Goal: Task Accomplishment & Management: Manage account settings

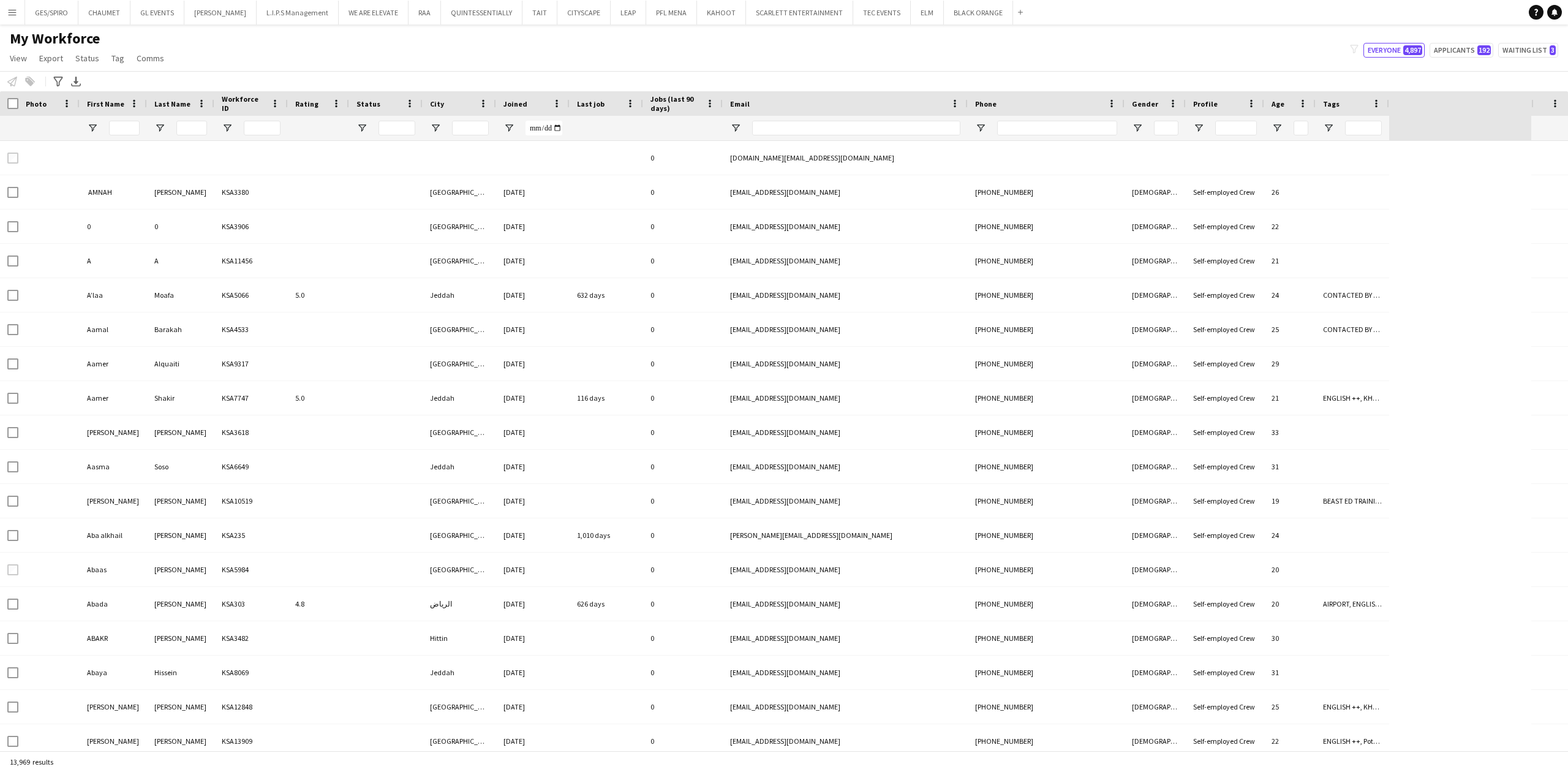
type input "******"
type input "****"
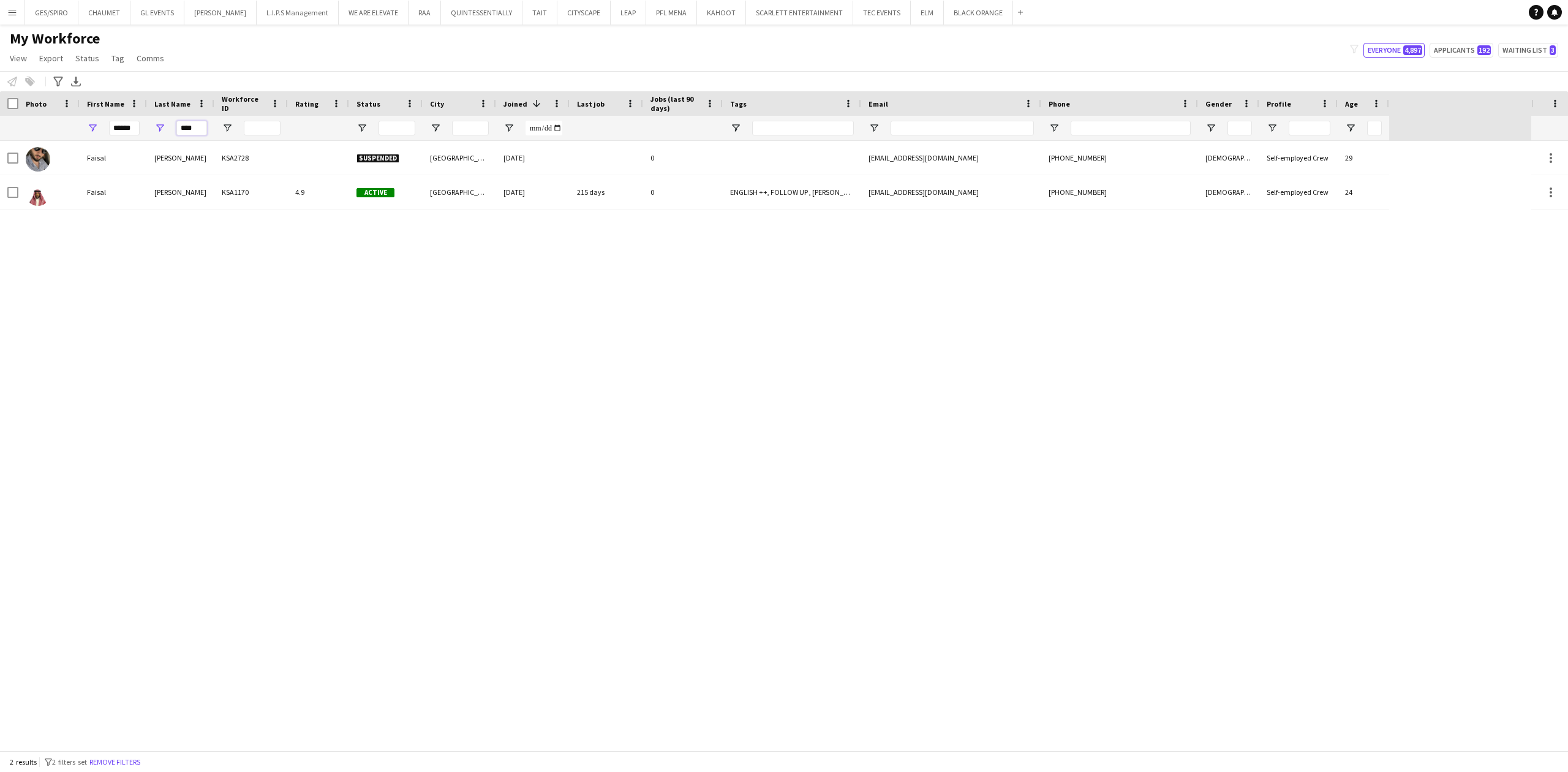
drag, startPoint x: 206, startPoint y: 126, endPoint x: 137, endPoint y: 123, distance: 69.1
click at [138, 123] on div "****** ****" at bounding box center [695, 128] width 1389 height 25
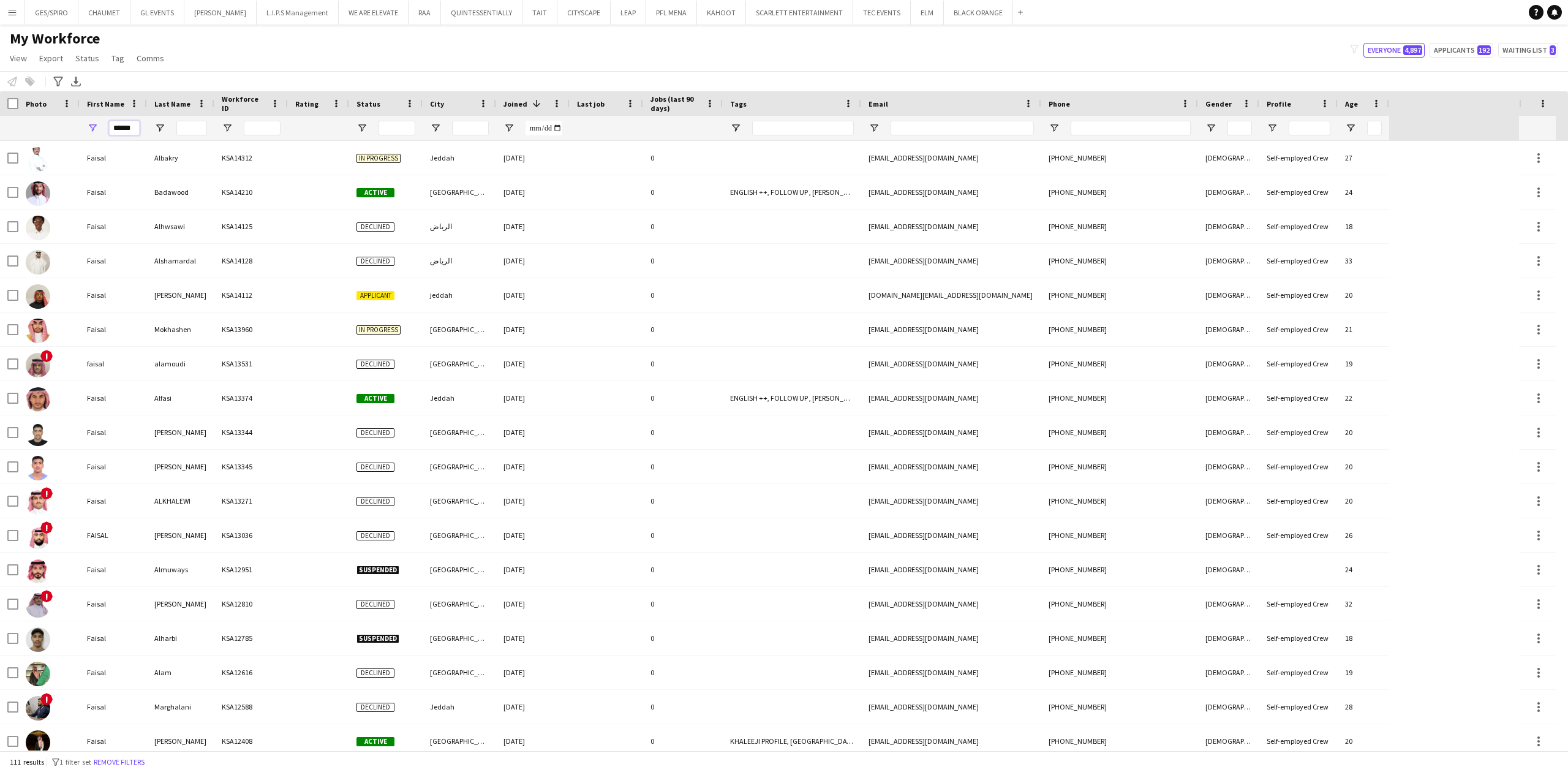
drag, startPoint x: 130, startPoint y: 126, endPoint x: 27, endPoint y: 125, distance: 103.0
click at [27, 125] on div "******" at bounding box center [695, 128] width 1389 height 25
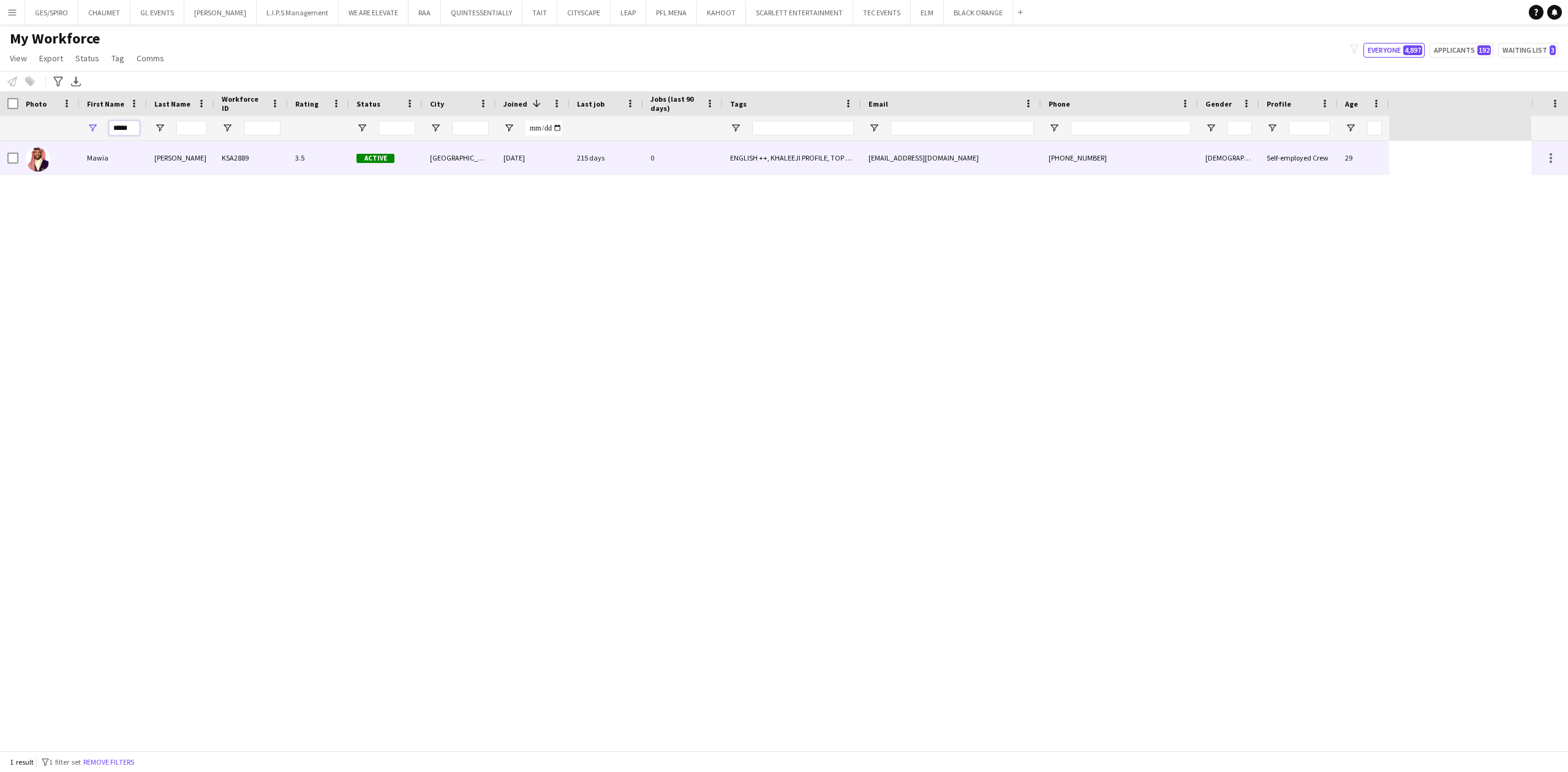
type input "*****"
click at [106, 155] on div "Mawia" at bounding box center [113, 157] width 68 height 33
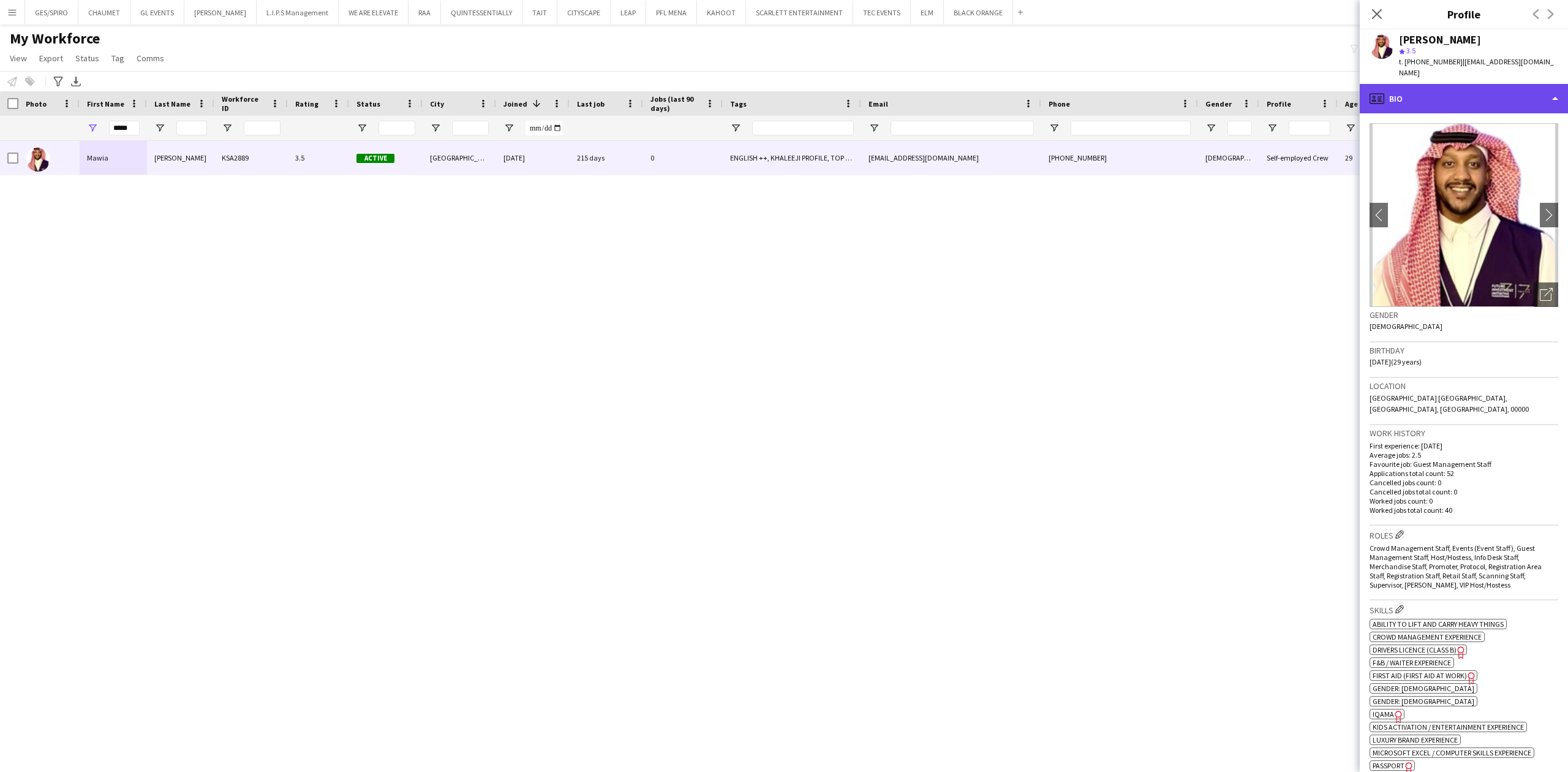
click at [1506, 91] on div "profile Bio" at bounding box center [1463, 98] width 208 height 29
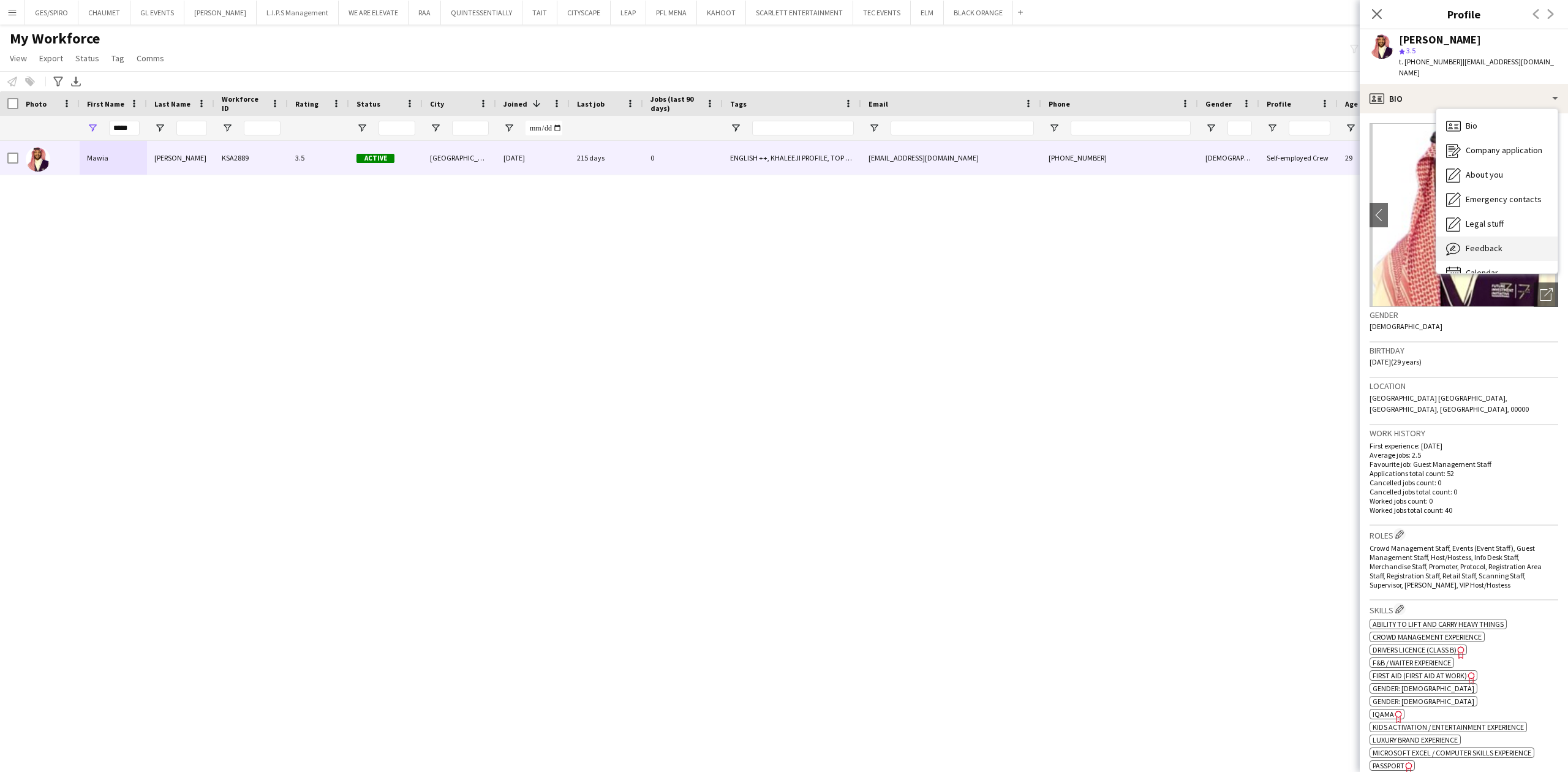
click at [1524, 237] on div "Feedback Feedback" at bounding box center [1497, 249] width 121 height 25
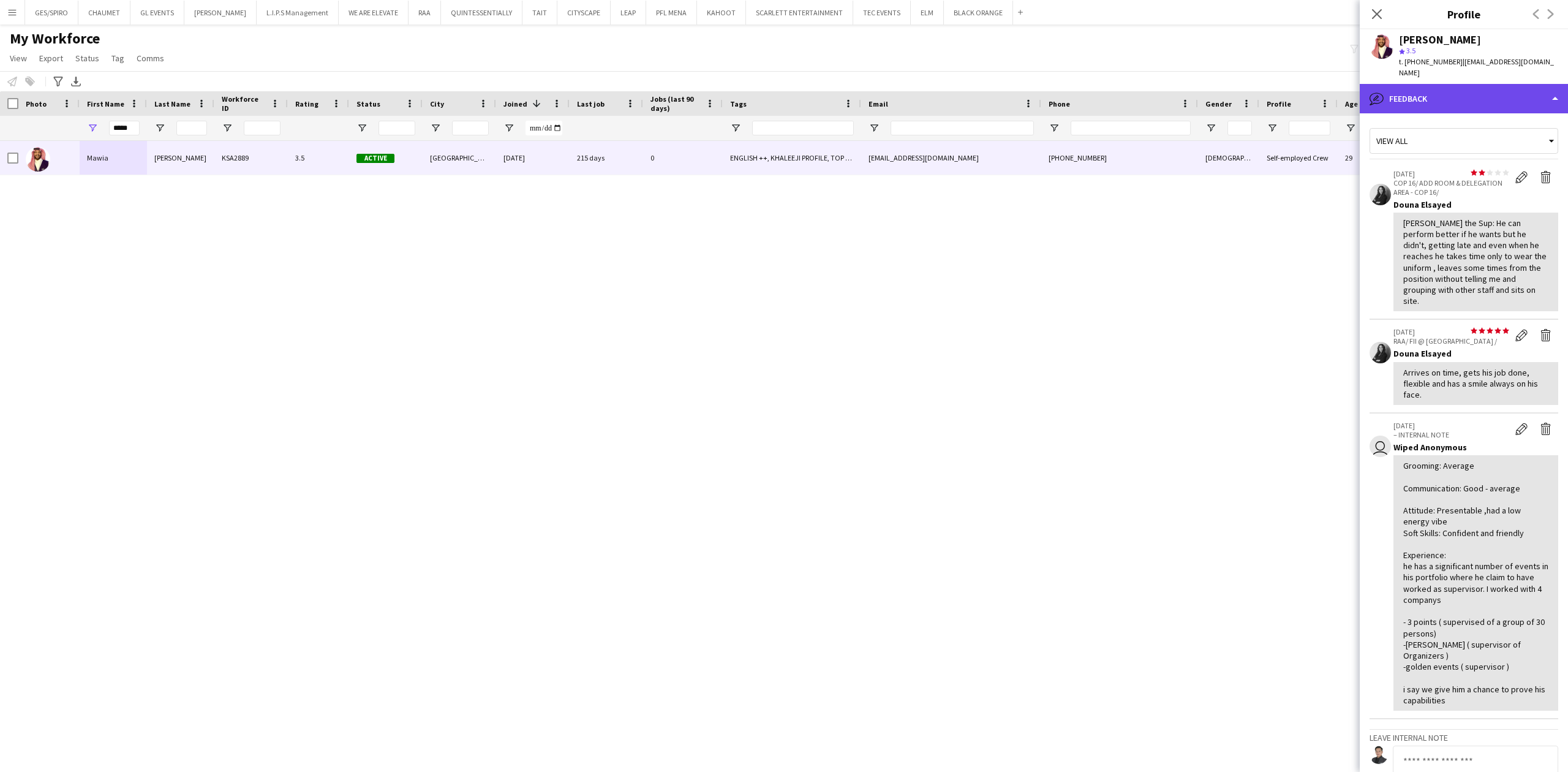
click at [1455, 84] on div "bubble-pencil Feedback" at bounding box center [1463, 98] width 208 height 29
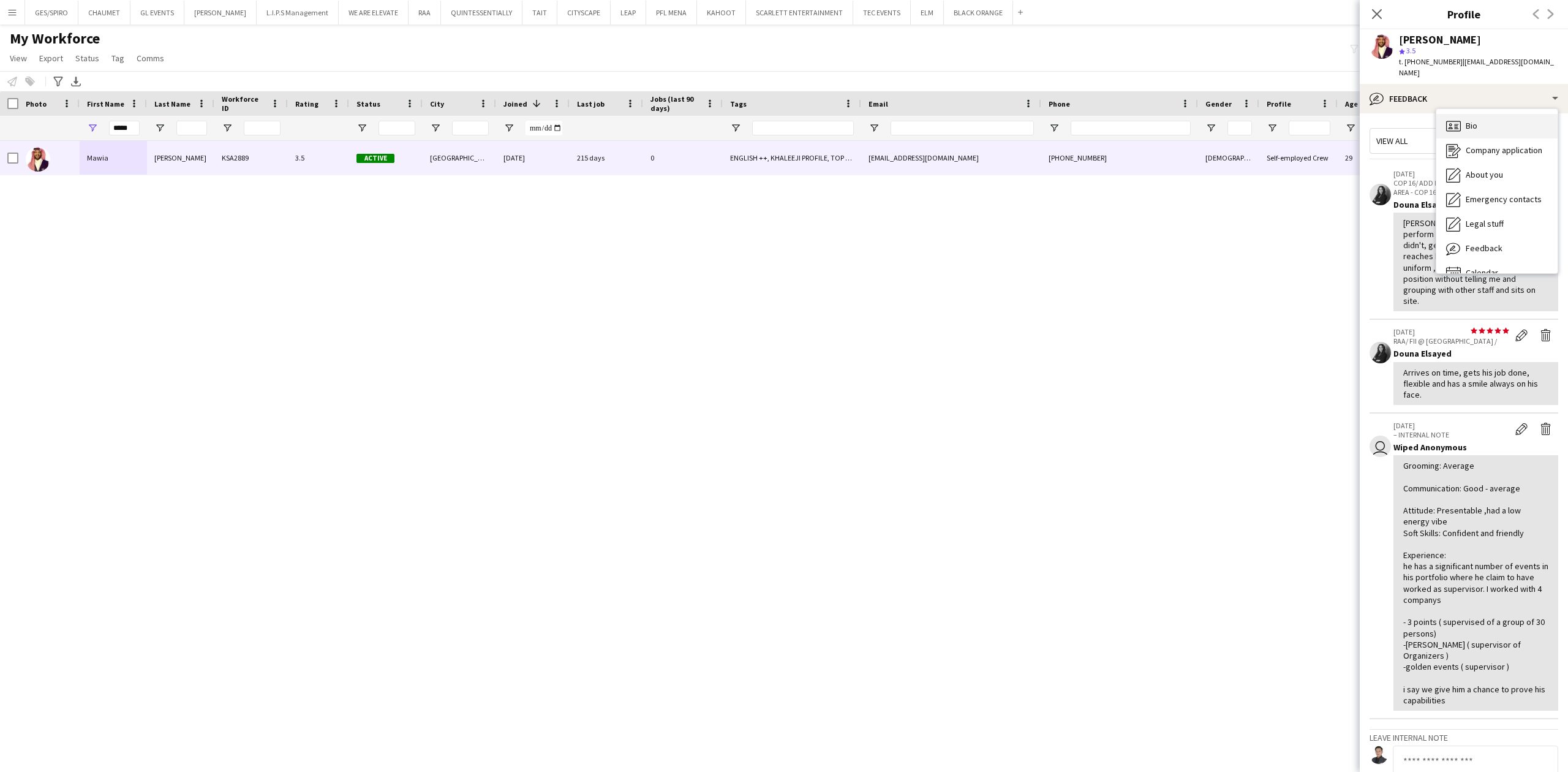
click at [1476, 125] on div "Bio Bio" at bounding box center [1497, 127] width 121 height 25
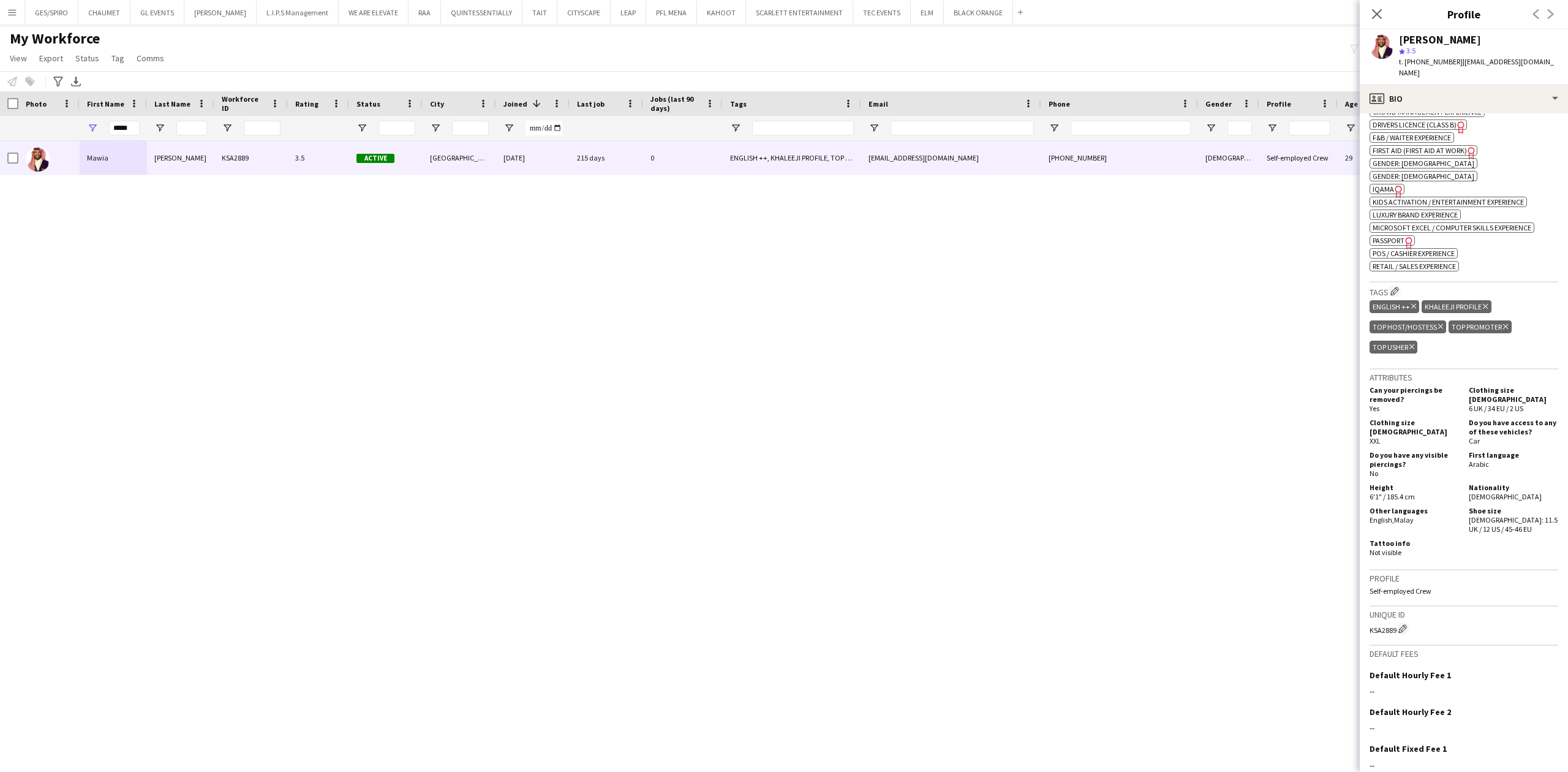
scroll to position [572, 0]
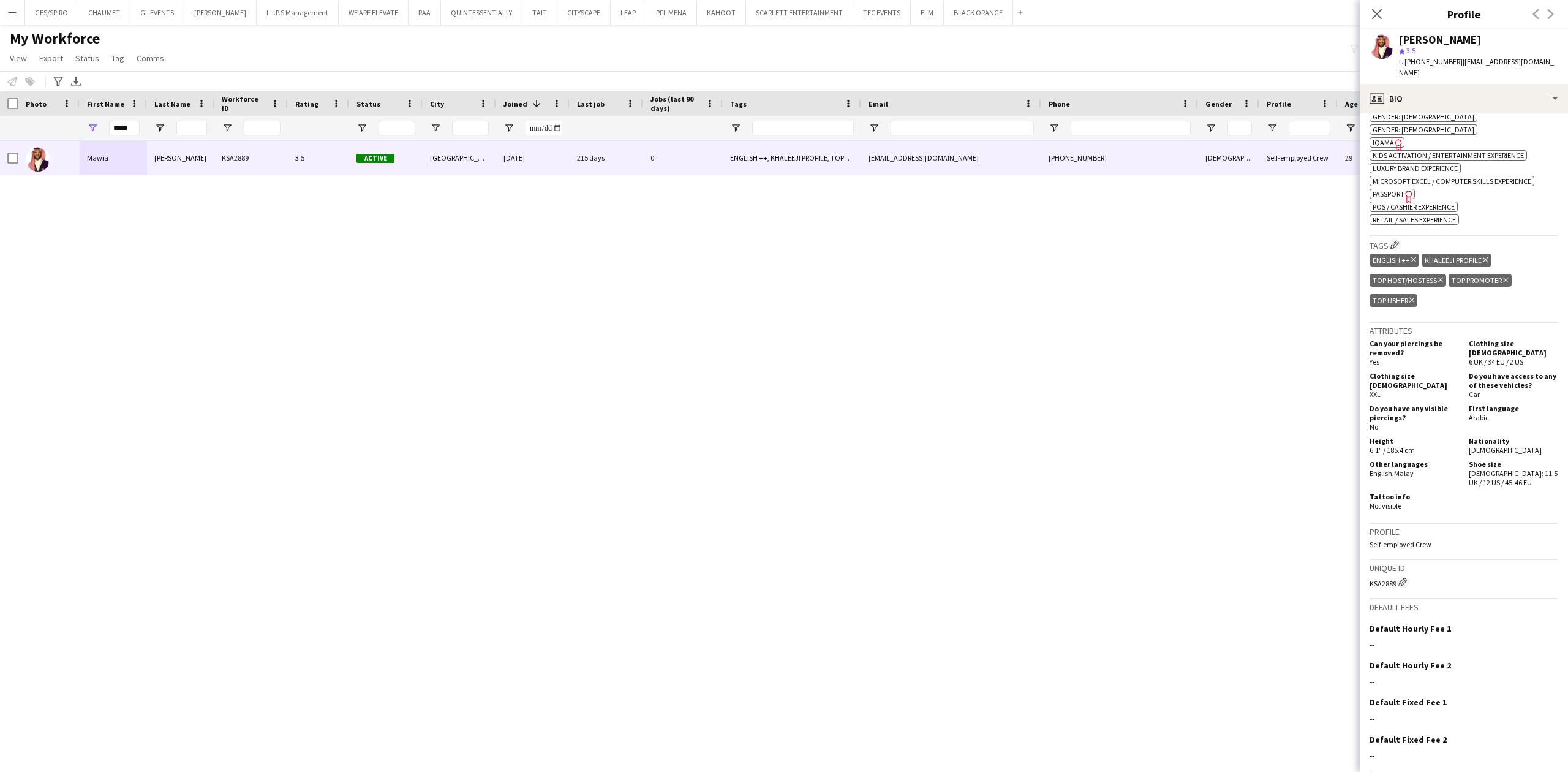
click at [1383, 138] on span "IQAMA" at bounding box center [1383, 142] width 21 height 9
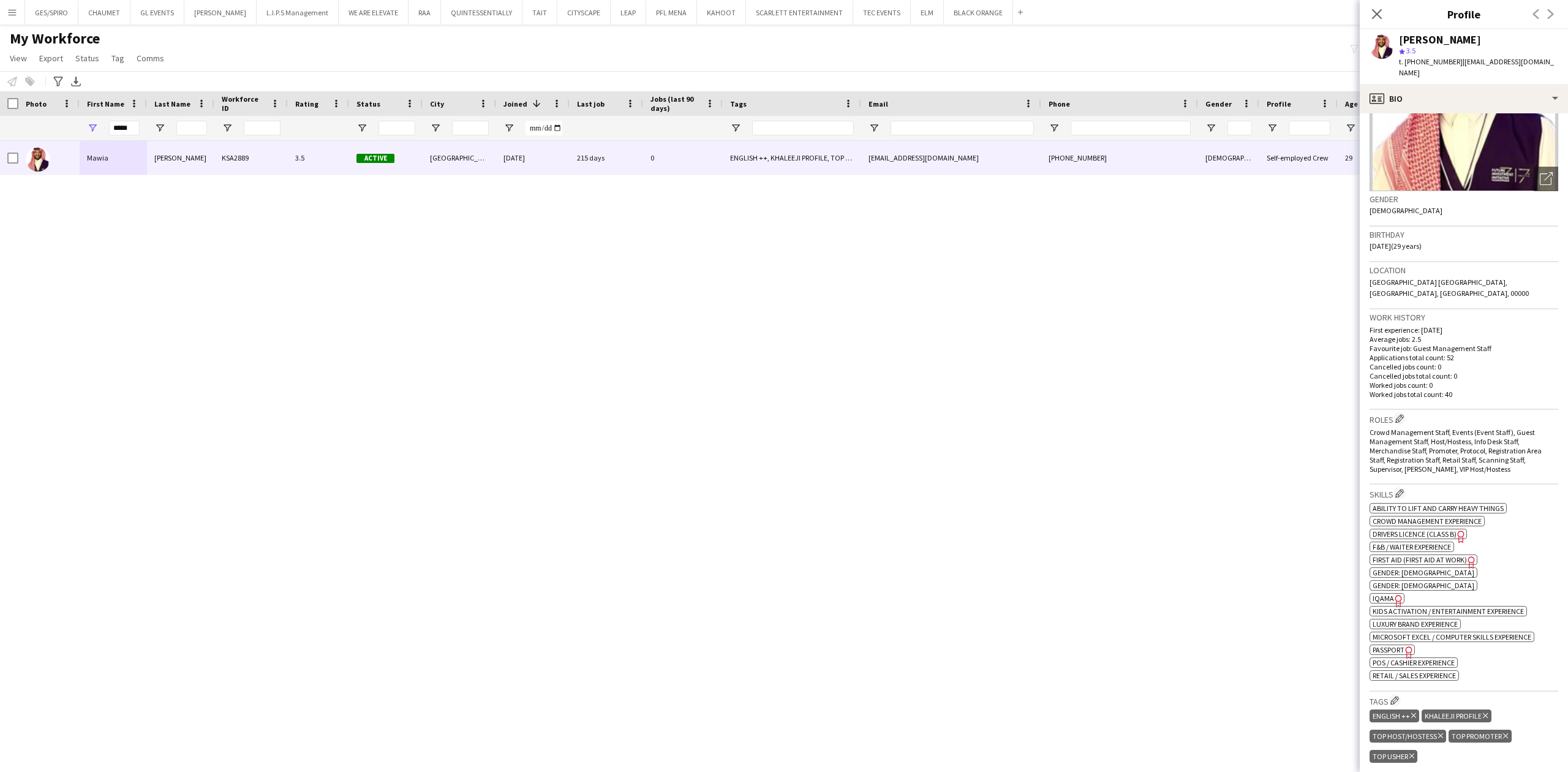
scroll to position [163, 0]
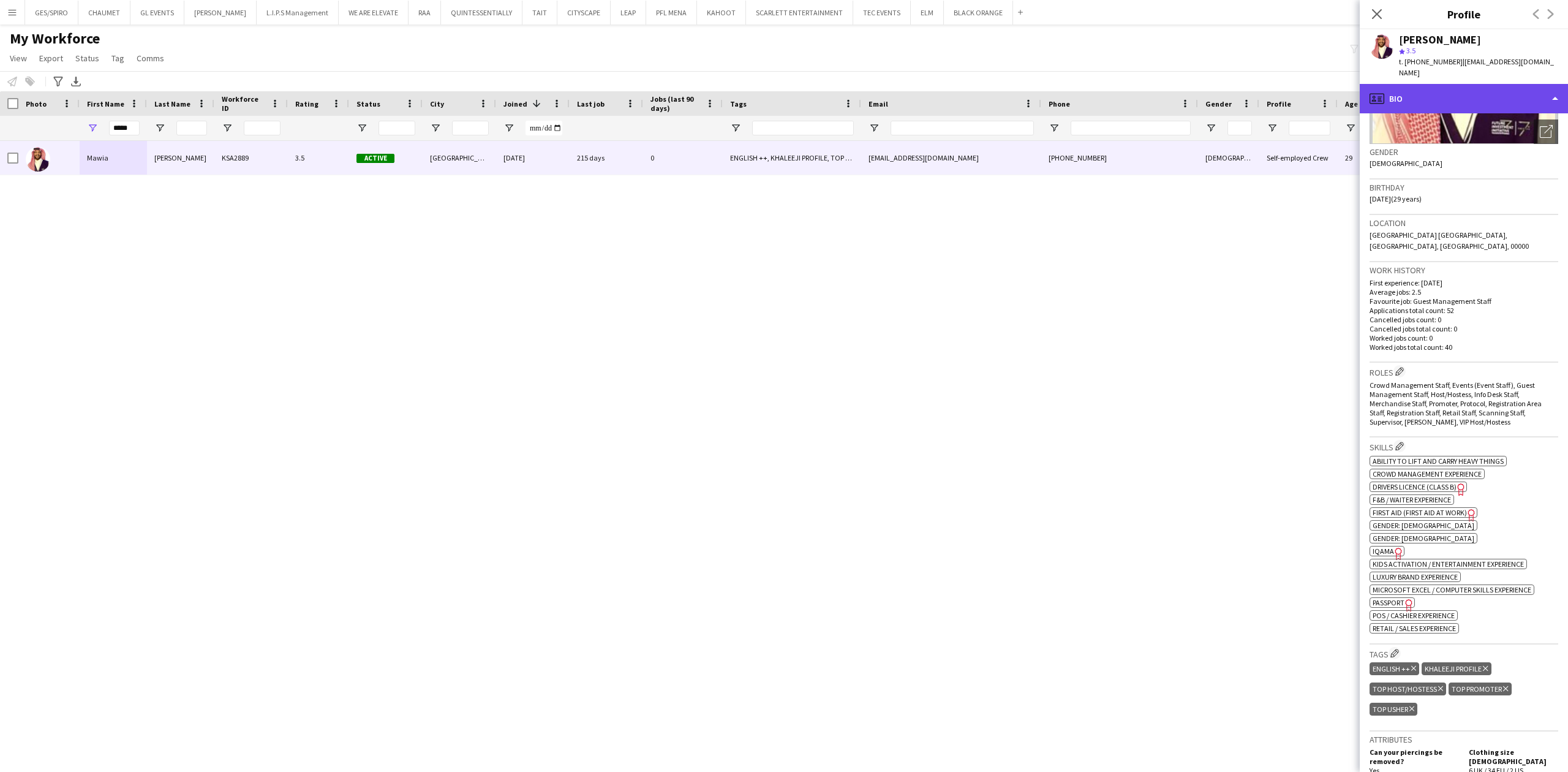
click at [1453, 84] on div "profile Bio" at bounding box center [1463, 98] width 208 height 29
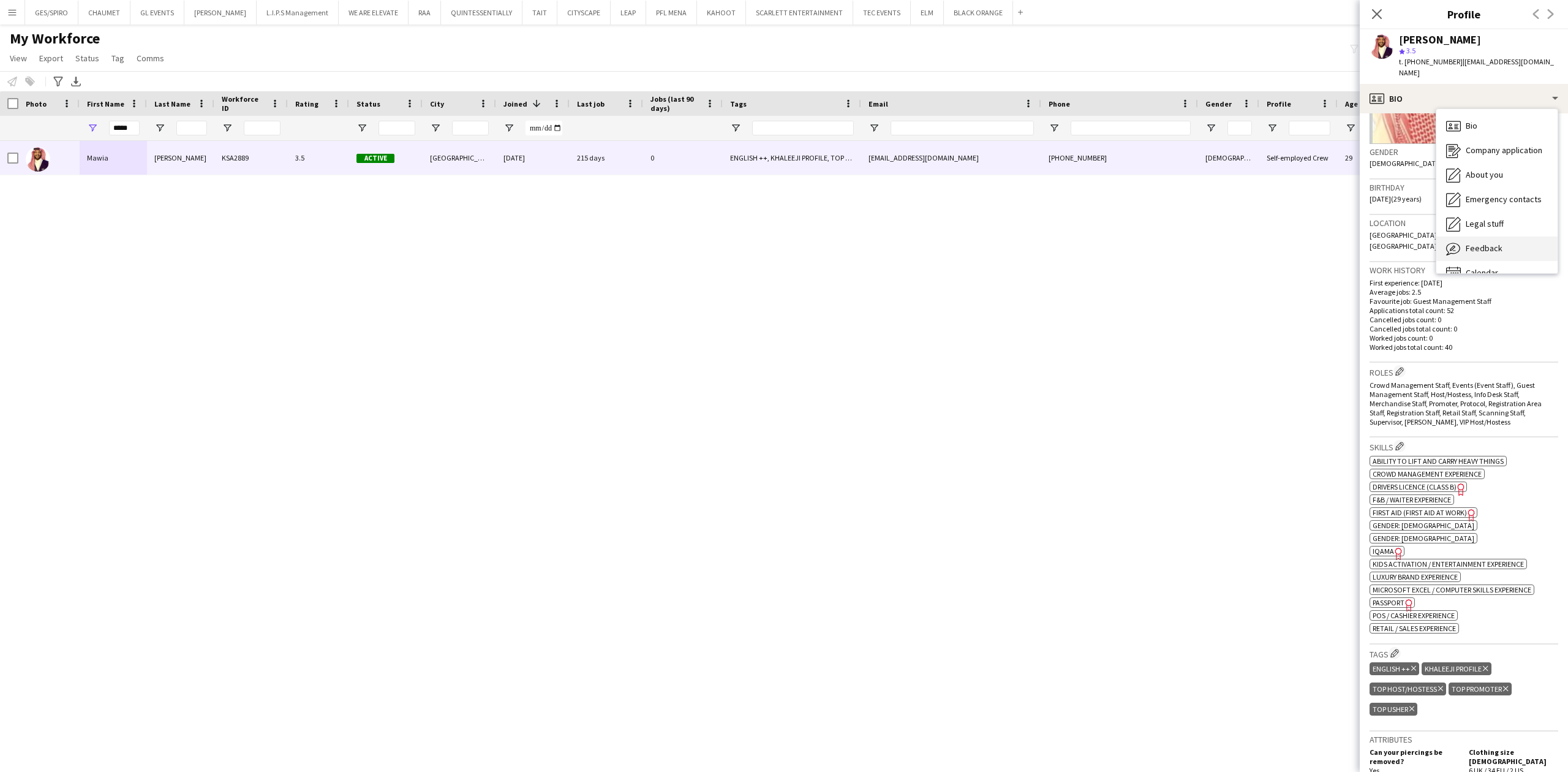
click at [1473, 243] on span "Feedback" at bounding box center [1484, 248] width 37 height 11
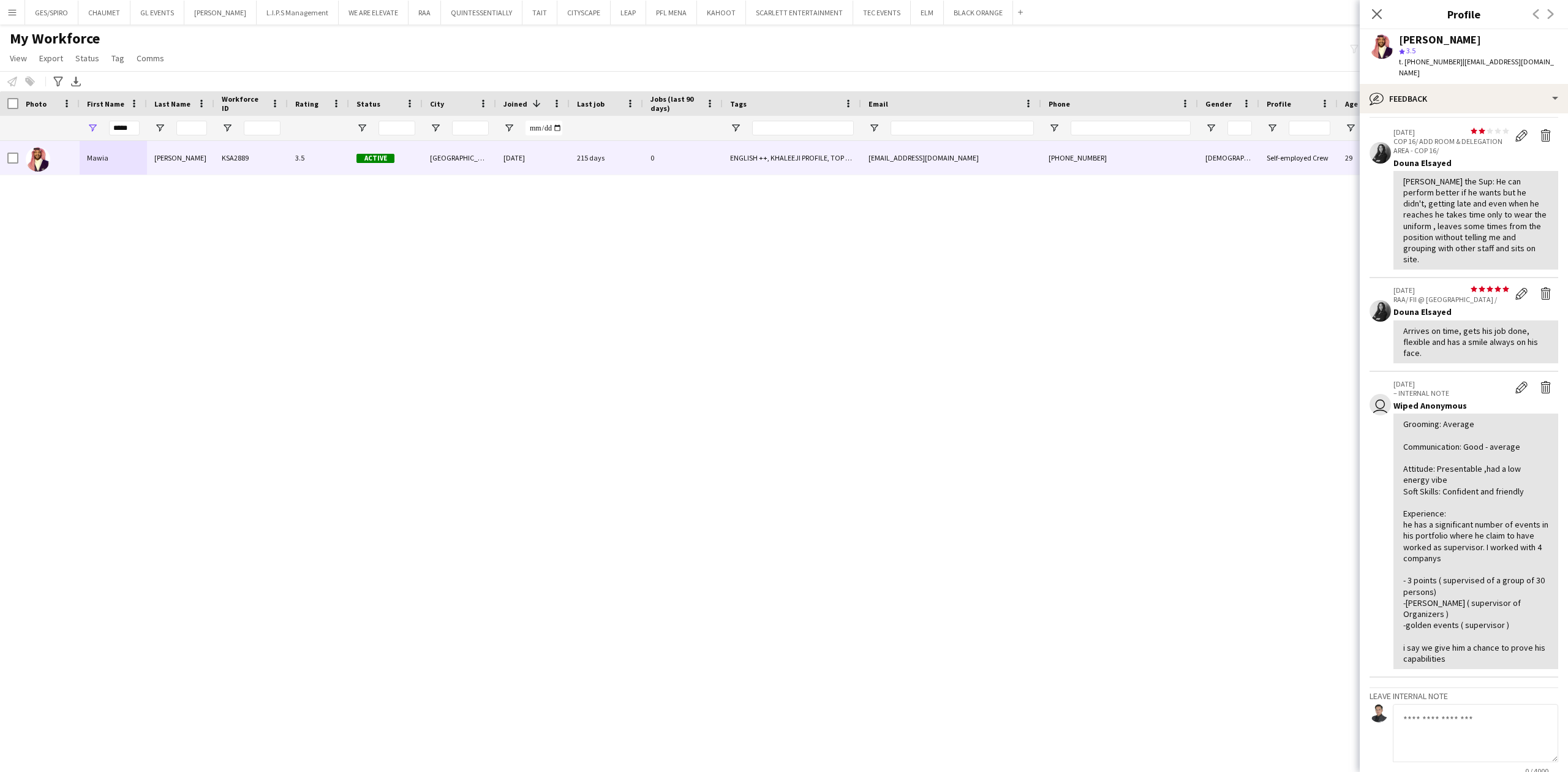
scroll to position [0, 0]
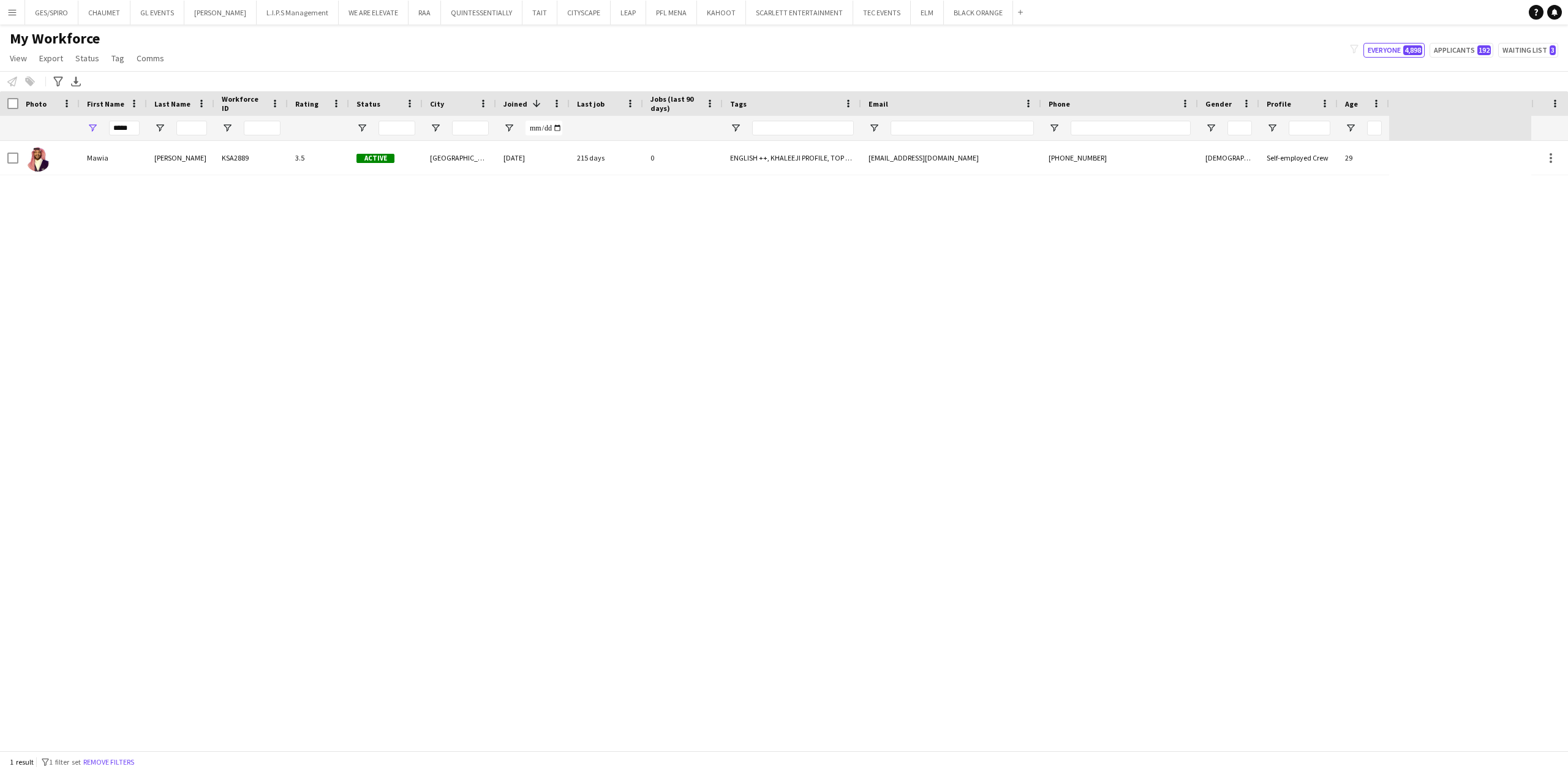
click at [631, 339] on div "[PERSON_NAME] KSA2889 3.5 Active [GEOGRAPHIC_DATA] [DATE] 215 days 0 [EMAIL_ADD…" at bounding box center [765, 445] width 1531 height 609
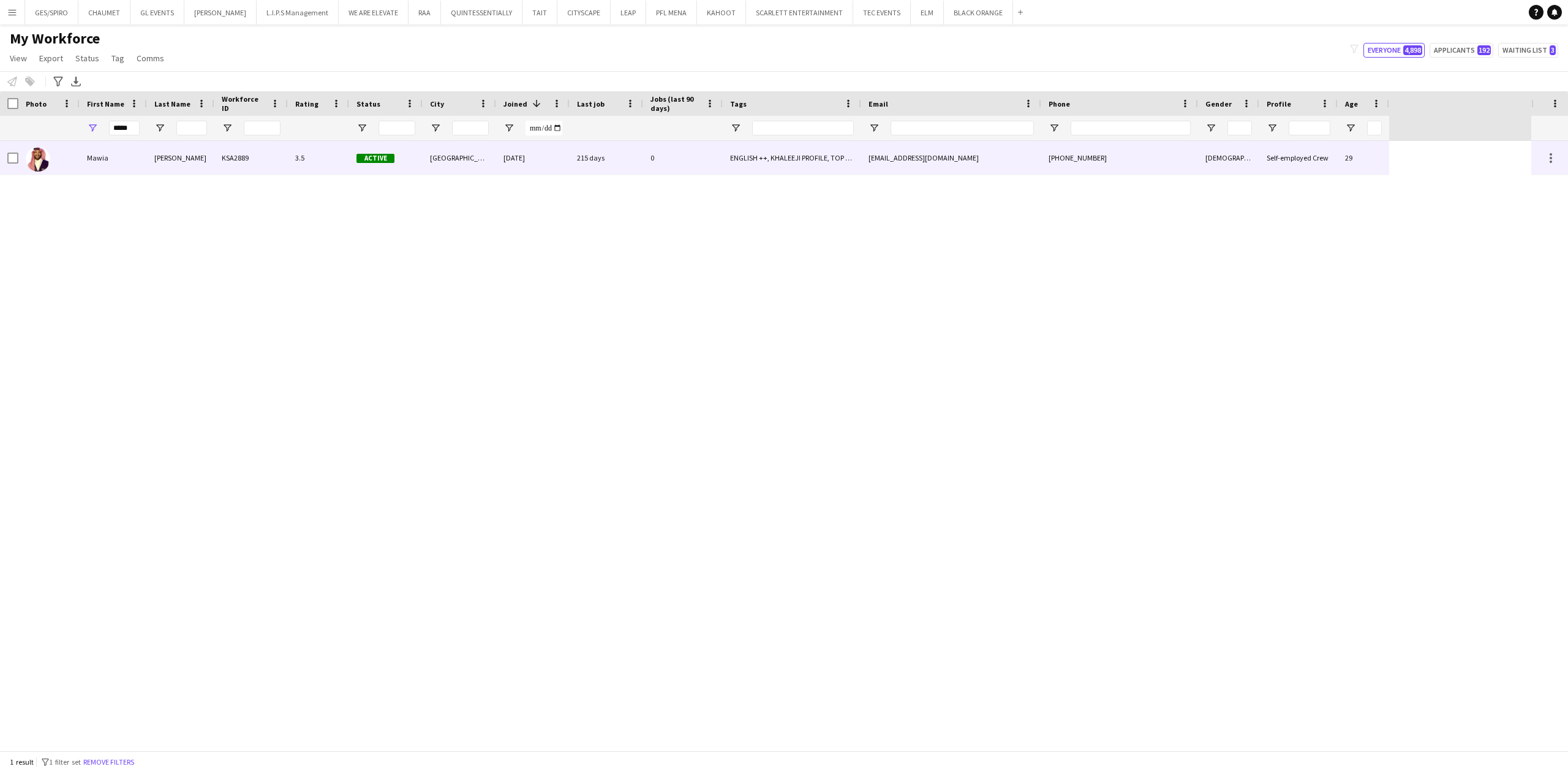
click at [507, 160] on div "[DATE]" at bounding box center [533, 157] width 74 height 33
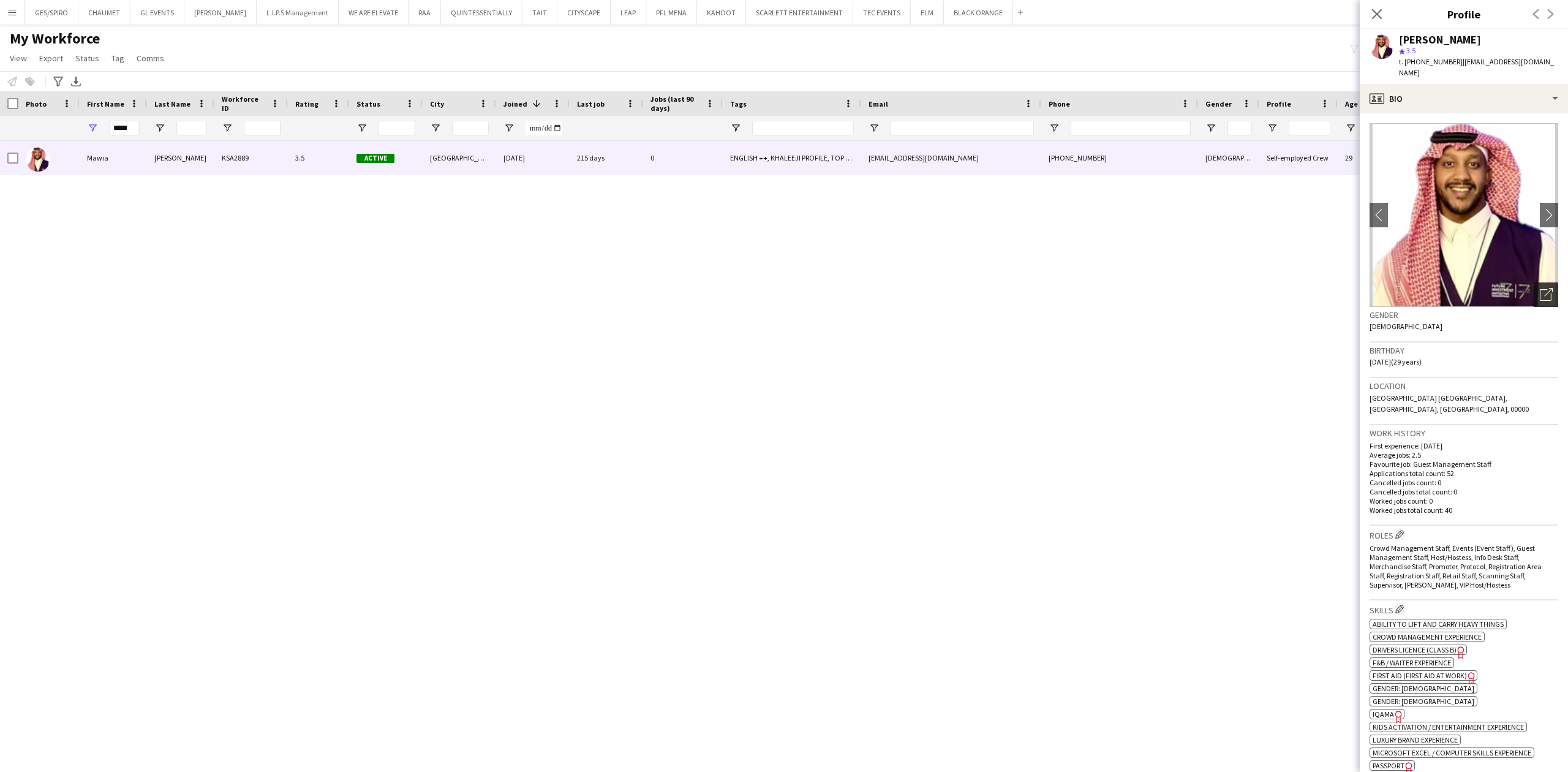
click at [1540, 288] on icon "Open photos pop-in" at bounding box center [1546, 294] width 13 height 13
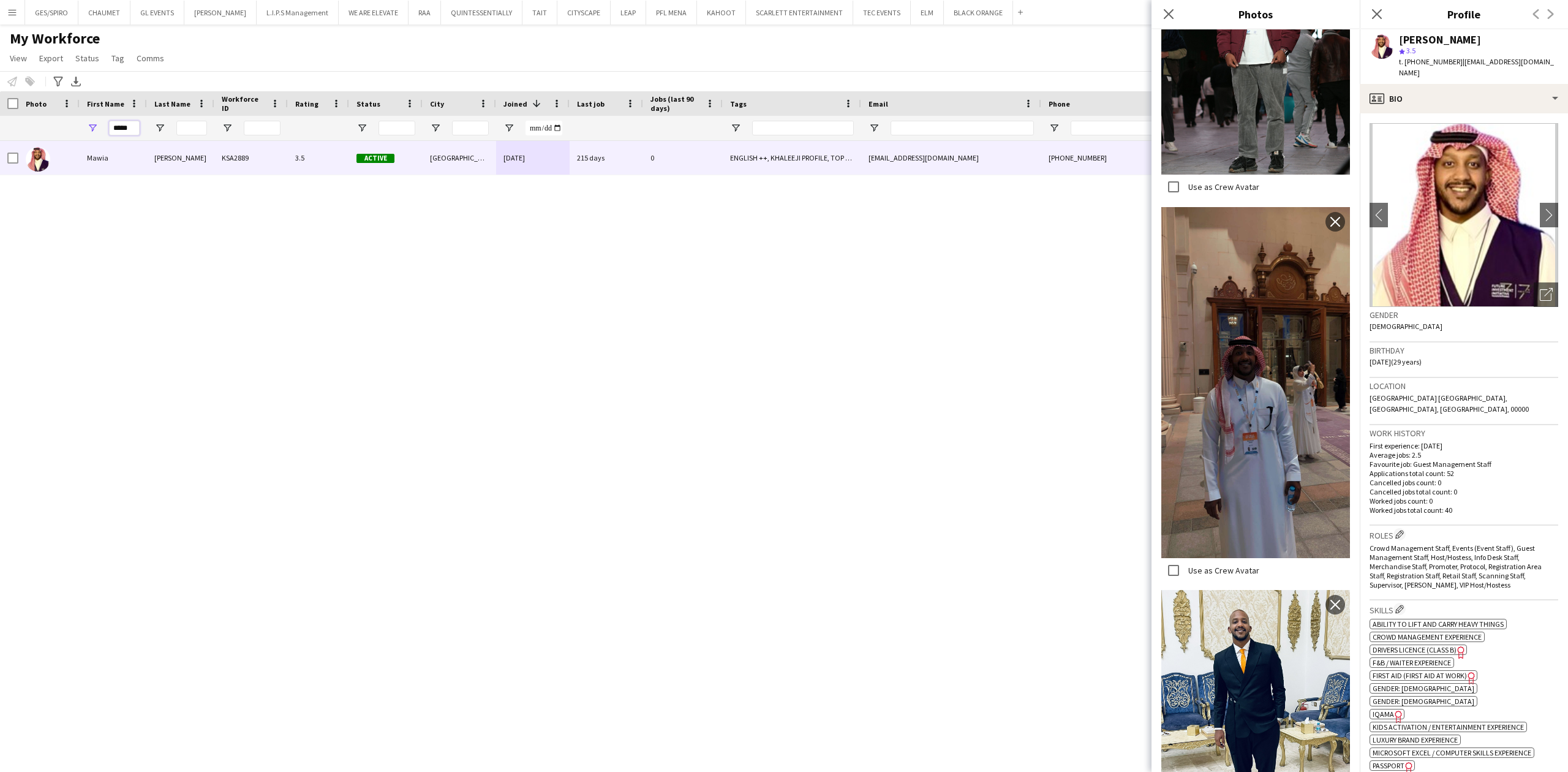
drag, startPoint x: 130, startPoint y: 127, endPoint x: 47, endPoint y: 138, distance: 83.7
click at [47, 138] on div "*****" at bounding box center [695, 128] width 1389 height 25
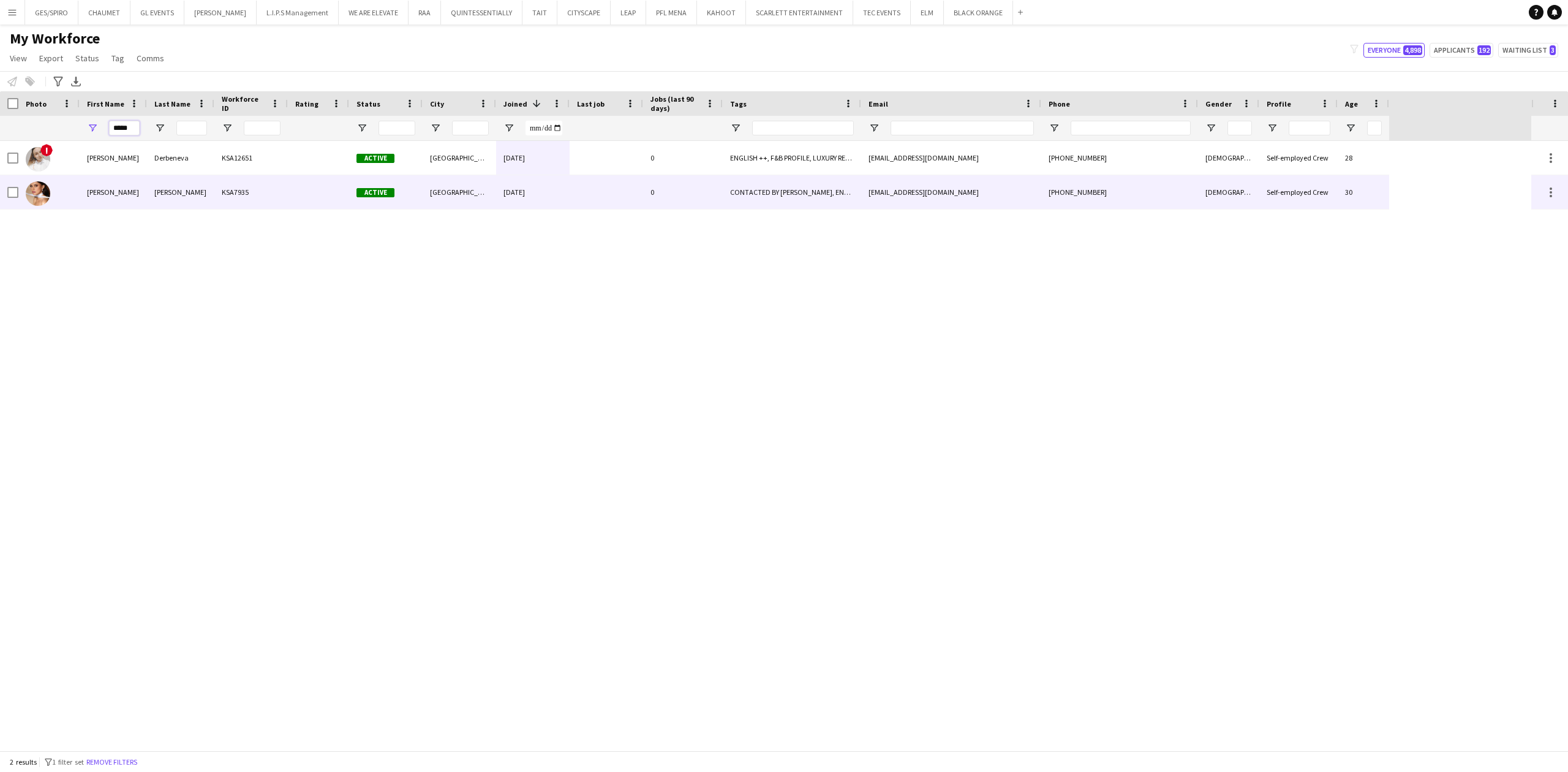
type input "*****"
click at [299, 197] on div at bounding box center [318, 192] width 62 height 33
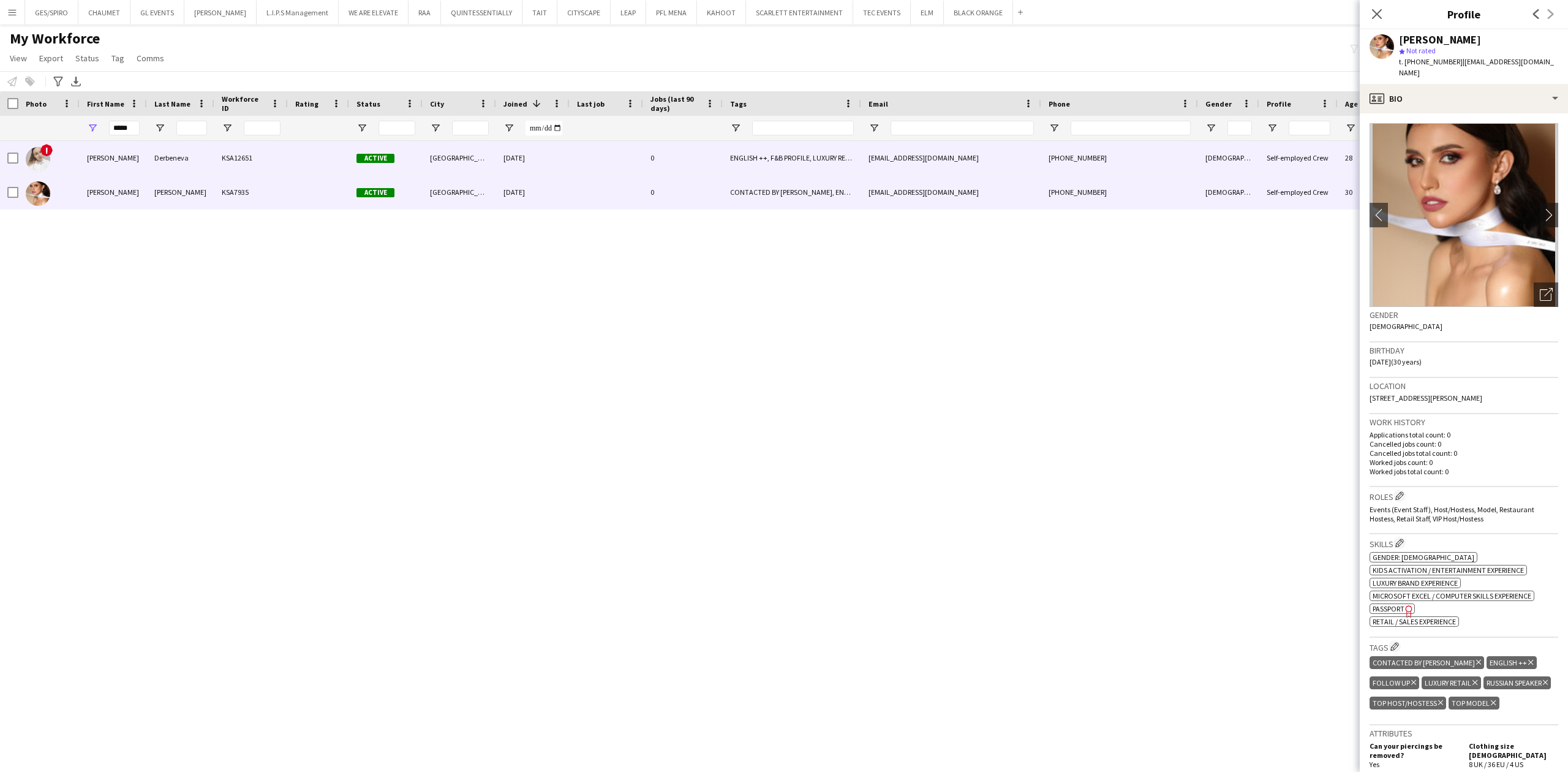
click at [540, 162] on div "[DATE]" at bounding box center [533, 157] width 74 height 33
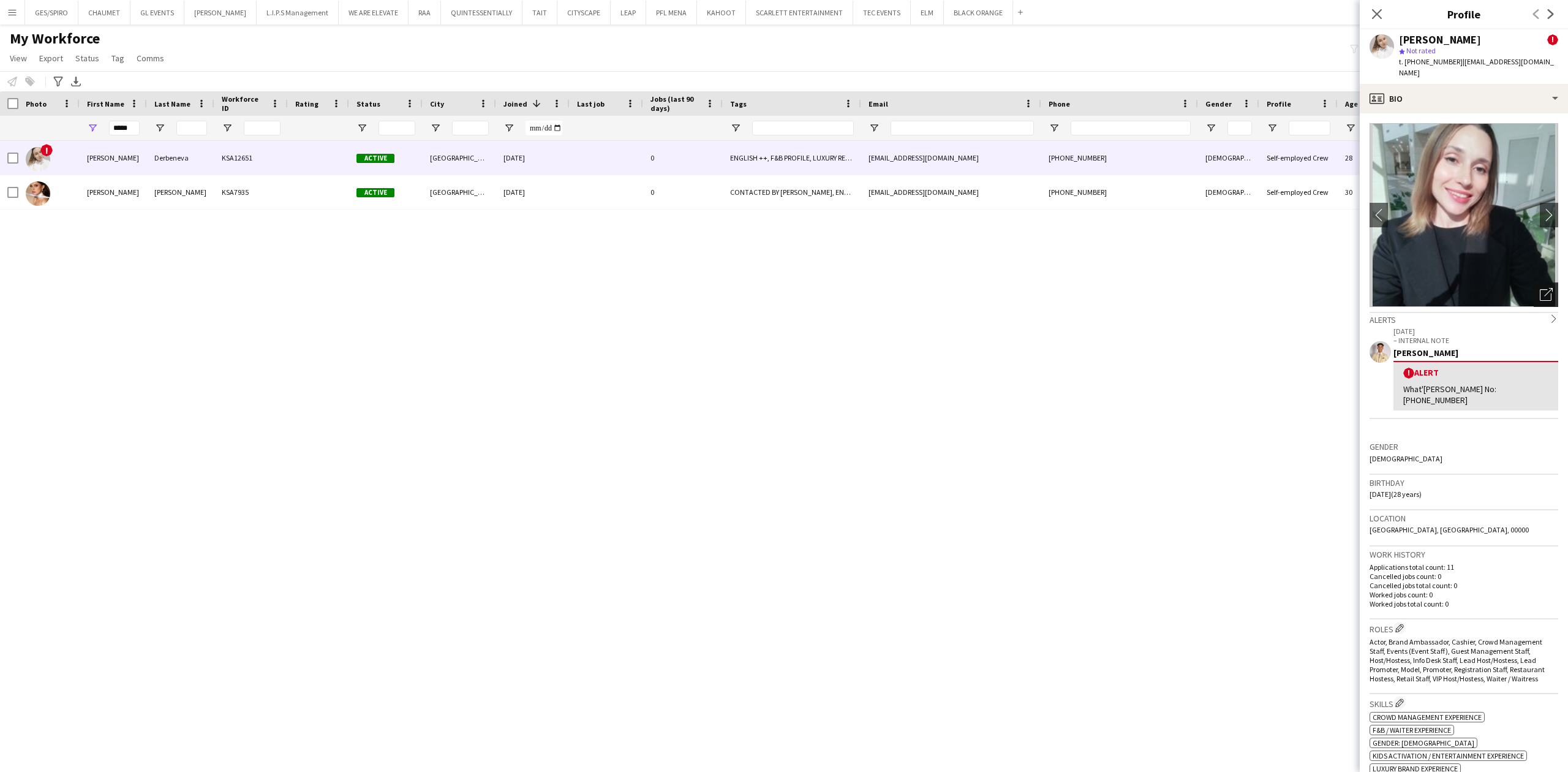
click at [1540, 289] on icon at bounding box center [1545, 295] width 11 height 11
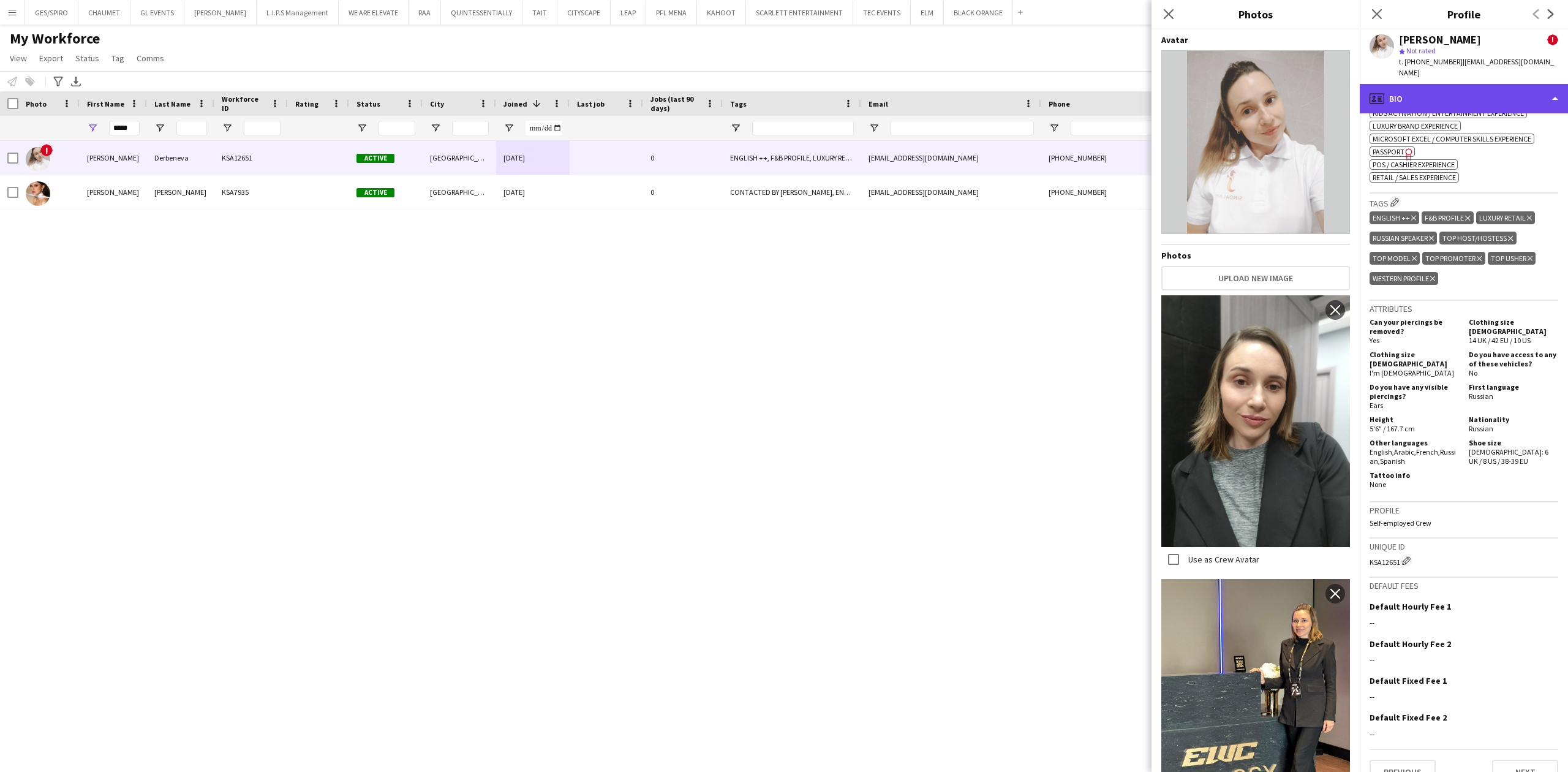
drag, startPoint x: 1454, startPoint y: 86, endPoint x: 1472, endPoint y: 229, distance: 144.1
click at [1454, 87] on div "profile Bio" at bounding box center [1463, 98] width 208 height 29
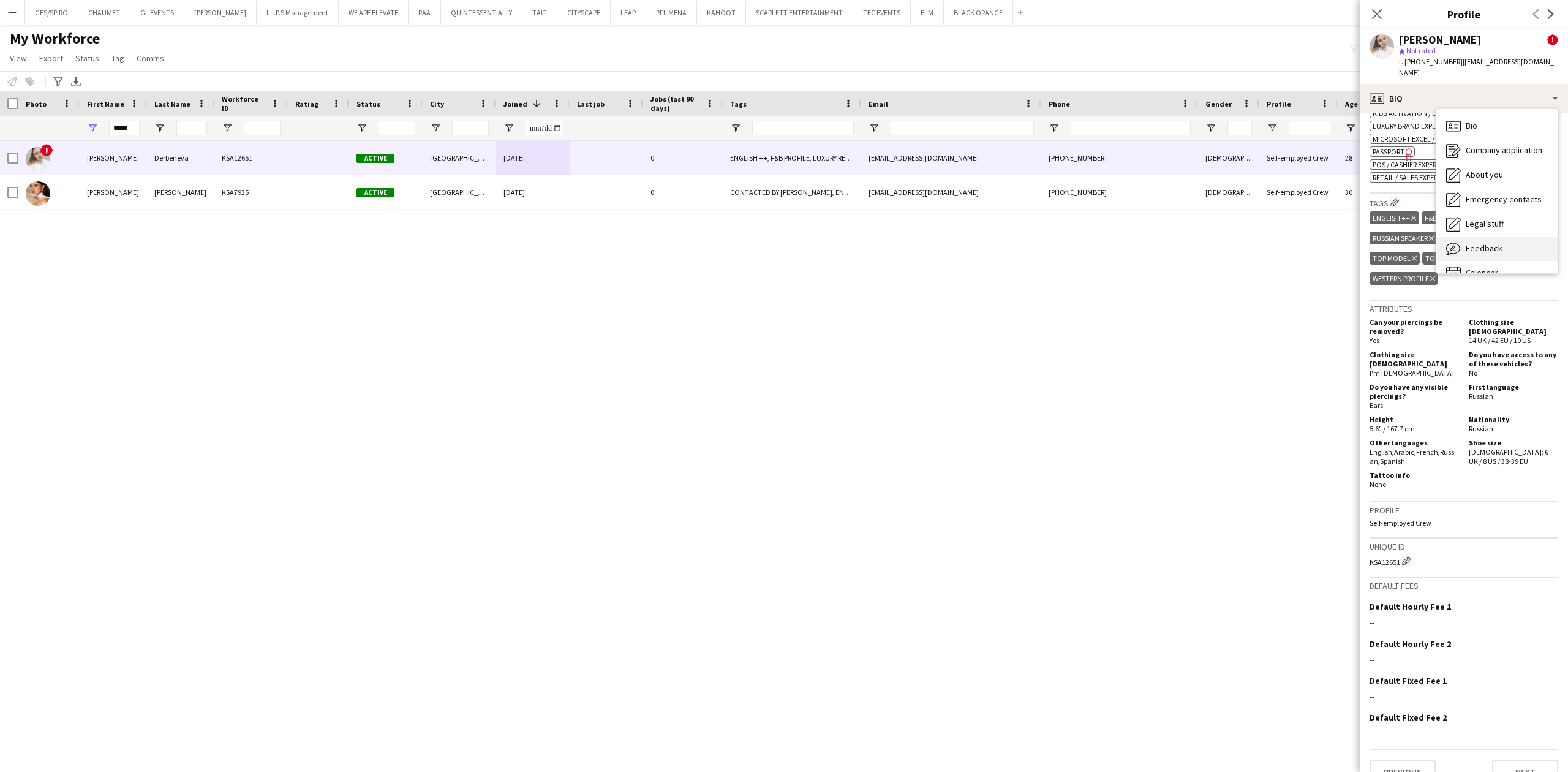
click at [1504, 237] on div "Feedback Feedback" at bounding box center [1497, 249] width 121 height 25
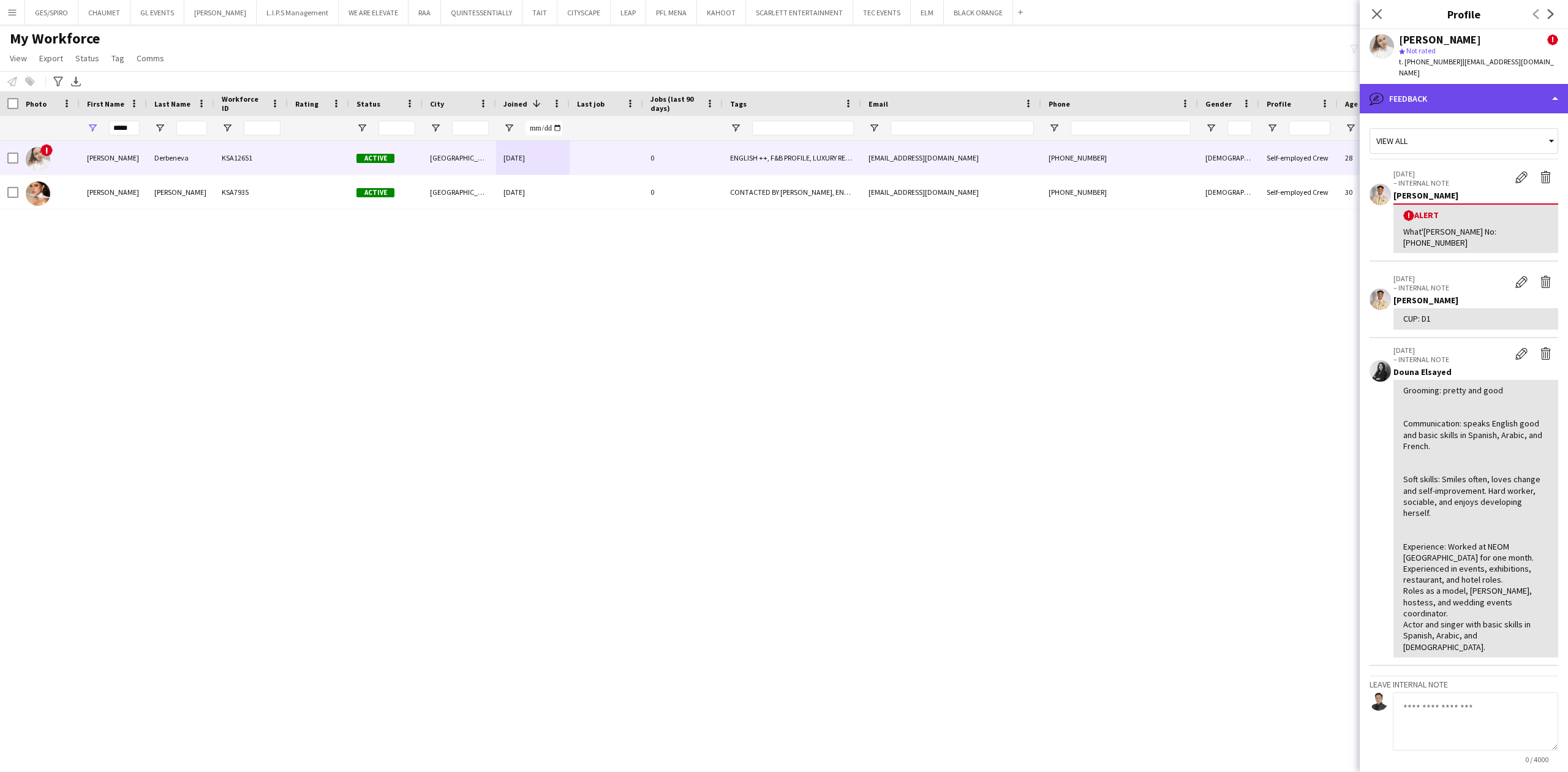
click at [1450, 90] on div "bubble-pencil Feedback" at bounding box center [1463, 98] width 208 height 29
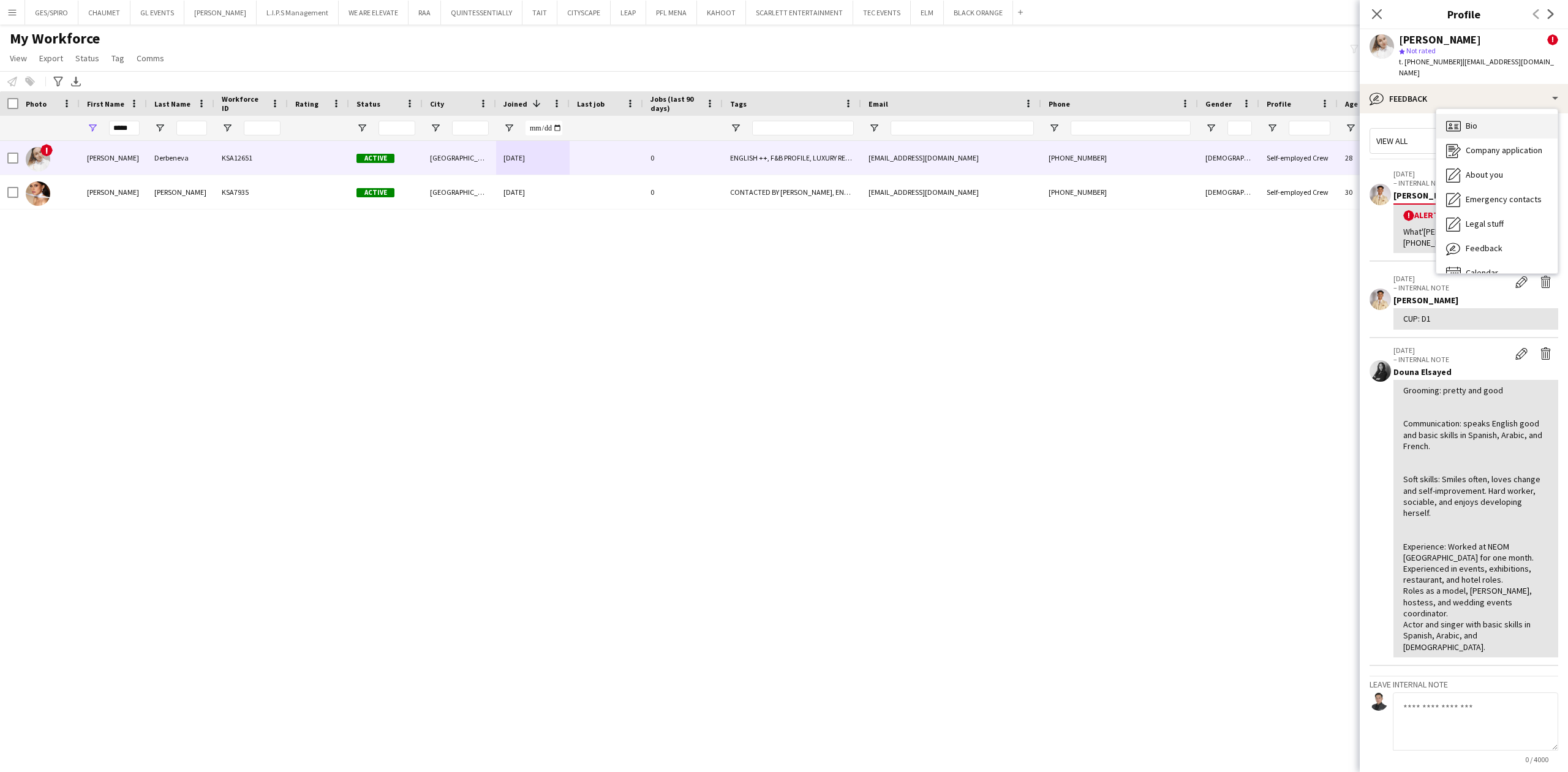
click at [1466, 118] on div "Bio Bio" at bounding box center [1497, 127] width 121 height 25
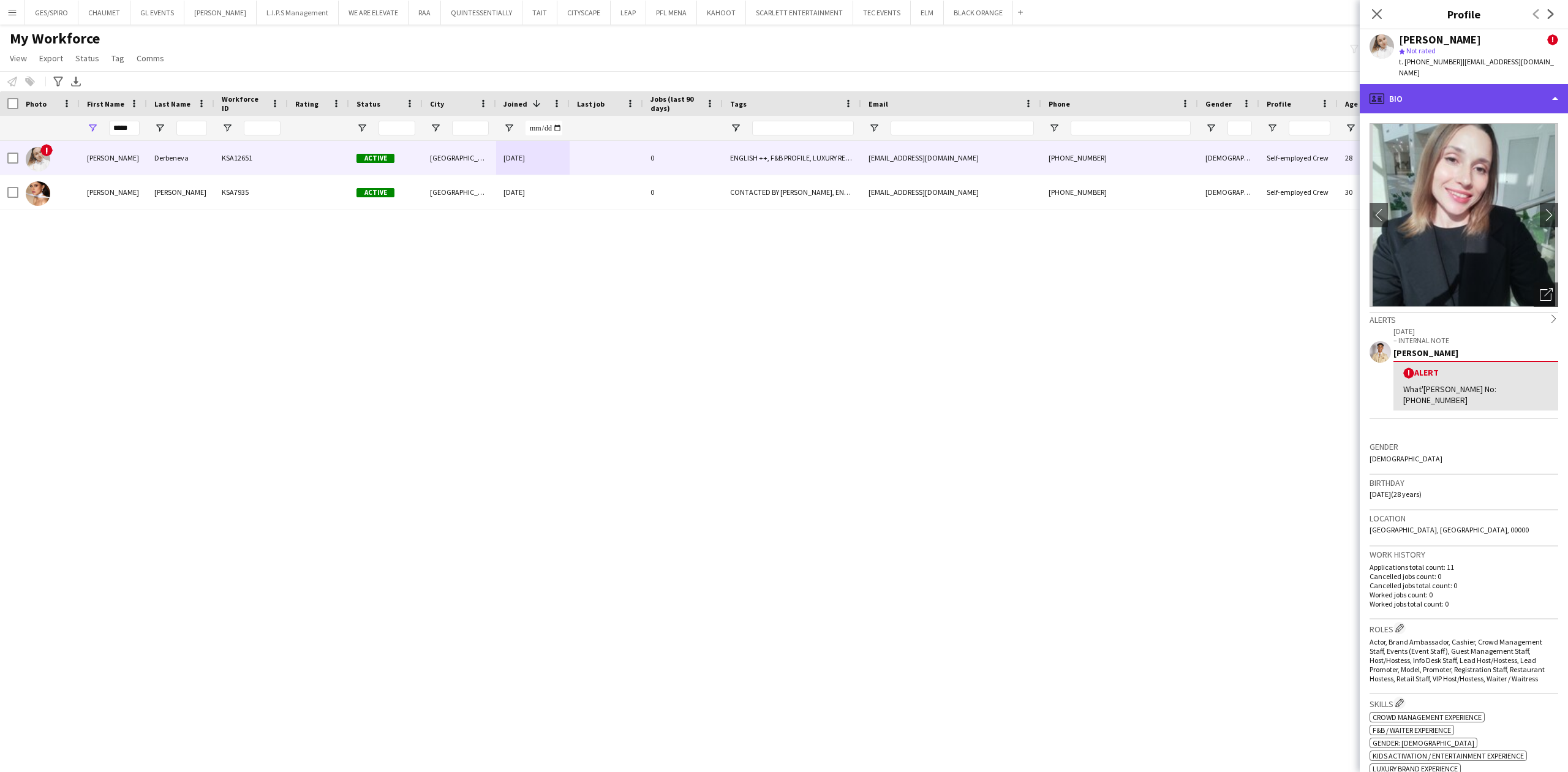
click at [1462, 89] on div "profile Bio" at bounding box center [1463, 98] width 208 height 29
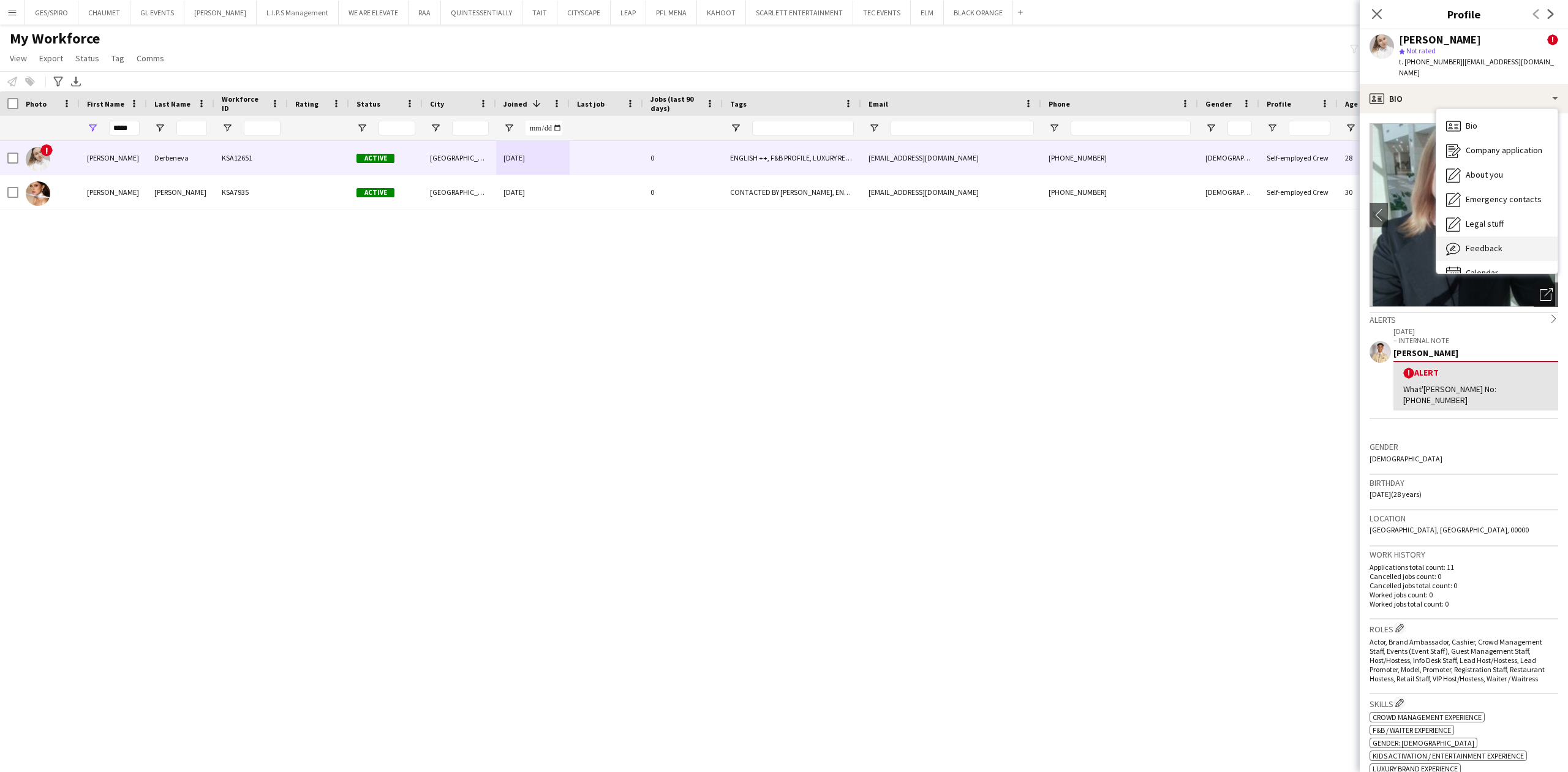
click at [1500, 243] on span "Feedback" at bounding box center [1484, 248] width 37 height 11
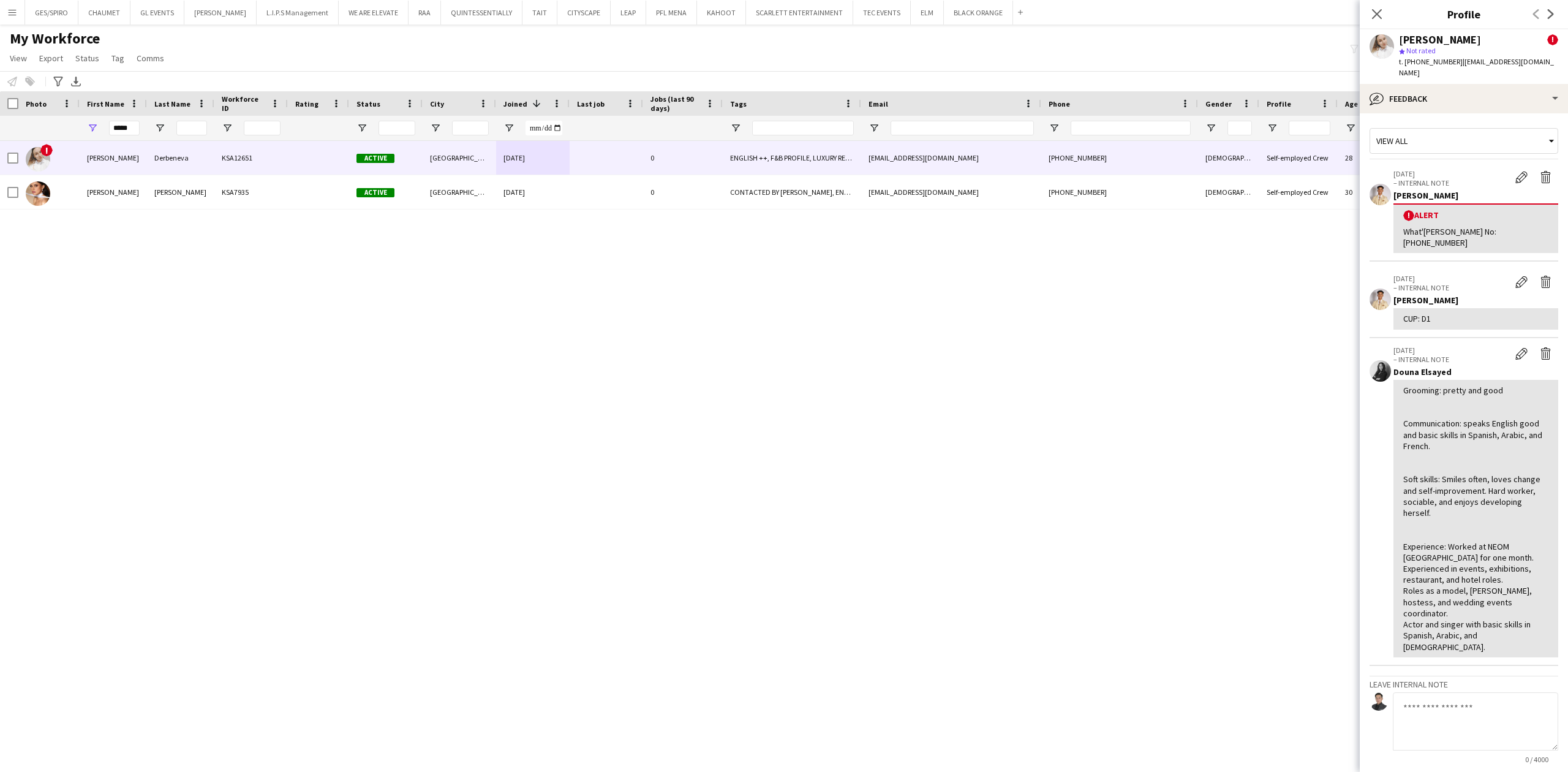
click at [1439, 692] on textarea at bounding box center [1476, 721] width 165 height 58
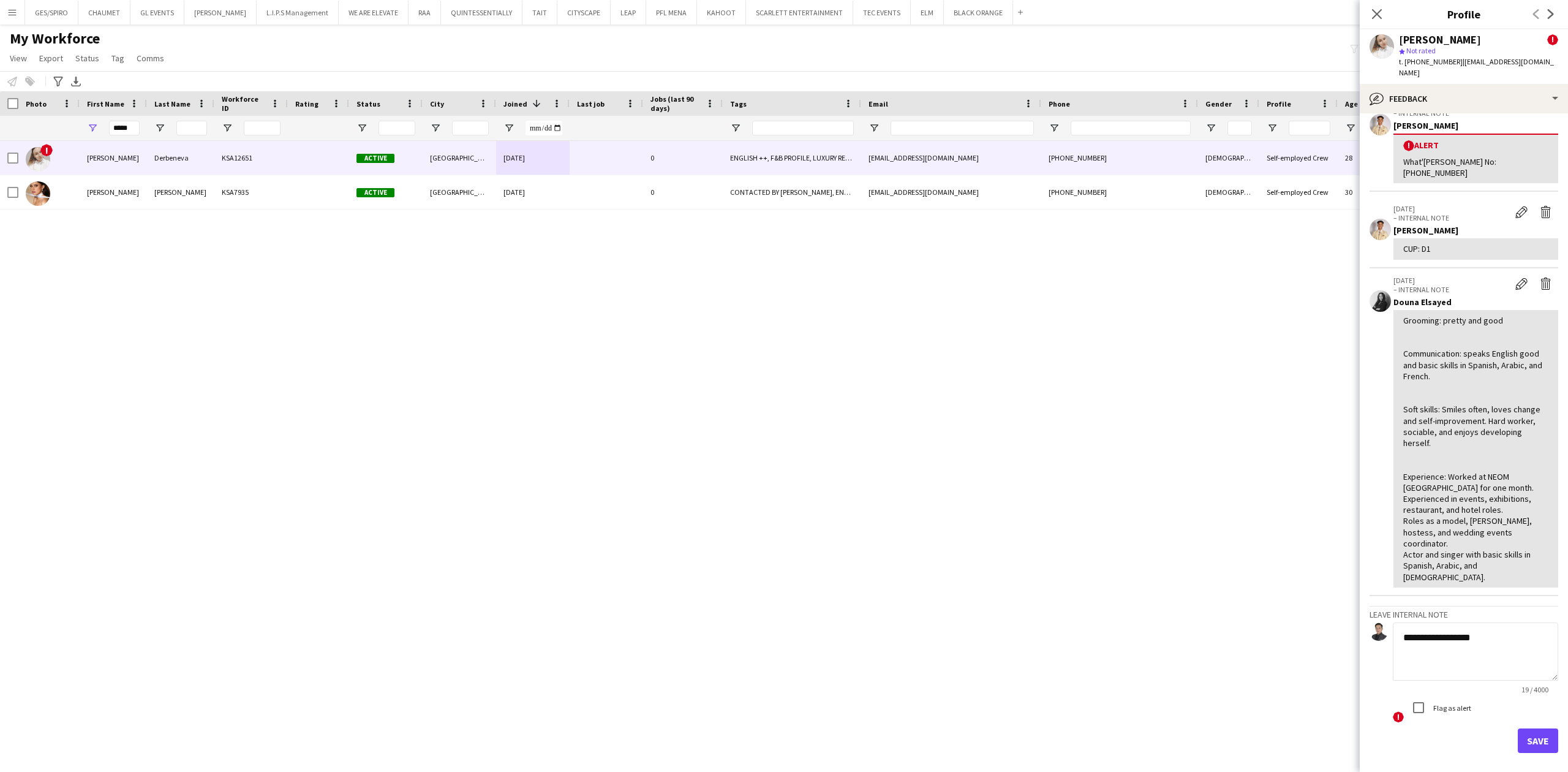
scroll to position [74, 0]
type textarea "**********"
click at [1536, 725] on button "Save" at bounding box center [1538, 737] width 40 height 25
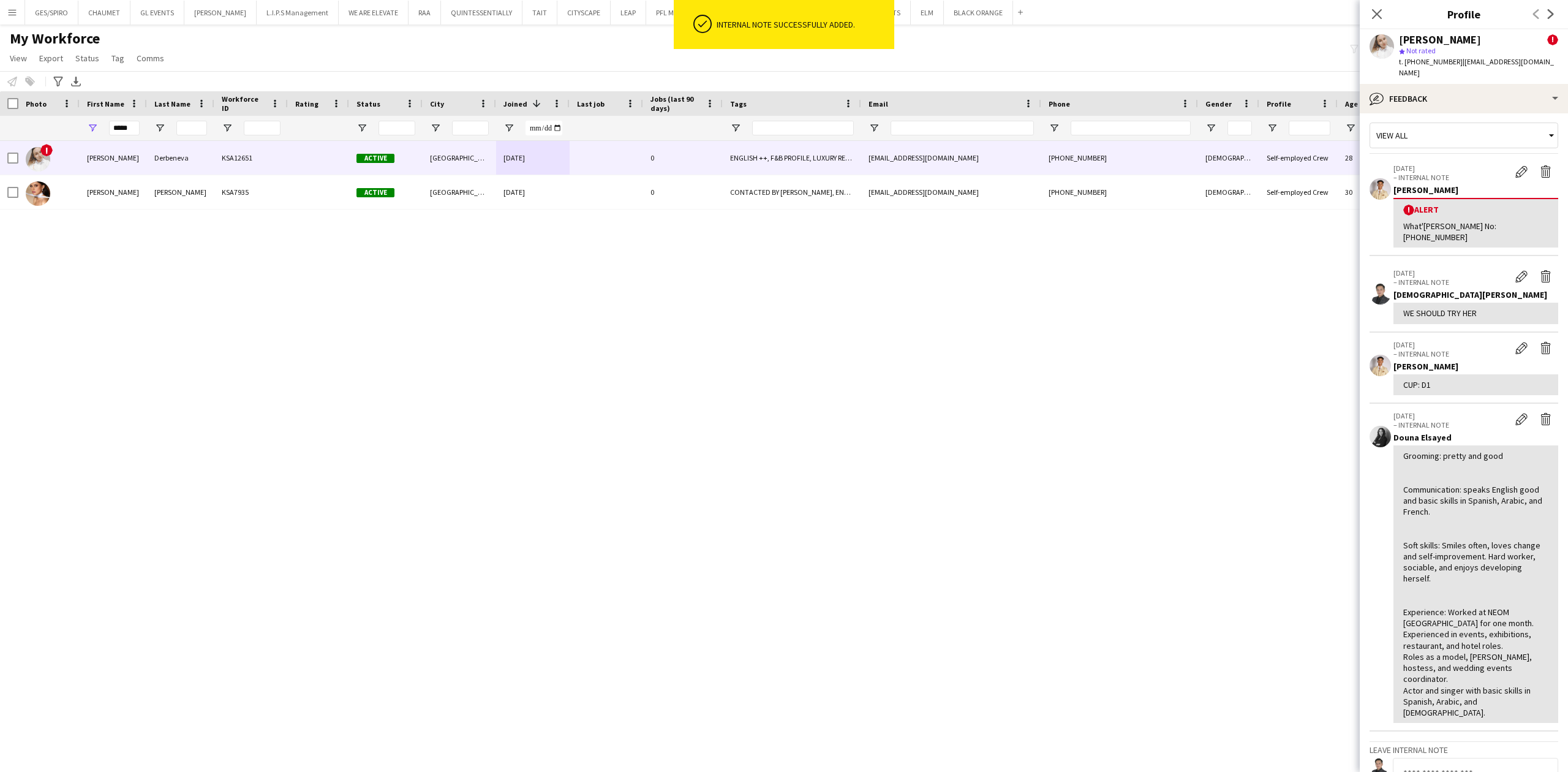
scroll to position [0, 0]
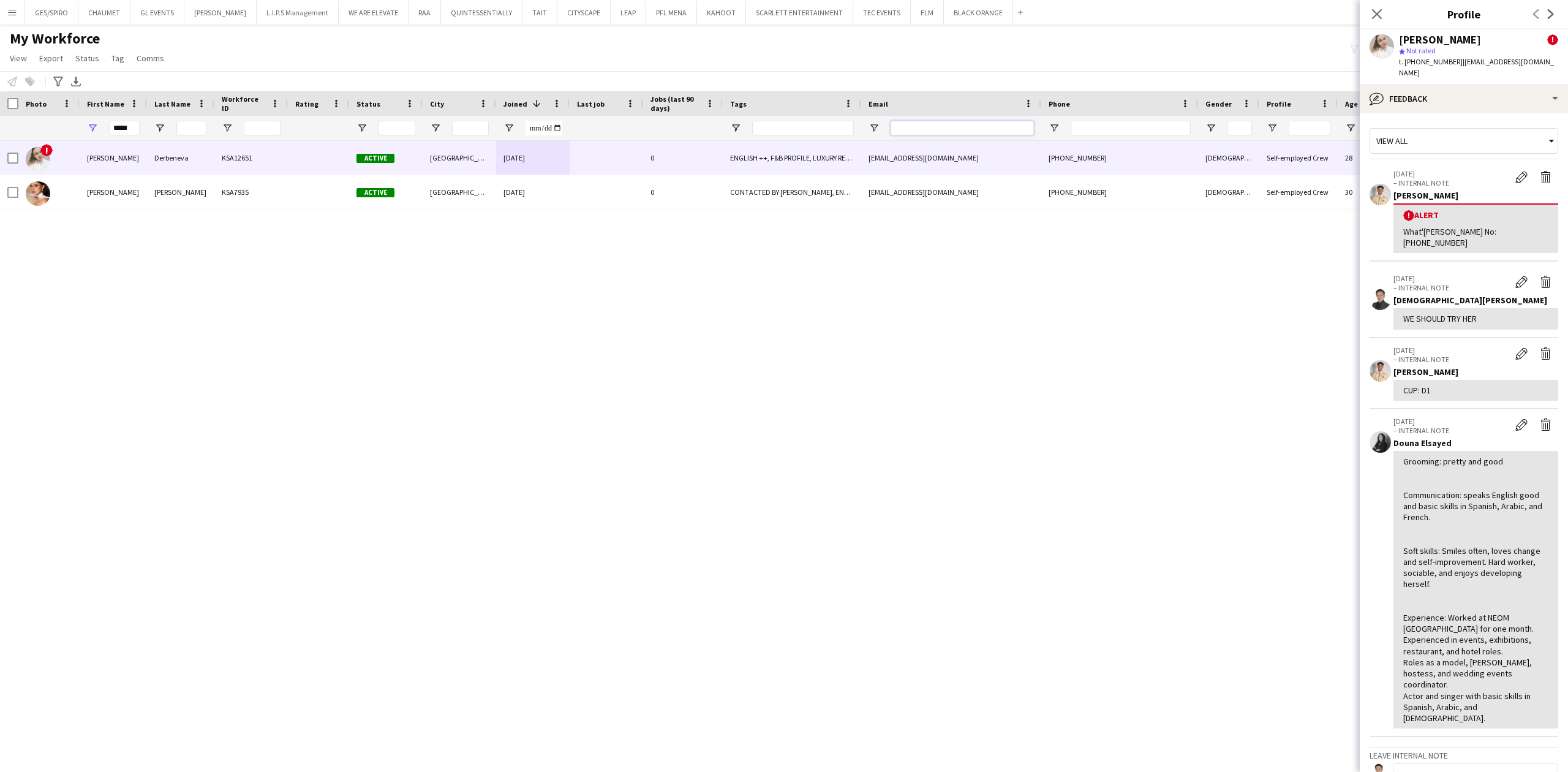
click at [931, 130] on input "Email Filter Input" at bounding box center [962, 127] width 143 height 15
paste input "**********"
type input "**********"
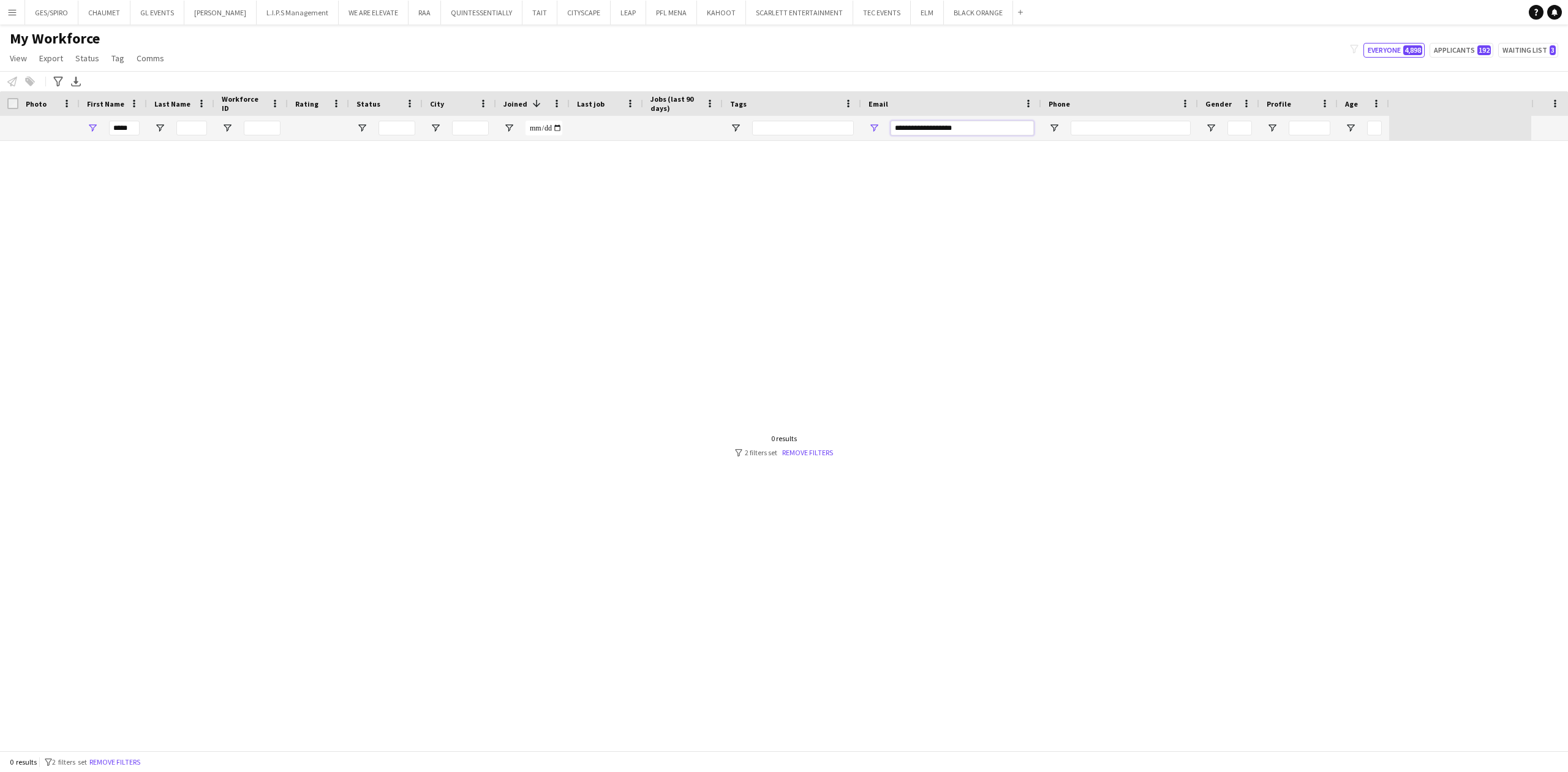
click at [895, 126] on input "**********" at bounding box center [962, 127] width 143 height 15
click at [1010, 121] on input "**********" at bounding box center [962, 127] width 143 height 15
drag, startPoint x: 975, startPoint y: 126, endPoint x: 784, endPoint y: 122, distance: 191.0
click at [784, 122] on div "*****" at bounding box center [695, 128] width 1389 height 25
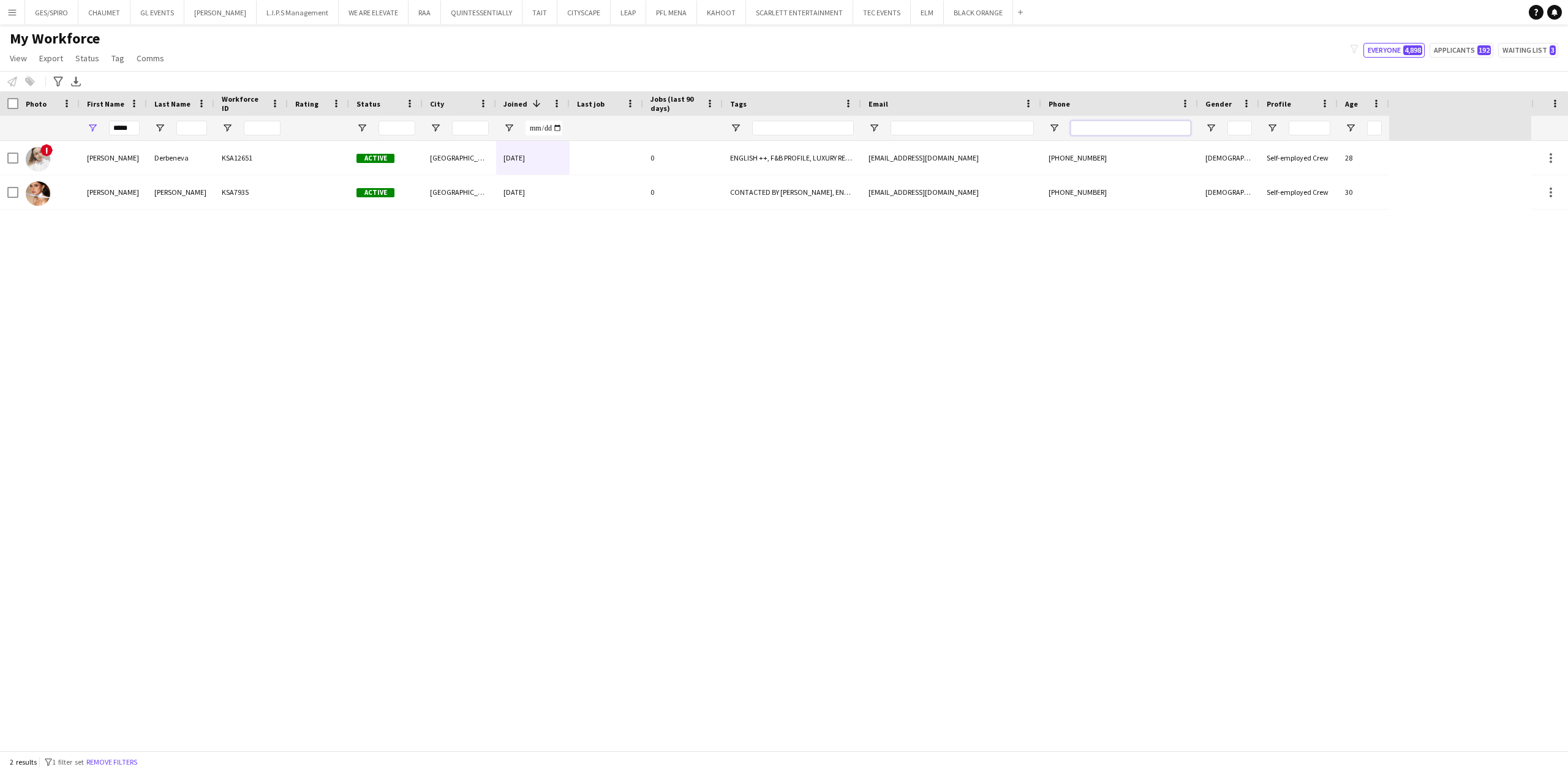
click at [1078, 126] on input "Phone Filter Input" at bounding box center [1130, 127] width 120 height 15
drag, startPoint x: 134, startPoint y: 131, endPoint x: 13, endPoint y: 126, distance: 121.1
click at [13, 126] on div "*****" at bounding box center [695, 128] width 1389 height 25
click at [910, 135] on div at bounding box center [962, 128] width 143 height 25
click at [912, 125] on input "Email Filter Input" at bounding box center [962, 127] width 143 height 15
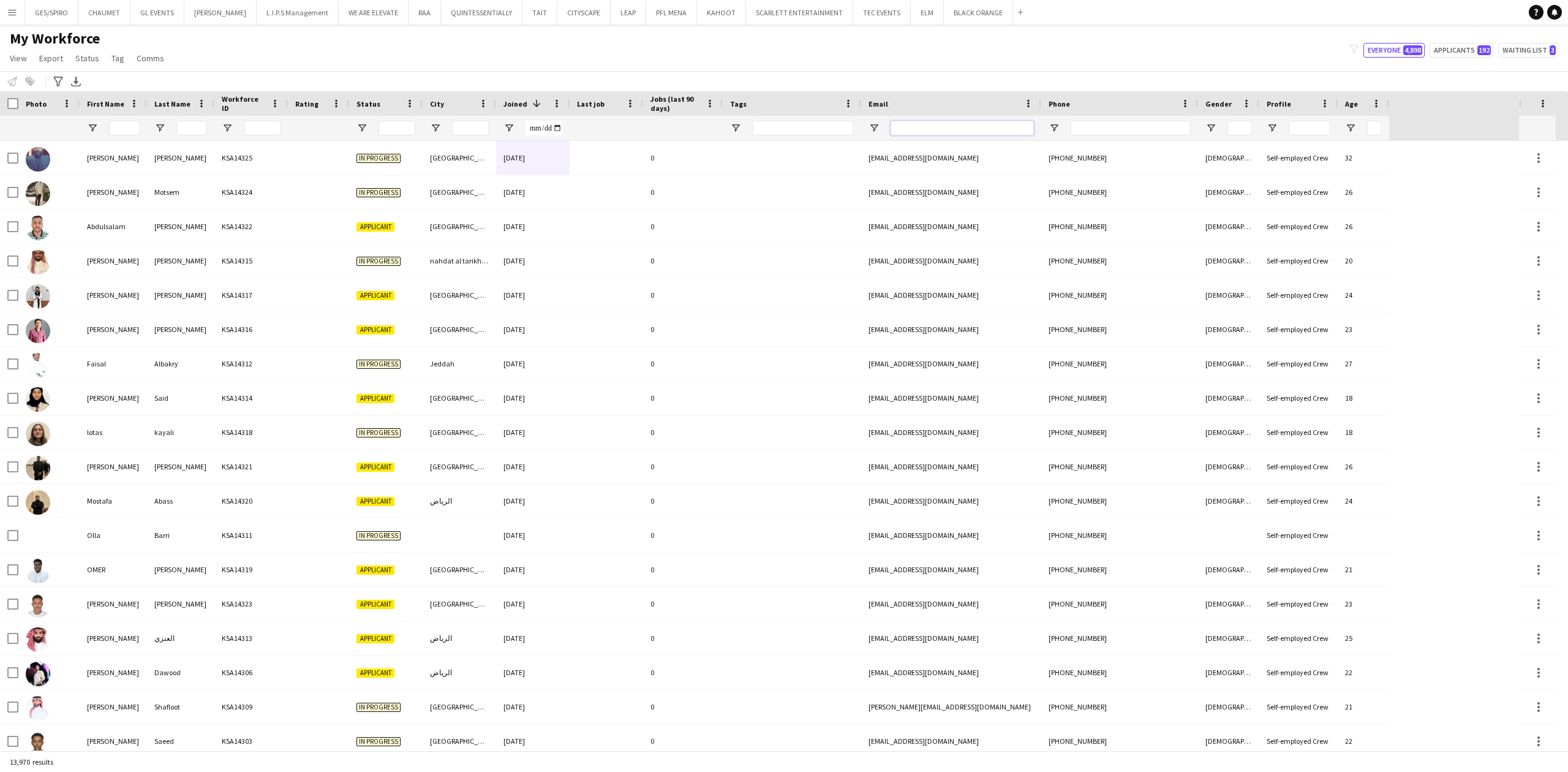
paste input "**********"
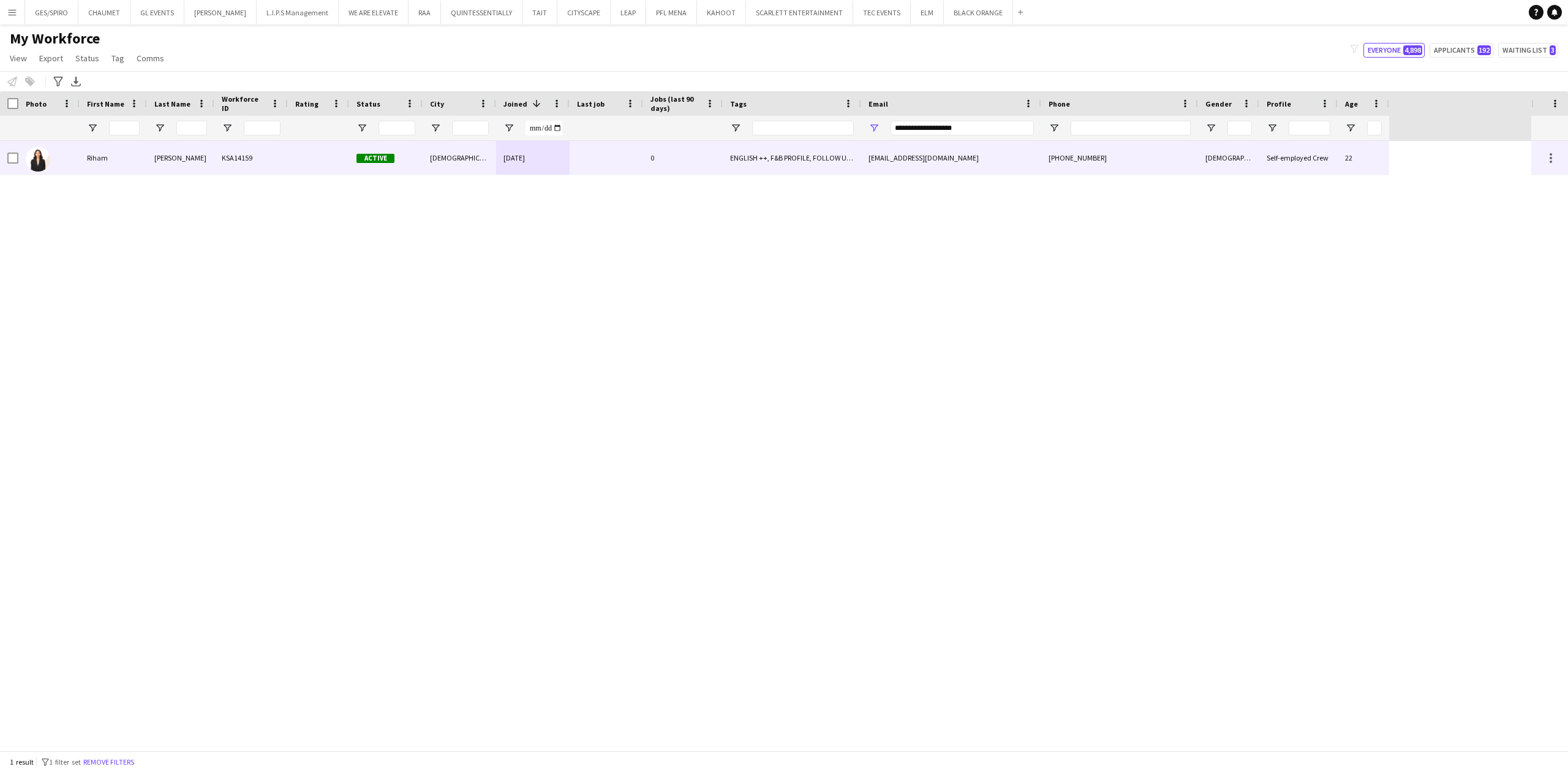
click at [769, 163] on div "ENGLISH ++, F&B PROFILE, FOLLOW UP , KHALEEJI PROFILE, TOP HOST/HOSTESS, TOP PR…" at bounding box center [791, 157] width 138 height 33
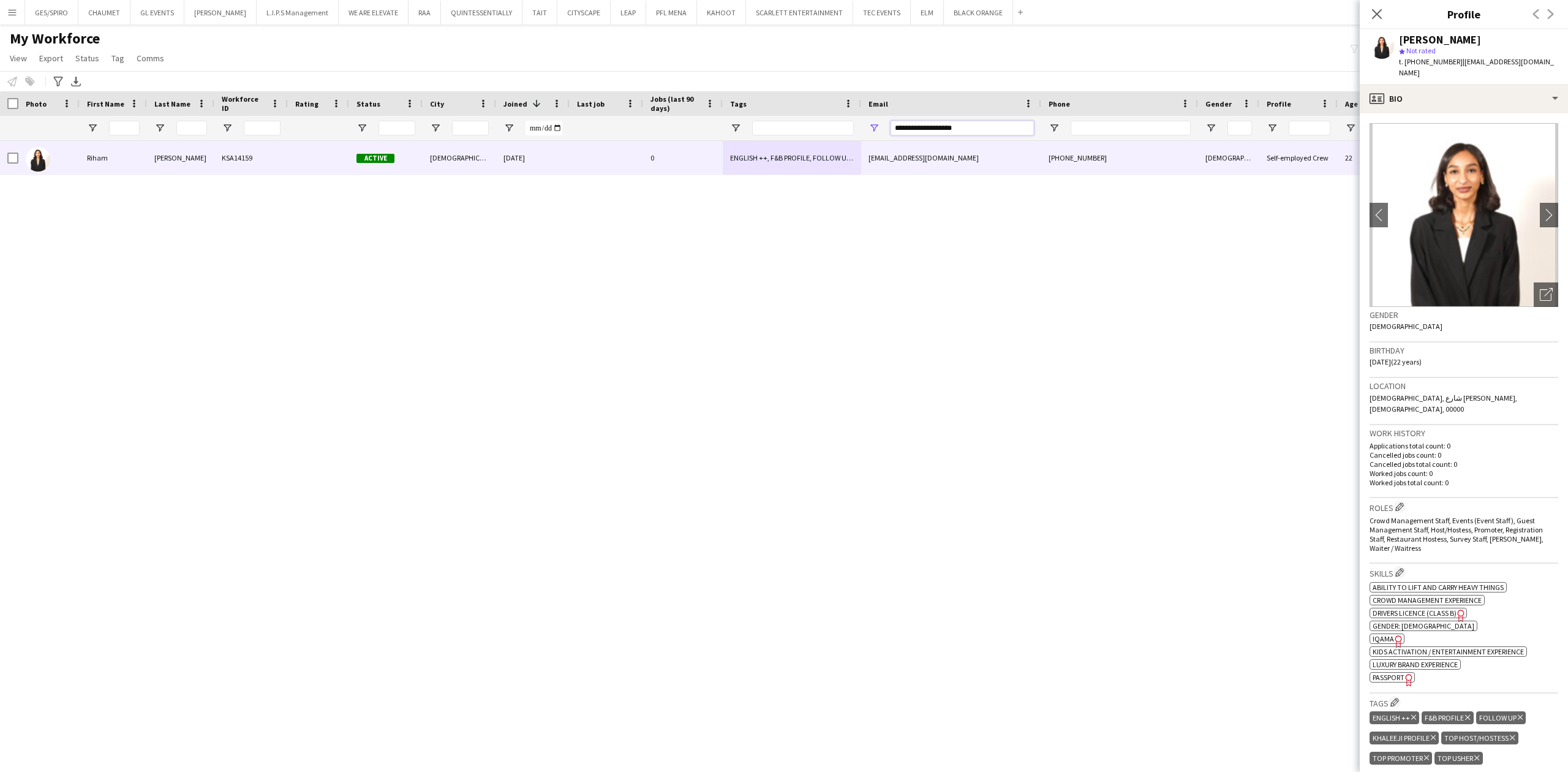
drag, startPoint x: 978, startPoint y: 127, endPoint x: 645, endPoint y: 123, distance: 333.0
click at [645, 123] on div at bounding box center [695, 128] width 1389 height 25
paste input "*******"
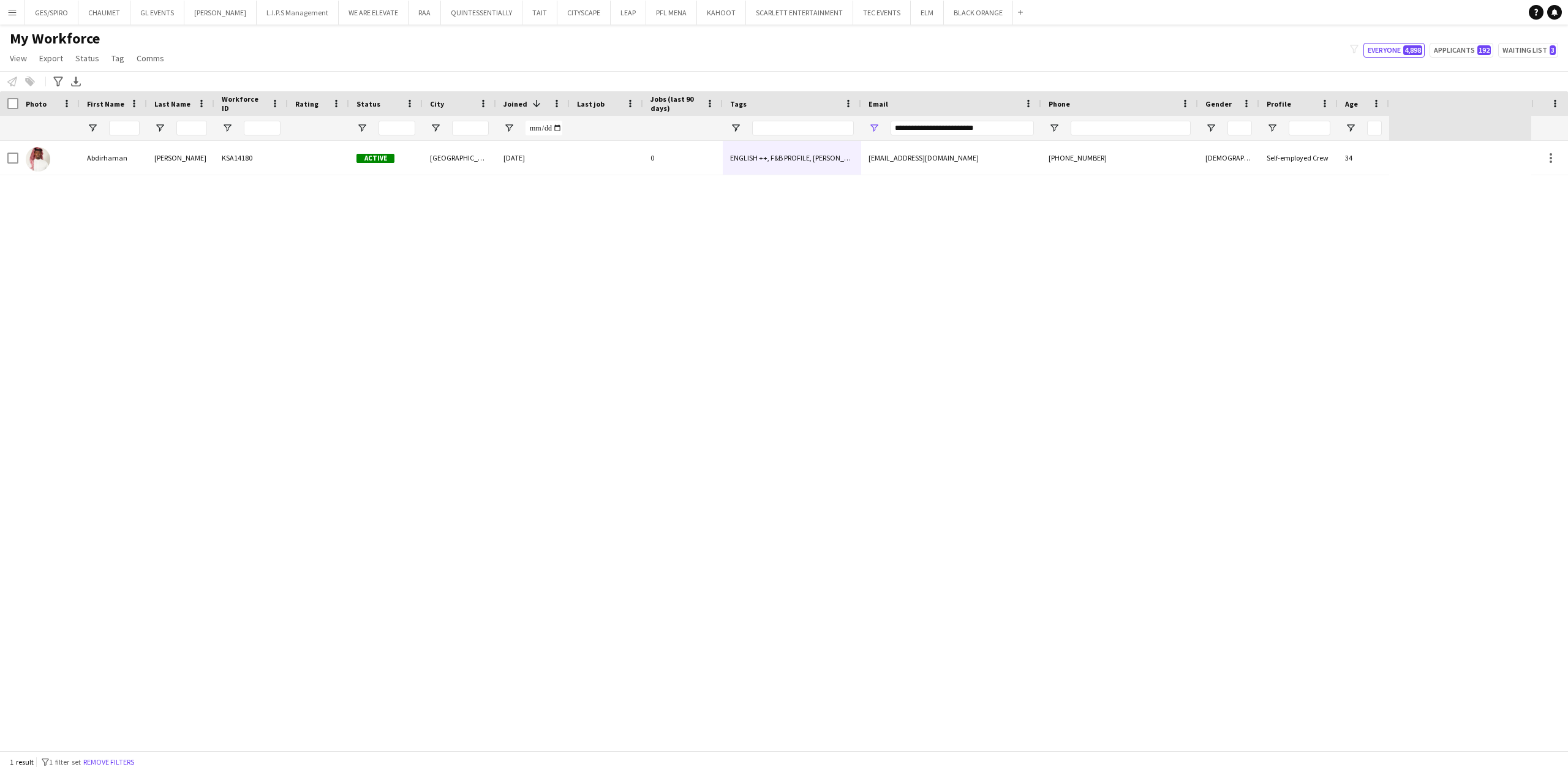
click at [931, 140] on div "**********" at bounding box center [962, 128] width 143 height 25
drag, startPoint x: 1002, startPoint y: 132, endPoint x: 716, endPoint y: 131, distance: 286.0
click at [740, 130] on div at bounding box center [695, 128] width 1389 height 25
paste input "Email Filter Input"
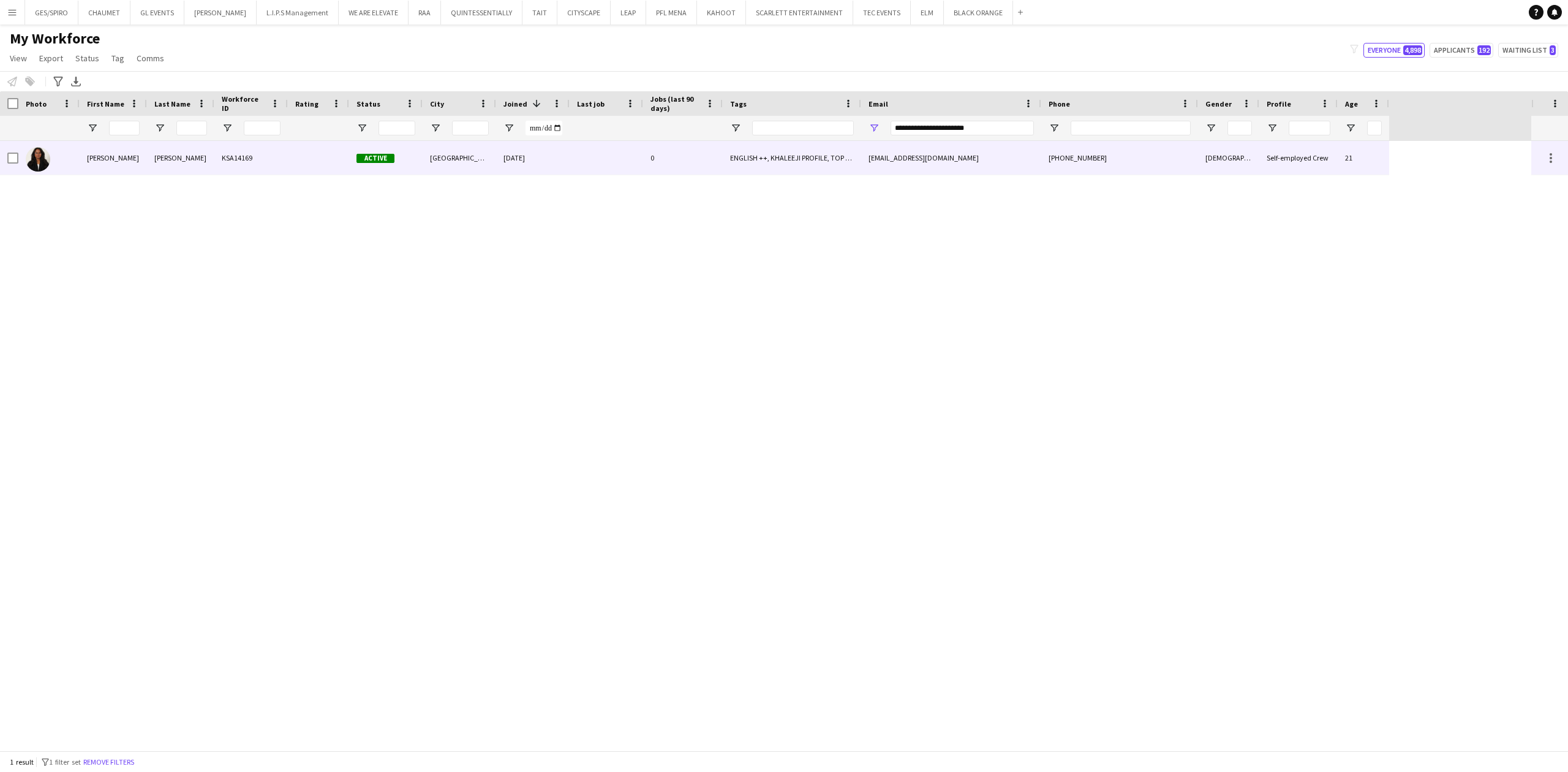
click at [556, 156] on div "28-08-2025" at bounding box center [533, 157] width 74 height 33
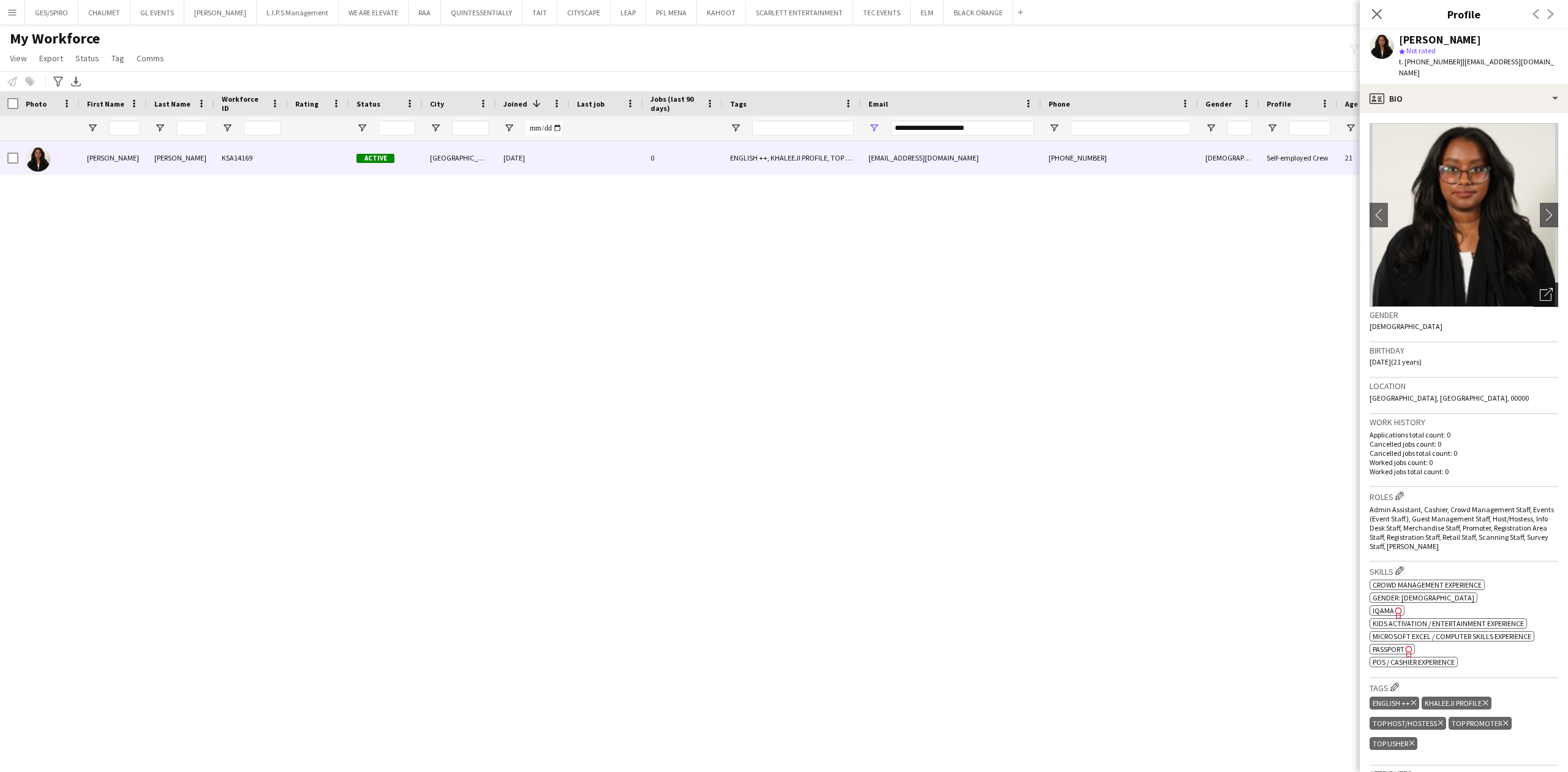
click at [1540, 288] on icon "Open photos pop-in" at bounding box center [1546, 294] width 13 height 13
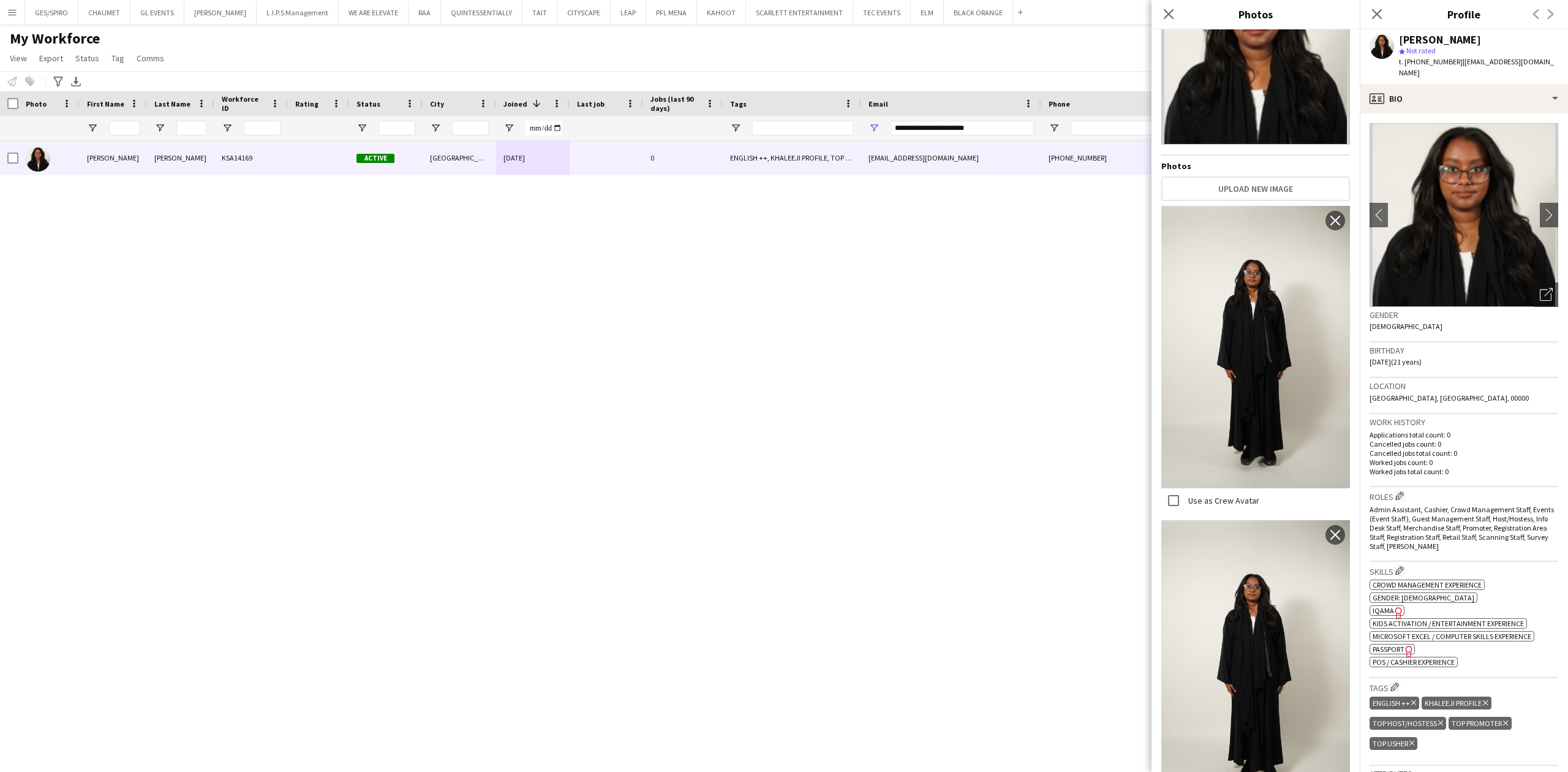
scroll to position [490, 0]
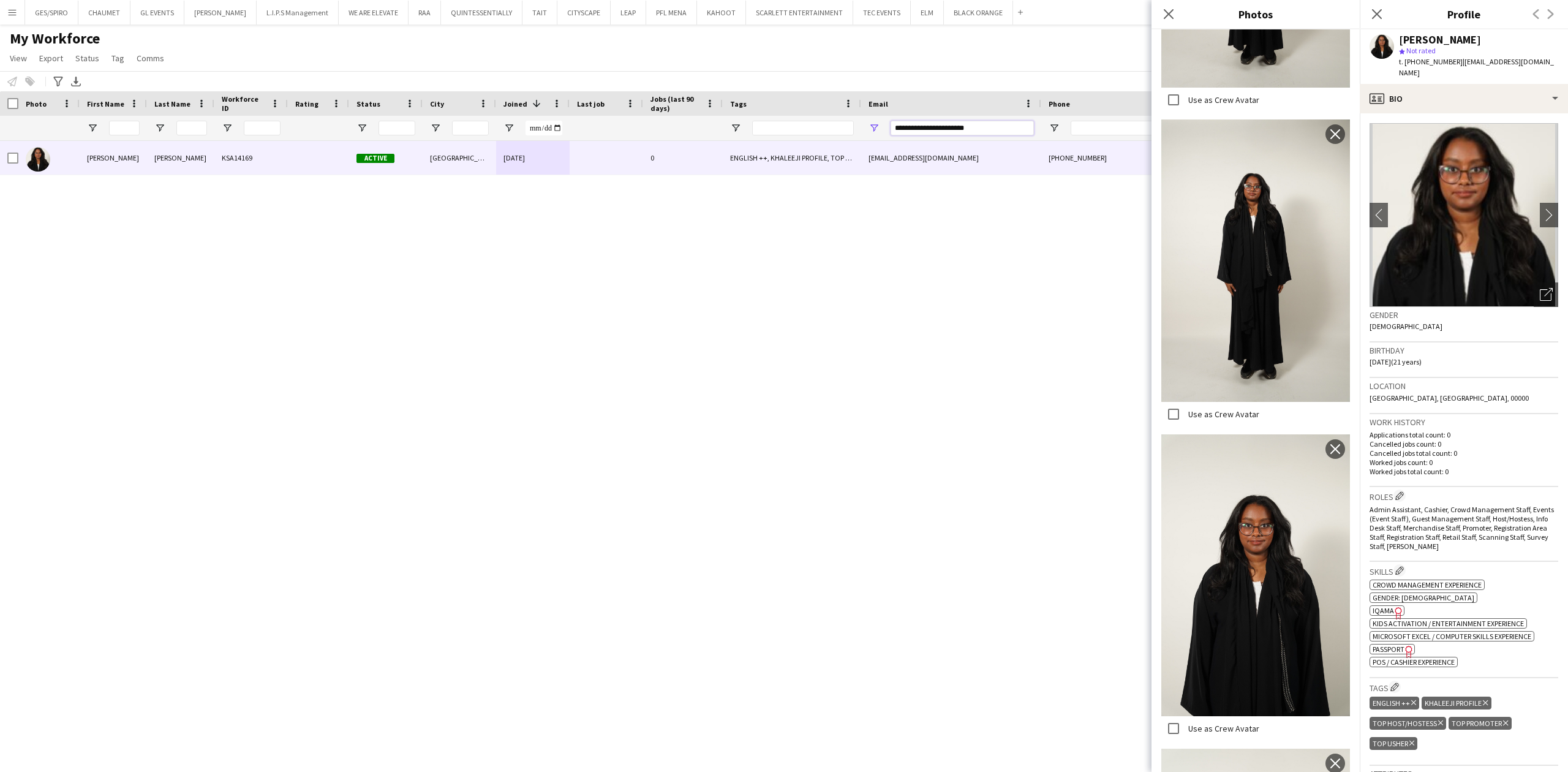
drag, startPoint x: 993, startPoint y: 125, endPoint x: 659, endPoint y: 108, distance: 334.4
click at [659, 108] on div "Workforce Details Photo First Name 1" at bounding box center [695, 116] width 1389 height 49
paste input "Email Filter Input"
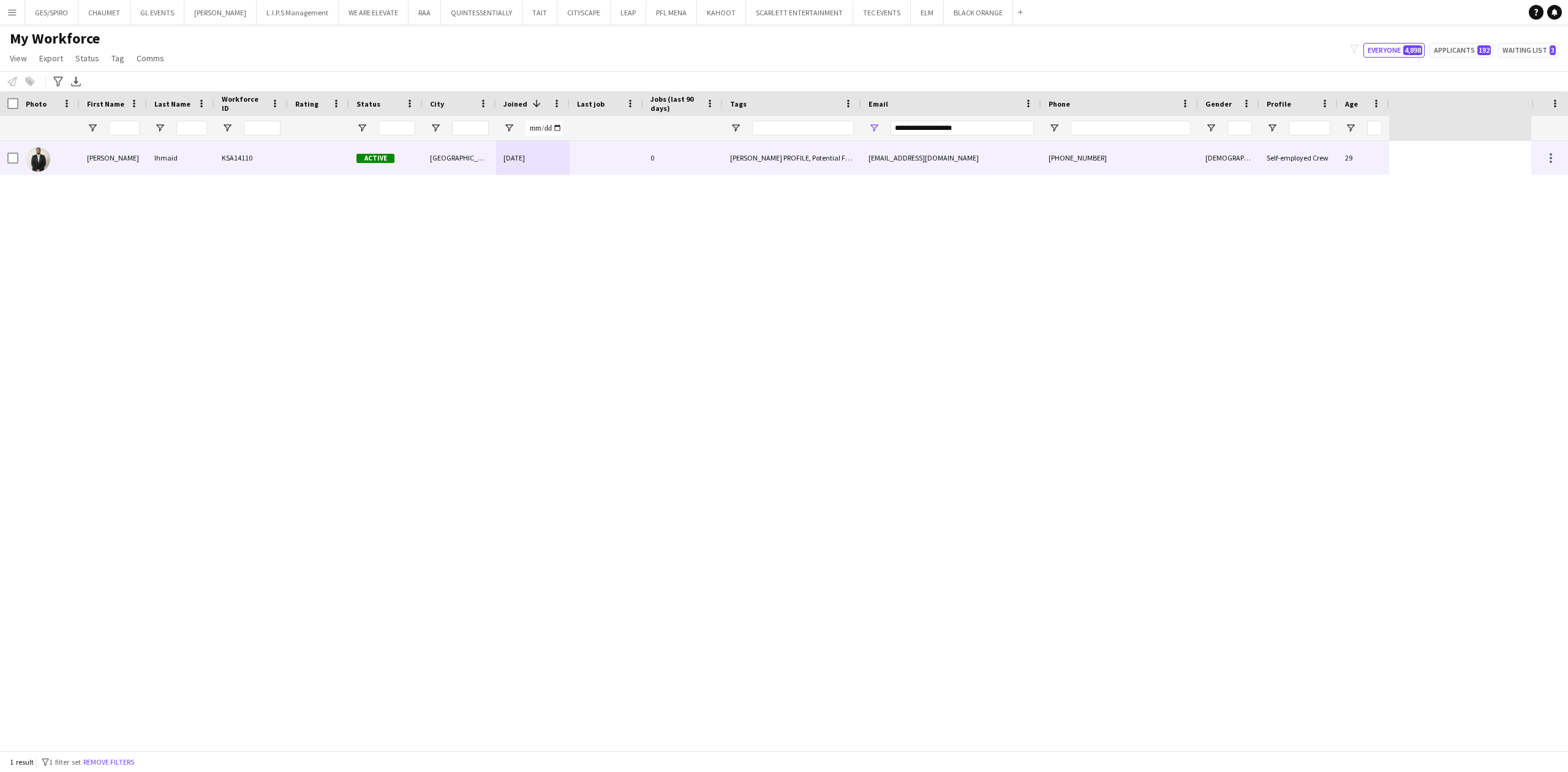
click at [1078, 167] on div "+966569153606" at bounding box center [1119, 157] width 157 height 33
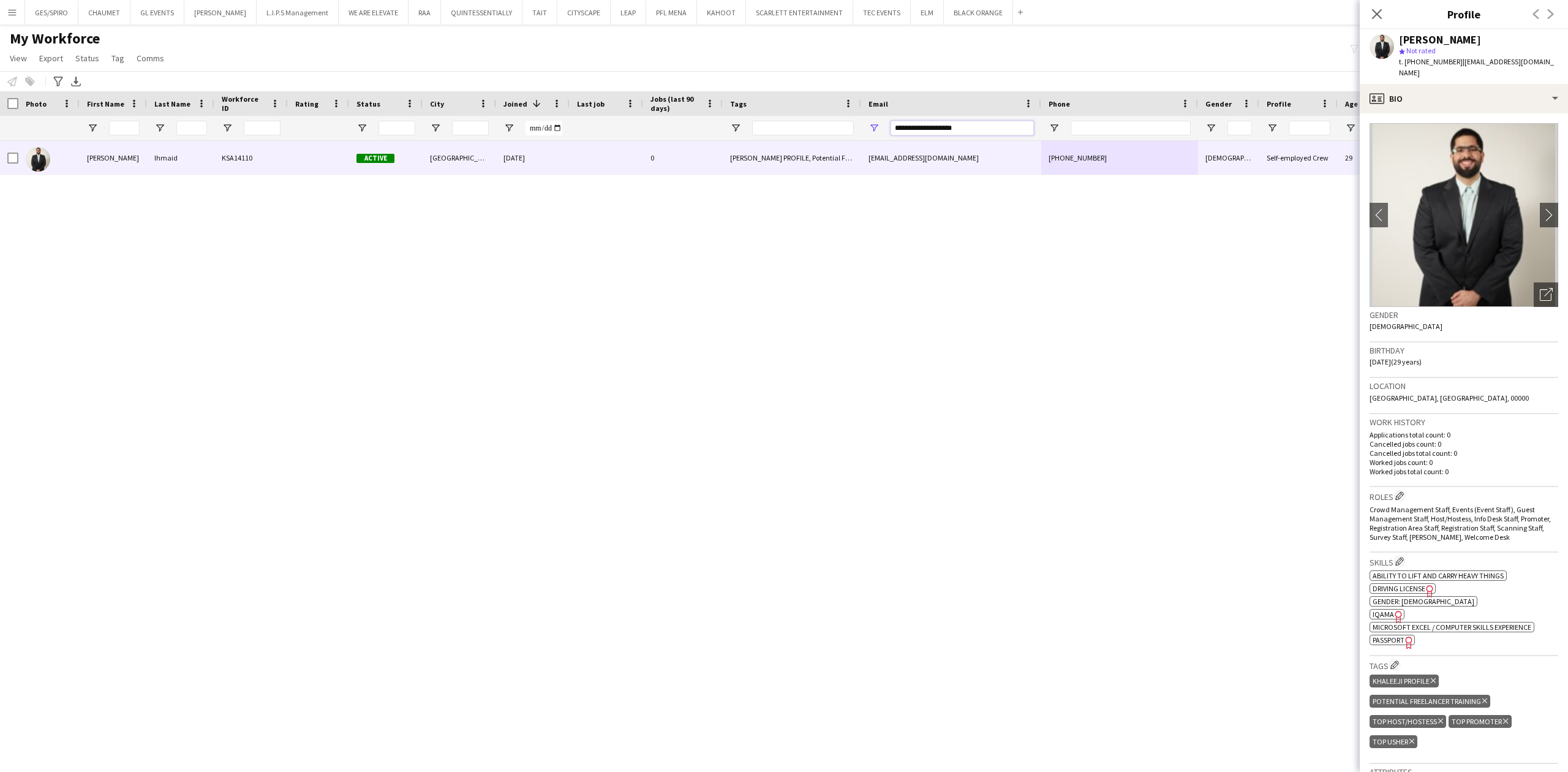
drag, startPoint x: 978, startPoint y: 134, endPoint x: 735, endPoint y: 140, distance: 243.1
click at [739, 140] on div at bounding box center [695, 128] width 1389 height 25
paste input "**"
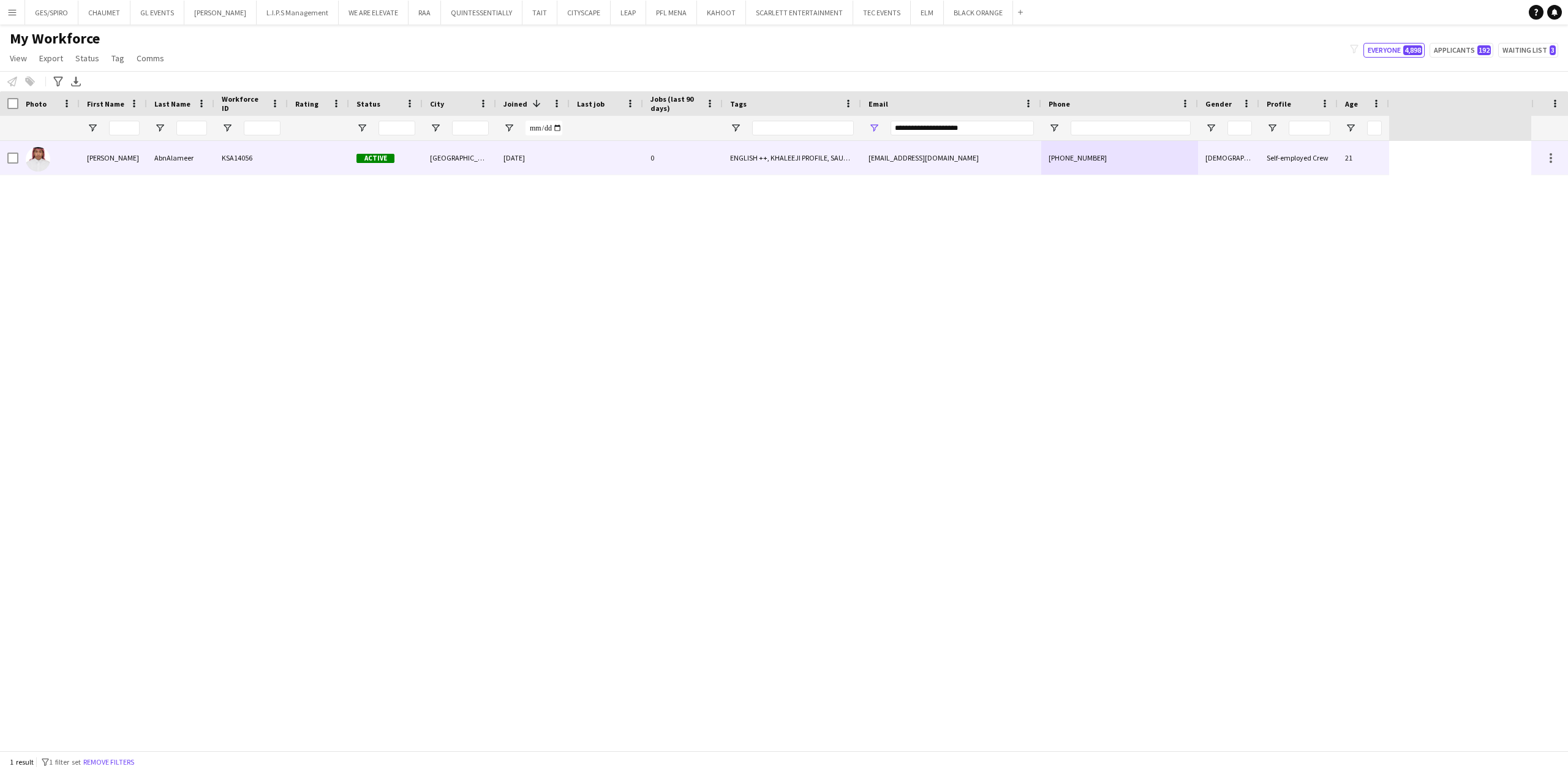
click at [822, 164] on div "ENGLISH ++, KHALEEJI PROFILE, SAUDI NATIONAL, TOP HOST/HOSTESS, TOP PROMOTER, T…" at bounding box center [791, 157] width 138 height 33
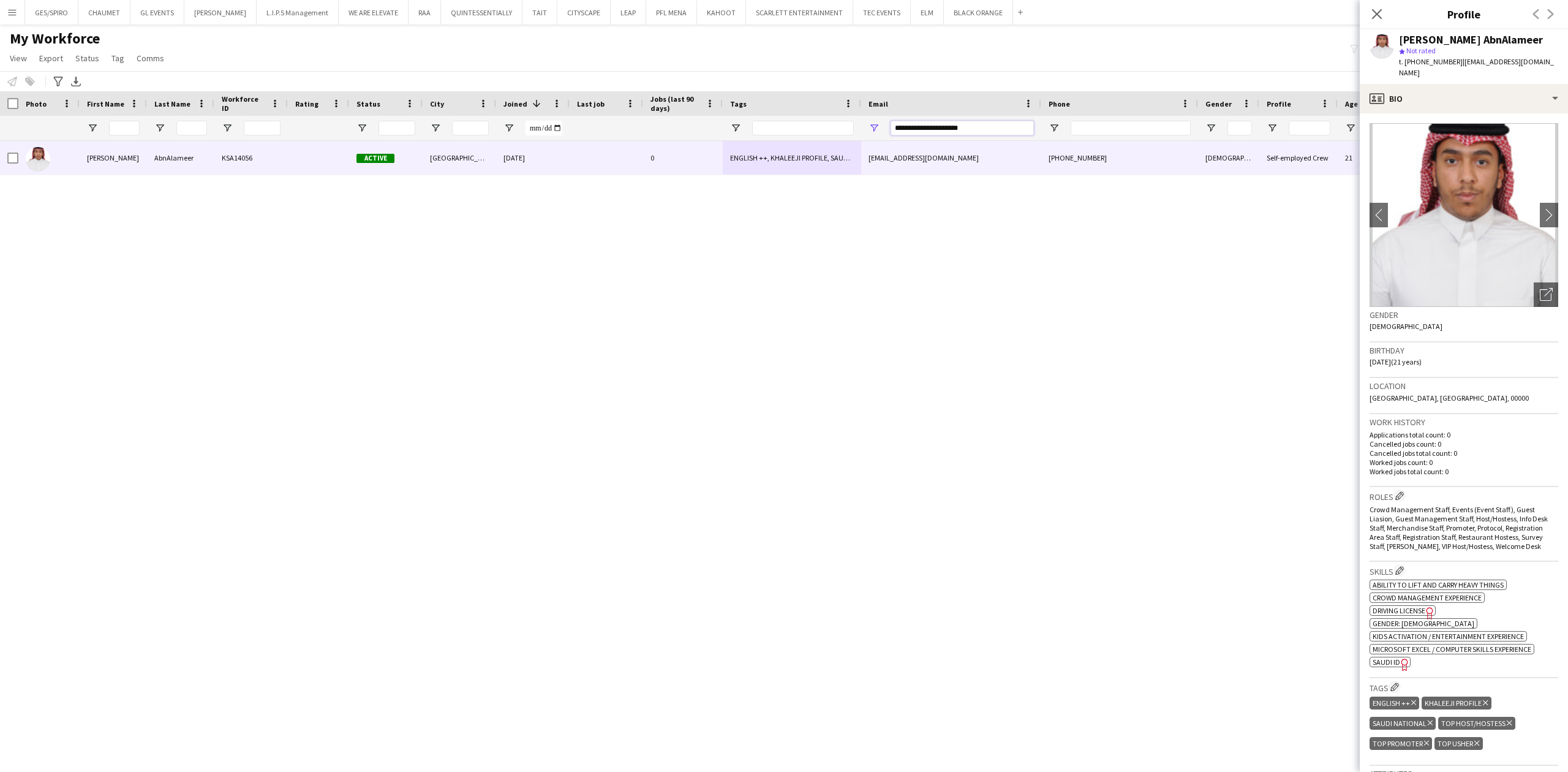
drag, startPoint x: 995, startPoint y: 126, endPoint x: 694, endPoint y: 118, distance: 301.1
click at [697, 118] on div at bounding box center [695, 128] width 1389 height 25
paste input "***"
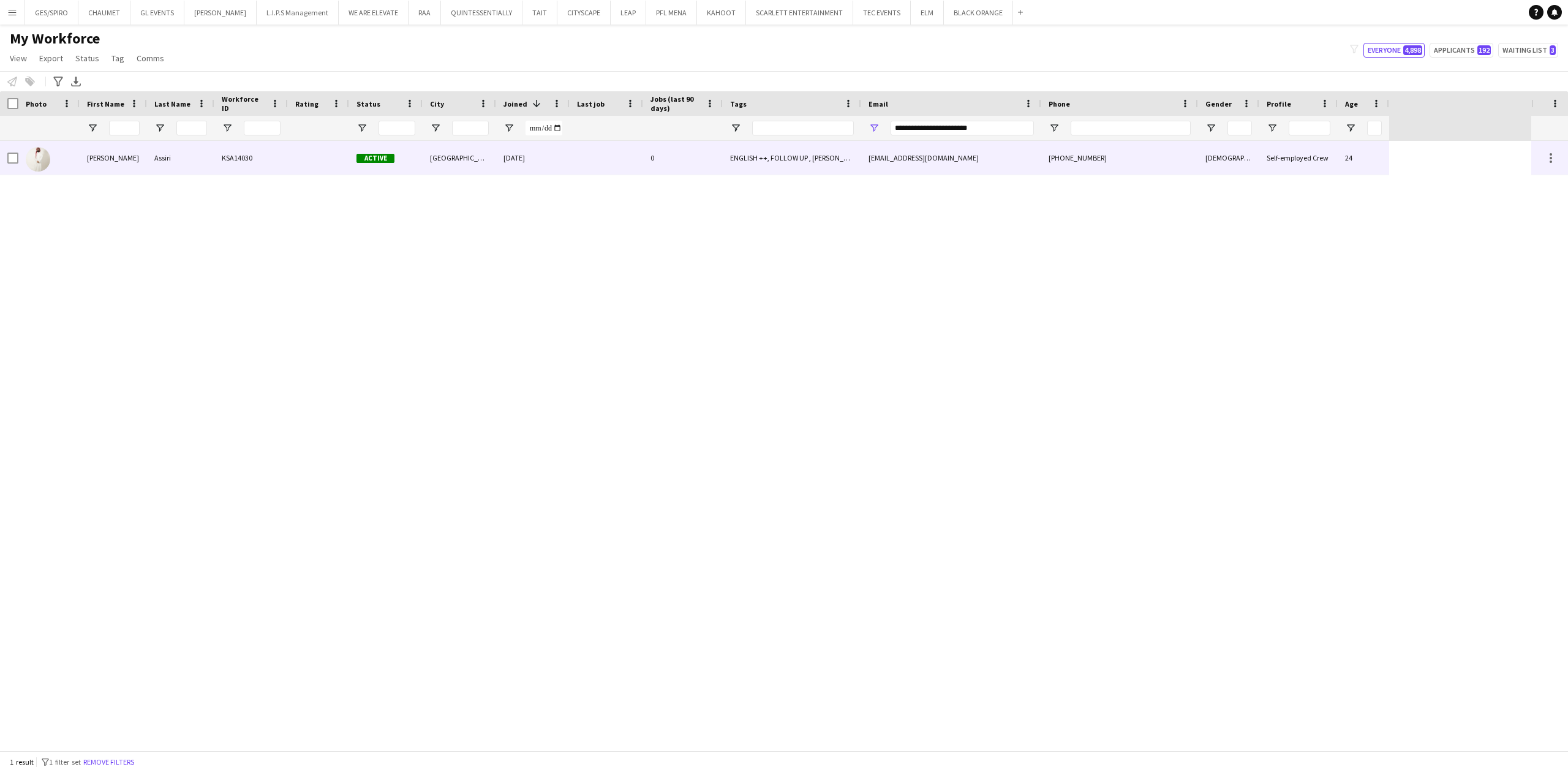
click at [777, 155] on div "ENGLISH ++, FOLLOW UP , KHALEEJI PROFILE, SAUDI NATIONAL, TOP HOST/HOSTESS, TOP…" at bounding box center [791, 157] width 138 height 33
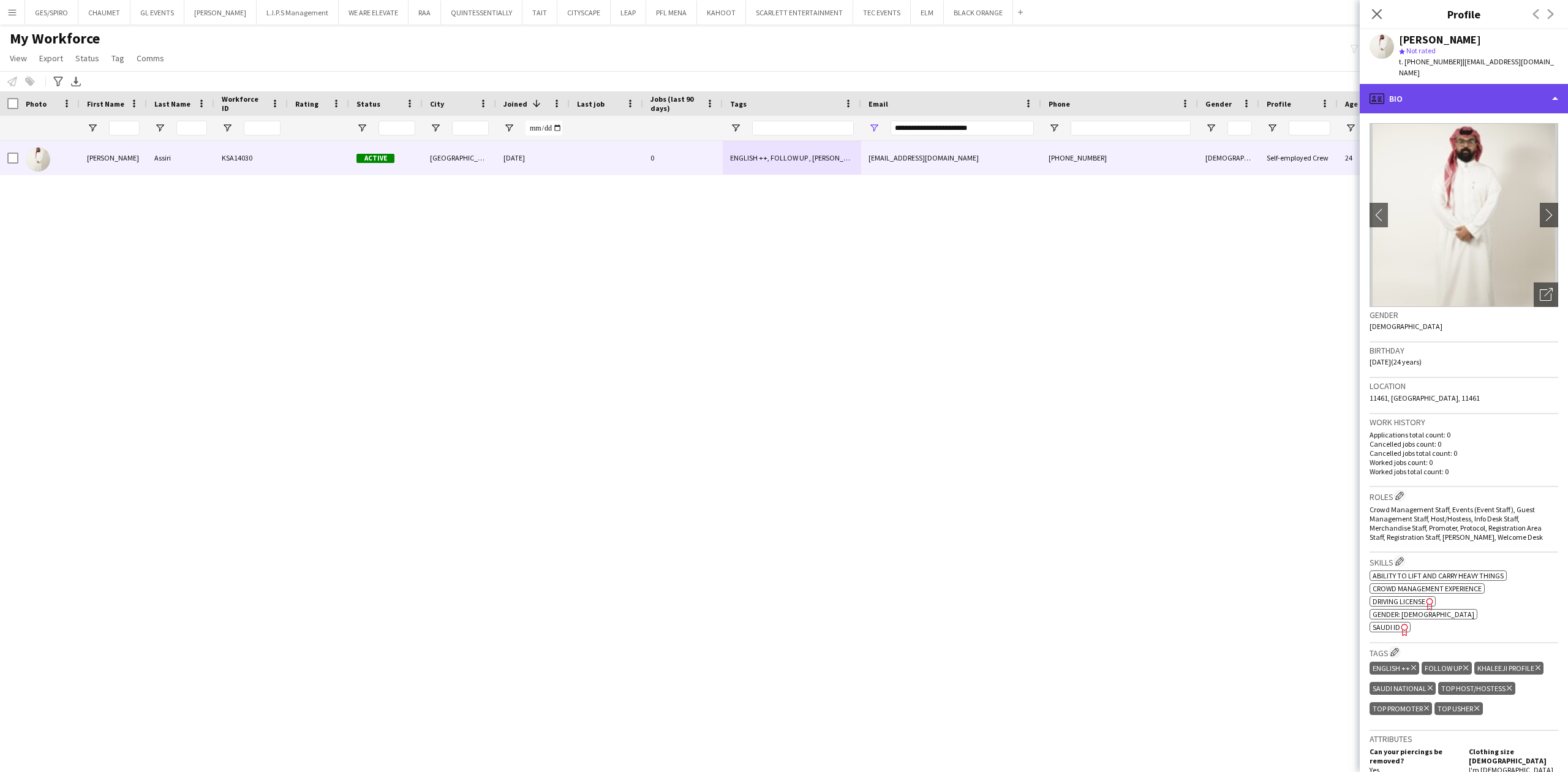
click at [1449, 91] on div "profile Bio" at bounding box center [1463, 98] width 208 height 29
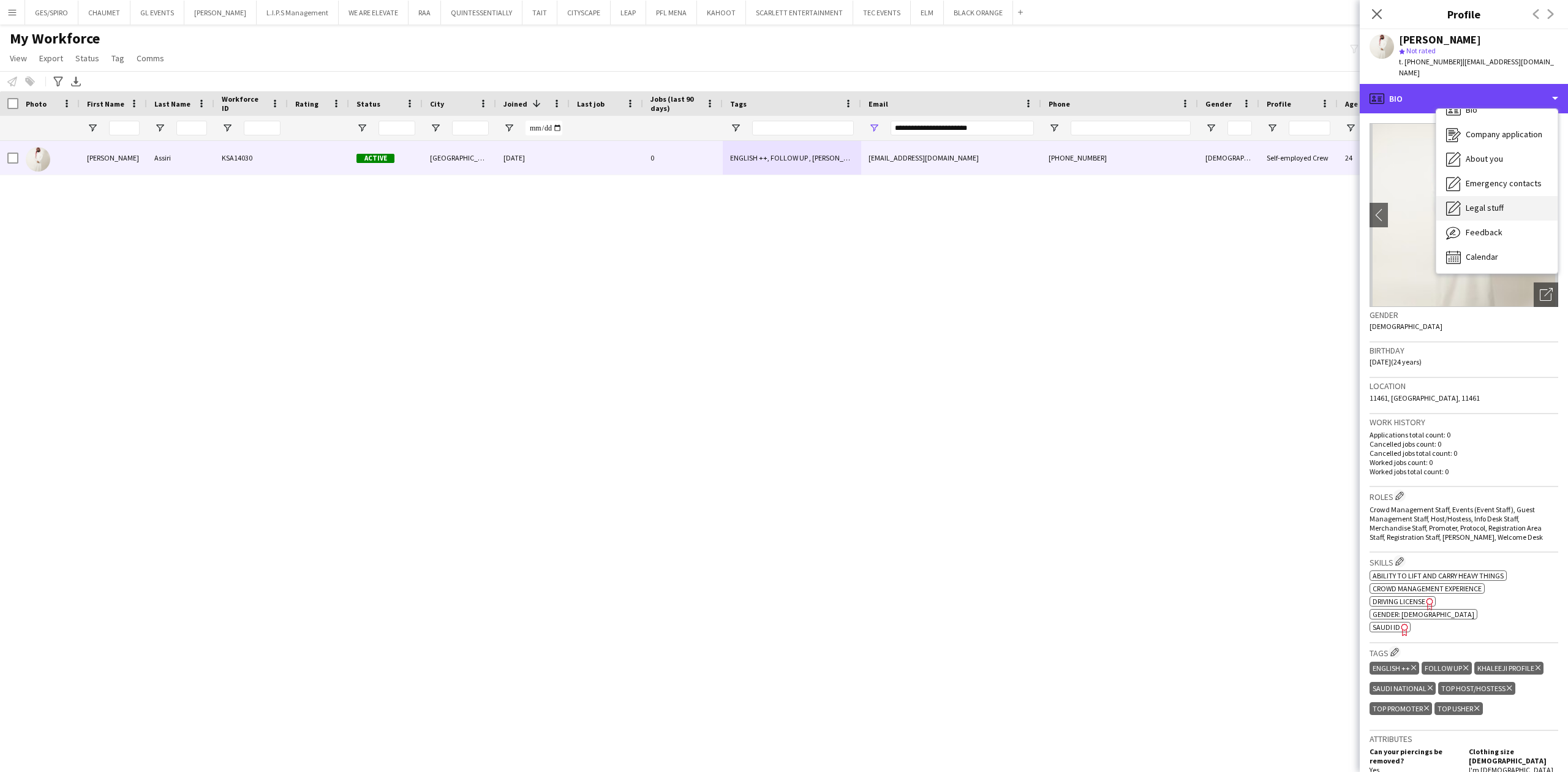
scroll to position [18, 0]
click at [1482, 225] on span "Feedback" at bounding box center [1484, 230] width 37 height 11
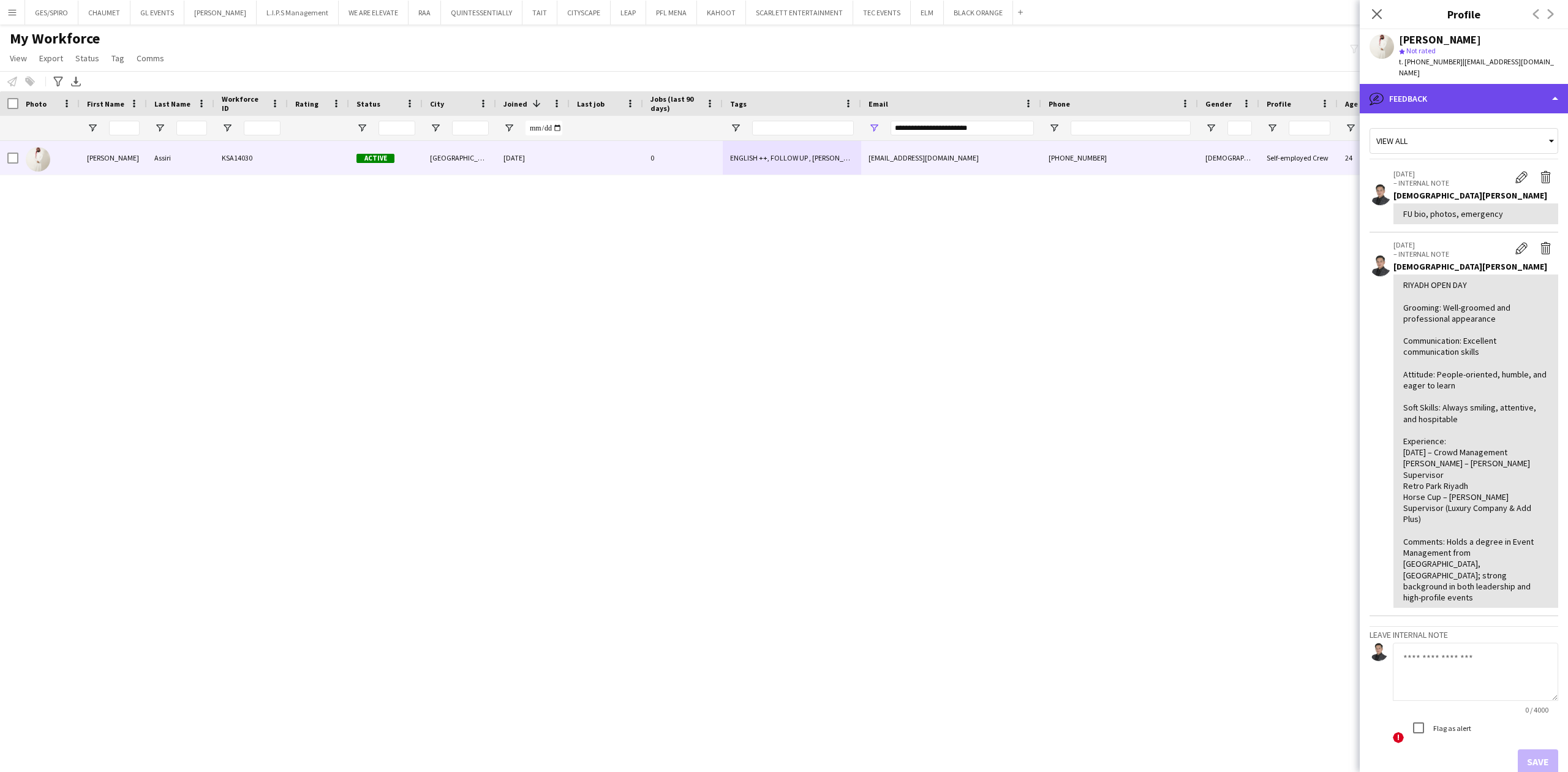
click at [1476, 91] on div "bubble-pencil Feedback" at bounding box center [1463, 98] width 208 height 29
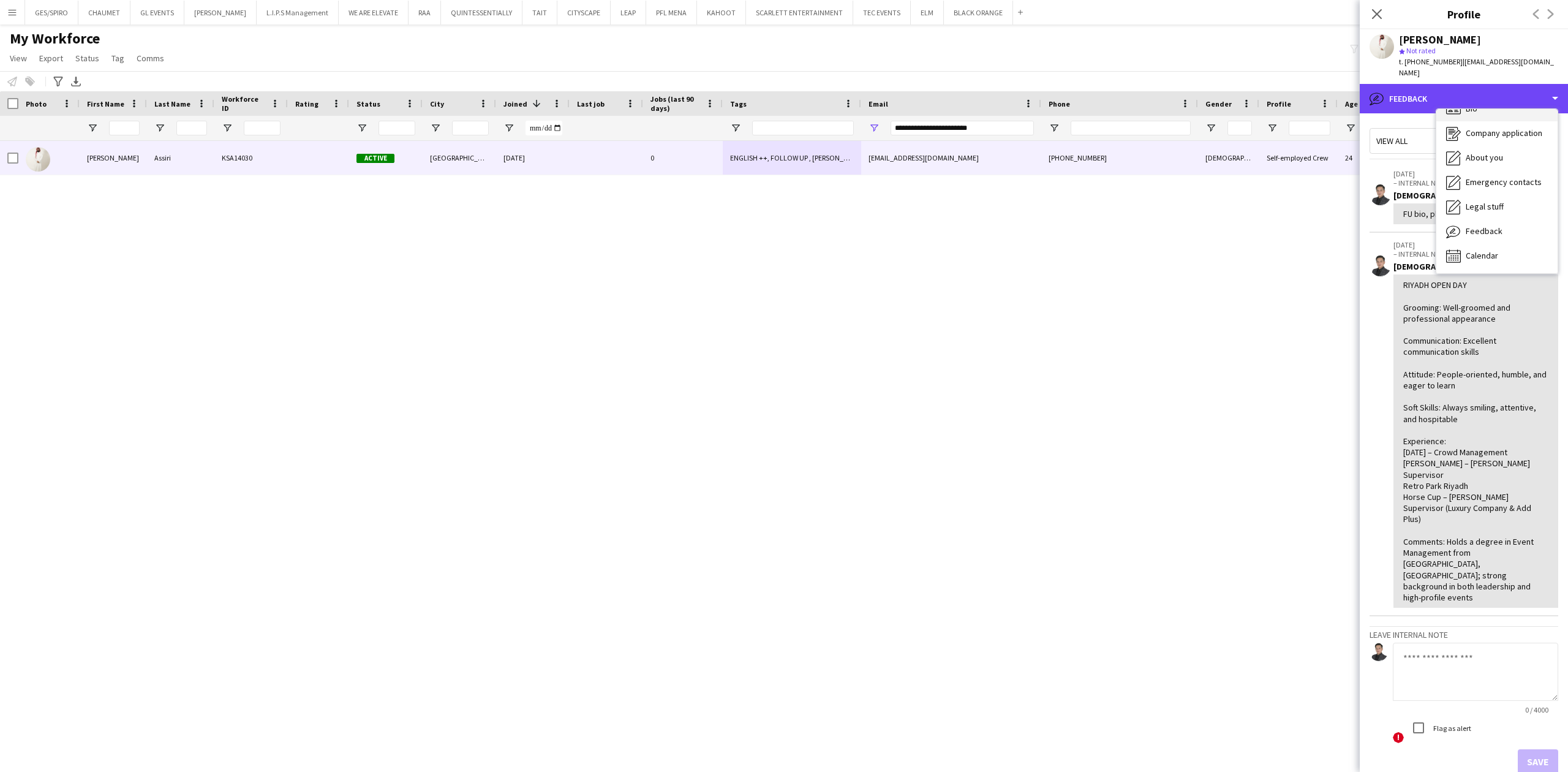
scroll to position [0, 0]
click at [1496, 116] on div "Bio Bio" at bounding box center [1497, 127] width 121 height 25
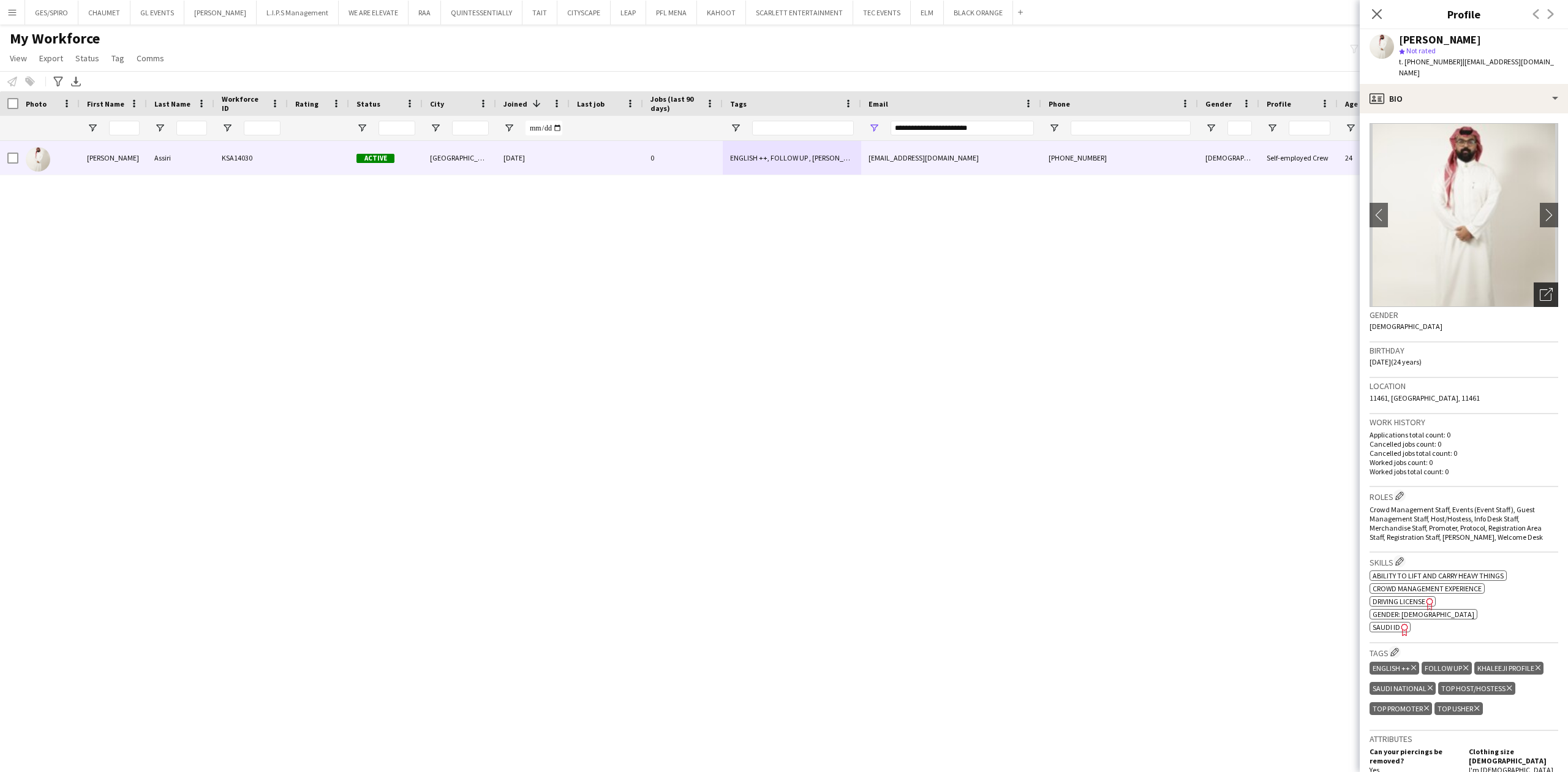
click at [1542, 282] on div "Open photos pop-in" at bounding box center [1546, 295] width 25 height 25
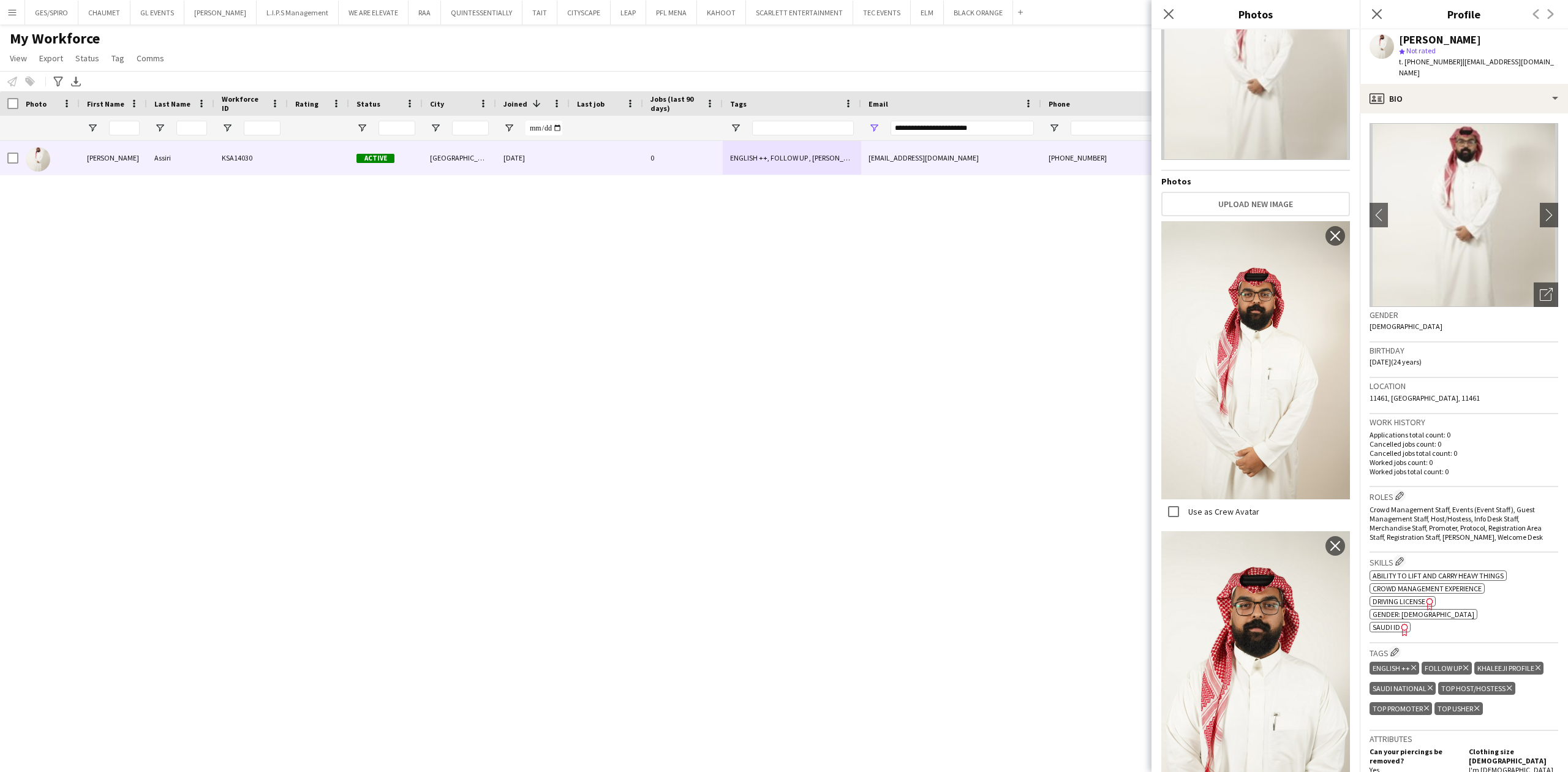
scroll to position [82, 0]
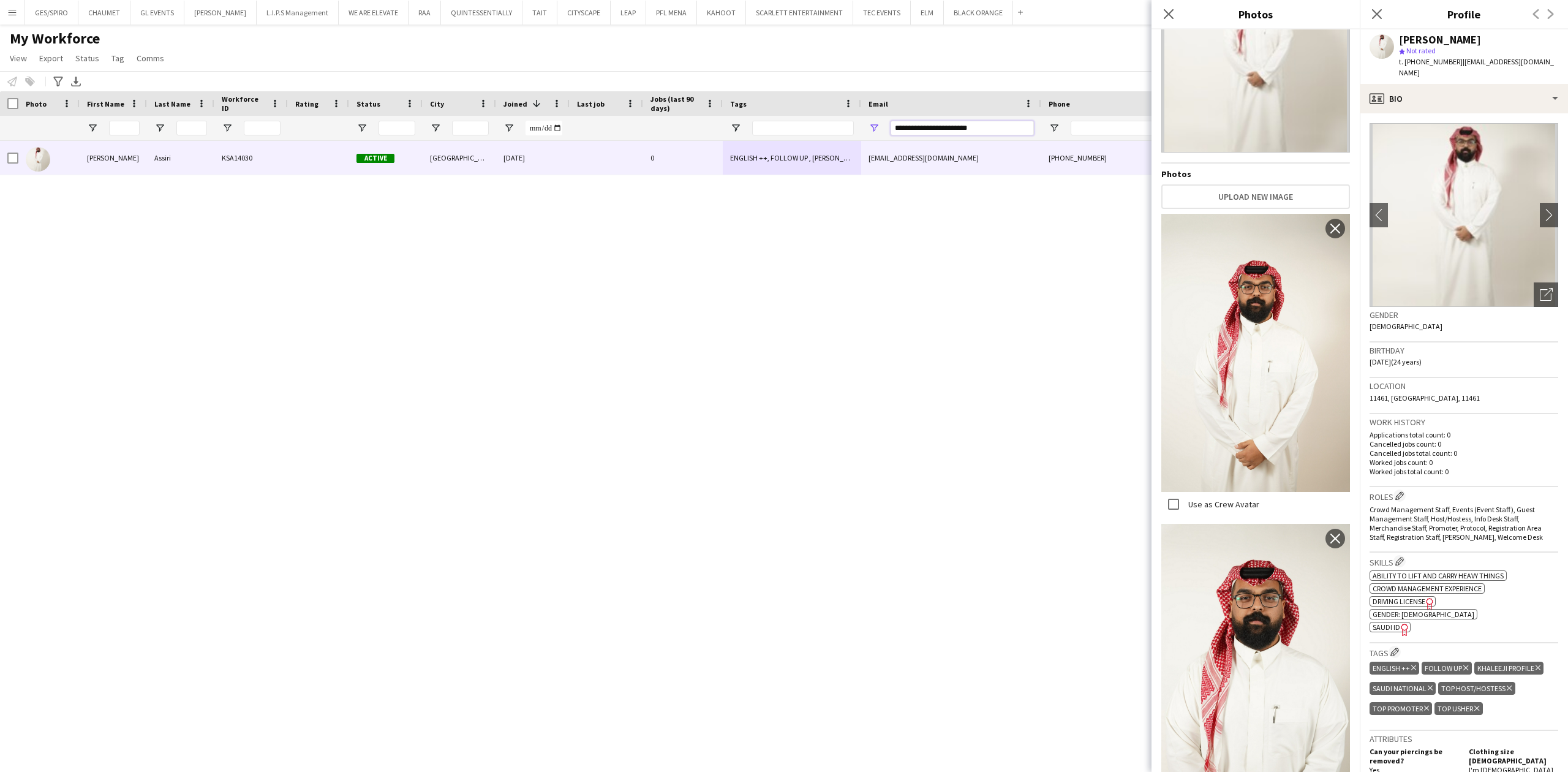
drag, startPoint x: 971, startPoint y: 131, endPoint x: 786, endPoint y: 132, distance: 185.0
click at [786, 132] on div at bounding box center [695, 128] width 1389 height 25
click at [983, 124] on div "**********" at bounding box center [962, 128] width 143 height 25
drag, startPoint x: 985, startPoint y: 126, endPoint x: 685, endPoint y: 136, distance: 300.2
click at [704, 133] on div at bounding box center [695, 128] width 1389 height 25
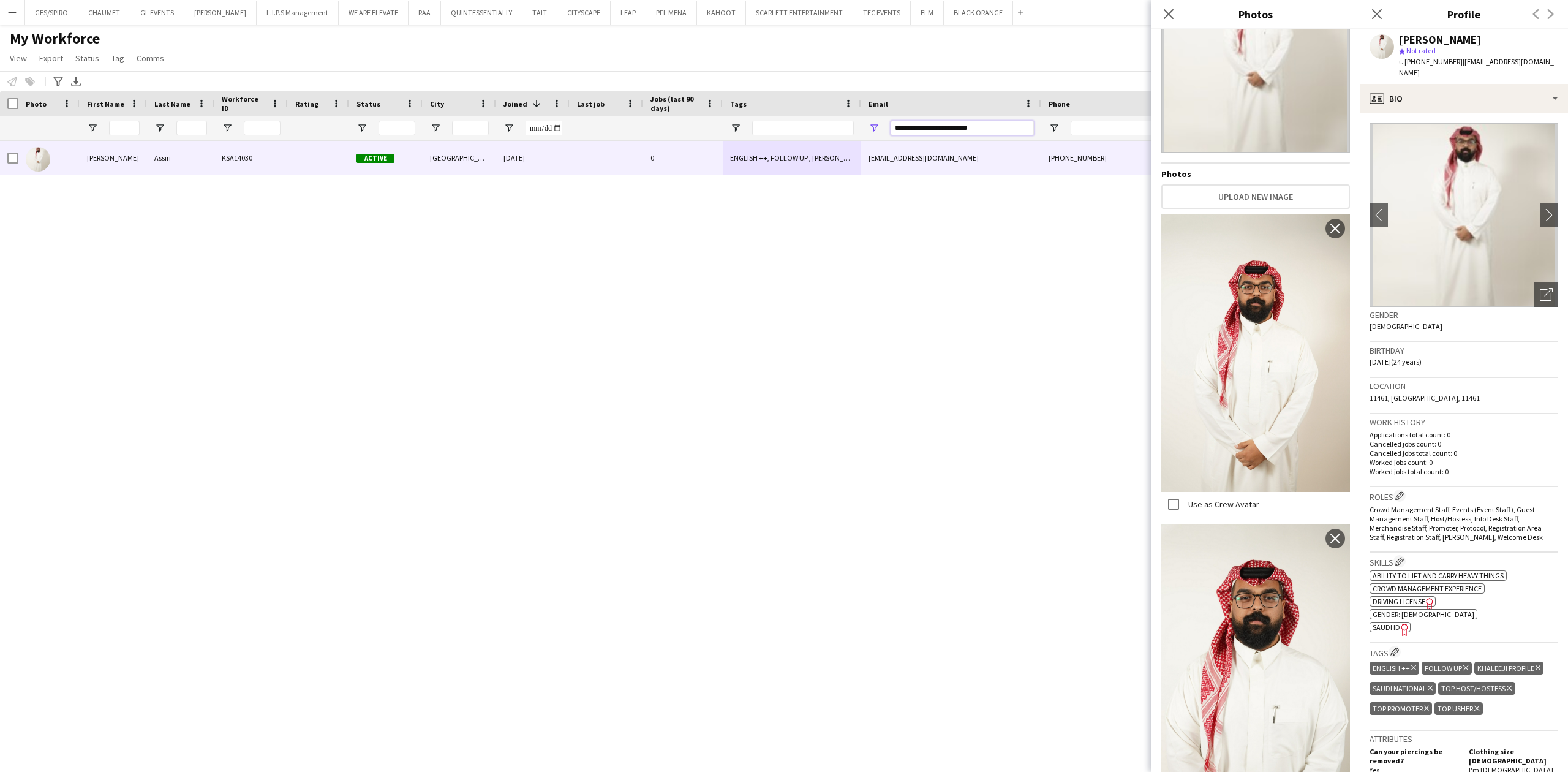
paste input "Email Filter Input"
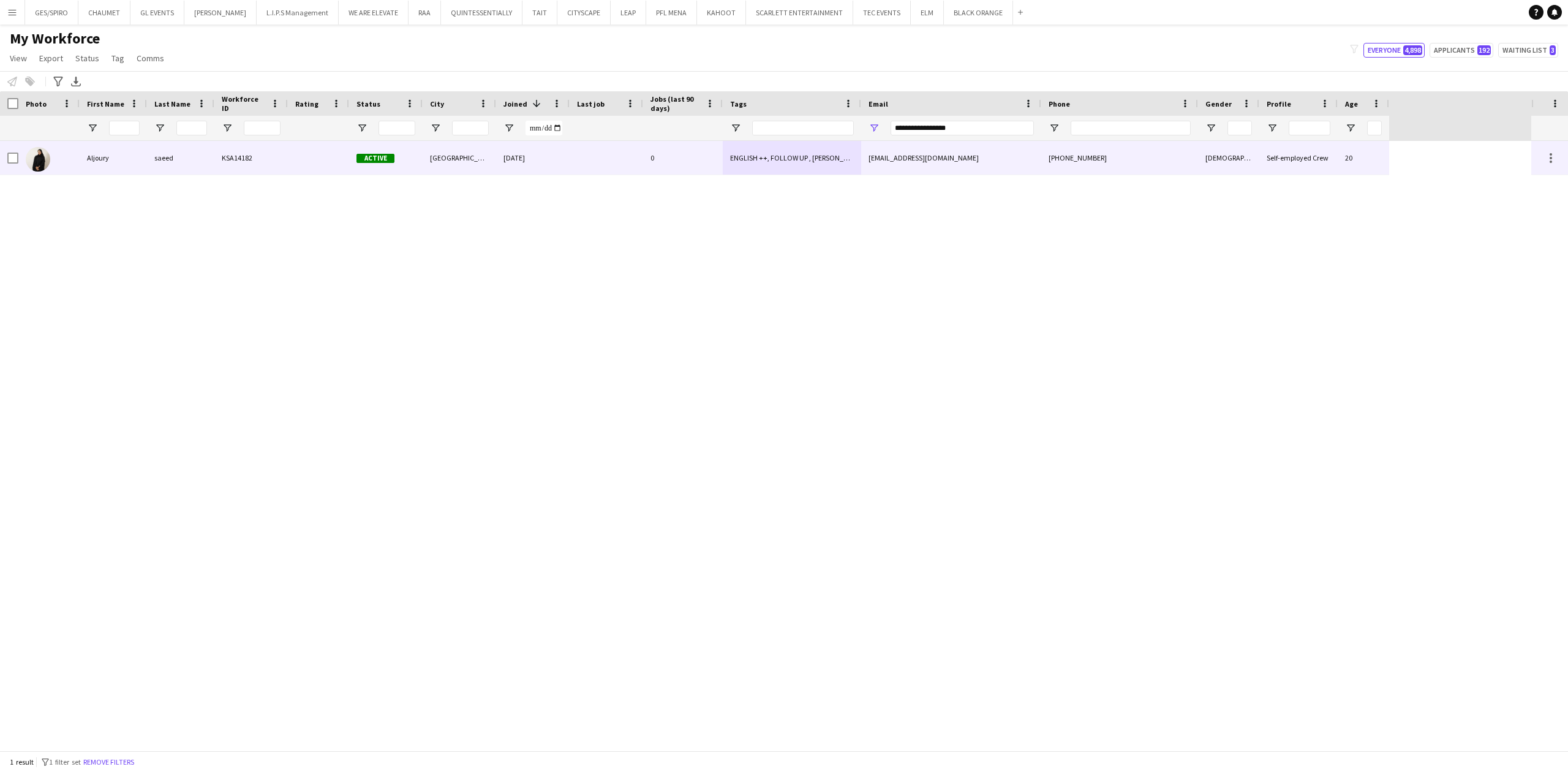
click at [772, 160] on div "ENGLISH ++, FOLLOW UP , KHALEEJI PROFILE, SAUDI NATIONAL, TOP HOST/HOSTESS, TOP…" at bounding box center [791, 157] width 138 height 33
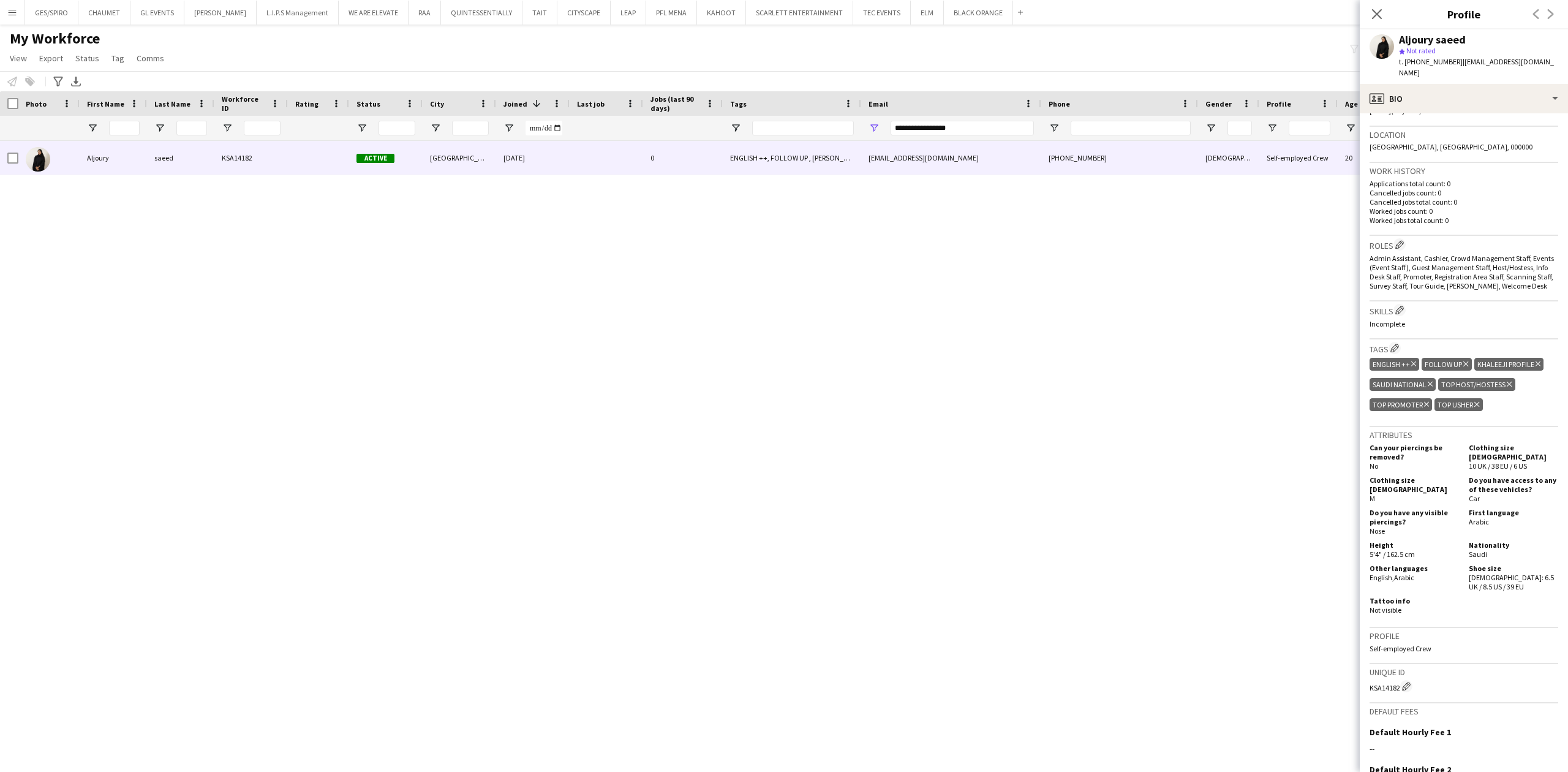
scroll to position [0, 0]
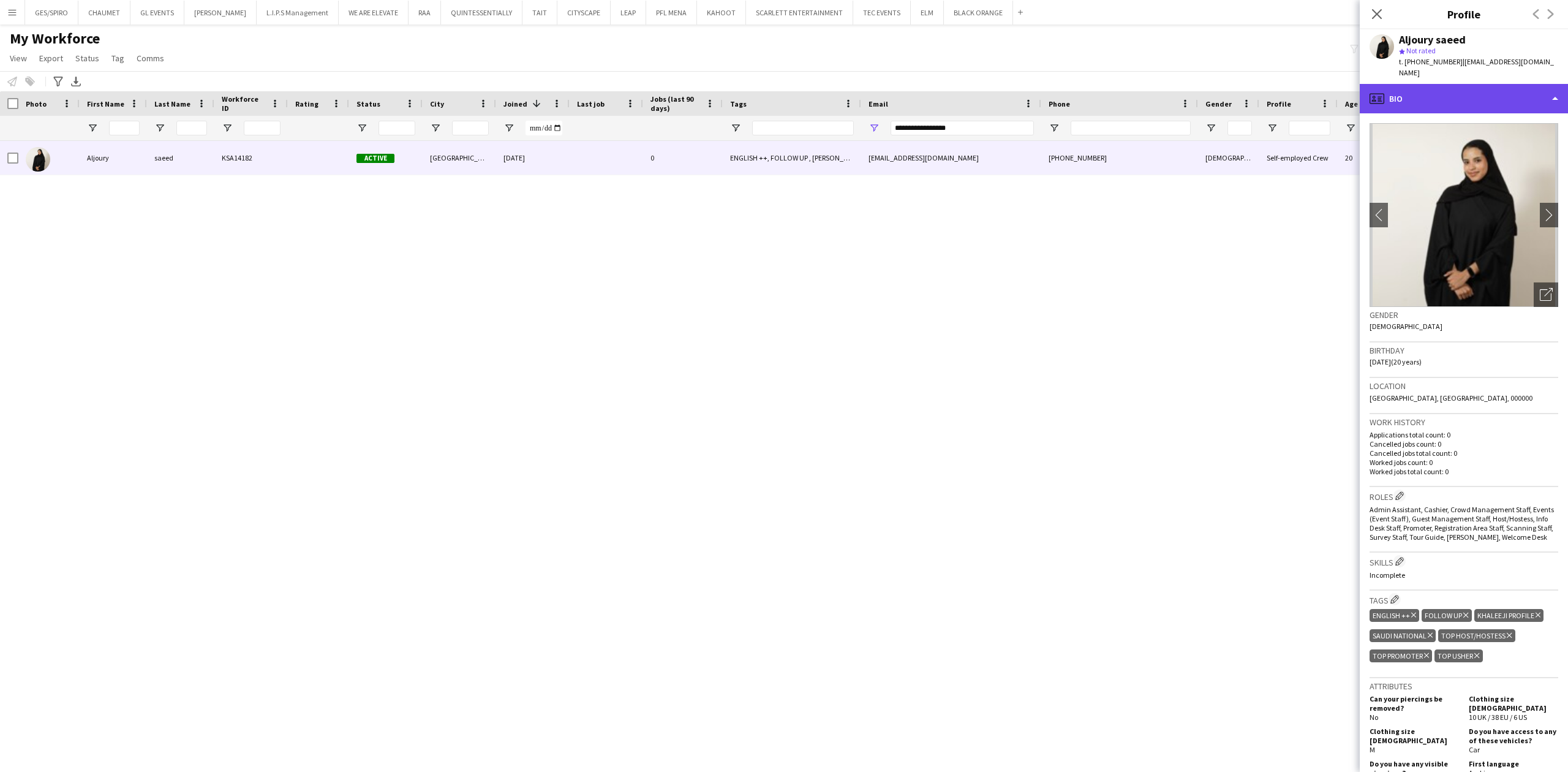
click at [1446, 91] on div "profile Bio" at bounding box center [1463, 98] width 208 height 29
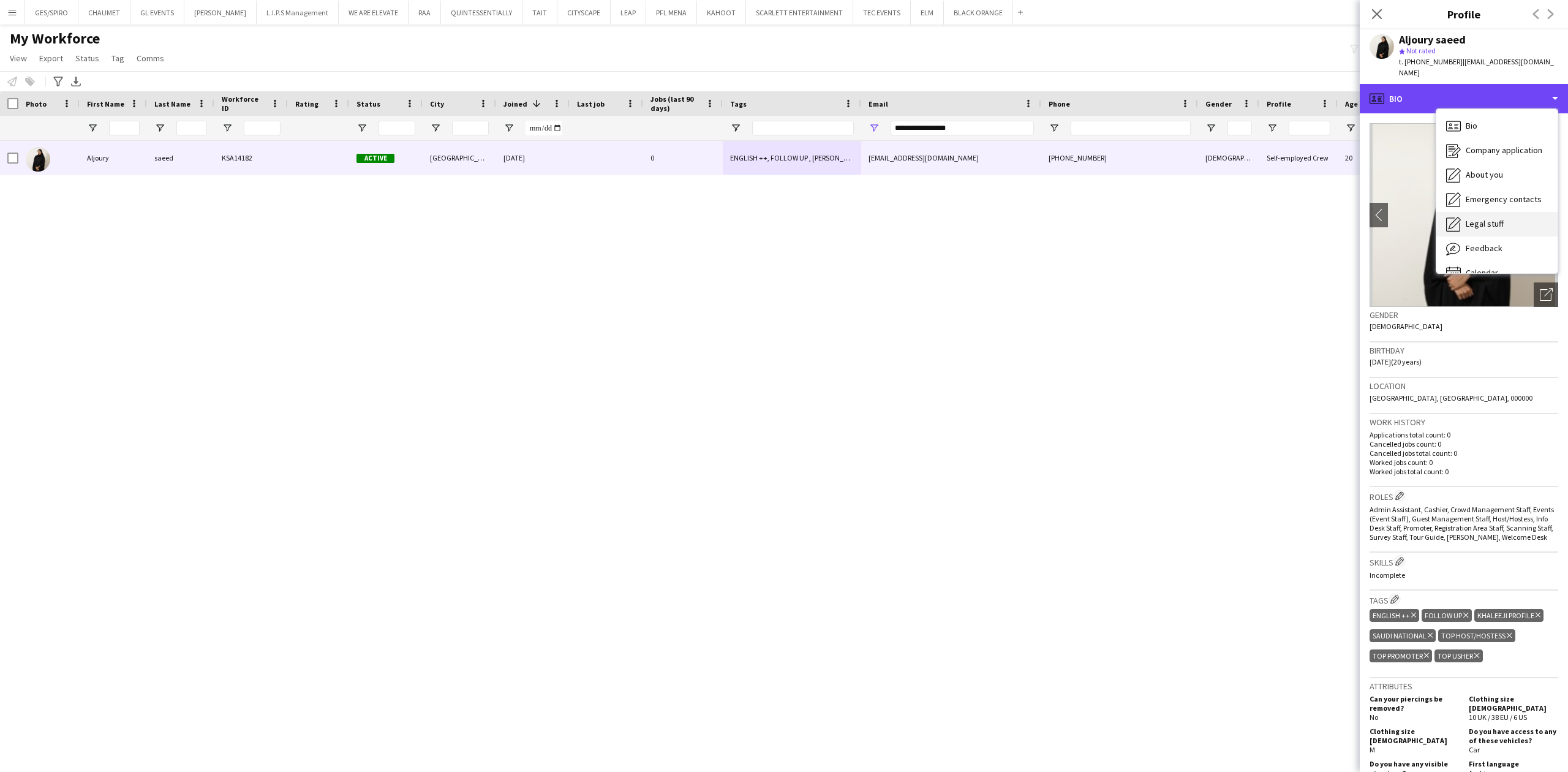
scroll to position [18, 0]
click at [1474, 225] on span "Feedback" at bounding box center [1484, 230] width 37 height 11
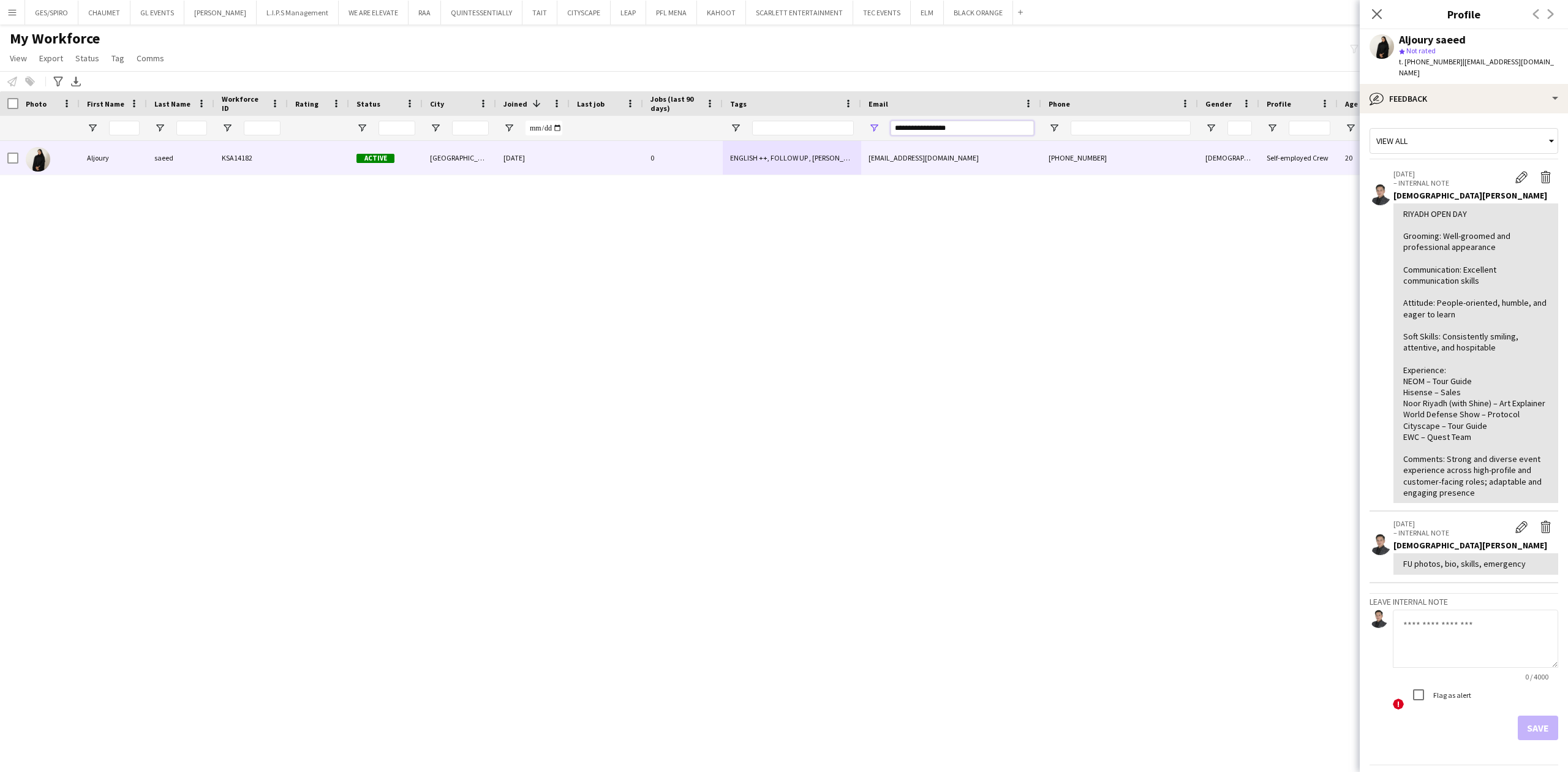
drag, startPoint x: 877, startPoint y: 132, endPoint x: 706, endPoint y: 131, distance: 171.0
click at [709, 132] on div at bounding box center [695, 128] width 1389 height 25
paste input "****"
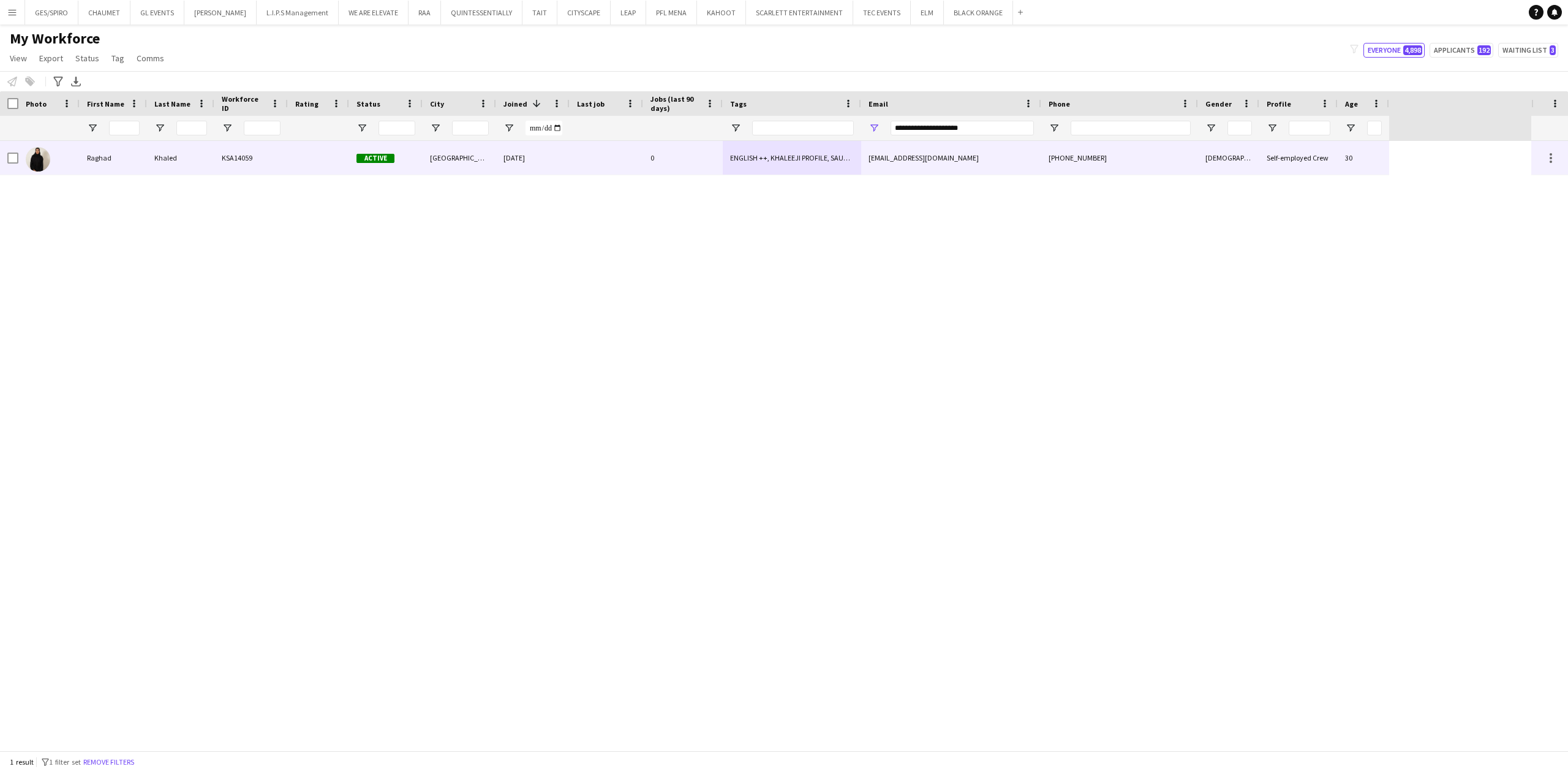
click at [895, 168] on div "rx.raghad95@gmail.com" at bounding box center [951, 157] width 180 height 33
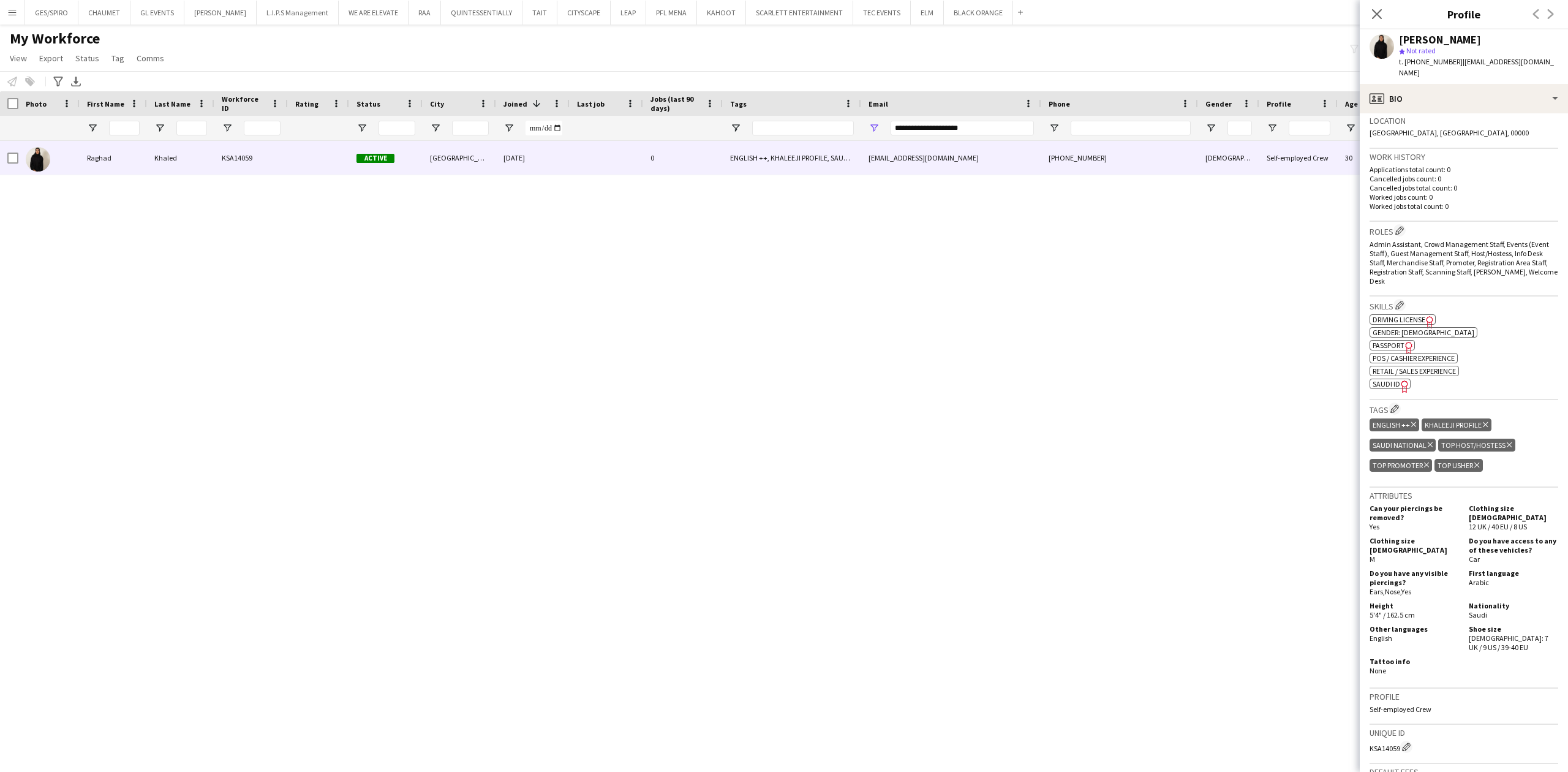
scroll to position [408, 0]
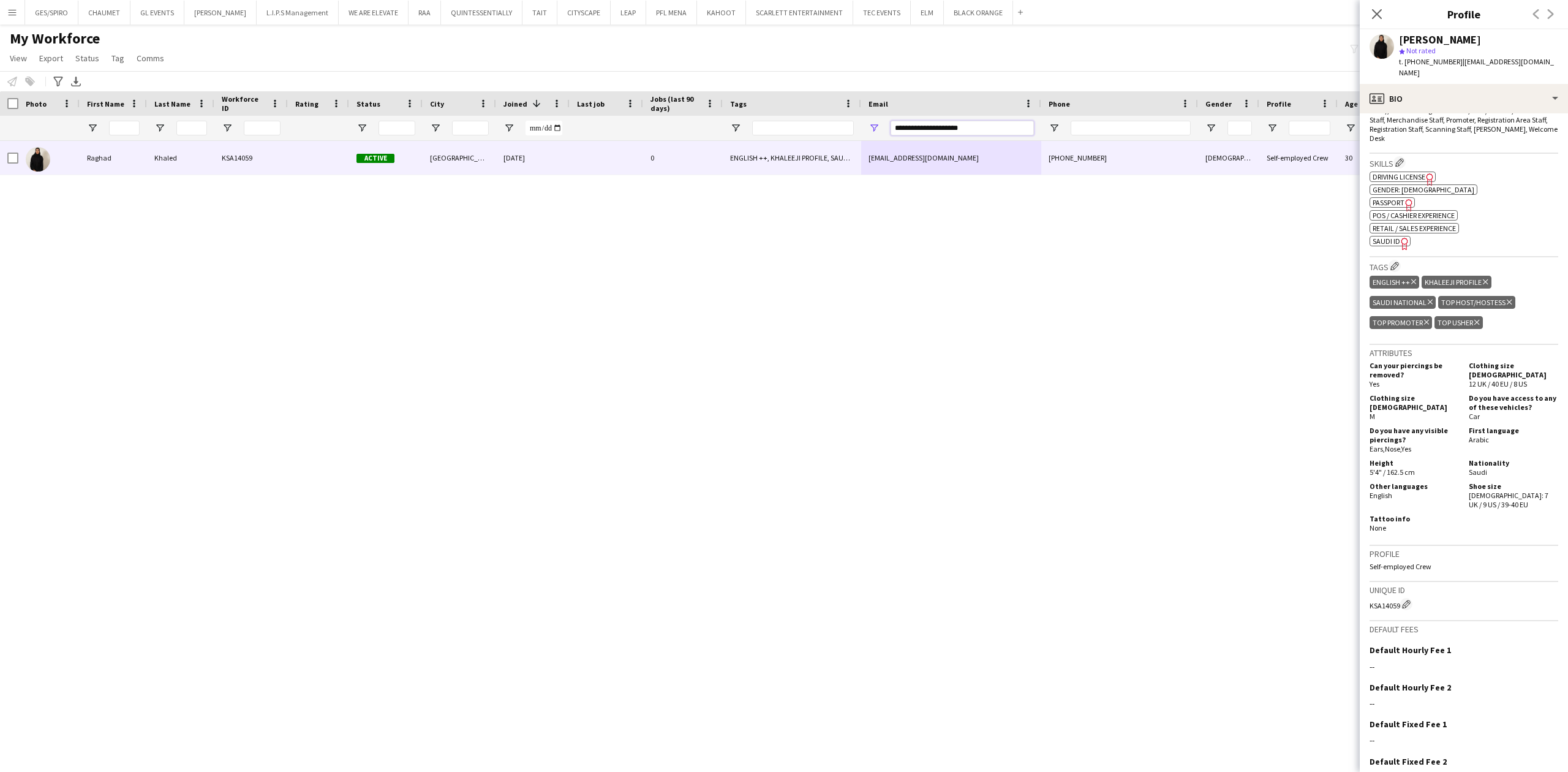
drag, startPoint x: 984, startPoint y: 134, endPoint x: 746, endPoint y: 138, distance: 238.0
click at [746, 138] on div at bounding box center [695, 128] width 1389 height 25
paste input "****"
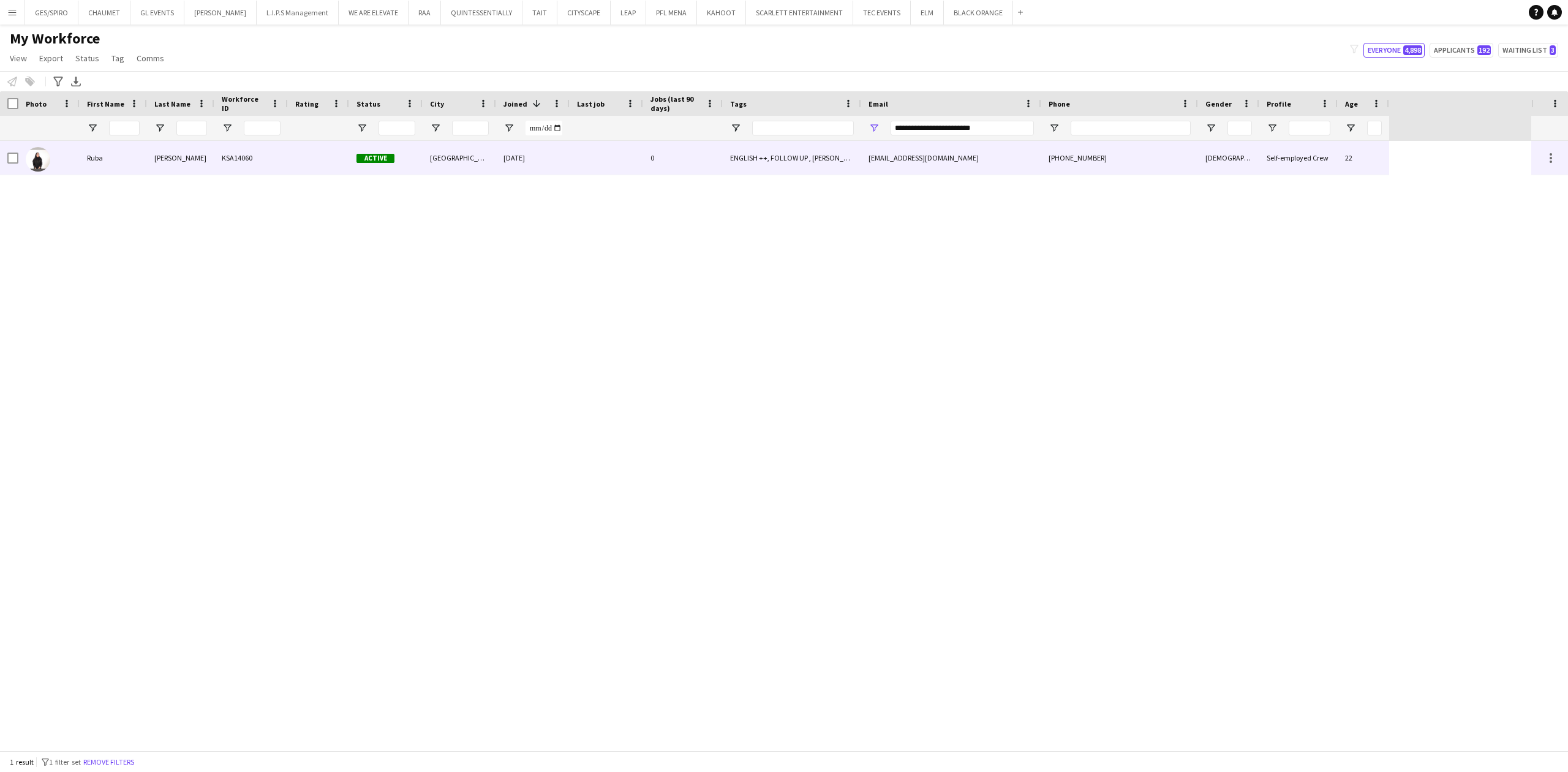
click at [887, 160] on div "rubaaldosari111@gmail.com" at bounding box center [951, 157] width 180 height 33
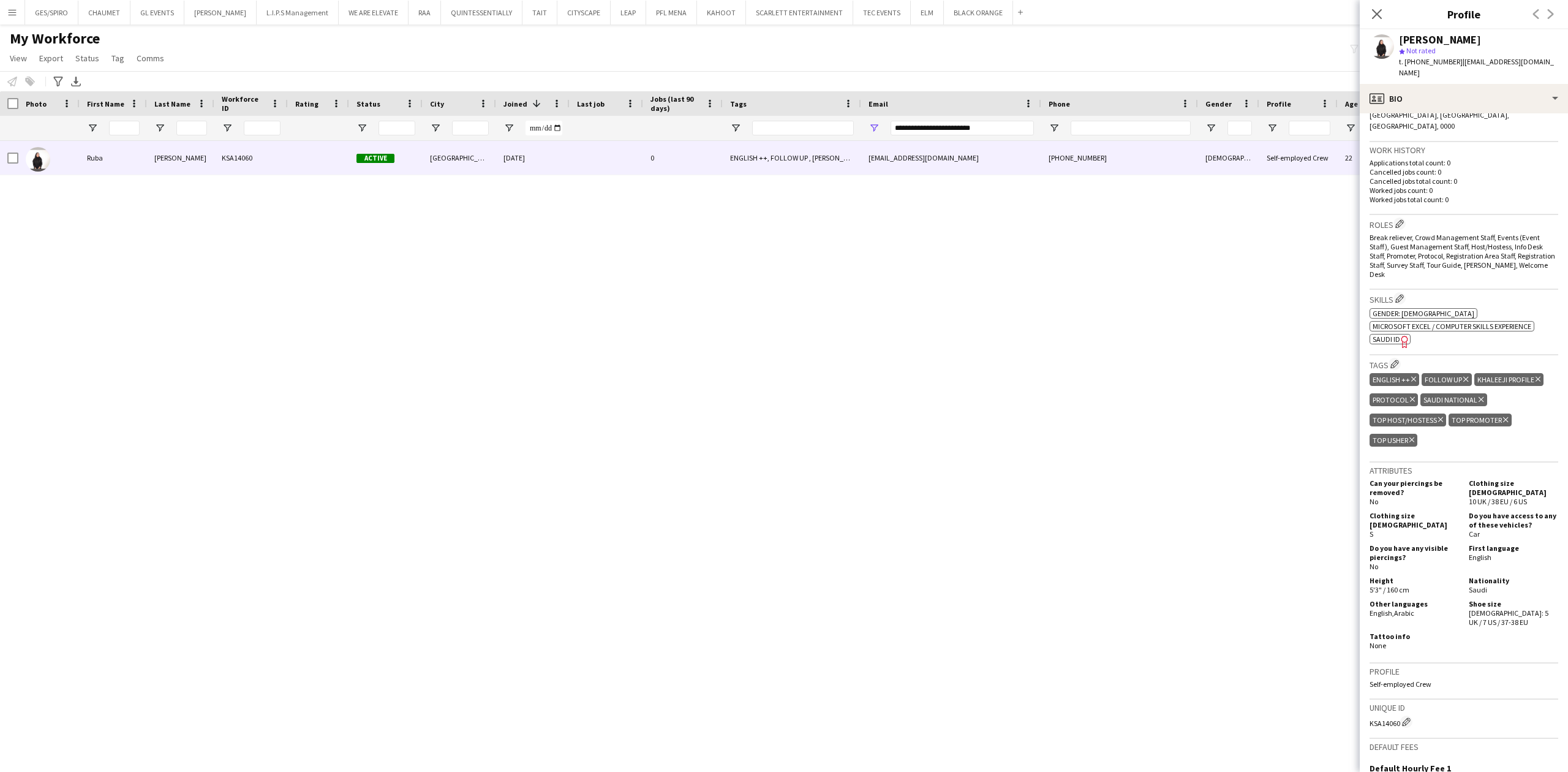
scroll to position [0, 0]
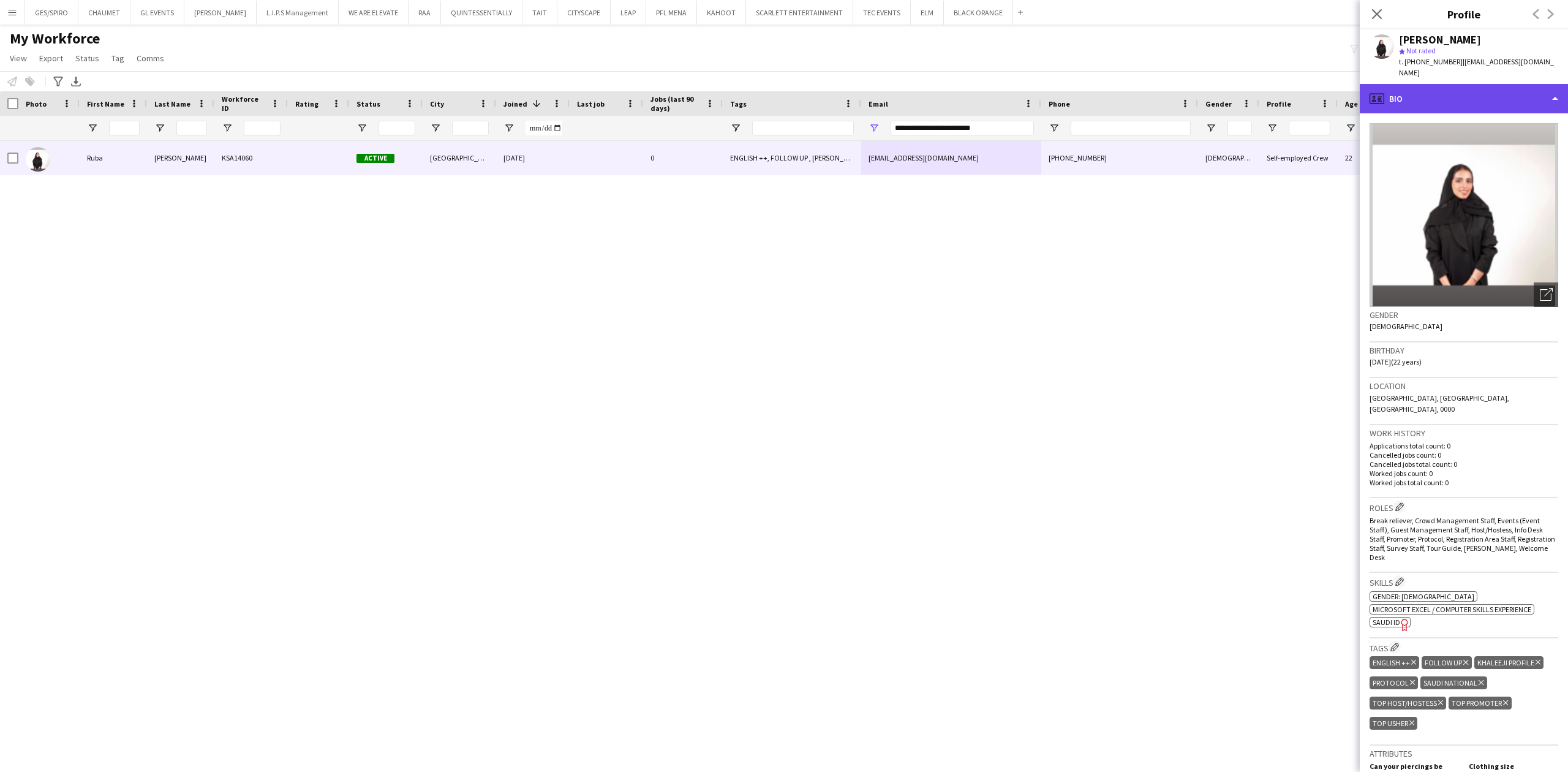
click at [1410, 84] on div "profile Bio" at bounding box center [1463, 98] width 208 height 29
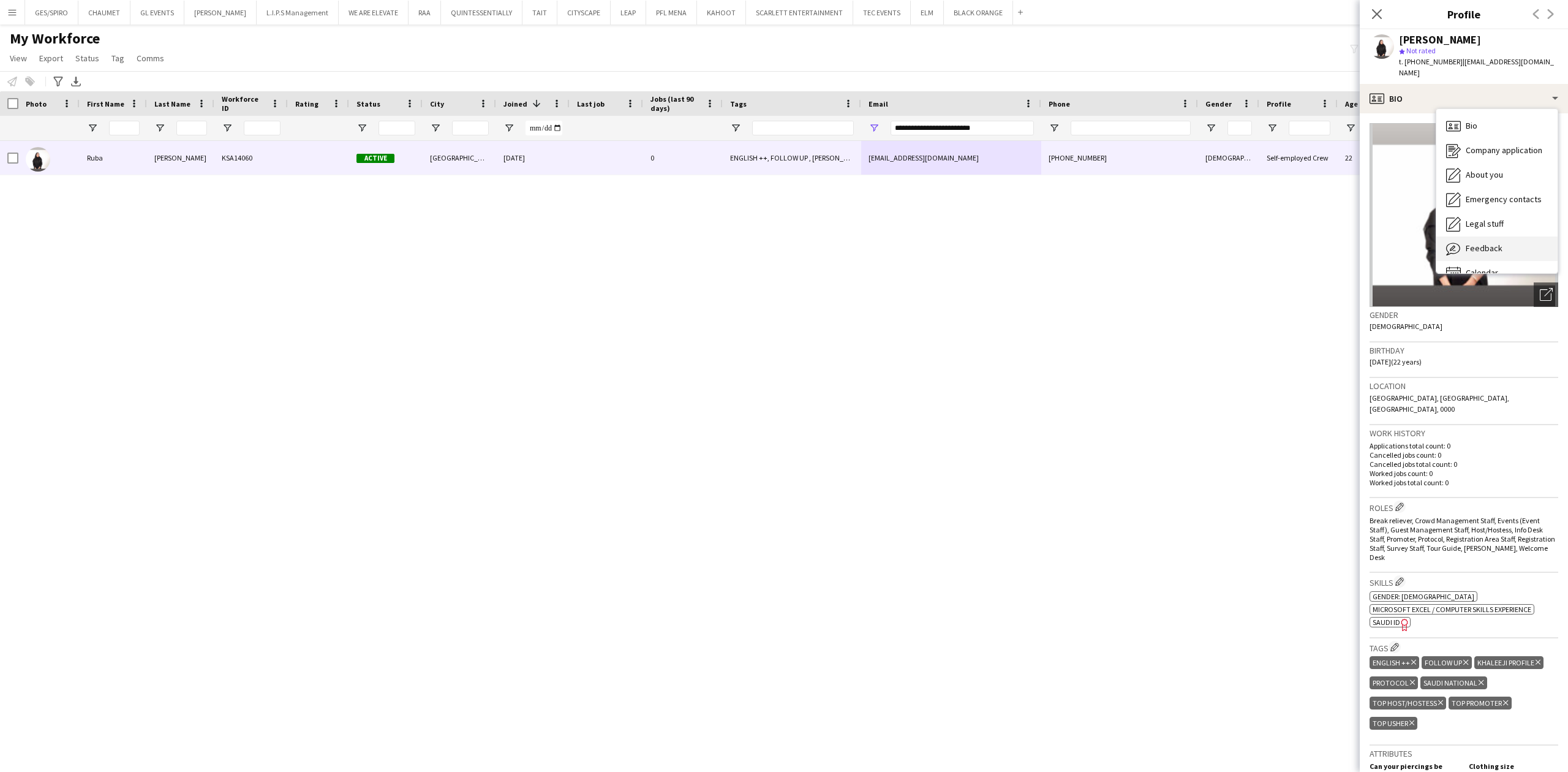
click at [1481, 243] on span "Feedback" at bounding box center [1484, 248] width 37 height 11
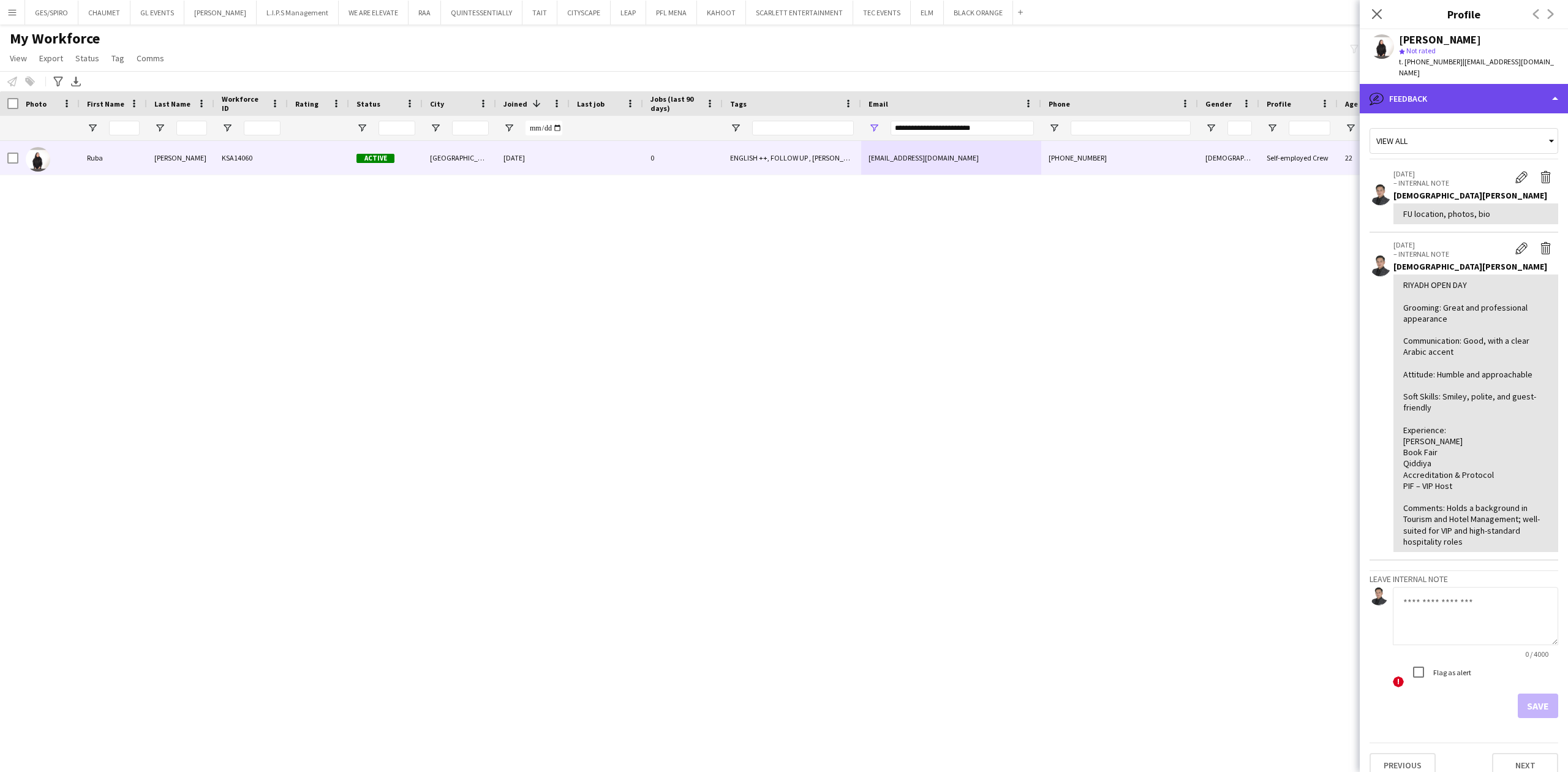
click at [1481, 88] on div "bubble-pencil Feedback" at bounding box center [1463, 98] width 208 height 29
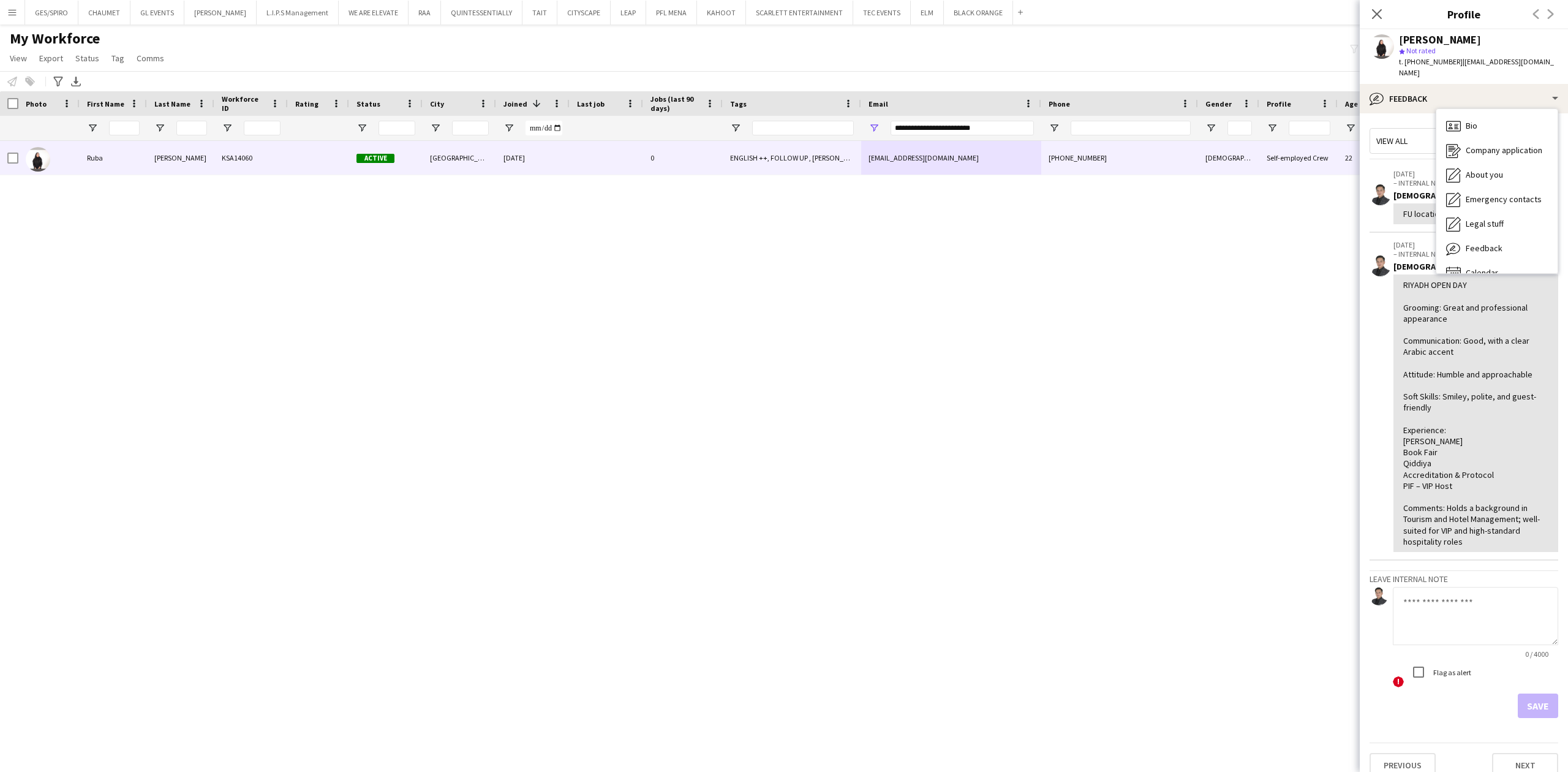
click at [1482, 366] on div "RIYADH OPEN DAY Grooming: Great and professional appearance Communication: Good…" at bounding box center [1476, 413] width 145 height 267
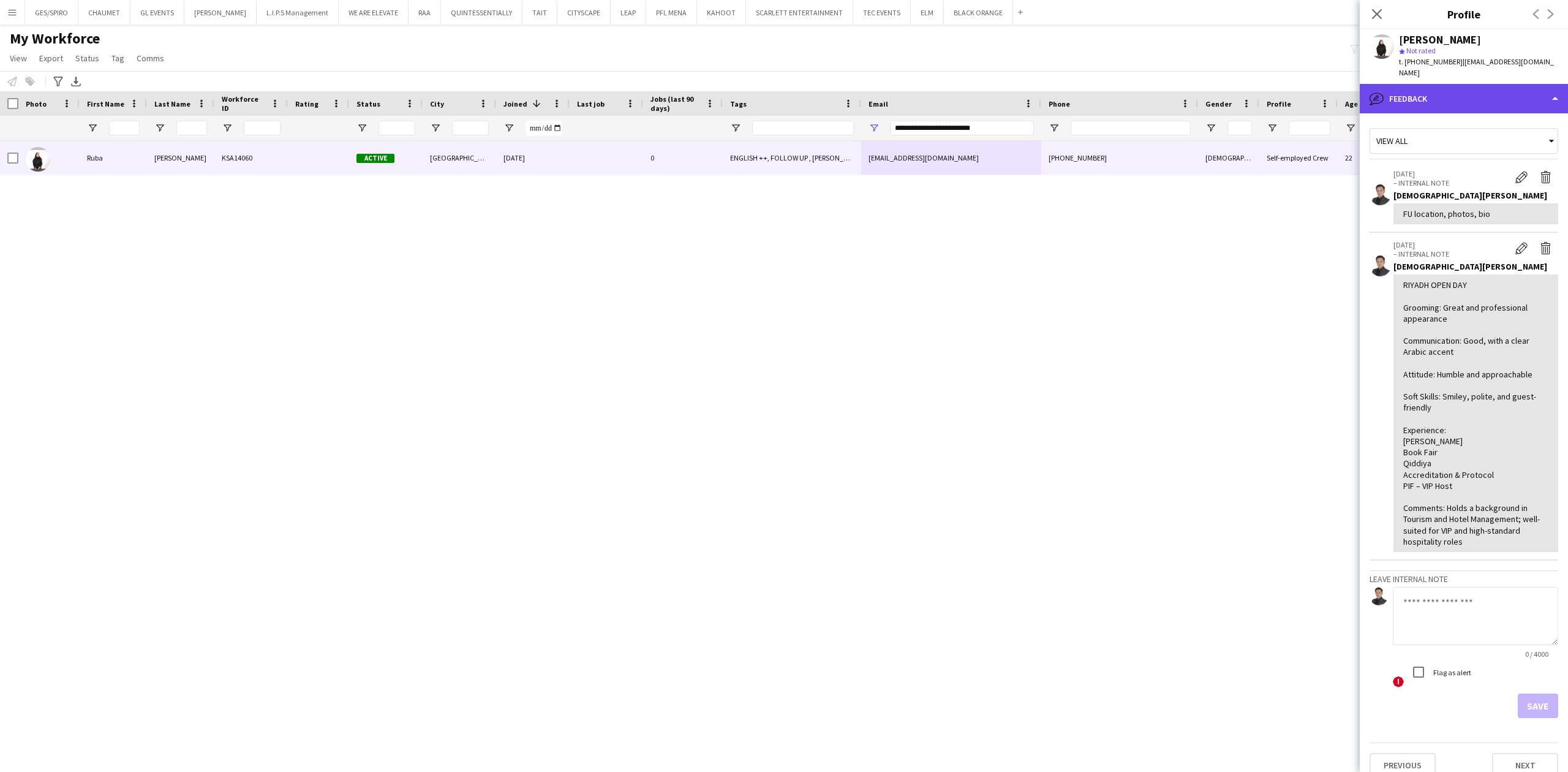
click at [1480, 86] on div "bubble-pencil Feedback" at bounding box center [1463, 98] width 208 height 29
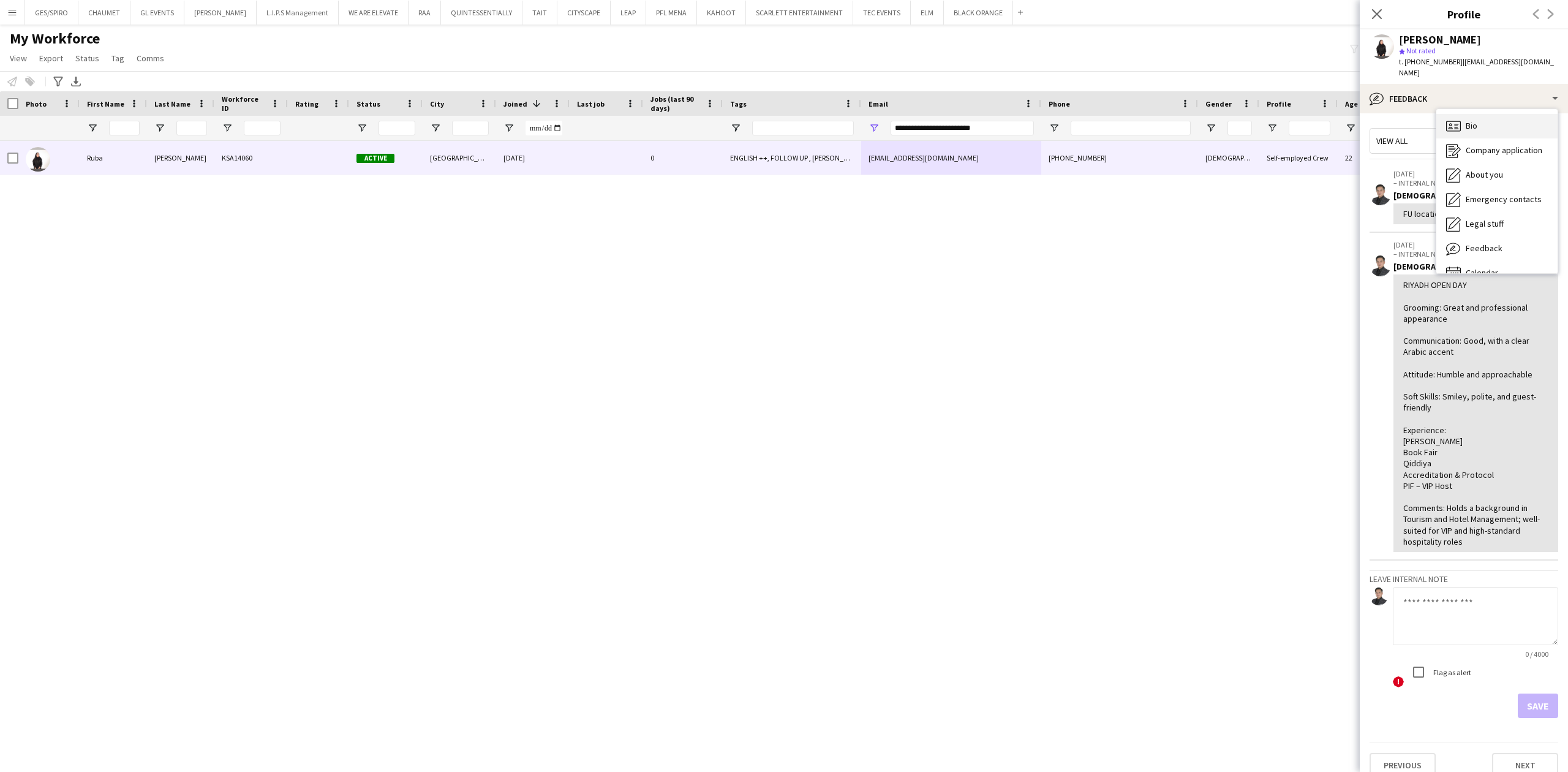
click at [1488, 120] on div "Bio Bio" at bounding box center [1497, 127] width 121 height 25
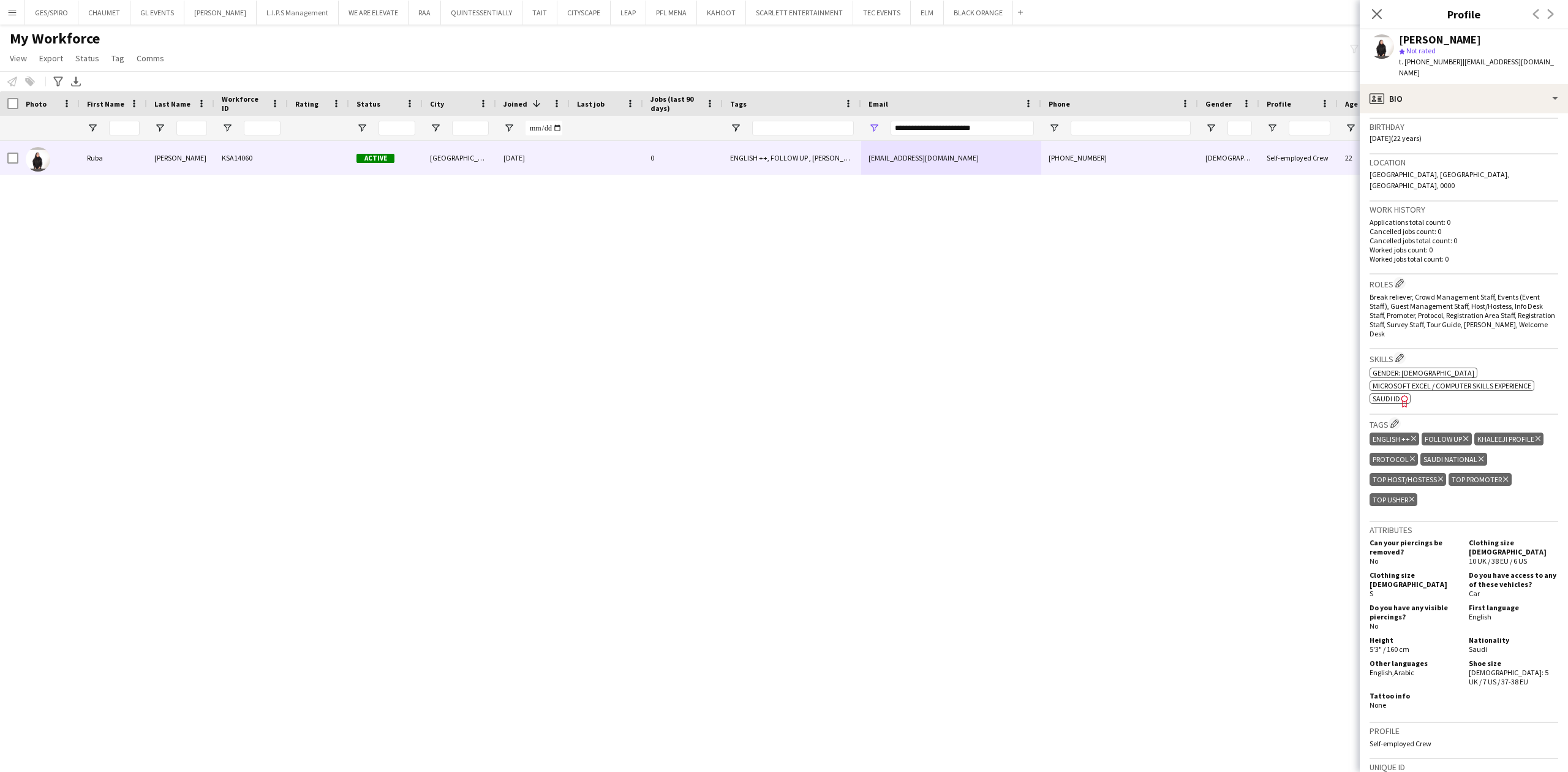
scroll to position [245, 0]
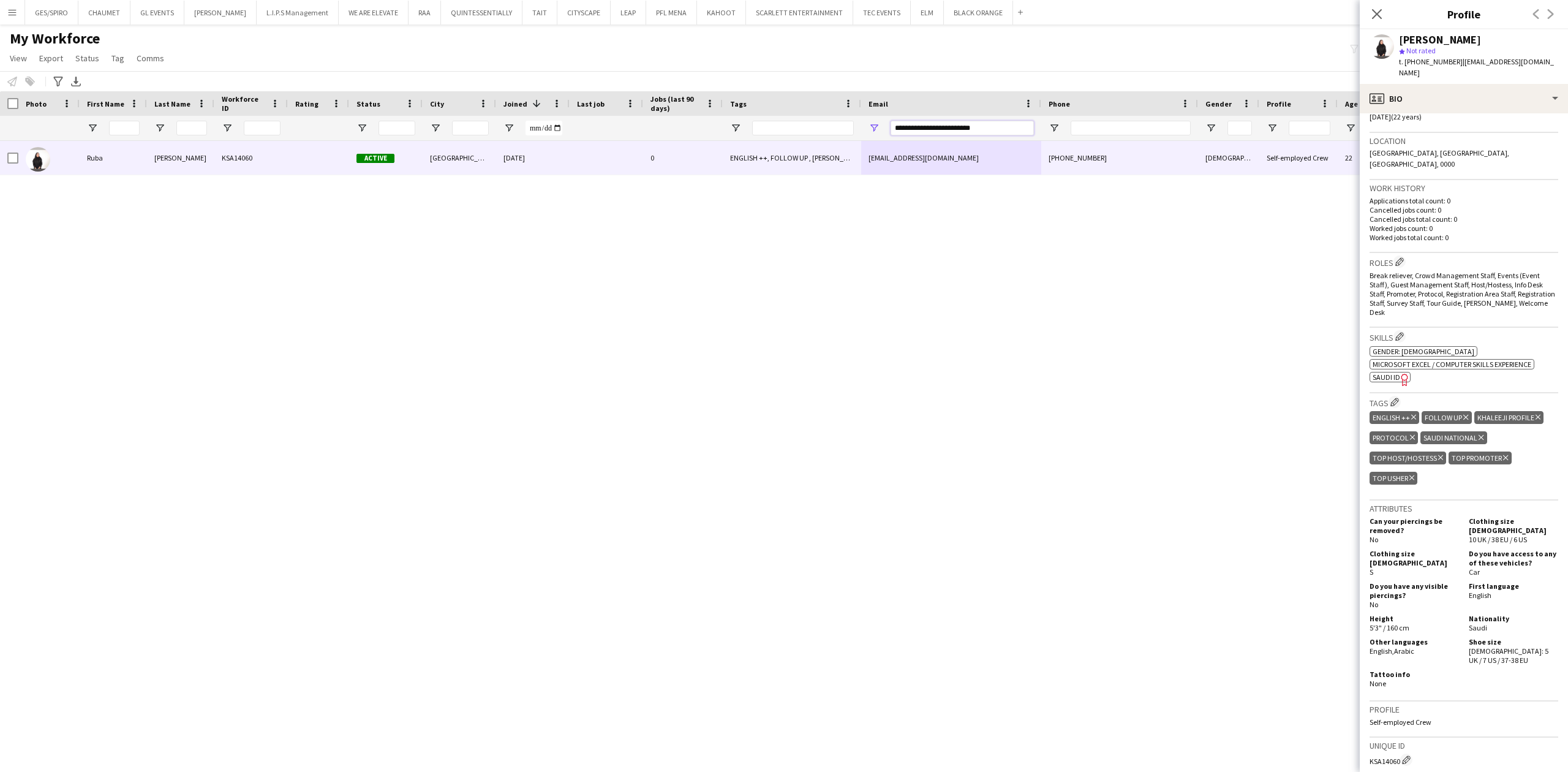
drag, startPoint x: 966, startPoint y: 128, endPoint x: 419, endPoint y: 122, distance: 547.0
click at [587, 128] on div at bounding box center [695, 128] width 1389 height 25
paste input "Email Filter Input"
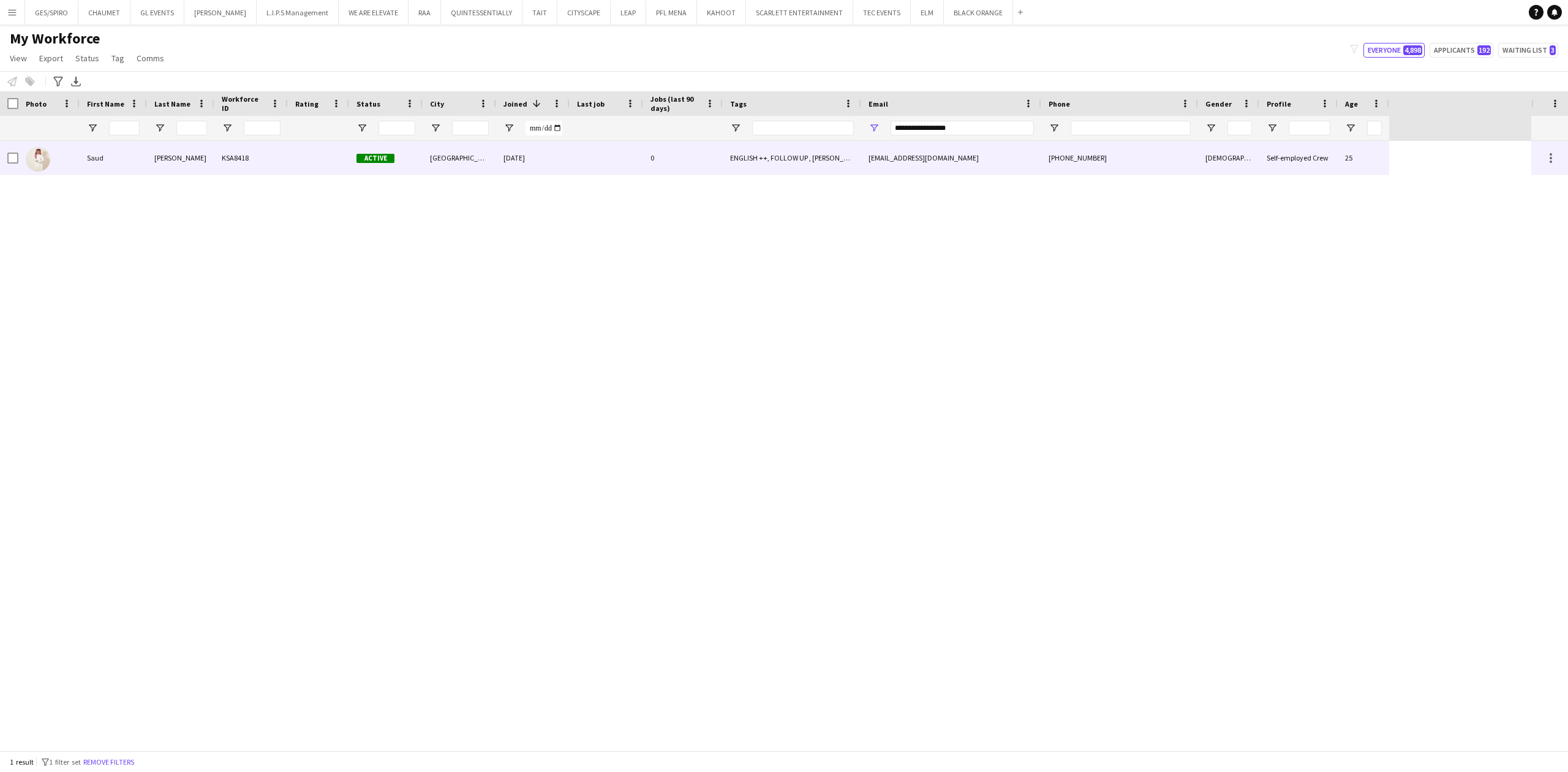
click at [665, 164] on div "0" at bounding box center [682, 157] width 80 height 33
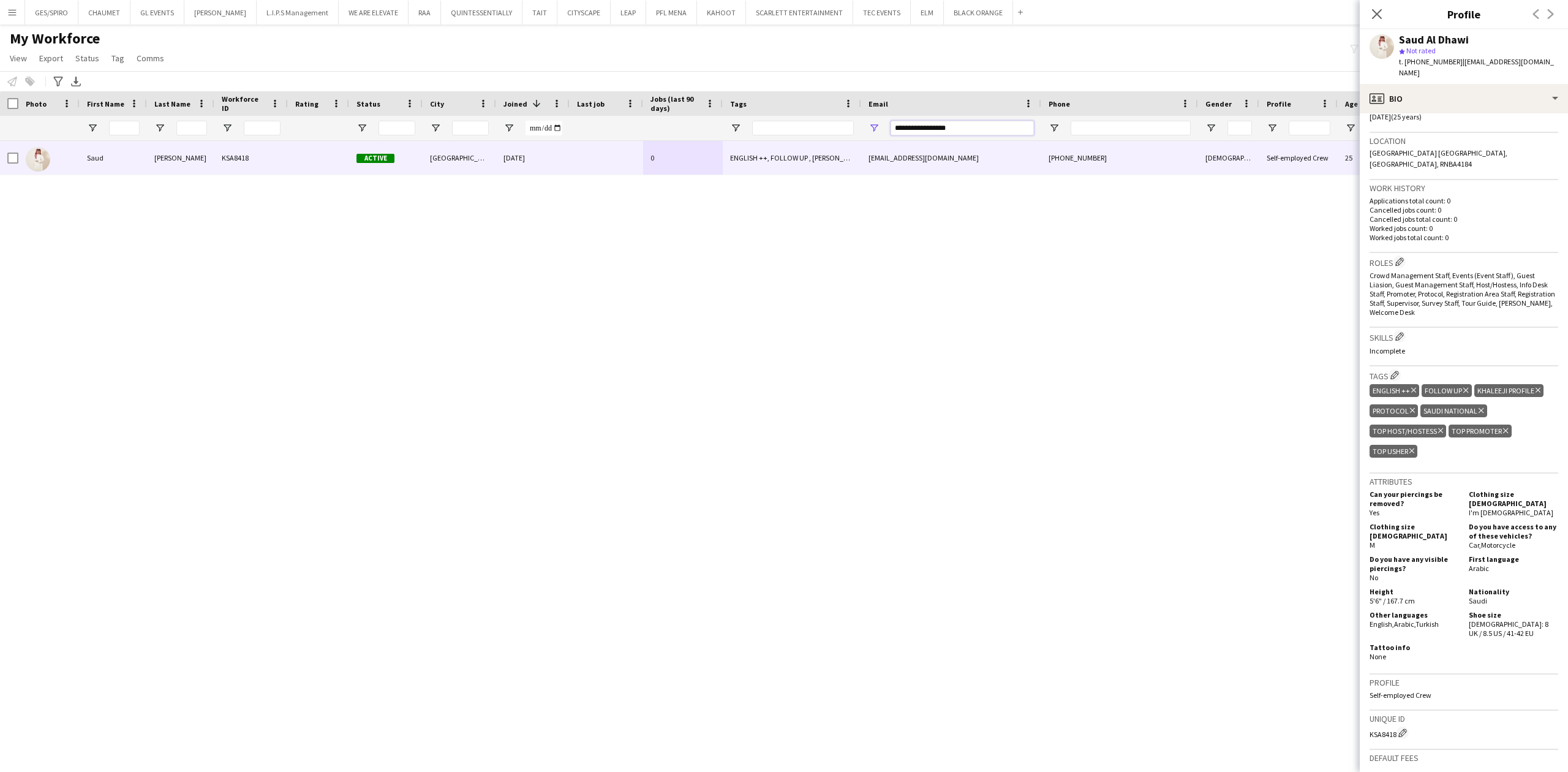
drag, startPoint x: 986, startPoint y: 126, endPoint x: 419, endPoint y: 126, distance: 567.0
click at [479, 126] on div at bounding box center [695, 128] width 1389 height 25
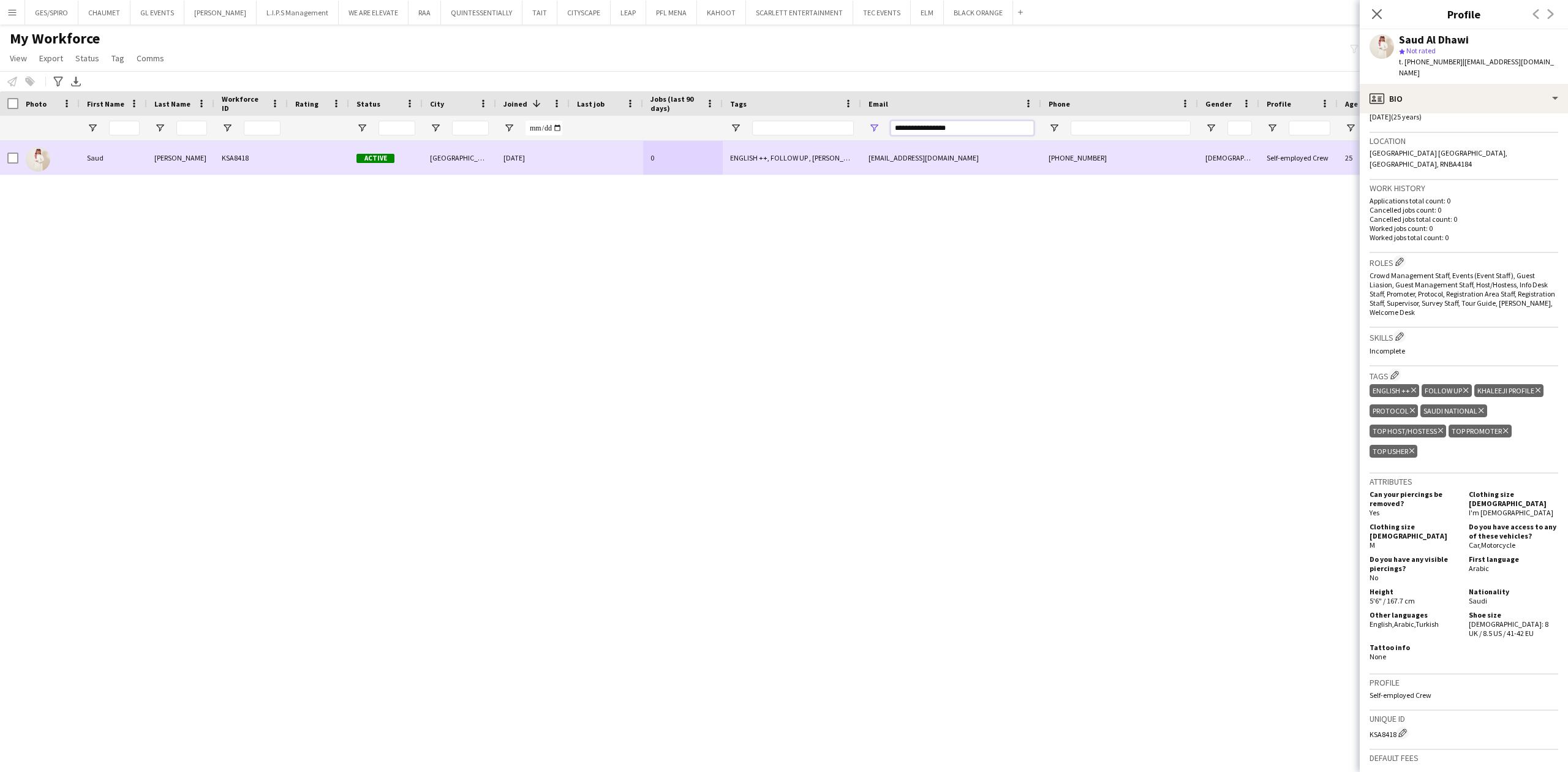
paste input "*"
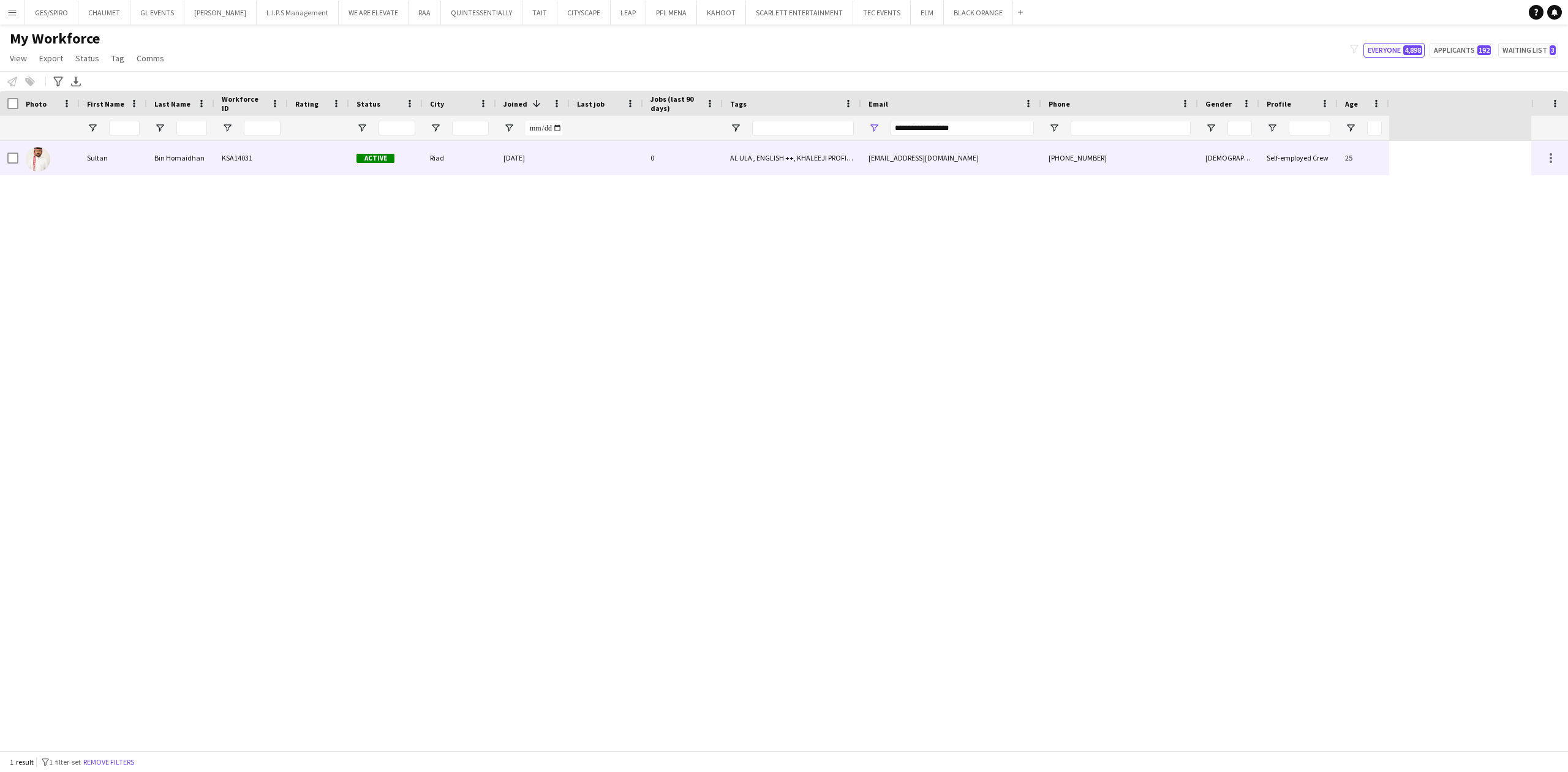
click at [806, 166] on div "AL ULA , ENGLISH ++, KHALEEJI PROFILE, PROTOCOL, SAUDI NATIONAL, SPANISH SPEAKE…" at bounding box center [791, 157] width 138 height 33
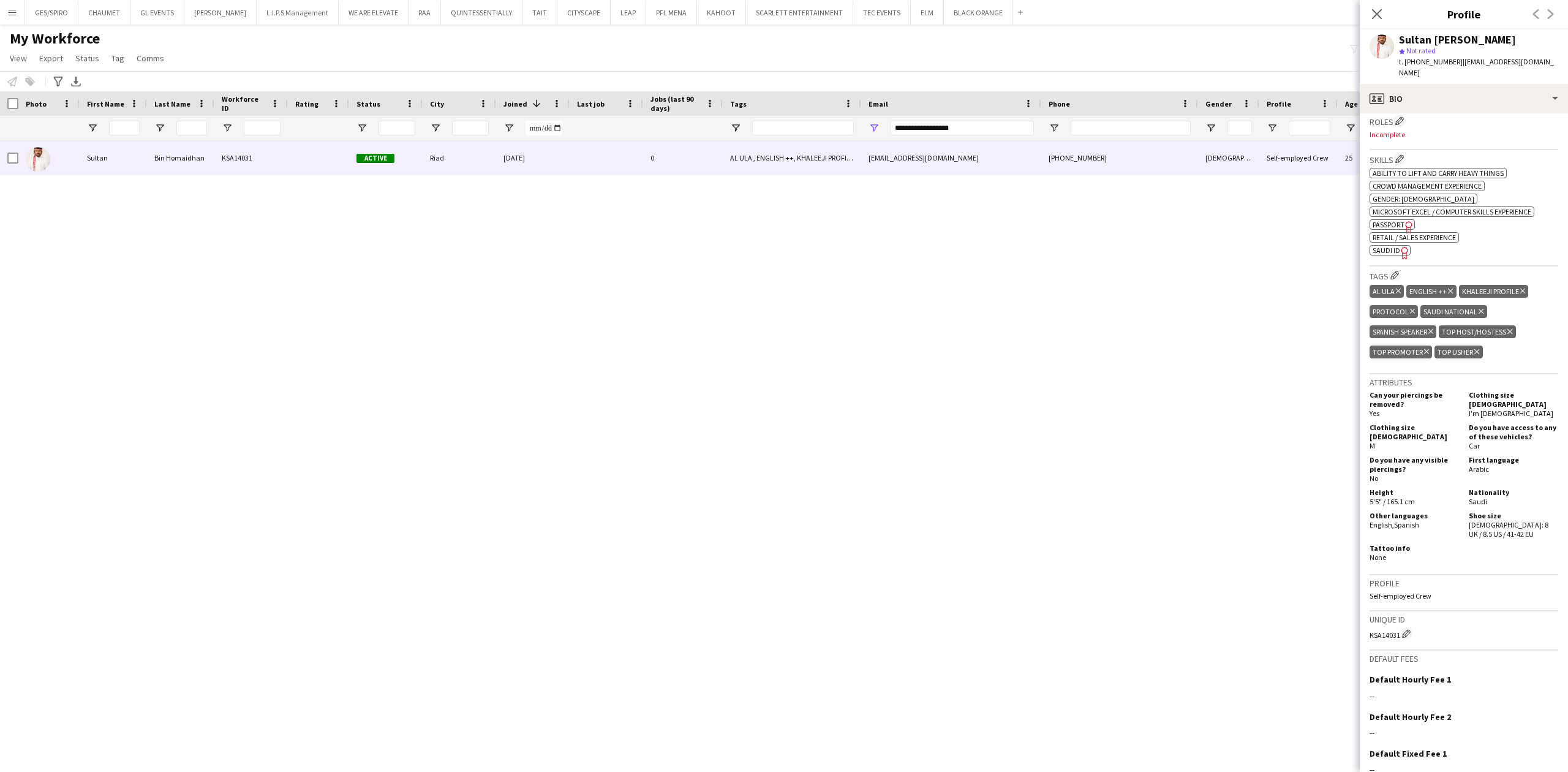
scroll to position [459, 0]
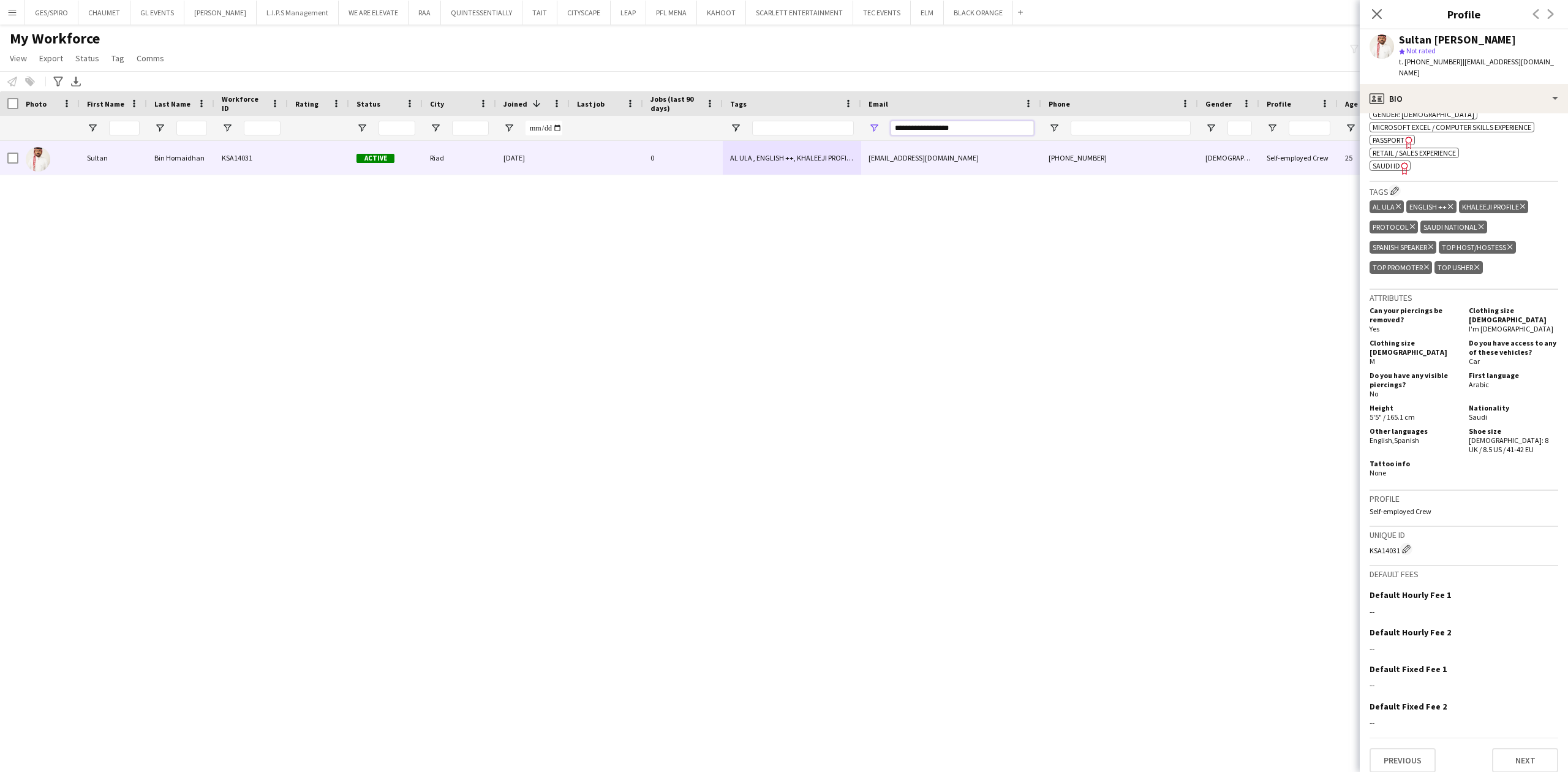
drag, startPoint x: 1013, startPoint y: 126, endPoint x: 500, endPoint y: 132, distance: 513.0
click at [515, 131] on div at bounding box center [695, 128] width 1389 height 25
paste input "*"
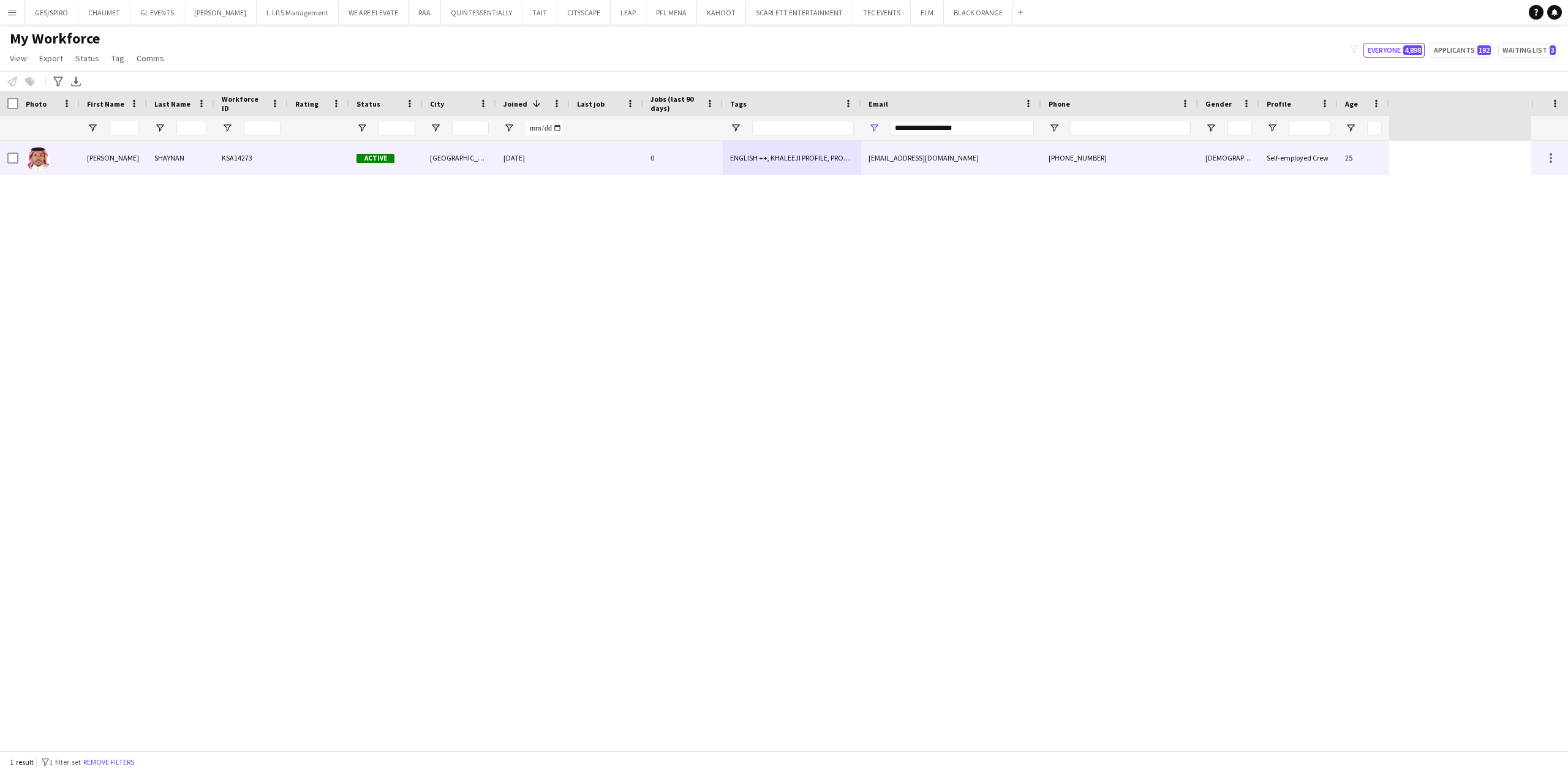
click at [905, 153] on div "ahmaad.8w@gmail.com" at bounding box center [951, 157] width 180 height 33
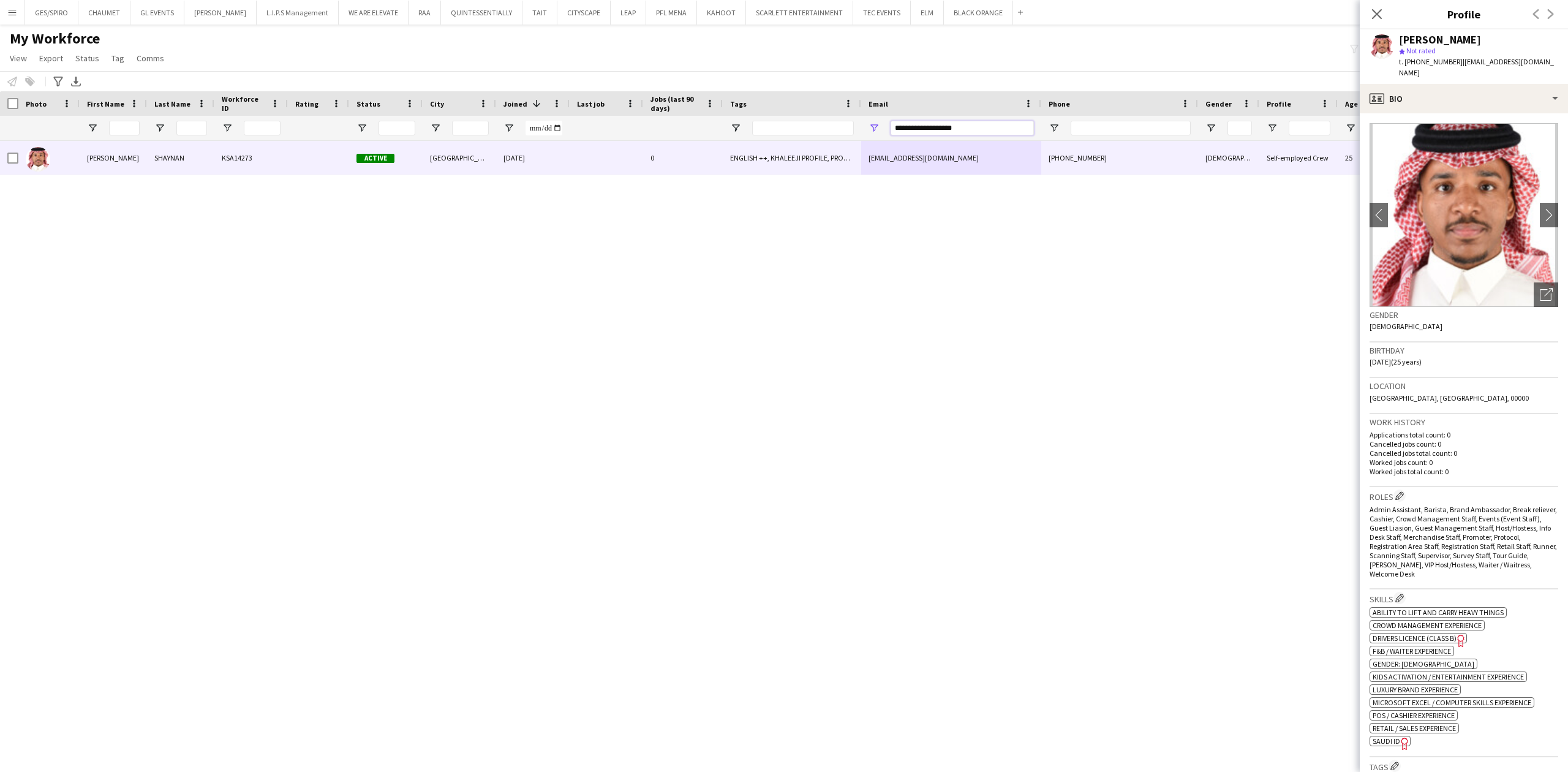
drag, startPoint x: 978, startPoint y: 128, endPoint x: 596, endPoint y: 114, distance: 382.3
click at [598, 114] on div "Workforce Details Photo First Name 1" at bounding box center [695, 116] width 1389 height 49
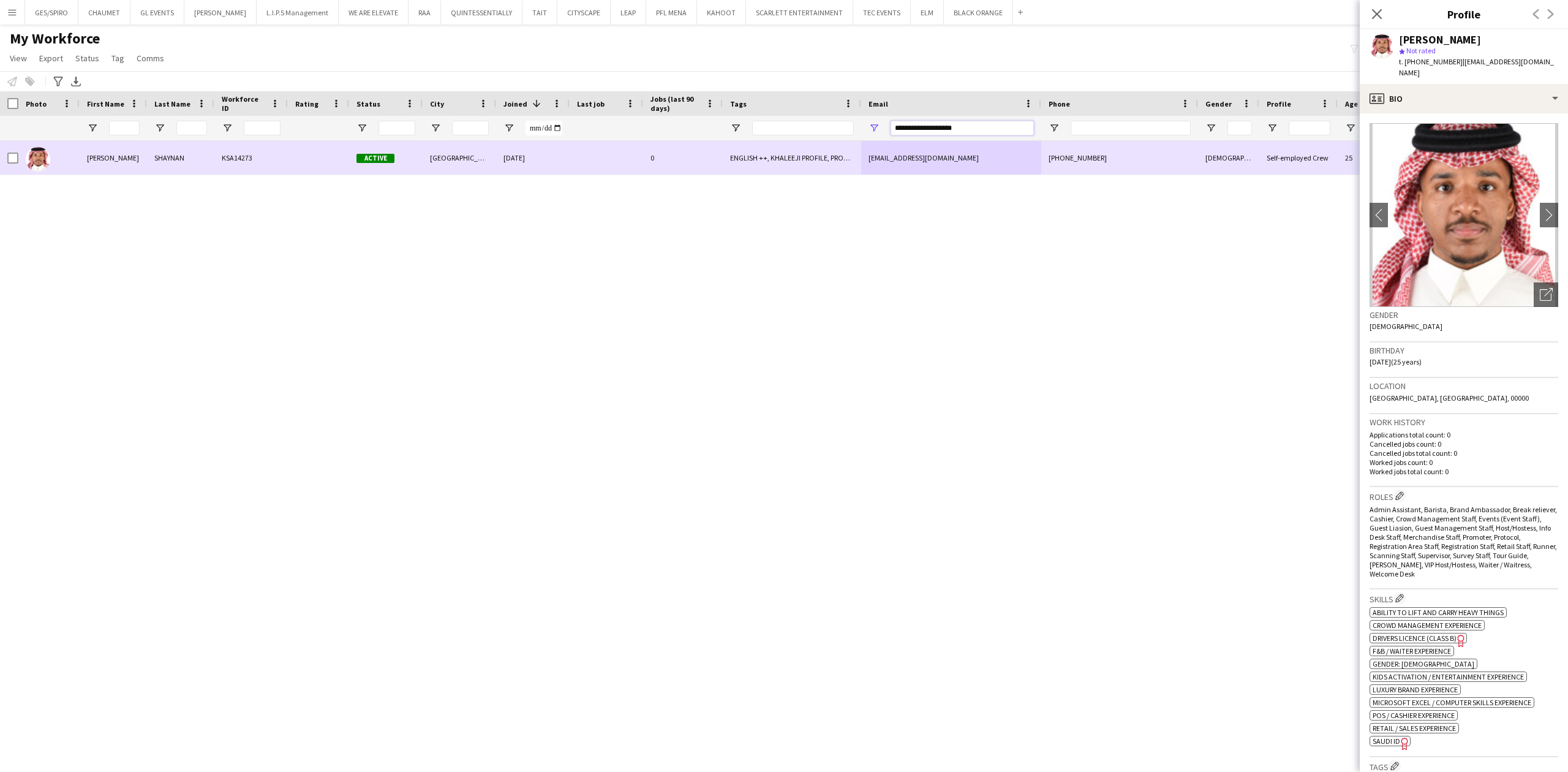
paste input "*****"
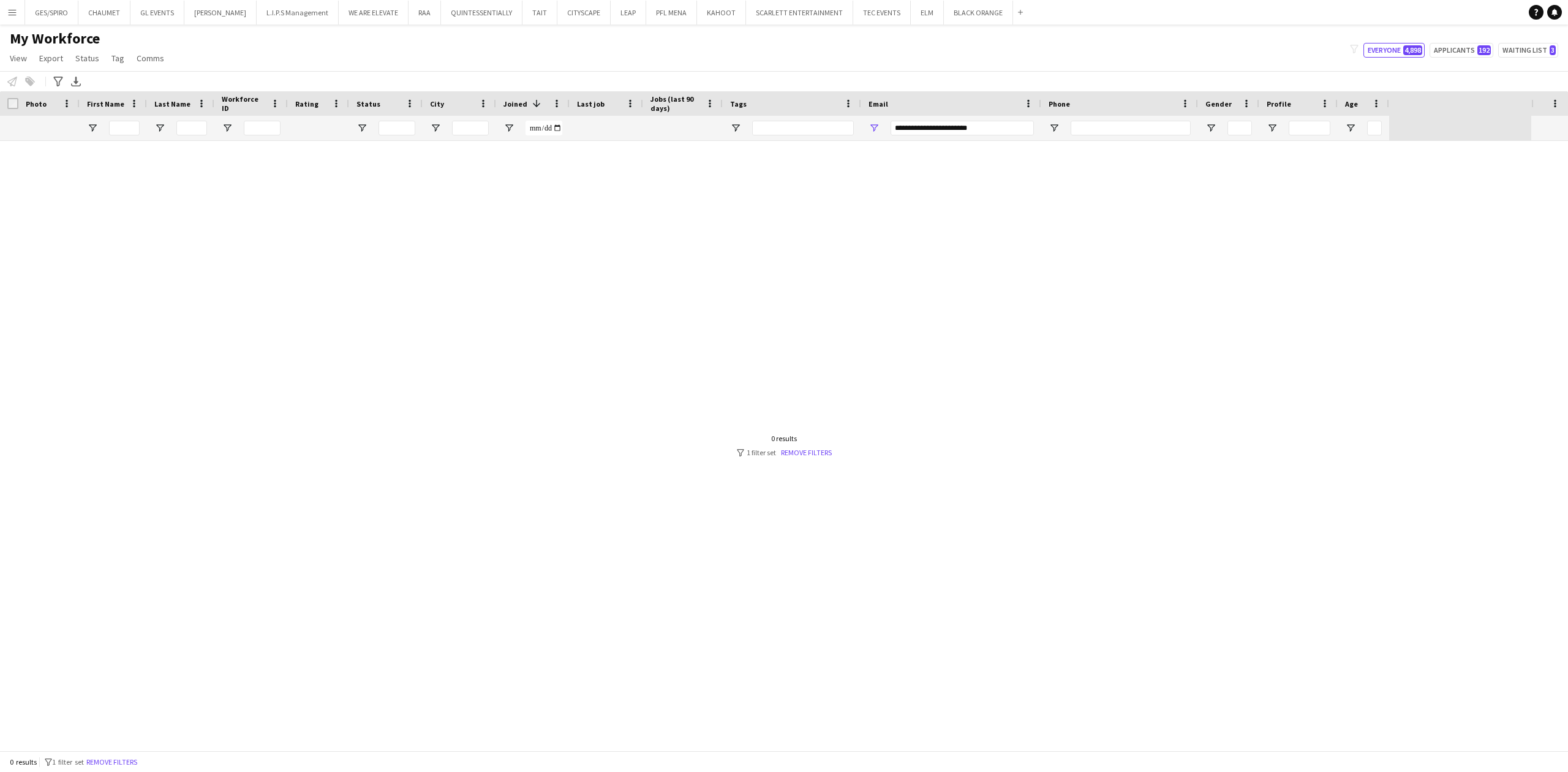
click at [998, 162] on div at bounding box center [765, 445] width 1531 height 609
click at [994, 130] on input "**********" at bounding box center [962, 127] width 143 height 15
click at [991, 125] on input "**********" at bounding box center [962, 127] width 143 height 15
drag, startPoint x: 995, startPoint y: 126, endPoint x: 809, endPoint y: 127, distance: 186.0
click at [809, 127] on div at bounding box center [695, 128] width 1389 height 25
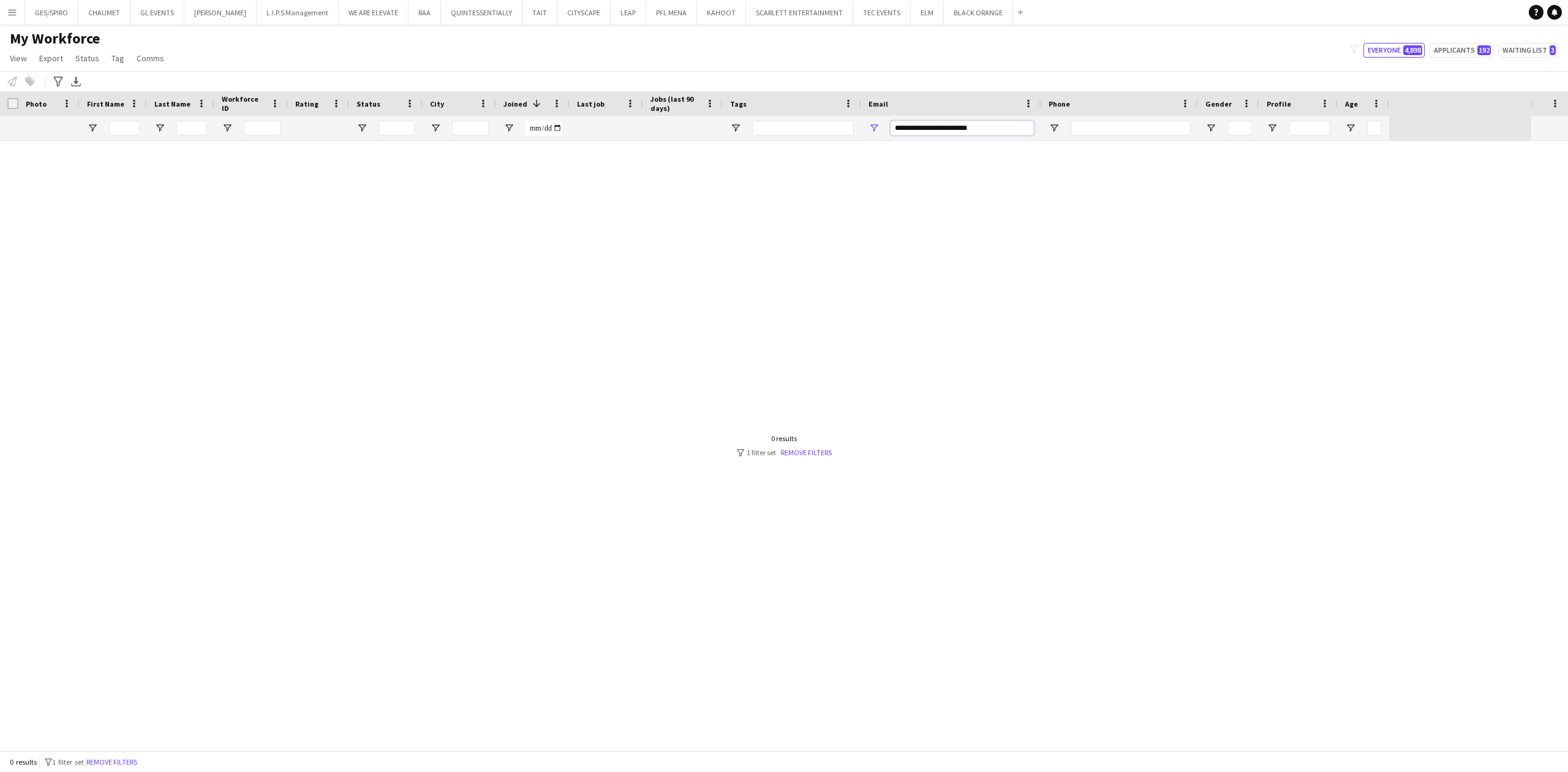
paste input "Email Filter Input"
type input "*********"
drag, startPoint x: 952, startPoint y: 124, endPoint x: 760, endPoint y: 143, distance: 192.9
click at [760, 142] on div "Workforce Details Photo First Name" at bounding box center [784, 420] width 1568 height 659
click at [1122, 120] on input "Phone Filter Input" at bounding box center [1130, 127] width 120 height 15
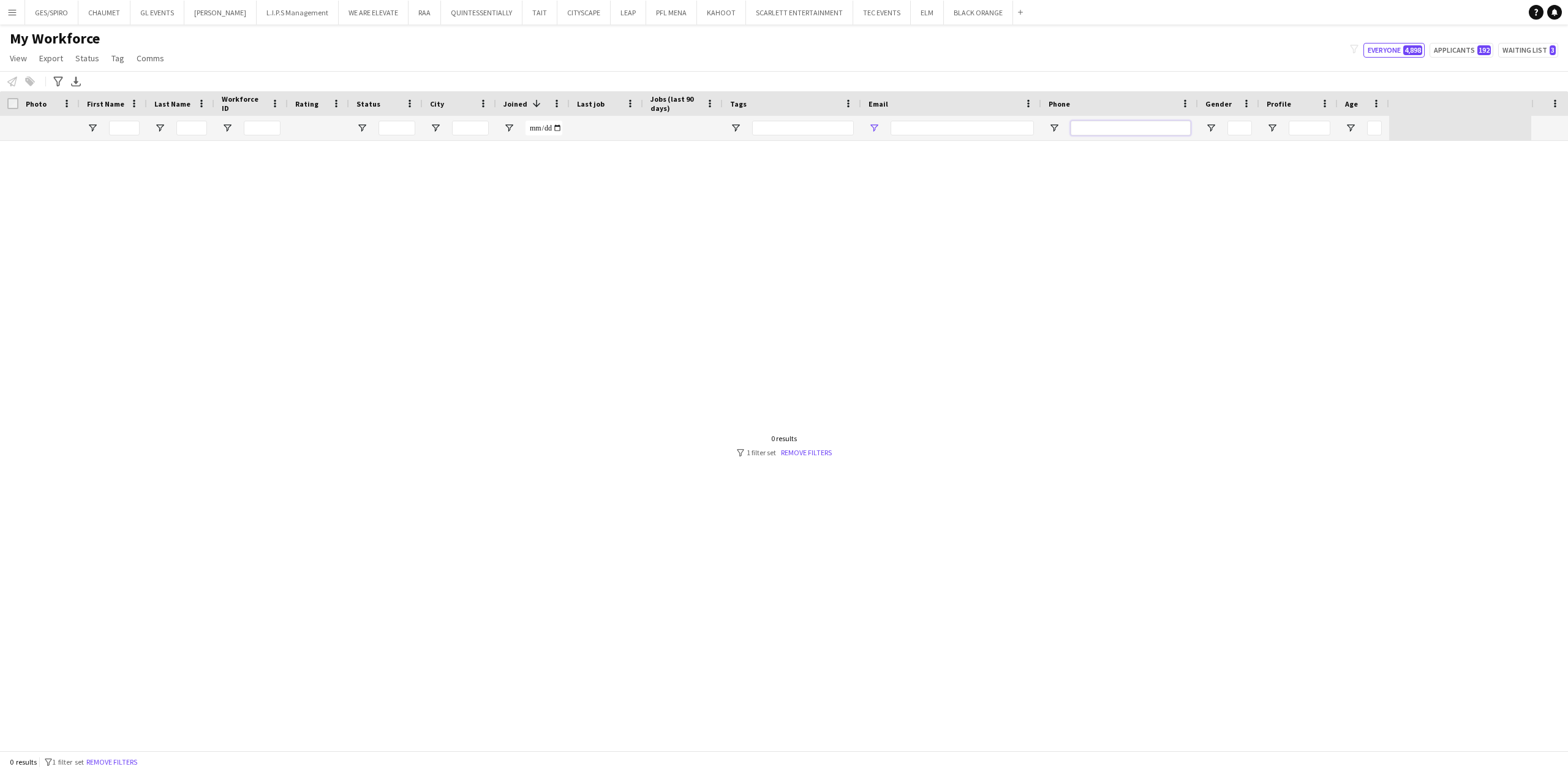
paste input "*********"
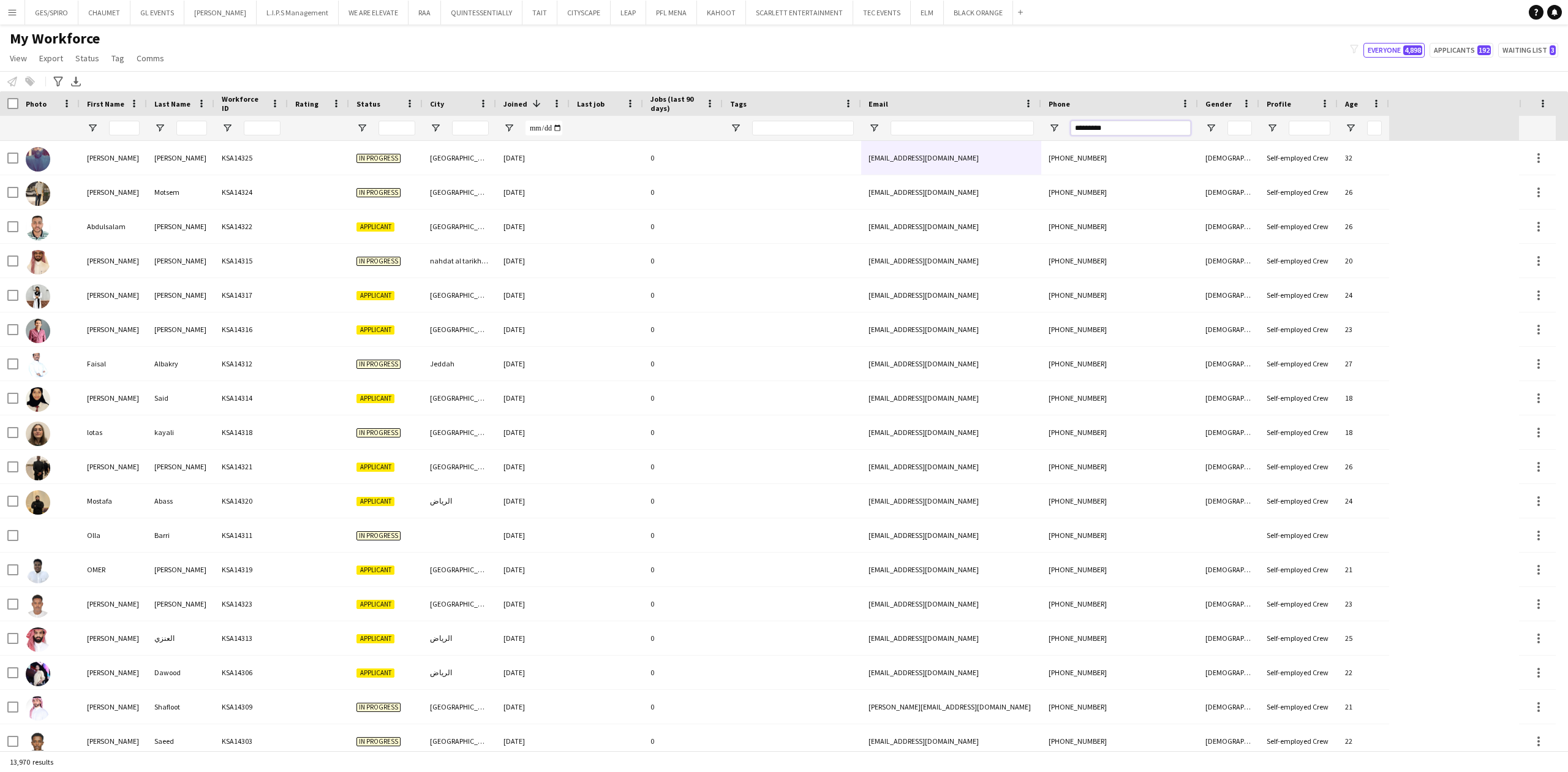
click at [1103, 128] on input "*********" at bounding box center [1130, 127] width 120 height 15
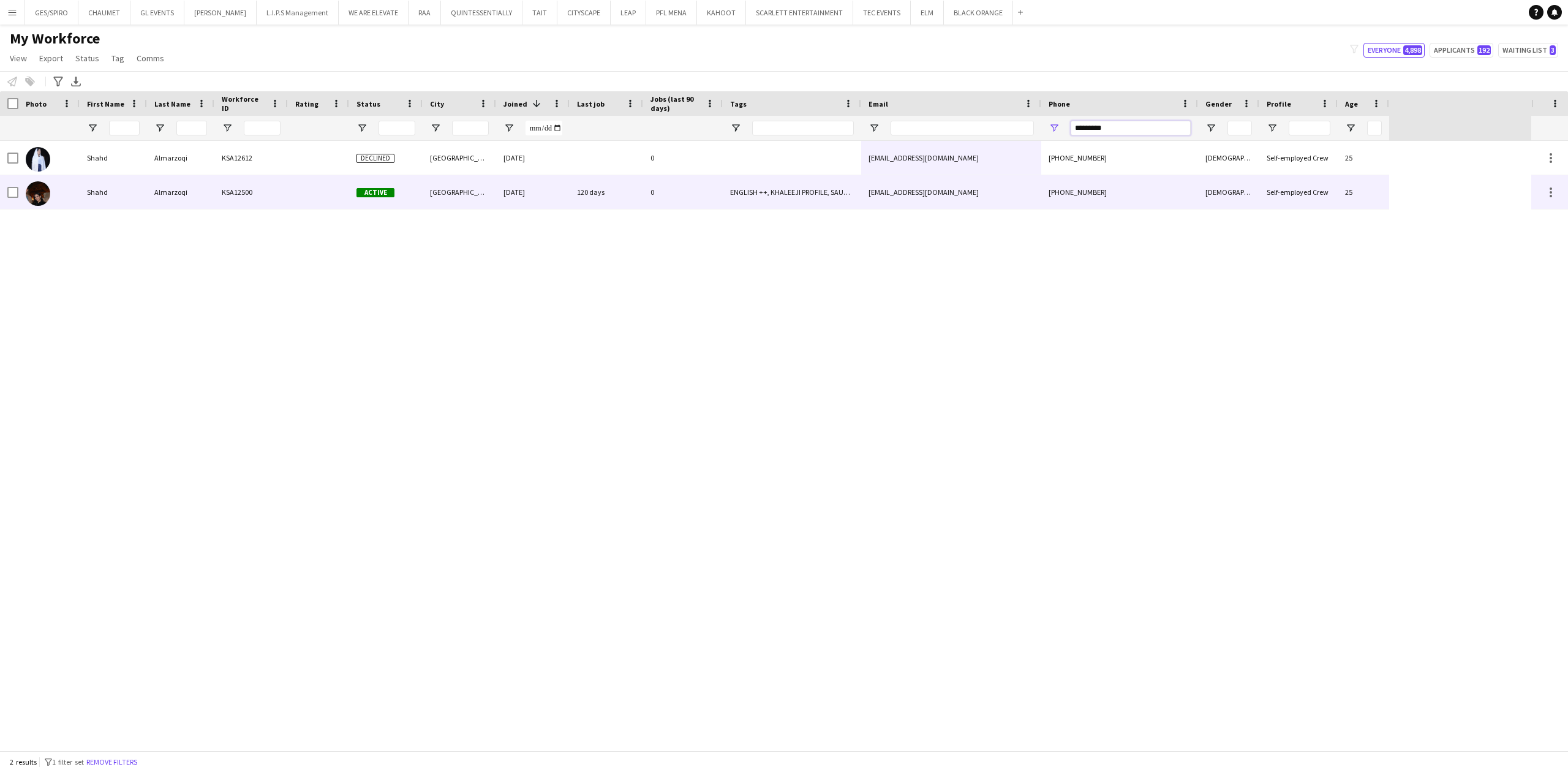
type input "*********"
click at [616, 194] on div "120 days" at bounding box center [607, 192] width 74 height 33
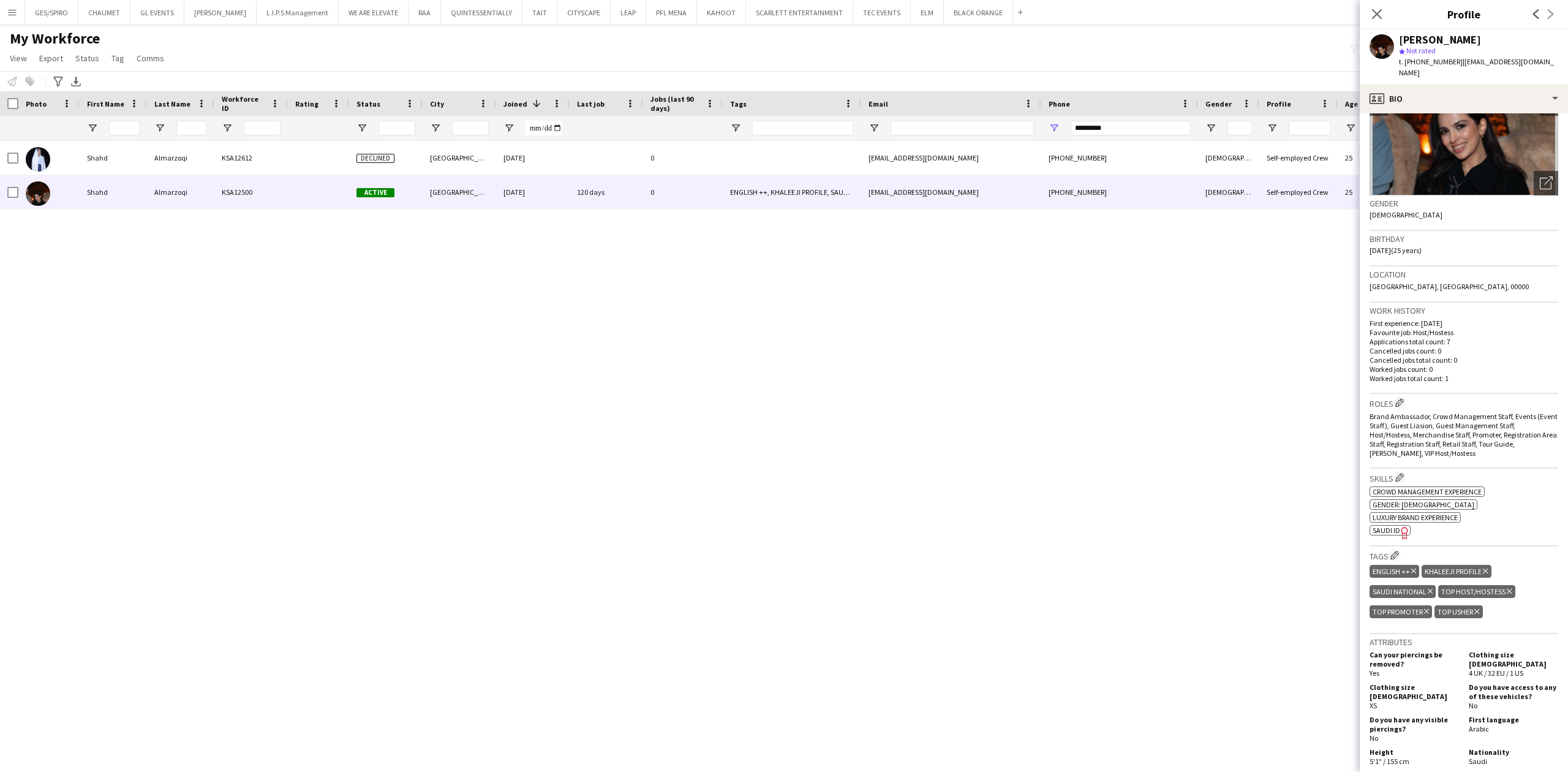
scroll to position [82, 0]
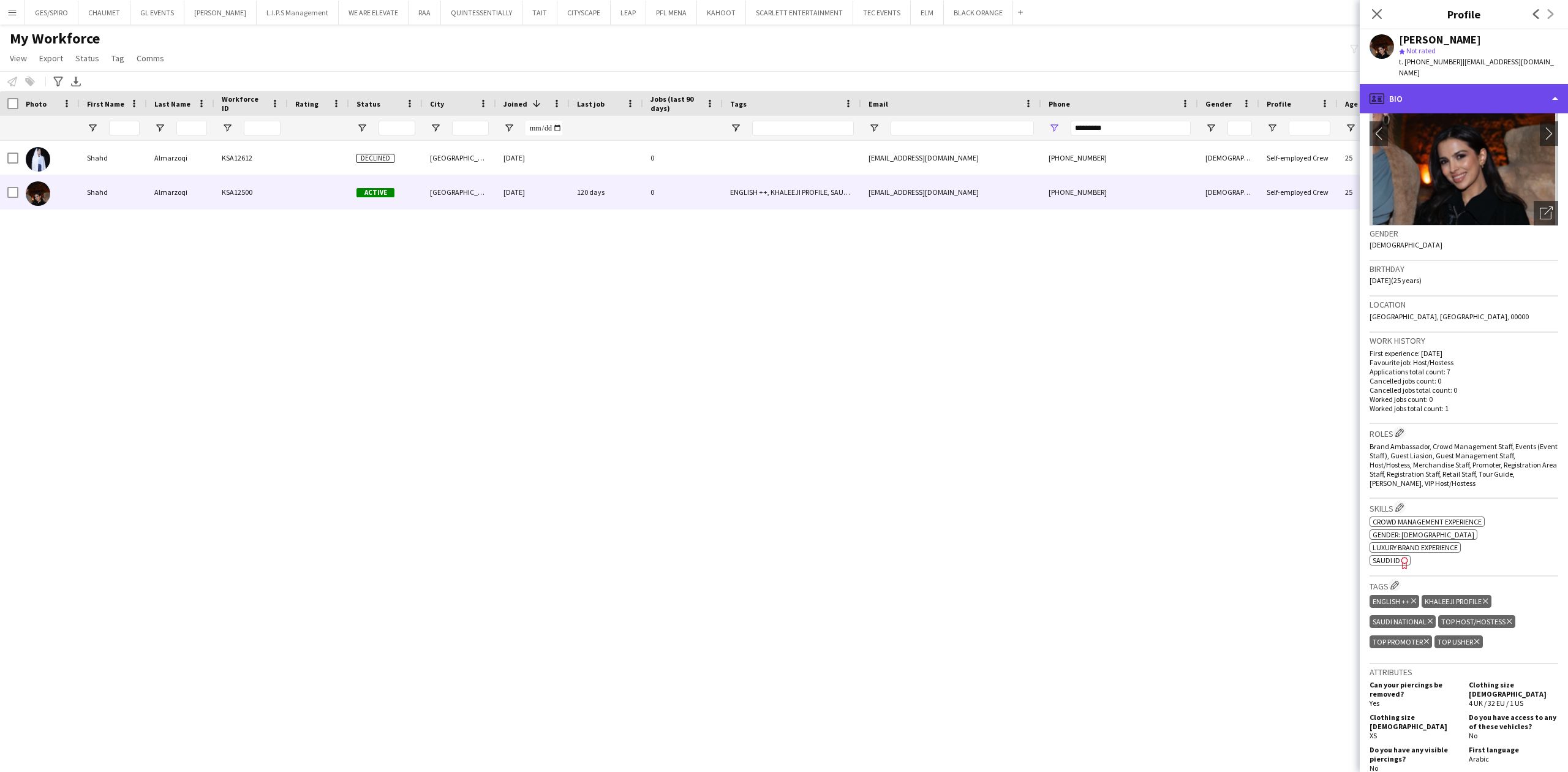
click at [1456, 84] on div "profile Bio" at bounding box center [1463, 98] width 208 height 29
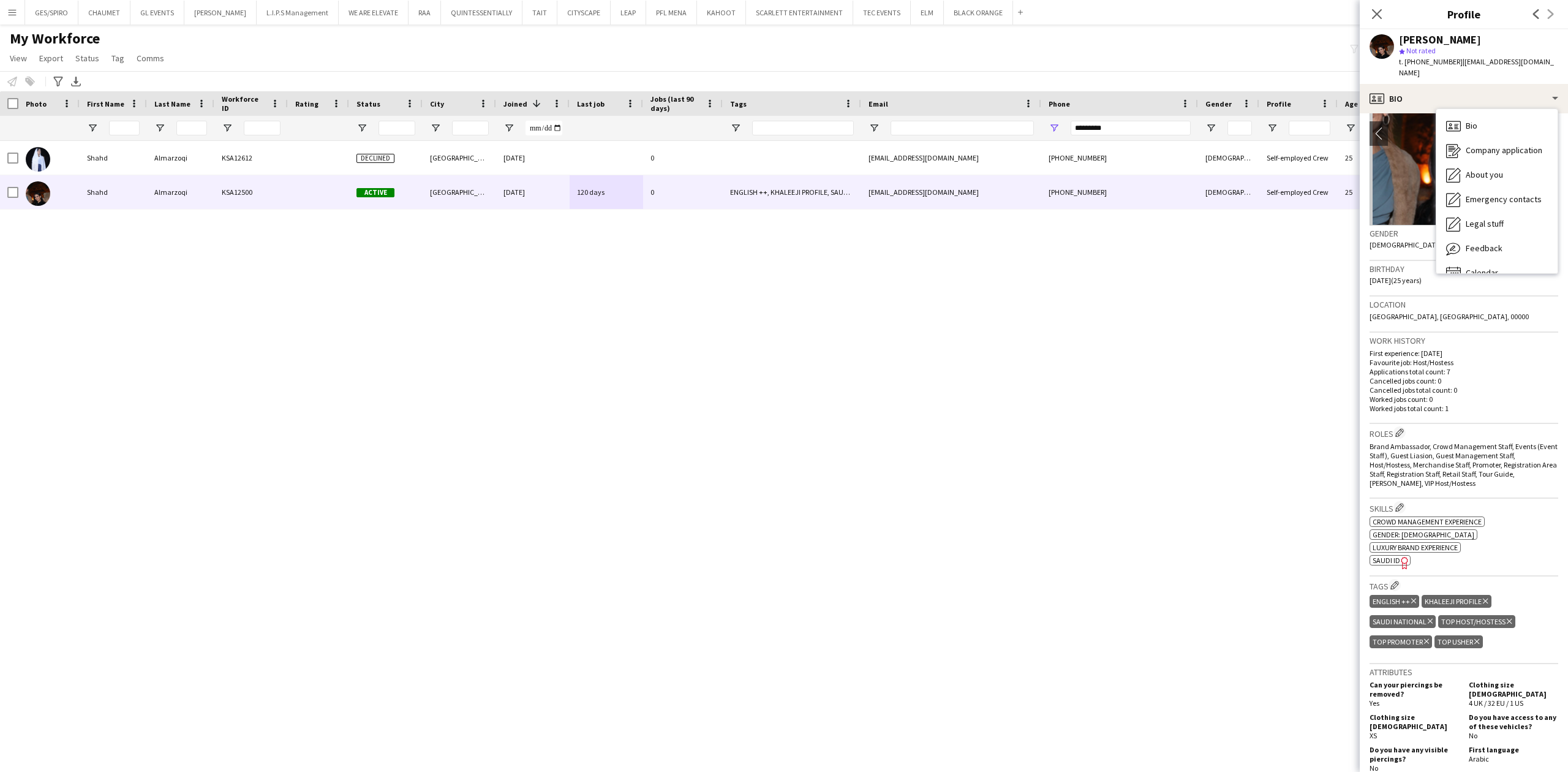
drag, startPoint x: 1411, startPoint y: 306, endPoint x: 1492, endPoint y: 233, distance: 109.0
click at [1411, 311] on span "[GEOGRAPHIC_DATA], [GEOGRAPHIC_DATA], 00000" at bounding box center [1448, 316] width 159 height 9
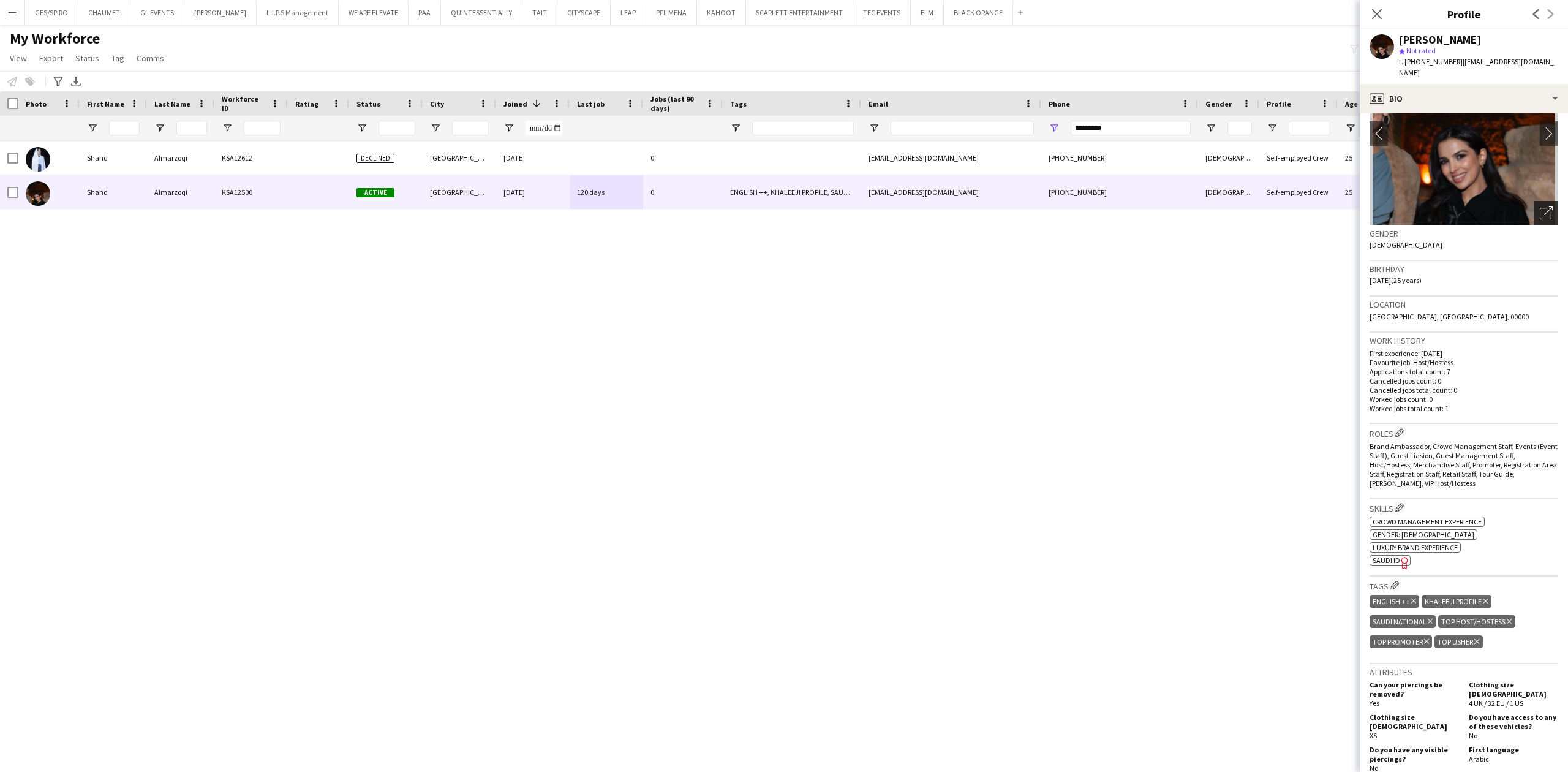
click at [1540, 208] on icon at bounding box center [1545, 213] width 11 height 11
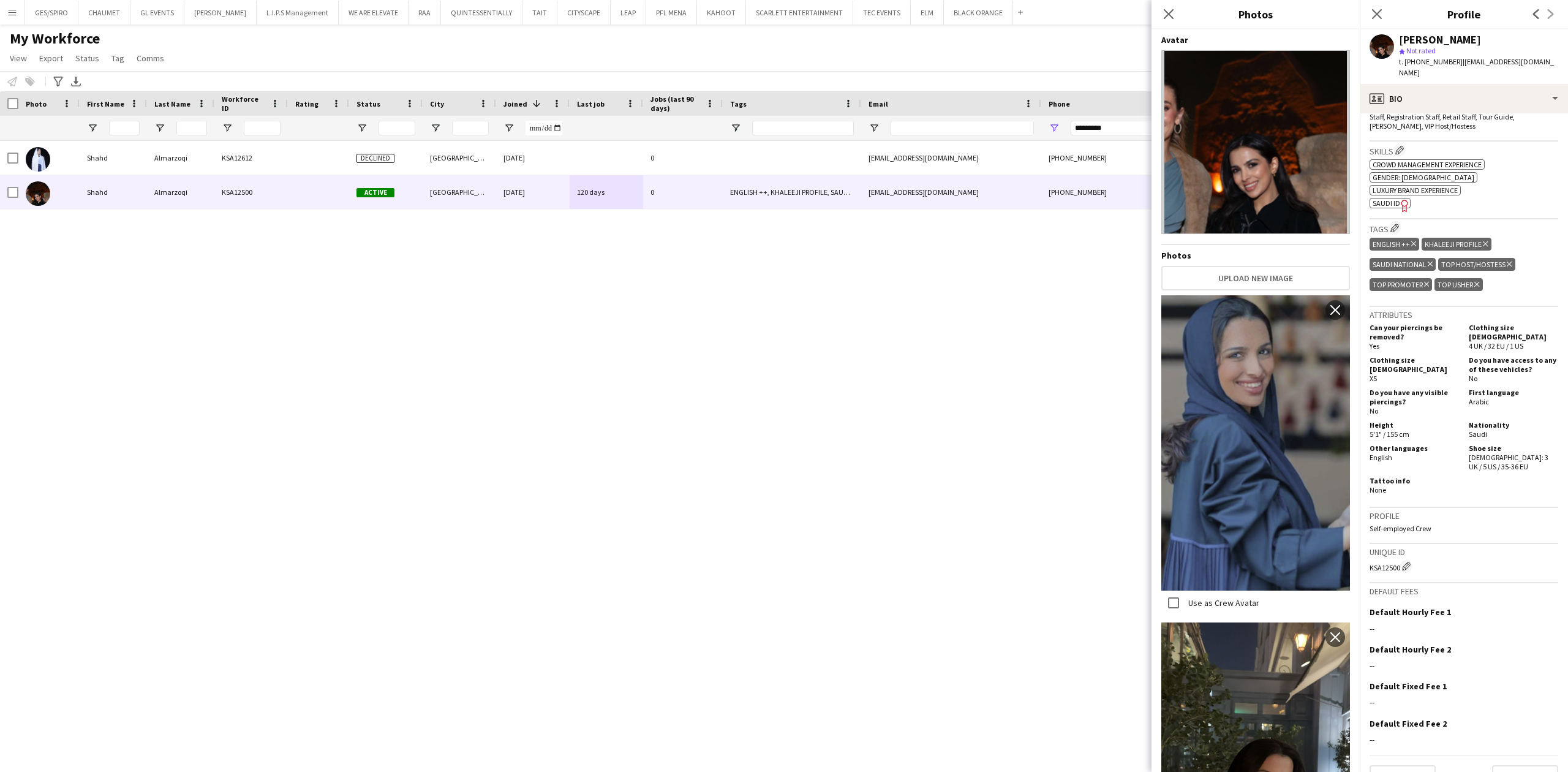
scroll to position [455, 0]
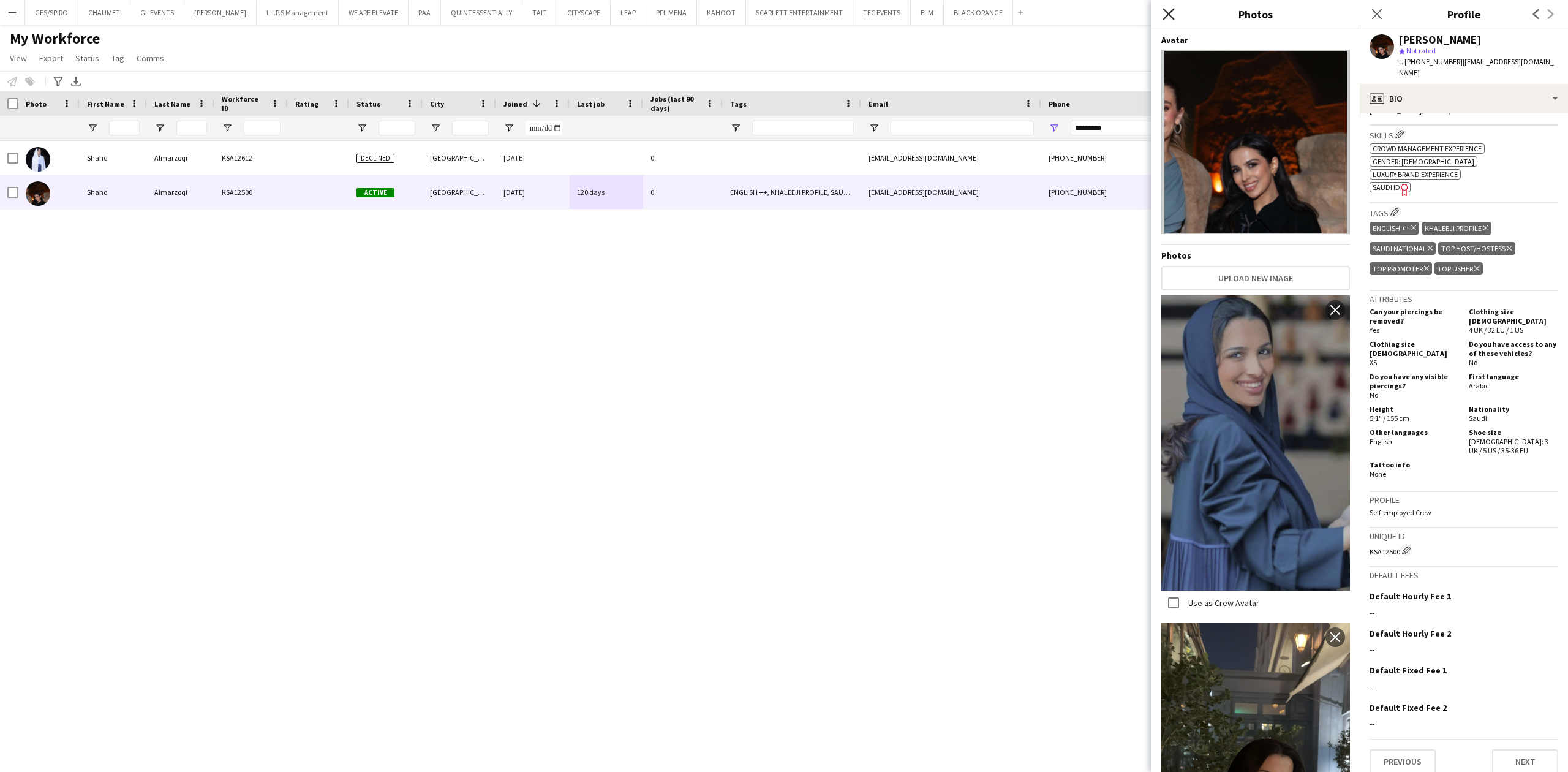
click at [1171, 15] on icon "Close pop-in" at bounding box center [1168, 13] width 11 height 11
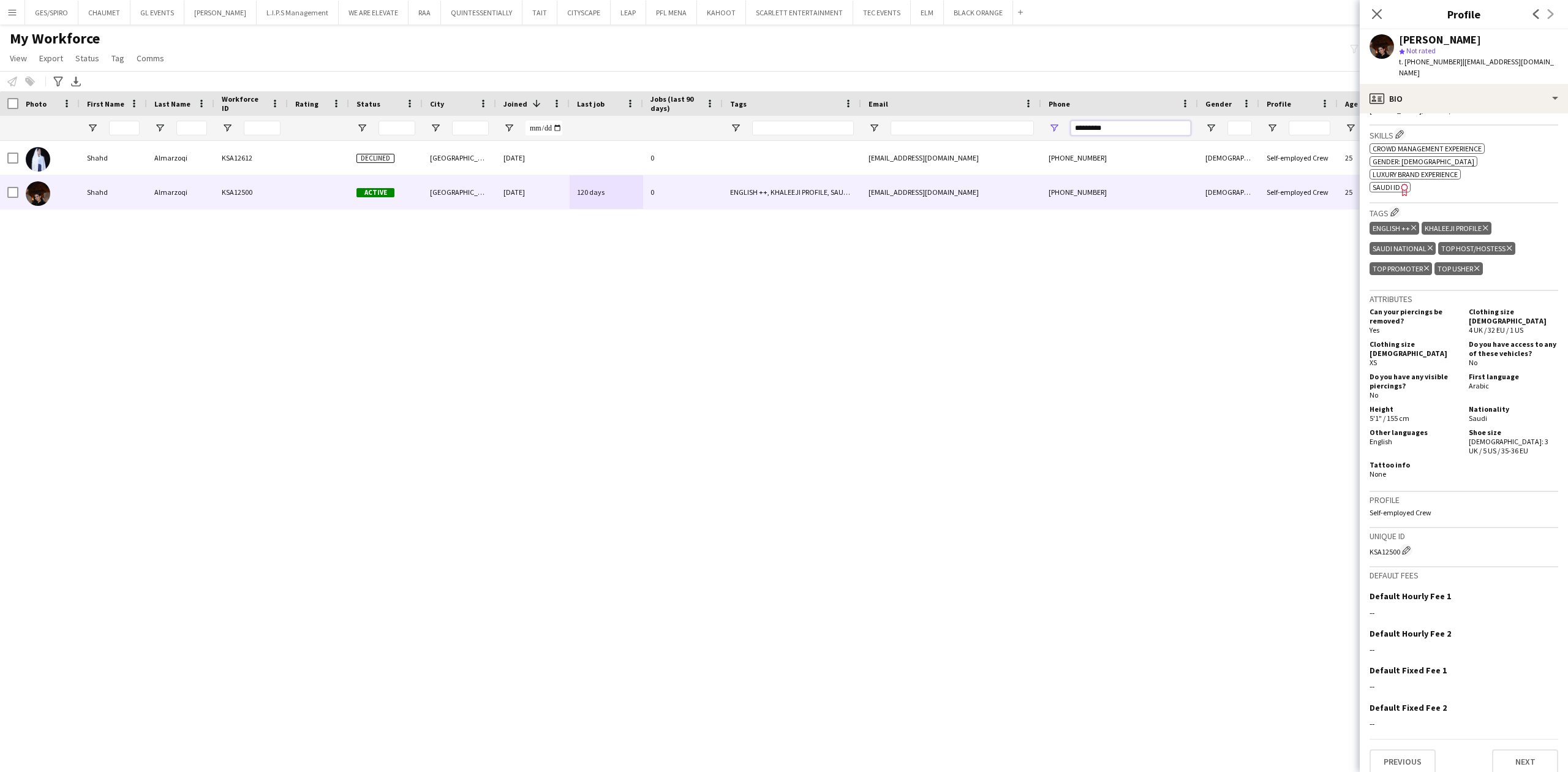
drag, startPoint x: 1017, startPoint y: 130, endPoint x: 959, endPoint y: 131, distance: 58.0
click at [959, 128] on div at bounding box center [695, 128] width 1389 height 25
click at [959, 131] on input "Email Filter Input" at bounding box center [962, 127] width 143 height 15
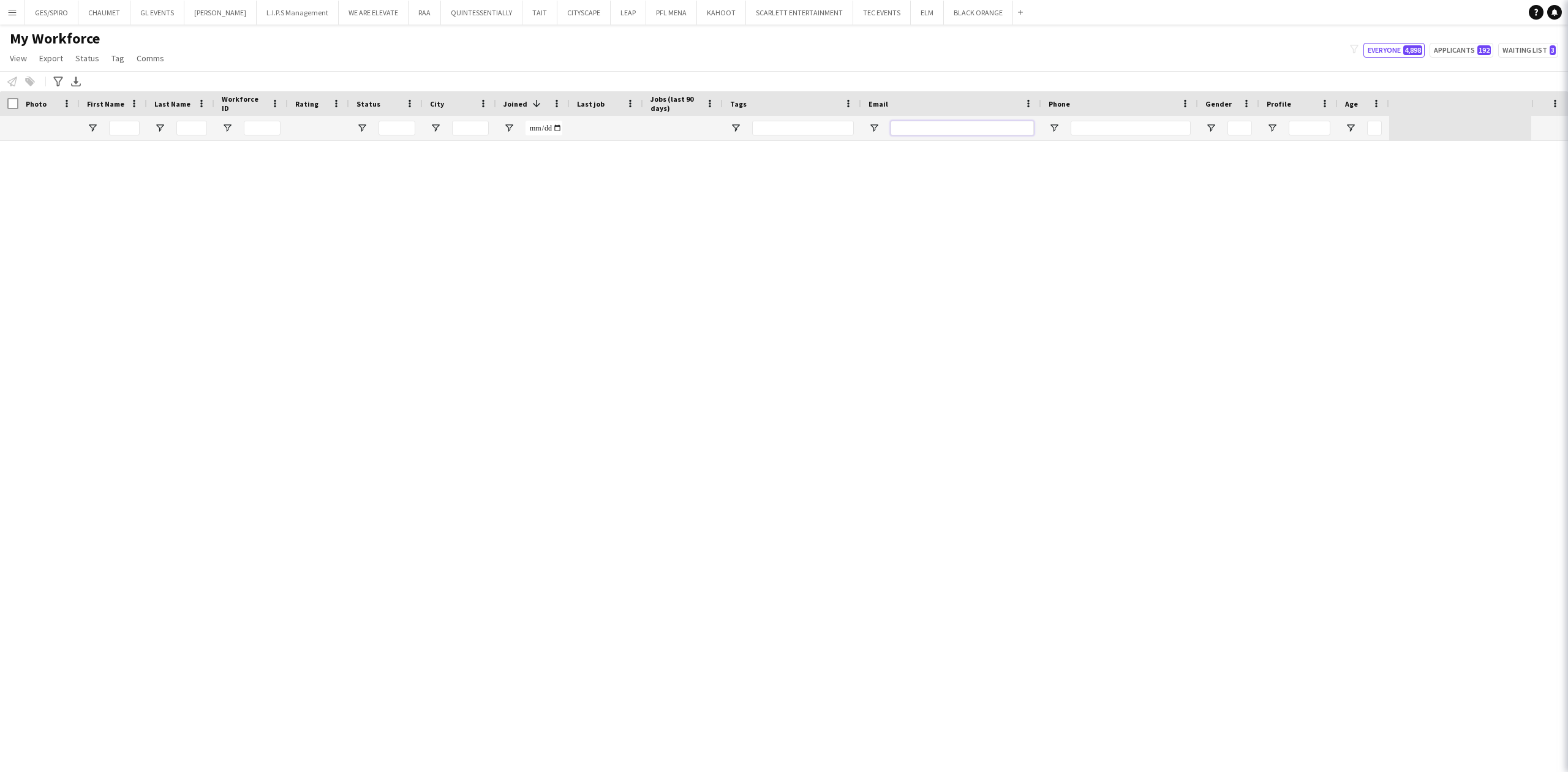
drag, startPoint x: 956, startPoint y: 127, endPoint x: 956, endPoint y: 135, distance: 8.0
click at [956, 127] on input "Email Filter Input" at bounding box center [962, 127] width 143 height 15
paste input "**********"
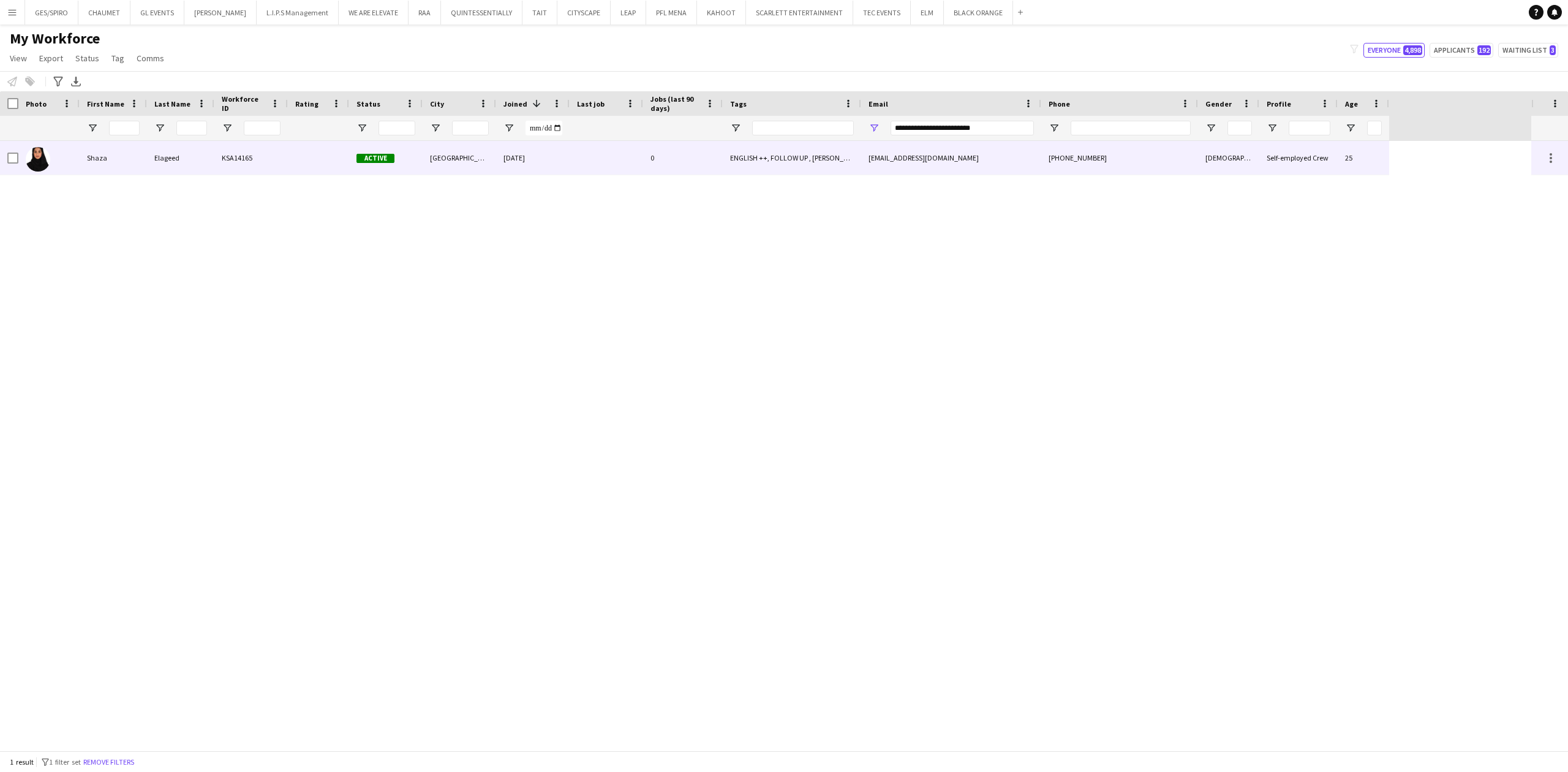
click at [496, 172] on div "28-08-2025" at bounding box center [533, 157] width 74 height 33
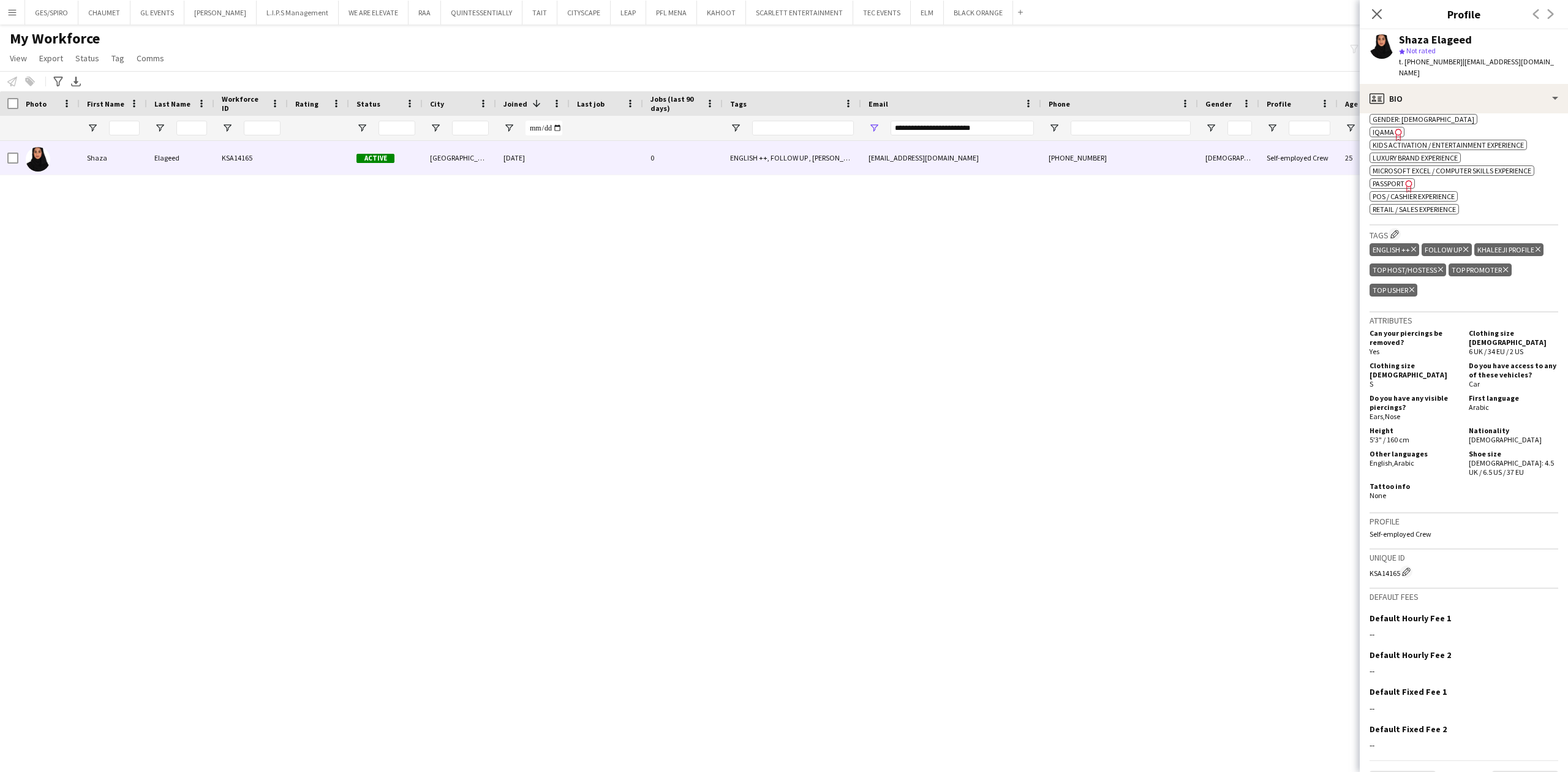
scroll to position [0, 0]
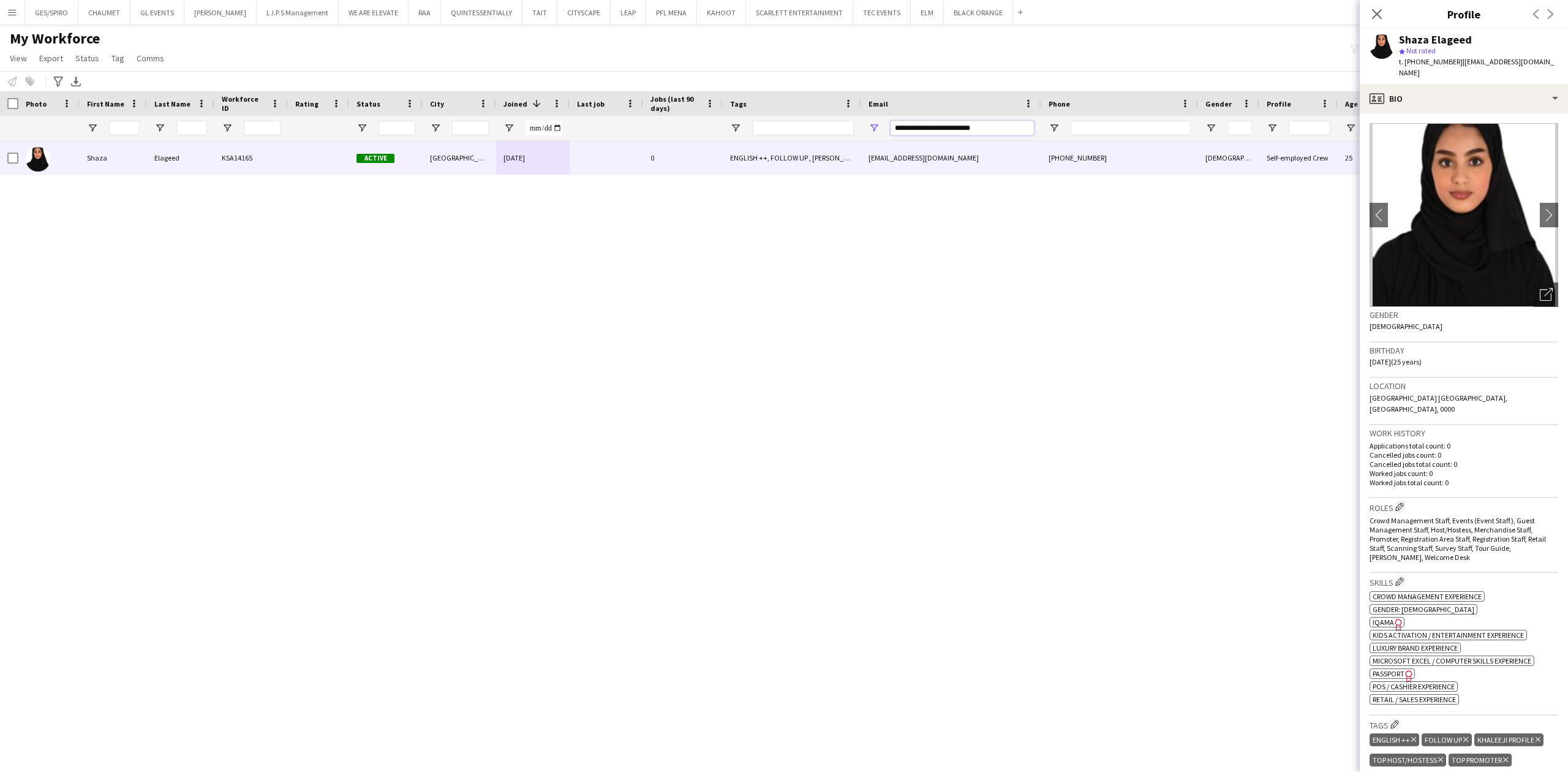
drag, startPoint x: 900, startPoint y: 120, endPoint x: 617, endPoint y: 128, distance: 283.1
click at [617, 128] on div at bounding box center [695, 128] width 1389 height 25
paste input "Email Filter Input"
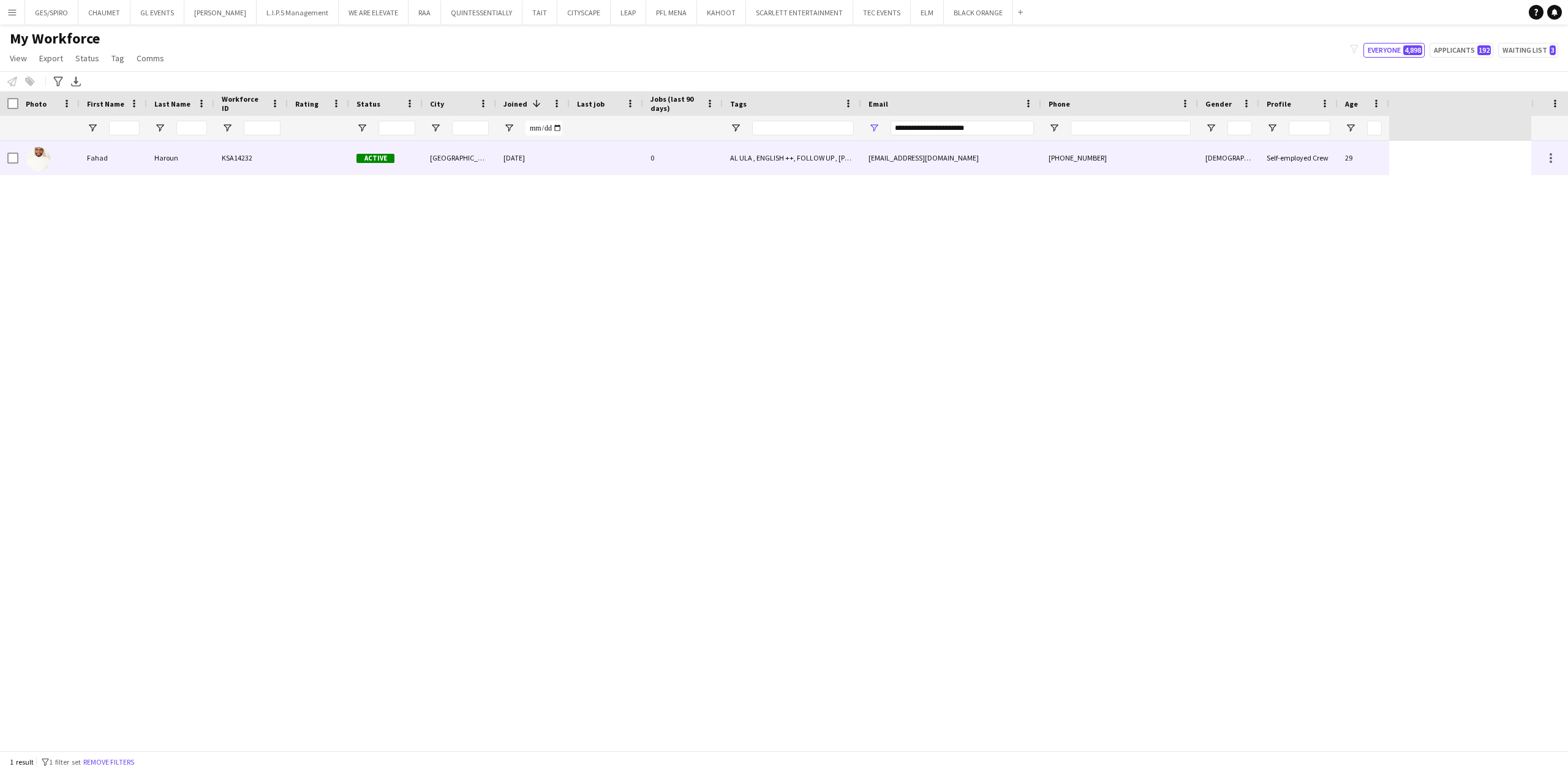
click at [1034, 163] on div "fahadharoon77@gmail.com" at bounding box center [951, 157] width 180 height 33
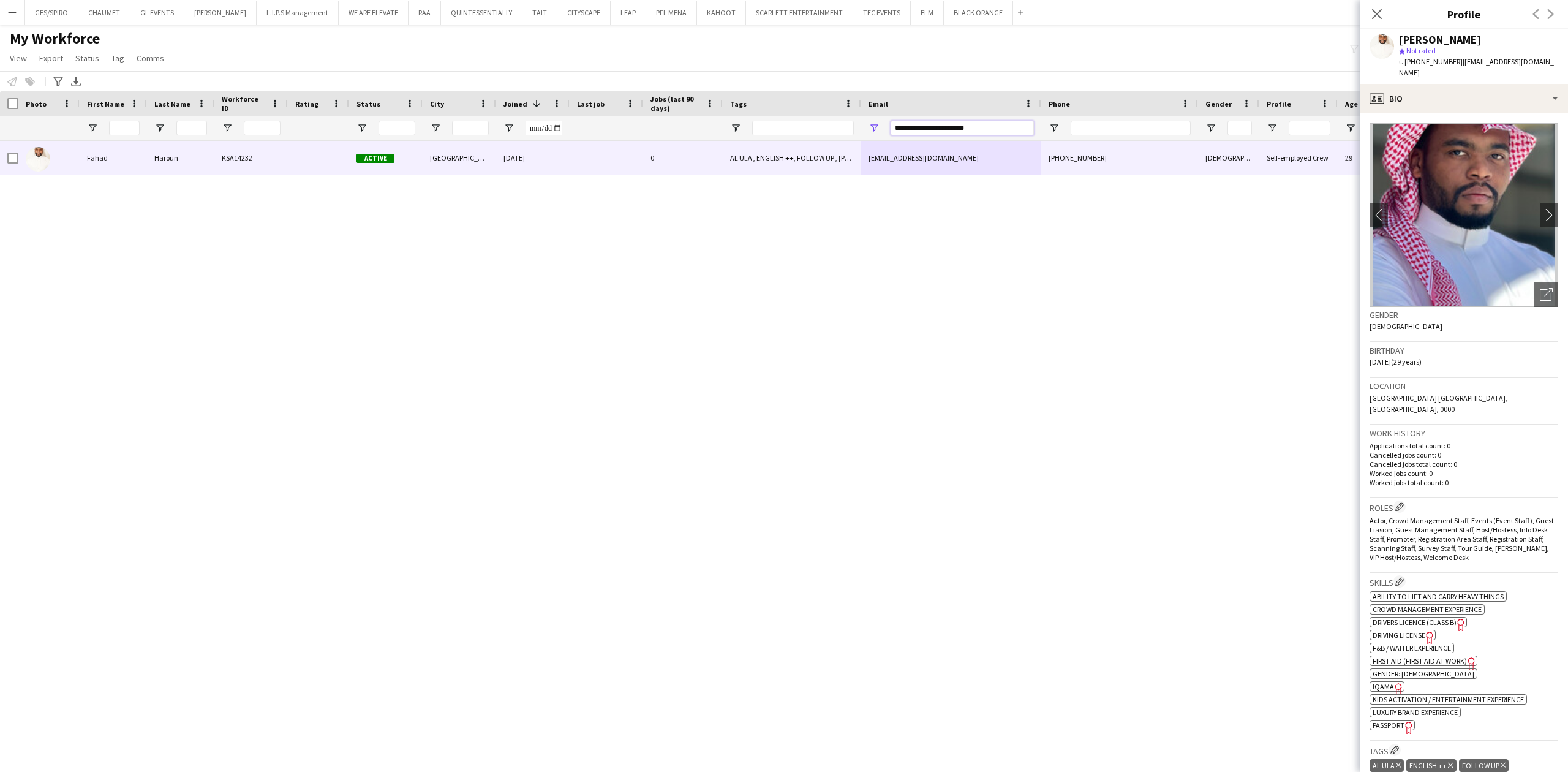
drag, startPoint x: 988, startPoint y: 127, endPoint x: 479, endPoint y: 135, distance: 509.1
click at [510, 130] on div at bounding box center [695, 128] width 1389 height 25
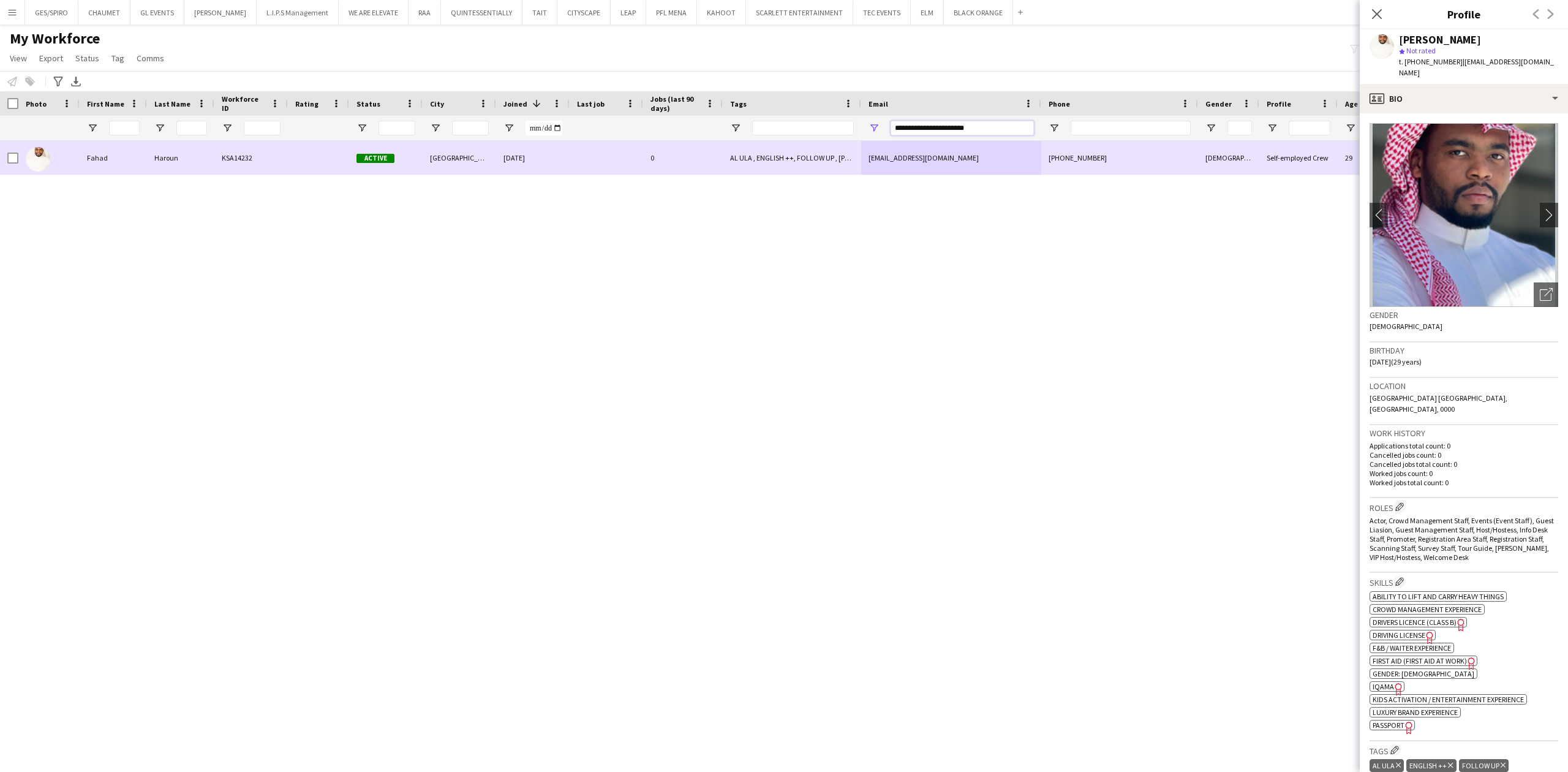
paste input "Email Filter Input"
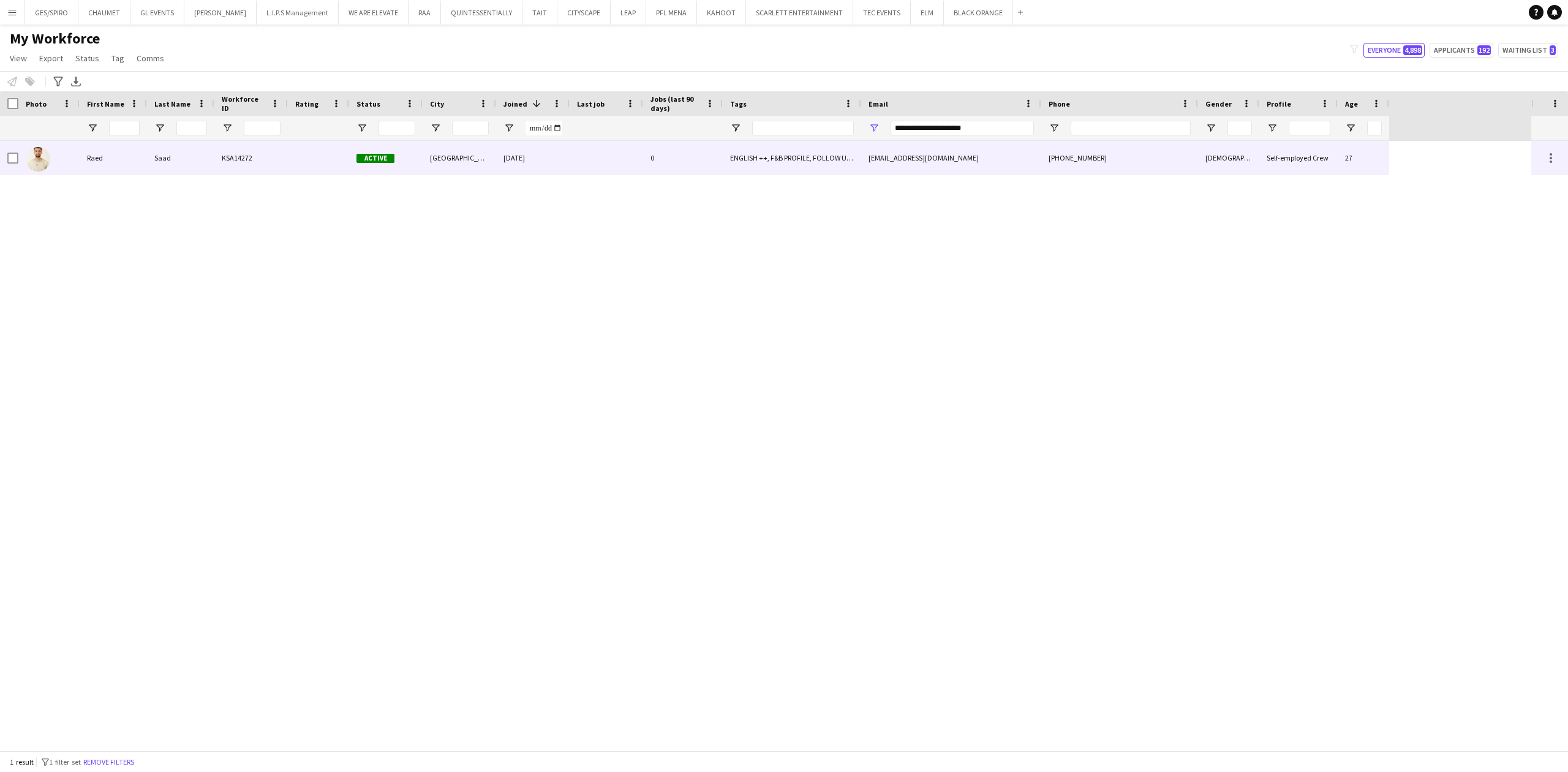
click at [986, 157] on div "raed.rajeh23@gmail.com" at bounding box center [951, 157] width 180 height 33
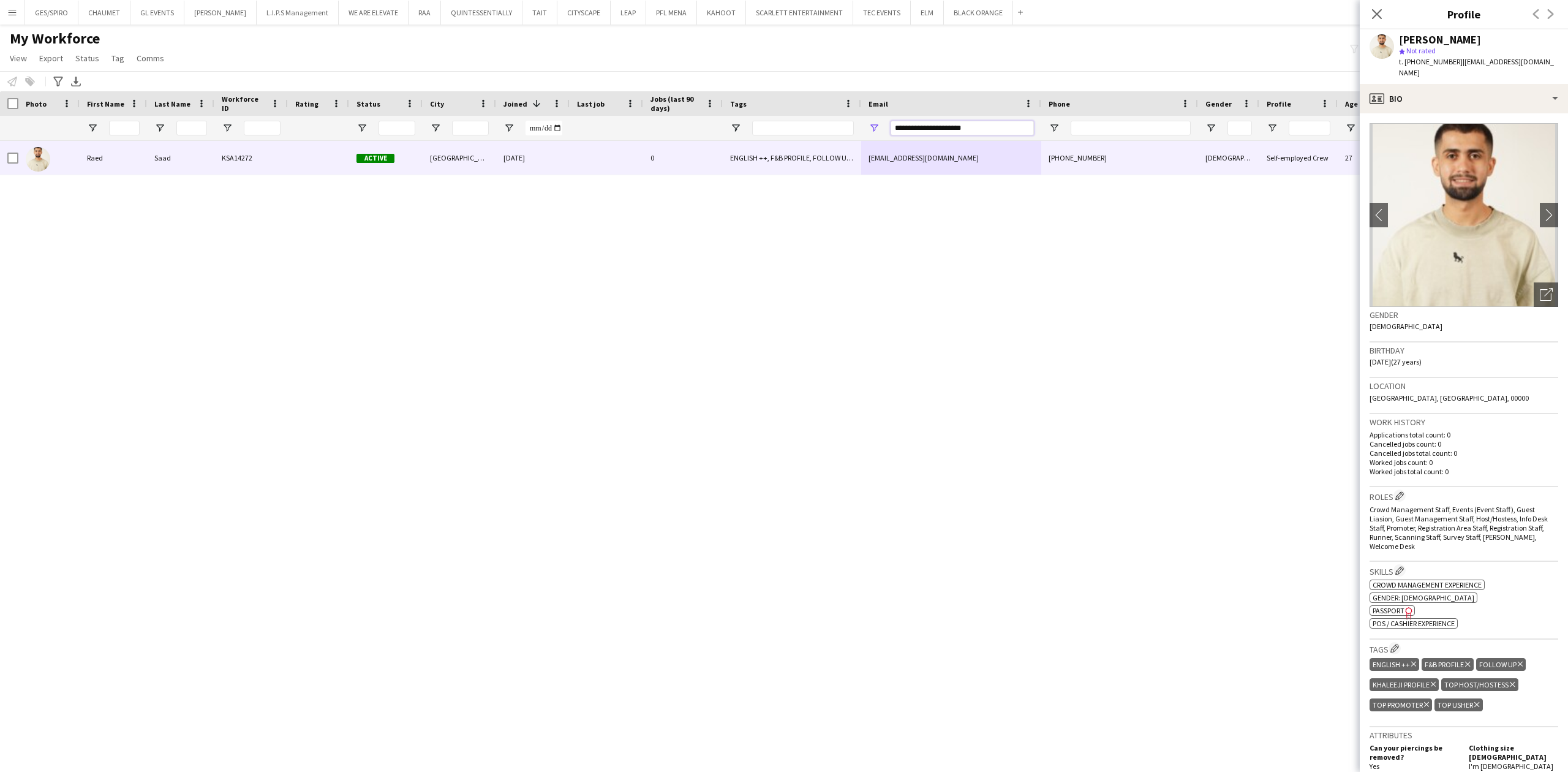
drag, startPoint x: 986, startPoint y: 124, endPoint x: 578, endPoint y: 135, distance: 408.1
click at [592, 131] on div at bounding box center [695, 128] width 1389 height 25
paste input "Email Filter Input"
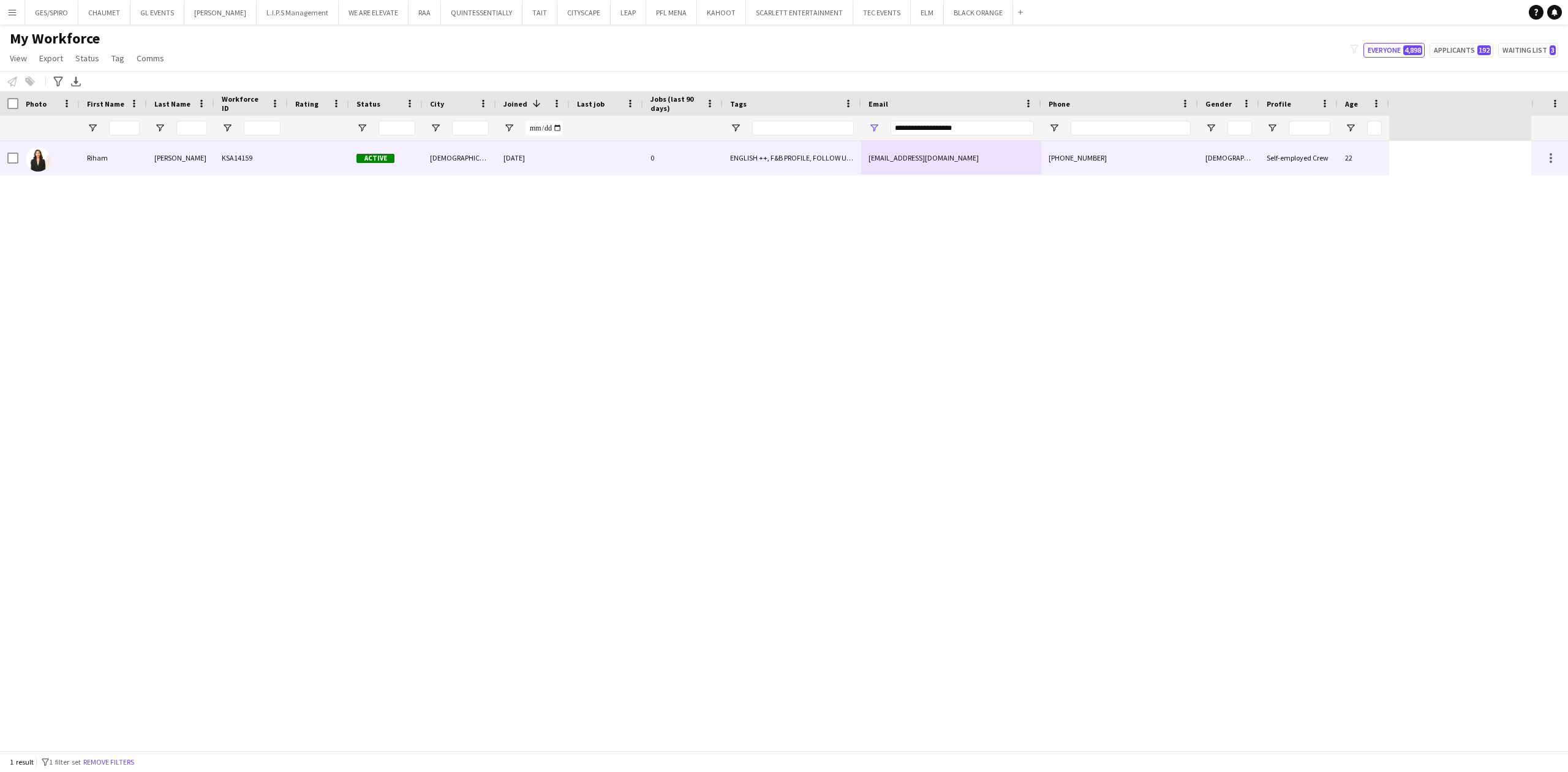
click at [976, 152] on div "ariham246@gmail.com" at bounding box center [951, 157] width 180 height 33
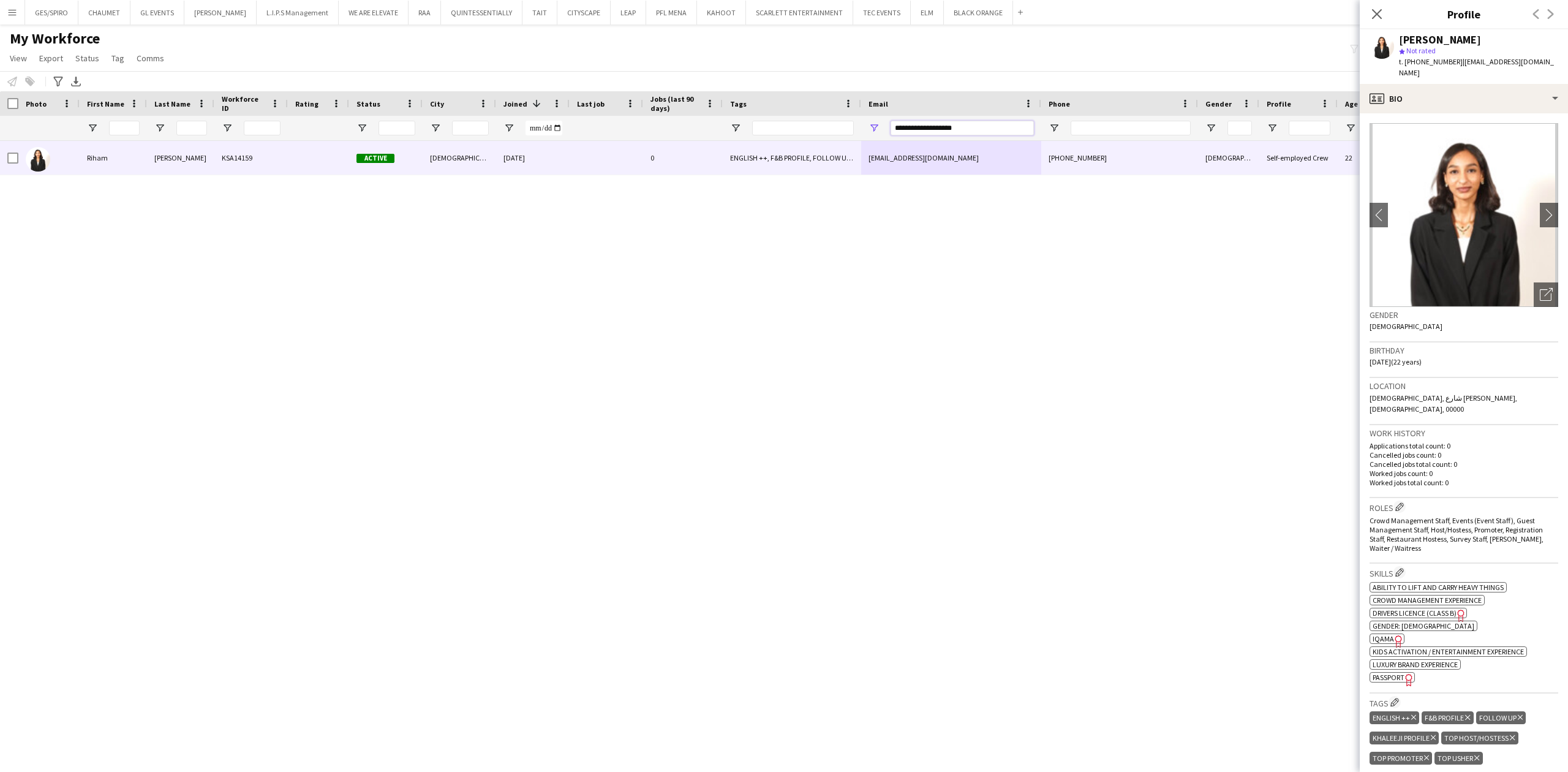
drag, startPoint x: 998, startPoint y: 123, endPoint x: 529, endPoint y: 128, distance: 469.0
click at [572, 122] on div at bounding box center [695, 128] width 1389 height 25
paste input "Email Filter Input"
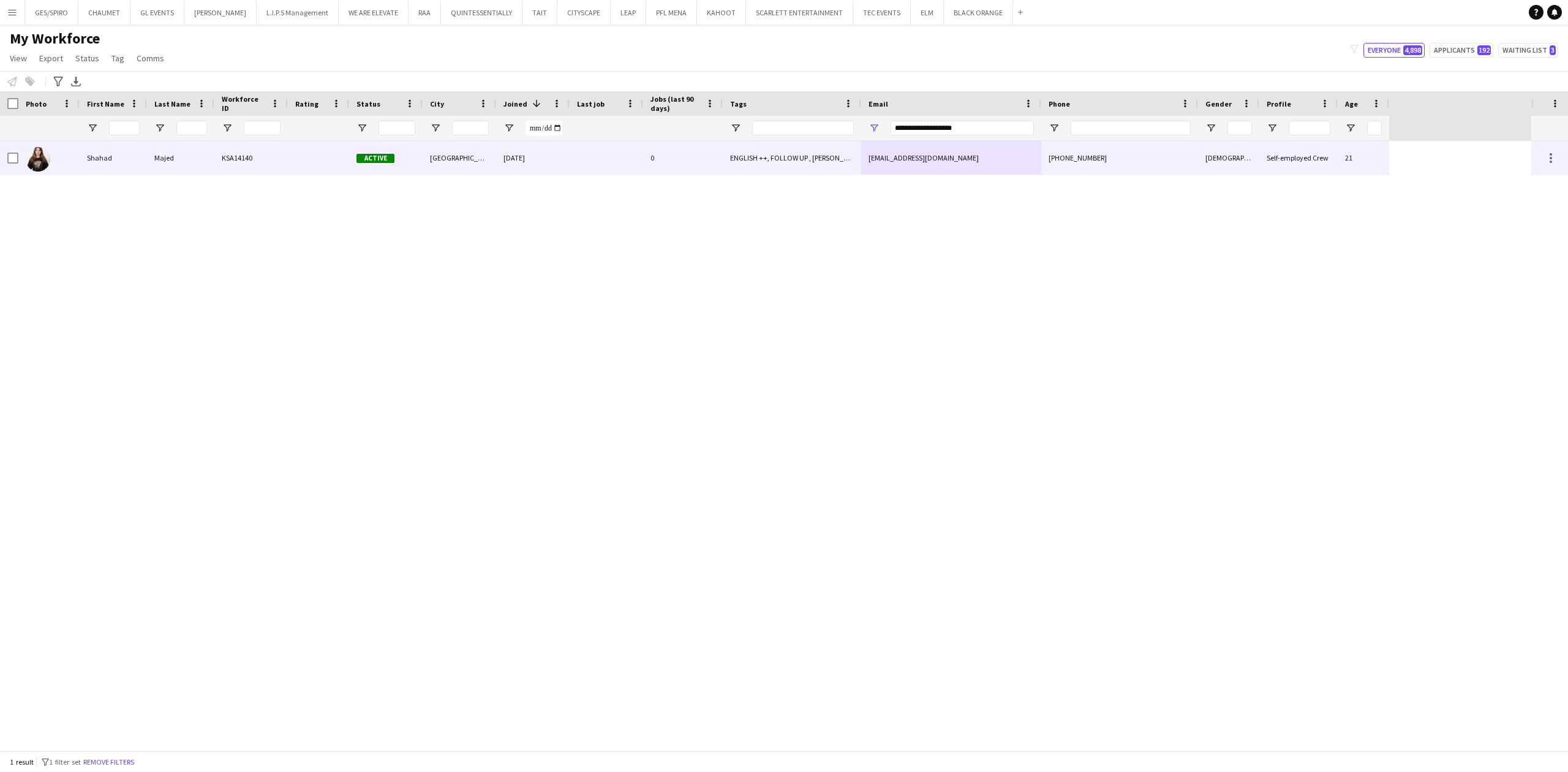
click at [748, 163] on div "ENGLISH ++, FOLLOW UP , [PERSON_NAME] PROFILE, TOP HOST/HOSTESS, TOP PROMOTER, …" at bounding box center [791, 157] width 138 height 33
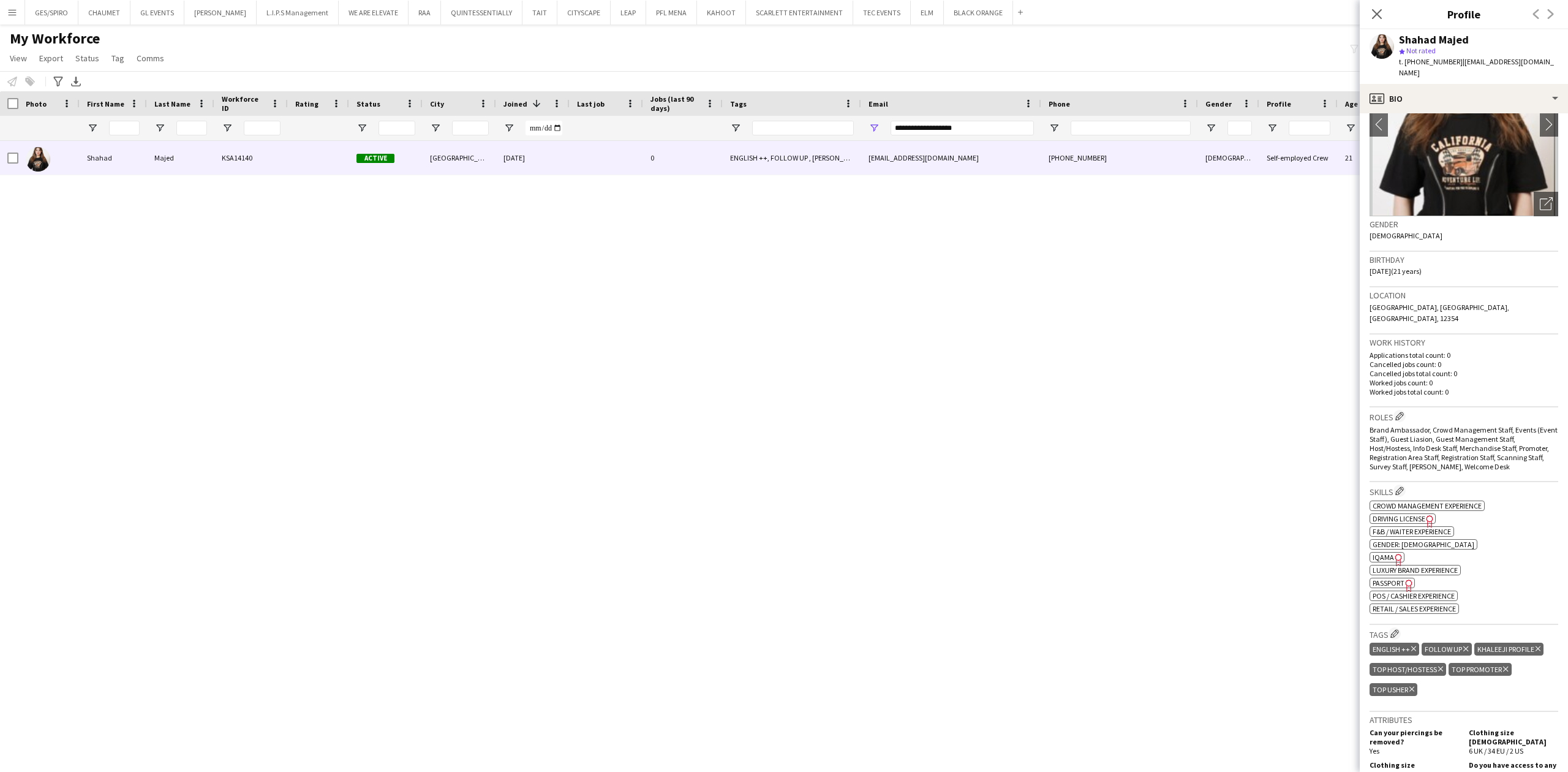
scroll to position [490, 0]
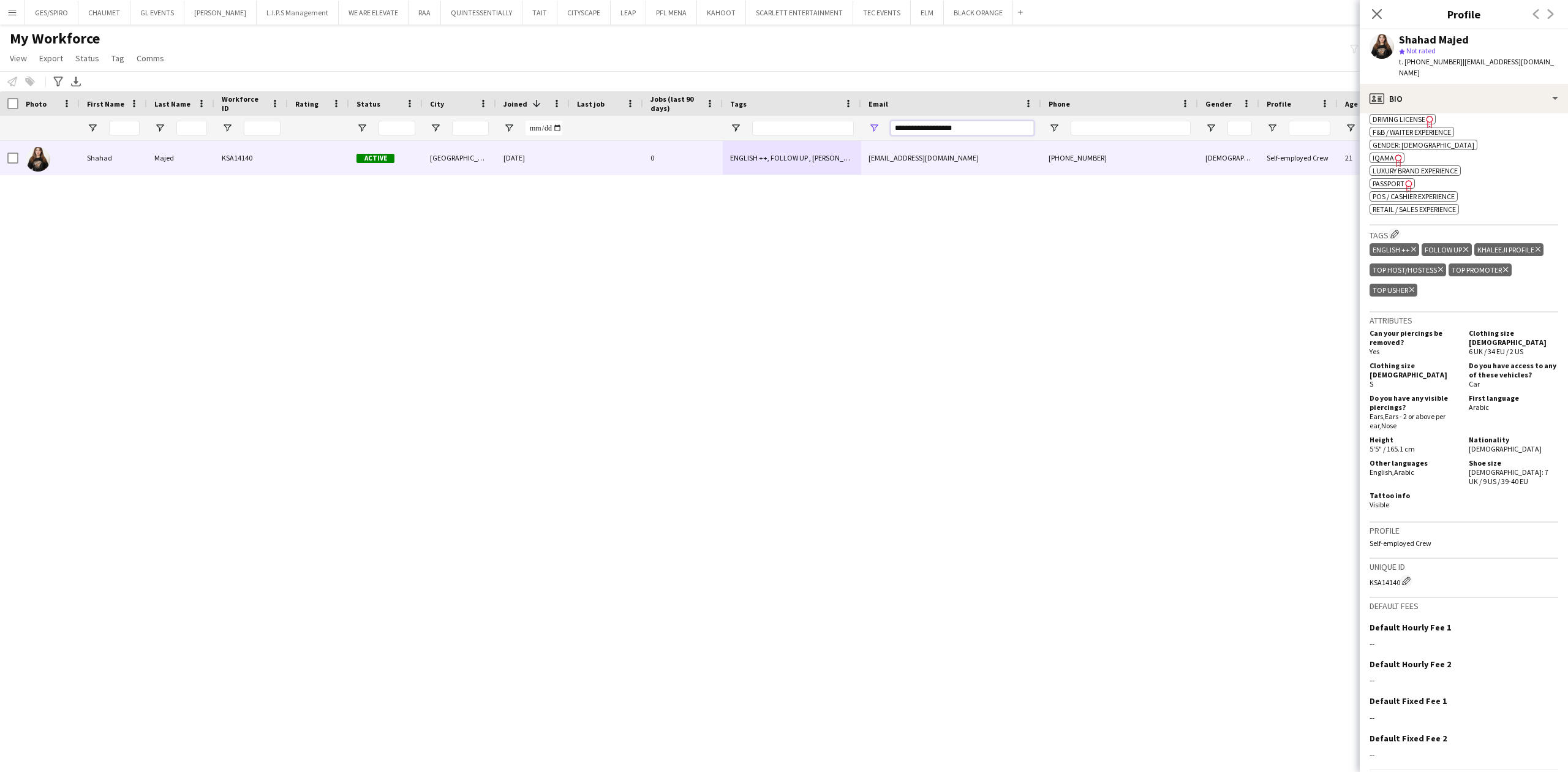
drag, startPoint x: 986, startPoint y: 128, endPoint x: 624, endPoint y: 127, distance: 362.0
click at [653, 125] on div at bounding box center [695, 128] width 1389 height 25
paste input "*****"
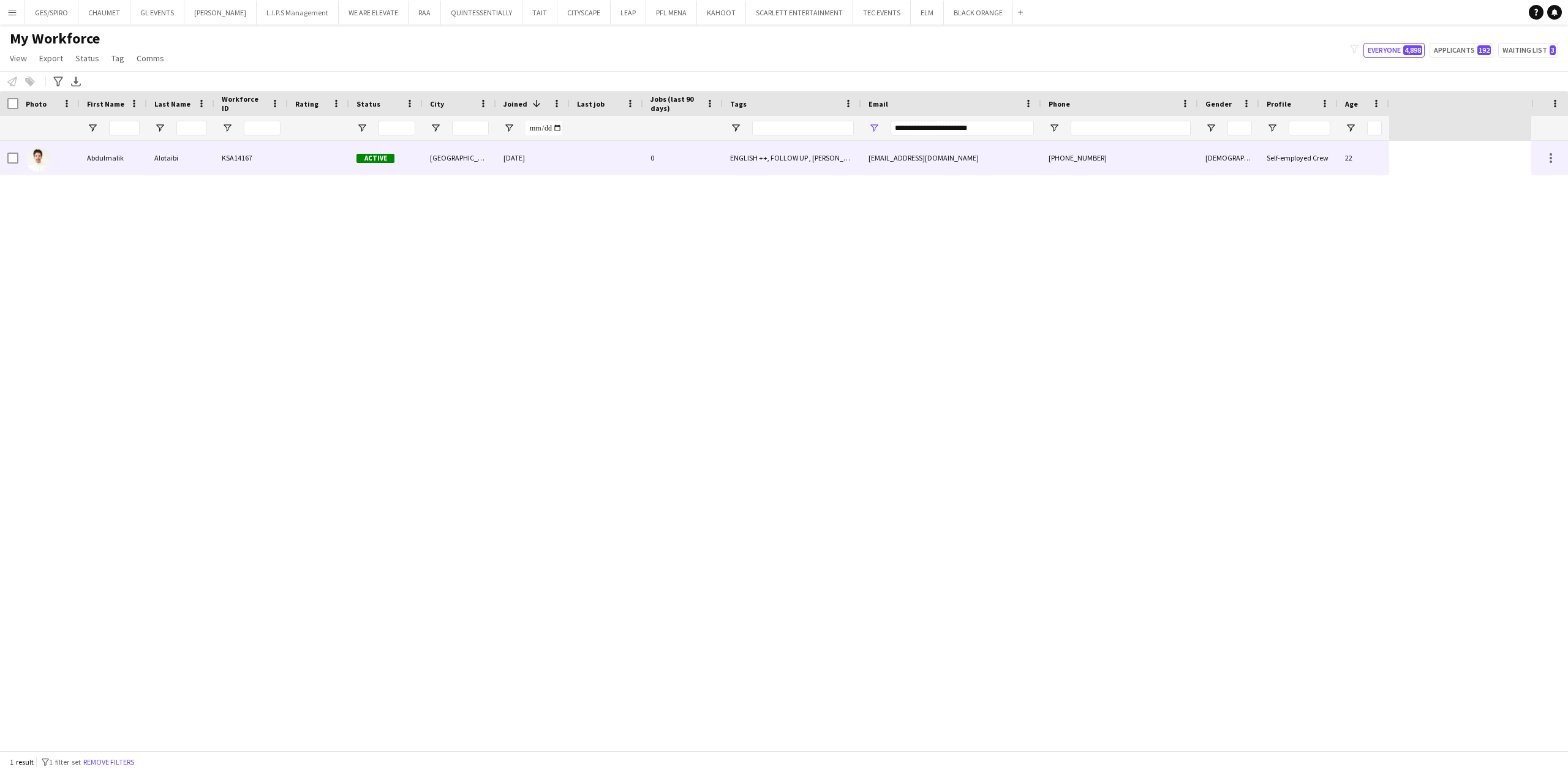
click at [802, 157] on div "ENGLISH ++, FOLLOW UP , KHALEEJI PROFILE, SAUDI NATIONAL, TOP HOST/HOSTESS, TOP…" at bounding box center [791, 157] width 138 height 33
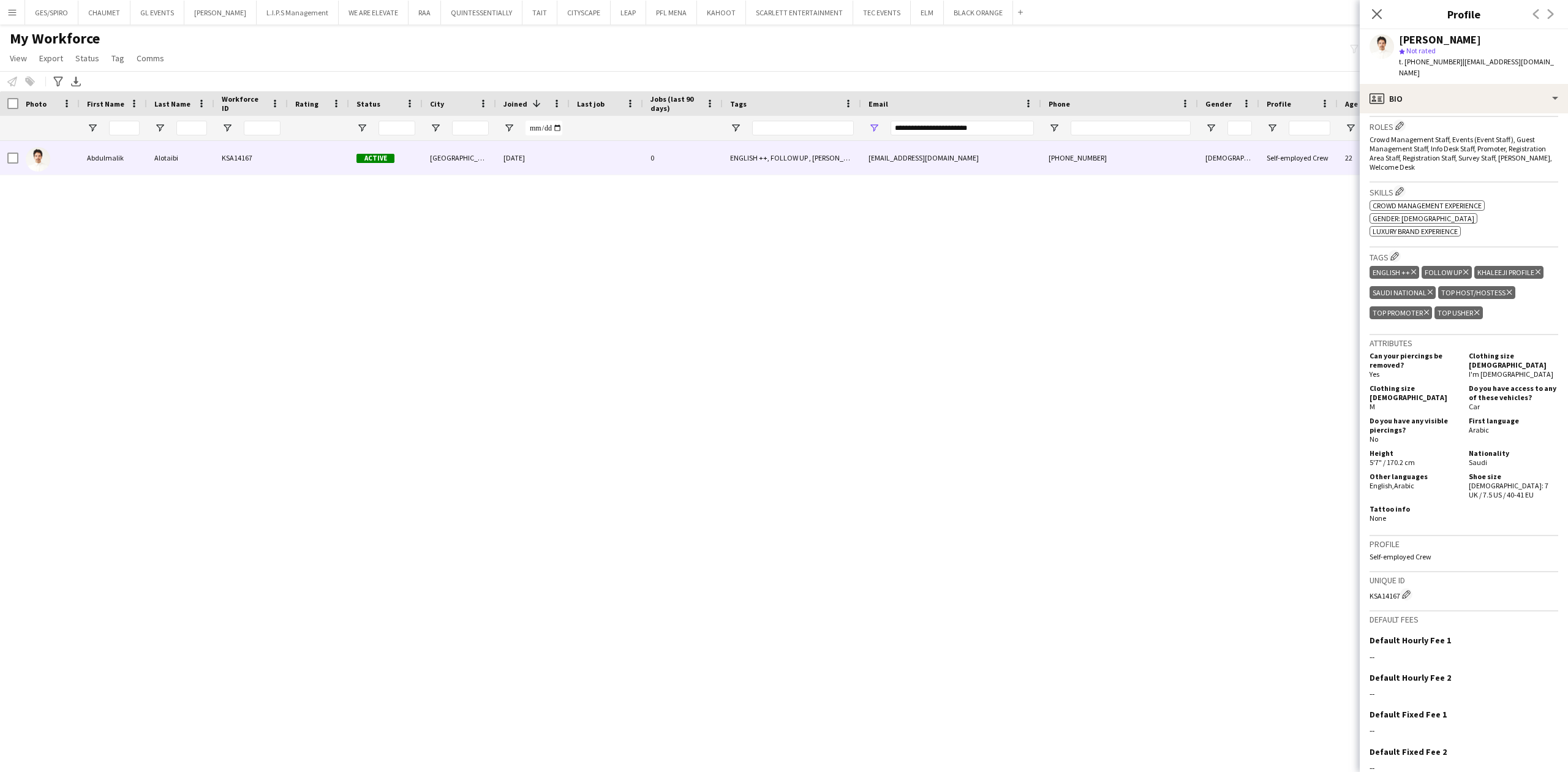
scroll to position [251, 0]
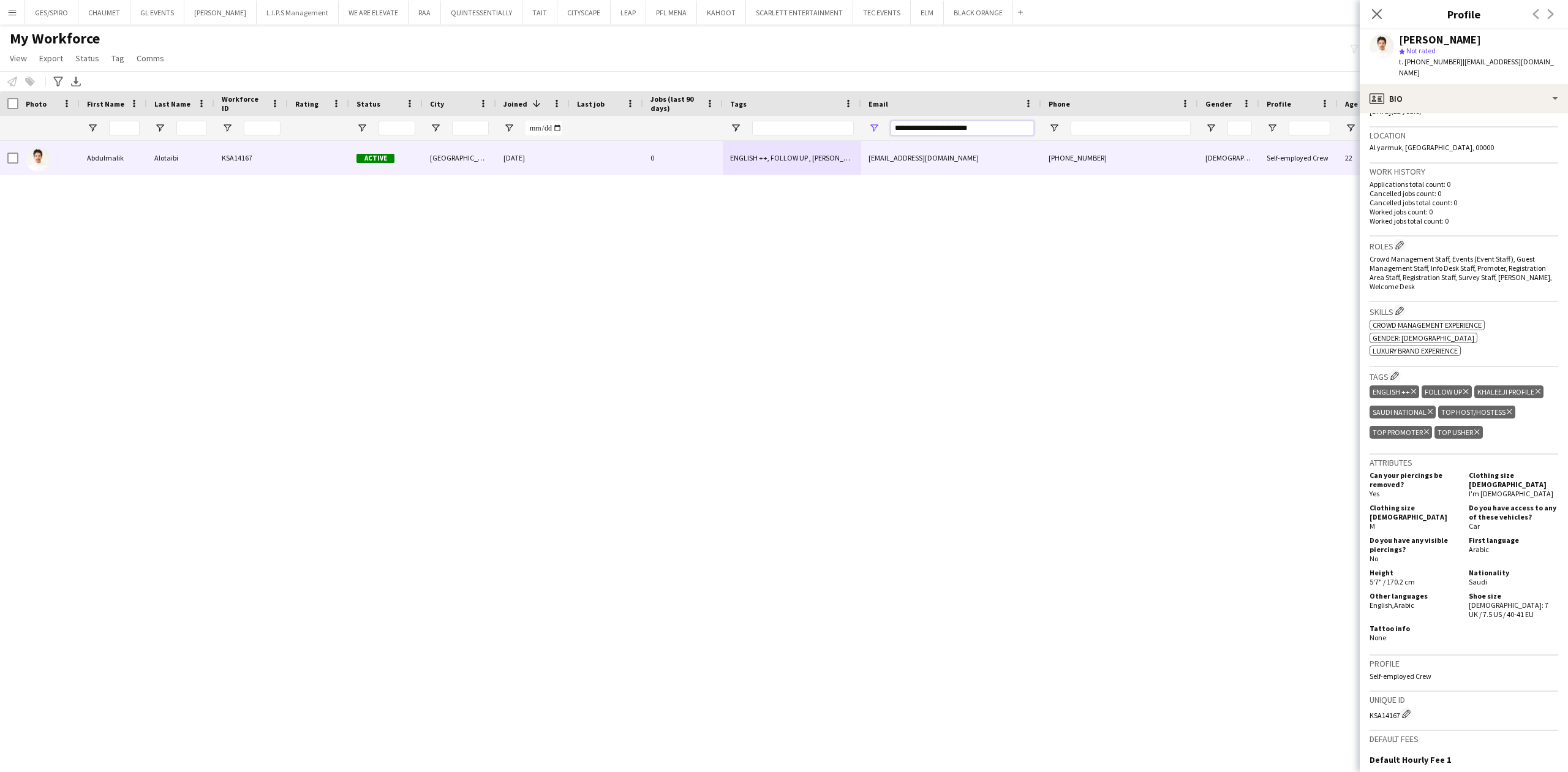
drag, startPoint x: 1000, startPoint y: 130, endPoint x: 613, endPoint y: 119, distance: 387.2
click at [633, 118] on div at bounding box center [695, 128] width 1389 height 25
paste input "Email Filter Input"
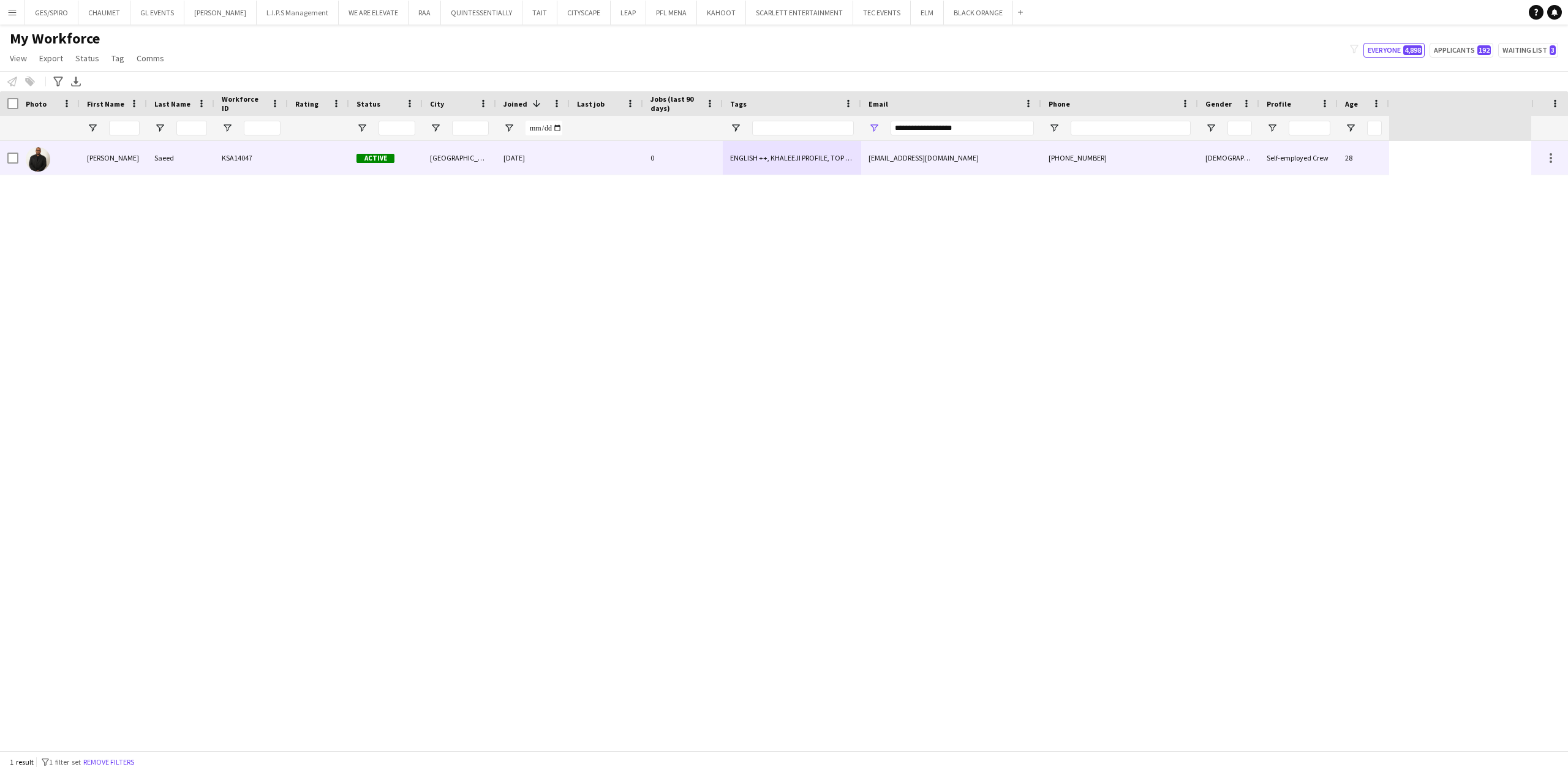
click at [805, 164] on div "ENGLISH ++, KHALEEJI PROFILE, TOP HOST/HOSTESS, TOP PROMOTER, TOP USHER" at bounding box center [791, 157] width 138 height 33
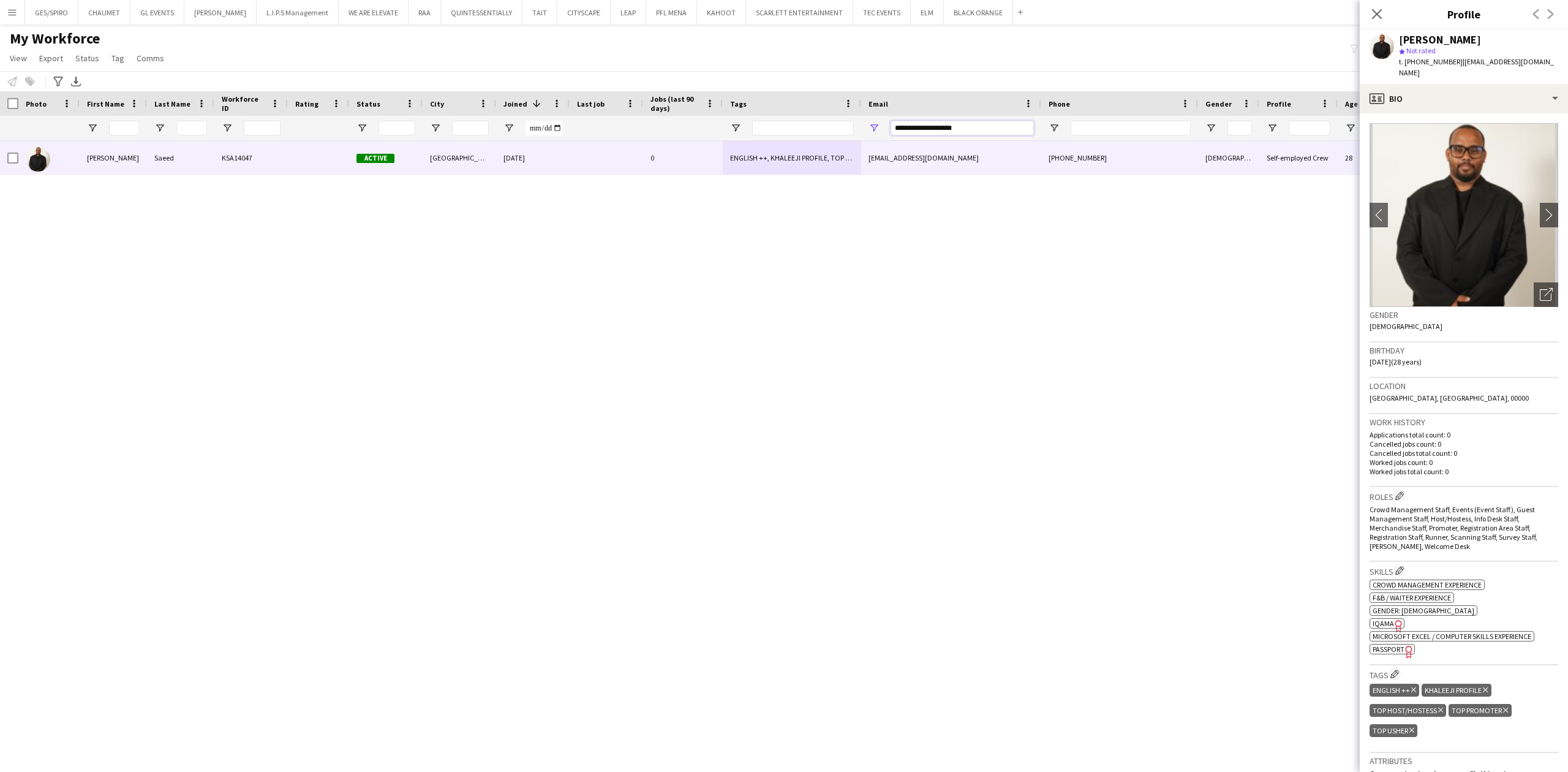
drag, startPoint x: 956, startPoint y: 130, endPoint x: 657, endPoint y: 124, distance: 299.1
click at [675, 126] on div at bounding box center [695, 128] width 1389 height 25
paste input "Email Filter Input"
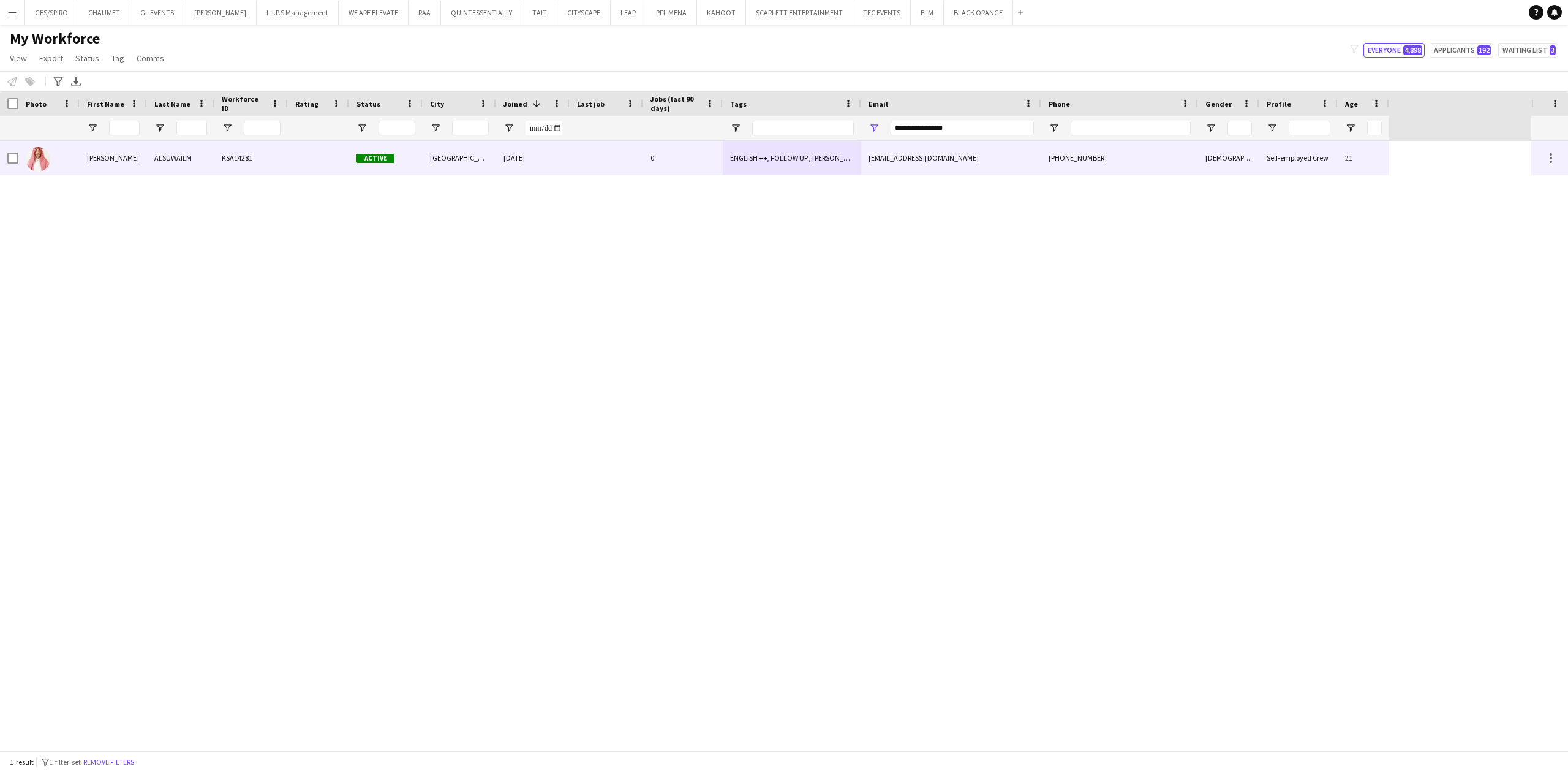
click at [791, 160] on div "ENGLISH ++, FOLLOW UP , KHALEEJI PROFILE, SAUDI NATIONAL, TOP HOST/HOSTESS, TOP…" at bounding box center [791, 157] width 138 height 33
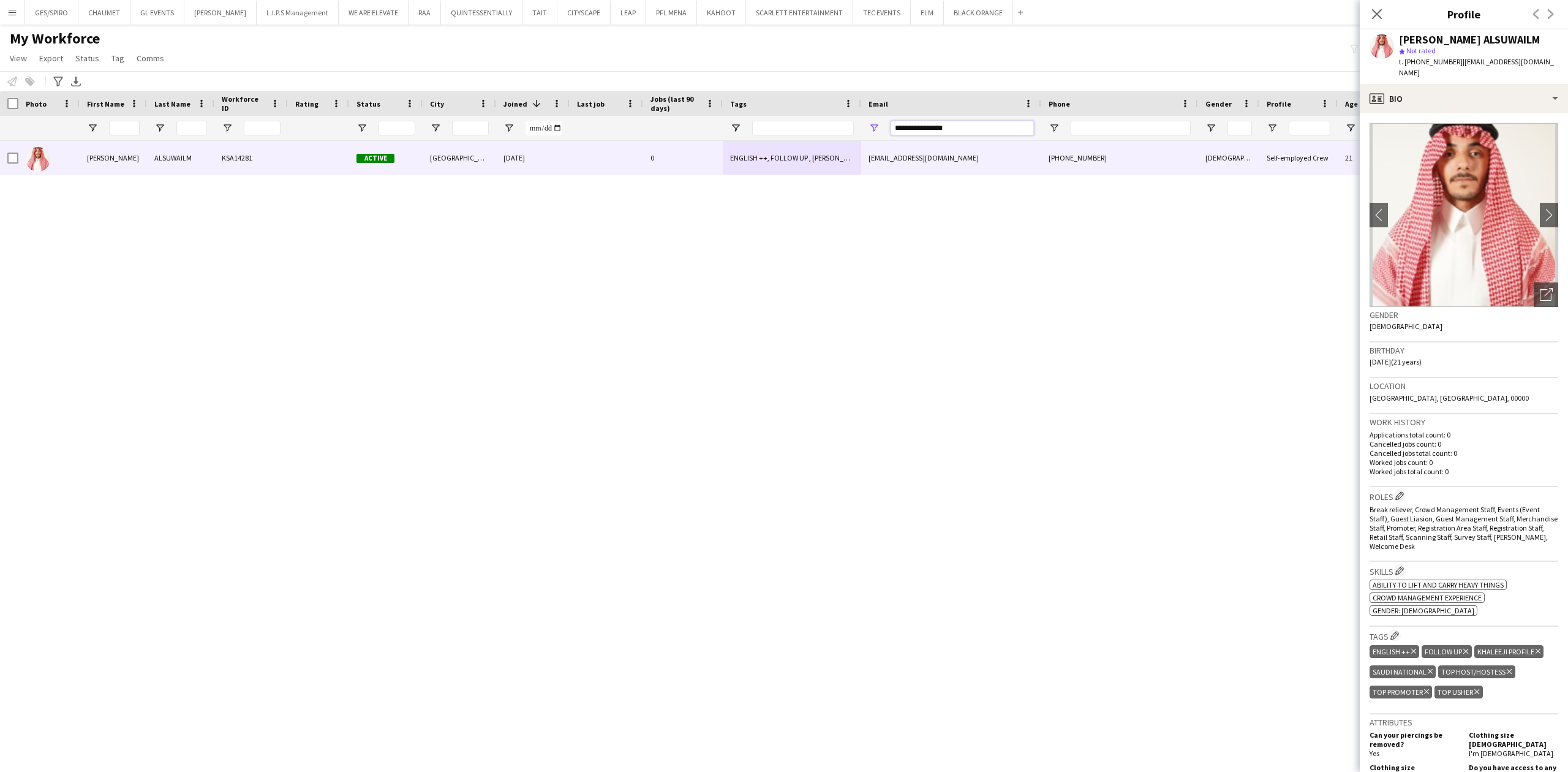
drag, startPoint x: 985, startPoint y: 128, endPoint x: 480, endPoint y: 128, distance: 505.0
click at [617, 122] on div at bounding box center [695, 128] width 1389 height 25
paste input "********"
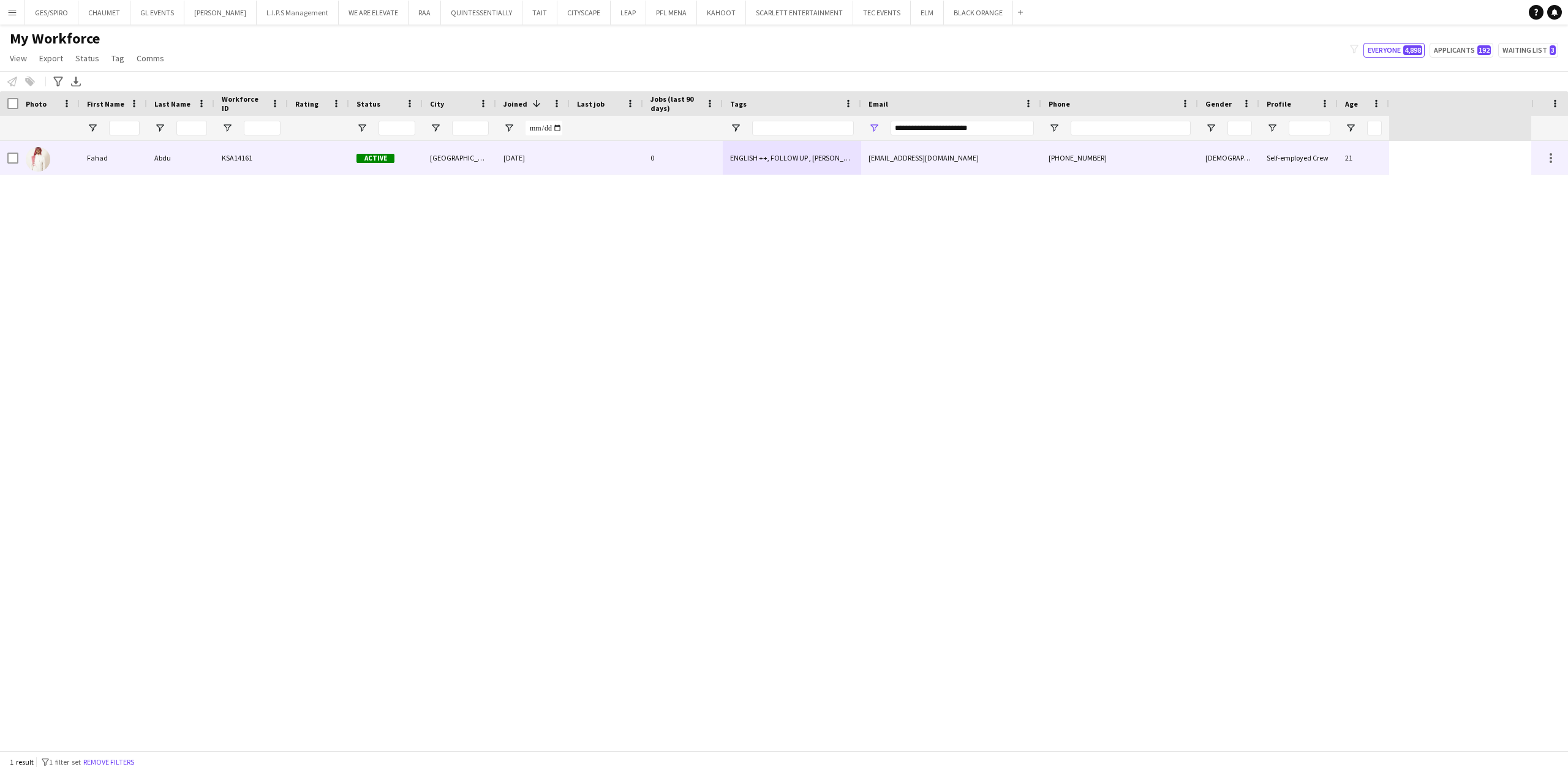
click at [808, 145] on div "ENGLISH ++, FOLLOW UP , KHALEEJI PROFILE, PROTOCOL, SAUDI NATIONAL, TOP HOST/HO…" at bounding box center [791, 157] width 138 height 33
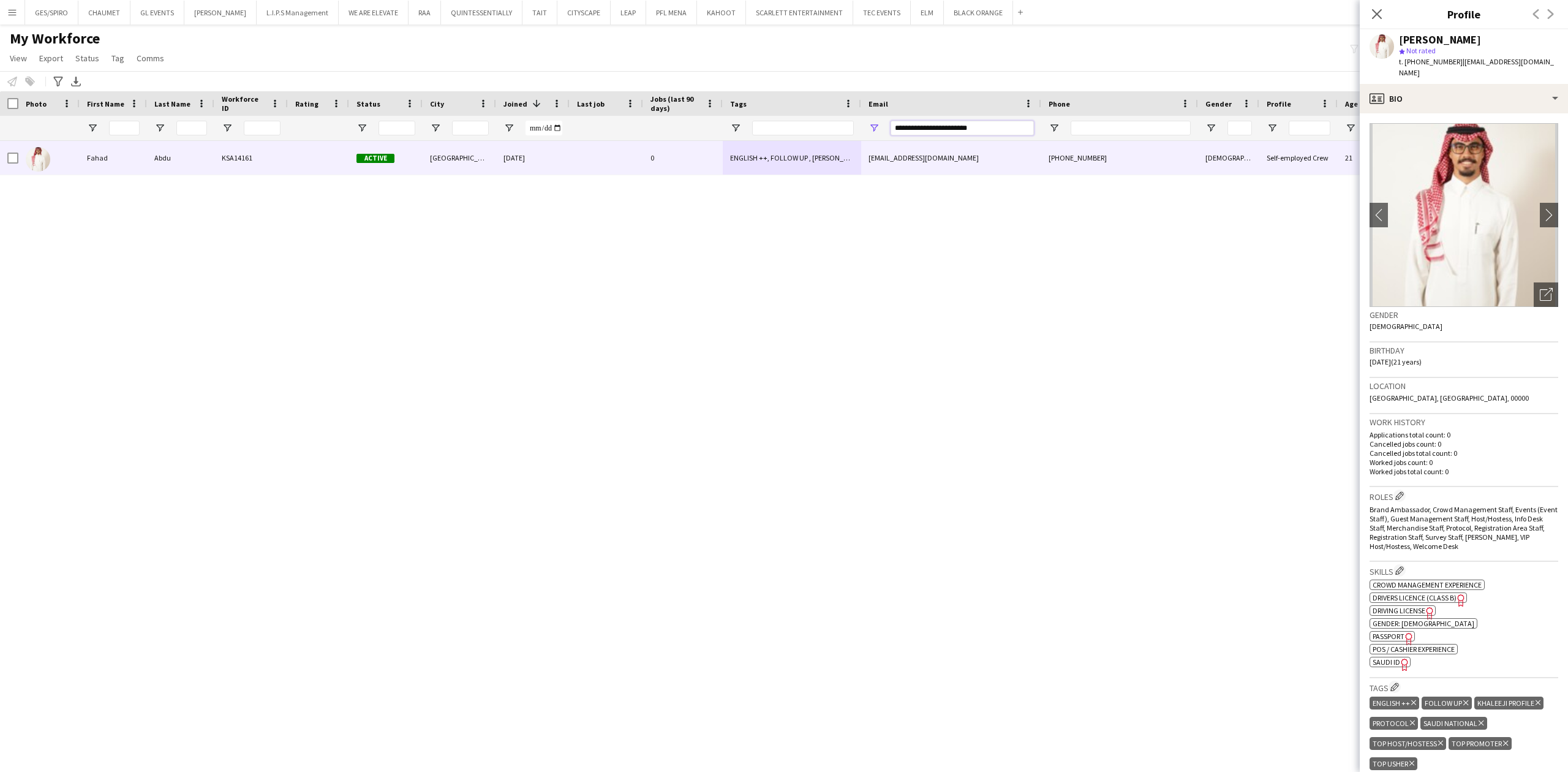
drag, startPoint x: 997, startPoint y: 130, endPoint x: 746, endPoint y: 134, distance: 251.0
click at [748, 134] on div at bounding box center [695, 128] width 1389 height 25
paste input "Email Filter Input"
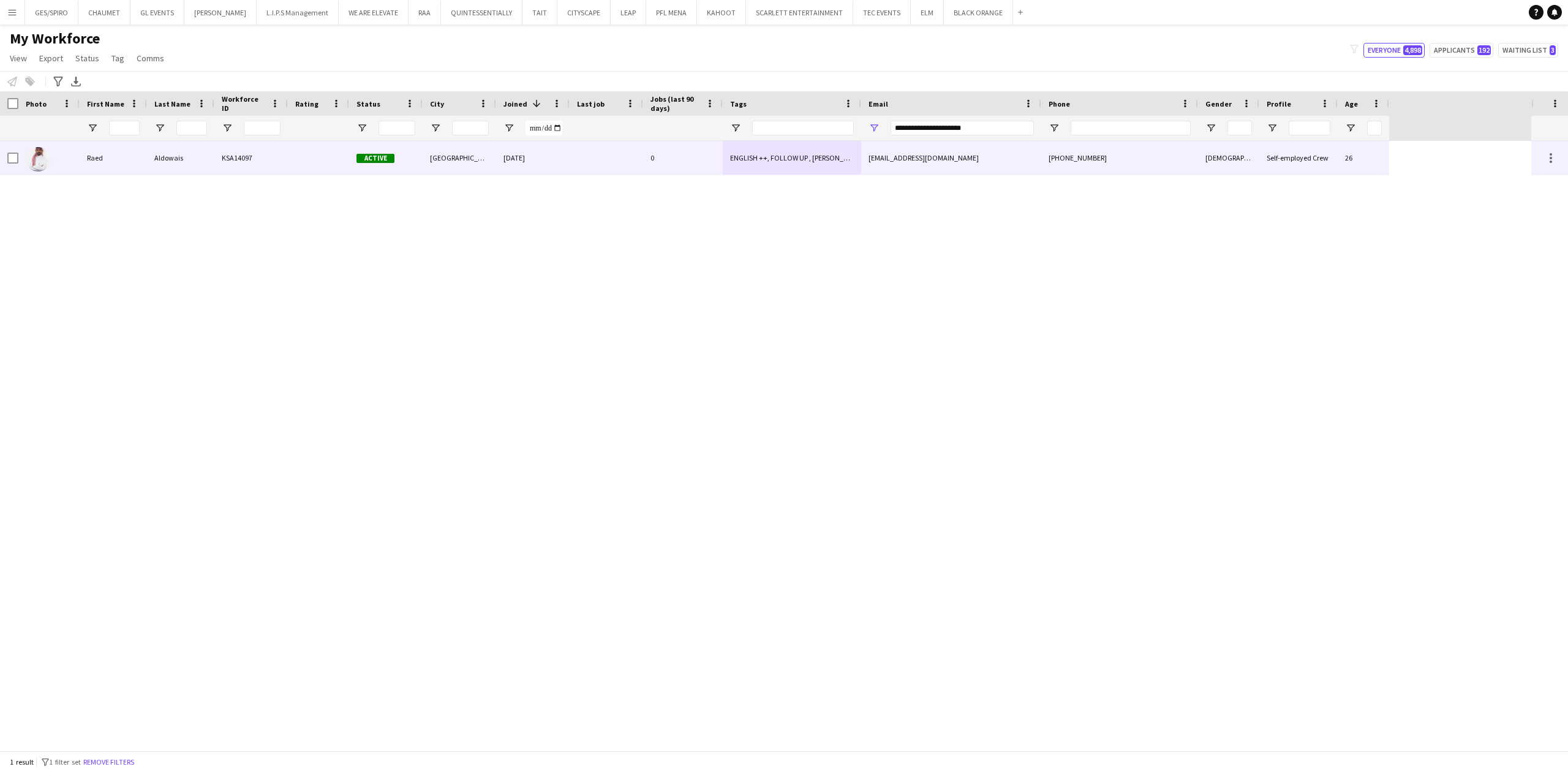
click at [888, 152] on div "aldowiesraed@gmail.com" at bounding box center [951, 157] width 180 height 33
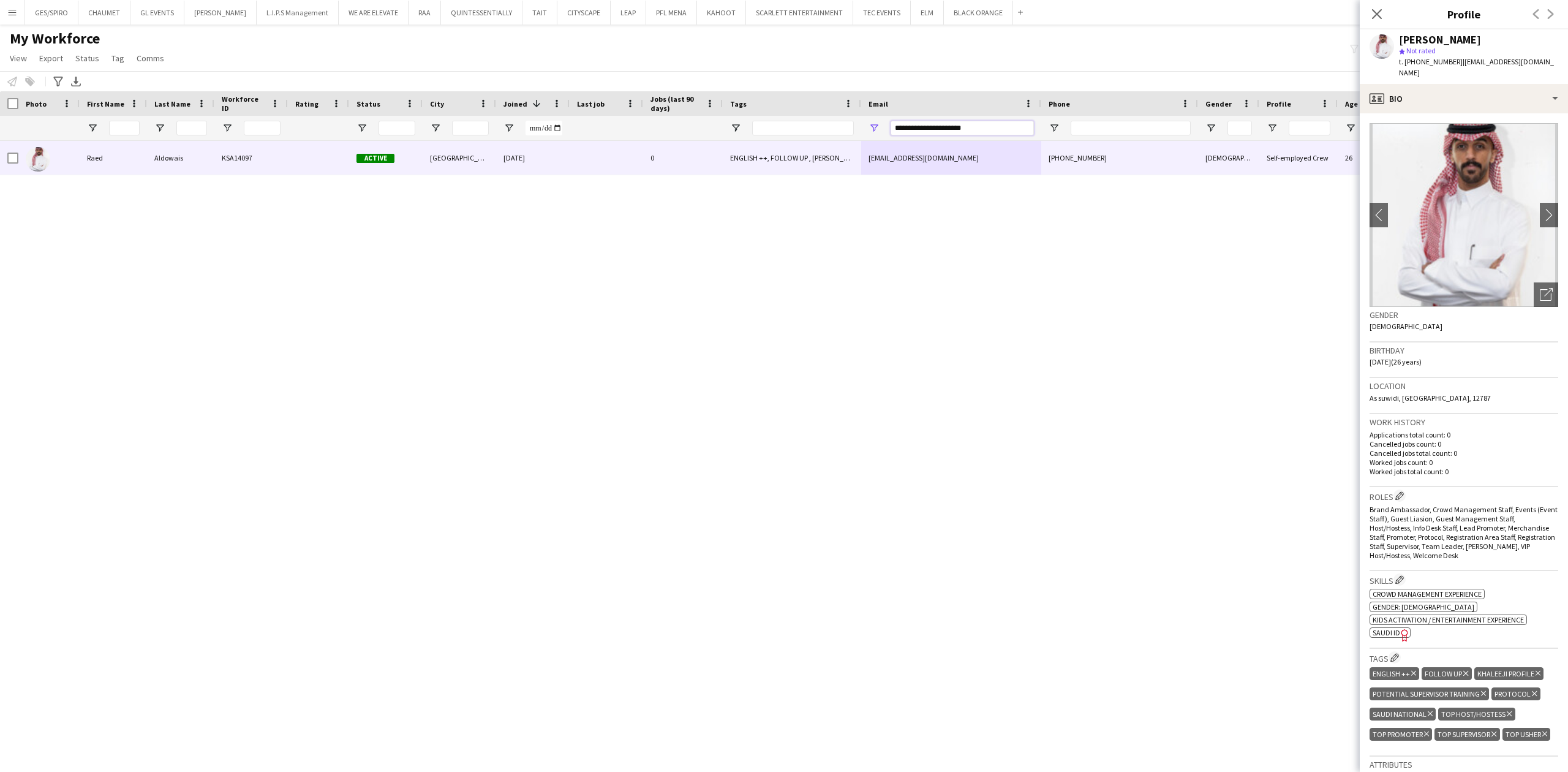
drag, startPoint x: 979, startPoint y: 126, endPoint x: 741, endPoint y: 116, distance: 238.2
click at [741, 116] on div at bounding box center [695, 128] width 1389 height 25
paste input "Email Filter Input"
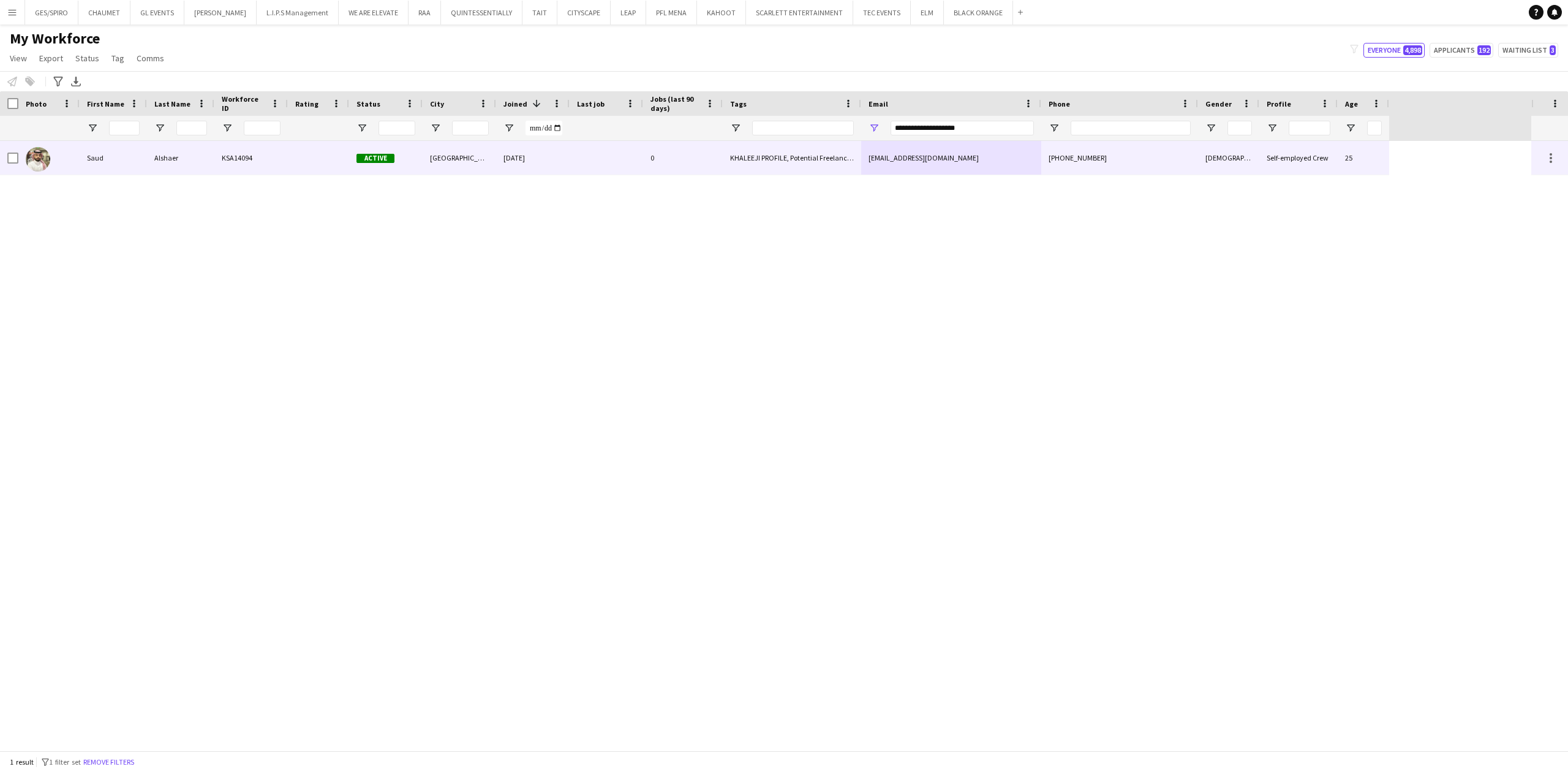
click at [711, 152] on div "0" at bounding box center [682, 157] width 80 height 33
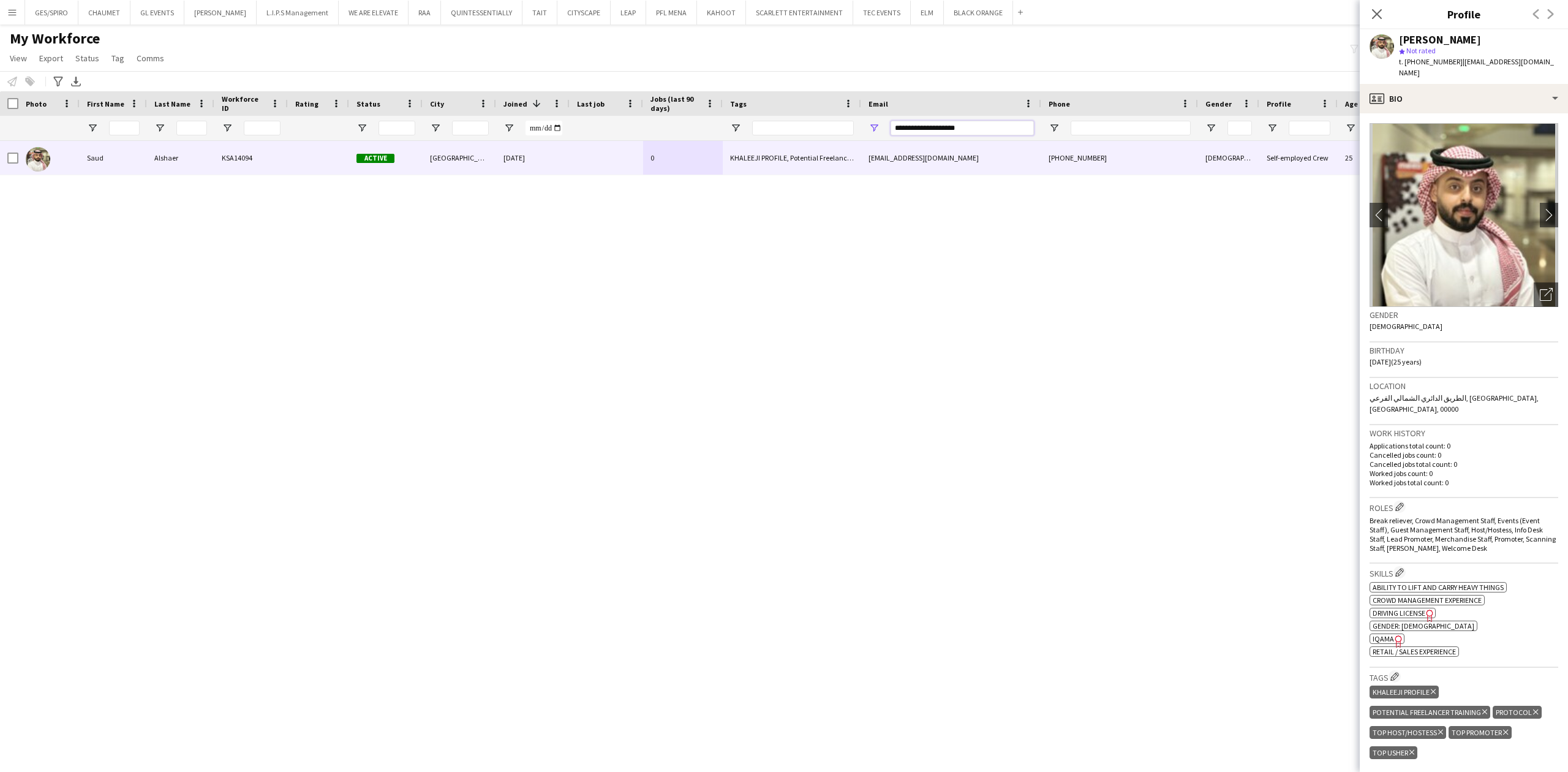
drag, startPoint x: 991, startPoint y: 131, endPoint x: 579, endPoint y: 160, distance: 413.0
click at [581, 160] on div "Workforce Details Photo First Name" at bounding box center [784, 420] width 1568 height 659
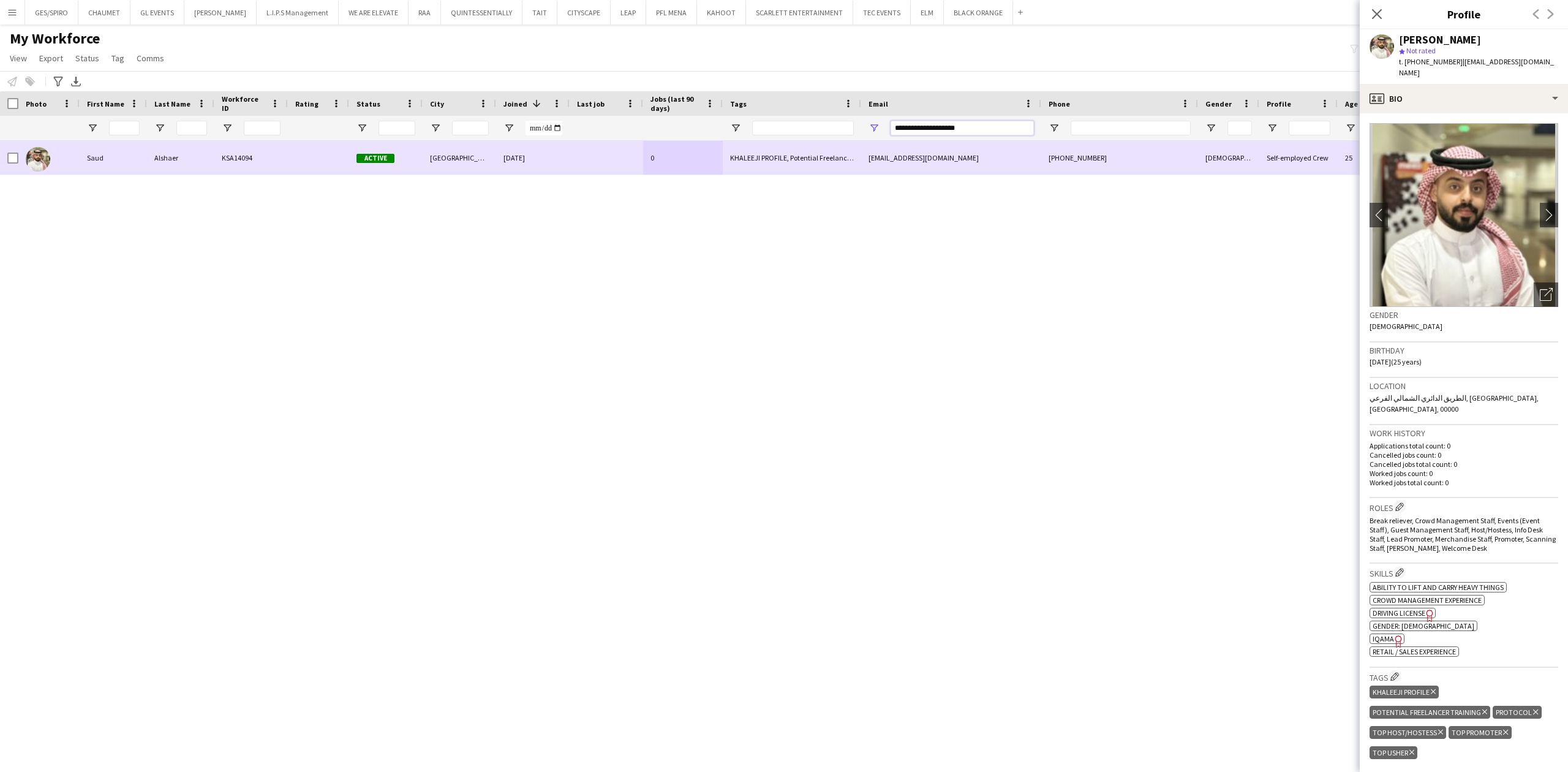
paste input "Email Filter Input"
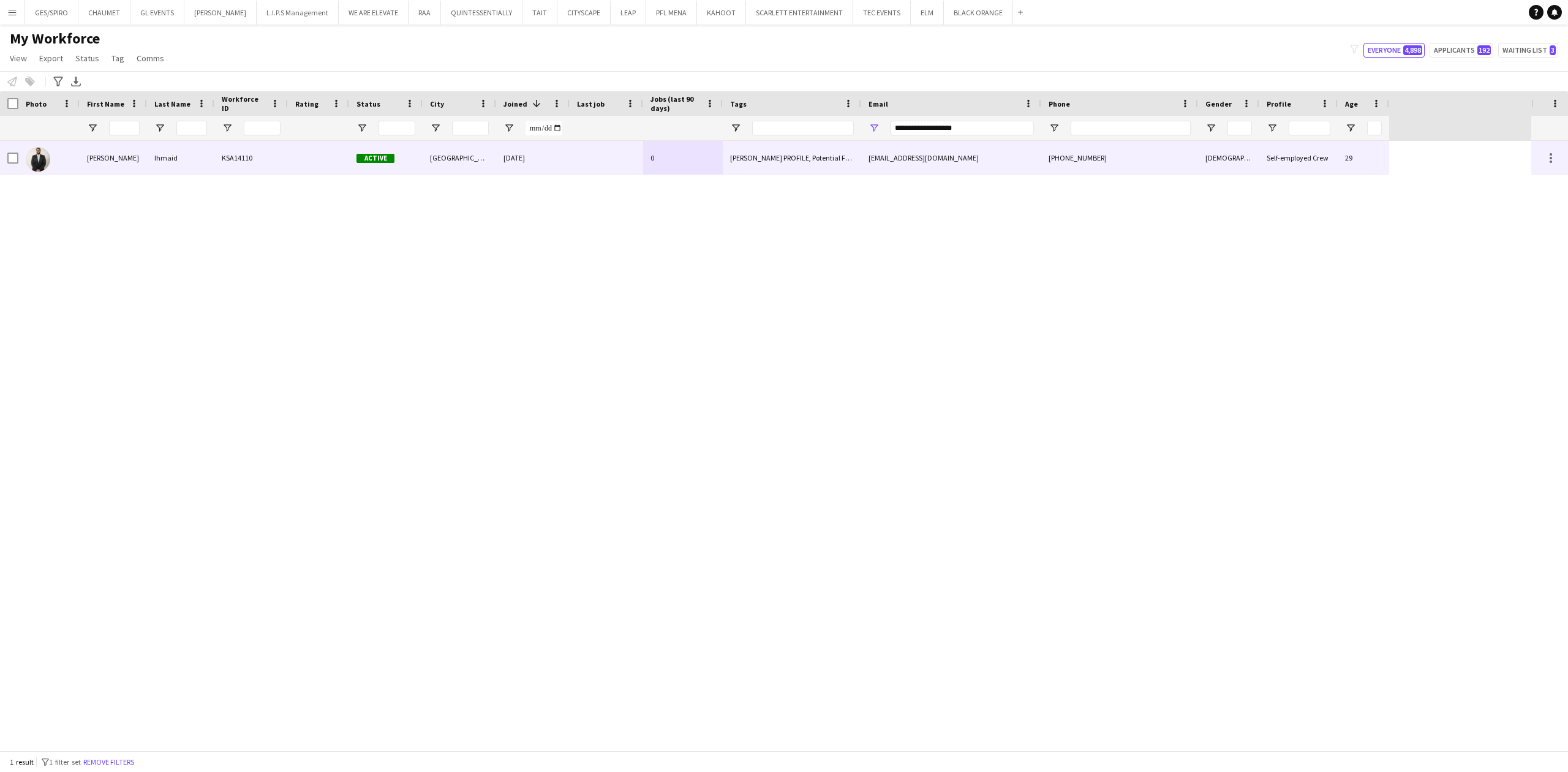
click at [763, 157] on div "KHALEEJI PROFILE, Potential Freelancer Training, TOP HOST/HOSTESS, TOP PROMOTER…" at bounding box center [791, 157] width 138 height 33
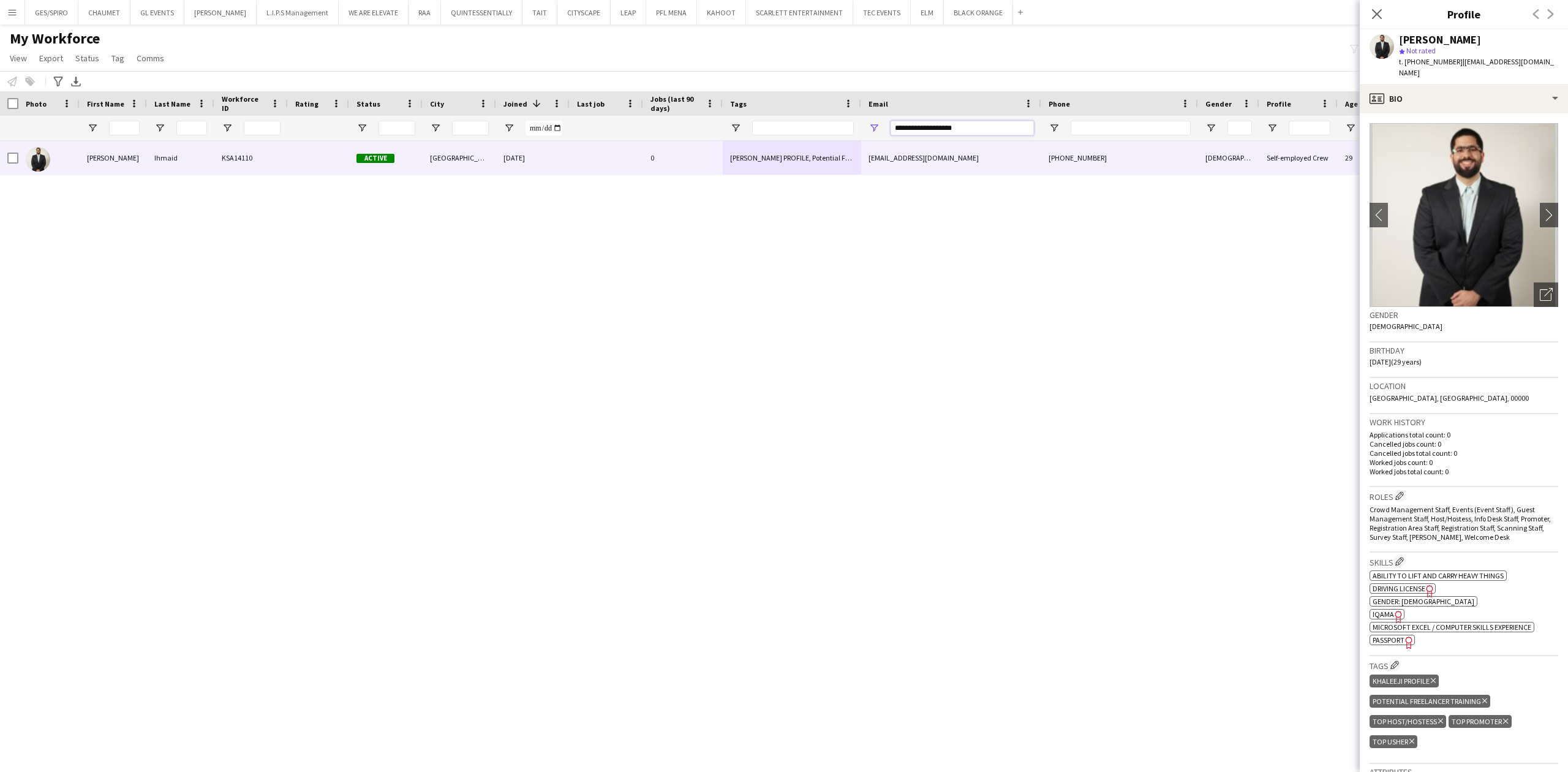
drag, startPoint x: 988, startPoint y: 123, endPoint x: 609, endPoint y: 128, distance: 379.0
click at [613, 130] on div at bounding box center [695, 128] width 1389 height 25
paste input "*****"
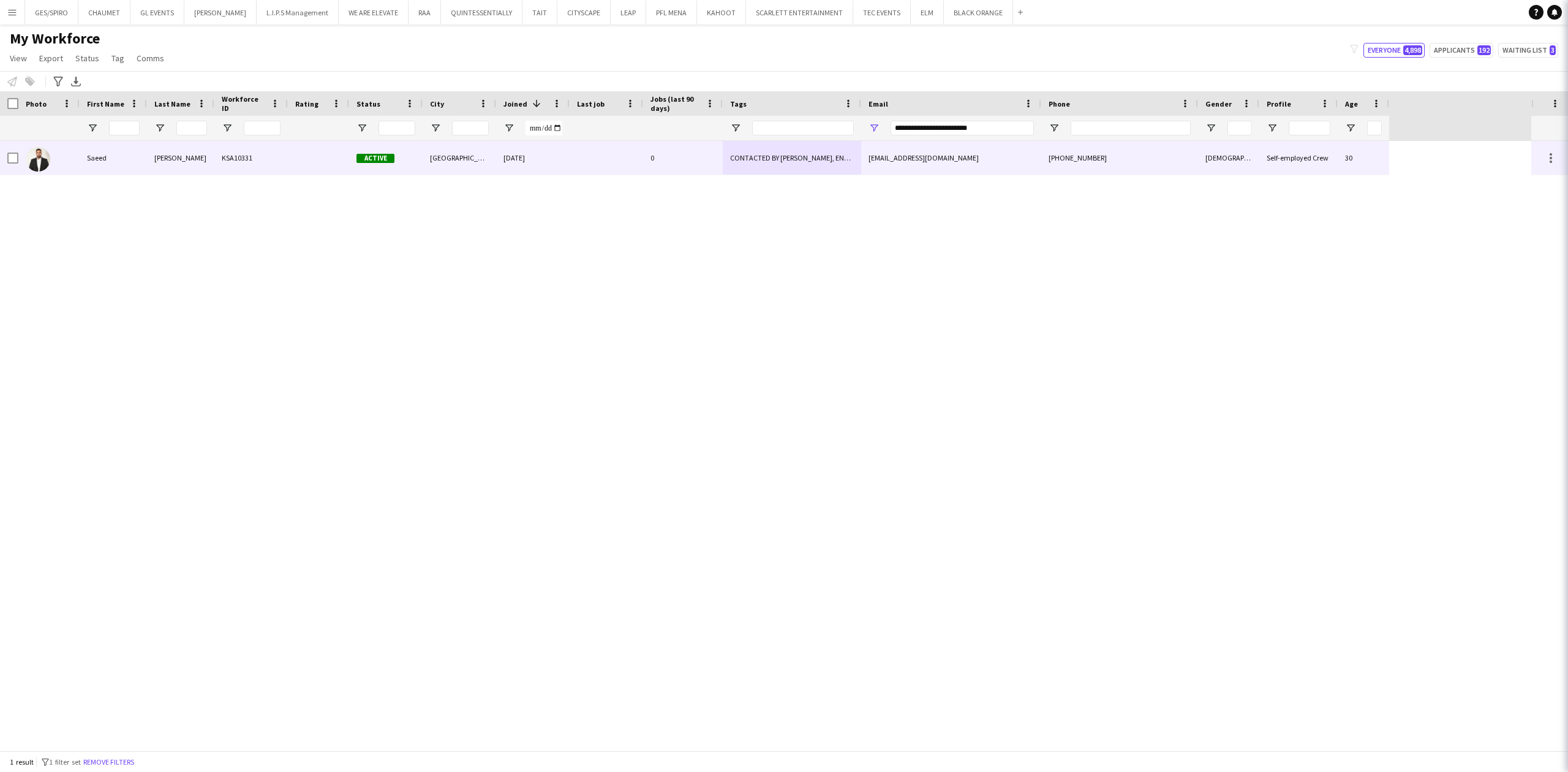
click at [863, 164] on div "saeed.aljumah1@gmail.com" at bounding box center [951, 157] width 180 height 33
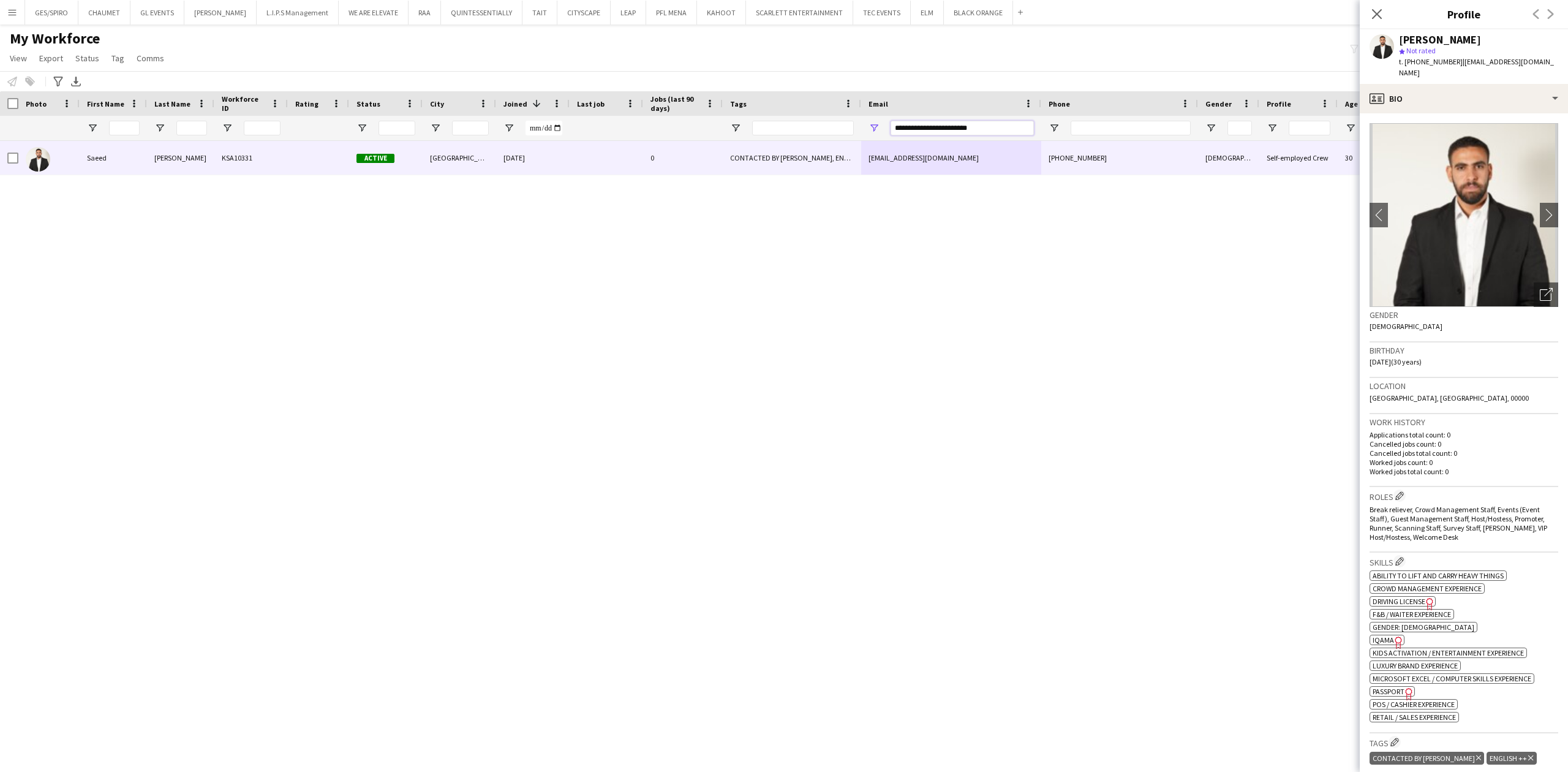
drag, startPoint x: 988, startPoint y: 127, endPoint x: 650, endPoint y: 135, distance: 338.1
click at [665, 132] on div at bounding box center [695, 128] width 1389 height 25
paste input "Email Filter Input"
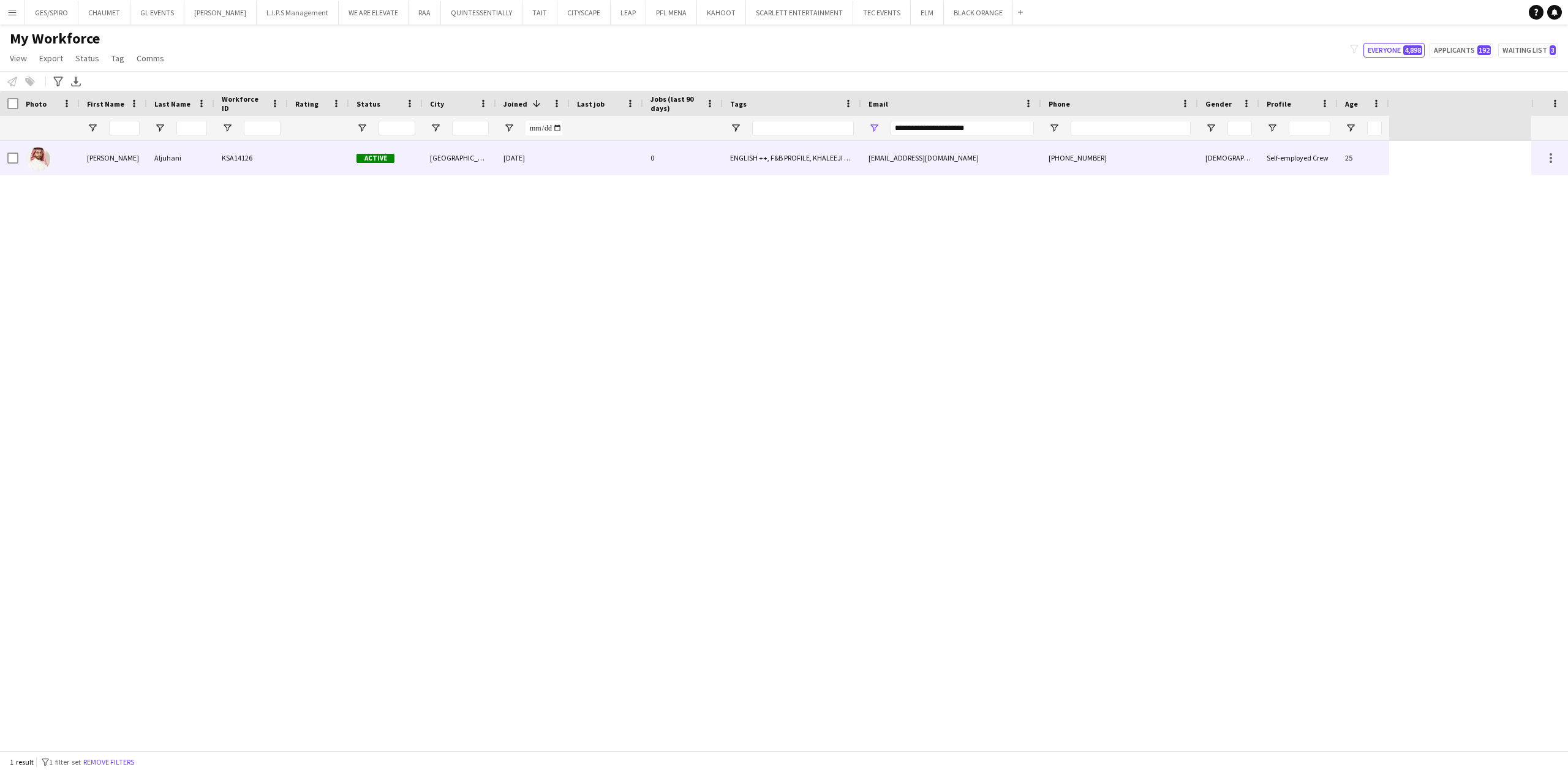
click at [673, 159] on div "0" at bounding box center [682, 157] width 80 height 33
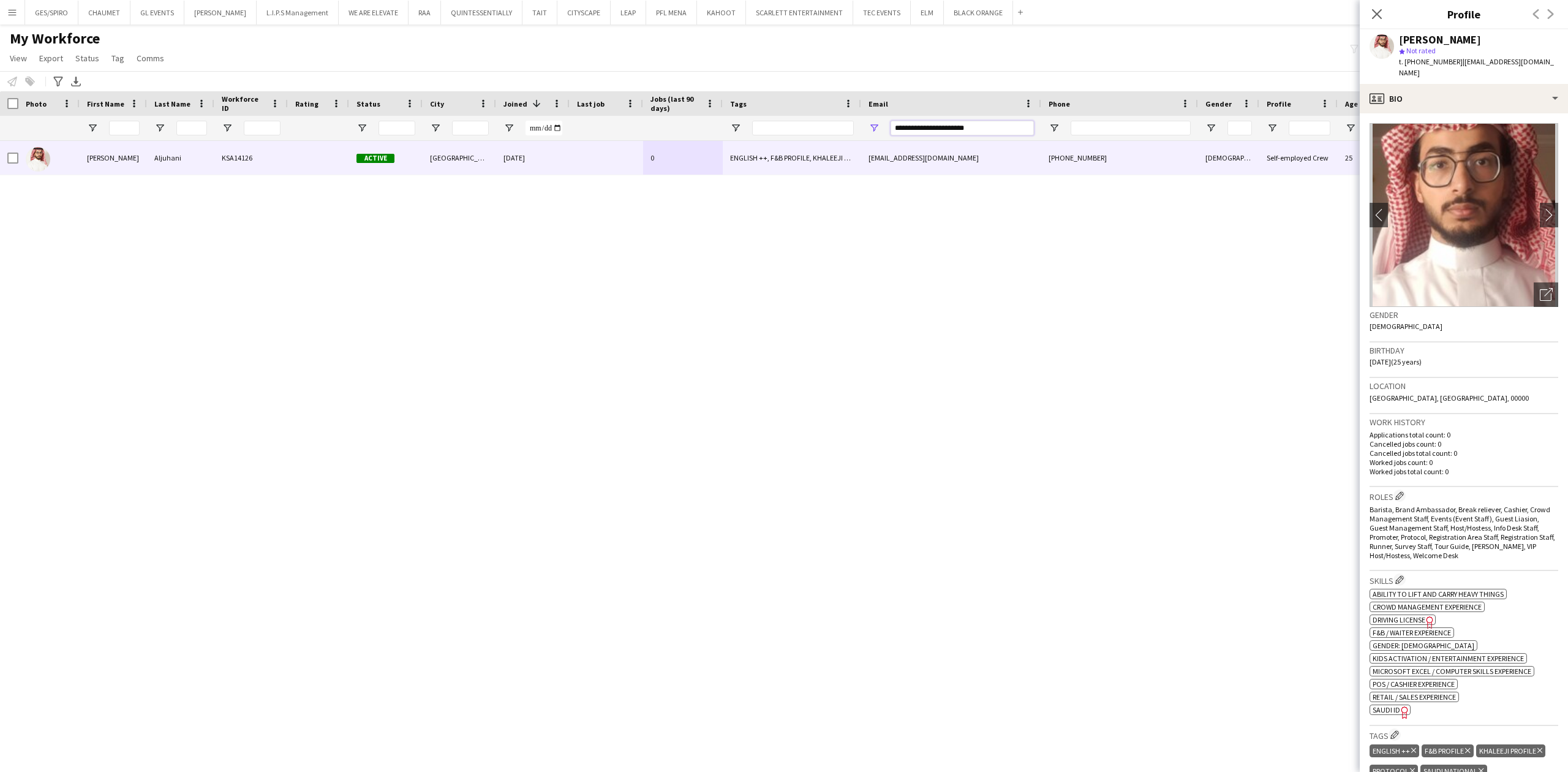
drag, startPoint x: 988, startPoint y: 130, endPoint x: 726, endPoint y: 126, distance: 262.0
click at [726, 126] on div at bounding box center [695, 128] width 1389 height 25
paste input "Email Filter Input"
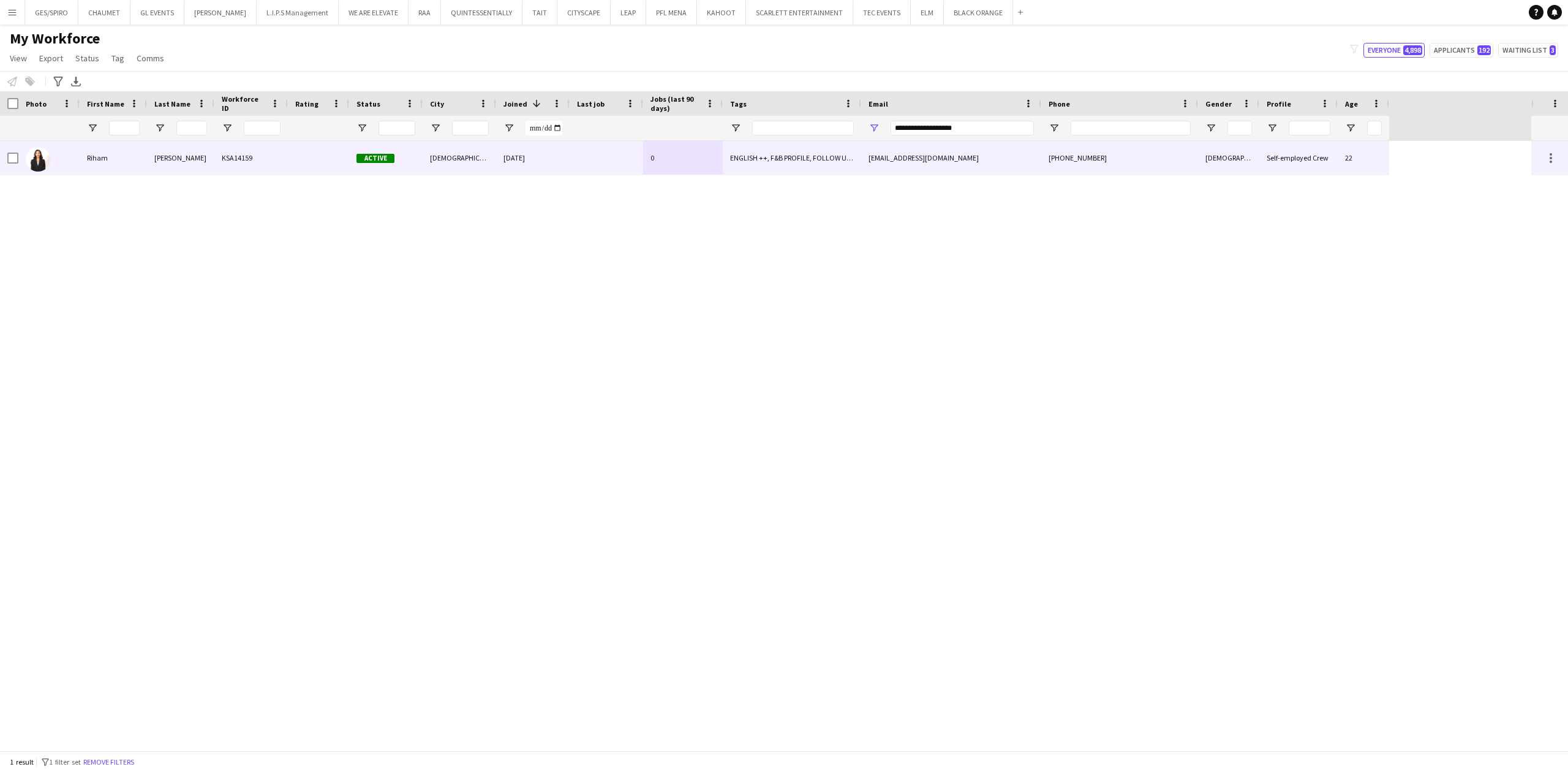
click at [746, 165] on div "ENGLISH ++, F&B PROFILE, FOLLOW UP , KHALEEJI PROFILE, TOP HOST/HOSTESS, TOP PR…" at bounding box center [791, 157] width 138 height 33
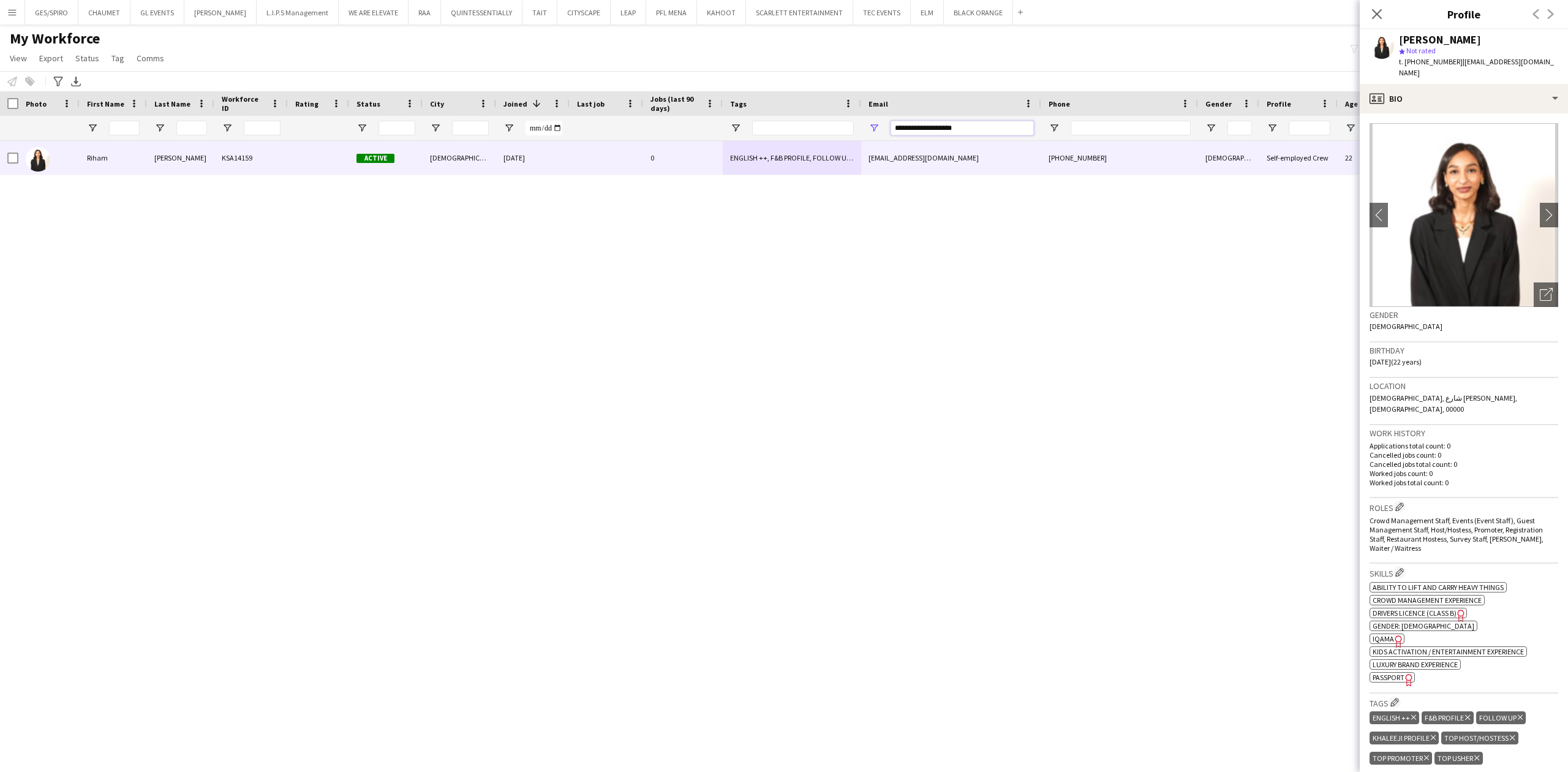
drag, startPoint x: 995, startPoint y: 132, endPoint x: 596, endPoint y: 143, distance: 399.2
click at [669, 135] on div at bounding box center [695, 128] width 1389 height 25
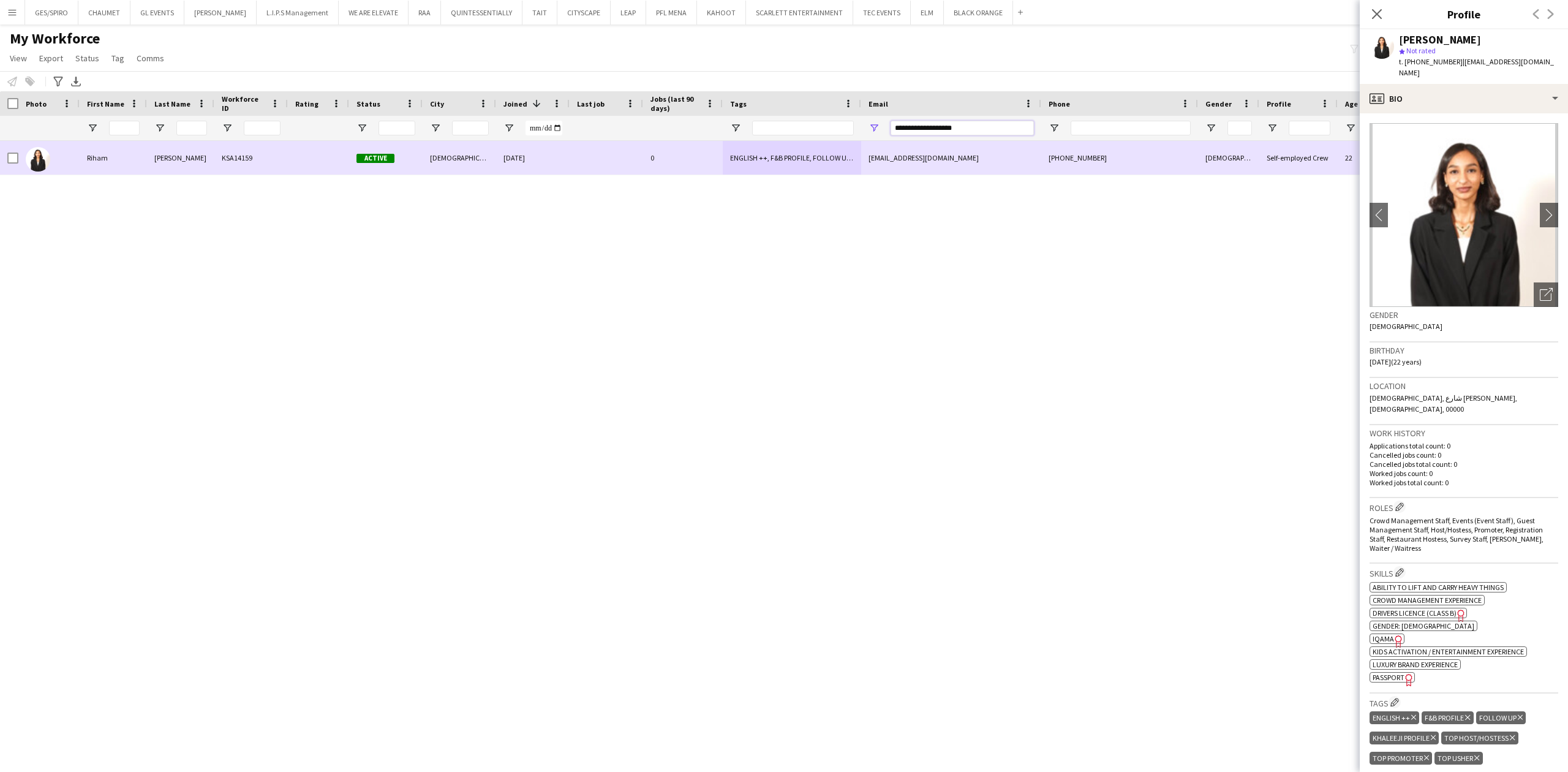
paste input "*******"
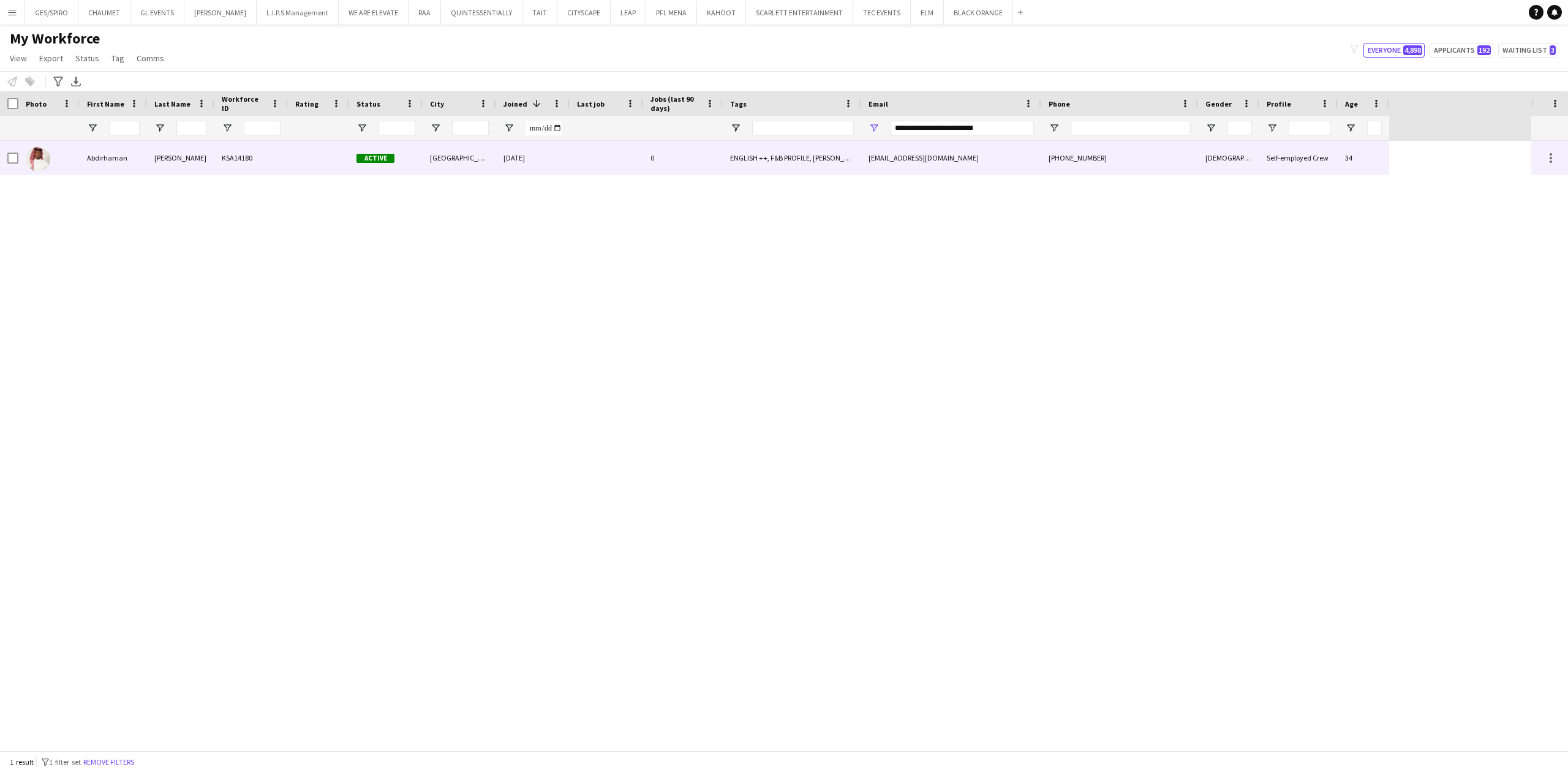
click at [594, 160] on div at bounding box center [607, 157] width 74 height 33
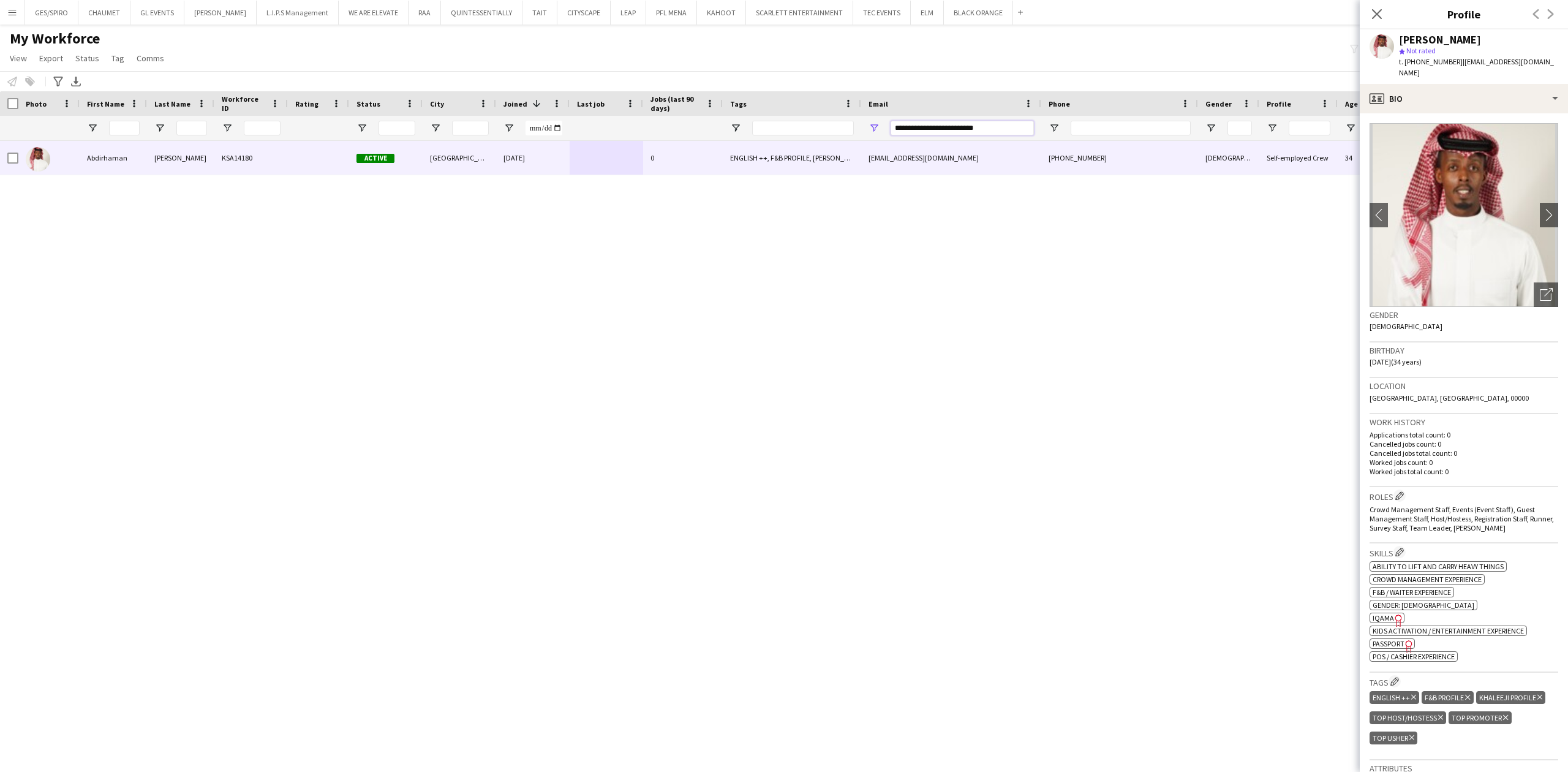
drag, startPoint x: 1005, startPoint y: 130, endPoint x: 723, endPoint y: 135, distance: 282.0
click at [727, 132] on div at bounding box center [695, 128] width 1389 height 25
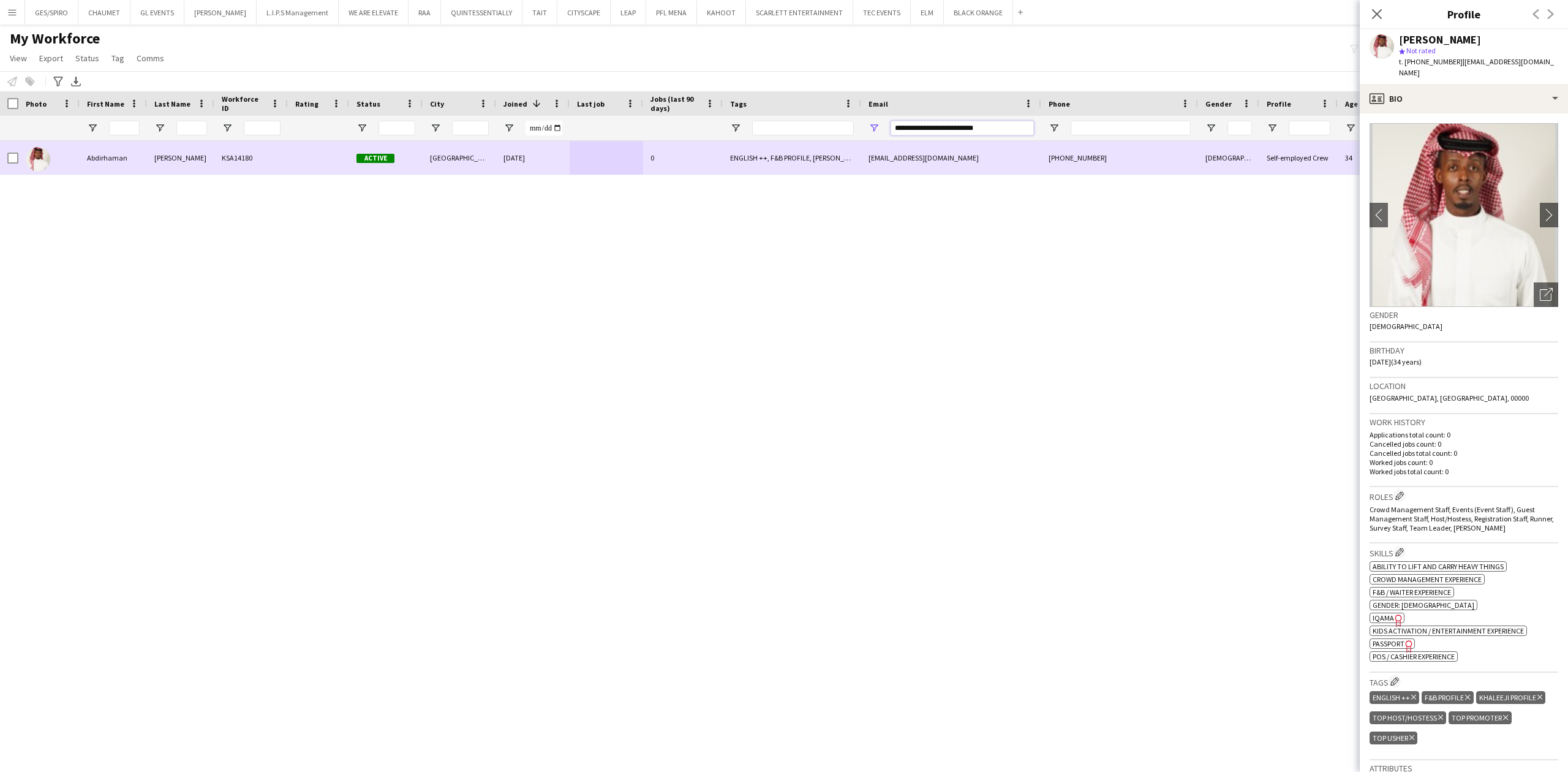
paste input "Email Filter Input"
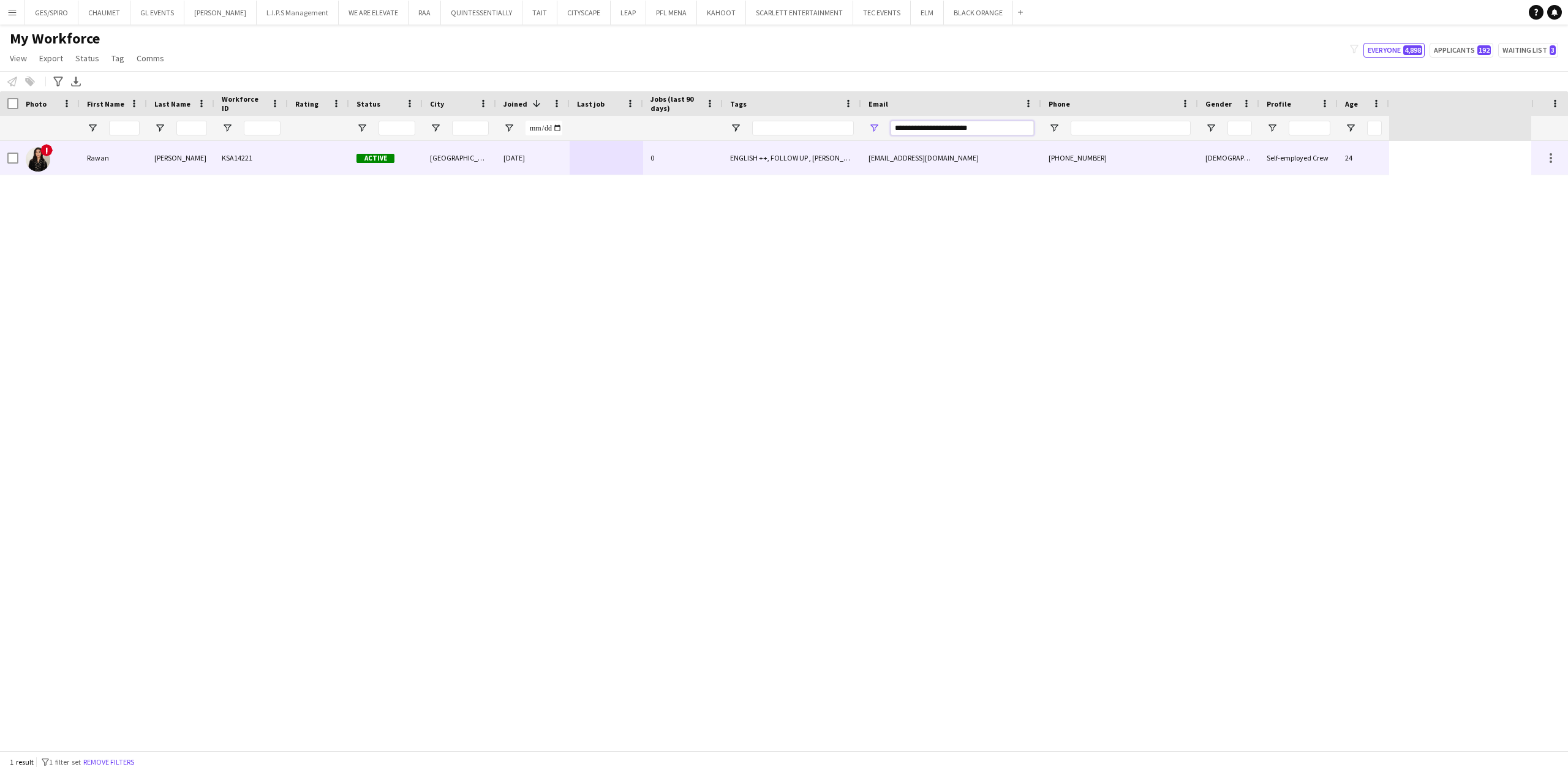
type input "**********"
click at [958, 162] on div "remamdouh99200@gmail.com" at bounding box center [951, 157] width 180 height 33
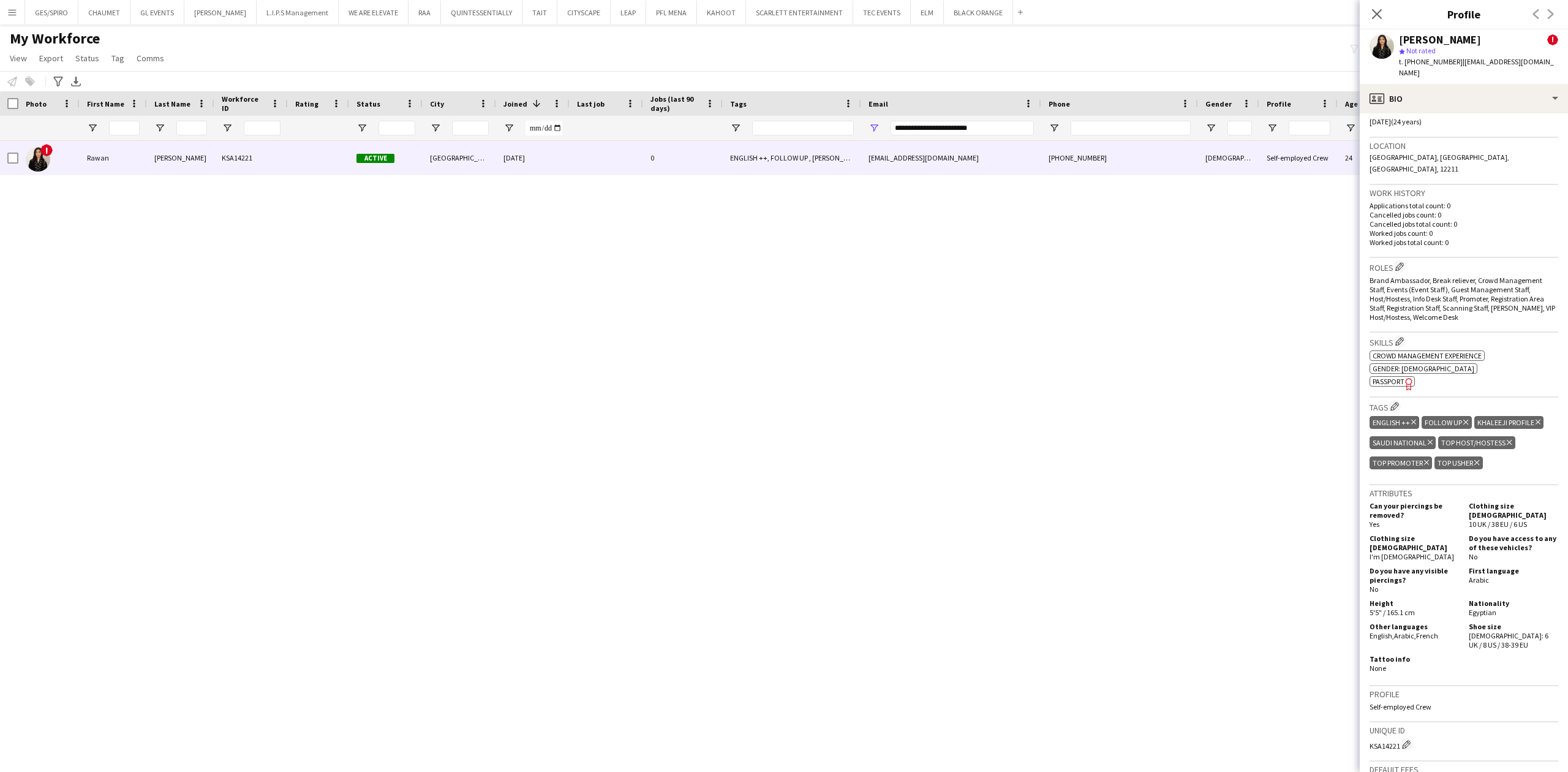
scroll to position [0, 0]
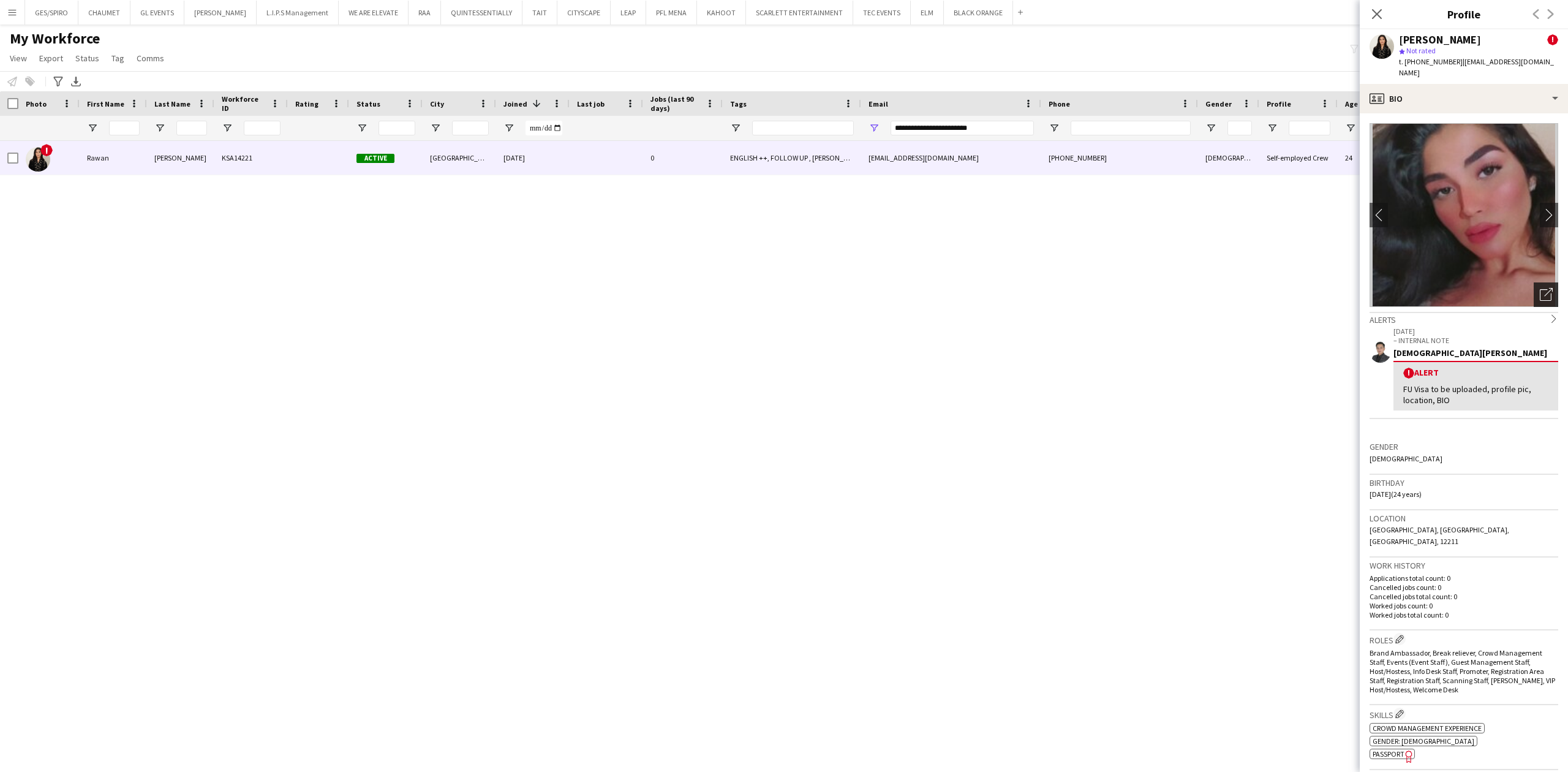
click at [1540, 288] on icon "Open photos pop-in" at bounding box center [1546, 294] width 13 height 13
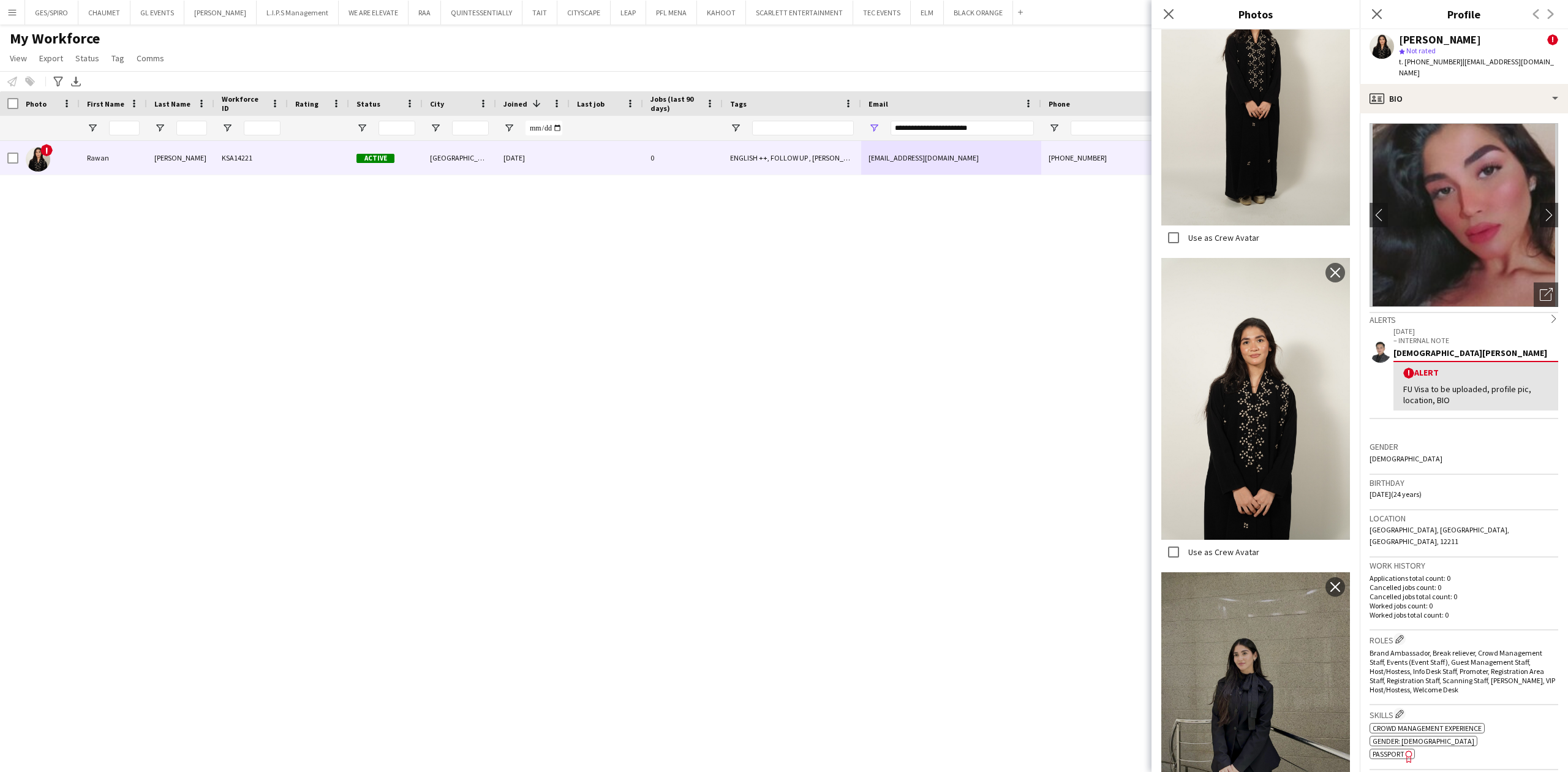
scroll to position [703, 0]
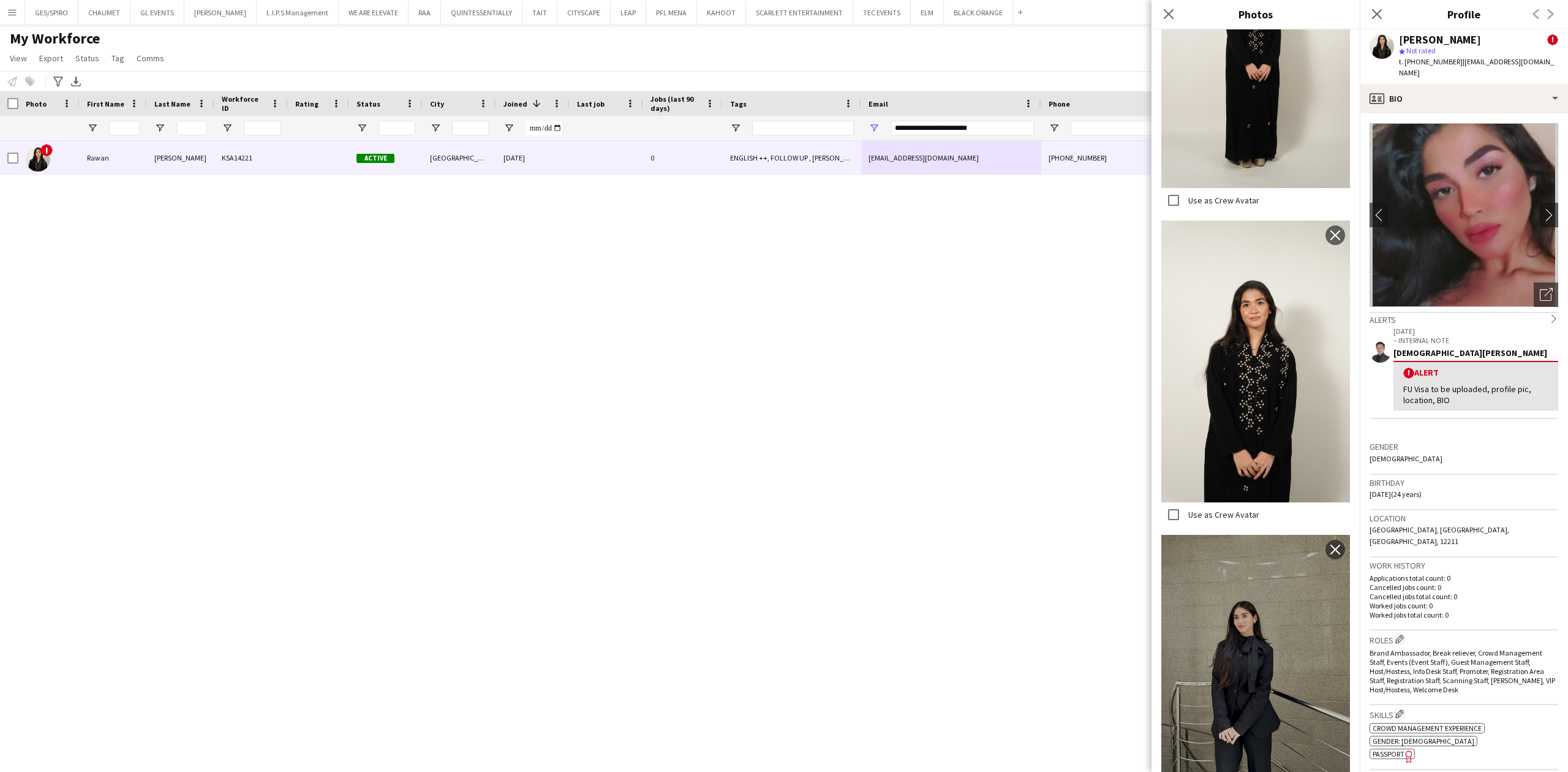
click at [1167, 23] on div "Close pop-in" at bounding box center [1168, 14] width 34 height 28
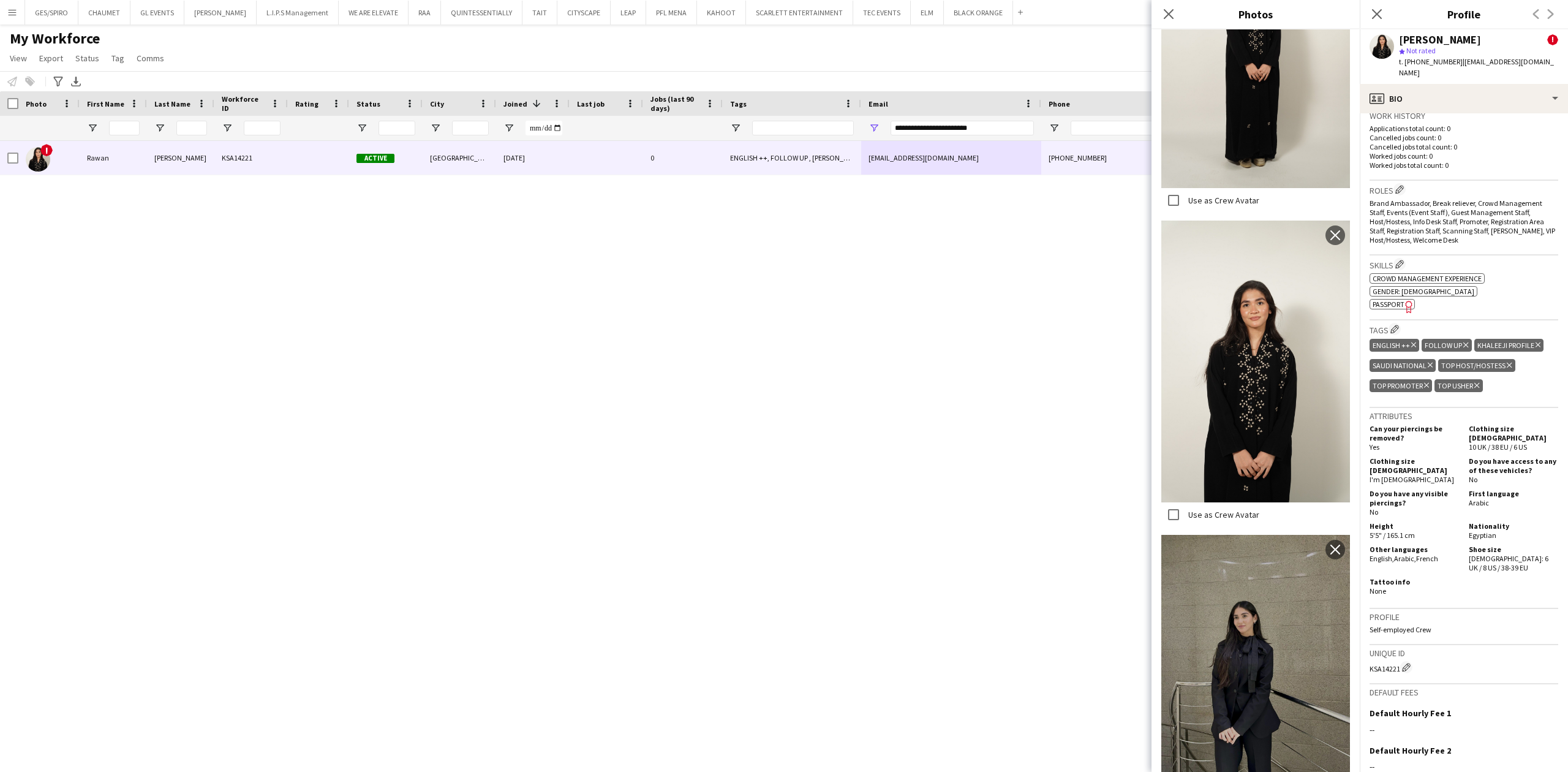
scroll to position [490, 0]
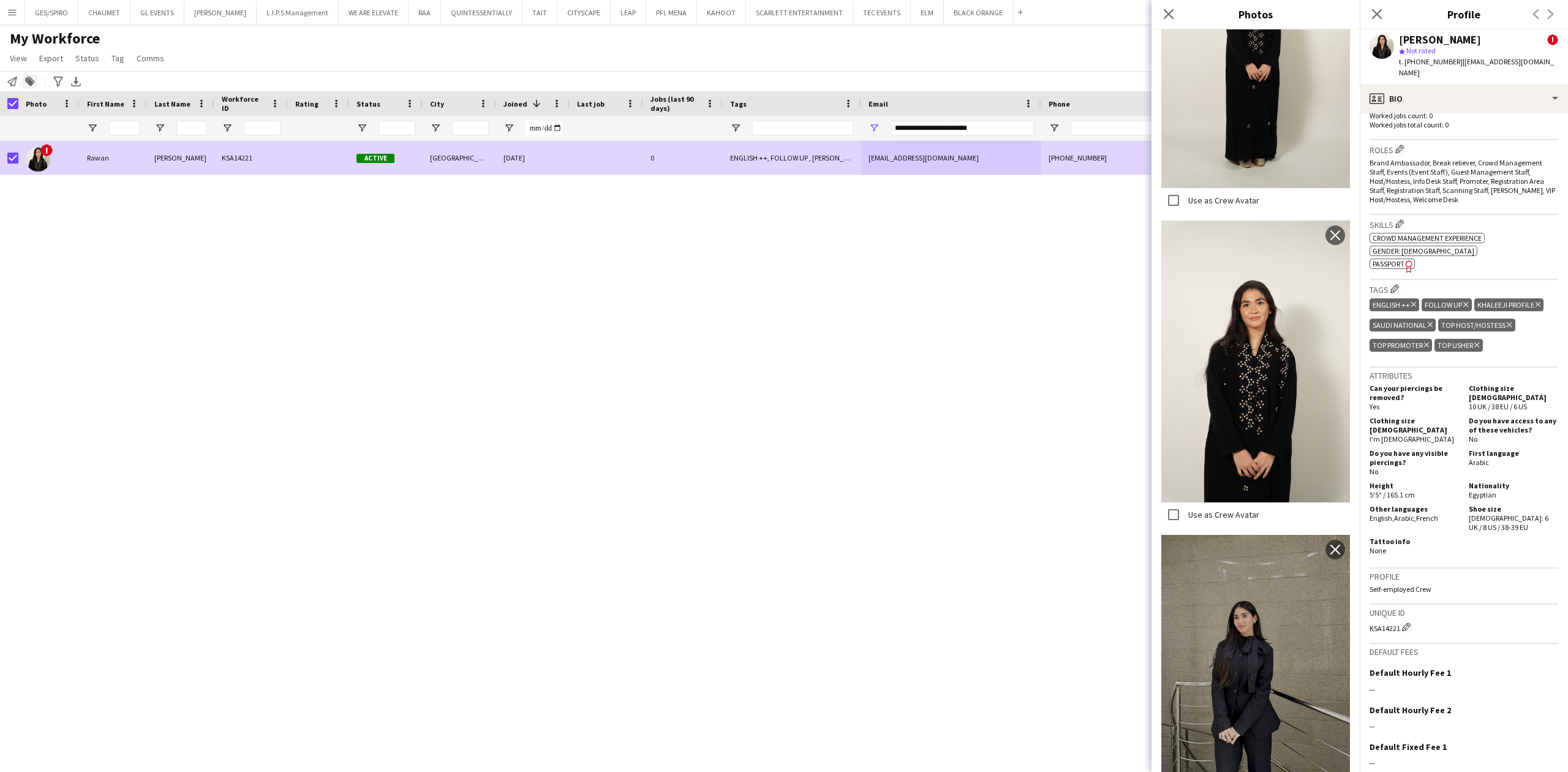
click at [30, 79] on icon "Add to tag" at bounding box center [30, 81] width 10 height 10
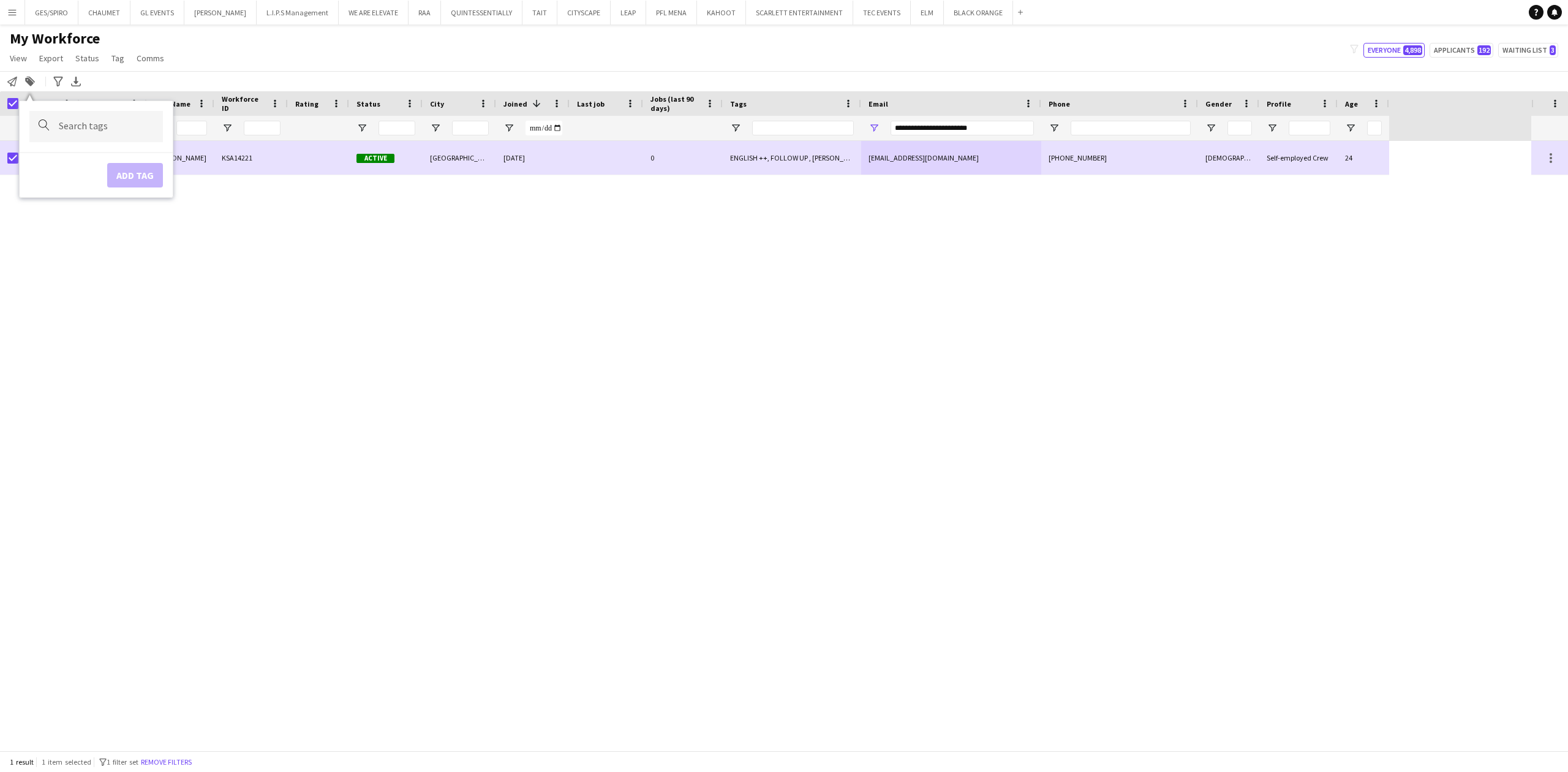
click at [116, 132] on input "Type to search..." at bounding box center [106, 127] width 94 height 11
type input "****"
click at [59, 153] on div "LUXURY RETAIL" at bounding box center [77, 160] width 134 height 29
click at [131, 181] on button "Add tag" at bounding box center [135, 189] width 55 height 25
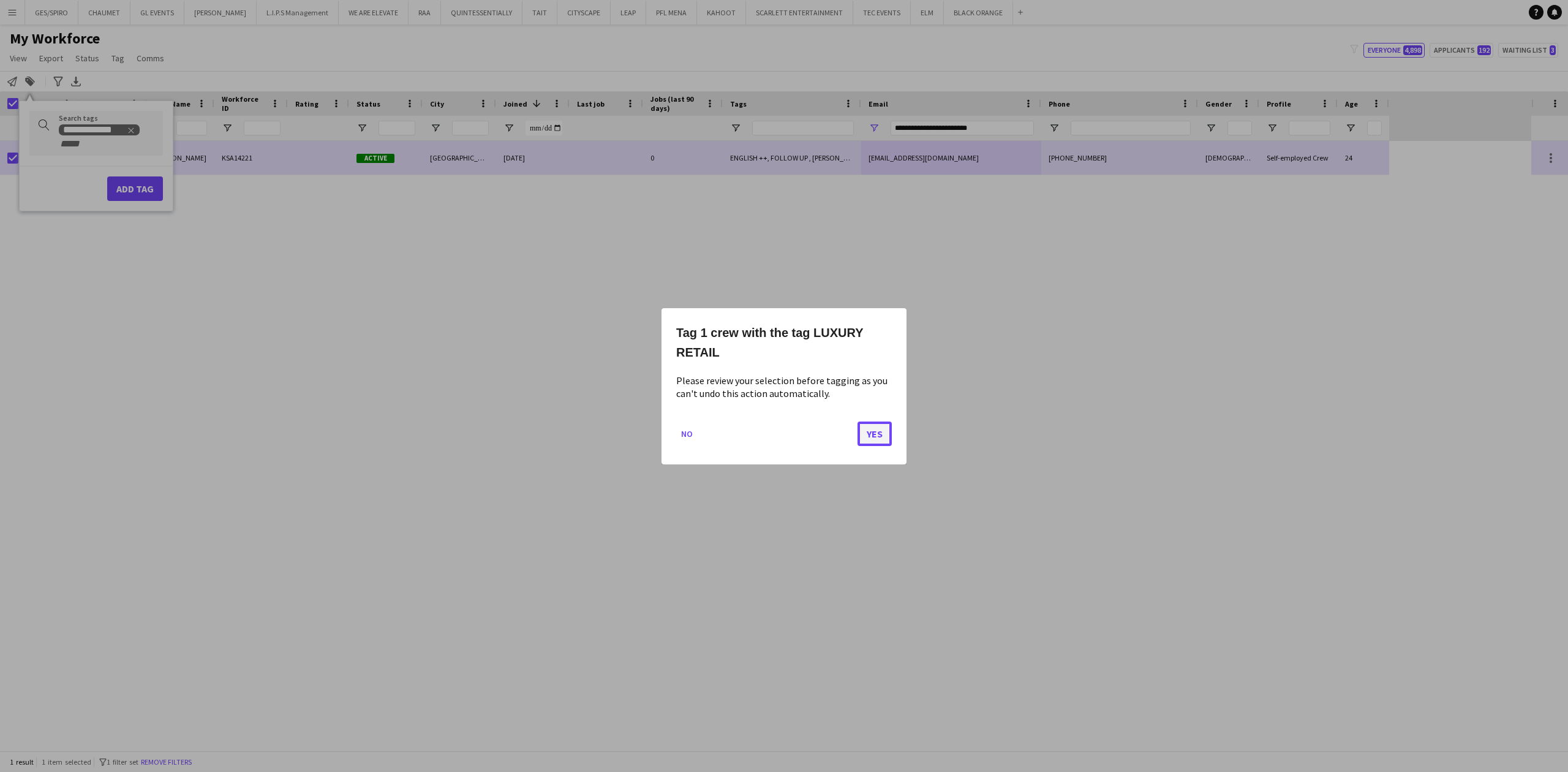
click at [872, 434] on button "Yes" at bounding box center [874, 433] width 34 height 25
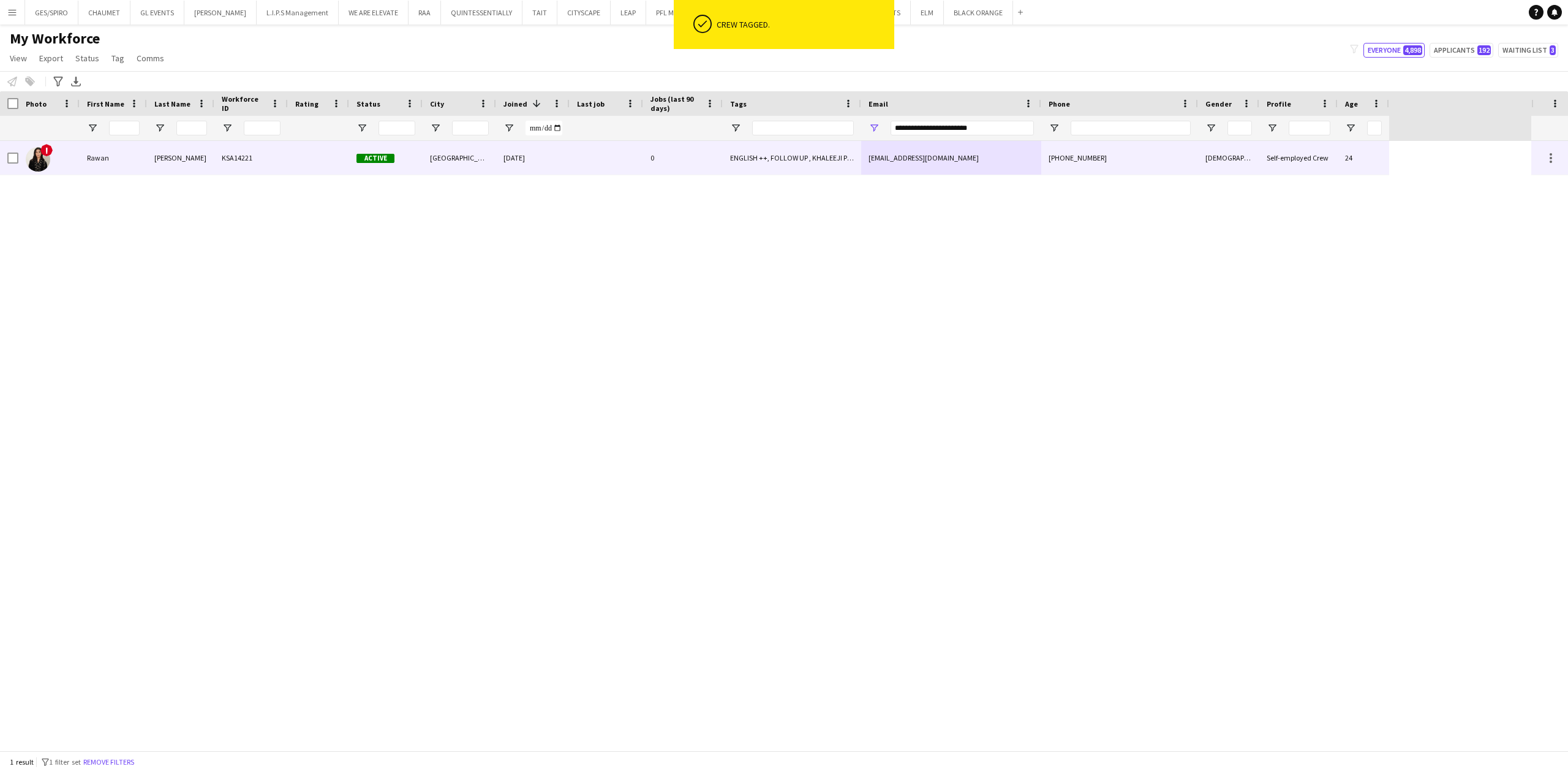
click at [696, 160] on div "0" at bounding box center [682, 157] width 80 height 33
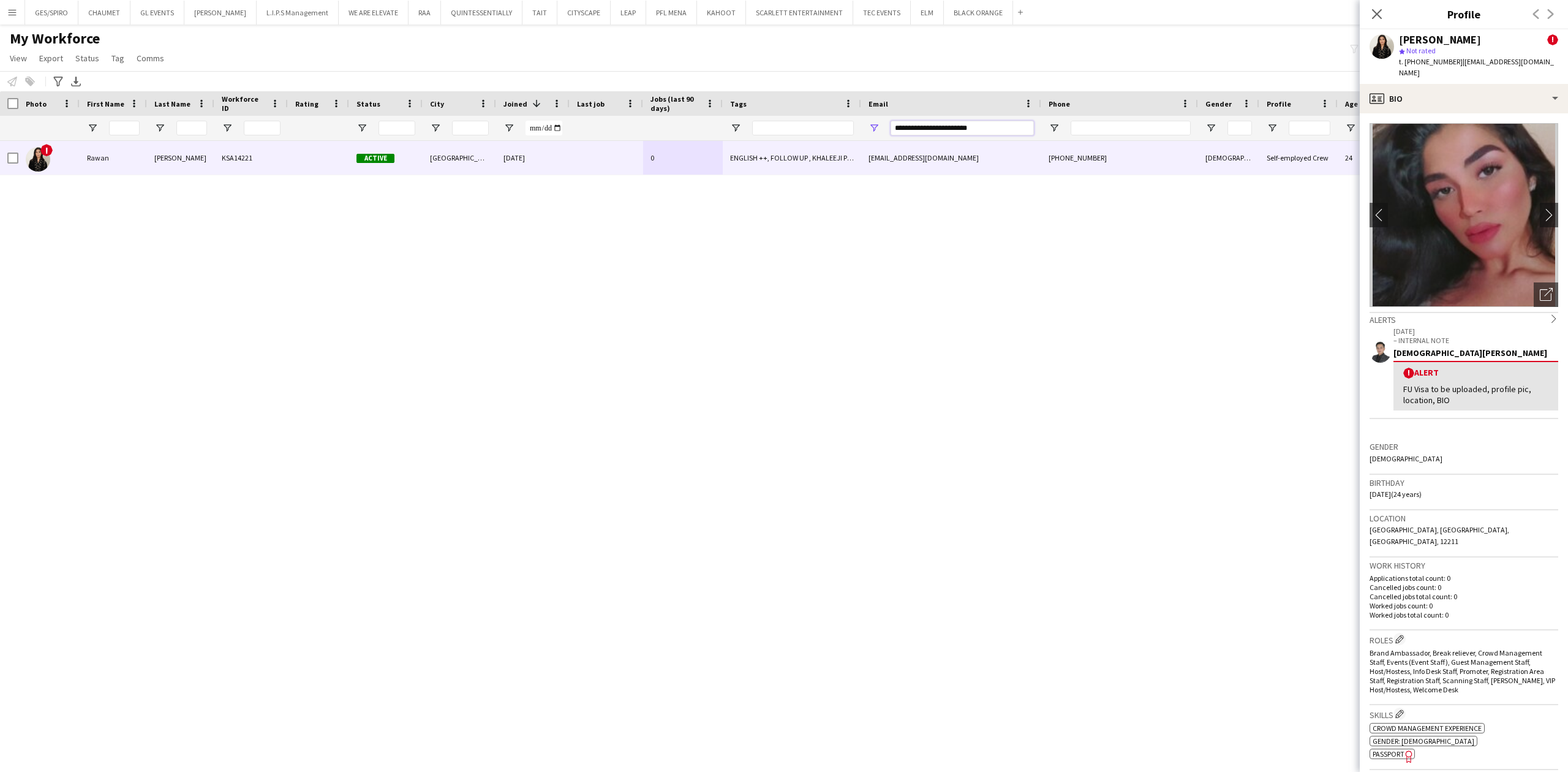
drag, startPoint x: 1003, startPoint y: 123, endPoint x: 632, endPoint y: 125, distance: 371.0
click at [657, 125] on div at bounding box center [695, 128] width 1389 height 25
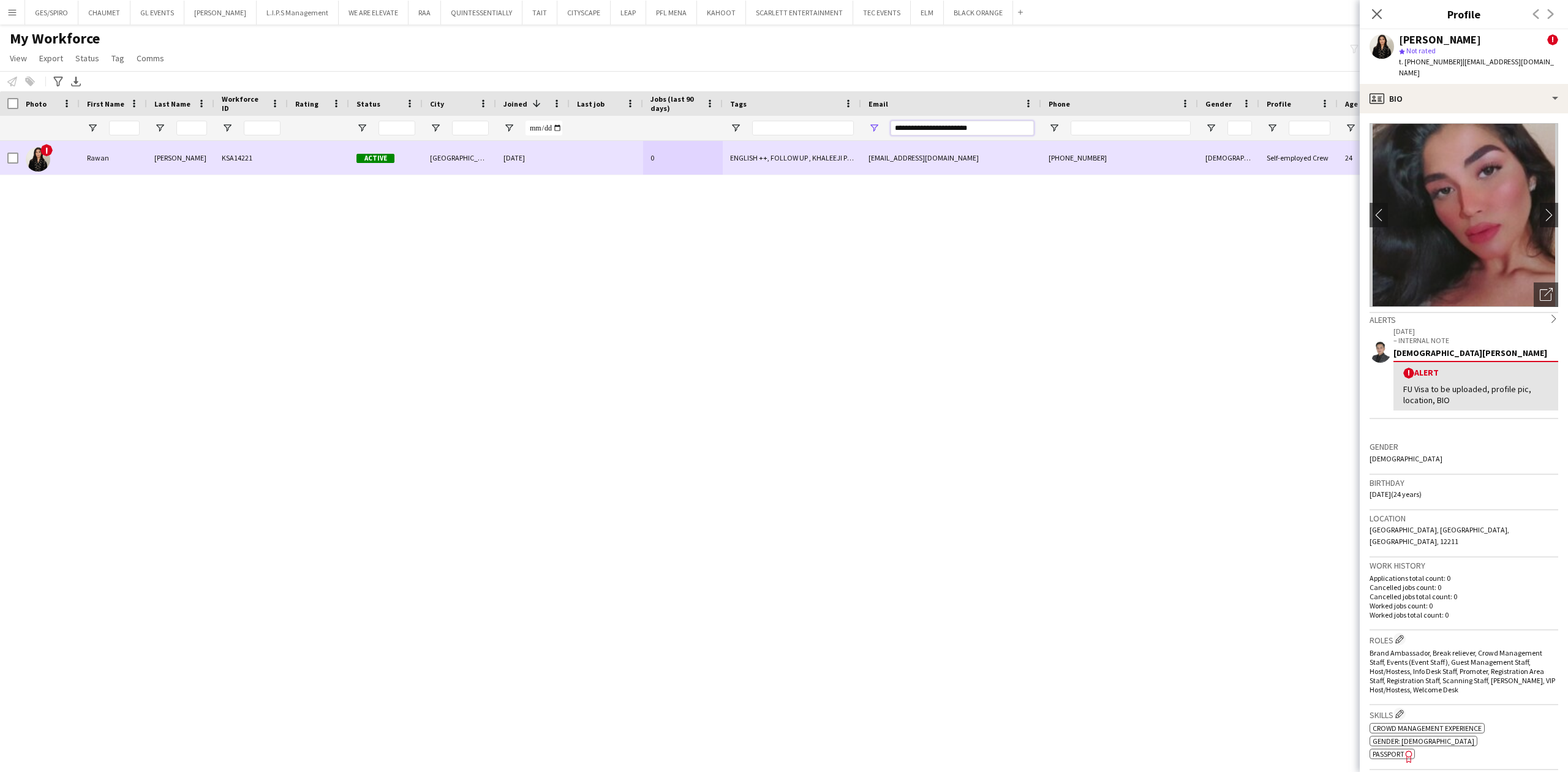
paste input "Email Filter Input"
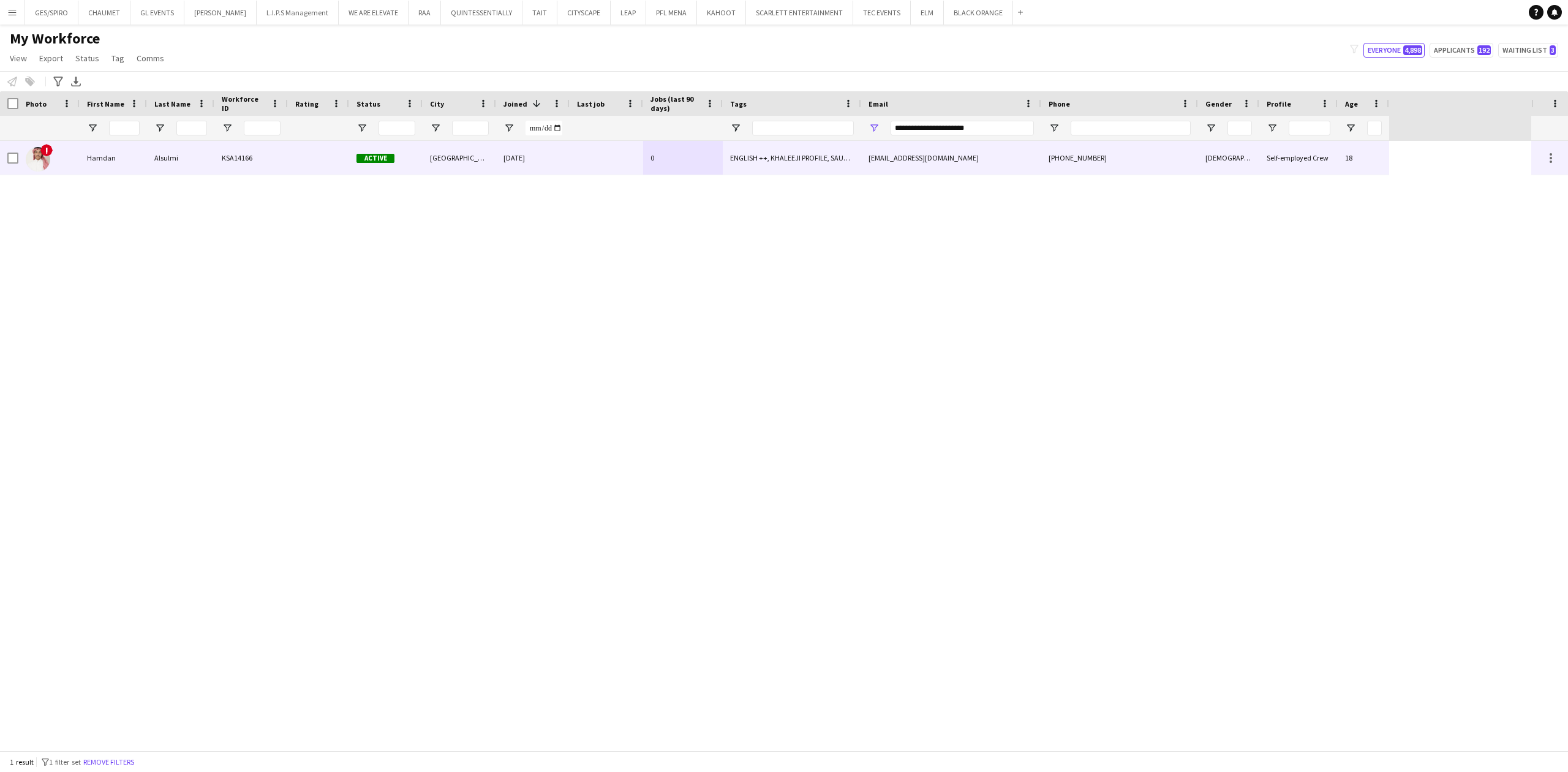
click at [834, 165] on div "ENGLISH ++, KHALEEJI PROFILE, SAUDI NATIONAL, TOP HOST/HOSTESS, TOP PROMOTER, T…" at bounding box center [791, 157] width 138 height 33
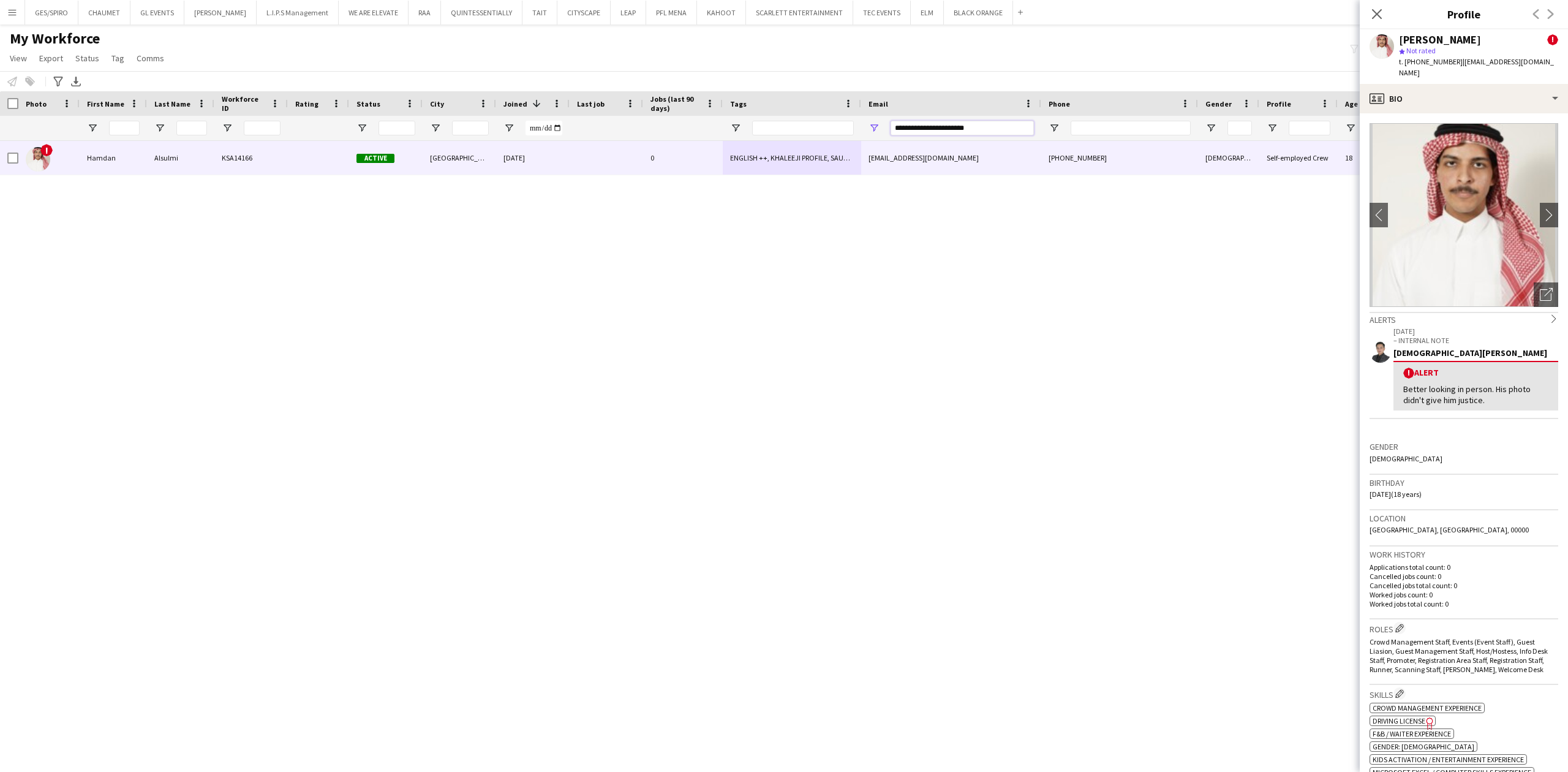
drag, startPoint x: 964, startPoint y: 128, endPoint x: 726, endPoint y: 132, distance: 238.0
click at [726, 132] on div at bounding box center [695, 128] width 1389 height 25
paste input "*"
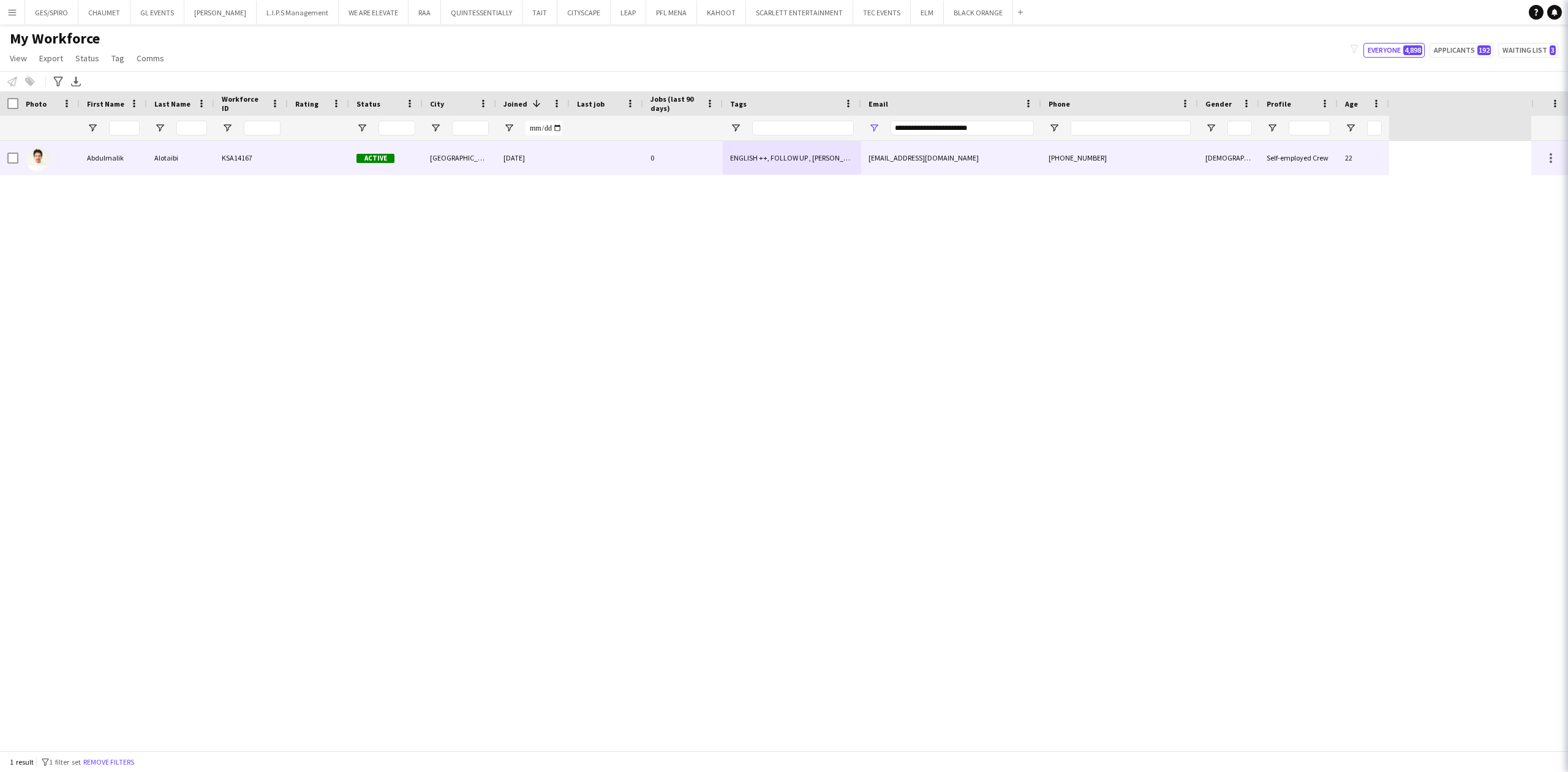
click at [899, 163] on div "abdullmalik3@hotmail.com" at bounding box center [951, 157] width 180 height 33
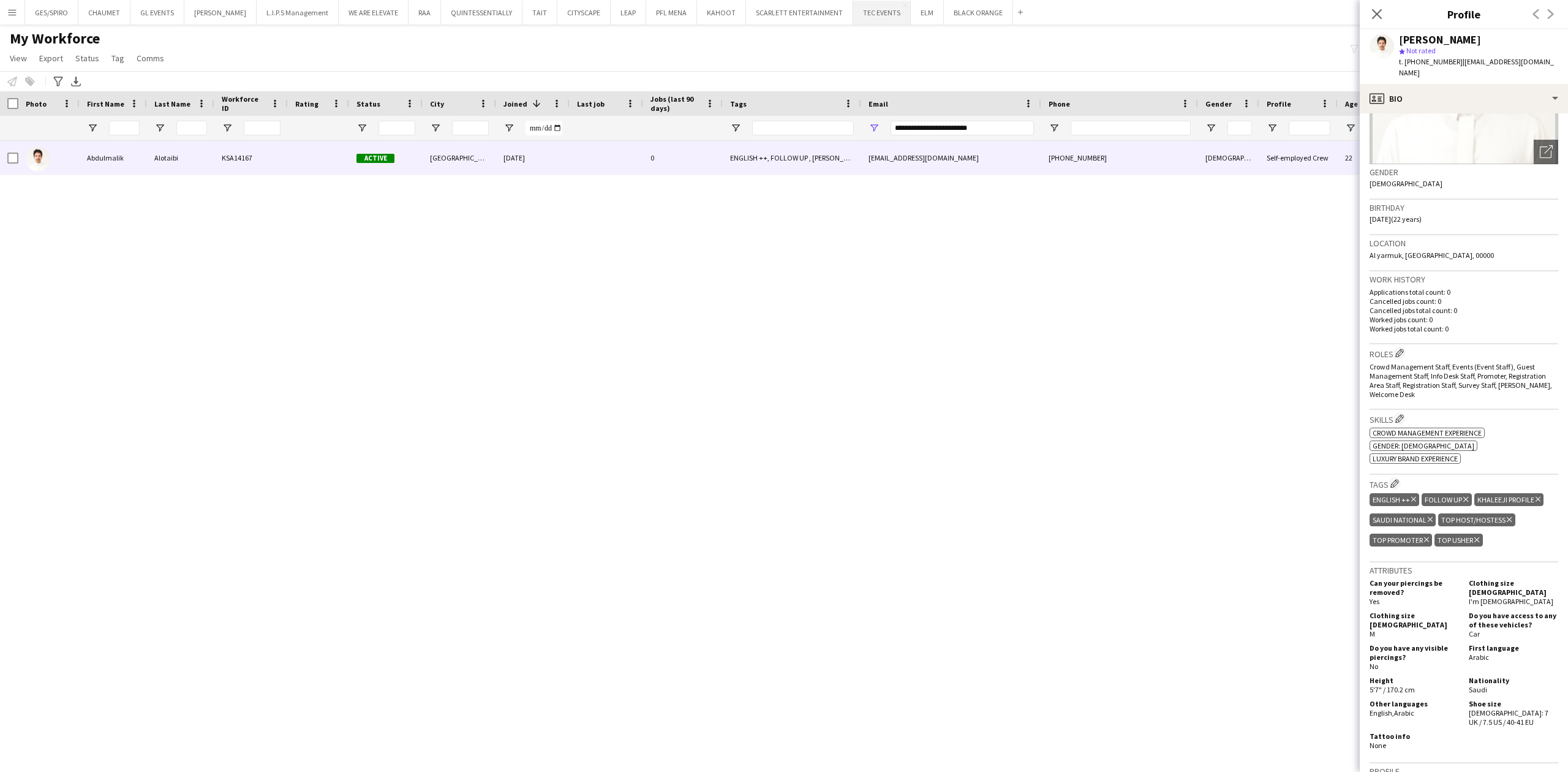
scroll to position [0, 0]
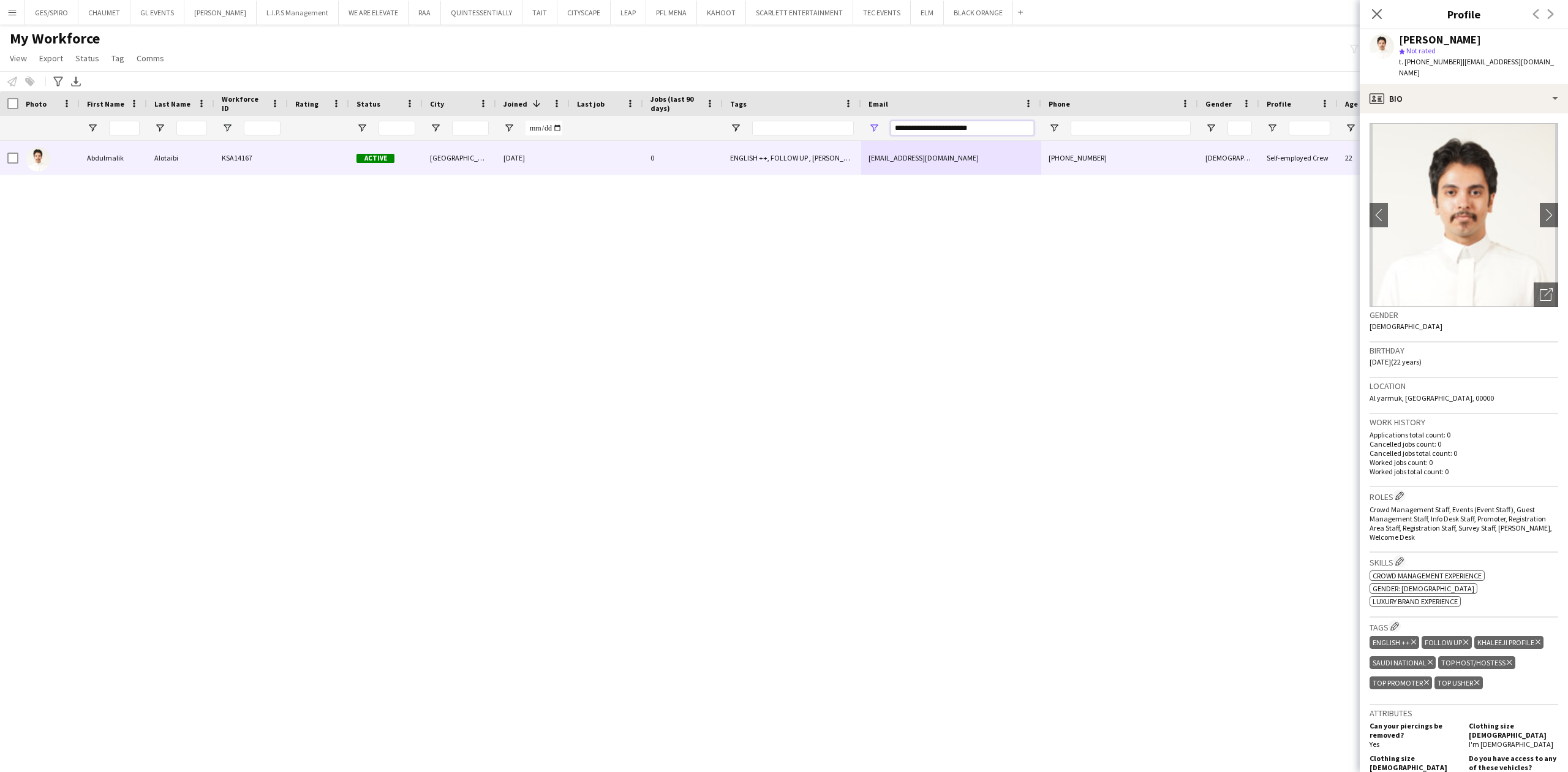
drag, startPoint x: 988, startPoint y: 130, endPoint x: 726, endPoint y: 128, distance: 262.0
click at [726, 128] on div at bounding box center [695, 128] width 1389 height 25
paste input "*"
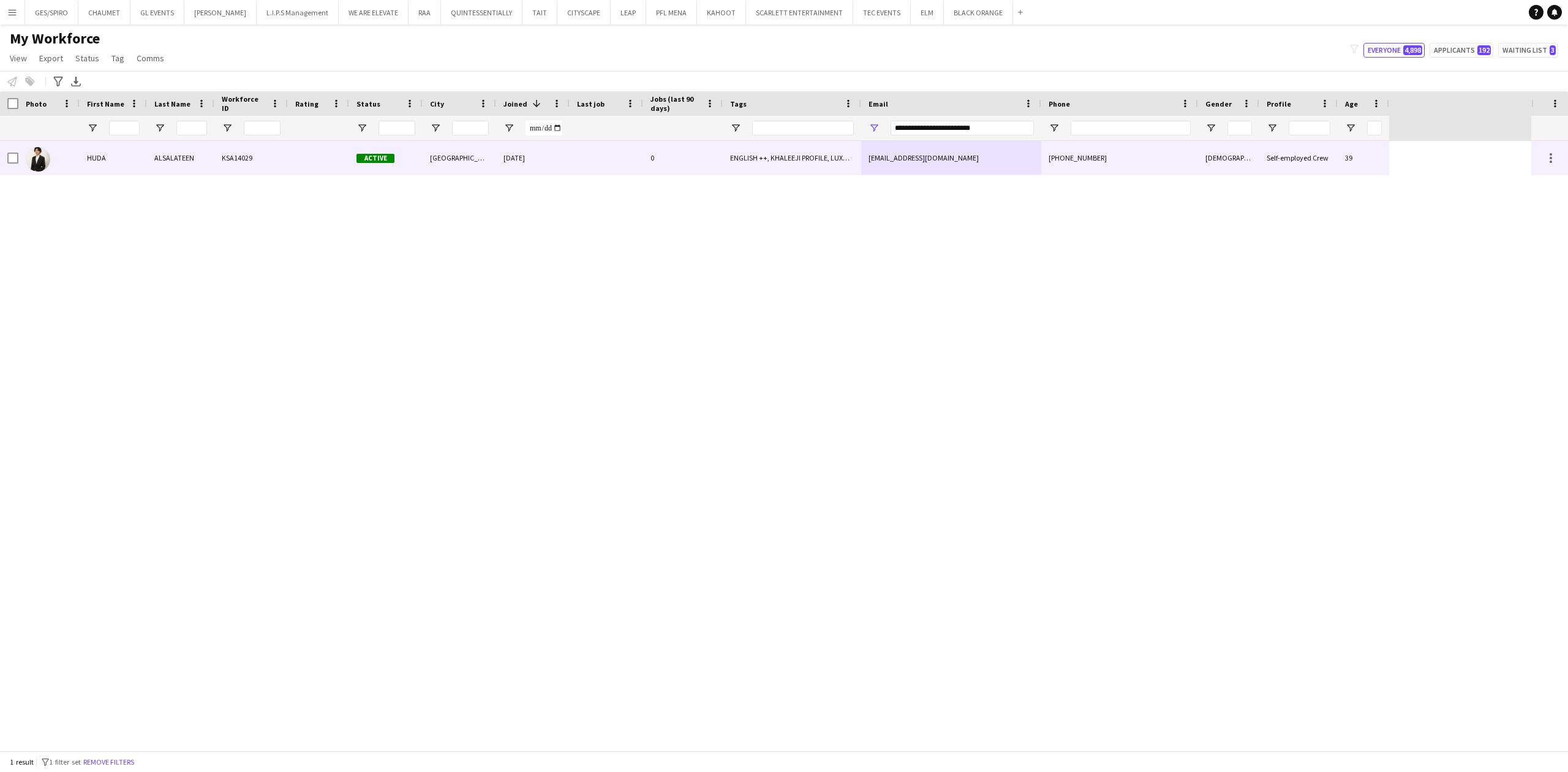
click at [842, 155] on div "ENGLISH ++, KHALEEJI PROFILE, LUXURY RETAIL, Potential Freelancer Training, PRO…" at bounding box center [791, 157] width 138 height 33
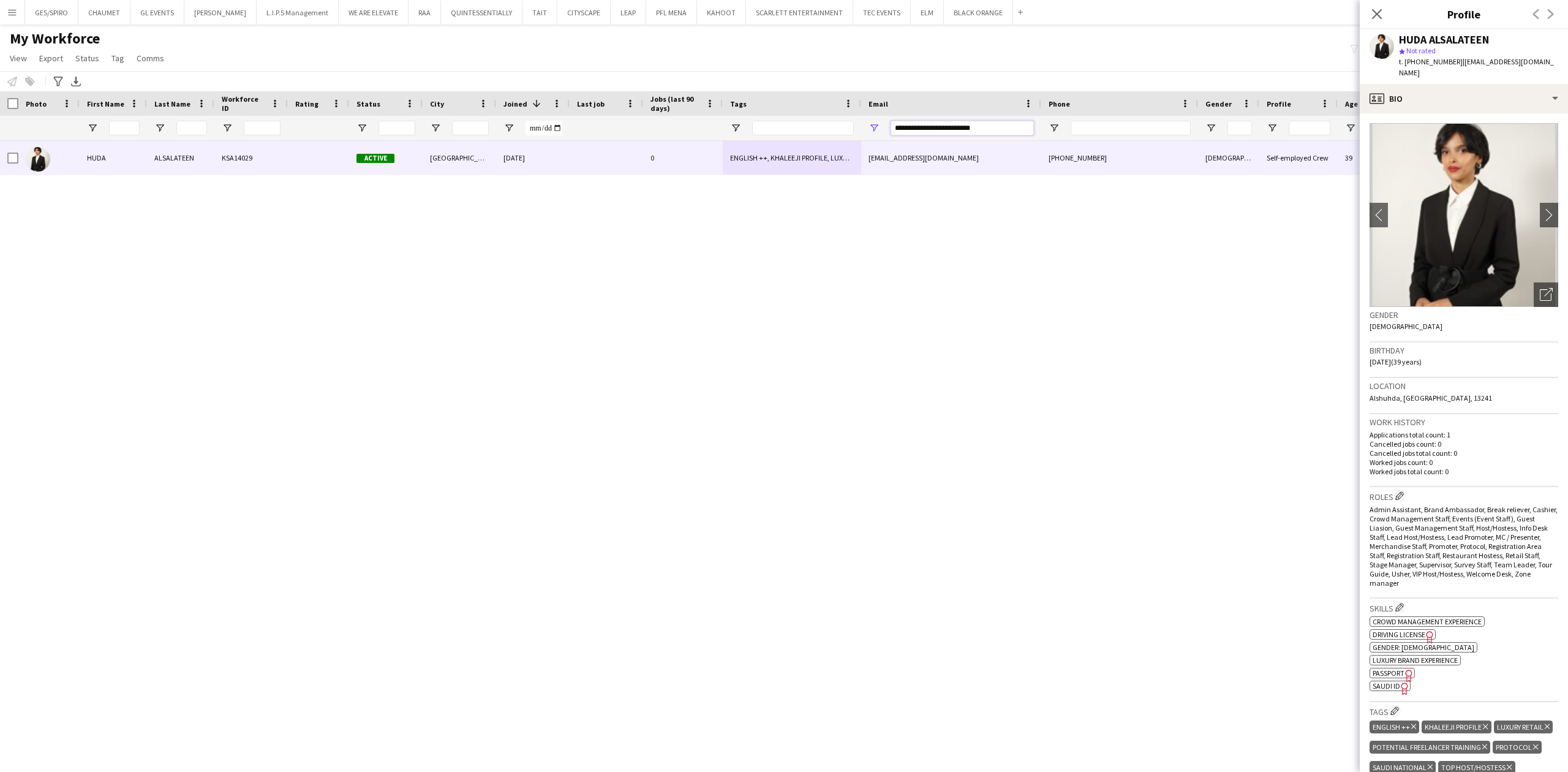
drag, startPoint x: 991, startPoint y: 126, endPoint x: 637, endPoint y: 112, distance: 354.3
click at [637, 112] on div "Workforce Details Photo First Name 1" at bounding box center [695, 116] width 1389 height 49
paste input "Email Filter Input"
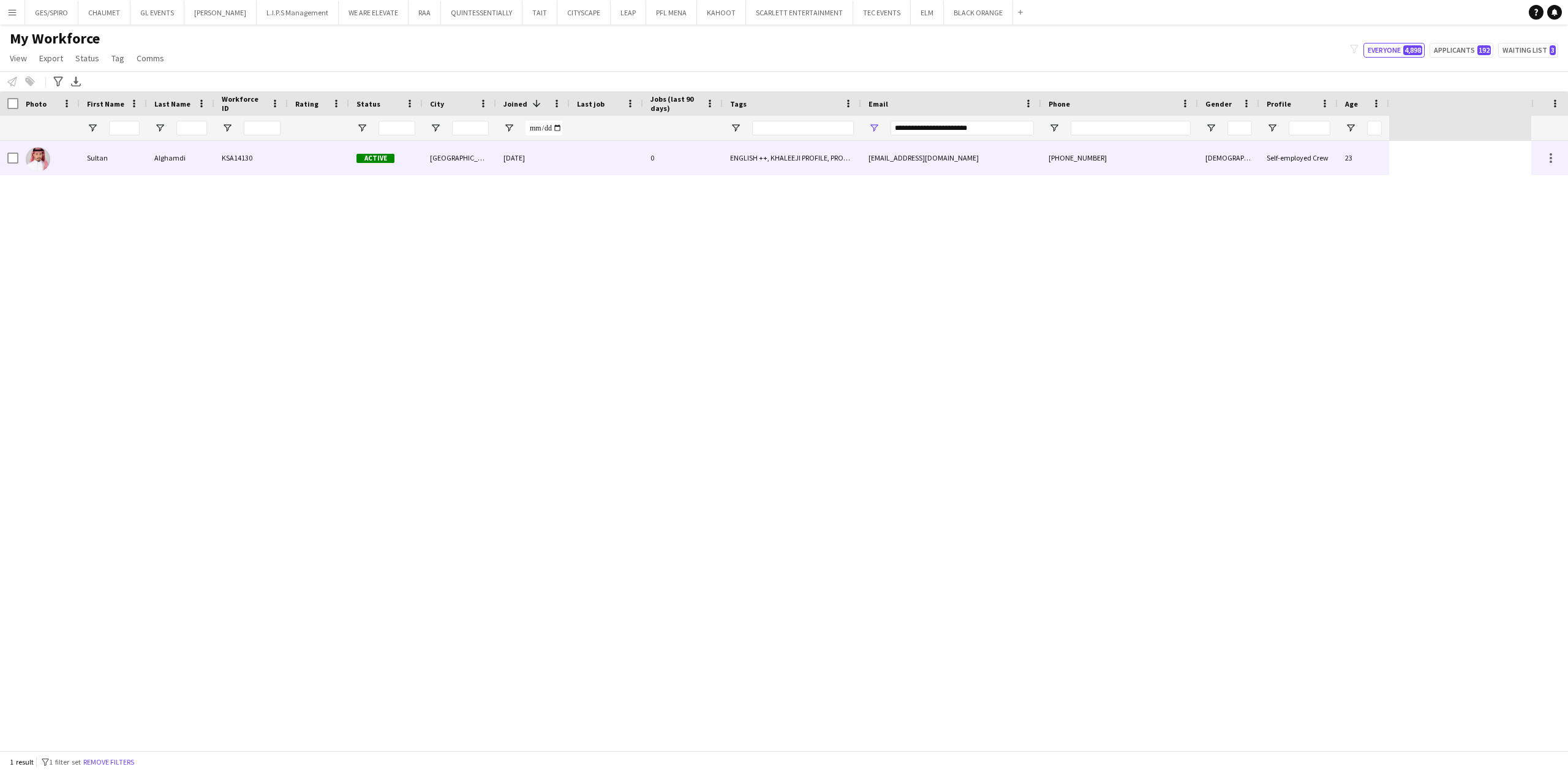
click at [888, 162] on div "sultan22salemm@gmail.com" at bounding box center [951, 157] width 180 height 33
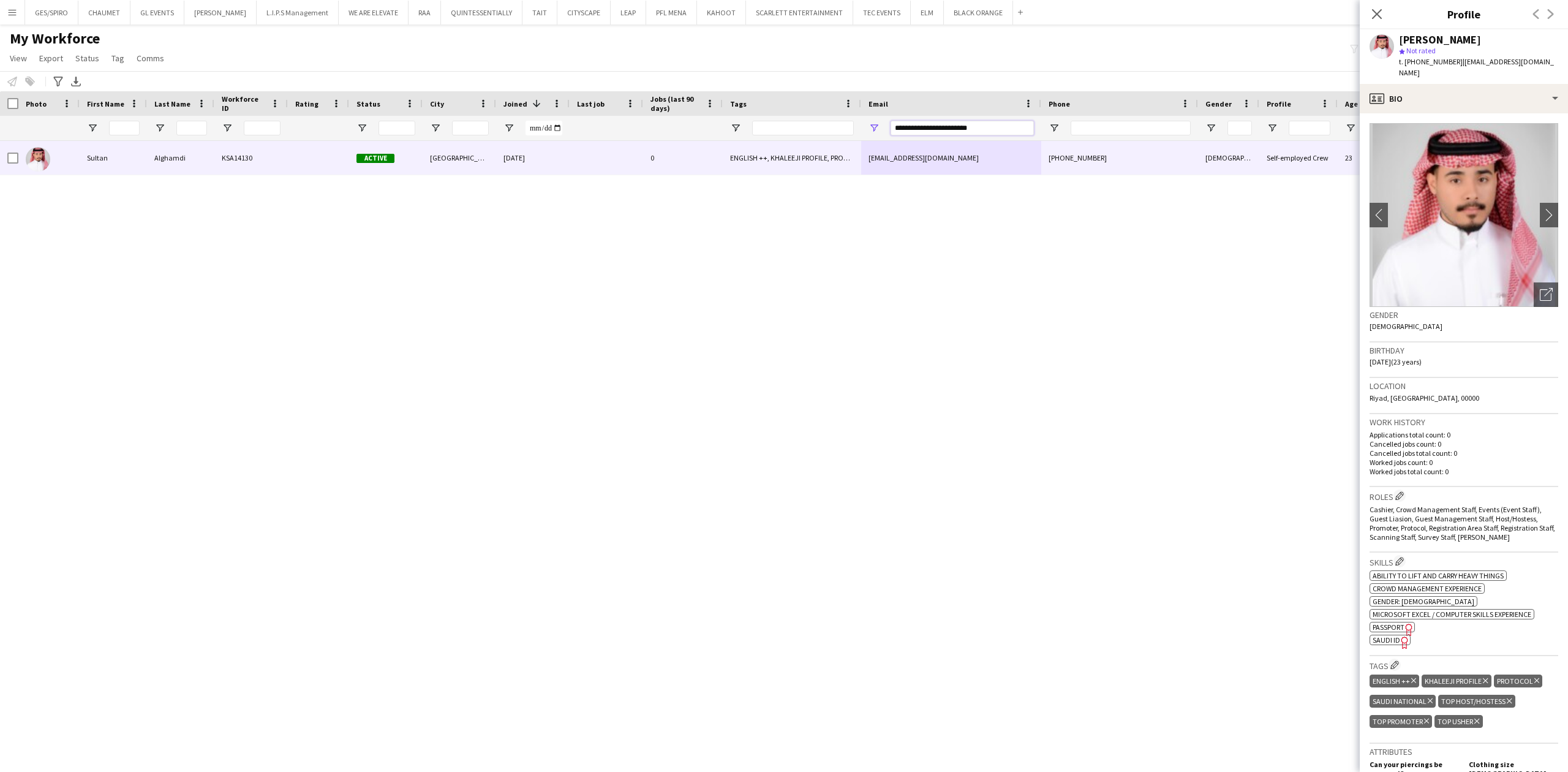
drag, startPoint x: 1014, startPoint y: 126, endPoint x: 588, endPoint y: 135, distance: 426.1
click at [606, 135] on div at bounding box center [695, 128] width 1389 height 25
paste input "Email Filter Input"
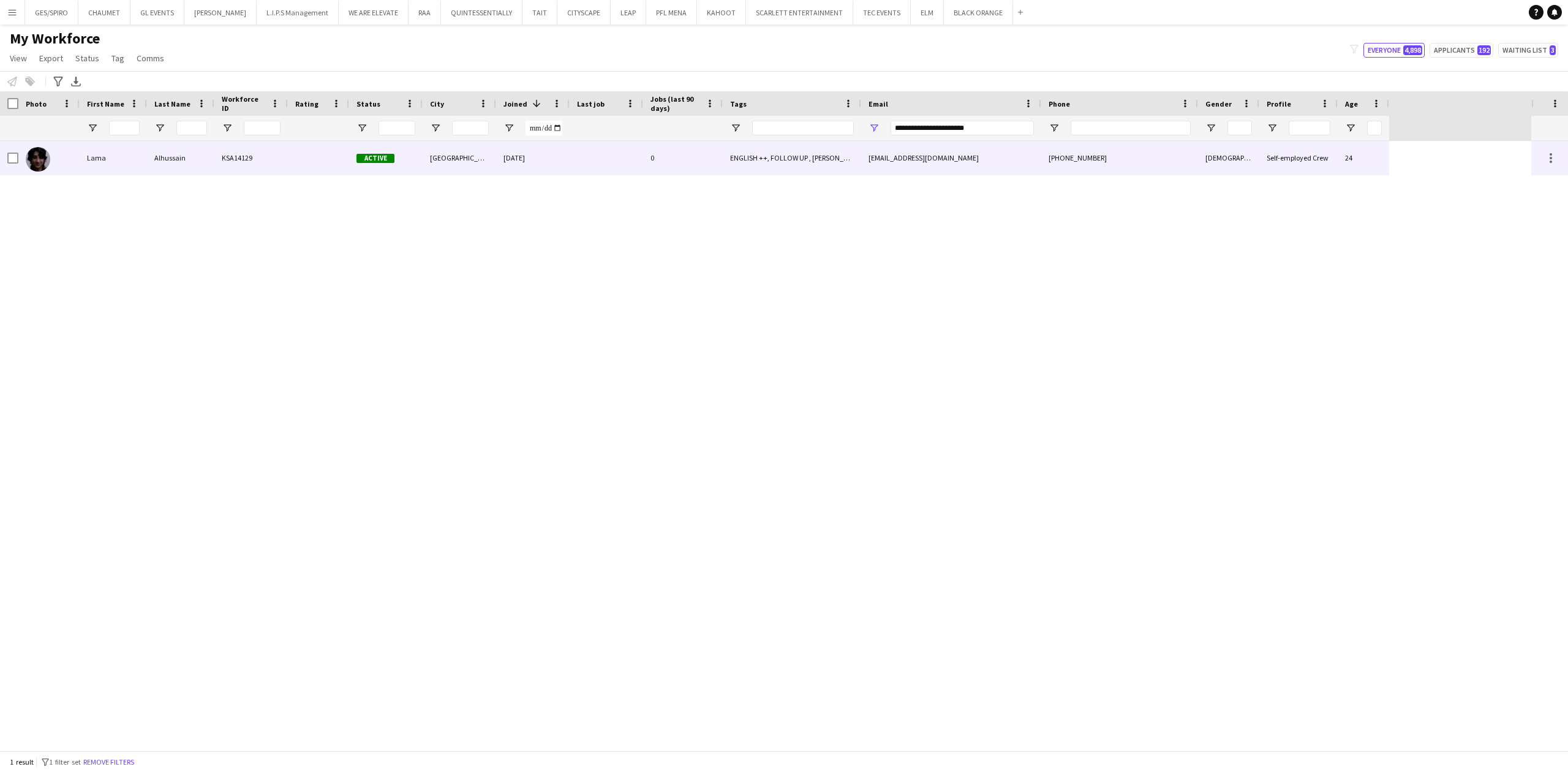
click at [721, 159] on div "0" at bounding box center [682, 157] width 80 height 33
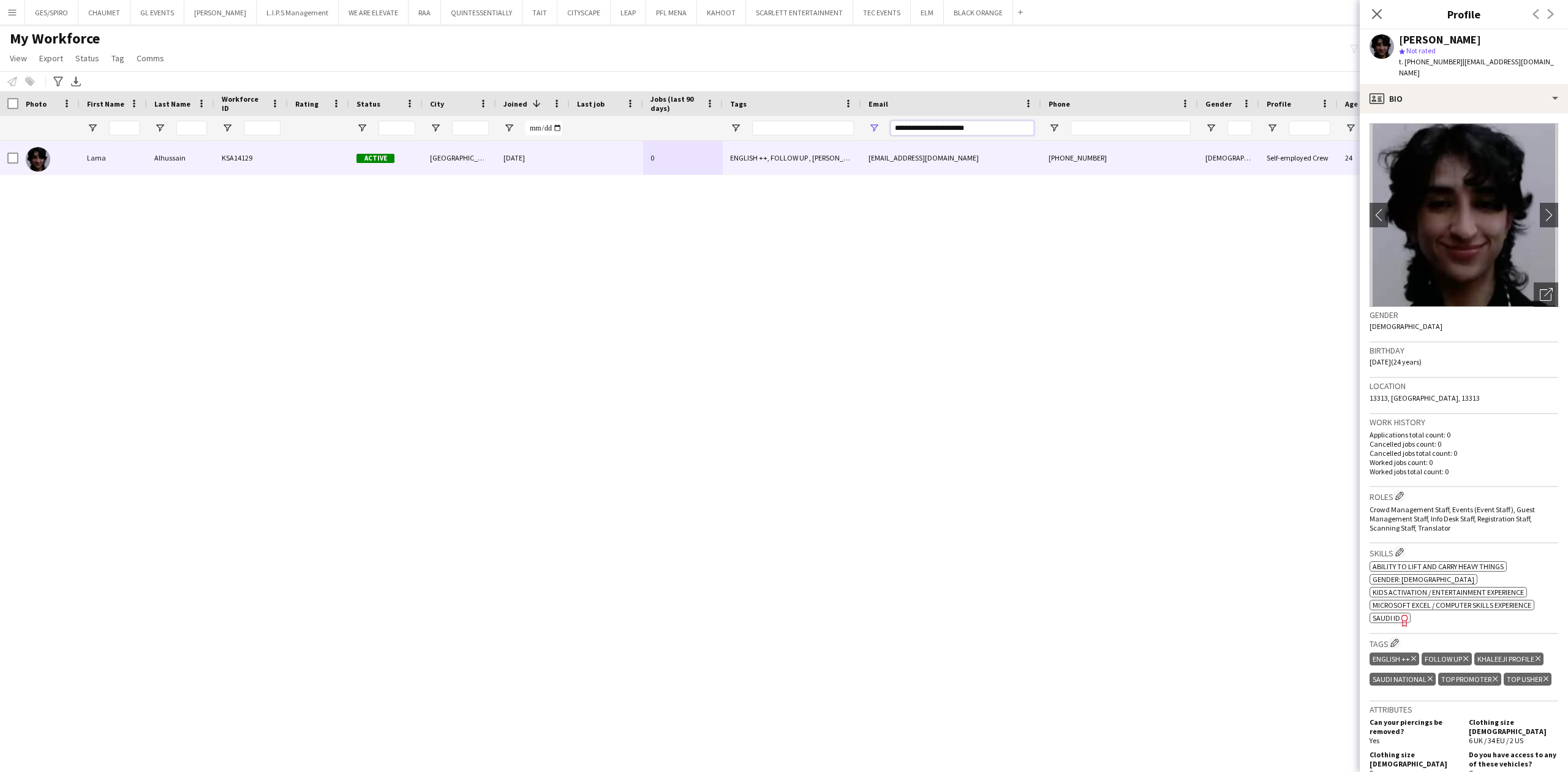
drag, startPoint x: 992, startPoint y: 130, endPoint x: 687, endPoint y: 132, distance: 305.0
click at [723, 133] on div at bounding box center [695, 128] width 1389 height 25
paste input "Email Filter Input"
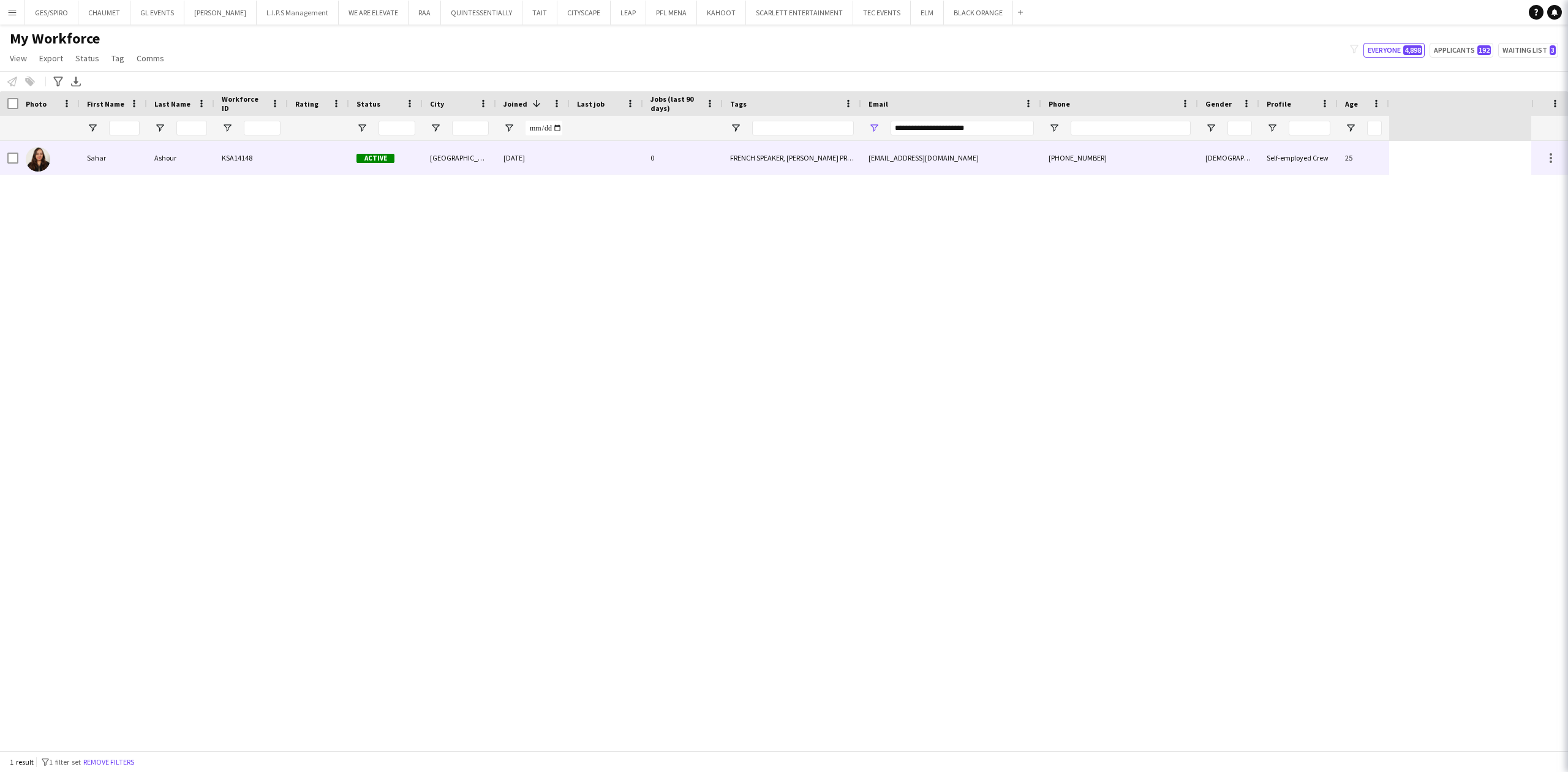
click at [915, 150] on div "saharachour22@gmail.com" at bounding box center [951, 157] width 180 height 33
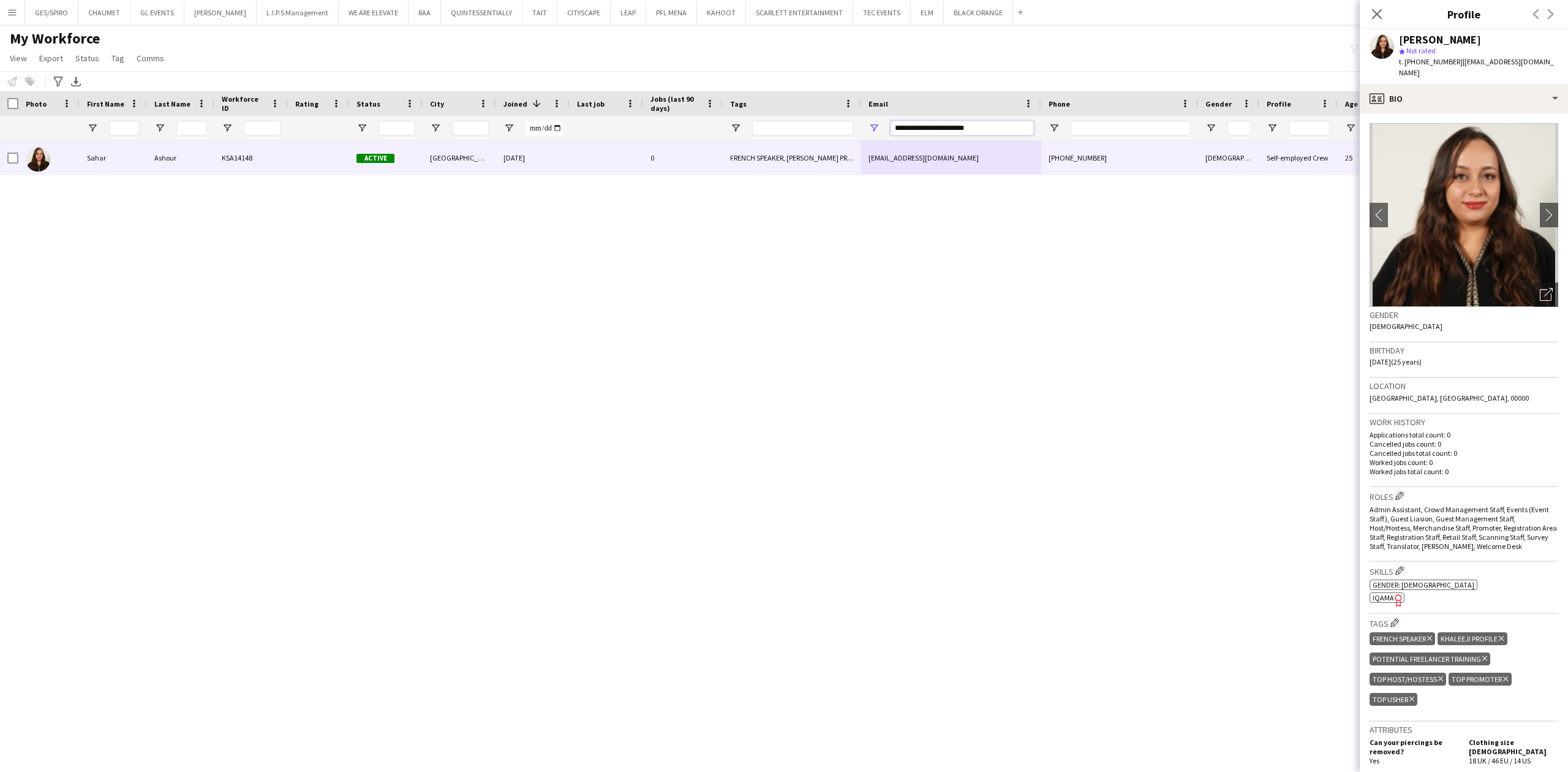
drag, startPoint x: 1006, startPoint y: 125, endPoint x: 520, endPoint y: 122, distance: 486.0
click at [586, 122] on div at bounding box center [695, 128] width 1389 height 25
paste input "Email Filter Input"
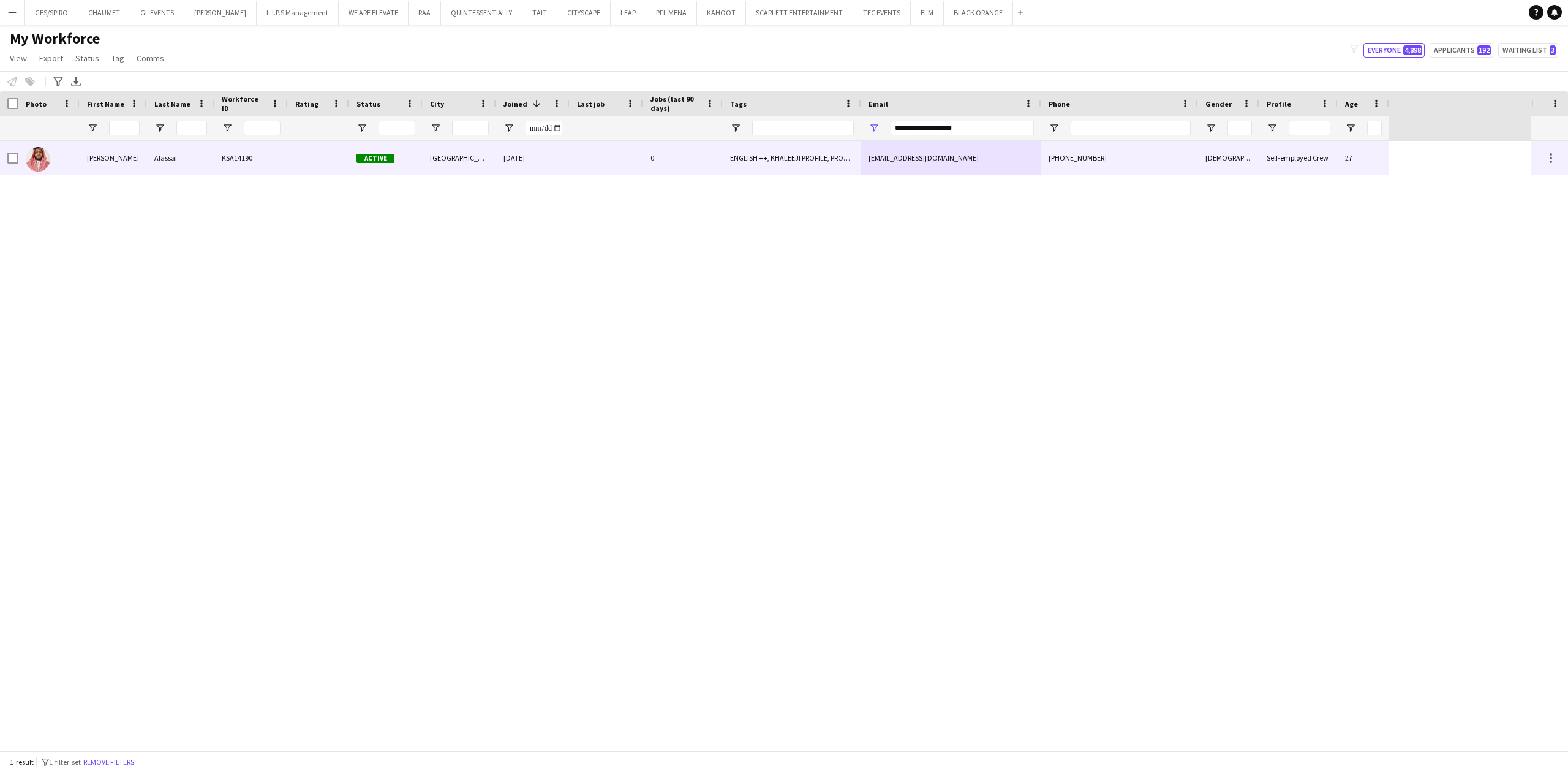
click at [982, 155] on div "mmalasaff@gmail.com" at bounding box center [951, 157] width 180 height 33
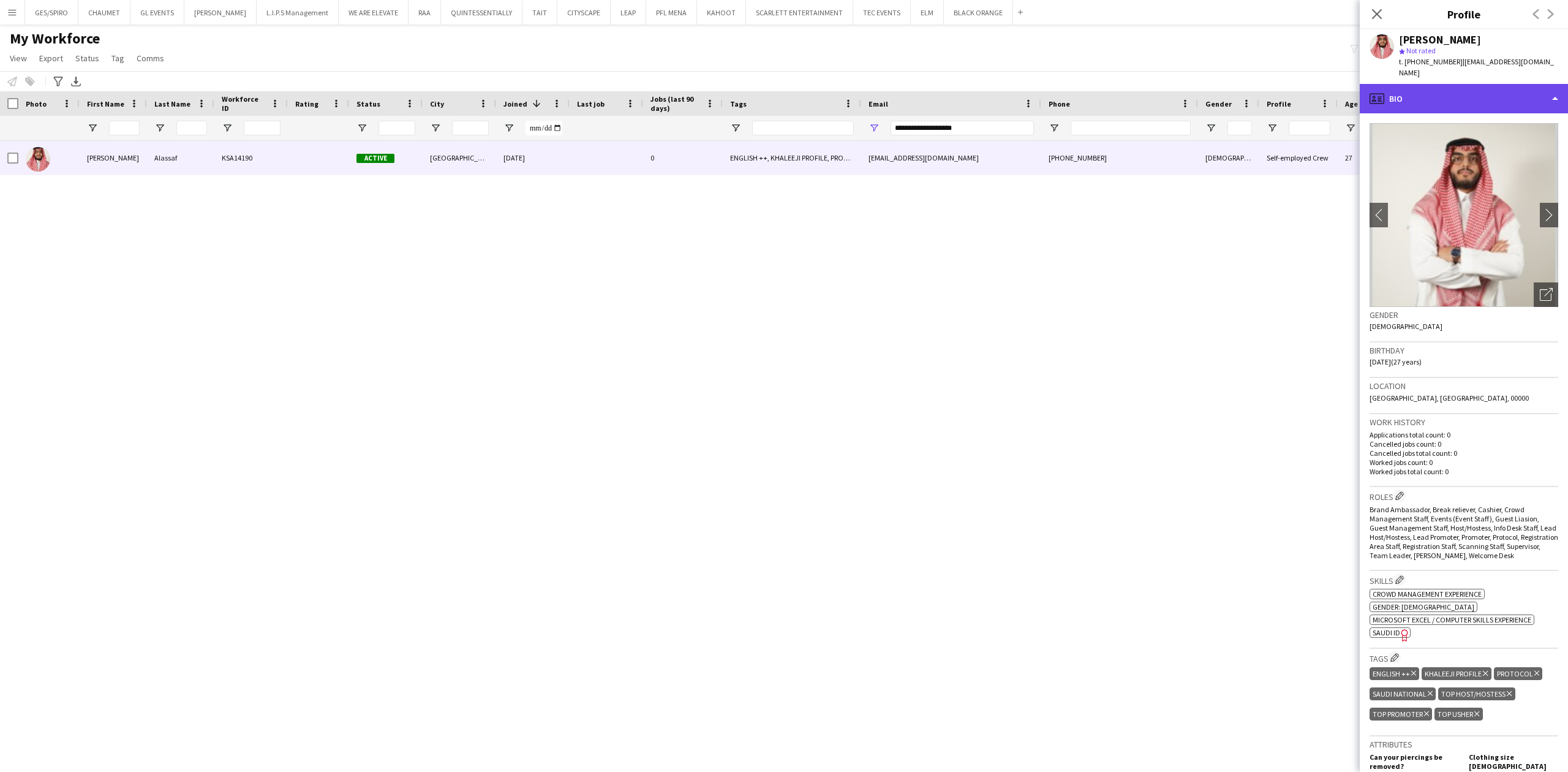
click at [1460, 84] on div "profile Bio" at bounding box center [1463, 98] width 208 height 29
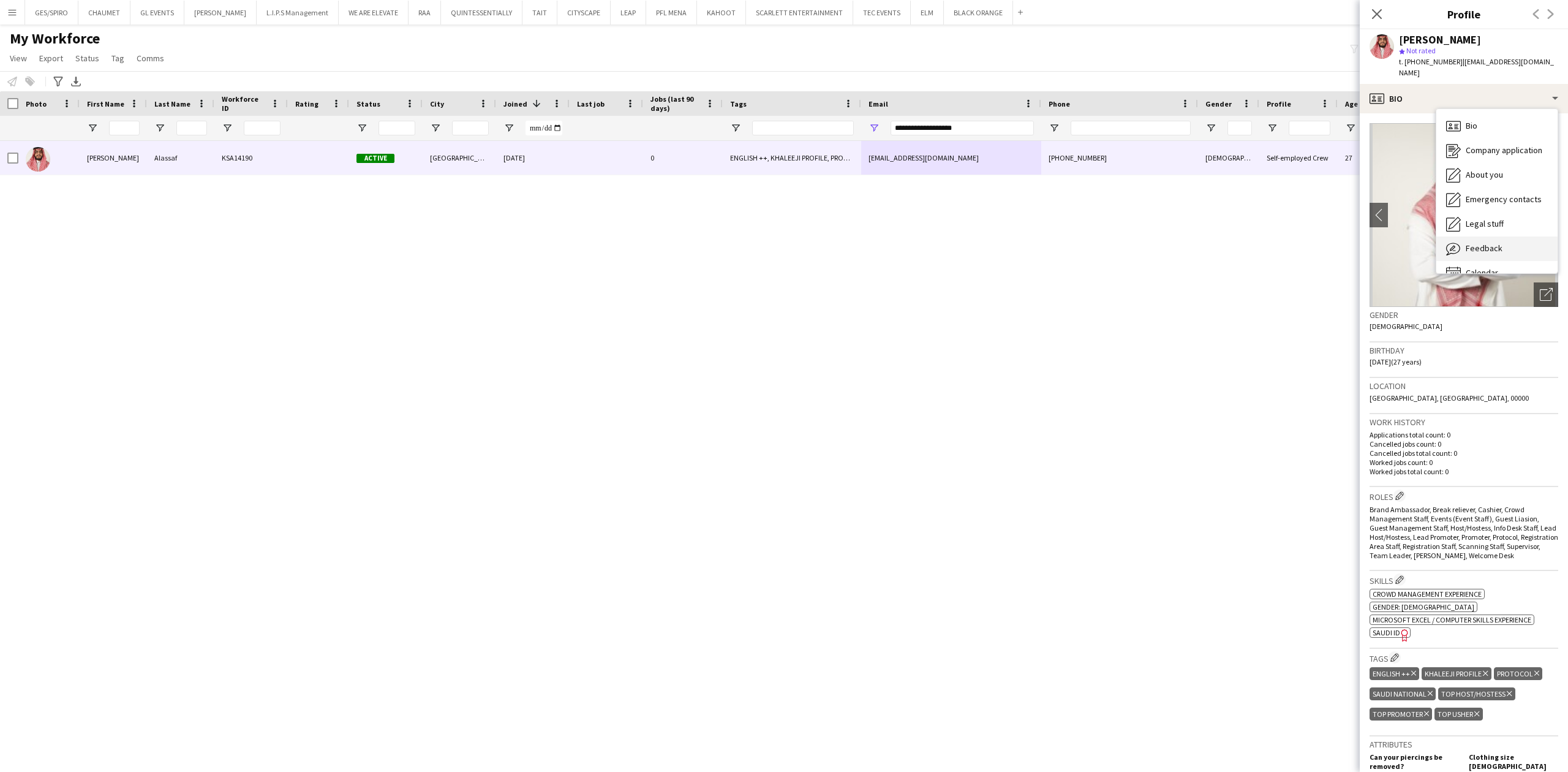
click at [1499, 243] on span "Feedback" at bounding box center [1484, 248] width 37 height 11
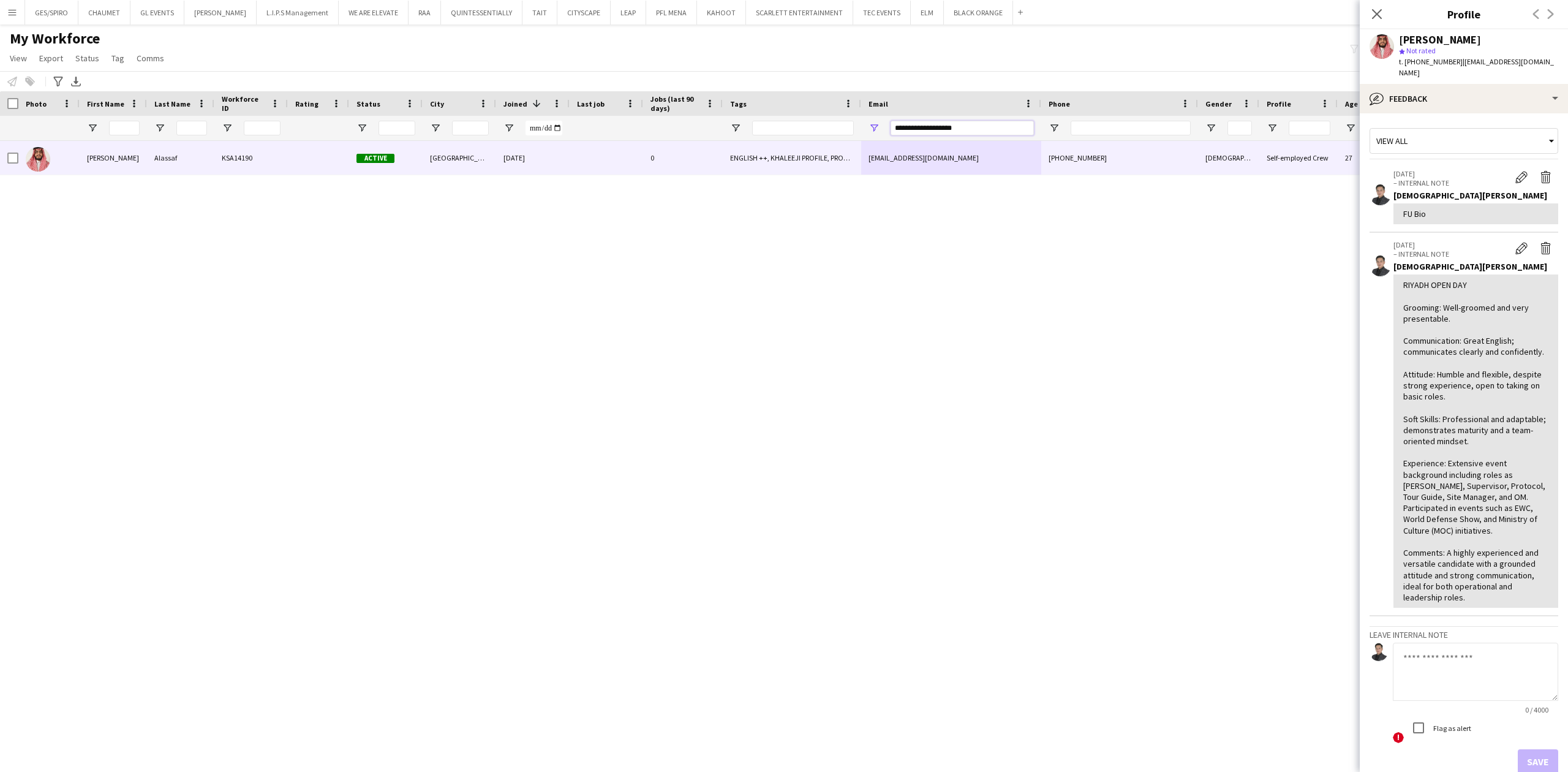
drag, startPoint x: 986, startPoint y: 123, endPoint x: 675, endPoint y: 134, distance: 311.2
click at [676, 134] on div at bounding box center [695, 128] width 1389 height 25
paste input "*****"
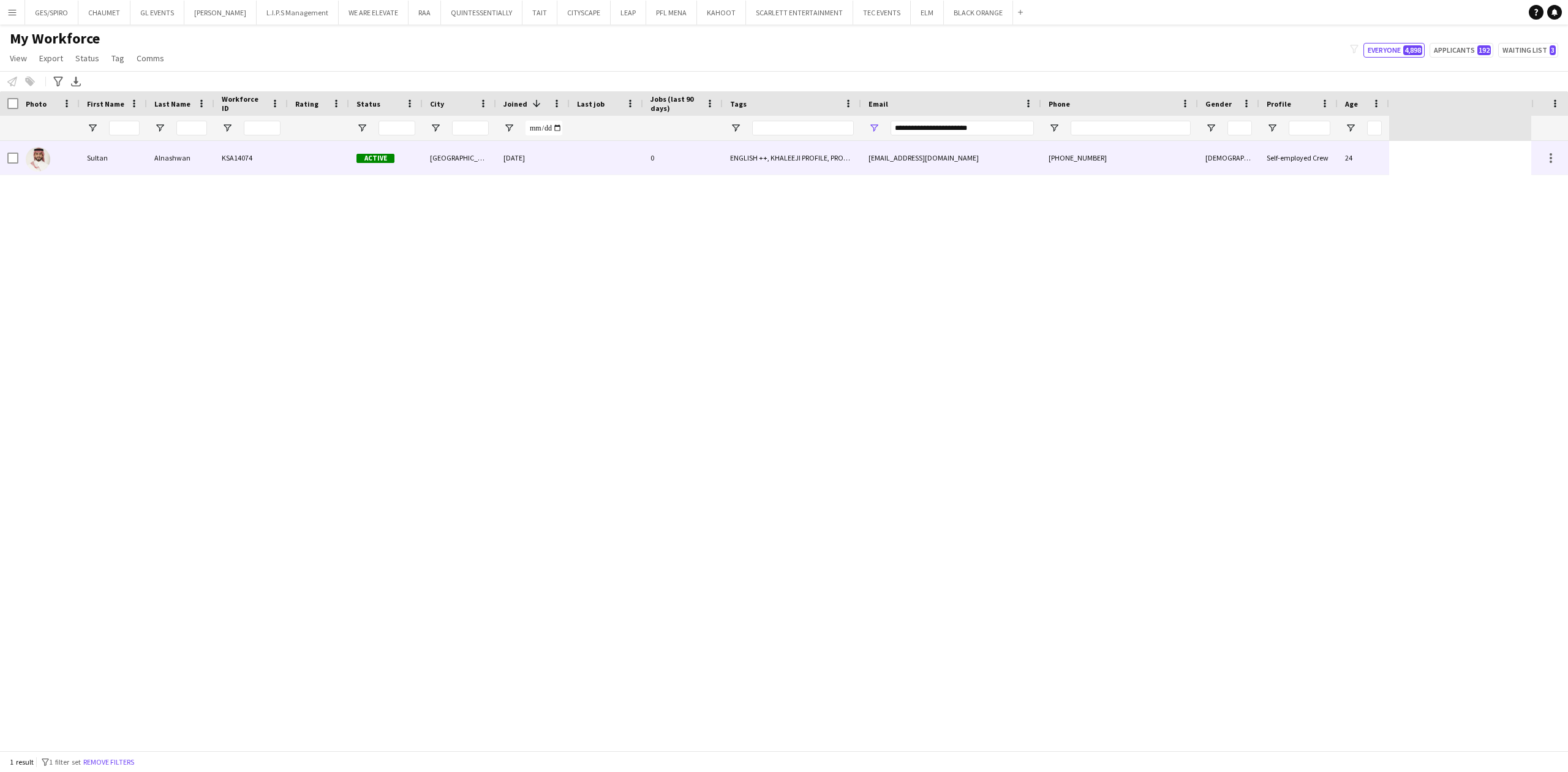
click at [1016, 163] on div "sultanalnshwan@gmail.com" at bounding box center [951, 157] width 180 height 33
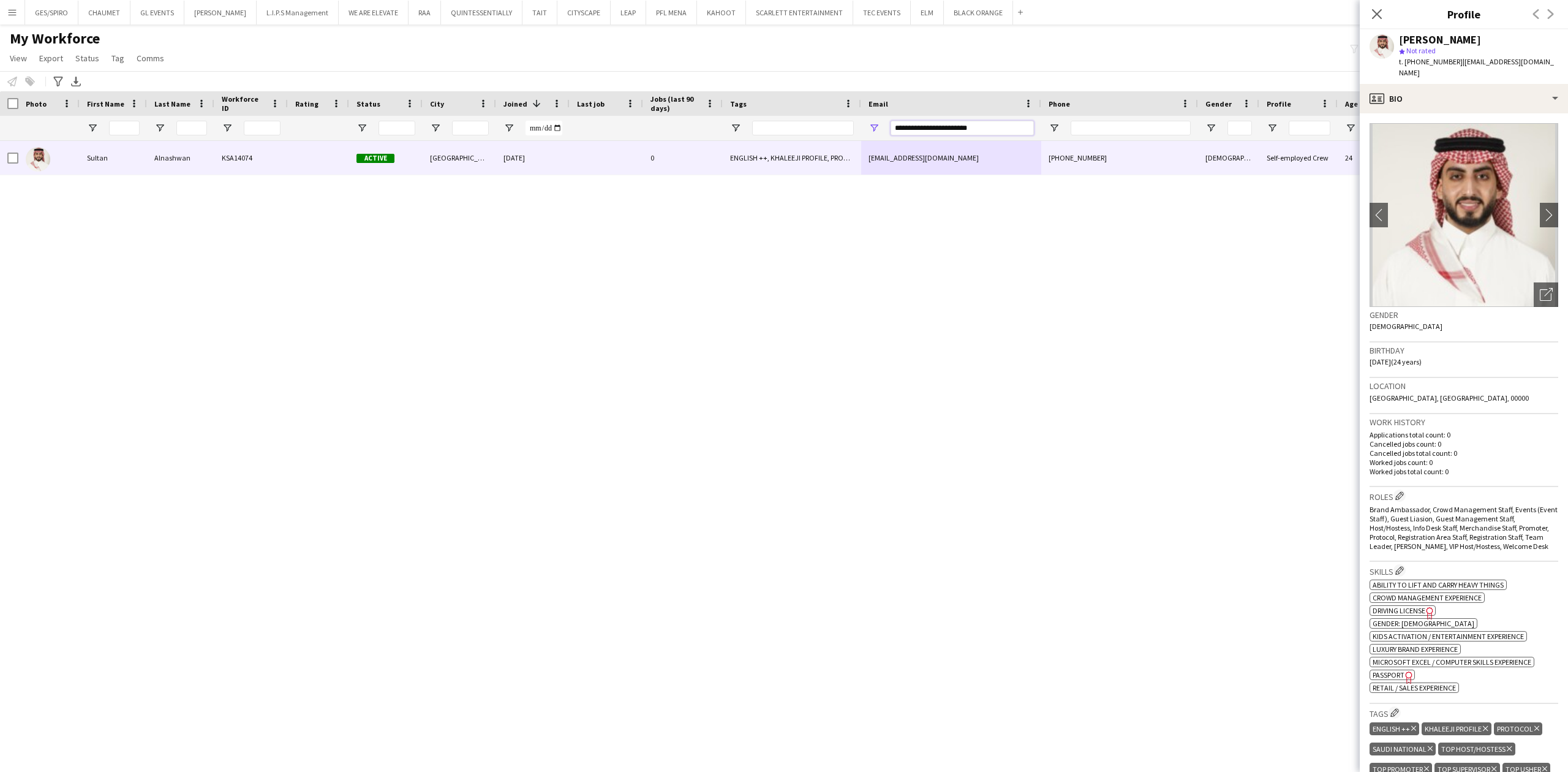
drag, startPoint x: 1007, startPoint y: 128, endPoint x: 660, endPoint y: 120, distance: 347.1
click at [689, 126] on div at bounding box center [695, 128] width 1389 height 25
paste input "Email Filter Input"
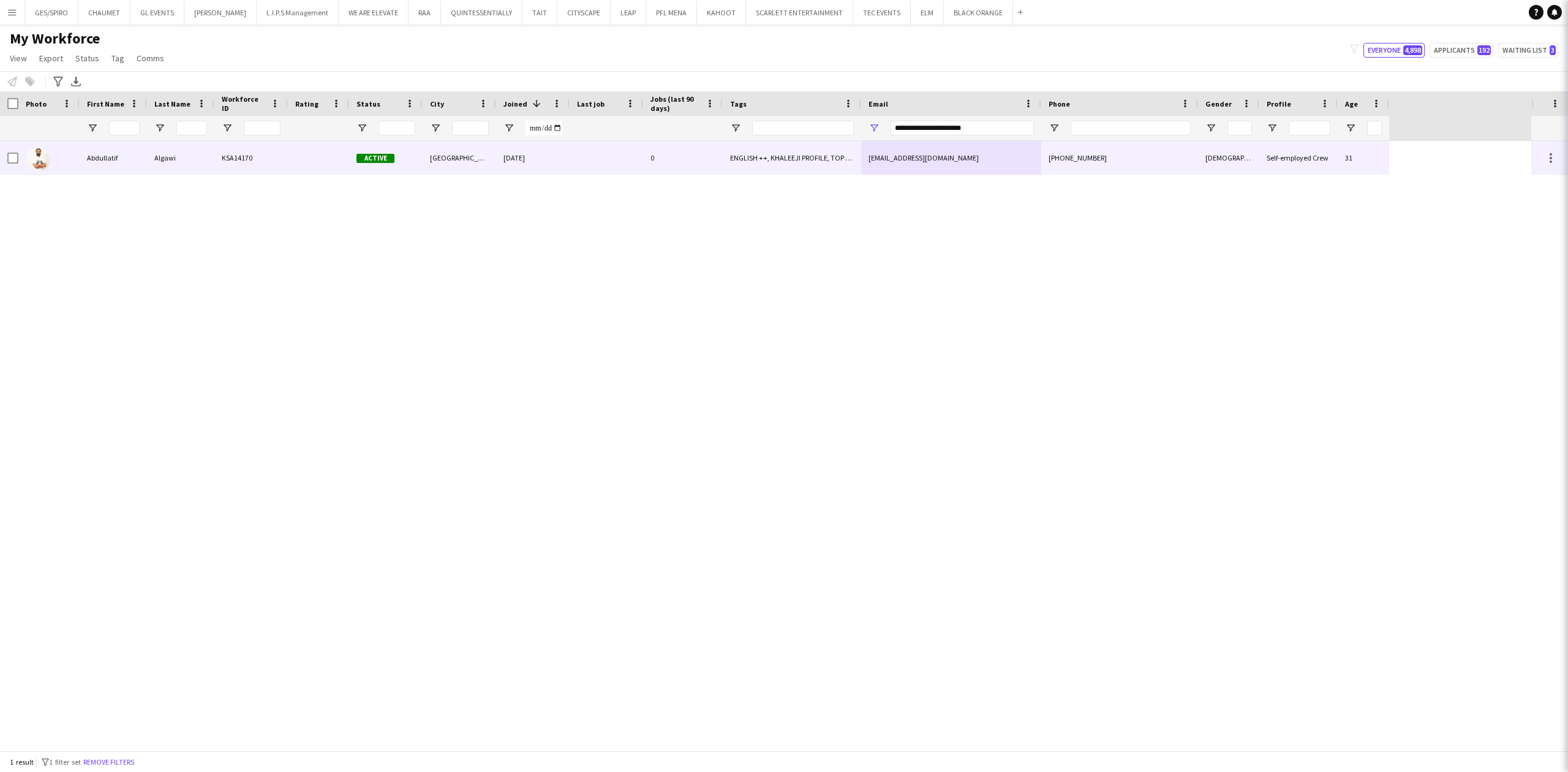
click at [827, 169] on div "ENGLISH ++, KHALEEJI PROFILE, TOP HOST/HOSTESS, TOP PROMOTER, TOP [PERSON_NAME]" at bounding box center [791, 157] width 138 height 33
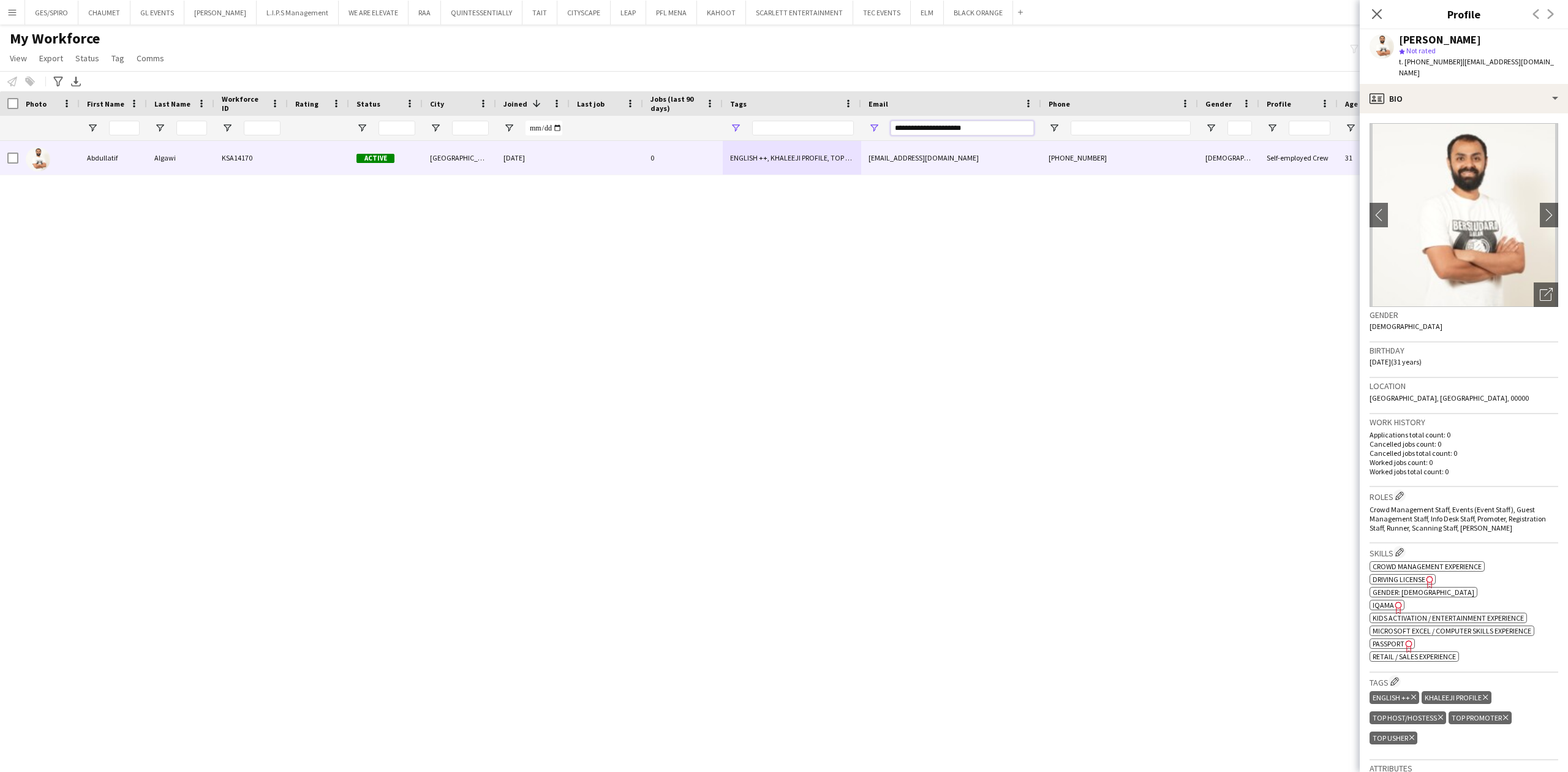
drag, startPoint x: 978, startPoint y: 128, endPoint x: 735, endPoint y: 128, distance: 243.0
click at [743, 126] on div at bounding box center [695, 128] width 1389 height 25
paste input "Email Filter Input"
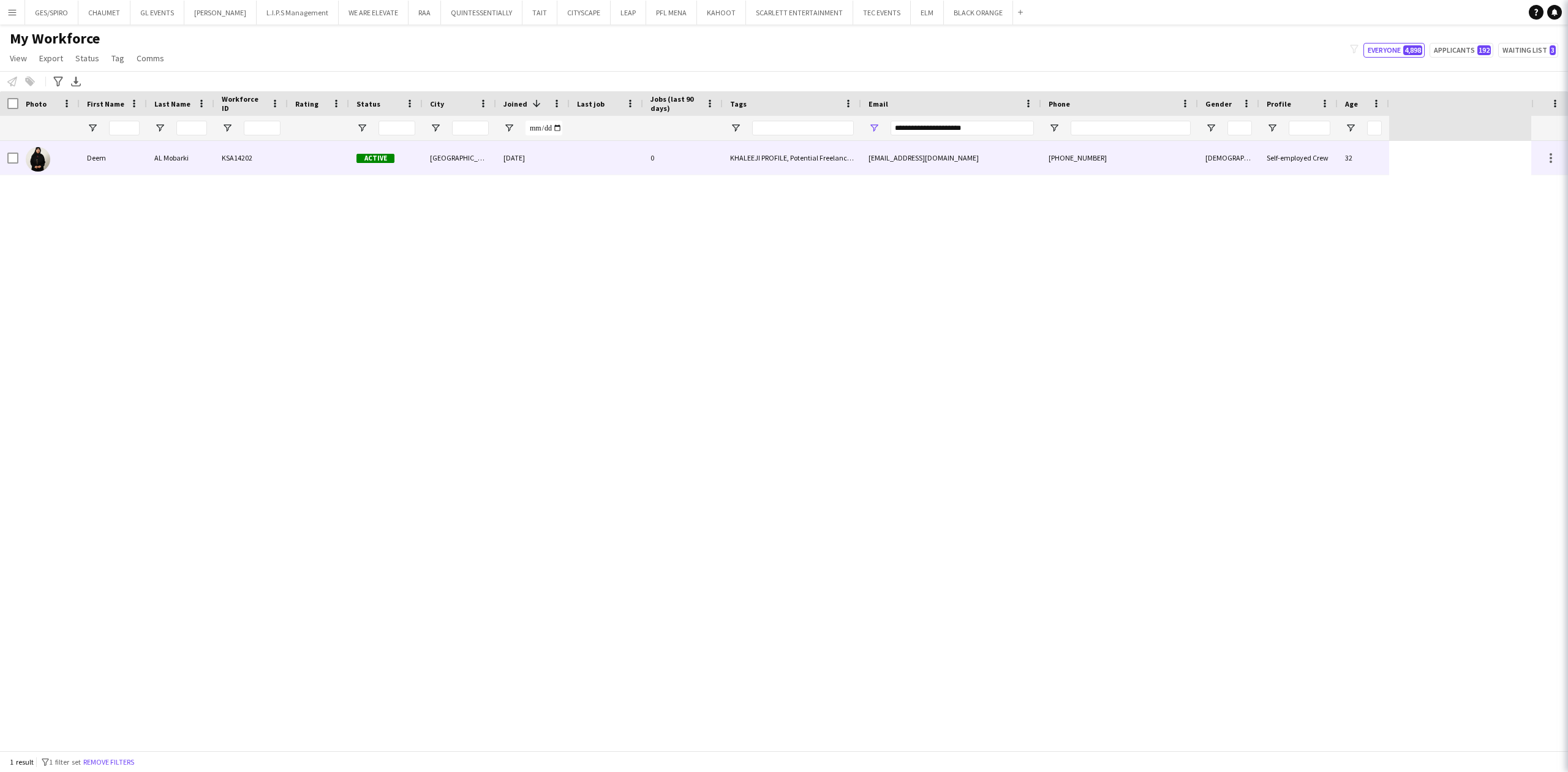
click at [1008, 157] on div "deem.mobarki@gmail.com" at bounding box center [951, 157] width 180 height 33
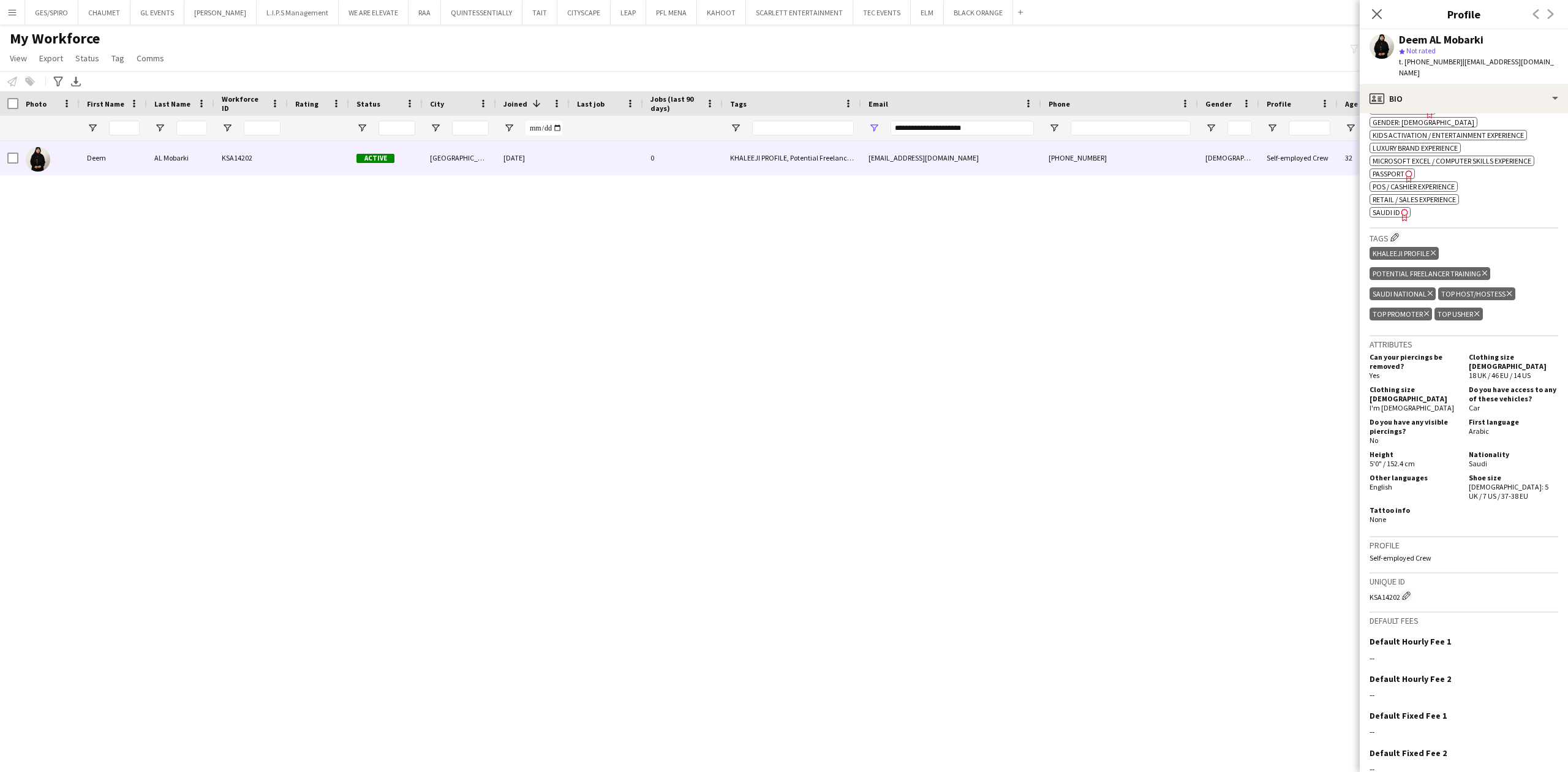
scroll to position [490, 0]
drag, startPoint x: 981, startPoint y: 123, endPoint x: 484, endPoint y: 102, distance: 497.4
click at [484, 102] on div "Workforce Details Photo First Name 1" at bounding box center [695, 116] width 1389 height 49
drag, startPoint x: 978, startPoint y: 128, endPoint x: 986, endPoint y: 131, distance: 8.5
click at [978, 128] on input "**********" at bounding box center [962, 127] width 143 height 15
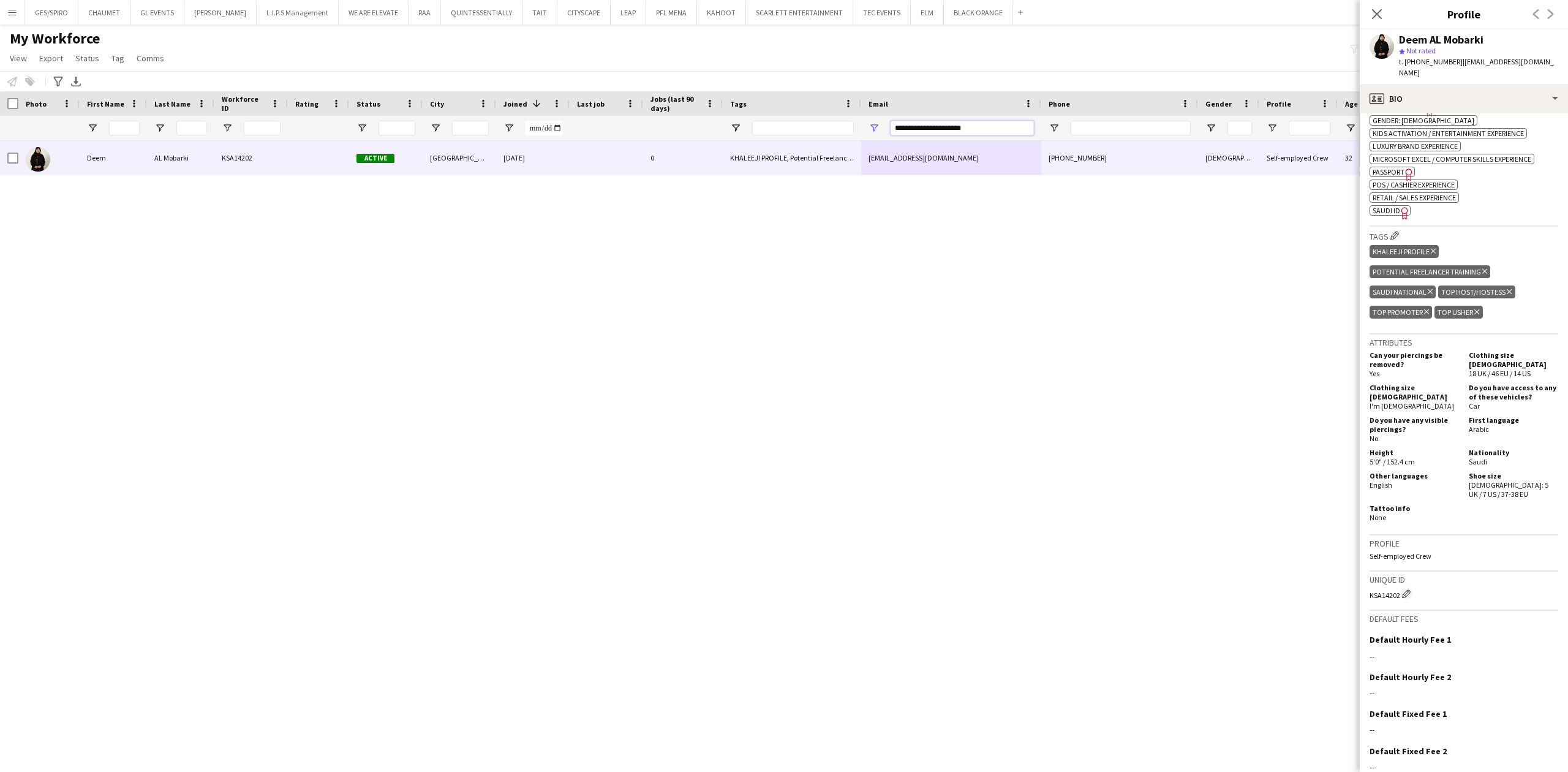
drag, startPoint x: 1001, startPoint y: 128, endPoint x: 667, endPoint y: 135, distance: 334.1
click at [696, 132] on div at bounding box center [695, 128] width 1389 height 25
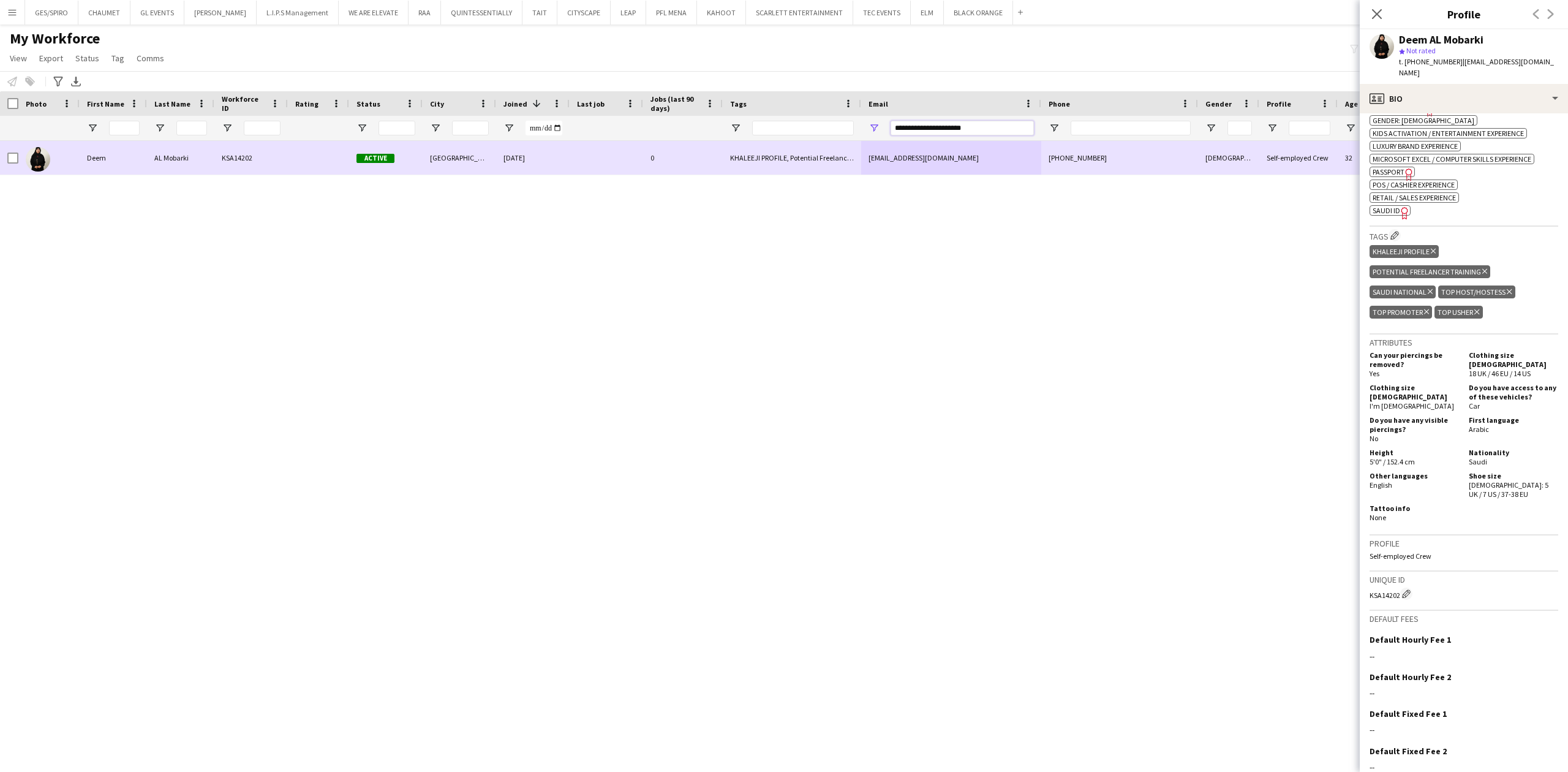
paste input "*"
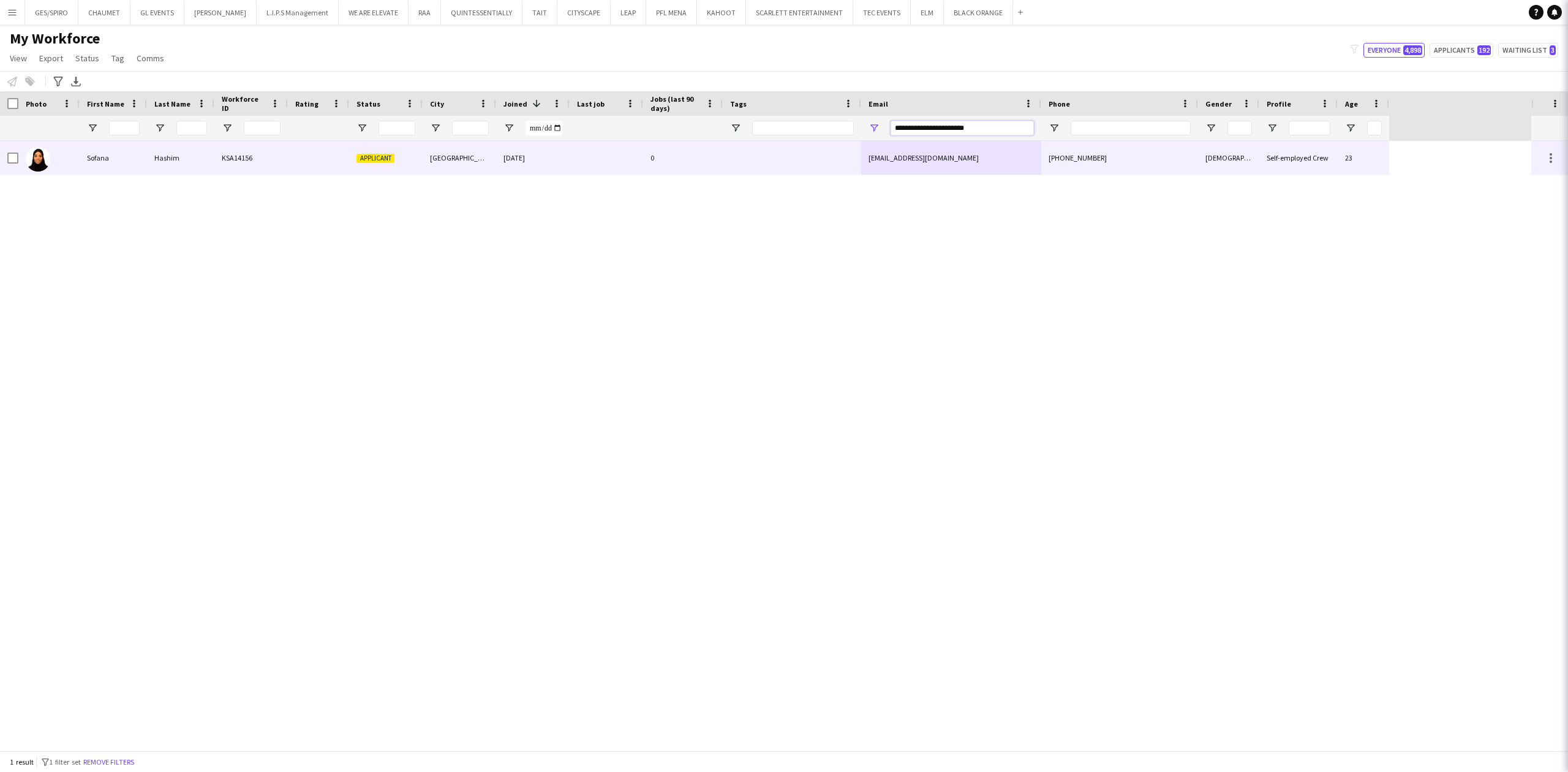
type input "**********"
click at [640, 150] on div at bounding box center [607, 157] width 74 height 33
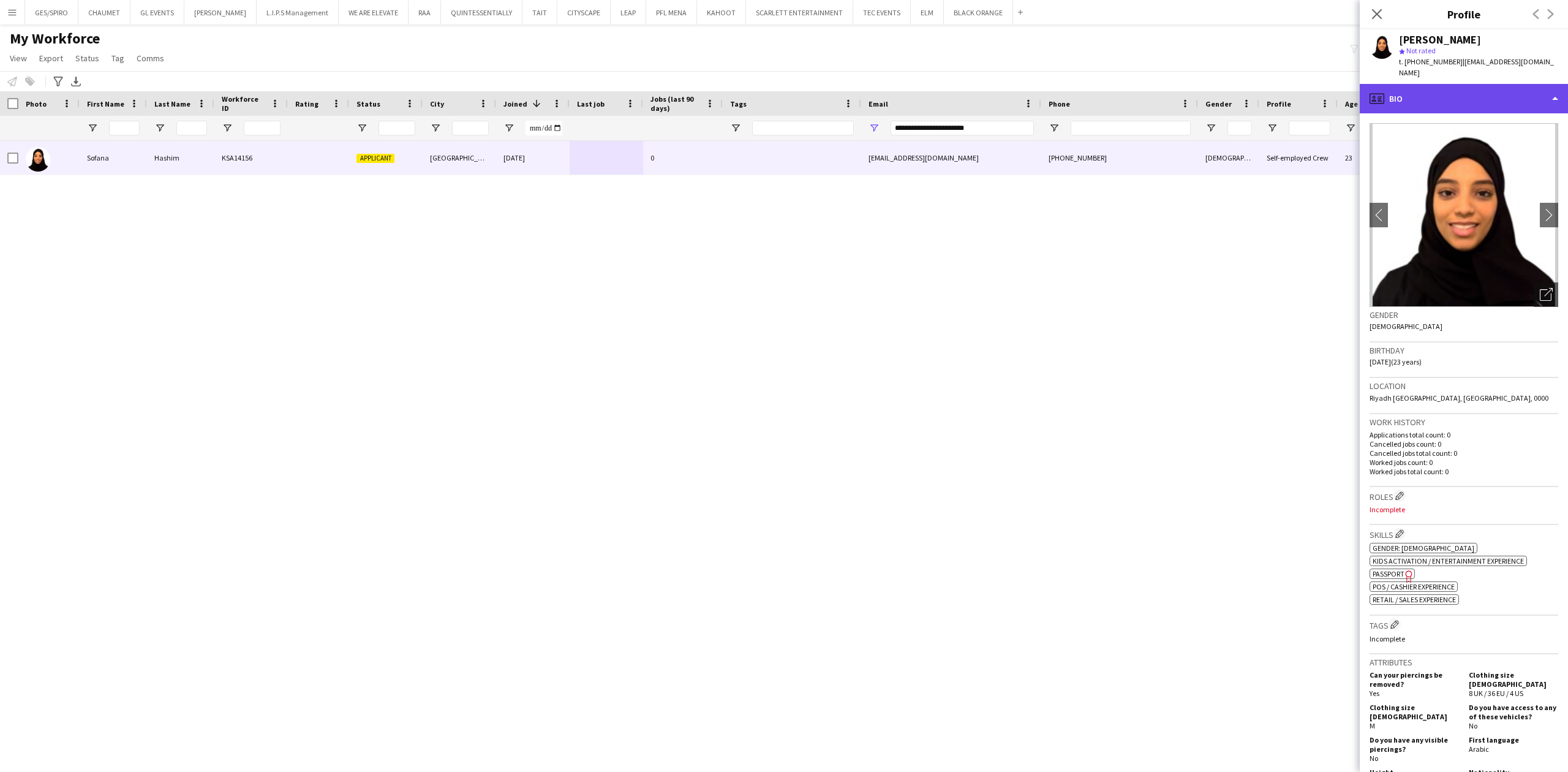
click at [1470, 98] on div "profile Bio" at bounding box center [1463, 98] width 208 height 29
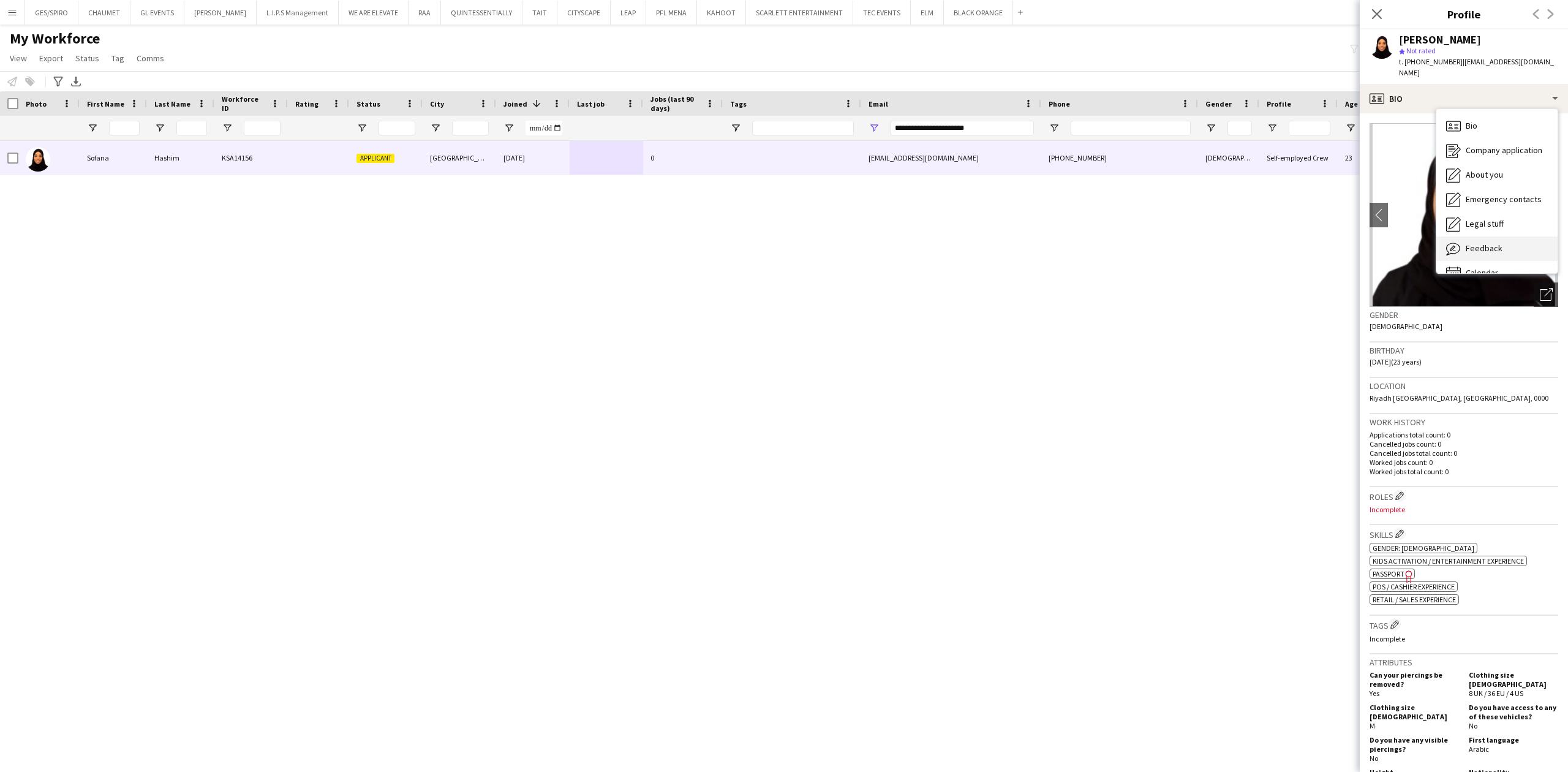
click at [1488, 243] on span "Feedback" at bounding box center [1484, 248] width 37 height 11
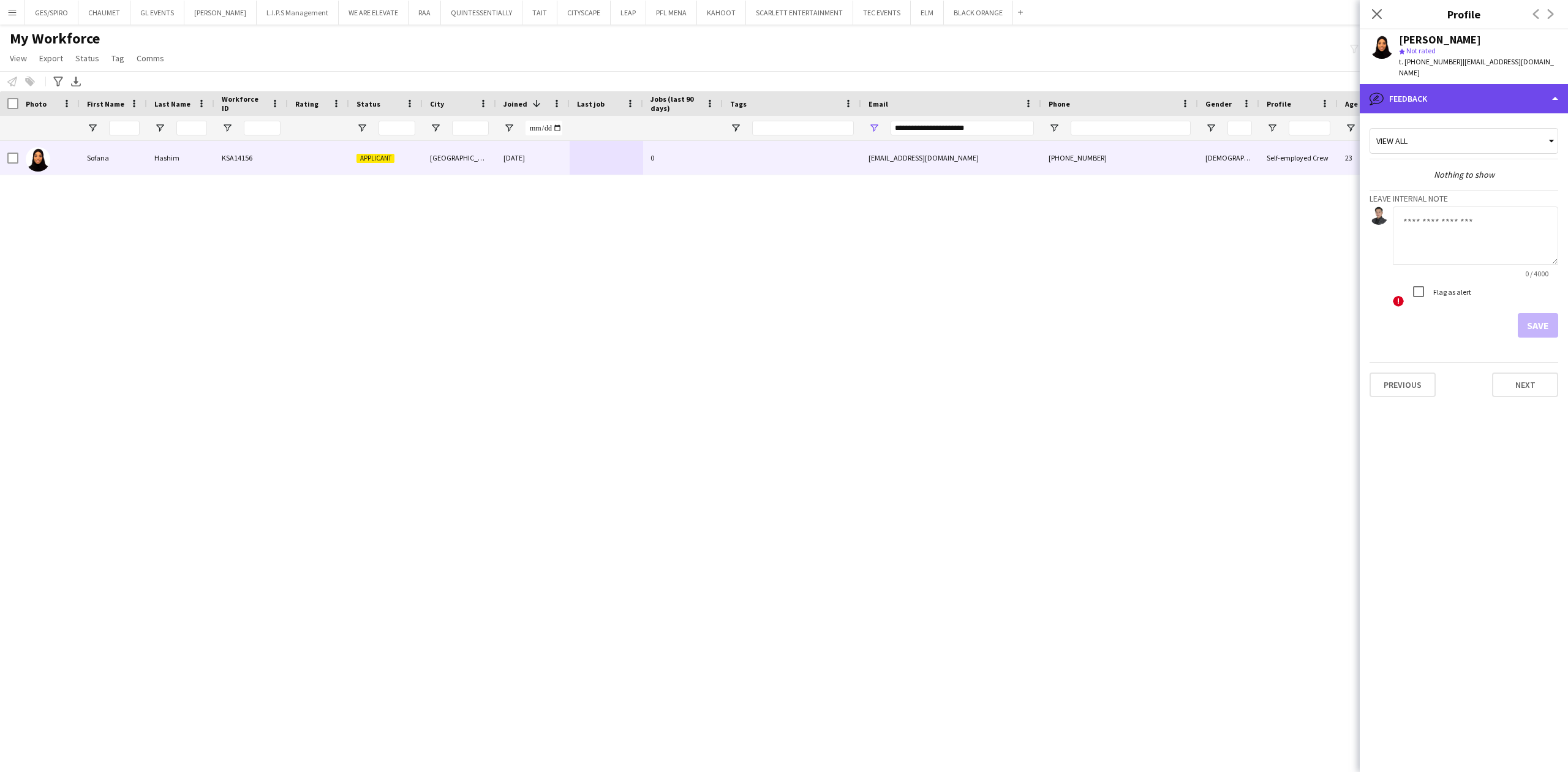
click at [1444, 84] on div "bubble-pencil Feedback" at bounding box center [1463, 98] width 208 height 29
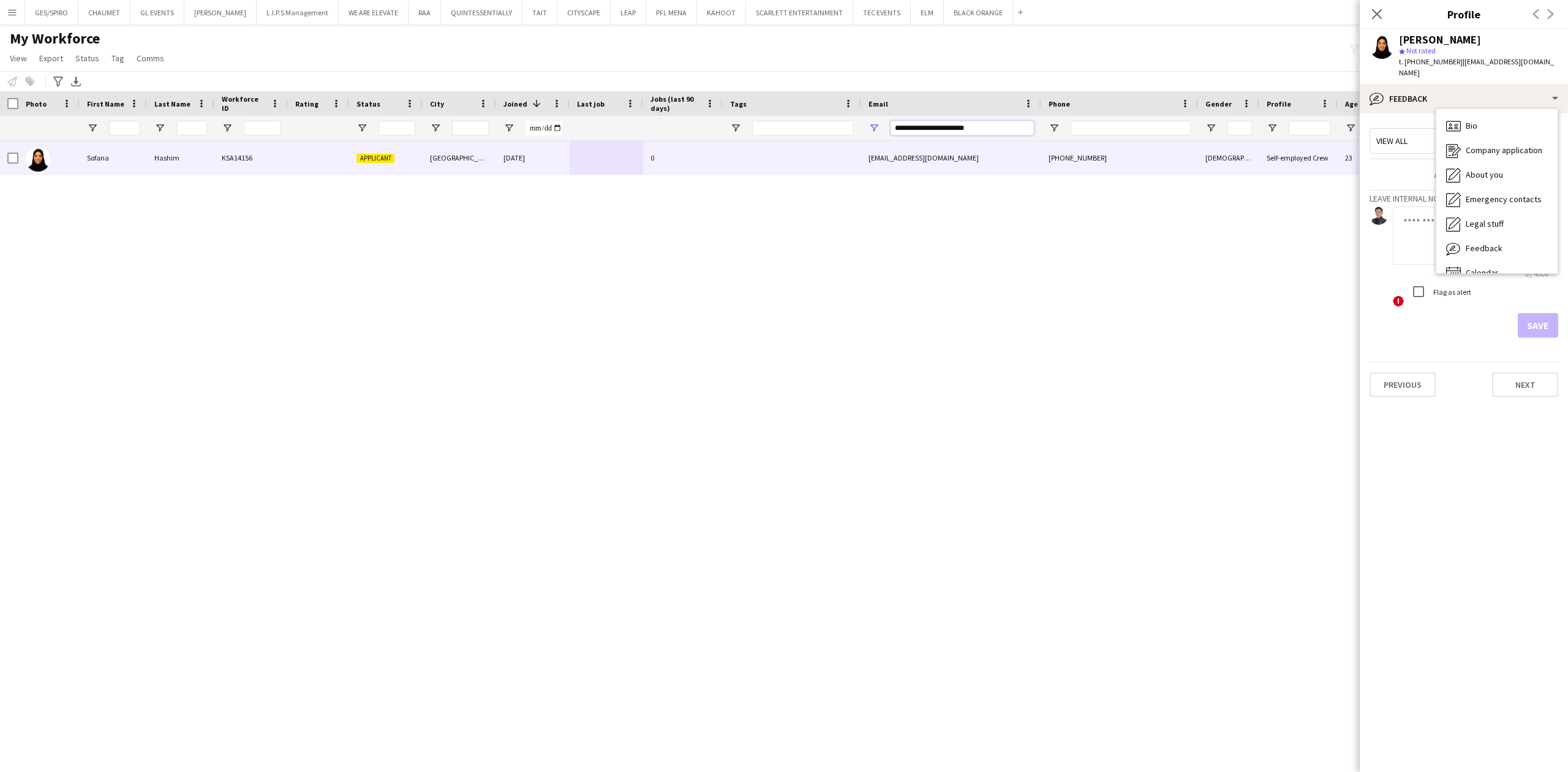
drag, startPoint x: 1006, startPoint y: 125, endPoint x: 687, endPoint y: 132, distance: 319.1
click at [696, 128] on div at bounding box center [695, 128] width 1389 height 25
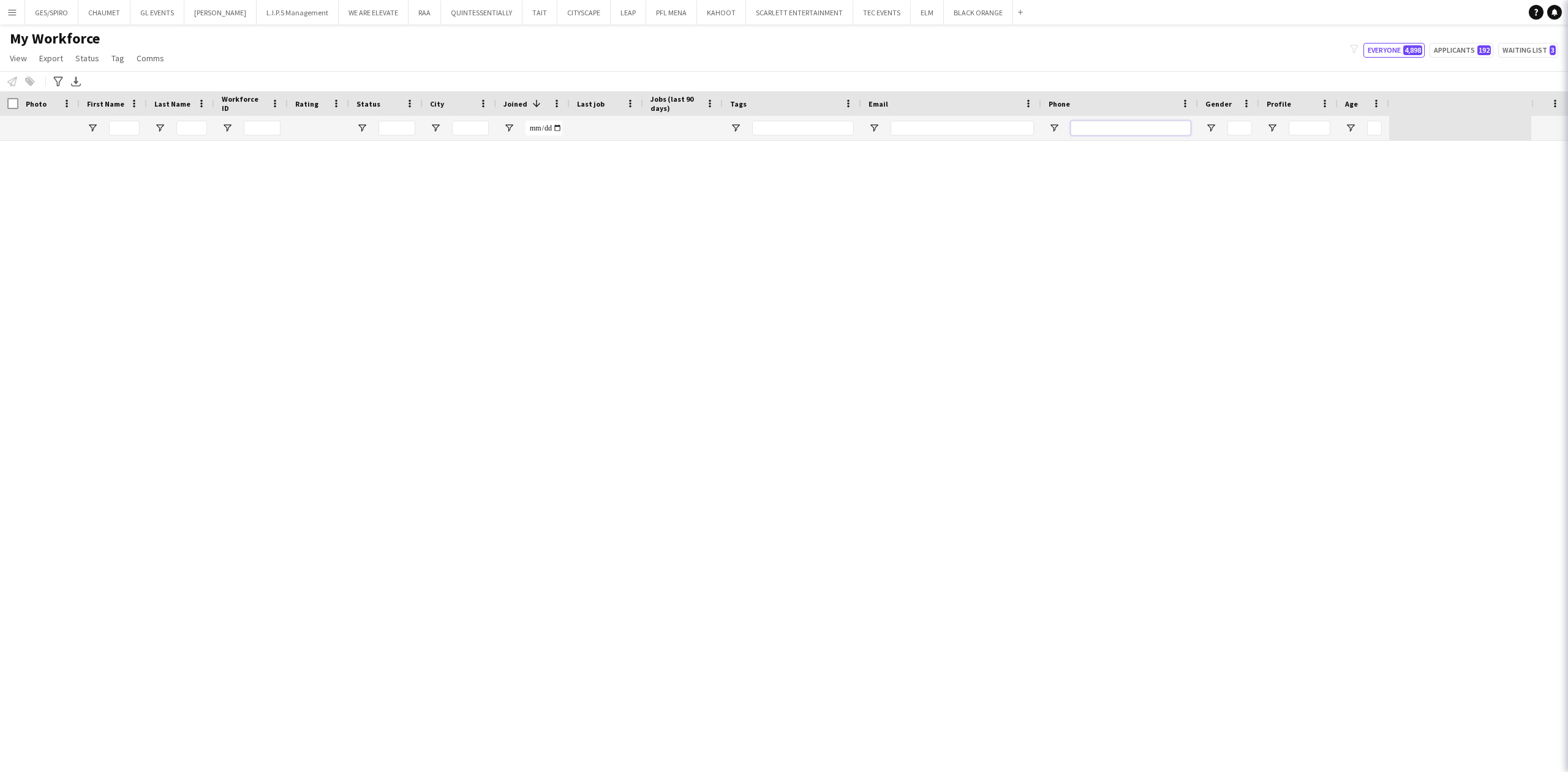
click at [1138, 126] on input "Phone Filter Input" at bounding box center [1130, 127] width 120 height 15
click at [1137, 128] on input "Phone Filter Input" at bounding box center [1130, 127] width 120 height 15
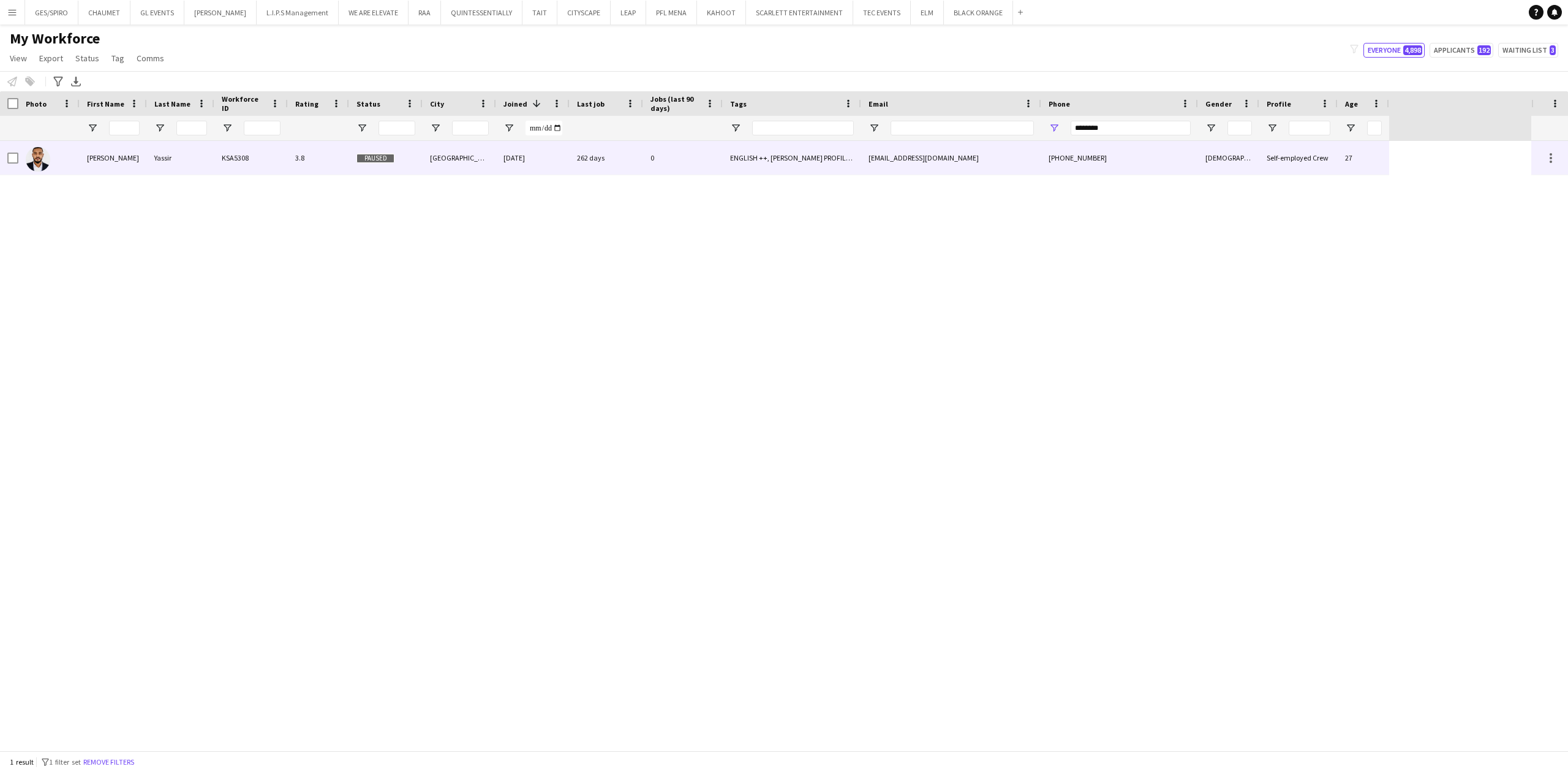
click at [638, 152] on div "262 days" at bounding box center [607, 157] width 74 height 33
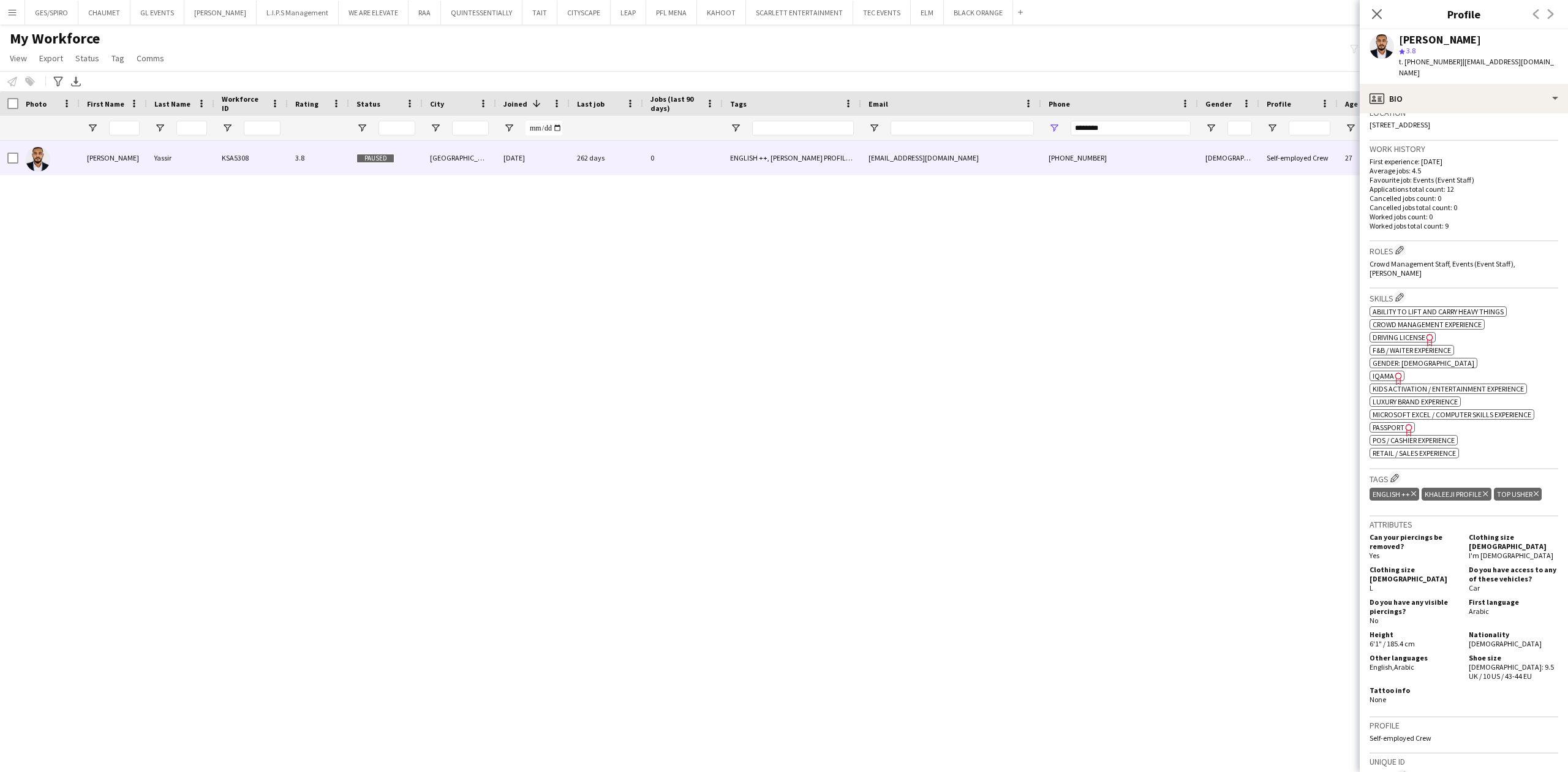
scroll to position [246, 0]
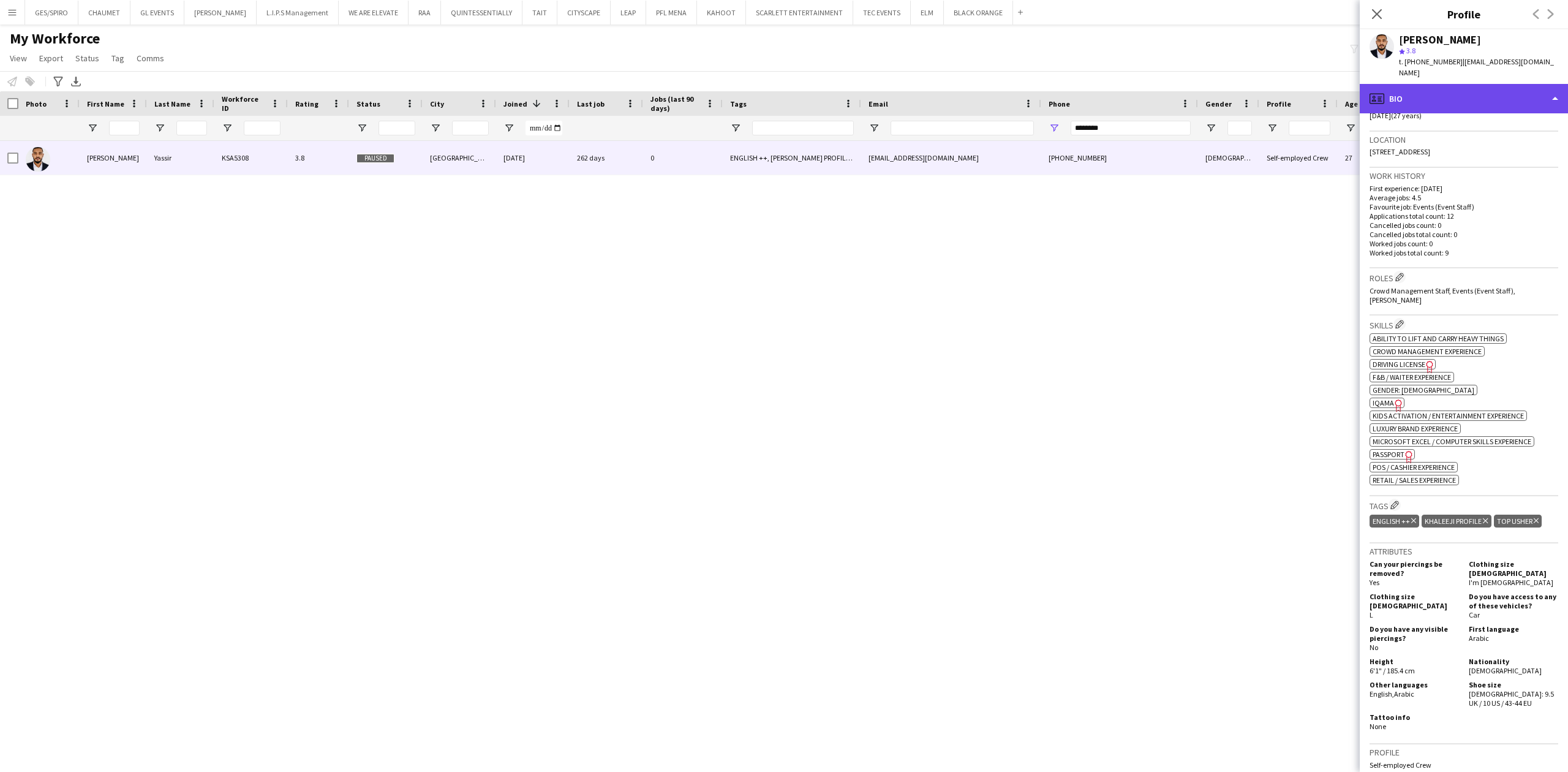
click at [1476, 86] on div "profile Bio" at bounding box center [1463, 98] width 208 height 29
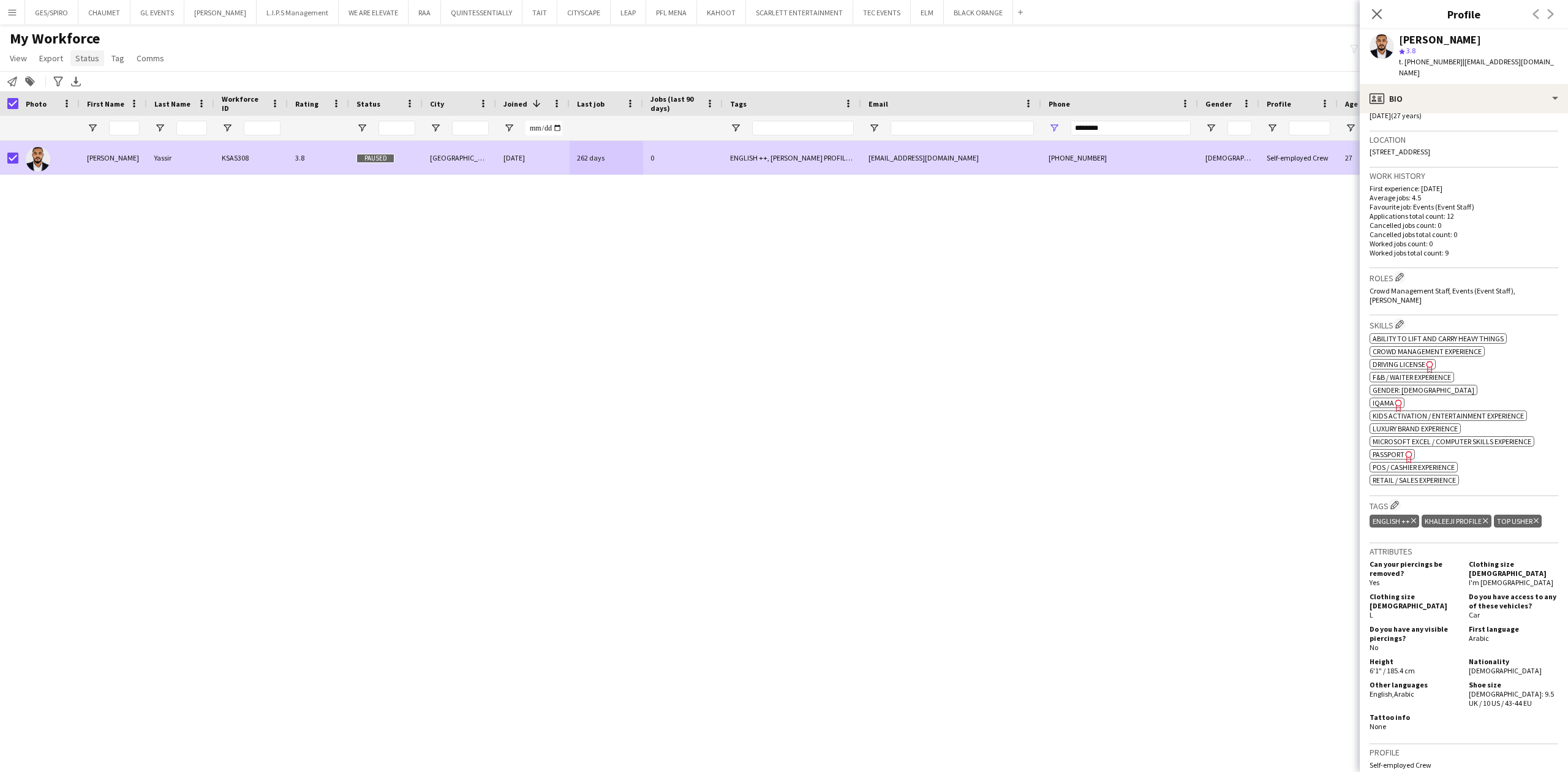
click at [88, 60] on span "Status" at bounding box center [87, 58] width 24 height 11
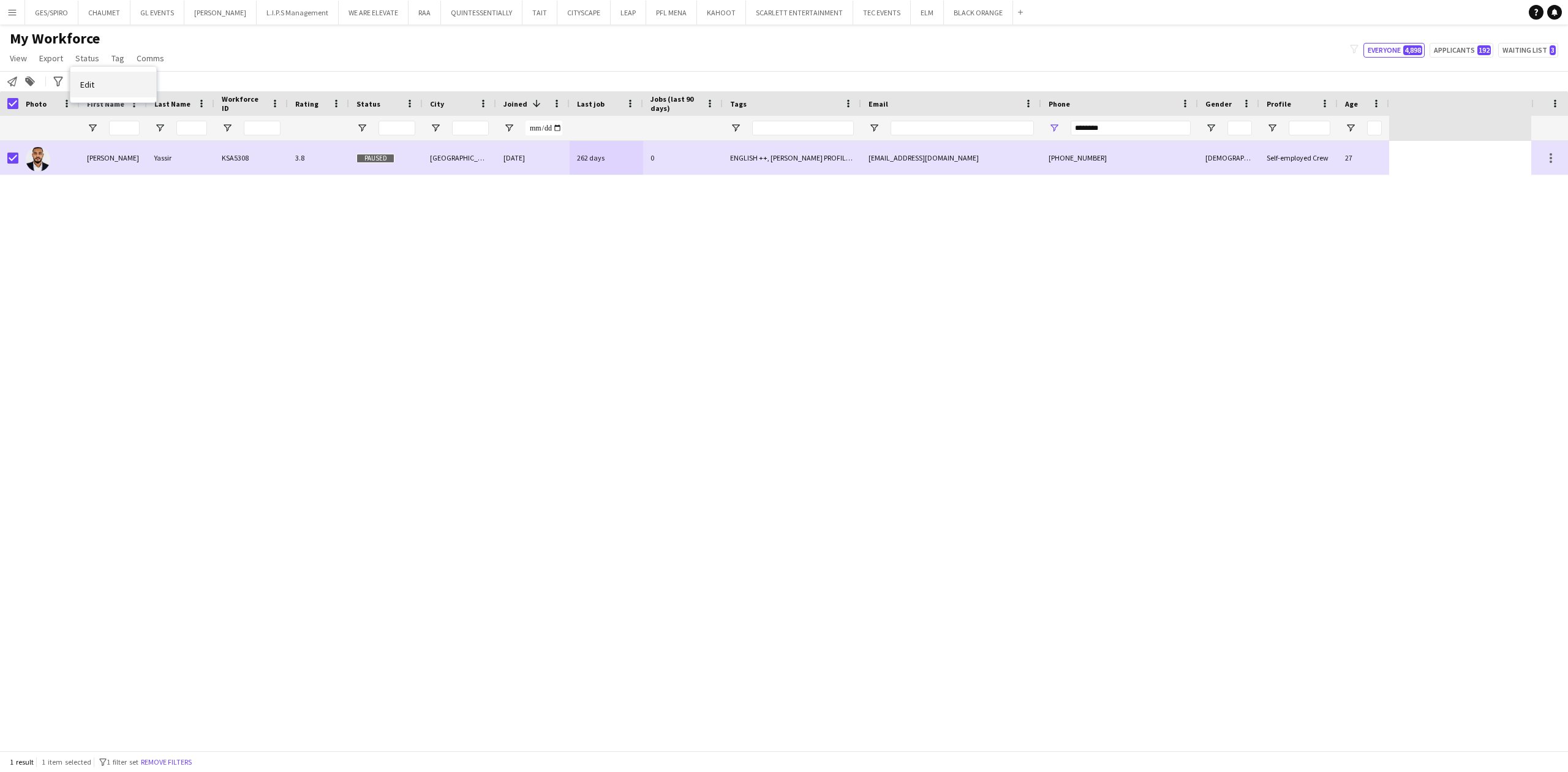
click at [140, 87] on link "Edit" at bounding box center [113, 84] width 86 height 25
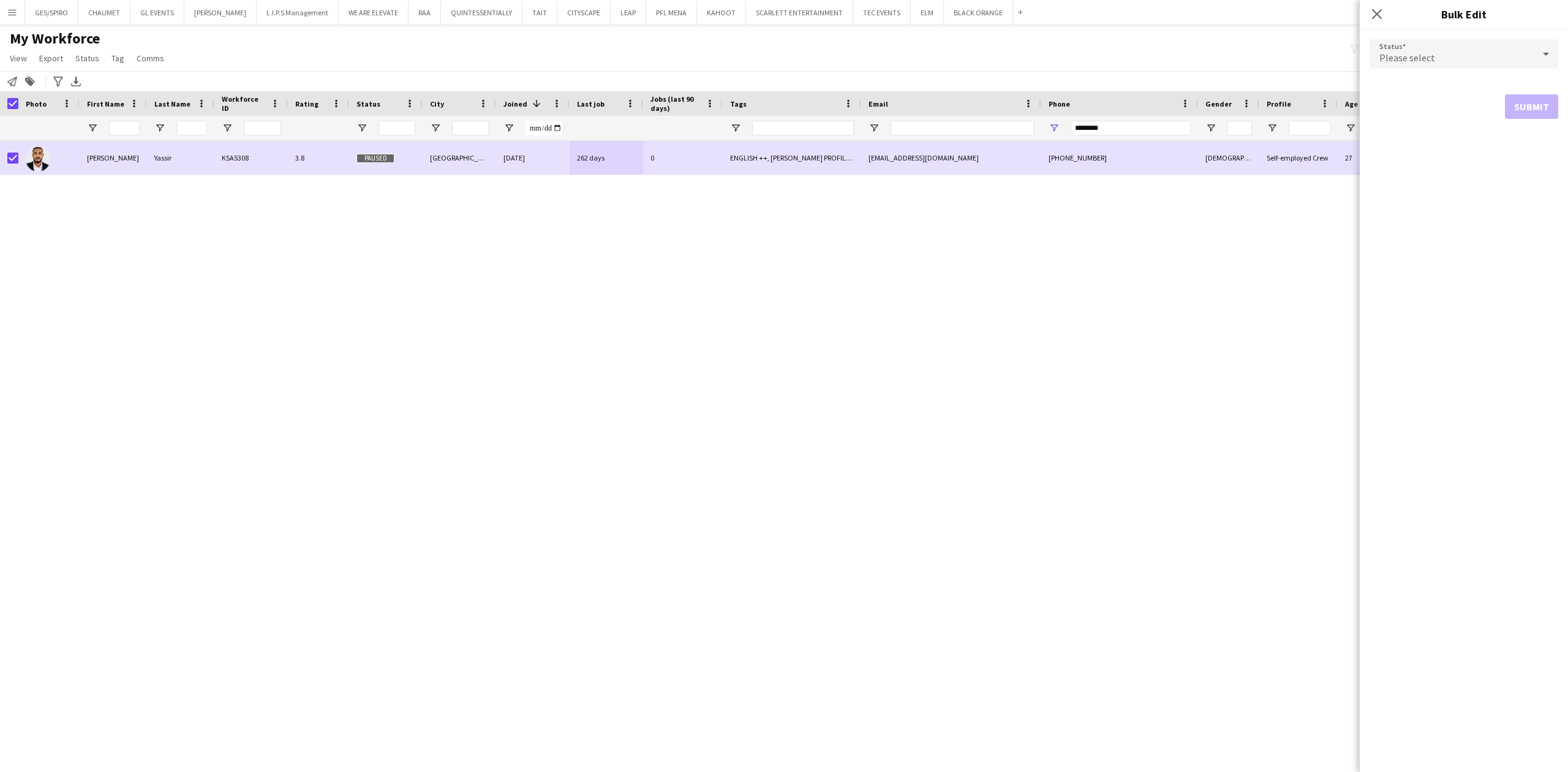
click at [1492, 46] on div "Please select" at bounding box center [1451, 54] width 164 height 29
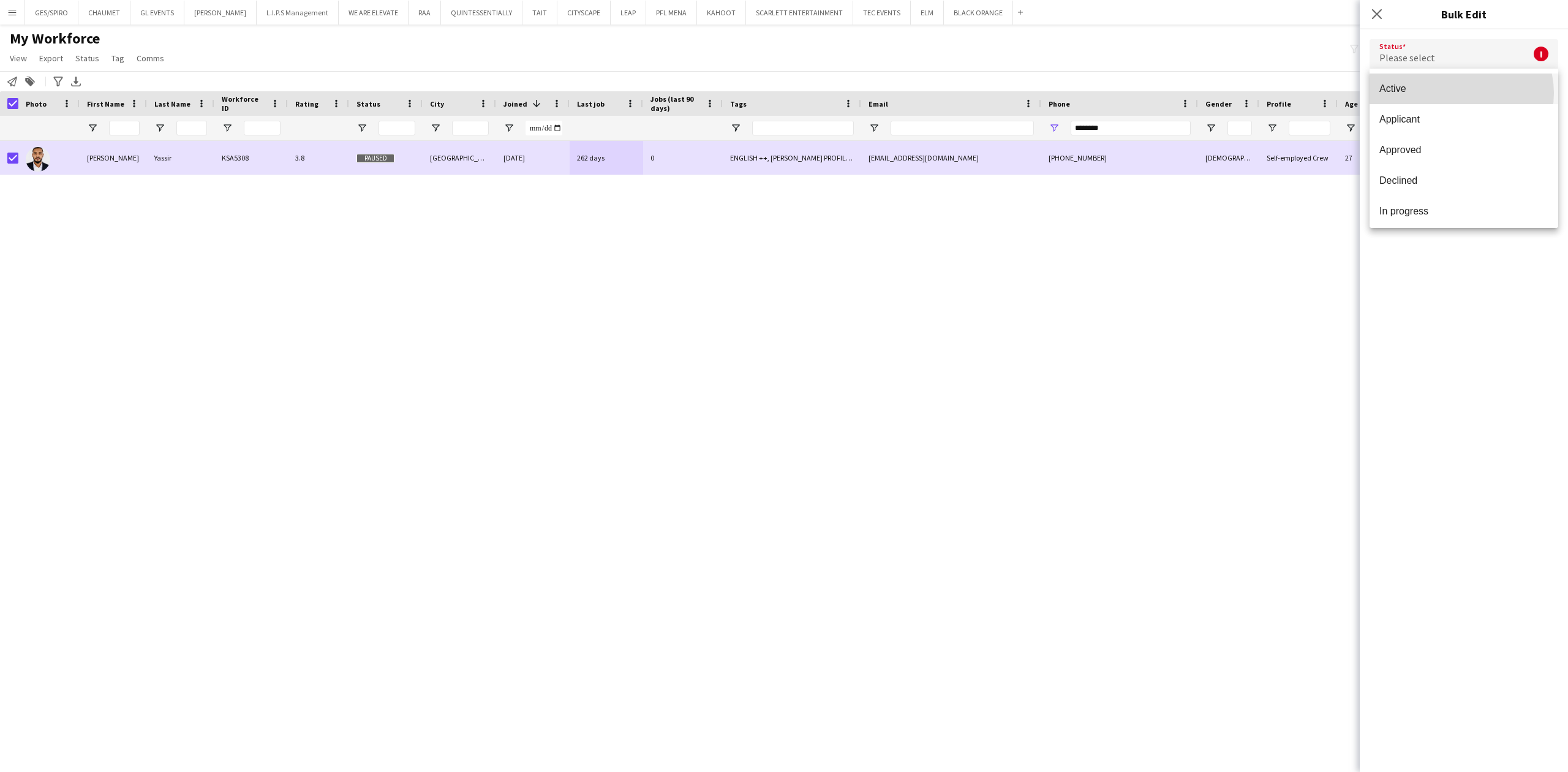
click at [1461, 93] on span "Active" at bounding box center [1463, 88] width 169 height 11
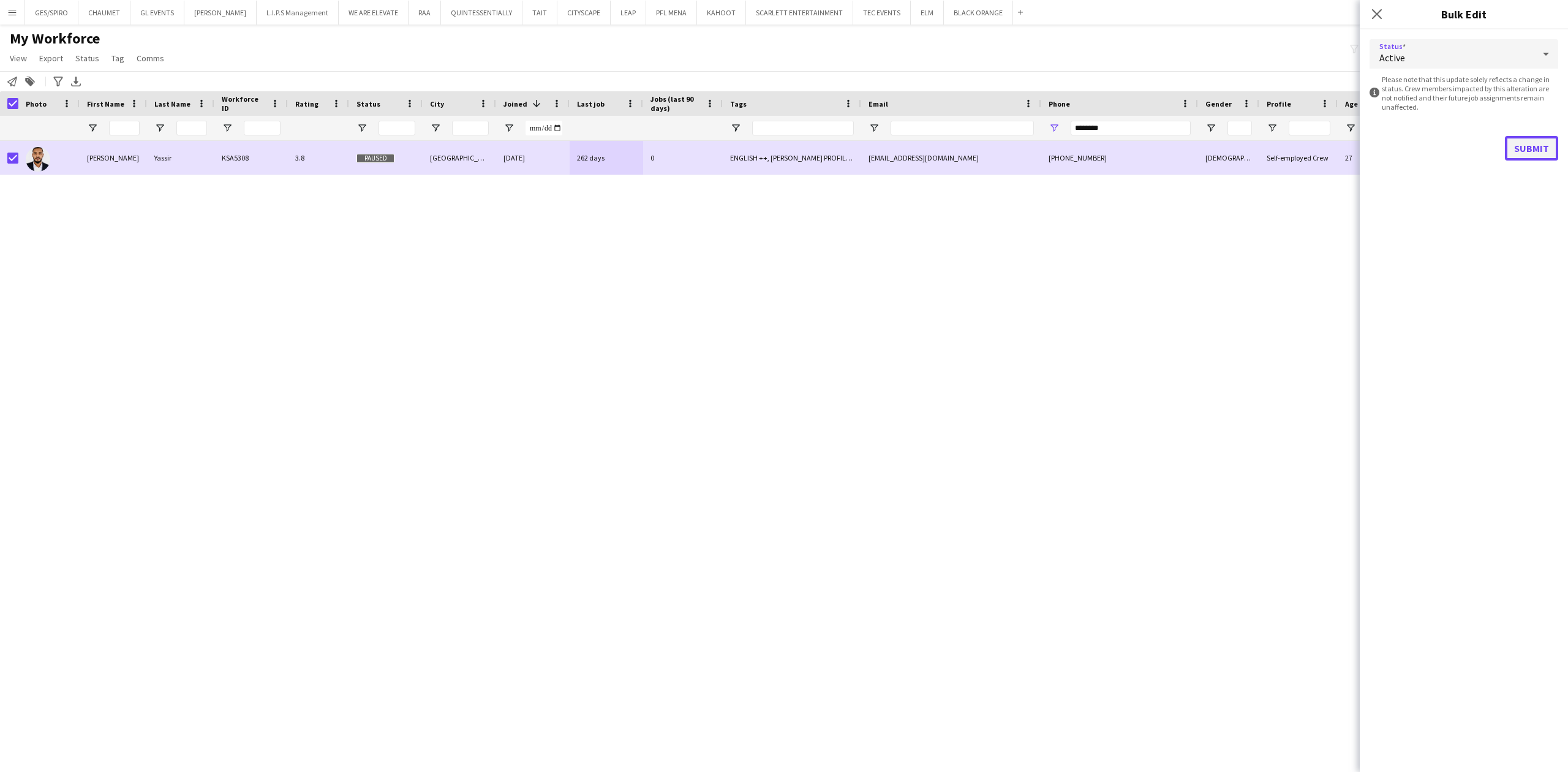
click at [1530, 144] on button "Submit" at bounding box center [1531, 149] width 54 height 25
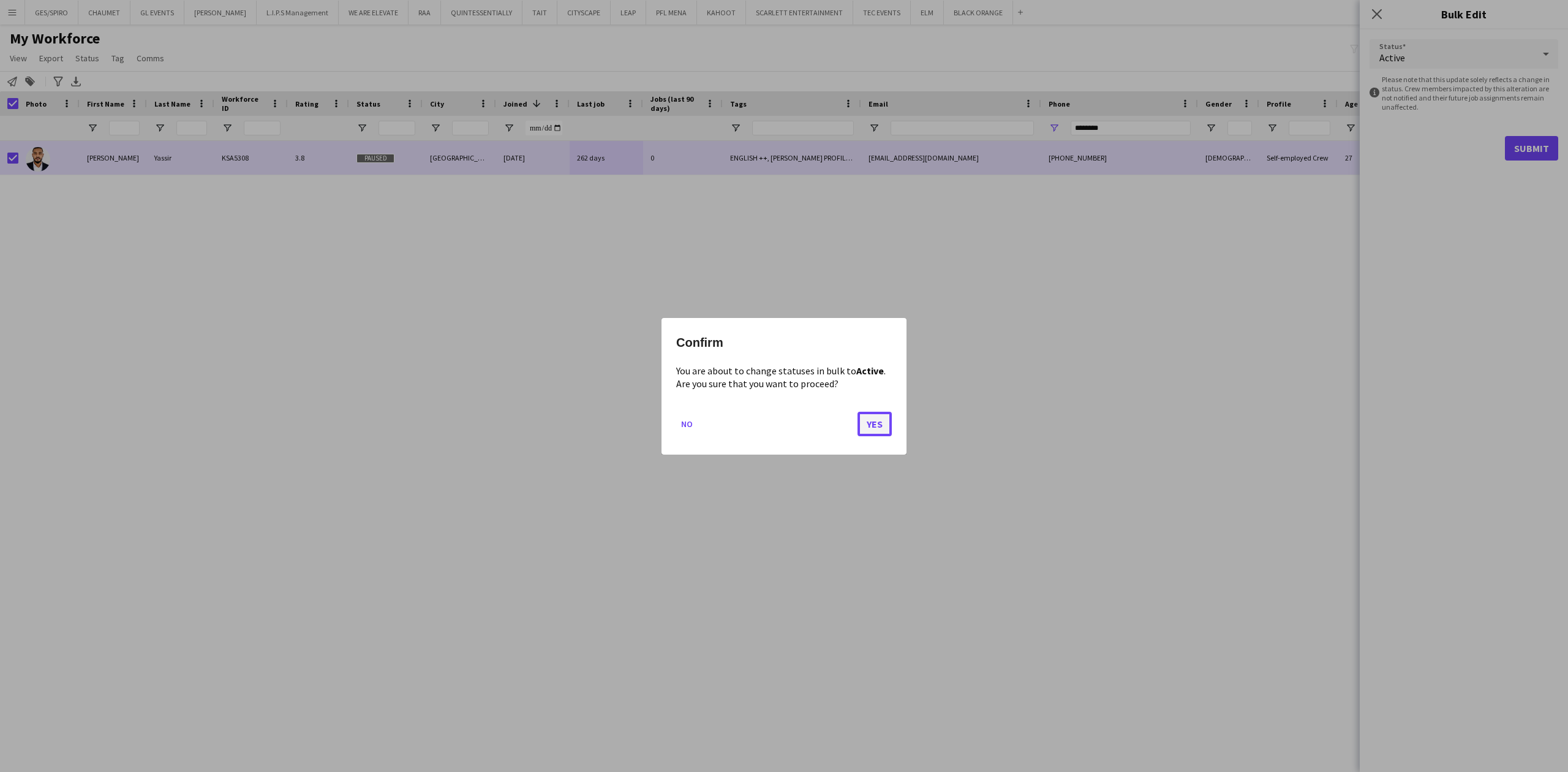
click at [875, 423] on button "Yes" at bounding box center [874, 423] width 34 height 25
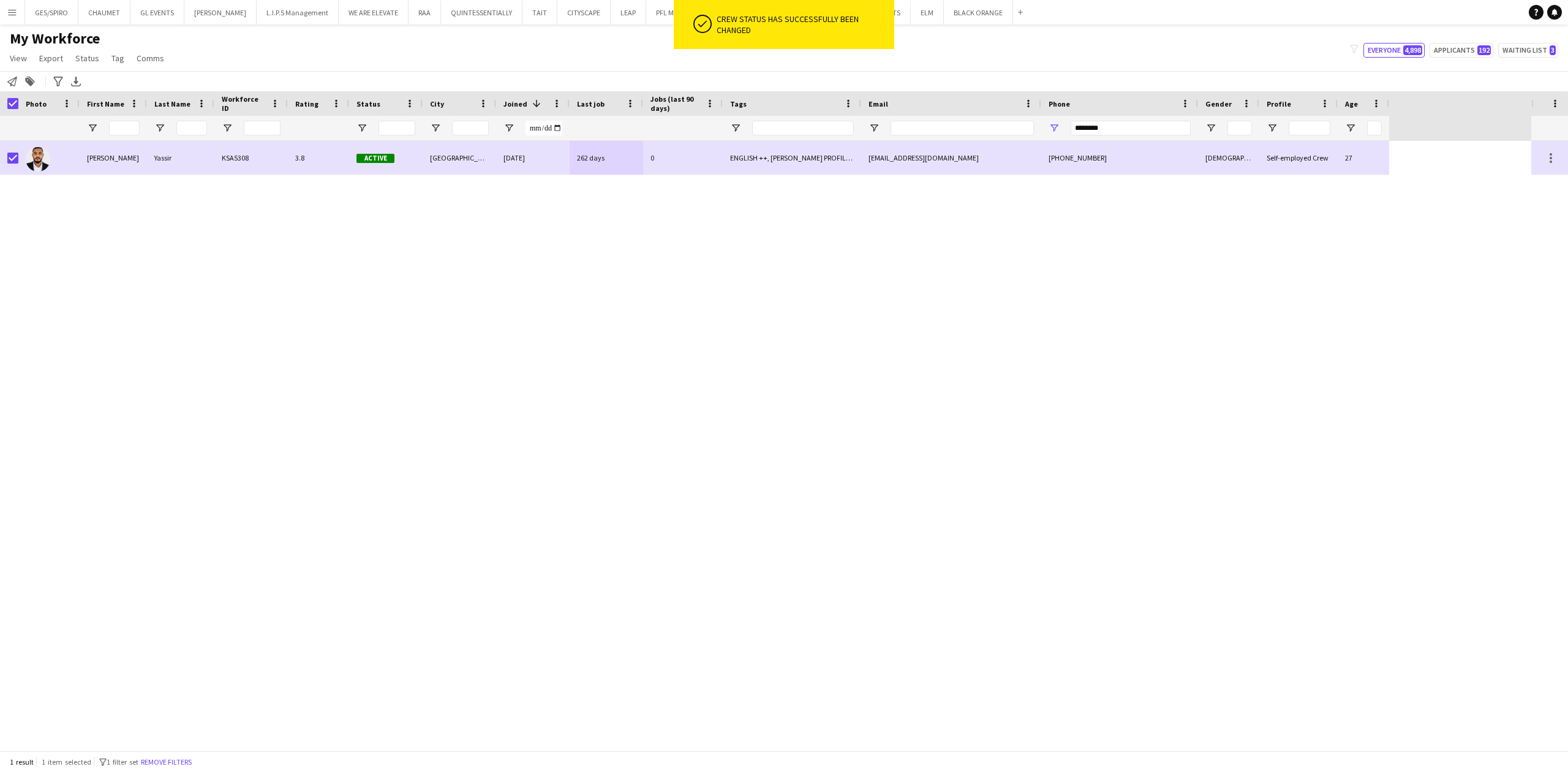
click at [689, 289] on div "Mohamed Yassir KSA5308 3.8 Active Riyadh 10-11-2023 262 days 0 ENGLISH ++, KHAL…" at bounding box center [765, 445] width 1531 height 609
drag, startPoint x: 1166, startPoint y: 121, endPoint x: 958, endPoint y: 135, distance: 208.5
click at [960, 132] on div at bounding box center [695, 128] width 1389 height 25
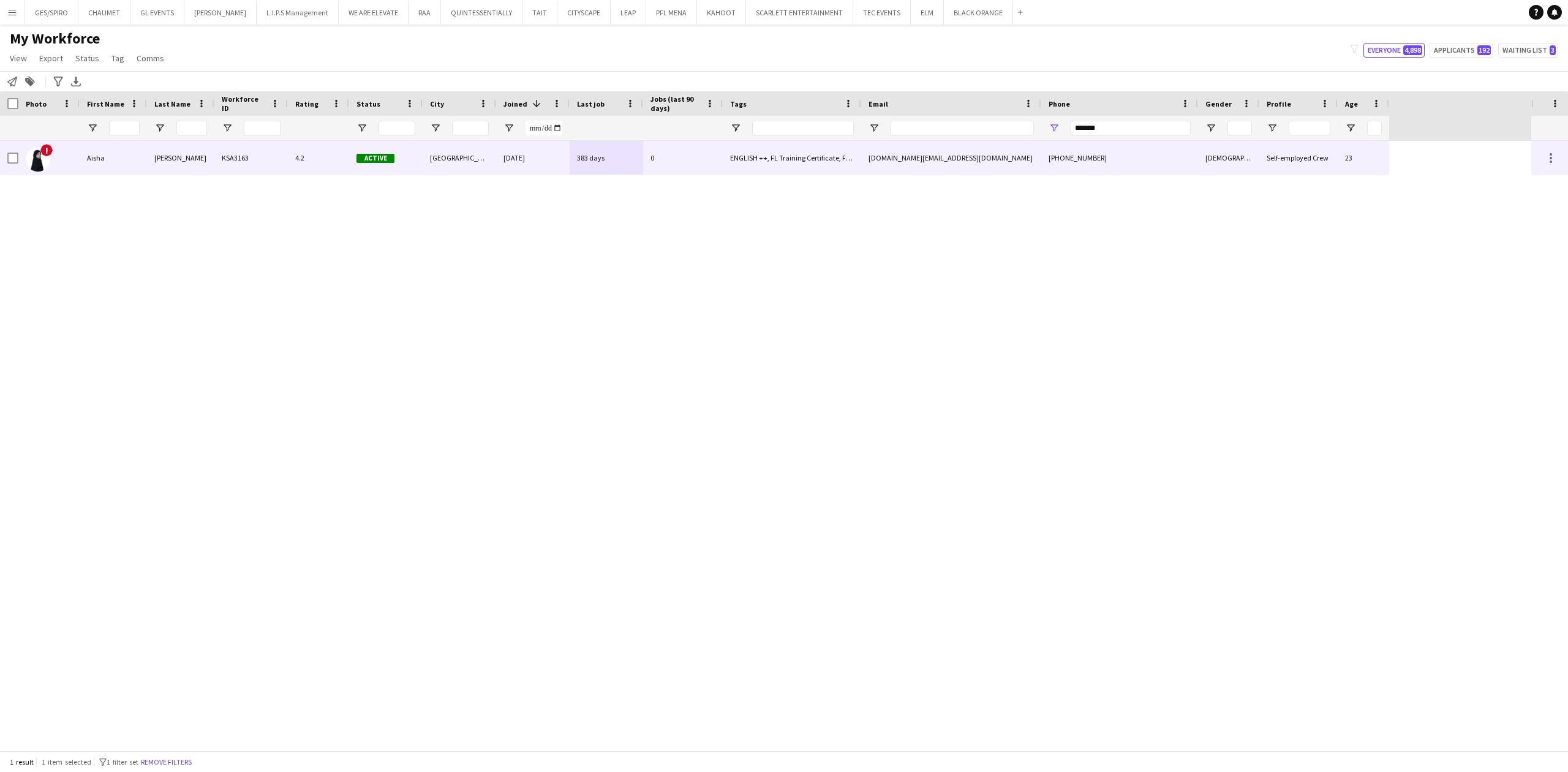
click at [908, 156] on div "ais.vip@hotmail.com" at bounding box center [951, 157] width 180 height 33
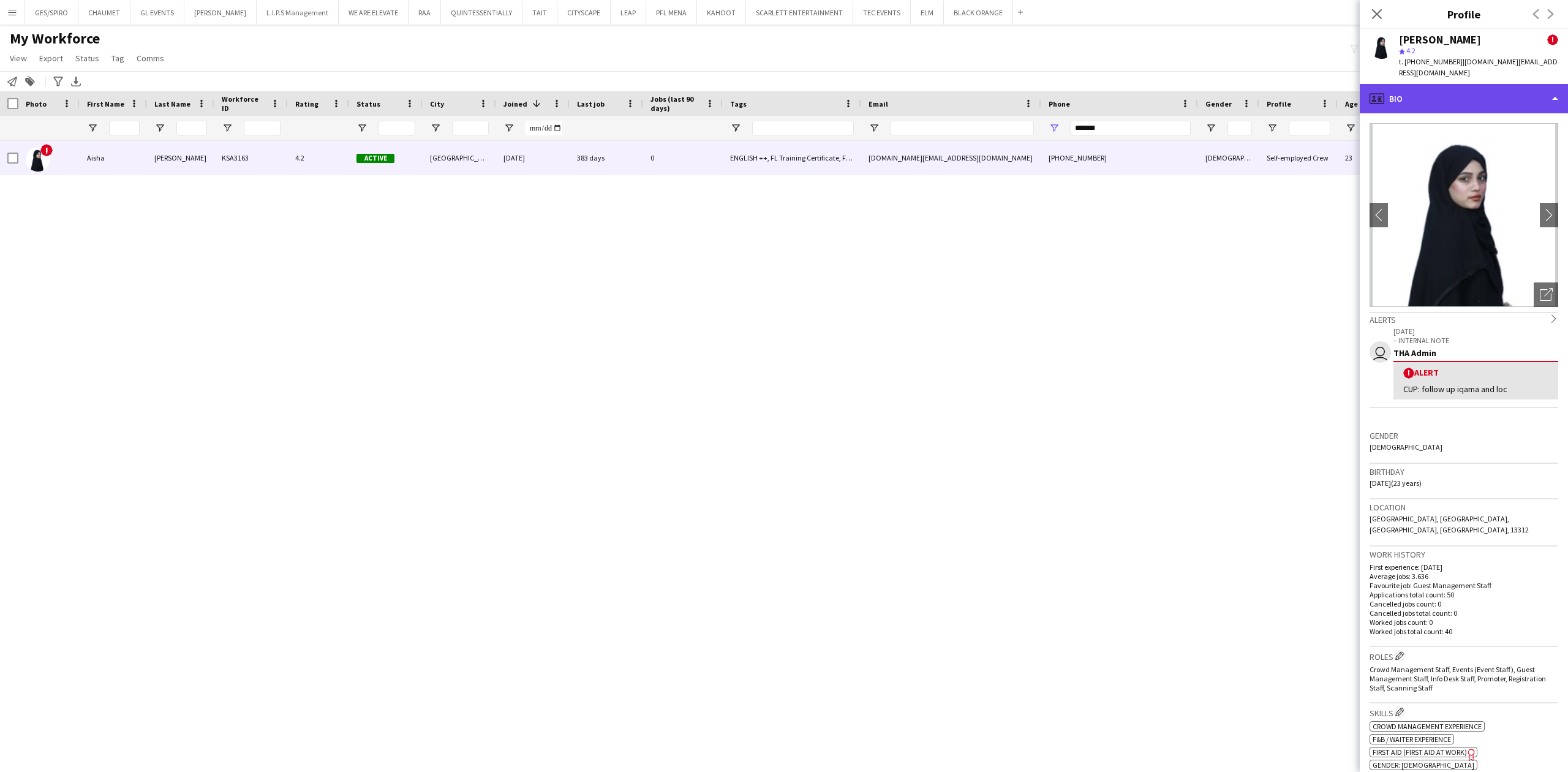
click at [1458, 94] on div "profile Bio" at bounding box center [1463, 98] width 208 height 29
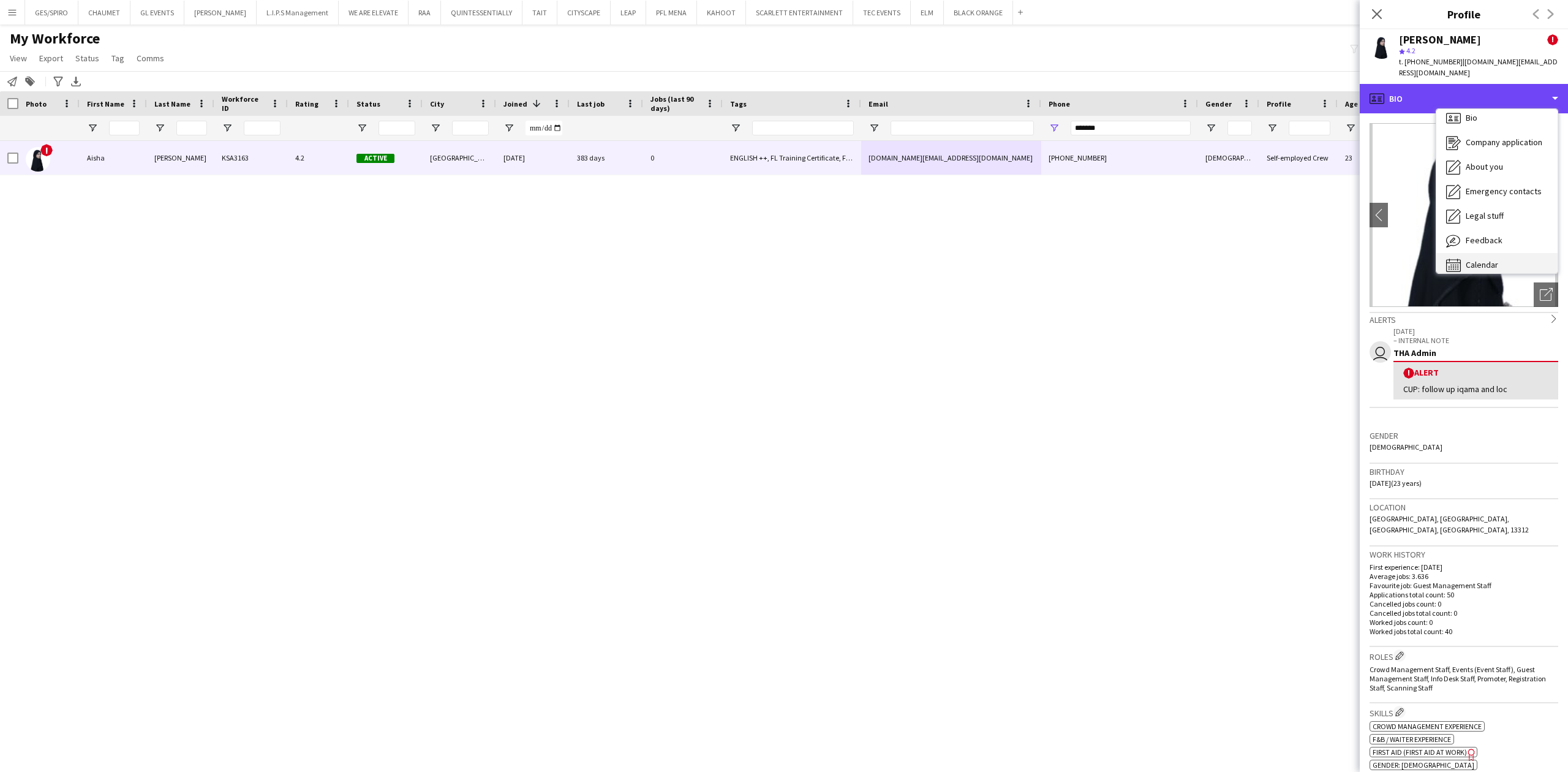
scroll to position [18, 0]
click at [1500, 219] on div "Feedback Feedback" at bounding box center [1497, 231] width 121 height 25
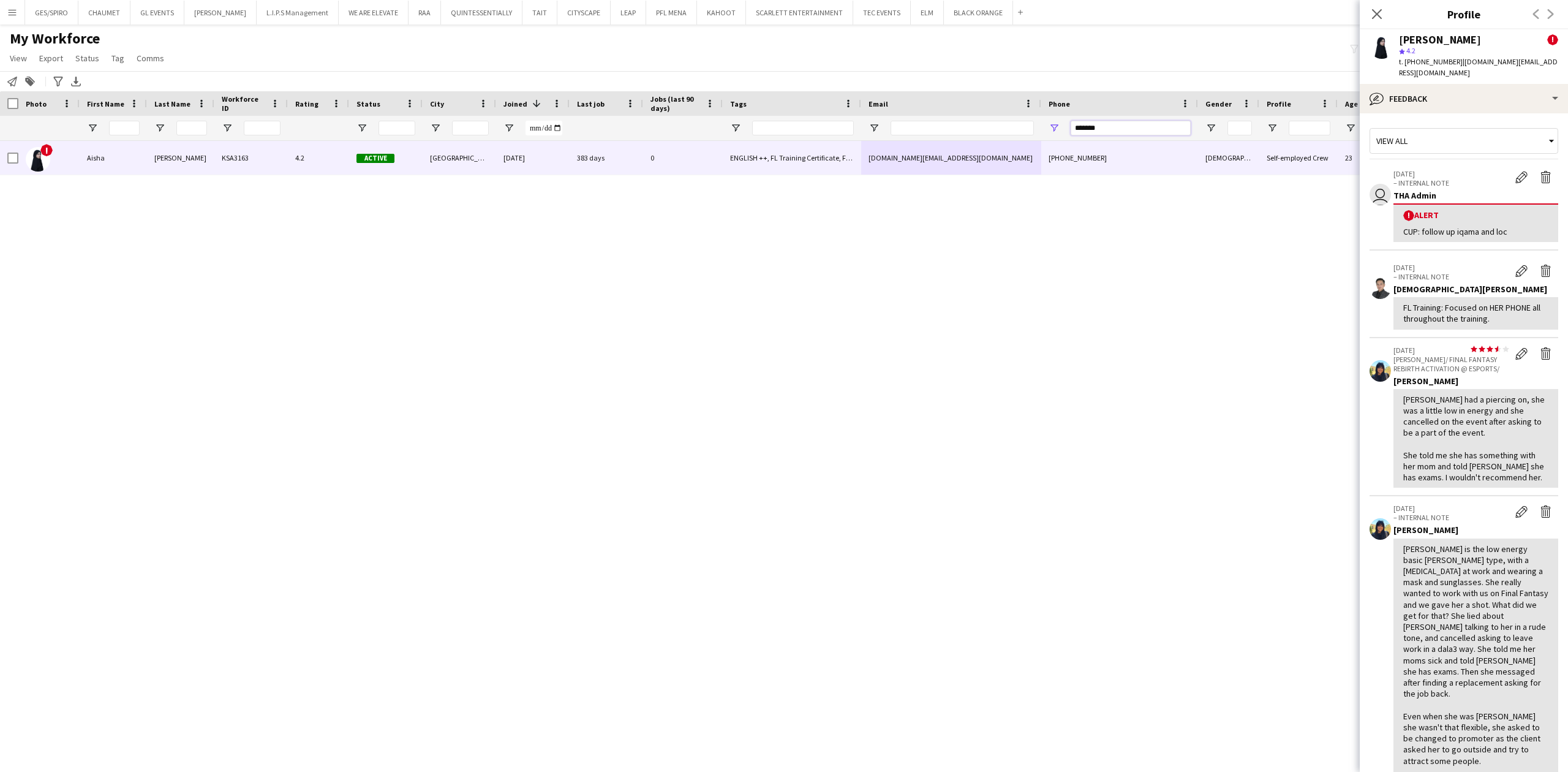
drag, startPoint x: 1152, startPoint y: 127, endPoint x: 872, endPoint y: 142, distance: 280.4
click at [872, 142] on div "Workforce Details Photo First Name" at bounding box center [784, 420] width 1568 height 659
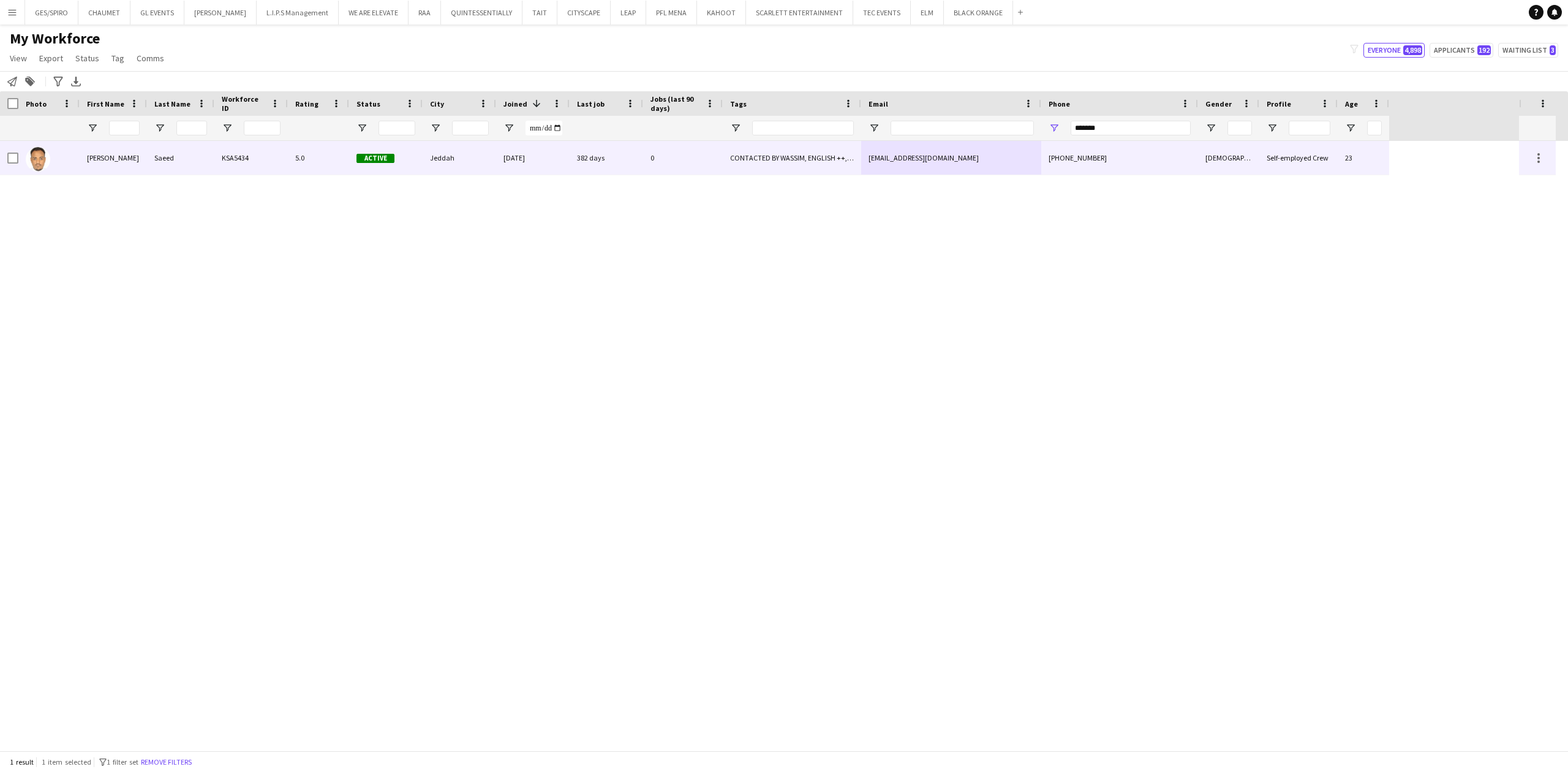
click at [784, 160] on div "CONTACTED BY WASSIM, ENGLISH ++, FOLLOW UP , KHALEEJI PROFILE, TOP PROMOTER, TO…" at bounding box center [791, 157] width 138 height 33
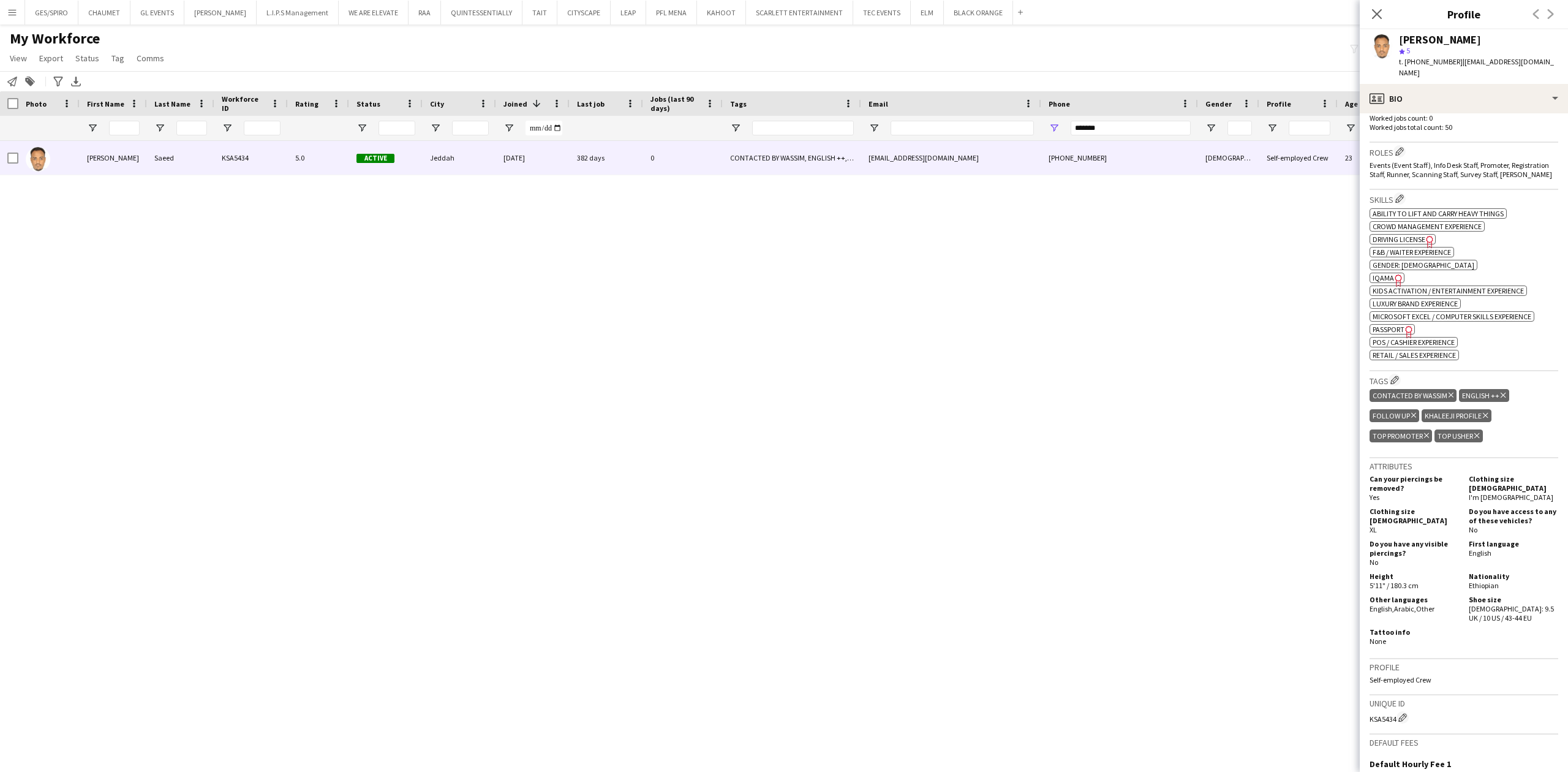
scroll to position [0, 0]
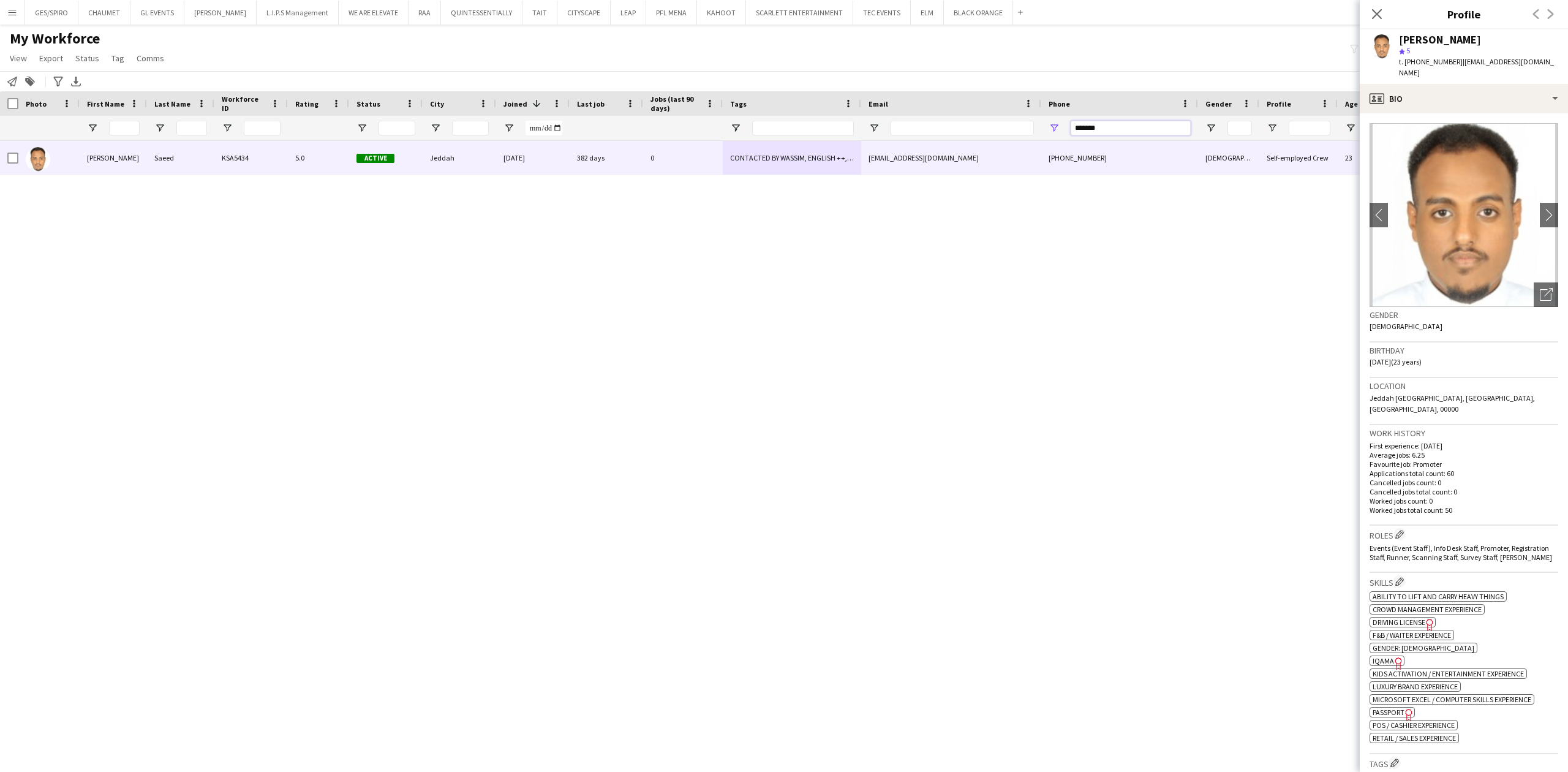
drag, startPoint x: 1118, startPoint y: 128, endPoint x: 920, endPoint y: 140, distance: 198.4
click at [921, 140] on div at bounding box center [695, 128] width 1389 height 25
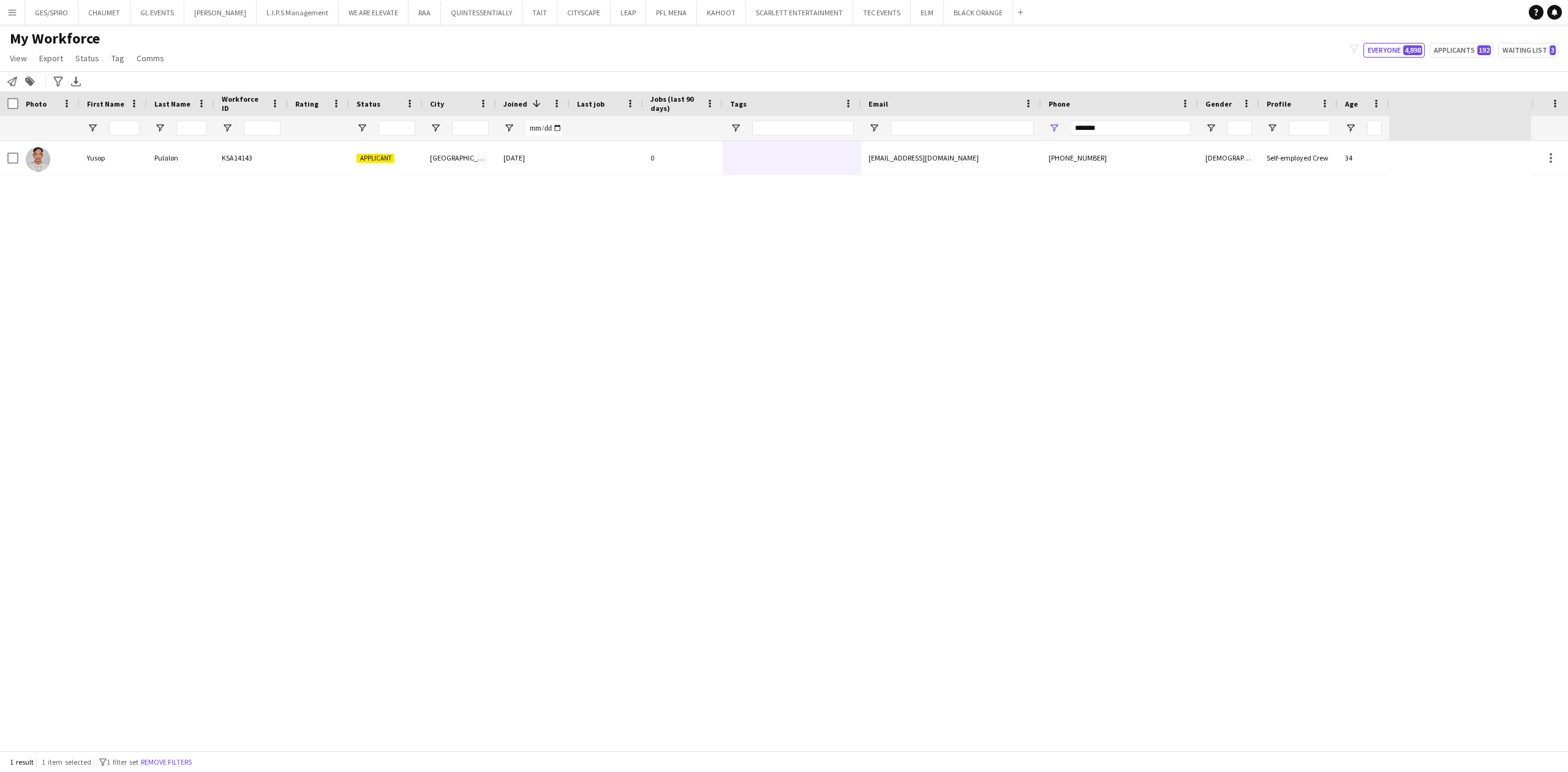
click at [667, 177] on div "Yusop Pulalon KSA14143 Applicant Riyadh 27-08-2025 0 pulalonsop@gmail.com +9665…" at bounding box center [765, 445] width 1531 height 609
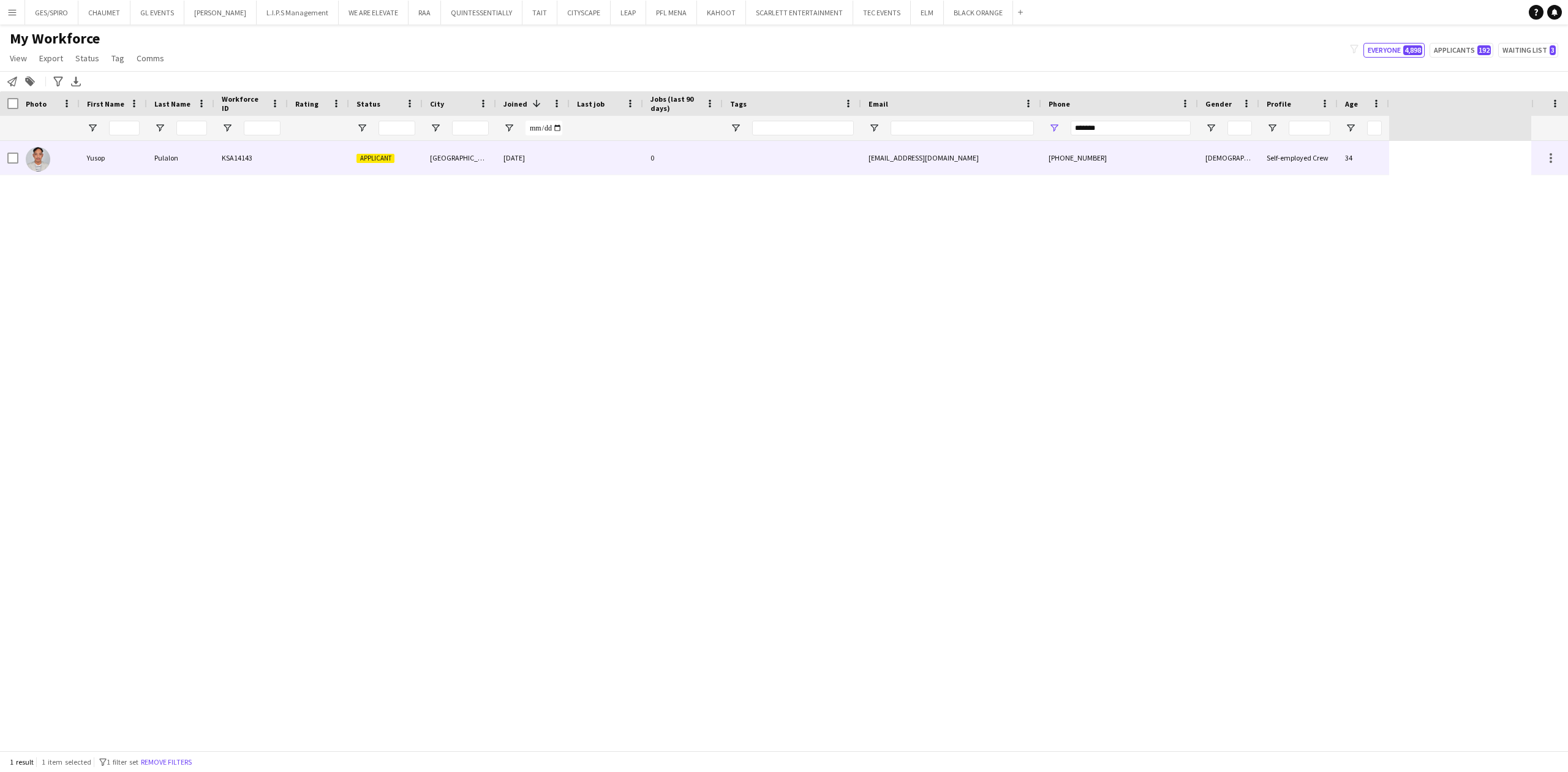
click at [707, 155] on div "0" at bounding box center [682, 157] width 80 height 33
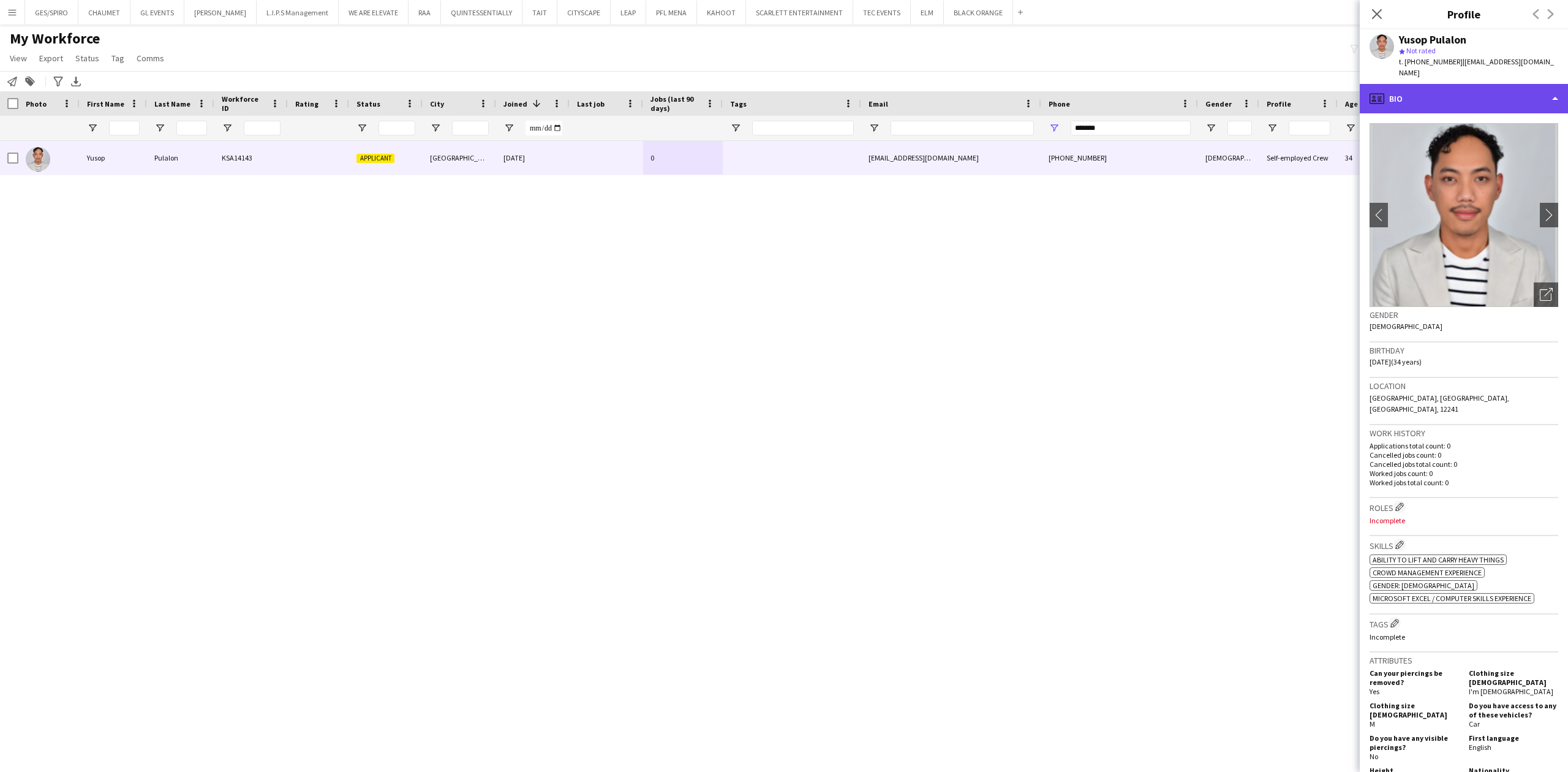
click at [1474, 84] on div "profile Bio" at bounding box center [1463, 98] width 208 height 29
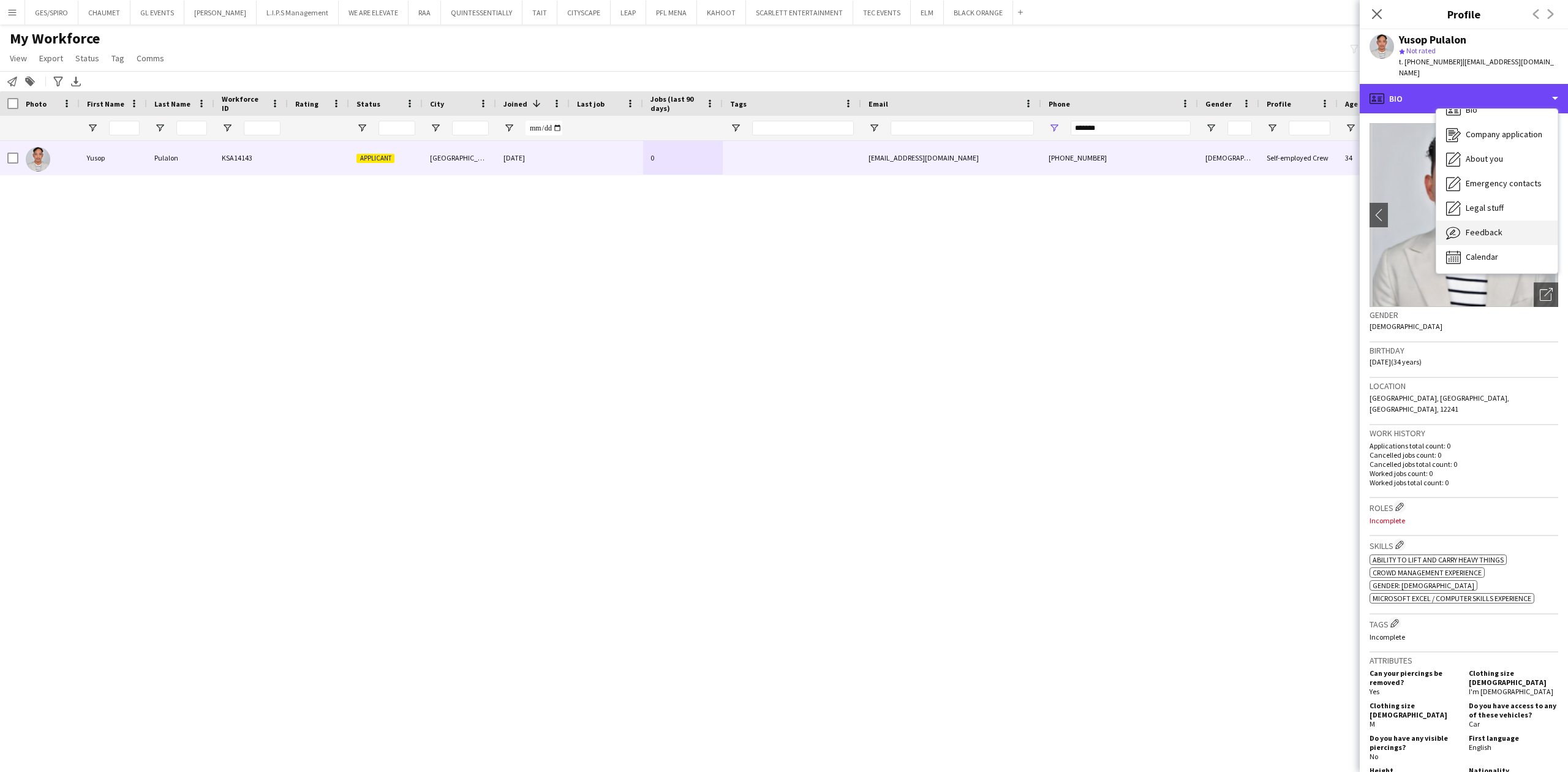
scroll to position [18, 0]
click at [1496, 225] on span "Feedback" at bounding box center [1484, 230] width 37 height 11
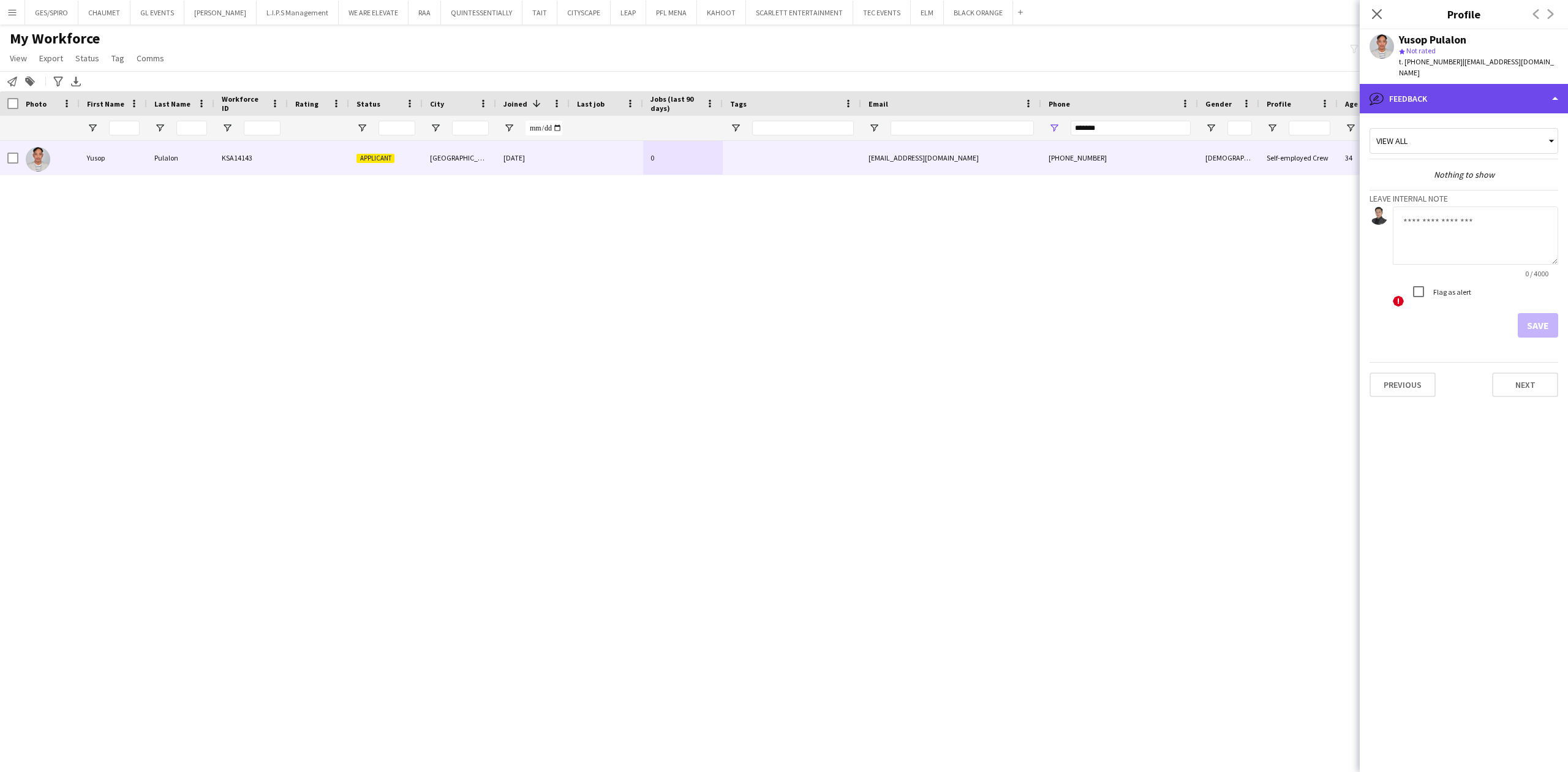
click at [1494, 84] on div "bubble-pencil Feedback" at bounding box center [1463, 98] width 208 height 29
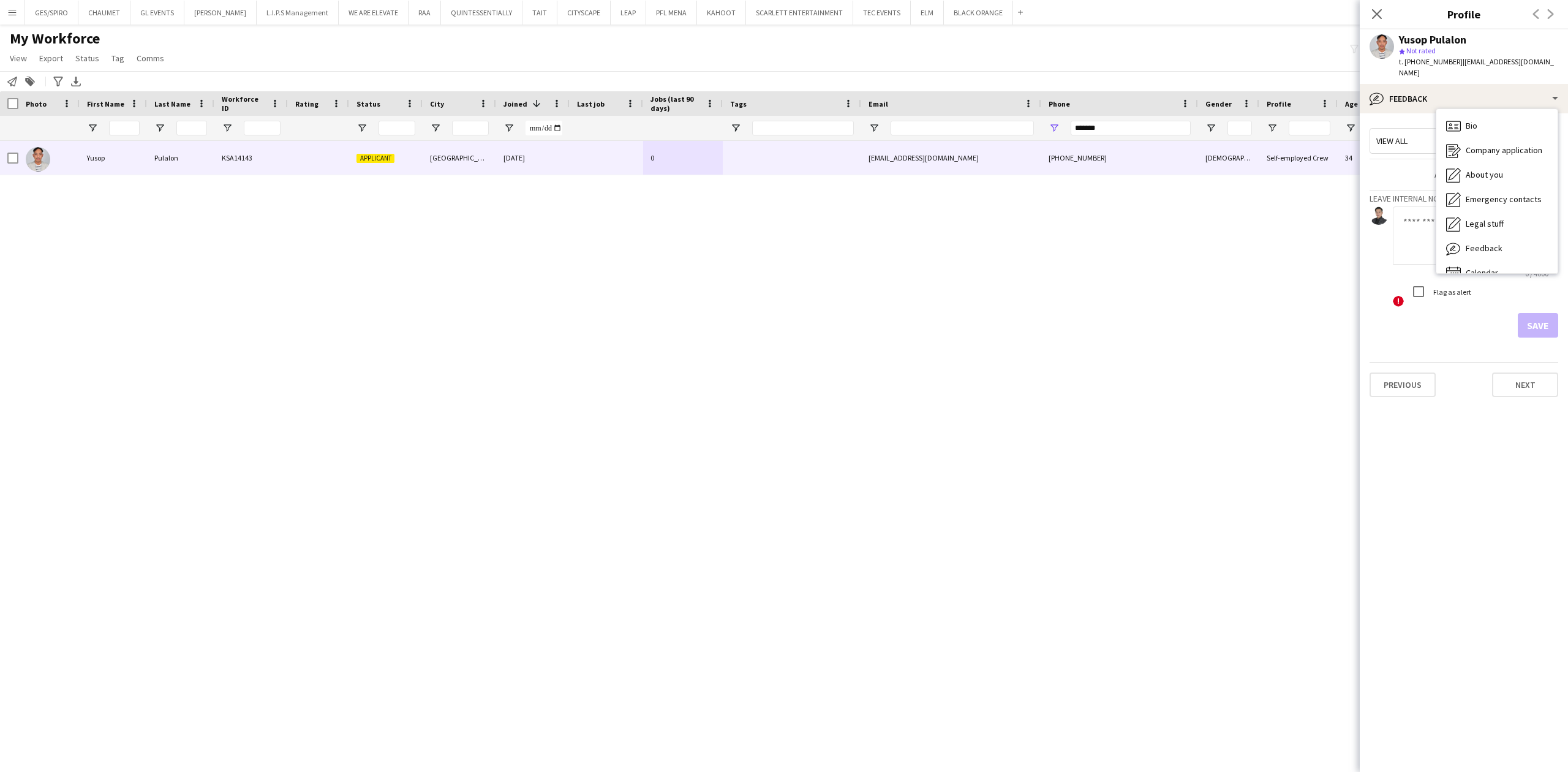
click at [1475, 476] on app-crew-profile-feedback-tab "View all Nothing to show Leave internal note 0 / 4000 ! Flag as alert Save Prev…" at bounding box center [1463, 442] width 208 height 659
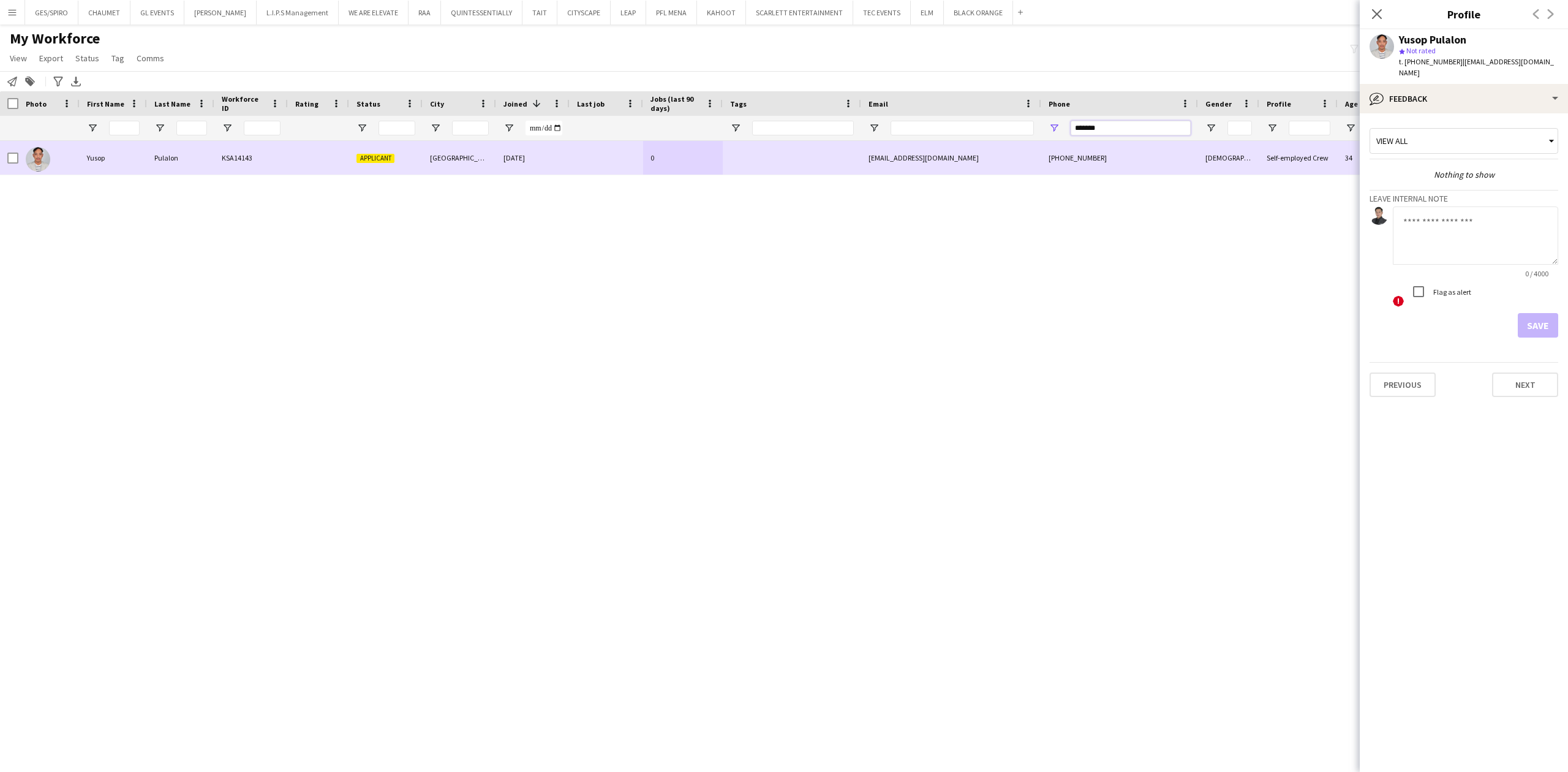
drag, startPoint x: 1163, startPoint y: 126, endPoint x: 923, endPoint y: 149, distance: 241.1
click at [923, 149] on div "Workforce Details Photo First Name" at bounding box center [784, 420] width 1568 height 659
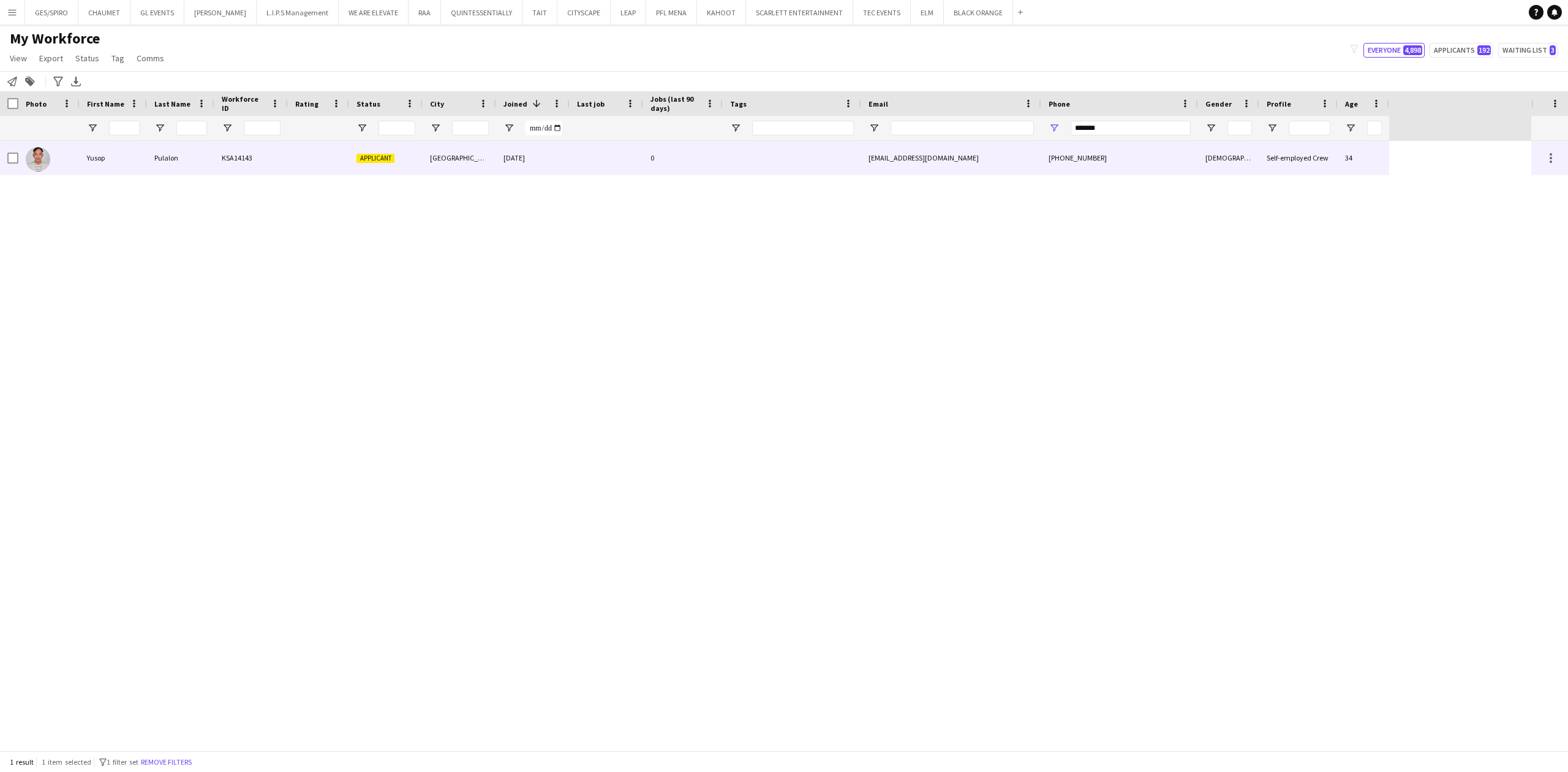
click at [141, 168] on div "Yusop" at bounding box center [113, 157] width 68 height 33
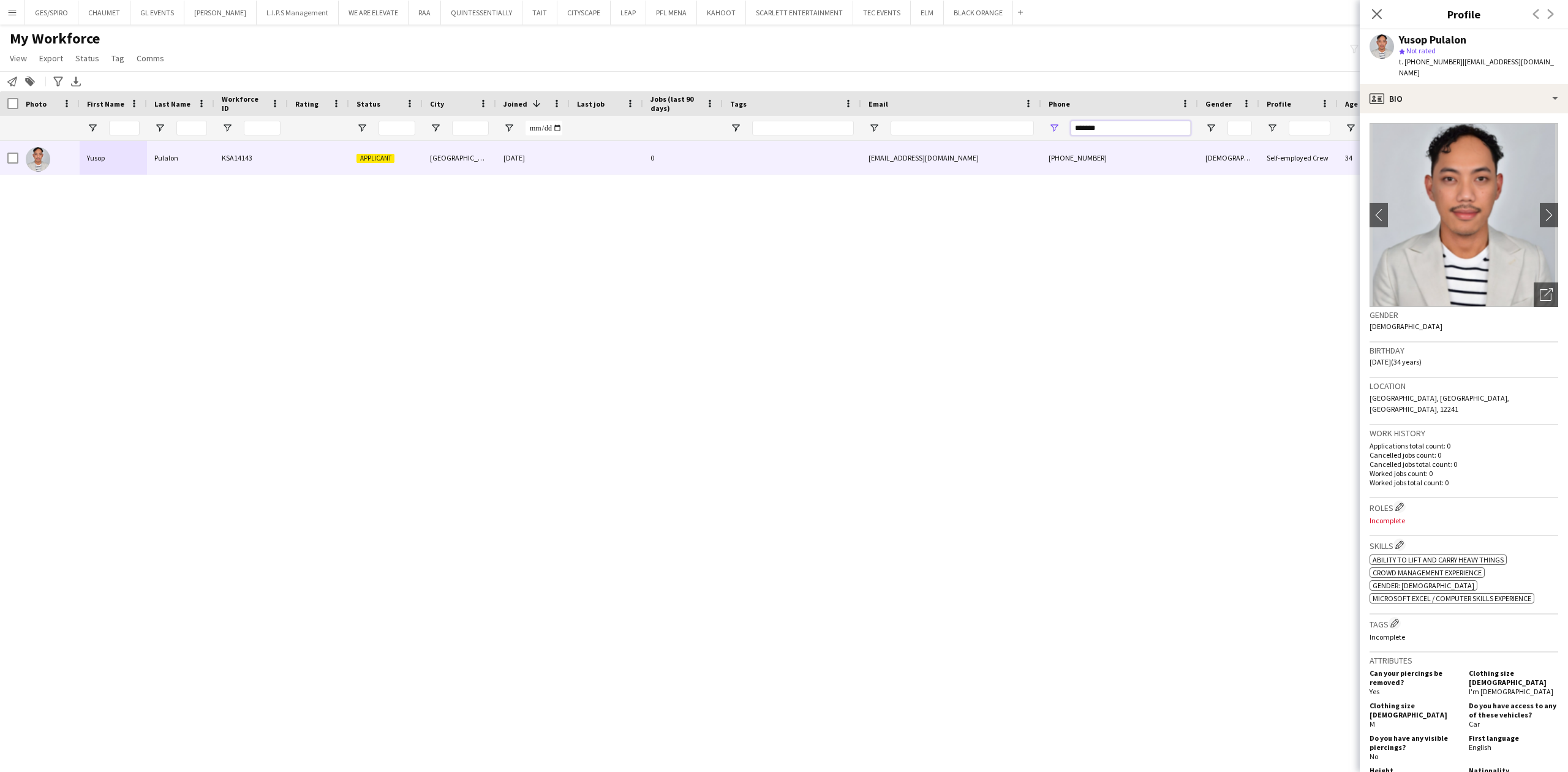
drag, startPoint x: 1127, startPoint y: 124, endPoint x: 904, endPoint y: 155, distance: 225.1
click at [910, 157] on div "Workforce Details Photo First Name" at bounding box center [784, 420] width 1568 height 659
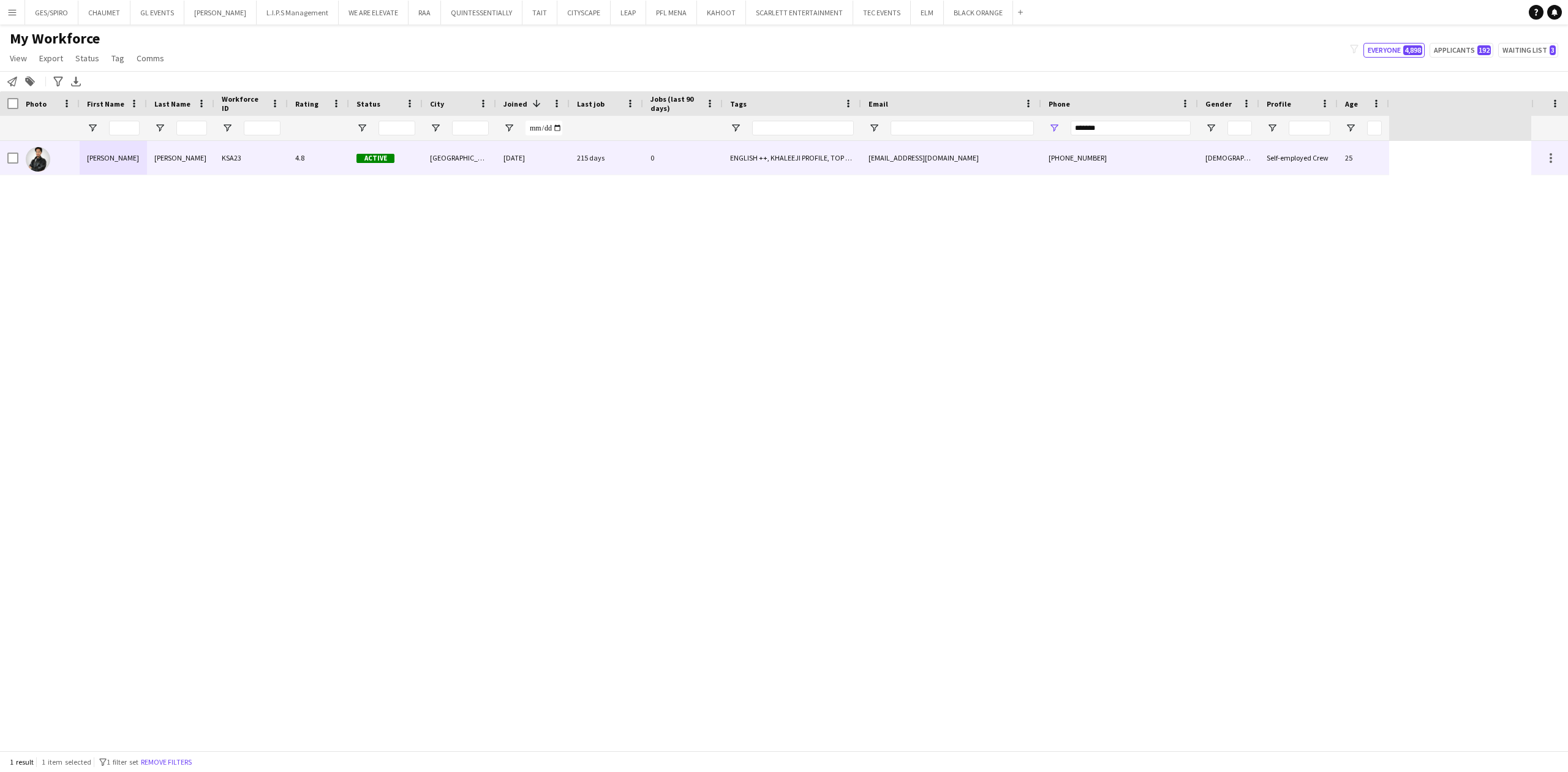
click at [361, 143] on div "Active" at bounding box center [386, 157] width 74 height 33
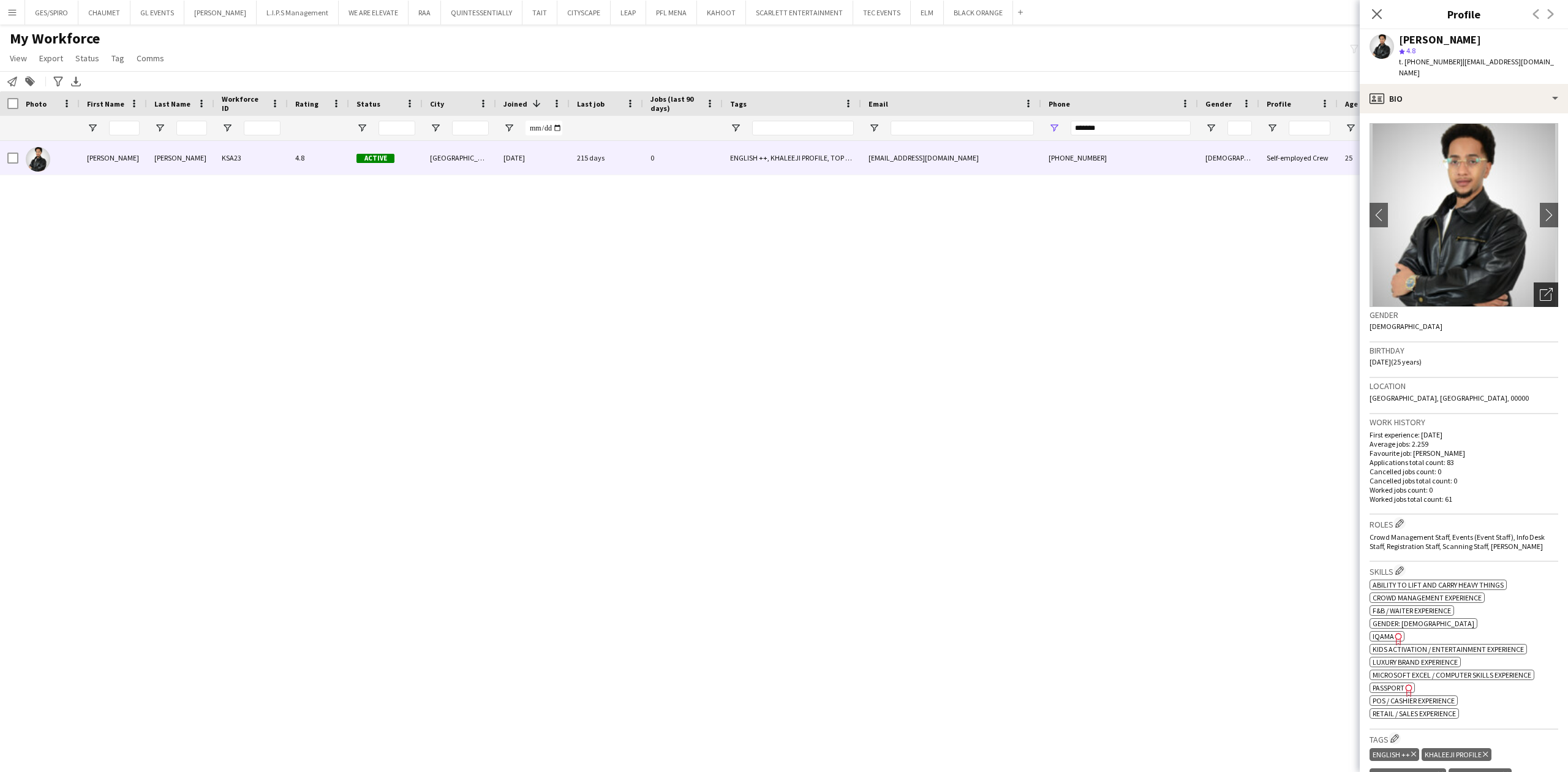
click at [1540, 288] on icon "Open photos pop-in" at bounding box center [1546, 294] width 13 height 13
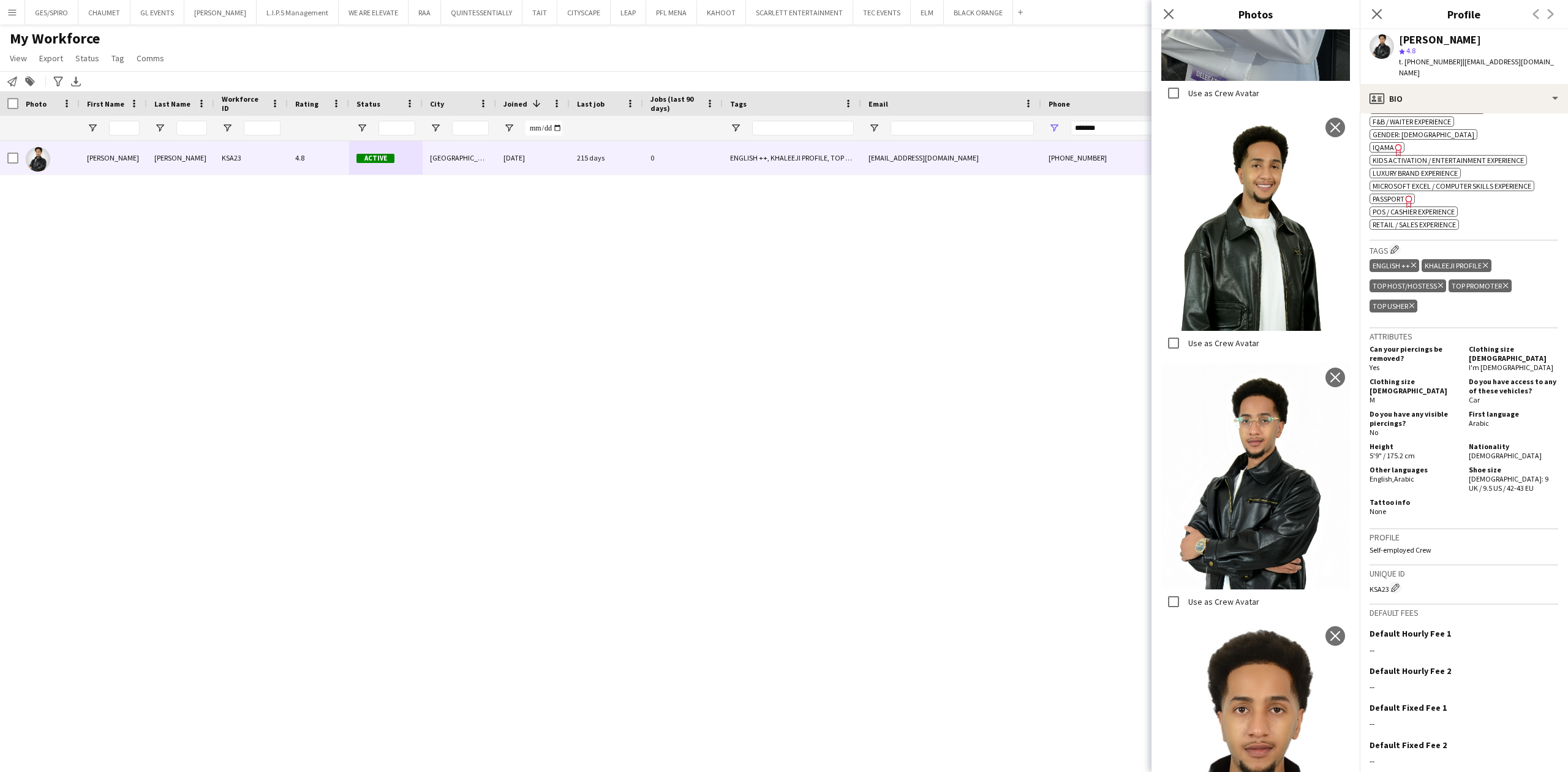
scroll to position [529, 0]
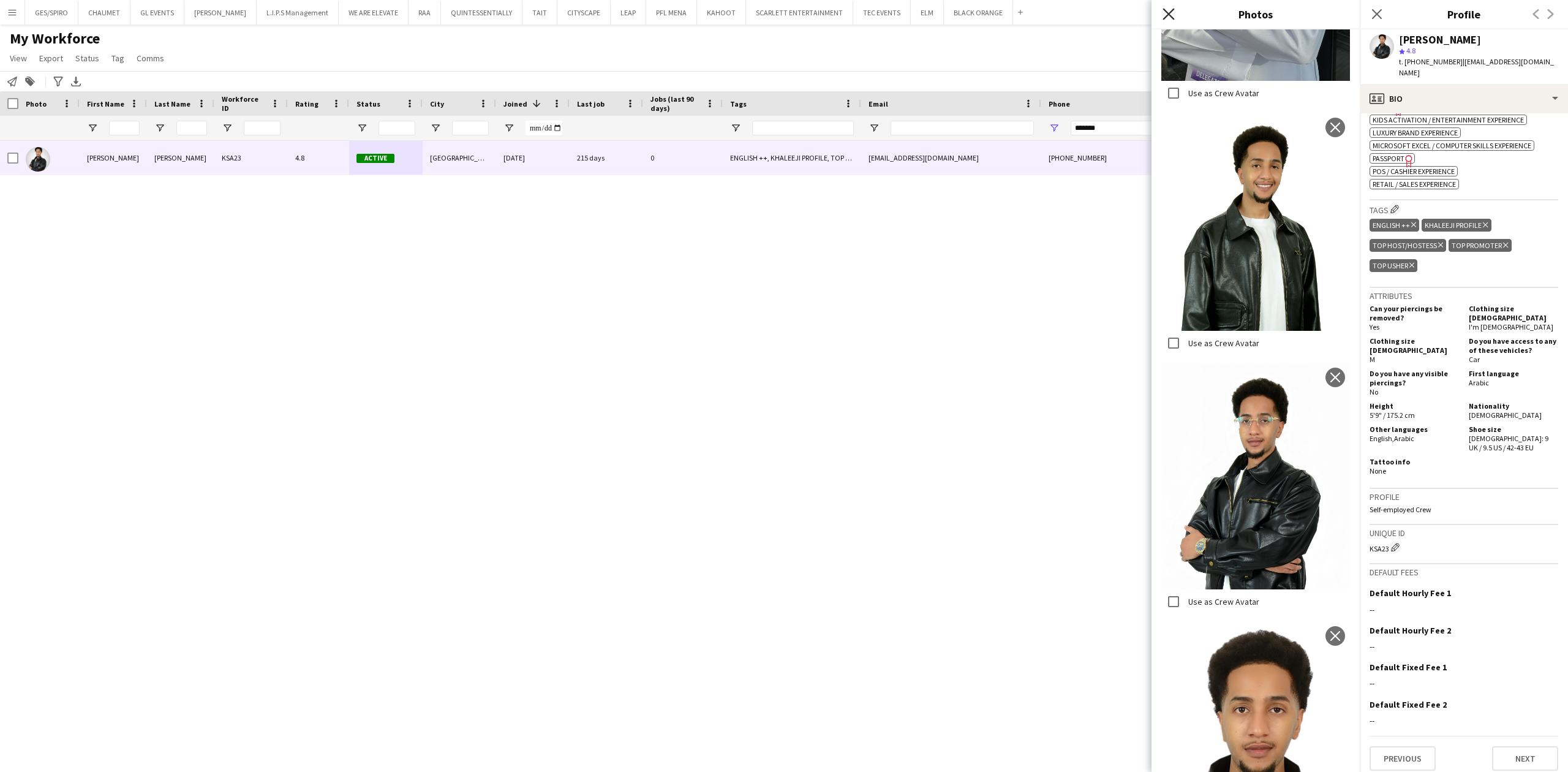
click at [1172, 13] on icon "Close pop-in" at bounding box center [1168, 13] width 11 height 11
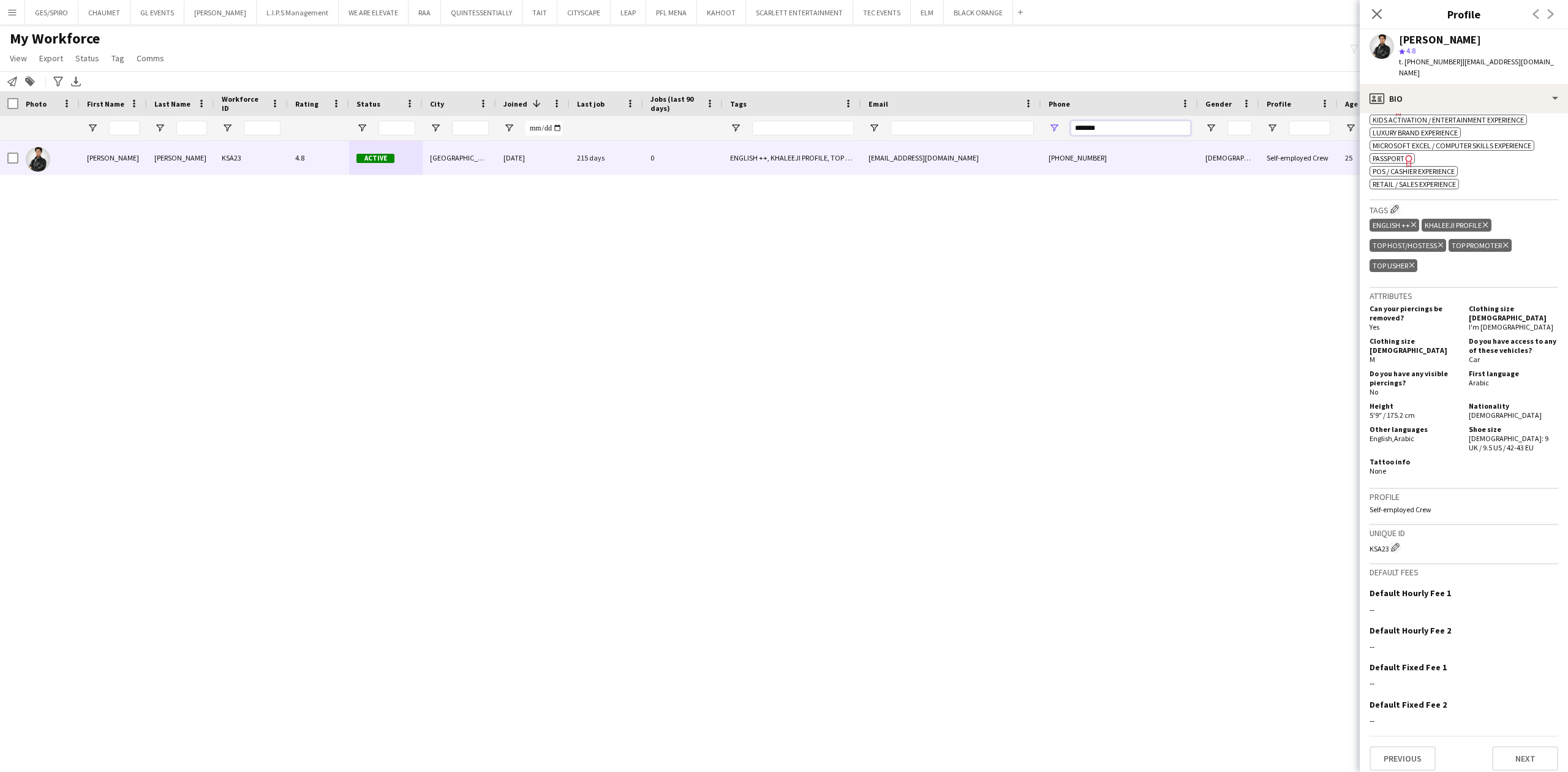
drag, startPoint x: 1123, startPoint y: 127, endPoint x: 961, endPoint y: 135, distance: 162.2
click at [961, 135] on div at bounding box center [695, 128] width 1389 height 25
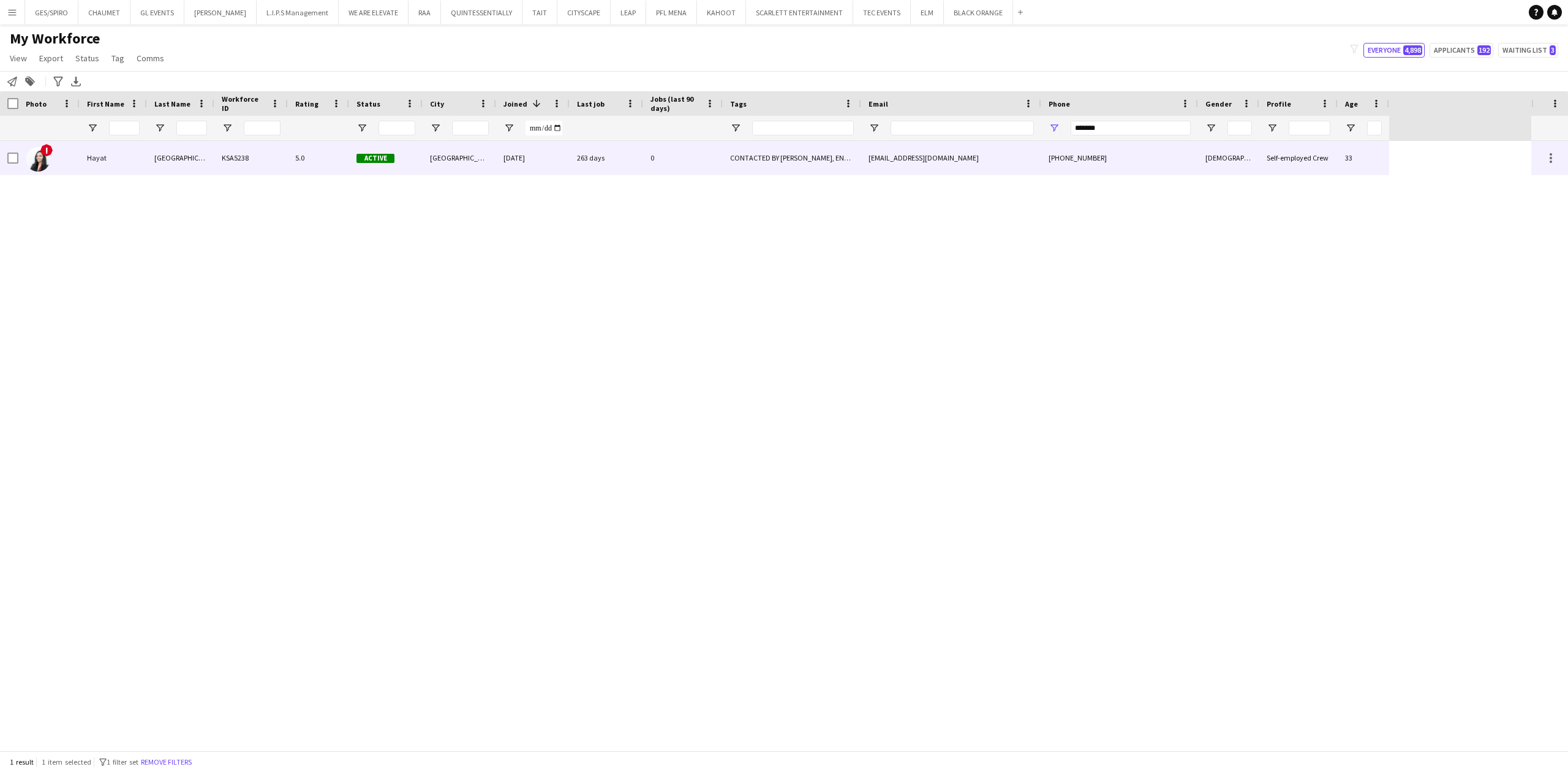
click at [577, 148] on div "263 days" at bounding box center [607, 157] width 74 height 33
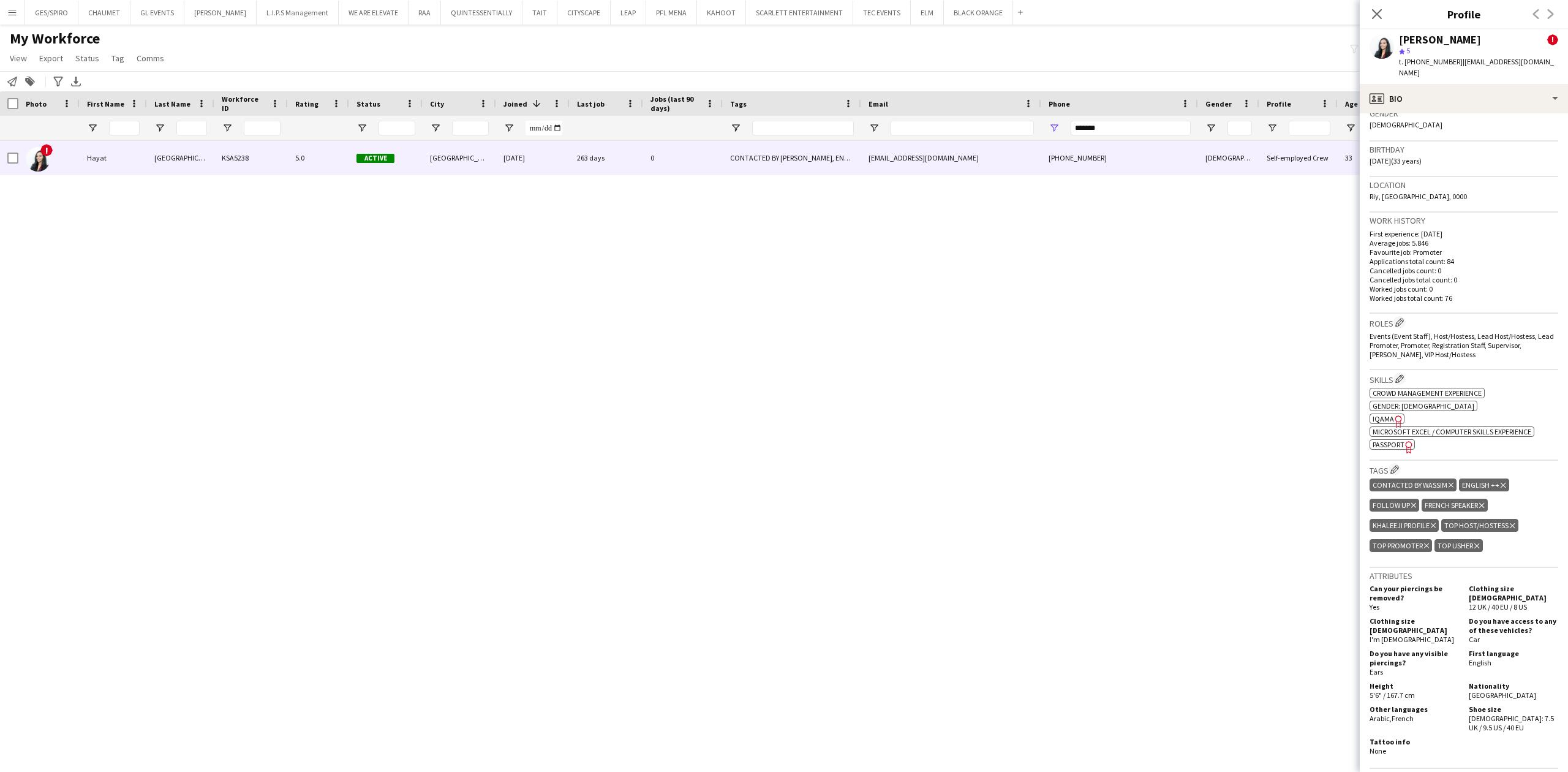
scroll to position [326, 0]
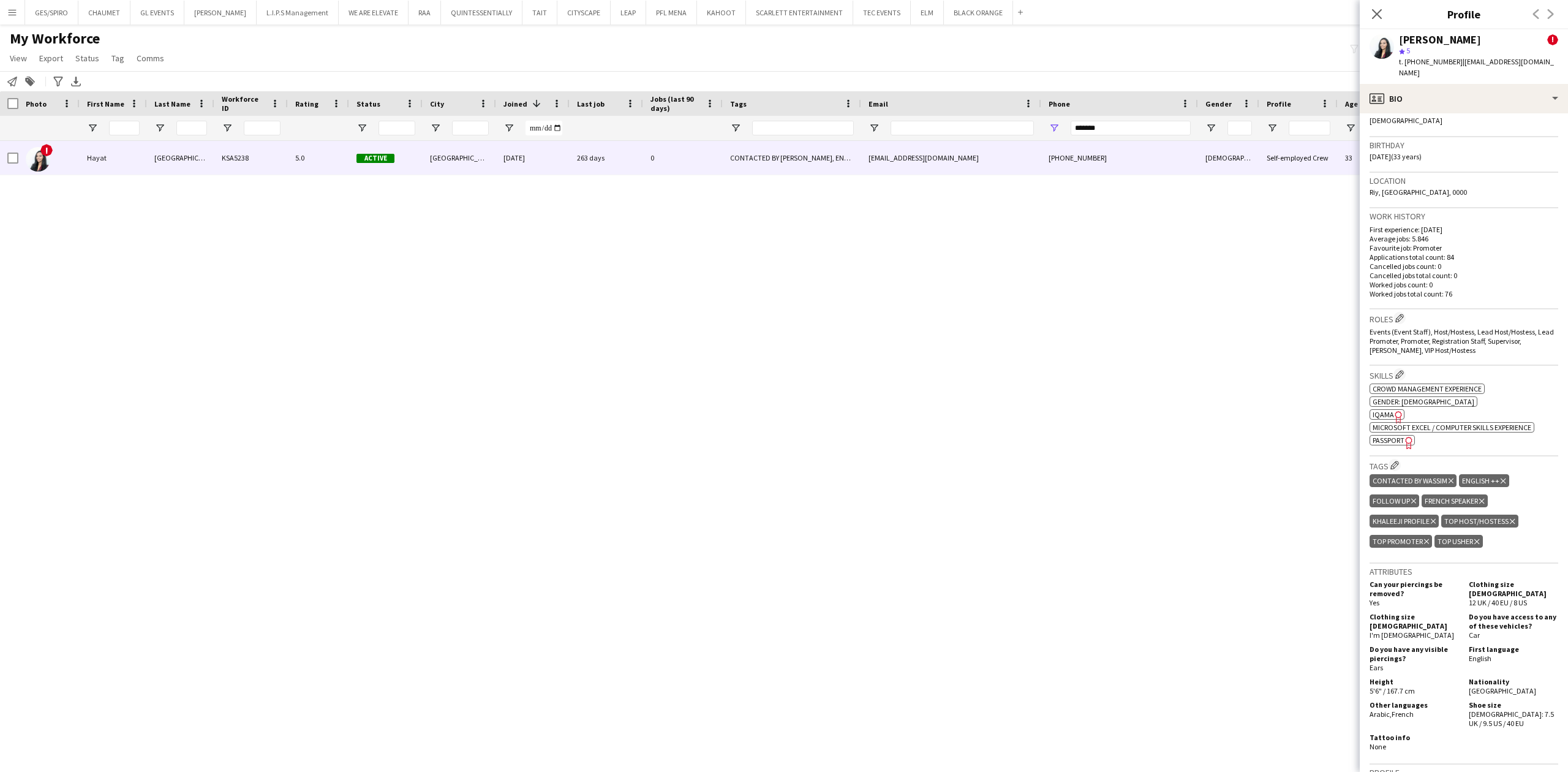
drag, startPoint x: 1138, startPoint y: 321, endPoint x: 1154, endPoint y: 309, distance: 20.0
click at [1138, 321] on div "! Hayat Aden KSA5238 5.0 Active Riyadh 09-11-2023 263 days 0 CONTACTED BY WASSI…" at bounding box center [765, 445] width 1531 height 609
drag, startPoint x: 1086, startPoint y: 128, endPoint x: 904, endPoint y: 133, distance: 182.1
click at [907, 133] on div at bounding box center [695, 128] width 1389 height 25
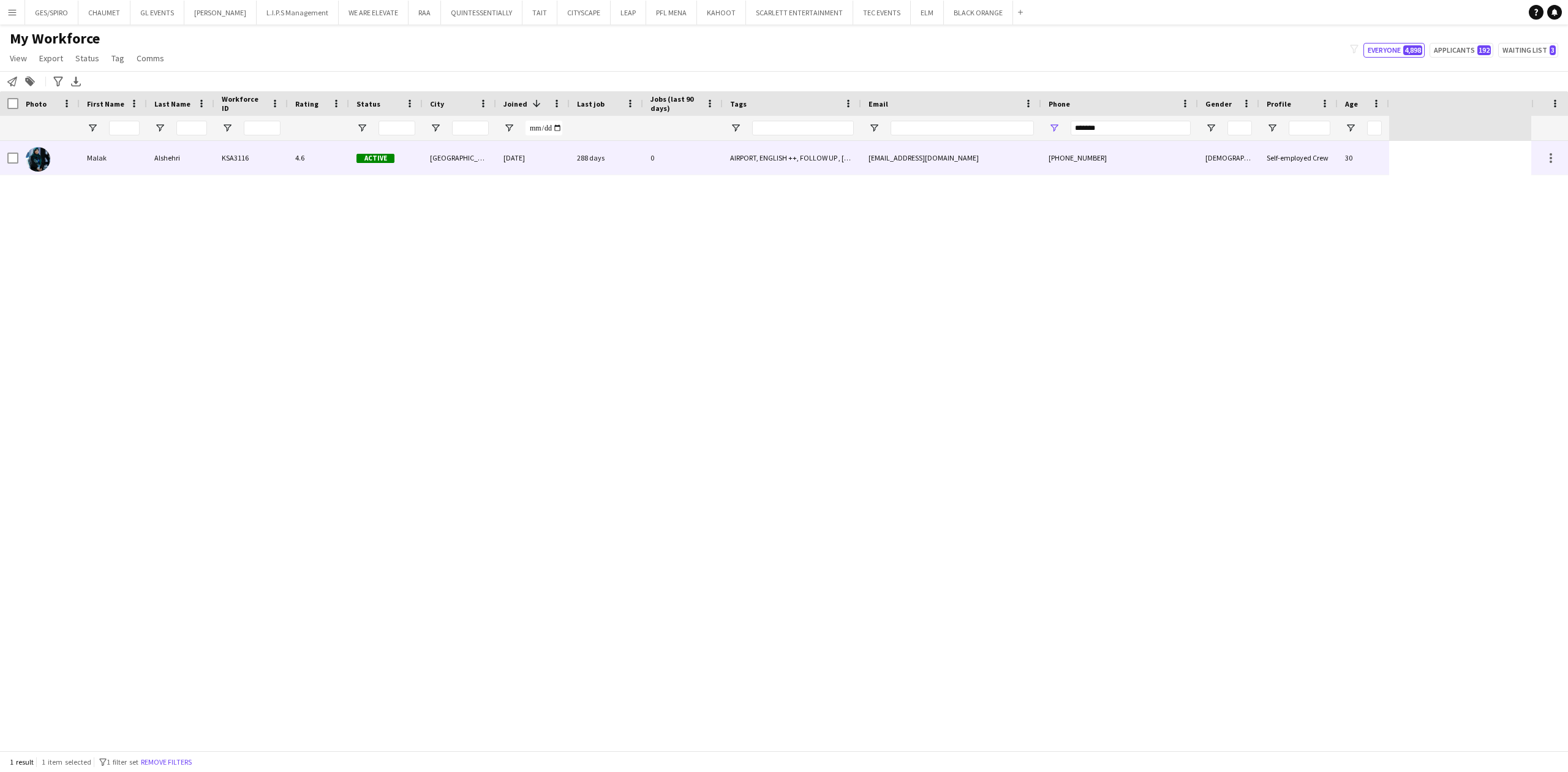
click at [824, 163] on div "AIRPORT, ENGLISH ++, FOLLOW UP , KHALEEJI PROFILE, SAUDI NATIONAL, TOP HOST/HOS…" at bounding box center [791, 157] width 138 height 33
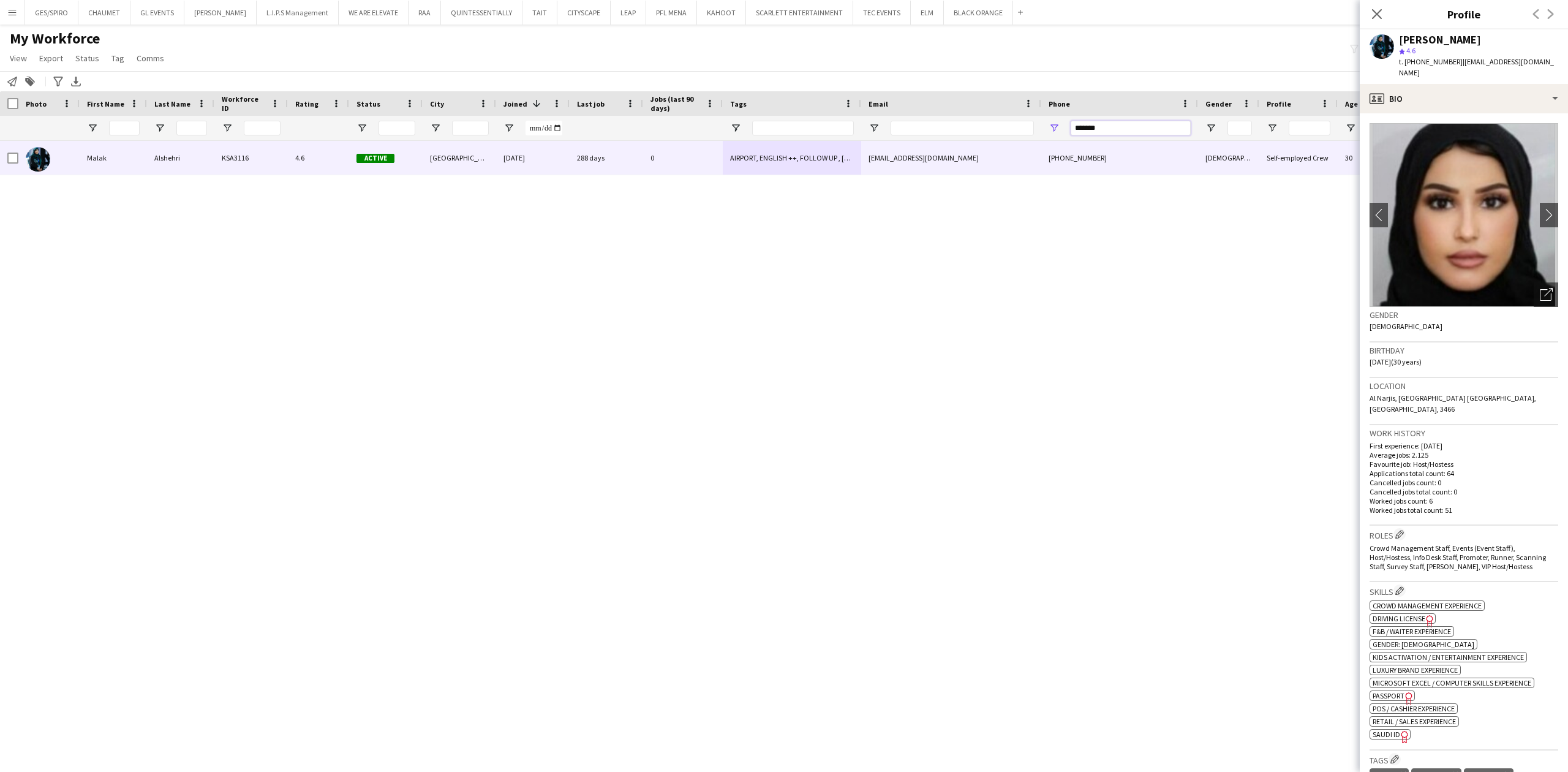
drag, startPoint x: 1125, startPoint y: 132, endPoint x: 1040, endPoint y: 140, distance: 85.4
click at [1040, 140] on div at bounding box center [695, 128] width 1389 height 25
click at [1115, 127] on input "*******" at bounding box center [1130, 127] width 120 height 15
drag, startPoint x: 1118, startPoint y: 130, endPoint x: 1002, endPoint y: 135, distance: 116.1
click at [1002, 135] on div at bounding box center [695, 128] width 1389 height 25
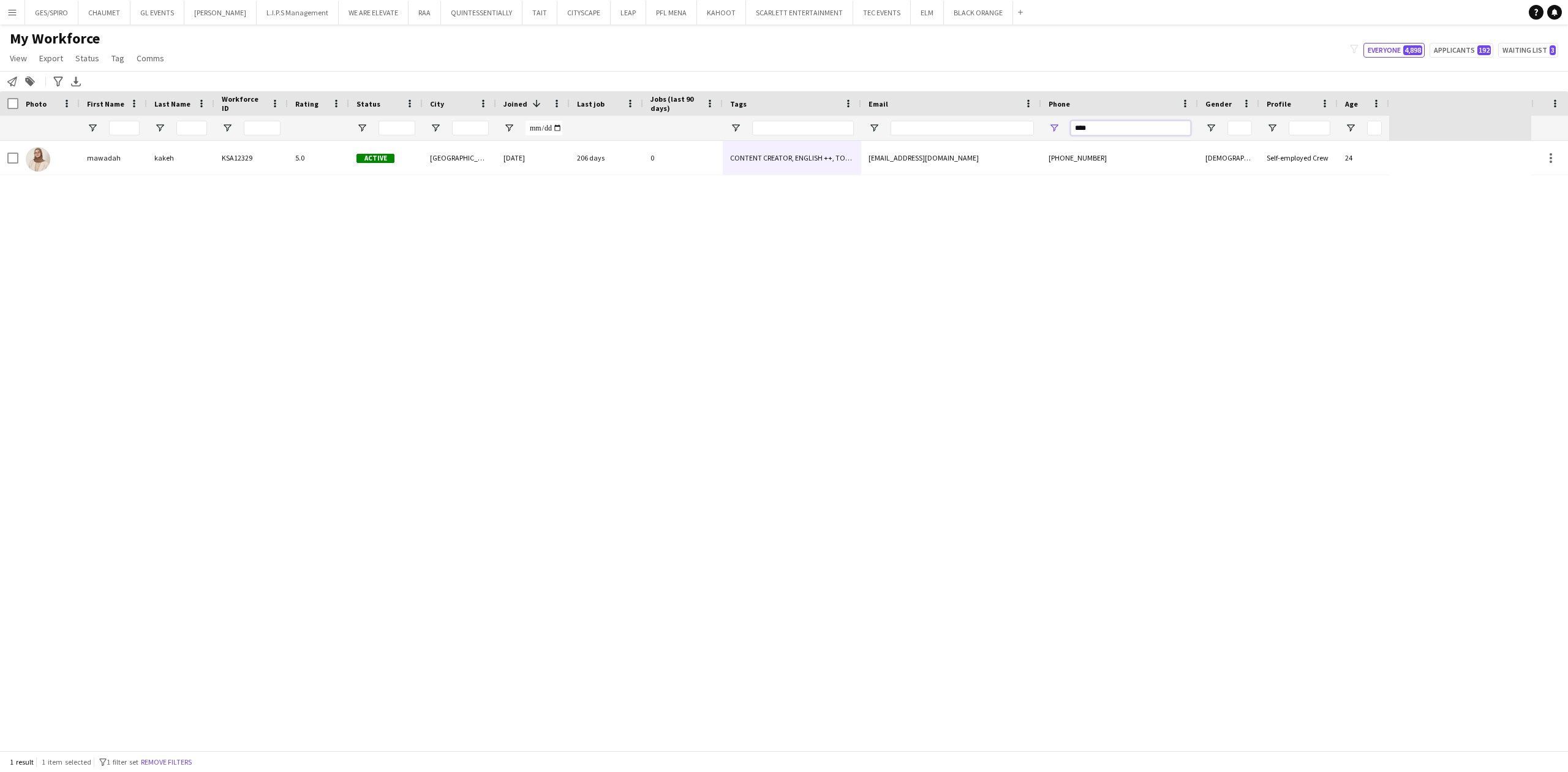
type input "****"
drag, startPoint x: 1101, startPoint y: 128, endPoint x: 1047, endPoint y: 135, distance: 54.5
click at [1047, 135] on div "****" at bounding box center [1119, 128] width 157 height 25
click at [1201, 212] on div "mawadah kakeh KSA12329 5.0 Active Riyadh 18-11-2024 206 days 0 CONTENT CREATOR,…" at bounding box center [765, 445] width 1531 height 609
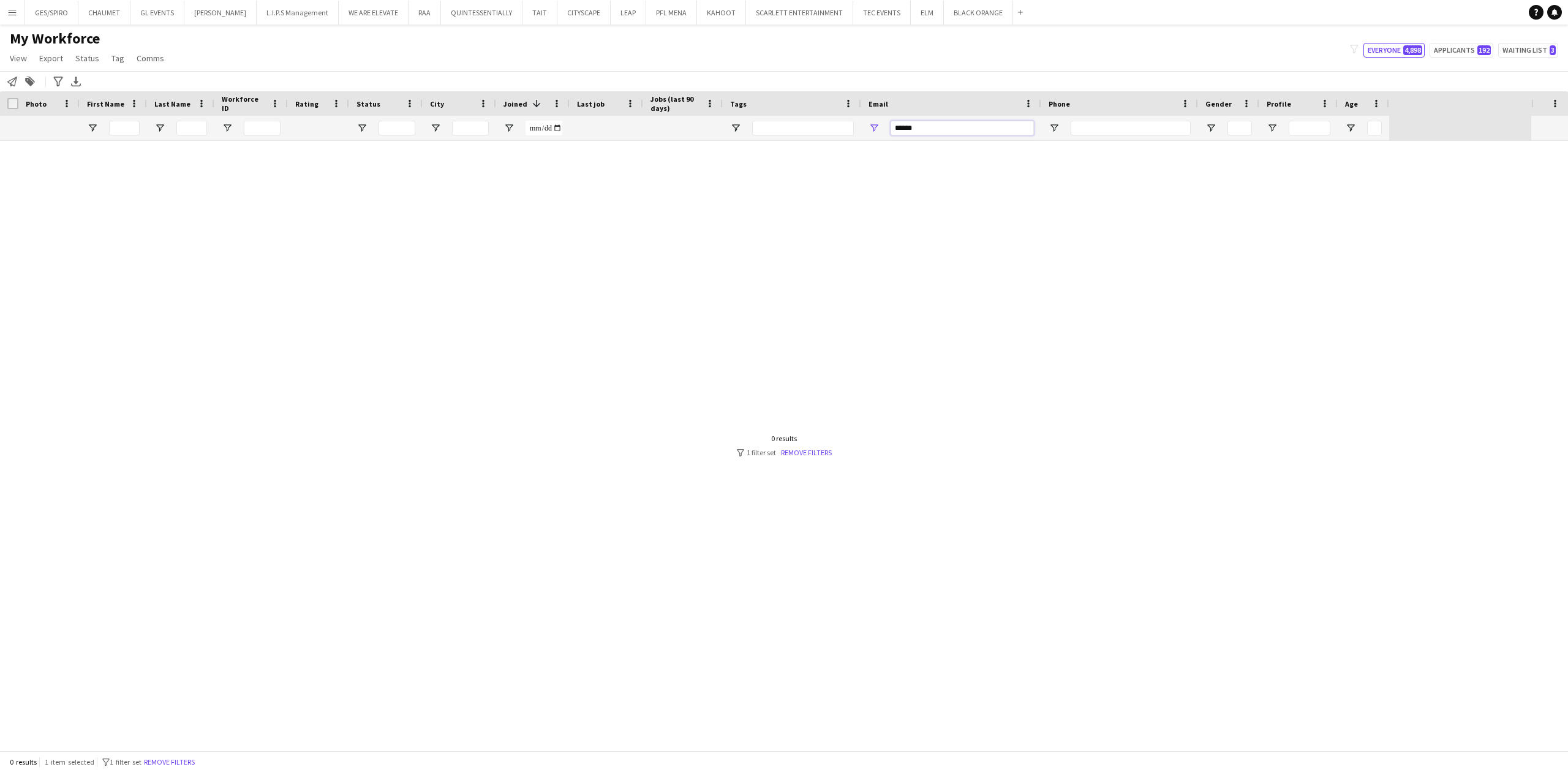
type input "*******"
drag, startPoint x: 930, startPoint y: 124, endPoint x: 802, endPoint y: 140, distance: 129.0
click at [805, 140] on div at bounding box center [695, 128] width 1389 height 25
click at [1127, 125] on input "Phone Filter Input" at bounding box center [1130, 127] width 120 height 15
click at [1125, 133] on input "Phone Filter Input" at bounding box center [1130, 127] width 120 height 15
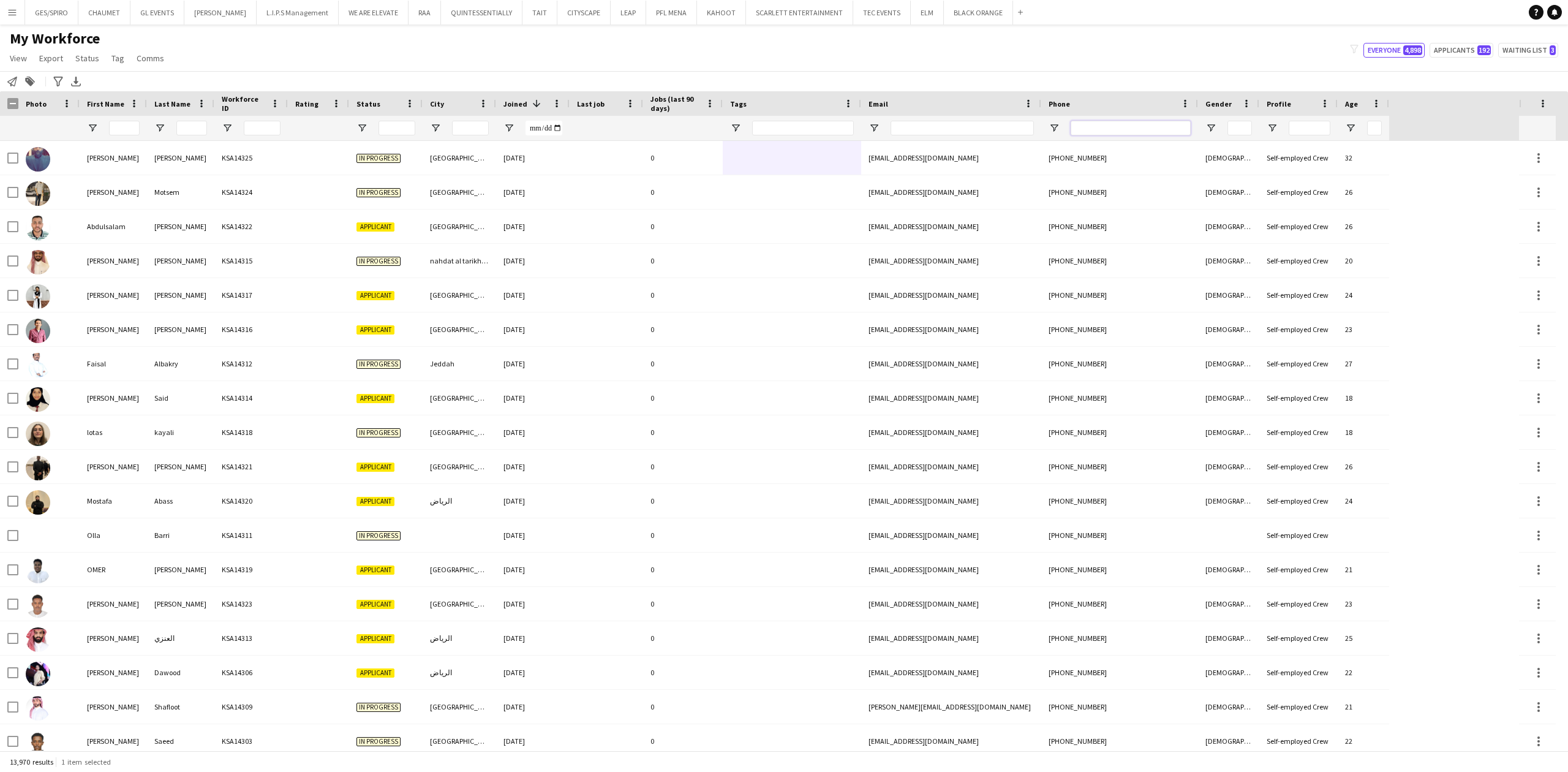
click at [1137, 128] on input "Phone Filter Input" at bounding box center [1130, 127] width 120 height 15
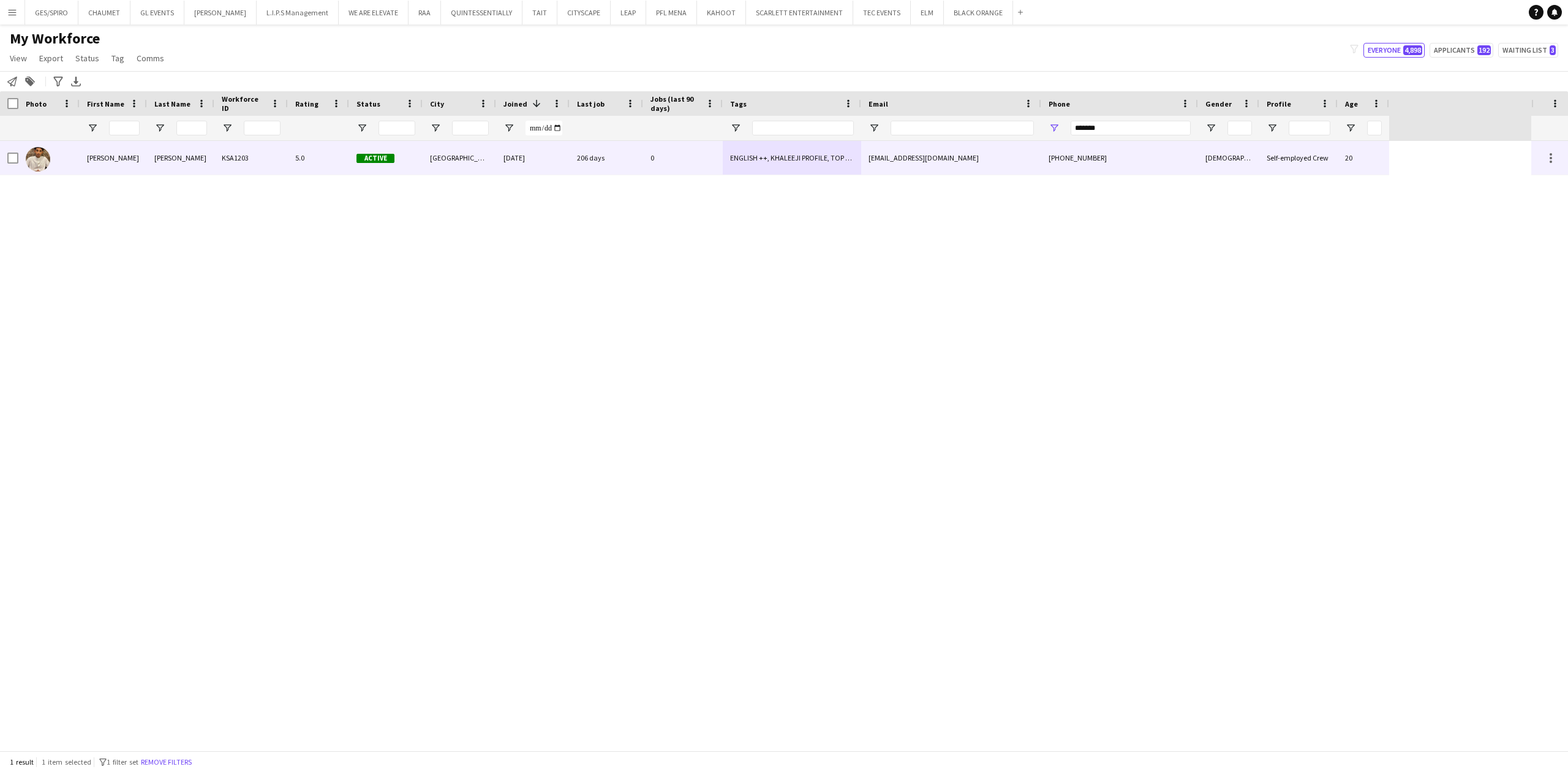
click at [609, 164] on div "206 days" at bounding box center [607, 157] width 74 height 33
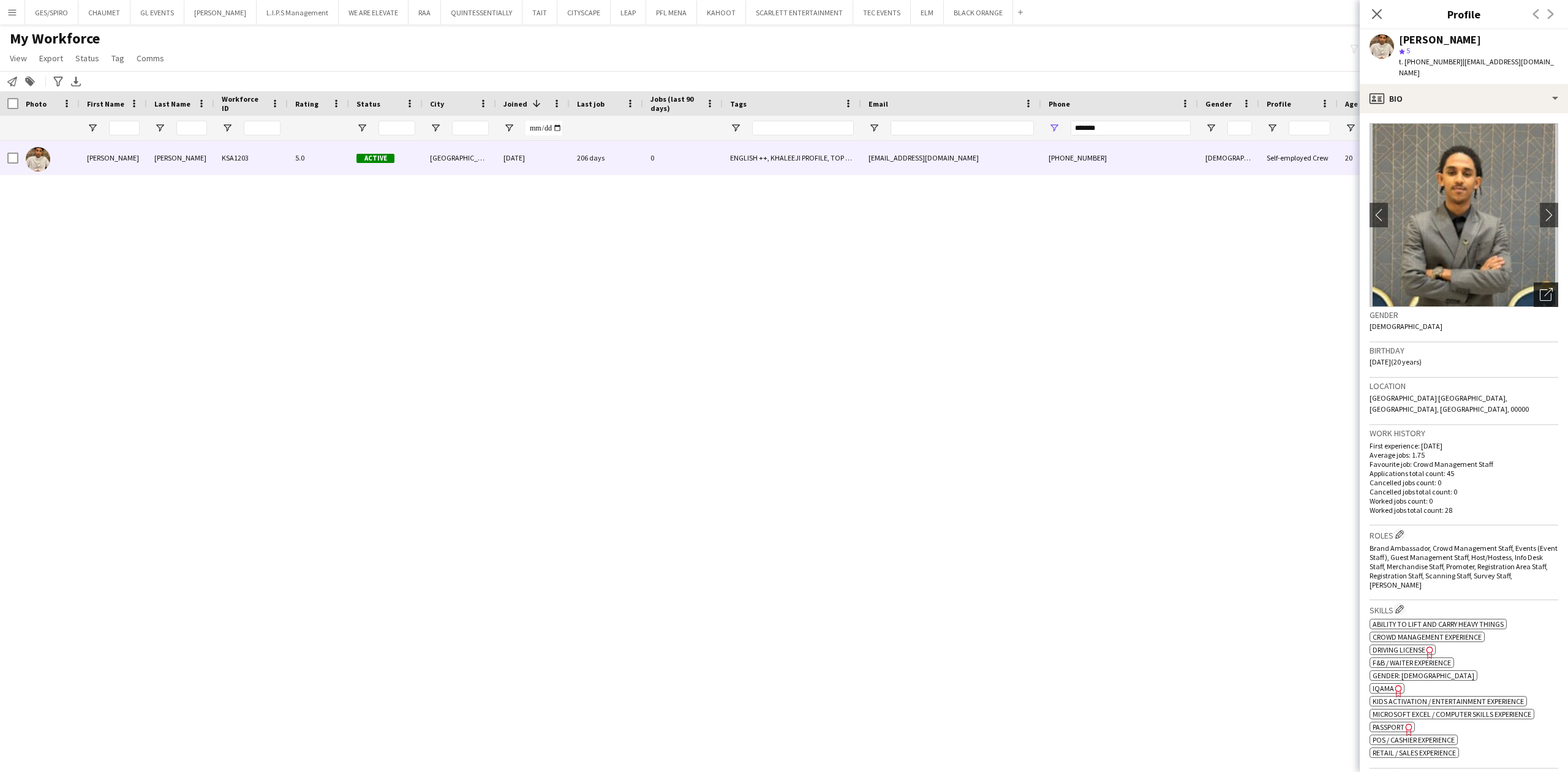
click at [1540, 288] on icon "Open photos pop-in" at bounding box center [1546, 294] width 13 height 13
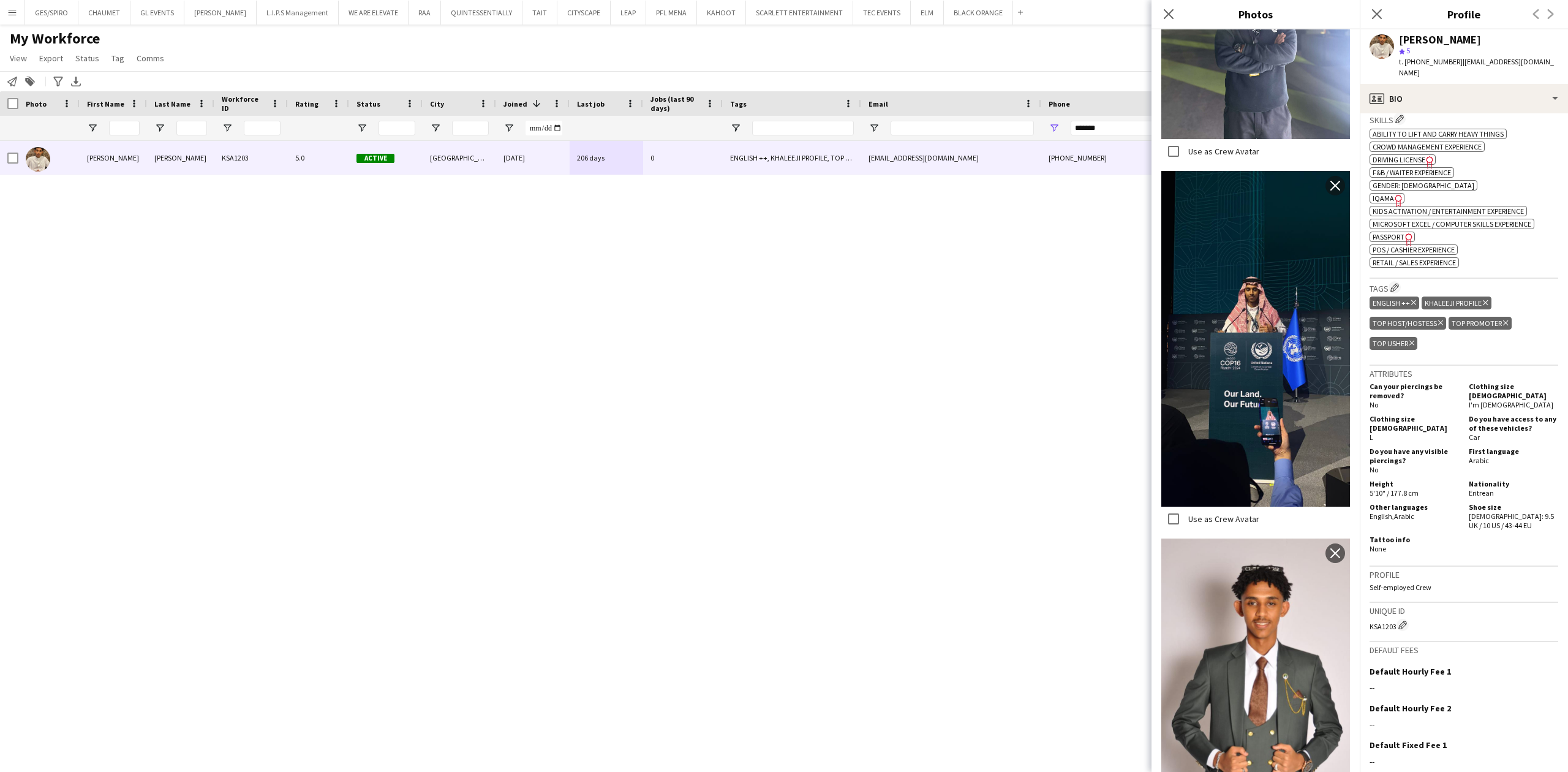
scroll to position [0, 0]
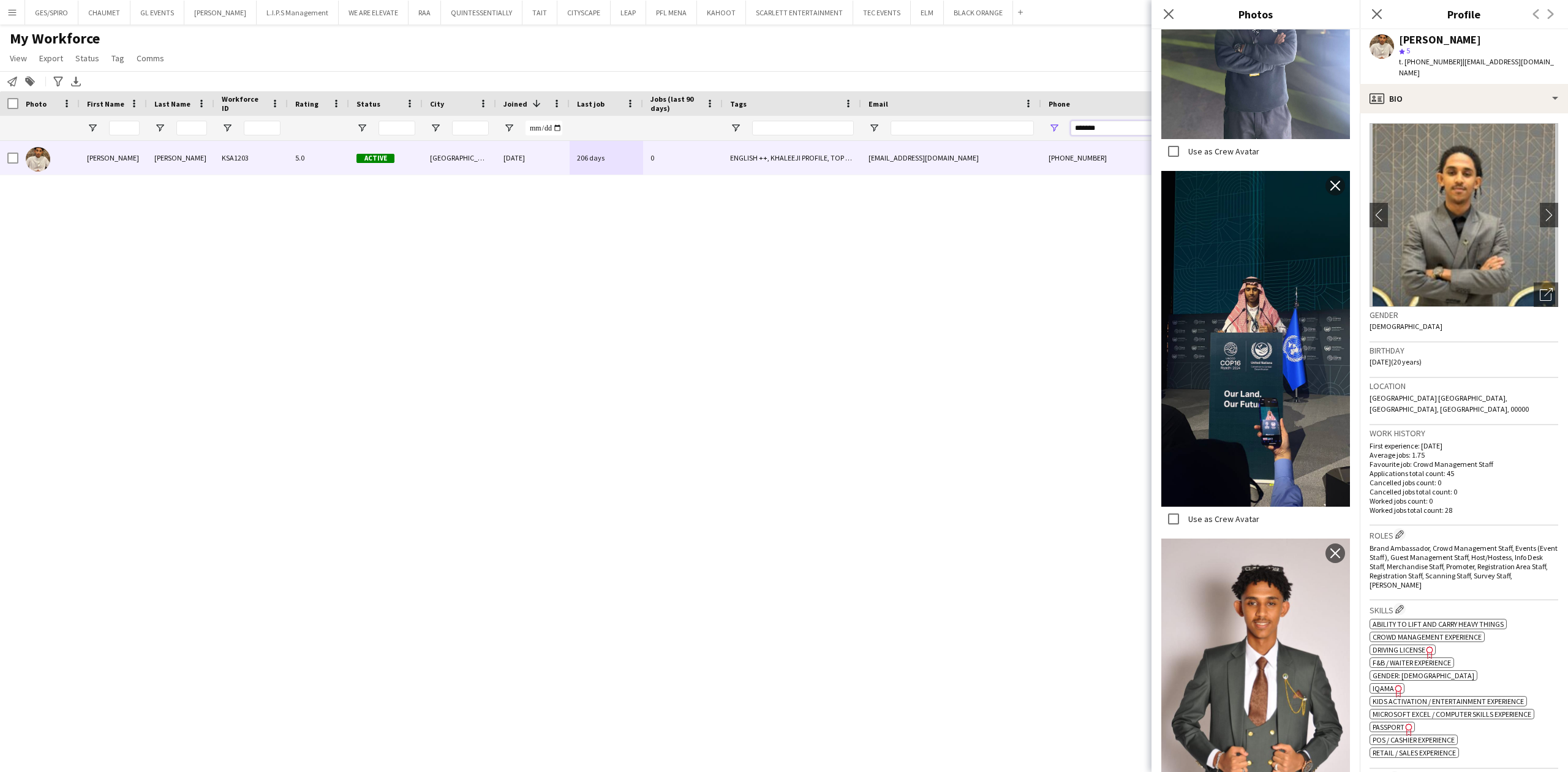
click at [1122, 130] on input "*******" at bounding box center [1130, 127] width 120 height 15
click at [1111, 130] on input "*******" at bounding box center [1130, 127] width 120 height 15
click at [1113, 125] on input "*******" at bounding box center [1130, 127] width 120 height 15
drag, startPoint x: 1012, startPoint y: 132, endPoint x: 985, endPoint y: 132, distance: 27.0
click at [985, 132] on div at bounding box center [695, 128] width 1389 height 25
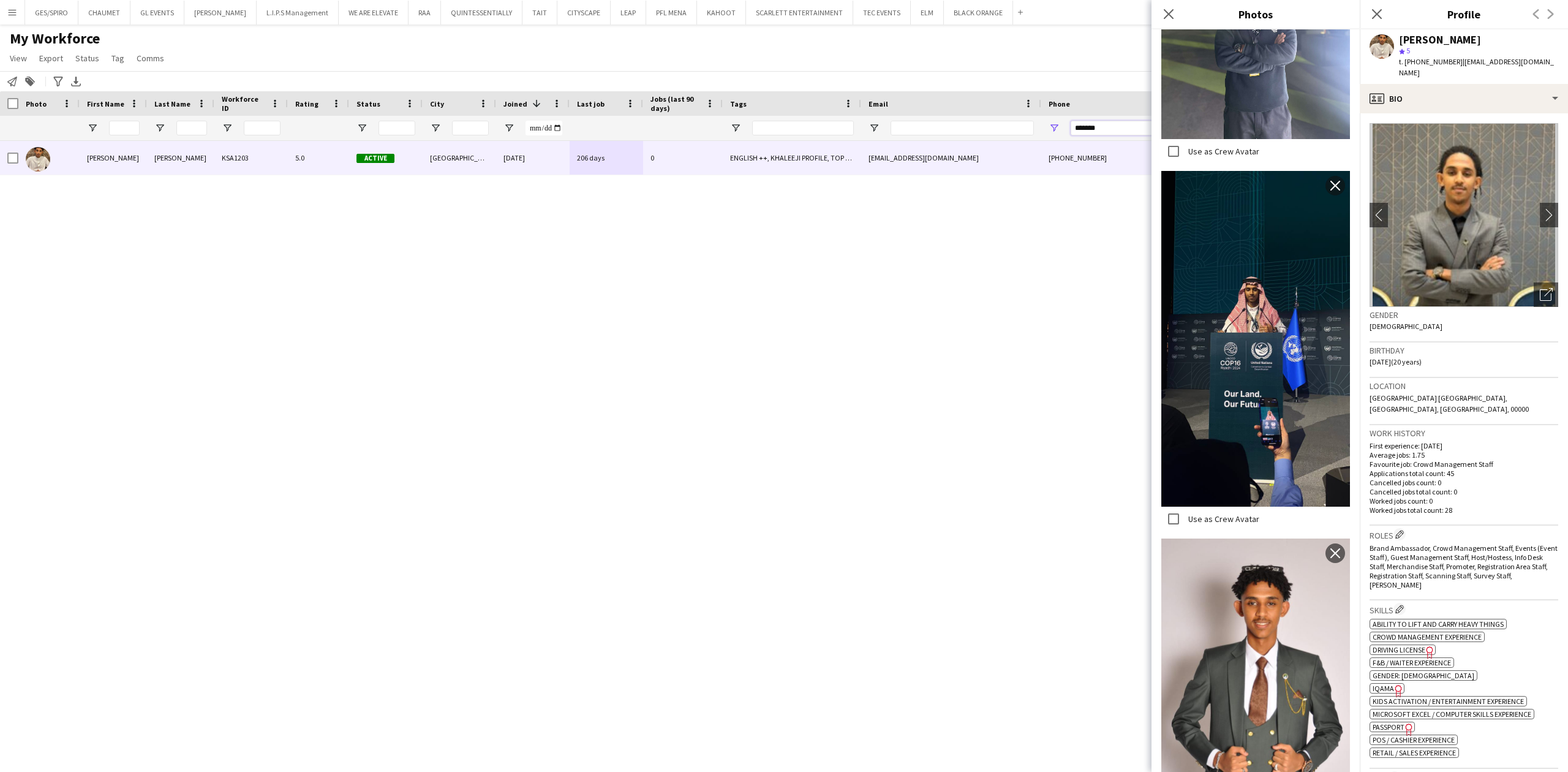
paste input "*****"
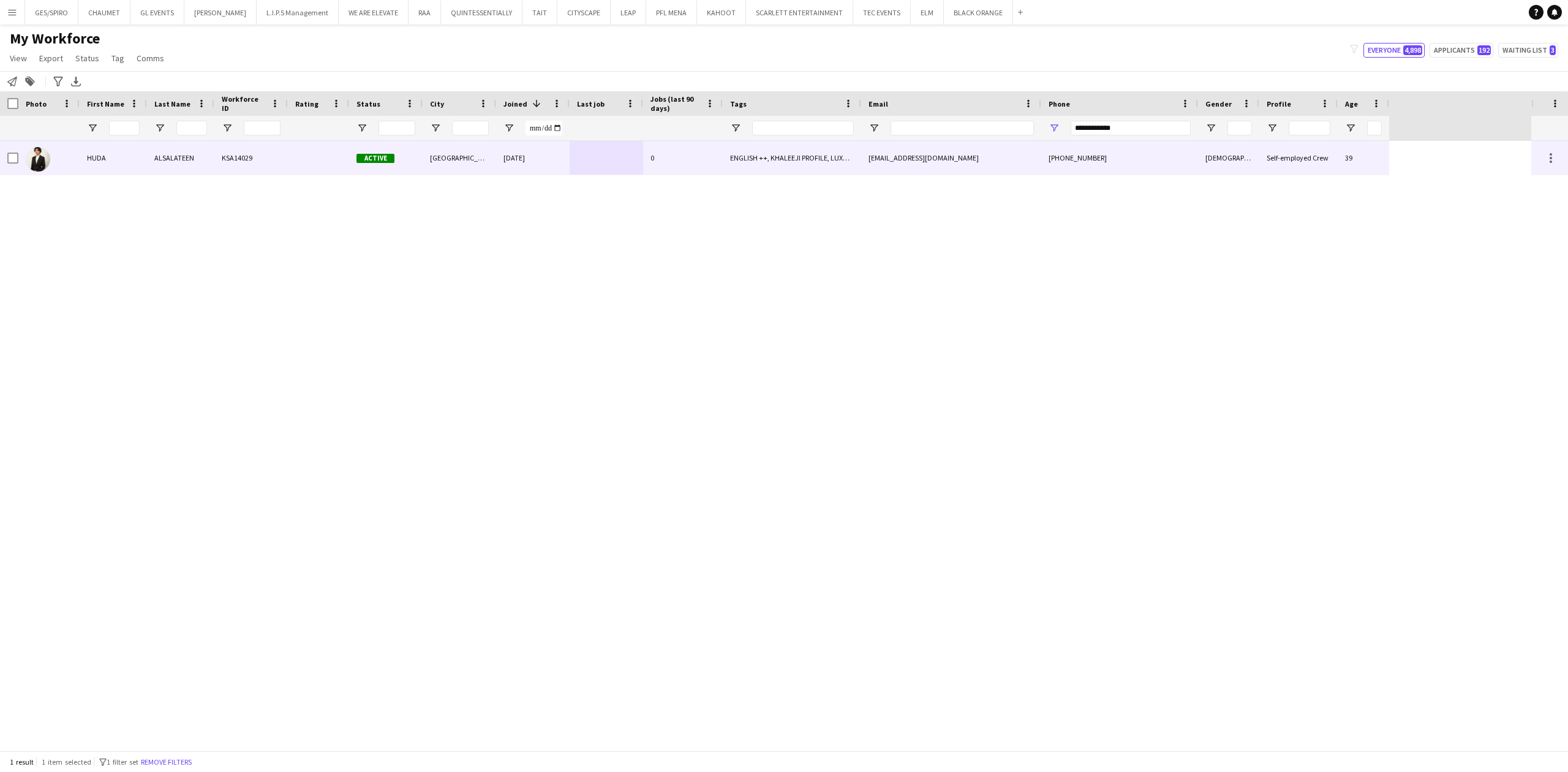
click at [895, 168] on div "huda.alsalateen@gmail.com" at bounding box center [951, 157] width 180 height 33
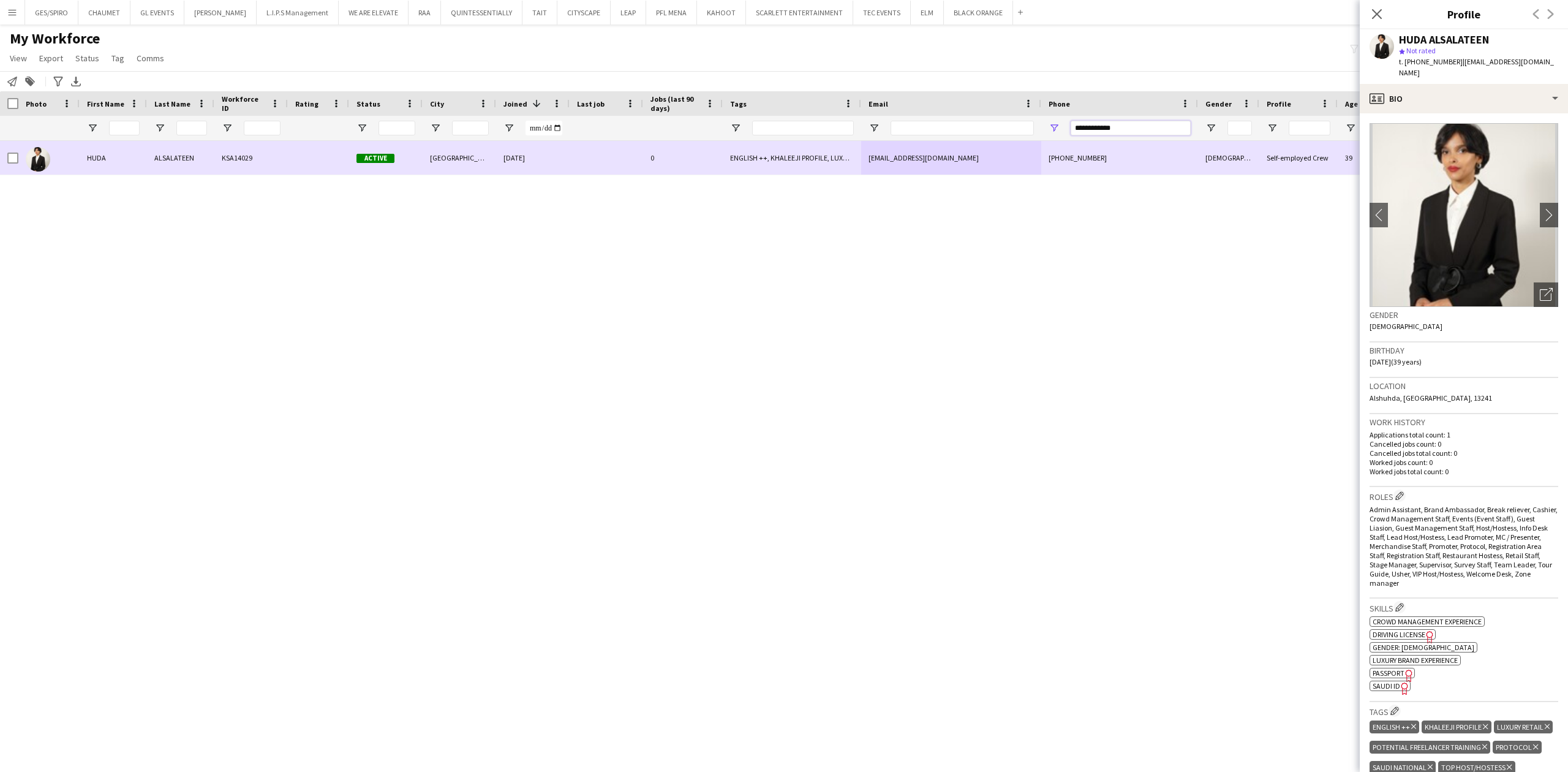
drag, startPoint x: 991, startPoint y: 150, endPoint x: 893, endPoint y: 155, distance: 98.1
click at [893, 155] on div "Workforce Details Photo First Name" at bounding box center [784, 420] width 1568 height 659
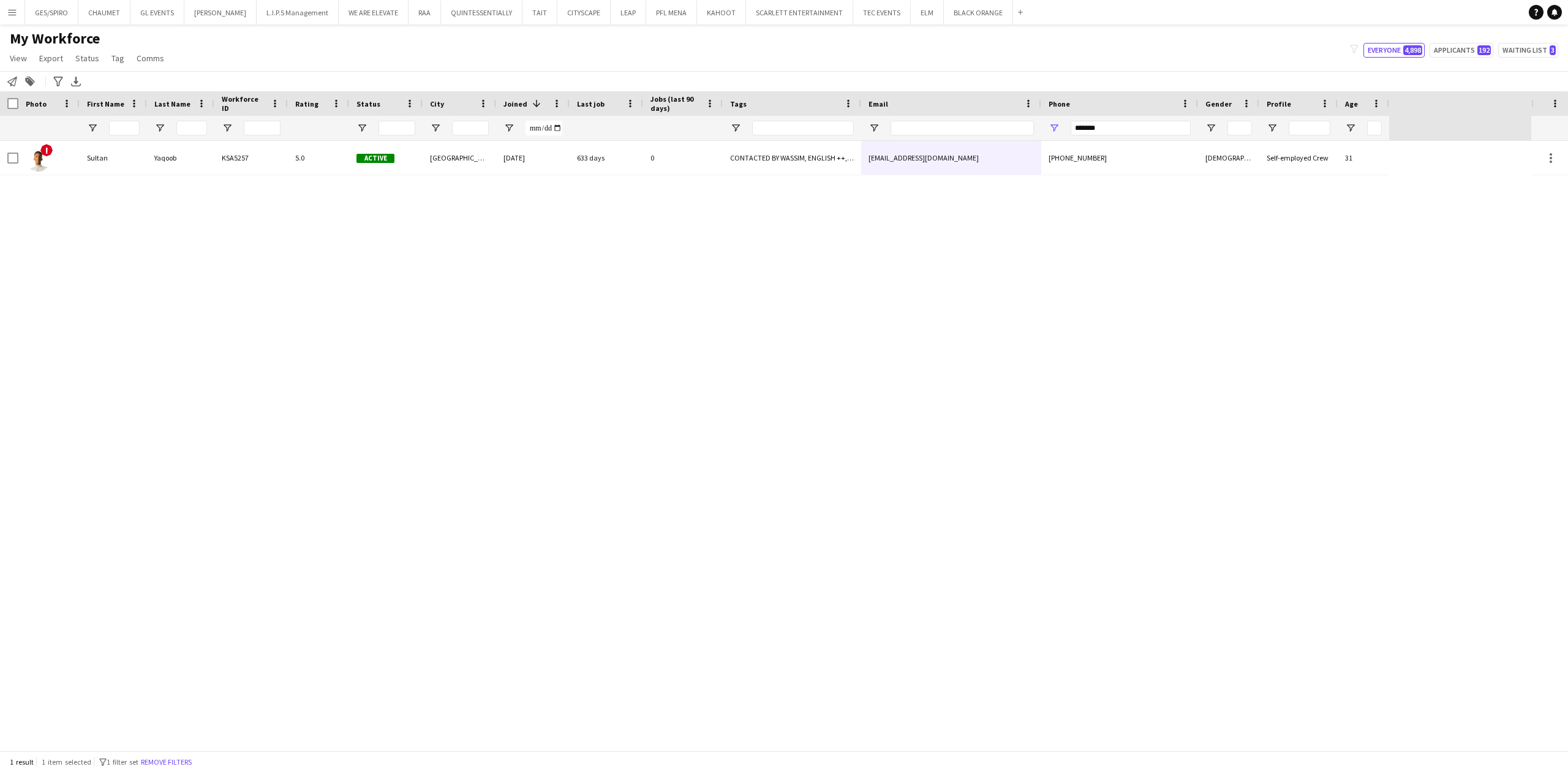
click at [635, 130] on div at bounding box center [606, 128] width 59 height 25
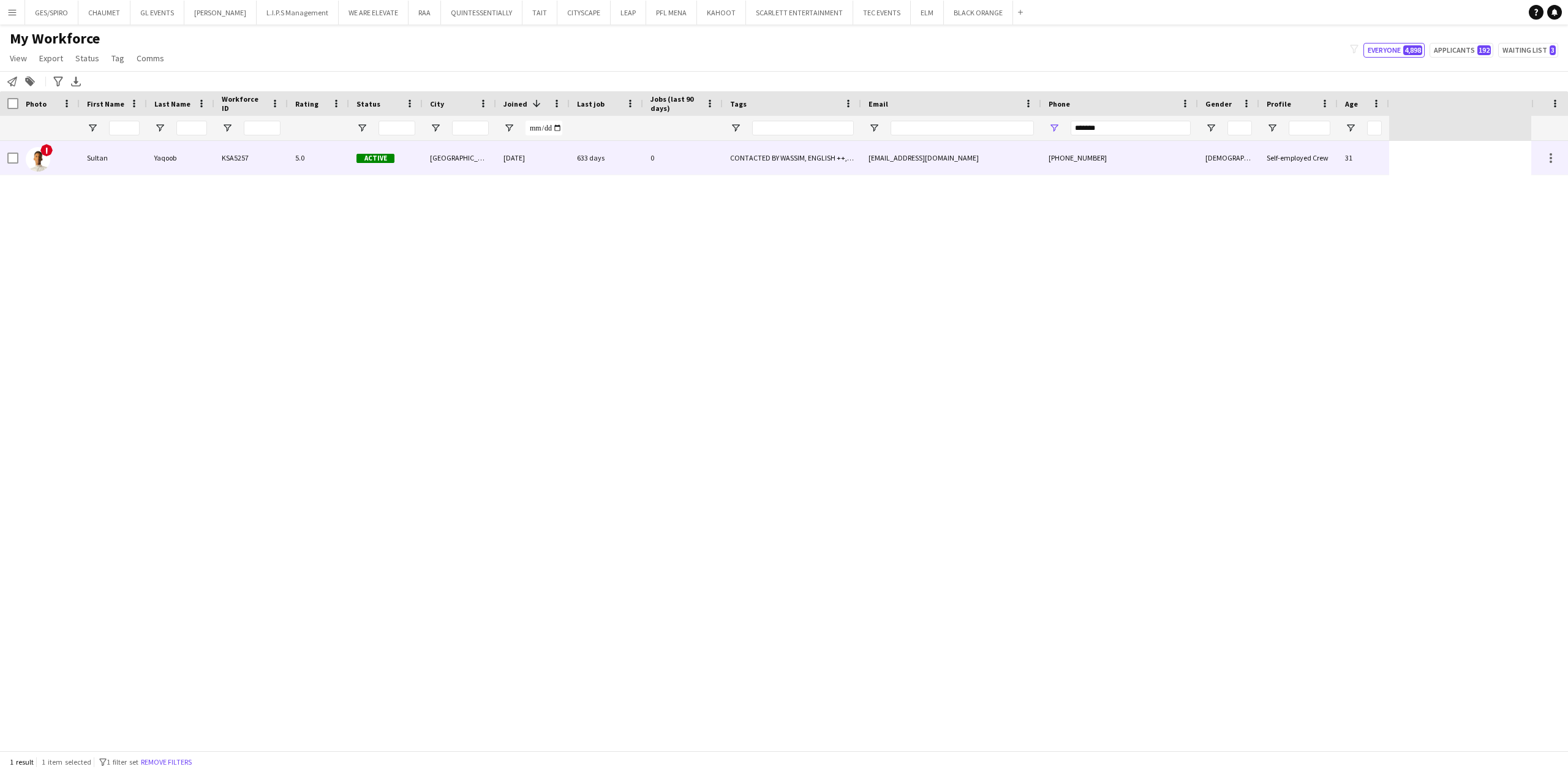
click at [639, 160] on div "633 days" at bounding box center [607, 157] width 74 height 33
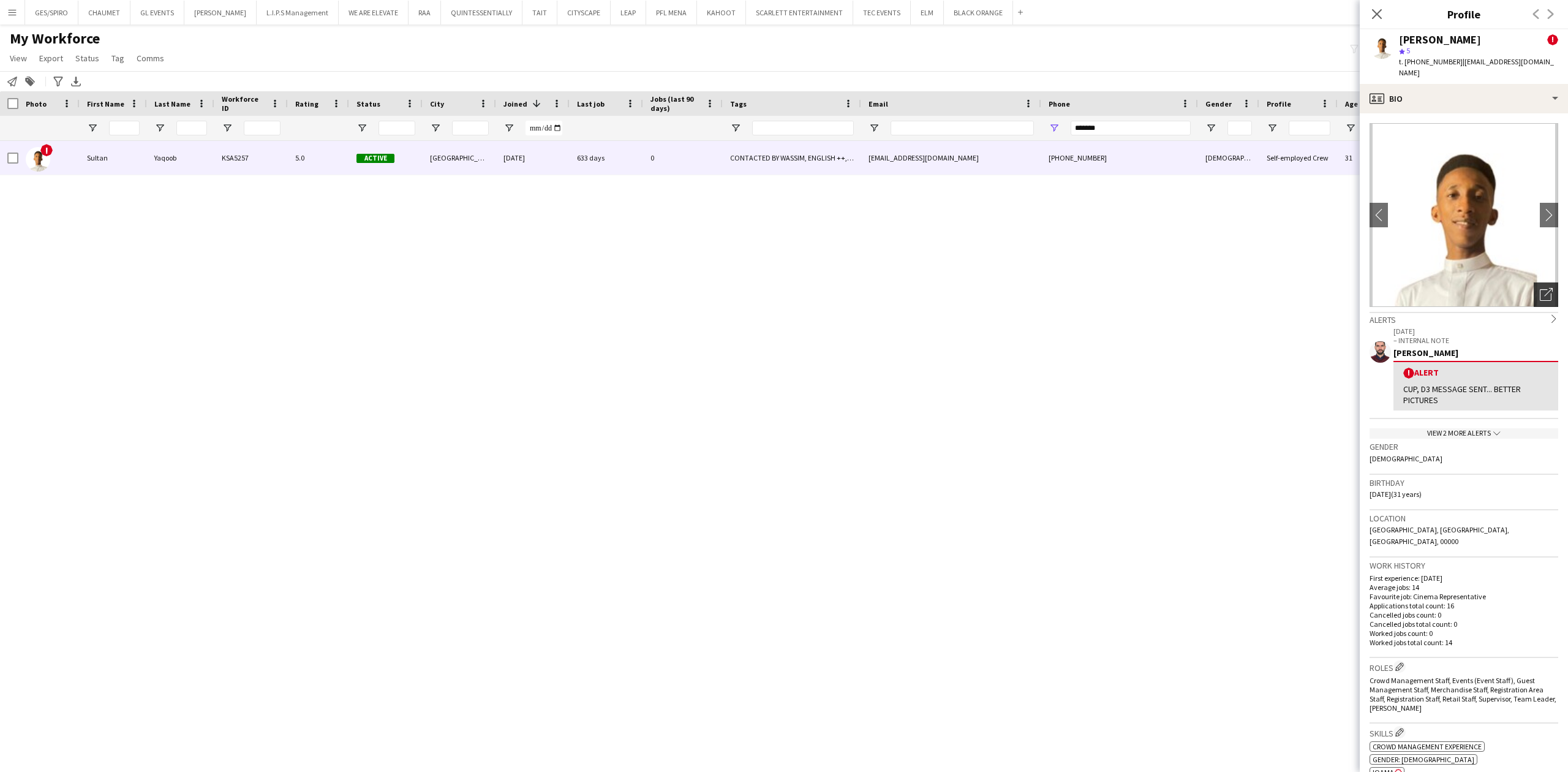
click at [1534, 282] on div "Open photos pop-in" at bounding box center [1546, 295] width 25 height 25
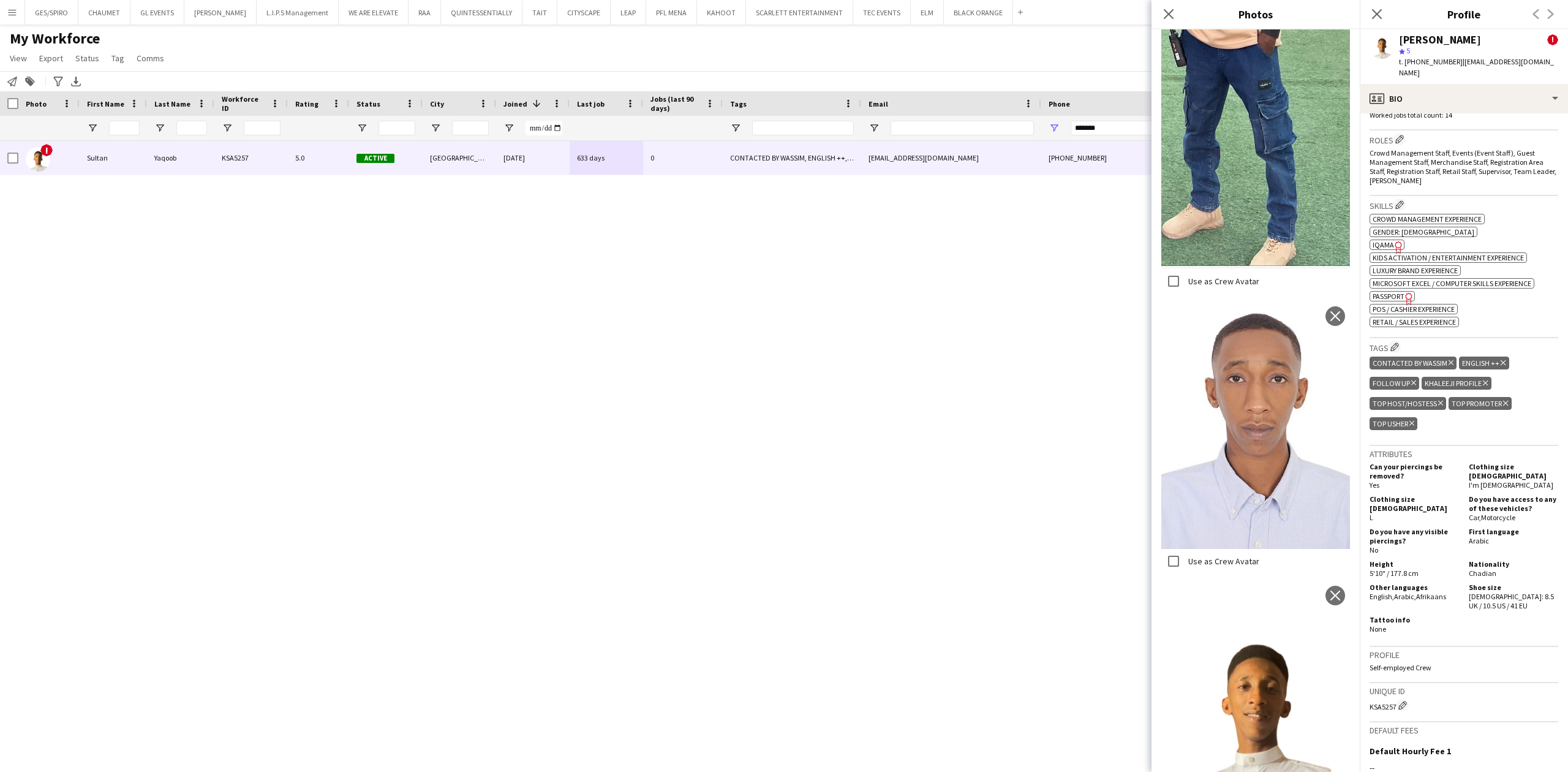
scroll to position [490, 0]
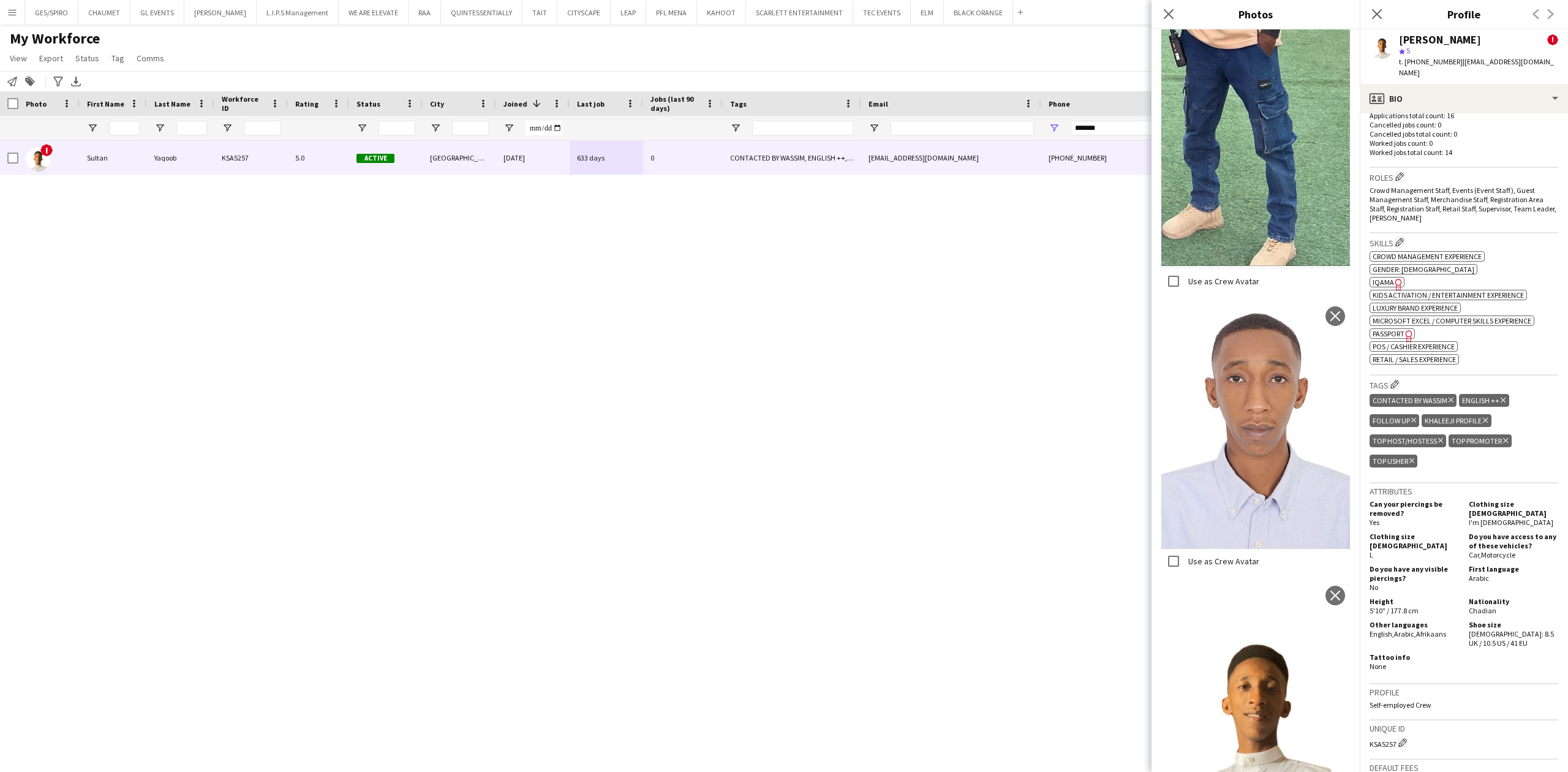
click at [1385, 277] on span "IQAMA" at bounding box center [1383, 281] width 21 height 9
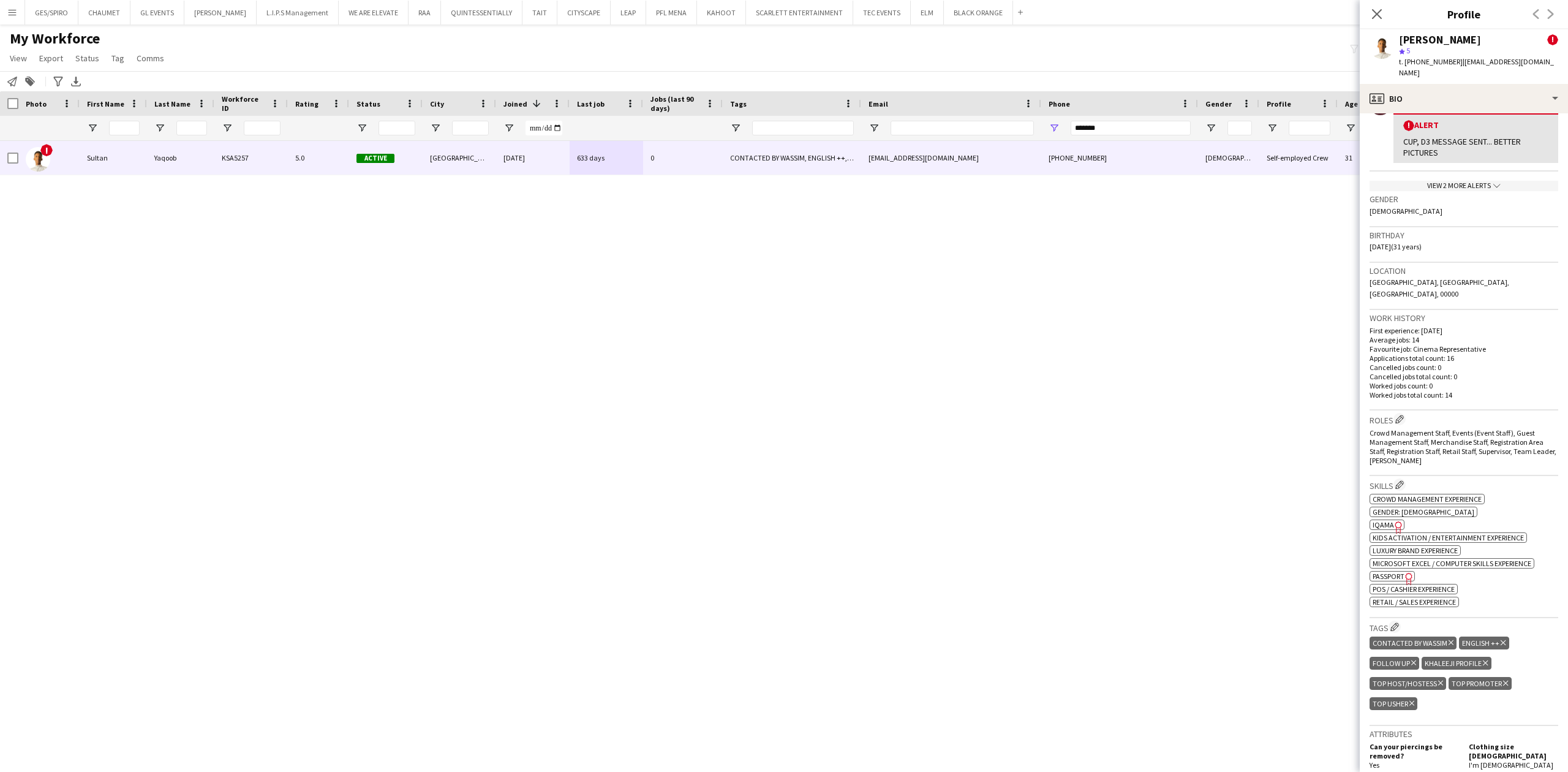
scroll to position [245, 0]
drag, startPoint x: 1134, startPoint y: 120, endPoint x: 938, endPoint y: 132, distance: 196.4
click at [938, 132] on div at bounding box center [695, 128] width 1389 height 25
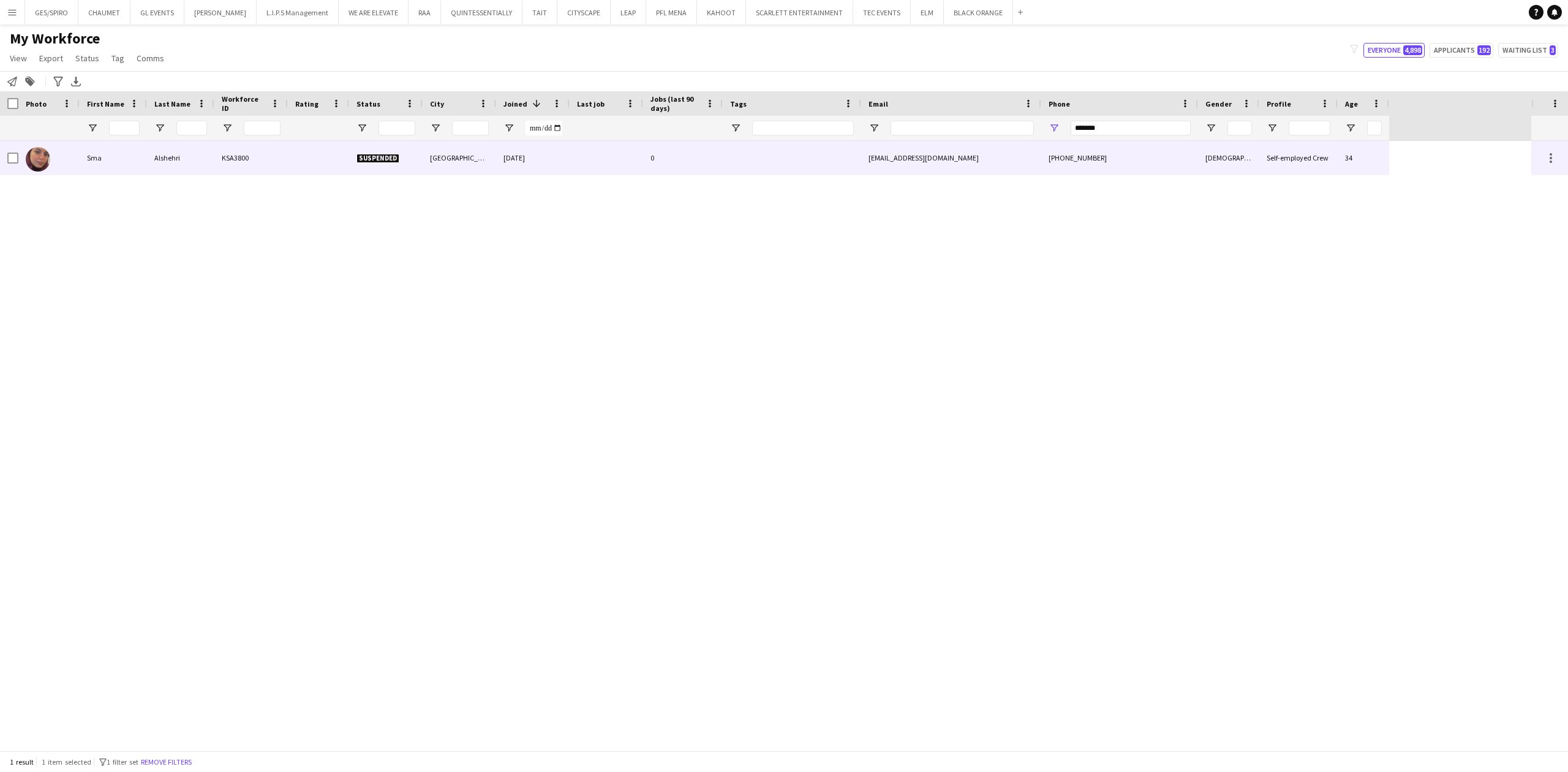
click at [741, 150] on div at bounding box center [791, 157] width 138 height 33
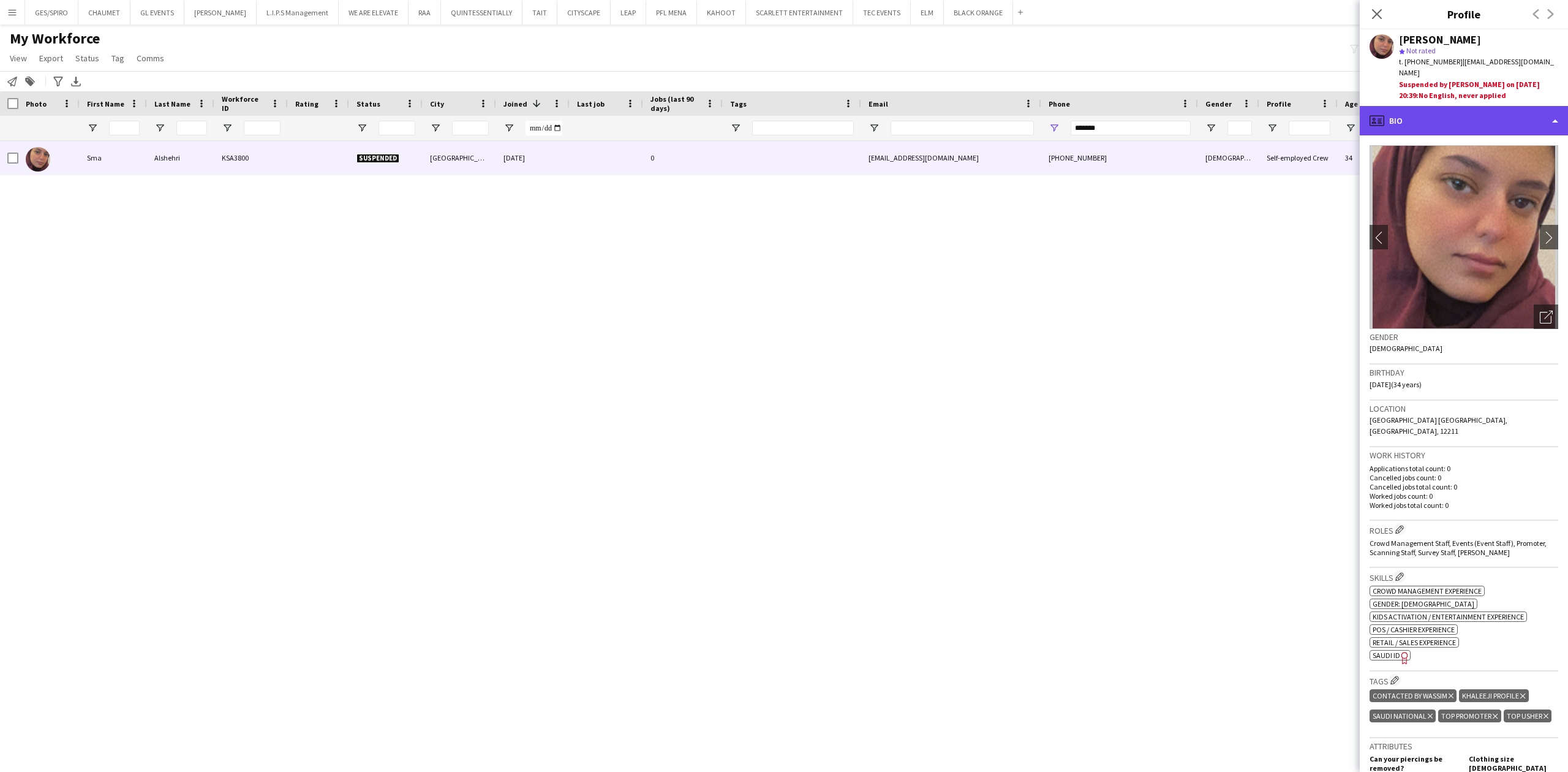
click at [1460, 111] on div "profile Bio" at bounding box center [1463, 120] width 208 height 29
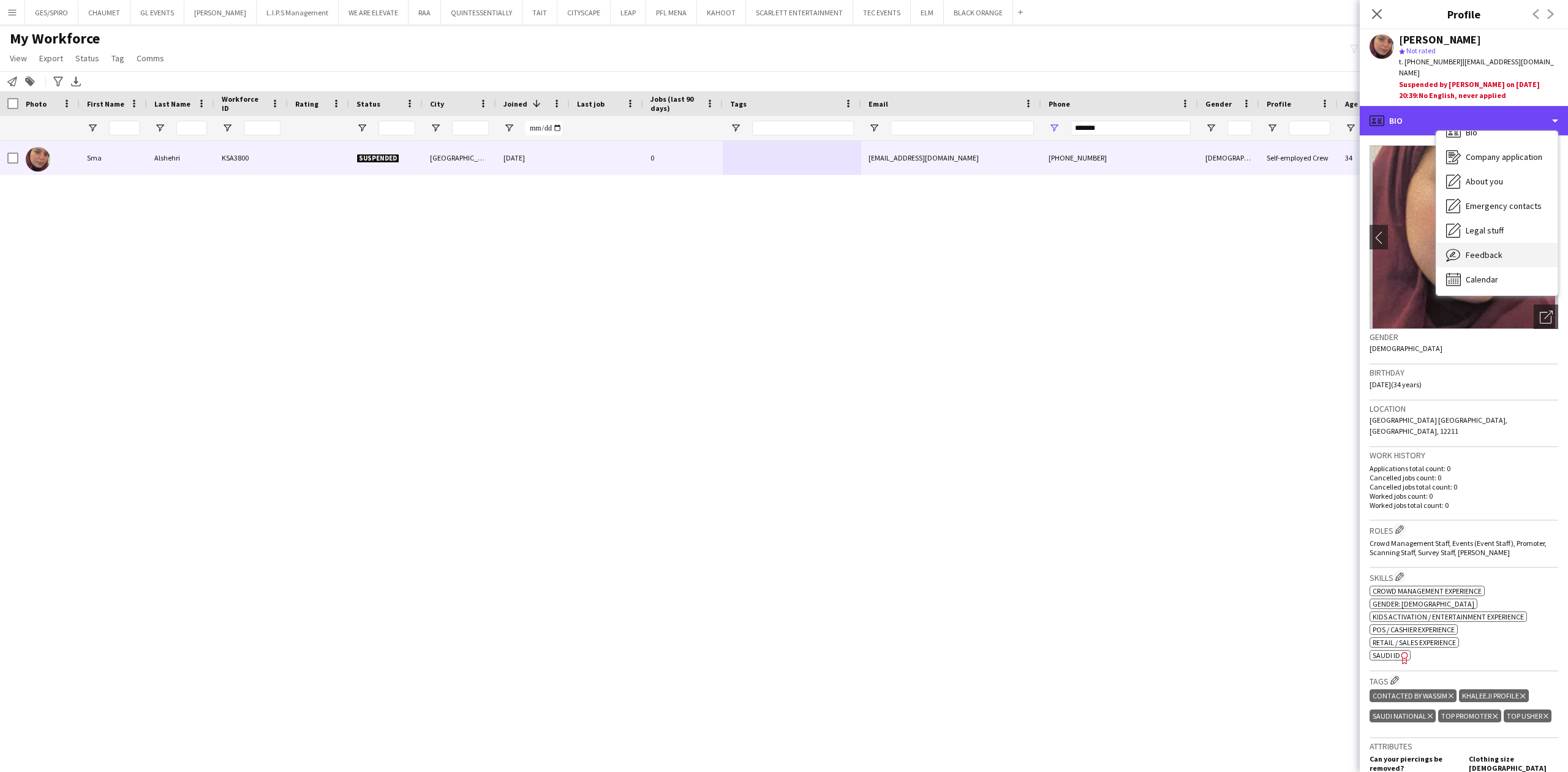
scroll to position [18, 0]
click at [1483, 248] on span "Feedback" at bounding box center [1484, 253] width 37 height 11
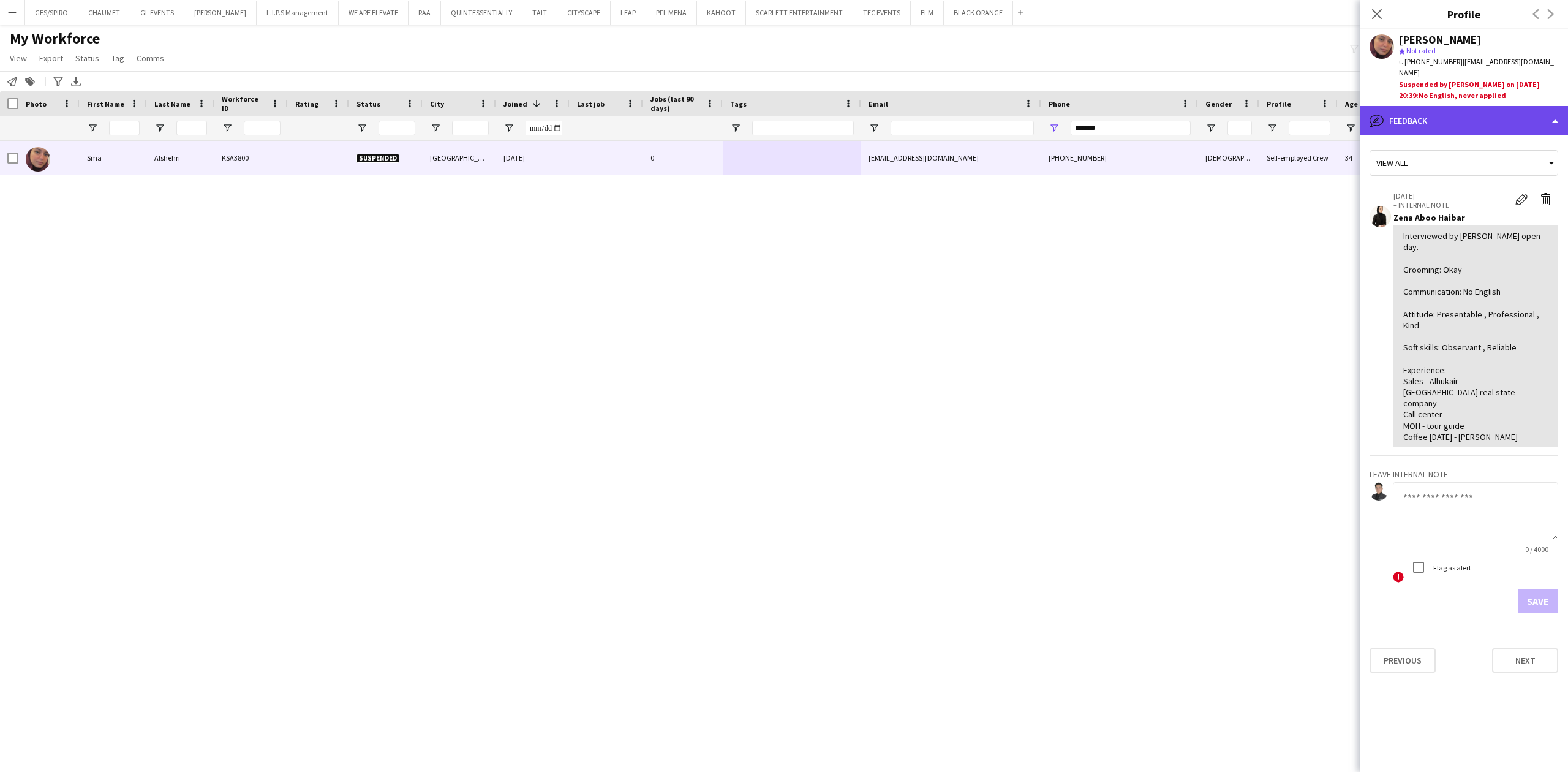
click at [1438, 106] on div "bubble-pencil Feedback" at bounding box center [1463, 120] width 208 height 29
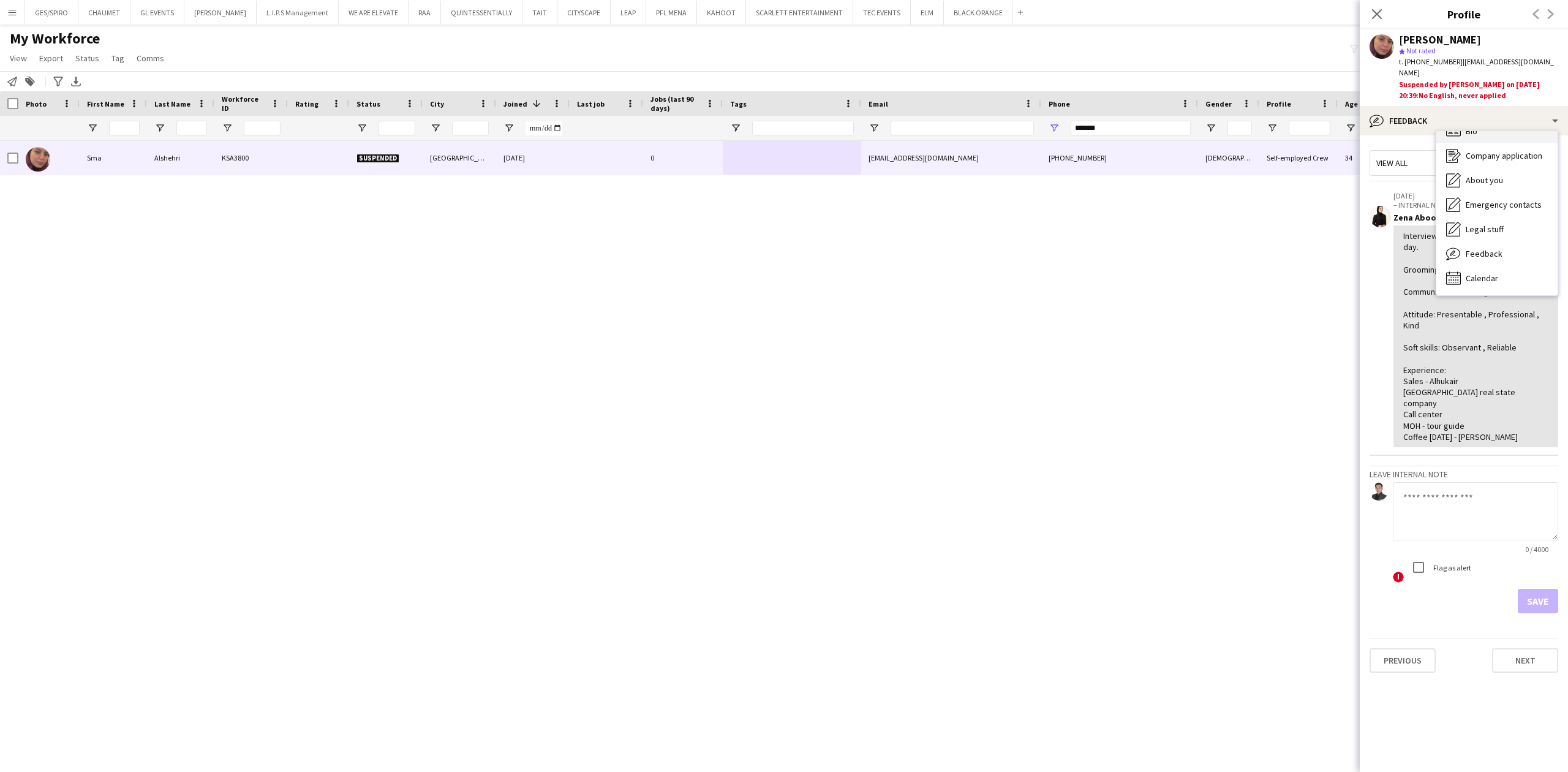
click at [1471, 130] on div "Bio Bio" at bounding box center [1497, 131] width 121 height 25
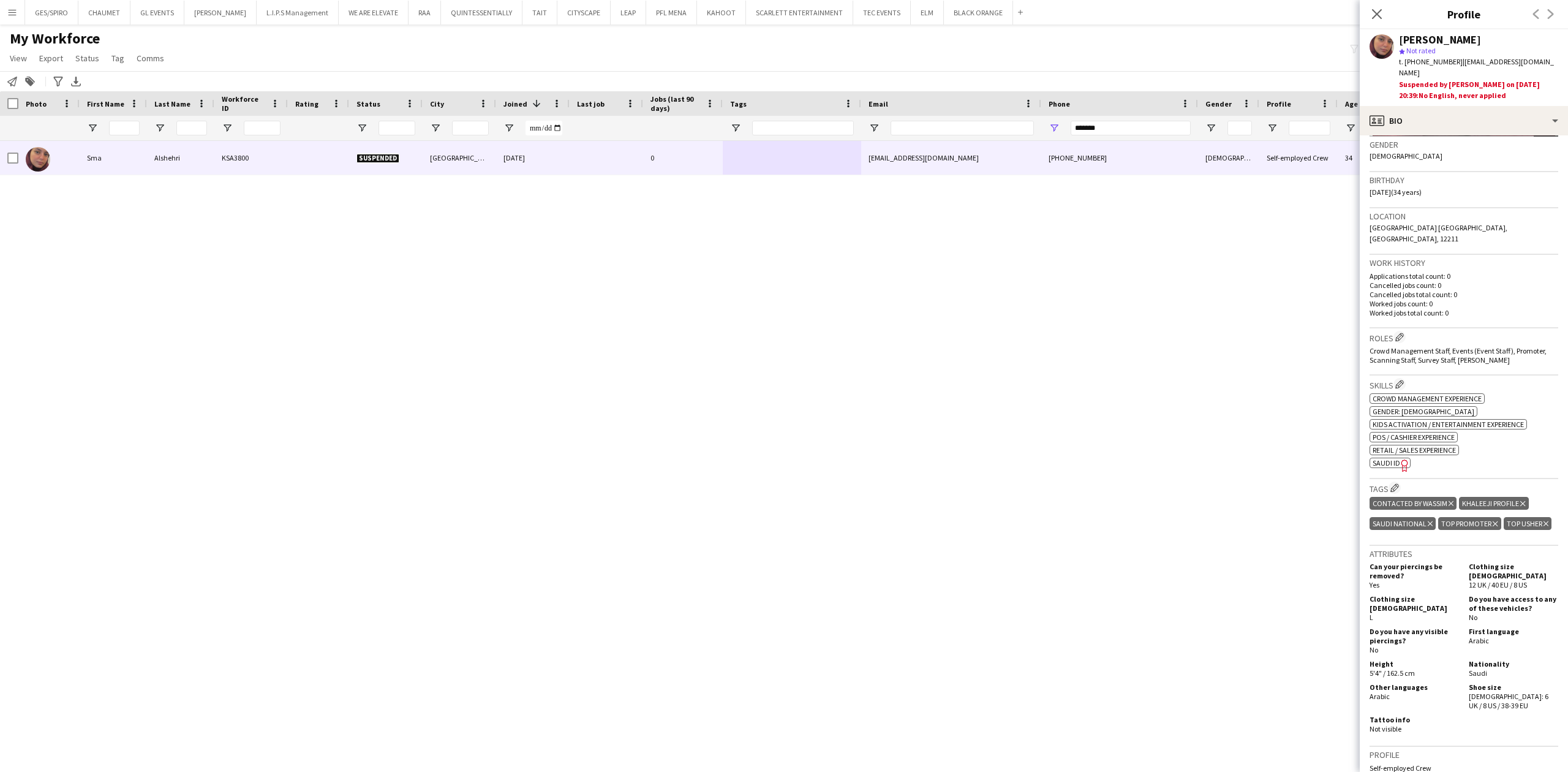
scroll to position [457, 0]
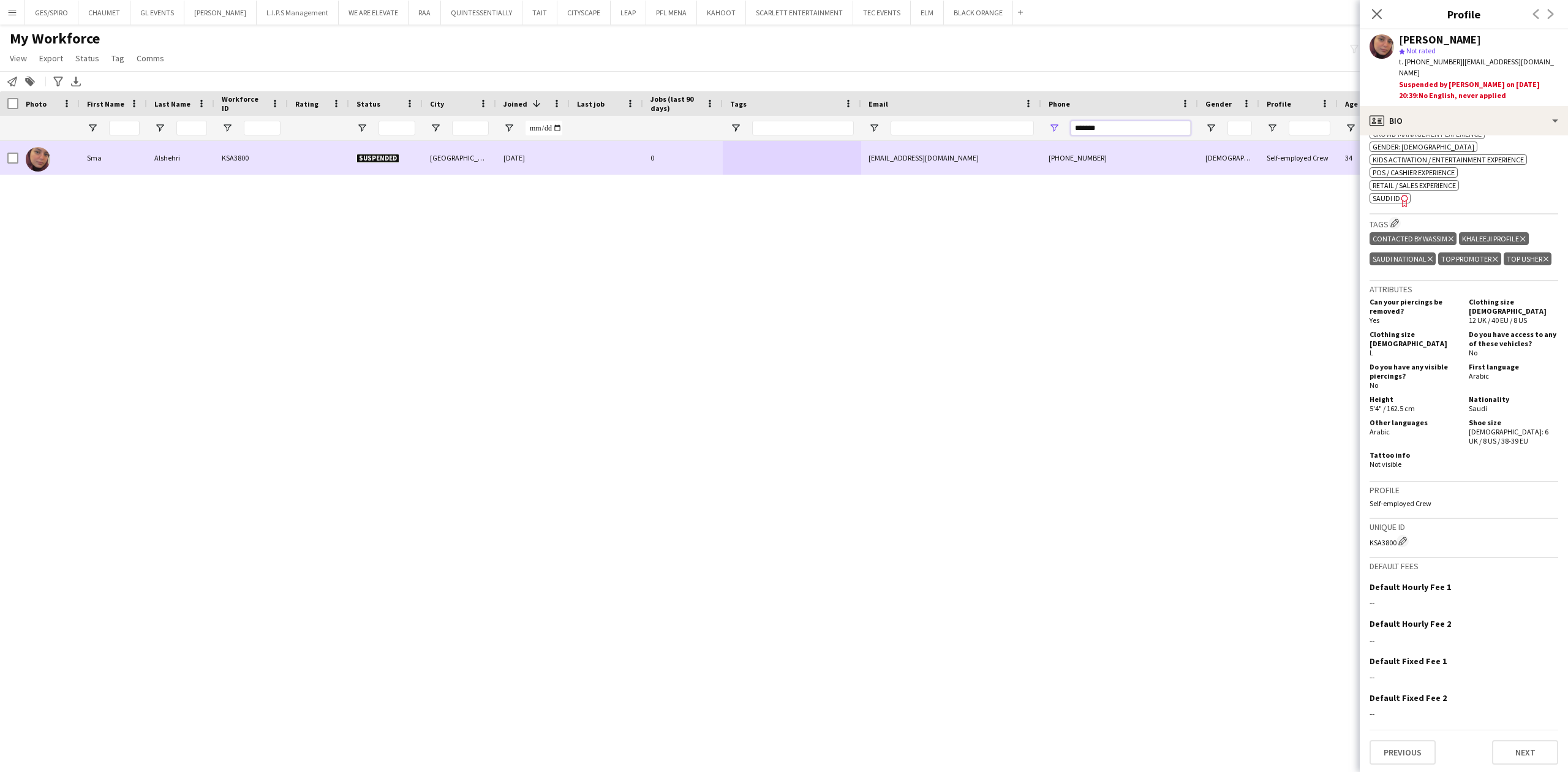
drag, startPoint x: 1089, startPoint y: 131, endPoint x: 951, endPoint y: 152, distance: 139.6
click at [952, 149] on div "Workforce Details Photo First Name" at bounding box center [784, 420] width 1568 height 659
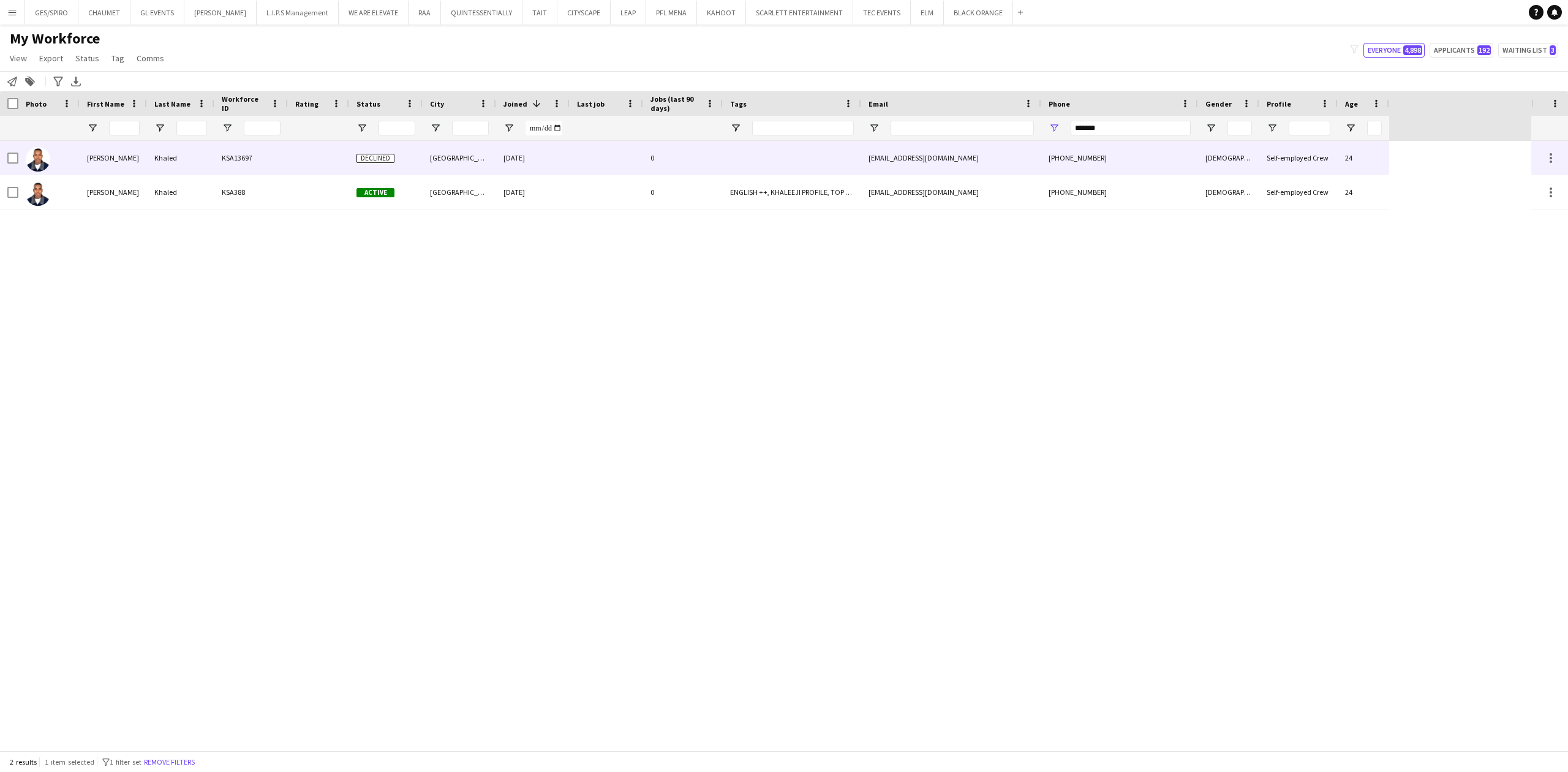
click at [705, 164] on div "0" at bounding box center [682, 157] width 80 height 33
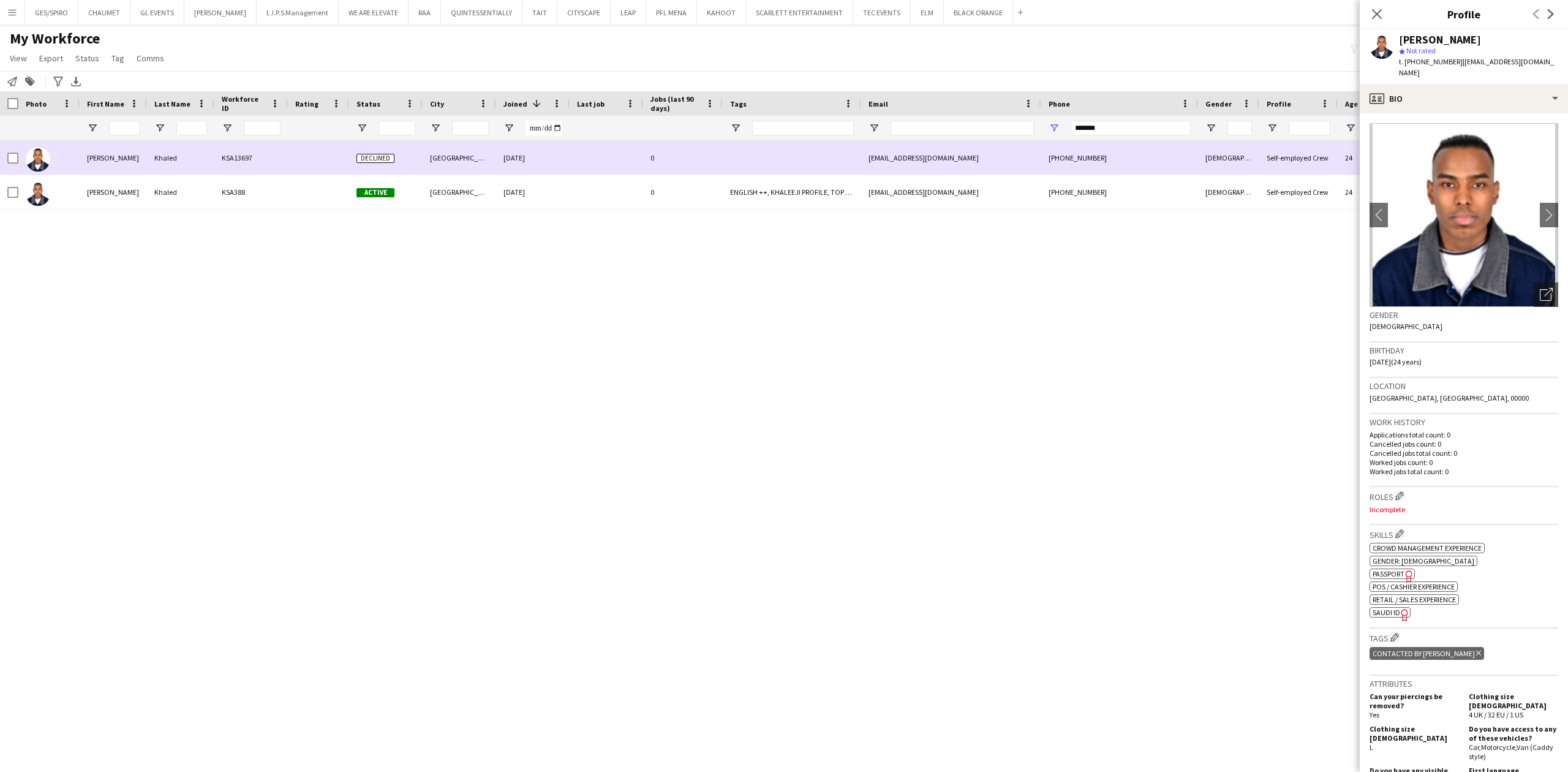
click at [696, 169] on div "0" at bounding box center [682, 157] width 80 height 33
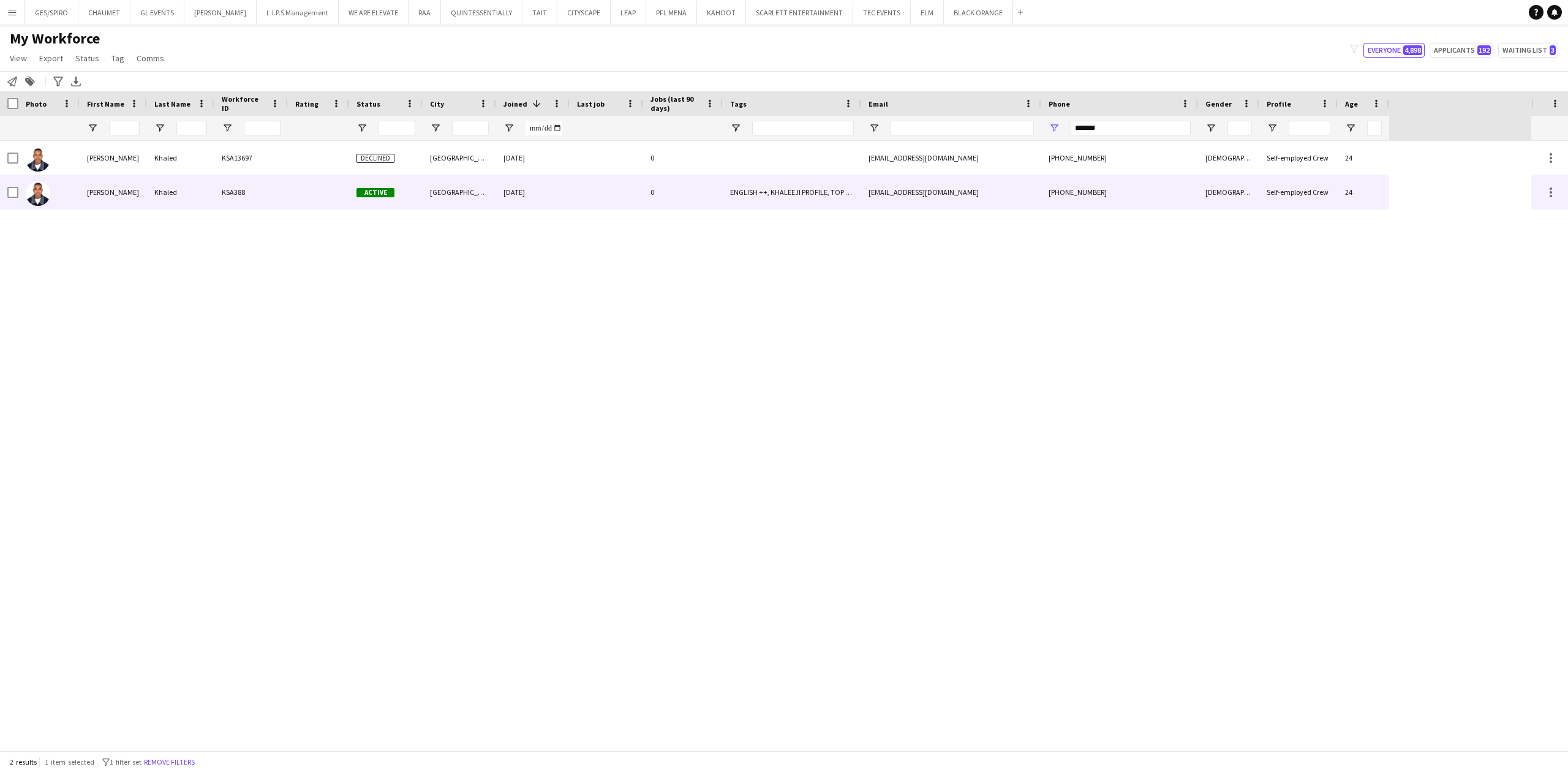
click at [711, 194] on div "0" at bounding box center [682, 192] width 80 height 33
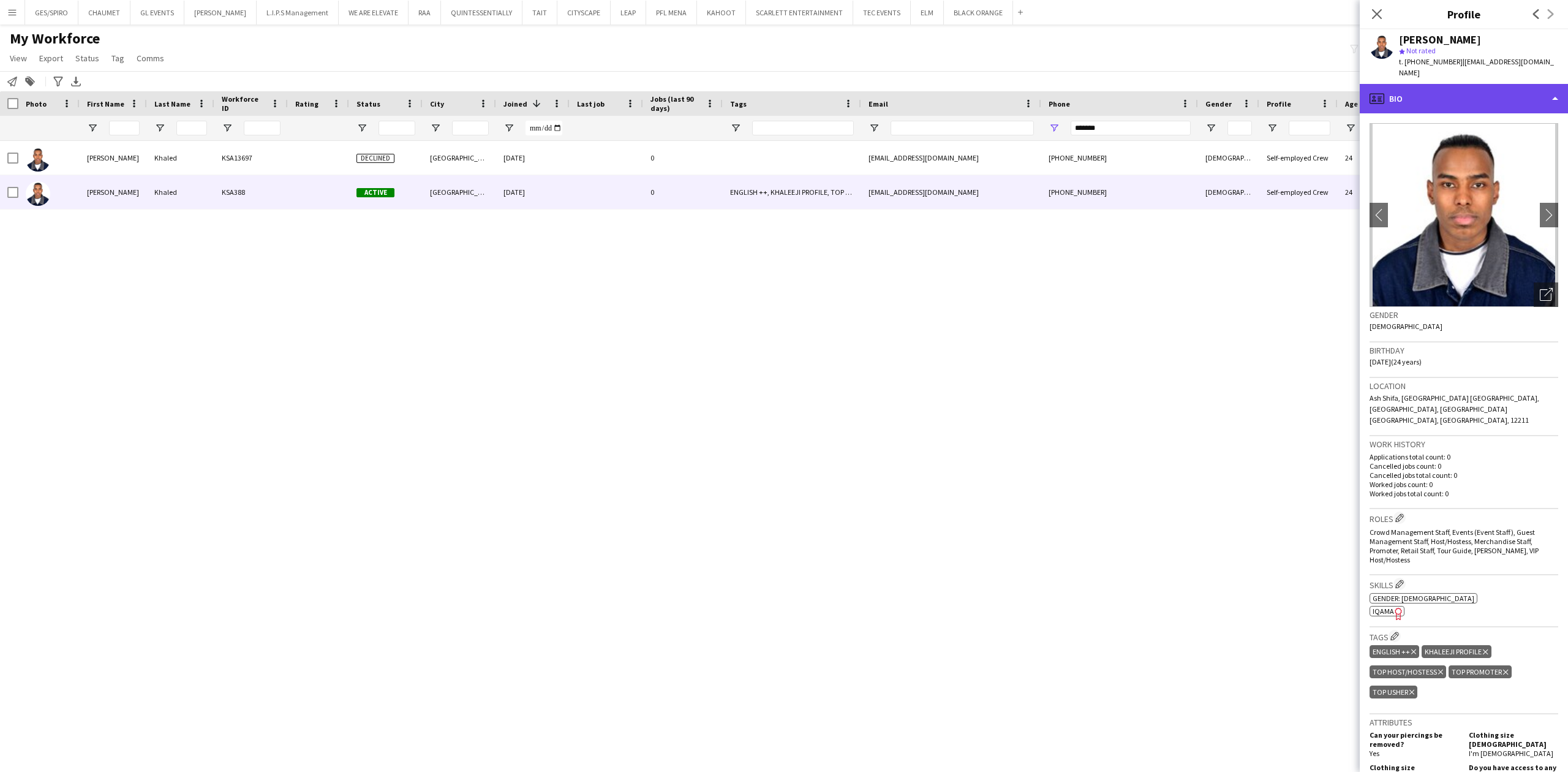
click at [1452, 84] on div "profile Bio" at bounding box center [1463, 98] width 208 height 29
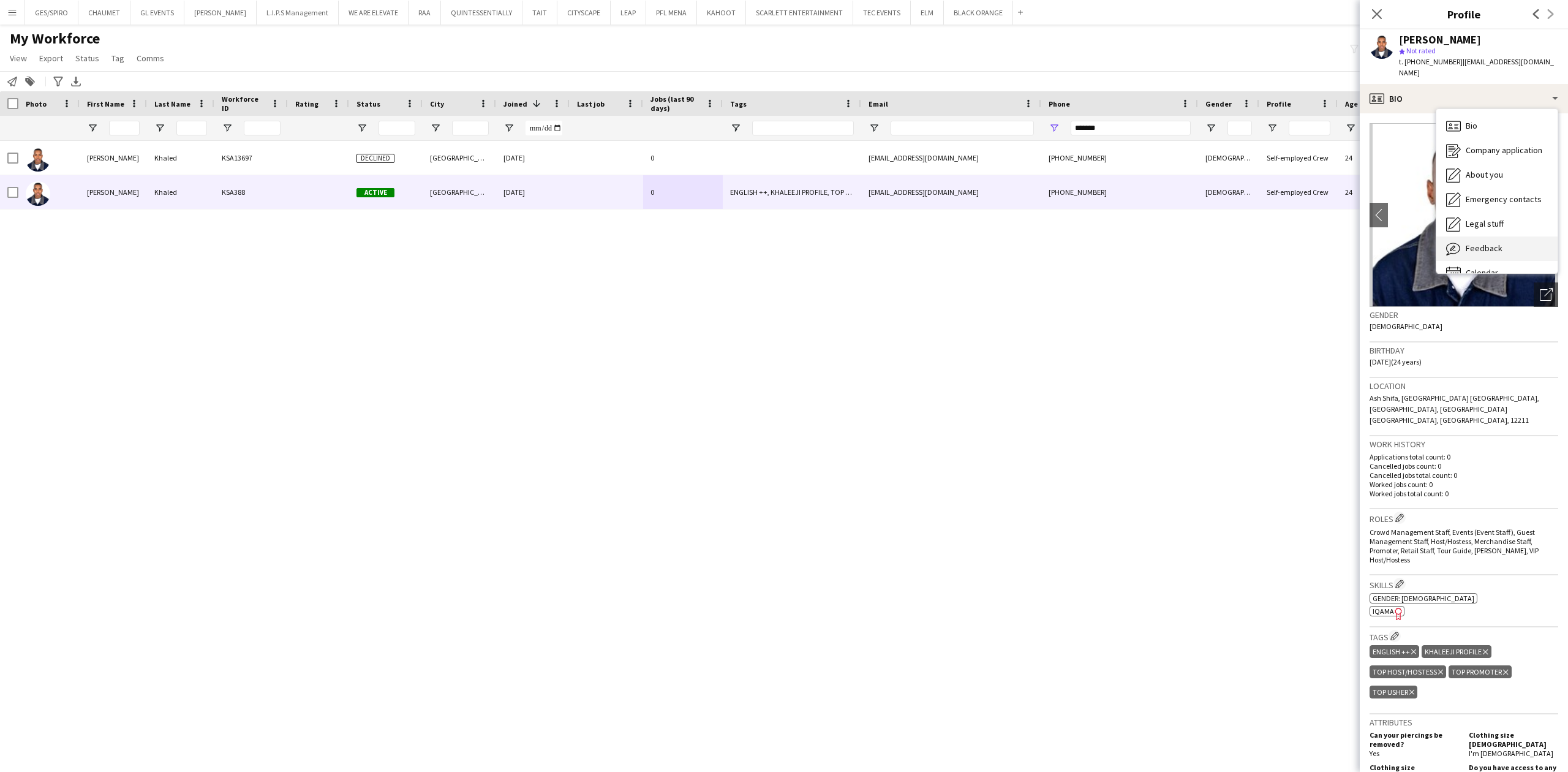
click at [1498, 243] on span "Feedback" at bounding box center [1484, 248] width 37 height 11
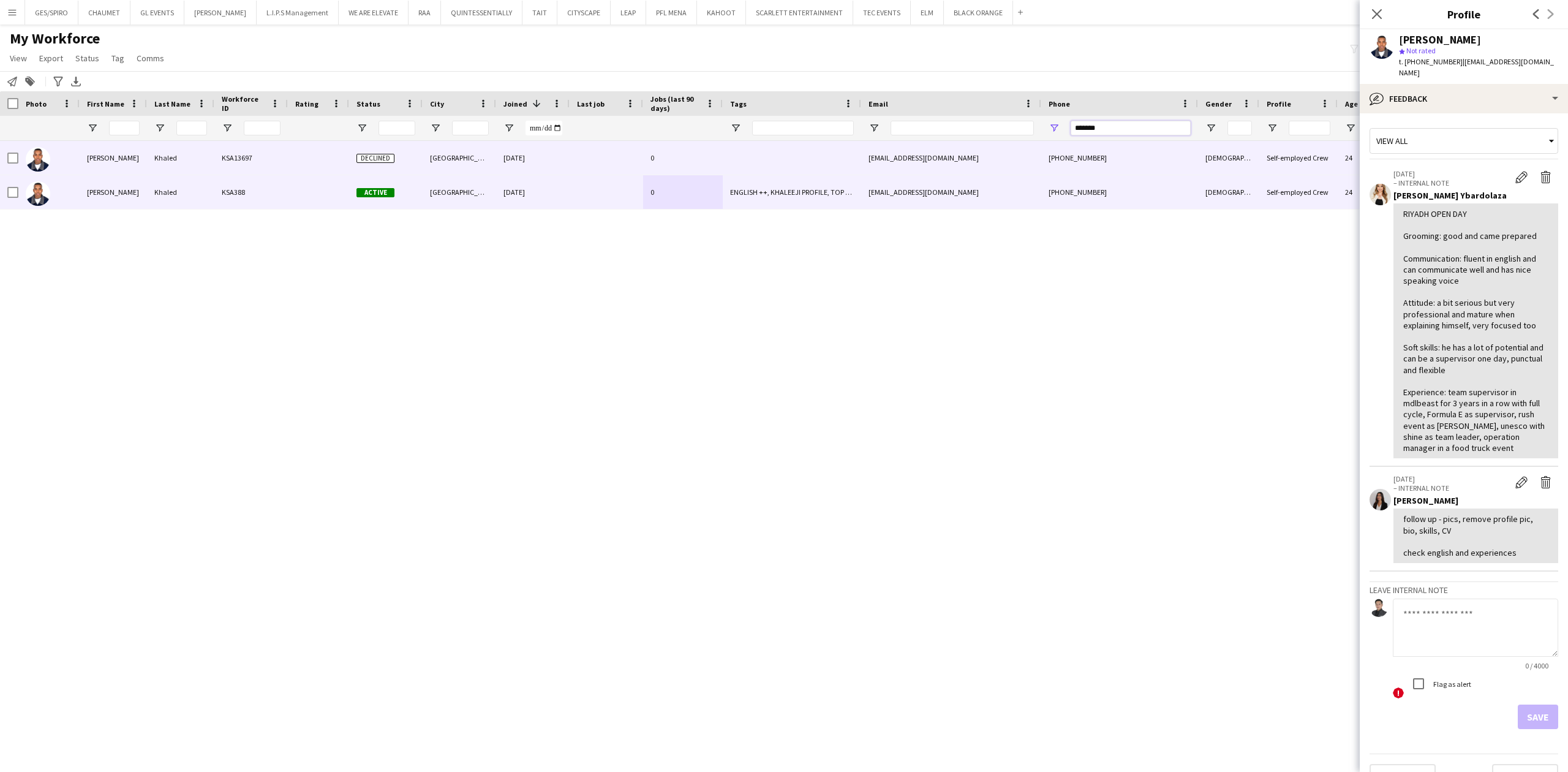
drag, startPoint x: 1129, startPoint y: 123, endPoint x: 934, endPoint y: 143, distance: 196.0
click at [934, 143] on div "Workforce Details Photo First Name" at bounding box center [784, 420] width 1568 height 659
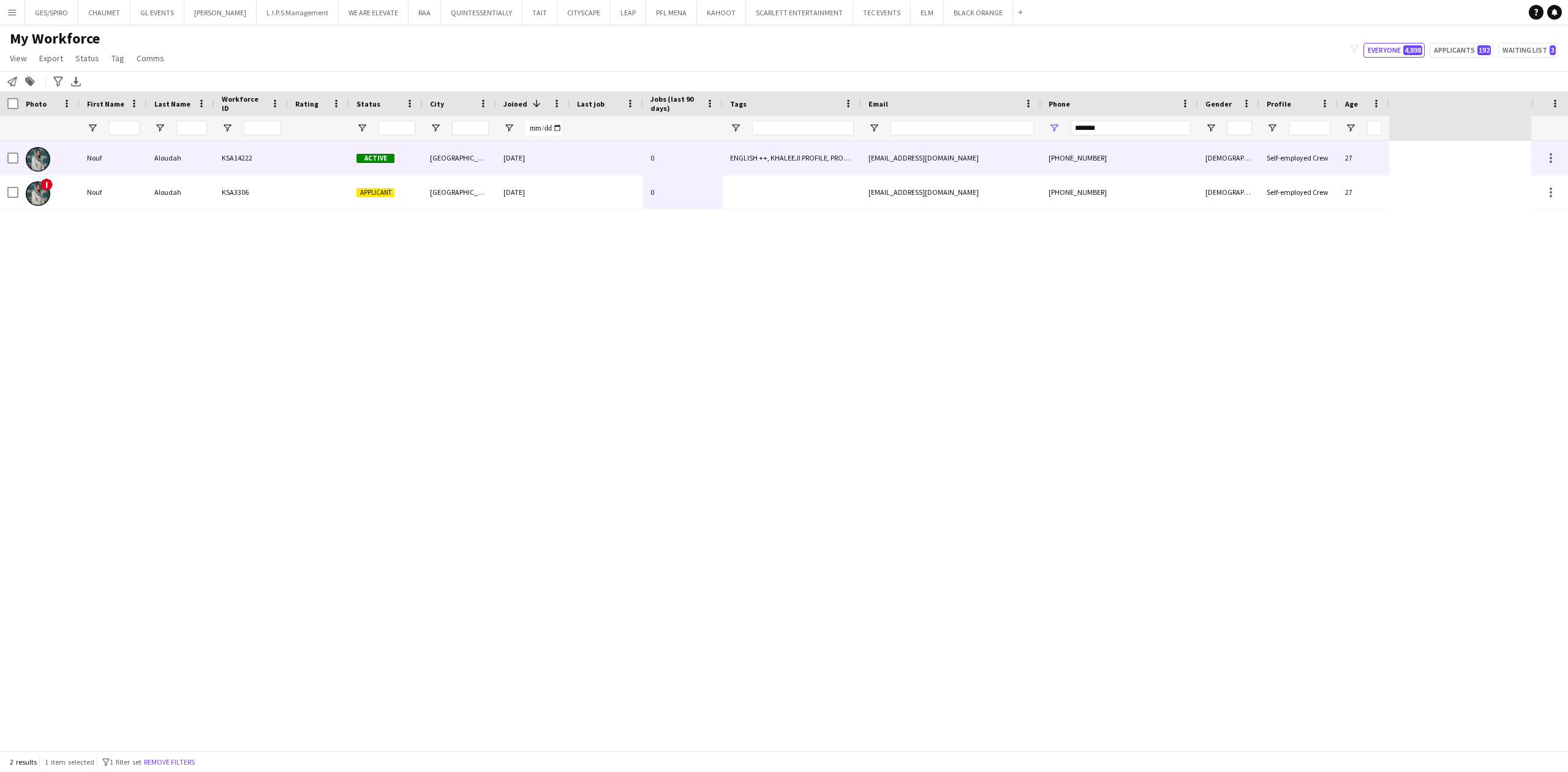
click at [598, 160] on div at bounding box center [607, 157] width 74 height 33
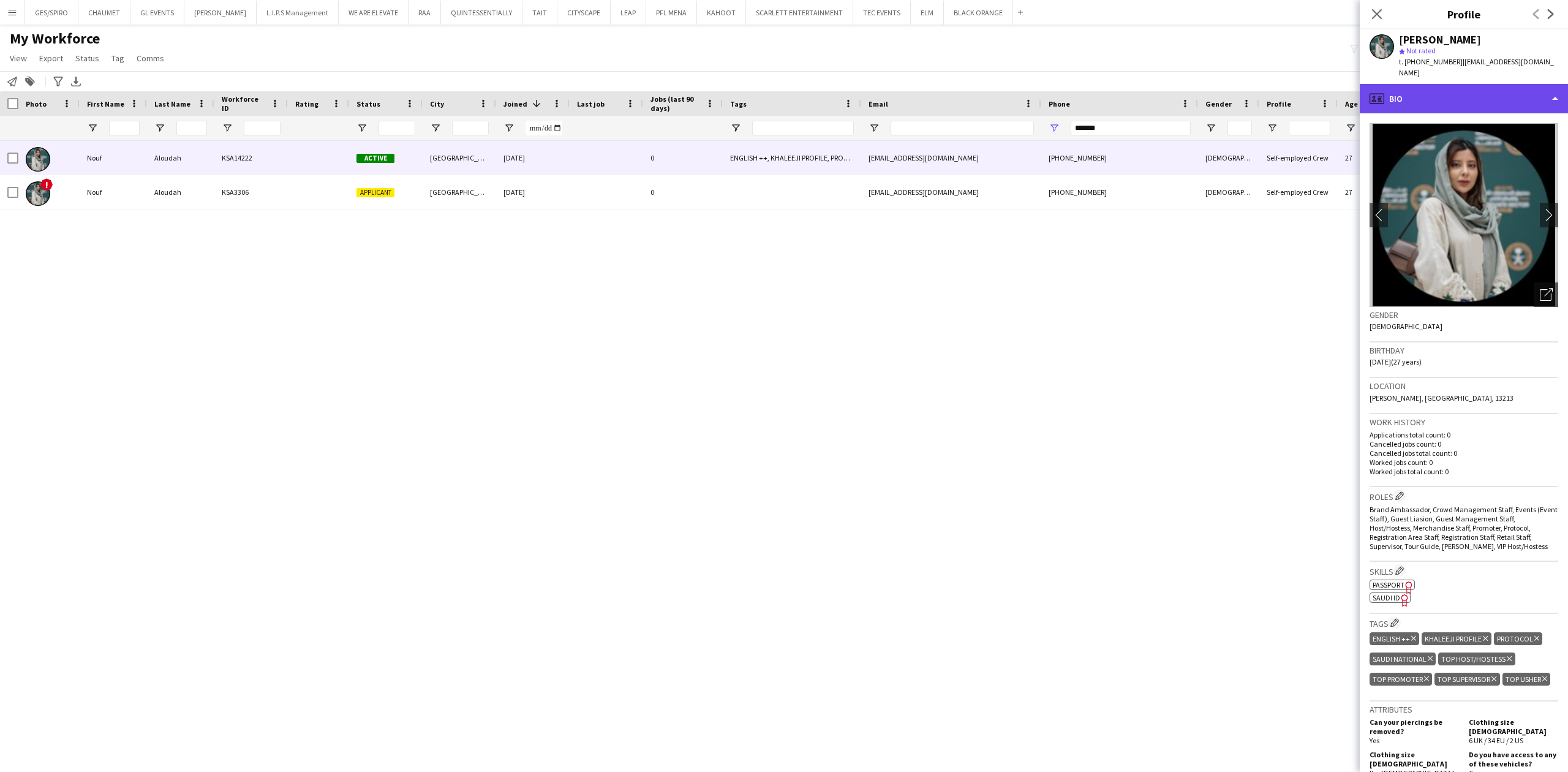
click at [1437, 90] on div "profile Bio" at bounding box center [1463, 98] width 208 height 29
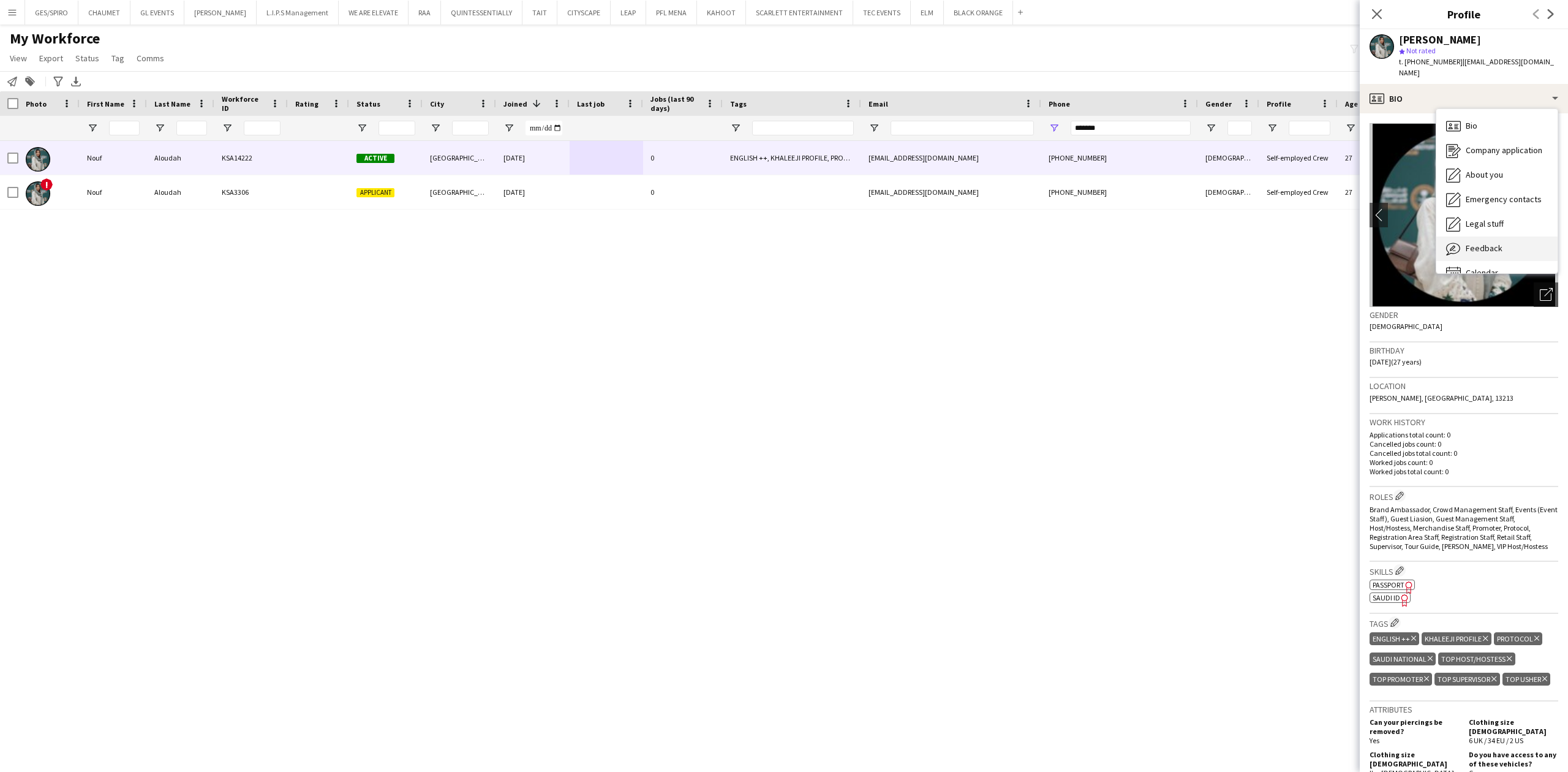
click at [1476, 243] on span "Feedback" at bounding box center [1484, 248] width 37 height 11
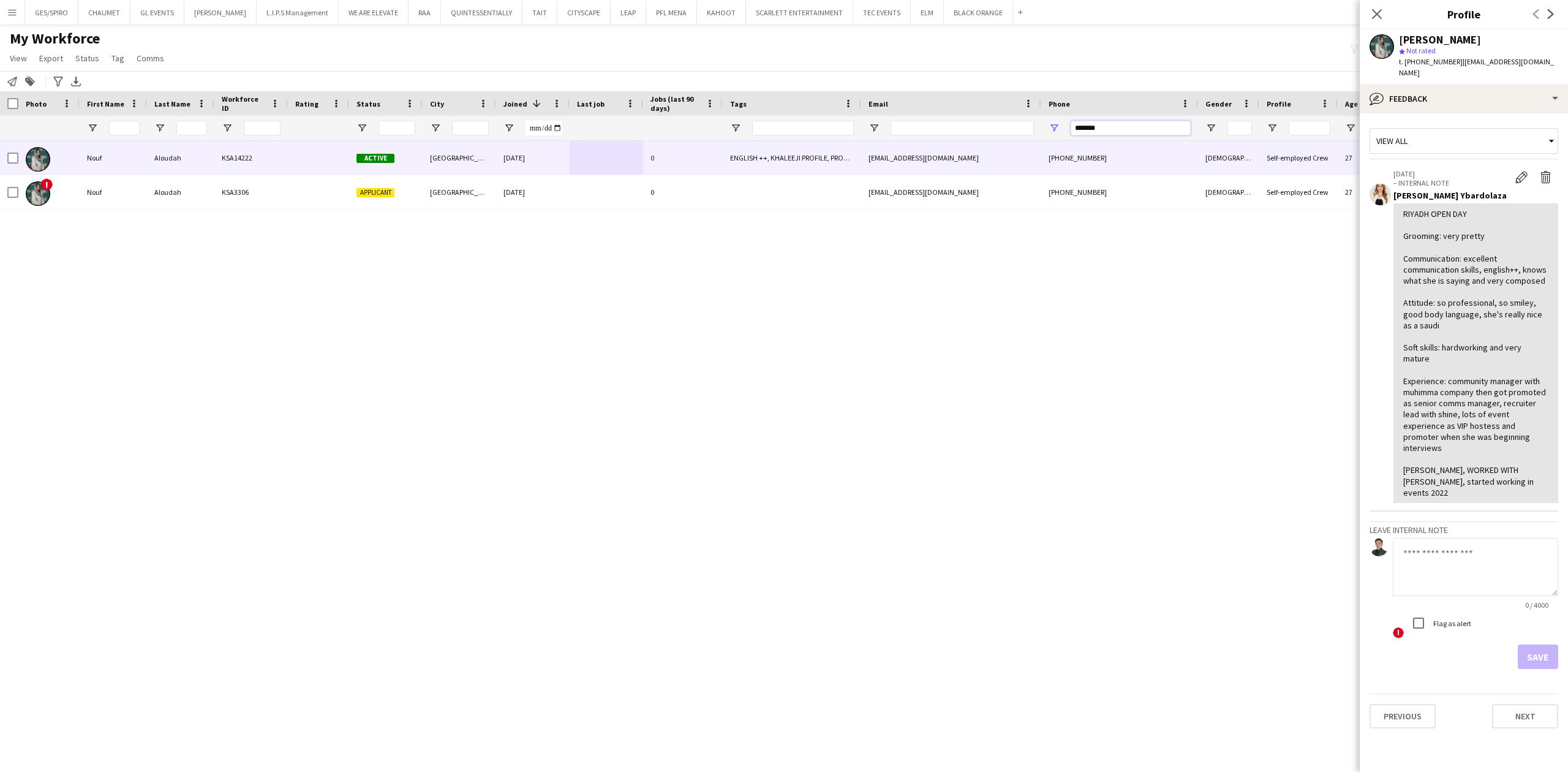
drag, startPoint x: 1139, startPoint y: 135, endPoint x: 927, endPoint y: 135, distance: 212.0
click at [930, 135] on div at bounding box center [695, 128] width 1389 height 25
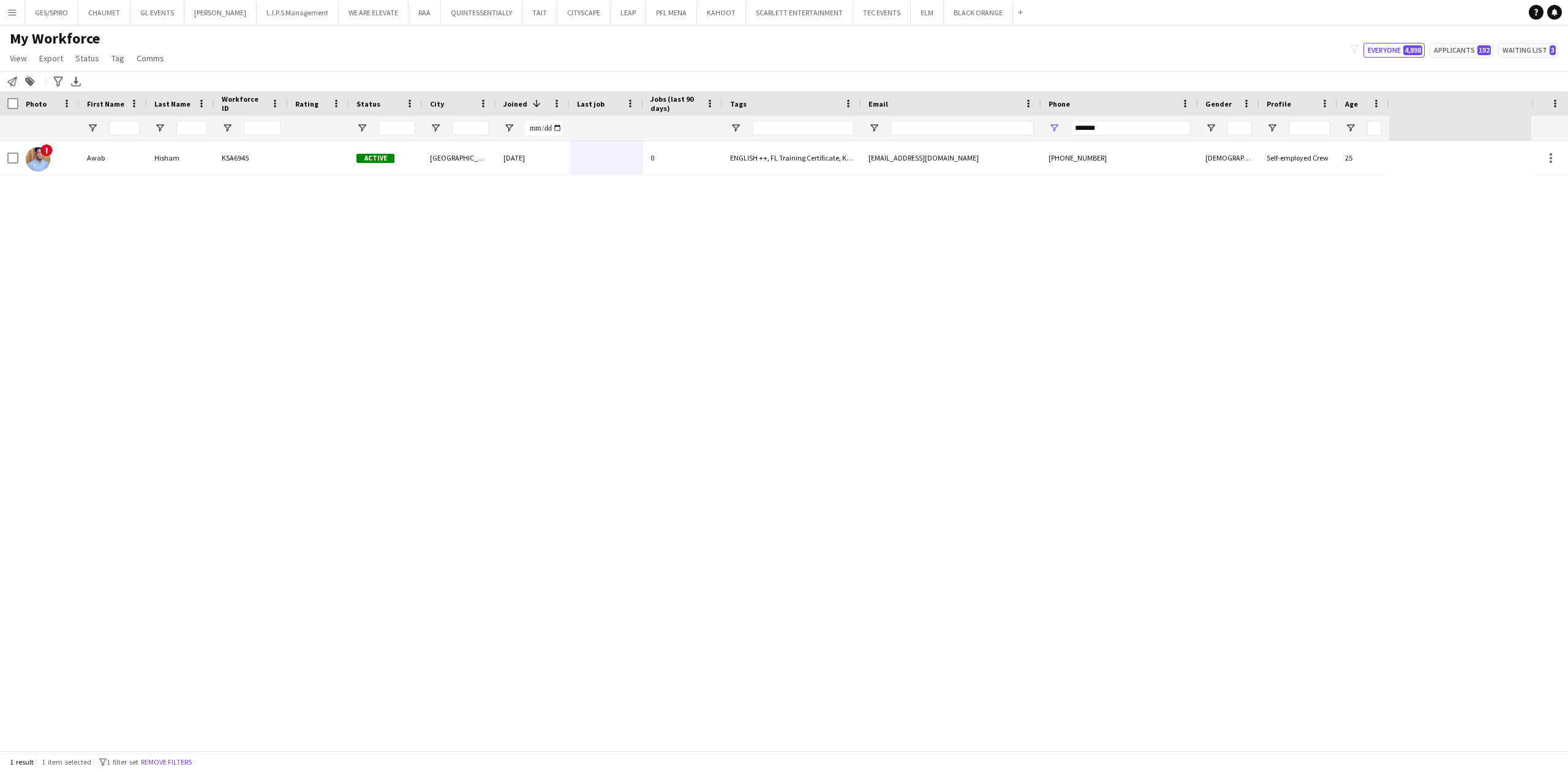
click at [893, 178] on div "! Awab Hisham KSA6945 Active Riyadh 18-12-2023 0 ENGLISH ++, FL Training Certif…" at bounding box center [765, 445] width 1531 height 609
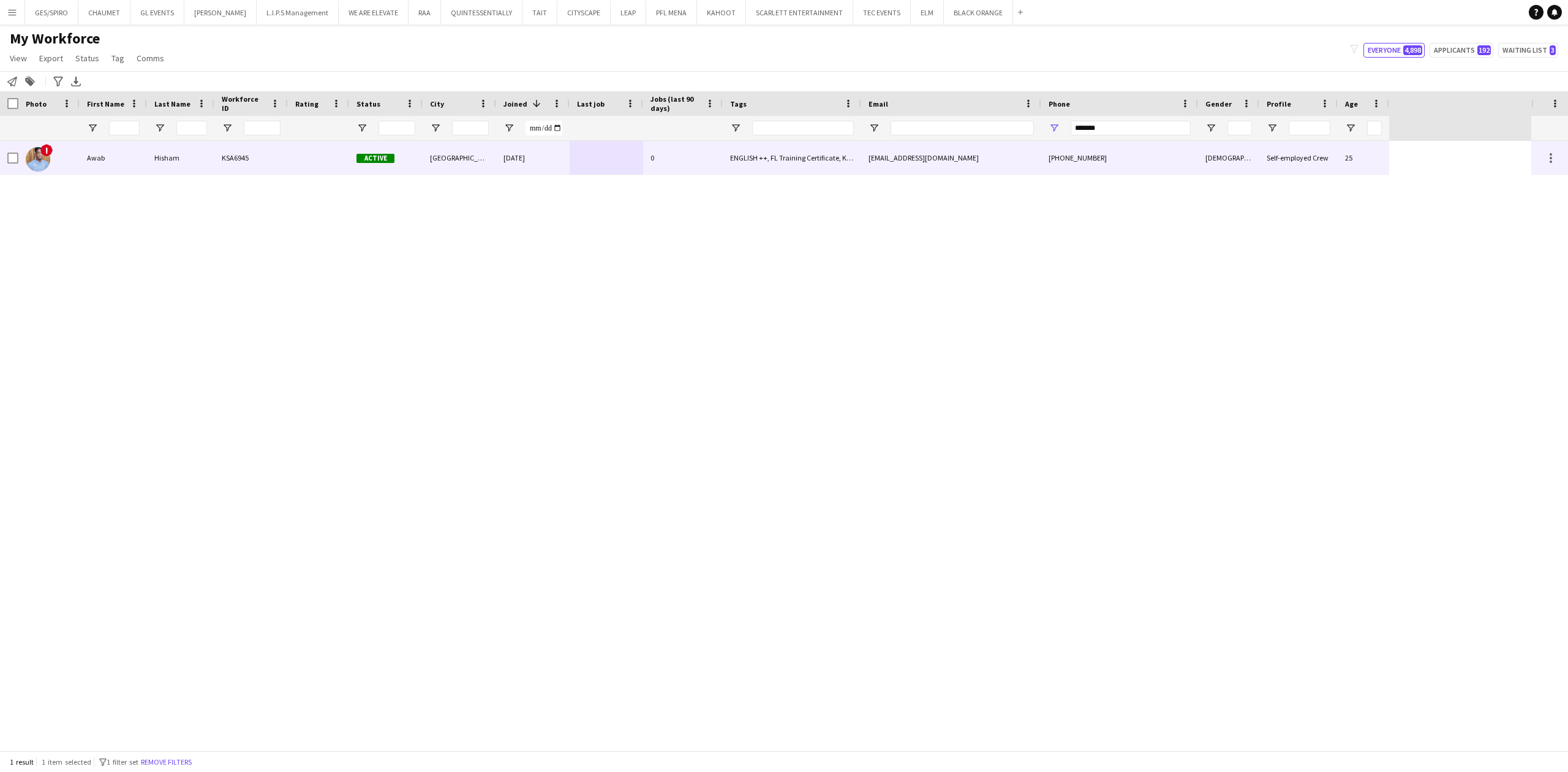
click at [897, 152] on div "awabhisham35@gmail.com" at bounding box center [951, 157] width 180 height 33
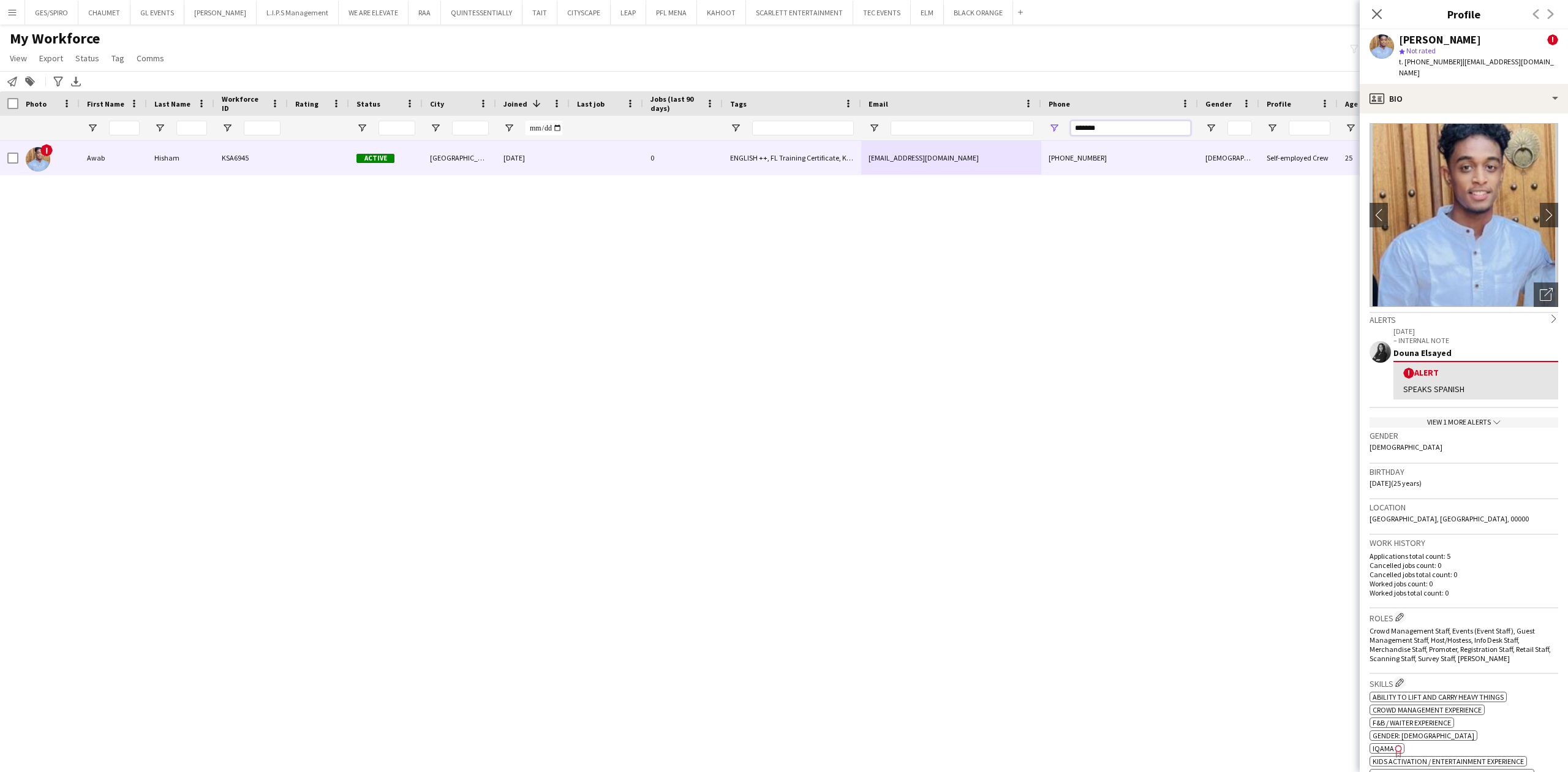
drag, startPoint x: 1121, startPoint y: 125, endPoint x: 1005, endPoint y: 140, distance: 117.0
click at [1005, 140] on div at bounding box center [695, 128] width 1389 height 25
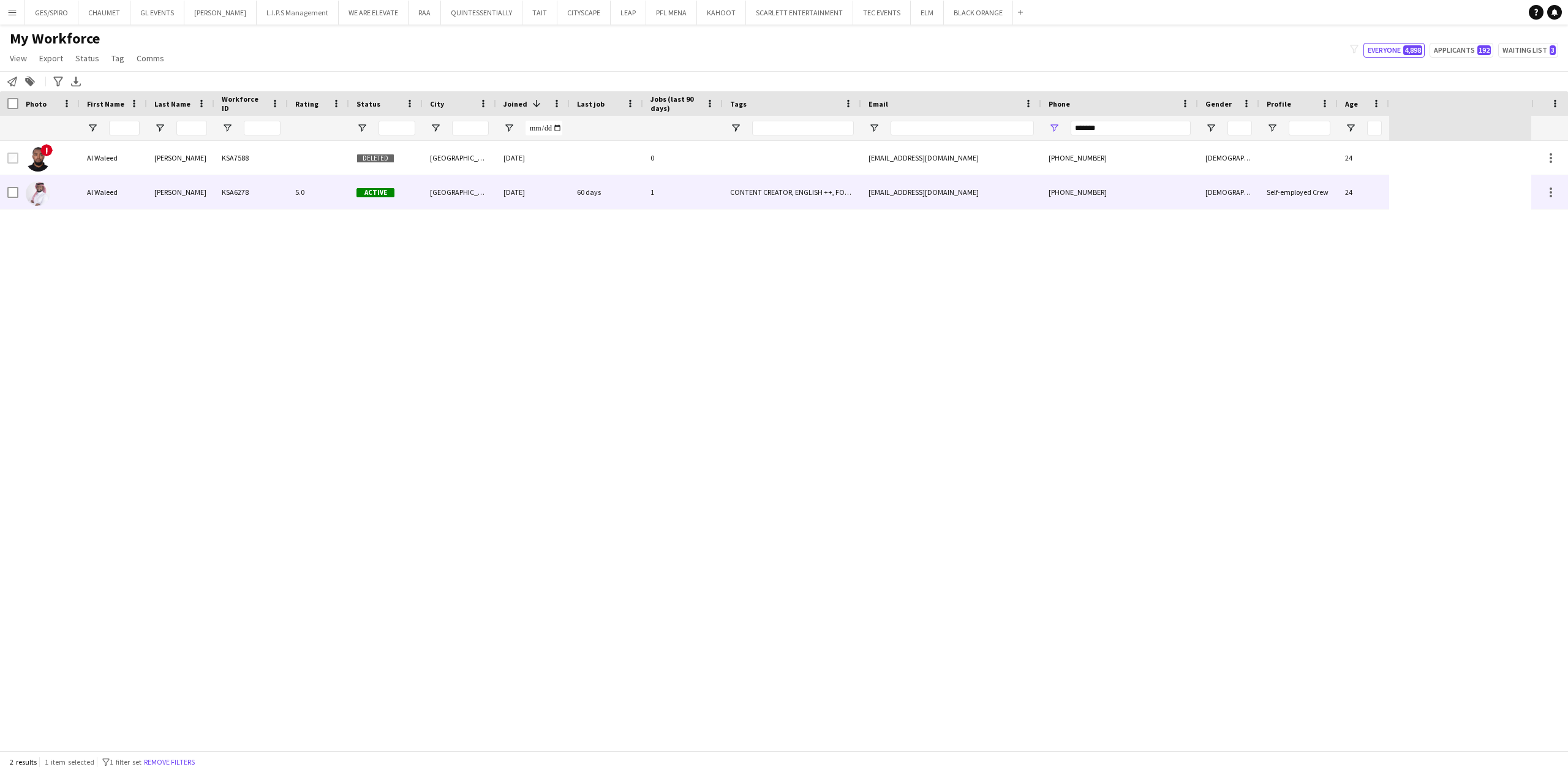
click at [769, 184] on div "CONTENT CREATOR, ENGLISH ++, FOLLOW UP , TOP HOST/HOSTESS, TOP PROMOTER, TOP US…" at bounding box center [791, 192] width 138 height 33
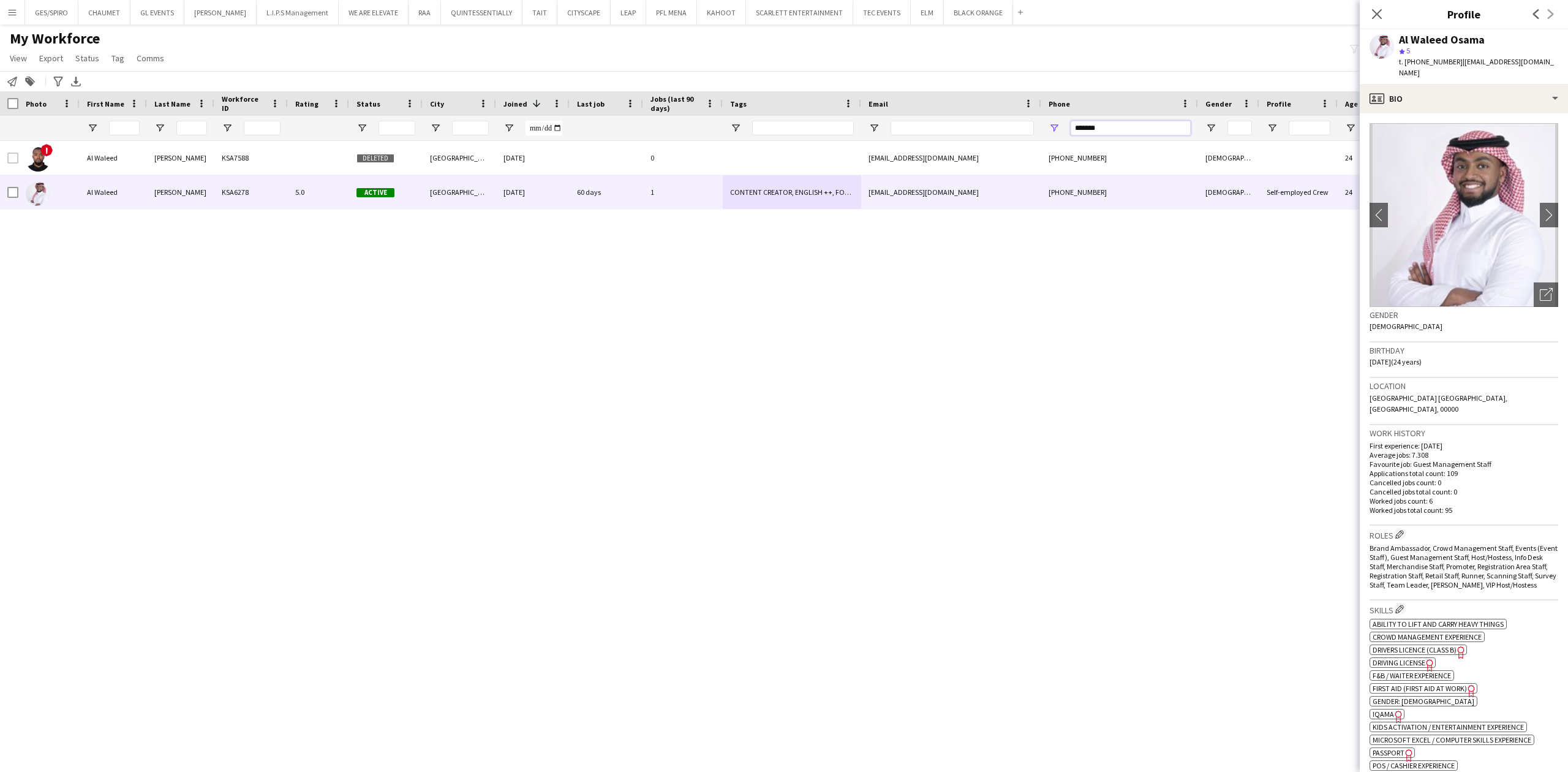
drag, startPoint x: 1121, startPoint y: 128, endPoint x: 893, endPoint y: 128, distance: 228.0
click at [904, 128] on div at bounding box center [695, 128] width 1389 height 25
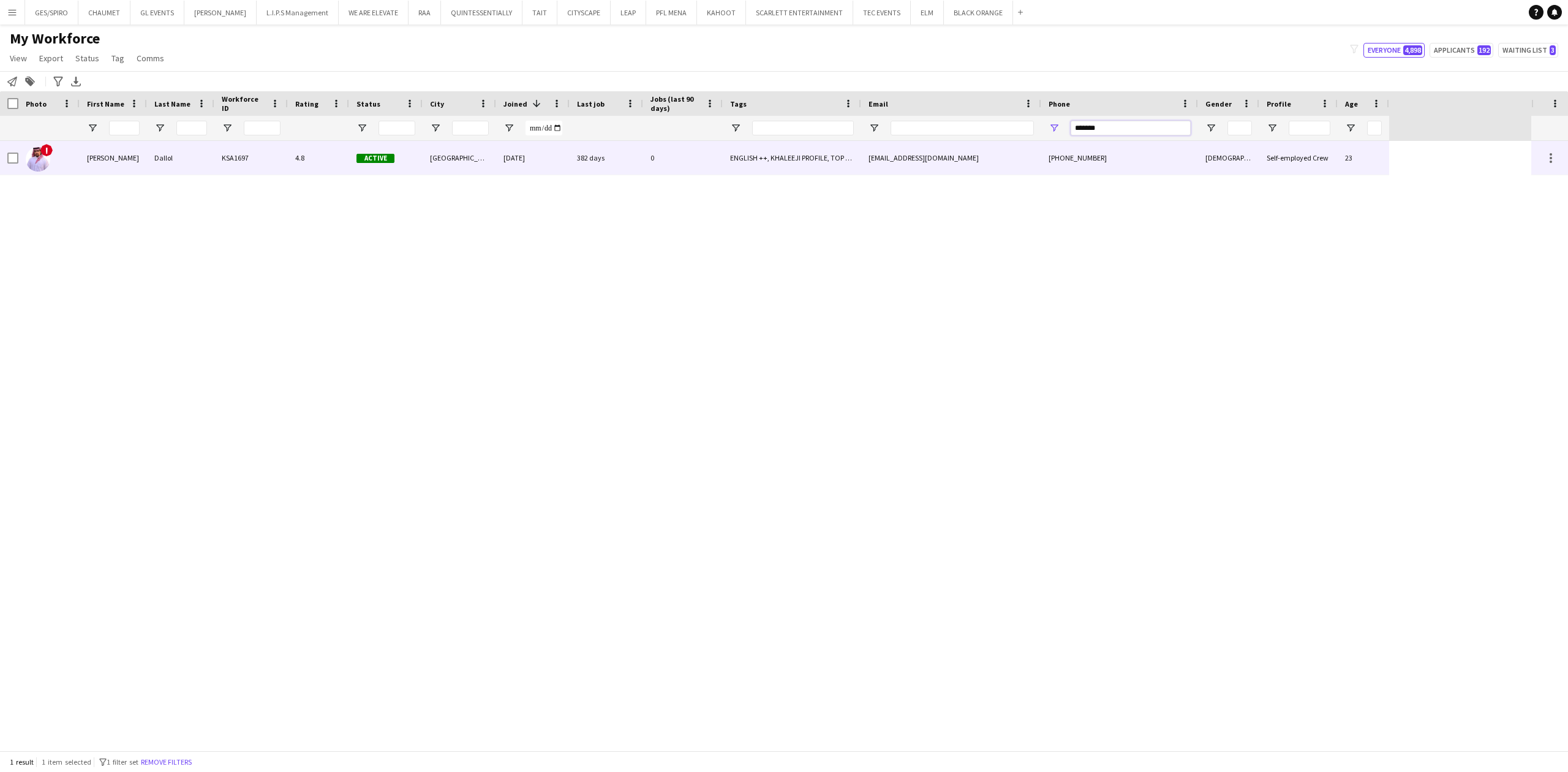
type input "*******"
click at [571, 149] on div "382 days" at bounding box center [607, 157] width 74 height 33
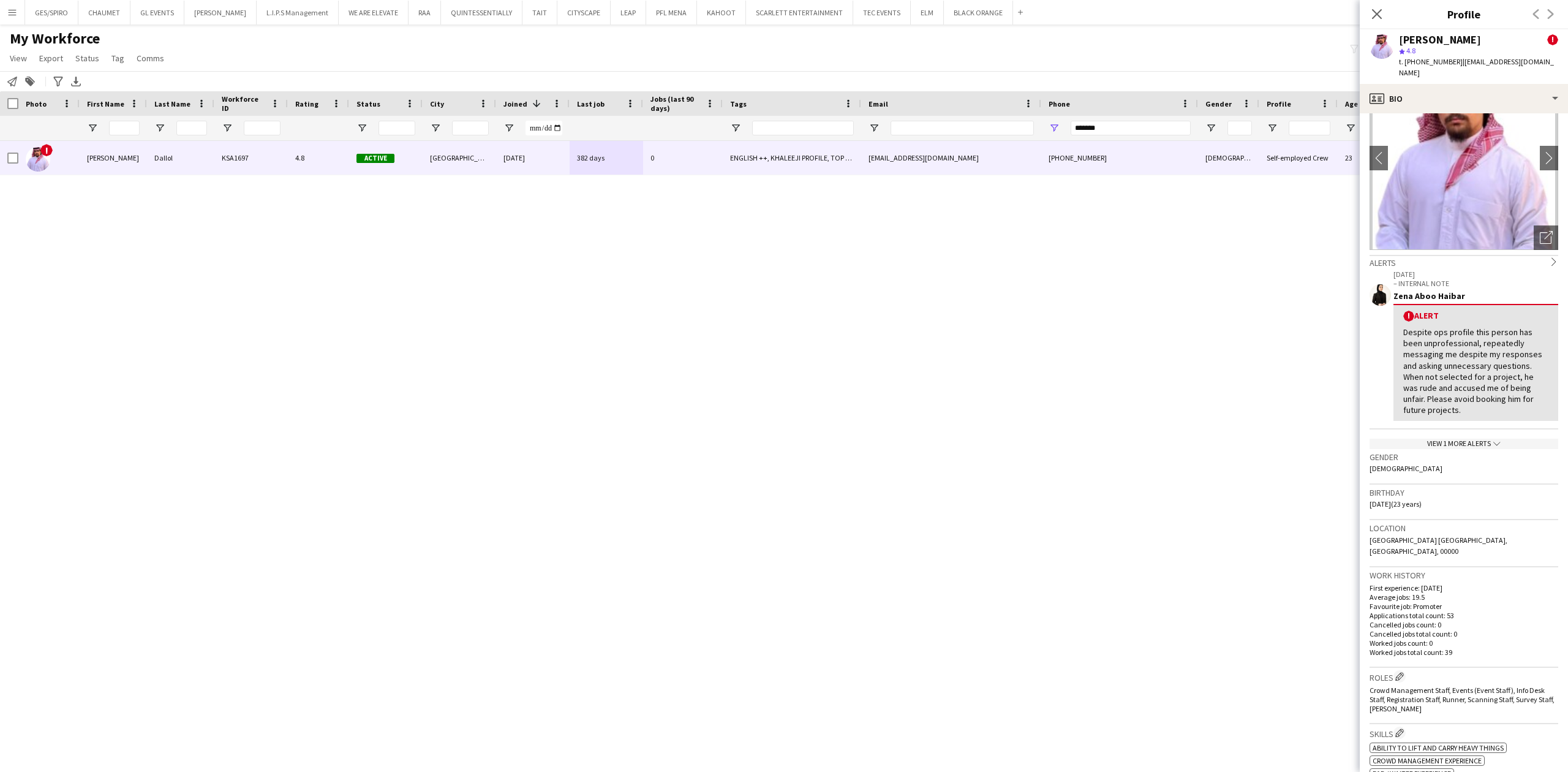
scroll to position [490, 0]
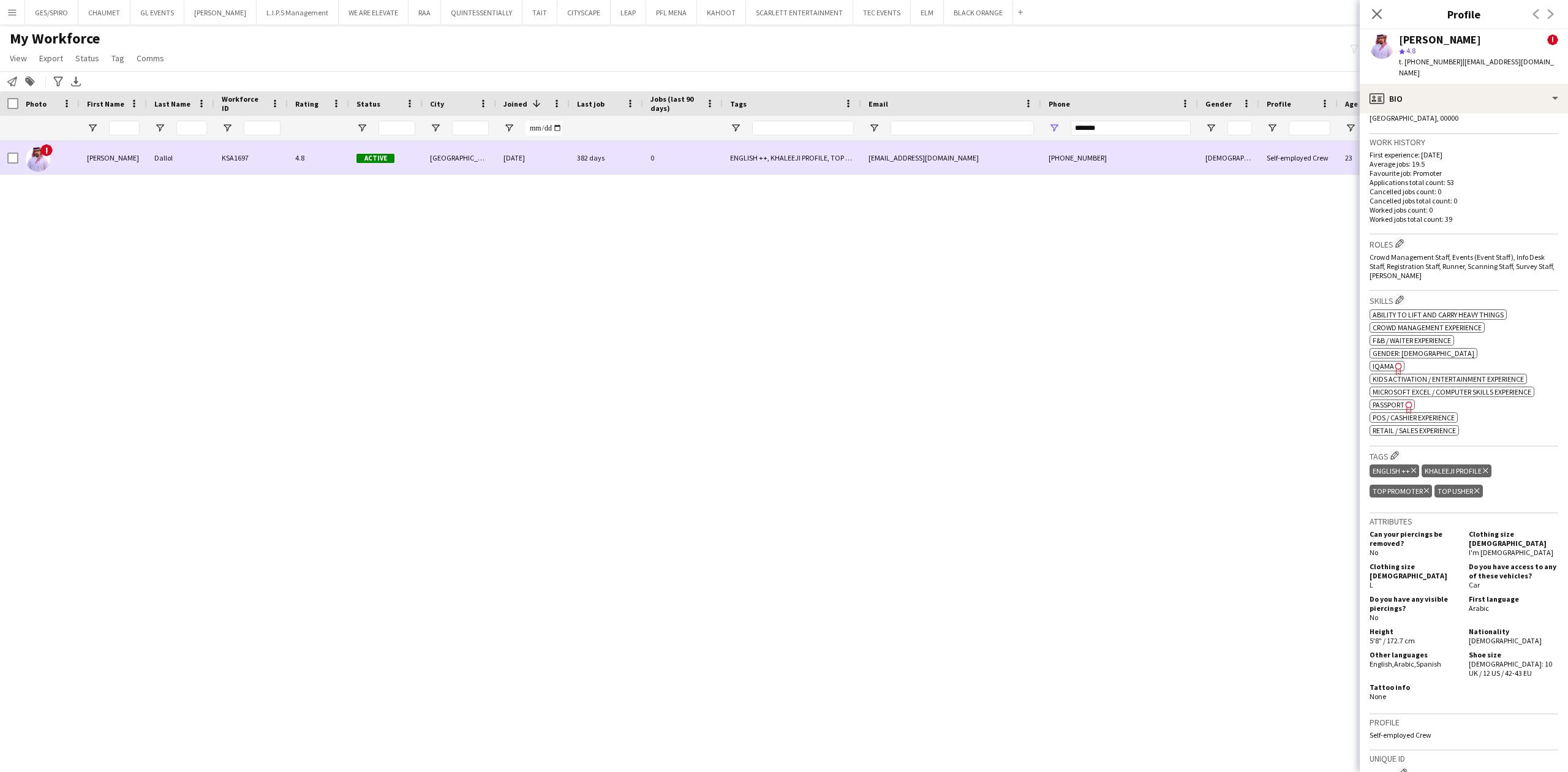
click at [5, 157] on div at bounding box center [9, 157] width 18 height 33
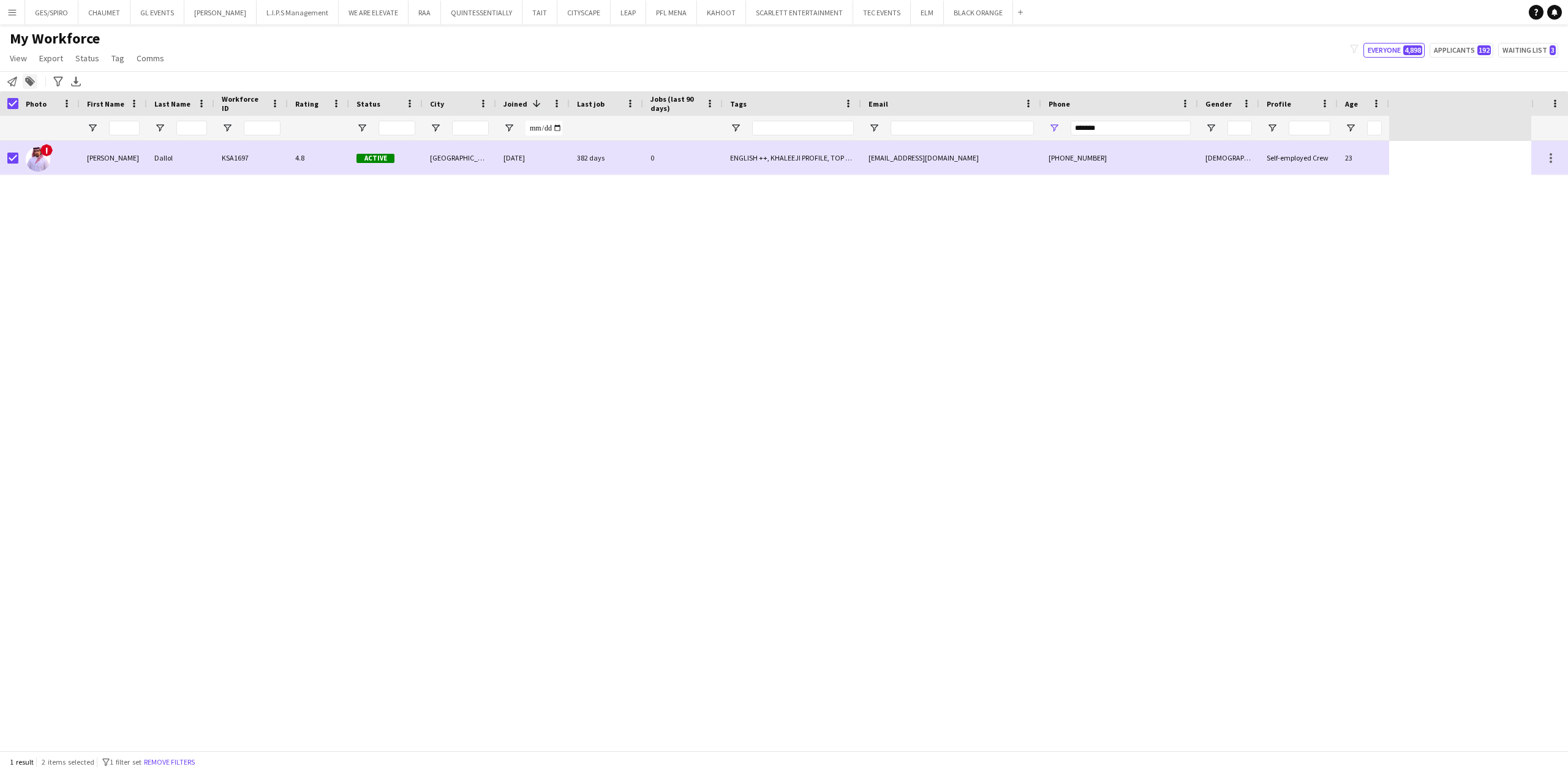
click at [30, 84] on icon at bounding box center [30, 82] width 9 height 9
click at [118, 148] on div "**********" at bounding box center [106, 136] width 94 height 26
click at [130, 130] on icon "Remove tag" at bounding box center [131, 130] width 9 height 9
click at [104, 135] on input "Type to search..." at bounding box center [106, 130] width 94 height 11
type input "***"
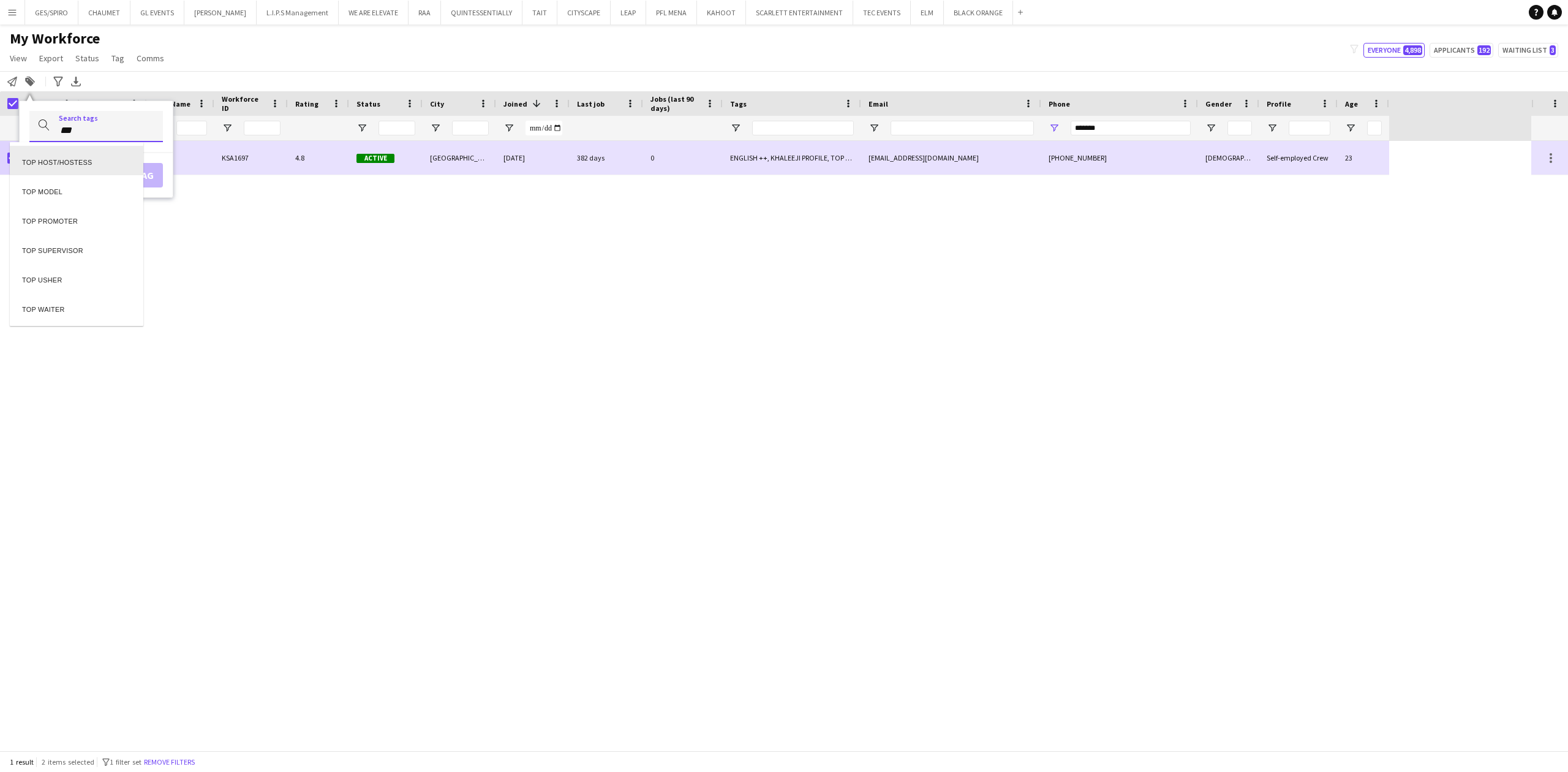
click at [65, 160] on div "TOP HOST/HOSTESS" at bounding box center [77, 160] width 134 height 29
click at [132, 186] on button "Add tag" at bounding box center [135, 189] width 55 height 25
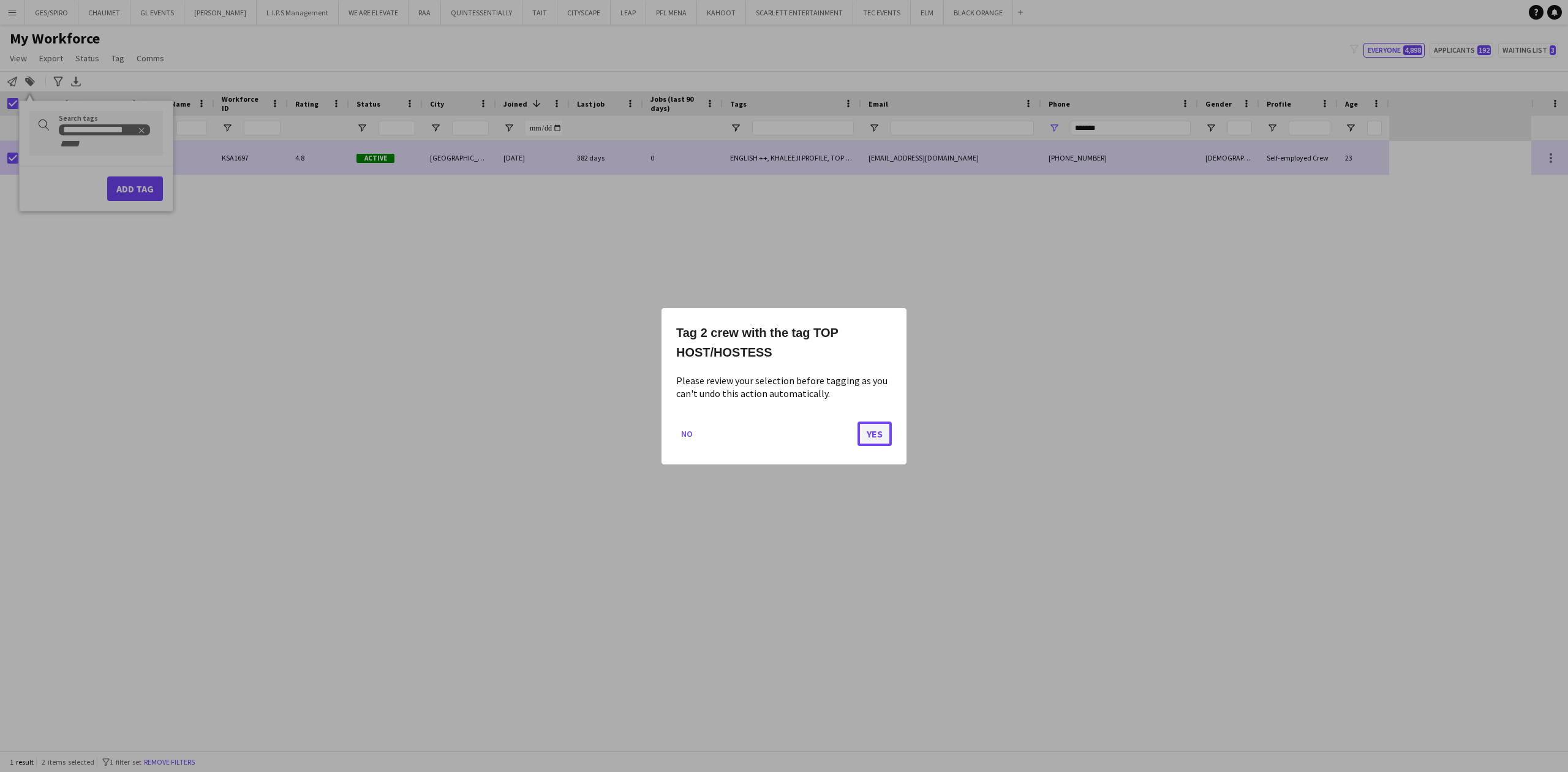
click at [879, 437] on button "Yes" at bounding box center [874, 433] width 34 height 25
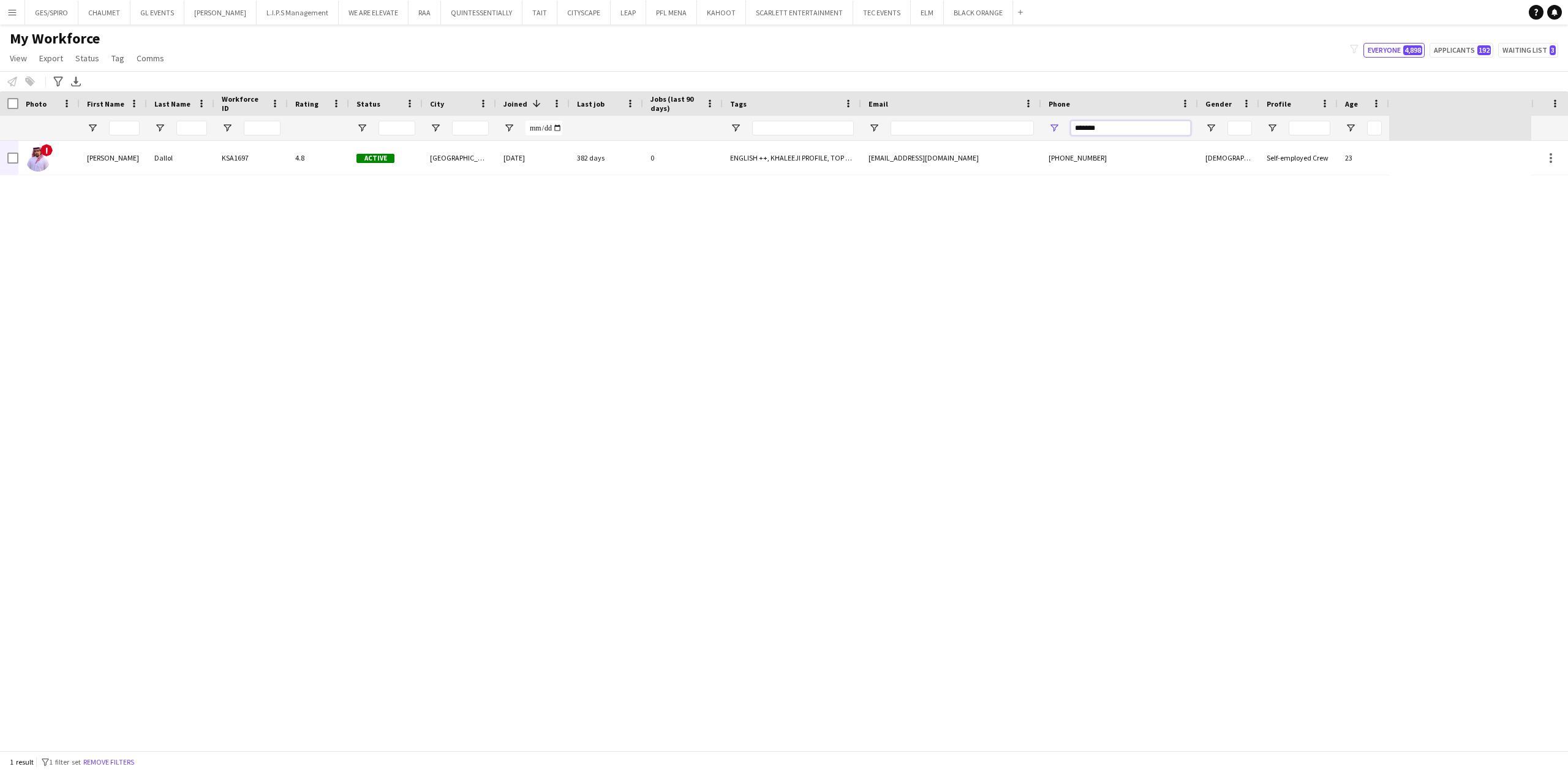
drag, startPoint x: 1156, startPoint y: 128, endPoint x: 853, endPoint y: 135, distance: 303.1
click at [854, 134] on div at bounding box center [695, 128] width 1389 height 25
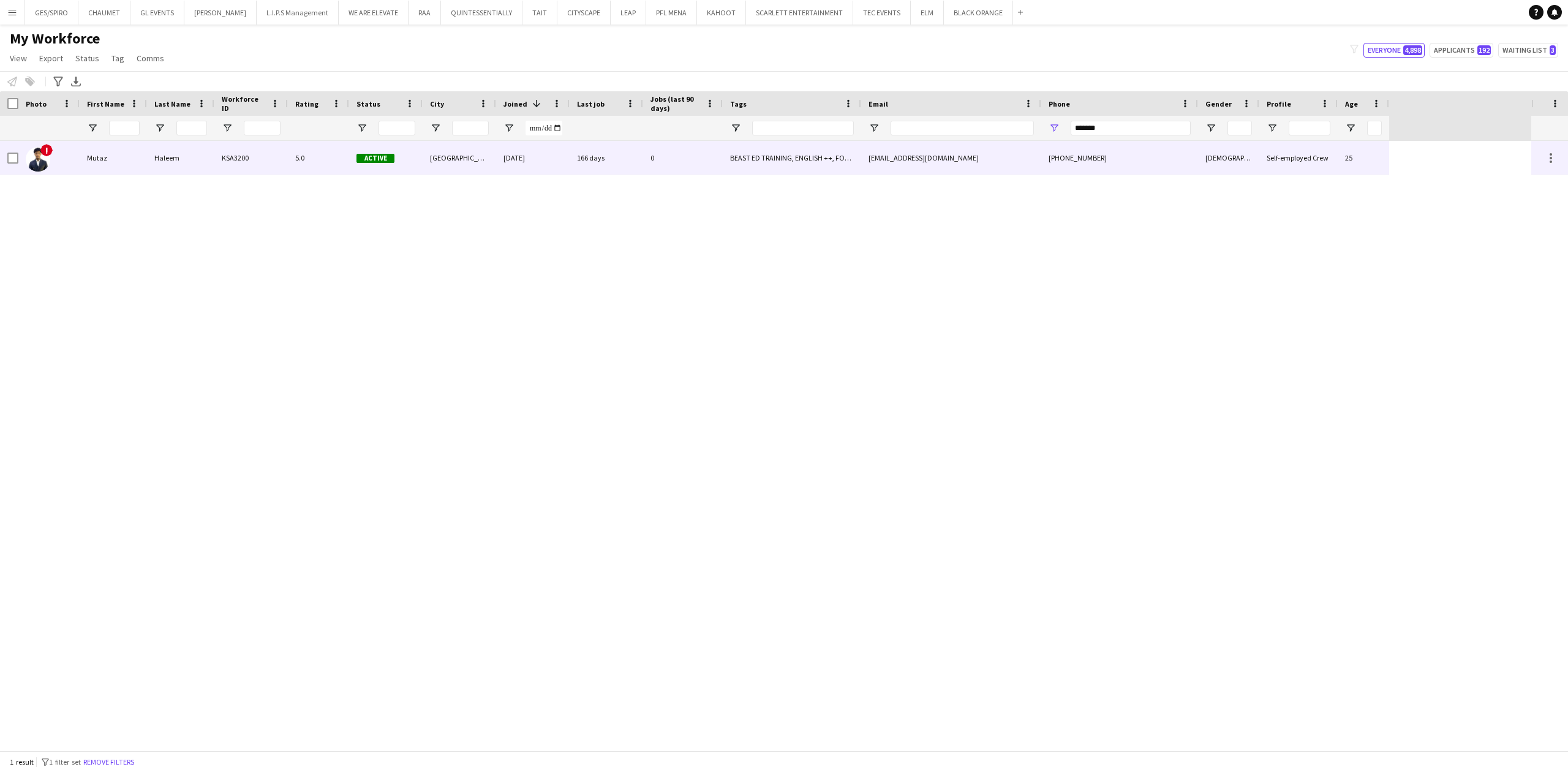
click at [686, 163] on div "0" at bounding box center [682, 157] width 80 height 33
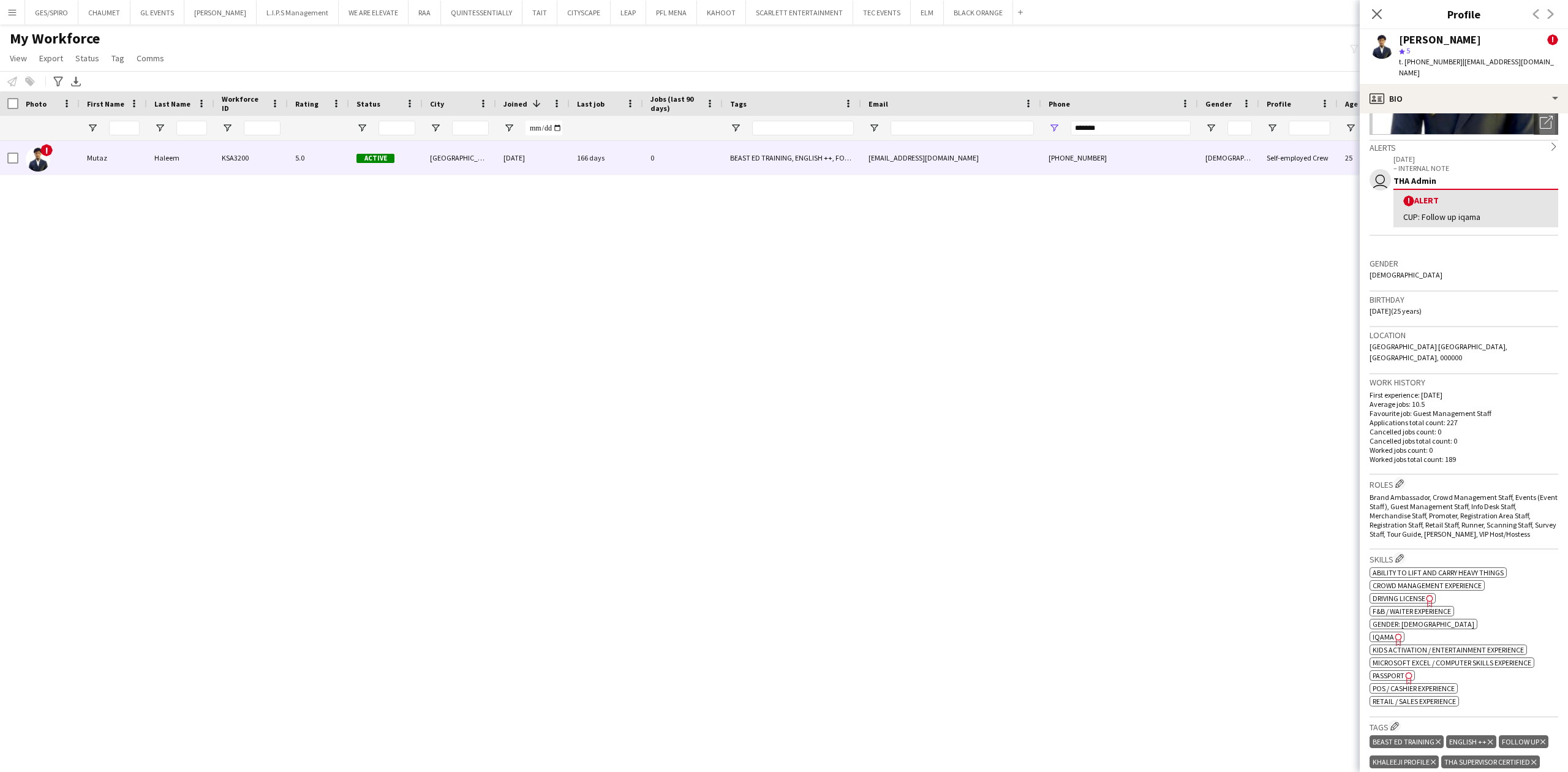
scroll to position [245, 0]
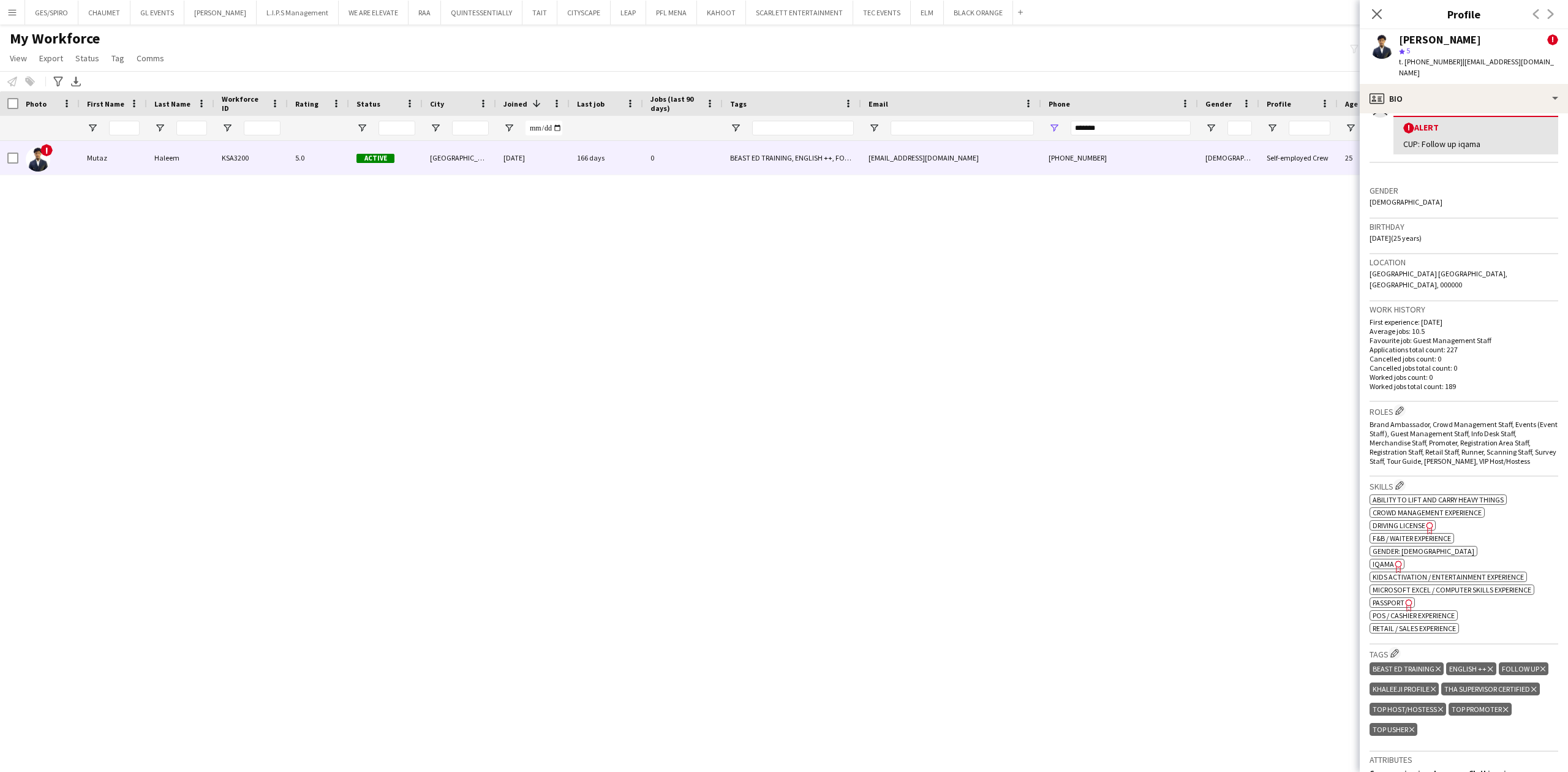
click at [1385, 559] on span "IQAMA" at bounding box center [1383, 564] width 21 height 9
click at [1488, 86] on div "profile Bio" at bounding box center [1463, 98] width 208 height 29
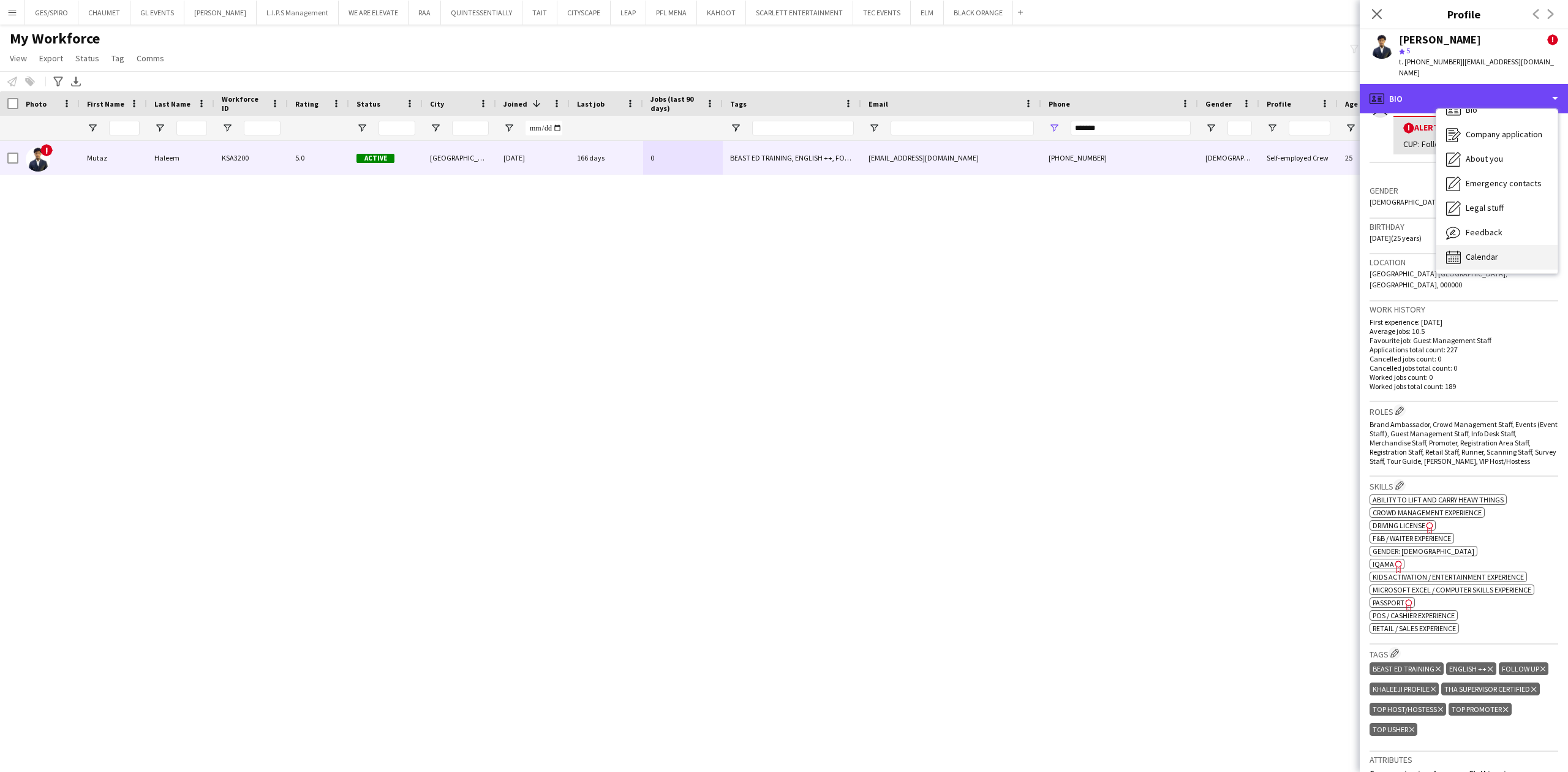
scroll to position [18, 0]
click at [1485, 250] on span "Calendar" at bounding box center [1482, 255] width 33 height 11
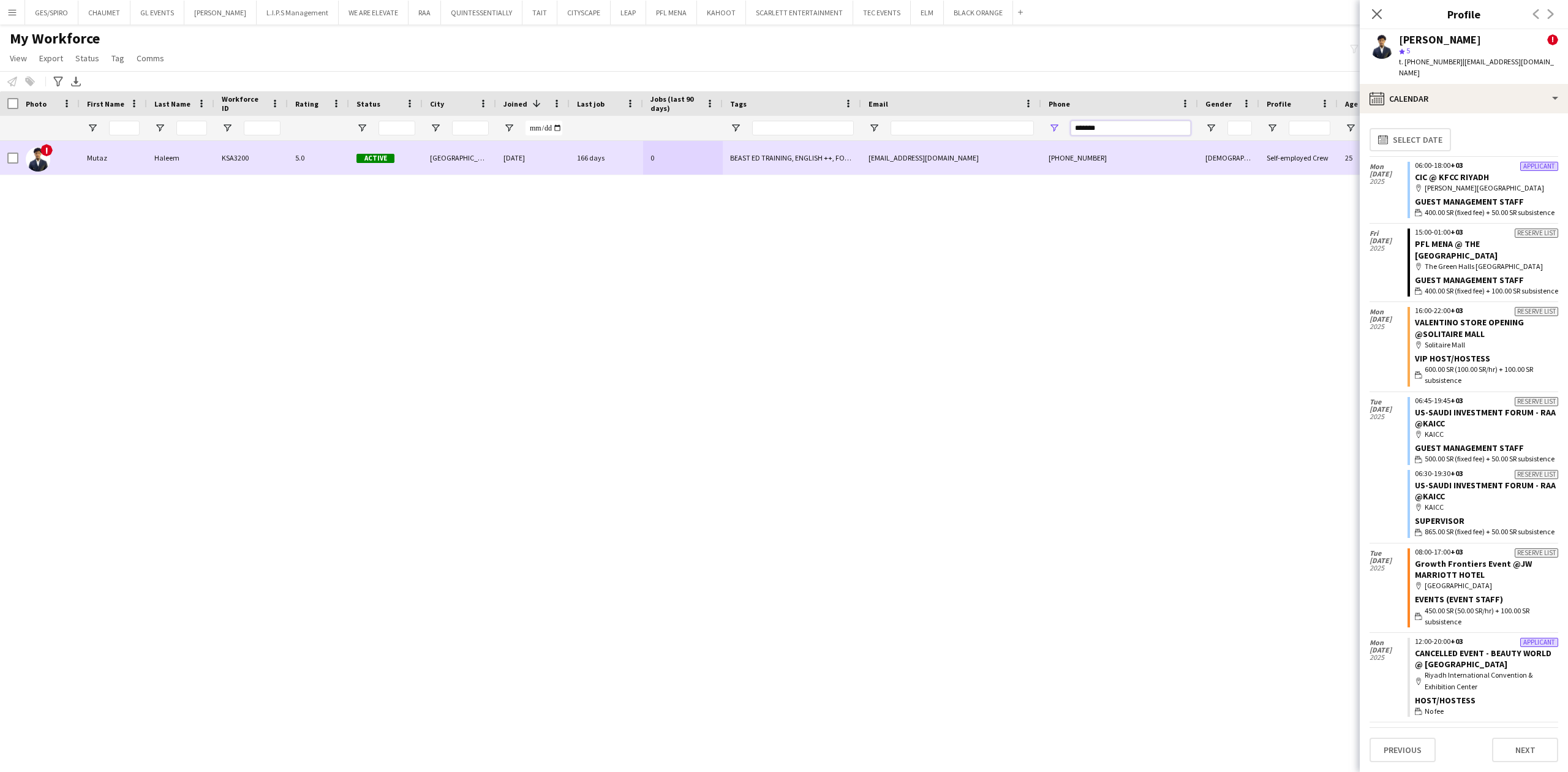
drag, startPoint x: 1137, startPoint y: 128, endPoint x: 784, endPoint y: 150, distance: 353.7
click at [792, 150] on div "Workforce Details Photo First Name" at bounding box center [784, 420] width 1568 height 659
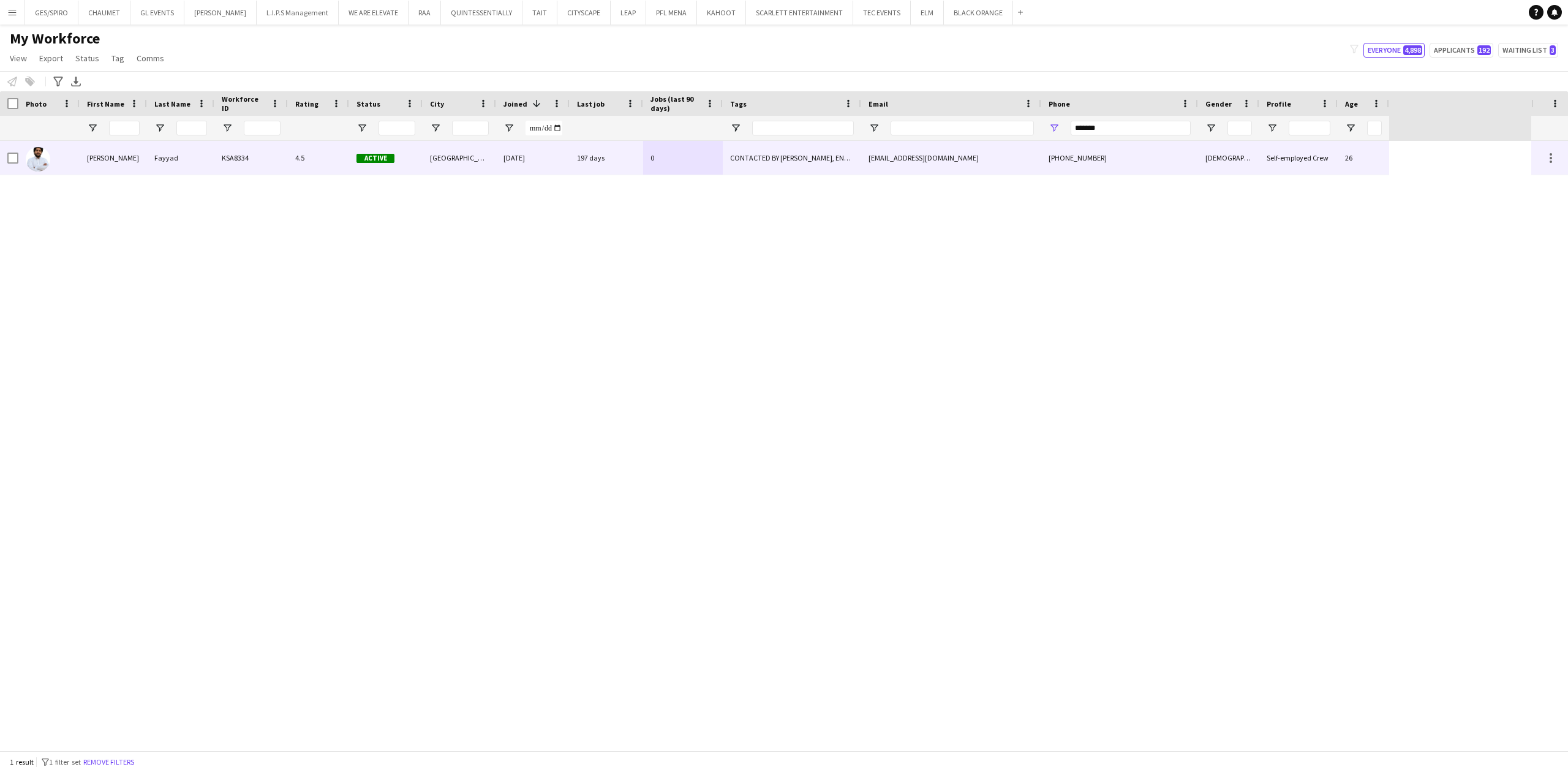
click at [696, 162] on div "0" at bounding box center [682, 157] width 80 height 33
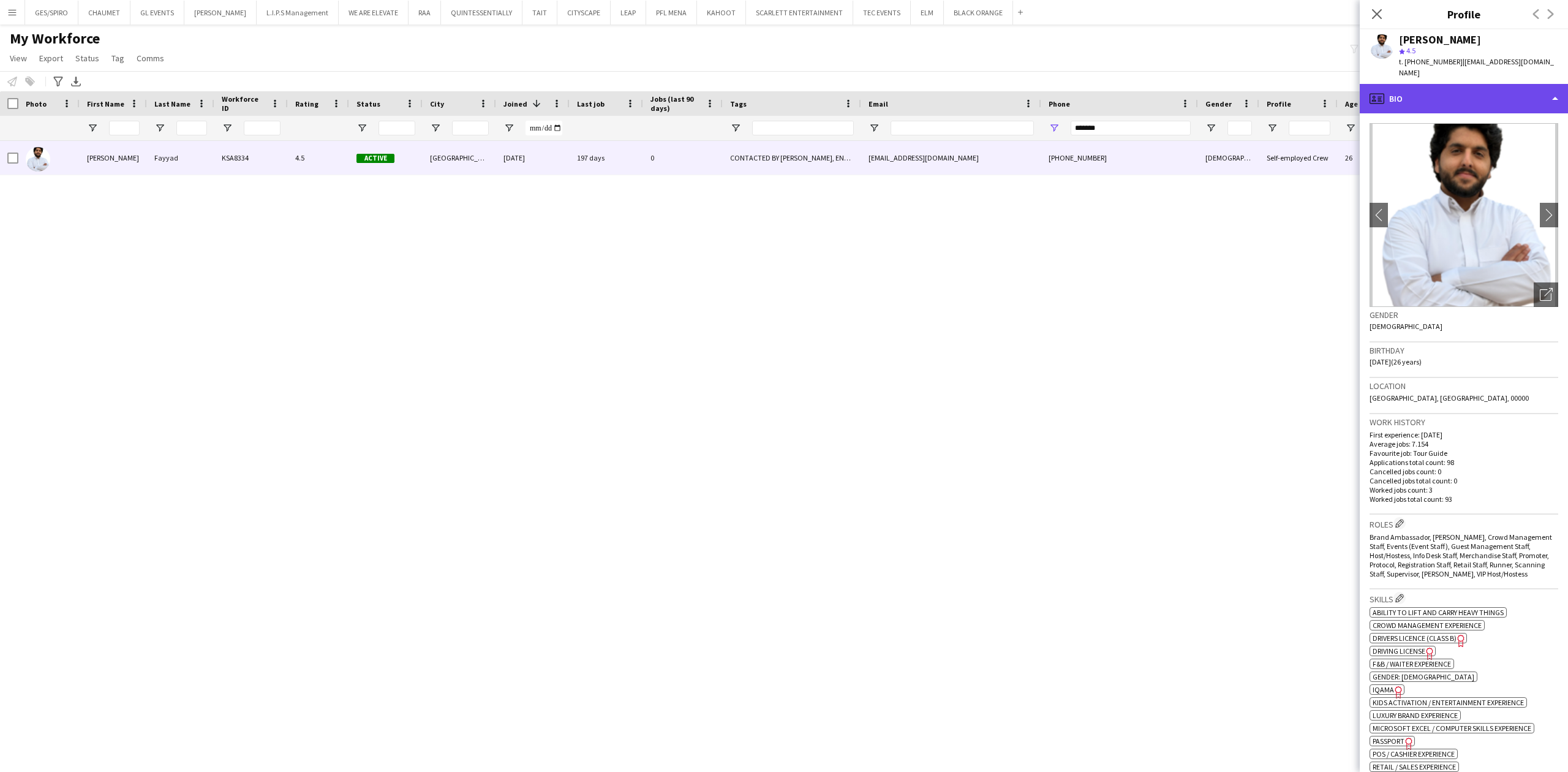
click at [1486, 91] on div "profile Bio" at bounding box center [1463, 98] width 208 height 29
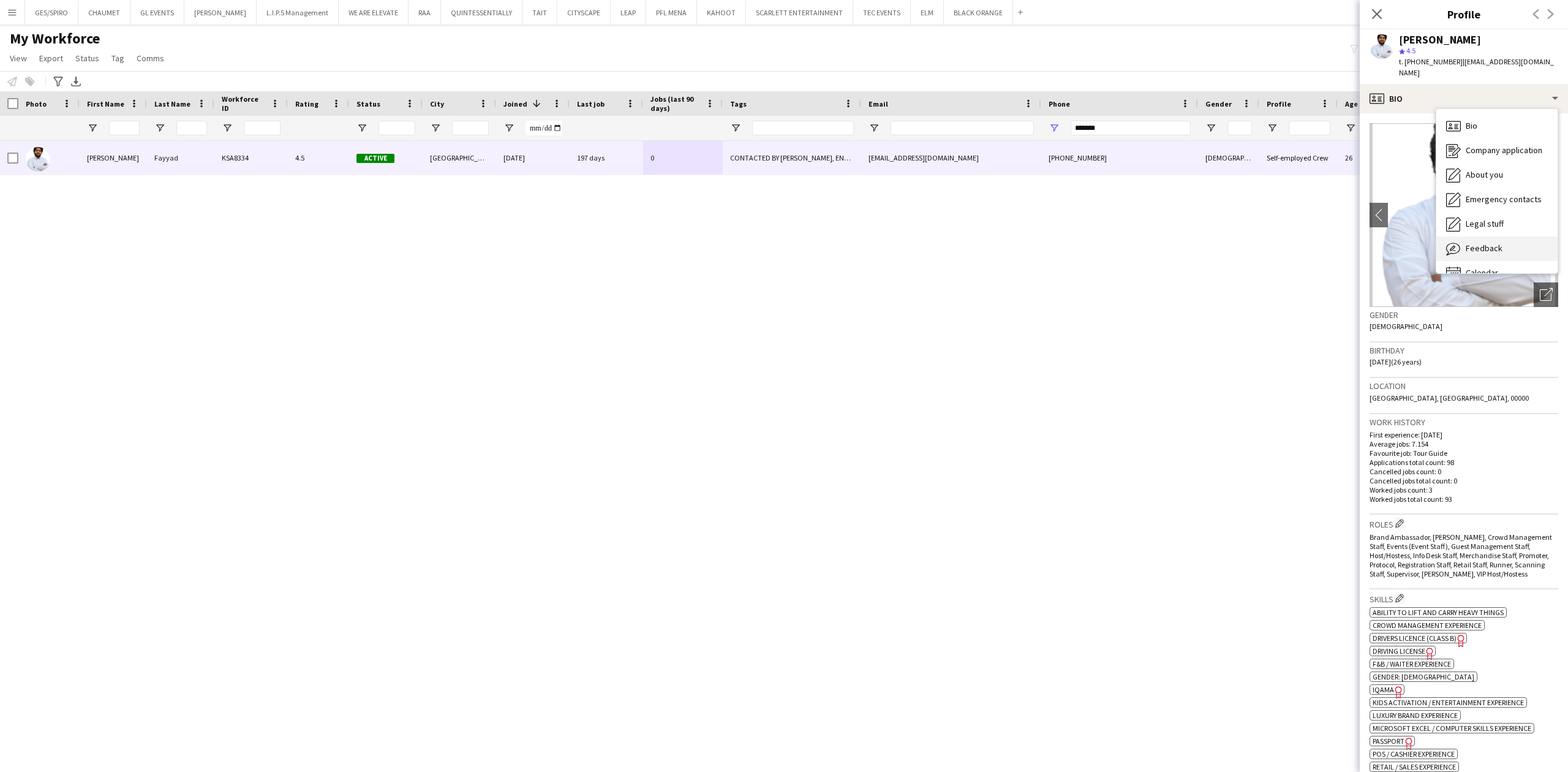
click at [1490, 243] on span "Feedback" at bounding box center [1484, 248] width 37 height 11
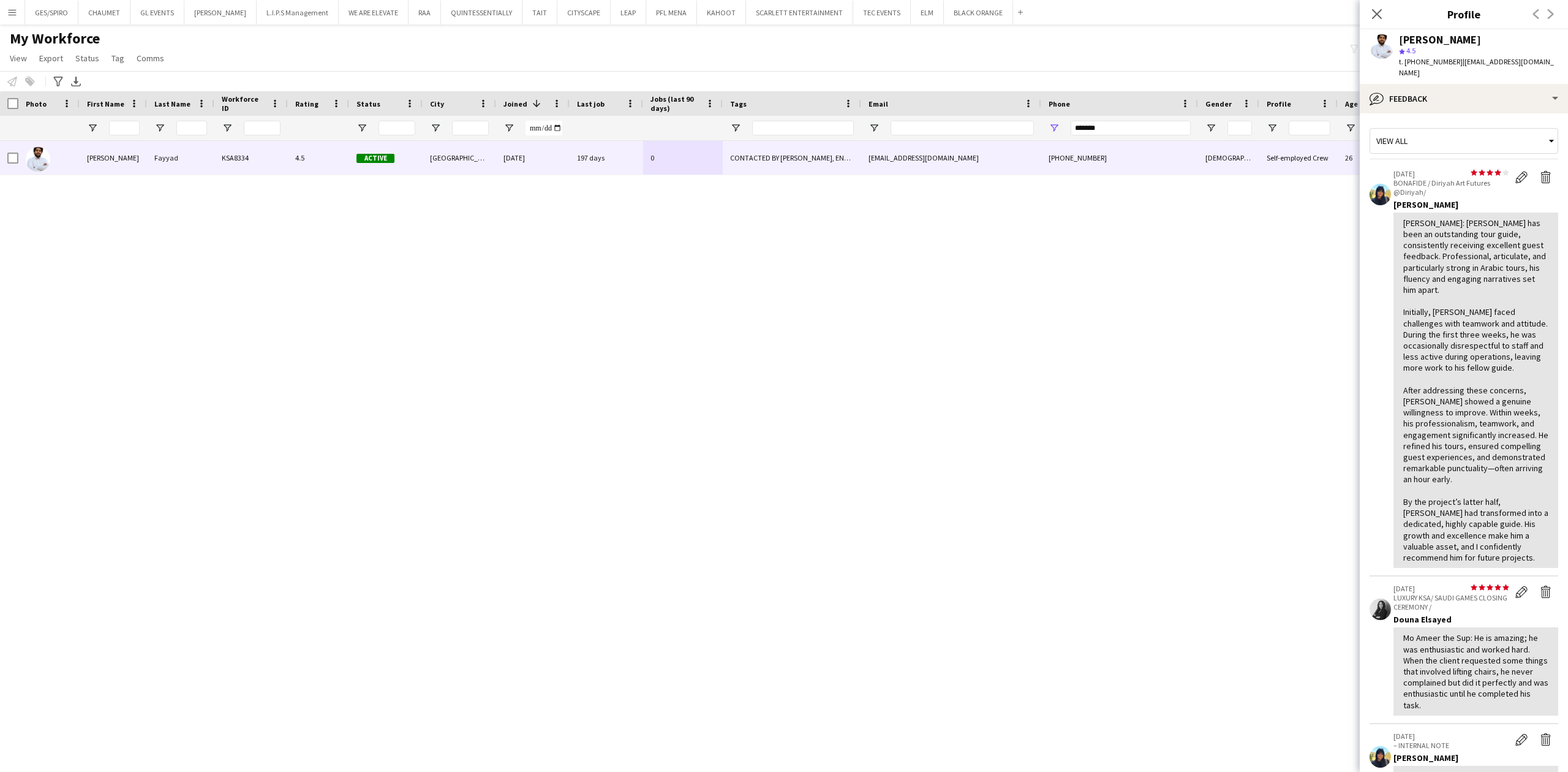
drag, startPoint x: 1415, startPoint y: 518, endPoint x: 1433, endPoint y: 527, distance: 20.1
click at [1431, 527] on div "Nayef Qadan: Malek has been an outstanding tour guide, consistently receiving e…" at bounding box center [1476, 390] width 145 height 346
click at [1451, 537] on div "Nayef Qadan: Malek has been an outstanding tour guide, consistently receiving e…" at bounding box center [1476, 390] width 145 height 346
drag, startPoint x: 1411, startPoint y: 513, endPoint x: 1419, endPoint y: 518, distance: 9.4
click at [1419, 518] on div "Nayef Qadan: Malek has been an outstanding tour guide, consistently receiving e…" at bounding box center [1476, 390] width 145 height 346
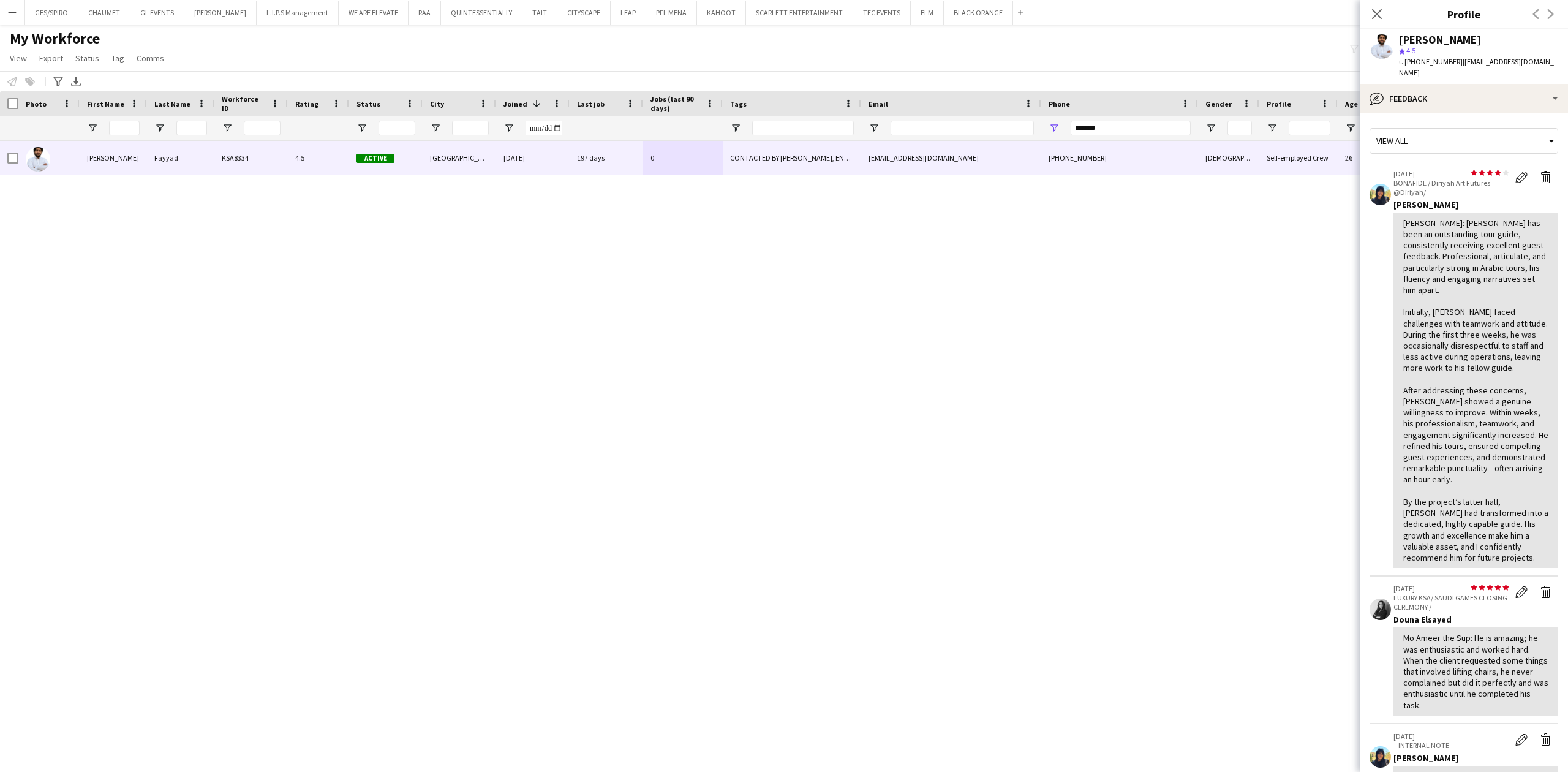
click at [1454, 529] on div "Nayef Qadan: Malek has been an outstanding tour guide, consistently receiving e…" at bounding box center [1476, 390] width 145 height 346
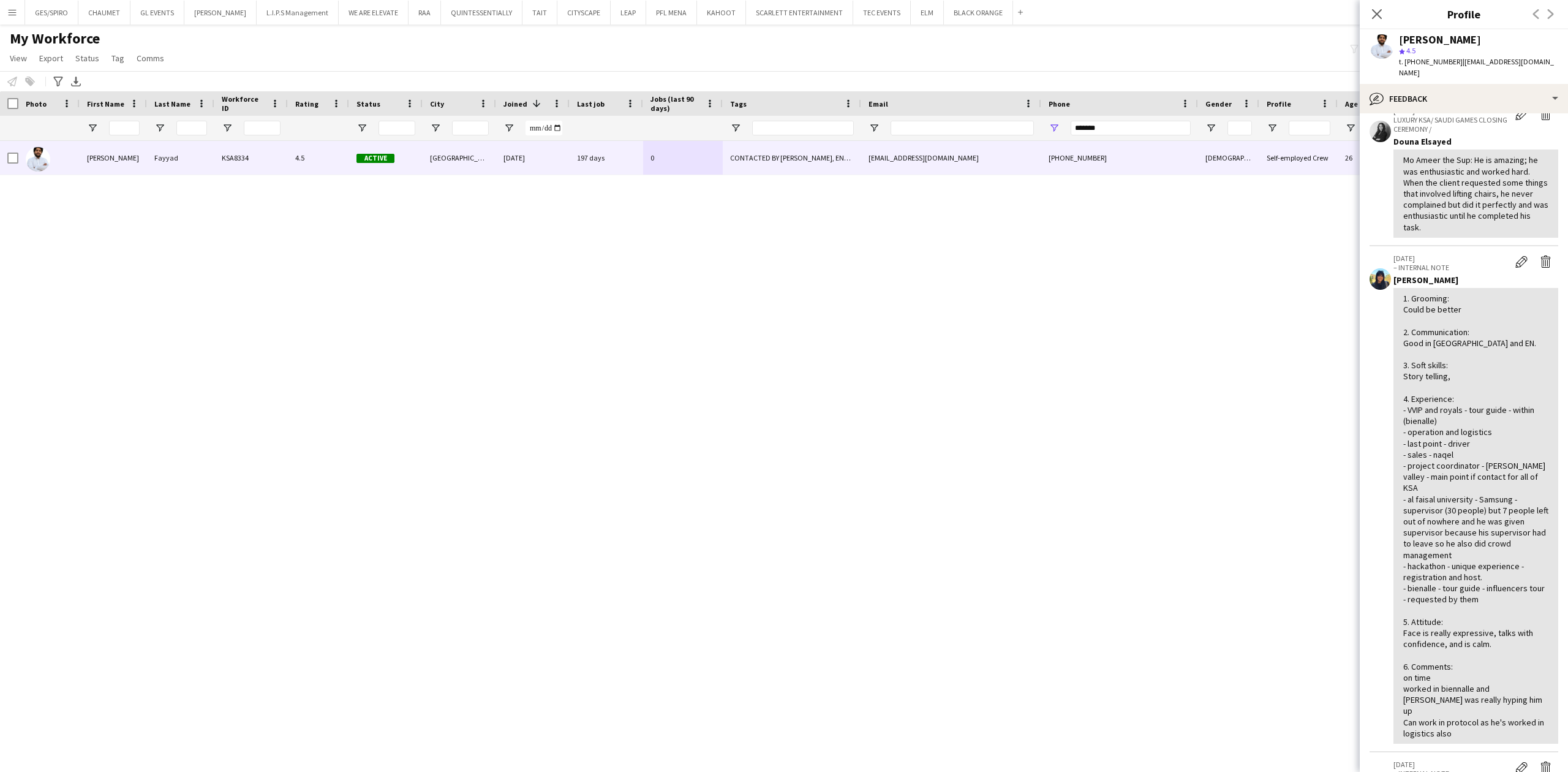
scroll to position [0, 0]
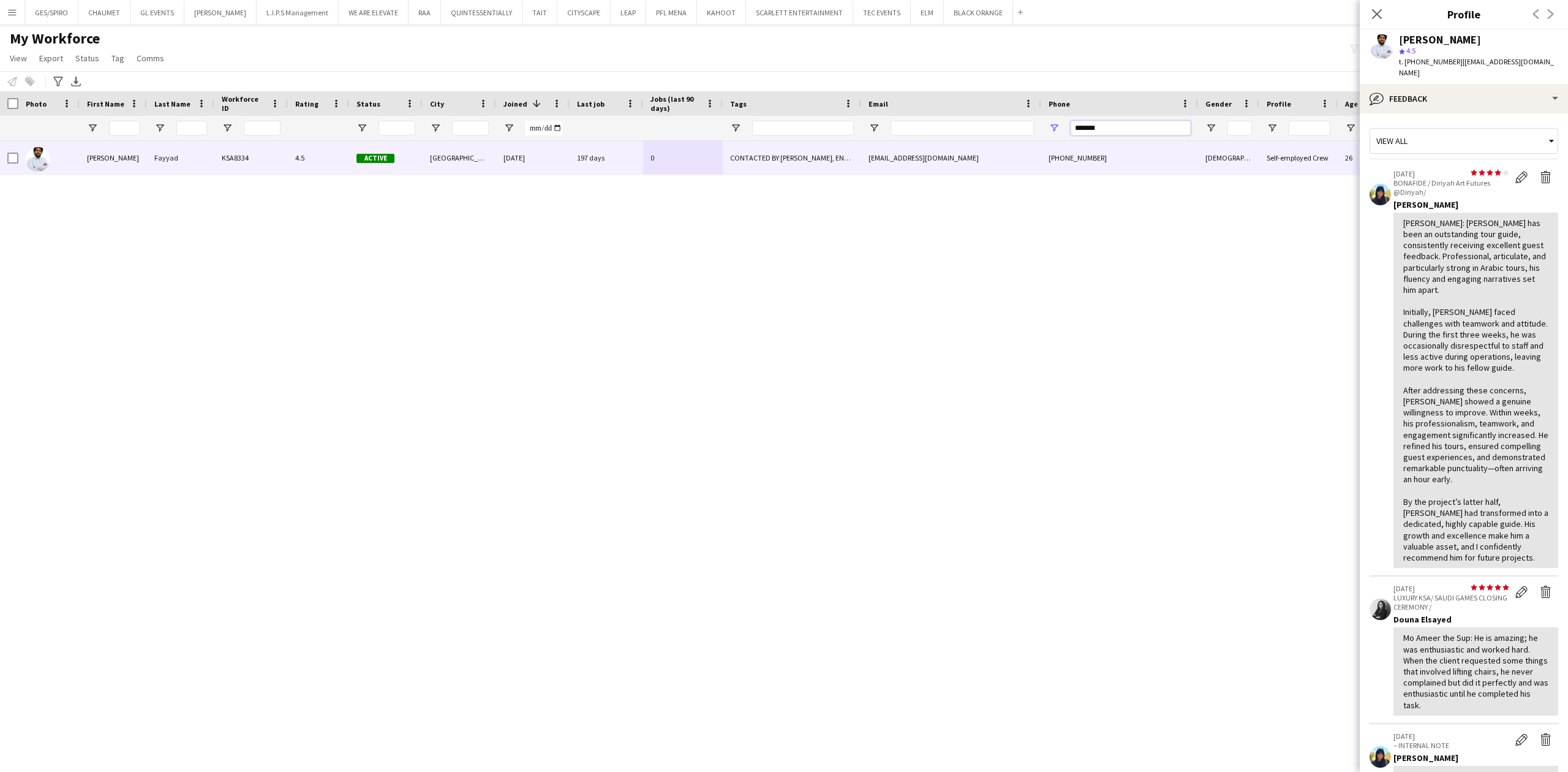
drag, startPoint x: 1107, startPoint y: 128, endPoint x: 932, endPoint y: 116, distance: 175.4
click at [932, 116] on div at bounding box center [695, 128] width 1389 height 25
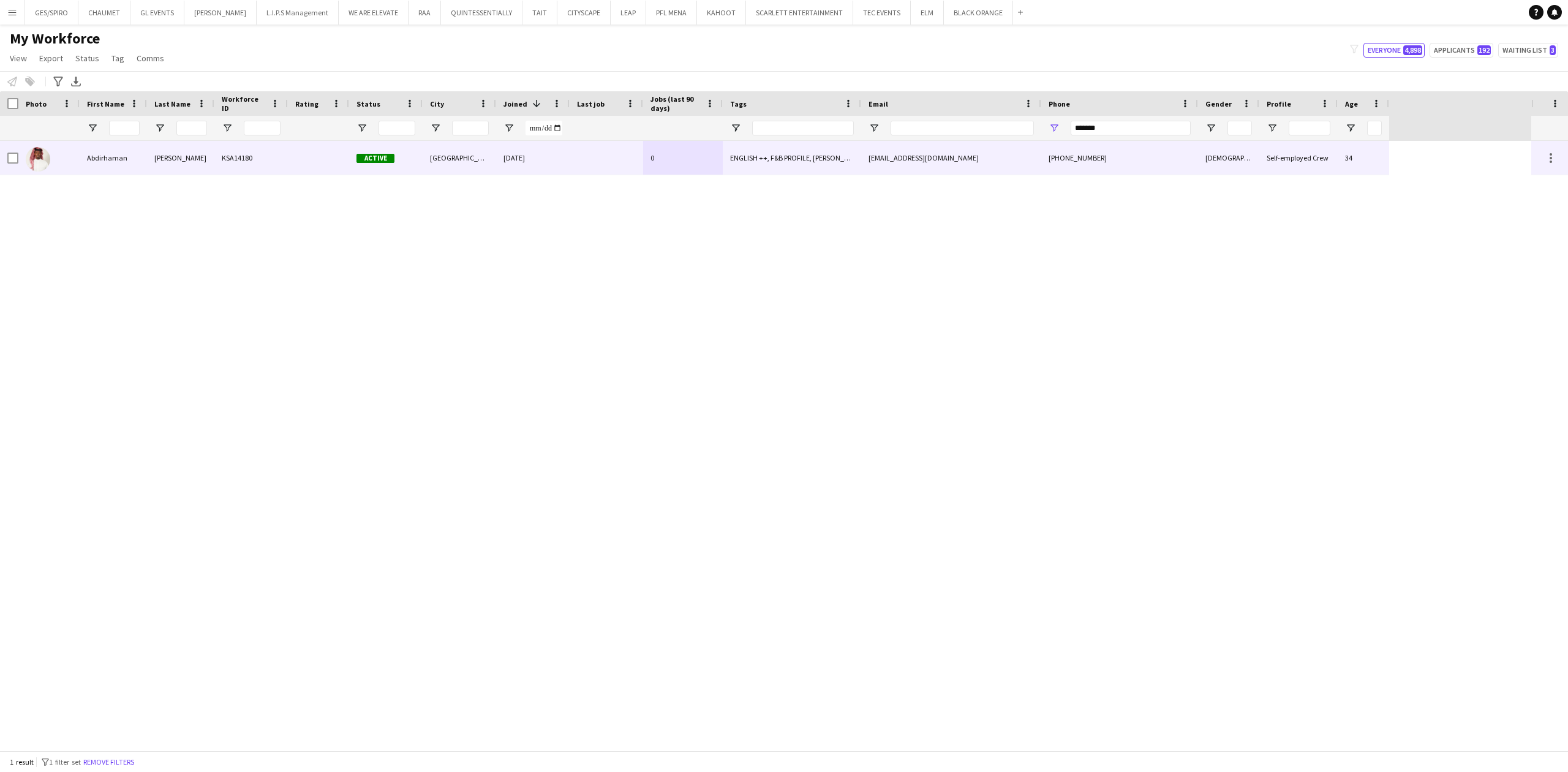
drag, startPoint x: 838, startPoint y: 150, endPoint x: 835, endPoint y: 137, distance: 13.3
click at [836, 142] on div "ENGLISH ++, F&B PROFILE, KHALEEJI PROFILE, TOP HOST/HOSTESS, TOP PROMOTER, TOP …" at bounding box center [791, 157] width 138 height 33
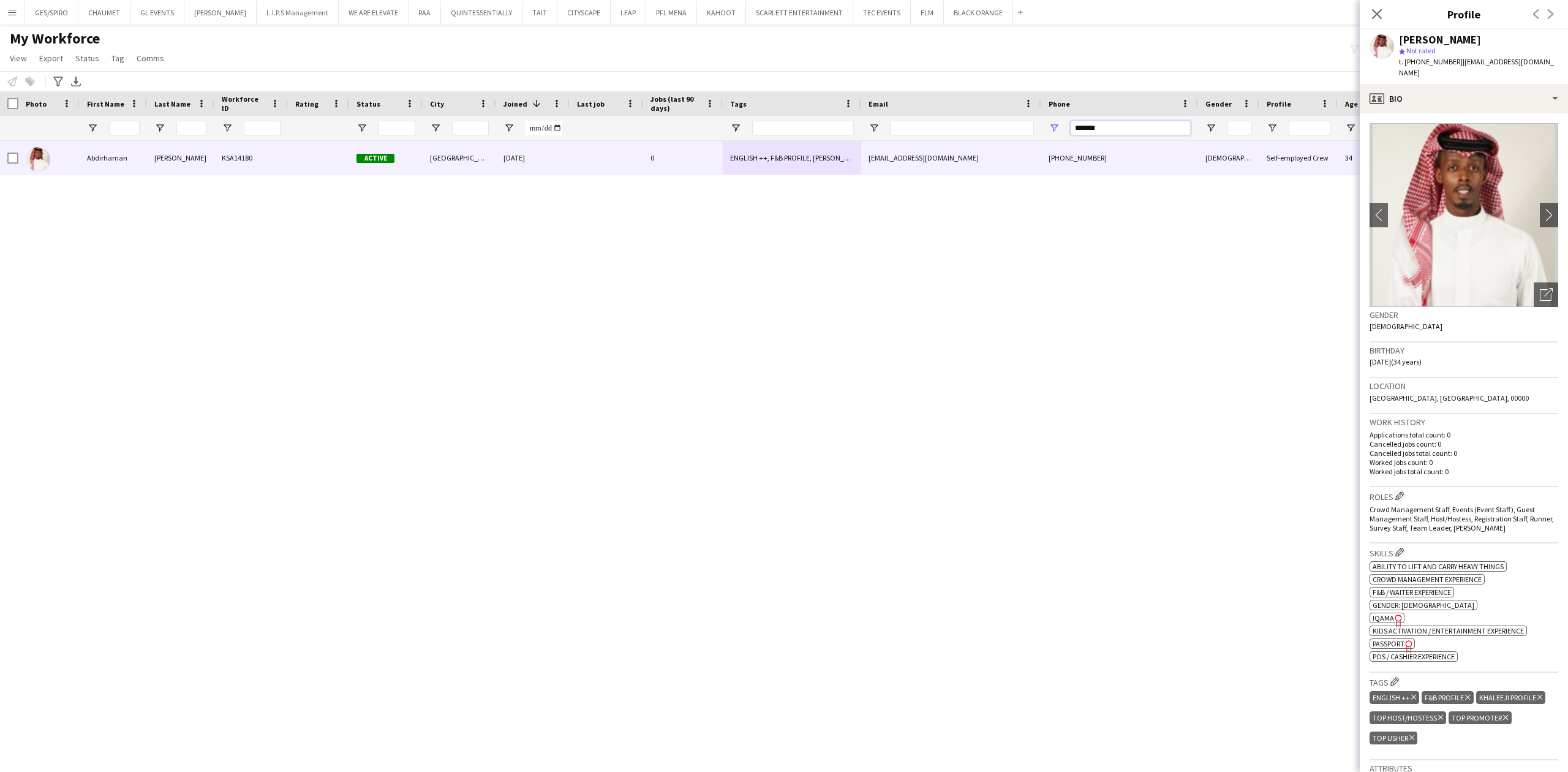
drag, startPoint x: 1123, startPoint y: 127, endPoint x: 916, endPoint y: 119, distance: 207.2
click at [917, 119] on div at bounding box center [695, 128] width 1389 height 25
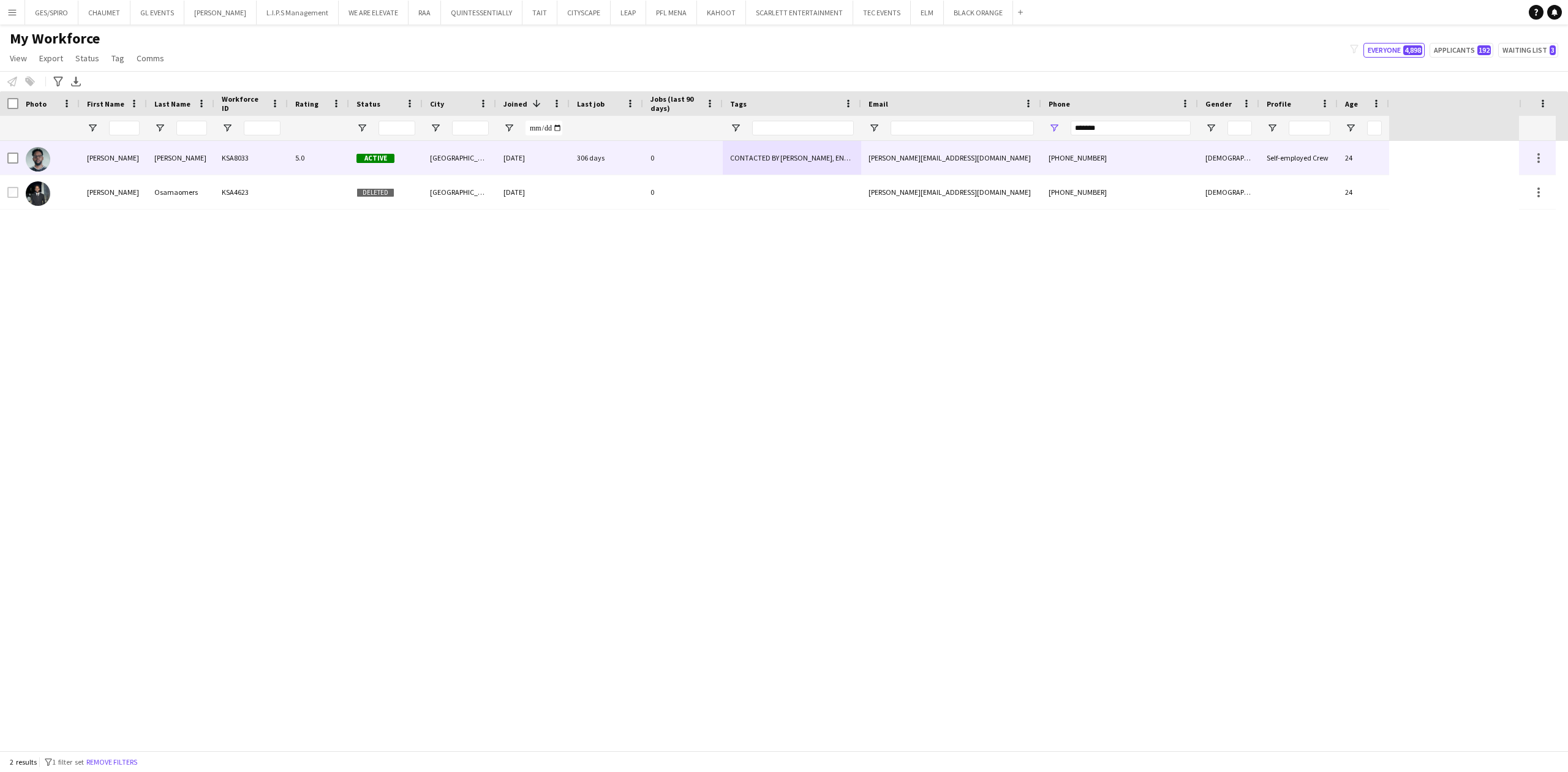
click at [769, 171] on div "CONTACTED BY LIN, ENGLISH ++, EXPERTS PROFILE, KHALEEJI PROFILE, TOP HOST/HOSTE…" at bounding box center [791, 157] width 138 height 33
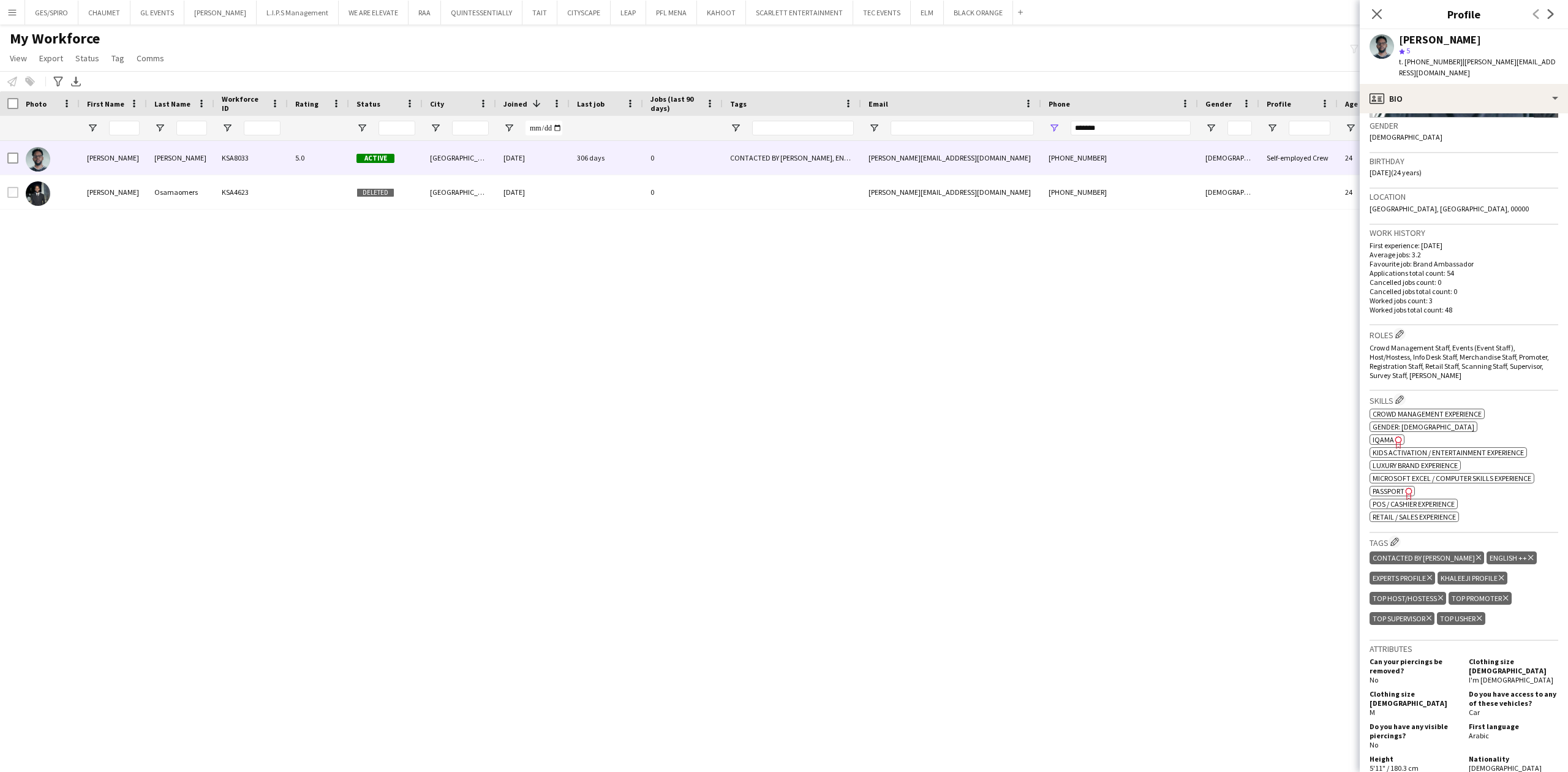
scroll to position [245, 0]
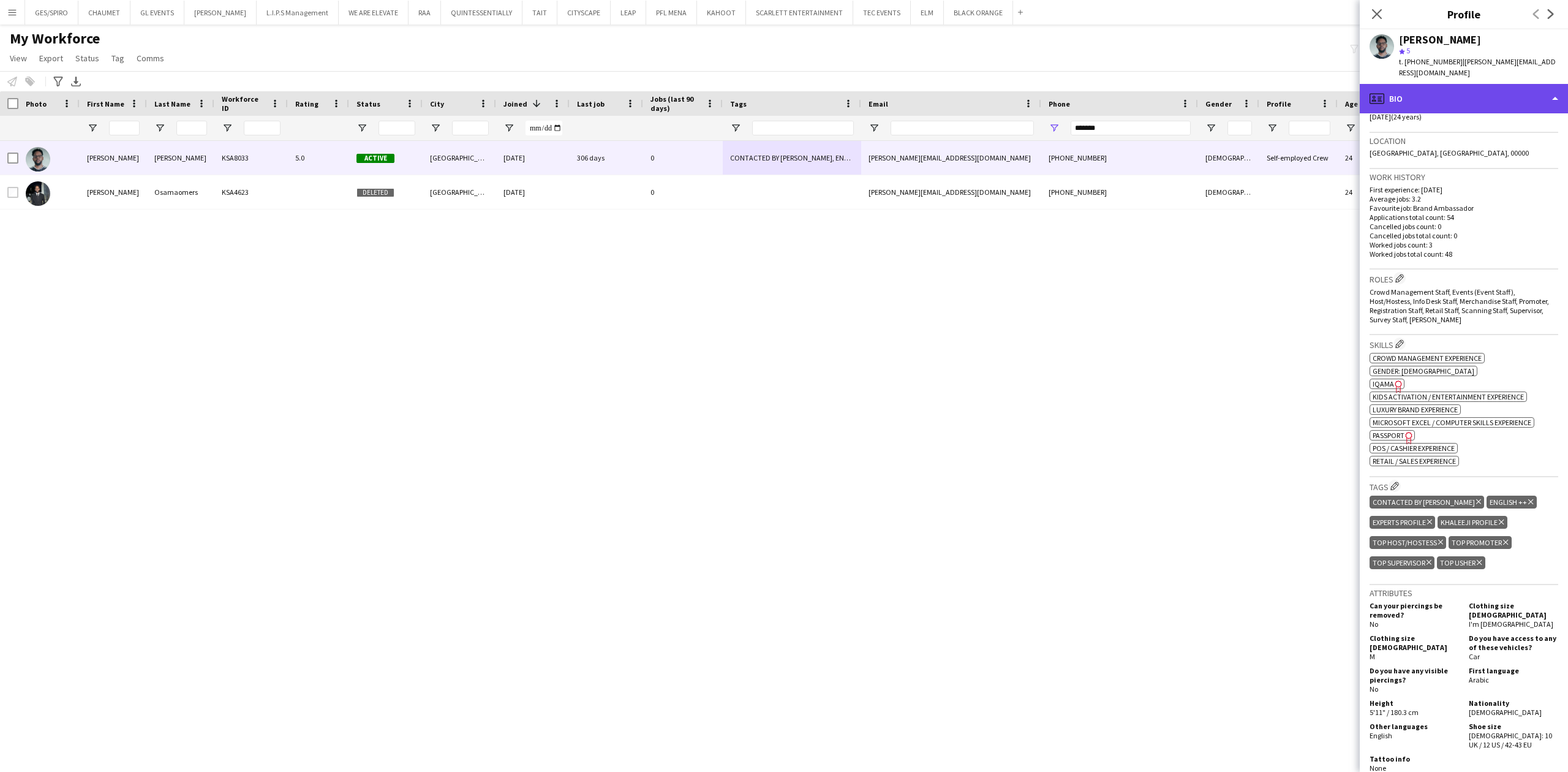
click at [1429, 89] on div "profile Bio" at bounding box center [1463, 98] width 208 height 29
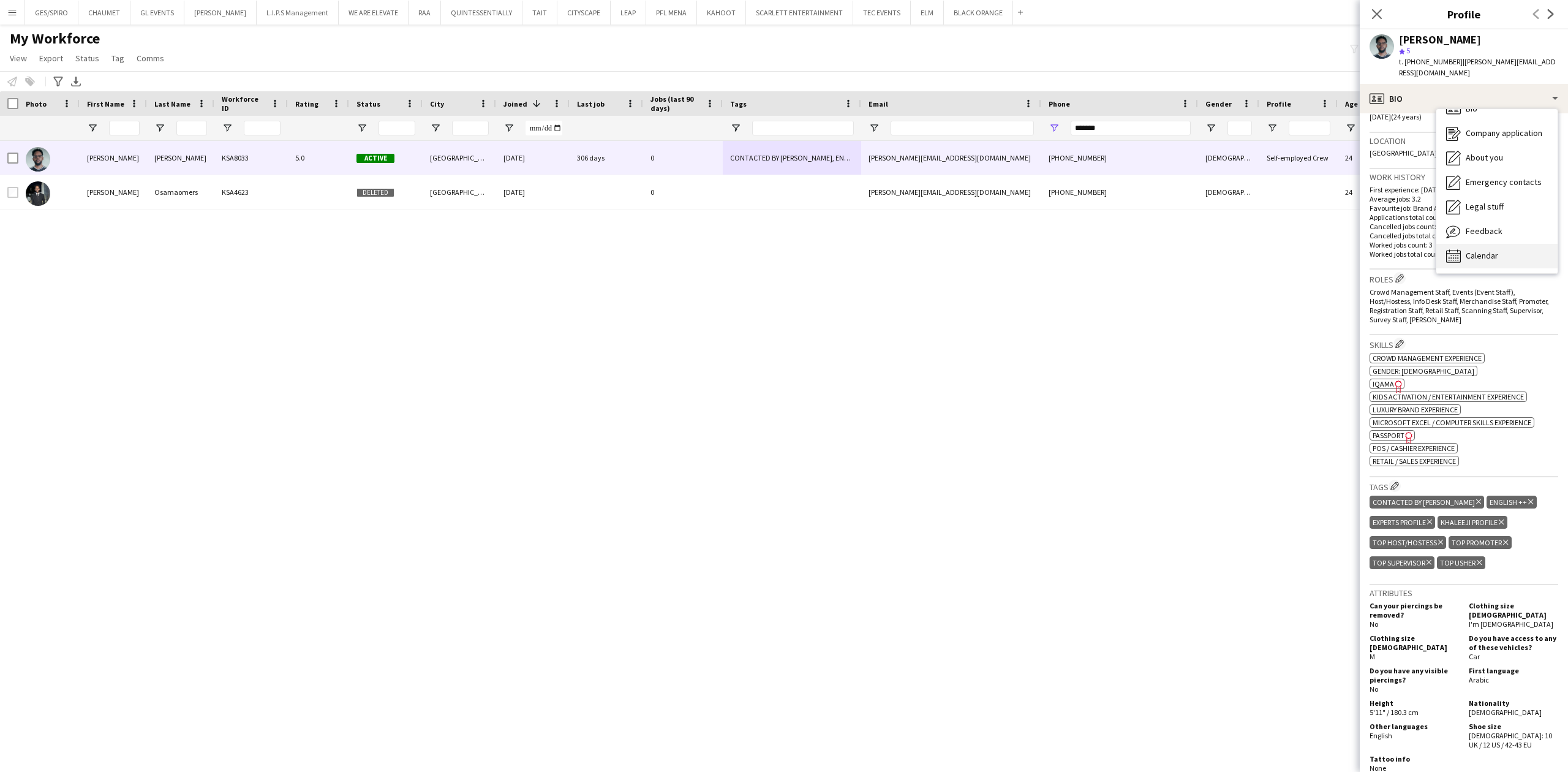
click at [1500, 244] on div "Calendar Calendar" at bounding box center [1497, 256] width 121 height 25
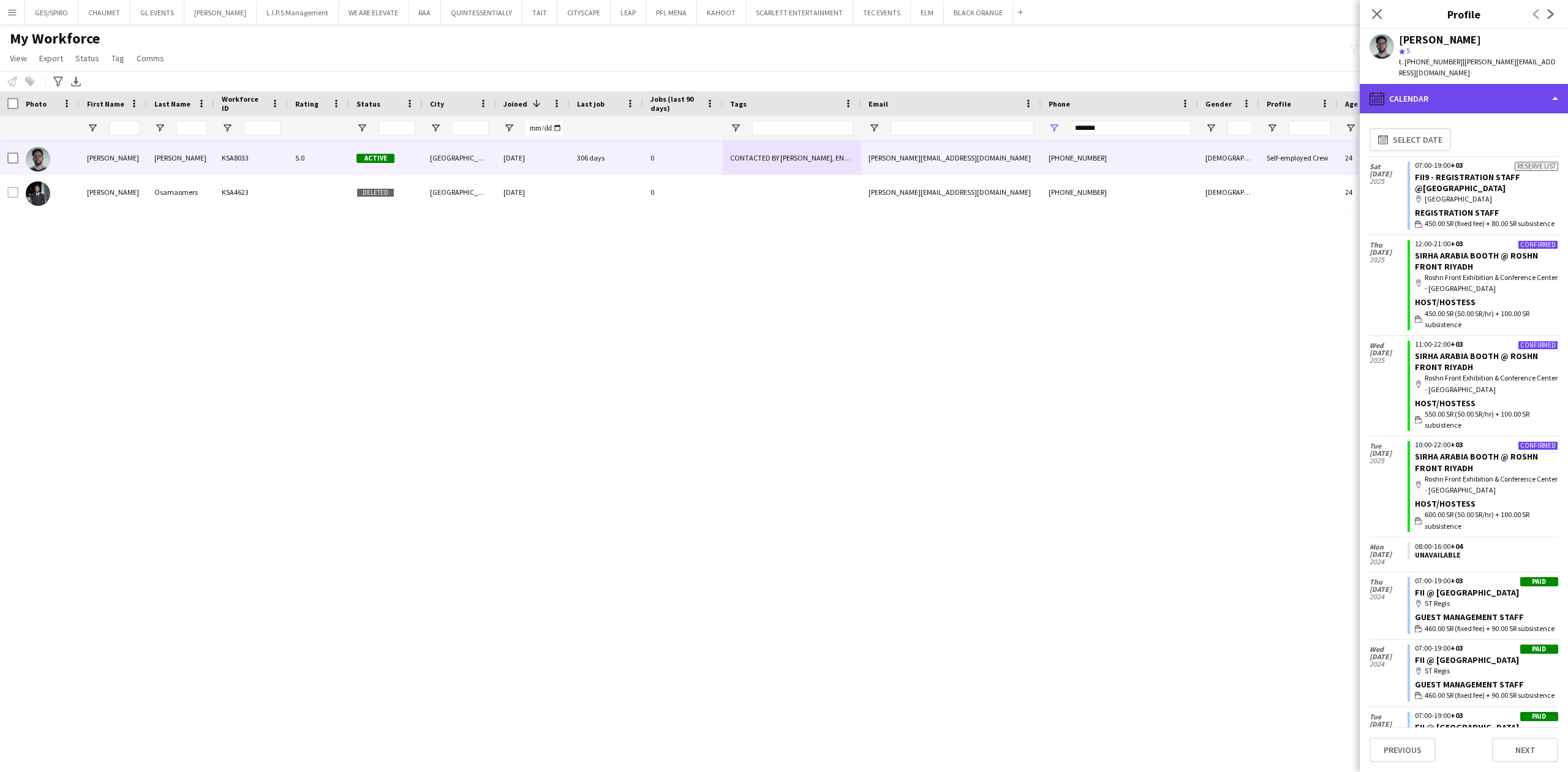
click at [1468, 84] on div "calendar-full Calendar" at bounding box center [1463, 98] width 208 height 29
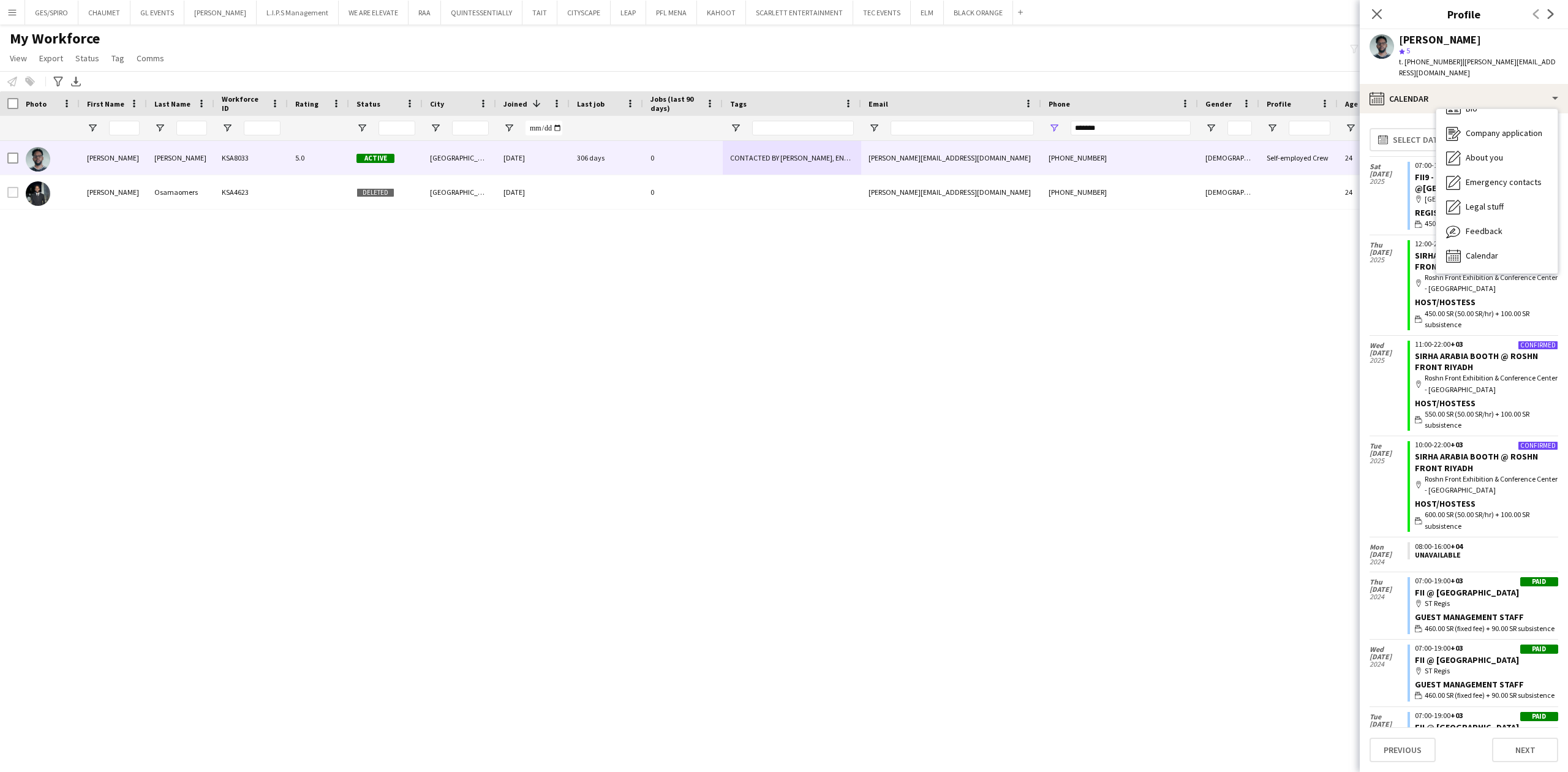
click at [1382, 300] on div "Thu 2 Oct 2025" at bounding box center [1388, 285] width 38 height 100
drag, startPoint x: 1135, startPoint y: 132, endPoint x: 864, endPoint y: 120, distance: 271.3
click at [865, 120] on div at bounding box center [695, 128] width 1389 height 25
click at [1138, 124] on input "*******" at bounding box center [1130, 127] width 120 height 15
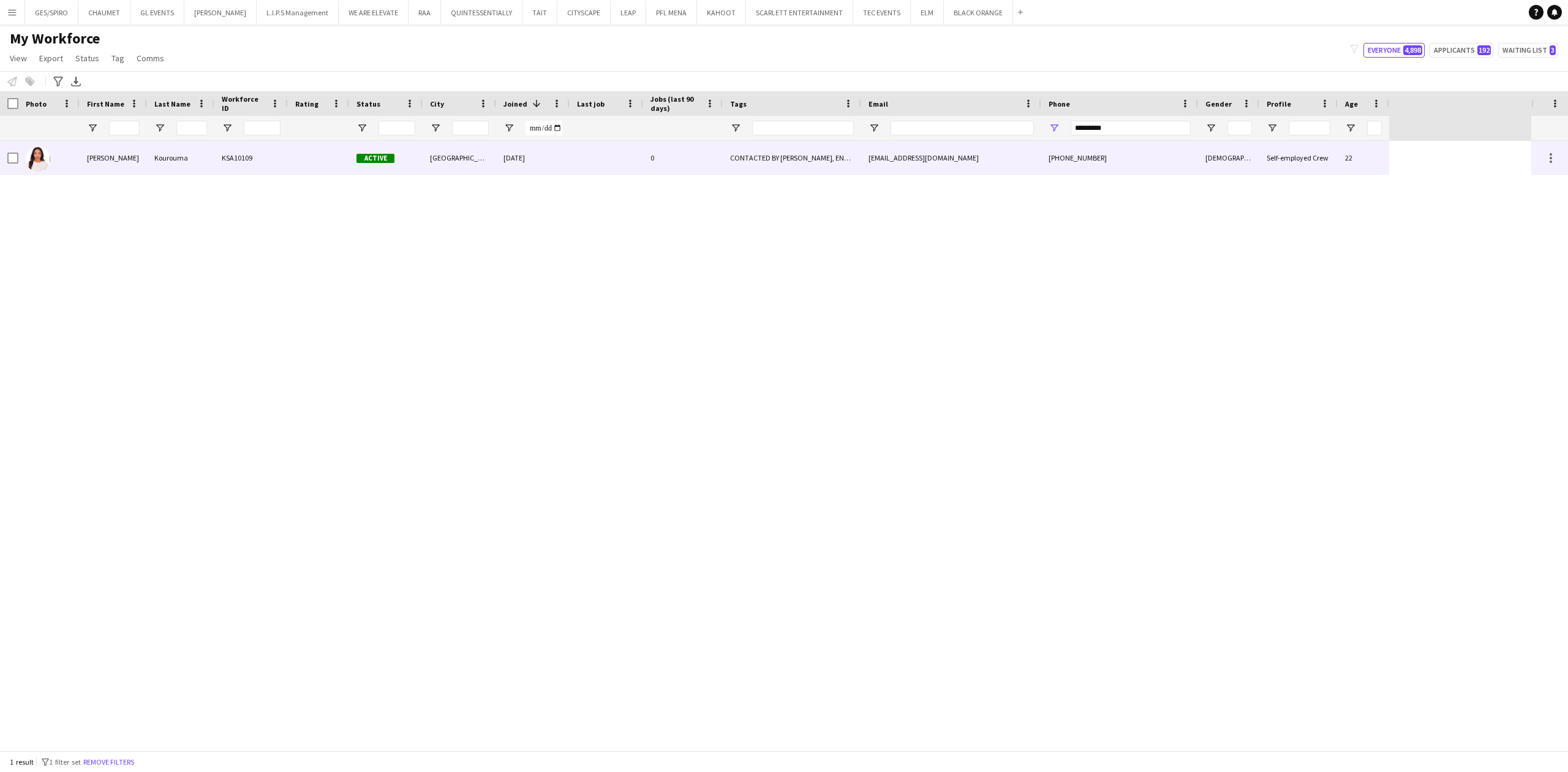
click at [973, 141] on div "kouroumasarahamina@gmail.com" at bounding box center [951, 157] width 180 height 33
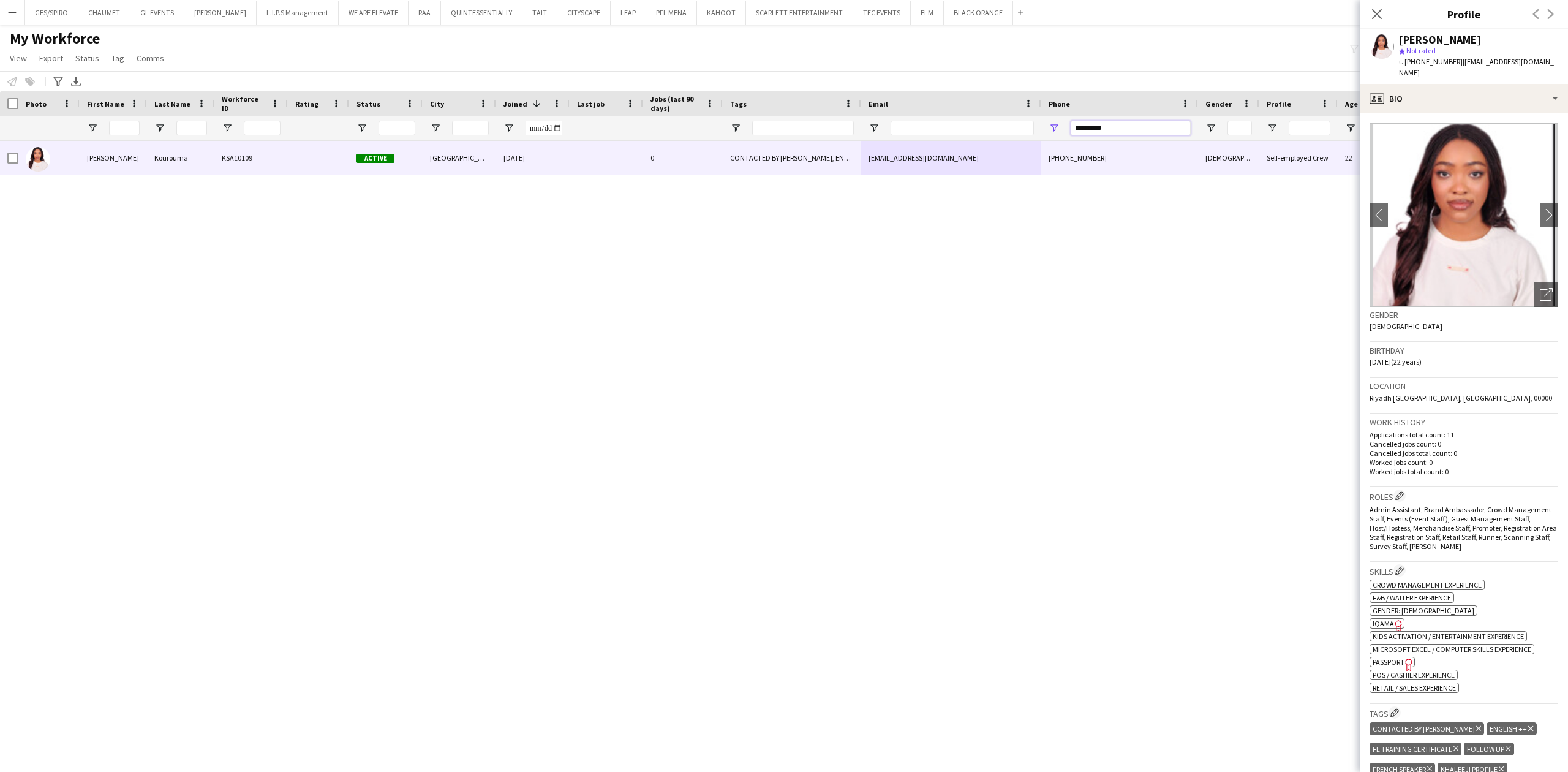
drag, startPoint x: 1048, startPoint y: 135, endPoint x: 933, endPoint y: 138, distance: 115.0
click at [933, 138] on div at bounding box center [695, 128] width 1389 height 25
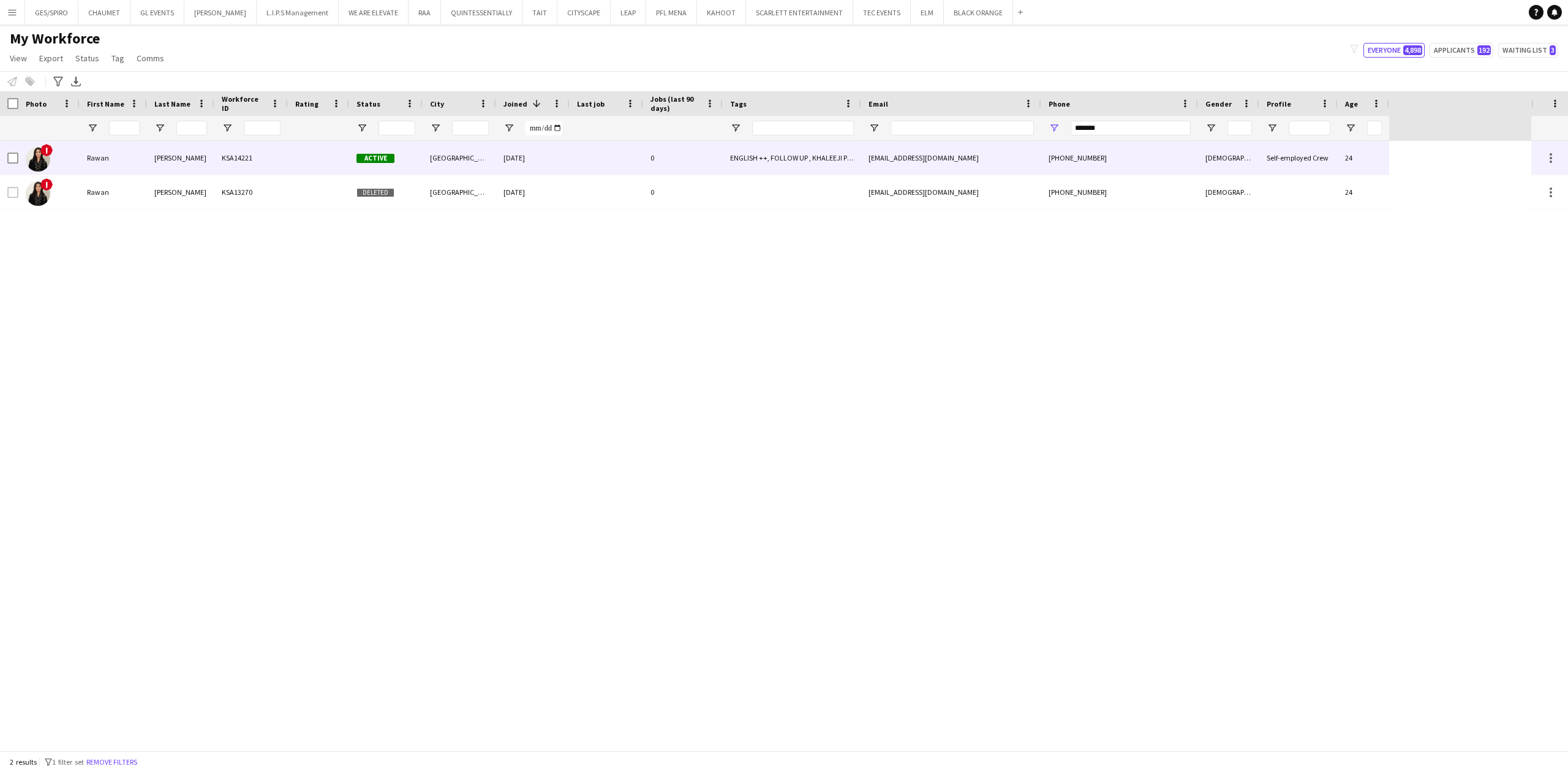
click at [745, 142] on div "ENGLISH ++, FOLLOW UP , KHALEEJI PROFILE, LUXURY RETAIL, SAUDI NATIONAL, TOP HO…" at bounding box center [791, 157] width 138 height 33
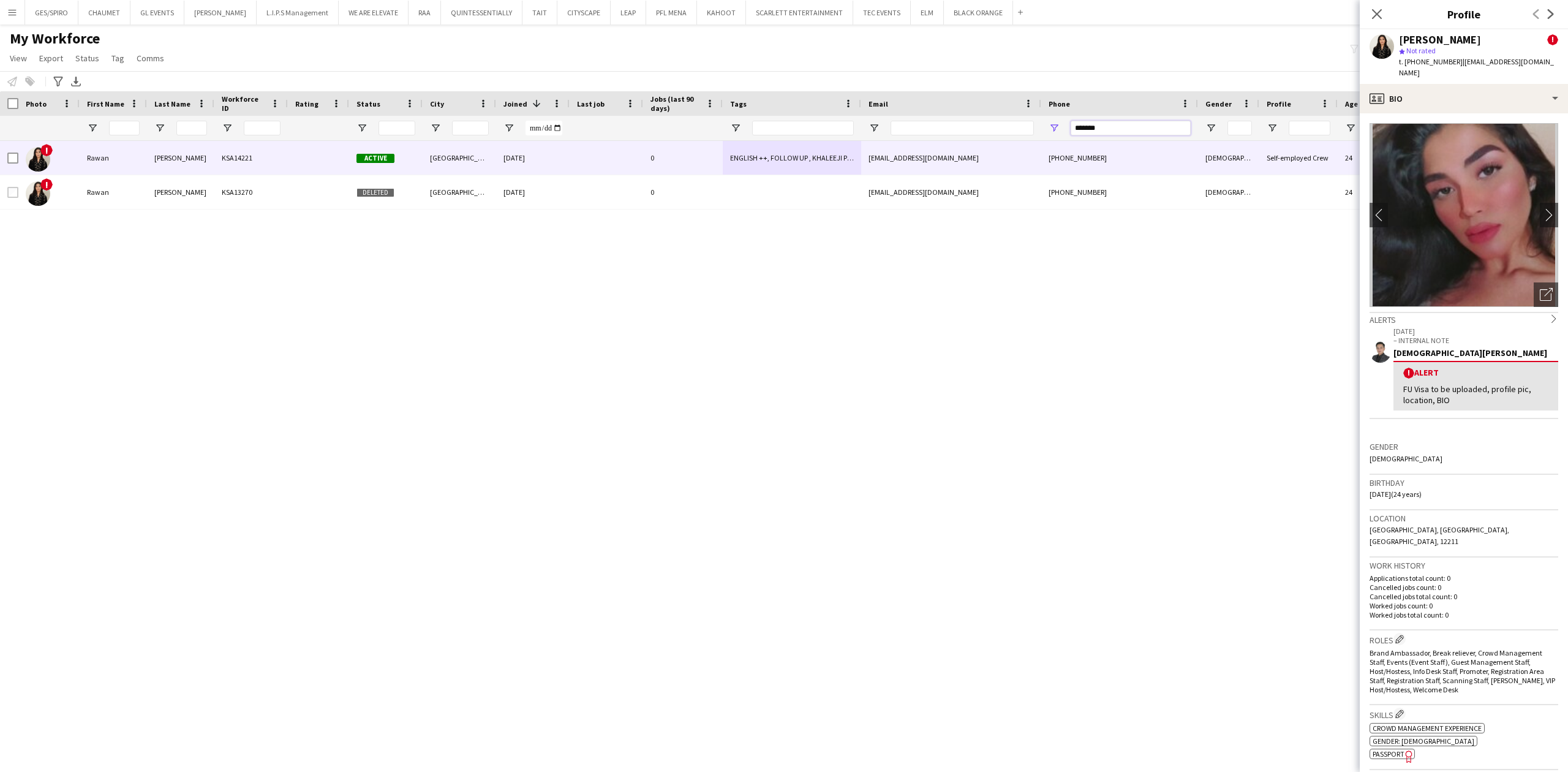
drag, startPoint x: 1143, startPoint y: 125, endPoint x: 856, endPoint y: 132, distance: 287.1
click at [856, 132] on div at bounding box center [695, 128] width 1389 height 25
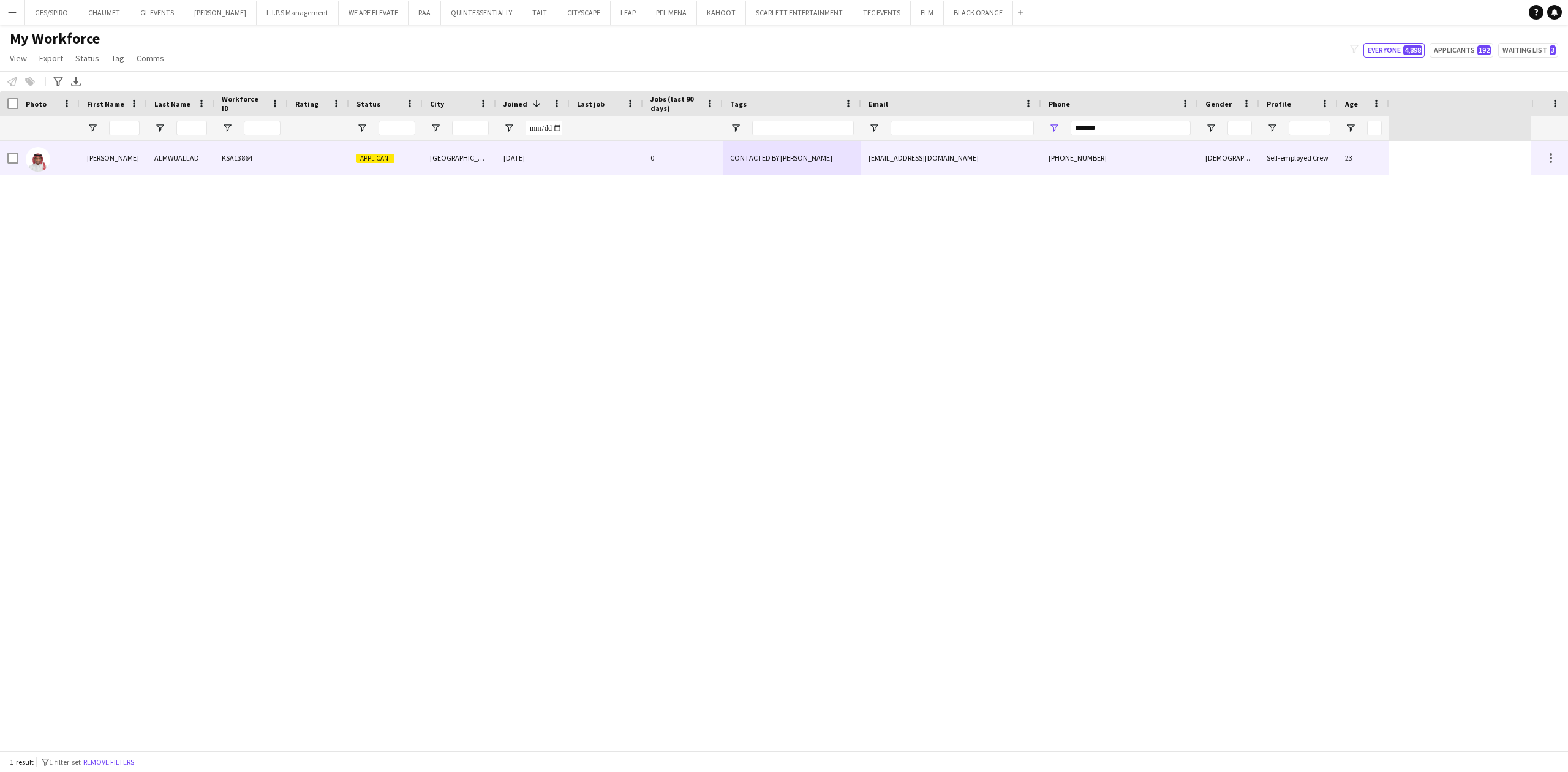
click at [794, 163] on div "CONTACTED BY JESUS" at bounding box center [791, 157] width 138 height 33
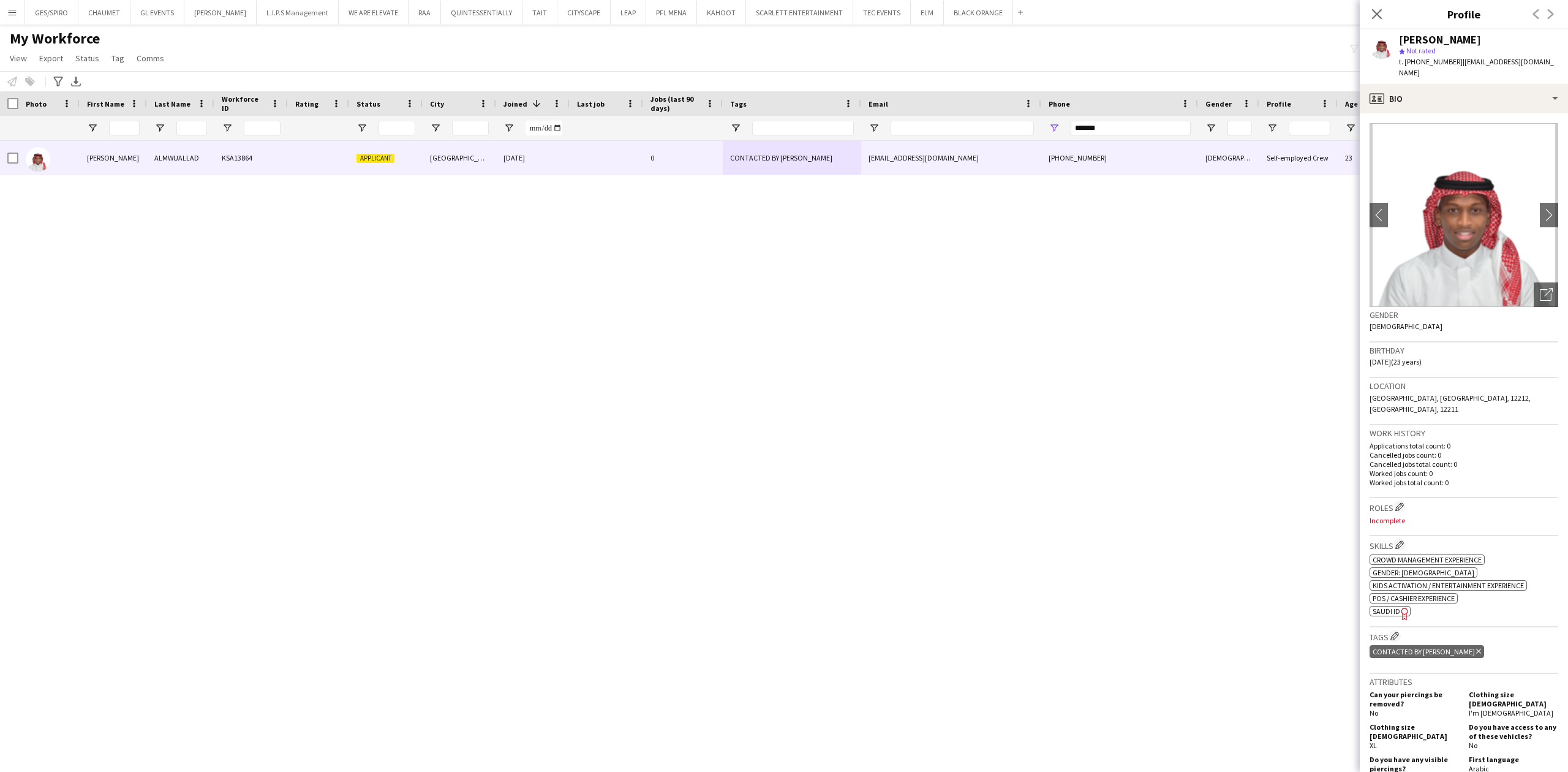
click at [1466, 113] on app-crew-profile-bio "chevron-left chevron-right Open photos pop-in Gender Male Birthday 29-05-2002 (…" at bounding box center [1463, 442] width 208 height 659
click at [1471, 91] on div "profile Bio" at bounding box center [1463, 98] width 208 height 29
click at [1485, 243] on div "Feedback Feedback" at bounding box center [1497, 249] width 121 height 25
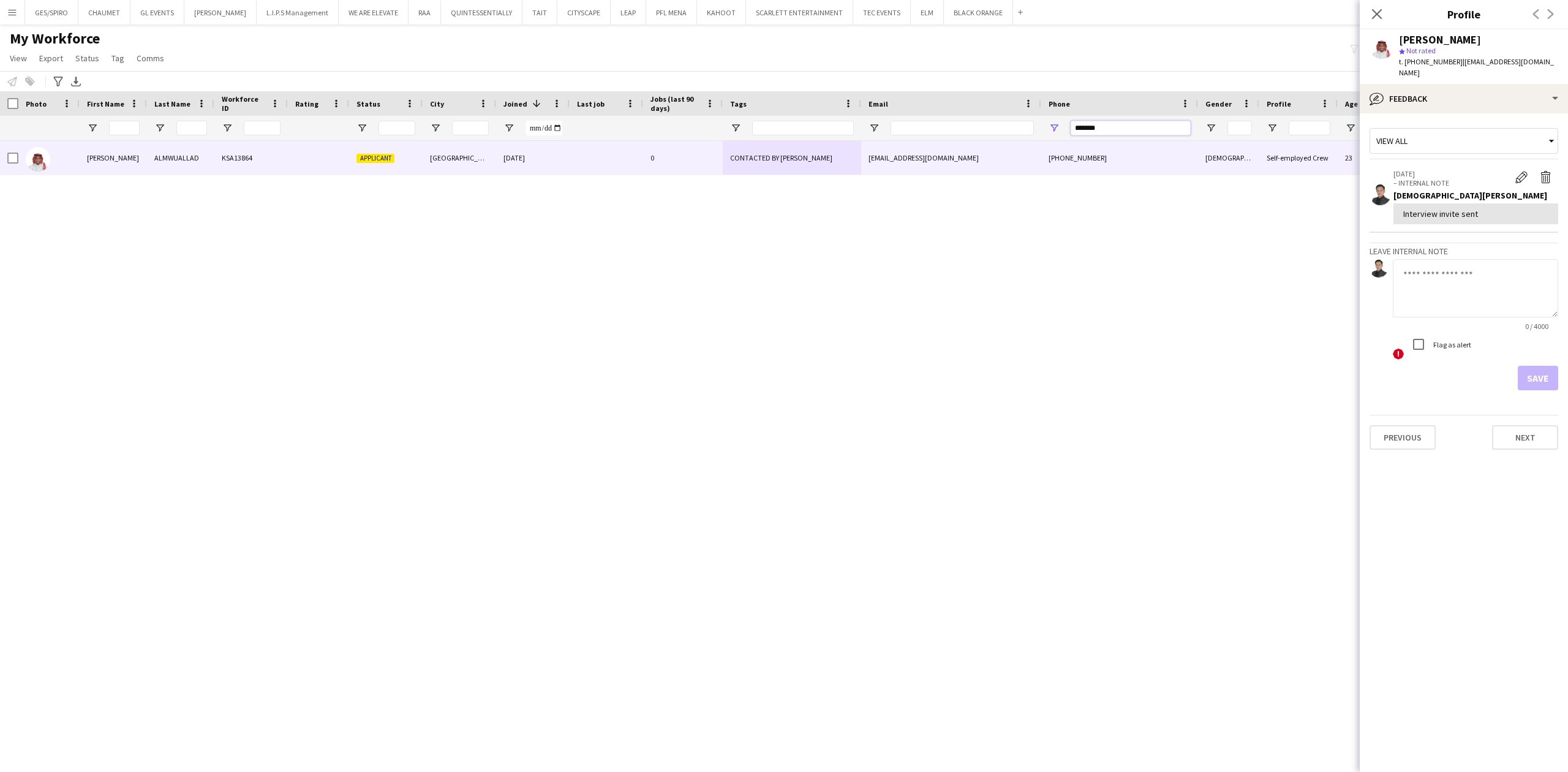
drag, startPoint x: 1118, startPoint y: 128, endPoint x: 843, endPoint y: 130, distance: 275.0
click at [844, 130] on div at bounding box center [695, 128] width 1389 height 25
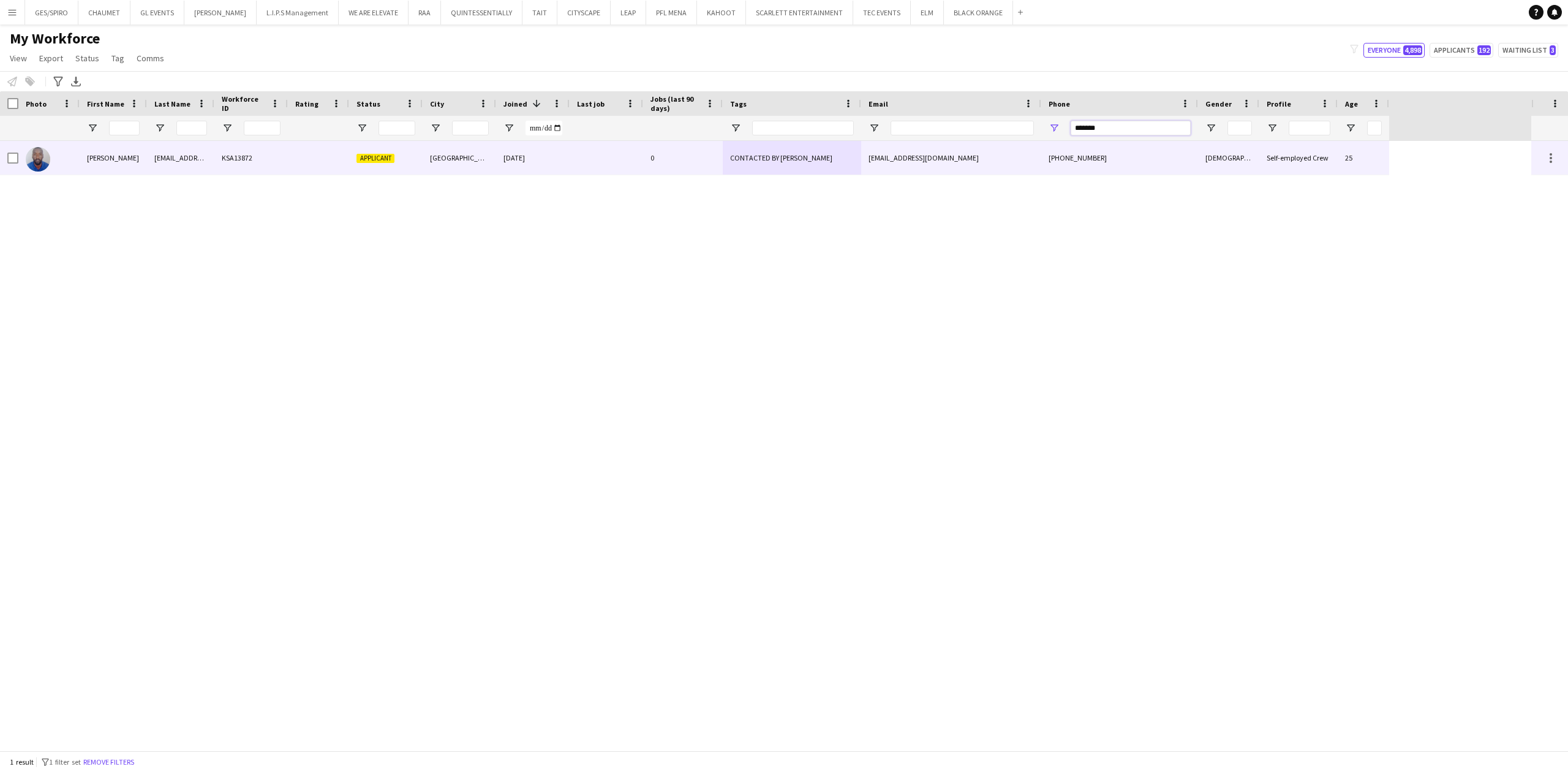
type input "*******"
click at [735, 171] on div "CONTACTED BY JESUS" at bounding box center [791, 157] width 138 height 33
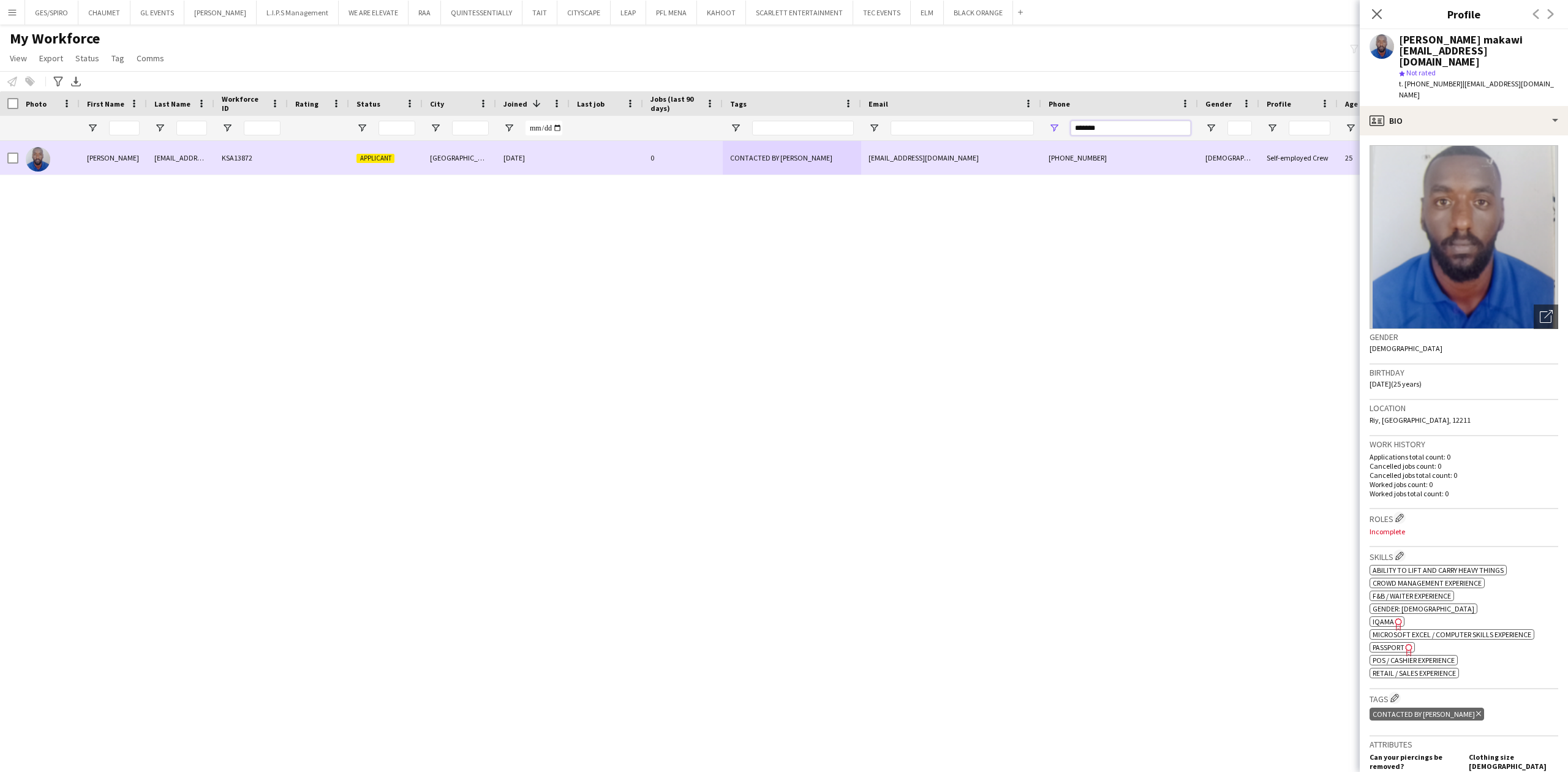
drag, startPoint x: 1133, startPoint y: 134, endPoint x: 888, endPoint y: 150, distance: 245.5
click at [888, 150] on div "Workforce Details Photo First Name" at bounding box center [784, 420] width 1568 height 659
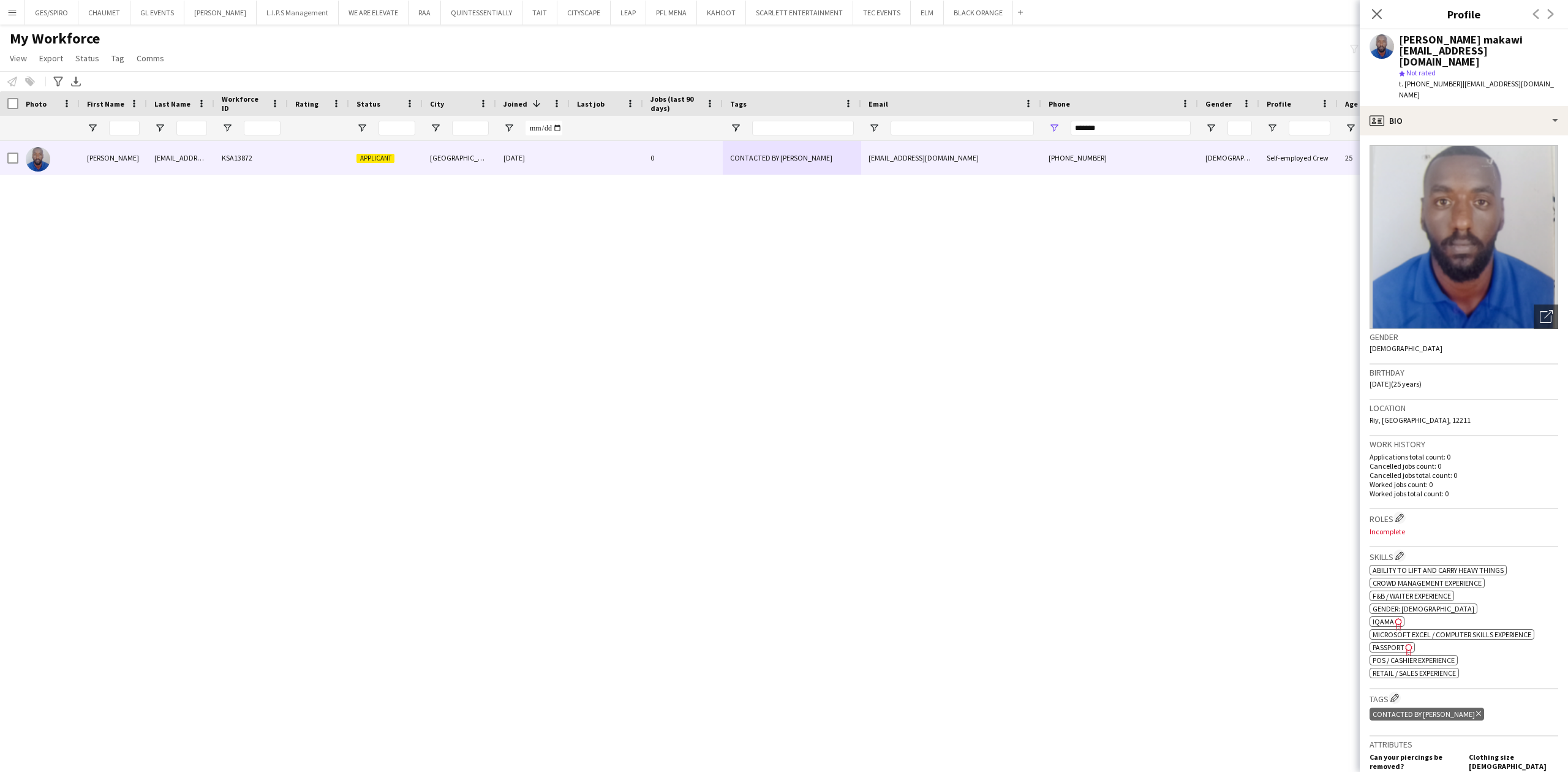
click at [1155, 138] on div "*******" at bounding box center [1130, 128] width 120 height 25
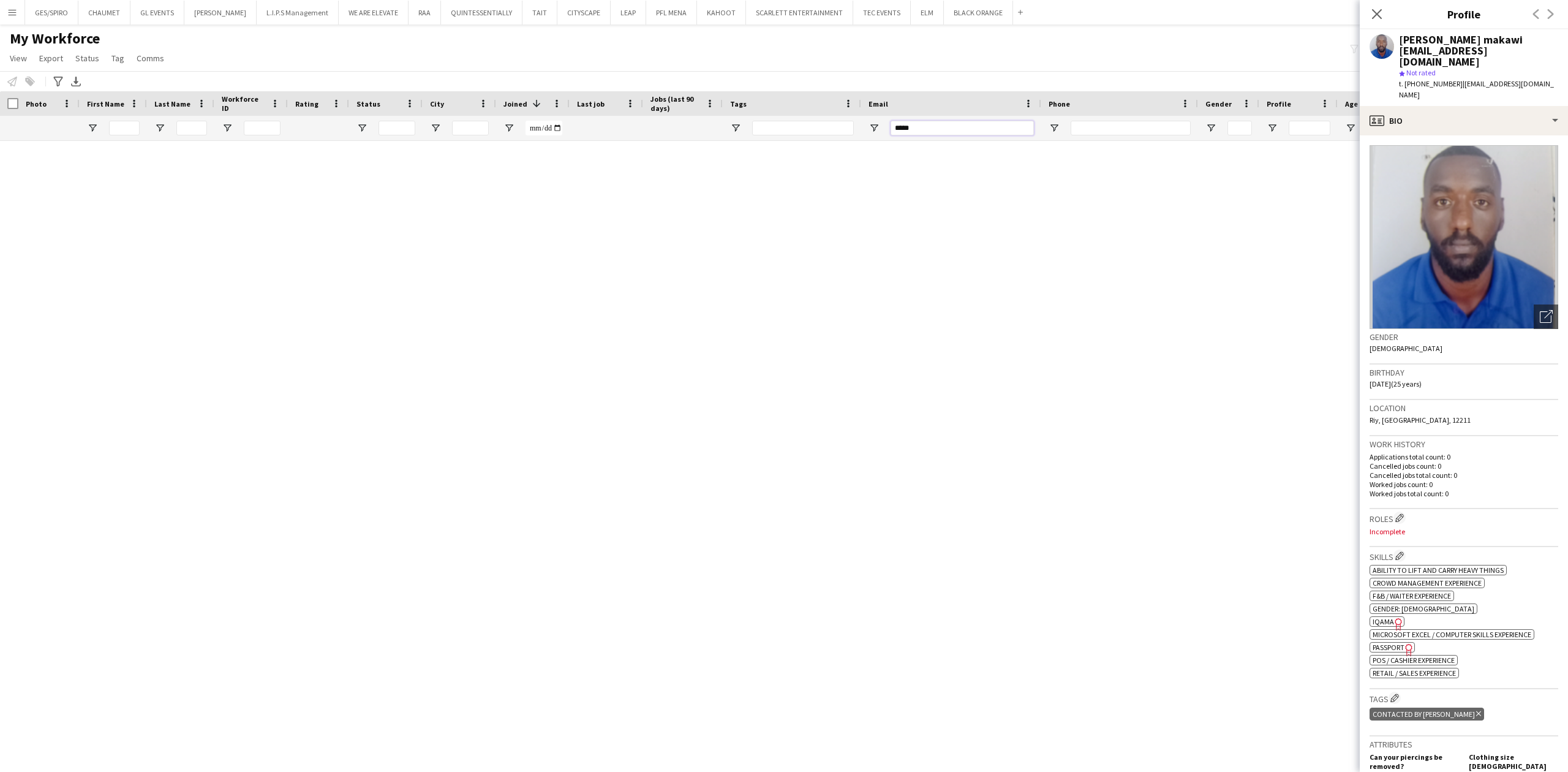
type input "*******"
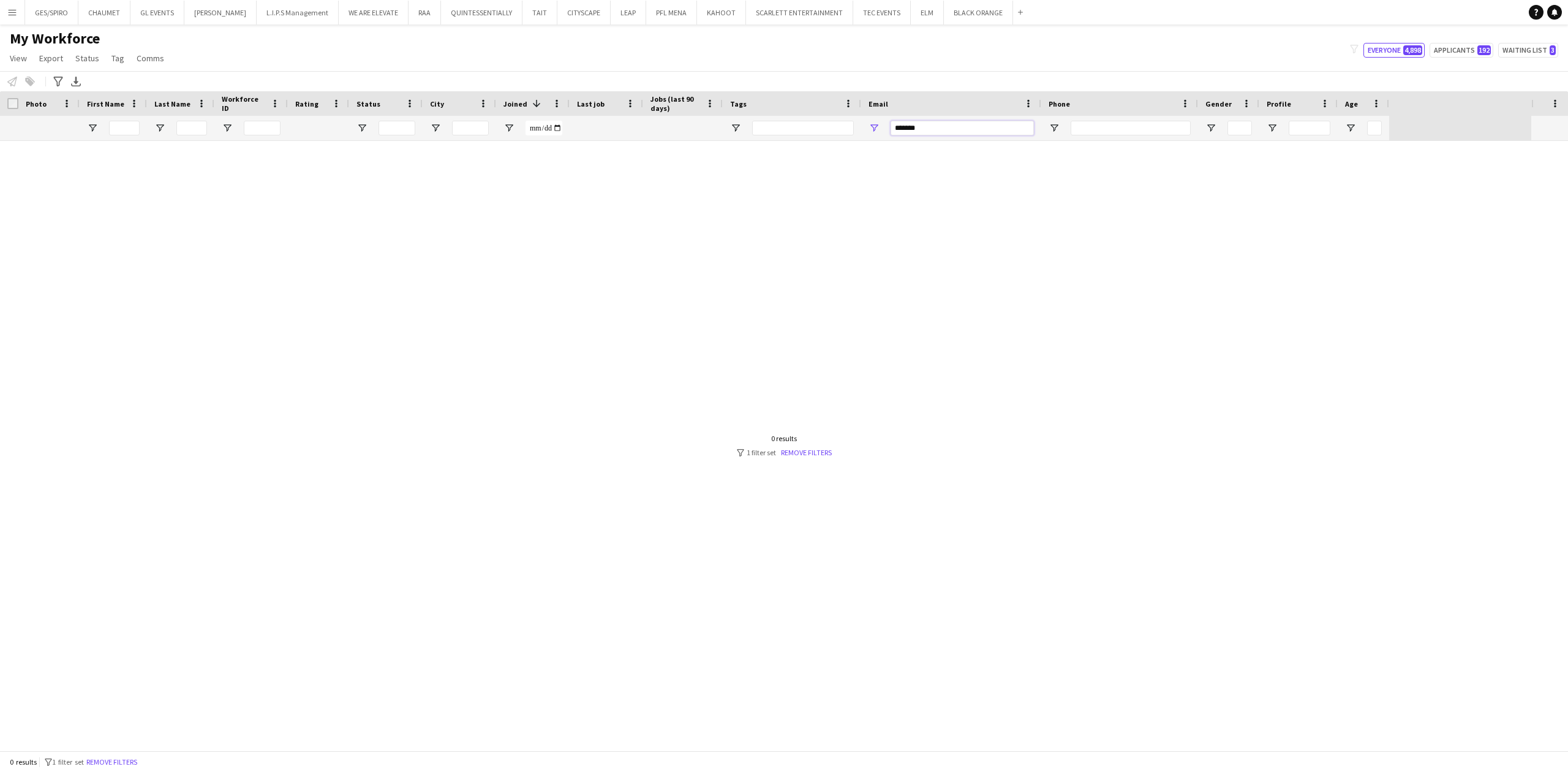
click at [969, 126] on input "*******" at bounding box center [962, 127] width 143 height 15
drag, startPoint x: 886, startPoint y: 130, endPoint x: 831, endPoint y: 133, distance: 55.1
click at [831, 133] on div at bounding box center [695, 128] width 1389 height 25
type input "*"
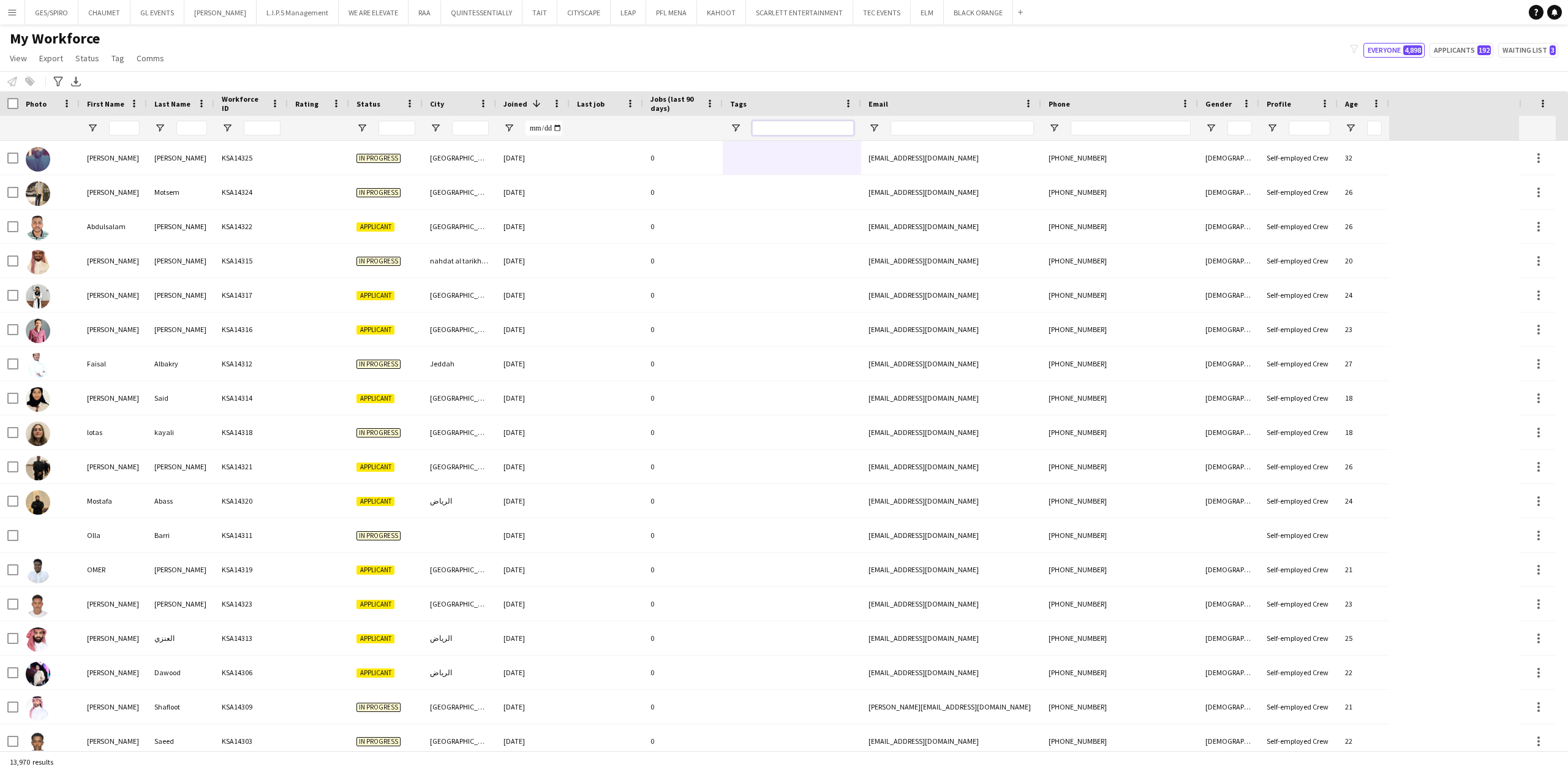
drag, startPoint x: 806, startPoint y: 130, endPoint x: 822, endPoint y: 130, distance: 16.0
click at [806, 130] on input "Tags Filter Input" at bounding box center [803, 127] width 102 height 15
drag, startPoint x: 988, startPoint y: 128, endPoint x: 1069, endPoint y: 128, distance: 81.0
click at [988, 128] on input "Email Filter Input" at bounding box center [962, 127] width 143 height 15
click at [1123, 130] on input "Phone Filter Input" at bounding box center [1130, 127] width 120 height 15
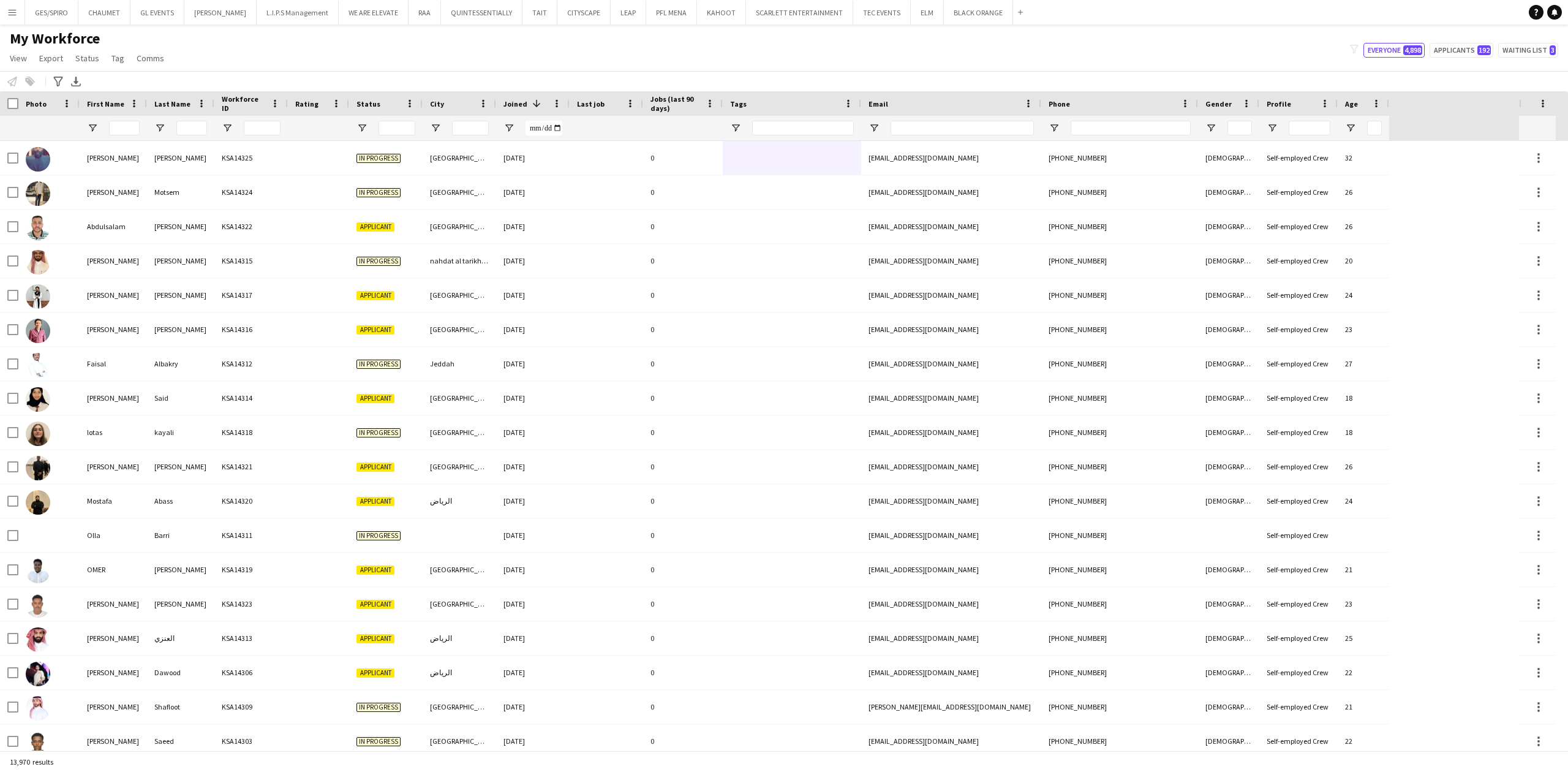
click at [1119, 135] on div at bounding box center [1130, 128] width 120 height 25
click at [1120, 133] on input "Phone Filter Input" at bounding box center [1130, 127] width 120 height 15
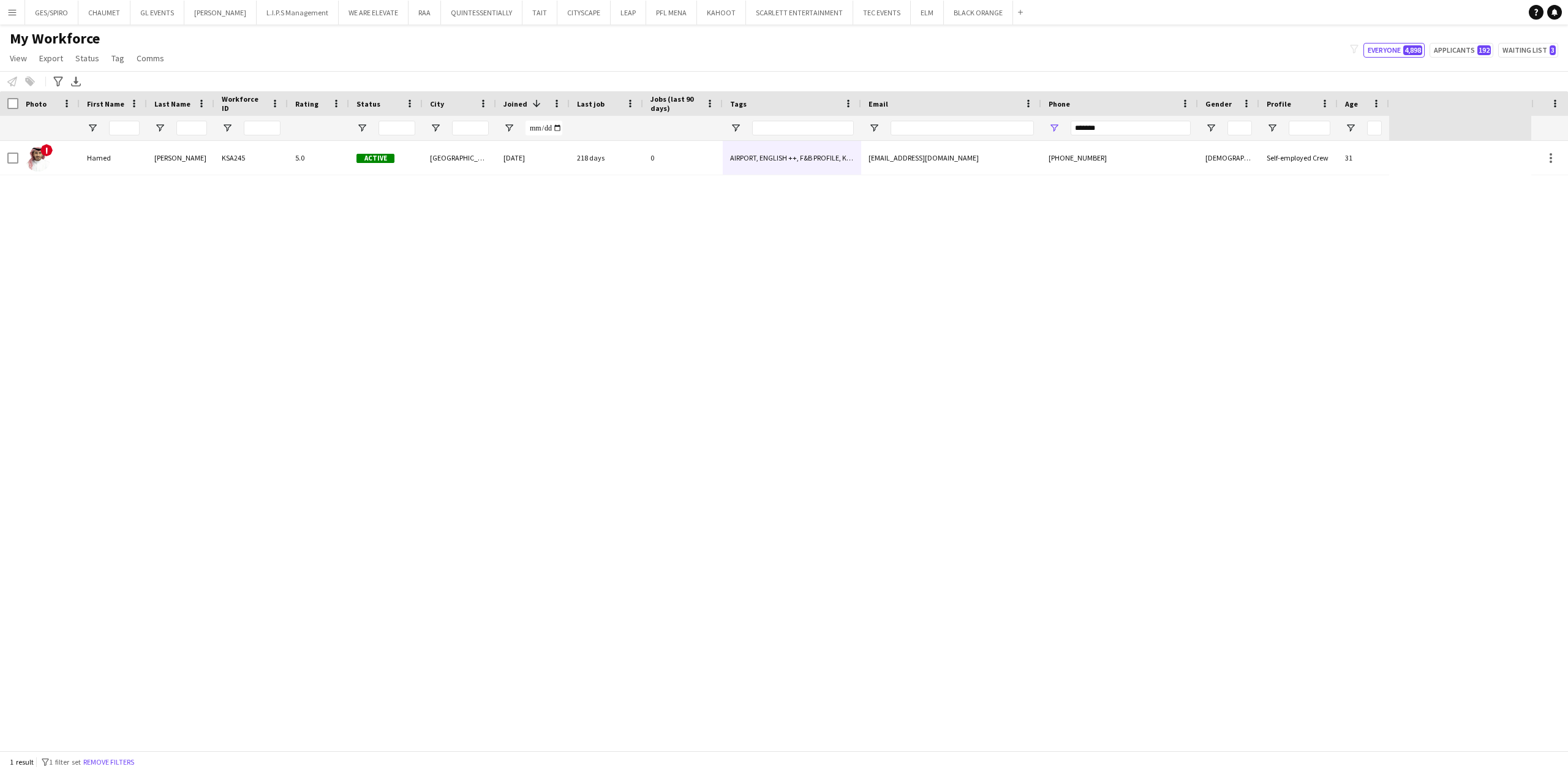
click at [842, 175] on div "! Hamed Al Ghamdi KSA245 5.0 Active Riyadh 17-11-2022 218 days 0 AIRPORT, ENGLI…" at bounding box center [765, 445] width 1531 height 609
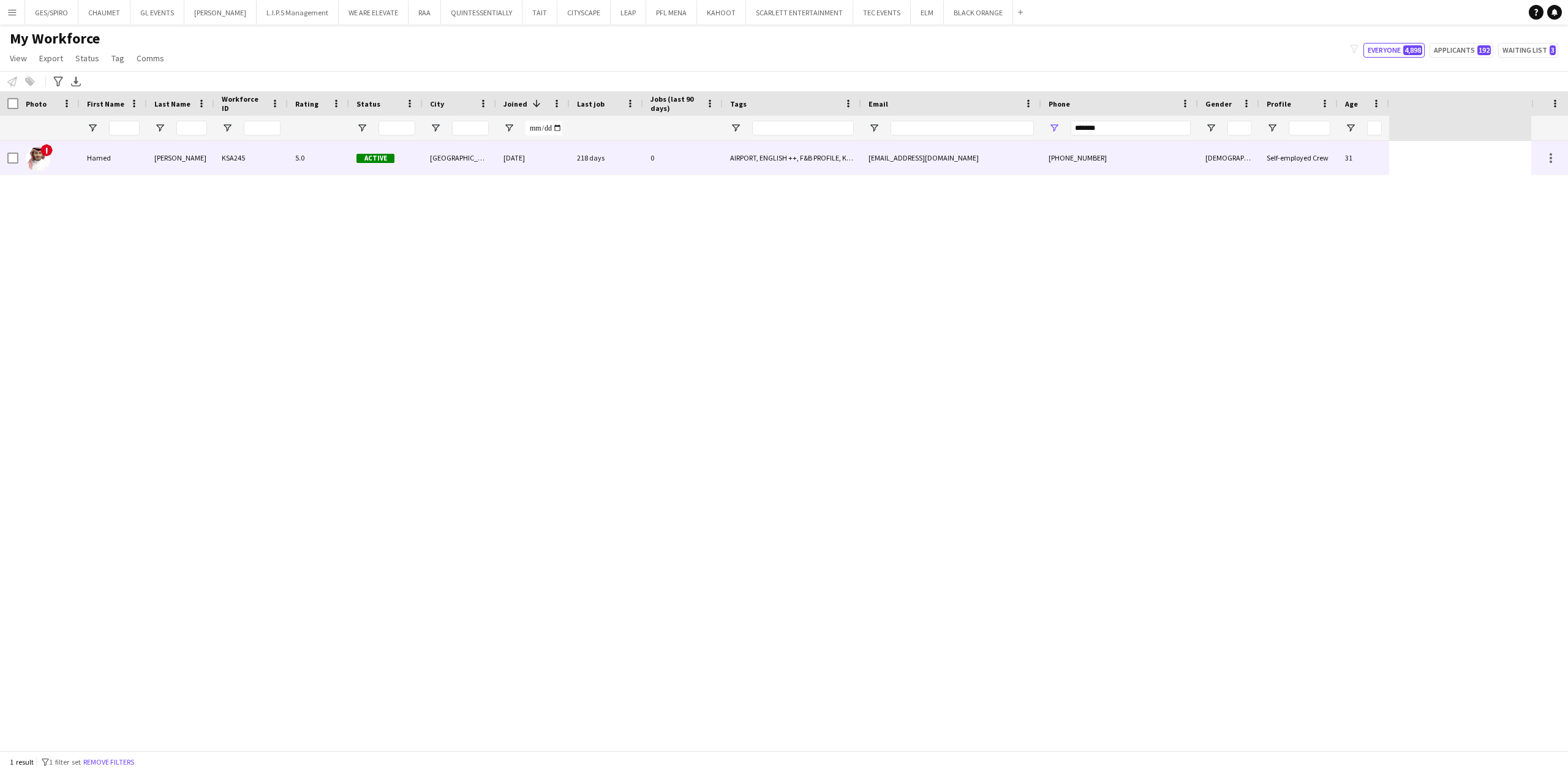
click at [922, 157] on div "hamed.al.ghamddi@gmail.com" at bounding box center [951, 157] width 180 height 33
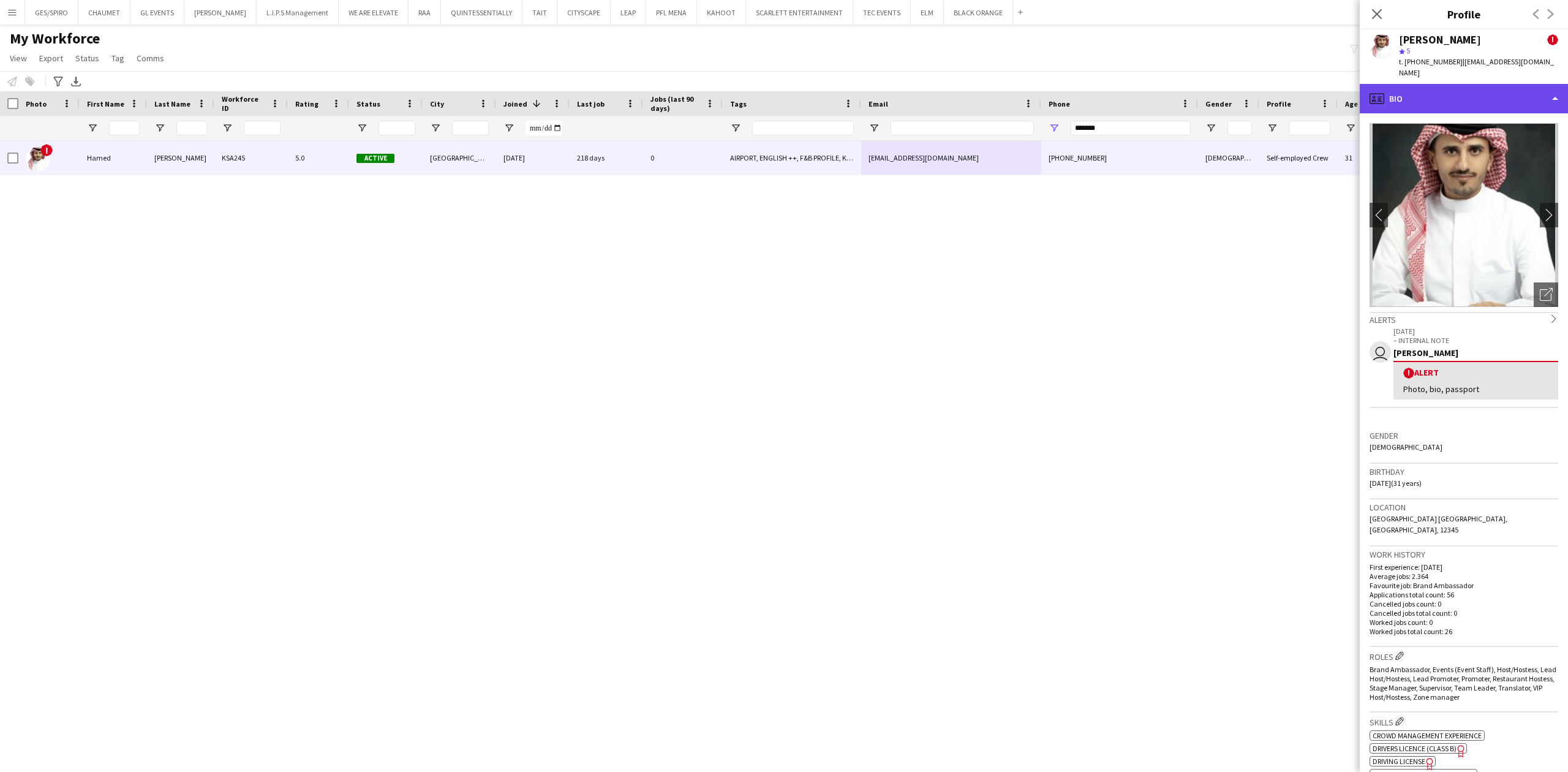
click at [1490, 84] on div "profile Bio" at bounding box center [1463, 98] width 208 height 29
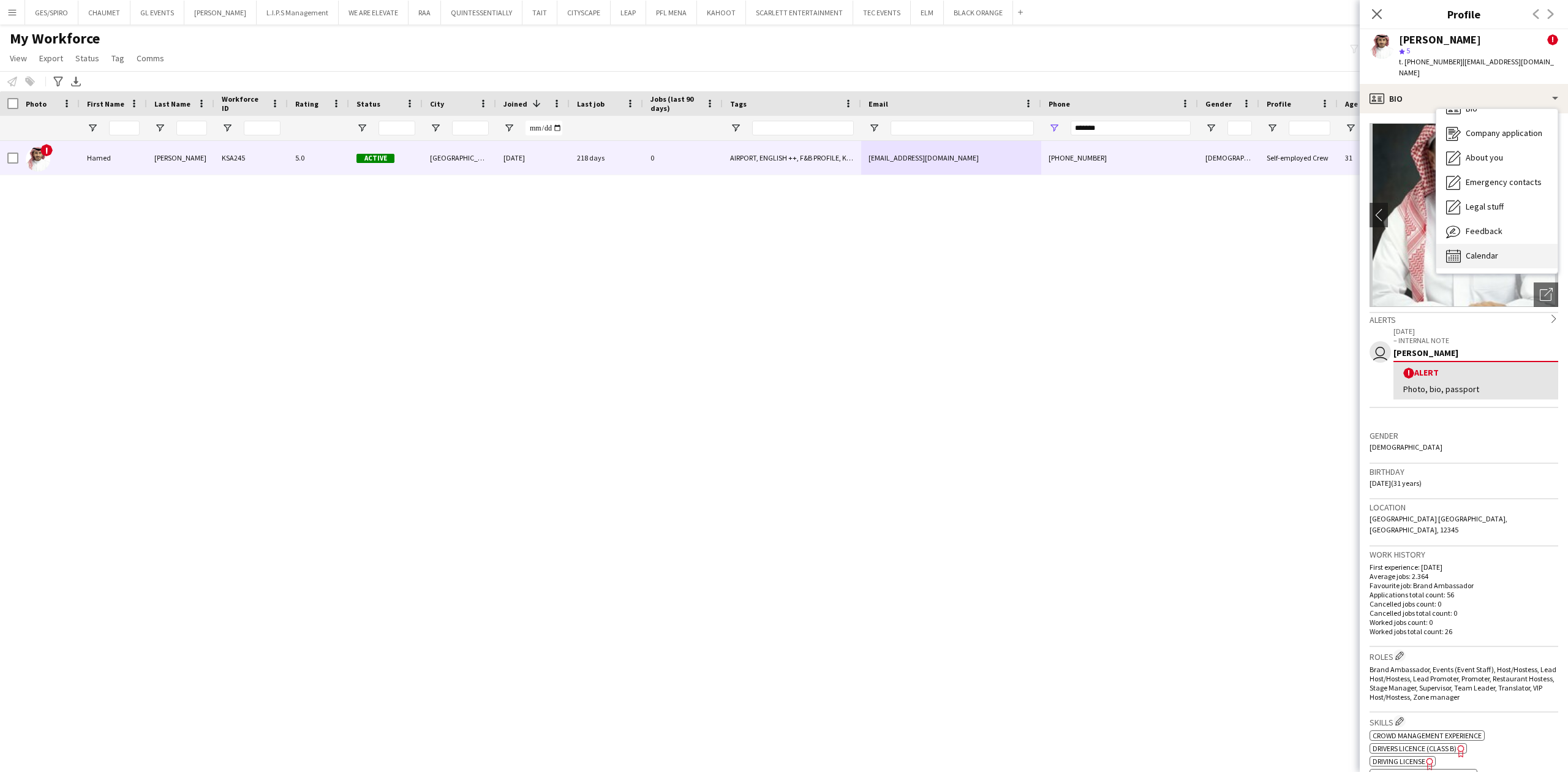
click at [1500, 249] on div "Calendar Calendar" at bounding box center [1497, 256] width 121 height 25
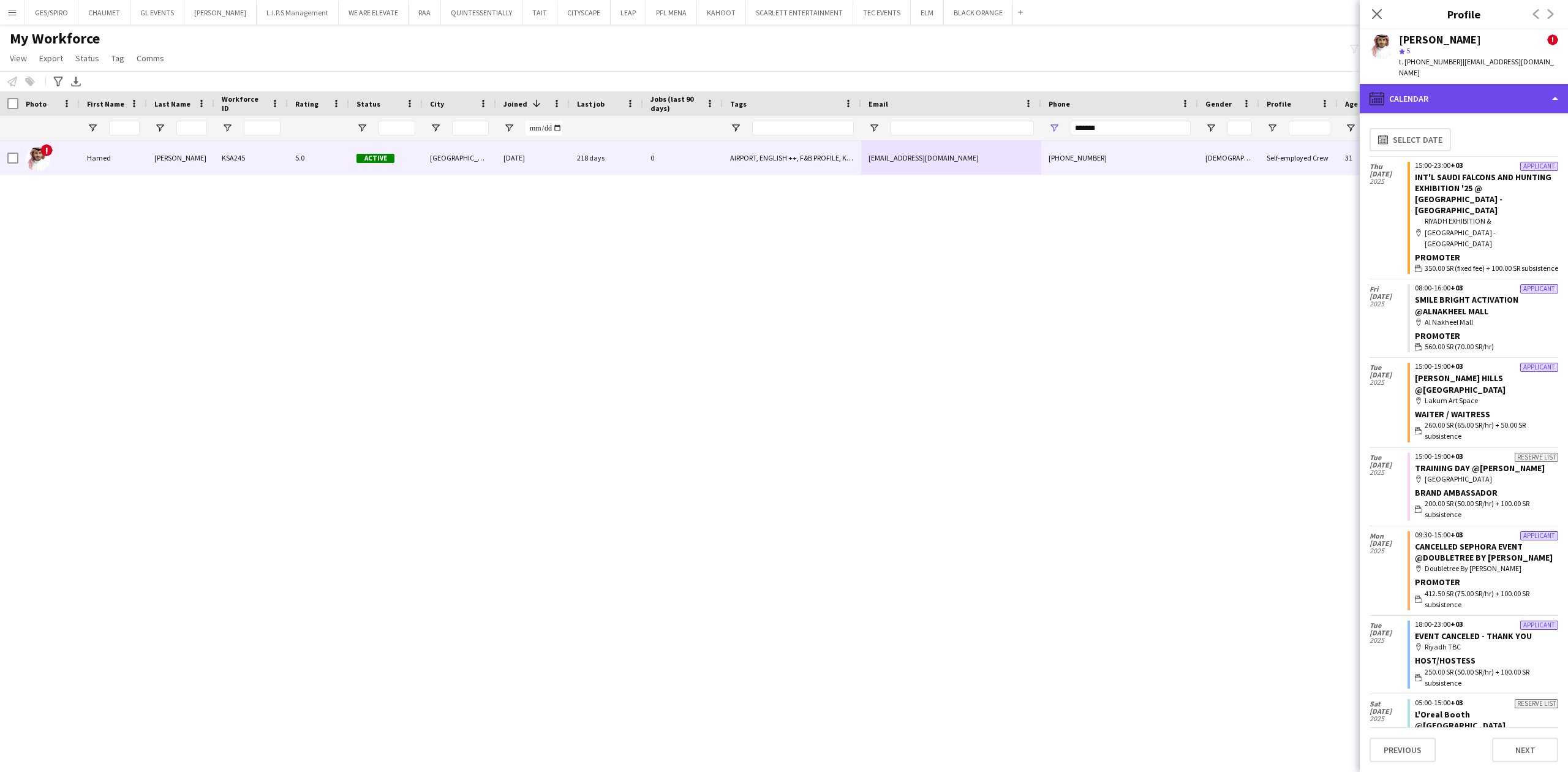
click at [1418, 84] on div "calendar-full Calendar" at bounding box center [1463, 98] width 208 height 29
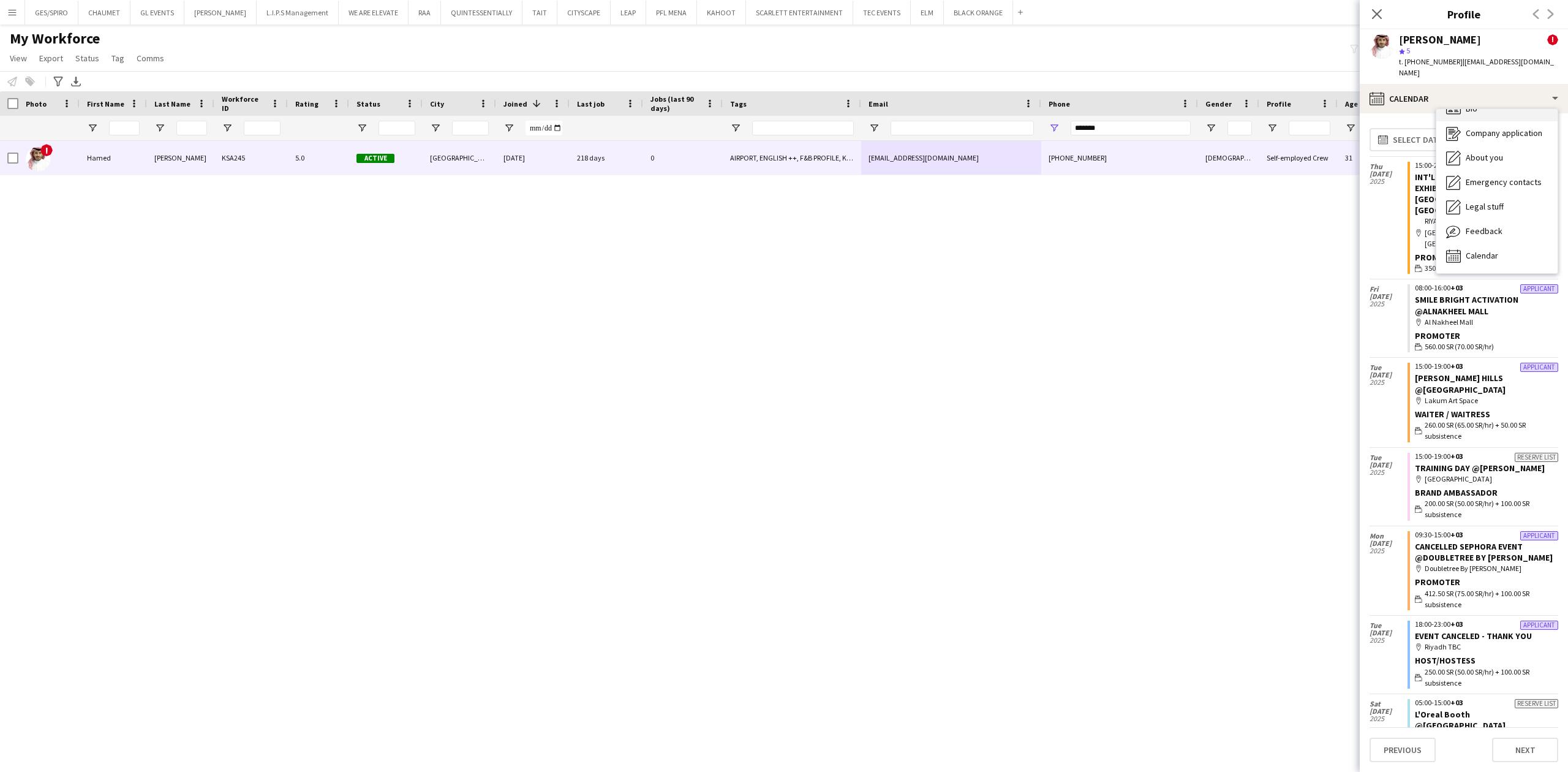
click at [1505, 100] on div "Bio Bio" at bounding box center [1497, 109] width 121 height 25
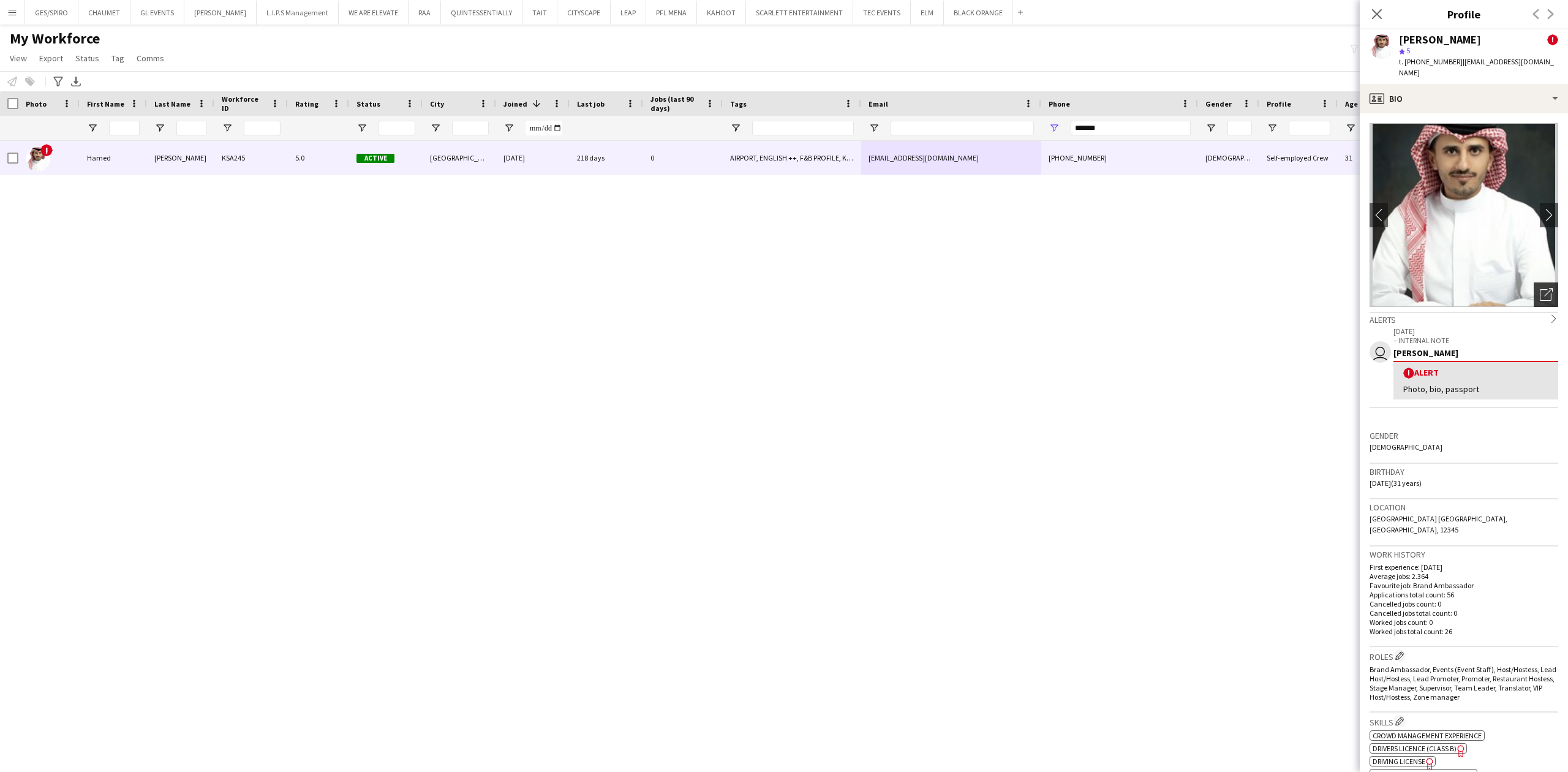
click at [1540, 288] on icon "Open photos pop-in" at bounding box center [1546, 294] width 13 height 13
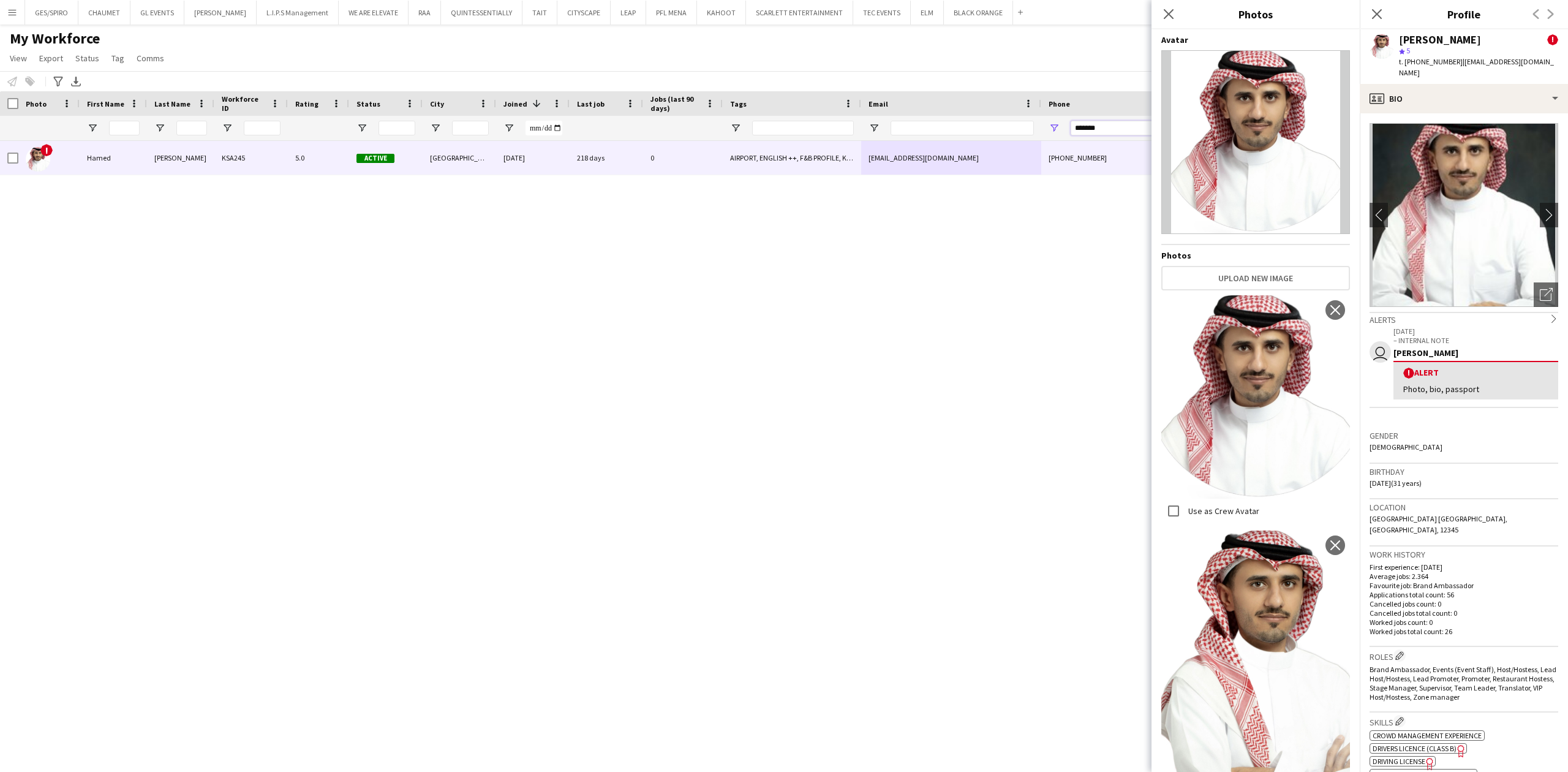
drag, startPoint x: 1109, startPoint y: 128, endPoint x: 1025, endPoint y: 140, distance: 84.9
click at [1025, 140] on div at bounding box center [695, 128] width 1389 height 25
click at [1125, 132] on input "*******" at bounding box center [1130, 127] width 120 height 15
drag, startPoint x: 1127, startPoint y: 130, endPoint x: 1026, endPoint y: 130, distance: 101.0
click at [1026, 130] on div at bounding box center [695, 128] width 1389 height 25
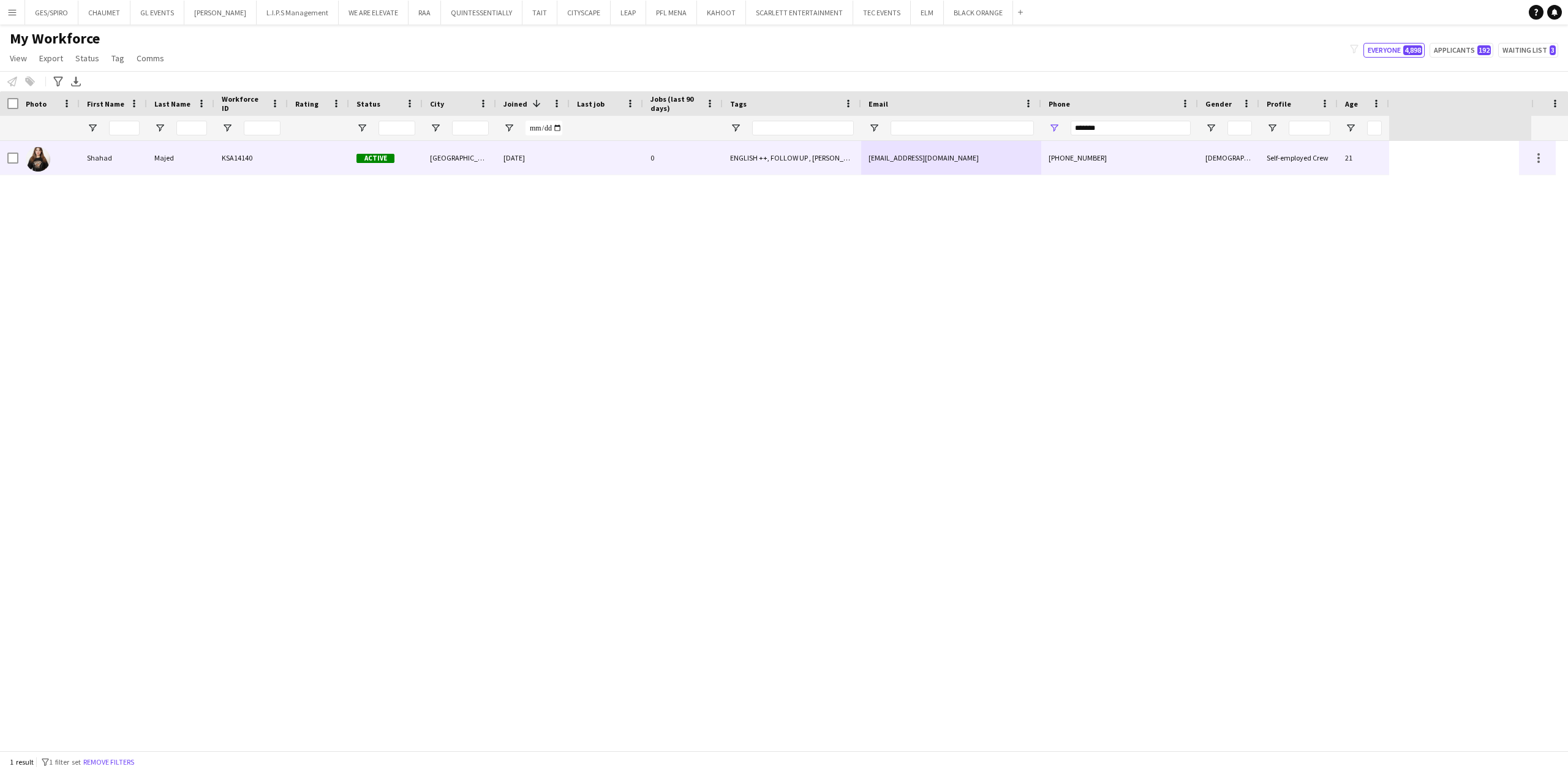
click at [728, 157] on div "ENGLISH ++, FOLLOW UP , KHALEEJI PROFILE, TOP HOST/HOSTESS, TOP PROMOTER, TOP U…" at bounding box center [791, 157] width 138 height 33
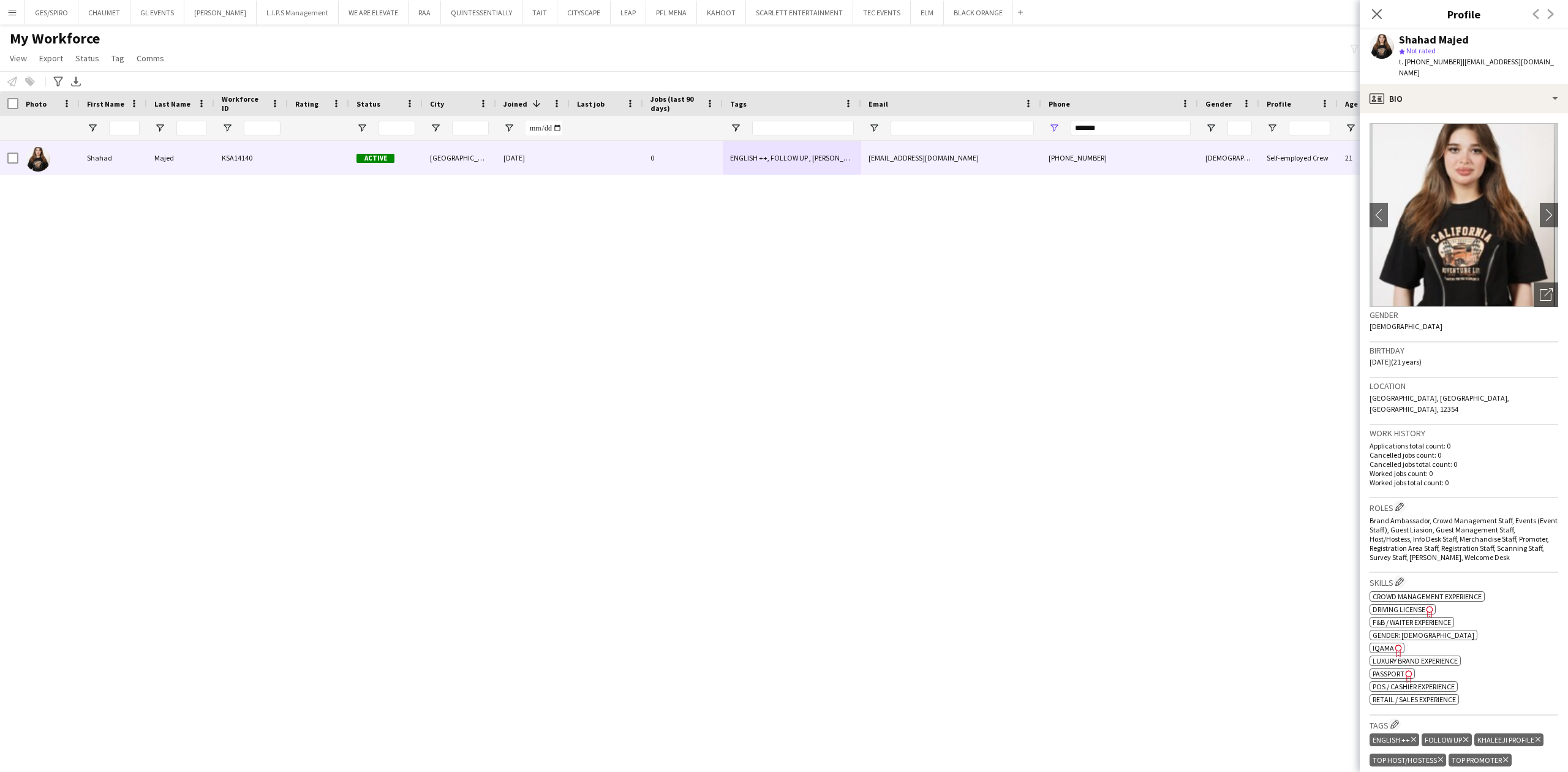
click at [1484, 62] on span "| shhd04288@gmail.com" at bounding box center [1477, 67] width 155 height 20
click at [1477, 86] on div "profile Bio" at bounding box center [1463, 98] width 208 height 29
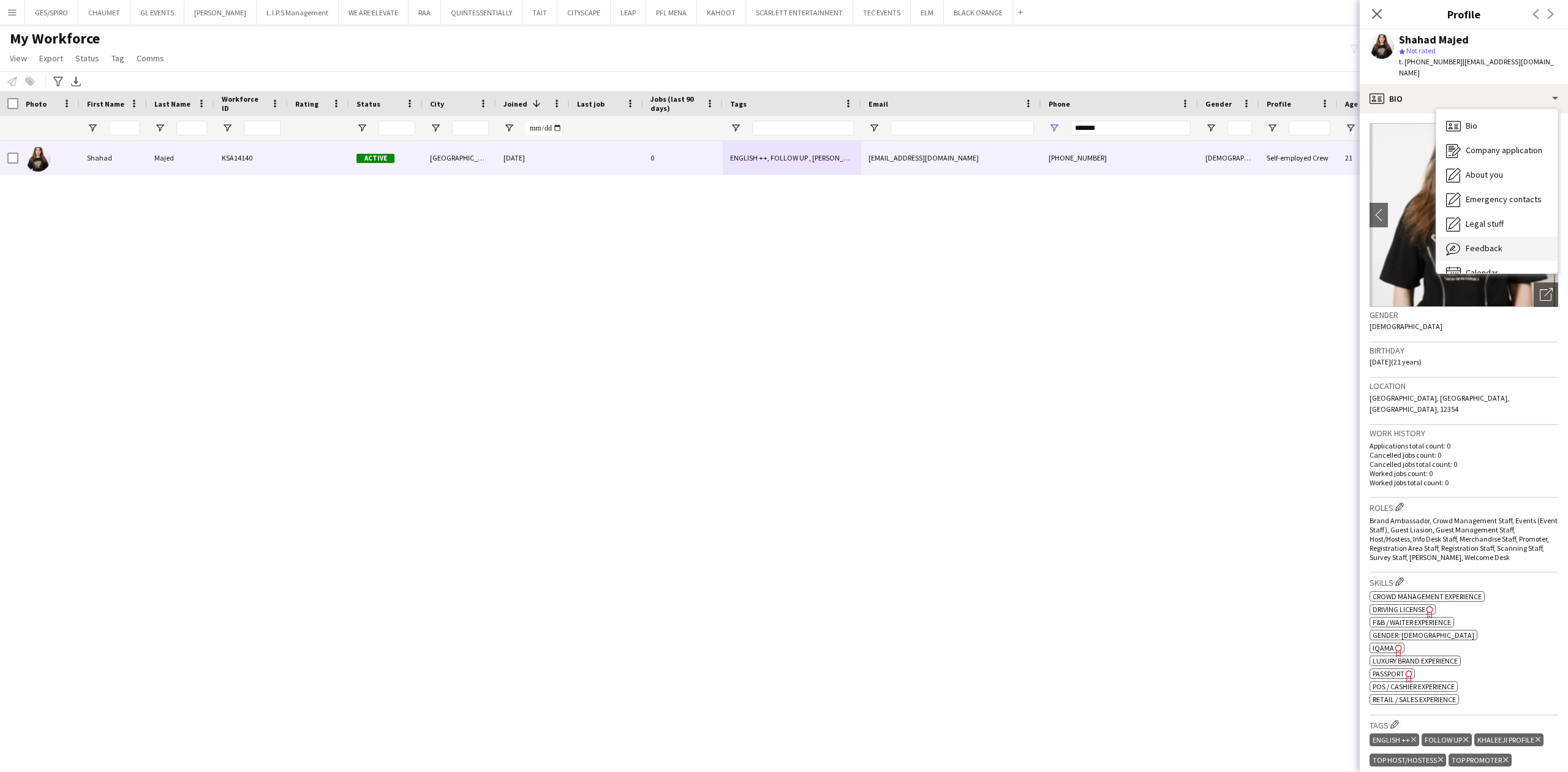
click at [1506, 237] on div "Feedback Feedback" at bounding box center [1497, 249] width 121 height 25
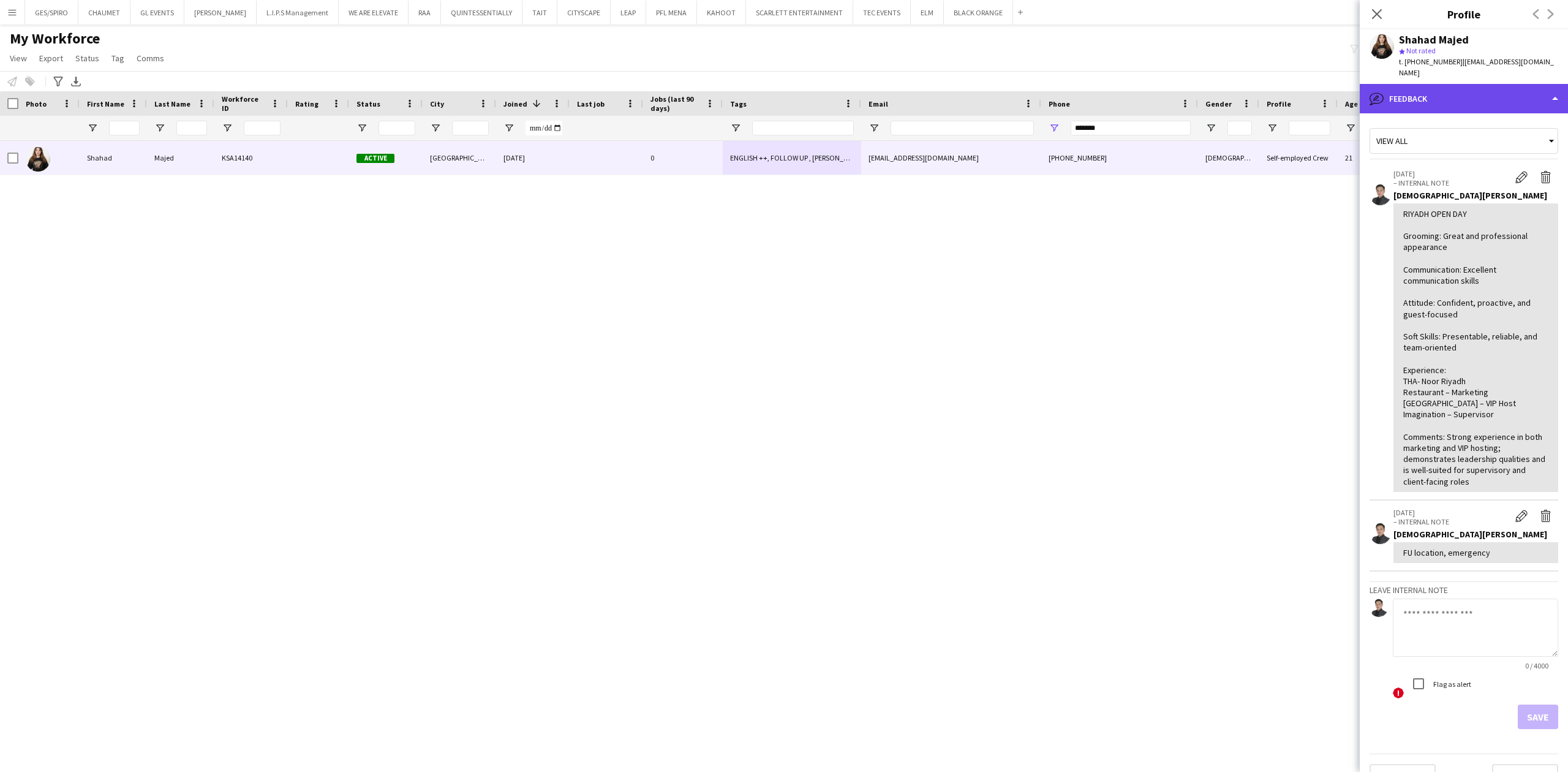
click at [1458, 89] on div "bubble-pencil Feedback" at bounding box center [1463, 98] width 208 height 29
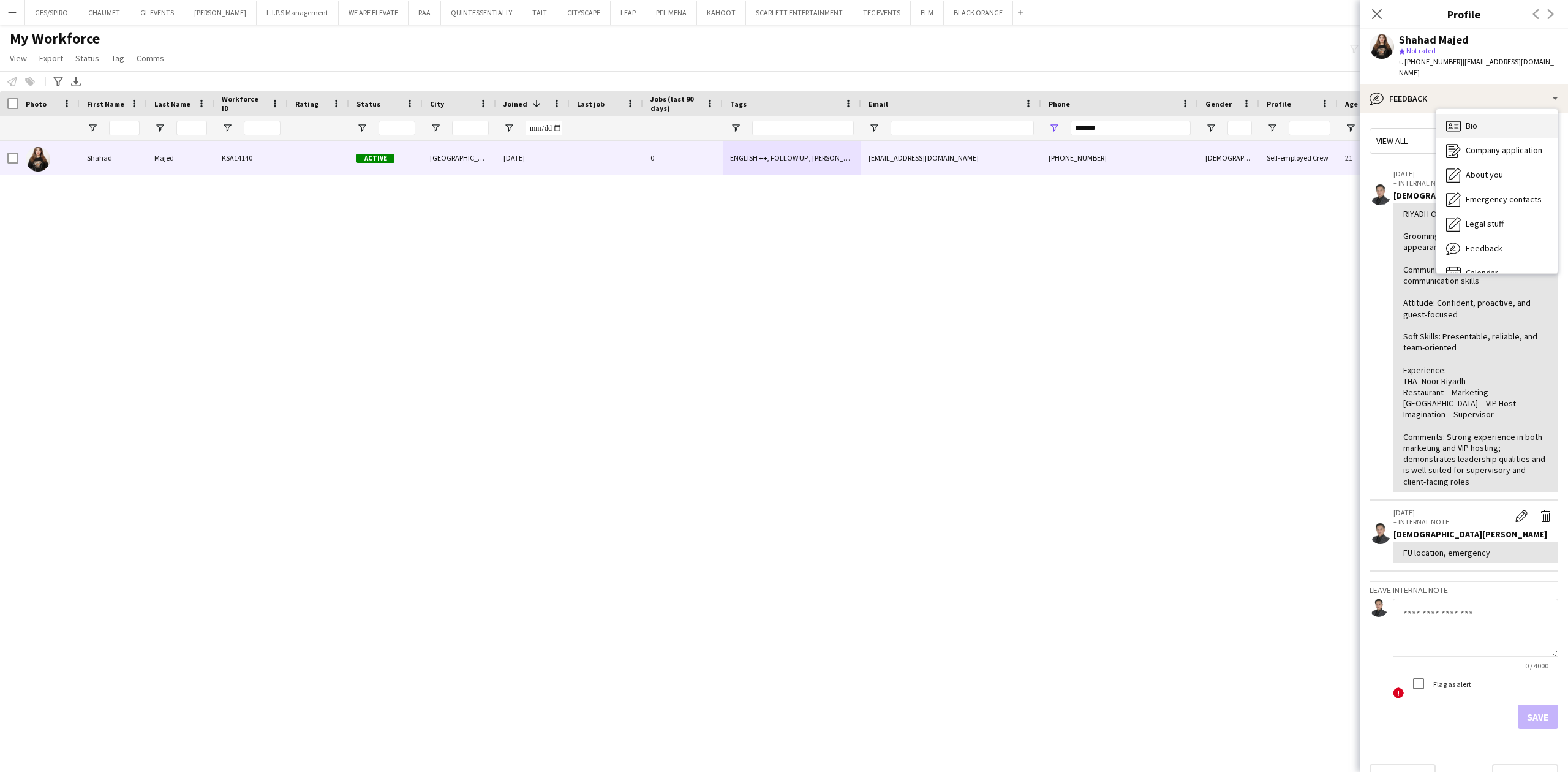
click at [1478, 122] on div "Bio Bio" at bounding box center [1497, 127] width 121 height 25
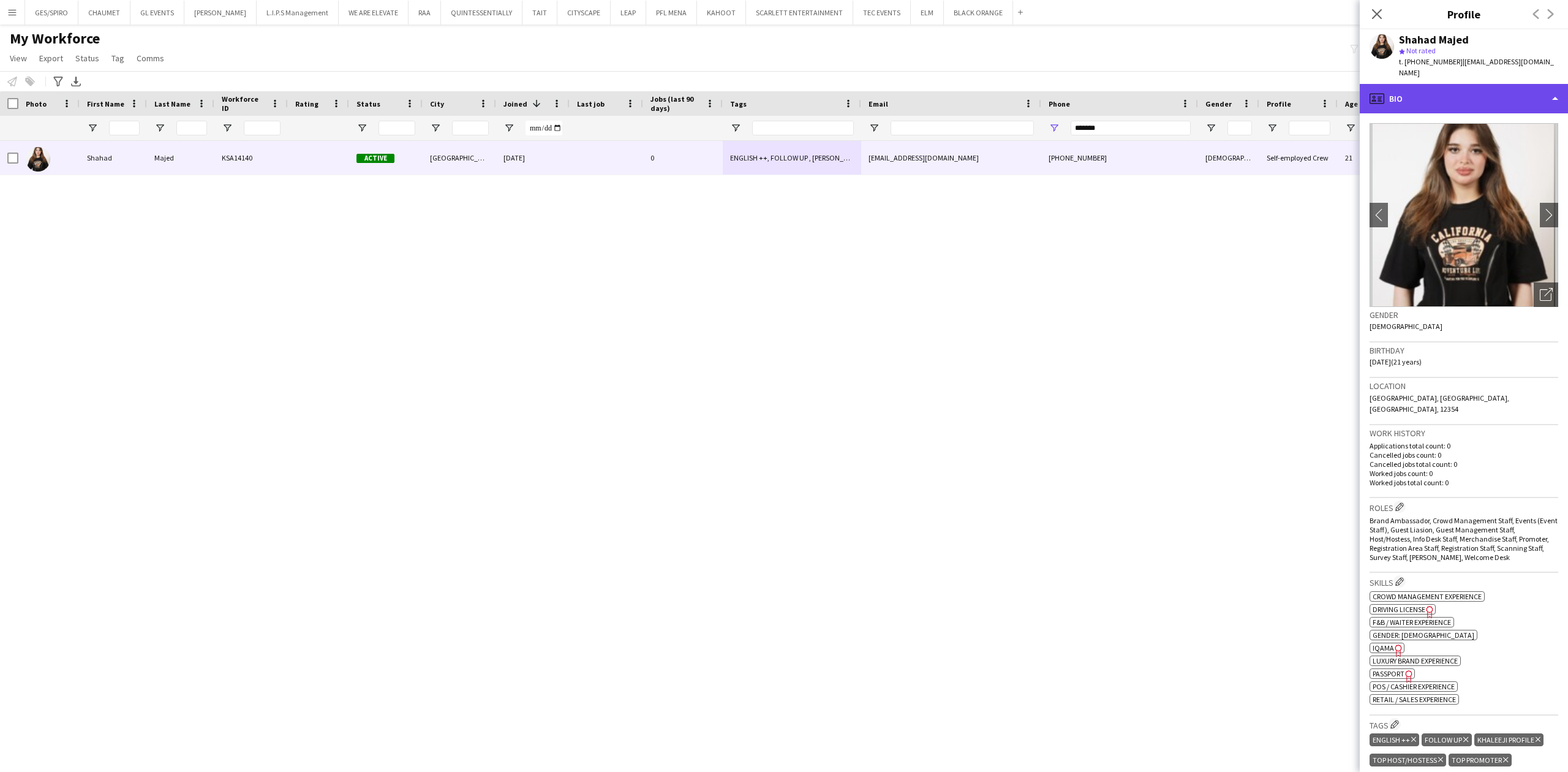
click at [1492, 90] on div "profile Bio" at bounding box center [1463, 98] width 208 height 29
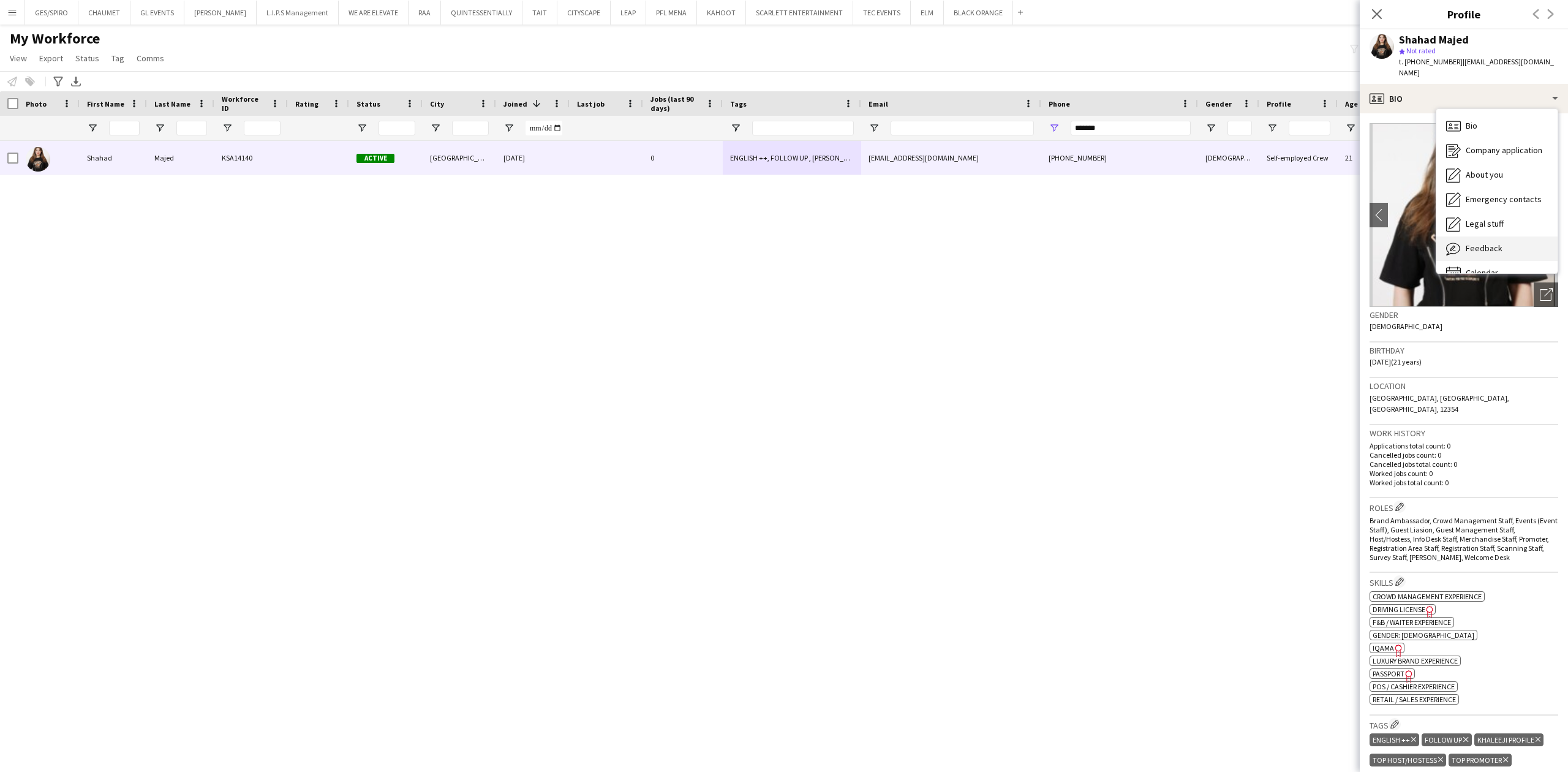
click at [1495, 243] on span "Feedback" at bounding box center [1484, 248] width 37 height 11
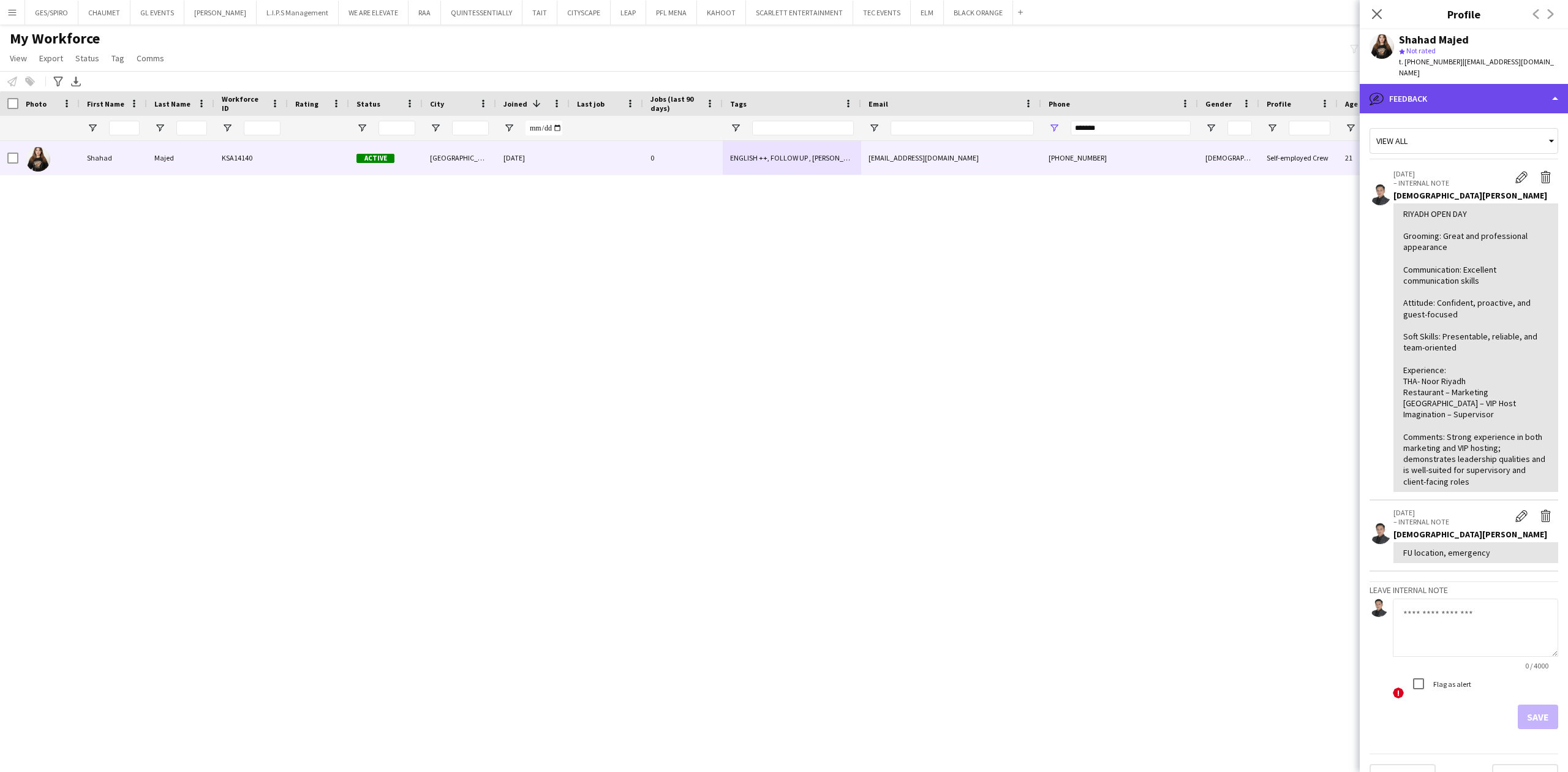
click at [1456, 91] on div "bubble-pencil Feedback" at bounding box center [1463, 98] width 208 height 29
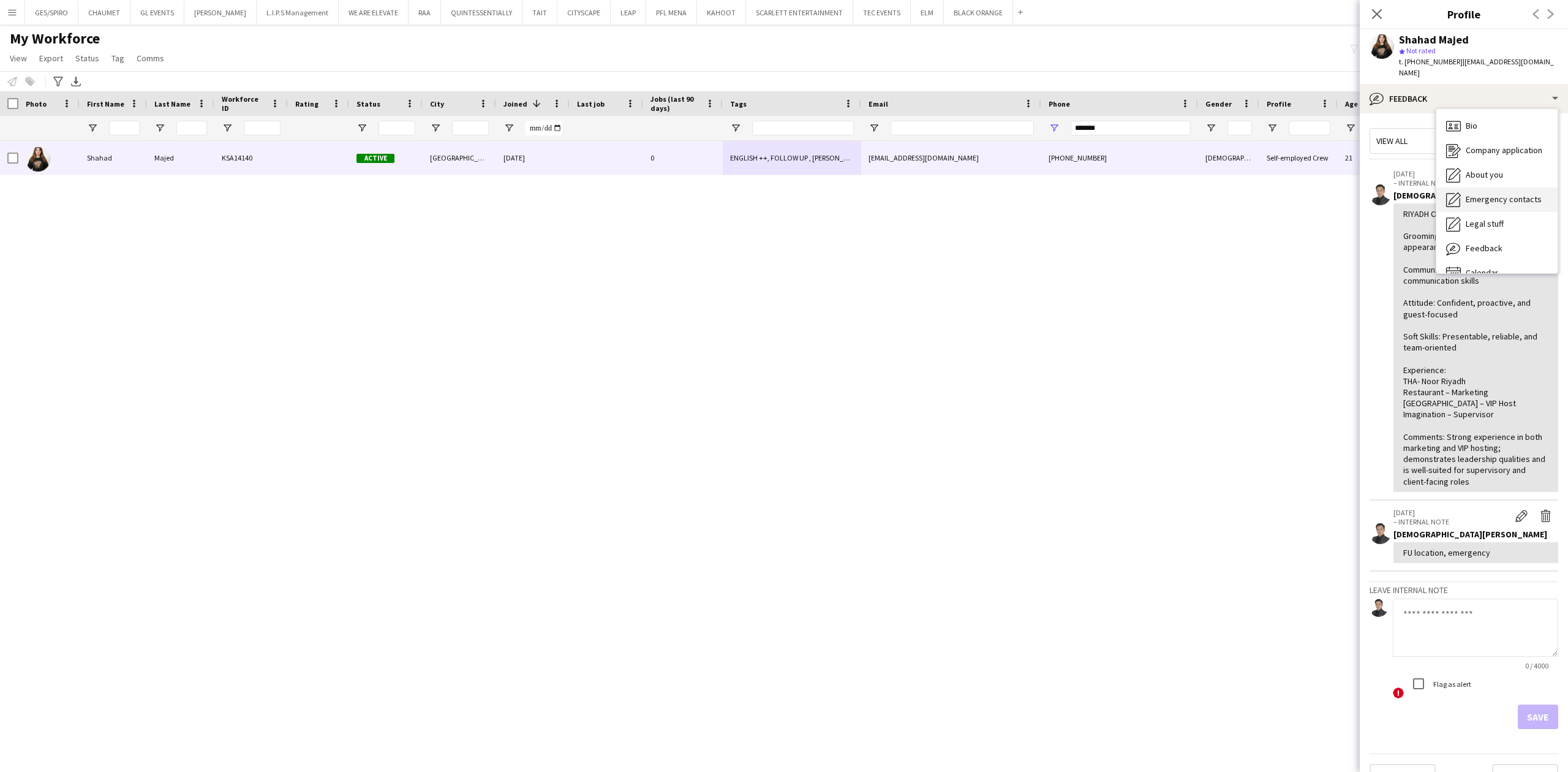
click at [1506, 193] on span "Emergency contacts" at bounding box center [1504, 199] width 76 height 11
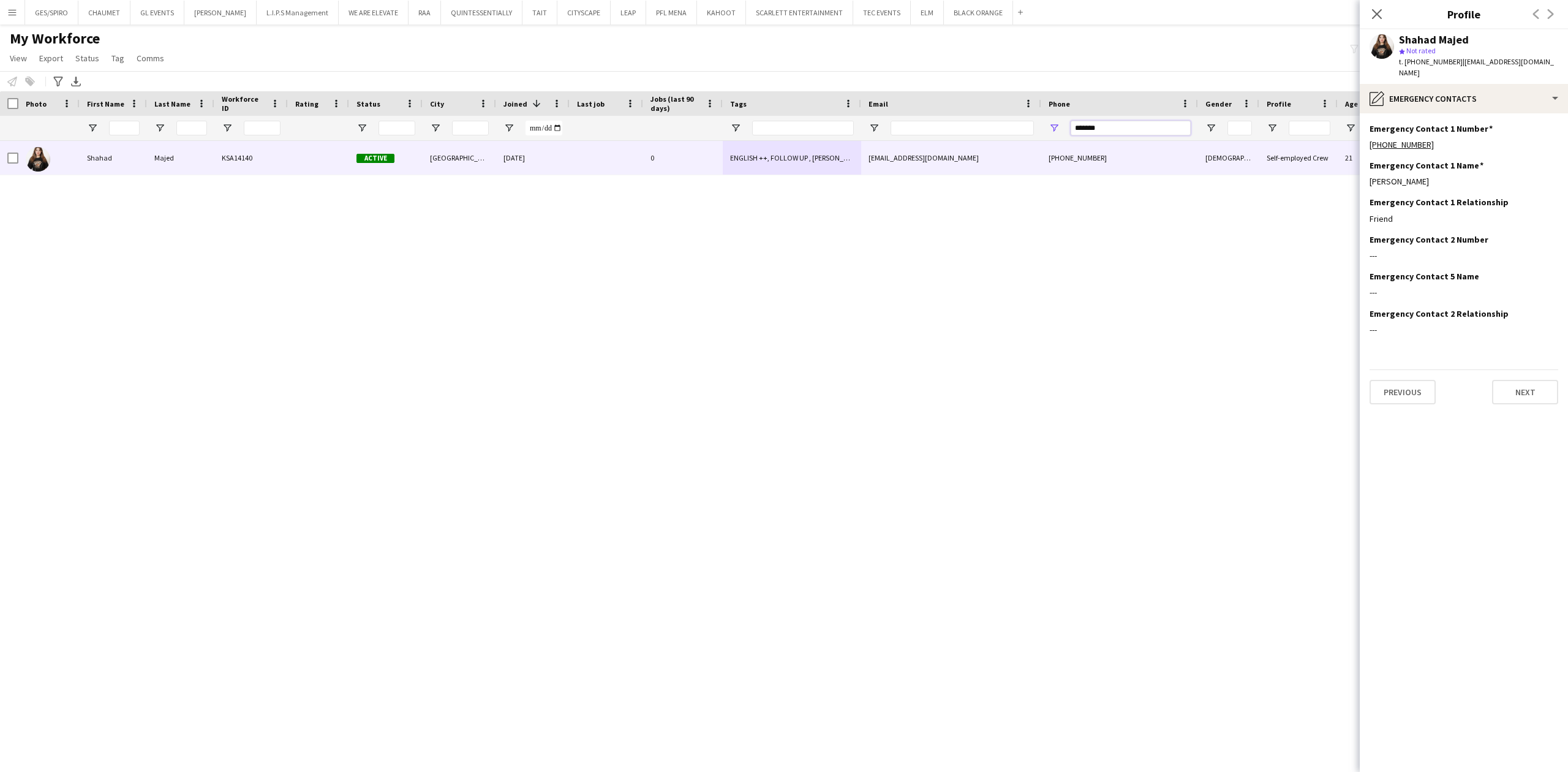
drag, startPoint x: 1148, startPoint y: 126, endPoint x: 900, endPoint y: 127, distance: 248.0
click at [901, 127] on div at bounding box center [695, 128] width 1389 height 25
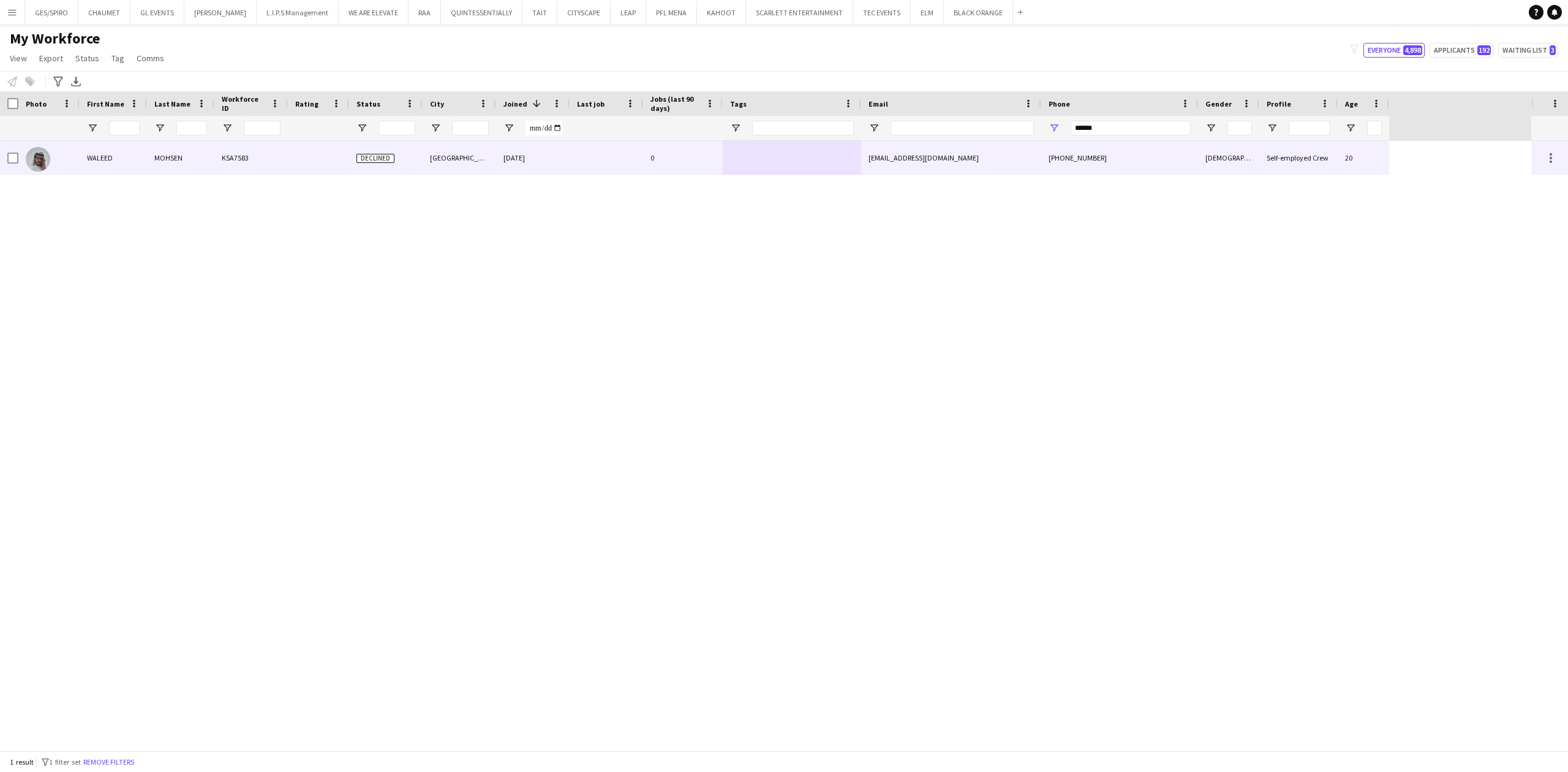
click at [875, 171] on div "wturkeyw111@gmail.com" at bounding box center [951, 157] width 180 height 33
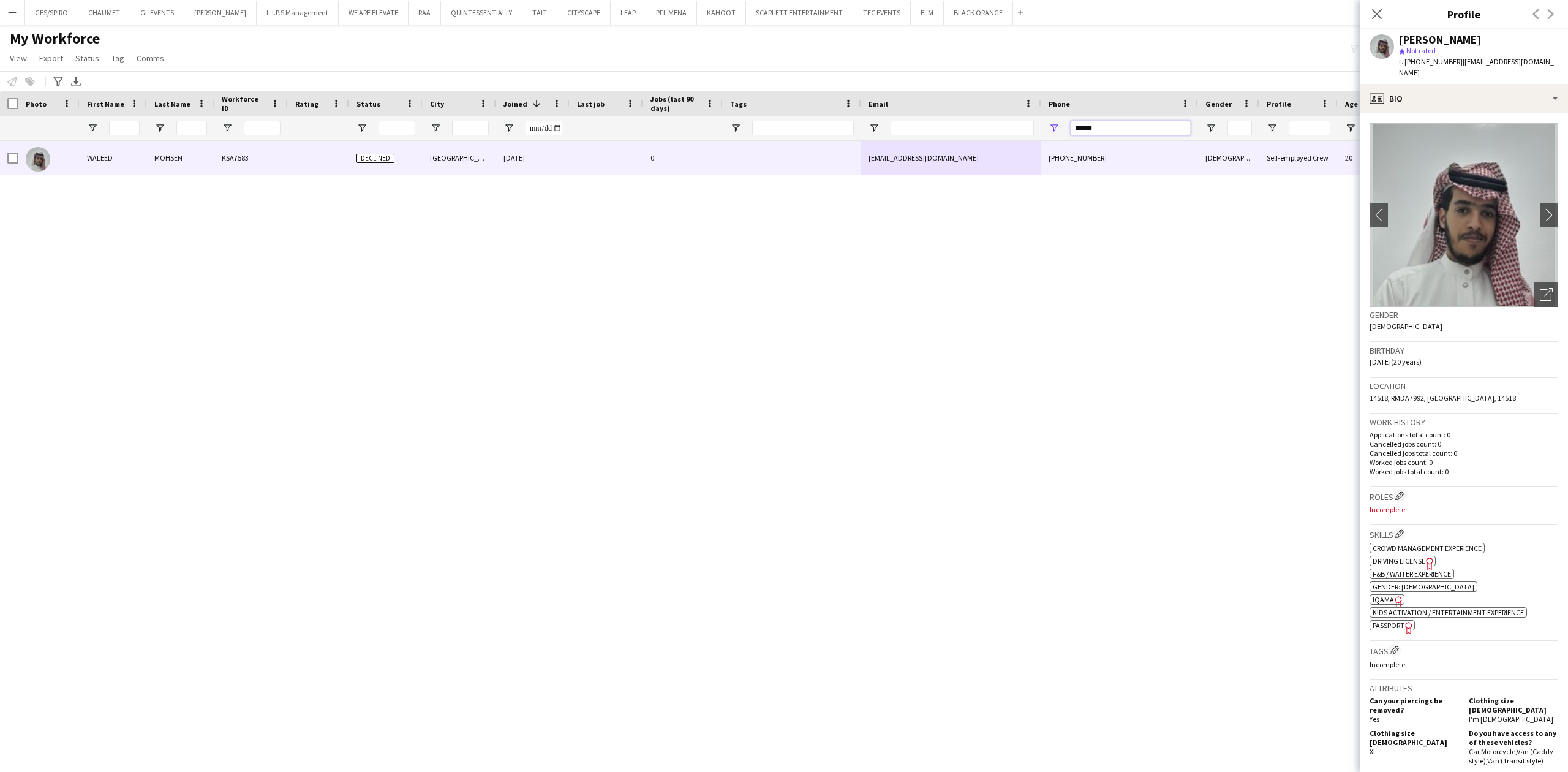
drag, startPoint x: 1130, startPoint y: 127, endPoint x: 844, endPoint y: 133, distance: 286.1
click at [846, 133] on div at bounding box center [695, 128] width 1389 height 25
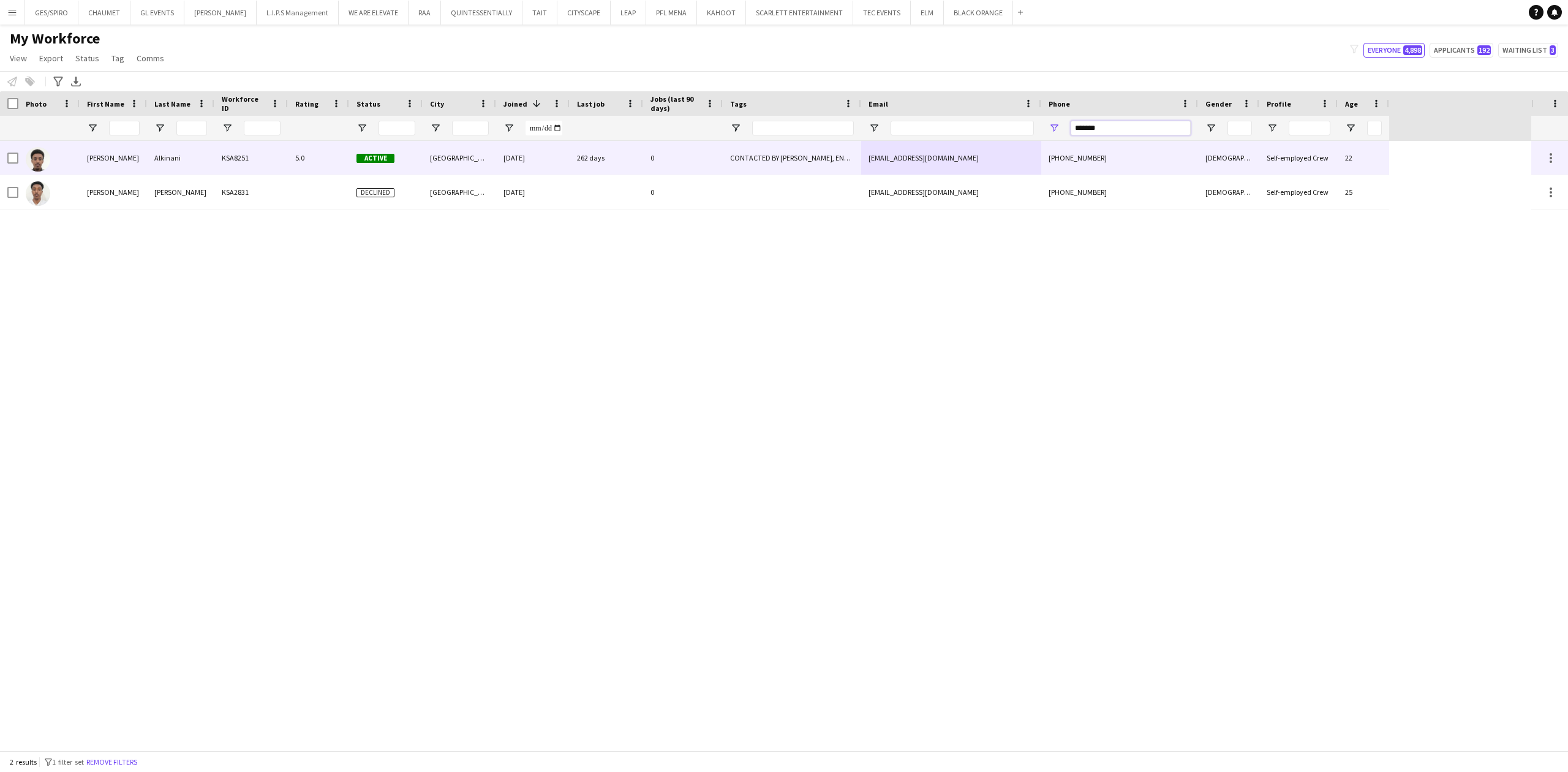
type input "*******"
click at [1005, 159] on div "abdulrahmanalkinani75@gmail.com" at bounding box center [951, 157] width 180 height 33
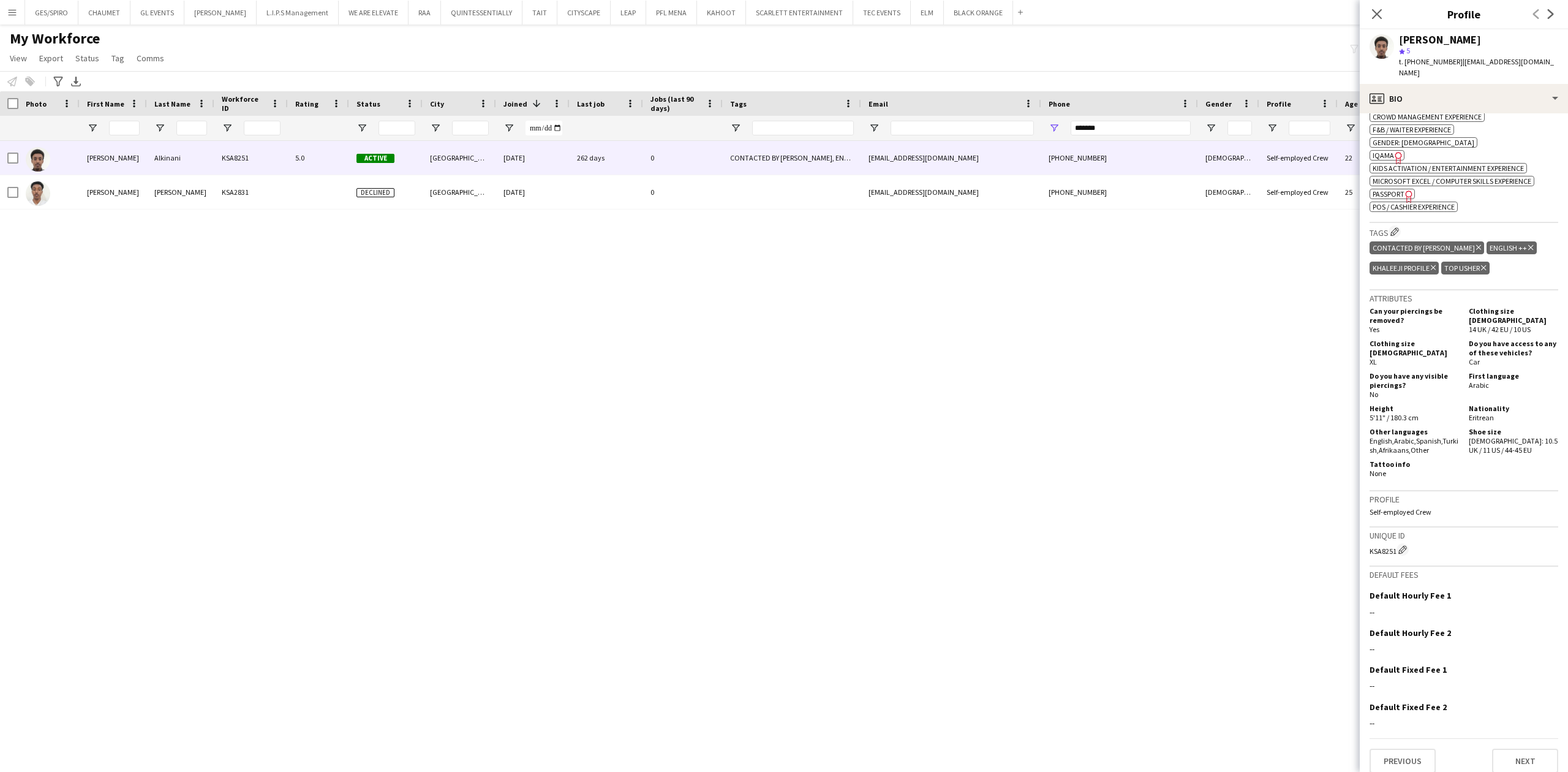
scroll to position [0, 0]
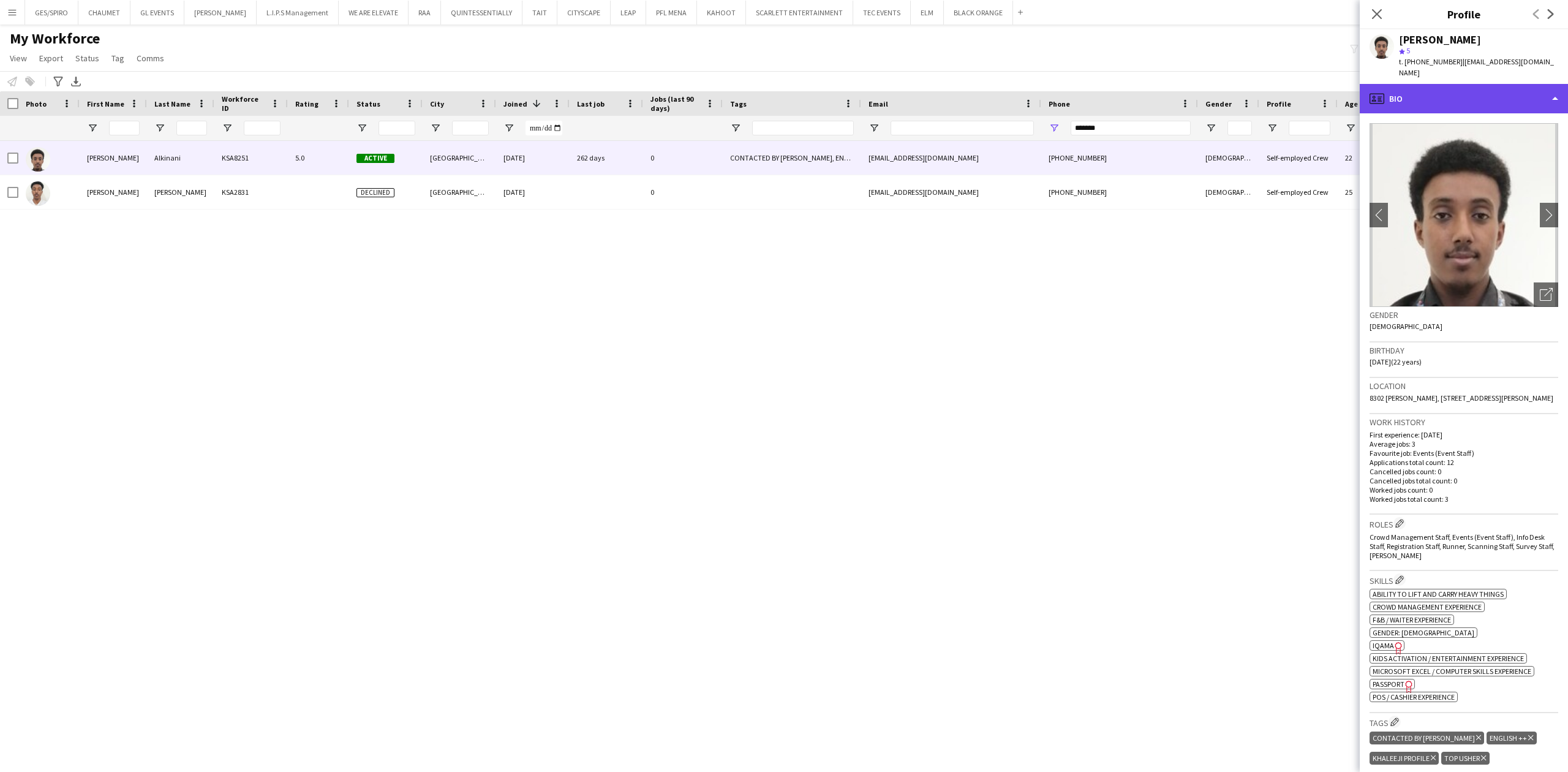
click at [1463, 98] on div "profile Bio" at bounding box center [1463, 98] width 208 height 29
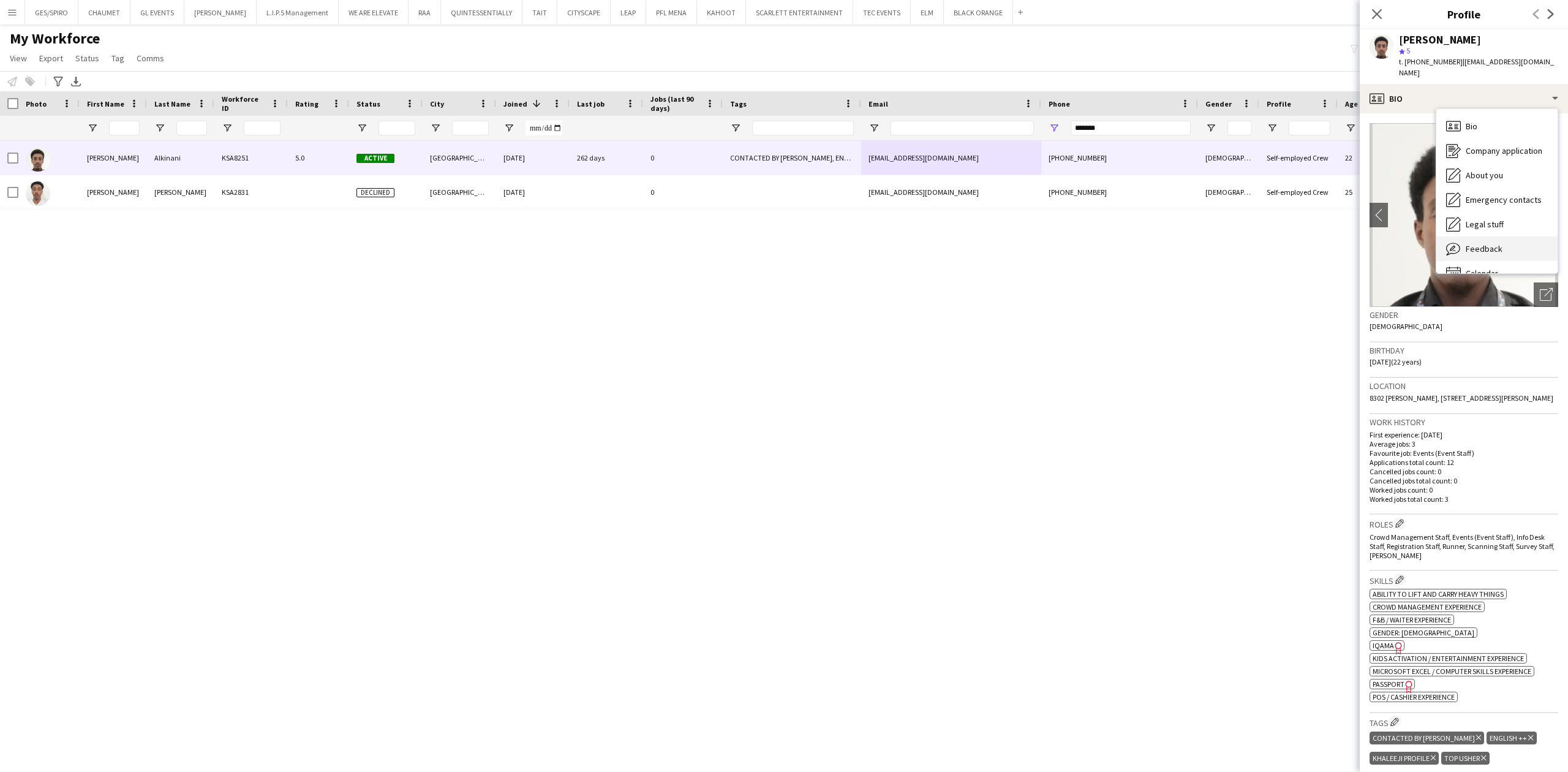
click at [1488, 259] on div "Feedback Feedback" at bounding box center [1497, 249] width 121 height 25
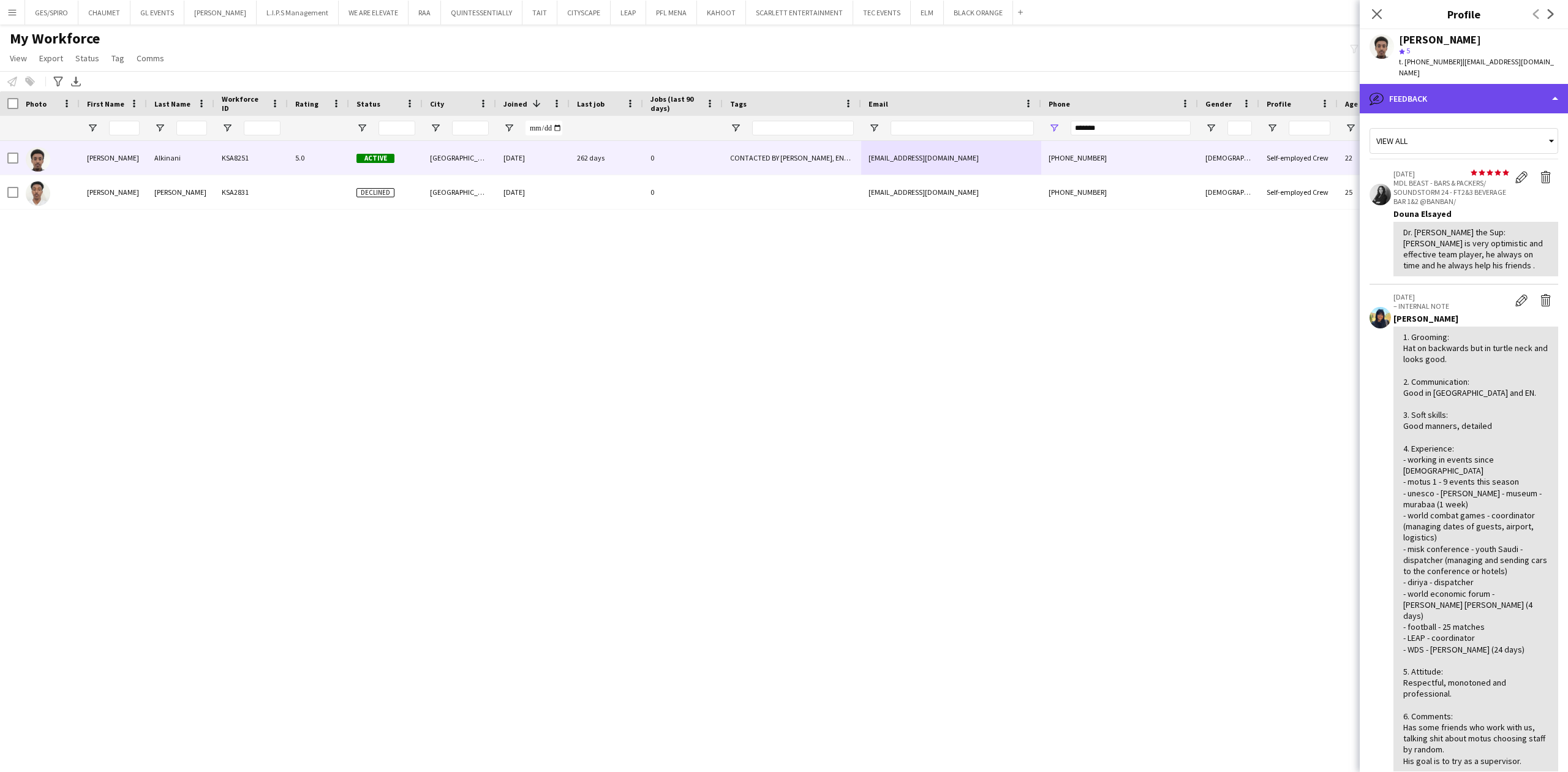
click at [1407, 91] on div "bubble-pencil Feedback" at bounding box center [1463, 98] width 208 height 29
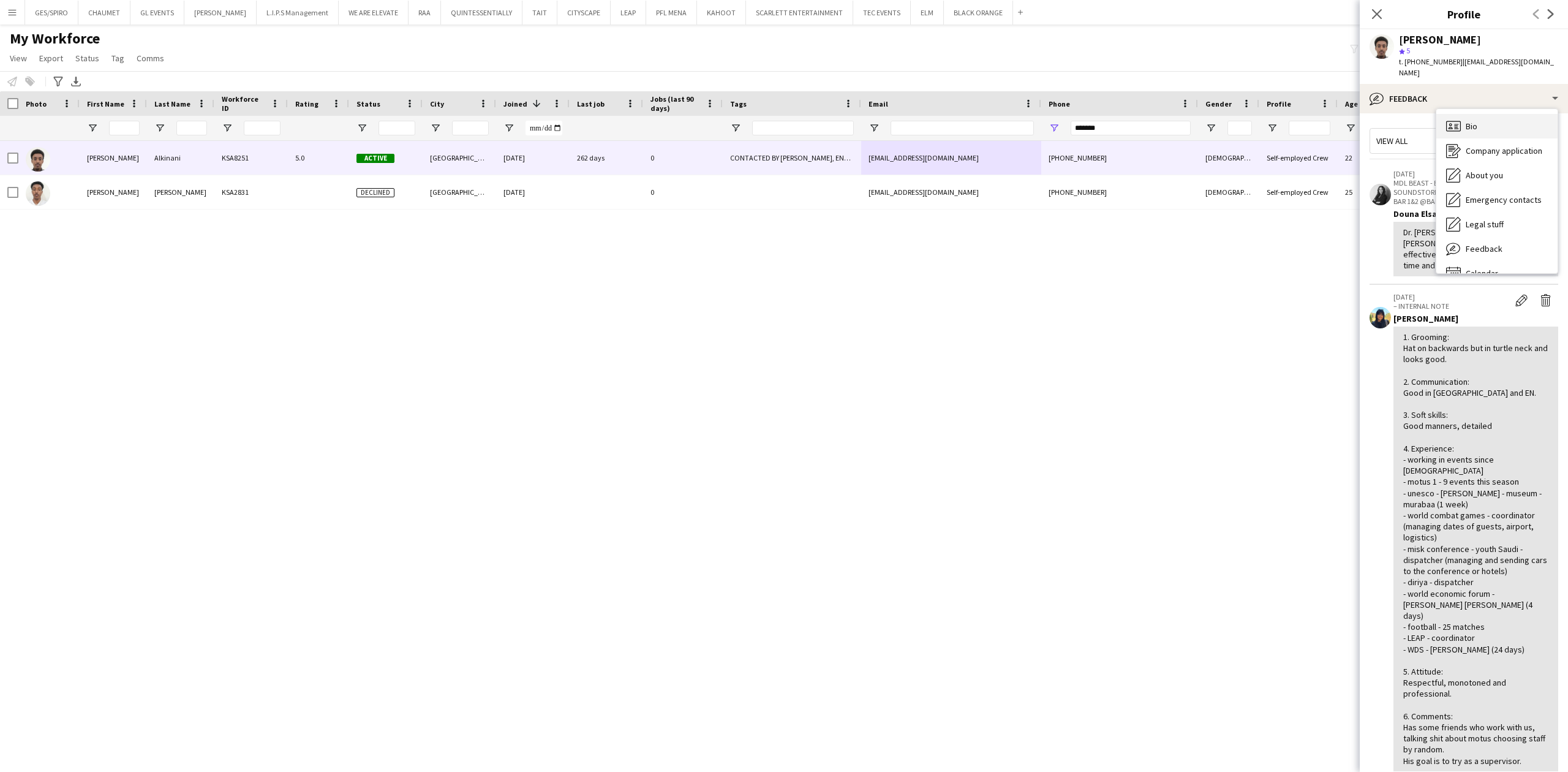
click at [1491, 120] on div "Bio Bio" at bounding box center [1497, 127] width 121 height 25
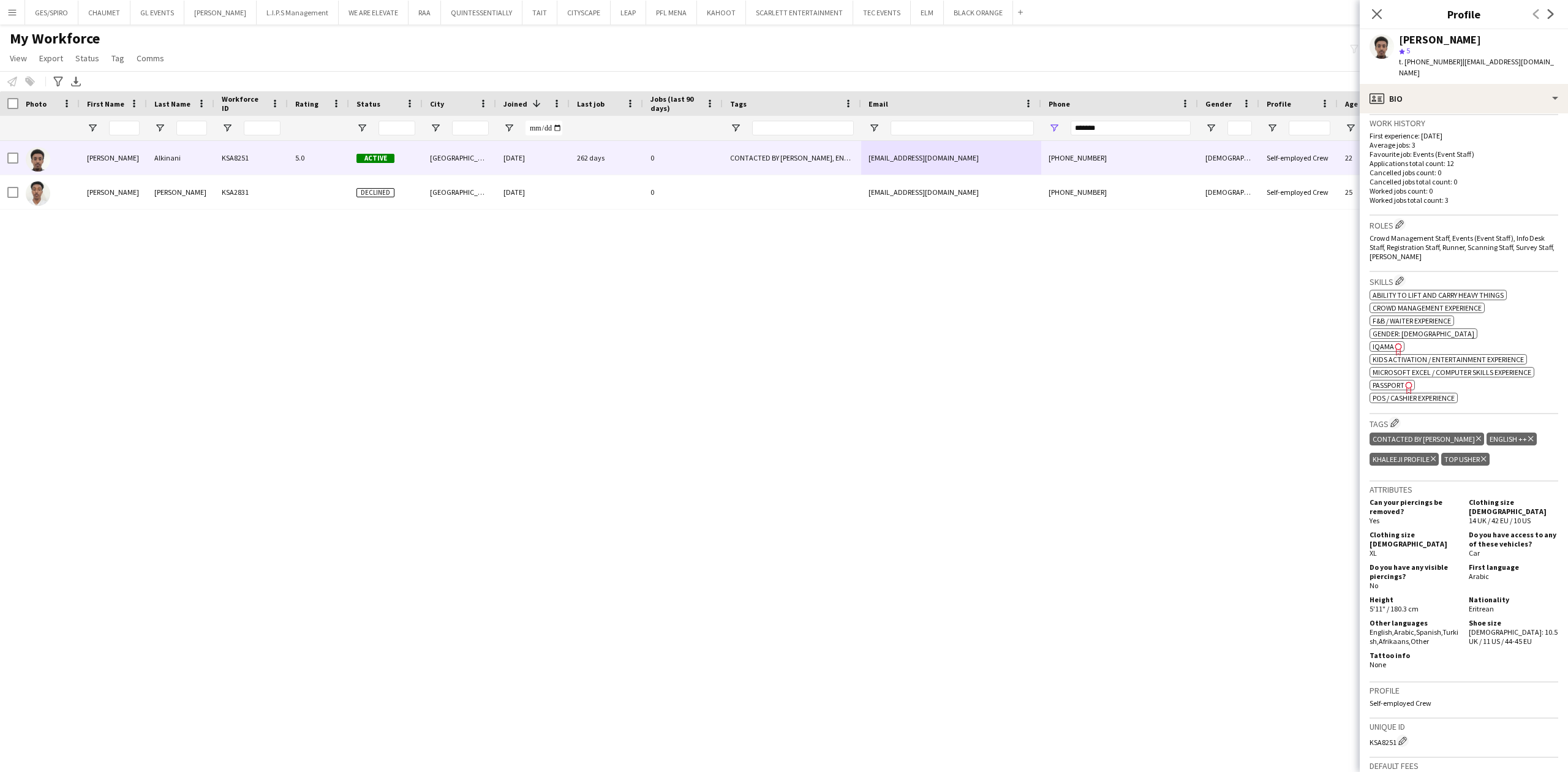
scroll to position [326, 0]
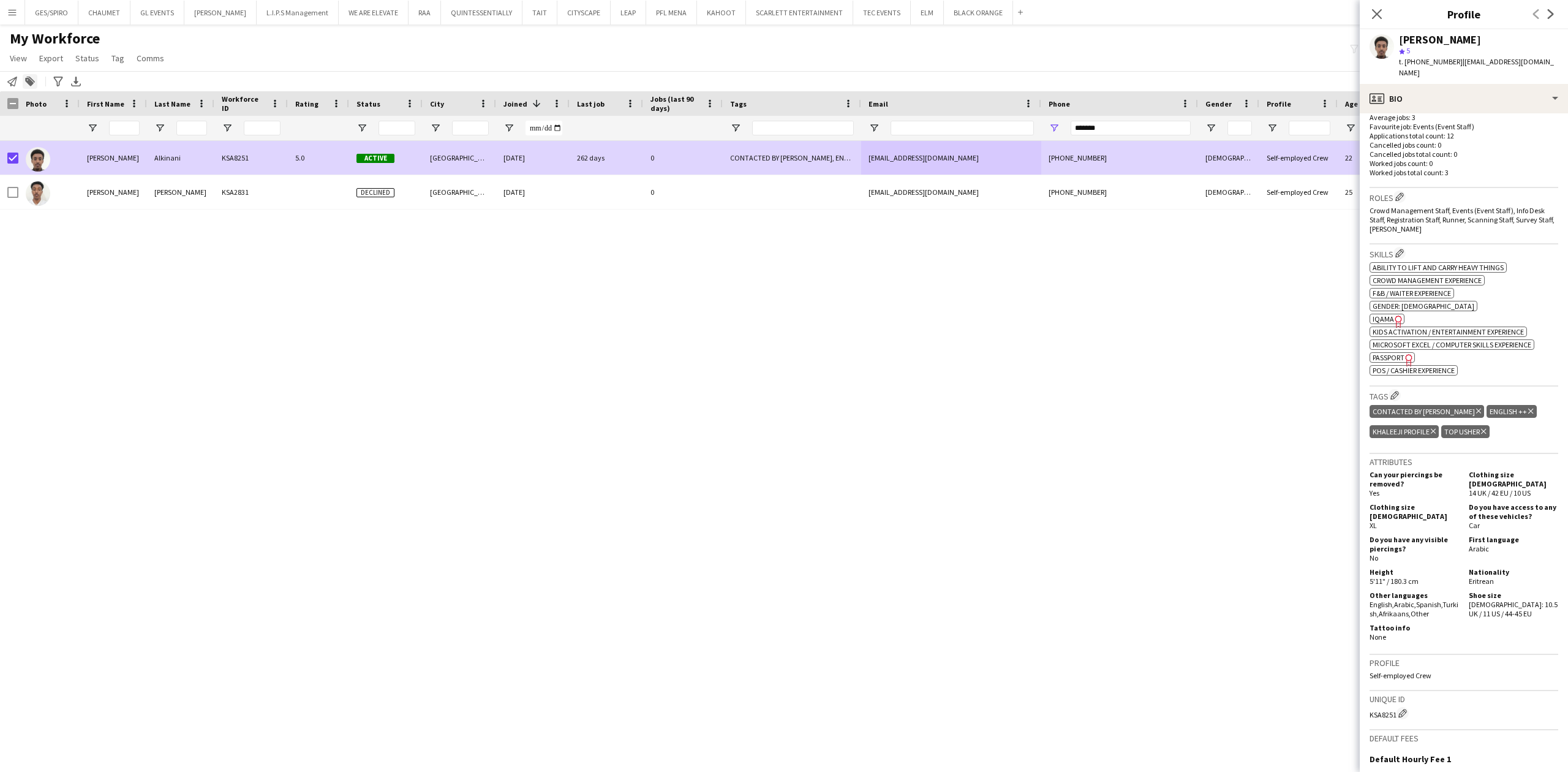
click at [23, 77] on div "Add to tag" at bounding box center [30, 81] width 15 height 15
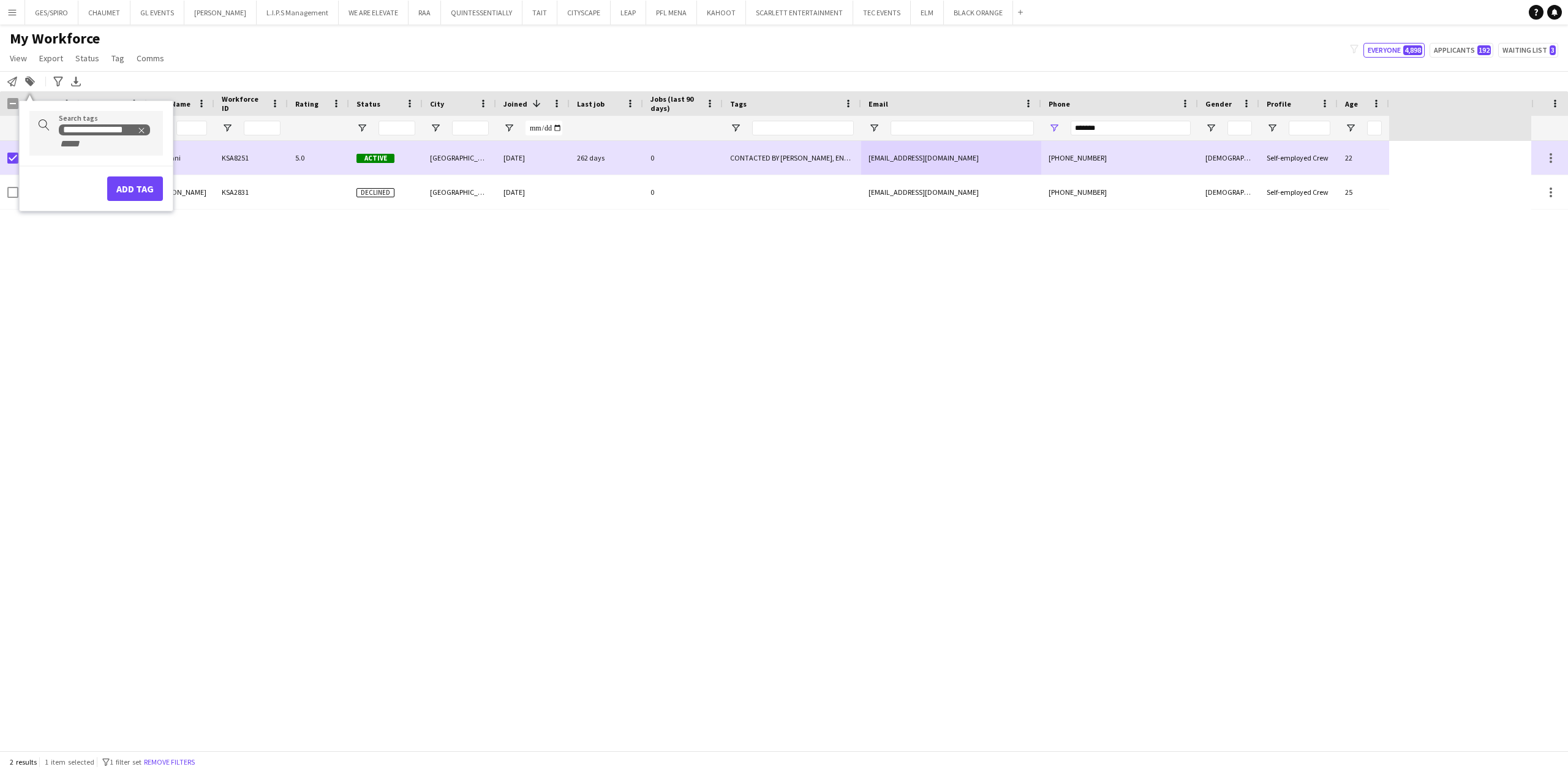
click at [116, 153] on div "**********" at bounding box center [96, 133] width 134 height 45
type input "***"
click at [89, 209] on div "TOP PROMOTER" at bounding box center [77, 203] width 134 height 29
click at [137, 185] on div "Add tag" at bounding box center [96, 196] width 153 height 35
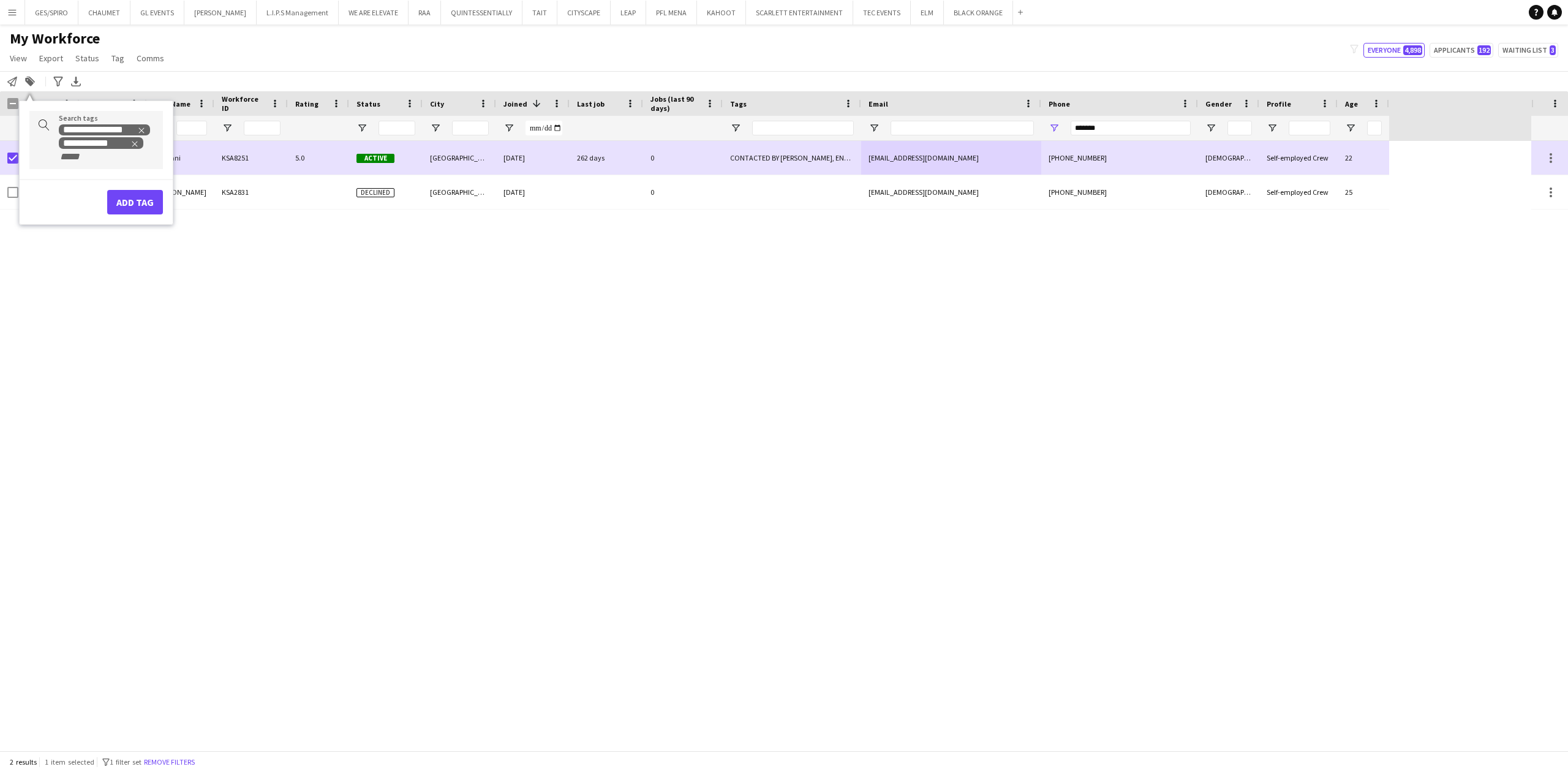
click at [164, 200] on div "Add tag" at bounding box center [96, 196] width 153 height 35
click at [150, 204] on button "Add tag" at bounding box center [135, 202] width 55 height 25
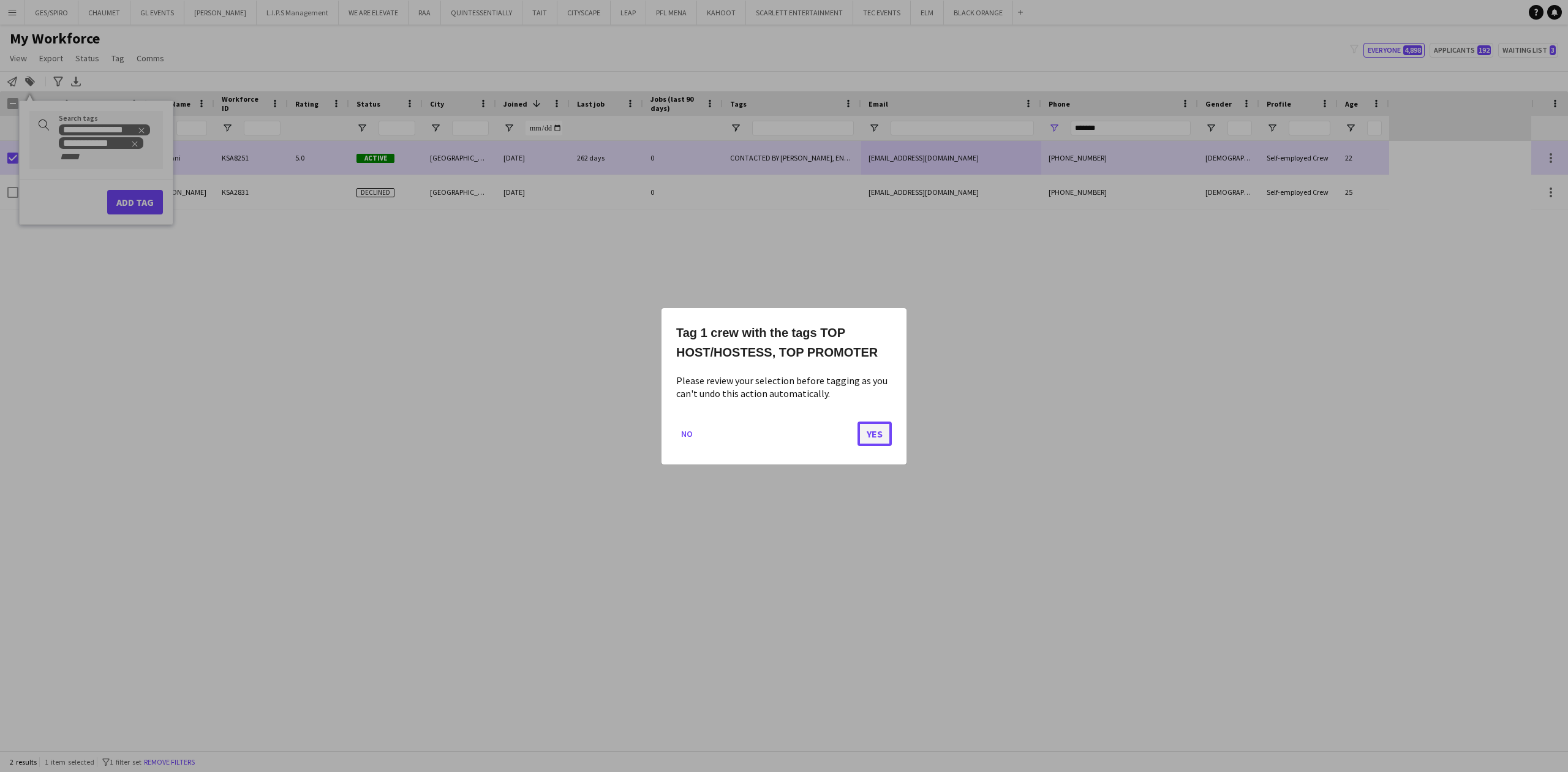
click at [873, 427] on button "Yes" at bounding box center [874, 433] width 34 height 25
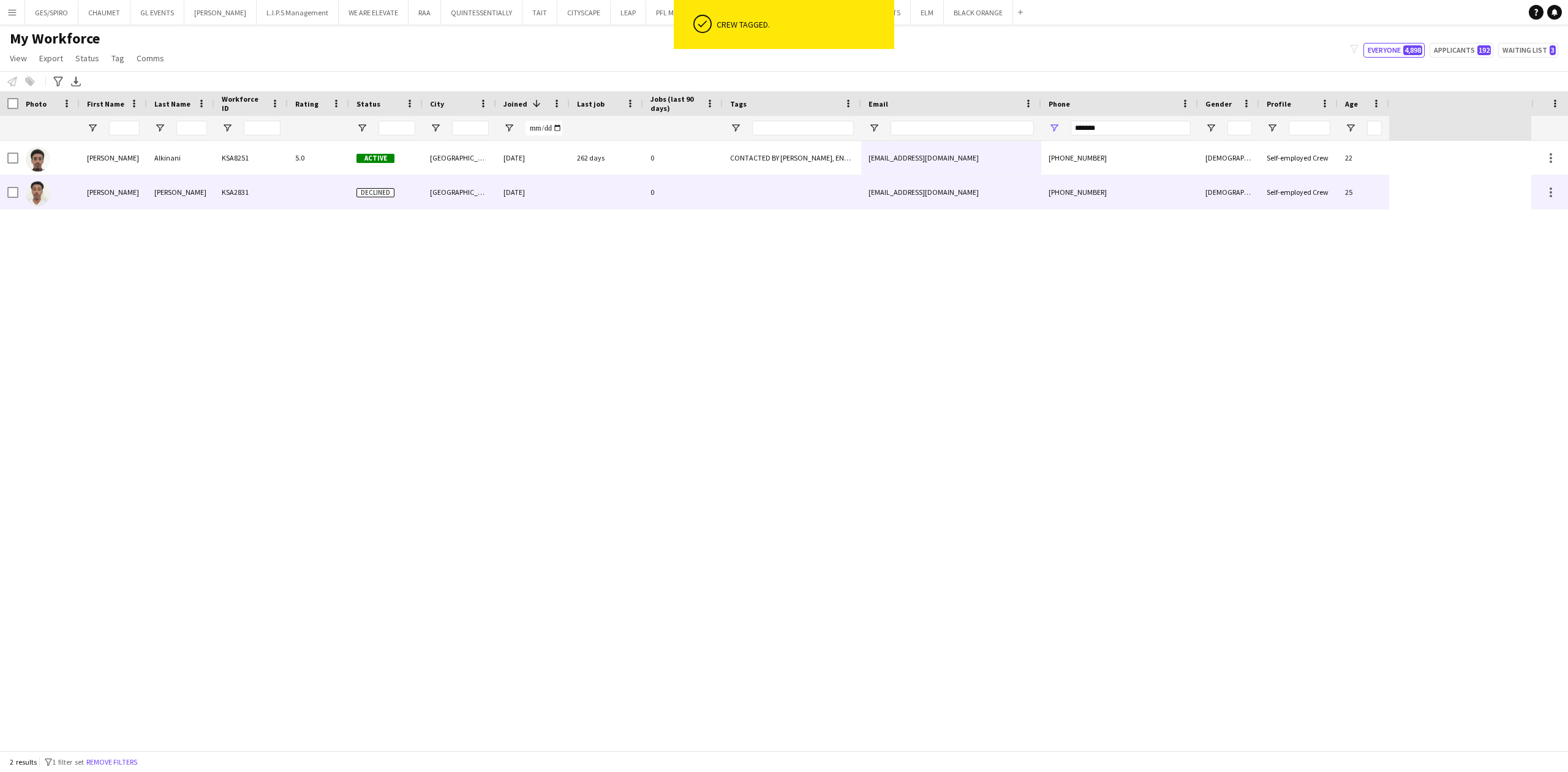
click at [588, 163] on div "262 days" at bounding box center [607, 157] width 74 height 33
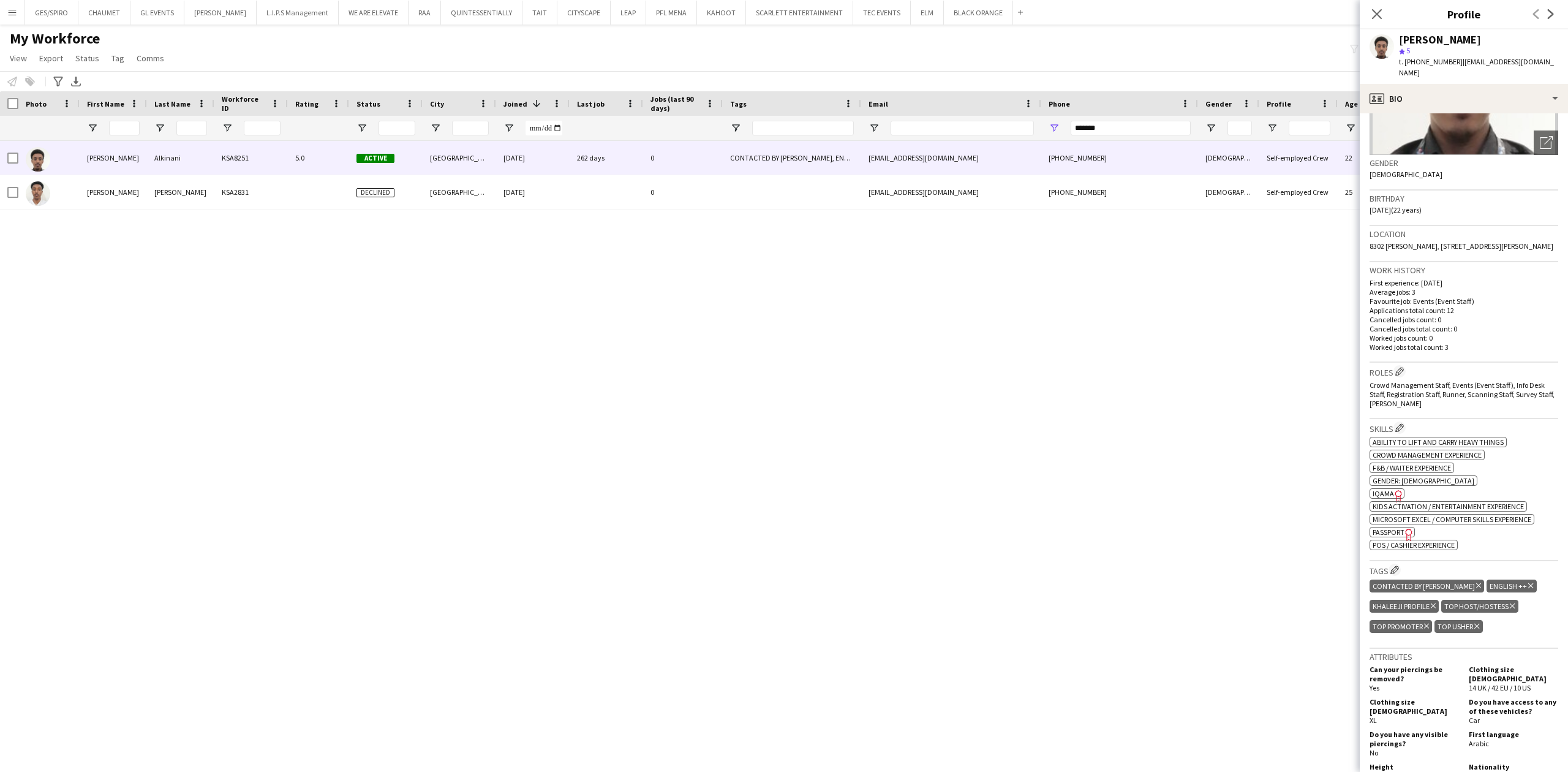
scroll to position [408, 0]
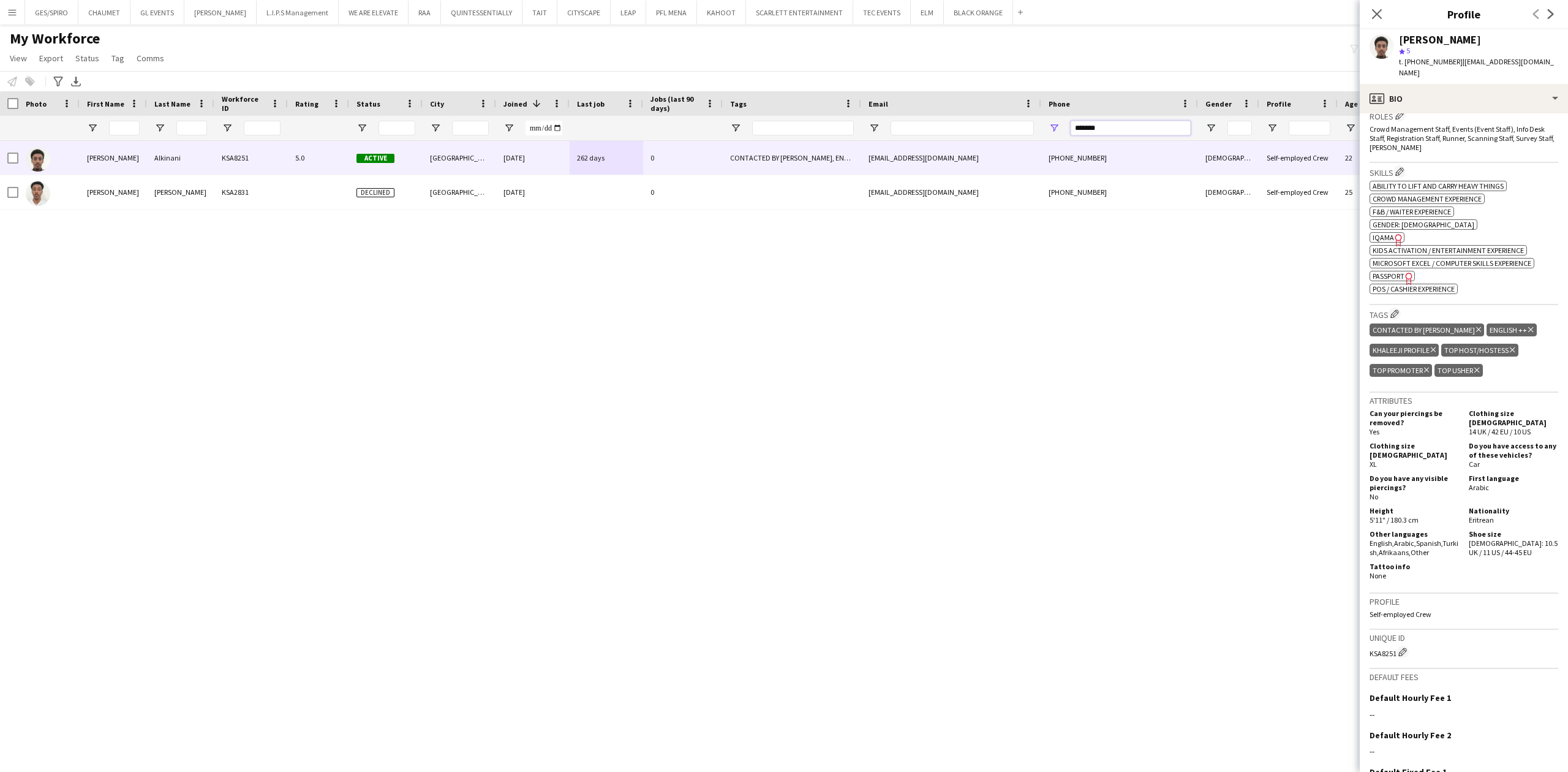
drag, startPoint x: 1131, startPoint y: 126, endPoint x: 953, endPoint y: 126, distance: 178.0
click at [953, 126] on div at bounding box center [695, 128] width 1389 height 25
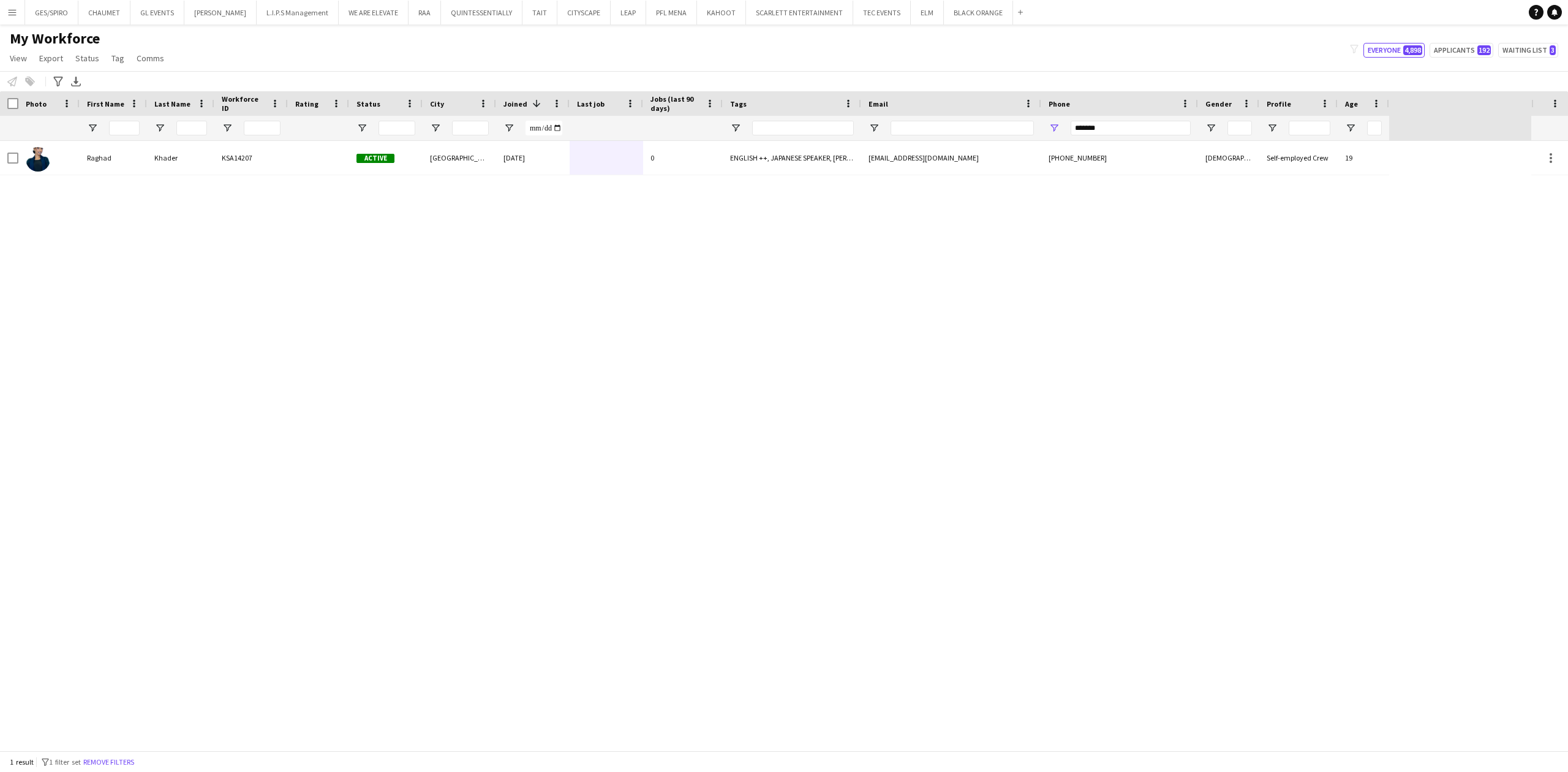
click at [659, 180] on div "Raghad Khader KSA14207 Active Riyadh 29-08-2025 0 ENGLISH ++, JAPANESE SPEAKER,…" at bounding box center [765, 445] width 1531 height 609
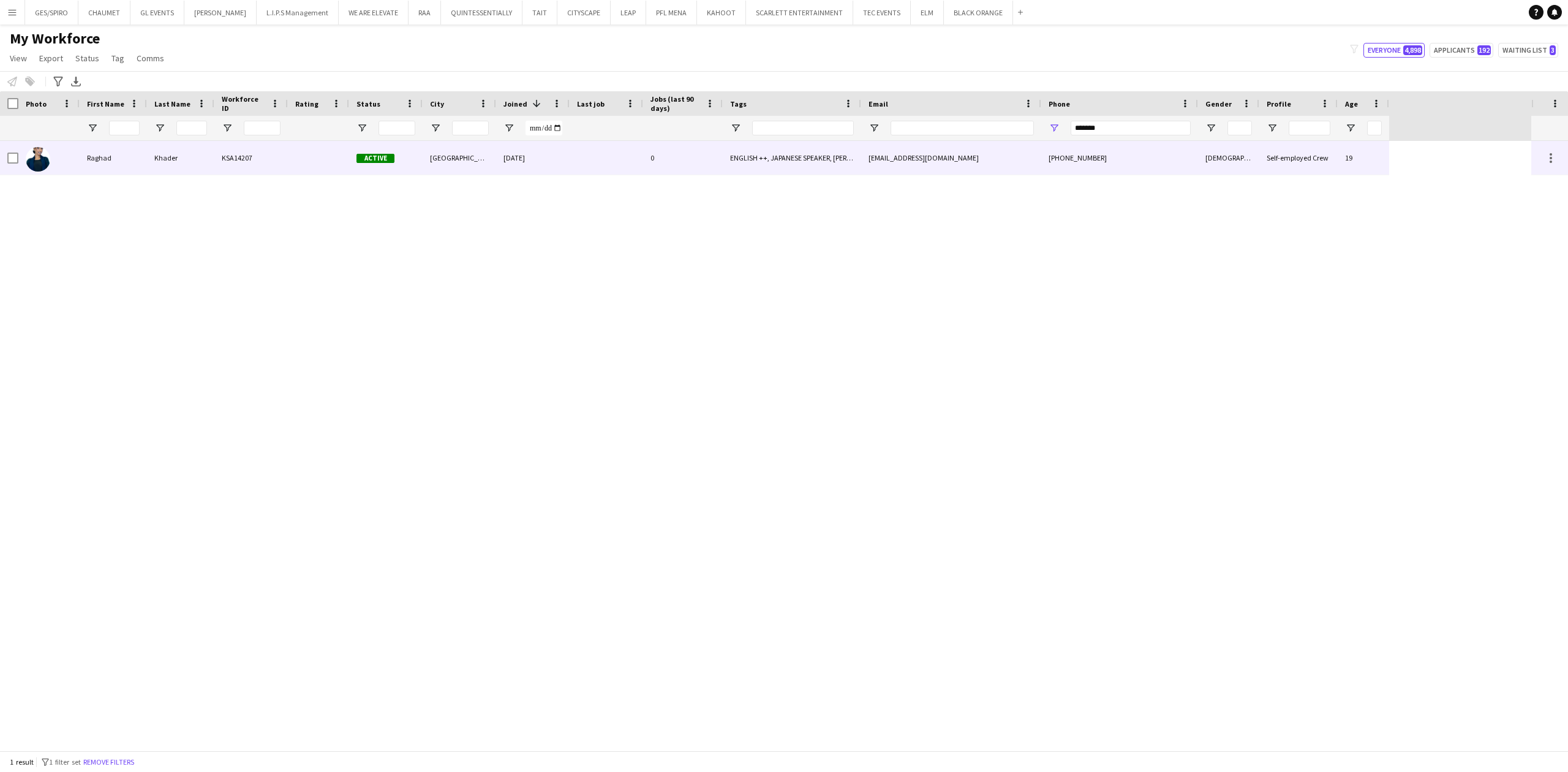
click at [664, 172] on div "0" at bounding box center [682, 157] width 80 height 33
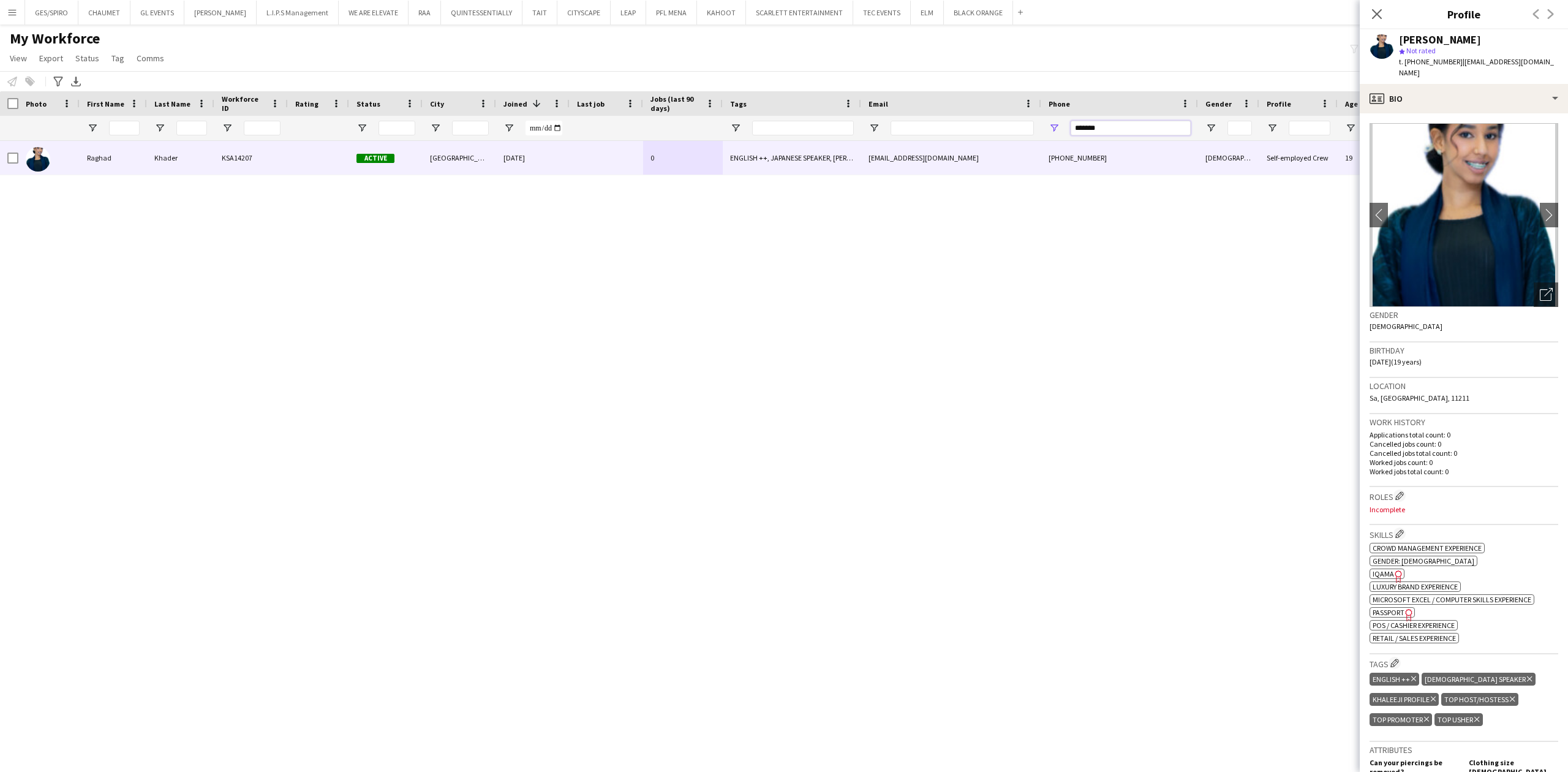
drag, startPoint x: 1134, startPoint y: 125, endPoint x: 976, endPoint y: 131, distance: 158.1
click at [979, 130] on div at bounding box center [695, 128] width 1389 height 25
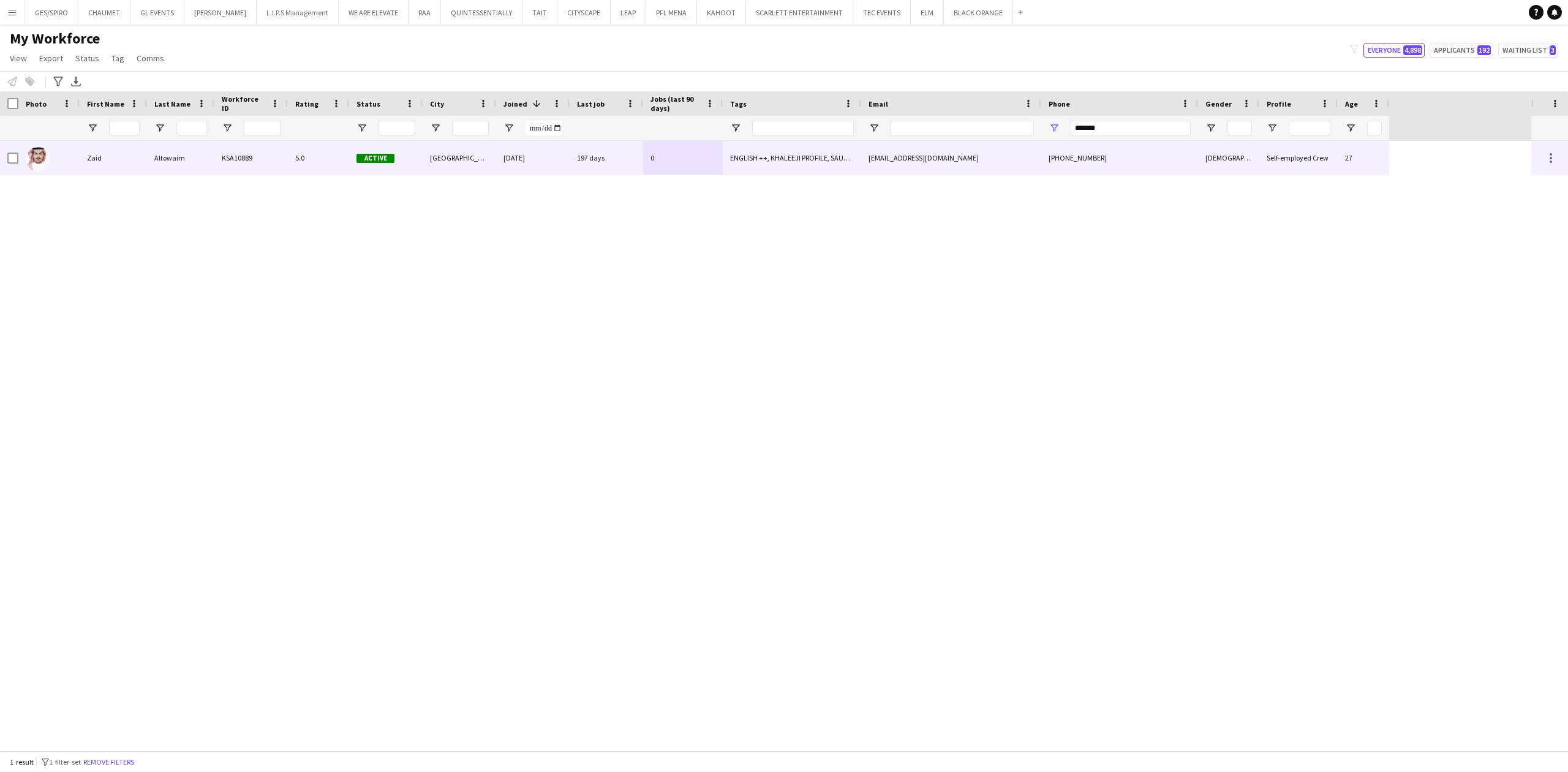
click at [417, 174] on div "Active" at bounding box center [386, 157] width 74 height 33
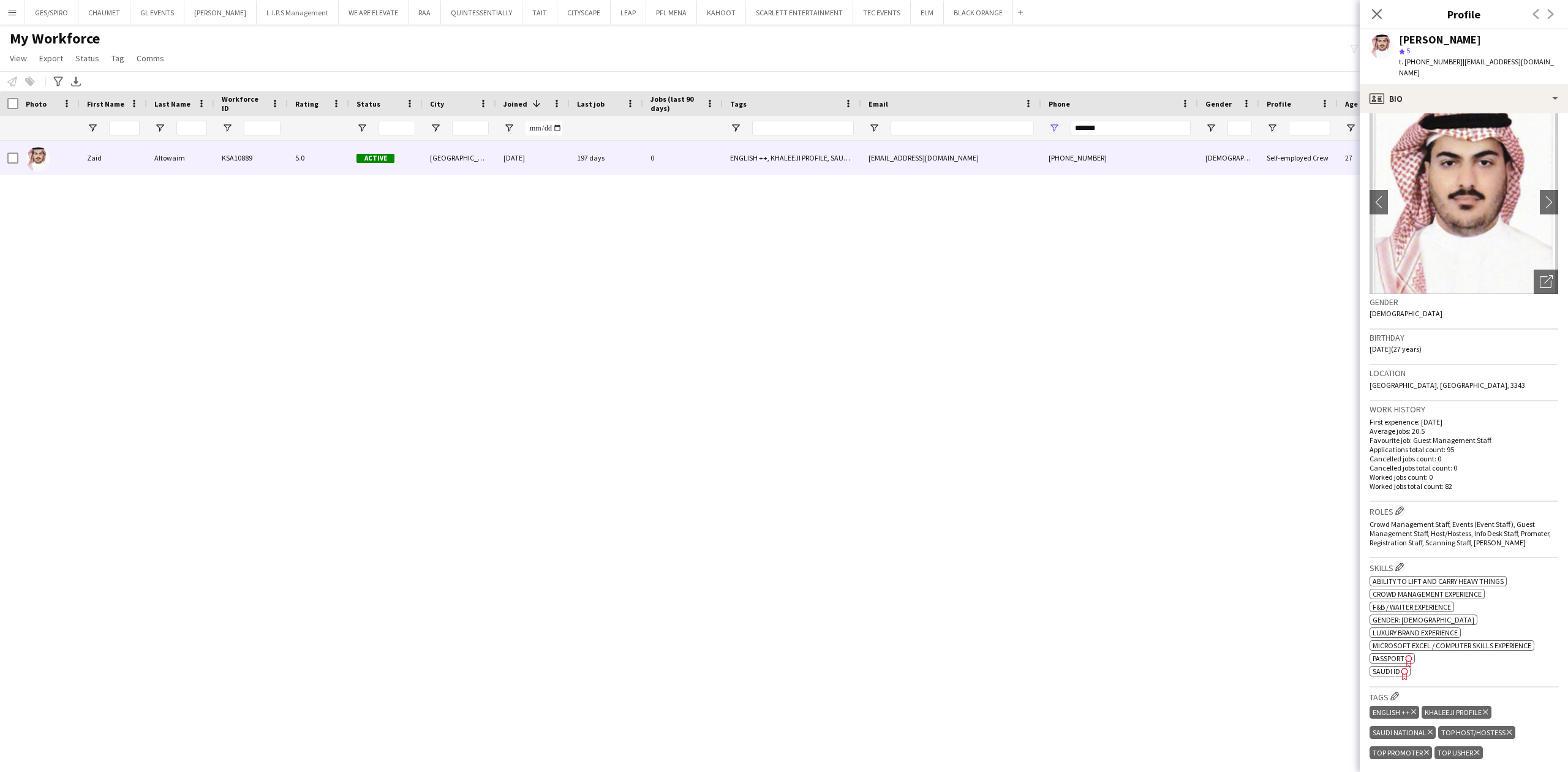
scroll to position [0, 0]
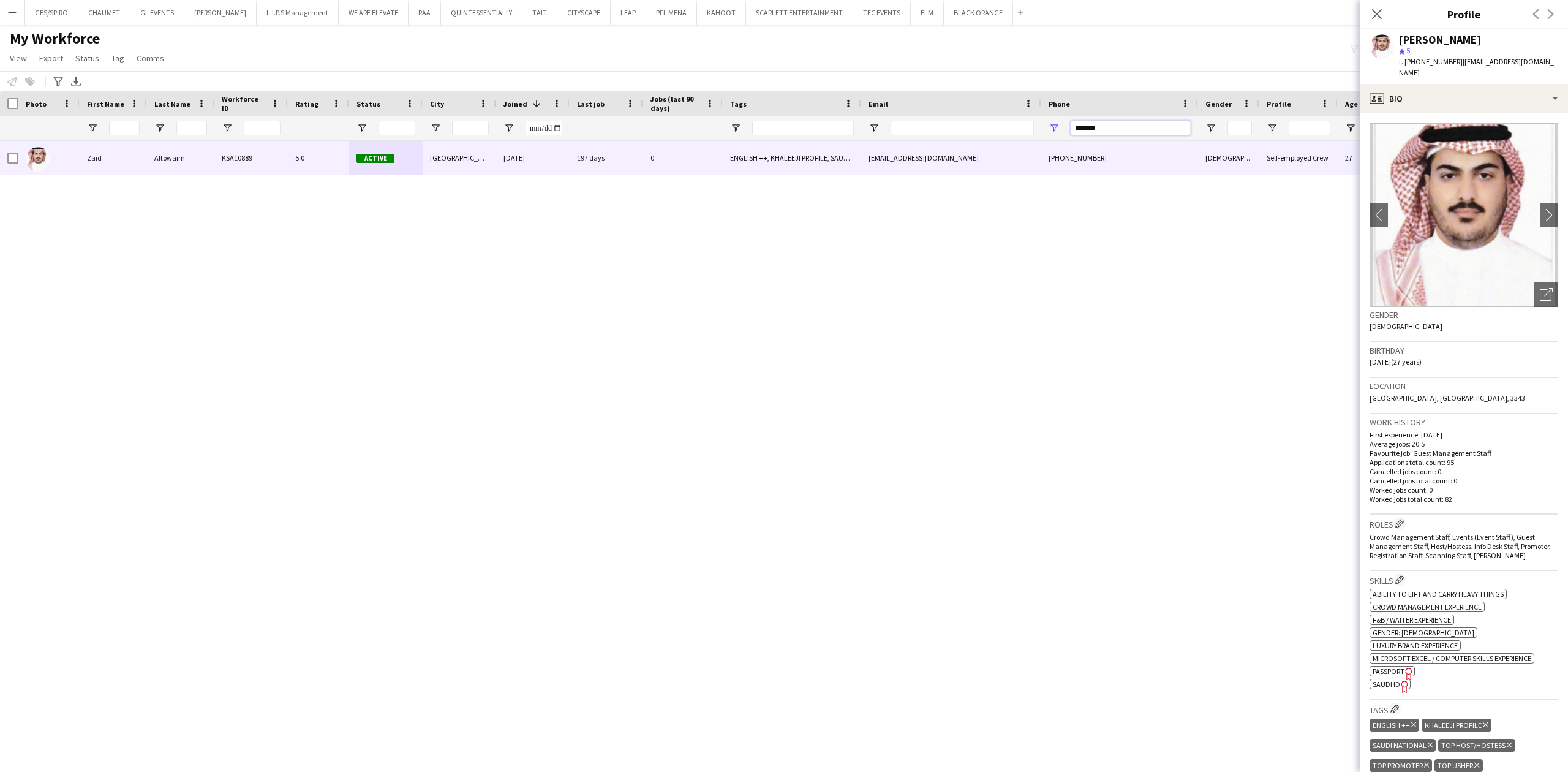
drag, startPoint x: 1111, startPoint y: 126, endPoint x: 916, endPoint y: 126, distance: 195.0
click at [917, 126] on div at bounding box center [695, 128] width 1389 height 25
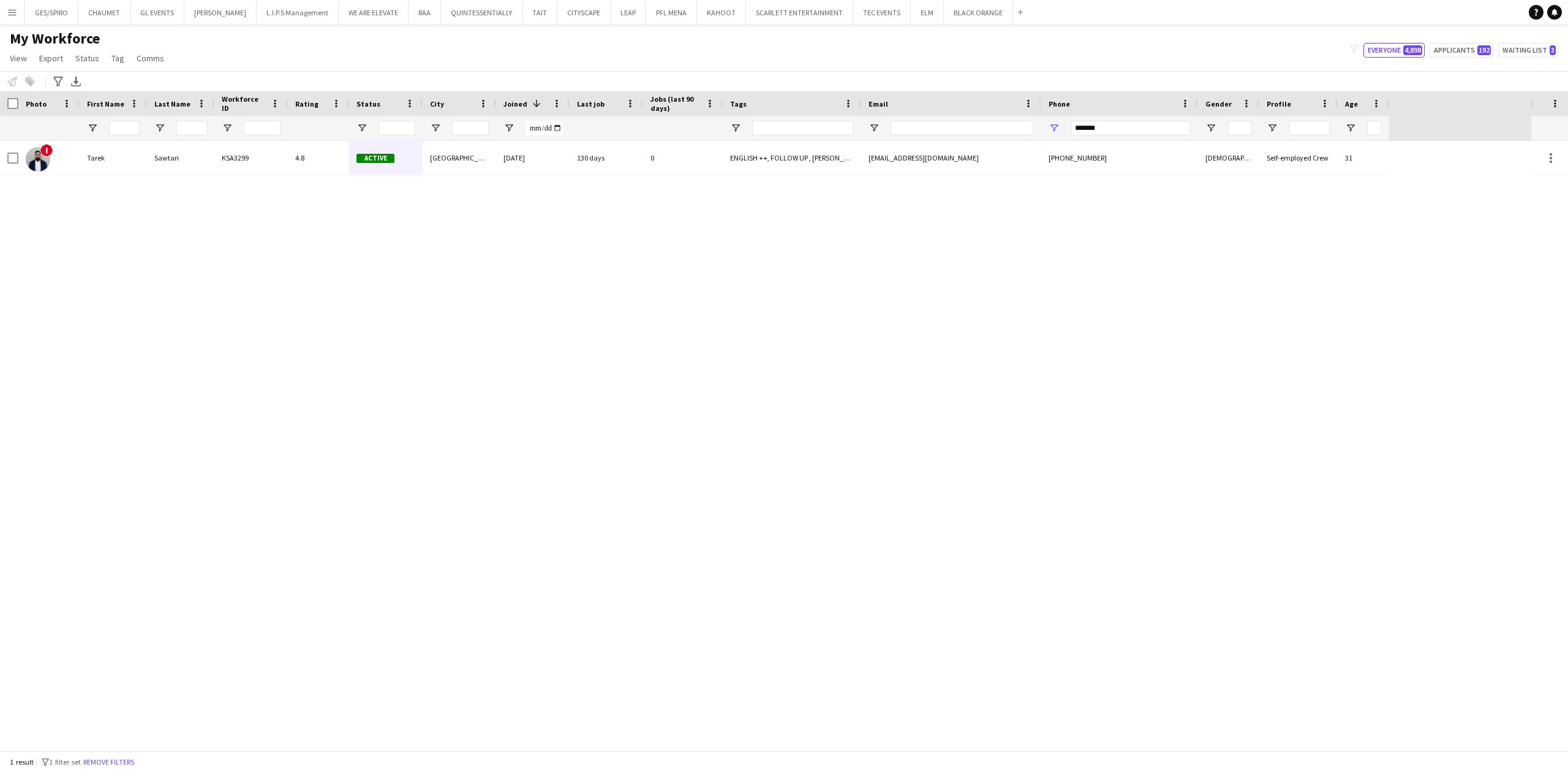
click at [707, 162] on div "0" at bounding box center [682, 157] width 80 height 33
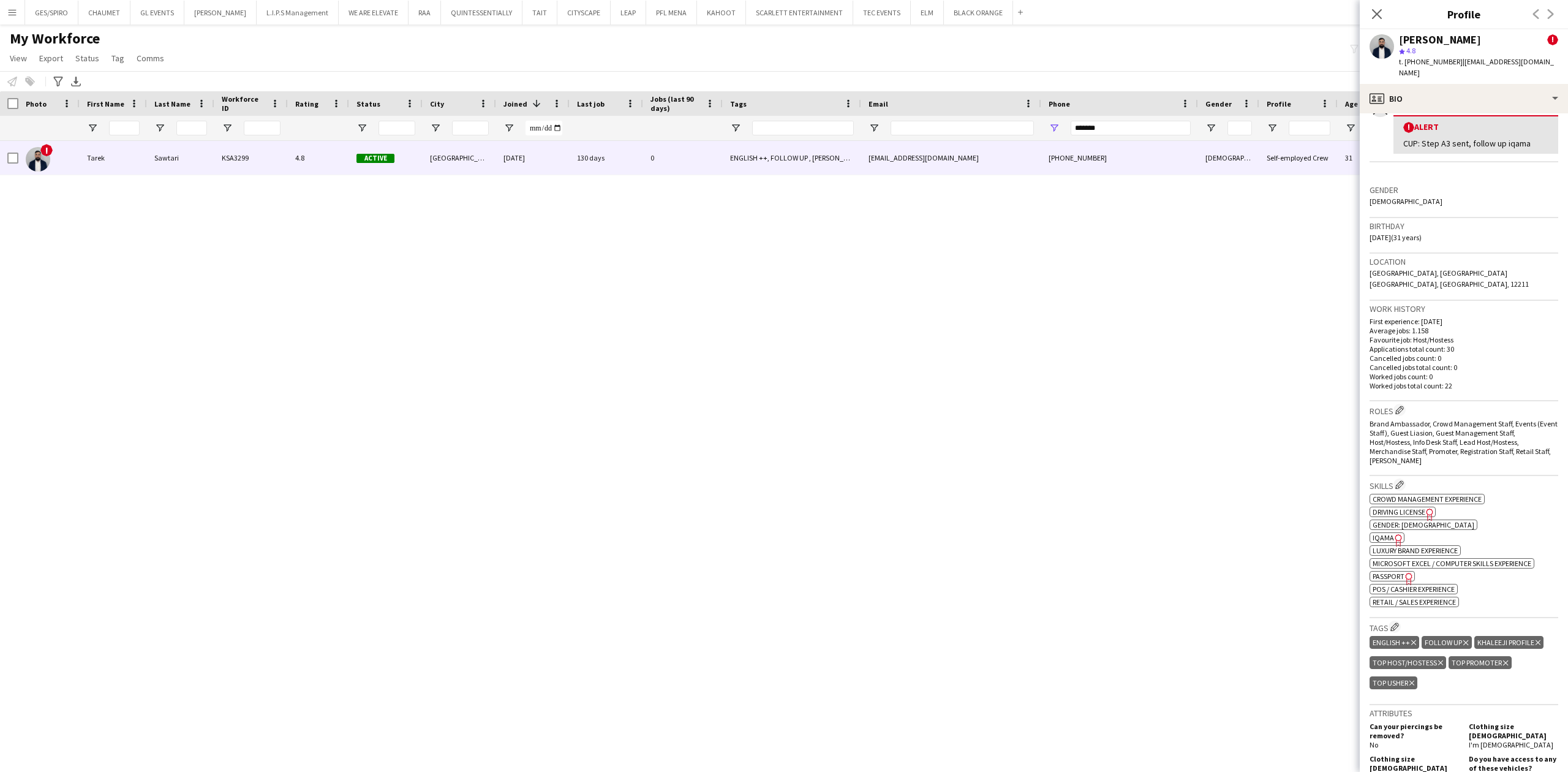
scroll to position [408, 0]
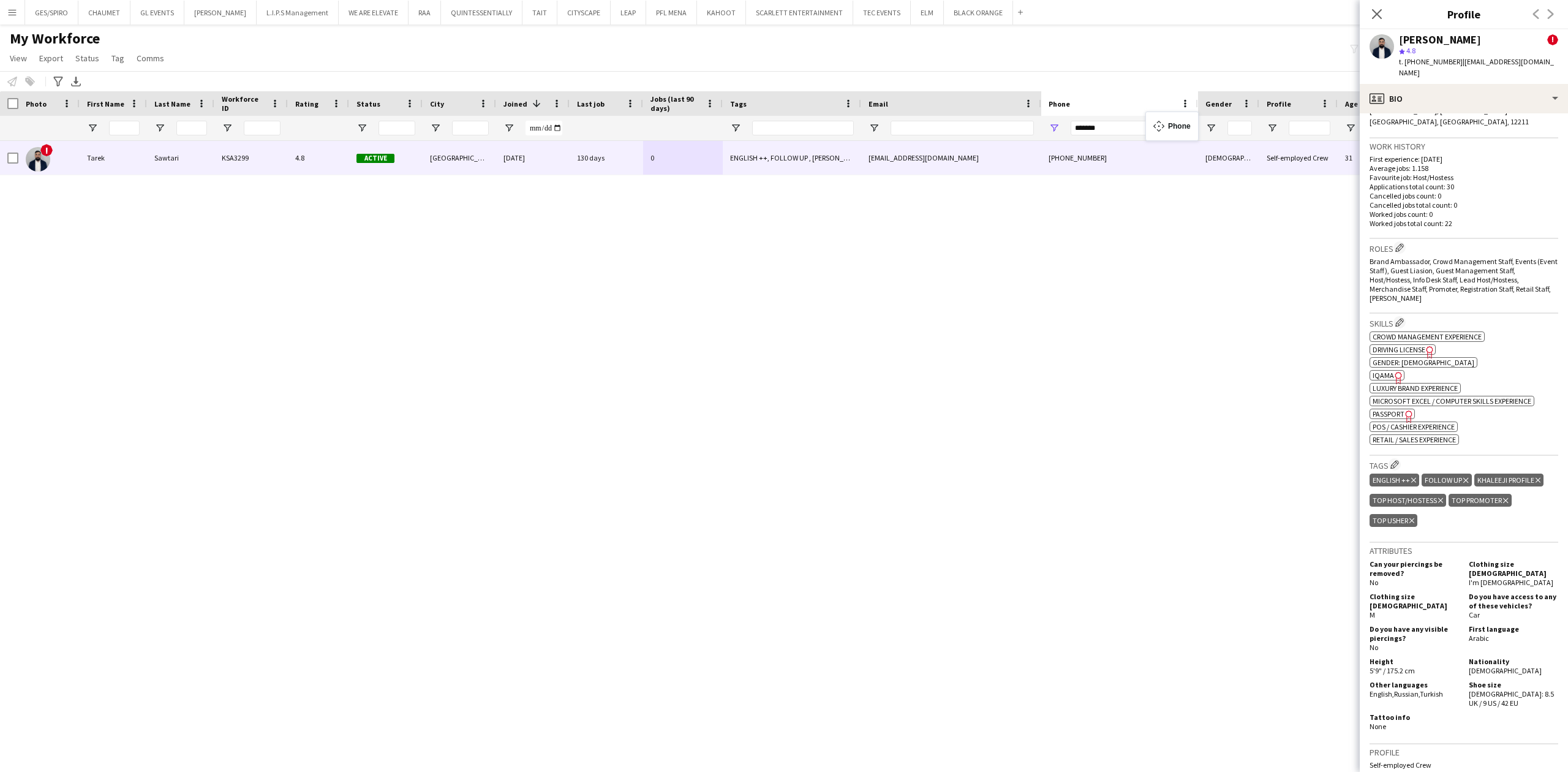
drag, startPoint x: 1178, startPoint y: 114, endPoint x: 1145, endPoint y: 123, distance: 34.2
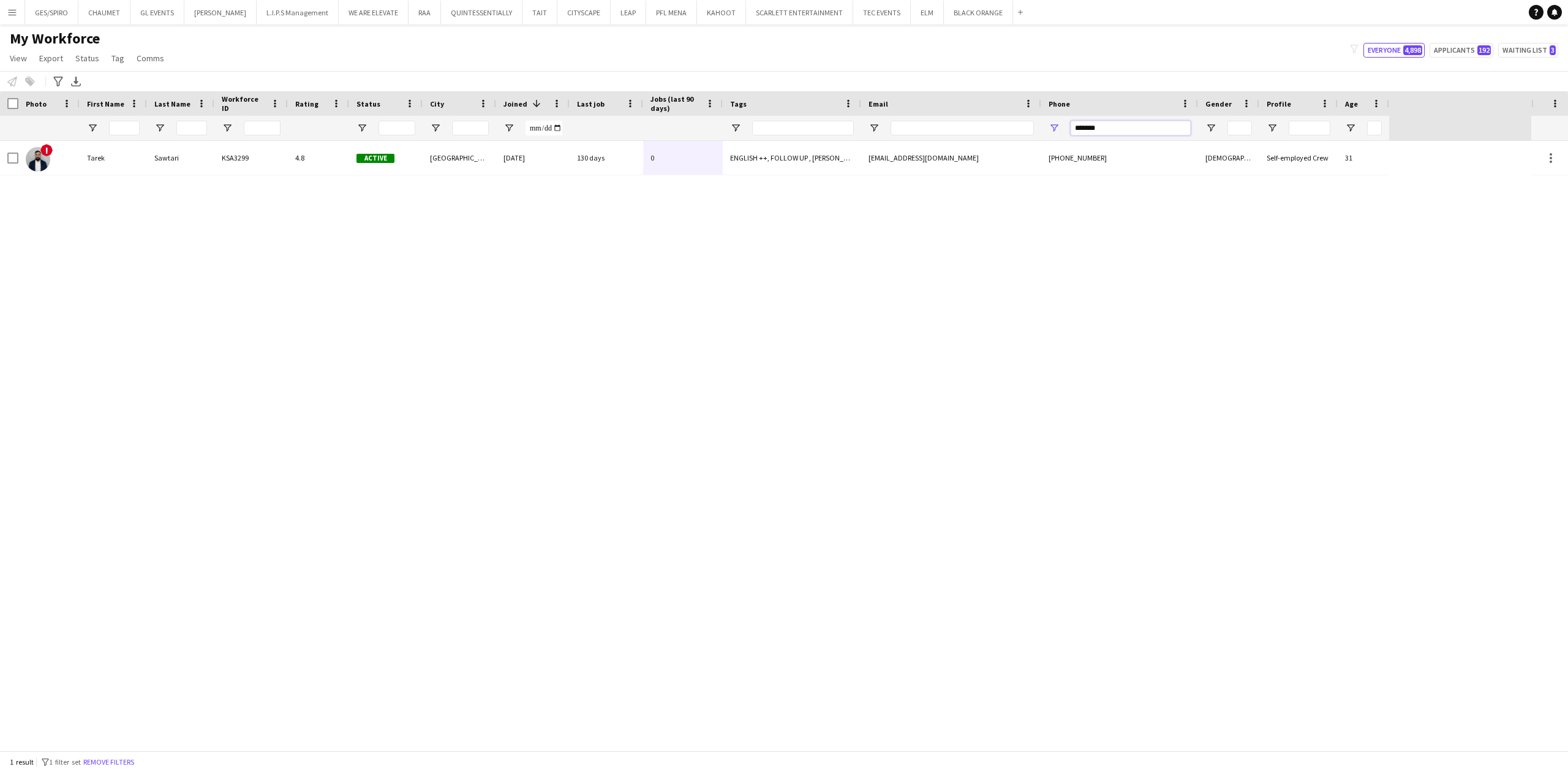
drag, startPoint x: 1048, startPoint y: 125, endPoint x: 885, endPoint y: 125, distance: 163.0
click at [900, 125] on div at bounding box center [695, 128] width 1389 height 25
type input "*******"
click at [1111, 135] on div "*******" at bounding box center [1130, 128] width 120 height 25
drag, startPoint x: 1104, startPoint y: 127, endPoint x: 976, endPoint y: 142, distance: 128.9
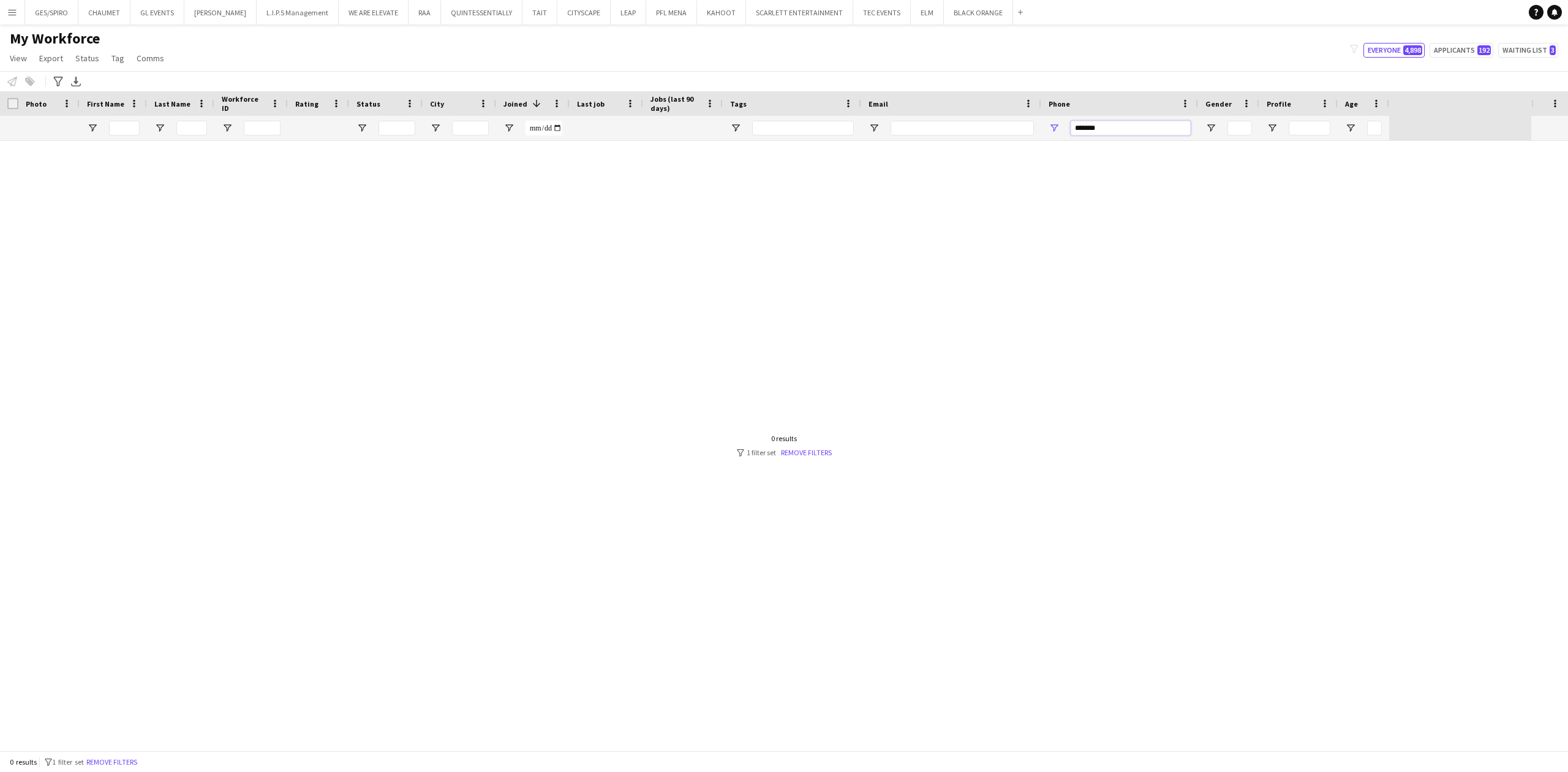
click at [979, 142] on div "Workforce Details Photo First Name" at bounding box center [784, 420] width 1568 height 659
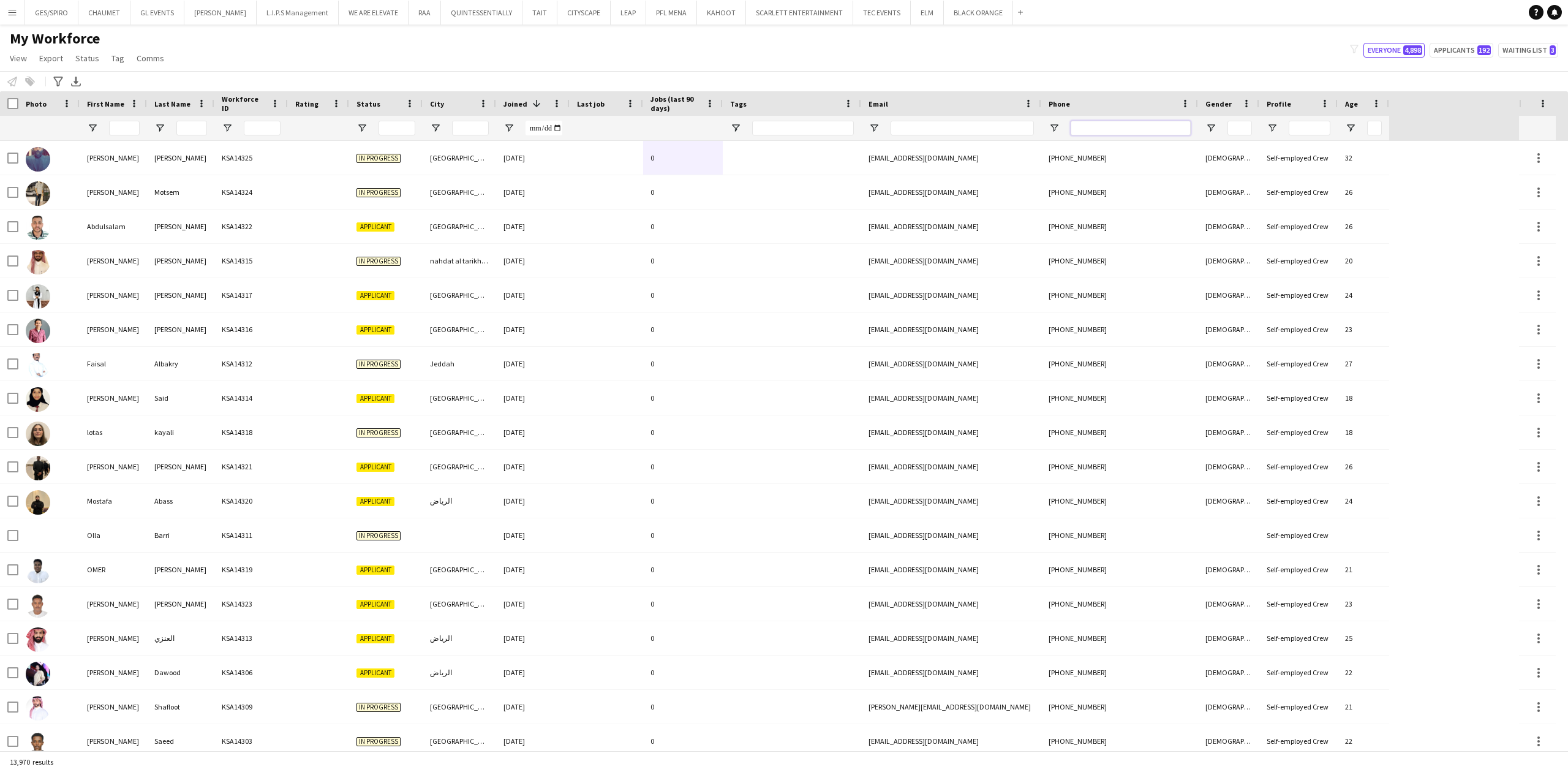
click at [1090, 128] on input "Phone Filter Input" at bounding box center [1130, 127] width 120 height 15
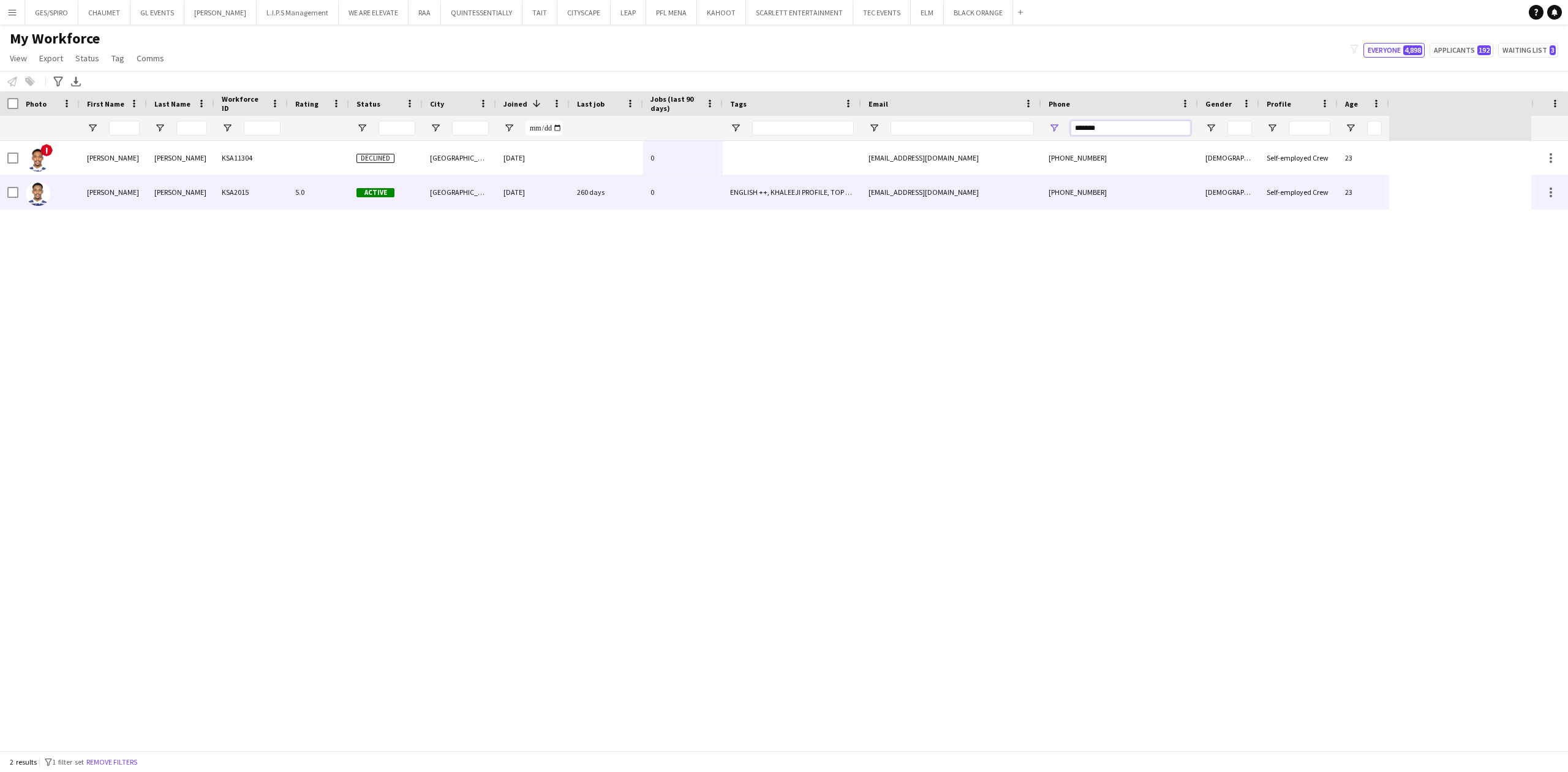
type input "*******"
click at [594, 193] on div "260 days" at bounding box center [607, 192] width 74 height 33
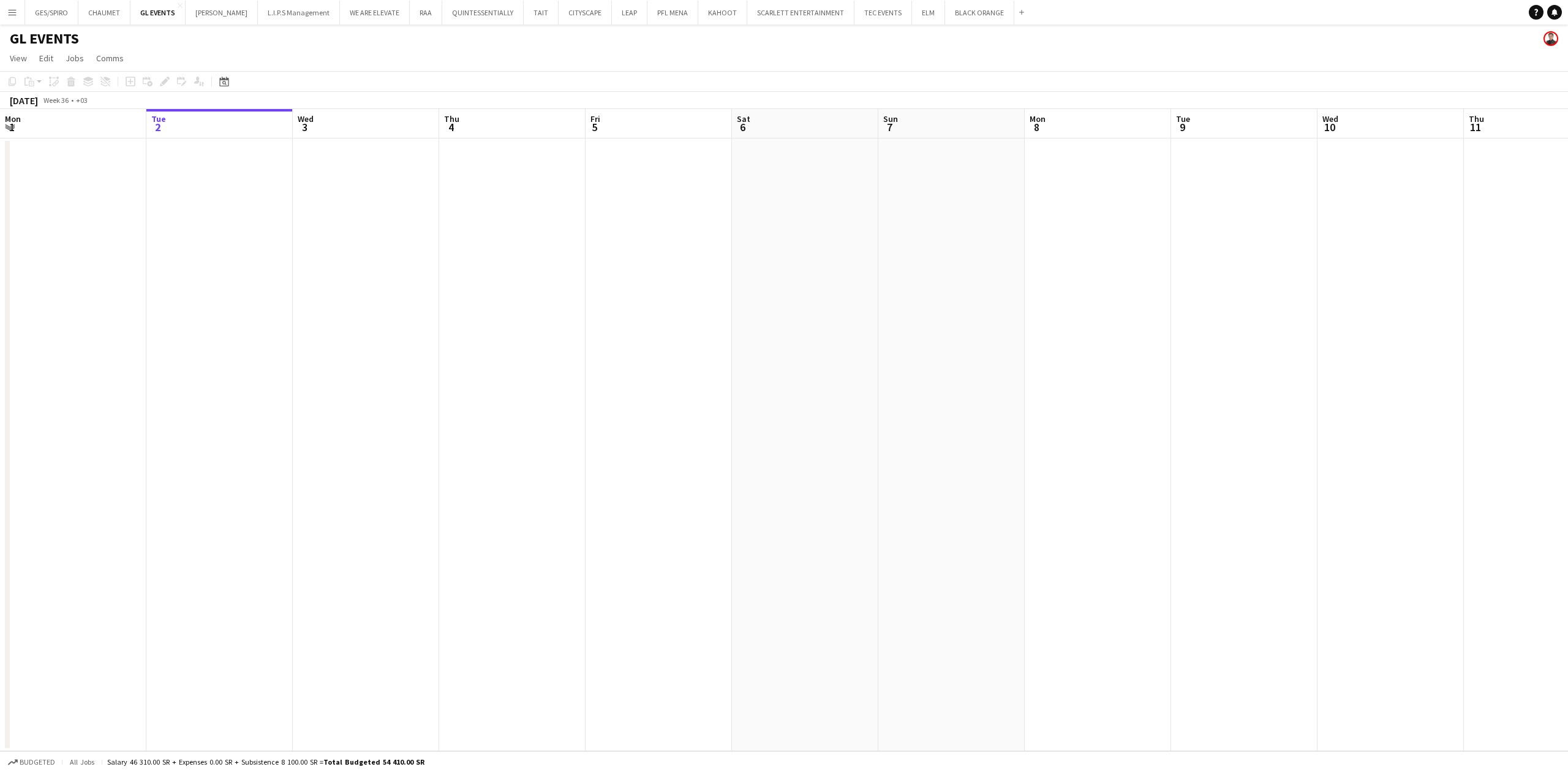
click at [5, 12] on button "Menu" at bounding box center [12, 12] width 25 height 25
click at [152, 69] on link "My Workforce" at bounding box center [185, 67] width 122 height 25
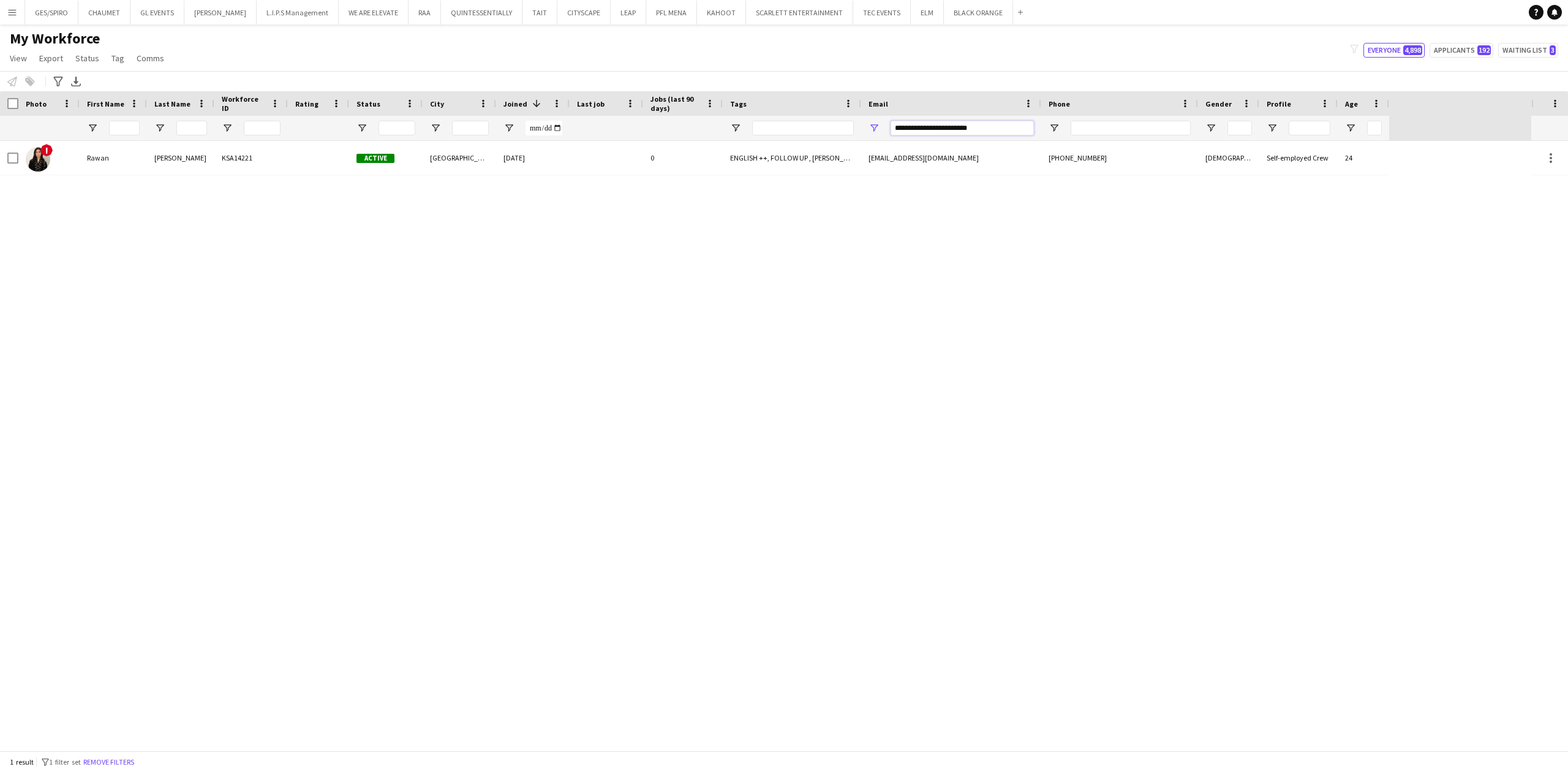
drag, startPoint x: 1004, startPoint y: 130, endPoint x: 698, endPoint y: 125, distance: 306.0
click at [699, 125] on div at bounding box center [695, 128] width 1389 height 25
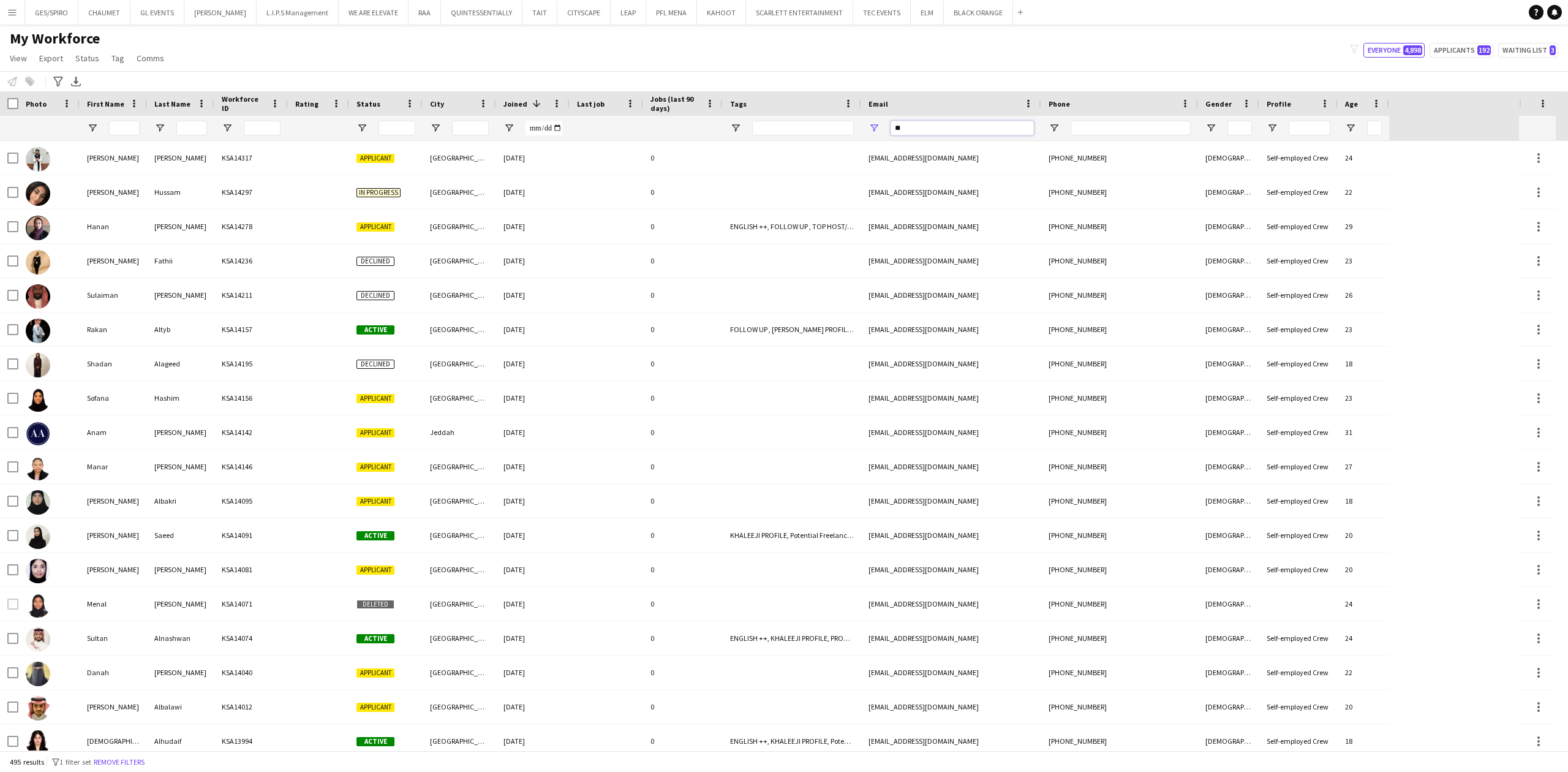
type input "*"
click at [189, 126] on input "Last Name Filter Input" at bounding box center [192, 127] width 31 height 15
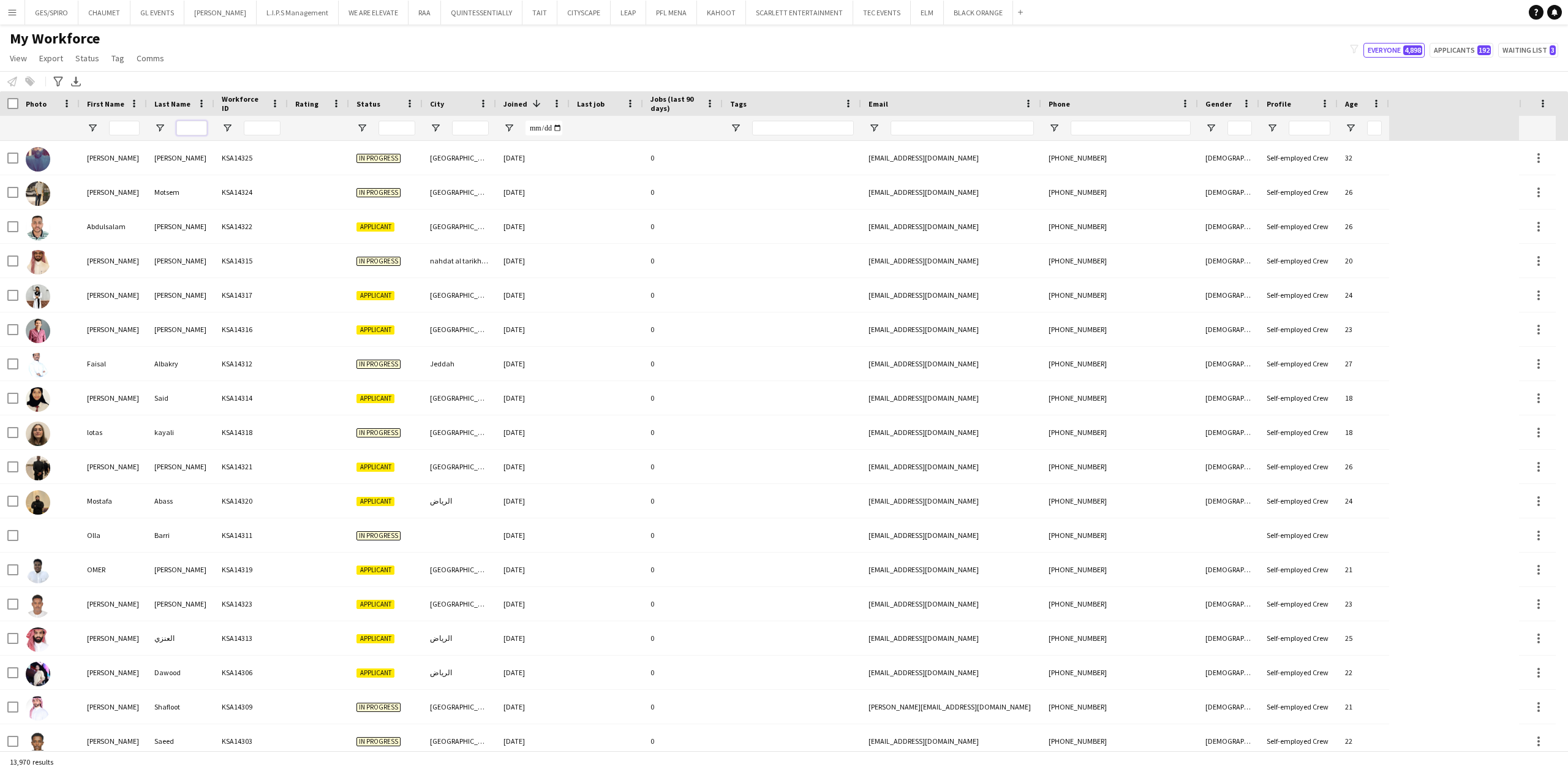
click at [189, 126] on input "Last Name Filter Input" at bounding box center [192, 127] width 31 height 15
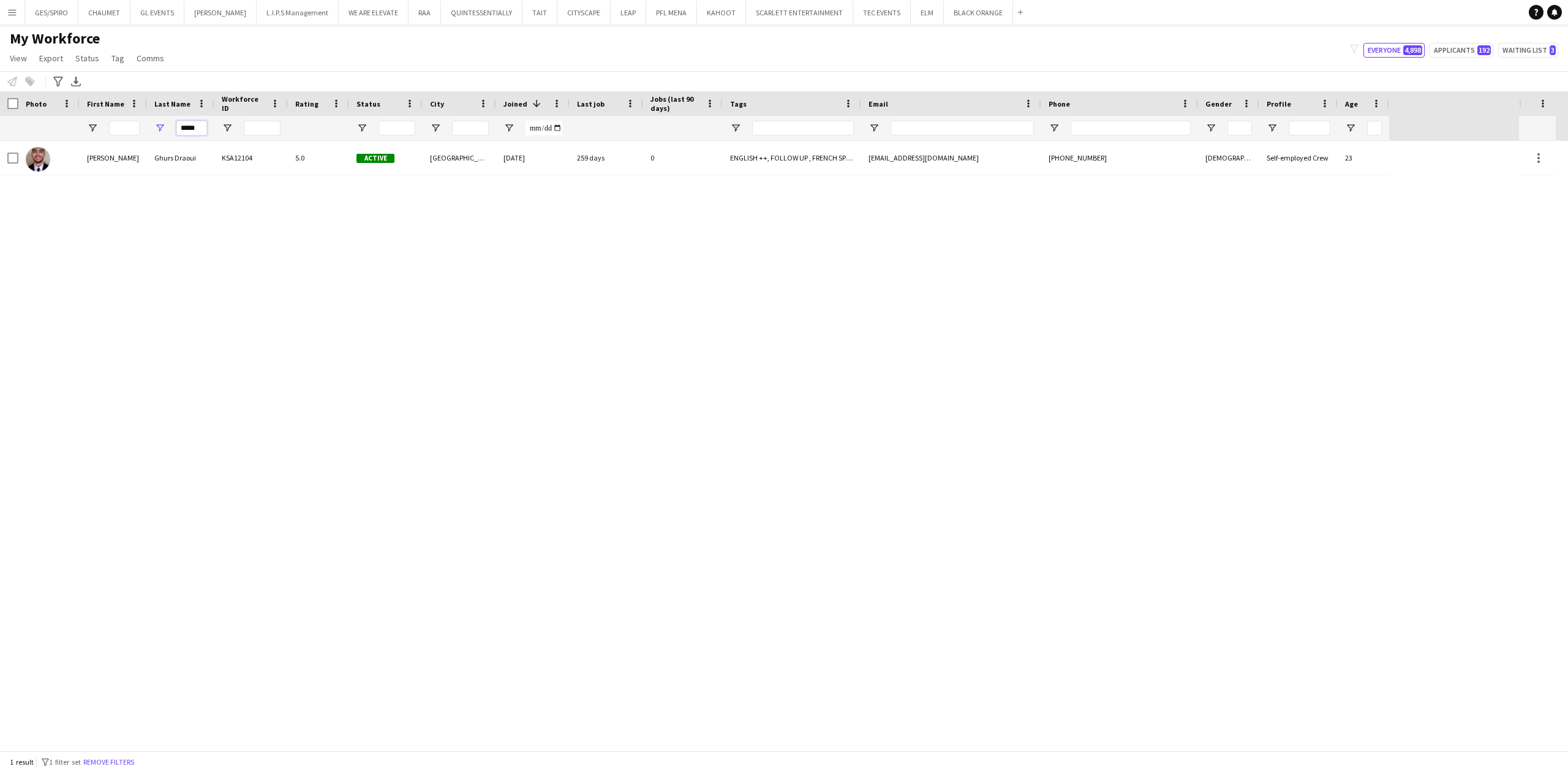
type input "*****"
click at [295, 168] on div "5.0" at bounding box center [318, 157] width 62 height 33
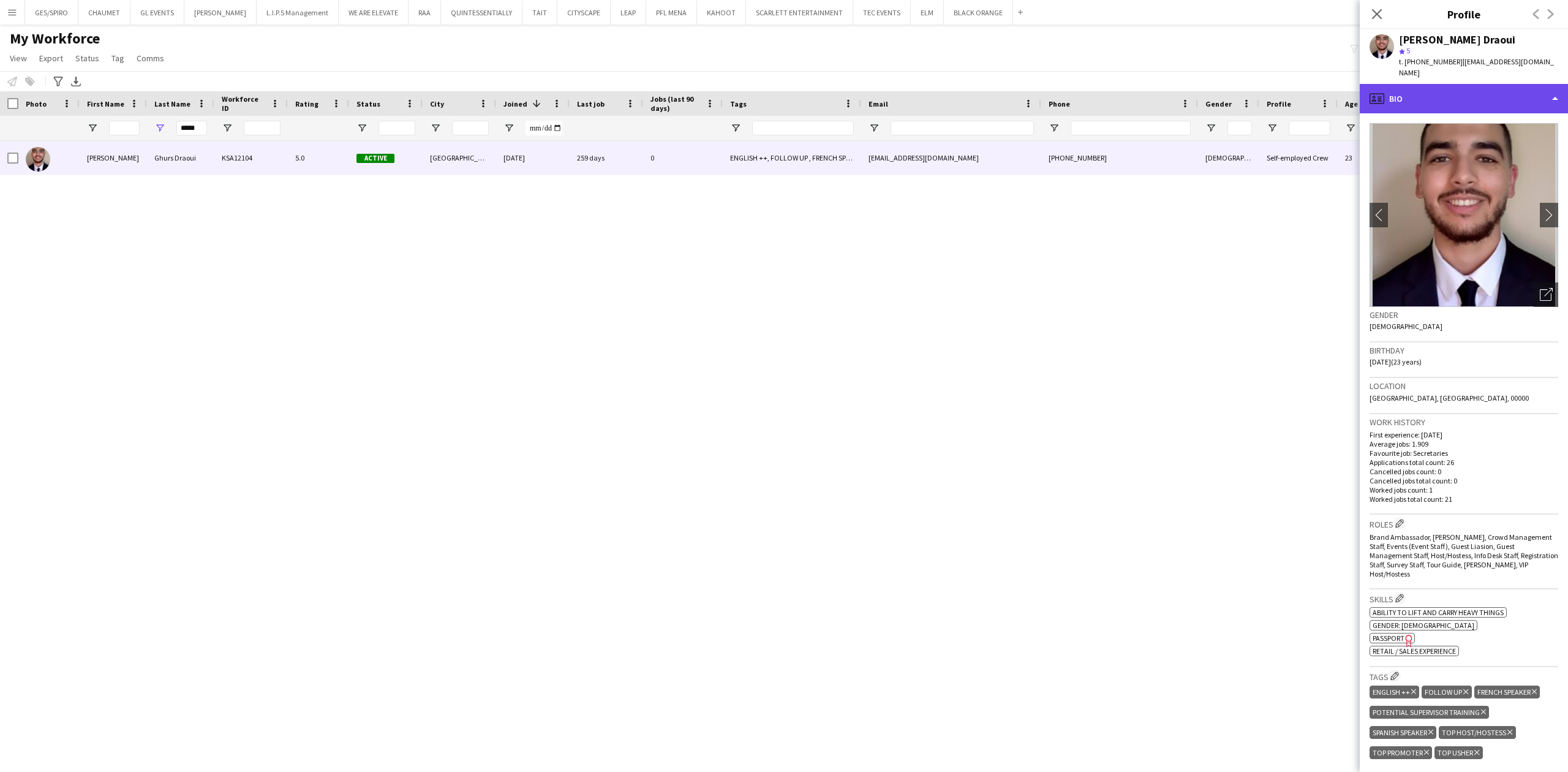
click at [1462, 91] on div "profile Bio" at bounding box center [1463, 98] width 208 height 29
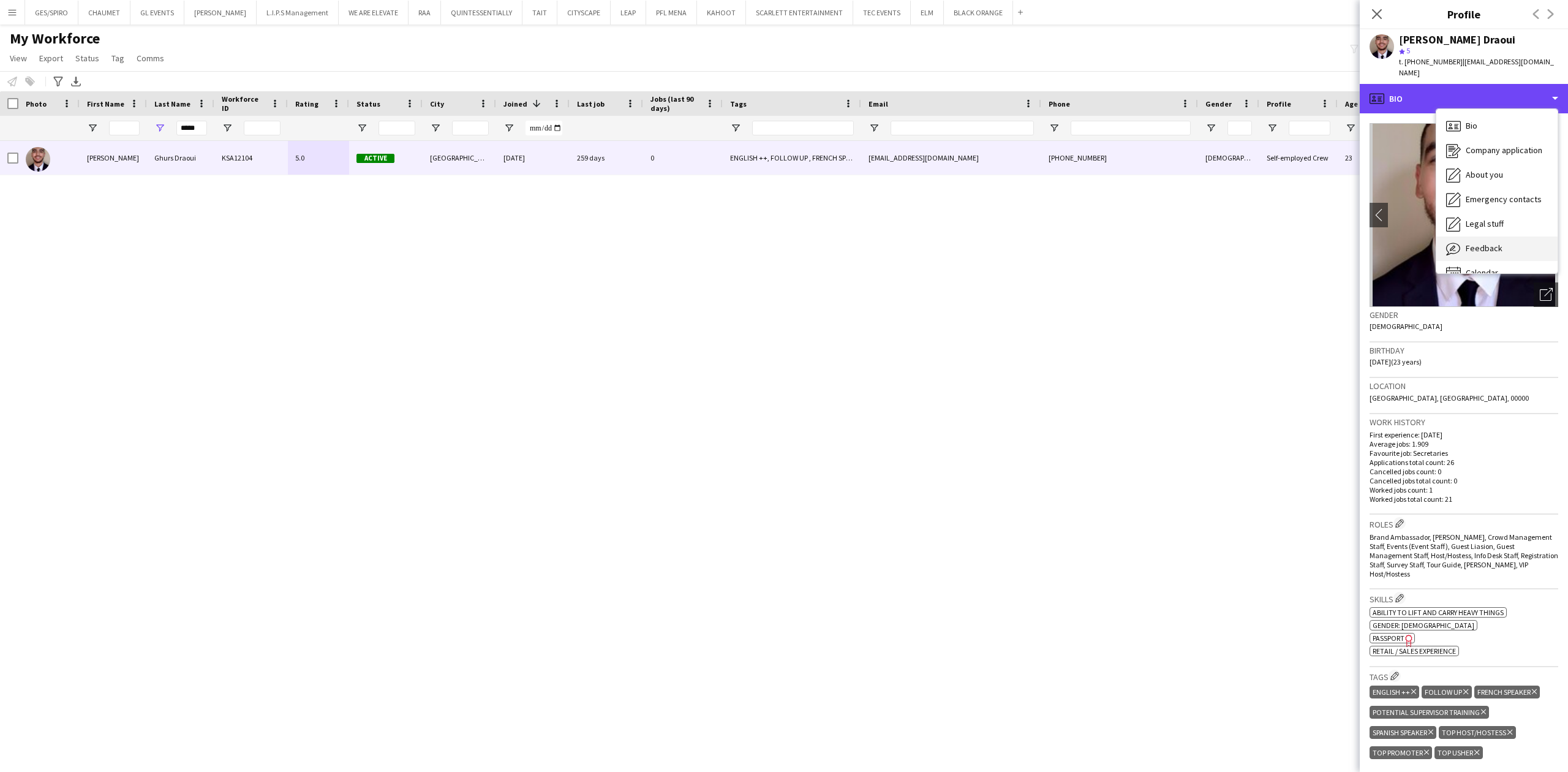
scroll to position [18, 0]
click at [1513, 244] on div "Calendar Calendar" at bounding box center [1497, 256] width 121 height 25
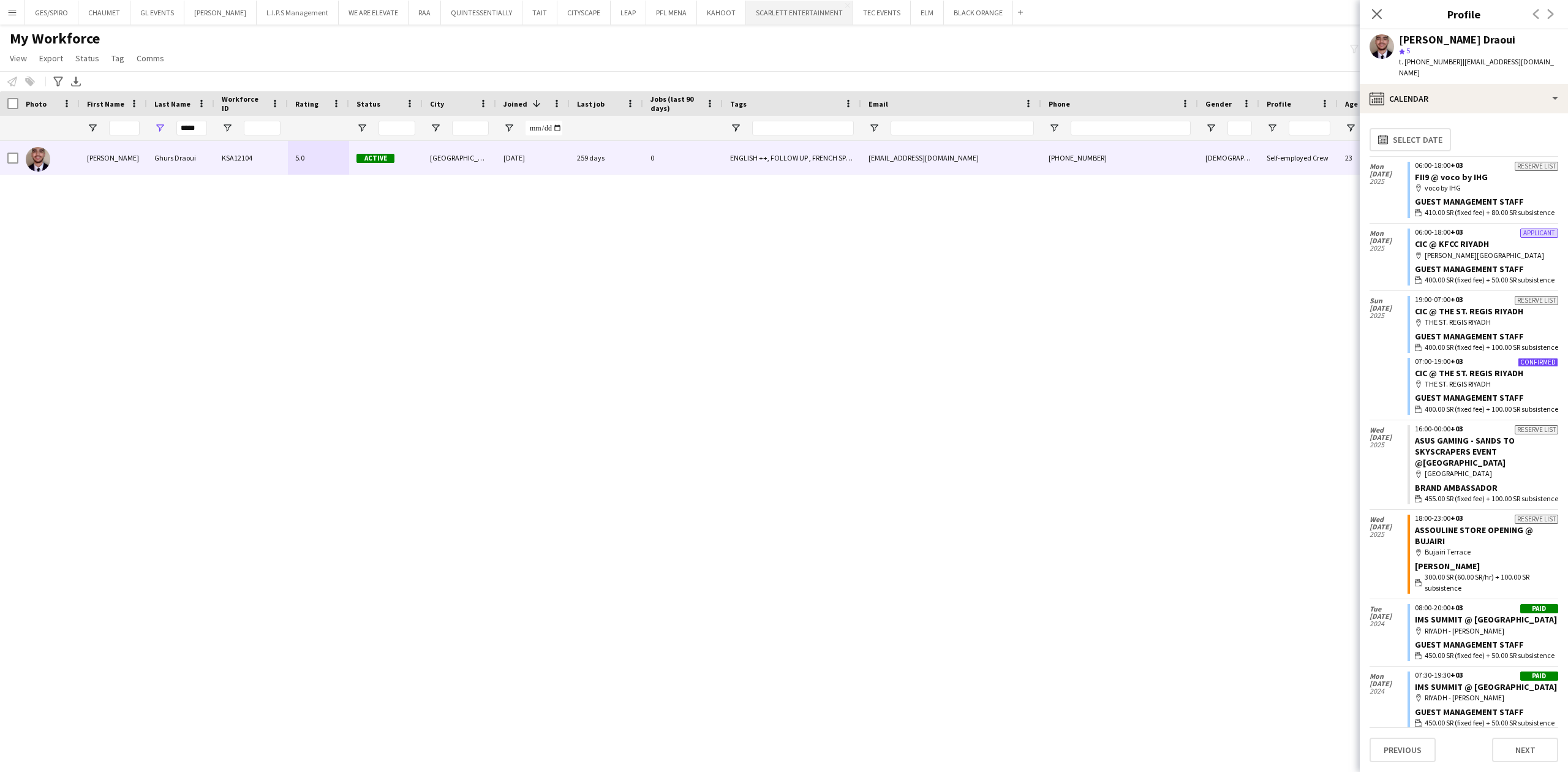
click at [783, 15] on button "SCARLETT ENTERTAINMENT Close" at bounding box center [799, 12] width 107 height 24
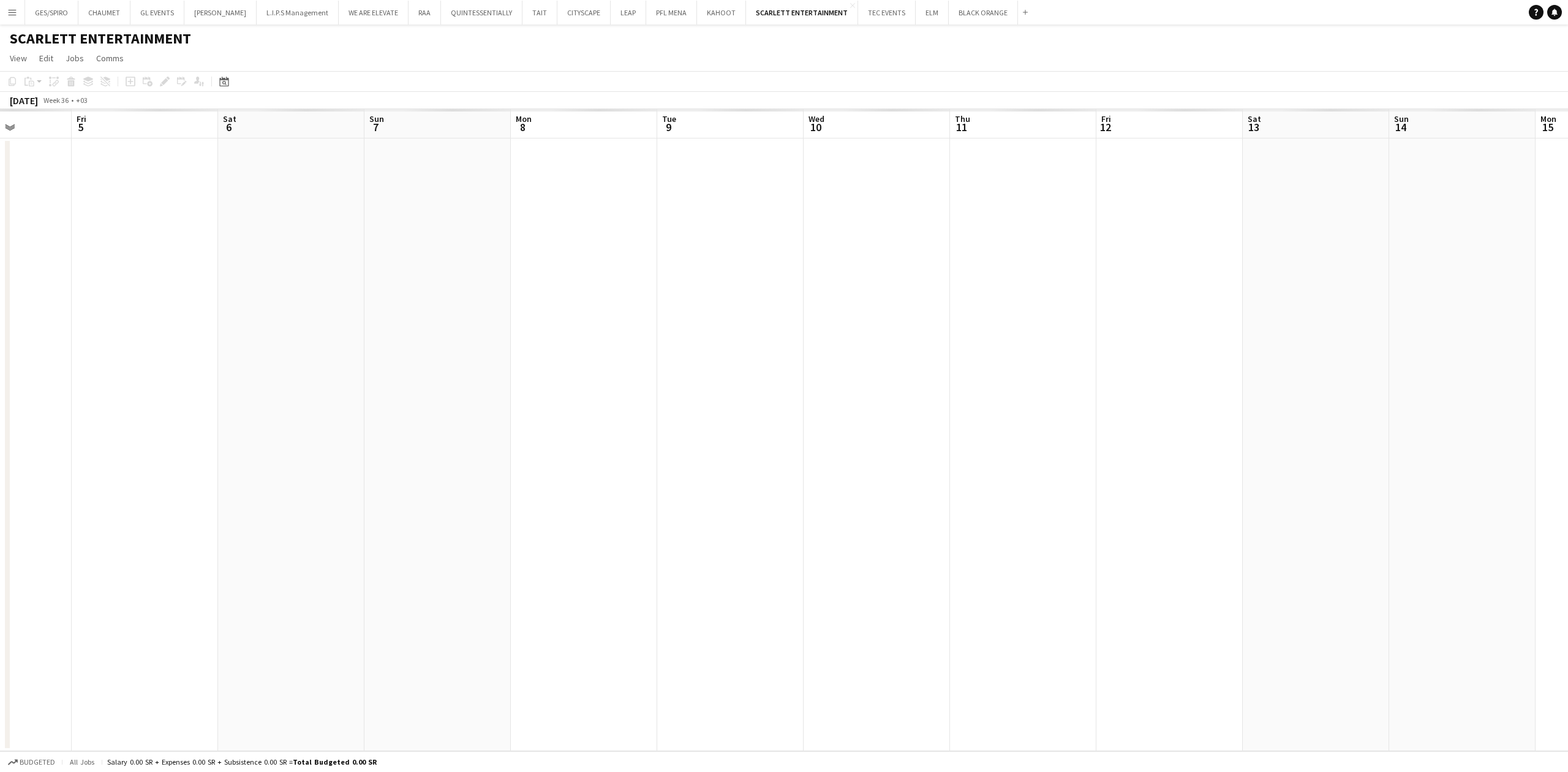
click at [500, 448] on app-calendar-viewport "Tue 2 Wed 3 Thu 4 Fri 5 Sat 6 Sun 7 Mon 8 Tue 9 Wed 10 Thu 11 Fri 12 Sat 13 Sun…" at bounding box center [784, 430] width 1568 height 642
drag, startPoint x: 1135, startPoint y: 368, endPoint x: 446, endPoint y: 469, distance: 696.4
click at [423, 469] on app-calendar-viewport "Tue 2 Wed 3 Thu 4 Fri 5 Sat 6 Sun 7 Mon 8 Tue 9 Wed 10 Thu 11 Fri 12 Sat 13 Sun…" at bounding box center [784, 430] width 1568 height 642
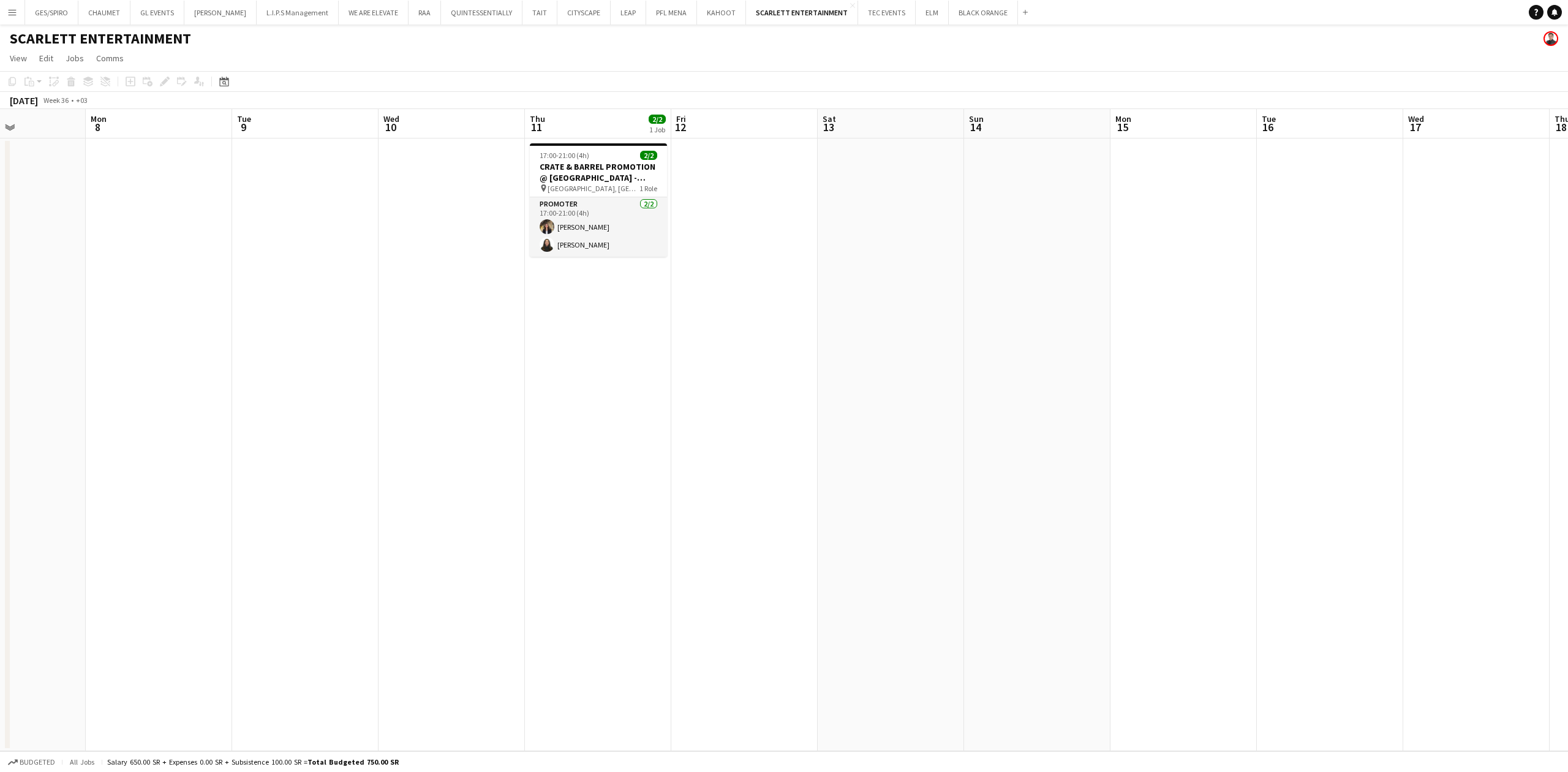
drag, startPoint x: 844, startPoint y: 441, endPoint x: 964, endPoint y: 400, distance: 126.8
click at [1121, 441] on app-calendar-viewport "Fri 5 Sat 6 Sun 7 Mon 8 Tue 9 Wed 10 Thu 11 2/2 1 Job Fri 12 Sat 13 Sun 14 Mon …" at bounding box center [784, 430] width 1568 height 642
click at [968, 18] on button "BLACK ORANGE Close" at bounding box center [983, 12] width 69 height 24
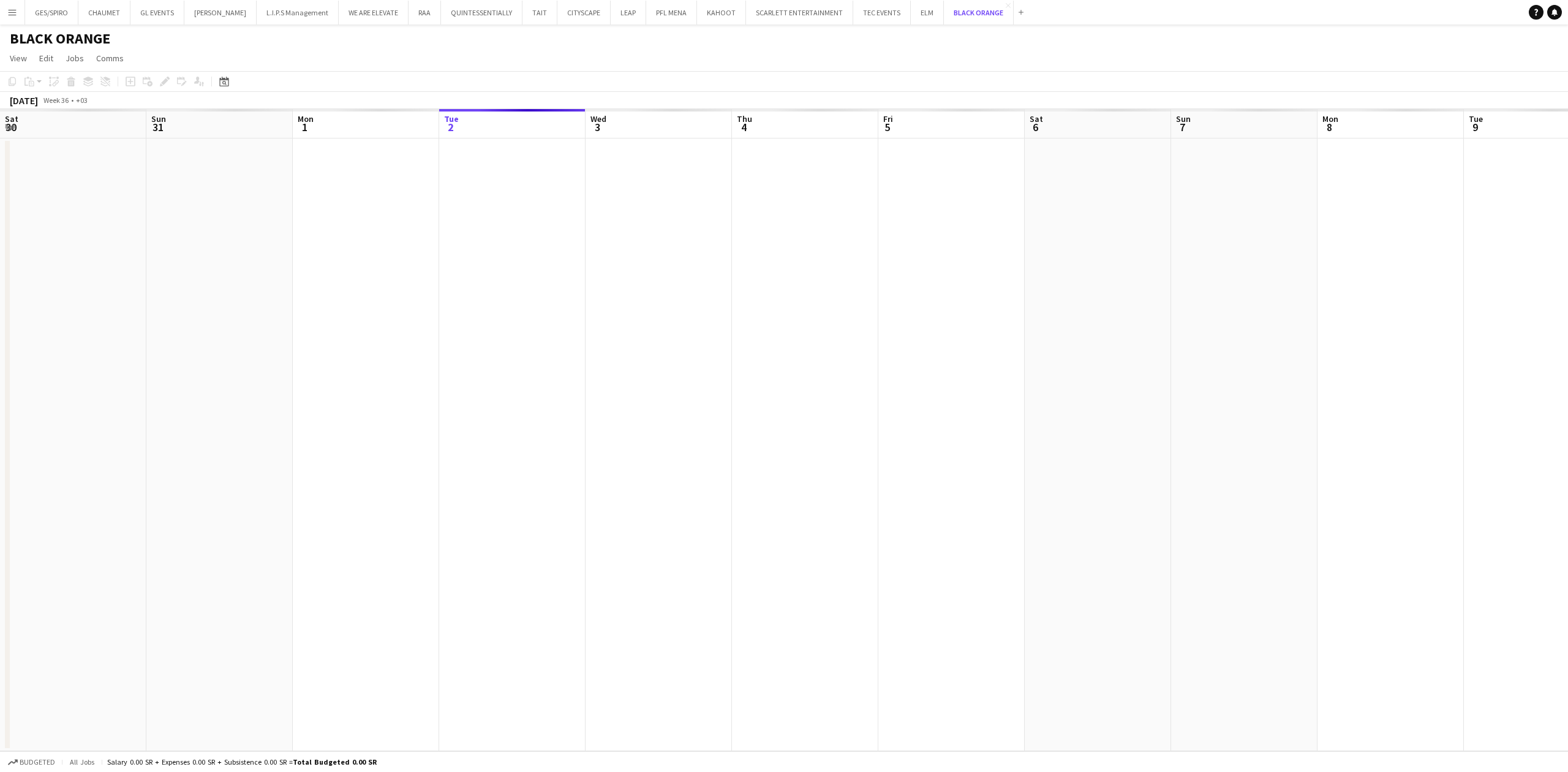
scroll to position [0, 293]
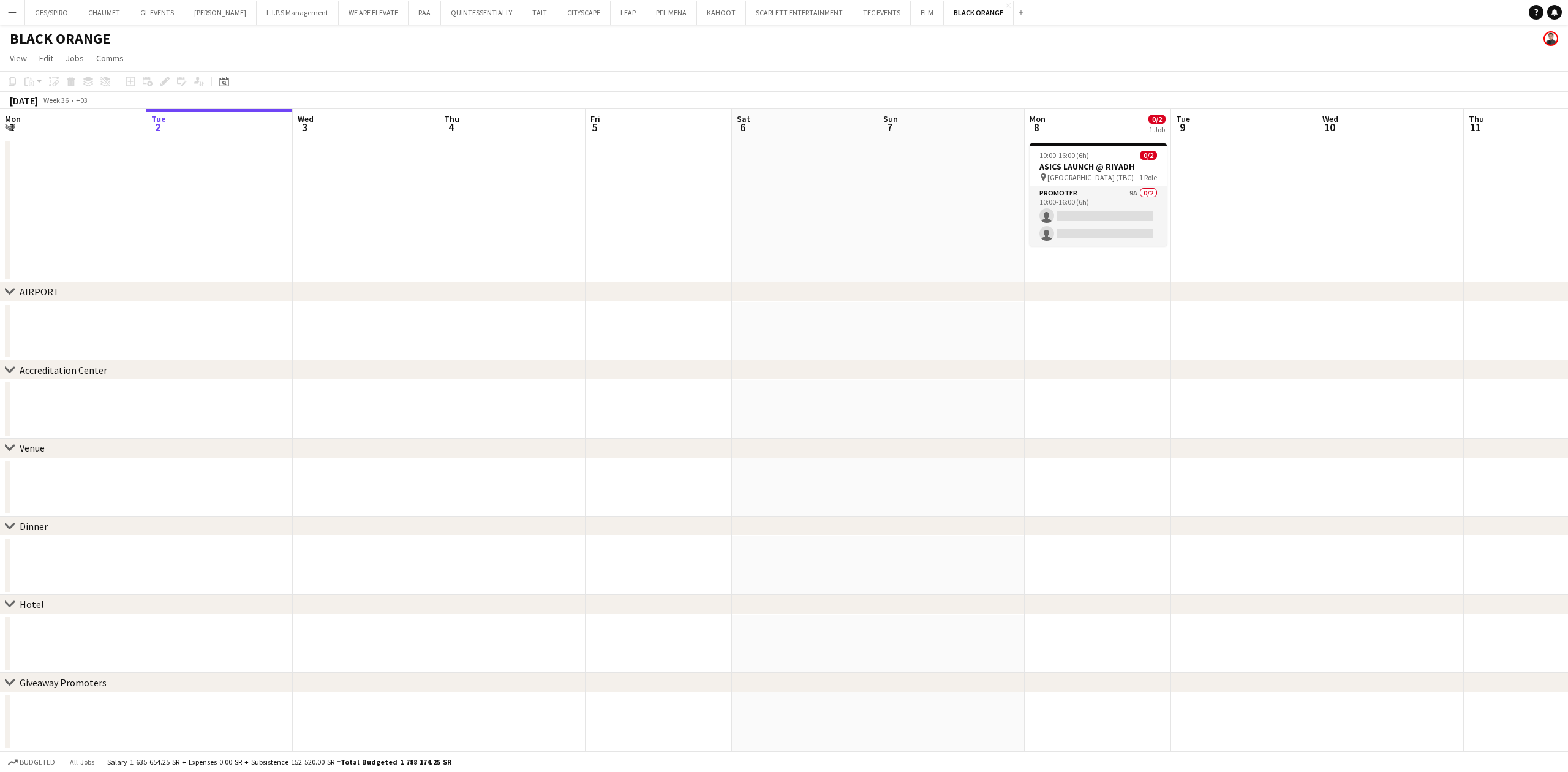
drag, startPoint x: 1039, startPoint y: 385, endPoint x: 812, endPoint y: 392, distance: 227.1
click at [653, 415] on div "chevron-right AIRPORT chevron-right Accreditation Center chevron-right Venue ch…" at bounding box center [784, 430] width 1568 height 642
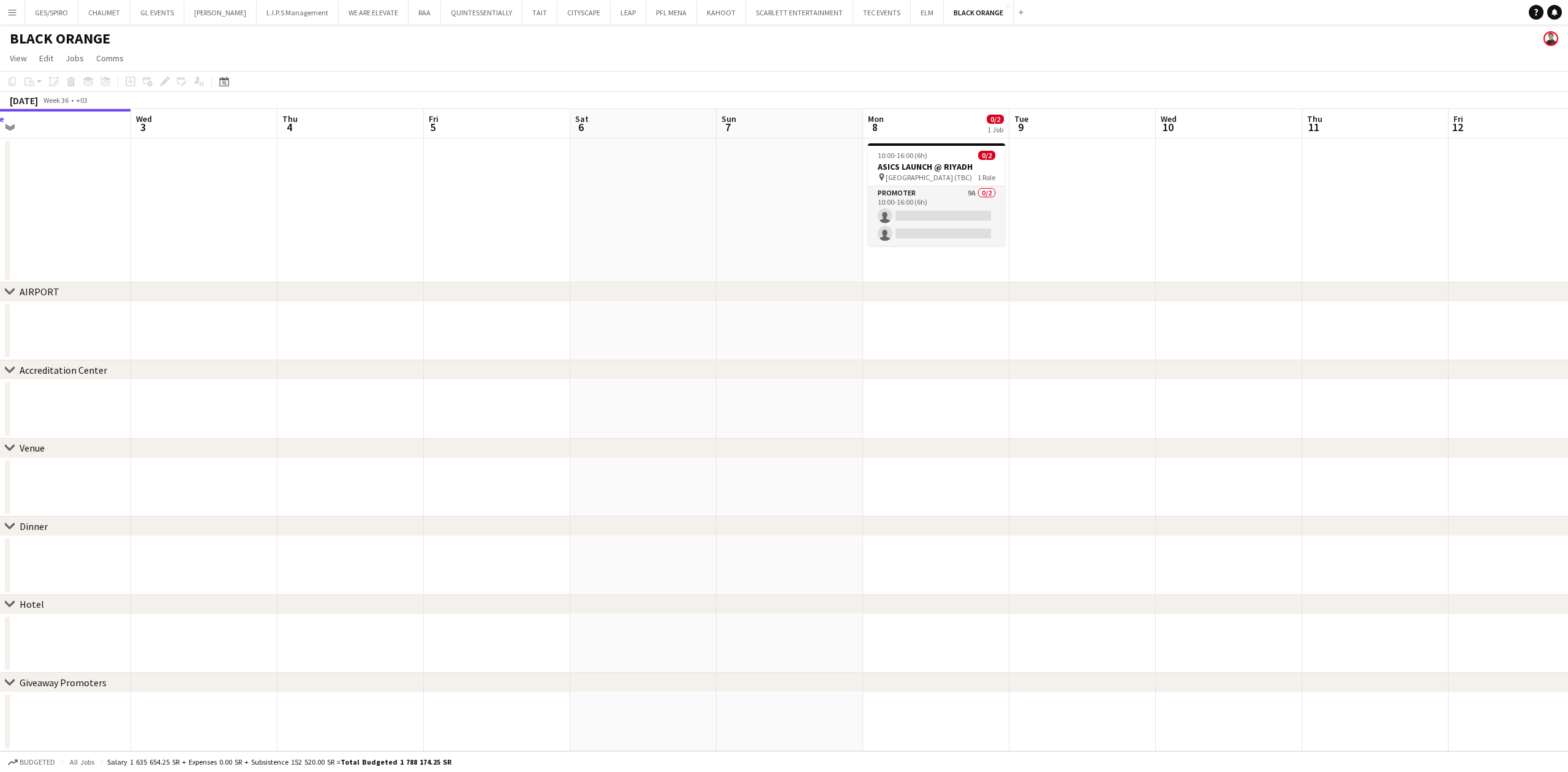
scroll to position [0, 537]
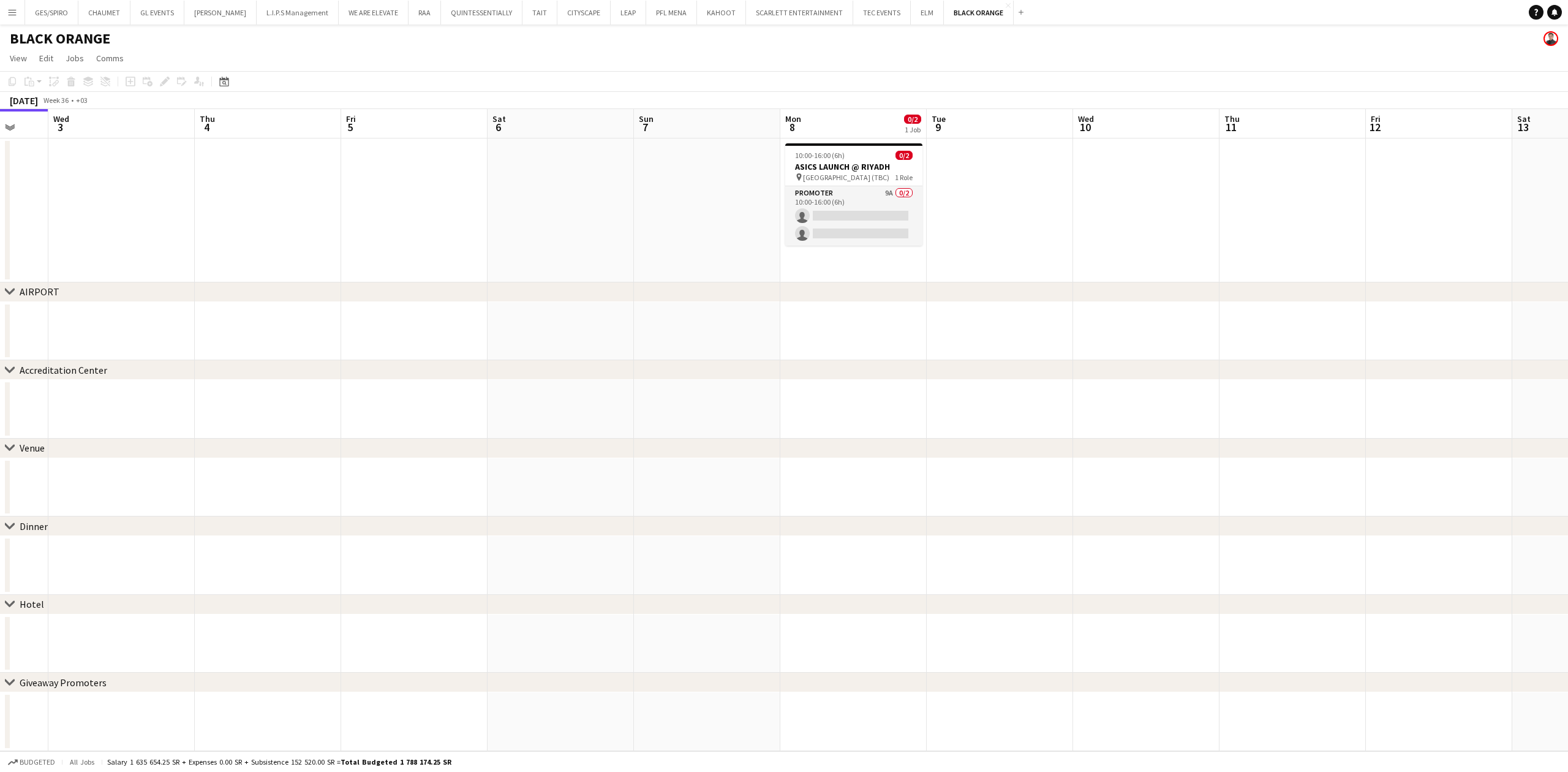
drag, startPoint x: 1149, startPoint y: 358, endPoint x: 768, endPoint y: 362, distance: 381.0
click at [768, 362] on div "chevron-right AIRPORT chevron-right Accreditation Center chevron-right Venue ch…" at bounding box center [784, 430] width 1568 height 642
click at [849, 213] on app-card-role "Promoter 9A 0/2 10:00-16:00 (6h) single-neutral-actions single-neutral-actions" at bounding box center [854, 216] width 137 height 60
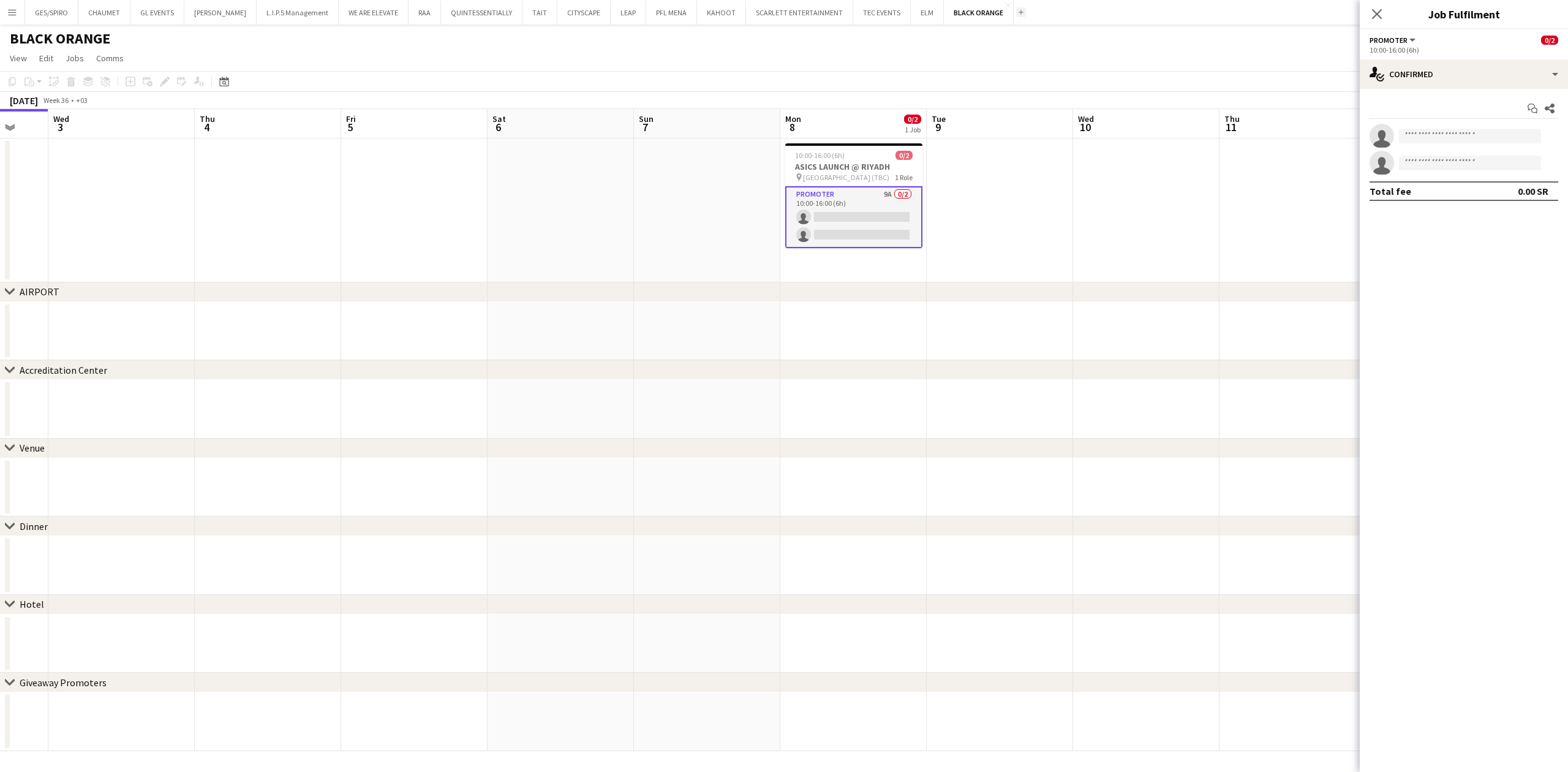
click at [1018, 13] on app-icon "Add" at bounding box center [1021, 12] width 5 height 5
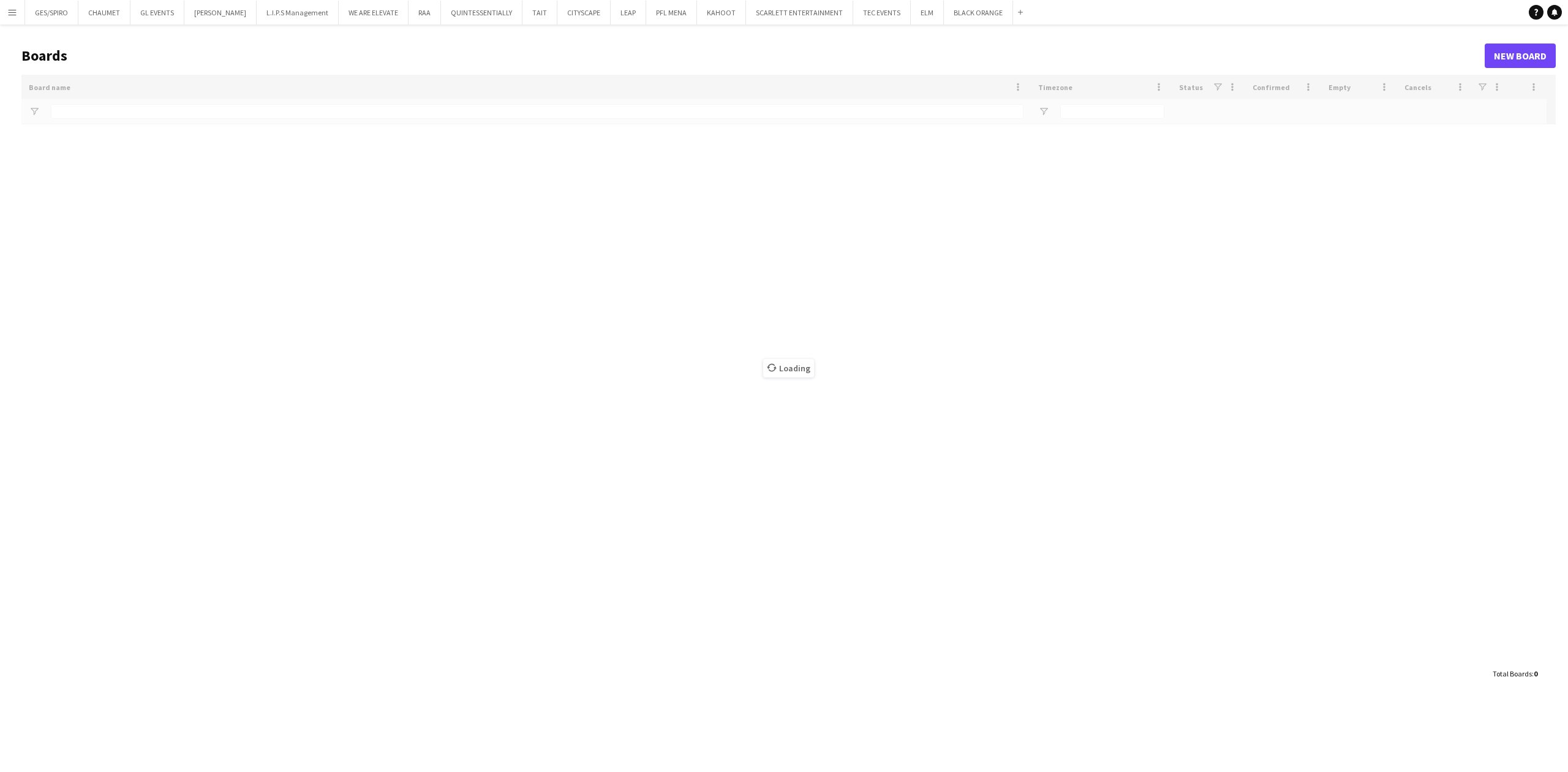
type input "*****"
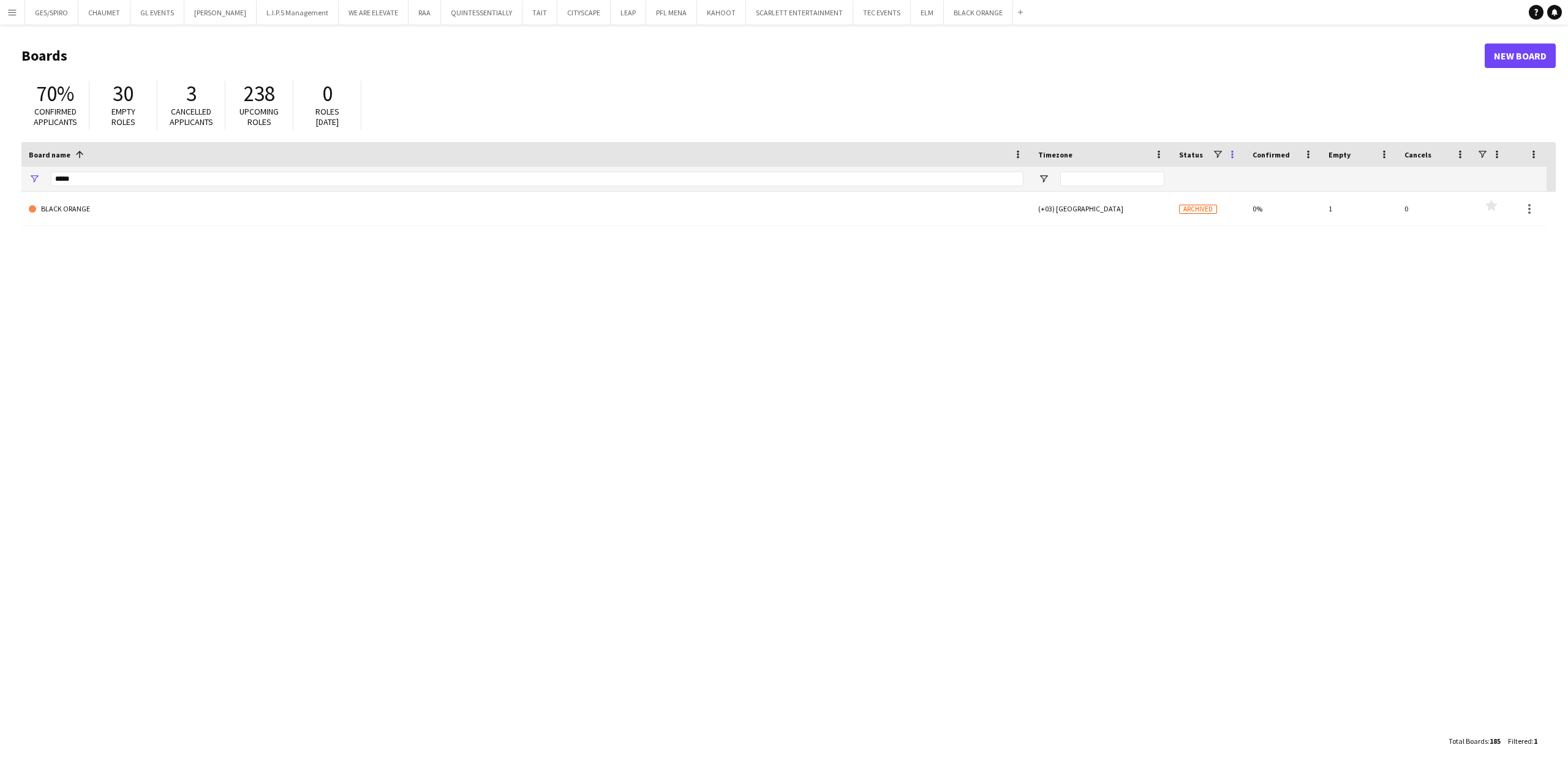
click at [1235, 155] on span at bounding box center [1232, 154] width 11 height 11
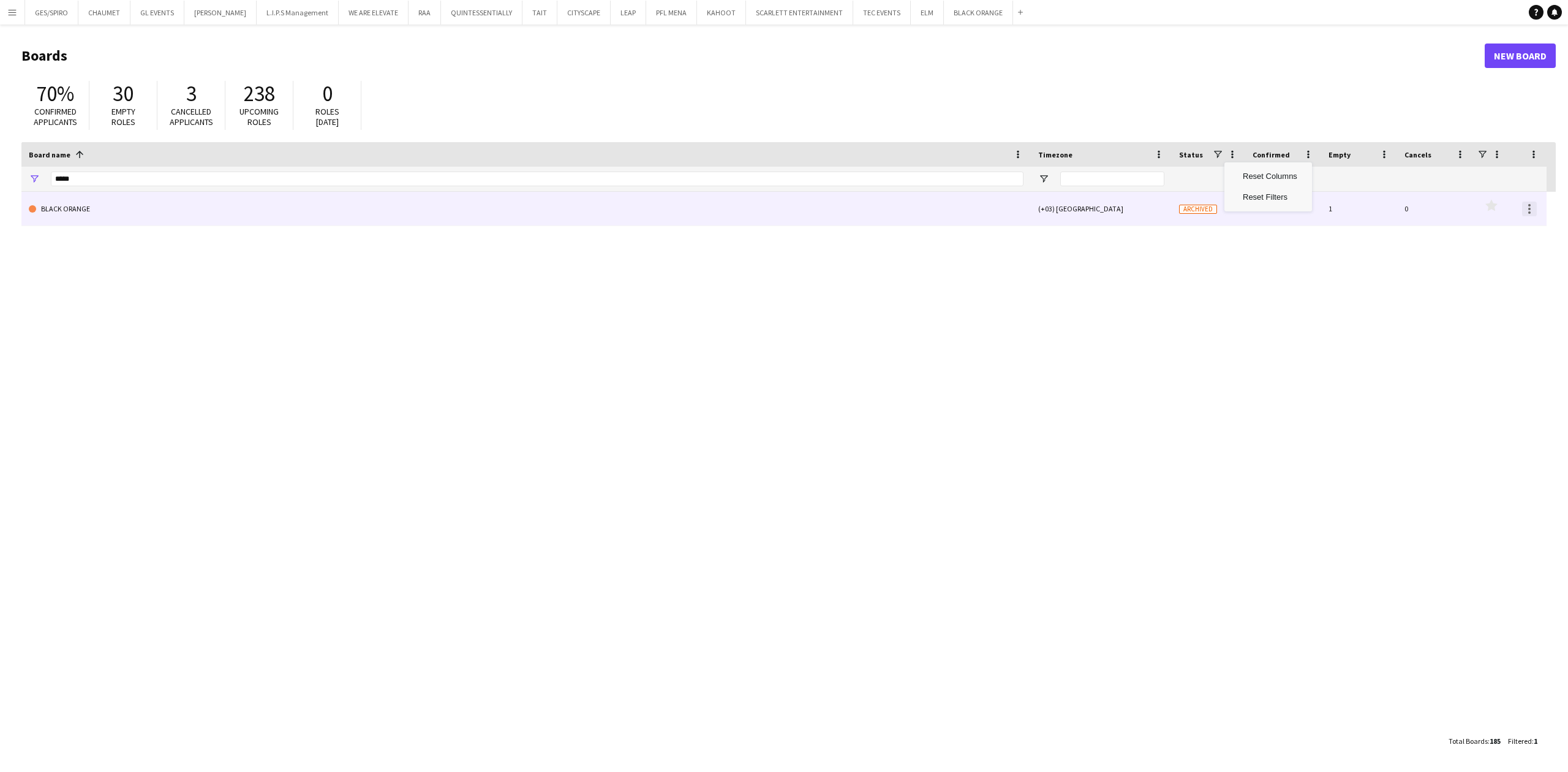
click at [1527, 208] on div at bounding box center [1529, 208] width 15 height 15
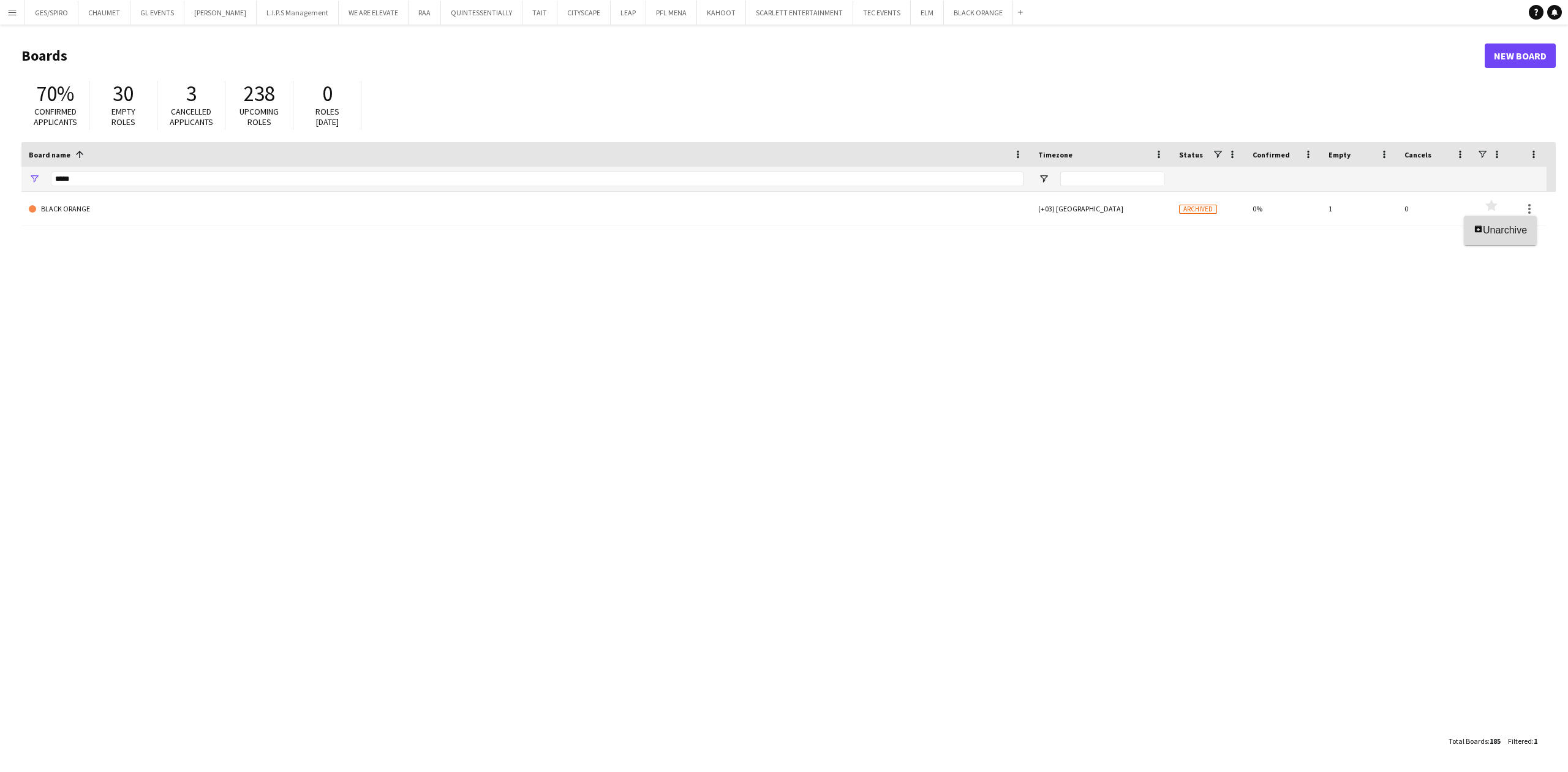
click at [1510, 228] on span "Unarchive" at bounding box center [1505, 230] width 44 height 11
click at [1304, 356] on div "BLACK ORANGE (+03) Riyadh Active 0% 1 0 Favourites" at bounding box center [788, 460] width 1535 height 537
click at [917, 13] on button "ELM Close" at bounding box center [928, 12] width 33 height 24
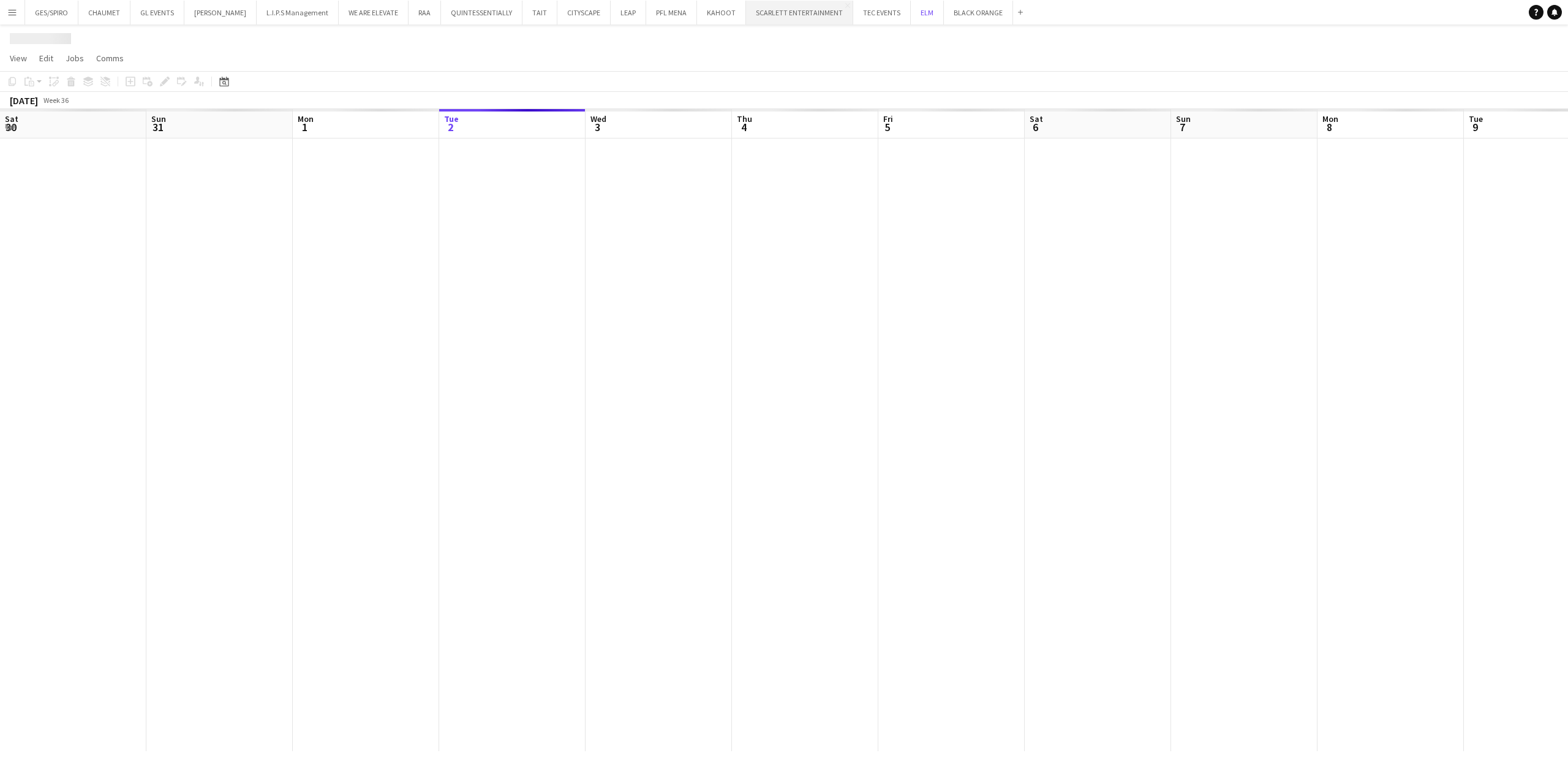
scroll to position [0, 293]
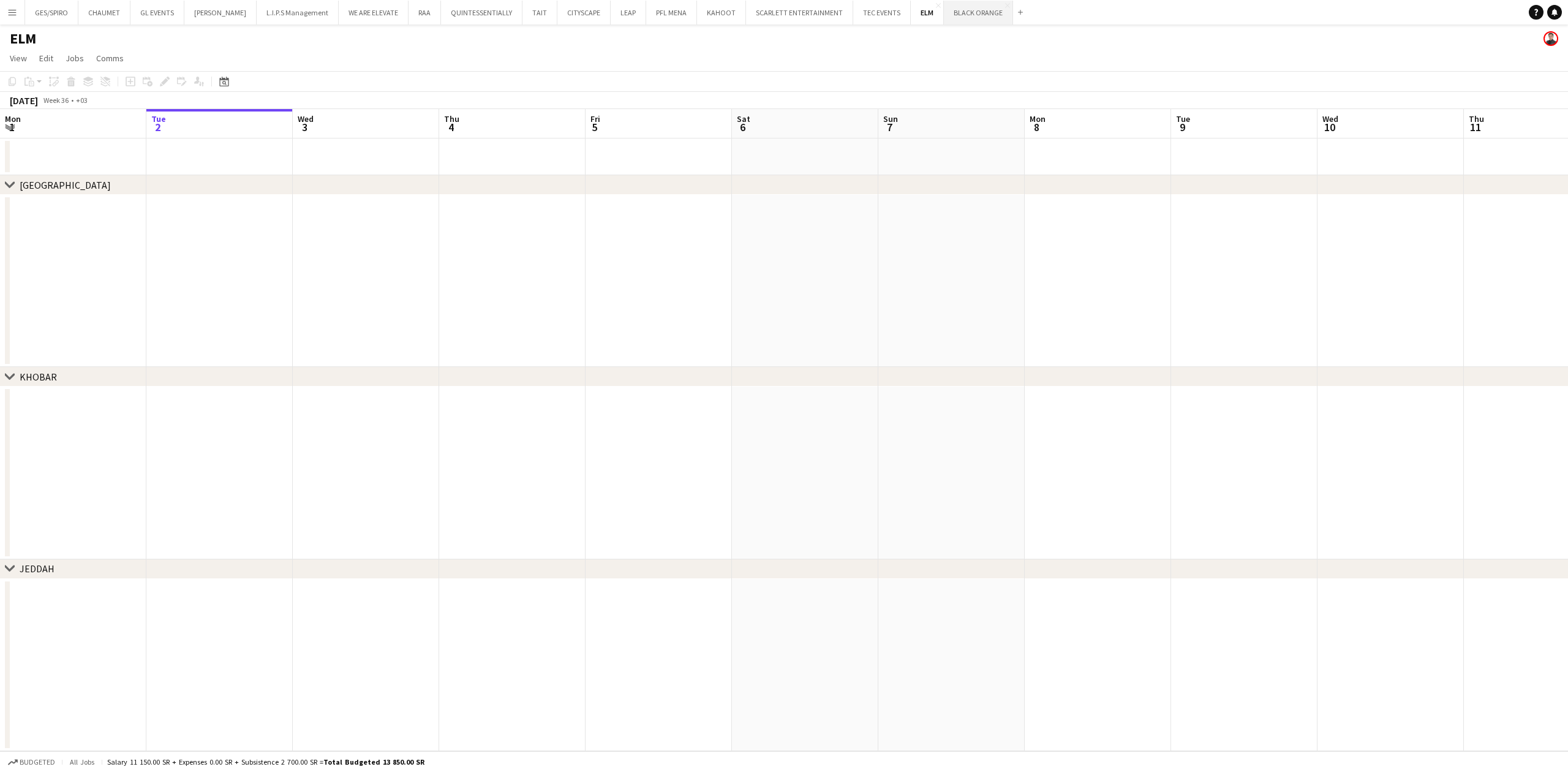
click at [956, 19] on button "BLACK ORANGE Close" at bounding box center [978, 12] width 69 height 24
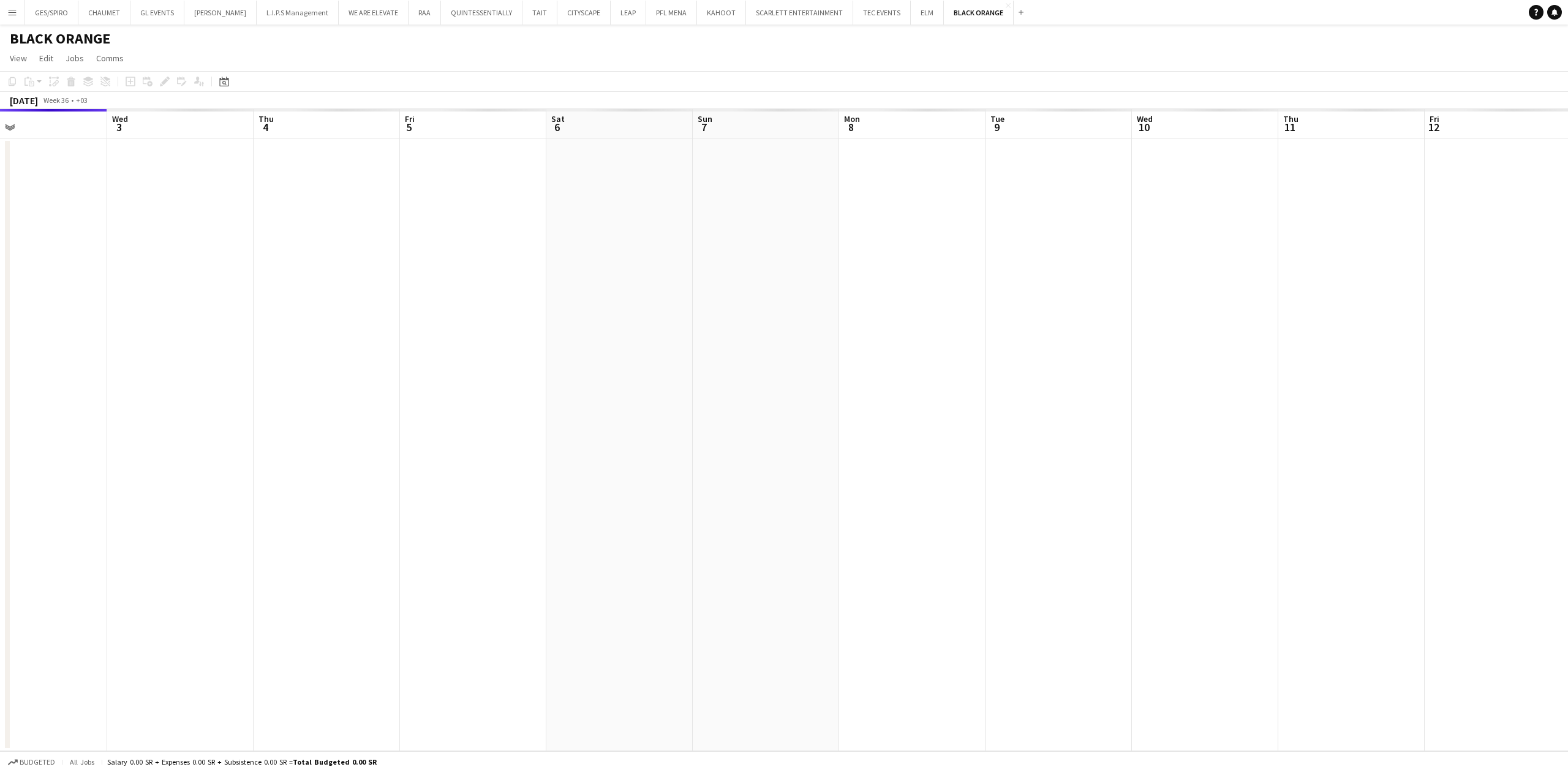
scroll to position [0, 454]
drag, startPoint x: 1156, startPoint y: 368, endPoint x: 405, endPoint y: 418, distance: 752.7
click at [411, 418] on app-calendar-viewport "Sat 30 Sun 31 Mon 1 Tue 2 Wed 3 Thu 4 Fri 5 Sat 6 Sun 7 Mon 8 Tue 9 Wed 10 Thu …" at bounding box center [784, 430] width 1568 height 642
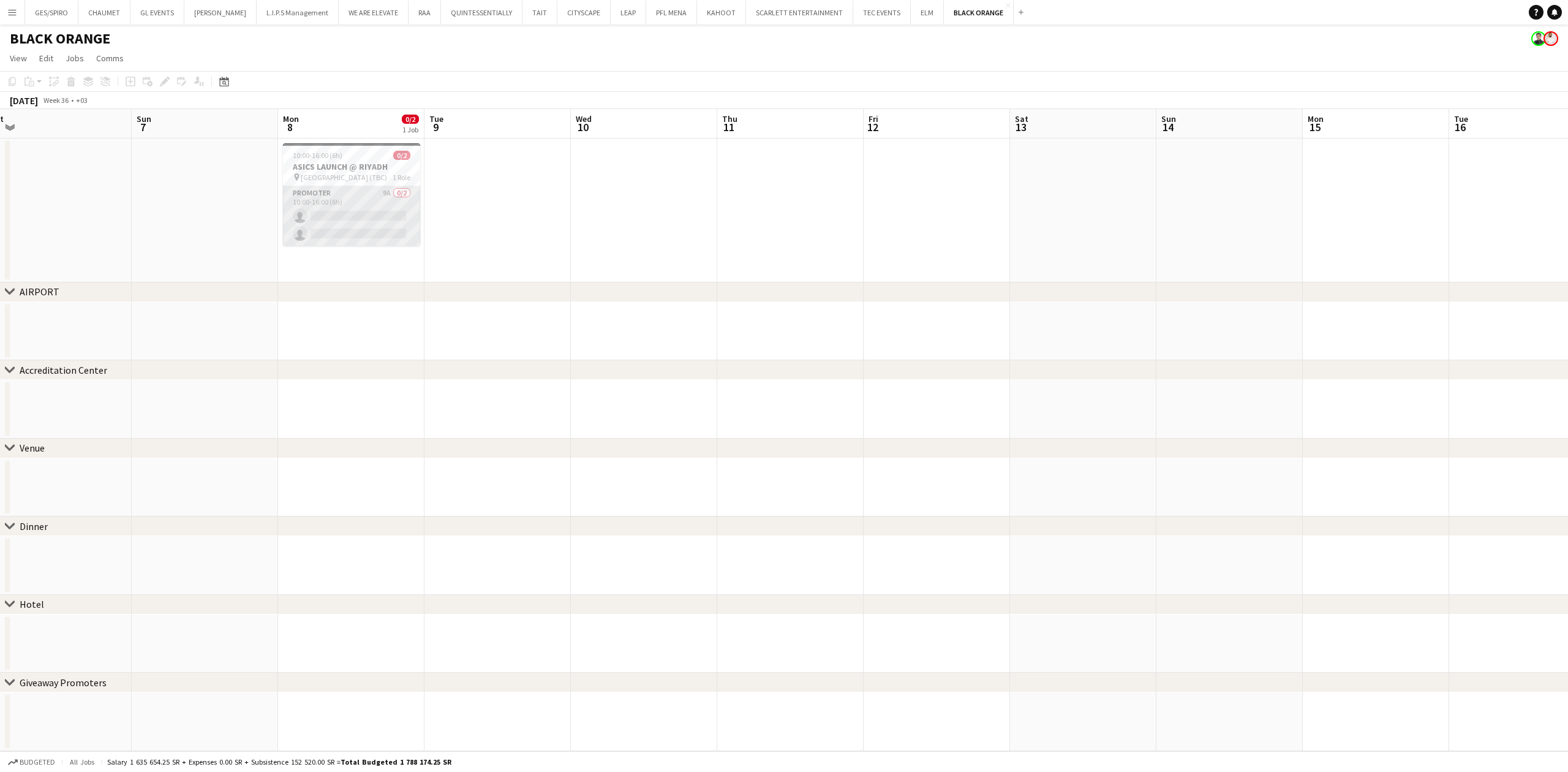
click at [361, 215] on app-card-role "Promoter 9A 0/2 10:00-16:00 (6h) single-neutral-actions single-neutral-actions" at bounding box center [352, 216] width 137 height 60
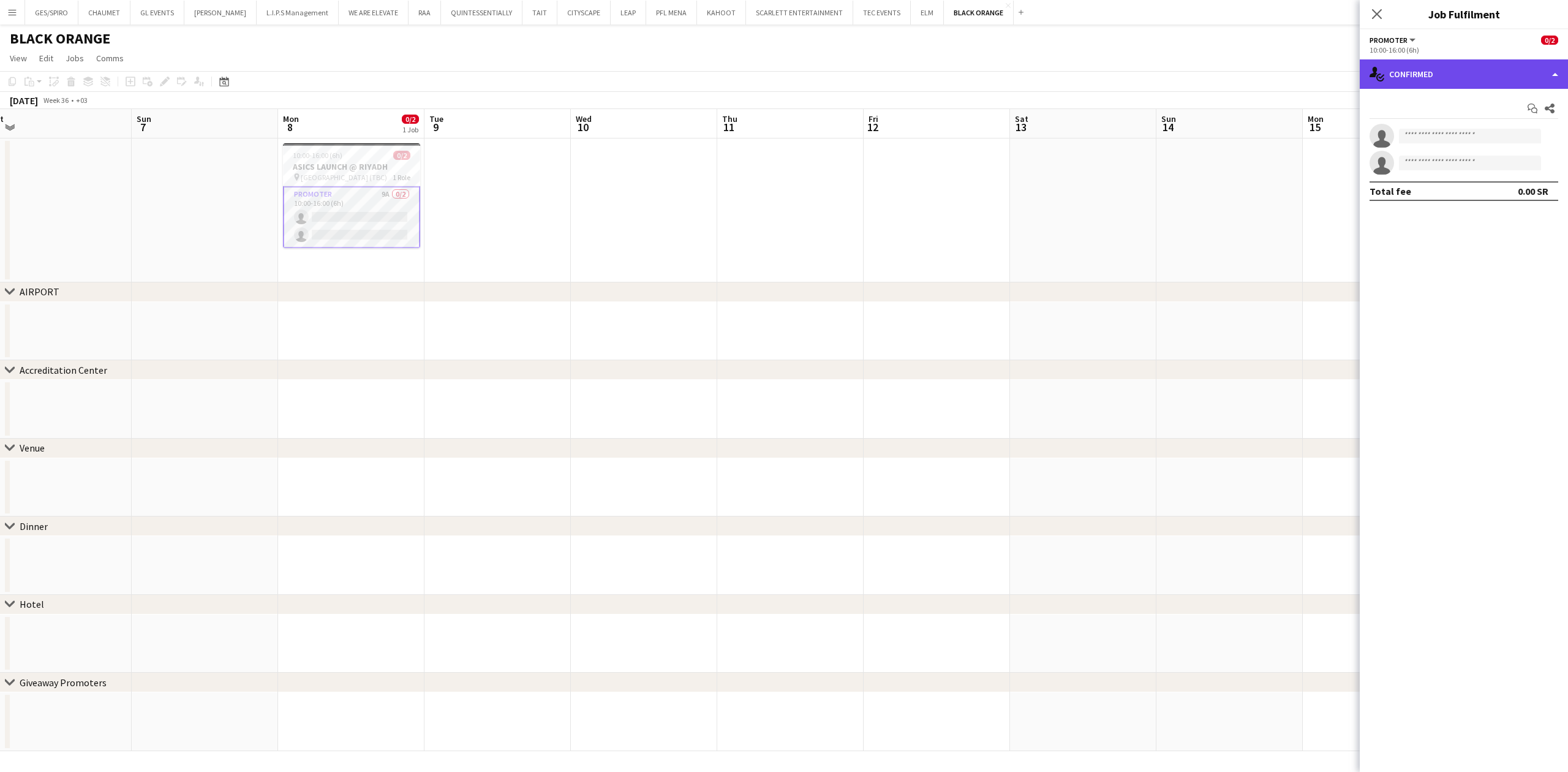
click at [1475, 62] on div "single-neutral-actions-check-2 Confirmed" at bounding box center [1463, 74] width 208 height 29
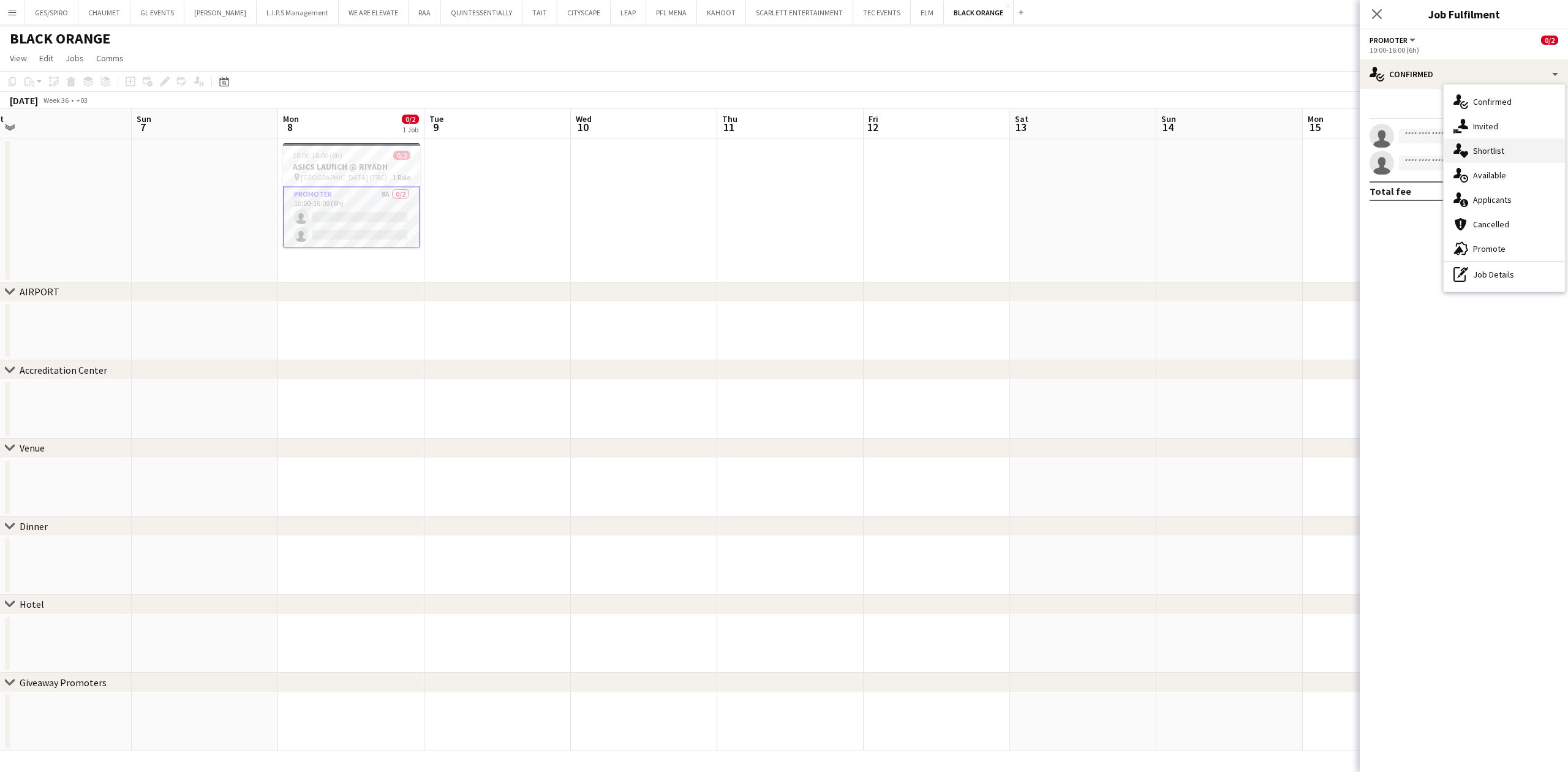
click at [1506, 144] on div "single-neutral-actions-heart Shortlist" at bounding box center [1505, 150] width 121 height 25
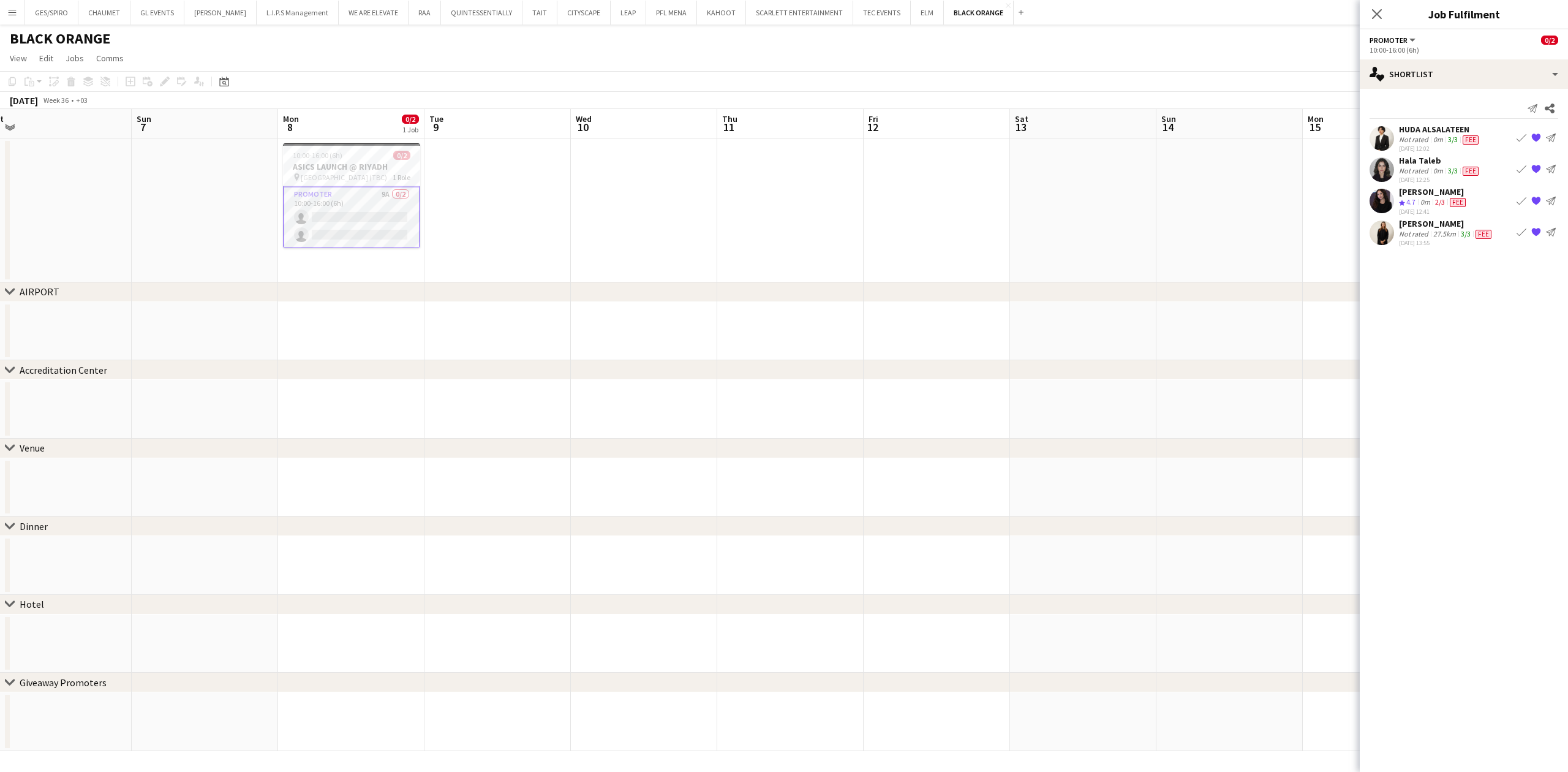
click at [1419, 136] on div "Not rated" at bounding box center [1415, 139] width 32 height 10
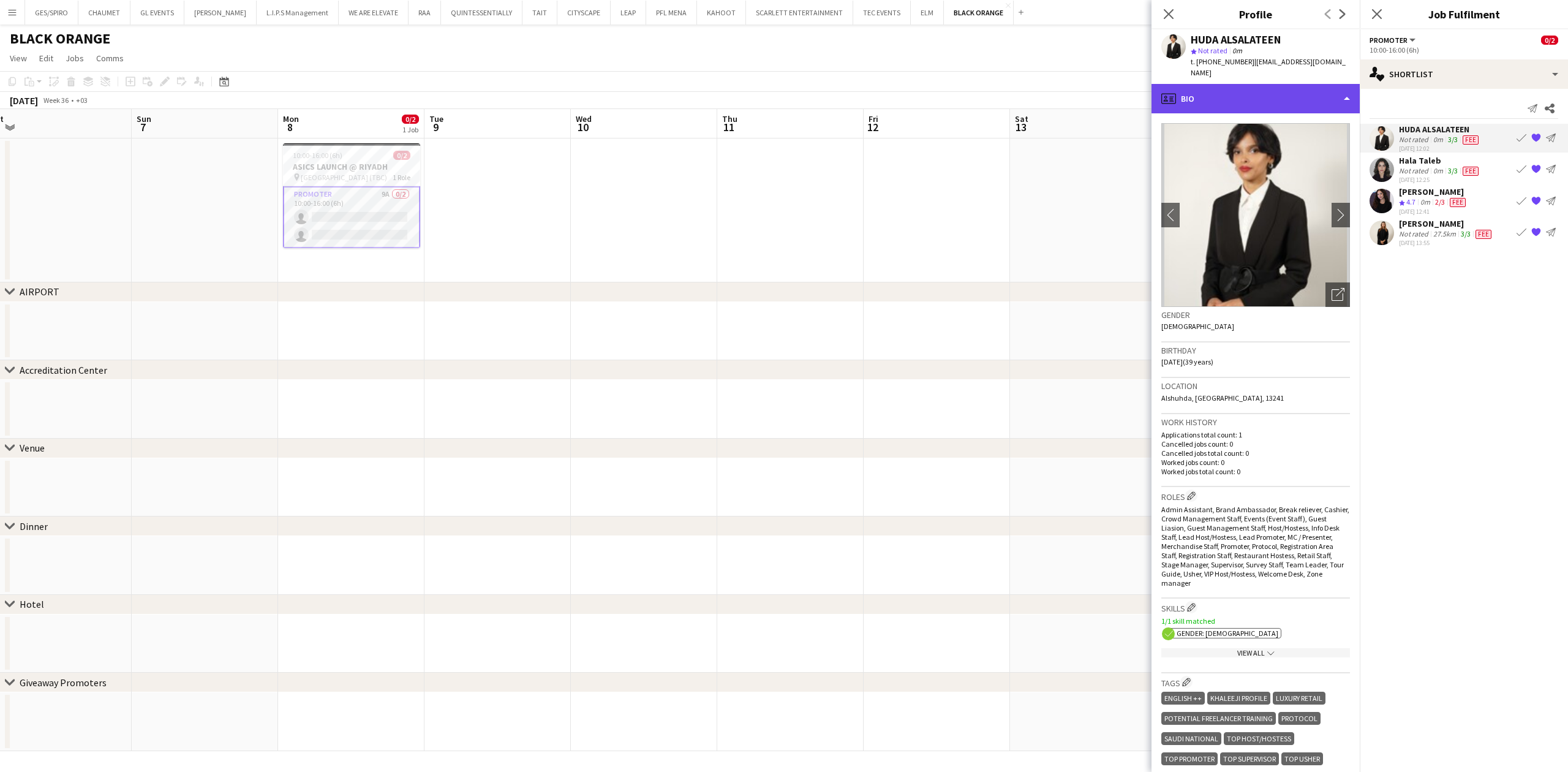
click at [1265, 96] on div "profile Bio" at bounding box center [1255, 98] width 208 height 29
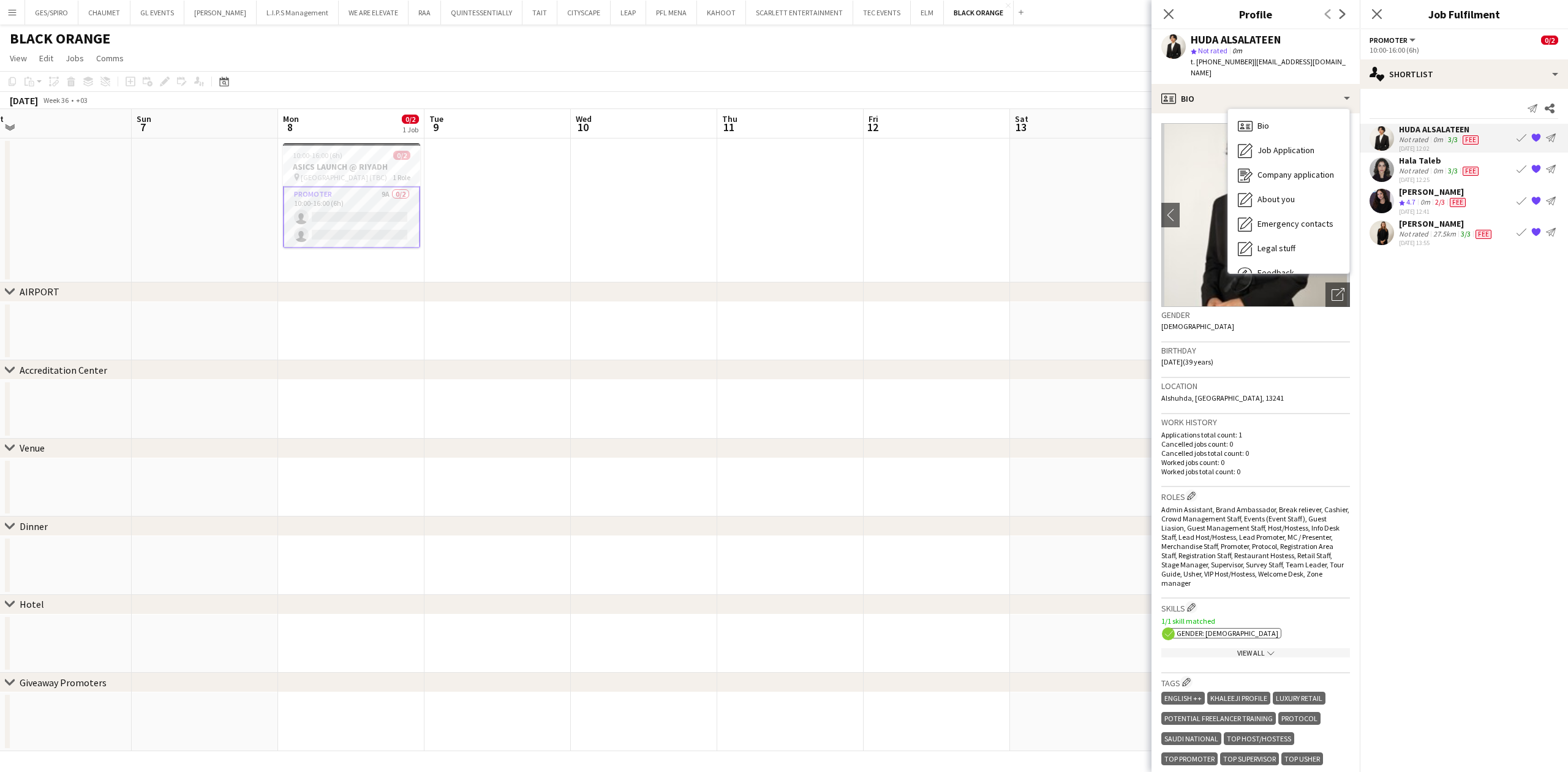
click at [1432, 346] on mat-expansion-panel "heart Shortlist Send notification Share HUDA ALSALATEEN Not rated 0m 3/3 Fee 01…" at bounding box center [1463, 430] width 208 height 683
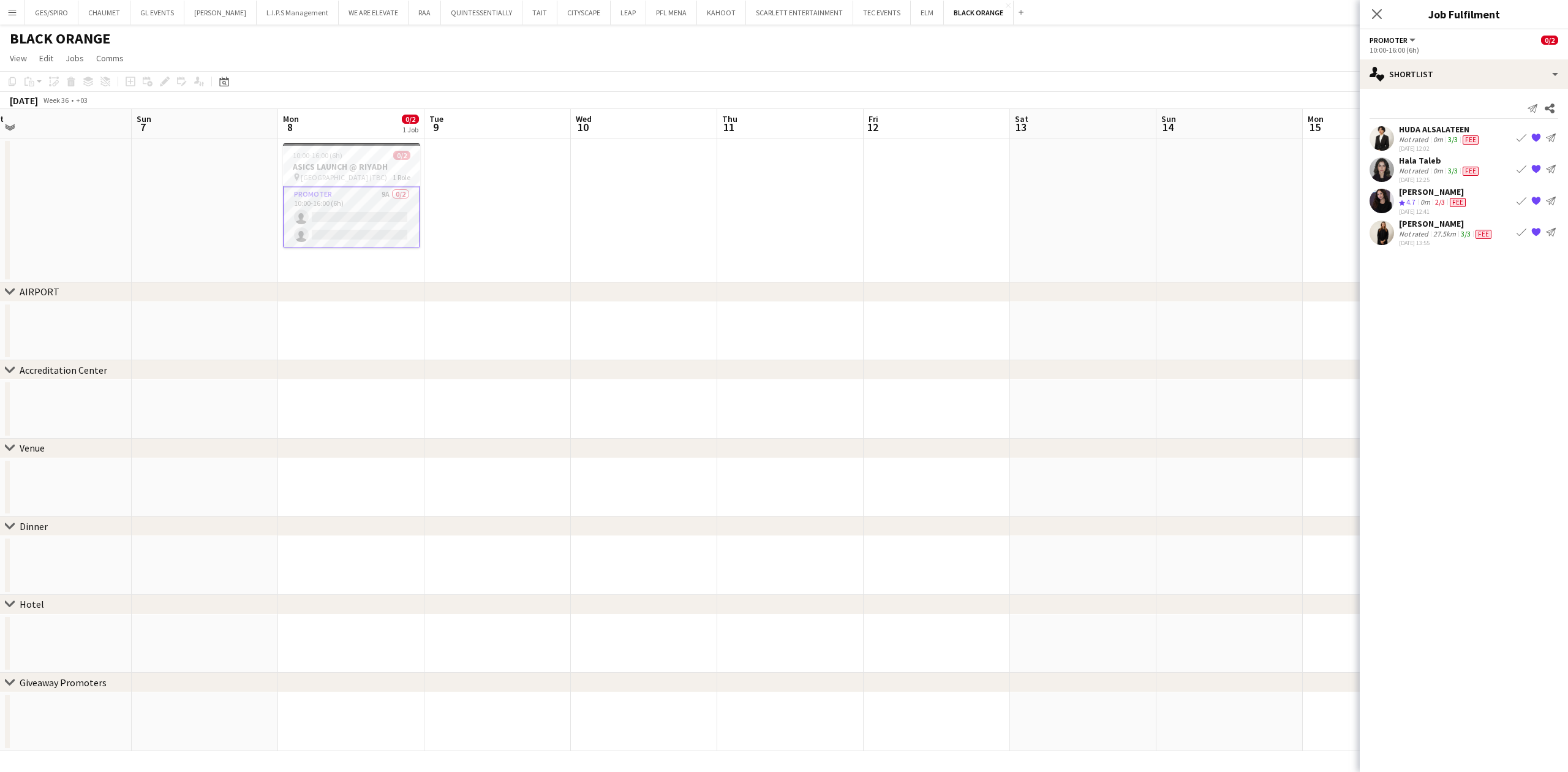
click at [1435, 127] on div "HUDA ALSALATEEN" at bounding box center [1440, 129] width 82 height 11
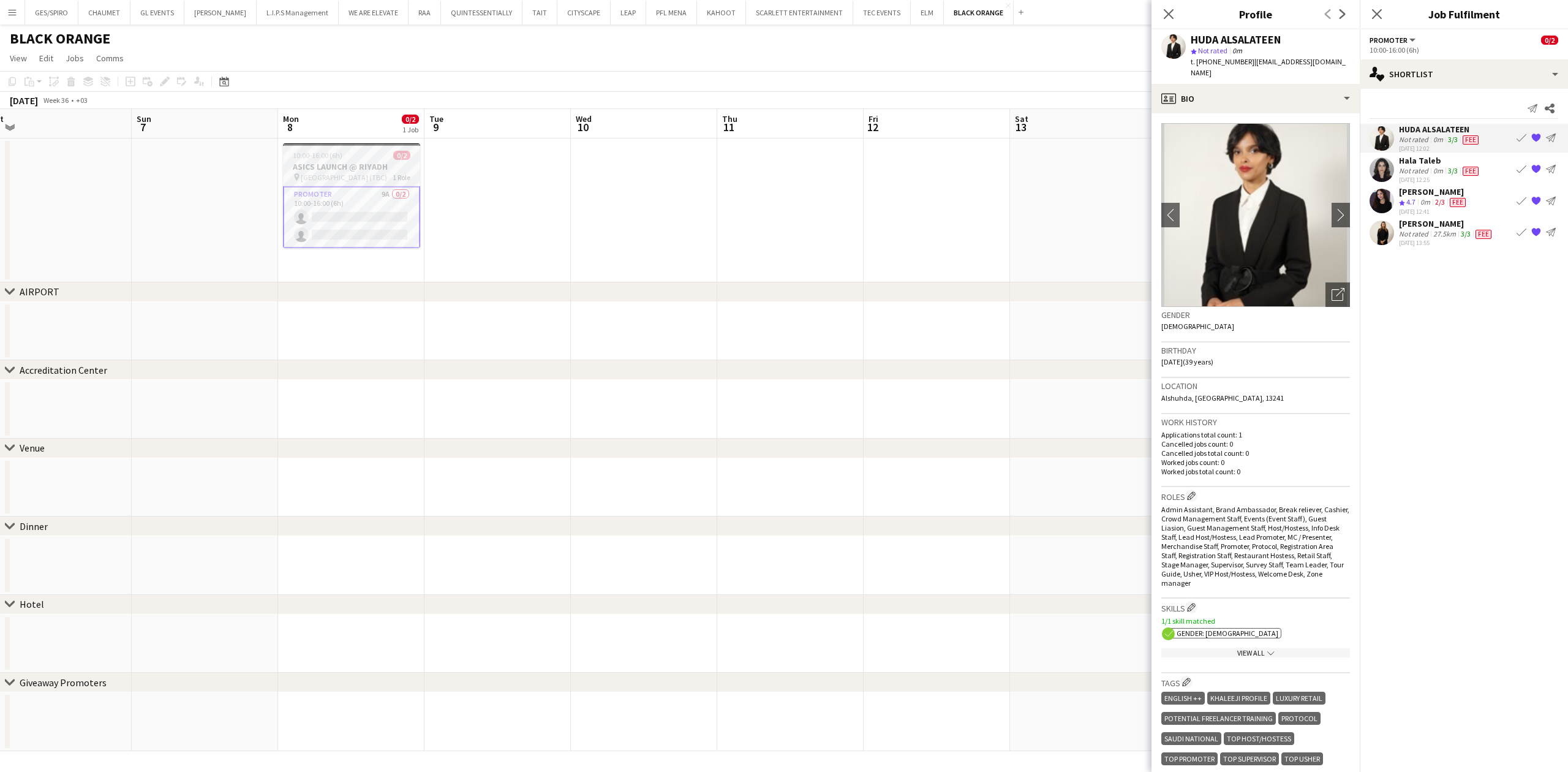
click at [393, 156] on span "0/2" at bounding box center [402, 155] width 18 height 9
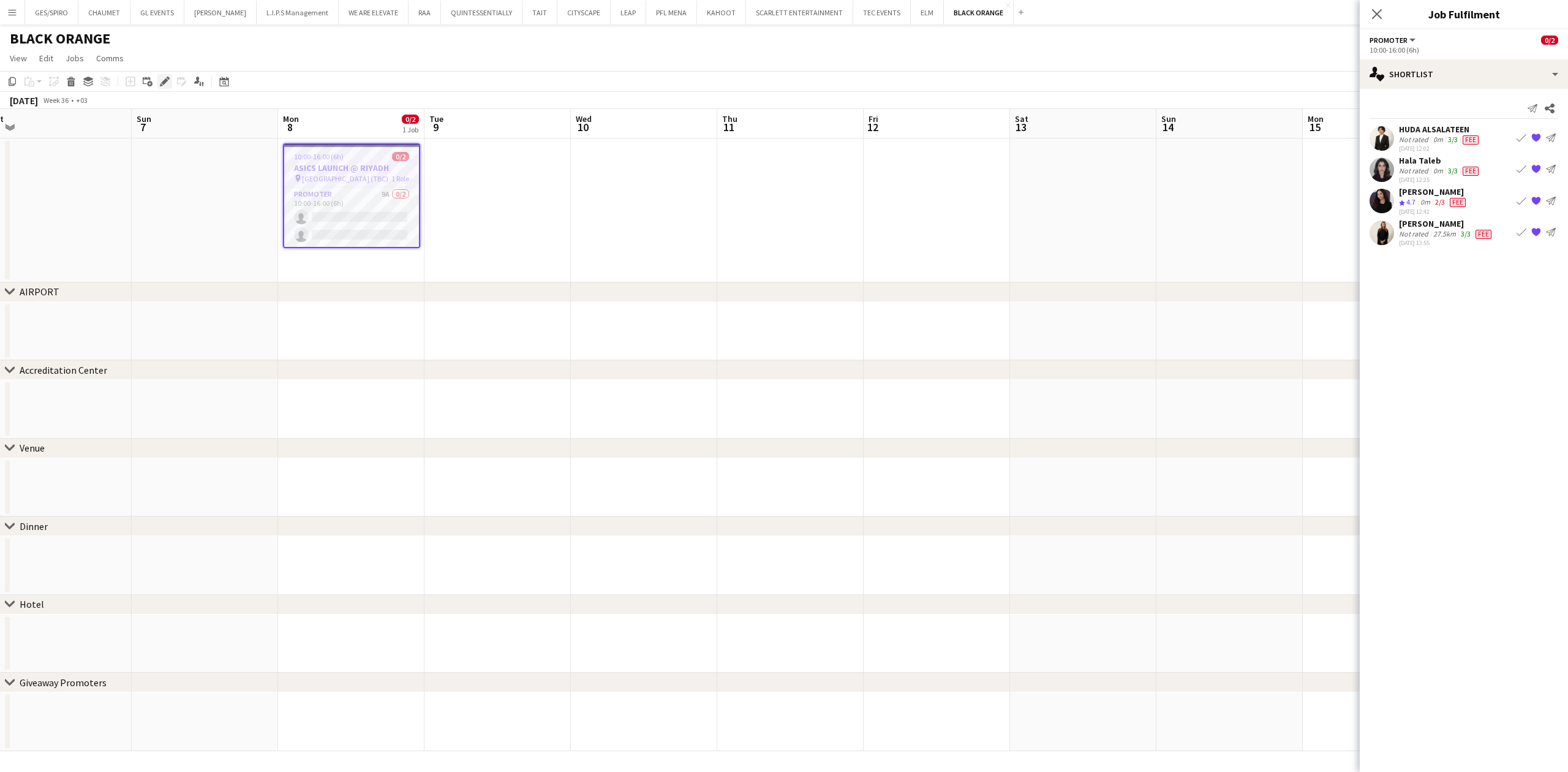
click at [163, 81] on icon at bounding box center [164, 82] width 7 height 7
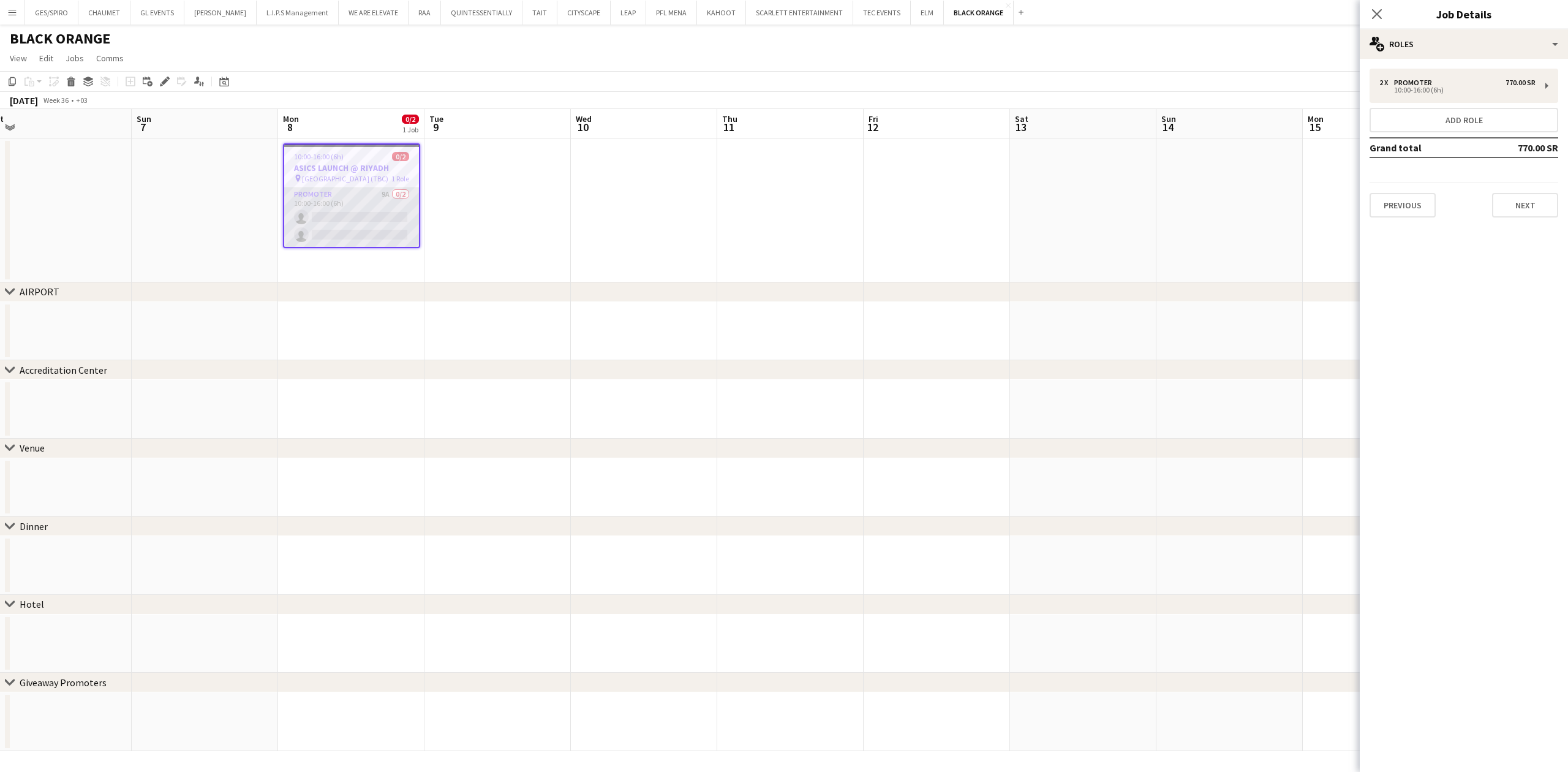
click at [358, 222] on app-card-role "Promoter 9A 0/2 10:00-16:00 (6h) single-neutral-actions single-neutral-actions" at bounding box center [351, 217] width 135 height 60
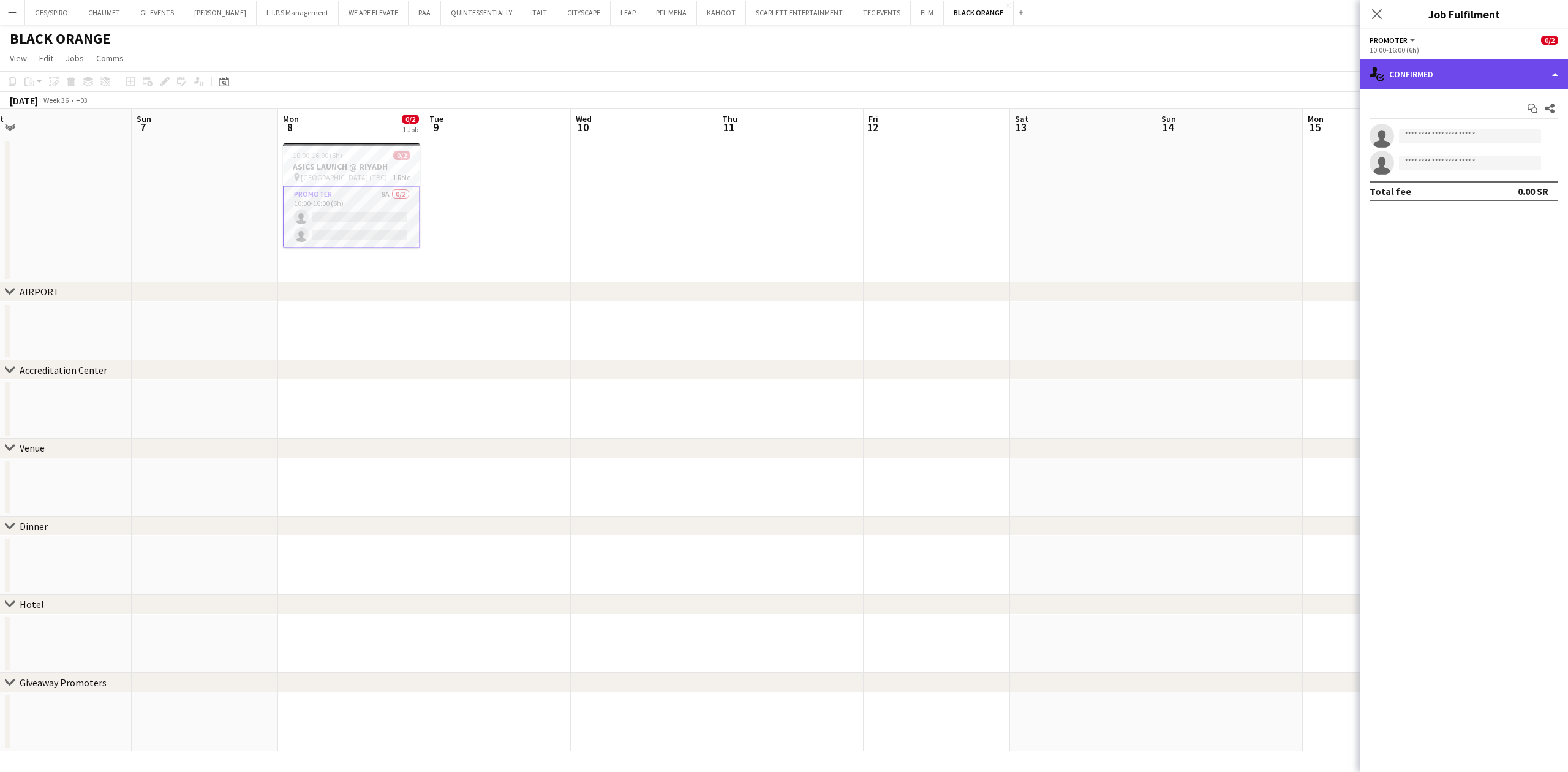
click at [1453, 78] on div "single-neutral-actions-check-2 Confirmed" at bounding box center [1463, 74] width 208 height 29
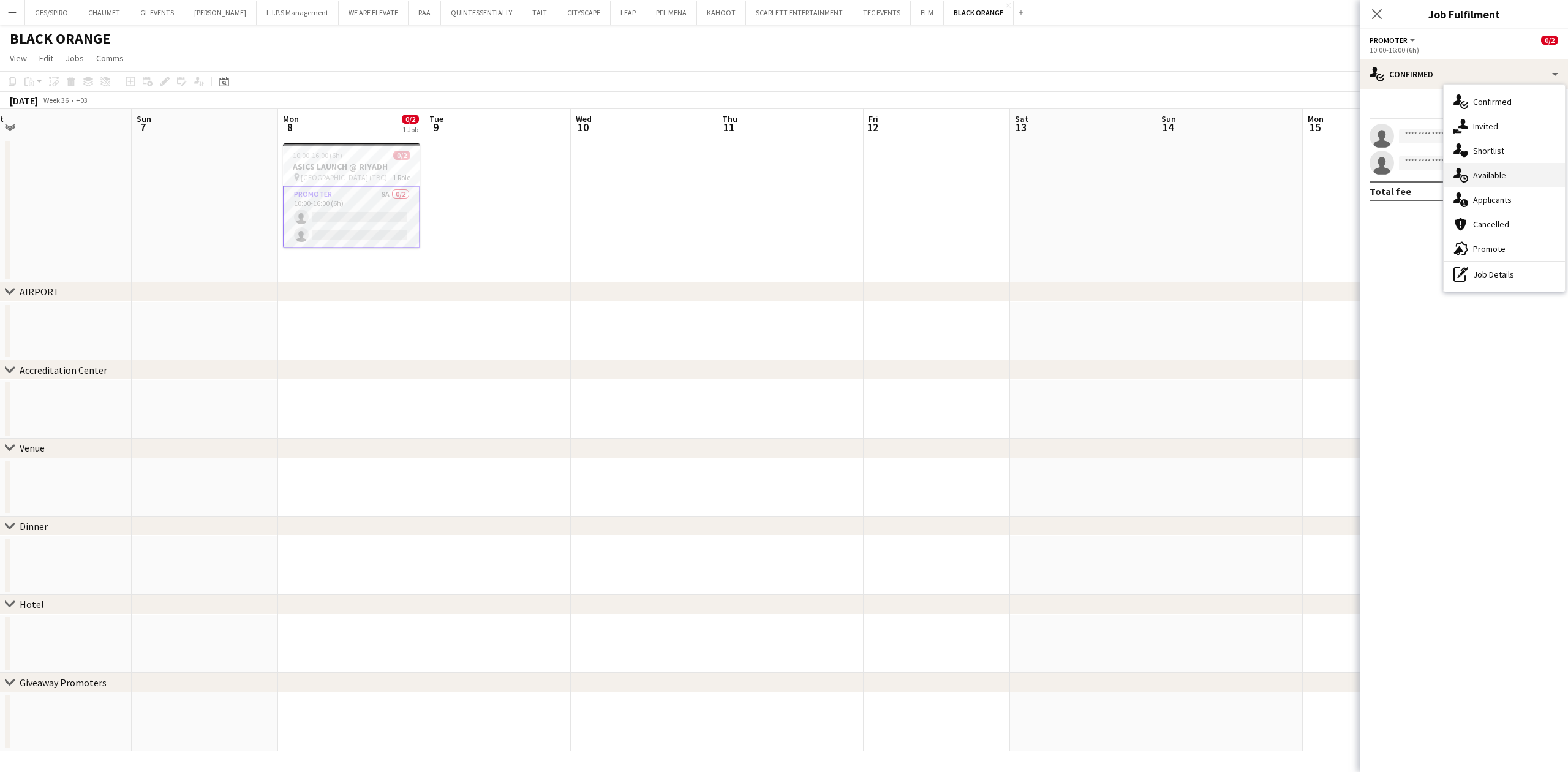
click at [1507, 178] on div "single-neutral-actions-upload Available" at bounding box center [1505, 175] width 121 height 25
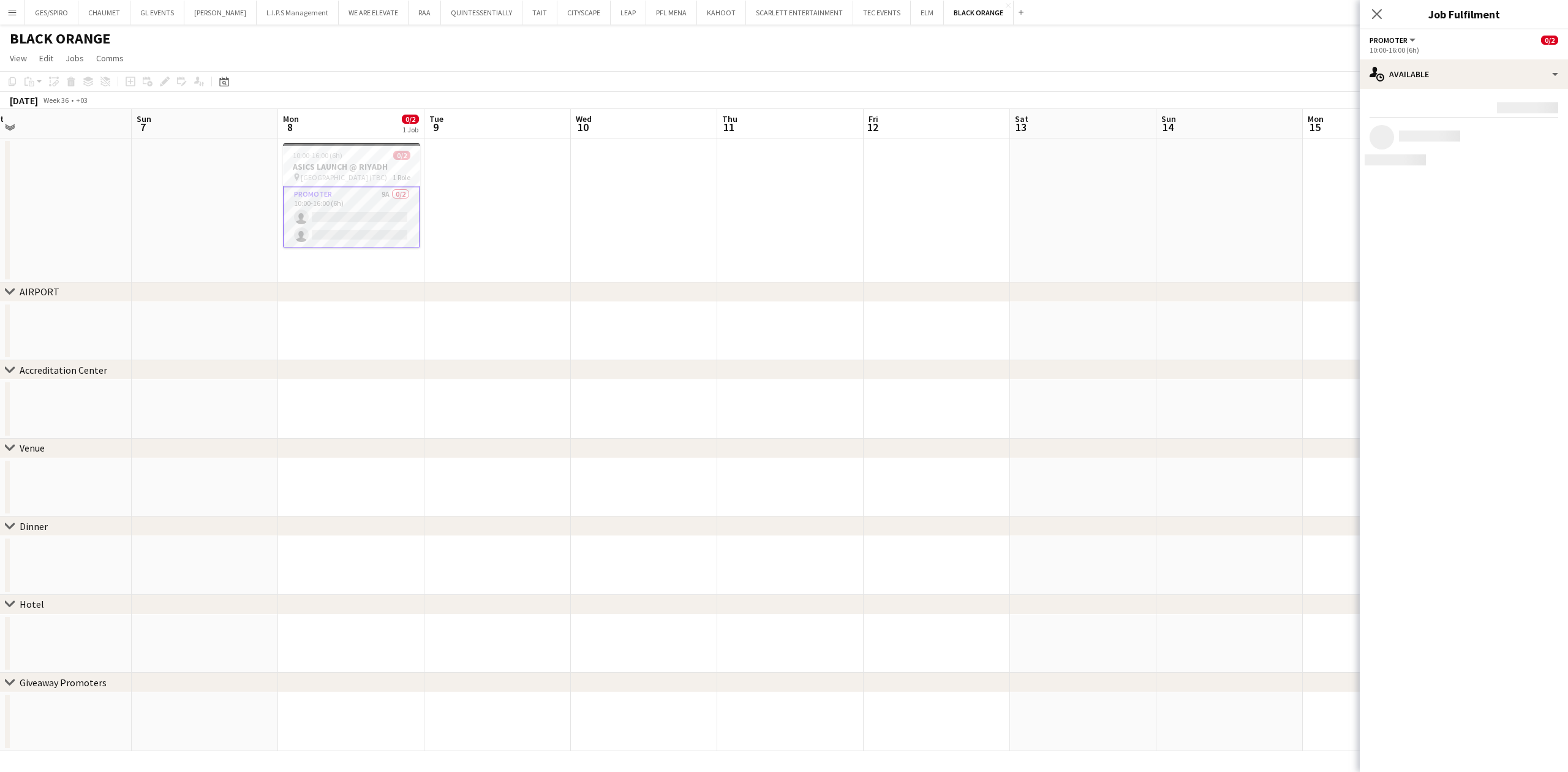
click at [1459, 89] on div "Rating: 0 - 5 0 5 Distance: 1km - 1001km+ 1001km+ Matched requirements: 0 - 3 0…" at bounding box center [1463, 133] width 208 height 88
click at [1468, 76] on div "single-neutral-actions-upload Available" at bounding box center [1463, 74] width 208 height 29
click at [1502, 199] on span "Applicants" at bounding box center [1492, 200] width 39 height 11
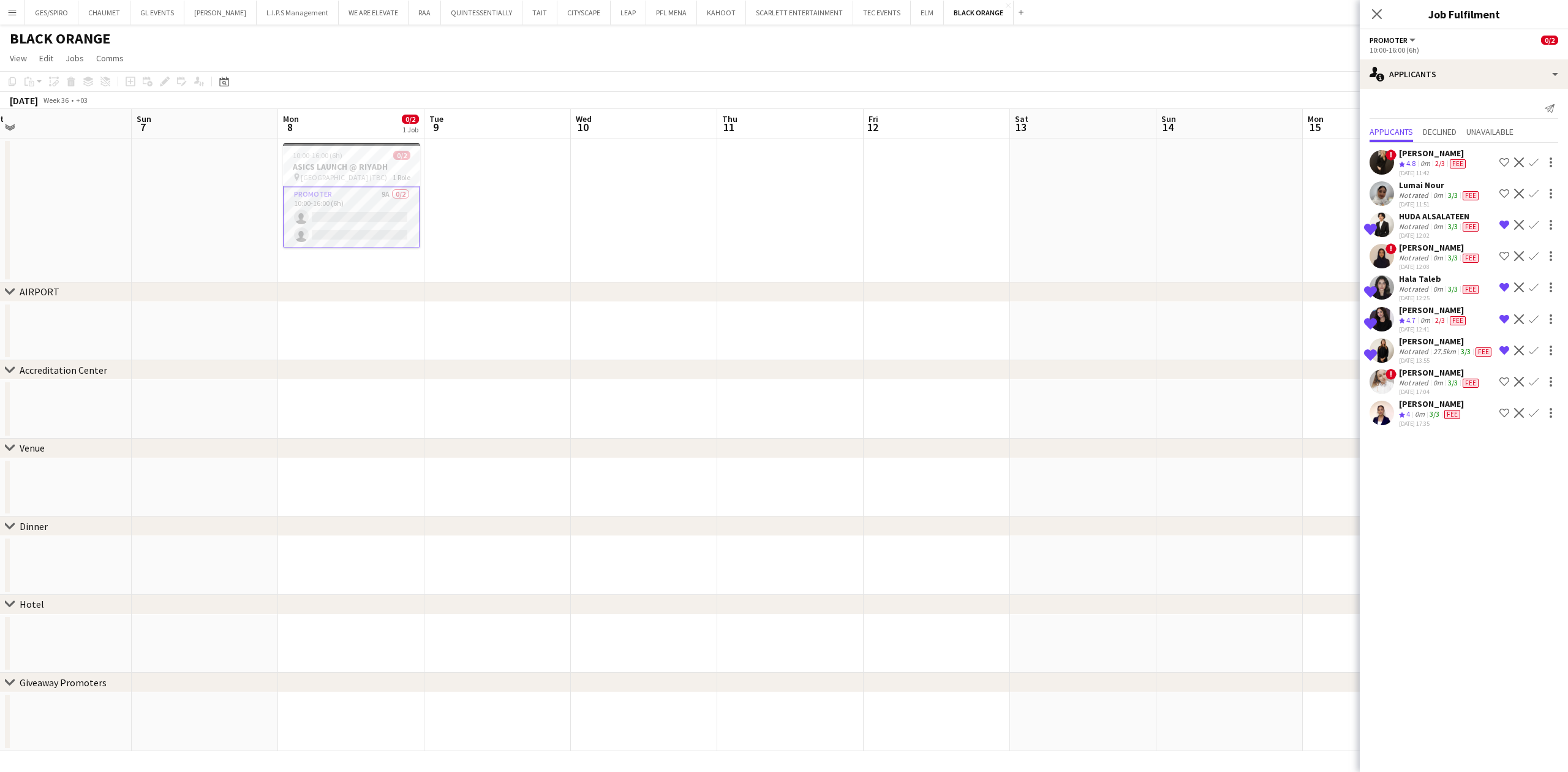
click at [1416, 229] on div "Not rated" at bounding box center [1415, 226] width 32 height 10
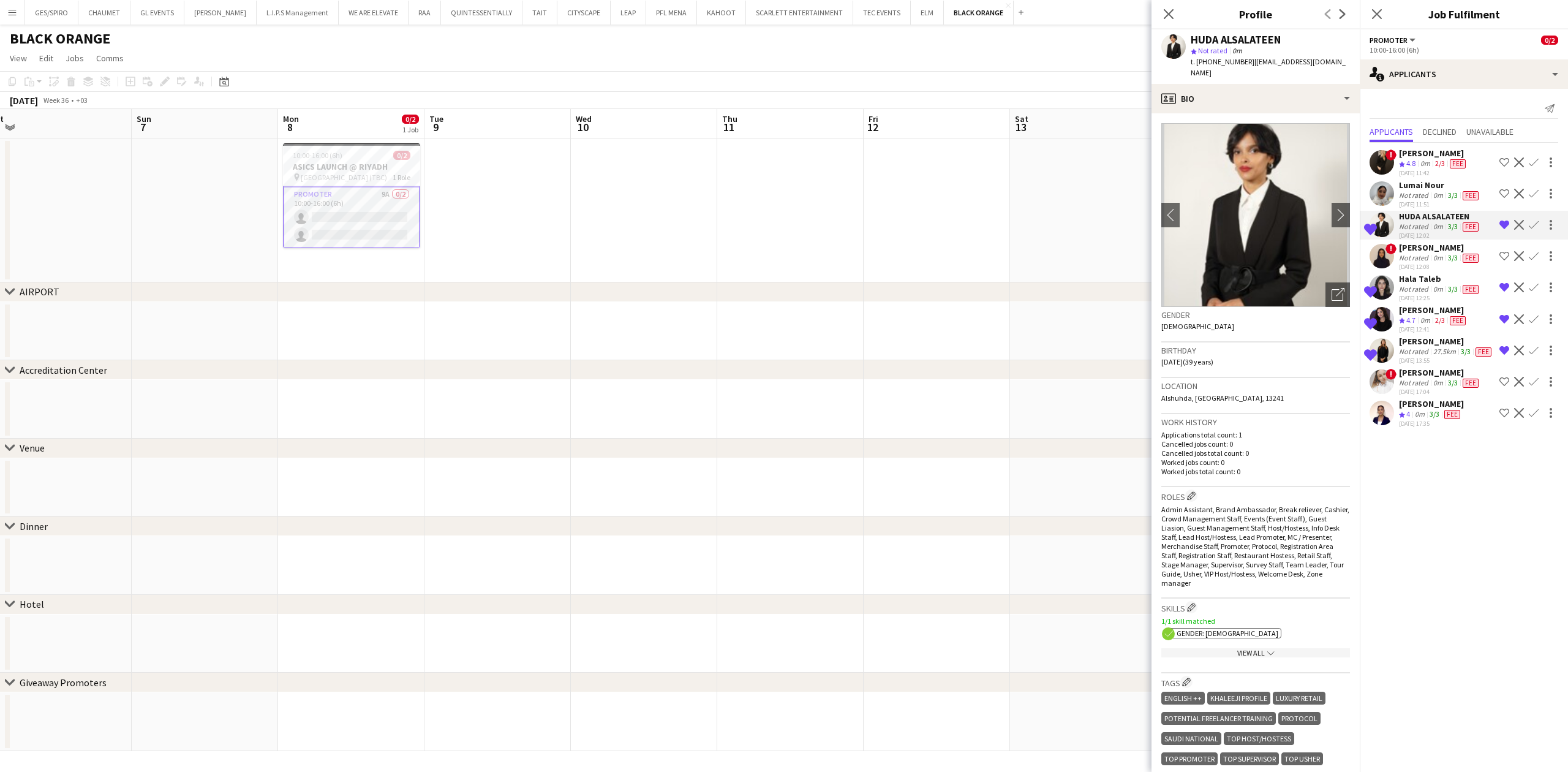
click at [1223, 62] on span "t. +966541633346" at bounding box center [1222, 62] width 63 height 9
copy span "966541633346"
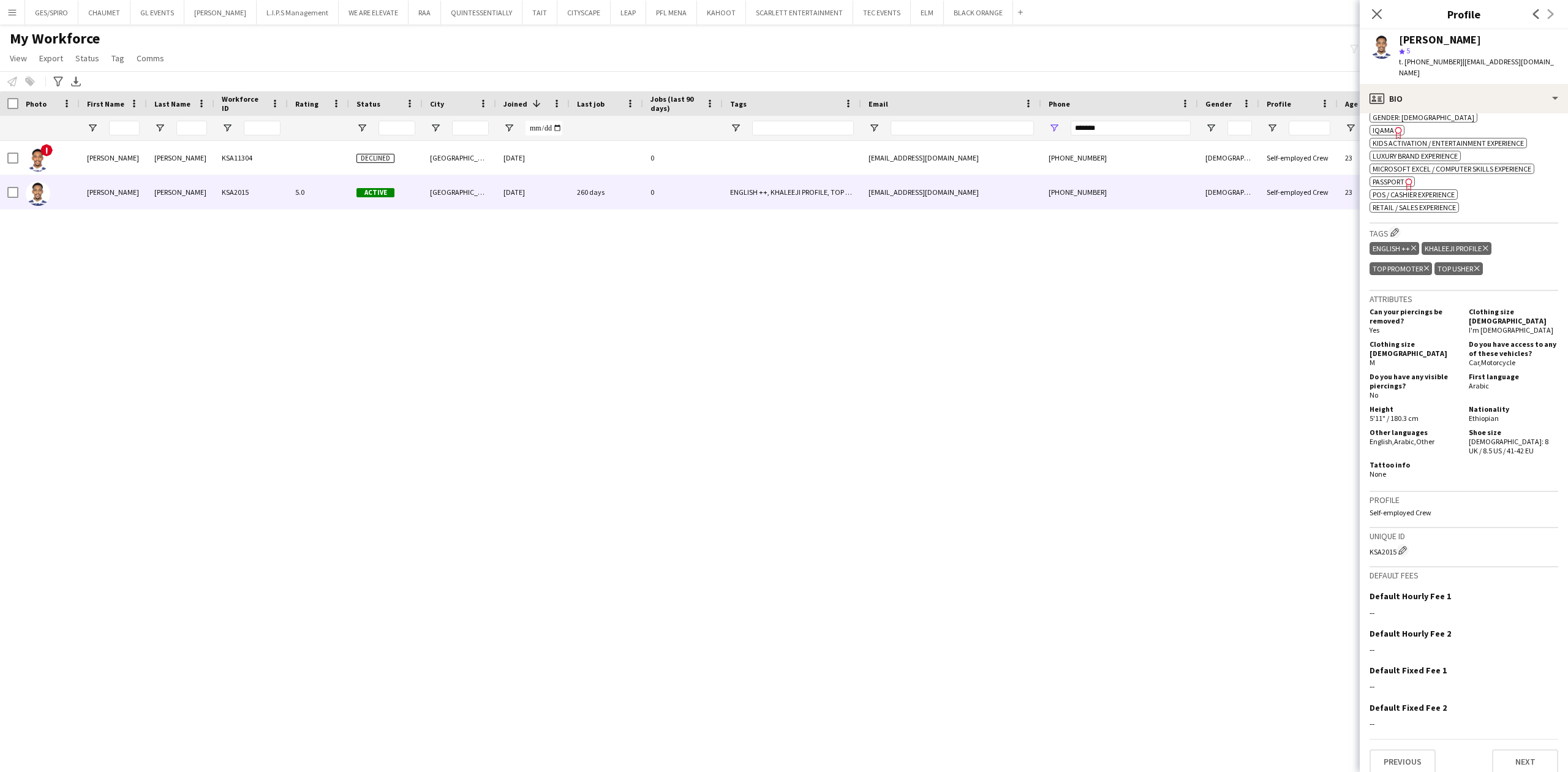
scroll to position [505, 0]
drag, startPoint x: 1119, startPoint y: 130, endPoint x: 975, endPoint y: 135, distance: 144.1
click at [975, 135] on div at bounding box center [695, 128] width 1389 height 25
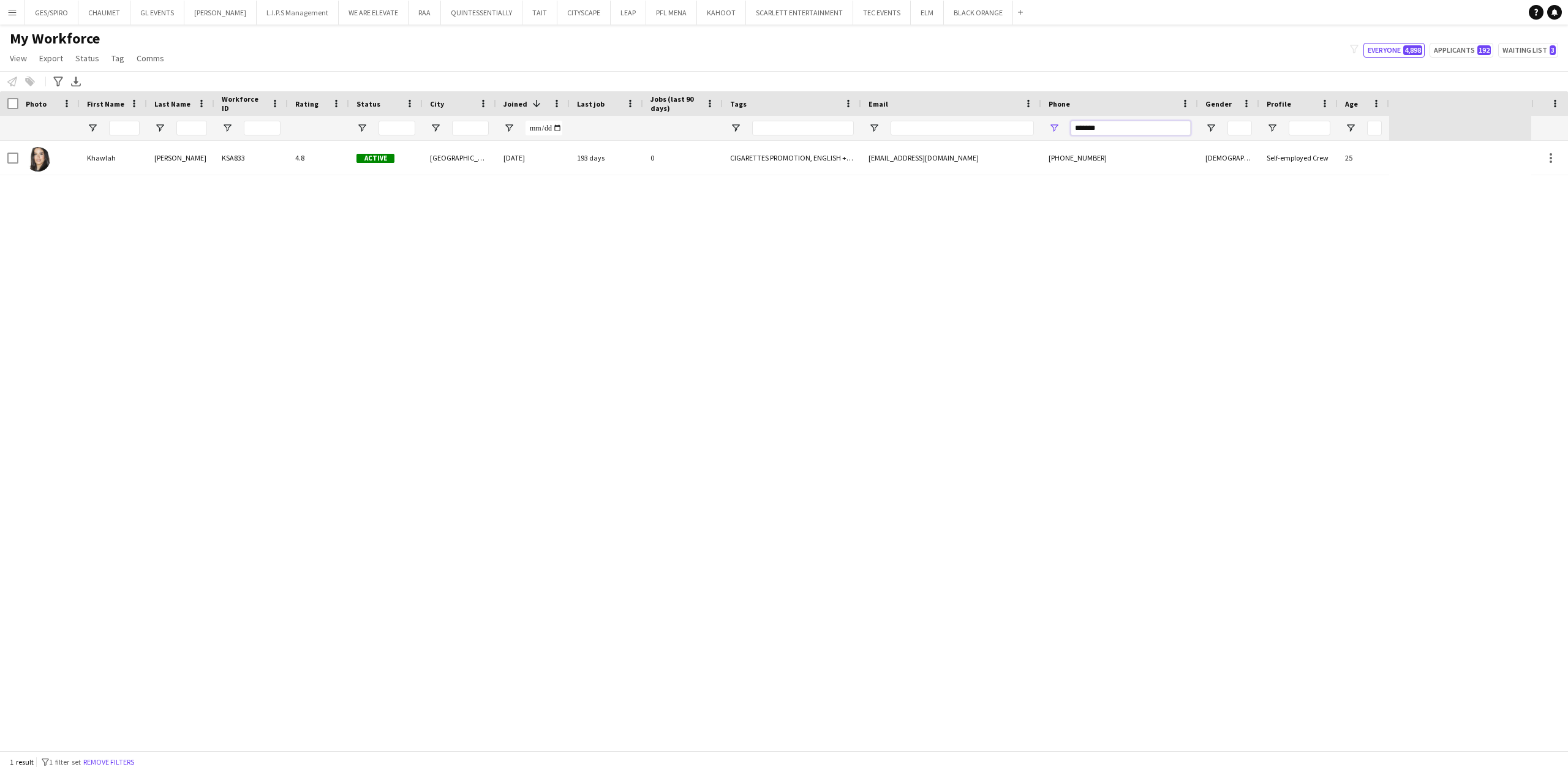
type input "*******"
click at [867, 175] on div "Khawlah Ben Mansour KSA833 4.8 Active Riyadh 18-04-2023 193 days 0 CIGARETTES P…" at bounding box center [765, 445] width 1531 height 609
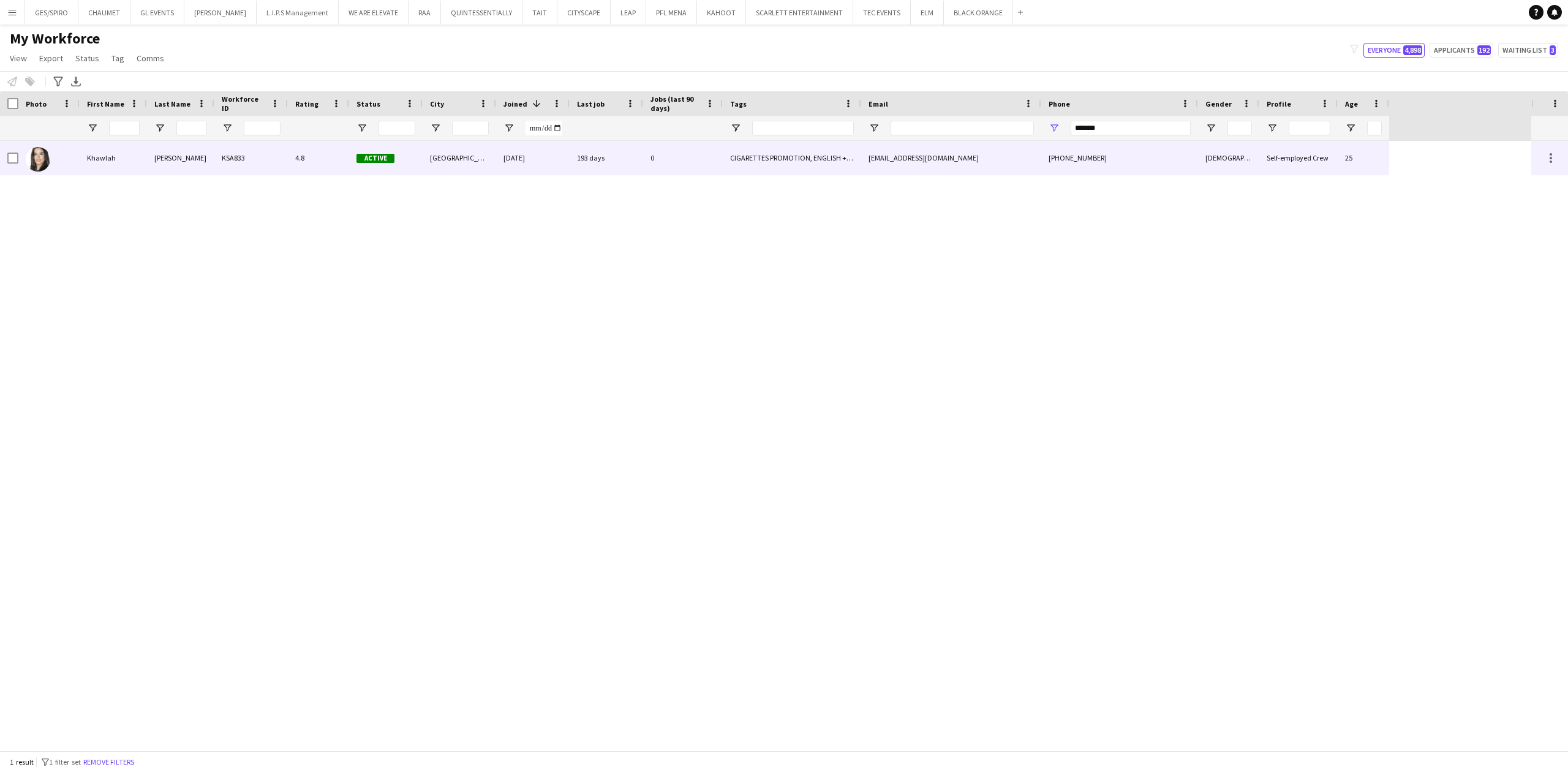
click at [887, 156] on div "pinkbear0000@icloud.com" at bounding box center [951, 157] width 180 height 33
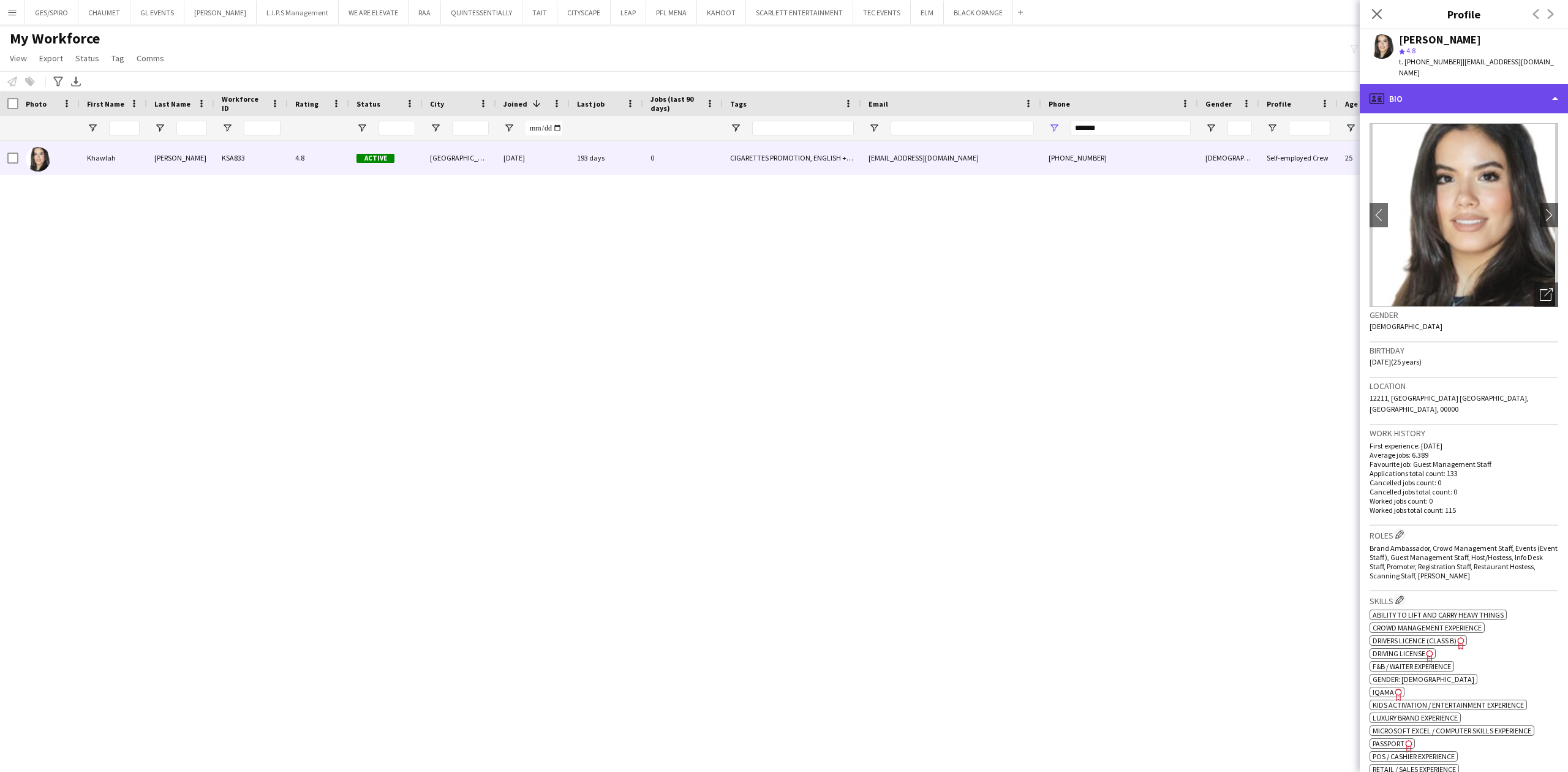
click at [1496, 98] on div "profile Bio" at bounding box center [1463, 98] width 208 height 29
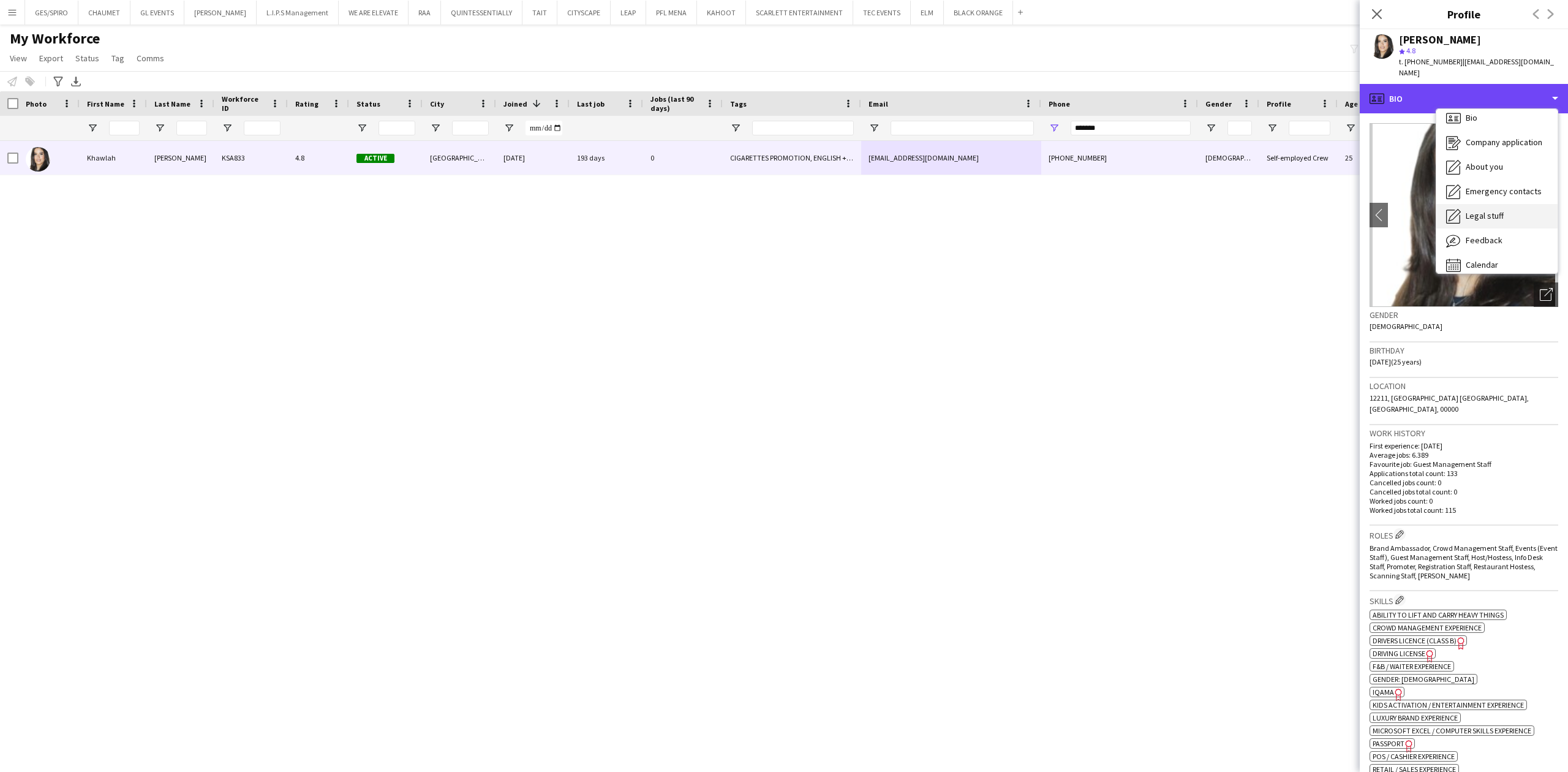
scroll to position [18, 0]
click at [1492, 252] on div "Calendar Calendar" at bounding box center [1497, 256] width 121 height 25
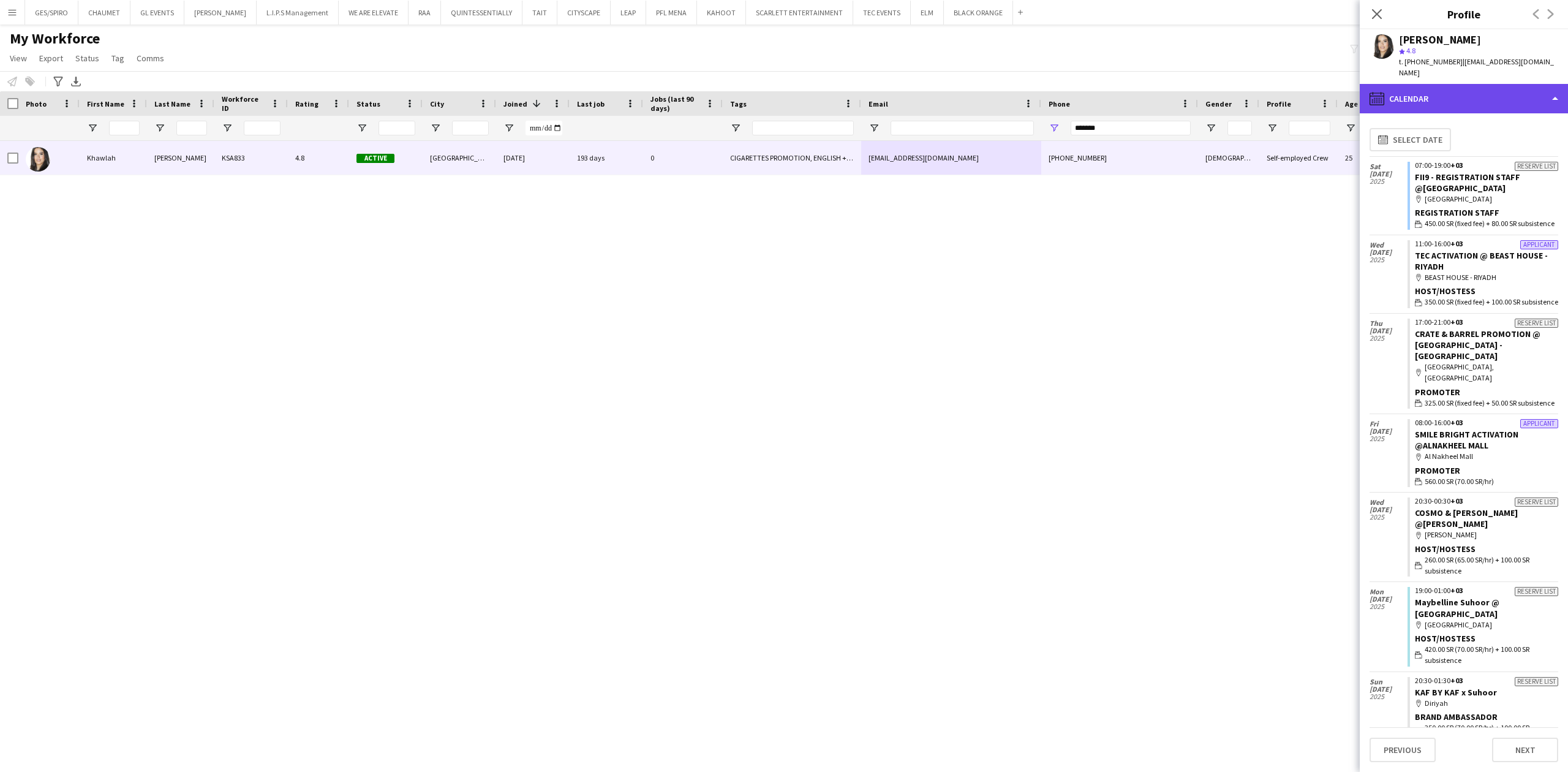
click at [1488, 84] on div "calendar-full Calendar" at bounding box center [1463, 98] width 208 height 29
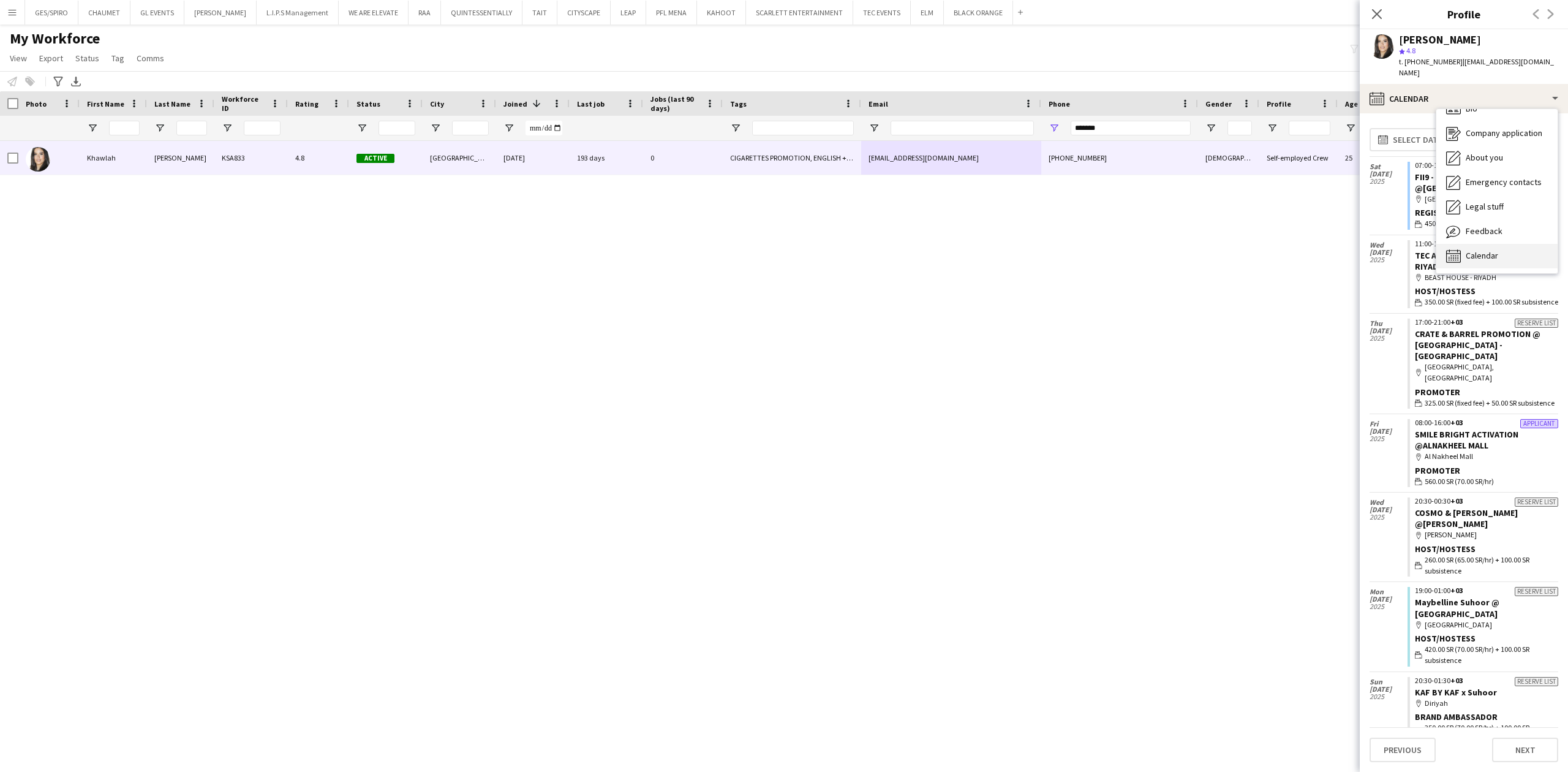
click at [1499, 244] on div "Calendar Calendar" at bounding box center [1497, 256] width 121 height 25
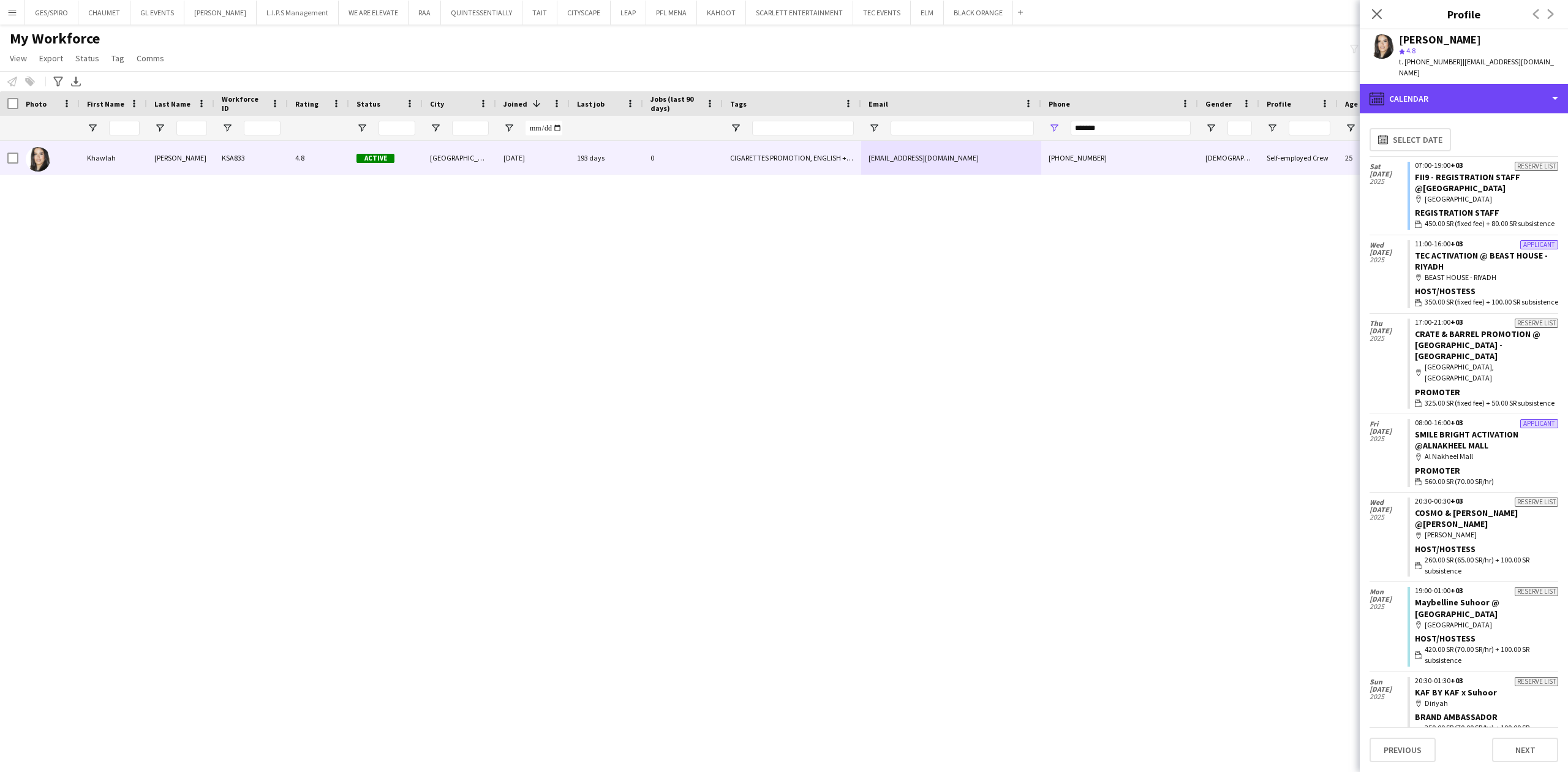
drag, startPoint x: 1460, startPoint y: 74, endPoint x: 1474, endPoint y: 127, distance: 54.8
click at [1460, 84] on div "calendar-full Calendar" at bounding box center [1463, 98] width 208 height 29
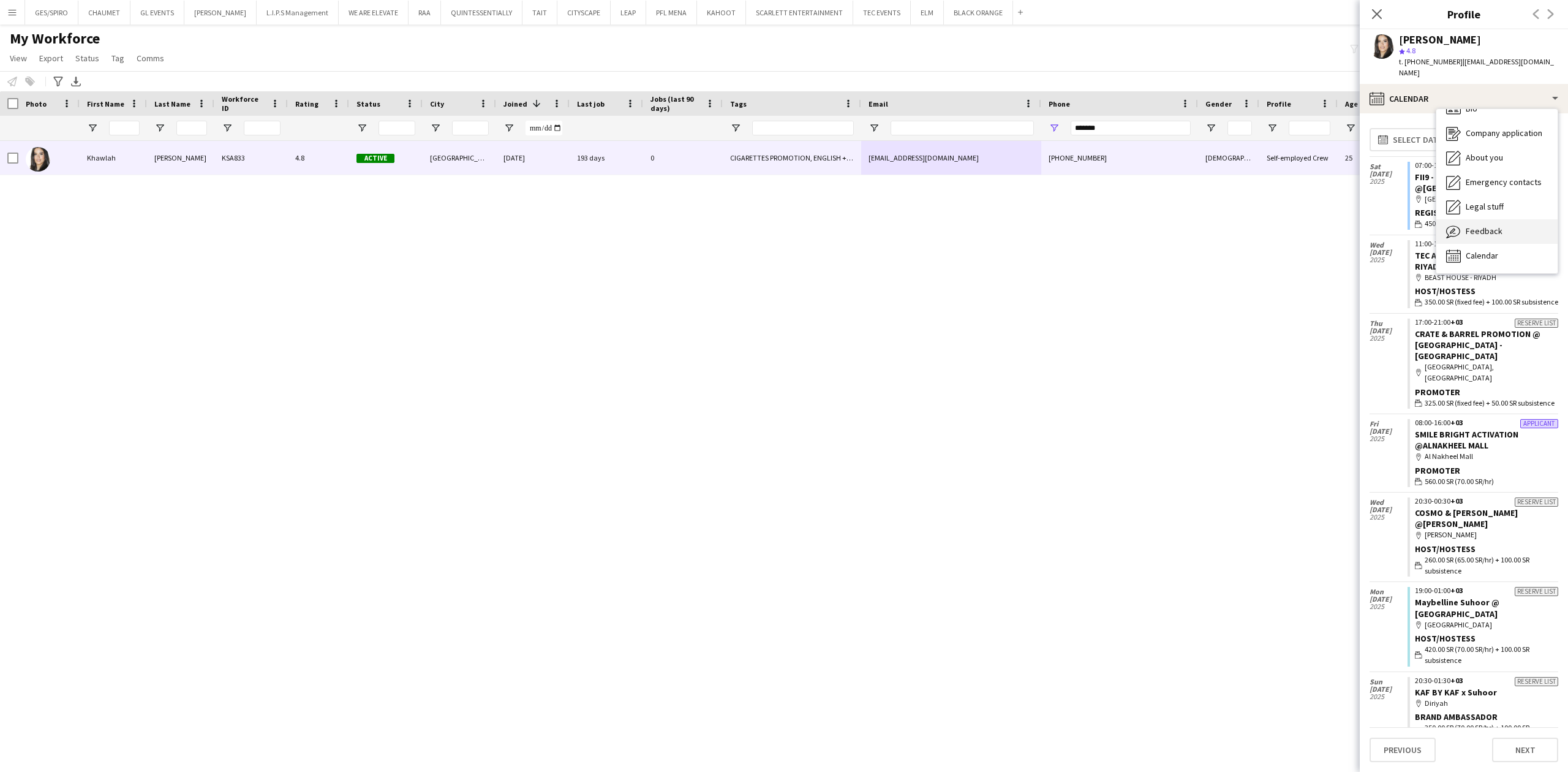
click at [1487, 219] on div "Feedback Feedback" at bounding box center [1497, 231] width 121 height 25
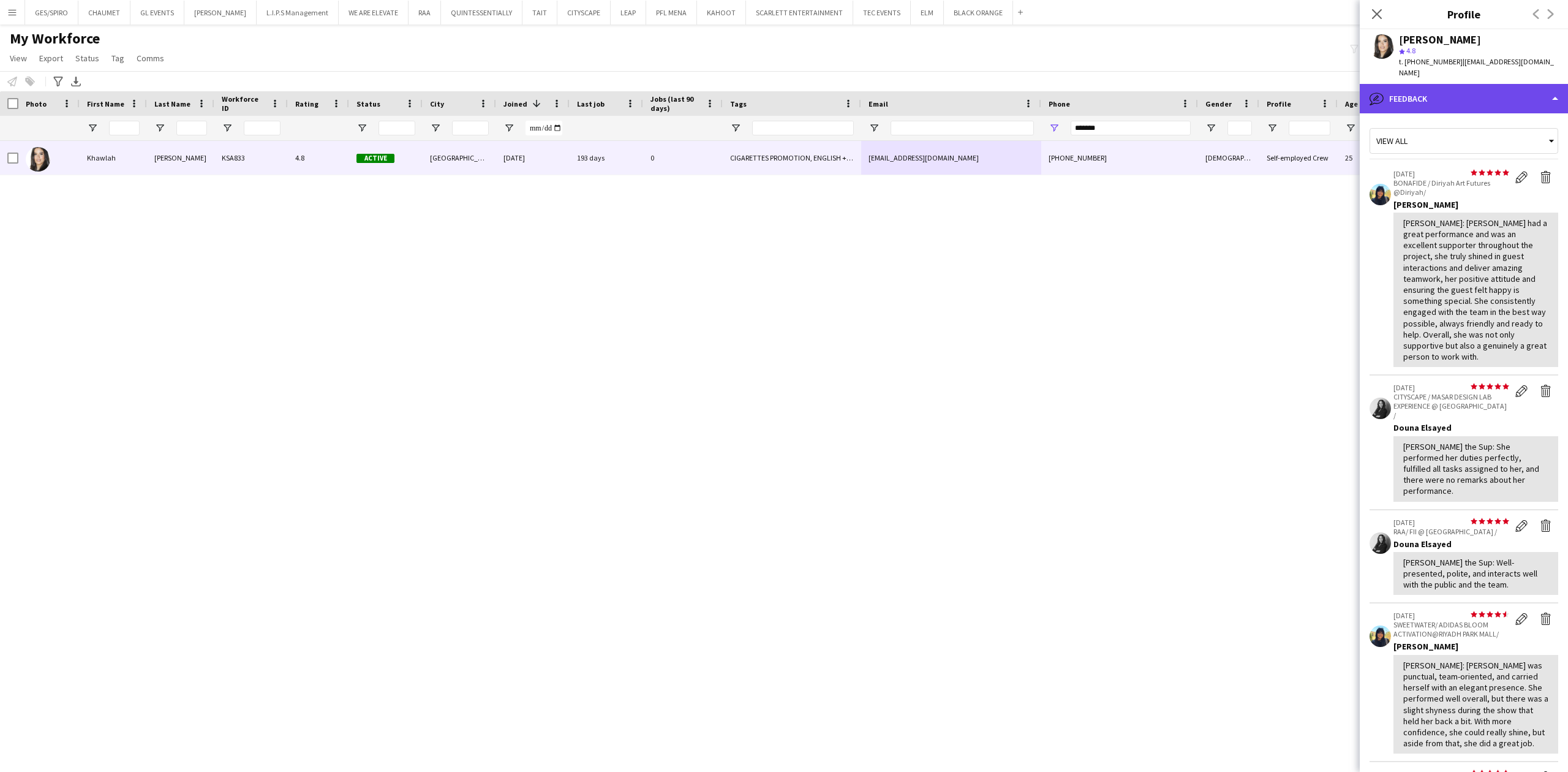
click at [1503, 84] on div "bubble-pencil Feedback" at bounding box center [1463, 98] width 208 height 29
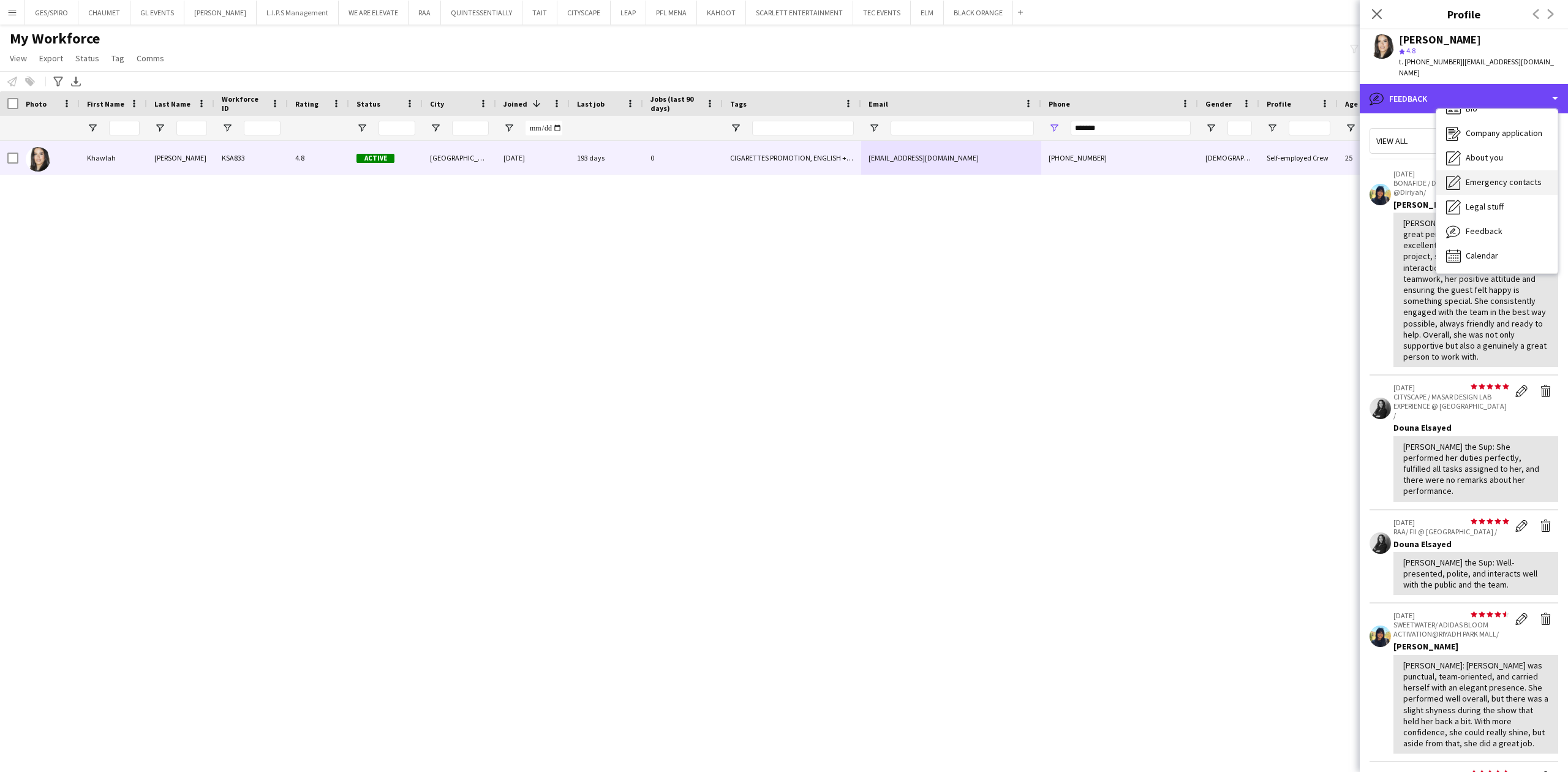
scroll to position [0, 0]
click at [1491, 120] on div "Bio Bio" at bounding box center [1497, 127] width 121 height 25
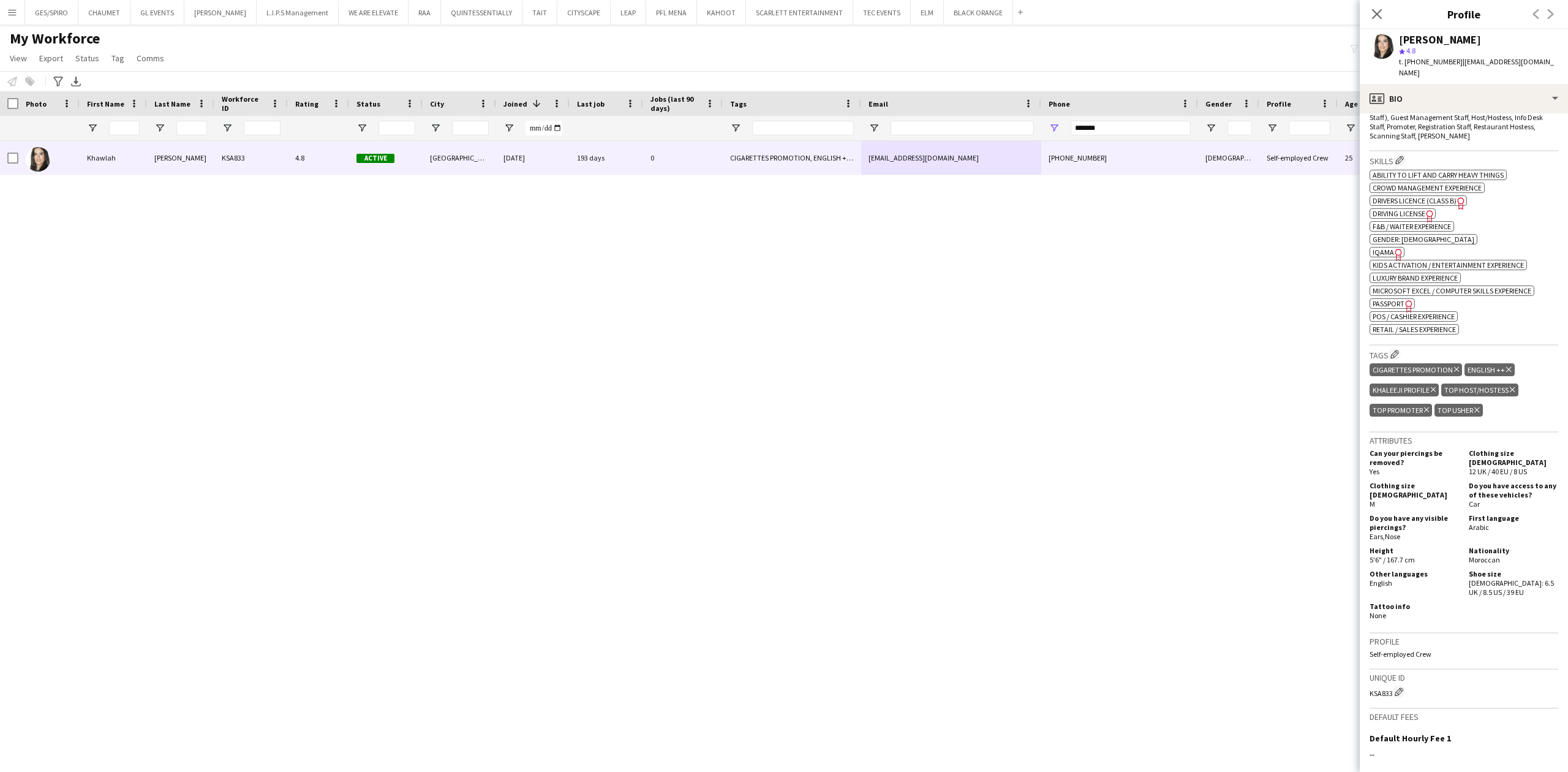
scroll to position [408, 0]
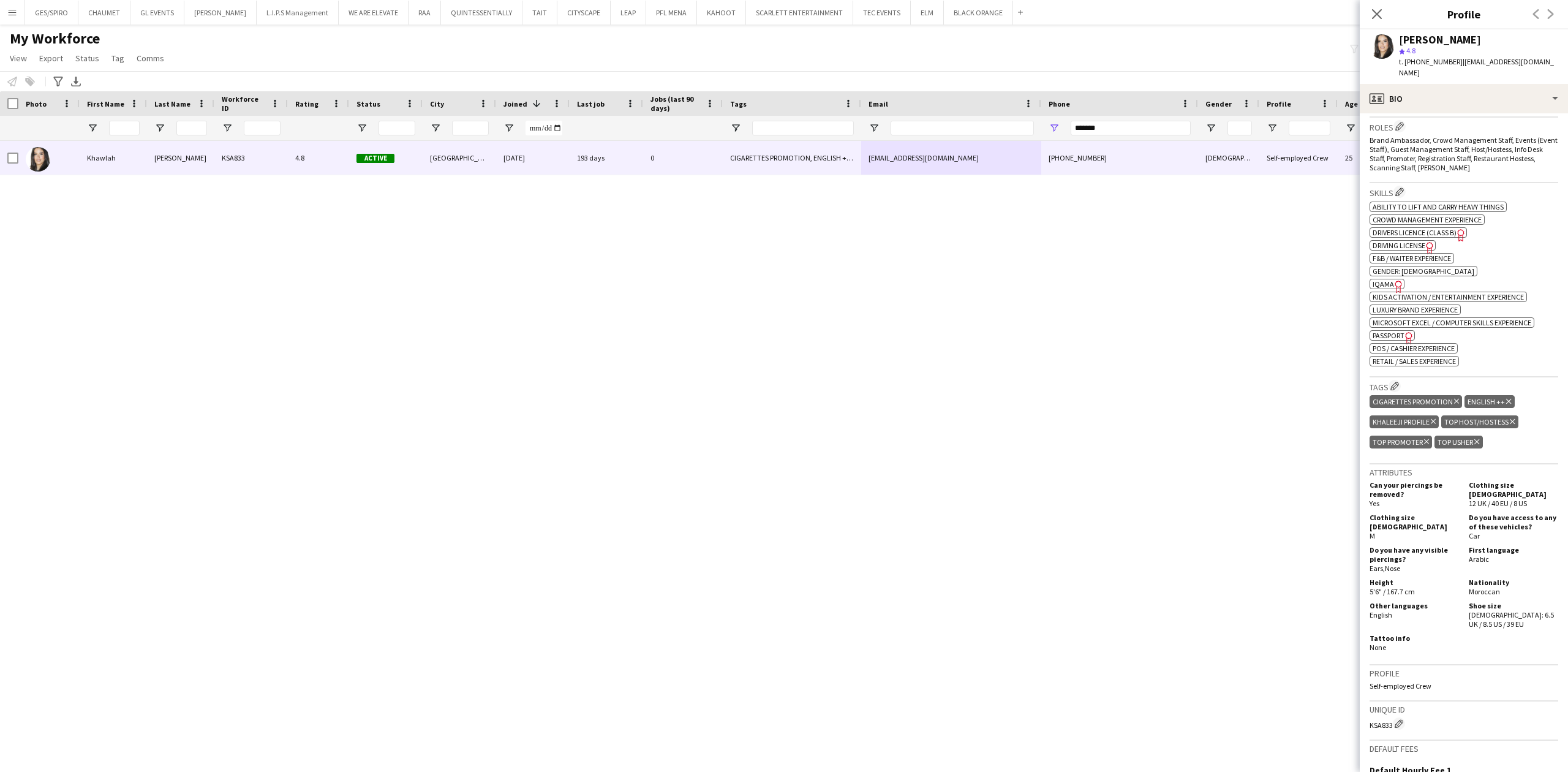
click at [1384, 280] on span "IQAMA" at bounding box center [1383, 284] width 21 height 9
drag, startPoint x: 1117, startPoint y: 128, endPoint x: 856, endPoint y: 152, distance: 262.1
click at [869, 148] on div "Workforce Details Photo First Name" at bounding box center [784, 420] width 1568 height 659
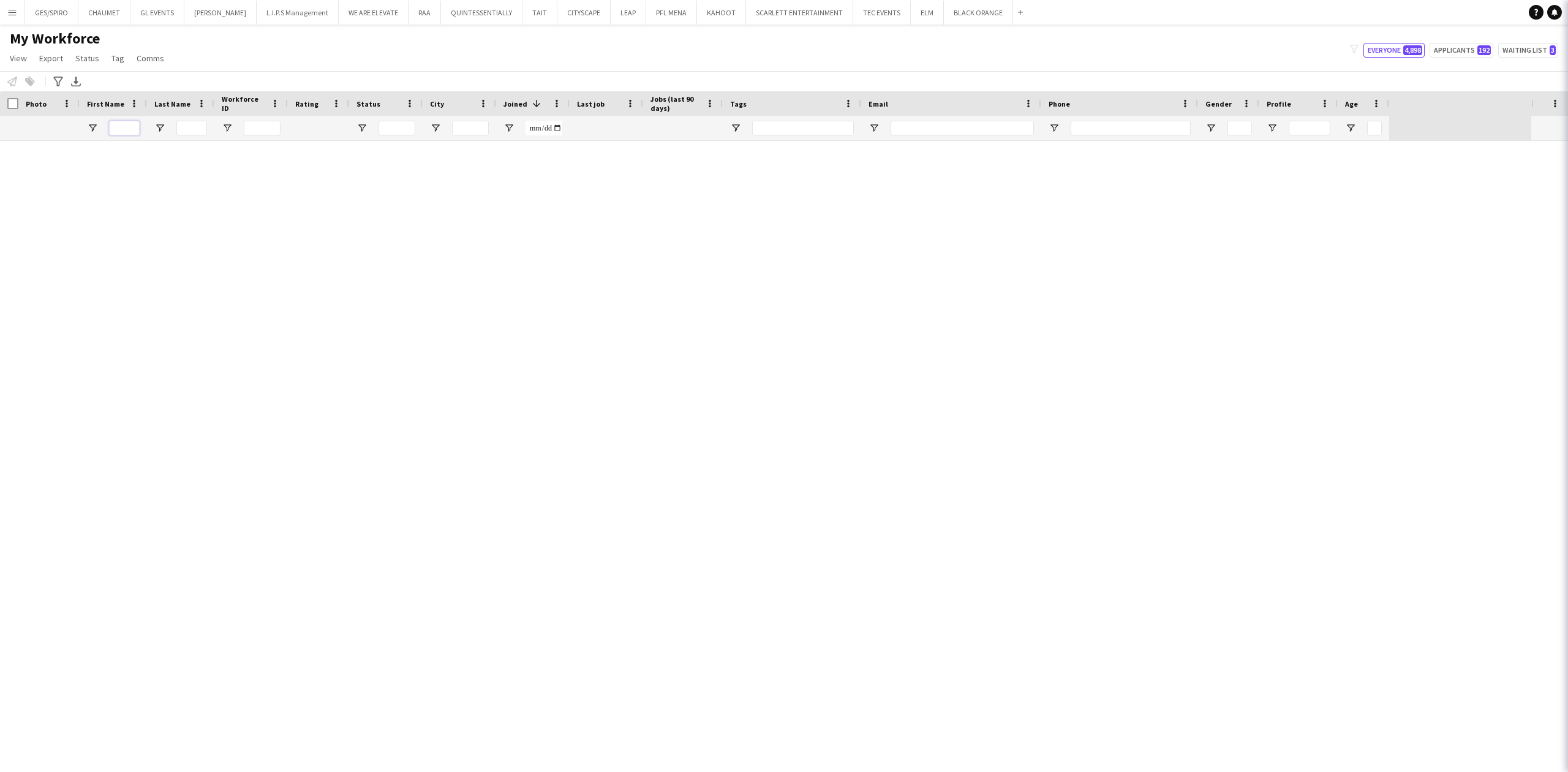
click at [121, 126] on input "First Name Filter Input" at bounding box center [124, 127] width 31 height 15
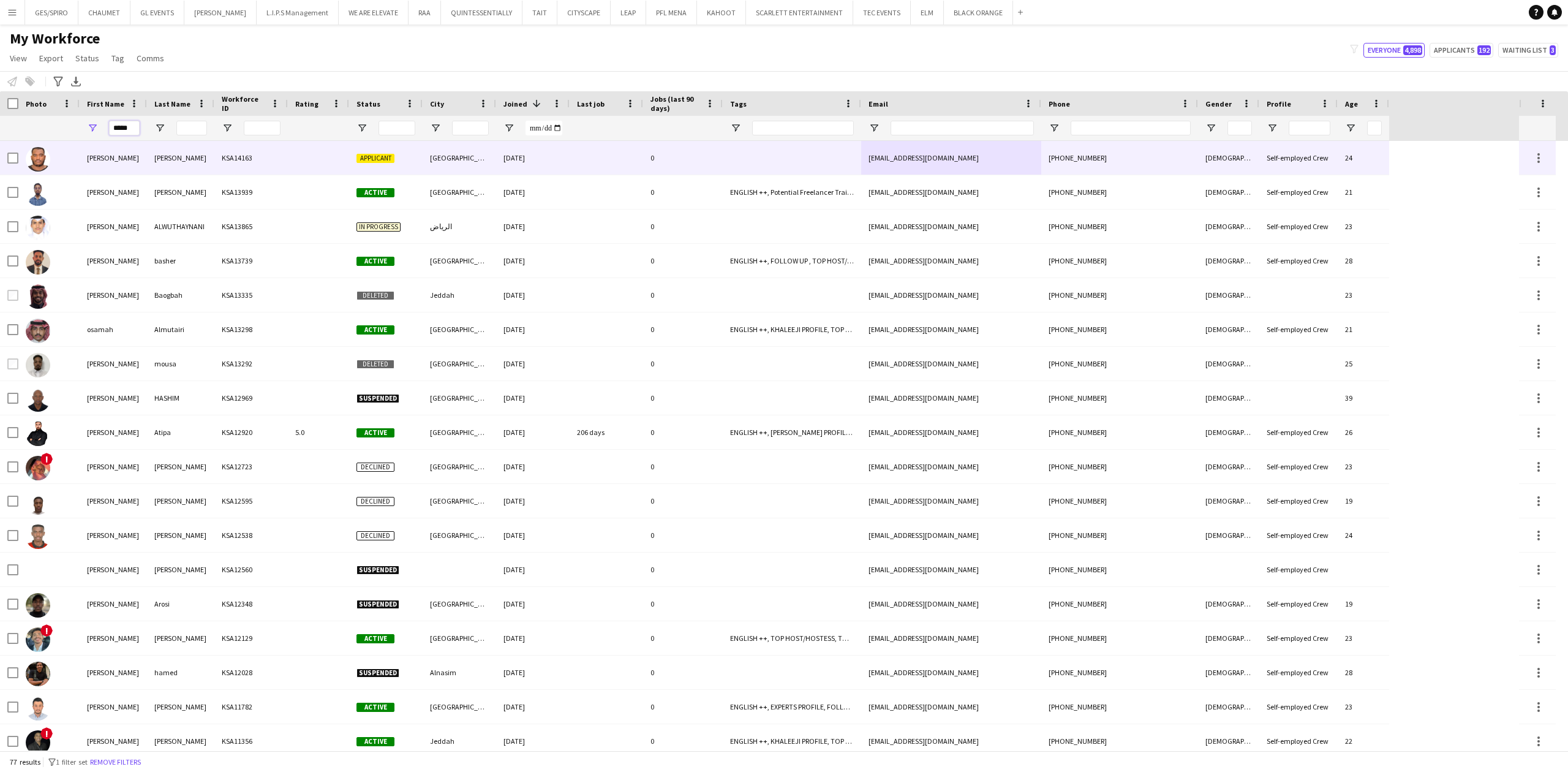
type input "*****"
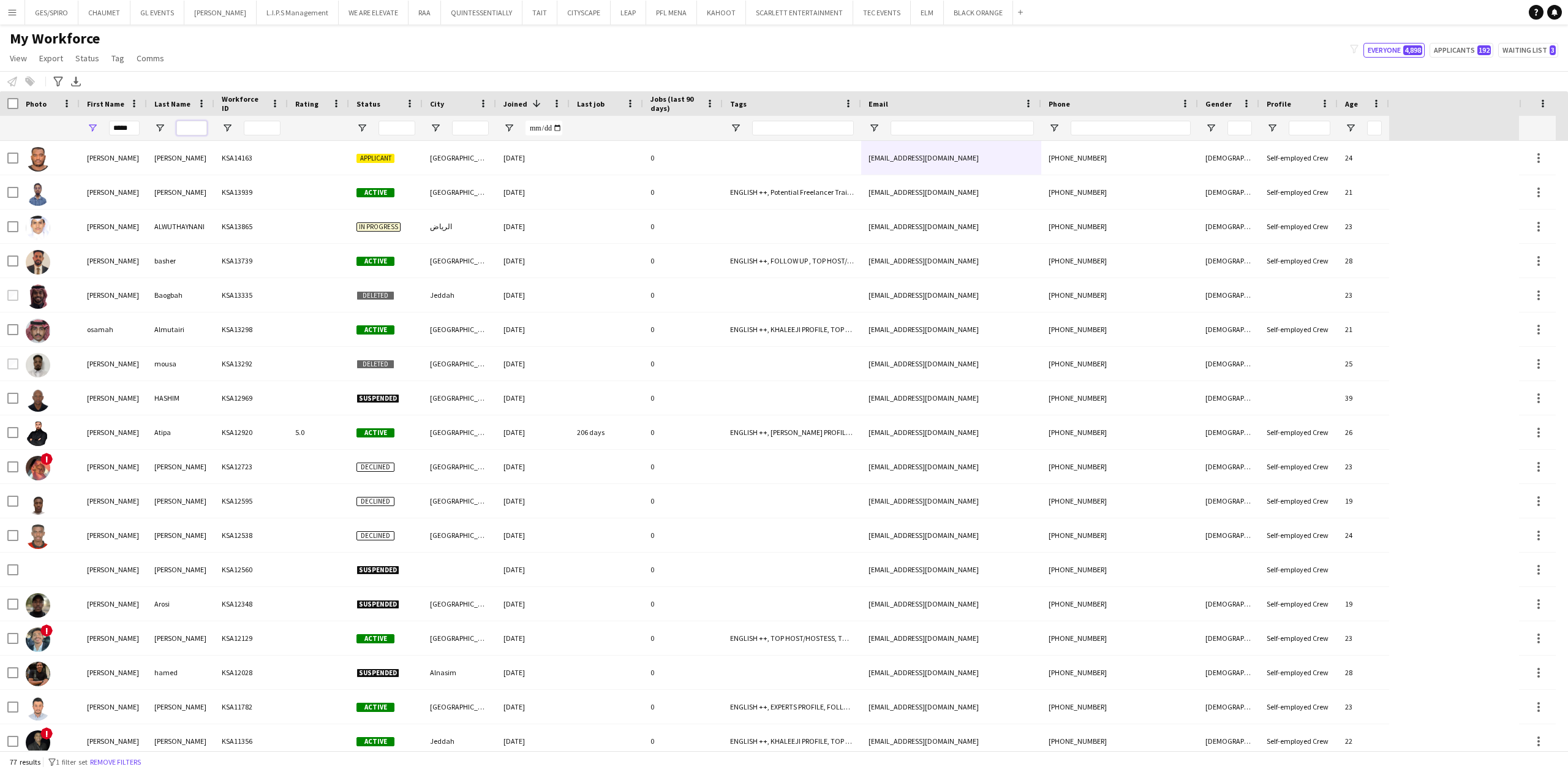
click at [196, 126] on input "Last Name Filter Input" at bounding box center [192, 127] width 31 height 15
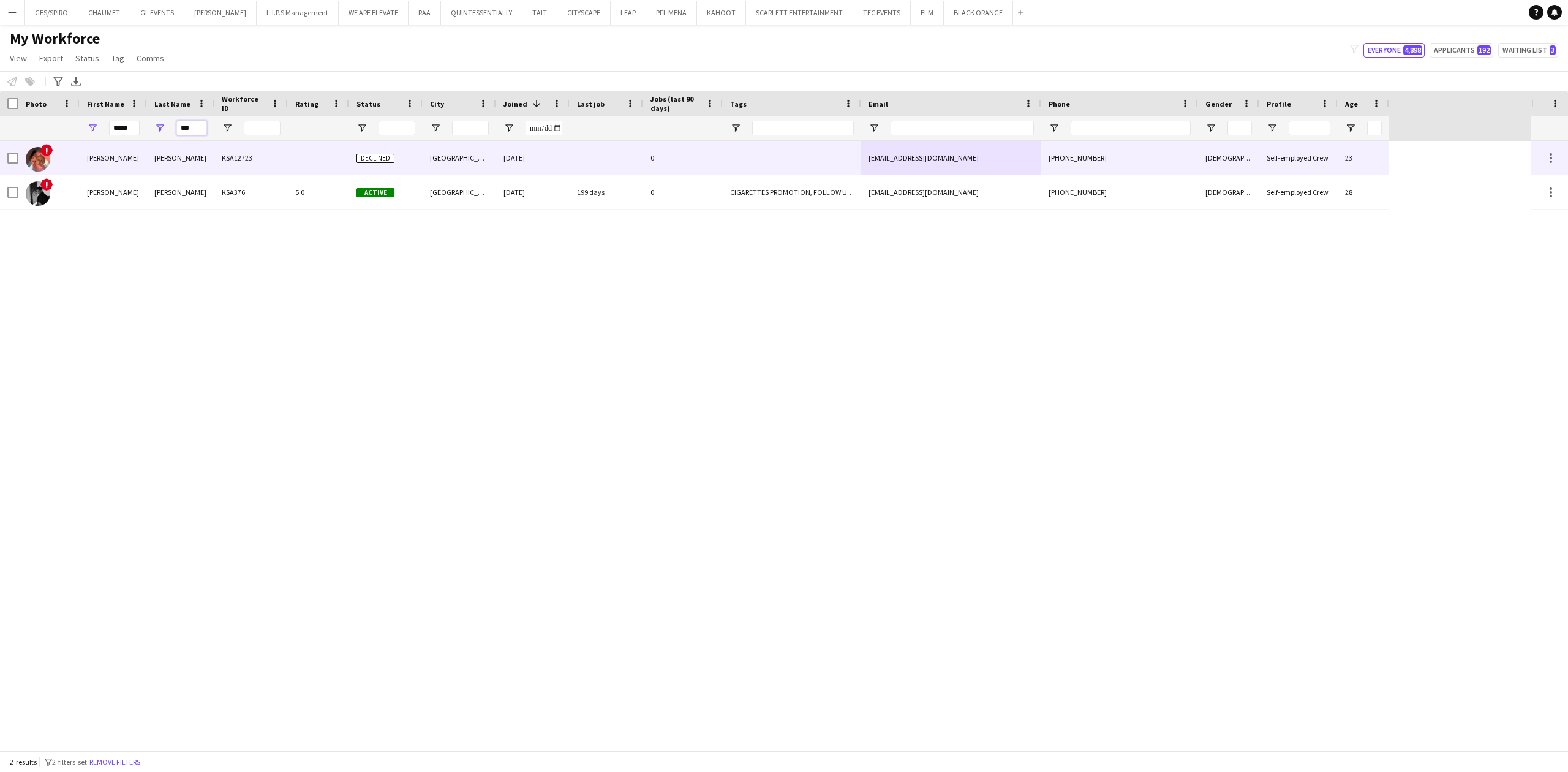
type input "***"
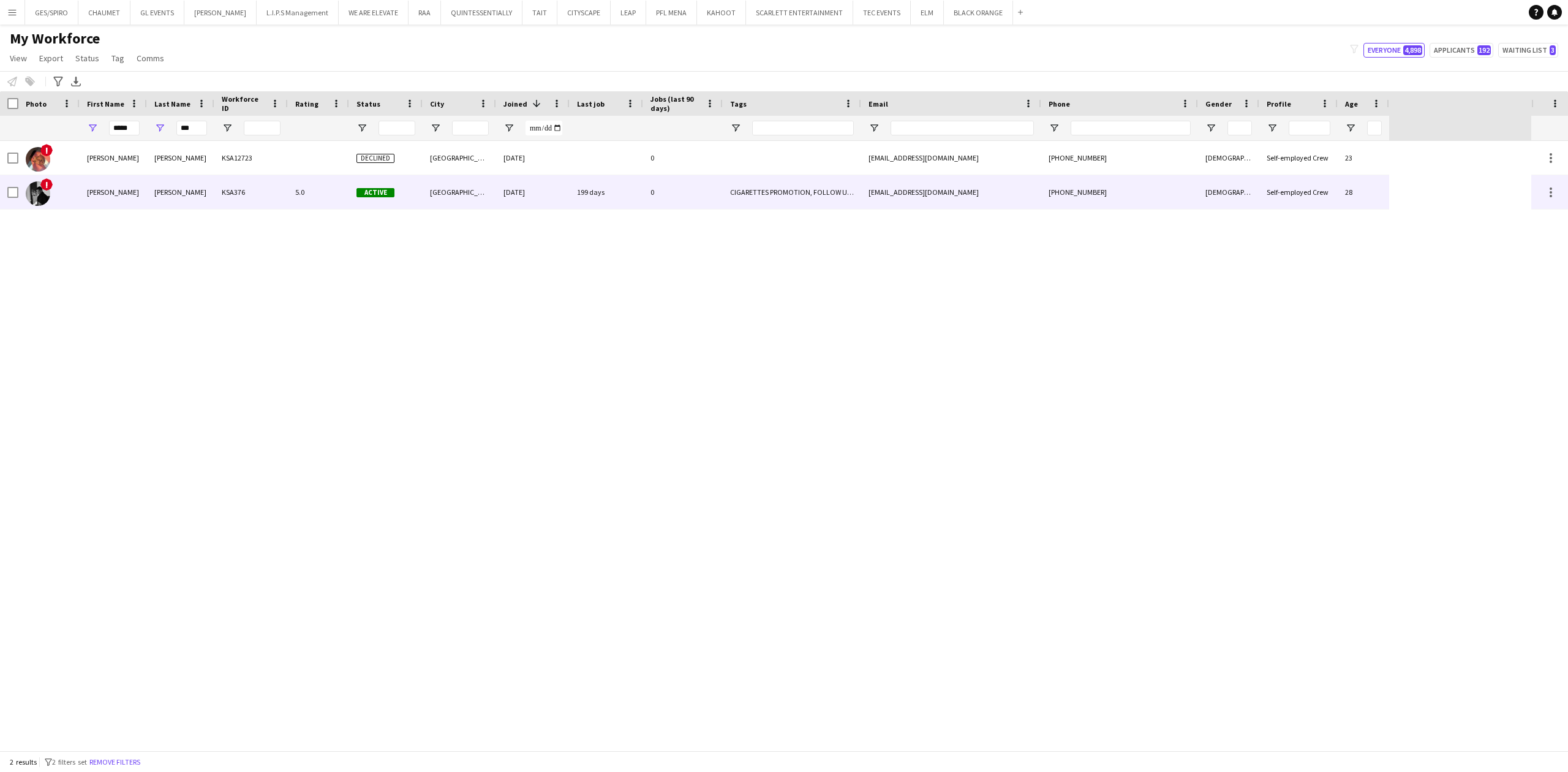
click at [258, 194] on div "KSA376" at bounding box center [252, 192] width 74 height 33
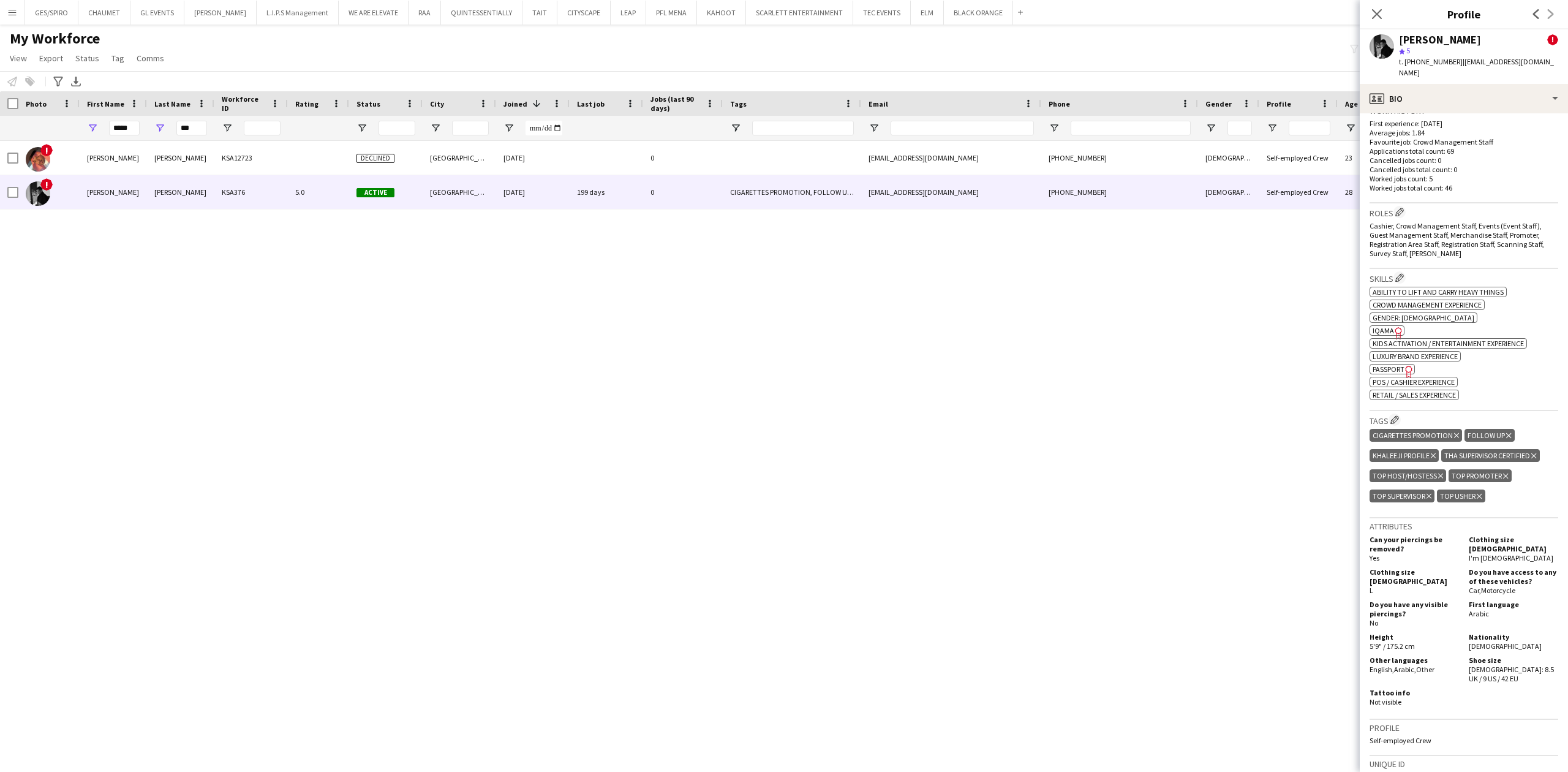
scroll to position [572, 0]
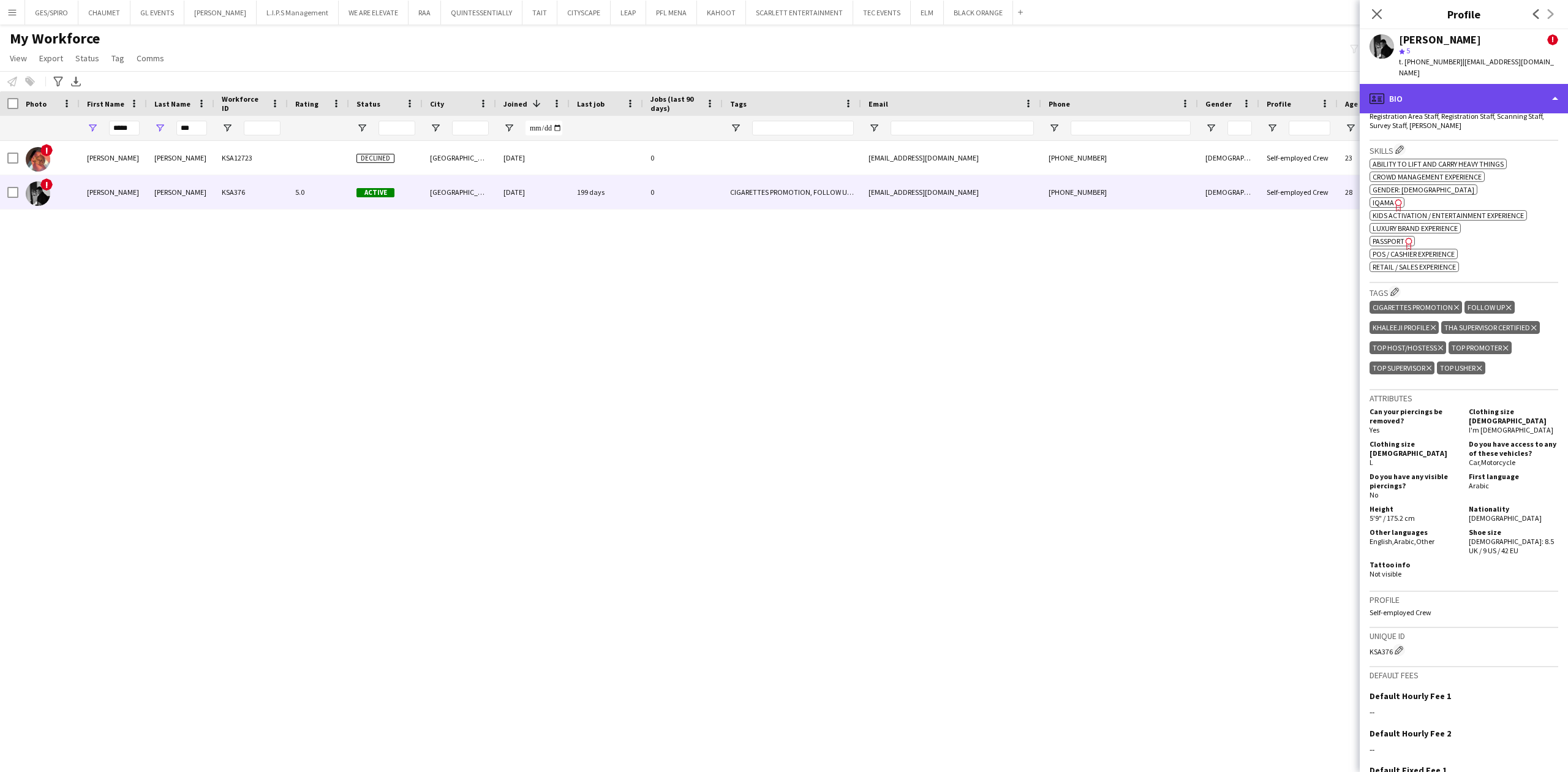
click at [1480, 84] on div "profile Bio" at bounding box center [1463, 98] width 208 height 29
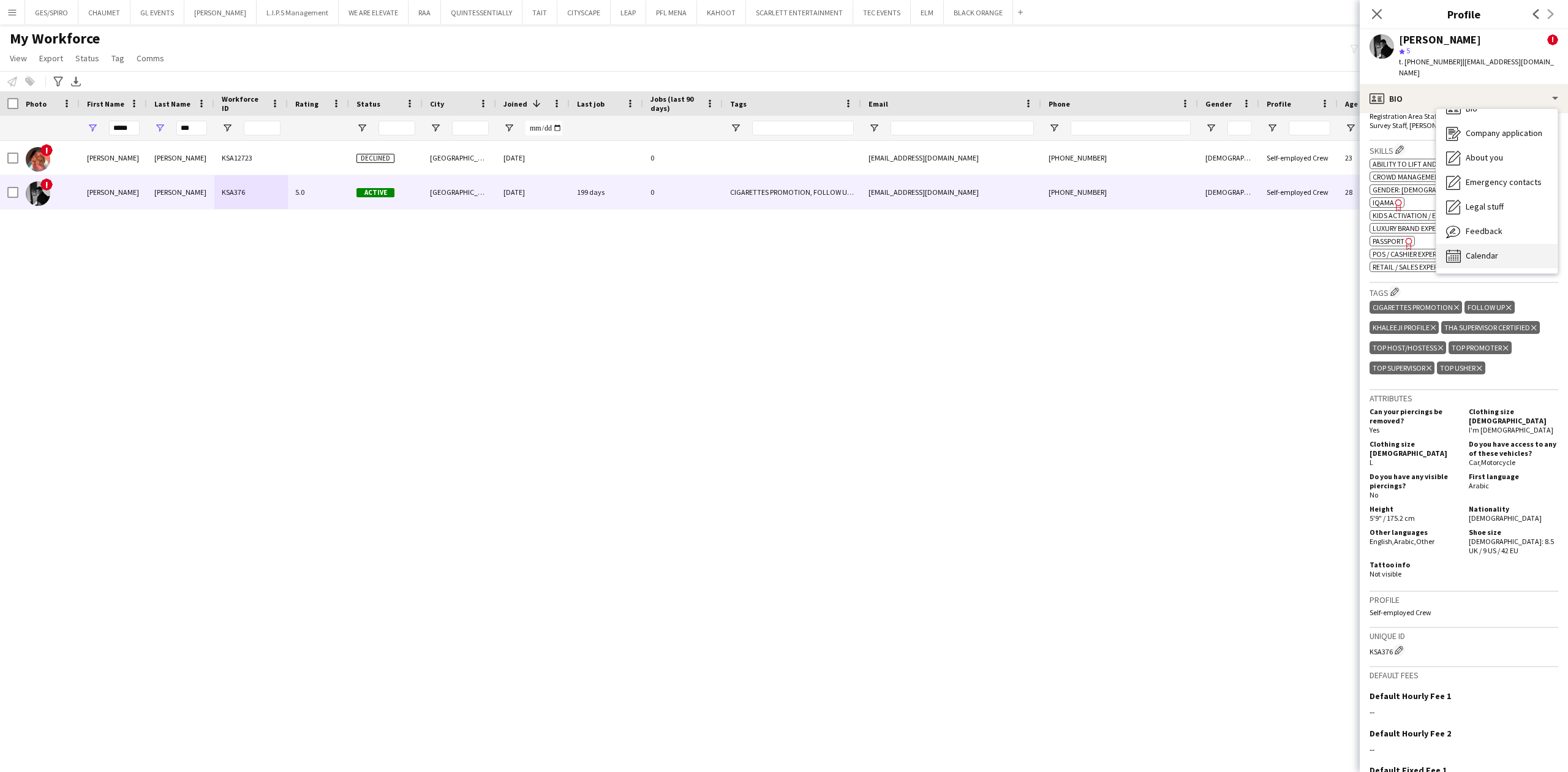
click at [1502, 244] on div "Calendar Calendar" at bounding box center [1497, 256] width 121 height 25
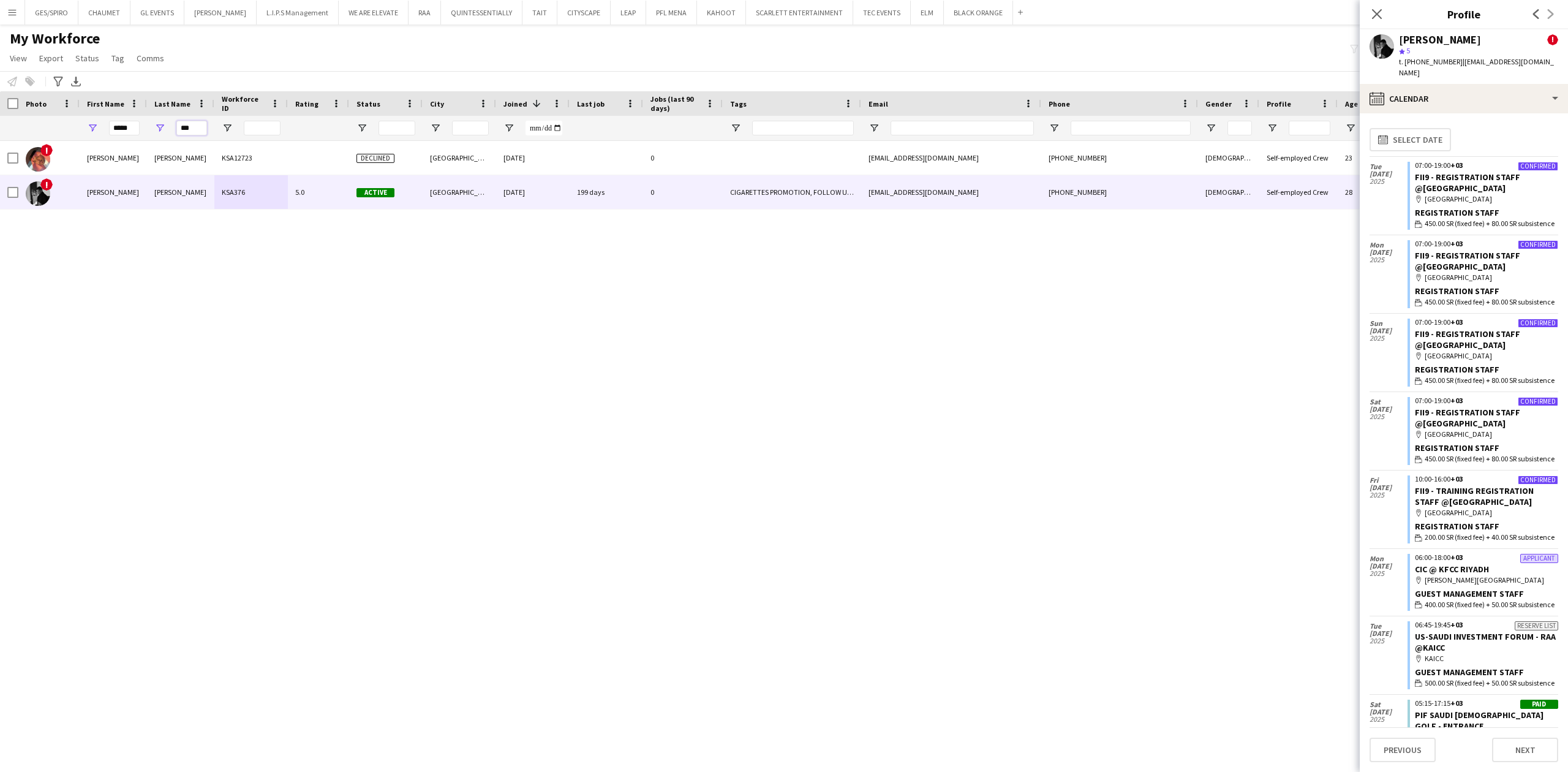
drag, startPoint x: 192, startPoint y: 127, endPoint x: 126, endPoint y: 124, distance: 66.1
click at [126, 124] on div "***** ***" at bounding box center [695, 128] width 1389 height 25
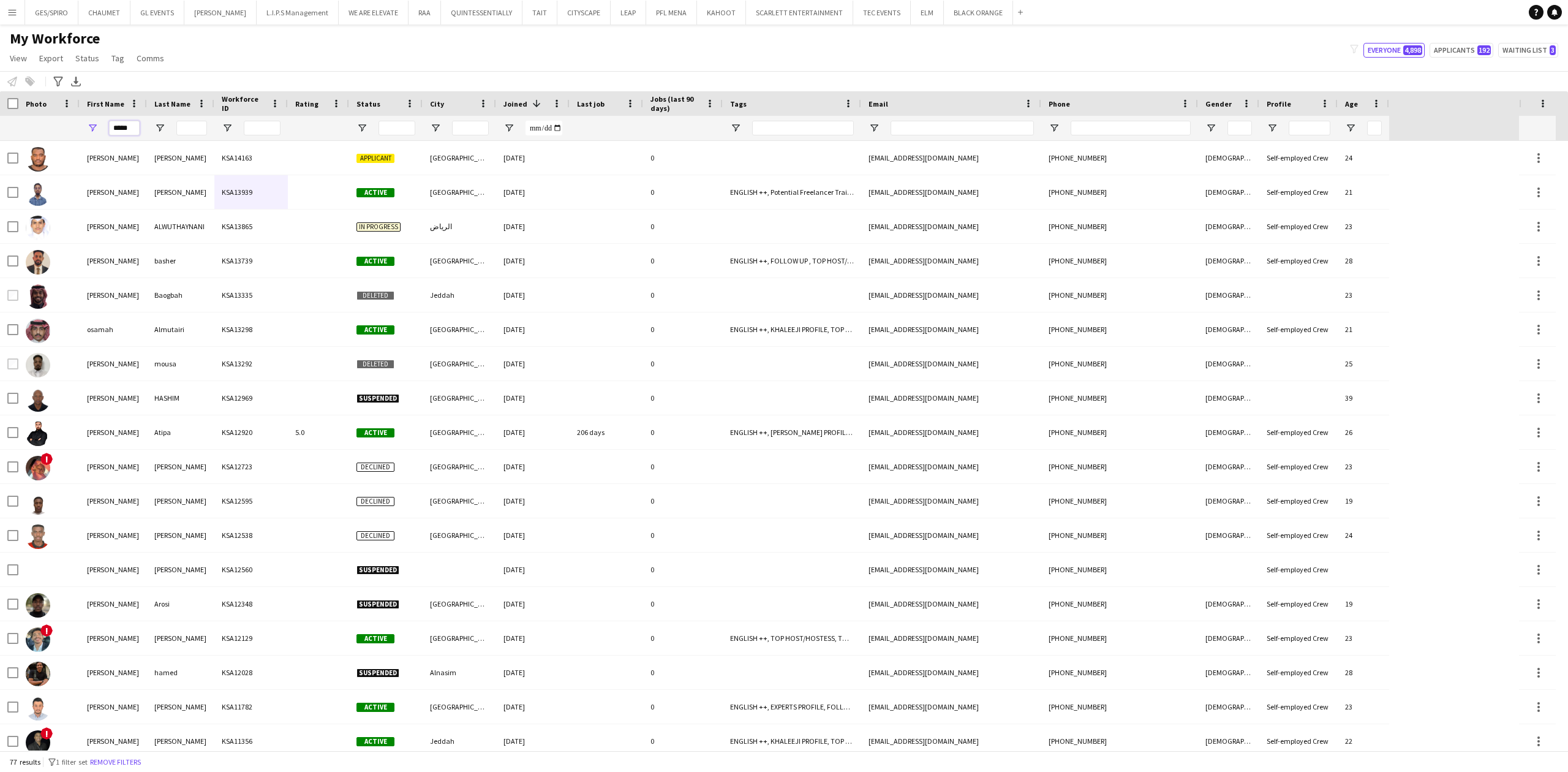
click at [126, 124] on input "*****" at bounding box center [124, 127] width 31 height 15
click at [1119, 126] on input "Phone Filter Input" at bounding box center [1130, 127] width 120 height 15
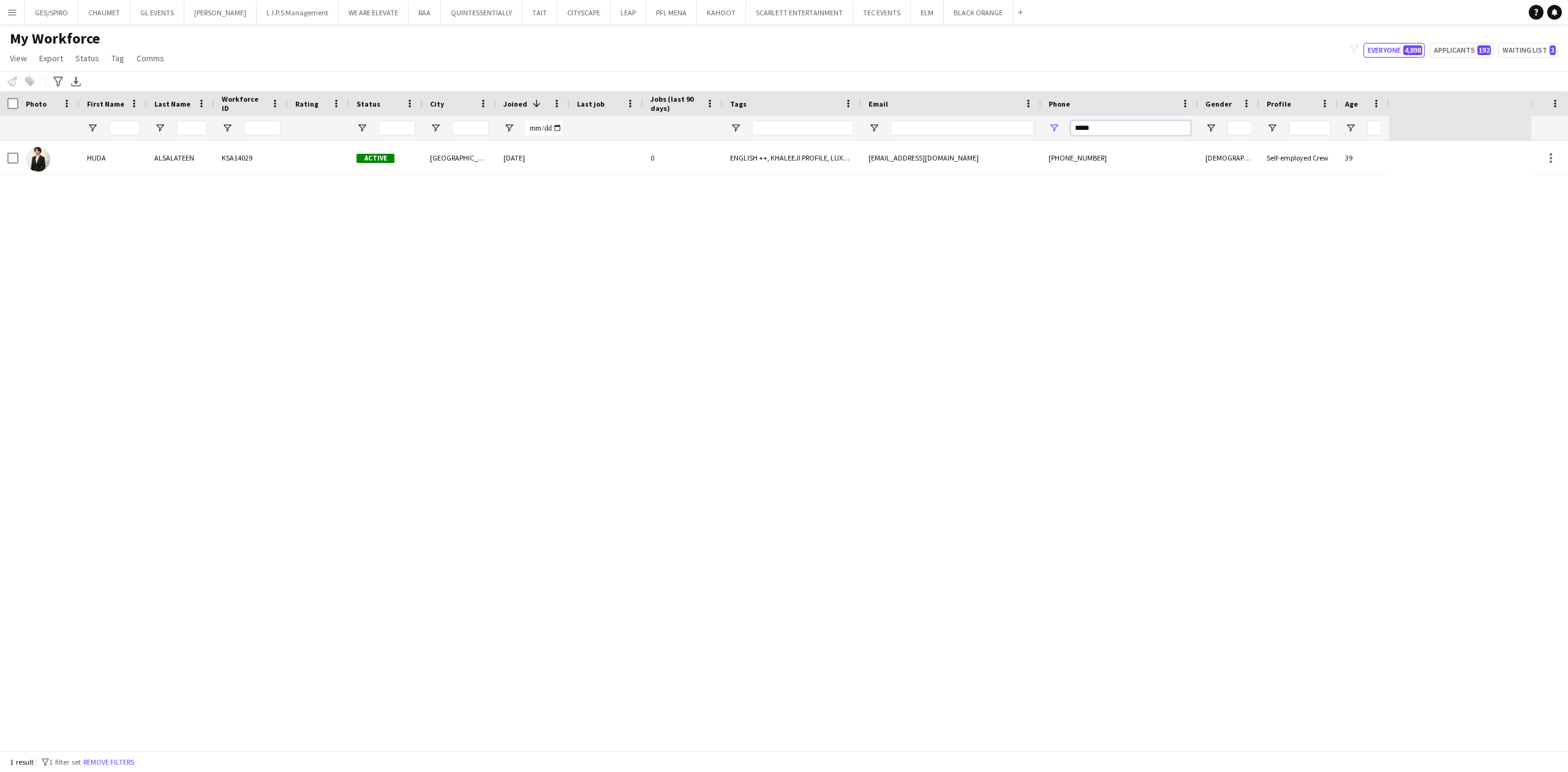
type input "*****"
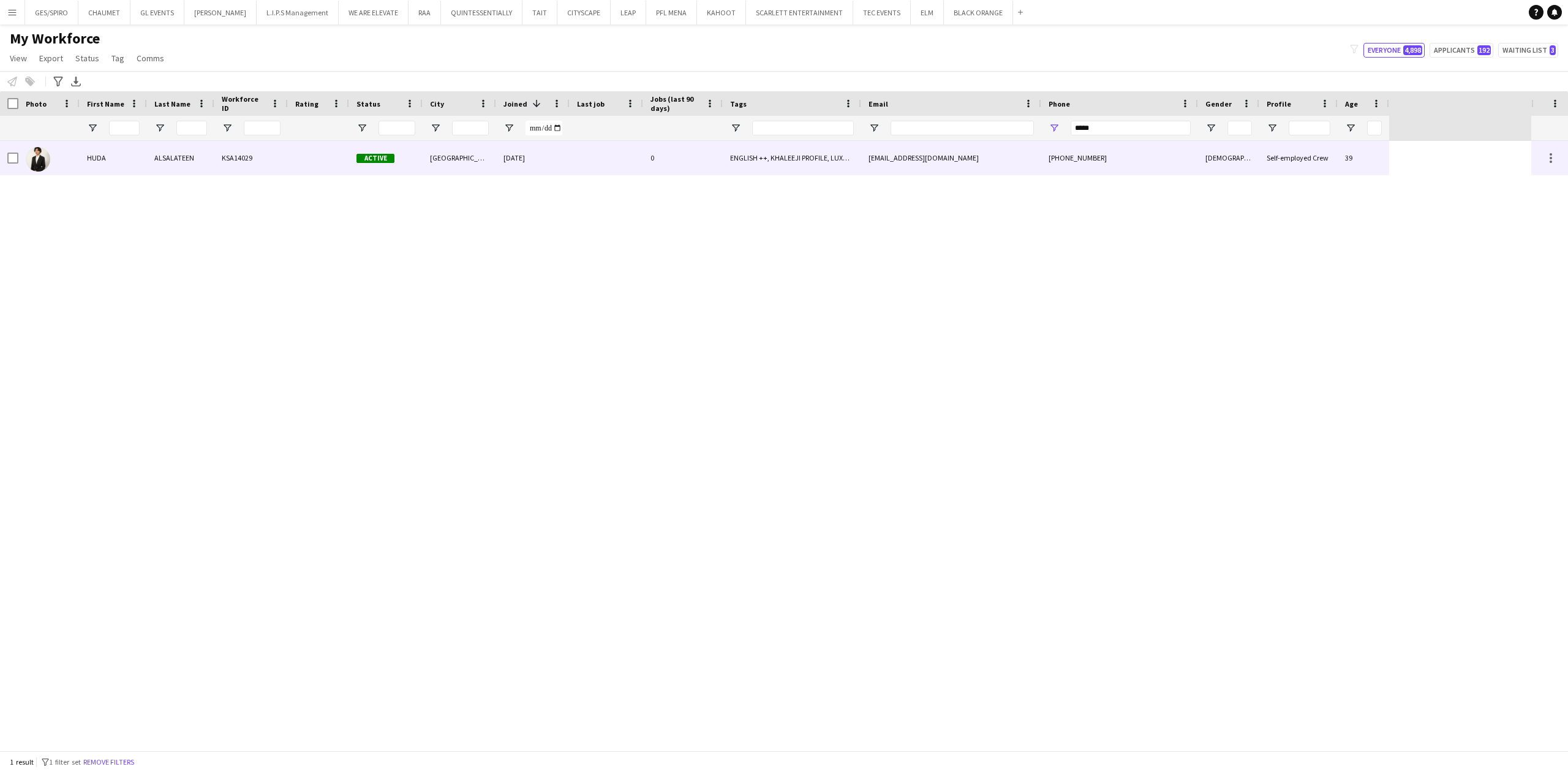
click at [628, 174] on div "HUDA ALSALATEEN KSA14029 Active Riyadh 24-08-2025 0 ENGLISH ++, KHALEEJI PROFIL…" at bounding box center [765, 445] width 1531 height 609
drag, startPoint x: 1122, startPoint y: 130, endPoint x: 913, endPoint y: 203, distance: 221.4
click at [958, 143] on div "Workforce Details Photo First Name" at bounding box center [784, 420] width 1568 height 659
click at [125, 120] on div at bounding box center [124, 128] width 31 height 25
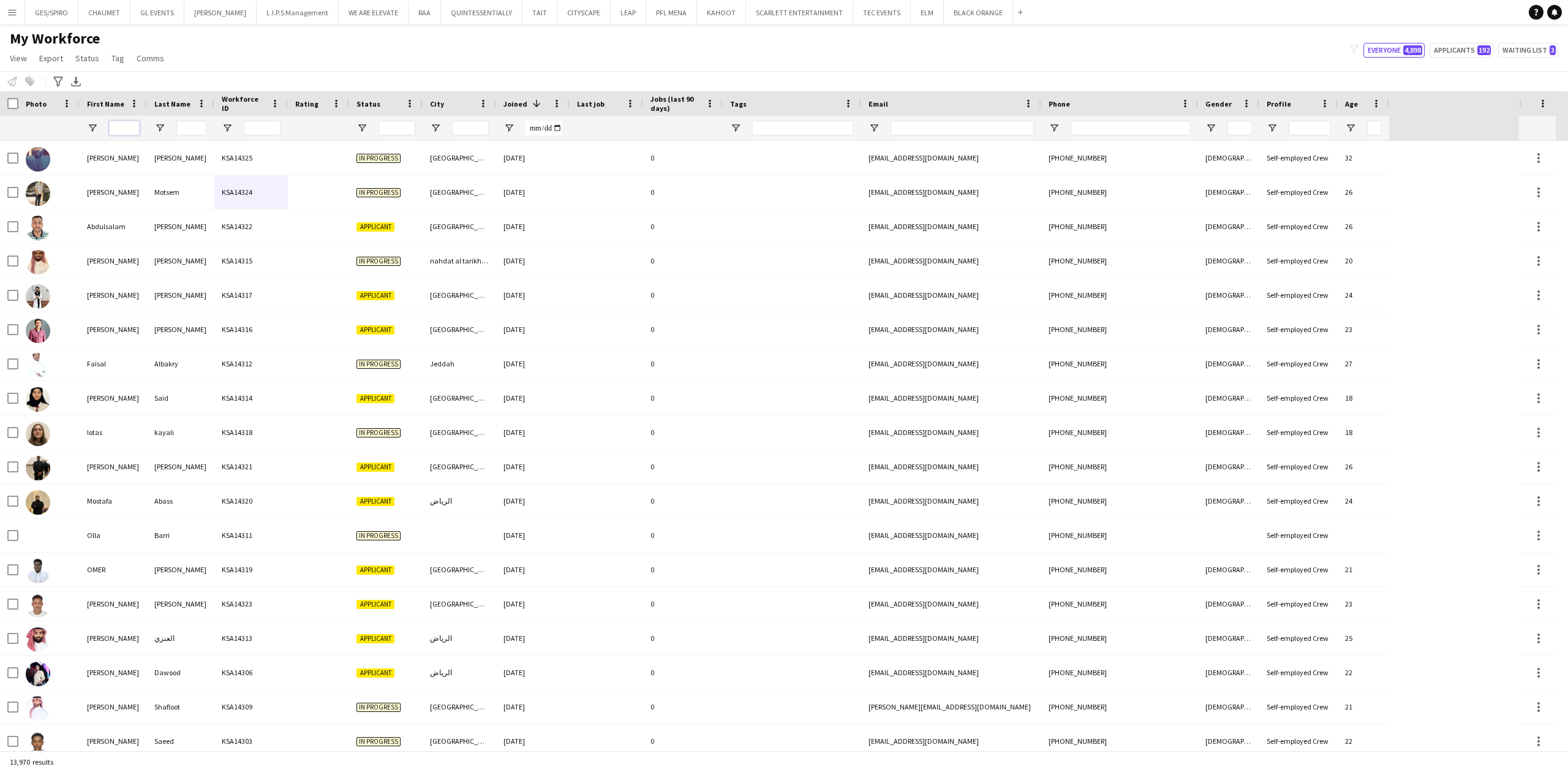
click at [130, 125] on input "First Name Filter Input" at bounding box center [124, 127] width 31 height 15
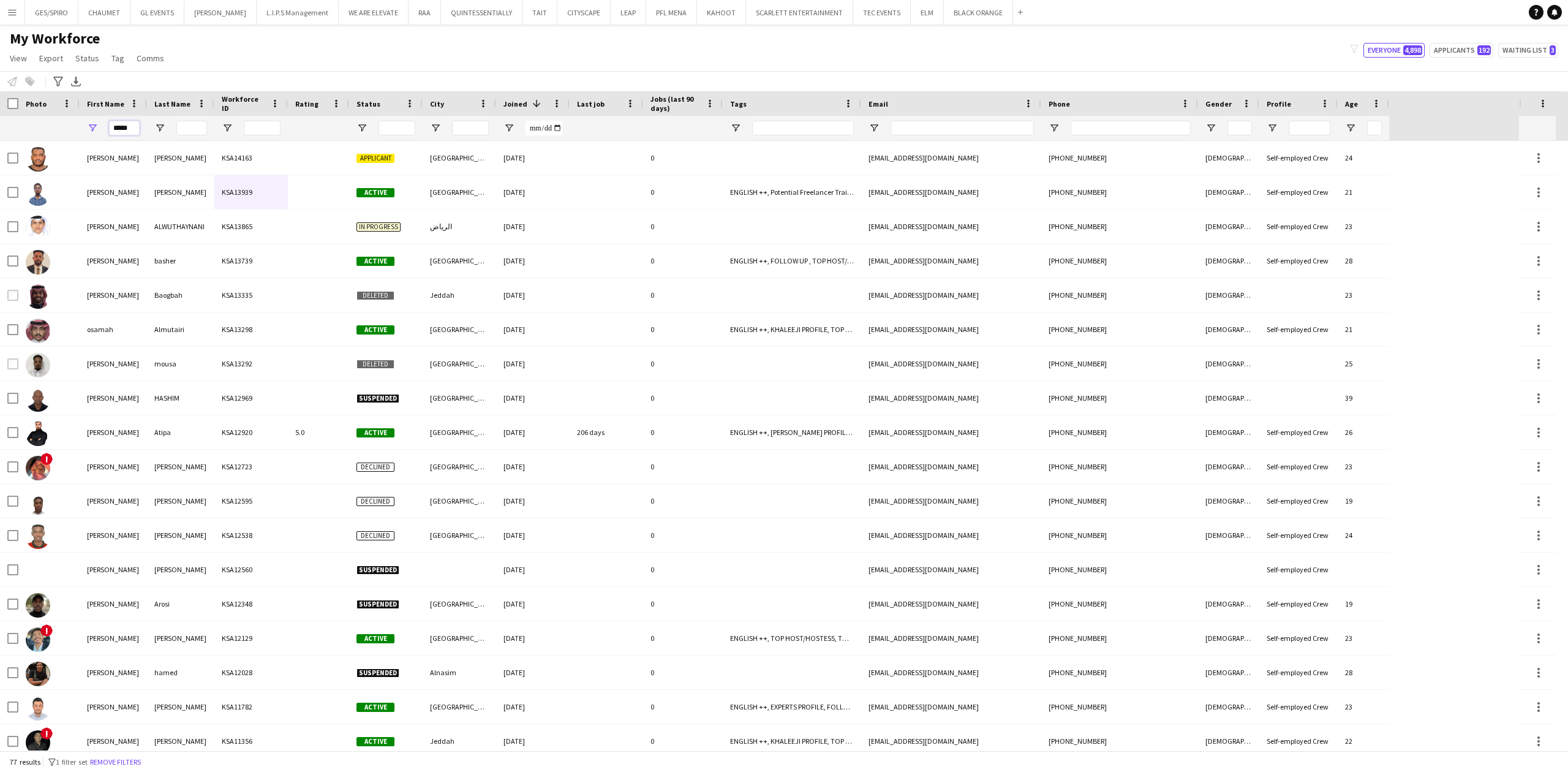
type input "*****"
click at [182, 125] on input "Last Name Filter Input" at bounding box center [192, 127] width 31 height 15
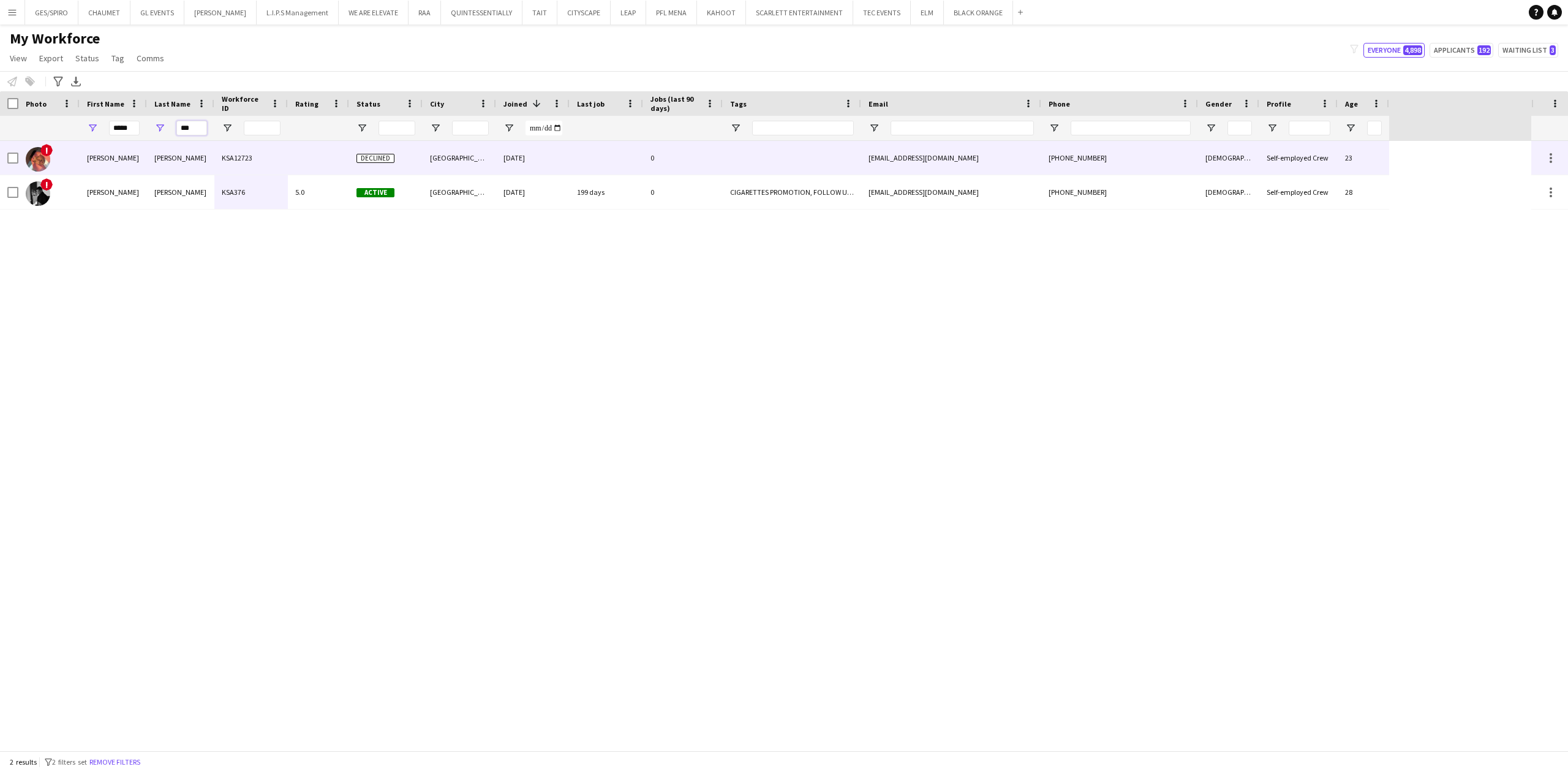
type input "***"
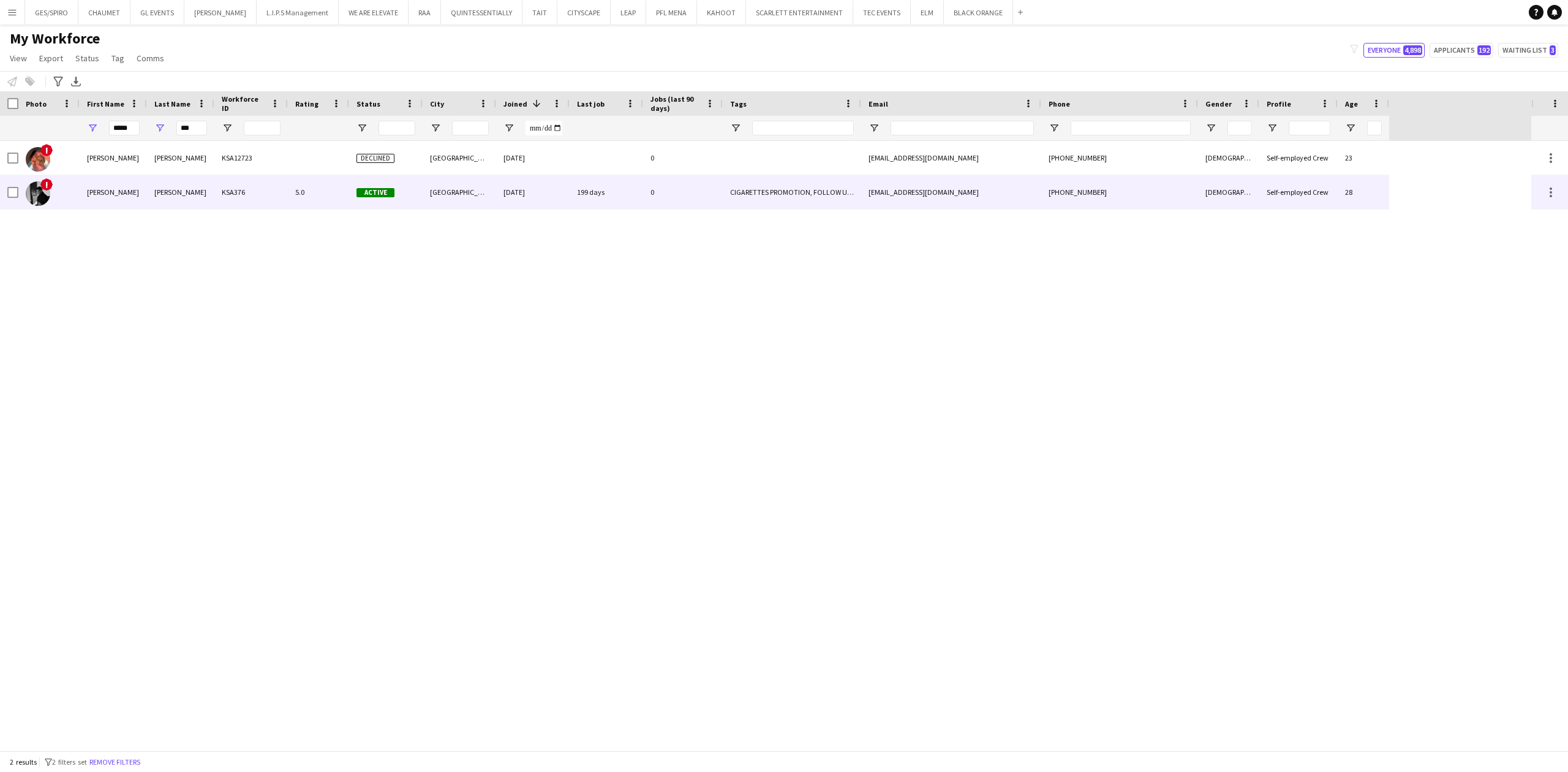
click at [265, 185] on div "KSA376" at bounding box center [252, 192] width 74 height 33
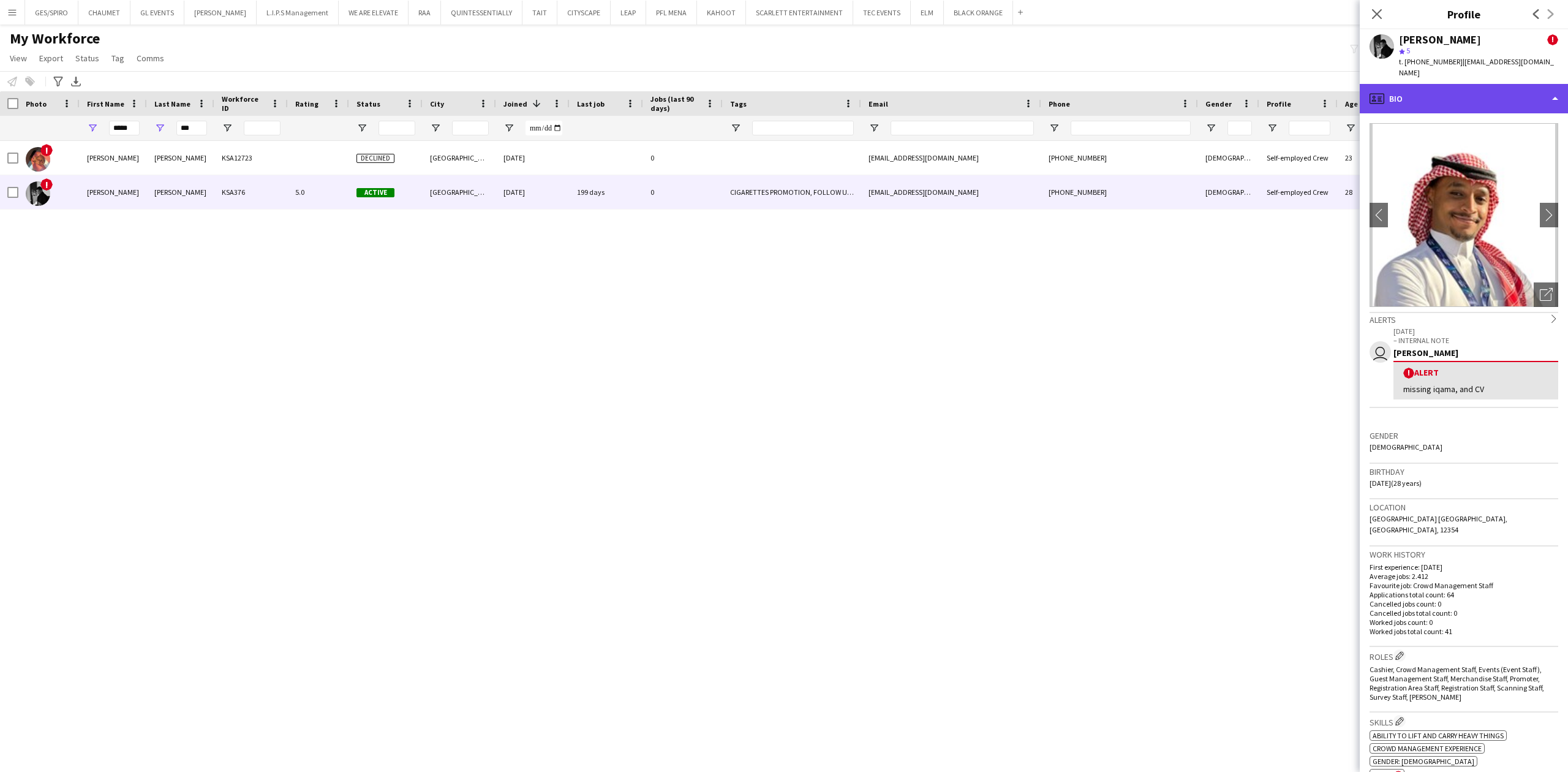
click at [1468, 96] on div "profile Bio" at bounding box center [1463, 98] width 208 height 29
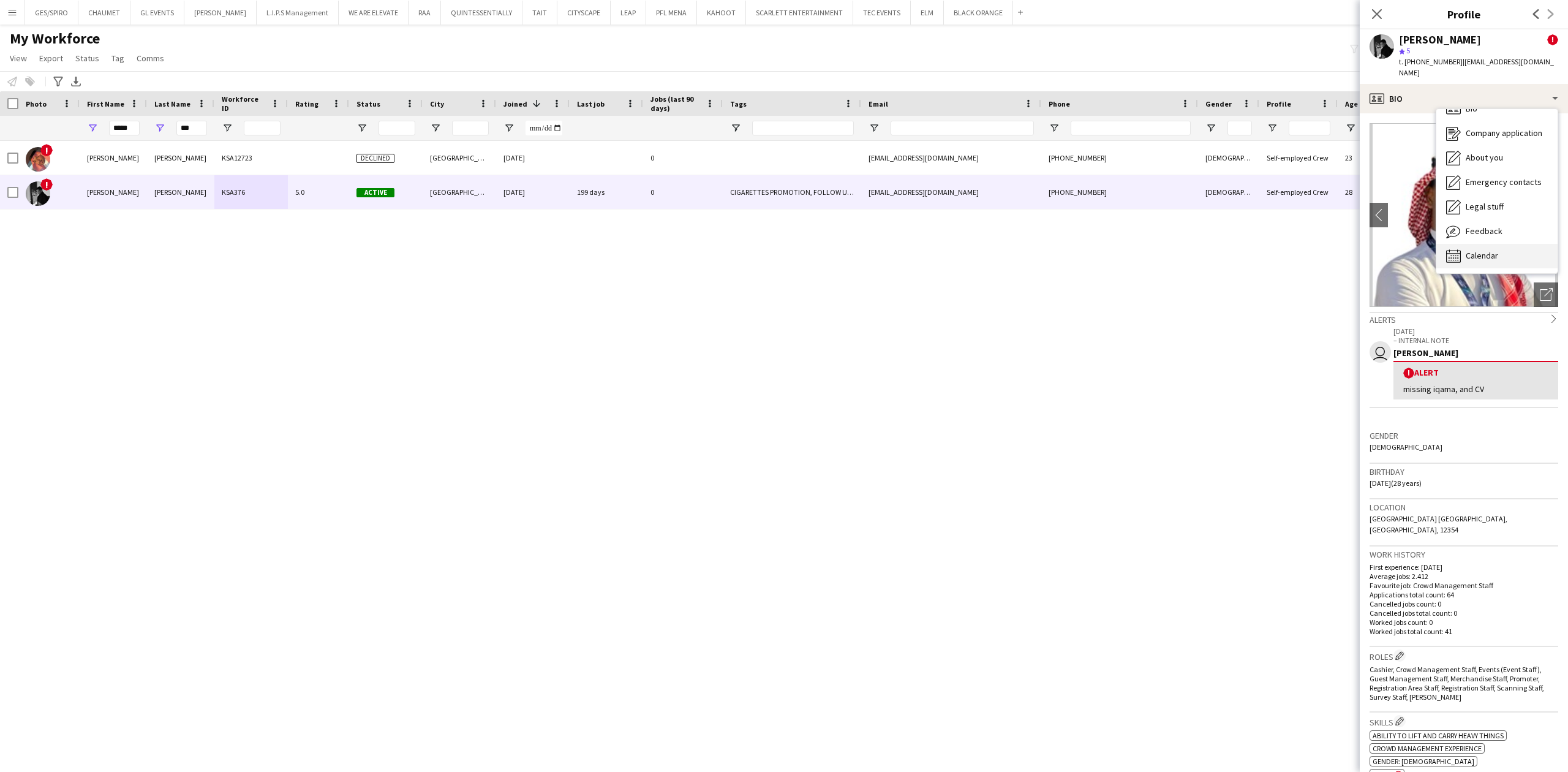
click at [1510, 244] on div "Calendar Calendar" at bounding box center [1497, 256] width 121 height 25
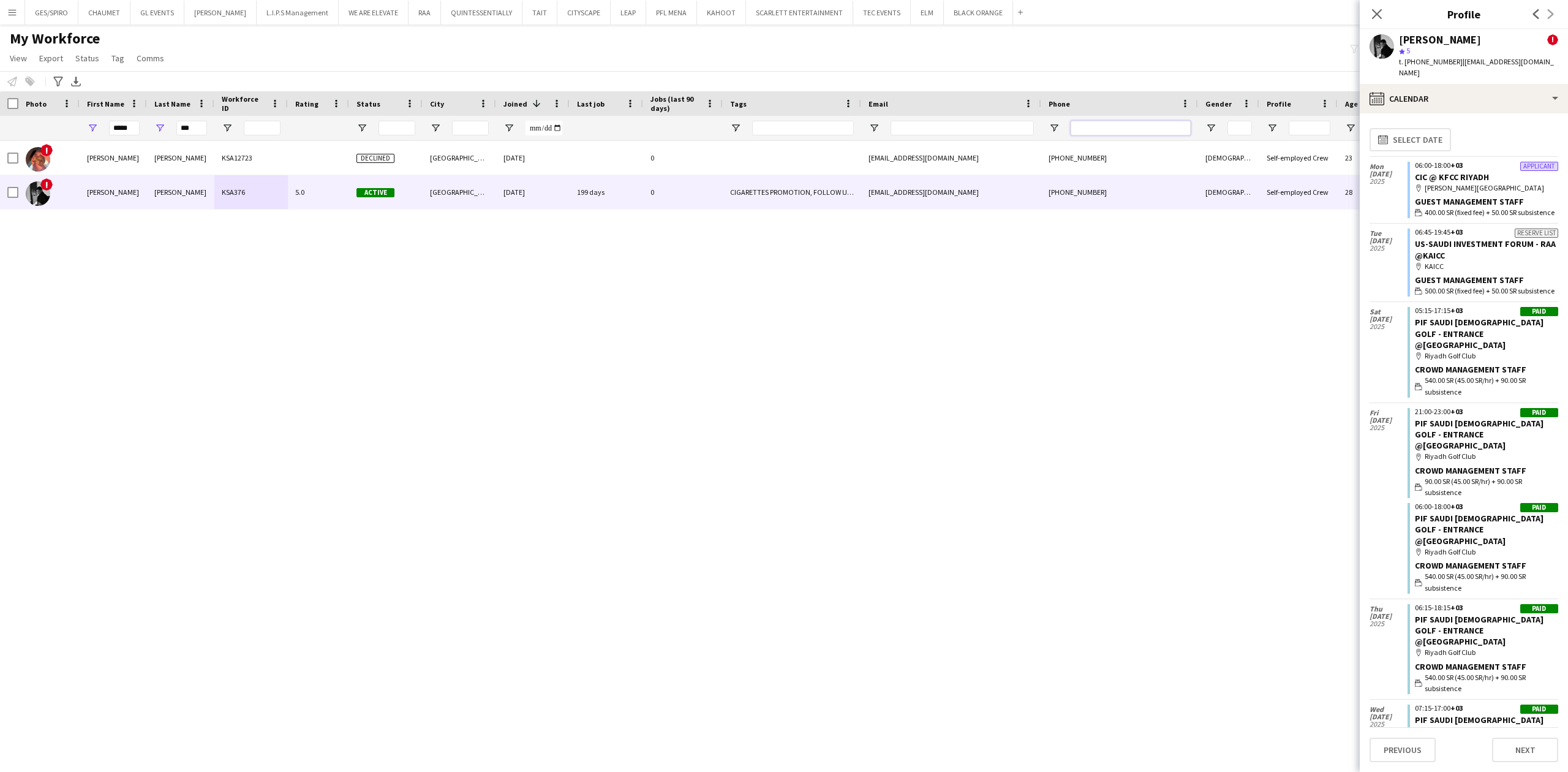
click at [1128, 131] on input "Phone Filter Input" at bounding box center [1130, 127] width 120 height 15
drag, startPoint x: 130, startPoint y: 130, endPoint x: 77, endPoint y: 120, distance: 53.9
click at [77, 120] on div "***** ***" at bounding box center [695, 128] width 1389 height 25
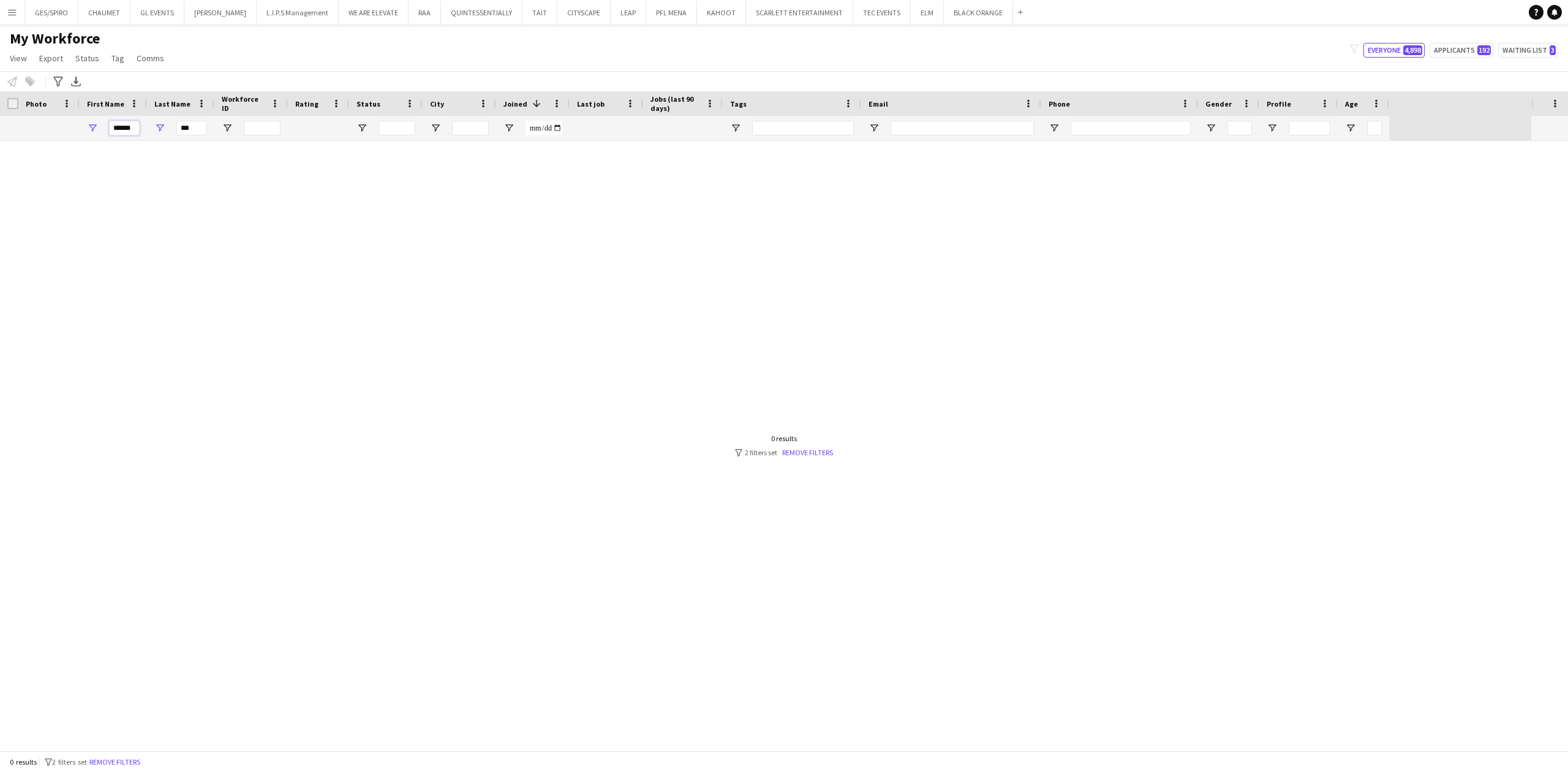
type input "******"
drag, startPoint x: 199, startPoint y: 128, endPoint x: 145, endPoint y: 127, distance: 54.0
click at [148, 127] on div "***" at bounding box center [180, 128] width 68 height 25
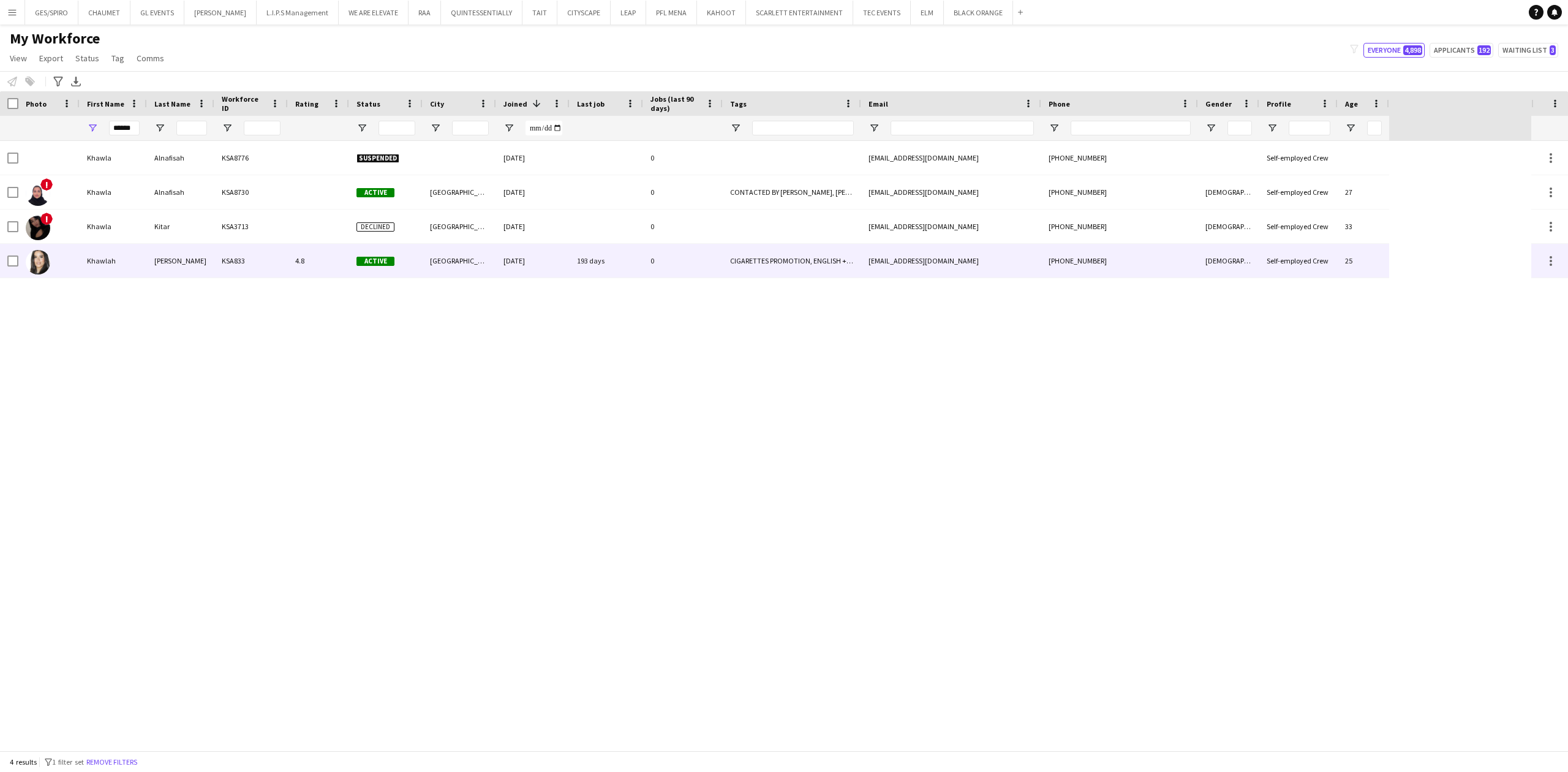
click at [197, 260] on div "Ben Mansour" at bounding box center [180, 260] width 68 height 33
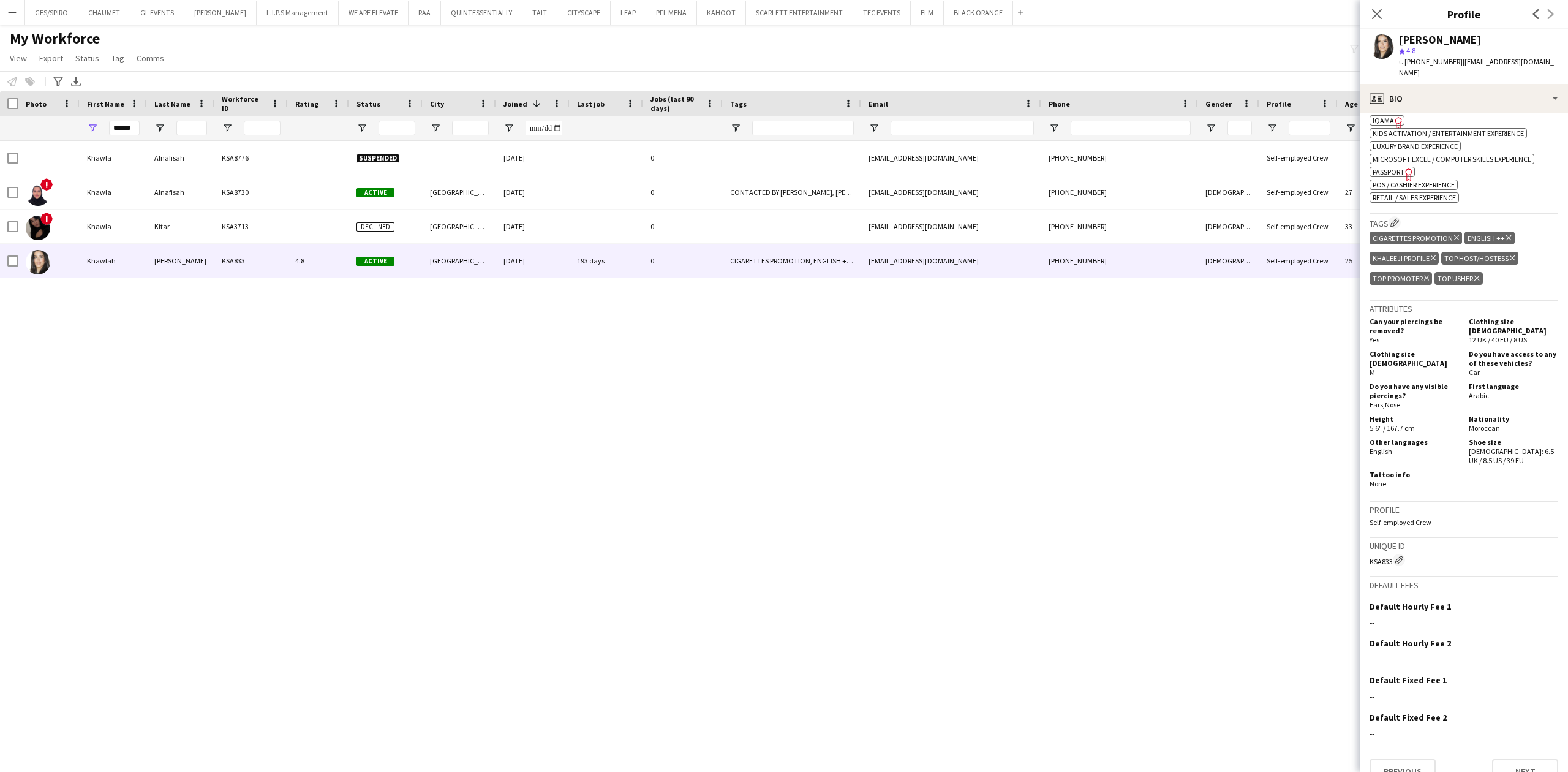
scroll to position [0, 0]
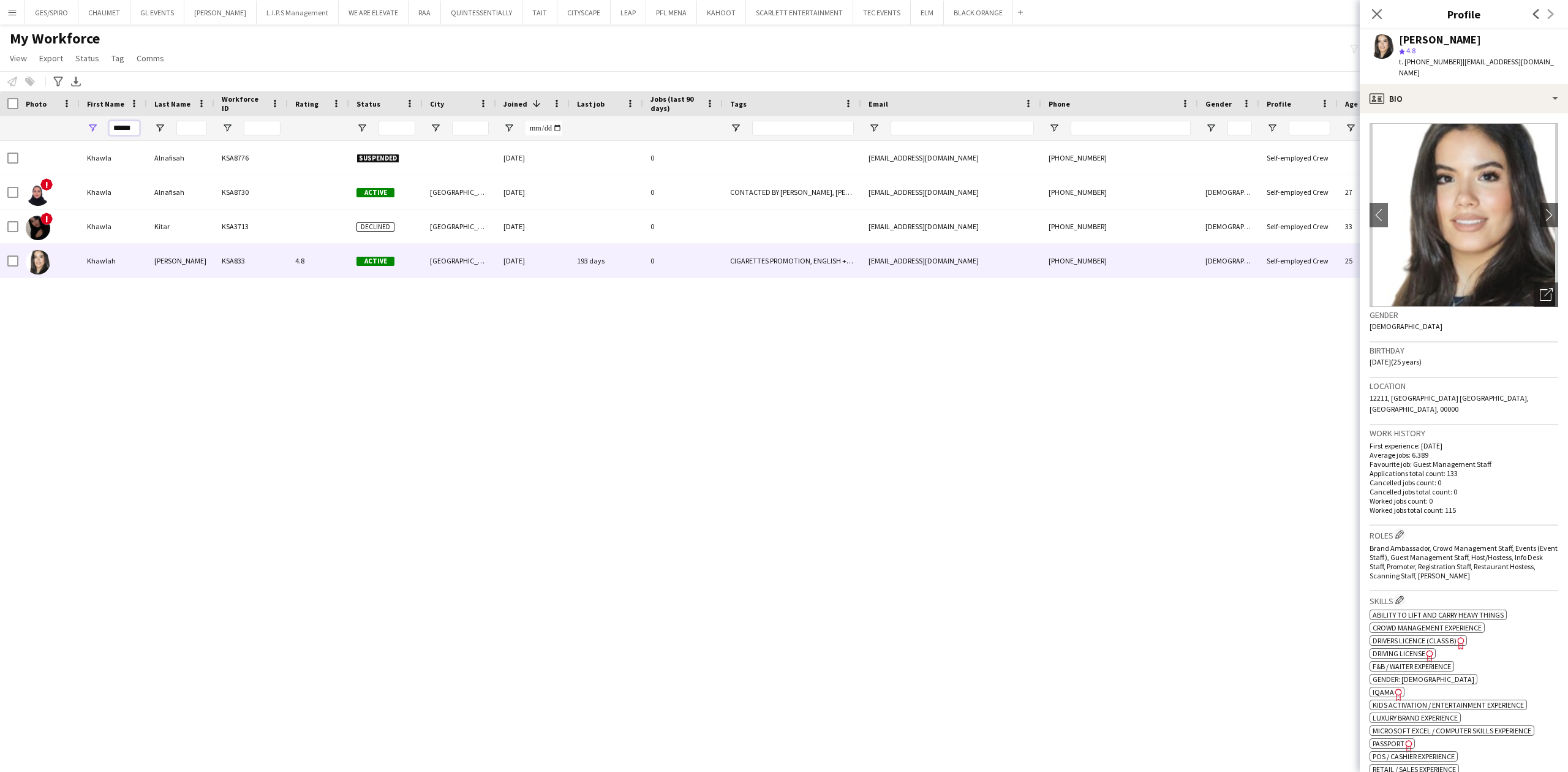
click at [128, 131] on input "******" at bounding box center [124, 127] width 31 height 15
click at [128, 130] on input "******" at bounding box center [124, 127] width 31 height 15
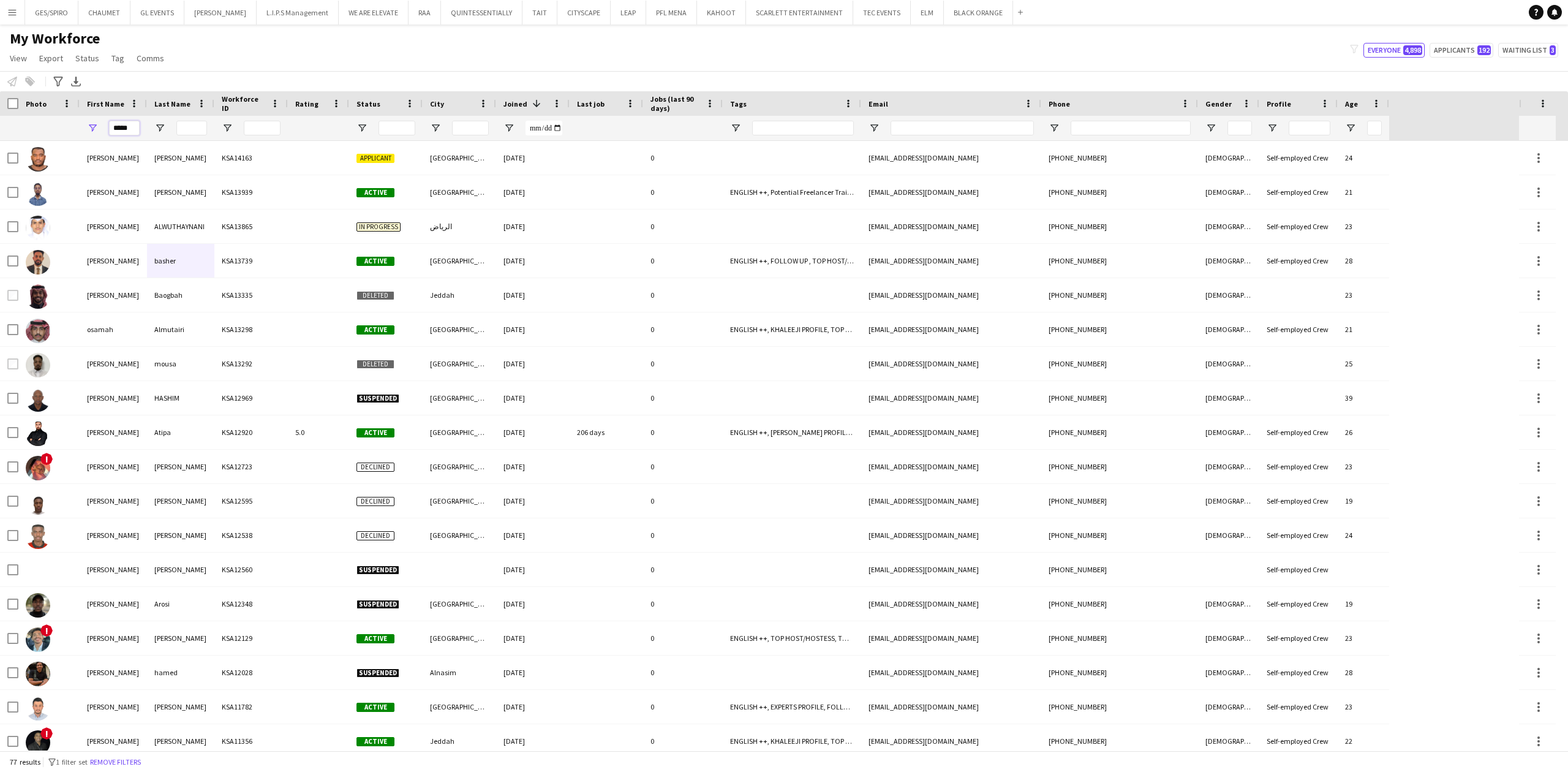
type input "*****"
click at [189, 128] on input "Last Name Filter Input" at bounding box center [192, 127] width 31 height 15
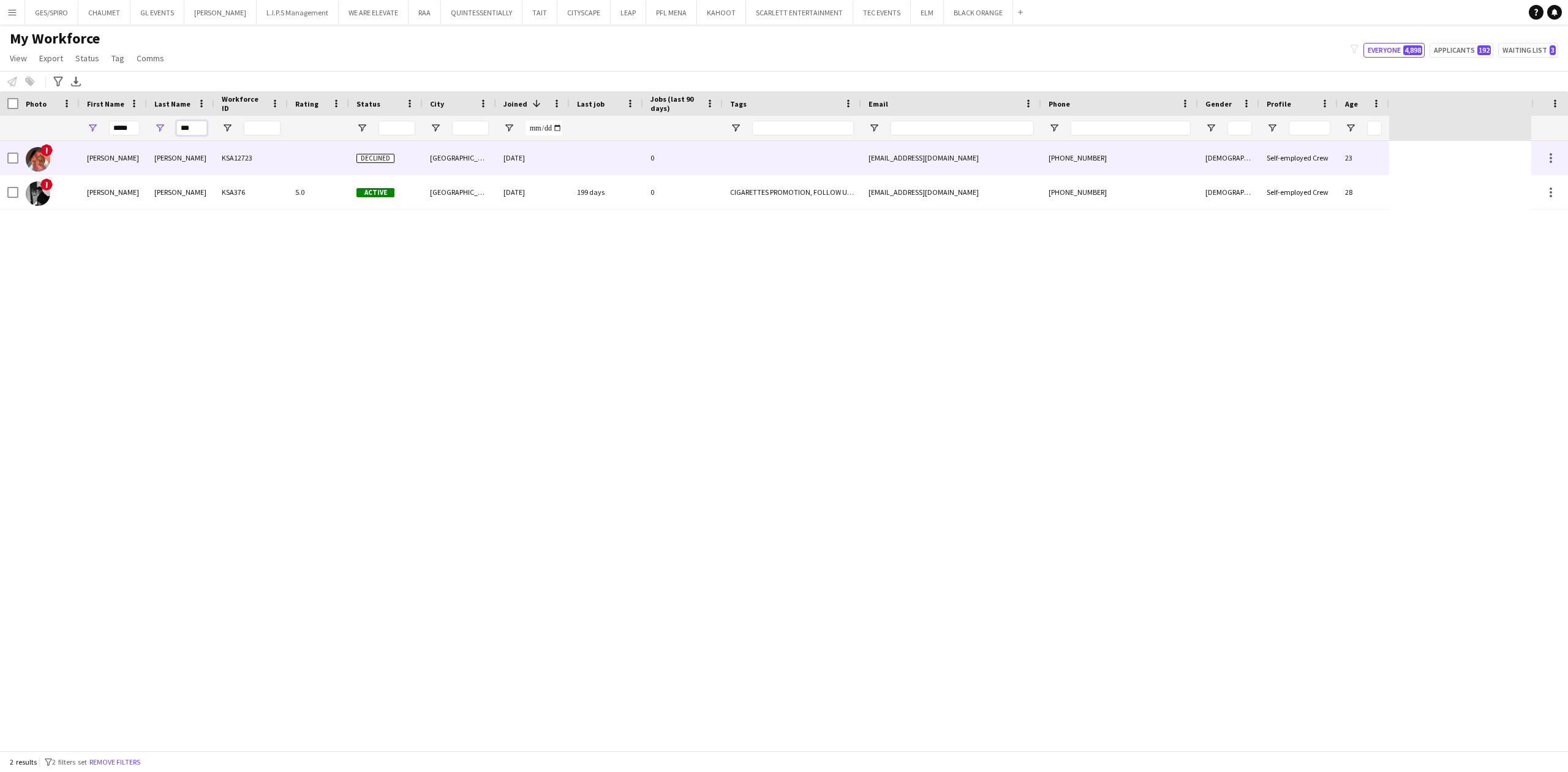
type input "***"
click at [259, 155] on div "KSA12723" at bounding box center [252, 157] width 74 height 33
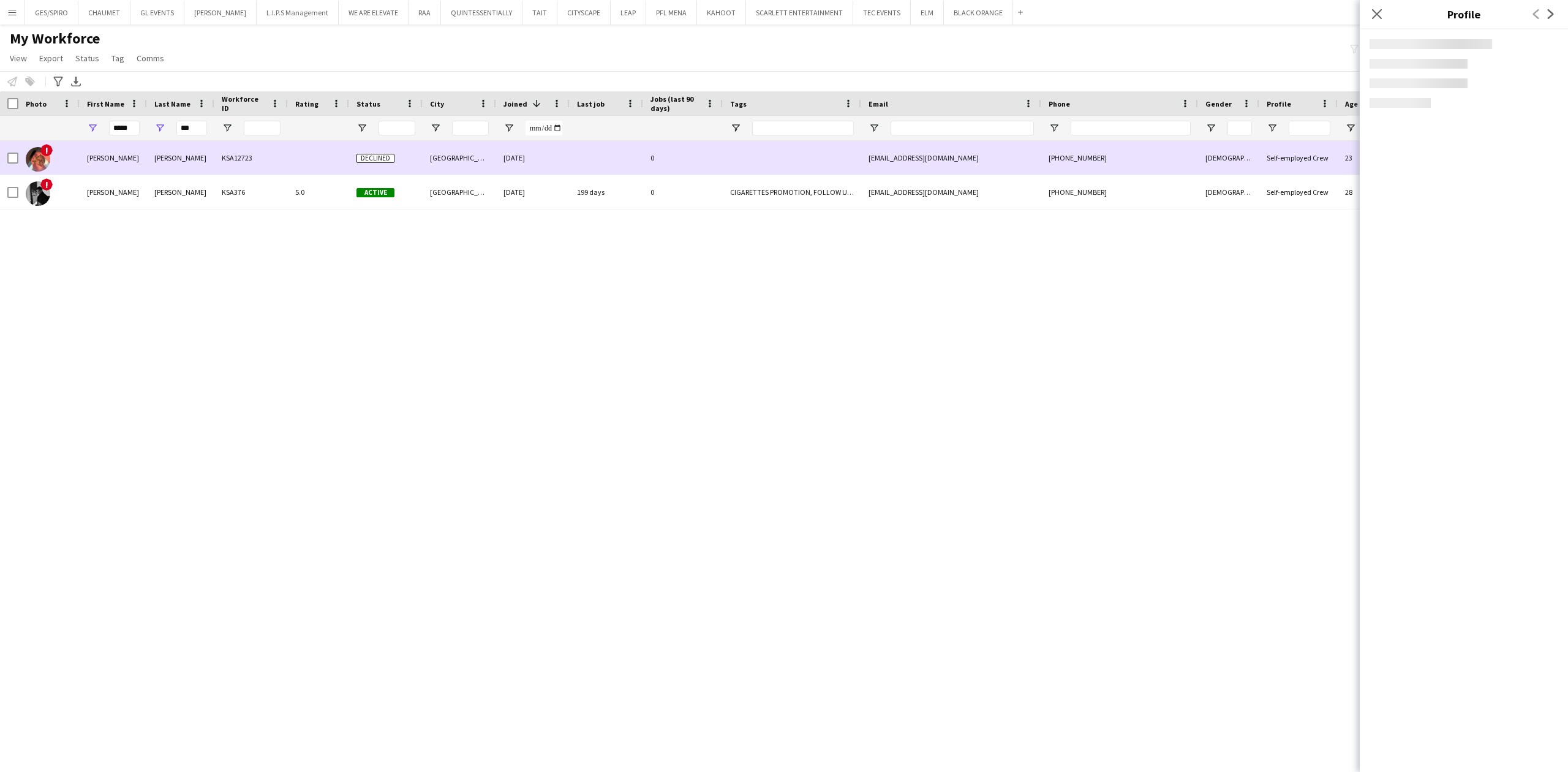
click at [258, 177] on div "KSA376" at bounding box center [252, 192] width 74 height 33
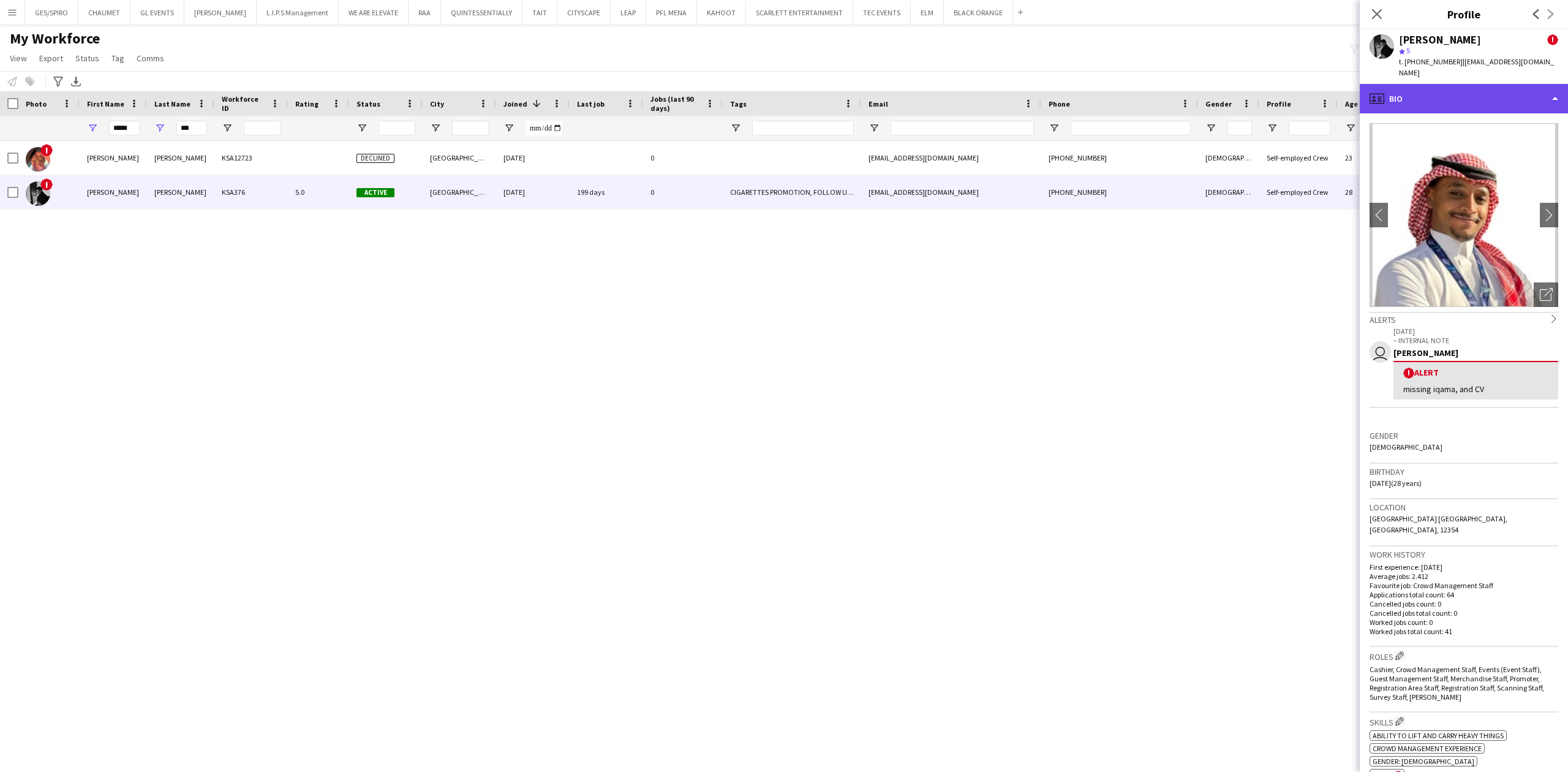
click at [1500, 91] on div "profile Bio" at bounding box center [1463, 98] width 208 height 29
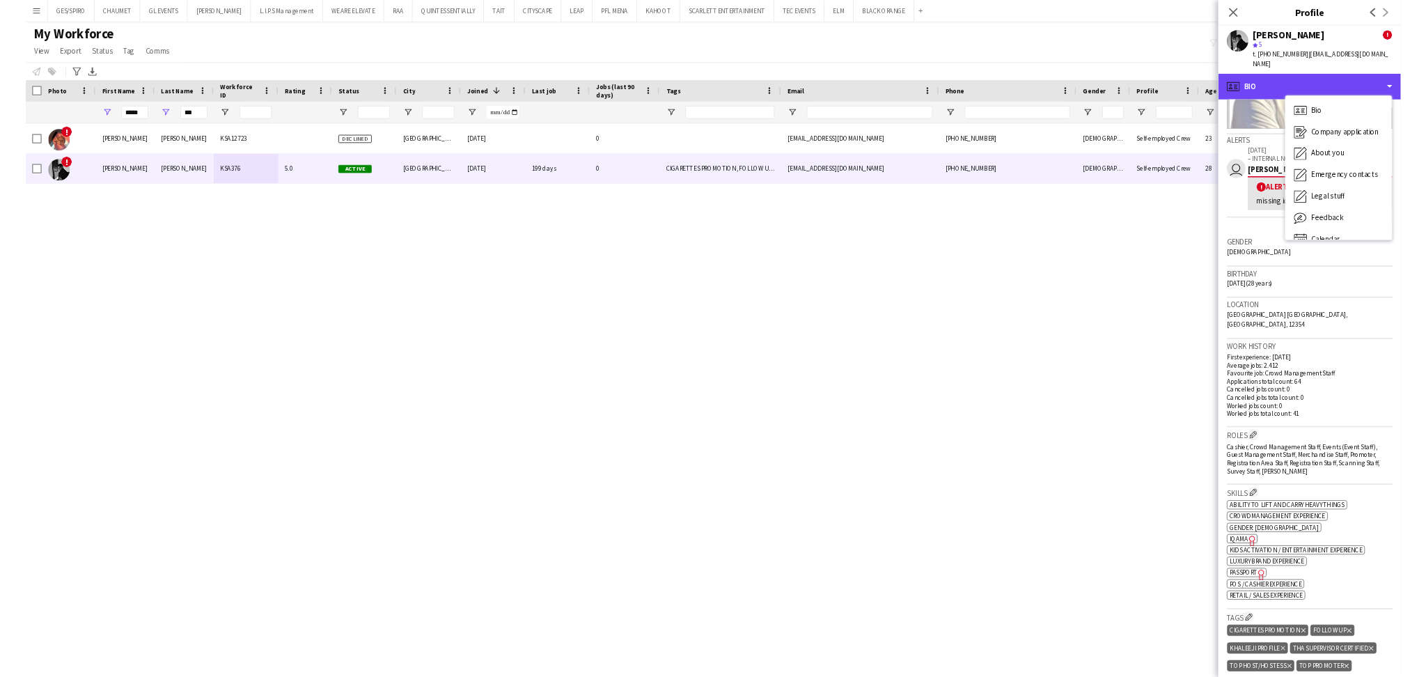
scroll to position [185, 0]
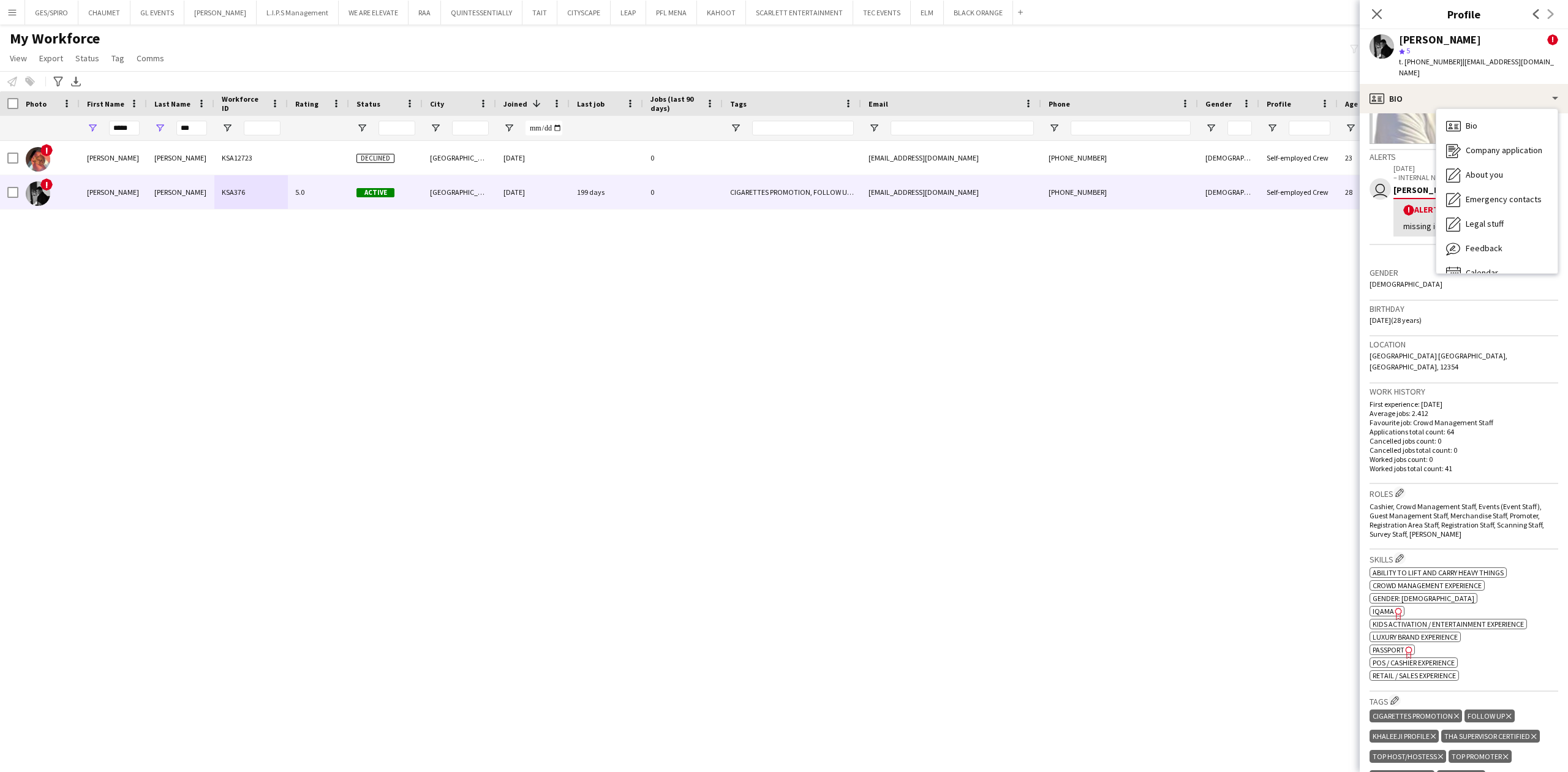
click at [1388, 606] on span "IQAMA" at bounding box center [1383, 610] width 21 height 9
click at [1437, 62] on span "t. +966556420701" at bounding box center [1431, 62] width 63 height 9
copy span "966556420701"
drag, startPoint x: 194, startPoint y: 127, endPoint x: 137, endPoint y: 130, distance: 57.1
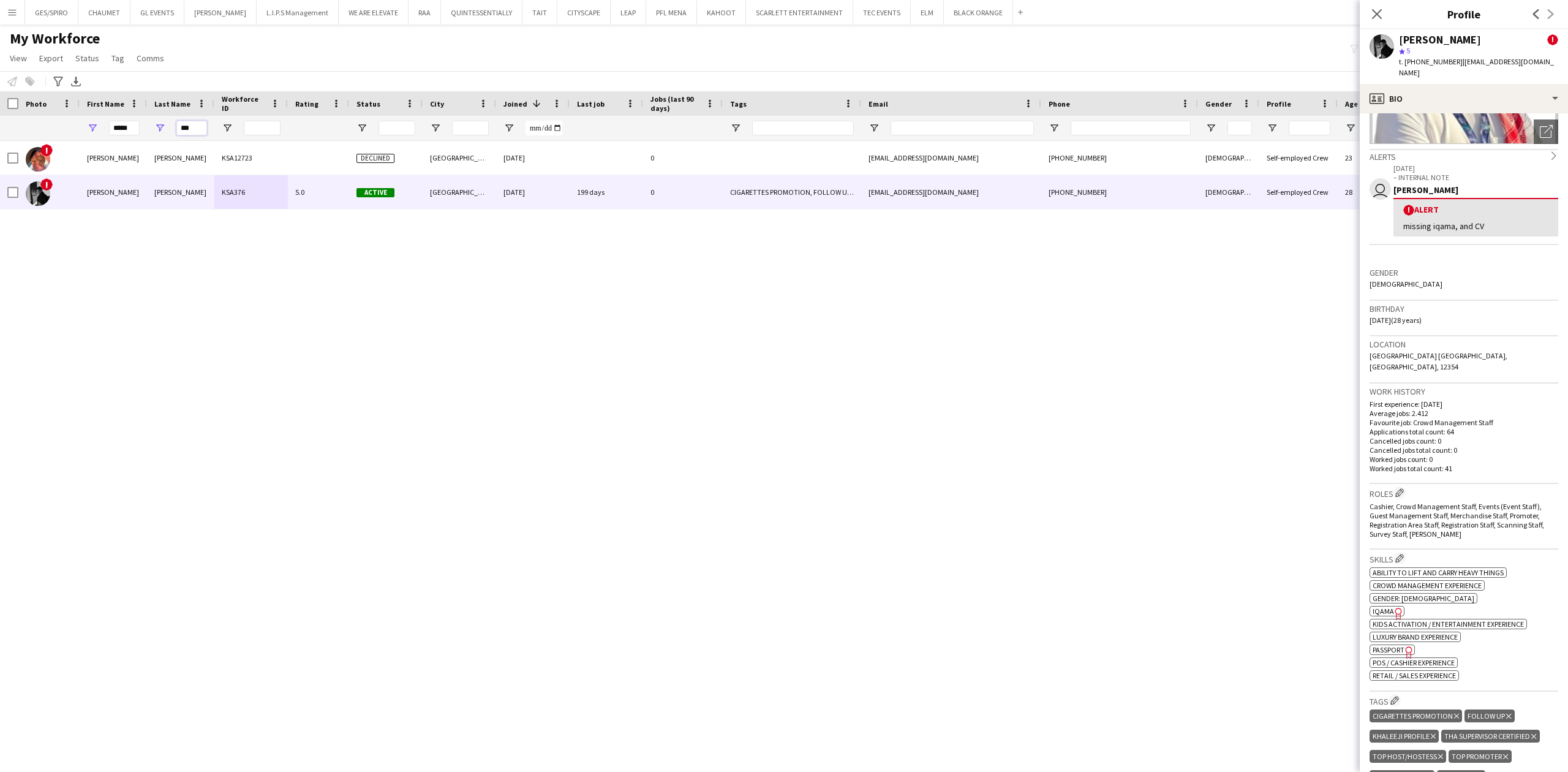
click at [138, 128] on div "***** ***" at bounding box center [695, 128] width 1389 height 25
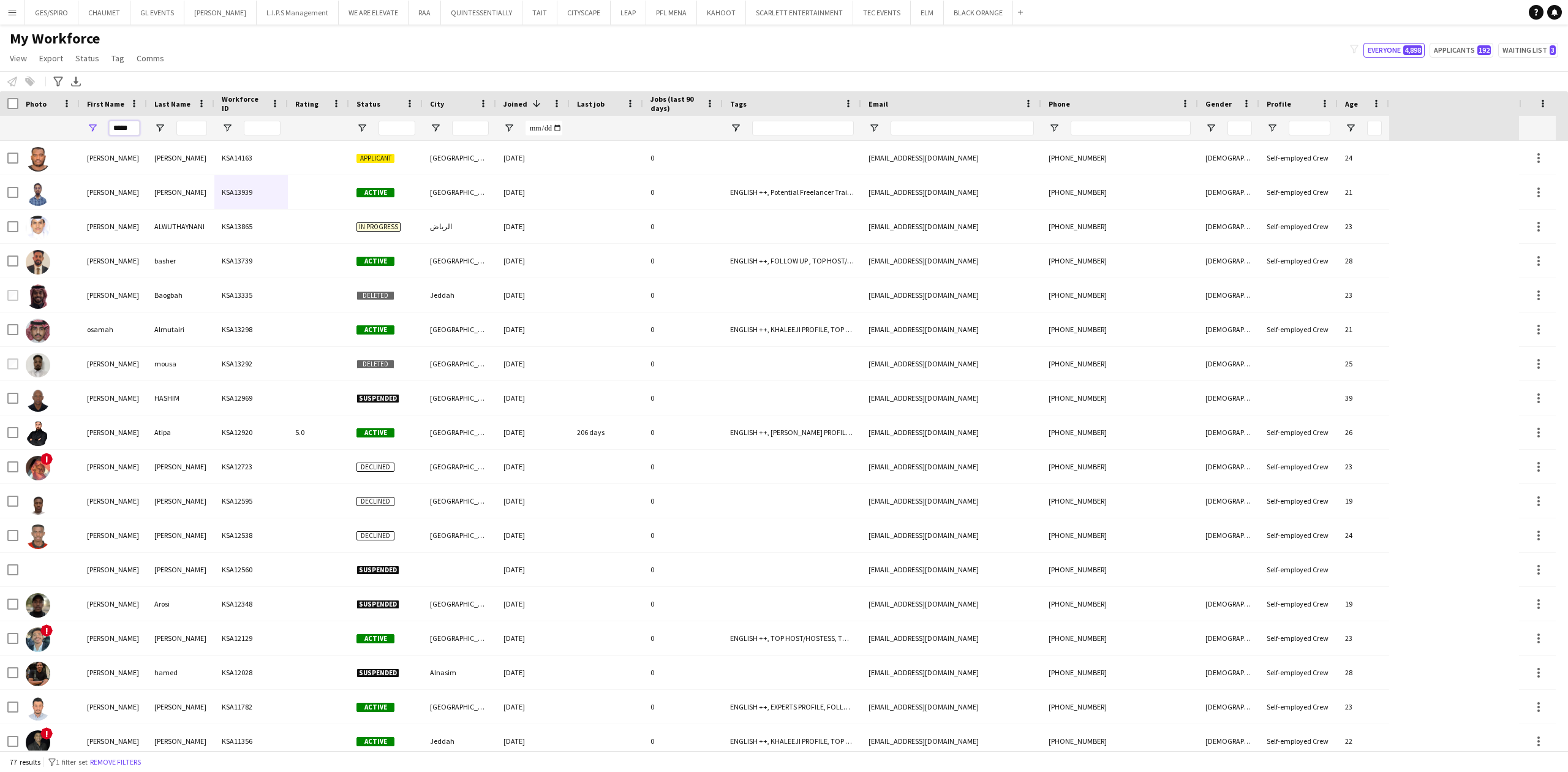
click at [128, 128] on input "*****" at bounding box center [124, 127] width 31 height 15
click at [128, 128] on input "*****" at bounding box center [124, 127] width 31 height 15
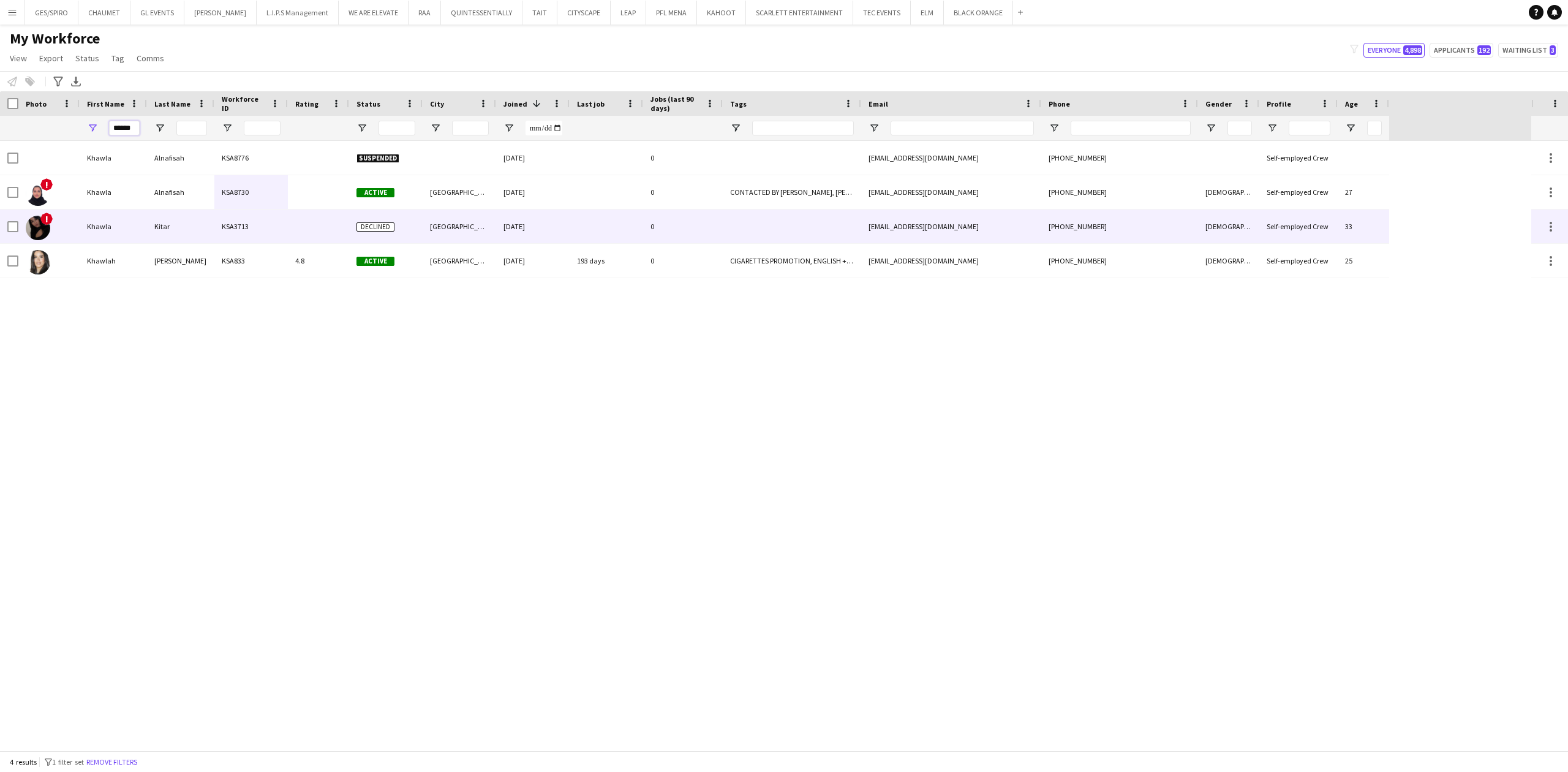
type input "******"
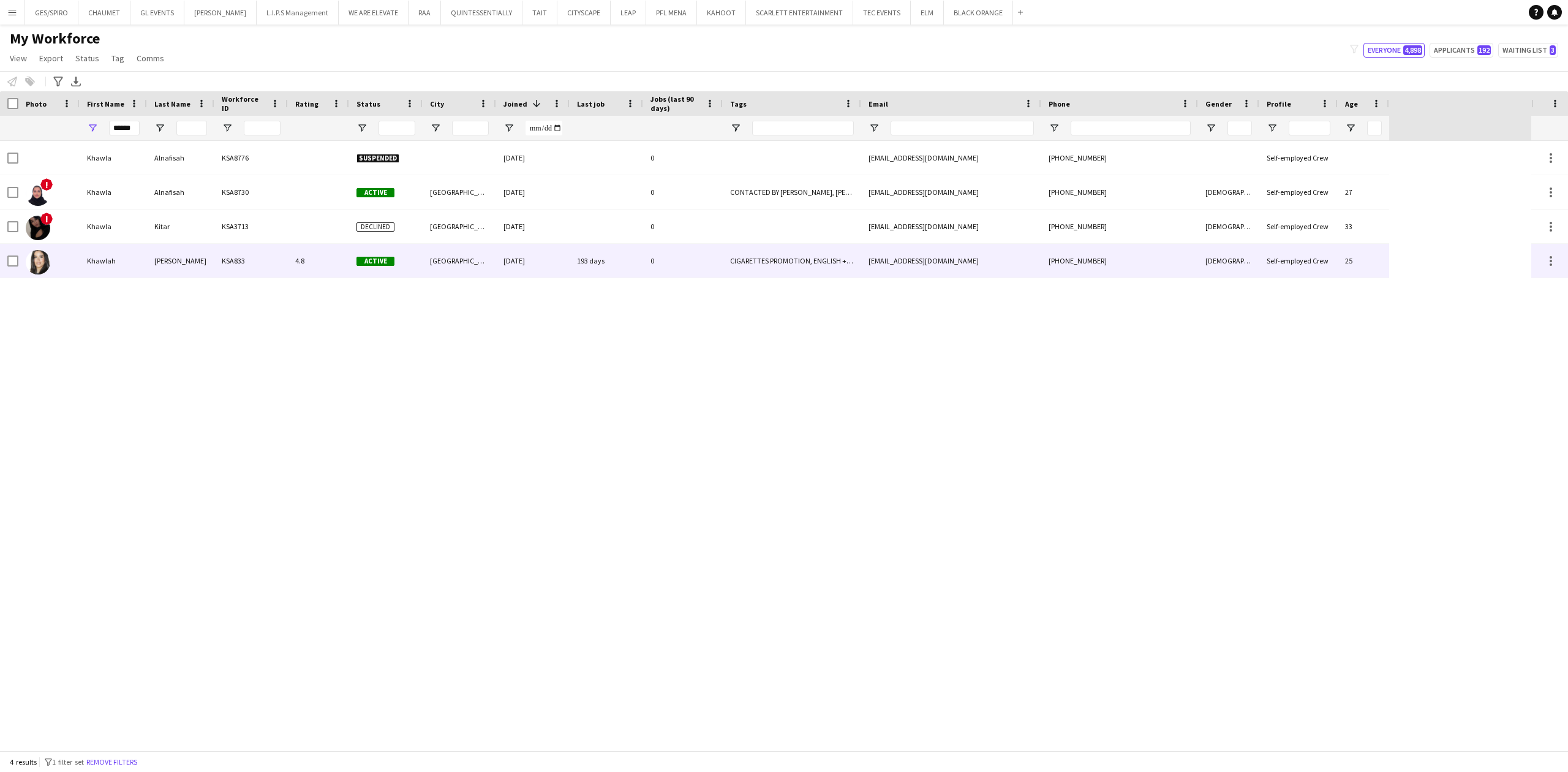
click at [238, 245] on div "KSA833" at bounding box center [252, 260] width 74 height 33
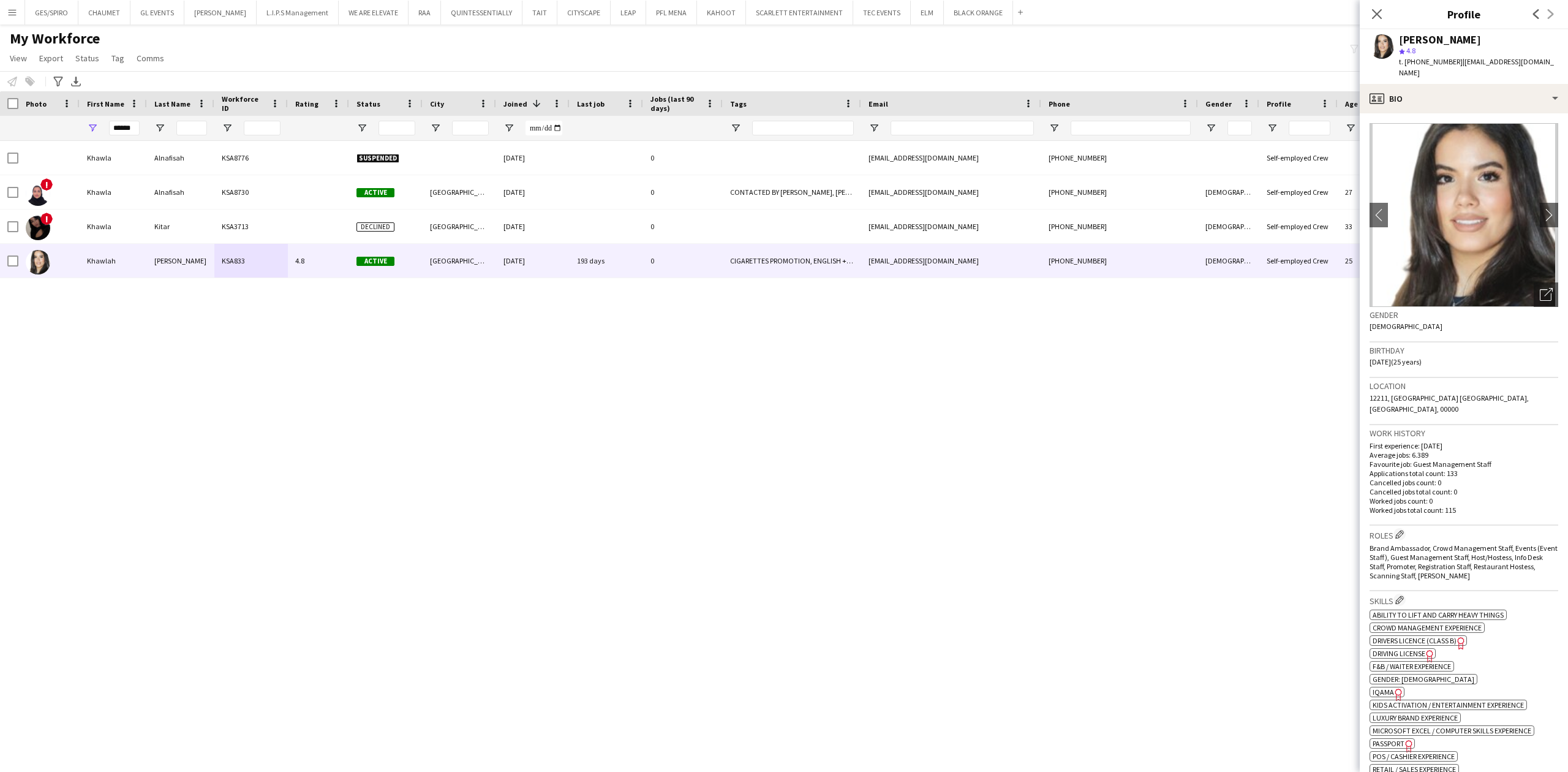
drag, startPoint x: 1395, startPoint y: 40, endPoint x: 1513, endPoint y: 37, distance: 118.0
click at [1513, 37] on div "Khawlah Ben Mansour star 4.8 t. +966530270732 | pinkbear0000@icloud.com" at bounding box center [1463, 56] width 208 height 55
copy div "Khawlah Ben Mansour"
click at [1431, 63] on span "t. +966530270732" at bounding box center [1431, 62] width 63 height 9
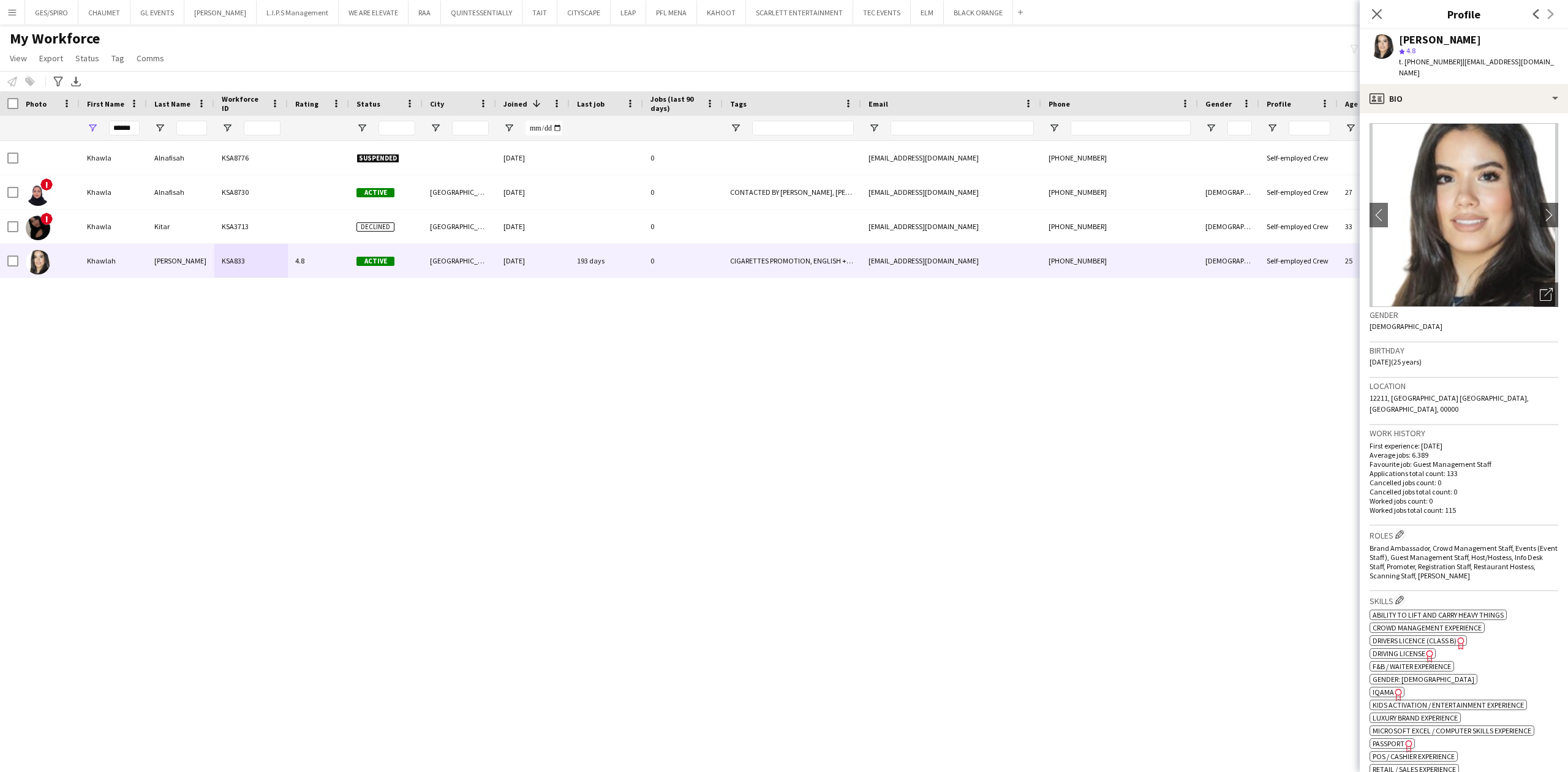
copy span "966530270732"
drag, startPoint x: 964, startPoint y: 140, endPoint x: 1036, endPoint y: 130, distance: 72.7
click at [989, 135] on div at bounding box center [962, 128] width 143 height 25
click at [1119, 126] on input "Phone Filter Input" at bounding box center [1130, 127] width 120 height 15
drag, startPoint x: 1400, startPoint y: 37, endPoint x: 1521, endPoint y: 29, distance: 121.3
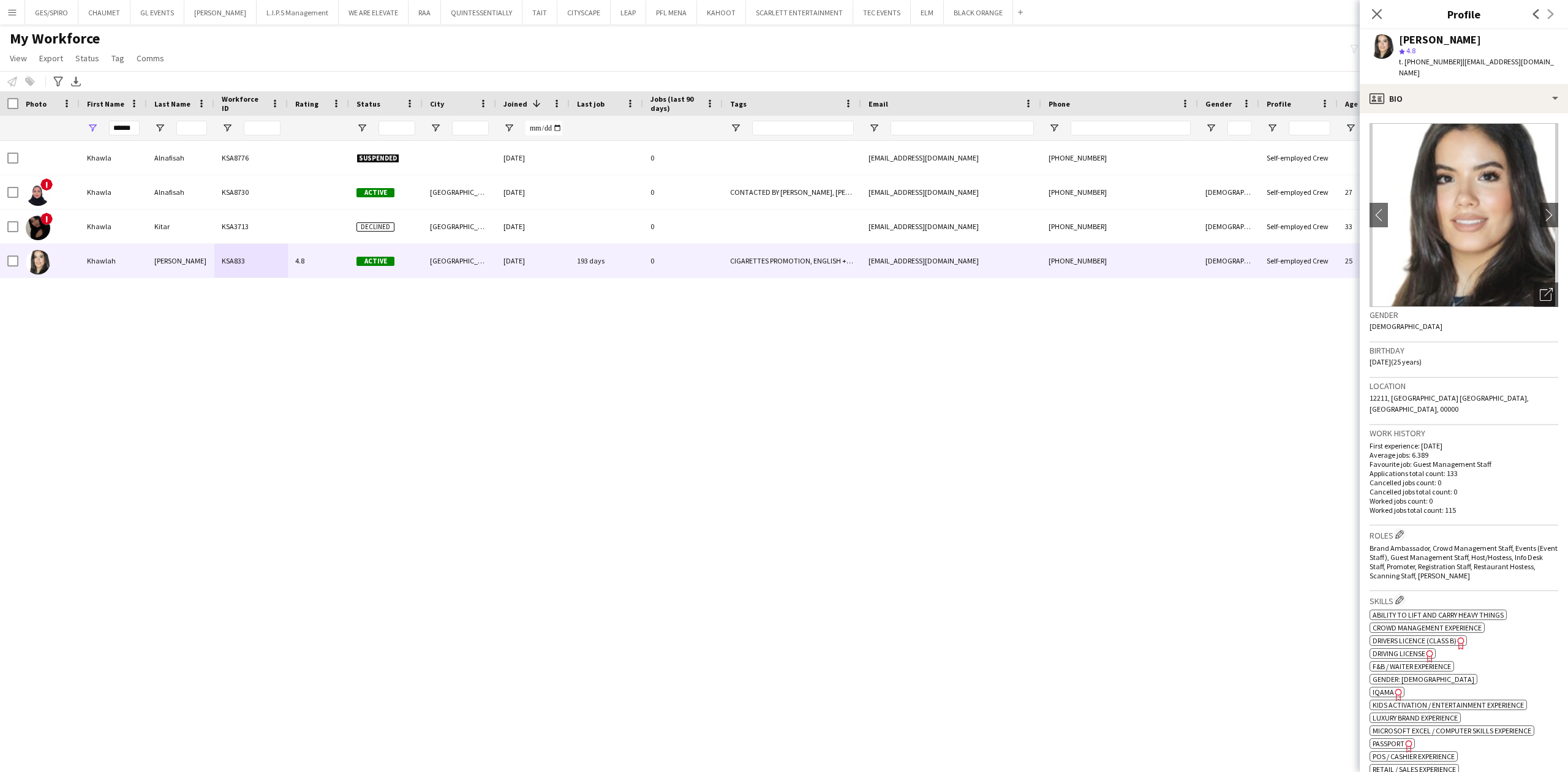
click at [1521, 29] on div "Khawlah Ben Mansour star 4.8 t. +966530270732 | pinkbear0000@icloud.com" at bounding box center [1463, 56] width 208 height 55
copy div "Khawlah Ben Mansour"
drag, startPoint x: 1455, startPoint y: 62, endPoint x: 1544, endPoint y: 60, distance: 89.0
click at [1544, 60] on div "Khawlah Ben Mansour star 4.8 t. +966530270732 | pinkbear0000@icloud.com" at bounding box center [1463, 56] width 208 height 55
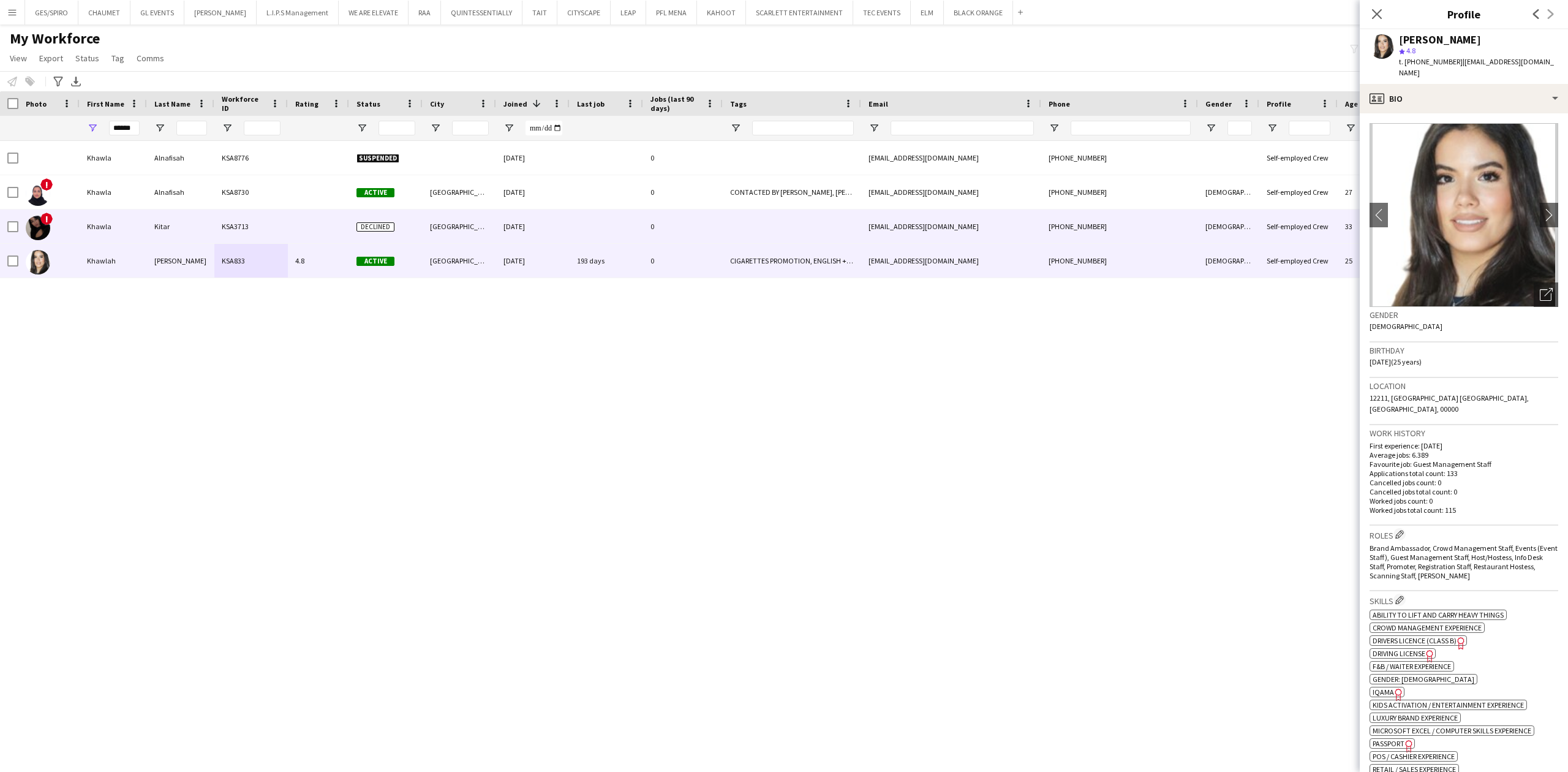
copy span "pinkbear0000@icloud.com"
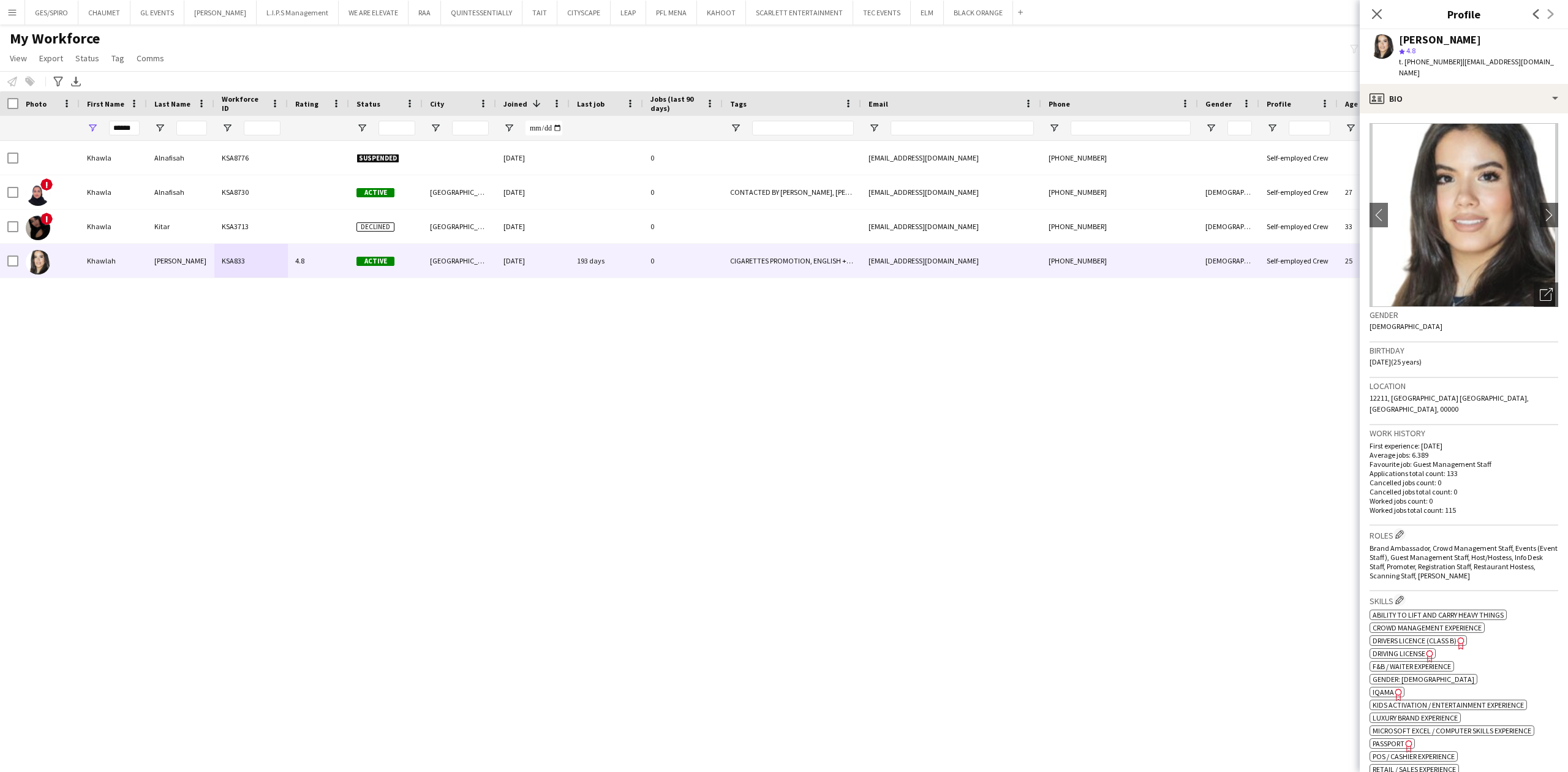
click at [1432, 62] on span "t. +966530270732" at bounding box center [1431, 62] width 63 height 9
copy span "966530270732"
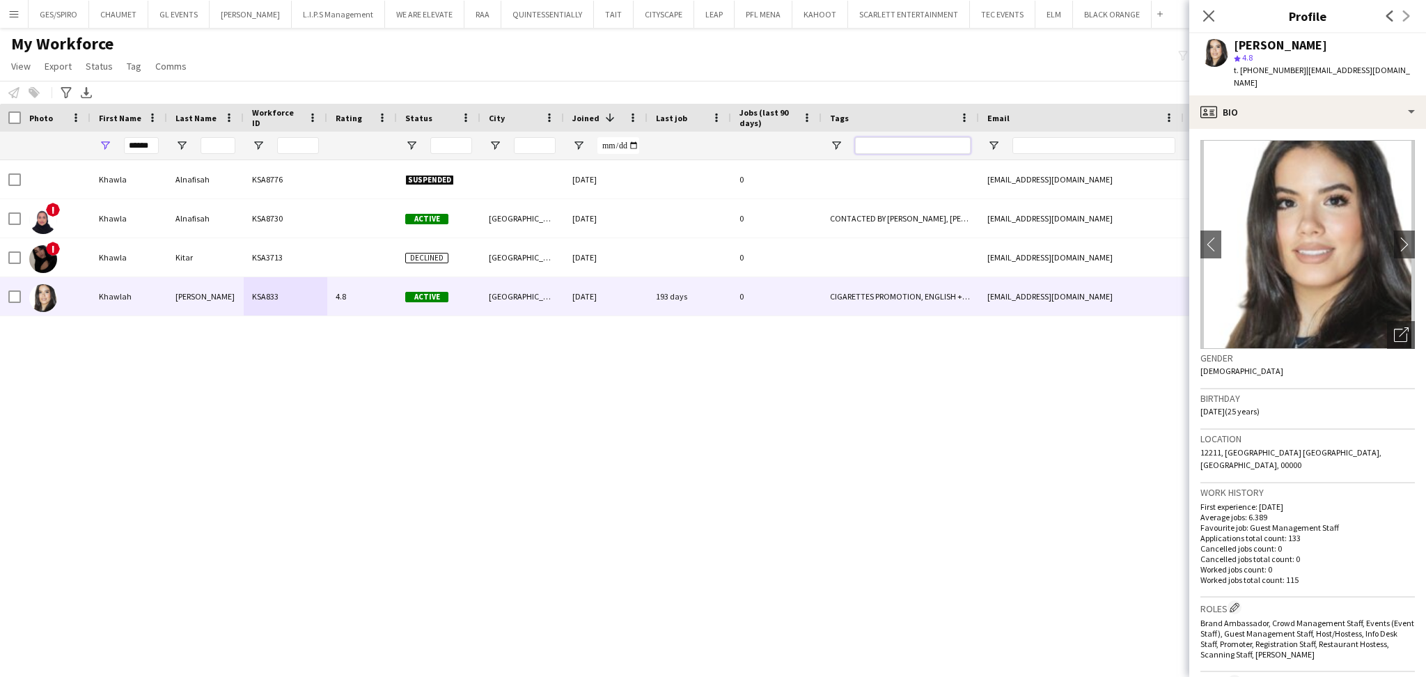
click at [919, 141] on input "Tags Filter Input" at bounding box center [913, 145] width 116 height 17
click at [1208, 13] on icon "Close pop-in" at bounding box center [1208, 15] width 13 height 13
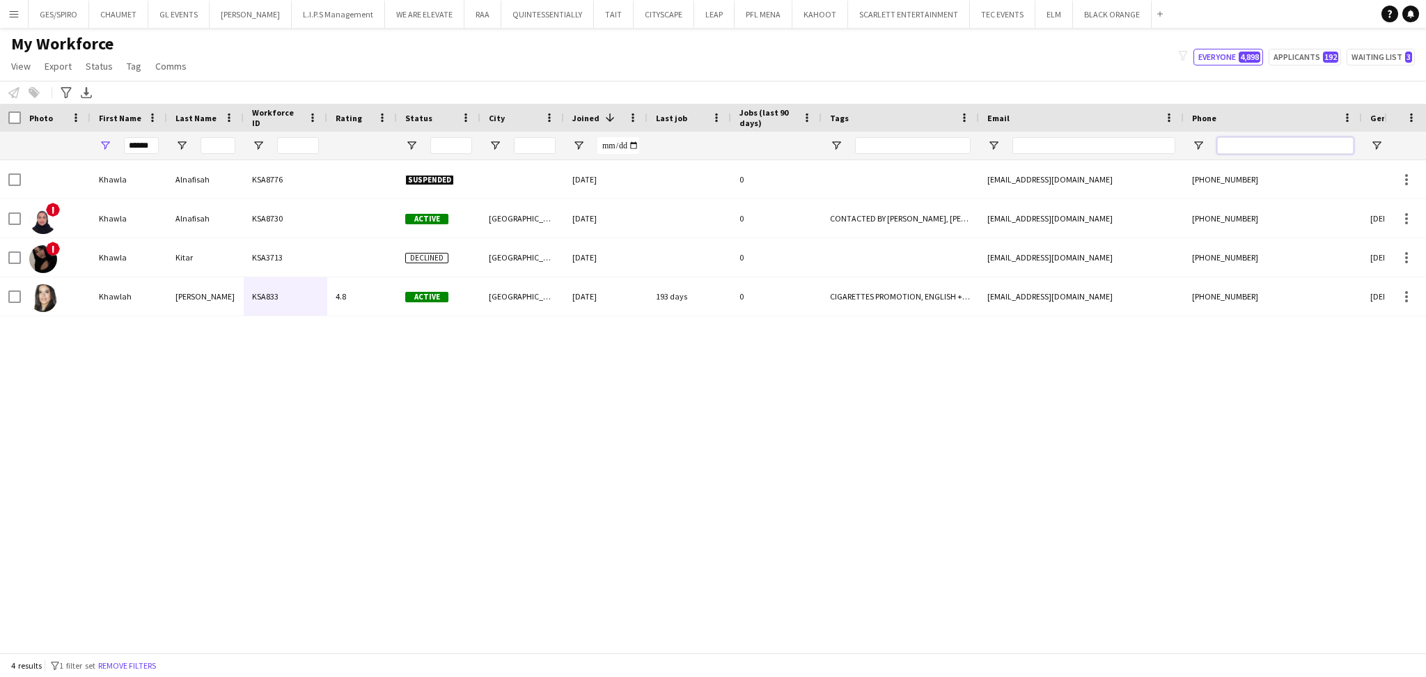
click at [1268, 146] on input "Phone Filter Input" at bounding box center [1285, 145] width 137 height 17
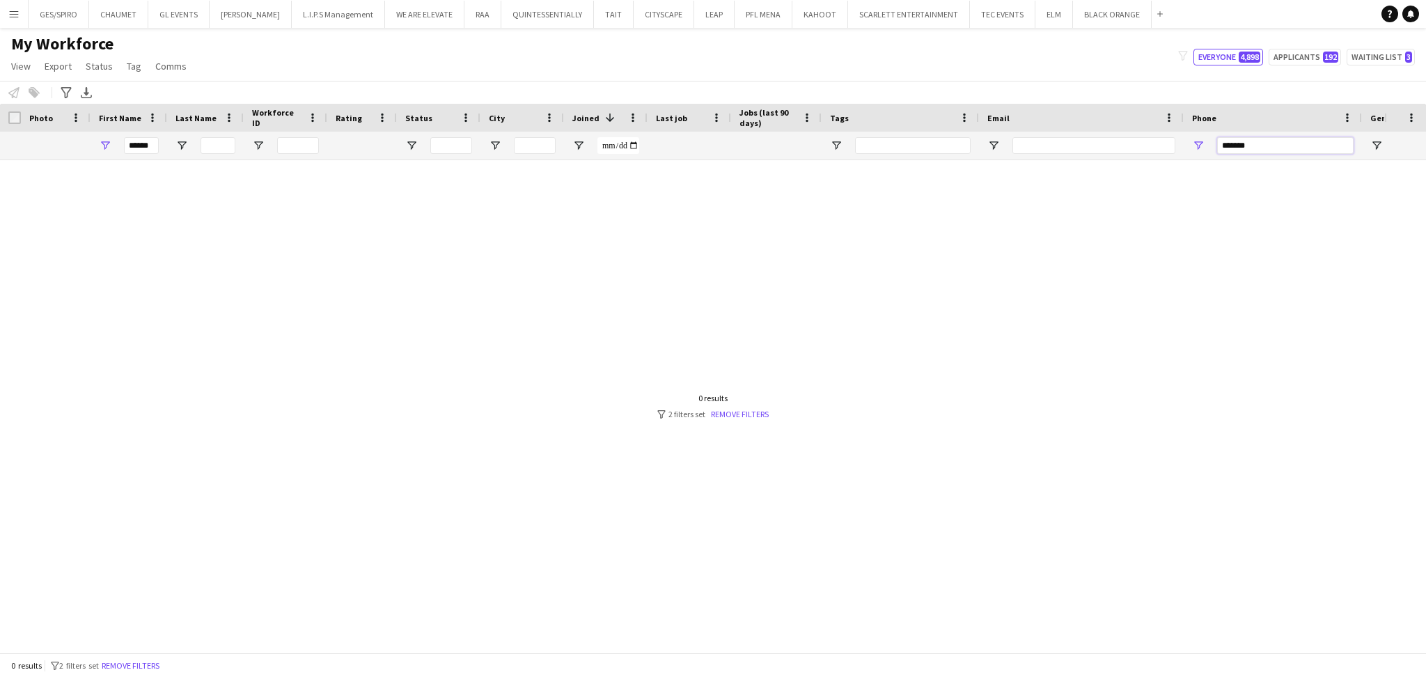
type input "*******"
click at [150, 147] on input "******" at bounding box center [141, 145] width 35 height 17
click at [151, 147] on input "******" at bounding box center [141, 145] width 35 height 17
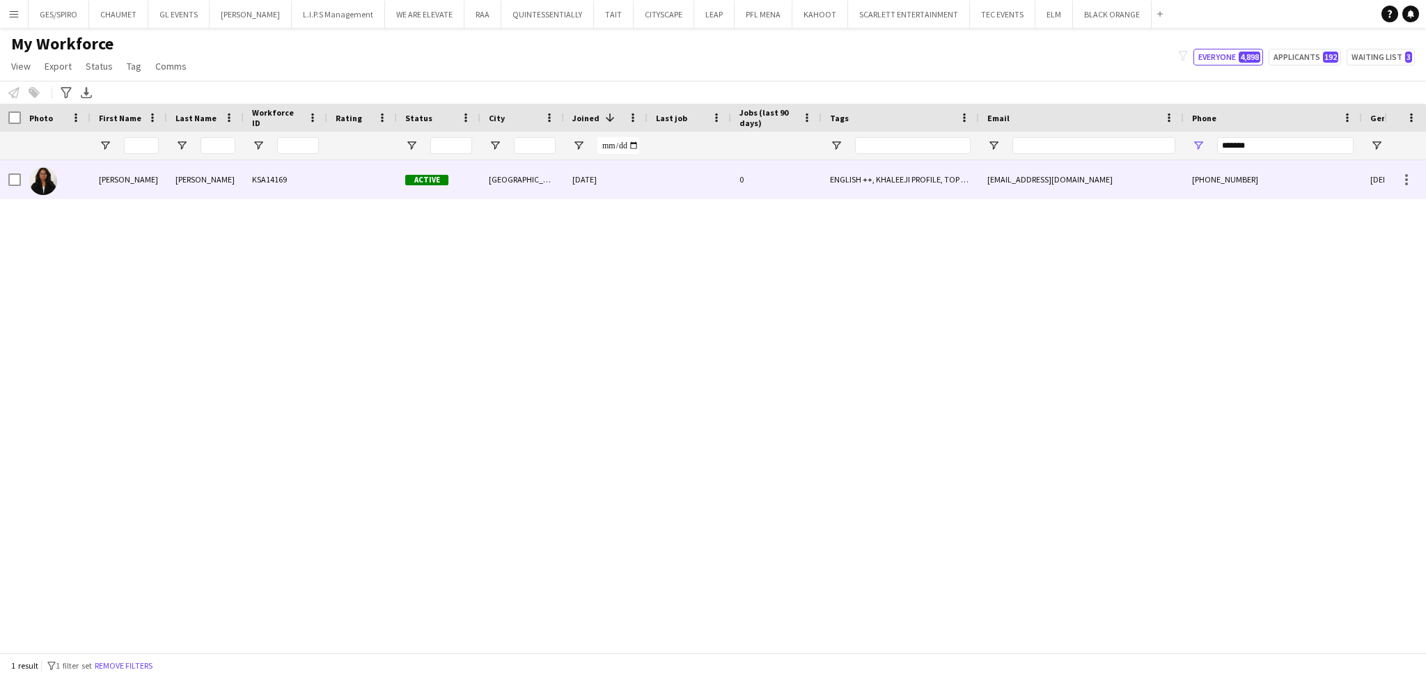
click at [304, 189] on div "KSA14169" at bounding box center [286, 179] width 84 height 38
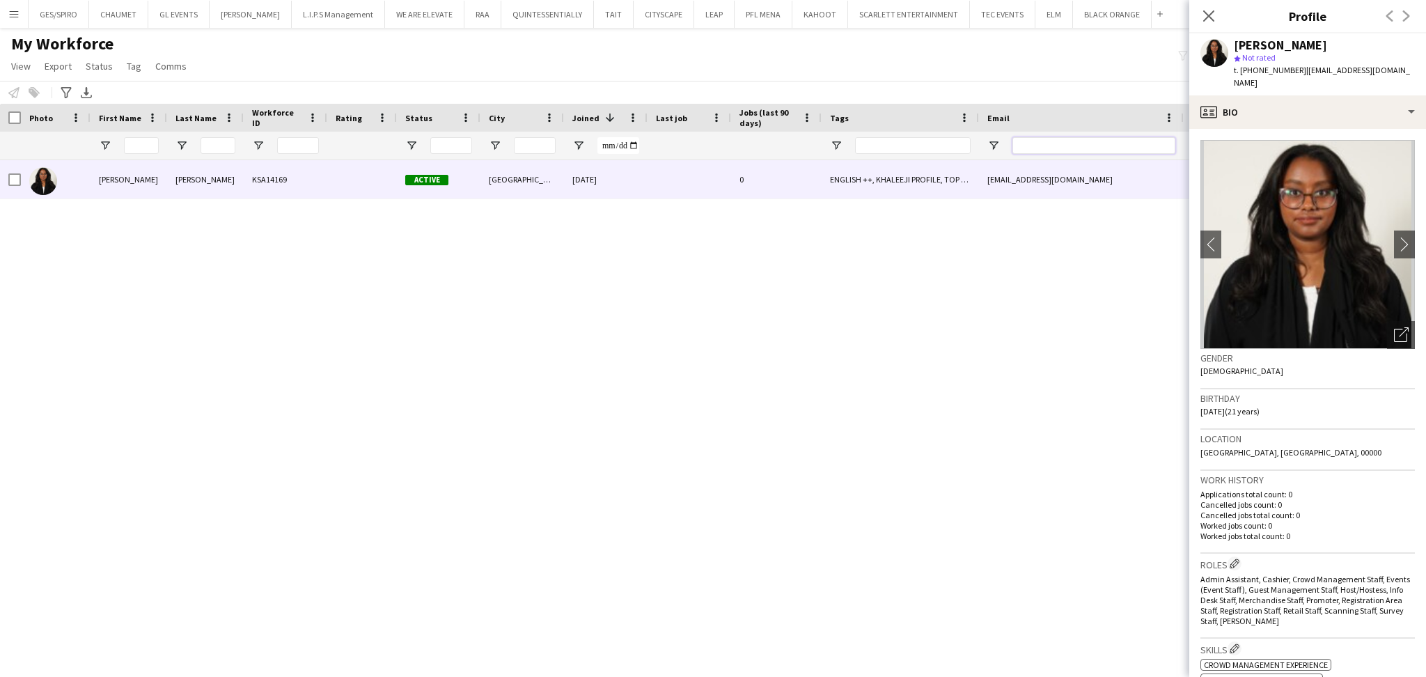
click at [1106, 142] on input "Email Filter Input" at bounding box center [1094, 145] width 163 height 17
click at [1209, 11] on icon "Close pop-in" at bounding box center [1208, 15] width 11 height 11
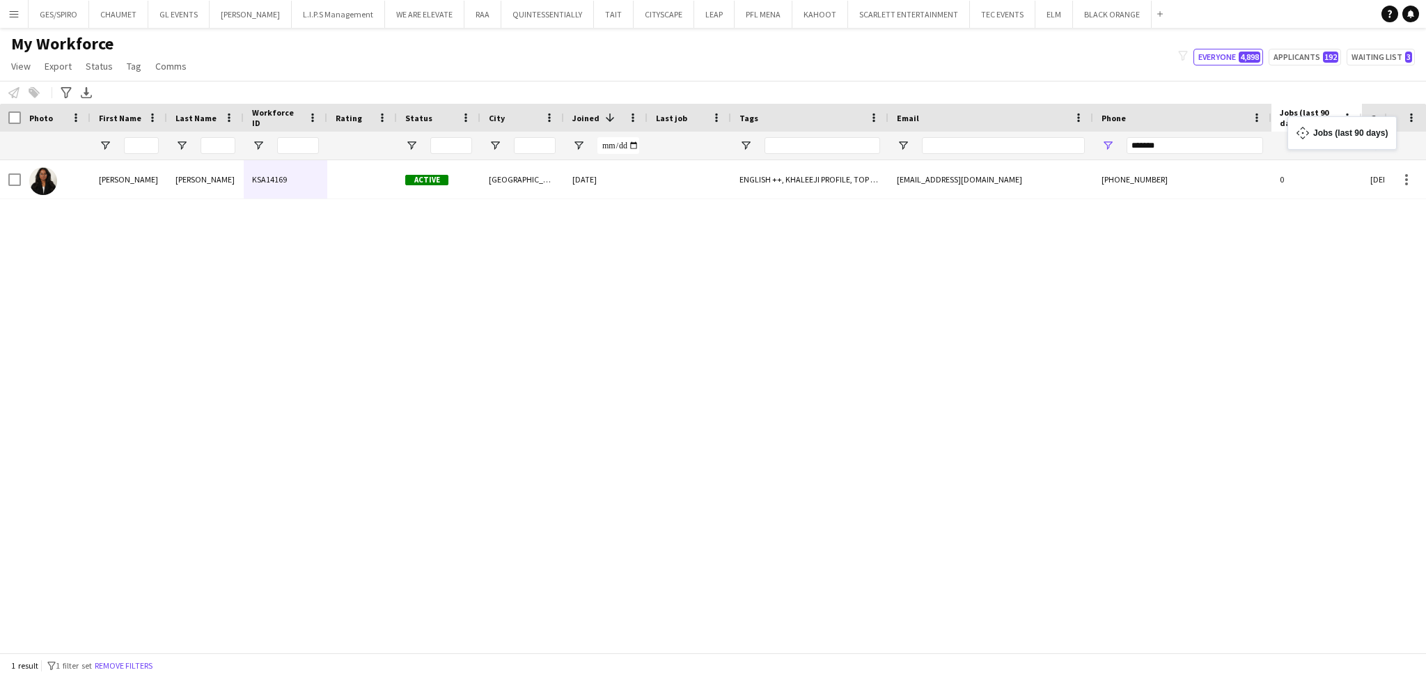
drag, startPoint x: 767, startPoint y: 120, endPoint x: 1295, endPoint y: 125, distance: 527.9
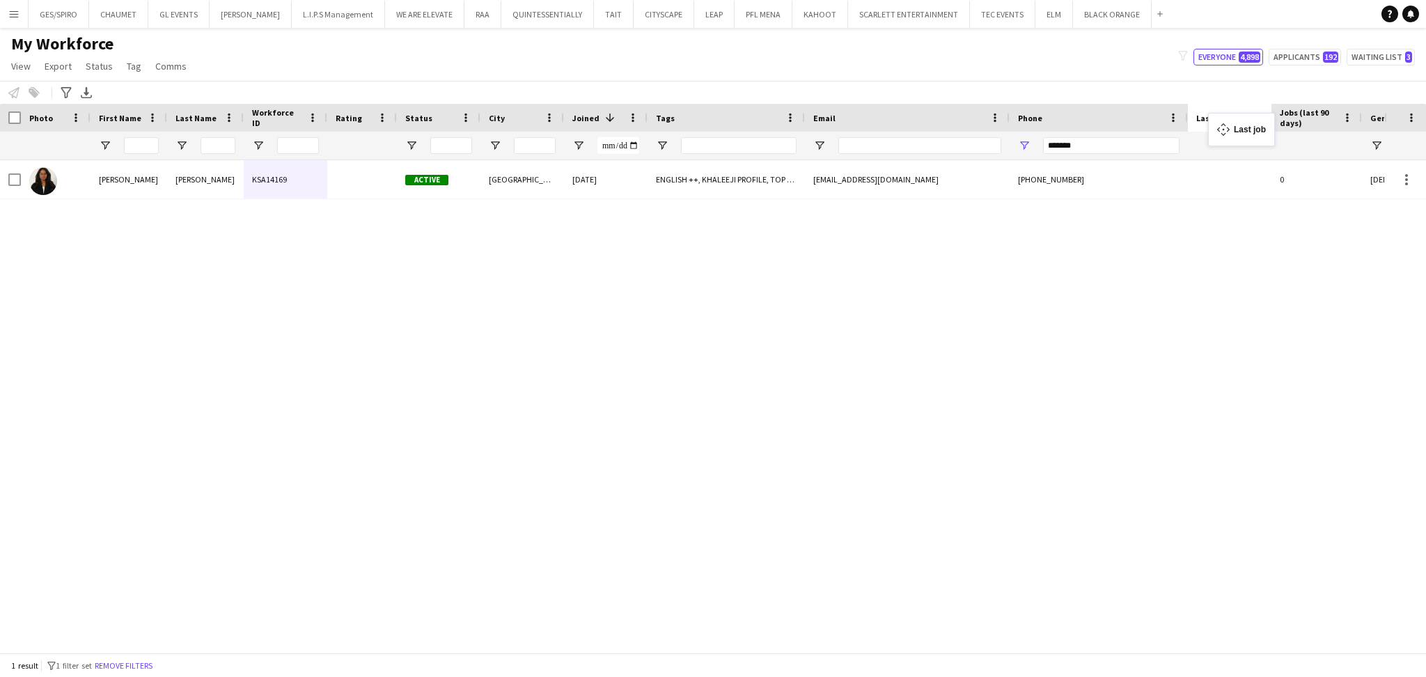
drag, startPoint x: 674, startPoint y: 111, endPoint x: 1215, endPoint y: 121, distance: 541.2
drag, startPoint x: 1093, startPoint y: 141, endPoint x: 994, endPoint y: 159, distance: 101.2
click at [994, 159] on div at bounding box center [790, 146] width 1580 height 28
click at [1121, 143] on input "*******" at bounding box center [1111, 145] width 137 height 17
drag, startPoint x: 1121, startPoint y: 152, endPoint x: 1026, endPoint y: 152, distance: 94.7
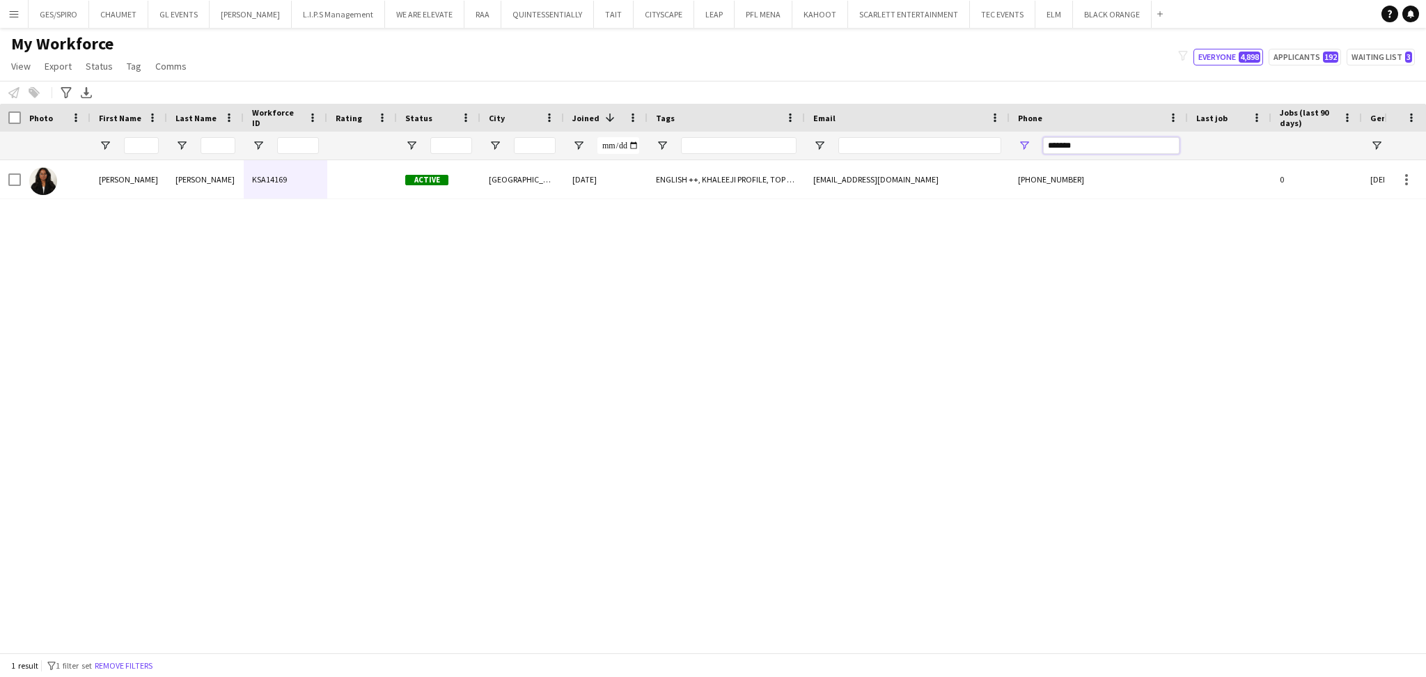
click at [1022, 157] on div "*******" at bounding box center [1099, 146] width 178 height 28
drag, startPoint x: 1104, startPoint y: 145, endPoint x: 987, endPoint y: 152, distance: 117.2
click at [993, 152] on div at bounding box center [790, 146] width 1580 height 28
click at [751, 202] on div "Leen BinHimd KSA10525 Active Jeddah 30-09-2024 AL ULA , ENGLISH ++, FOLLOW UP ,…" at bounding box center [692, 399] width 1385 height 478
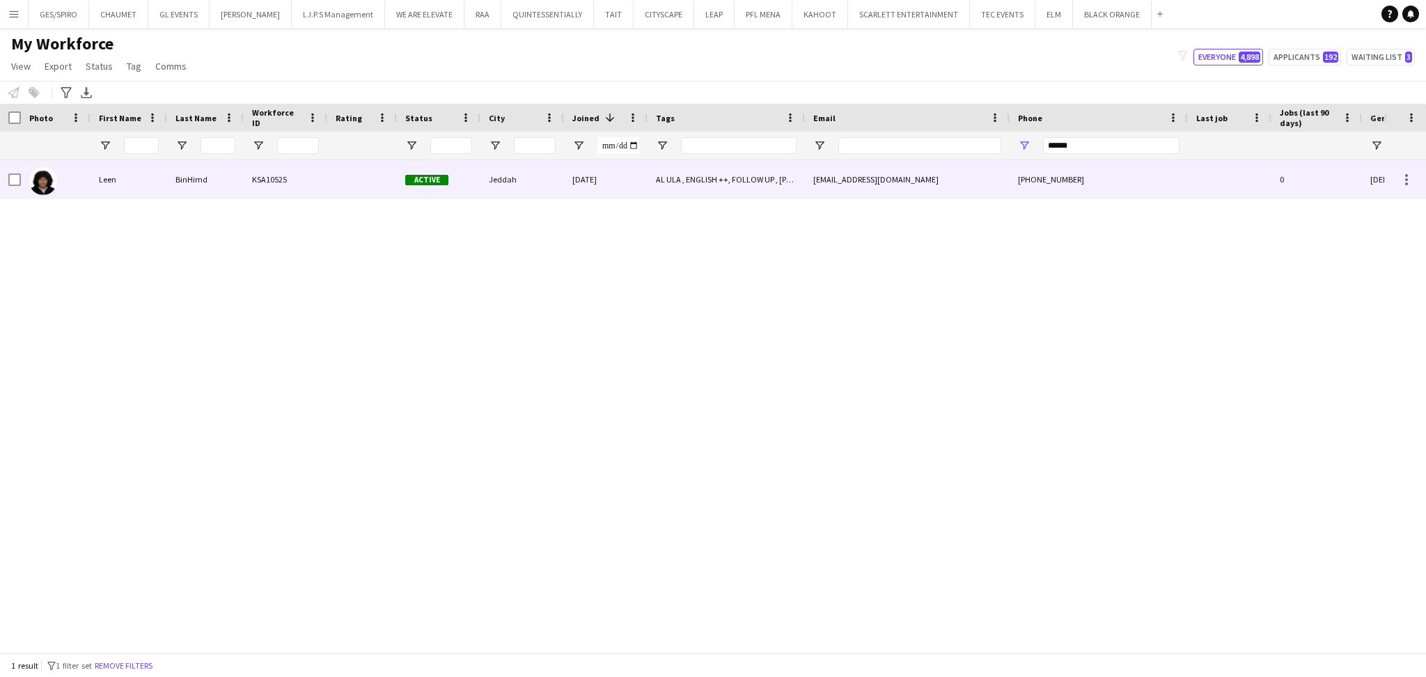
click at [751, 191] on div "AL ULA , ENGLISH ++, FOLLOW UP , KHALEEJI PROFILE, SAUDI NATIONAL, TOP PROMOTER…" at bounding box center [726, 179] width 157 height 38
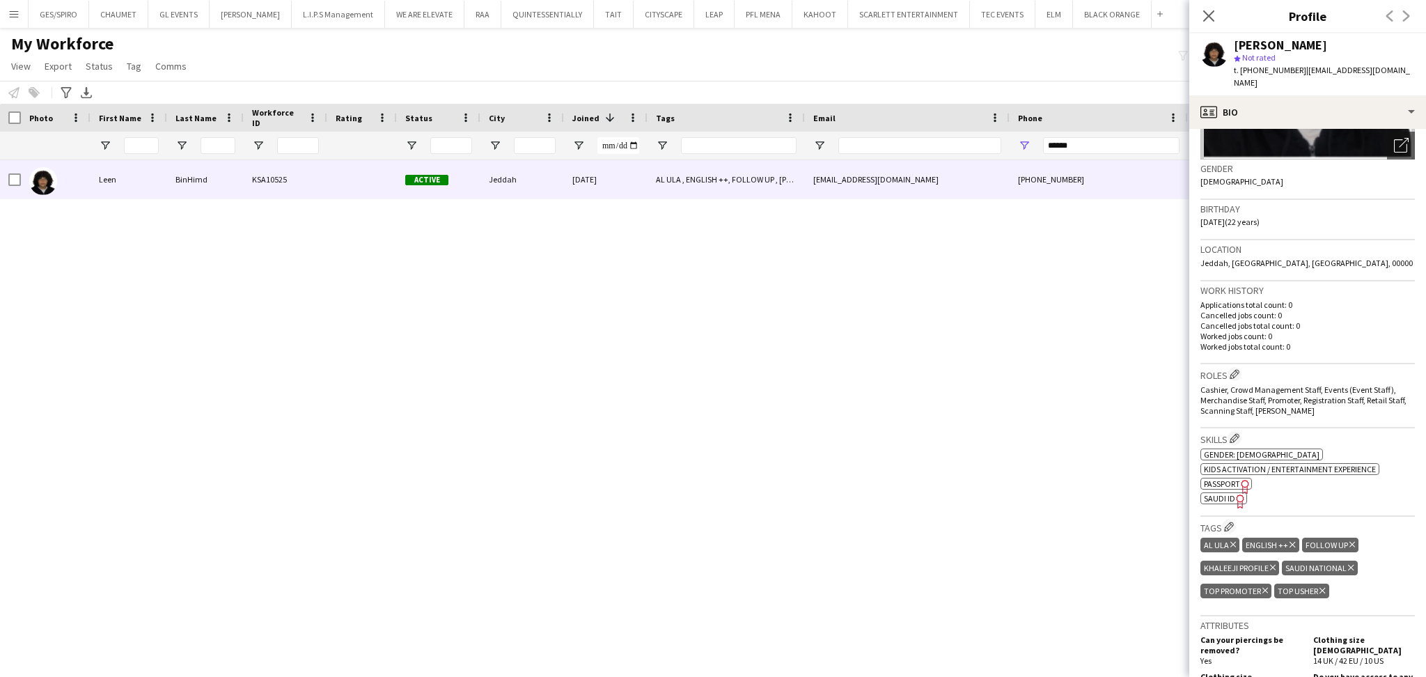
scroll to position [279, 0]
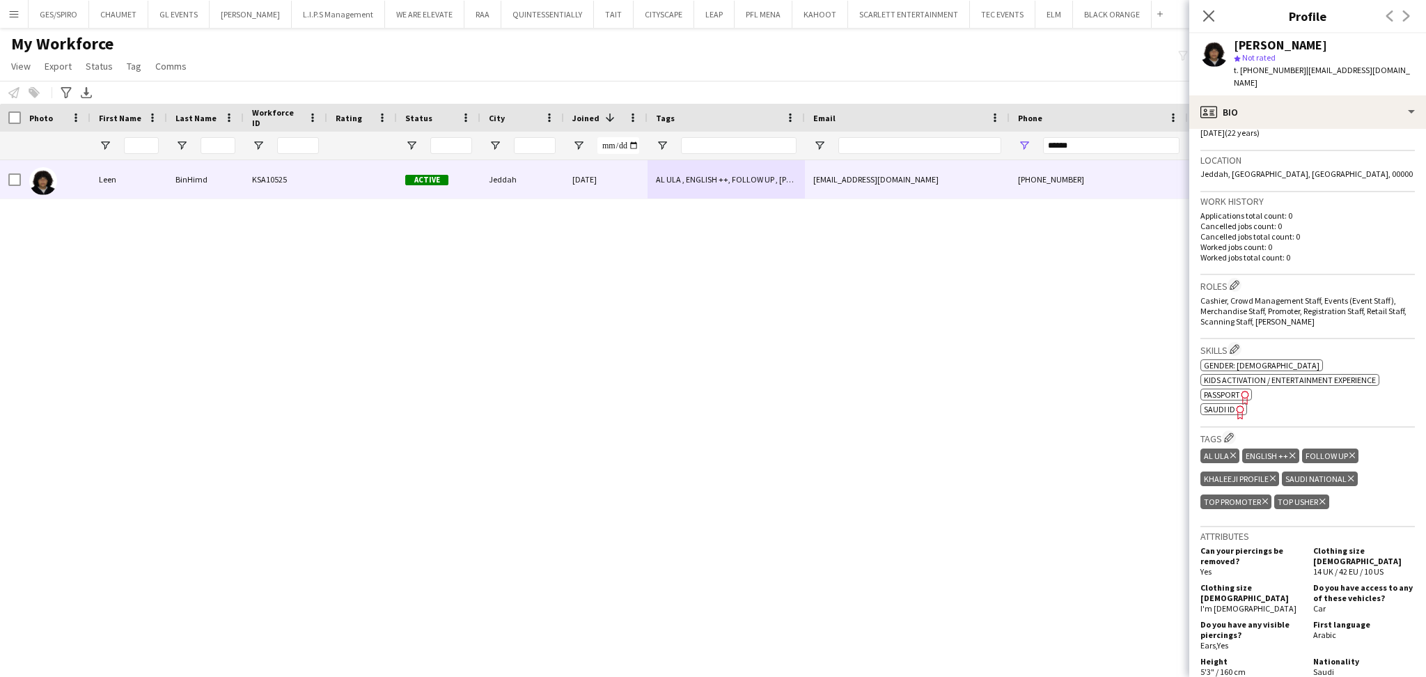
click at [809, 364] on div "Leen BinHimd KSA10525 Active Jeddah 30-09-2024 AL ULA , ENGLISH ++, FOLLOW UP ,…" at bounding box center [692, 399] width 1385 height 478
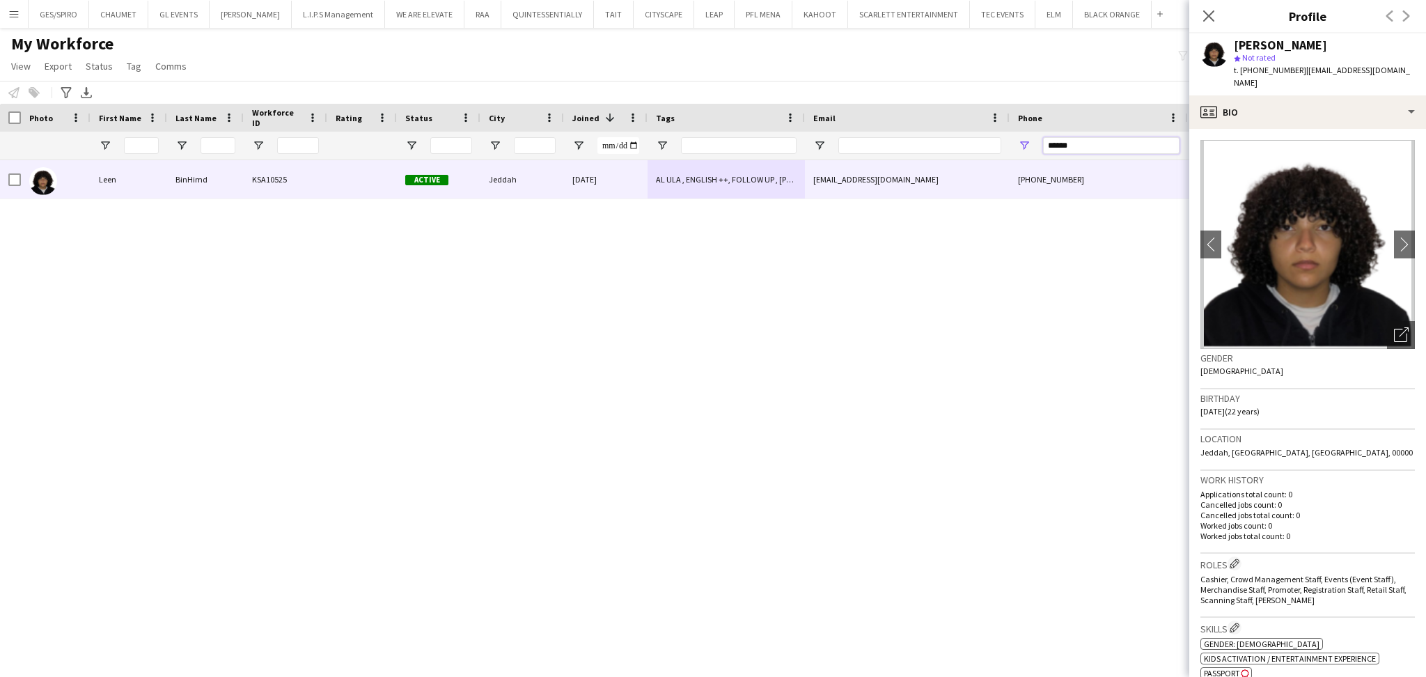
drag, startPoint x: 1091, startPoint y: 148, endPoint x: 967, endPoint y: 141, distance: 124.2
click at [974, 148] on div at bounding box center [790, 146] width 1580 height 28
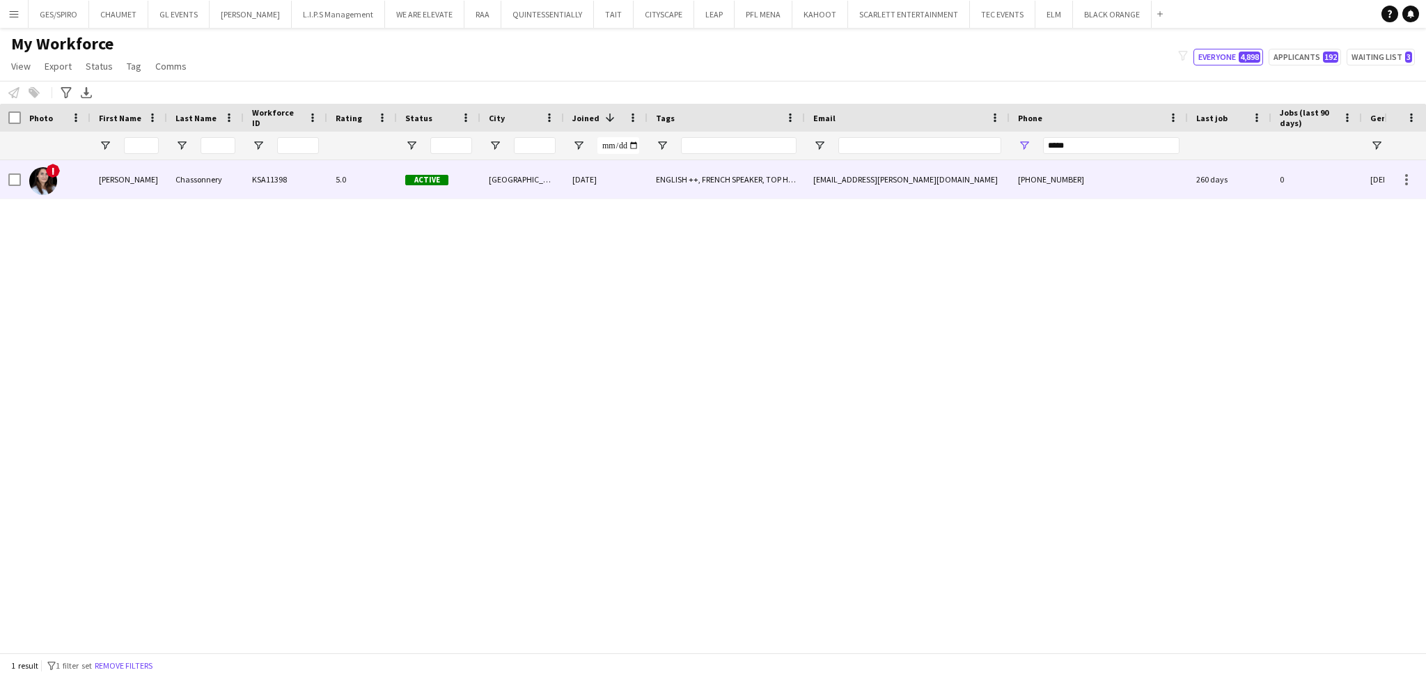
click at [839, 173] on div "sigoure.audrey@hotmail.fr" at bounding box center [907, 179] width 205 height 38
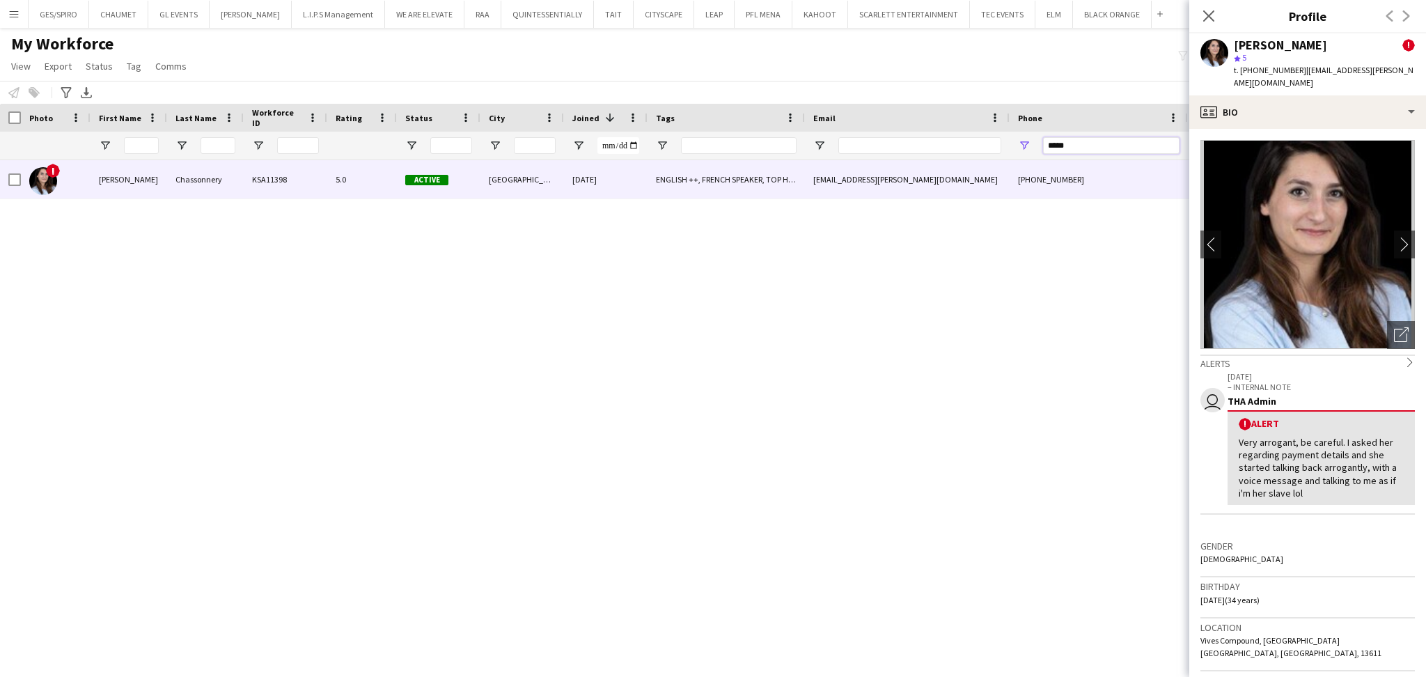
click at [1113, 150] on input "*****" at bounding box center [1111, 145] width 137 height 17
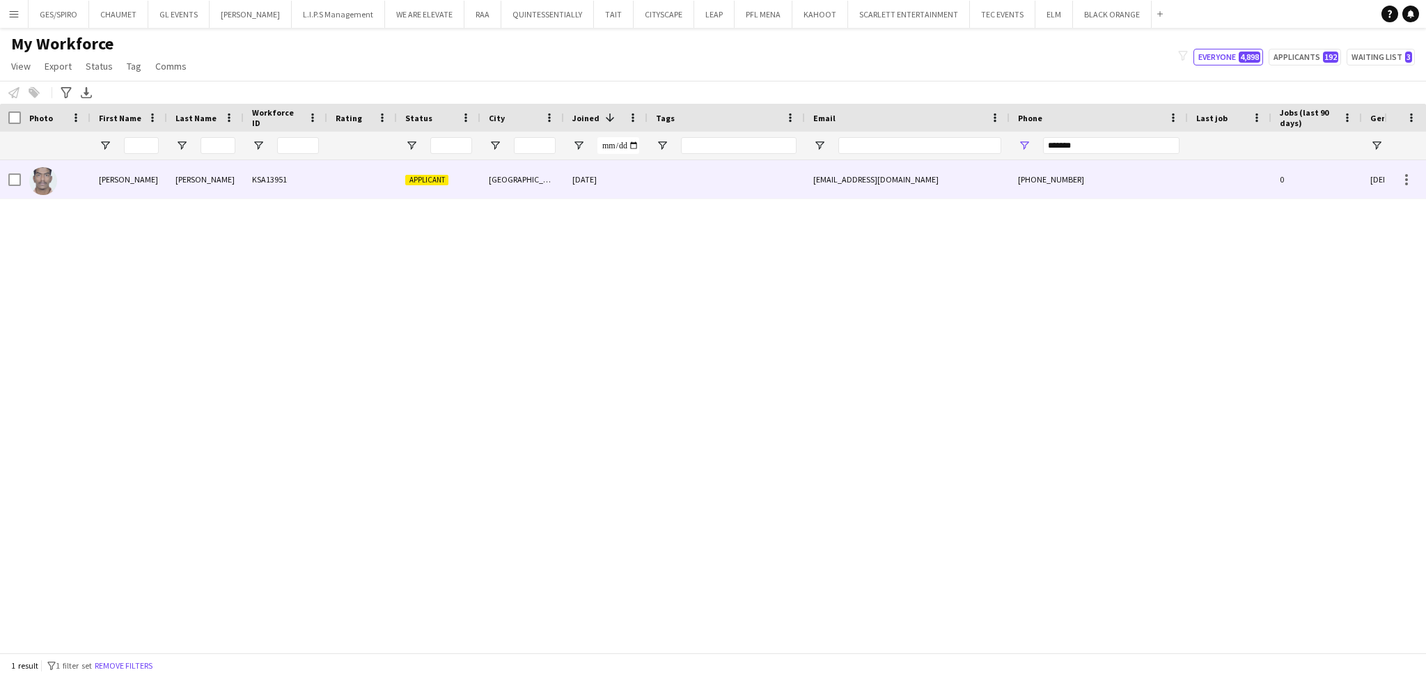
click at [765, 194] on div at bounding box center [726, 179] width 157 height 38
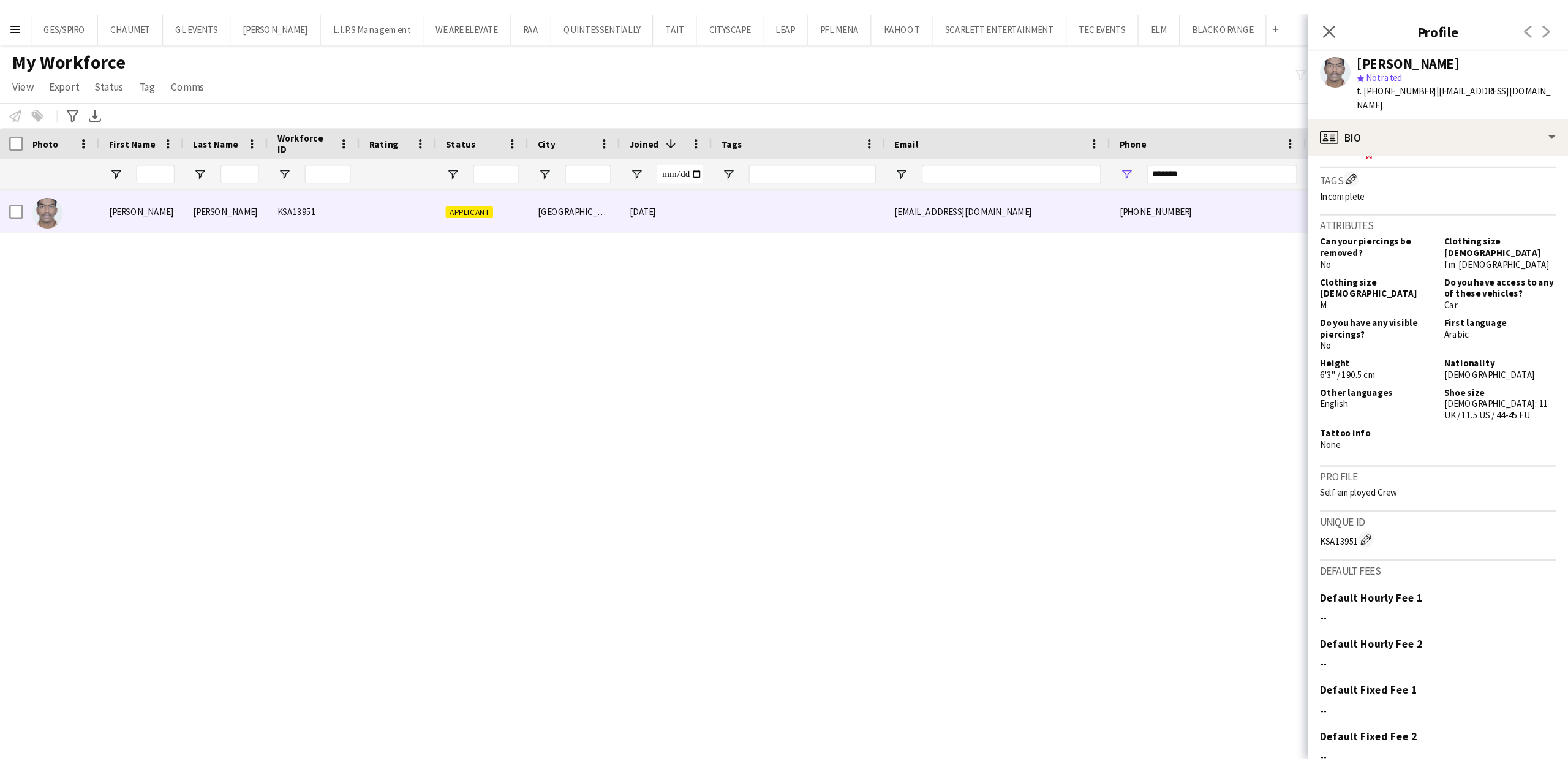
scroll to position [534, 0]
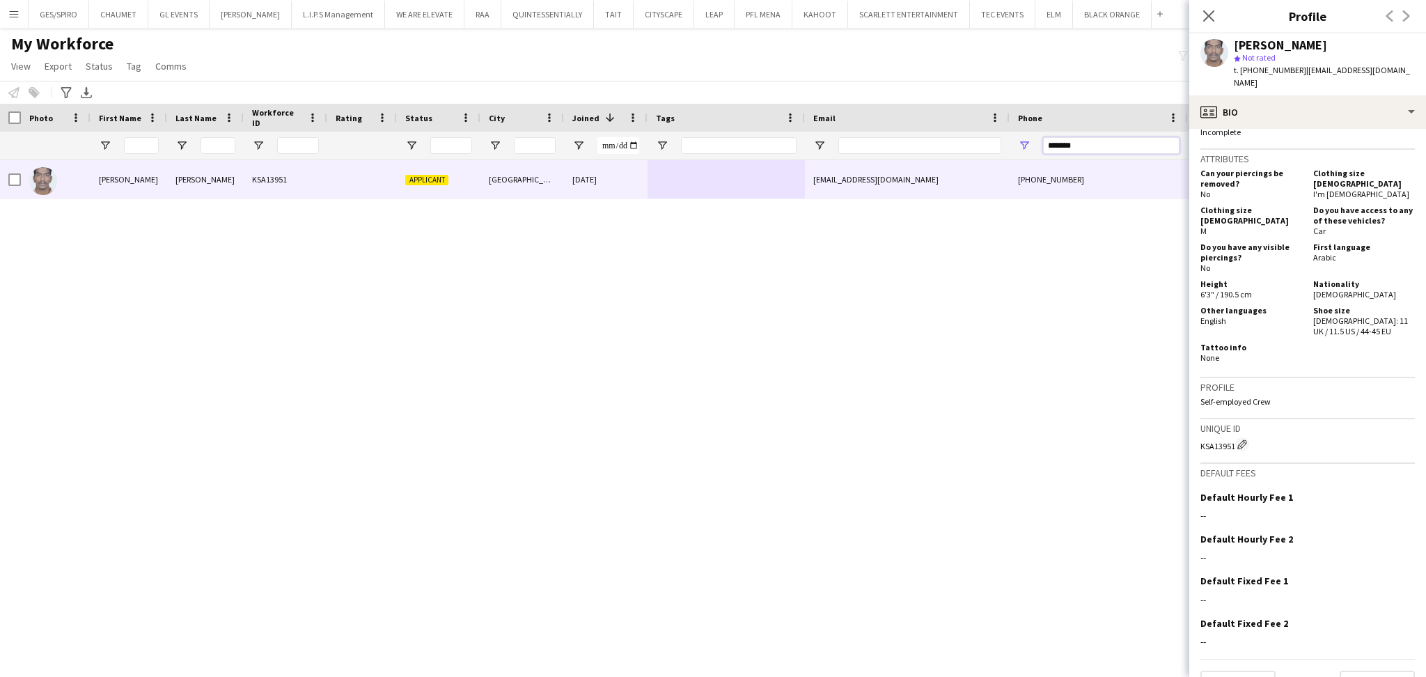
drag, startPoint x: 1099, startPoint y: 146, endPoint x: 973, endPoint y: 152, distance: 126.2
click at [974, 150] on div at bounding box center [790, 146] width 1580 height 28
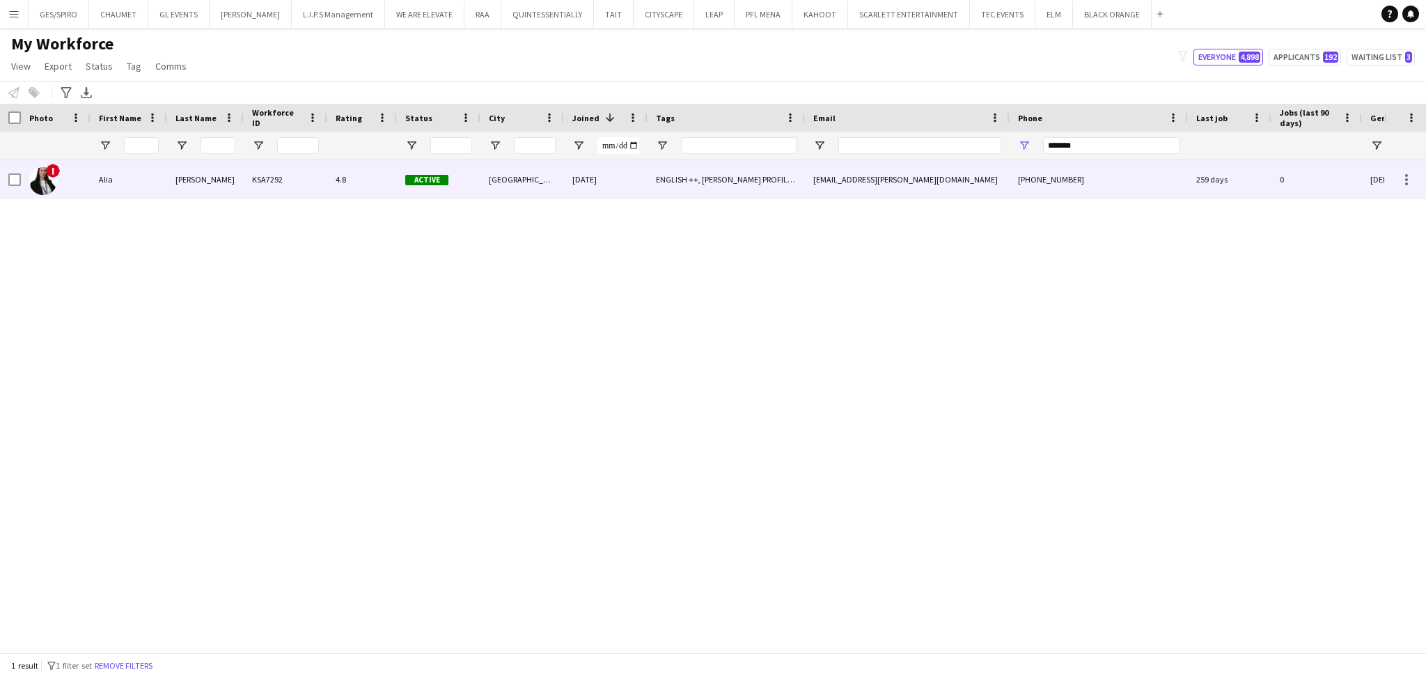
click at [864, 187] on div "alia.jaber@live.com" at bounding box center [907, 179] width 205 height 38
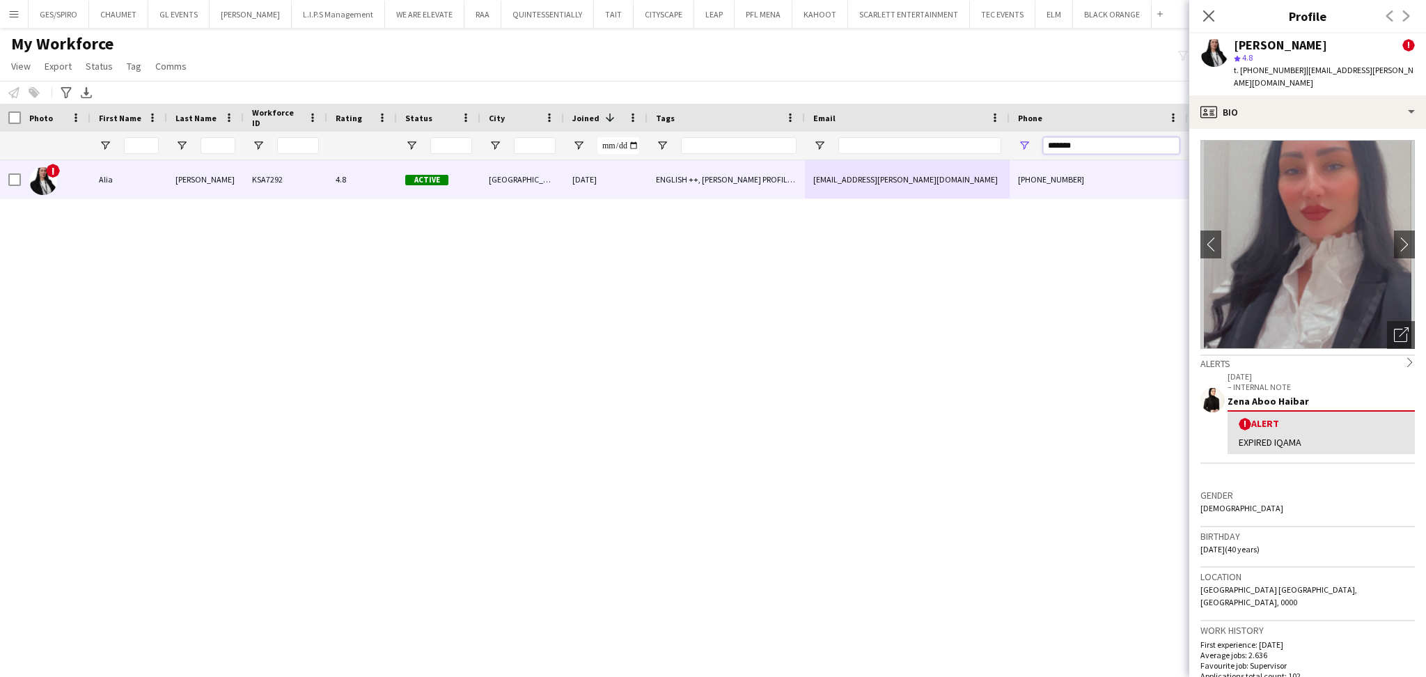
drag, startPoint x: 1089, startPoint y: 143, endPoint x: 974, endPoint y: 116, distance: 117.6
click at [949, 137] on div at bounding box center [790, 146] width 1580 height 28
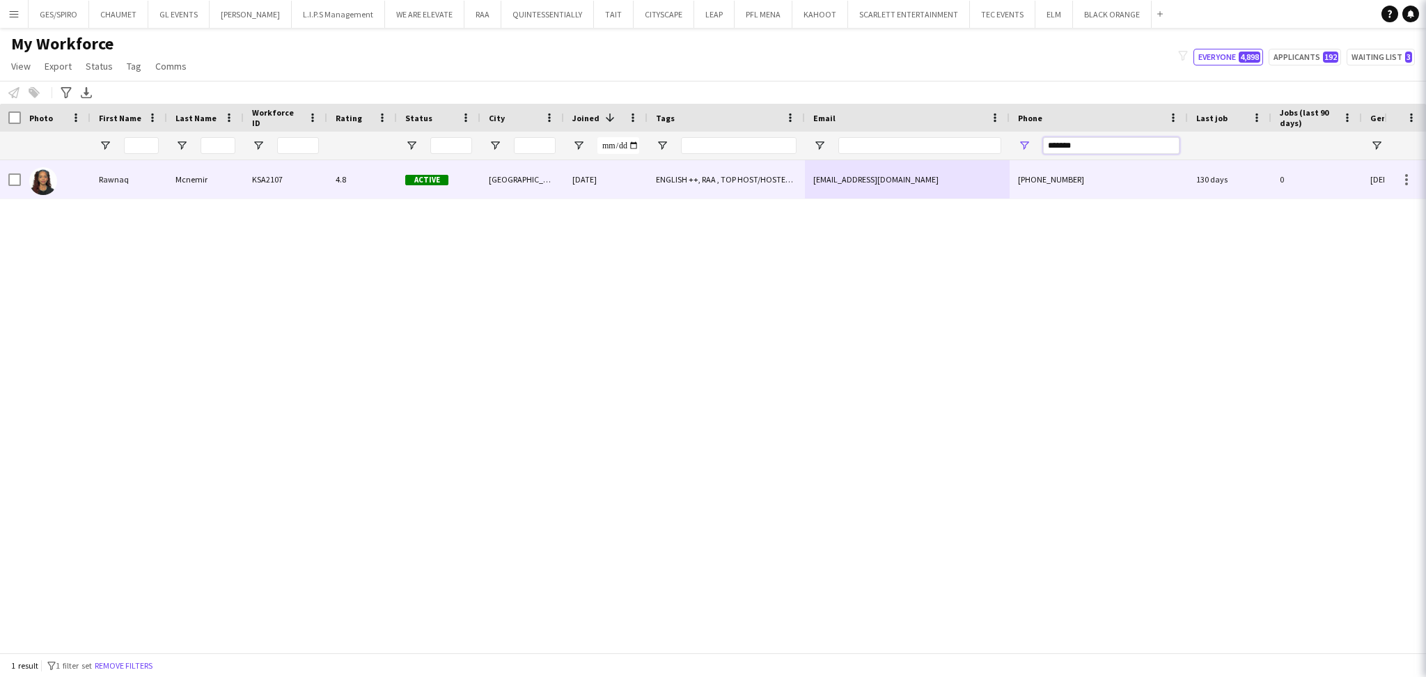
type input "*******"
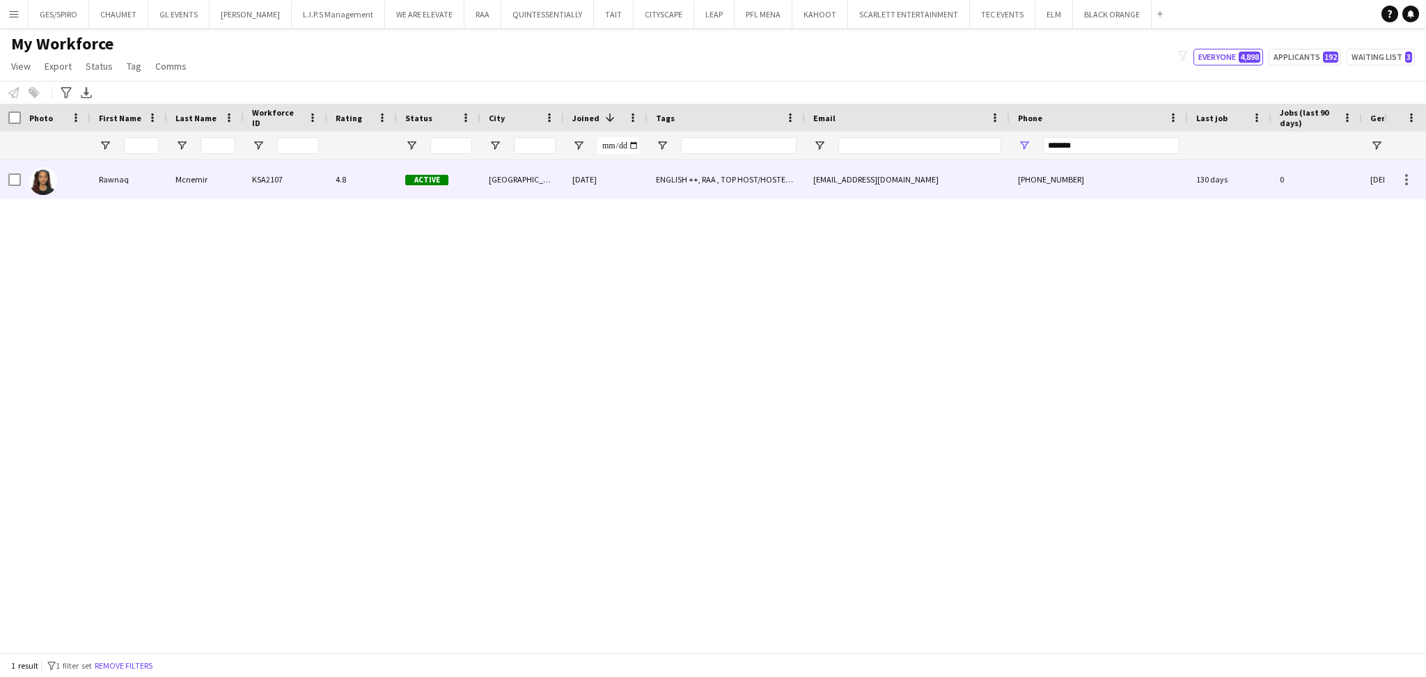
click at [770, 187] on div "ENGLISH ++, RAA , TOP HOST/HOSTESS, TOP PROMOTER, TOP USHER" at bounding box center [726, 179] width 157 height 38
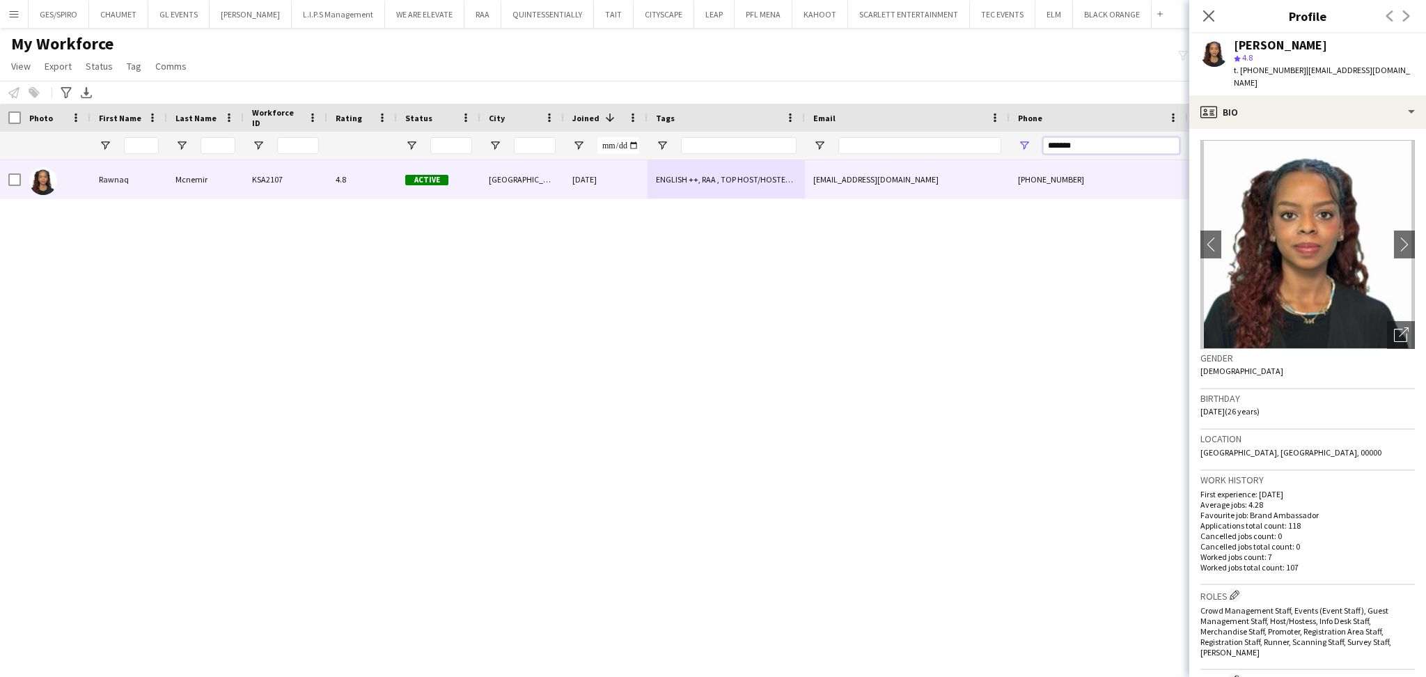
drag, startPoint x: 1126, startPoint y: 149, endPoint x: 769, endPoint y: 151, distance: 357.3
click at [769, 150] on div at bounding box center [790, 146] width 1580 height 28
click at [879, 144] on input "Email Filter Input" at bounding box center [920, 145] width 163 height 17
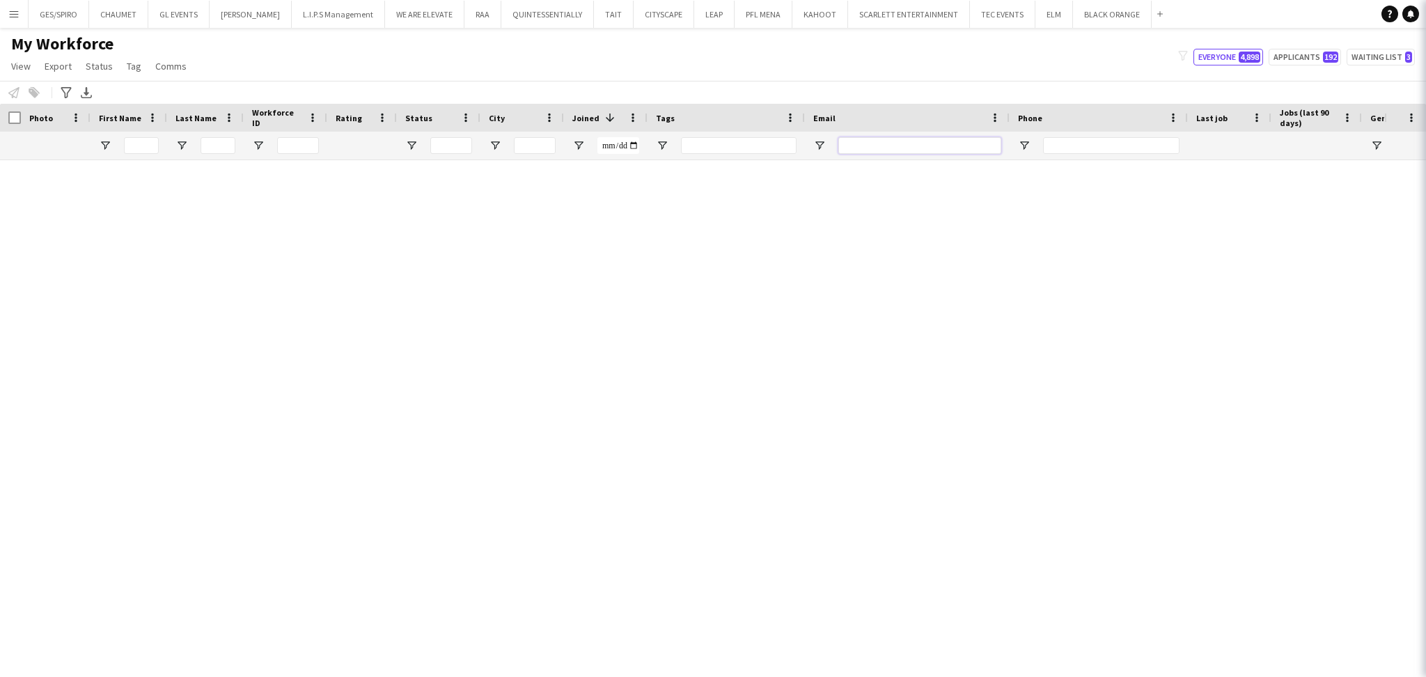
paste input "**********"
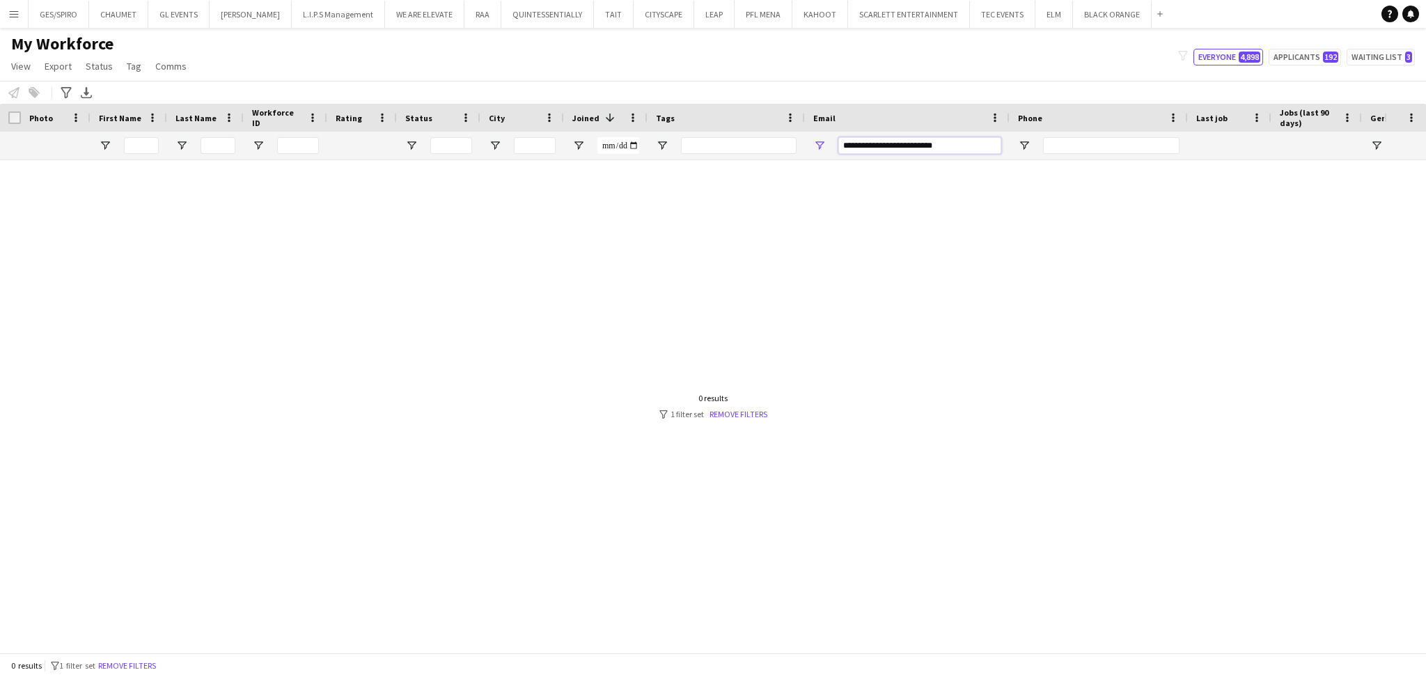
click at [875, 139] on input "**********" at bounding box center [920, 145] width 163 height 17
click at [848, 145] on input "**********" at bounding box center [920, 145] width 163 height 17
click at [845, 146] on input "**********" at bounding box center [920, 145] width 163 height 17
type input "**********"
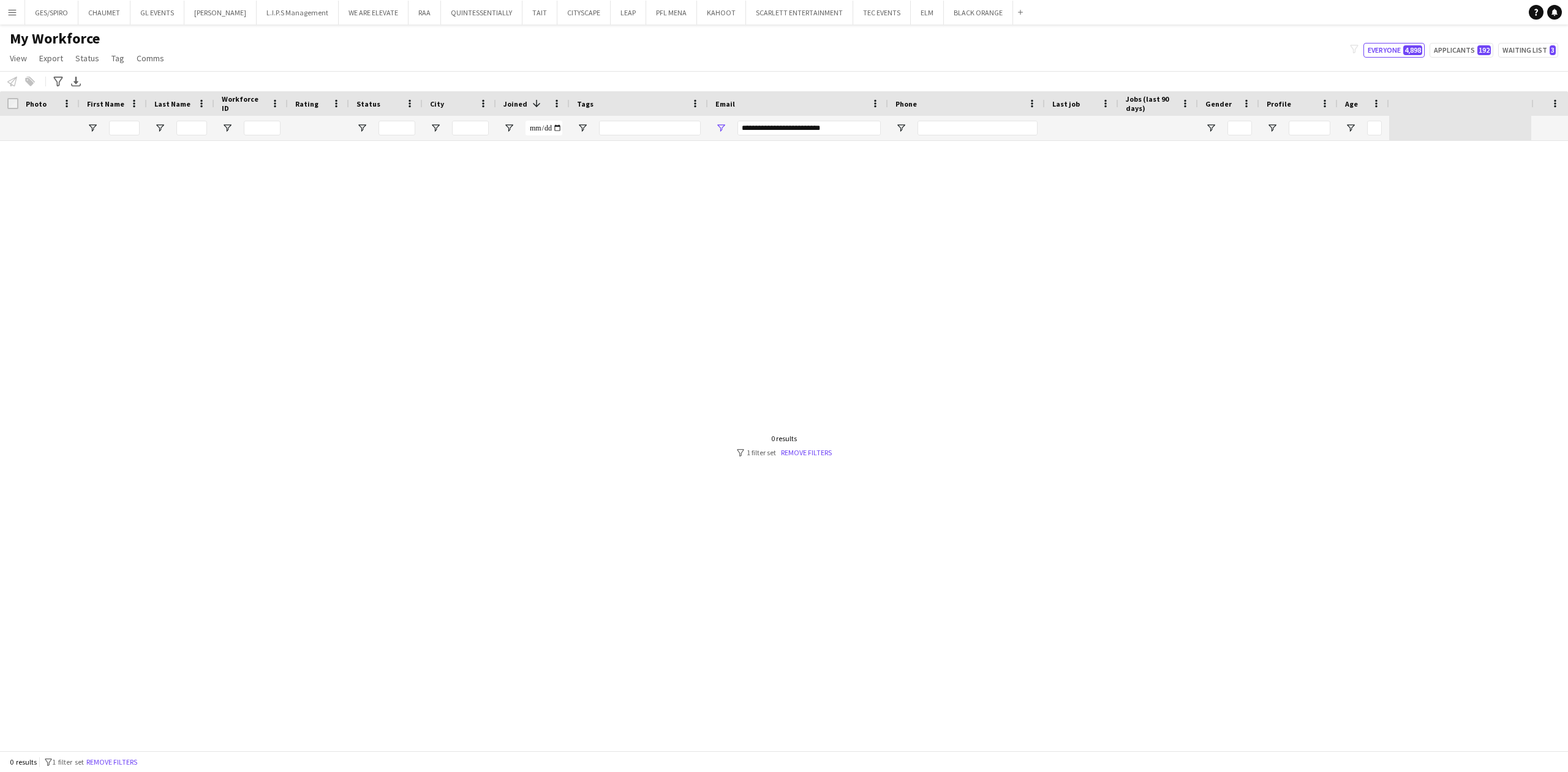
drag, startPoint x: 485, startPoint y: 234, endPoint x: 447, endPoint y: 253, distance: 42.5
click at [488, 234] on div at bounding box center [765, 445] width 1531 height 609
drag, startPoint x: 858, startPoint y: 125, endPoint x: 635, endPoint y: 147, distance: 224.1
click at [635, 147] on div "Workforce Details Photo First Name" at bounding box center [784, 420] width 1568 height 659
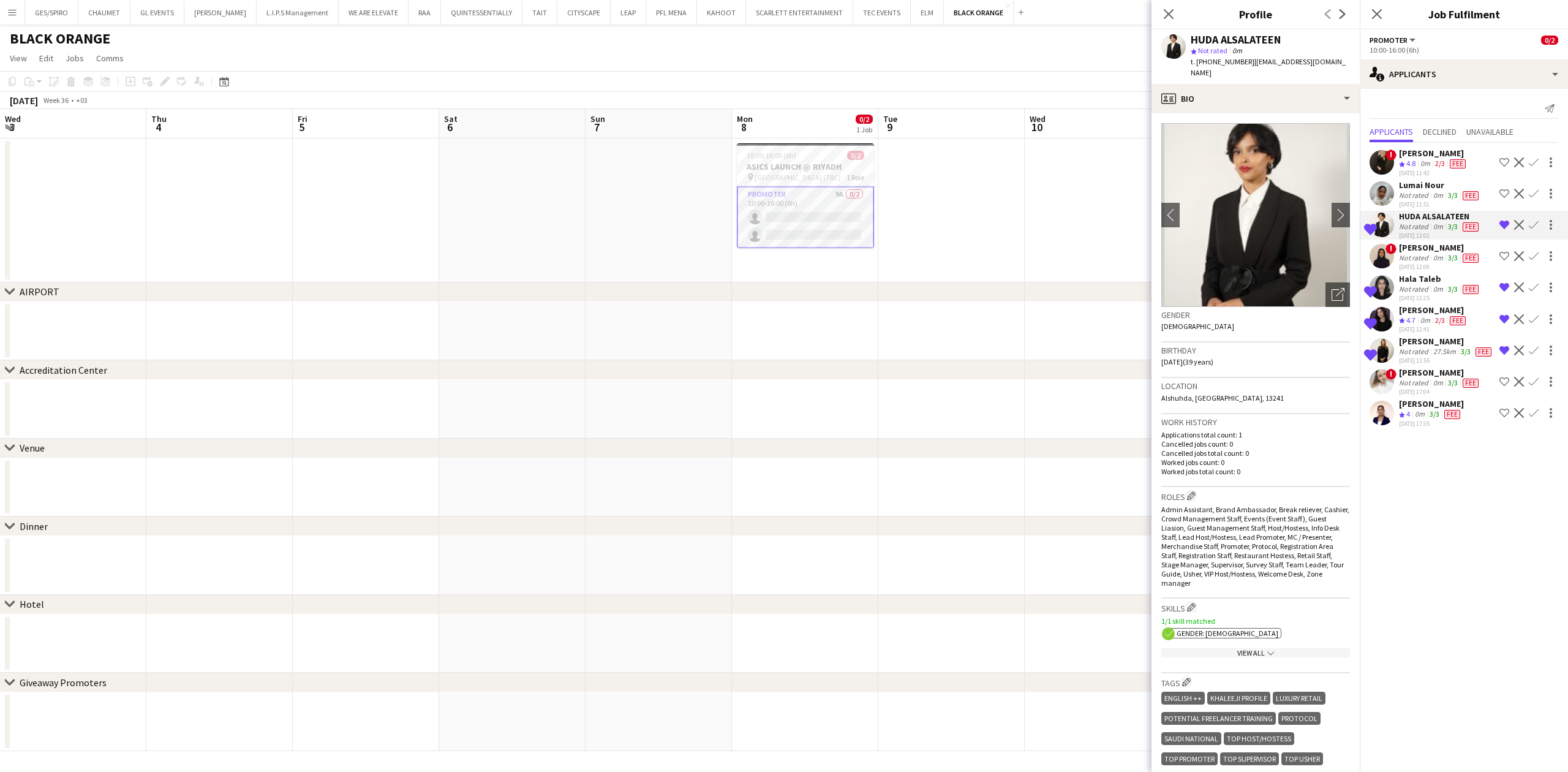
scroll to position [0, 454]
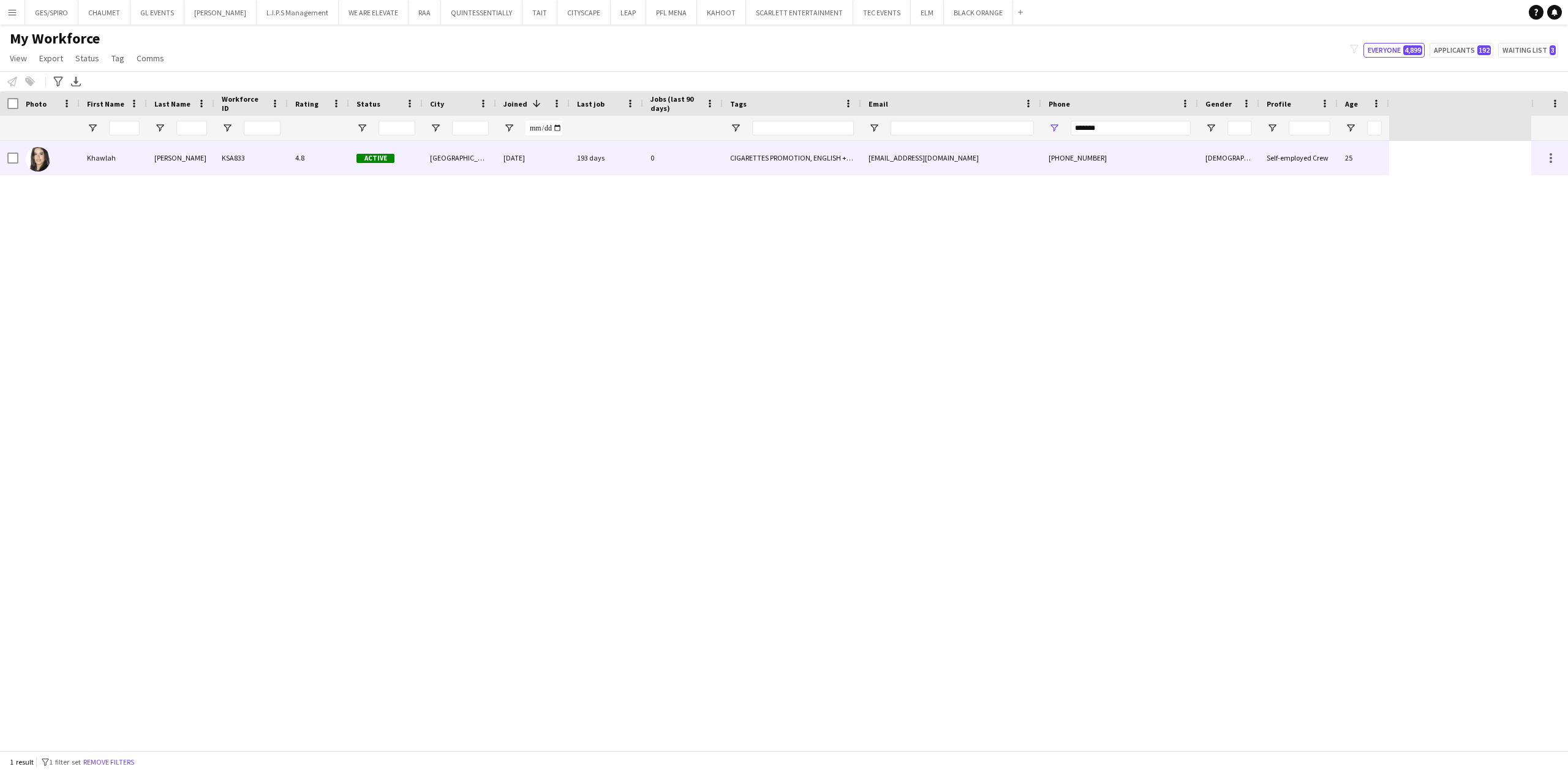
click at [316, 155] on div "4.8" at bounding box center [318, 157] width 62 height 33
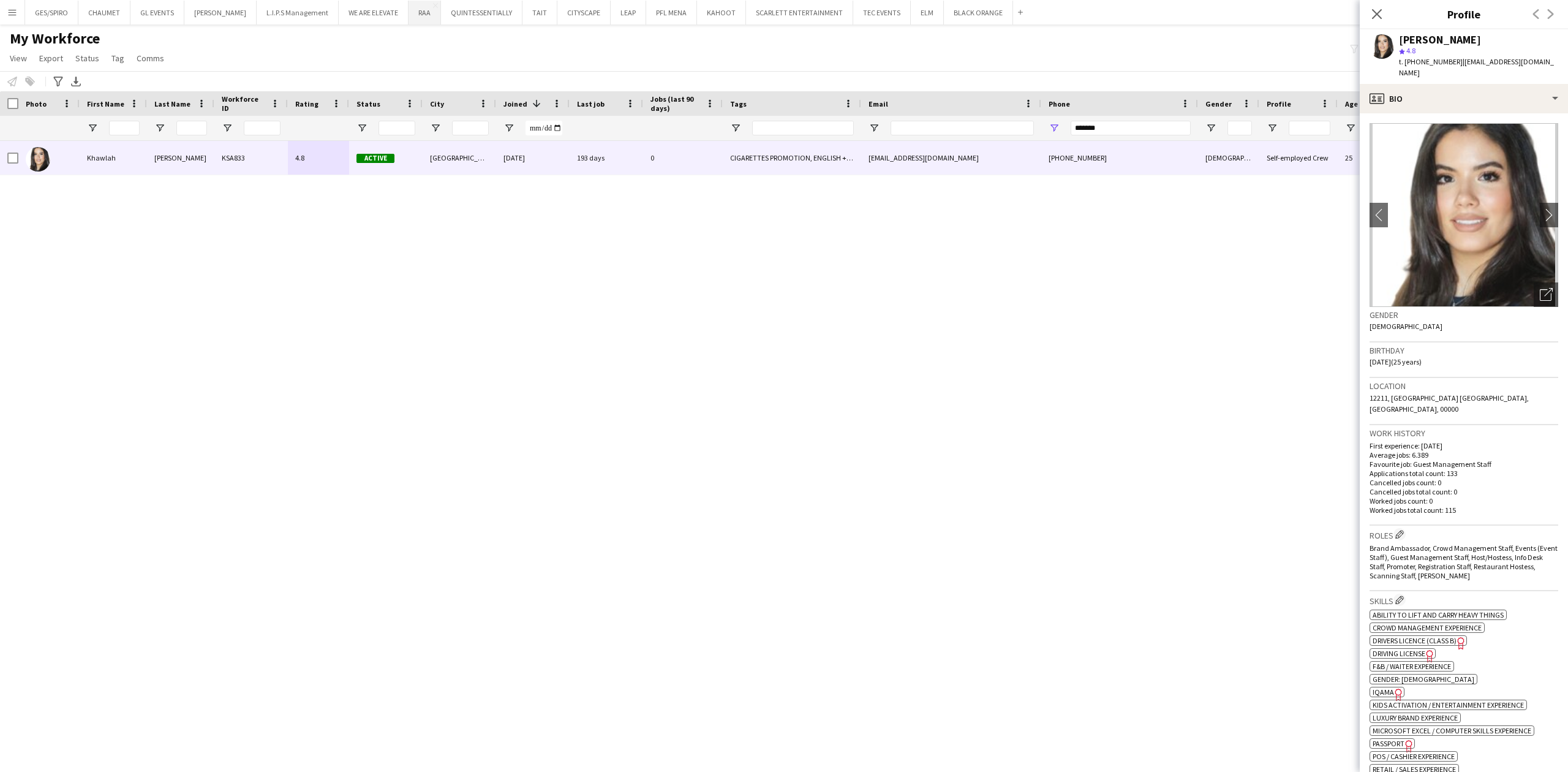
click at [417, 18] on button "RAA Close" at bounding box center [425, 12] width 33 height 24
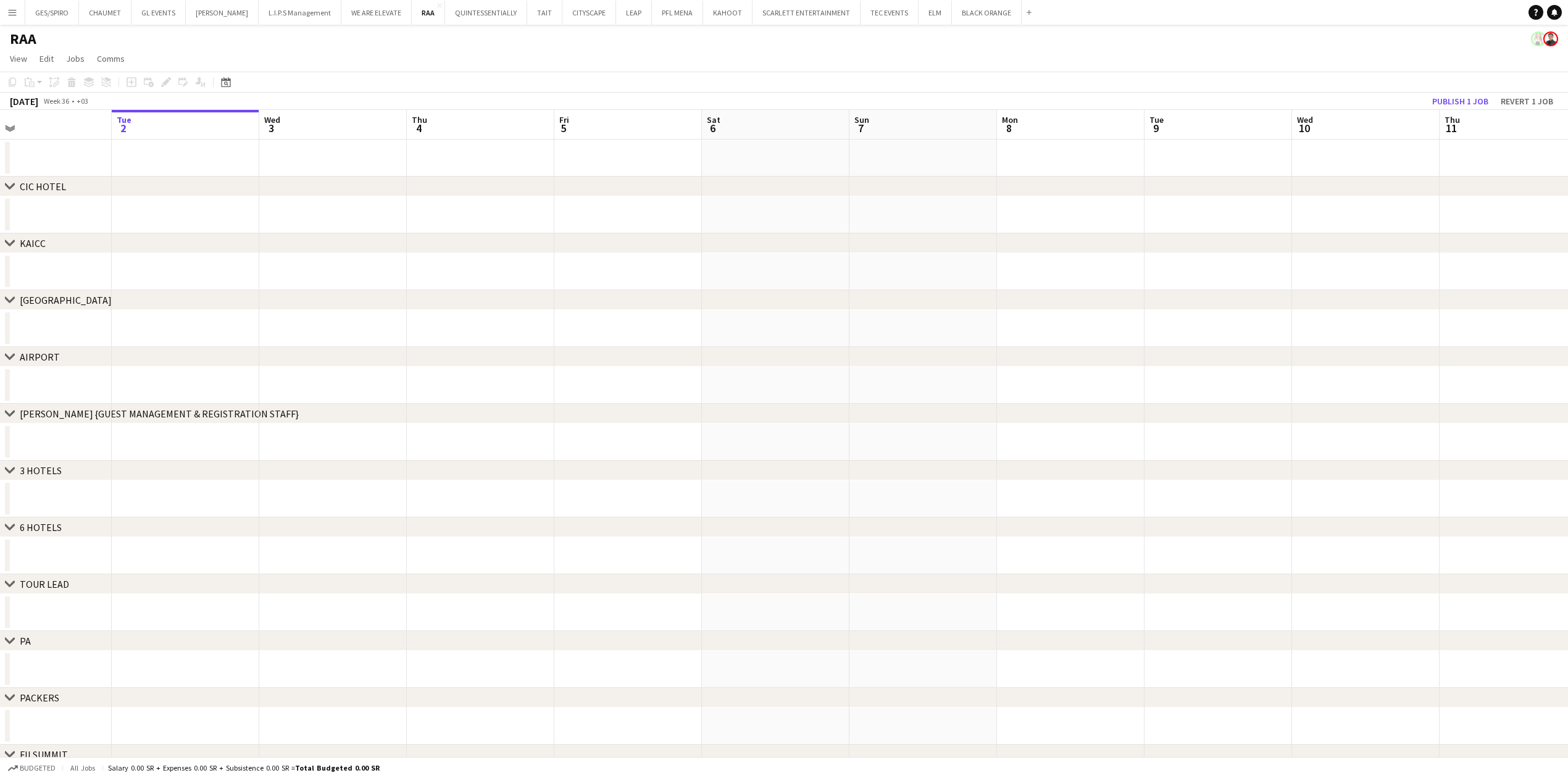
drag, startPoint x: 1147, startPoint y: 412, endPoint x: 371, endPoint y: 416, distance: 776.0
click at [357, 421] on div "chevron-right [GEOGRAPHIC_DATA] chevron-right [GEOGRAPHIC_DATA] chevron-right […" at bounding box center [784, 484] width 1568 height 748
drag, startPoint x: 788, startPoint y: 400, endPoint x: 423, endPoint y: 408, distance: 365.1
click at [390, 402] on app-calendar-viewport "Wed 3 Thu 4 Fri 5 Sat 6 Sun 7 Mon 8 Tue 9 Wed 10 Thu 11 Fri 12 Sat 13 Sun 14 Mo…" at bounding box center [784, 484] width 1568 height 748
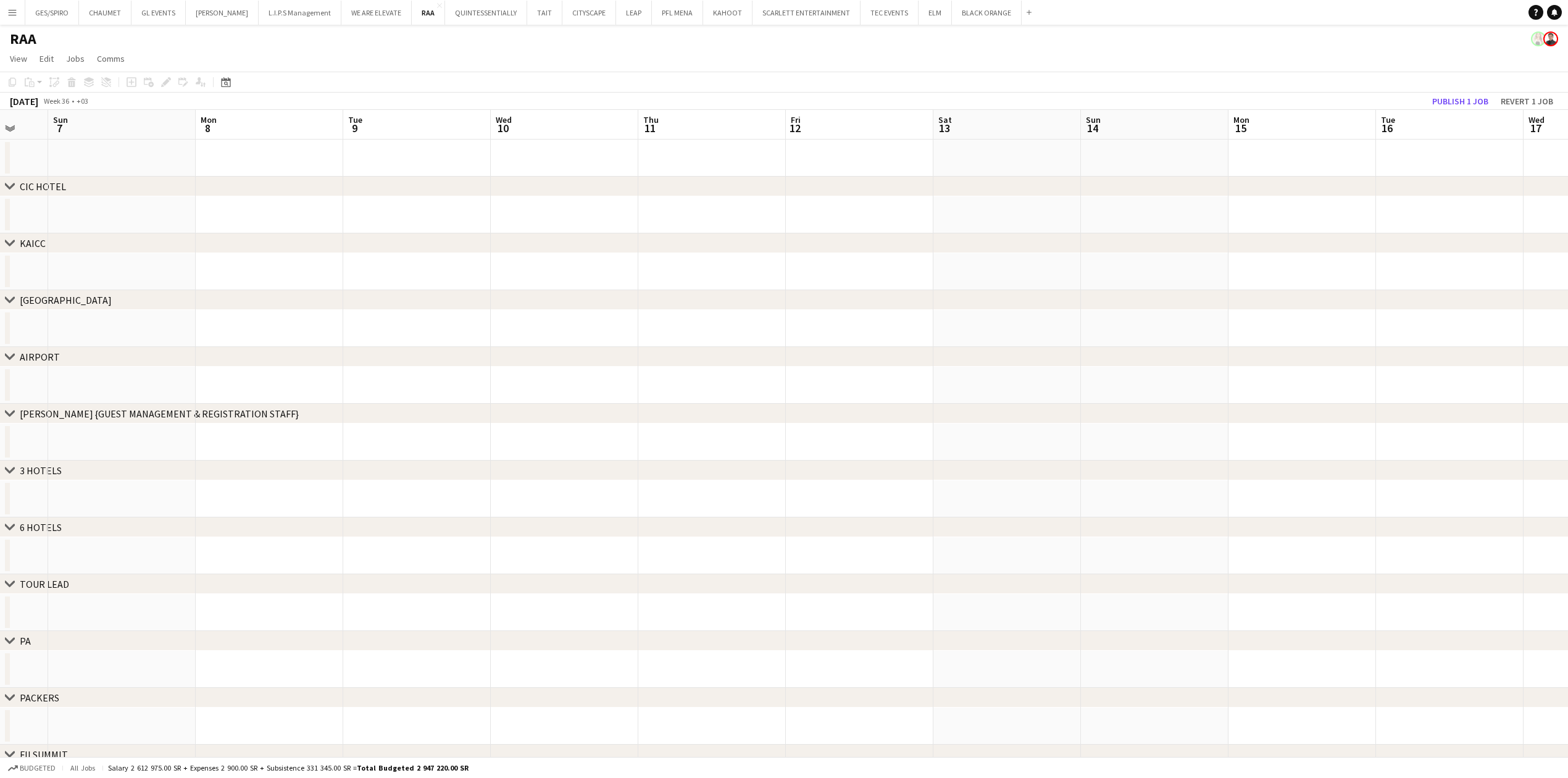
drag, startPoint x: 395, startPoint y: 374, endPoint x: 402, endPoint y: 375, distance: 7.1
click at [367, 375] on div "chevron-right [GEOGRAPHIC_DATA] chevron-right [GEOGRAPHIC_DATA] chevron-right […" at bounding box center [784, 484] width 1568 height 748
drag, startPoint x: 1393, startPoint y: 351, endPoint x: 260, endPoint y: 388, distance: 1133.6
click at [261, 388] on div "chevron-right [GEOGRAPHIC_DATA] chevron-right [GEOGRAPHIC_DATA] chevron-right […" at bounding box center [784, 484] width 1568 height 748
drag, startPoint x: 1331, startPoint y: 186, endPoint x: 363, endPoint y: 215, distance: 968.4
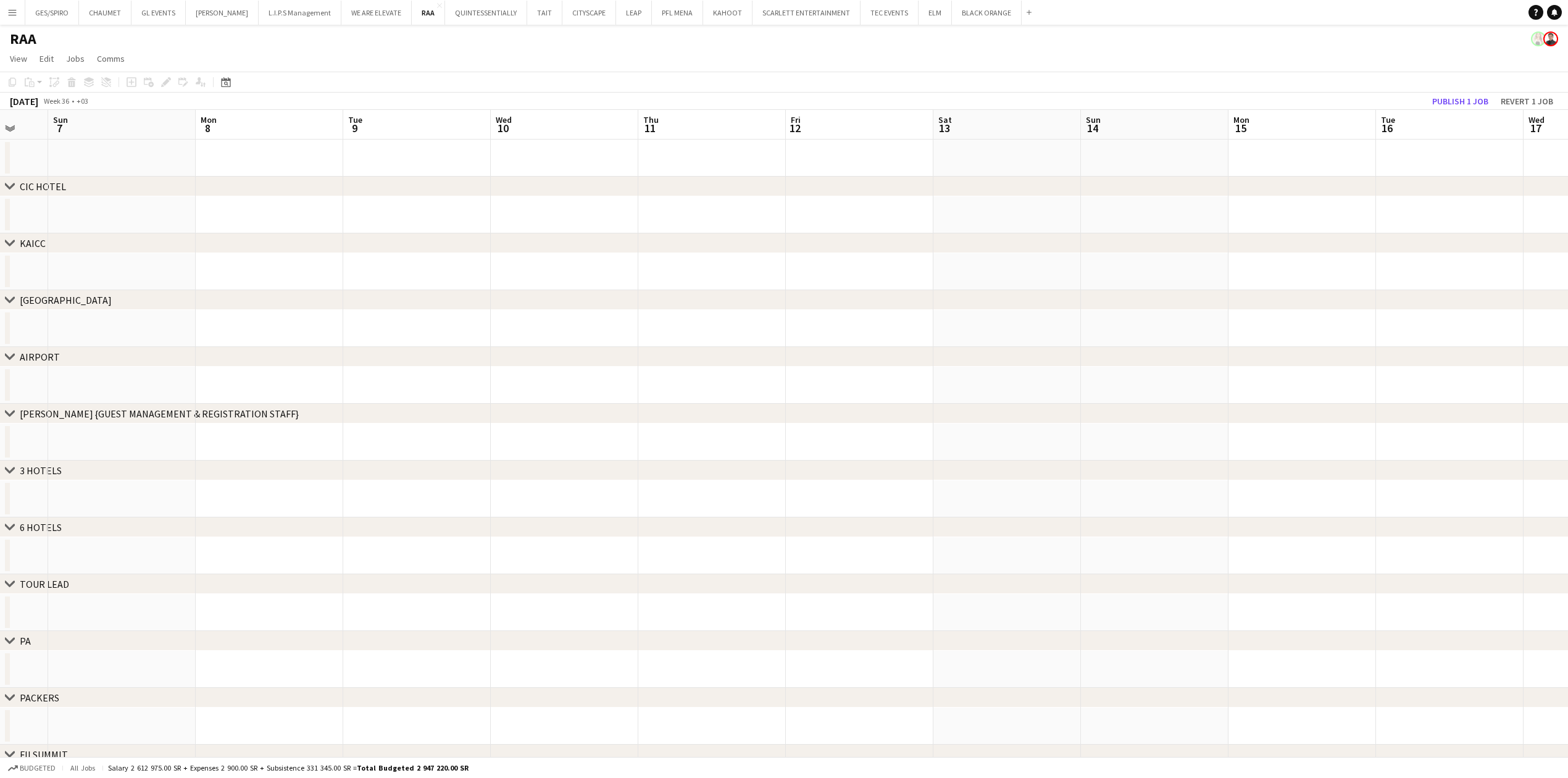
click at [351, 215] on div "chevron-right [GEOGRAPHIC_DATA] chevron-right [GEOGRAPHIC_DATA] chevron-right […" at bounding box center [784, 484] width 1568 height 748
drag, startPoint x: 1346, startPoint y: 214, endPoint x: 603, endPoint y: 261, distance: 744.5
click at [581, 262] on app-calendar-viewport "Sun 7 Mon 8 Tue 9 Wed 10 Thu 11 Fri 12 Sat 13 Sun 14 Mon 15 Tue 16 Wed 17 Thu 1…" at bounding box center [784, 484] width 1568 height 748
drag, startPoint x: 1109, startPoint y: 230, endPoint x: 485, endPoint y: 260, distance: 624.7
click at [480, 260] on app-calendar-viewport "Thu 11 Fri 12 Sat 13 Sun 14 Mon 15 Tue 16 Wed 17 Thu 18 Fri 19 Sat 20 Sun 21 Mo…" at bounding box center [784, 484] width 1568 height 748
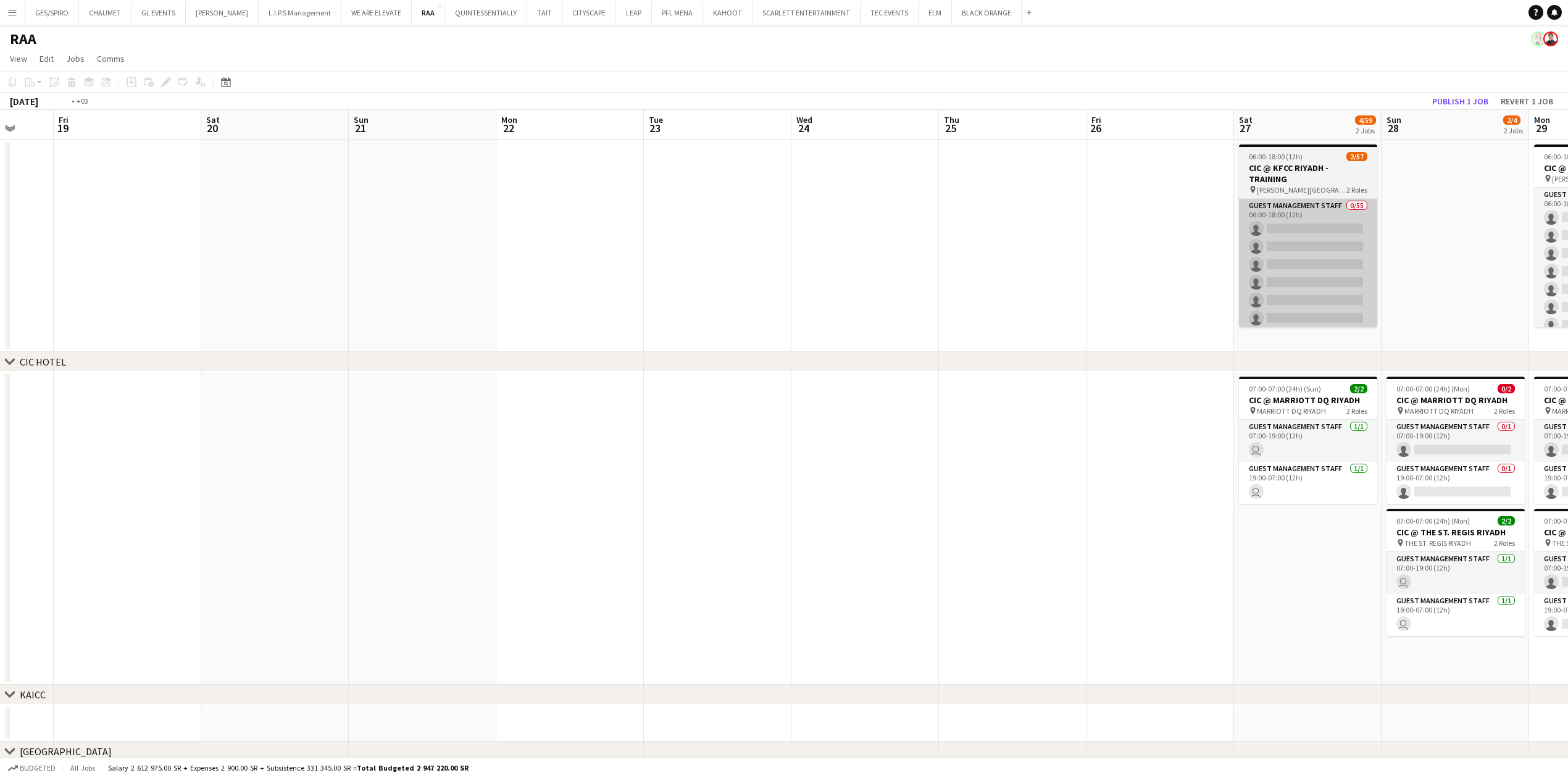
click at [478, 230] on app-calendar-viewport "Mon 15 Tue 16 Wed 17 Thu 18 Fri 19 Sat 20 Sun 21 Mon 22 Tue 23 Wed 24 Thu 25 Fr…" at bounding box center [784, 709] width 1568 height 1199
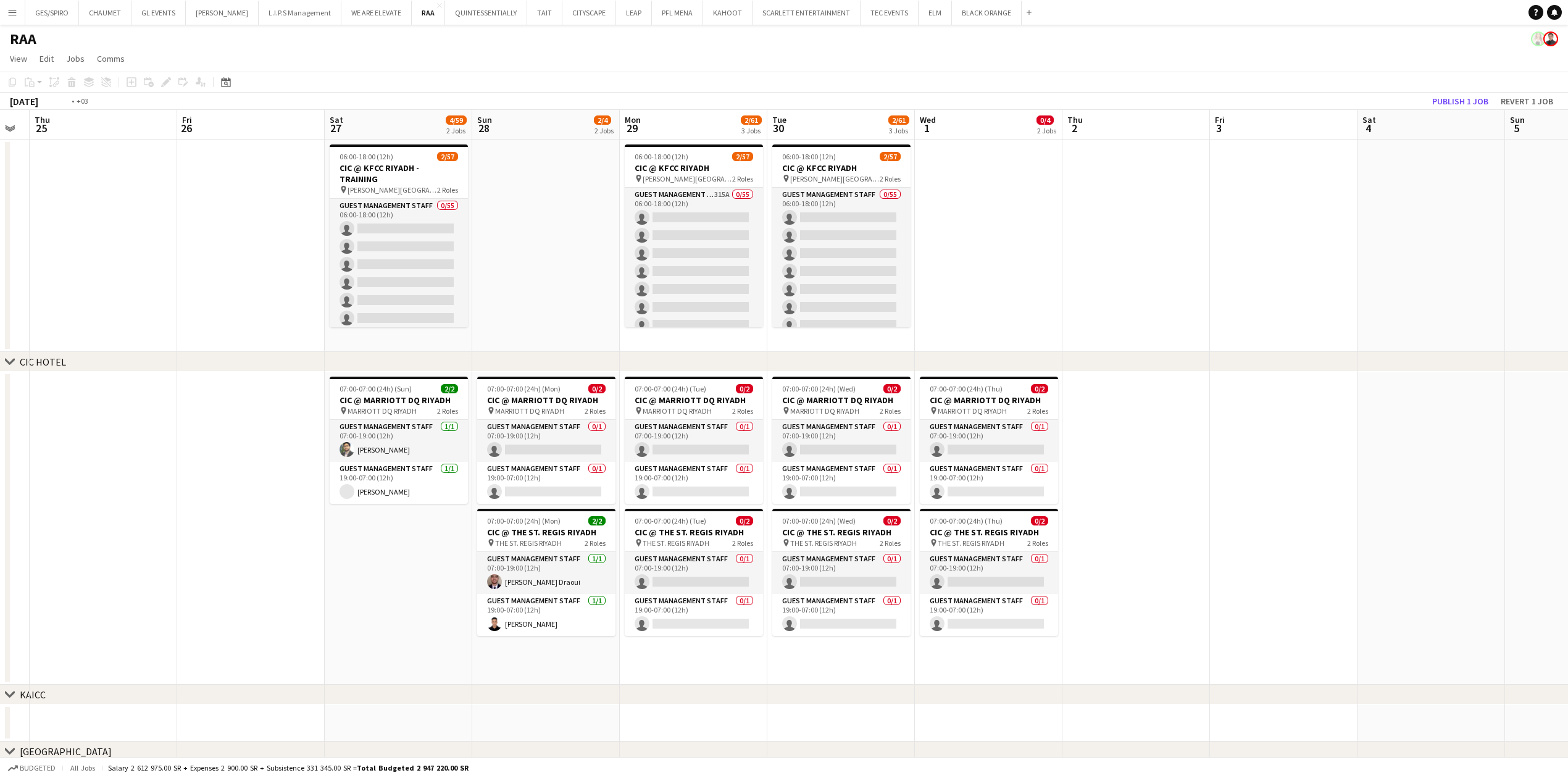
drag, startPoint x: 1250, startPoint y: 284, endPoint x: 608, endPoint y: 294, distance: 642.1
click at [394, 292] on app-calendar-viewport "Mon 22 Tue 23 Wed 24 Thu 25 Fri 26 Sat 27 4/59 2 Jobs Sun 28 2/4 2 Jobs Mon 29 …" at bounding box center [784, 709] width 1568 height 1199
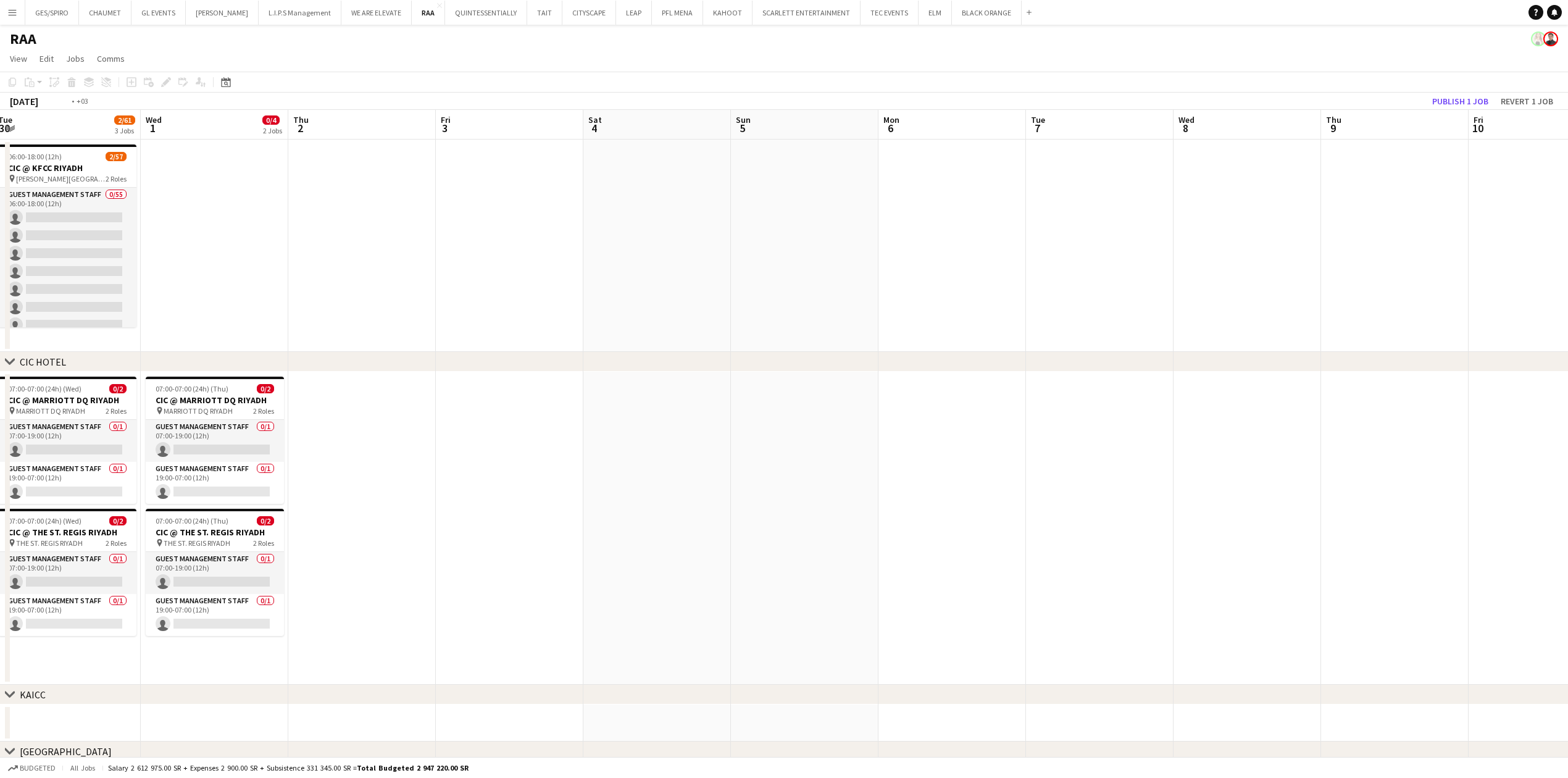
drag, startPoint x: 1144, startPoint y: 290, endPoint x: 487, endPoint y: 297, distance: 657.0
click at [323, 299] on app-calendar-viewport "Sat 27 4/59 2 Jobs Sun 28 2/4 2 Jobs Mon 29 2/61 3 Jobs Tue 30 2/61 3 Jobs Wed …" at bounding box center [784, 709] width 1568 height 1199
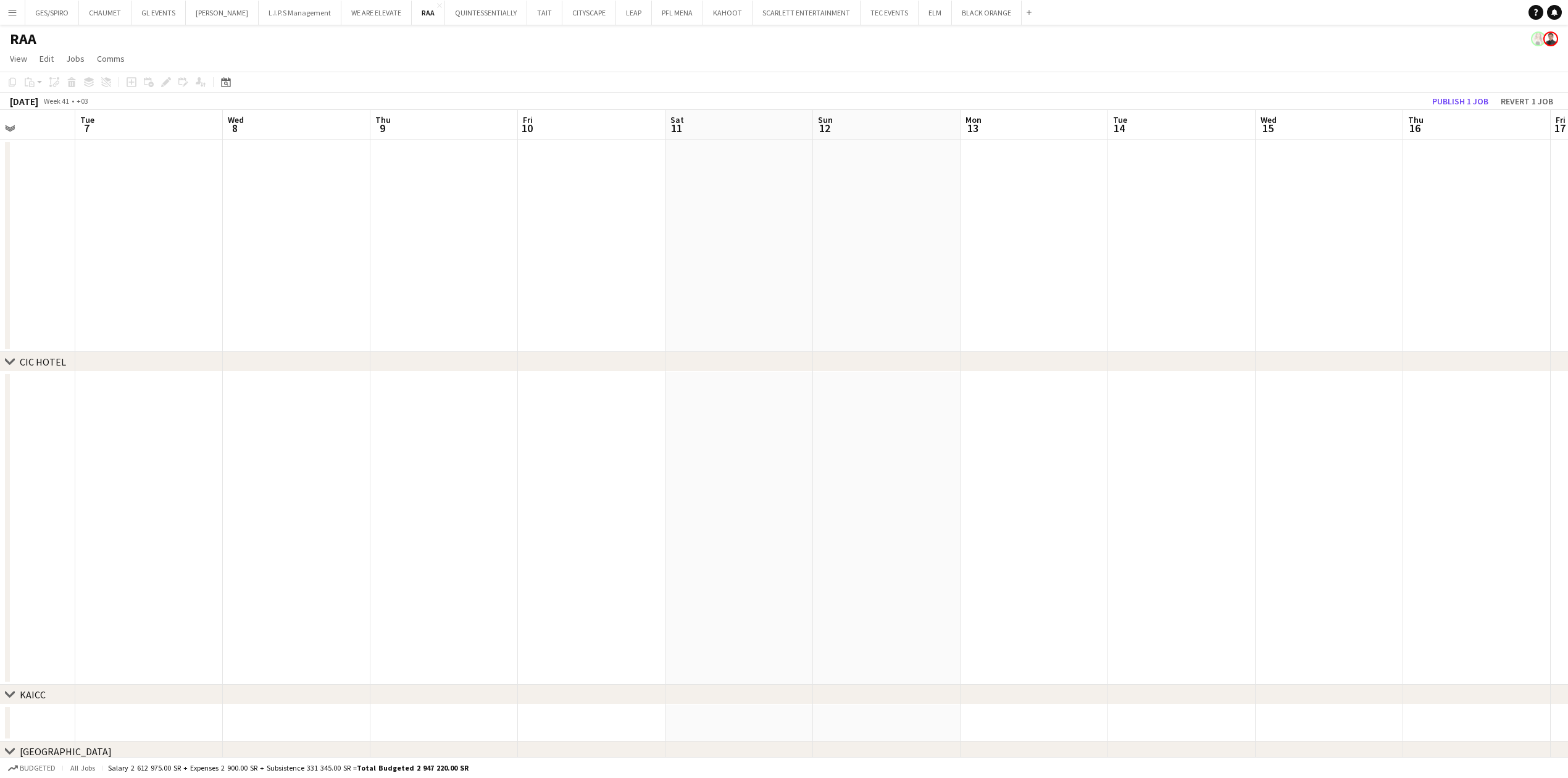
drag, startPoint x: 1408, startPoint y: 267, endPoint x: 880, endPoint y: 323, distance: 531.0
click at [620, 329] on app-calendar-viewport "Fri 3 Sat 4 Sun 5 Mon 6 Tue 7 Wed 8 Thu 9 Fri 10 Sat 11 Sun 12 Mon 13 Tue 14 We…" at bounding box center [784, 709] width 1568 height 1199
drag, startPoint x: 1498, startPoint y: 268, endPoint x: 931, endPoint y: 284, distance: 567.2
drag, startPoint x: 1486, startPoint y: 225, endPoint x: 667, endPoint y: 277, distance: 820.6
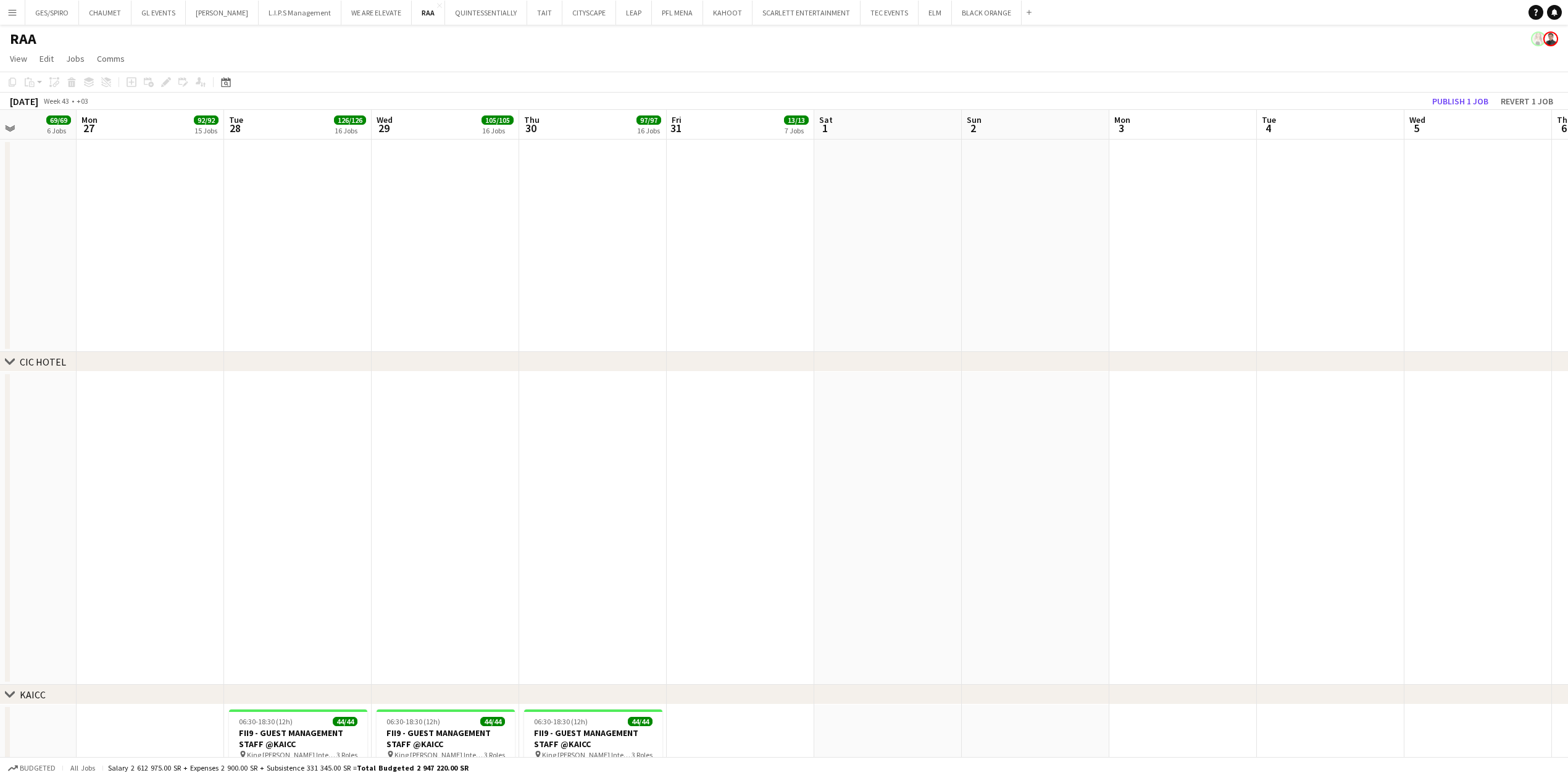
drag, startPoint x: 1308, startPoint y: 255, endPoint x: 862, endPoint y: 253, distance: 446.0
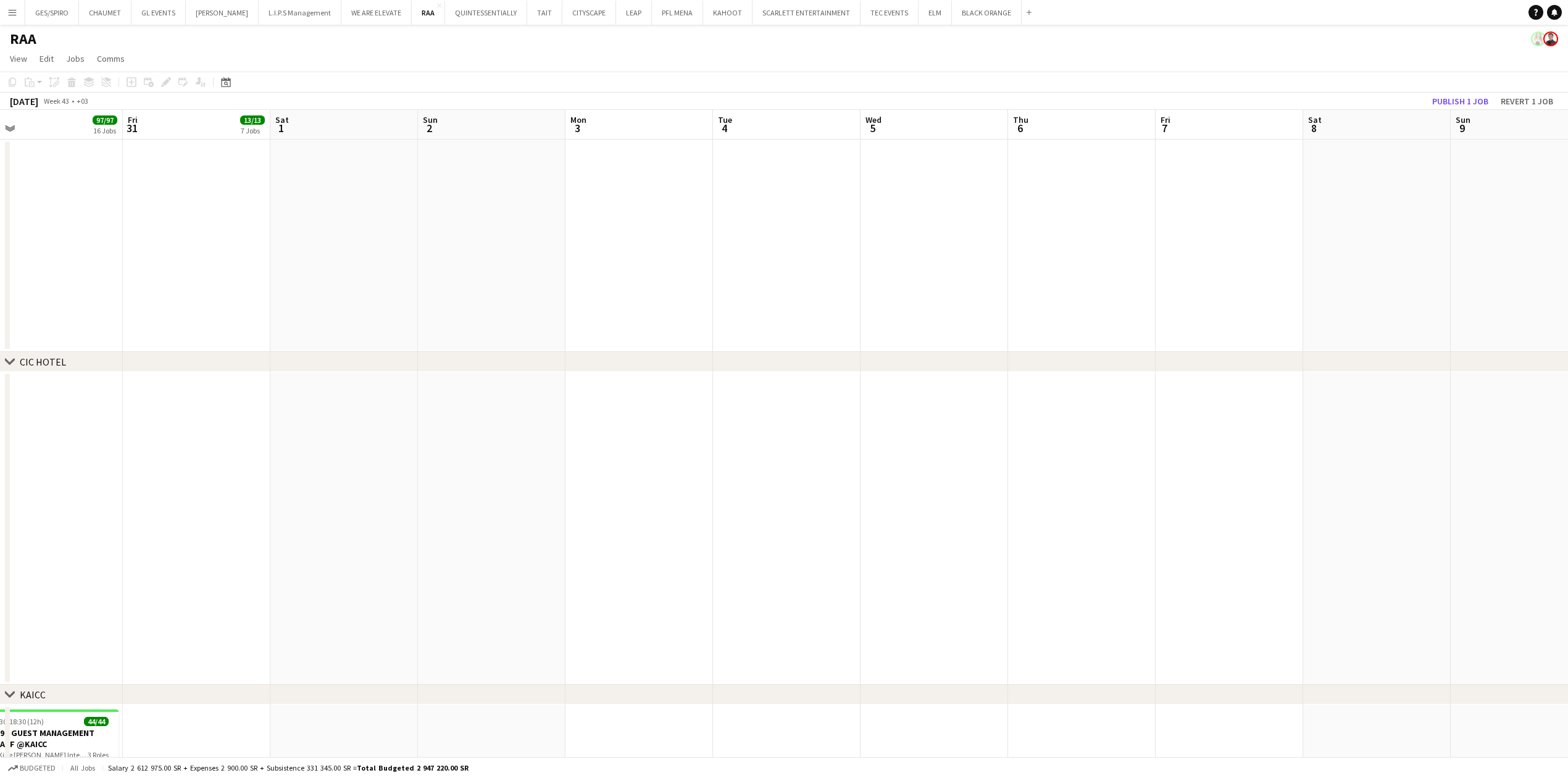
drag, startPoint x: 927, startPoint y: 255, endPoint x: 784, endPoint y: 269, distance: 143.7
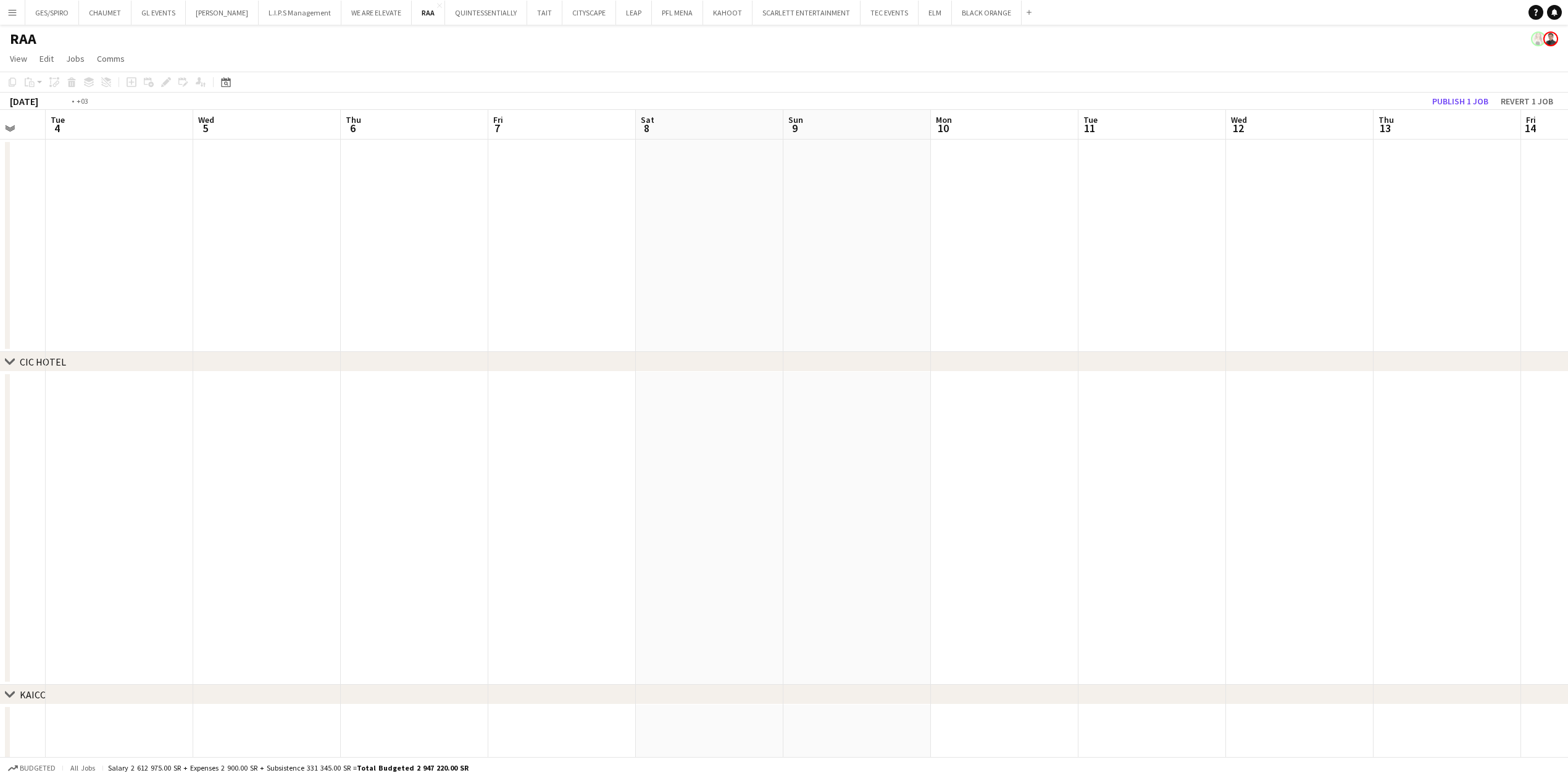
drag, startPoint x: 1216, startPoint y: 265, endPoint x: 579, endPoint y: 287, distance: 637.4
drag, startPoint x: 1453, startPoint y: 255, endPoint x: 267, endPoint y: 283, distance: 1186.3
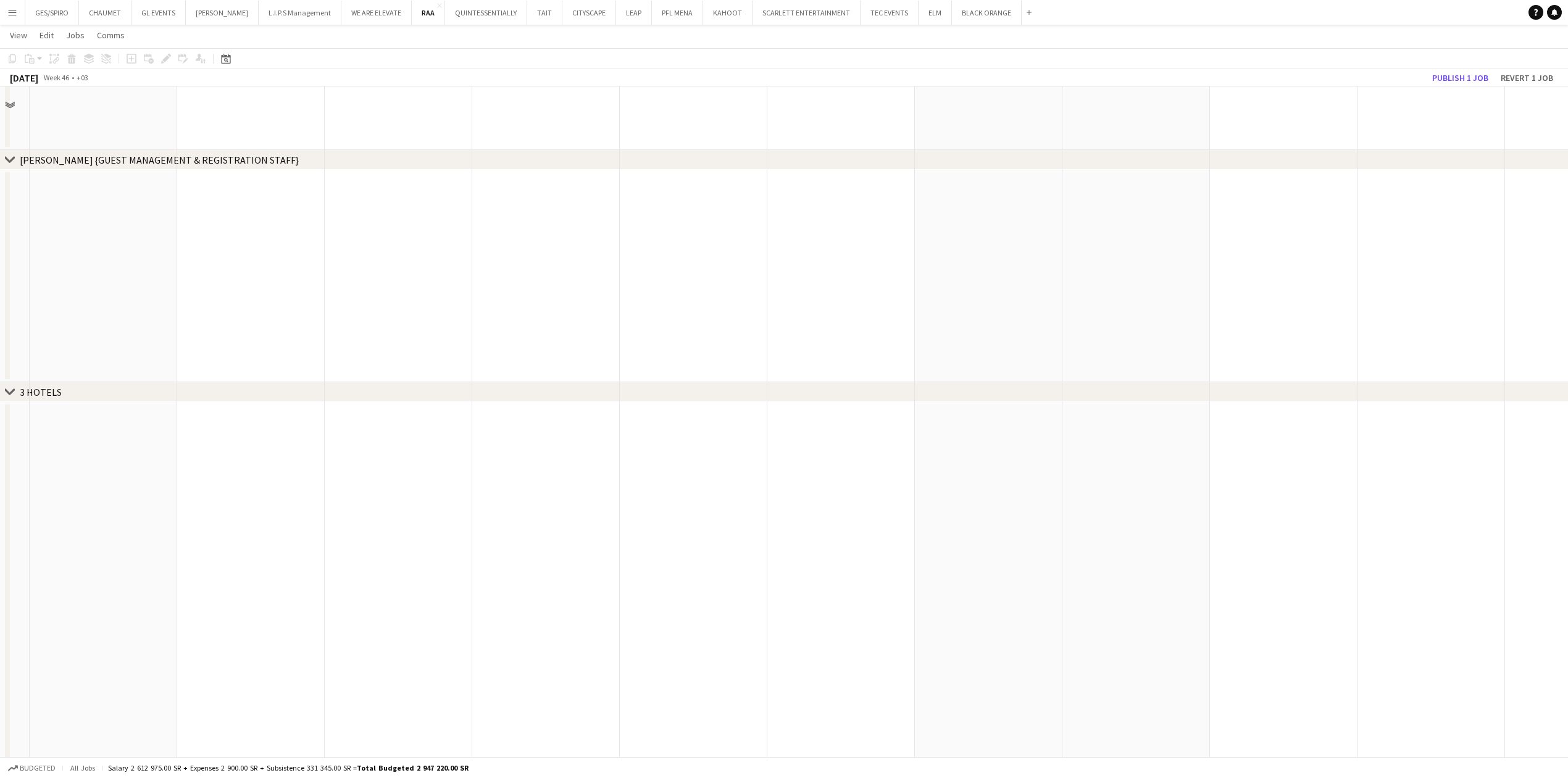
scroll to position [1234, 0]
drag, startPoint x: 753, startPoint y: 326, endPoint x: -168, endPoint y: 353, distance: 921.4
click at [0, 353] on html "Menu Boards Boards Boards All jobs Status Workforce Workforce My Workforce Recr…" at bounding box center [784, 601] width 1568 height 3671
drag, startPoint x: 753, startPoint y: 334, endPoint x: 207, endPoint y: 344, distance: 546.1
click at [196, 344] on app-calendar-viewport "Thu 20 Fri 21 Sat 22 Sun 23 Mon 24 Tue 25 Wed 26 Thu 27 Fri 28 Sat 29 Sun 30 Mo…" at bounding box center [784, 614] width 1568 height 3602
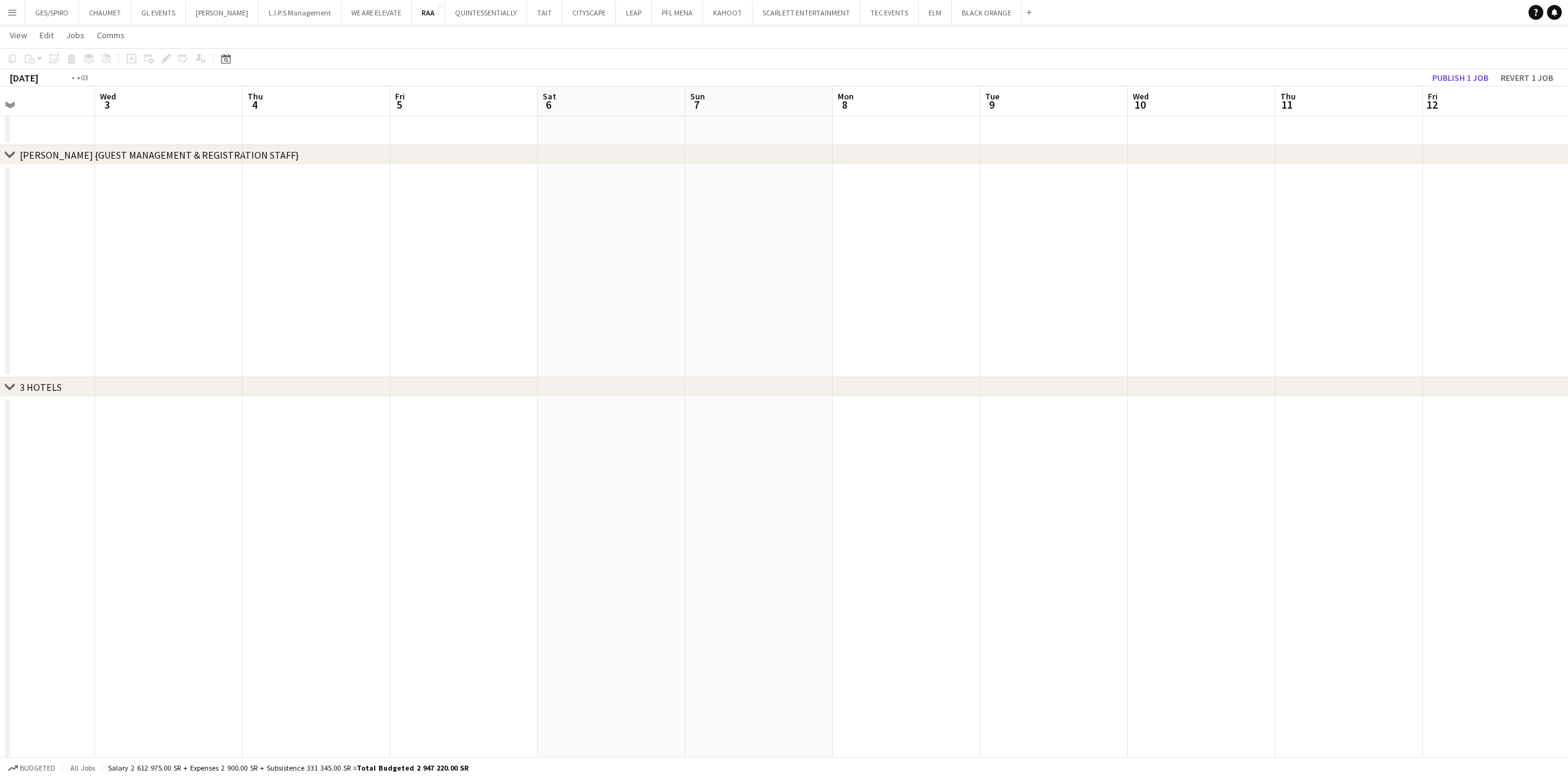
drag, startPoint x: 1307, startPoint y: 310, endPoint x: 1548, endPoint y: 310, distance: 241.0
click at [1548, 310] on app-calendar-viewport "Sun 30 Mon 1 Tue 2 Wed 3 Thu 4 Fri 5 Sat 6 Sun 7 Mon 8 Tue 9 Wed 10 Thu 11 Fri …" at bounding box center [784, 614] width 1568 height 3602
drag, startPoint x: 682, startPoint y: 289, endPoint x: 1277, endPoint y: 292, distance: 595.0
click at [1277, 292] on app-calendar-viewport "Sat 22 Sun 23 Mon 24 Tue 25 Wed 26 Thu 27 Fri 28 Sat 29 Sun 30 Mon 1 Tue 2 Wed …" at bounding box center [784, 614] width 1568 height 3602
drag, startPoint x: 796, startPoint y: 284, endPoint x: 1285, endPoint y: 276, distance: 489.1
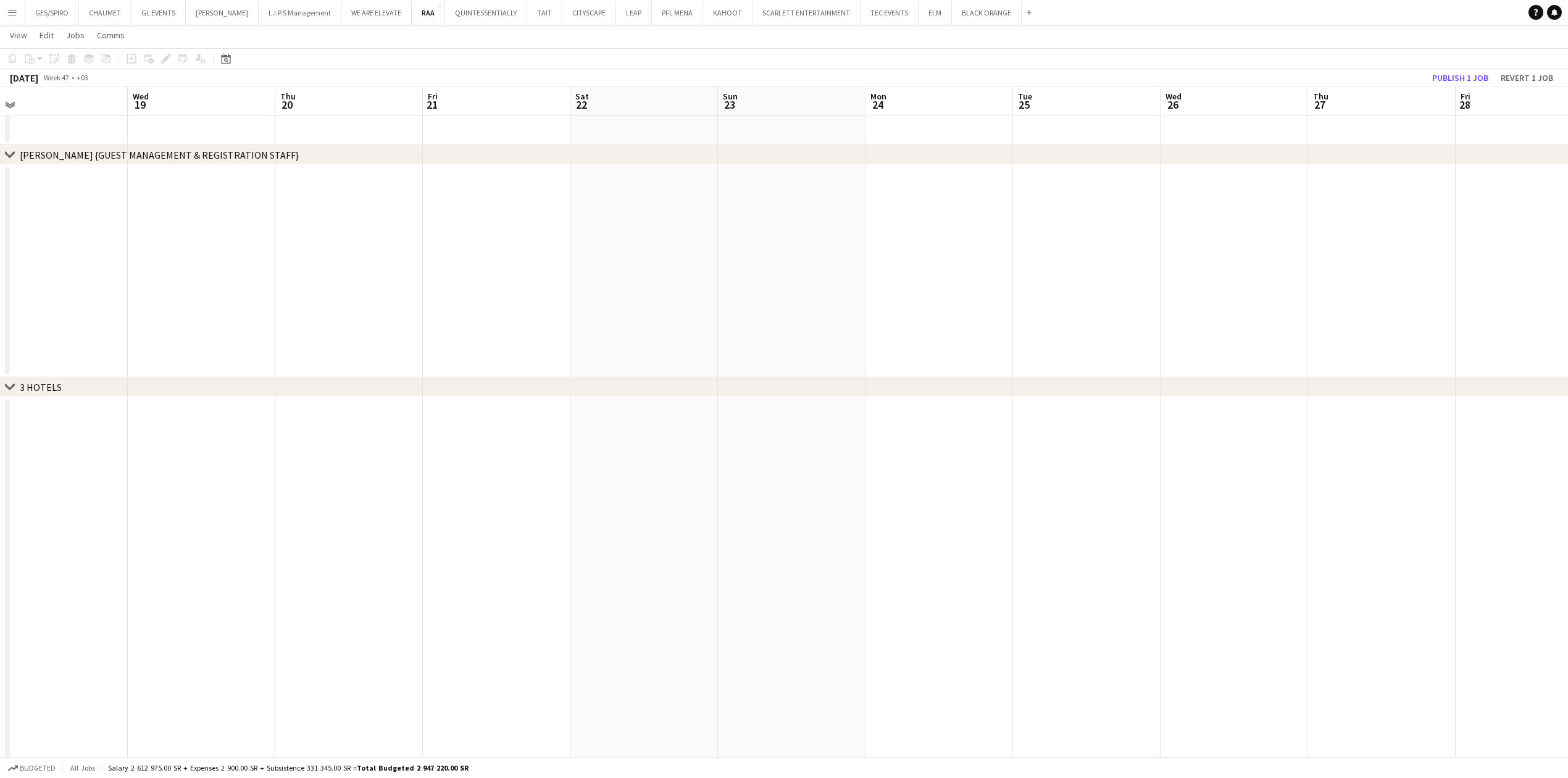
click at [1300, 277] on app-calendar-viewport "Sun 16 Mon 17 Tue 18 Wed 19 Thu 20 Fri 21 Sat 22 Sun 23 Mon 24 Tue 25 Wed 26 Th…" at bounding box center [784, 614] width 1568 height 3602
drag, startPoint x: 644, startPoint y: 285, endPoint x: 830, endPoint y: 302, distance: 186.8
click at [1405, 296] on app-calendar-viewport "Wed 12 Thu 13 Fri 14 Sat 15 Sun 16 Mon 17 Tue 18 Wed 19 Thu 20 Fri 21 Sat 22 Su…" at bounding box center [784, 614] width 1568 height 3602
drag, startPoint x: 668, startPoint y: 296, endPoint x: 1305, endPoint y: 296, distance: 637.0
click at [1305, 296] on app-calendar-viewport "Wed 5 Thu 6 Fri 7 Sat 8 Sun 9 Mon 10 Tue 11 Wed 12 Thu 13 Fri 14 Sat 15 Sun 16 …" at bounding box center [784, 614] width 1568 height 3602
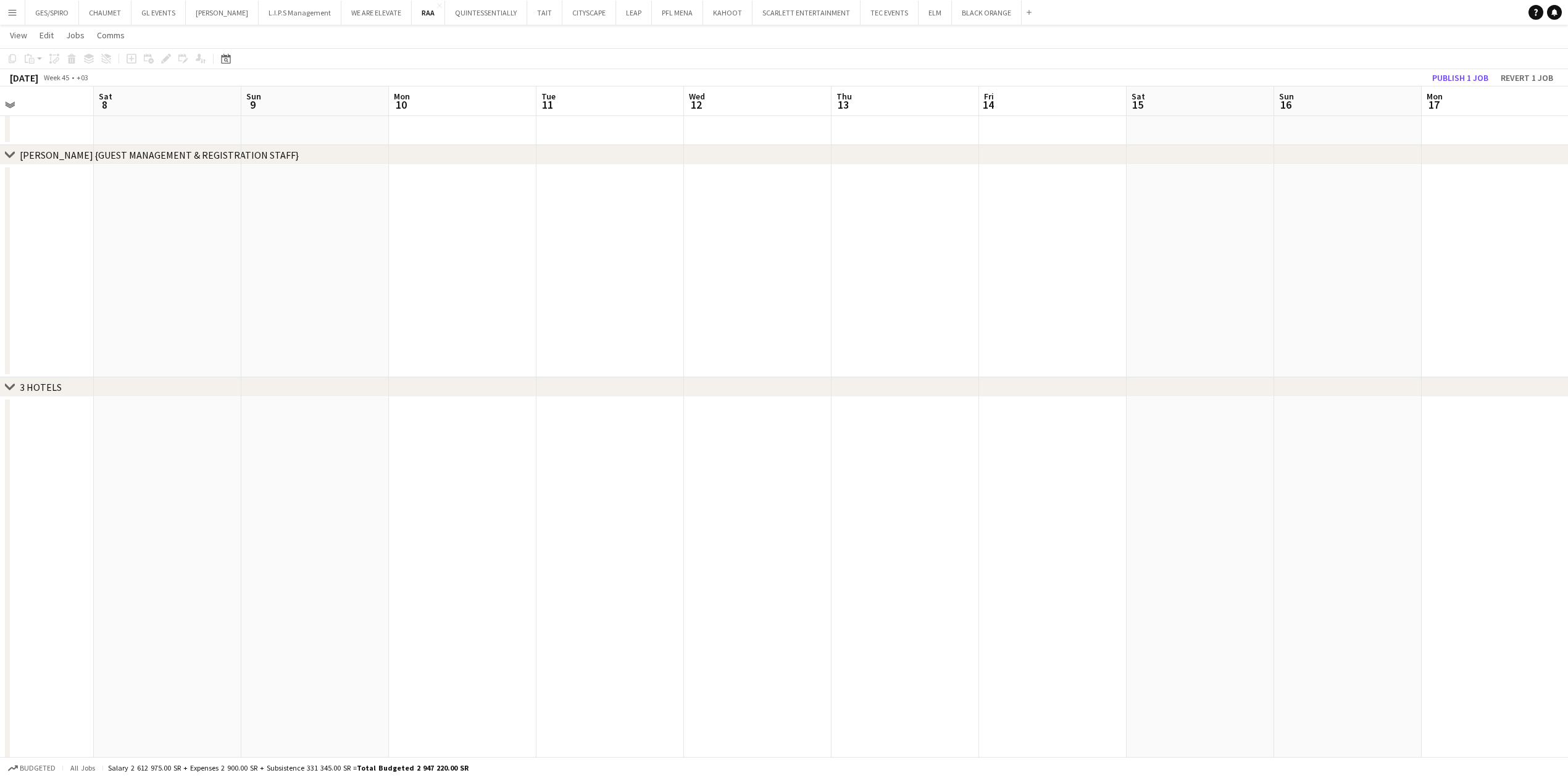
scroll to position [0, 299]
drag, startPoint x: 536, startPoint y: 317, endPoint x: 1322, endPoint y: 301, distance: 786.2
click at [1323, 301] on app-calendar-viewport "Wed 5 Thu 6 Fri 7 Sat 8 Sun 9 Mon 10 Tue 11 Wed 12 Thu 13 Fri 14 Sat 15 Sun 16 …" at bounding box center [784, 614] width 1568 height 3602
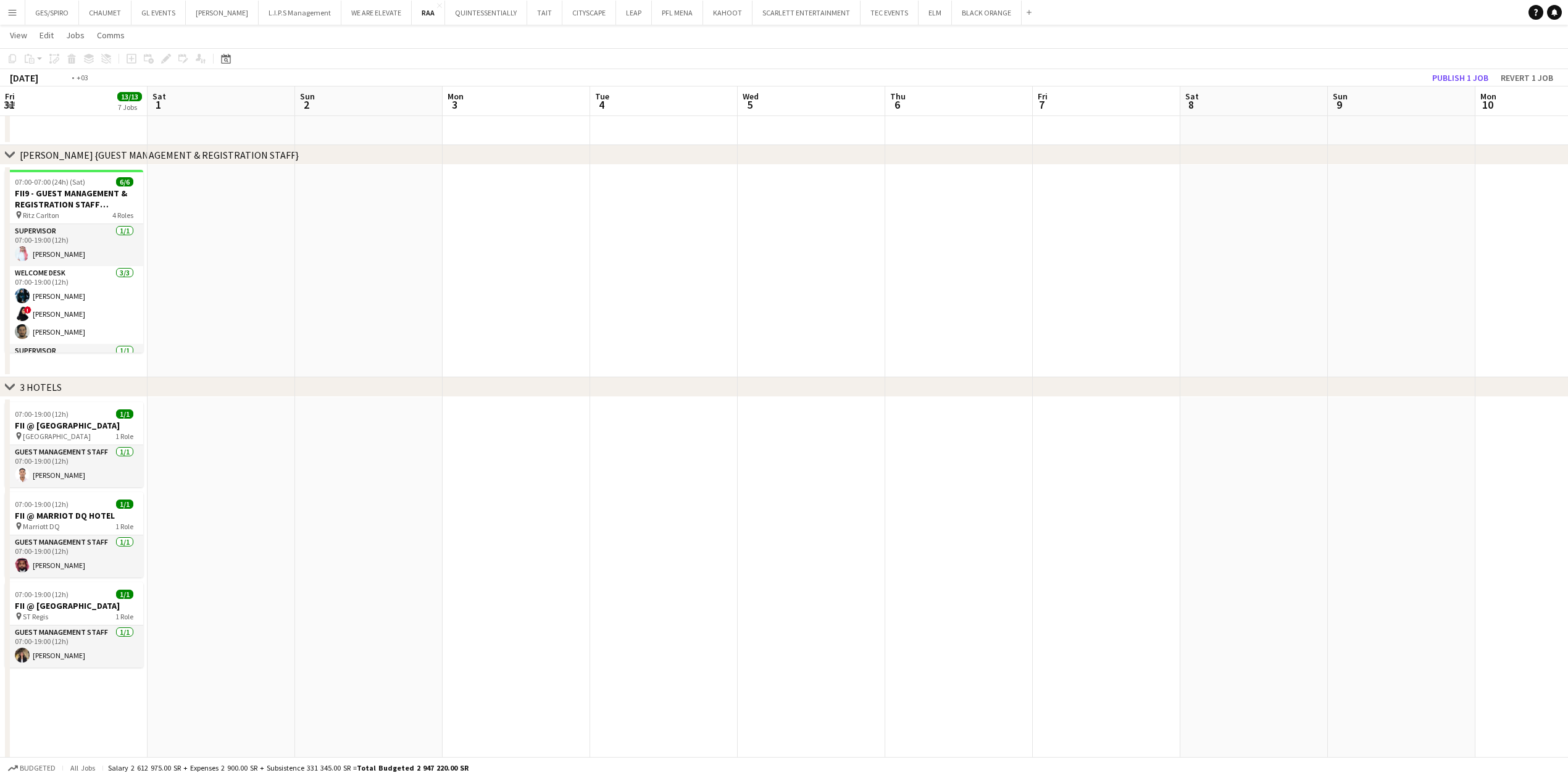
drag, startPoint x: 484, startPoint y: 290, endPoint x: 1298, endPoint y: 283, distance: 814.0
click at [1472, 284] on app-calendar-viewport "Fri 31 13/13 7 Jobs Sat 1 Sun 2 Mon 3 Tue 4 Wed 5 Thu 6 Fri 7 Sat 8 Sun 9 Mon 1…" at bounding box center [784, 614] width 1568 height 3602
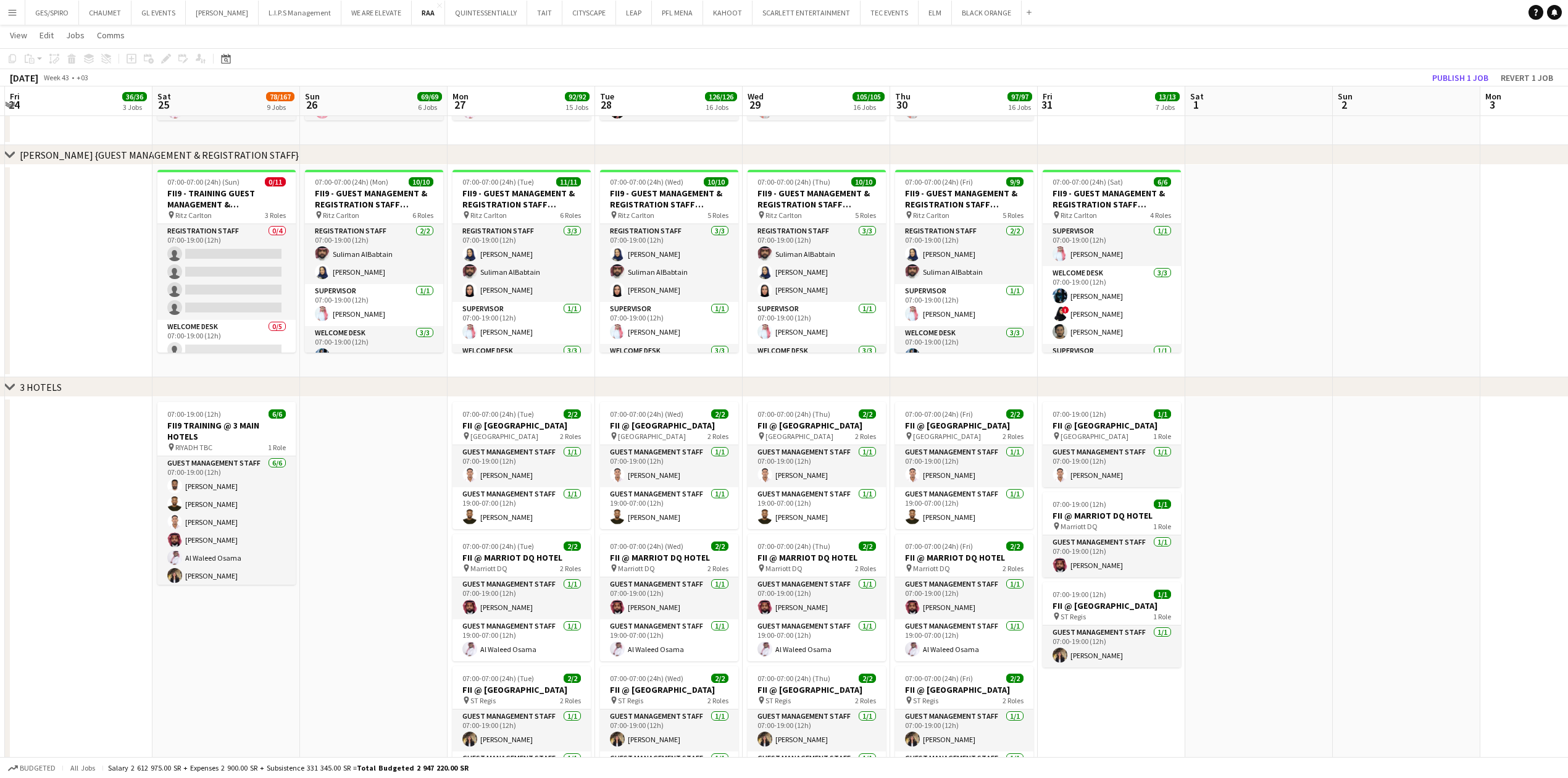
scroll to position [0, 463]
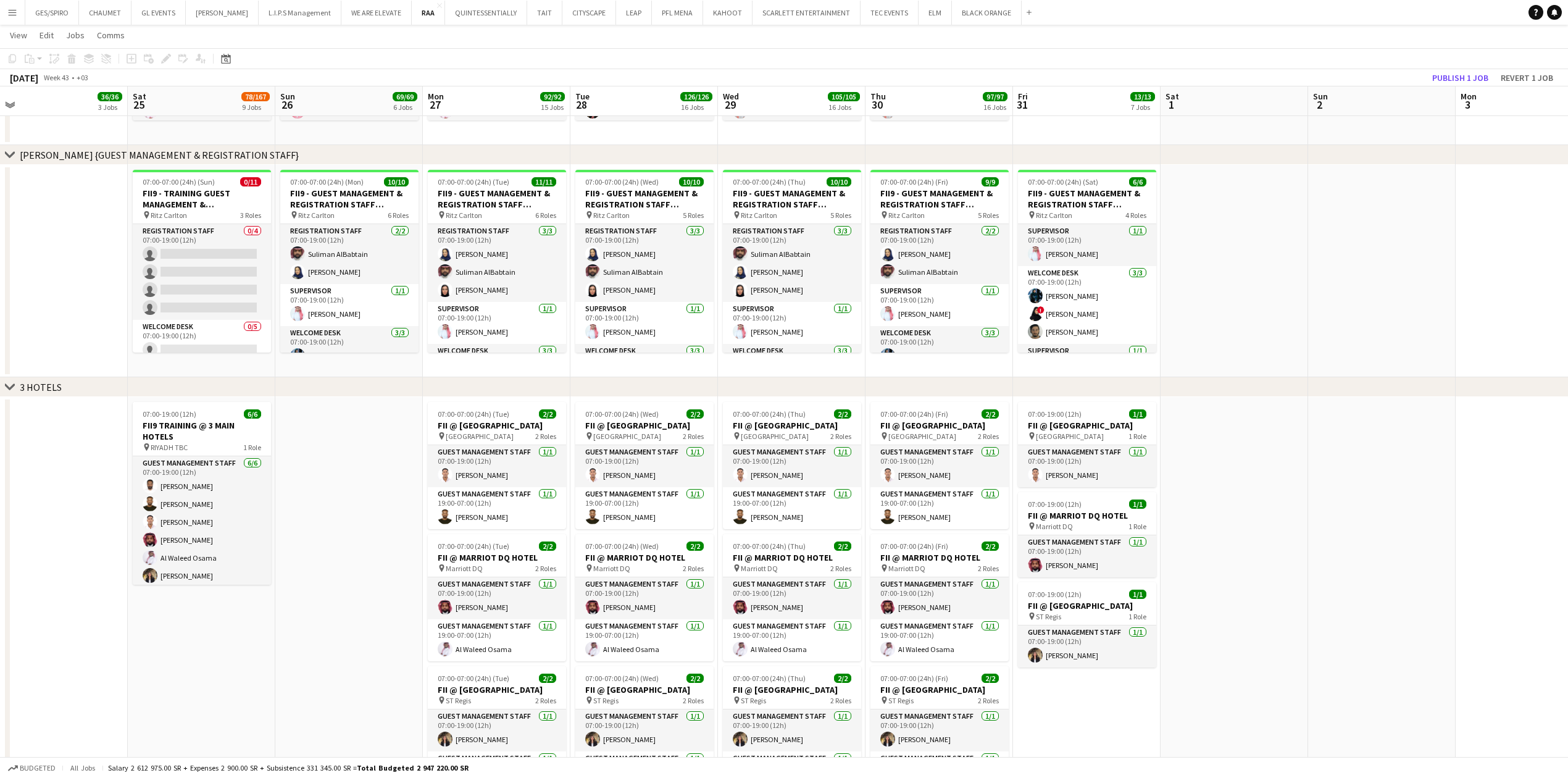
drag, startPoint x: 62, startPoint y: 460, endPoint x: 358, endPoint y: 493, distance: 297.8
click at [358, 493] on app-calendar-viewport "Tue 21 Wed 22 Thu 23 11/11 2 Jobs Fri 24 36/36 3 Jobs Sat 25 78/167 9 Jobs Sun …" at bounding box center [784, 614] width 1568 height 3602
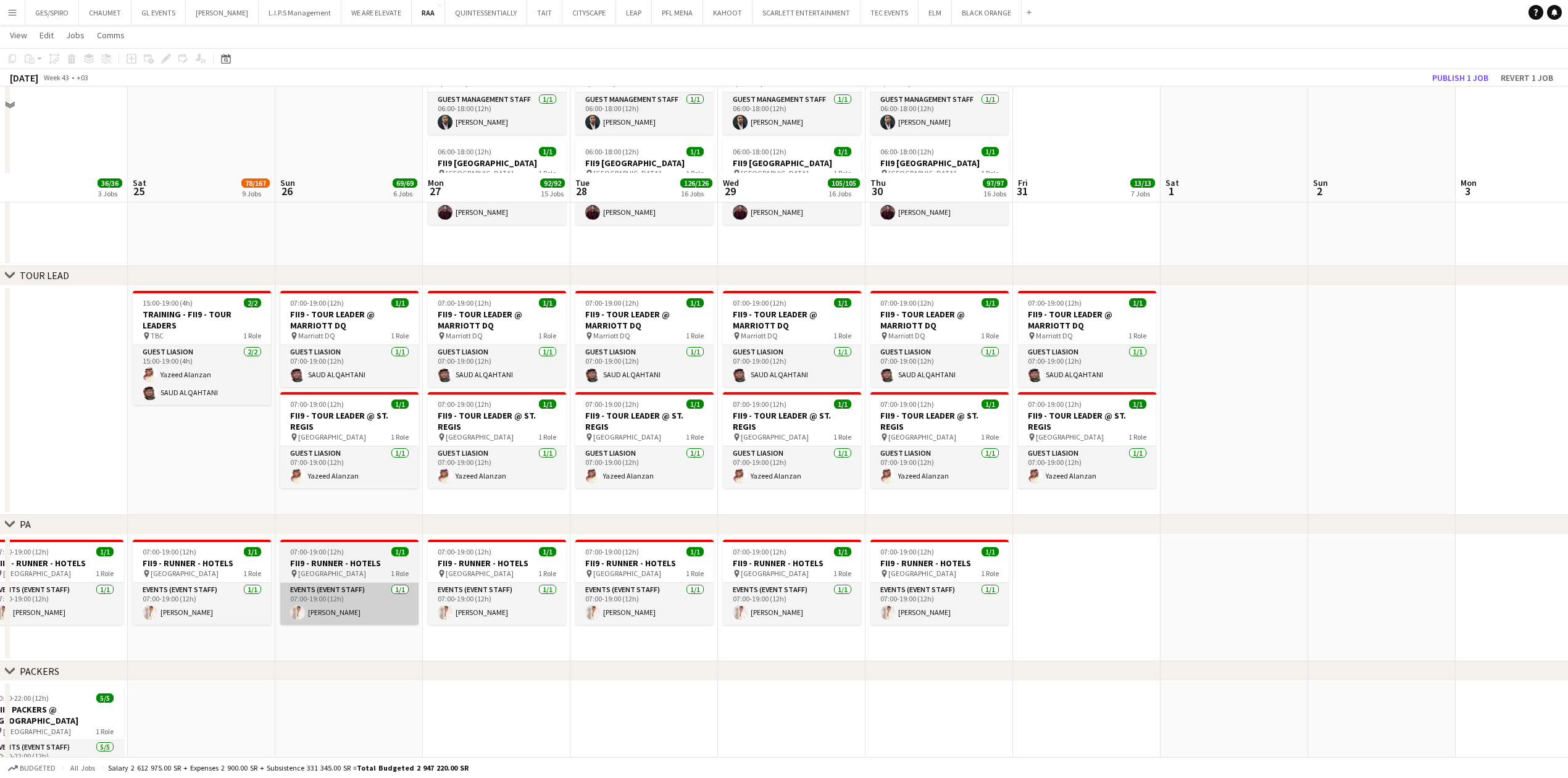
scroll to position [2715, 0]
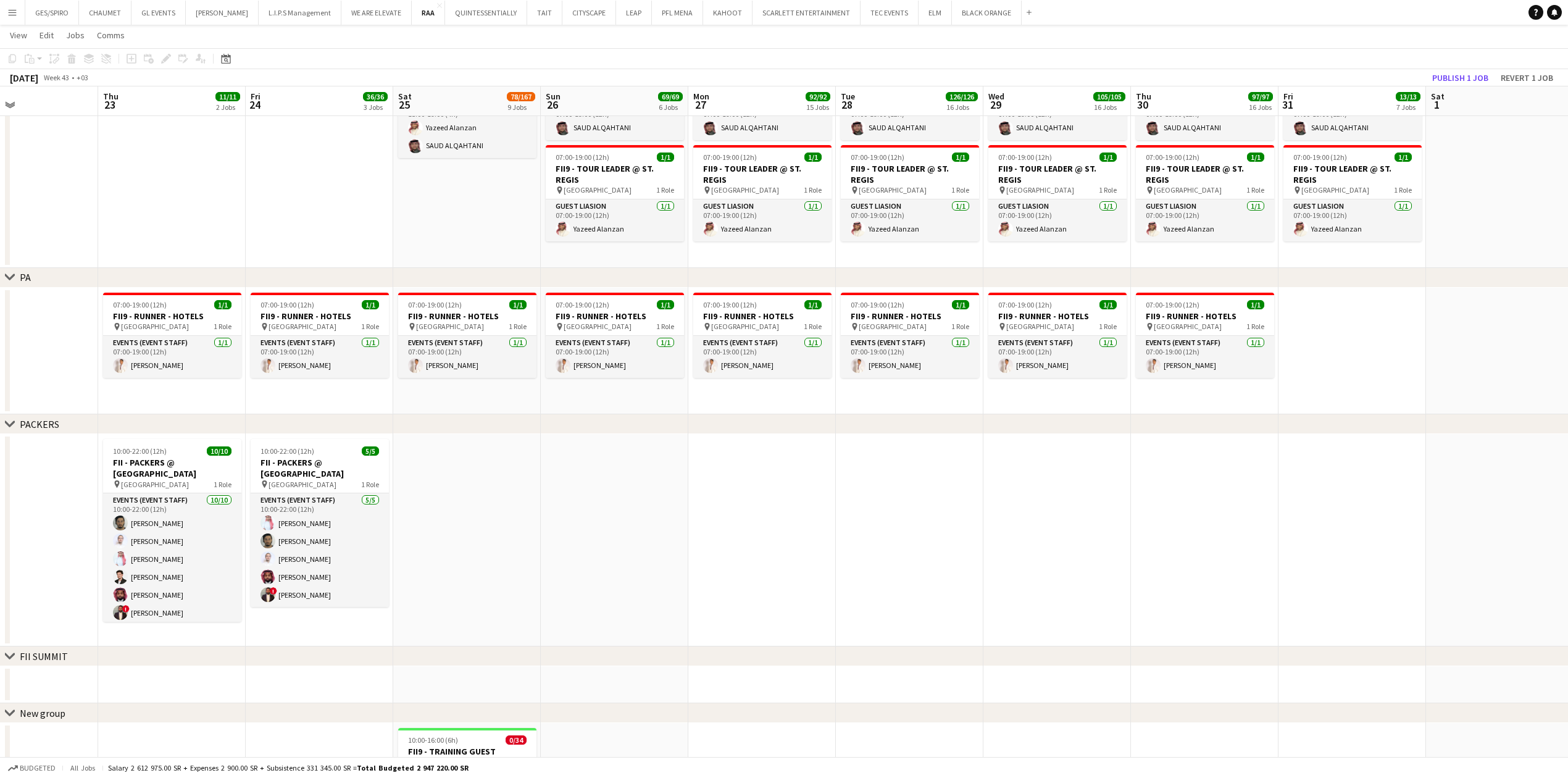
drag, startPoint x: 308, startPoint y: 514, endPoint x: 575, endPoint y: 515, distance: 267.0
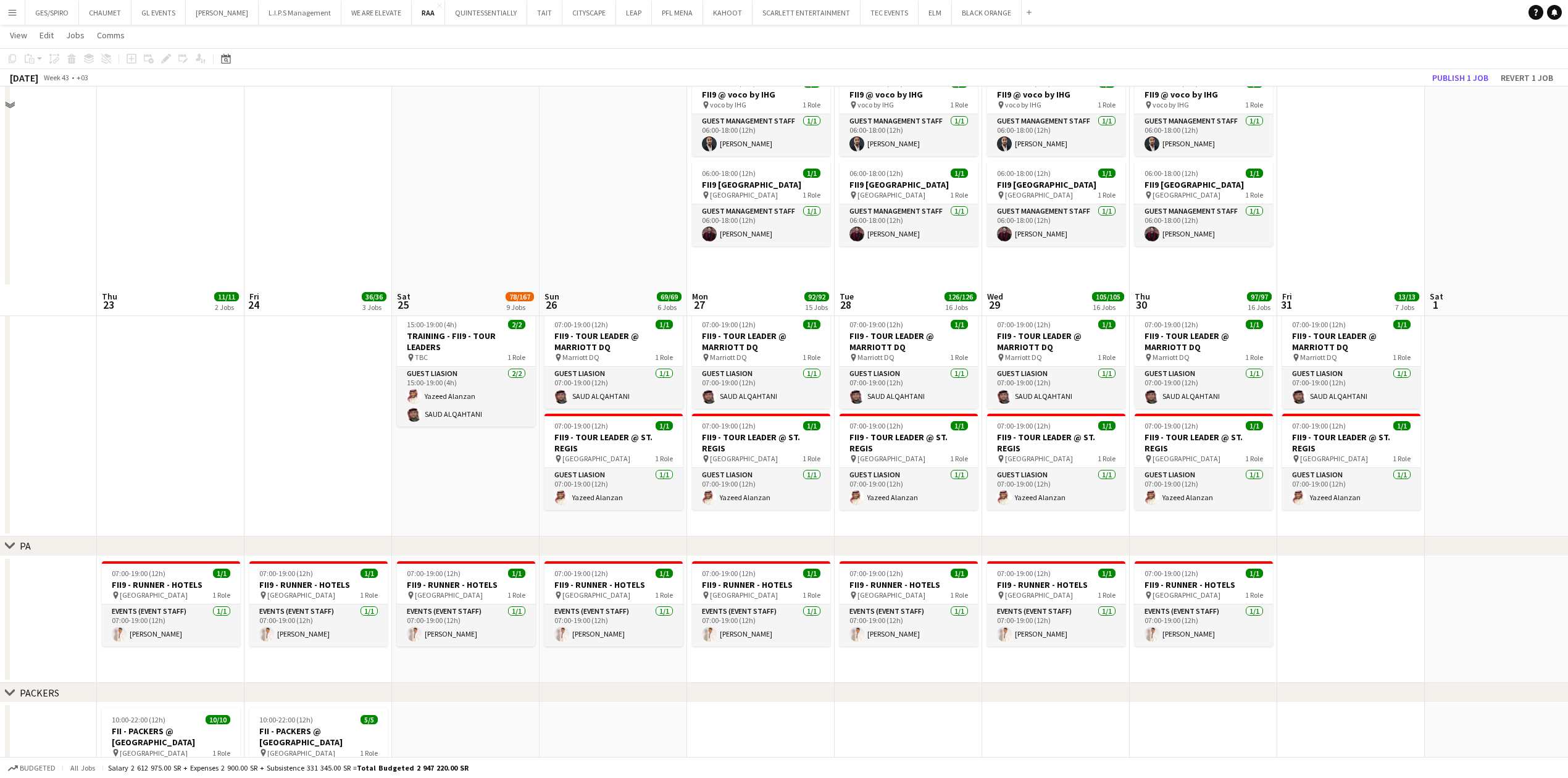
scroll to position [2318, 0]
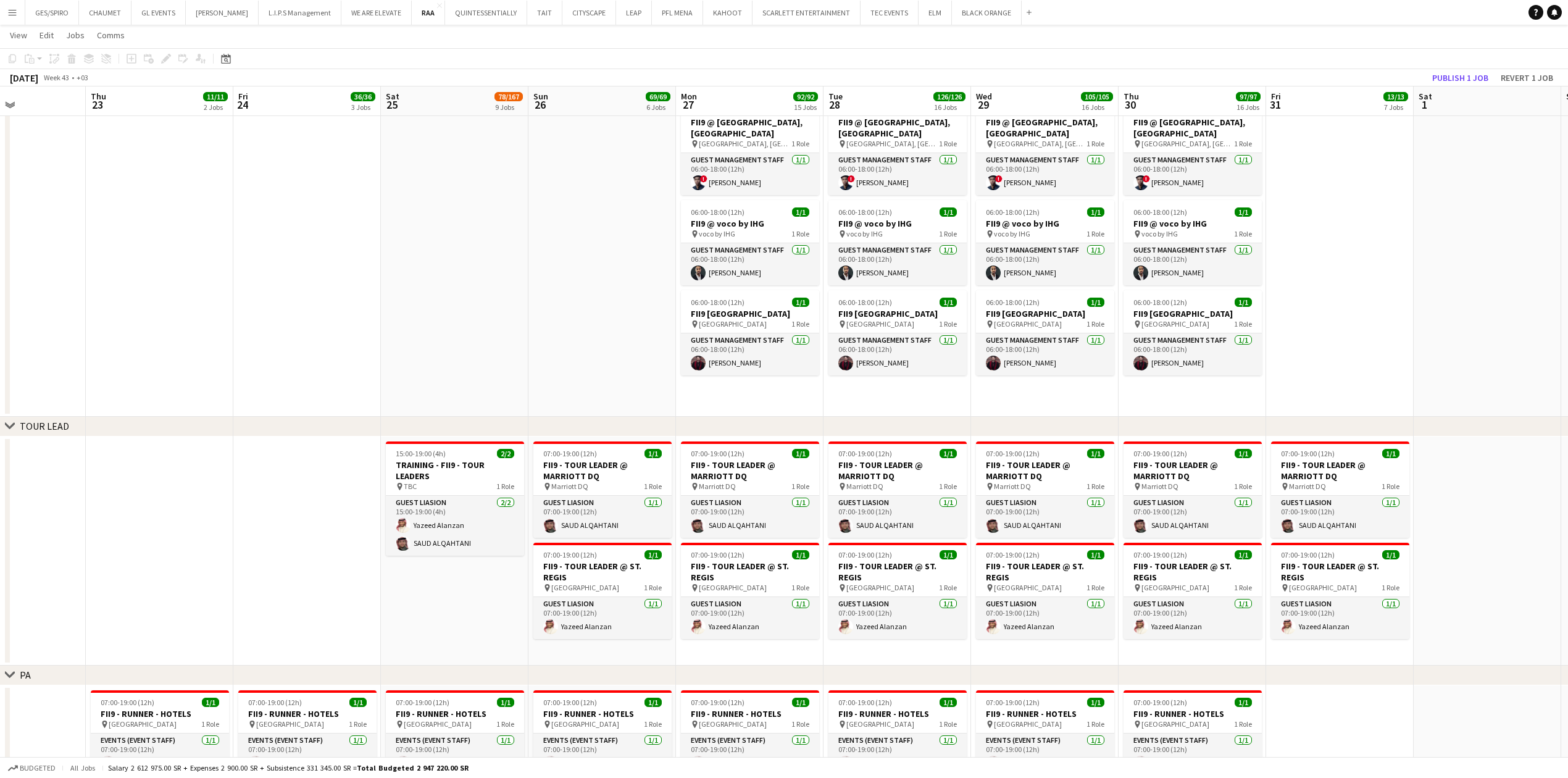
drag, startPoint x: 396, startPoint y: 321, endPoint x: 366, endPoint y: 519, distance: 200.3
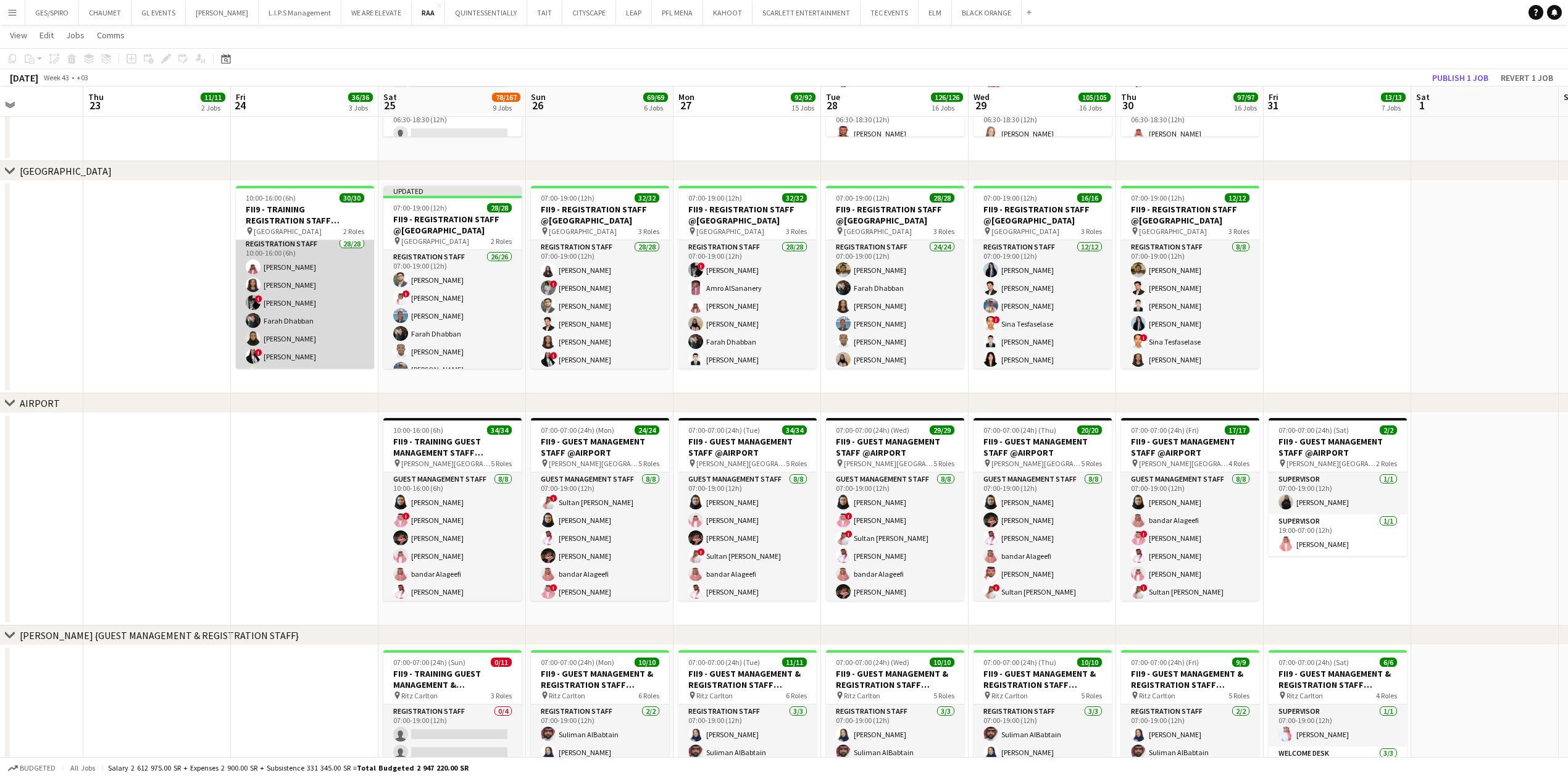
scroll to position [0, 0]
click at [305, 300] on app-card-role "Registration Staff 28/28 10:00-16:00 (6h) Faisal Mahmoud Rawnaq Mcnemir ! Osama…" at bounding box center [305, 504] width 138 height 529
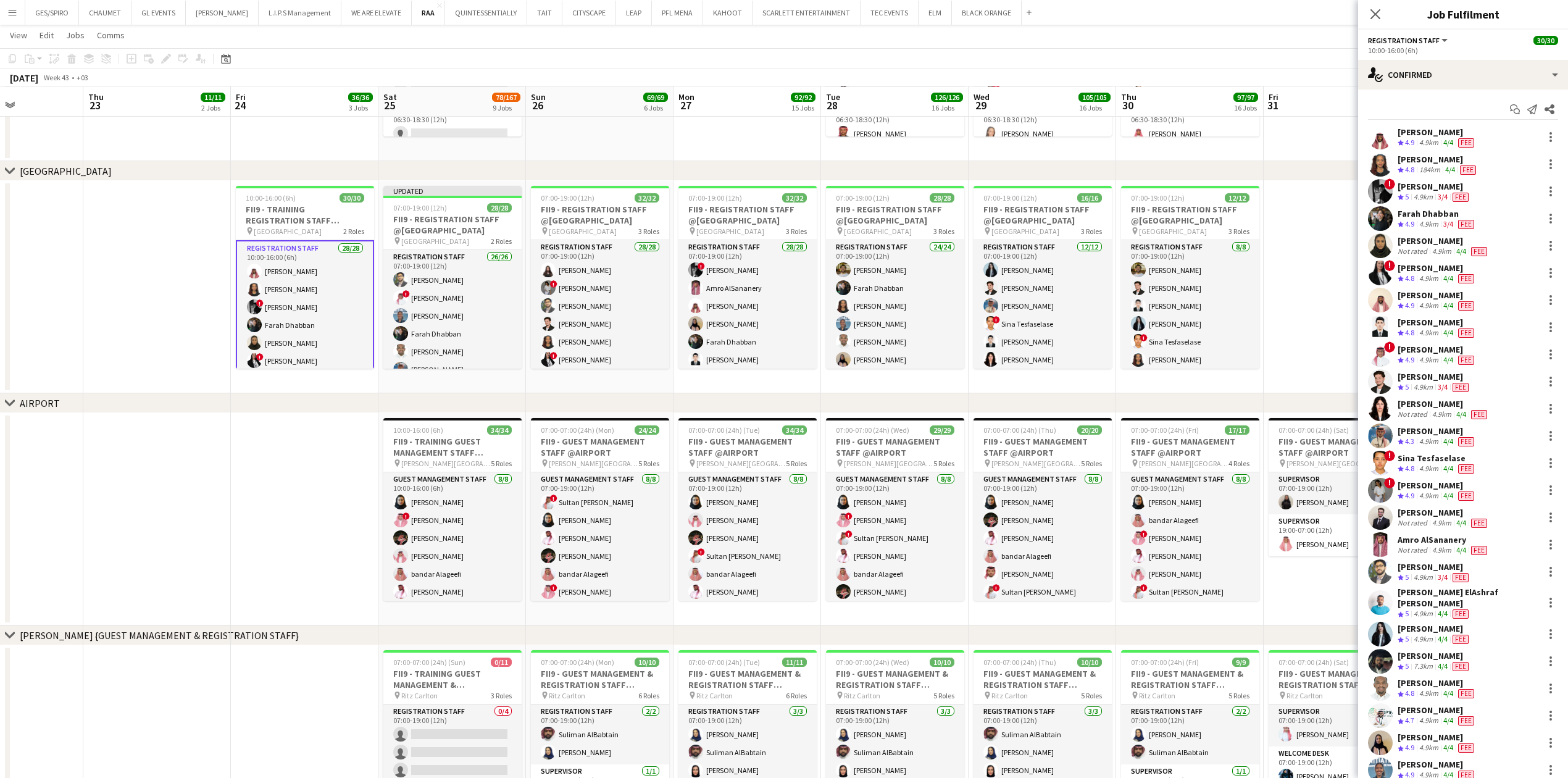
click at [1450, 186] on div "Osama Ali" at bounding box center [1434, 186] width 74 height 12
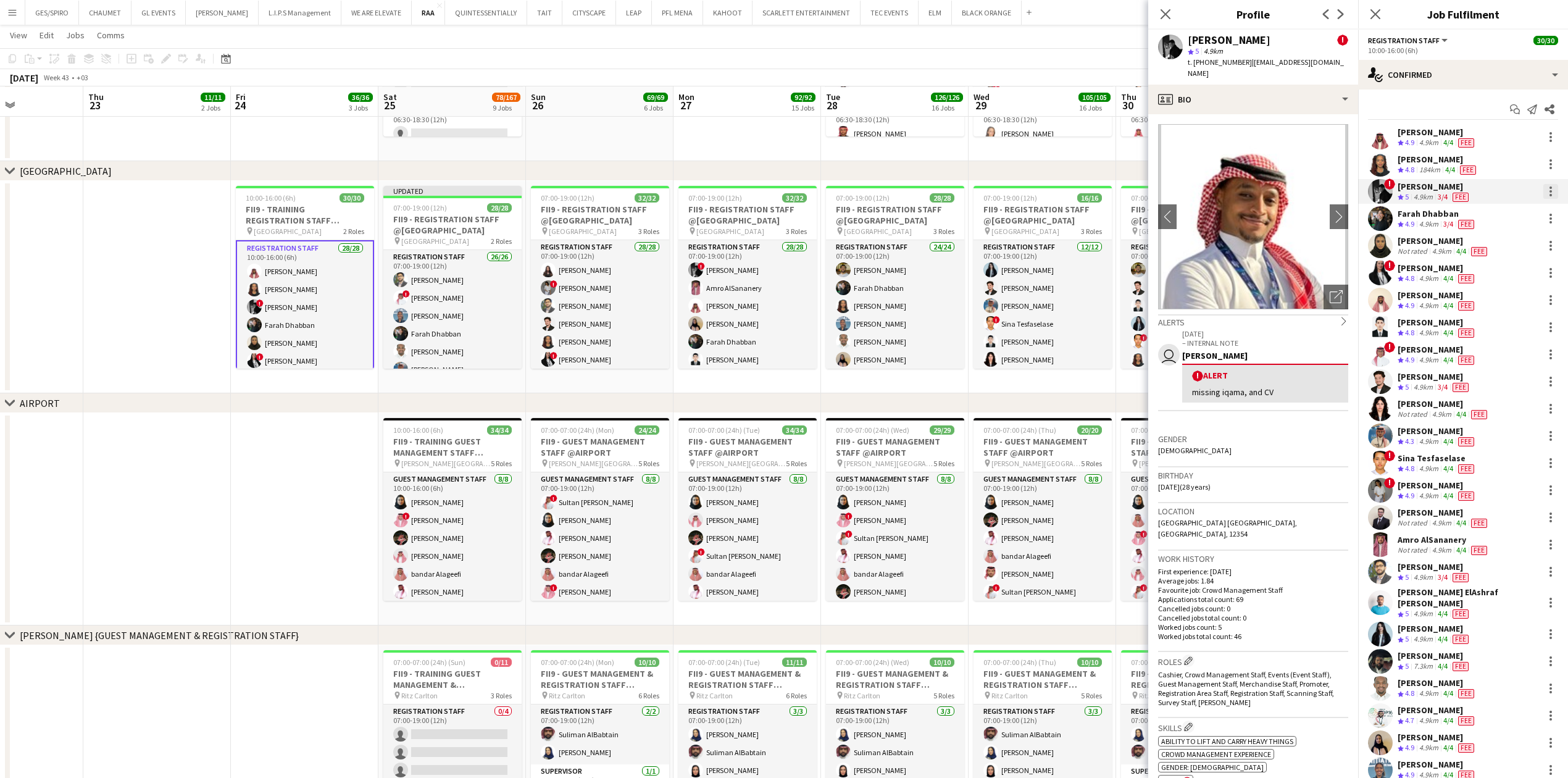
click at [1543, 193] on div at bounding box center [1550, 191] width 15 height 15
click at [1506, 333] on span "Remove" at bounding box center [1497, 332] width 76 height 12
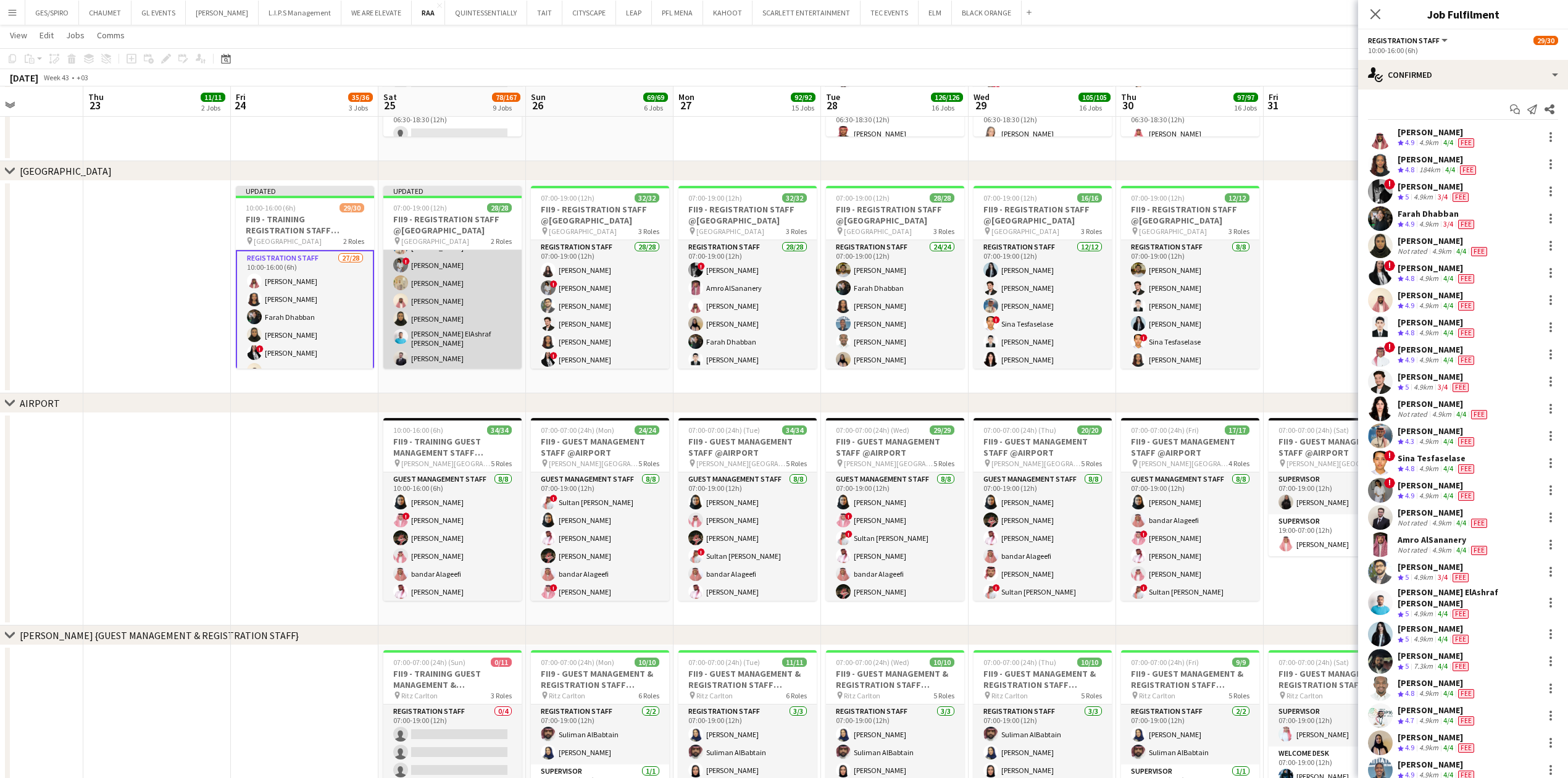
scroll to position [164, 0]
click at [455, 323] on app-card-role "Registration Staff 26/26 07:00-19:00 (12h) Abdullah Altawil ! Salah Elhillo Yus…" at bounding box center [452, 332] width 138 height 493
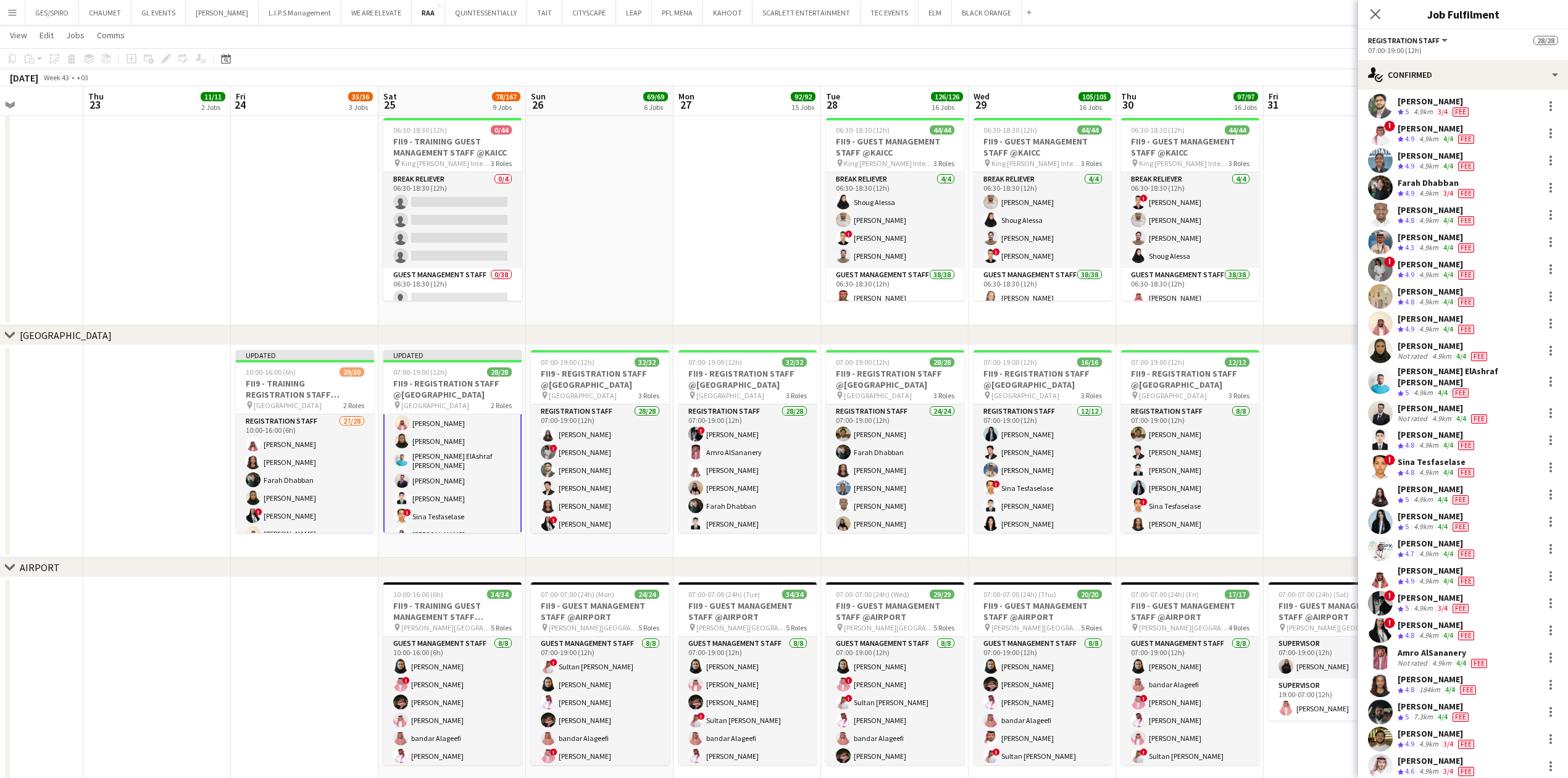
scroll to position [87, 0]
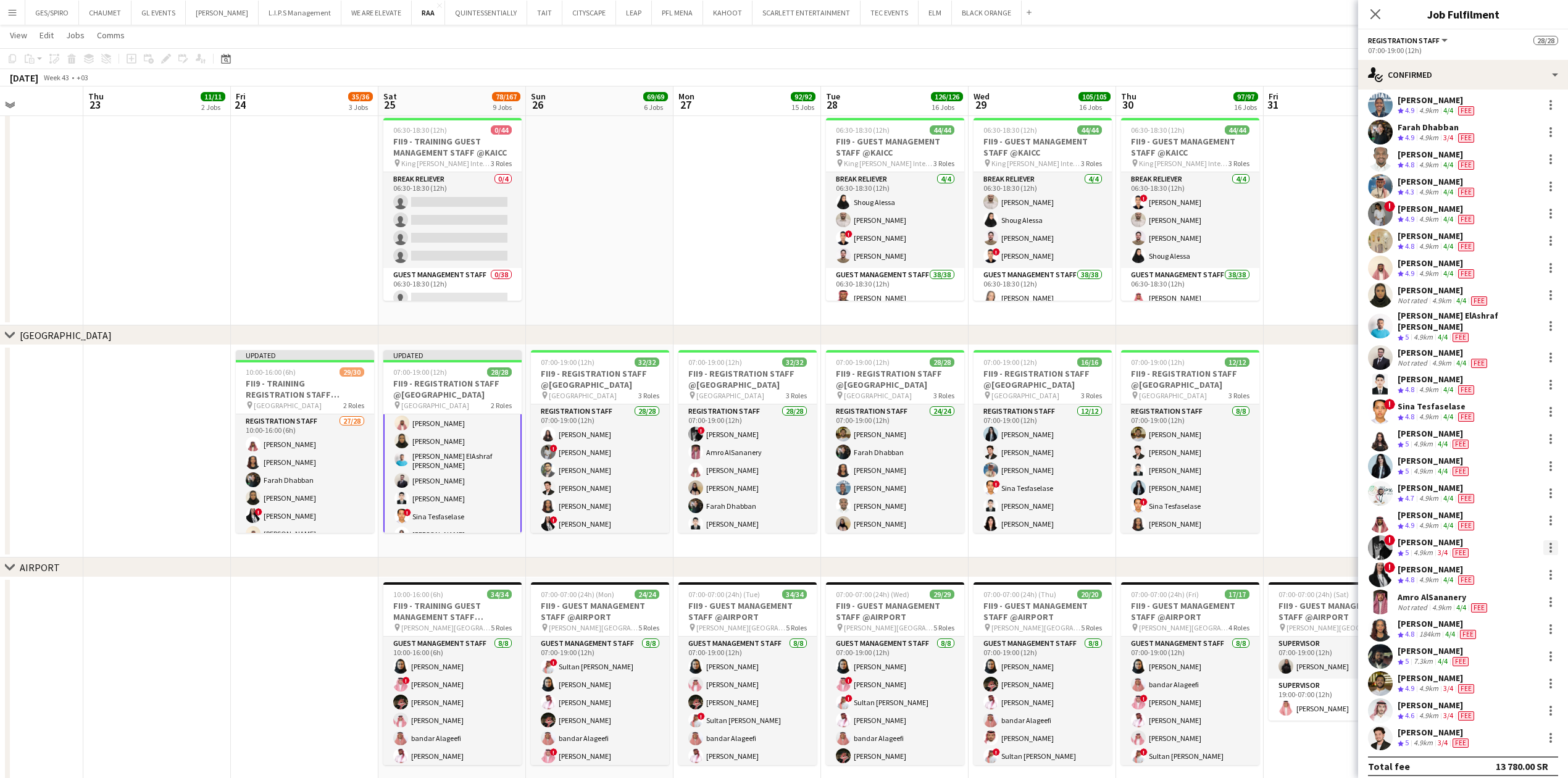
click at [1549, 542] on div at bounding box center [1550, 543] width 3 height 3
click at [1490, 685] on span "Remove" at bounding box center [1478, 681] width 37 height 11
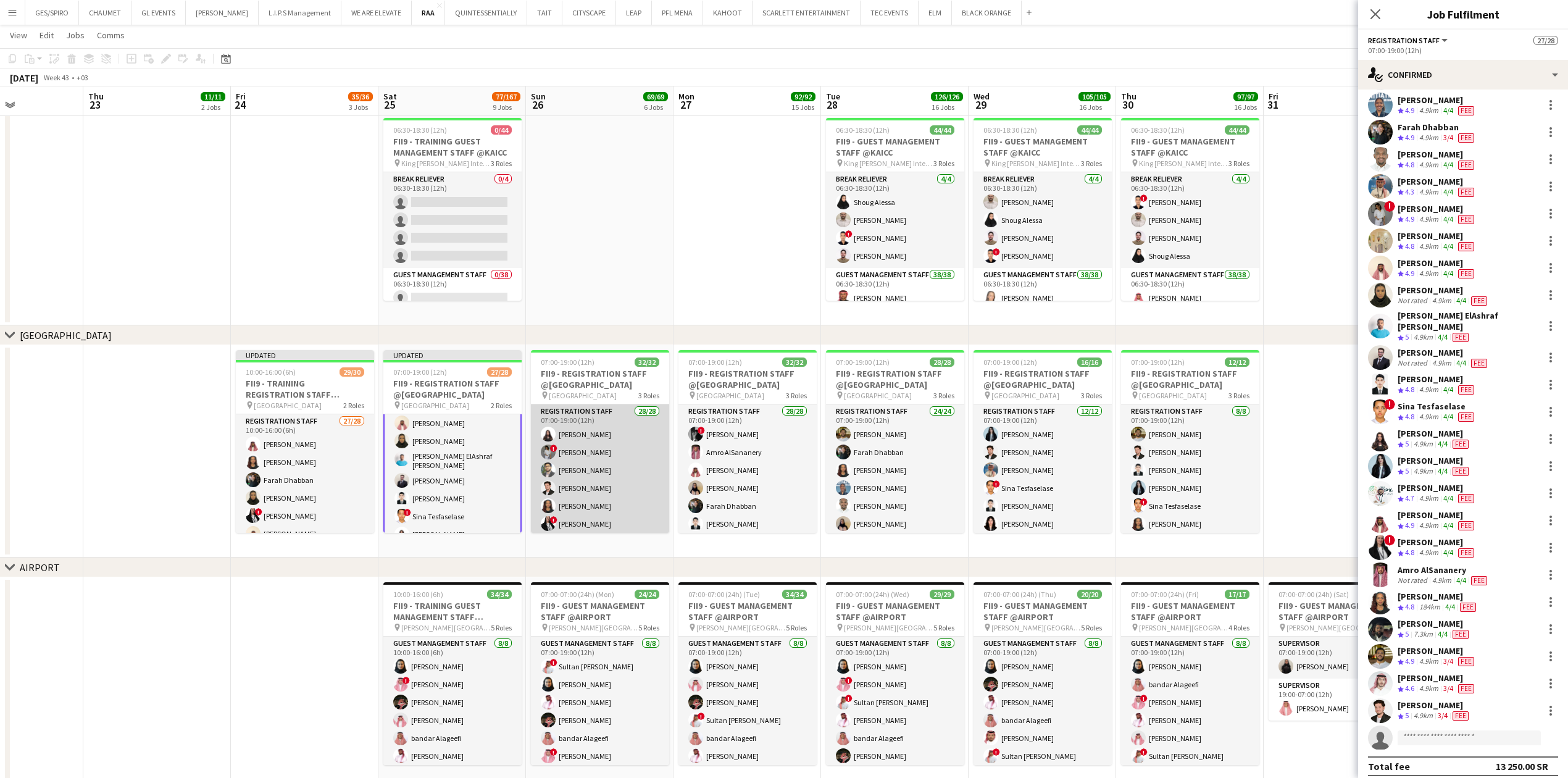
click at [599, 455] on app-card-role "Registration Staff 28/28 07:00-19:00 (12h) Khouloud Ben Mansour ! Haneen Tahir …" at bounding box center [600, 668] width 138 height 529
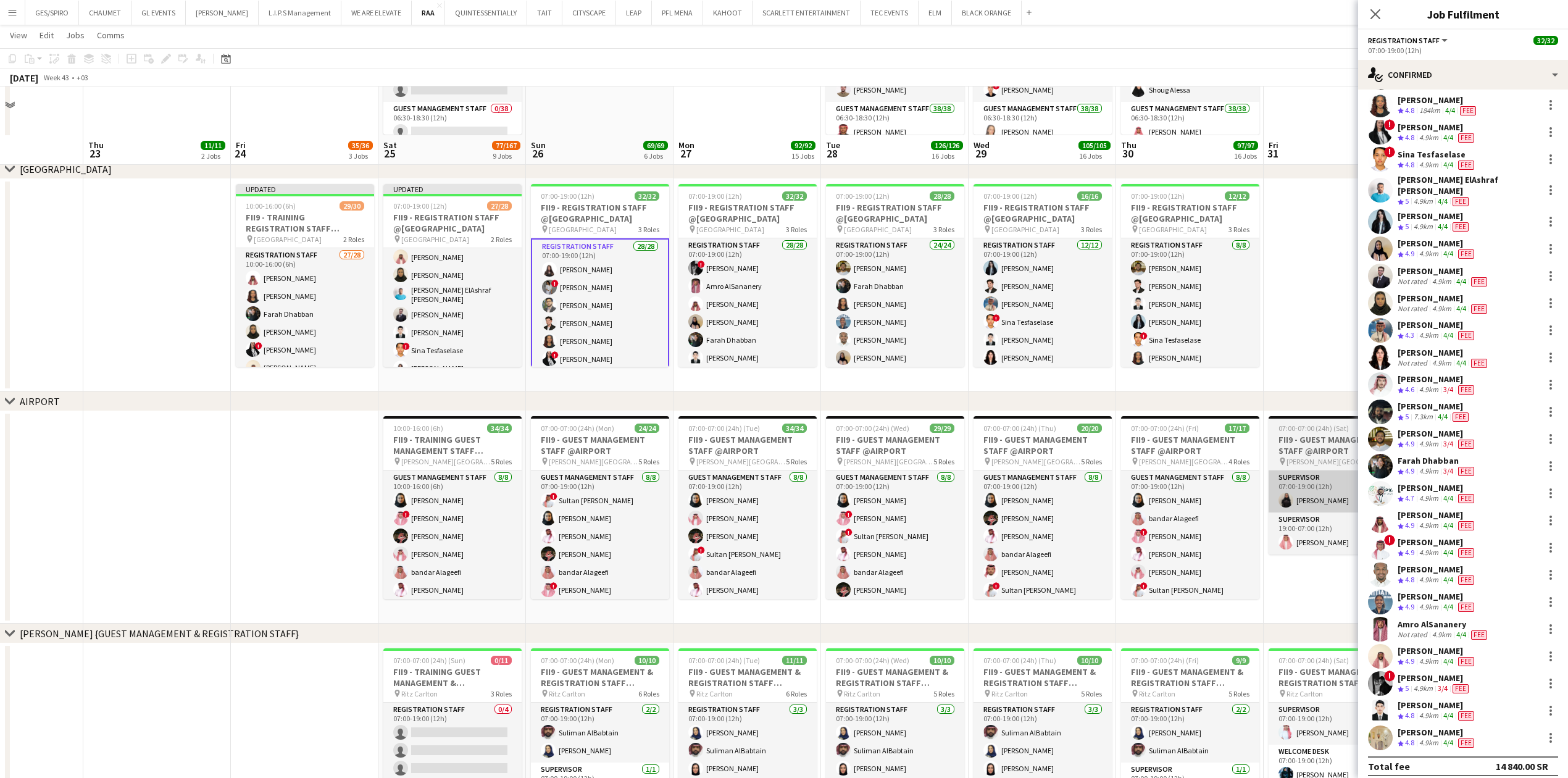
scroll to position [672, 0]
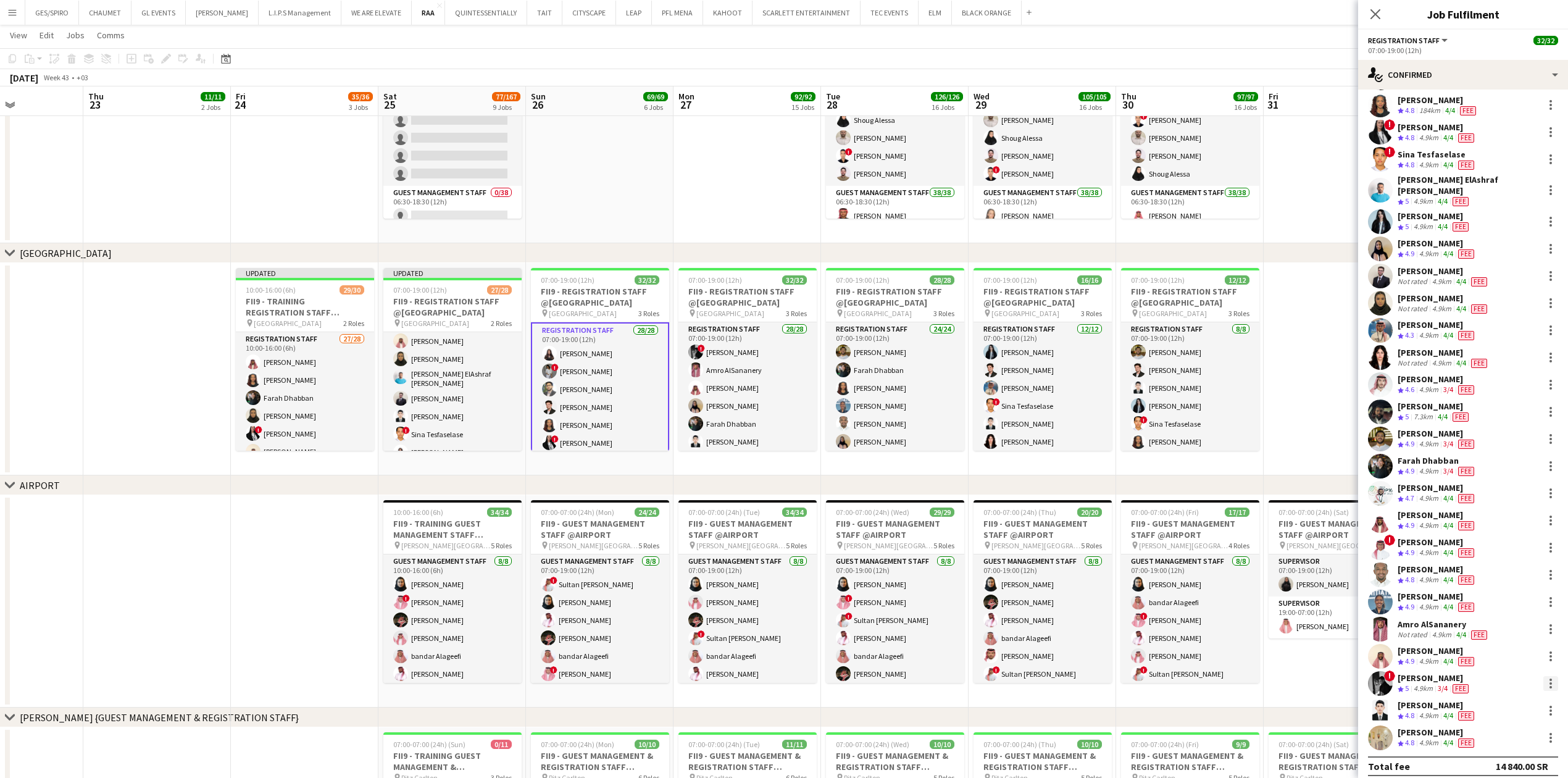
click at [1543, 676] on div at bounding box center [1550, 683] width 15 height 15
click at [1496, 615] on button "Remove" at bounding box center [1497, 623] width 97 height 29
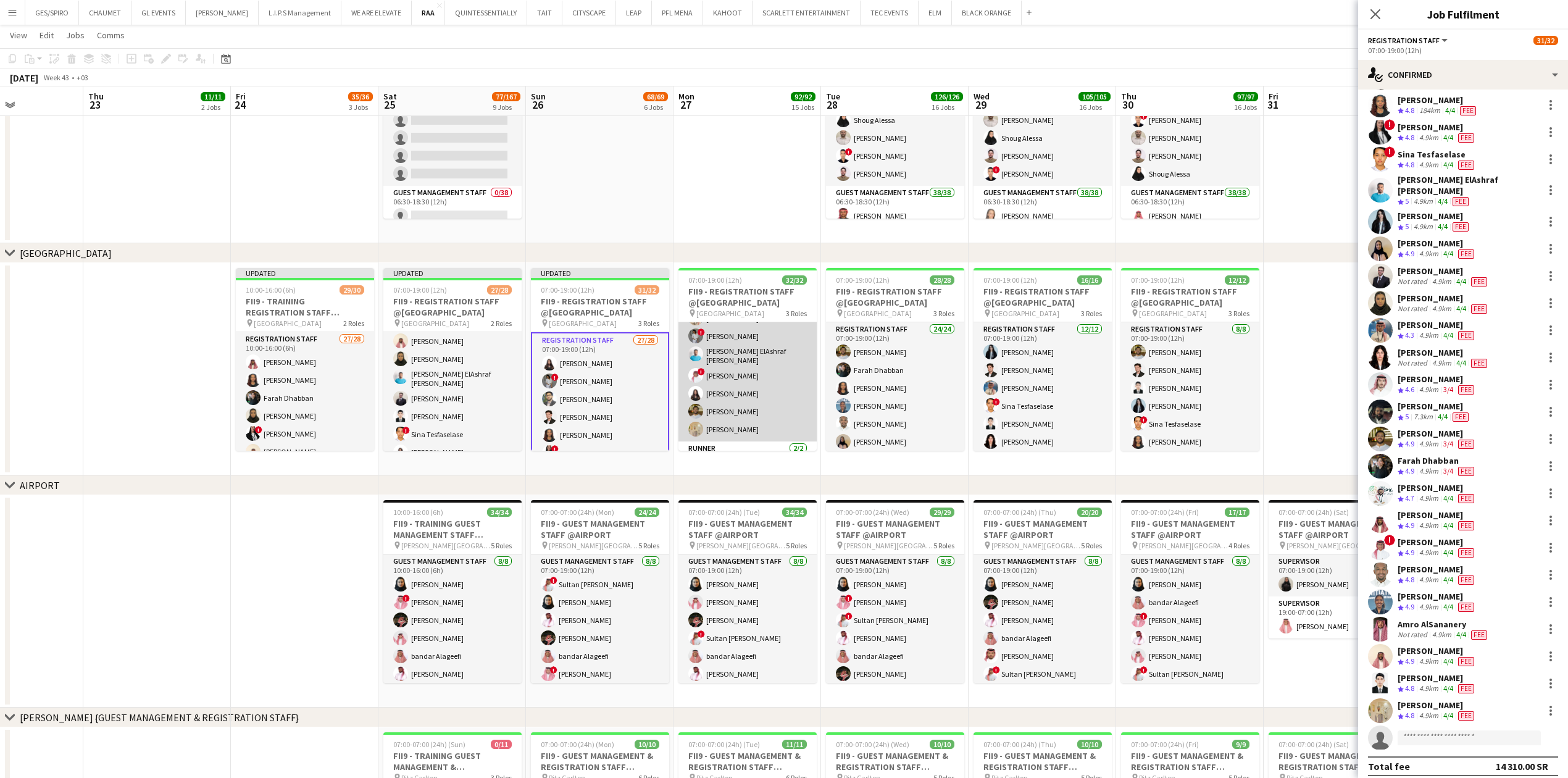
scroll to position [411, 0]
click at [731, 363] on app-card-role "Registration Staff 28/28 07:00-19:00 (12h) ! Osama Ali Amro AlSananery Faisal M…" at bounding box center [747, 175] width 138 height 529
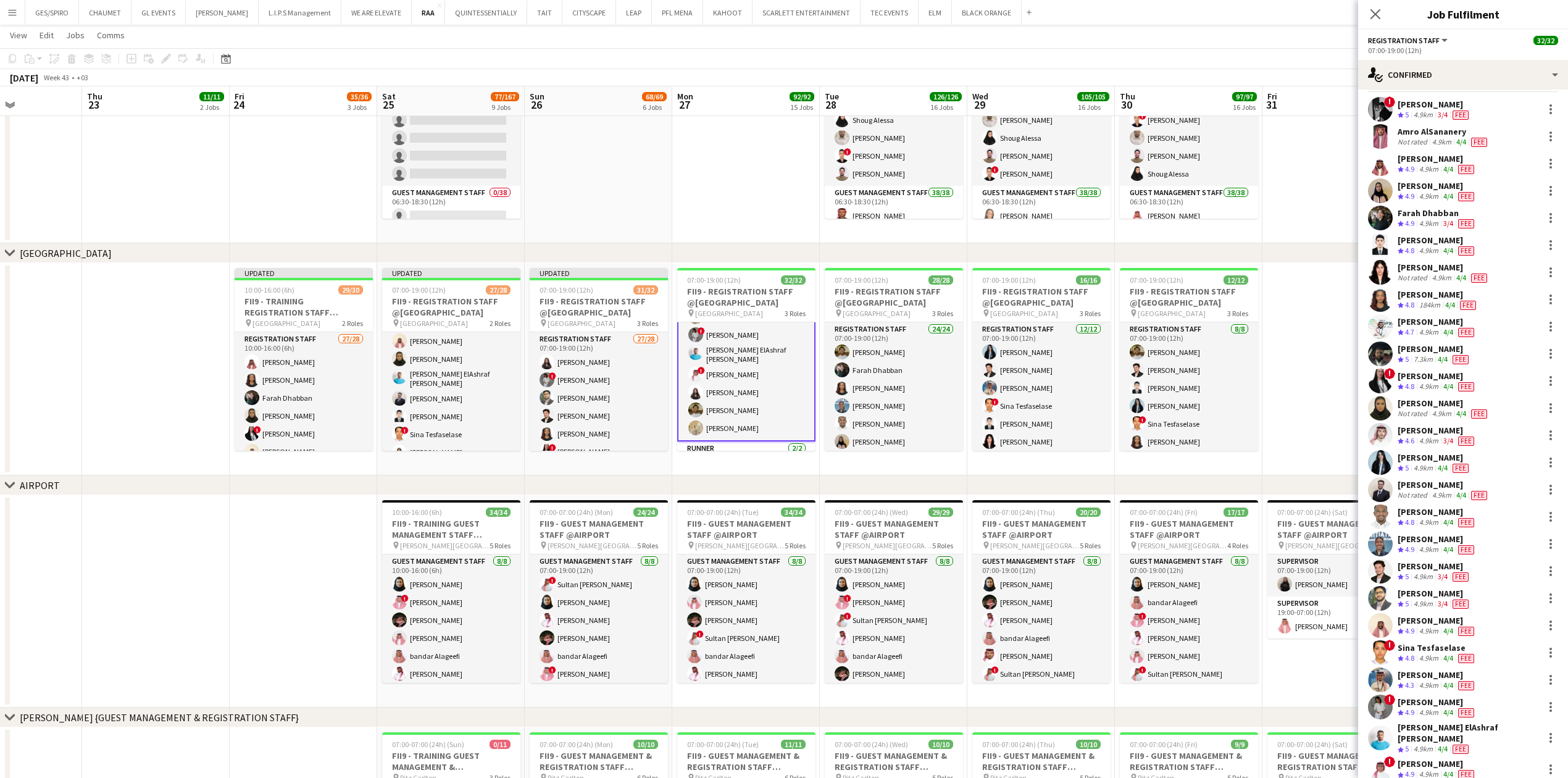
scroll to position [0, 0]
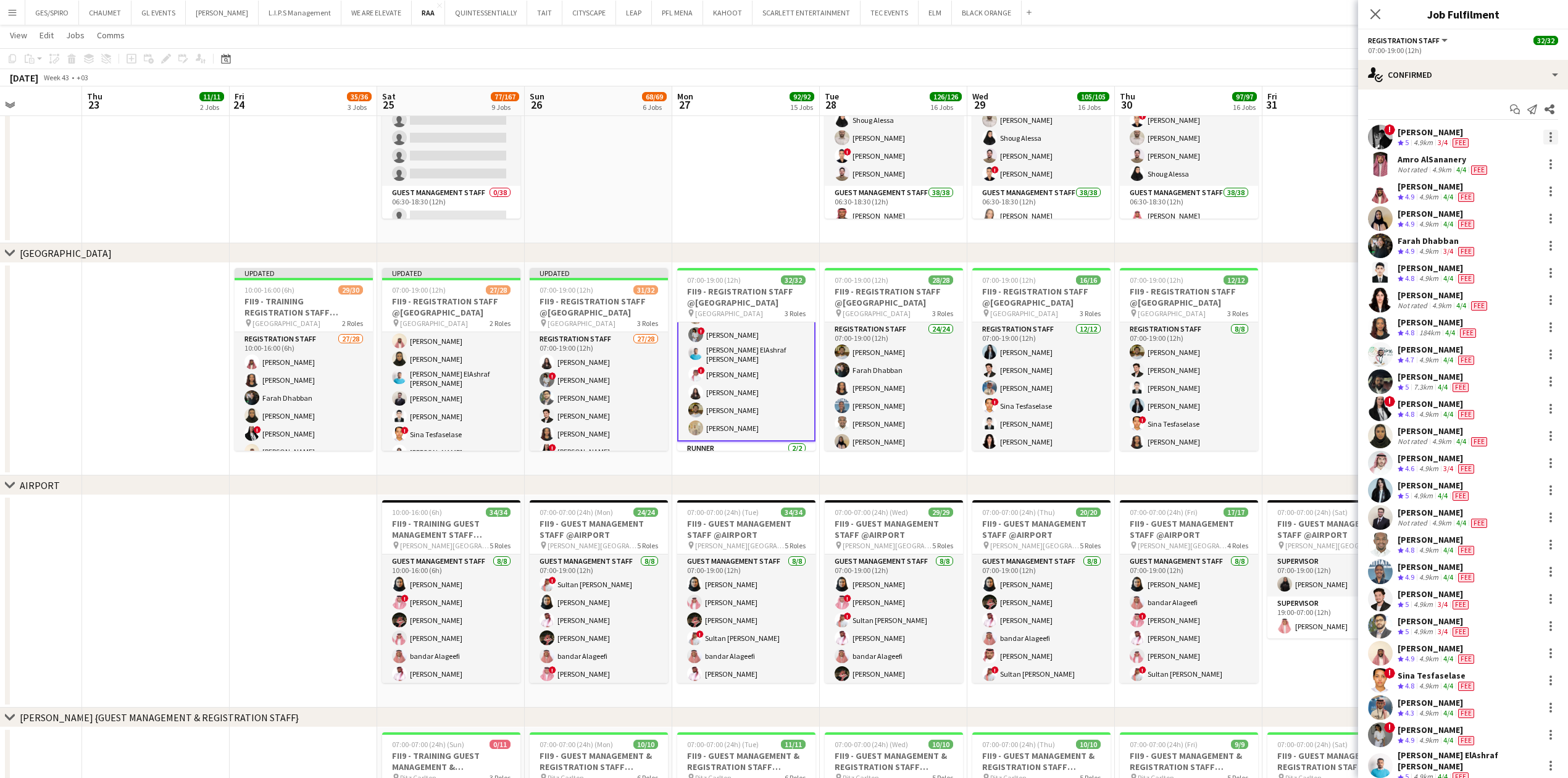
click at [1549, 134] on div at bounding box center [1550, 133] width 3 height 3
click at [1509, 284] on span "Remove" at bounding box center [1497, 278] width 76 height 12
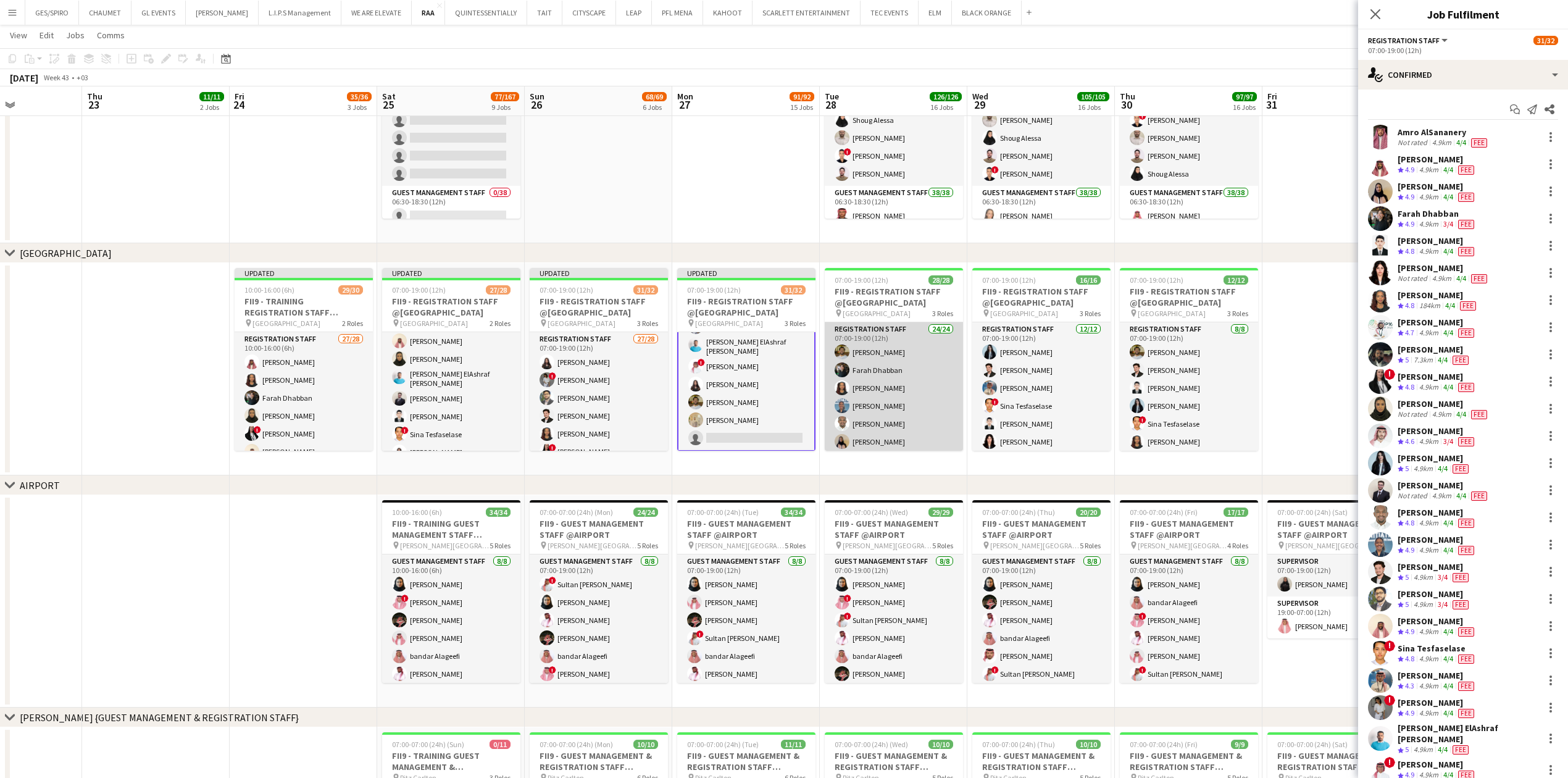
click at [886, 381] on app-card-role "Registration Staff 24/24 07:00-19:00 (12h) Abdullah Wagih Farah Dhabban Rawnaq …" at bounding box center [893, 551] width 138 height 457
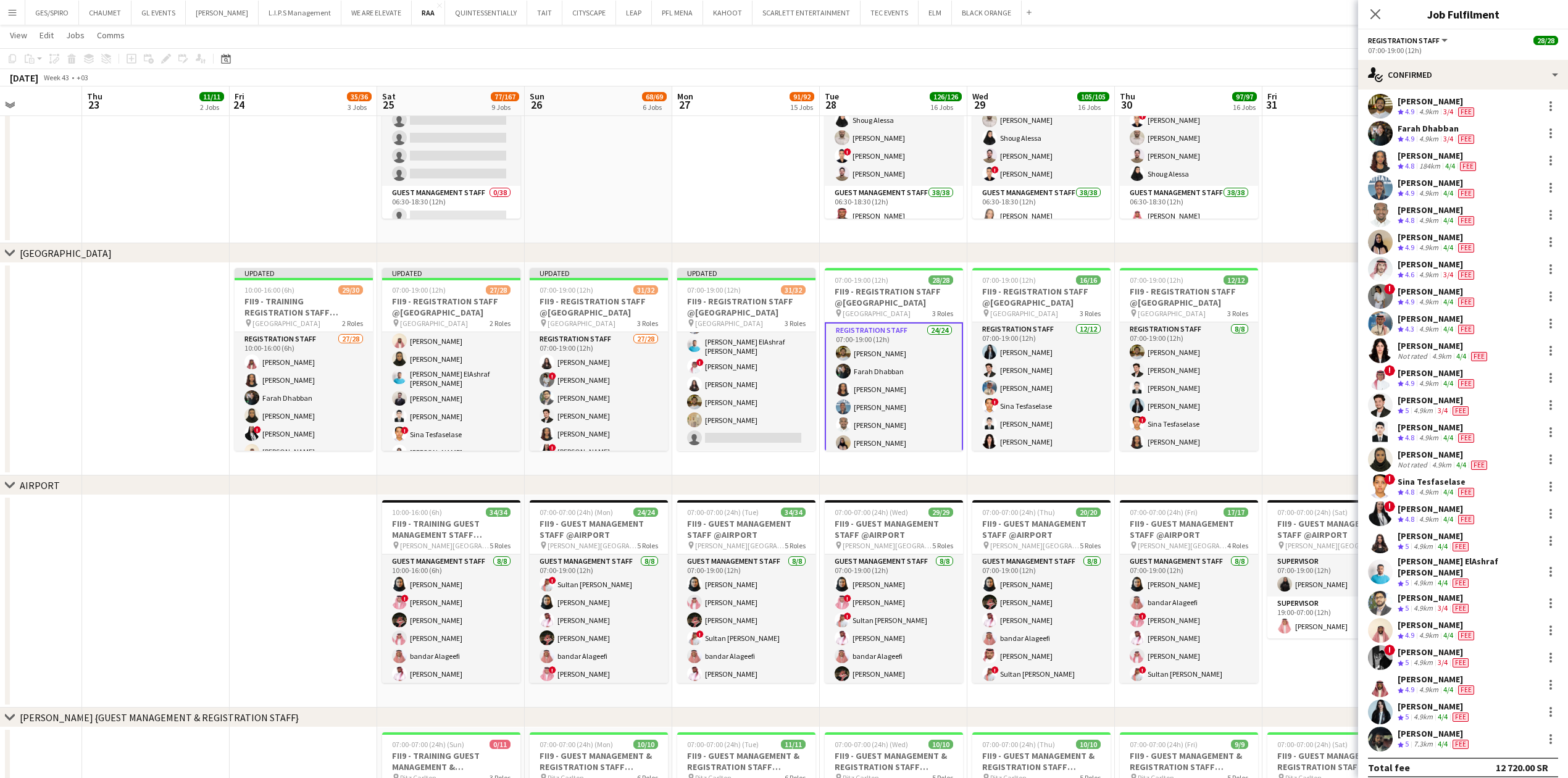
scroll to position [32, 0]
click at [1543, 649] on div at bounding box center [1550, 656] width 15 height 15
click at [1509, 591] on span "Remove" at bounding box center [1497, 595] width 76 height 12
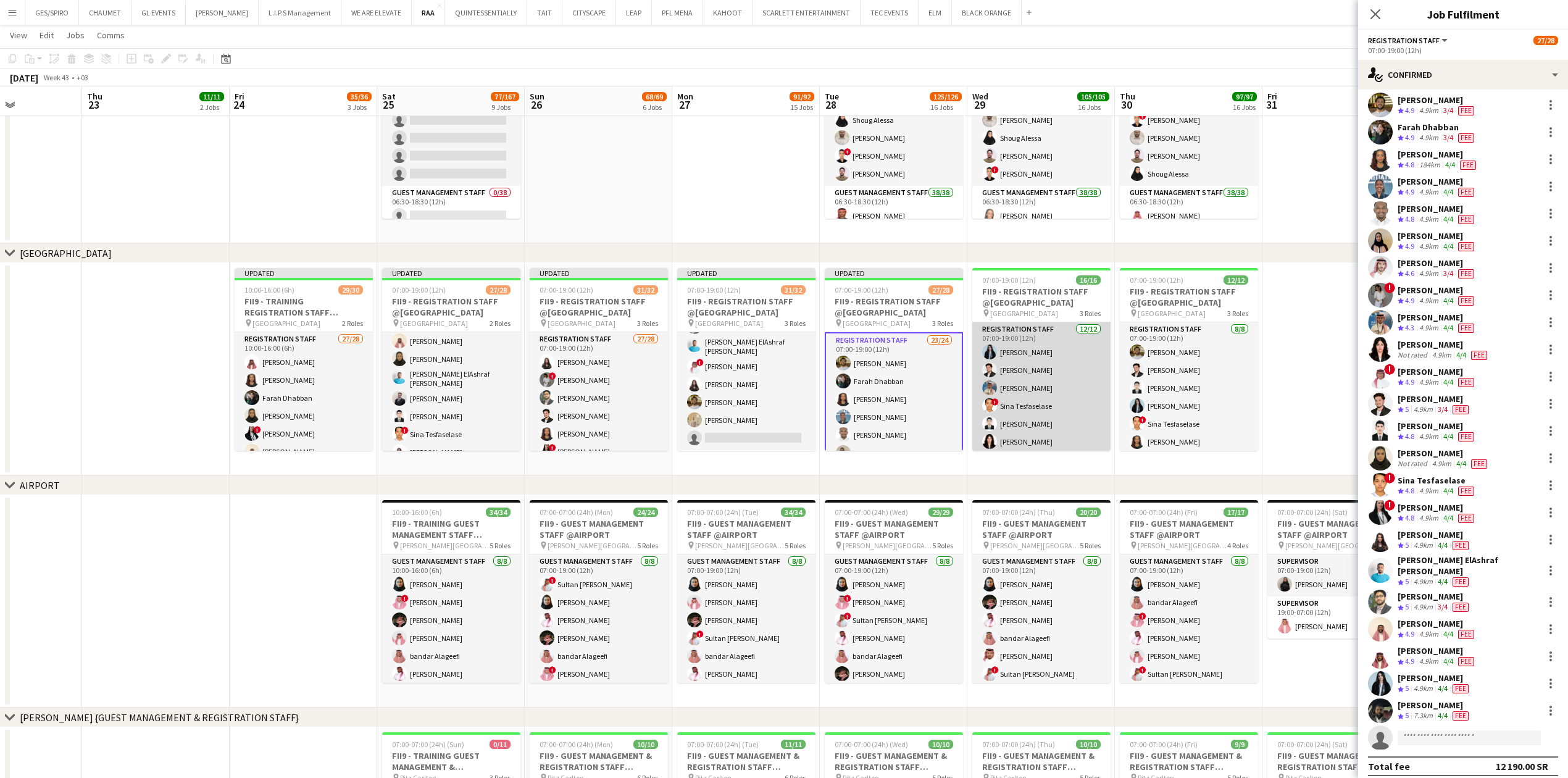
click at [1038, 383] on app-card-role "Registration Staff 12/12 07:00-19:00 (12h) Nourhan Hammad Jawhar Omar Abdulaziz…" at bounding box center [1041, 442] width 138 height 239
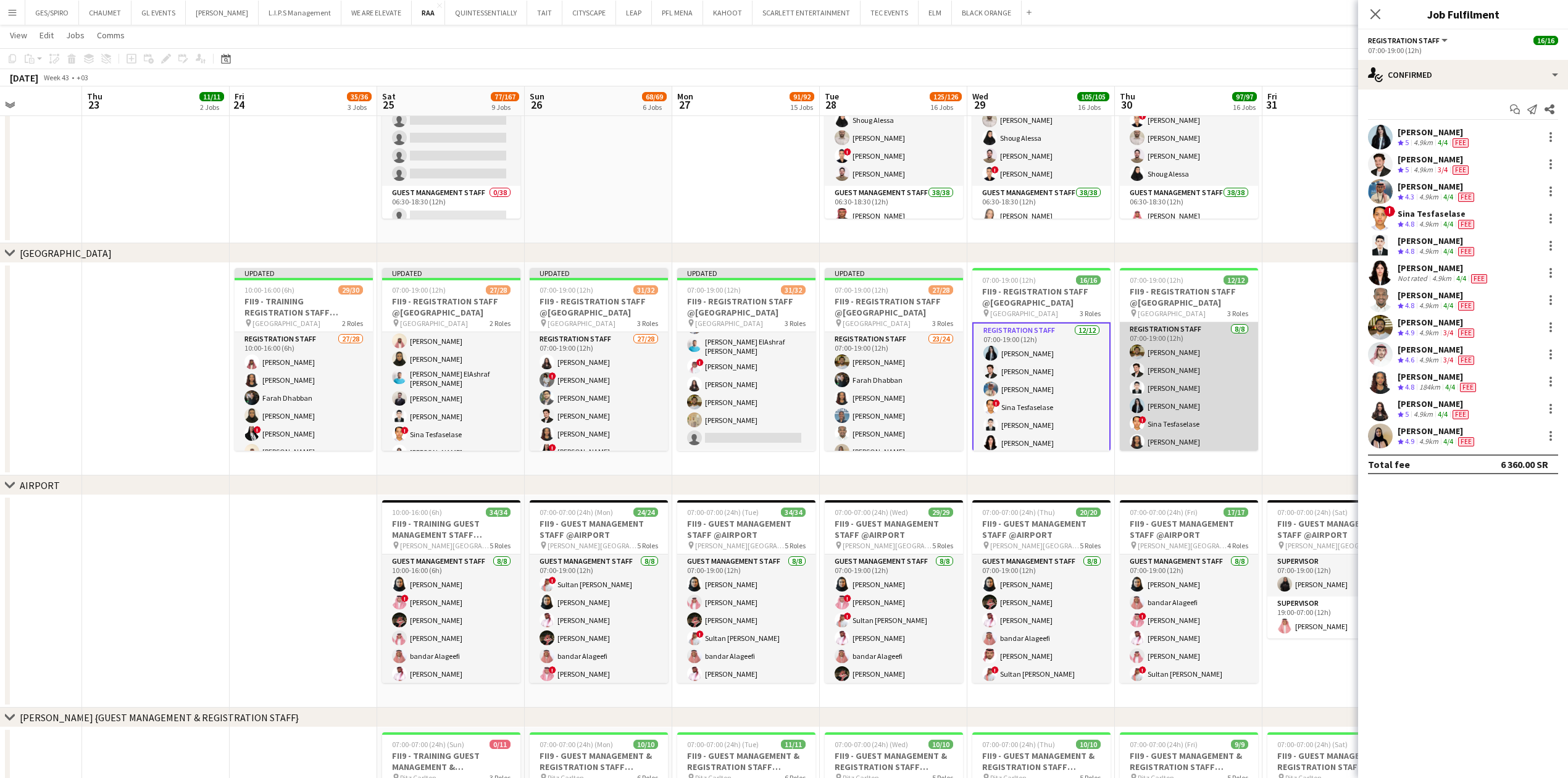
click at [1194, 391] on app-card-role "Registration Staff 8/8 07:00-19:00 (12h) Abdullah Wagih Jawhar Omar Afnan Abdul…" at bounding box center [1189, 406] width 138 height 167
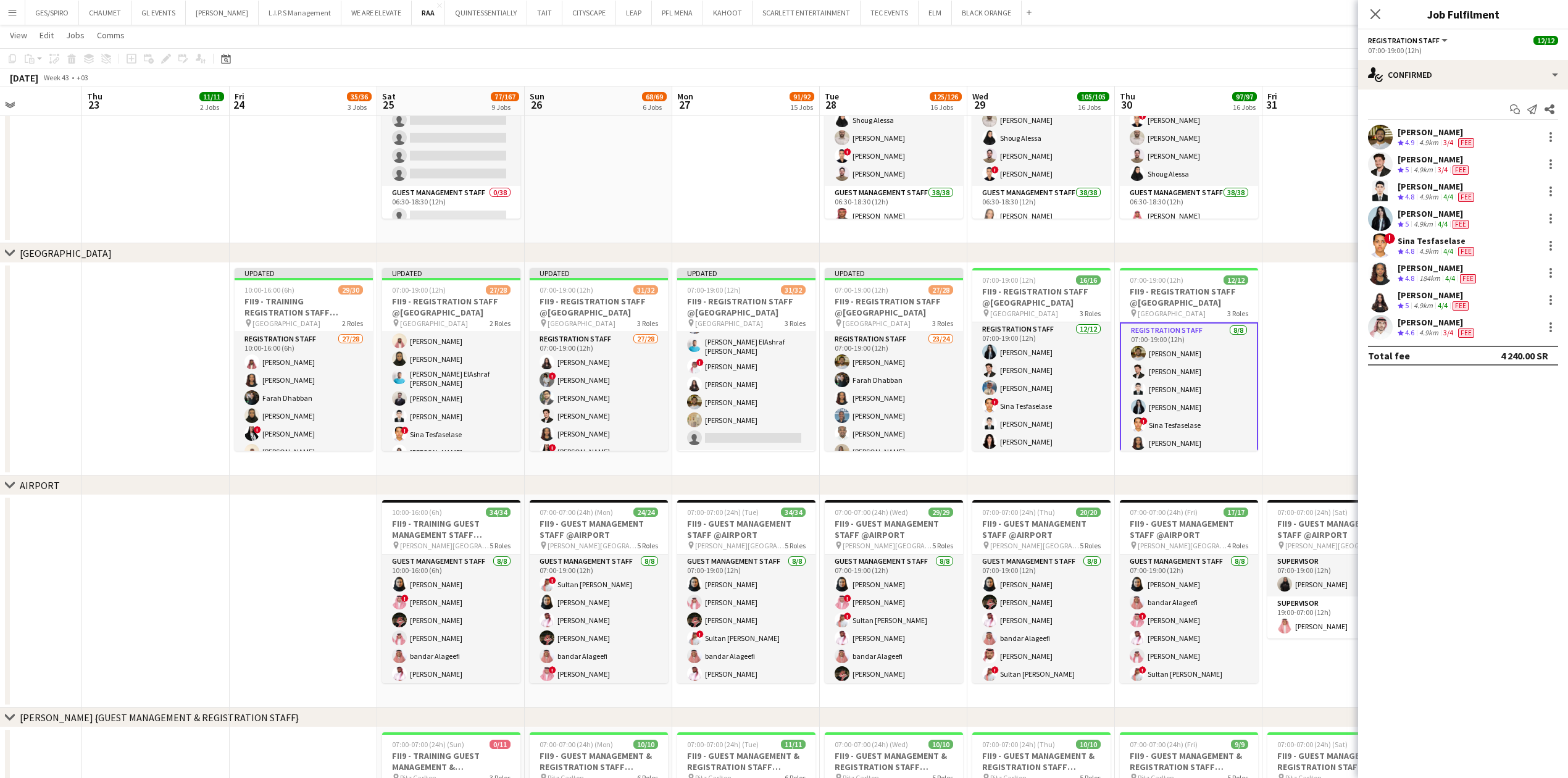
click at [1300, 159] on app-date-cell at bounding box center [1336, 137] width 147 height 213
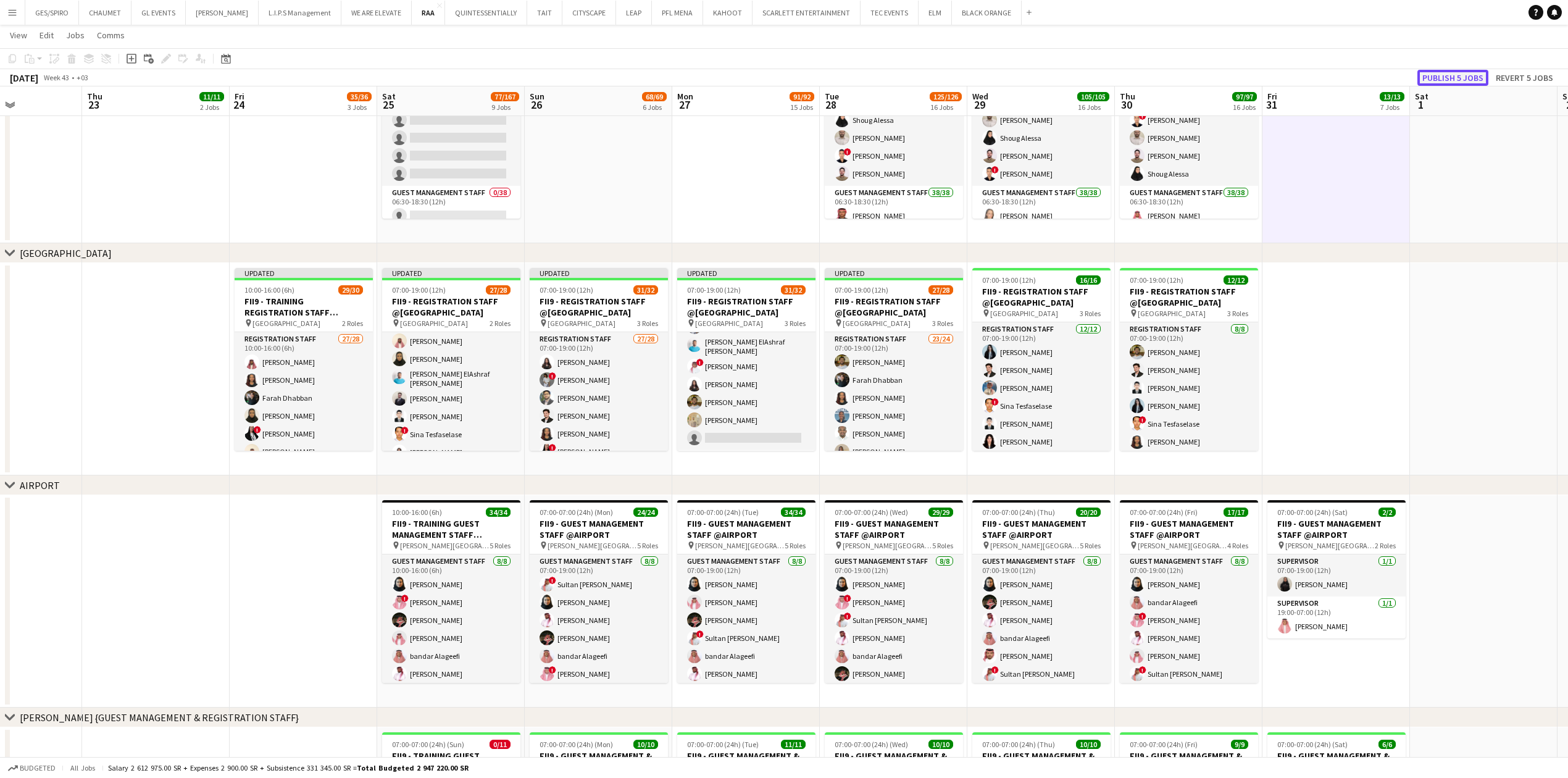
click at [1450, 78] on button "Publish 5 jobs" at bounding box center [1453, 78] width 71 height 16
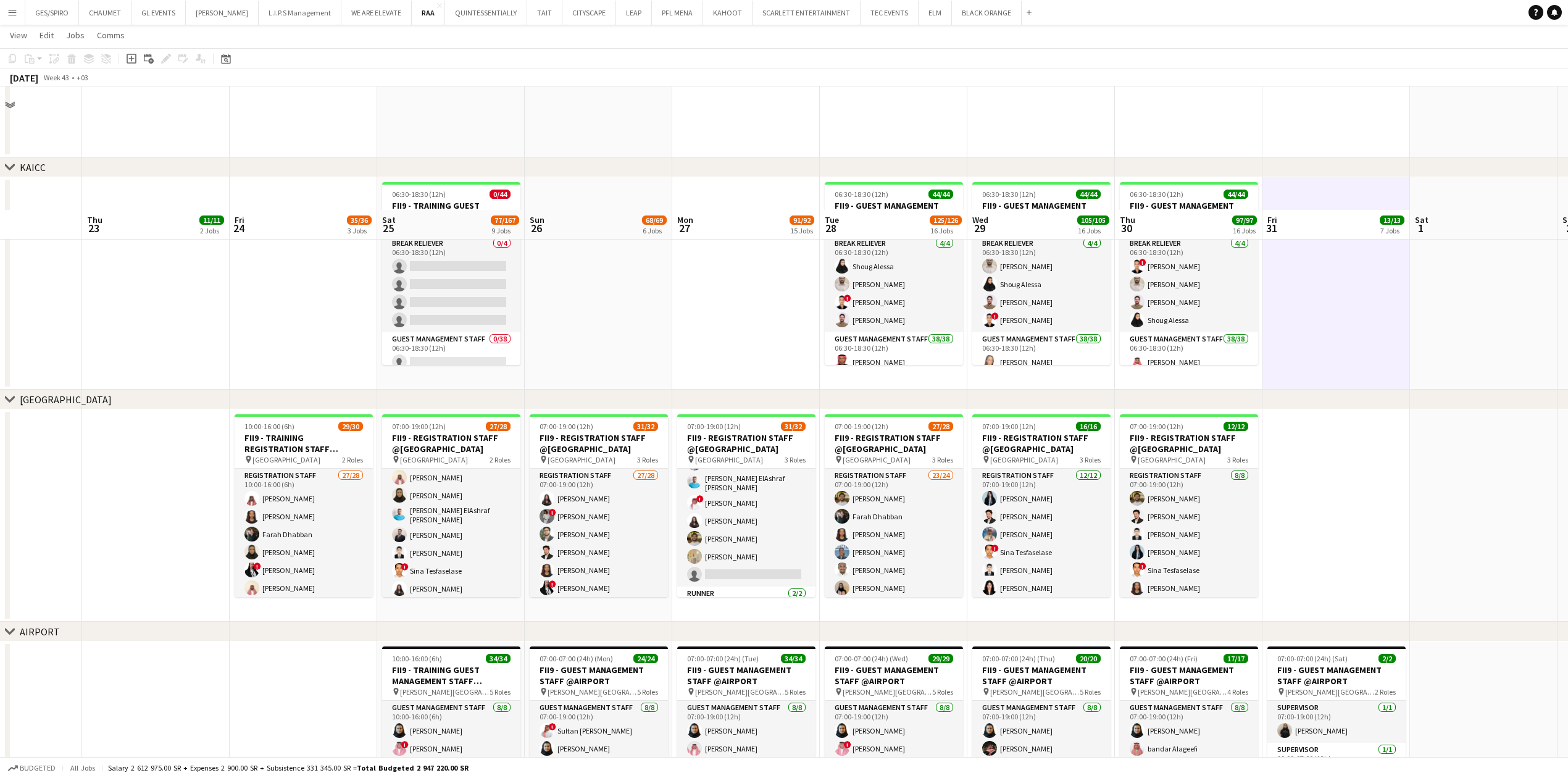
scroll to position [672, 0]
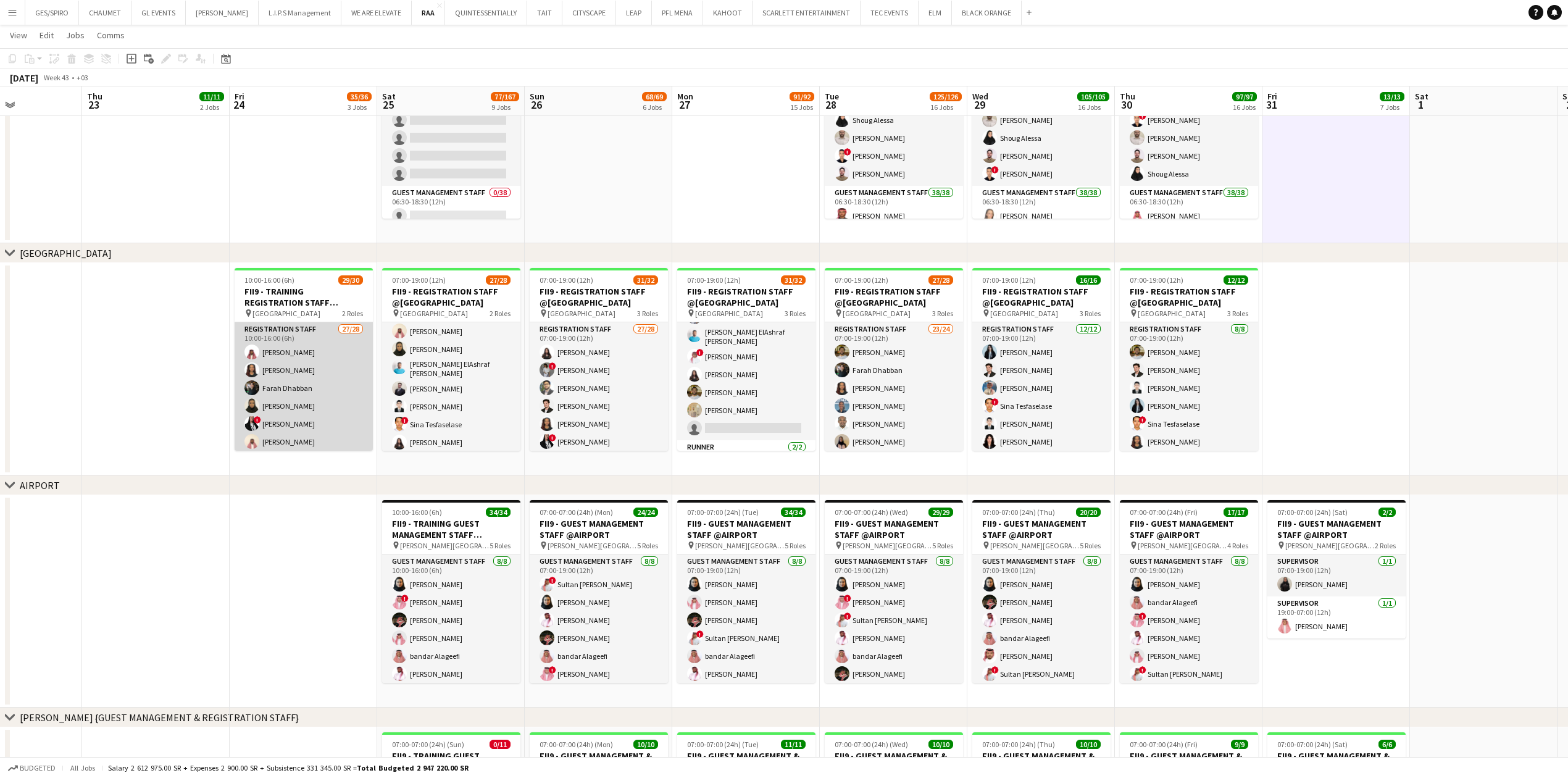
click at [280, 369] on app-card-role "Registration Staff 27/28 10:00-16:00 (6h) Faisal Mahmoud Rawnaq Mcnemir Farah D…" at bounding box center [304, 587] width 138 height 529
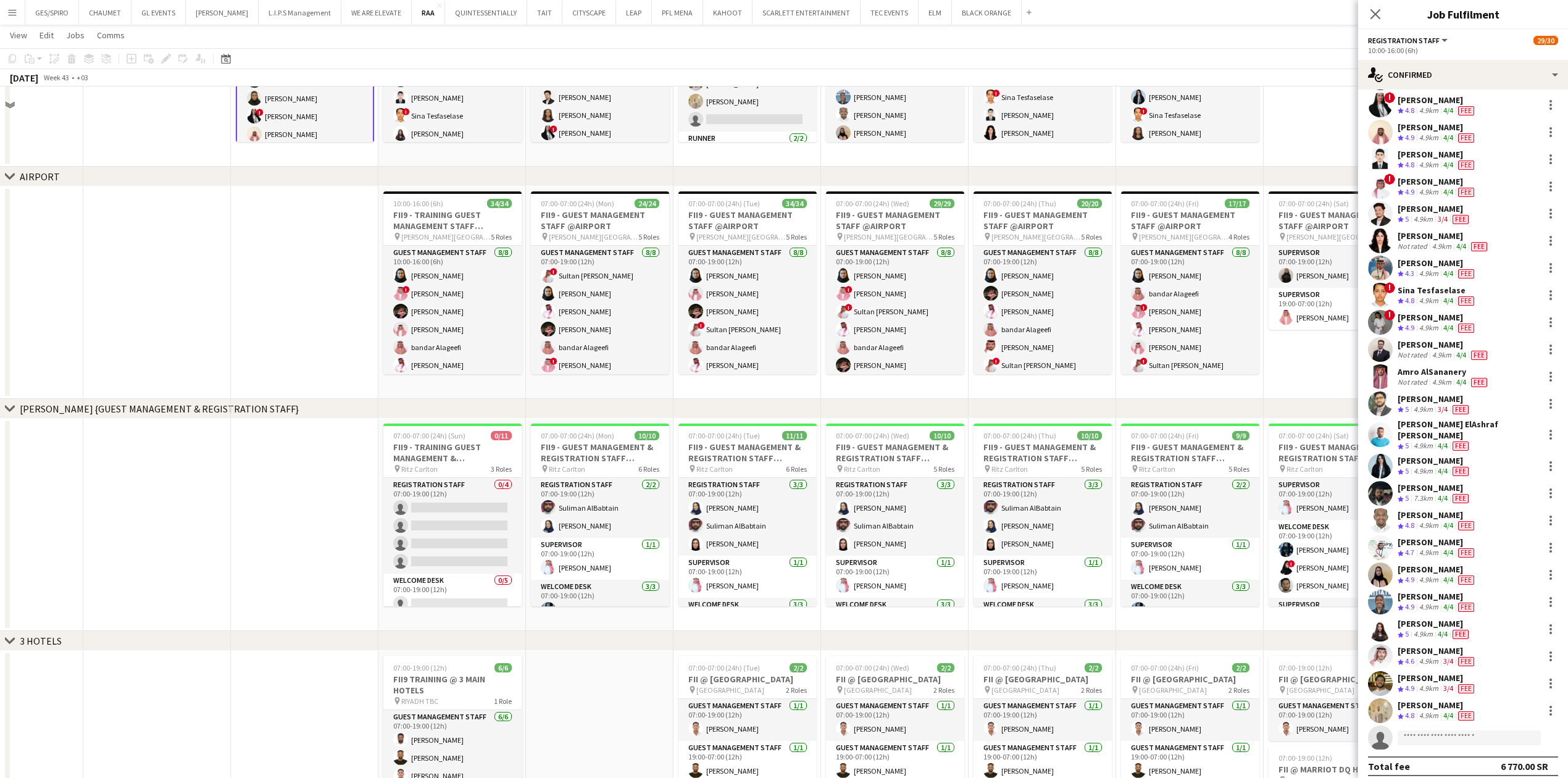
scroll to position [1248, 0]
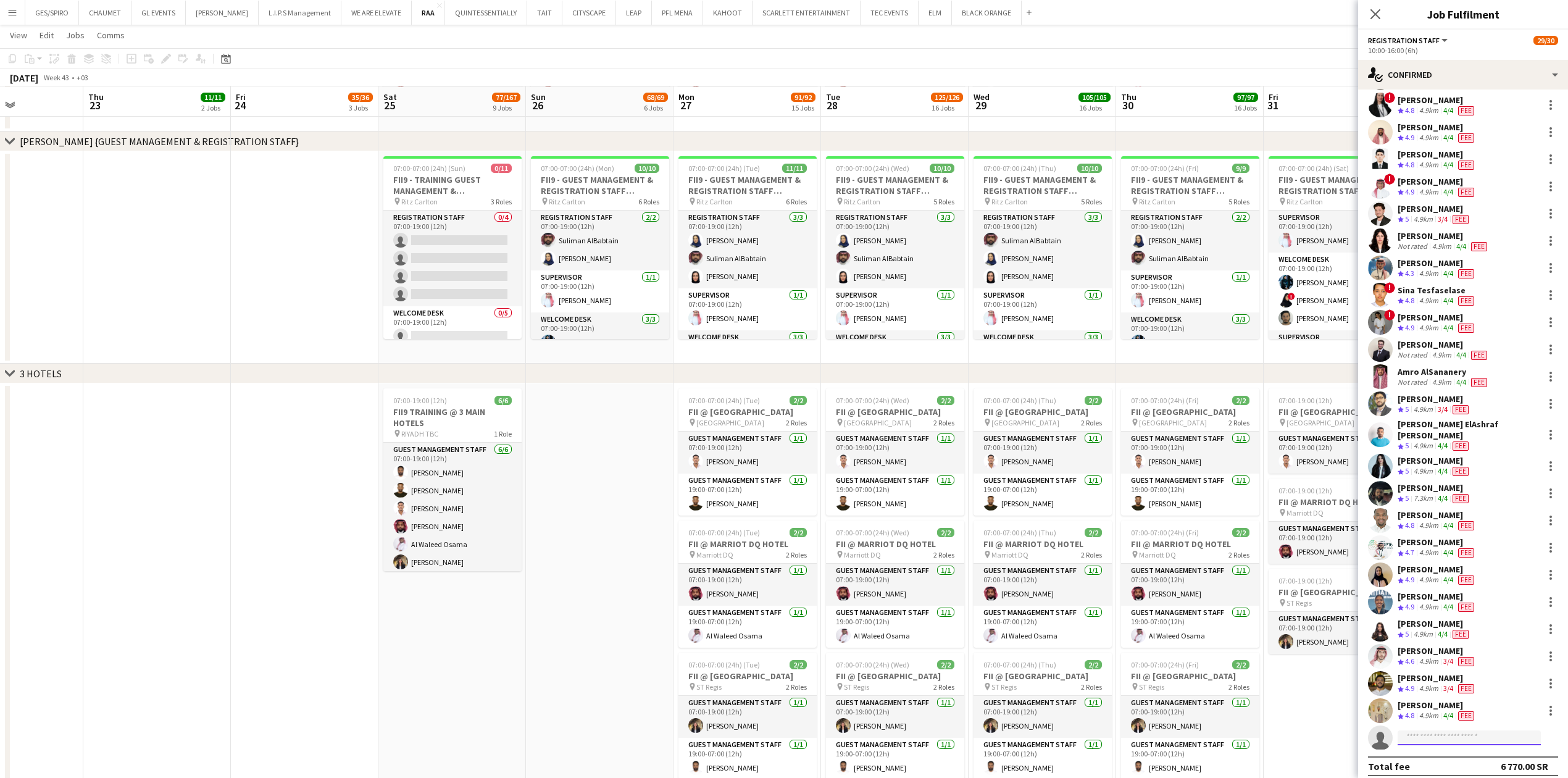
click at [1418, 730] on input at bounding box center [1470, 737] width 144 height 15
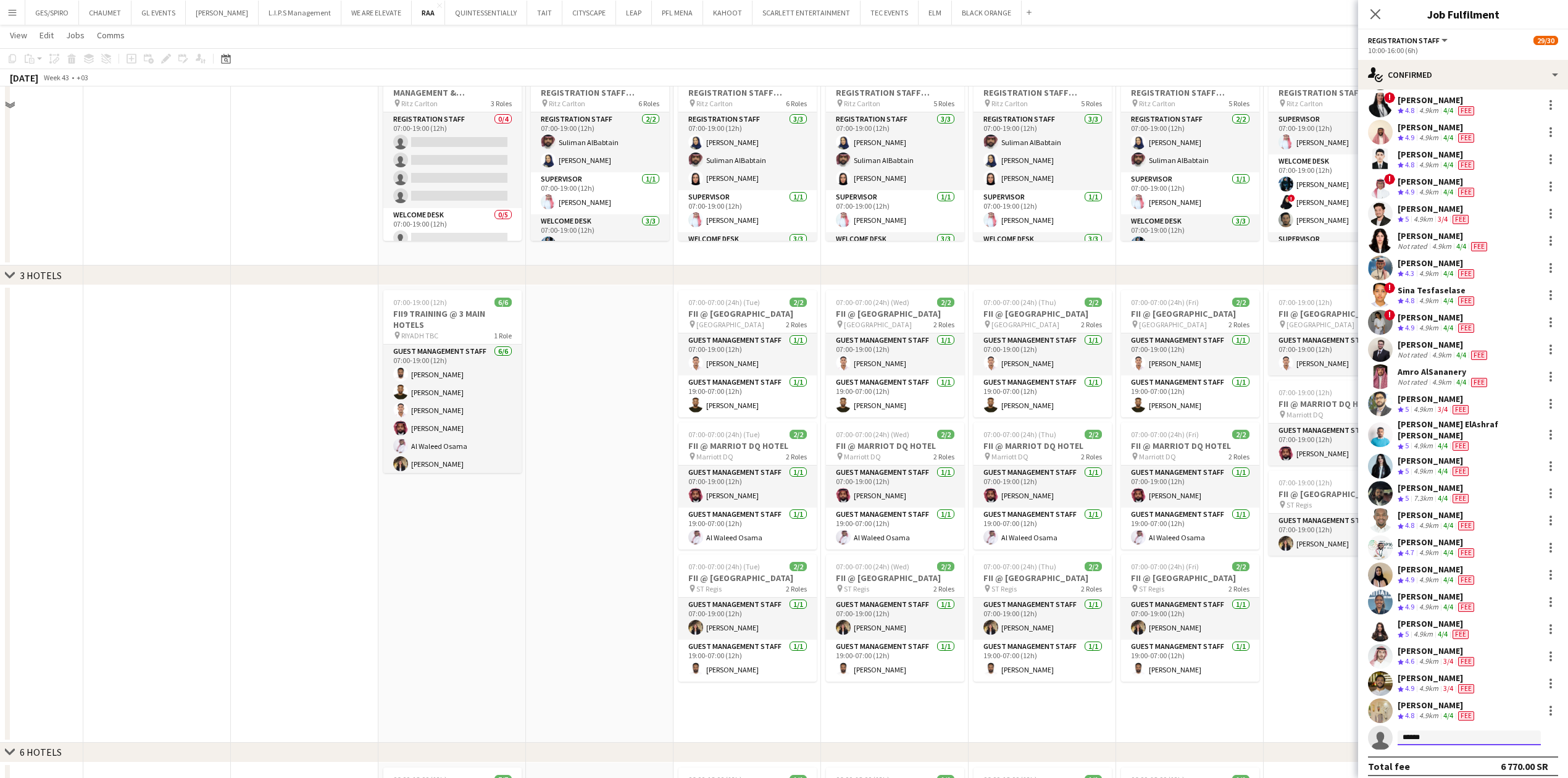
scroll to position [1577, 0]
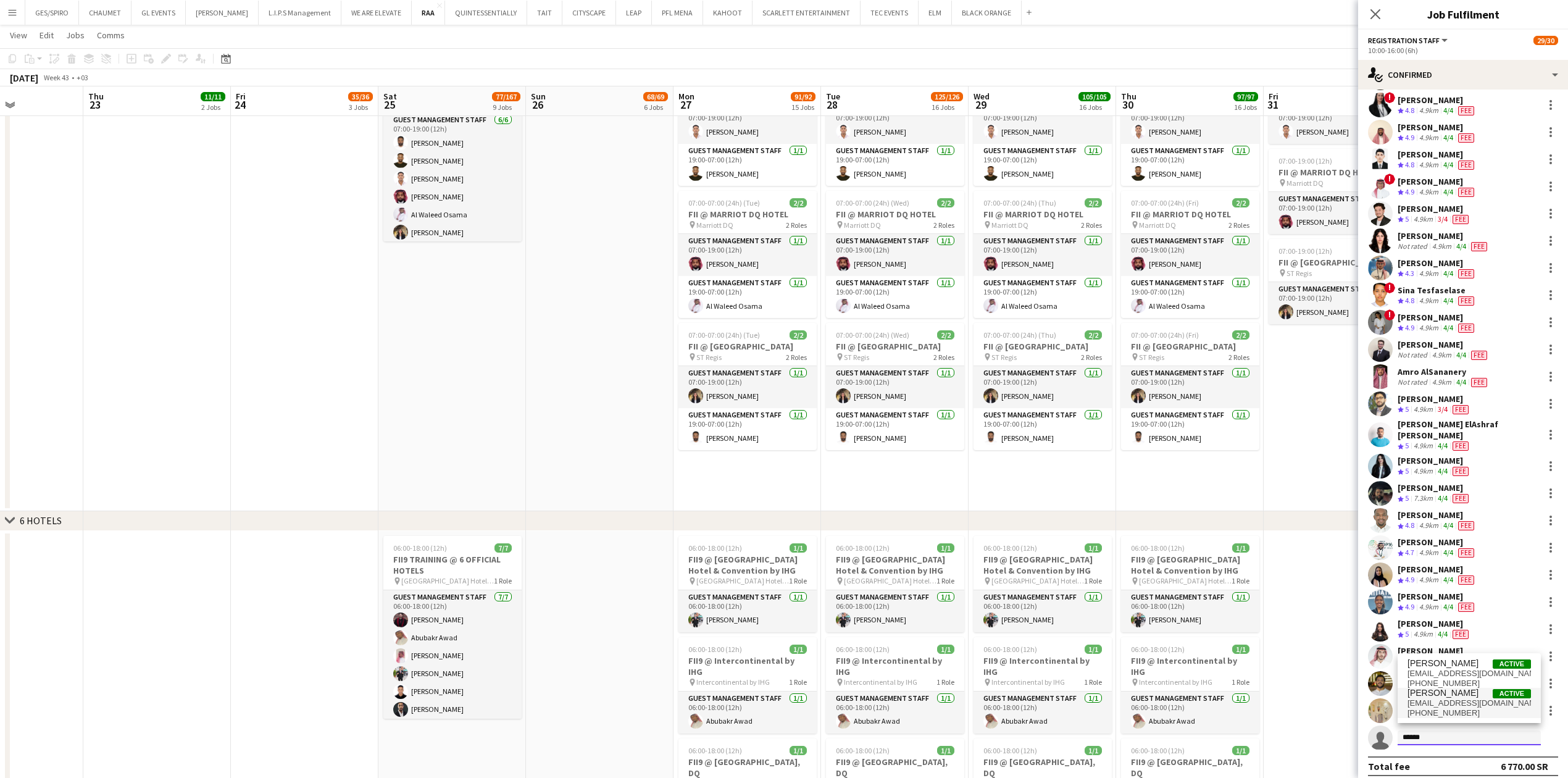
type input "******"
click at [1470, 704] on span "pinkbear0000@icloud.com" at bounding box center [1469, 703] width 123 height 10
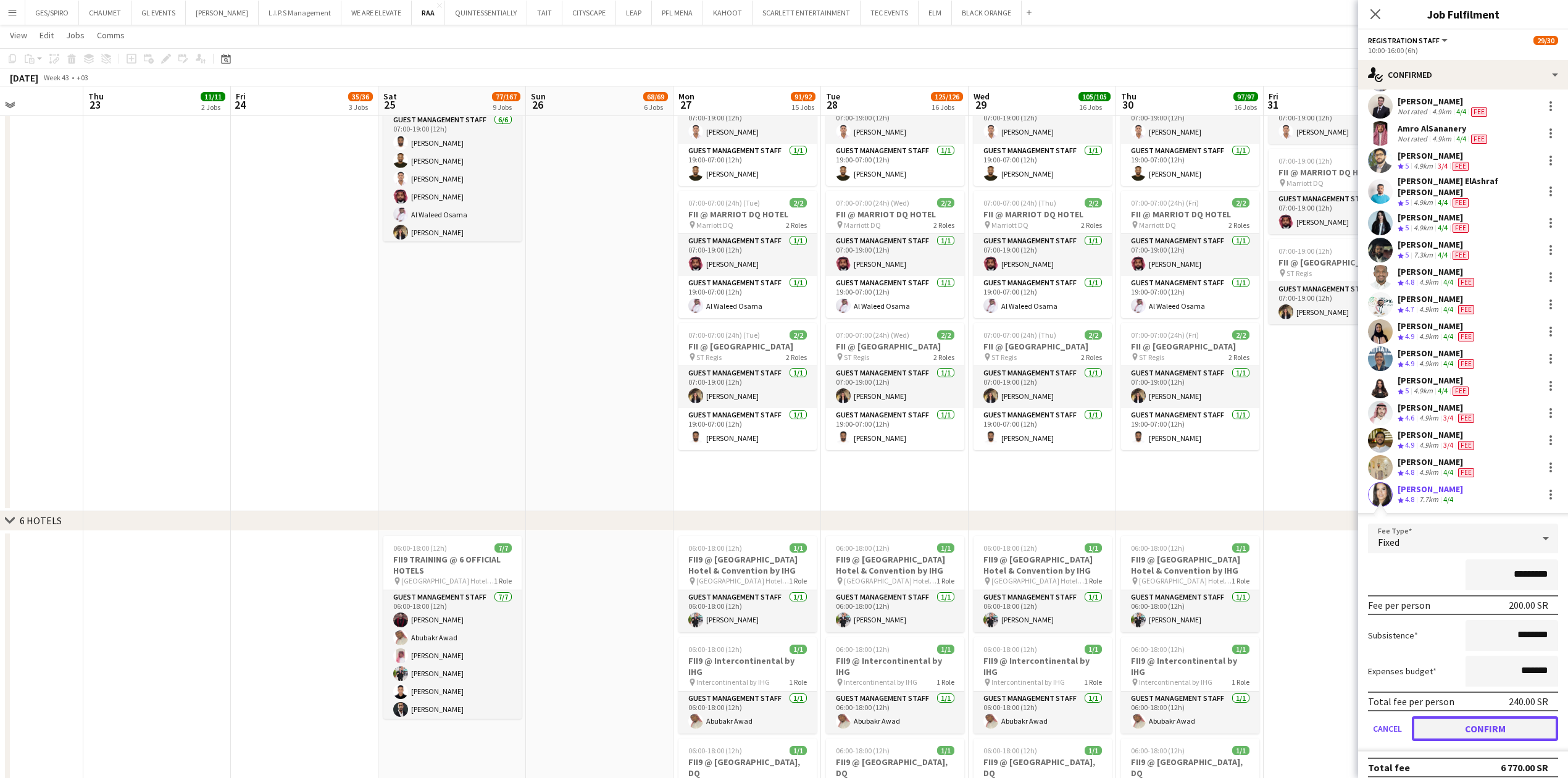
click at [1476, 722] on button "Confirm" at bounding box center [1485, 728] width 146 height 25
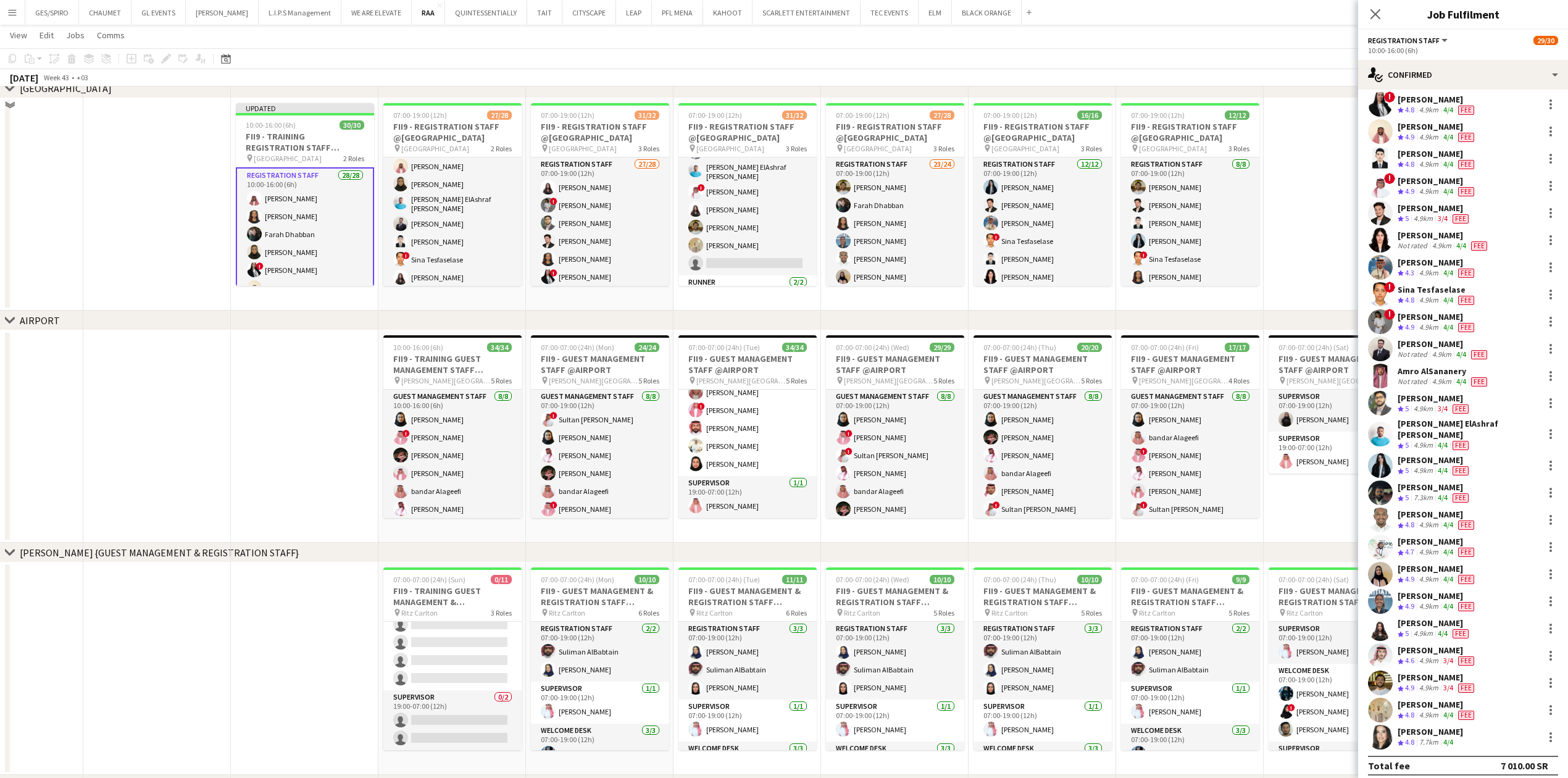
scroll to position [590, 0]
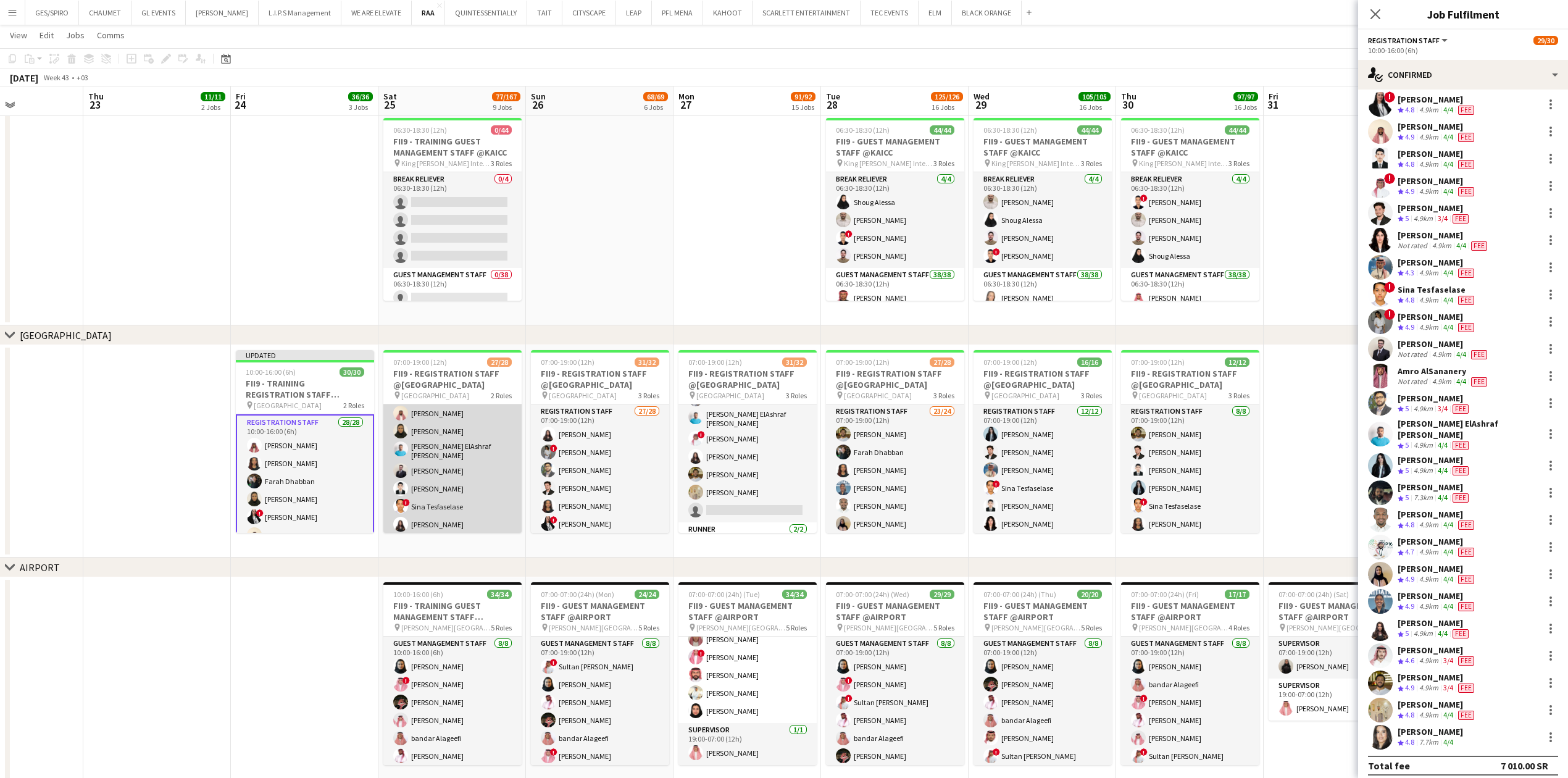
click at [477, 445] on app-card-role "Registration Staff 182A 25/26 07:00-19:00 (12h) Abdullah Altawil ! Salah Elhill…" at bounding box center [452, 486] width 138 height 493
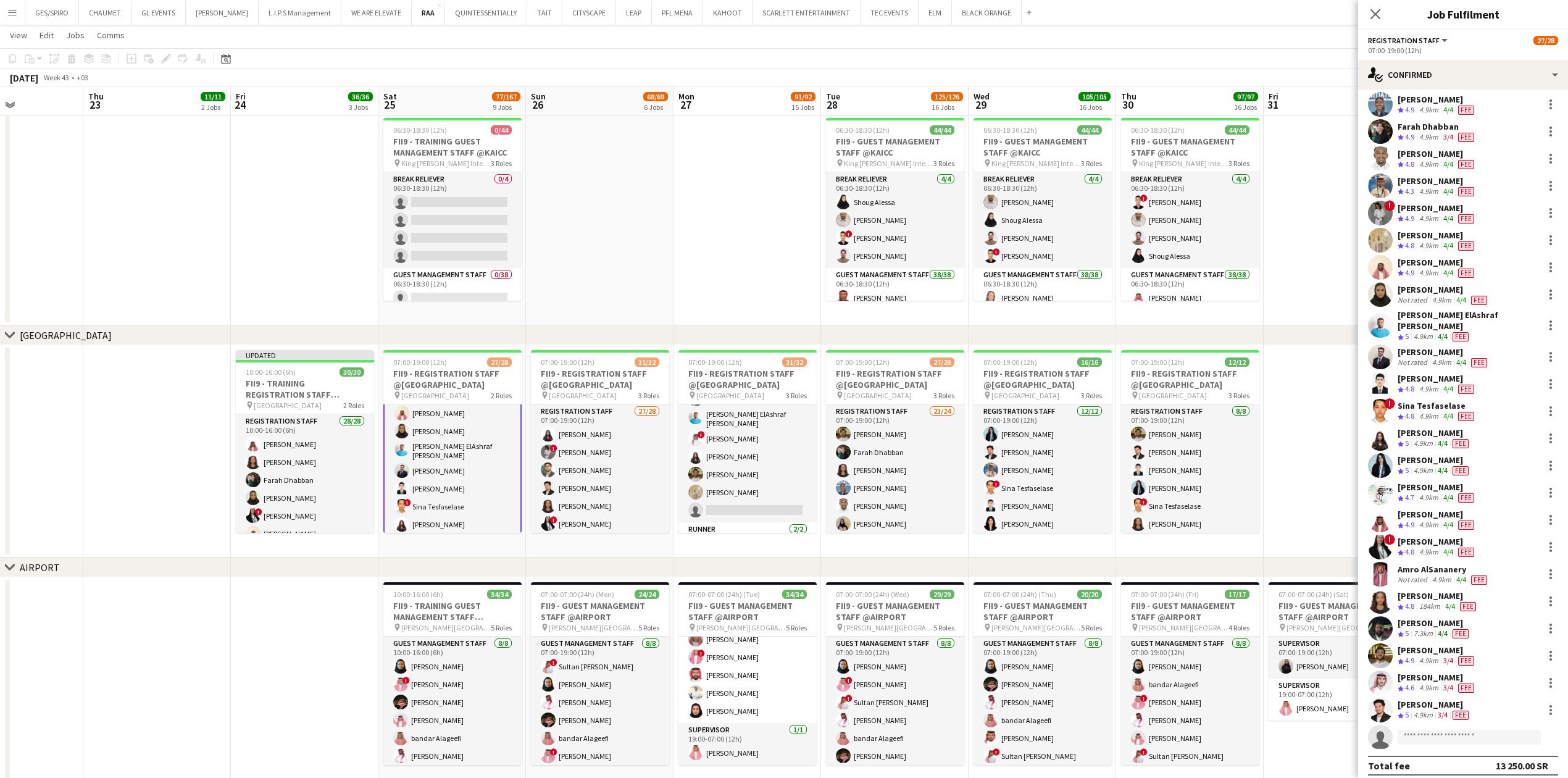
scroll to position [87, 0]
click at [1465, 731] on input at bounding box center [1470, 737] width 144 height 15
type input "*******"
click at [1465, 749] on span "Khawlah Ben Mansour" at bounding box center [1443, 748] width 71 height 11
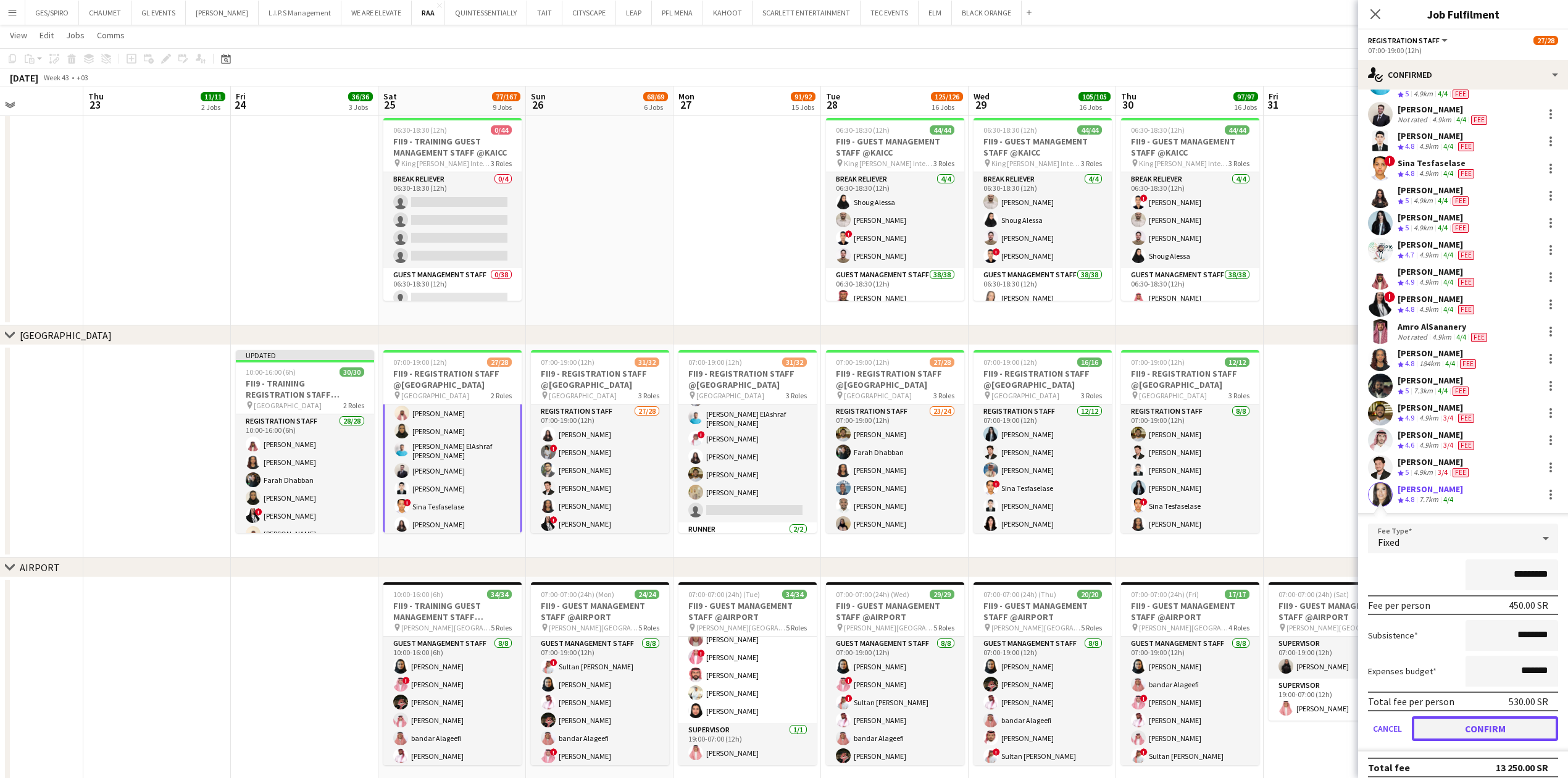
click at [1483, 720] on button "Confirm" at bounding box center [1485, 728] width 146 height 25
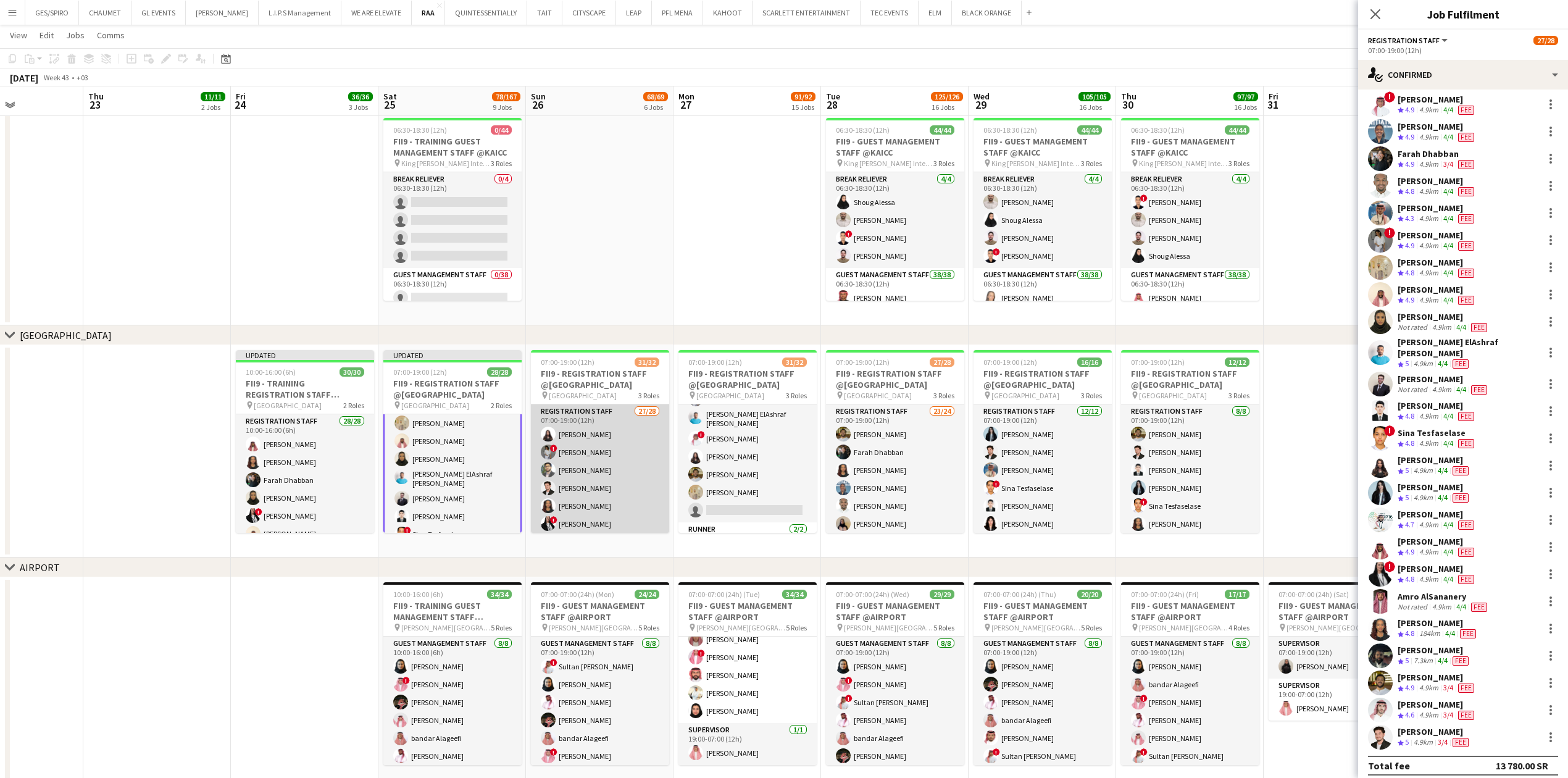
click at [601, 459] on app-card-role "Registration Staff 27/28 07:00-19:00 (12h) Khouloud Ben Mansour ! Haneen Tahir …" at bounding box center [600, 668] width 138 height 529
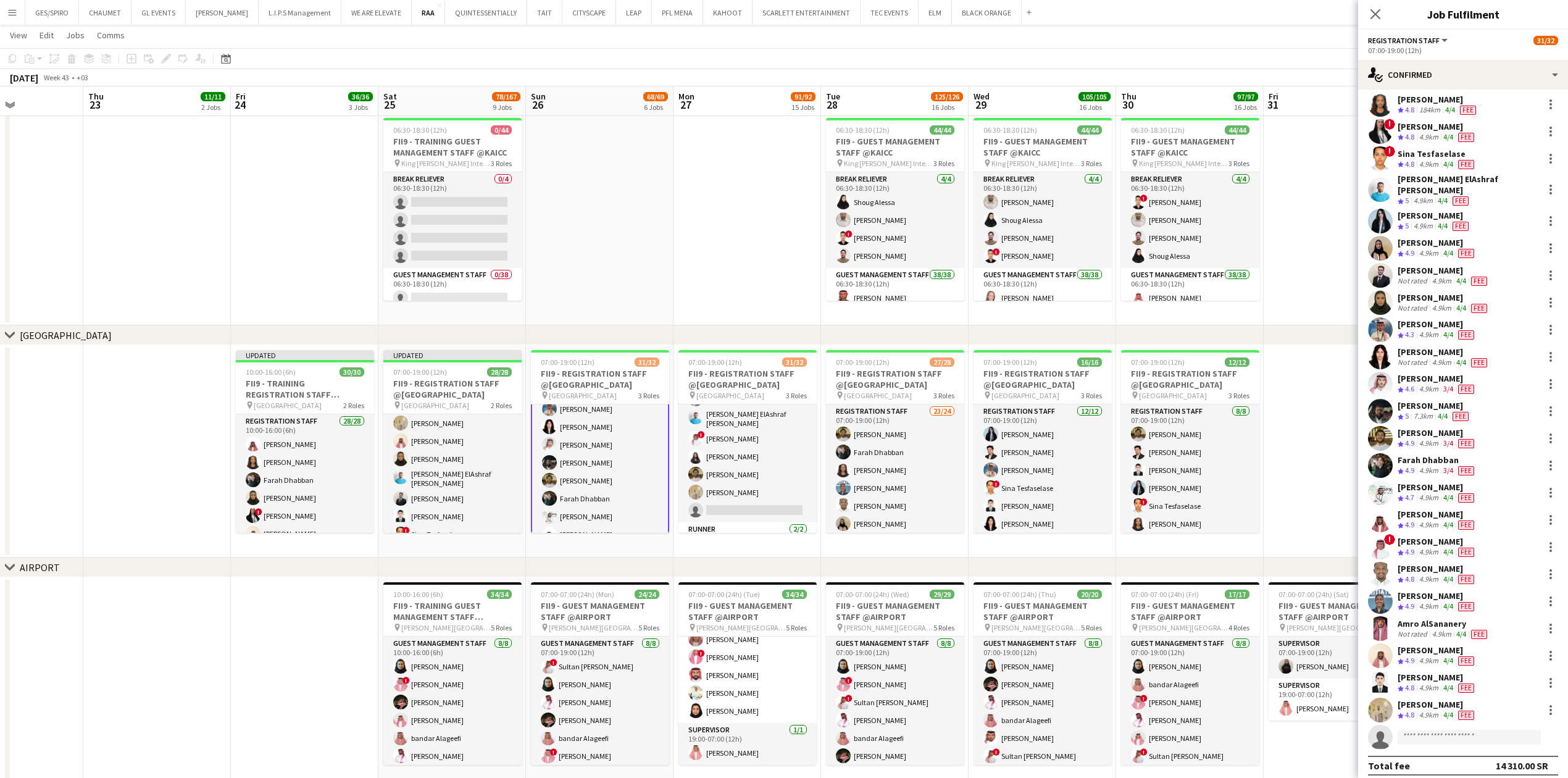
scroll to position [519, 0]
click at [1484, 729] on input at bounding box center [1470, 736] width 144 height 15
type input "*******"
click at [1472, 764] on span "+966530270732" at bounding box center [1469, 766] width 123 height 10
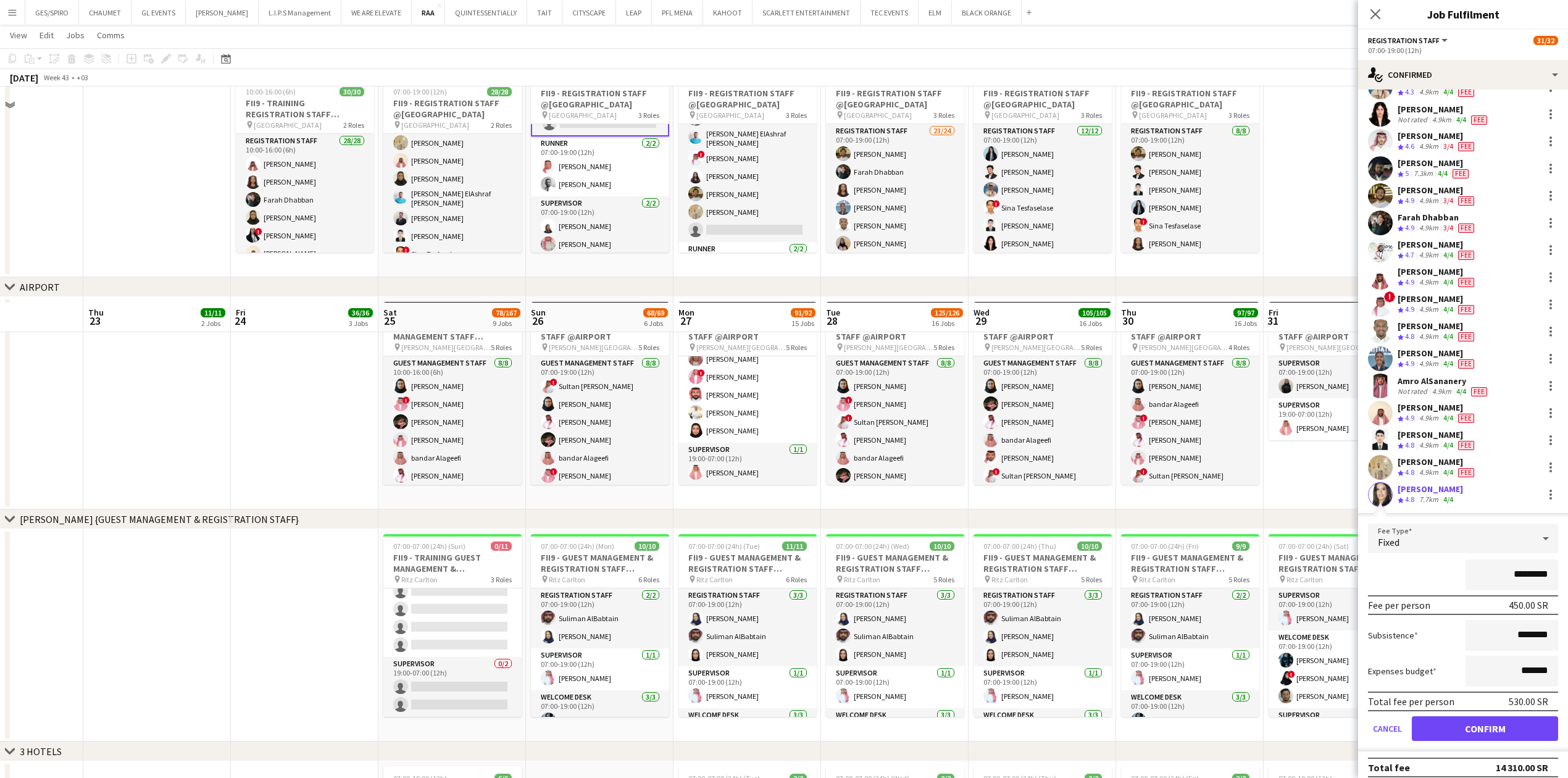
scroll to position [1166, 0]
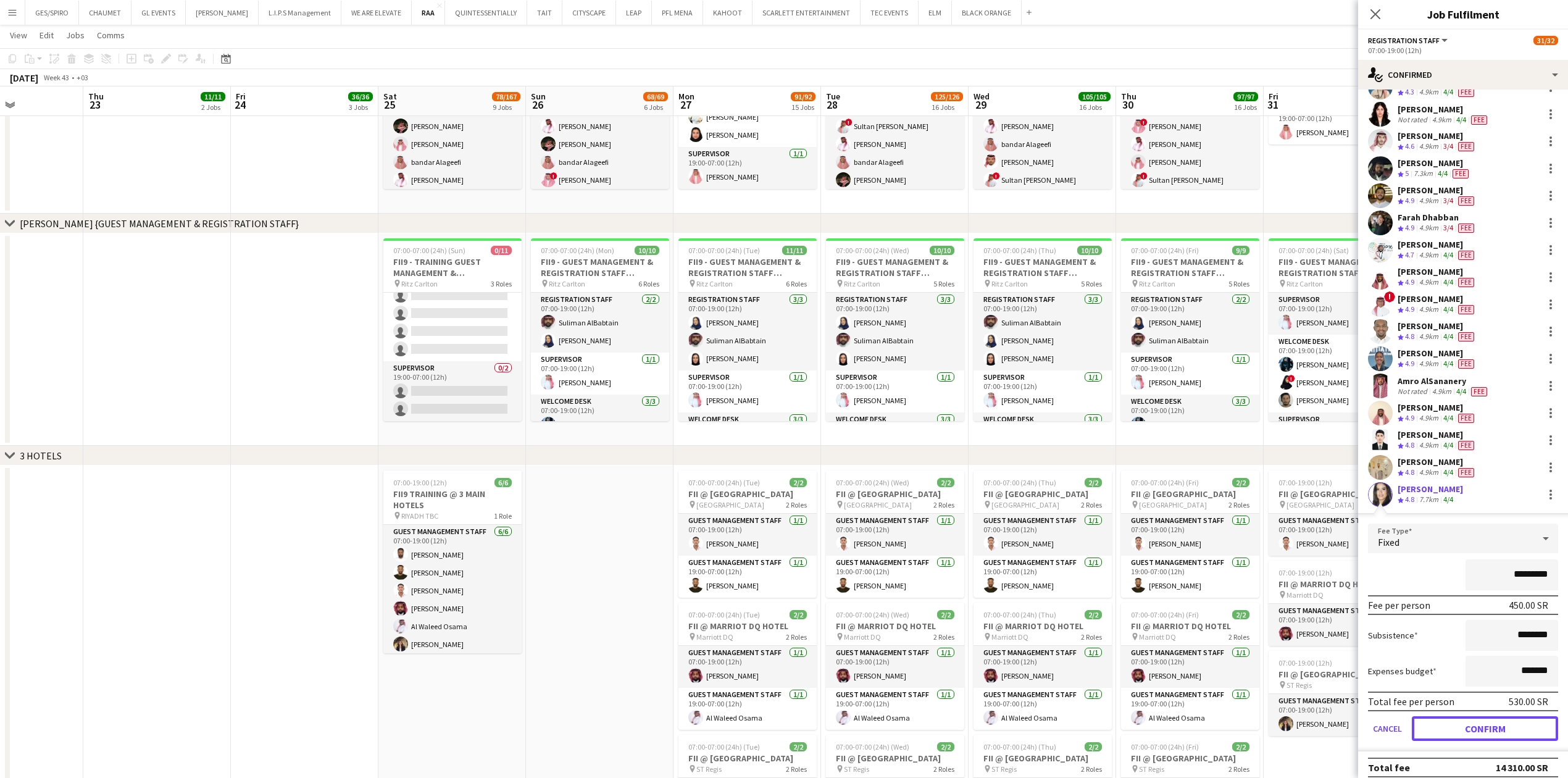
drag, startPoint x: 1483, startPoint y: 720, endPoint x: 1477, endPoint y: 720, distance: 6.0
click at [1484, 720] on button "Confirm" at bounding box center [1485, 728] width 146 height 25
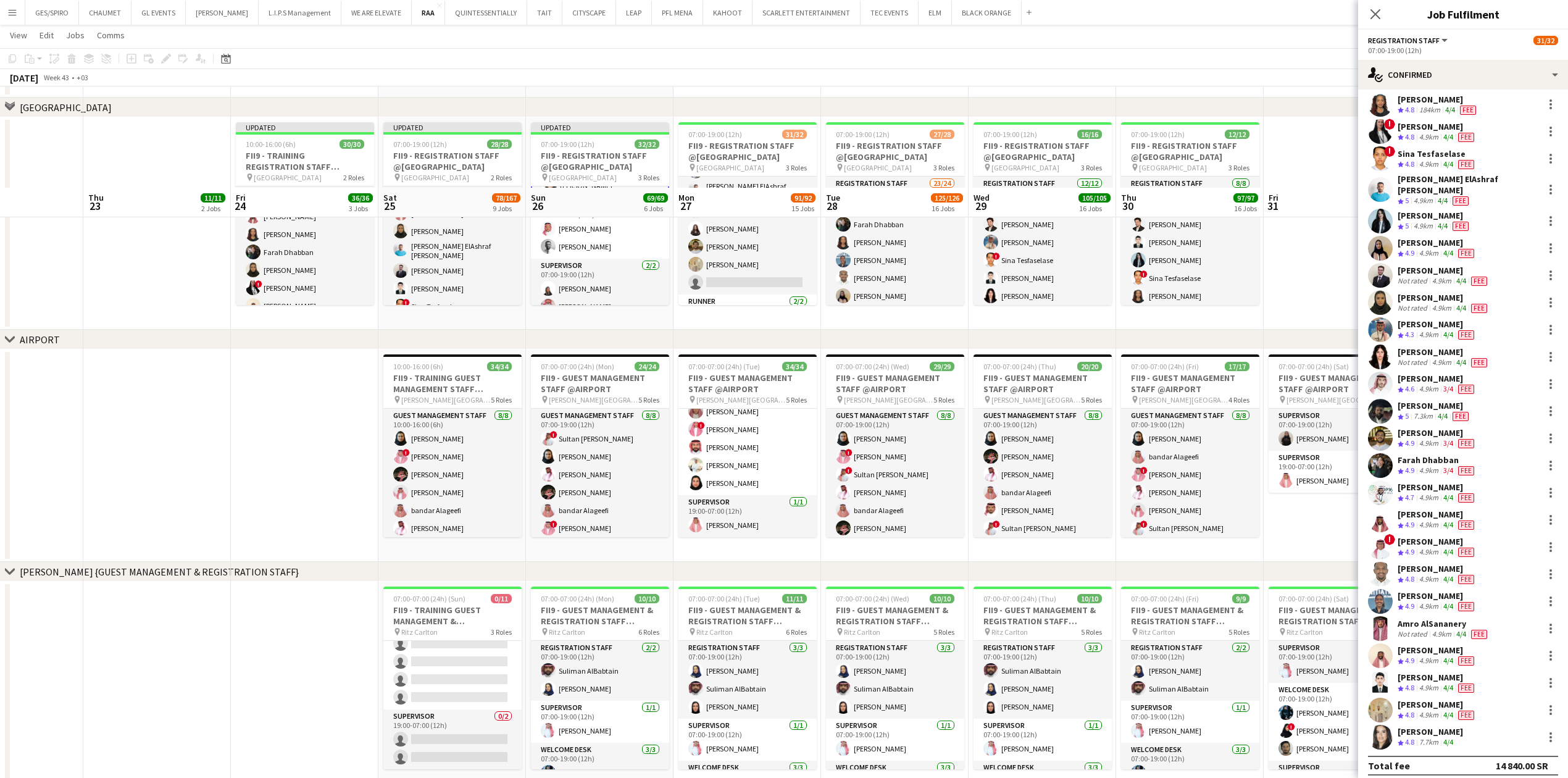
scroll to position [754, 0]
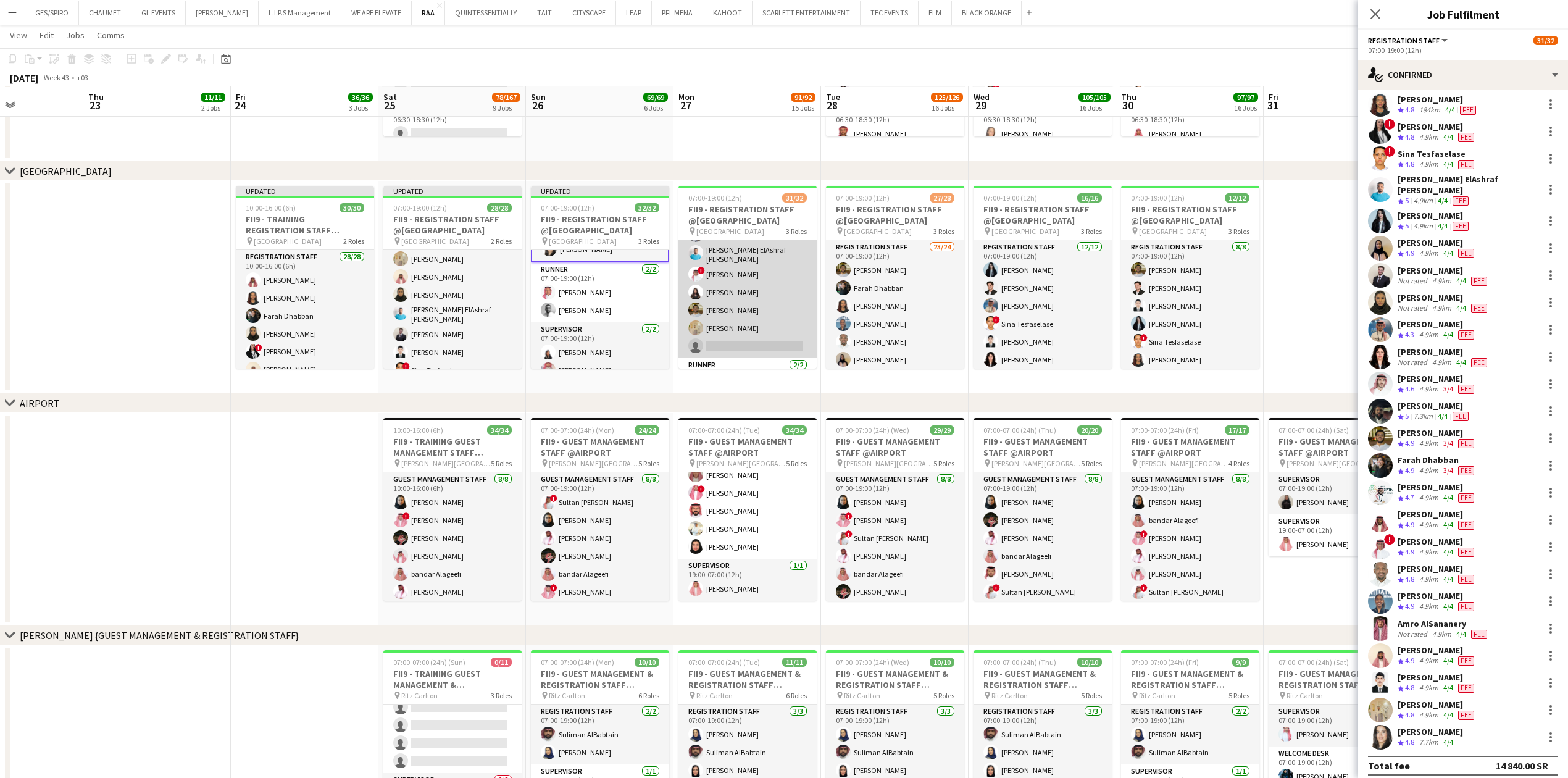
click at [744, 289] on app-card-role "Registration Staff 27/28 07:00-19:00 (12h) Amro AlSananery Faisal Mahmoud Asrar…" at bounding box center [747, 93] width 138 height 529
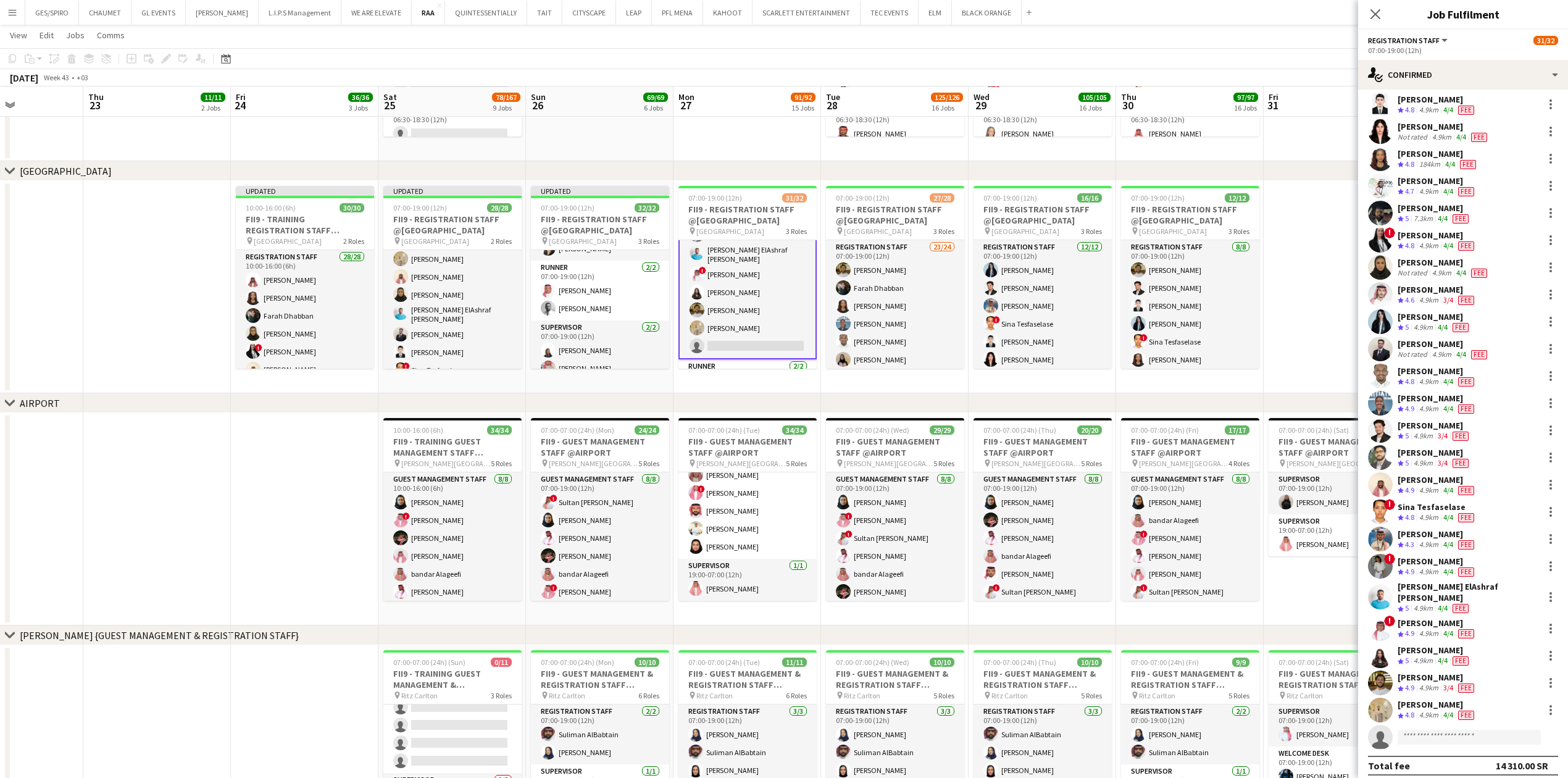
scroll to position [141, 0]
click at [1455, 730] on input at bounding box center [1470, 737] width 144 height 15
type input "******"
click at [1463, 696] on span "Khawlah Ben Mansour" at bounding box center [1443, 693] width 71 height 11
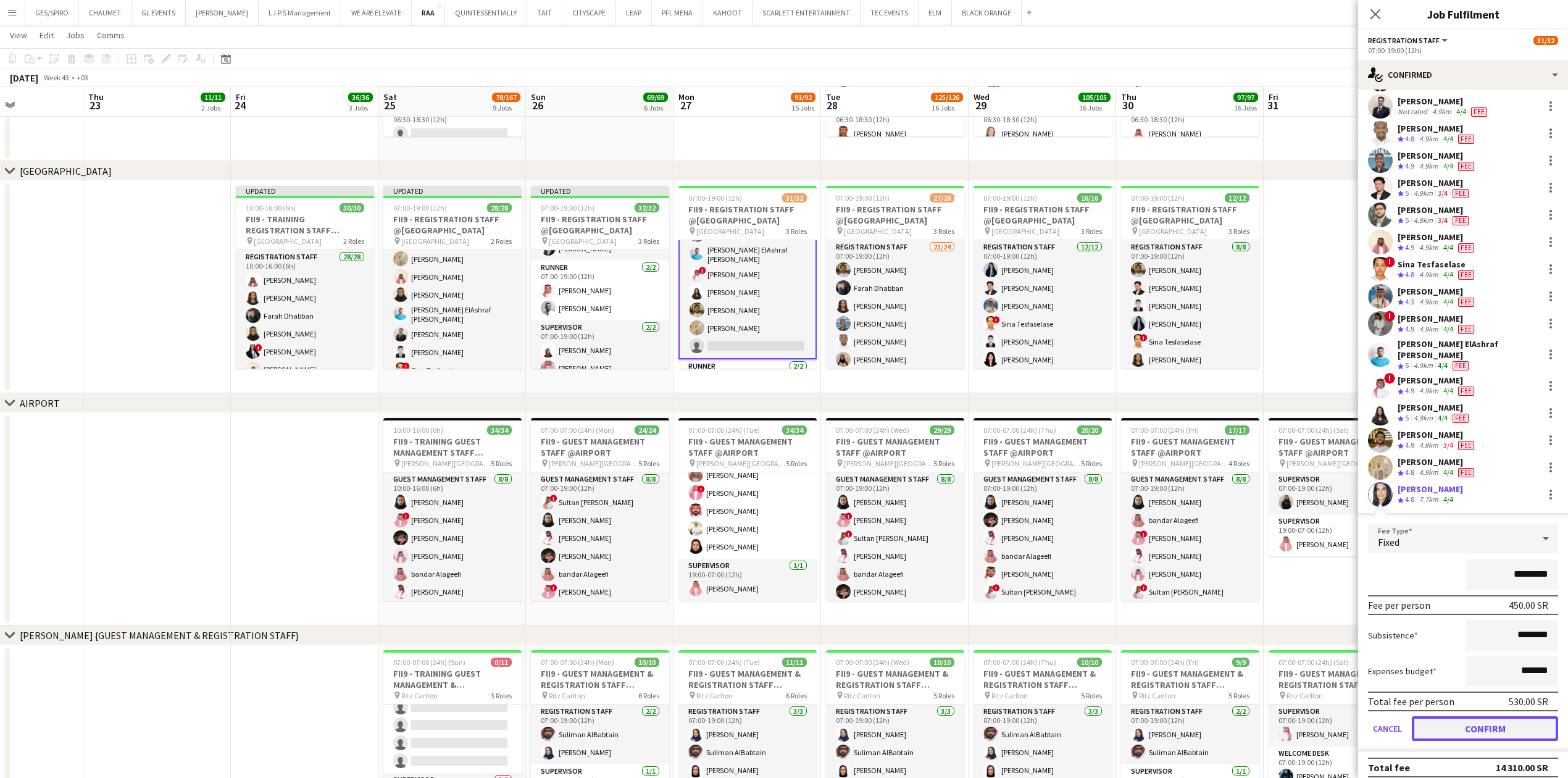
click at [1506, 719] on button "Confirm" at bounding box center [1485, 728] width 146 height 25
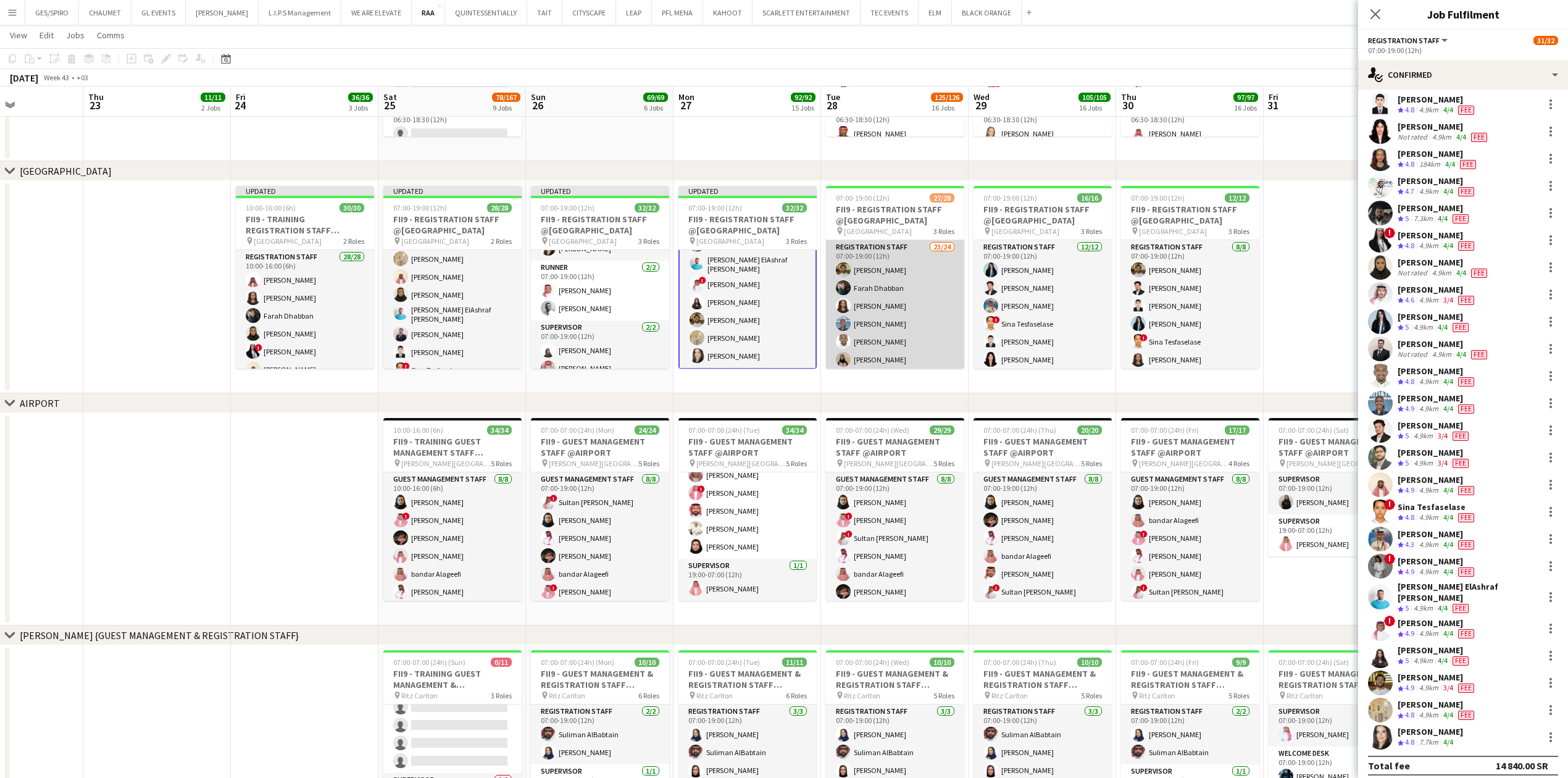
click at [902, 324] on app-card-role "Registration Staff 23/24 07:00-19:00 (12h) Abdullah Wagih Farah Dhabban Rawnaq …" at bounding box center [895, 469] width 138 height 457
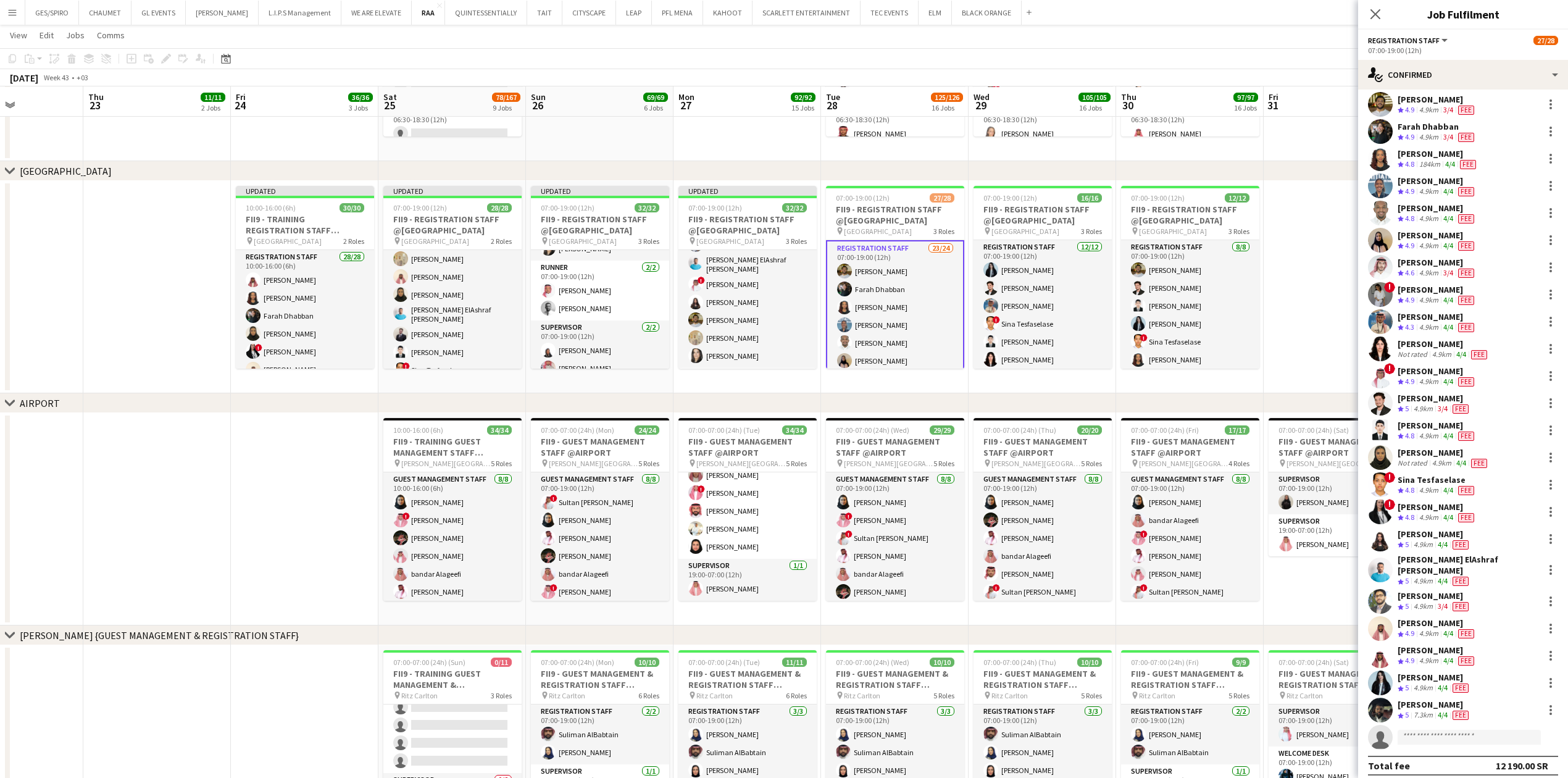
scroll to position [32, 0]
click at [1450, 730] on input at bounding box center [1470, 737] width 144 height 15
type input "*******"
click at [1468, 759] on span "pinkbear0000@icloud.com" at bounding box center [1469, 758] width 123 height 10
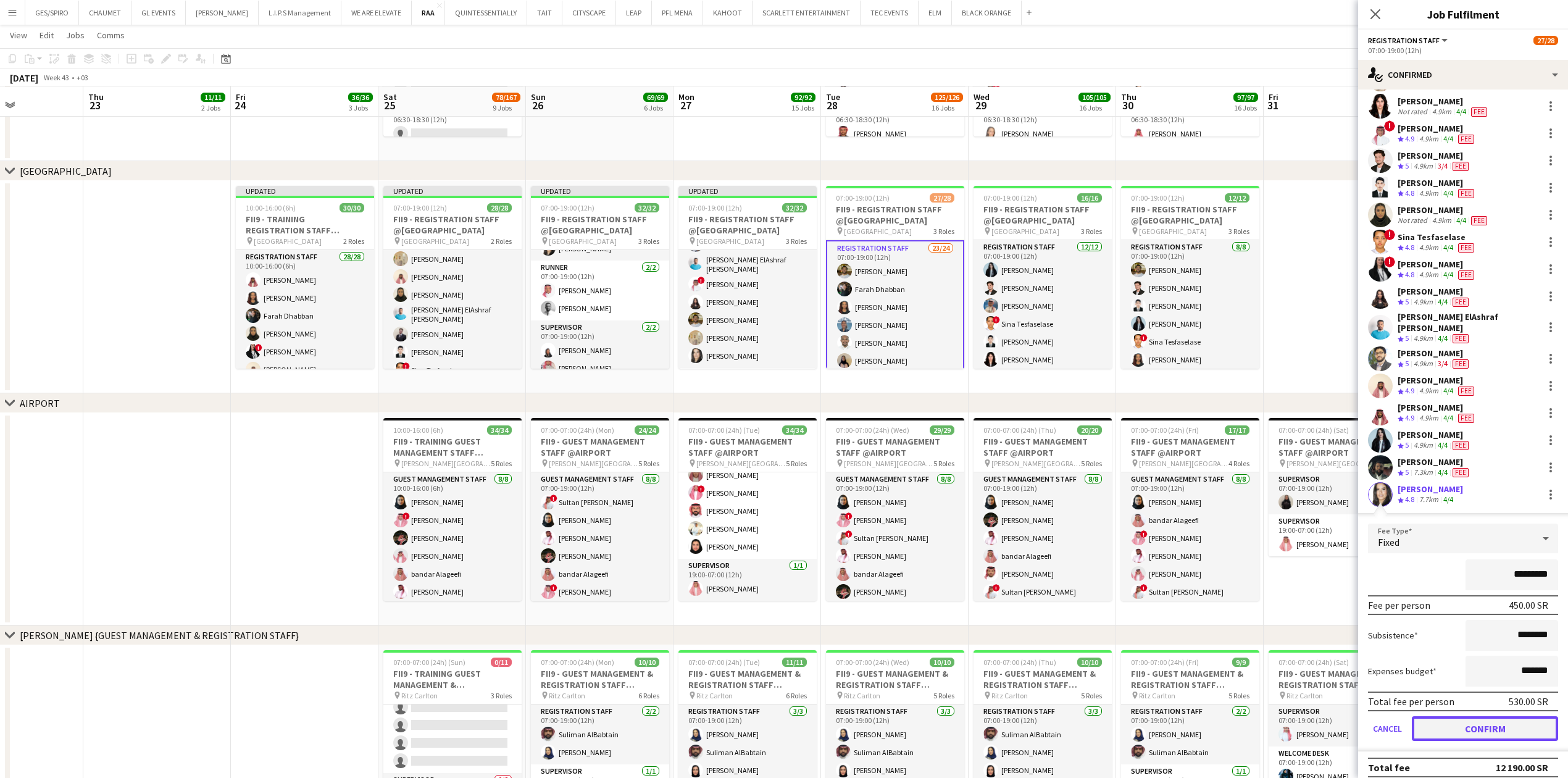
click at [1483, 720] on button "Confirm" at bounding box center [1485, 728] width 146 height 25
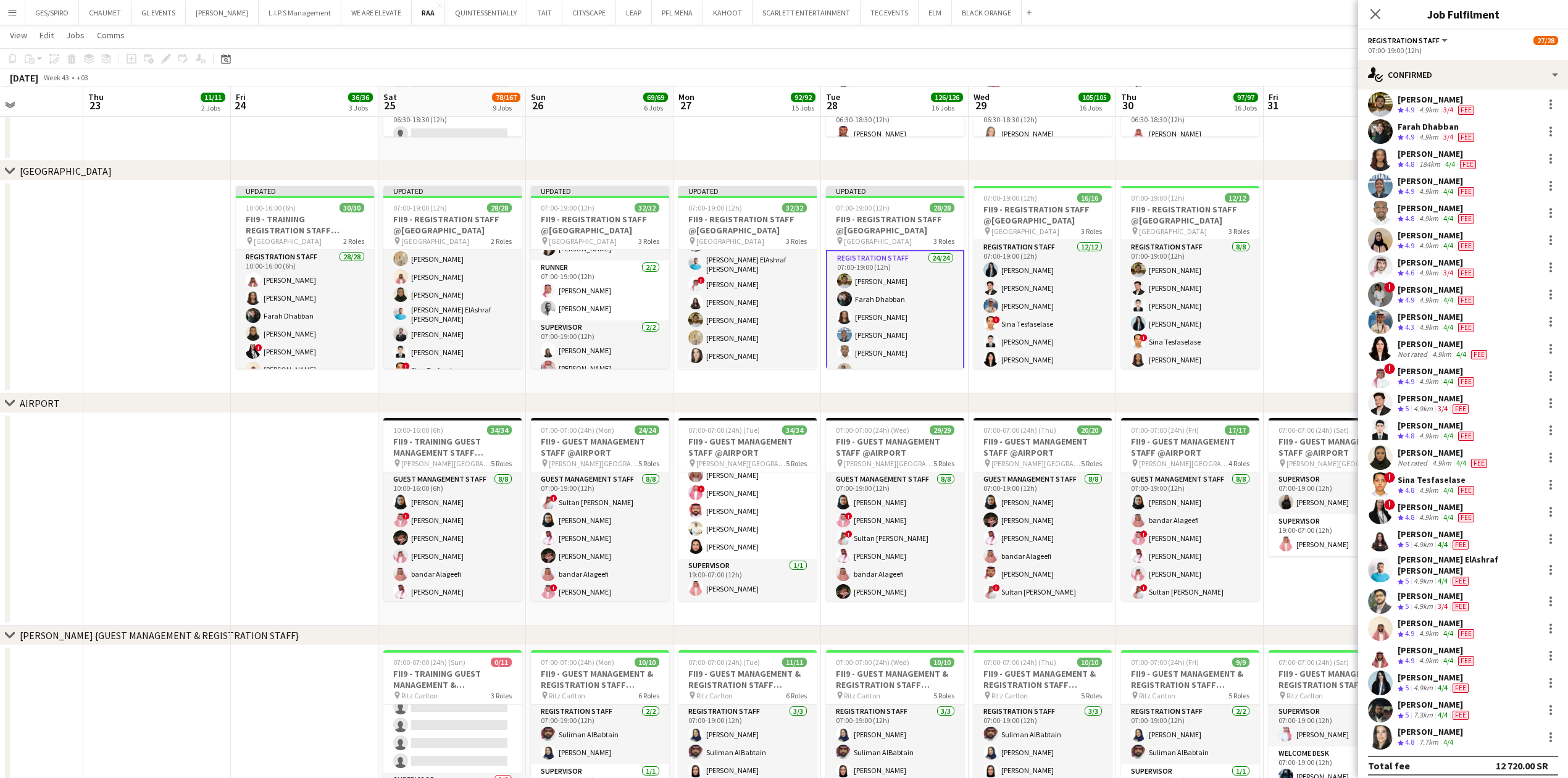
click at [1322, 272] on app-date-cell at bounding box center [1338, 287] width 147 height 213
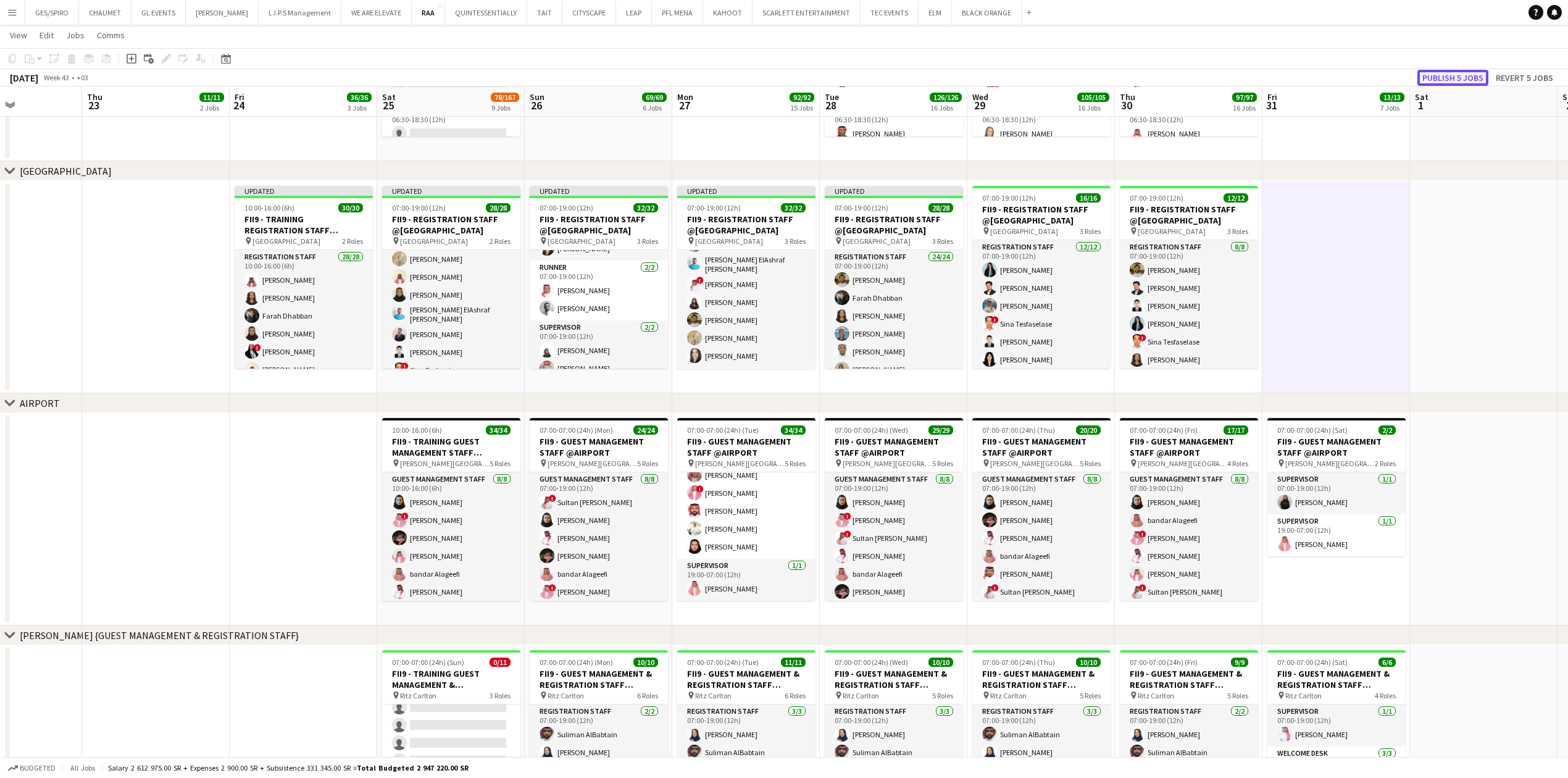
click at [1450, 73] on button "Publish 5 jobs" at bounding box center [1453, 78] width 71 height 16
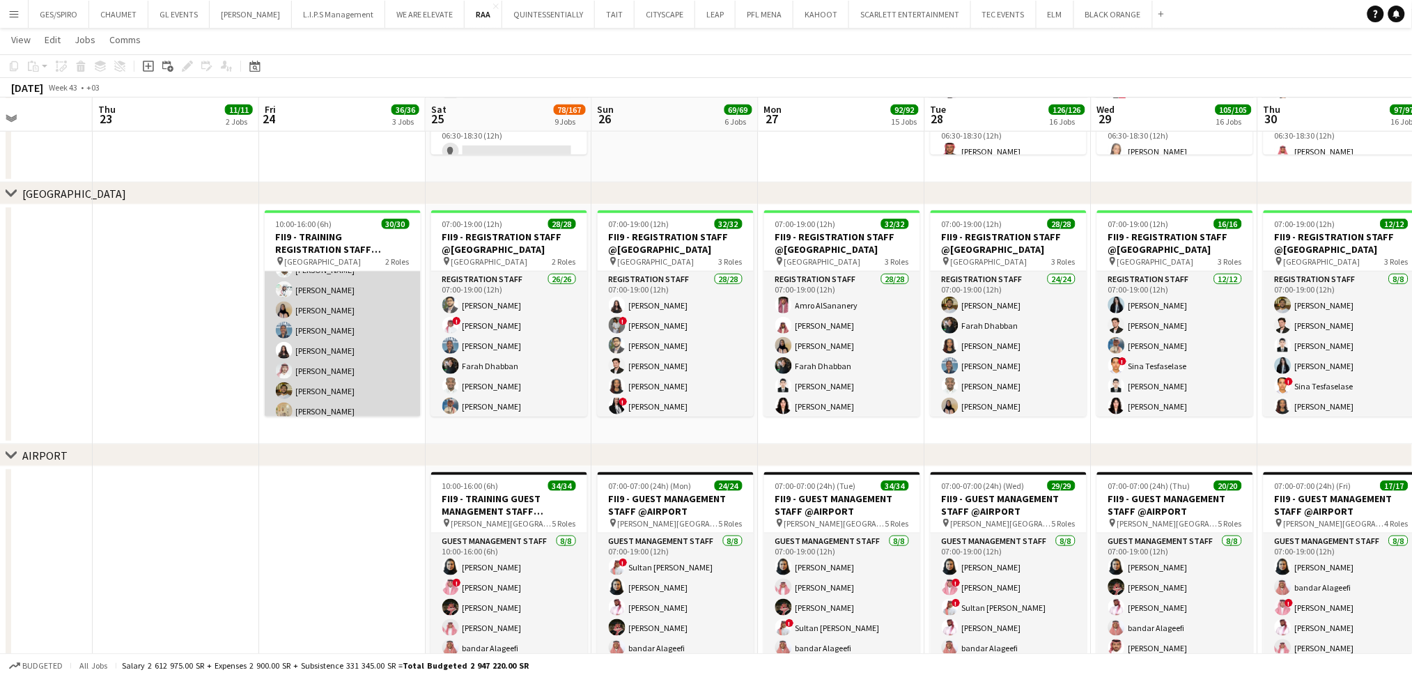
scroll to position [422, 0]
click at [366, 344] on app-card-role "Registration Staff 28/28 10:00-16:00 (6h) Faisal Mahmoud Rawnaq Mcnemir Farah D…" at bounding box center [343, 148] width 156 height 597
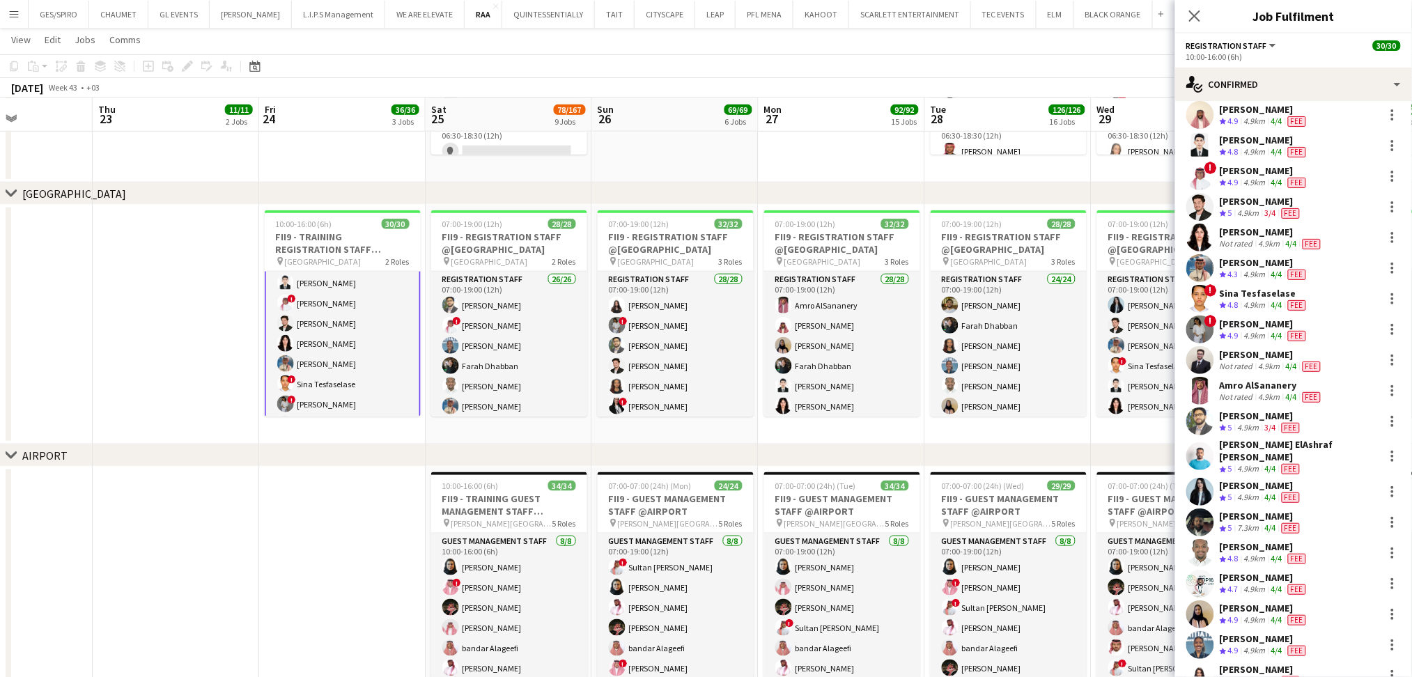
scroll to position [359, 0]
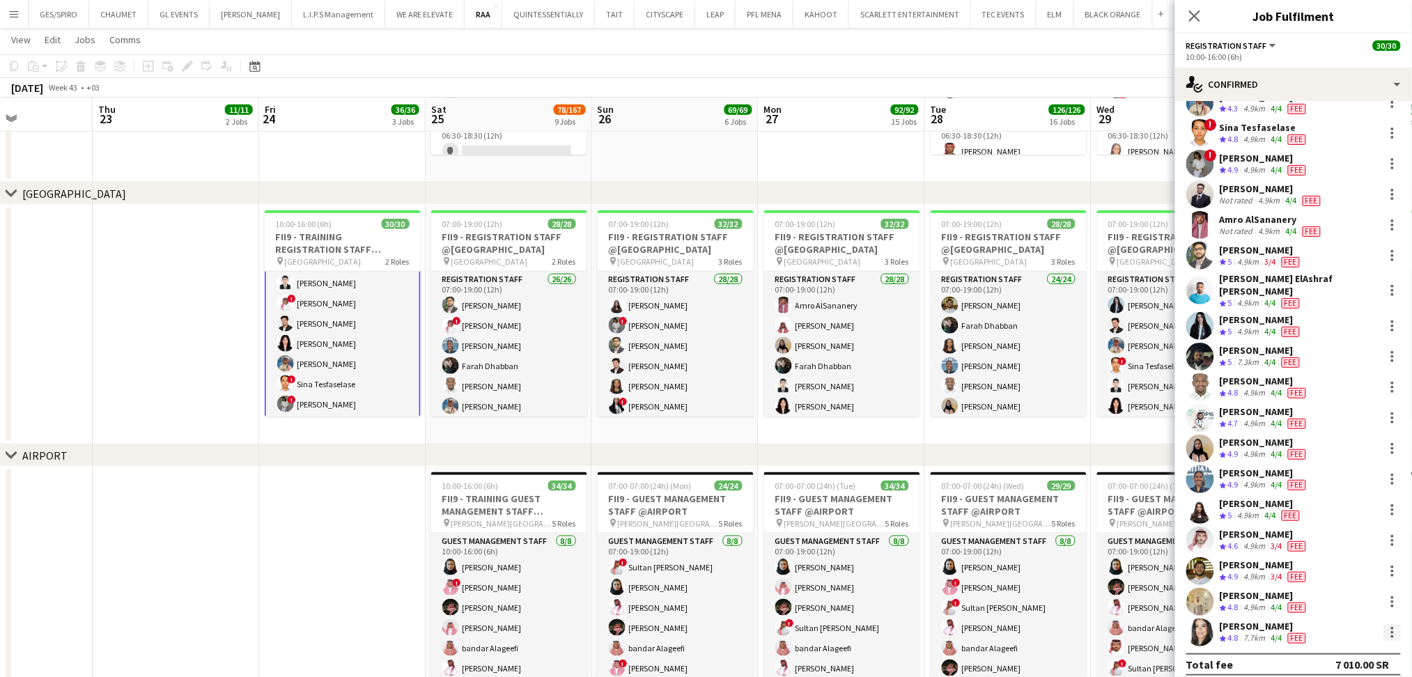
click at [1384, 625] on div at bounding box center [1392, 632] width 17 height 17
click at [1351, 566] on span "Remove" at bounding box center [1333, 564] width 86 height 13
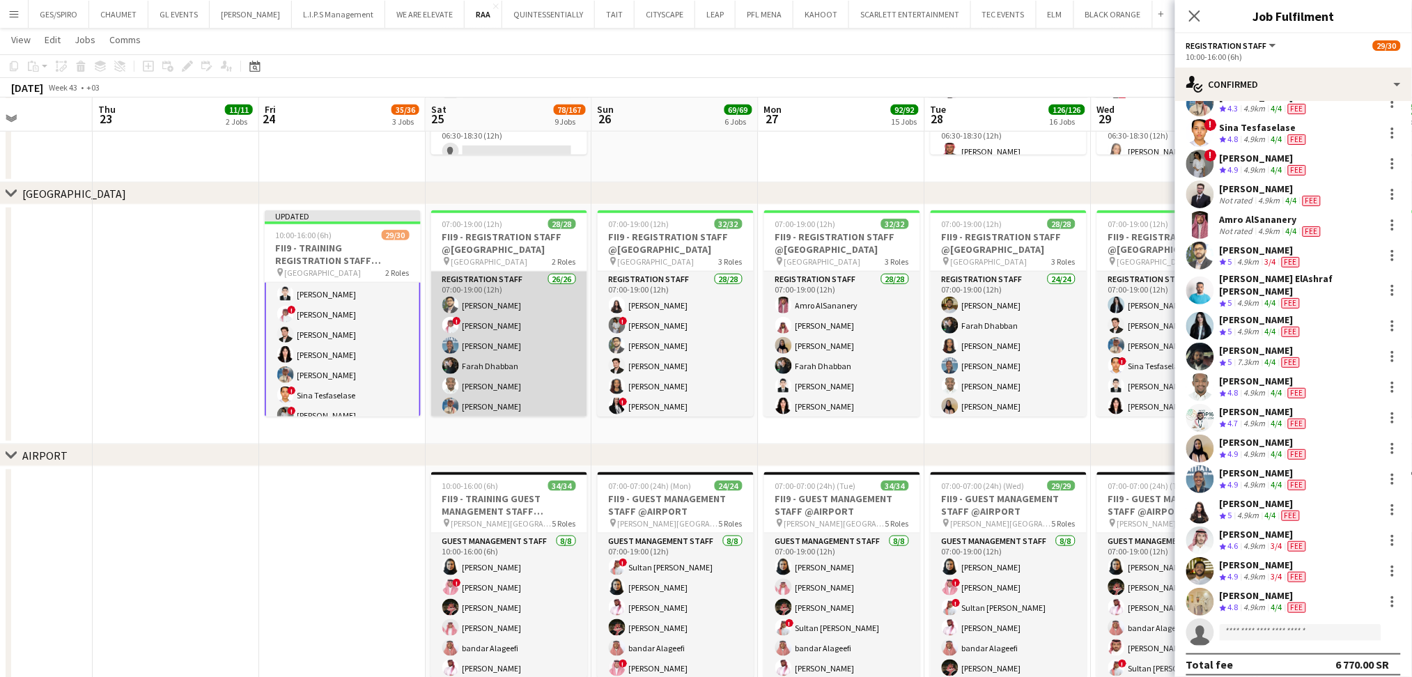
click at [501, 350] on app-card-role "Registration Staff 26/26 07:00-19:00 (12h) Abdullah Altawil ! Salah Elhillo Yus…" at bounding box center [509, 550] width 156 height 556
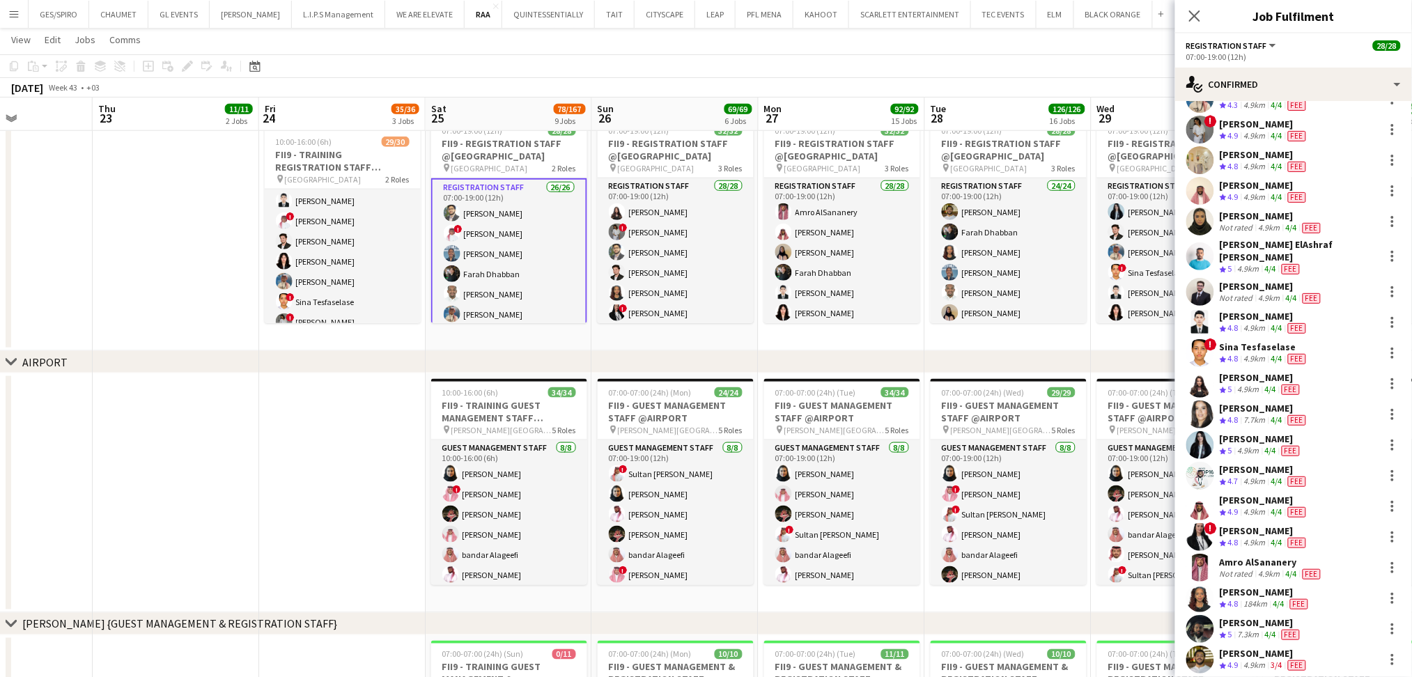
scroll to position [205, 0]
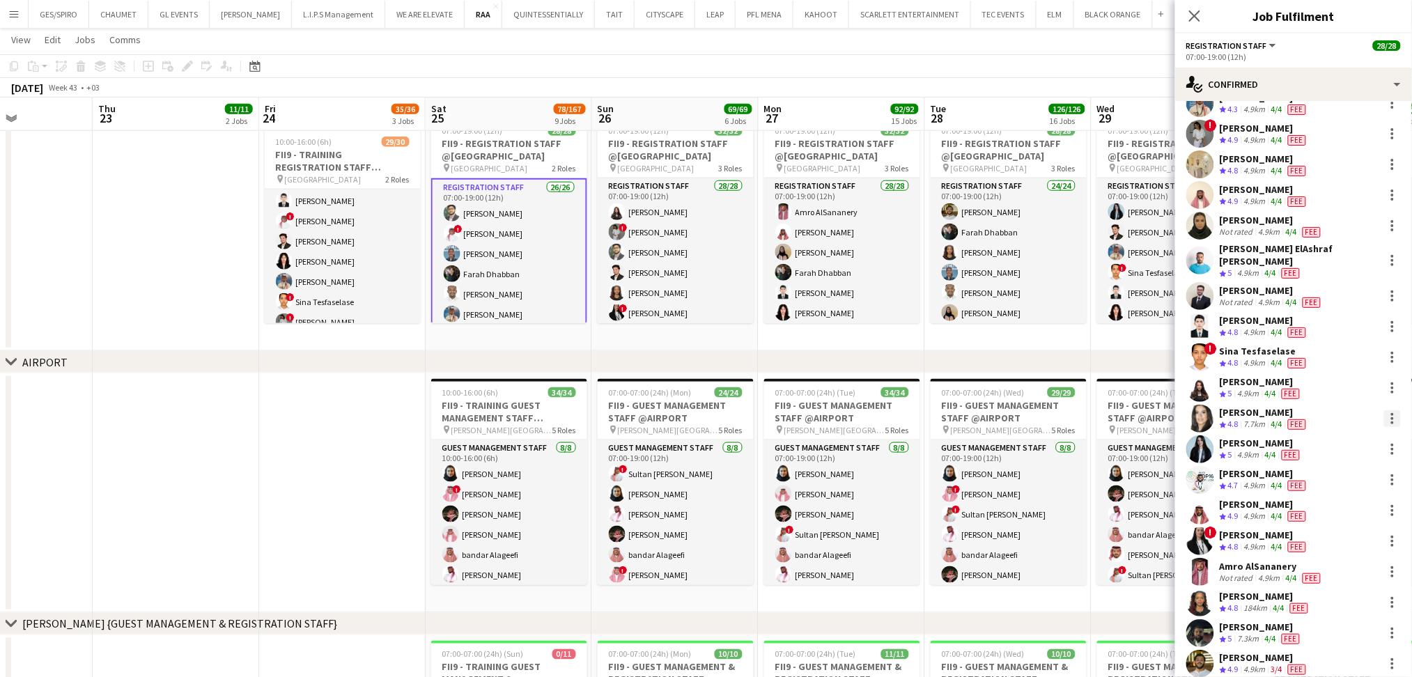
click at [1384, 410] on div at bounding box center [1392, 418] width 17 height 17
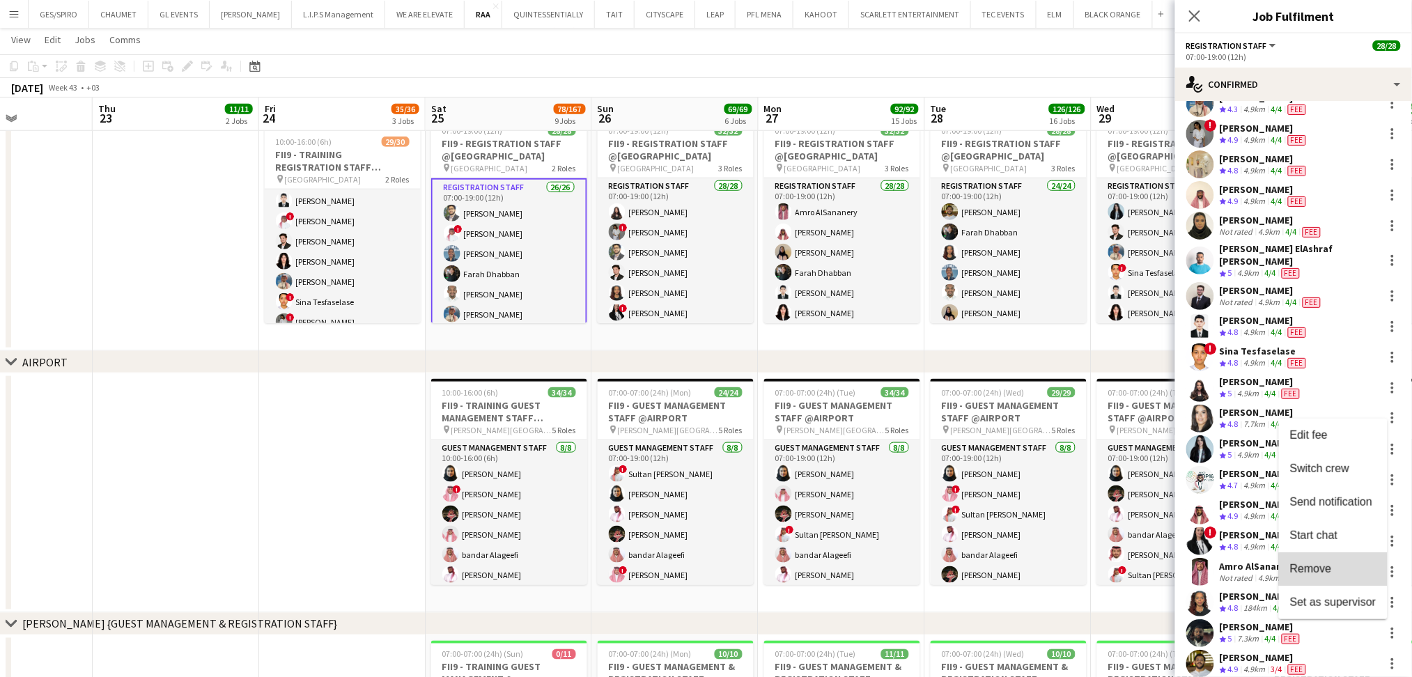
drag, startPoint x: 1337, startPoint y: 569, endPoint x: 1332, endPoint y: 561, distance: 10.0
click at [1337, 568] on span "Remove" at bounding box center [1333, 569] width 86 height 13
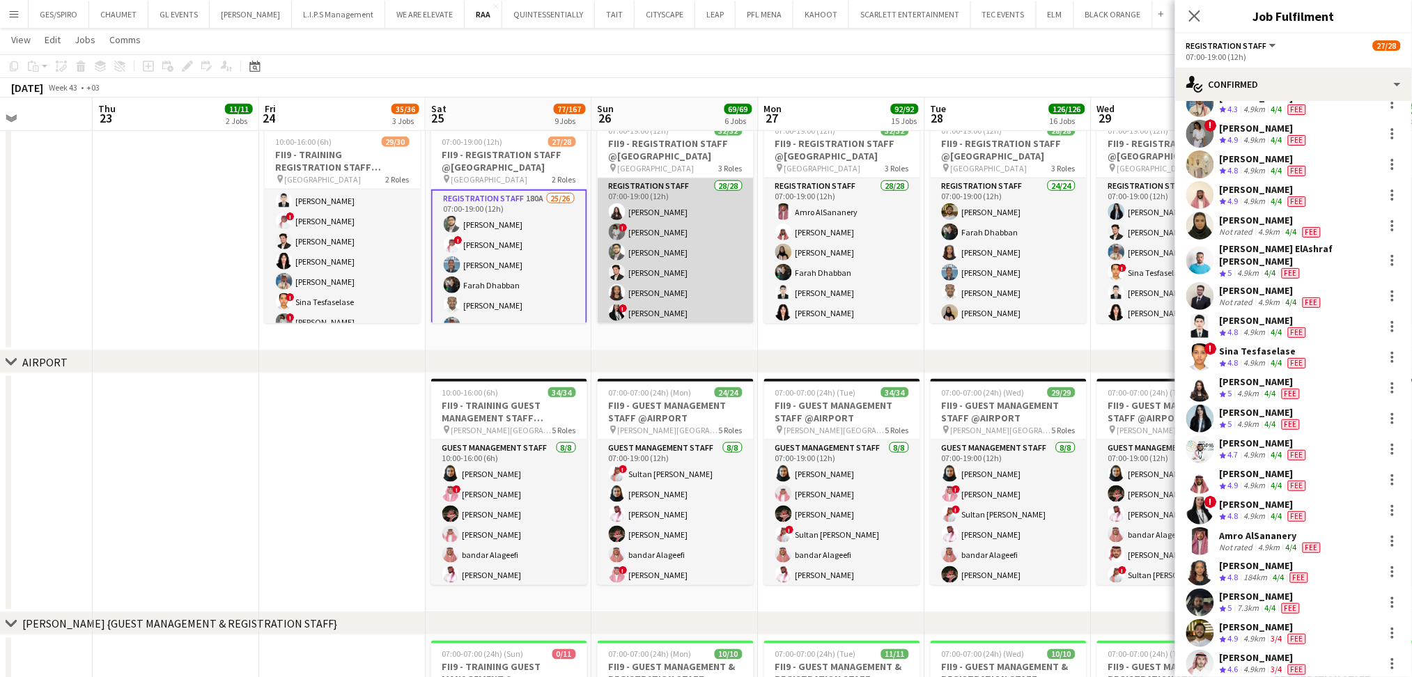
click at [676, 244] on app-card-role "Registration Staff 28/28 07:00-19:00 (12h) Khouloud Ben Mansour ! Haneen Tahir …" at bounding box center [676, 476] width 156 height 597
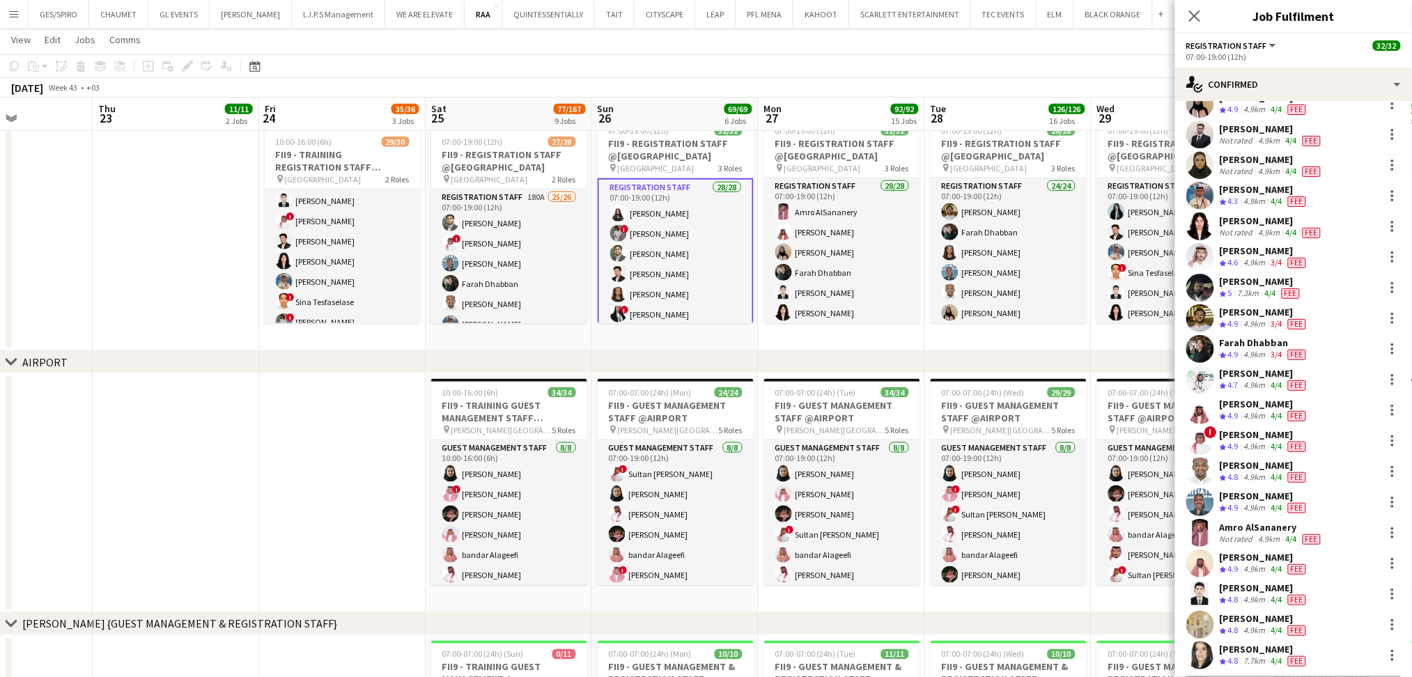
scroll to position [359, 0]
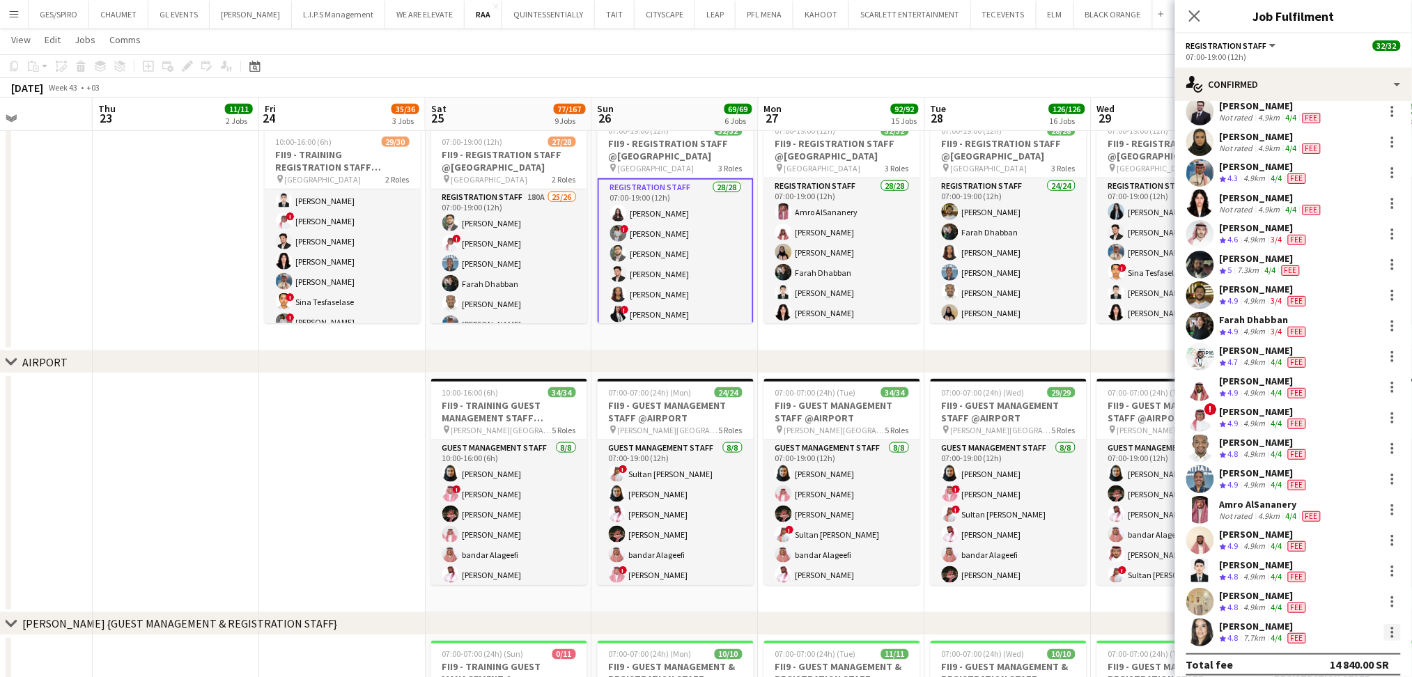
click at [1384, 624] on div at bounding box center [1392, 632] width 17 height 17
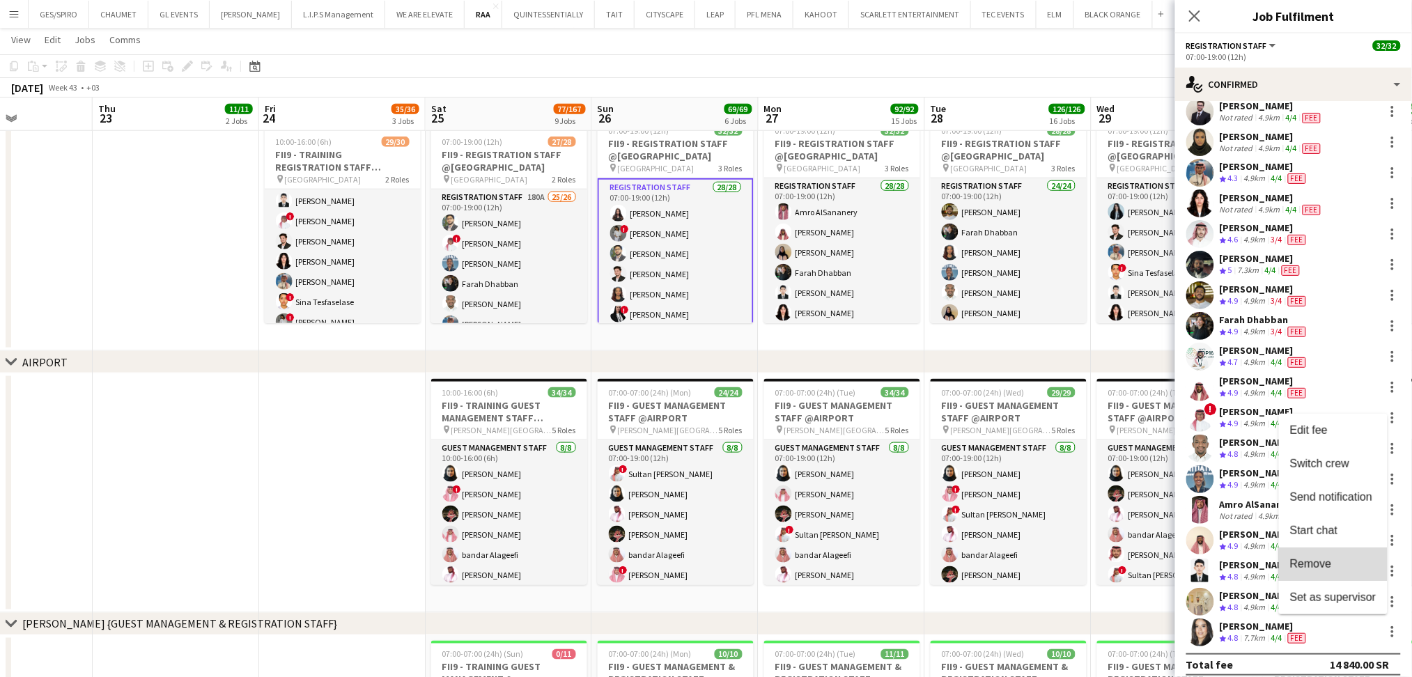
click at [1347, 569] on span "Remove" at bounding box center [1333, 564] width 86 height 13
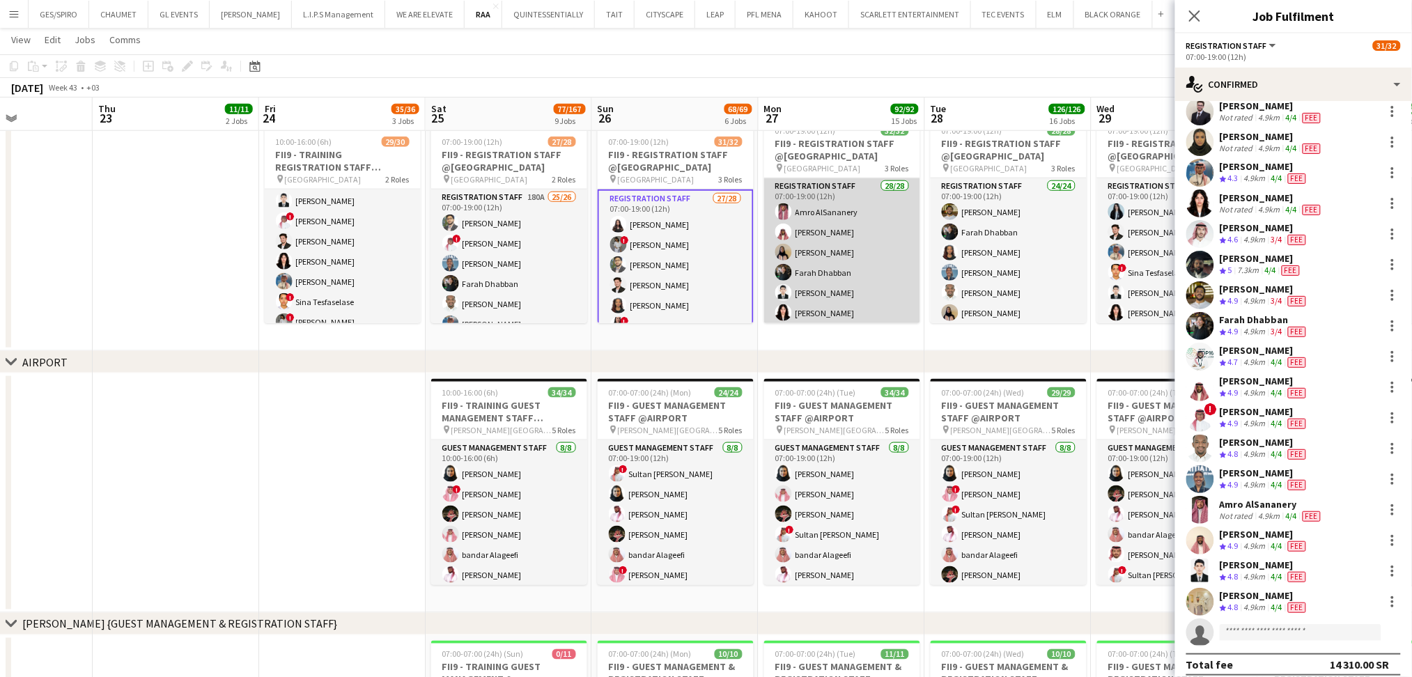
click at [823, 236] on app-card-role "Registration Staff 28/28 07:00-19:00 (12h) Amro AlSananery Faisal Mahmoud Asrar…" at bounding box center [842, 476] width 156 height 597
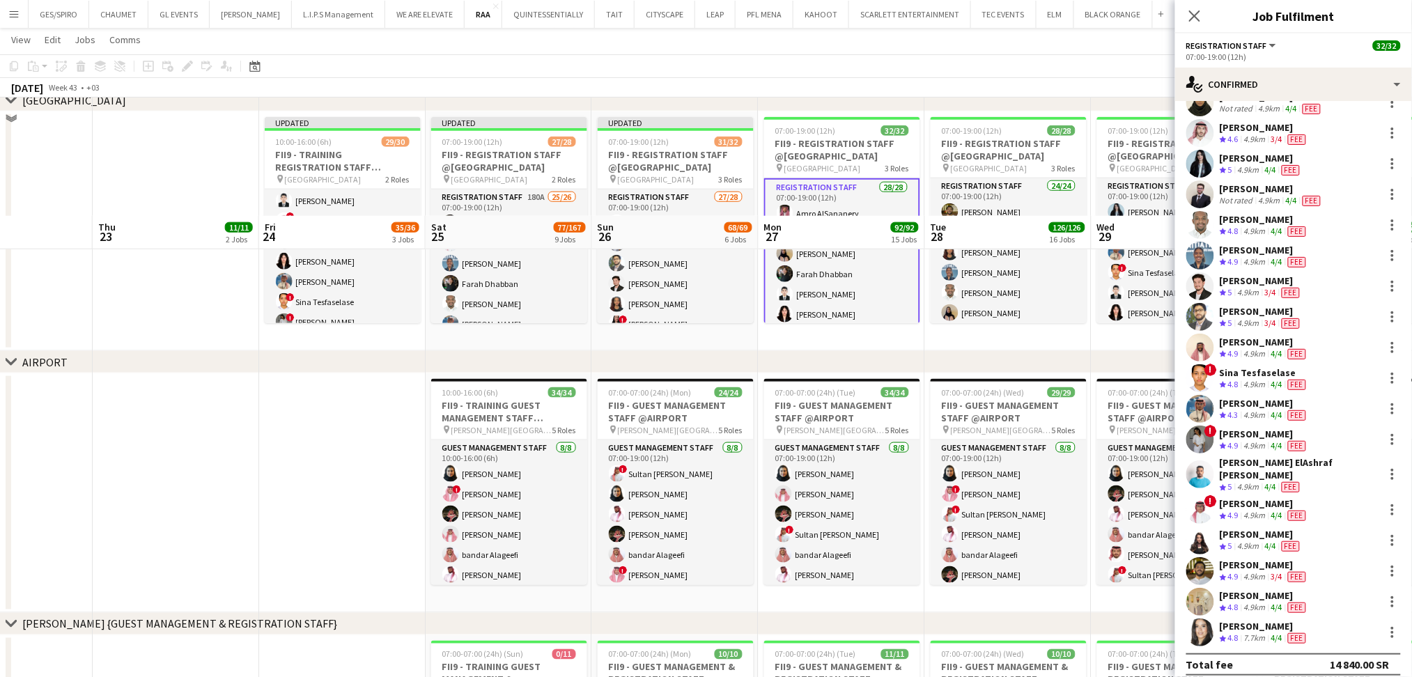
scroll to position [1084, 0]
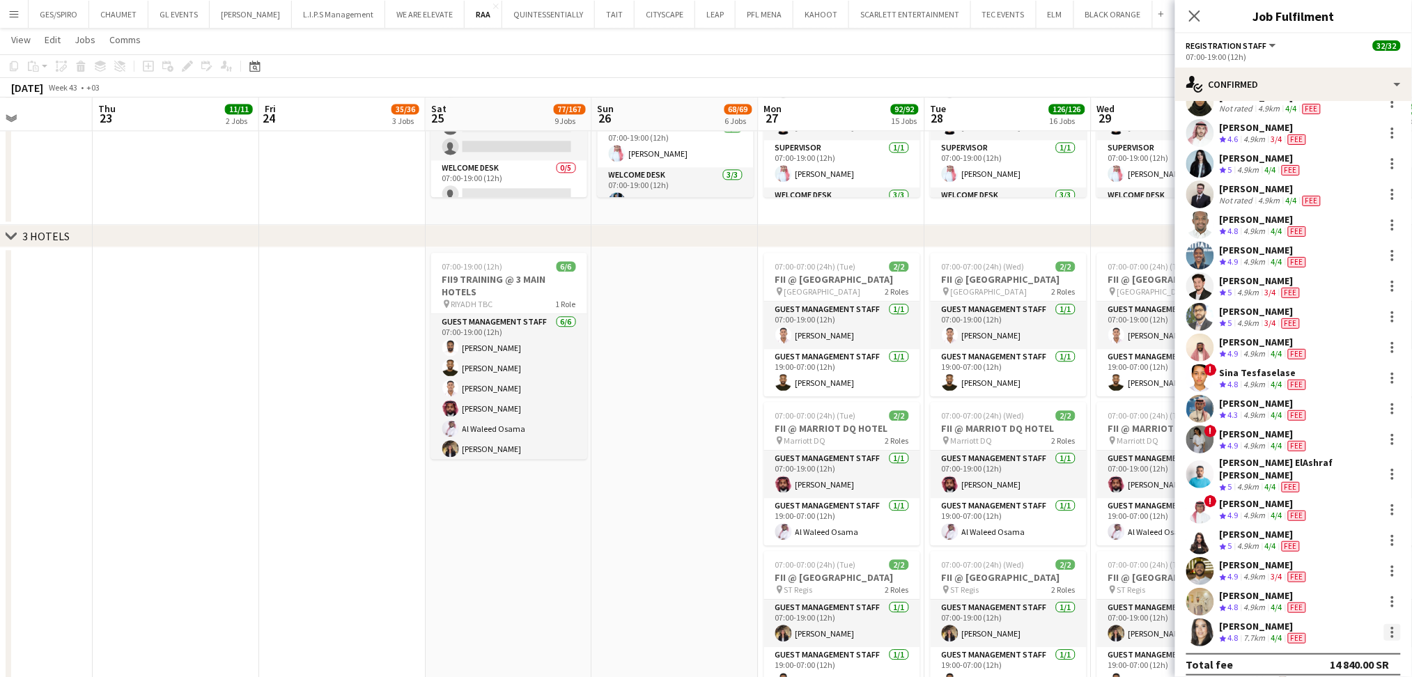
click at [1384, 624] on div at bounding box center [1392, 632] width 17 height 17
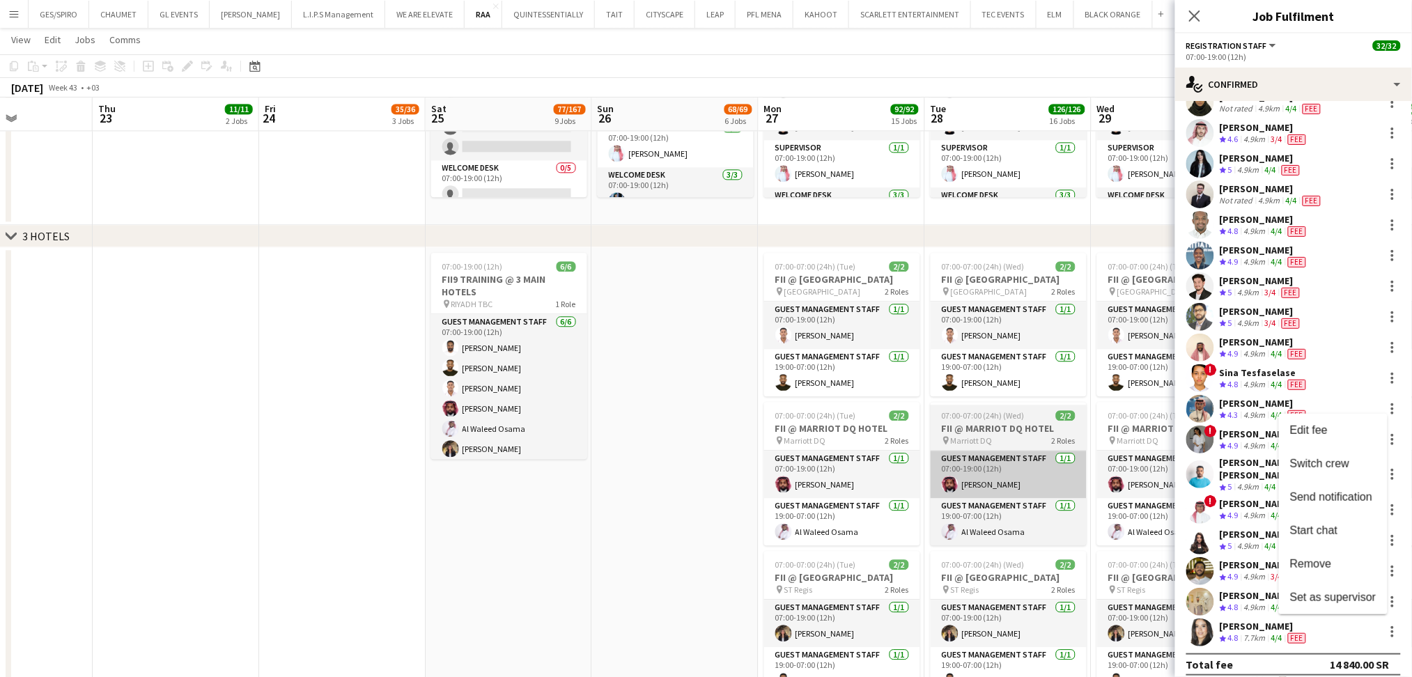
drag, startPoint x: 1328, startPoint y: 566, endPoint x: 958, endPoint y: 455, distance: 386.0
click at [1327, 566] on span "Remove" at bounding box center [1311, 564] width 42 height 12
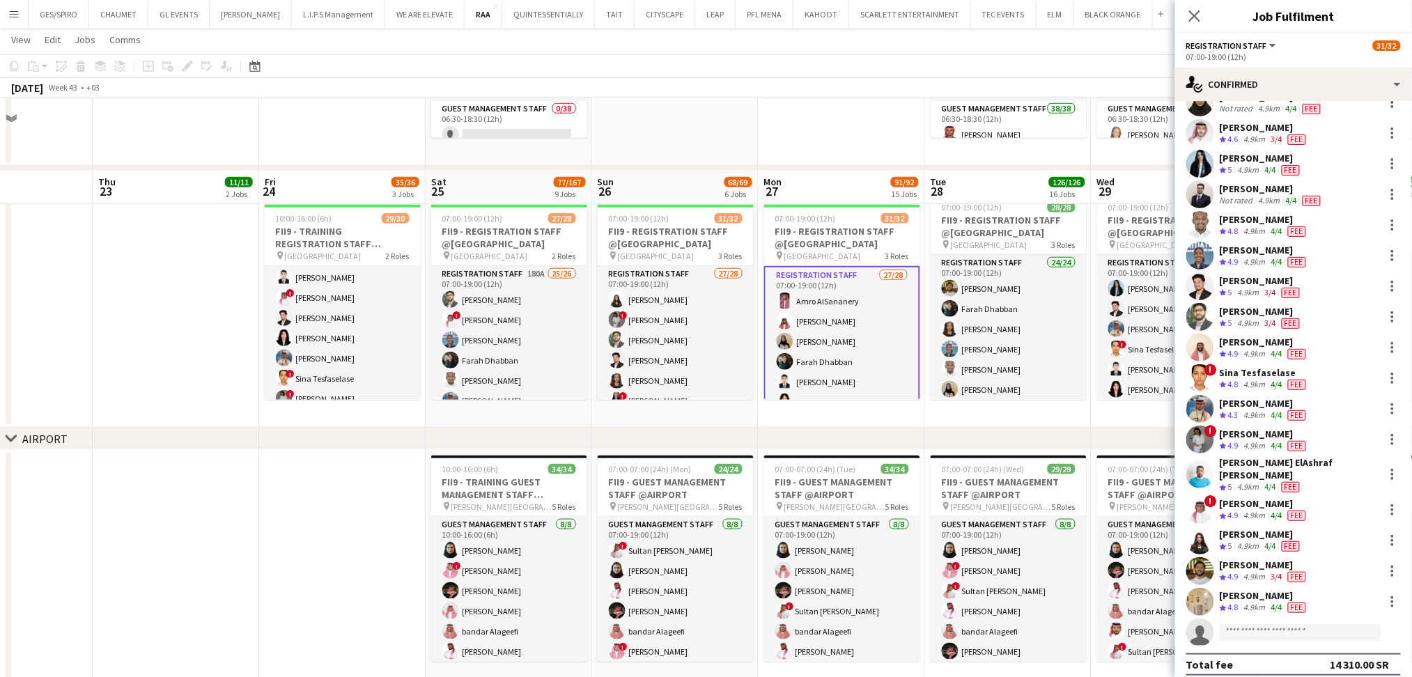
scroll to position [341, 0]
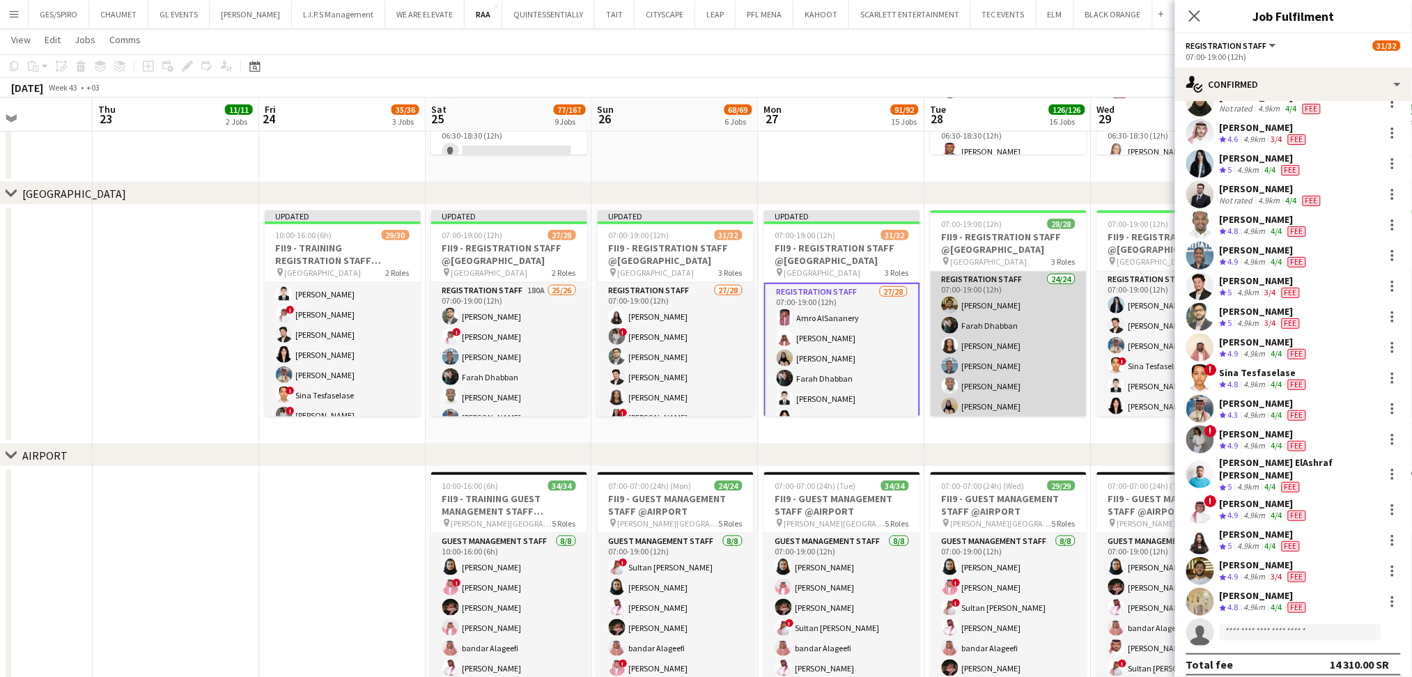
click at [1034, 301] on app-card-role "Registration Staff 24/24 07:00-19:00 (12h) Abdullah Wagih Farah Dhabban Rawnaq …" at bounding box center [1008, 530] width 156 height 516
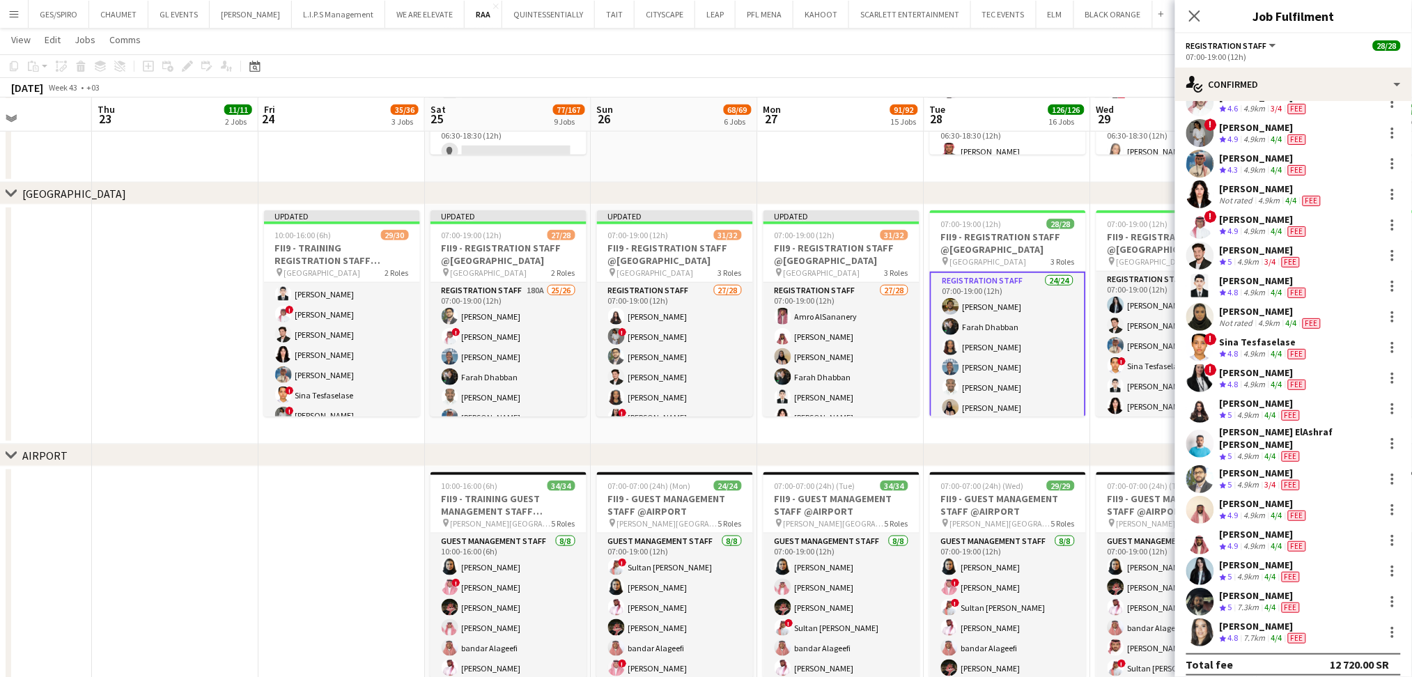
click at [1388, 624] on div "Khawlah Ben Mansour Crew rating 4.8 7.7km 4/4 Fee" at bounding box center [1293, 632] width 237 height 28
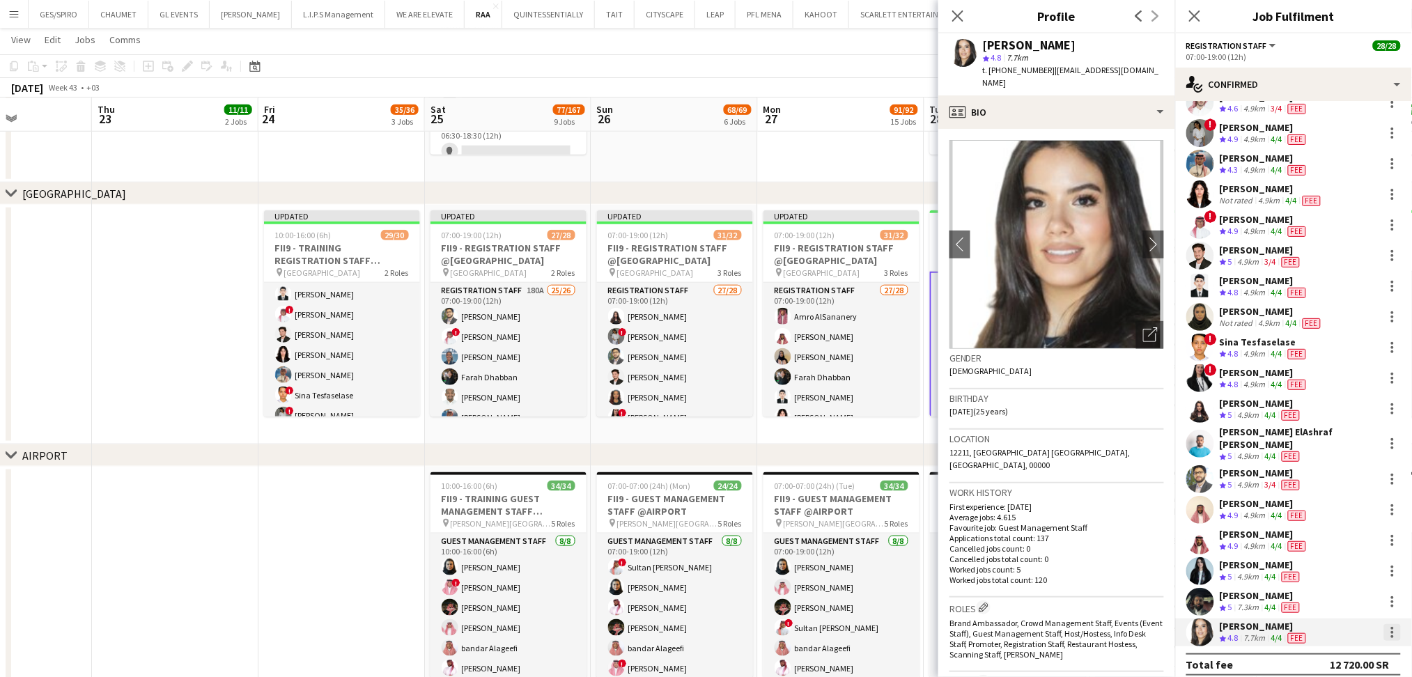
click at [1384, 624] on div at bounding box center [1392, 632] width 17 height 17
drag, startPoint x: 1323, startPoint y: 575, endPoint x: 1324, endPoint y: 568, distance: 7.7
click at [1323, 574] on button "Remove" at bounding box center [1333, 563] width 109 height 33
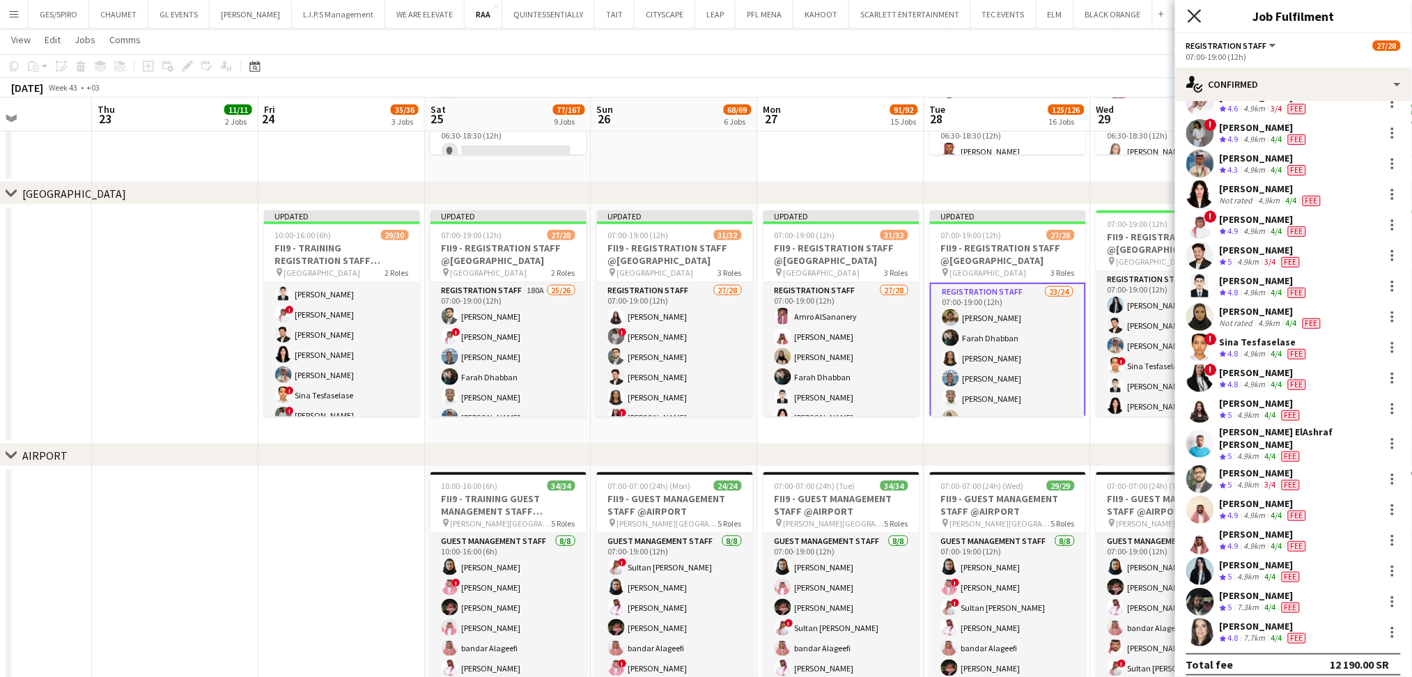
click at [1195, 13] on icon "Close pop-in" at bounding box center [1193, 15] width 13 height 13
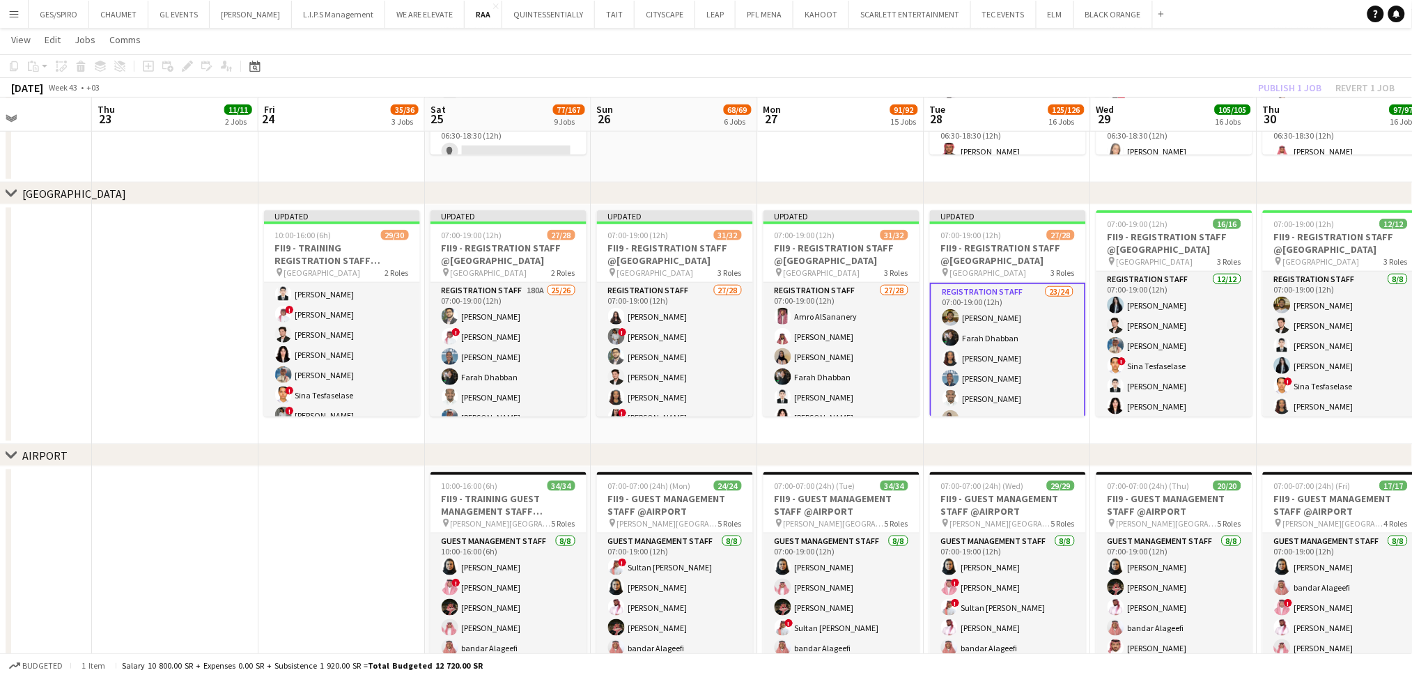
click at [285, 525] on app-date-cell at bounding box center [341, 587] width 166 height 240
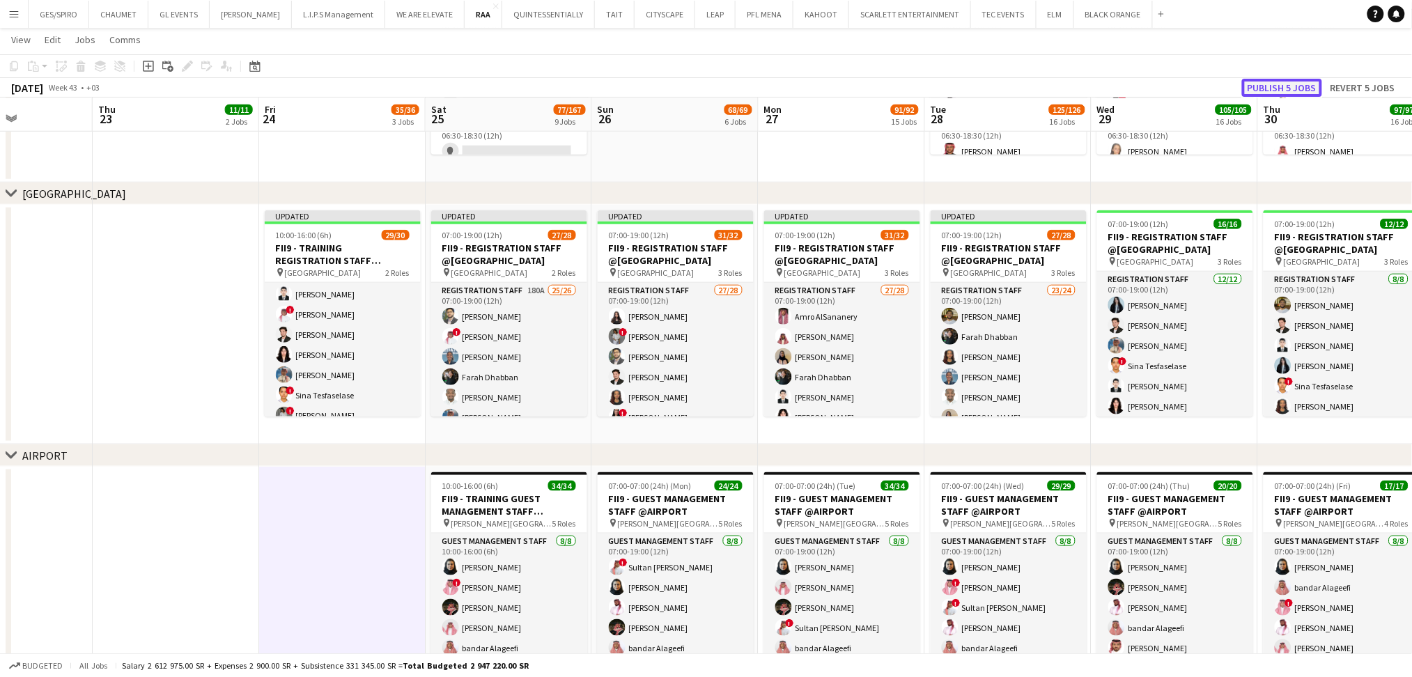
click at [1270, 88] on button "Publish 5 jobs" at bounding box center [1282, 88] width 80 height 18
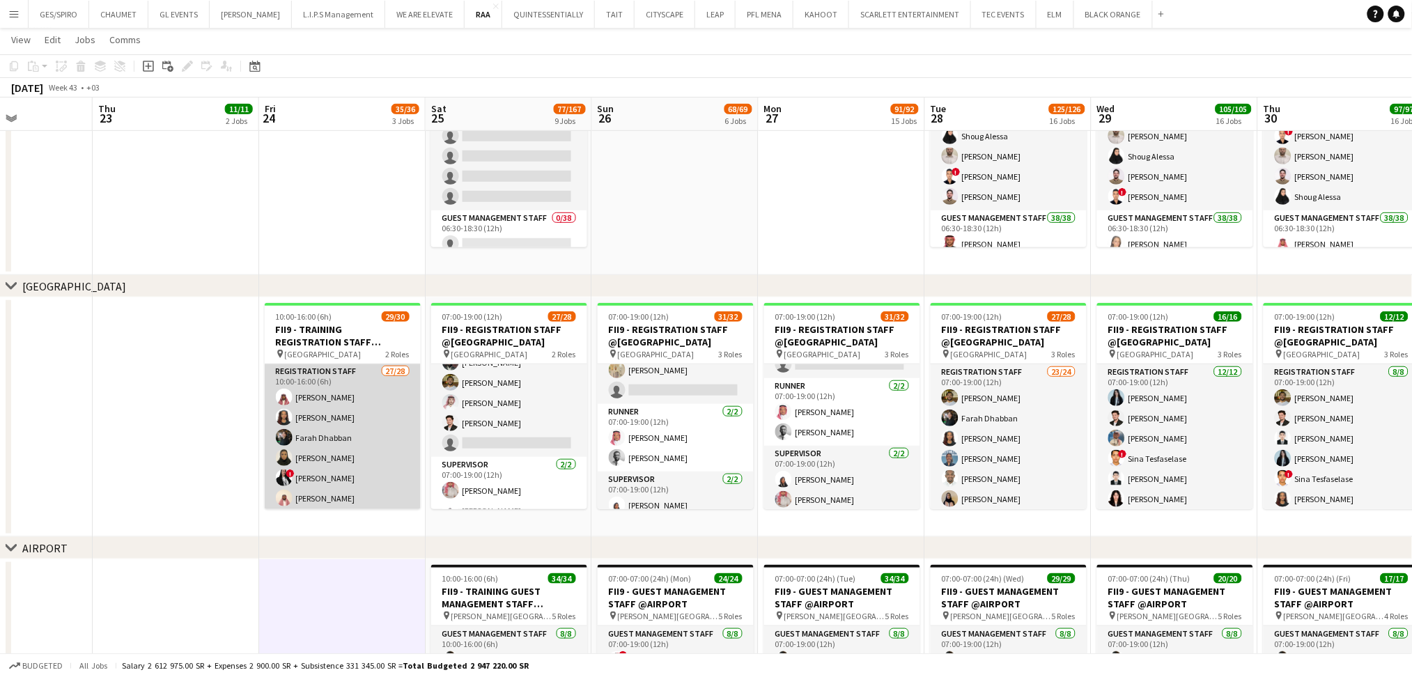
scroll to position [0, 0]
click at [344, 416] on app-card-role "Registration Staff 27/28 10:00-16:00 (6h) Faisal Mahmoud Rawnaq Mcnemir Farah D…" at bounding box center [343, 662] width 156 height 597
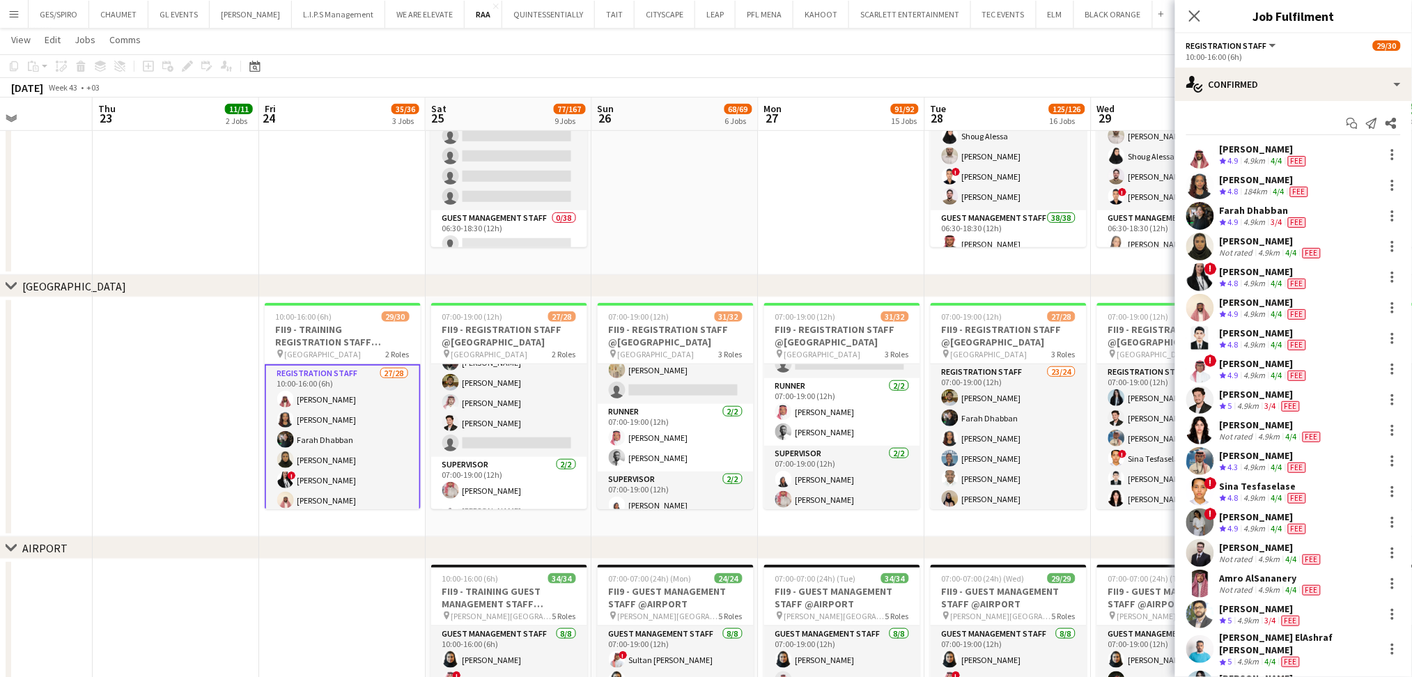
click at [1266, 176] on div "Rawnaq Mcnemir" at bounding box center [1264, 179] width 91 height 13
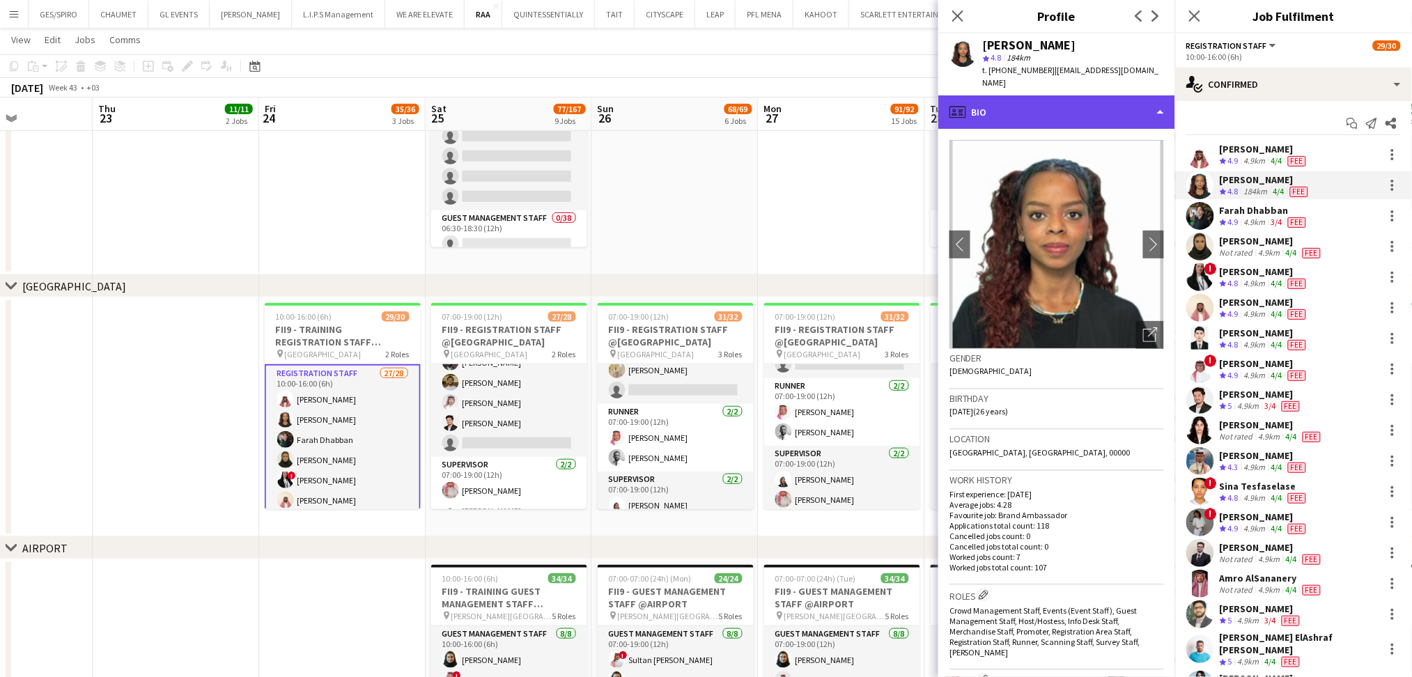
click at [1092, 95] on div "profile Bio" at bounding box center [1056, 111] width 237 height 33
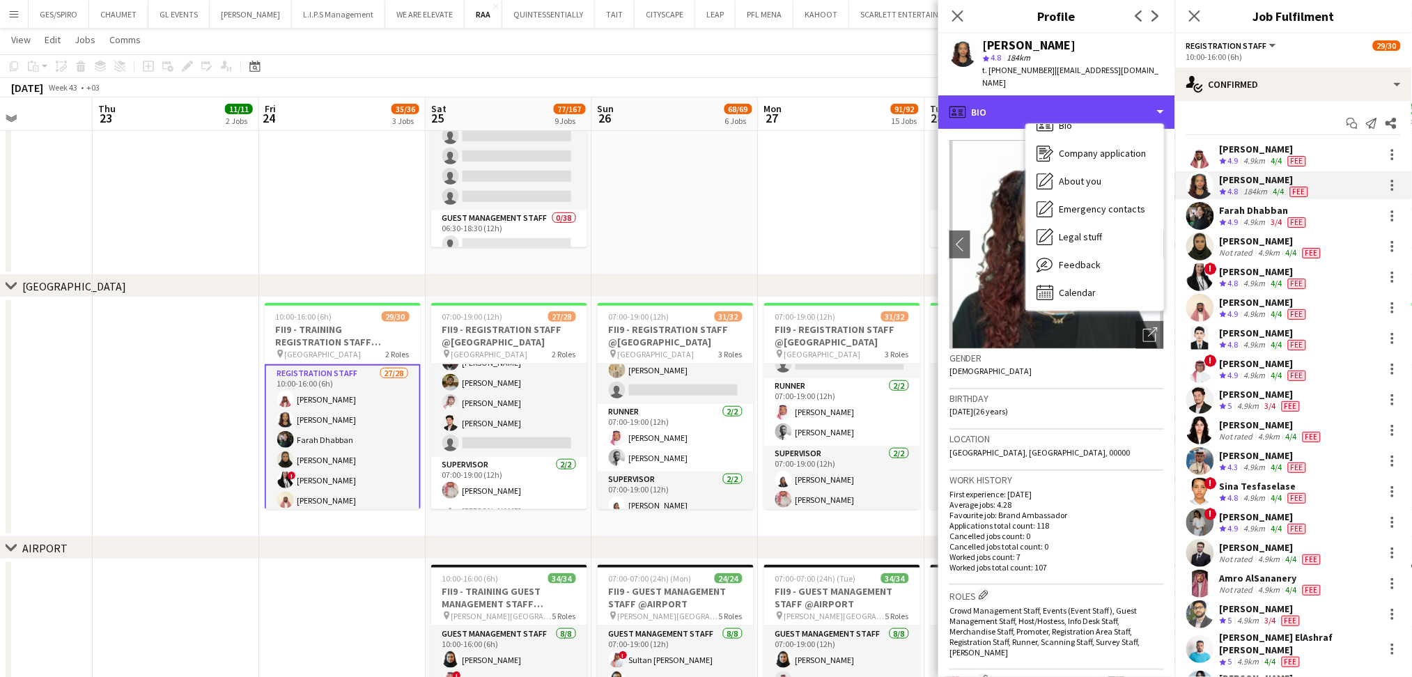
scroll to position [19, 0]
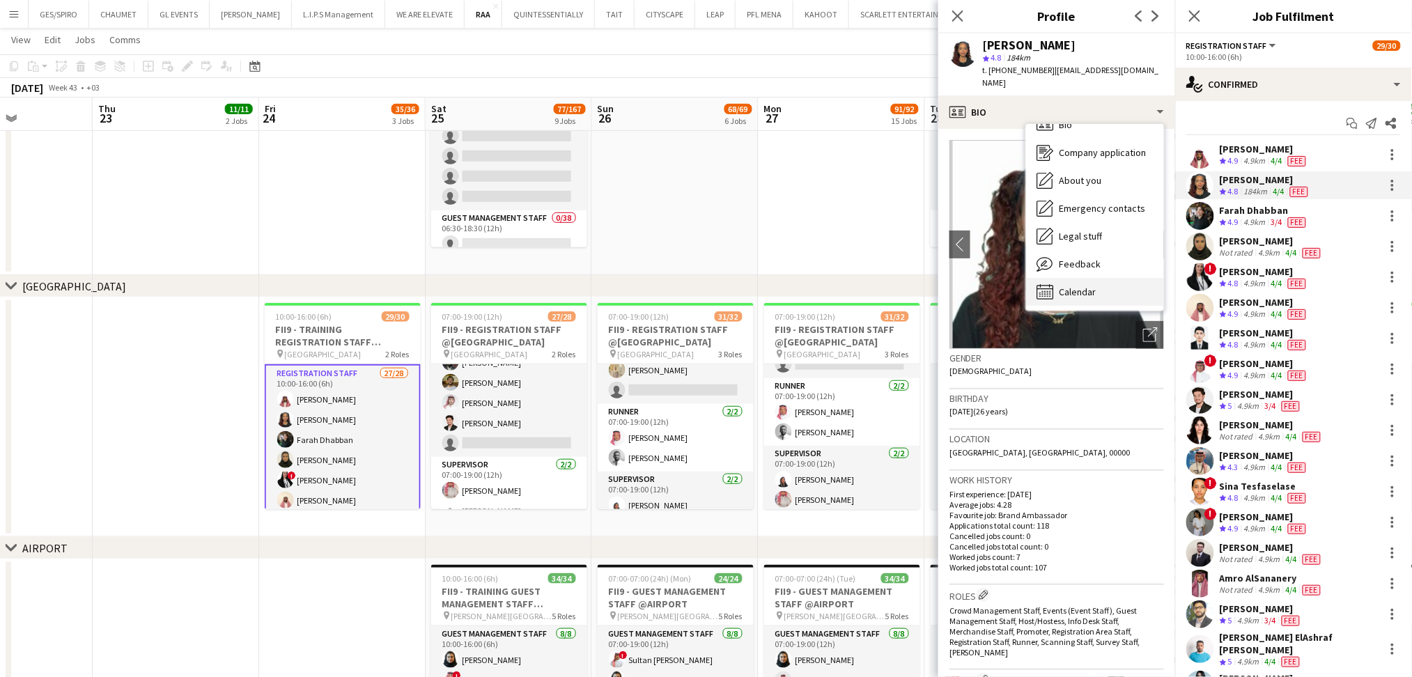
click at [1089, 286] on span "Calendar" at bounding box center [1077, 292] width 37 height 13
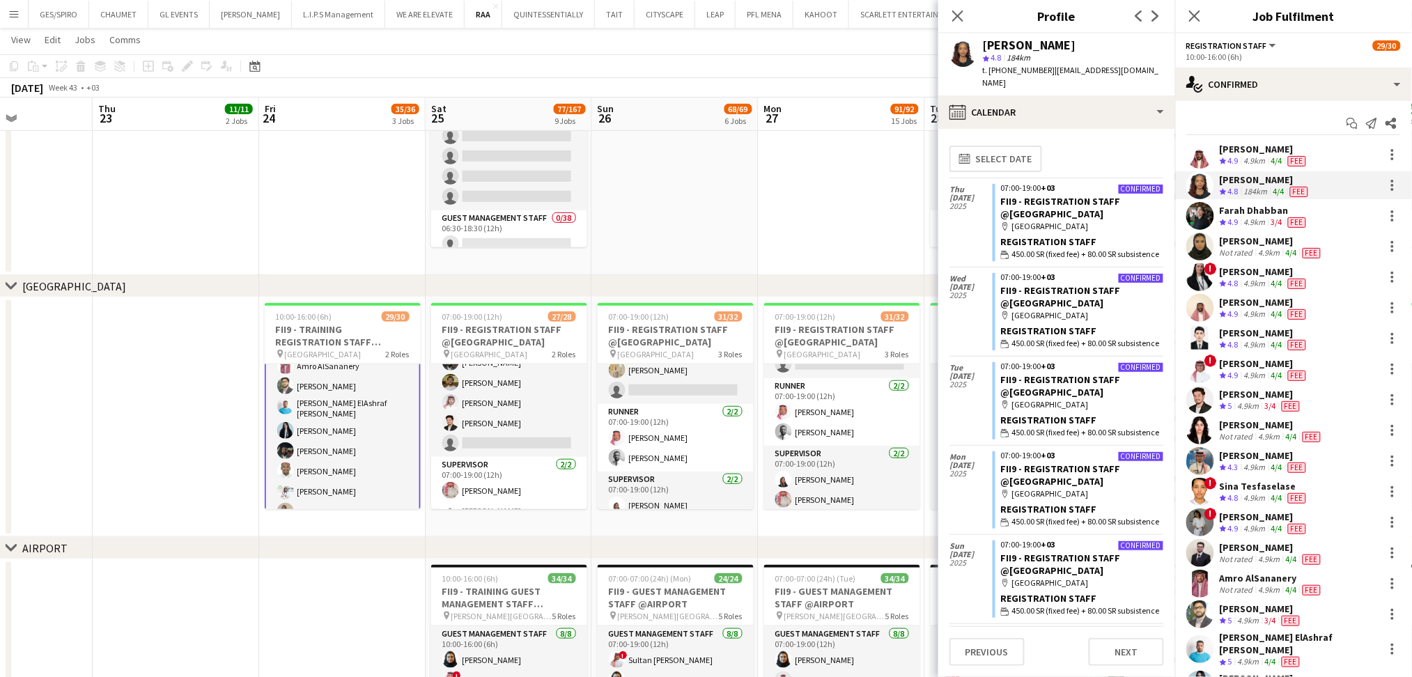
scroll to position [279, 0]
drag, startPoint x: 983, startPoint y: 43, endPoint x: 1102, endPoint y: 48, distance: 118.5
click at [1102, 48] on div "Rawnaq Mcnemir" at bounding box center [1073, 45] width 181 height 13
copy div "Rawnaq Mcnemir"
click at [1007, 70] on span "t. +966599009778" at bounding box center [1019, 70] width 72 height 10
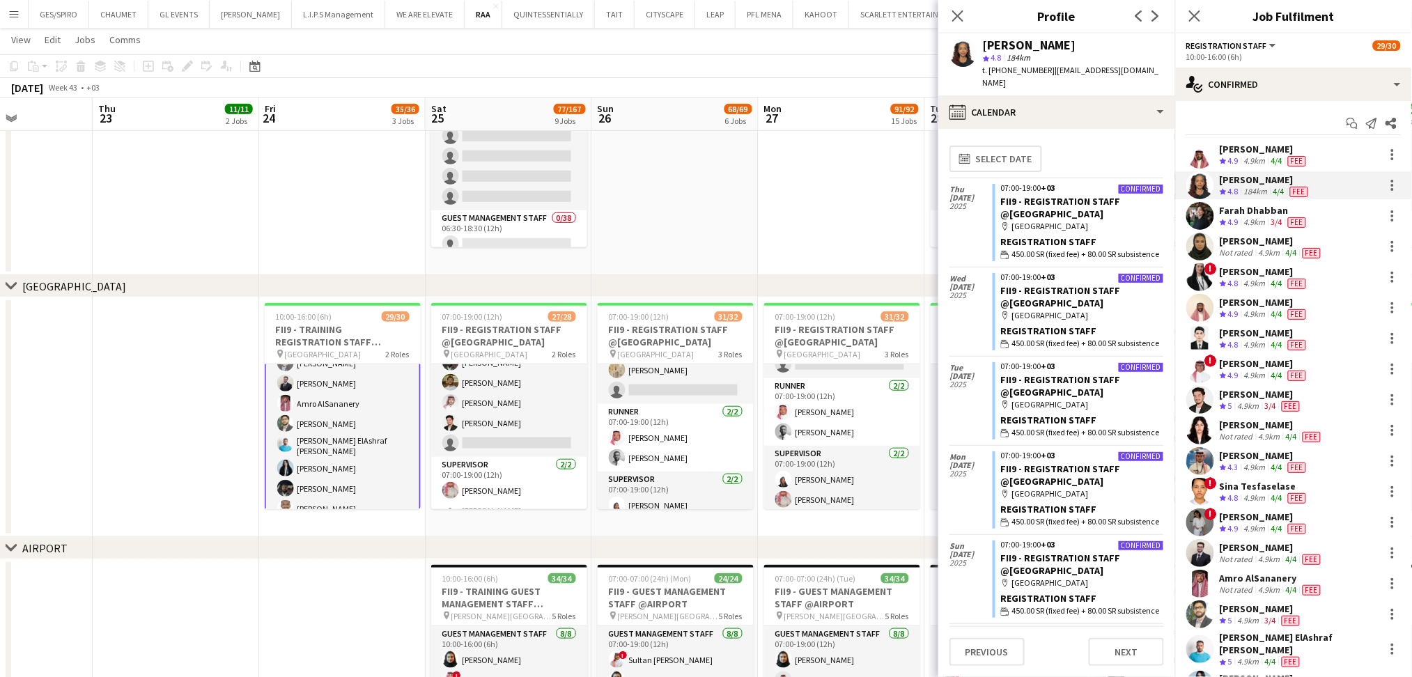
click at [1007, 70] on span "t. +966599009778" at bounding box center [1019, 70] width 72 height 10
copy span "966599009778"
click at [342, 421] on app-card-role "Registration Staff 27/28 10:00-16:00 (6h) Faisal Mahmoud Rawnaq Mcnemir Farah D…" at bounding box center [343, 664] width 156 height 600
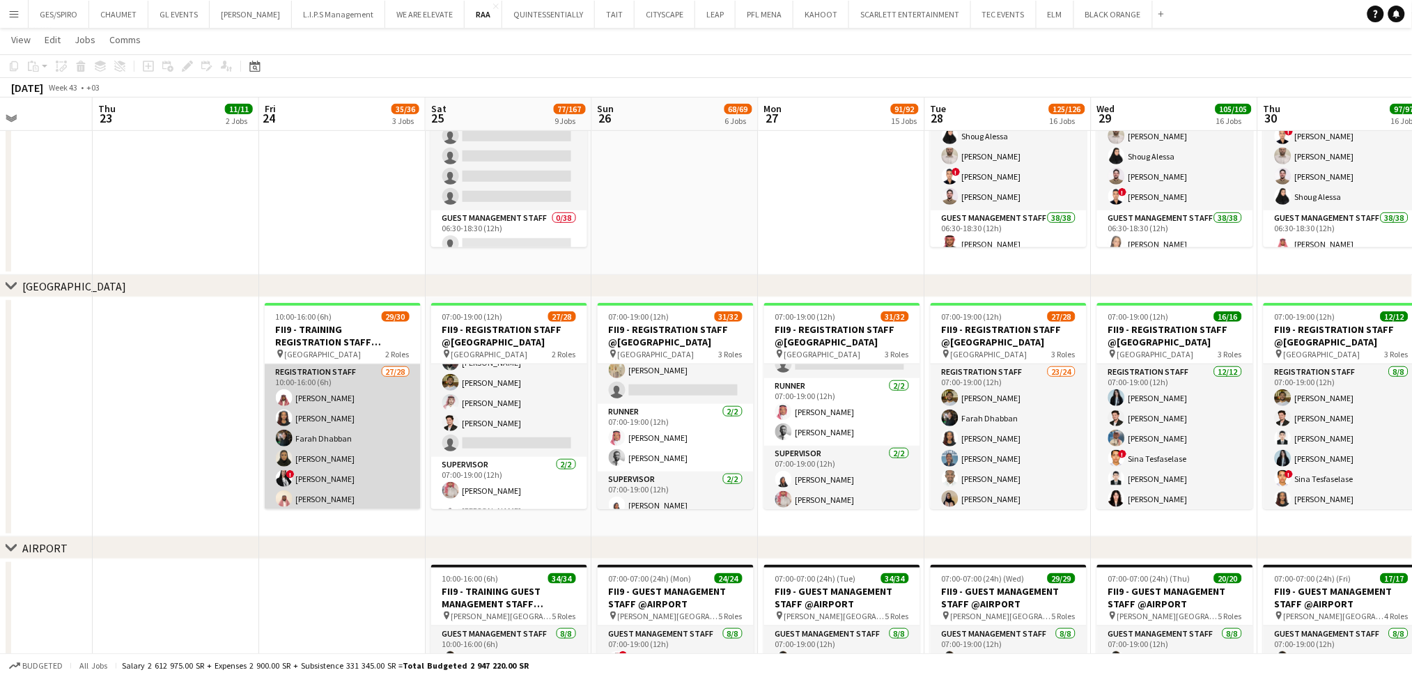
click at [342, 421] on app-card-role "Registration Staff 27/28 10:00-16:00 (6h) Faisal Mahmoud Rawnaq Mcnemir Farah D…" at bounding box center [343, 662] width 156 height 597
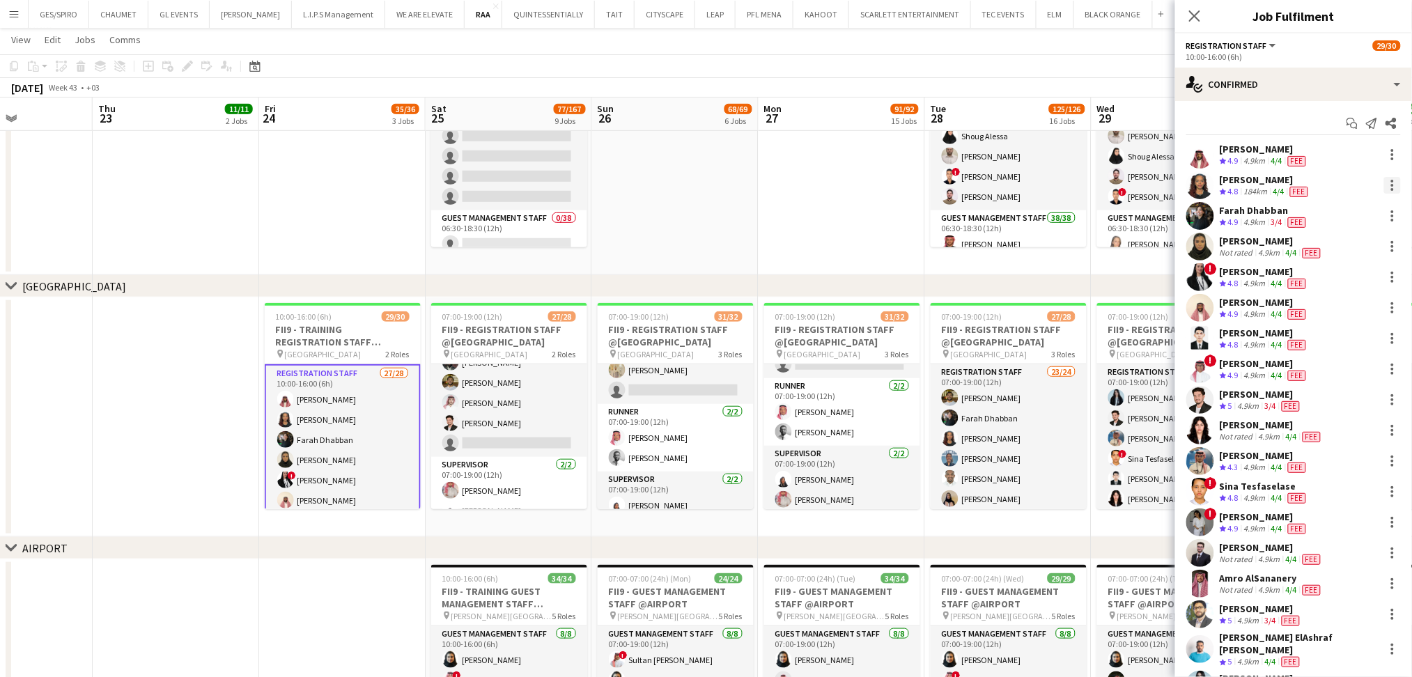
click at [1384, 182] on div at bounding box center [1392, 185] width 17 height 17
click at [1340, 346] on span "Remove" at bounding box center [1333, 344] width 86 height 13
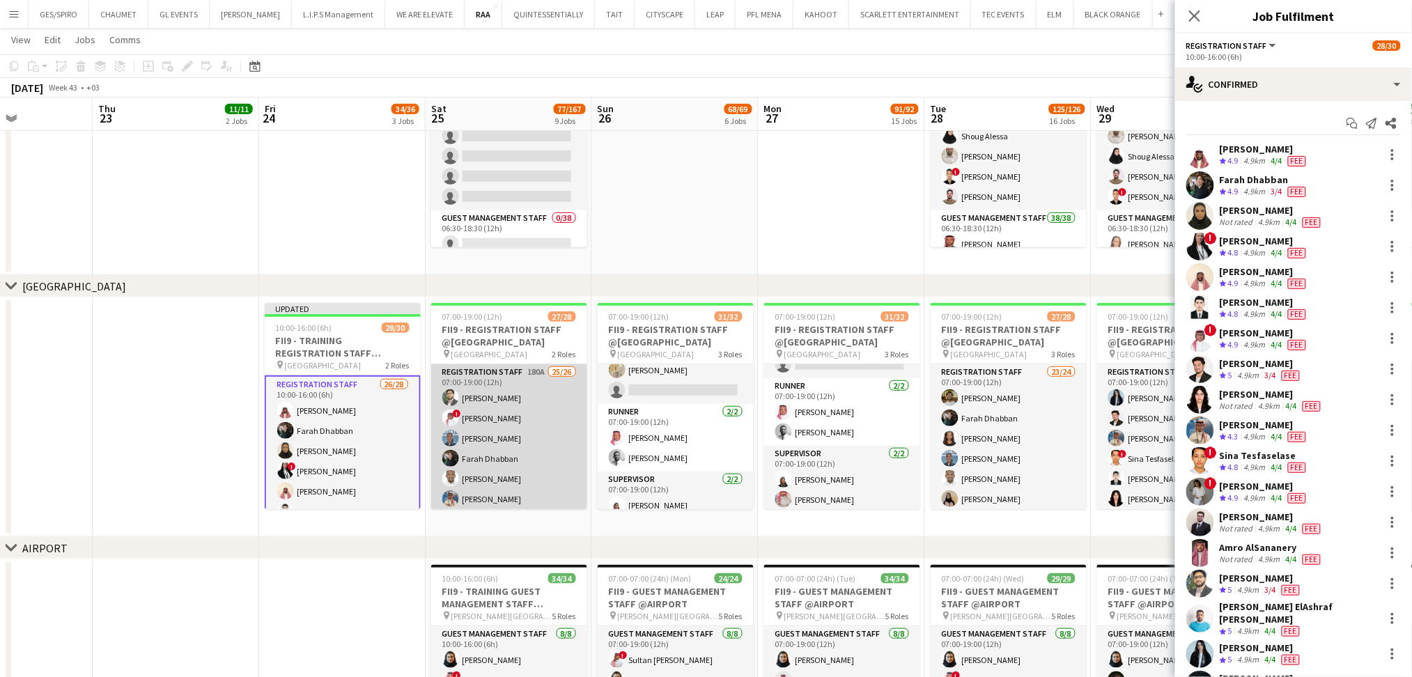
click at [508, 433] on app-card-role "Registration Staff 180A 25/26 07:00-19:00 (12h) Abdullah Altawil ! Salah Elhill…" at bounding box center [509, 642] width 156 height 556
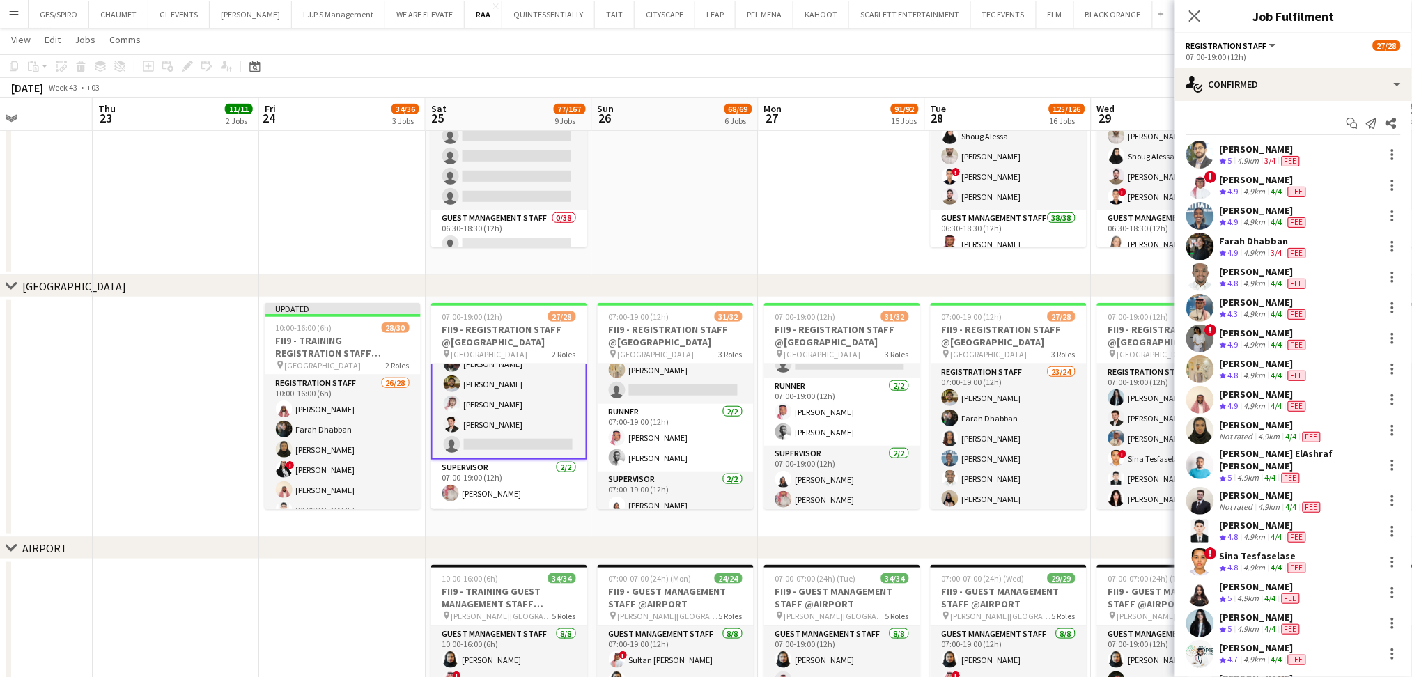
scroll to position [371, 0]
click at [529, 437] on app-card-role "Registration Staff 180A 25/26 07:00-19:00 (12h) Abdullah Altawil ! Salah Elhill…" at bounding box center [509, 272] width 156 height 559
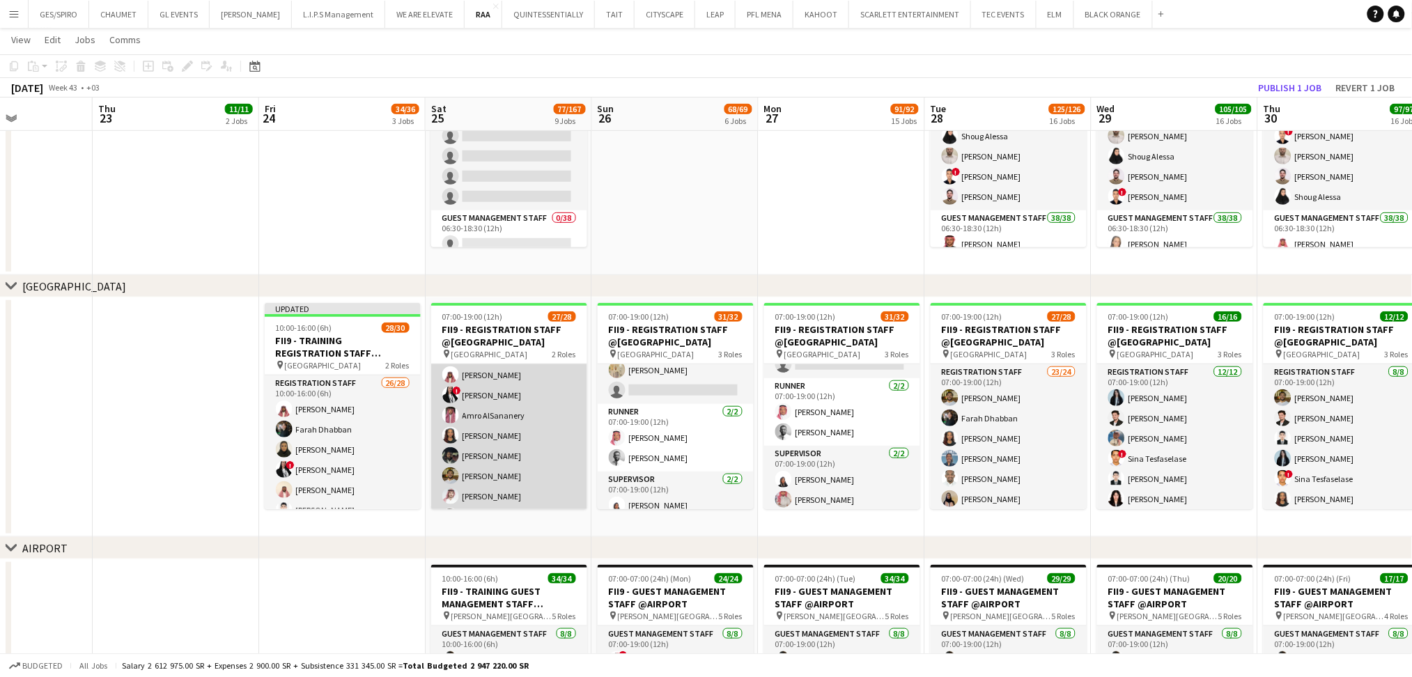
click at [529, 437] on app-card-role "Registration Staff 180A 25/26 07:00-19:00 (12h) Abdullah Altawil ! Salah Elhill…" at bounding box center [509, 272] width 156 height 556
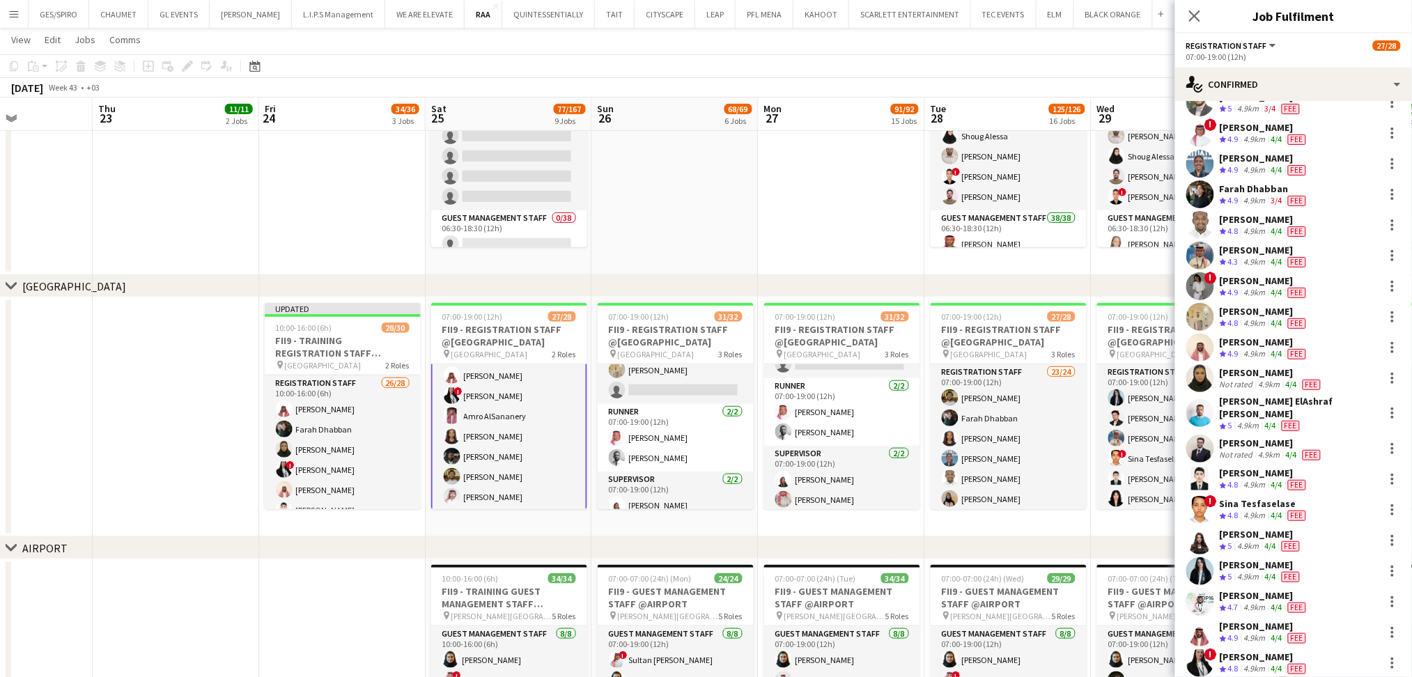
scroll to position [297, 0]
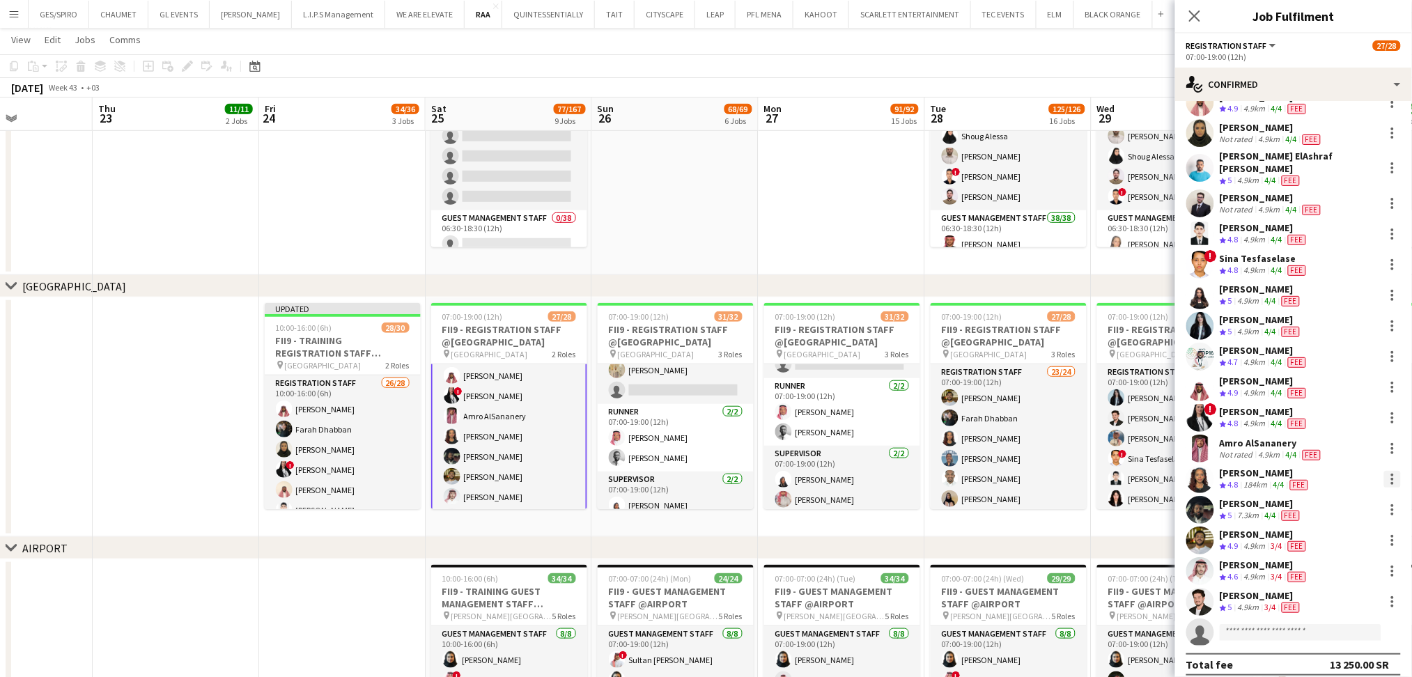
click at [1384, 471] on div at bounding box center [1392, 479] width 17 height 17
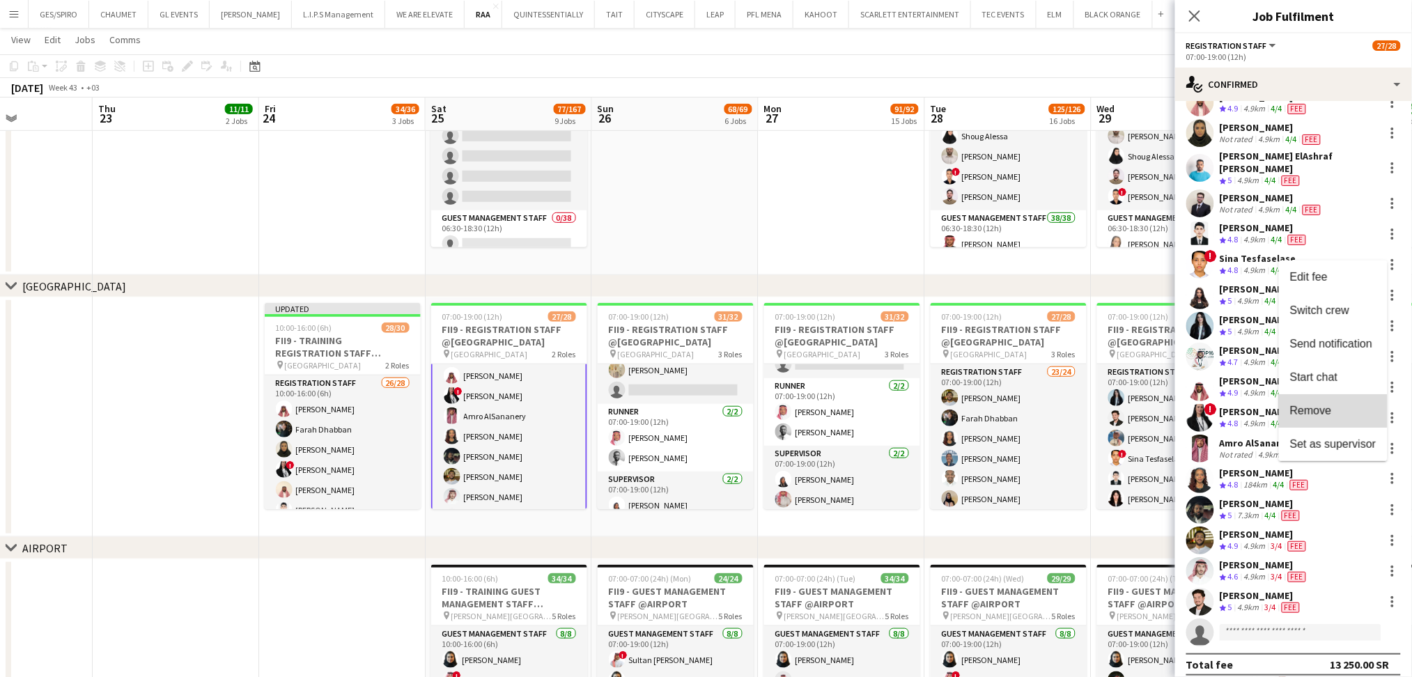
click at [1323, 404] on span "Remove" at bounding box center [1311, 410] width 42 height 12
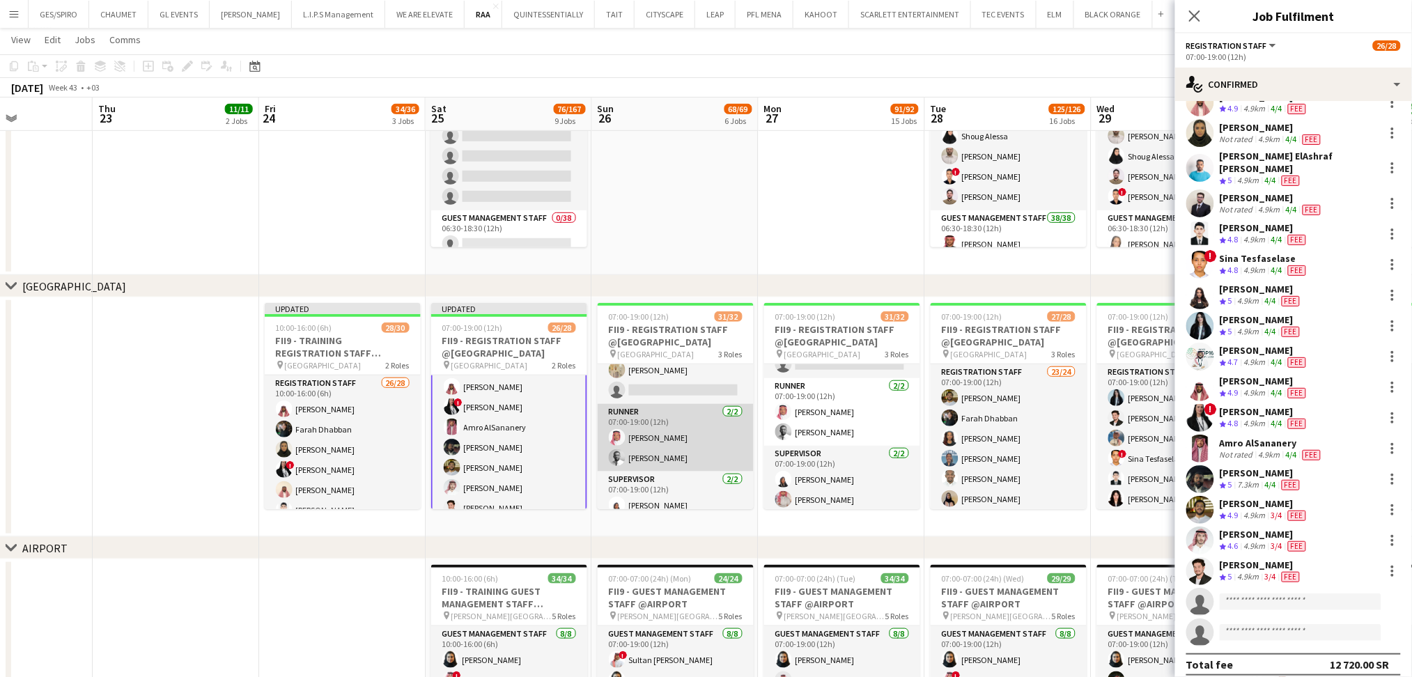
click at [699, 430] on app-card-role "Runner 2/2 07:00-19:00 (12h) Ahmed Saad Mustafa Tahir" at bounding box center [676, 438] width 156 height 68
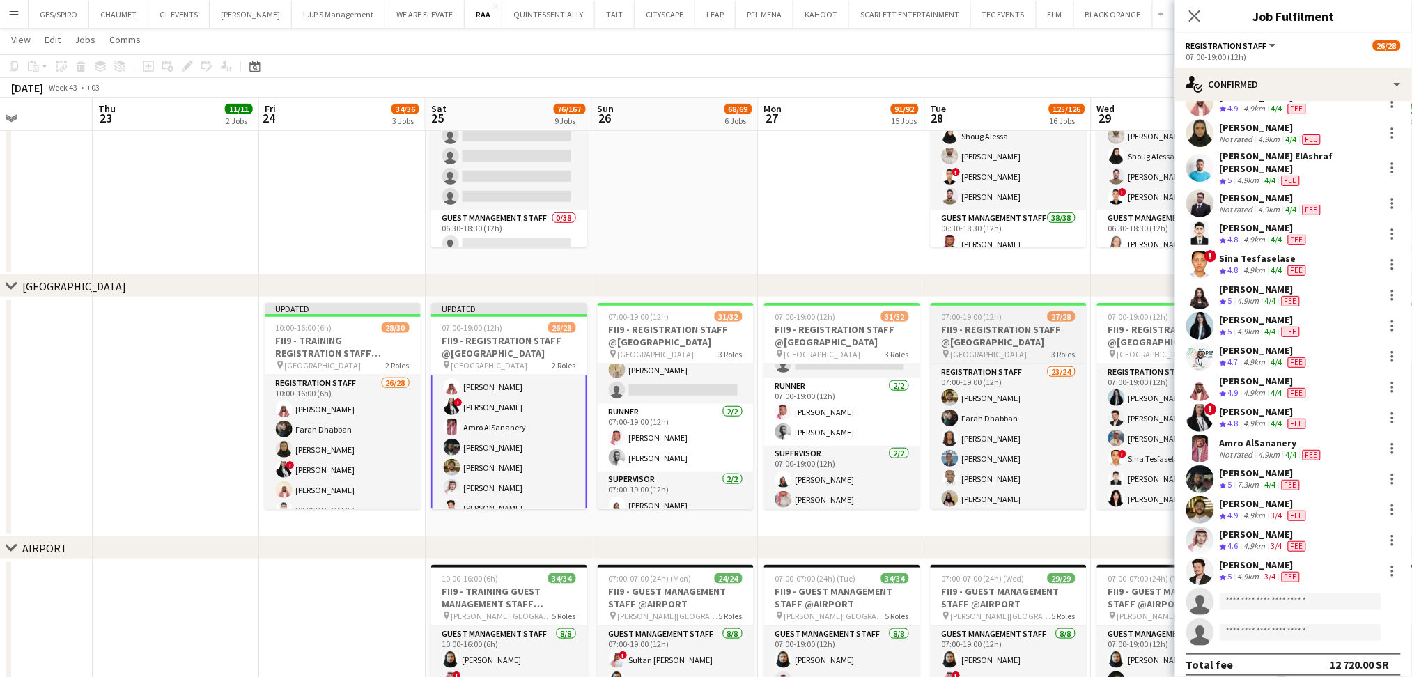
scroll to position [371, 0]
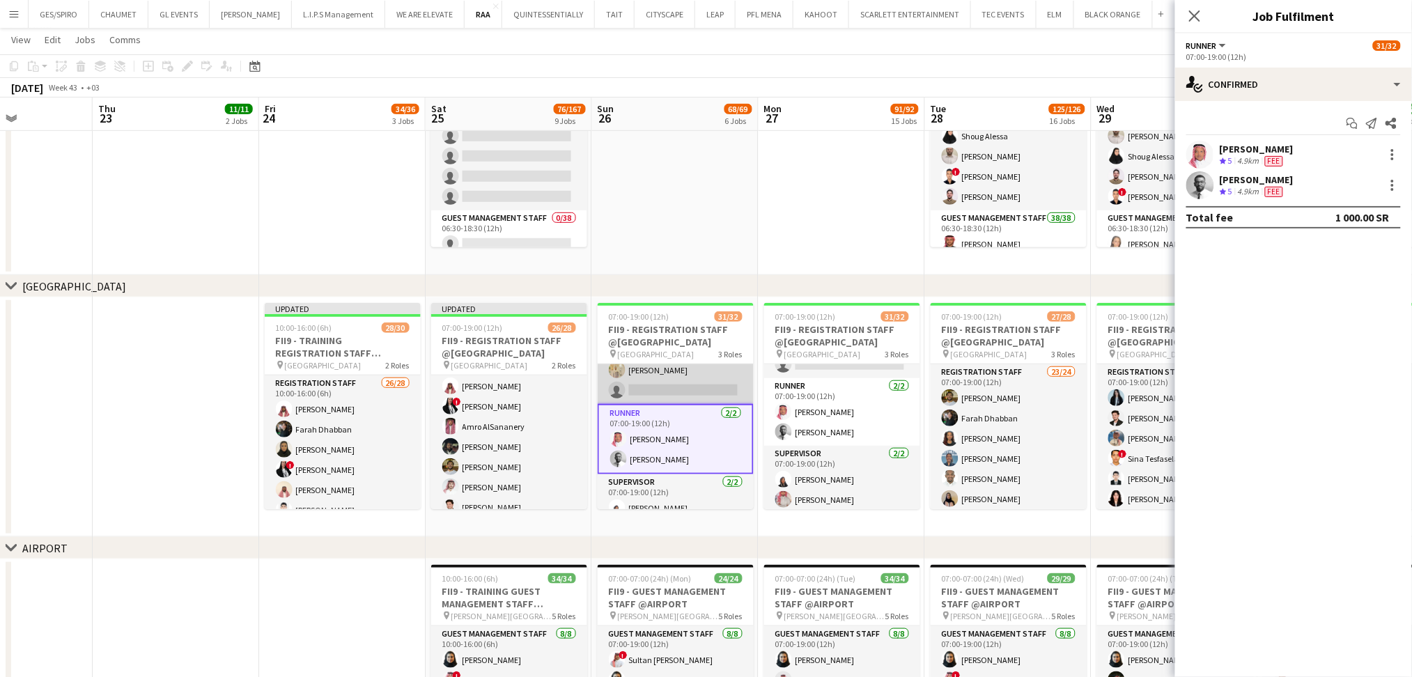
click at [663, 382] on app-card-role "Registration Staff 27/28 07:00-19:00 (12h) Khouloud Ben Mansour ! Haneen Tahir …" at bounding box center [676, 105] width 156 height 597
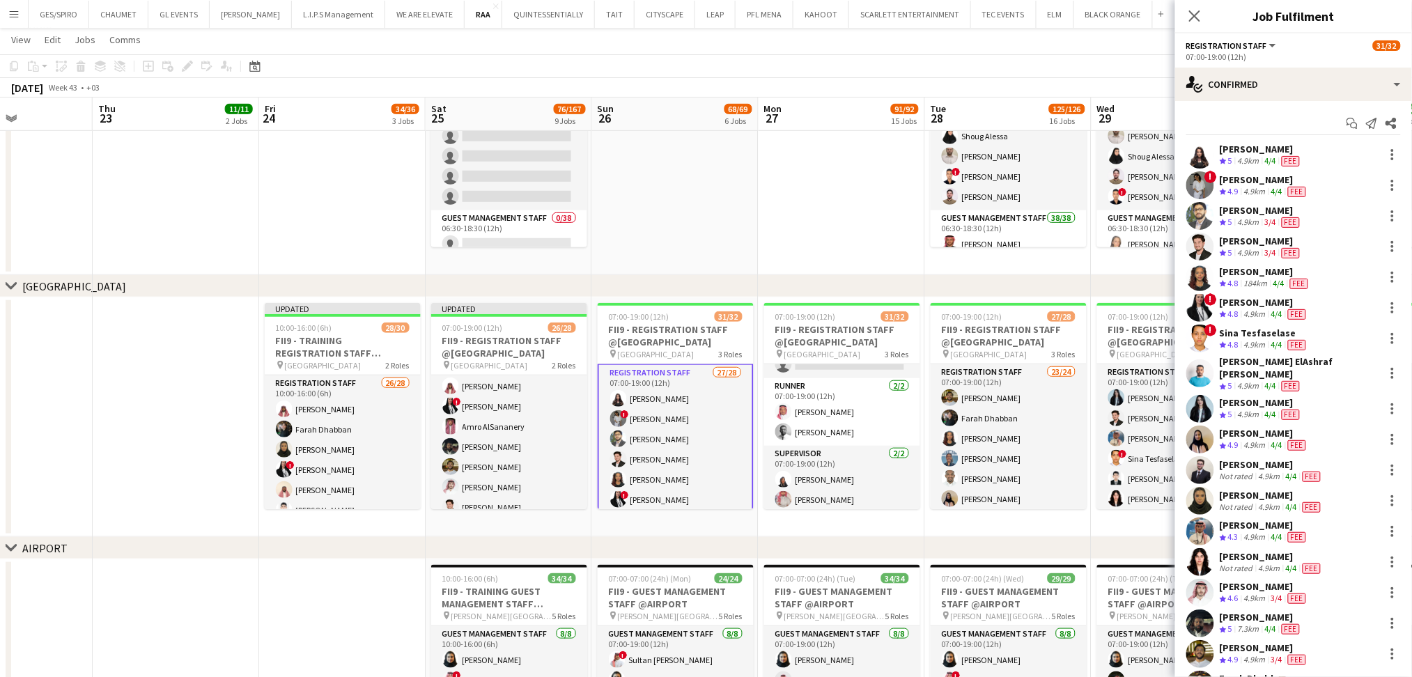
scroll to position [0, 406]
click at [678, 439] on app-card-role "Registration Staff 27/28 07:00-19:00 (12h) Khouloud Ben Mansour ! Haneen Tahir …" at bounding box center [676, 664] width 156 height 600
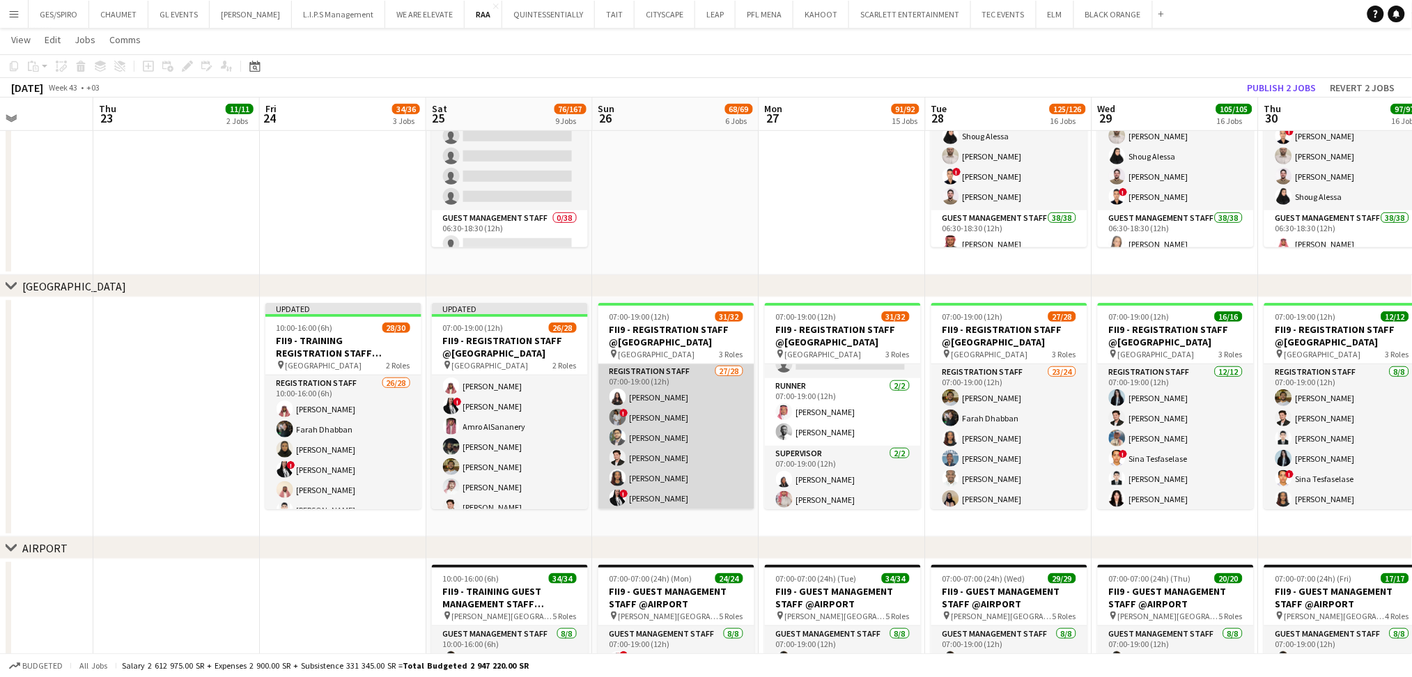
scroll to position [0, 0]
click at [692, 400] on app-card-role "Registration Staff 27/28 07:00-19:00 (12h) Khouloud Ben Mansour ! Haneen Tahir …" at bounding box center [676, 662] width 156 height 597
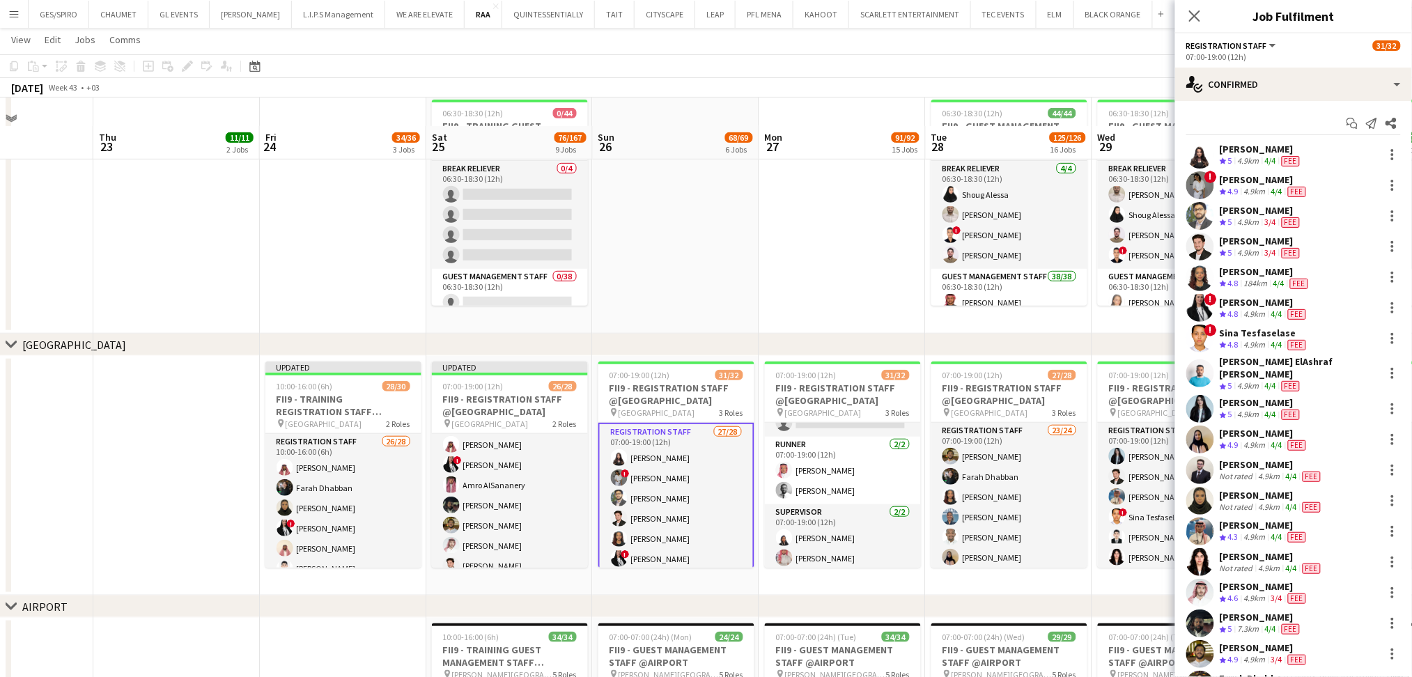
scroll to position [156, 0]
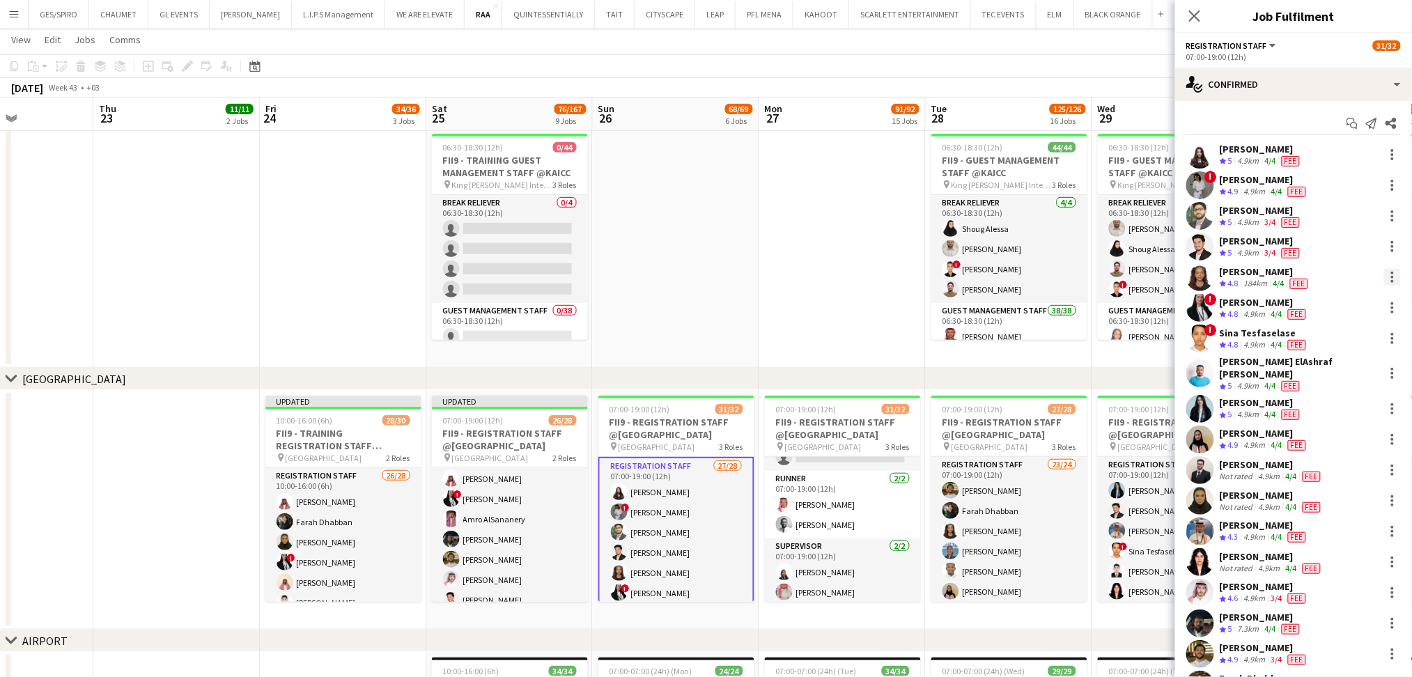
click at [1384, 273] on div at bounding box center [1392, 277] width 17 height 17
click at [1325, 432] on span "Remove" at bounding box center [1311, 436] width 42 height 12
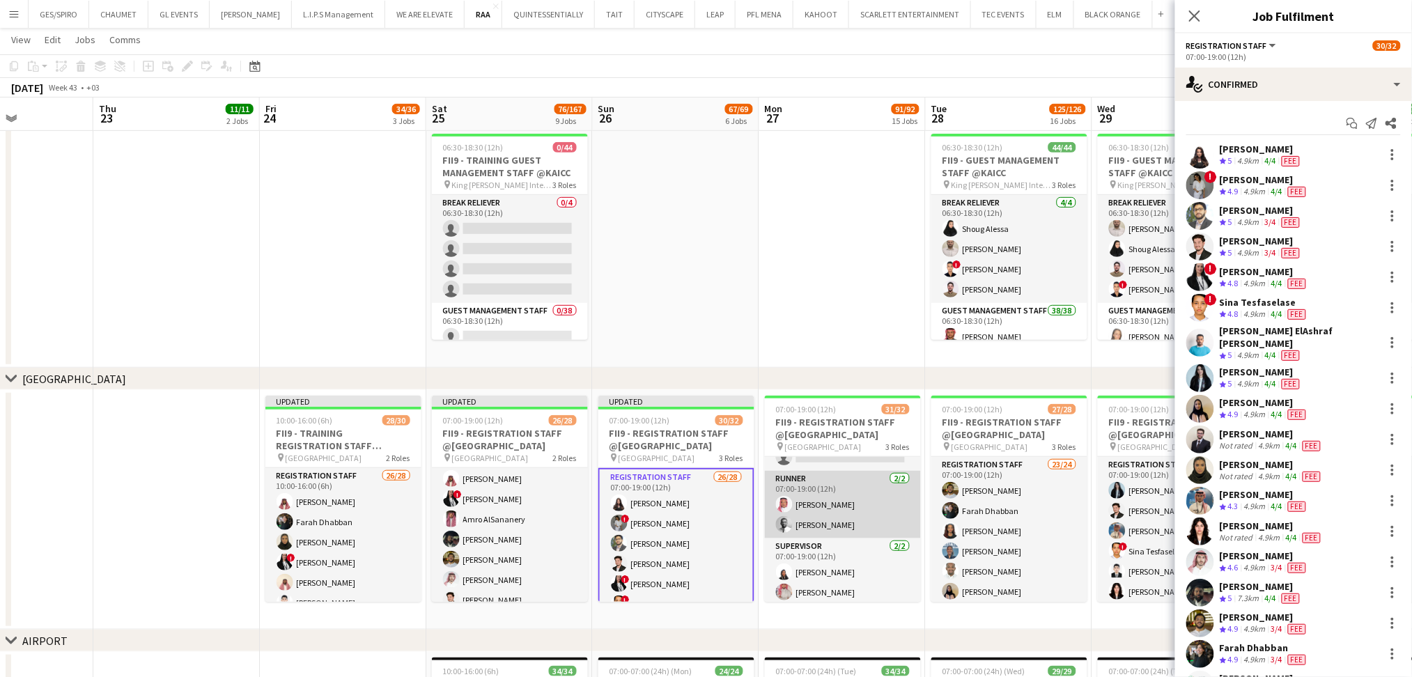
click at [883, 506] on app-card-role "Runner 2/2 07:00-19:00 (12h) Ahmed Saad Mustafa Tahir" at bounding box center [843, 505] width 156 height 68
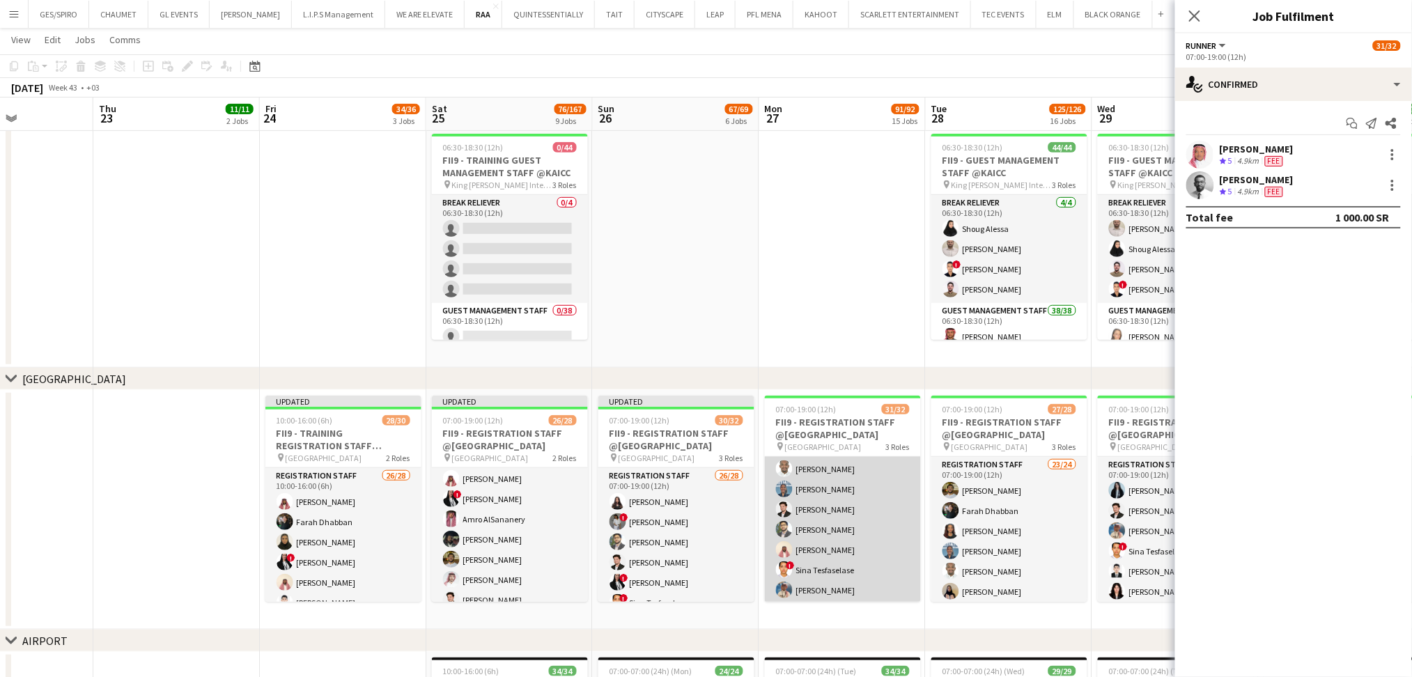
click at [865, 529] on app-card-role "Registration Staff 27/28 07:00-19:00 (12h) Amro AlSananery Faisal Mahmoud Asrar…" at bounding box center [843, 451] width 156 height 597
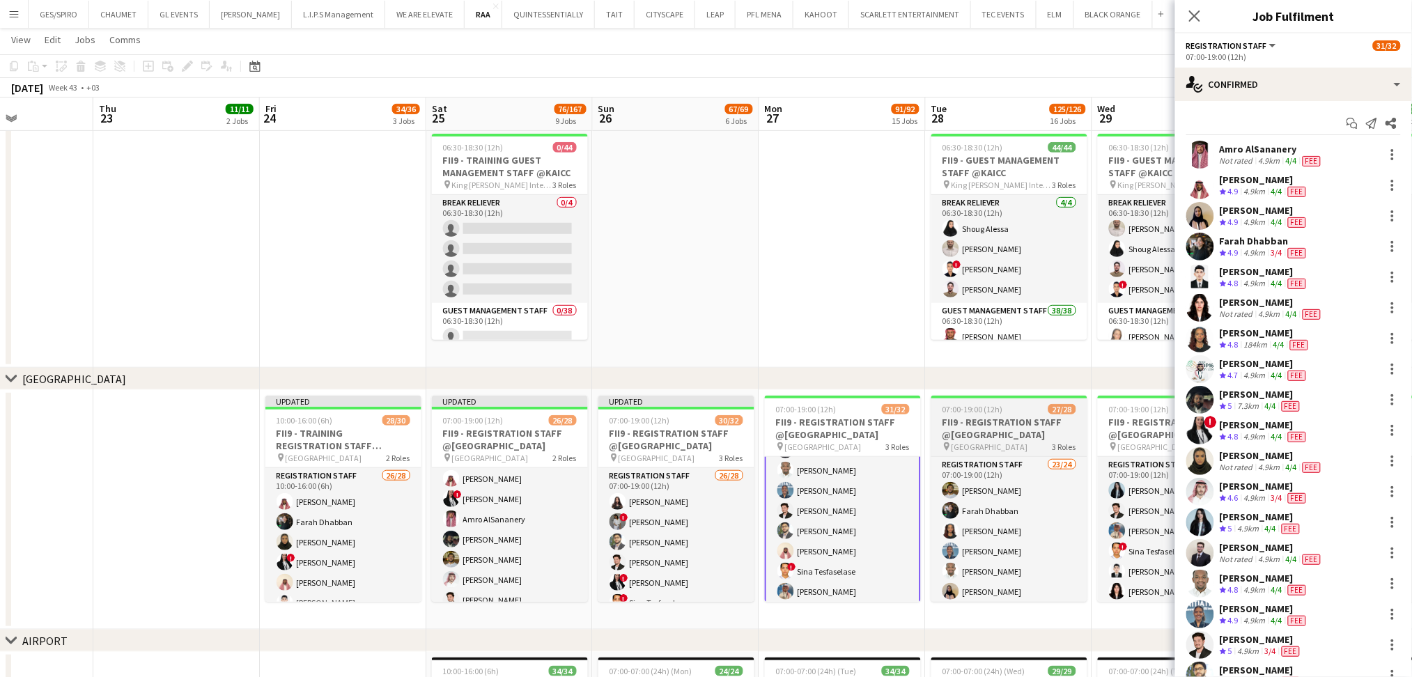
scroll to position [305, 0]
click at [1391, 334] on div at bounding box center [1392, 334] width 3 height 3
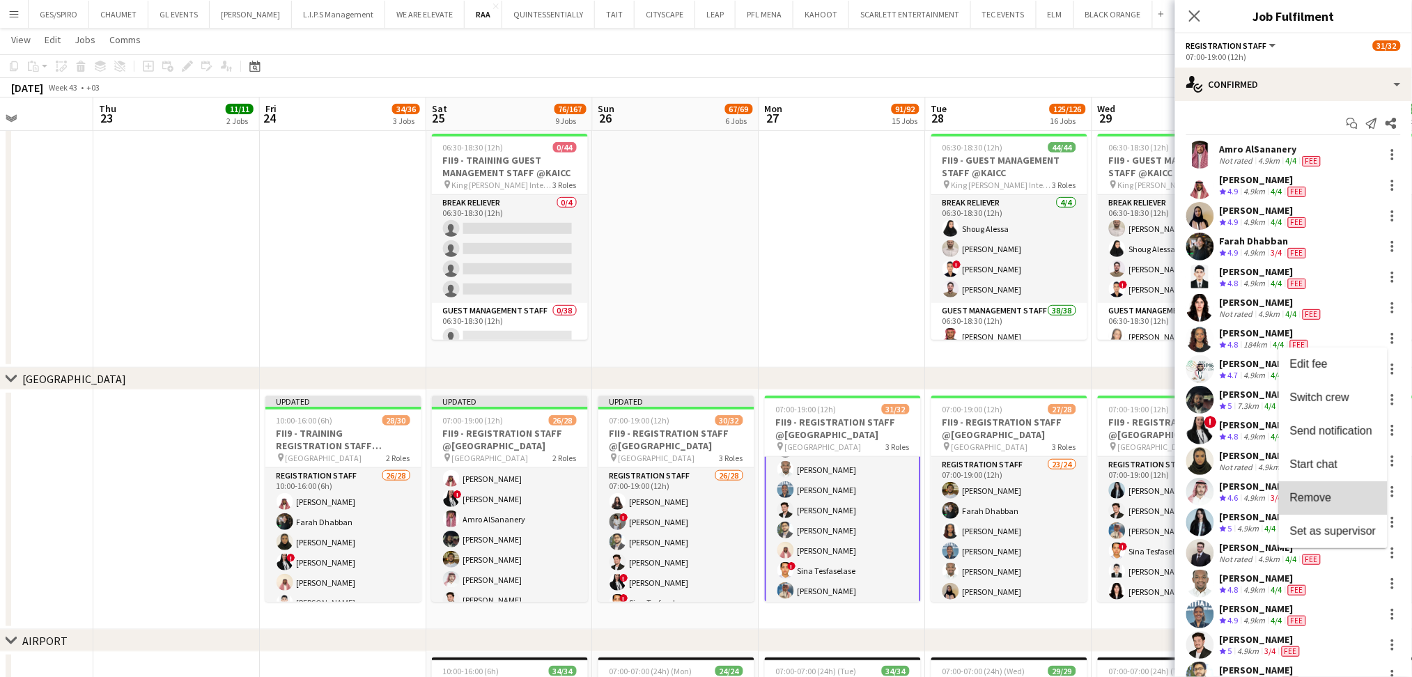
click at [1326, 503] on span "Remove" at bounding box center [1311, 498] width 42 height 12
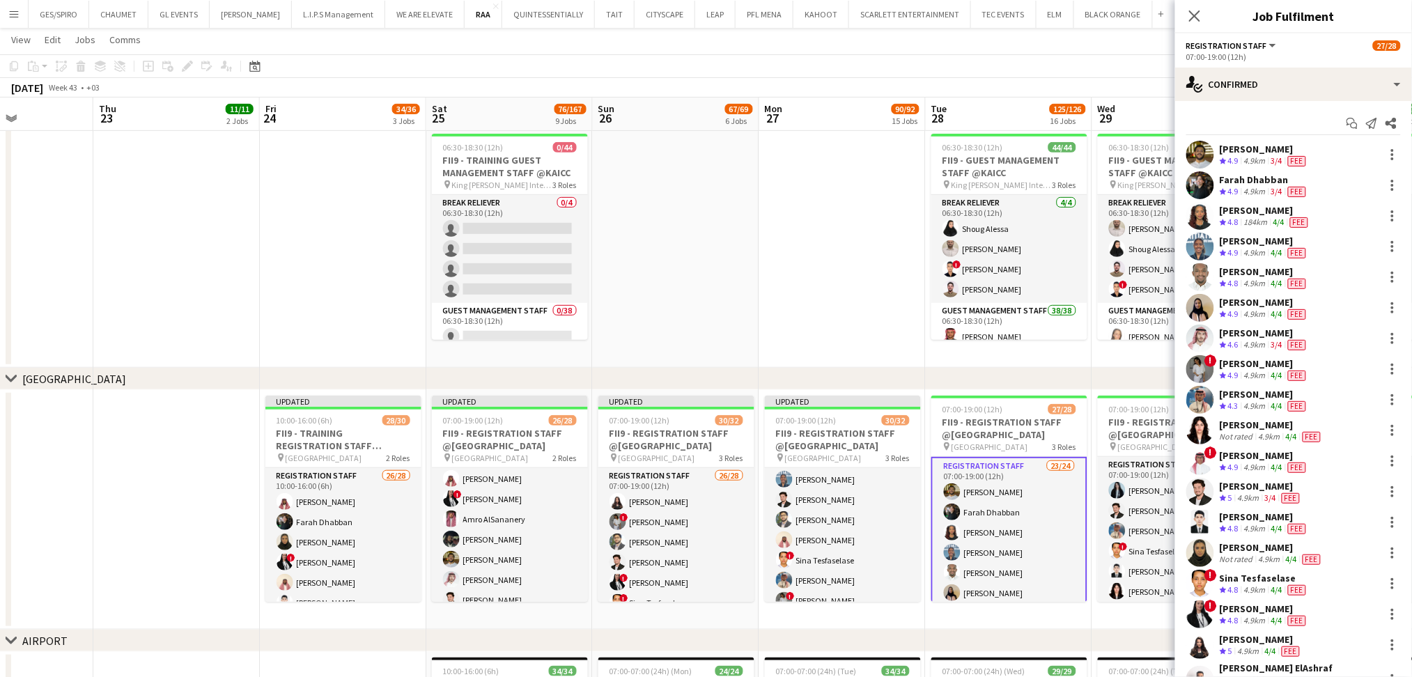
scroll to position [304, 0]
click at [1384, 213] on div at bounding box center [1392, 216] width 17 height 17
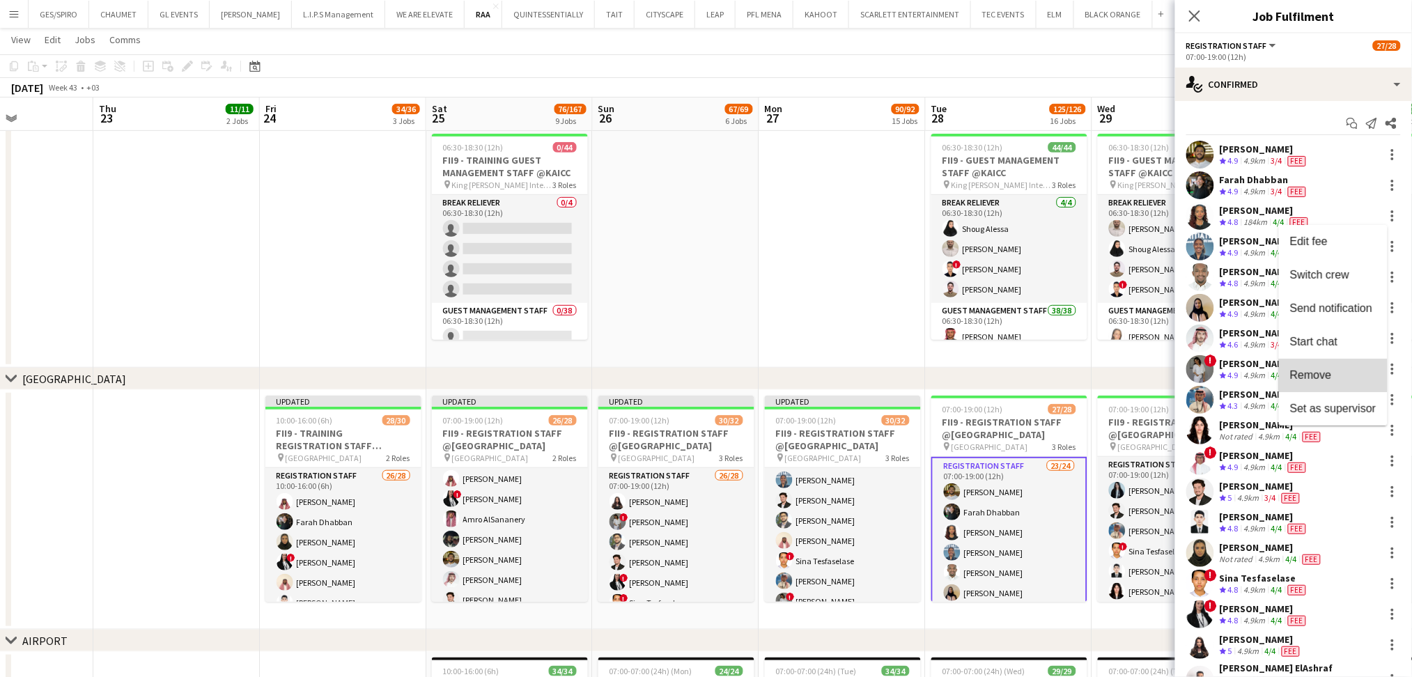
click at [1341, 376] on span "Remove" at bounding box center [1333, 375] width 86 height 13
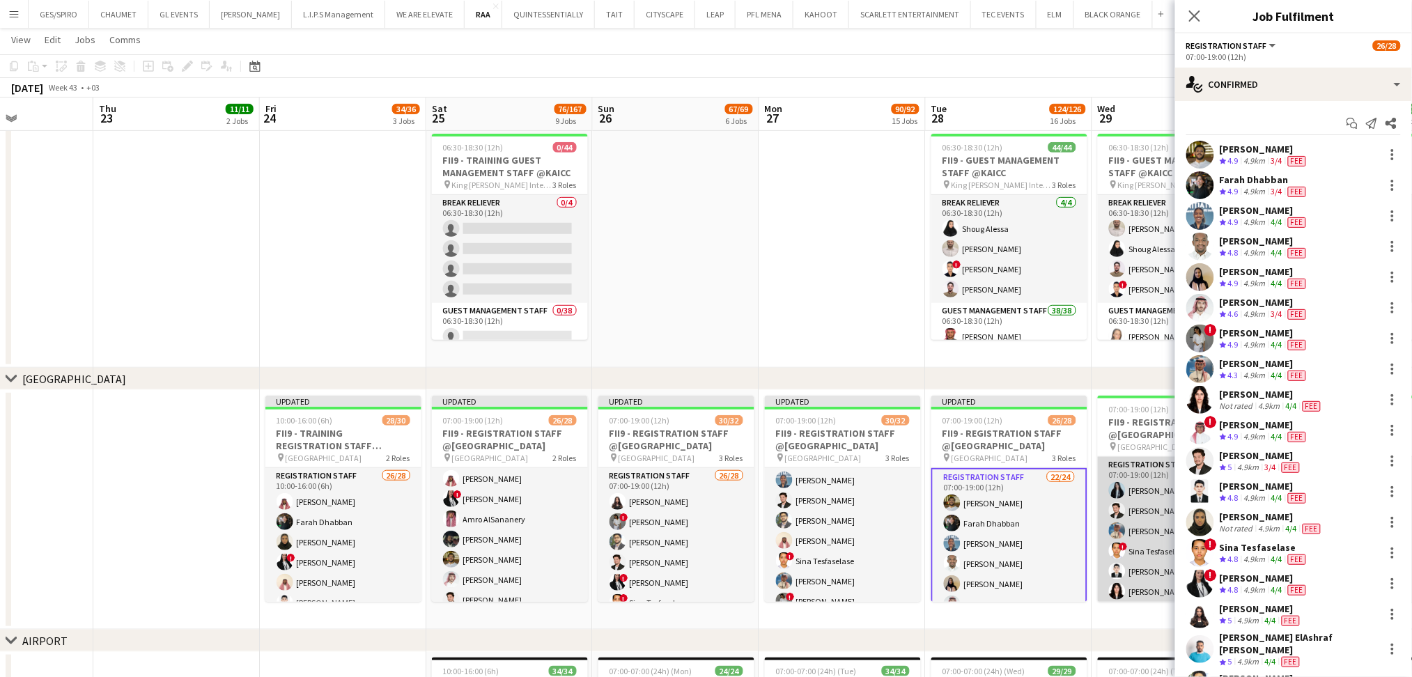
click at [1148, 511] on app-card-role "Registration Staff 12/12 07:00-19:00 (12h) Nourhan Hammad Jawhar Omar Abdulaziz…" at bounding box center [1176, 592] width 156 height 270
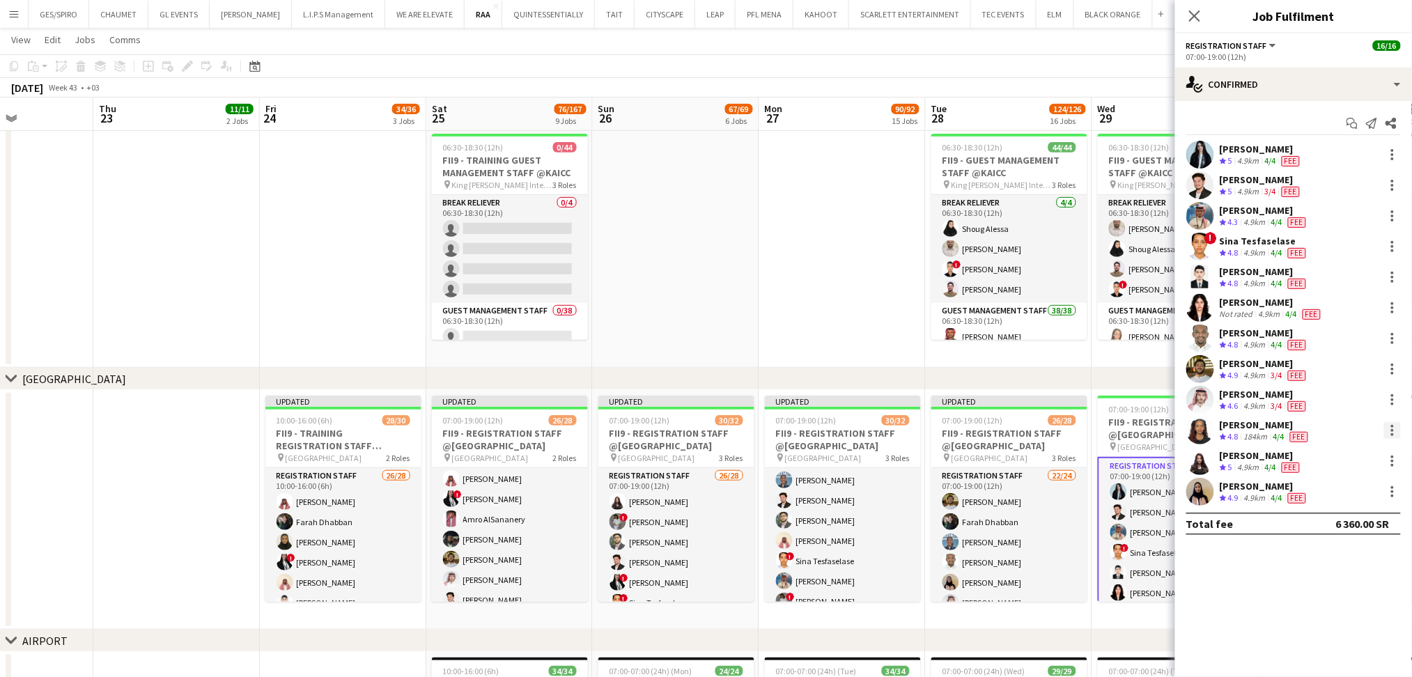
click at [1387, 430] on div at bounding box center [1392, 430] width 17 height 17
click at [1341, 598] on button "Remove" at bounding box center [1347, 589] width 109 height 33
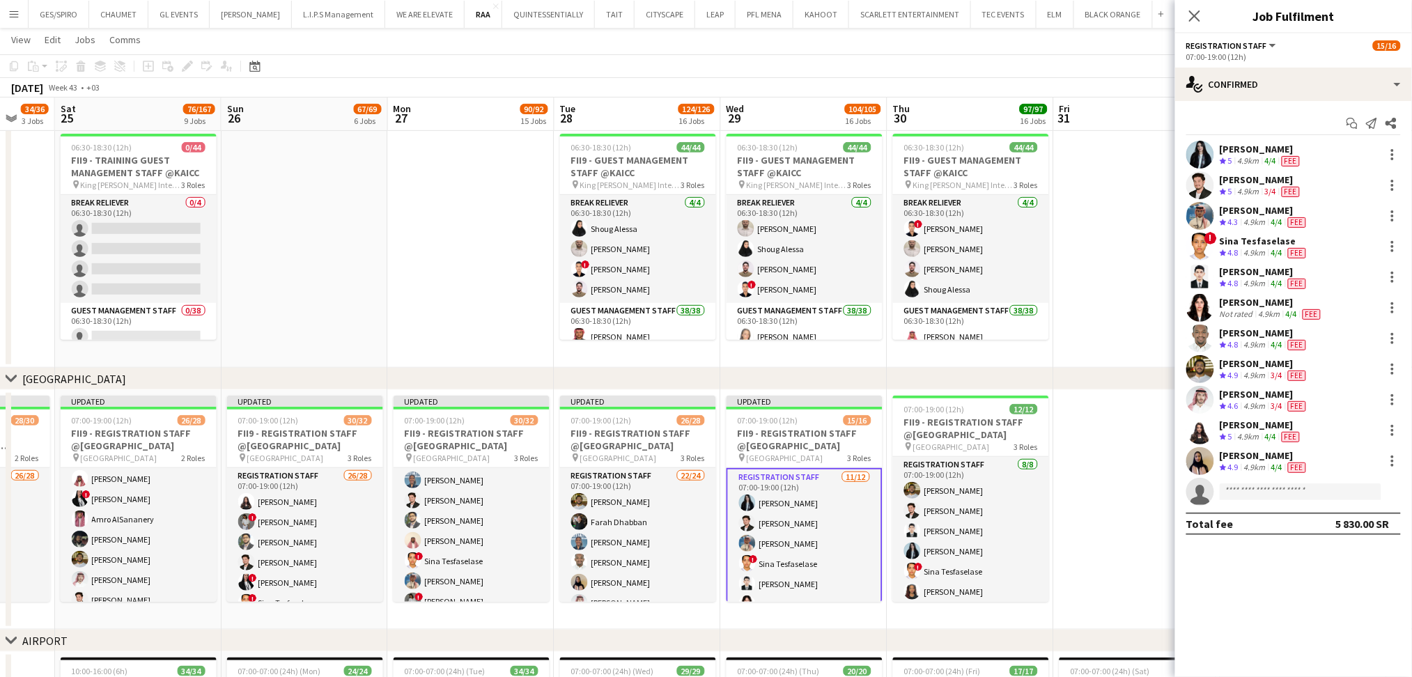
drag, startPoint x: 1023, startPoint y: 359, endPoint x: 586, endPoint y: 357, distance: 436.7
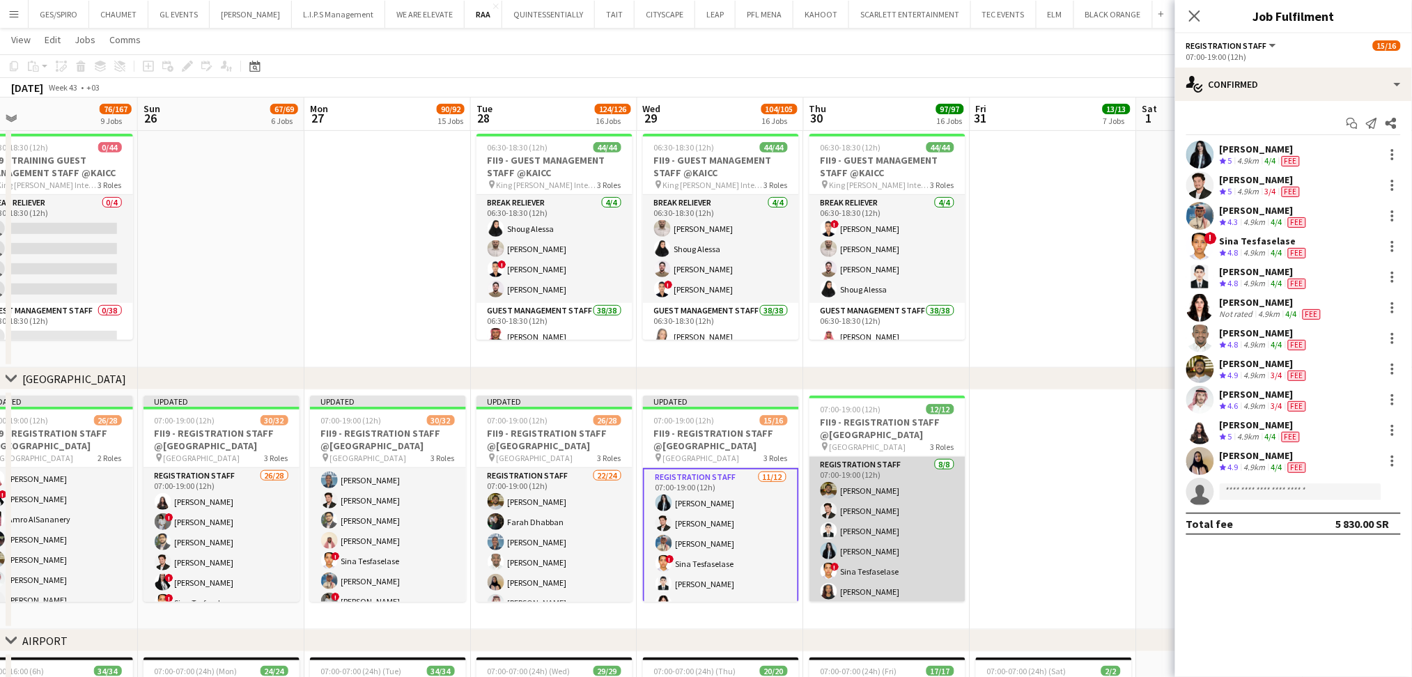
click at [926, 542] on app-card-role "Registration Staff 8/8 07:00-19:00 (12h) Abdullah Wagih Jawhar Omar Afnan Abdul…" at bounding box center [887, 551] width 156 height 189
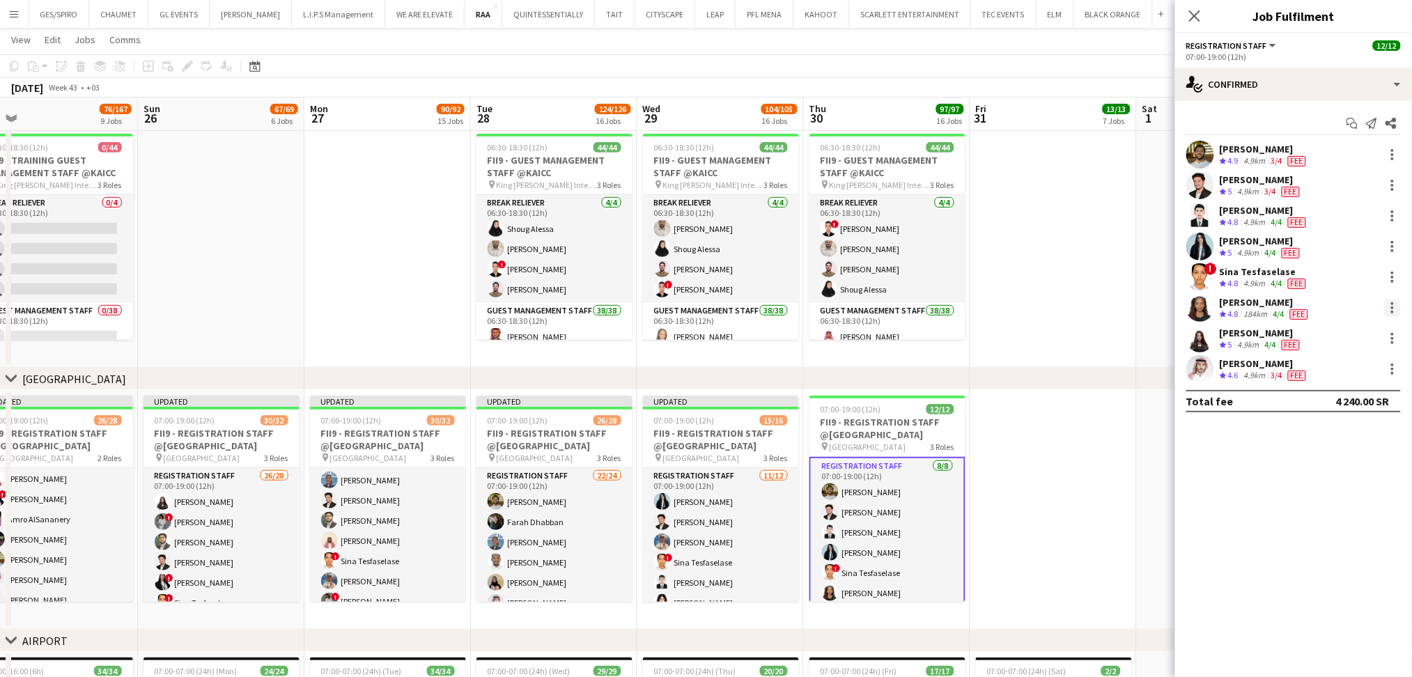
click at [1391, 304] on div at bounding box center [1392, 303] width 3 height 3
click at [1344, 469] on span "Remove" at bounding box center [1325, 467] width 42 height 12
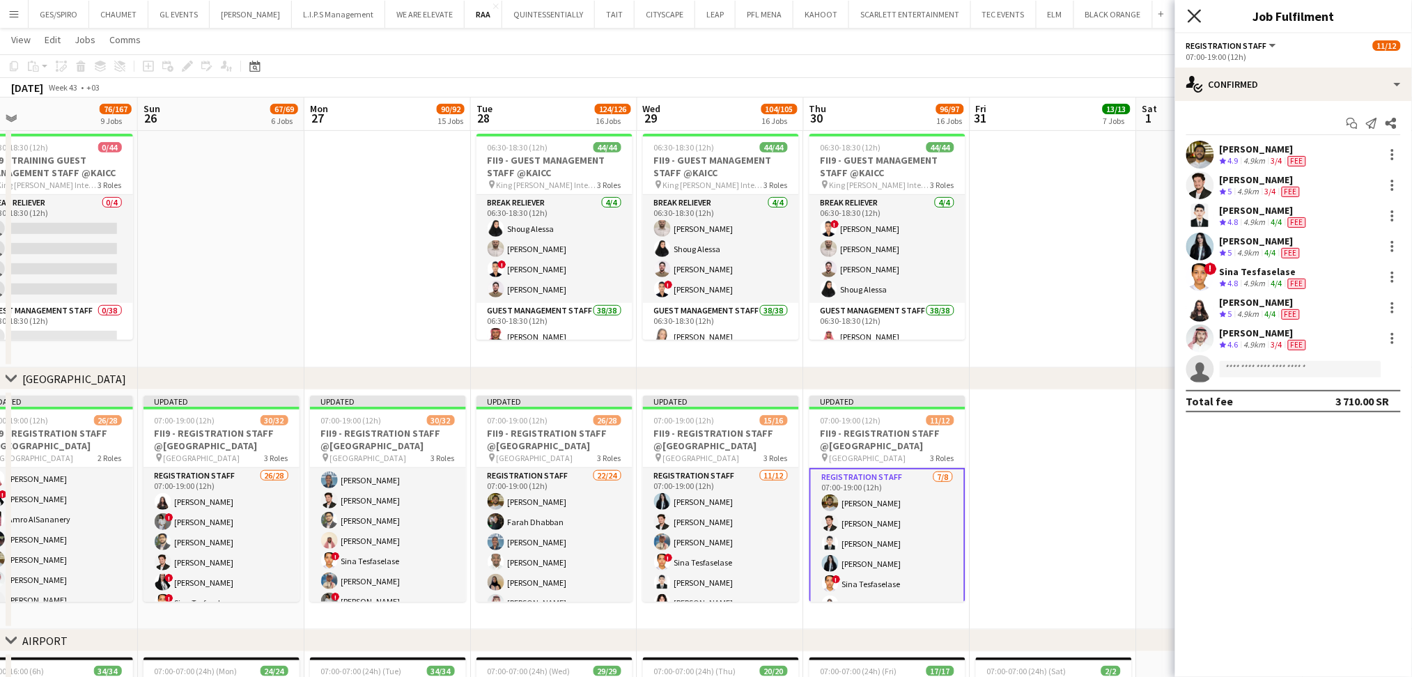
click at [1196, 14] on icon at bounding box center [1193, 15] width 13 height 13
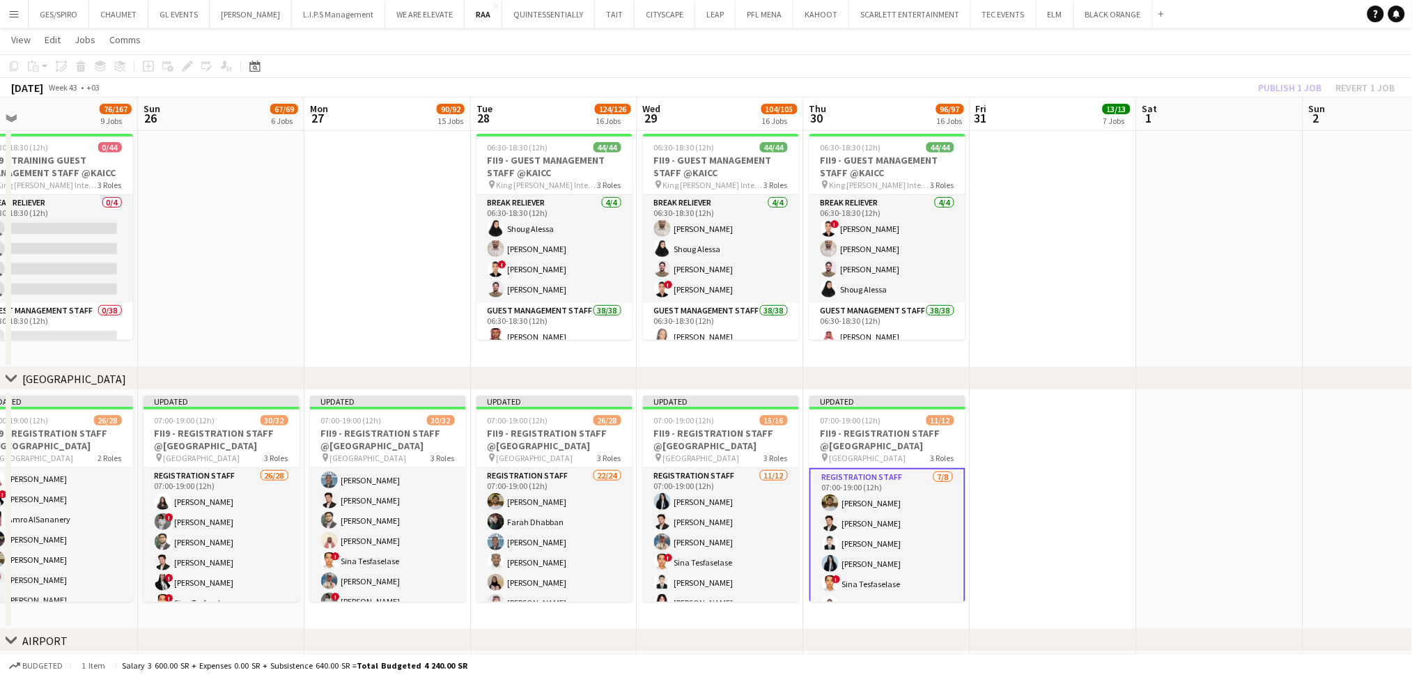
click at [1095, 281] on app-date-cell at bounding box center [1053, 248] width 166 height 240
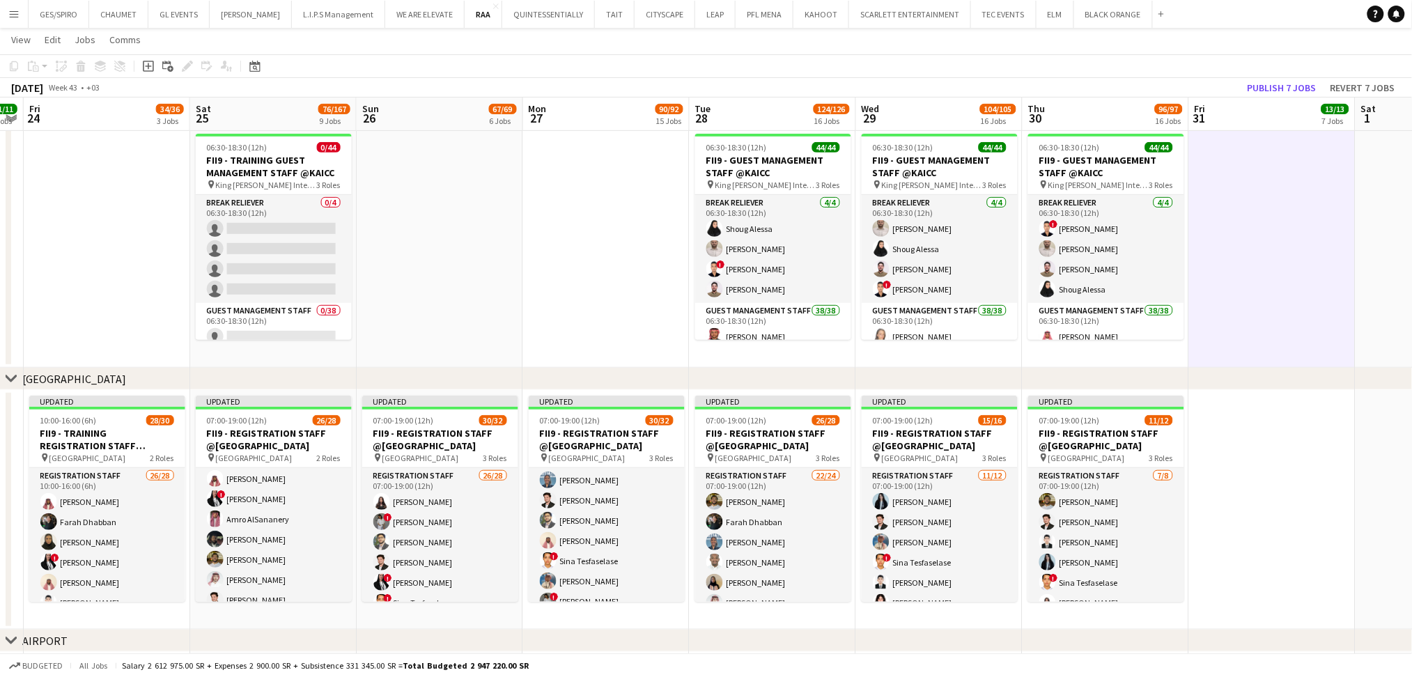
drag, startPoint x: 1198, startPoint y: 371, endPoint x: 1420, endPoint y: 408, distance: 225.2
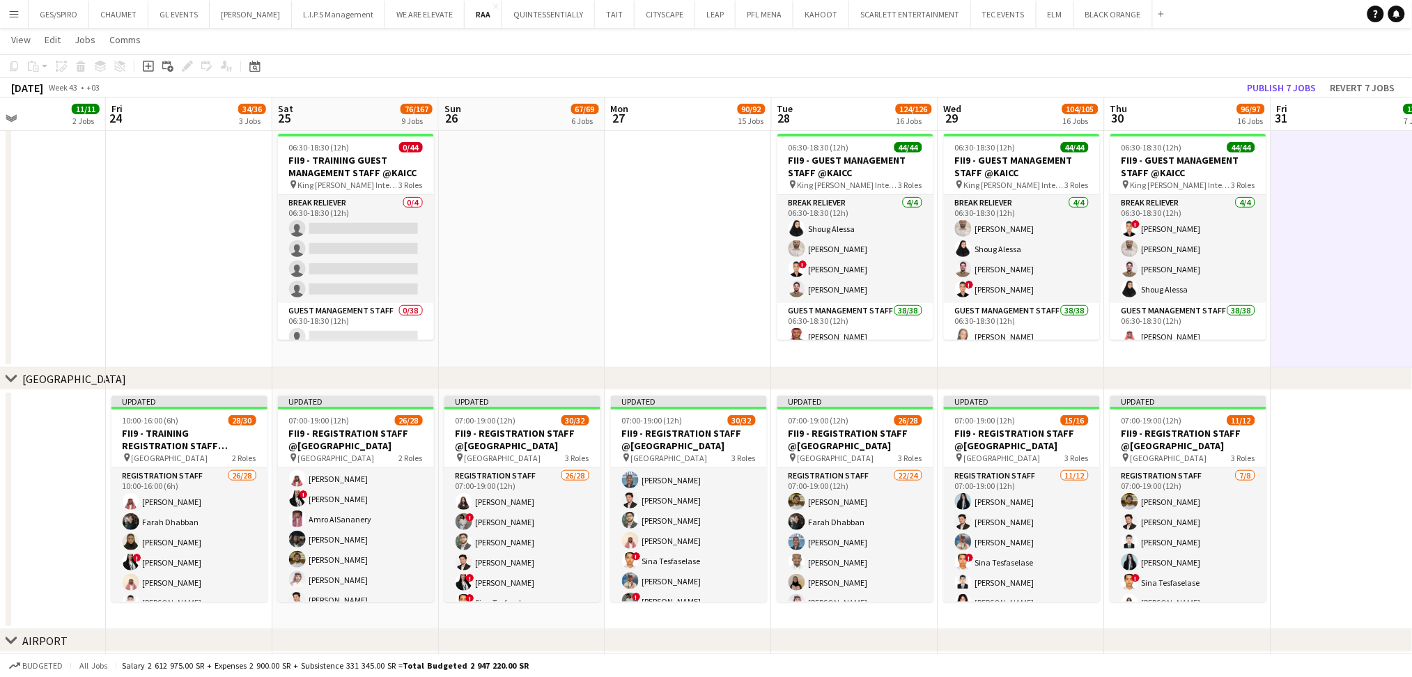
scroll to position [0, 398]
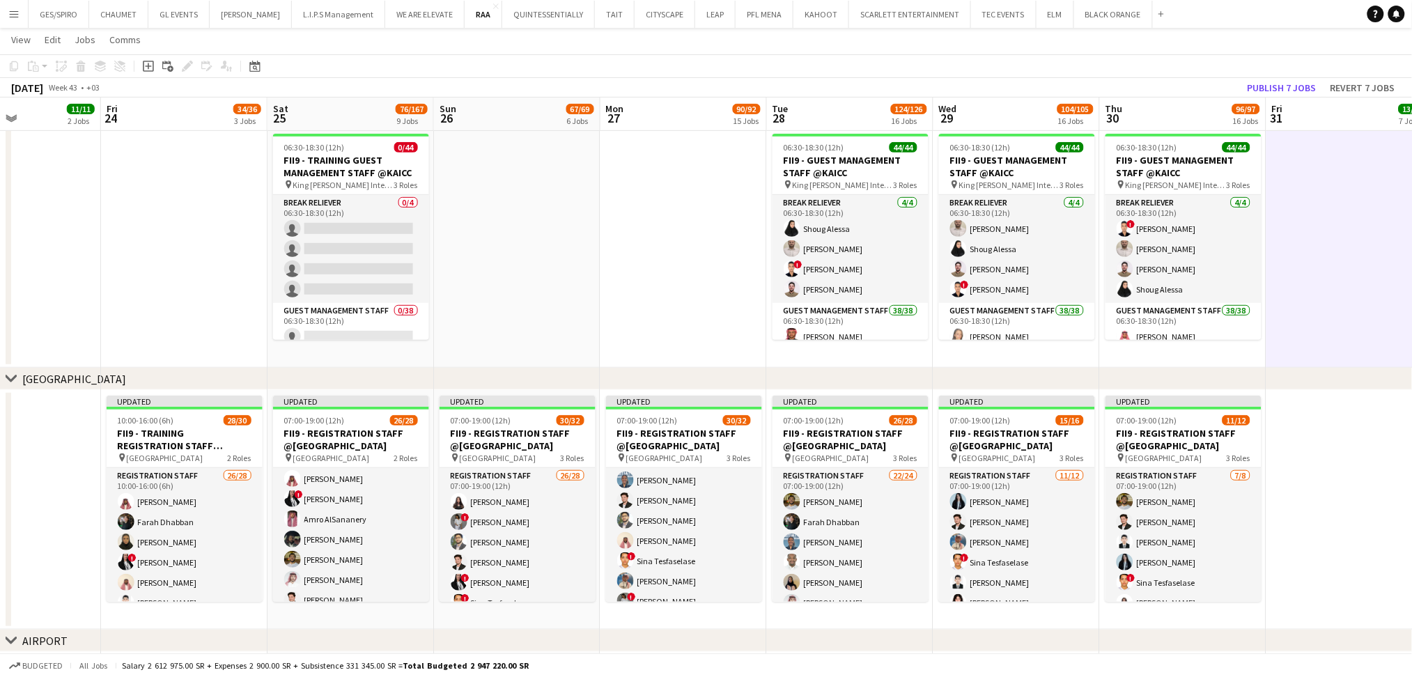
drag, startPoint x: 585, startPoint y: 289, endPoint x: 662, endPoint y: 299, distance: 78.0
click at [715, 254] on app-date-cell at bounding box center [683, 248] width 166 height 240
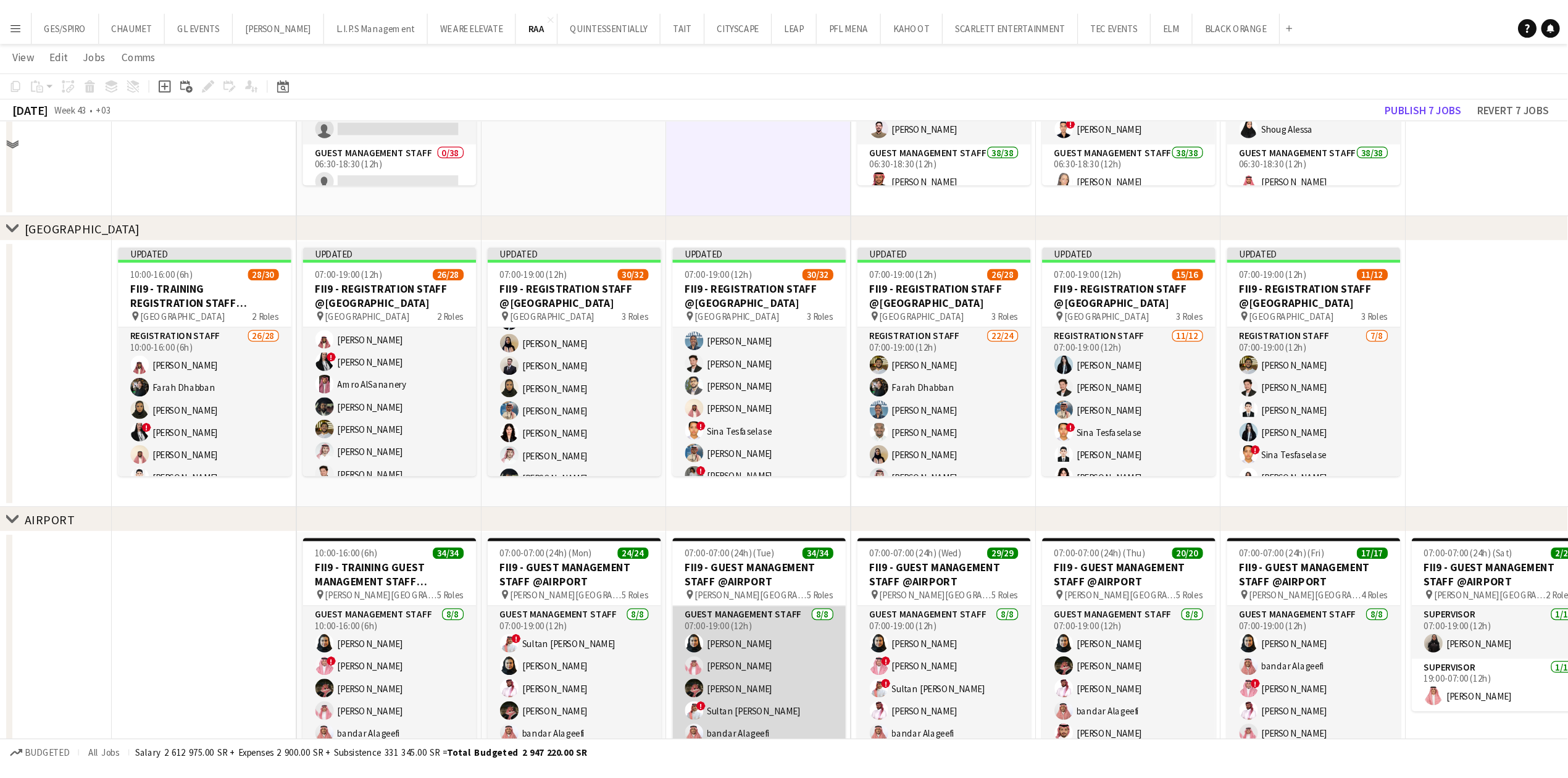
scroll to position [302, 0]
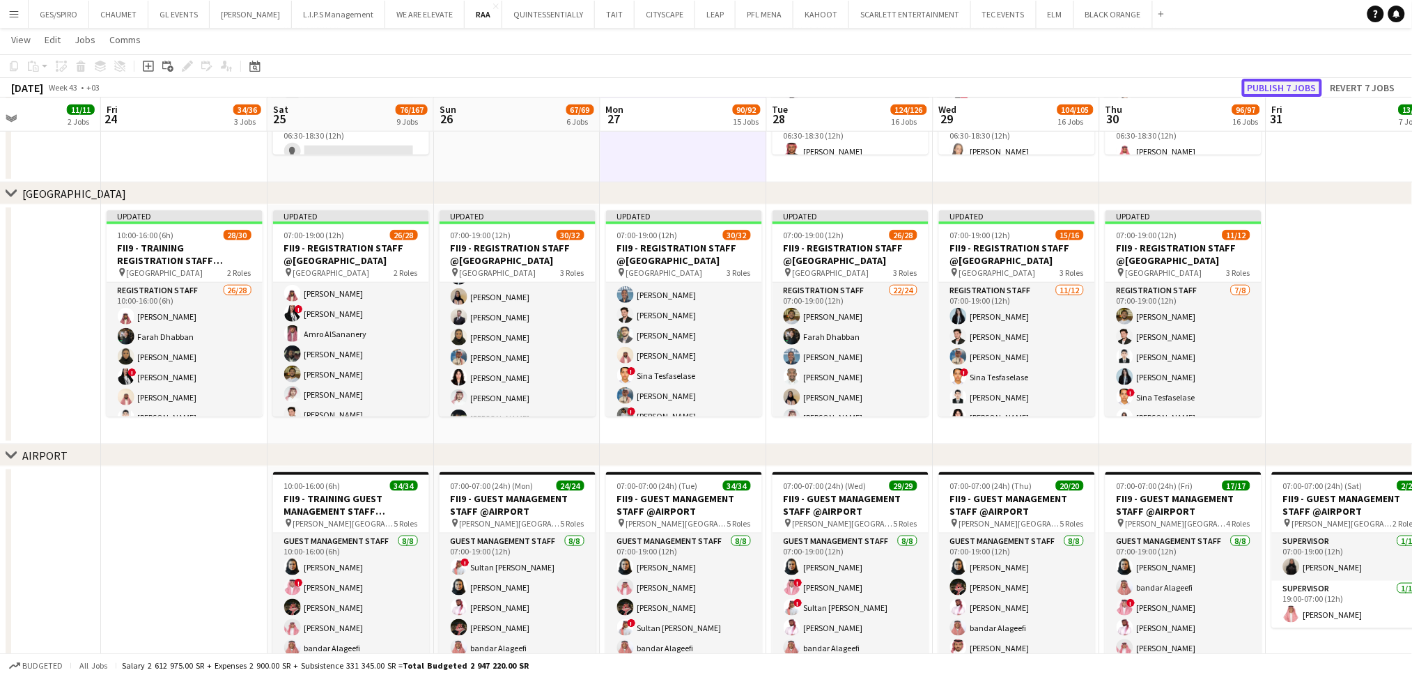
click at [1281, 84] on button "Publish 7 jobs" at bounding box center [1282, 88] width 80 height 18
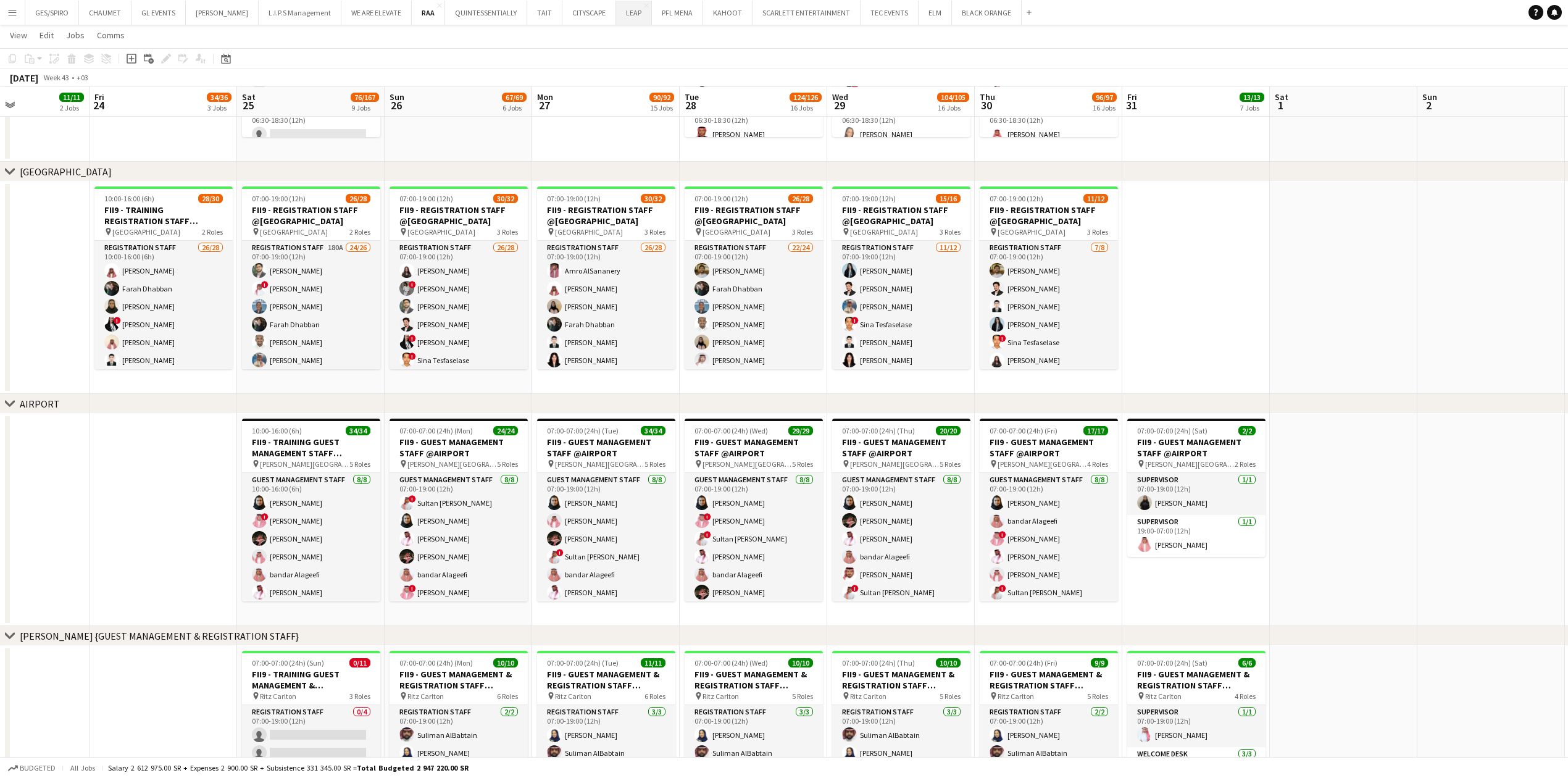
scroll to position [0, 354]
click at [1252, 309] on app-date-cell at bounding box center [1195, 288] width 147 height 213
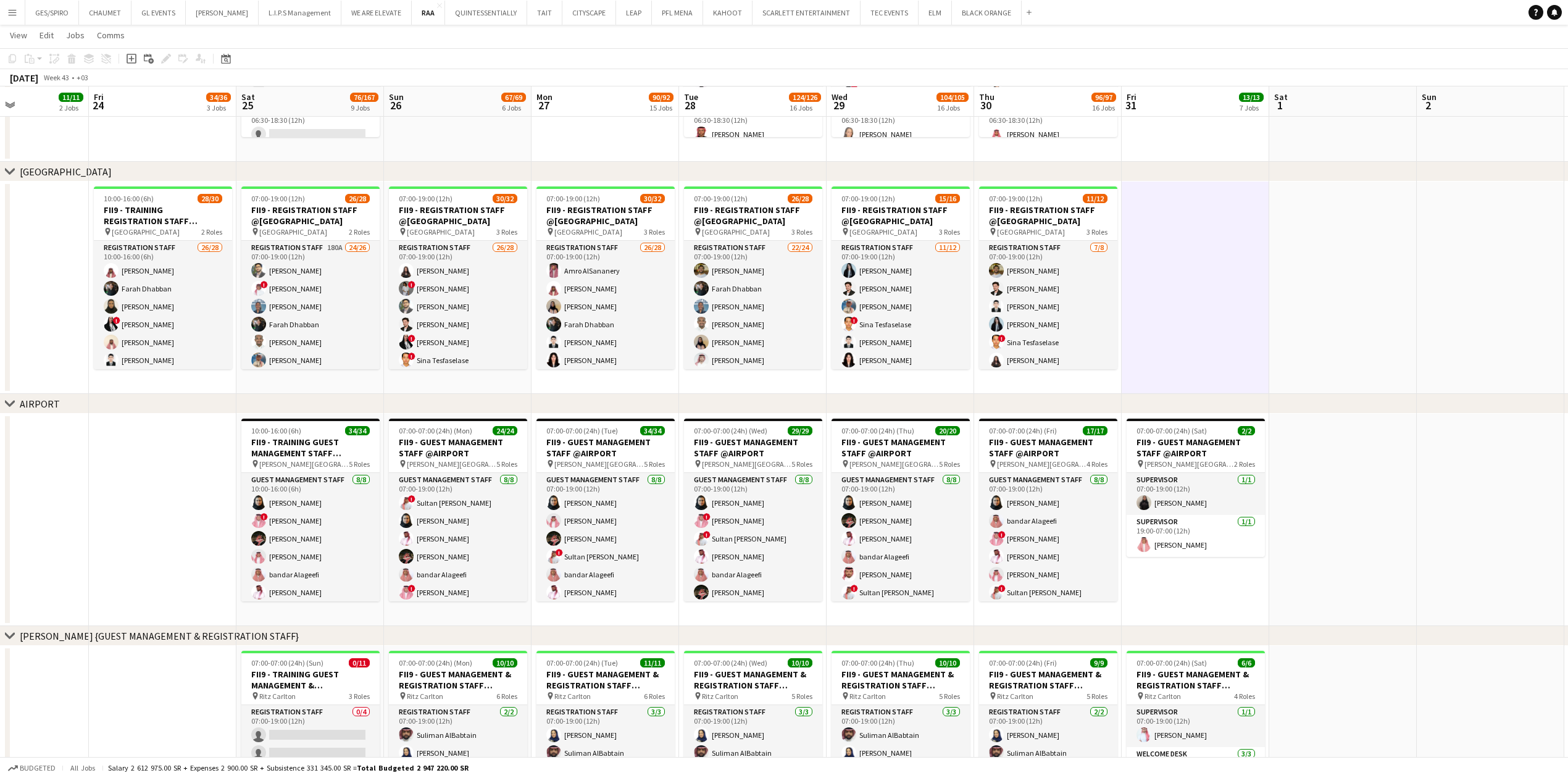
click at [1393, 315] on app-date-cell at bounding box center [1343, 288] width 147 height 213
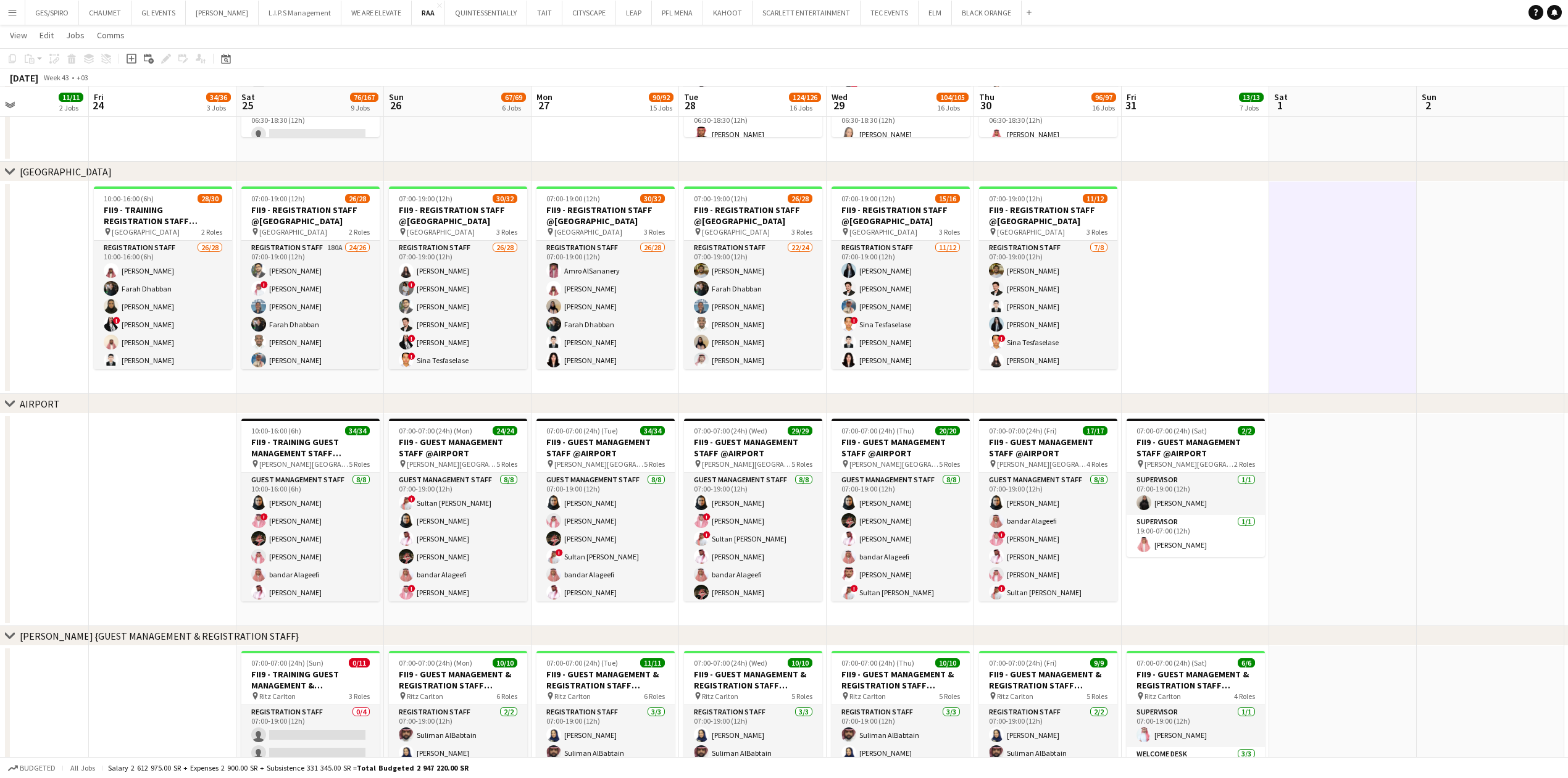
click at [1208, 284] on app-date-cell at bounding box center [1195, 288] width 147 height 213
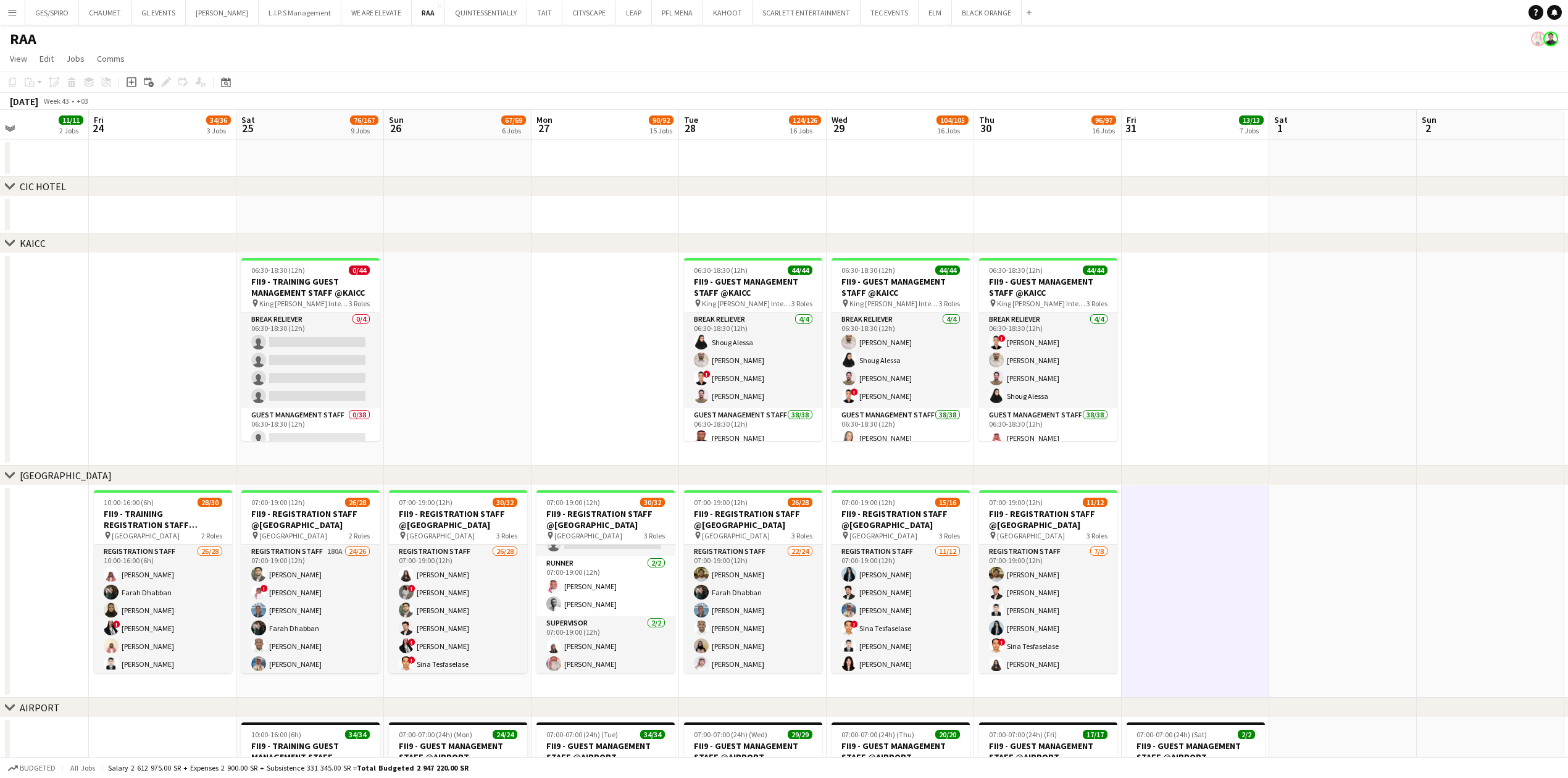
scroll to position [0, 353]
click at [1377, 312] on app-date-cell at bounding box center [1344, 360] width 147 height 213
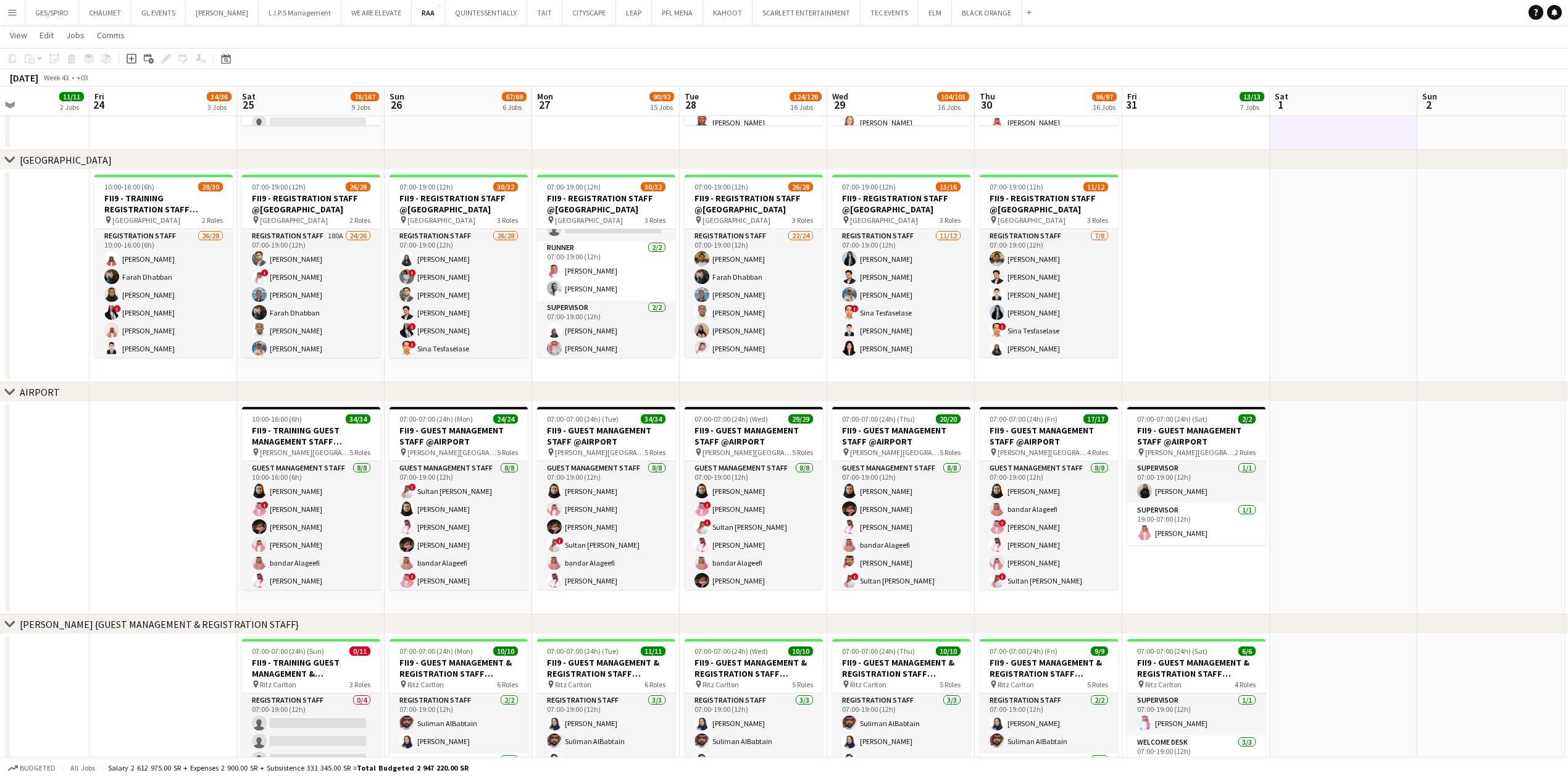
scroll to position [329, 0]
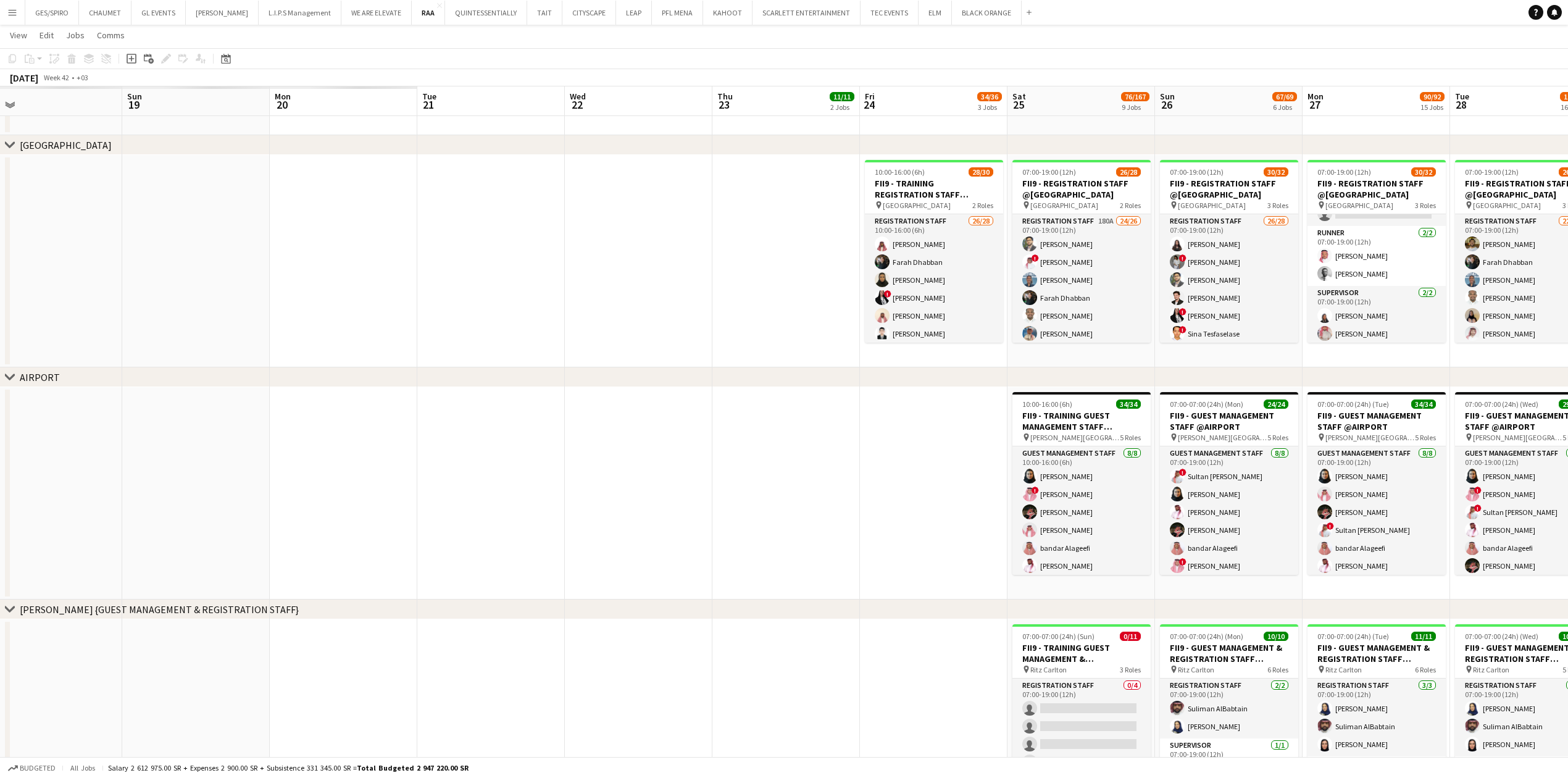
drag, startPoint x: 84, startPoint y: 444, endPoint x: 885, endPoint y: 437, distance: 801.0
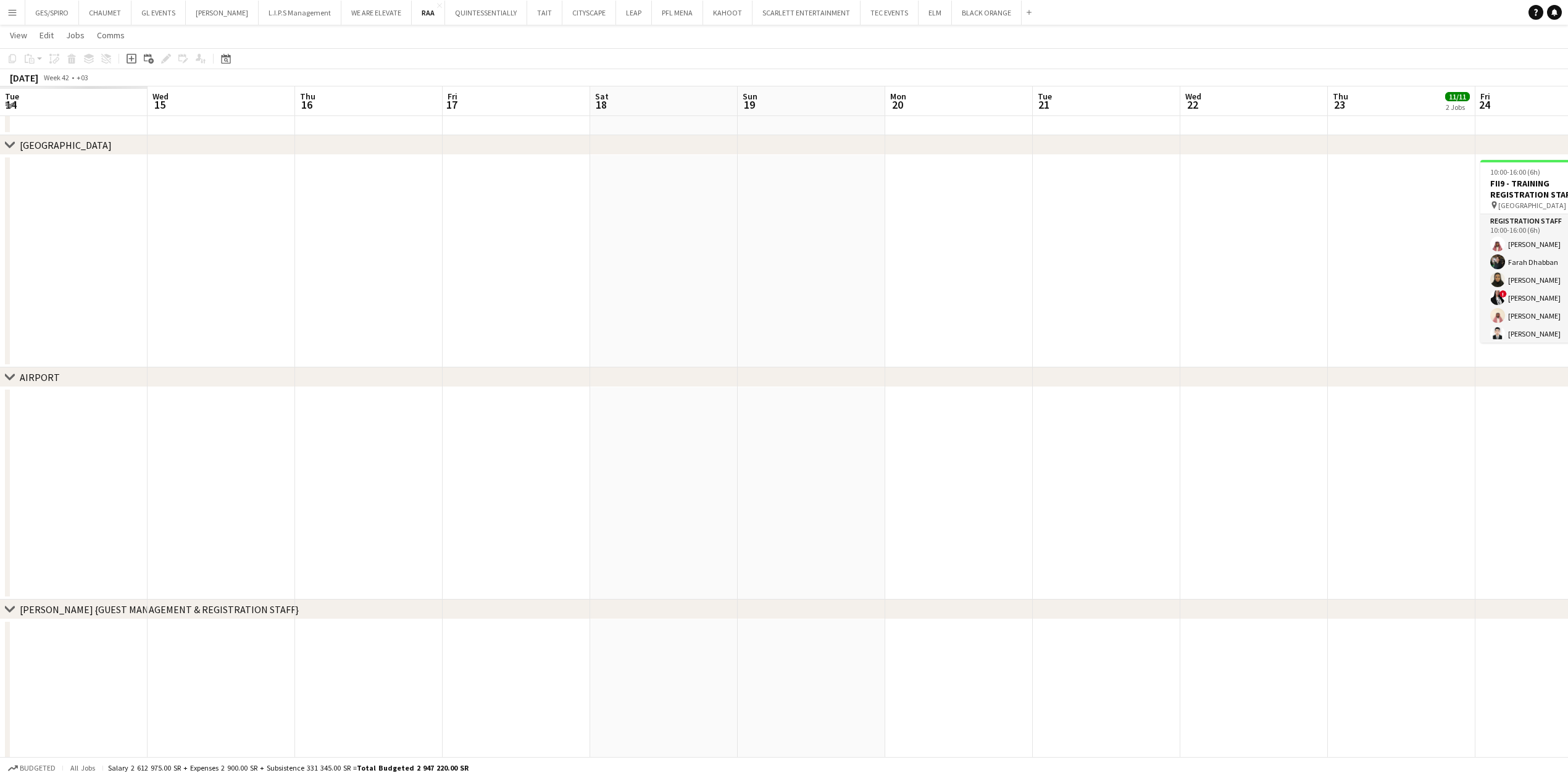
drag, startPoint x: 1032, startPoint y: 396, endPoint x: 1181, endPoint y: 385, distance: 149.4
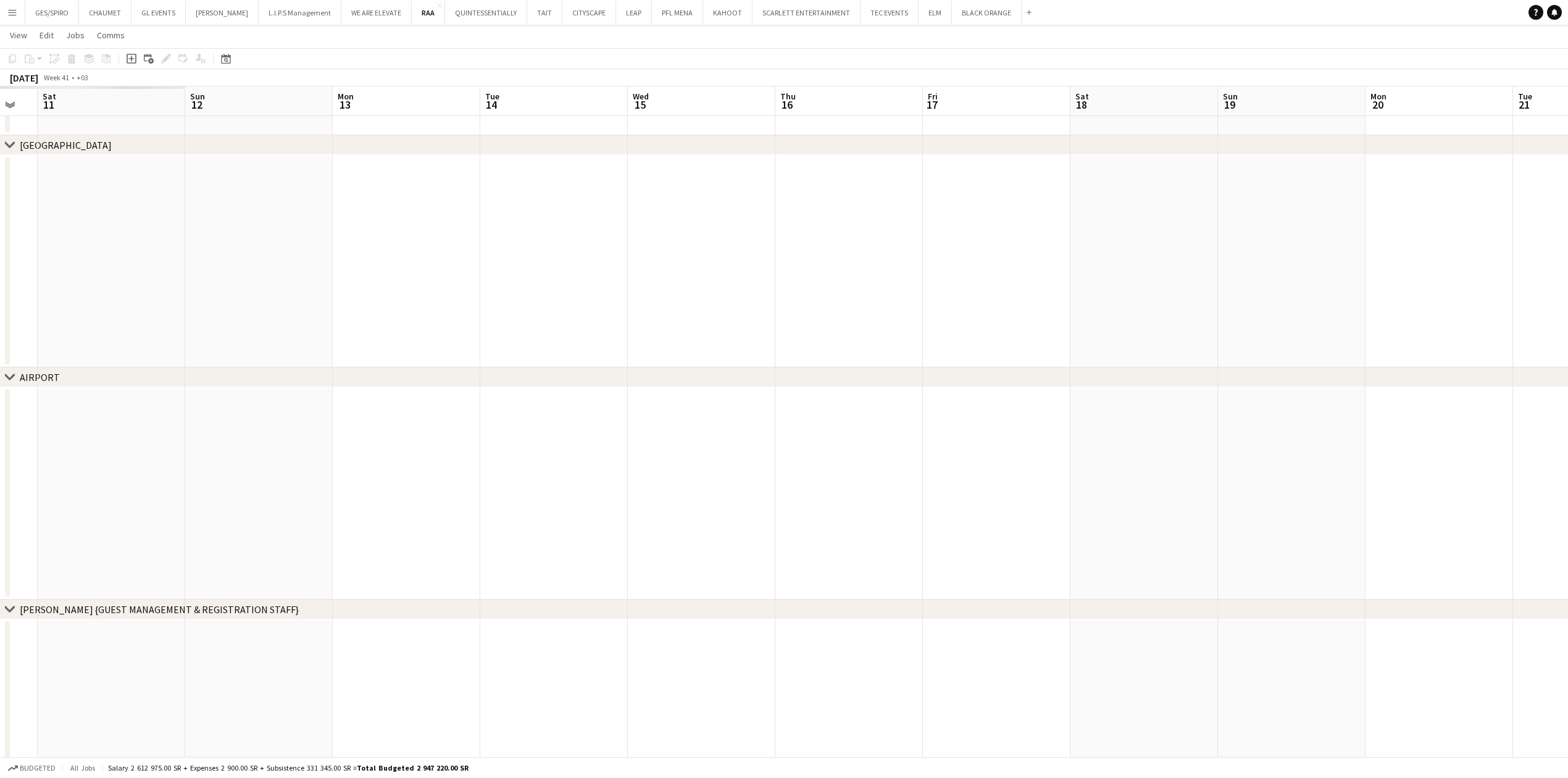
drag, startPoint x: 636, startPoint y: 418, endPoint x: 843, endPoint y: 413, distance: 207.1
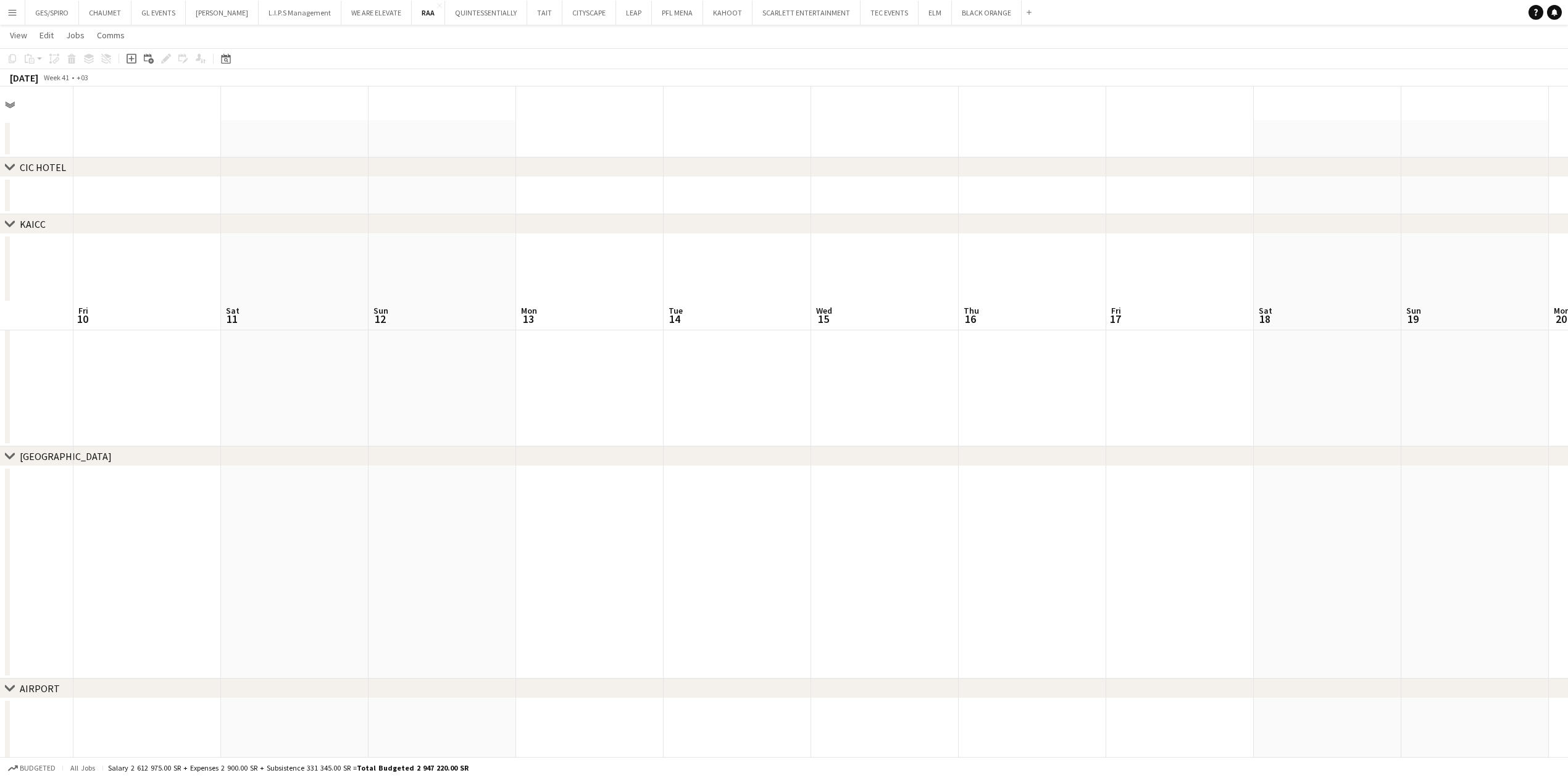
scroll to position [0, 0]
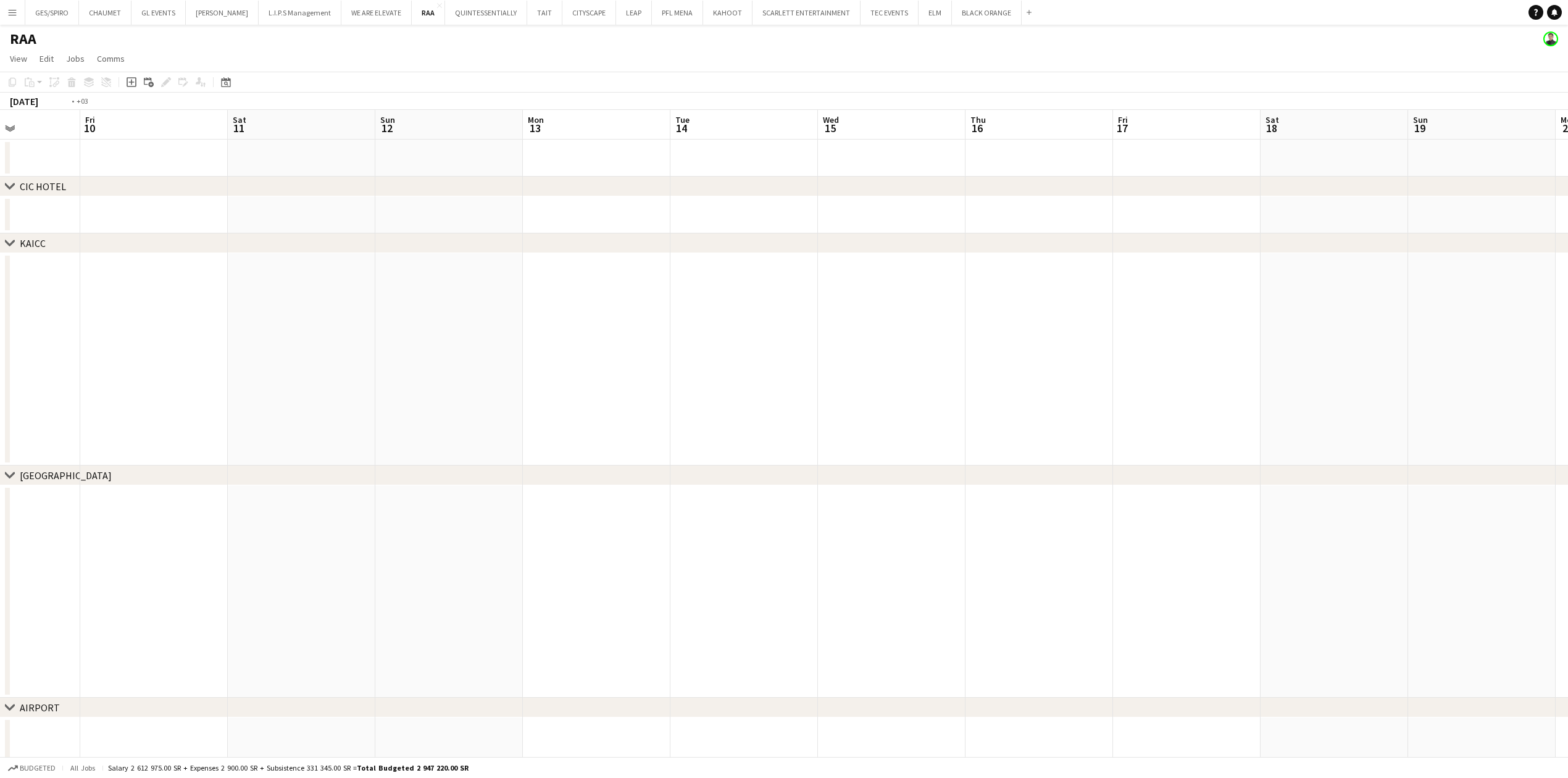
drag, startPoint x: 546, startPoint y: 412, endPoint x: 1028, endPoint y: 424, distance: 482.1
drag, startPoint x: 285, startPoint y: 424, endPoint x: 1140, endPoint y: 411, distance: 855.1
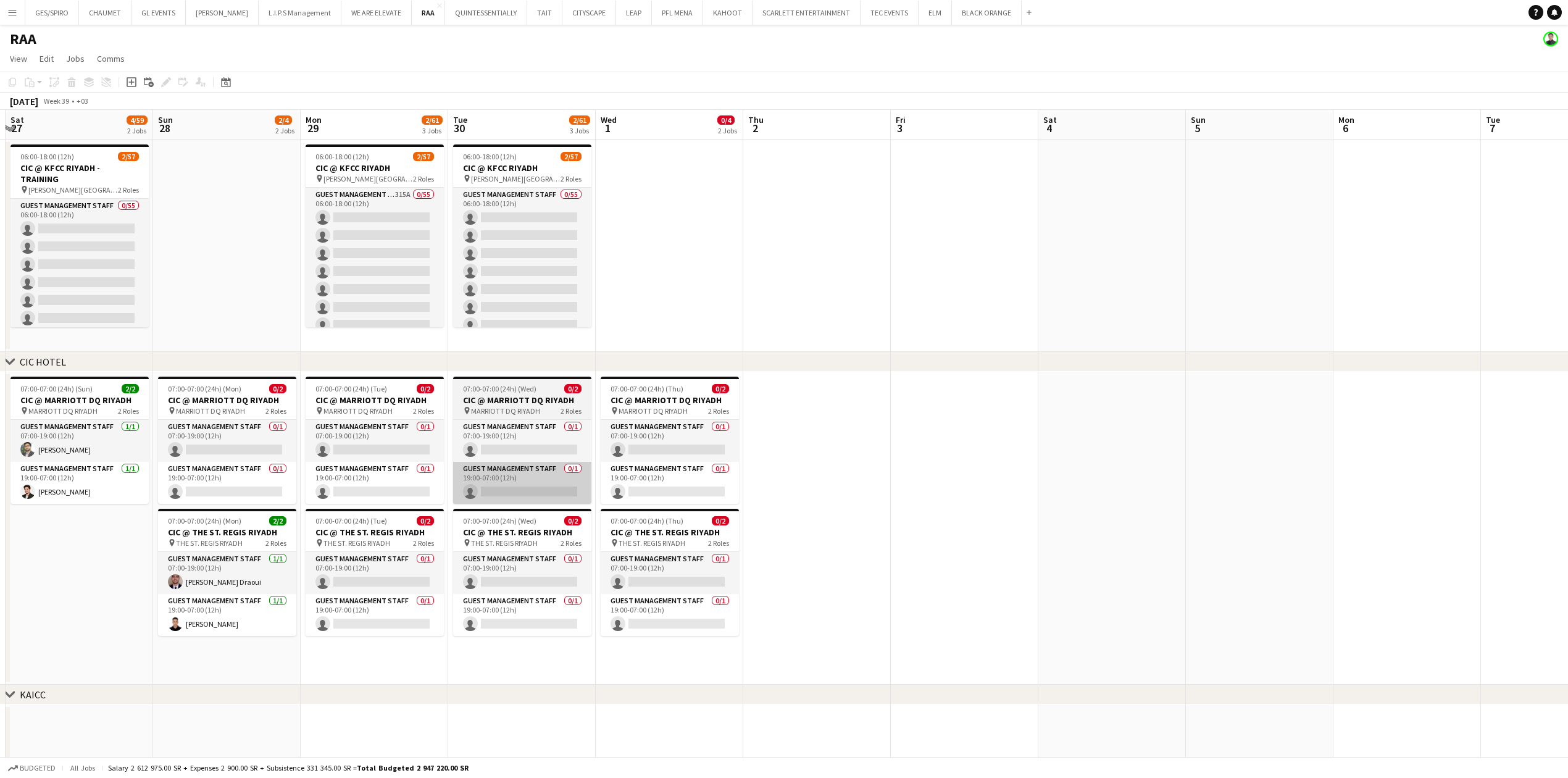
drag, startPoint x: 442, startPoint y: 436, endPoint x: 517, endPoint y: 497, distance: 96.7
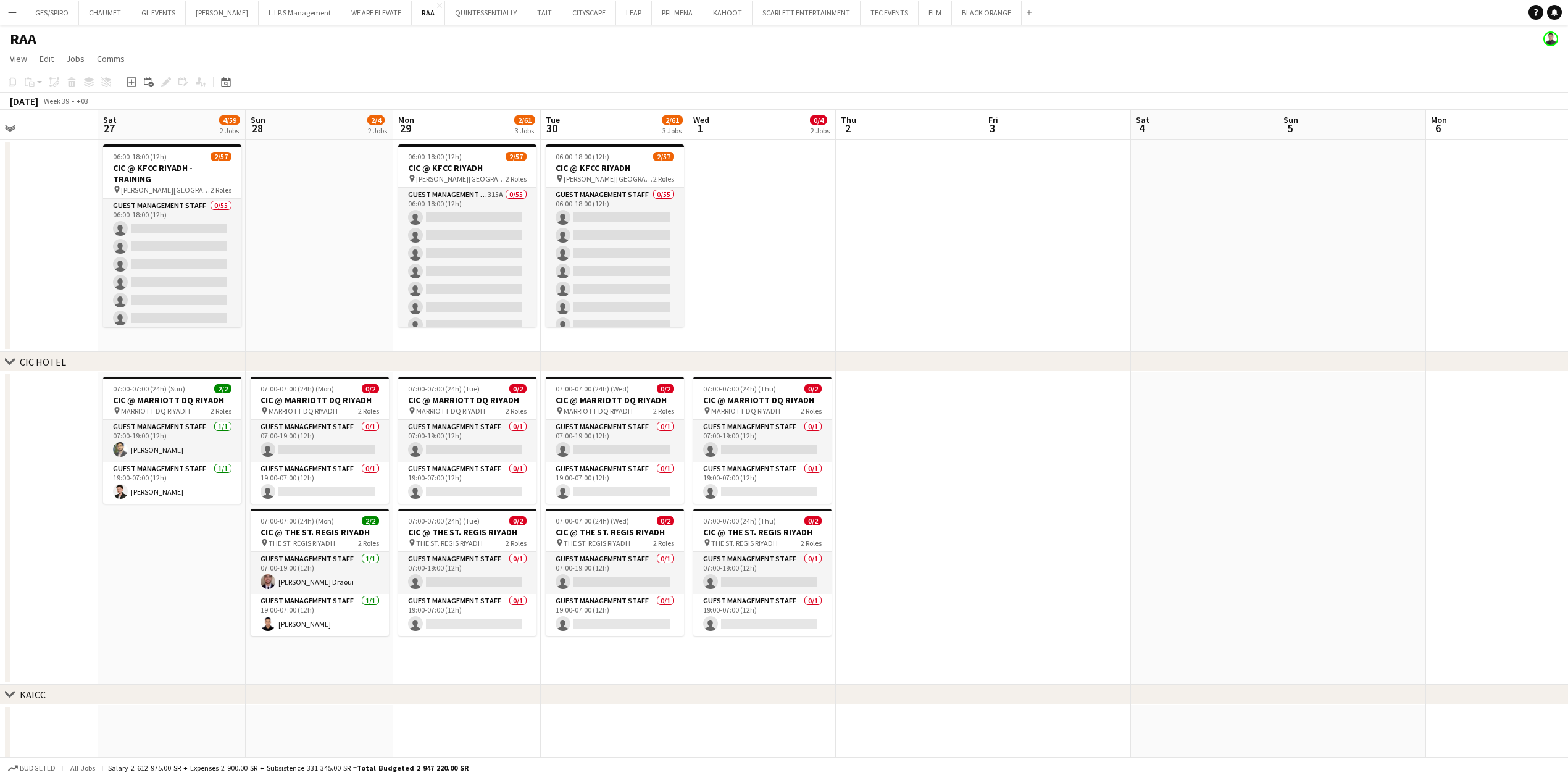
scroll to position [0, 378]
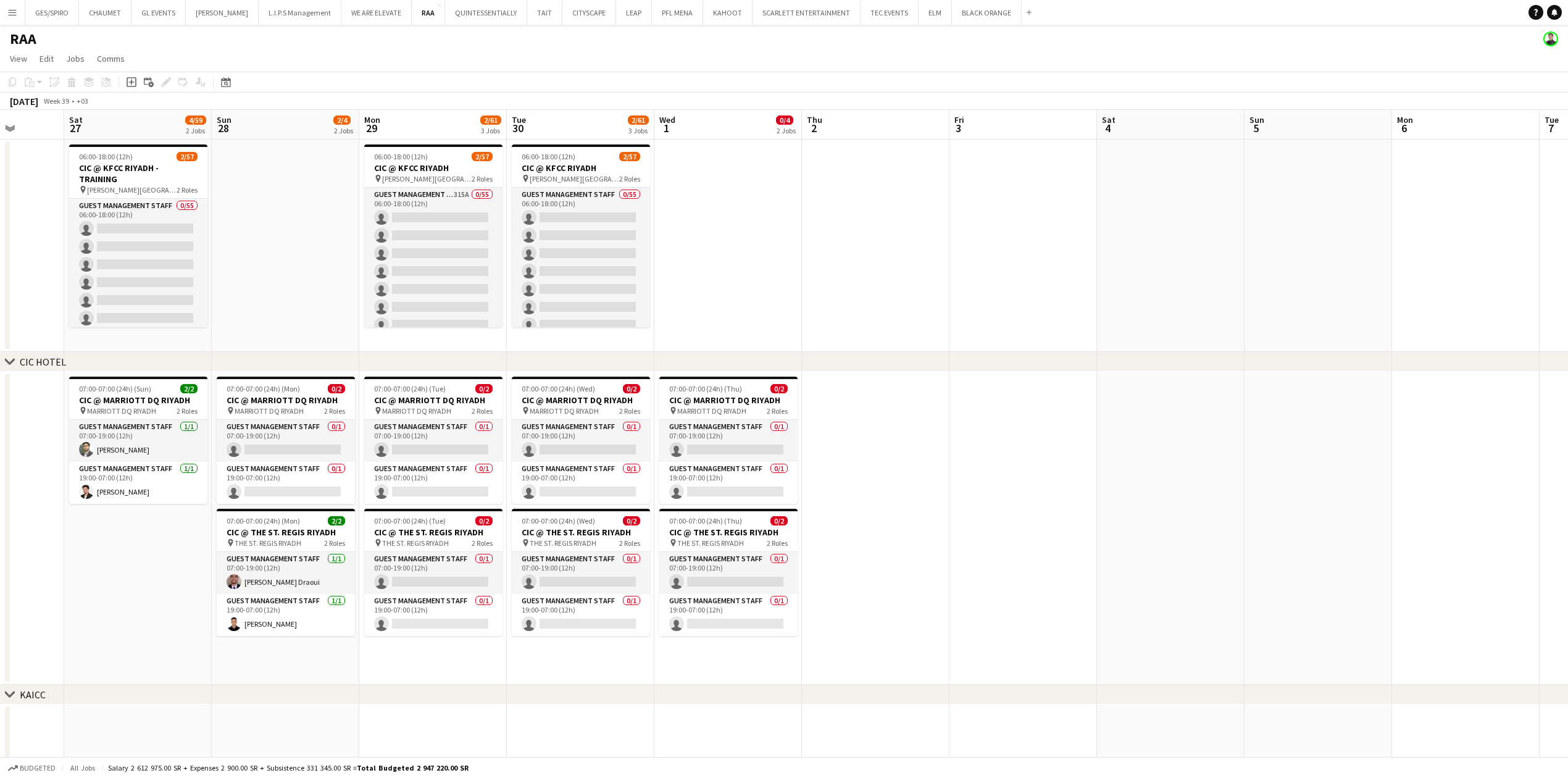
drag, startPoint x: 72, startPoint y: 647, endPoint x: 277, endPoint y: 650, distance: 205.0
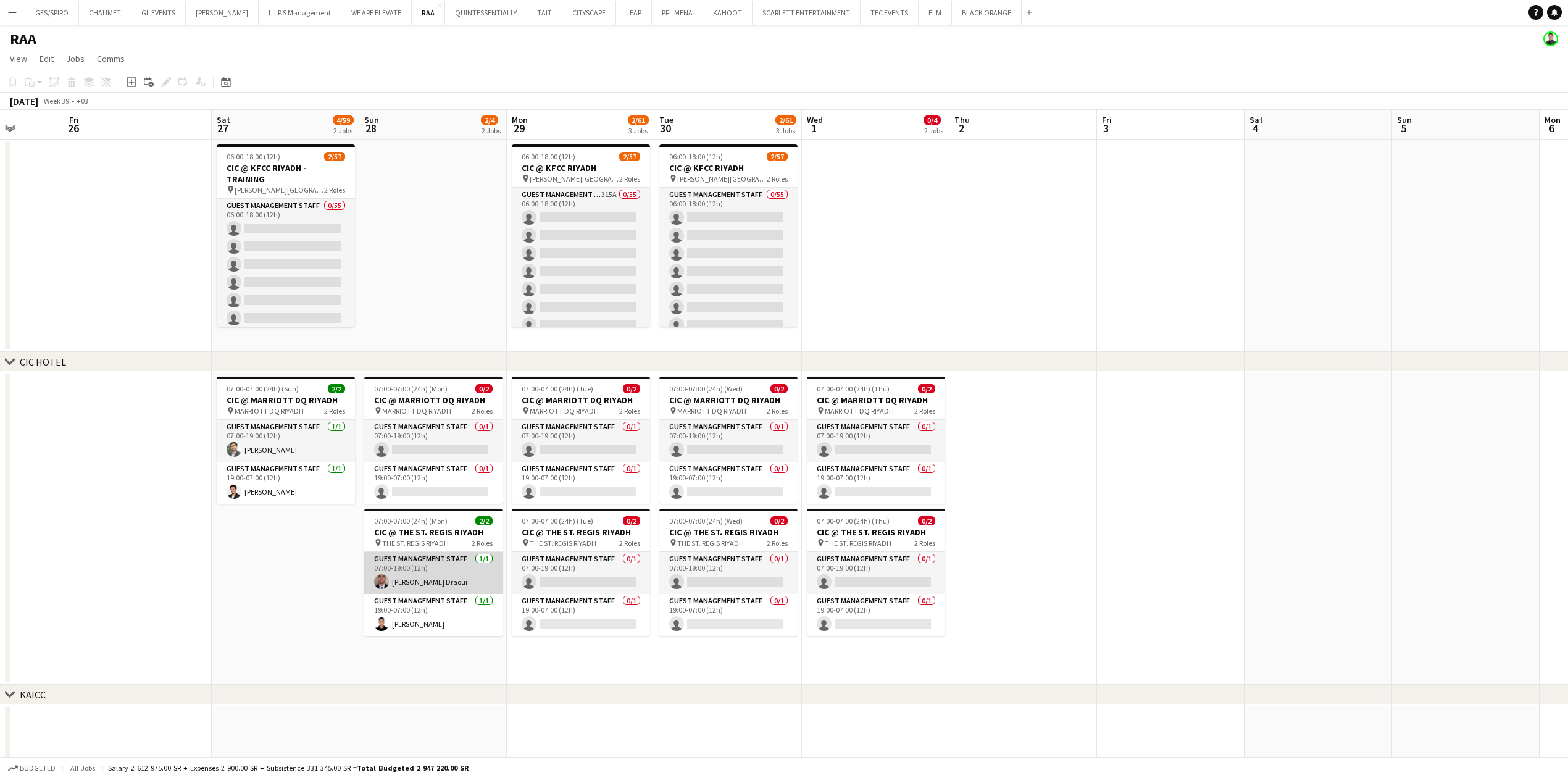
click at [440, 573] on app-card-role "Guest Management Staff 1/1 07:00-19:00 (12h) Anas Ghurs Draoui" at bounding box center [433, 572] width 138 height 42
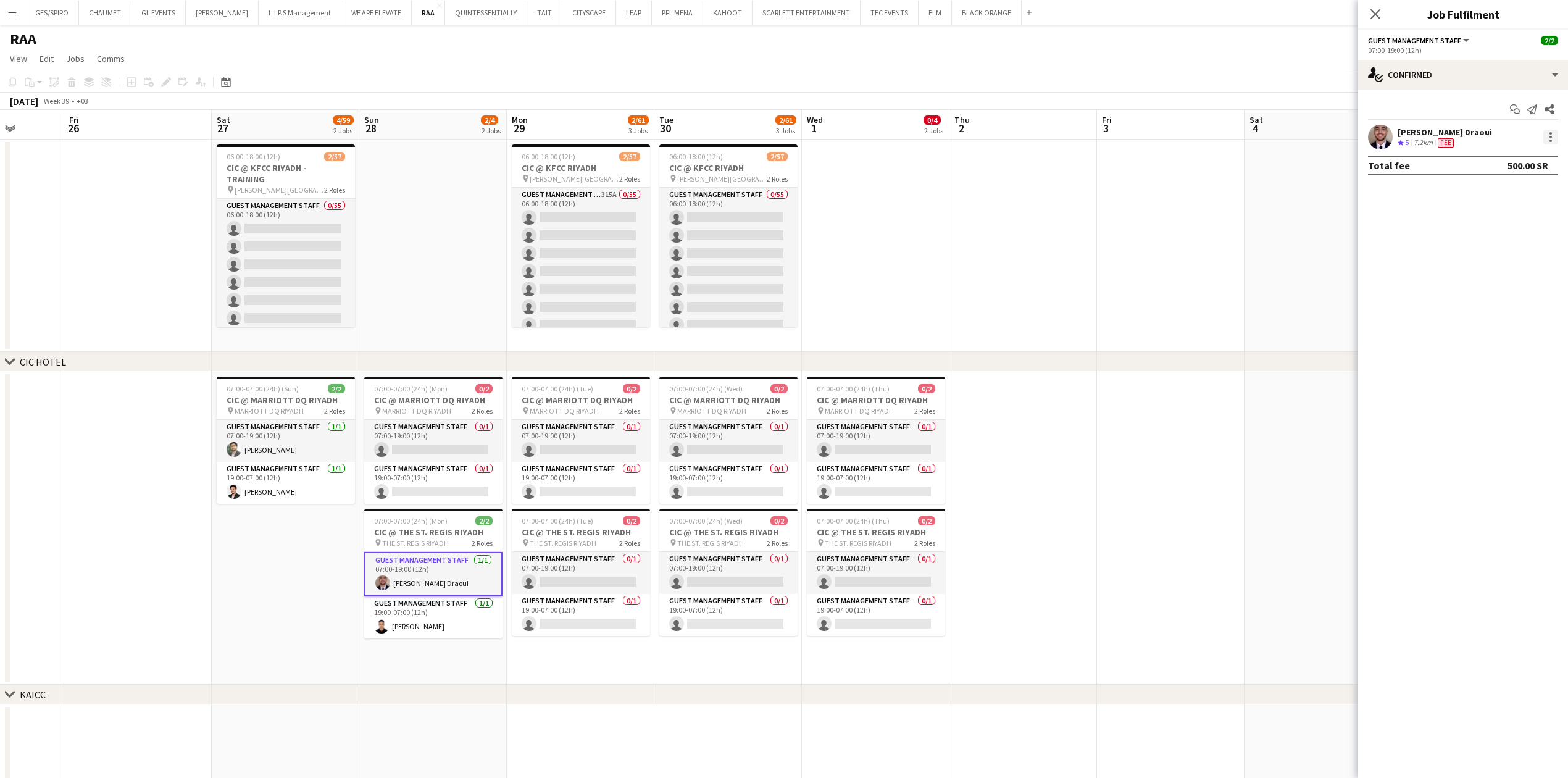
click at [1555, 138] on div at bounding box center [1550, 136] width 15 height 15
click at [1509, 184] on span "Switch crew" at bounding box center [1497, 190] width 52 height 11
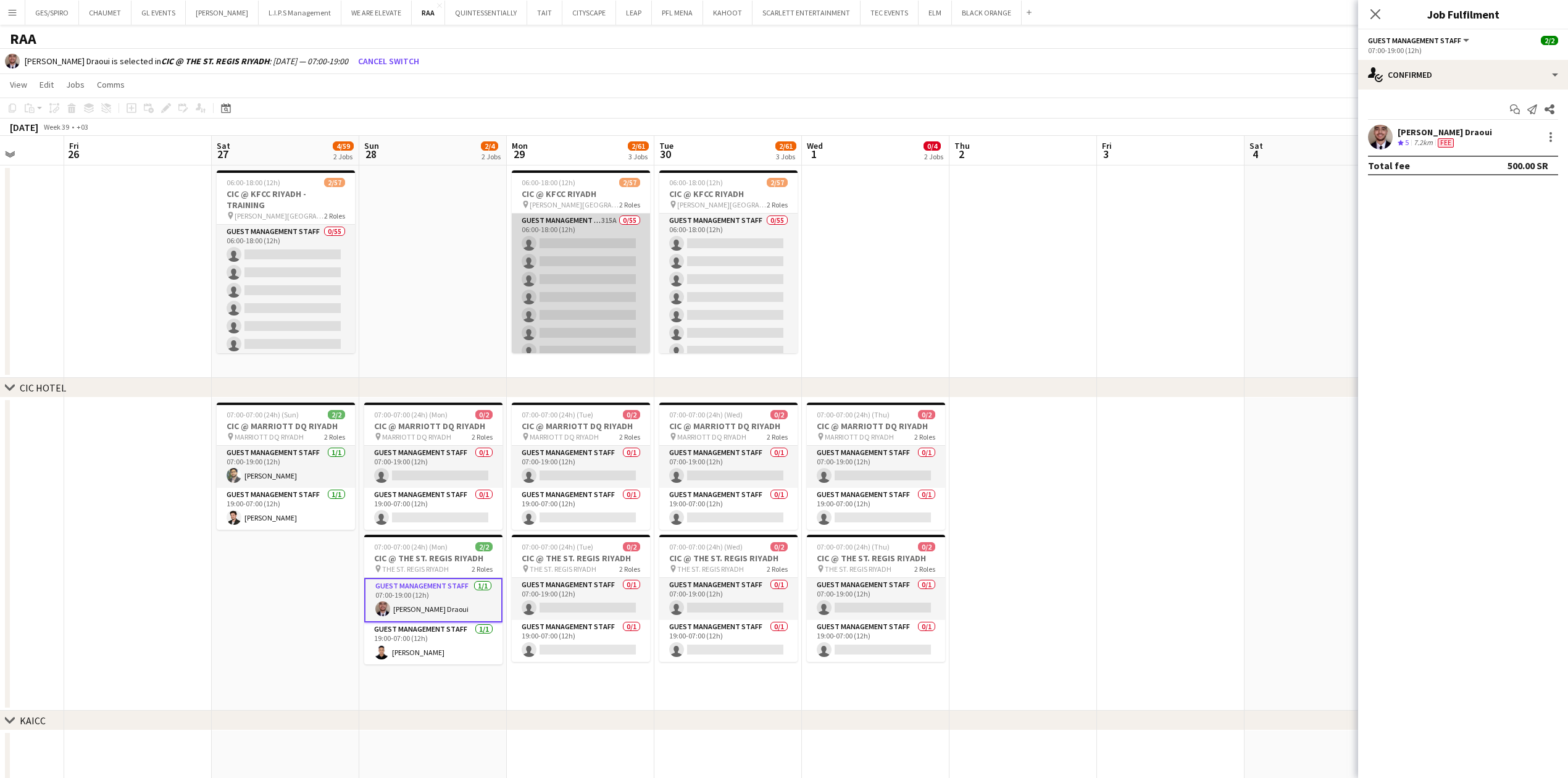
click at [590, 247] on app-card-role "Guest Management Staff 315A 0/55 06:00-18:00 (12h) single-neutral-actions singl…" at bounding box center [581, 718] width 138 height 1008
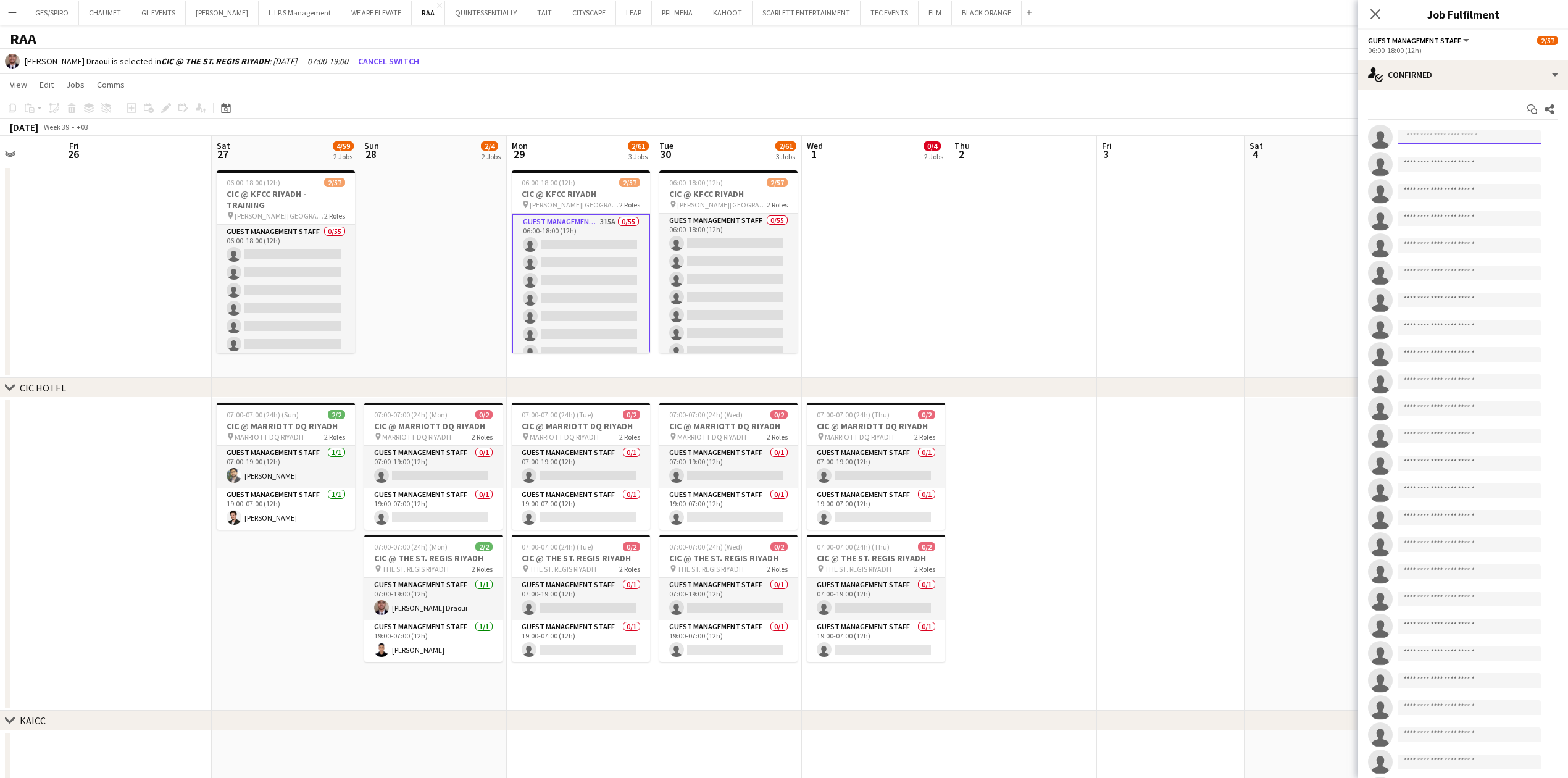
click at [1502, 139] on input at bounding box center [1470, 136] width 144 height 15
click at [1470, 77] on div "single-neutral-actions-check-2 Confirmed" at bounding box center [1463, 74] width 210 height 29
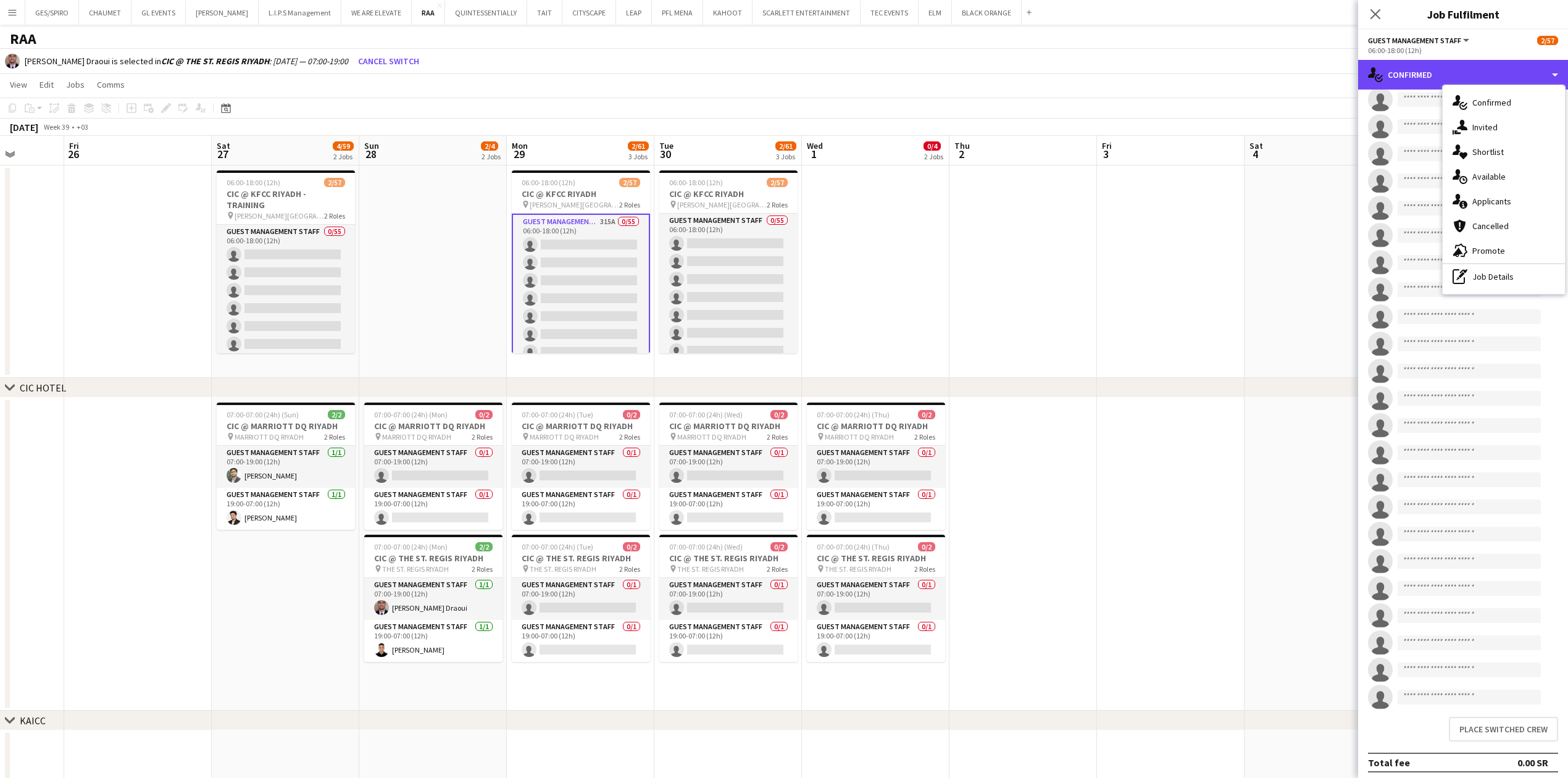
scroll to position [910, 0]
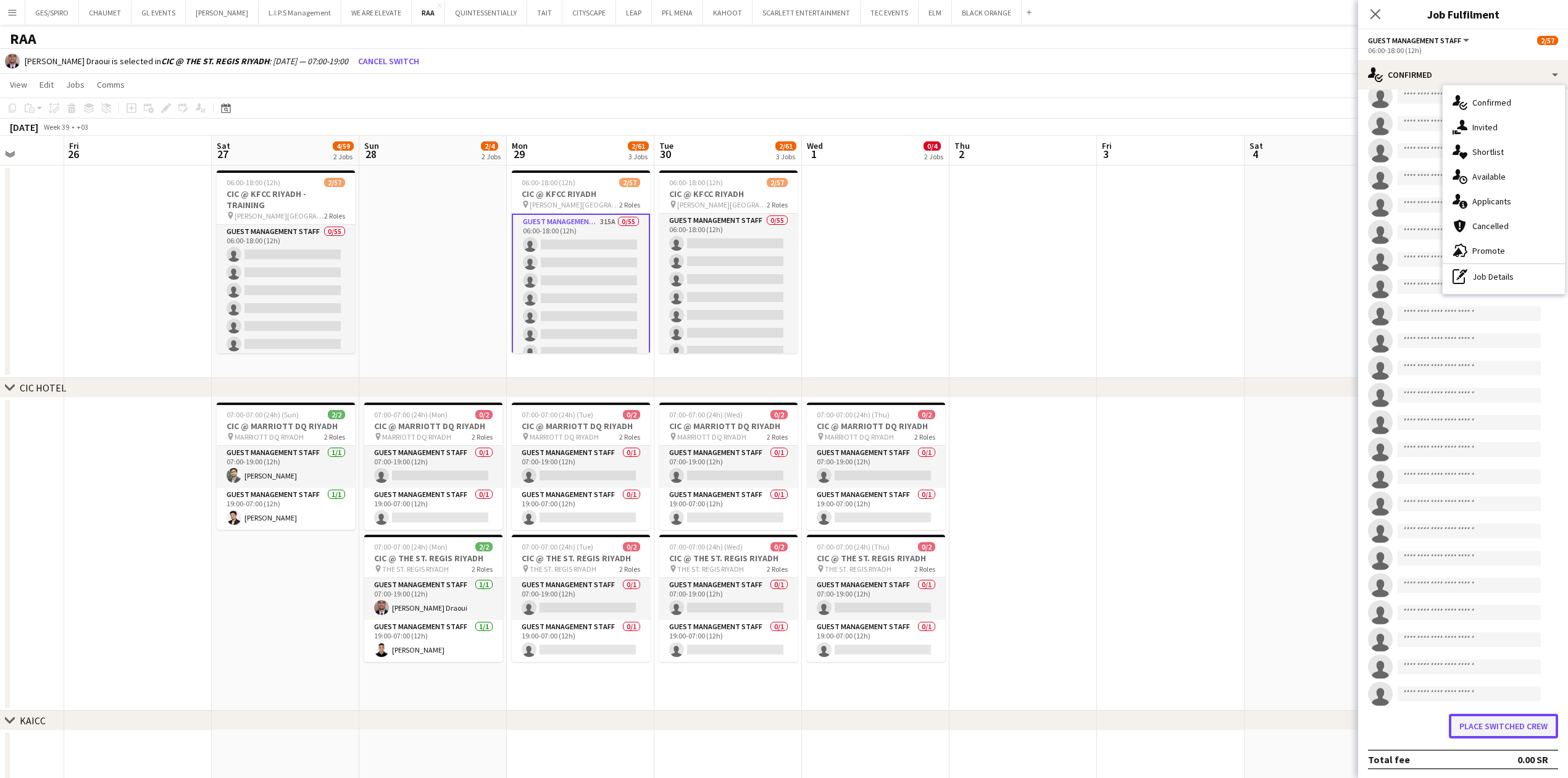
click at [1514, 722] on button "Place switched crew" at bounding box center [1503, 726] width 109 height 25
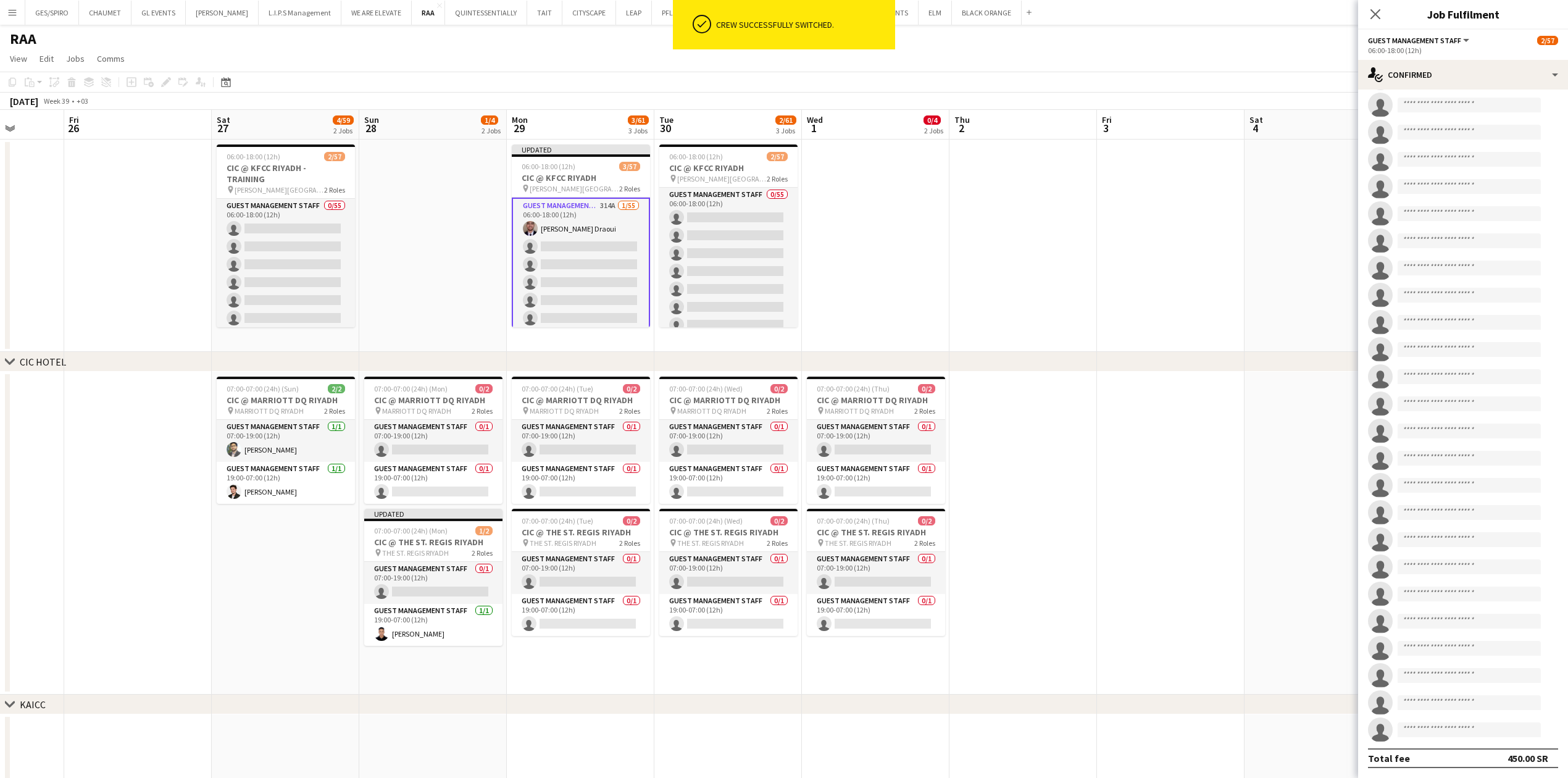
scroll to position [875, 0]
click at [434, 631] on app-card-role "Guest Management Staff 1/1 19:00-07:00 (12h) Ahmed Alsheikh" at bounding box center [433, 624] width 138 height 42
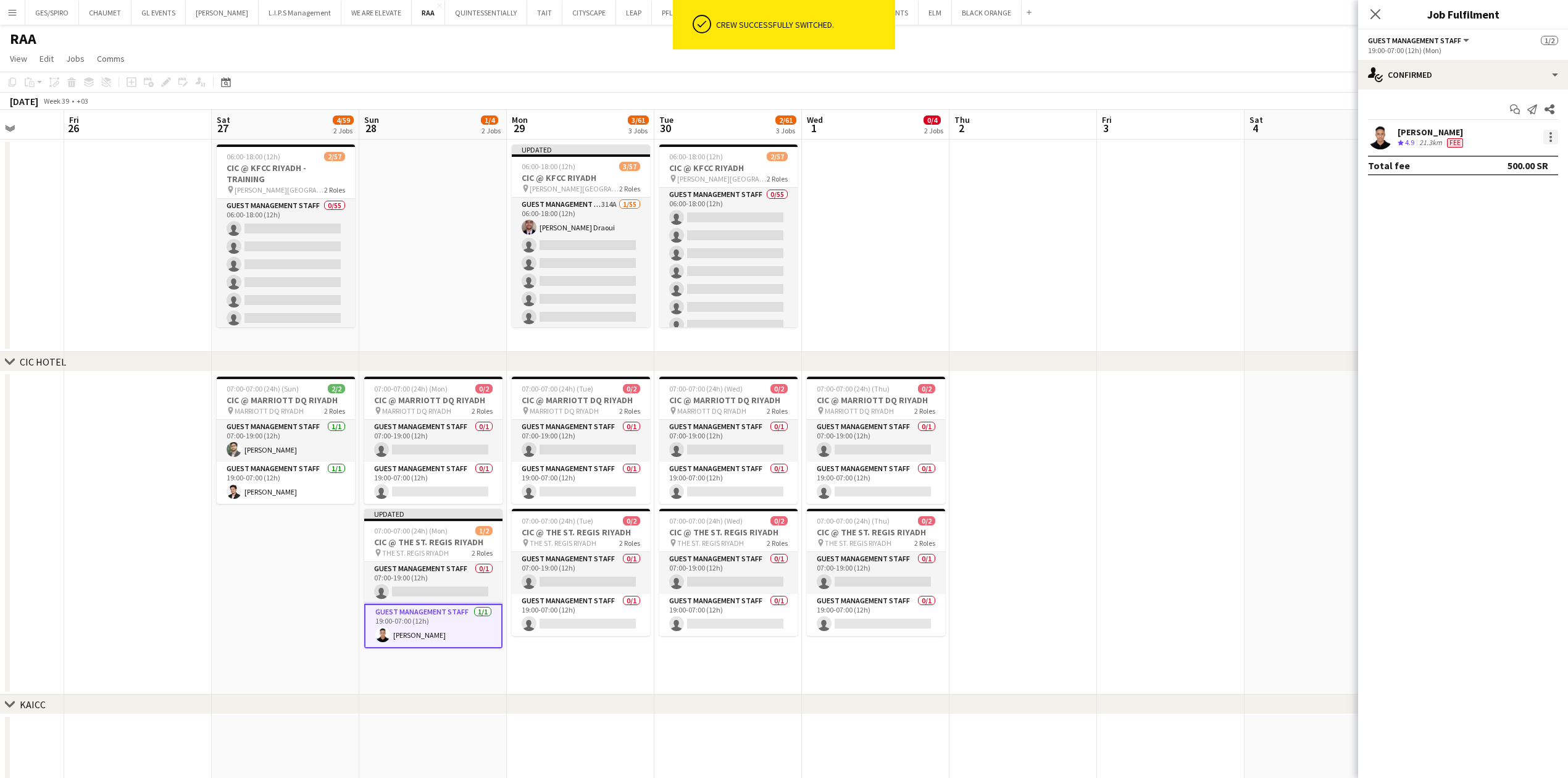
click at [1556, 136] on div at bounding box center [1550, 136] width 15 height 15
click at [1528, 193] on span "Switch crew" at bounding box center [1509, 190] width 76 height 12
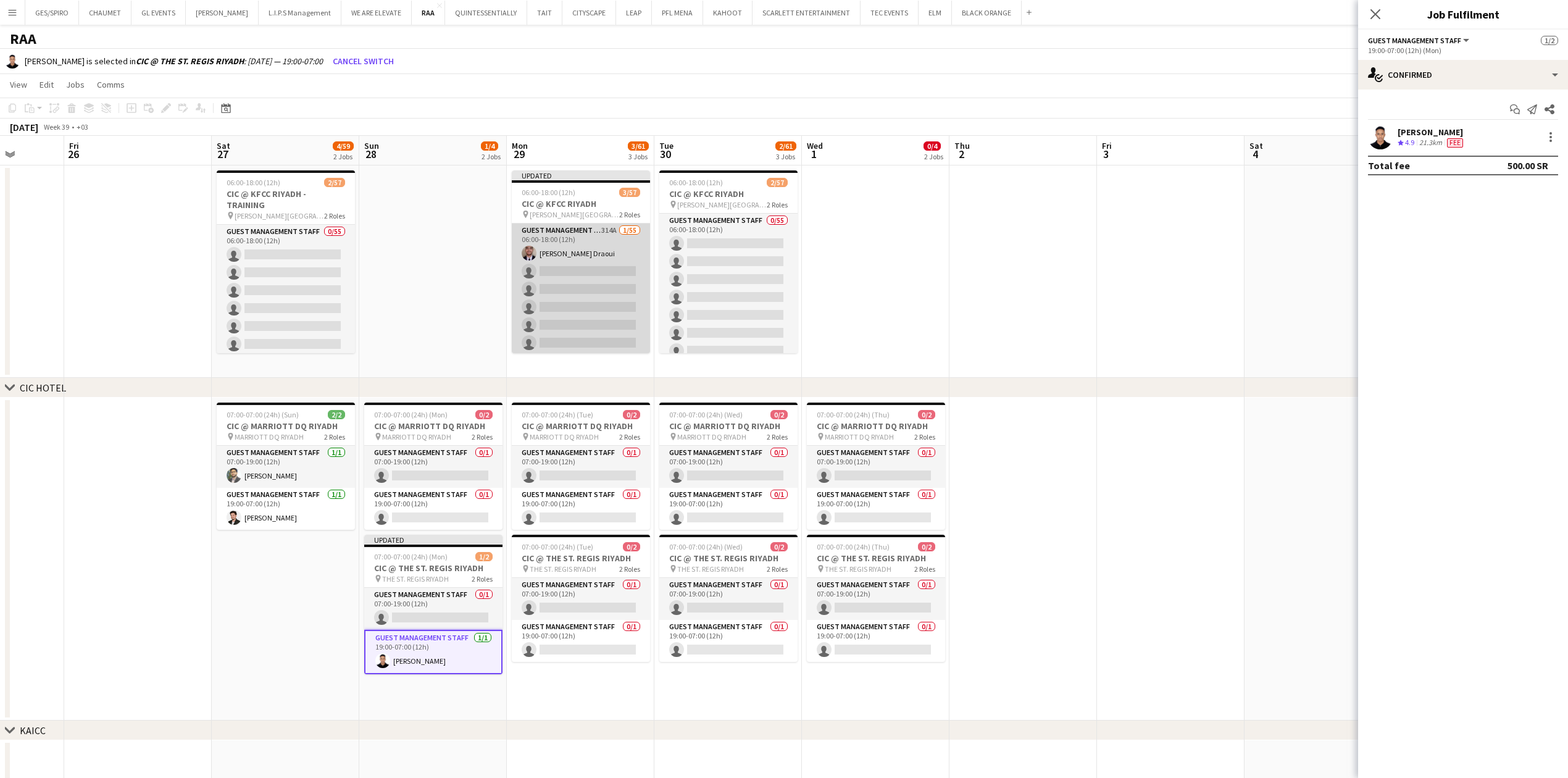
click at [563, 305] on app-card-role "Guest Management Staff 314A 1/55 06:00-18:00 (12h) Anas Ghurs Draoui single-neu…" at bounding box center [581, 727] width 138 height 1008
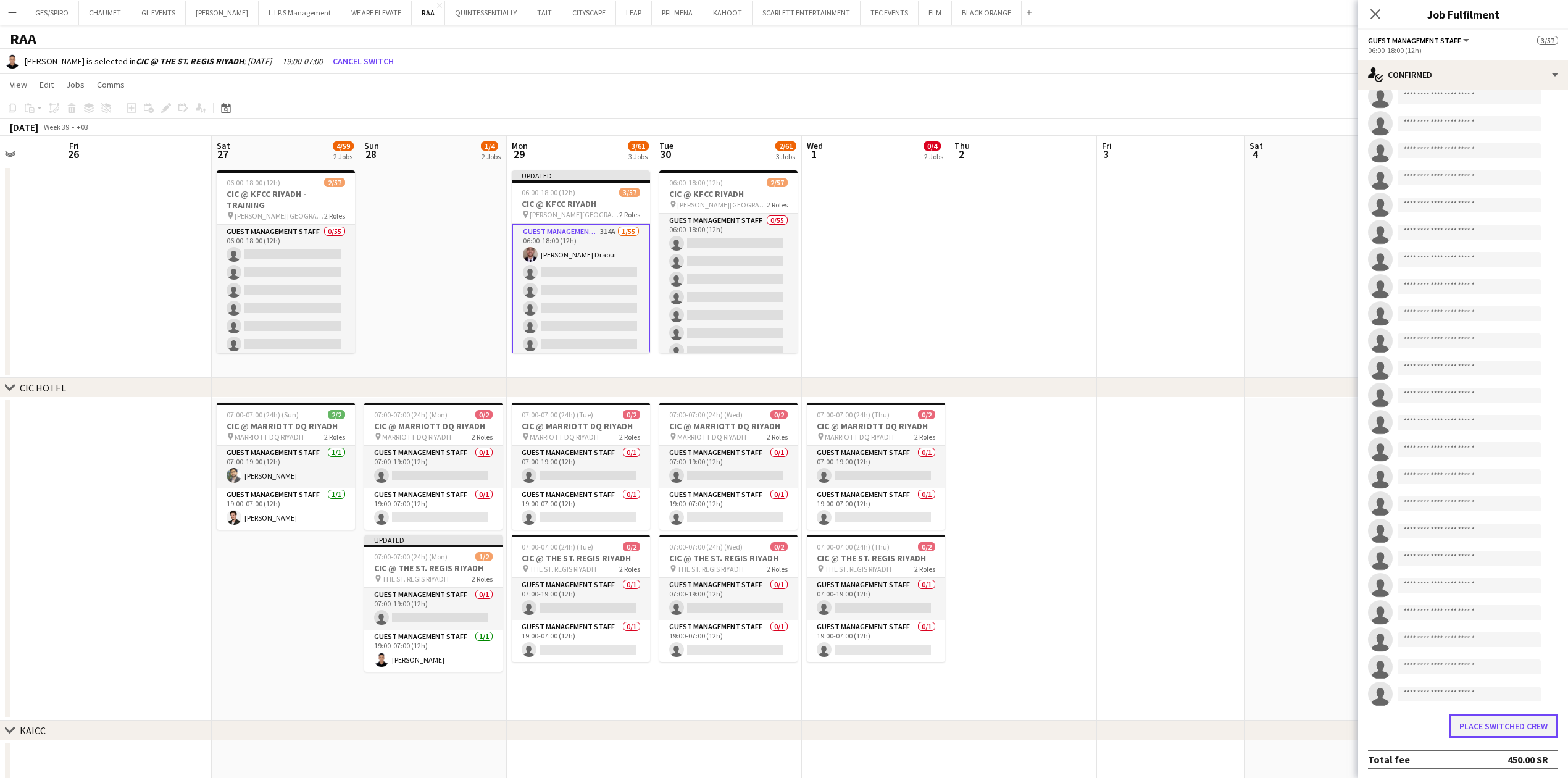
click at [1468, 720] on button "Place switched crew" at bounding box center [1503, 726] width 109 height 25
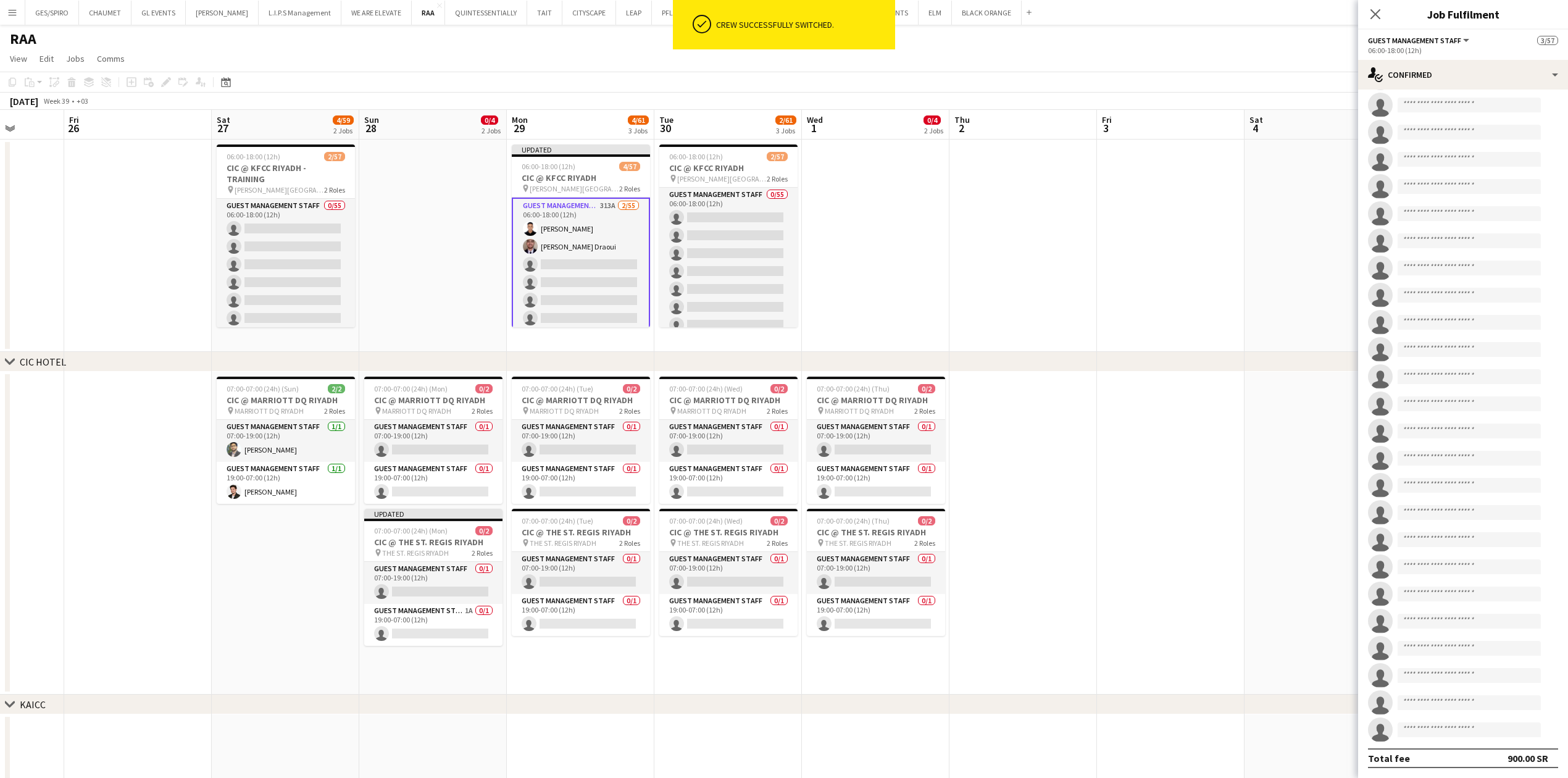
scroll to position [875, 0]
click at [1377, 12] on icon at bounding box center [1375, 13] width 12 height 12
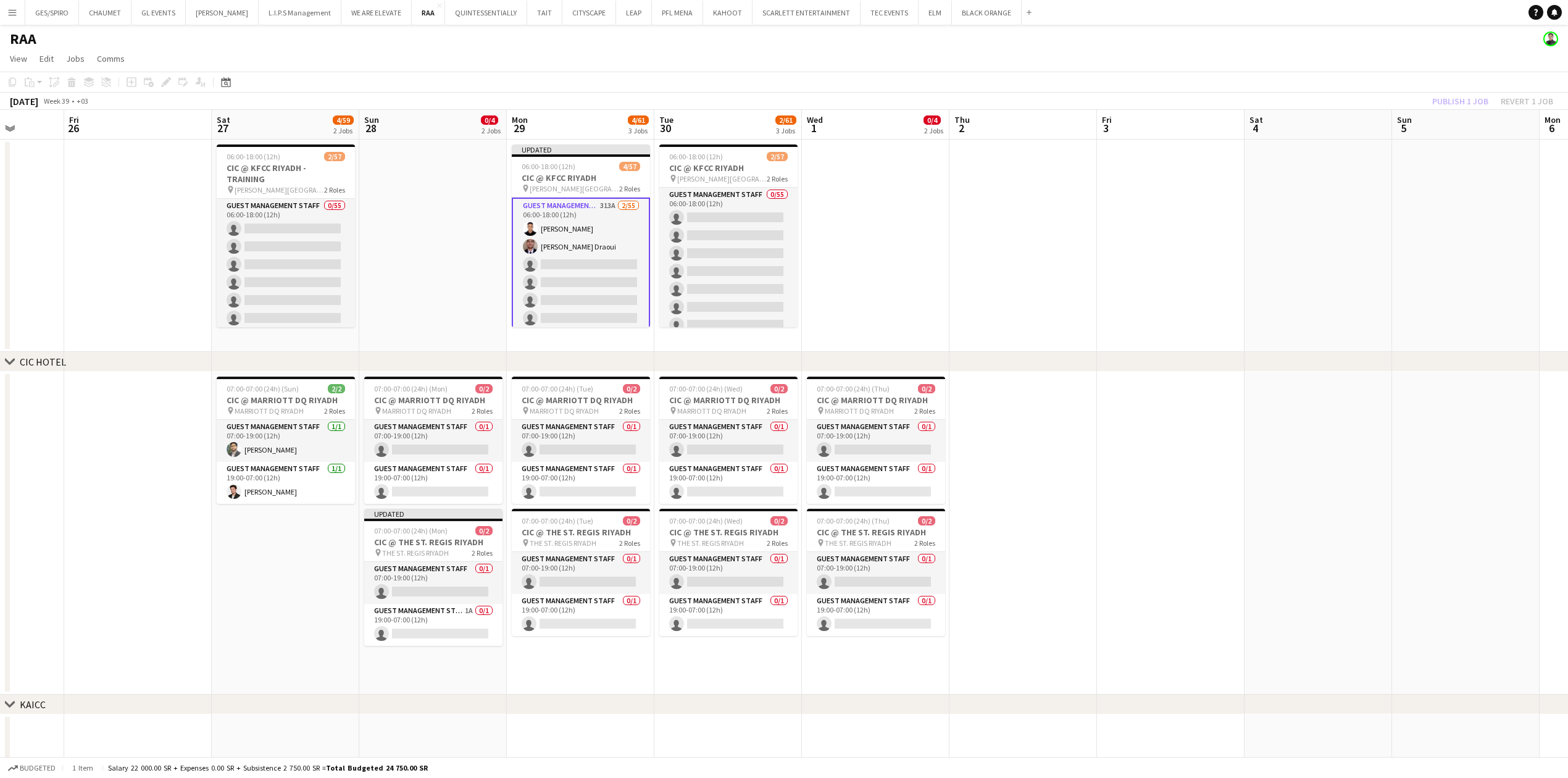
click at [939, 255] on app-date-cell at bounding box center [876, 245] width 147 height 213
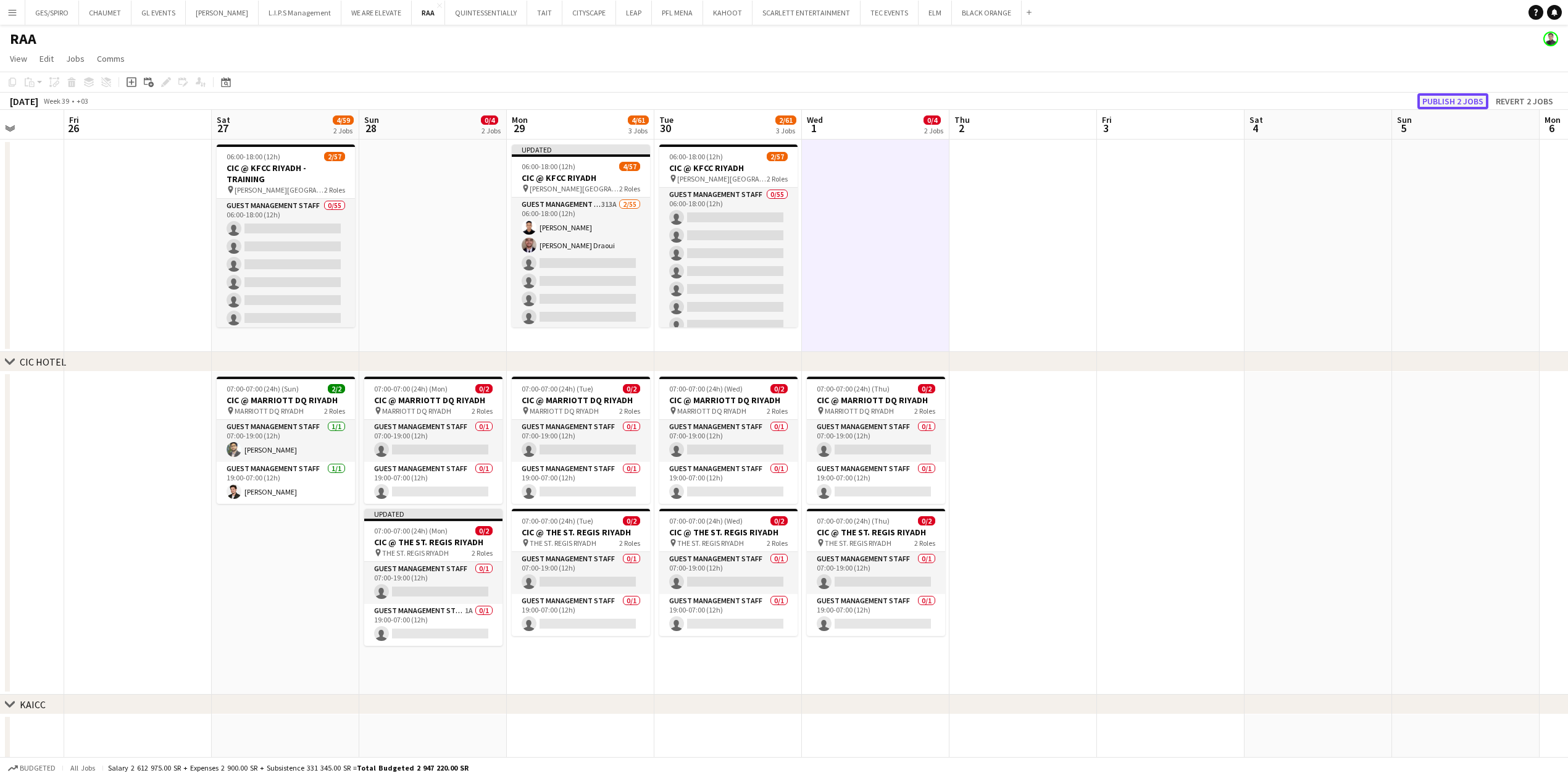
click at [1461, 103] on button "Publish 2 jobs" at bounding box center [1453, 101] width 71 height 16
click at [1114, 326] on app-date-cell at bounding box center [1171, 245] width 147 height 213
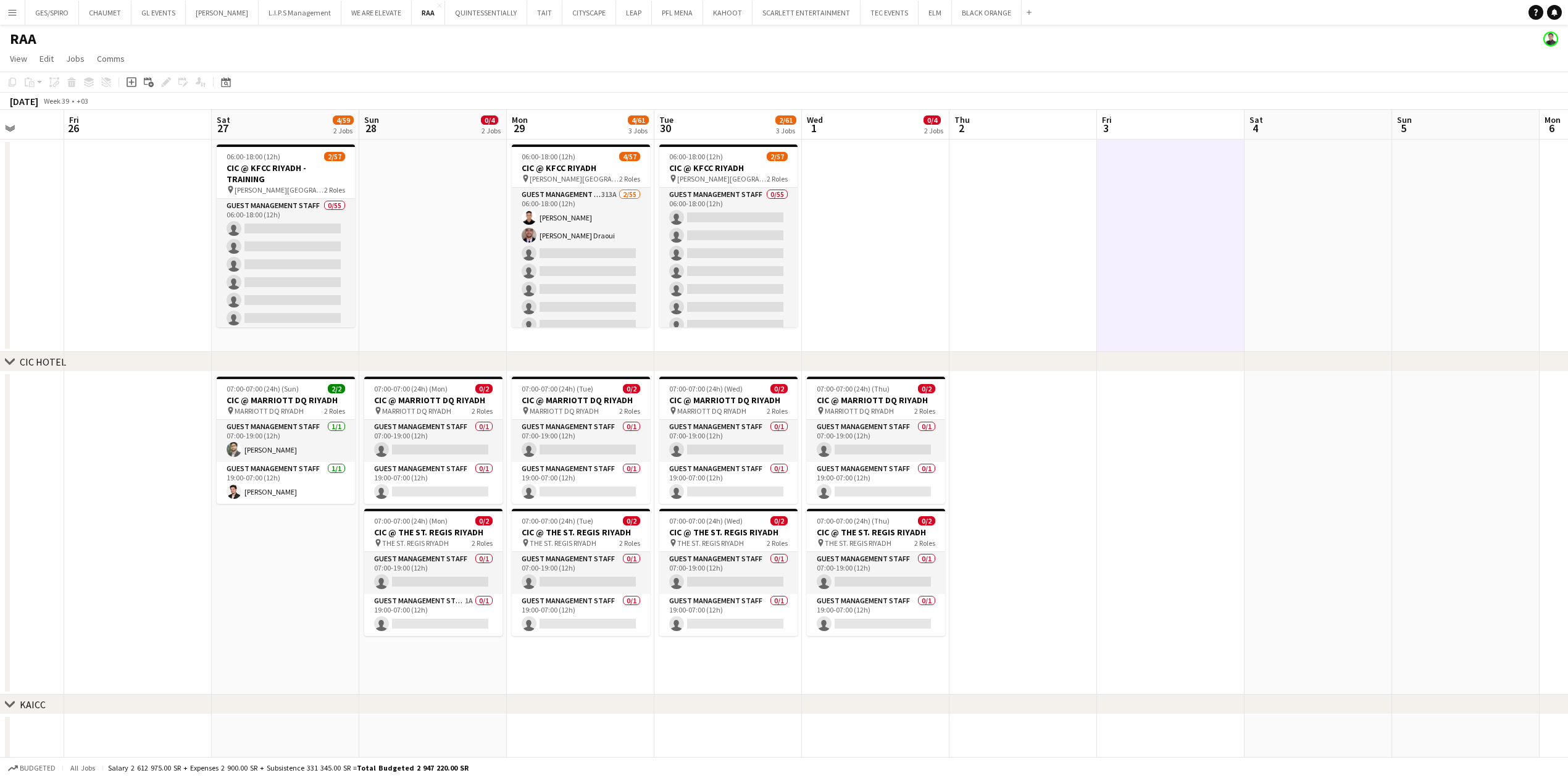
scroll to position [0, 371]
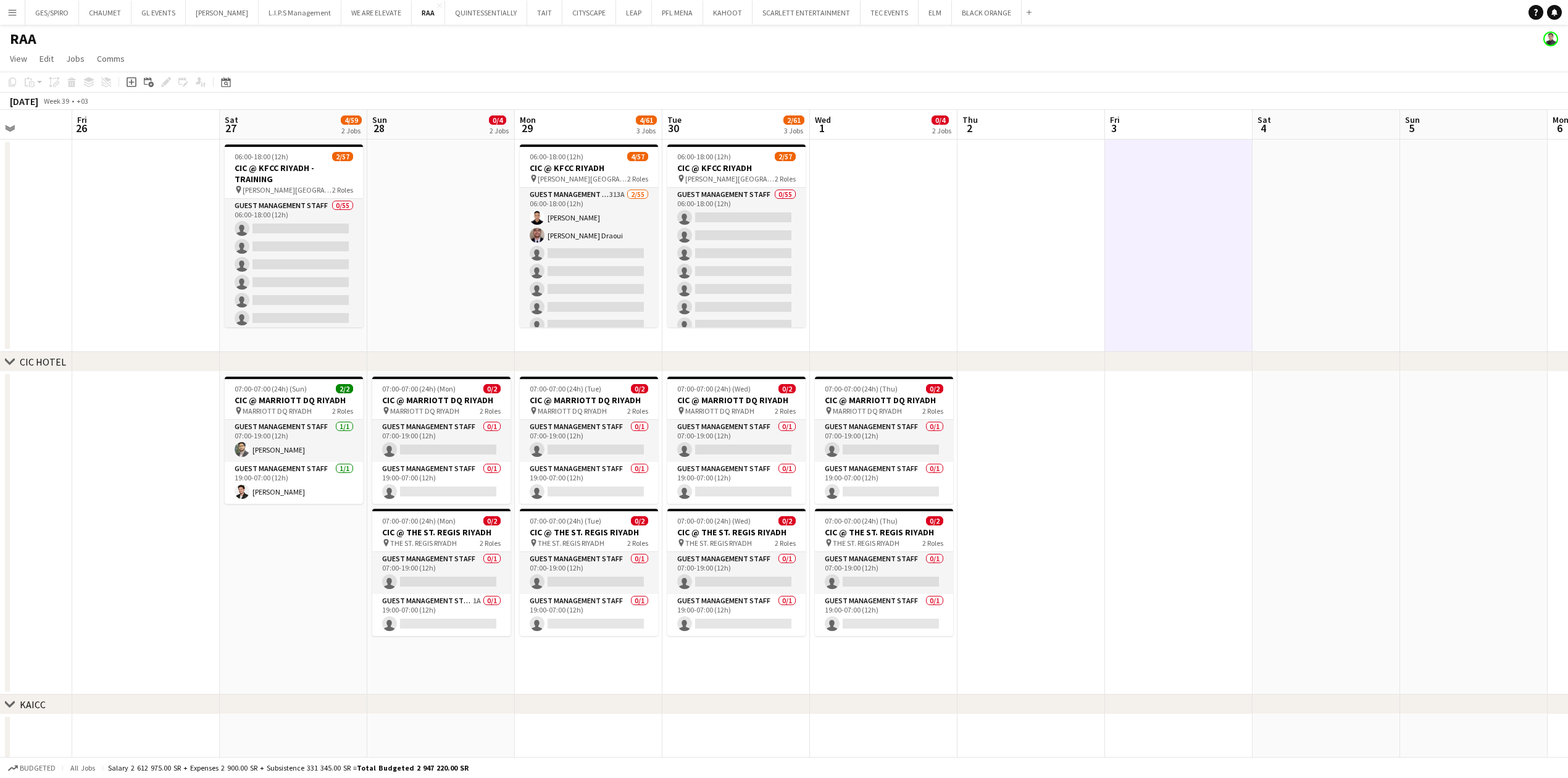
click at [1112, 538] on app-date-cell at bounding box center [1179, 533] width 147 height 323
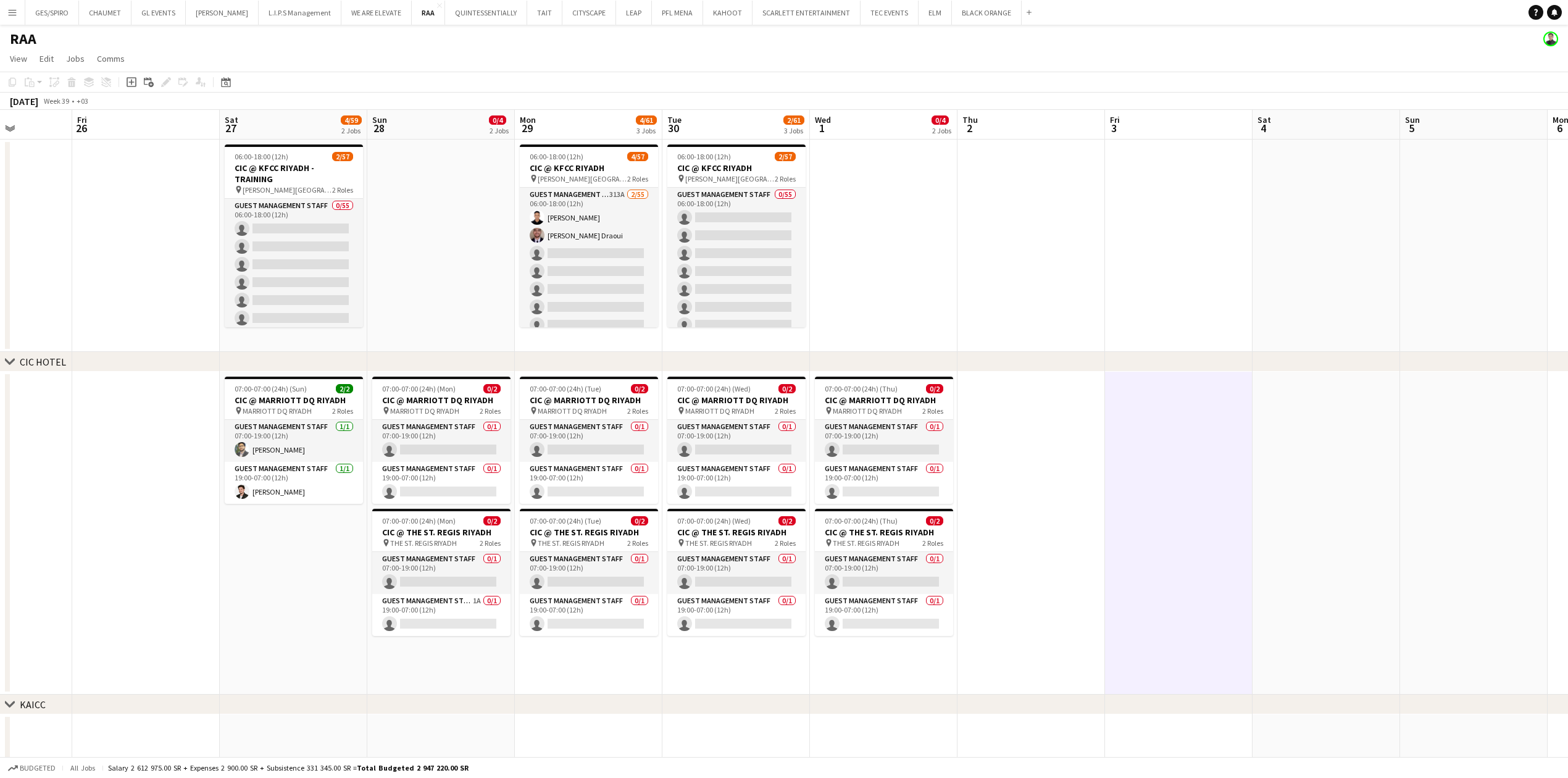
click at [921, 238] on app-date-cell at bounding box center [884, 245] width 147 height 213
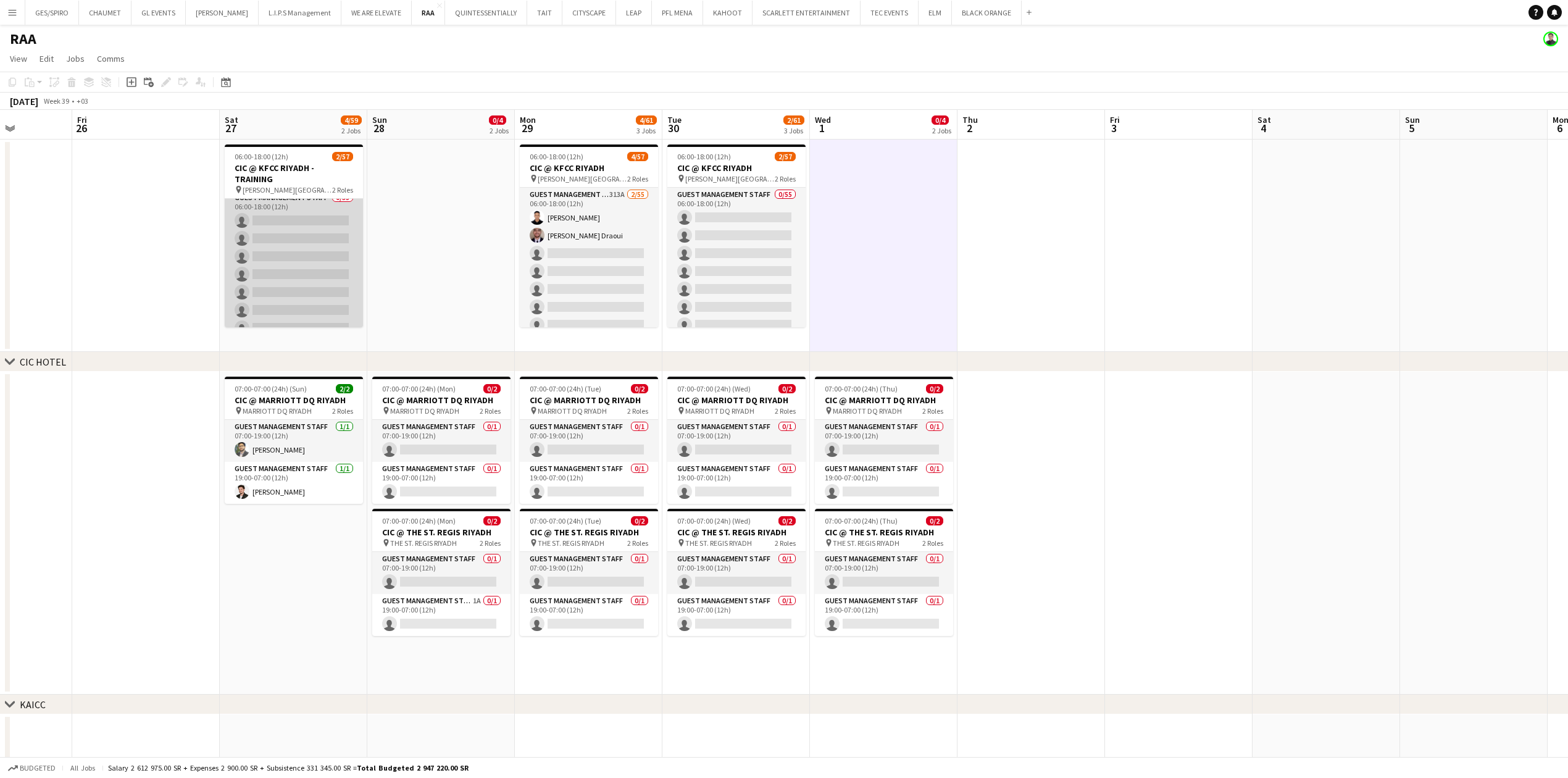
scroll to position [0, 0]
click at [1092, 513] on app-date-cell at bounding box center [1031, 533] width 147 height 323
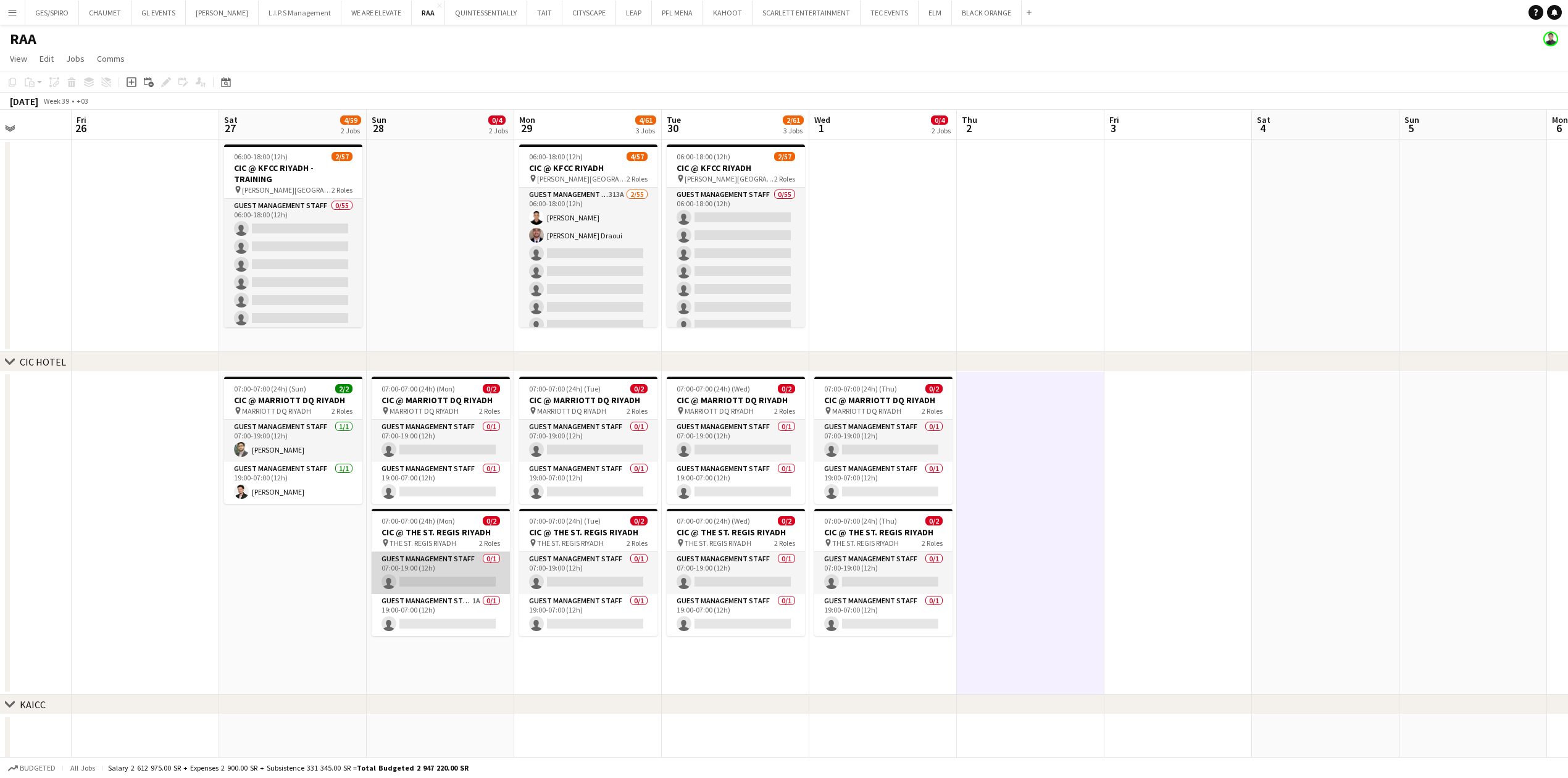
click at [438, 568] on app-card-role "Guest Management Staff 0/1 07:00-19:00 (12h) single-neutral-actions" at bounding box center [441, 572] width 138 height 42
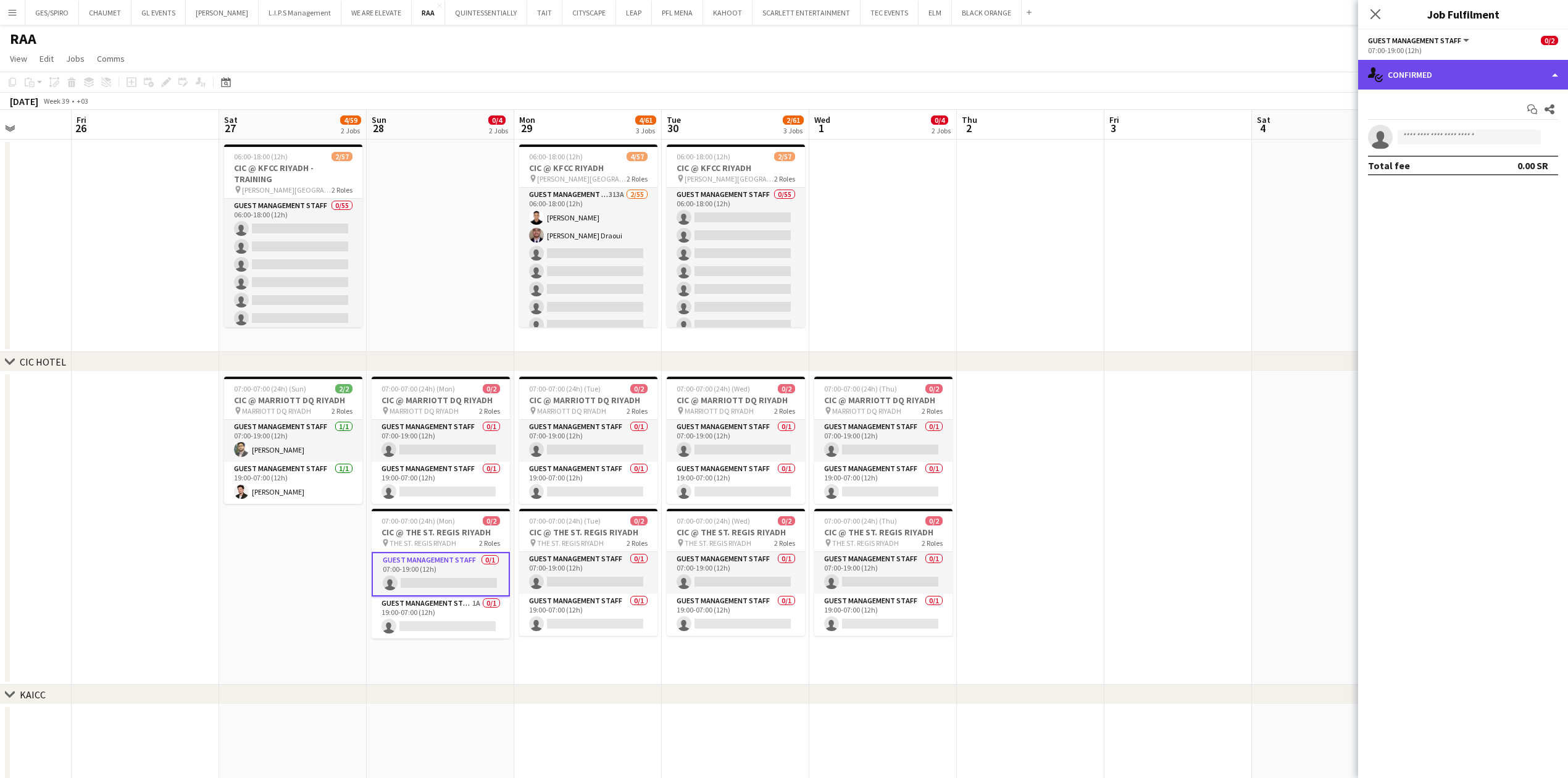
click at [1525, 66] on div "single-neutral-actions-check-2 Confirmed" at bounding box center [1463, 74] width 210 height 29
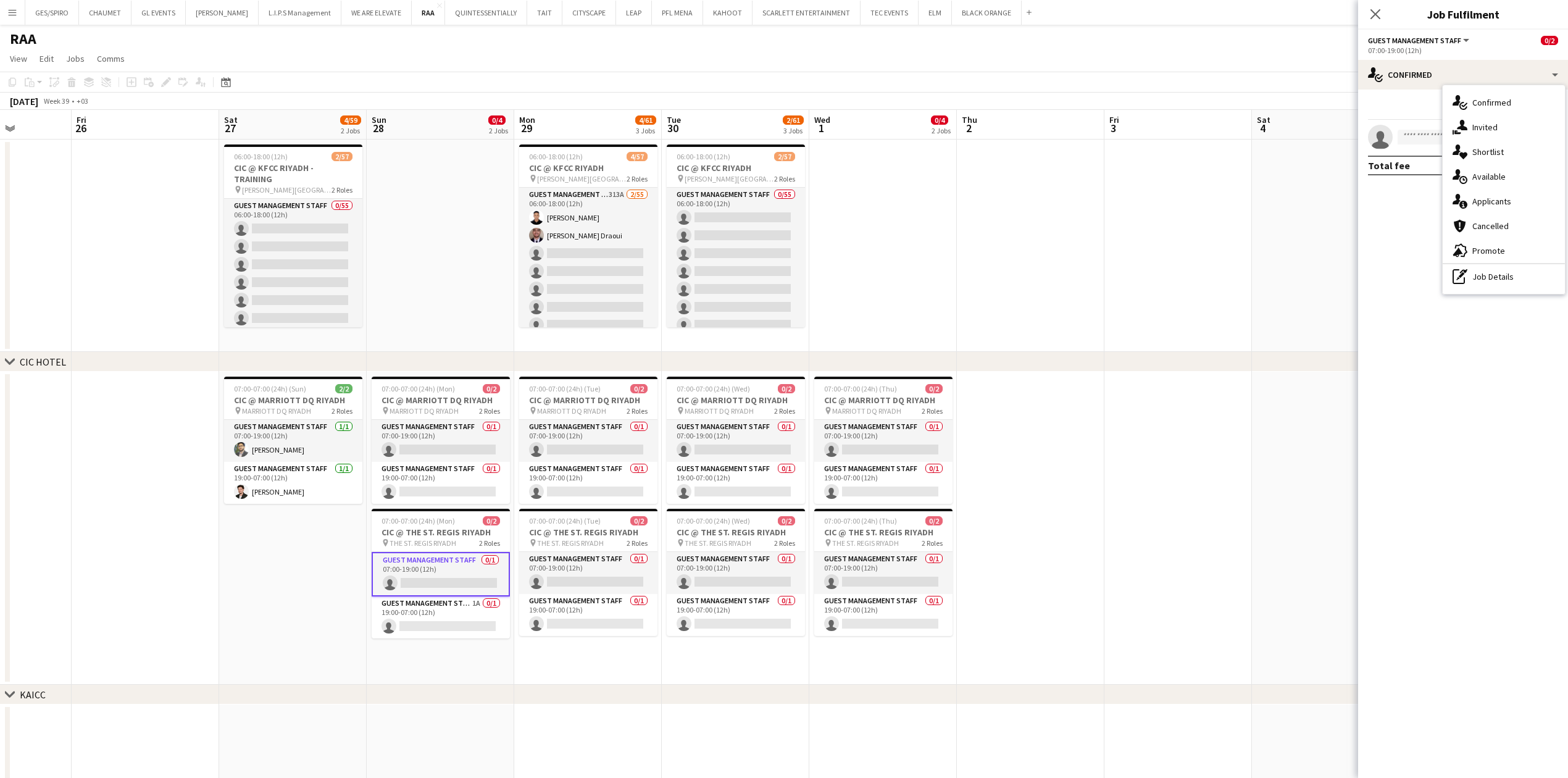
click at [1512, 253] on div "advertising-megaphone Promote" at bounding box center [1504, 251] width 122 height 25
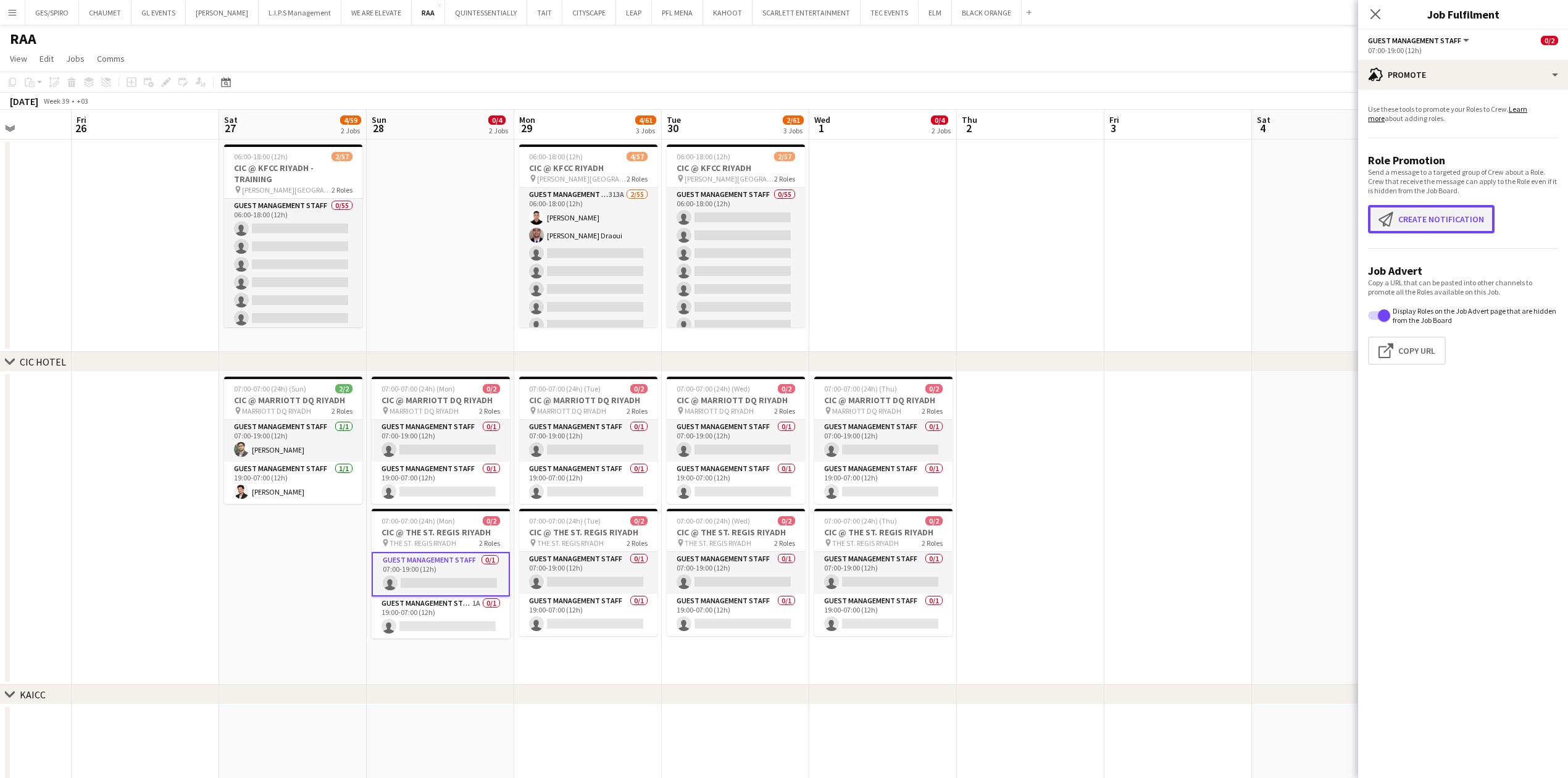
click at [1428, 214] on button "Create notification Create notification" at bounding box center [1431, 219] width 127 height 28
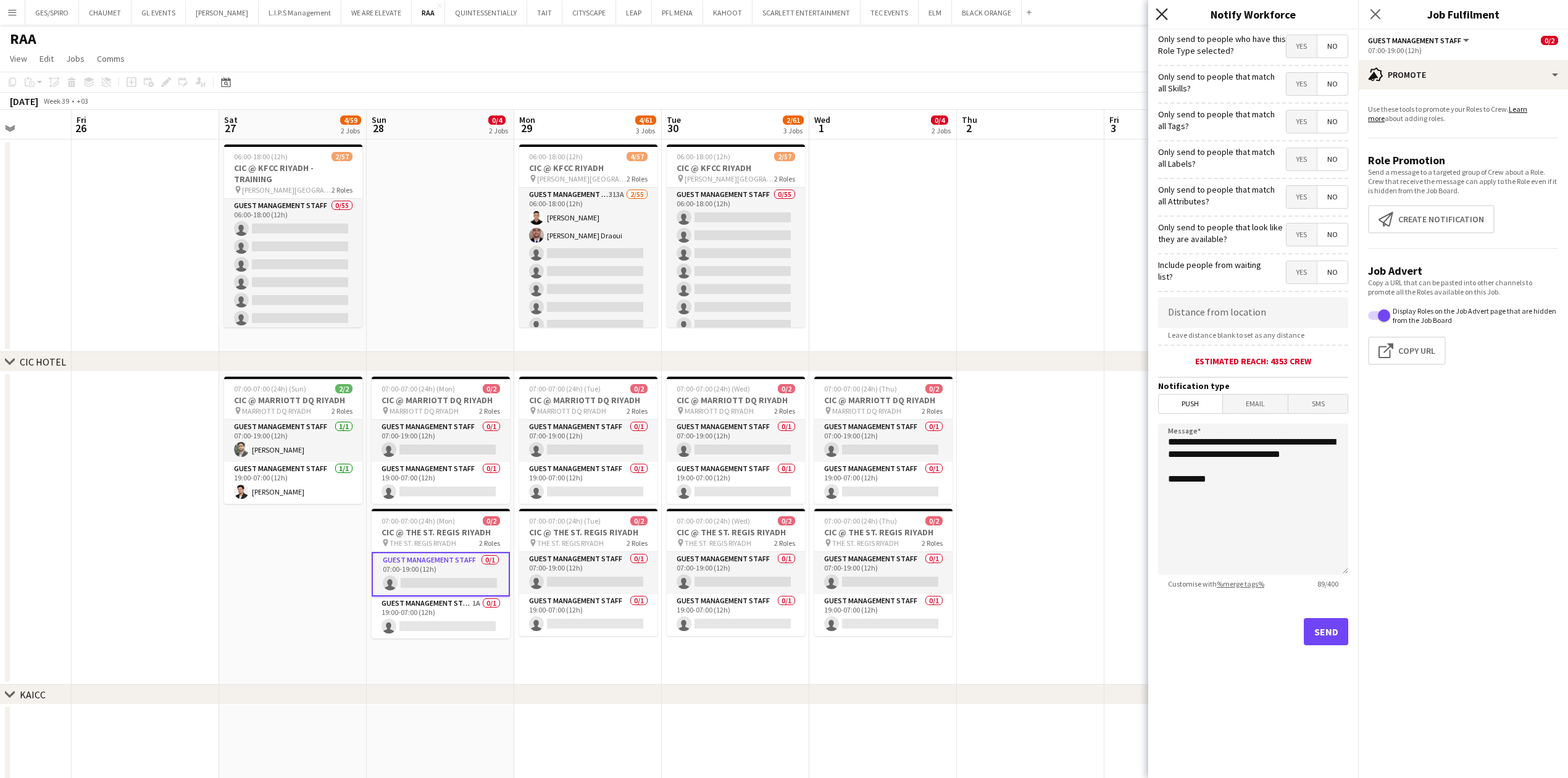
click at [1163, 10] on icon "Close pop-in" at bounding box center [1161, 13] width 12 height 12
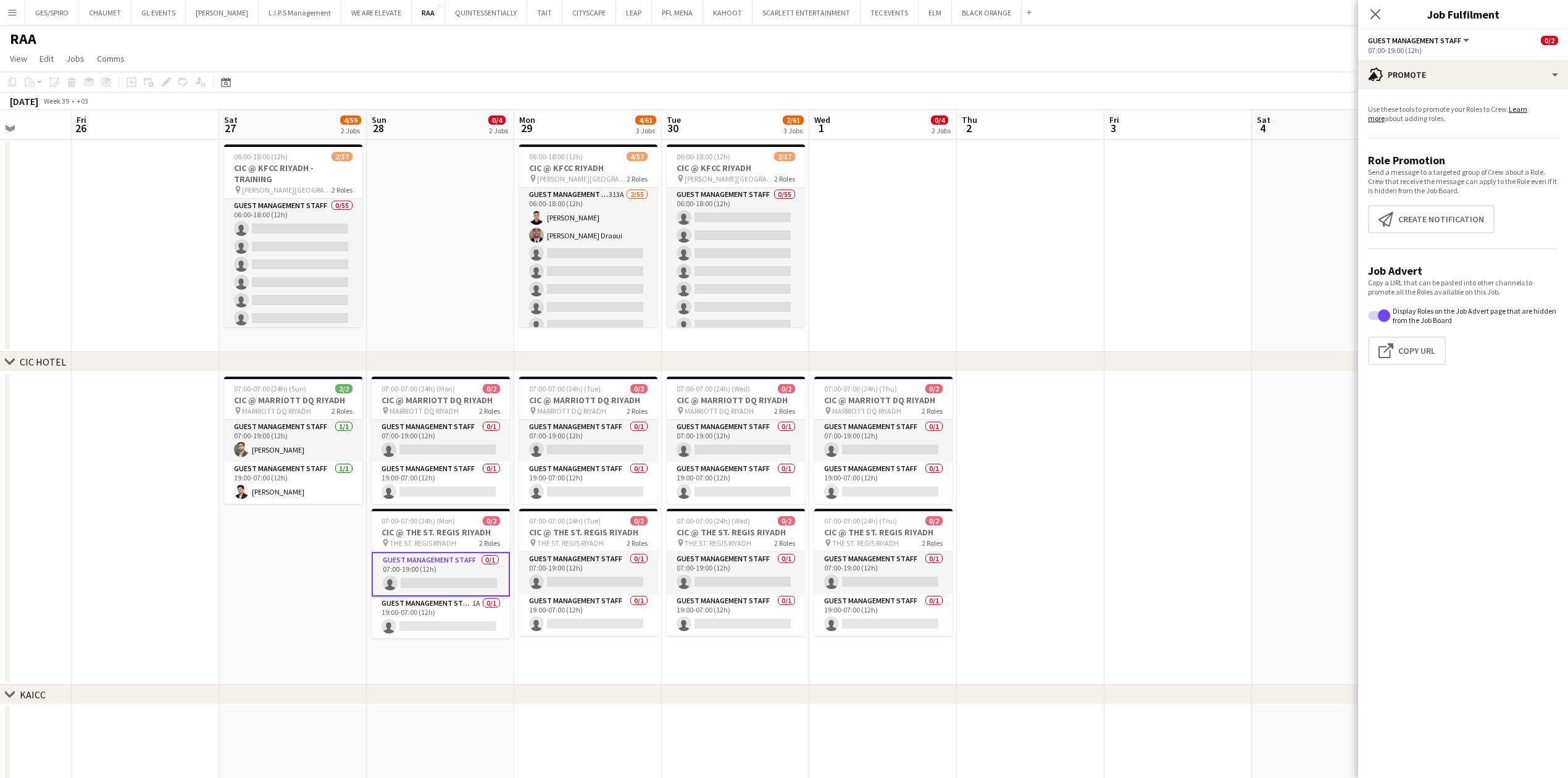
scroll to position [0, 369]
click at [1067, 479] on app-date-cell at bounding box center [1033, 527] width 147 height 313
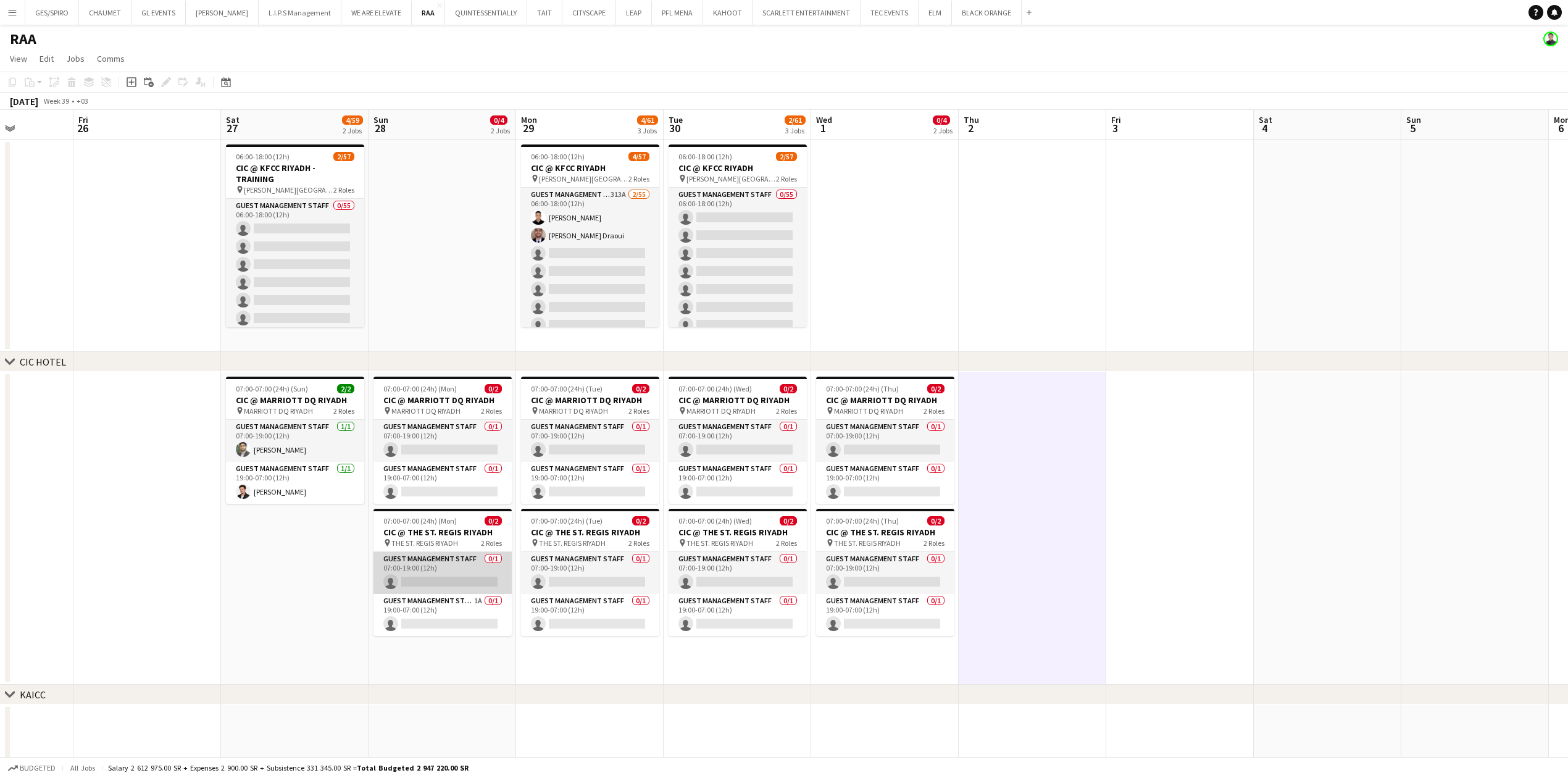
click at [442, 575] on app-card-role "Guest Management Staff 0/1 07:00-19:00 (12h) single-neutral-actions" at bounding box center [442, 572] width 138 height 42
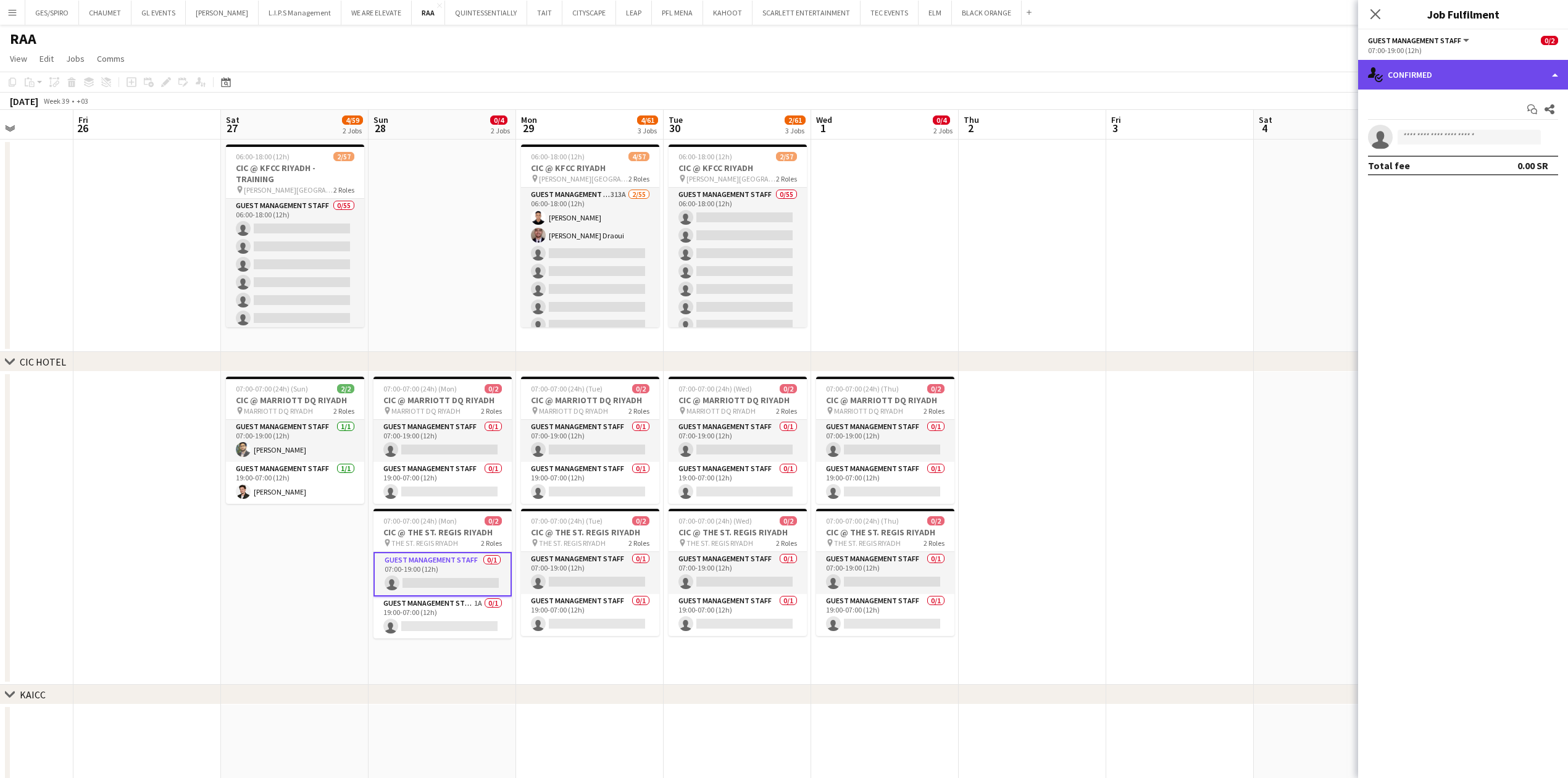
click at [1497, 70] on div "single-neutral-actions-check-2 Confirmed" at bounding box center [1463, 74] width 210 height 29
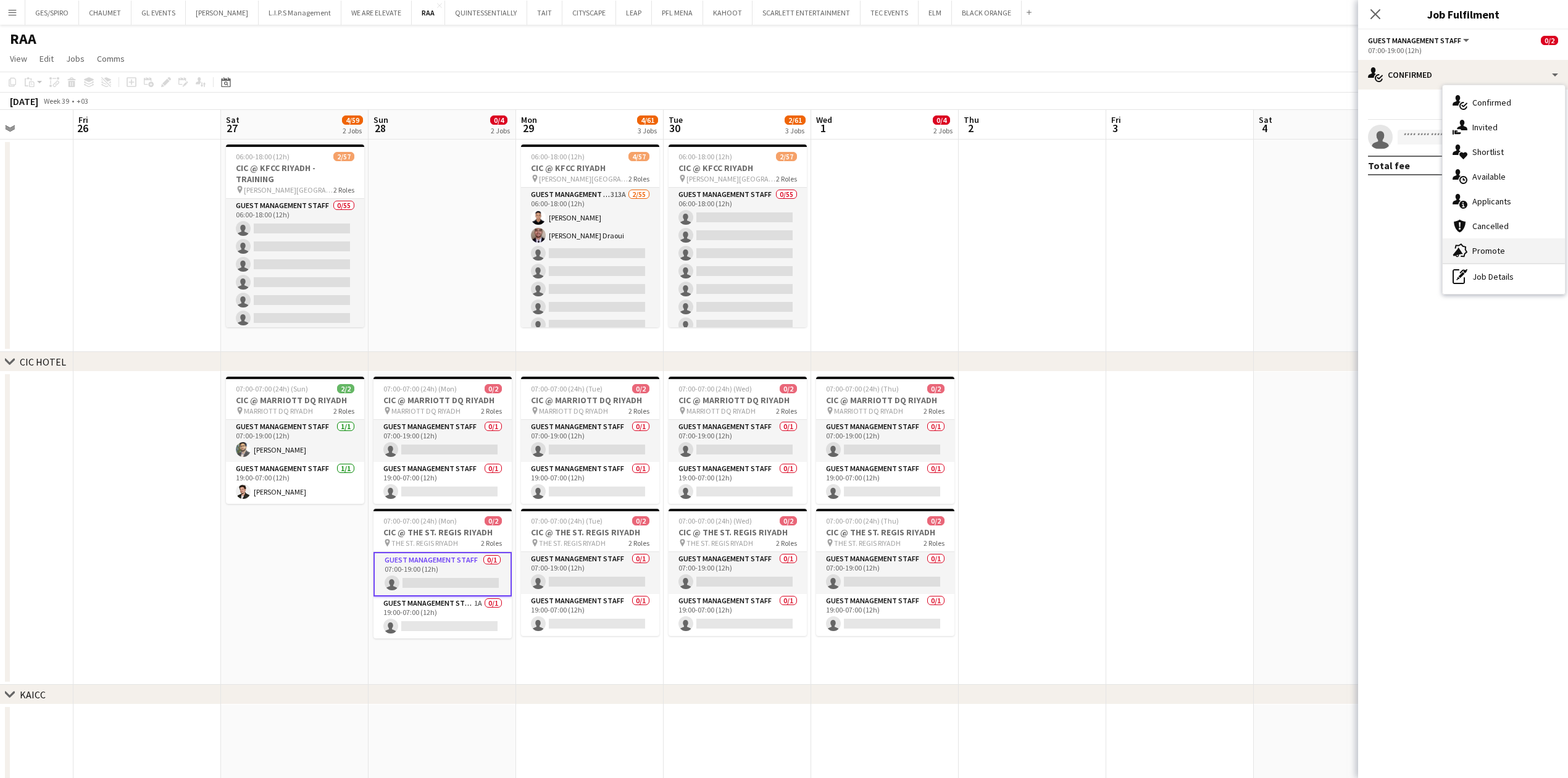
click at [1505, 251] on div "advertising-megaphone Promote" at bounding box center [1504, 251] width 122 height 25
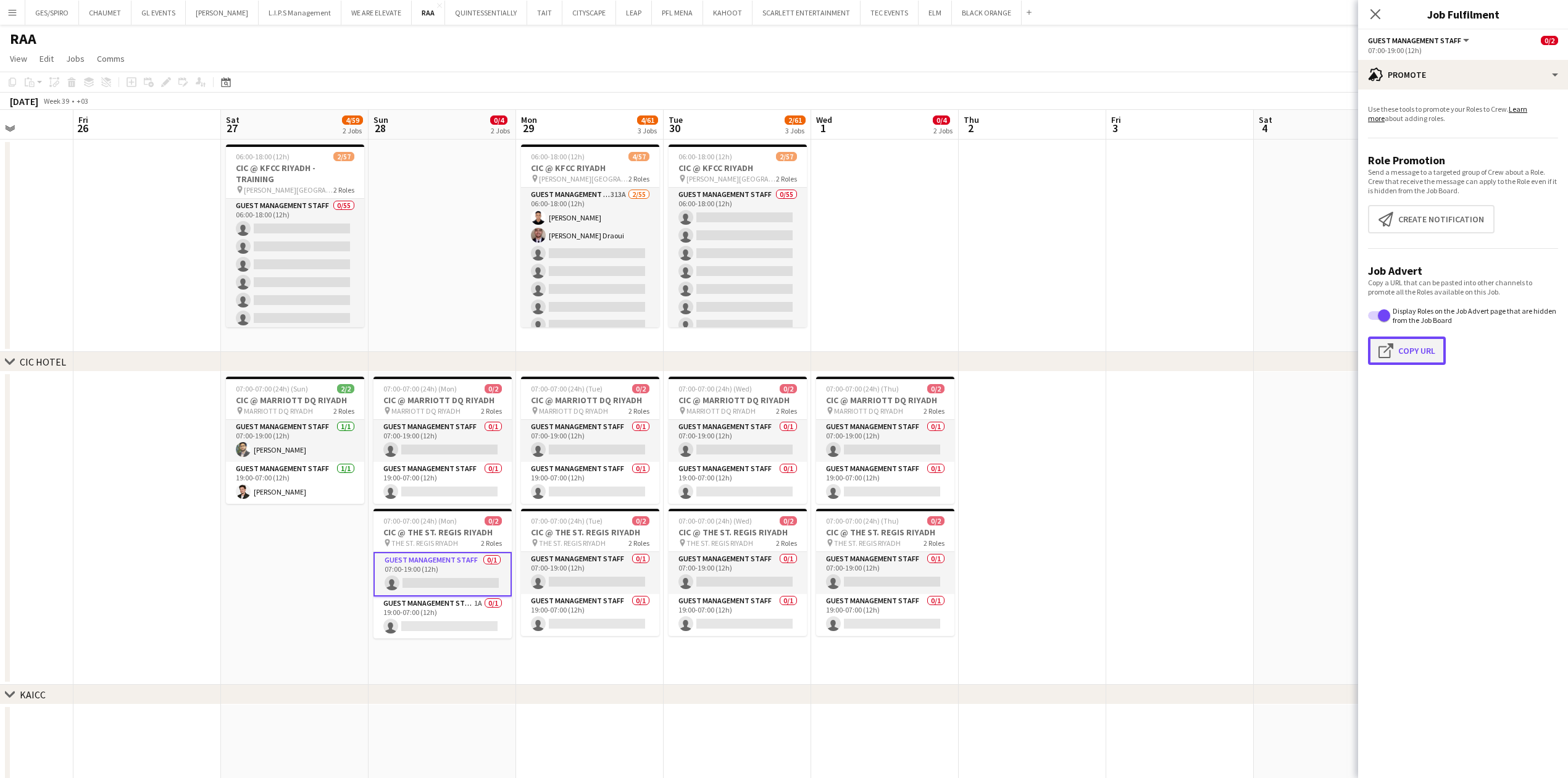
click at [1421, 356] on button "Click to copy URL Copy Url" at bounding box center [1407, 351] width 78 height 28
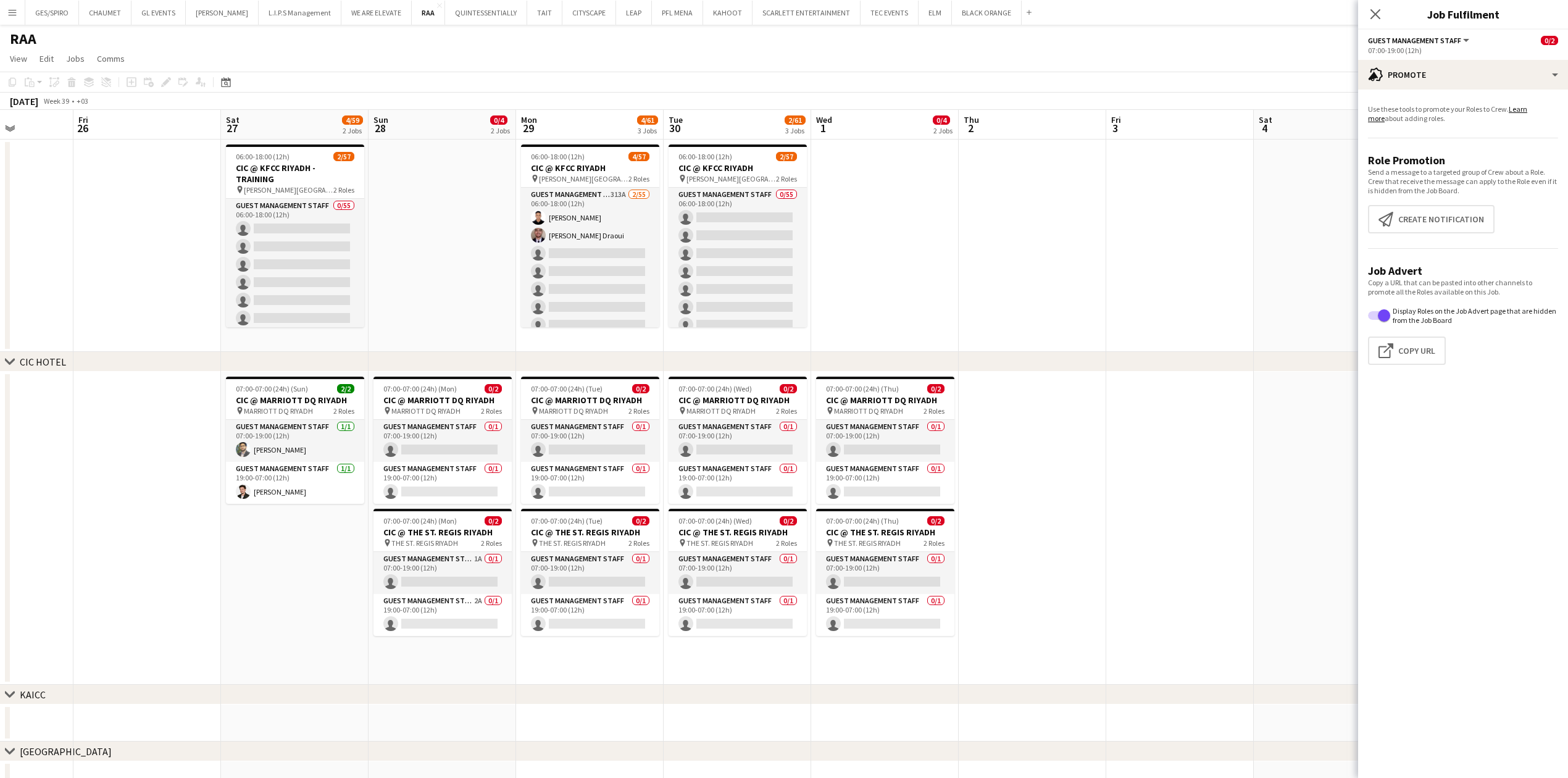
click at [285, 650] on app-calendar-viewport "Tue 23 Wed 24 Thu 25 Fri 26 Sat 27 4/59 2 Jobs Sun 28 0/4 2 Jobs Mon 29 4/61 3 …" at bounding box center [784, 709] width 1568 height 1199
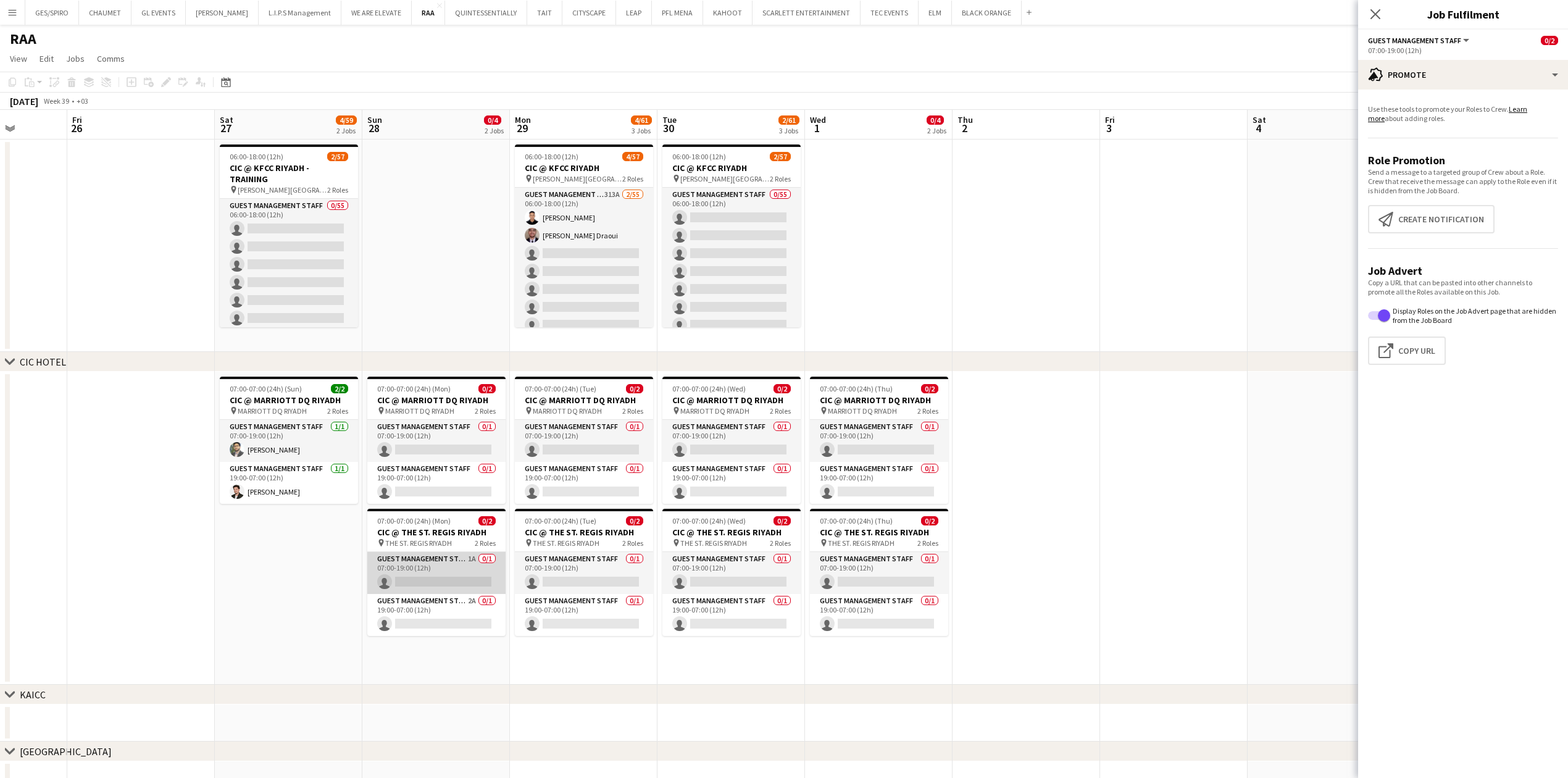
click at [464, 581] on app-card-role "Guest Management Staff 1A 0/1 07:00-19:00 (12h) single-neutral-actions" at bounding box center [436, 572] width 138 height 42
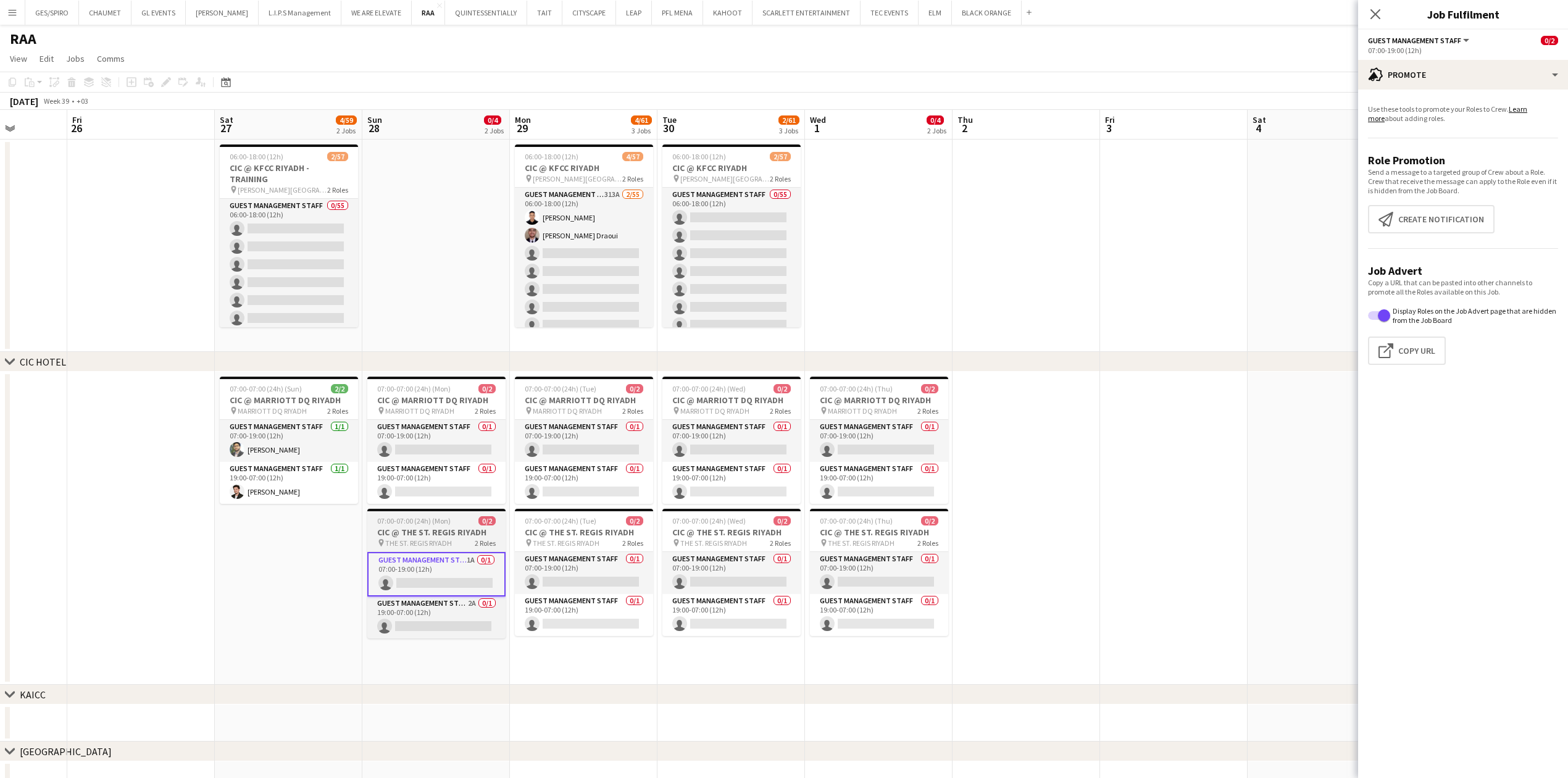
drag, startPoint x: 427, startPoint y: 541, endPoint x: 434, endPoint y: 546, distance: 8.6
click at [428, 541] on span "THE ST. REGIS RIYADH" at bounding box center [418, 542] width 66 height 9
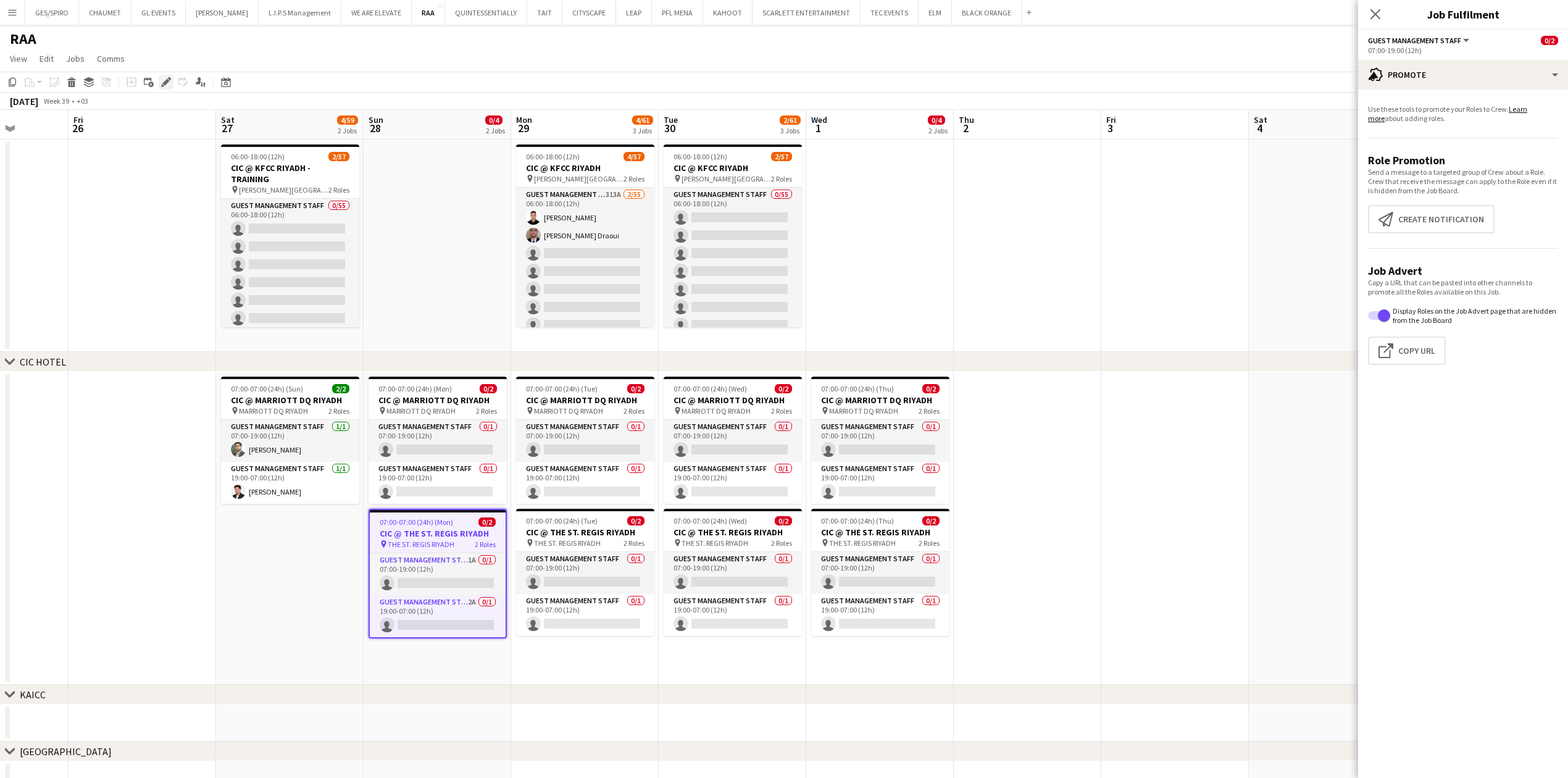
click at [164, 82] on icon at bounding box center [166, 82] width 7 height 7
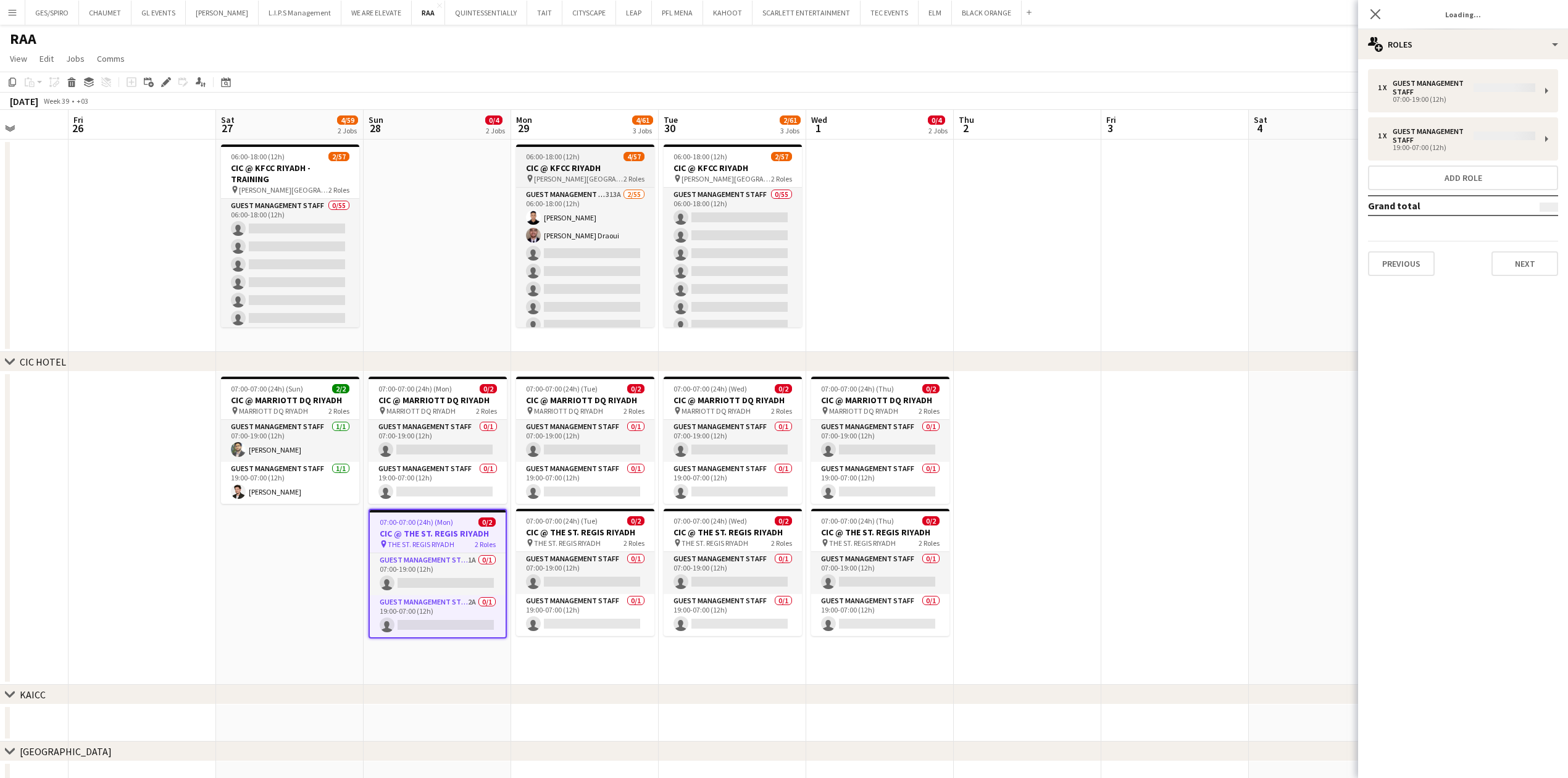
type input "**********"
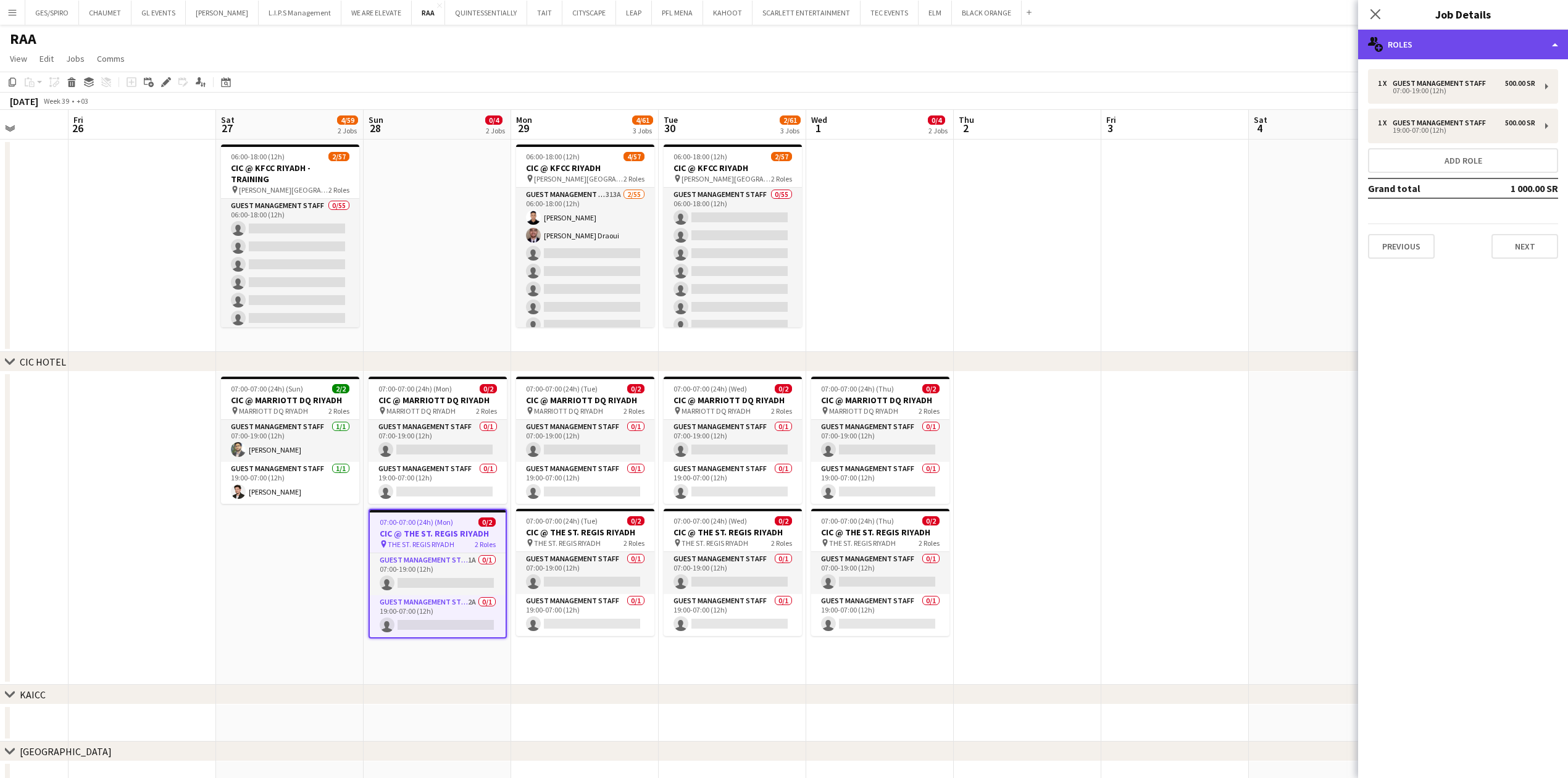
click at [1514, 48] on div "multiple-users-add Roles" at bounding box center [1463, 43] width 210 height 29
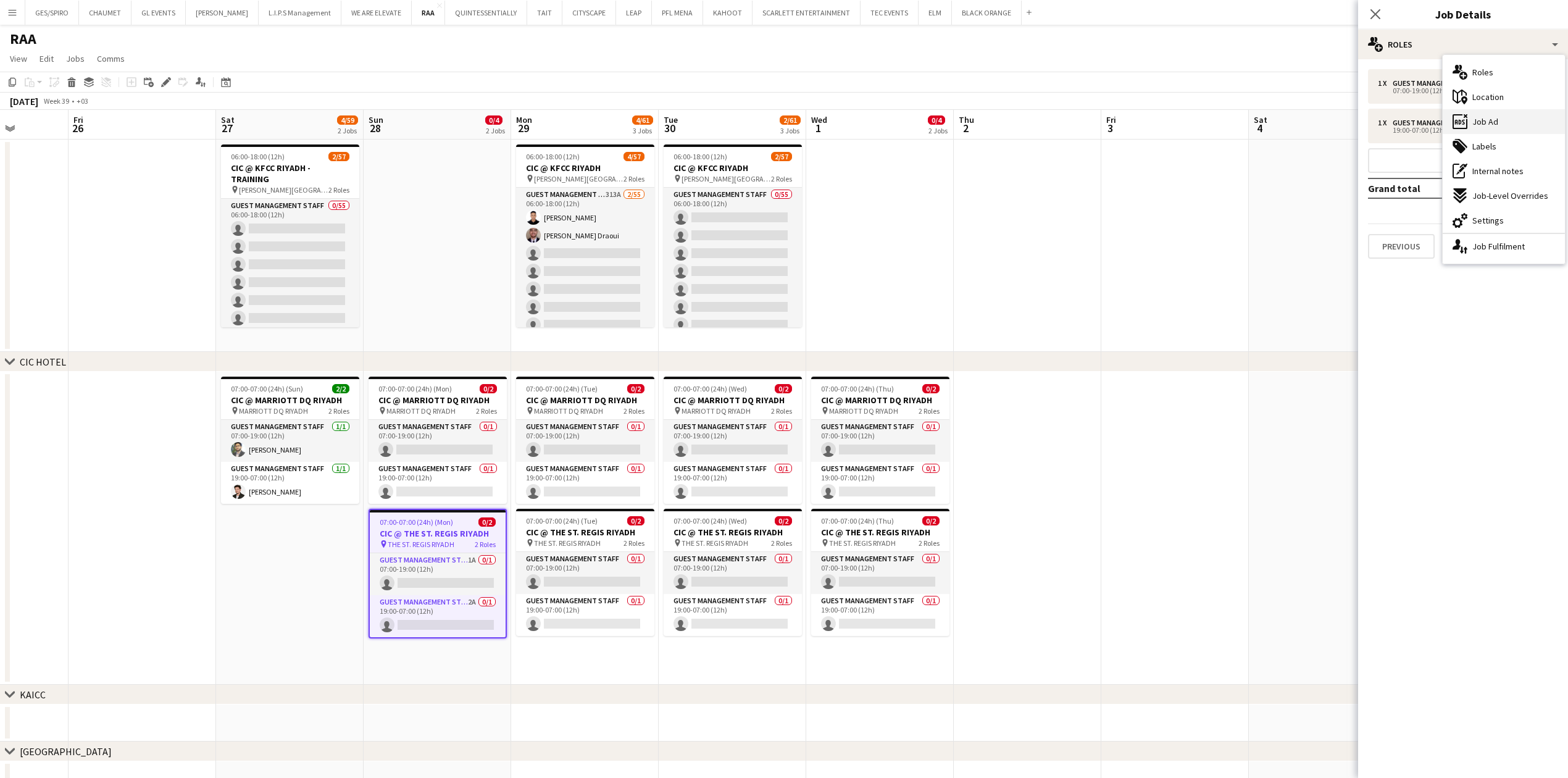
click at [1514, 131] on div "ads-window Job Ad" at bounding box center [1504, 121] width 122 height 25
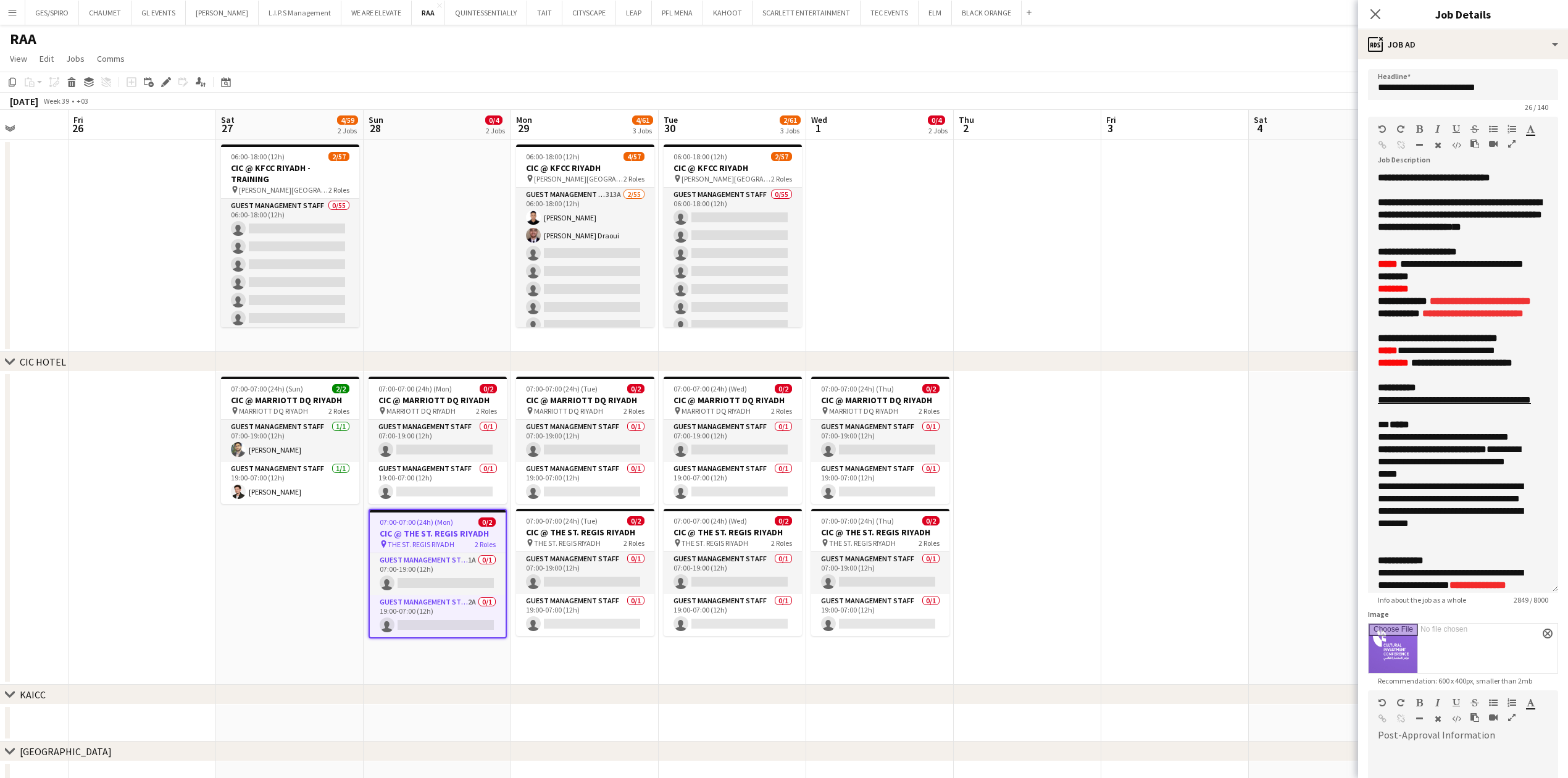
drag, startPoint x: 1555, startPoint y: 243, endPoint x: 1563, endPoint y: 591, distance: 348.1
click at [1563, 591] on mat-expansion-panel "**********" at bounding box center [1463, 418] width 210 height 719
click at [1470, 230] on span "**********" at bounding box center [1459, 214] width 164 height 34
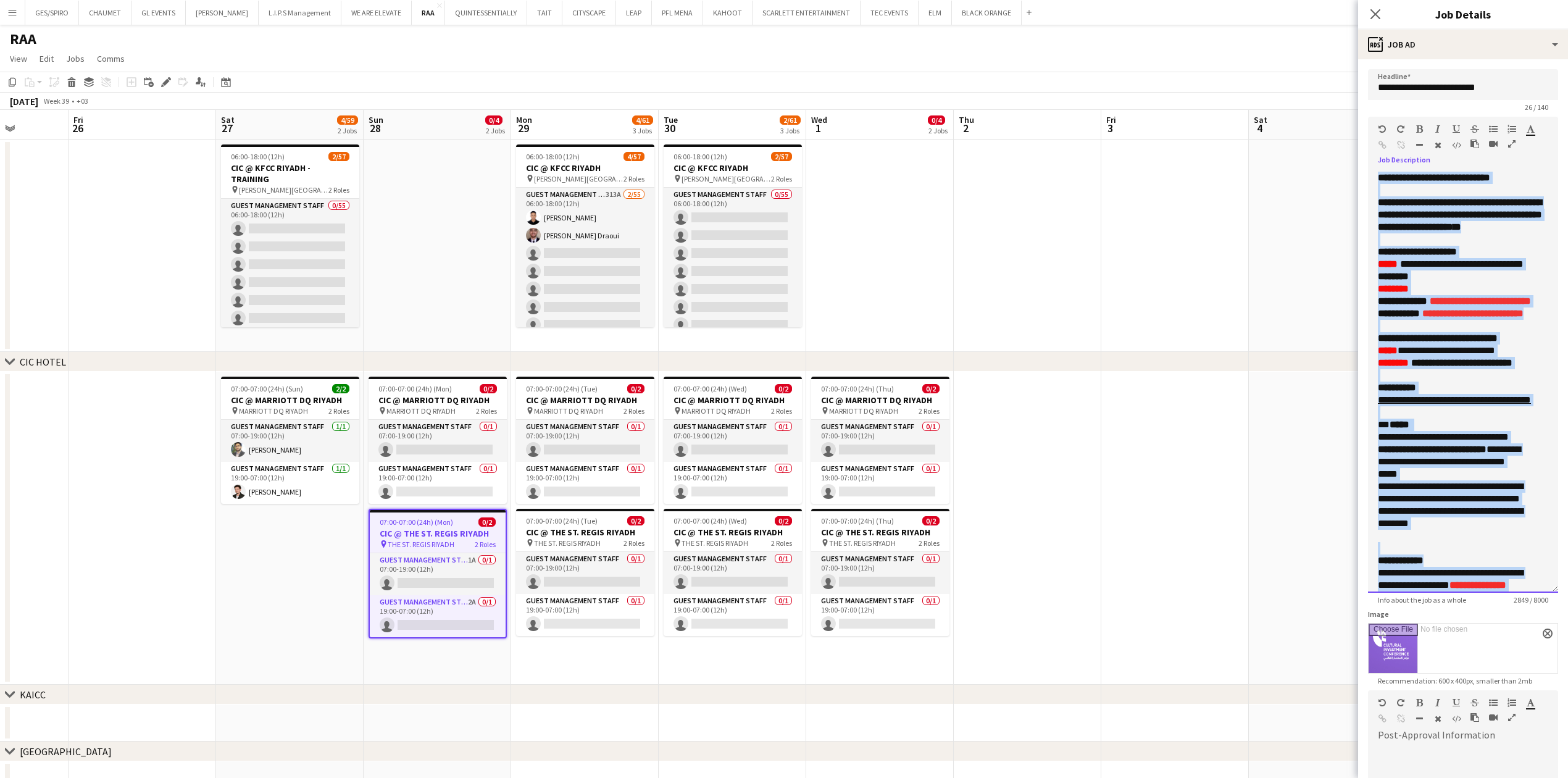
copy div "**********"
click at [1398, 306] on font "**********" at bounding box center [1402, 300] width 50 height 9
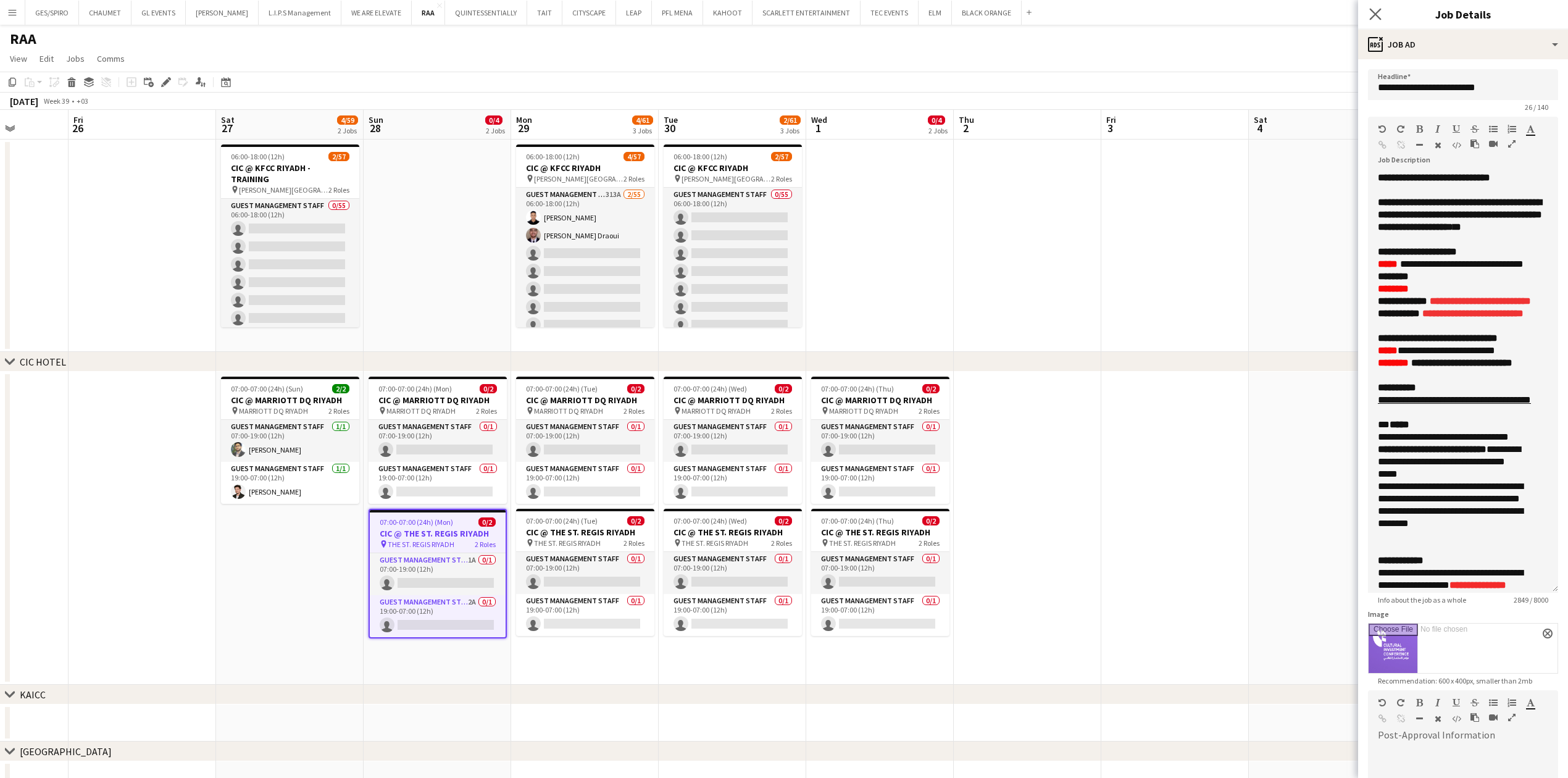
click at [1376, 8] on app-icon "Close pop-in" at bounding box center [1376, 14] width 18 height 18
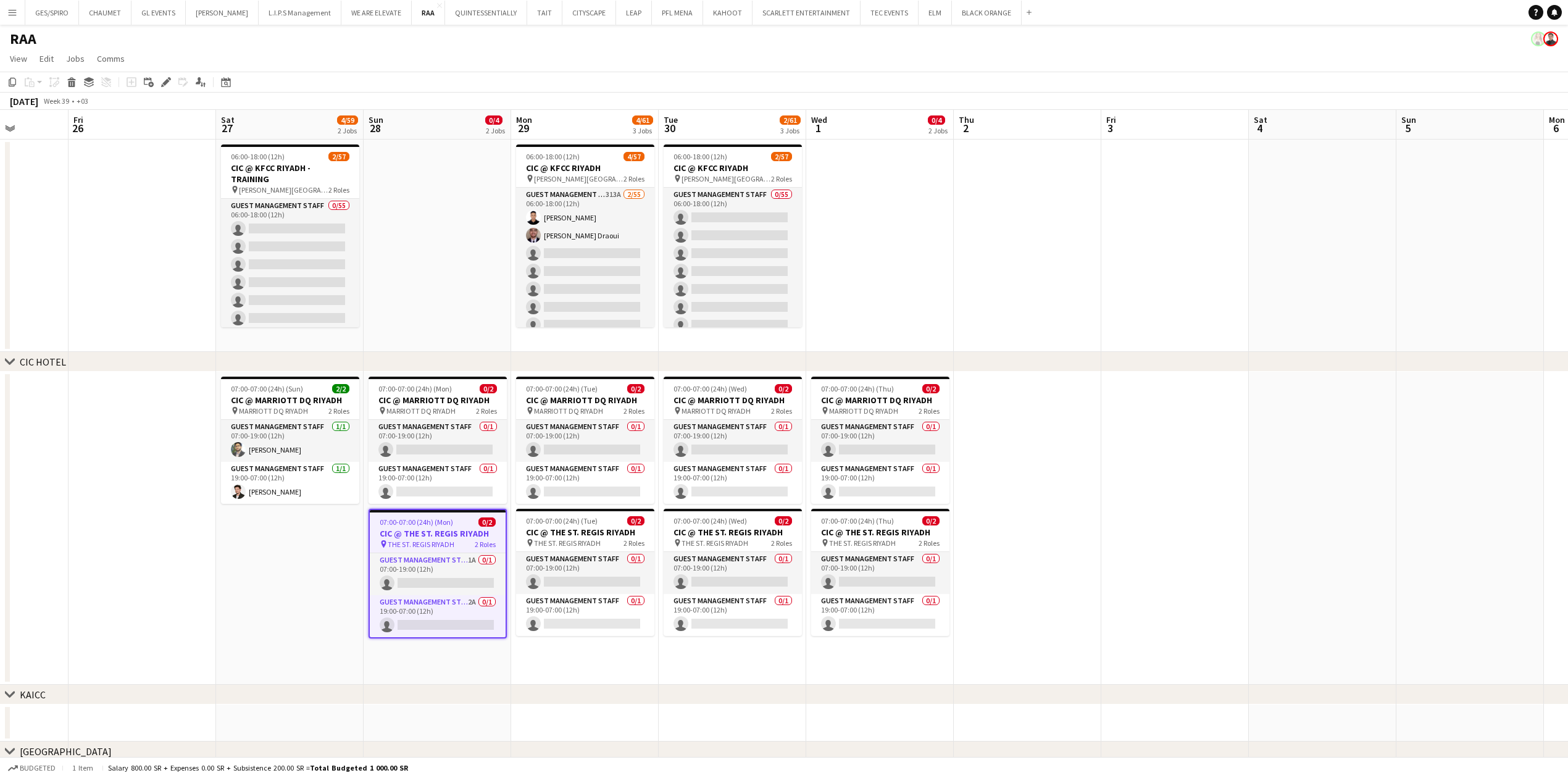
click at [1272, 563] on app-date-cell at bounding box center [1322, 527] width 147 height 313
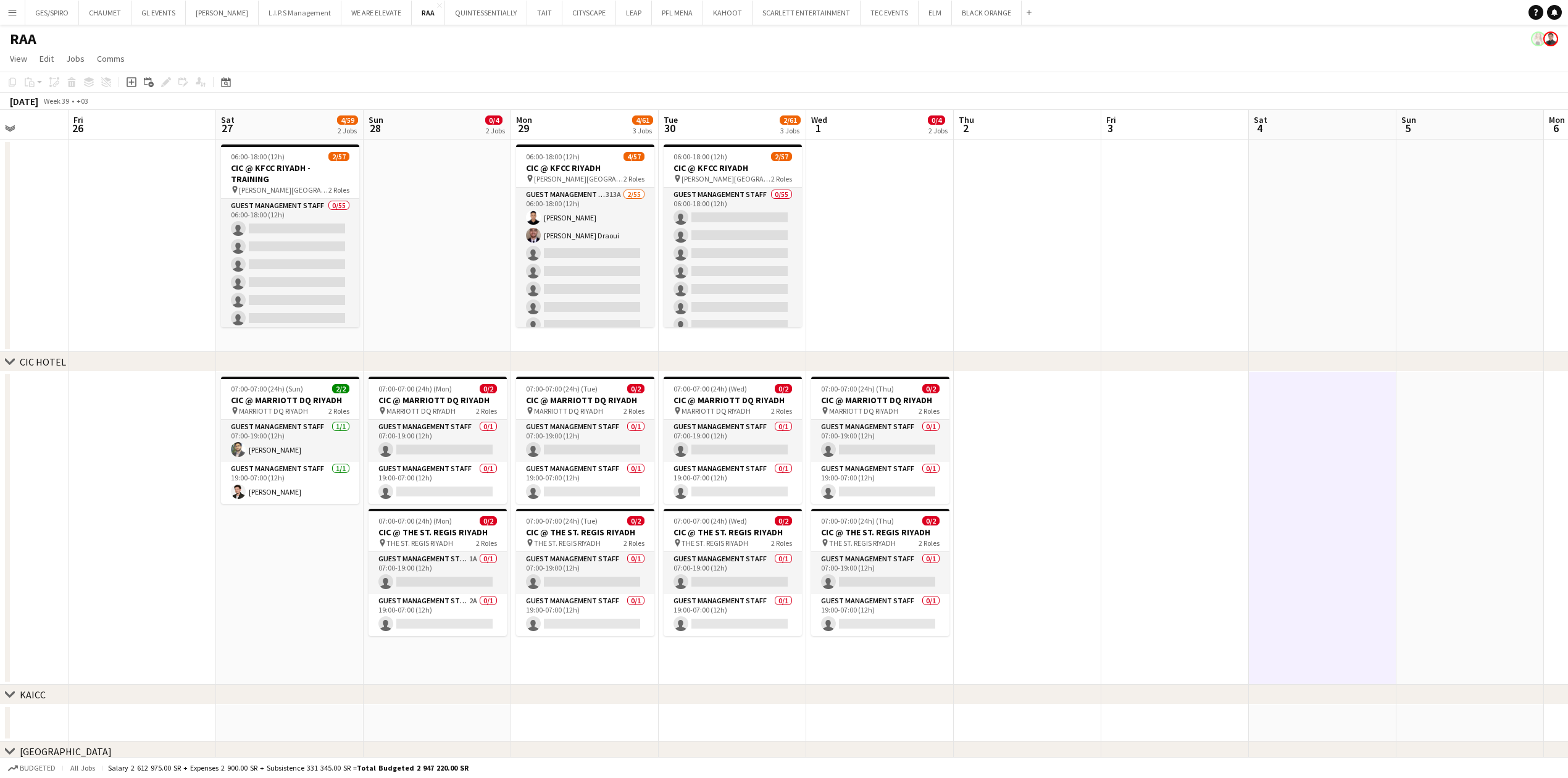
click at [1091, 540] on app-date-cell at bounding box center [1027, 527] width 147 height 313
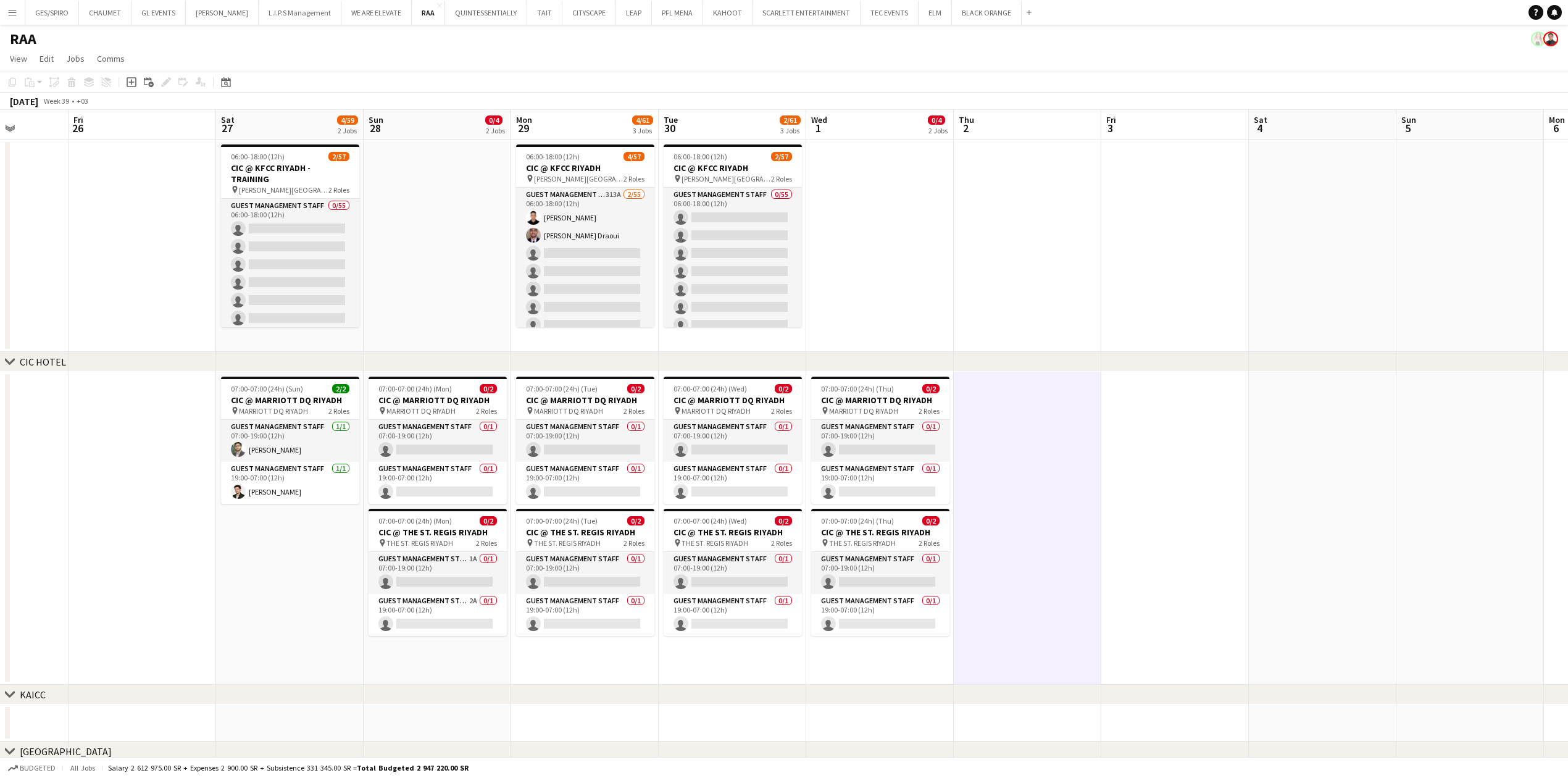
click at [1156, 539] on app-date-cell at bounding box center [1174, 527] width 147 height 313
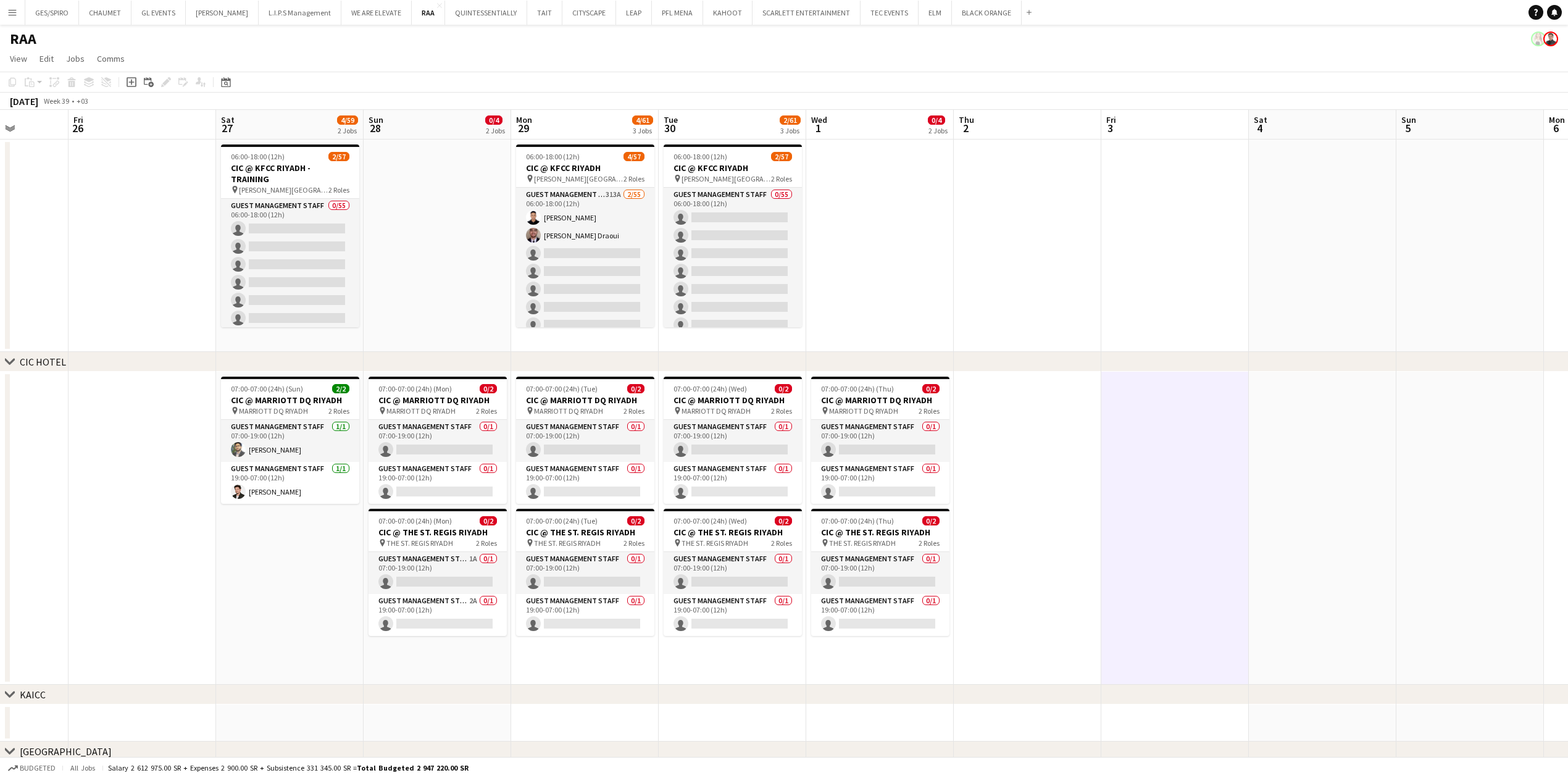
click at [1199, 249] on app-date-cell at bounding box center [1174, 245] width 147 height 213
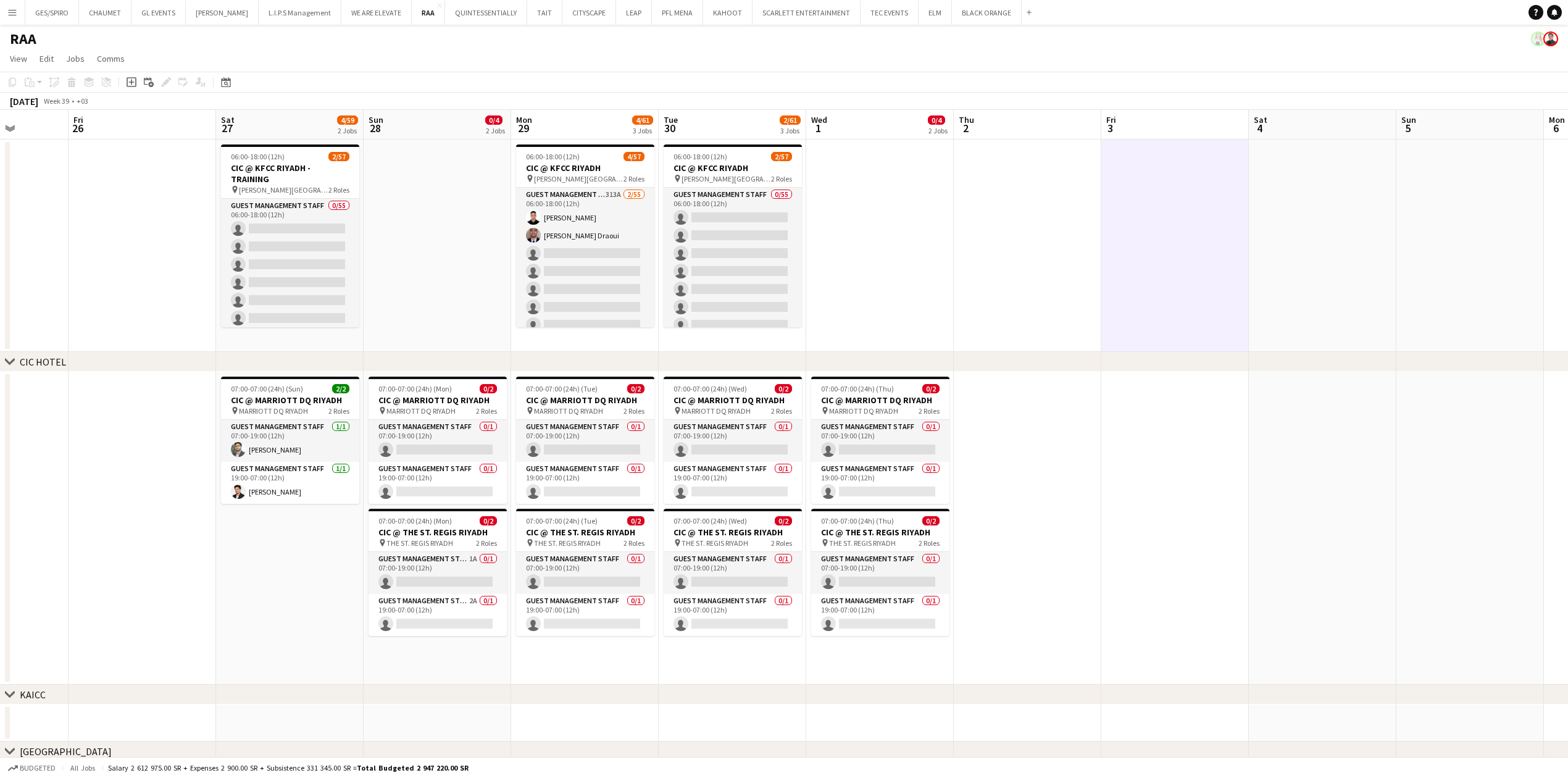
click at [1030, 268] on app-date-cell at bounding box center [1027, 245] width 147 height 213
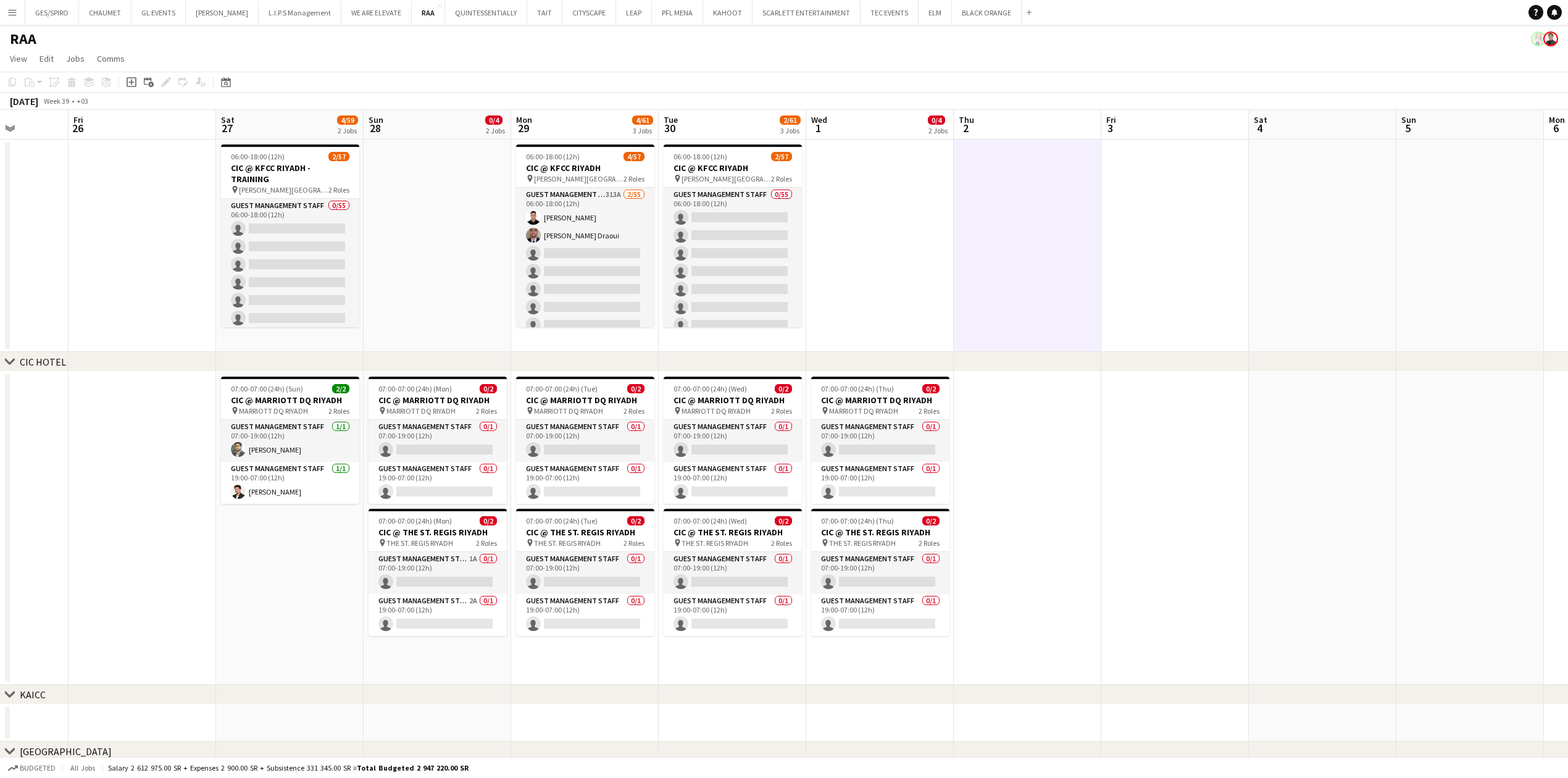
click at [1037, 496] on app-date-cell at bounding box center [1027, 527] width 147 height 313
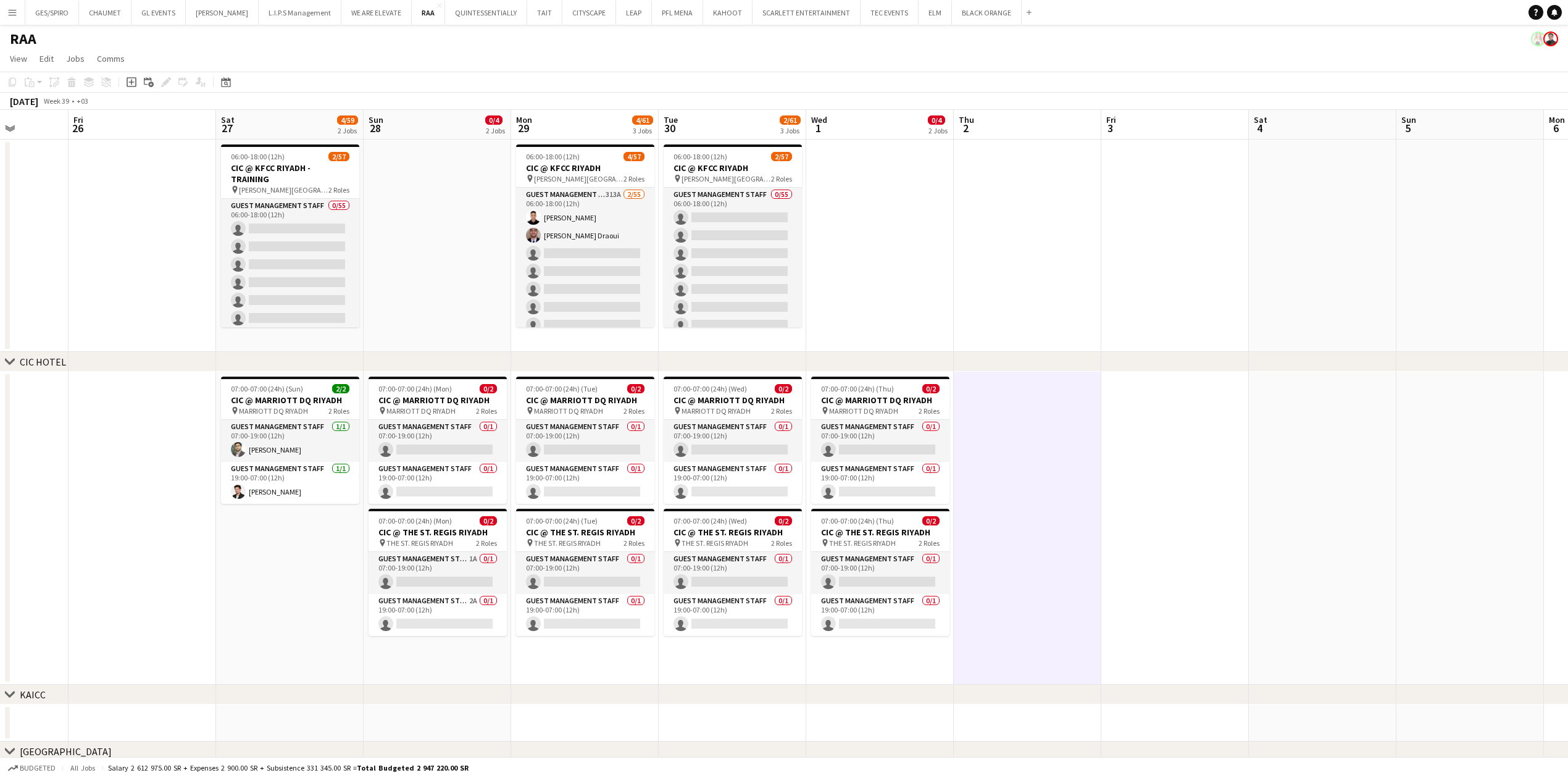
click at [901, 297] on app-date-cell at bounding box center [880, 245] width 147 height 213
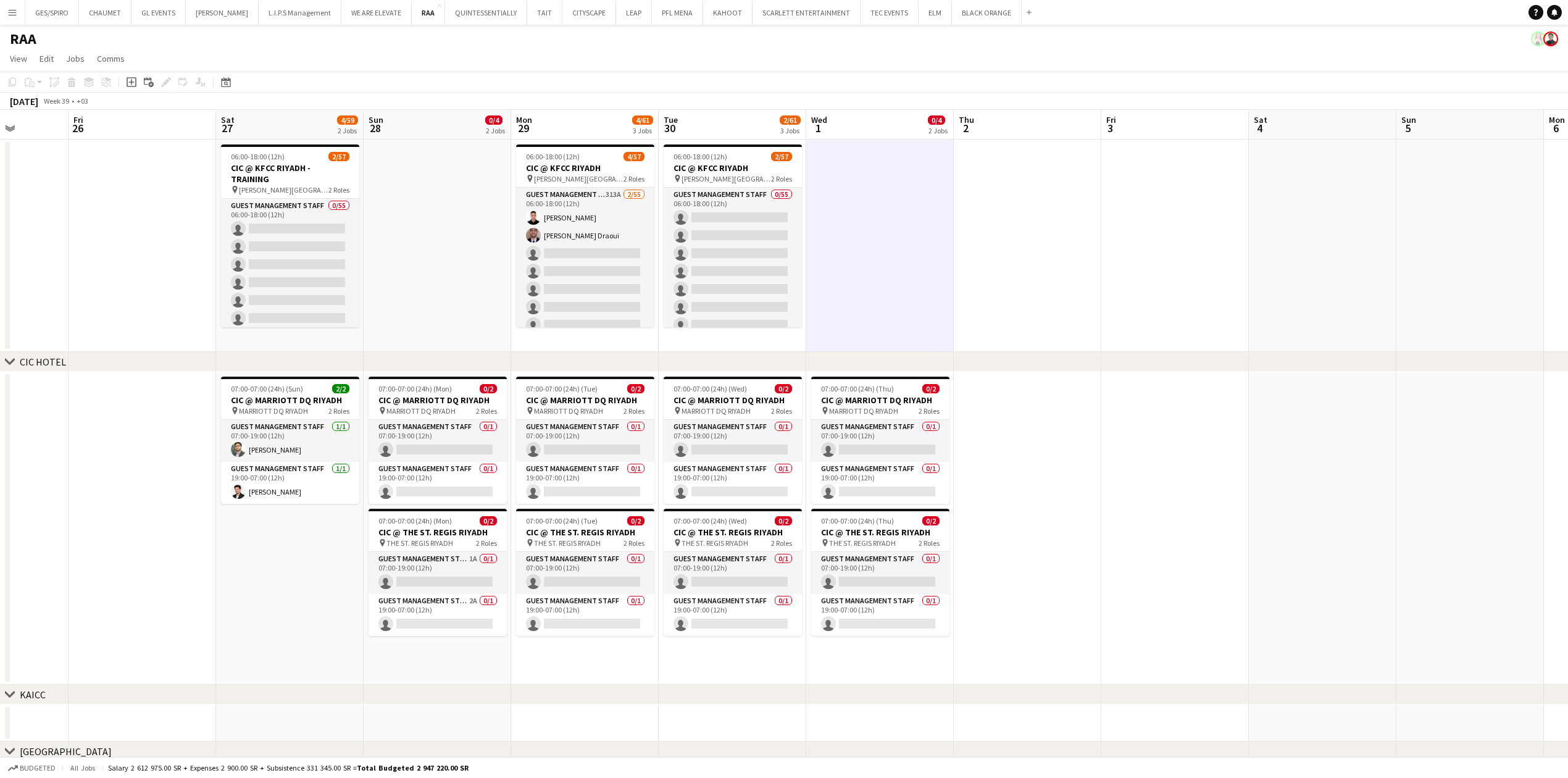
click at [744, 340] on app-date-cell "06:00-18:00 (12h) 2/57 CIC @ KFCC RIYADH pin King Fahad Cultural Center 2 Roles…" at bounding box center [732, 245] width 147 height 213
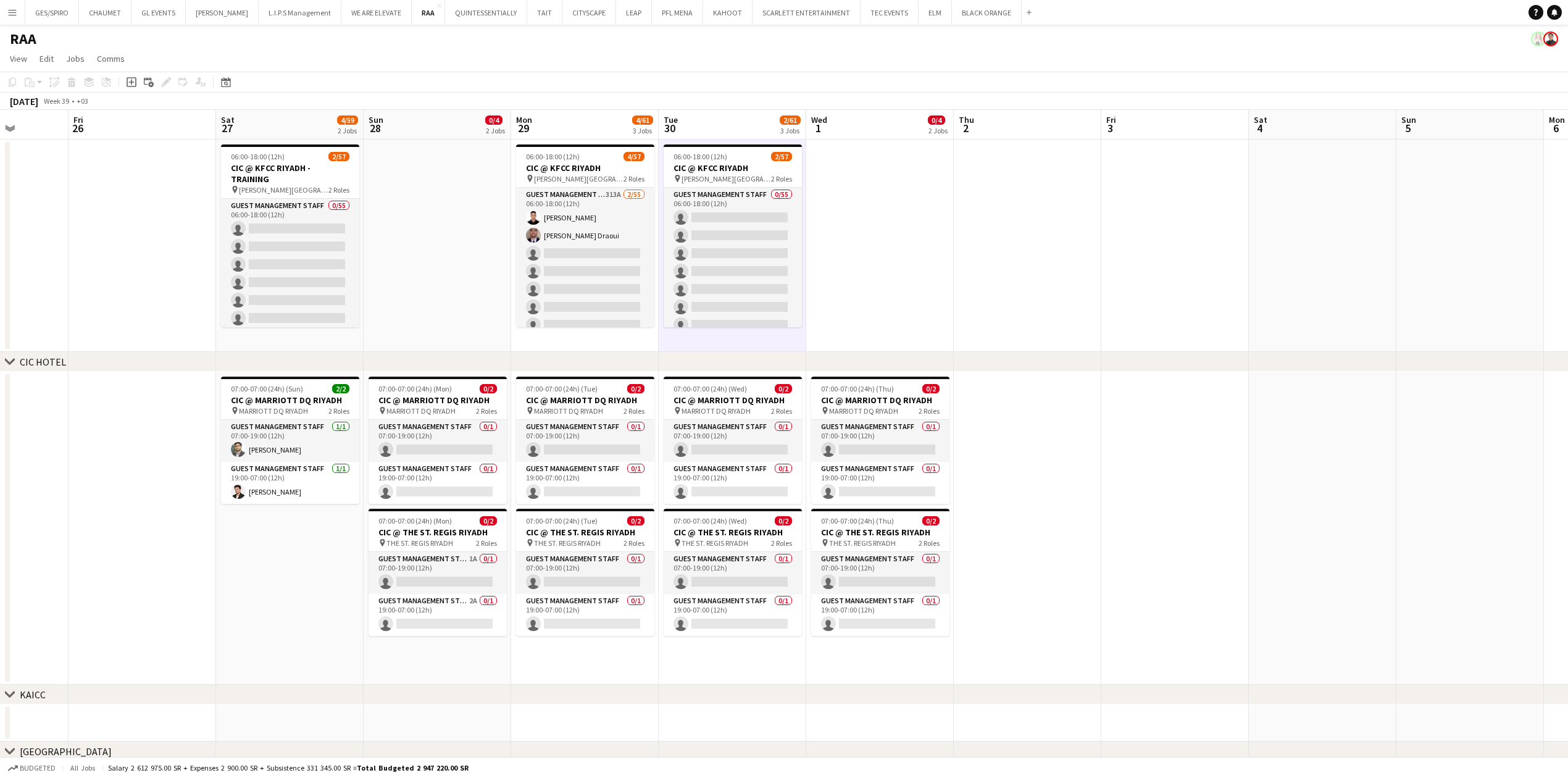
click at [636, 345] on app-date-cell "06:00-18:00 (12h) 4/57 CIC @ KFCC RIYADH pin King Fahad Cultural Center 2 Roles…" at bounding box center [585, 245] width 147 height 213
click at [436, 322] on app-date-cell at bounding box center [437, 245] width 147 height 213
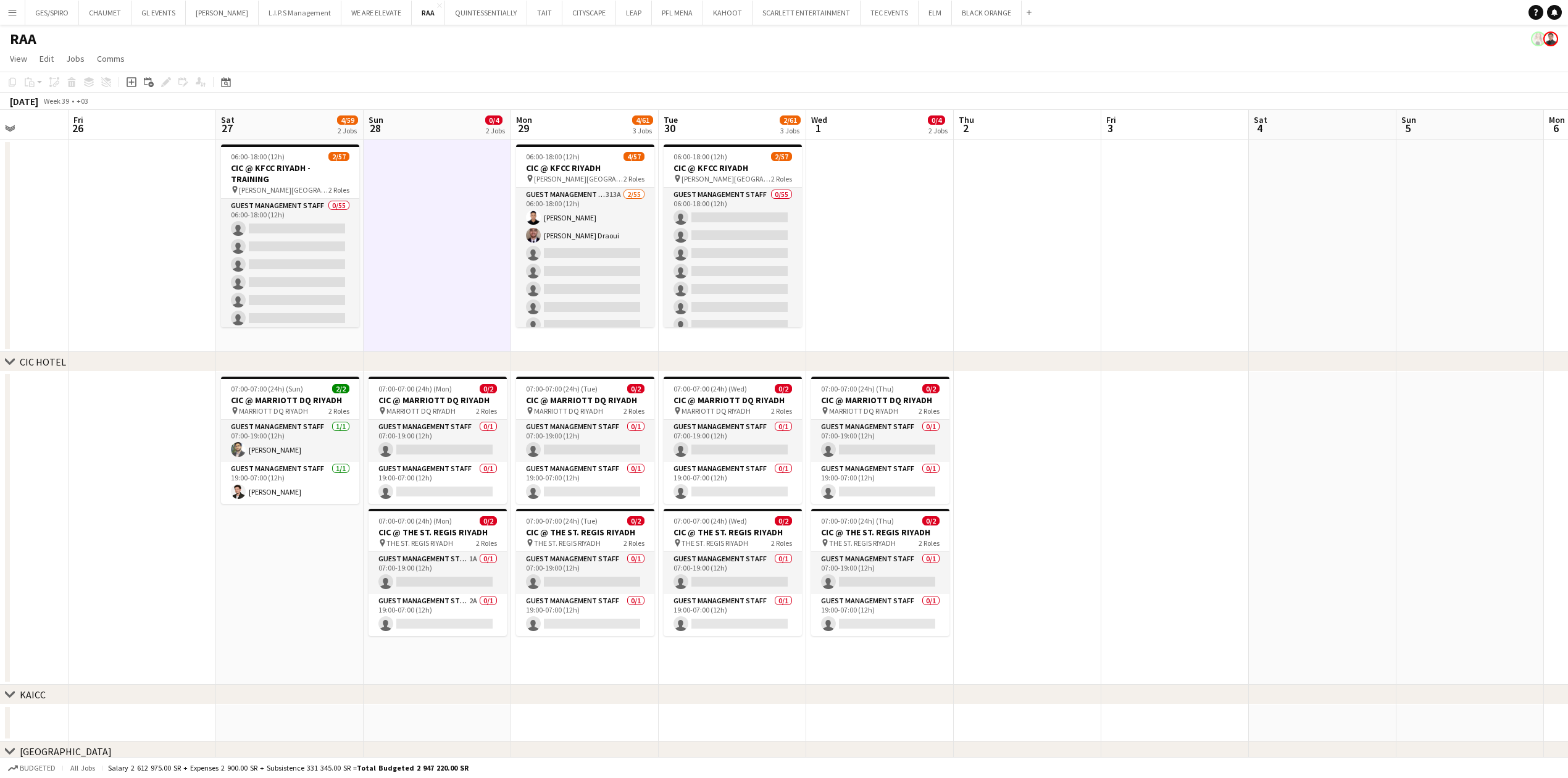
click at [300, 342] on app-date-cell "06:00-18:00 (12h) 2/57 CIC @ KFCC RIYADH - TRAINING pin King Fahad Cultural Cen…" at bounding box center [290, 245] width 147 height 213
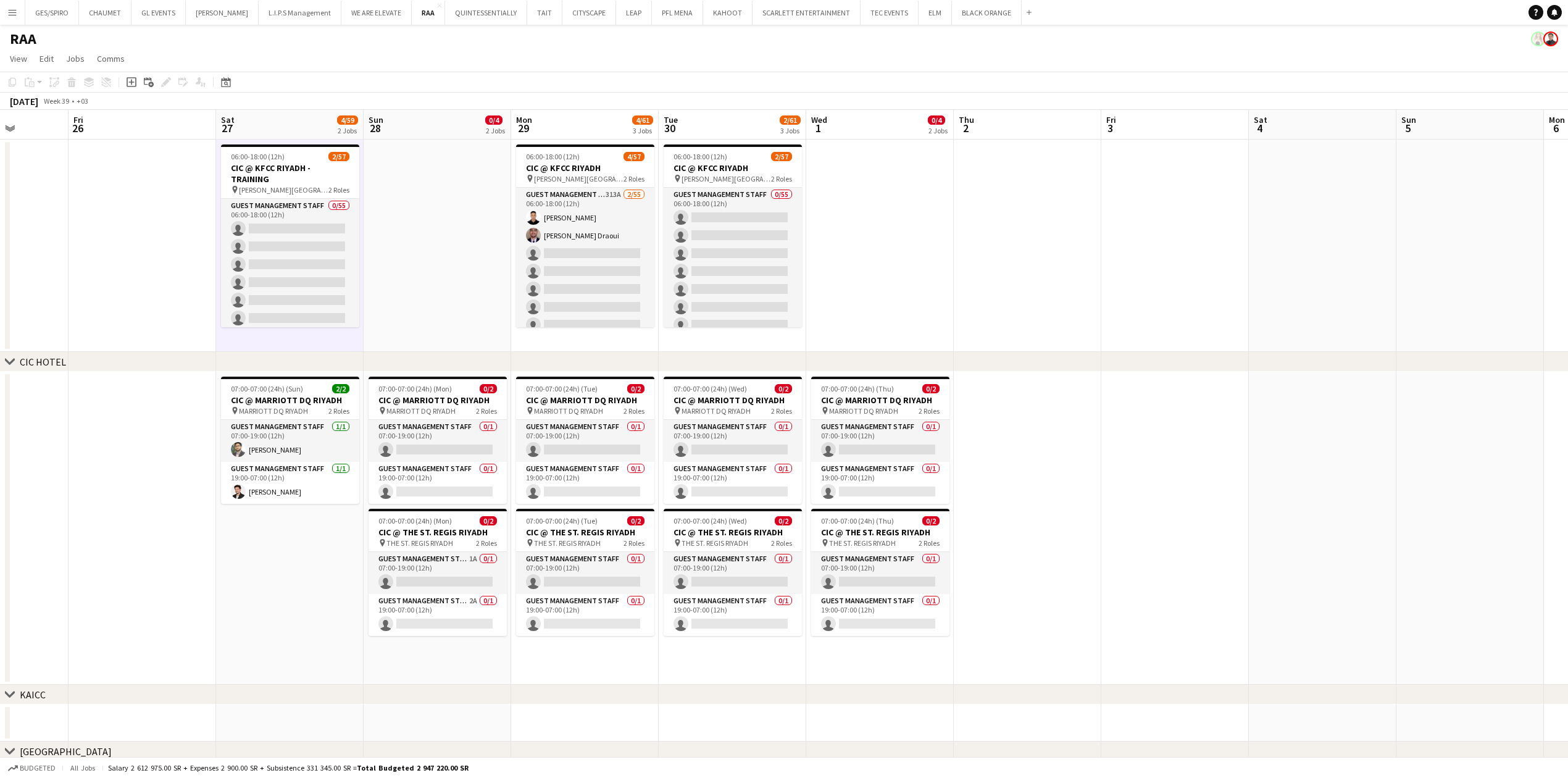
scroll to position [0, 373]
click at [160, 338] on app-date-cell at bounding box center [143, 245] width 147 height 213
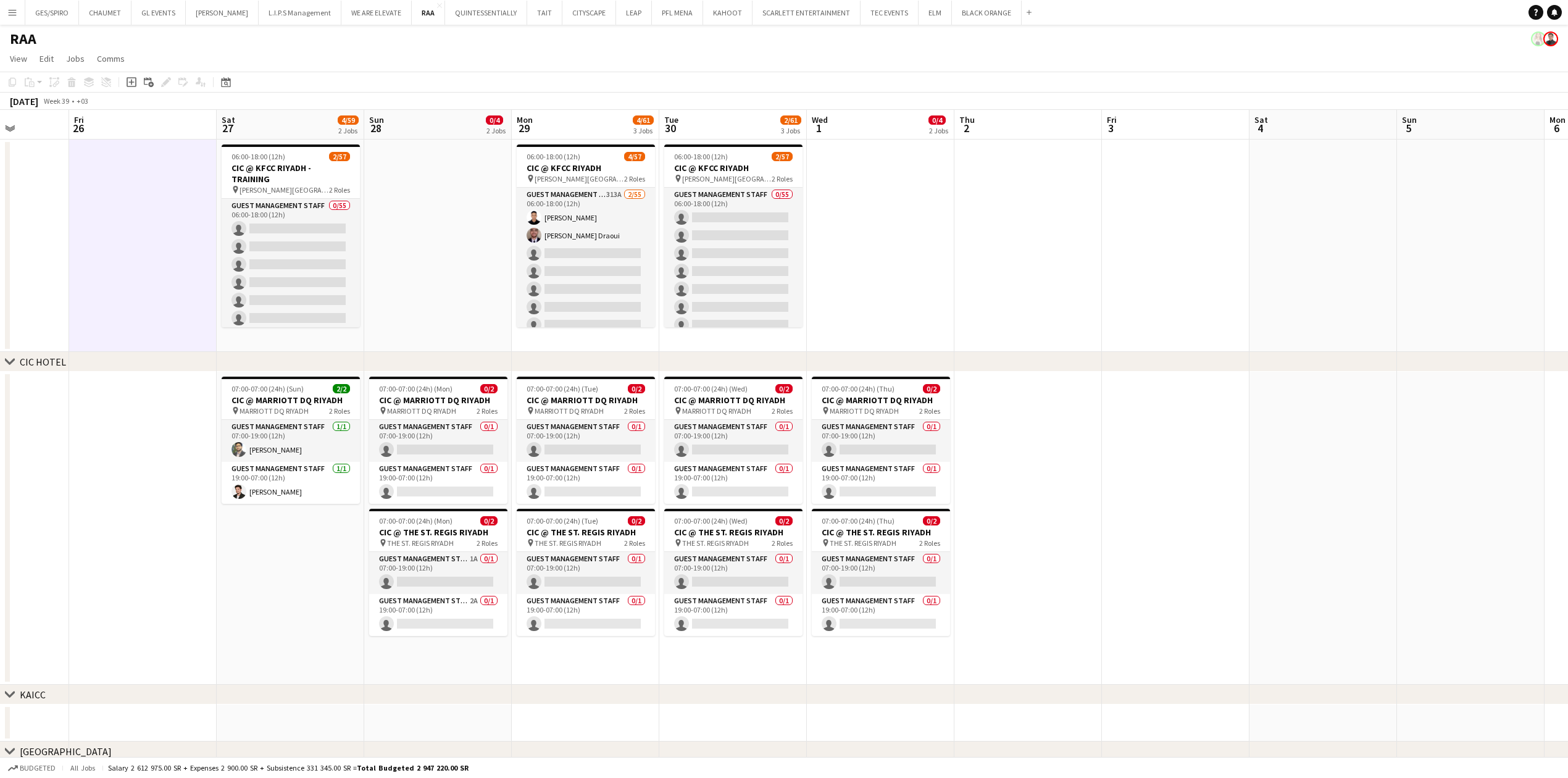
click at [152, 544] on app-date-cell at bounding box center [143, 527] width 147 height 313
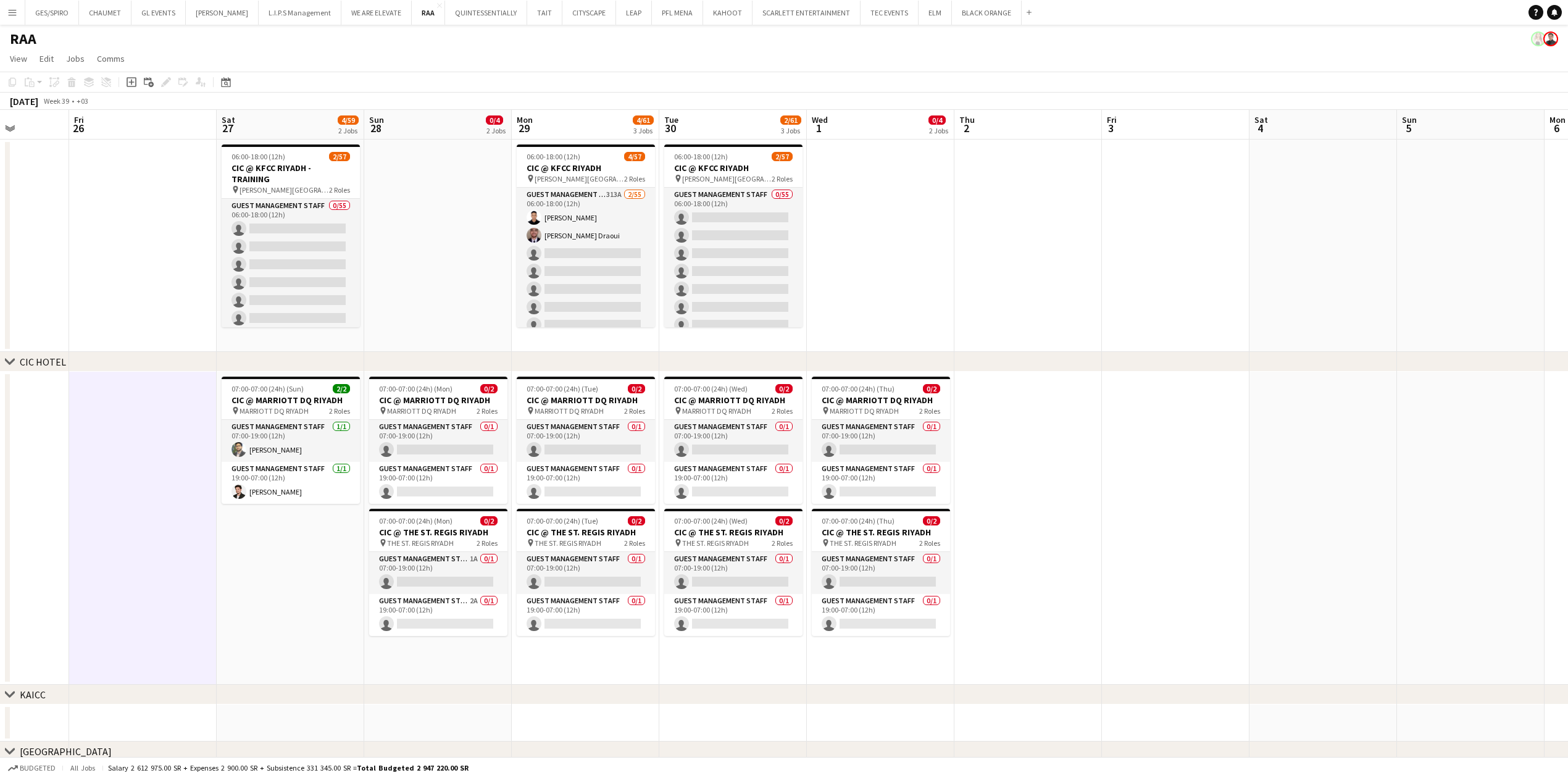
click at [253, 595] on app-date-cell "07:00-07:00 (24h) (Sun) 2/2 CIC @ MARRIOTT DQ RIYADH pin MARRIOTT DQ RIYADH 2 R…" at bounding box center [290, 527] width 147 height 313
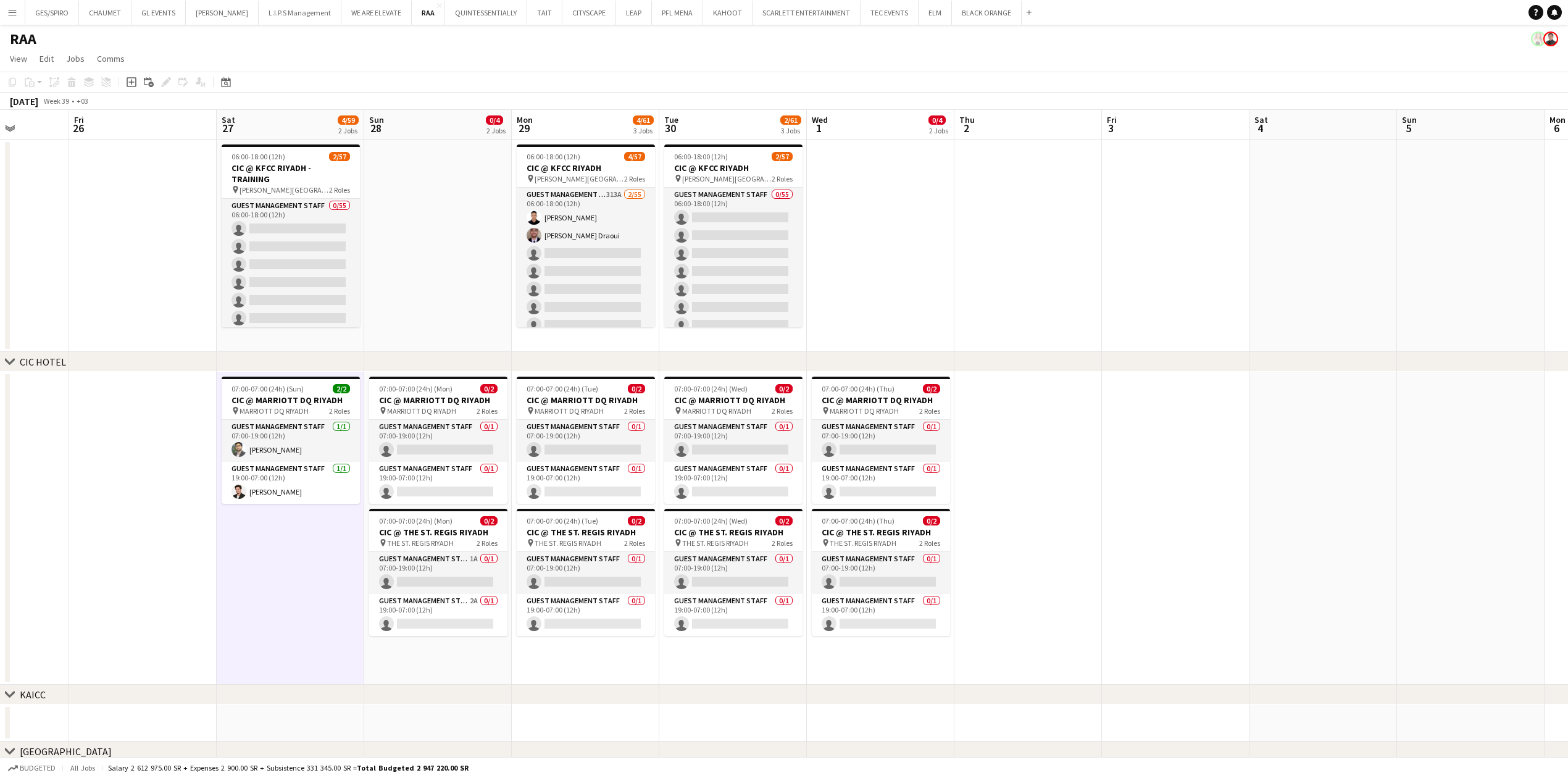
click at [456, 690] on div "chevron-right KAICC" at bounding box center [784, 694] width 1568 height 19
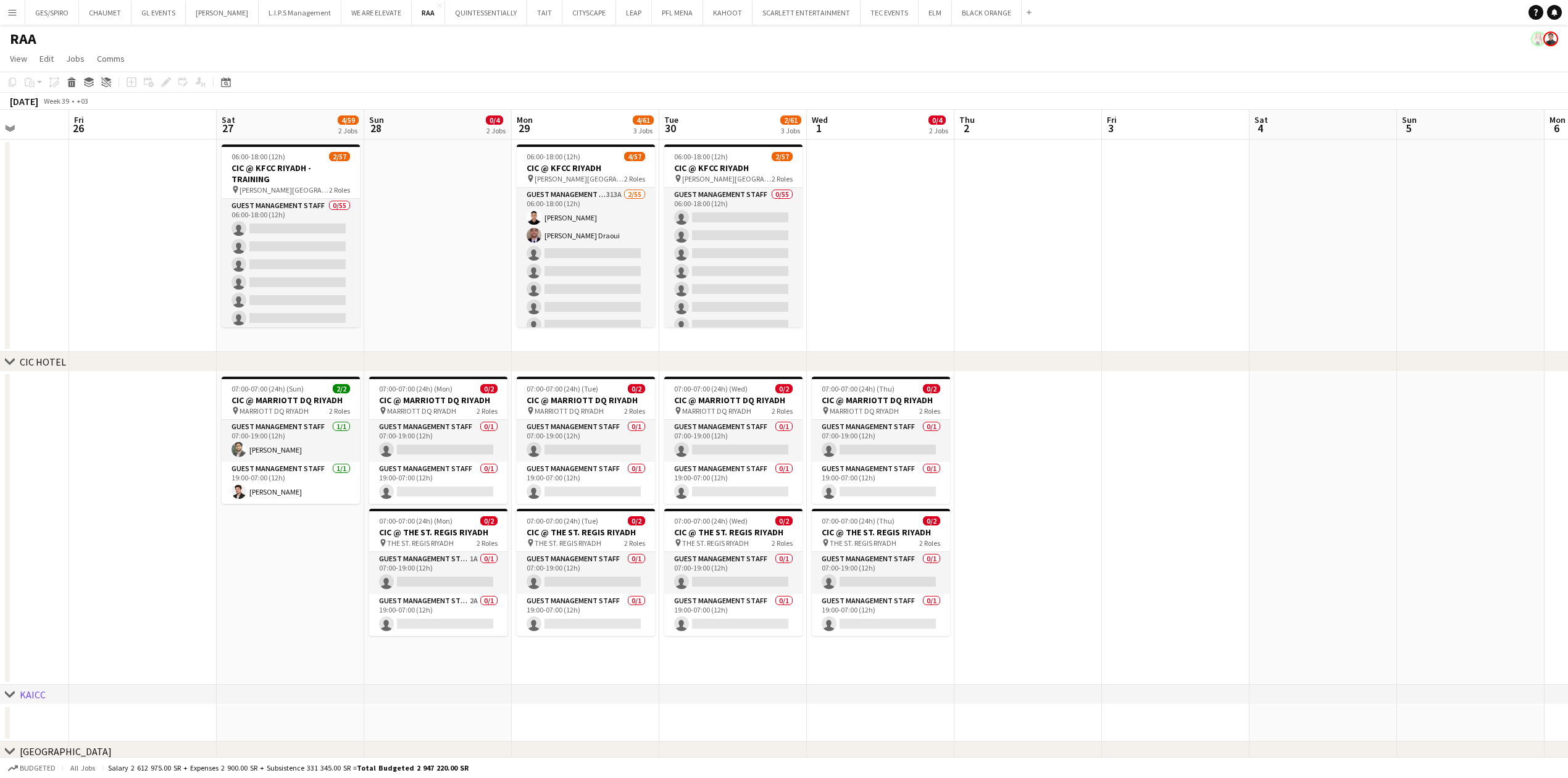
click at [484, 664] on app-date-cell "07:00-07:00 (24h) (Mon) 0/2 CIC @ MARRIOTT DQ RIYADH pin MARRIOTT DQ RIYADH 2 R…" at bounding box center [438, 527] width 147 height 313
click at [557, 674] on app-date-cell "07:00-07:00 (24h) (Tue) 0/2 CIC @ MARRIOTT DQ RIYADH pin MARRIOTT DQ RIYADH 2 R…" at bounding box center [585, 527] width 147 height 313
click at [769, 670] on app-date-cell "07:00-07:00 (24h) (Wed) 0/2 CIC @ MARRIOTT DQ RIYADH pin MARRIOTT DQ RIYADH 2 R…" at bounding box center [733, 527] width 147 height 313
click at [904, 660] on app-date-cell "07:00-07:00 (24h) (Thu) 0/2 CIC @ MARRIOTT DQ RIYADH pin MARRIOTT DQ RIYADH 2 R…" at bounding box center [880, 527] width 147 height 313
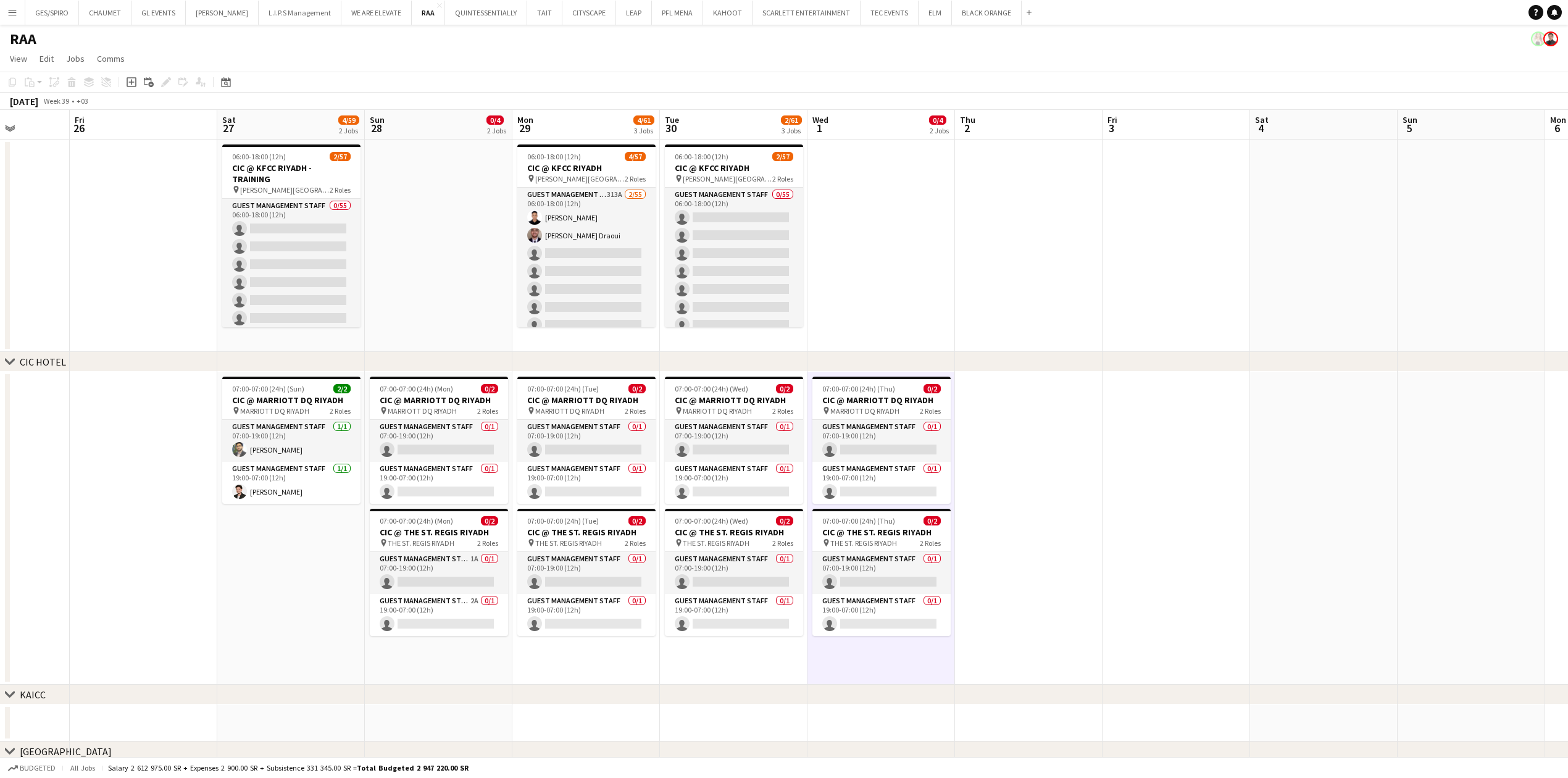
click at [1016, 622] on app-date-cell at bounding box center [1028, 527] width 147 height 313
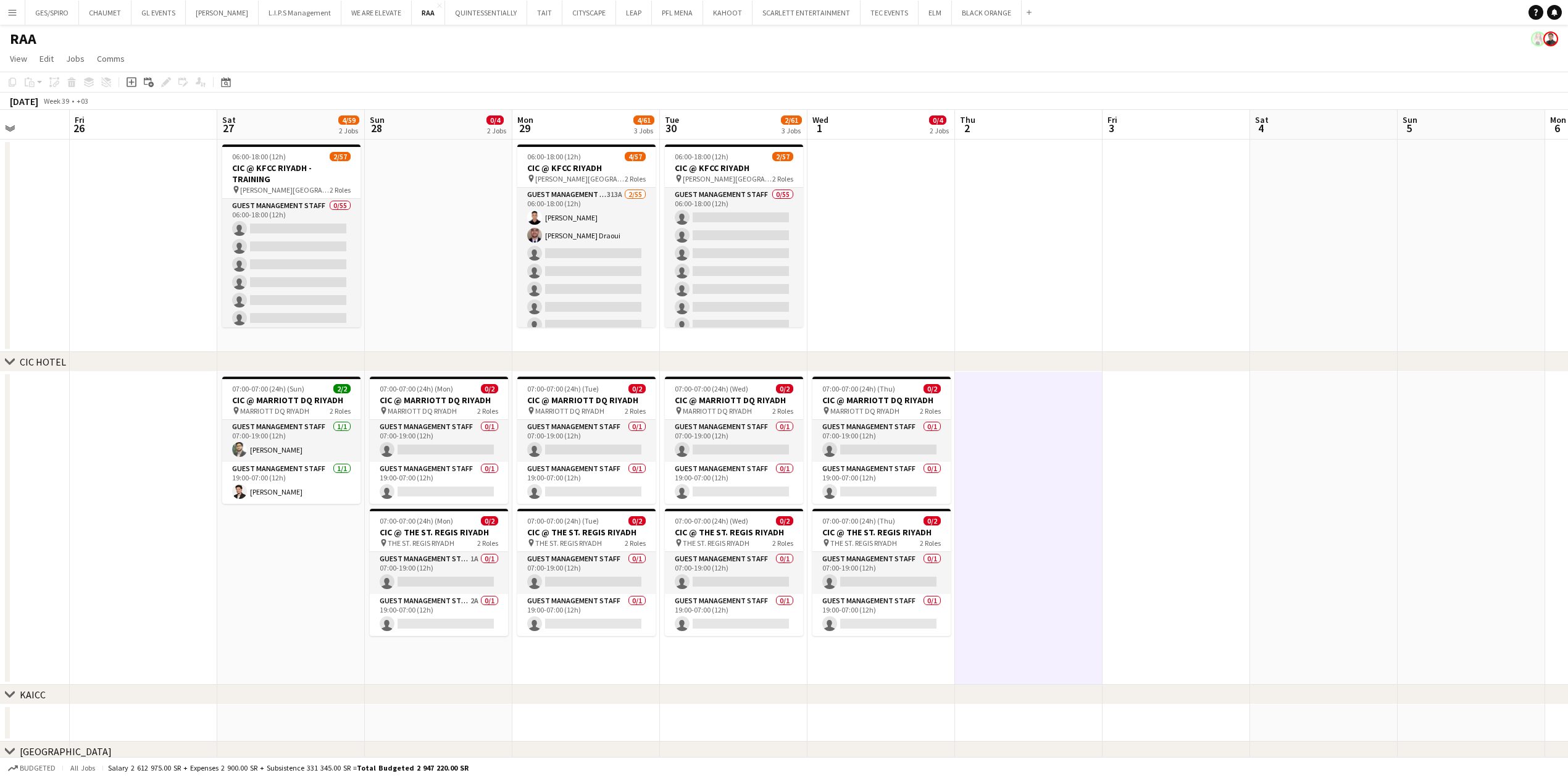
click at [1044, 205] on app-date-cell at bounding box center [1028, 245] width 147 height 213
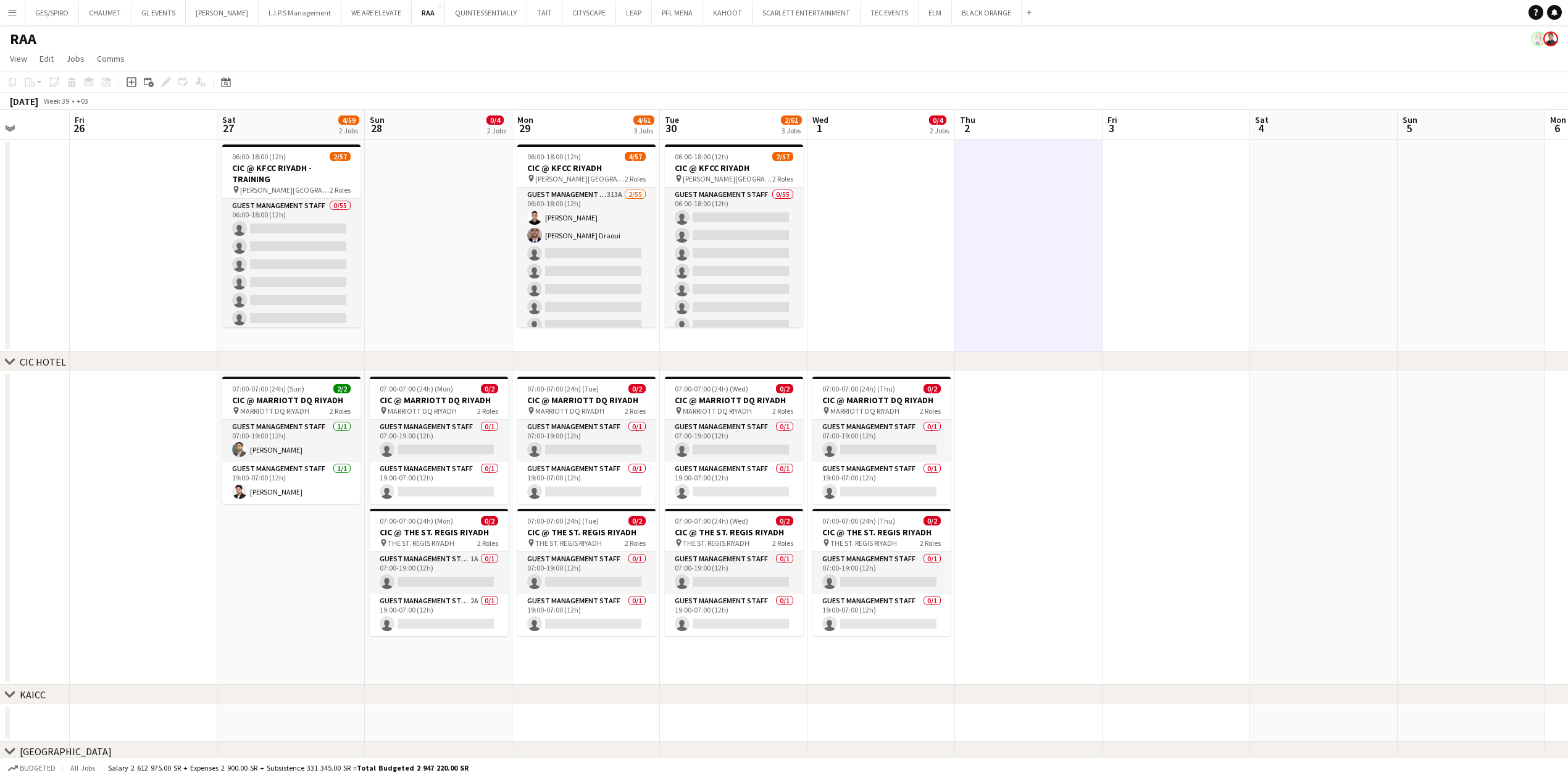
click at [877, 239] on app-date-cell at bounding box center [881, 245] width 147 height 213
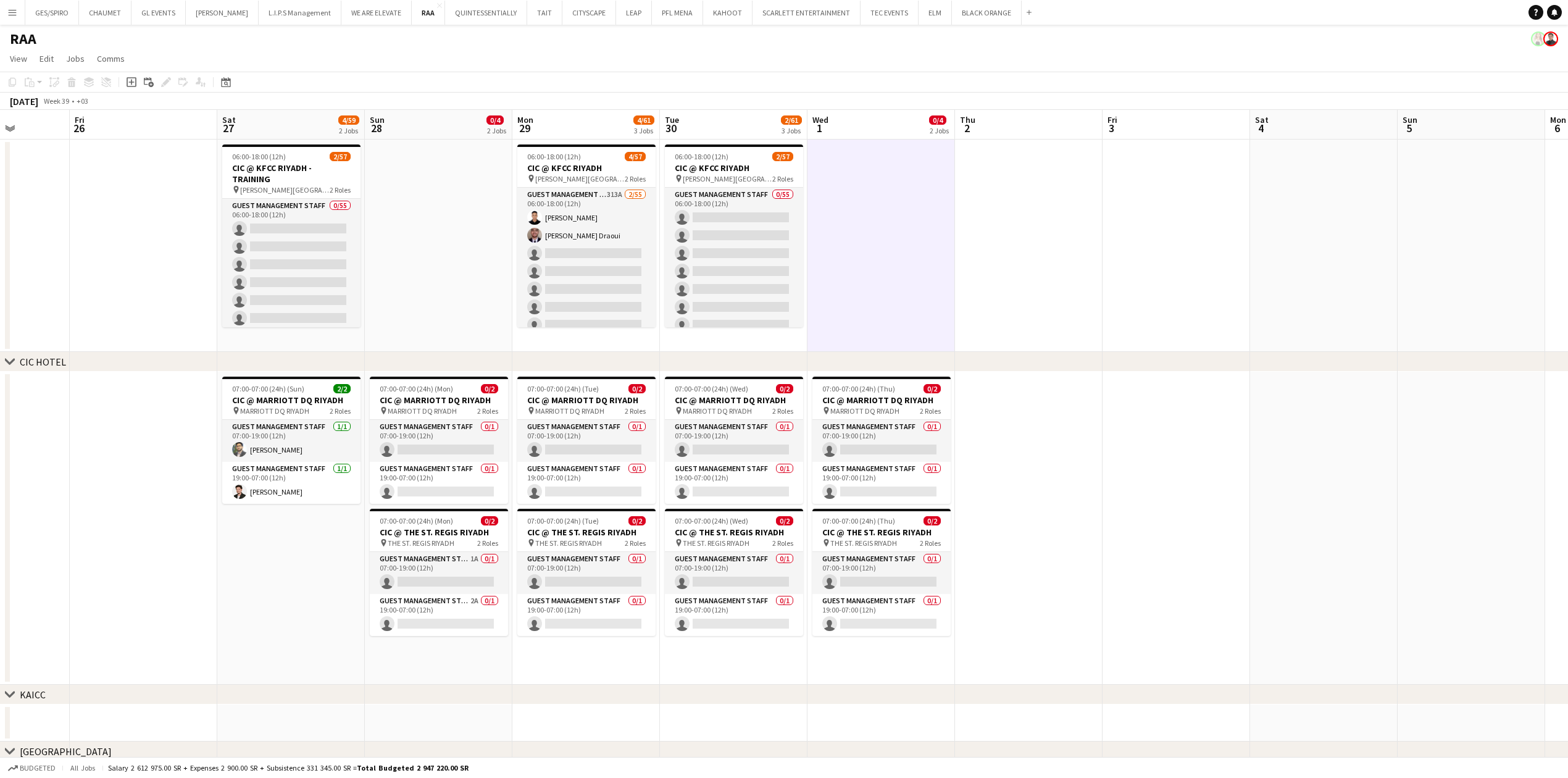
click at [761, 336] on app-date-cell "06:00-18:00 (12h) 2/57 CIC @ KFCC RIYADH pin King Fahad Cultural Center 2 Roles…" at bounding box center [734, 245] width 147 height 213
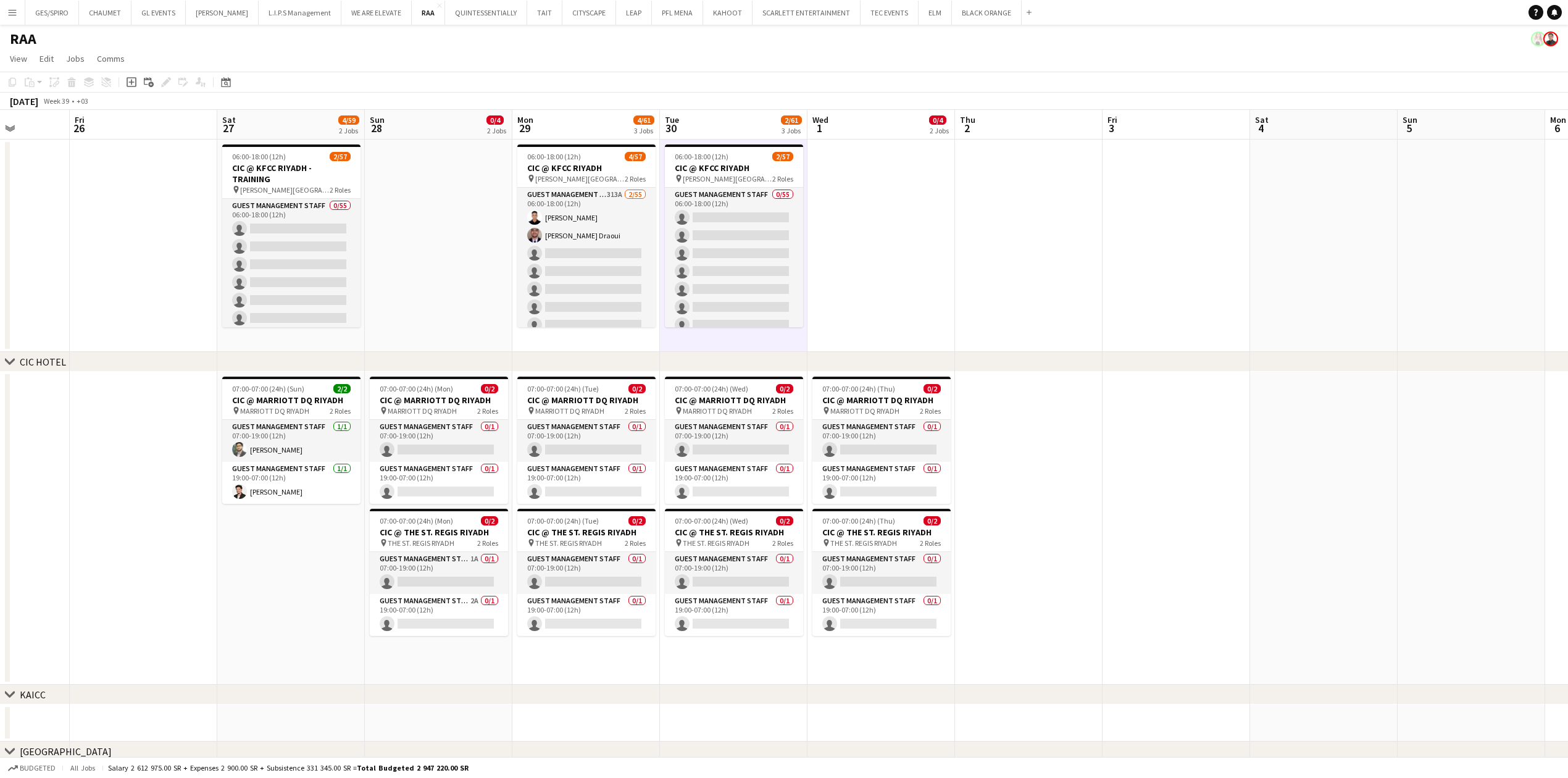
click at [604, 341] on app-date-cell "06:00-18:00 (12h) 4/57 CIC @ KFCC RIYADH pin King Fahad Cultural Center 2 Roles…" at bounding box center [586, 245] width 147 height 213
click at [428, 326] on app-date-cell at bounding box center [439, 245] width 147 height 213
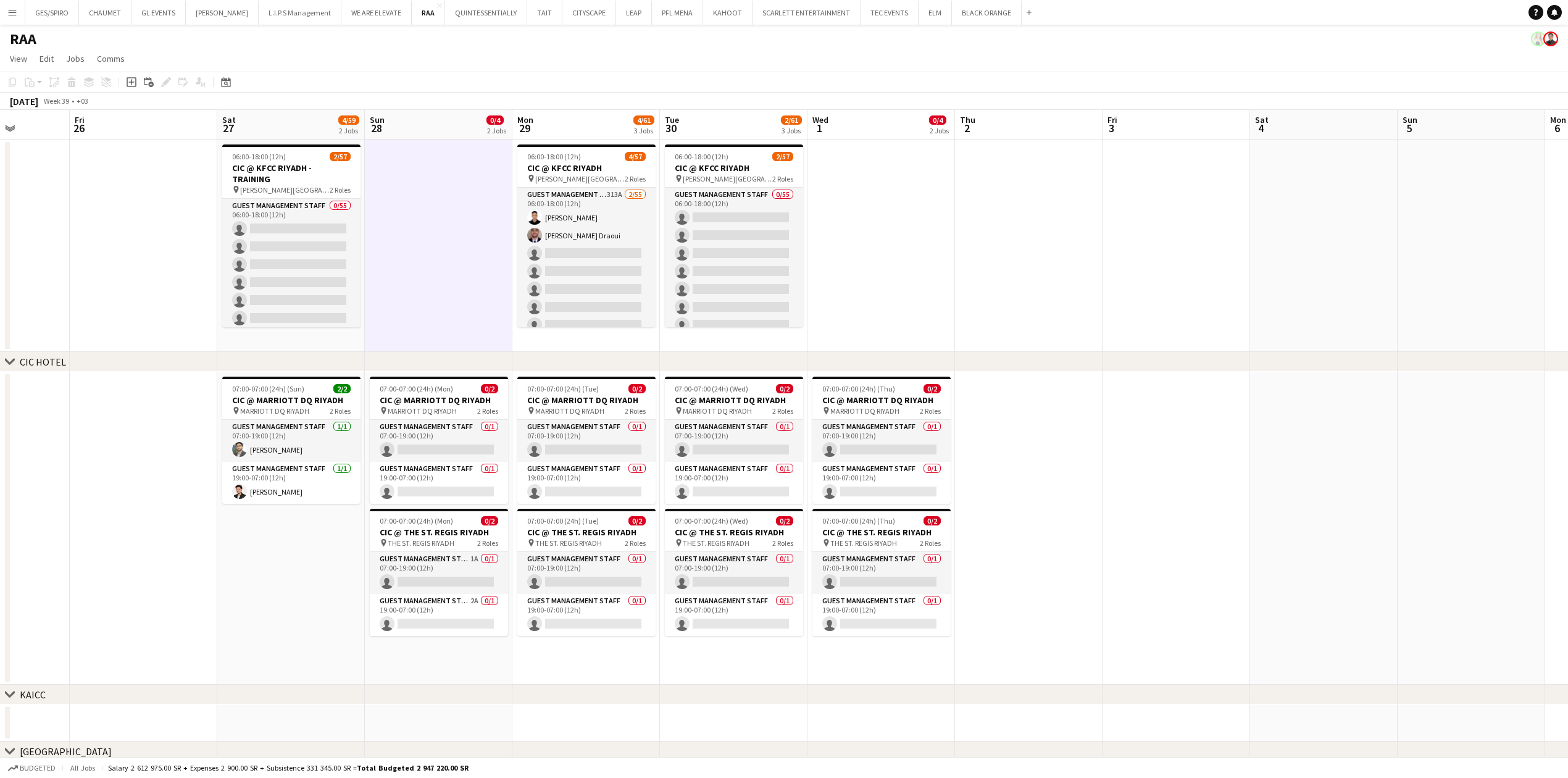
click at [330, 337] on app-date-cell "06:00-18:00 (12h) 2/57 CIC @ KFCC RIYADH - TRAINING pin King Fahad Cultural Cen…" at bounding box center [291, 245] width 147 height 213
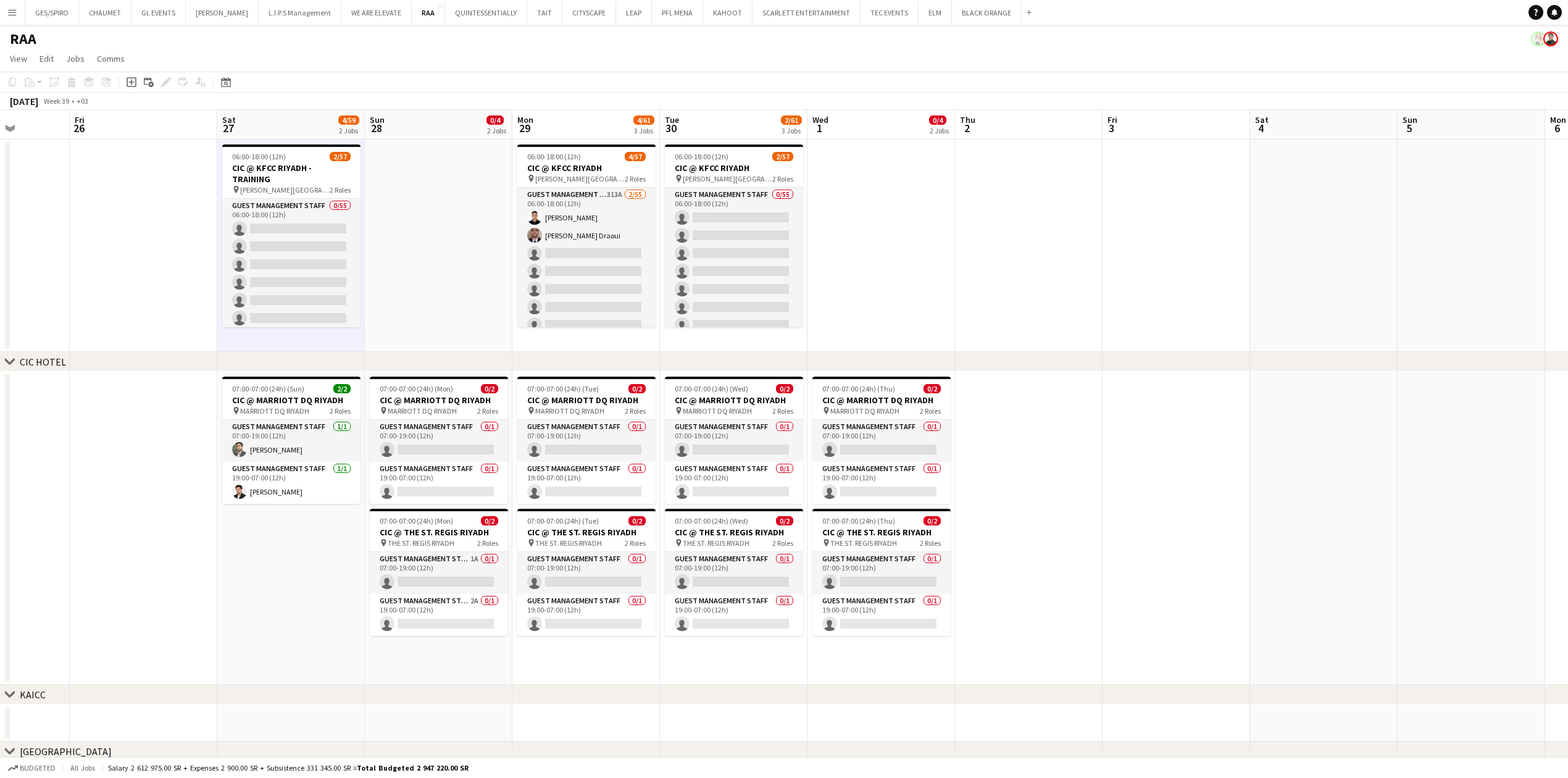
click at [279, 580] on app-date-cell "07:00-07:00 (24h) (Sun) 2/2 CIC @ MARRIOTT DQ RIYADH pin MARRIOTT DQ RIYADH 2 R…" at bounding box center [291, 527] width 147 height 313
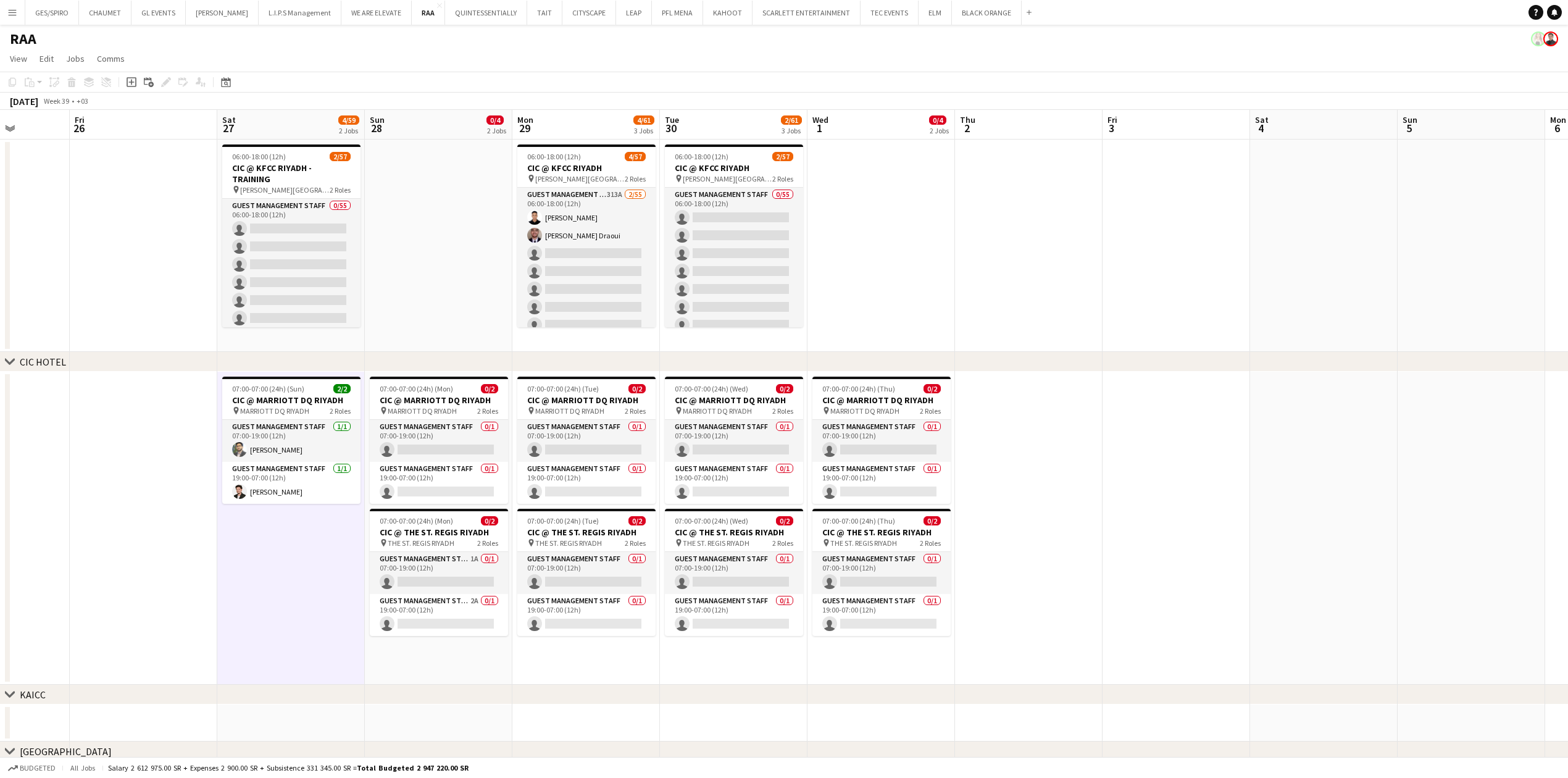
click at [441, 665] on app-date-cell "07:00-07:00 (24h) (Mon) 0/2 CIC @ MARRIOTT DQ RIYADH pin MARRIOTT DQ RIYADH 2 R…" at bounding box center [439, 527] width 147 height 313
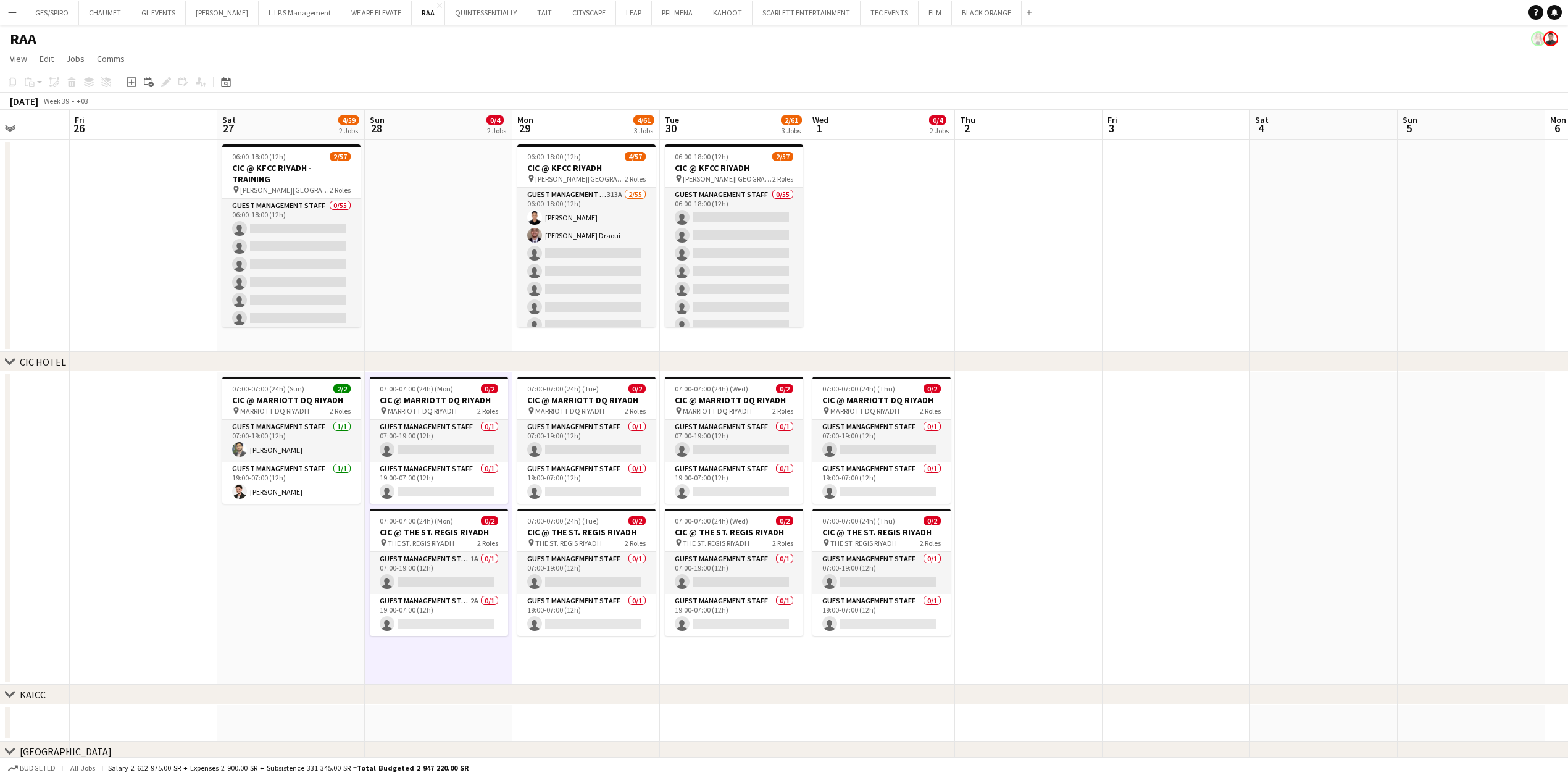
scroll to position [0, 371]
click at [557, 667] on app-date-cell "07:00-07:00 (24h) (Tue) 0/2 CIC @ MARRIOTT DQ RIYADH pin MARRIOTT DQ RIYADH 2 R…" at bounding box center [587, 527] width 147 height 313
click at [737, 677] on app-date-cell "07:00-07:00 (24h) (Wed) 0/2 CIC @ MARRIOTT DQ RIYADH pin MARRIOTT DQ RIYADH 2 R…" at bounding box center [735, 527] width 147 height 313
click at [855, 659] on app-date-cell "07:00-07:00 (24h) (Thu) 0/2 CIC @ MARRIOTT DQ RIYADH pin MARRIOTT DQ RIYADH 2 R…" at bounding box center [882, 527] width 147 height 313
click at [988, 622] on app-date-cell at bounding box center [1030, 527] width 147 height 313
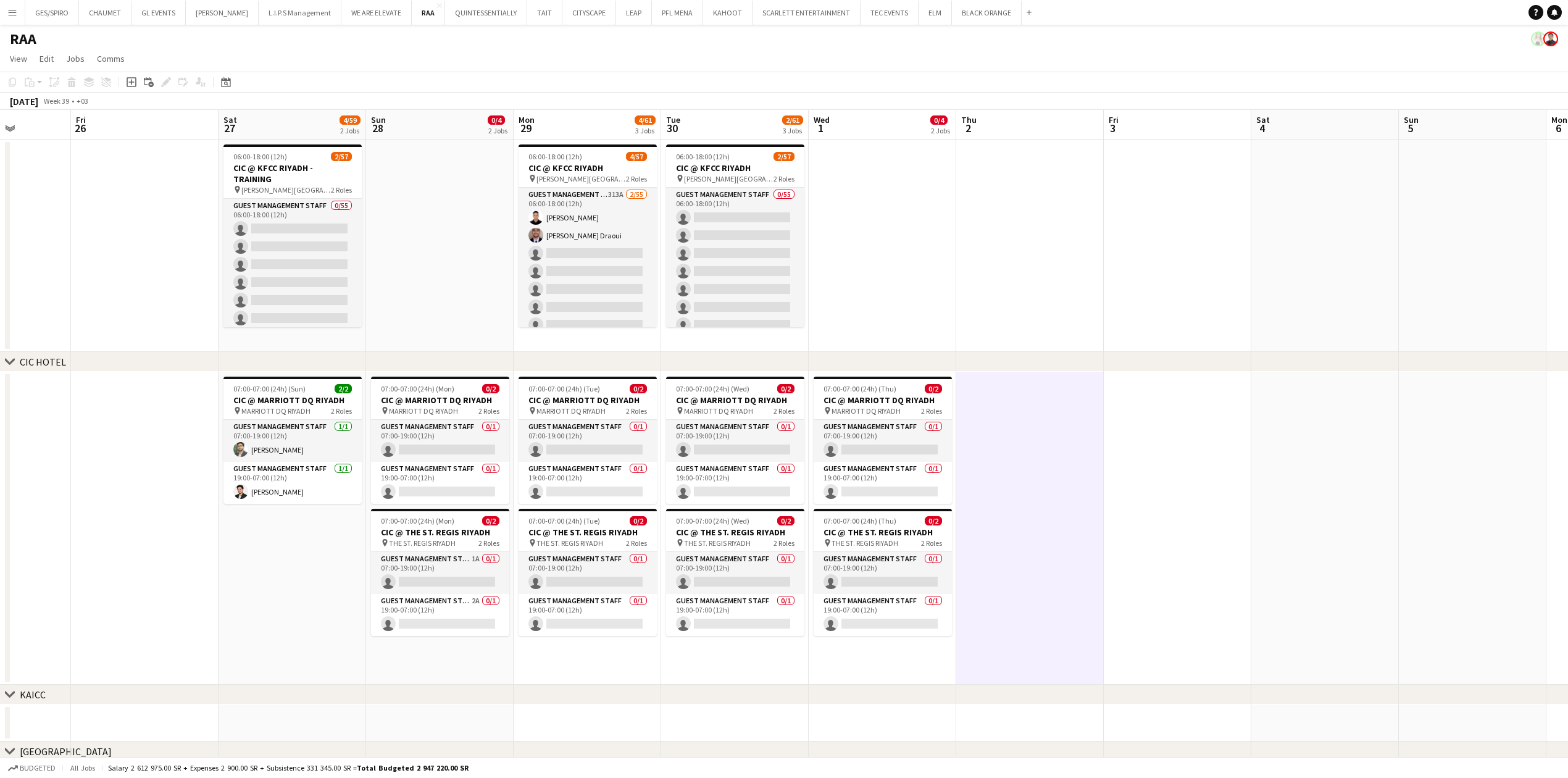
click at [1018, 271] on app-date-cell at bounding box center [1030, 245] width 147 height 213
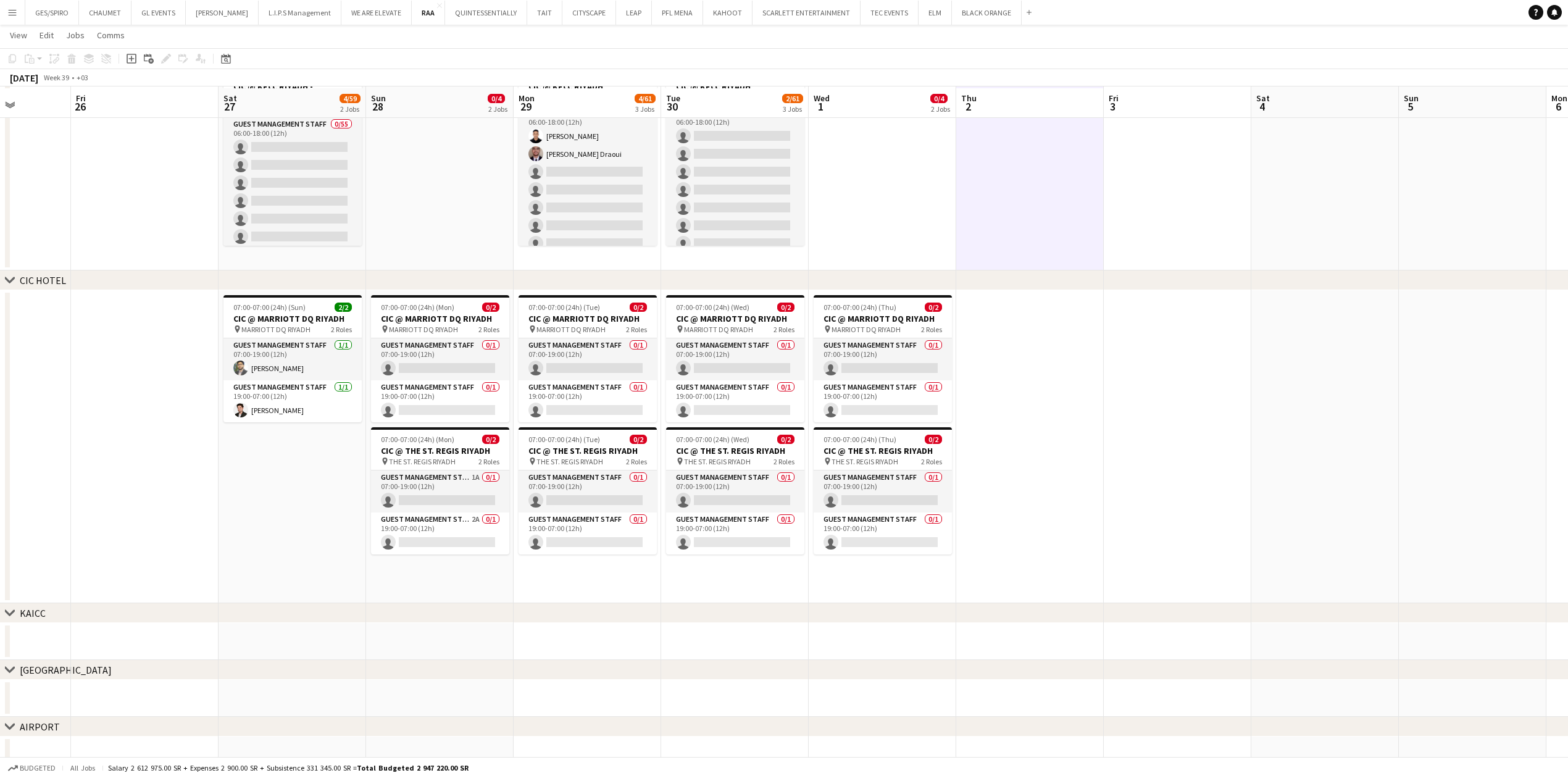
scroll to position [82, 0]
click at [1057, 448] on app-date-cell at bounding box center [1030, 444] width 147 height 313
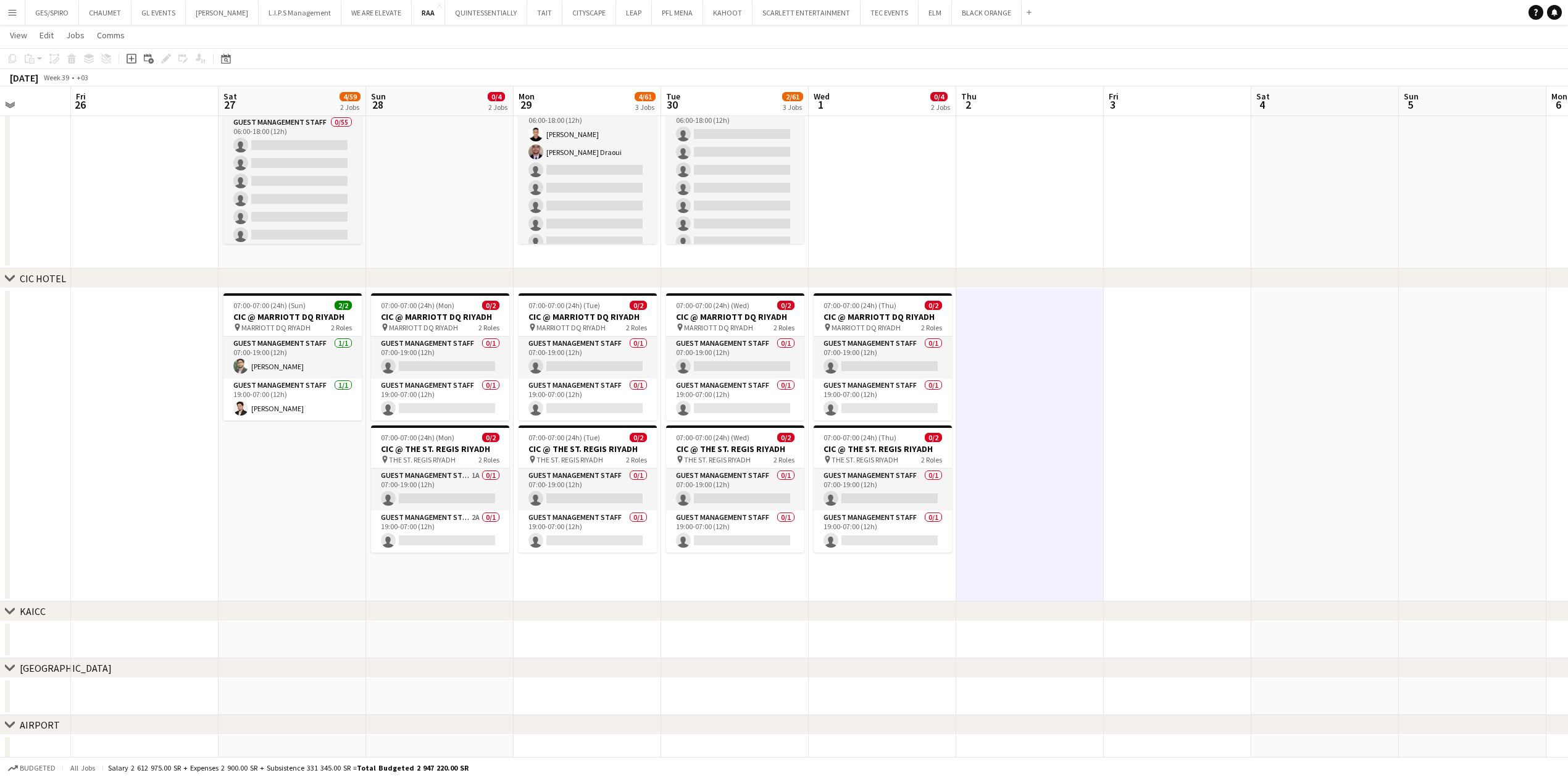
drag, startPoint x: 1065, startPoint y: 642, endPoint x: 1073, endPoint y: 650, distance: 11.3
click at [1068, 643] on app-date-cell at bounding box center [1030, 640] width 147 height 37
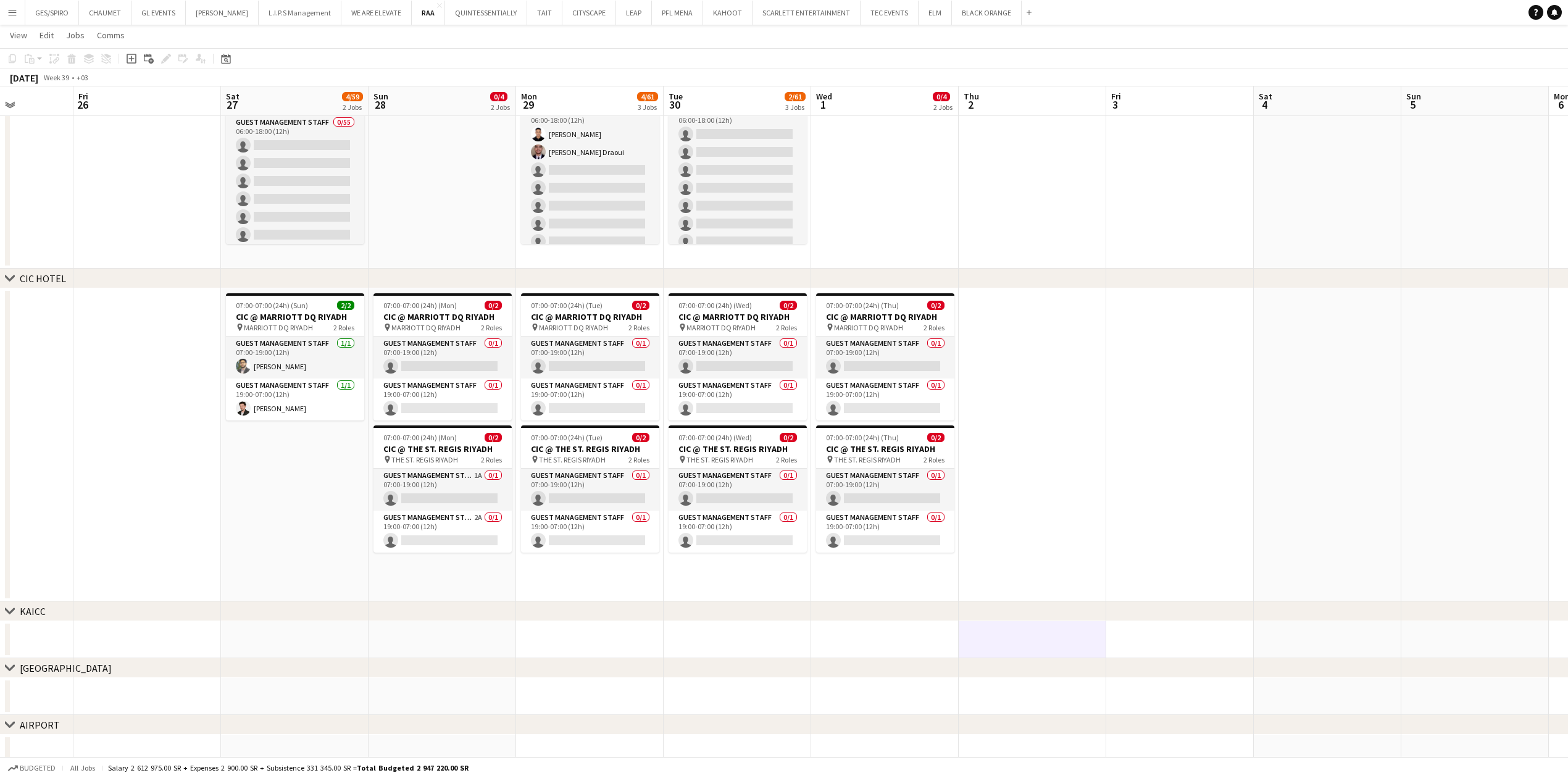
click at [1075, 539] on app-date-cell at bounding box center [1033, 444] width 147 height 313
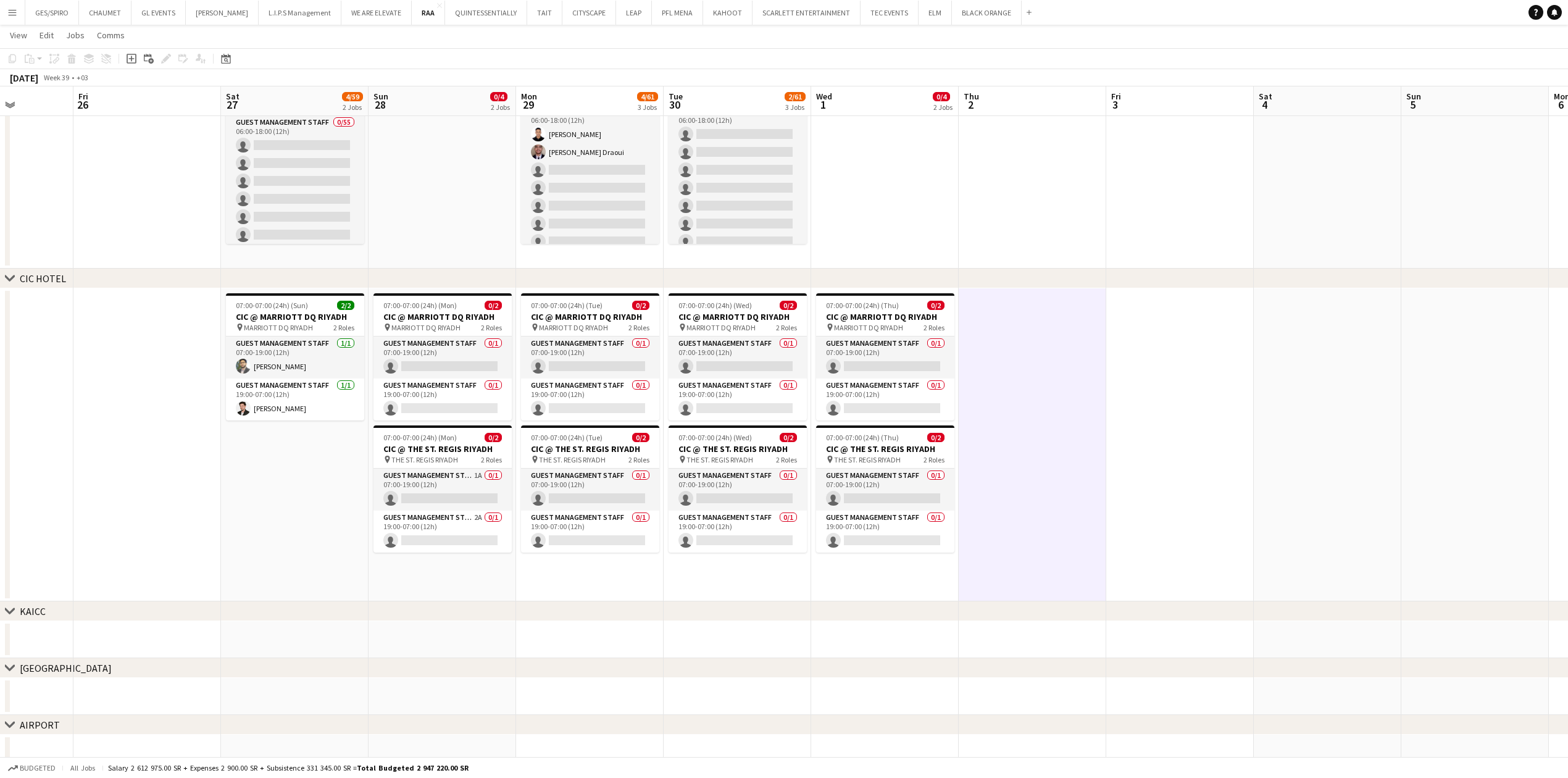
click at [1034, 170] on app-date-cell at bounding box center [1033, 162] width 147 height 213
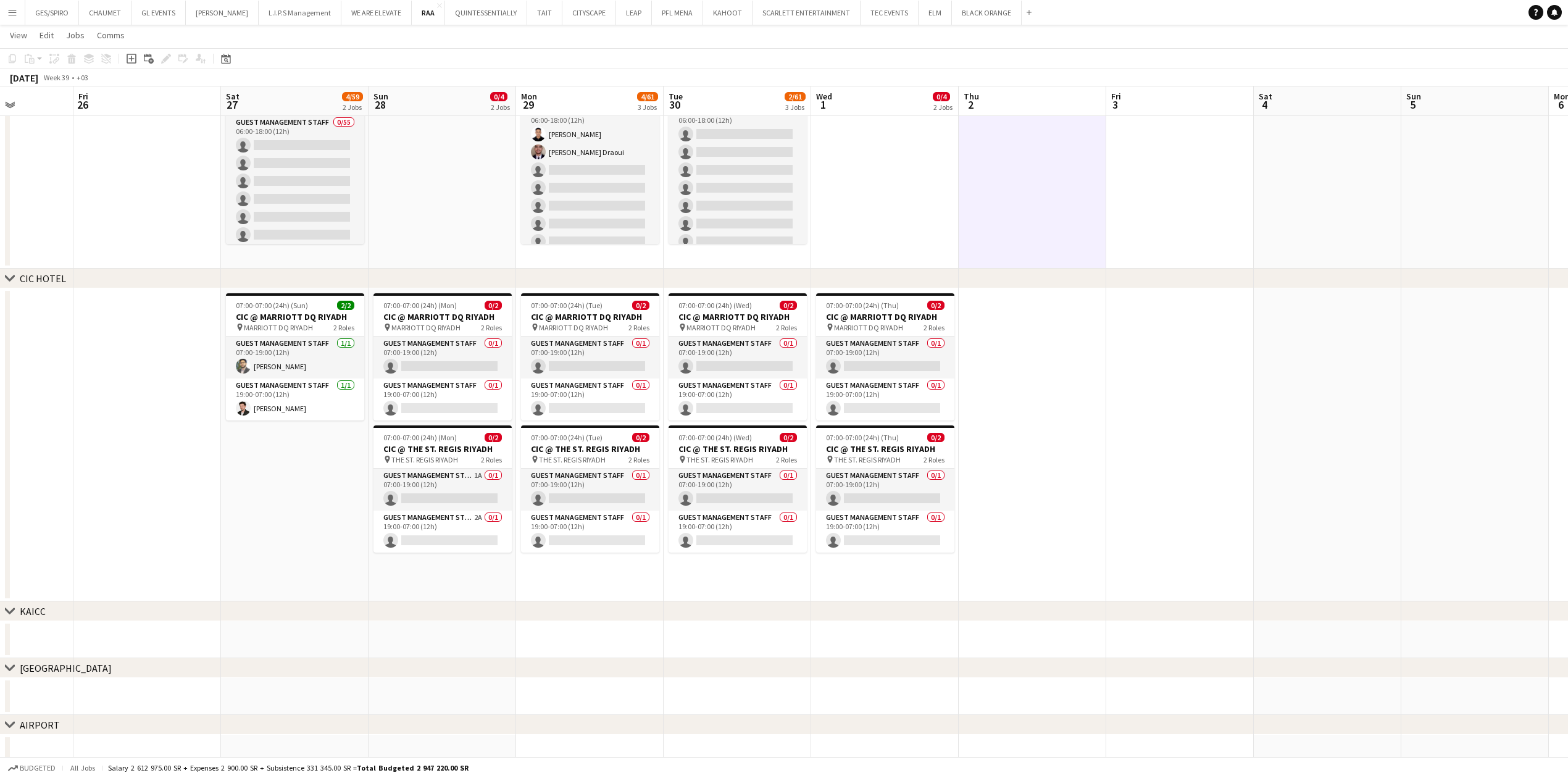
scroll to position [0, 371]
click at [937, 191] on app-date-cell at bounding box center [884, 162] width 147 height 213
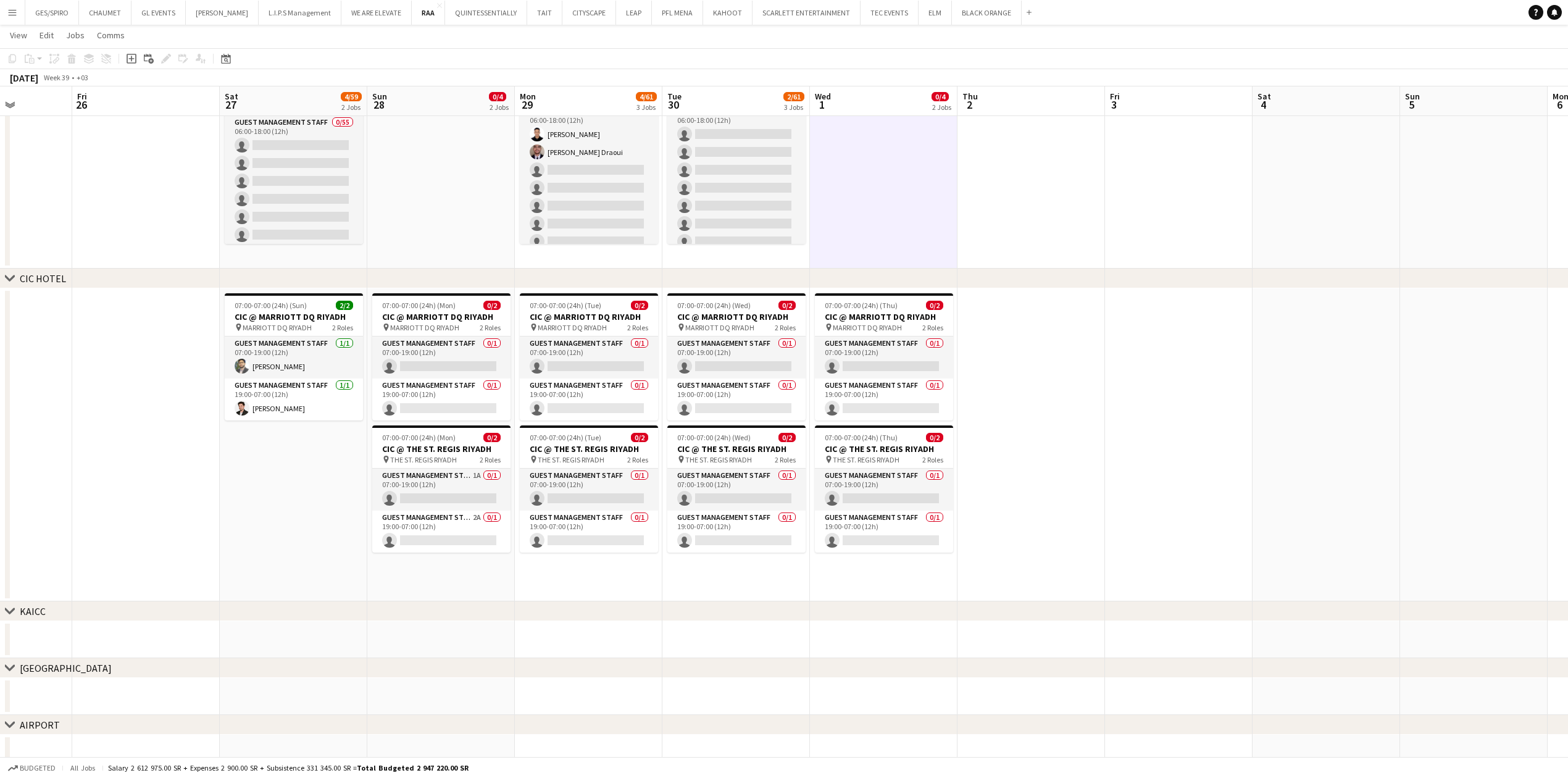
click at [786, 257] on app-date-cell "06:00-18:00 (12h) 2/57 CIC @ KFCC RIYADH pin King Fahad Cultural Center 2 Roles…" at bounding box center [736, 162] width 147 height 213
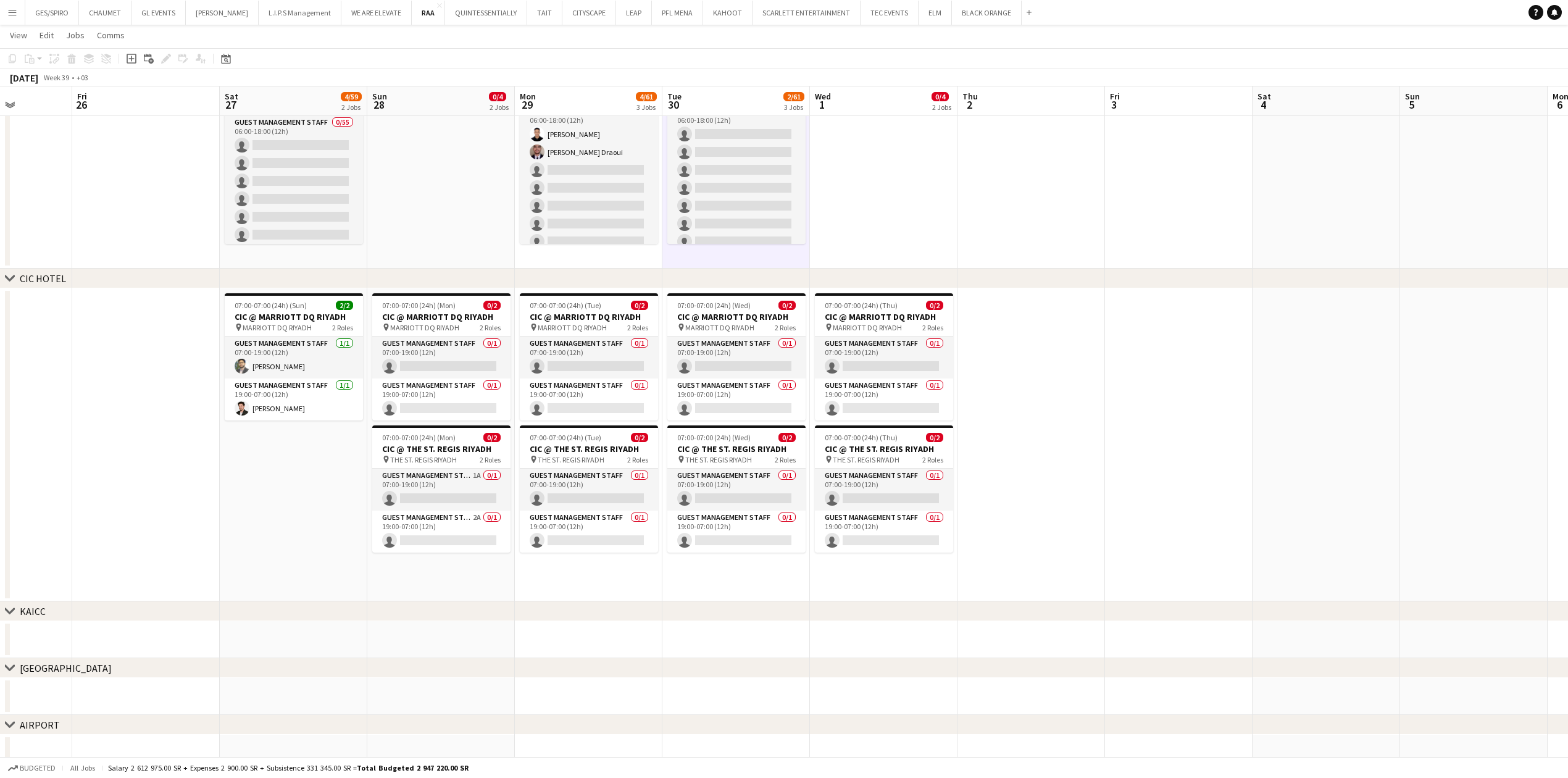
click at [612, 263] on app-date-cell "06:00-18:00 (12h) 4/57 CIC @ KFCC RIYADH pin King Fahad Cultural Center 2 Roles…" at bounding box center [589, 162] width 147 height 213
click at [420, 247] on app-date-cell at bounding box center [441, 162] width 147 height 213
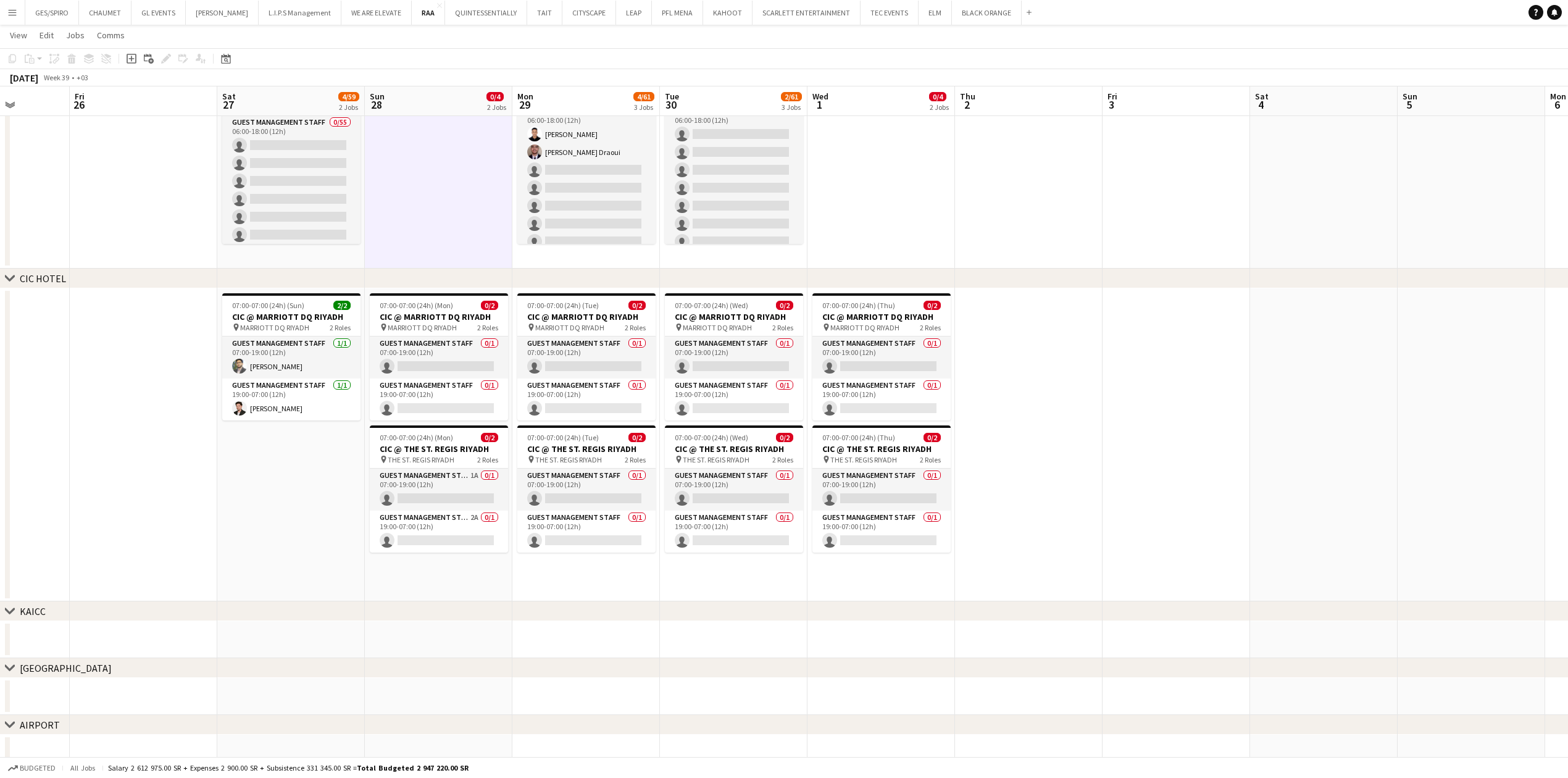
click at [302, 463] on app-date-cell "07:00-07:00 (24h) (Sun) 2/2 CIC @ MARRIOTT DQ RIYADH pin MARRIOTT DQ RIYADH 2 R…" at bounding box center [291, 444] width 147 height 313
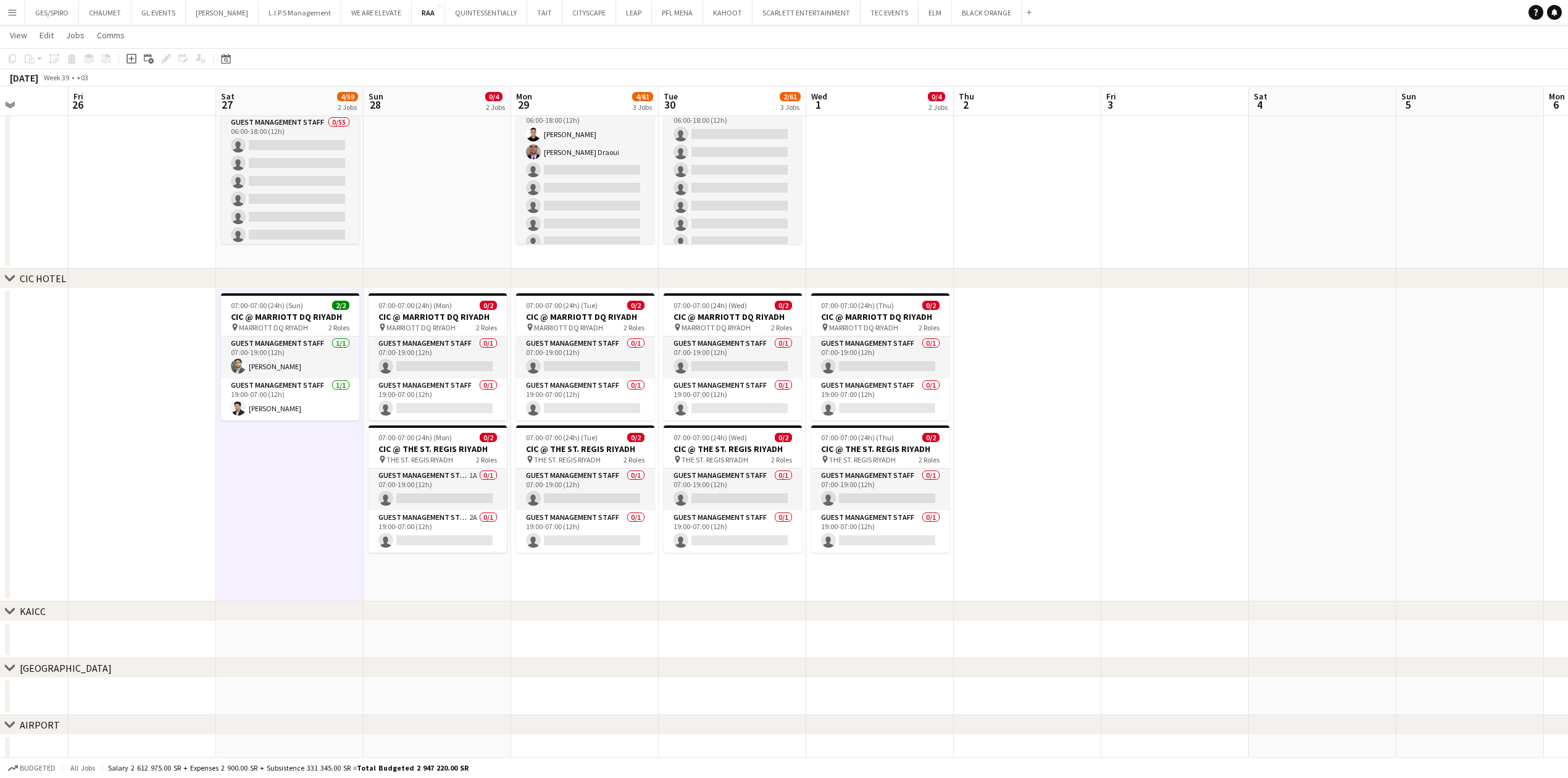
click at [453, 578] on app-date-cell "07:00-07:00 (24h) (Mon) 0/2 CIC @ MARRIOTT DQ RIYADH pin MARRIOTT DQ RIYADH 2 R…" at bounding box center [437, 444] width 147 height 313
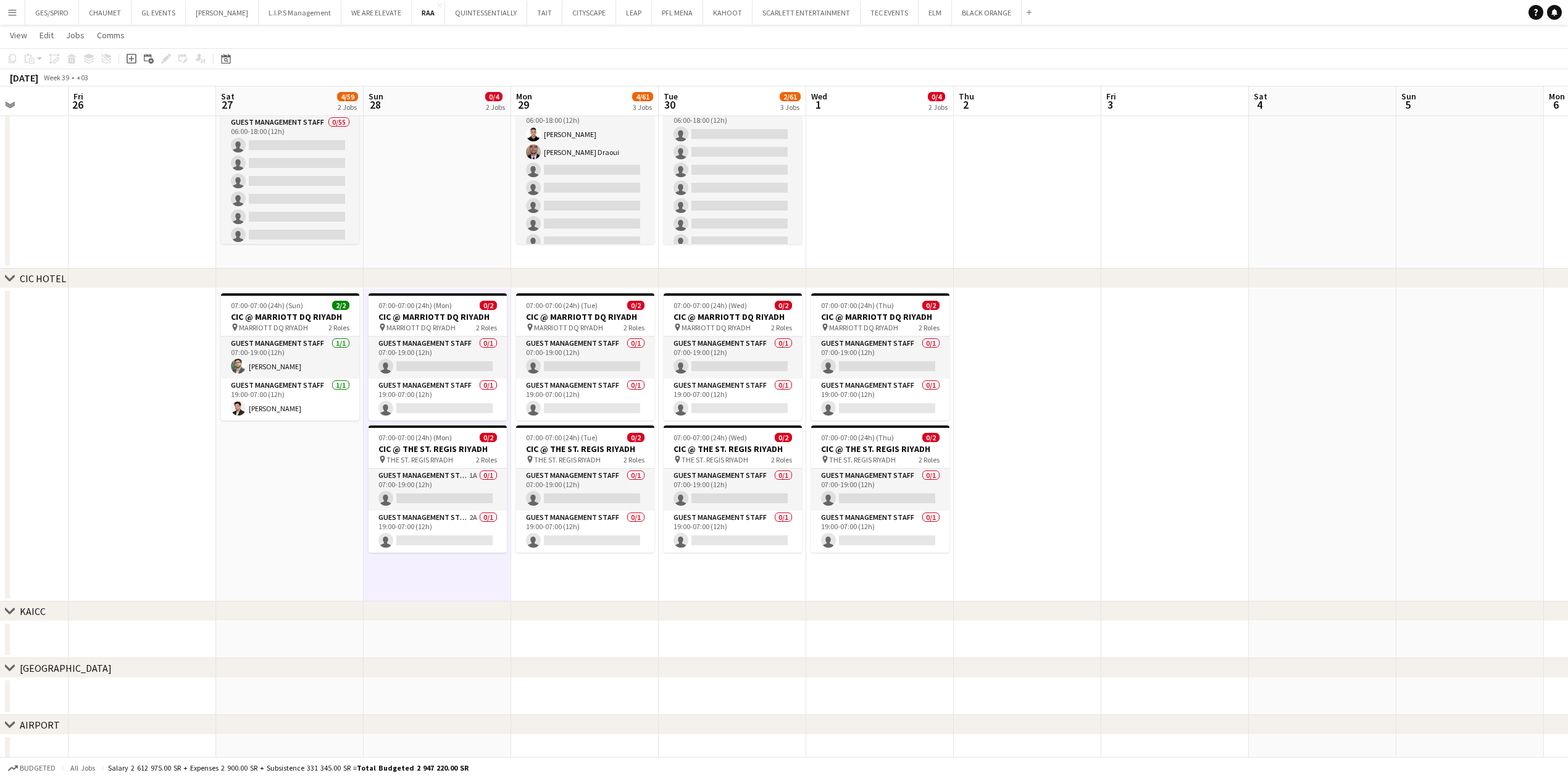
click at [540, 579] on app-date-cell "07:00-07:00 (24h) (Tue) 0/2 CIC @ MARRIOTT DQ RIYADH pin MARRIOTT DQ RIYADH 2 R…" at bounding box center [585, 444] width 147 height 313
click at [694, 593] on app-date-cell "07:00-07:00 (24h) (Wed) 0/2 CIC @ MARRIOTT DQ RIYADH pin MARRIOTT DQ RIYADH 2 R…" at bounding box center [733, 444] width 147 height 313
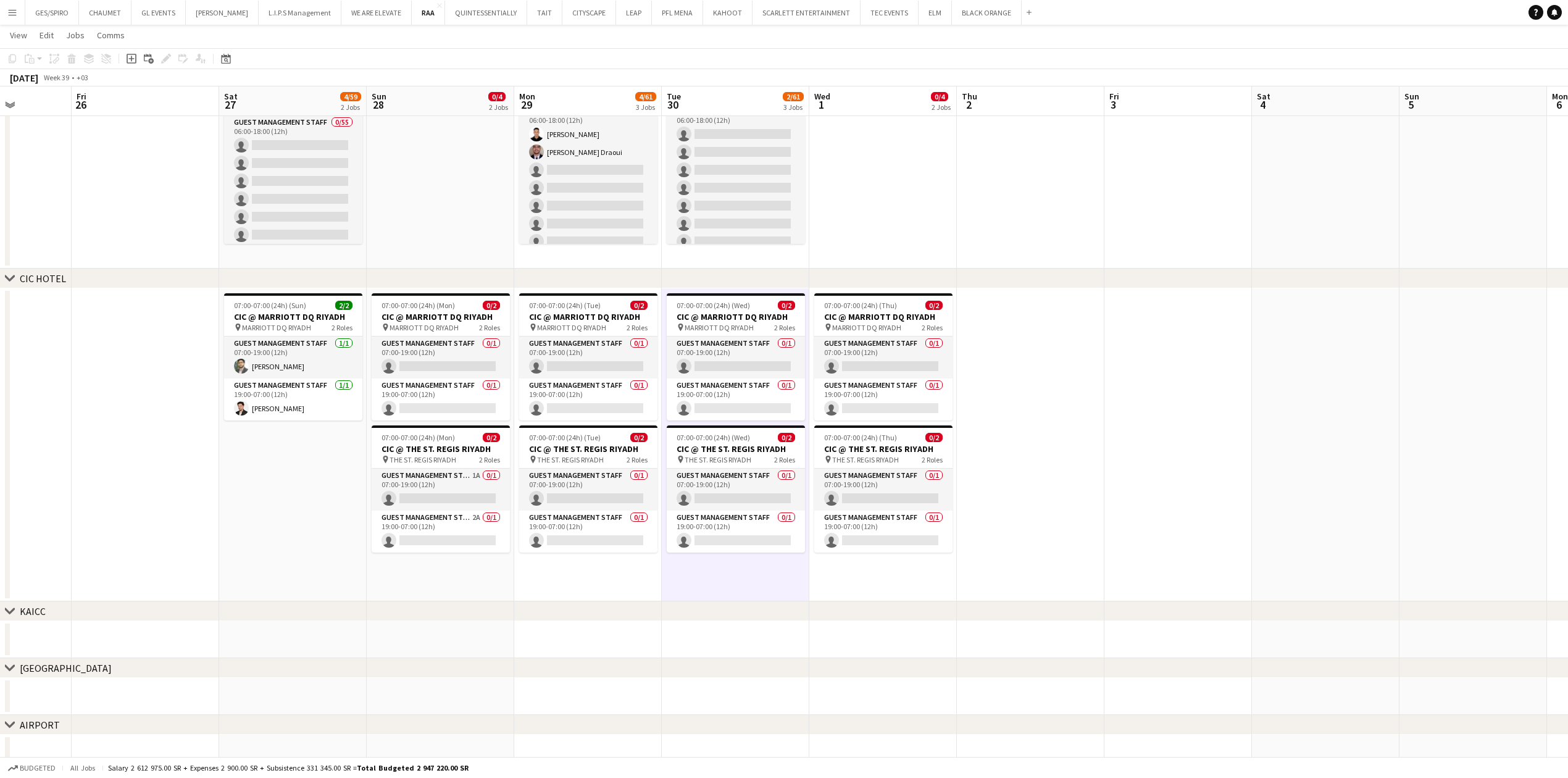
click at [883, 580] on app-date-cell "07:00-07:00 (24h) (Thu) 0/2 CIC @ MARRIOTT DQ RIYADH pin MARRIOTT DQ RIYADH 2 R…" at bounding box center [883, 444] width 147 height 313
click at [1080, 541] on app-date-cell at bounding box center [1031, 444] width 147 height 313
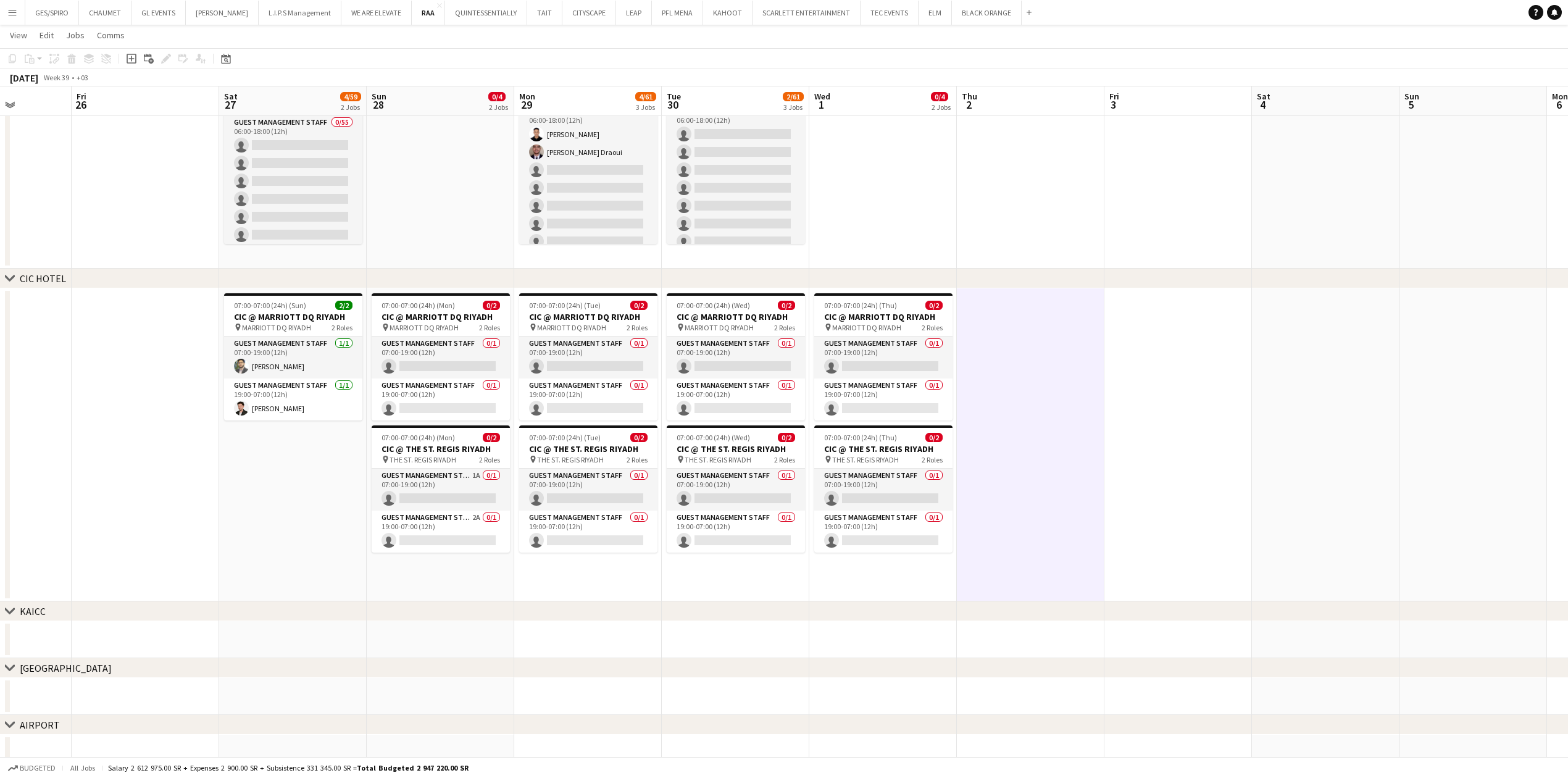
click at [1037, 247] on app-date-cell at bounding box center [1031, 162] width 147 height 213
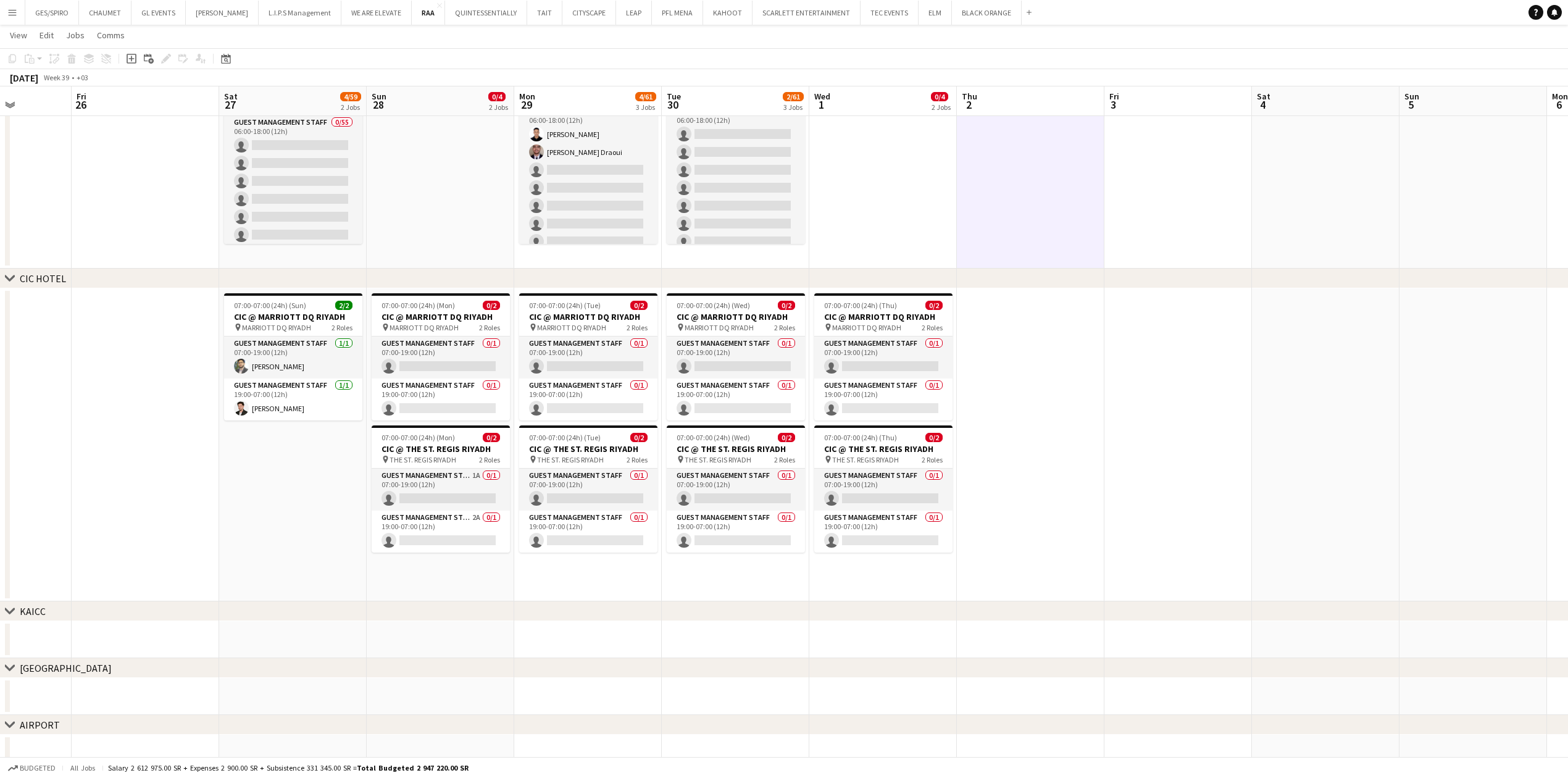
click at [902, 222] on app-date-cell at bounding box center [883, 162] width 147 height 213
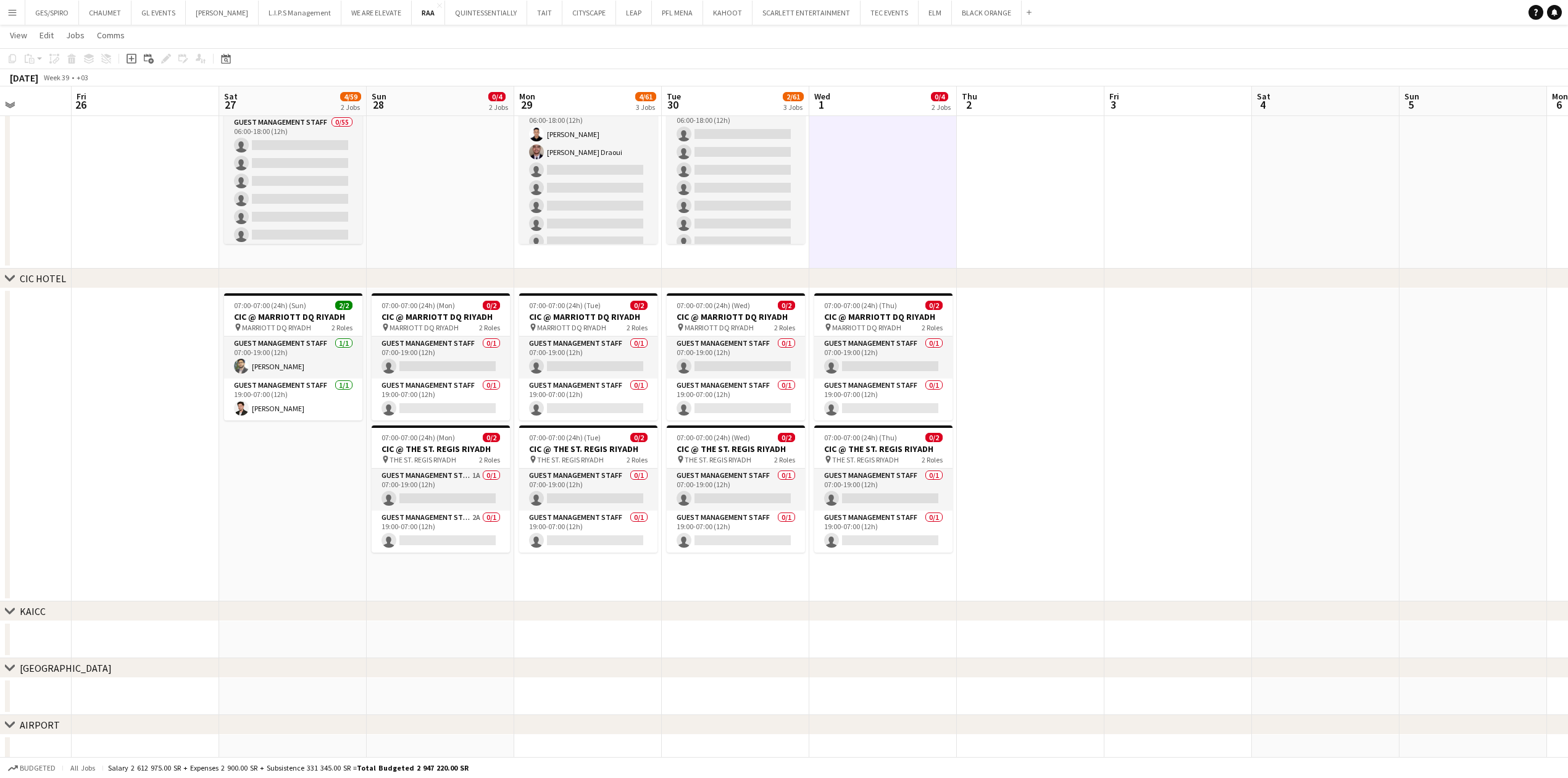
click at [781, 248] on app-date-cell "06:00-18:00 (12h) 2/57 CIC @ KFCC RIYADH pin King Fahad Cultural Center 2 Roles…" at bounding box center [736, 162] width 147 height 213
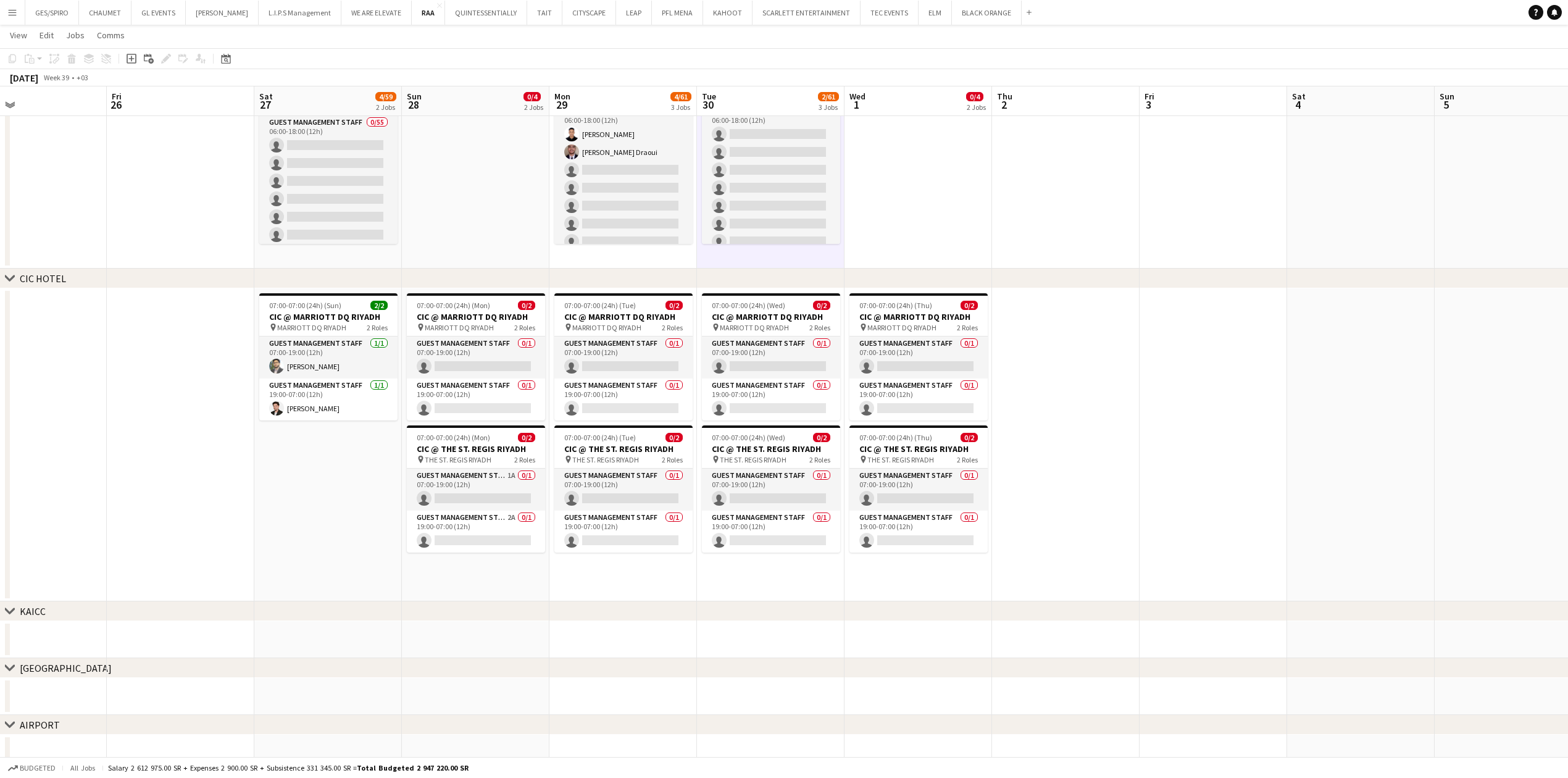
scroll to position [0, 268]
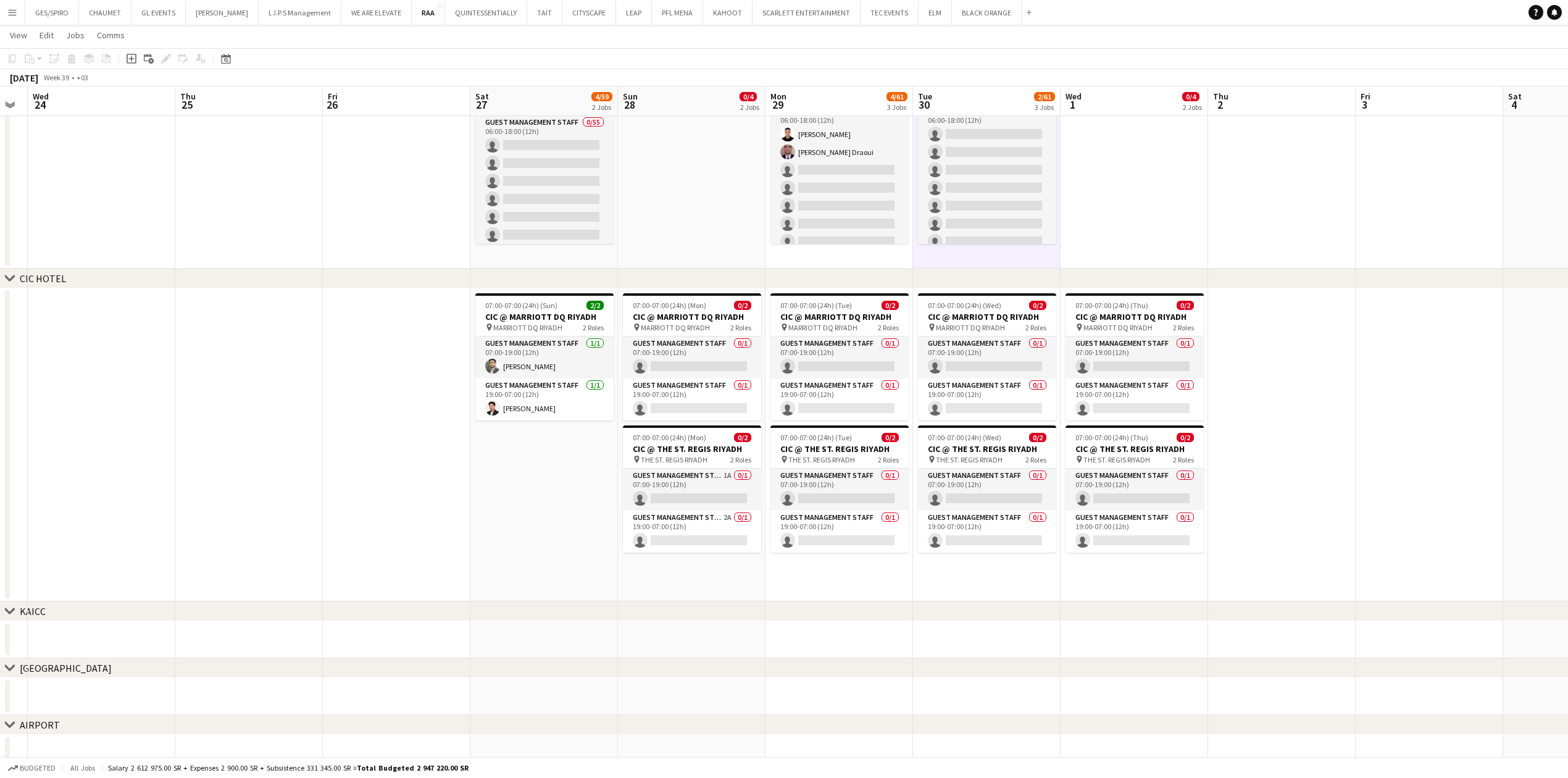
drag, startPoint x: 351, startPoint y: 576, endPoint x: 603, endPoint y: 596, distance: 252.8
click at [603, 596] on app-calendar-viewport "Mon 22 Tue 23 Wed 24 Thu 25 Fri 26 Sat 27 4/59 2 Jobs Sun 28 0/4 2 Jobs Mon 29 …" at bounding box center [784, 595] width 1568 height 1259
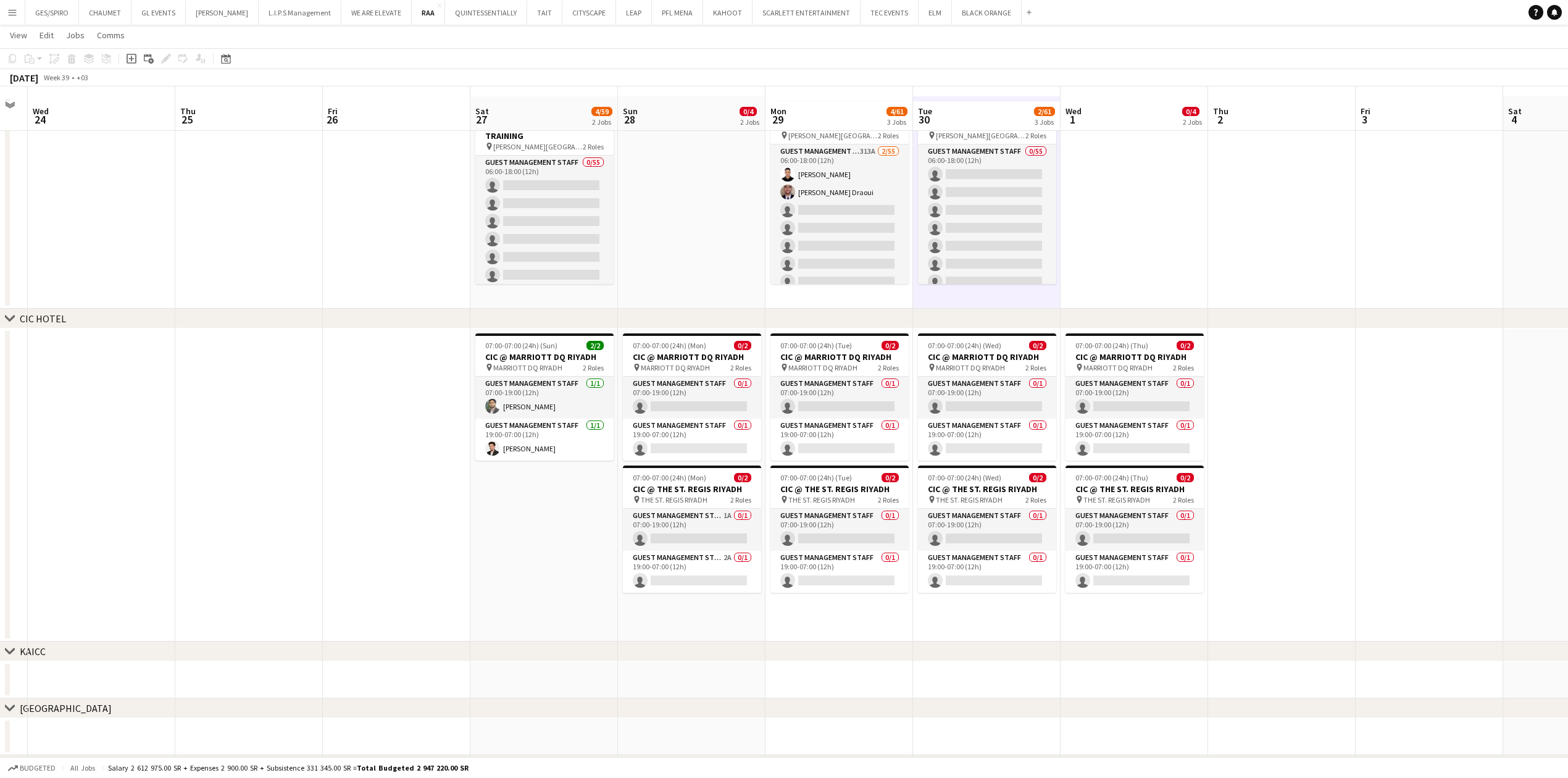
scroll to position [0, 0]
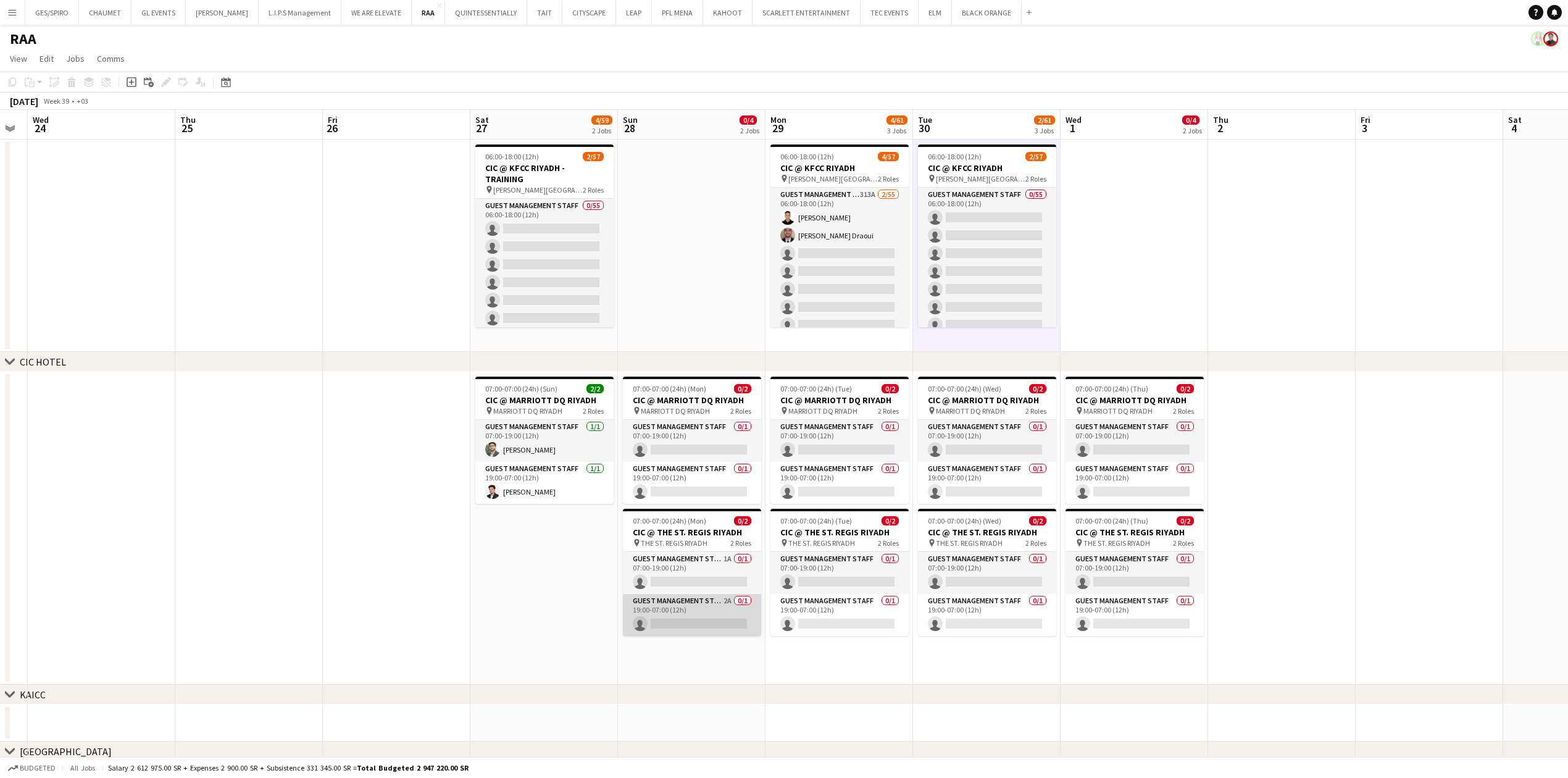
click at [680, 621] on app-card-role "Guest Management Staff 2A 0/1 19:00-07:00 (12h) single-neutral-actions" at bounding box center [692, 614] width 138 height 42
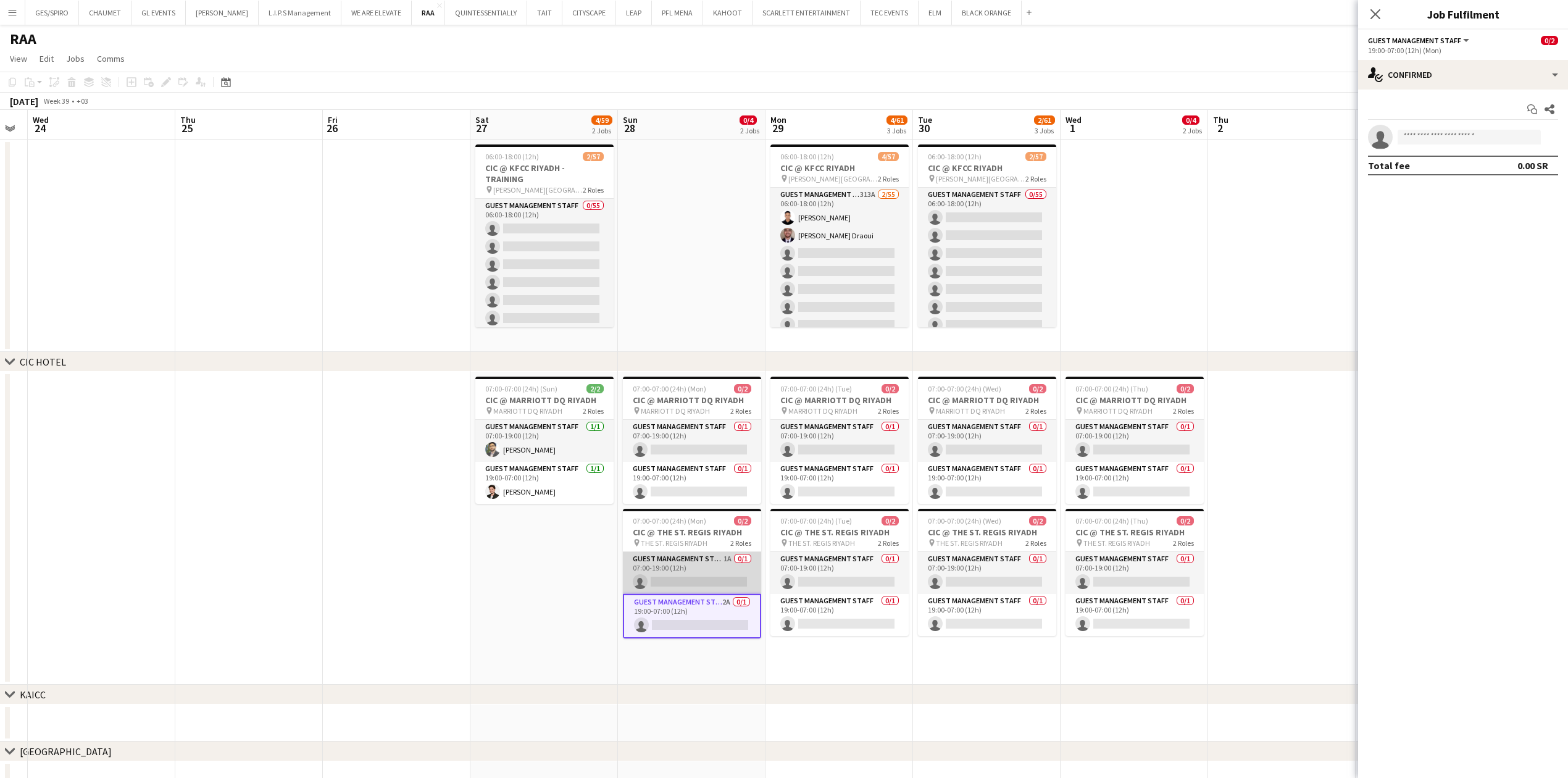
click at [717, 568] on app-card-role "Guest Management Staff 1A 0/1 07:00-19:00 (12h) single-neutral-actions" at bounding box center [692, 572] width 138 height 42
click at [737, 617] on app-card-role "Guest Management Staff 2A 0/1 19:00-07:00 (12h) single-neutral-actions" at bounding box center [692, 617] width 138 height 42
click at [1464, 76] on div "single-neutral-actions-check-2 Confirmed" at bounding box center [1463, 74] width 210 height 29
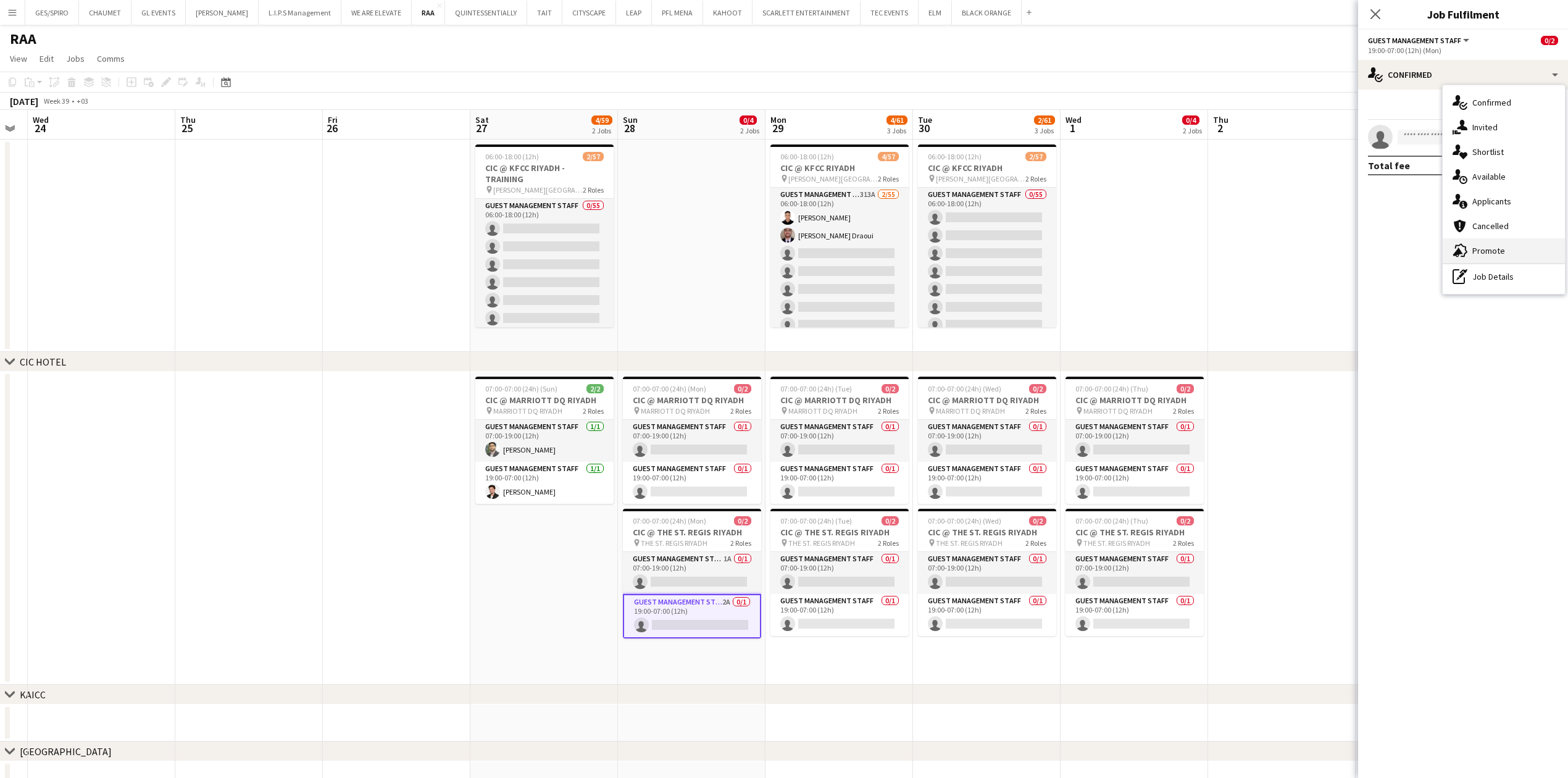
click at [1483, 247] on span "Promote" at bounding box center [1488, 250] width 33 height 12
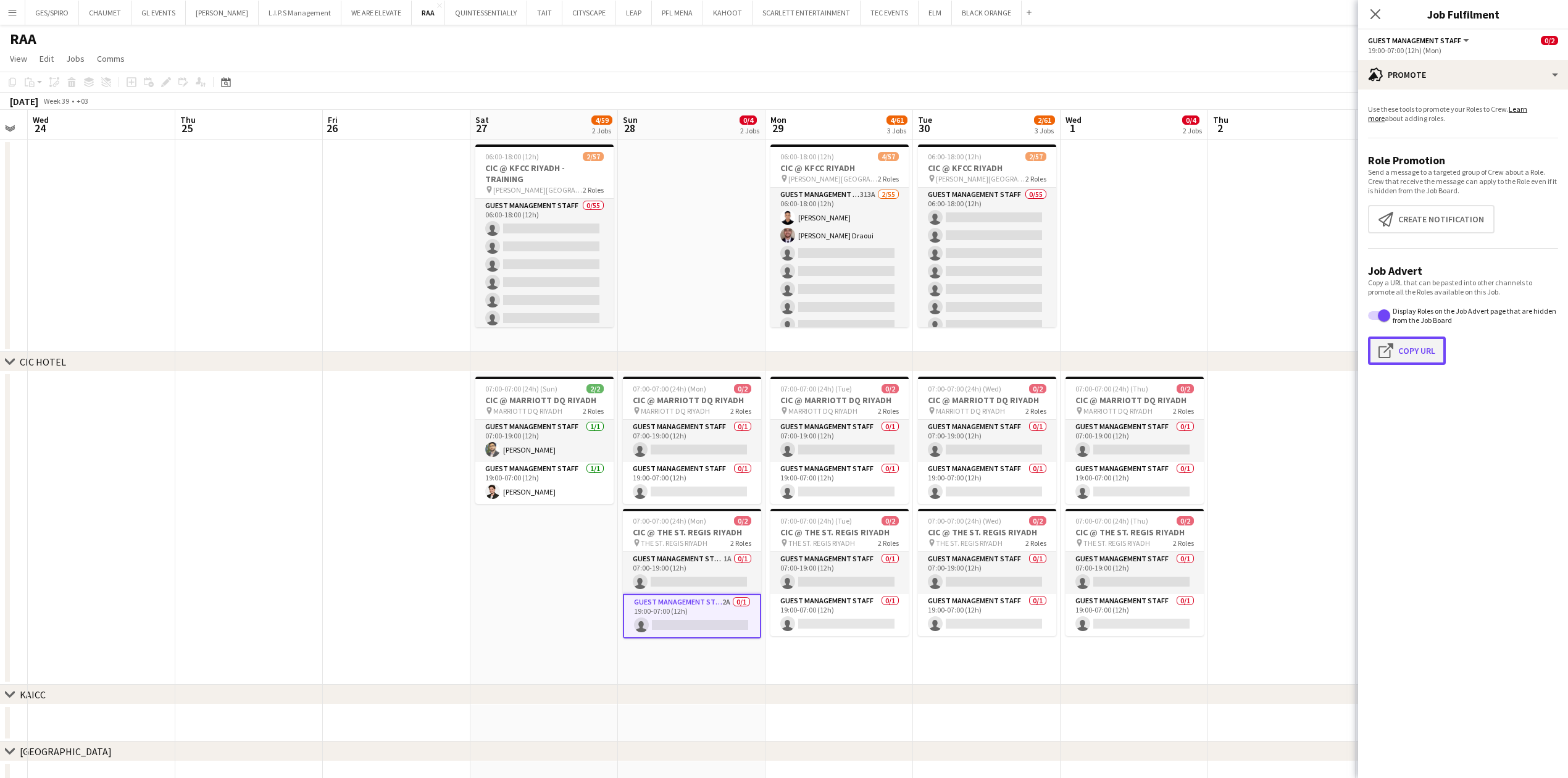
click at [1399, 351] on button "Click to copy URL Copy Url" at bounding box center [1407, 351] width 78 height 28
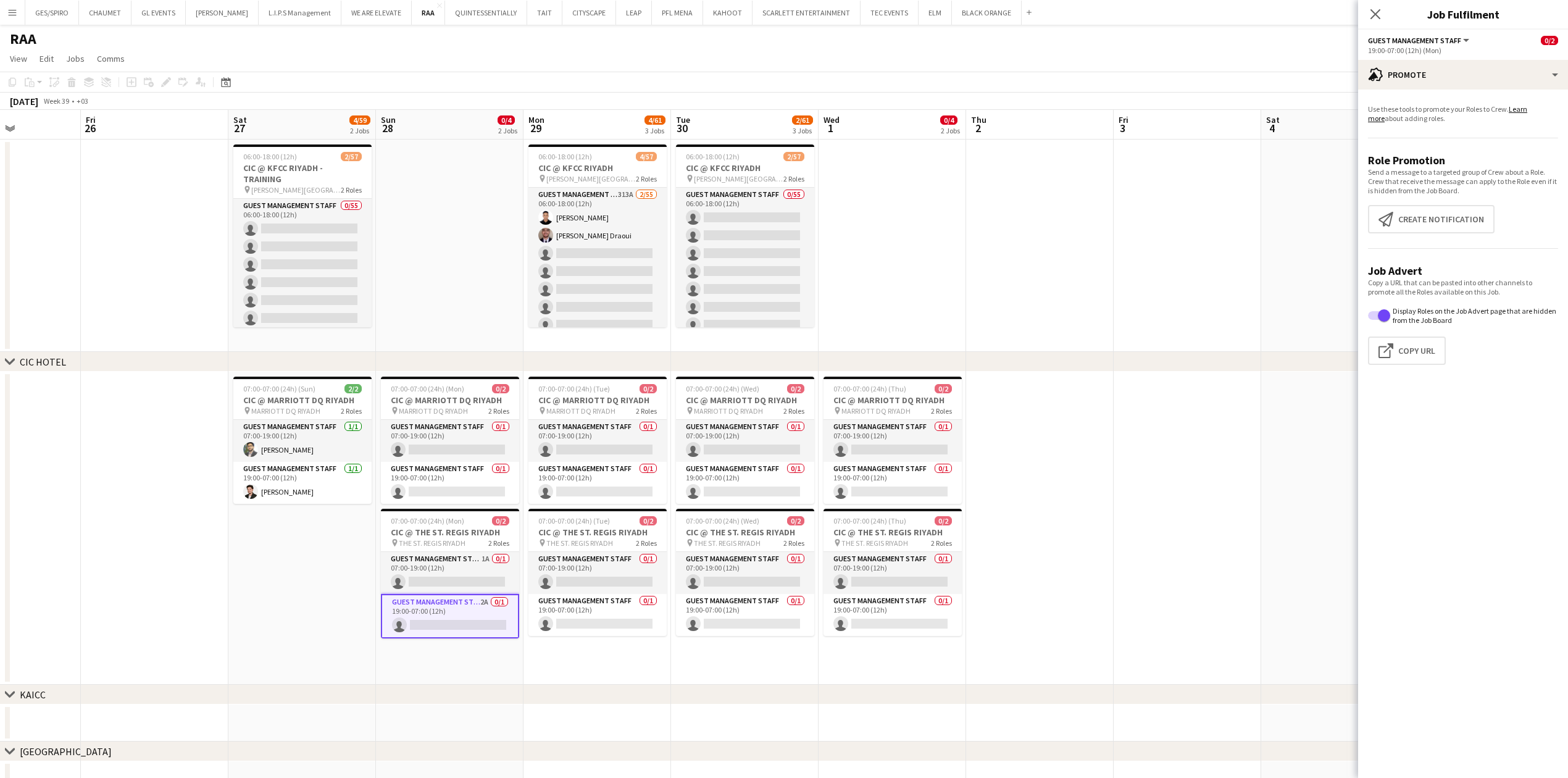
drag, startPoint x: 312, startPoint y: 393, endPoint x: -329, endPoint y: 363, distance: 641.7
click at [0, 363] on html "Menu Boards Boards Boards All jobs Status Workforce Workforce My Workforce Recr…" at bounding box center [784, 665] width 1568 height 1330
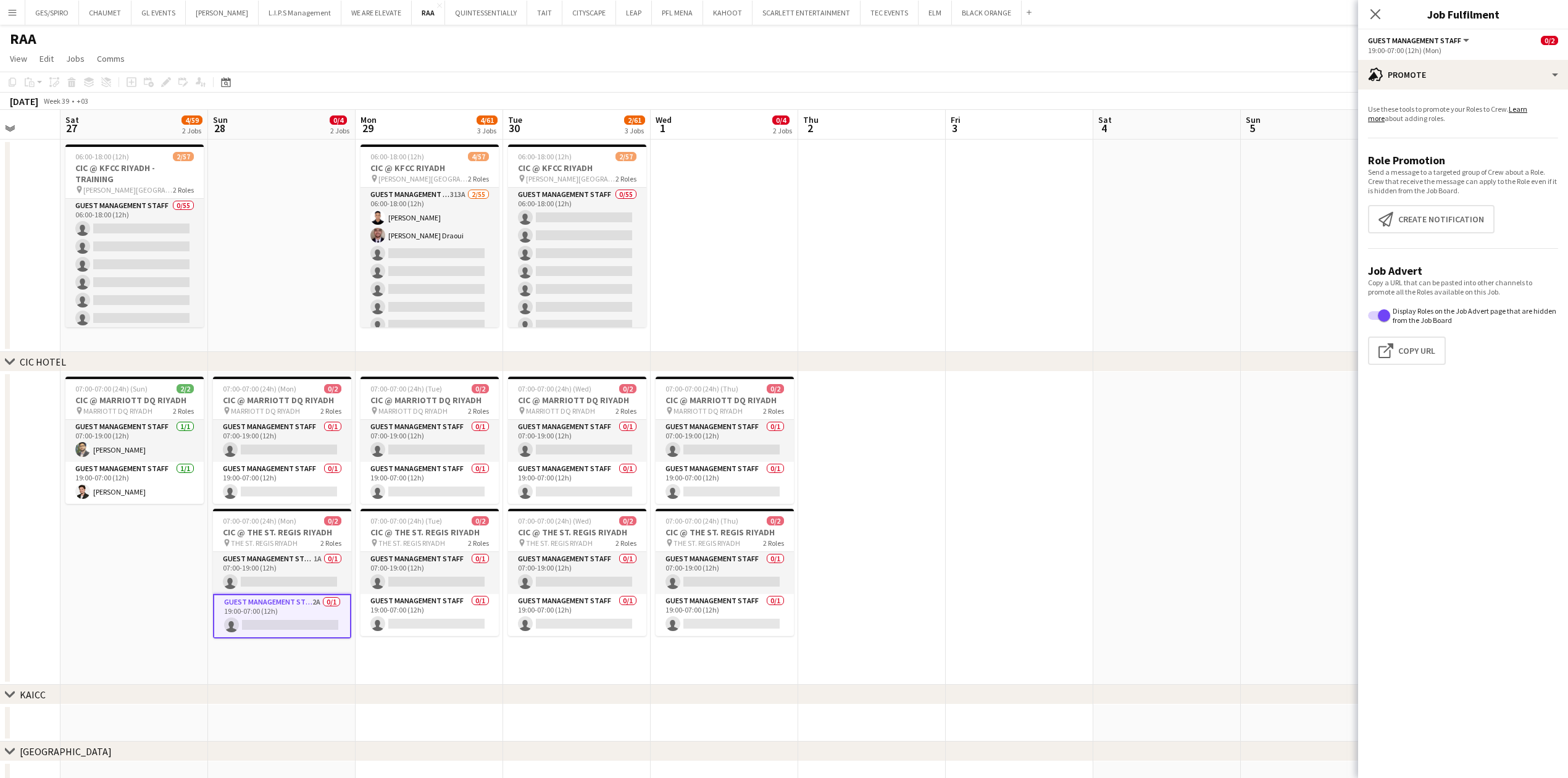
drag, startPoint x: 1142, startPoint y: 422, endPoint x: 554, endPoint y: 444, distance: 588.4
click at [601, 447] on app-calendar-viewport "Tue 23 Wed 24 Thu 25 Fri 26 Sat 27 4/59 2 Jobs Sun 28 0/4 2 Jobs Mon 29 4/61 3 …" at bounding box center [784, 709] width 1568 height 1199
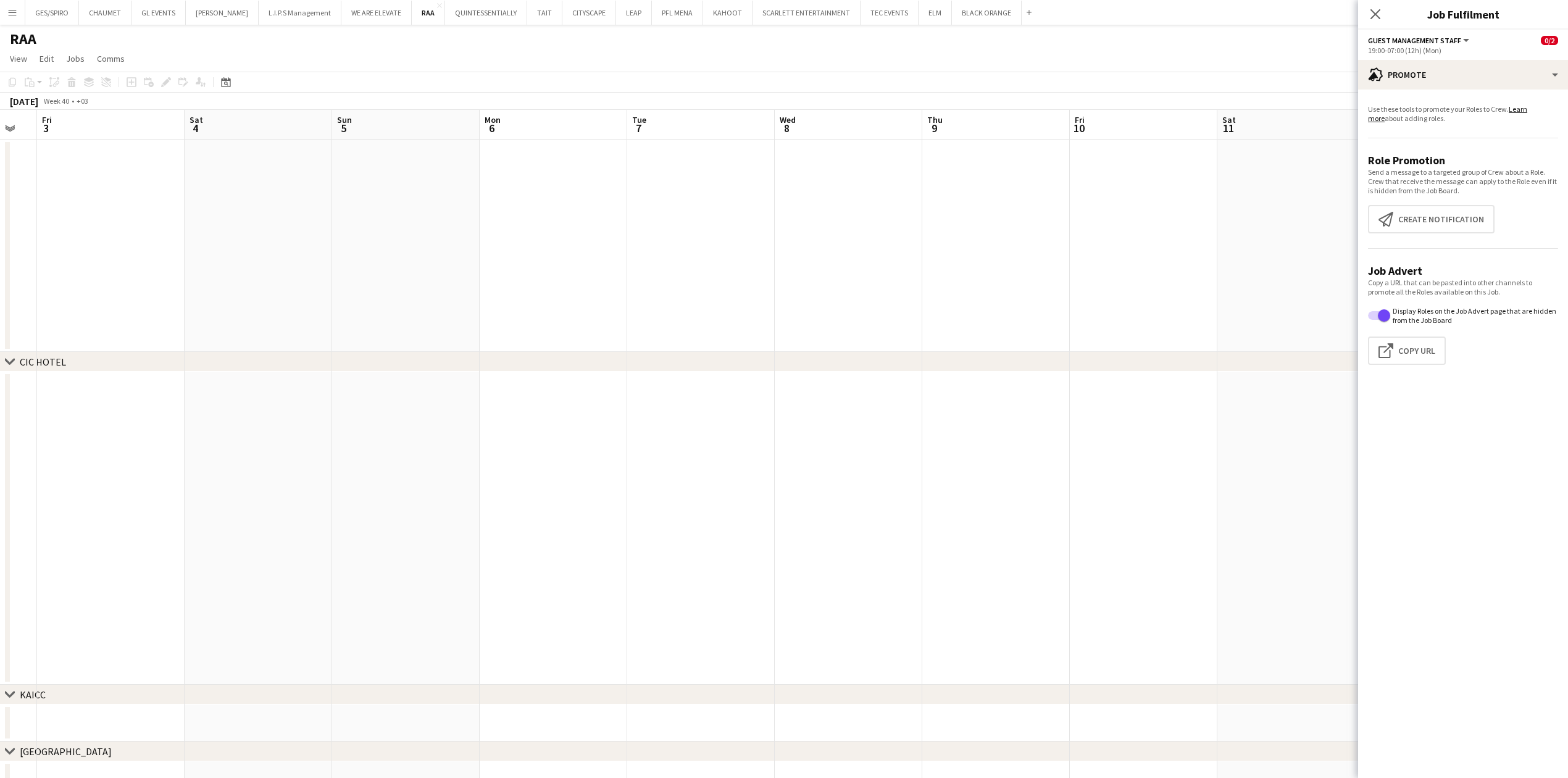
drag, startPoint x: 948, startPoint y: 477, endPoint x: 461, endPoint y: 479, distance: 487.0
click at [475, 478] on app-calendar-viewport "Tue 30 2/61 3 Jobs Wed 1 0/4 2 Jobs Thu 2 Fri 3 Sat 4 Sun 5 Mon 6 Tue 7 Wed 8 T…" at bounding box center [784, 709] width 1568 height 1199
drag, startPoint x: 1168, startPoint y: 462, endPoint x: 114, endPoint y: 505, distance: 1054.9
click at [65, 513] on app-calendar-viewport "Tue 30 2/61 3 Jobs Wed 1 0/4 2 Jobs Thu 2 Fri 3 Sat 4 Sun 5 Mon 6 Tue 7 Wed 8 T…" at bounding box center [784, 709] width 1568 height 1199
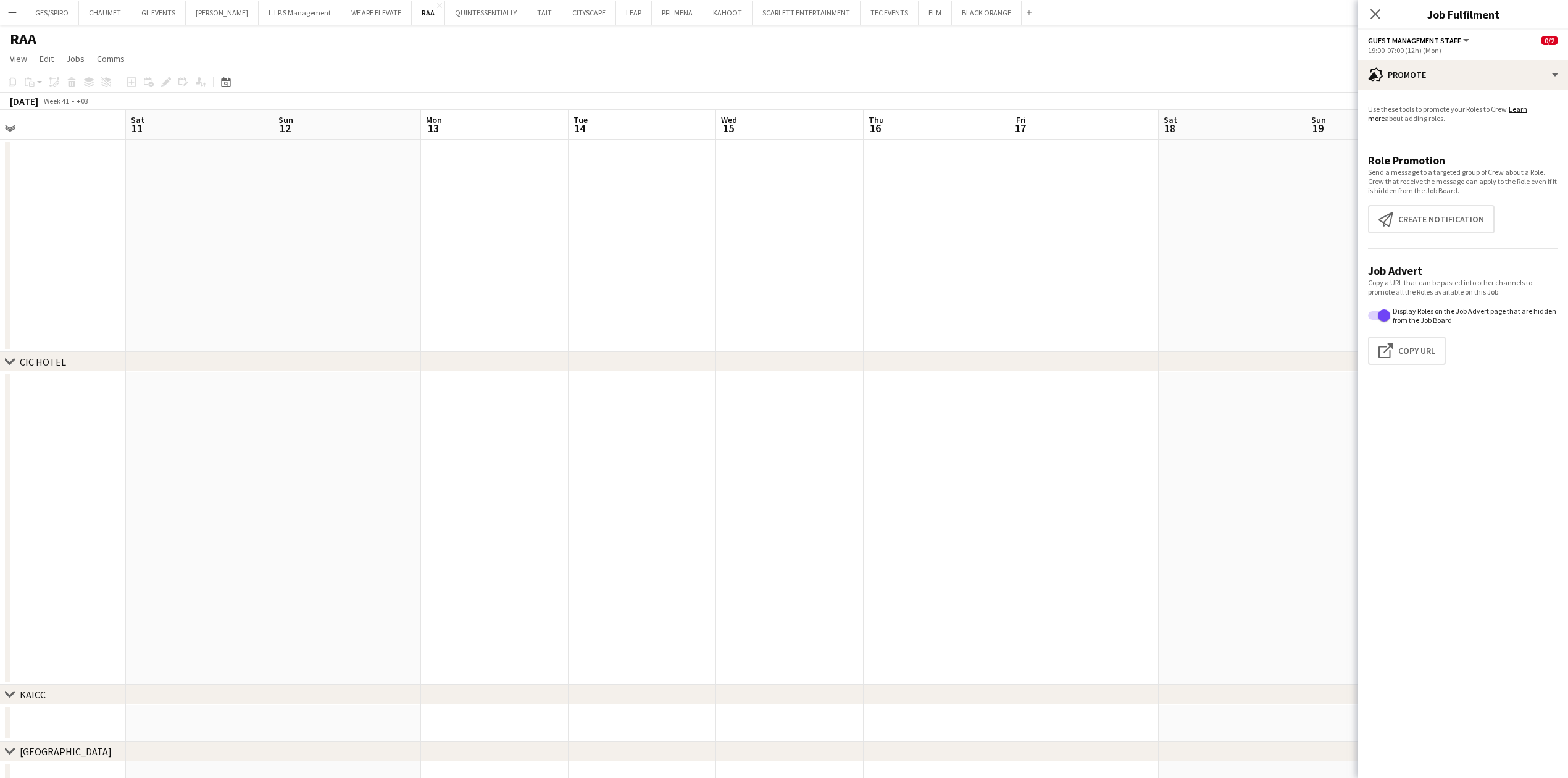
drag, startPoint x: 1143, startPoint y: 480, endPoint x: -113, endPoint y: 530, distance: 1257.0
click at [0, 530] on html "Menu Boards Boards Boards All jobs Status Workforce Workforce My Workforce Recr…" at bounding box center [784, 665] width 1568 height 1330
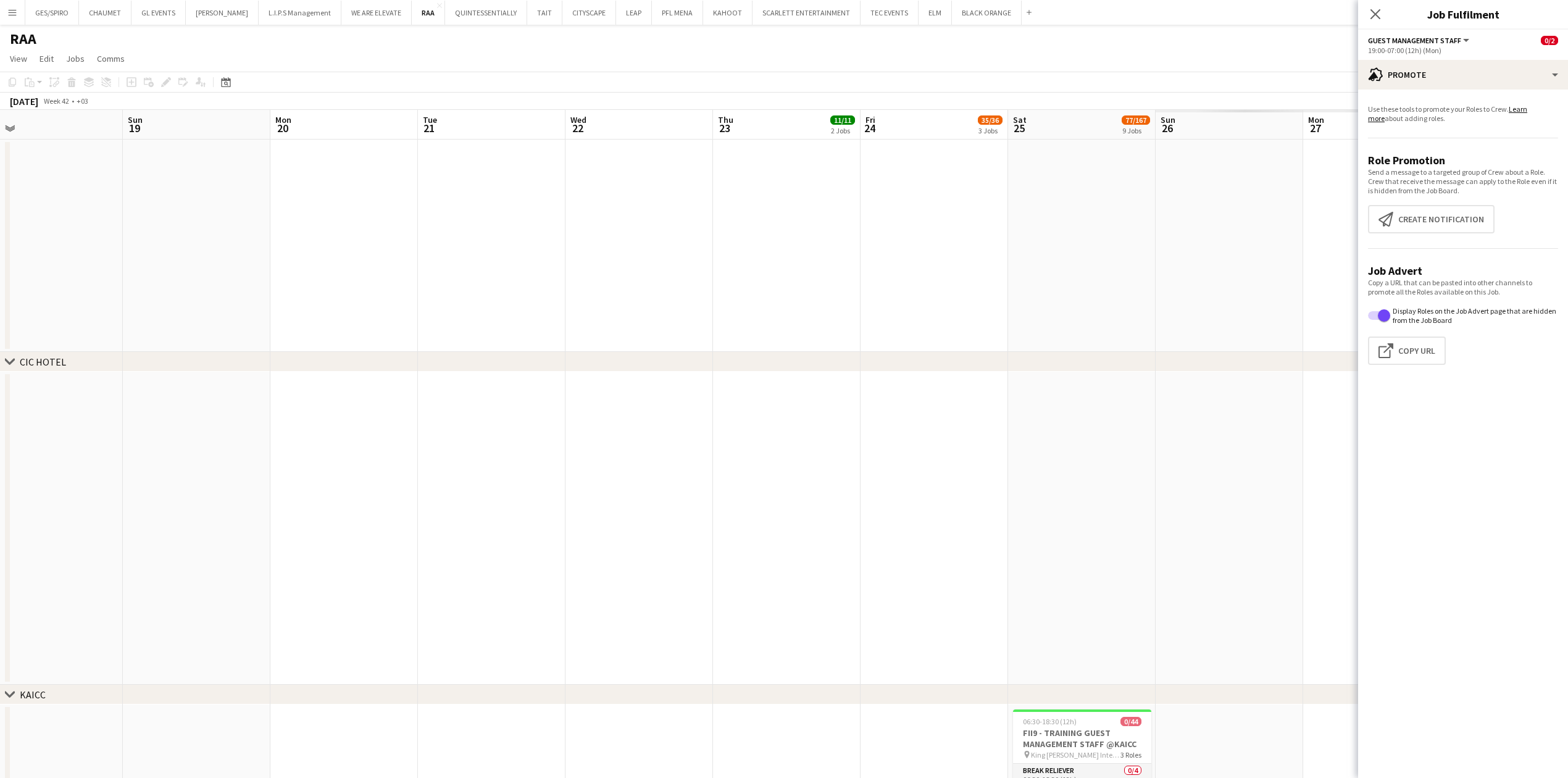
drag, startPoint x: 1128, startPoint y: 434, endPoint x: 720, endPoint y: 440, distance: 408.0
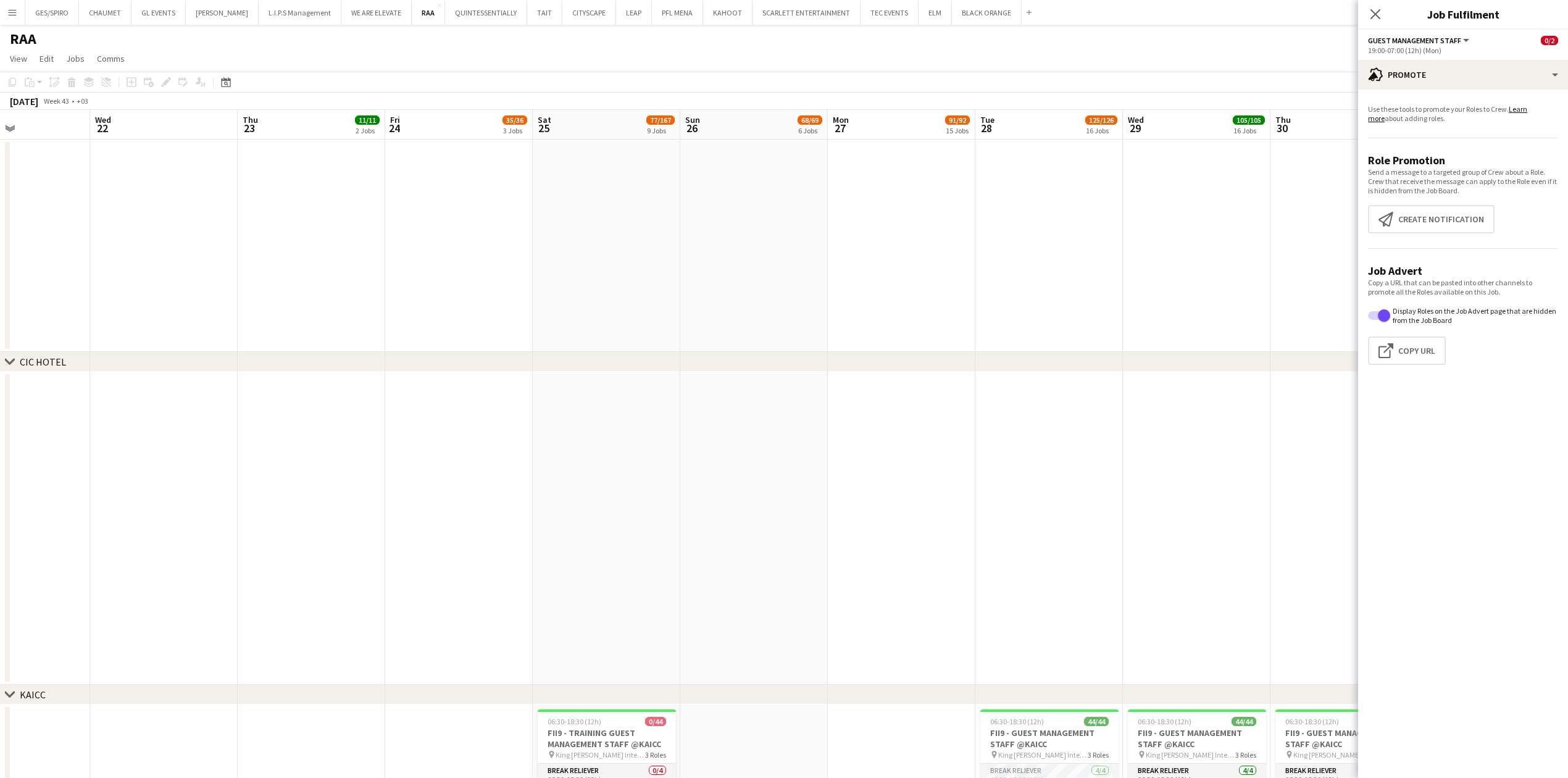
drag, startPoint x: 917, startPoint y: 455, endPoint x: 902, endPoint y: 455, distance: 15.0
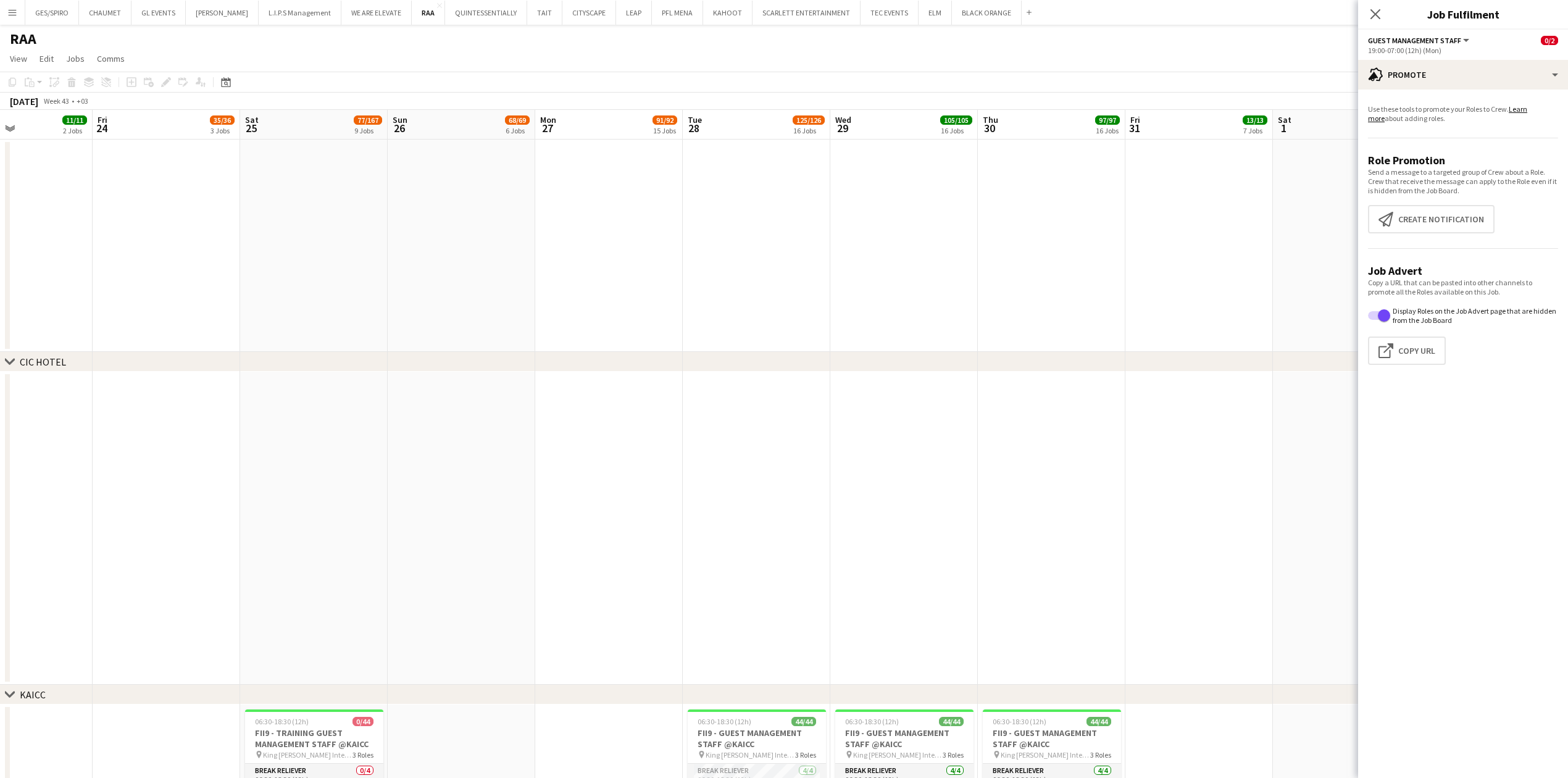
drag, startPoint x: 506, startPoint y: 496, endPoint x: 748, endPoint y: 453, distance: 245.8
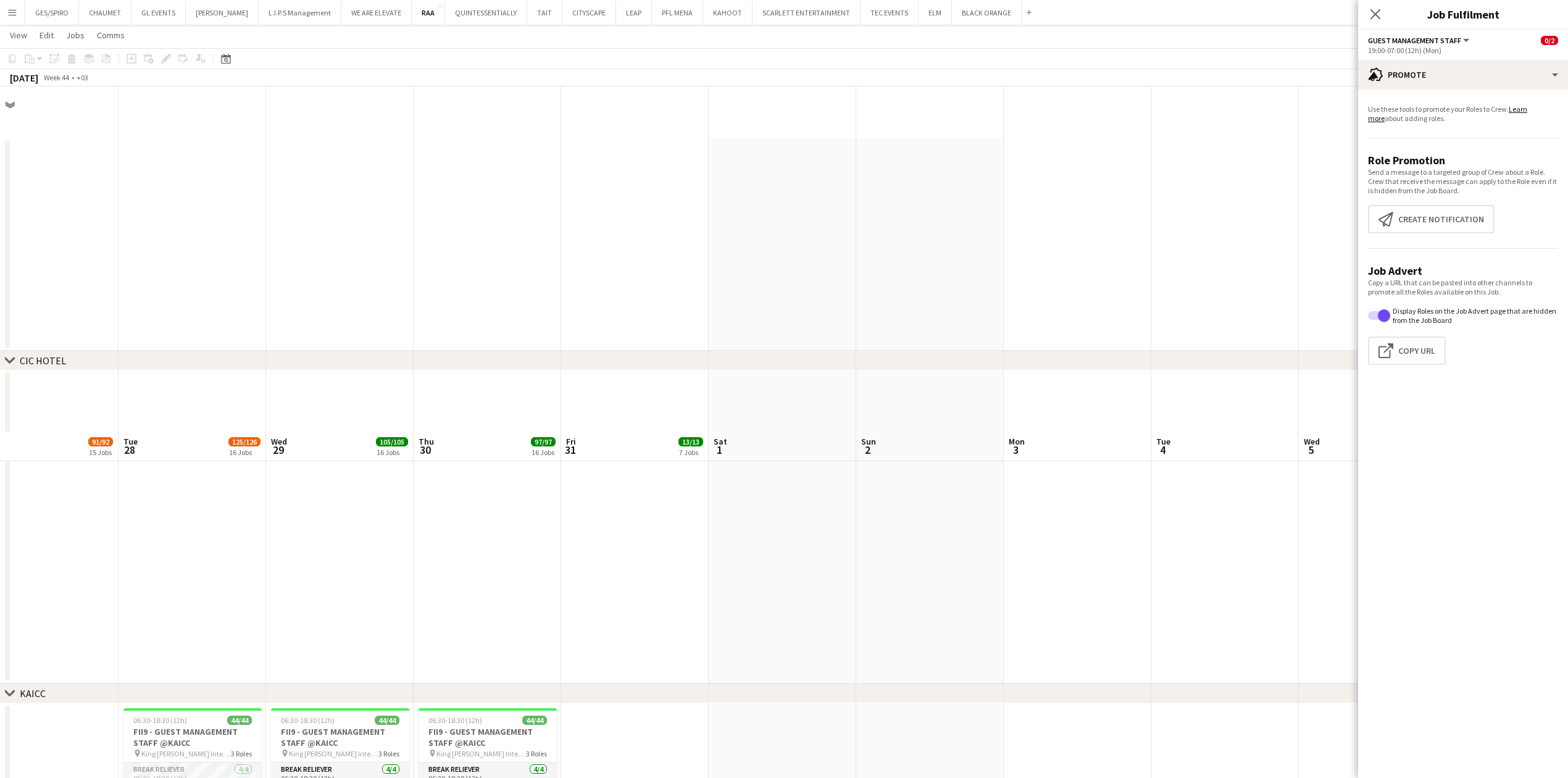
scroll to position [576, 0]
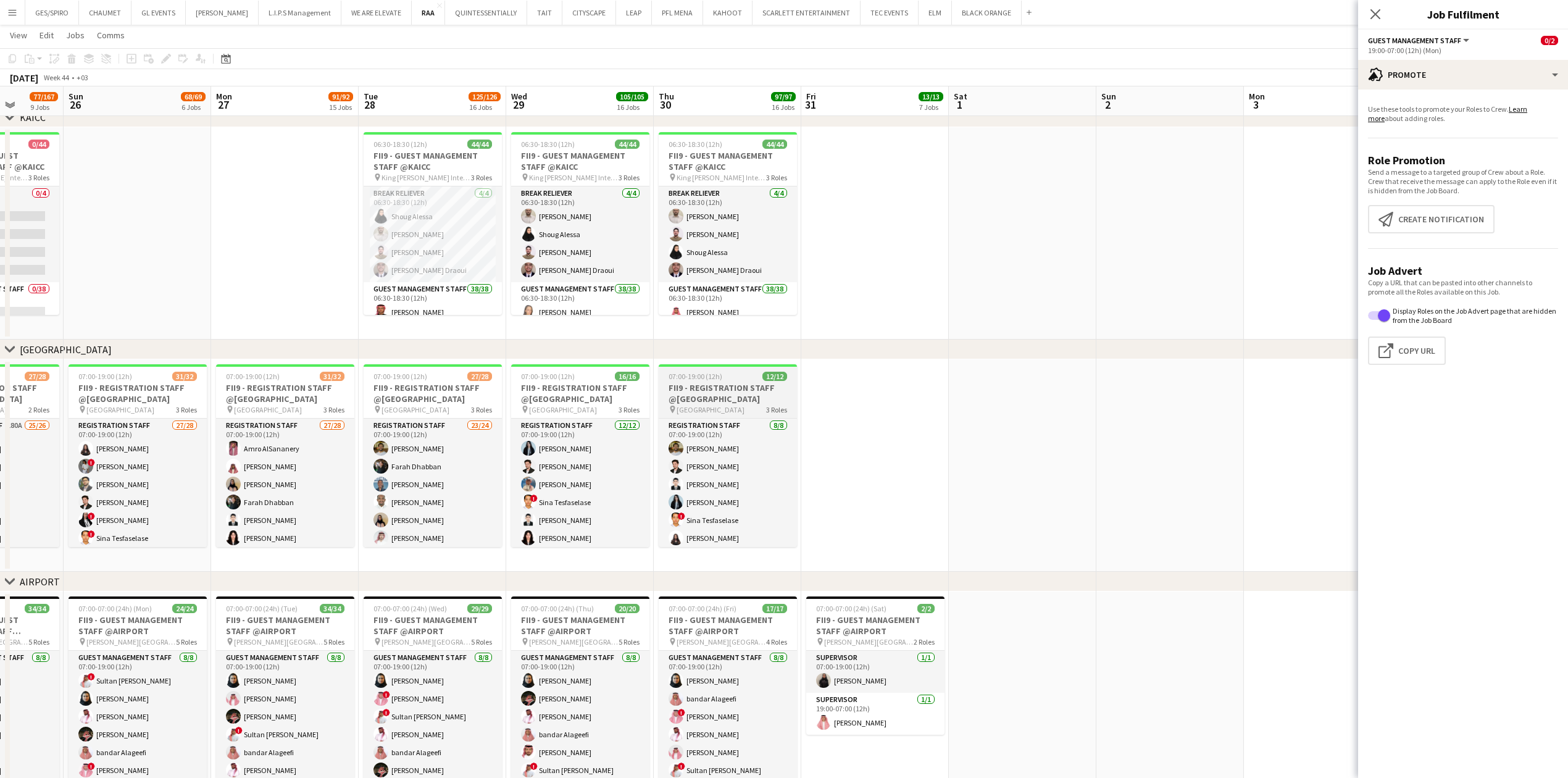
drag, startPoint x: 769, startPoint y: 517, endPoint x: 934, endPoint y: 522, distance: 165.1
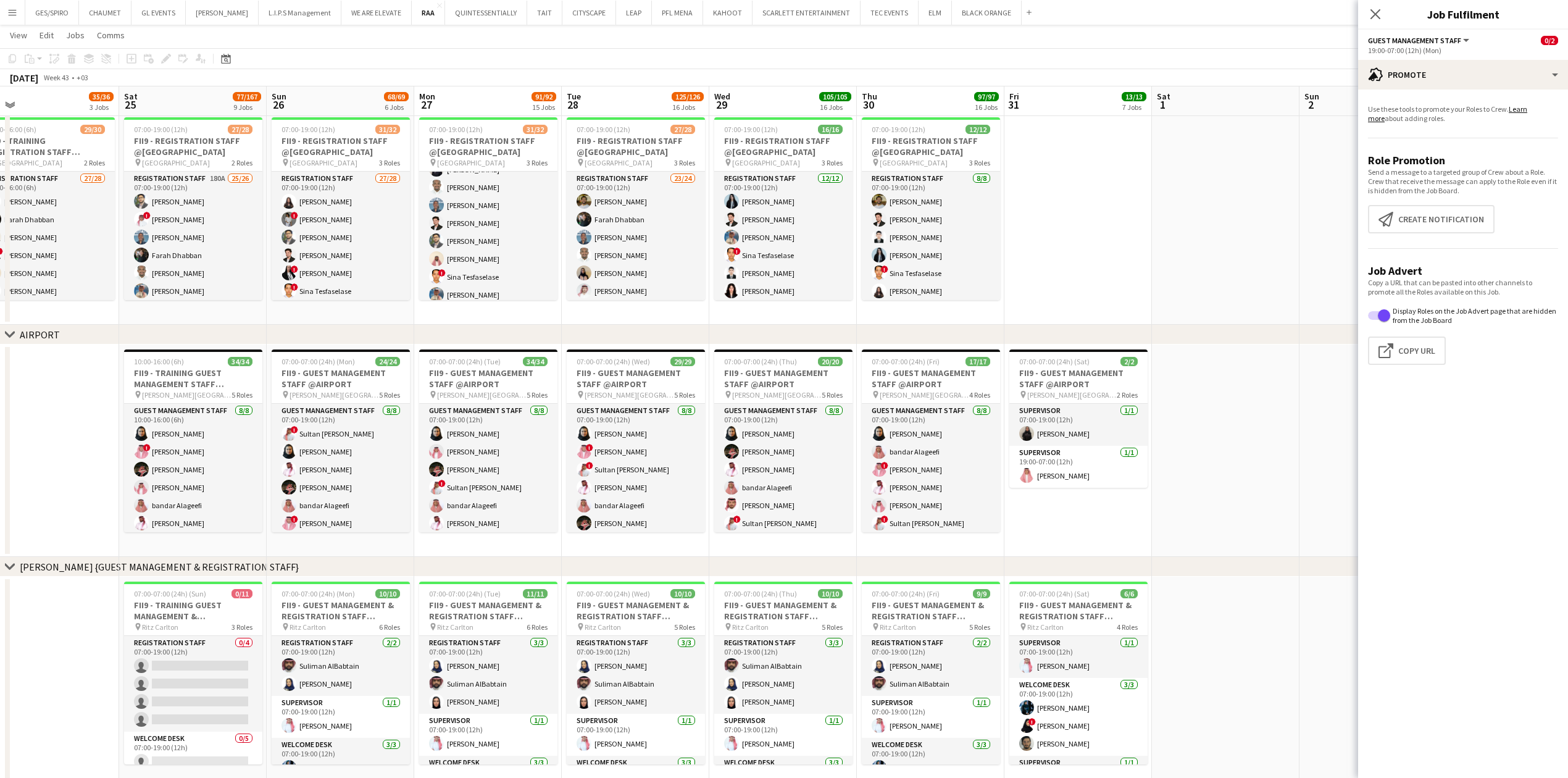
scroll to position [0, 375]
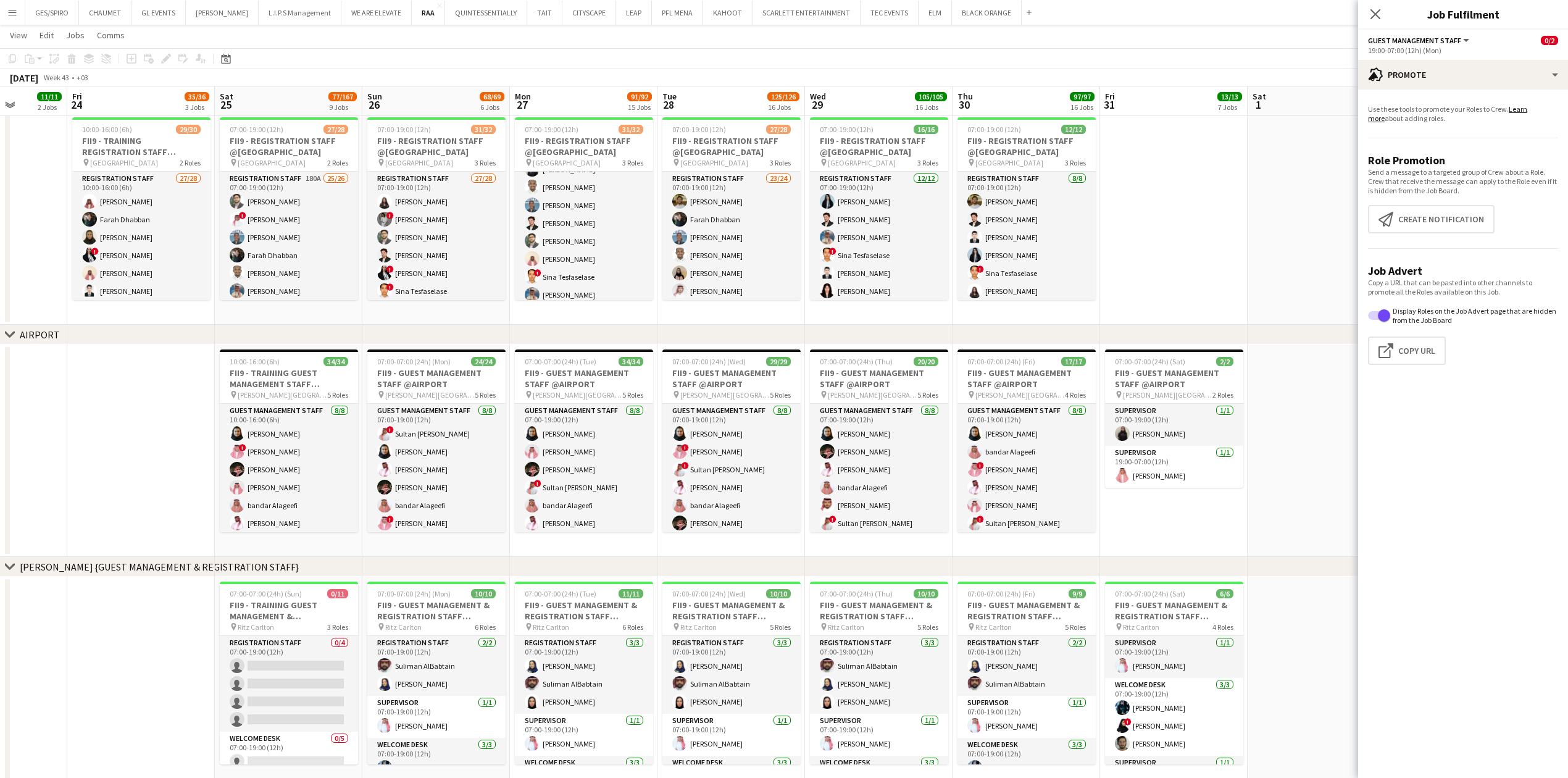
drag, startPoint x: 106, startPoint y: 316, endPoint x: 376, endPoint y: 329, distance: 270.3
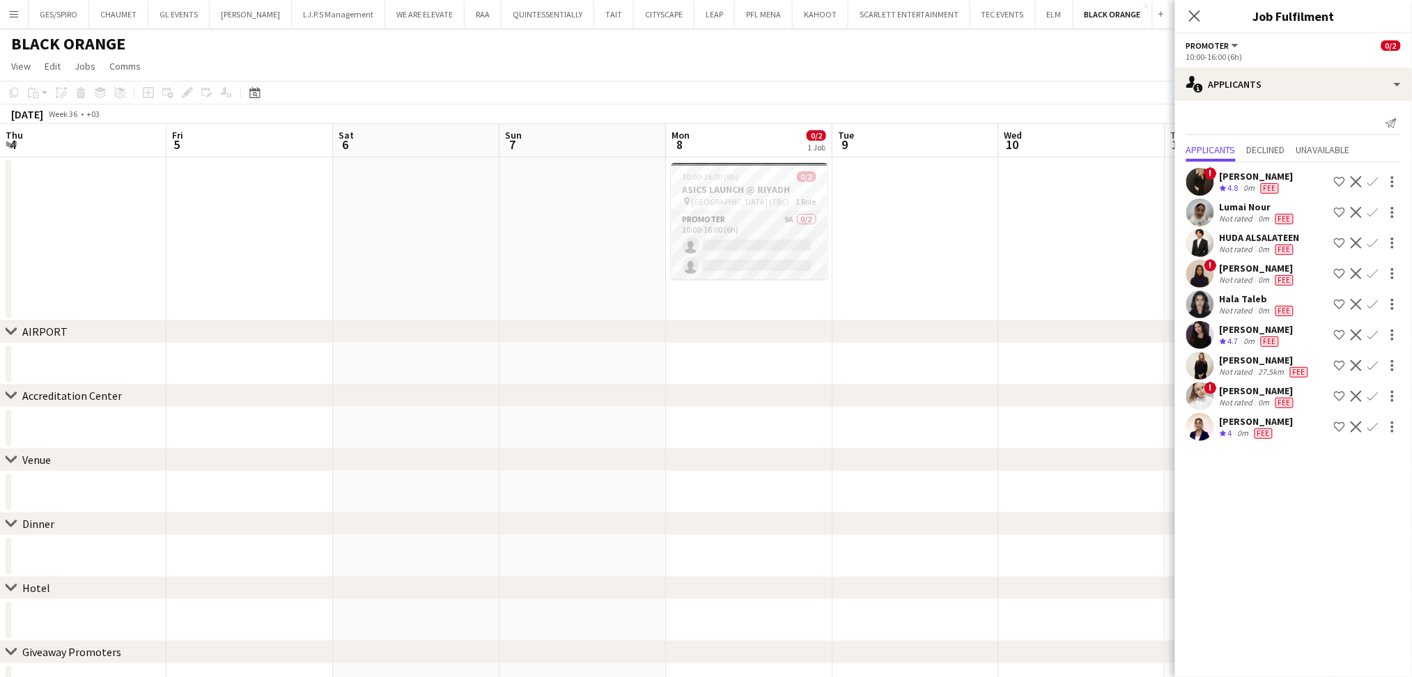
scroll to position [0, 516]
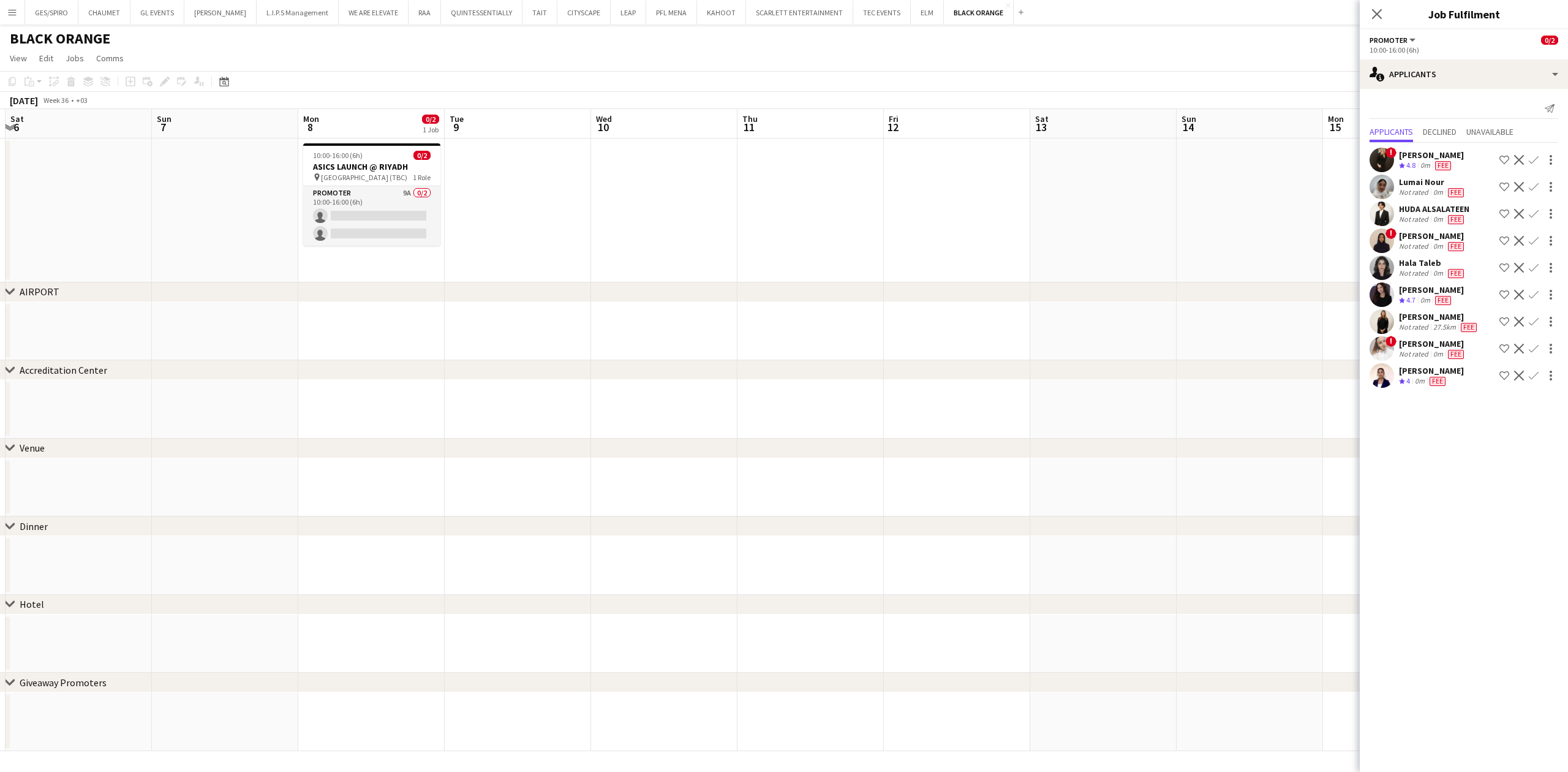
scroll to position [0, 280]
drag, startPoint x: 514, startPoint y: 226, endPoint x: 824, endPoint y: 226, distance: 310.0
click at [824, 226] on app-calendar-viewport "Thu 4 Fri 5 Sat 6 Sun 7 Mon 8 0/2 1 Job Tue 9 Wed 10 Thu 11 Fri 12 Sat 13 Sun 1…" at bounding box center [784, 430] width 1568 height 642
click at [1415, 346] on div "[PERSON_NAME]" at bounding box center [1433, 343] width 68 height 11
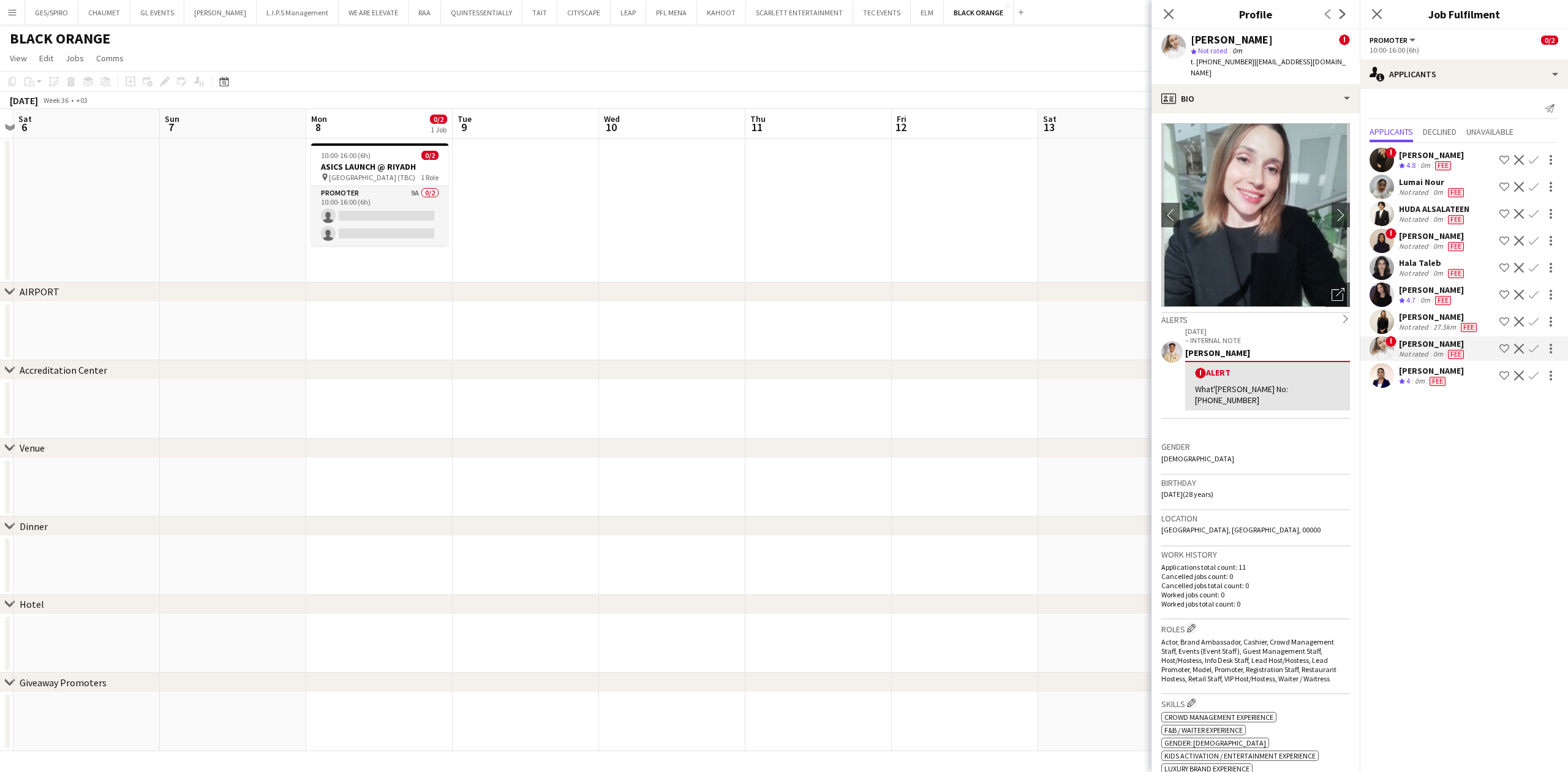
click at [1441, 314] on div "[PERSON_NAME]" at bounding box center [1439, 317] width 80 height 11
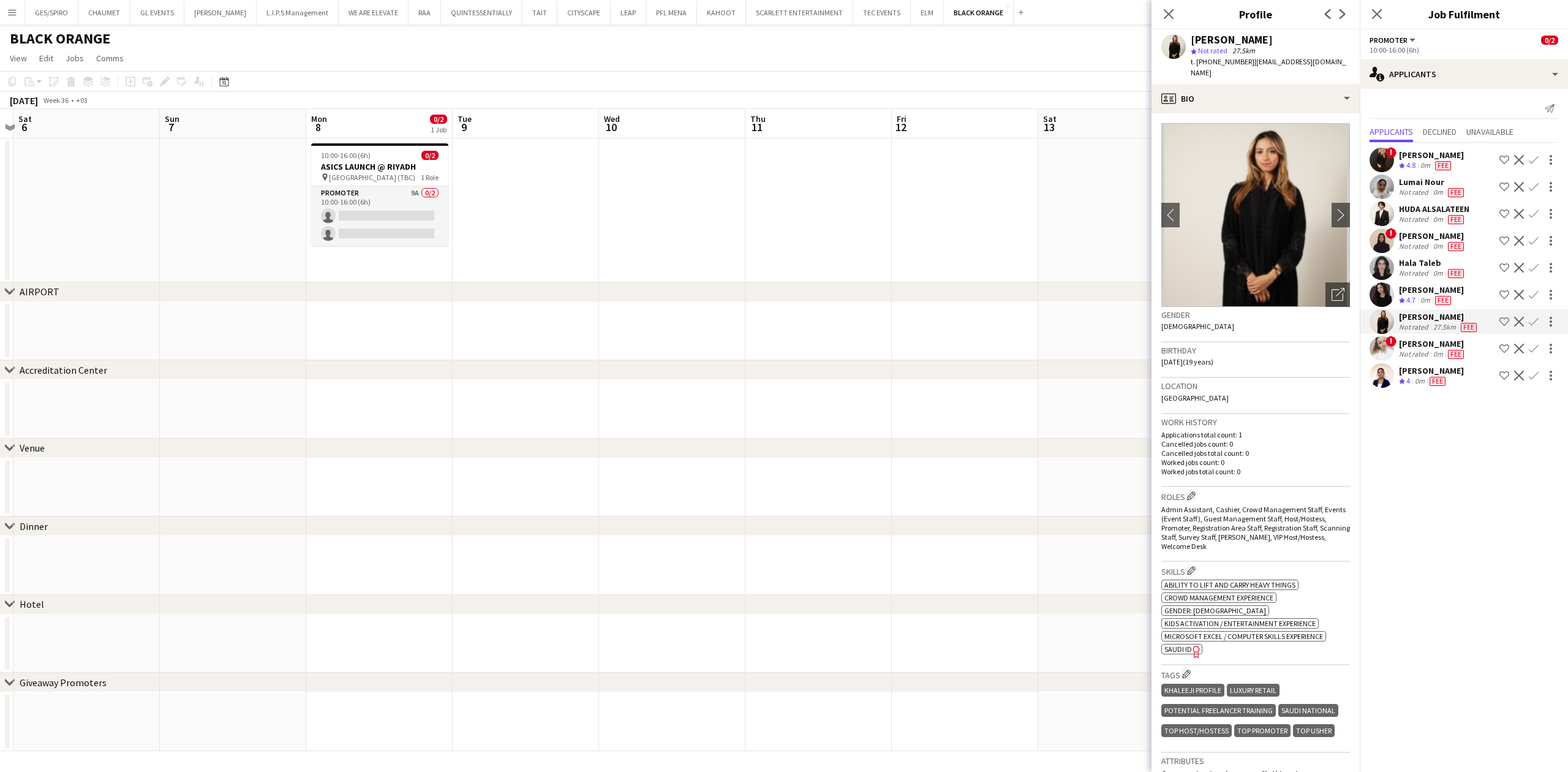
click at [1433, 282] on div "[PERSON_NAME] Crew rating 4.7 0m Fee Shortlist crew Decline Confirm" at bounding box center [1463, 295] width 208 height 25
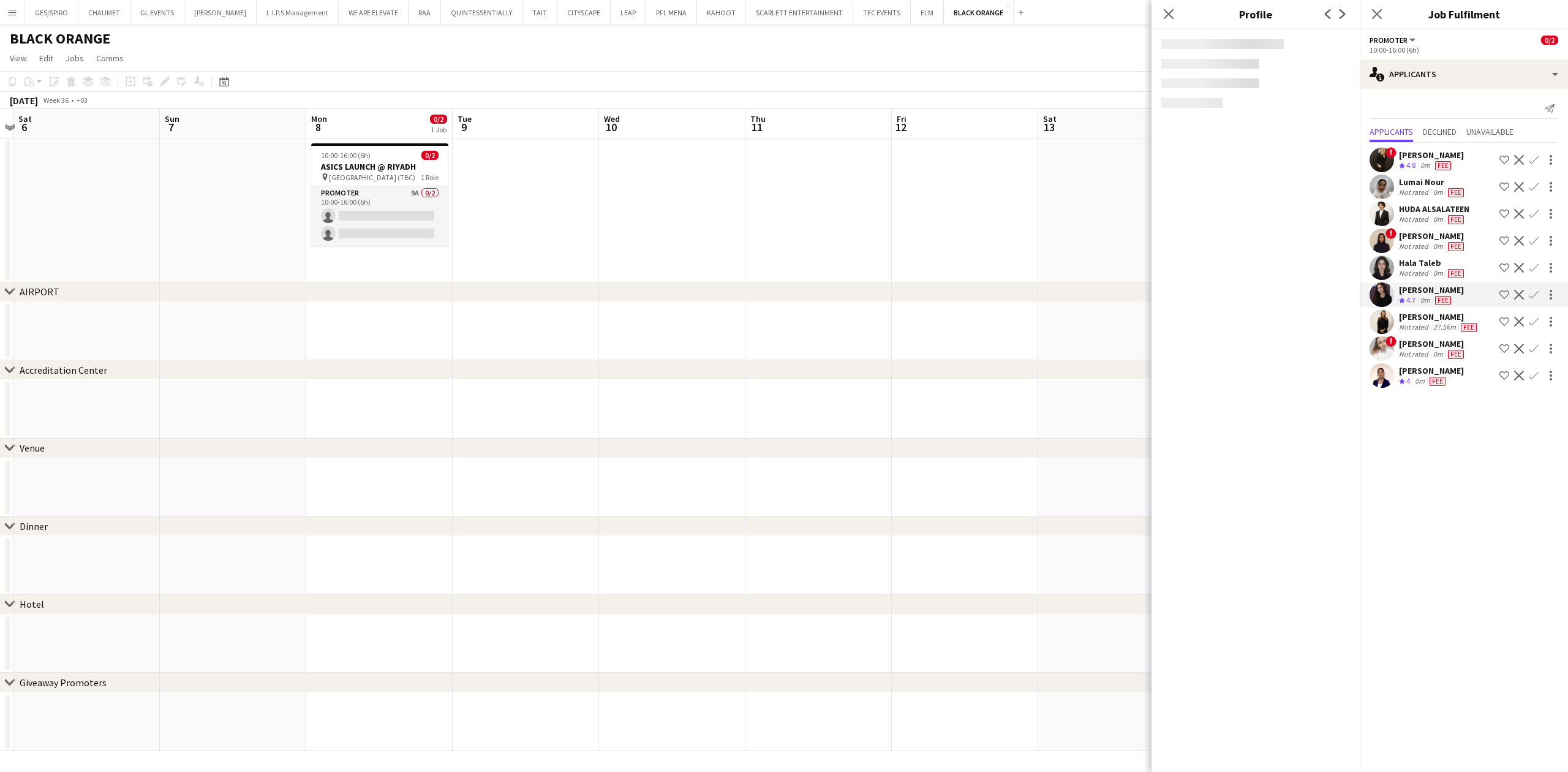
click at [1433, 241] on div "0m" at bounding box center [1438, 245] width 15 height 10
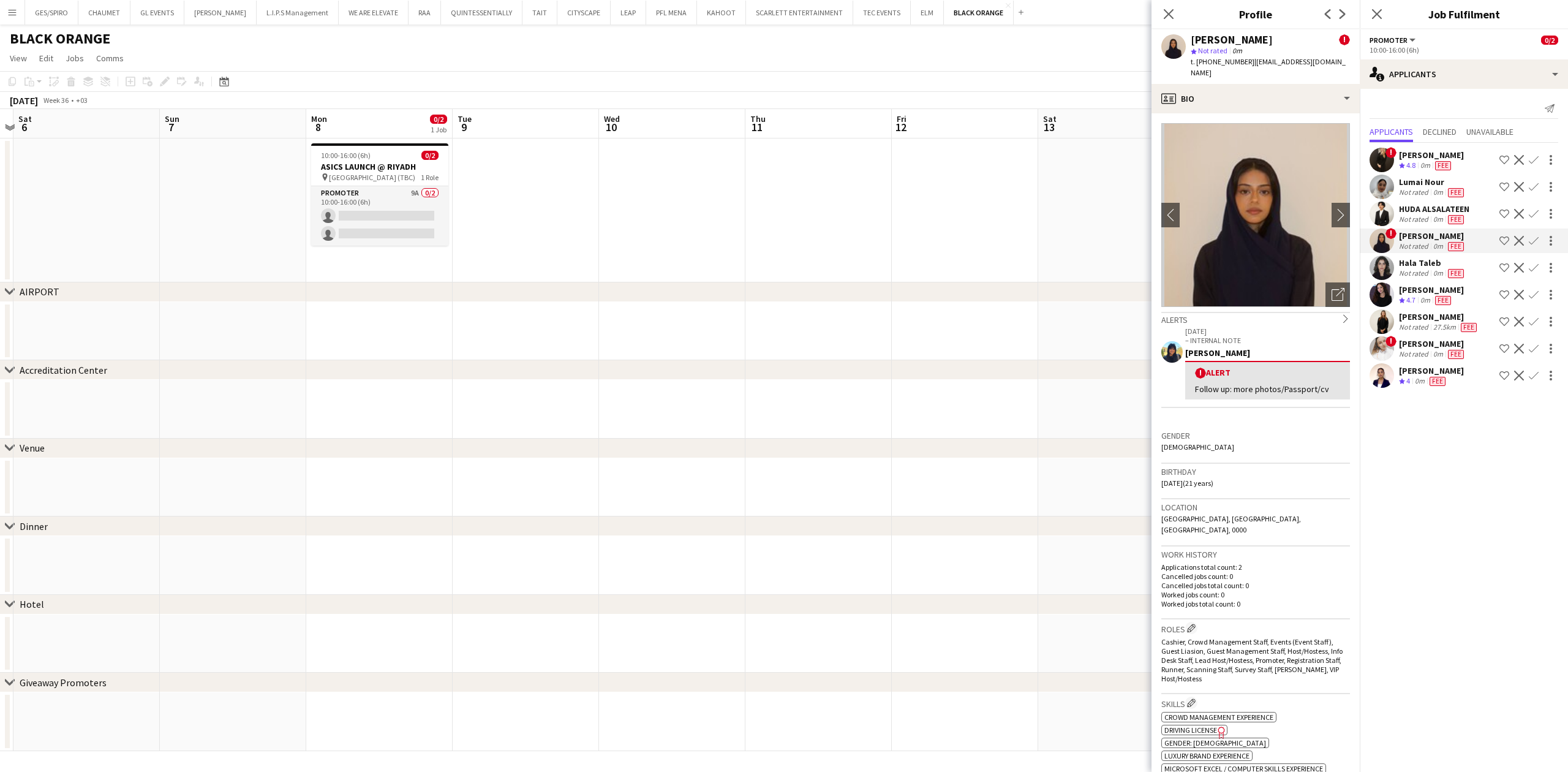
click at [1433, 278] on div "0m" at bounding box center [1438, 273] width 15 height 10
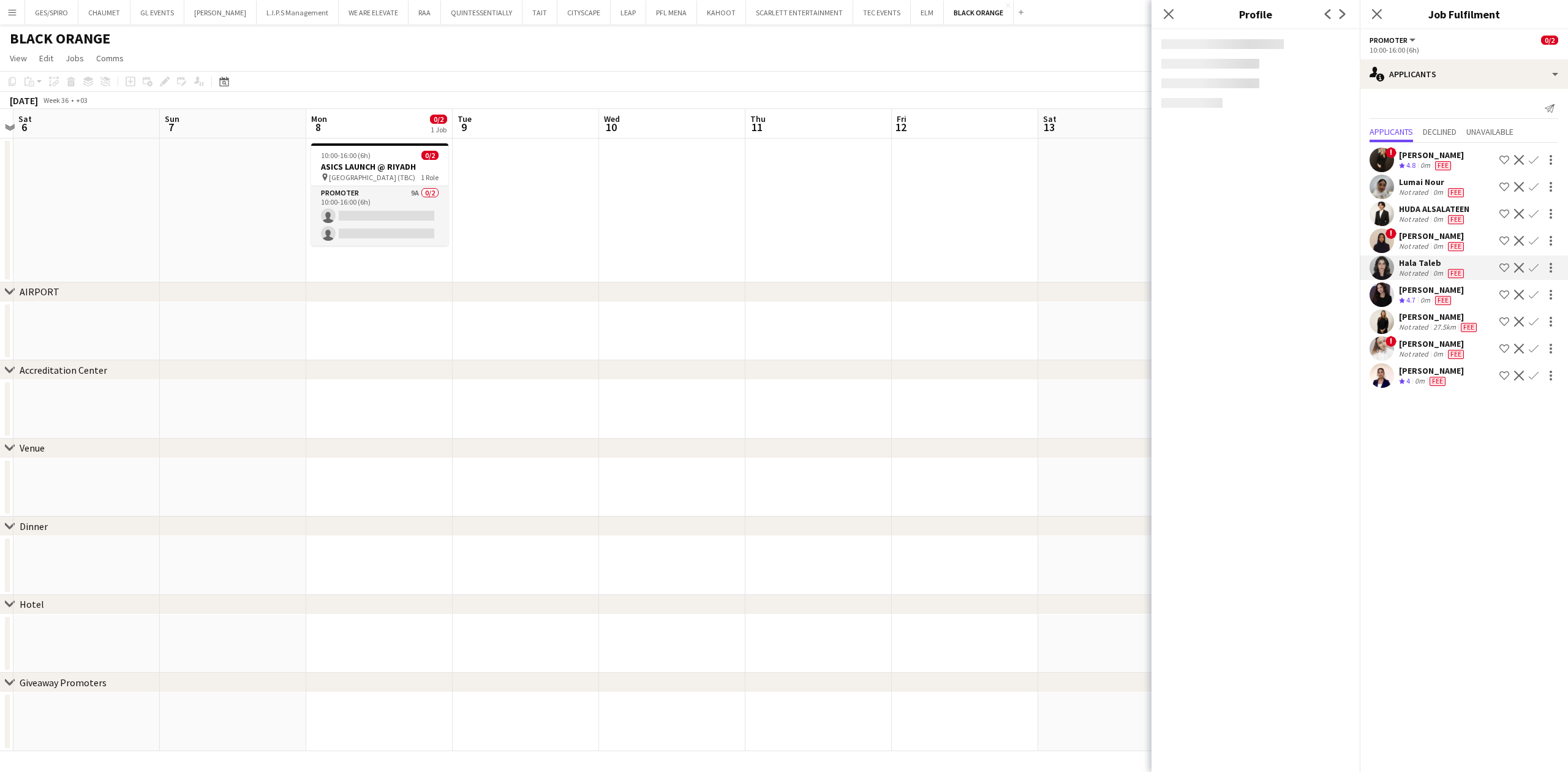
click at [1436, 353] on div "0m" at bounding box center [1438, 353] width 15 height 10
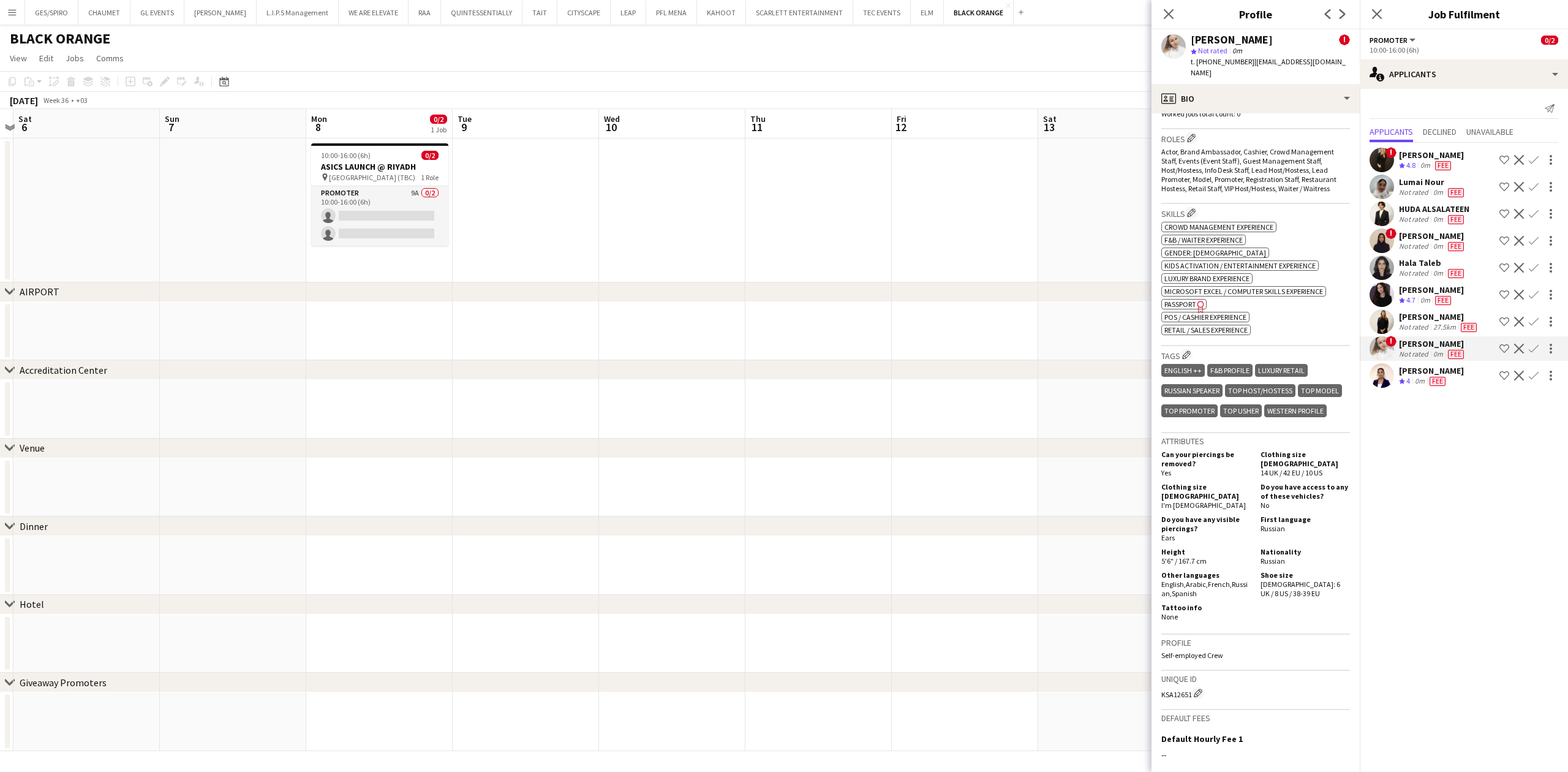
scroll to position [0, 0]
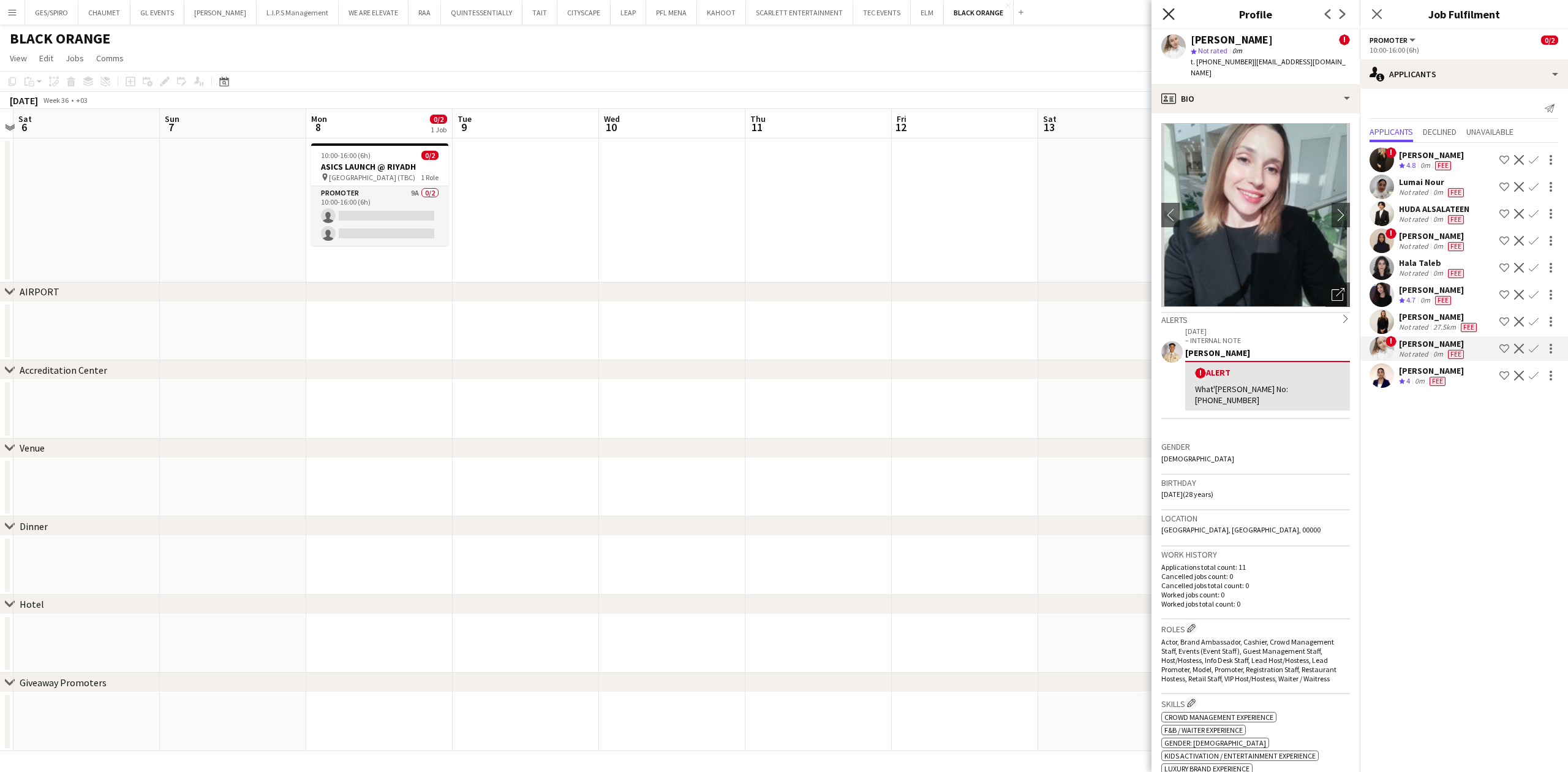
click at [1169, 19] on icon "Close pop-in" at bounding box center [1168, 13] width 11 height 11
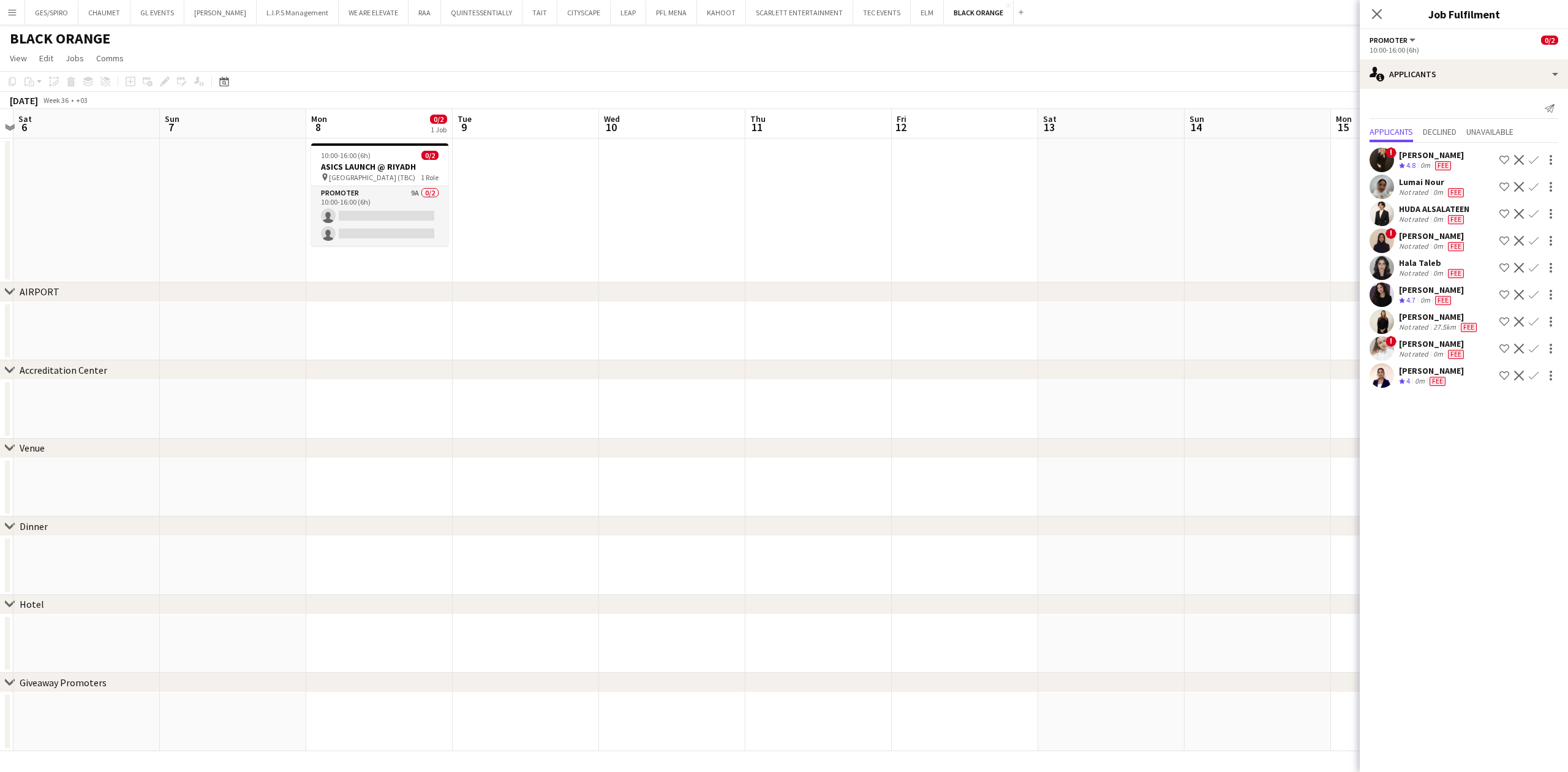
click at [1419, 475] on mat-expansion-panel "users2 Applicants Send notification Applicants Declined Unavailable ! [PERSON_N…" at bounding box center [1463, 430] width 208 height 683
click at [702, 344] on app-date-cell at bounding box center [675, 331] width 146 height 59
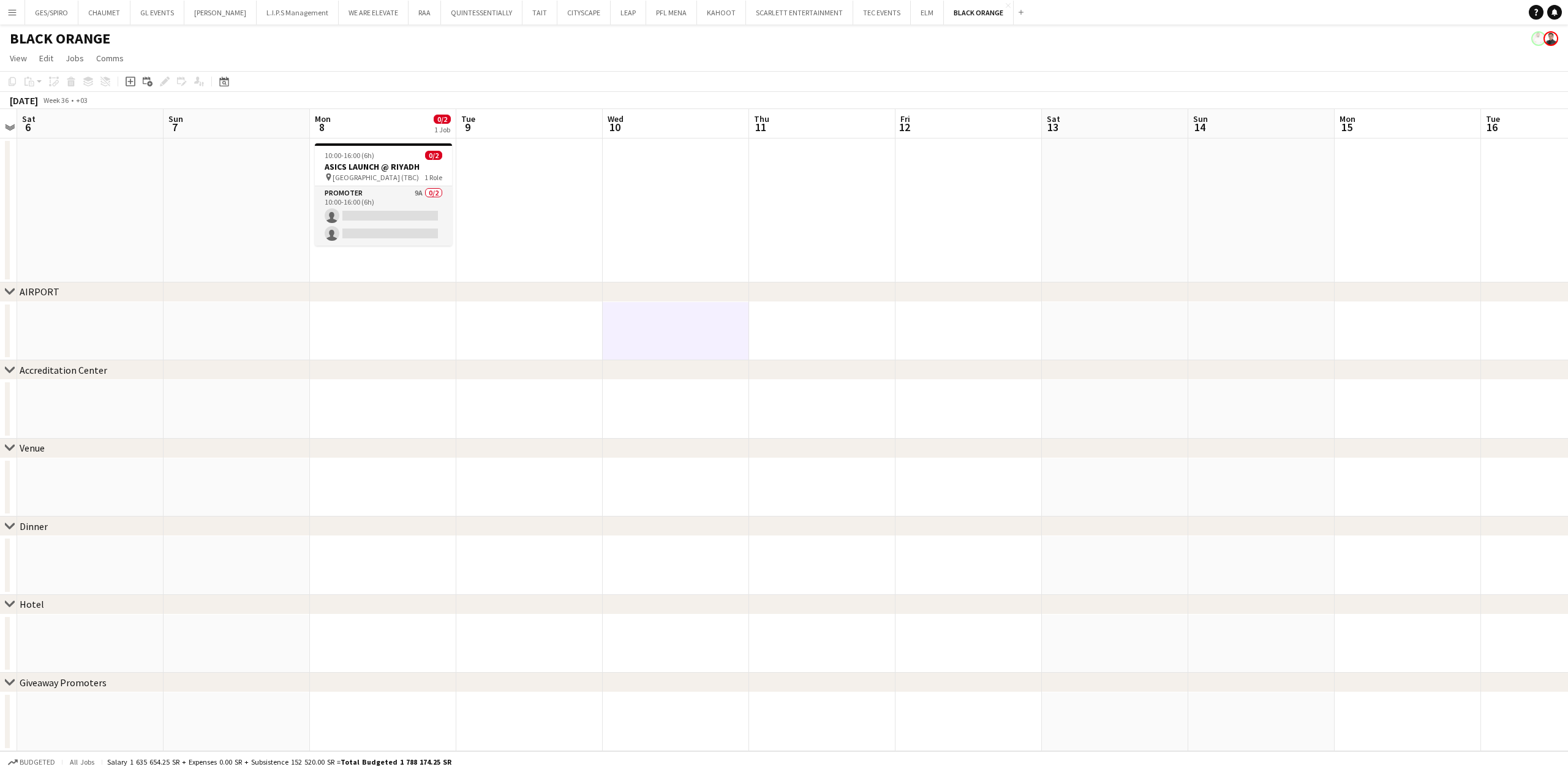
scroll to position [0, 273]
drag, startPoint x: 808, startPoint y: 249, endPoint x: 881, endPoint y: 167, distance: 109.8
click at [810, 249] on app-date-cell at bounding box center [825, 210] width 146 height 144
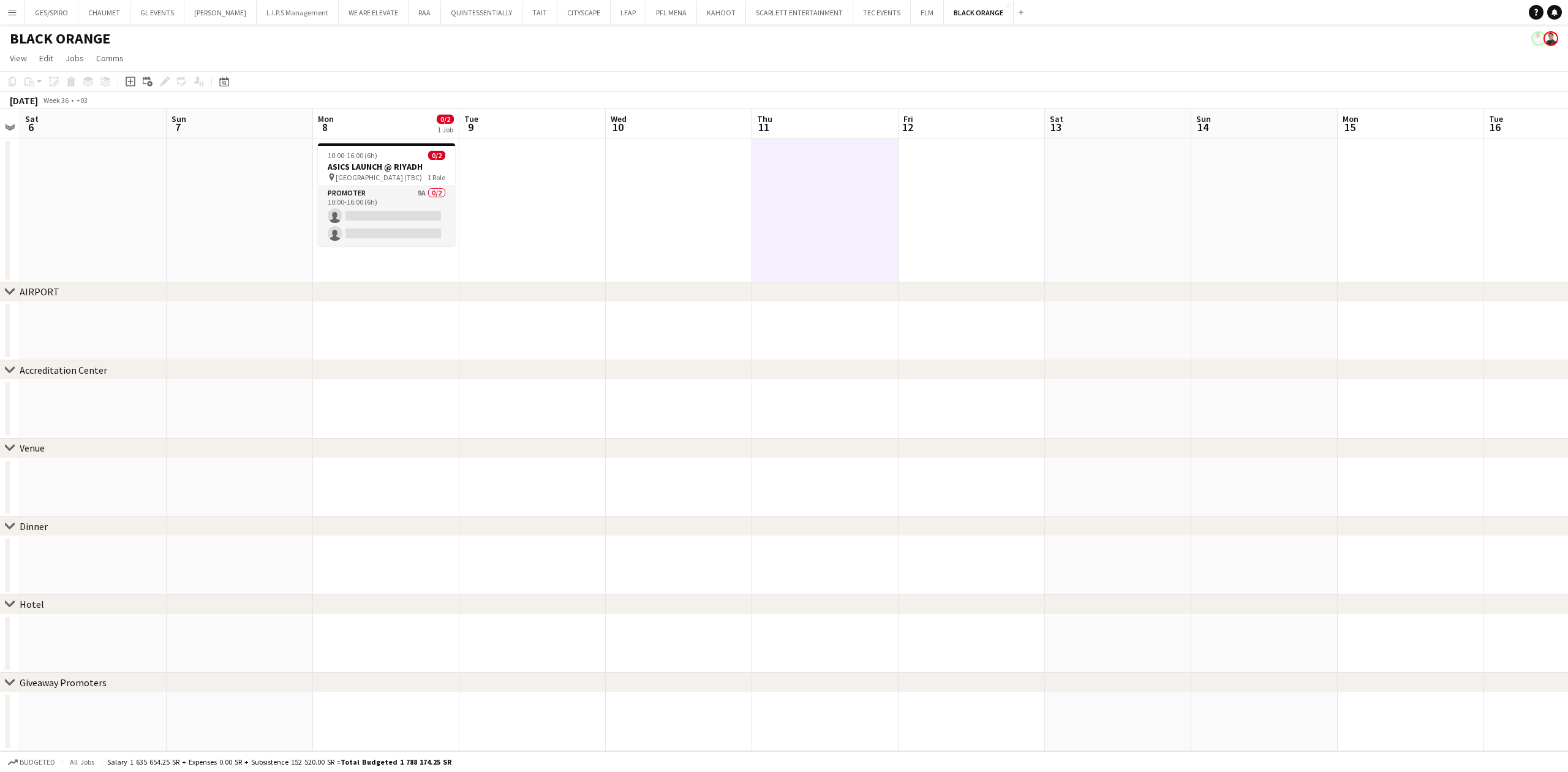
click at [646, 68] on app-page-menu "View Day view expanded Day view collapsed Month view Date picker Jump to [DATE]…" at bounding box center [784, 59] width 1568 height 23
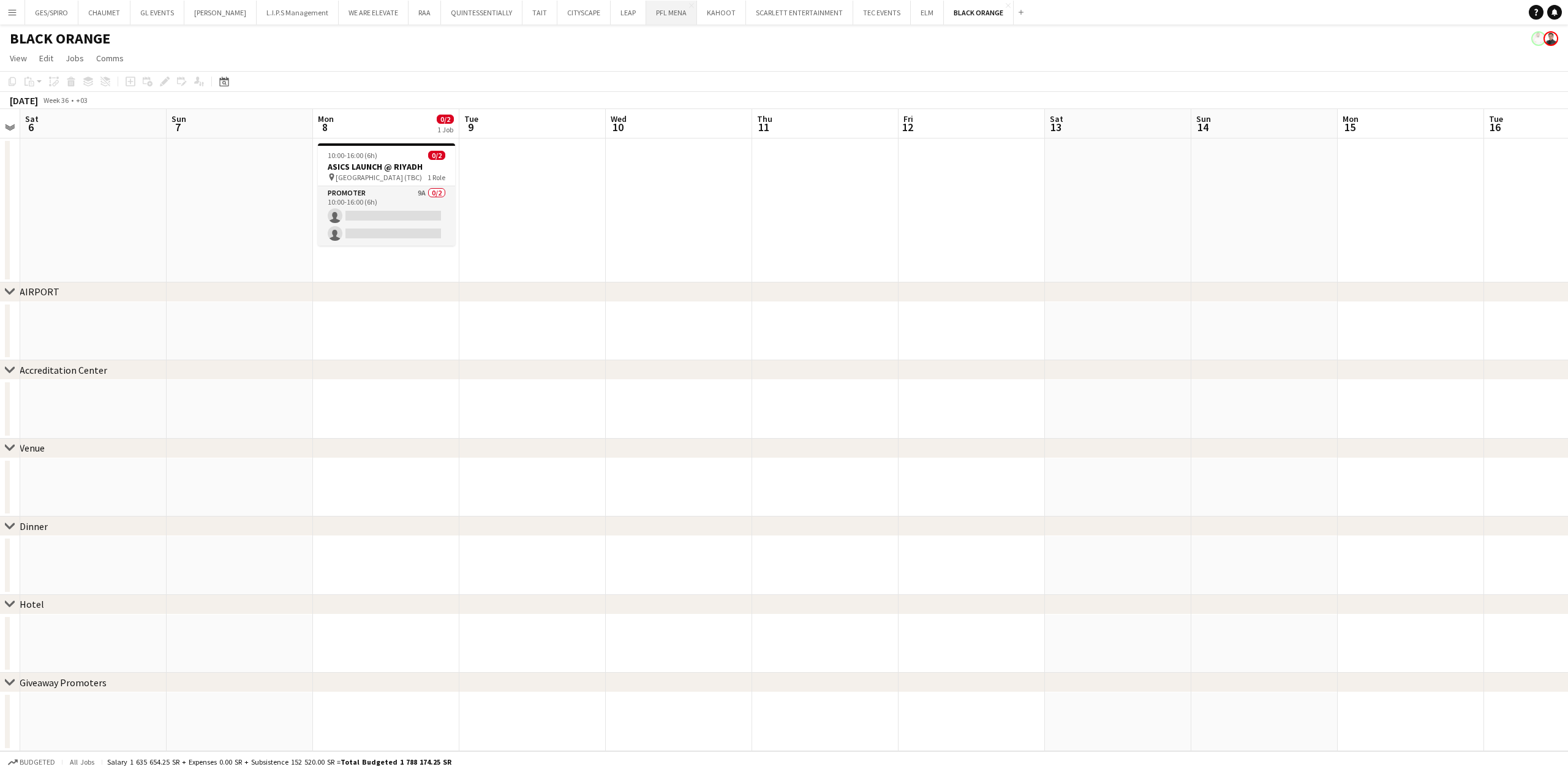
click at [665, 23] on button "PFL MENA Close" at bounding box center [672, 12] width 51 height 24
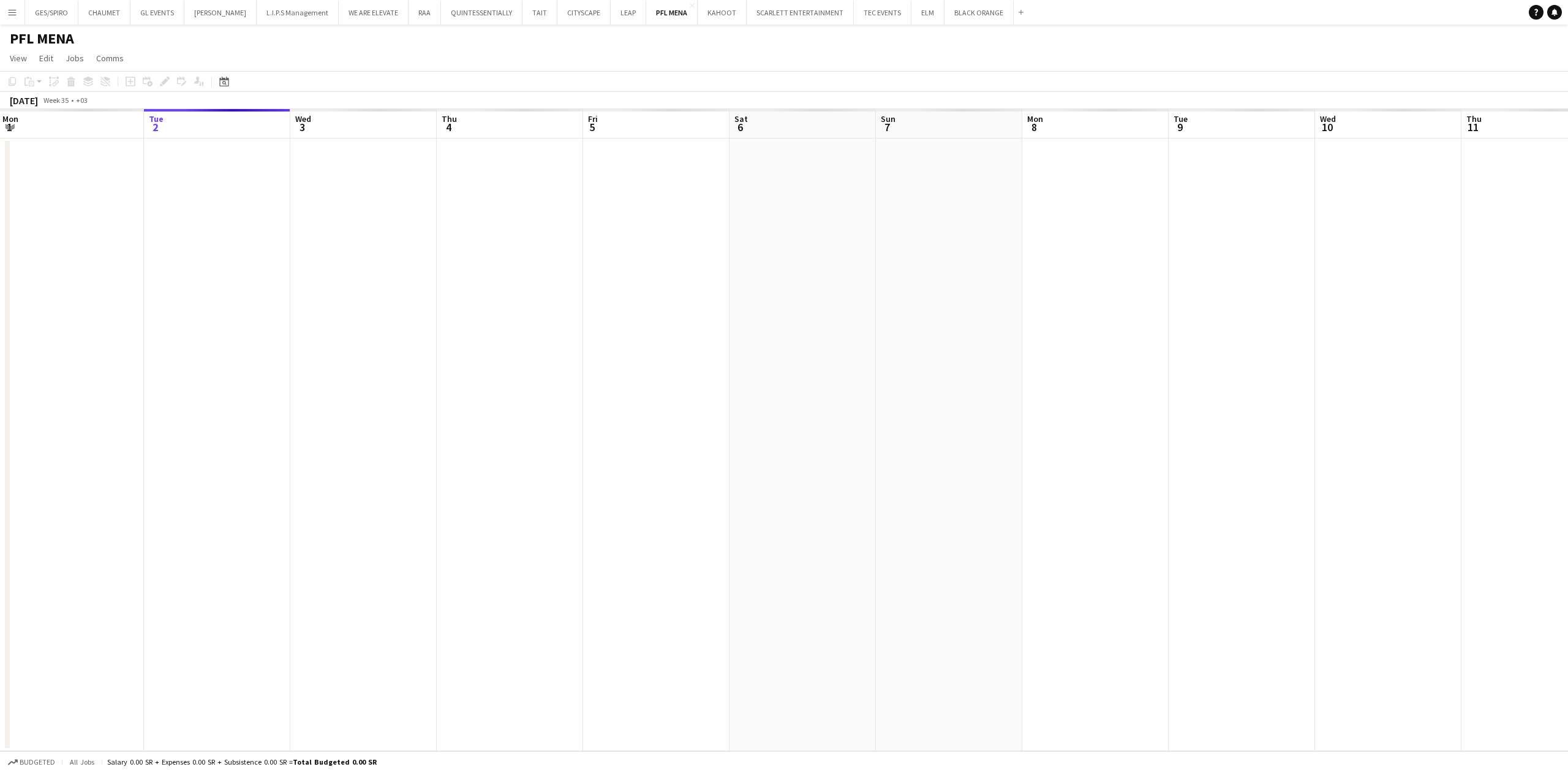
click at [901, 412] on app-calendar-viewport "Sat 30 Sun 31 Mon 1 Tue 2 Wed 3 Thu 4 Fri 5 Sat 6 Sun 7 Mon 8 Tue 9 Wed 10 Thu …" at bounding box center [784, 430] width 1568 height 642
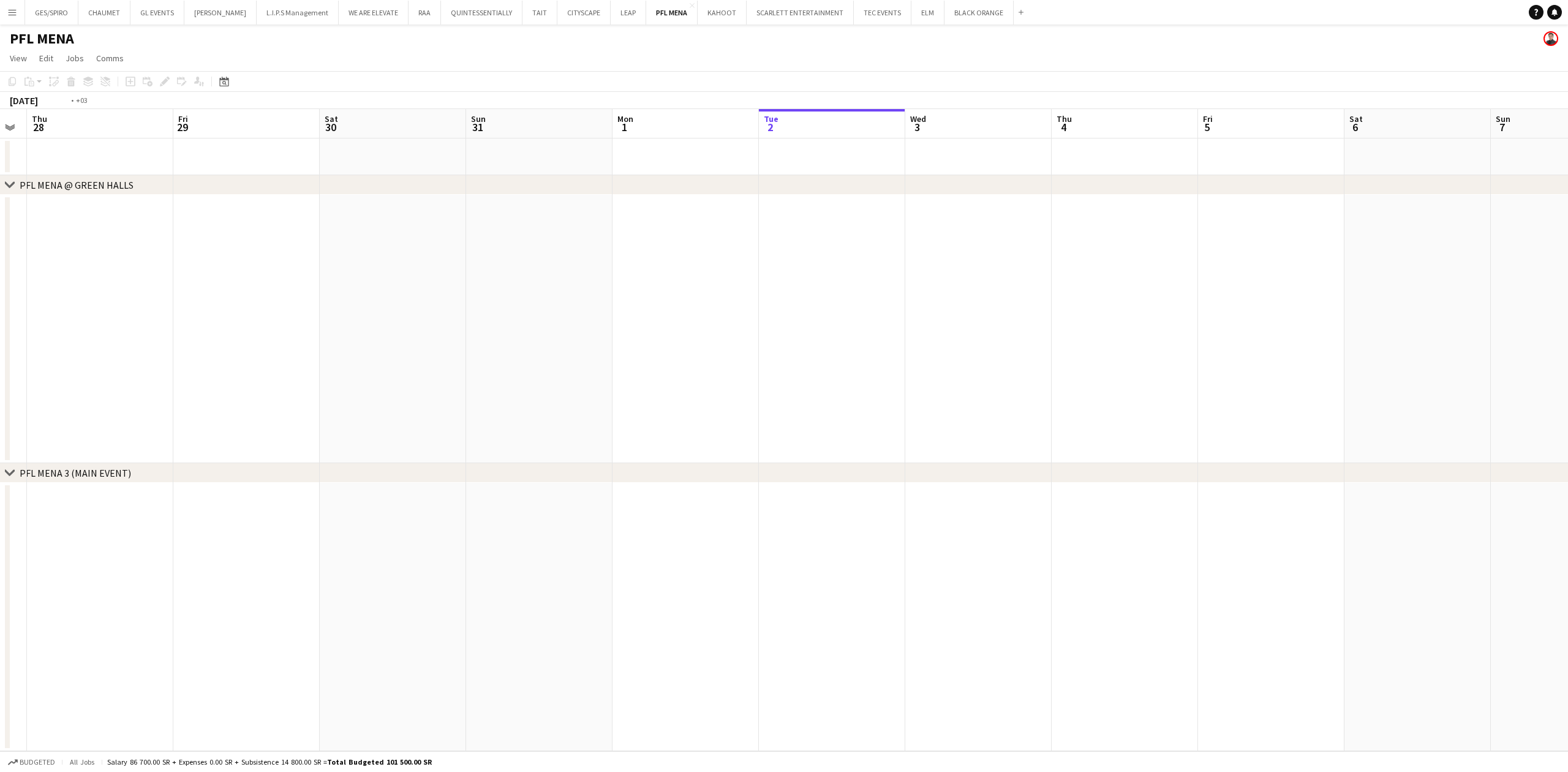
drag, startPoint x: 348, startPoint y: 414, endPoint x: 842, endPoint y: 372, distance: 495.8
click at [1111, 375] on app-calendar-viewport "Tue 26 Wed 27 Thu 28 Fri 29 Sat 30 Sun 31 Mon 1 Tue 2 Wed 3 Thu 4 Fri 5 Sat 6 S…" at bounding box center [784, 430] width 1568 height 642
drag, startPoint x: 939, startPoint y: 266, endPoint x: 1163, endPoint y: 270, distance: 224.0
click at [1482, 265] on app-calendar-viewport "Sat 16 Sun 17 Mon 18 Tue 19 Wed 20 Thu 21 Fri 22 Sat 23 Sun 24 Mon 25 Tue 26 We…" at bounding box center [784, 430] width 1568 height 642
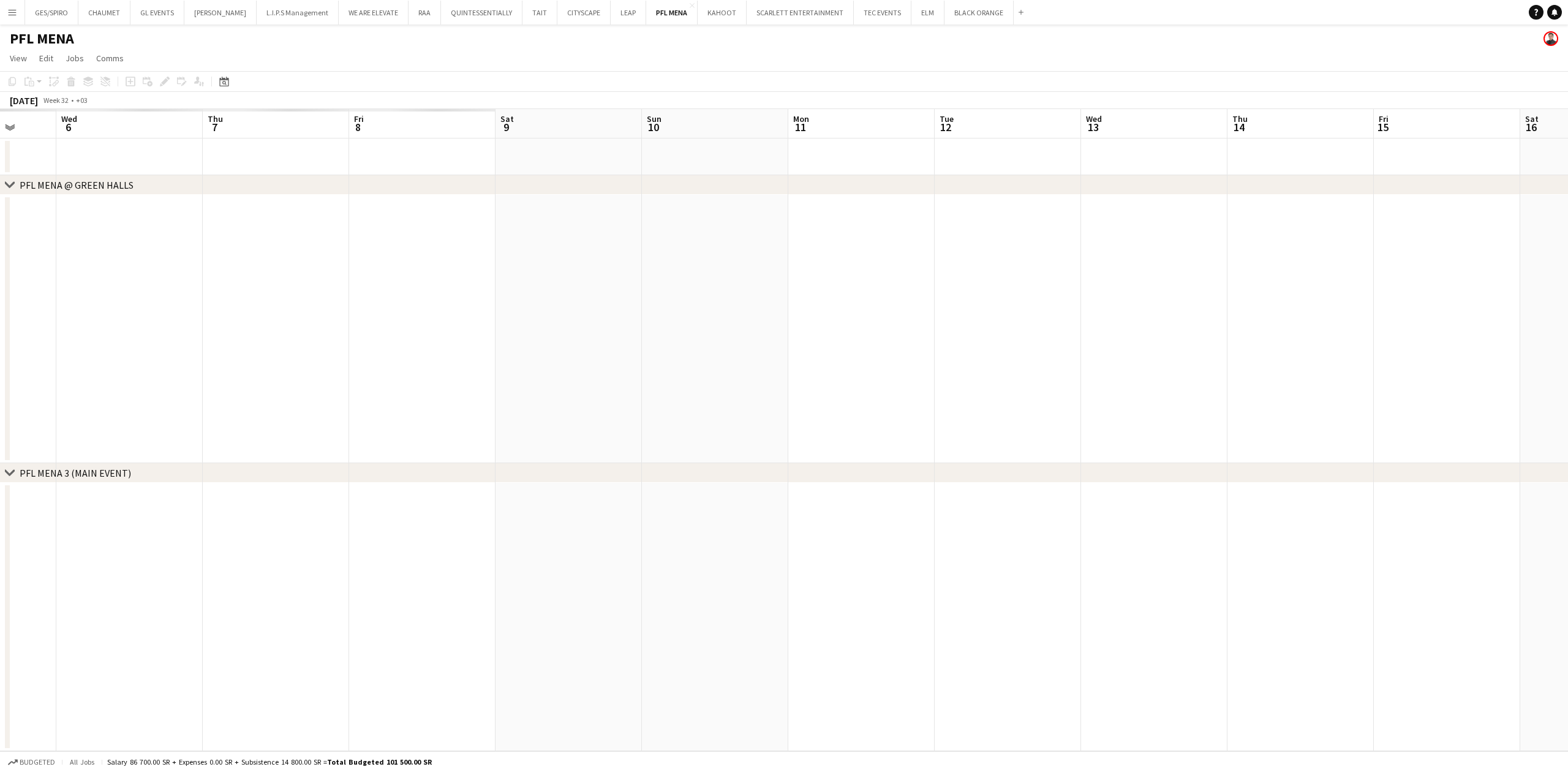
drag, startPoint x: 713, startPoint y: 398, endPoint x: 530, endPoint y: 348, distance: 189.7
click at [1389, 400] on app-calendar-viewport "Mon 4 Tue 5 Wed 6 Thu 7 Fri 8 Sat 9 Sun 10 Mon 11 Tue 12 Wed 13 Thu 14 Fri 15 S…" at bounding box center [784, 430] width 1568 height 642
drag, startPoint x: 281, startPoint y: 368, endPoint x: 877, endPoint y: 425, distance: 598.7
click at [877, 425] on app-calendar-viewport "Thu 31 Fri 1 Sat 2 Sun 3 Mon 4 Tue 5 Wed 6 Thu 7 Fri 8 Sat 9 Sun 10 Mon 11 Tue …" at bounding box center [784, 430] width 1568 height 642
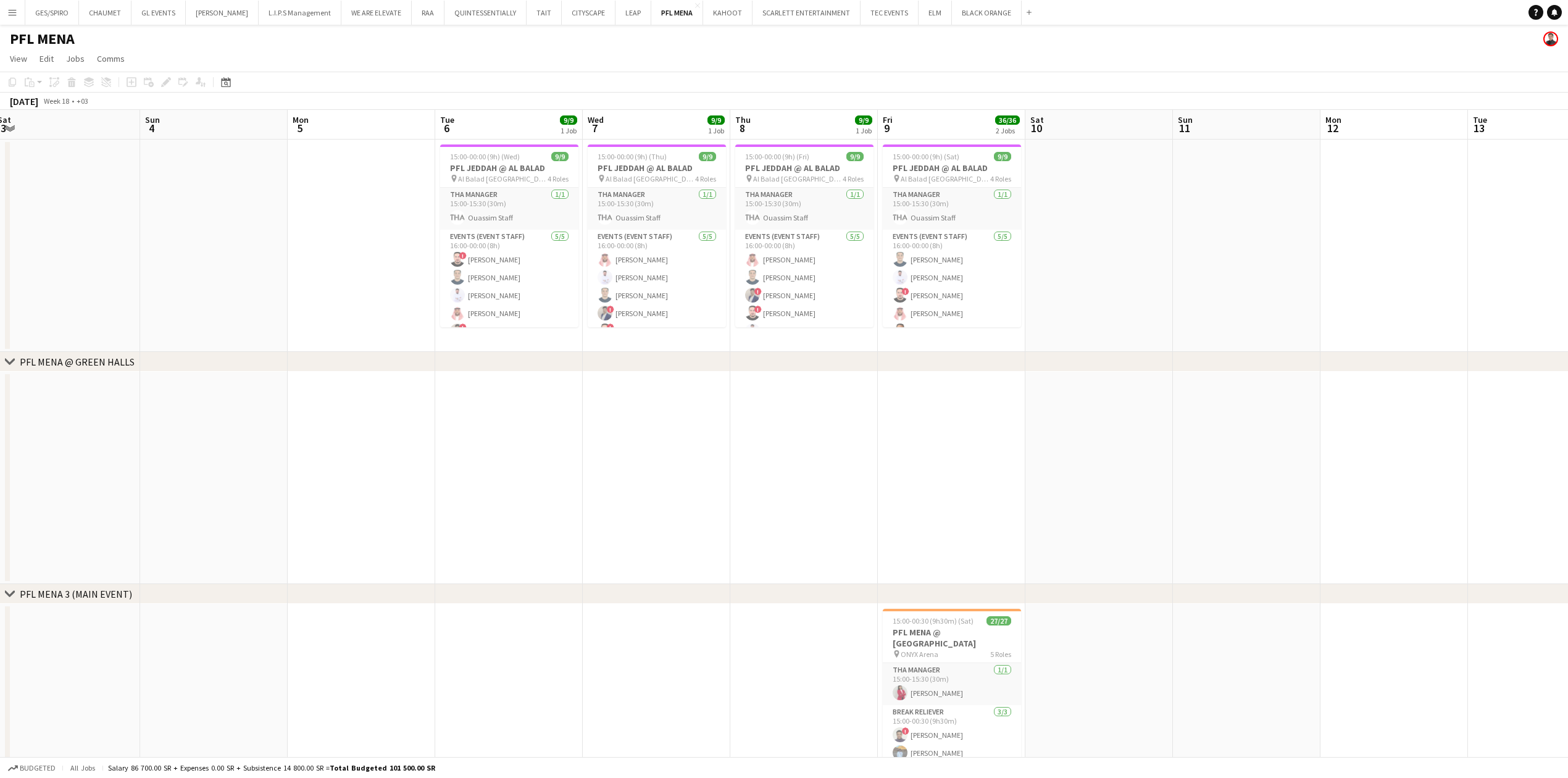
scroll to position [0, 447]
click at [474, 146] on div at bounding box center [512, 145] width 138 height 3
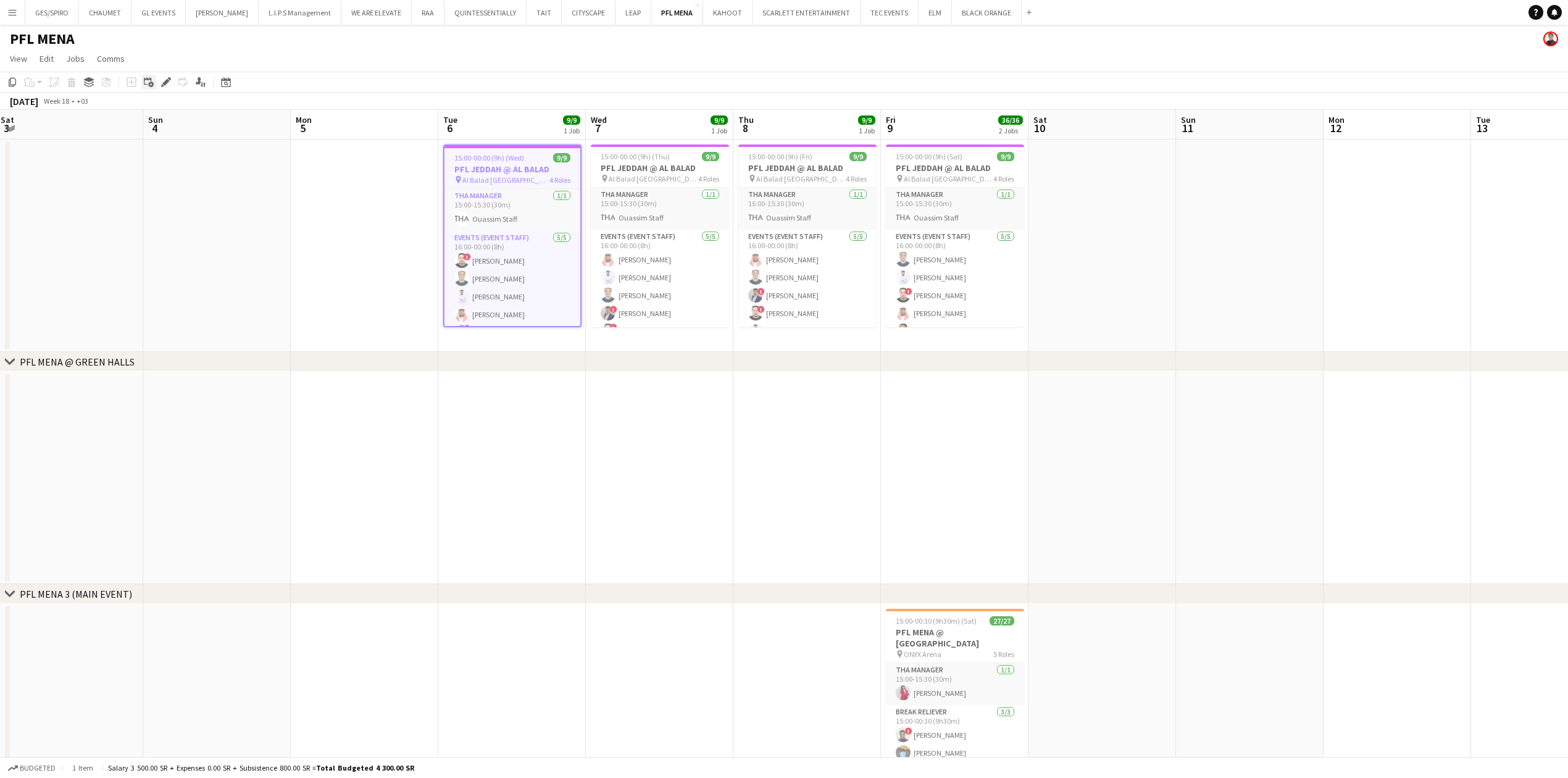
click at [156, 77] on div "Add linked Job" at bounding box center [148, 82] width 15 height 15
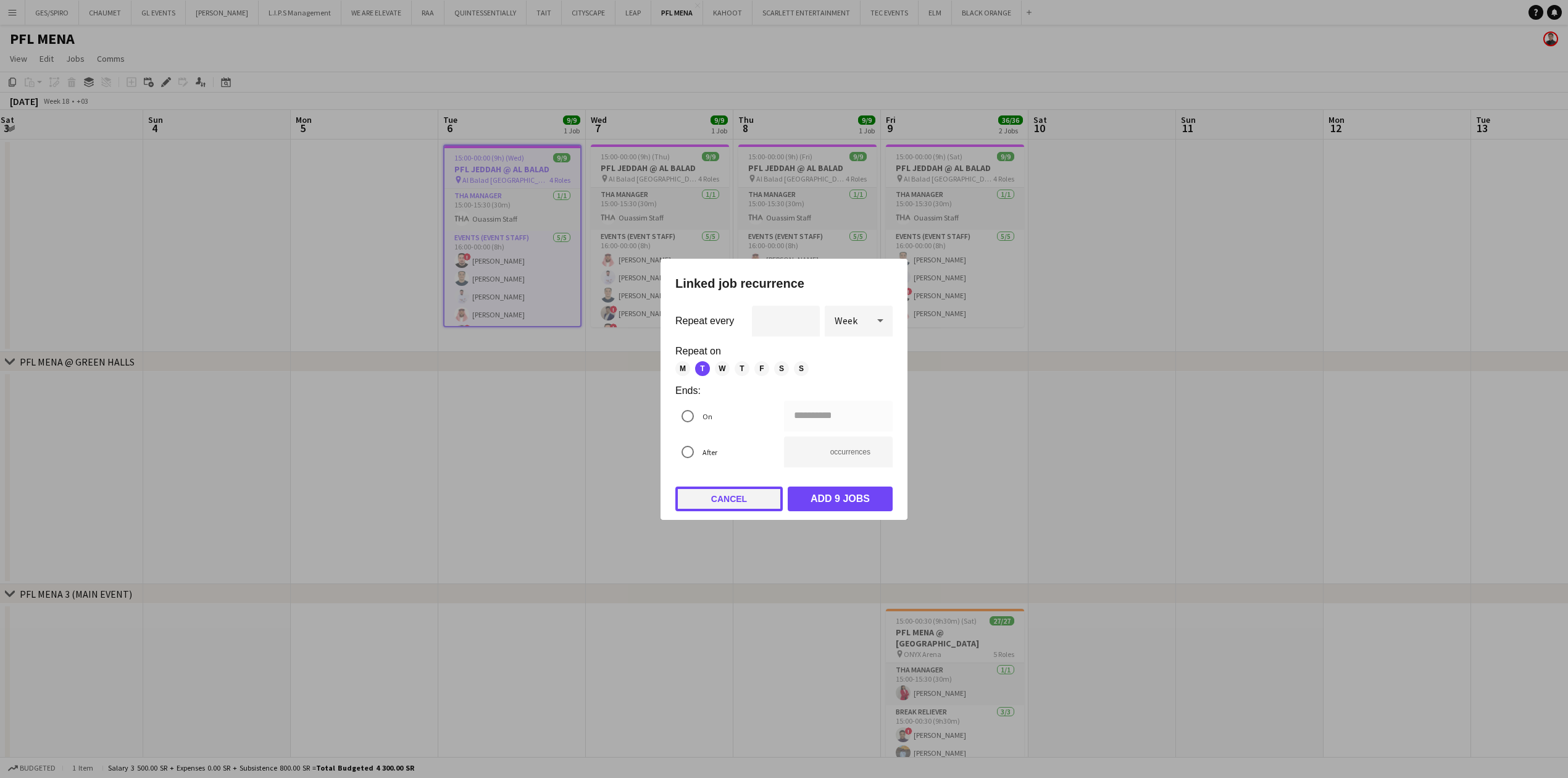
click at [717, 510] on button "Cancel" at bounding box center [729, 499] width 107 height 25
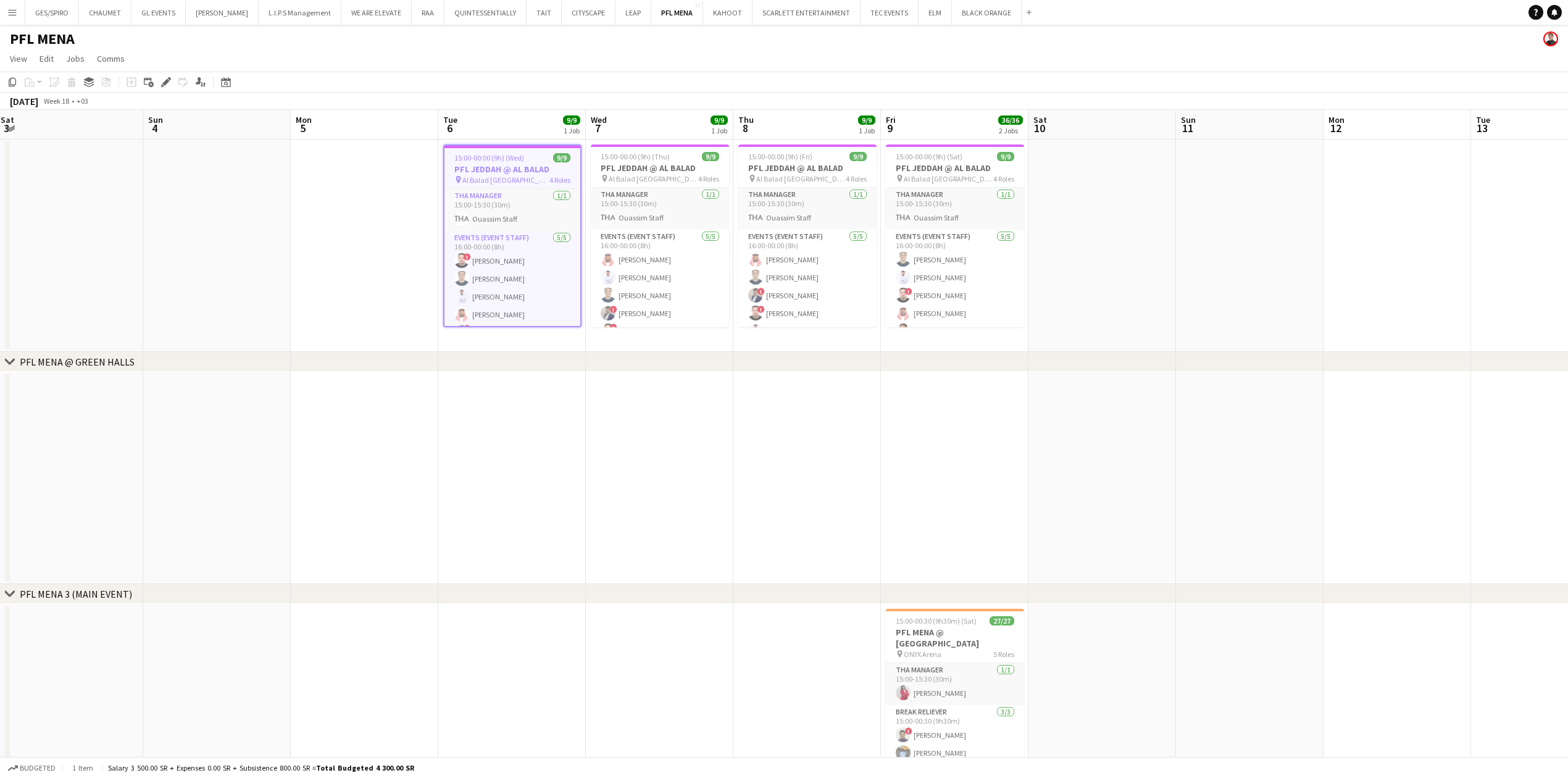
click at [519, 160] on span "15:00-00:00 (9h) (Wed)" at bounding box center [489, 158] width 70 height 9
click at [519, 160] on span "15:00-00:00 (9h) (Wed)" at bounding box center [488, 156] width 70 height 9
click at [164, 75] on div "Edit" at bounding box center [166, 82] width 15 height 15
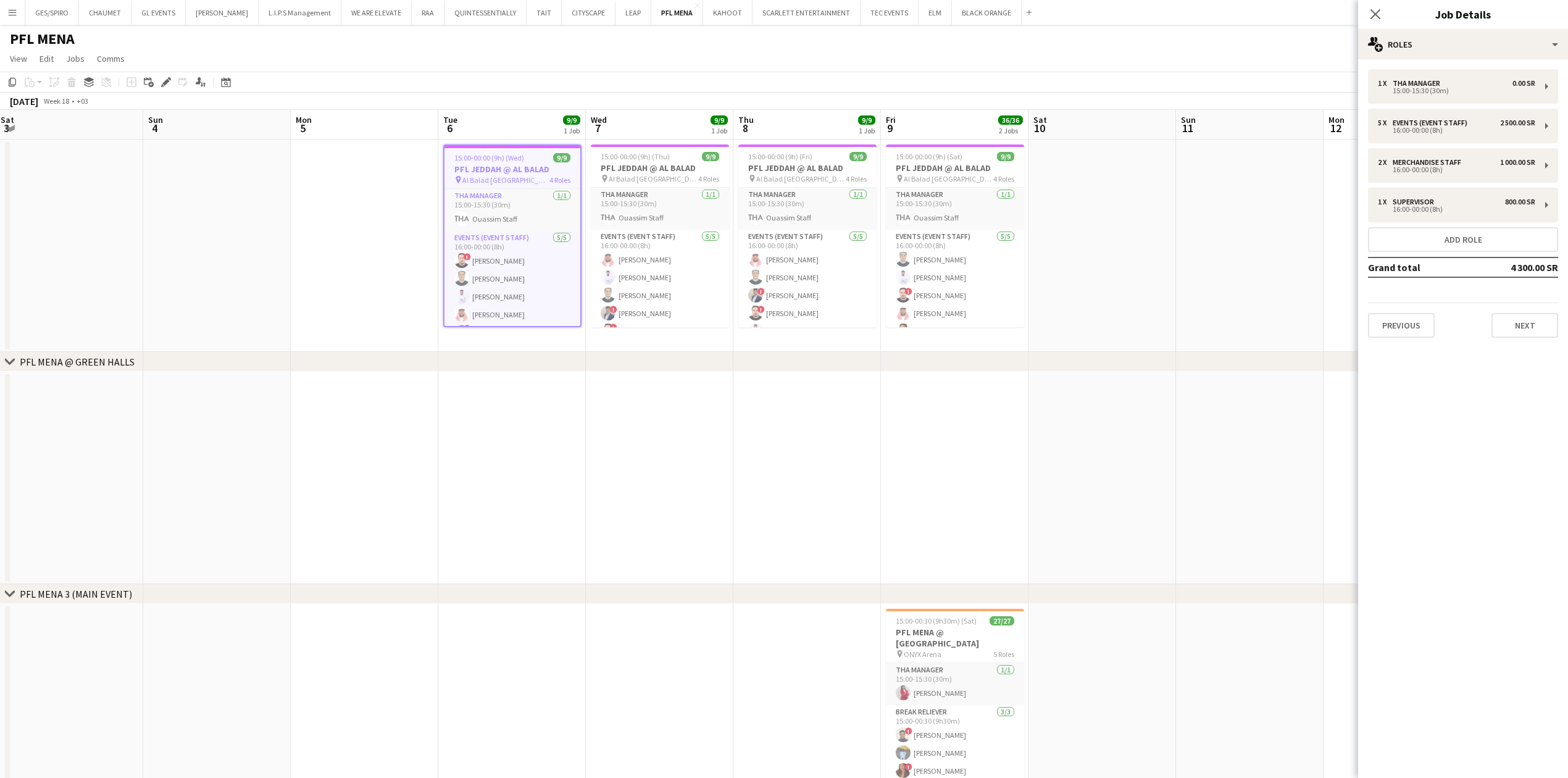
click at [1494, 23] on div "Close pop-in Job Details" at bounding box center [1463, 14] width 210 height 29
click at [1496, 31] on div "multiple-users-add Roles" at bounding box center [1463, 43] width 210 height 29
click at [1499, 115] on div "ads-window Job Ad" at bounding box center [1504, 121] width 122 height 25
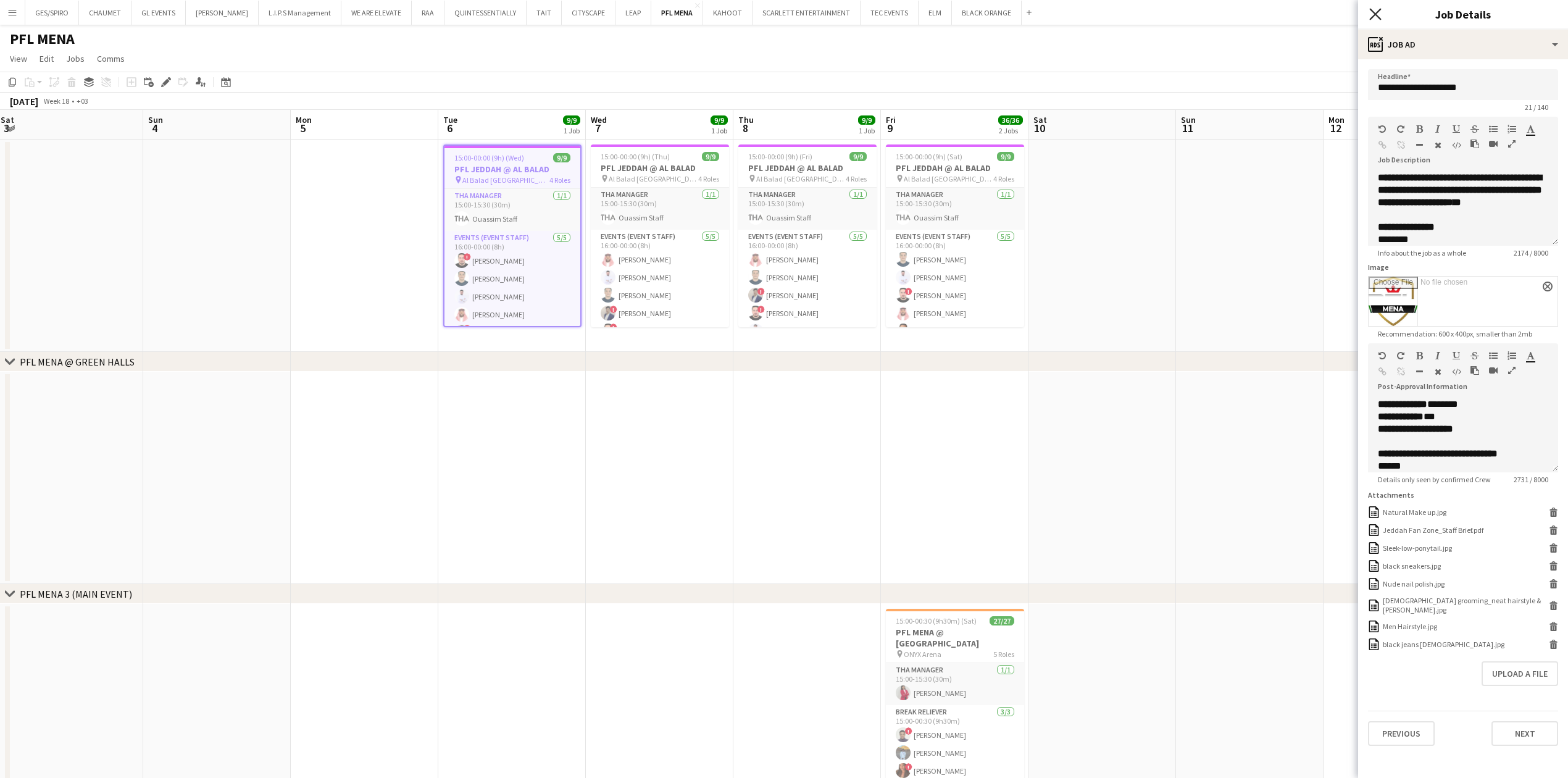
click at [1374, 12] on icon "Close pop-in" at bounding box center [1375, 13] width 12 height 12
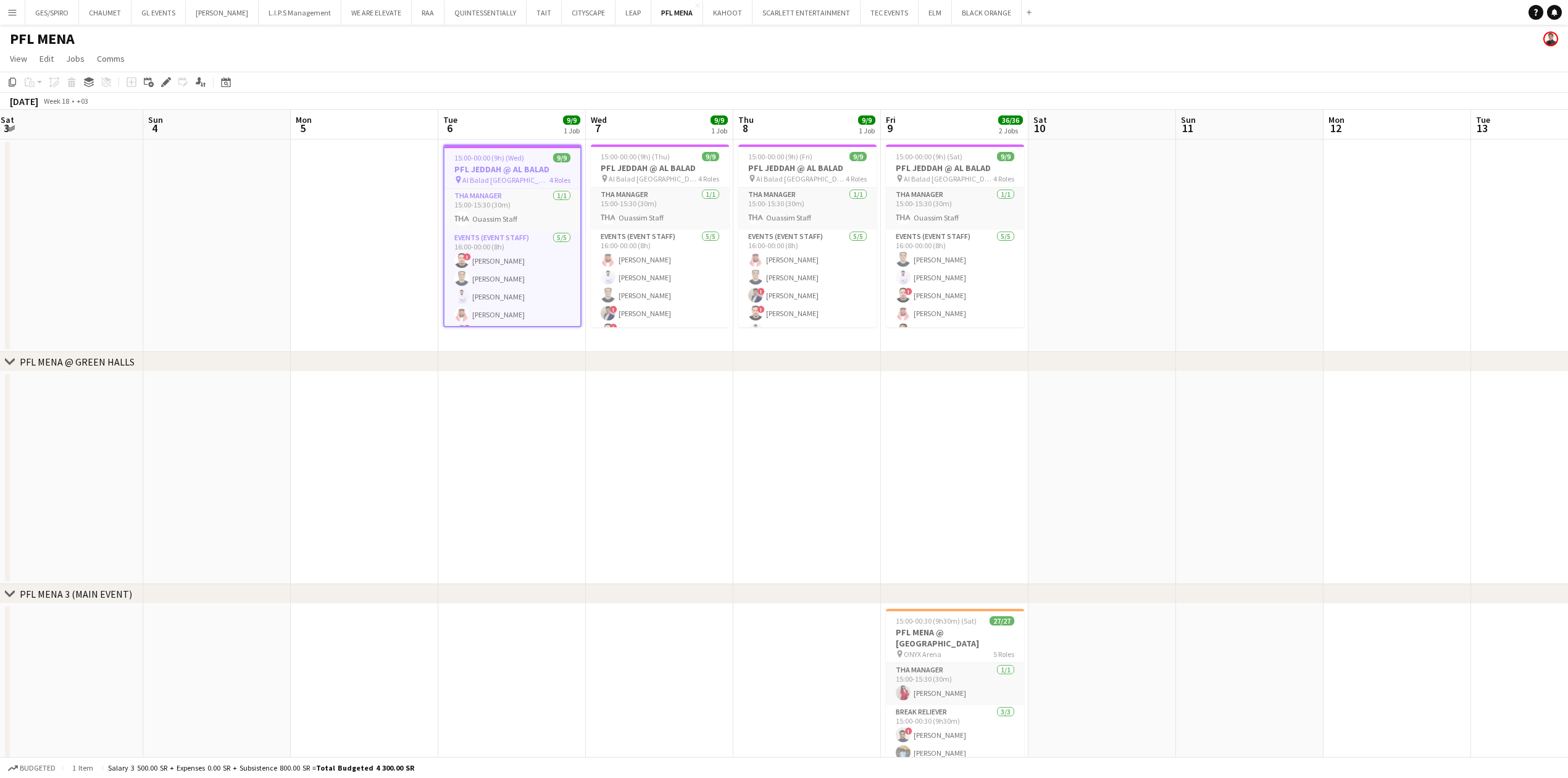
click at [494, 183] on span "Al Balad [GEOGRAPHIC_DATA]" at bounding box center [506, 180] width 87 height 9
click at [522, 164] on h3 "PFL JEDDAH @ AL BALAD" at bounding box center [512, 167] width 138 height 12
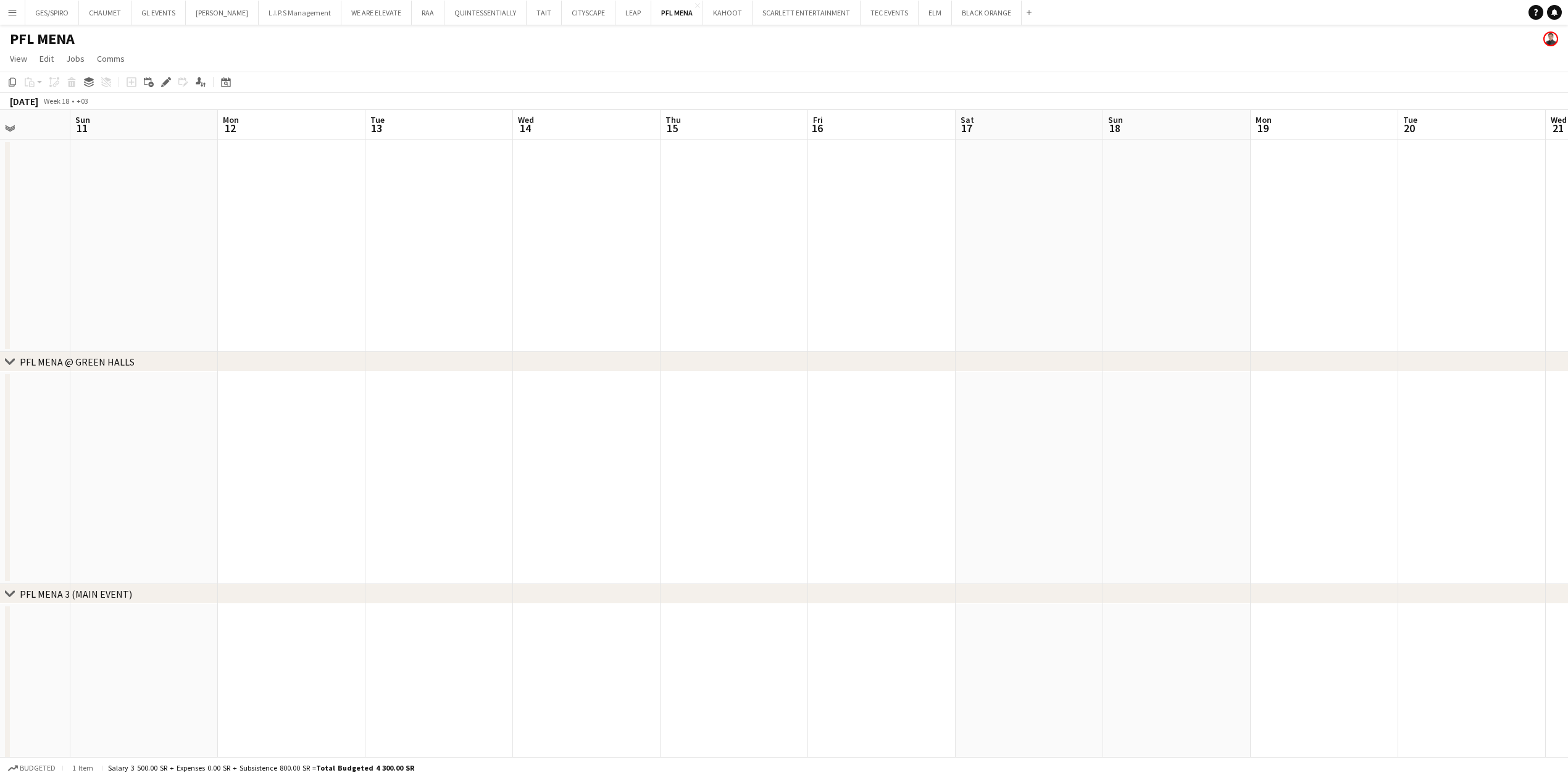
drag, startPoint x: 1185, startPoint y: 227, endPoint x: 584, endPoint y: 254, distance: 601.6
click at [0, 261] on html "Menu Boards Boards Boards All jobs Status Workforce Workforce My Workforce Recr…" at bounding box center [784, 418] width 1568 height 836
drag, startPoint x: 1235, startPoint y: 217, endPoint x: 527, endPoint y: 227, distance: 708.1
click at [531, 226] on app-calendar-viewport "Wed 7 9/9 1 Job Thu 8 9/9 1 Job Fri 9 36/36 2 Jobs Sat 10 Sun 11 Mon 12 Tue 13 …" at bounding box center [784, 463] width 1568 height 706
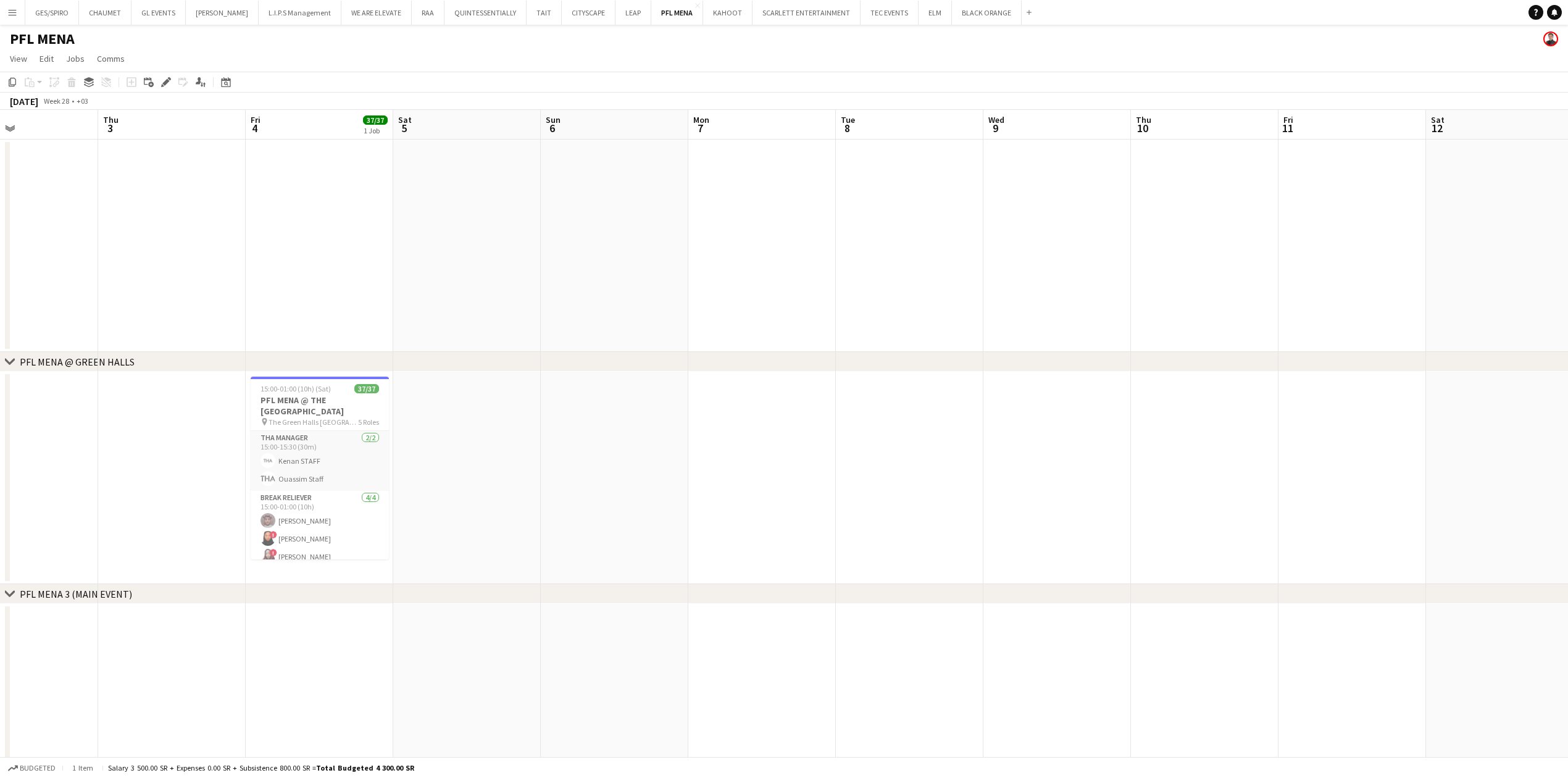
scroll to position [0, 329]
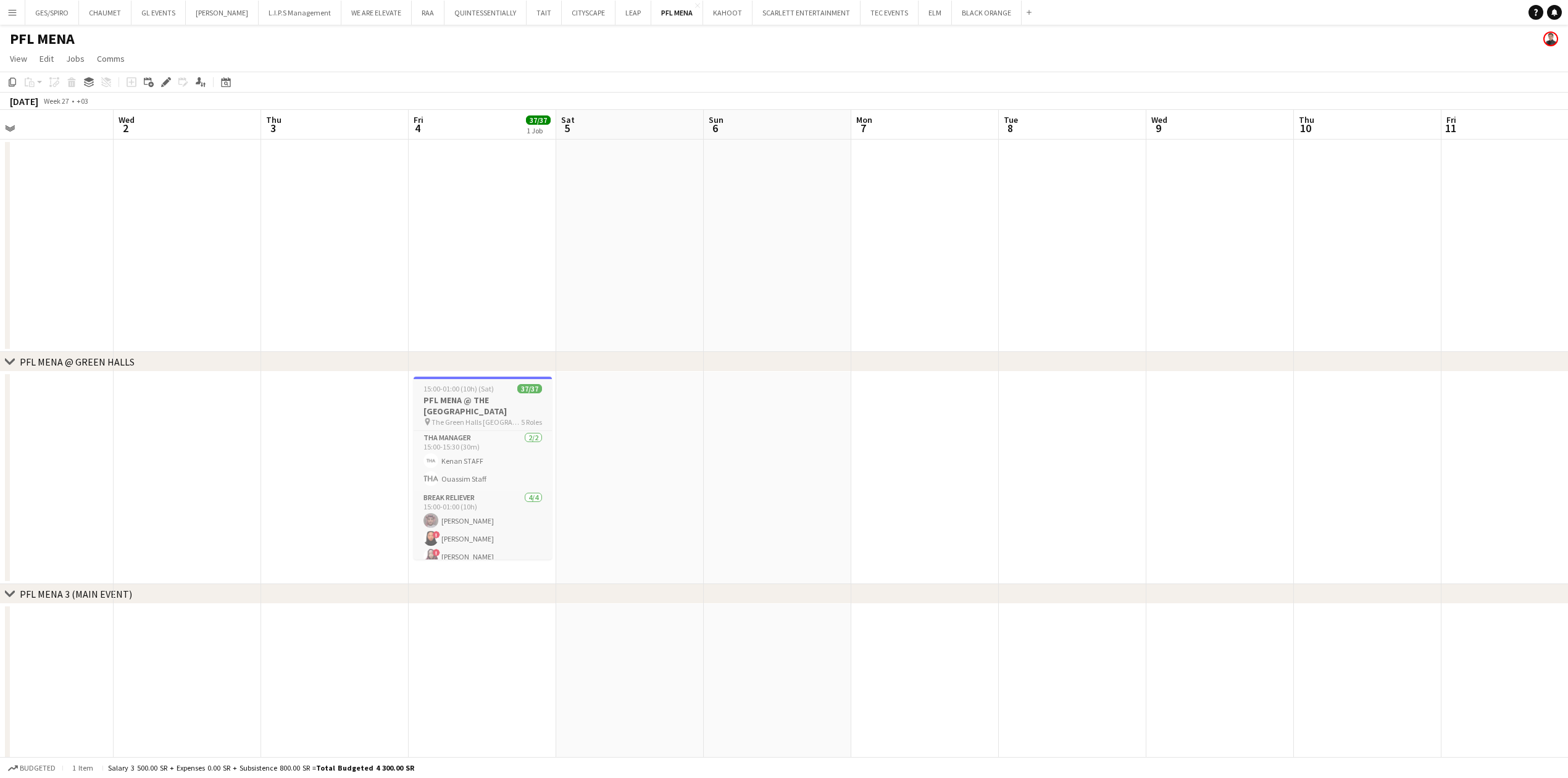
click at [472, 399] on h3 "PFL MENA @ THE [GEOGRAPHIC_DATA]" at bounding box center [483, 405] width 138 height 22
click at [164, 87] on div "Edit" at bounding box center [166, 82] width 15 height 15
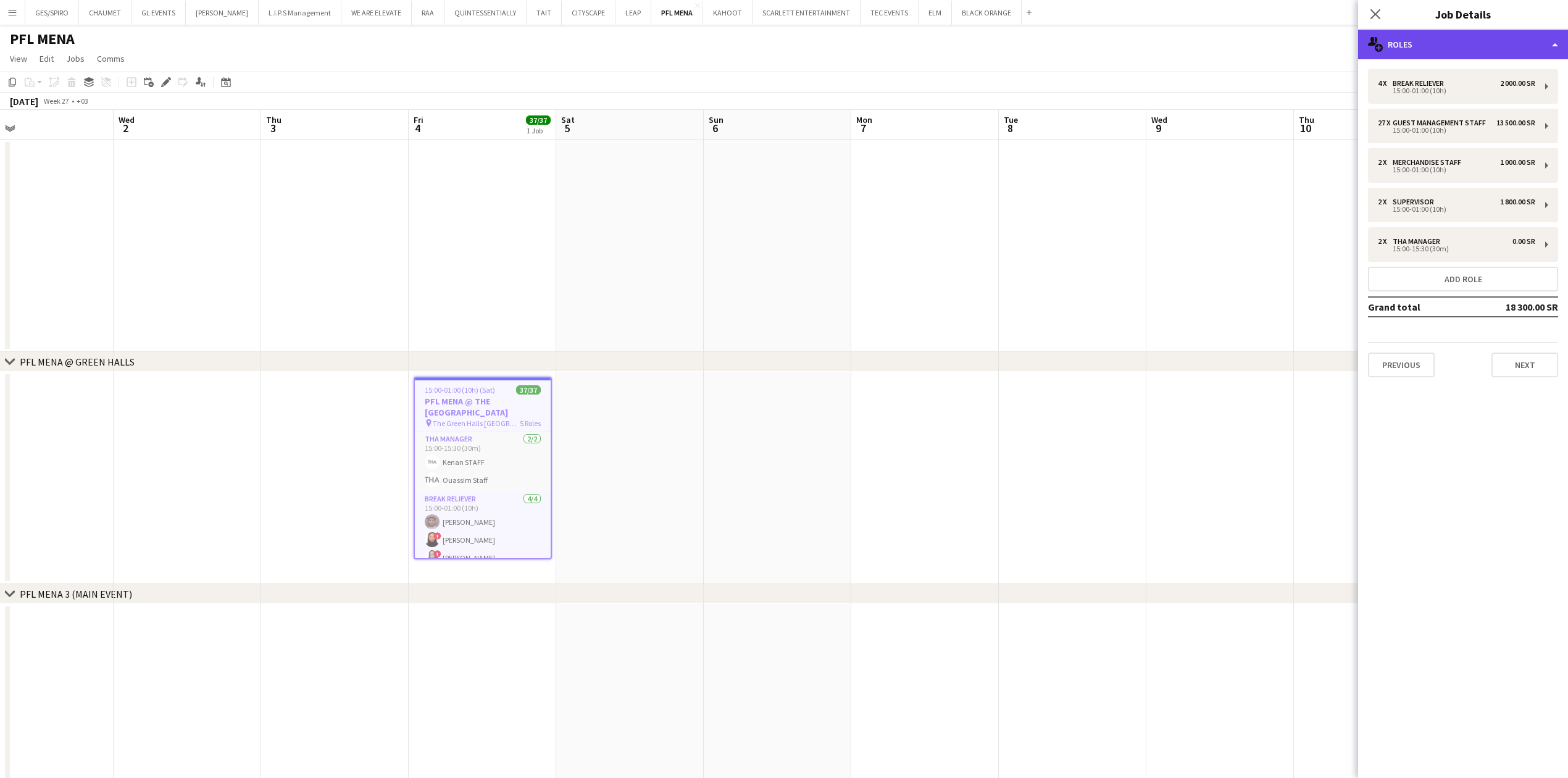
click at [1465, 45] on div "multiple-users-add Roles" at bounding box center [1463, 43] width 210 height 29
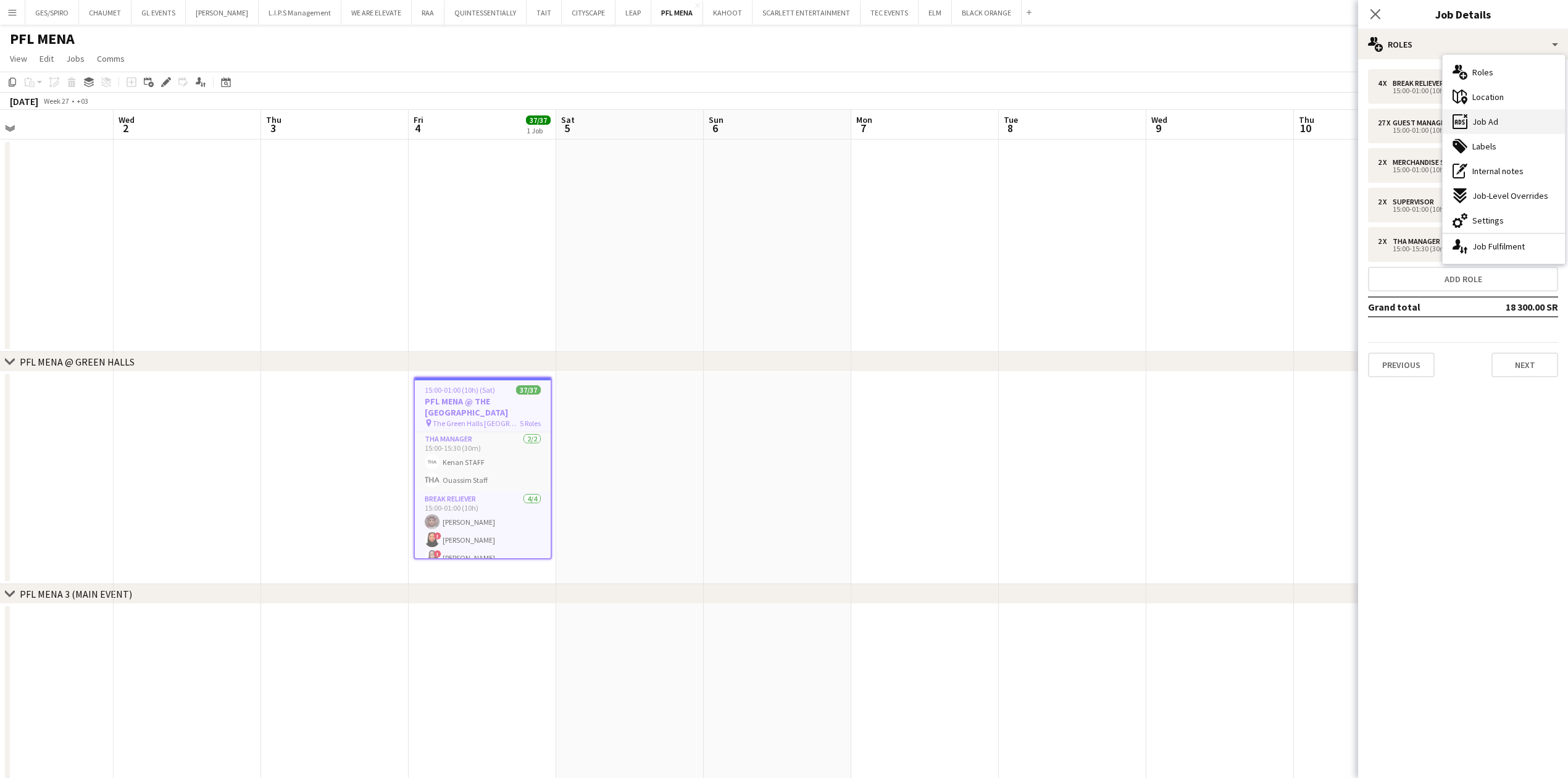
click at [1486, 113] on div "ads-window Job Ad" at bounding box center [1504, 121] width 122 height 25
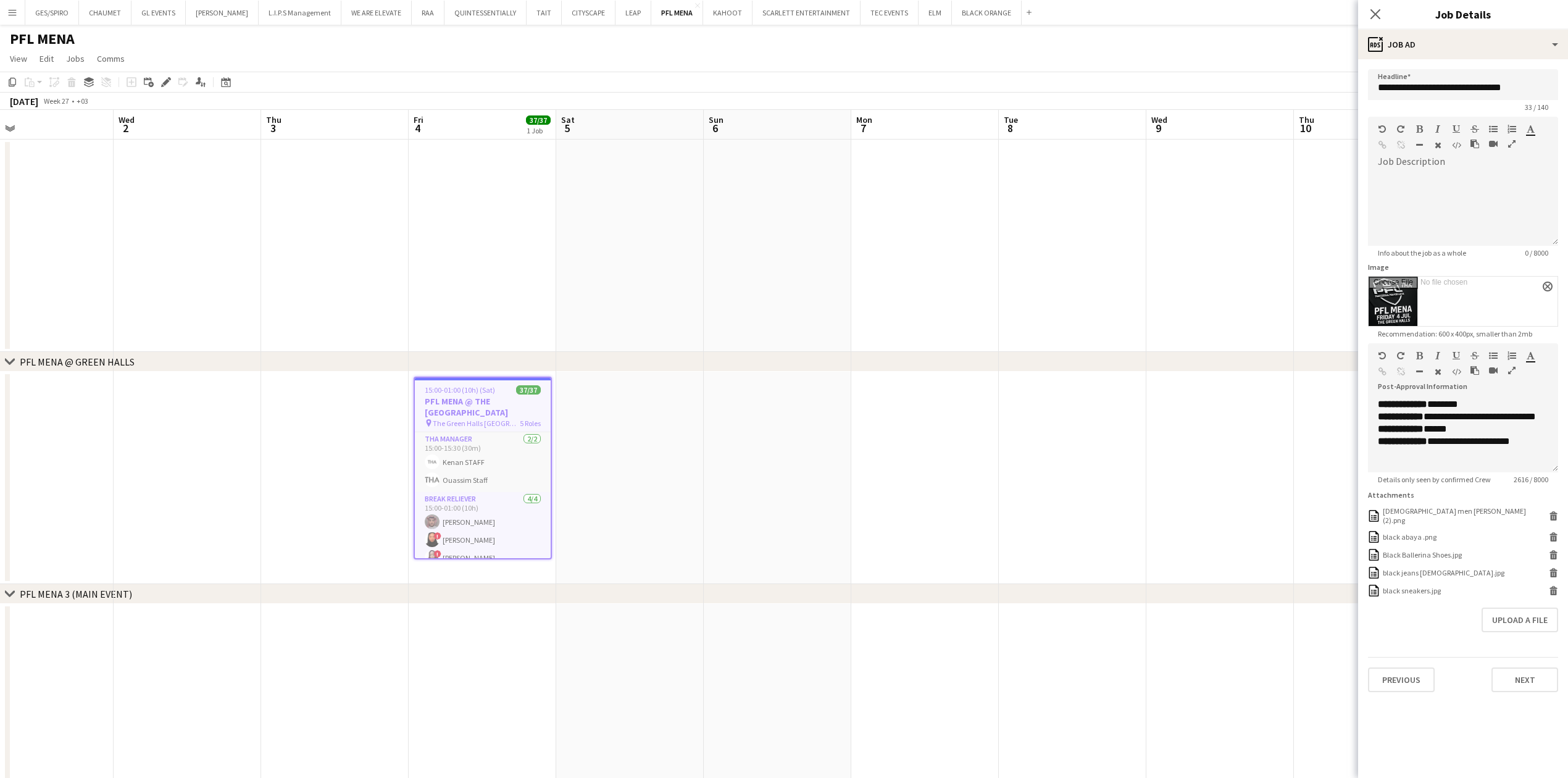
click at [879, 521] on app-date-cell at bounding box center [924, 478] width 147 height 213
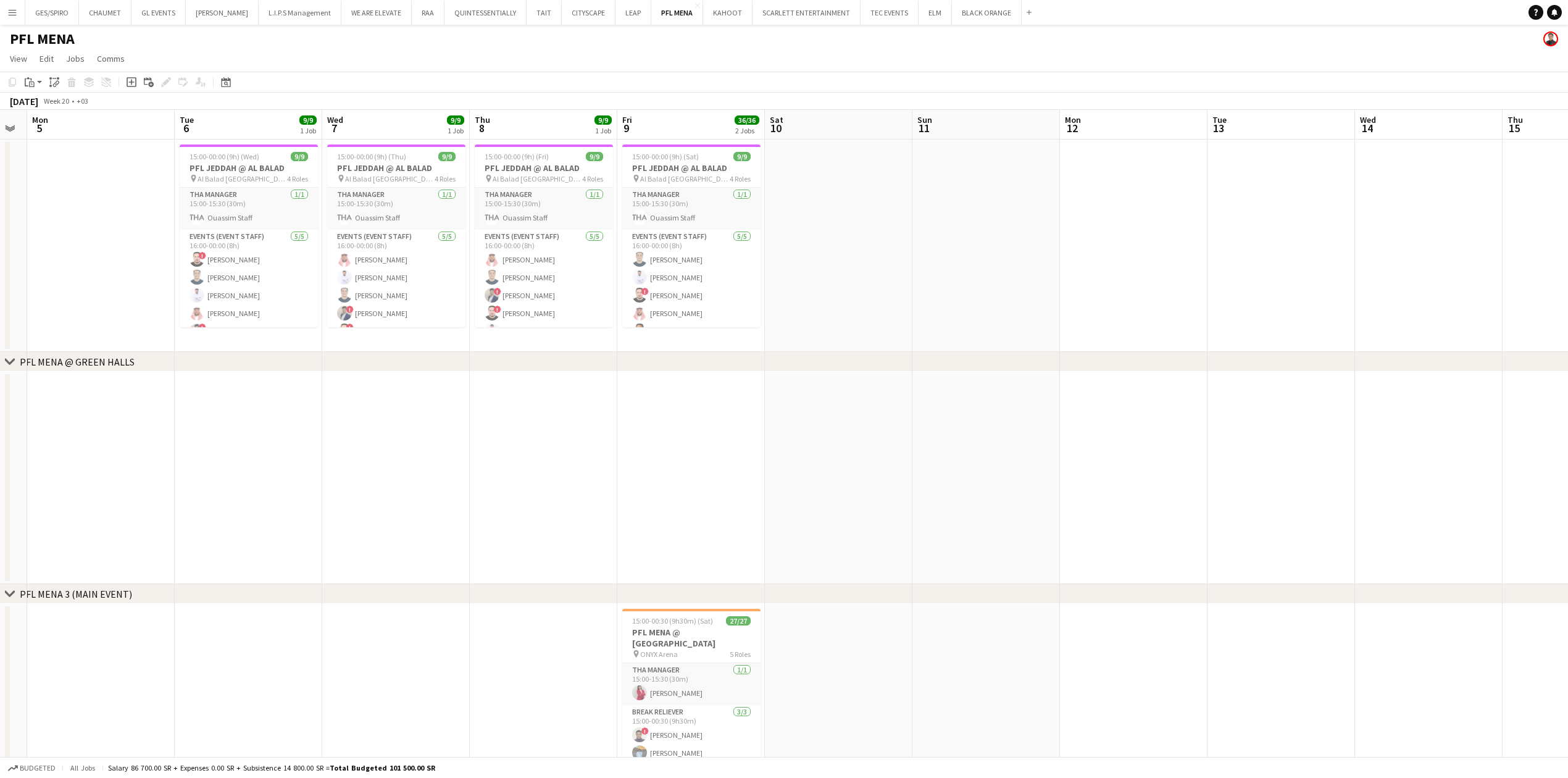
scroll to position [0, 254]
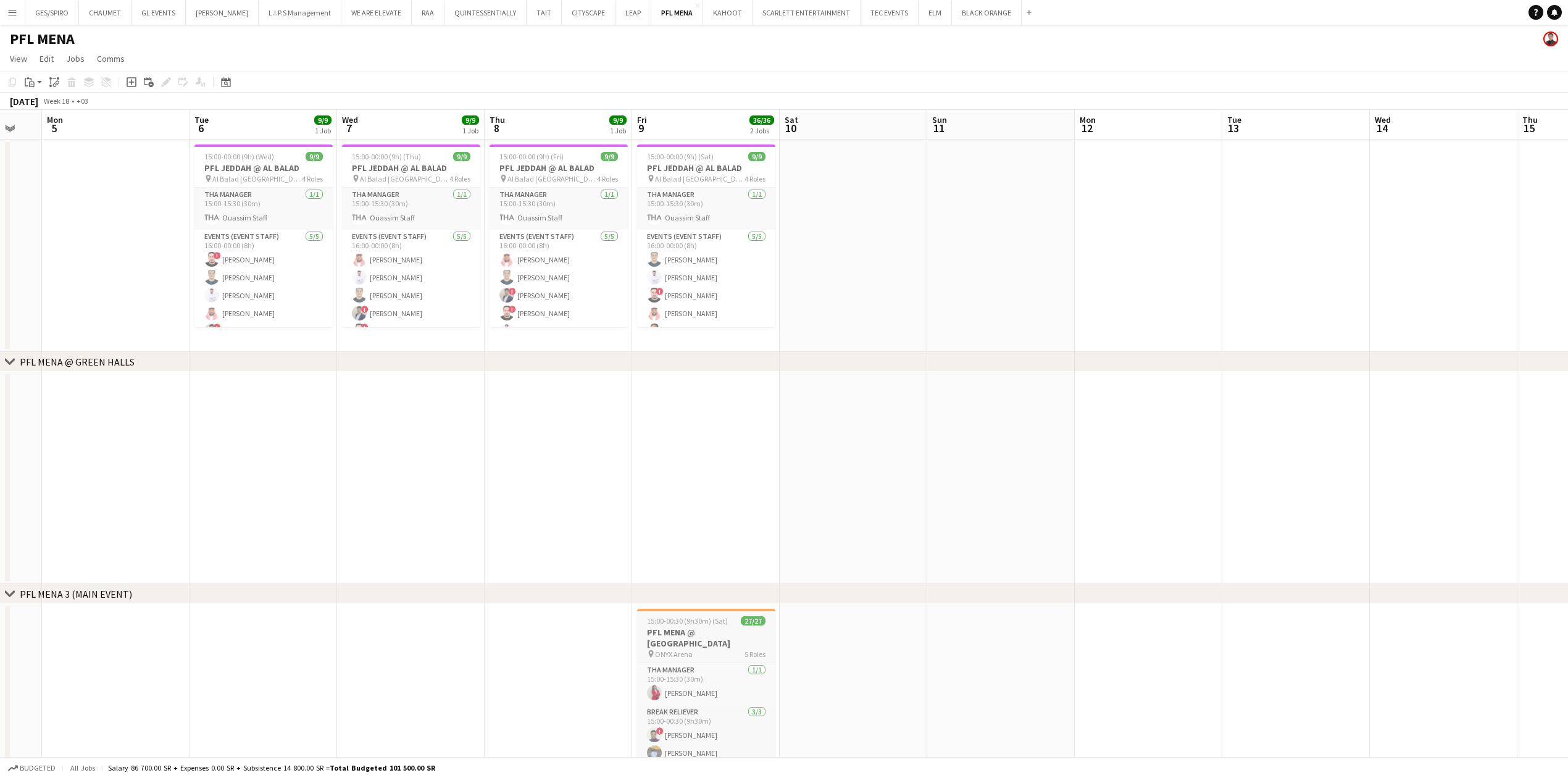
click at [704, 623] on span "15:00-00:30 (9h30m) (Sat)" at bounding box center [687, 620] width 81 height 9
click at [166, 84] on icon at bounding box center [166, 82] width 7 height 7
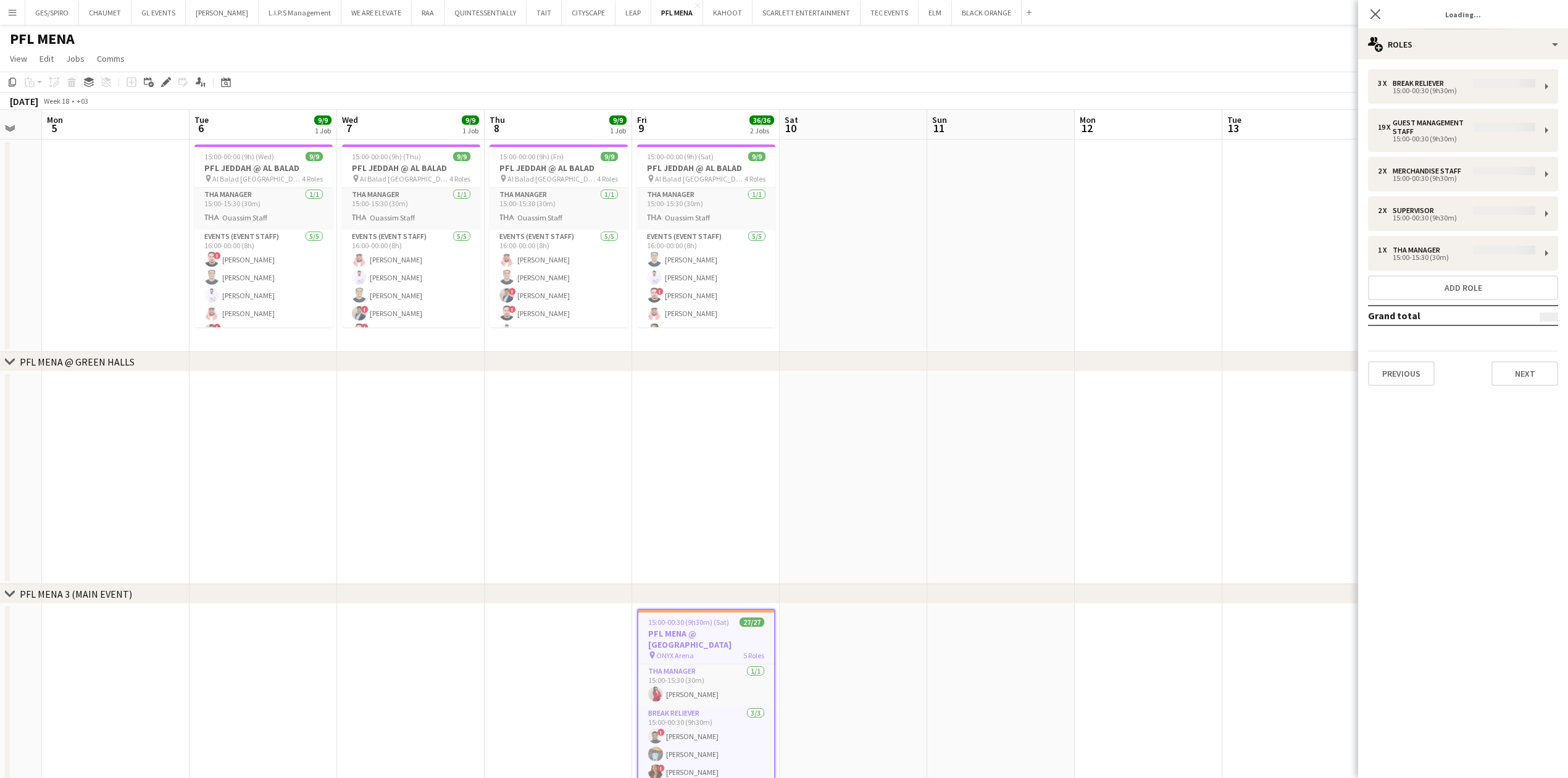
type input "**********"
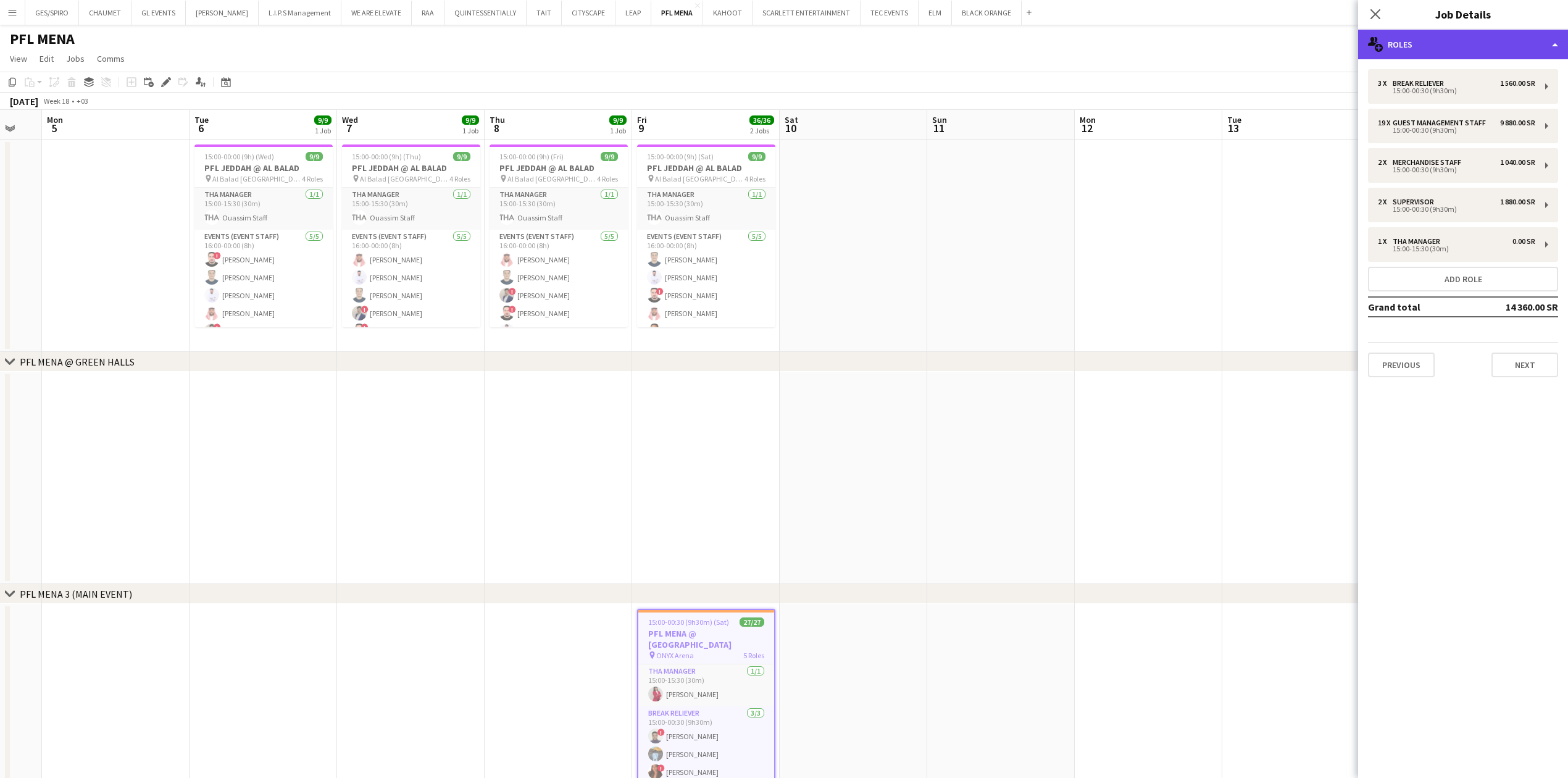
click at [1431, 50] on div "multiple-users-add Roles" at bounding box center [1463, 43] width 210 height 29
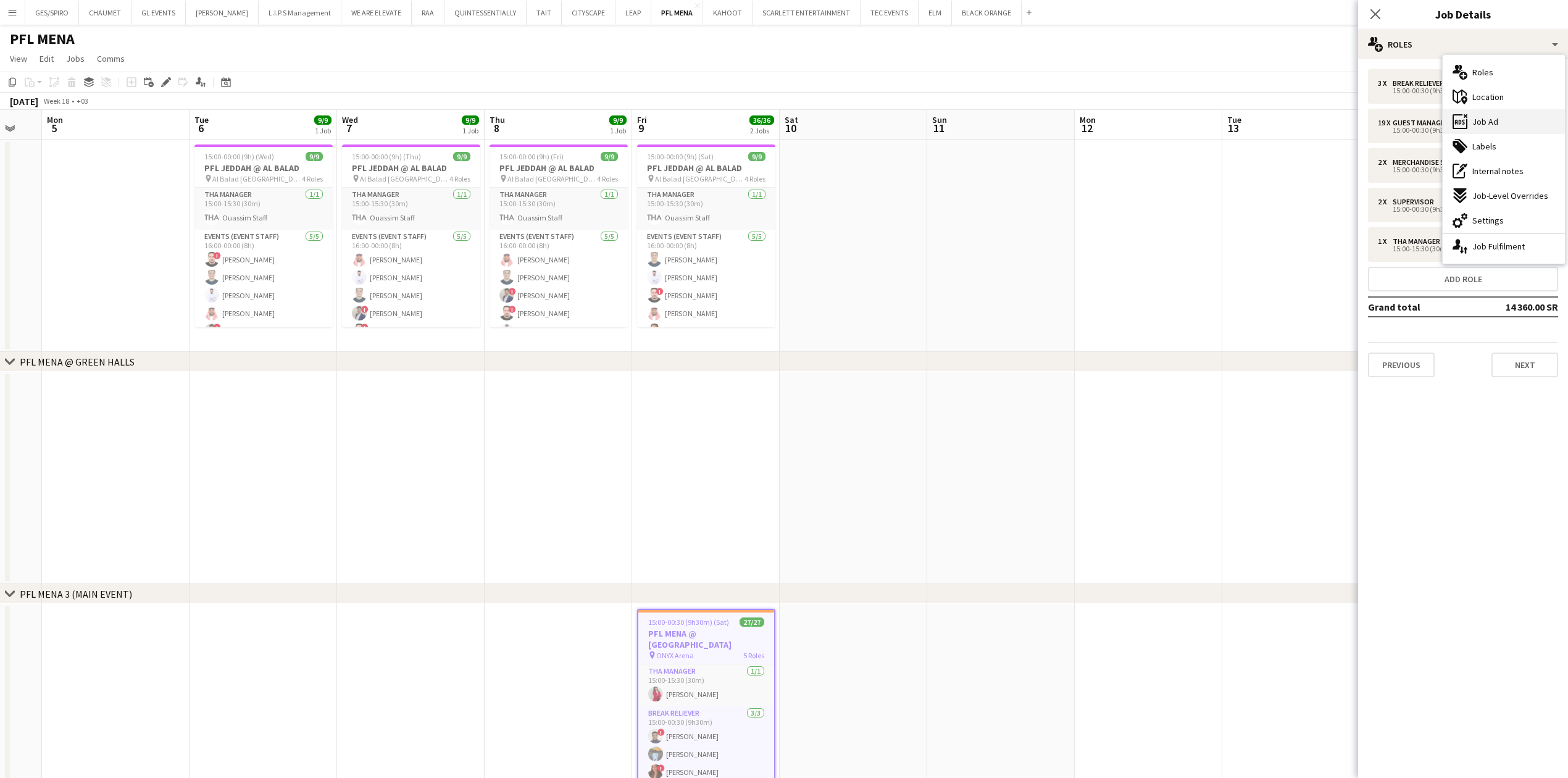
click at [1514, 113] on div "ads-window Job Ad" at bounding box center [1504, 121] width 122 height 25
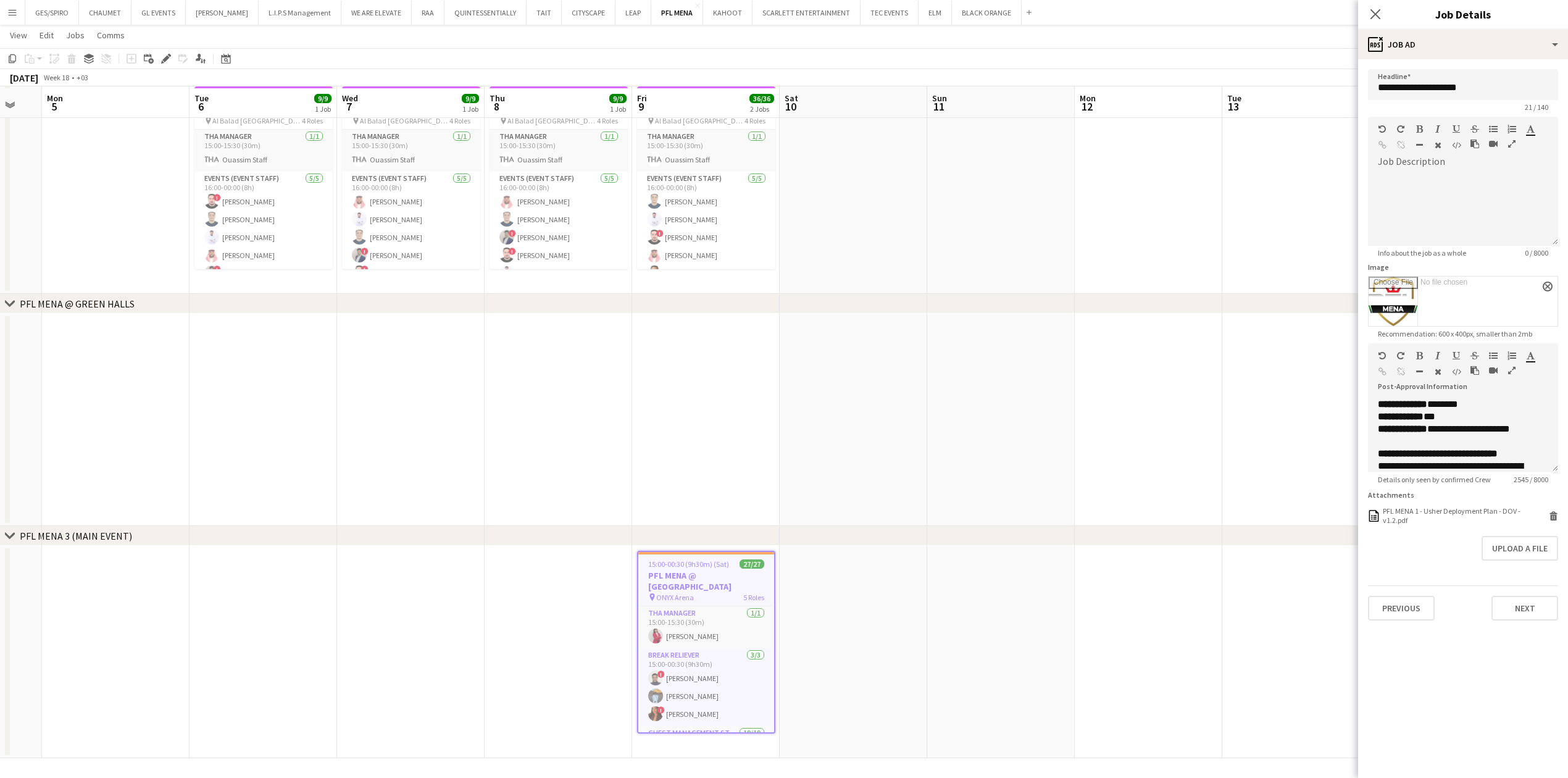
scroll to position [58, 0]
click at [262, 128] on div "THA Manager [DATE] 15:00-15:30 (30m) Ouassim Staff Events (Event Staff) [DATE] …" at bounding box center [263, 198] width 138 height 140
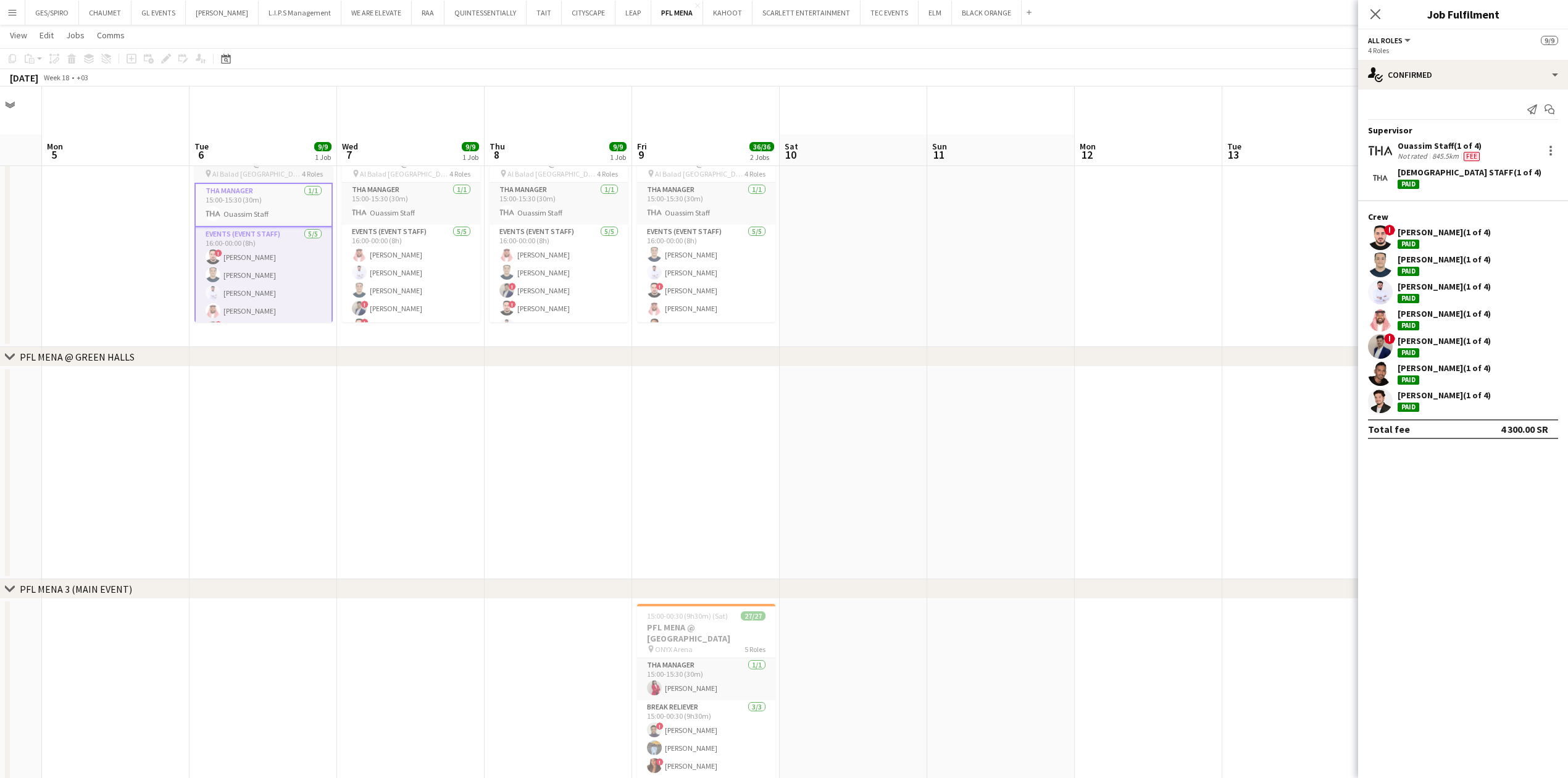
scroll to position [0, 0]
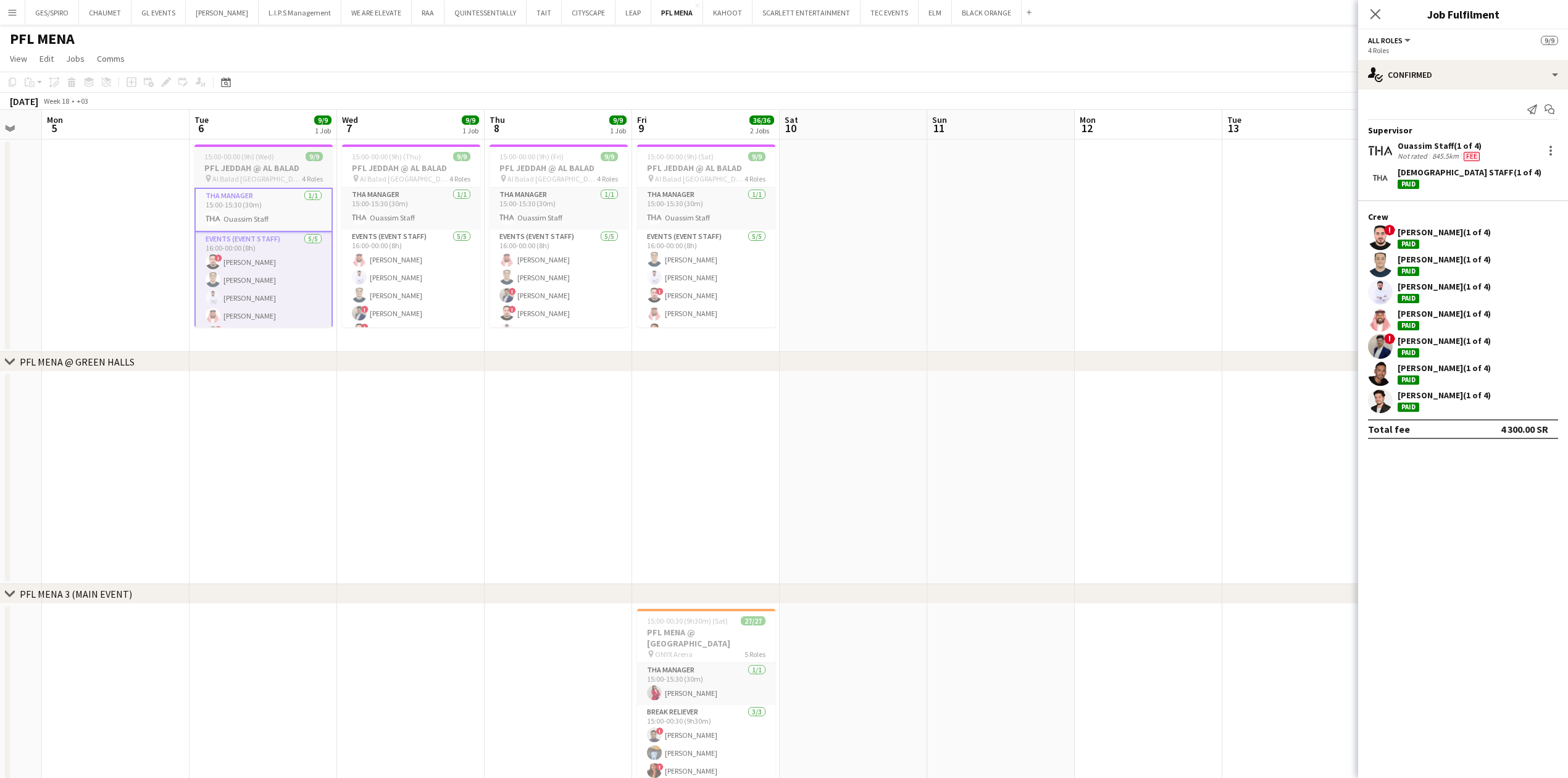
click at [255, 180] on span "Al Balad [GEOGRAPHIC_DATA]" at bounding box center [257, 178] width 90 height 9
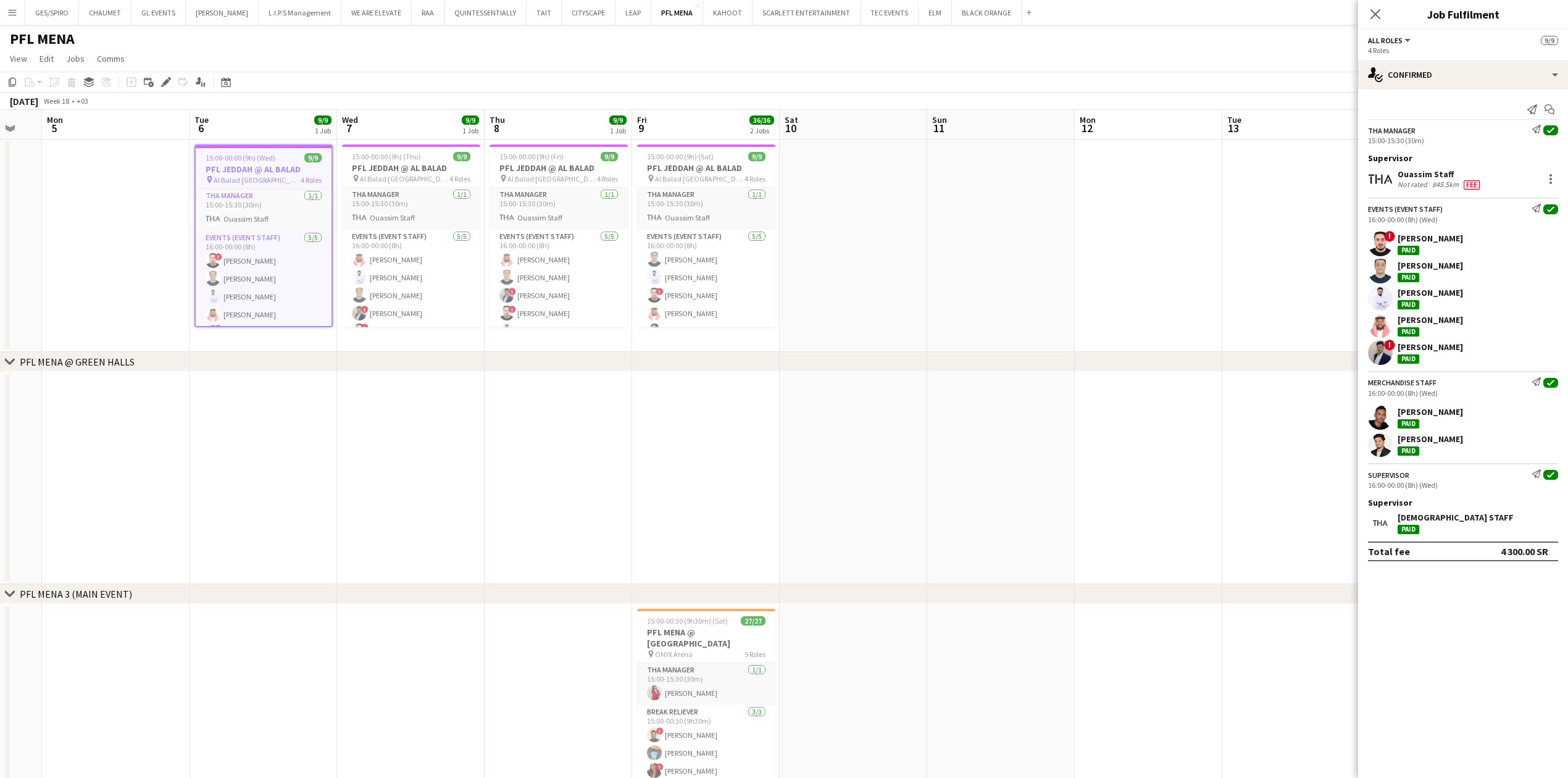
click at [899, 200] on app-date-cell at bounding box center [854, 245] width 147 height 213
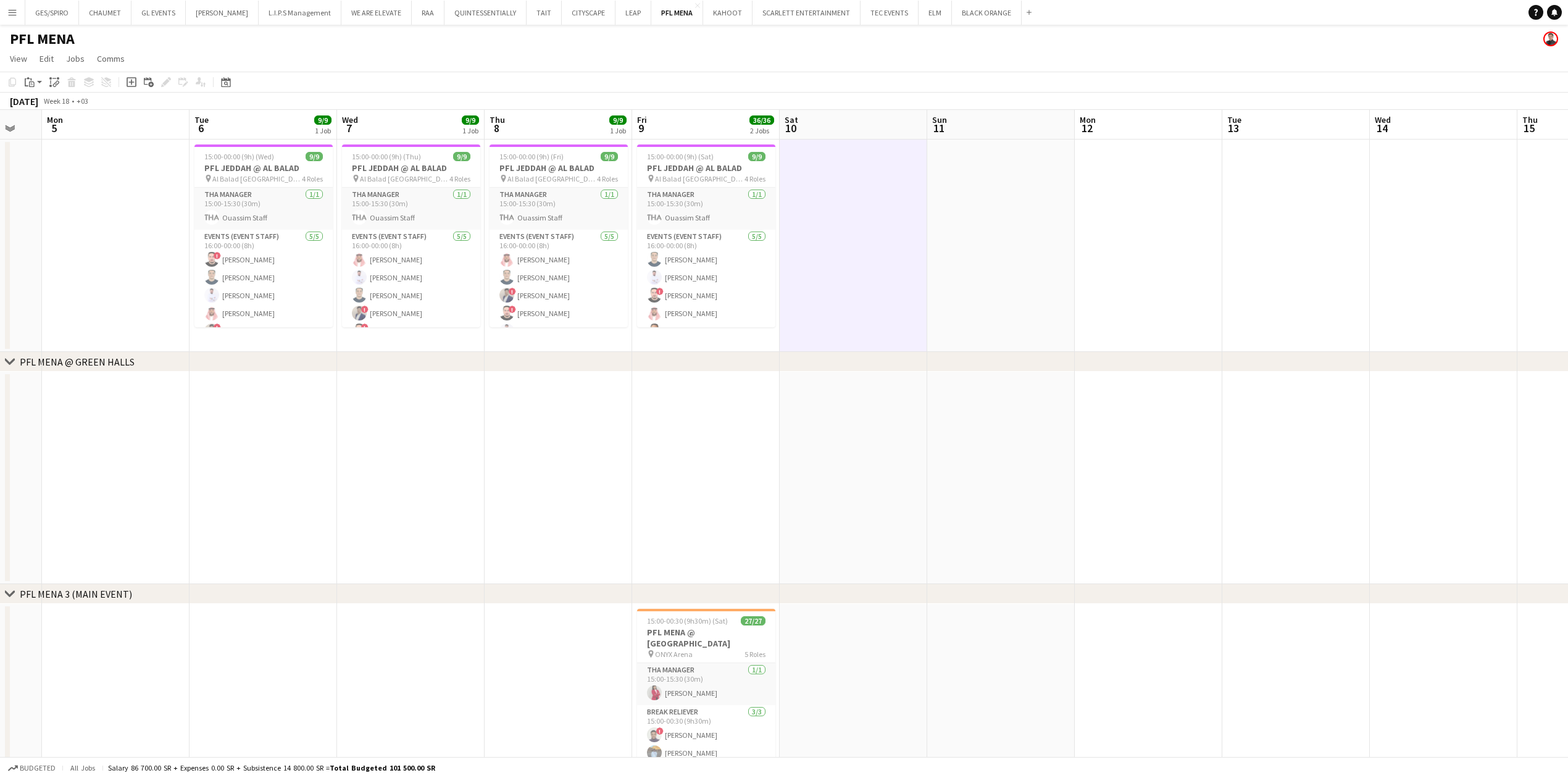
click at [1018, 215] on app-date-cell at bounding box center [1001, 245] width 147 height 213
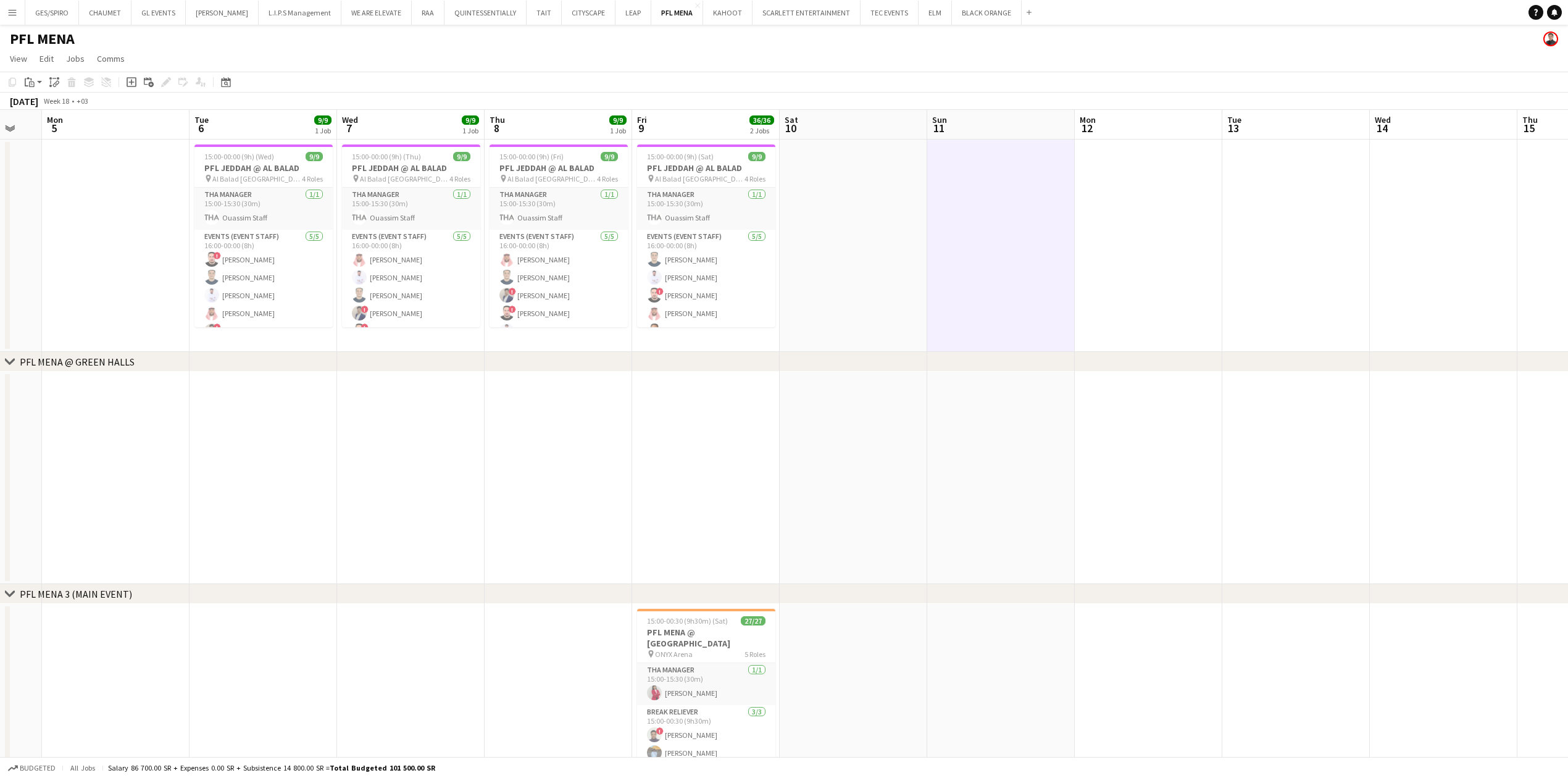
click at [1179, 236] on app-date-cell at bounding box center [1149, 245] width 147 height 213
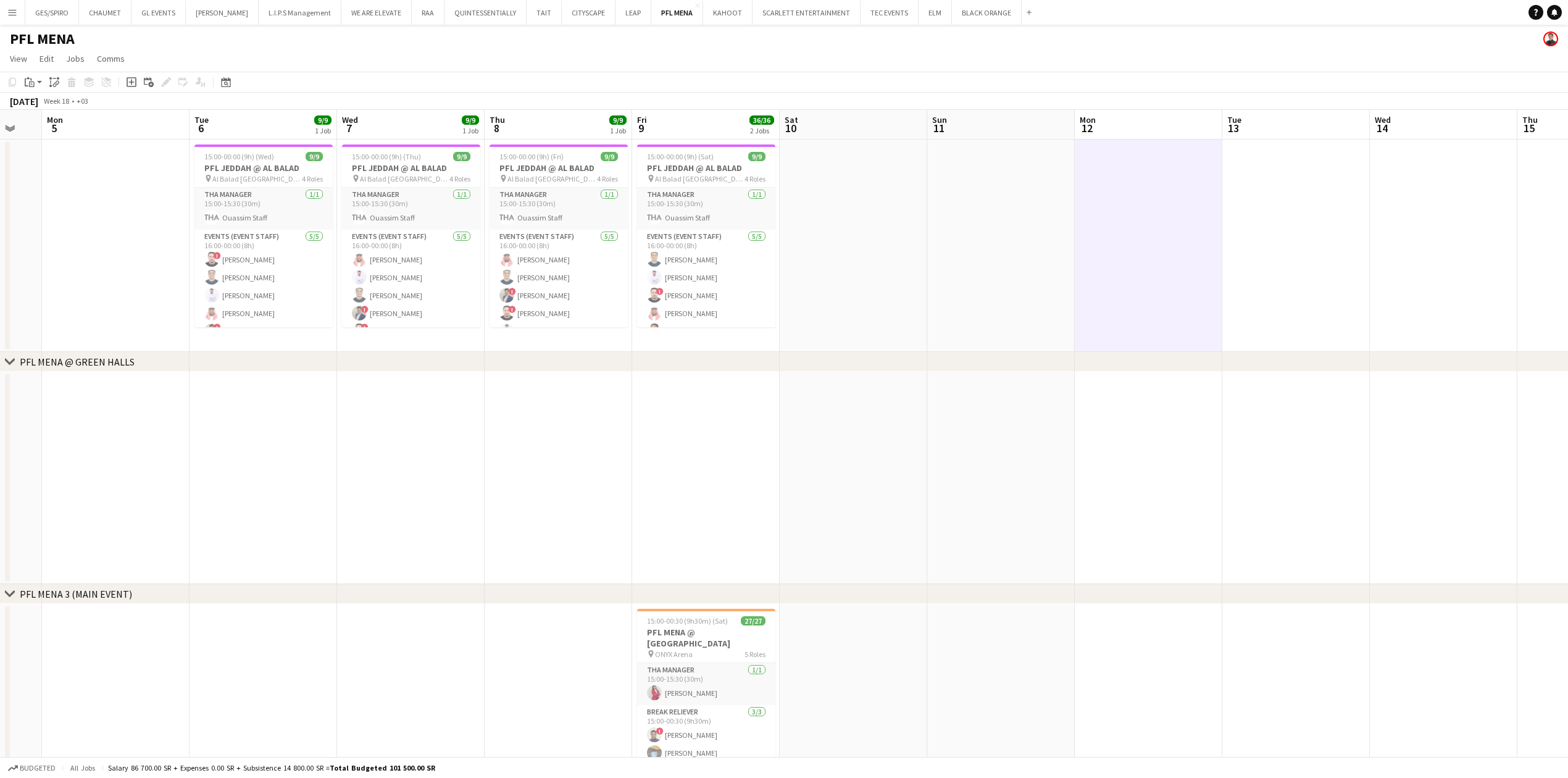
scroll to position [0, 255]
click at [1266, 233] on app-date-cell at bounding box center [1294, 245] width 147 height 213
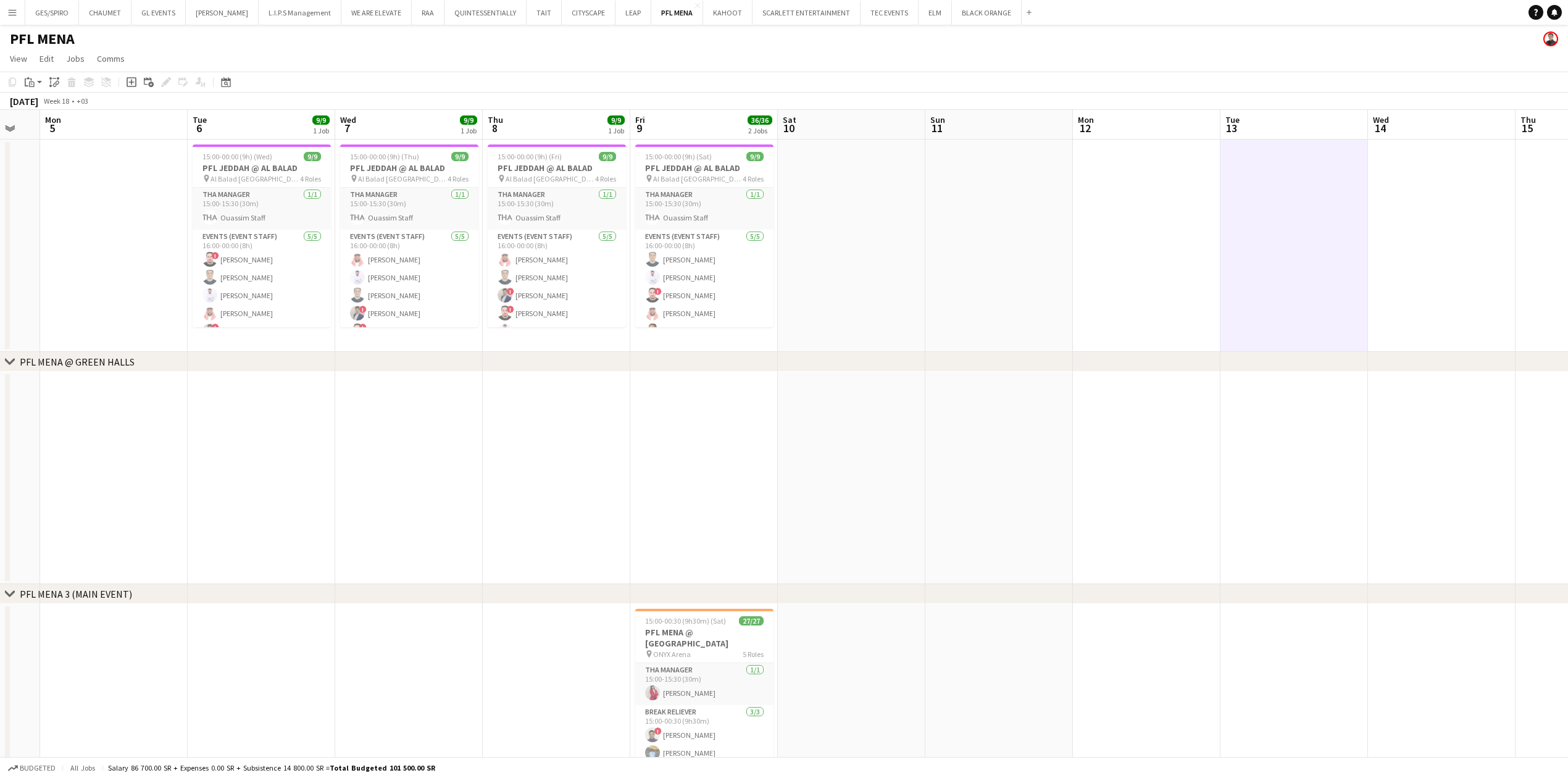
click at [900, 287] on app-date-cell at bounding box center [852, 245] width 147 height 213
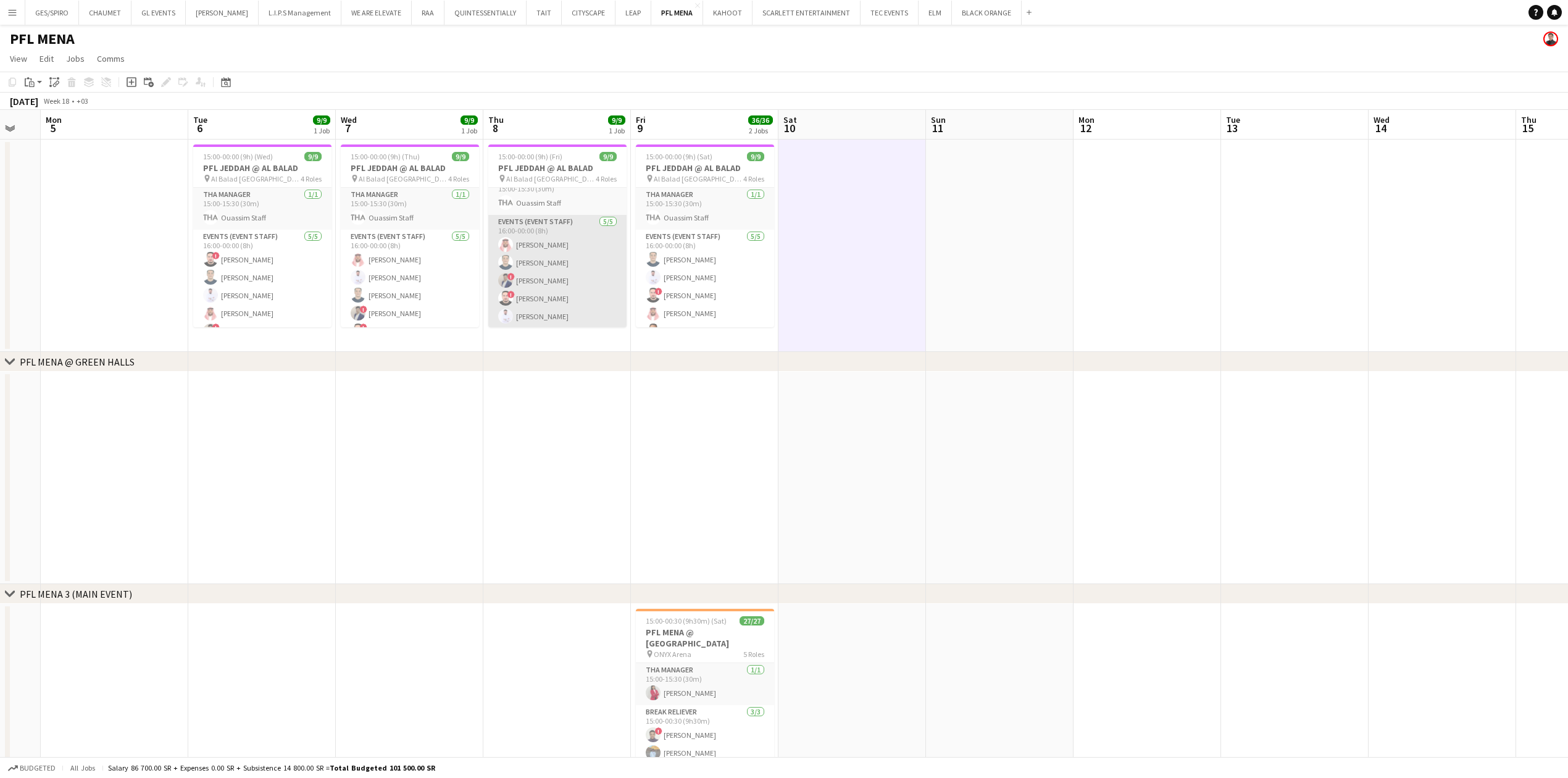
scroll to position [0, 0]
click at [547, 255] on app-card-role "Events (Event Staff) [DATE] 16:00-00:00 (8h) [PERSON_NAME] [PERSON_NAME] Hosny …" at bounding box center [558, 286] width 138 height 113
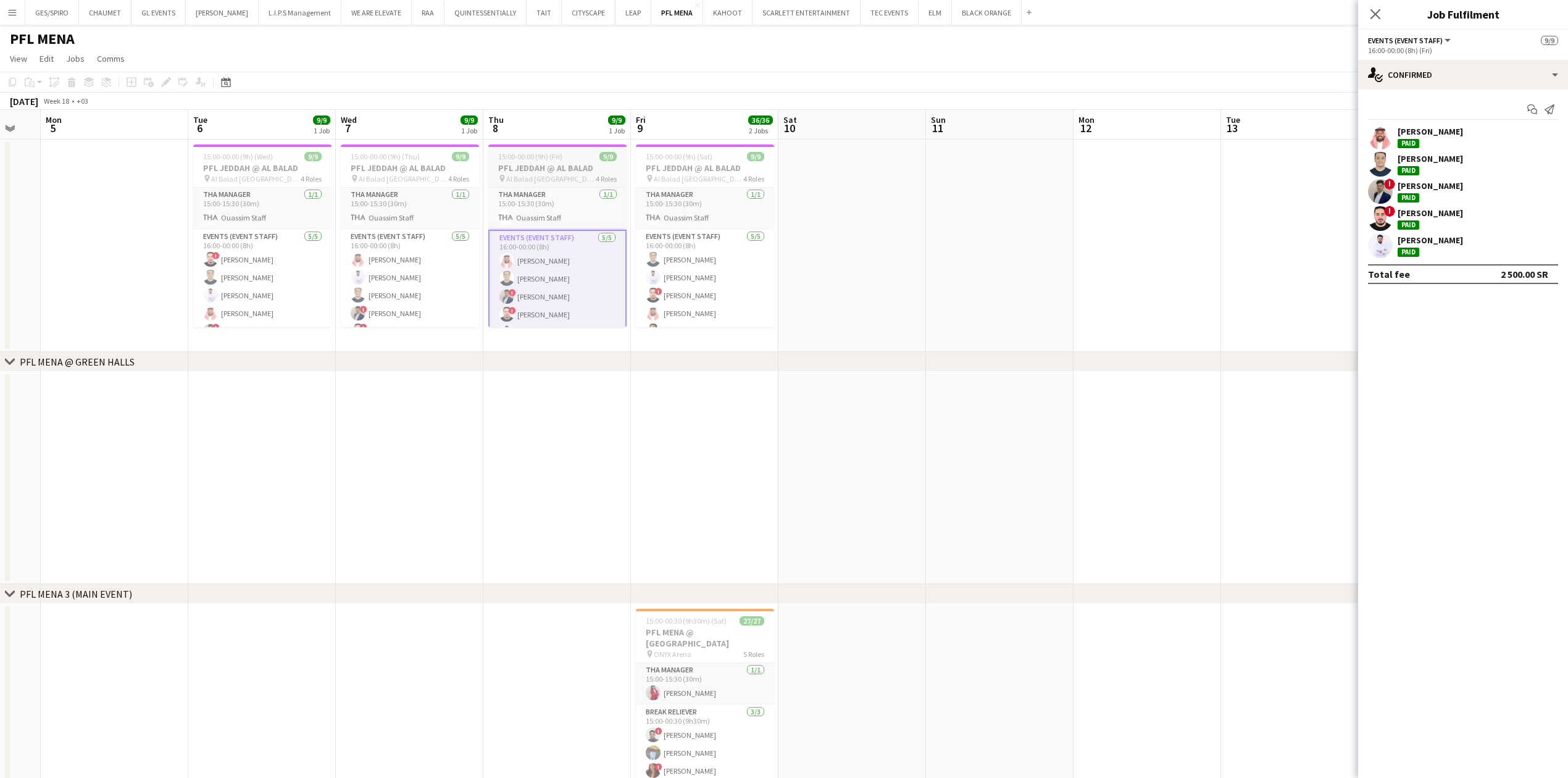
click at [537, 167] on h3 "PFL JEDDAH @ AL BALAD" at bounding box center [558, 167] width 138 height 12
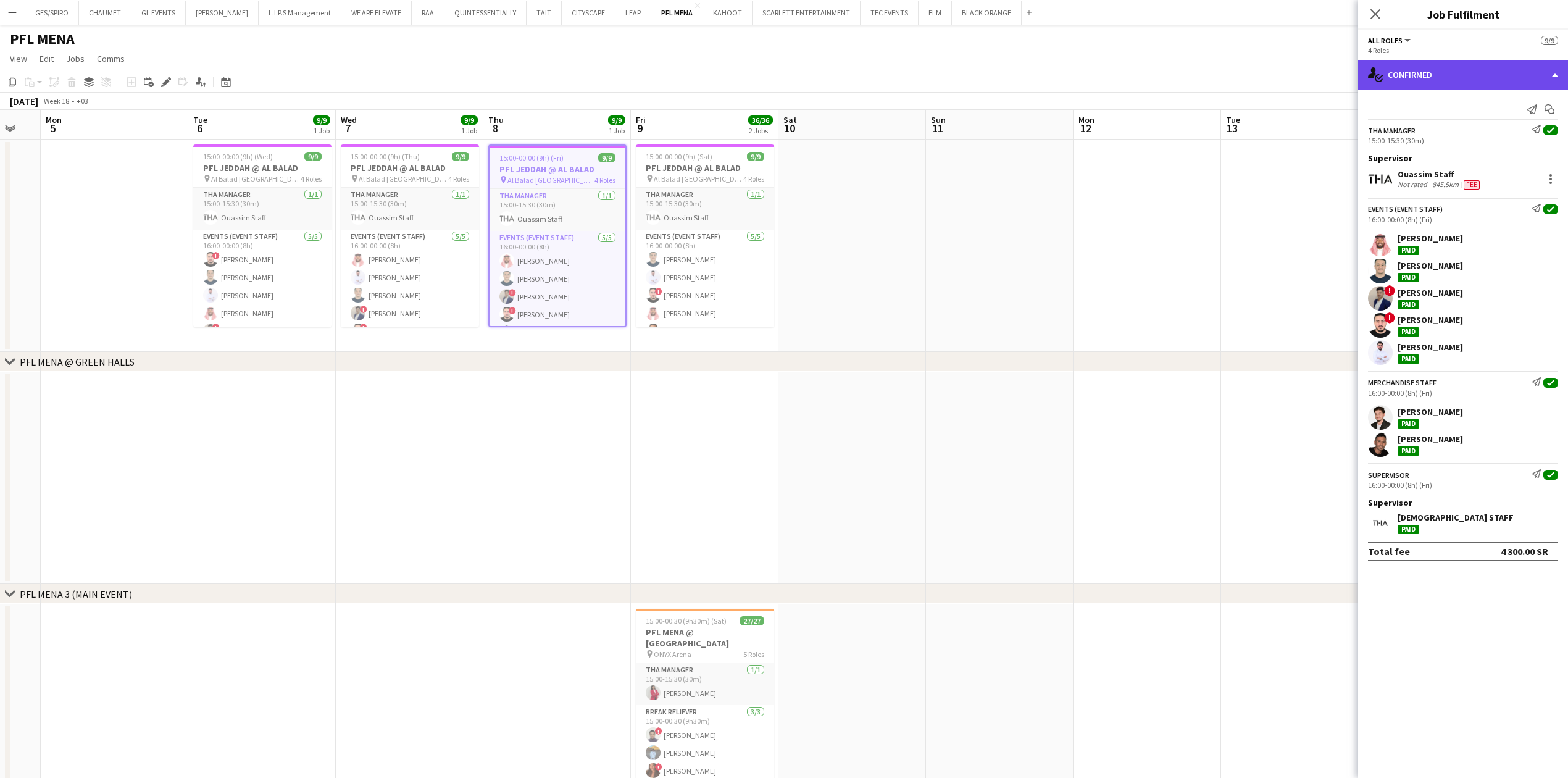
click at [1476, 74] on div "single-neutral-actions-check-2 Confirmed" at bounding box center [1463, 74] width 210 height 29
click at [250, 169] on h3 "PFL JEDDAH @ AL BALAD" at bounding box center [262, 167] width 138 height 12
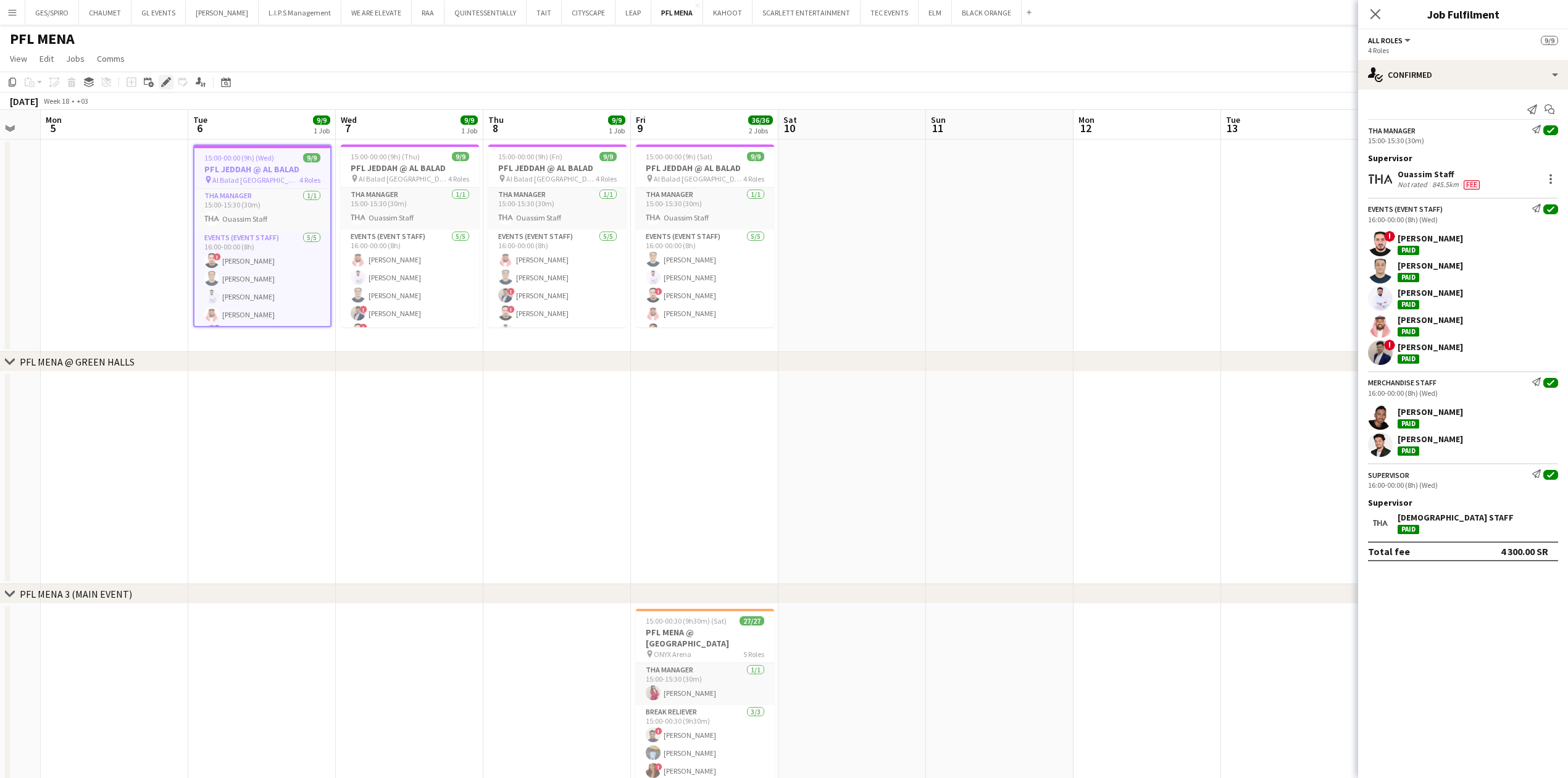
click at [167, 82] on icon at bounding box center [166, 82] width 7 height 7
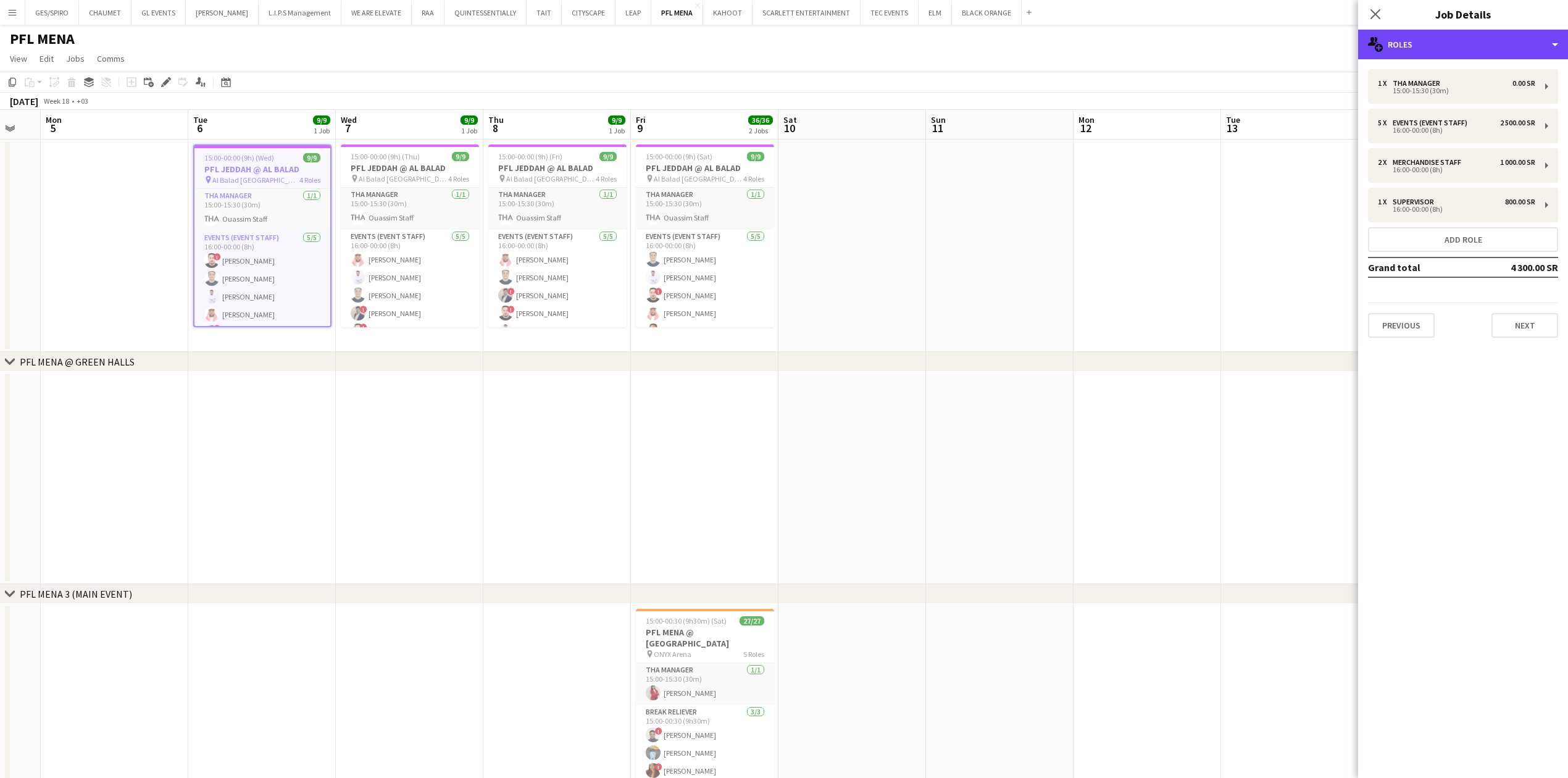
drag, startPoint x: 1478, startPoint y: 35, endPoint x: 1492, endPoint y: 104, distance: 70.4
click at [1478, 37] on div "multiple-users-add Roles" at bounding box center [1463, 43] width 210 height 29
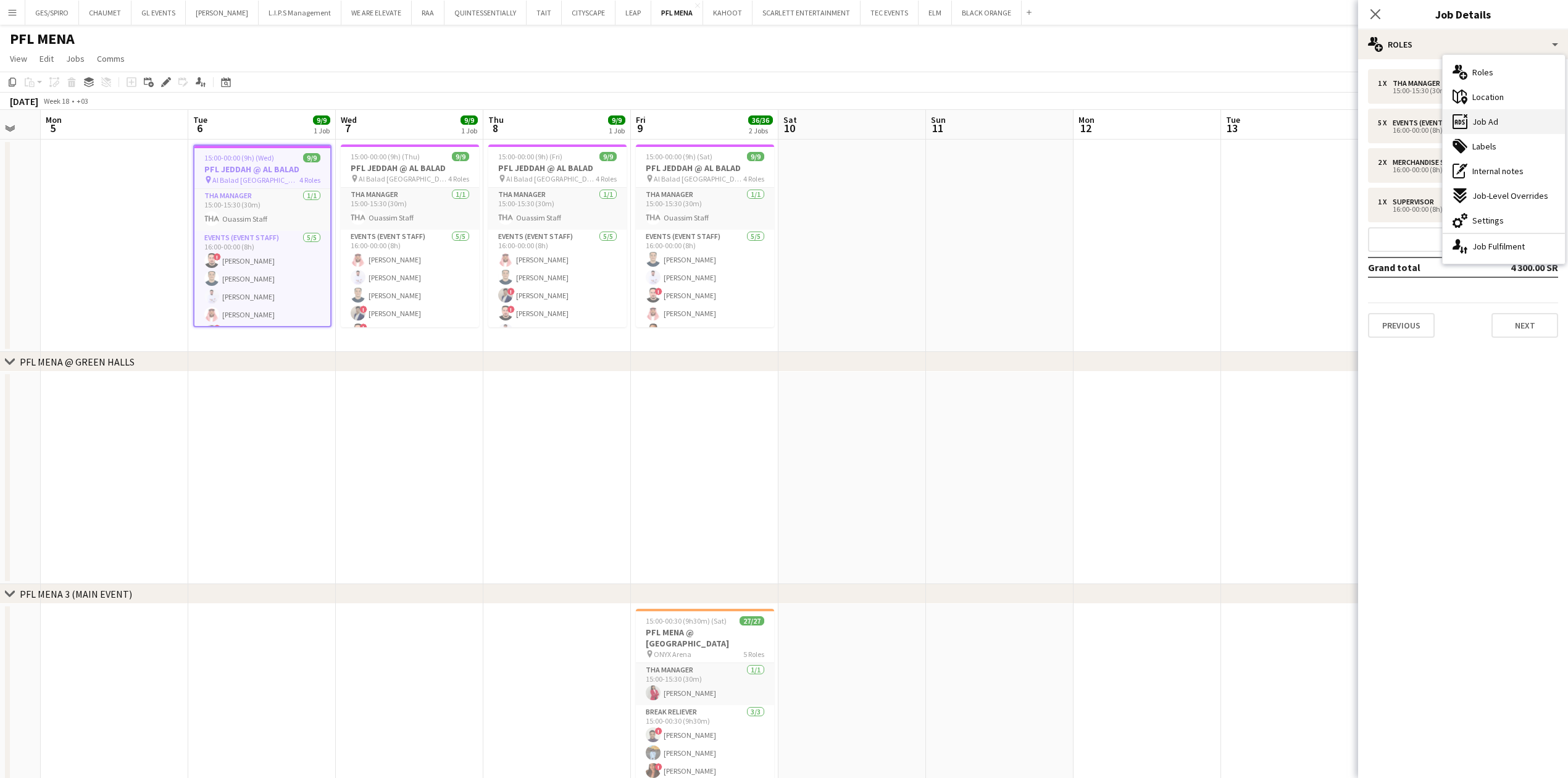
click at [1510, 125] on div "ads-window Job Ad" at bounding box center [1504, 121] width 122 height 25
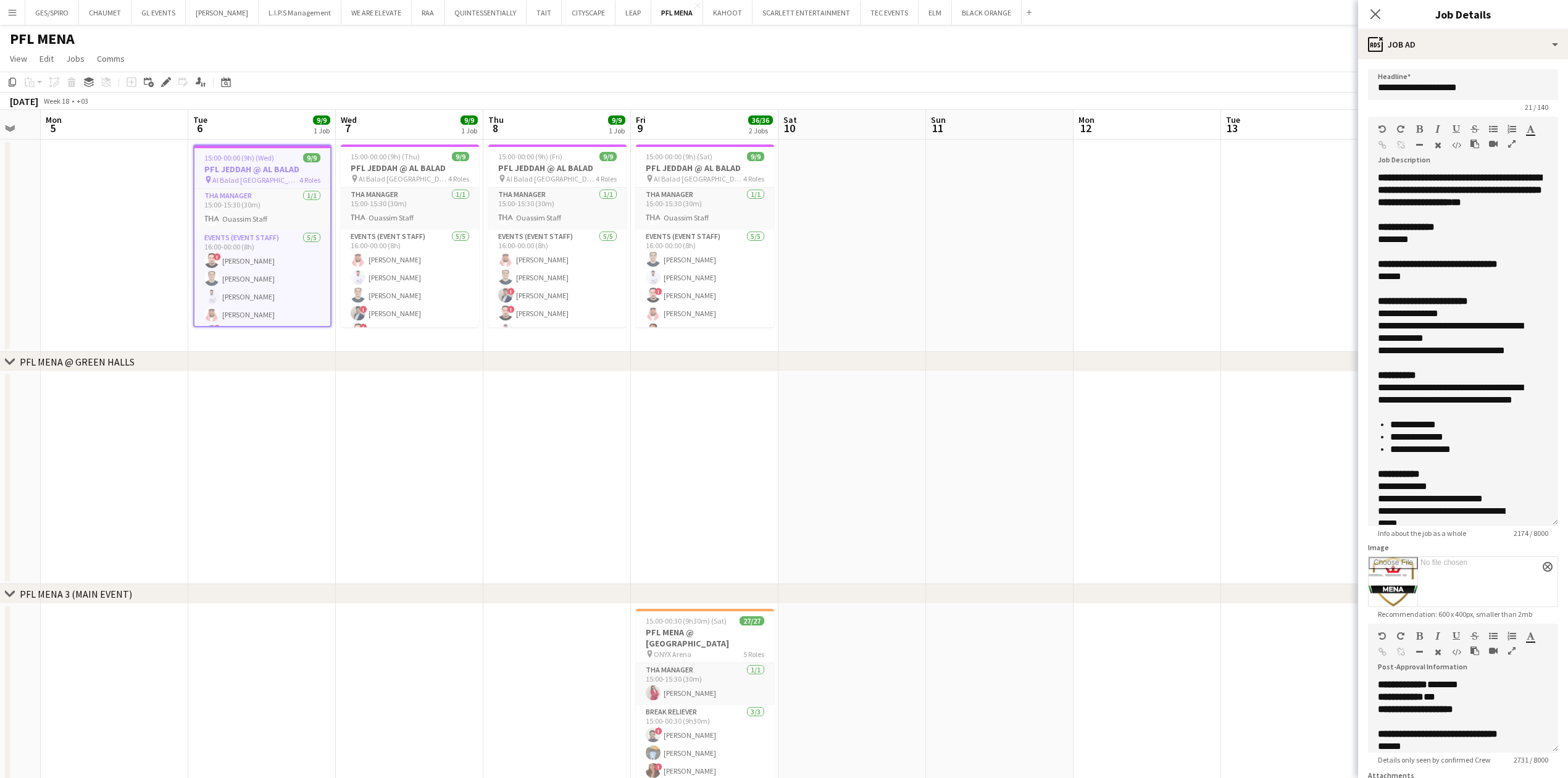
drag, startPoint x: 1556, startPoint y: 243, endPoint x: 1541, endPoint y: 521, distance: 278.4
click at [1547, 525] on form "**********" at bounding box center [1463, 548] width 210 height 957
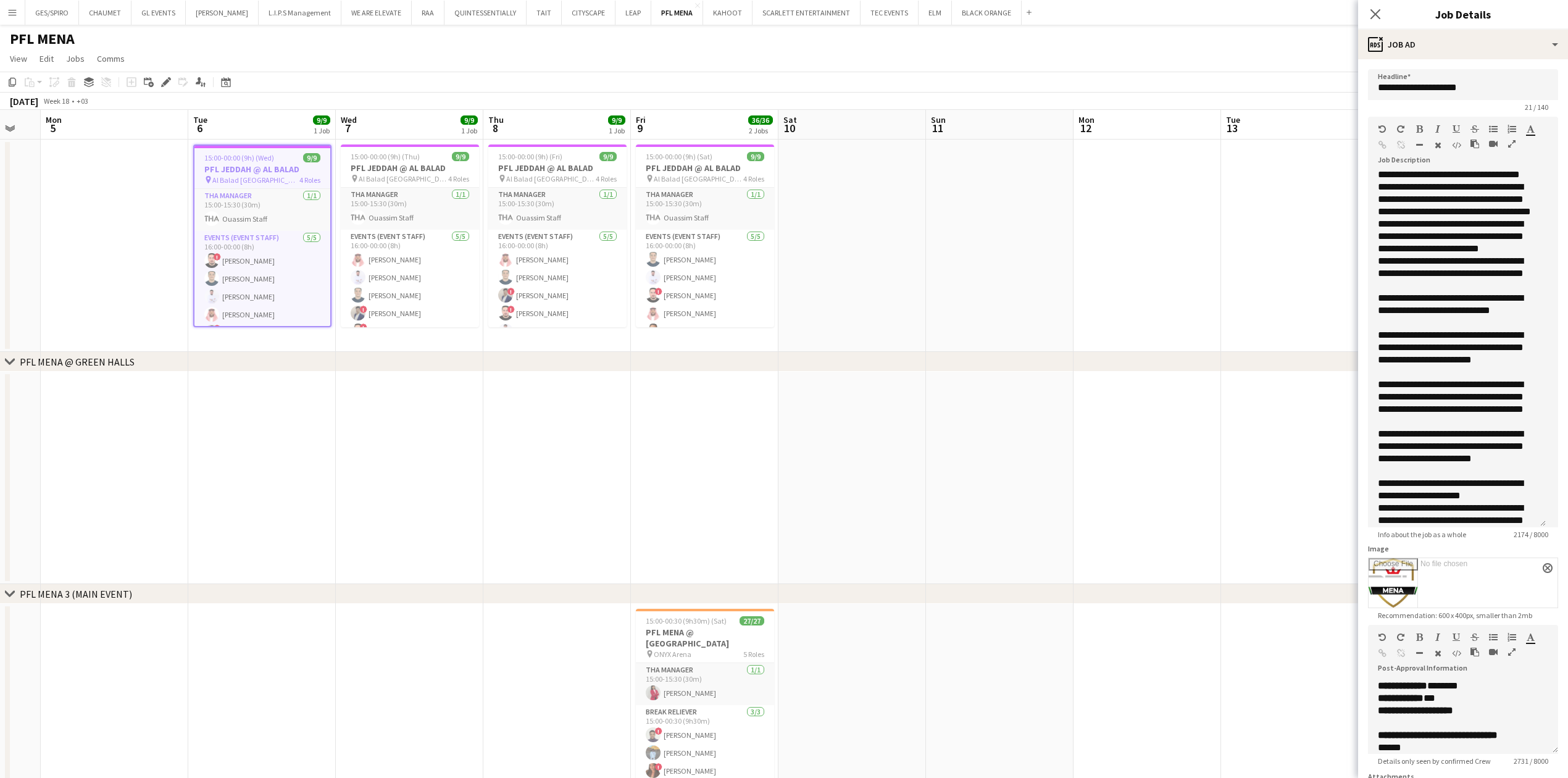
scroll to position [390, 0]
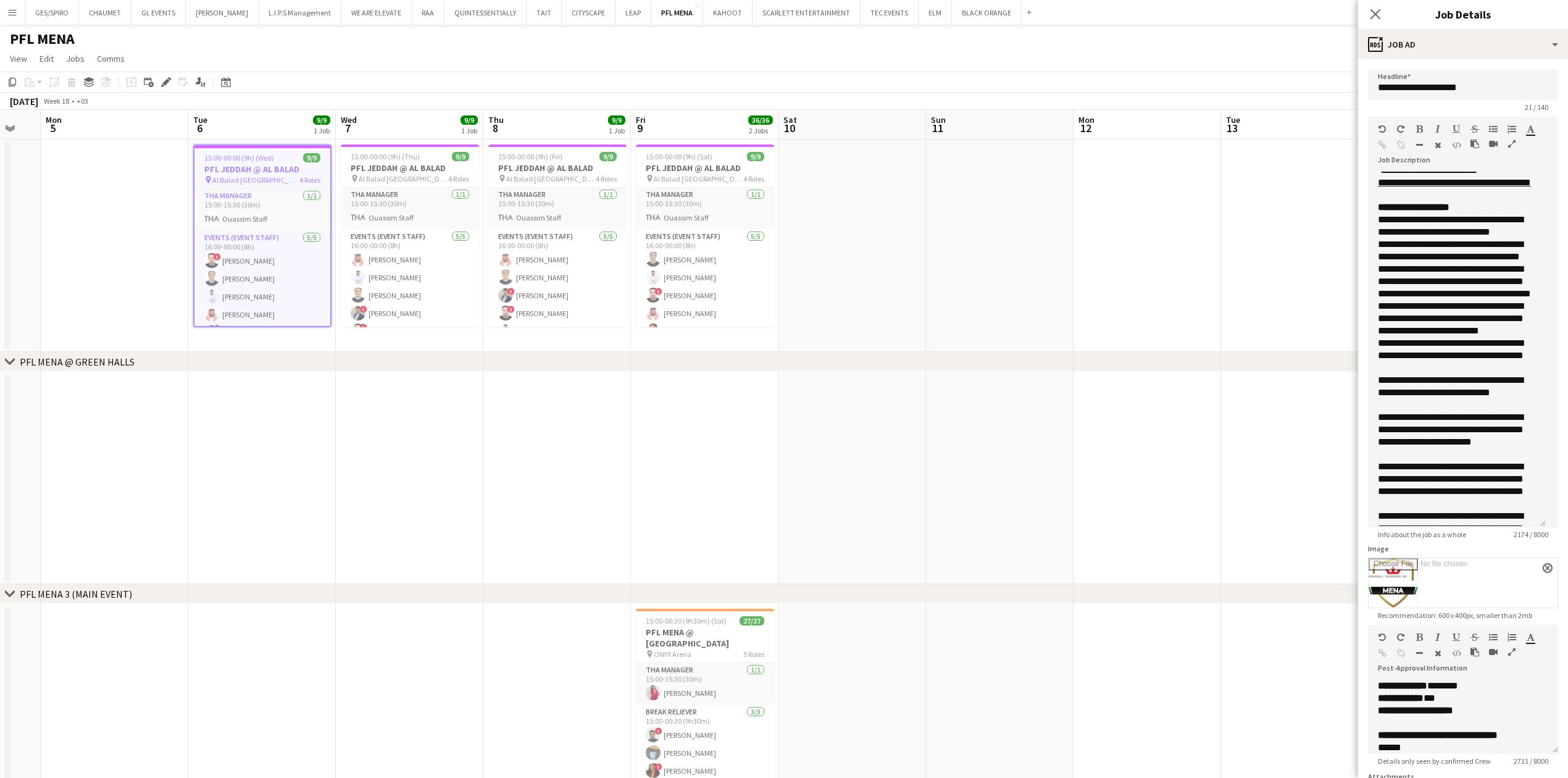
click at [1008, 252] on app-date-cell at bounding box center [1000, 245] width 147 height 213
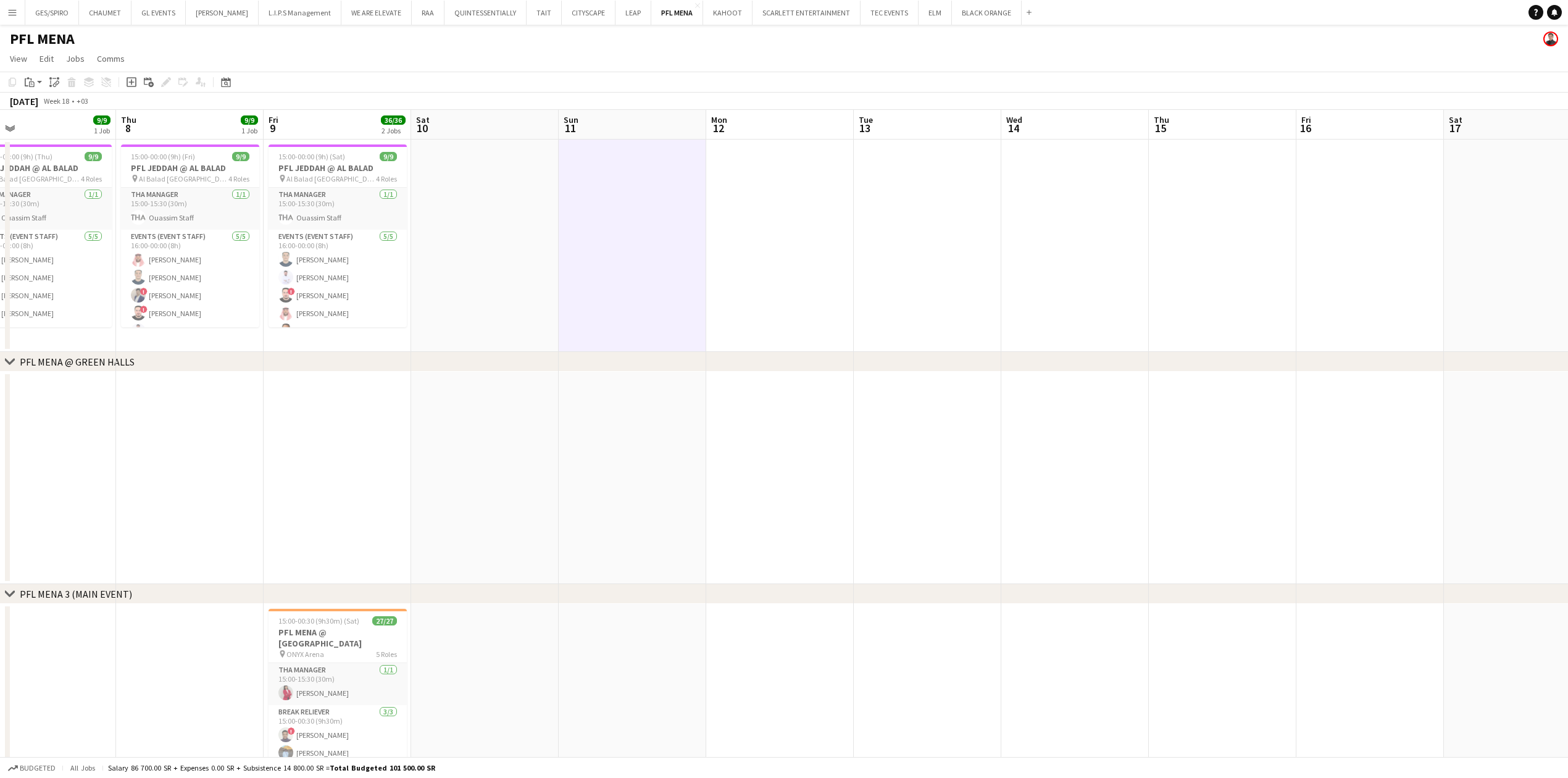
drag, startPoint x: 1260, startPoint y: 233, endPoint x: 892, endPoint y: 271, distance: 370.0
click at [892, 271] on app-calendar-viewport "Sun 4 Mon 5 Tue 6 9/9 1 Job Wed 7 9/9 1 Job Thu 8 9/9 1 Job Fri 9 36/36 2 Jobs …" at bounding box center [784, 463] width 1568 height 706
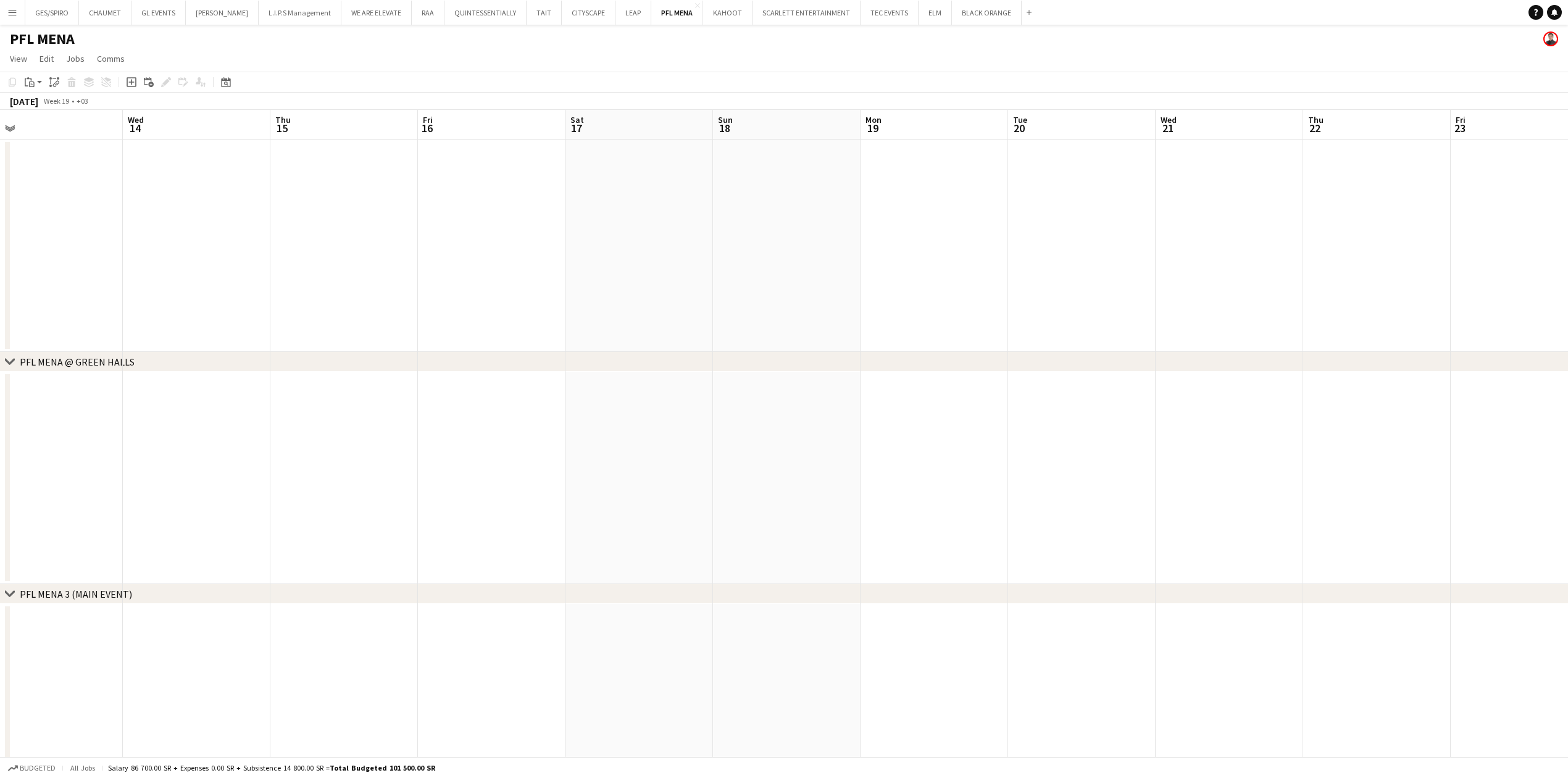
drag, startPoint x: 1217, startPoint y: 237, endPoint x: 284, endPoint y: 245, distance: 933.0
click at [284, 245] on app-calendar-viewport "Sat 10 Sun 11 Mon 12 Tue 13 Wed 14 Thu 15 Fri 16 Sat 17 Sun 18 Mon 19 Tue 20 We…" at bounding box center [784, 463] width 1568 height 706
drag, startPoint x: 1067, startPoint y: 184, endPoint x: 997, endPoint y: 198, distance: 71.4
click at [456, 202] on app-calendar-viewport "Thu 15 Fri 16 Sat 17 Sun 18 Mon 19 Tue 20 Wed 21 Thu 22 Fri 23 Sat 24 Sun 25 Mo…" at bounding box center [784, 463] width 1568 height 706
drag, startPoint x: 1065, startPoint y: 202, endPoint x: 683, endPoint y: 221, distance: 382.5
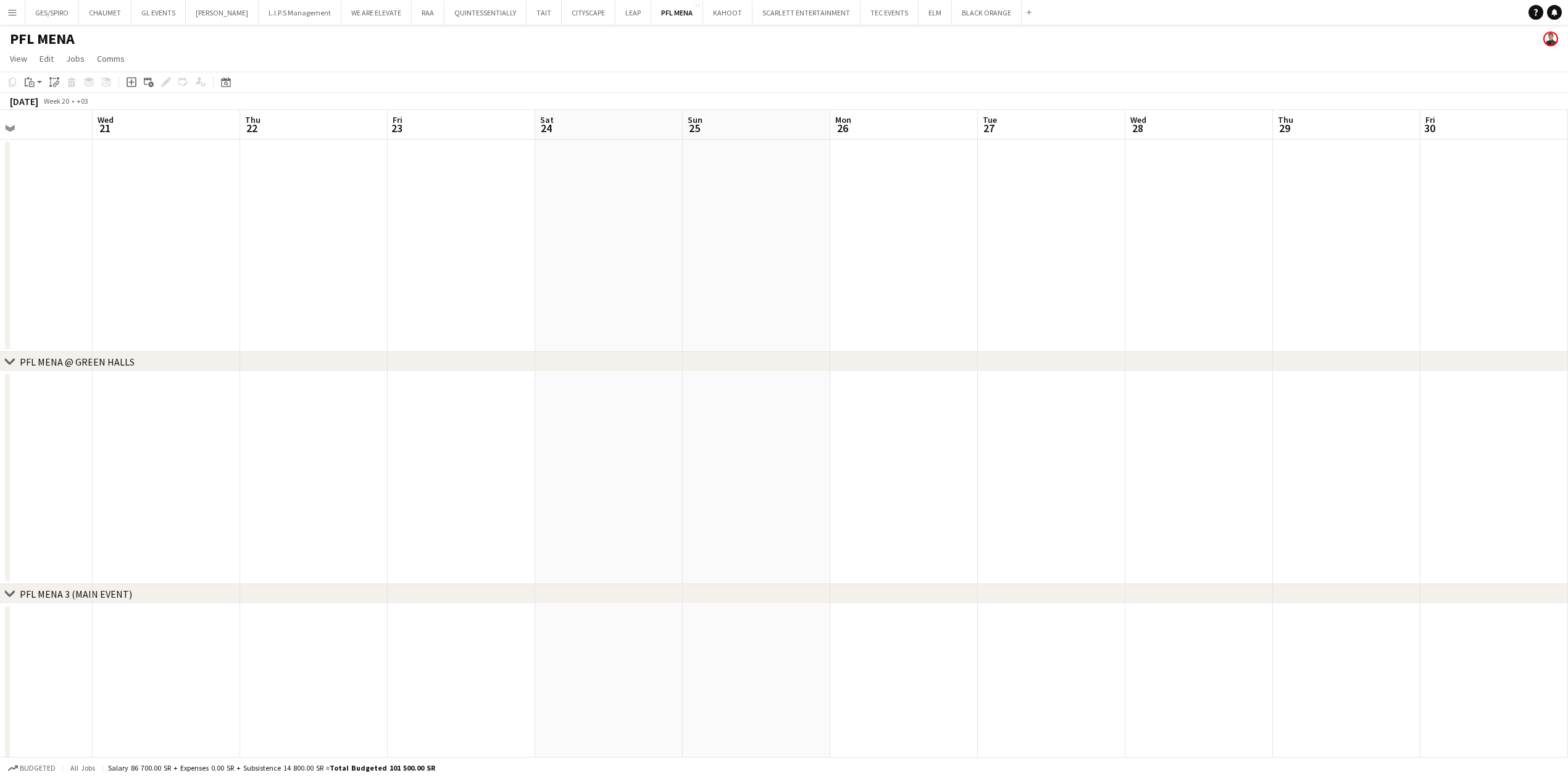
click at [683, 221] on app-calendar-viewport "Sat 17 Sun 18 Mon 19 Tue 20 Wed 21 Thu 22 Fri 23 Sat 24 Sun 25 Mon 26 Tue 27 We…" at bounding box center [784, 463] width 1568 height 706
drag, startPoint x: 1134, startPoint y: 225, endPoint x: 676, endPoint y: 230, distance: 458.0
click at [676, 230] on app-calendar-viewport "Tue 20 Wed 21 Thu 22 Fri 23 Sat 24 Sun 25 Mon 26 Tue 27 Wed 28 Thu 29 Fri 30 Sa…" at bounding box center [784, 463] width 1568 height 706
drag, startPoint x: 1071, startPoint y: 222, endPoint x: 1096, endPoint y: 215, distance: 26.0
click at [549, 222] on app-calendar-viewport "Sat 24 Sun 25 Mon 26 Tue 27 Wed 28 Thu 29 Fri 30 Sat 31 Sun 1 Mon 2 Tue 3 Wed 4…" at bounding box center [784, 463] width 1568 height 706
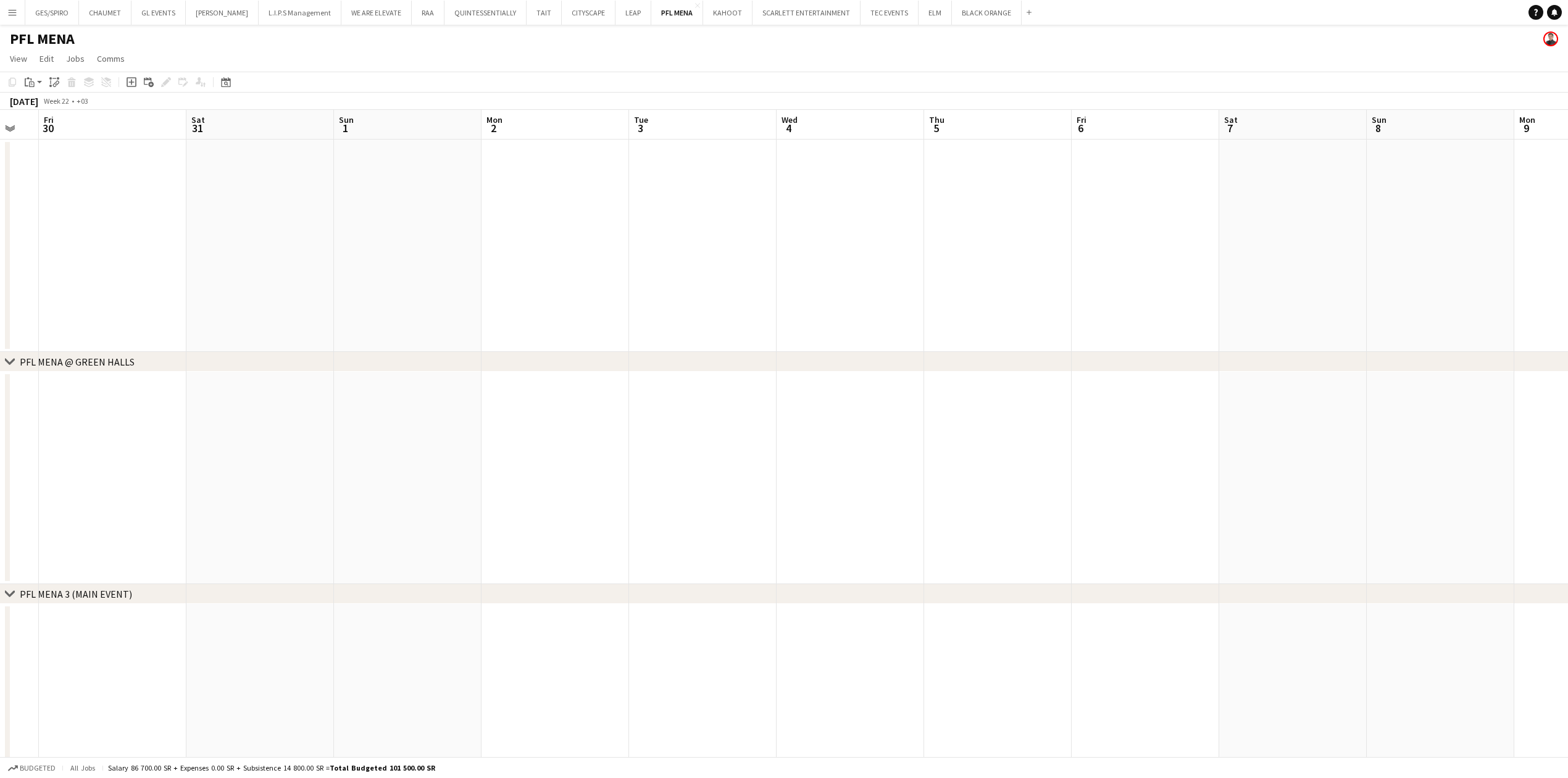
scroll to position [0, 406]
drag, startPoint x: 1079, startPoint y: 219, endPoint x: 706, endPoint y: 237, distance: 373.4
click at [706, 237] on app-calendar-viewport "Tue 27 Wed 28 Thu 29 Fri 30 Sat 31 Sun 1 Mon 2 Tue 3 Wed 4 Thu 5 Fri 6 Sat 7 Su…" at bounding box center [784, 463] width 1568 height 706
drag, startPoint x: 1059, startPoint y: 253, endPoint x: 364, endPoint y: 279, distance: 695.5
click at [364, 279] on app-calendar-viewport "Tue 27 Wed 28 Thu 29 Fri 30 Sat 31 Sun 1 Mon 2 Tue 3 Wed 4 Thu 5 Fri 6 Sat 7 Su…" at bounding box center [784, 463] width 1568 height 706
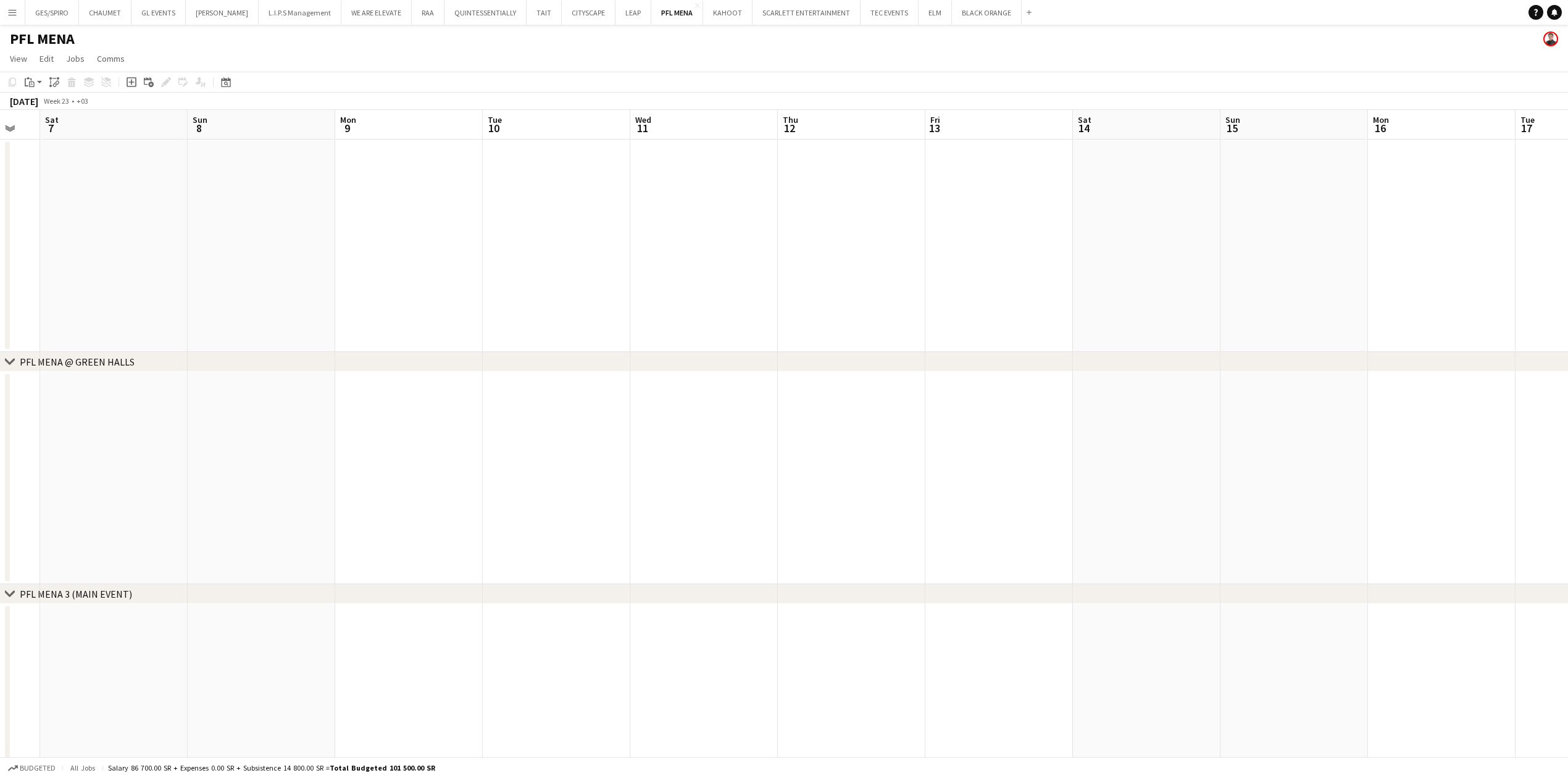
drag, startPoint x: 1032, startPoint y: 255, endPoint x: 434, endPoint y: 282, distance: 598.6
click at [400, 286] on app-calendar-viewport "Wed 4 Thu 5 Fri 6 Sat 7 Sun 8 Mon 9 Tue 10 Wed 11 Thu 12 Fri 13 Sat 14 Sun 15 M…" at bounding box center [784, 463] width 1568 height 706
drag, startPoint x: 948, startPoint y: 225, endPoint x: 541, endPoint y: 268, distance: 409.3
click at [532, 271] on app-calendar-viewport "Sat 7 Sun 8 Mon 9 Tue 10 Wed 11 Thu 12 Fri 13 Sat 14 Sun 15 Mon 16 Tue 17 Wed 1…" at bounding box center [784, 463] width 1568 height 706
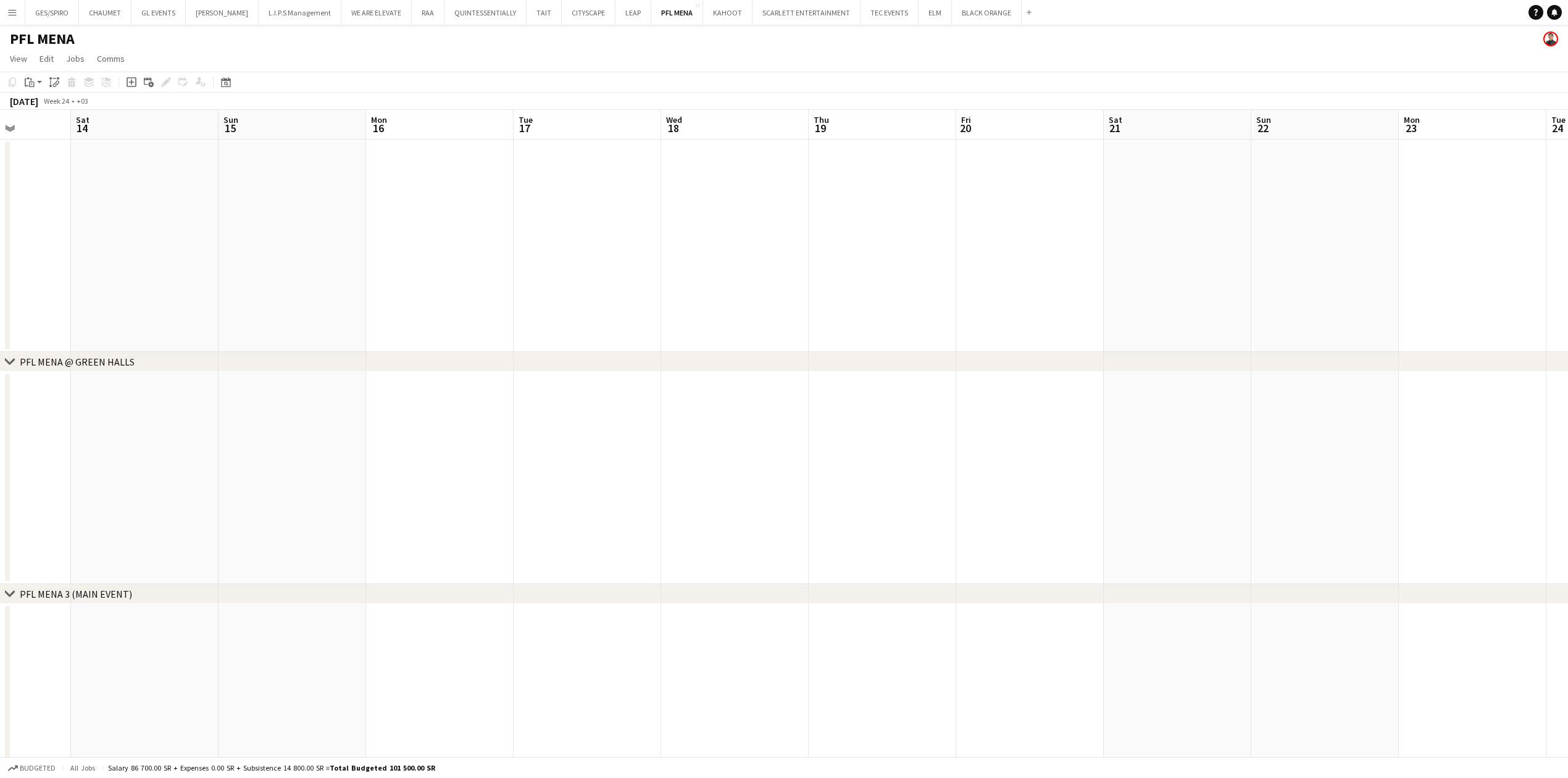
drag, startPoint x: 1014, startPoint y: 288, endPoint x: 557, endPoint y: 337, distance: 459.6
click at [557, 337] on app-calendar-viewport "Tue 10 Wed 11 Thu 12 Fri 13 Sat 14 Sun 15 Mon 16 Tue 17 Wed 18 Thu 19 Fri 20 Sa…" at bounding box center [784, 463] width 1568 height 706
drag, startPoint x: 991, startPoint y: 478, endPoint x: 717, endPoint y: 482, distance: 274.0
click at [717, 482] on app-calendar-viewport "Wed 11 Thu 12 Fri 13 Sat 14 Sun 15 Mon 16 Tue 17 Wed 18 Thu 19 Fri 20 Sat 21 Su…" at bounding box center [784, 463] width 1568 height 706
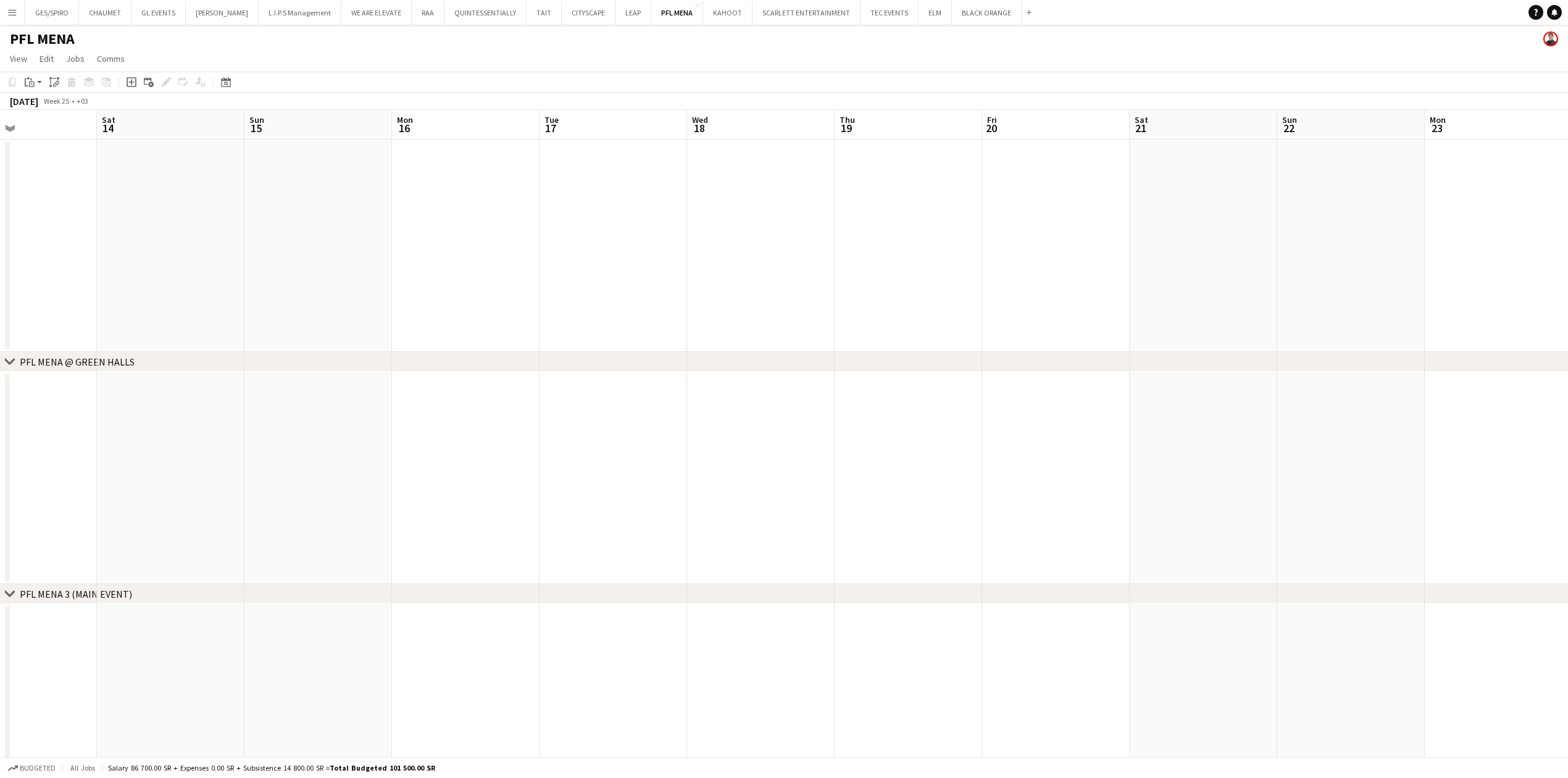
drag, startPoint x: 412, startPoint y: 258, endPoint x: 971, endPoint y: 262, distance: 559.0
click at [975, 260] on app-calendar-viewport "Wed 11 Thu 12 Fri 13 Sat 14 Sun 15 Mon 16 Tue 17 Wed 18 Thu 19 Fri 20 Sat 21 Su…" at bounding box center [784, 463] width 1568 height 706
drag, startPoint x: 1040, startPoint y: 265, endPoint x: 430, endPoint y: 287, distance: 610.4
click at [430, 287] on app-calendar-viewport "Fri 13 Sat 14 Sun 15 Mon 16 Tue 17 Wed 18 Thu 19 Fri 20 Sat 21 Sun 22 Mon 23 Tu…" at bounding box center [784, 463] width 1568 height 706
drag, startPoint x: 1087, startPoint y: 242, endPoint x: 316, endPoint y: 274, distance: 771.7
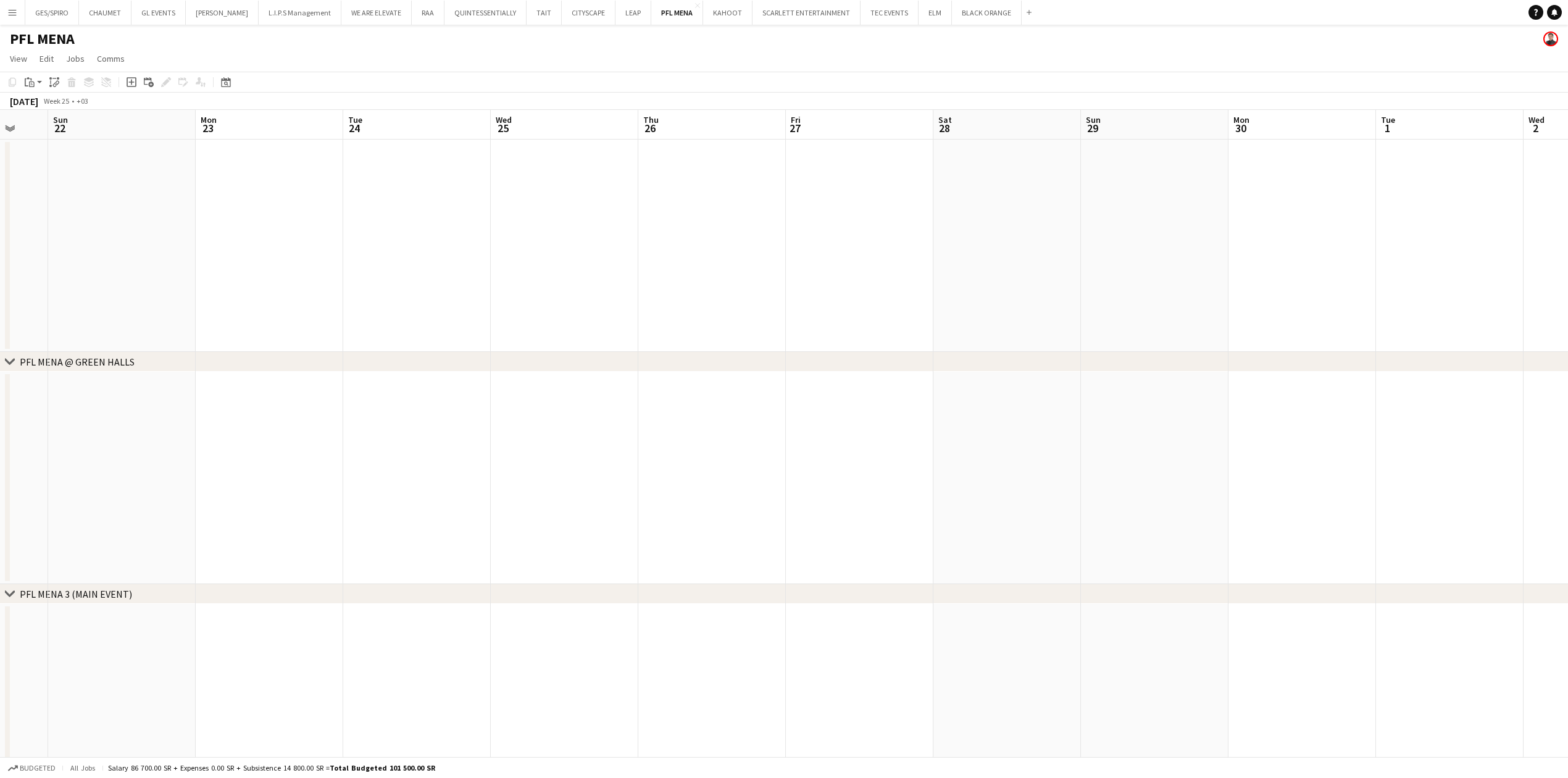
click at [315, 275] on app-calendar-viewport "Wed 18 Thu 19 Fri 20 Sat 21 Sun 22 Mon 23 Tue 24 Wed 25 Thu 26 Fri 27 Sat 28 Su…" at bounding box center [784, 463] width 1568 height 706
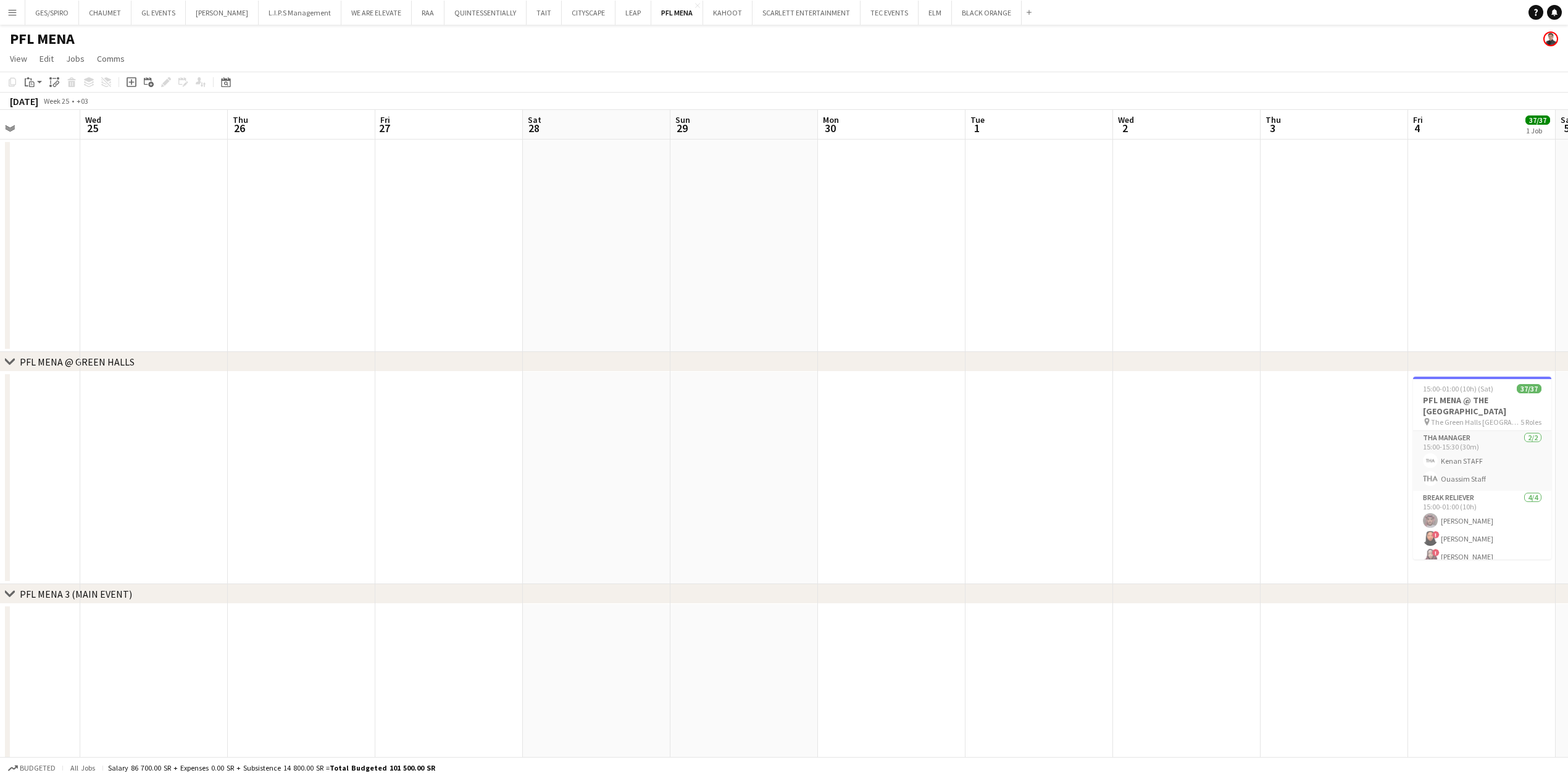
drag, startPoint x: 800, startPoint y: 251, endPoint x: 399, endPoint y: 273, distance: 401.6
click at [389, 273] on app-calendar-viewport "Sat 21 Sun 22 Mon 23 Tue 24 Wed 25 Thu 26 Fri 27 Sat 28 Sun 29 Mon 30 Tue 1 Wed…" at bounding box center [784, 463] width 1568 height 706
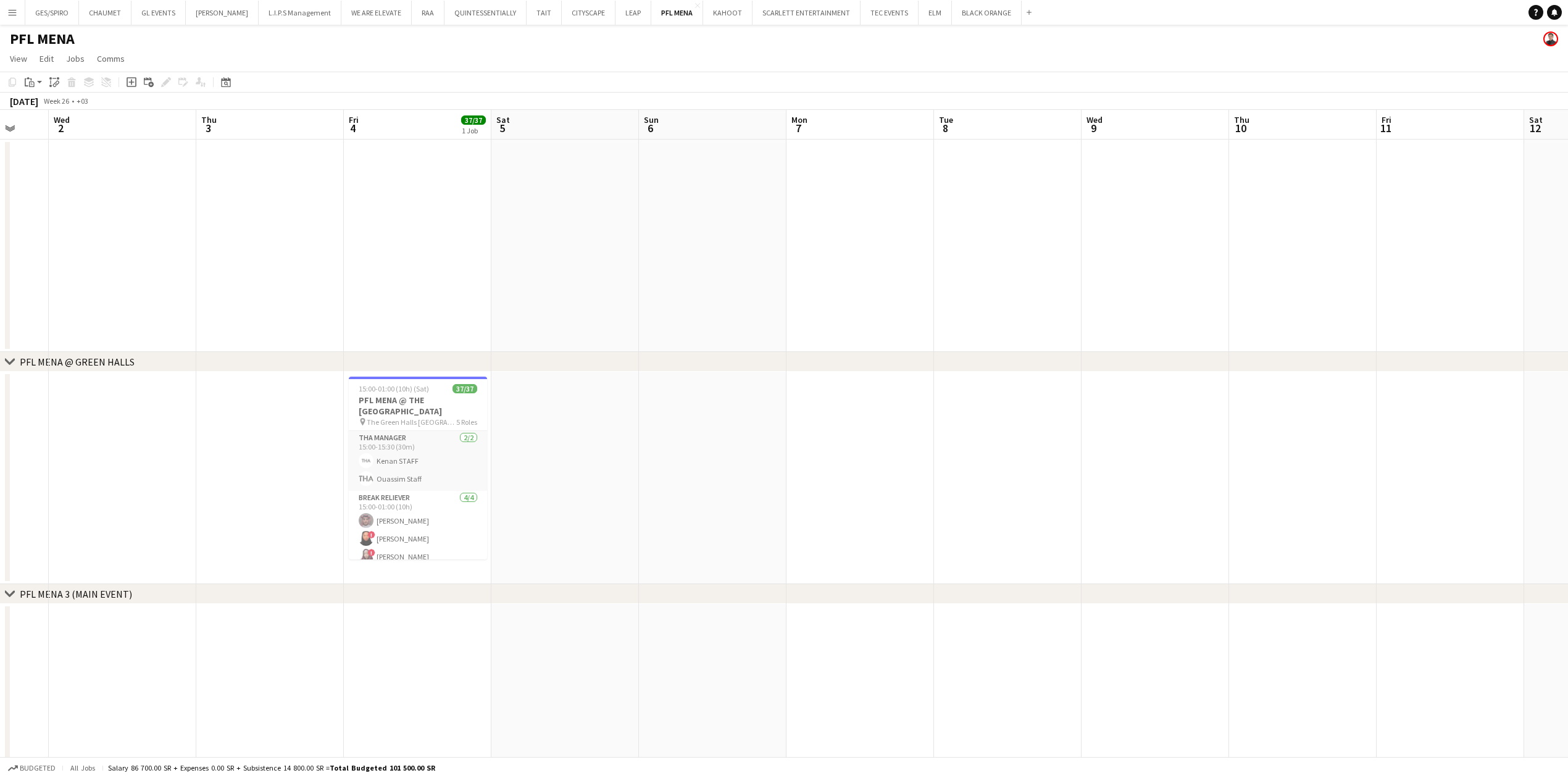
scroll to position [0, 418]
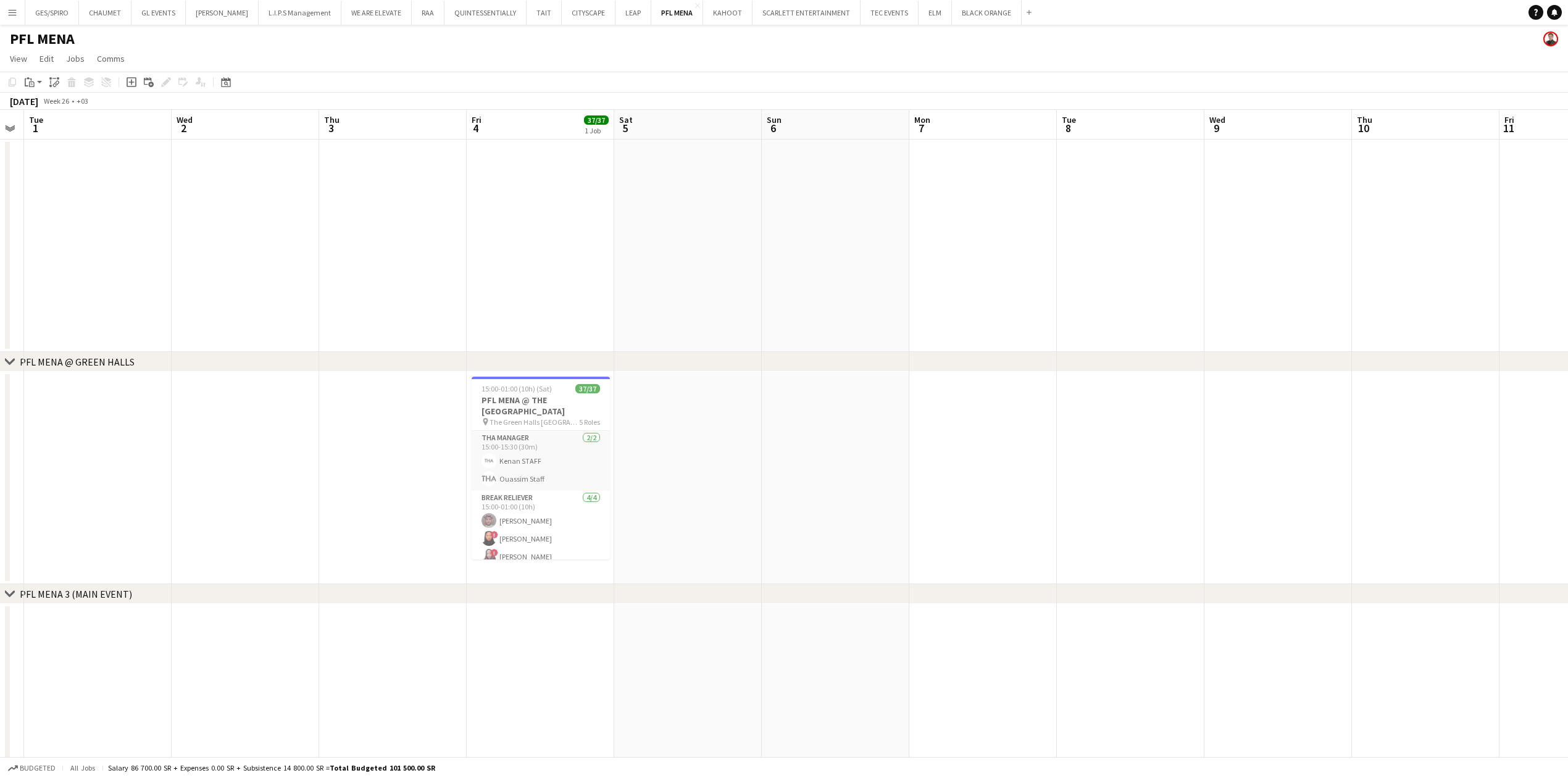
drag, startPoint x: 1151, startPoint y: 218, endPoint x: 222, endPoint y: 229, distance: 929.1
click at [222, 229] on app-calendar-viewport "Sat 28 Sun 29 Mon 30 Tue 1 Wed 2 Thu 3 Fri 4 37/37 1 Job Sat 5 Sun 6 Mon 7 Tue …" at bounding box center [784, 463] width 1568 height 706
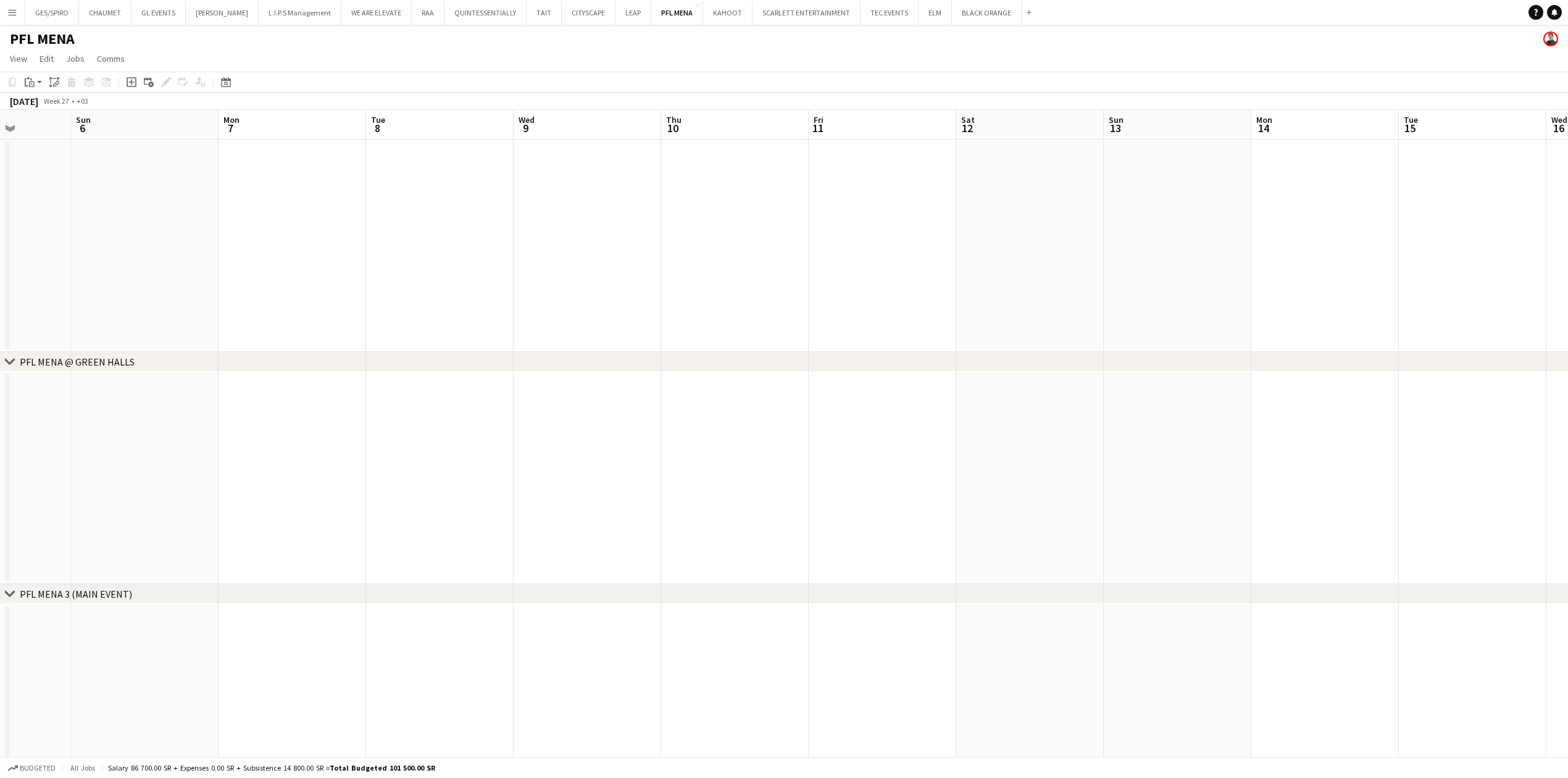
drag, startPoint x: 697, startPoint y: 292, endPoint x: 279, endPoint y: 413, distance: 435.2
click at [0, 442] on html "Menu Boards Boards Boards All jobs Status Workforce Workforce My Workforce Recr…" at bounding box center [784, 418] width 1568 height 836
drag, startPoint x: 1032, startPoint y: 412, endPoint x: -54, endPoint y: 393, distance: 1086.2
click at [0, 393] on html "Menu Boards Boards Boards All jobs Status Workforce Workforce My Workforce Recr…" at bounding box center [784, 418] width 1568 height 836
drag, startPoint x: 1510, startPoint y: 412, endPoint x: 378, endPoint y: 354, distance: 1133.5
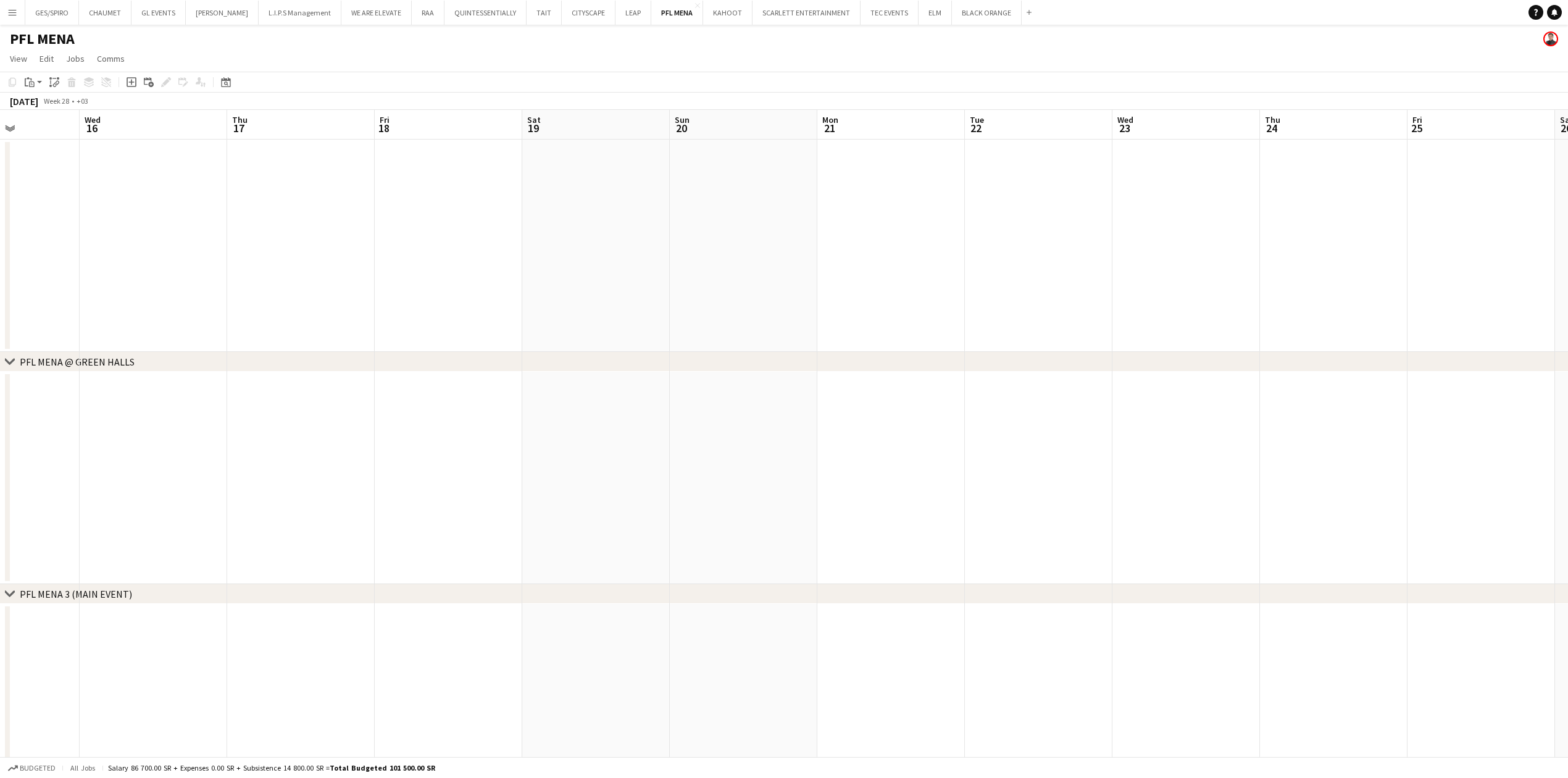
click at [359, 354] on div "chevron-right PFL MENA @ GREEN HALLS chevron-right PFL MENA 3 (MAIN EVENT) Sun …" at bounding box center [784, 463] width 1568 height 706
drag, startPoint x: 867, startPoint y: 389, endPoint x: 346, endPoint y: 349, distance: 522.5
click at [200, 341] on app-calendar-viewport "Sat 19 Sun 20 Mon 21 Tue 22 Wed 23 Thu 24 Fri 25 Sat 26 Sun 27 Mon 28 Tue 29 We…" at bounding box center [784, 463] width 1568 height 706
drag, startPoint x: 968, startPoint y: 355, endPoint x: 626, endPoint y: 323, distance: 343.5
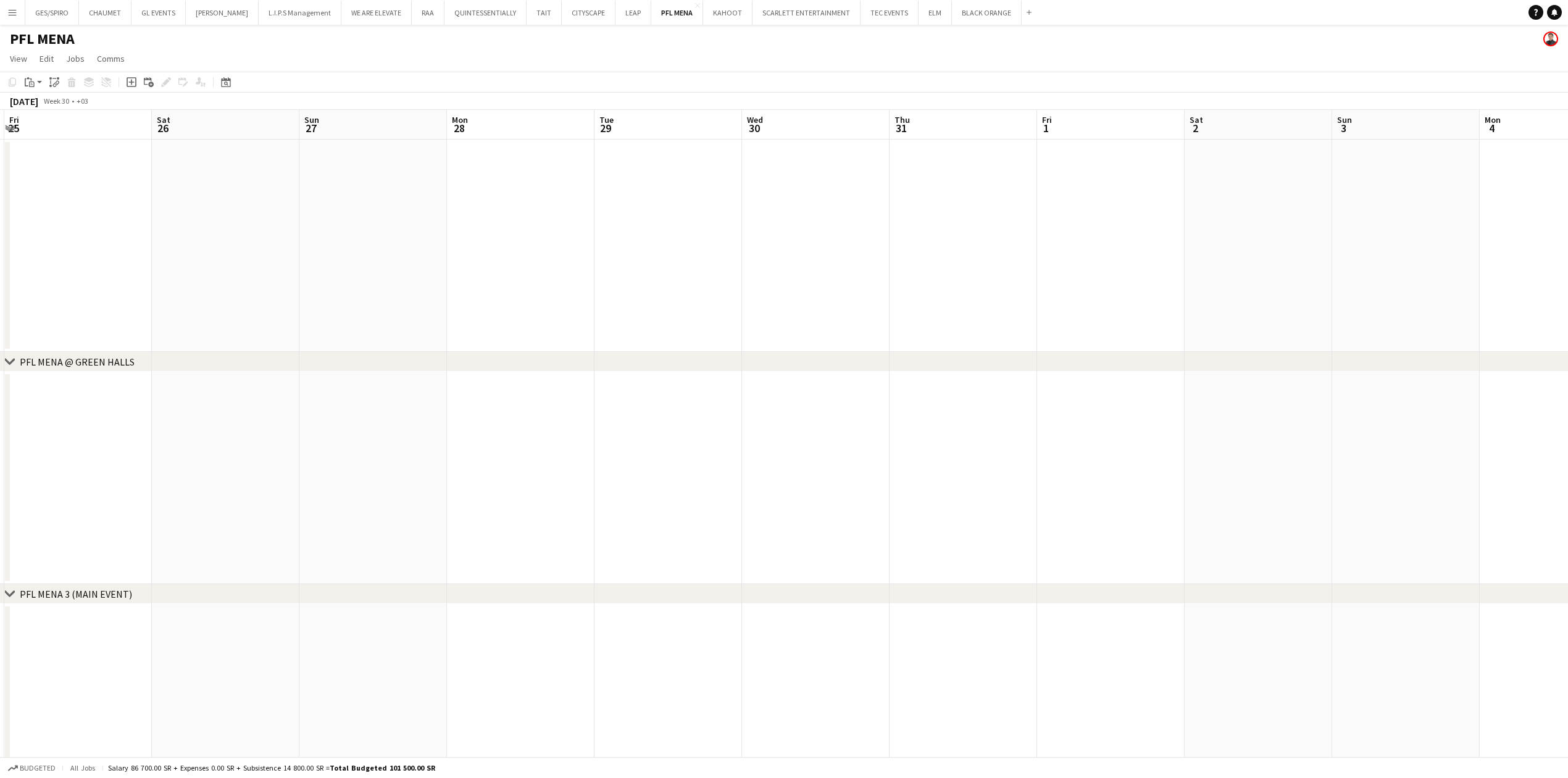
click at [229, 336] on div "chevron-right PFL MENA @ GREEN HALLS chevron-right PFL MENA 3 (MAIN EVENT) Tue …" at bounding box center [784, 463] width 1568 height 706
drag, startPoint x: 1132, startPoint y: 290, endPoint x: -54, endPoint y: 237, distance: 1187.2
click at [0, 237] on html "Menu Boards Boards Boards All jobs Status Workforce Workforce My Workforce Recr…" at bounding box center [784, 418] width 1568 height 836
drag, startPoint x: 1089, startPoint y: 267, endPoint x: 667, endPoint y: 268, distance: 422.0
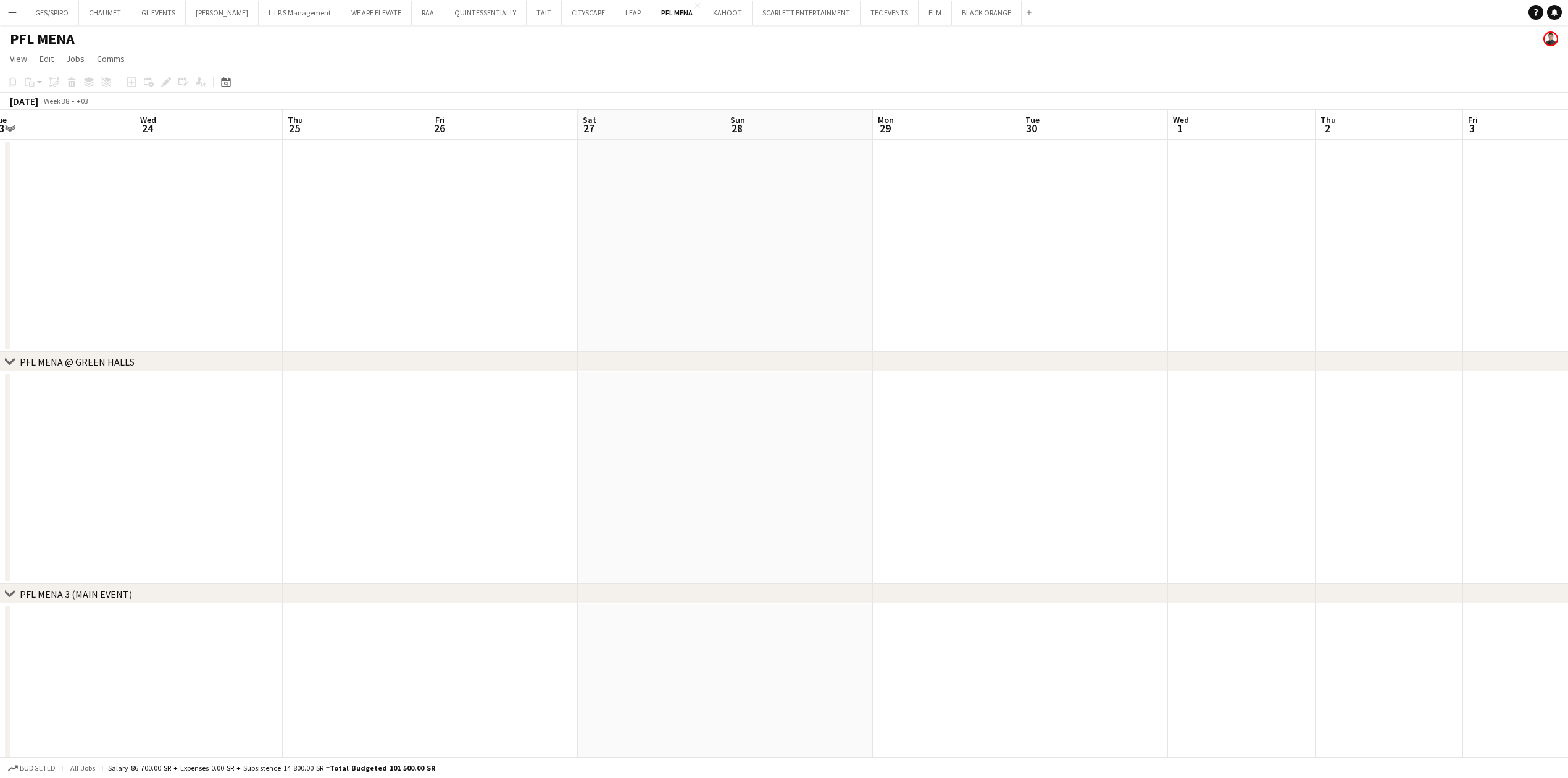
click at [667, 268] on app-calendar-viewport "Sat 20 Sun 21 Mon 22 Tue 23 Wed 24 Thu 25 Fri 26 Sat 27 Sun 28 Mon 29 Tue 30 We…" at bounding box center [784, 463] width 1568 height 706
click at [669, 267] on app-date-cell at bounding box center [651, 245] width 147 height 213
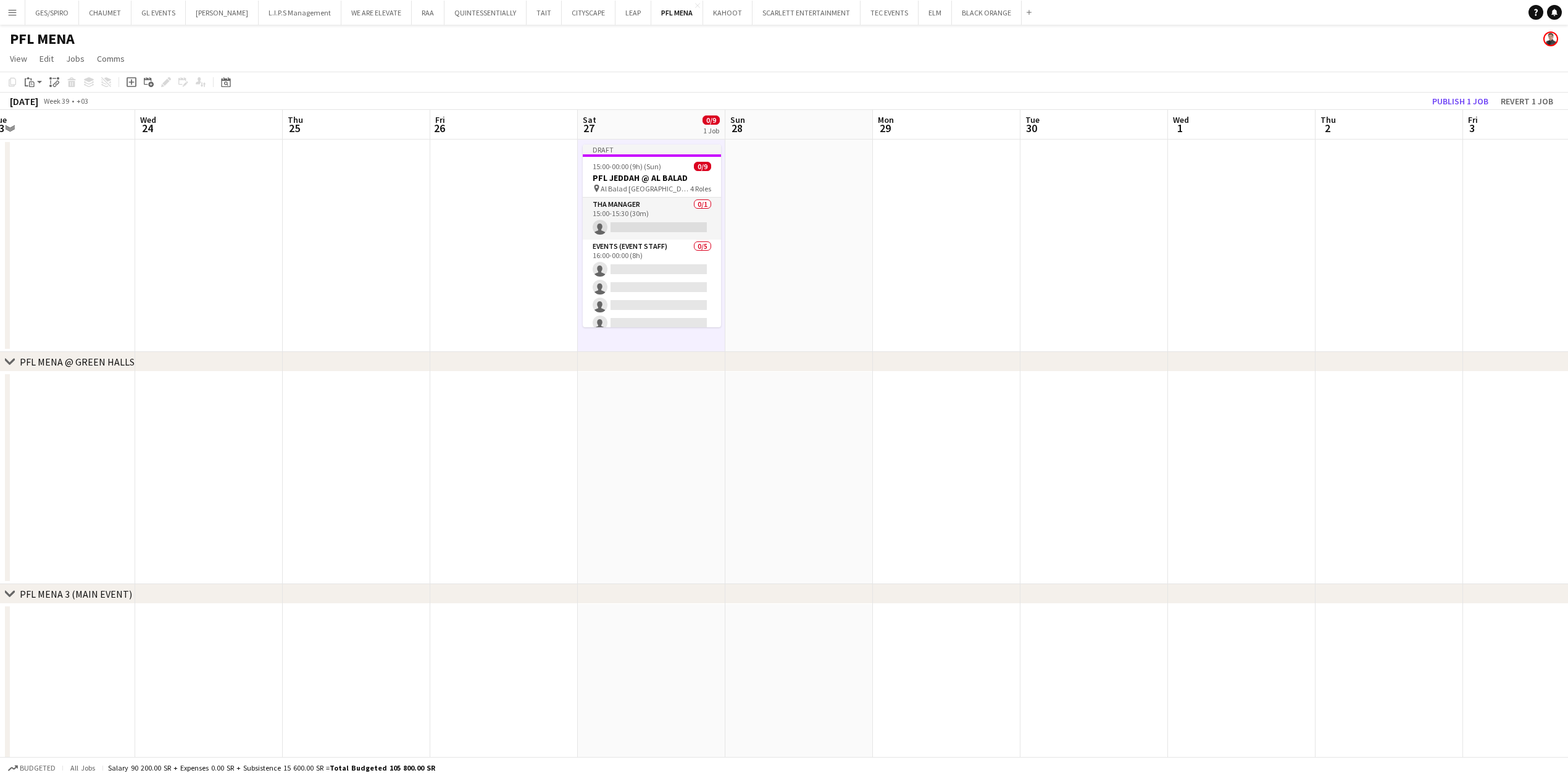
click at [749, 201] on app-date-cell at bounding box center [799, 245] width 147 height 213
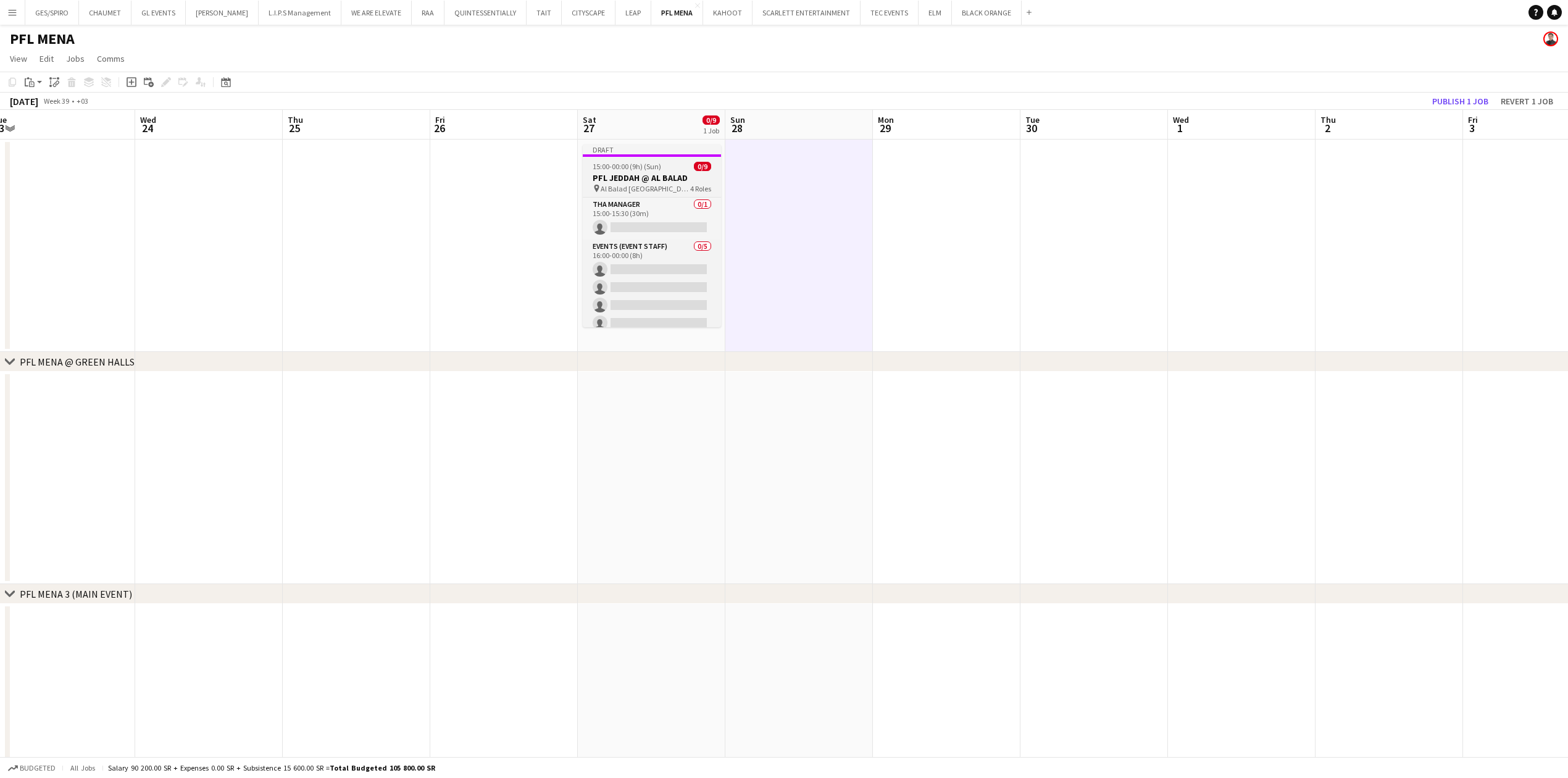
click at [695, 180] on h3 "PFL JEDDAH @ AL BALAD" at bounding box center [651, 177] width 138 height 12
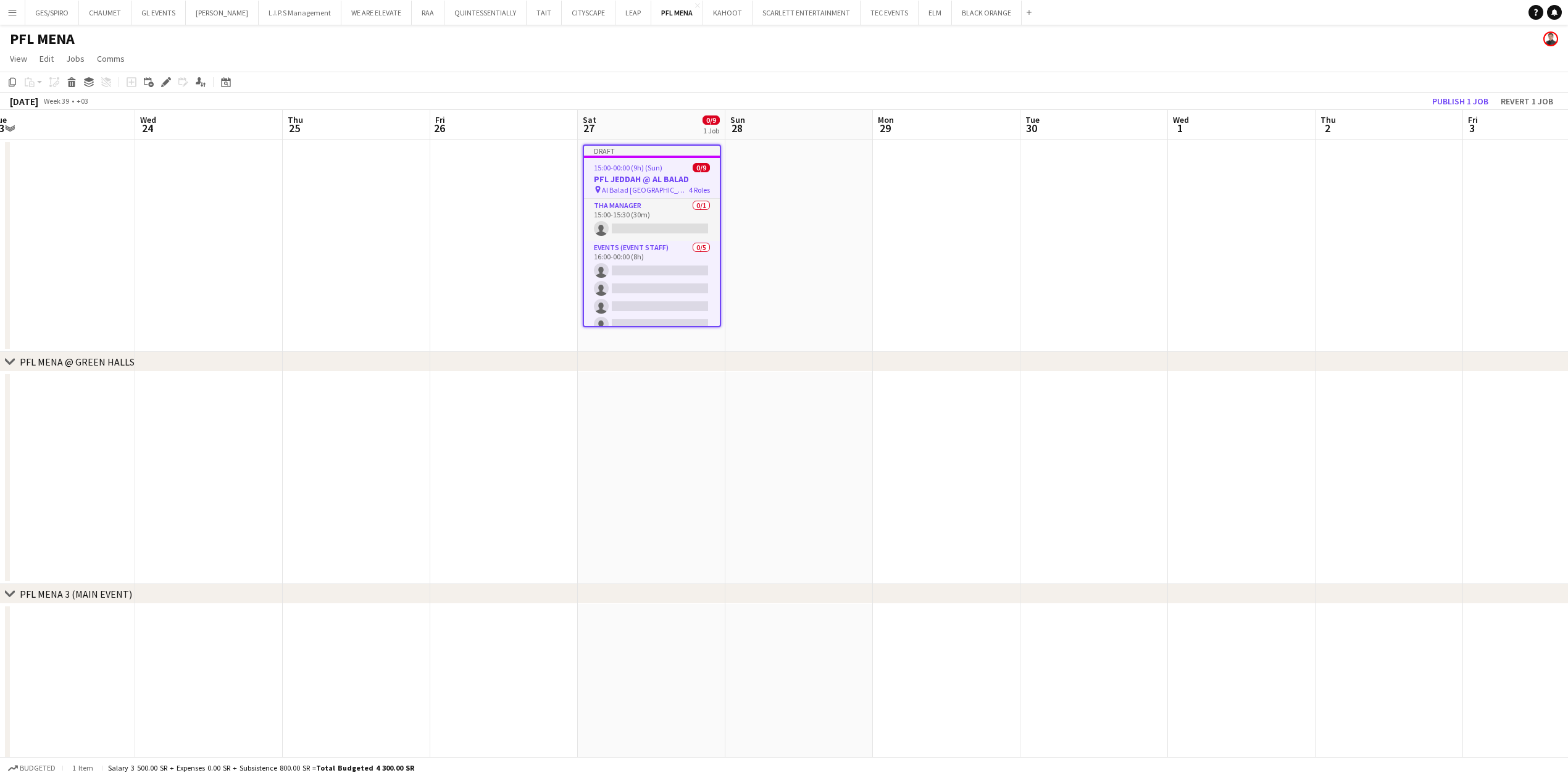
scroll to position [0, 455]
click at [665, 184] on div "pin Al Balad Old Gate 4 Roles" at bounding box center [652, 189] width 136 height 10
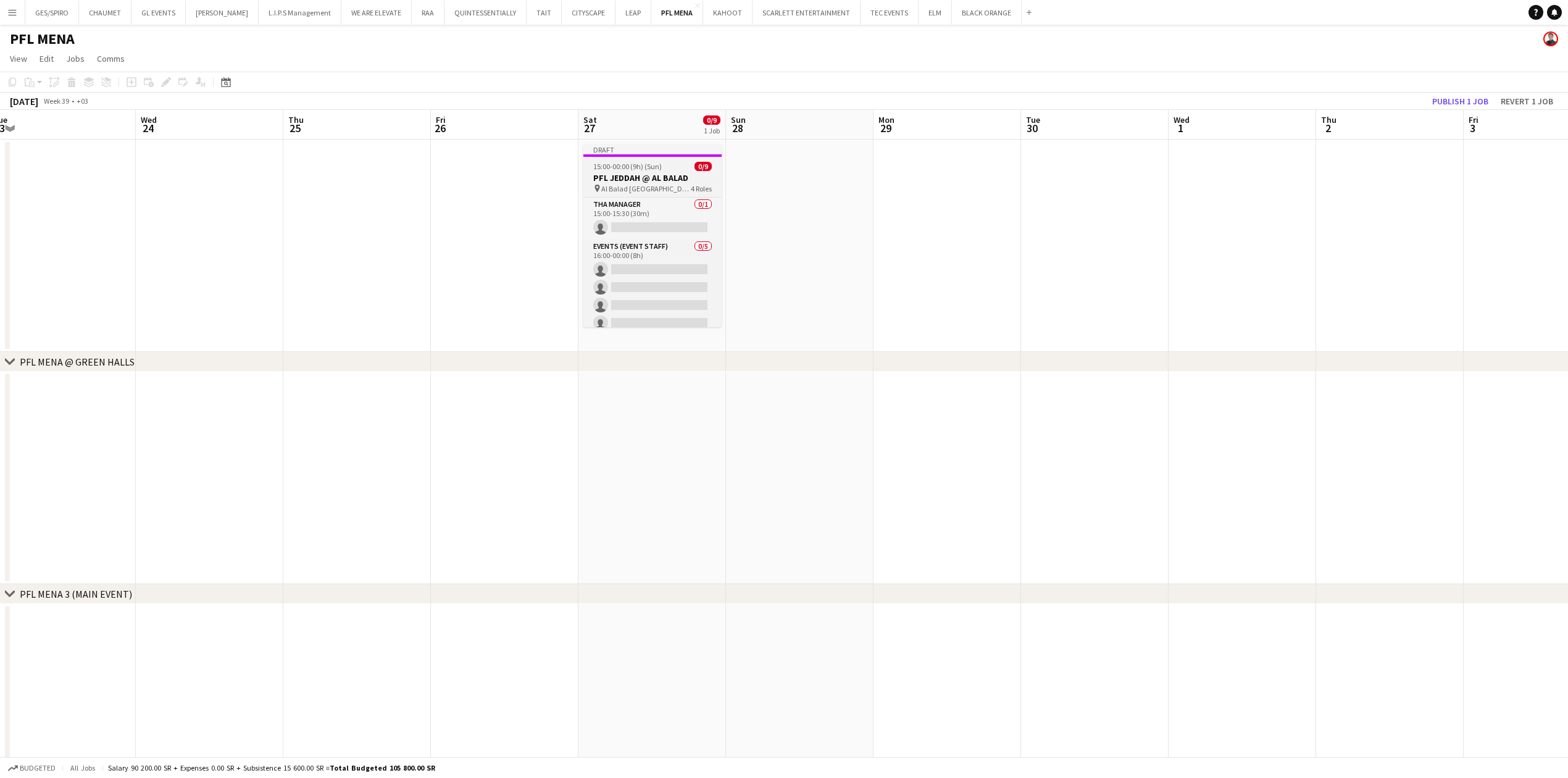
click at [651, 175] on h3 "PFL JEDDAH @ AL BALAD" at bounding box center [652, 177] width 138 height 12
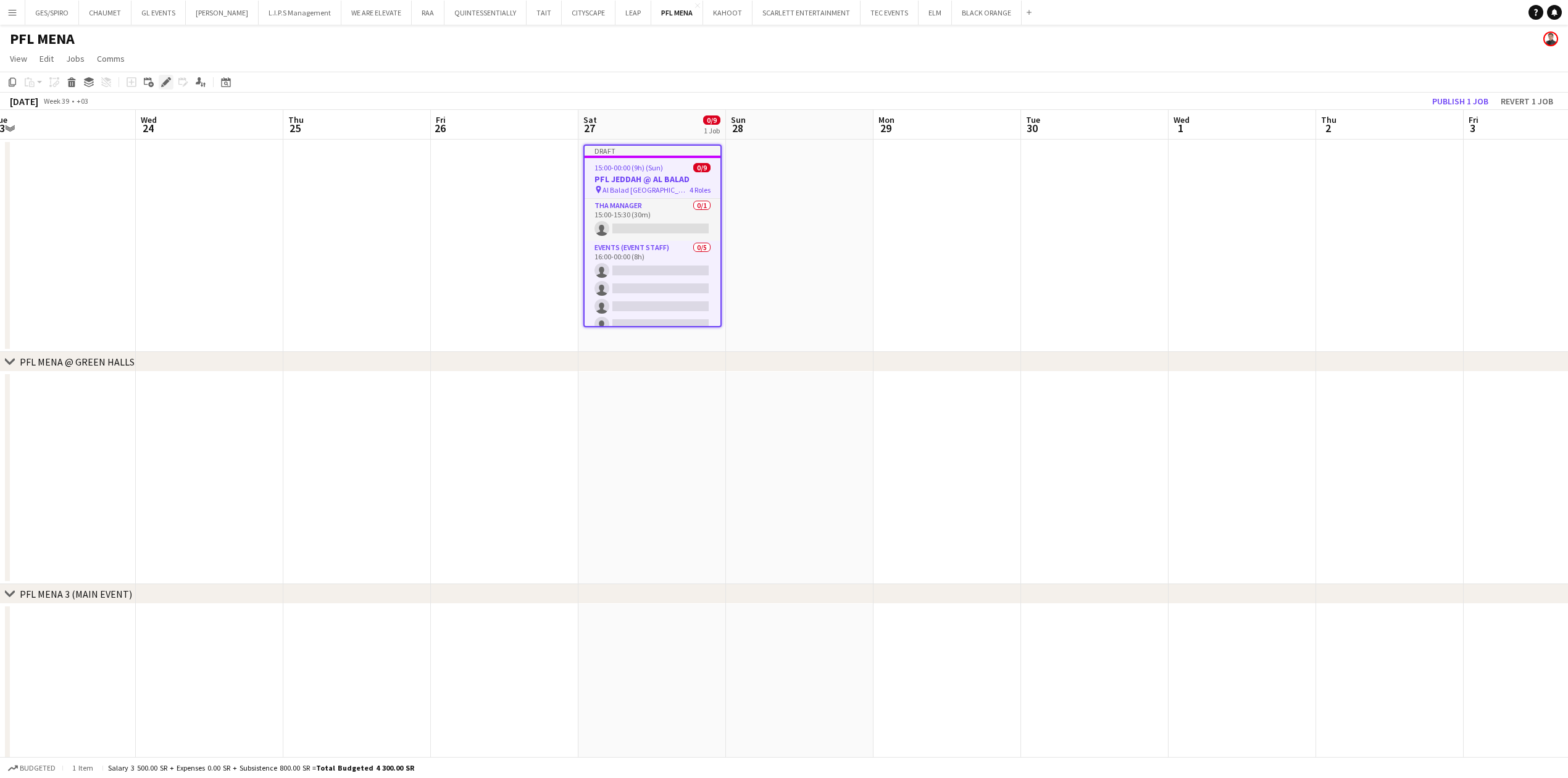
click at [161, 81] on icon "Edit" at bounding box center [166, 82] width 10 height 10
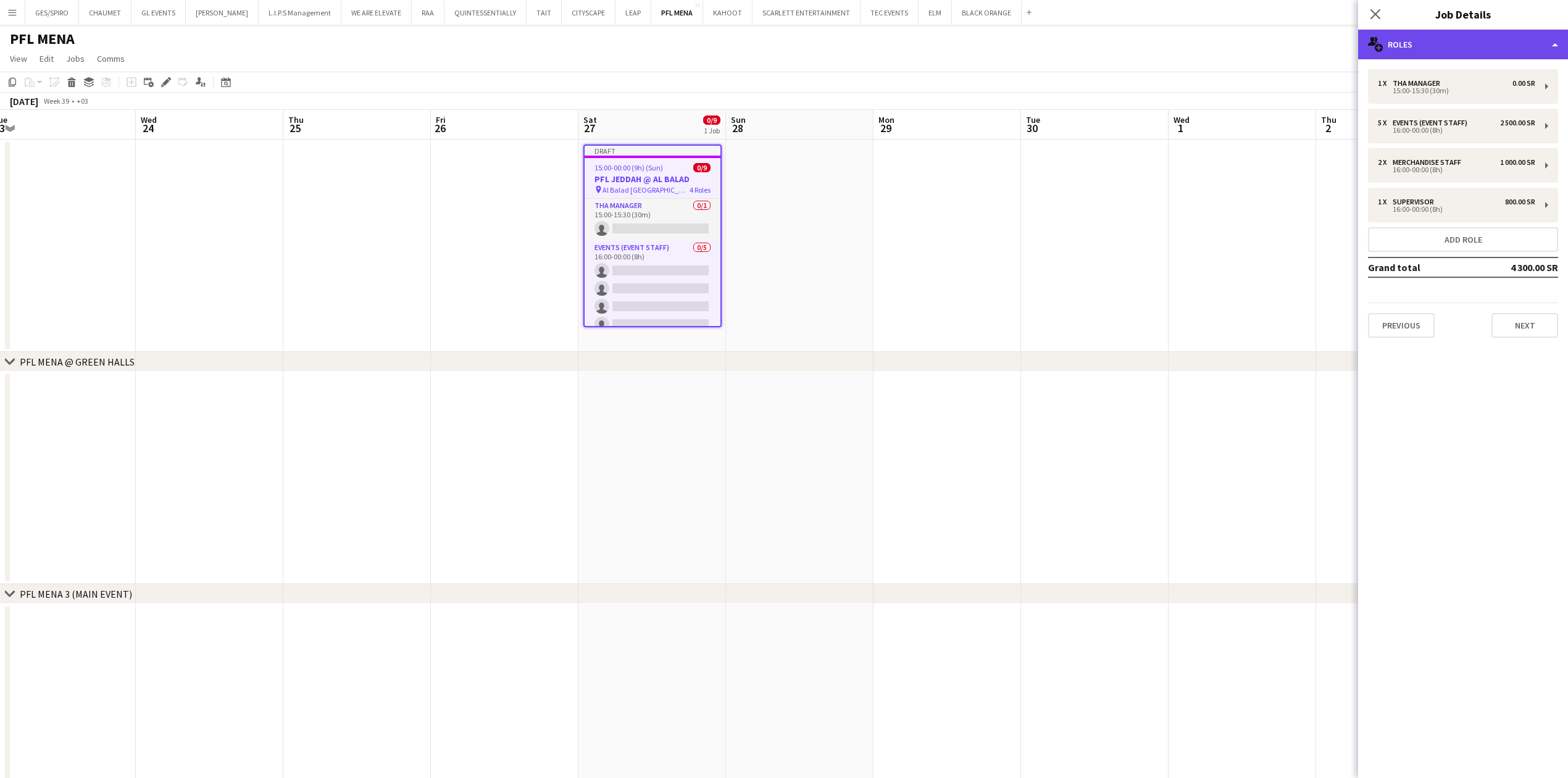
click at [1490, 48] on div "multiple-users-add Roles" at bounding box center [1463, 43] width 210 height 29
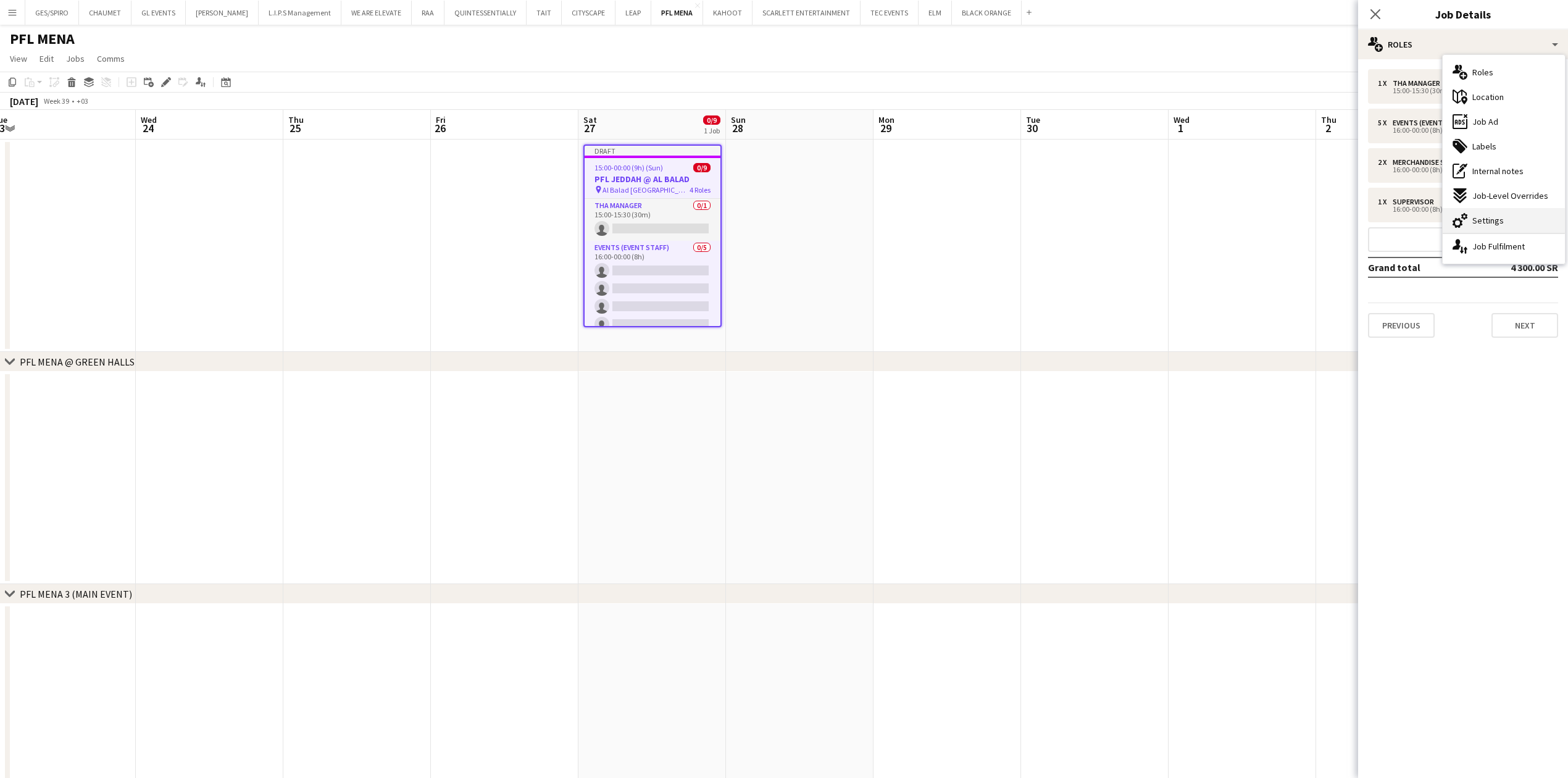
click at [1507, 229] on div "cog-double-3 Settings" at bounding box center [1504, 221] width 122 height 25
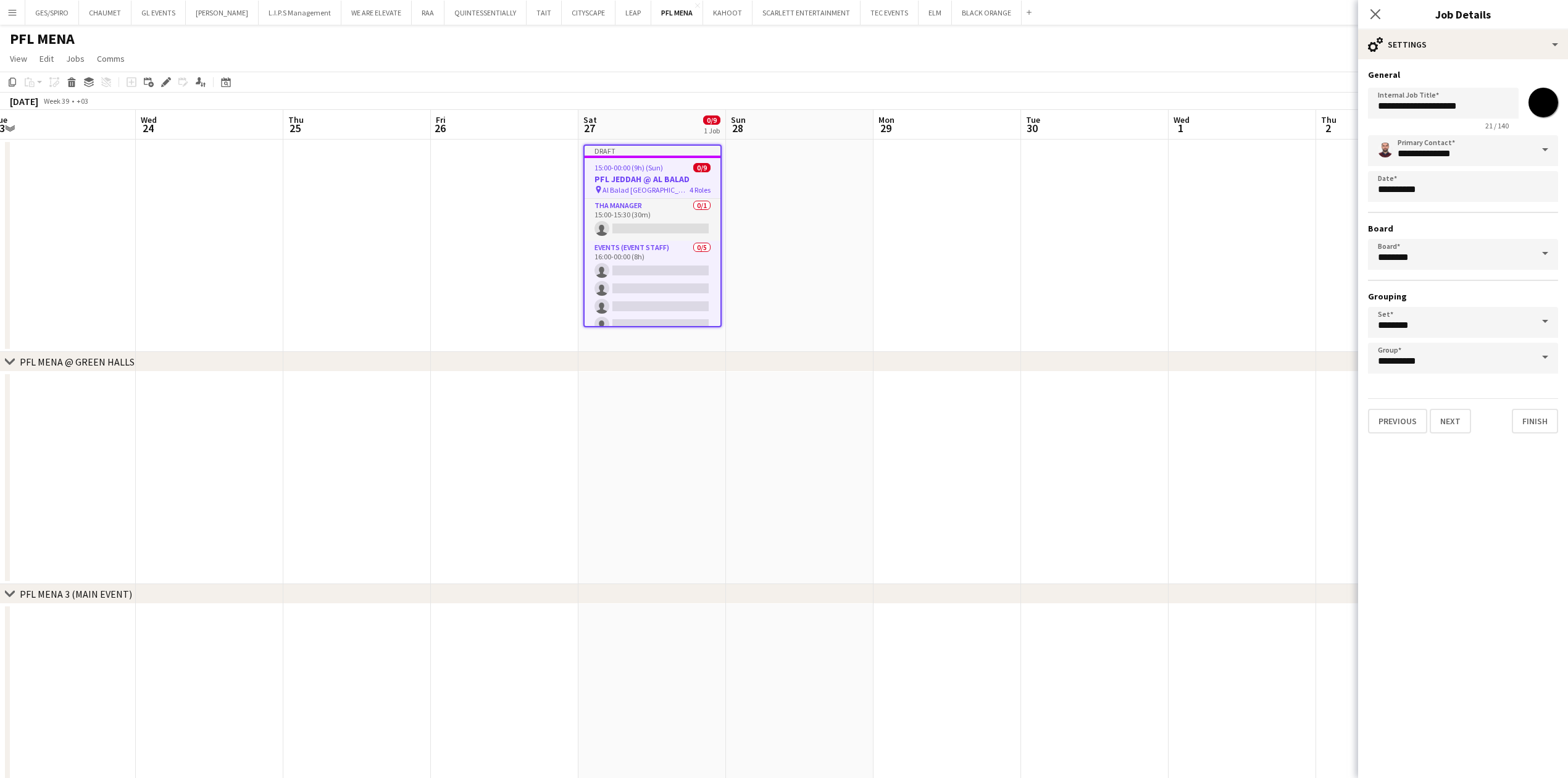
click at [1549, 109] on input "*******" at bounding box center [1543, 103] width 44 height 44
type input "*******"
click at [1494, 568] on mat-expansion-panel "**********" at bounding box center [1463, 418] width 210 height 719
click at [1374, 15] on icon at bounding box center [1375, 13] width 12 height 12
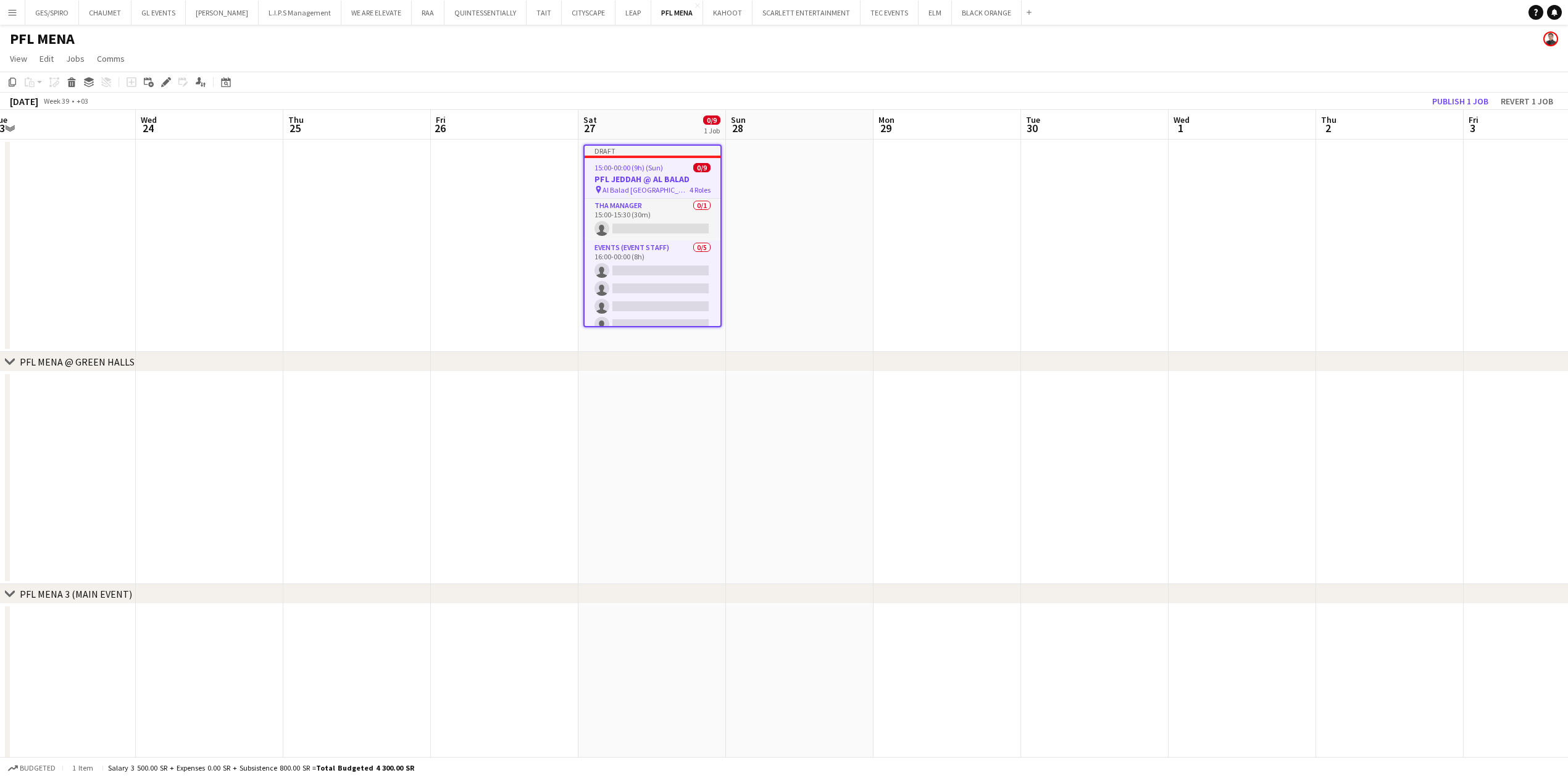
click at [1181, 254] on app-date-cell at bounding box center [1242, 245] width 147 height 213
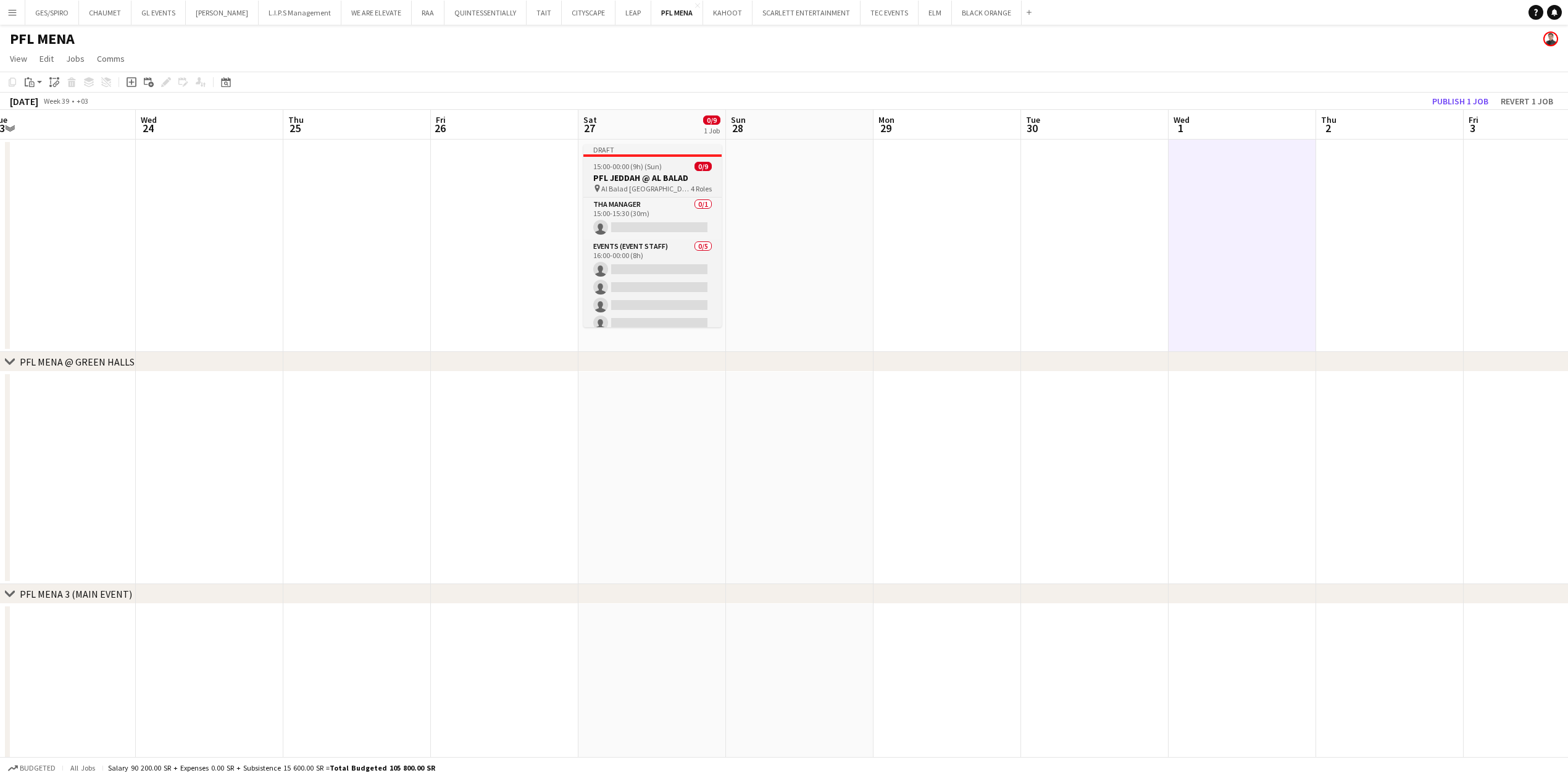
click at [659, 166] on span "15:00-00:00 (9h) (Sun)" at bounding box center [627, 166] width 68 height 9
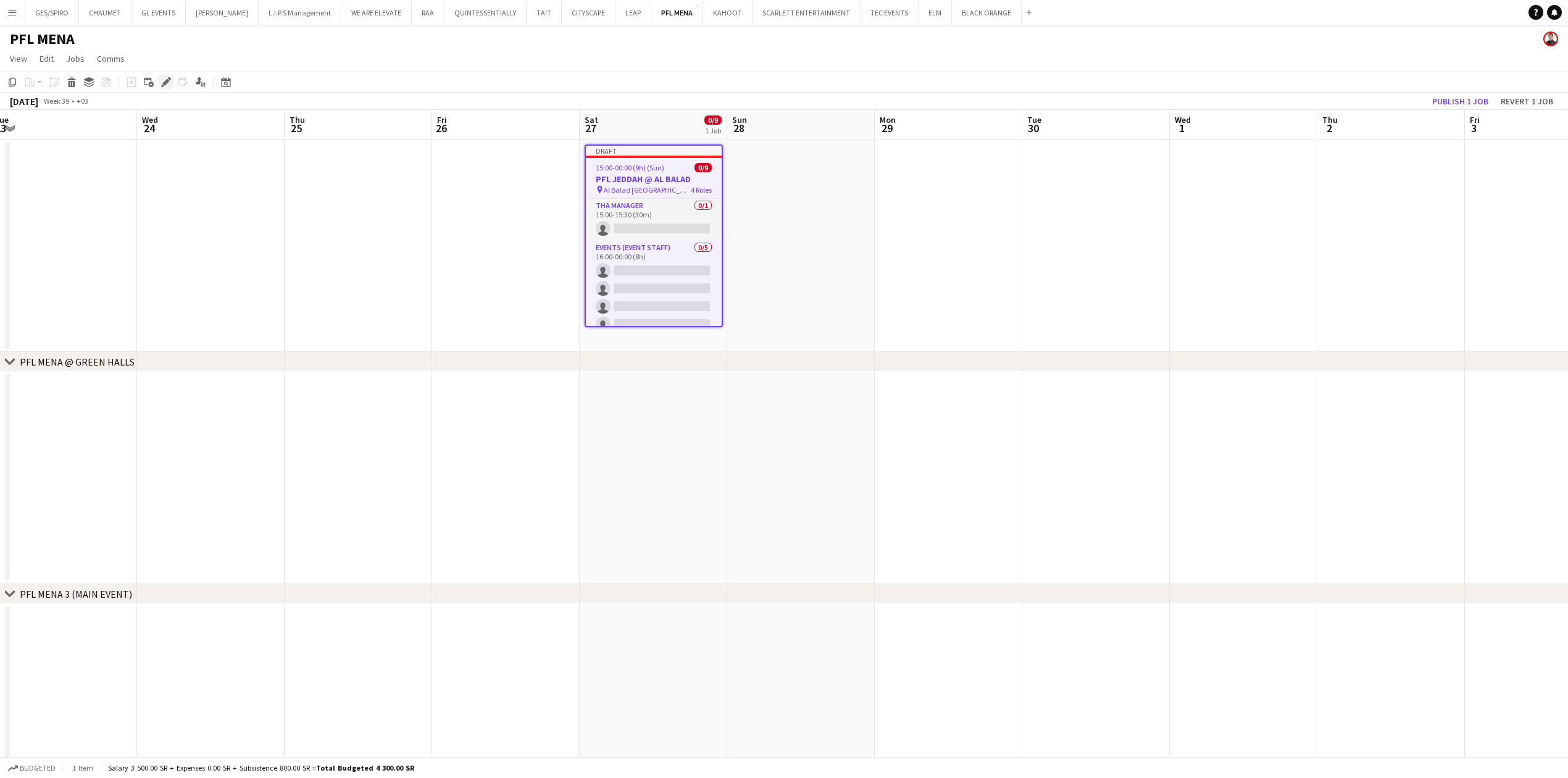
click at [166, 75] on div "Edit" at bounding box center [166, 82] width 15 height 15
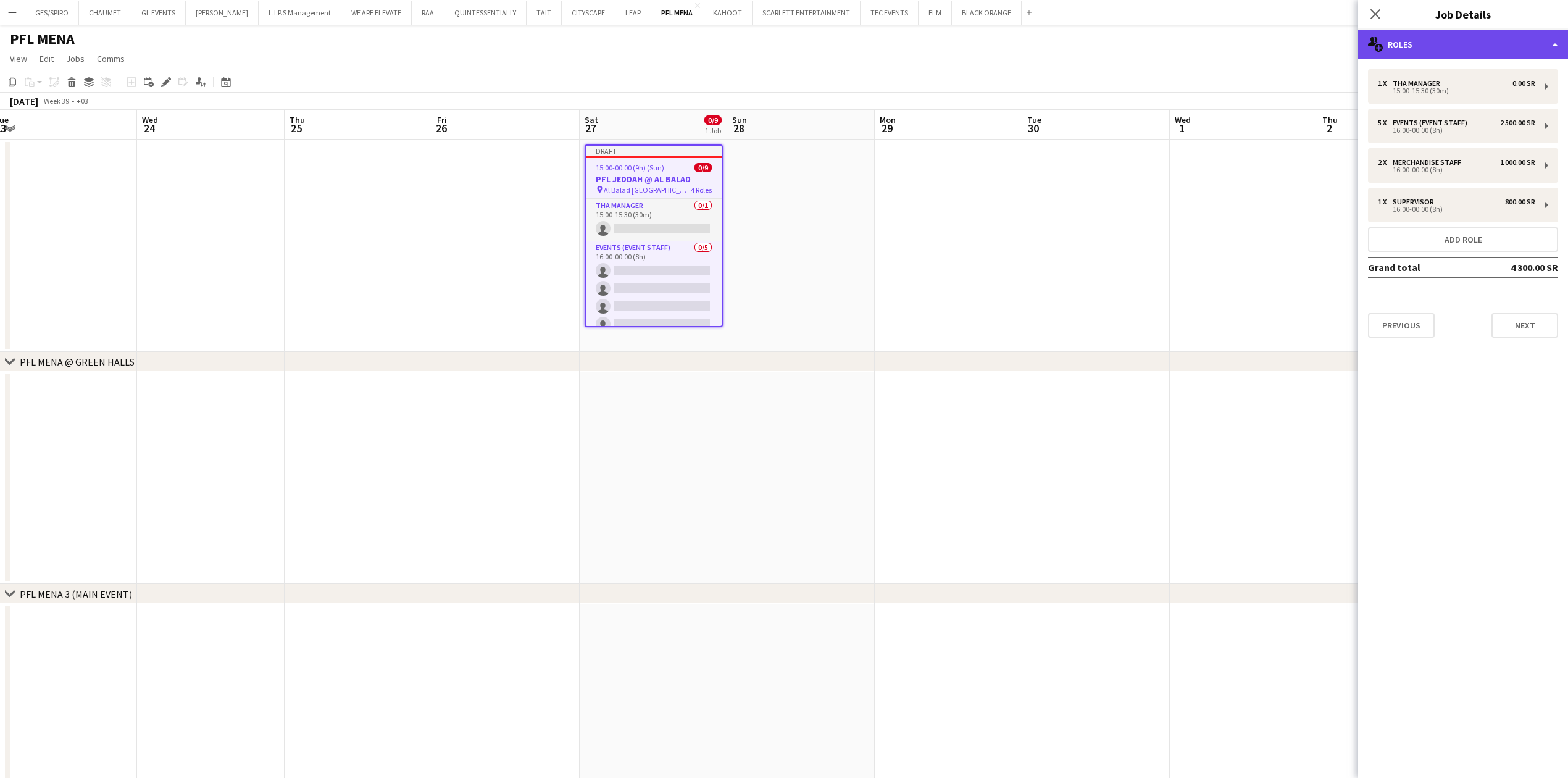
click at [1514, 45] on div "multiple-users-add Roles" at bounding box center [1463, 43] width 210 height 29
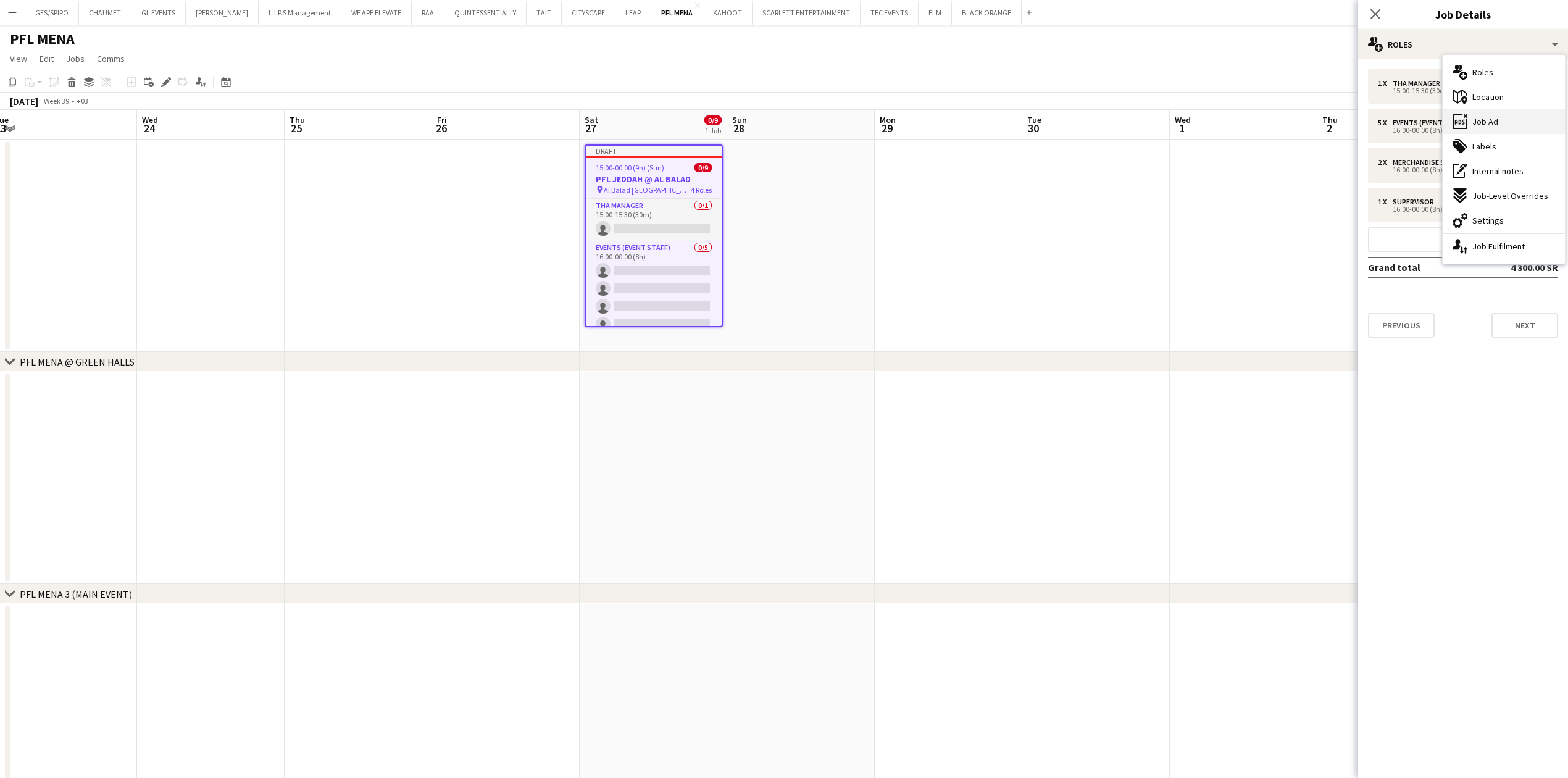
click at [1512, 127] on div "ads-window Job Ad" at bounding box center [1504, 121] width 122 height 25
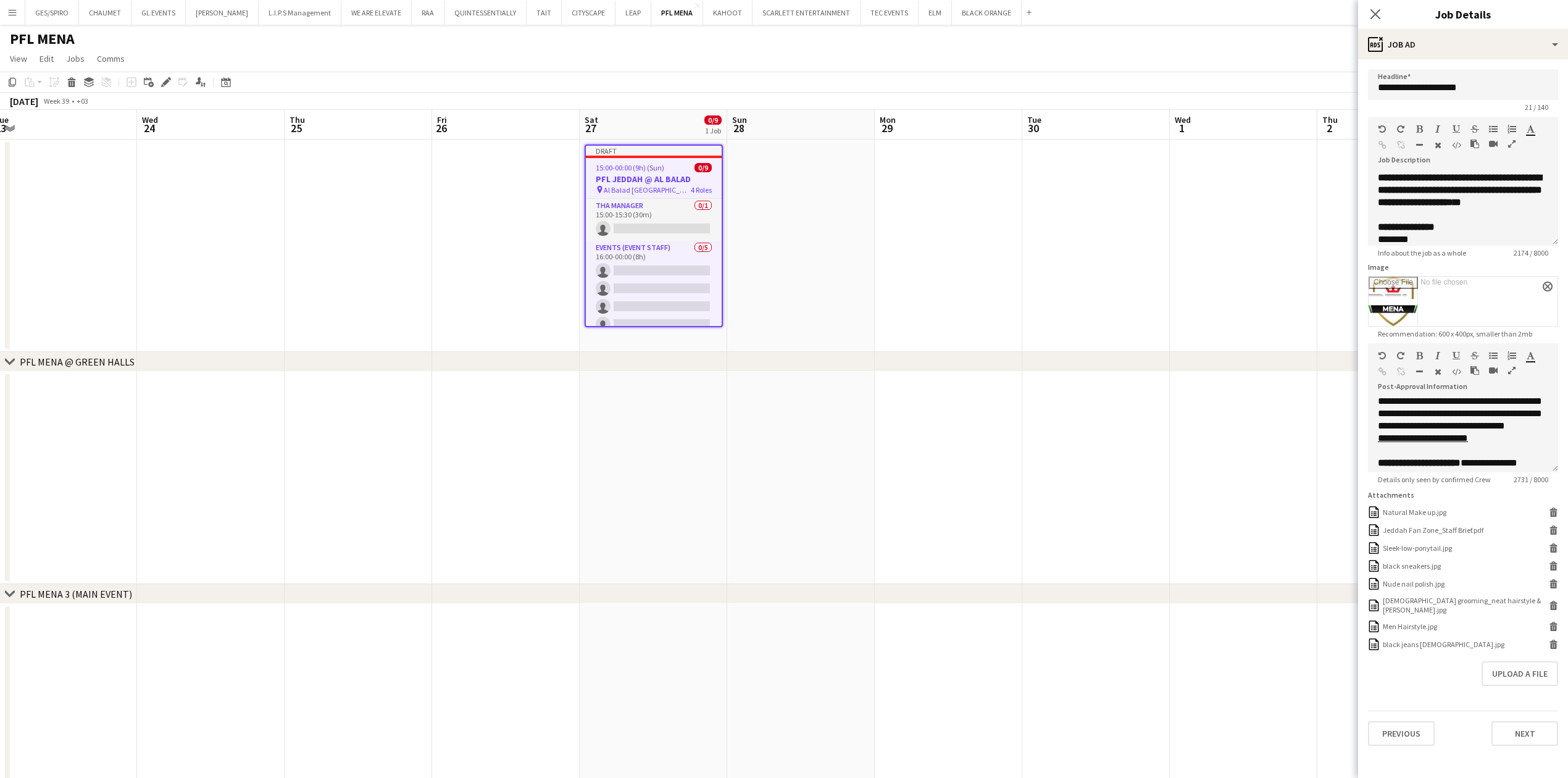
scroll to position [905, 0]
click at [314, 232] on app-date-cell at bounding box center [358, 245] width 147 height 213
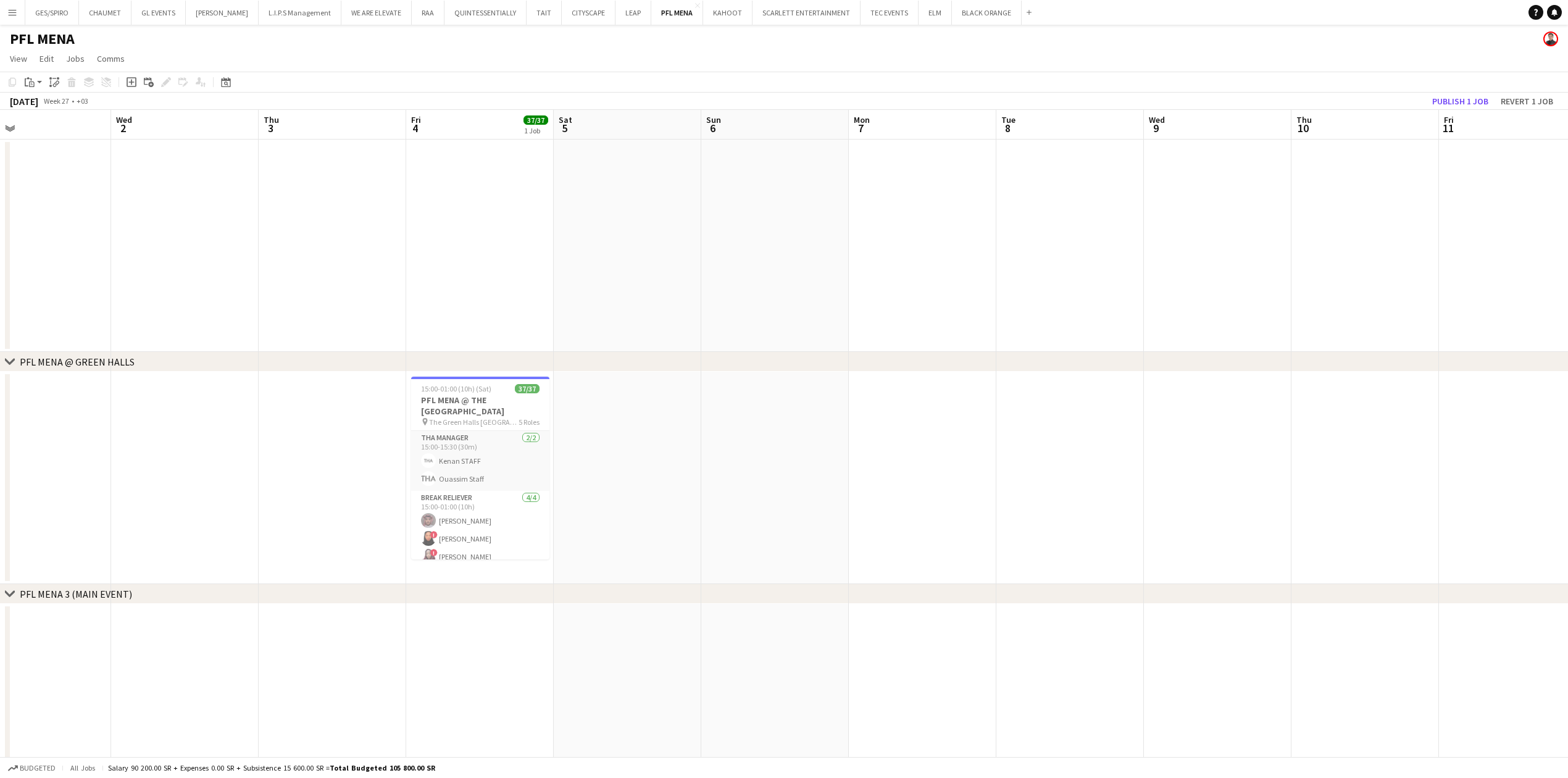
scroll to position [0, 307]
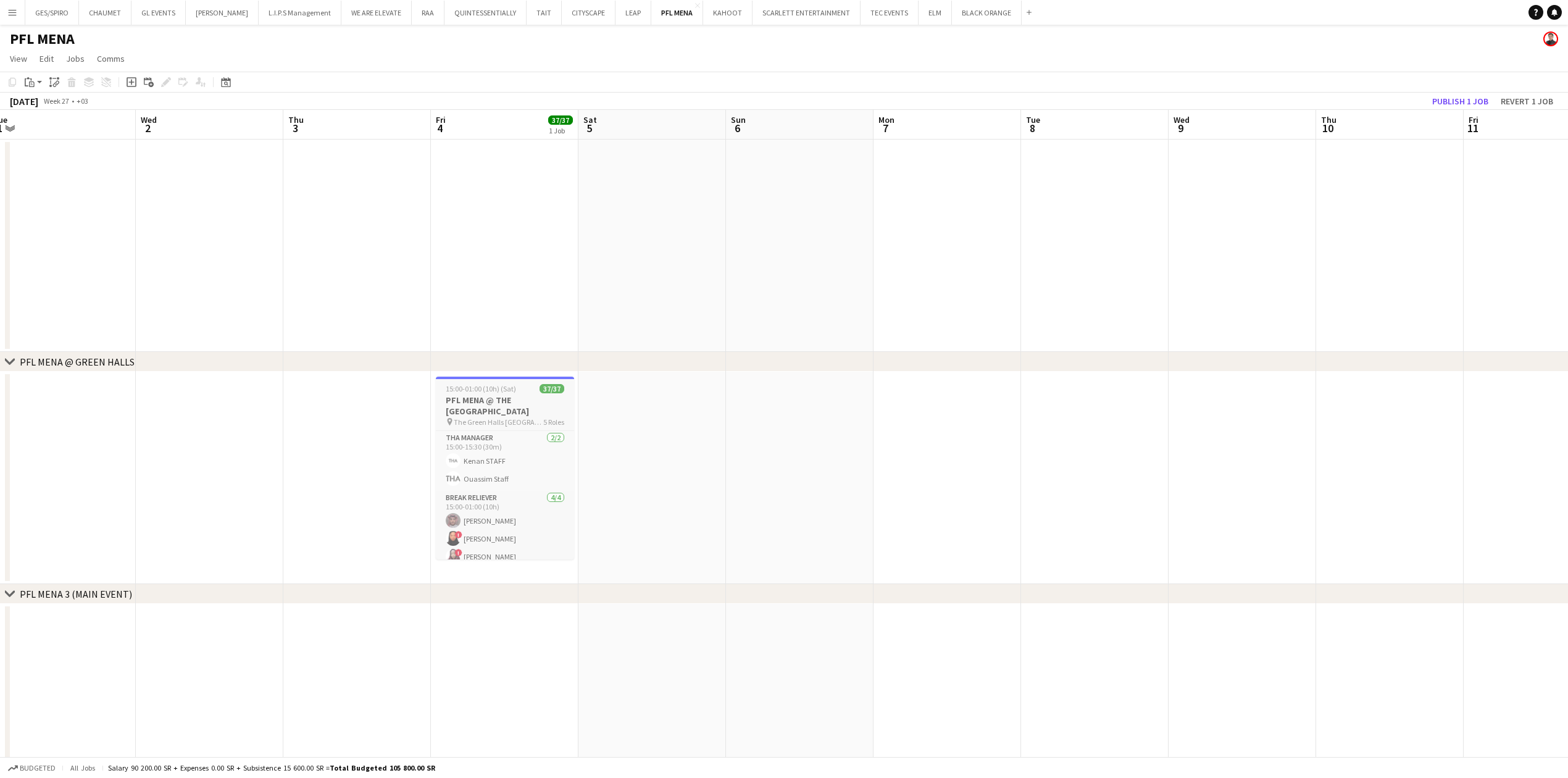
click at [509, 395] on h3 "PFL MENA @ THE [GEOGRAPHIC_DATA]" at bounding box center [505, 405] width 138 height 22
click at [166, 87] on div "Edit" at bounding box center [166, 82] width 15 height 15
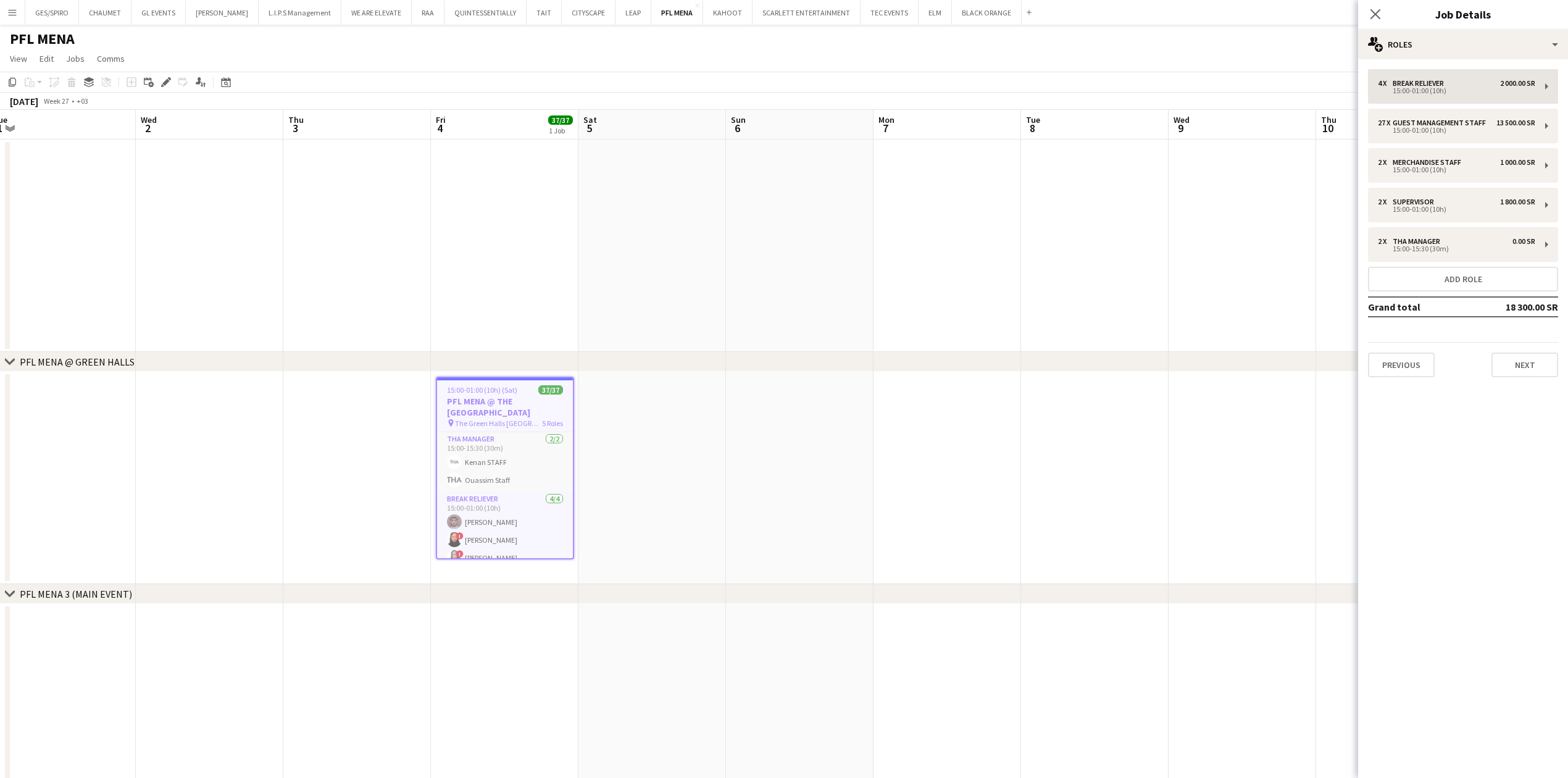
click at [1420, 74] on div "4 x Break reliever 2 000.00 SR 15:00-01:00 (10h) 27 x Guest Management Staff 13…" at bounding box center [1463, 223] width 210 height 328
drag, startPoint x: 1410, startPoint y: 74, endPoint x: 1416, endPoint y: 44, distance: 30.6
click at [1416, 44] on div "multiple-users-add Roles" at bounding box center [1463, 43] width 210 height 29
click at [1519, 122] on div "ads-window Job Ad" at bounding box center [1504, 121] width 122 height 25
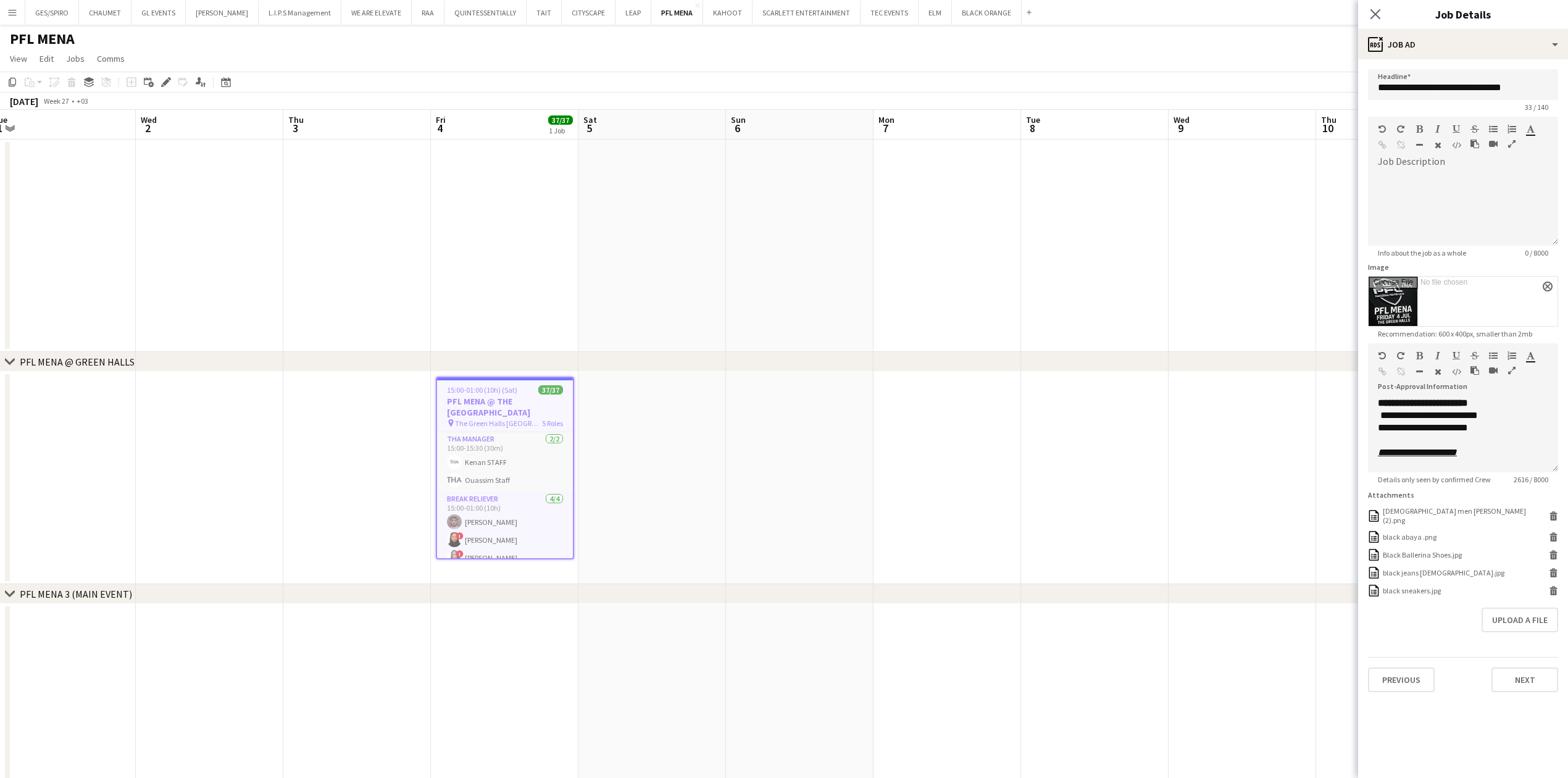
scroll to position [82, 0]
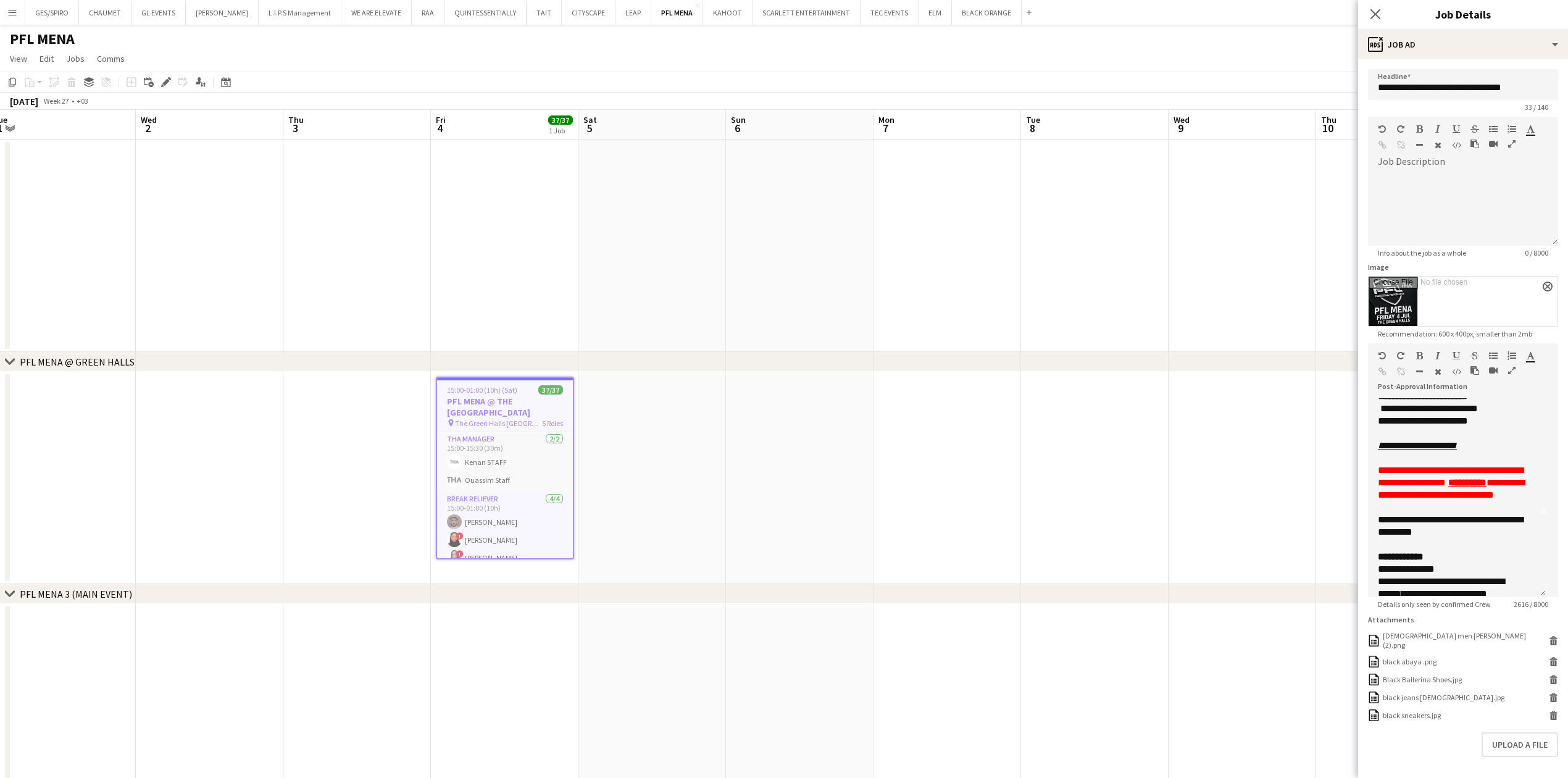
drag, startPoint x: 1556, startPoint y: 468, endPoint x: 1556, endPoint y: 664, distance: 196.0
click at [1556, 664] on mat-expansion-panel "**********" at bounding box center [1463, 418] width 210 height 719
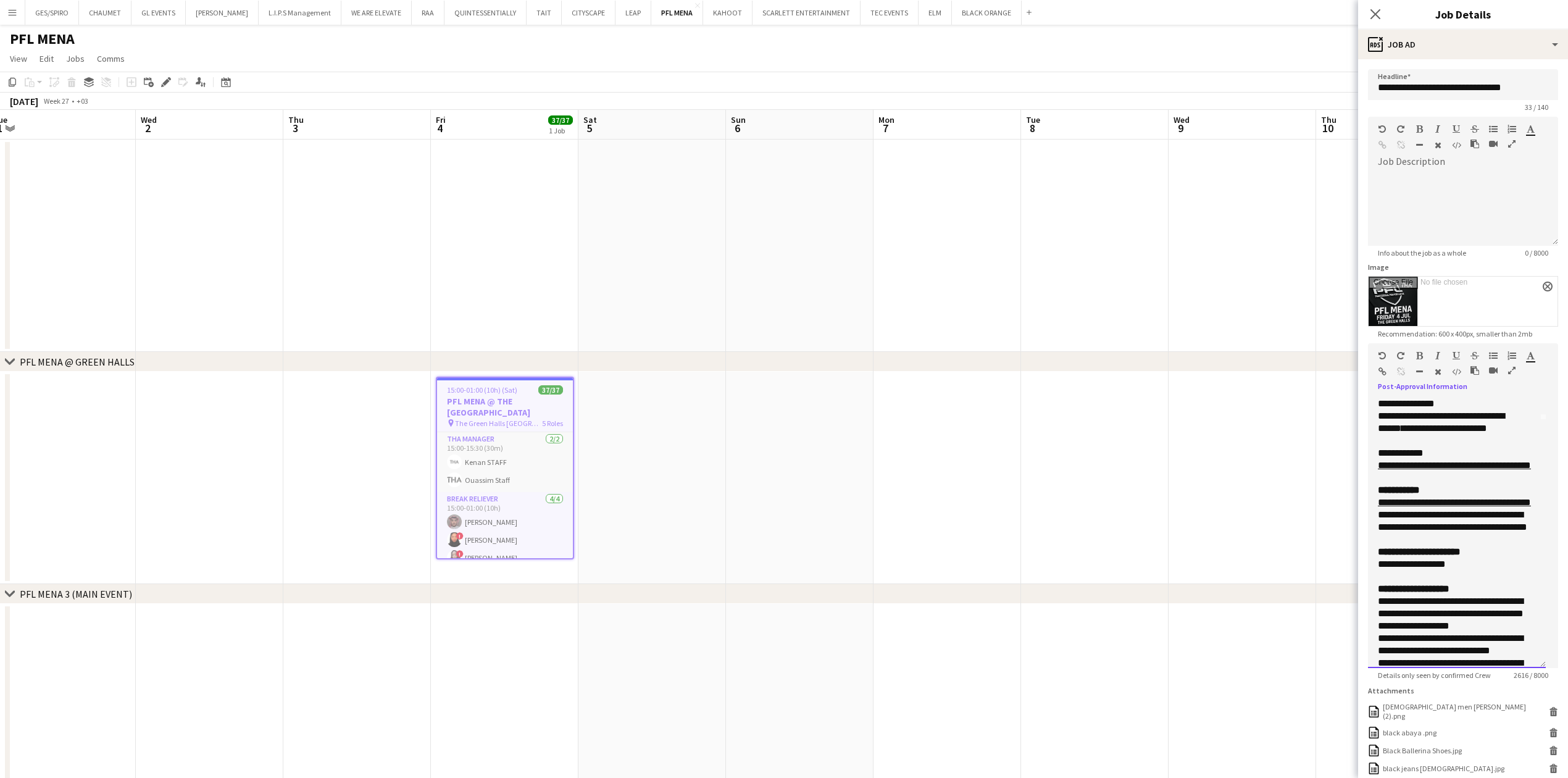
scroll to position [18, 0]
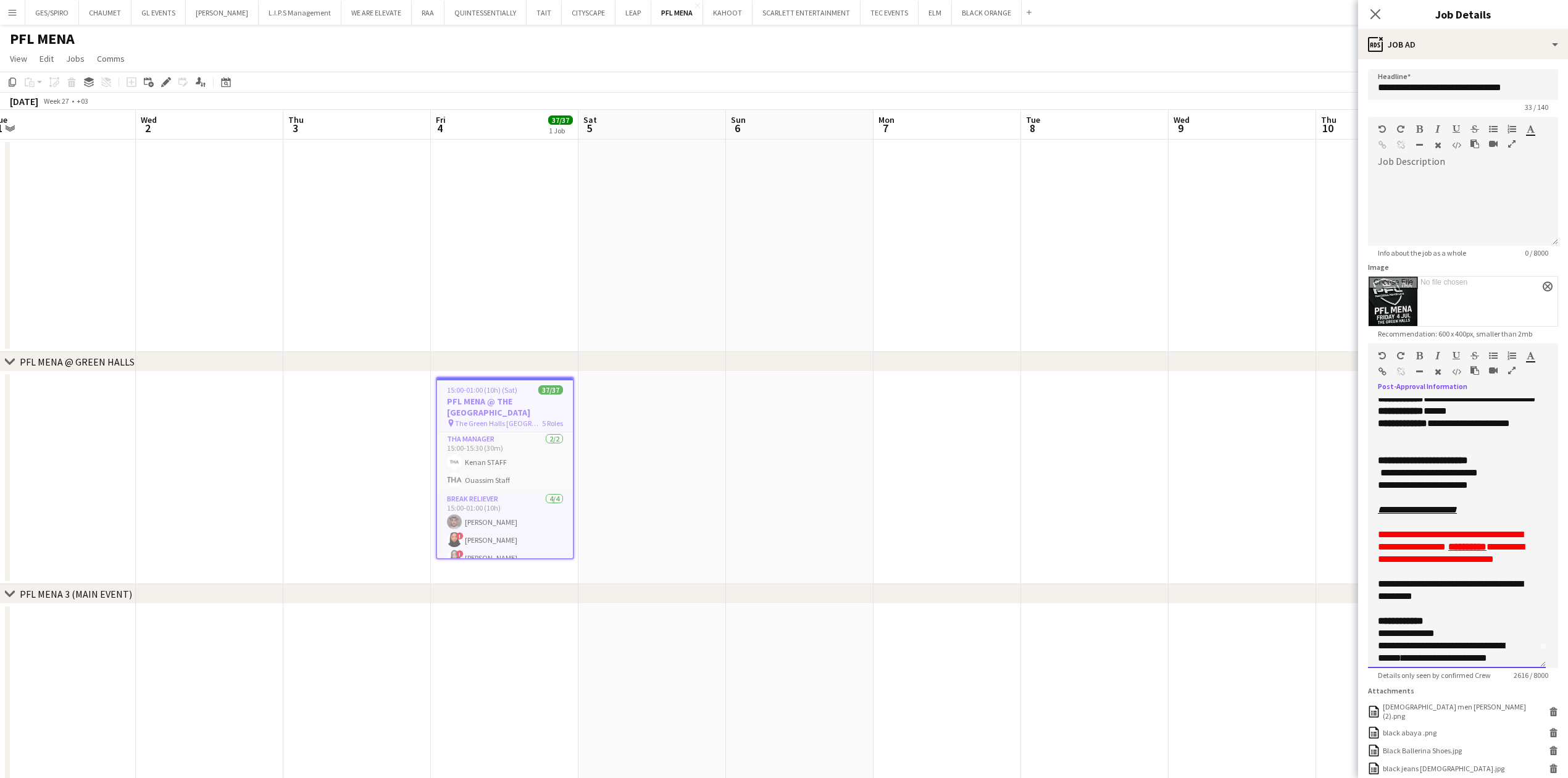
drag, startPoint x: 1380, startPoint y: 408, endPoint x: 1389, endPoint y: 416, distance: 12.0
click at [1388, 411] on div "**********" at bounding box center [1456, 533] width 178 height 269
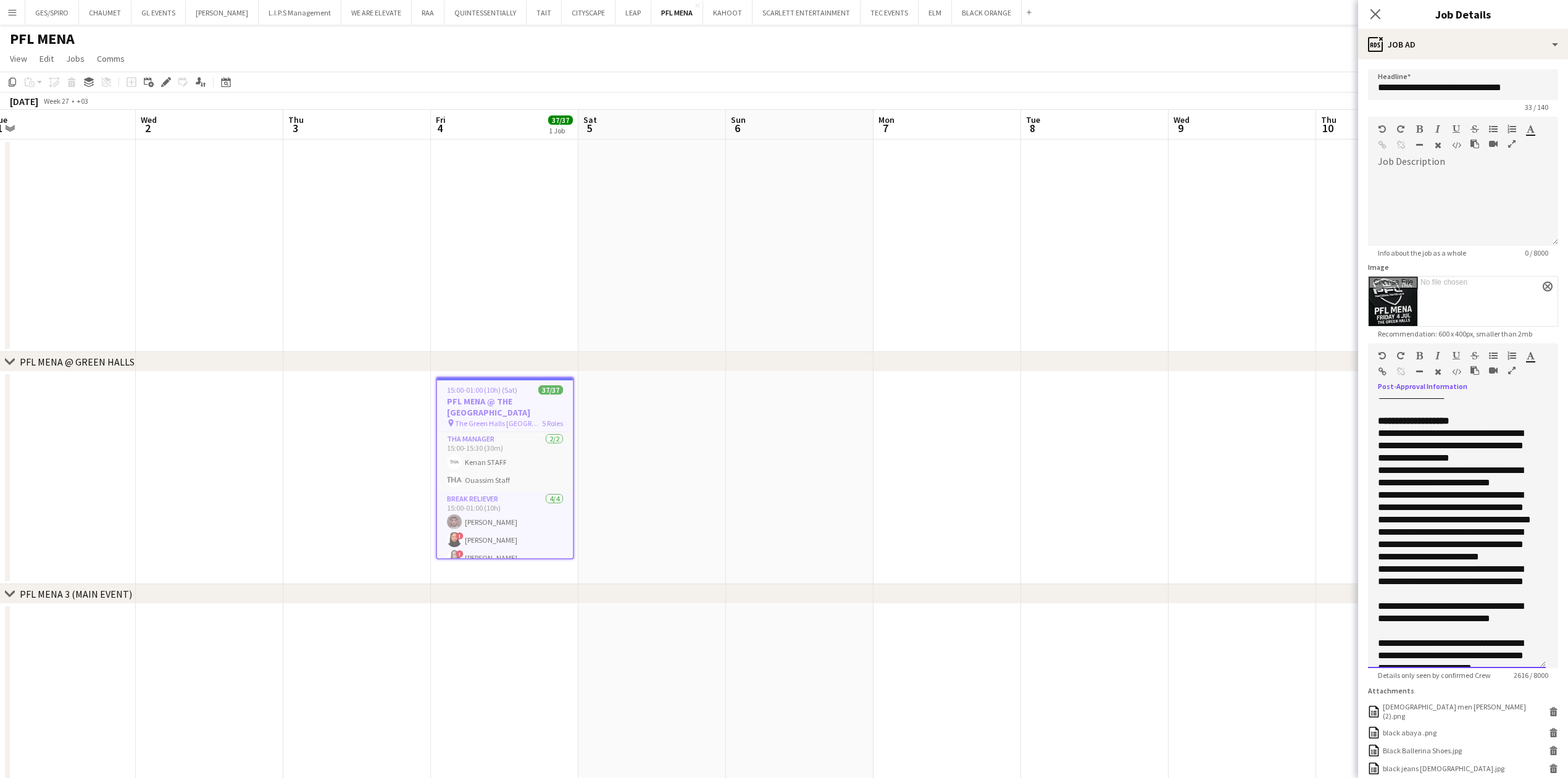
scroll to position [411, 0]
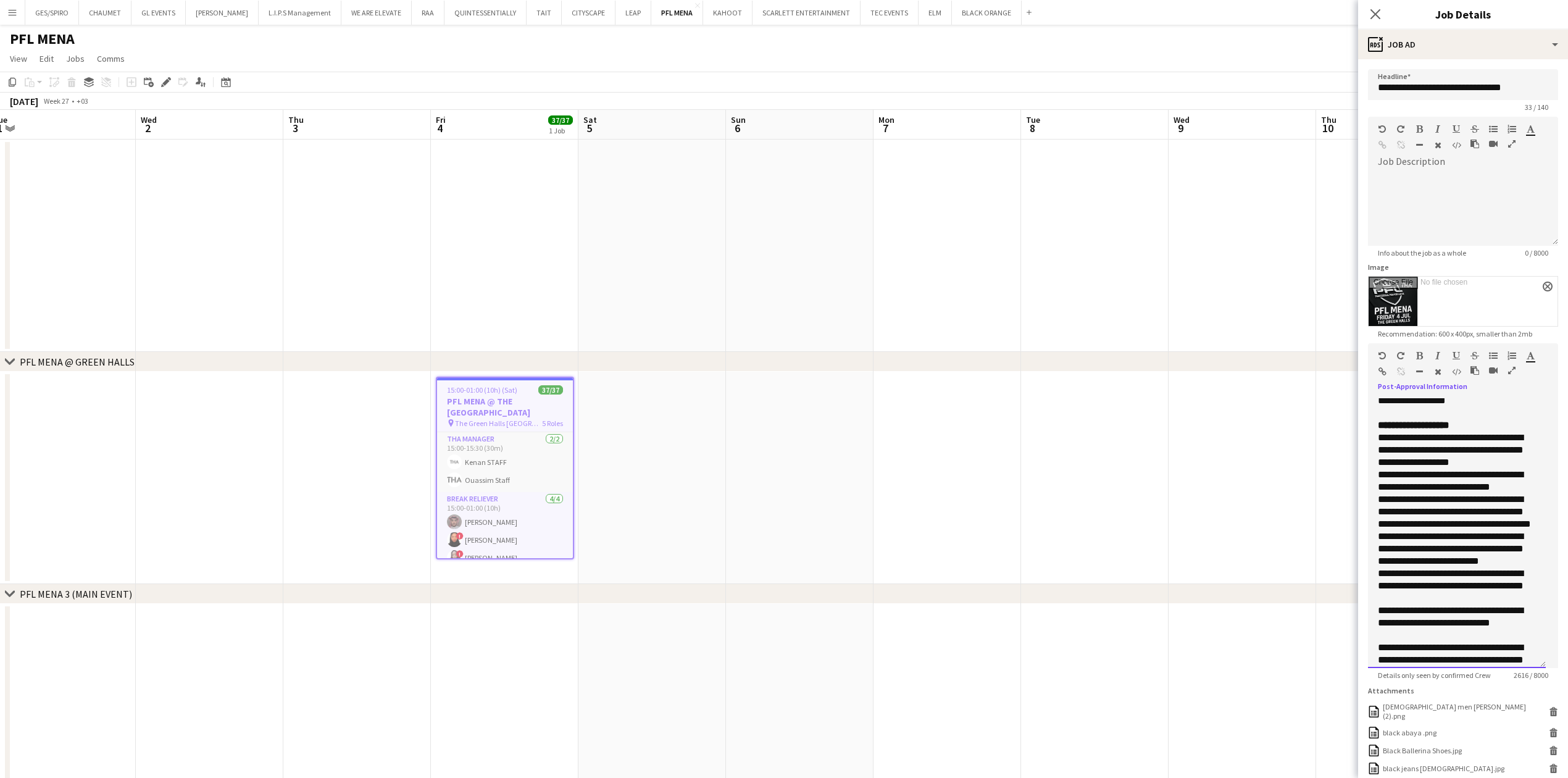
click at [1416, 430] on span "**********" at bounding box center [1413, 424] width 72 height 9
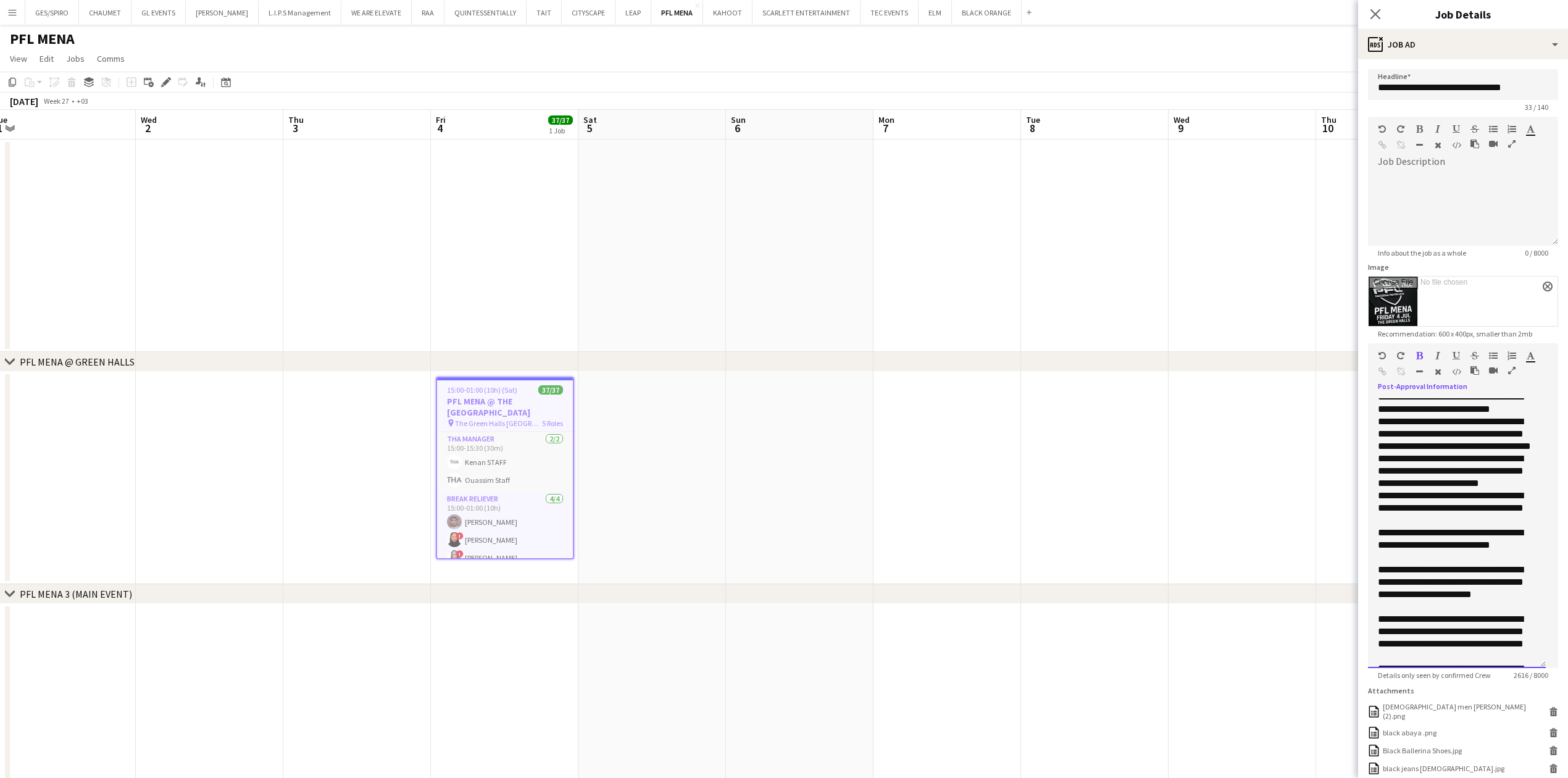
scroll to position [494, 0]
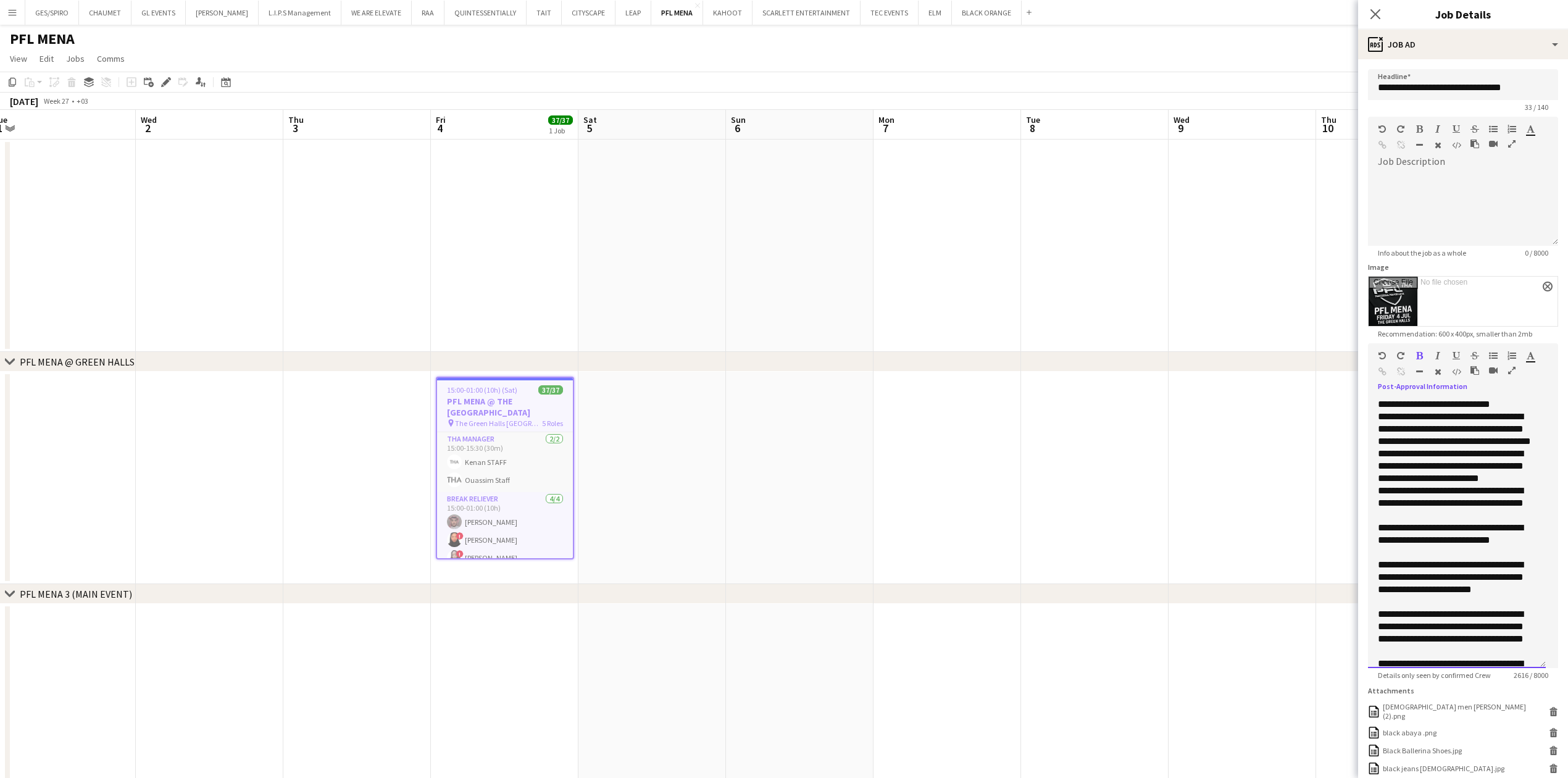
click at [1461, 408] on span "**********" at bounding box center [1450, 398] width 145 height 21
click at [1476, 385] on p "**********" at bounding box center [1456, 367] width 158 height 37
click at [1481, 446] on span "**********" at bounding box center [1454, 429] width 153 height 34
click at [1480, 408] on span "**********" at bounding box center [1450, 398] width 145 height 21
click at [1470, 446] on span "**********" at bounding box center [1454, 429] width 153 height 34
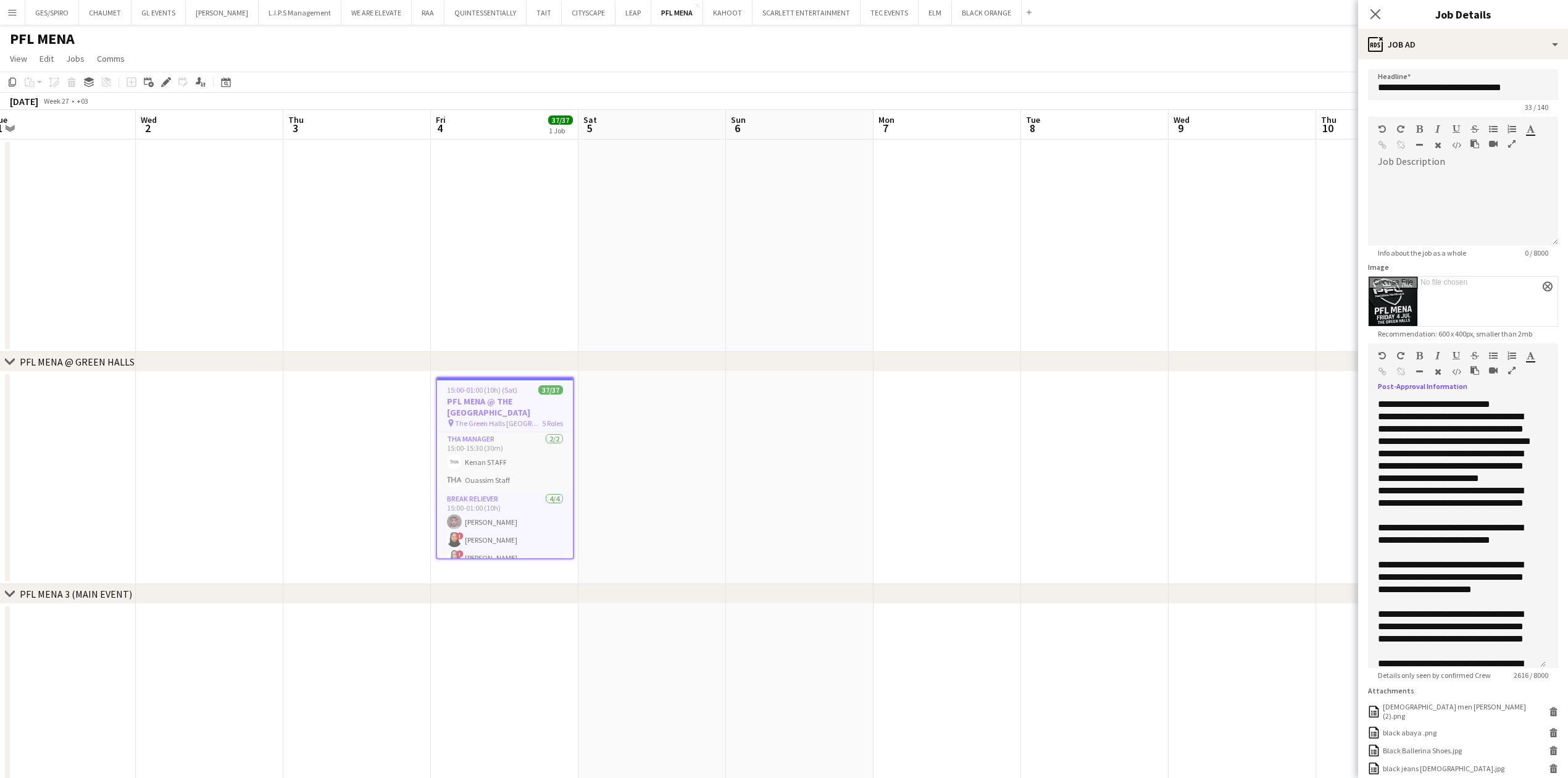
click at [1018, 307] on app-date-cell at bounding box center [947, 245] width 147 height 213
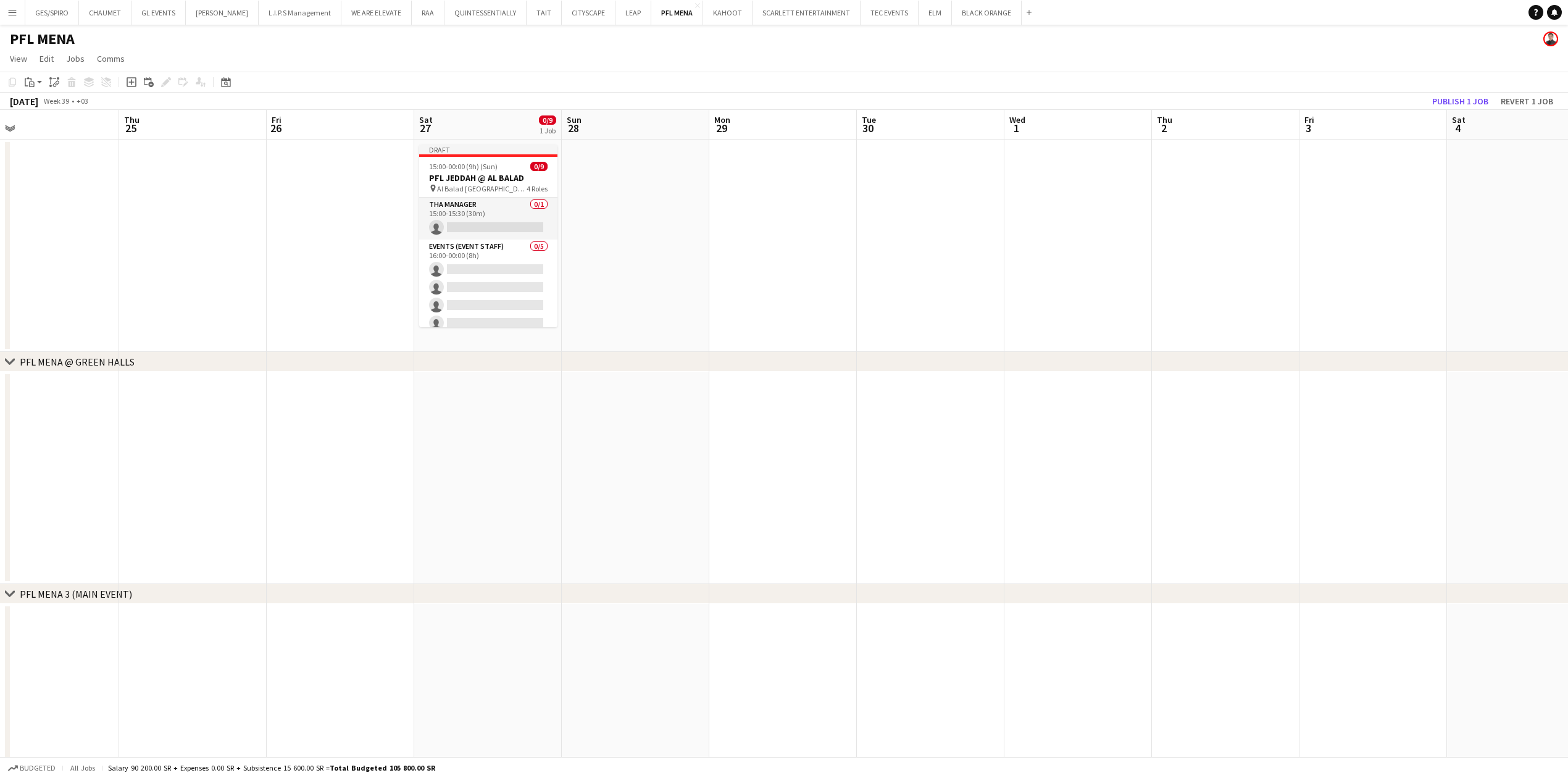
scroll to position [0, 339]
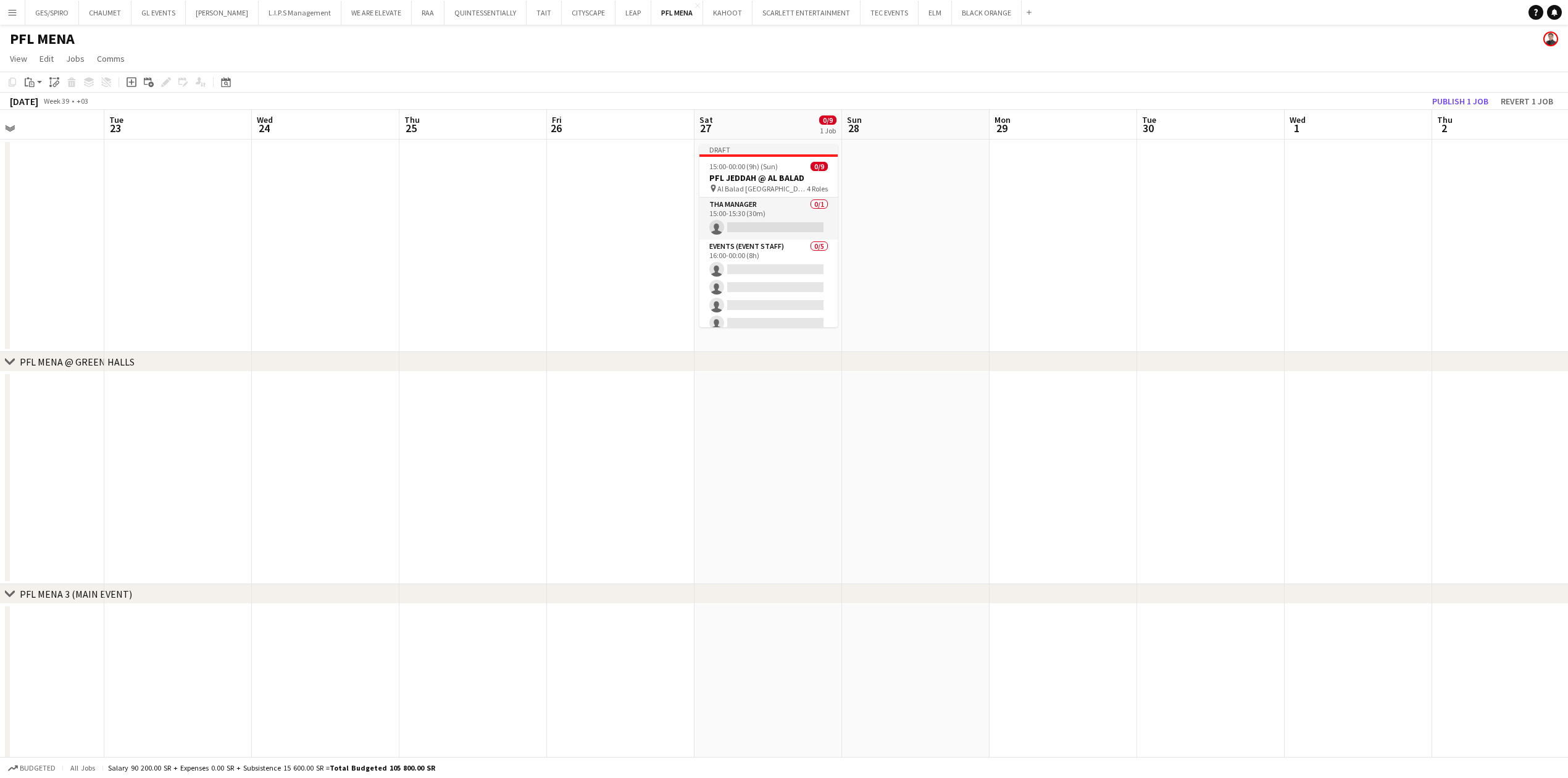
click at [713, 131] on app-board-header-date "Sat 27 0/9 1 Job" at bounding box center [768, 124] width 147 height 29
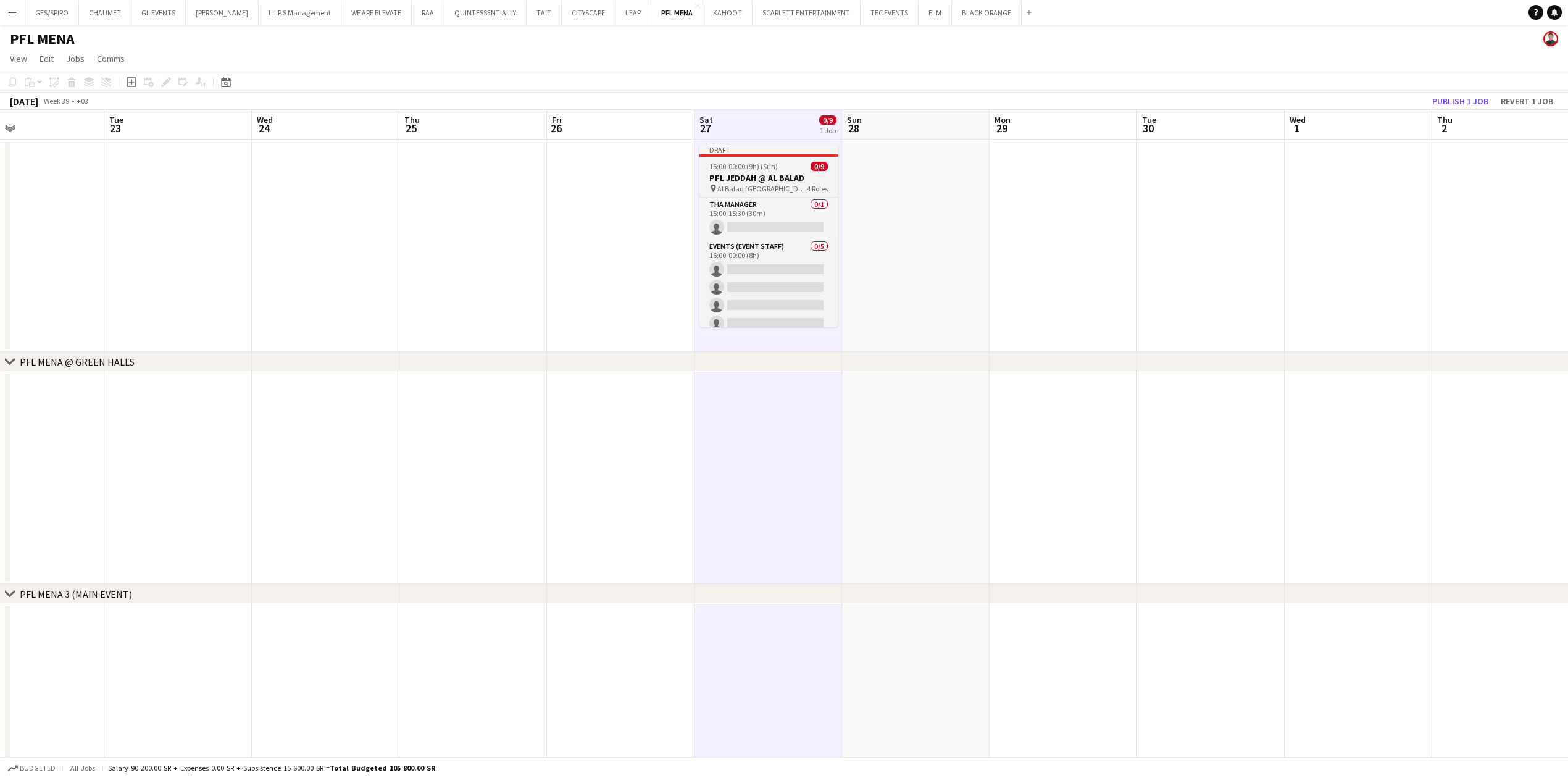
click at [756, 172] on h3 "PFL JEDDAH @ AL BALAD" at bounding box center [768, 177] width 138 height 12
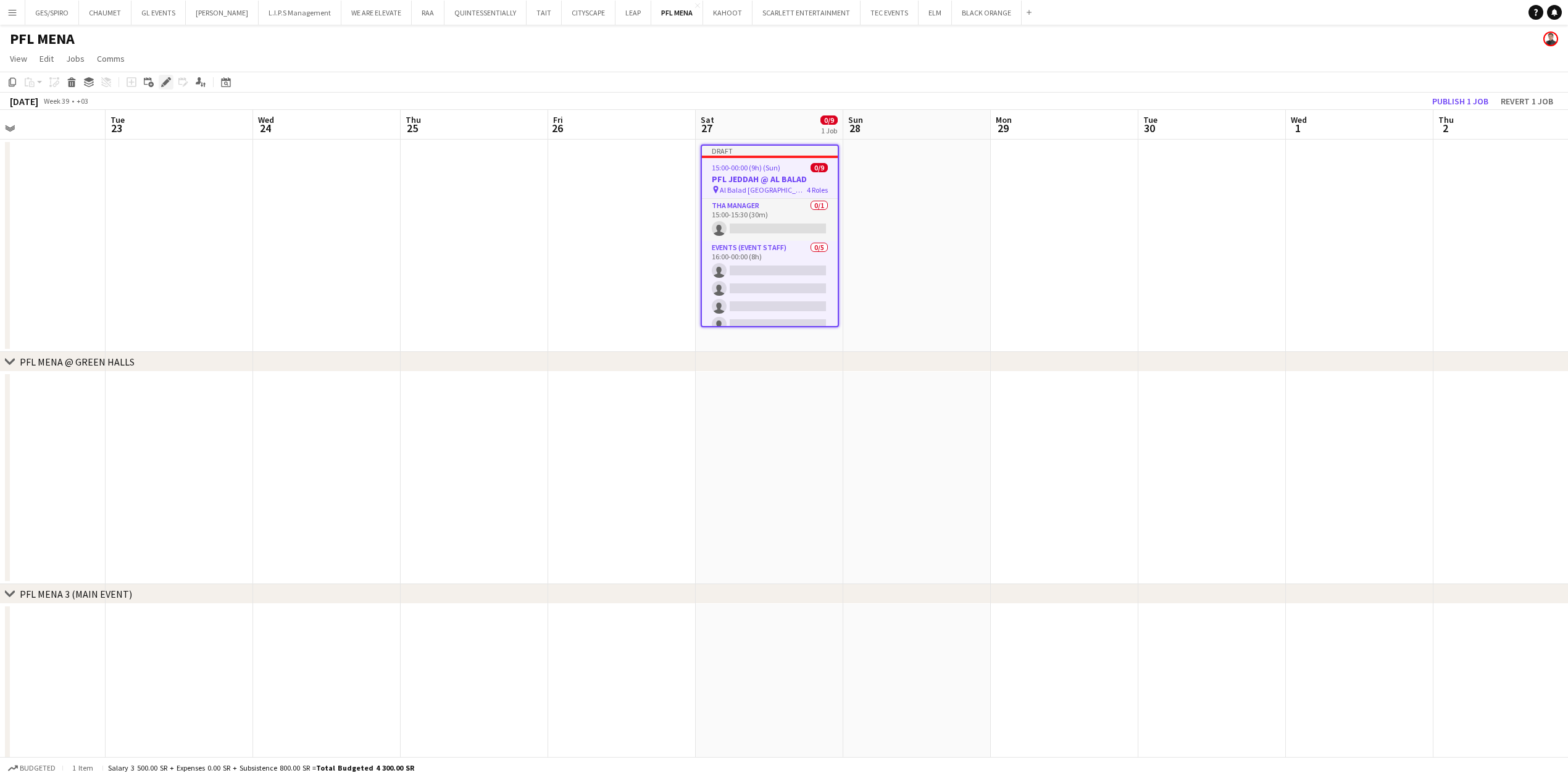
click at [163, 82] on icon "Edit" at bounding box center [166, 82] width 10 height 10
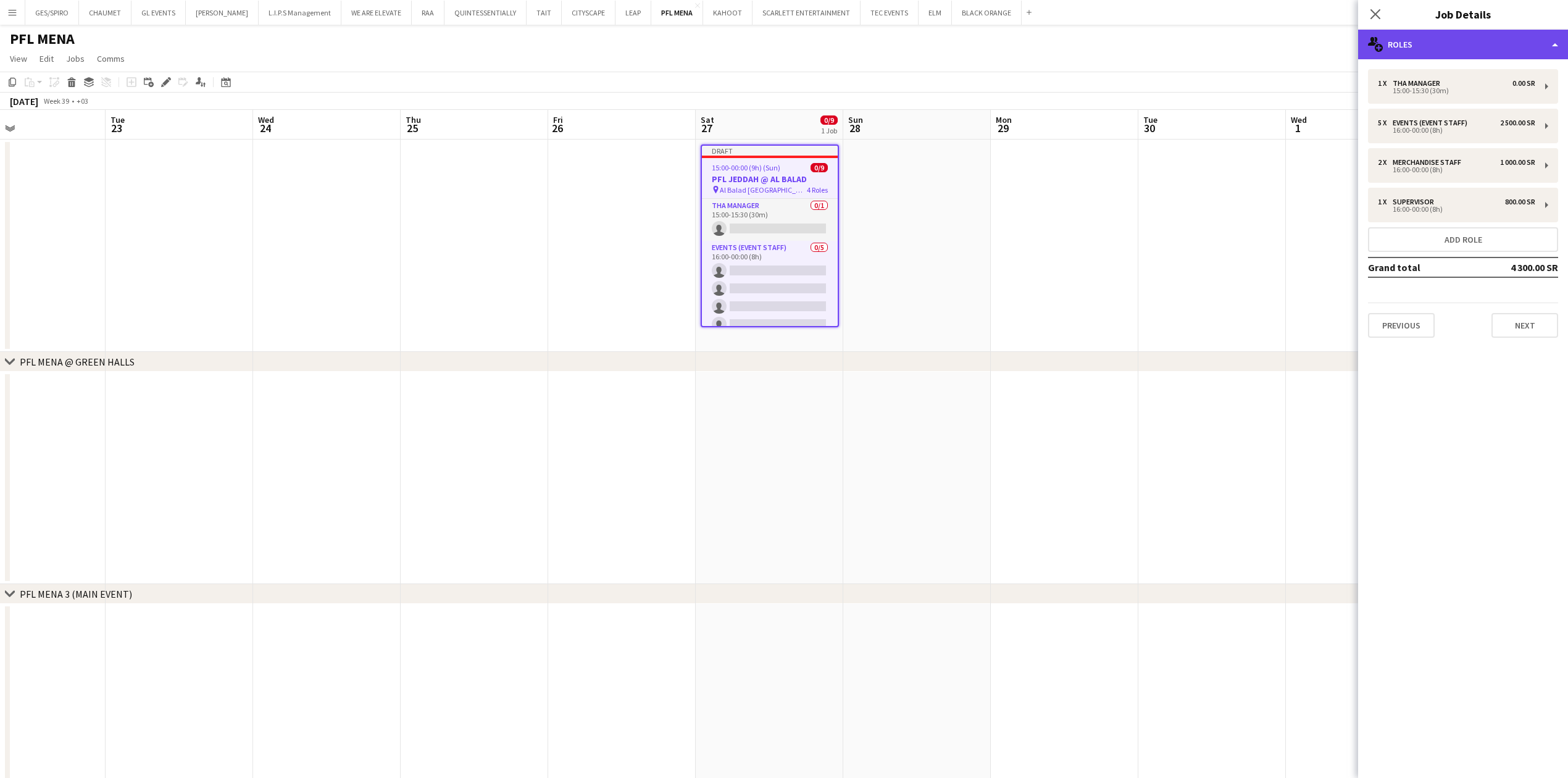
click at [1451, 47] on div "multiple-users-add Roles" at bounding box center [1463, 43] width 210 height 29
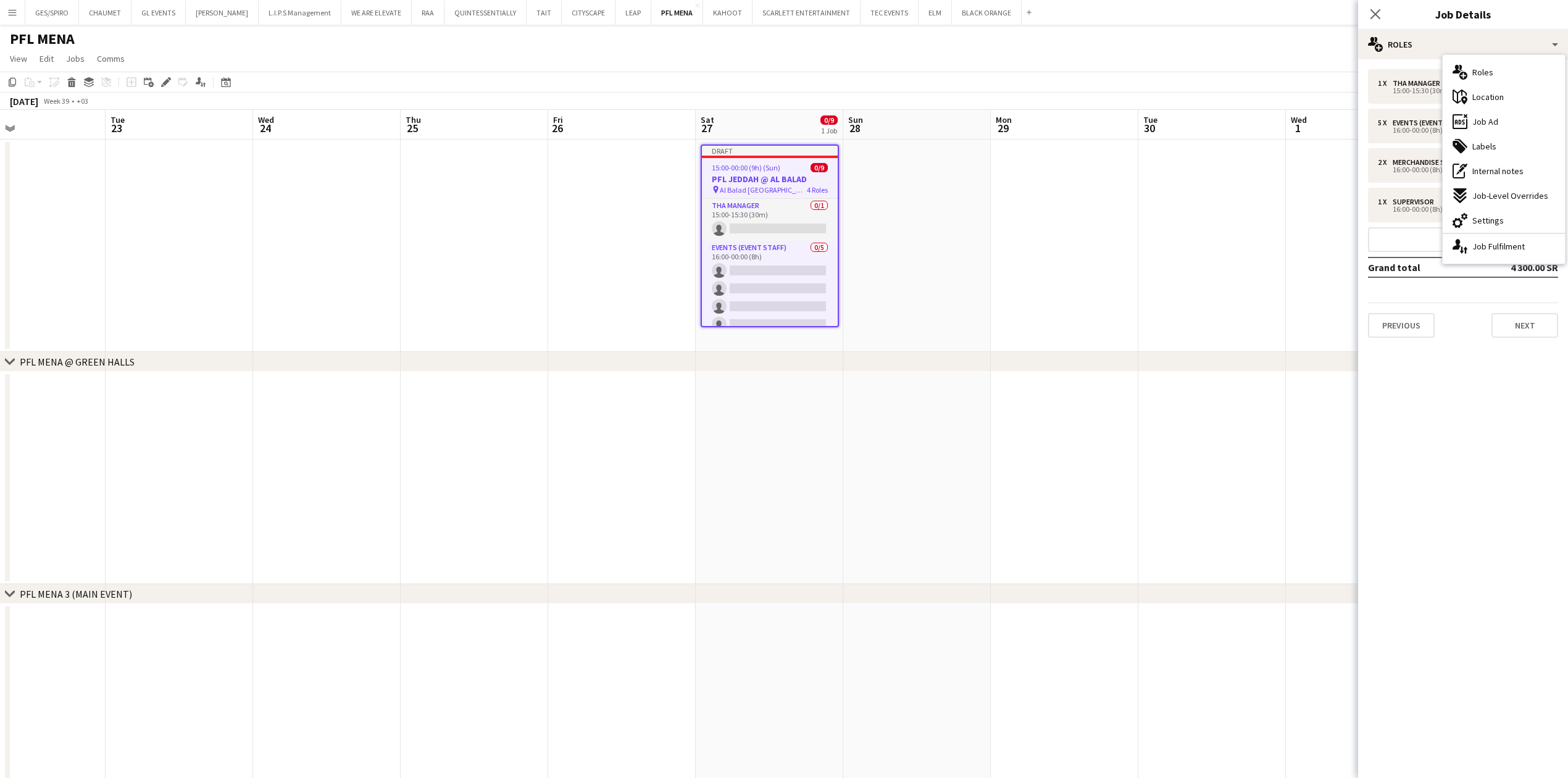
click at [1450, 440] on mat-expansion-panel "pencil3 General details 1 x THA Manager 0.00 SR 15:00-15:30 (30m) 5 x Events (E…" at bounding box center [1463, 418] width 210 height 719
click at [478, 453] on app-date-cell at bounding box center [474, 478] width 147 height 213
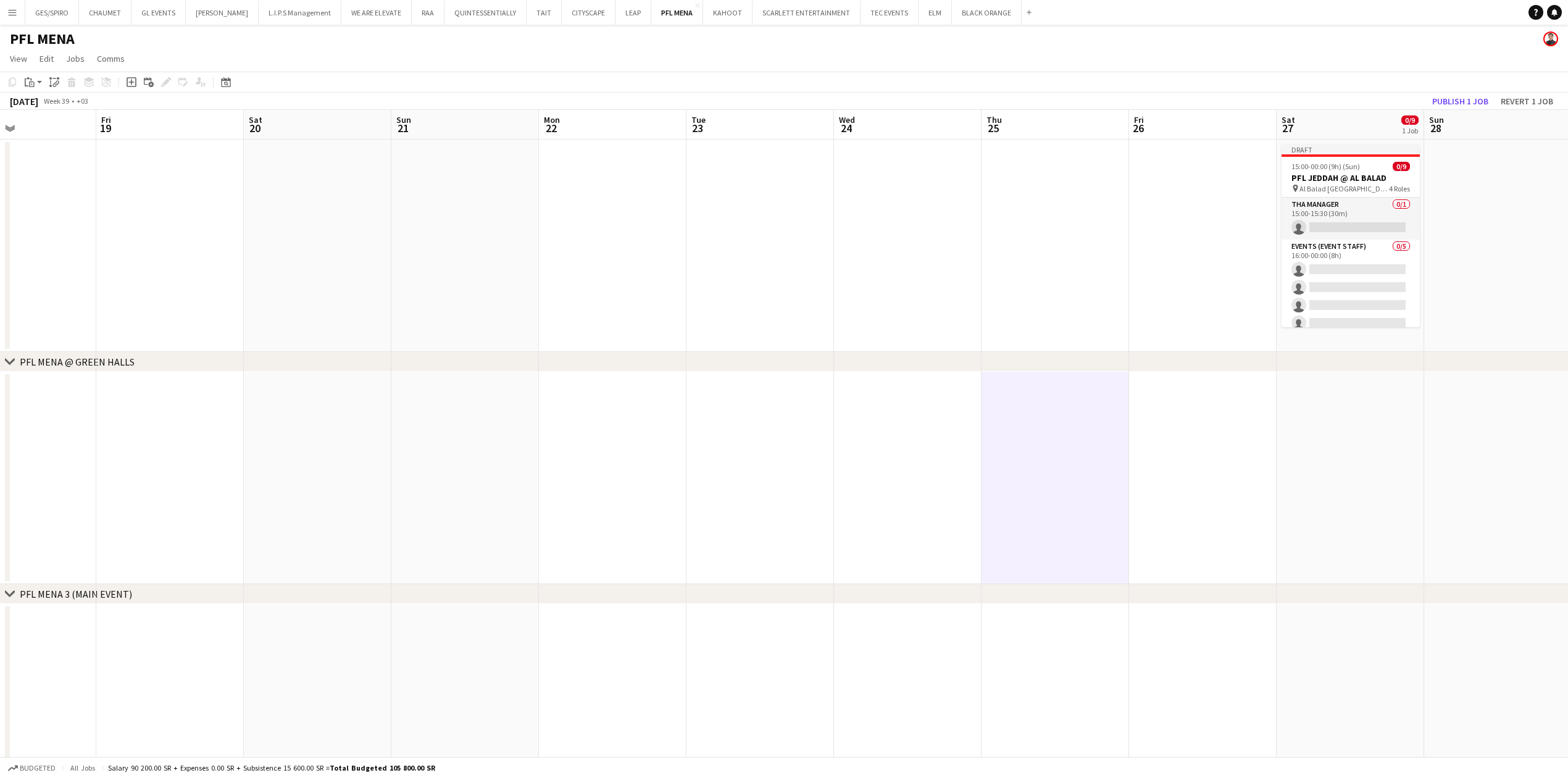
scroll to position [0, 347]
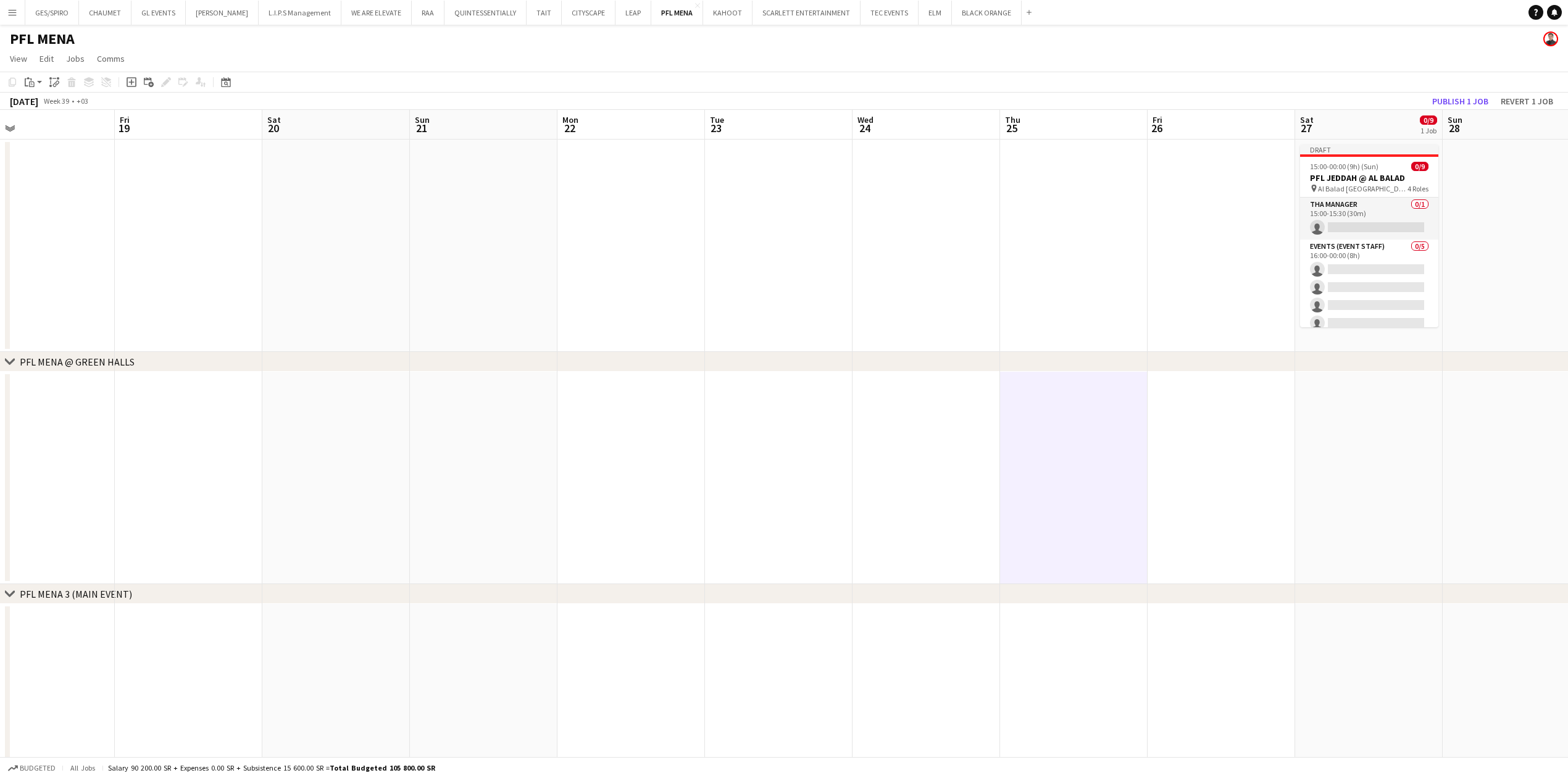
drag, startPoint x: 425, startPoint y: 468, endPoint x: 894, endPoint y: 443, distance: 469.7
click at [1005, 440] on app-calendar-viewport "Tue 16 Wed 17 Thu 18 Fri 19 Sat 20 Sun 21 Mon 22 Tue 23 Wed 24 Thu 25 Fri 26 Sa…" at bounding box center [784, 463] width 1568 height 706
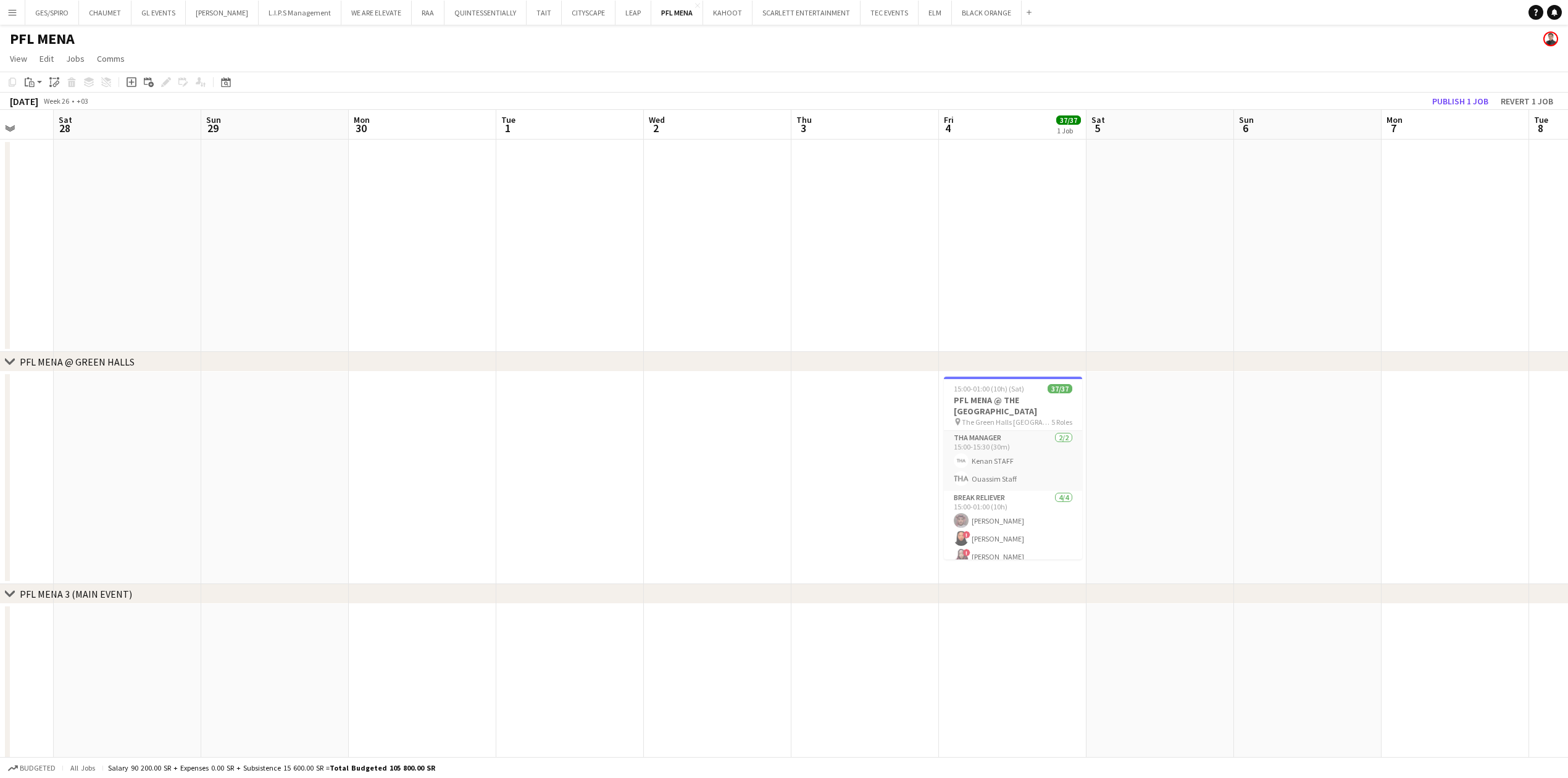
scroll to position [0, 536]
click at [1066, 412] on h3 "PFL MENA @ THE [GEOGRAPHIC_DATA]" at bounding box center [1014, 405] width 138 height 22
click at [1225, 424] on app-date-cell at bounding box center [1160, 478] width 147 height 213
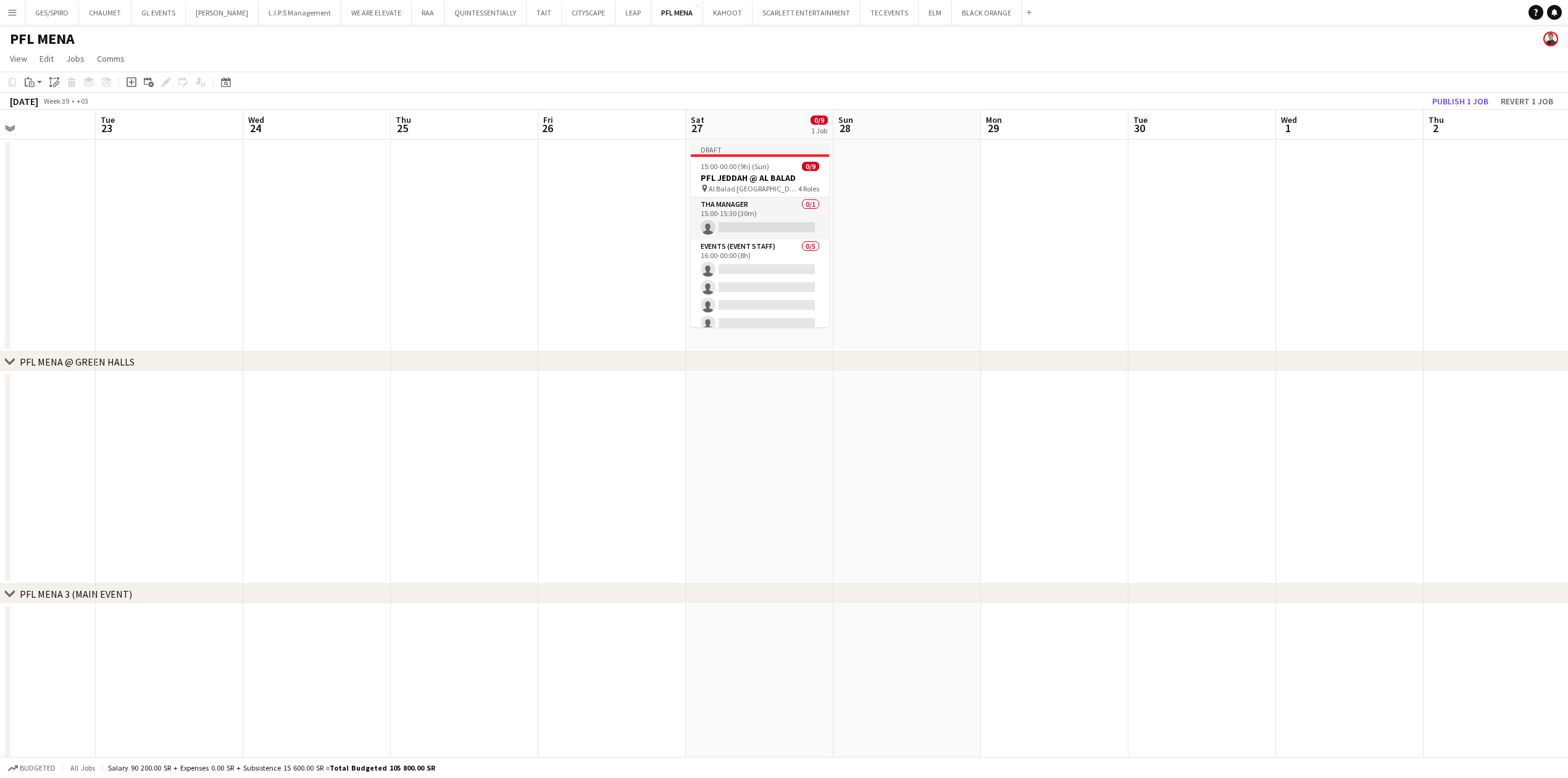
scroll to position [0, 348]
click at [810, 333] on app-date-cell "Draft 15:00-00:00 (9h) (Sun) 0/9 PFL JEDDAH @ AL BALAD pin Al Balad Old Gate 4 …" at bounding box center [758, 245] width 147 height 213
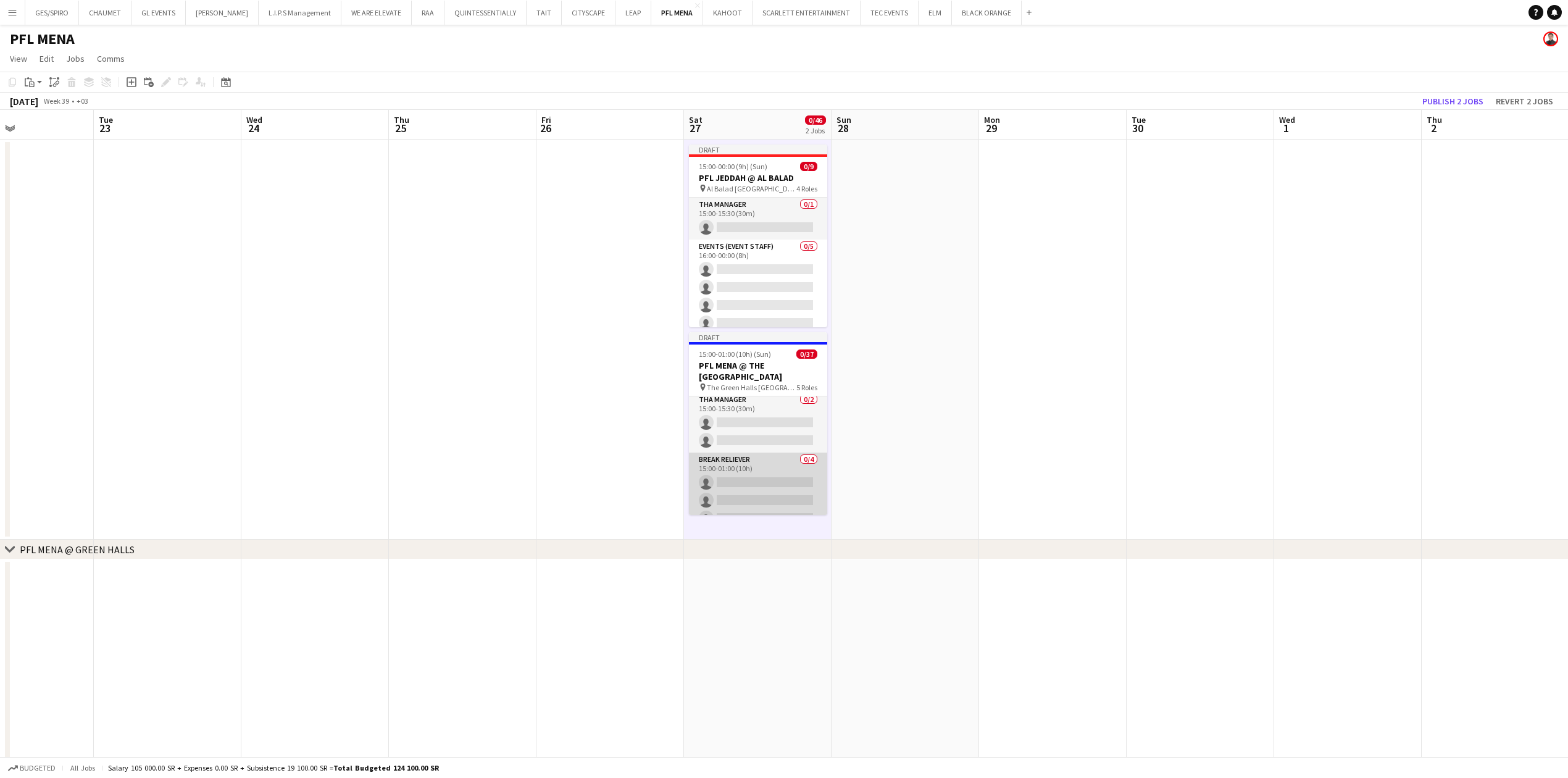
scroll to position [0, 0]
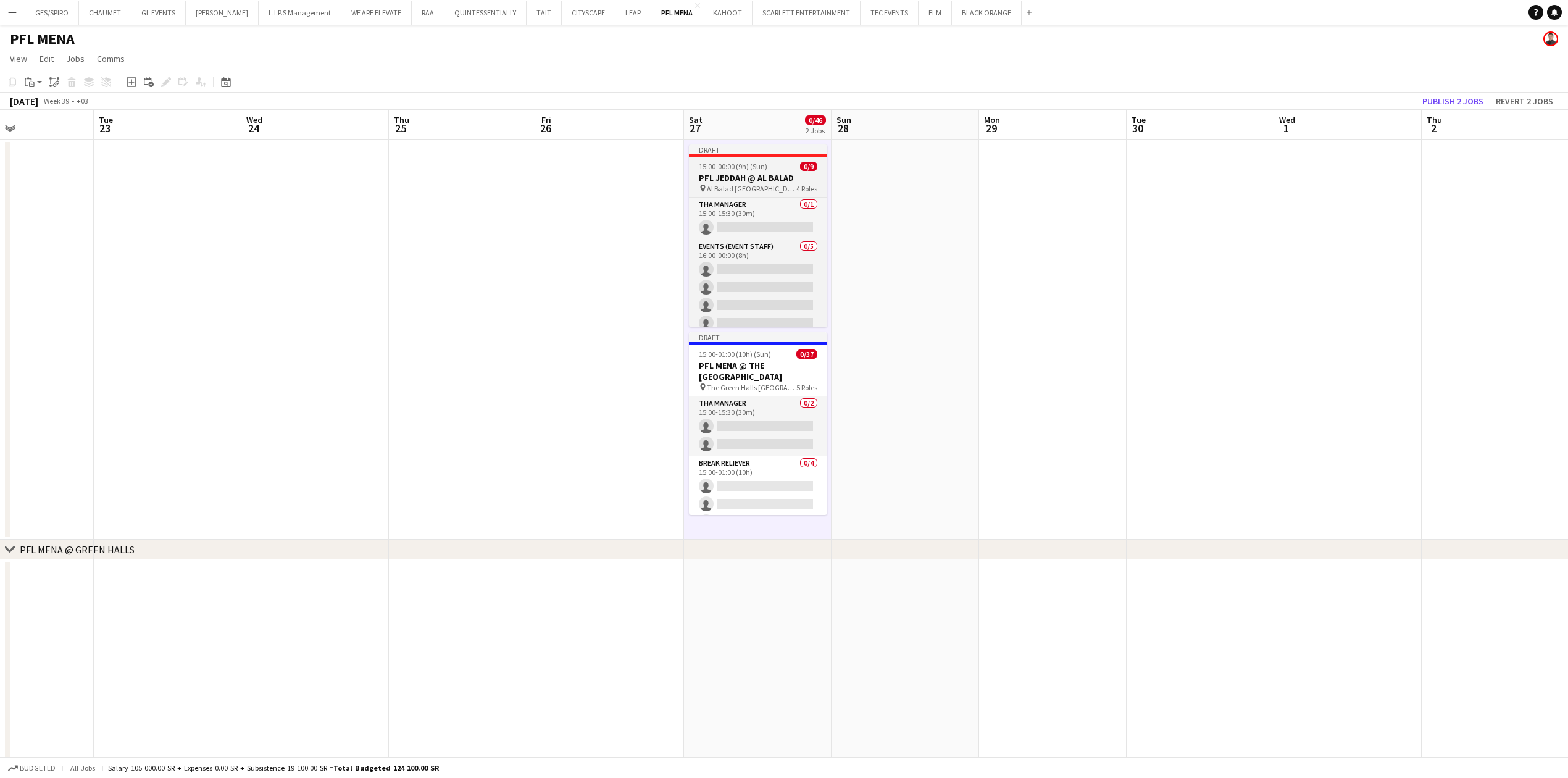
click at [764, 178] on h3 "PFL JEDDAH @ AL BALAD" at bounding box center [758, 177] width 138 height 12
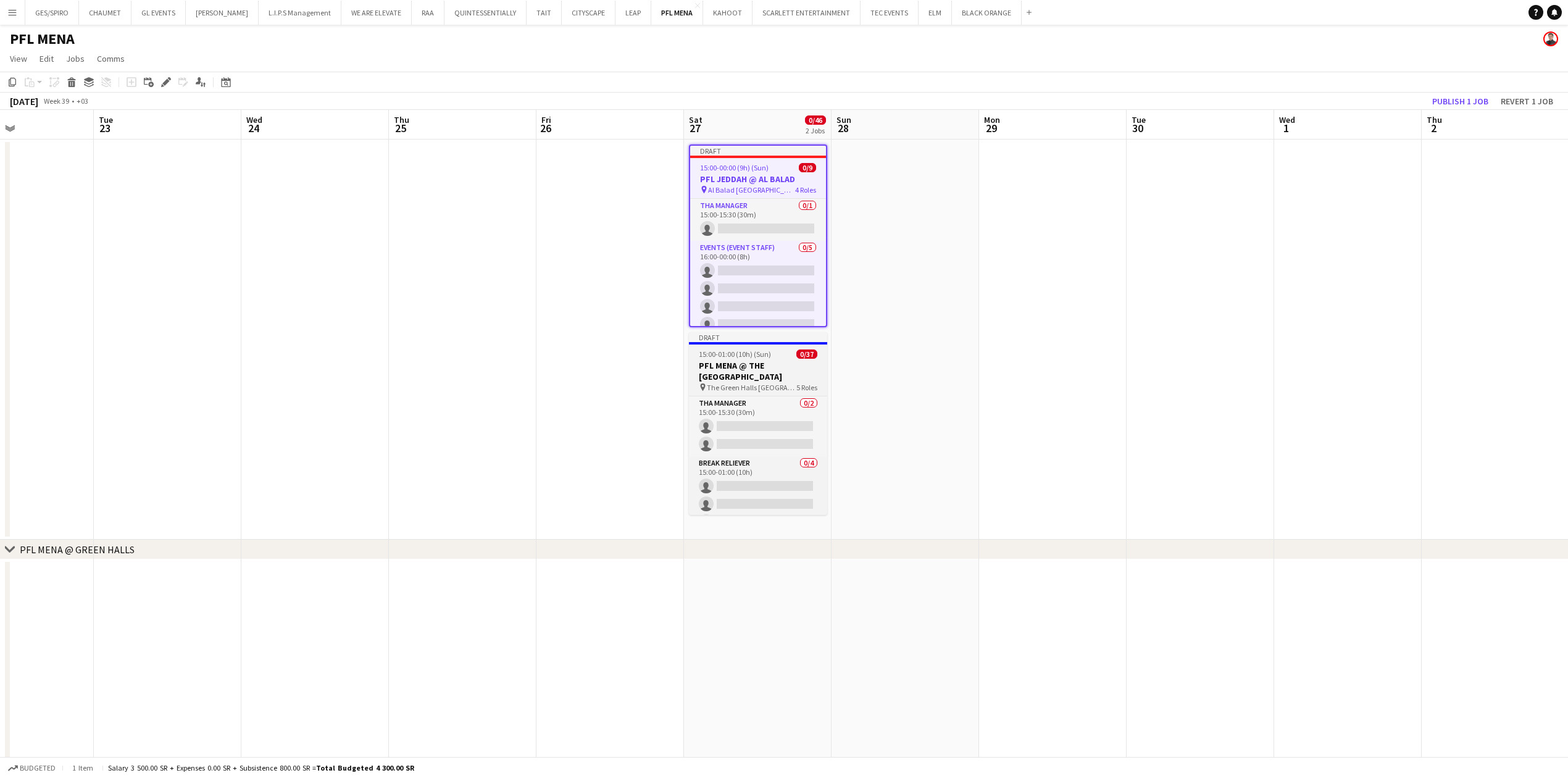
click at [766, 380] on h3 "PFL MENA @ THE [GEOGRAPHIC_DATA]" at bounding box center [758, 370] width 138 height 22
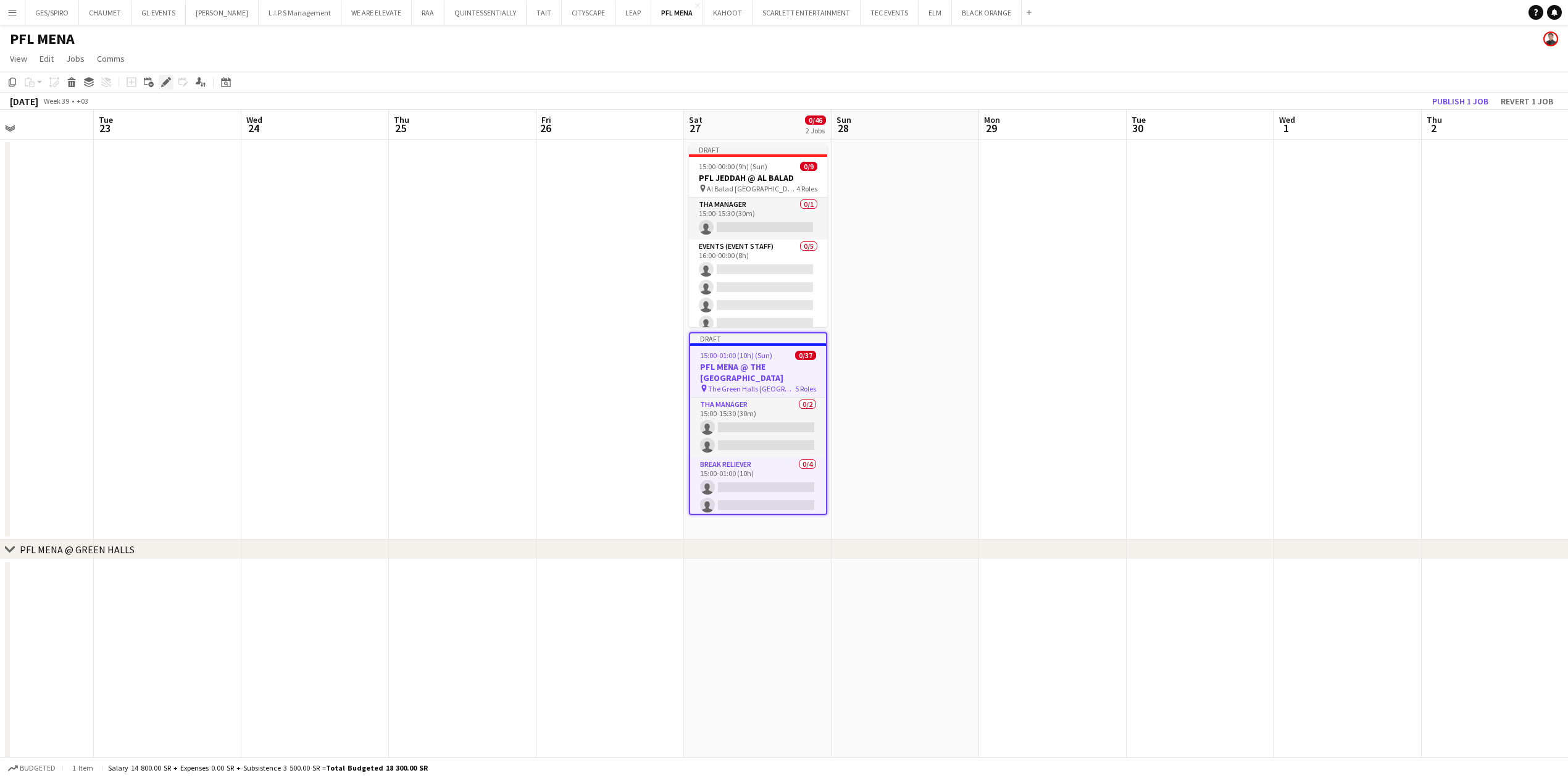
click at [168, 80] on icon "Edit" at bounding box center [166, 82] width 10 height 10
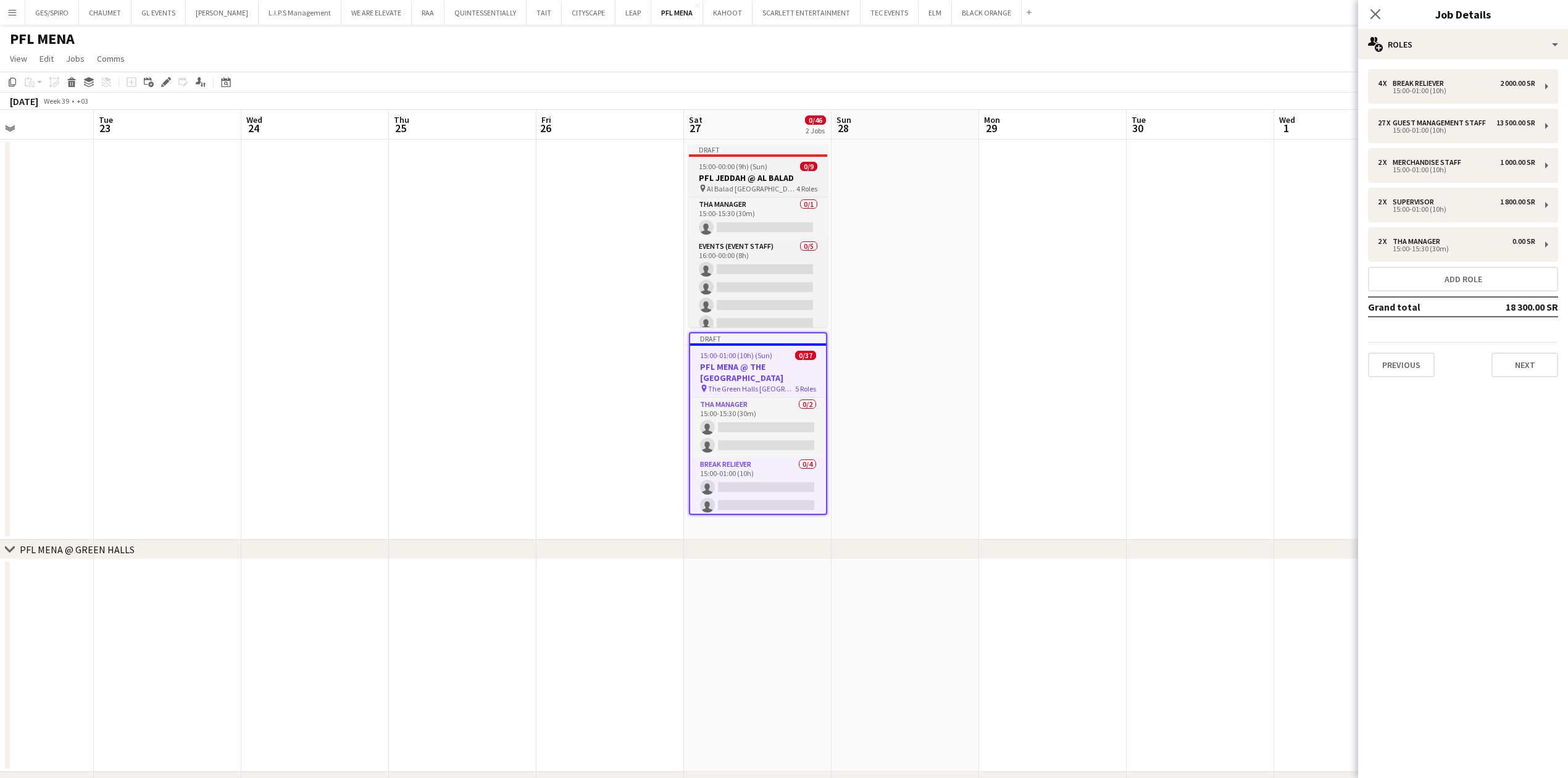
click at [741, 182] on h3 "PFL JEDDAH @ AL BALAD" at bounding box center [758, 177] width 138 height 12
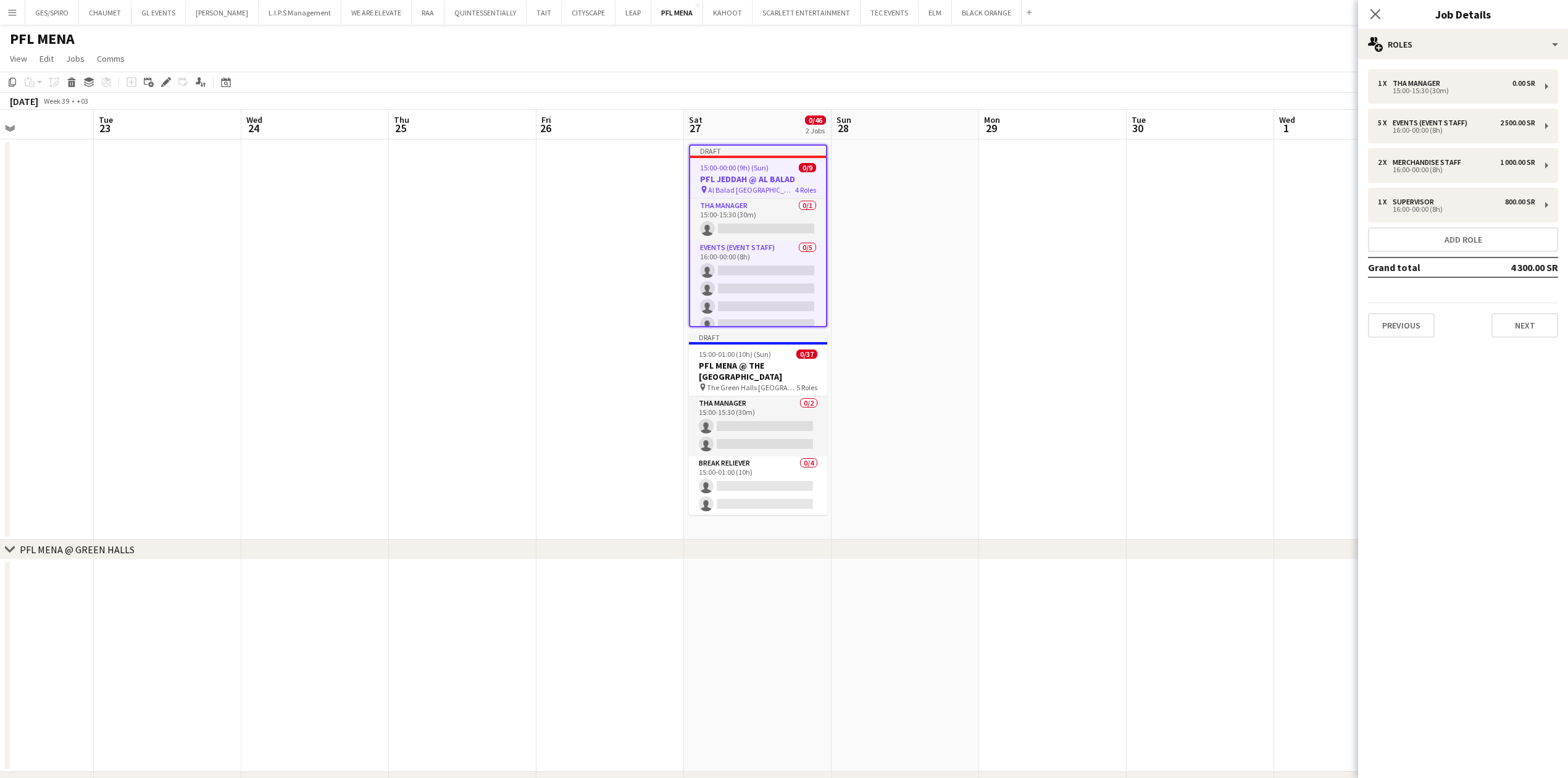
scroll to position [0, 349]
click at [157, 74] on div "Add job Add linked Job Edit Edit linked Job Applicants" at bounding box center [160, 82] width 95 height 15
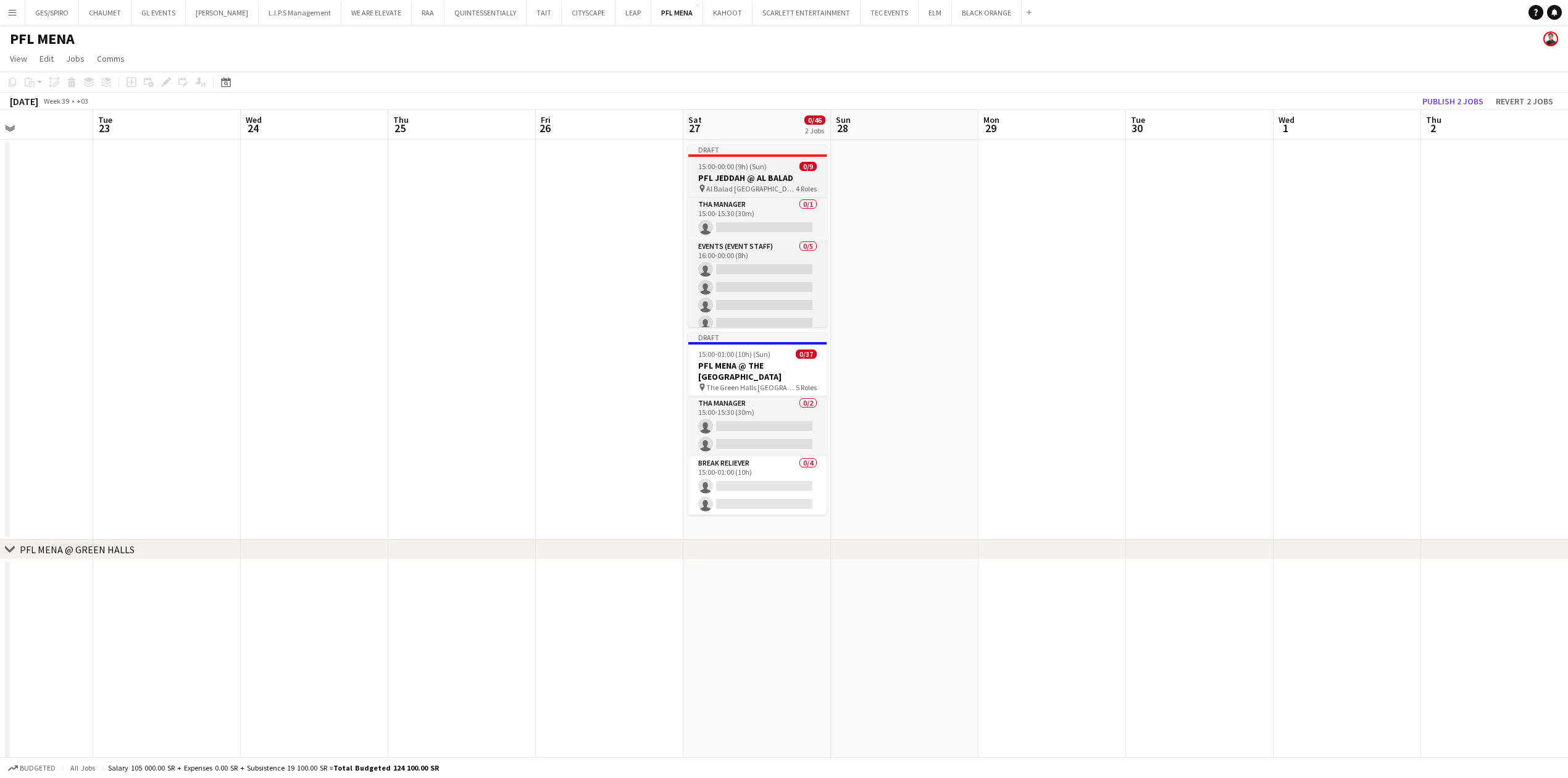
click at [755, 161] on app-job-card "Draft 15:00-00:00 (9h) (Sun) 0/9 PFL JEDDAH @ AL BALAD pin Al Balad Old Gate 4 …" at bounding box center [758, 236] width 138 height 183
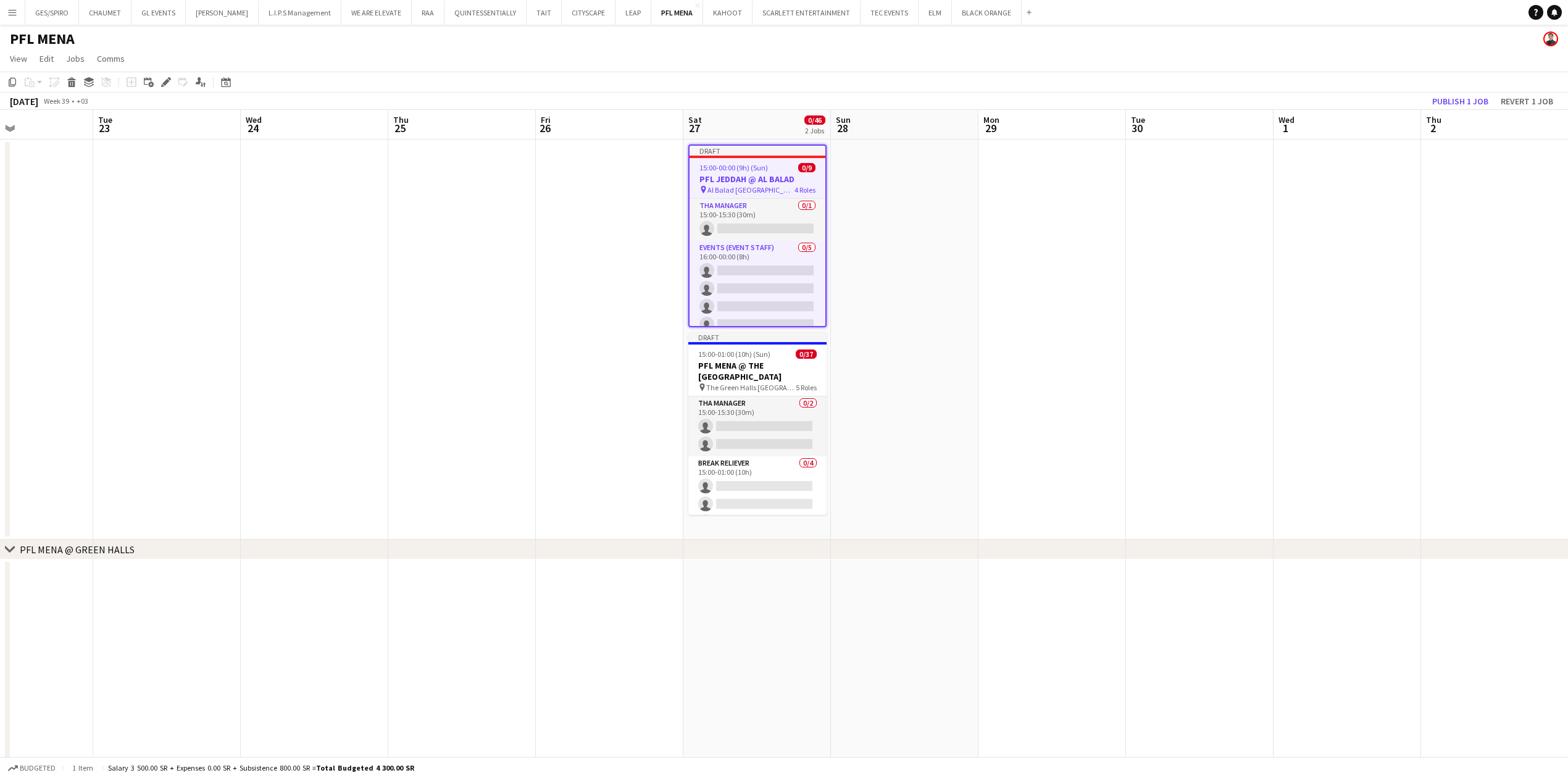
scroll to position [0, 348]
click at [170, 78] on icon "Edit" at bounding box center [166, 82] width 10 height 10
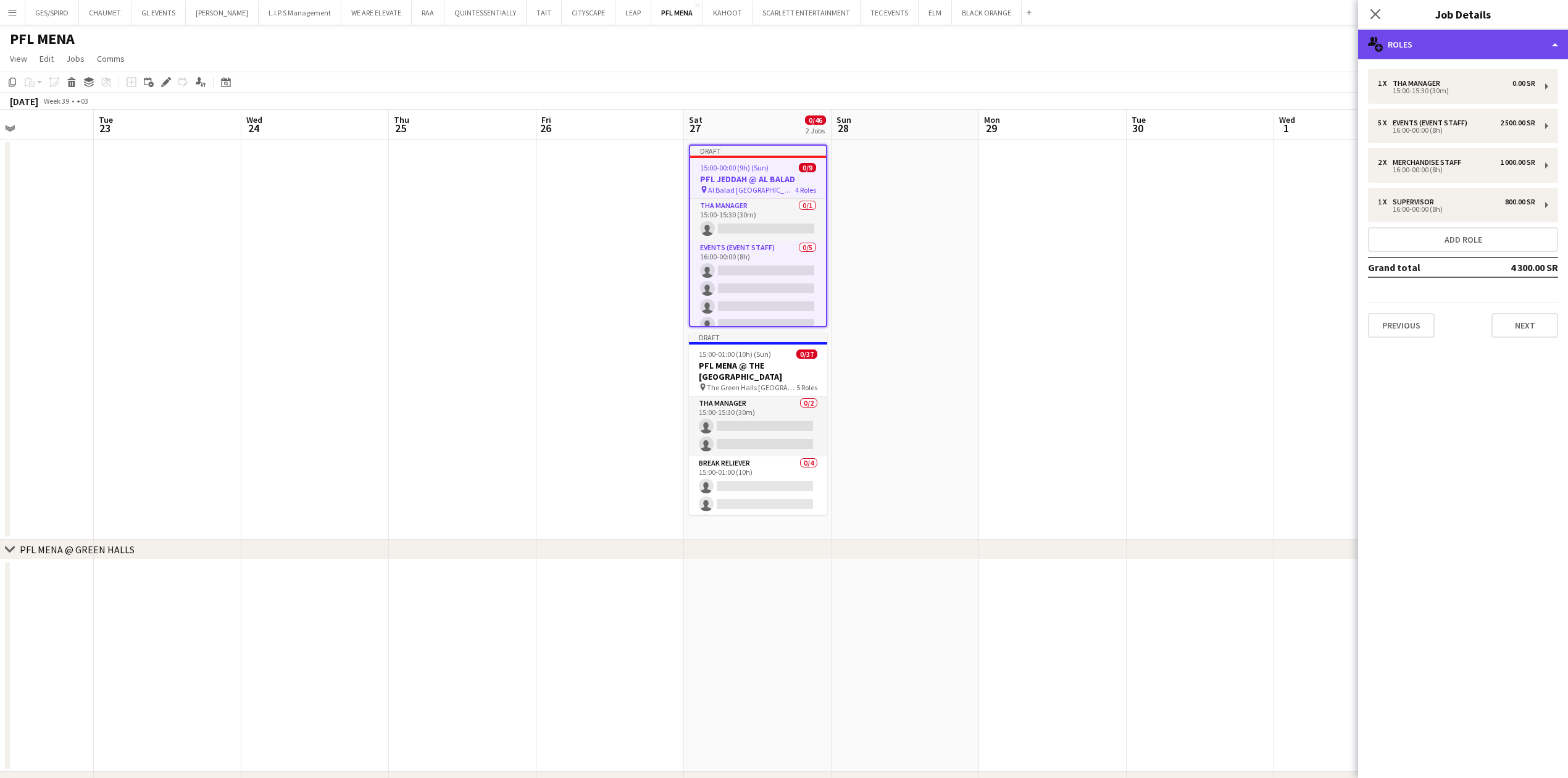
click at [1468, 37] on div "multiple-users-add Roles" at bounding box center [1463, 43] width 210 height 29
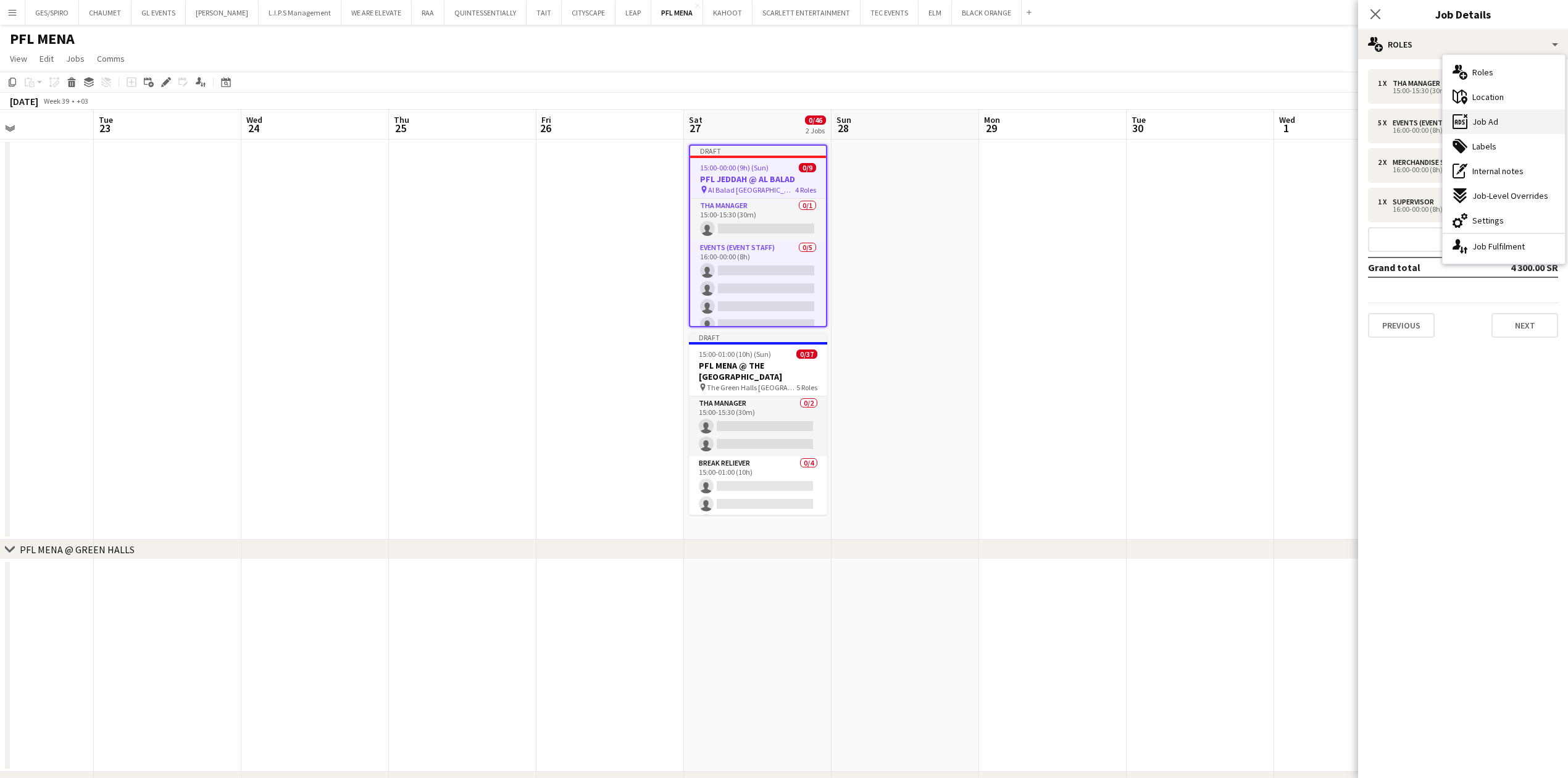
click at [1492, 117] on span "Job Ad" at bounding box center [1485, 121] width 26 height 12
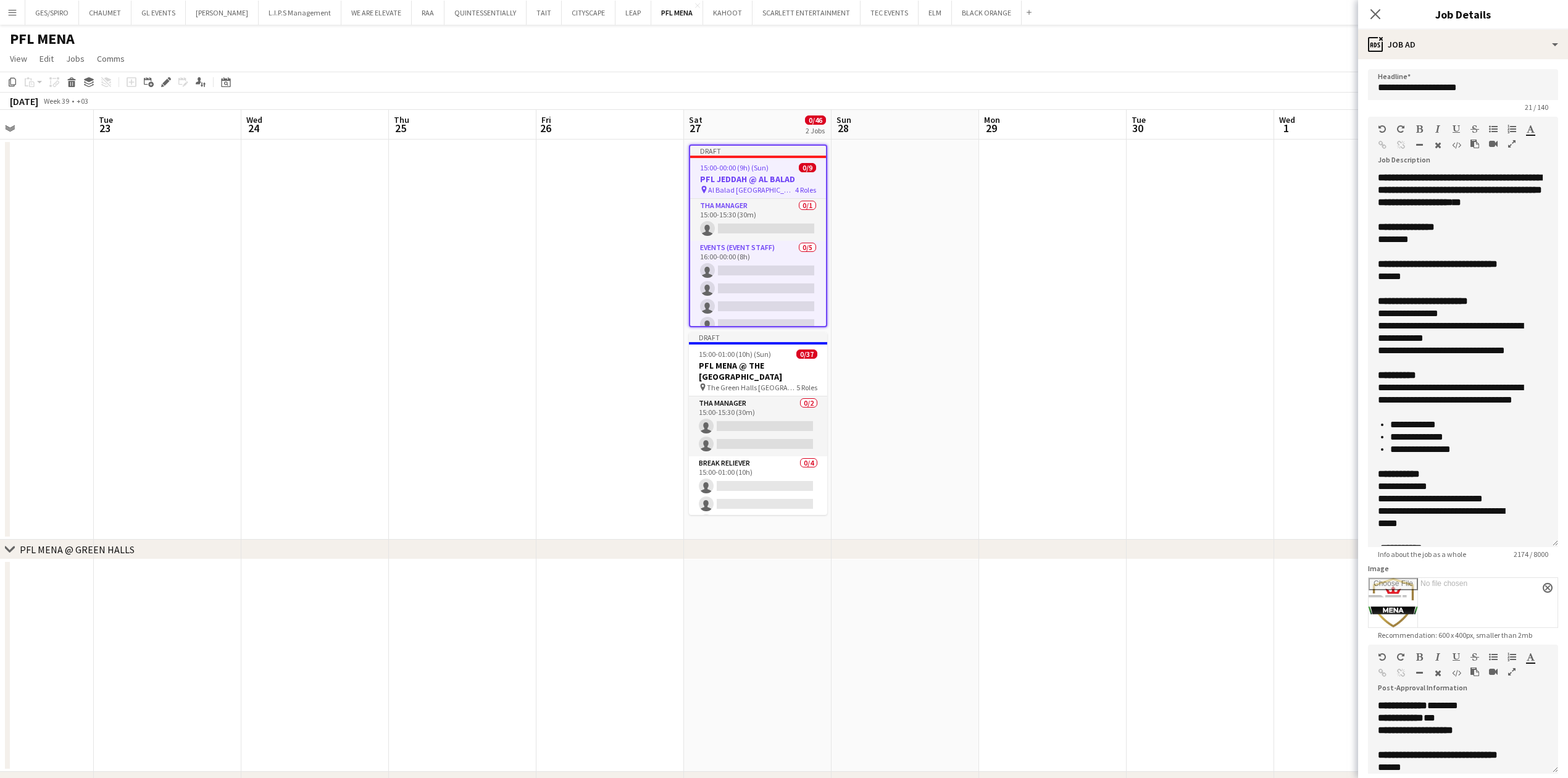
drag, startPoint x: 1556, startPoint y: 241, endPoint x: 1554, endPoint y: 541, distance: 300.0
click at [1554, 541] on form "**********" at bounding box center [1463, 557] width 210 height 977
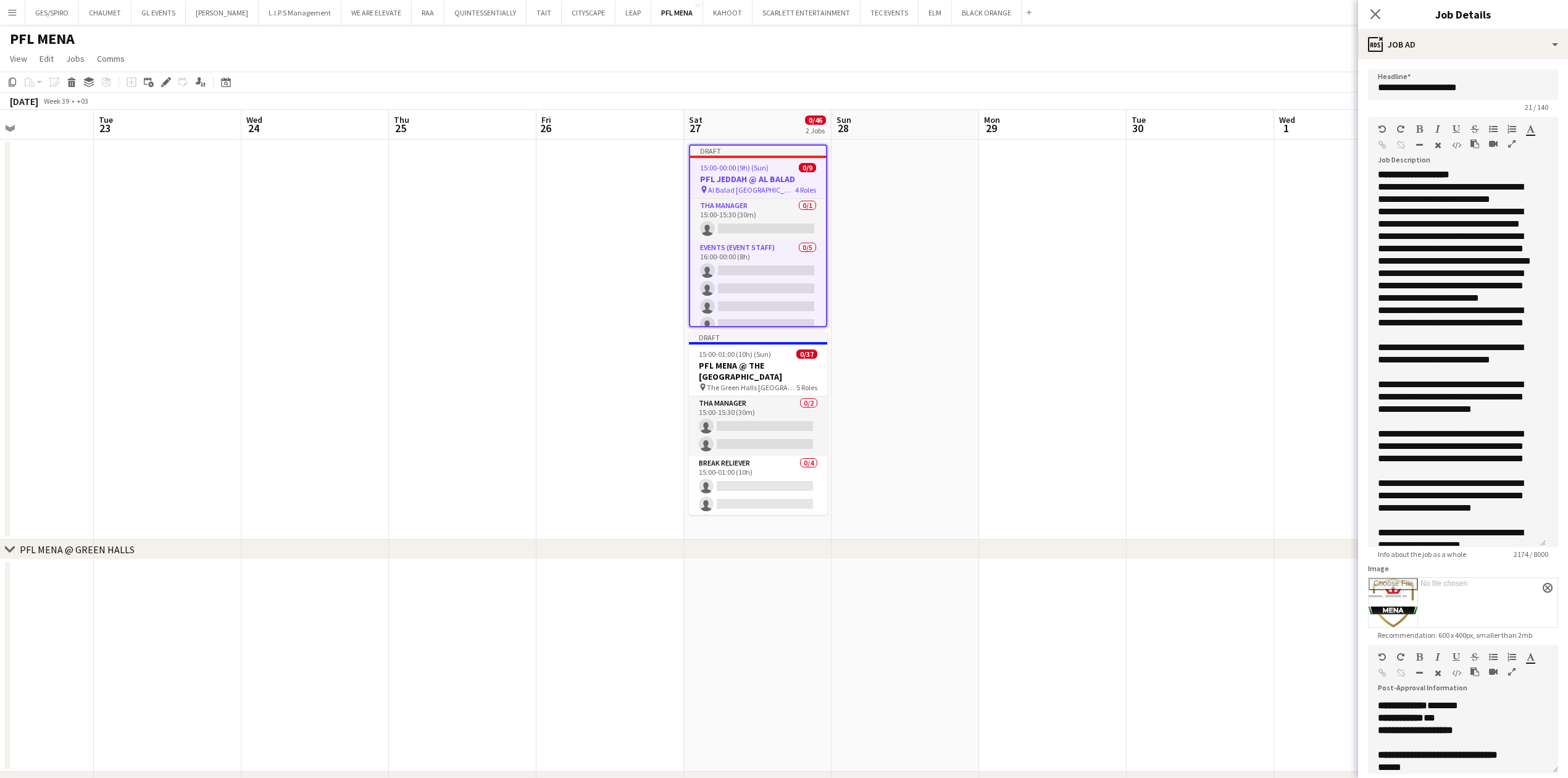
scroll to position [411, 0]
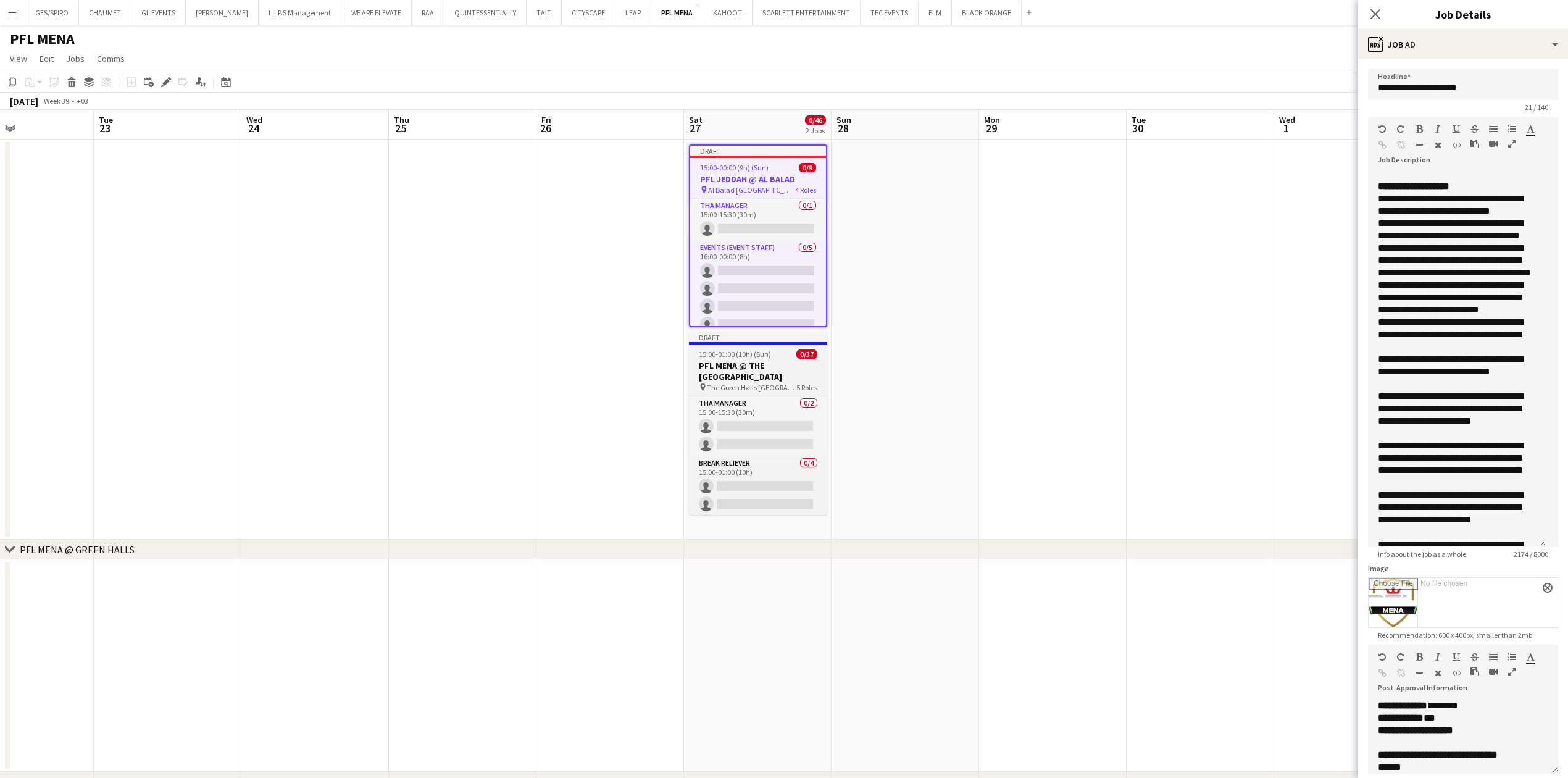
click at [791, 365] on h3 "PFL MENA @ THE GREEN HALLS RIYADH" at bounding box center [758, 370] width 138 height 22
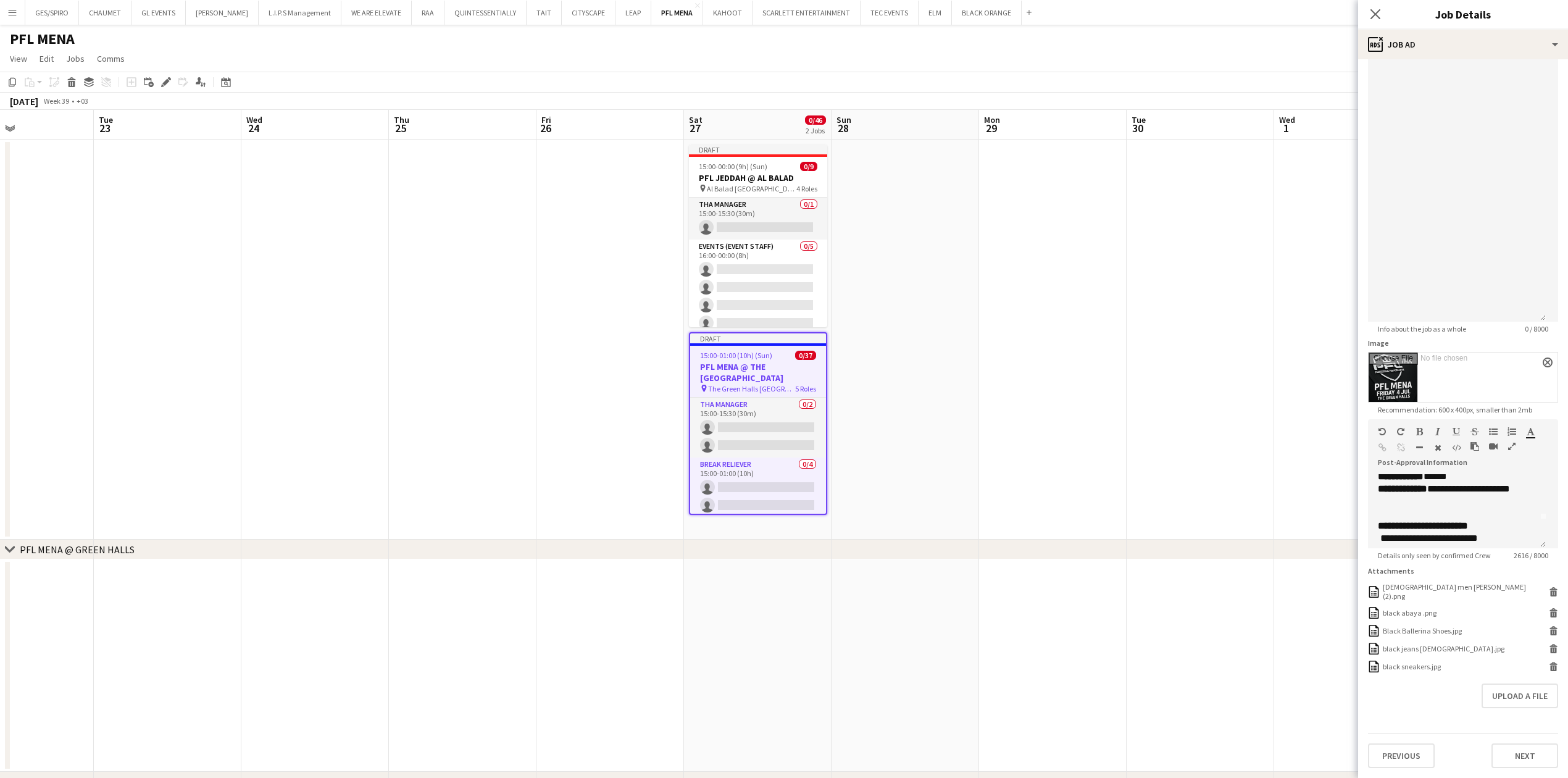
scroll to position [329, 0]
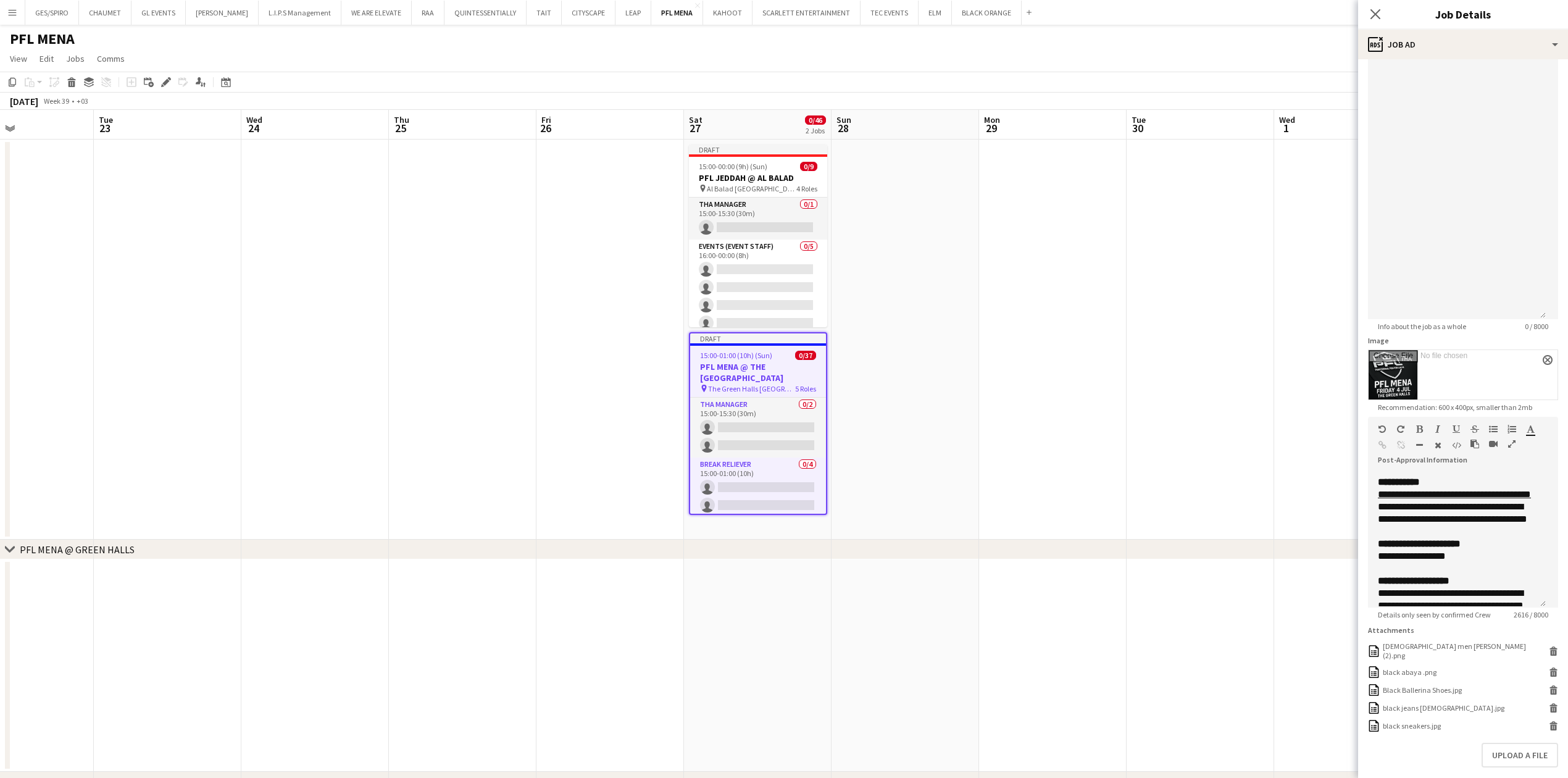
drag, startPoint x: 1541, startPoint y: 539, endPoint x: 1541, endPoint y: 645, distance: 106.0
click at [1541, 607] on div "**********" at bounding box center [1456, 539] width 178 height 136
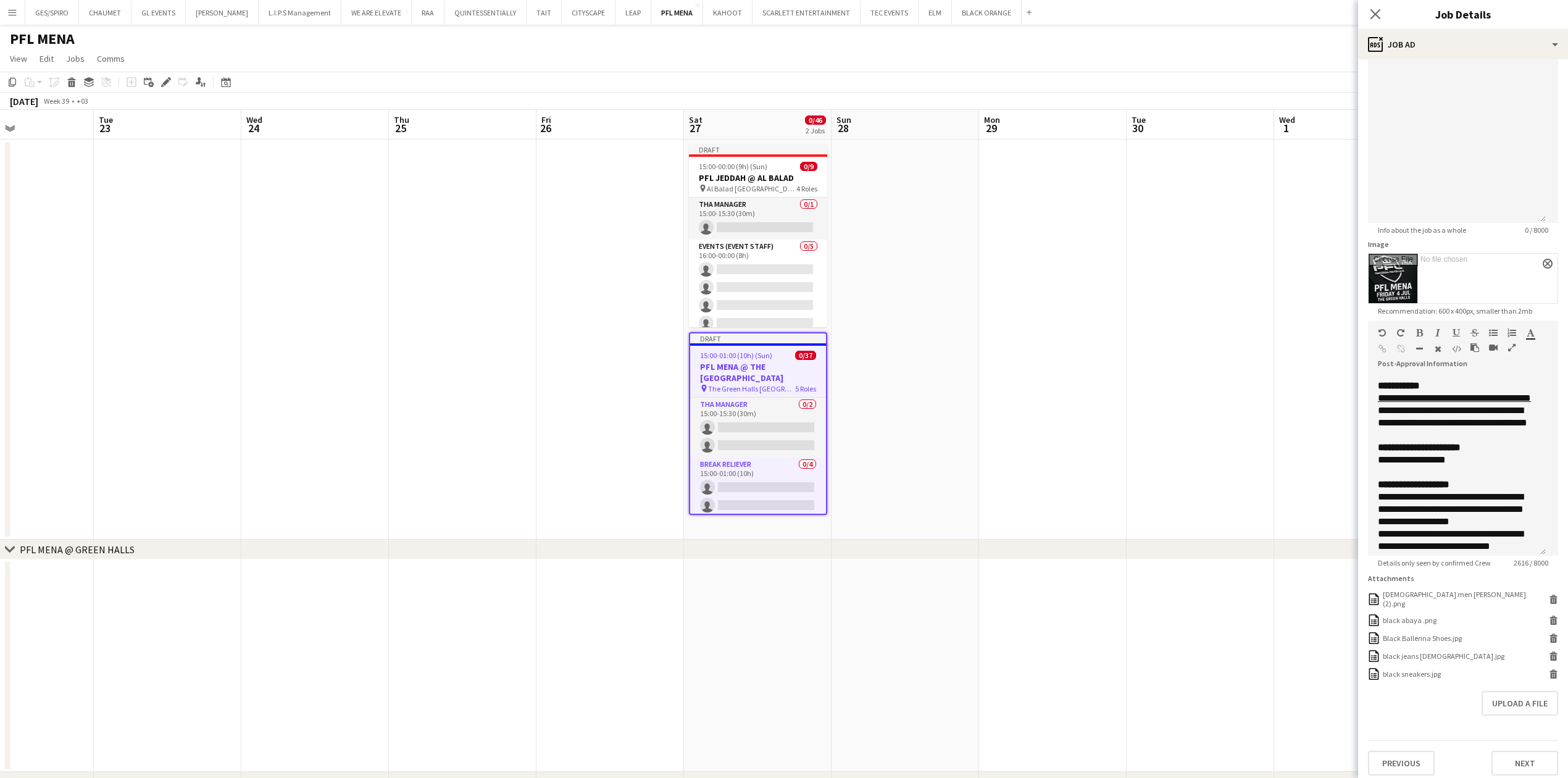
scroll to position [334, 0]
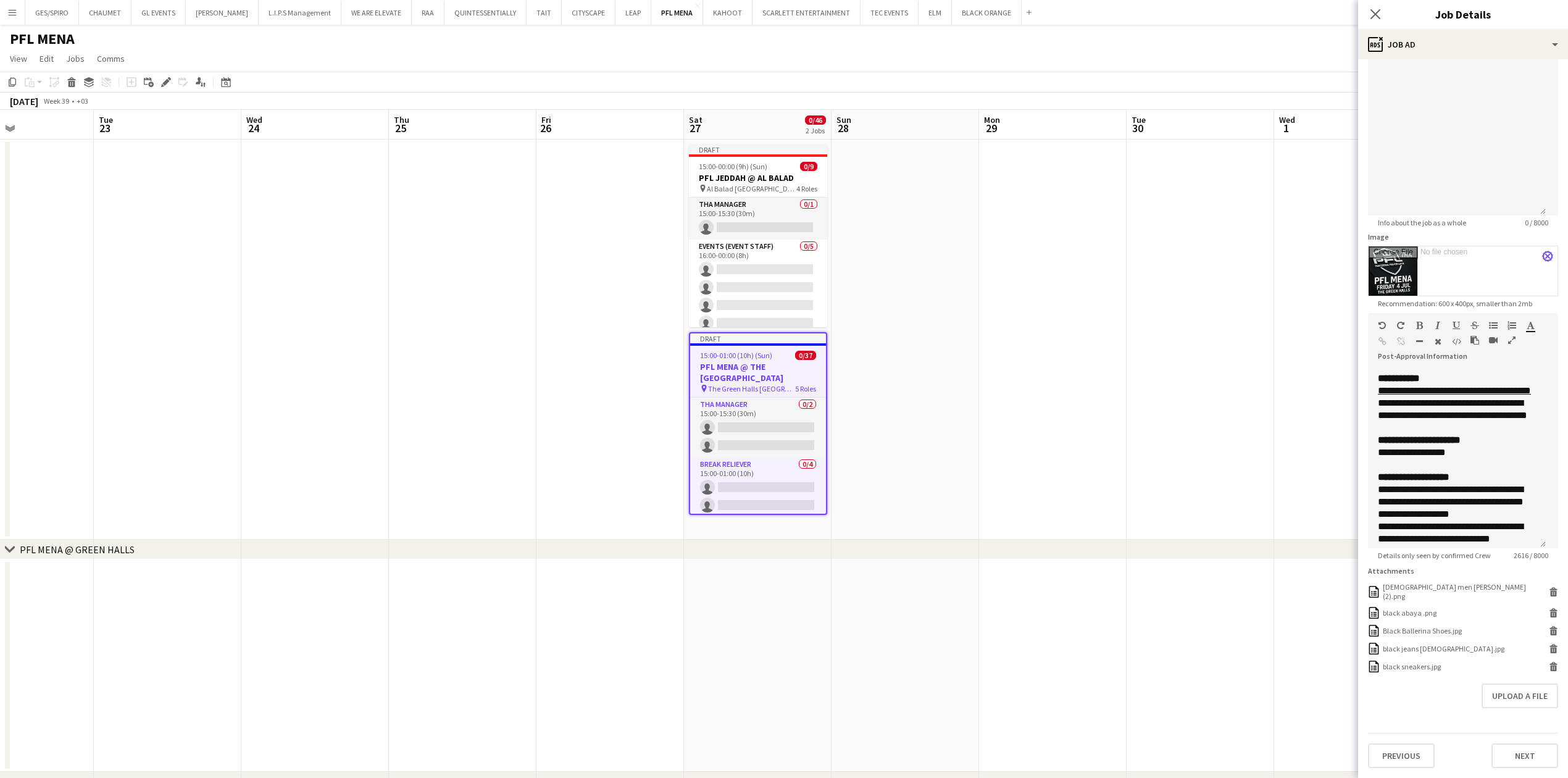
click at [1544, 253] on app-icon "close" at bounding box center [1548, 256] width 7 height 5
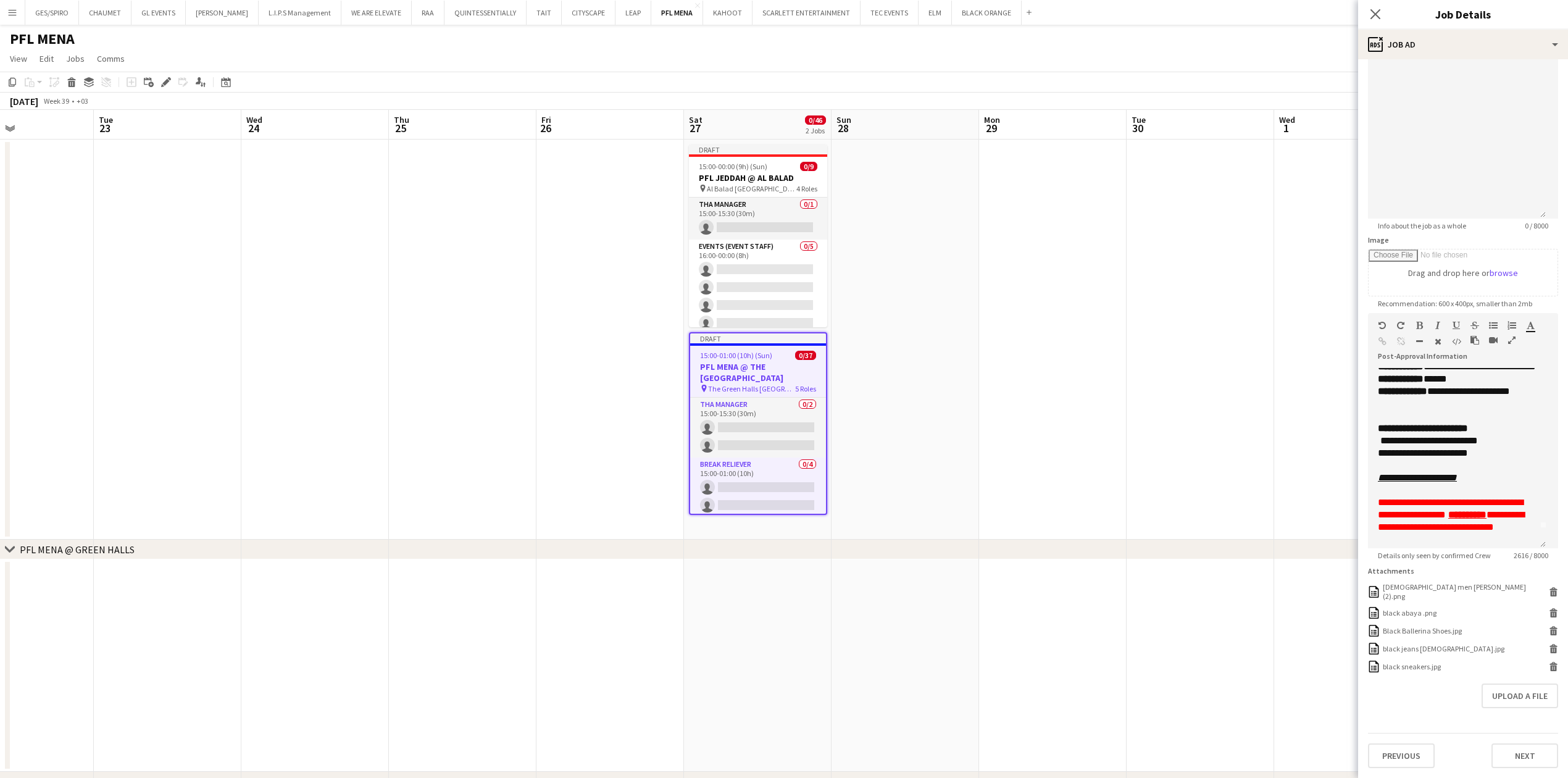
scroll to position [0, 0]
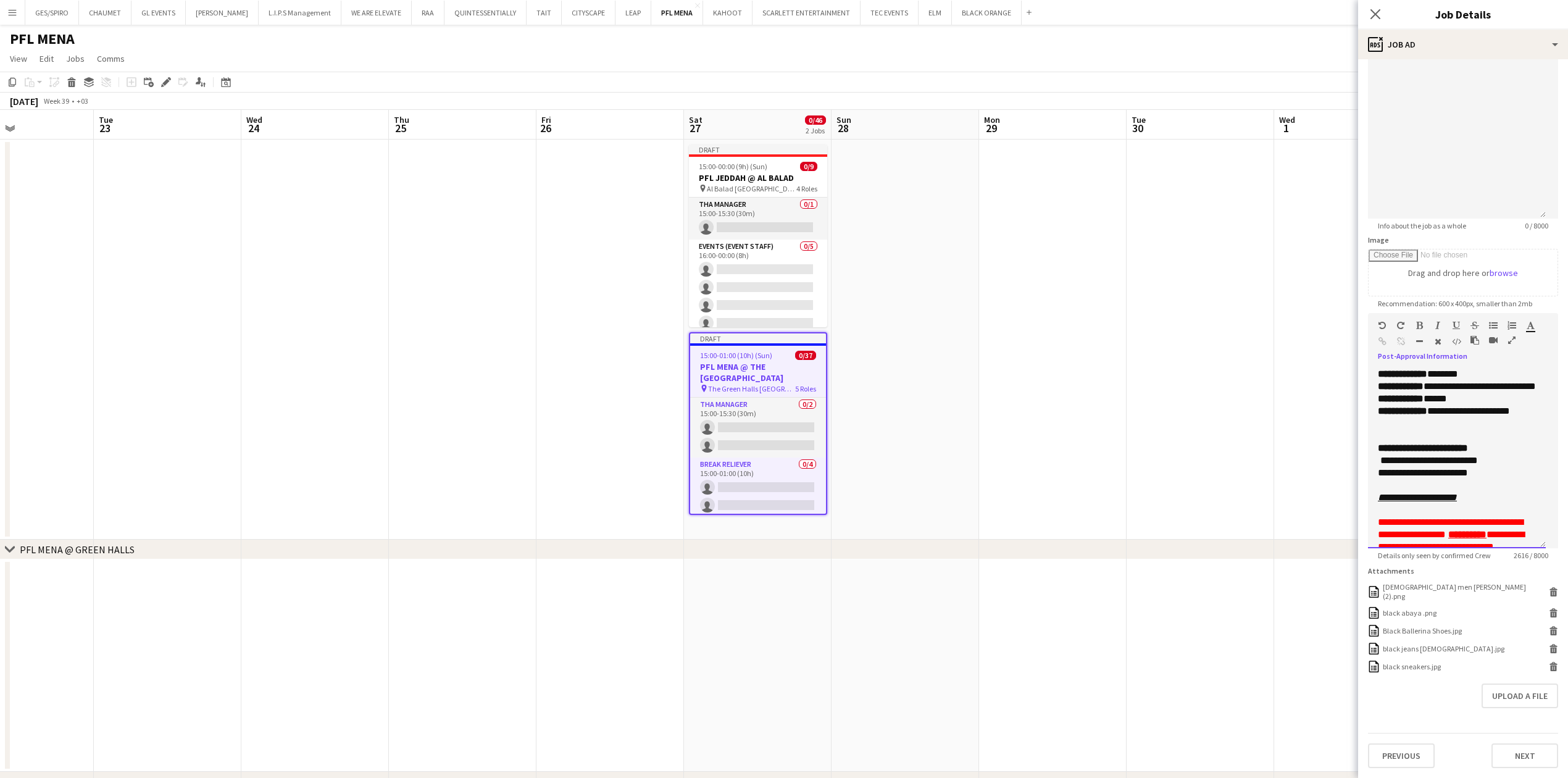
click at [1437, 405] on div "**********" at bounding box center [1450, 399] width 145 height 12
copy div "**********"
click at [1476, 161] on div at bounding box center [1456, 30] width 178 height 375
click at [751, 178] on h3 "PFL JEDDAH @ AL BALAD" at bounding box center [758, 177] width 138 height 12
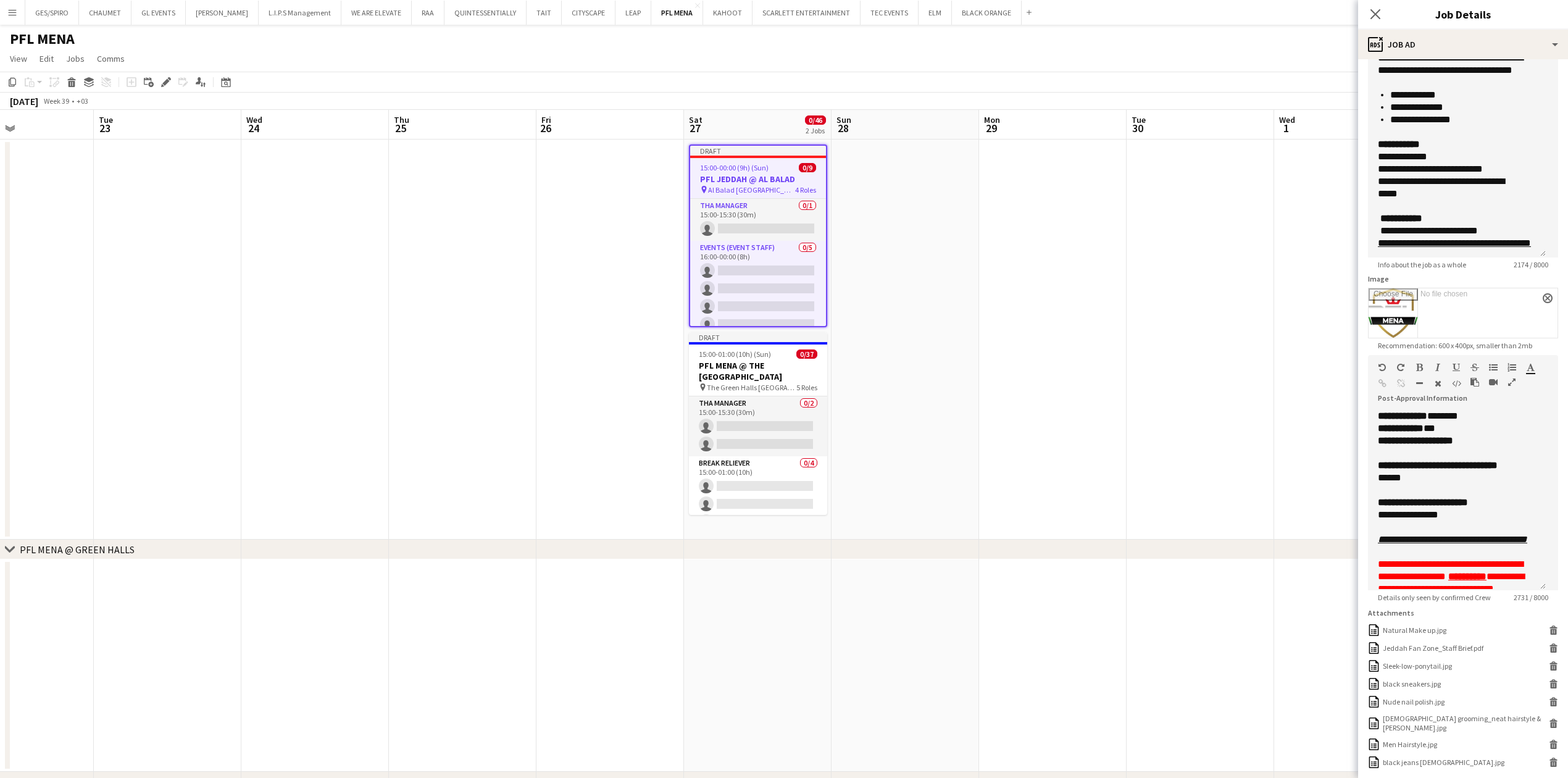
drag, startPoint x: 1542, startPoint y: 213, endPoint x: 1533, endPoint y: 525, distance: 312.1
click at [1533, 257] on div "**********" at bounding box center [1456, 50] width 178 height 416
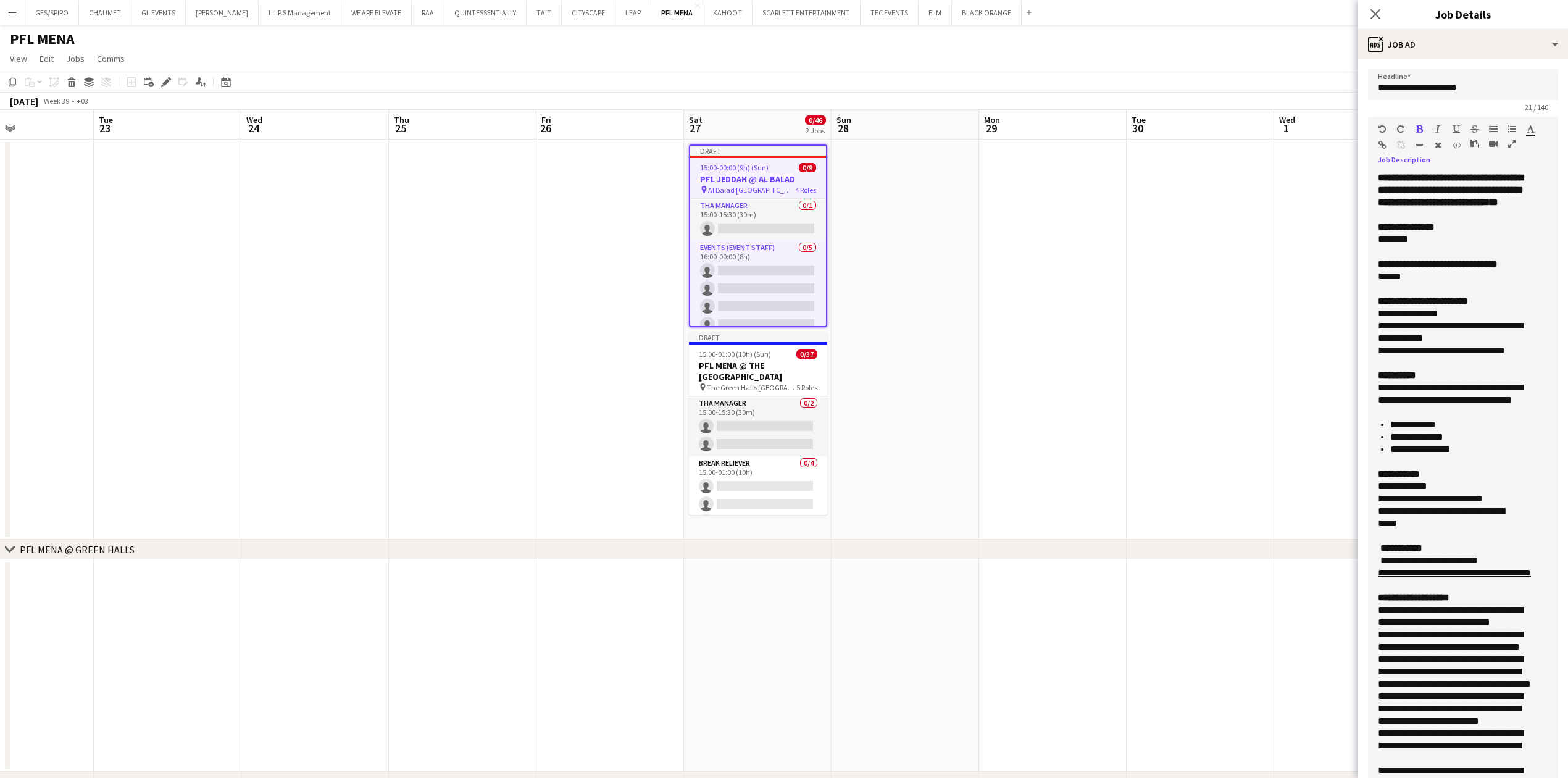
drag, startPoint x: 1439, startPoint y: 600, endPoint x: 1319, endPoint y: 141, distance: 474.4
click at [1319, 131] on body "Menu Boards Boards Boards All jobs Status Workforce Workforce My Workforce Recr…" at bounding box center [784, 512] width 1568 height 1024
copy div "**********"
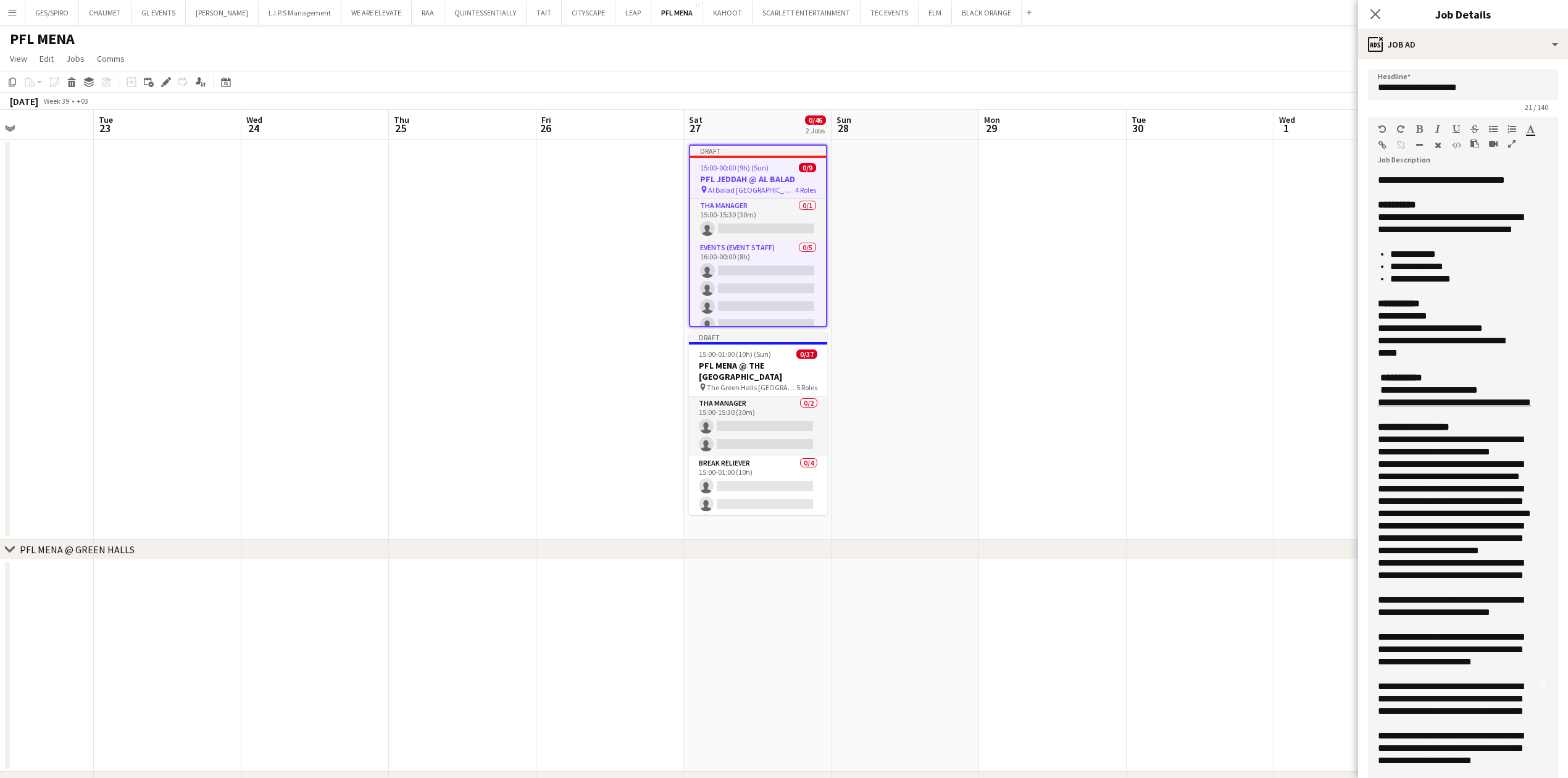
scroll to position [141, 0]
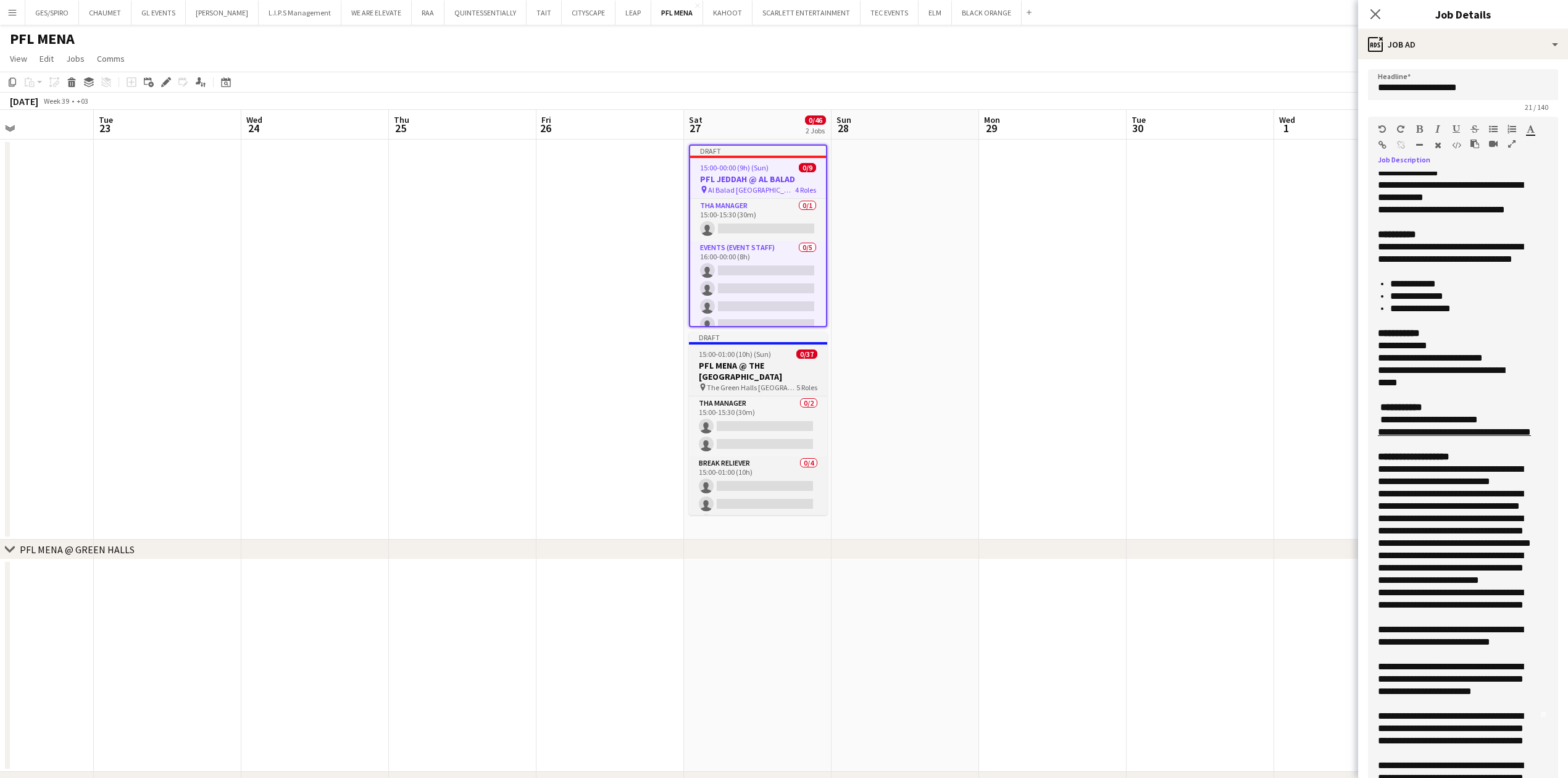
click at [763, 388] on span "The Green Halls Riyadh" at bounding box center [751, 387] width 90 height 9
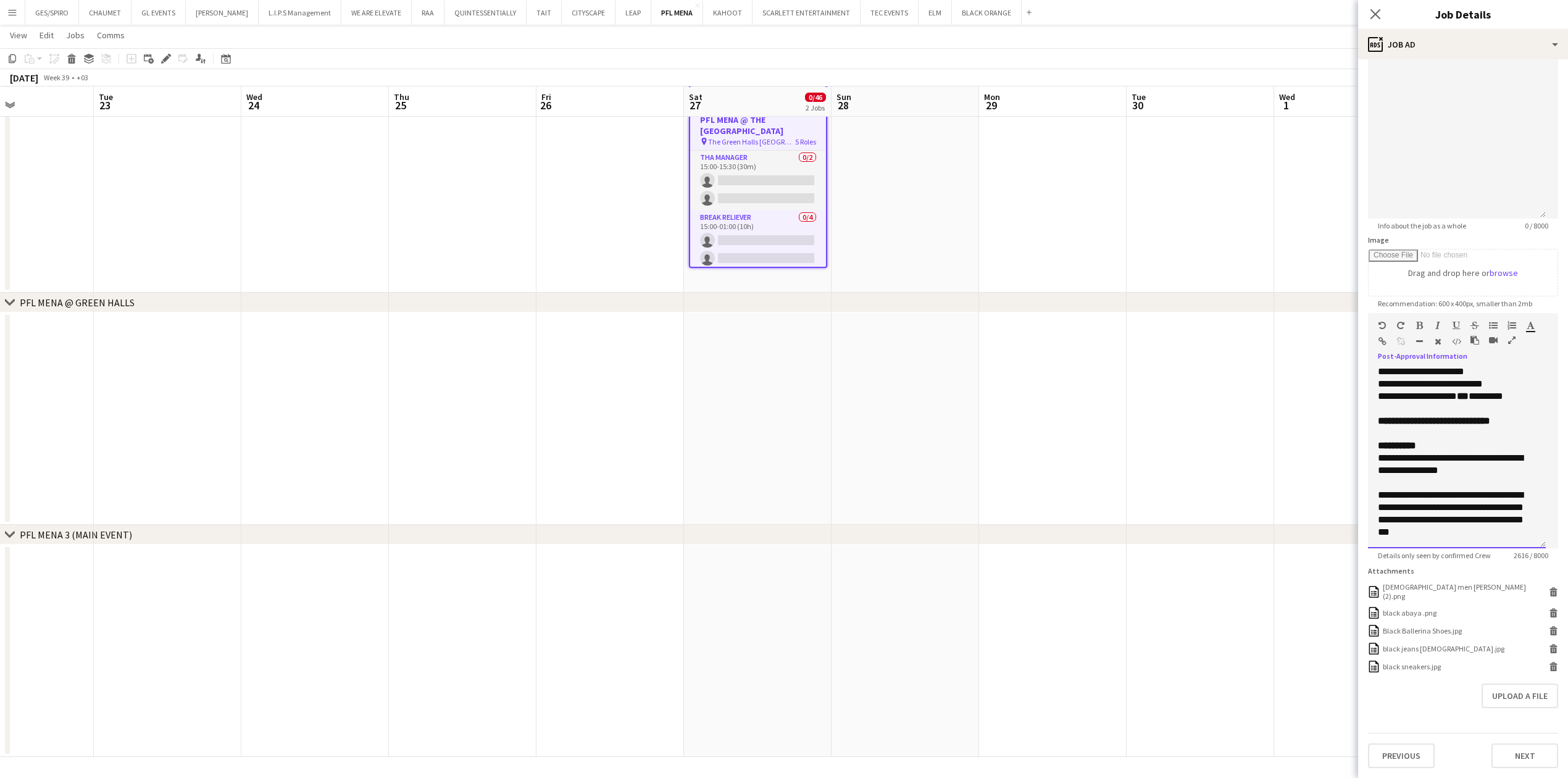
scroll to position [1193, 0]
drag, startPoint x: 1378, startPoint y: 399, endPoint x: 1527, endPoint y: 487, distance: 173.0
click at [1527, 487] on div "**********" at bounding box center [1456, 457] width 178 height 180
copy div "**********"
click at [1392, 365] on div "**********" at bounding box center [1450, 359] width 145 height 12
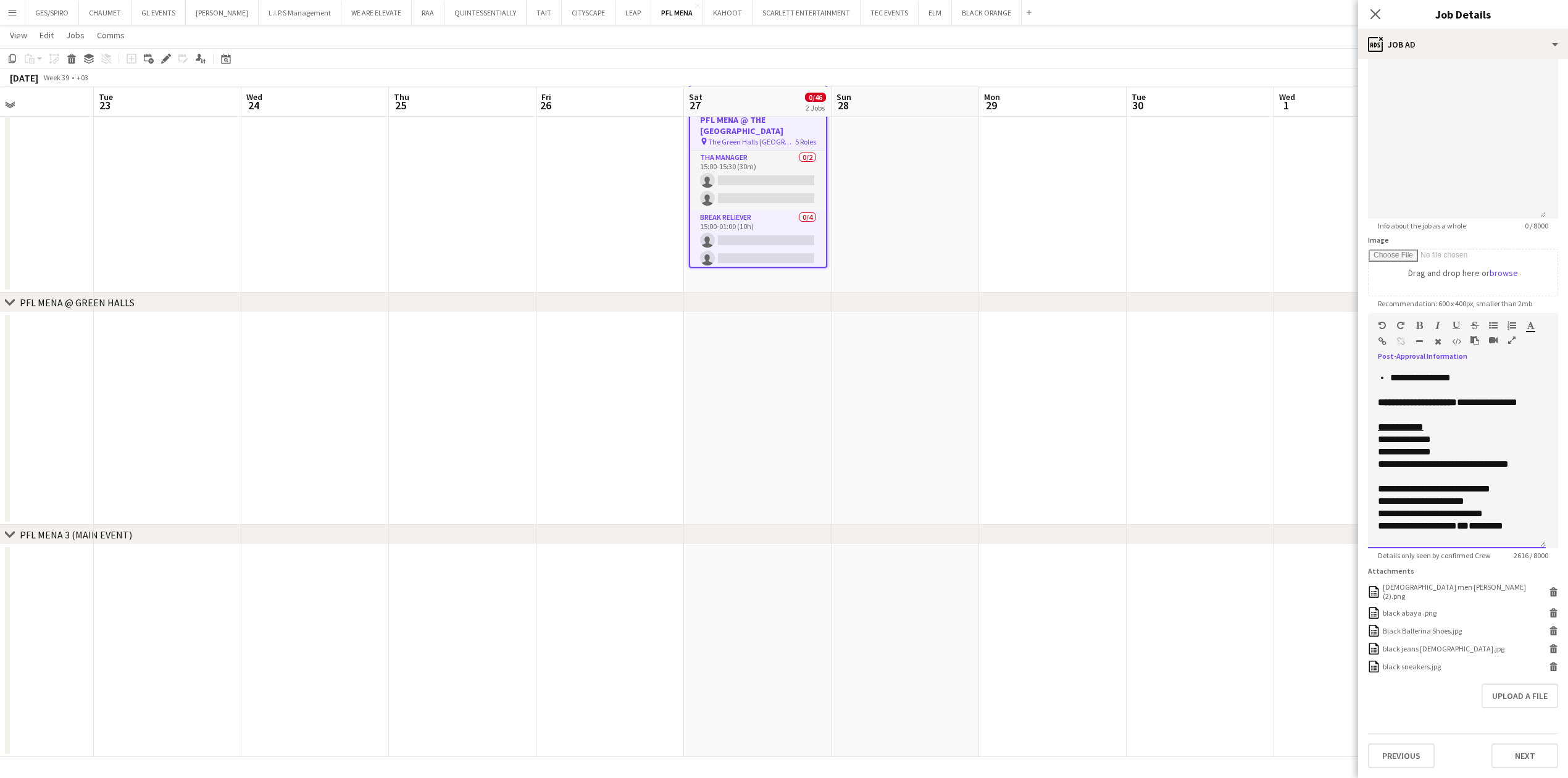
scroll to position [951, 0]
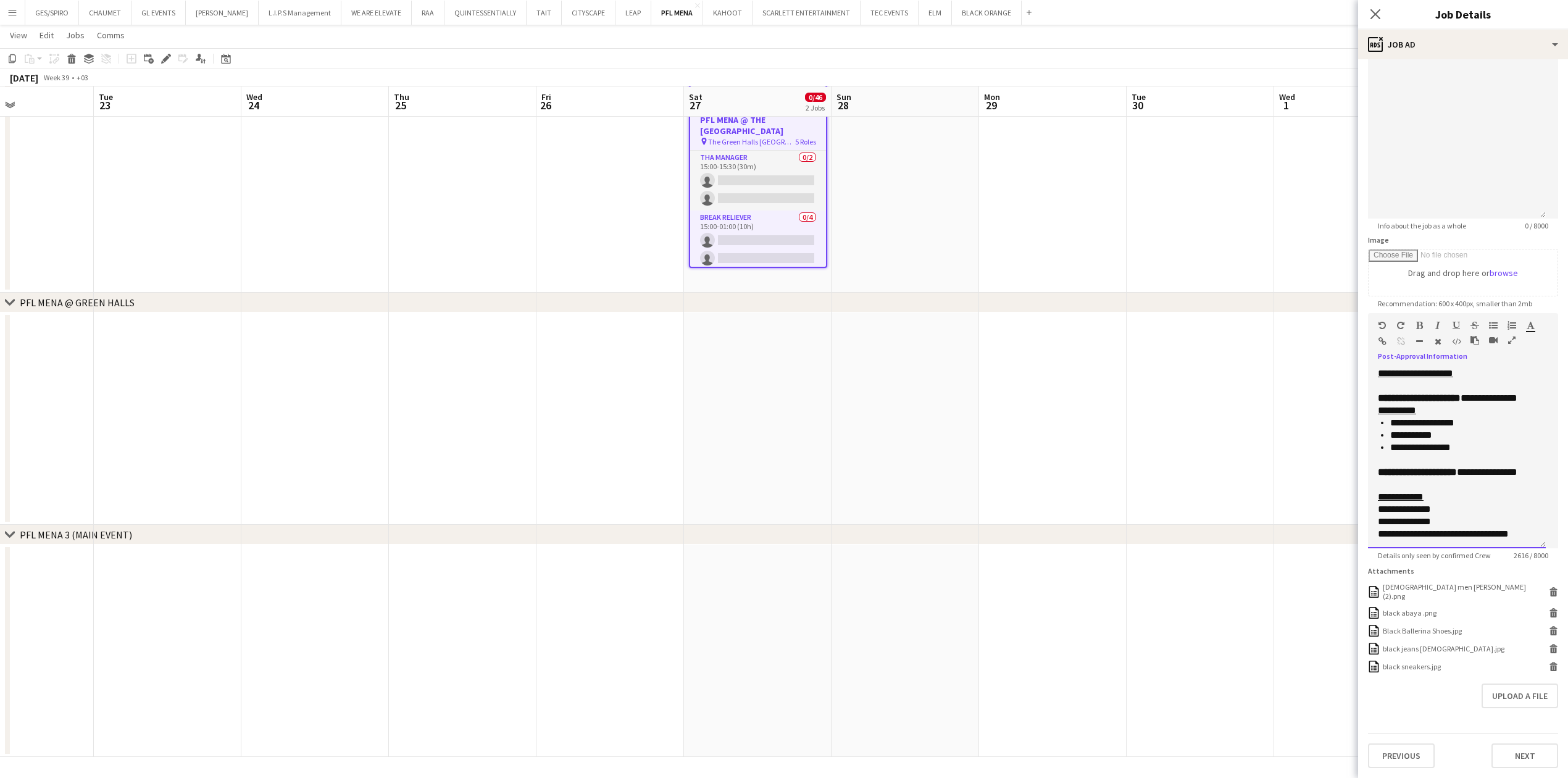
drag, startPoint x: 1525, startPoint y: 490, endPoint x: 1374, endPoint y: 521, distance: 154.1
click at [1374, 521] on div "**********" at bounding box center [1456, 457] width 178 height 180
drag, startPoint x: 1382, startPoint y: 393, endPoint x: 1510, endPoint y: 494, distance: 163.0
click at [1510, 379] on div "**********" at bounding box center [1456, 286] width 158 height 185
copy div "**********"
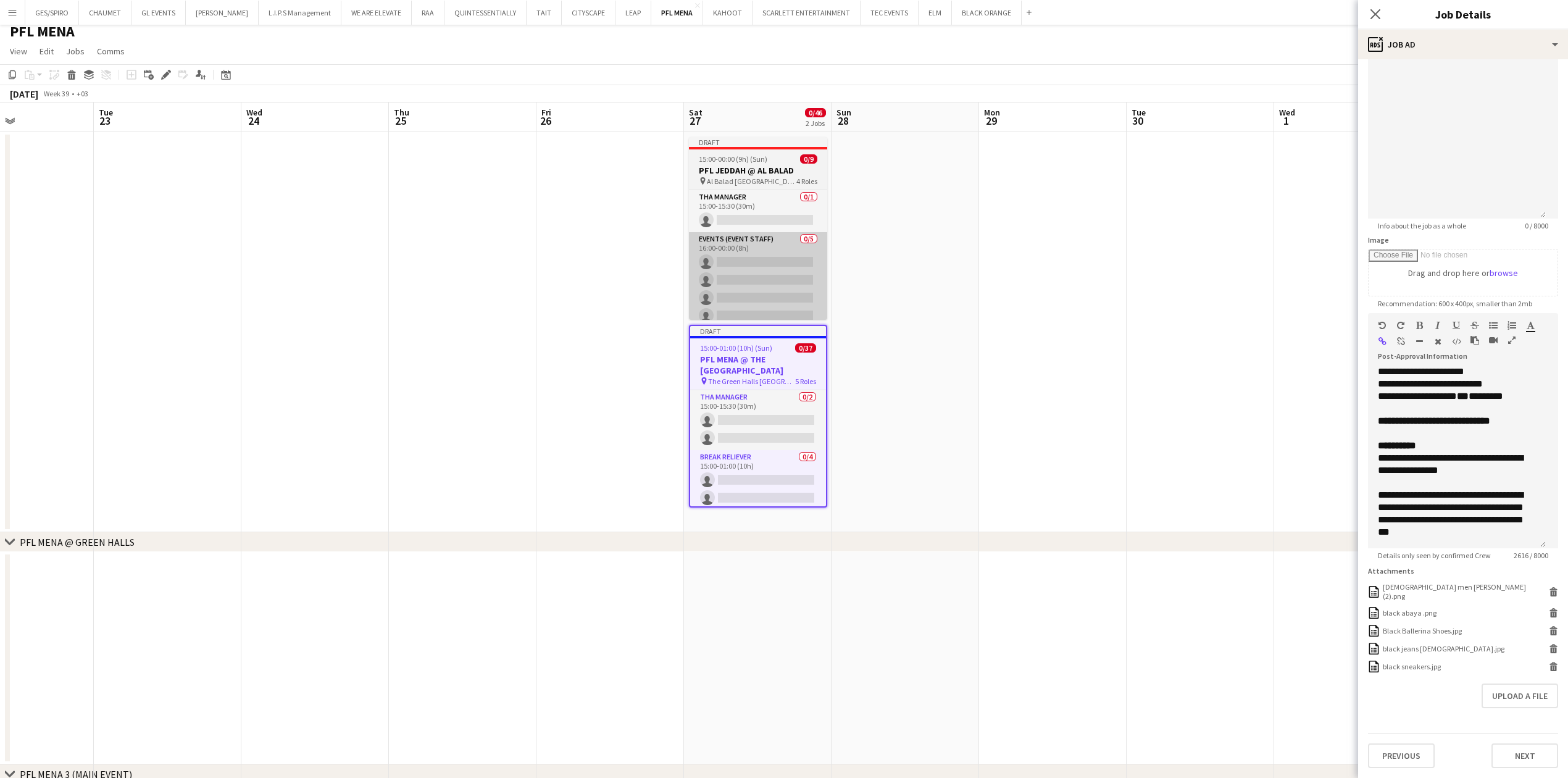
scroll to position [0, 0]
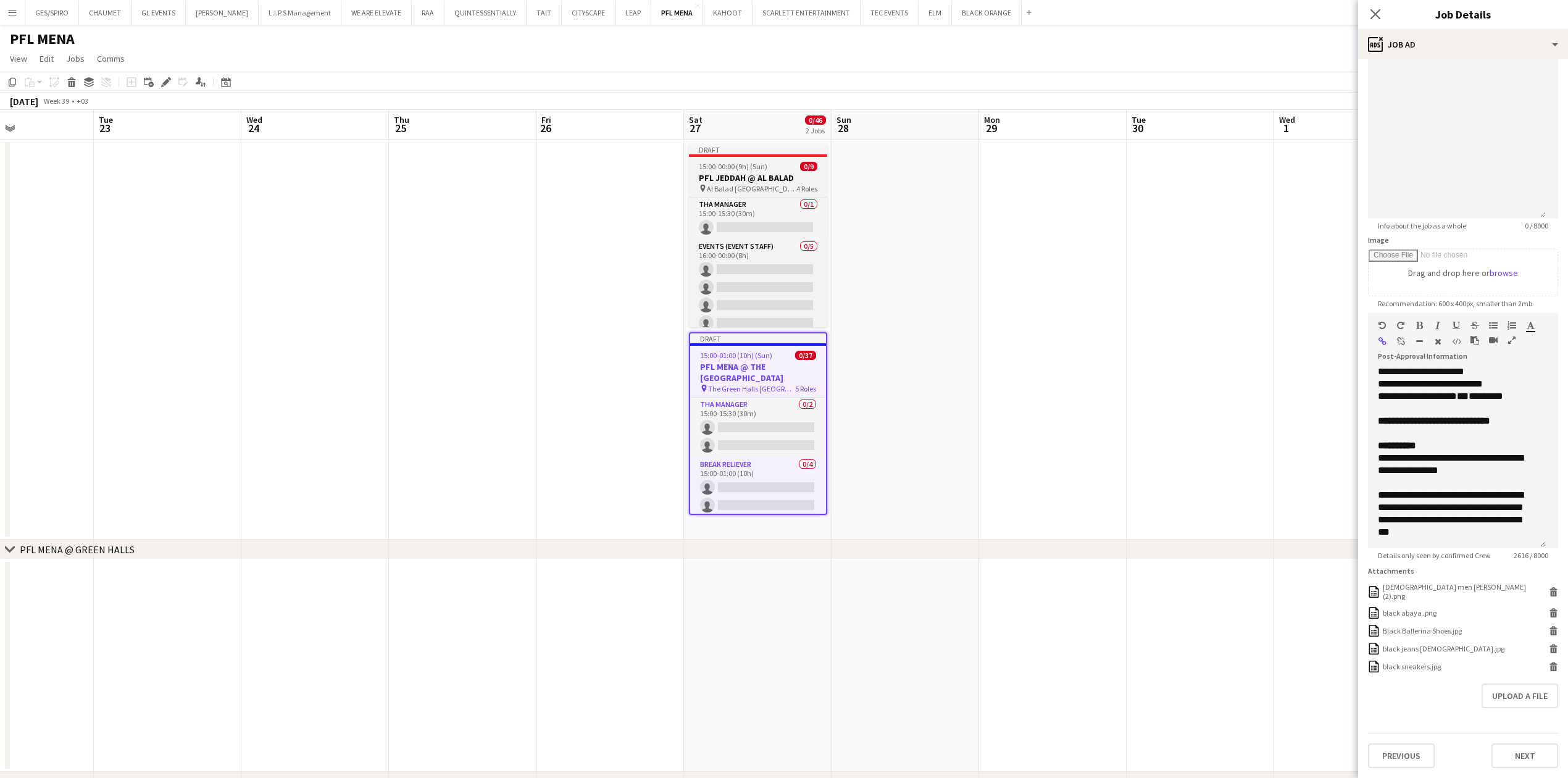
click at [753, 166] on span "15:00-00:00 (9h) (Sun)" at bounding box center [732, 166] width 68 height 9
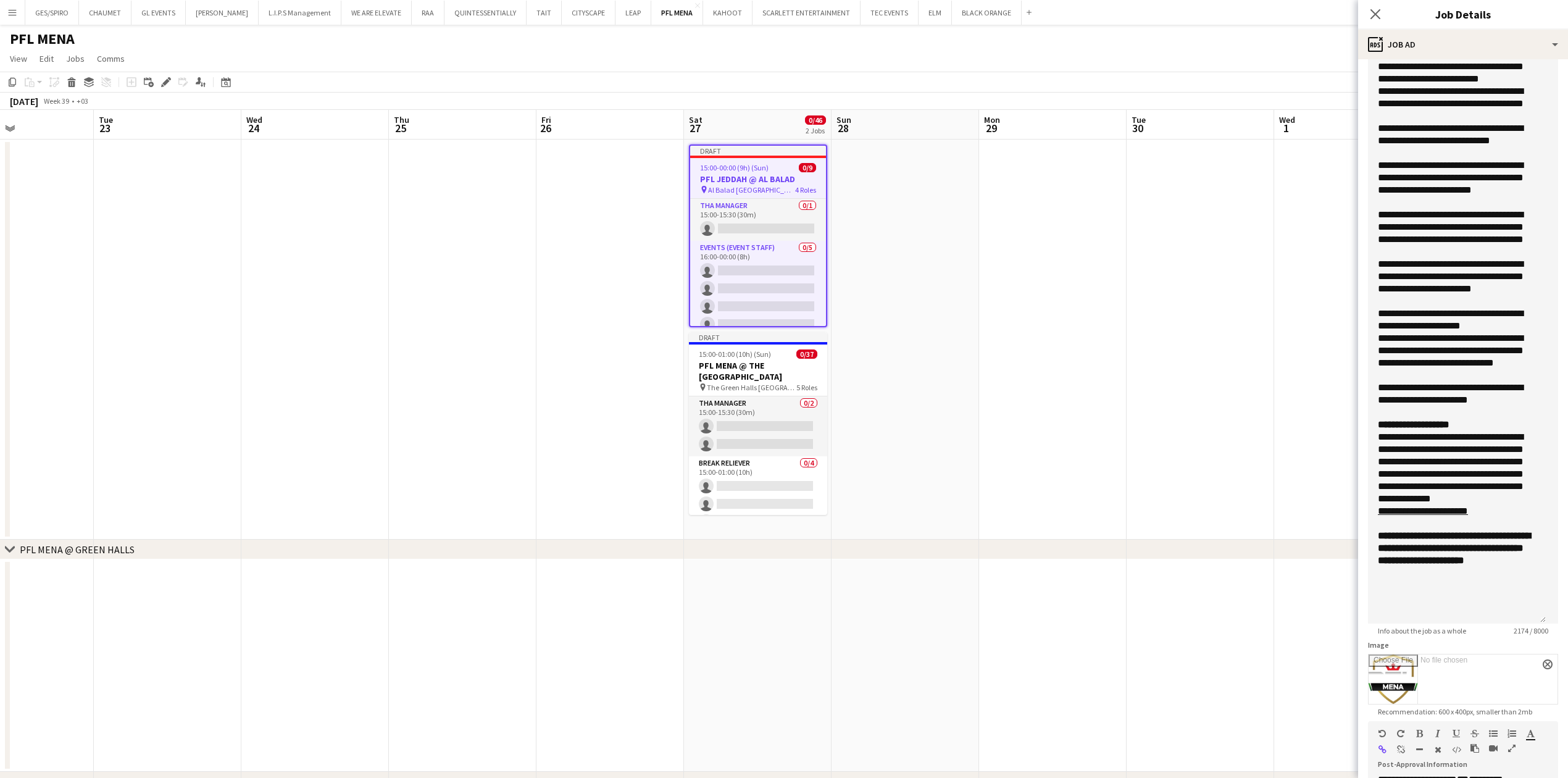
drag, startPoint x: 1540, startPoint y: 214, endPoint x: 1569, endPoint y: 621, distance: 408.0
click at [1568, 621] on html "Menu Boards Boards Boards All jobs Status Workforce Workforce My Workforce Recr…" at bounding box center [784, 512] width 1568 height 1024
drag, startPoint x: 1450, startPoint y: 608, endPoint x: 1360, endPoint y: 563, distance: 100.6
click at [1360, 563] on form "**********" at bounding box center [1463, 329] width 210 height 1802
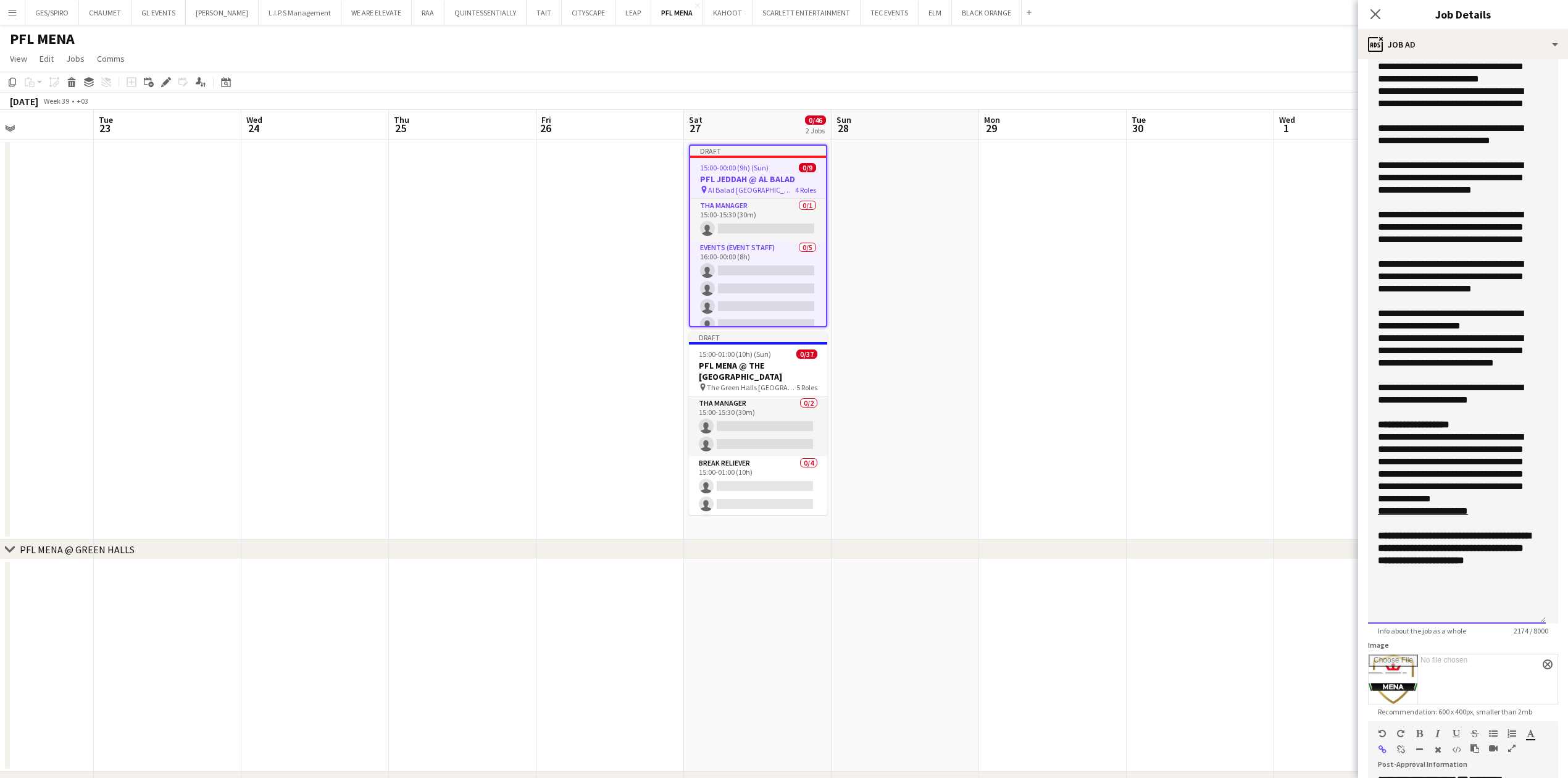
scroll to position [64, 0]
drag, startPoint x: 1380, startPoint y: 436, endPoint x: 1514, endPoint y: 634, distance: 239.1
click at [1514, 634] on app-form-group "**********" at bounding box center [1463, 54] width 191 height 1160
copy div "**********"
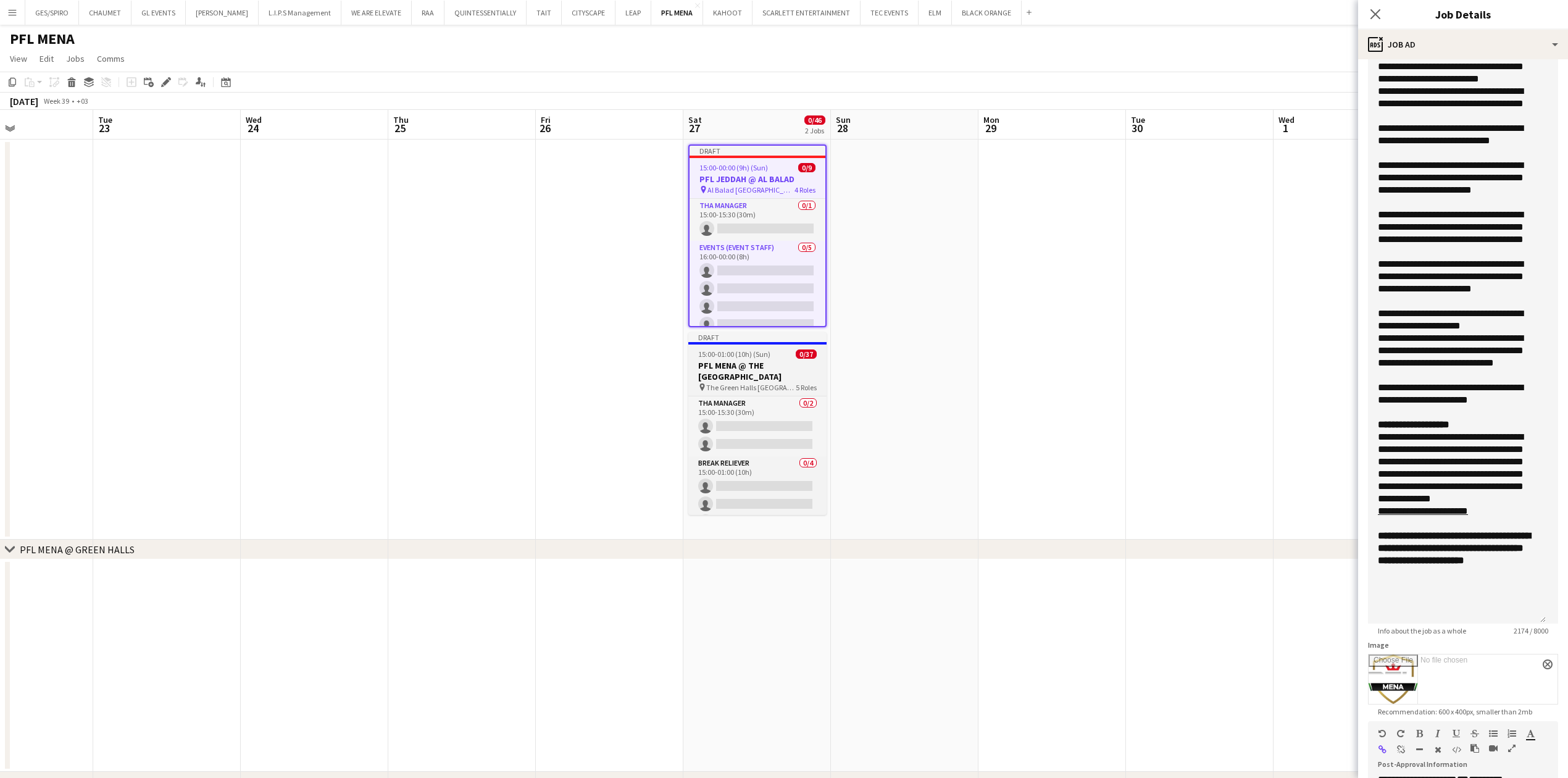
click at [790, 368] on h3 "PFL MENA @ THE GREEN HALLS RIYADH" at bounding box center [758, 370] width 138 height 22
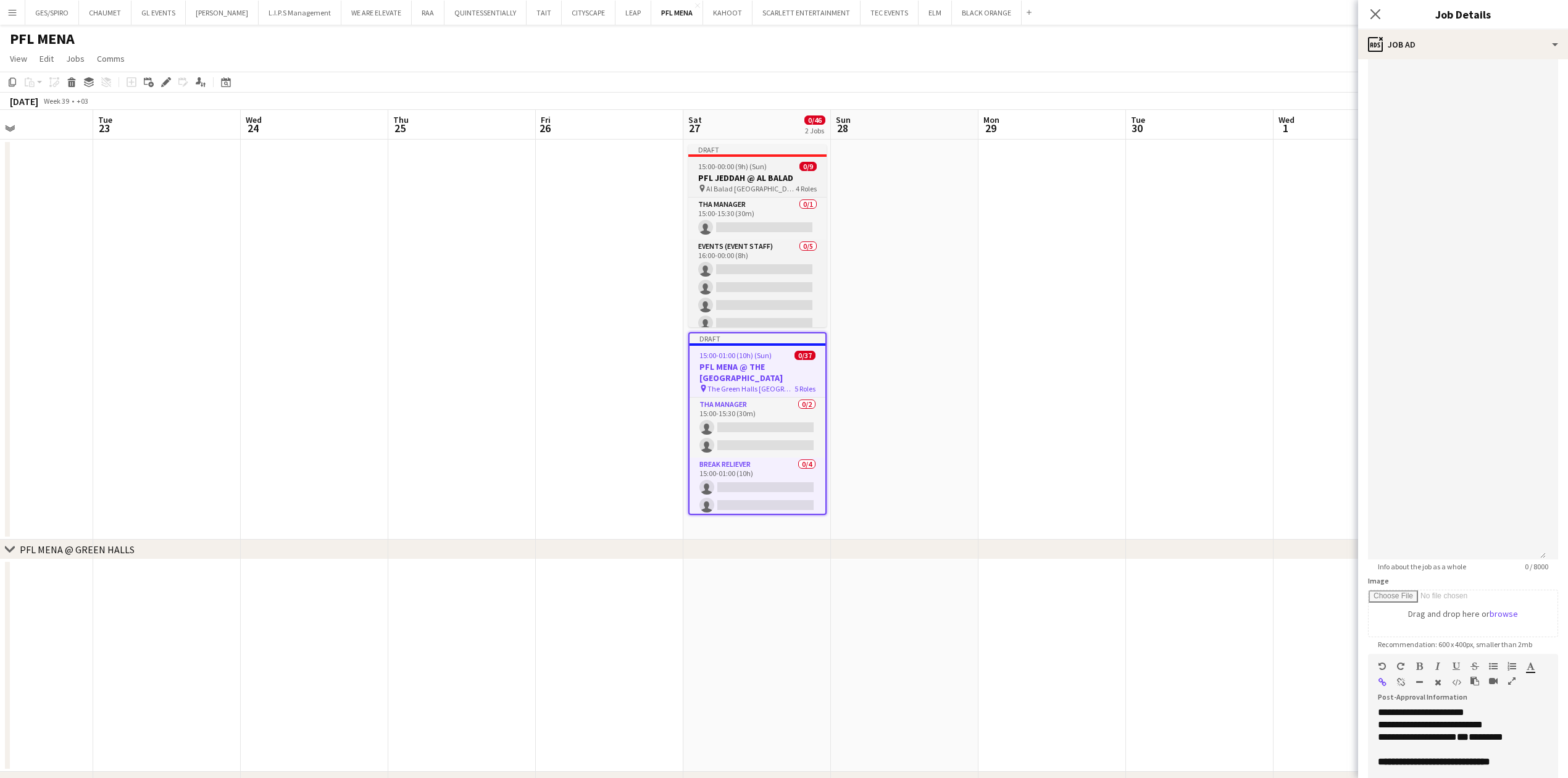
click at [771, 166] on div "15:00-00:00 (9h) (Sun) 0/9" at bounding box center [758, 166] width 138 height 9
type input "**********"
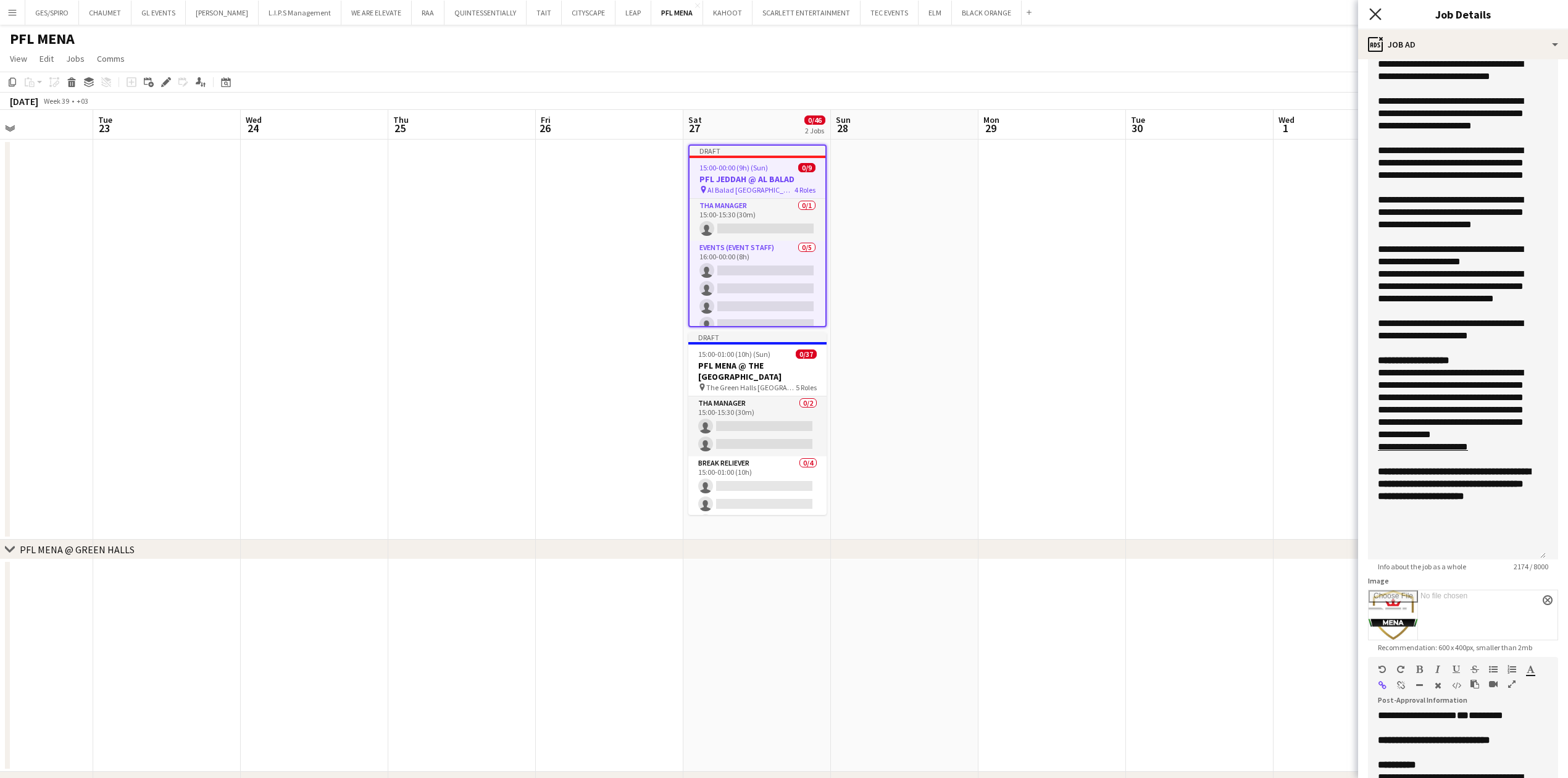
click at [1376, 19] on icon "Close pop-in" at bounding box center [1375, 13] width 12 height 12
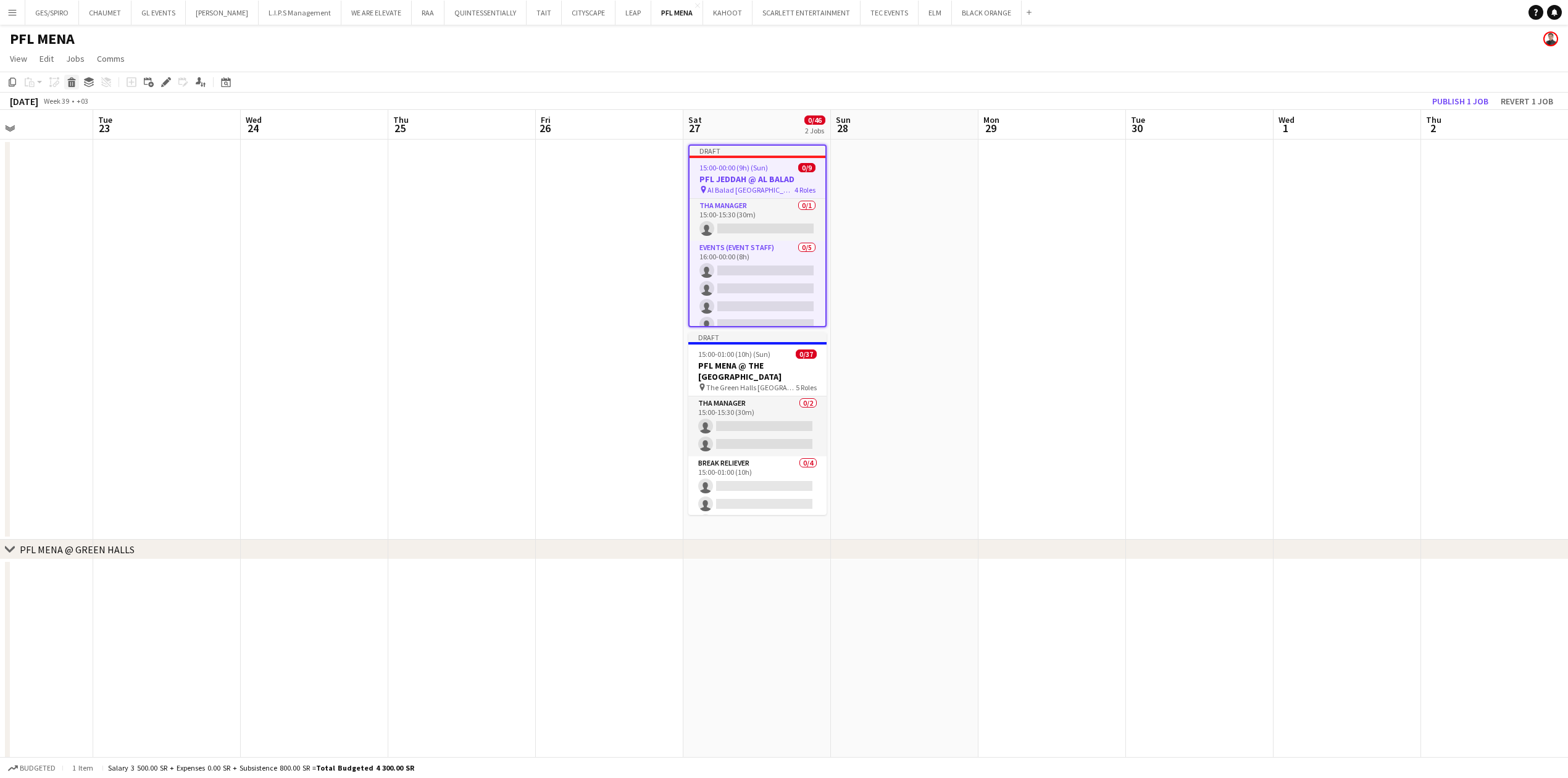
click at [65, 82] on div "Delete" at bounding box center [71, 82] width 15 height 15
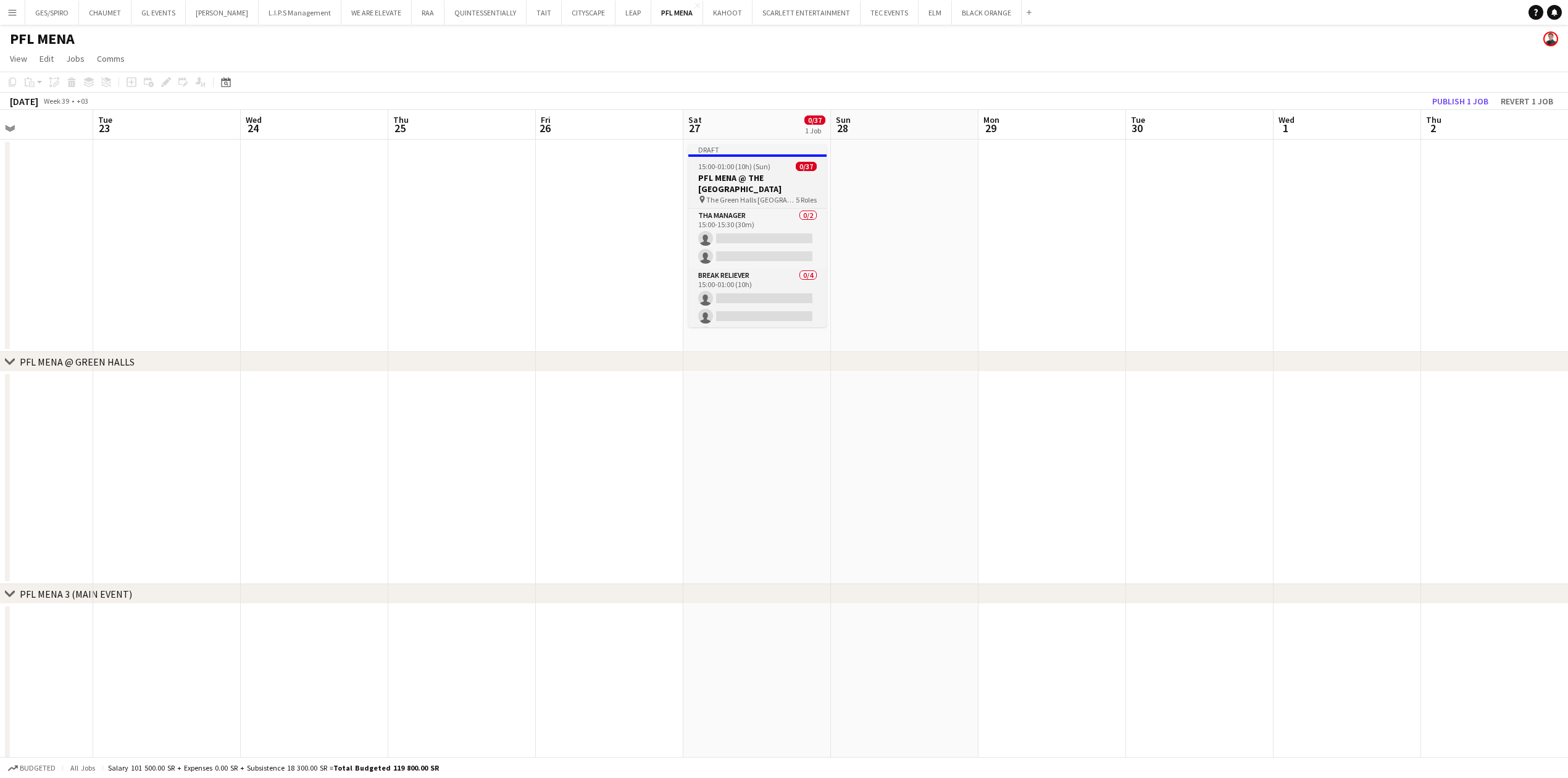
click at [771, 189] on h3 "PFL MENA @ THE GREEN HALLS RIYADH" at bounding box center [758, 183] width 138 height 22
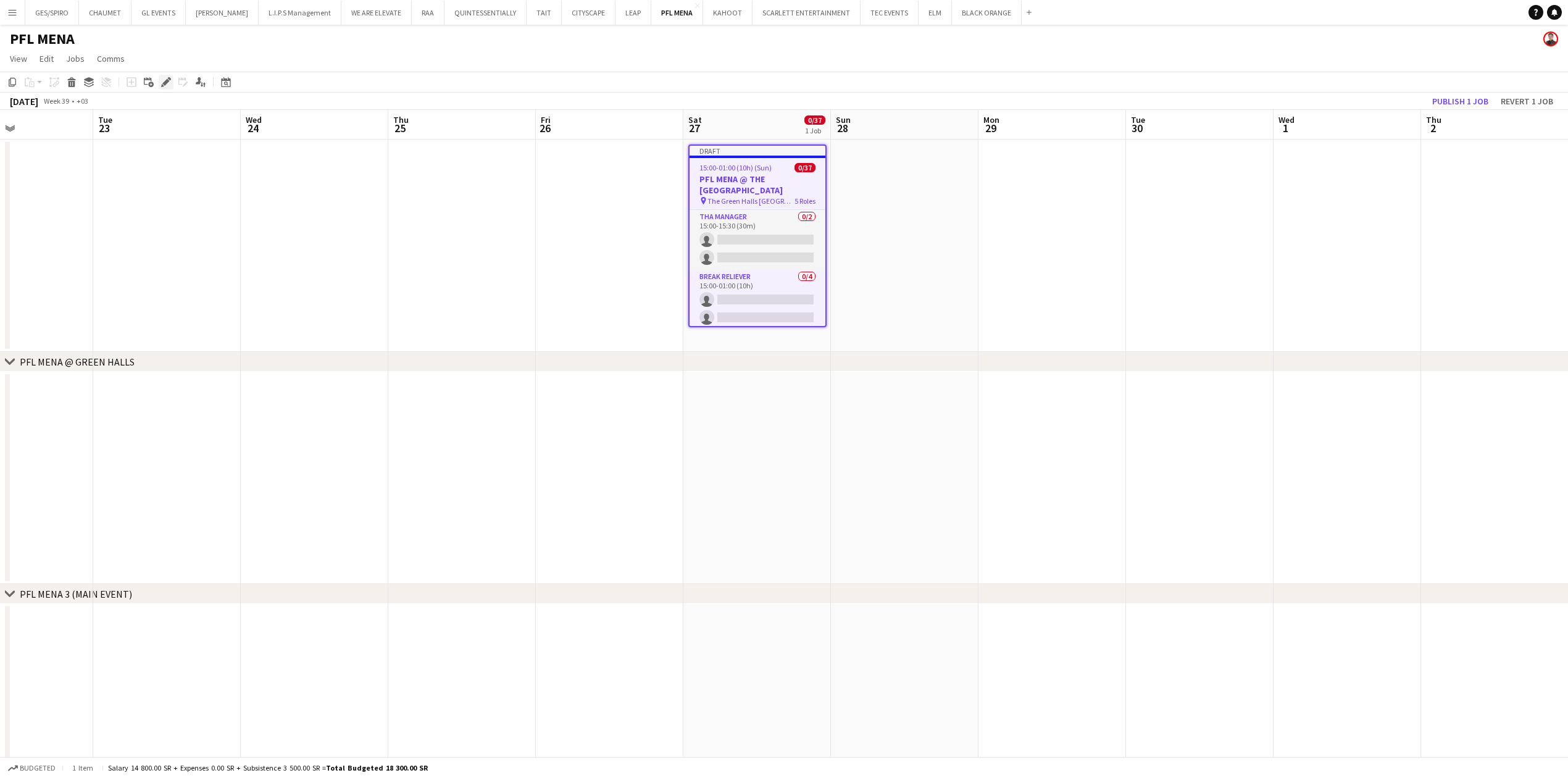
click at [164, 79] on icon "Edit" at bounding box center [166, 82] width 10 height 10
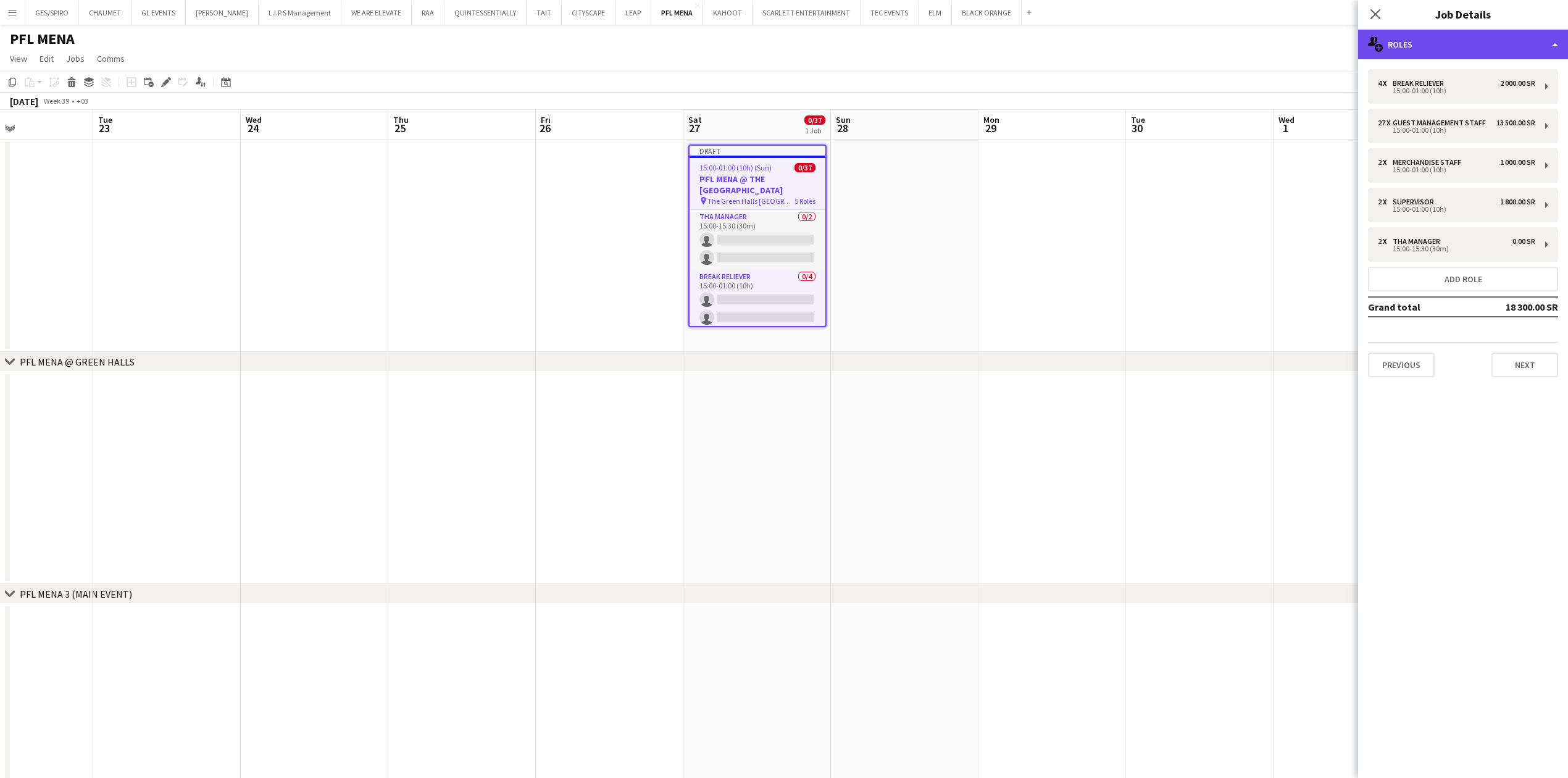
click at [1474, 43] on div "multiple-users-add Roles" at bounding box center [1463, 43] width 210 height 29
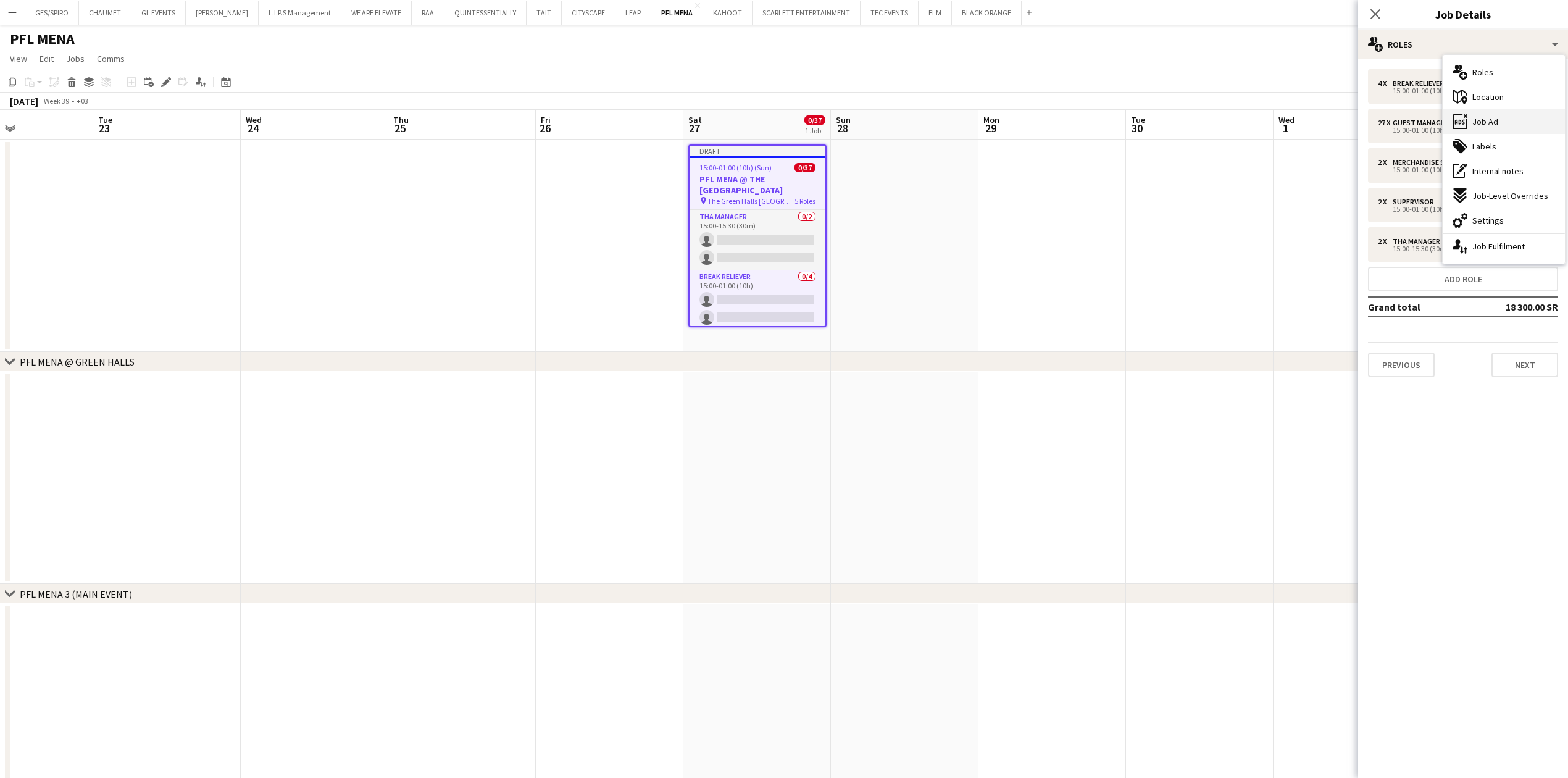
click at [1516, 125] on div "ads-window Job Ad" at bounding box center [1504, 121] width 122 height 25
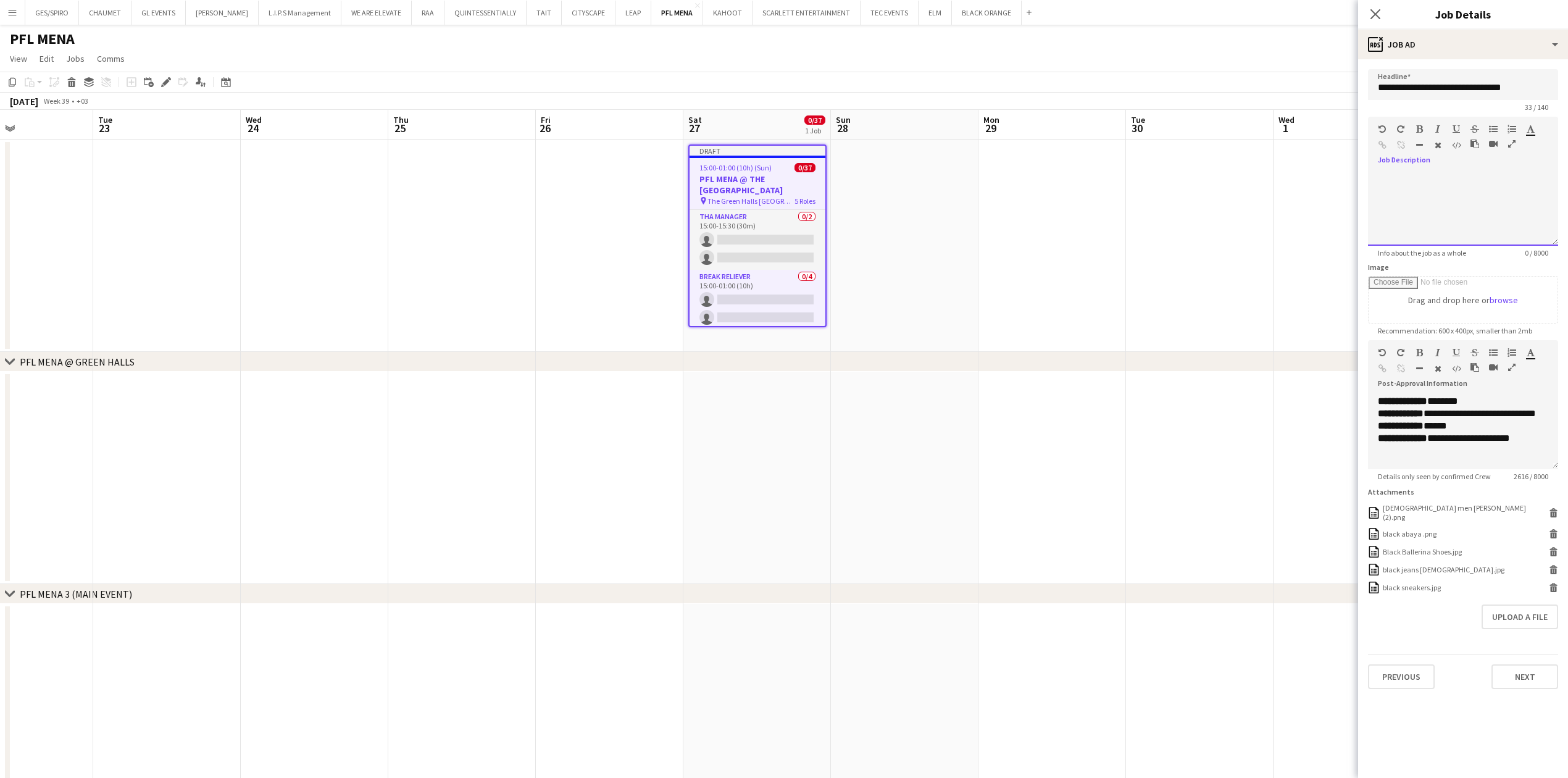
click at [1478, 233] on div at bounding box center [1463, 209] width 191 height 74
paste div
click at [1486, 432] on div "**********" at bounding box center [1456, 426] width 158 height 12
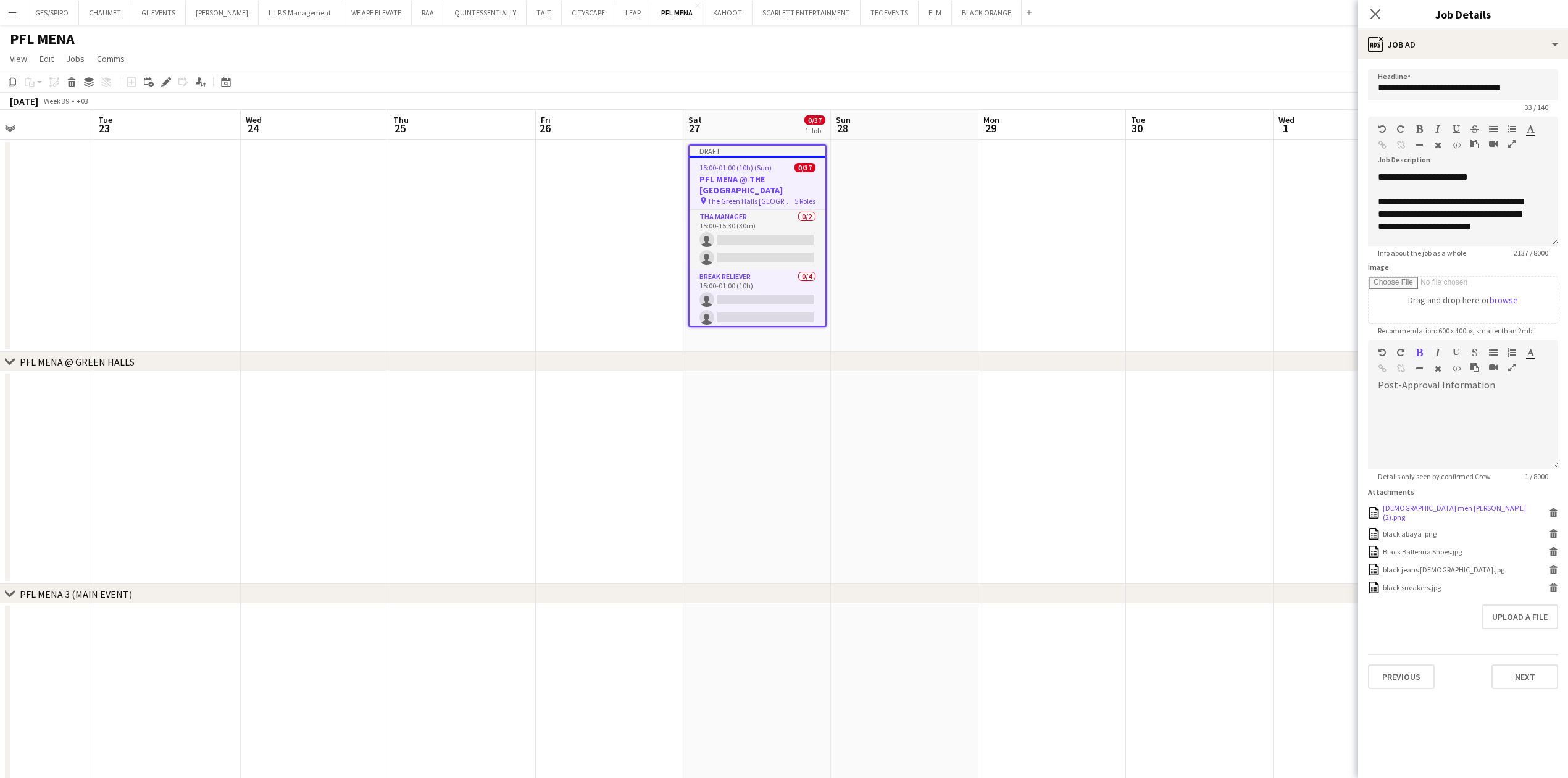
click at [1556, 511] on icon at bounding box center [1553, 514] width 6 height 5
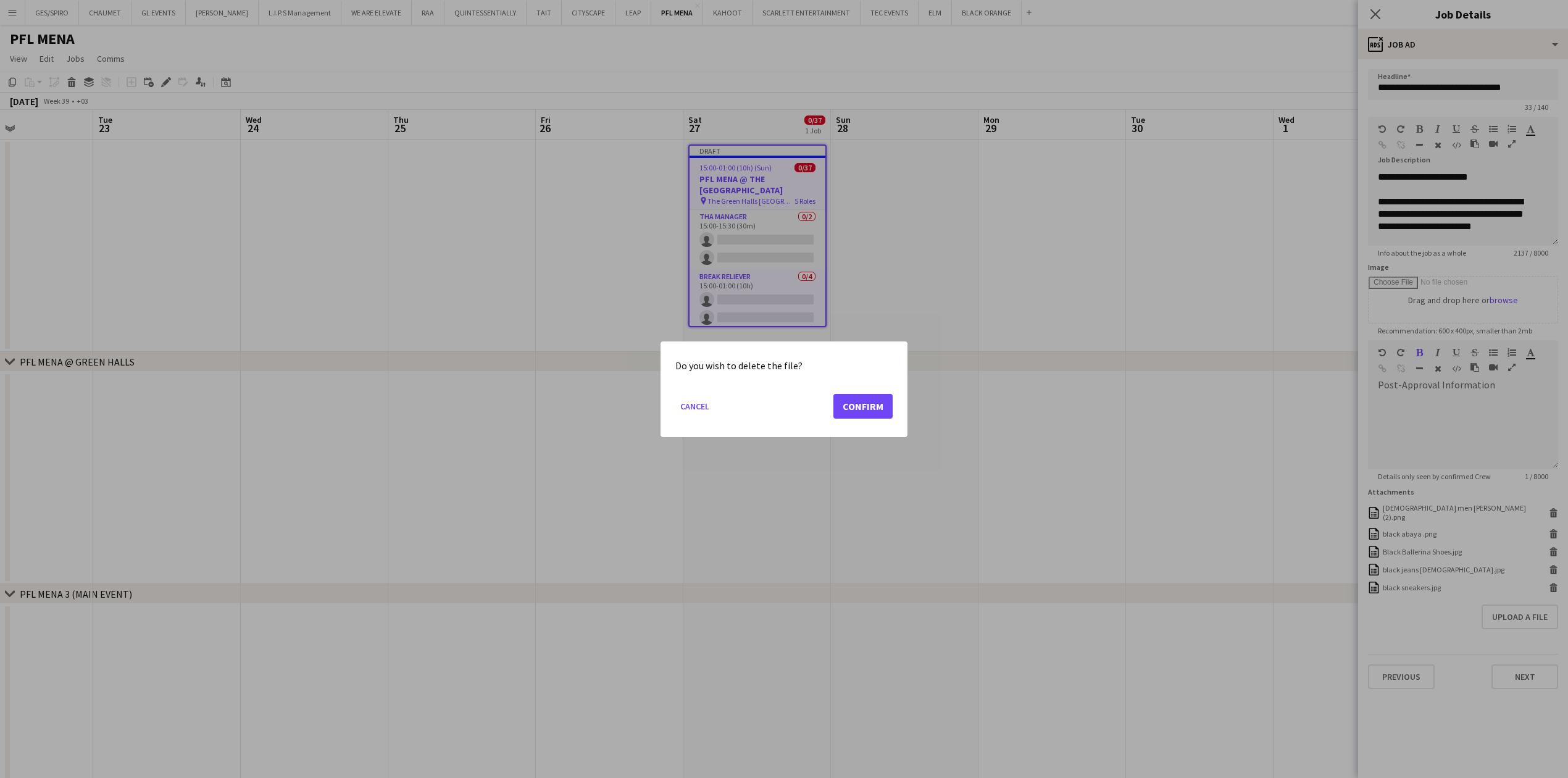
drag, startPoint x: 860, startPoint y: 393, endPoint x: 868, endPoint y: 408, distance: 17.0
click at [858, 403] on mat-dialog-actions "Cancel Confirm" at bounding box center [784, 409] width 217 height 52
click at [868, 408] on button "Confirm" at bounding box center [862, 406] width 59 height 25
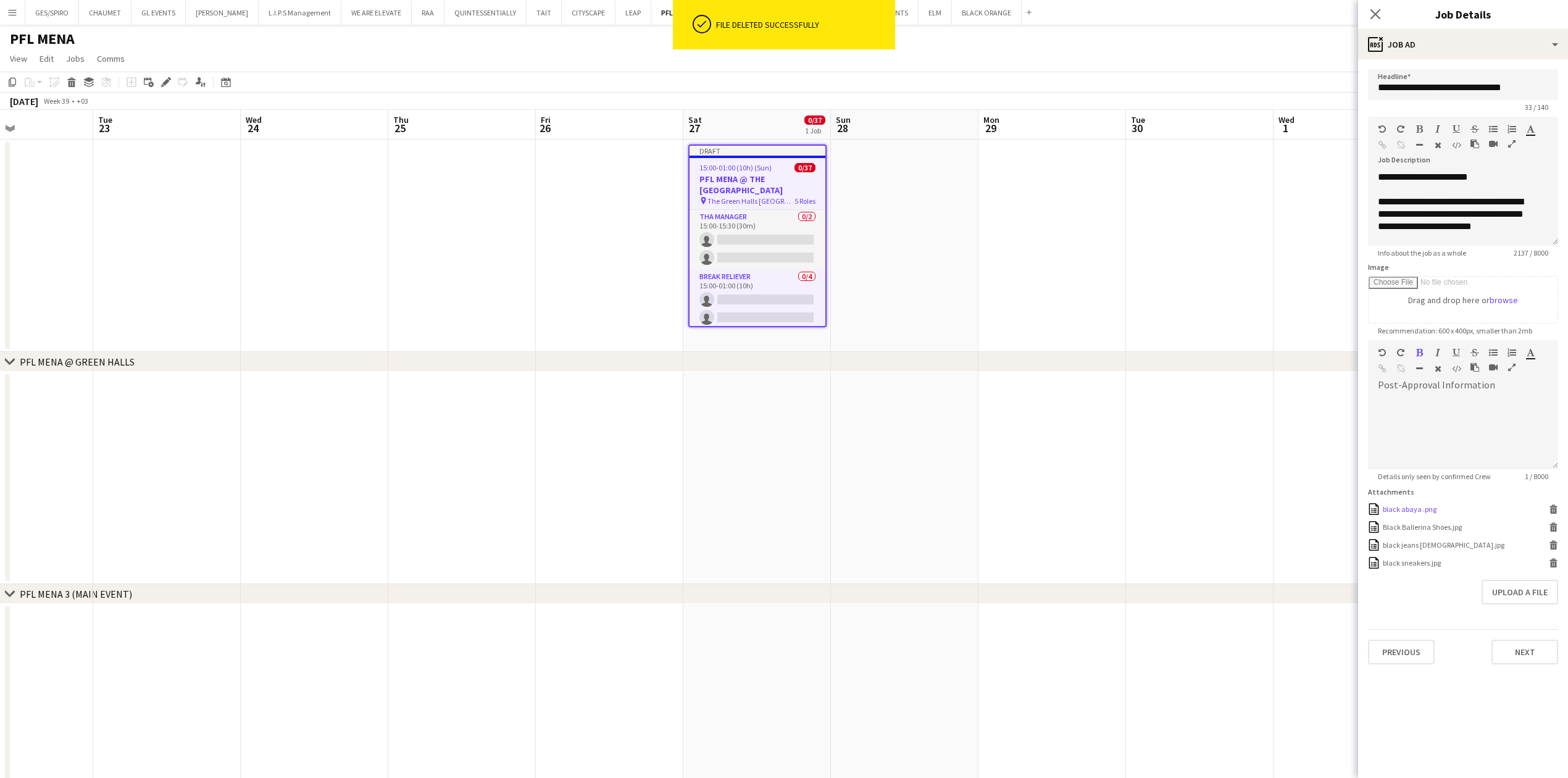
click at [1551, 507] on icon at bounding box center [1553, 505] width 8 height 3
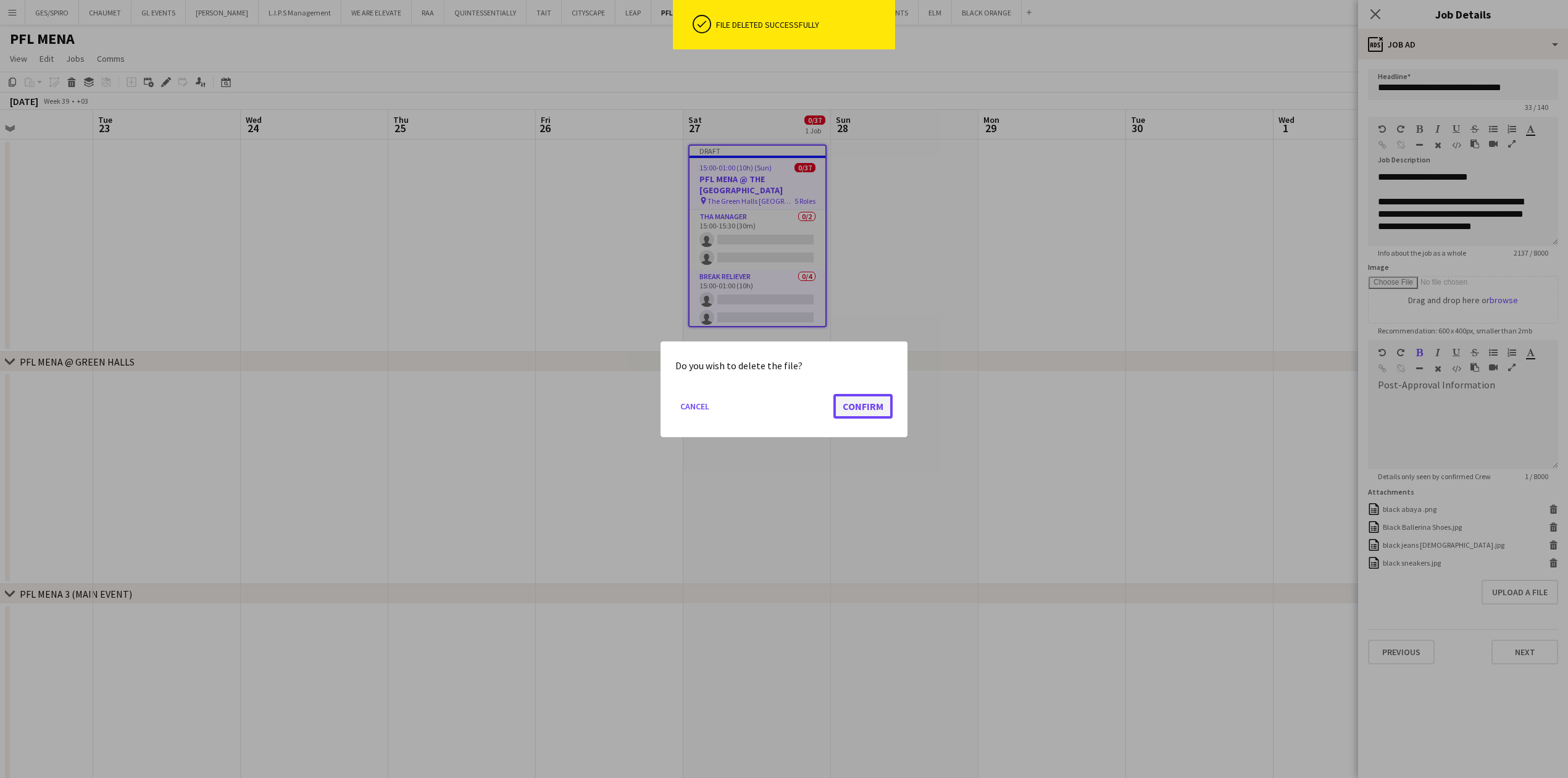
click at [868, 406] on button "Confirm" at bounding box center [862, 406] width 59 height 25
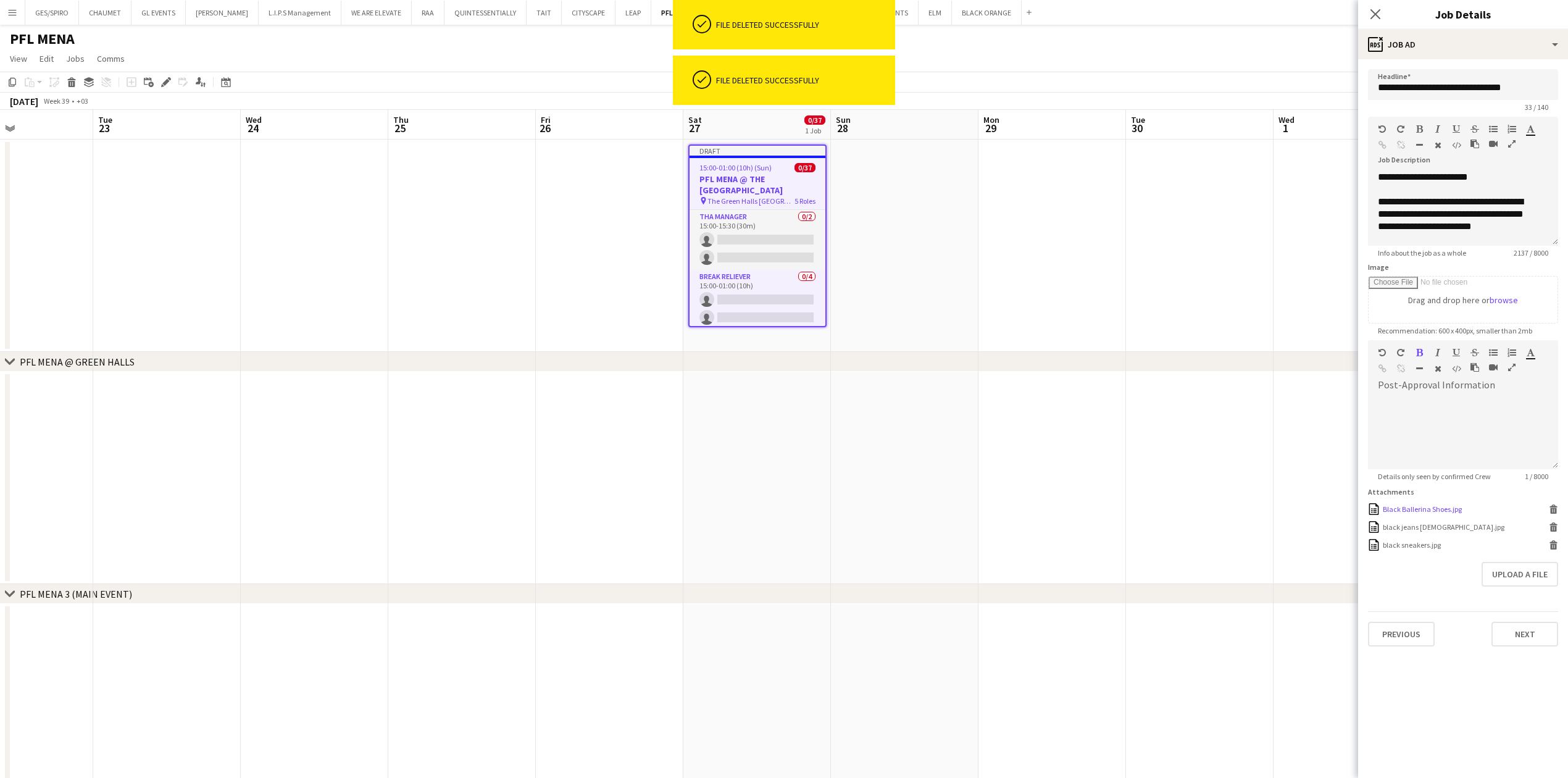
click at [1553, 509] on icon "Delete" at bounding box center [1553, 509] width 9 height 9
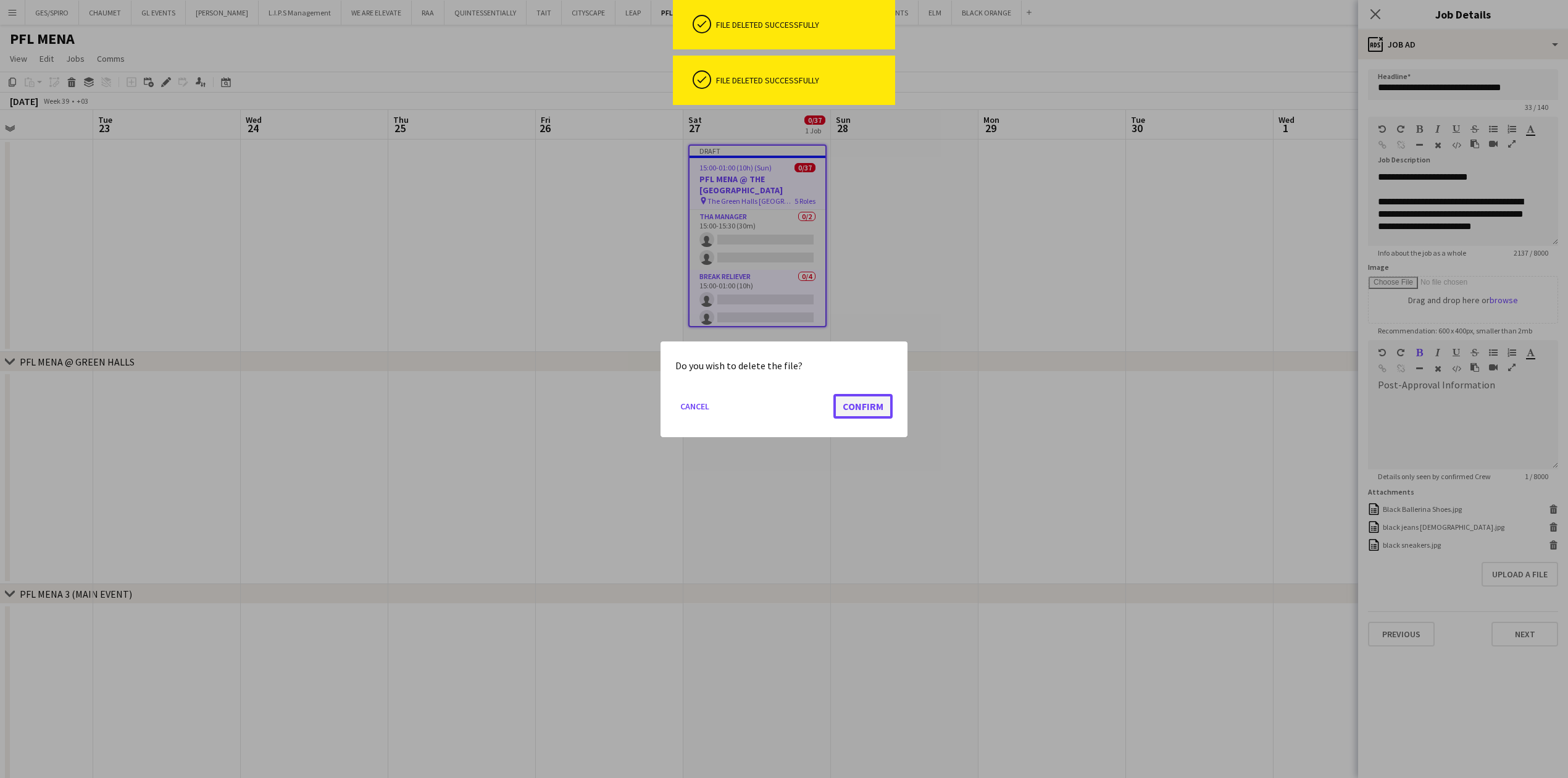
click at [857, 403] on button "Confirm" at bounding box center [862, 406] width 59 height 25
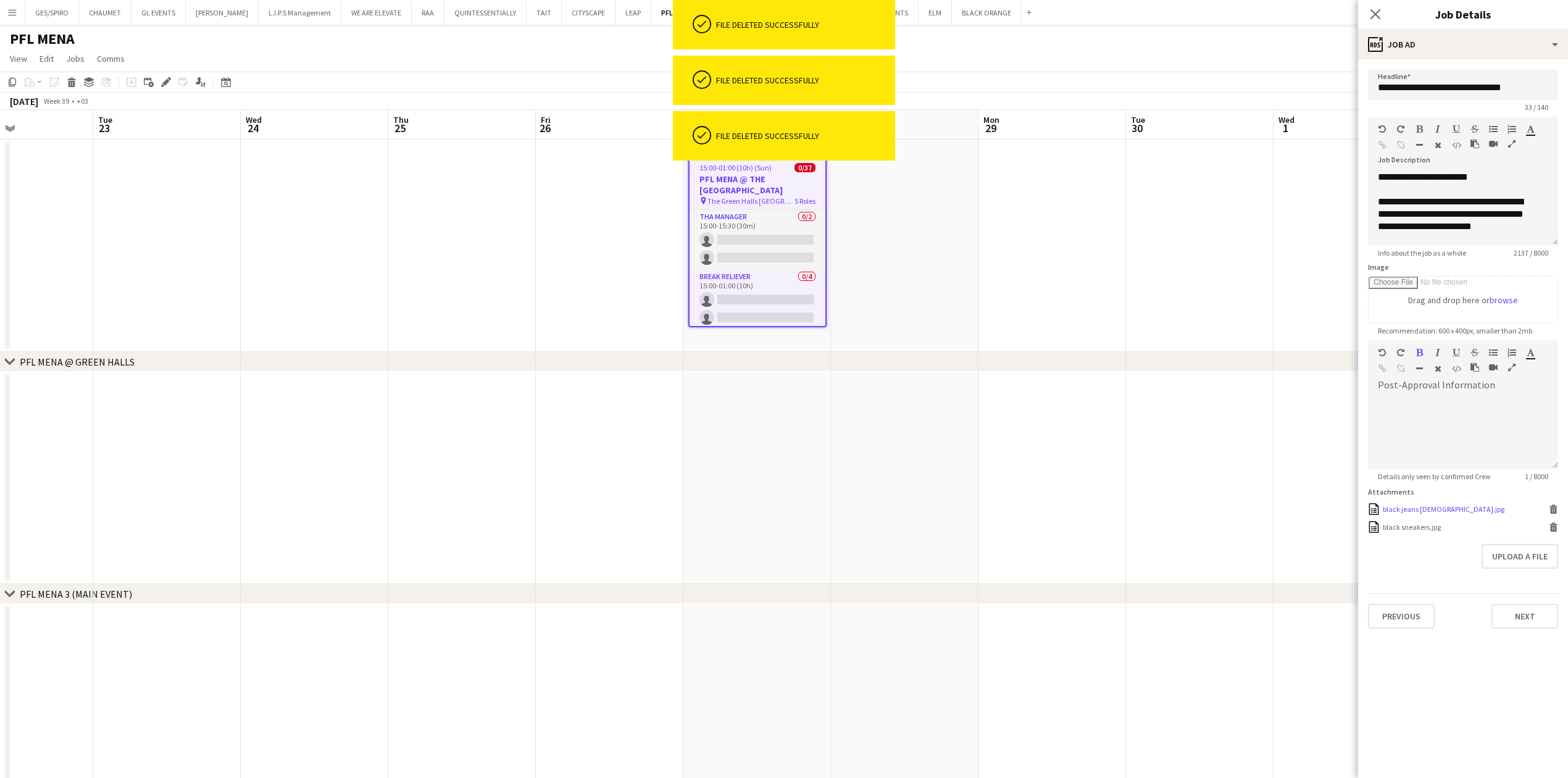
click at [1556, 507] on icon at bounding box center [1553, 505] width 8 height 3
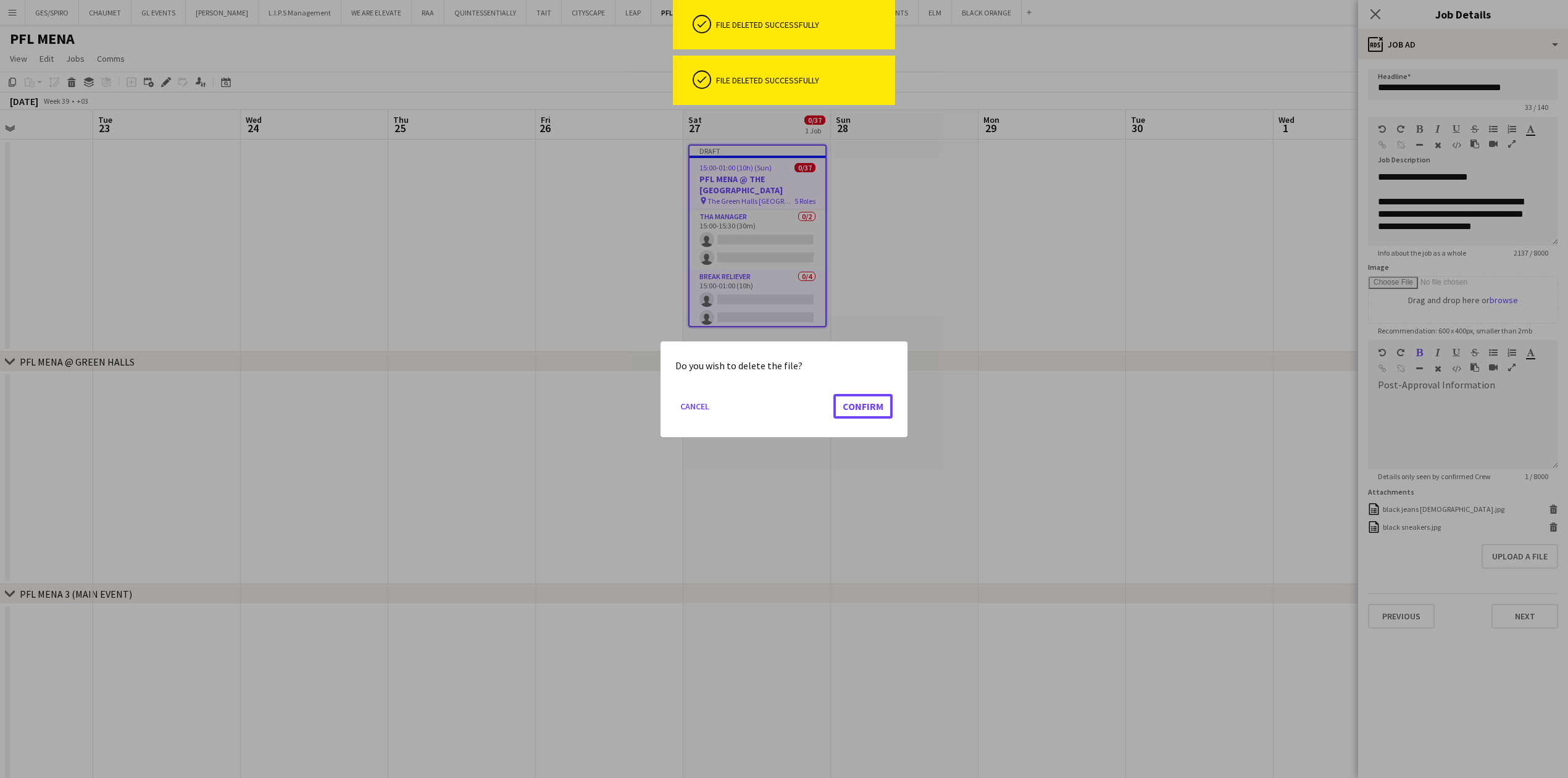
drag, startPoint x: 850, startPoint y: 408, endPoint x: 847, endPoint y: 420, distance: 12.4
click at [848, 410] on button "Confirm" at bounding box center [862, 406] width 59 height 25
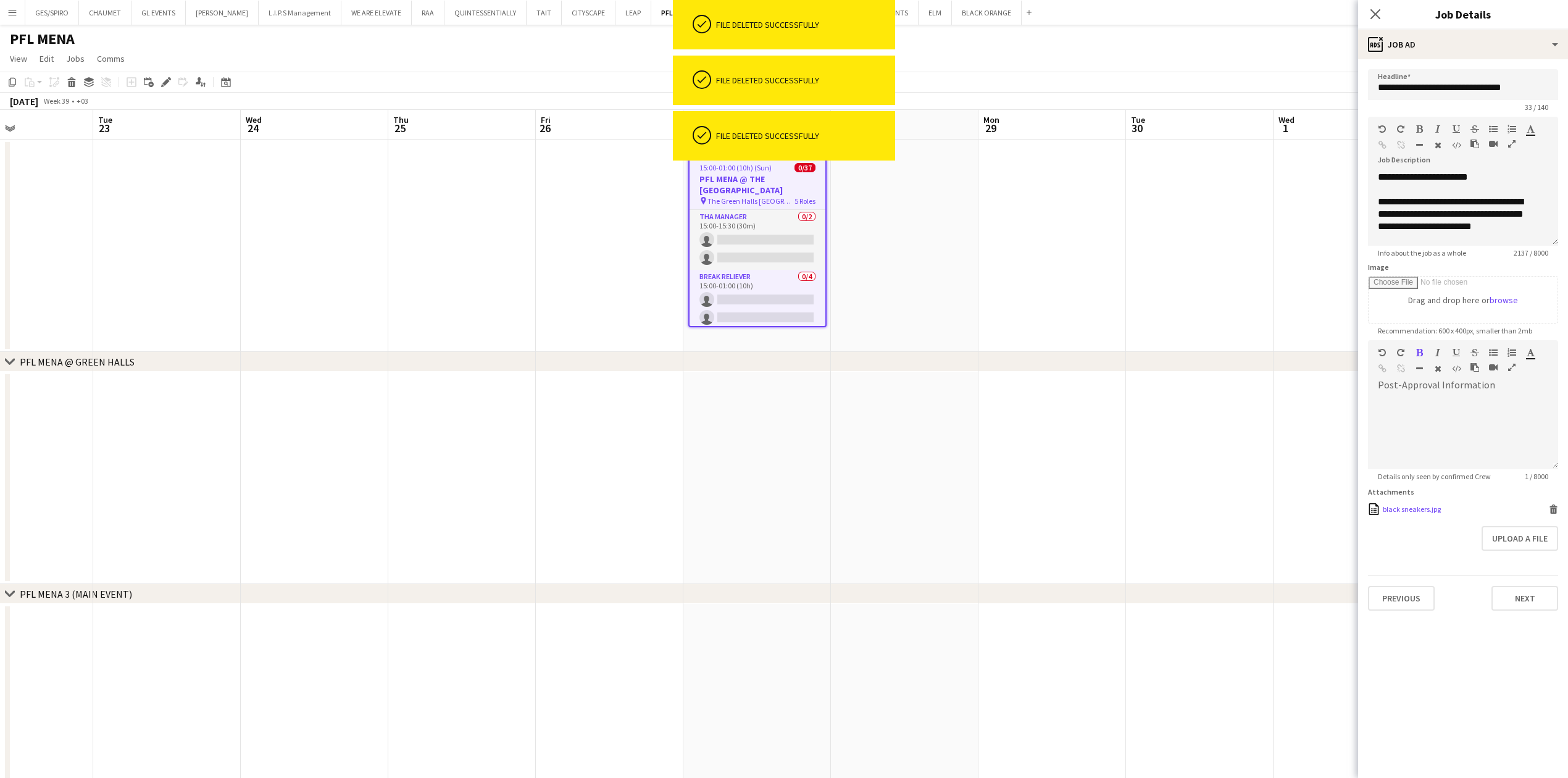
click at [1551, 511] on icon at bounding box center [1553, 510] width 6 height 5
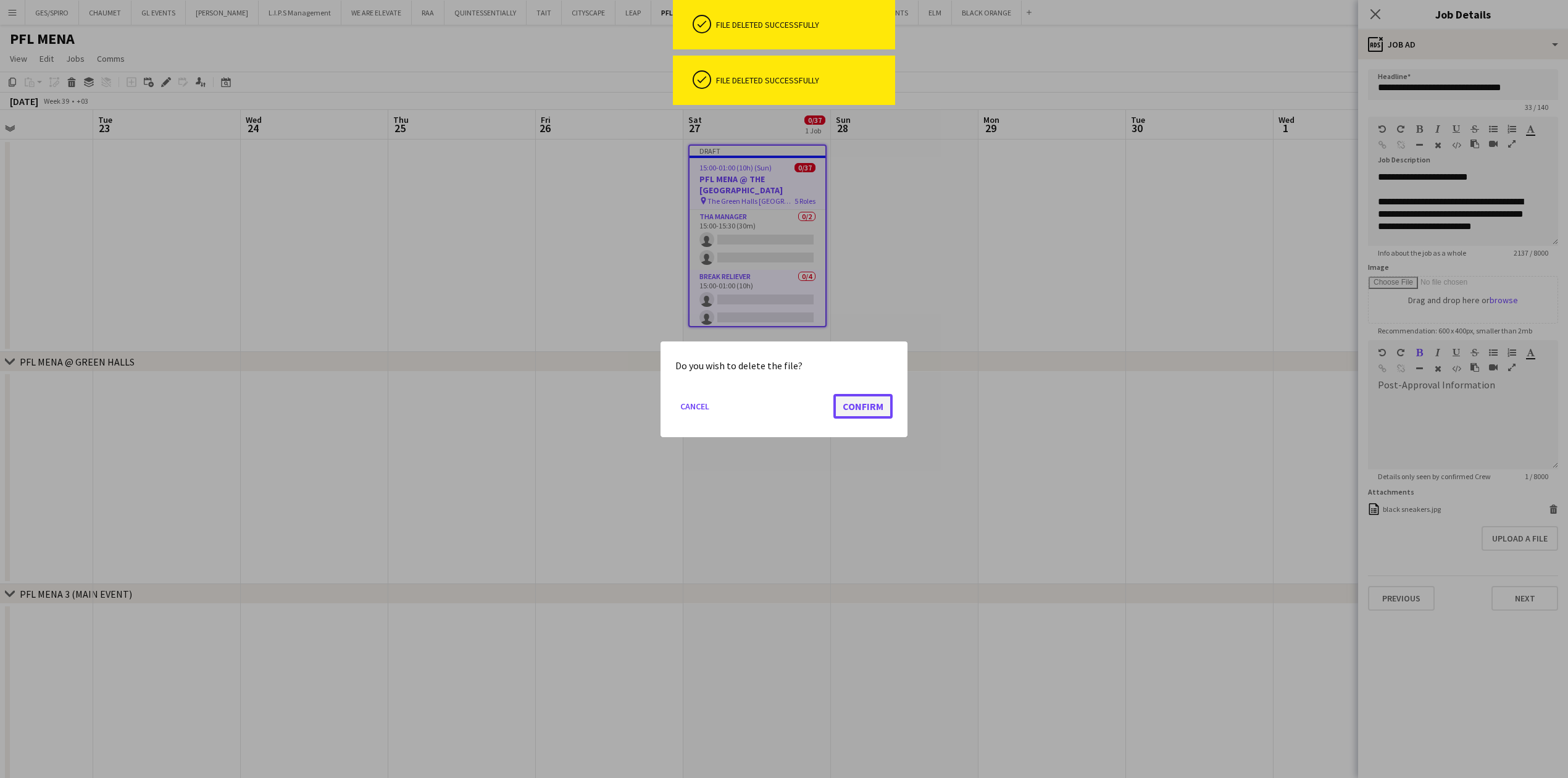
click at [870, 398] on button "Confirm" at bounding box center [862, 406] width 59 height 25
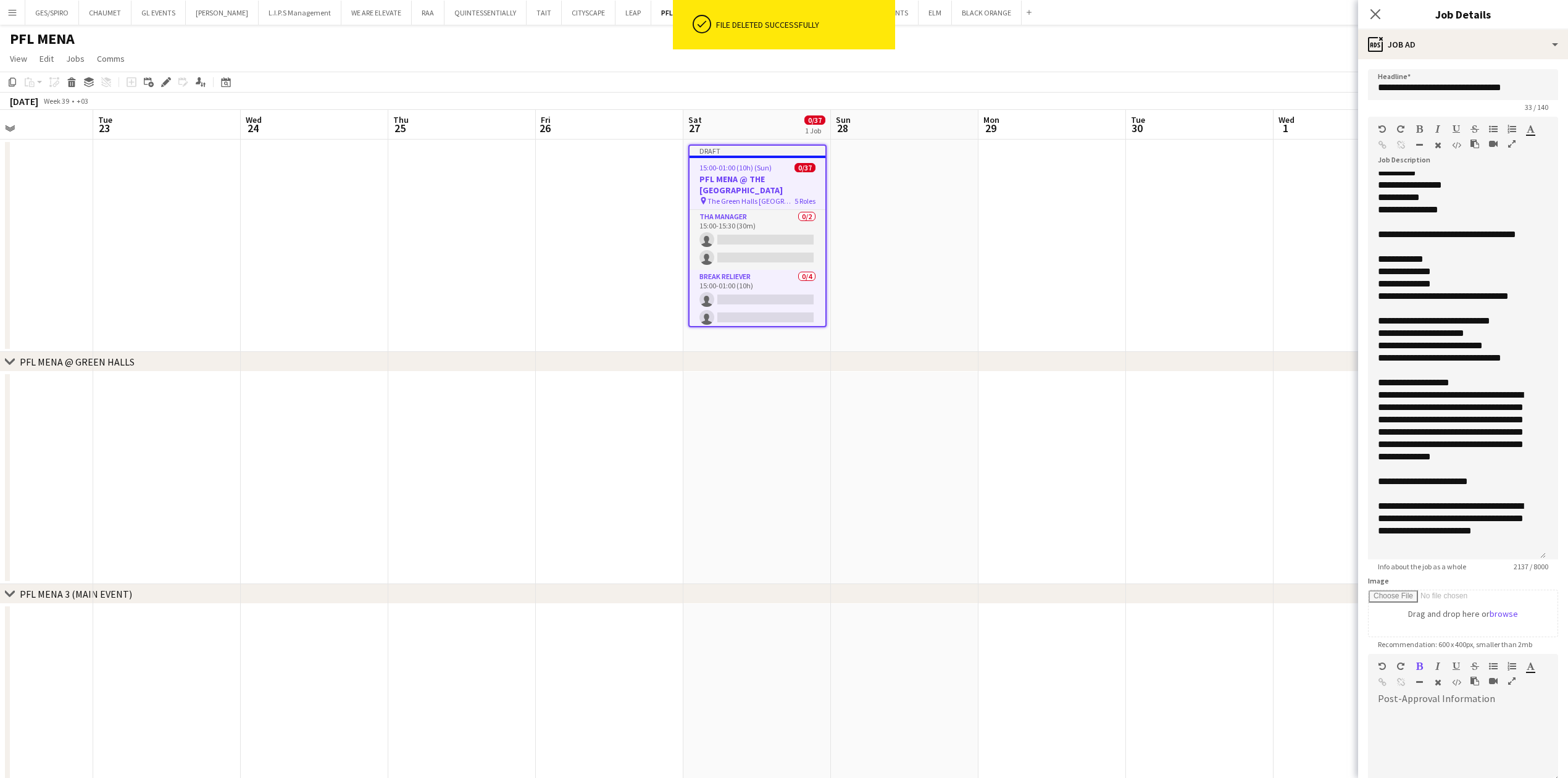
drag, startPoint x: 1555, startPoint y: 243, endPoint x: 1577, endPoint y: 556, distance: 313.8
click at [1568, 556] on html "ok-circled File deleted successfully Menu Boards Boards Boards All jobs Status …" at bounding box center [784, 418] width 1568 height 836
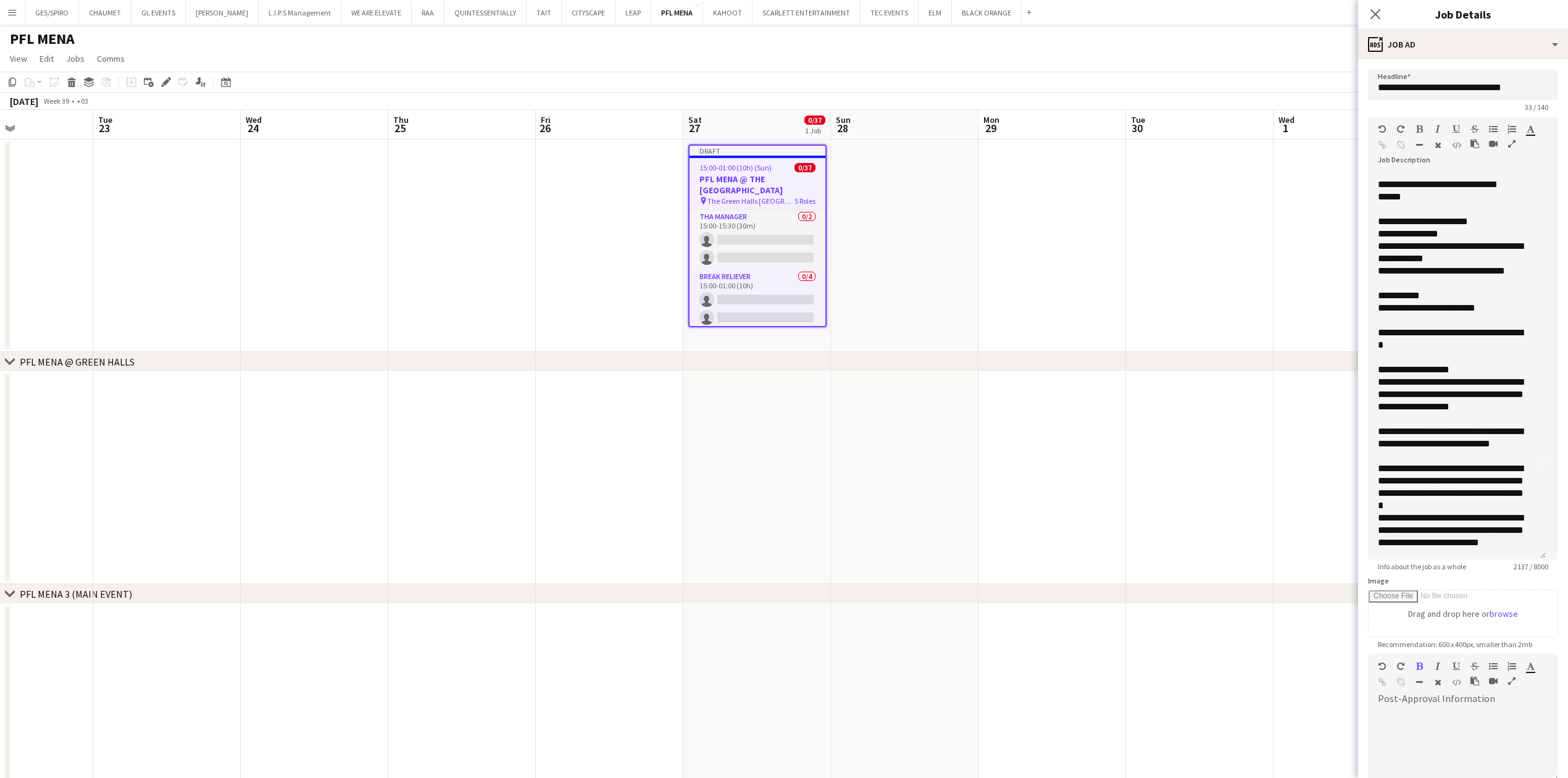
scroll to position [0, 0]
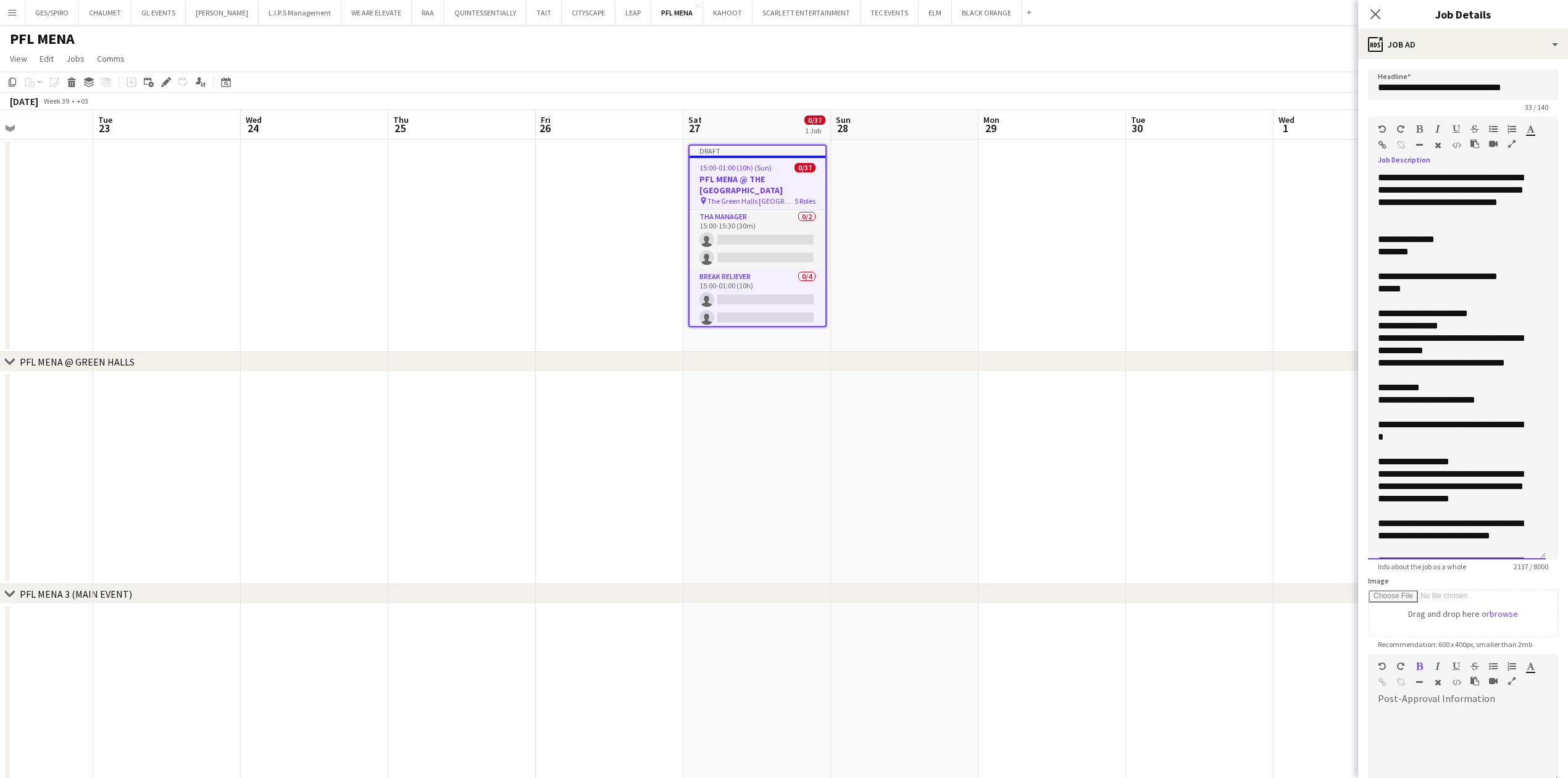
drag, startPoint x: 1464, startPoint y: 213, endPoint x: 1367, endPoint y: 180, distance: 102.5
click at [1367, 180] on form "**********" at bounding box center [1463, 491] width 210 height 844
click at [1421, 129] on icon "button" at bounding box center [1420, 129] width 7 height 9
click at [1431, 245] on div "**********" at bounding box center [1450, 239] width 145 height 12
click at [1382, 252] on div "********" at bounding box center [1450, 252] width 145 height 12
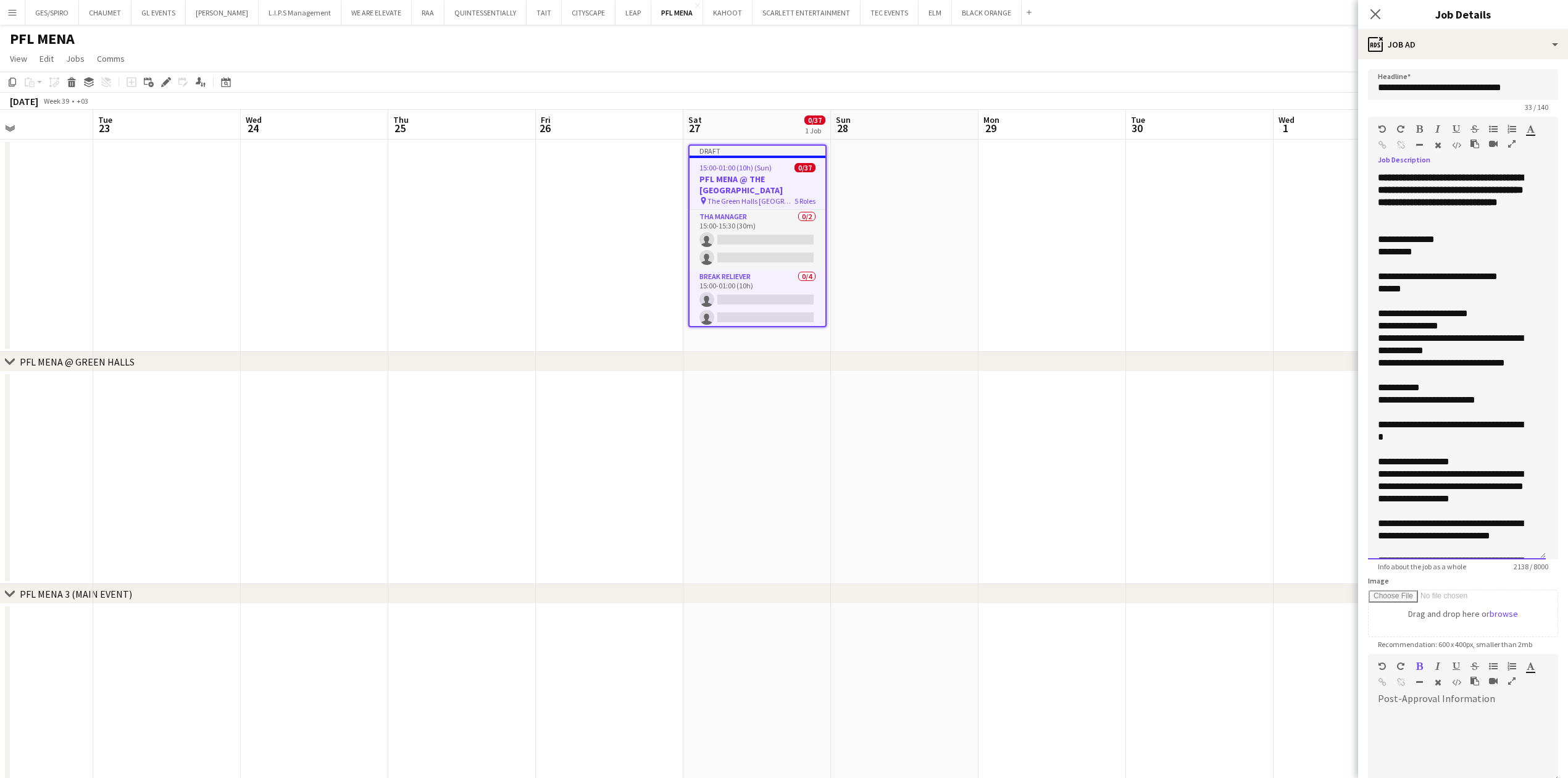
drag, startPoint x: 1389, startPoint y: 254, endPoint x: 1426, endPoint y: 253, distance: 37.0
click at [1426, 253] on div "*********" at bounding box center [1450, 252] width 145 height 12
click at [1438, 287] on div "******" at bounding box center [1450, 289] width 145 height 12
drag, startPoint x: 1460, startPoint y: 237, endPoint x: 1363, endPoint y: 242, distance: 97.1
click at [1363, 242] on form "**********" at bounding box center [1463, 491] width 210 height 844
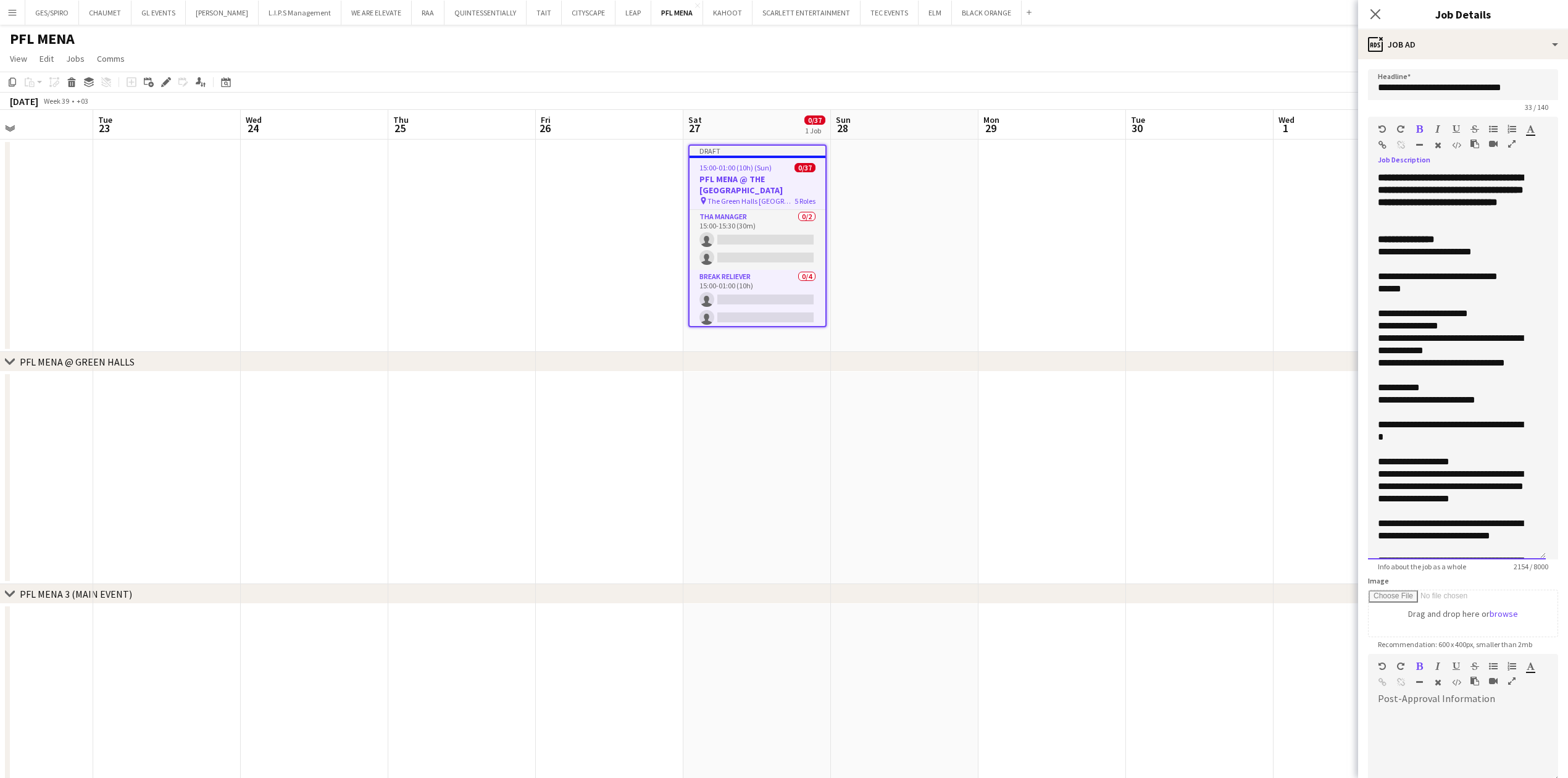
drag, startPoint x: 1497, startPoint y: 275, endPoint x: 1361, endPoint y: 271, distance: 136.1
click at [1361, 271] on form "**********" at bounding box center [1463, 491] width 210 height 844
click at [1447, 329] on div "**********" at bounding box center [1450, 326] width 145 height 12
drag, startPoint x: 1493, startPoint y: 312, endPoint x: 1330, endPoint y: 300, distance: 163.4
click at [1330, 300] on body "Menu Boards Boards Boards All jobs Status Workforce Workforce My Workforce Recr…" at bounding box center [784, 418] width 1568 height 836
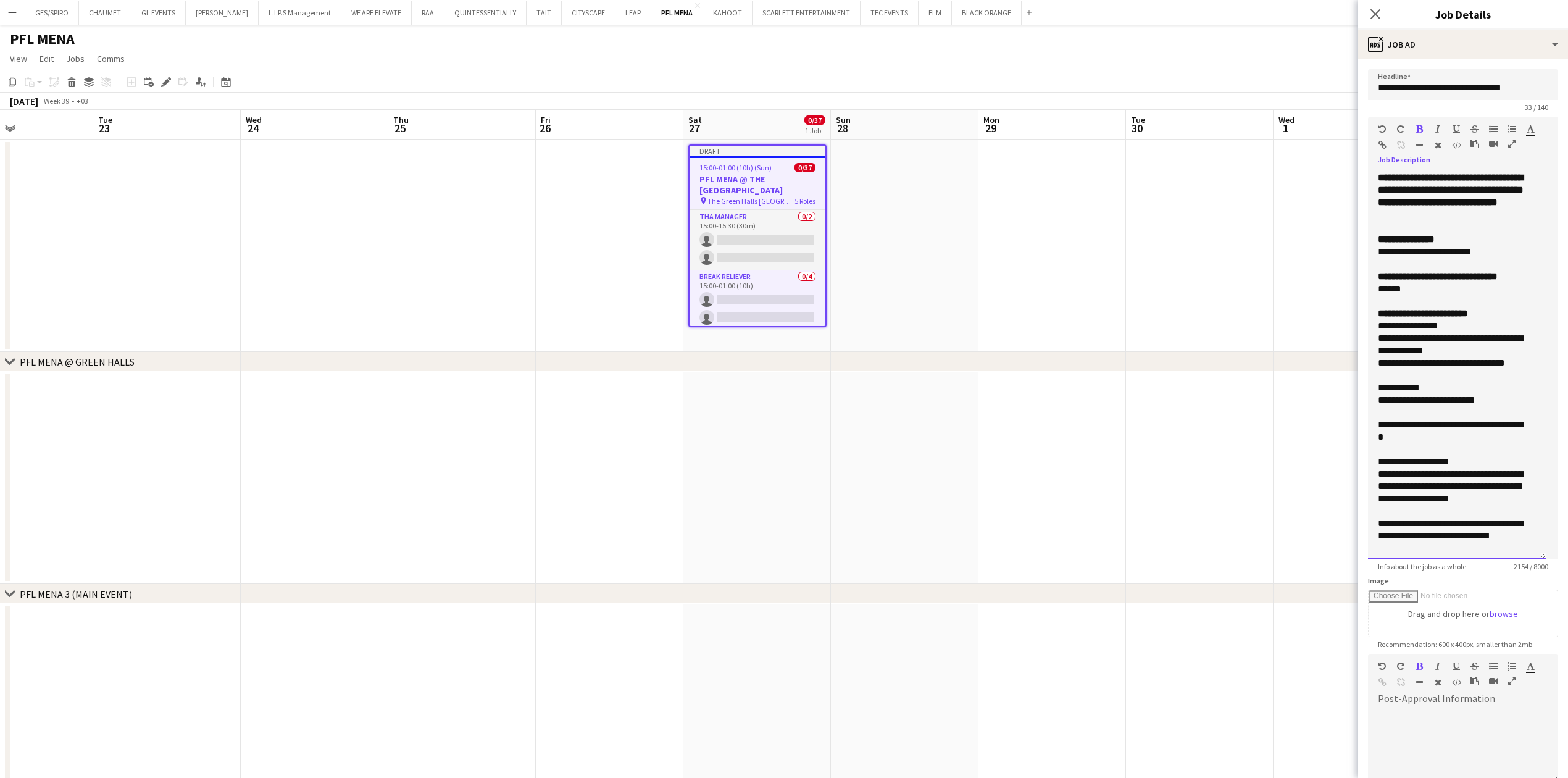
click at [1435, 369] on div "**********" at bounding box center [1450, 363] width 145 height 12
click at [1437, 339] on div "**********" at bounding box center [1450, 345] width 145 height 25
drag, startPoint x: 1376, startPoint y: 339, endPoint x: 1417, endPoint y: 339, distance: 41.0
click at [1417, 339] on div "**********" at bounding box center [1456, 365] width 178 height 387
click at [1481, 353] on div "**********" at bounding box center [1450, 345] width 145 height 25
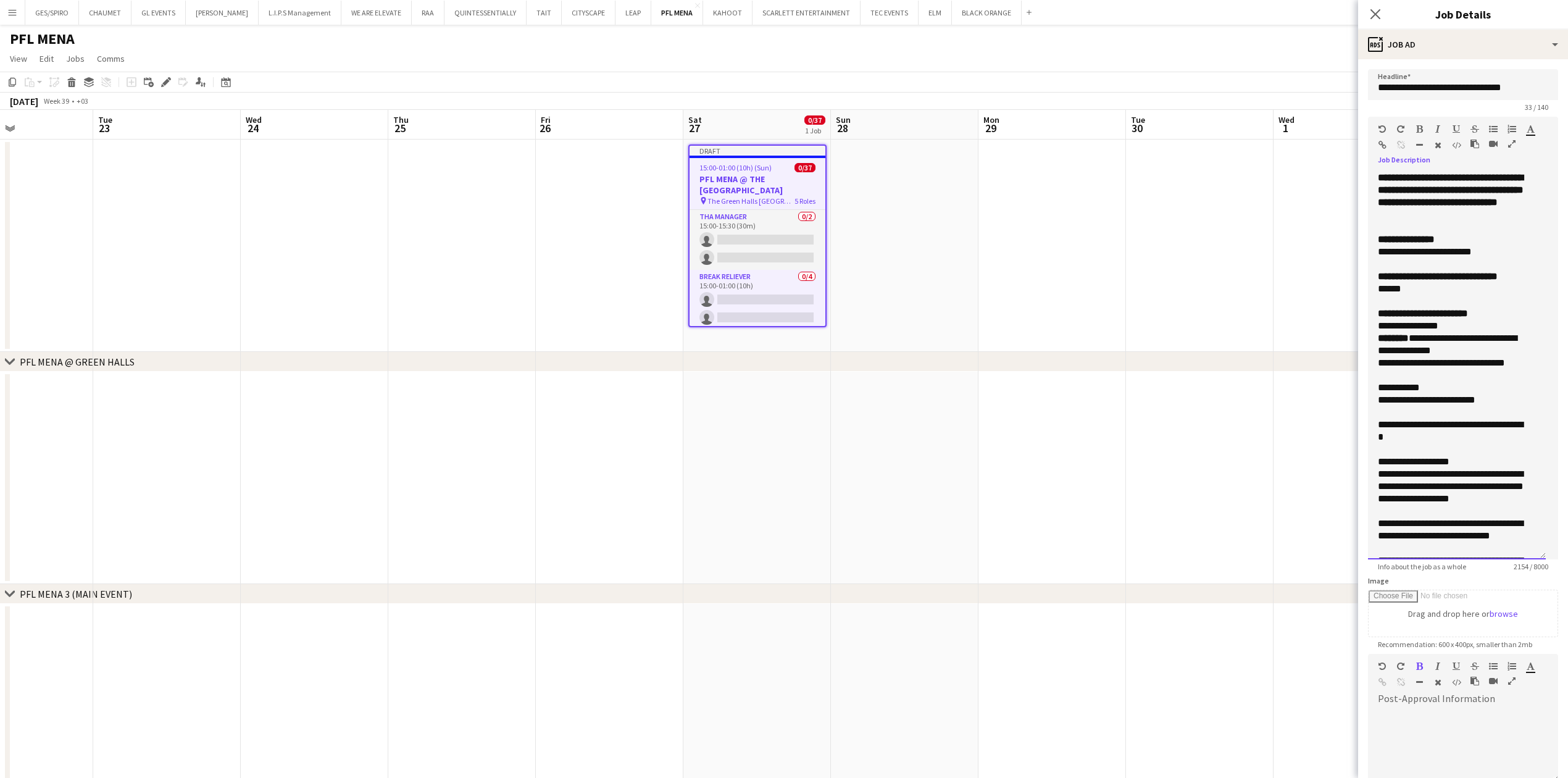
click at [1455, 346] on div "**********" at bounding box center [1450, 345] width 145 height 25
click at [1478, 324] on div "**********" at bounding box center [1450, 326] width 145 height 12
click at [1453, 345] on div "**********" at bounding box center [1450, 345] width 145 height 25
click at [1440, 337] on div "**********" at bounding box center [1450, 345] width 145 height 25
click at [1376, 13] on icon "Close pop-in" at bounding box center [1375, 13] width 12 height 12
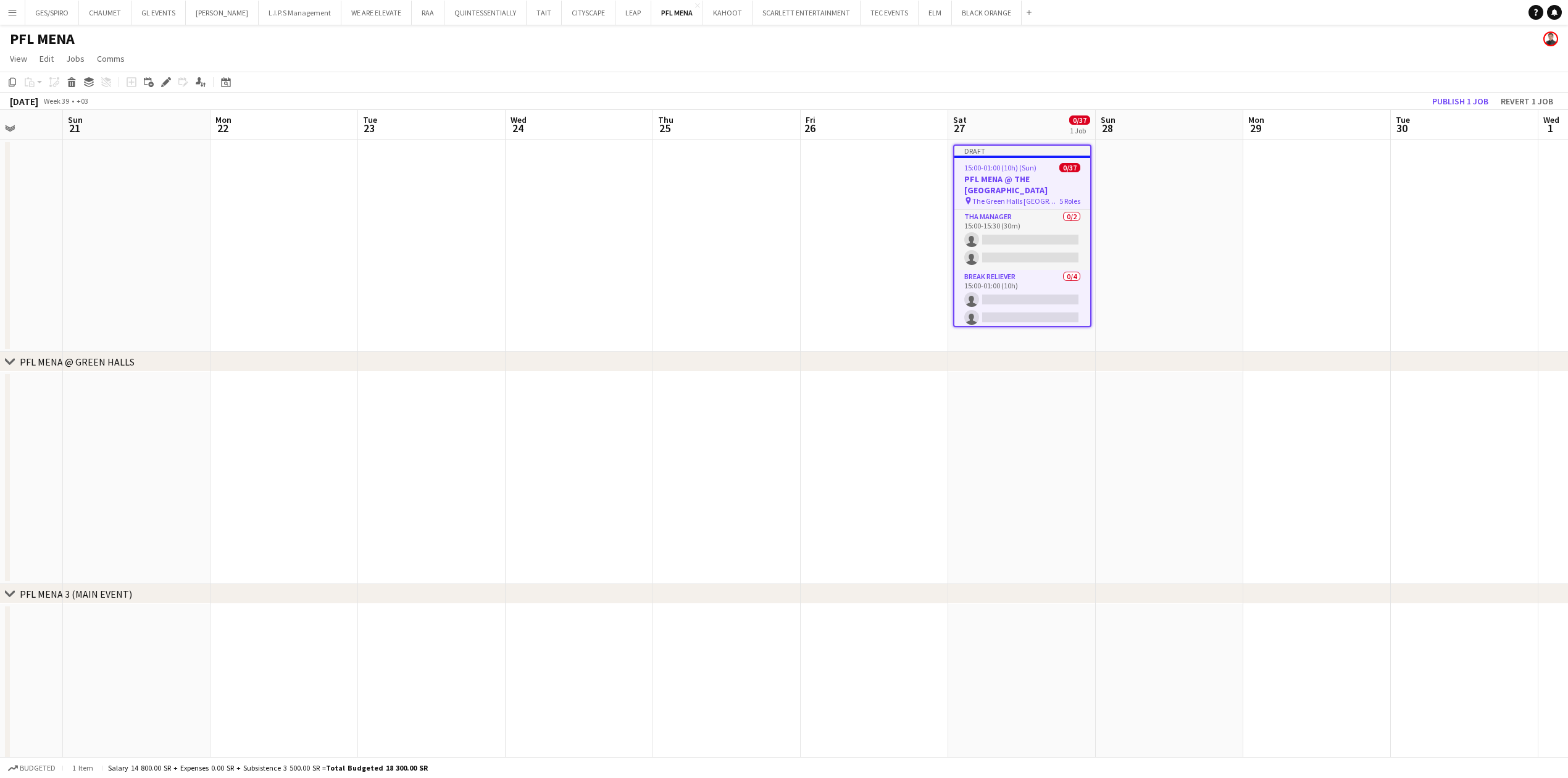
drag, startPoint x: 683, startPoint y: 483, endPoint x: 917, endPoint y: 452, distance: 236.0
click at [1241, 460] on app-calendar-viewport "Thu 18 Fri 19 Sat 20 Sun 21 Mon 22 Tue 23 Wed 24 Thu 25 Fri 26 Sat 27 0/37 1 Jo…" at bounding box center [784, 463] width 1568 height 706
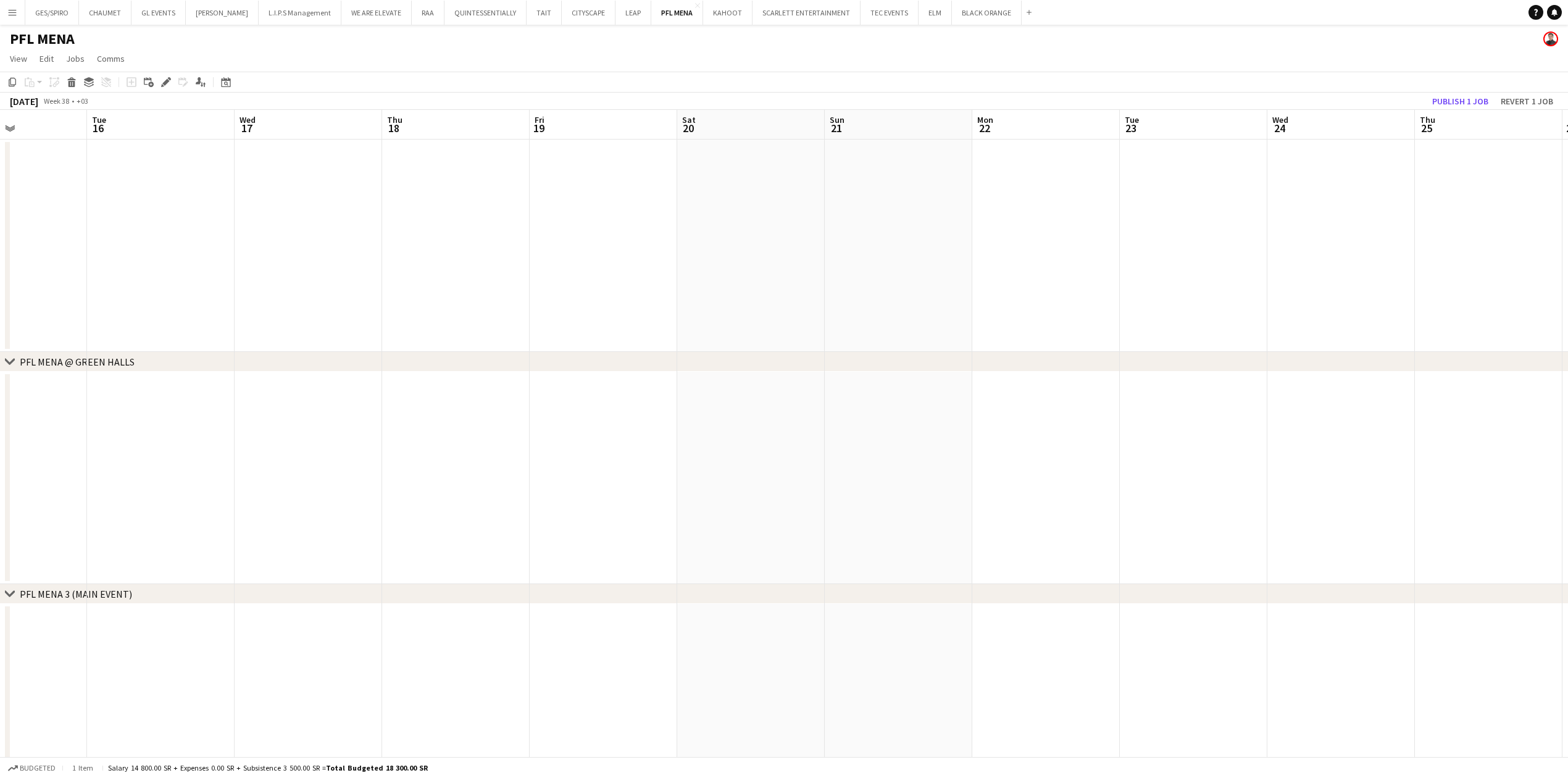
drag, startPoint x: 542, startPoint y: 453, endPoint x: 780, endPoint y: 416, distance: 240.9
click at [1312, 448] on app-calendar-viewport "Sat 13 Sun 14 Mon 15 Tue 16 Wed 17 Thu 18 Fri 19 Sat 20 Sun 21 Mon 22 Tue 23 We…" at bounding box center [784, 463] width 1568 height 706
drag, startPoint x: 260, startPoint y: 398, endPoint x: 961, endPoint y: 428, distance: 701.6
click at [979, 427] on app-calendar-viewport "Thu 11 Fri 12 Sat 13 Sun 14 Mon 15 Tue 16 Wed 17 Thu 18 Fri 19 Sat 20 Sun 21 Mo…" at bounding box center [784, 463] width 1568 height 706
drag, startPoint x: 90, startPoint y: 453, endPoint x: 428, endPoint y: 448, distance: 338.0
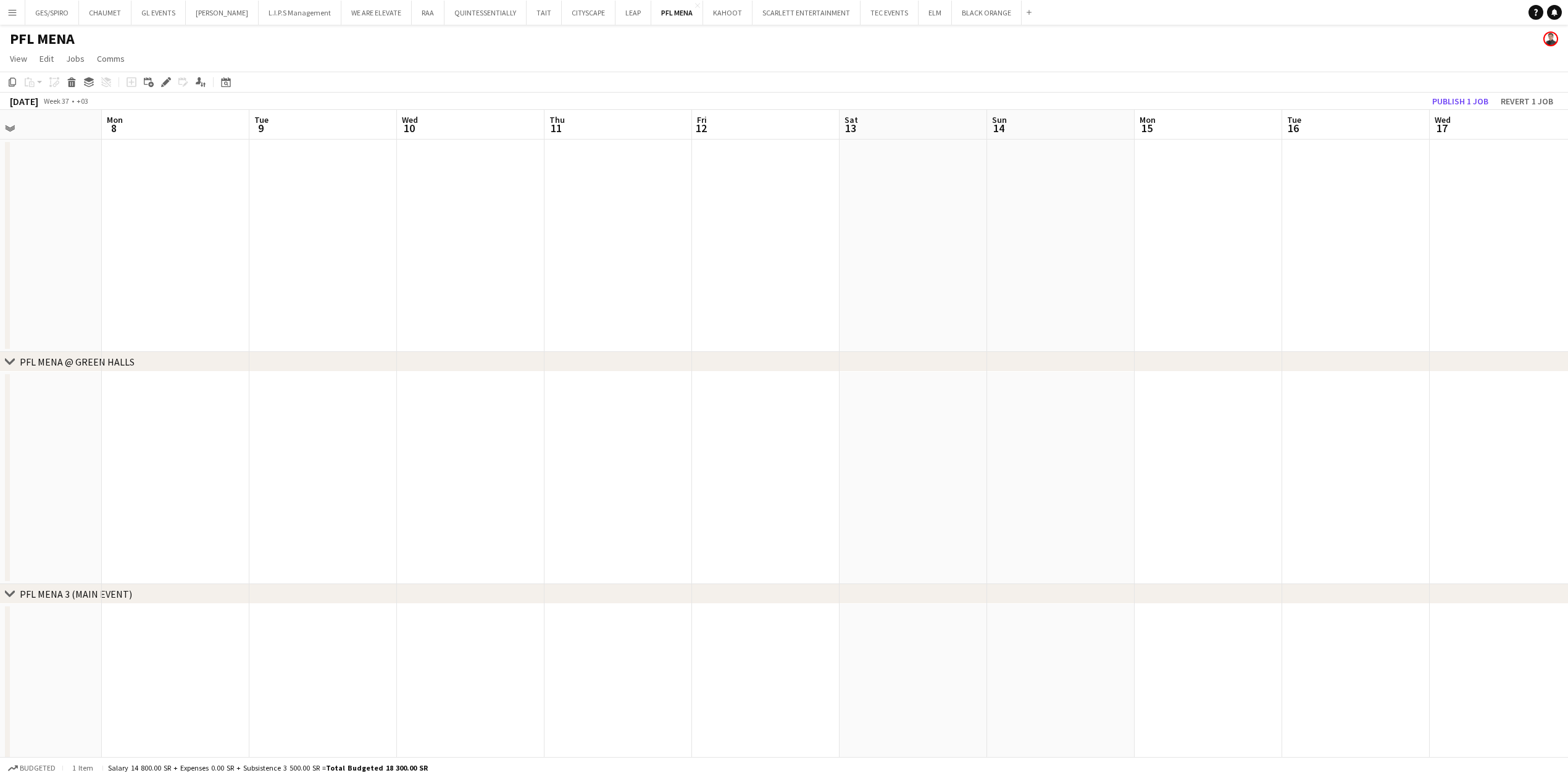
click at [785, 472] on app-calendar-viewport "Sat 6 Sun 7 Mon 8 Tue 9 Wed 10 Thu 11 Fri 12 Sat 13 Sun 14 Mon 15 Tue 16 Wed 17…" at bounding box center [784, 463] width 1568 height 706
drag, startPoint x: 183, startPoint y: 465, endPoint x: 826, endPoint y: 460, distance: 643.0
click at [820, 462] on app-calendar-viewport "Fri 29 Sat 30 Sun 31 Mon 1 Tue 2 Wed 3 Thu 4 Fri 5 Sat 6 Sun 7 Mon 8 Tue 9 Wed …" at bounding box center [784, 463] width 1568 height 706
click at [650, 450] on app-date-cell at bounding box center [683, 478] width 147 height 213
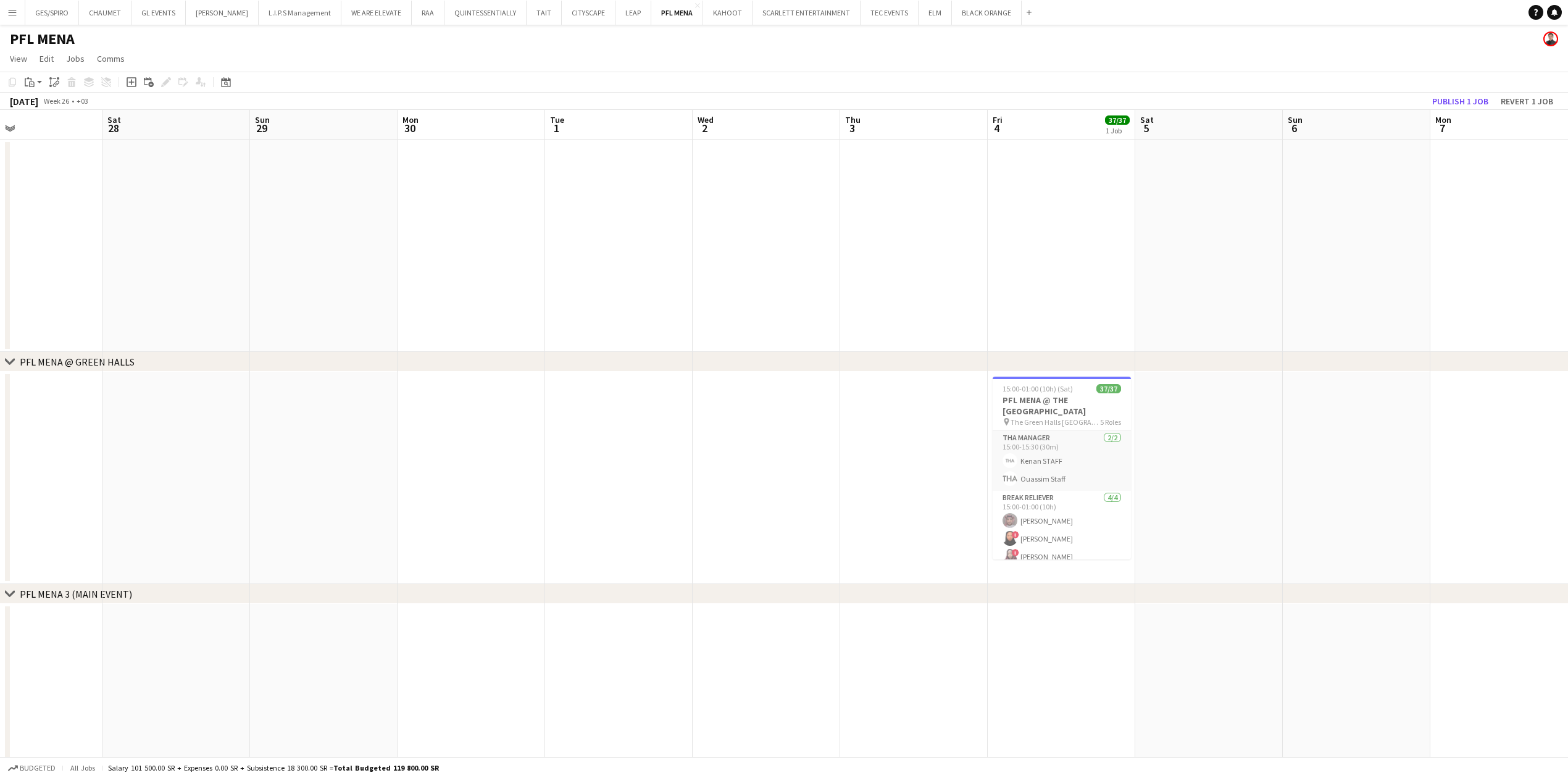
scroll to position [0, 495]
click at [1042, 401] on h3 "PFL MENA @ THE [GEOGRAPHIC_DATA]" at bounding box center [1055, 405] width 138 height 22
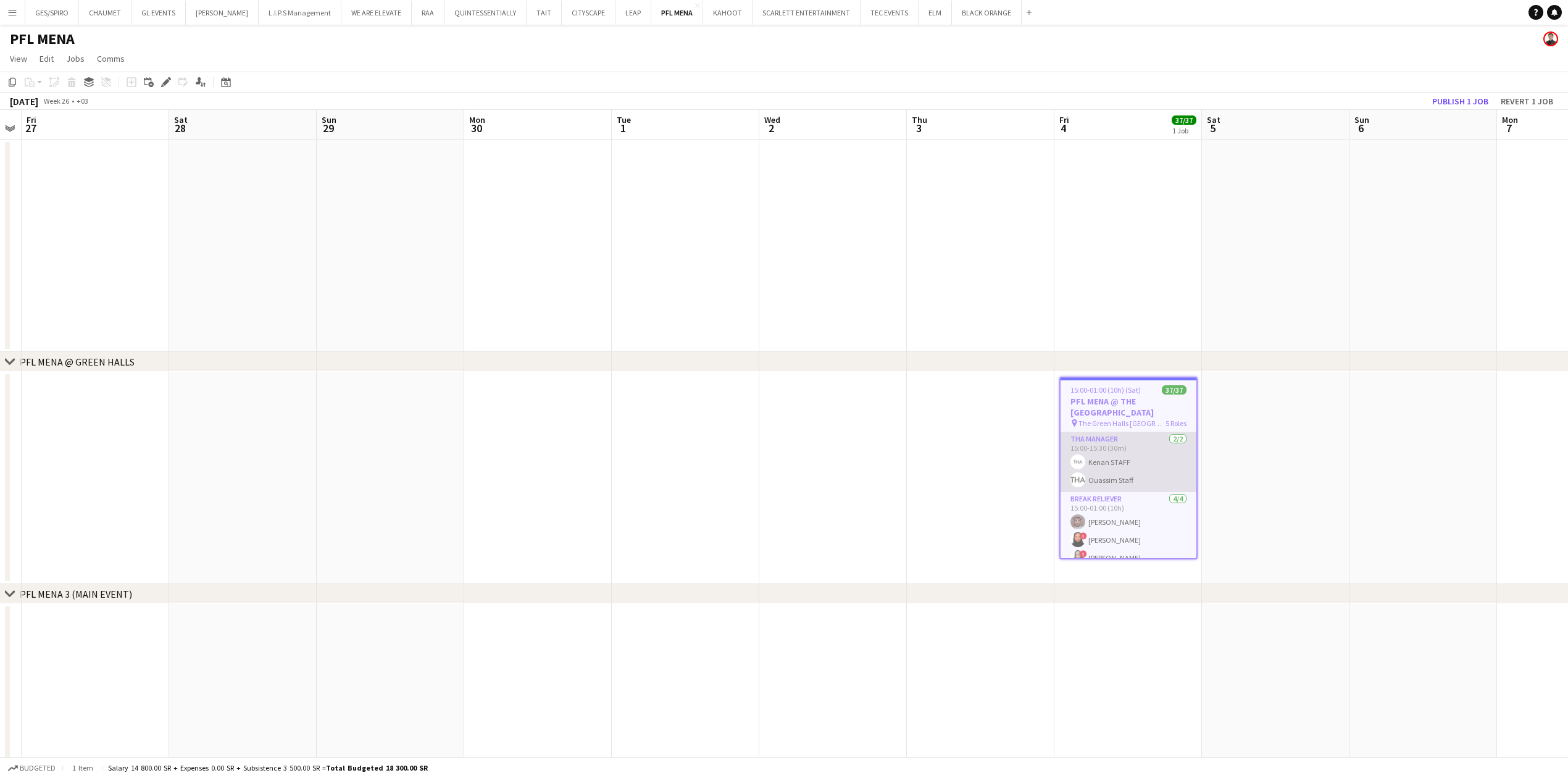
drag, startPoint x: 1268, startPoint y: 450, endPoint x: 356, endPoint y: 442, distance: 912.0
click at [644, 450] on app-calendar-viewport "Tue 24 Wed 25 Thu 26 Fri 27 Sat 28 Sun 29 Mon 30 Tue 1 Wed 2 Thu 3 Fri 4 37/37 …" at bounding box center [784, 463] width 1568 height 706
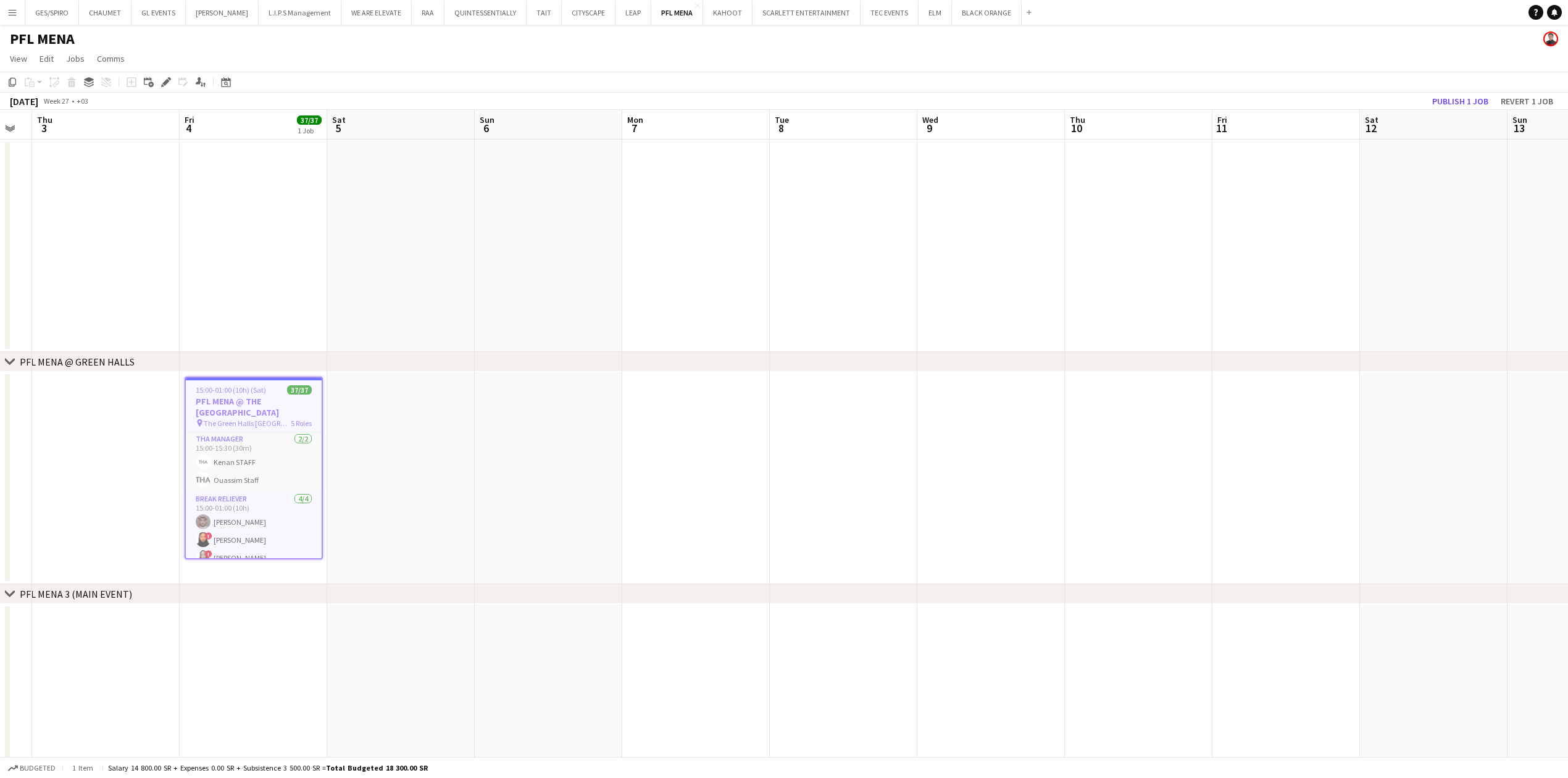
drag, startPoint x: 1408, startPoint y: 393, endPoint x: 161, endPoint y: 405, distance: 1247.1
click at [314, 393] on app-calendar-viewport "Sun 29 Mon 30 Tue 1 Wed 2 Thu 3 Fri 4 37/37 1 Job Sat 5 Sun 6 Mon 7 Tue 8 Wed 9…" at bounding box center [784, 463] width 1568 height 706
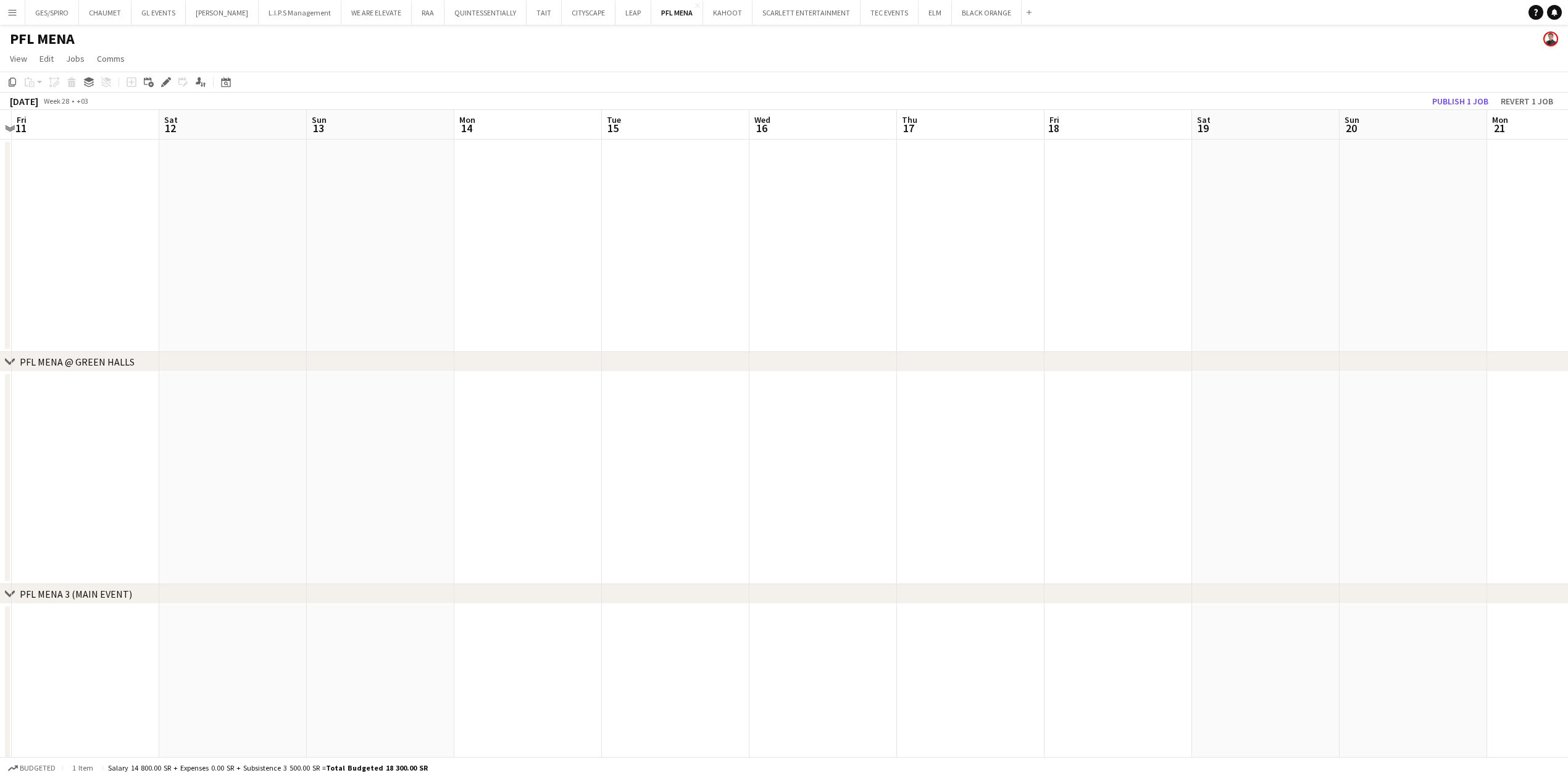
drag, startPoint x: 445, startPoint y: 387, endPoint x: 222, endPoint y: 387, distance: 223.0
click at [285, 387] on app-calendar-viewport "Mon 7 Tue 8 Wed 9 Thu 10 Fri 11 Sat 12 Sun 13 Mon 14 Tue 15 Wed 16 Thu 17 Fri 1…" at bounding box center [784, 463] width 1568 height 706
drag, startPoint x: 1187, startPoint y: 430, endPoint x: 405, endPoint y: 418, distance: 782.1
click at [564, 416] on app-calendar-viewport "Mon 14 Tue 15 Wed 16 Thu 17 Fri 18 Sat 19 Sun 20 Mon 21 Tue 22 Wed 23 Thu 24 Fr…" at bounding box center [784, 463] width 1568 height 706
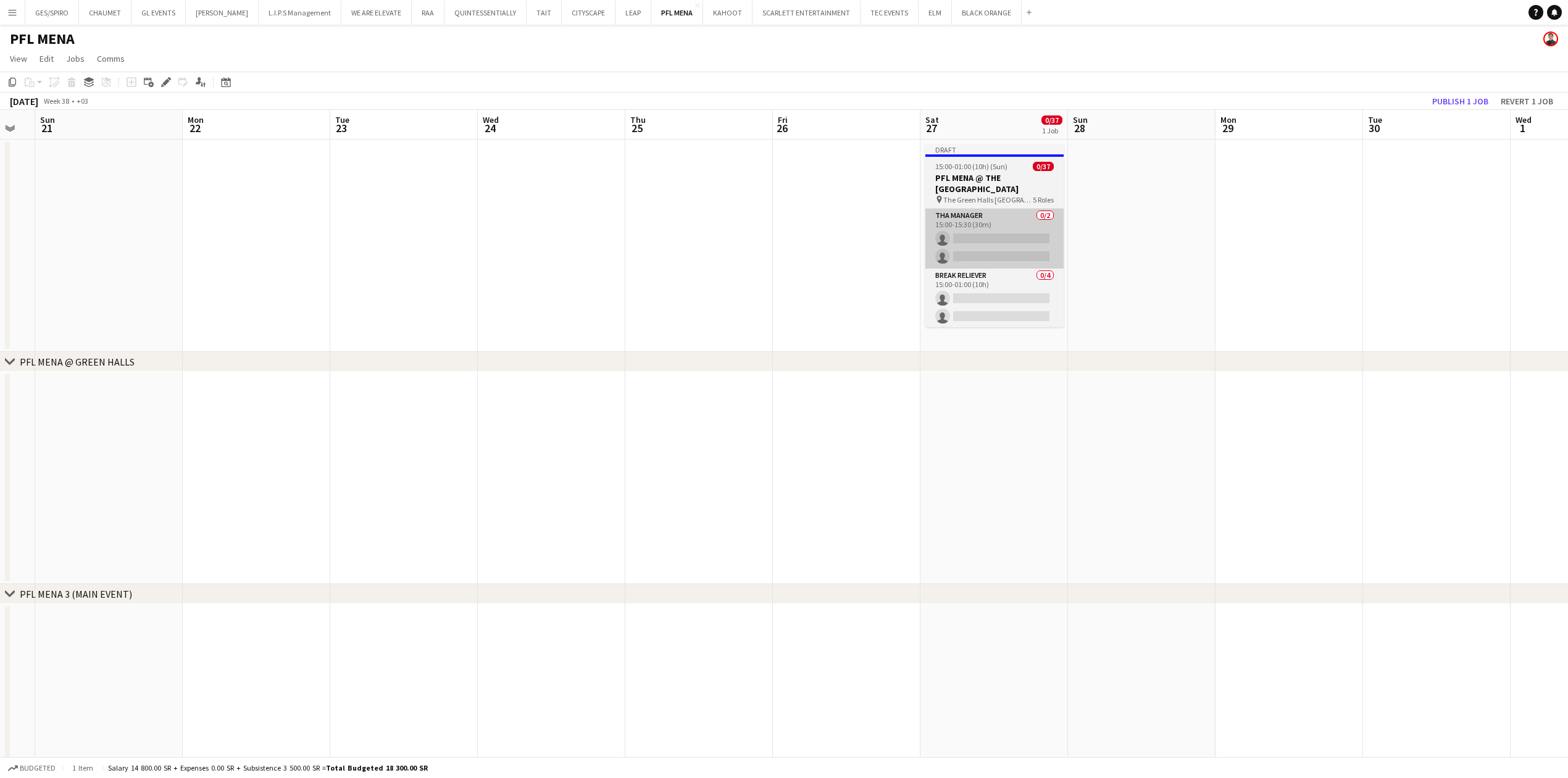
scroll to position [0, 409]
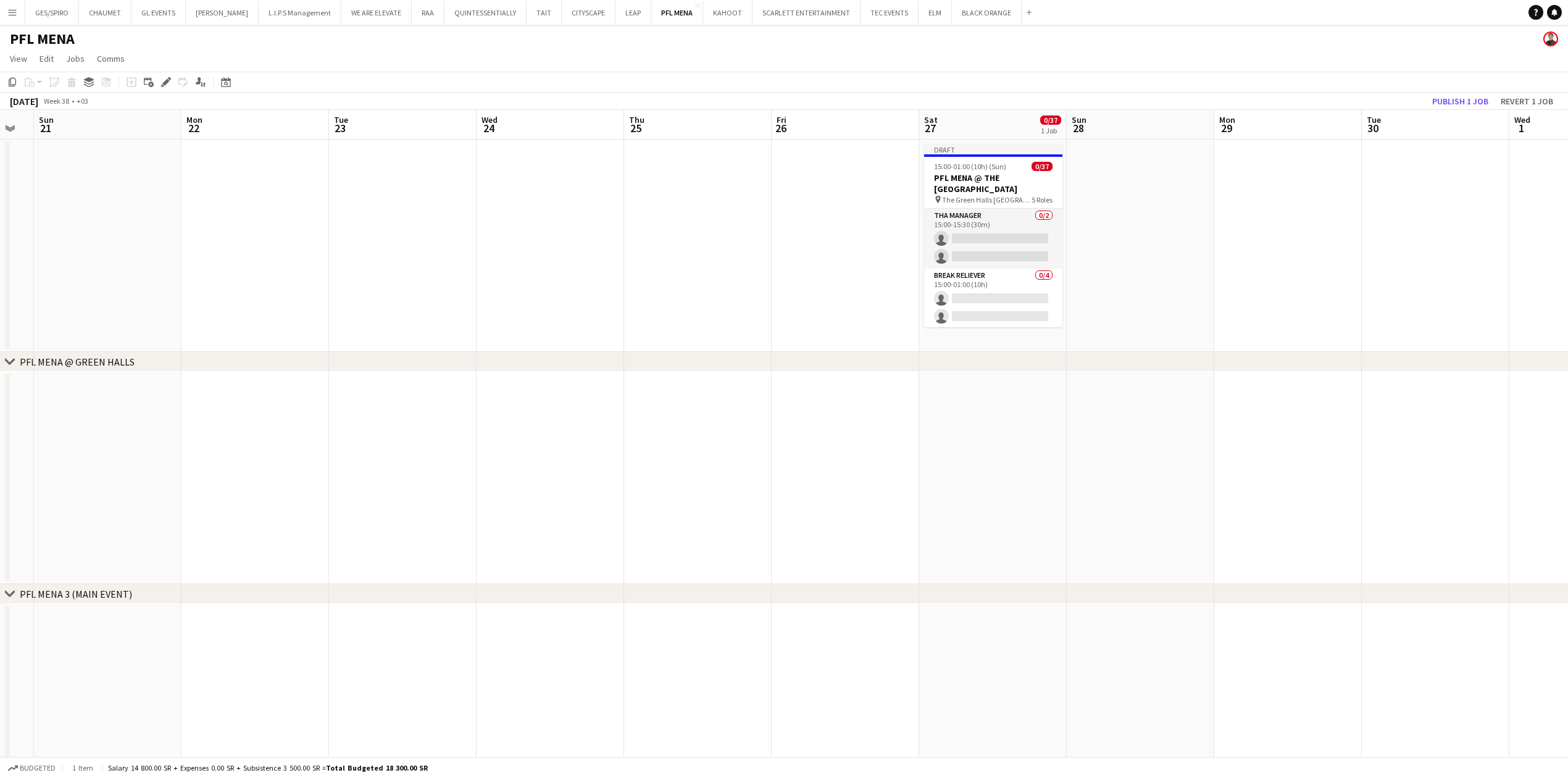
click at [1002, 333] on app-date-cell "Draft 15:00-01:00 (10h) (Sun) 0/37 PFL MENA @ THE GREEN HALLS RIYADH pin The Gr…" at bounding box center [993, 245] width 147 height 213
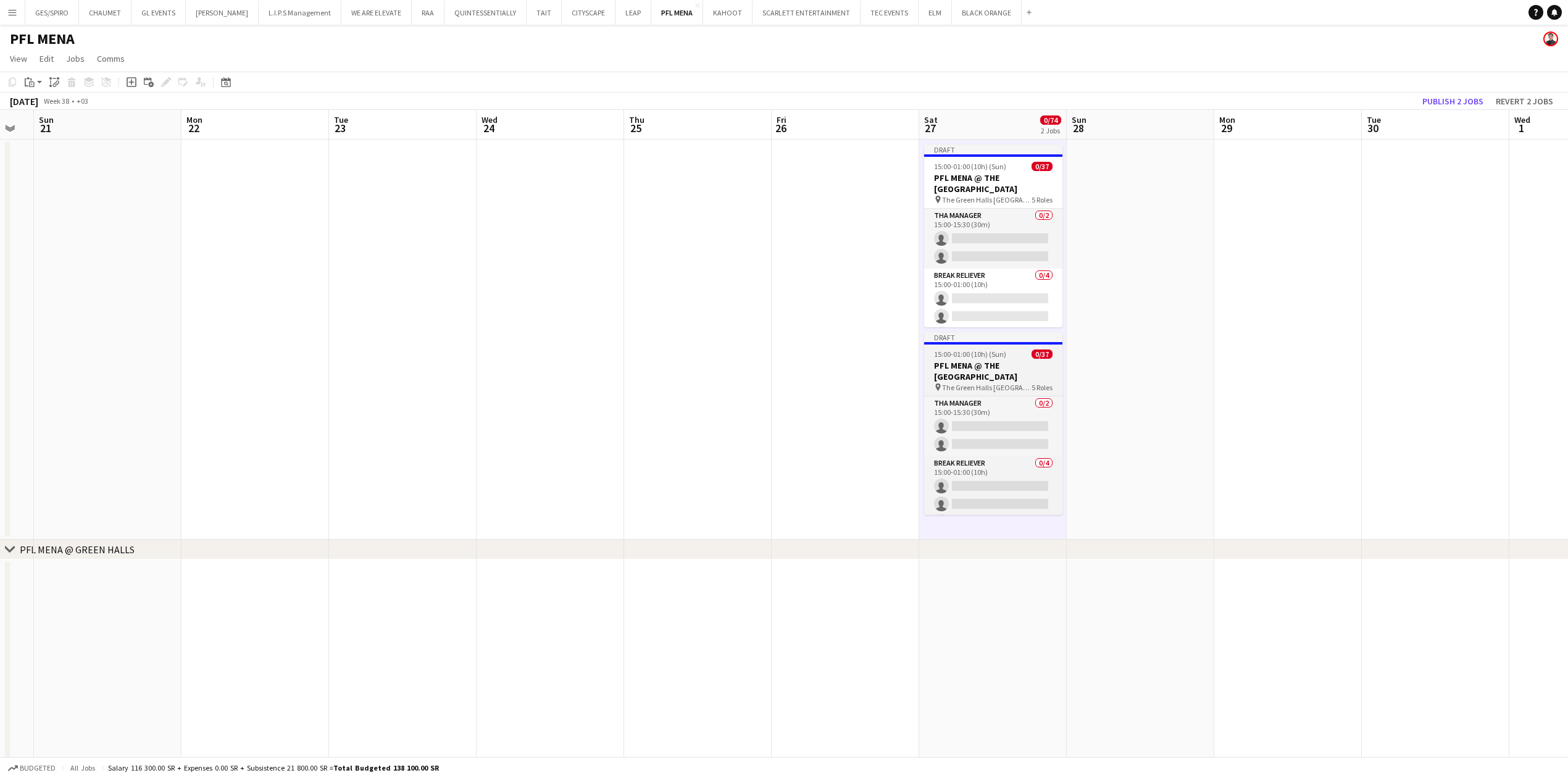
click at [1011, 357] on div "15:00-01:00 (10h) (Sun) 0/37" at bounding box center [994, 354] width 138 height 9
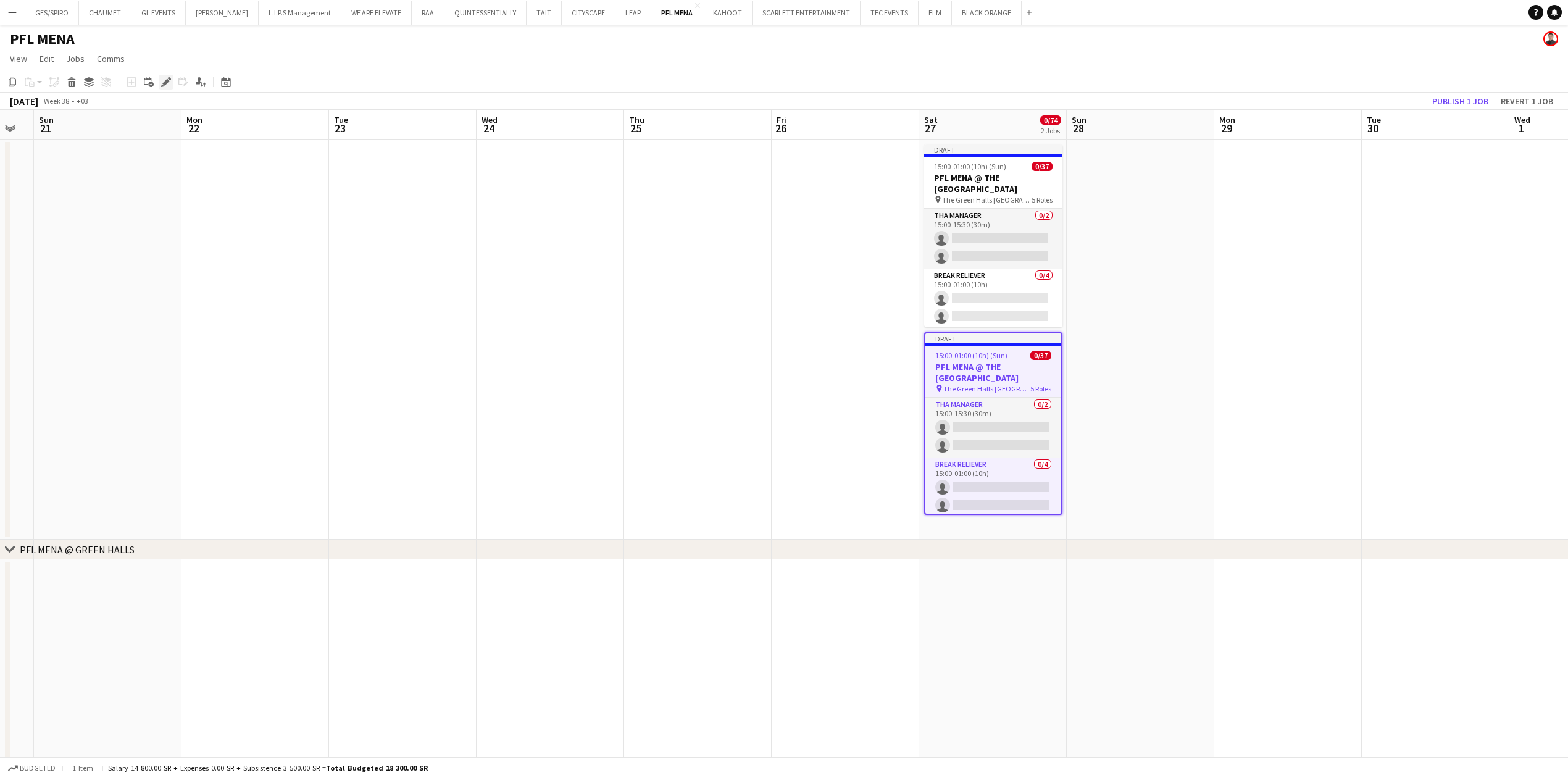
click at [163, 80] on icon "Edit" at bounding box center [166, 82] width 10 height 10
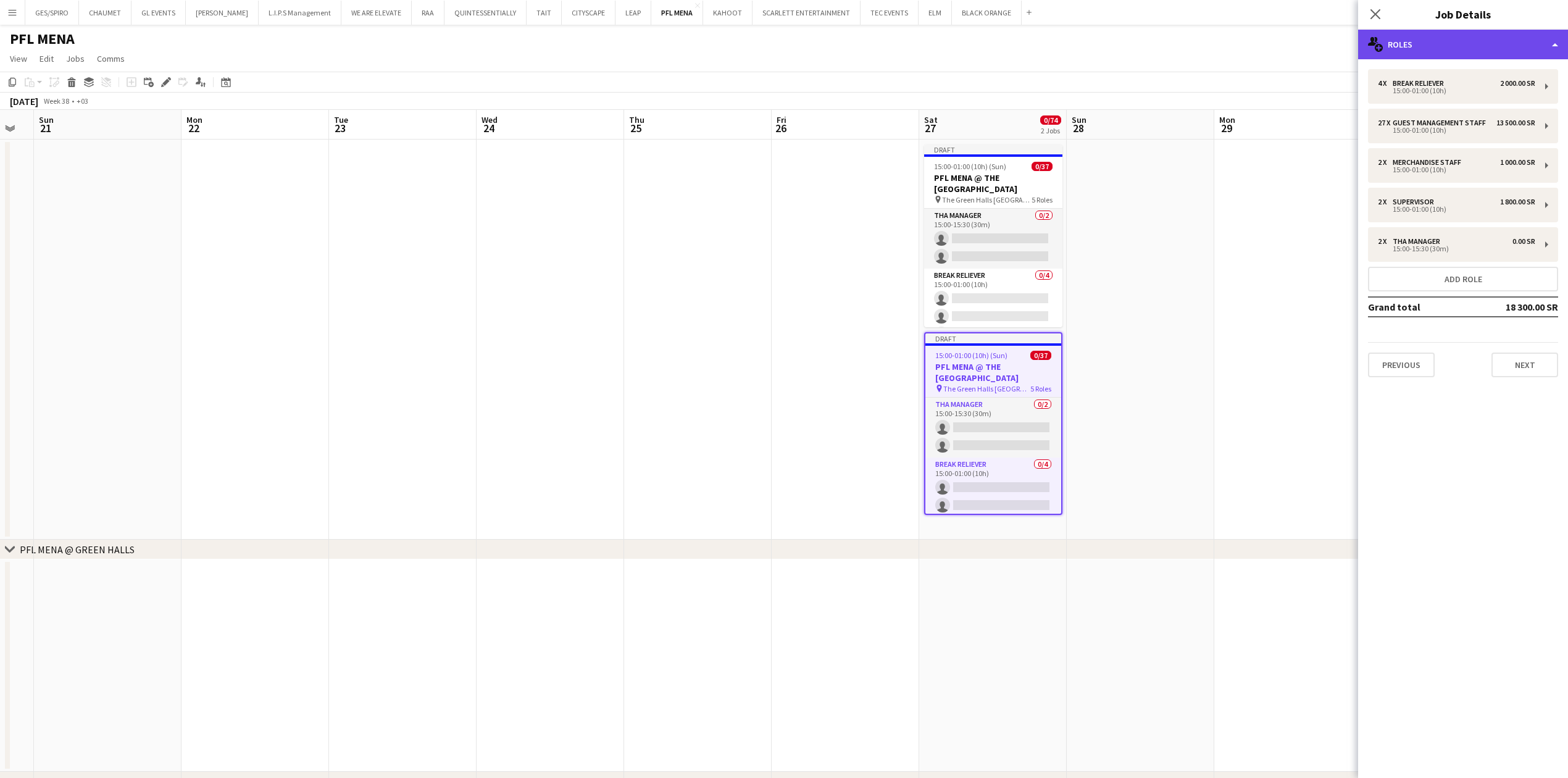
click at [1492, 43] on div "multiple-users-add Roles" at bounding box center [1463, 43] width 210 height 29
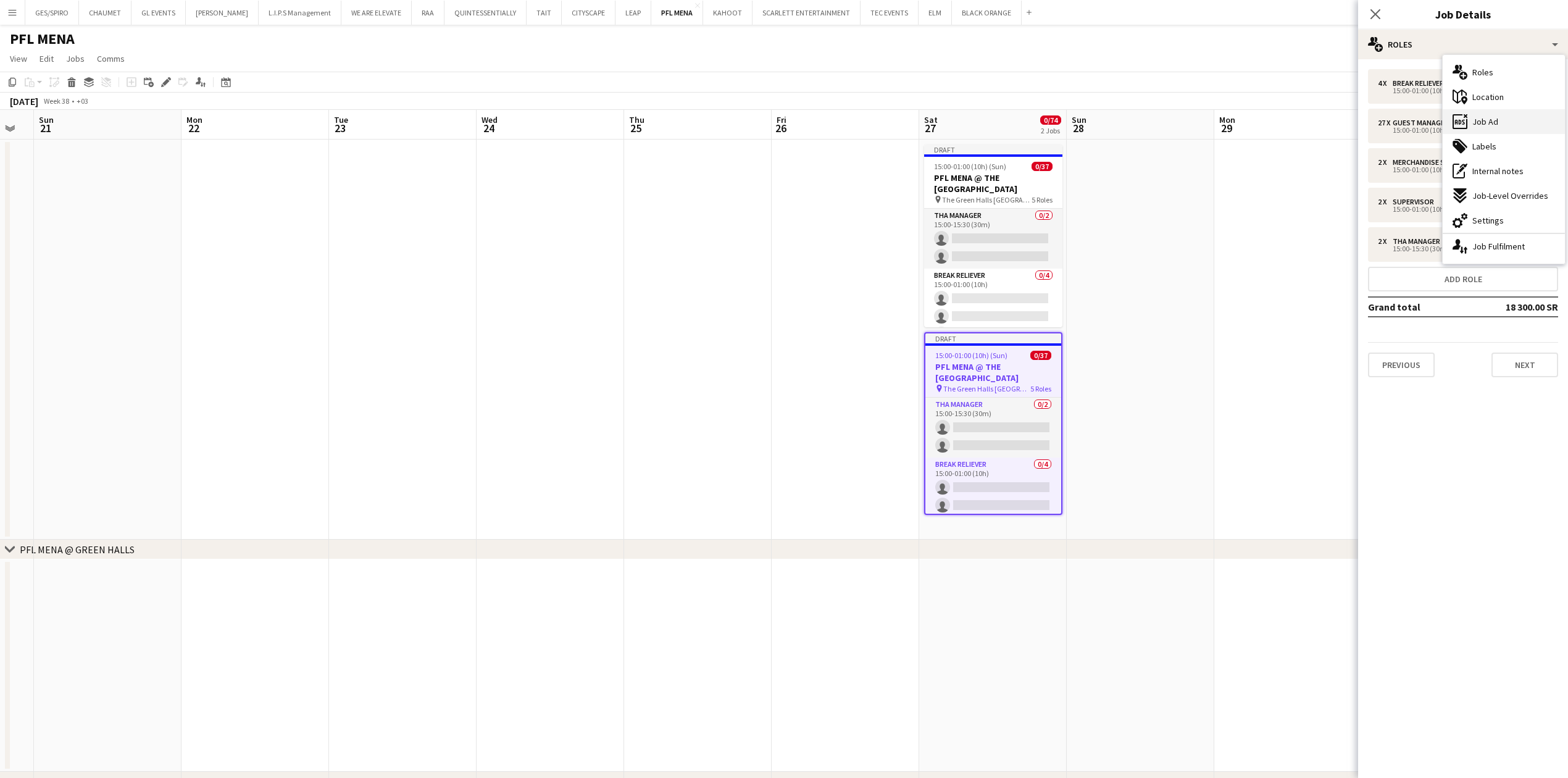
click at [1514, 119] on div "ads-window Job Ad" at bounding box center [1504, 121] width 122 height 25
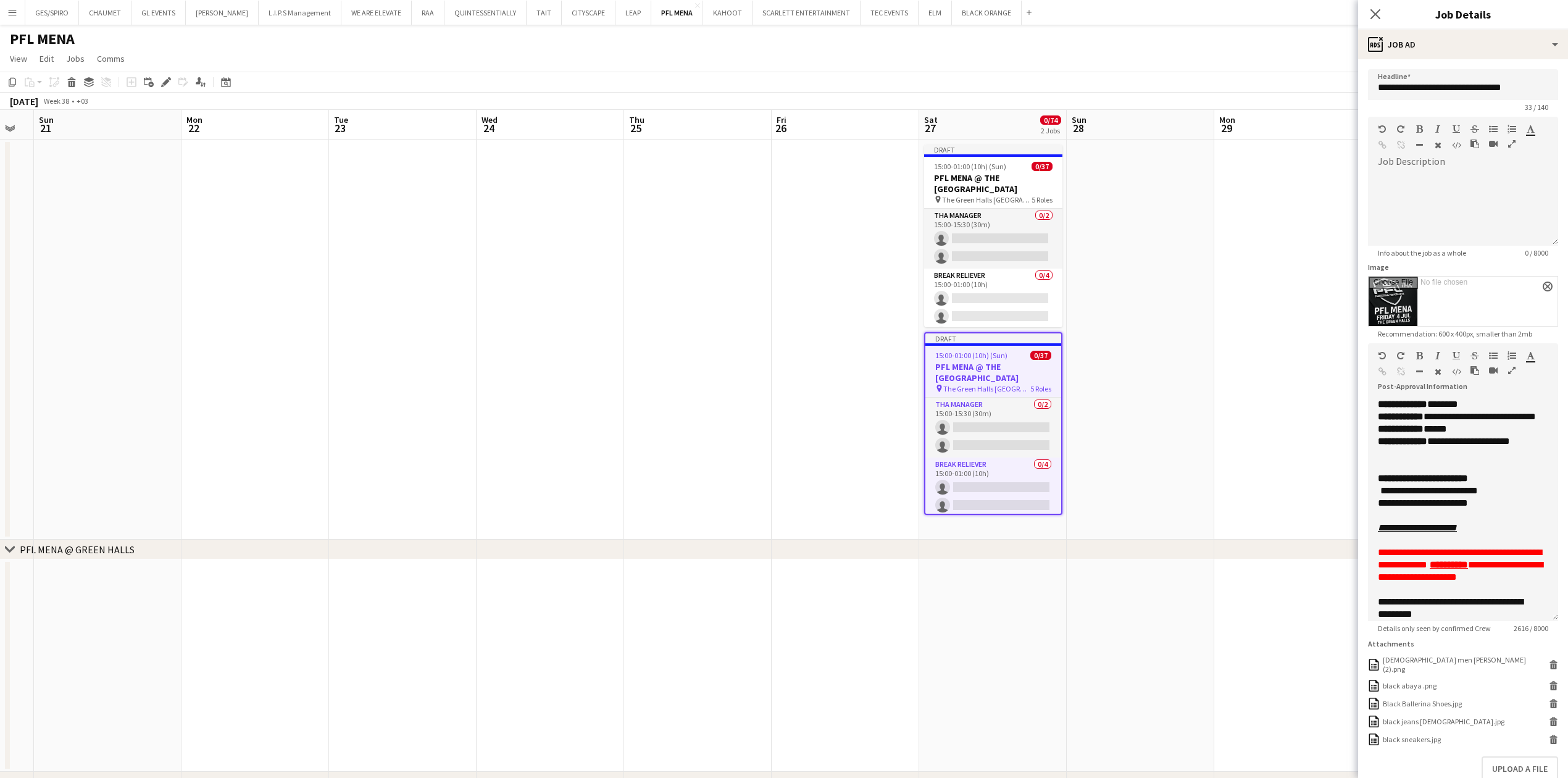
drag, startPoint x: 1541, startPoint y: 477, endPoint x: 1548, endPoint y: 475, distance: 7.3
click at [1551, 627] on form "**********" at bounding box center [1463, 455] width 210 height 772
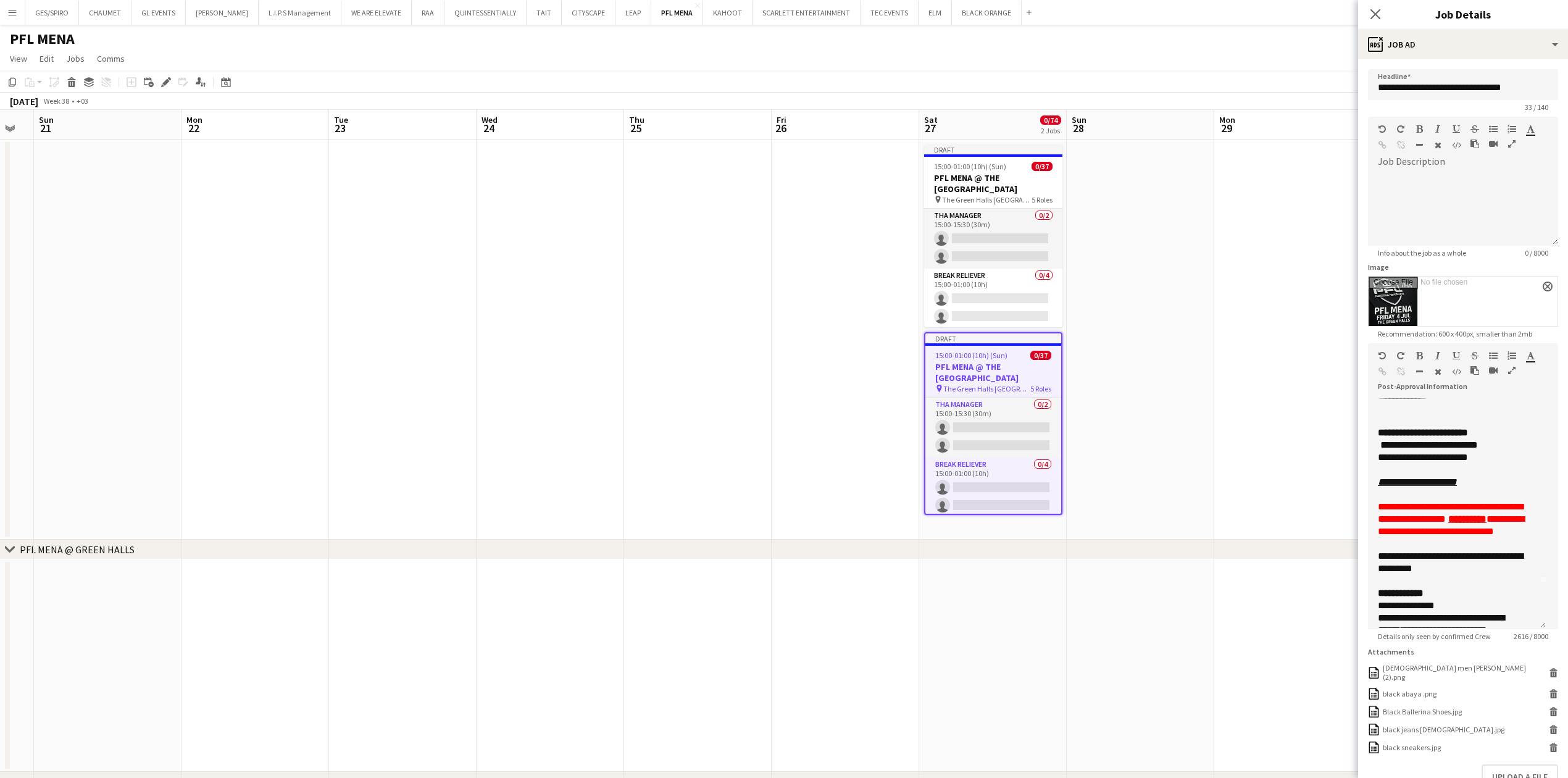
scroll to position [0, 0]
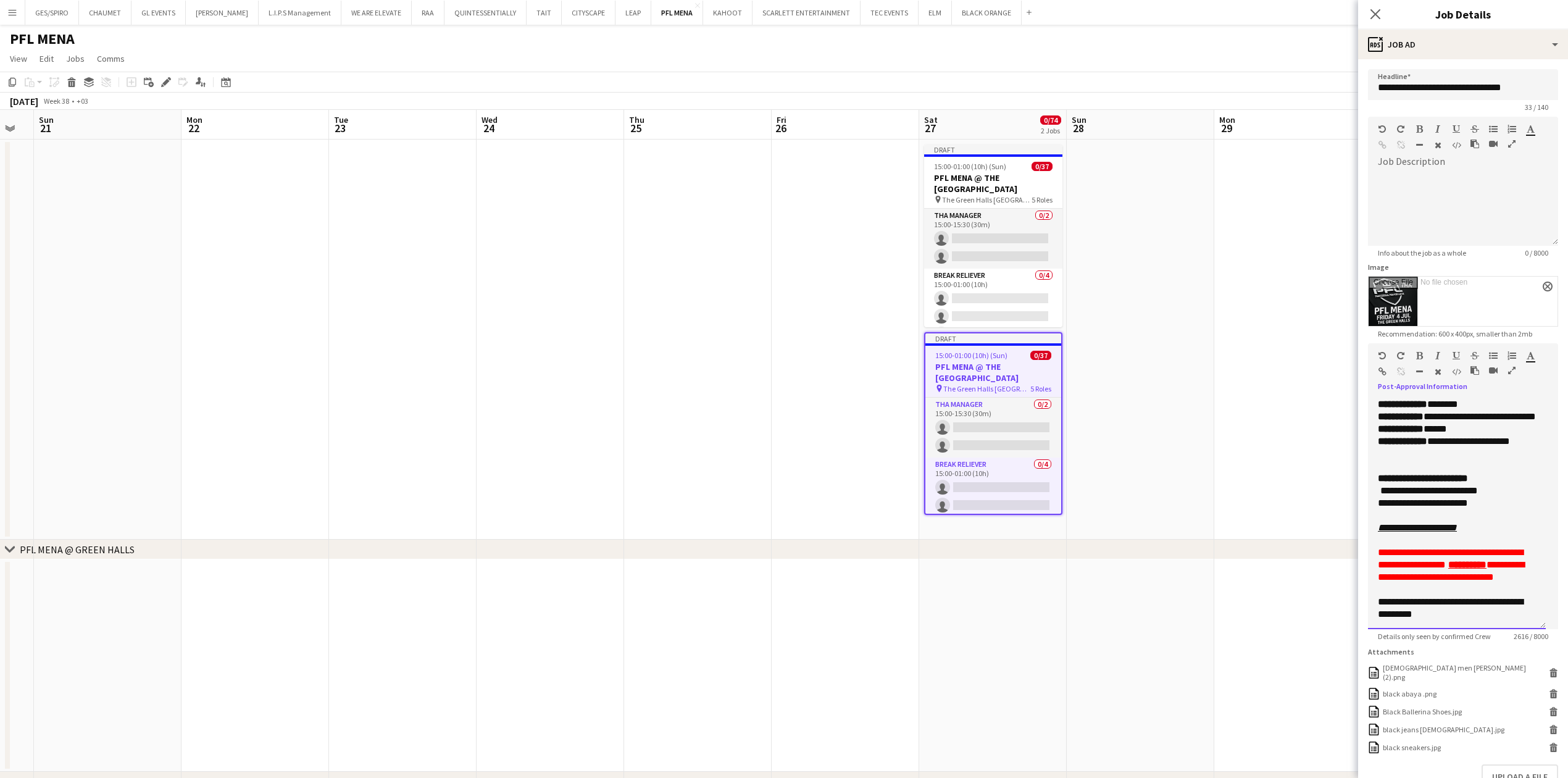
drag, startPoint x: 1496, startPoint y: 514, endPoint x: 1376, endPoint y: 489, distance: 122.6
click at [1376, 489] on div "**********" at bounding box center [1456, 513] width 178 height 230
copy div "**********"
click at [1000, 175] on h3 "PFL MENA @ THE [GEOGRAPHIC_DATA]" at bounding box center [994, 183] width 138 height 22
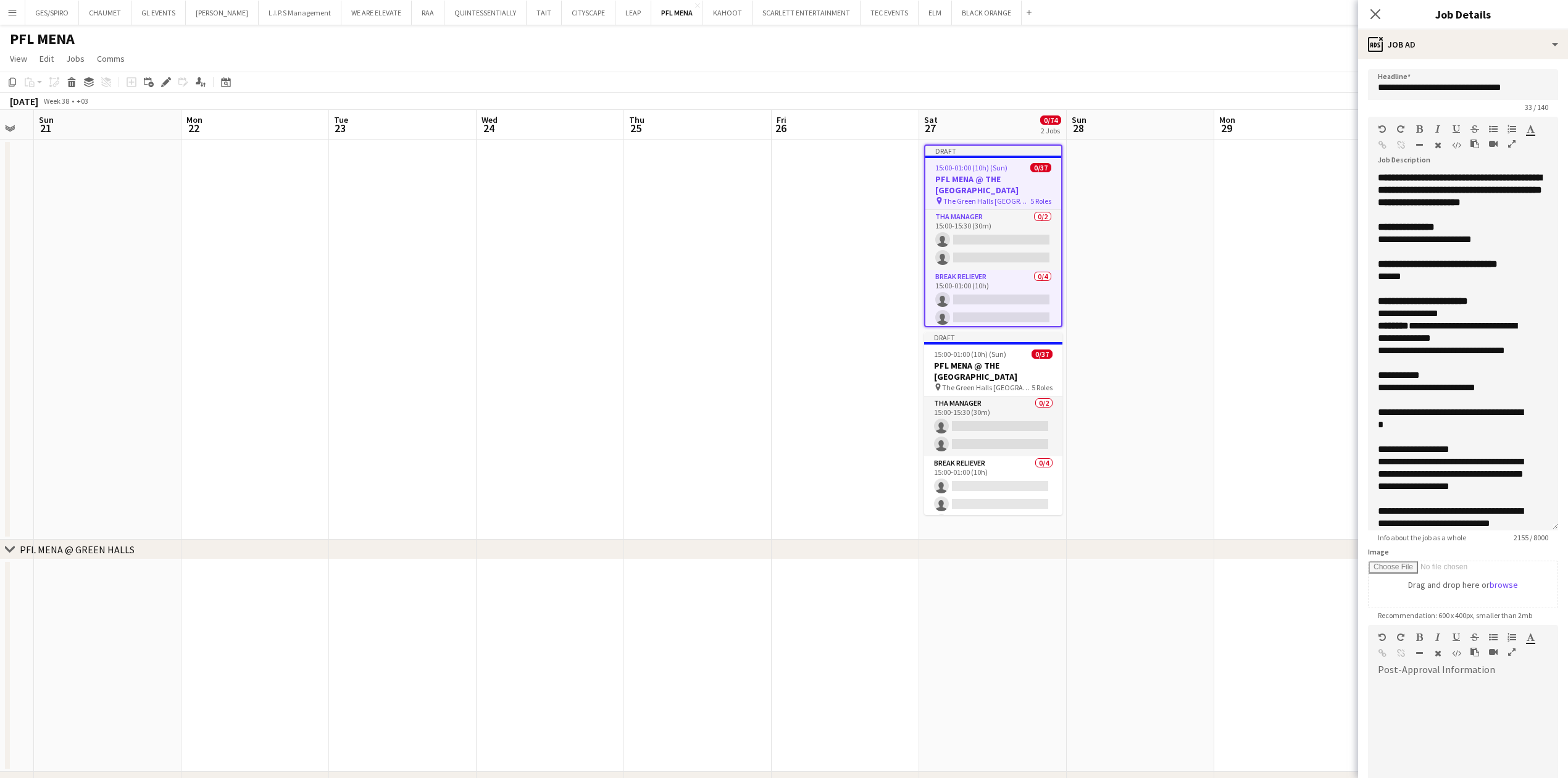
drag, startPoint x: 1554, startPoint y: 243, endPoint x: 1547, endPoint y: 531, distance: 288.1
click at [1547, 540] on form "**********" at bounding box center [1463, 556] width 210 height 973
drag, startPoint x: 1377, startPoint y: 327, endPoint x: 1529, endPoint y: 379, distance: 160.6
click at [1529, 379] on div "**********" at bounding box center [1463, 357] width 191 height 370
paste div
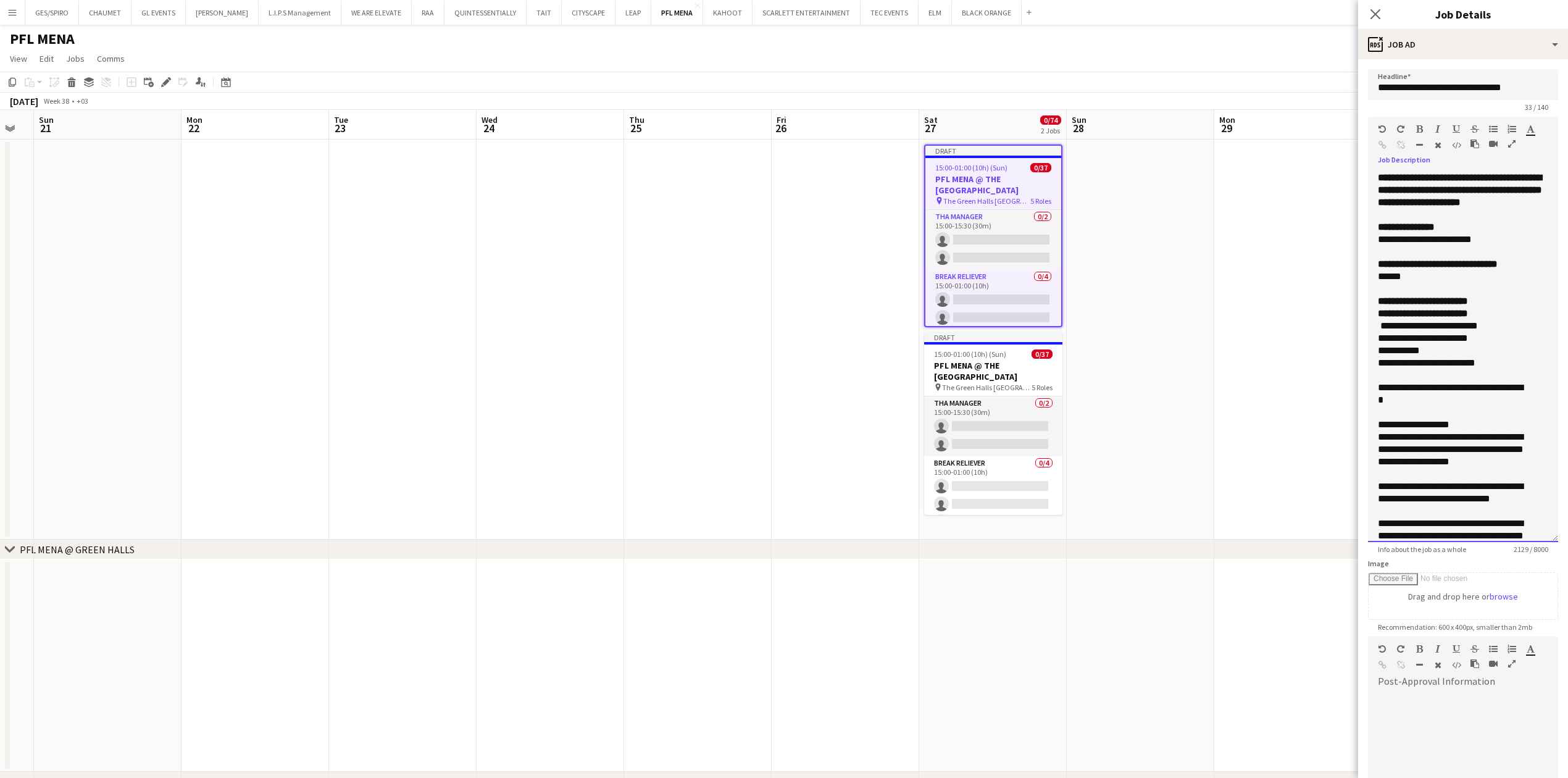
drag, startPoint x: 1505, startPoint y: 314, endPoint x: 1376, endPoint y: 312, distance: 129.0
click at [1378, 307] on div "**********" at bounding box center [1463, 301] width 170 height 12
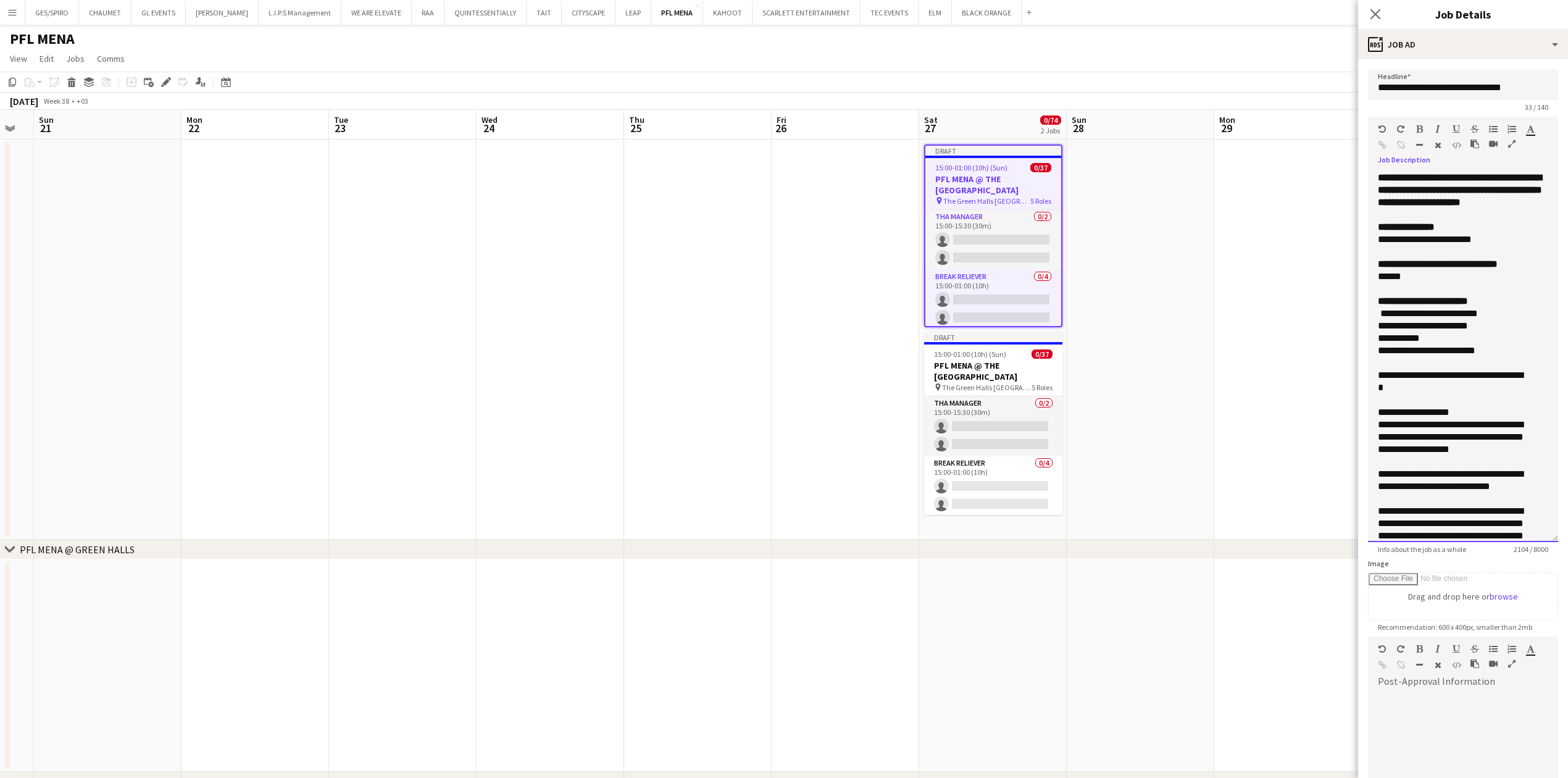
click at [1510, 332] on p "**********" at bounding box center [1450, 326] width 145 height 12
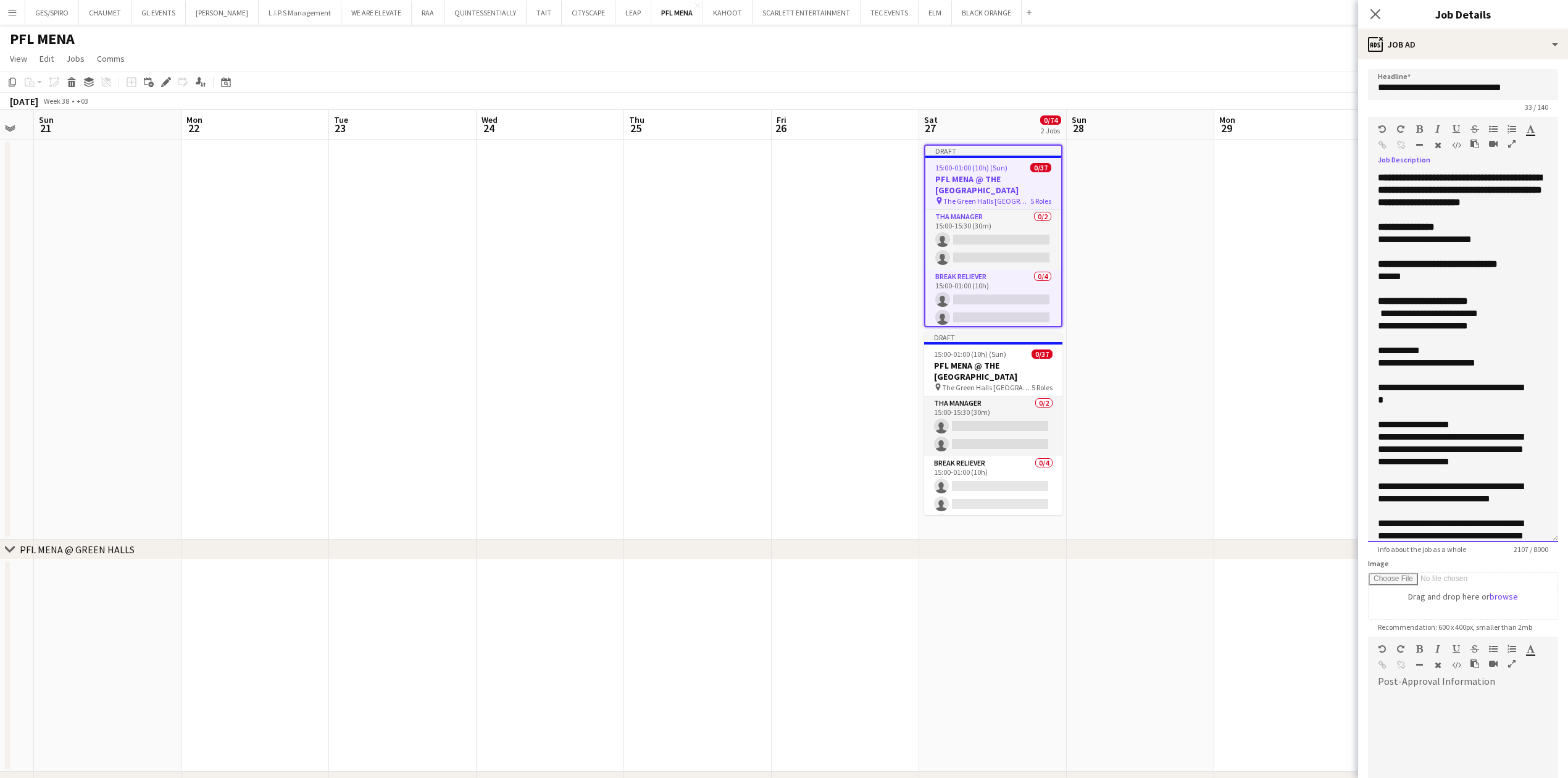
click at [1380, 318] on span "**********" at bounding box center [1429, 313] width 98 height 9
drag, startPoint x: 1398, startPoint y: 327, endPoint x: 1369, endPoint y: 327, distance: 29.0
click at [1369, 327] on div "**********" at bounding box center [1463, 357] width 191 height 370
click at [1415, 318] on span "**********" at bounding box center [1437, 313] width 79 height 9
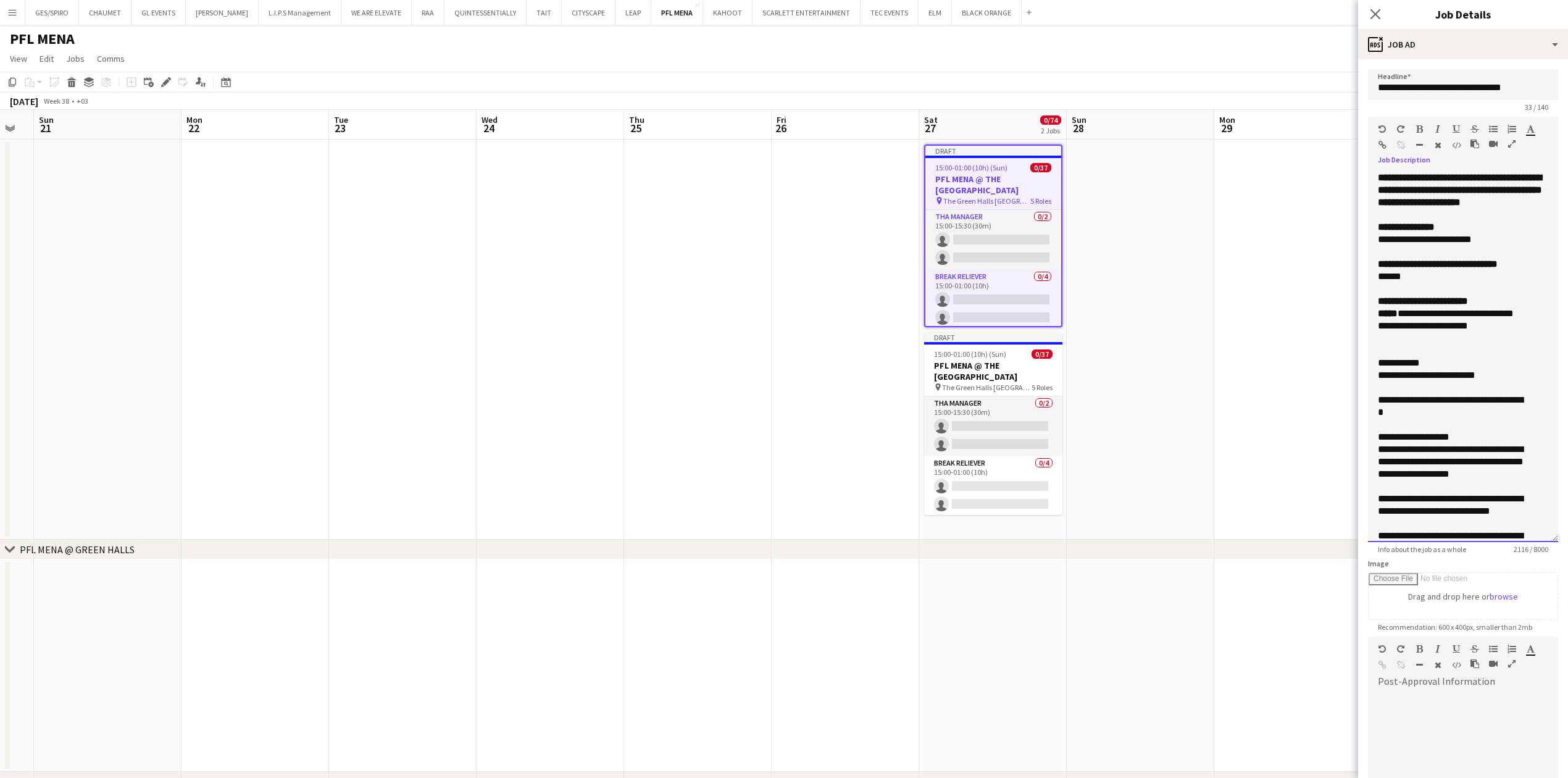
drag, startPoint x: 1421, startPoint y: 337, endPoint x: 1374, endPoint y: 334, distance: 47.1
click at [1374, 334] on div "**********" at bounding box center [1463, 357] width 191 height 370
drag, startPoint x: 1374, startPoint y: 353, endPoint x: 1414, endPoint y: 348, distance: 40.3
click at [1414, 348] on div "**********" at bounding box center [1463, 357] width 191 height 370
click at [1455, 331] on span "**********" at bounding box center [1439, 325] width 60 height 9
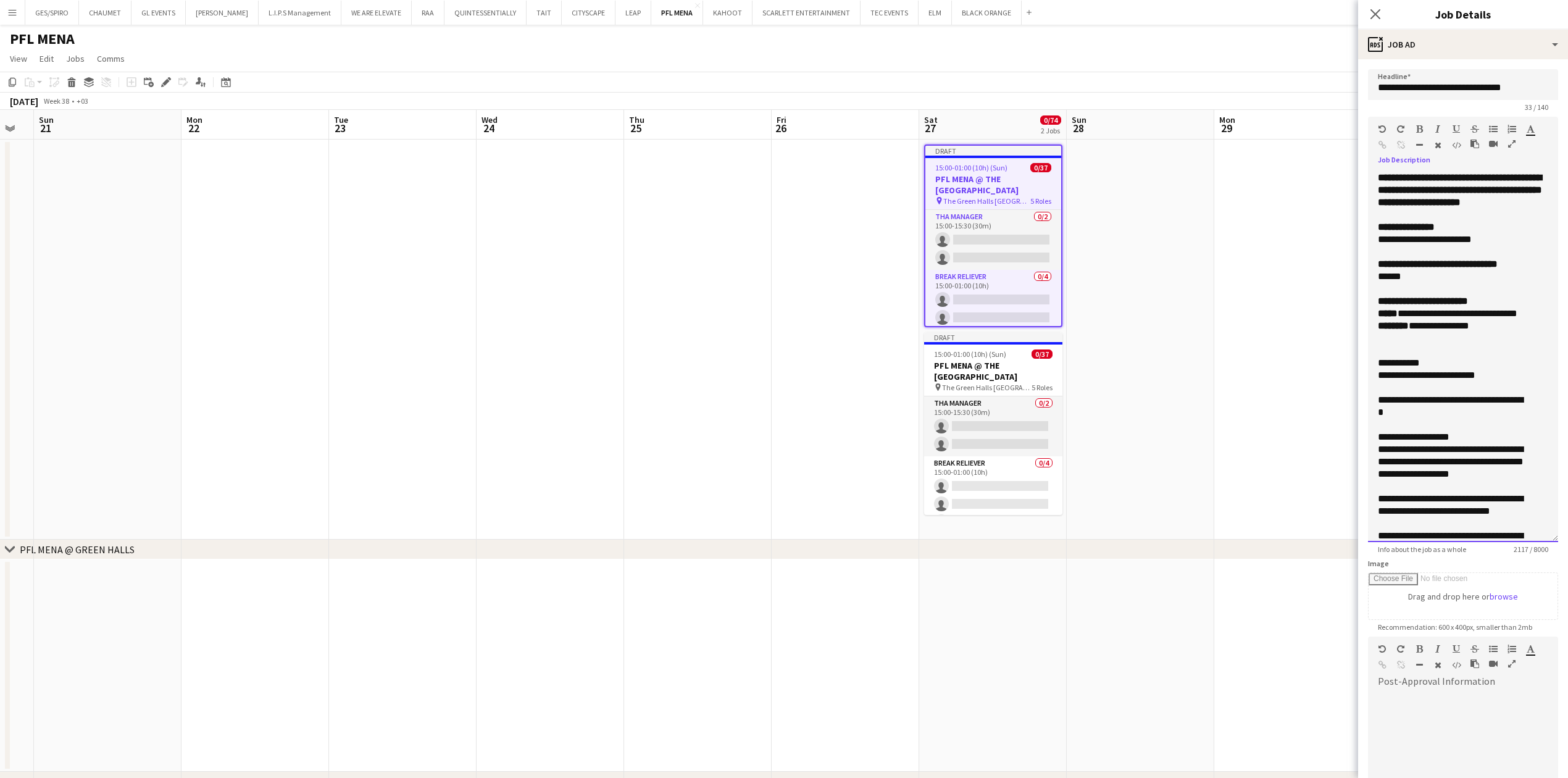
click at [1500, 332] on p "**********" at bounding box center [1450, 326] width 145 height 12
drag, startPoint x: 1509, startPoint y: 326, endPoint x: 1516, endPoint y: 334, distance: 10.6
click at [1517, 320] on p "**********" at bounding box center [1450, 314] width 145 height 12
click at [1472, 369] on div "**********" at bounding box center [1450, 363] width 145 height 12
drag, startPoint x: 1510, startPoint y: 326, endPoint x: 1514, endPoint y: 333, distance: 8.1
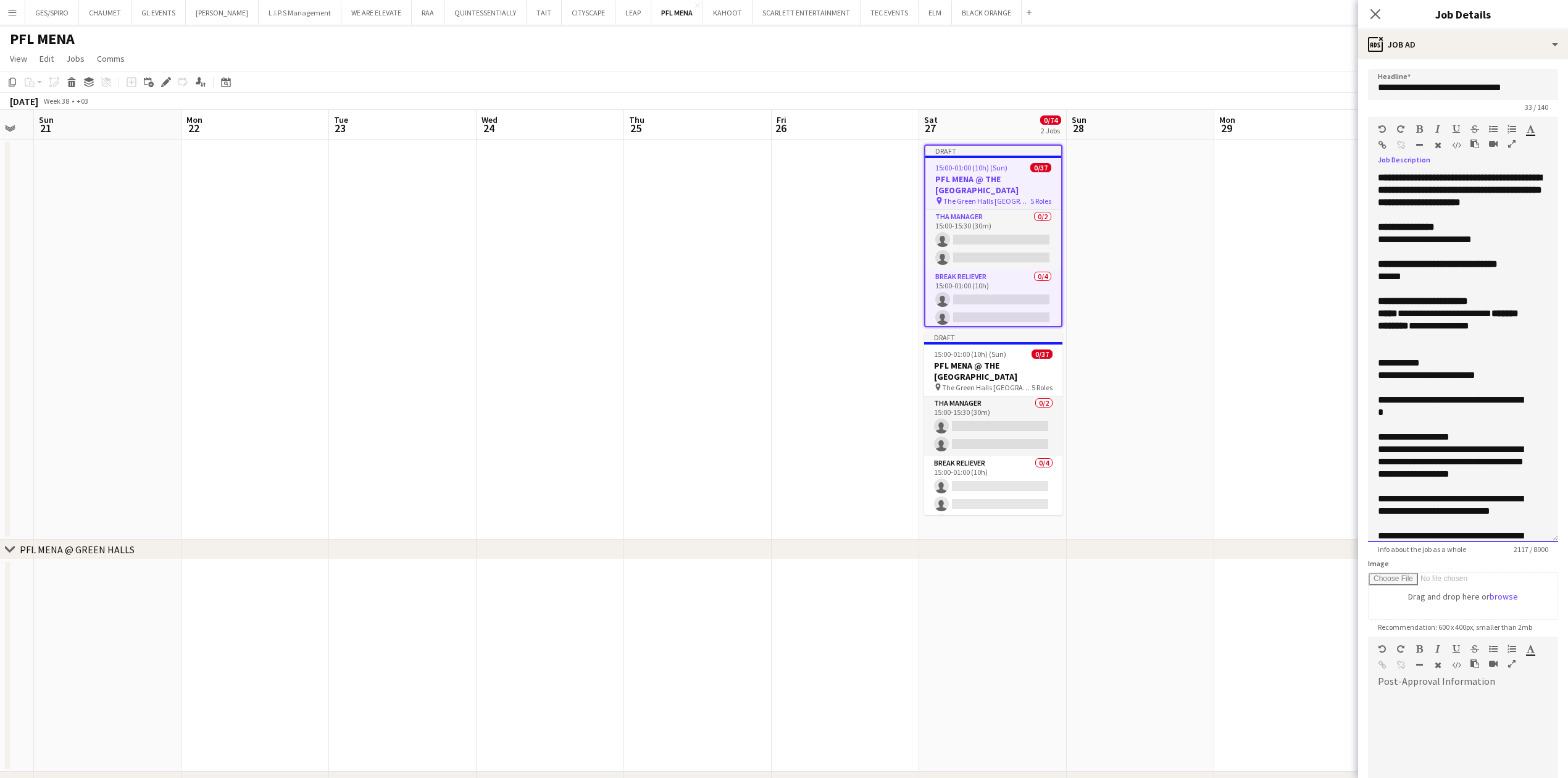
click at [1514, 320] on p "**********" at bounding box center [1450, 314] width 145 height 12
click at [1530, 128] on icon "button" at bounding box center [1530, 129] width 8 height 9
click at [1481, 320] on p "**********" at bounding box center [1450, 314] width 145 height 12
click at [1457, 331] on span "**********" at bounding box center [1439, 325] width 60 height 9
drag, startPoint x: 1463, startPoint y: 349, endPoint x: 1486, endPoint y: 351, distance: 23.1
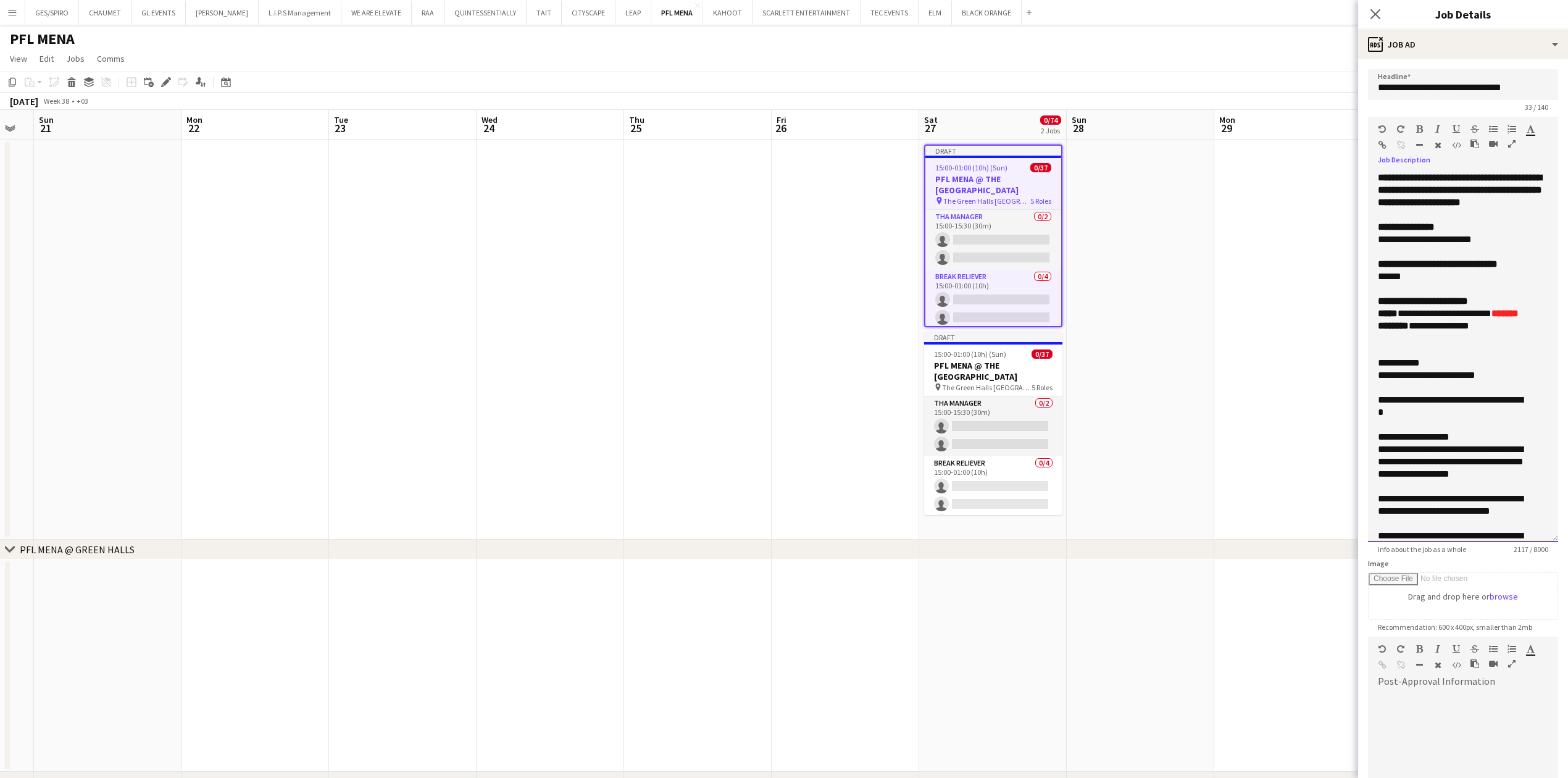
click at [1486, 332] on p "**********" at bounding box center [1450, 326] width 145 height 12
click at [1530, 129] on icon "button" at bounding box center [1530, 129] width 8 height 9
type input "*******"
click at [1490, 393] on div at bounding box center [1463, 387] width 170 height 12
click at [1426, 431] on div at bounding box center [1463, 424] width 170 height 12
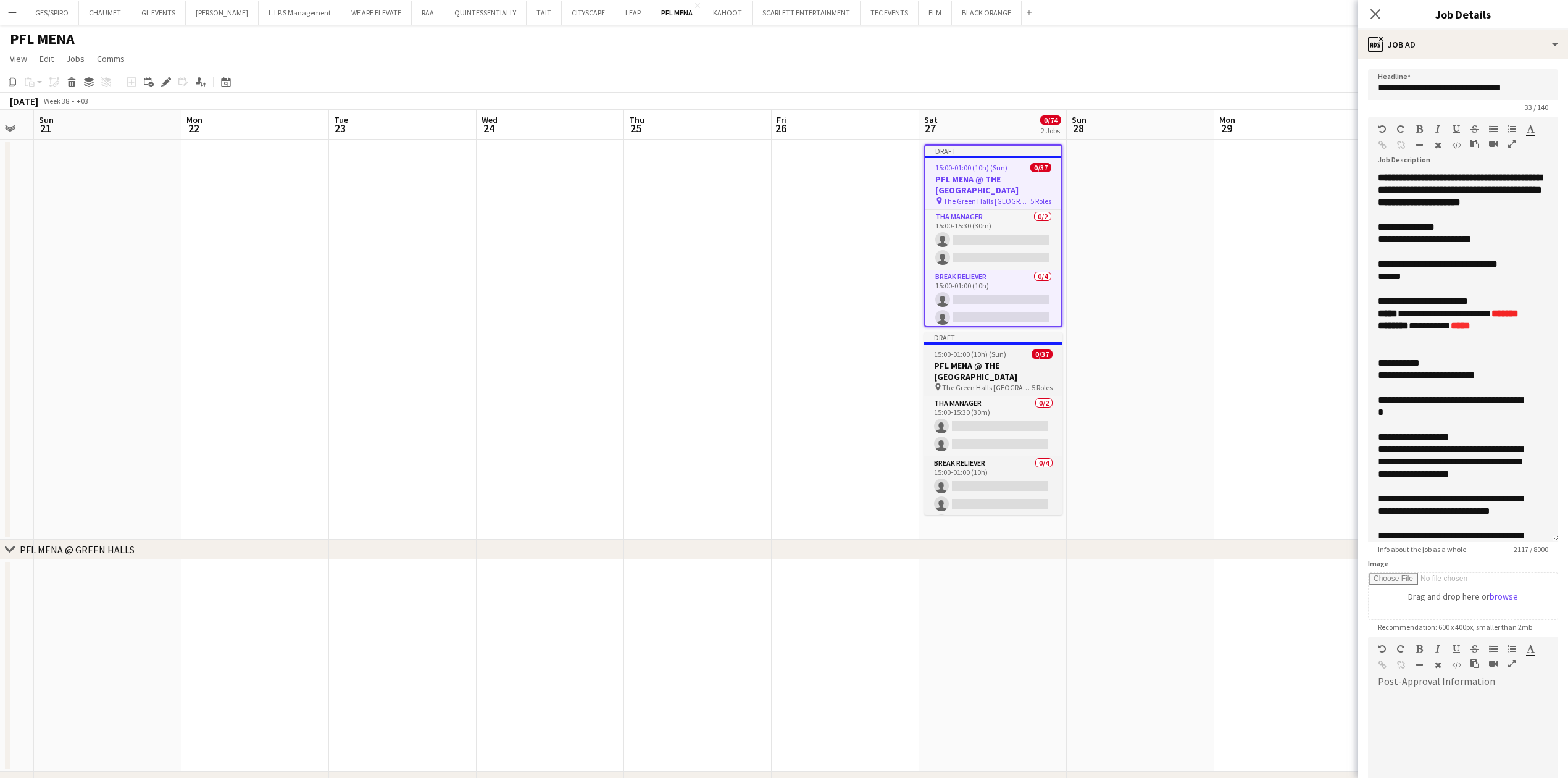
click at [1018, 361] on h3 "PFL MENA @ THE [GEOGRAPHIC_DATA]" at bounding box center [994, 370] width 138 height 22
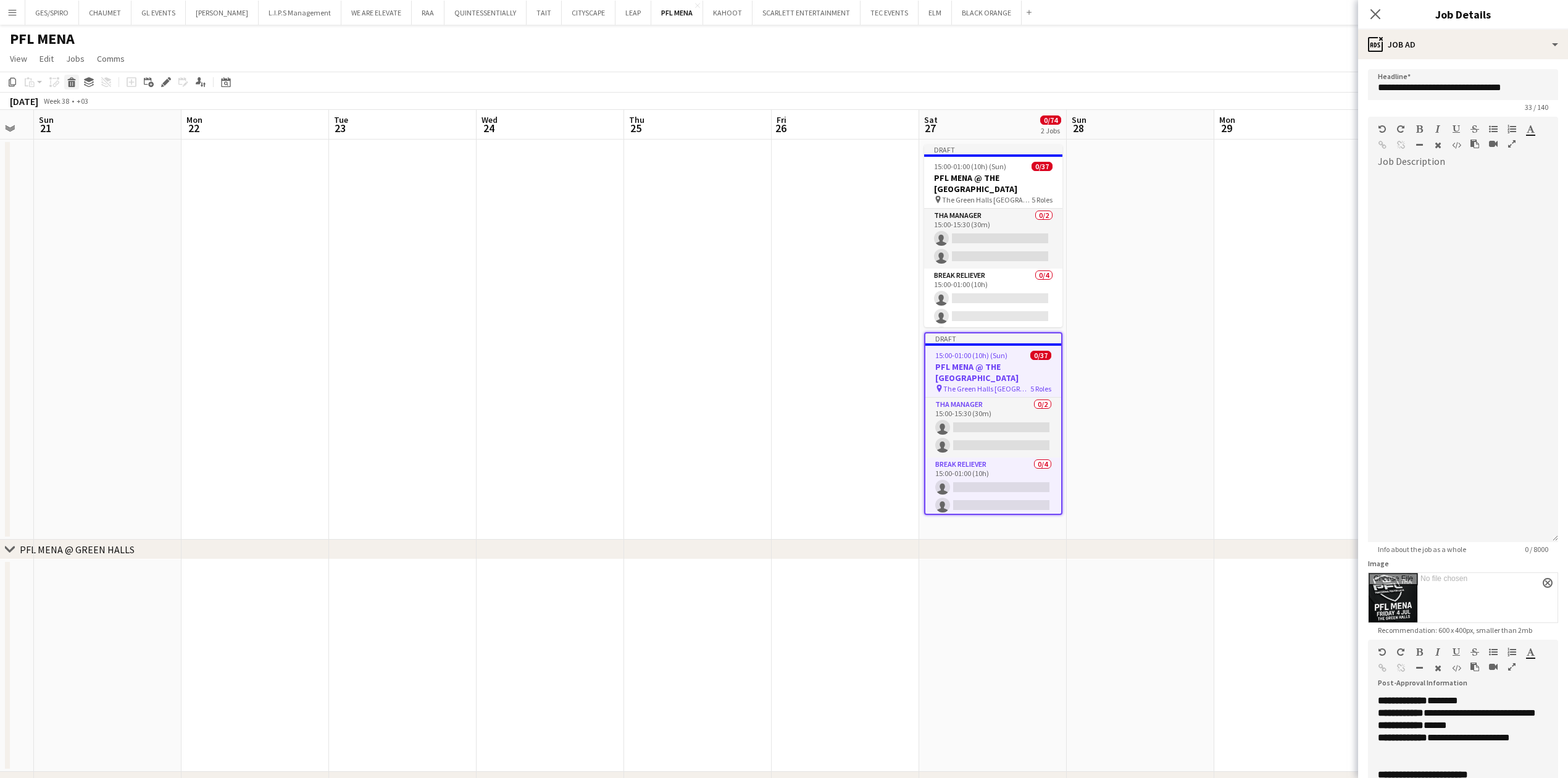
click at [74, 82] on icon at bounding box center [72, 83] width 7 height 6
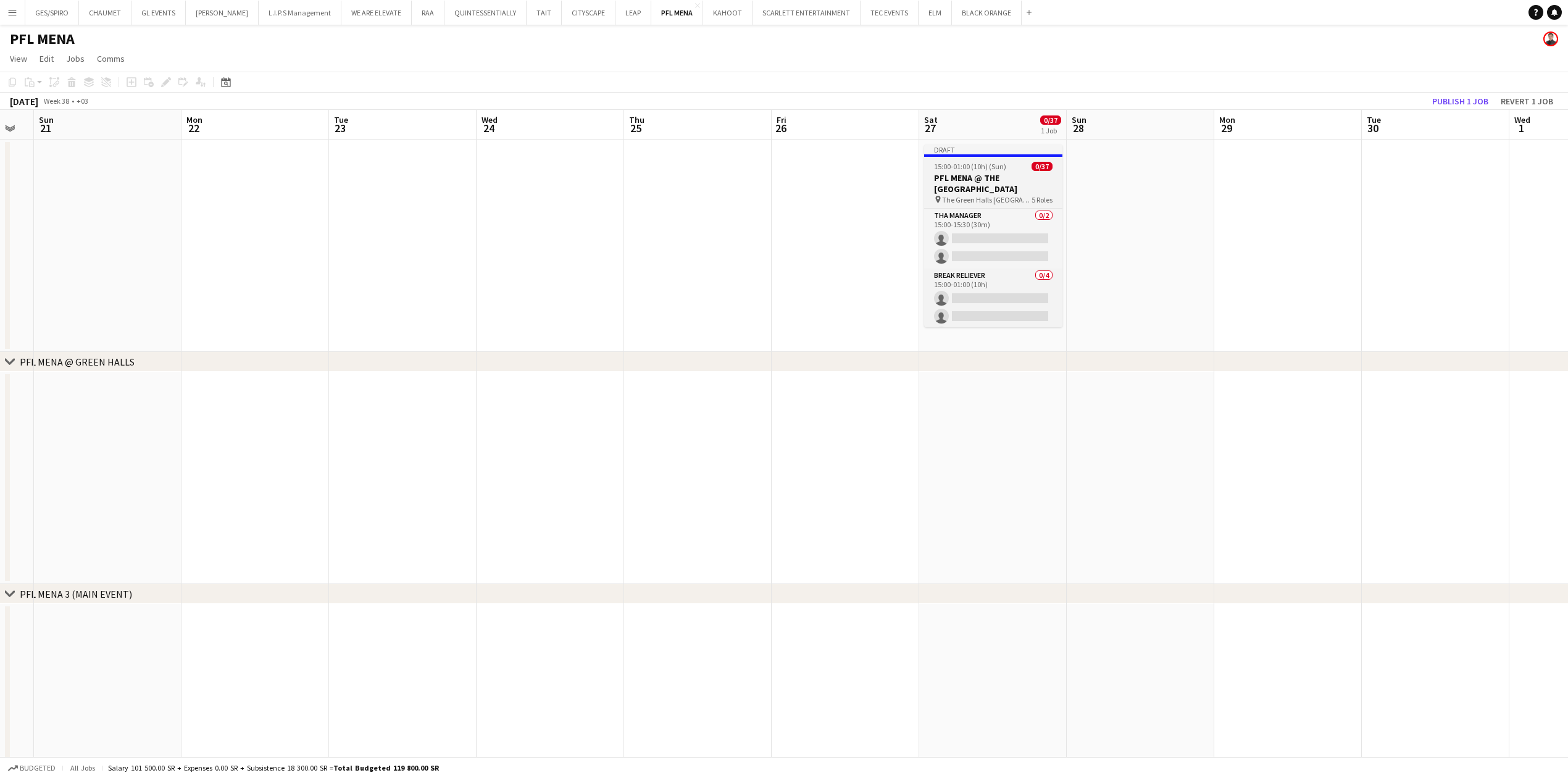
click at [998, 192] on h3 "PFL MENA @ THE [GEOGRAPHIC_DATA]" at bounding box center [994, 183] width 138 height 22
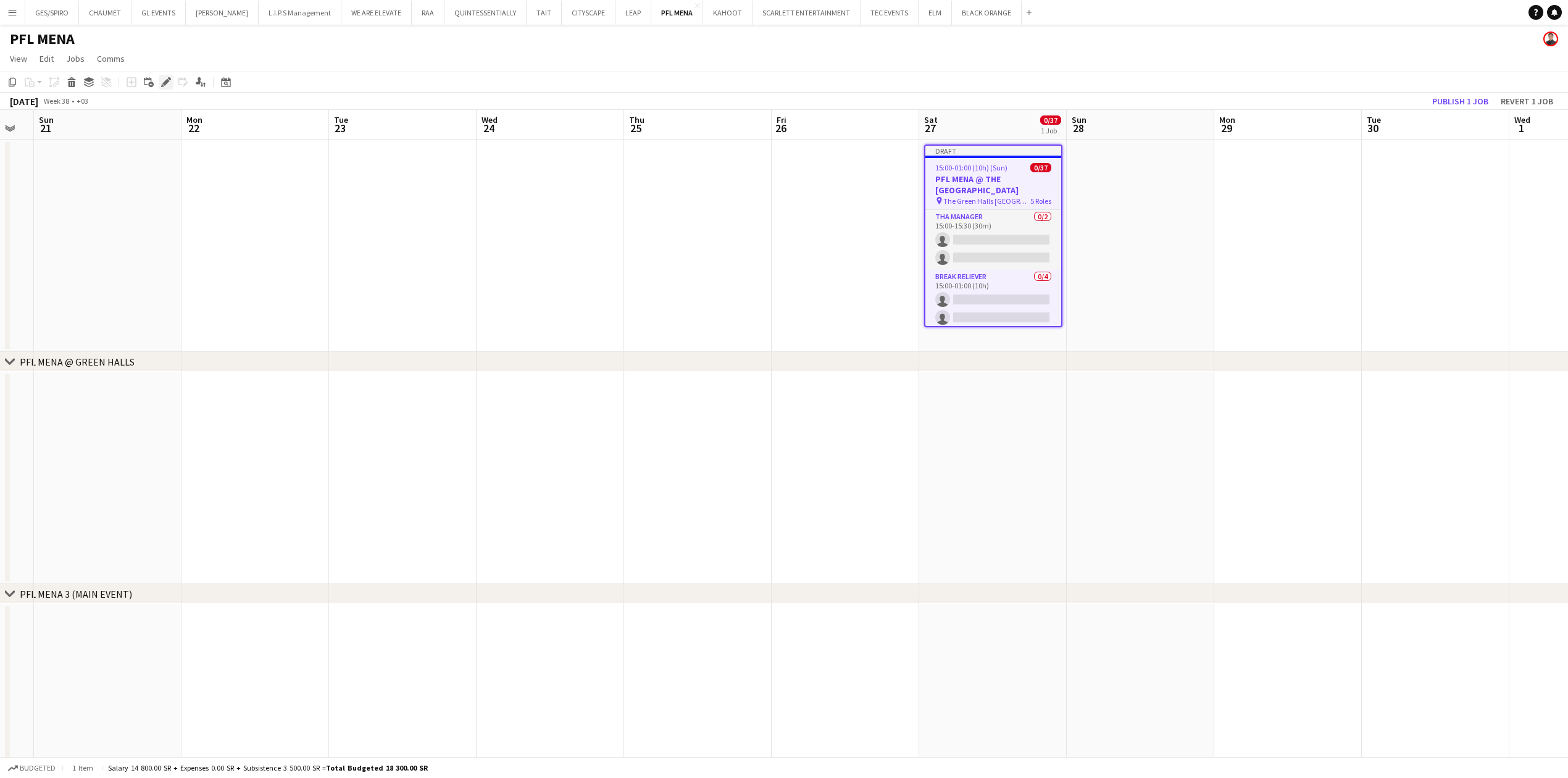
click at [166, 78] on icon "Edit" at bounding box center [166, 82] width 10 height 10
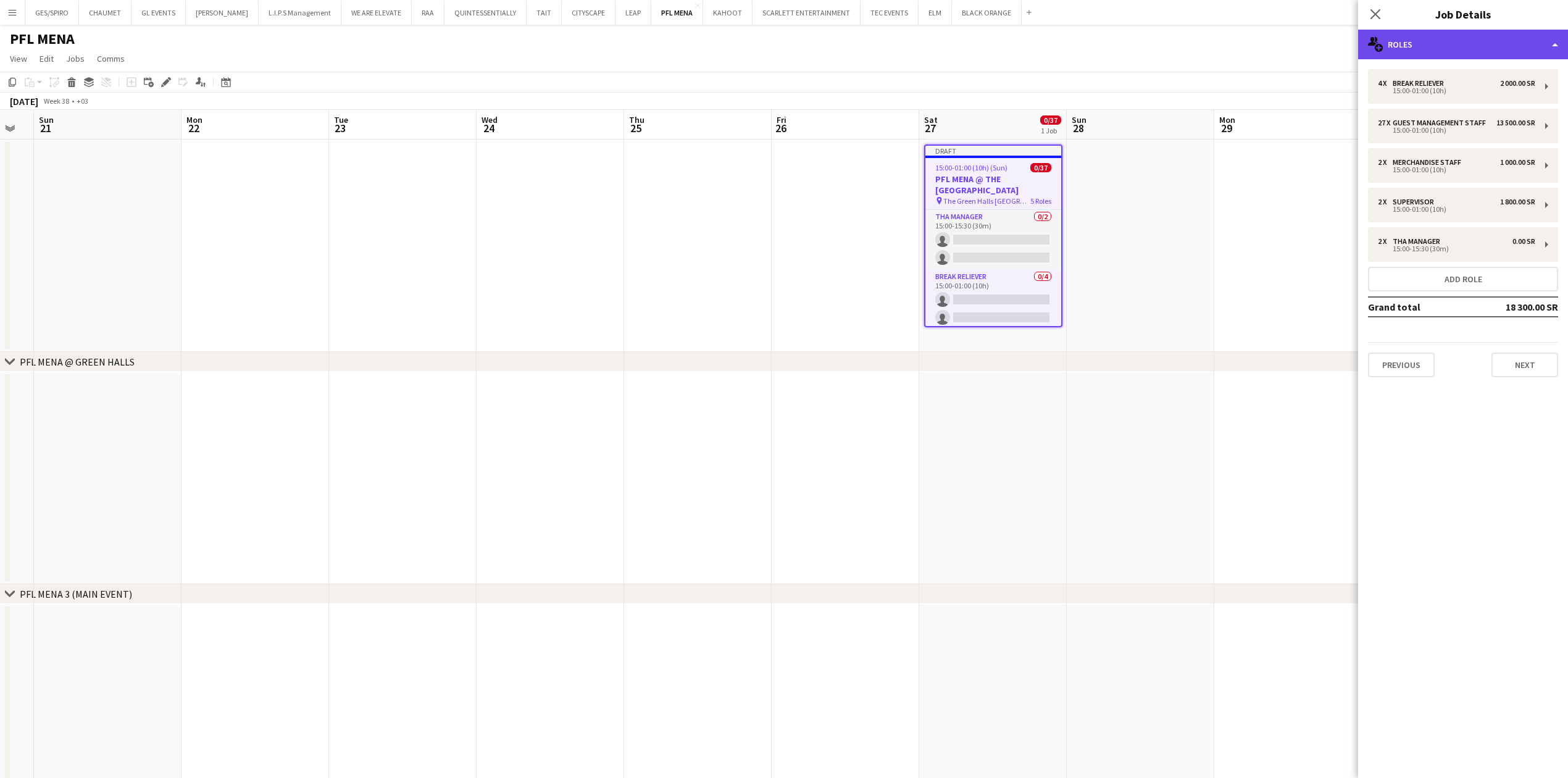
click at [1465, 46] on div "multiple-users-add Roles" at bounding box center [1463, 43] width 210 height 29
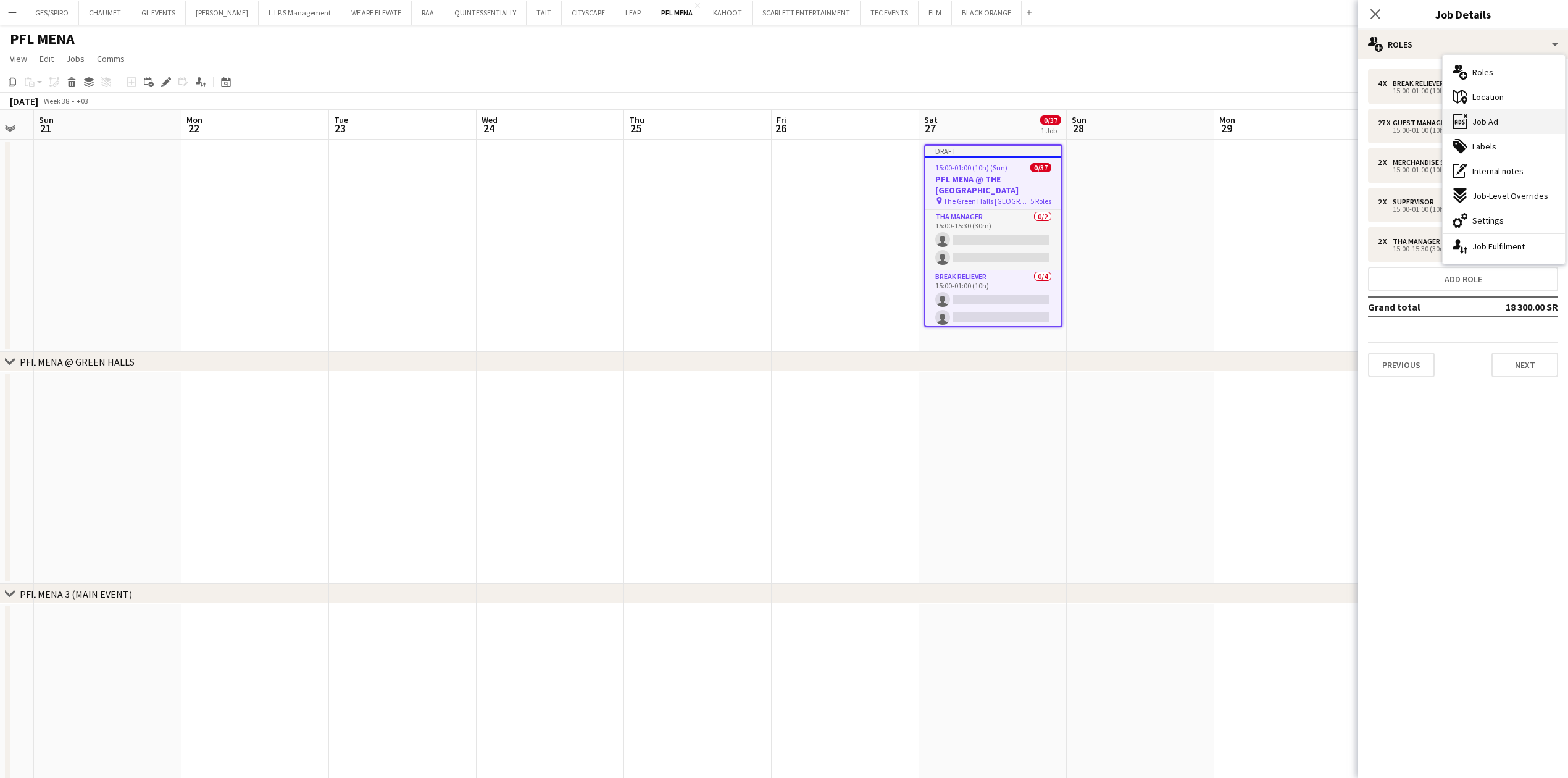
click at [1497, 126] on span "Job Ad" at bounding box center [1485, 121] width 26 height 12
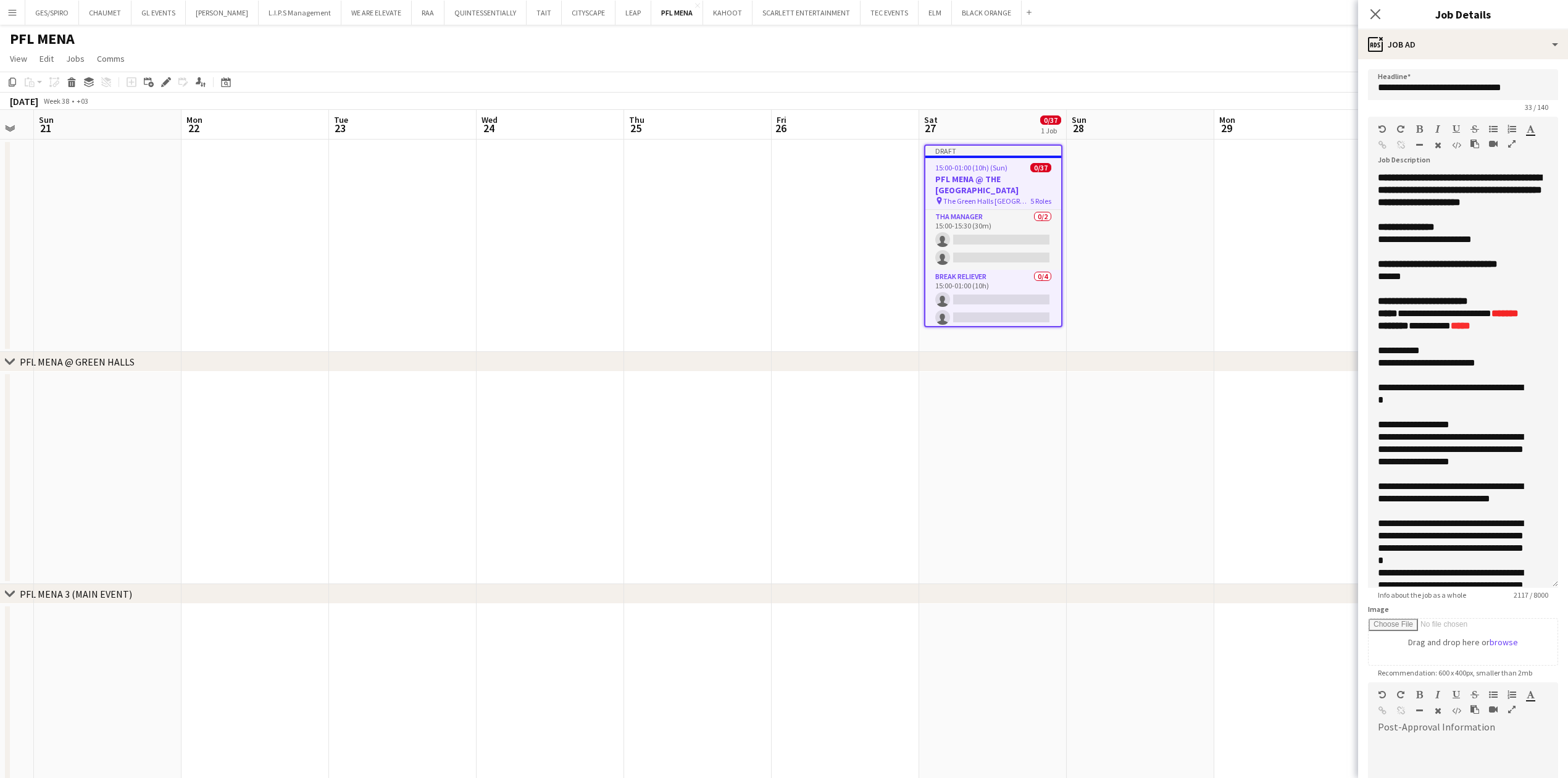
drag, startPoint x: 1554, startPoint y: 242, endPoint x: 1539, endPoint y: 593, distance: 351.3
click at [1539, 587] on div "**********" at bounding box center [1463, 379] width 191 height 416
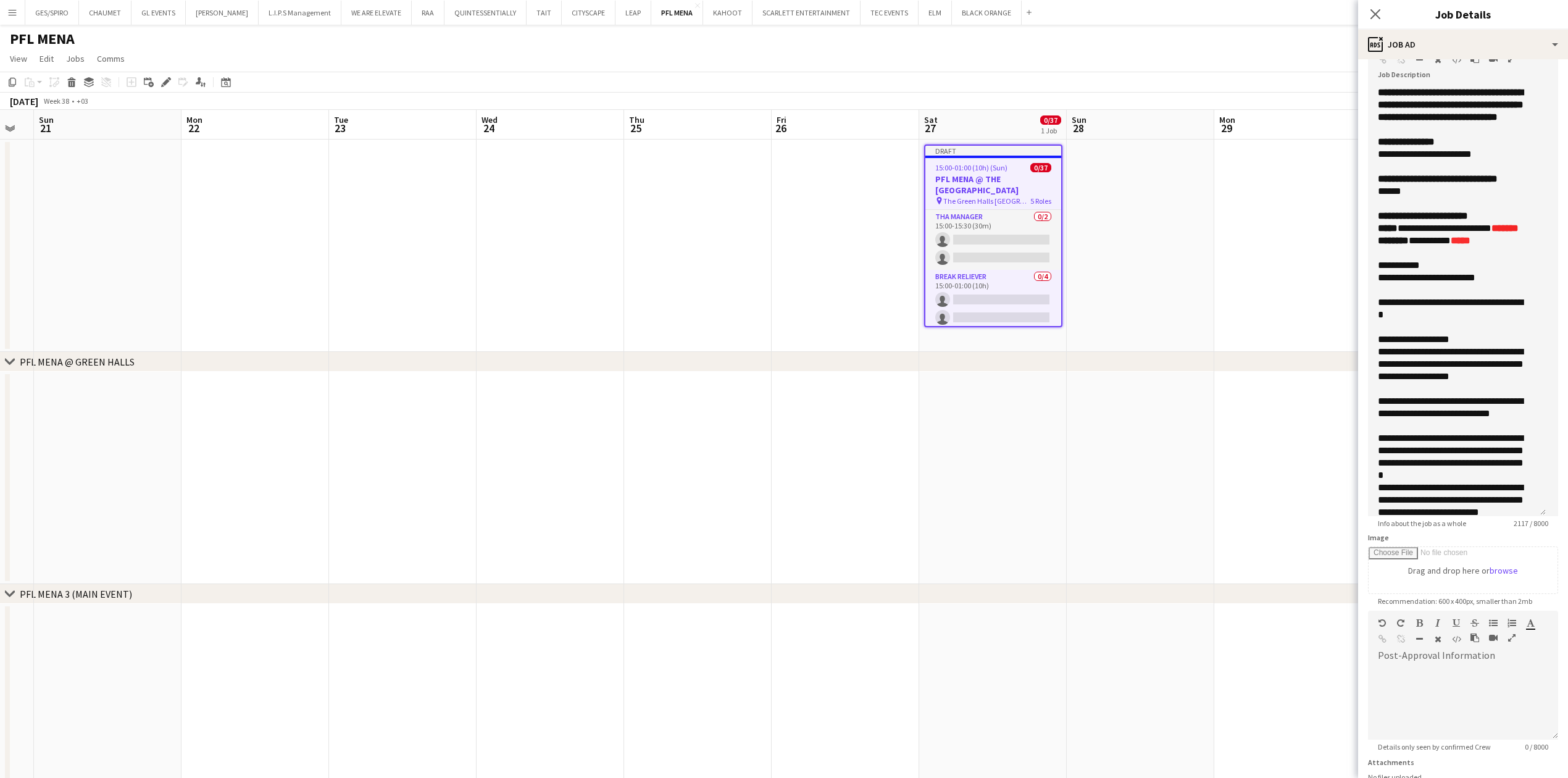
scroll to position [82, 0]
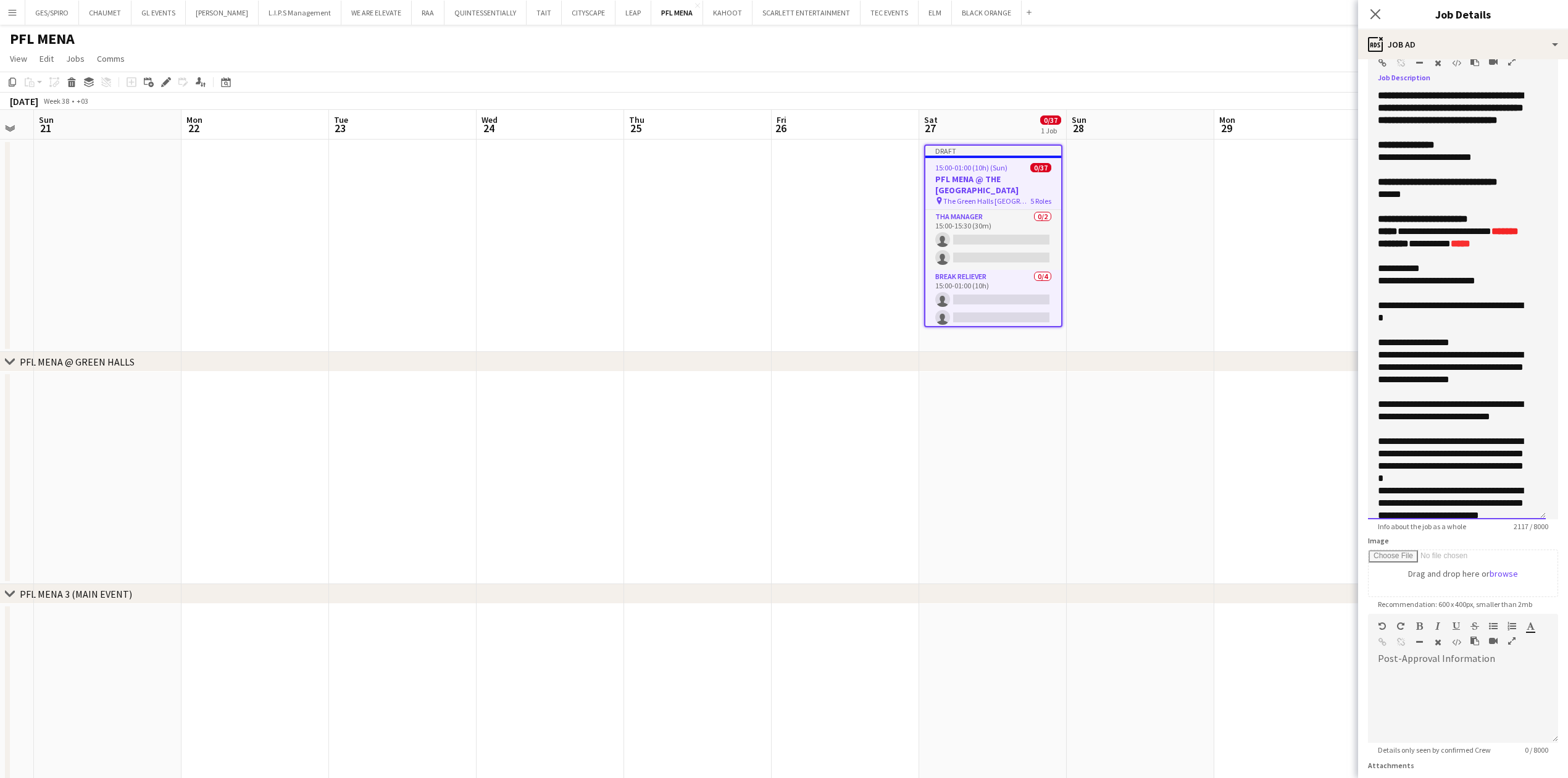
drag, startPoint x: 1439, startPoint y: 340, endPoint x: 1383, endPoint y: 320, distance: 59.5
click at [1383, 320] on div "**********" at bounding box center [1456, 304] width 178 height 430
paste div
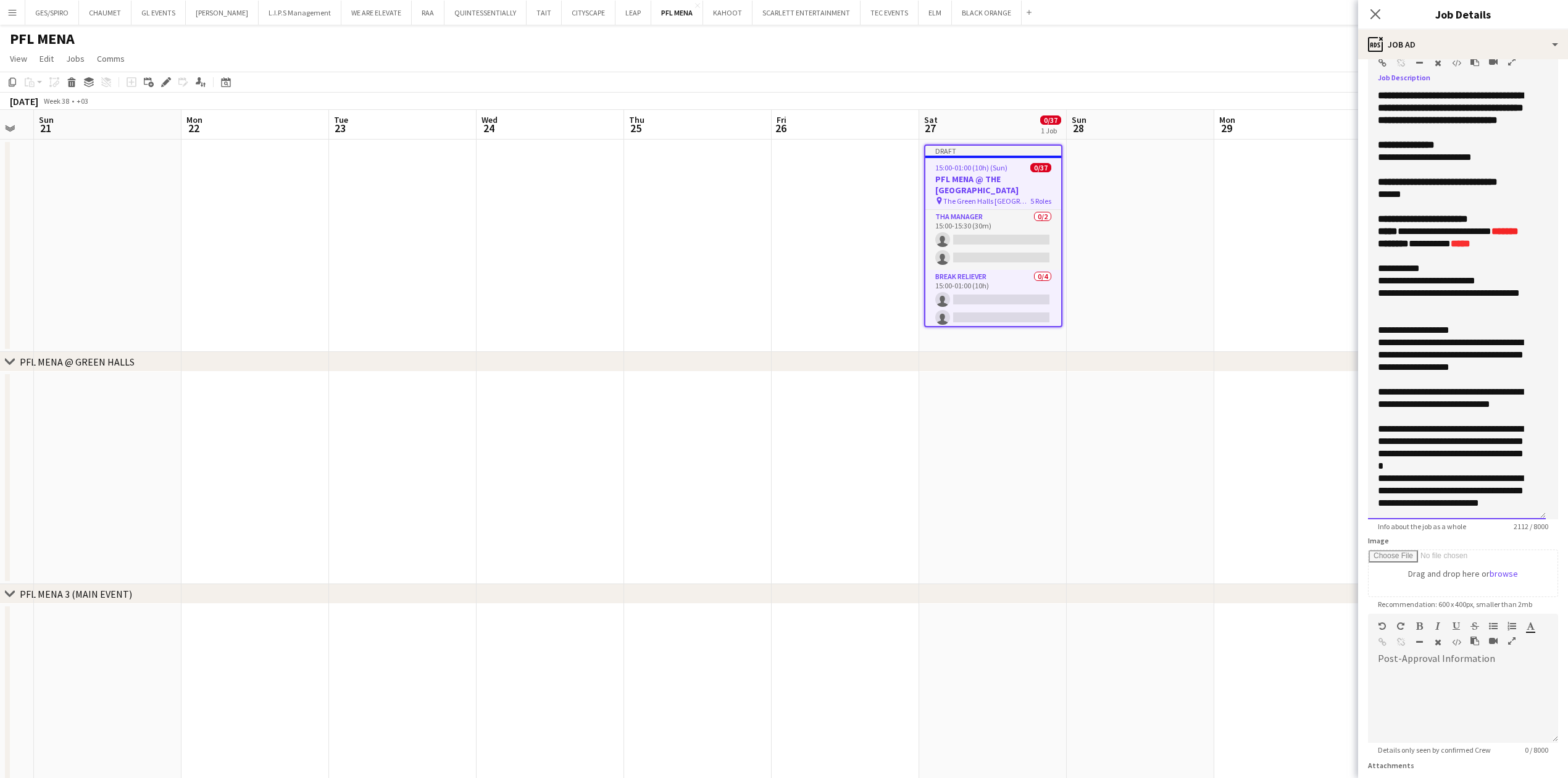
drag, startPoint x: 1496, startPoint y: 306, endPoint x: 1376, endPoint y: 300, distance: 120.1
click at [1376, 300] on div "**********" at bounding box center [1456, 304] width 178 height 430
drag, startPoint x: 1447, startPoint y: 295, endPoint x: 1376, endPoint y: 290, distance: 71.2
click at [1376, 290] on div "**********" at bounding box center [1456, 304] width 178 height 430
drag, startPoint x: 1475, startPoint y: 301, endPoint x: 1369, endPoint y: 302, distance: 106.0
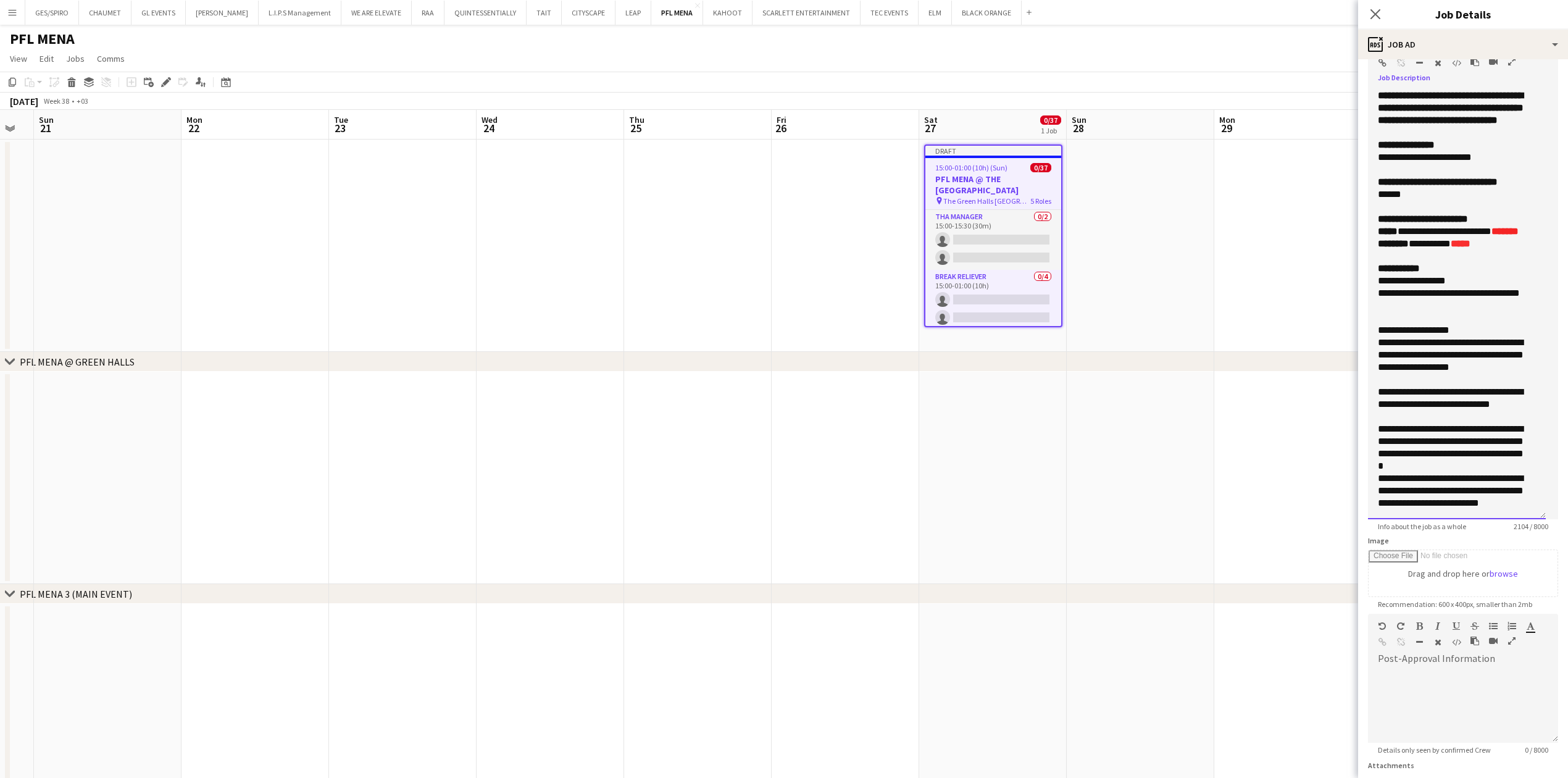
click at [1369, 302] on div "**********" at bounding box center [1456, 304] width 178 height 430
drag, startPoint x: 1423, startPoint y: 334, endPoint x: 1377, endPoint y: 315, distance: 49.8
click at [1377, 312] on div "**********" at bounding box center [1450, 300] width 145 height 25
copy div "**********"
click at [1388, 62] on div at bounding box center [1405, 65] width 56 height 15
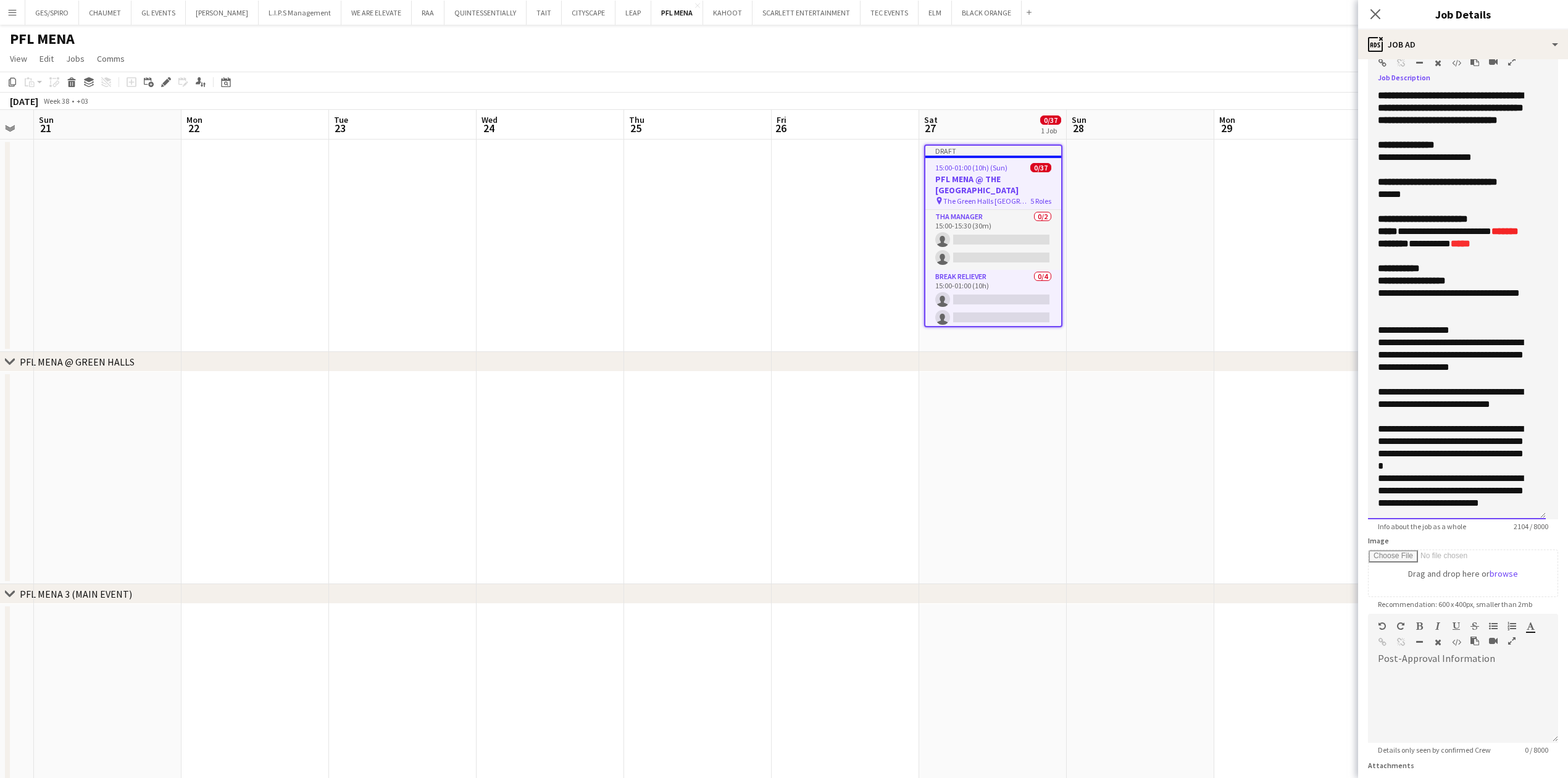
click at [1386, 62] on div at bounding box center [1405, 65] width 56 height 15
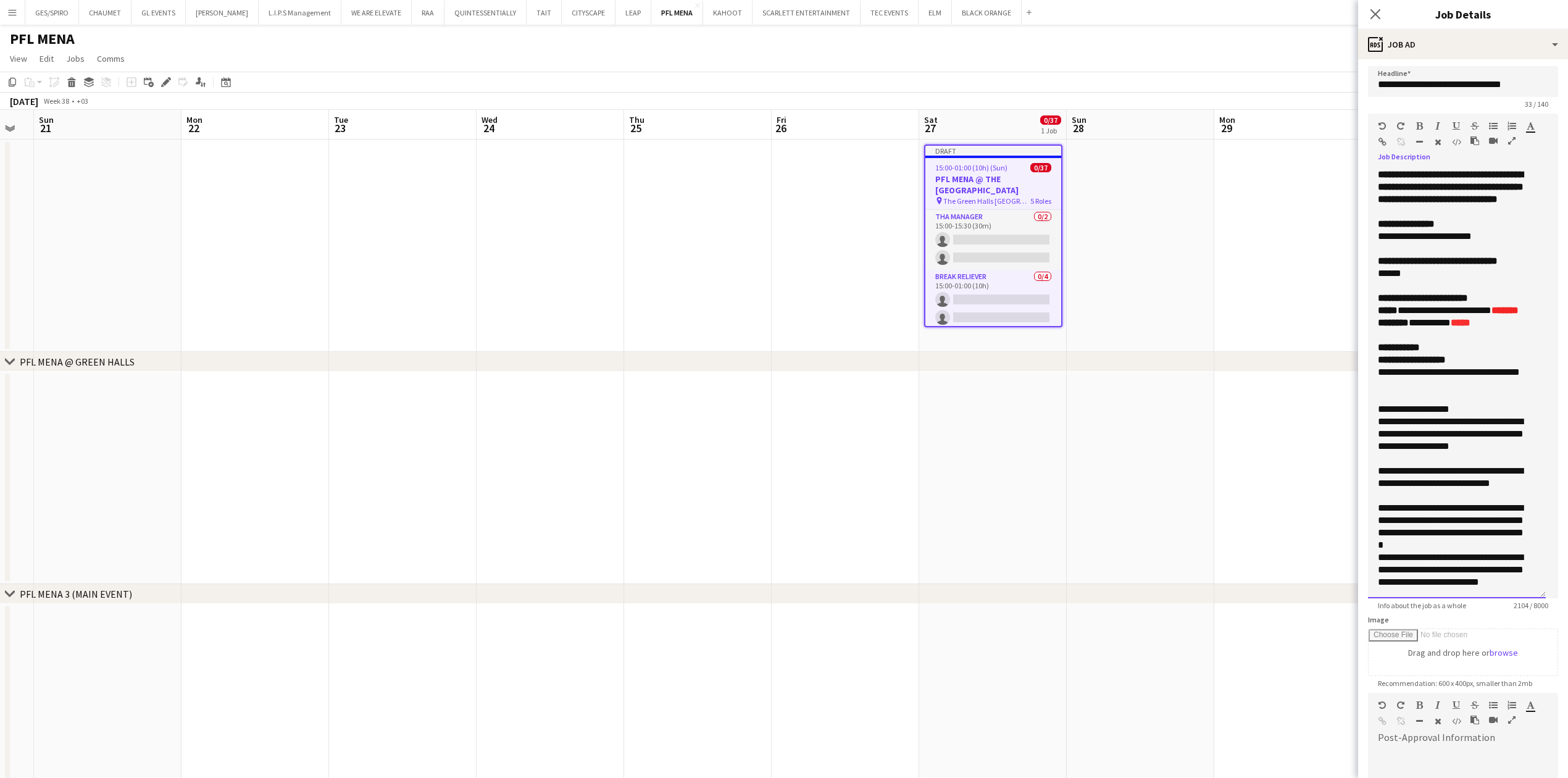
scroll to position [0, 0]
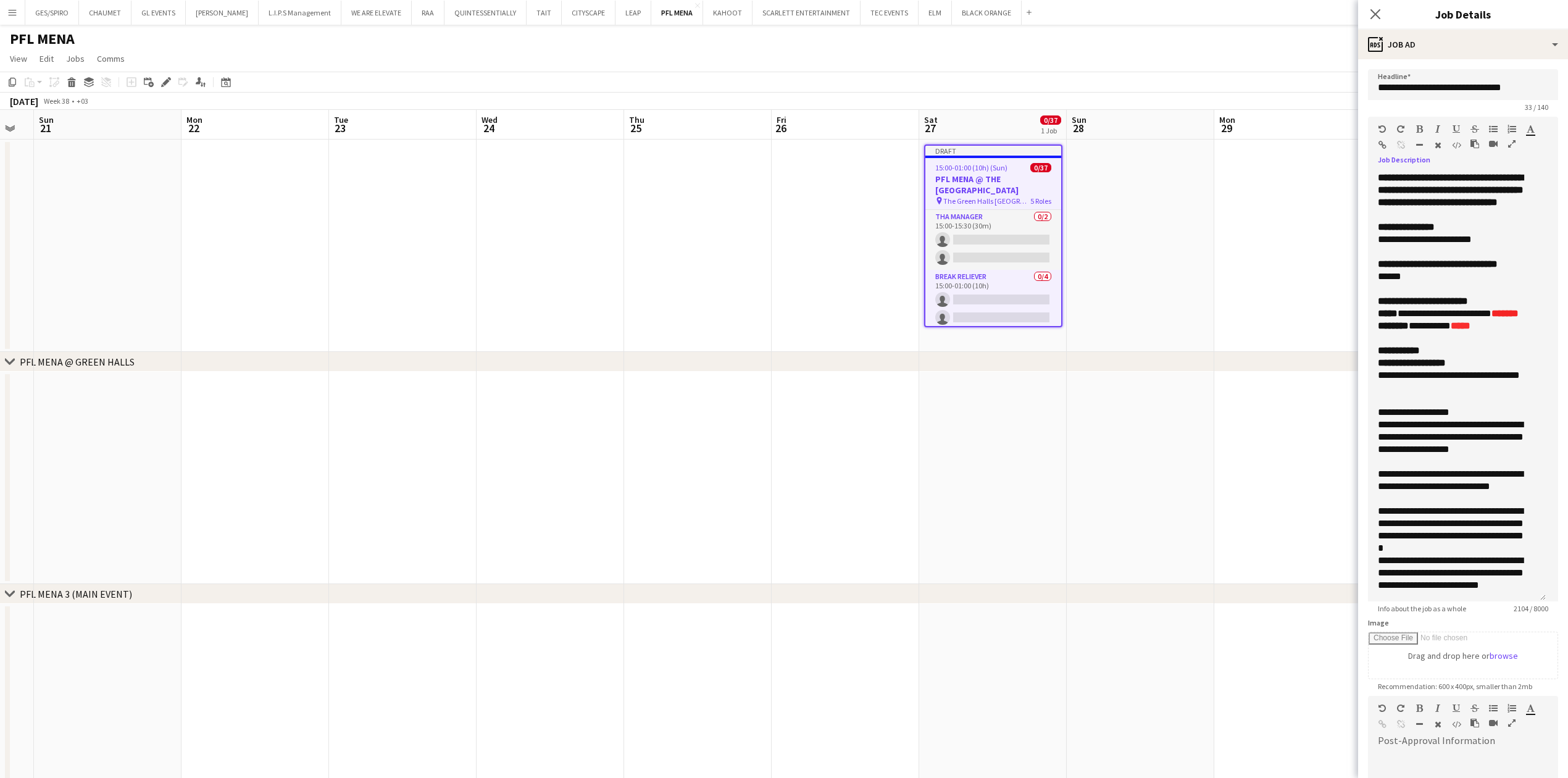
click at [1380, 141] on icon "button" at bounding box center [1382, 145] width 8 height 9
drag, startPoint x: 1474, startPoint y: 431, endPoint x: 1378, endPoint y: 440, distance: 96.4
click at [1378, 418] on div "**********" at bounding box center [1450, 412] width 145 height 12
click at [1483, 505] on div "**********" at bounding box center [1450, 486] width 145 height 37
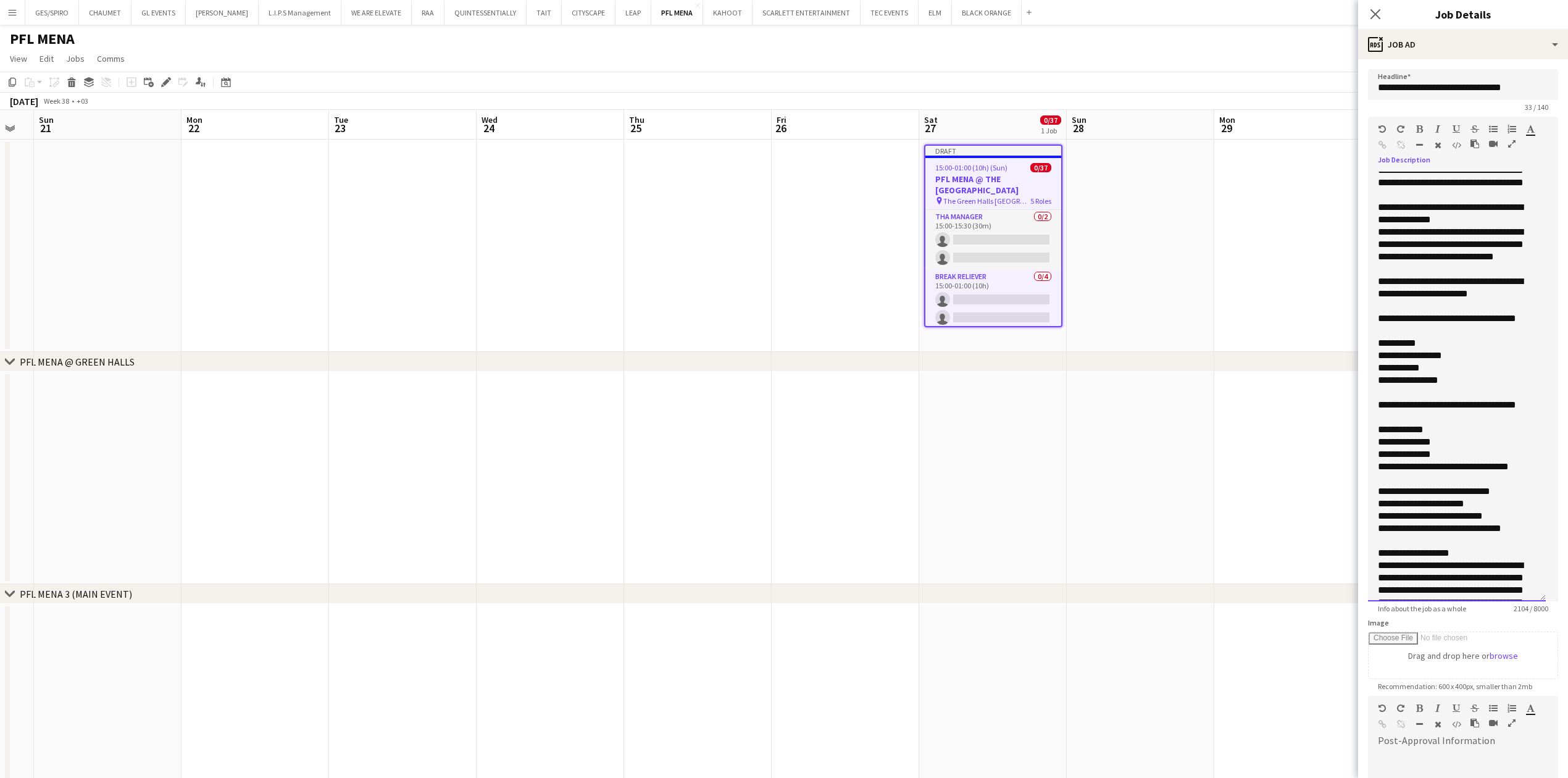
scroll to position [576, 0]
drag, startPoint x: 1429, startPoint y: 351, endPoint x: 1373, endPoint y: 344, distance: 56.4
click at [1374, 344] on div "**********" at bounding box center [1456, 386] width 178 height 430
drag, startPoint x: 1477, startPoint y: 440, endPoint x: 1369, endPoint y: 426, distance: 108.9
click at [1369, 426] on div "**********" at bounding box center [1456, 386] width 178 height 430
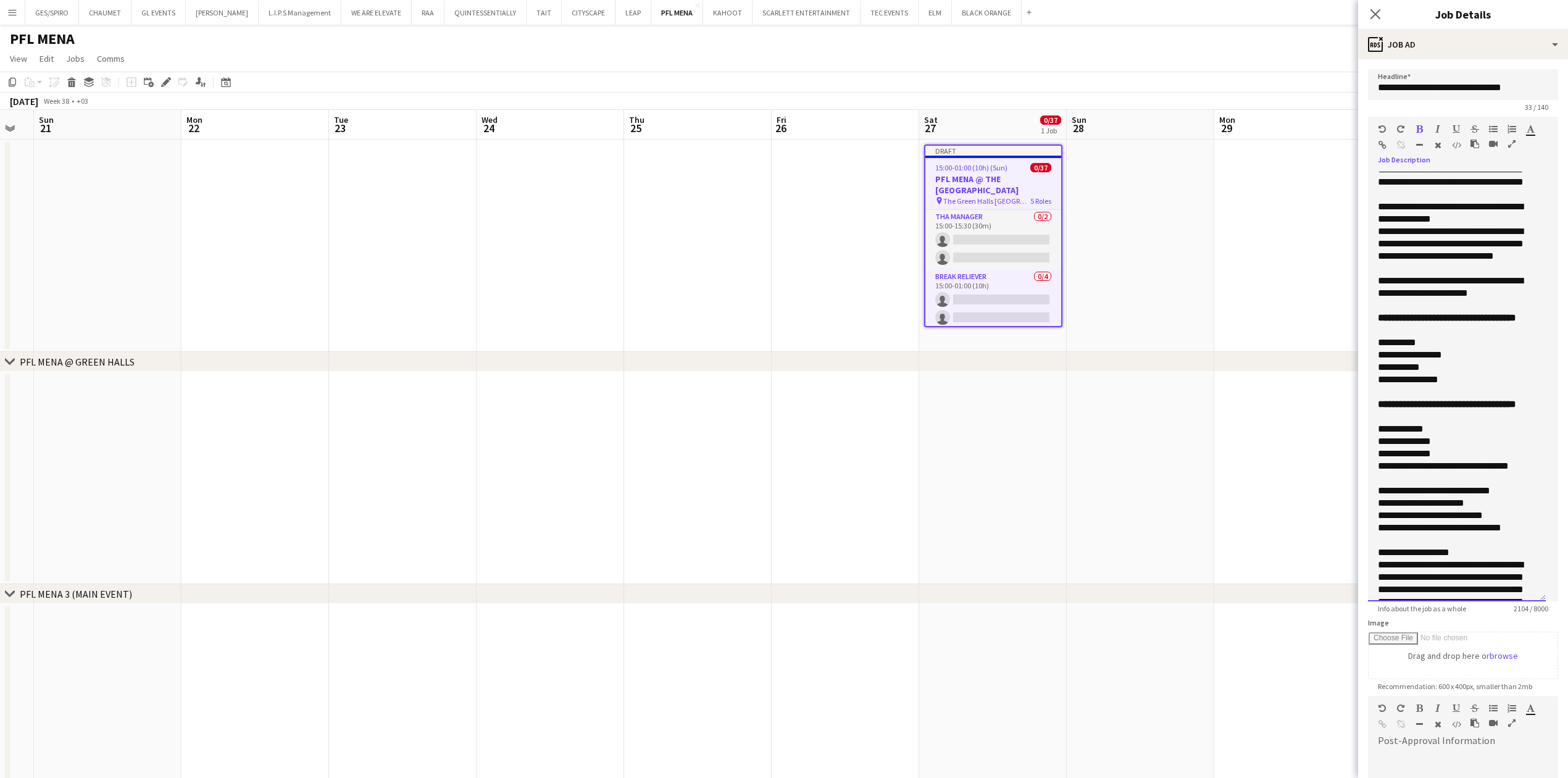
click at [1439, 485] on div "**********" at bounding box center [1450, 472] width 145 height 25
drag, startPoint x: 1441, startPoint y: 369, endPoint x: 1374, endPoint y: 361, distance: 67.5
click at [1374, 361] on div "**********" at bounding box center [1456, 386] width 178 height 430
drag, startPoint x: 1441, startPoint y: 452, endPoint x: 1367, endPoint y: 447, distance: 74.2
click at [1367, 447] on form "**********" at bounding box center [1463, 512] width 210 height 887
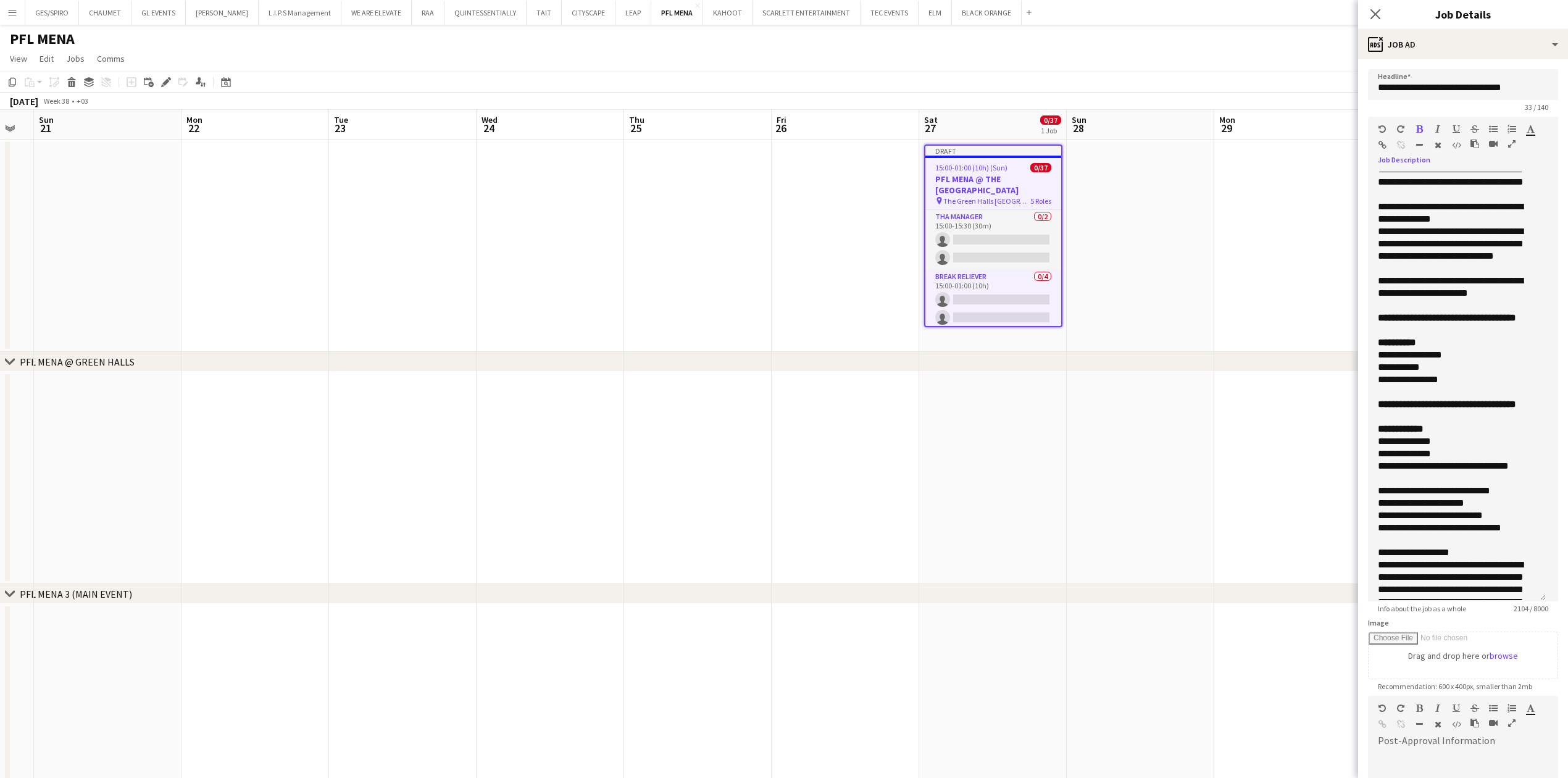
click at [1530, 127] on icon "button" at bounding box center [1530, 129] width 8 height 9
click at [1463, 398] on div at bounding box center [1456, 392] width 158 height 12
drag, startPoint x: 1428, startPoint y: 368, endPoint x: 1369, endPoint y: 368, distance: 59.0
click at [1369, 368] on div "**********" at bounding box center [1456, 386] width 178 height 430
click at [1531, 127] on icon "button" at bounding box center [1530, 129] width 8 height 9
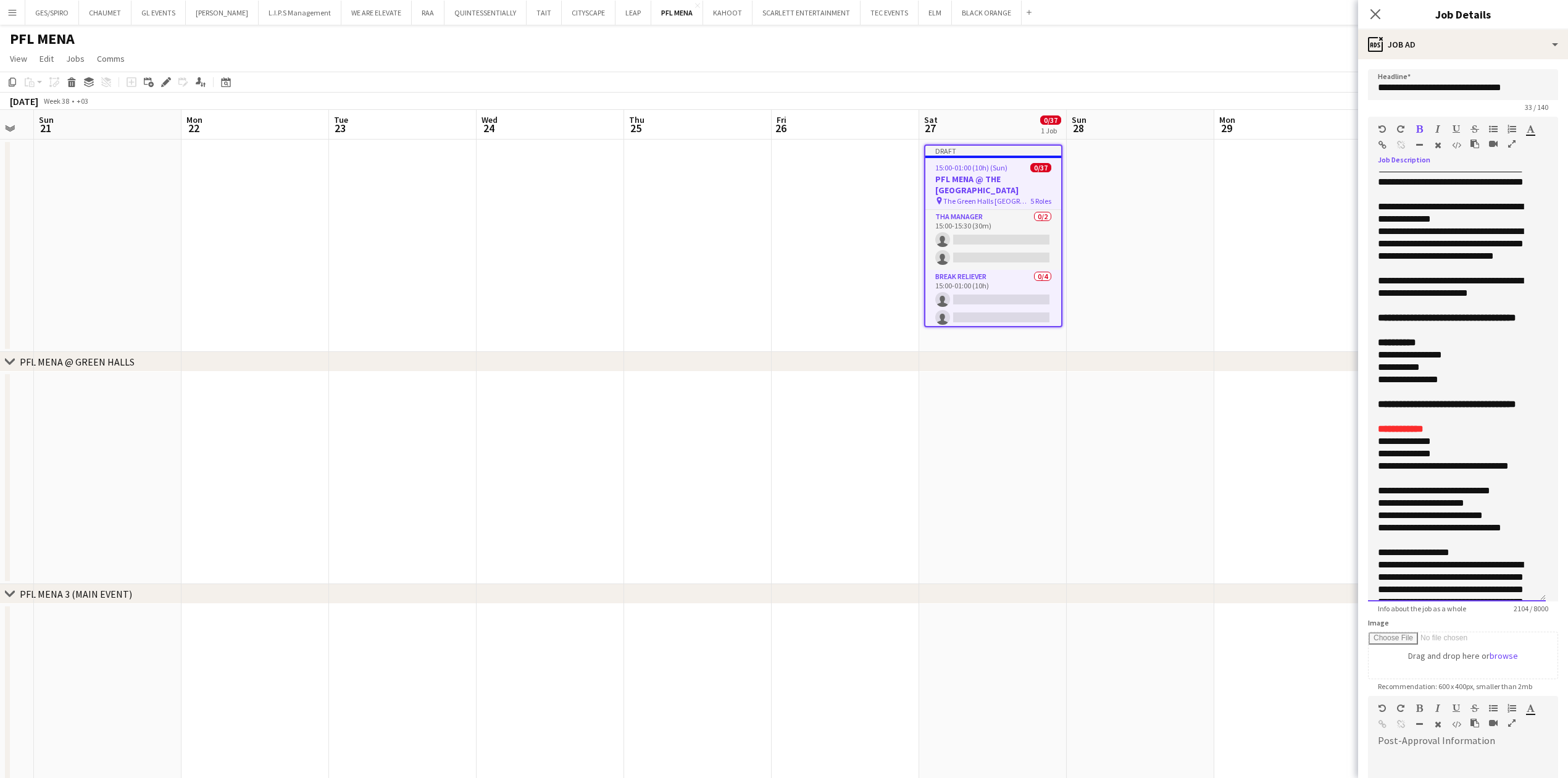
type input "*******"
click at [1476, 337] on div "**********" at bounding box center [1450, 324] width 145 height 25
click at [1476, 348] on div "**********" at bounding box center [1450, 343] width 145 height 12
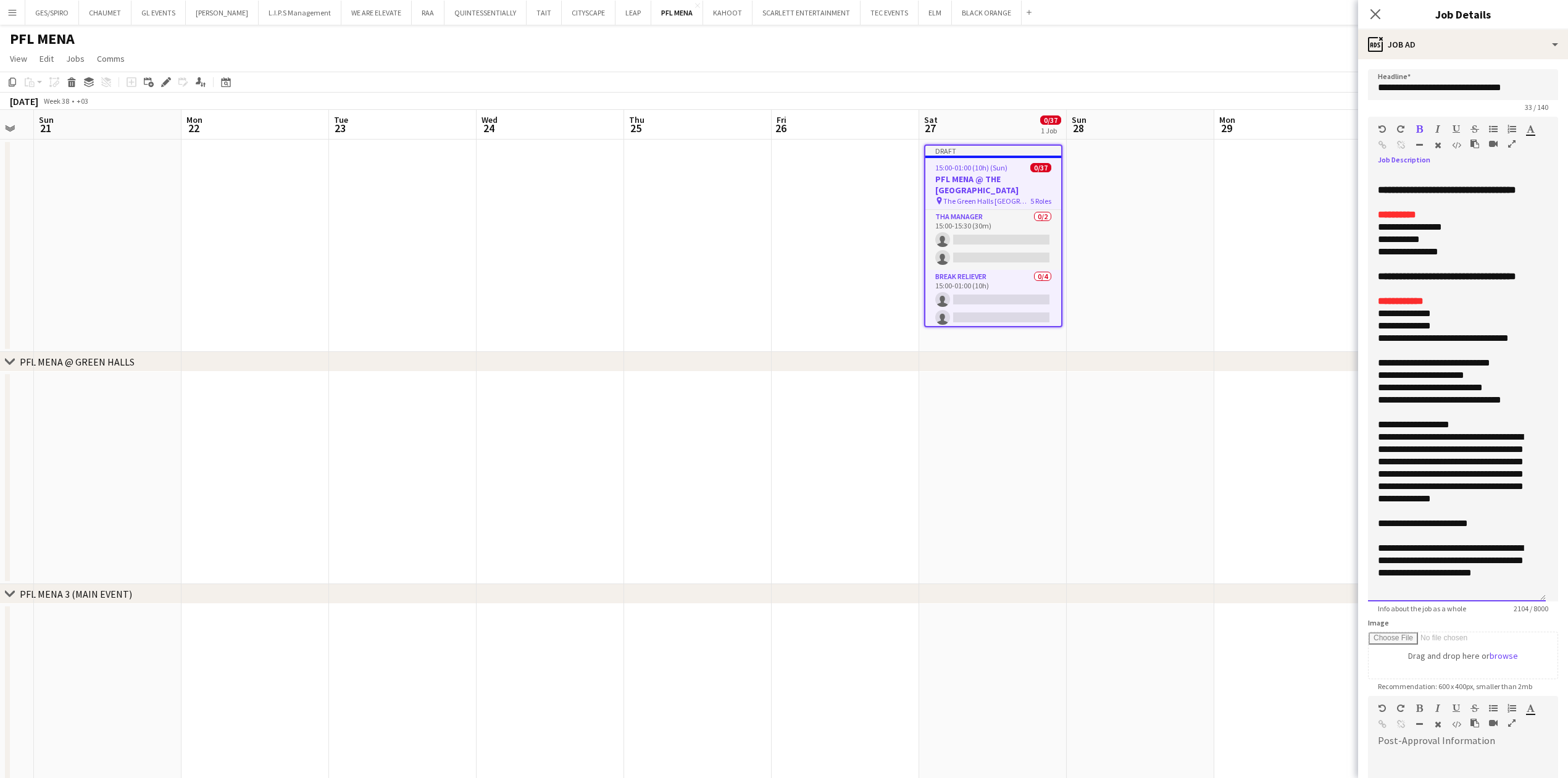
scroll to position [727, 0]
drag, startPoint x: 1478, startPoint y: 428, endPoint x: 1388, endPoint y: 417, distance: 90.7
click at [1388, 417] on div "**********" at bounding box center [1456, 386] width 178 height 430
click at [1453, 544] on div "**********" at bounding box center [1450, 566] width 145 height 50
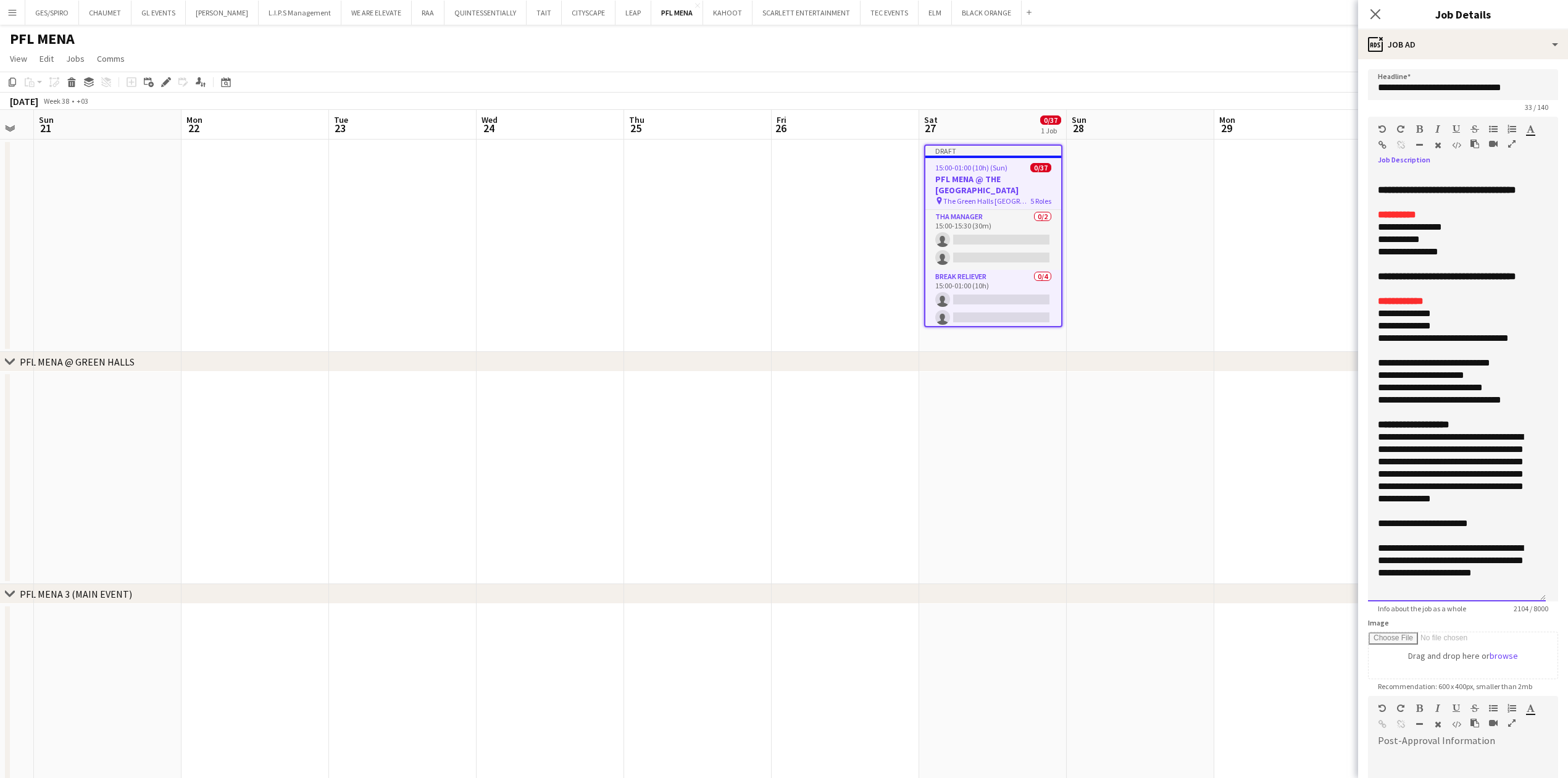
drag, startPoint x: 1473, startPoint y: 587, endPoint x: 1356, endPoint y: 546, distance: 124.0
click at [1356, 546] on body "Menu Boards Boards Boards All jobs Status Workforce Workforce My Workforce Recr…" at bounding box center [784, 418] width 1568 height 836
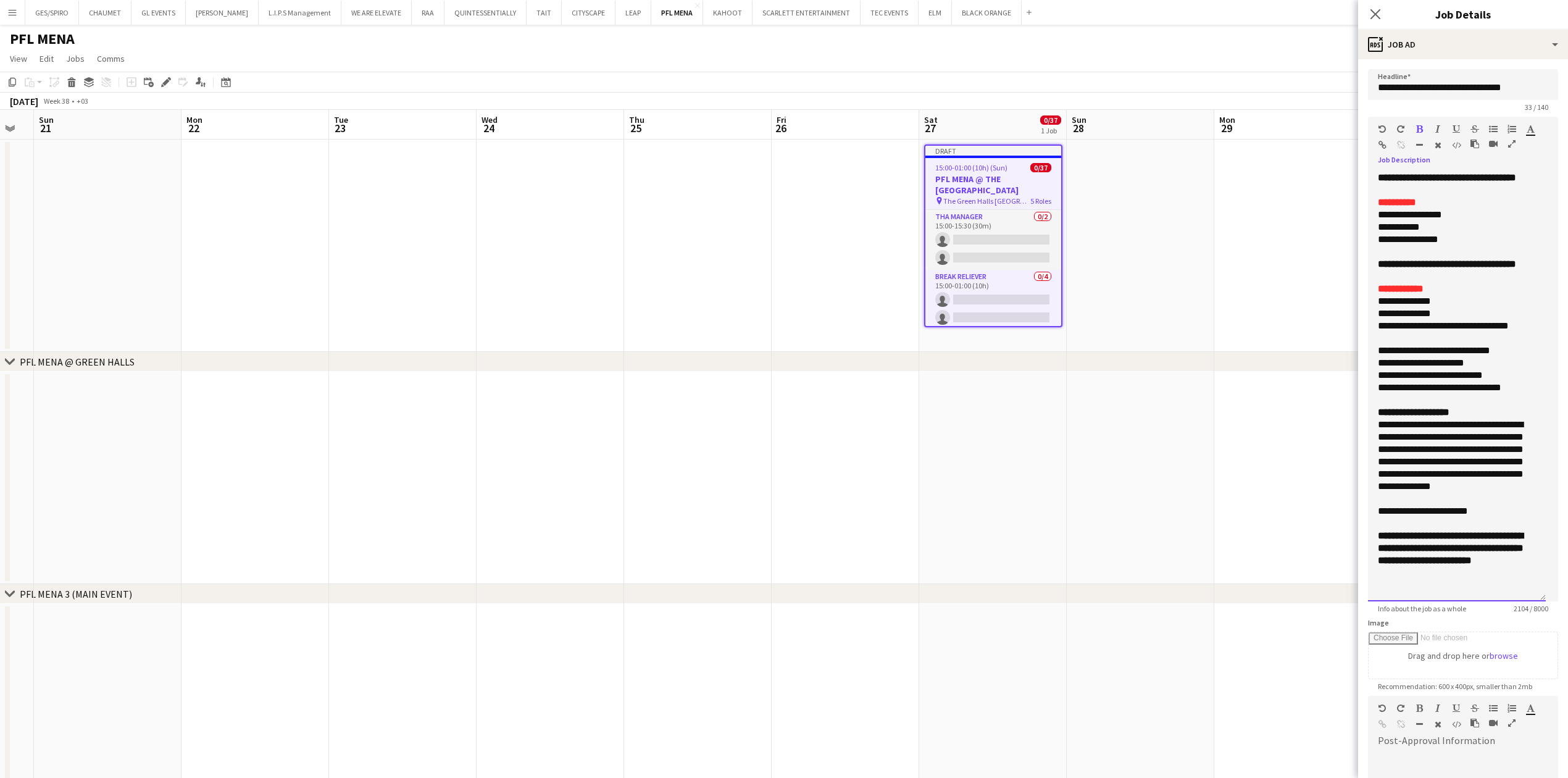
click at [1475, 530] on div at bounding box center [1456, 524] width 158 height 12
drag, startPoint x: 1502, startPoint y: 522, endPoint x: 1354, endPoint y: 527, distance: 148.1
click at [1369, 522] on div "**********" at bounding box center [1456, 386] width 178 height 430
copy div "**********"
click at [1386, 138] on div at bounding box center [1396, 131] width 37 height 15
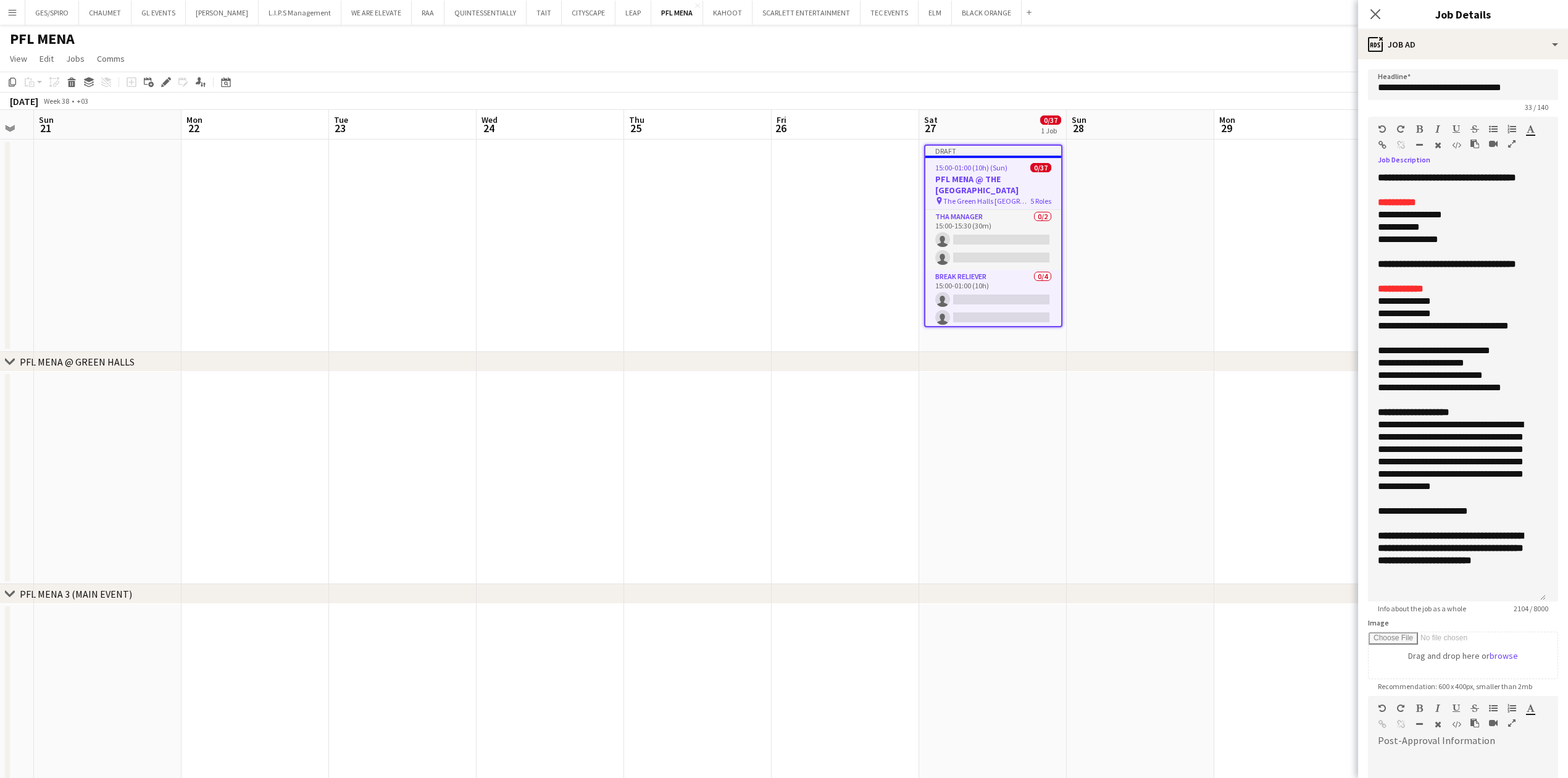
click at [1384, 144] on icon "button" at bounding box center [1382, 145] width 8 height 9
click at [1425, 505] on div "**********" at bounding box center [1450, 462] width 145 height 87
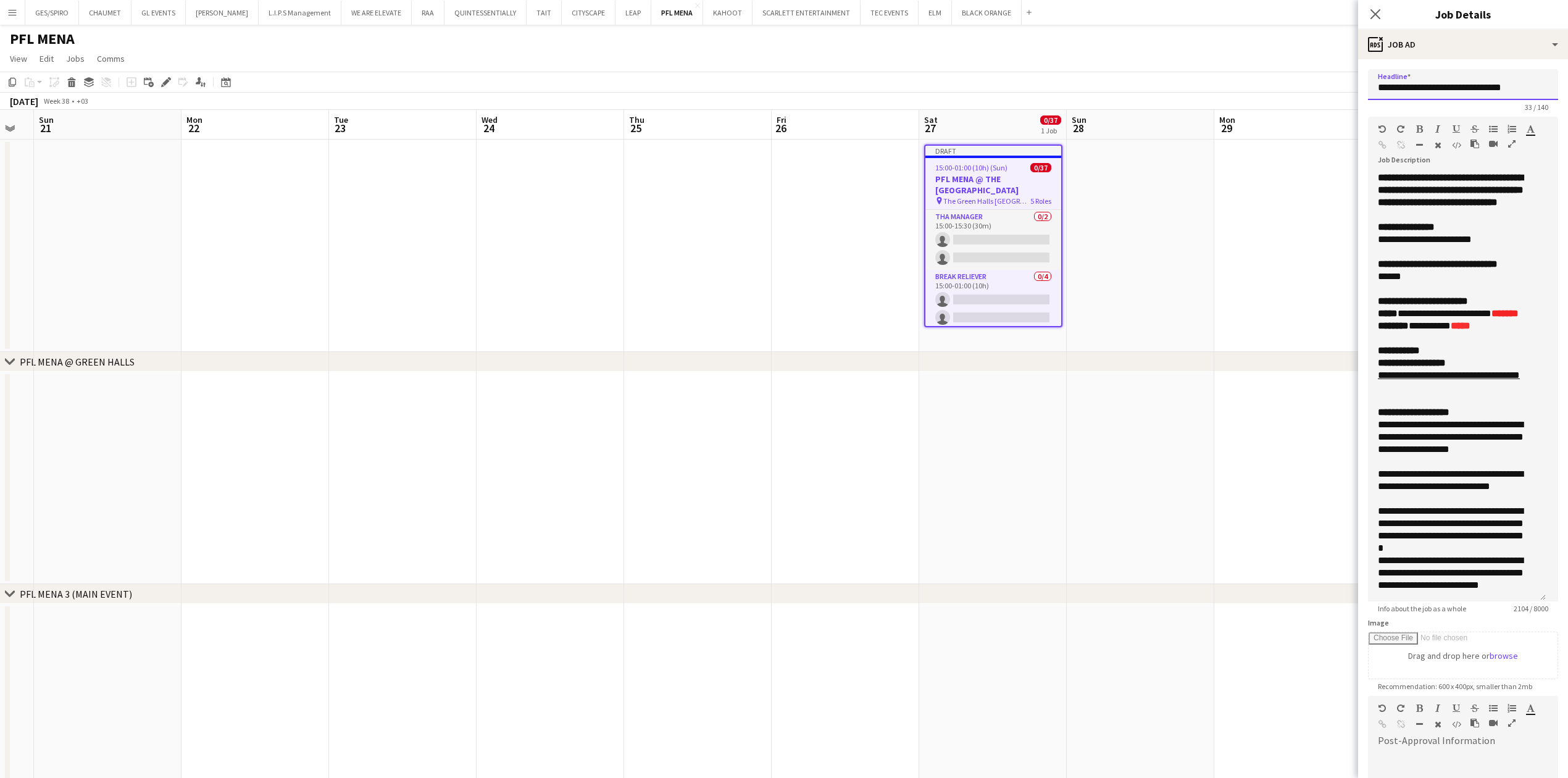
scroll to position [0, 4]
drag, startPoint x: 1433, startPoint y: 89, endPoint x: 1559, endPoint y: 89, distance: 126.0
click at [1559, 89] on mat-expansion-panel "**********" at bounding box center [1463, 418] width 210 height 719
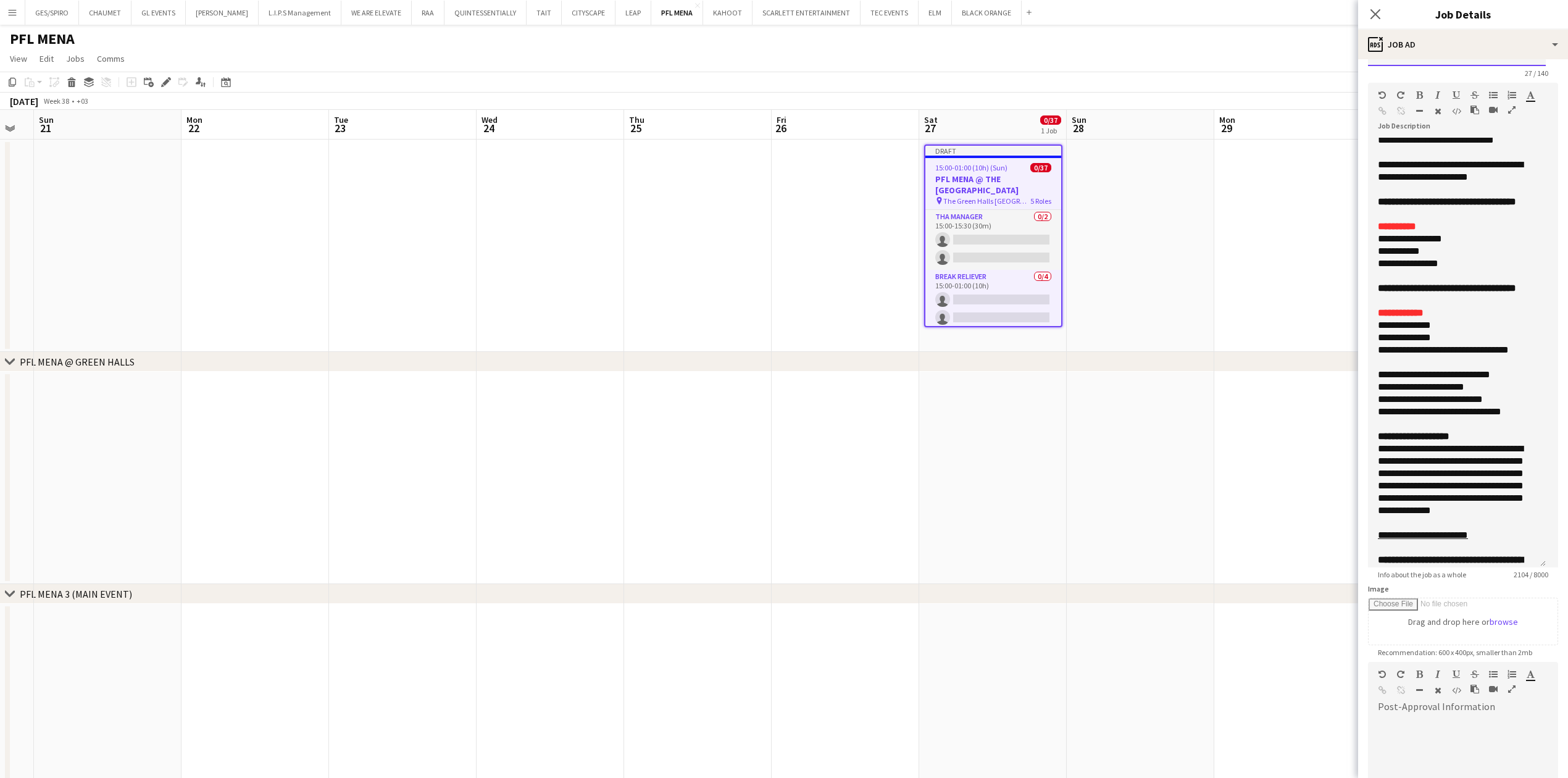
scroll to position [188, 0]
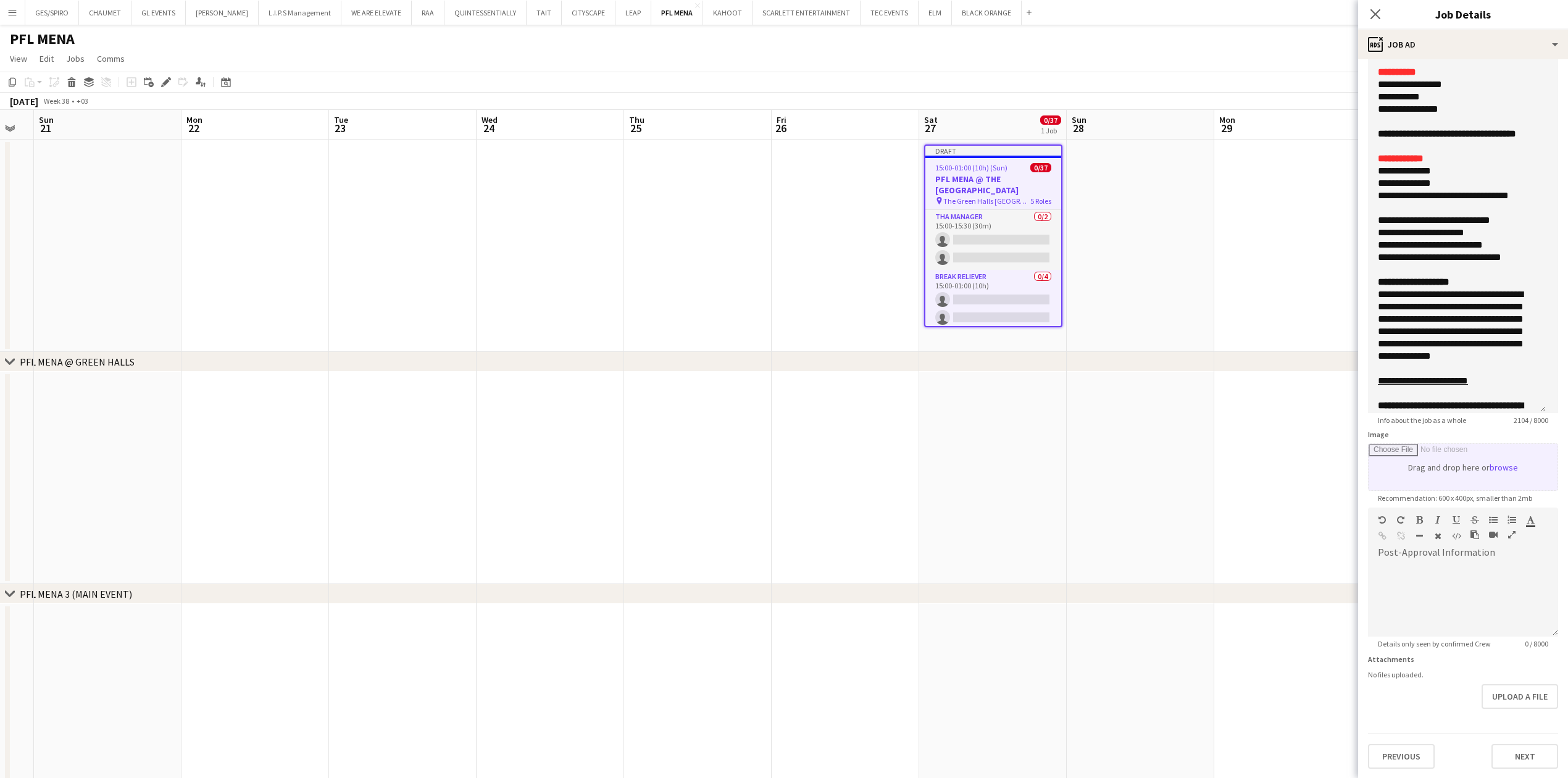
type input "**********"
click at [1500, 461] on input "Image" at bounding box center [1463, 467] width 189 height 46
type input "**********"
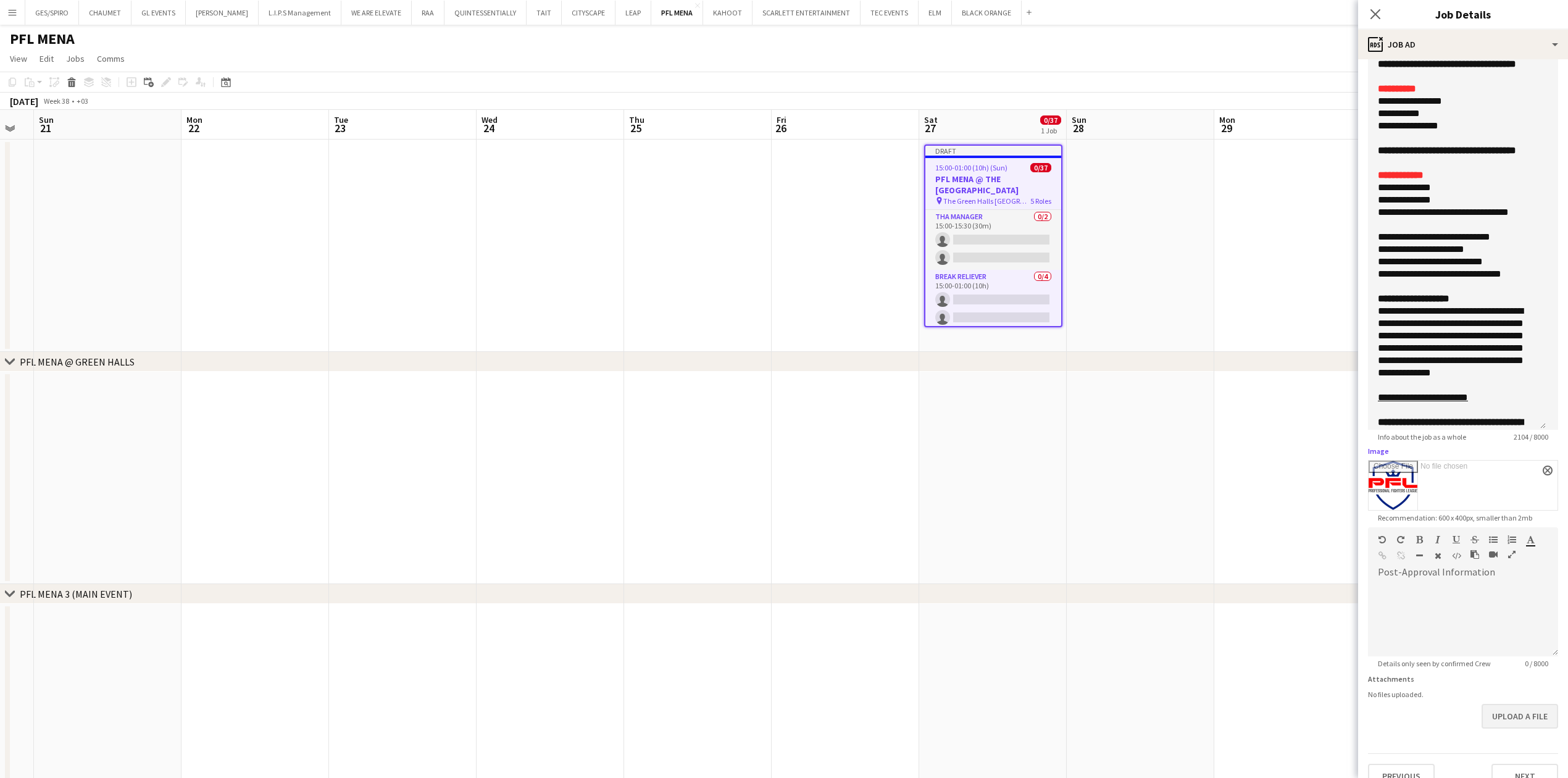
scroll to position [191, 0]
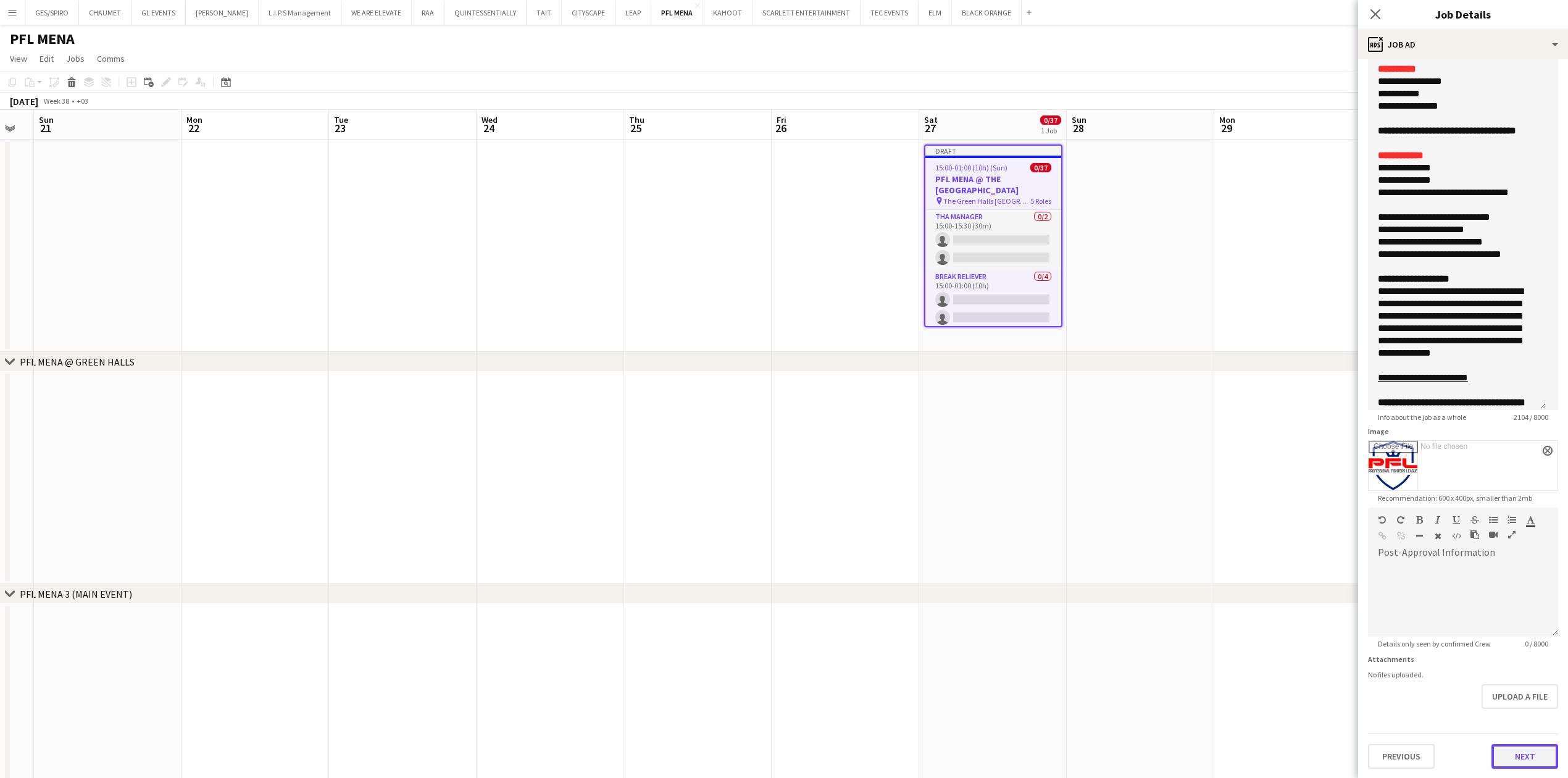
click at [1512, 754] on button "Next" at bounding box center [1525, 756] width 66 height 25
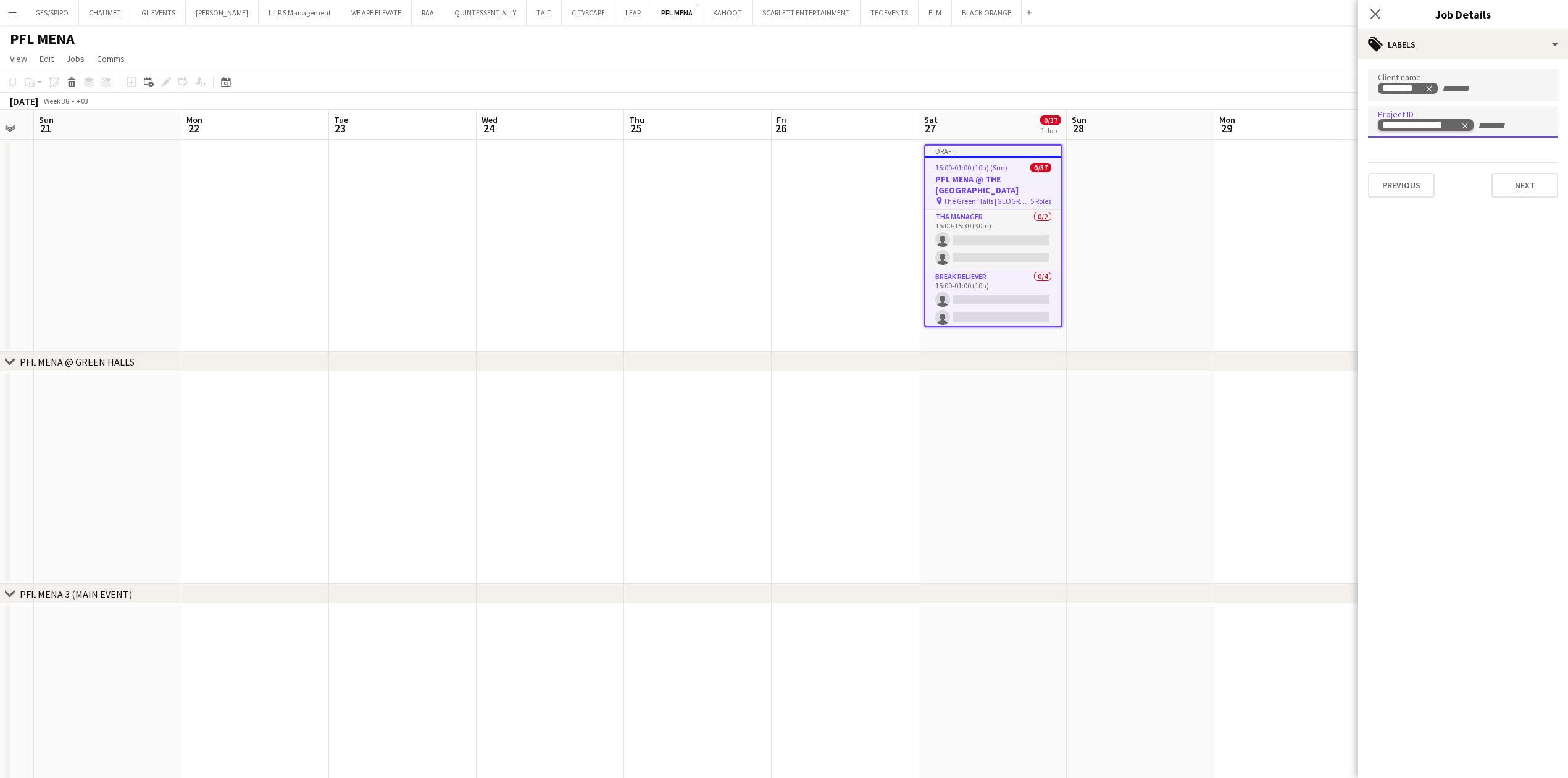
click at [1465, 121] on icon "Remove tag" at bounding box center [1465, 126] width 9 height 9
click at [1541, 178] on button "Next" at bounding box center [1525, 185] width 66 height 25
click at [1526, 128] on button "Next" at bounding box center [1525, 128] width 66 height 25
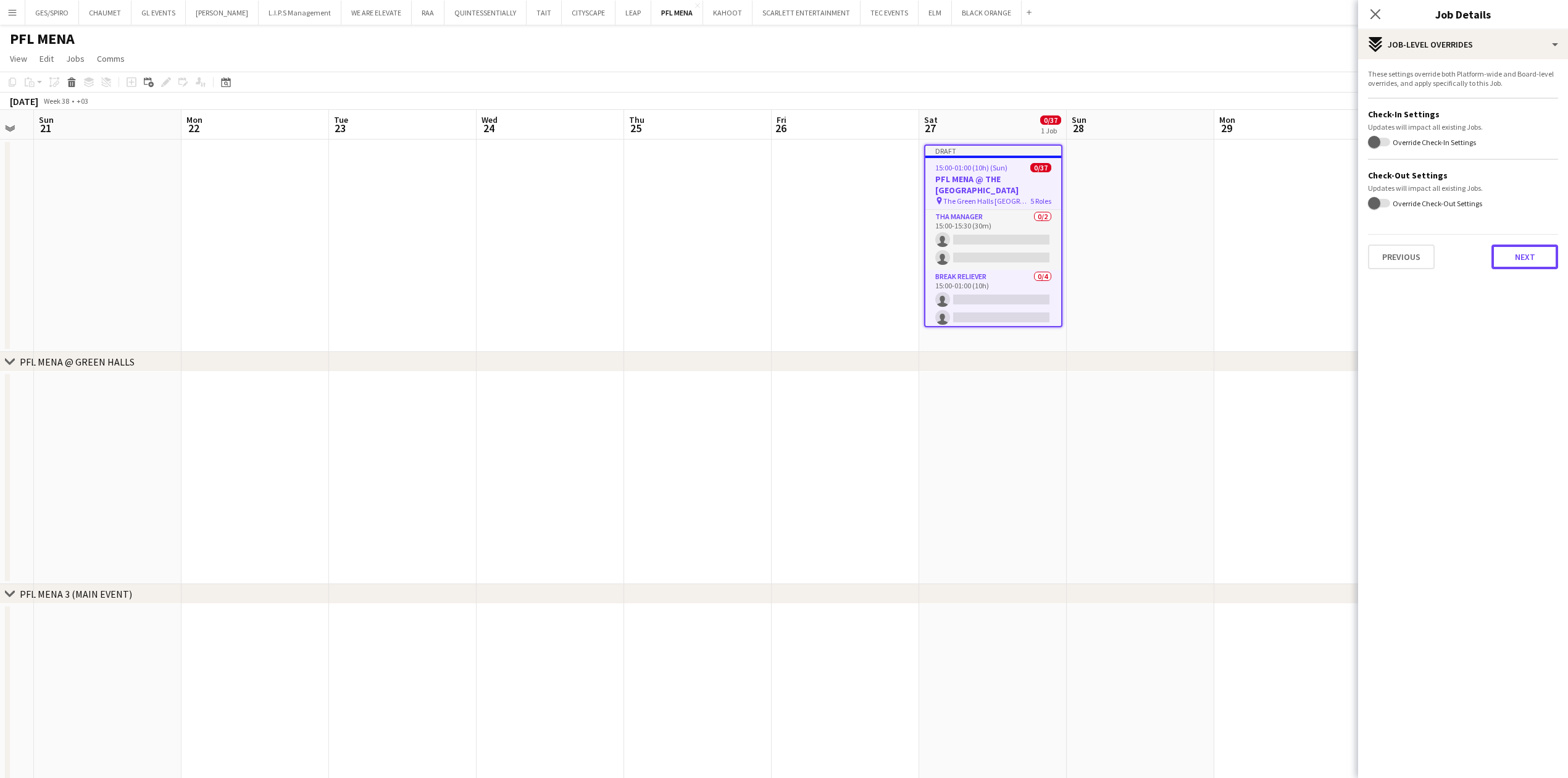
click at [1517, 249] on button "Next" at bounding box center [1525, 257] width 66 height 25
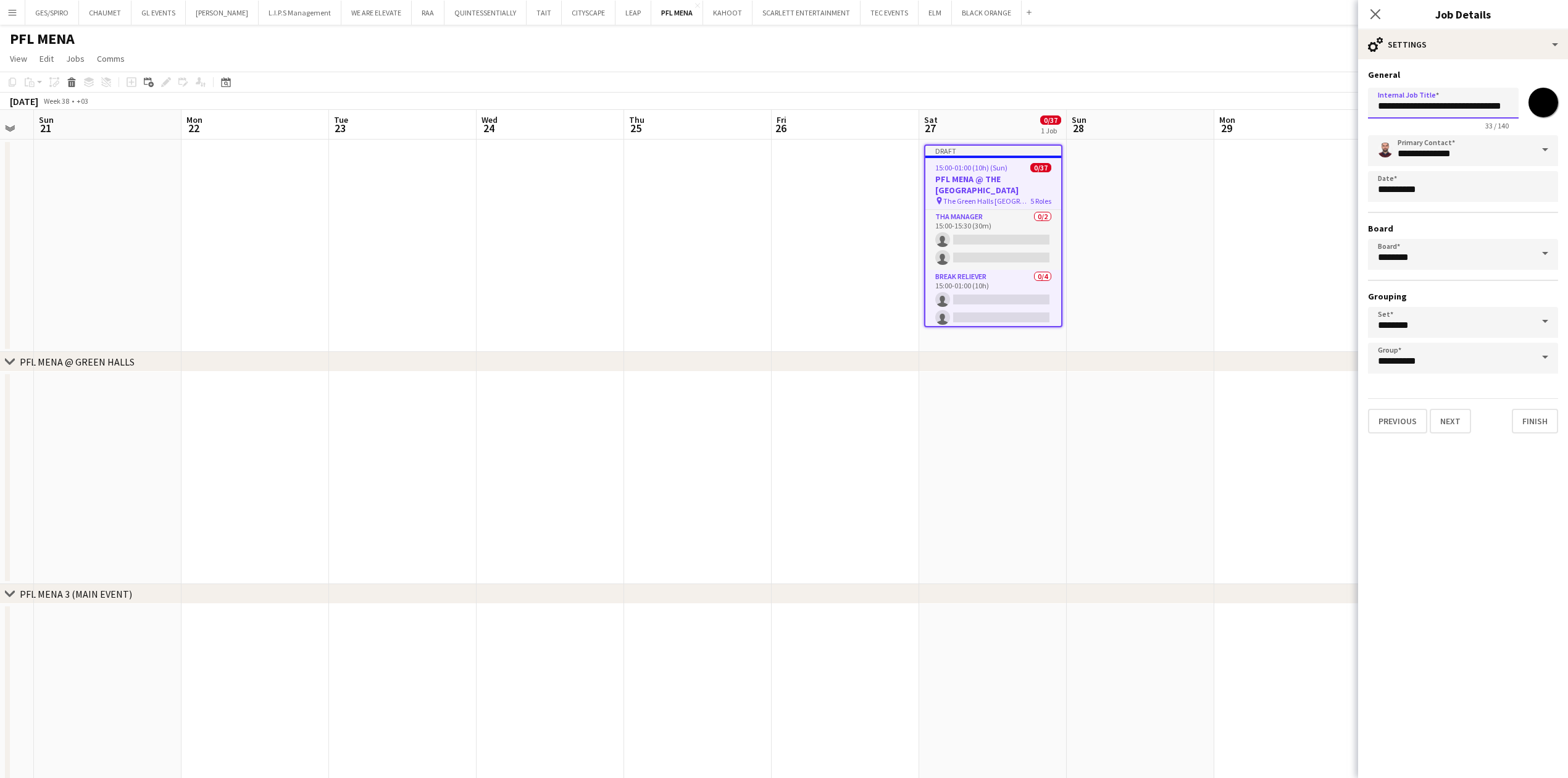
scroll to position [0, 31]
drag, startPoint x: 1432, startPoint y: 107, endPoint x: 1512, endPoint y: 105, distance: 80.0
click at [1516, 105] on input "**********" at bounding box center [1443, 103] width 151 height 30
type input "**********"
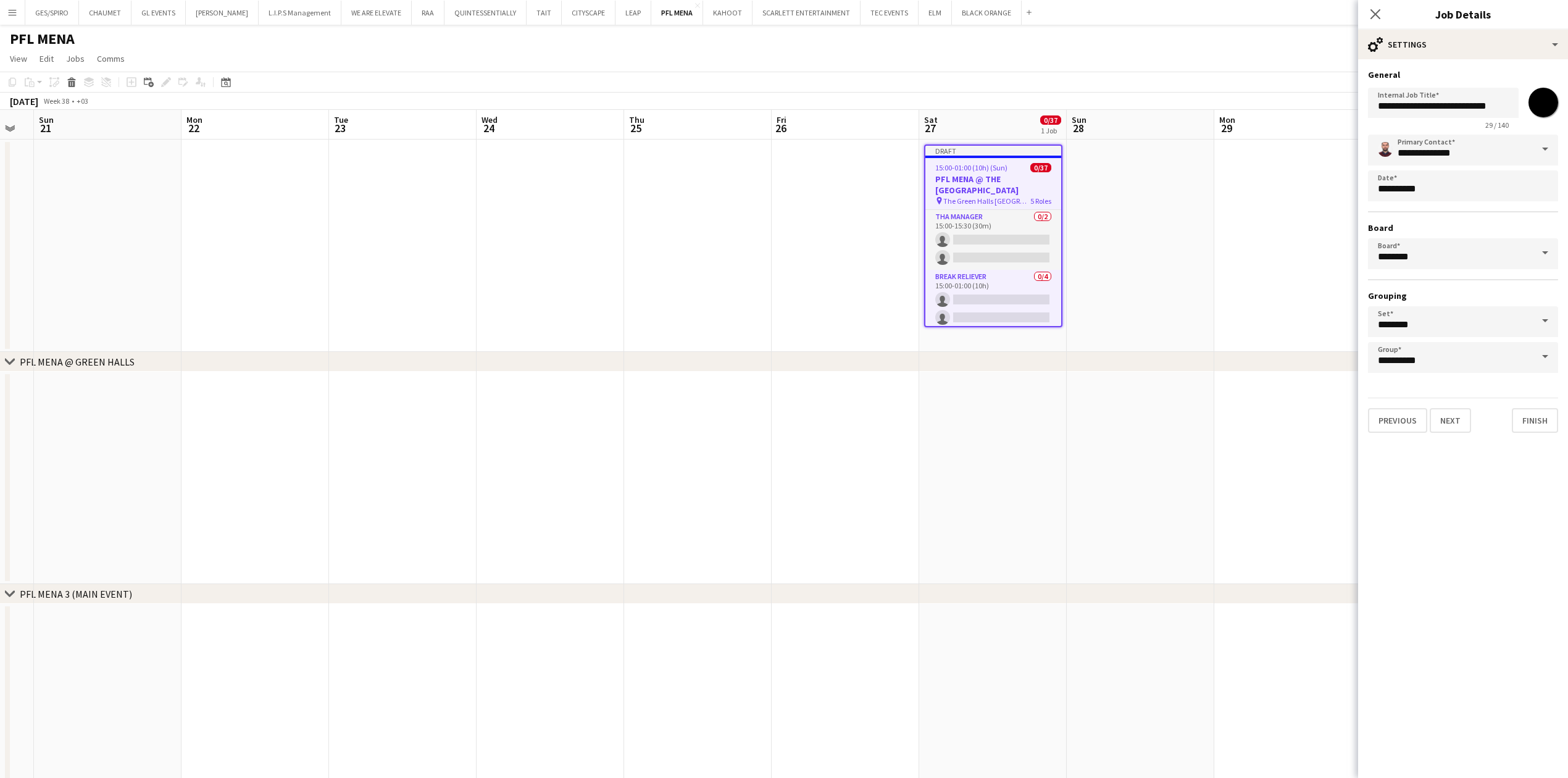
scroll to position [0, 0]
click at [1540, 141] on span at bounding box center [1545, 149] width 26 height 29
drag, startPoint x: 1480, startPoint y: 149, endPoint x: 1359, endPoint y: 153, distance: 121.1
click at [1359, 153] on form "**********" at bounding box center [1463, 251] width 210 height 363
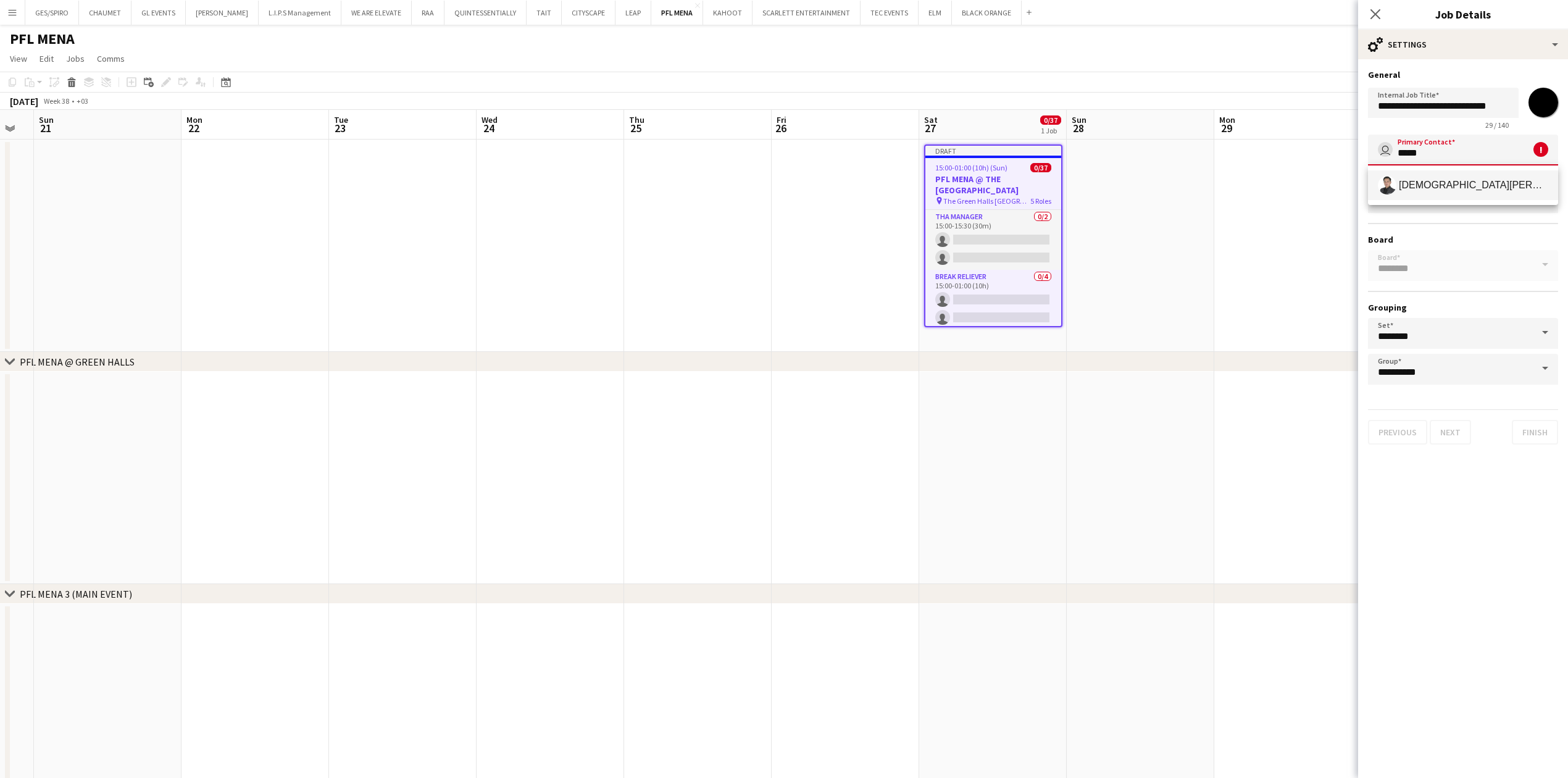
click at [1423, 189] on span "Jesus Relampagos" at bounding box center [1473, 184] width 150 height 12
type input "**********"
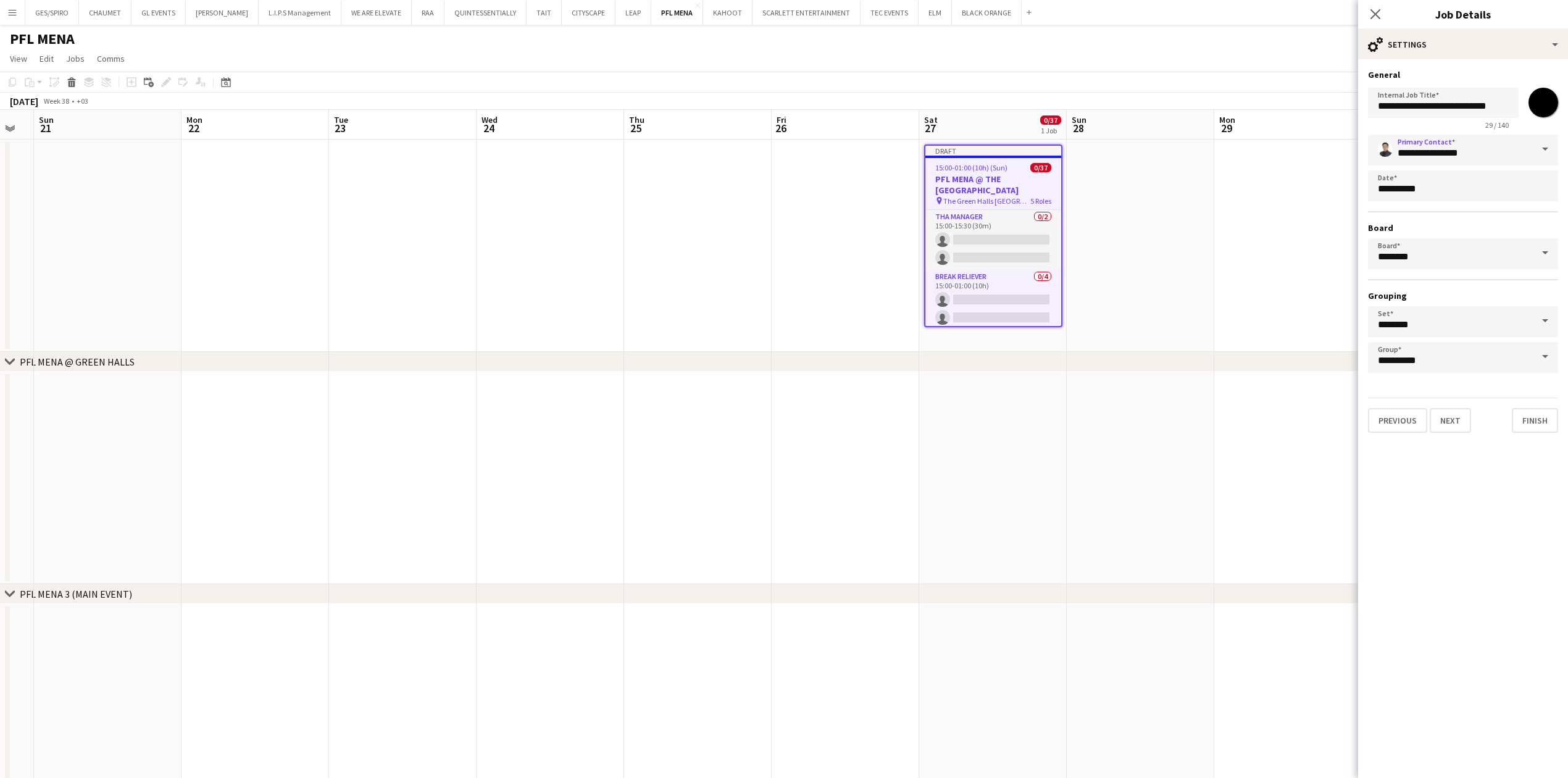
click at [1542, 89] on input "*******" at bounding box center [1543, 103] width 44 height 44
type input "*******"
click at [1495, 482] on mat-expansion-panel "**********" at bounding box center [1463, 418] width 210 height 719
click at [1532, 421] on button "Finish" at bounding box center [1535, 420] width 46 height 25
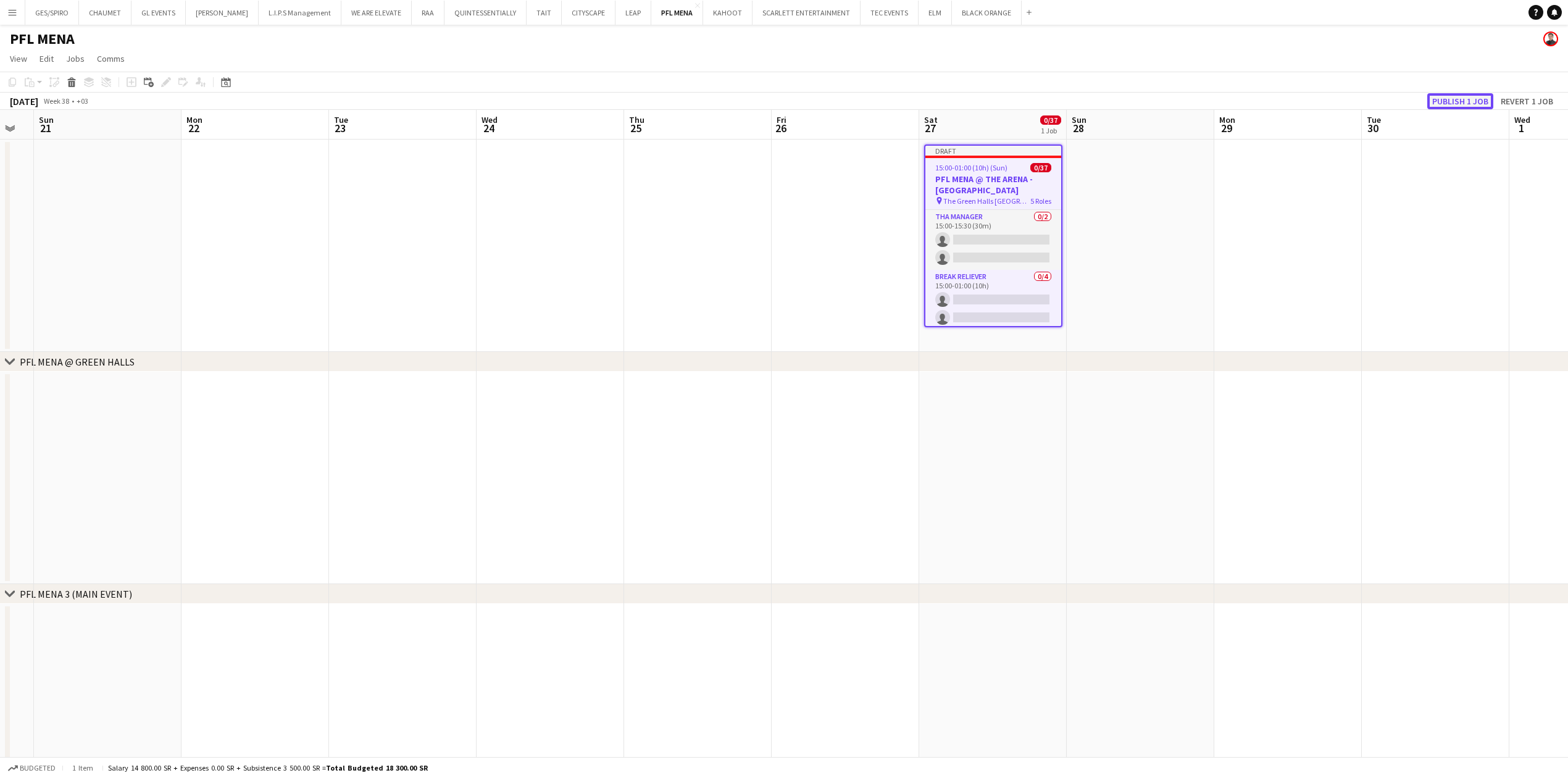
click at [1465, 104] on button "Publish 1 job" at bounding box center [1460, 101] width 66 height 16
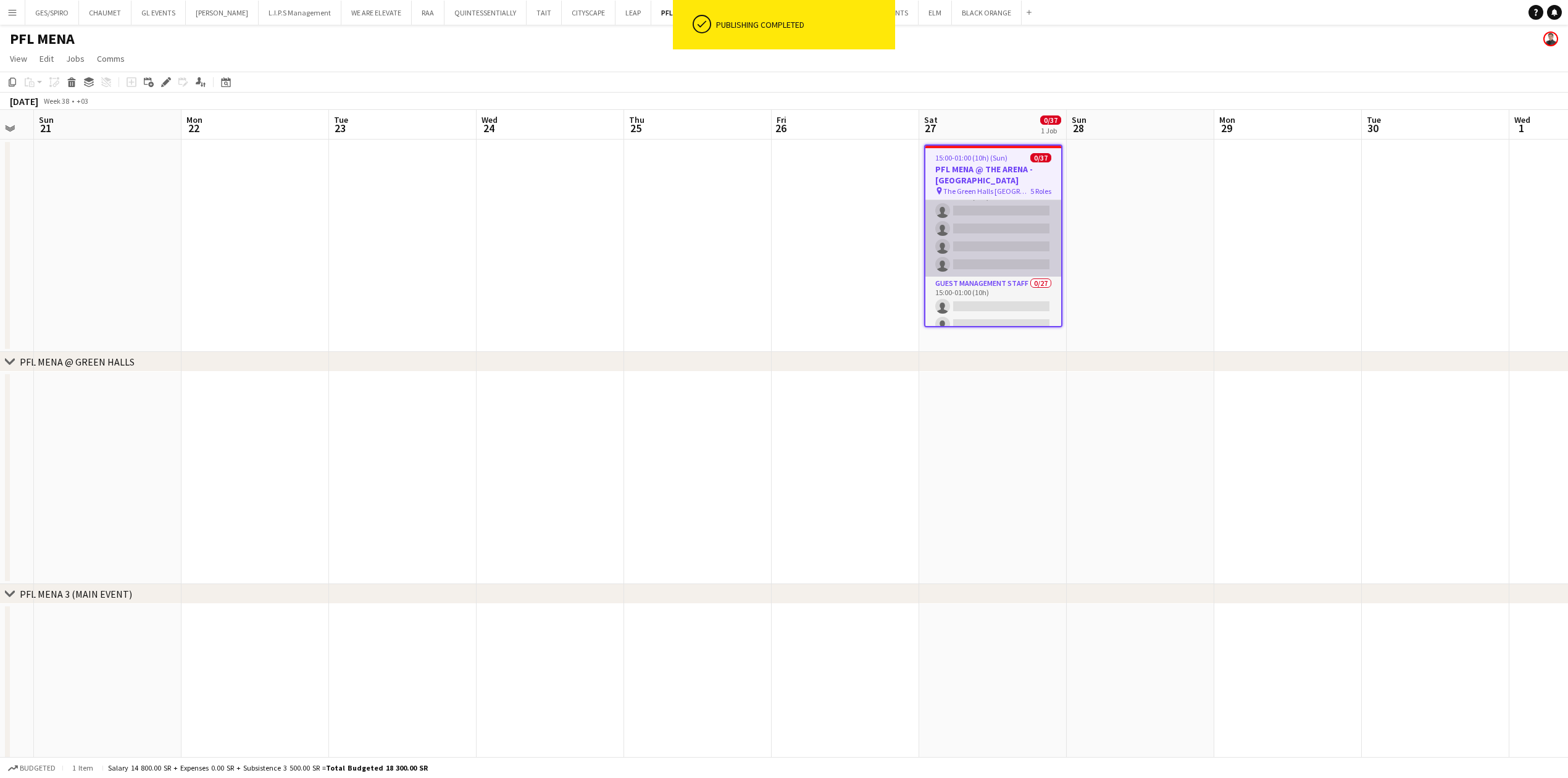
scroll to position [82, 0]
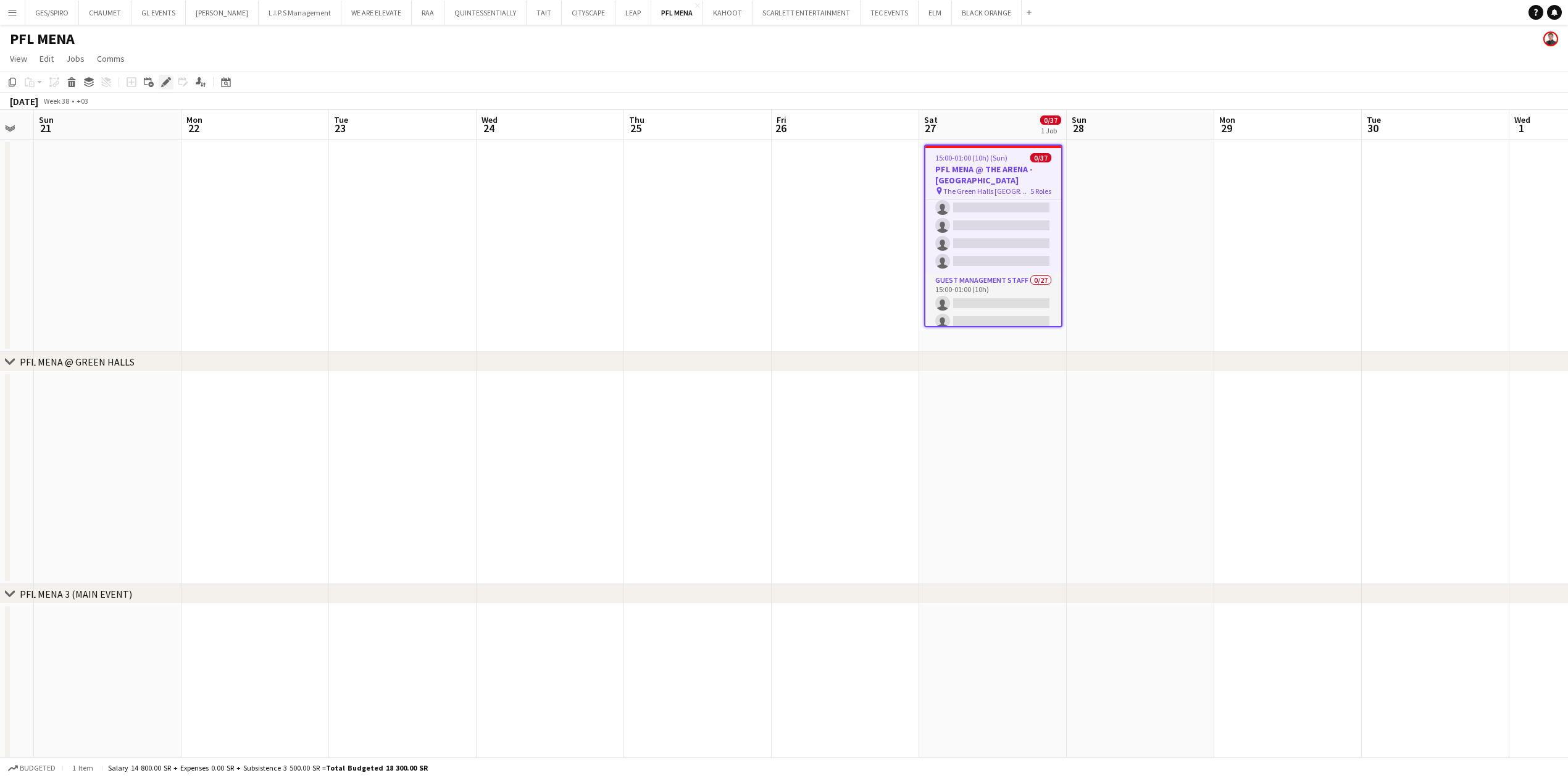
click at [164, 74] on div "Edit" at bounding box center [166, 82] width 15 height 15
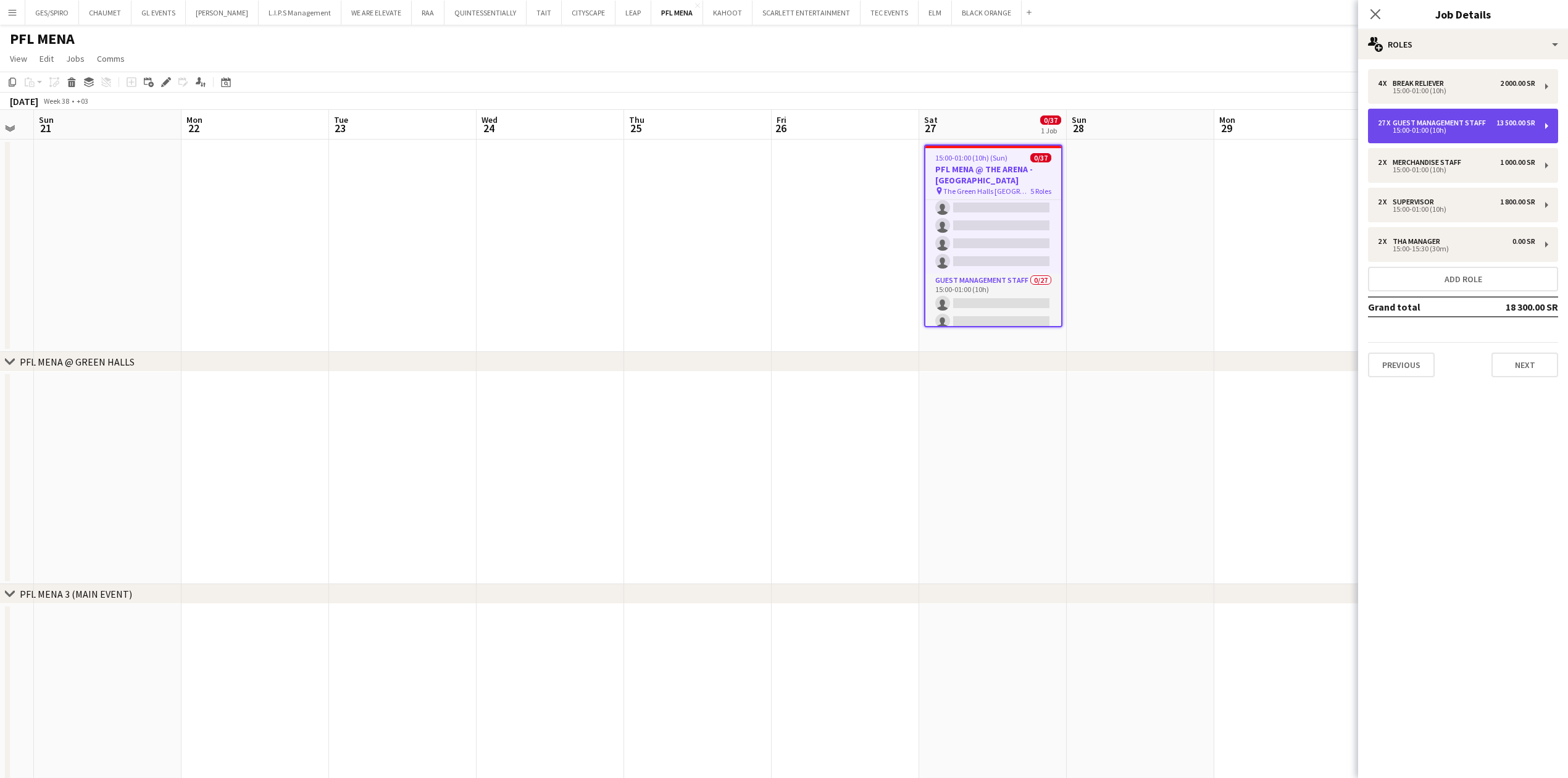
click at [1506, 123] on div "13 500.00 SR" at bounding box center [1516, 123] width 39 height 9
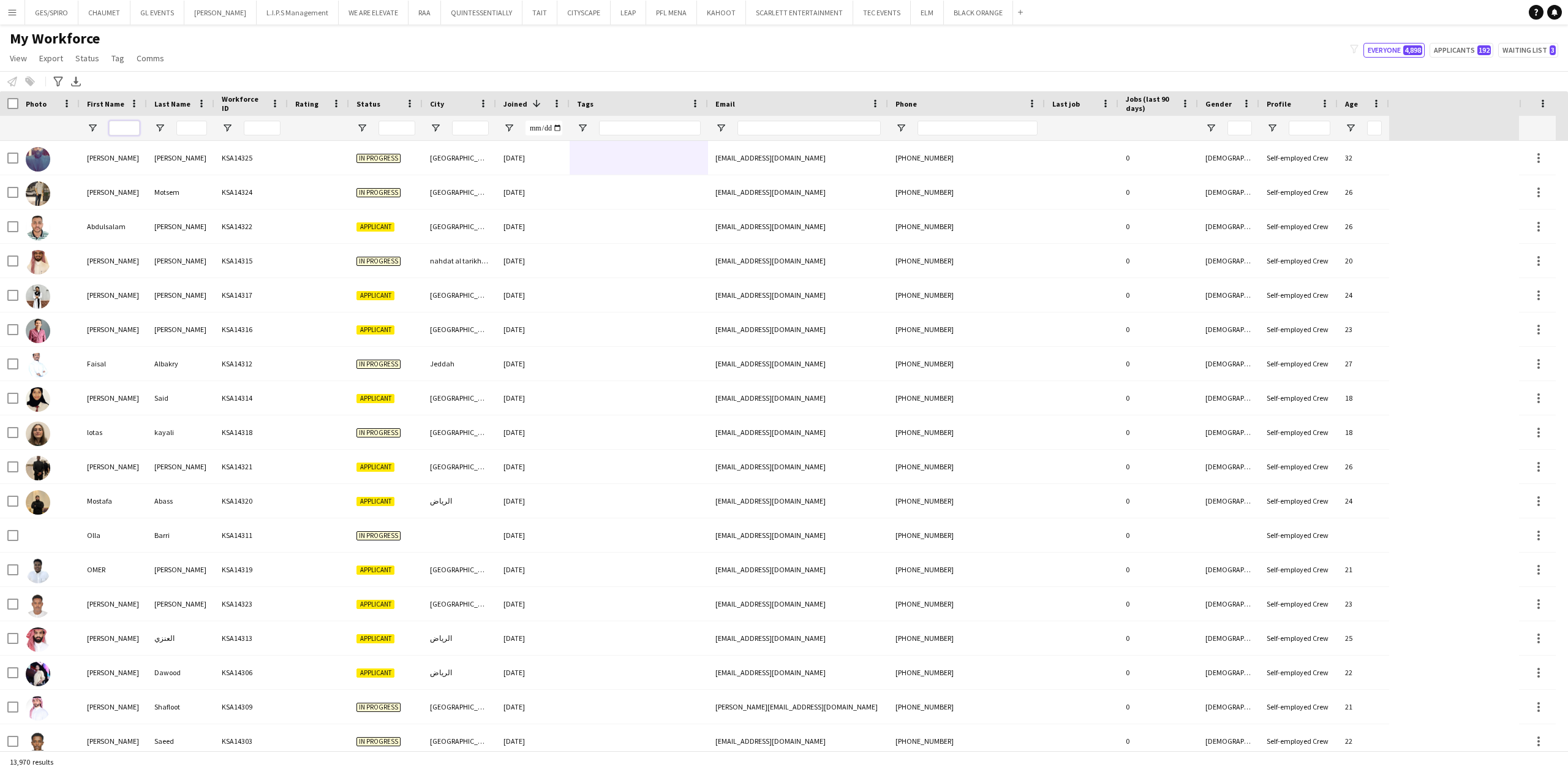
click at [124, 130] on input "First Name Filter Input" at bounding box center [124, 127] width 31 height 15
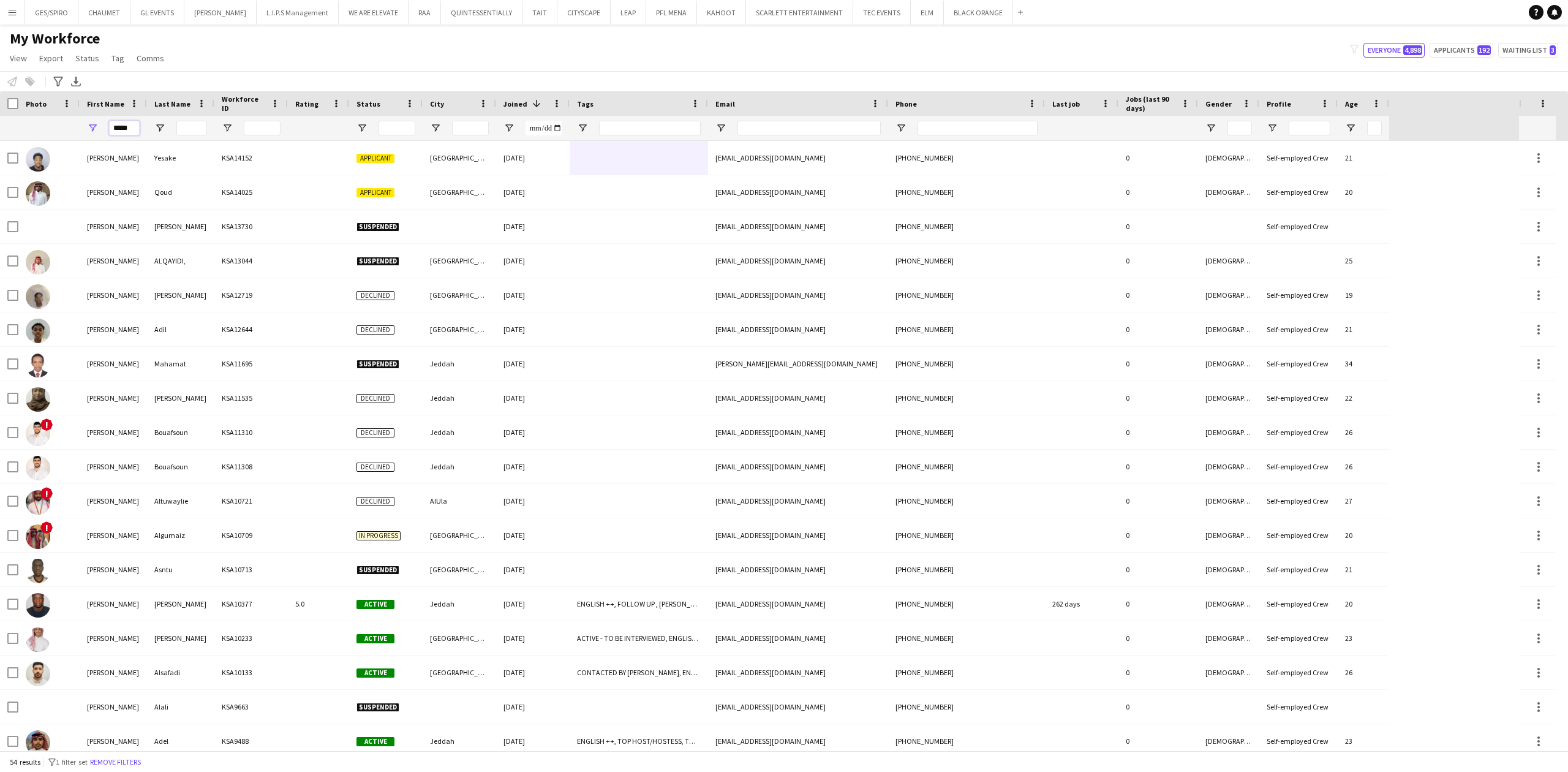
type input "*****"
click at [190, 130] on input "Last Name Filter Input" at bounding box center [192, 127] width 31 height 15
type input "*"
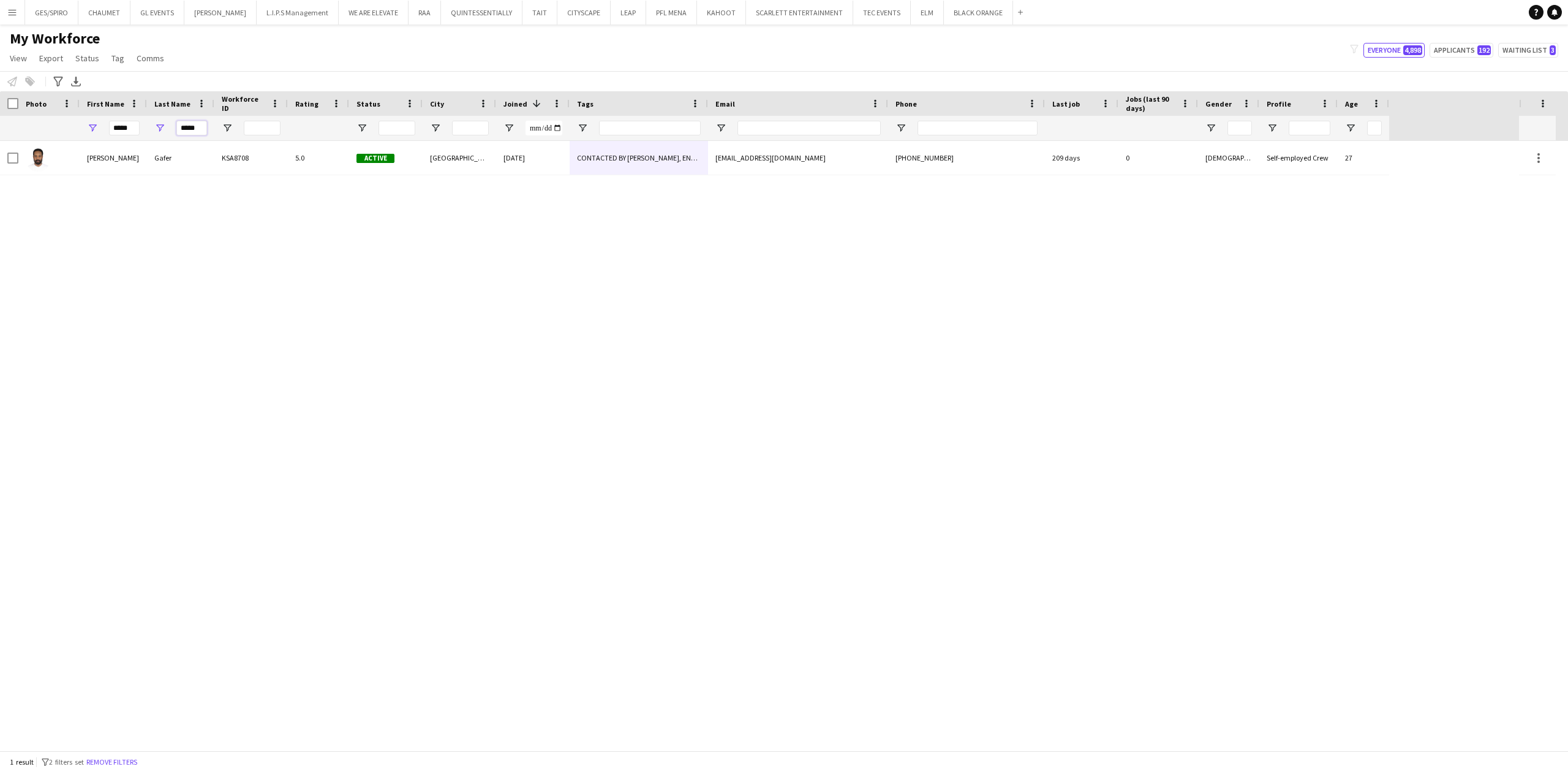
type input "*****"
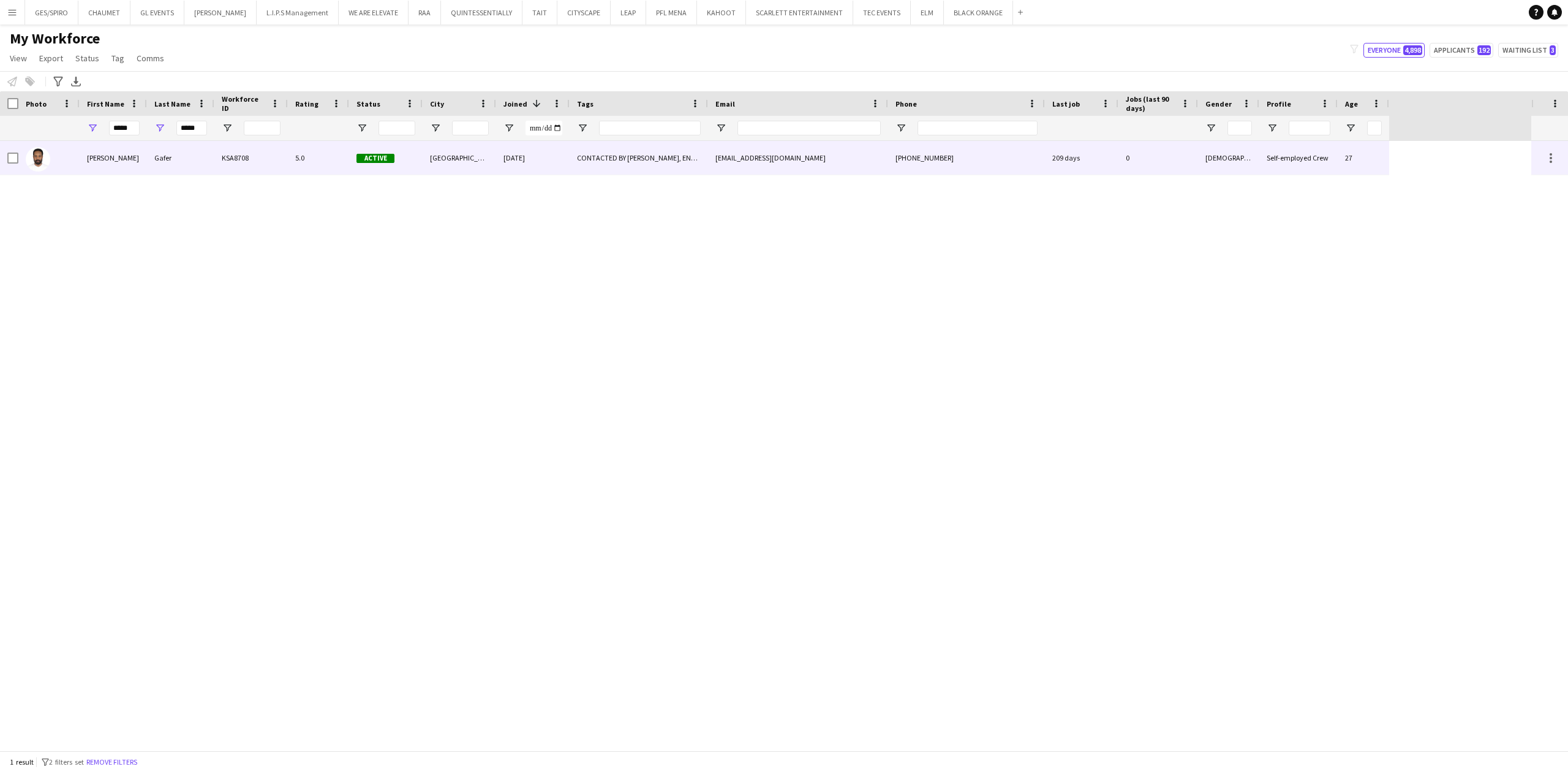
click at [130, 163] on div "[PERSON_NAME]" at bounding box center [113, 157] width 68 height 33
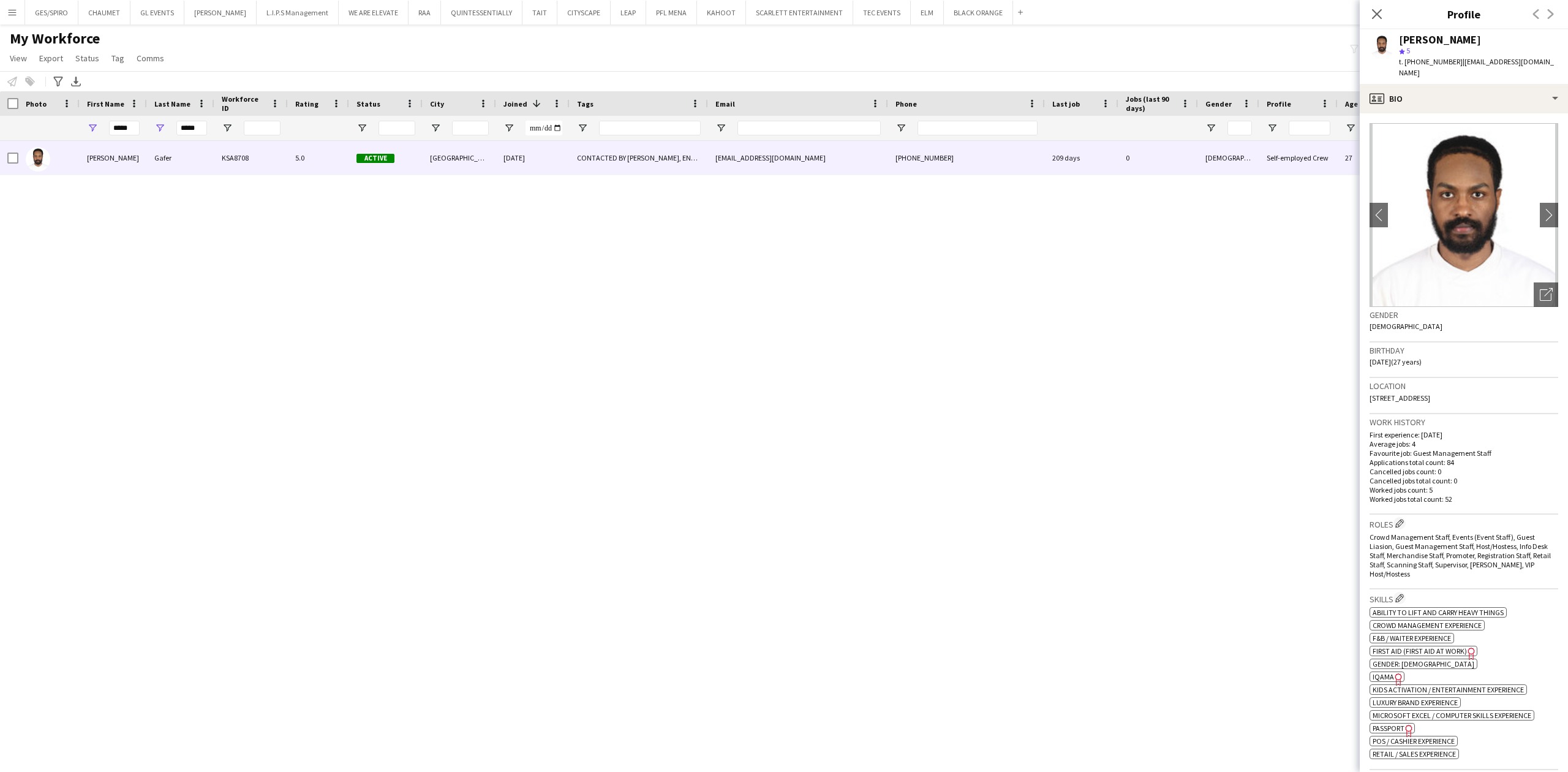
click at [1439, 60] on span "t. [PHONE_NUMBER]" at bounding box center [1431, 62] width 63 height 9
copy span "966533795697"
click at [194, 123] on input "*****" at bounding box center [192, 127] width 31 height 15
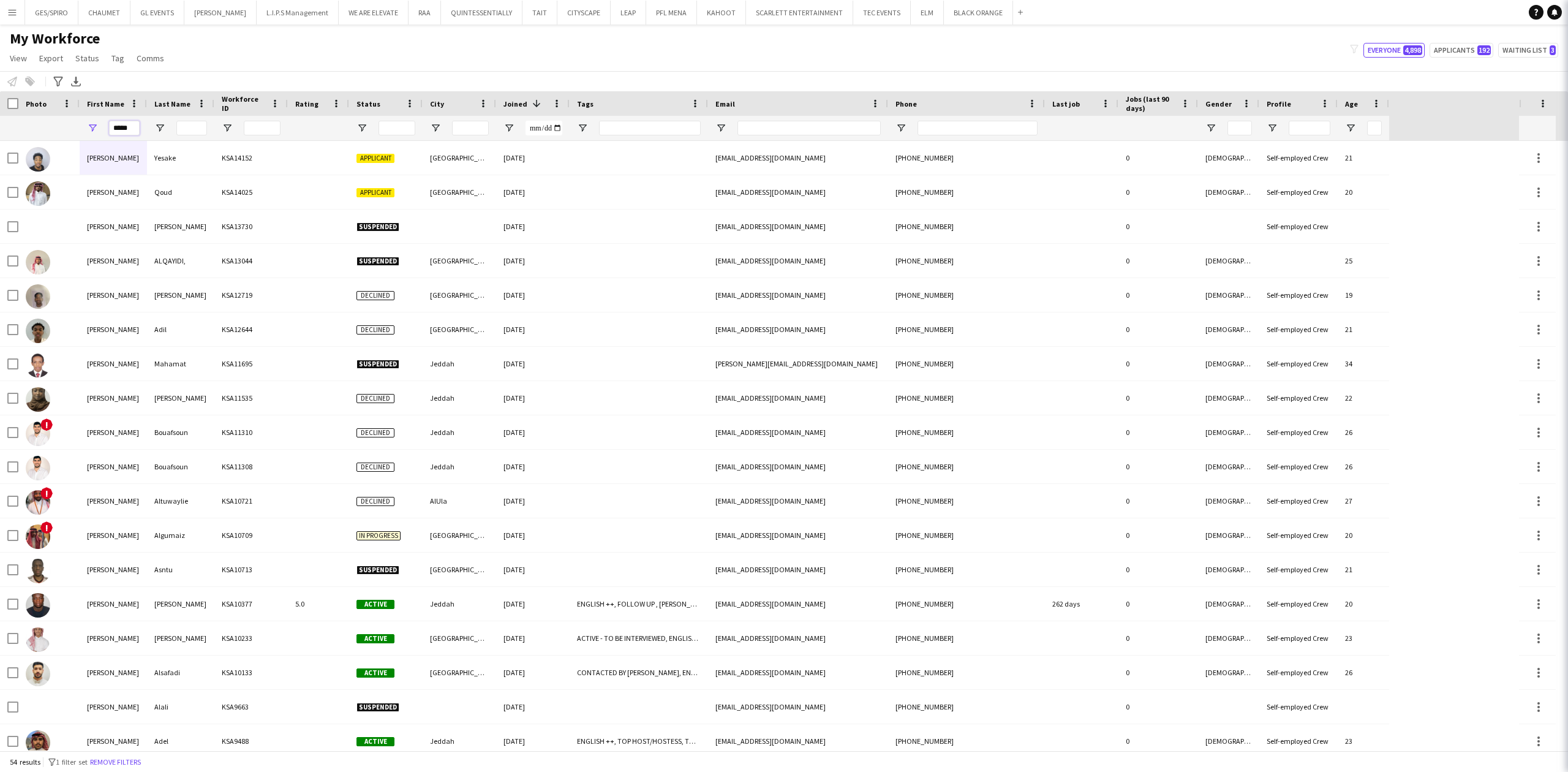
click at [135, 126] on input "*****" at bounding box center [124, 127] width 31 height 15
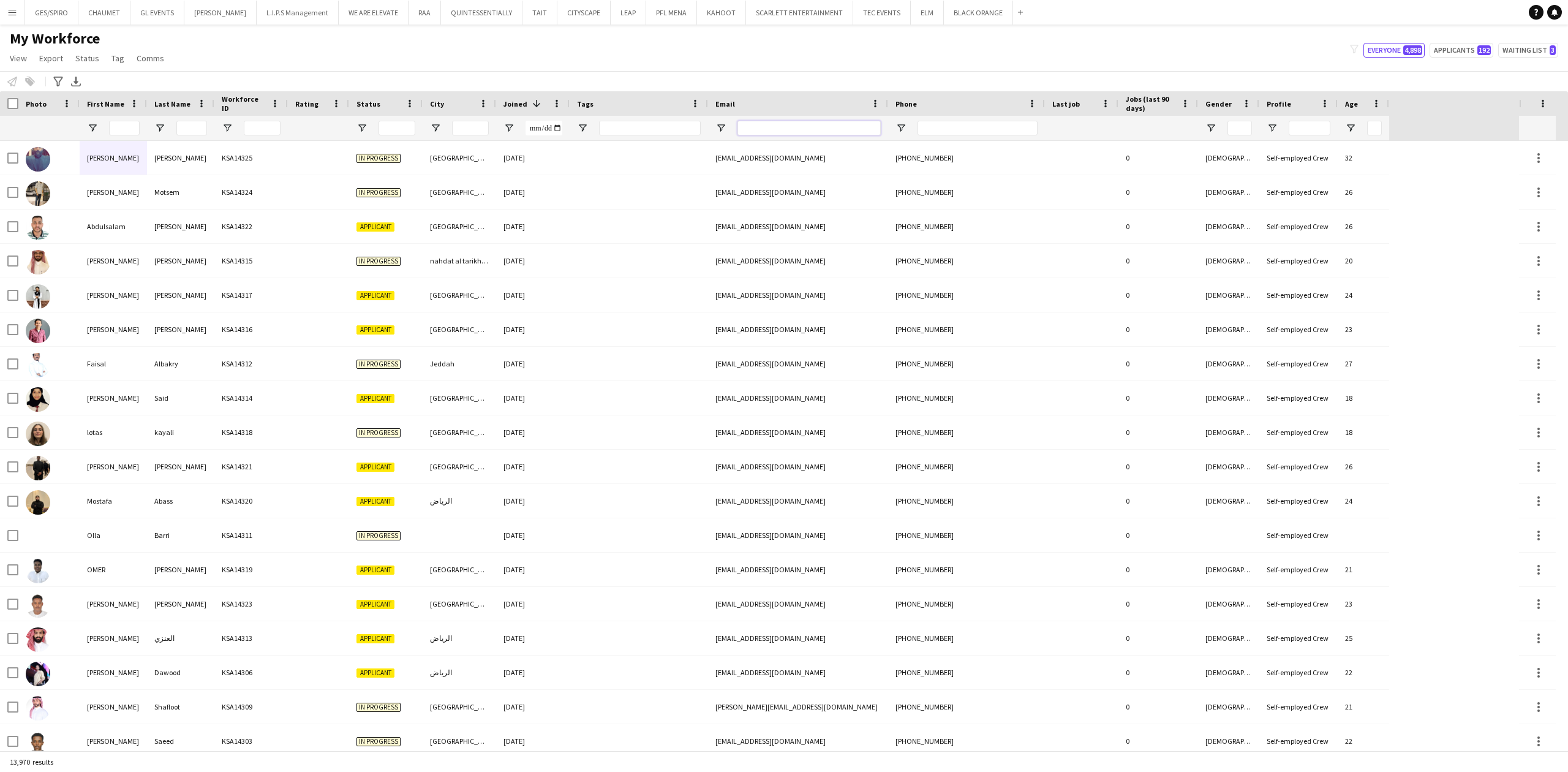
click at [795, 125] on input "Email Filter Input" at bounding box center [809, 127] width 143 height 15
paste input "**********"
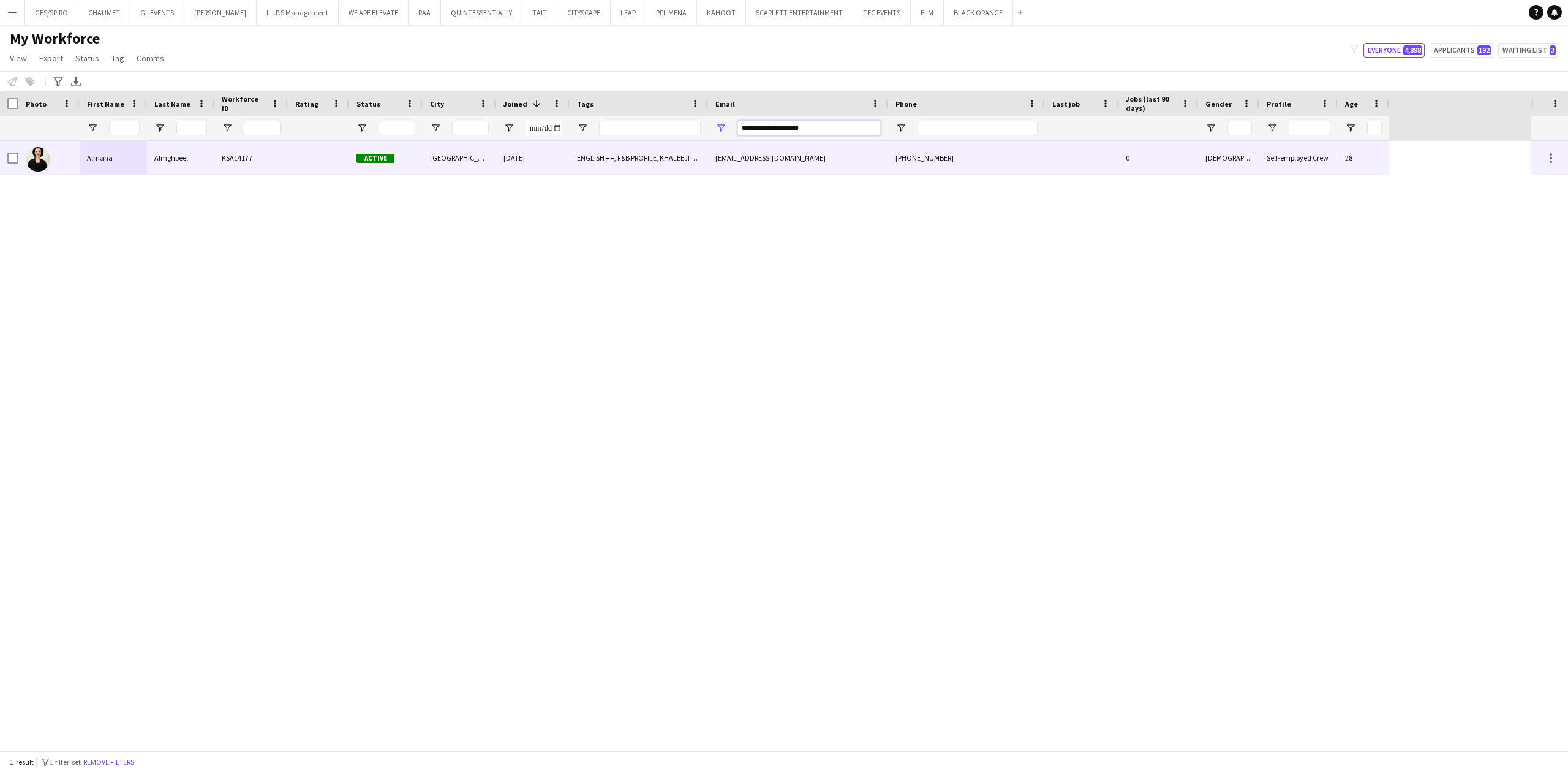
type input "**********"
click at [669, 144] on div "ENGLISH ++, F&B PROFILE, KHALEEJI PROFILE, LUXURY RETAIL, MANDARIN SPEAKER, SAU…" at bounding box center [638, 157] width 138 height 33
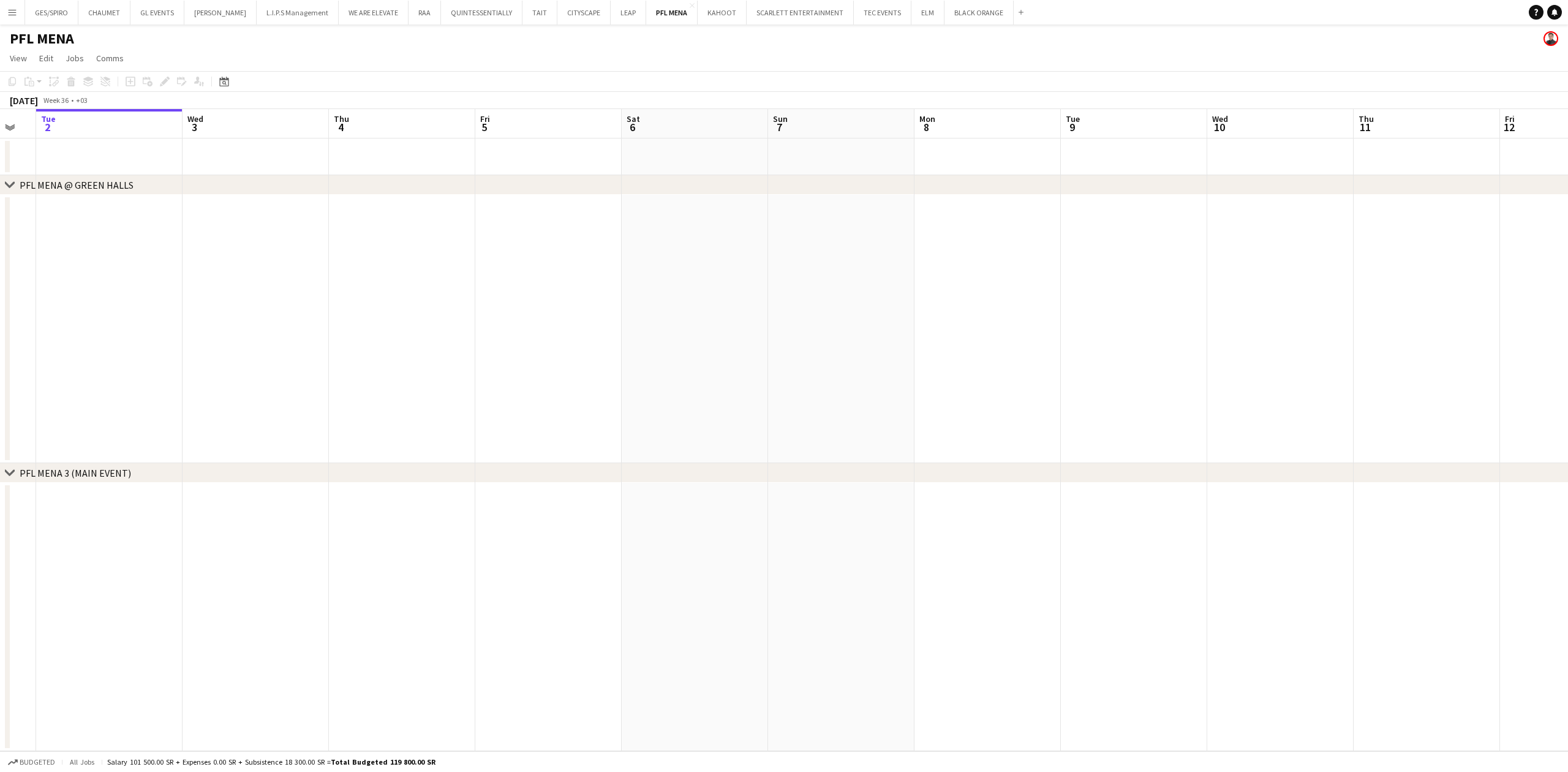
drag, startPoint x: 126, startPoint y: 306, endPoint x: -86, endPoint y: 338, distance: 214.4
click at [0, 338] on html "Menu Boards Boards Boards All jobs Status Workforce Workforce My Workforce Recr…" at bounding box center [784, 386] width 1568 height 772
drag, startPoint x: 669, startPoint y: 346, endPoint x: -49, endPoint y: 310, distance: 718.9
click at [0, 310] on html "Menu Boards Boards Boards All jobs Status Workforce Workforce My Workforce Recr…" at bounding box center [784, 386] width 1568 height 772
drag, startPoint x: 1252, startPoint y: 361, endPoint x: 285, endPoint y: 344, distance: 967.1
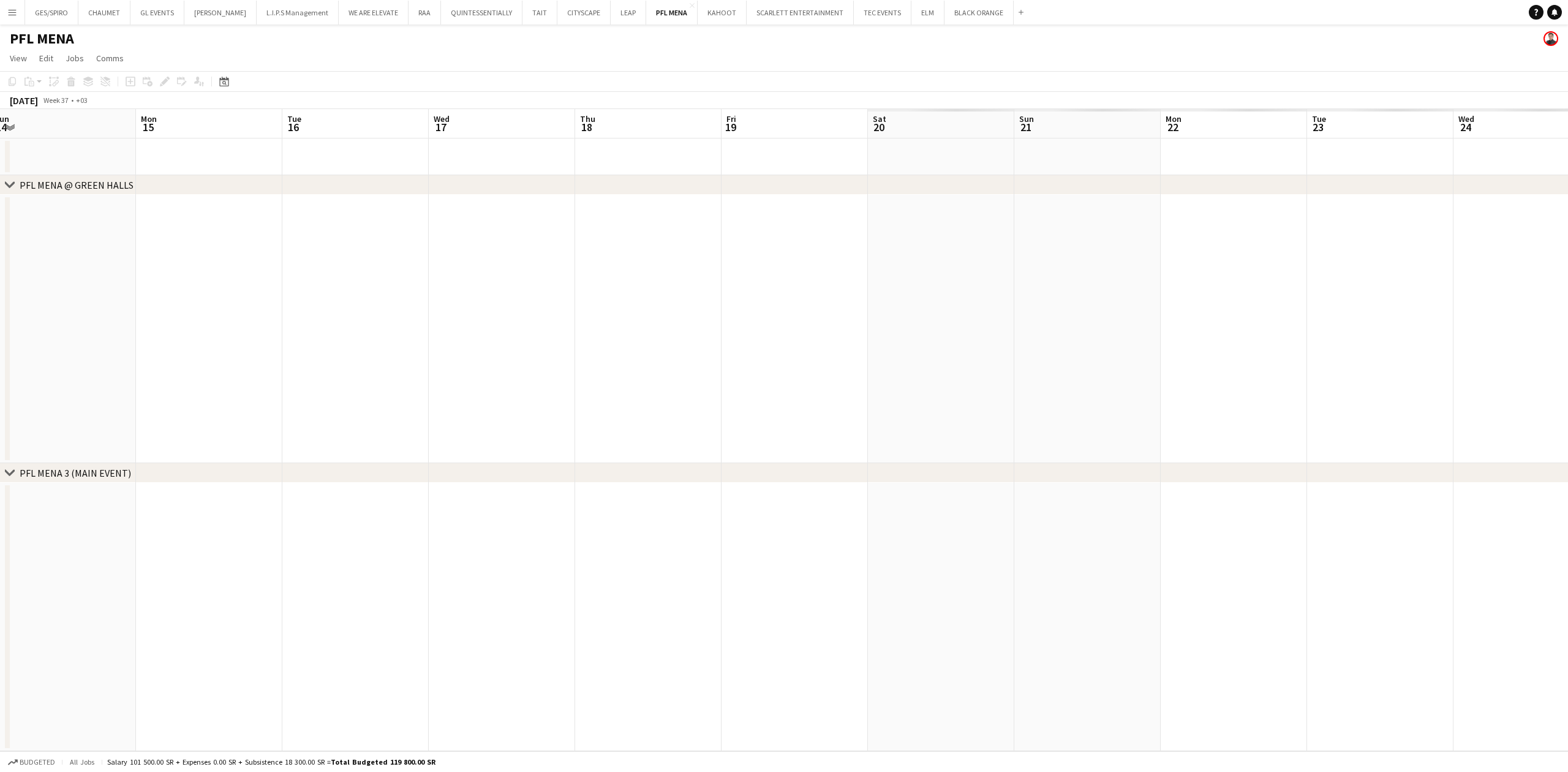
click at [268, 350] on app-calendar-viewport "Wed 10 Thu 11 Fri 12 Sat 13 Sun 14 Mon 15 Tue 16 Wed 17 Thu 18 Fri 19 Sat 20 Su…" at bounding box center [784, 430] width 1568 height 642
drag, startPoint x: 1238, startPoint y: 317, endPoint x: 511, endPoint y: 293, distance: 727.4
click at [515, 290] on app-calendar-viewport "Sun 14 Mon 15 Tue 16 Wed 17 Thu 18 Fri 19 Sat 20 Sun 21 Mon 22 Tue 23 Wed 24 Th…" at bounding box center [784, 430] width 1568 height 642
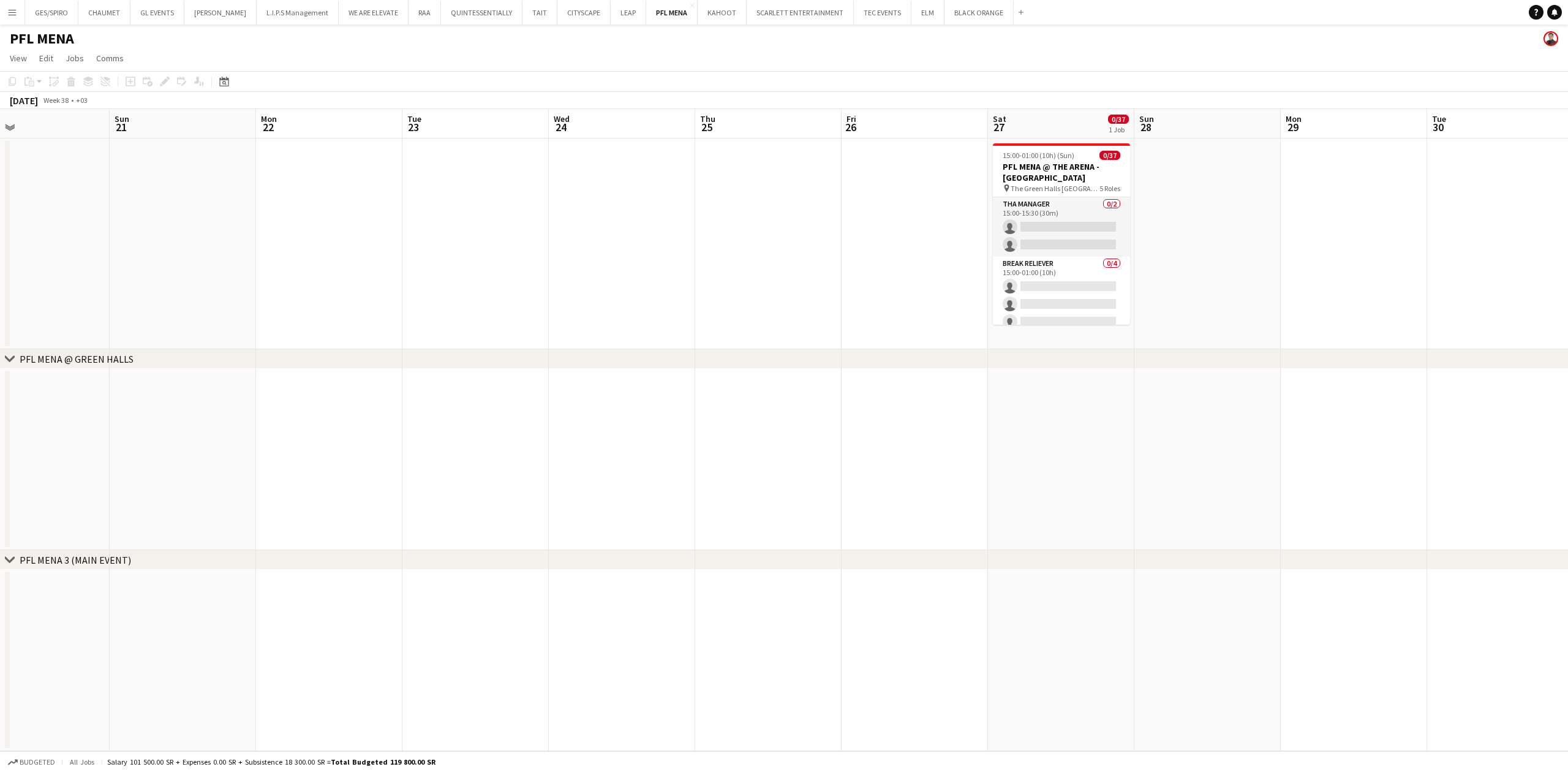
drag, startPoint x: 1238, startPoint y: 308, endPoint x: 885, endPoint y: 317, distance: 353.1
click at [885, 317] on app-calendar-viewport "Wed 17 Thu 18 Fri 19 Sat 20 Sun 21 Mon 22 Tue 23 Wed 24 Thu 25 Fri 26 Sat 27 0/…" at bounding box center [784, 430] width 1568 height 642
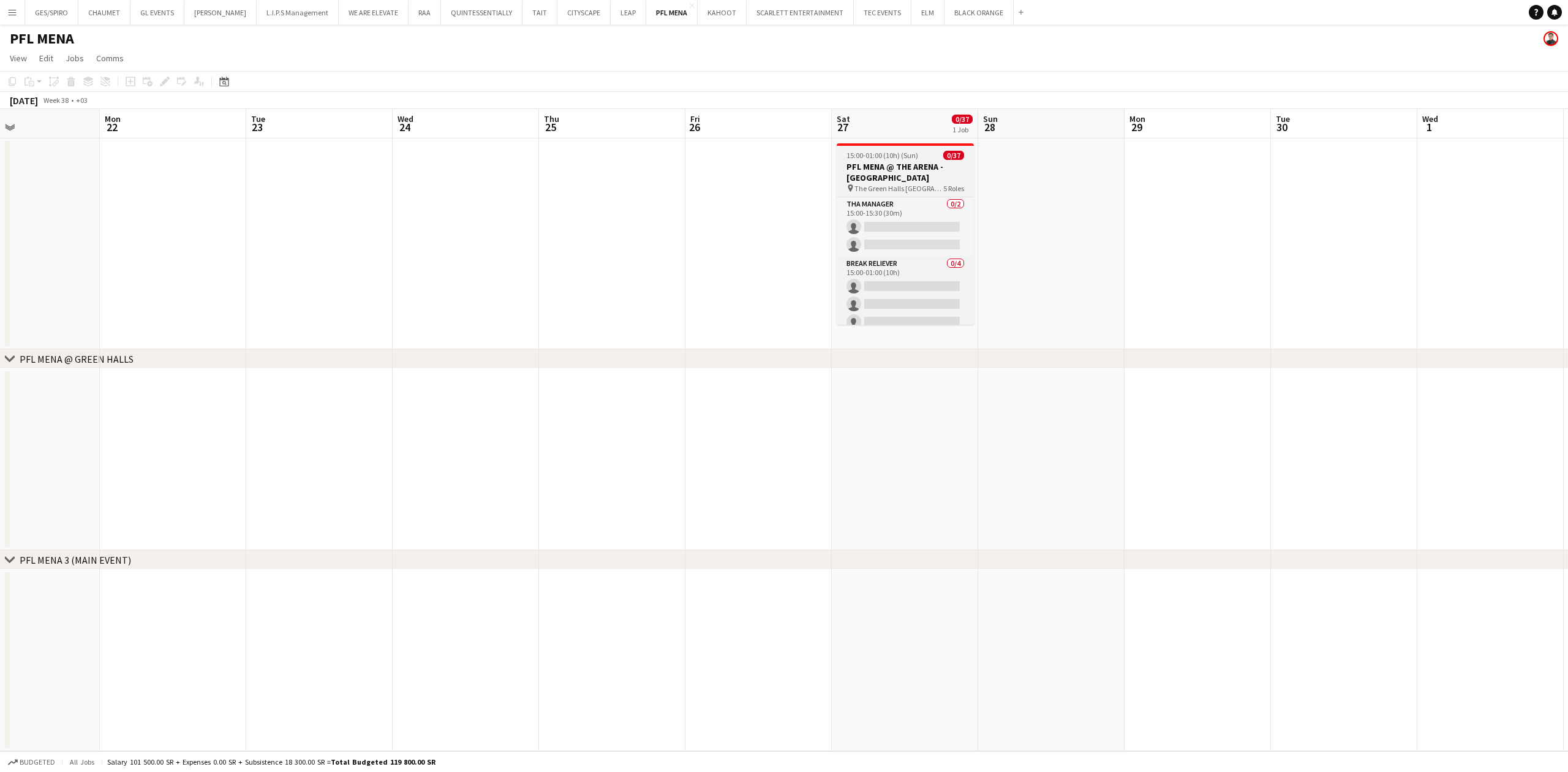
scroll to position [0, 486]
click at [919, 165] on h3 "PFL MENA @ THE ARENA - [GEOGRAPHIC_DATA]" at bounding box center [905, 171] width 137 height 22
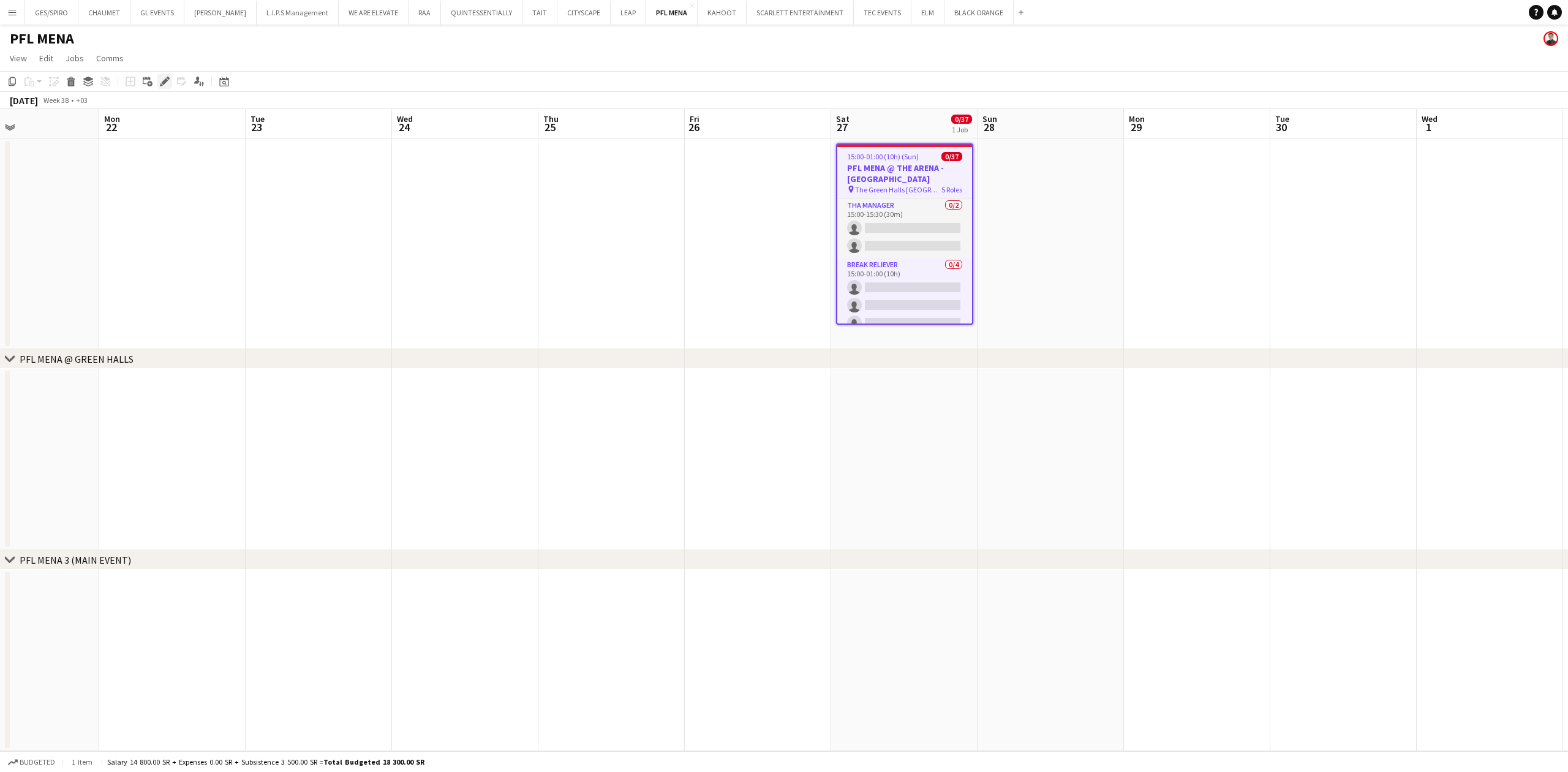
click at [171, 80] on div "Edit" at bounding box center [164, 81] width 15 height 15
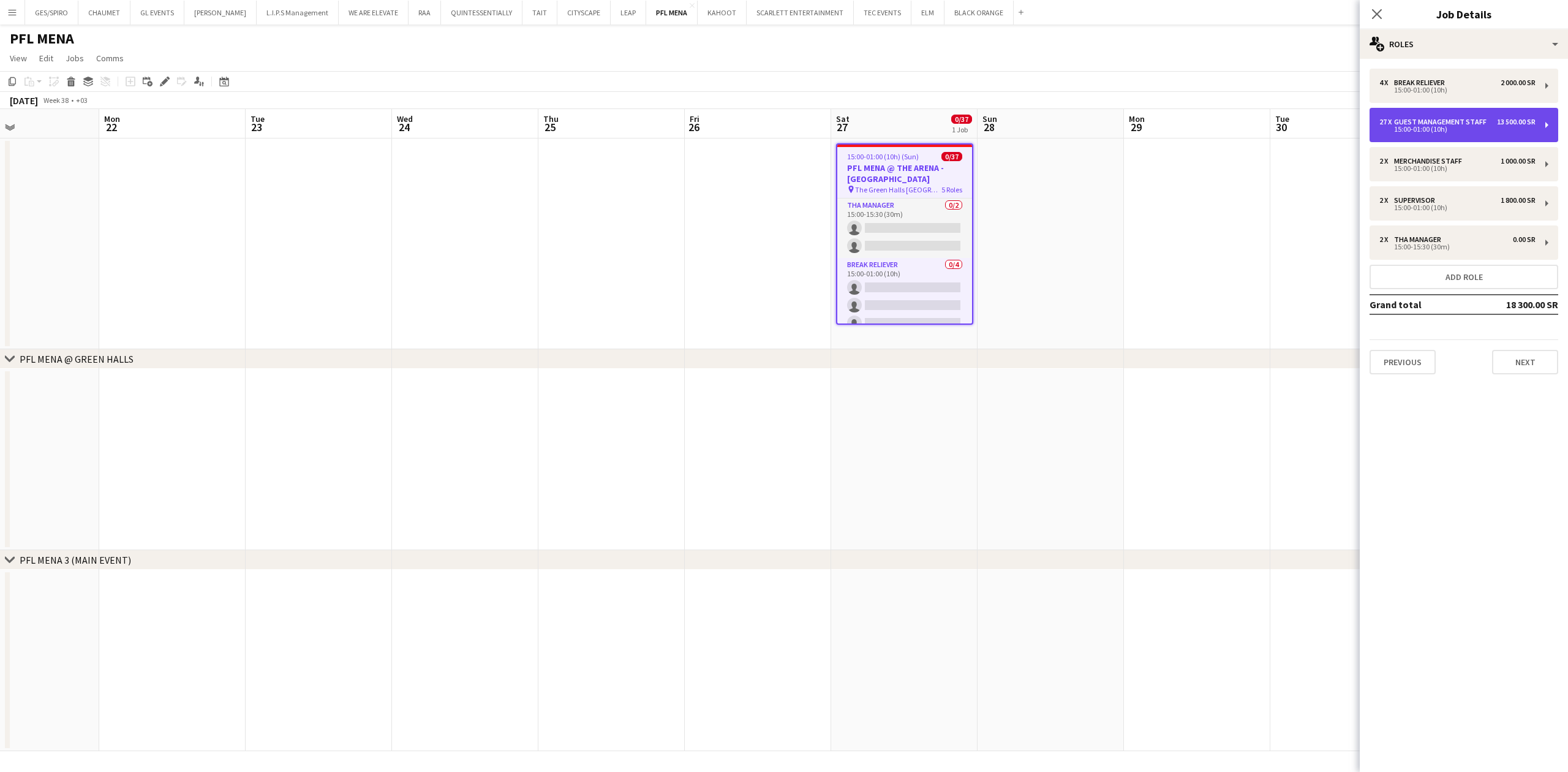
click at [1521, 123] on div "13 500.00 SR" at bounding box center [1516, 122] width 39 height 9
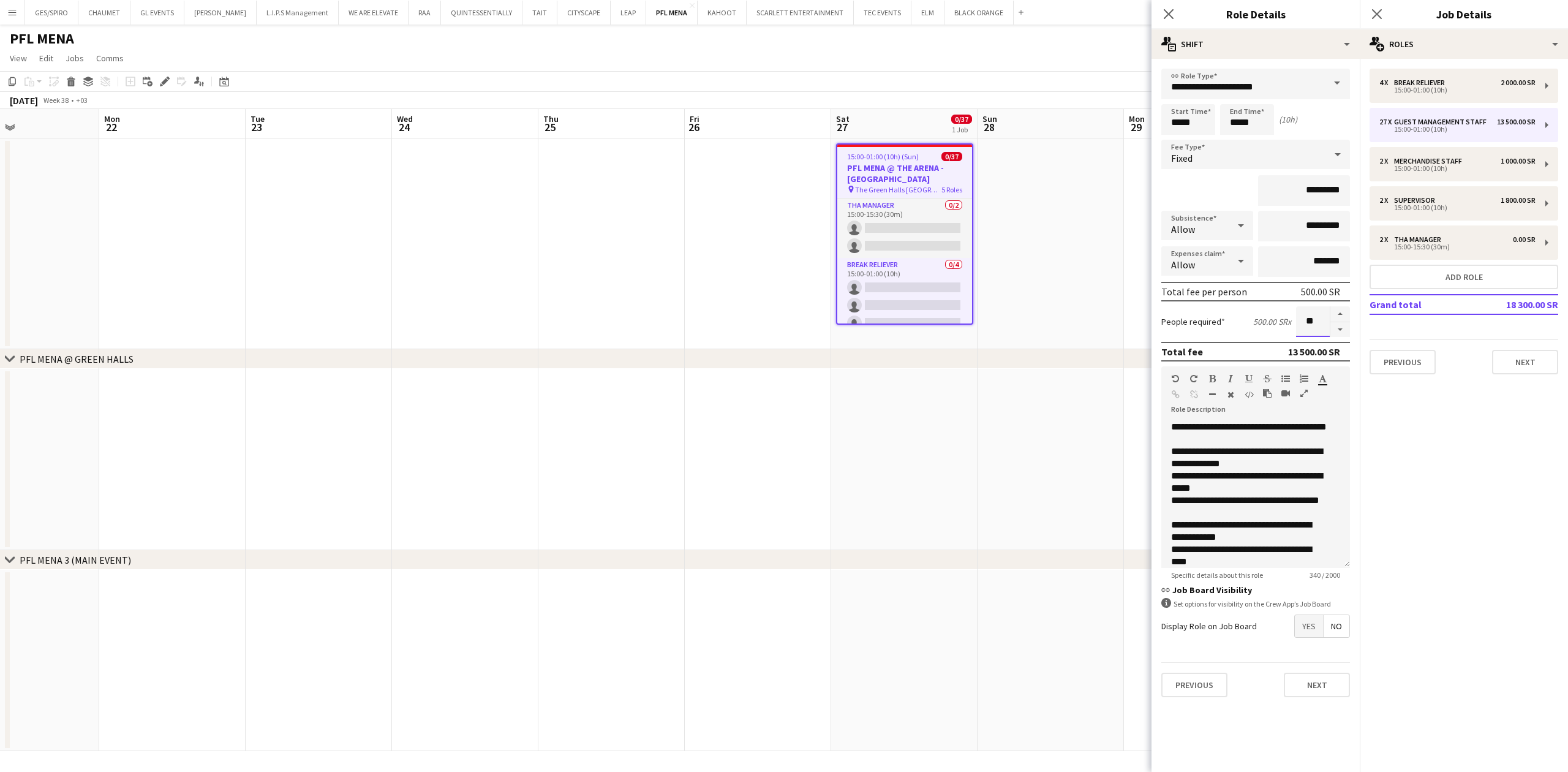
drag, startPoint x: 1318, startPoint y: 319, endPoint x: 1270, endPoint y: 319, distance: 48.0
click at [1270, 319] on div "People required 500.00 SR x **" at bounding box center [1255, 321] width 189 height 31
click at [1236, 182] on div "*********" at bounding box center [1255, 190] width 189 height 31
drag, startPoint x: 1319, startPoint y: 314, endPoint x: 1287, endPoint y: 314, distance: 32.0
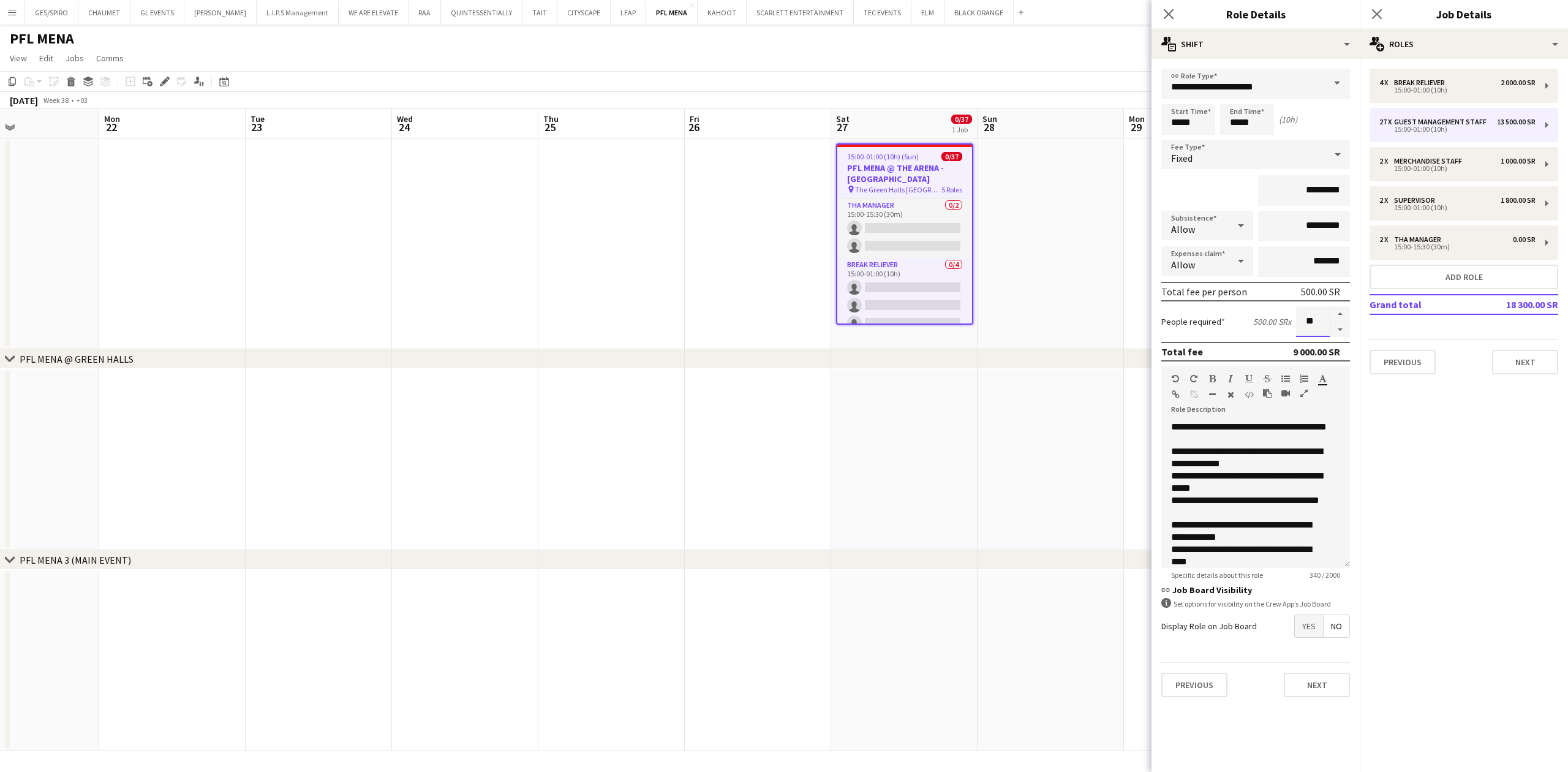
click at [1287, 314] on div "People required 500.00 SR x **" at bounding box center [1255, 321] width 189 height 31
type input "**"
click at [1218, 184] on div "*********" at bounding box center [1255, 190] width 189 height 31
click at [1470, 174] on div "2 x Merchandise Staff 1 000.00 SR 15:00-01:00 (10h)" at bounding box center [1463, 164] width 189 height 34
type input "**********"
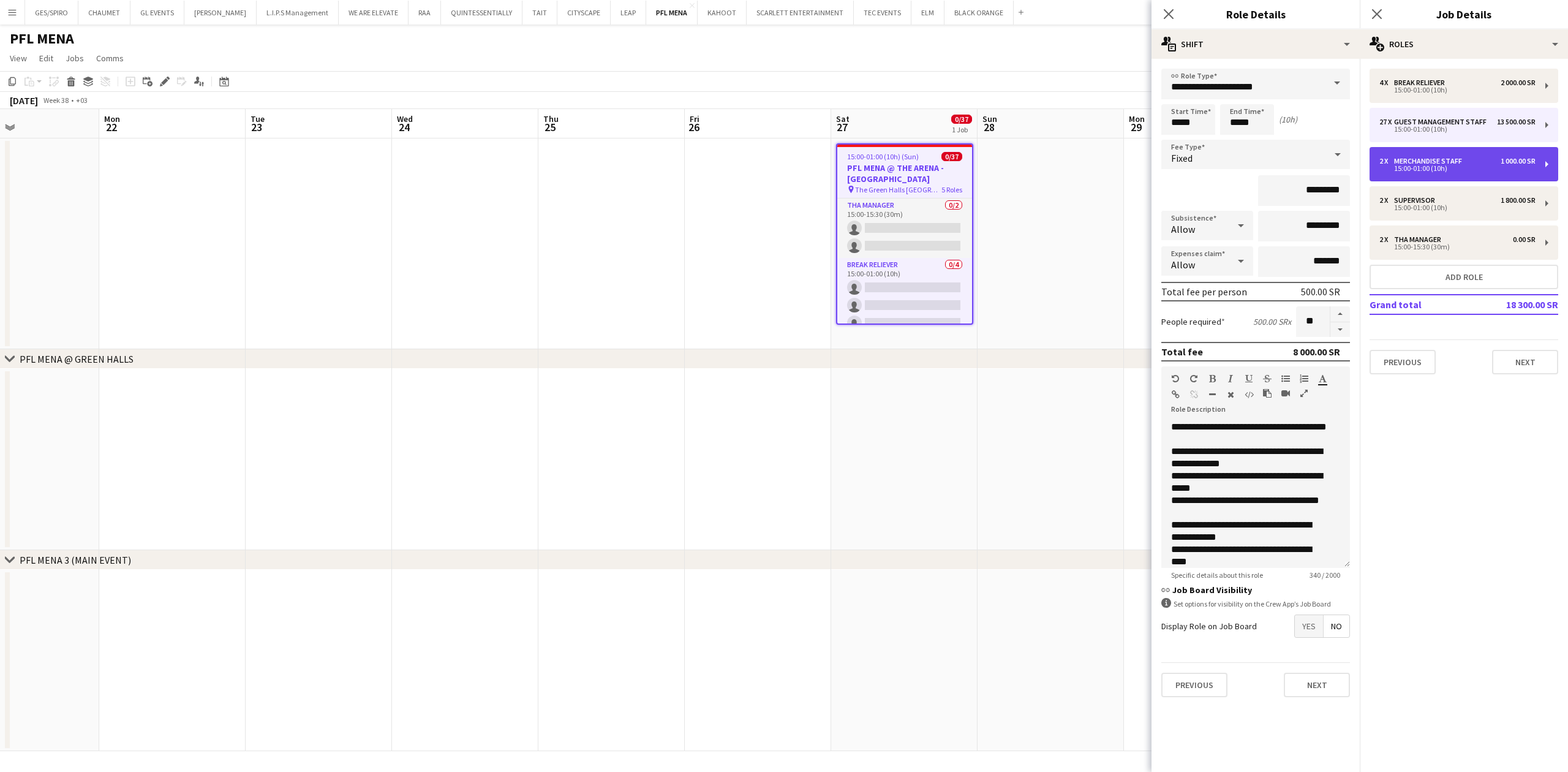
type input "*"
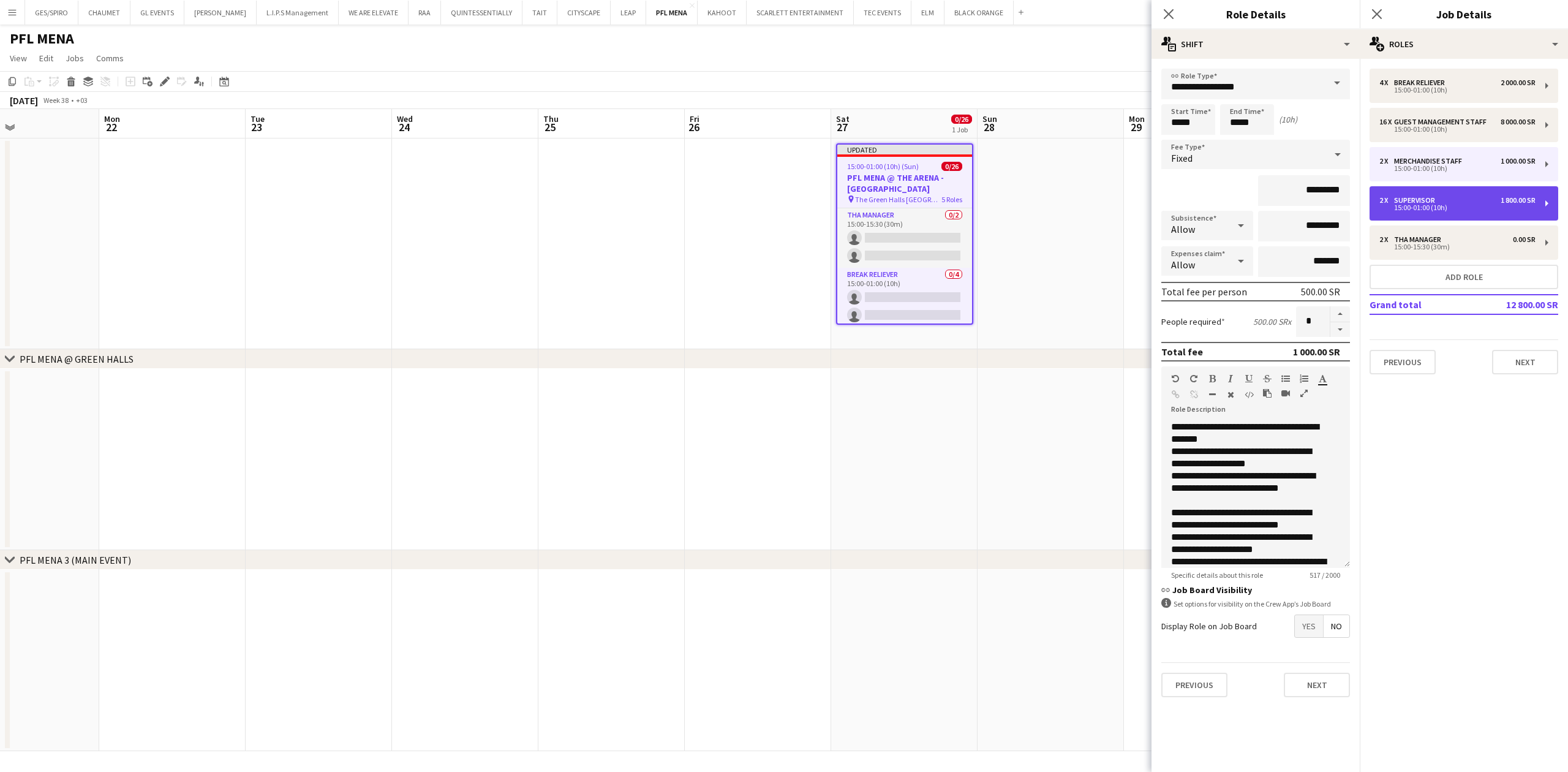
click at [1462, 211] on div "2 x Supervisor 1 800.00 SR 15:00-01:00 (10h)" at bounding box center [1463, 203] width 189 height 34
type input "**********"
type input "*********"
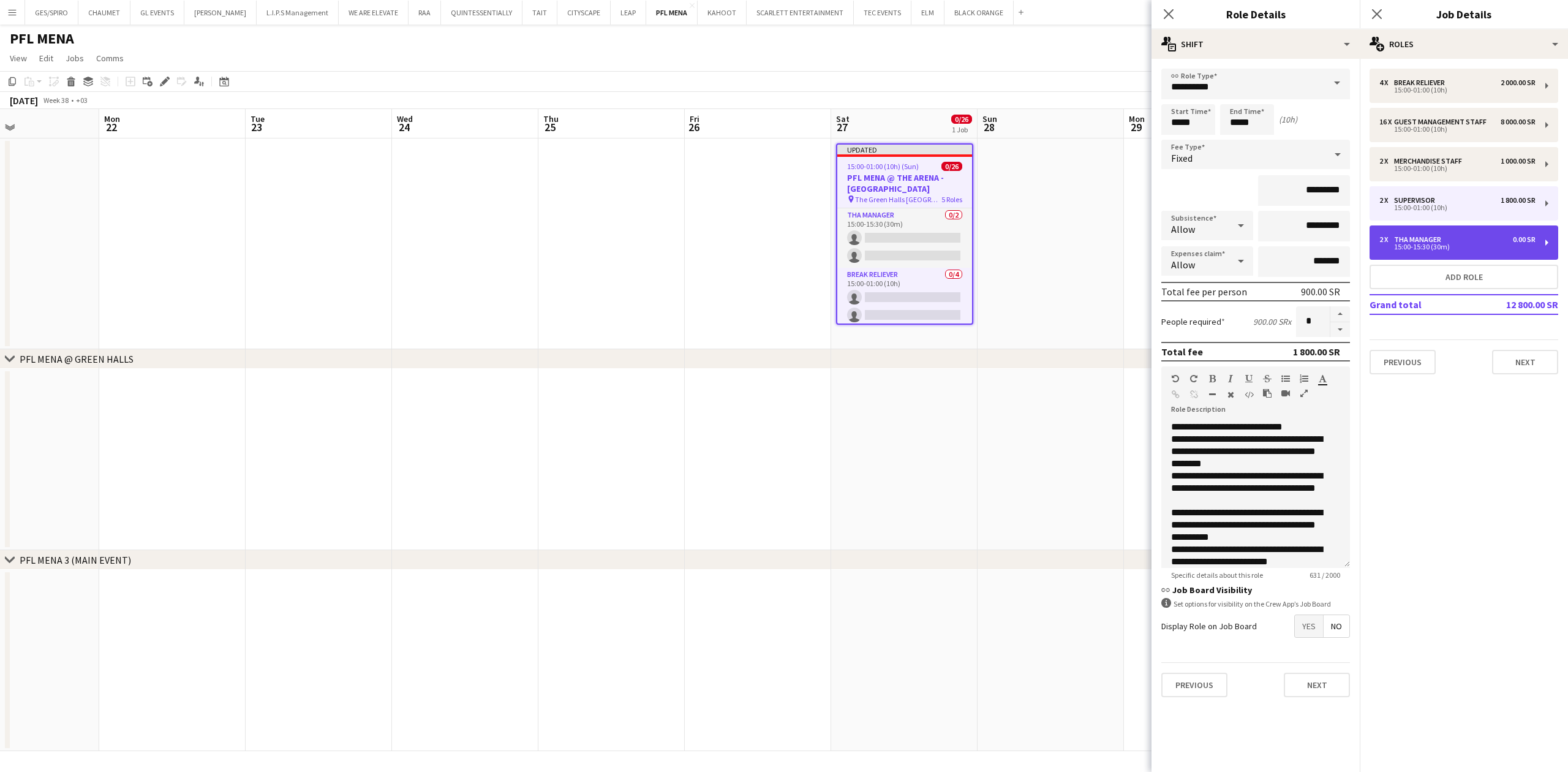
click at [1462, 253] on div "2 x THA Manager 0.00 SR 15:00-15:30 (30m)" at bounding box center [1463, 242] width 189 height 34
type input "**********"
type input "*****"
type input "*******"
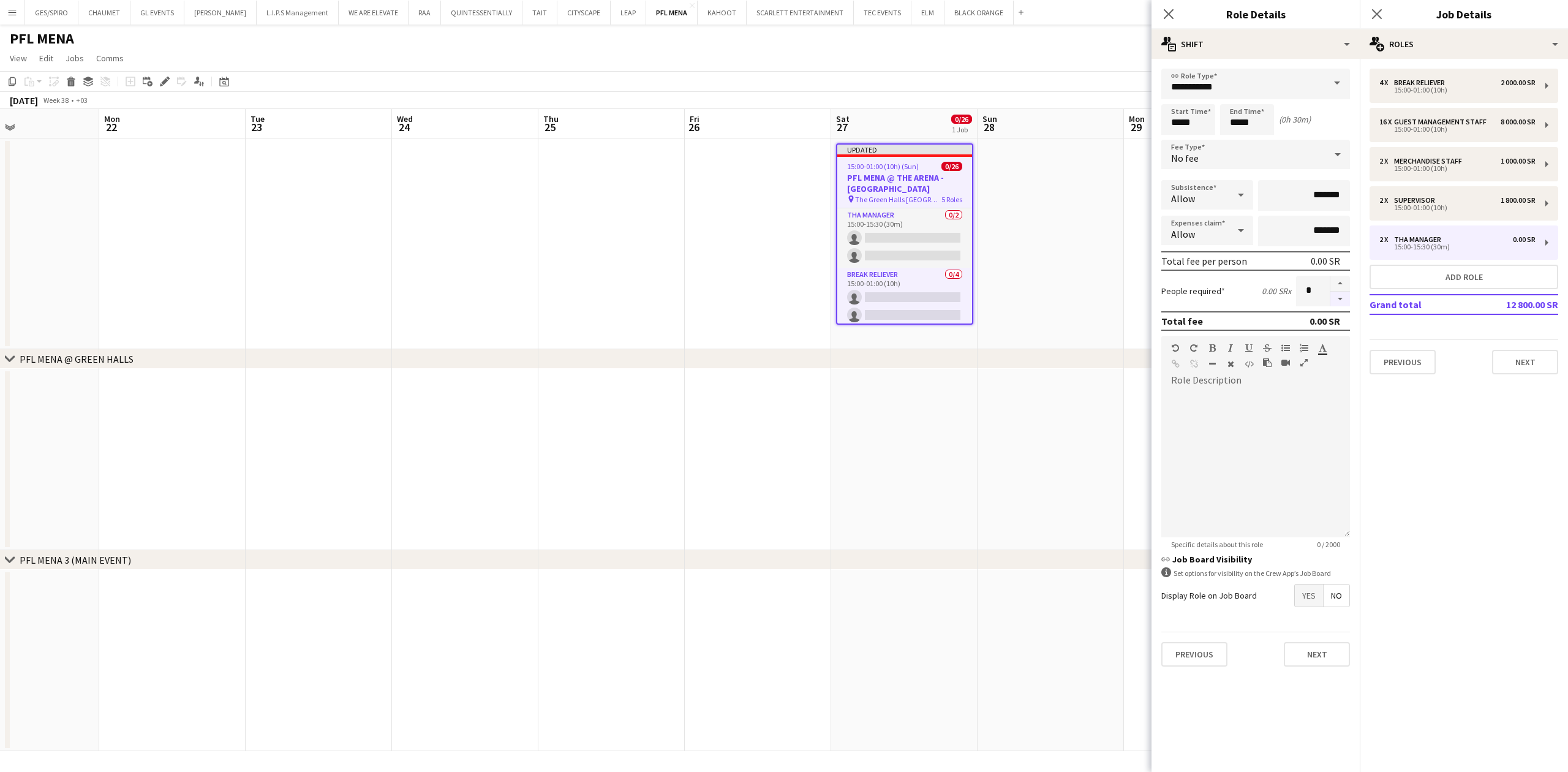
click at [1340, 296] on button "button" at bounding box center [1340, 299] width 19 height 15
type input "*"
click at [1469, 90] on div "15:00-01:00 (10h)" at bounding box center [1457, 90] width 157 height 6
type input "**********"
type input "*****"
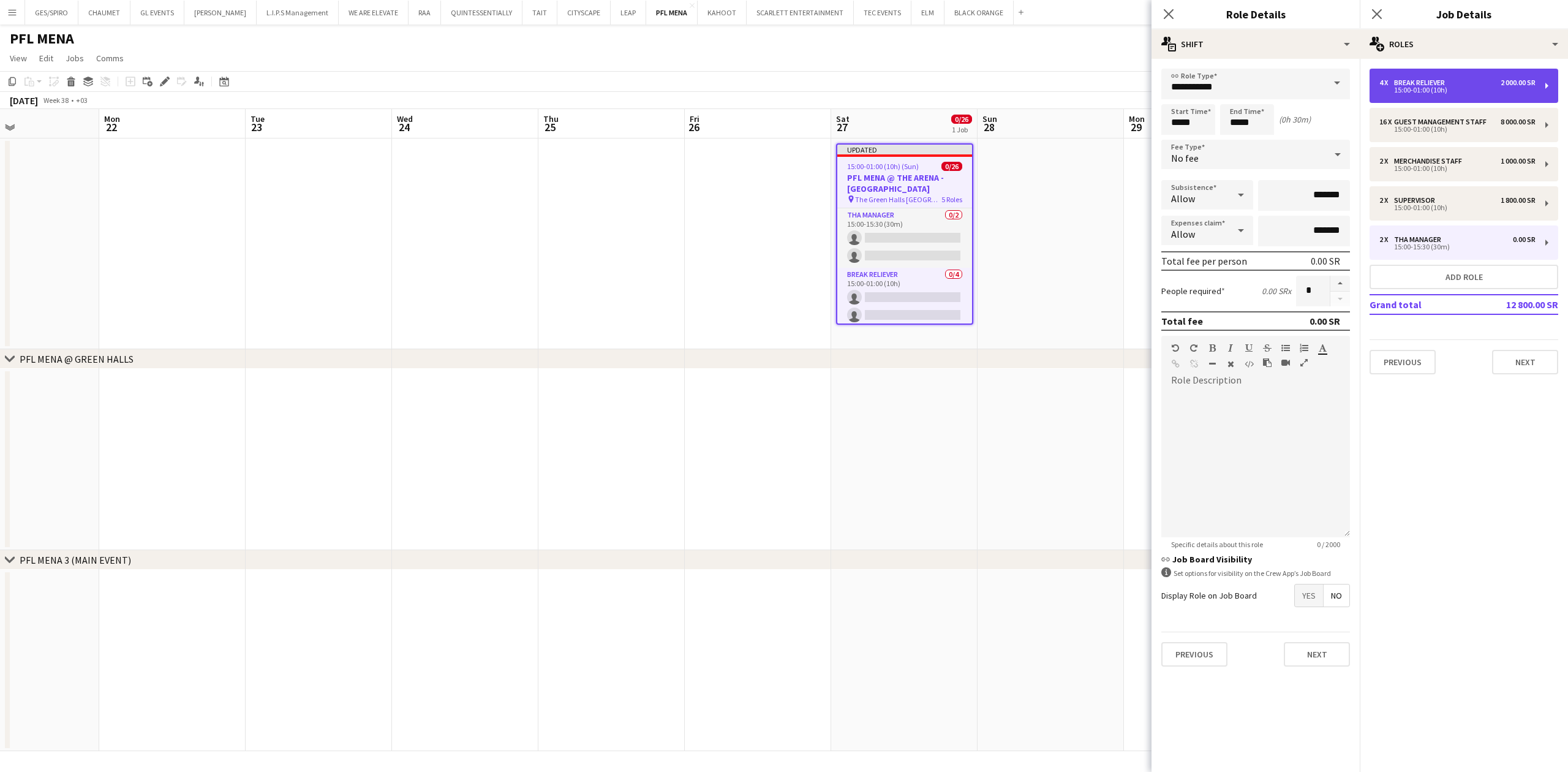
type input "*********"
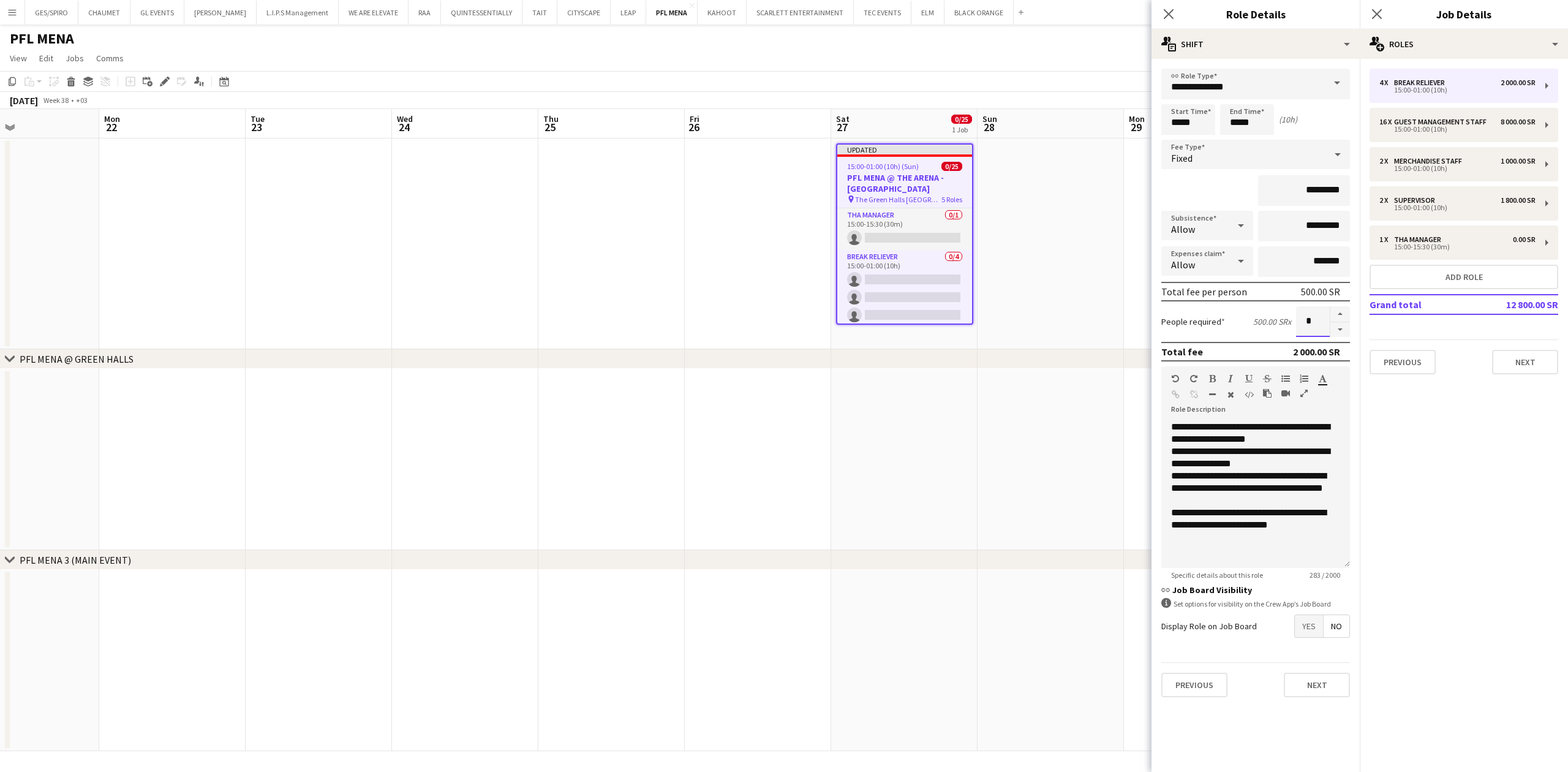
drag, startPoint x: 1316, startPoint y: 322, endPoint x: 1276, endPoint y: 322, distance: 40.0
click at [1276, 322] on div "People required 500.00 SR x *" at bounding box center [1255, 321] width 189 height 31
type input "*"
click at [1440, 124] on div "Guest Management Staff" at bounding box center [1442, 122] width 98 height 9
type input "**********"
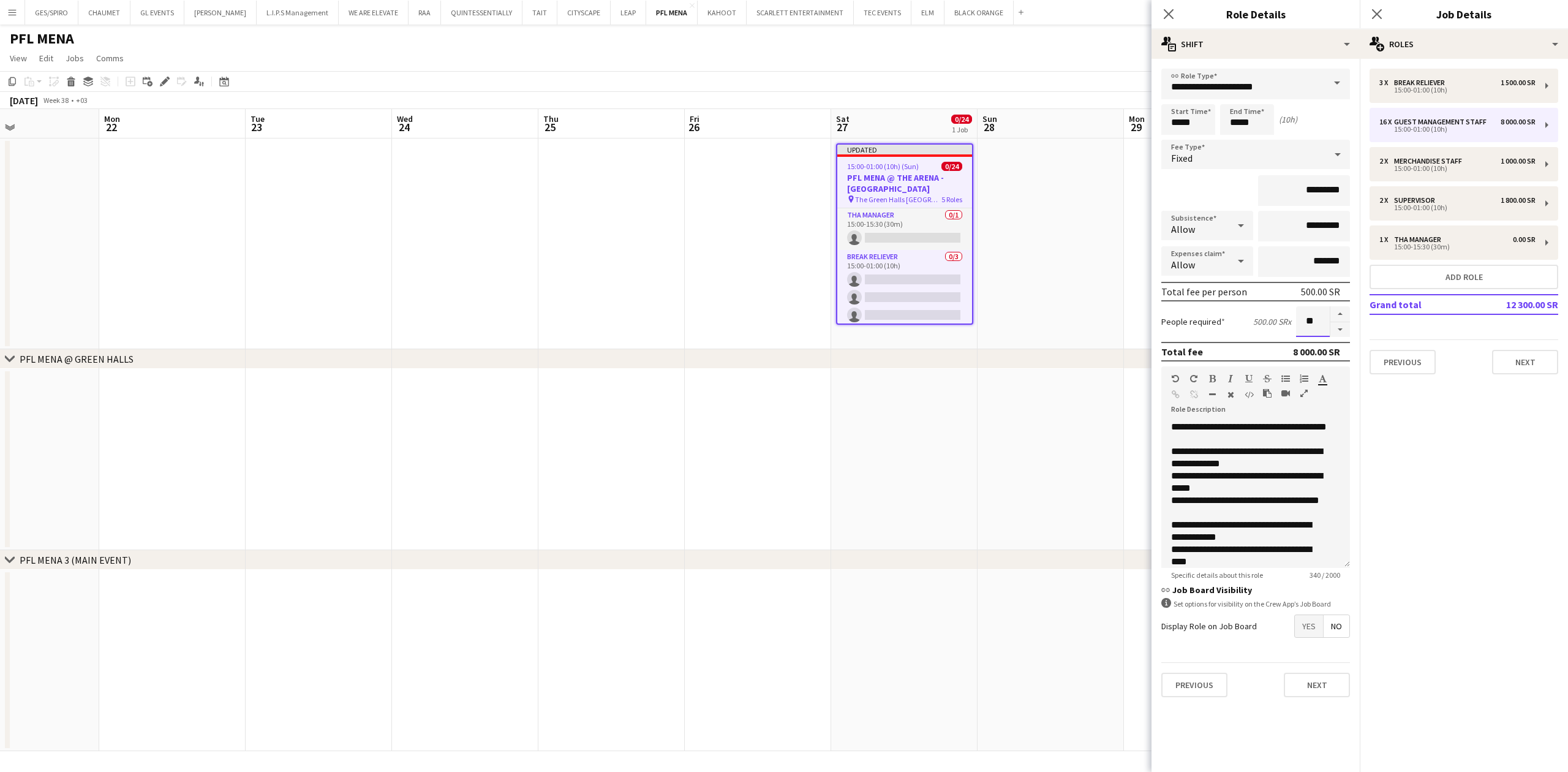
drag, startPoint x: 1318, startPoint y: 314, endPoint x: 1230, endPoint y: 318, distance: 88.1
click at [1235, 316] on div "People required 500.00 SR x **" at bounding box center [1255, 321] width 189 height 31
type input "**"
click at [1388, 437] on mat-expansion-panel "pencil3 General details 3 x Break reliever 1 500.00 SR 15:00-01:00 (10h) 16 x G…" at bounding box center [1463, 415] width 208 height 713
click at [1171, 16] on icon "Close pop-in" at bounding box center [1168, 13] width 11 height 11
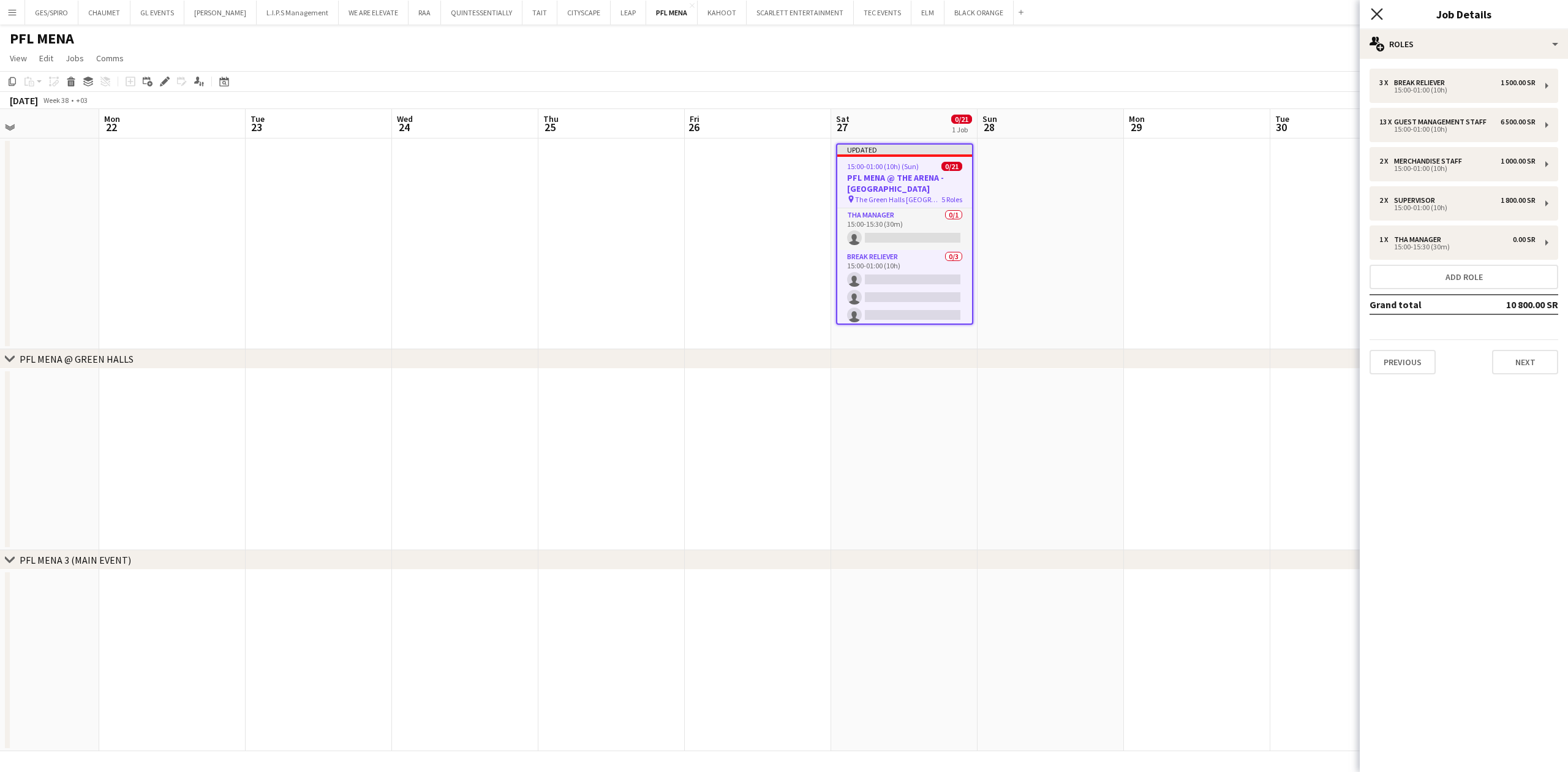
click at [1372, 18] on icon at bounding box center [1376, 13] width 11 height 11
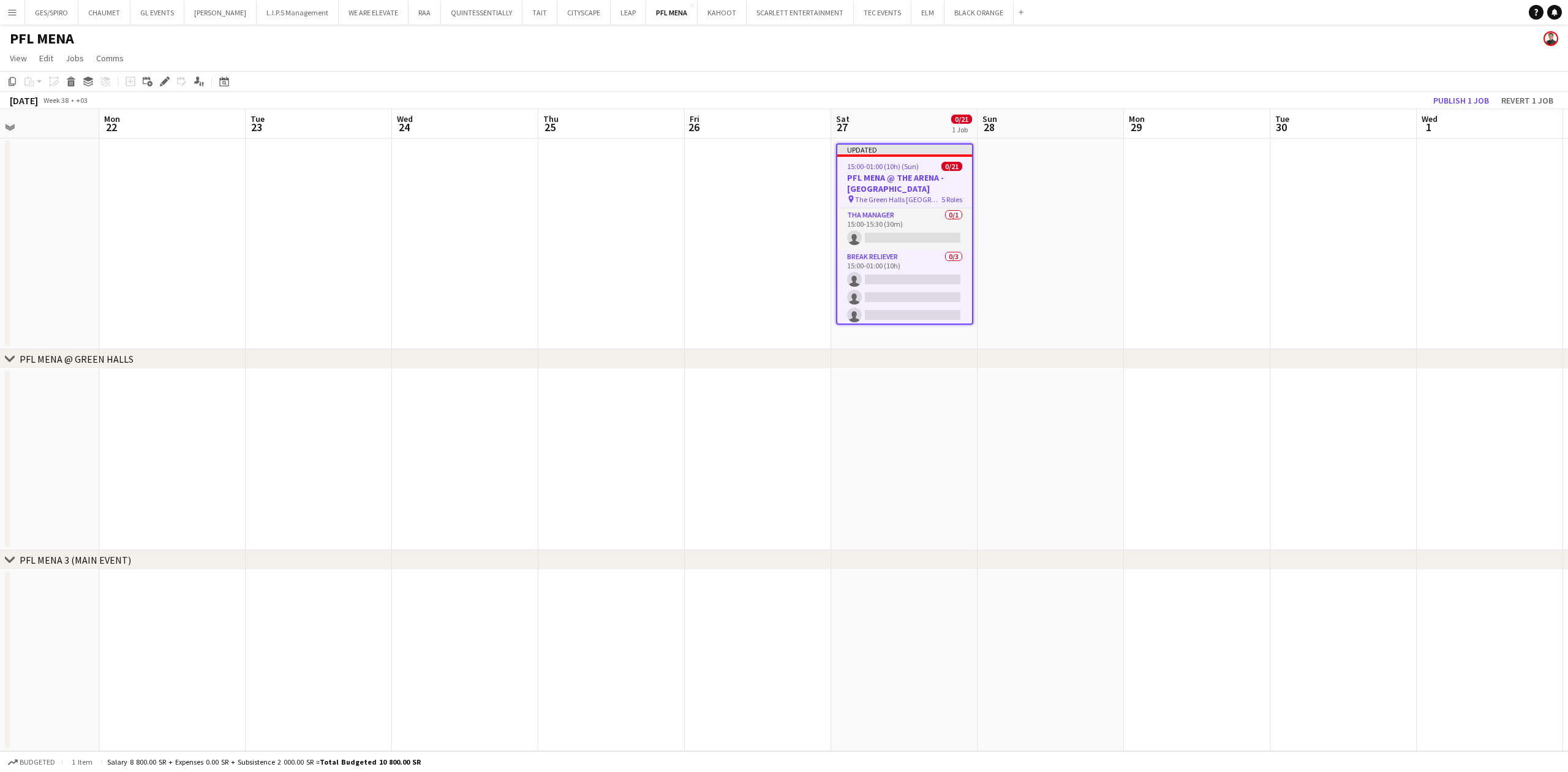
drag, startPoint x: 1196, startPoint y: 263, endPoint x: 1190, endPoint y: 267, distance: 7.2
click at [1196, 262] on app-date-cell at bounding box center [1197, 244] width 146 height 211
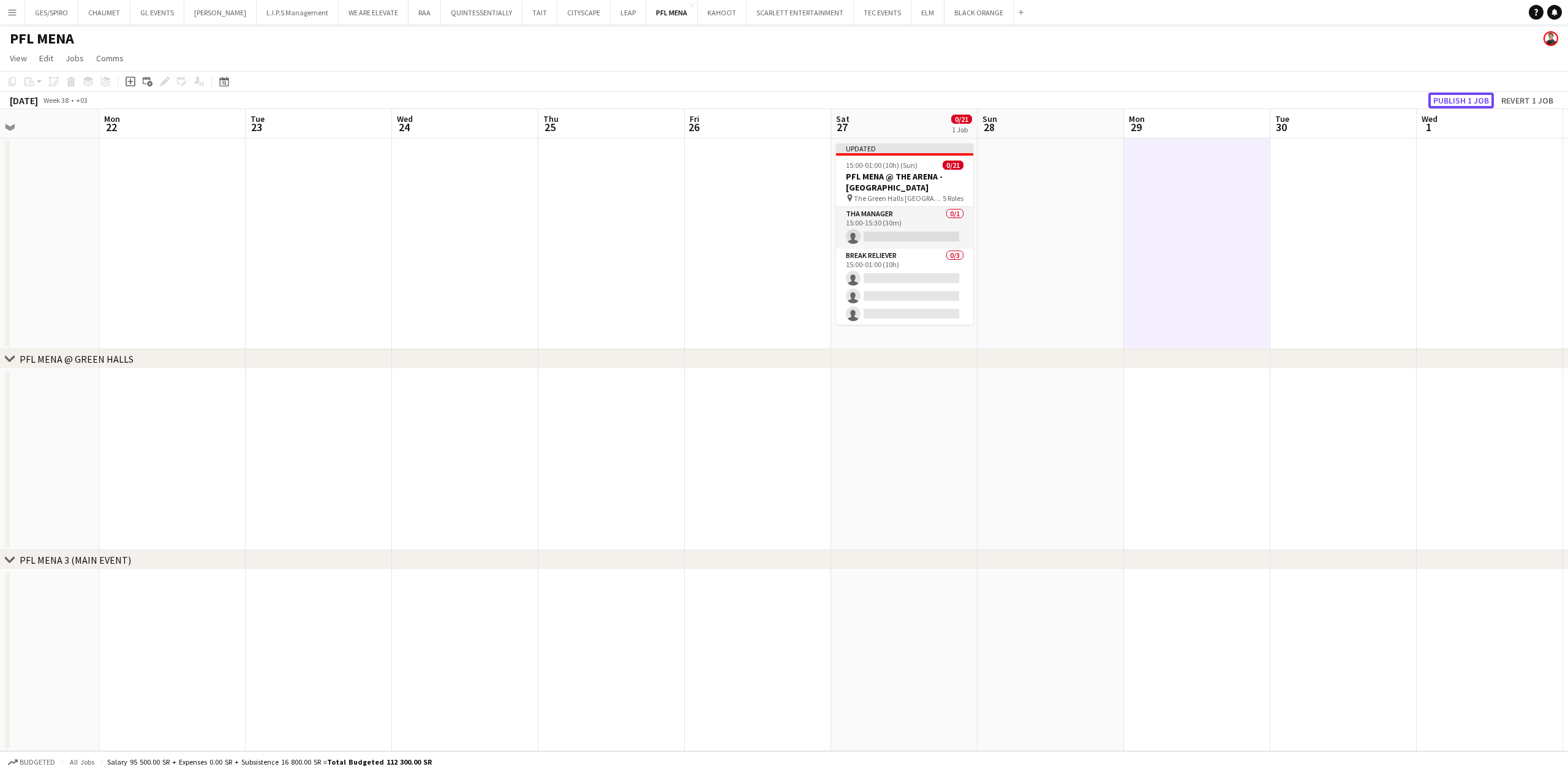
click at [1468, 102] on button "Publish 1 job" at bounding box center [1461, 100] width 66 height 16
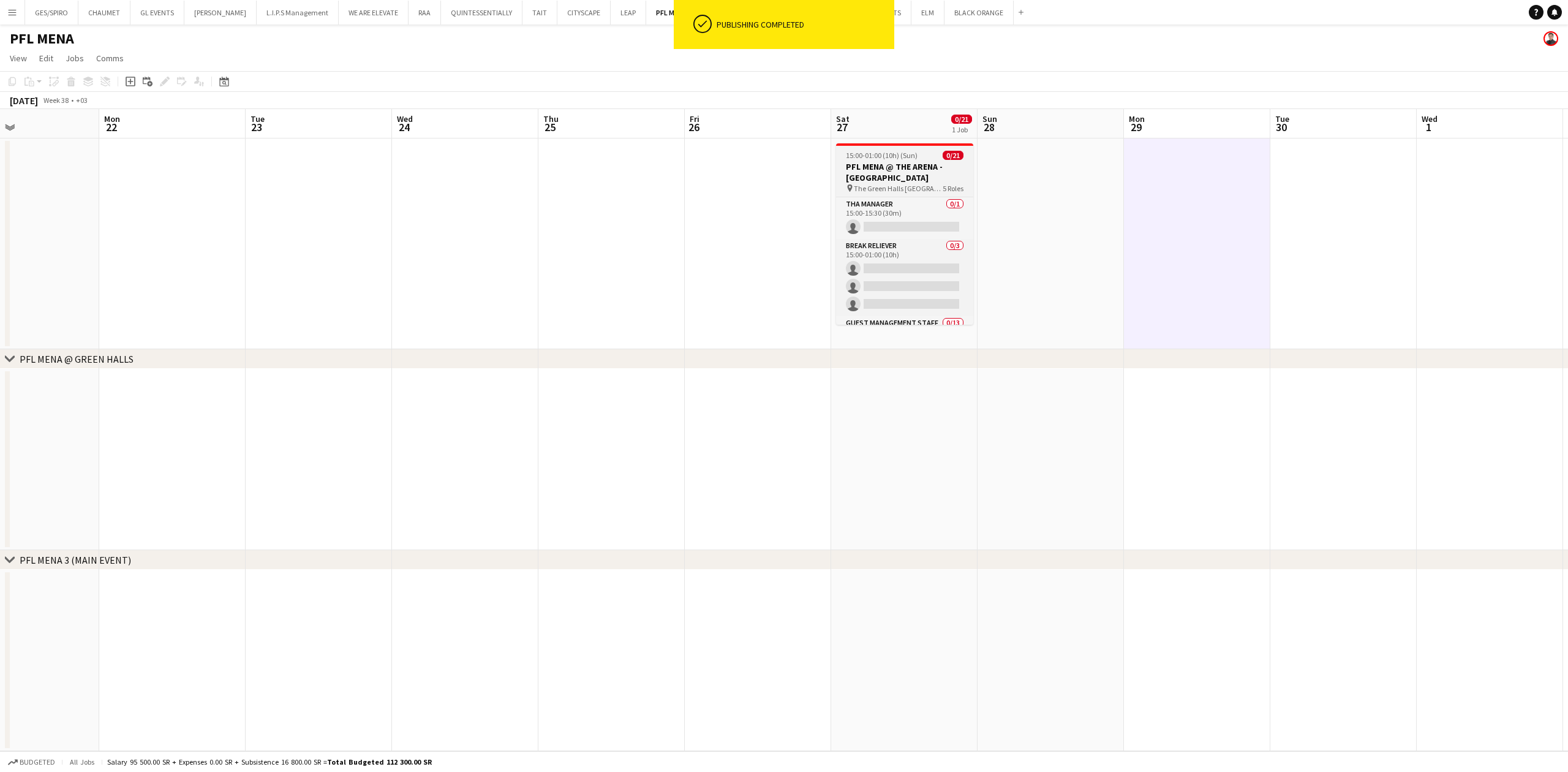
click at [913, 179] on h3 "PFL MENA @ THE ARENA - [GEOGRAPHIC_DATA]" at bounding box center [905, 171] width 137 height 22
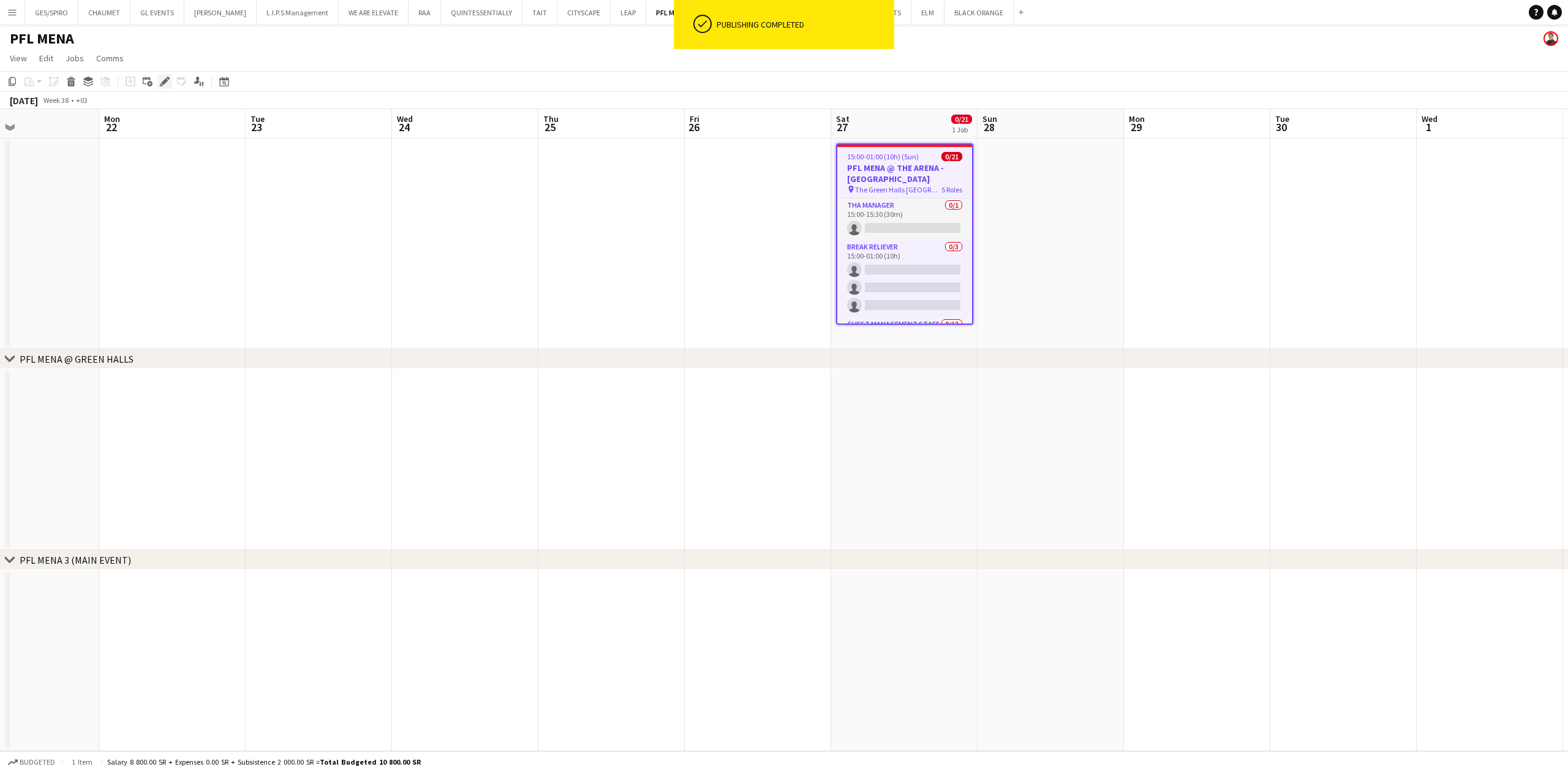
click at [162, 79] on icon "Edit" at bounding box center [164, 81] width 10 height 10
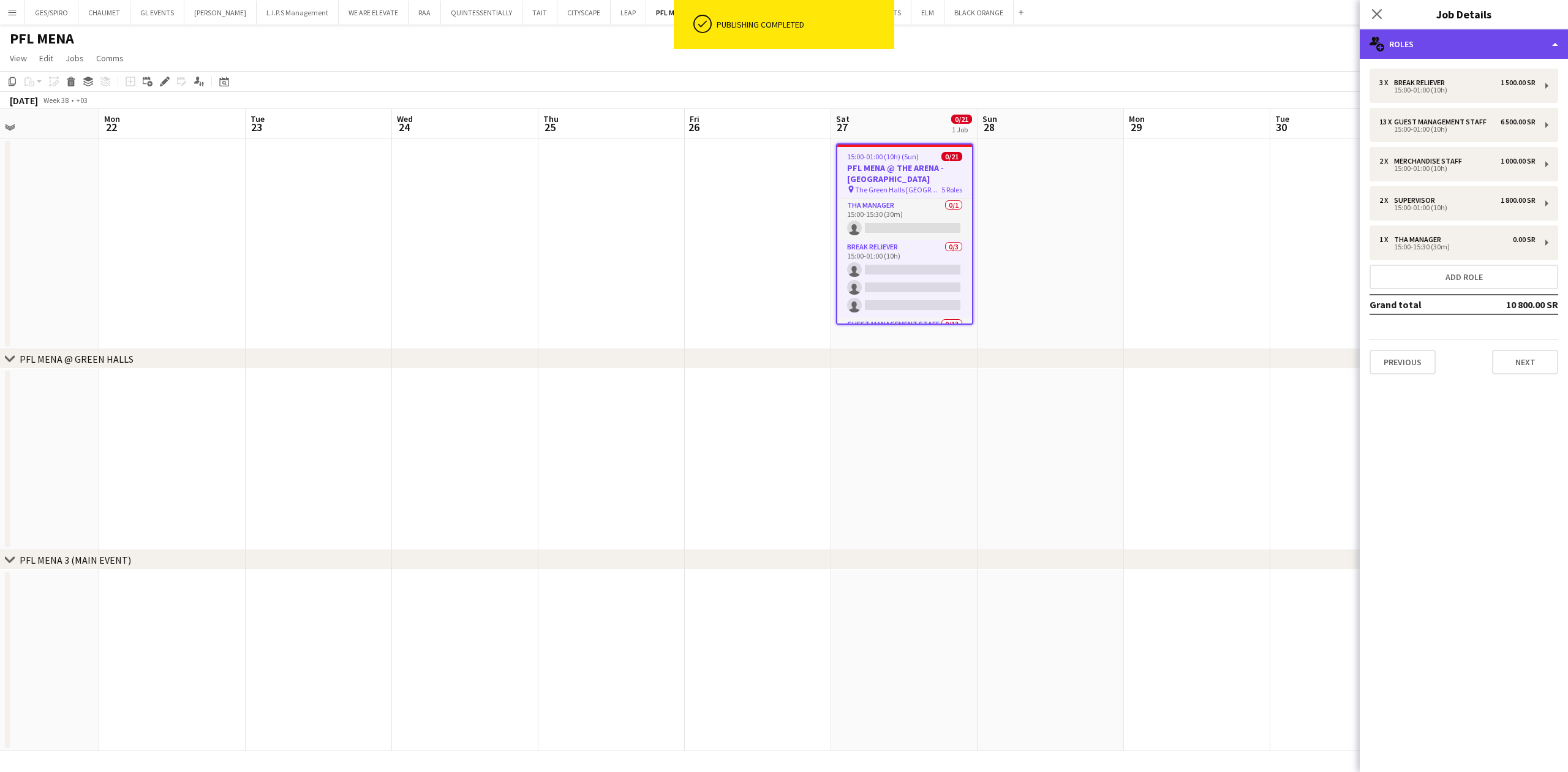
click at [1476, 40] on div "multiple-users-add Roles" at bounding box center [1463, 43] width 208 height 29
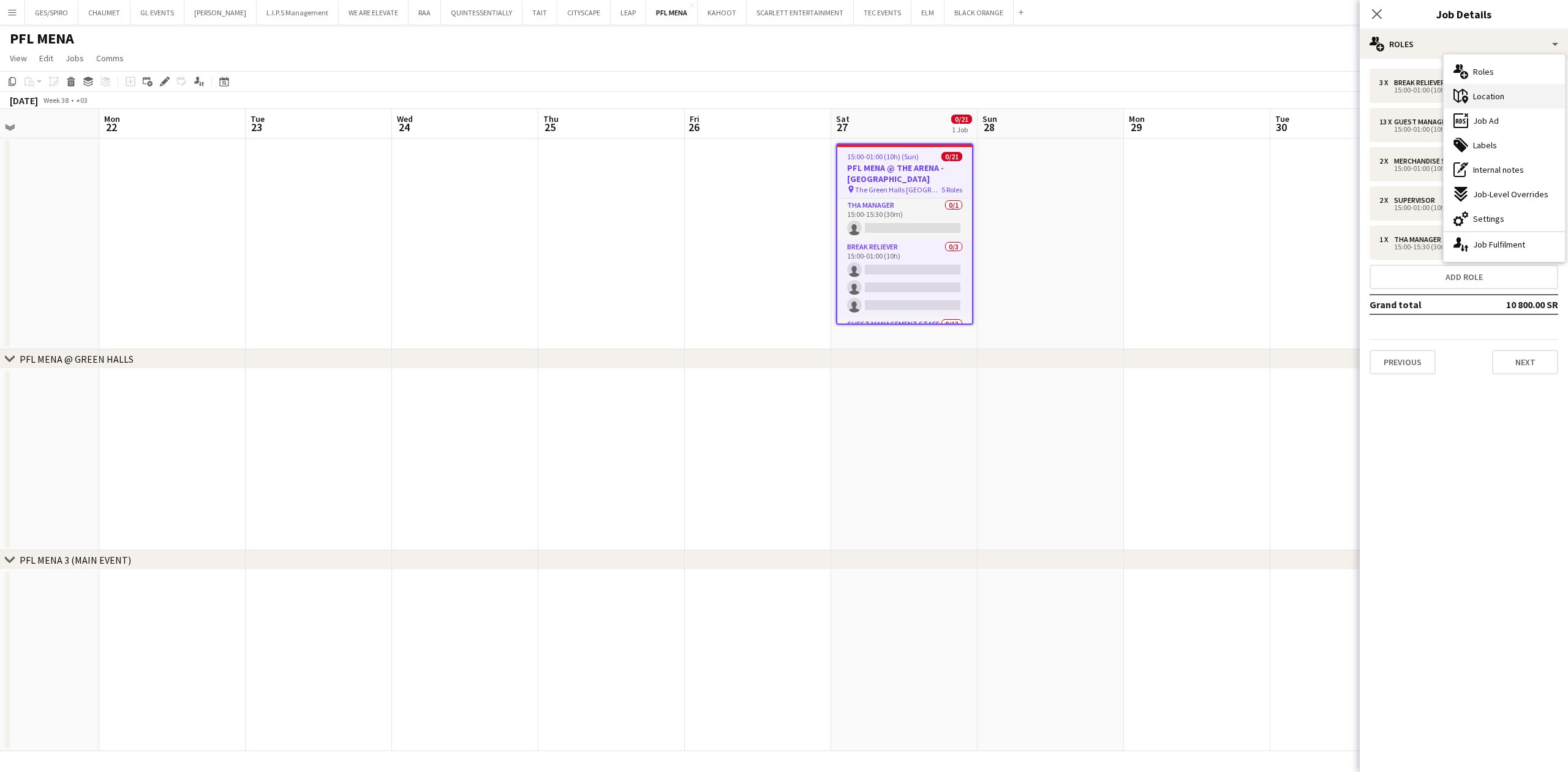
click at [1508, 104] on div "maps-pin-1 Location" at bounding box center [1505, 96] width 121 height 25
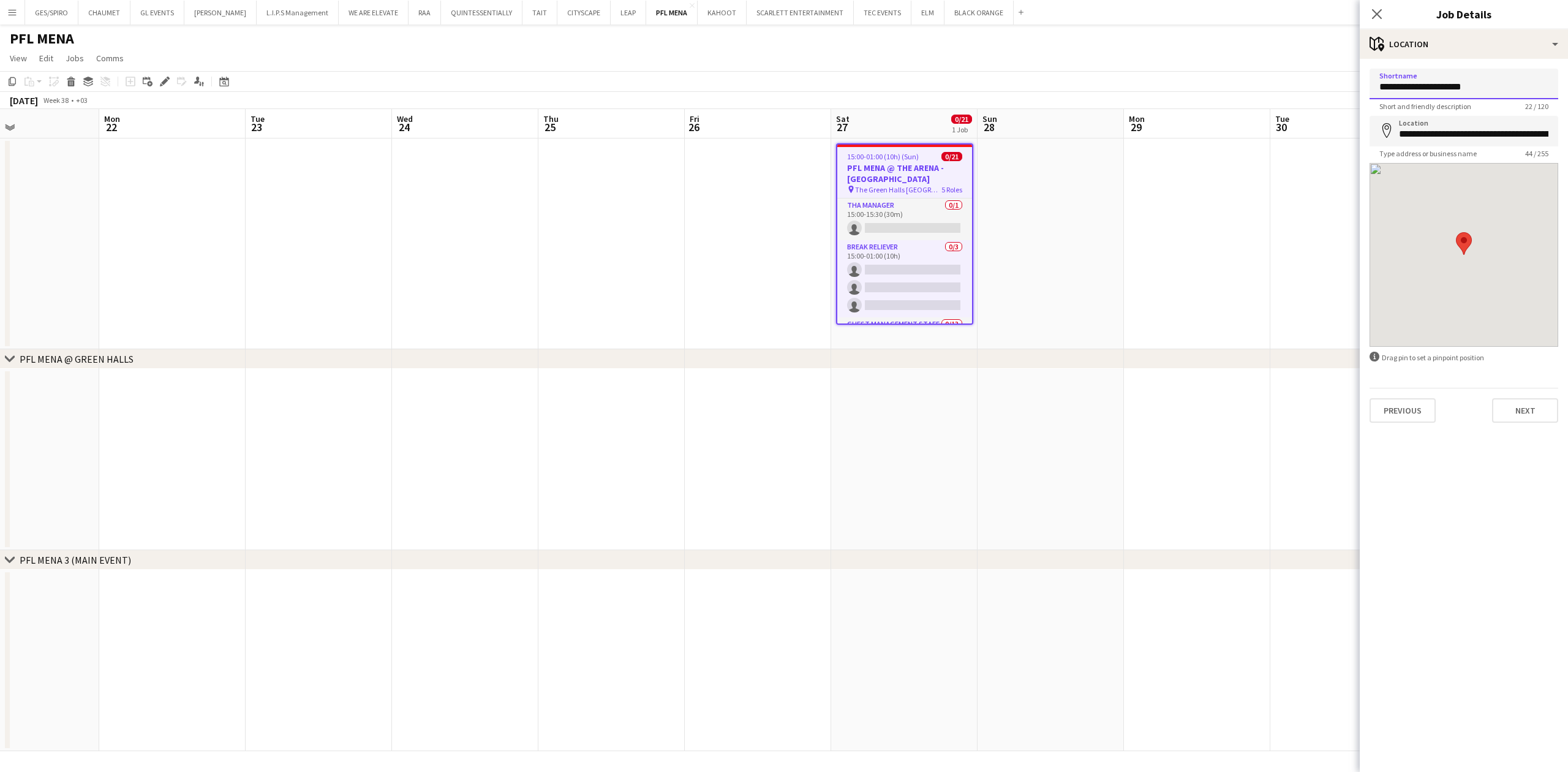
drag, startPoint x: 1486, startPoint y: 81, endPoint x: 1264, endPoint y: 72, distance: 222.2
click at [1265, 72] on body "Menu Boards Boards Boards All jobs Status Workforce Workforce My Workforce Recr…" at bounding box center [784, 386] width 1568 height 772
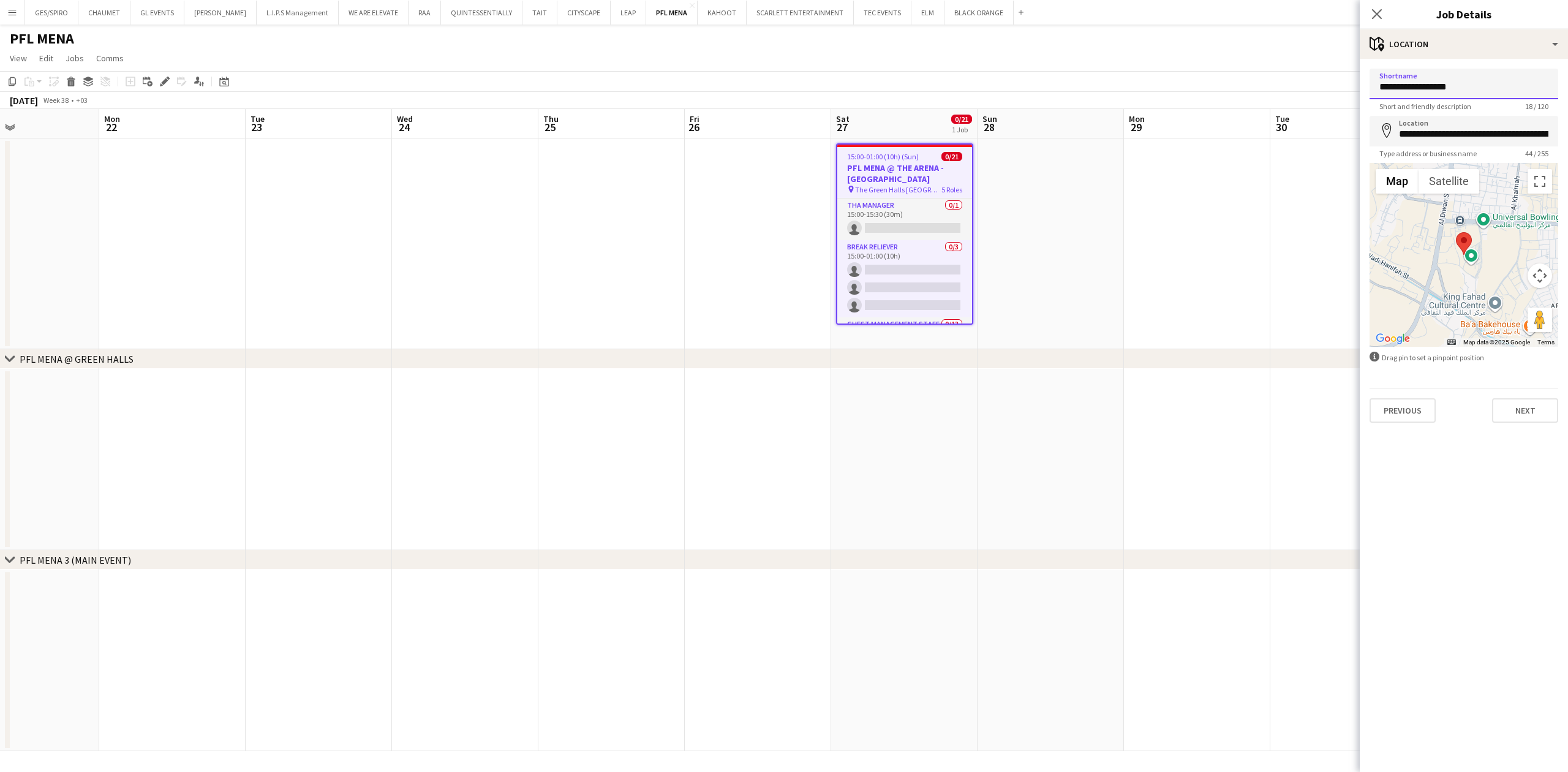
type input "**********"
click at [1471, 141] on input "**********" at bounding box center [1463, 131] width 189 height 31
click at [1471, 140] on input "**********" at bounding box center [1463, 131] width 189 height 31
type input "**********"
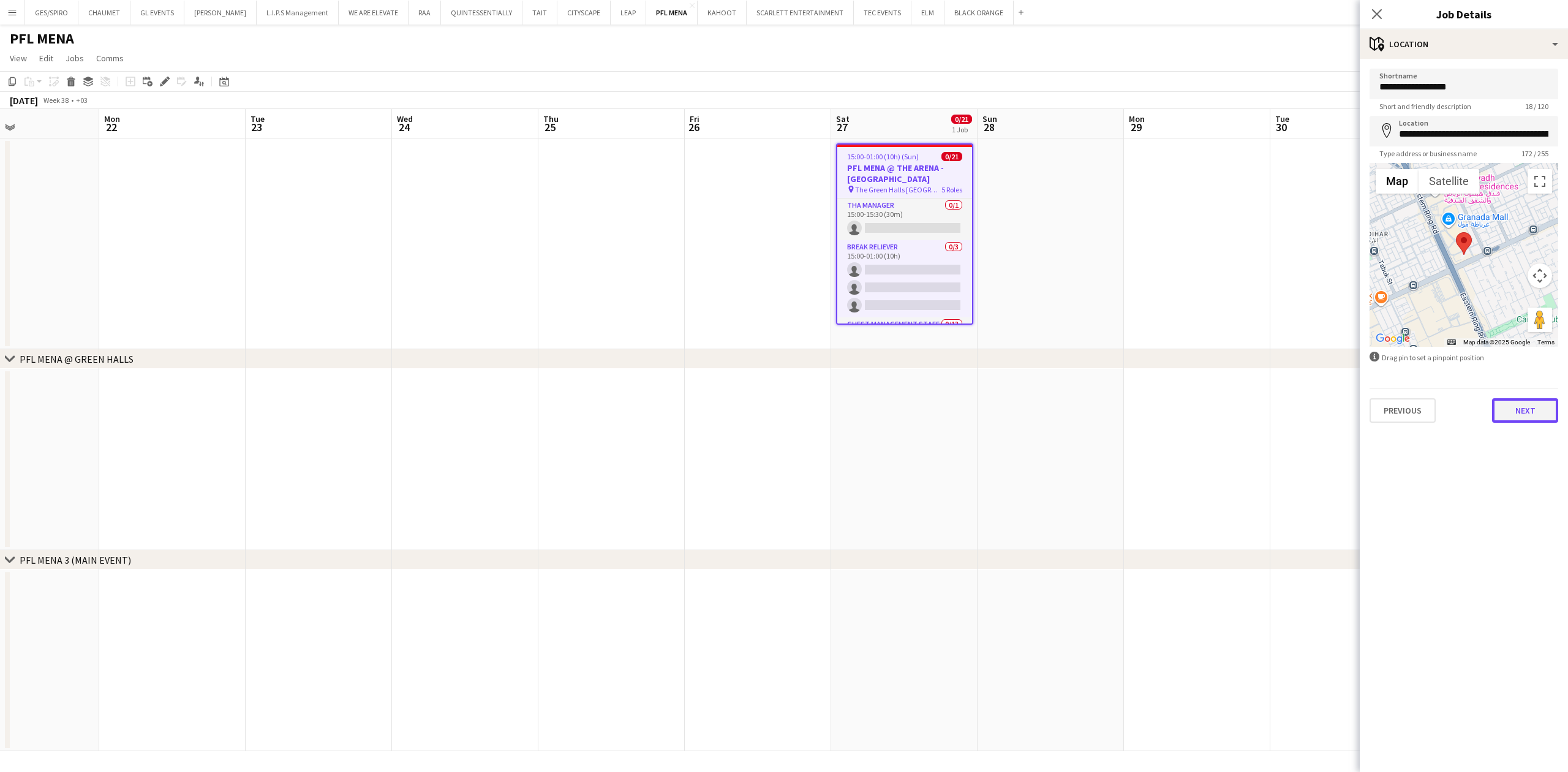
click at [1514, 410] on button "Next" at bounding box center [1525, 411] width 66 height 25
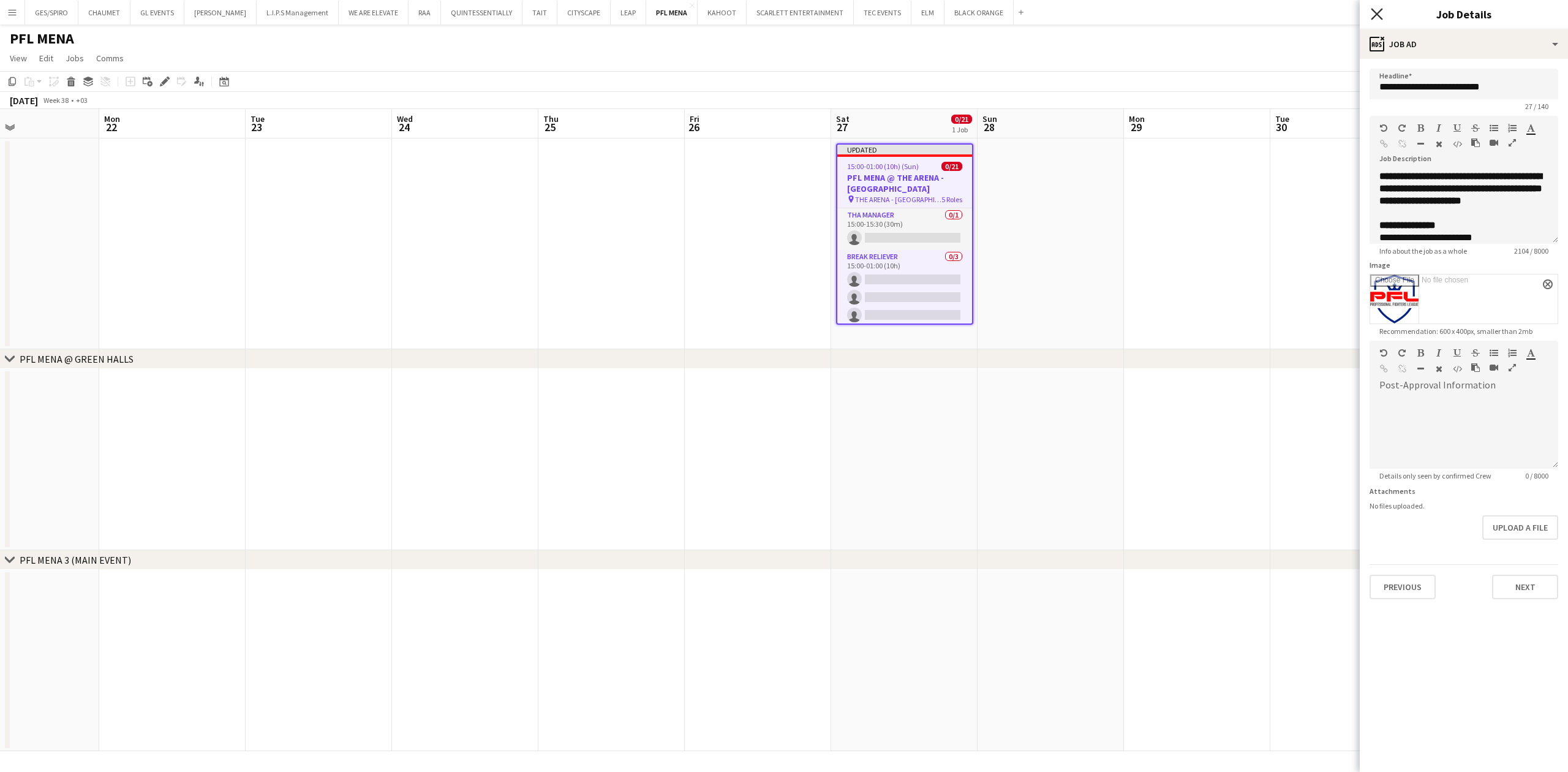
click at [1375, 9] on icon "Close pop-in" at bounding box center [1376, 13] width 11 height 11
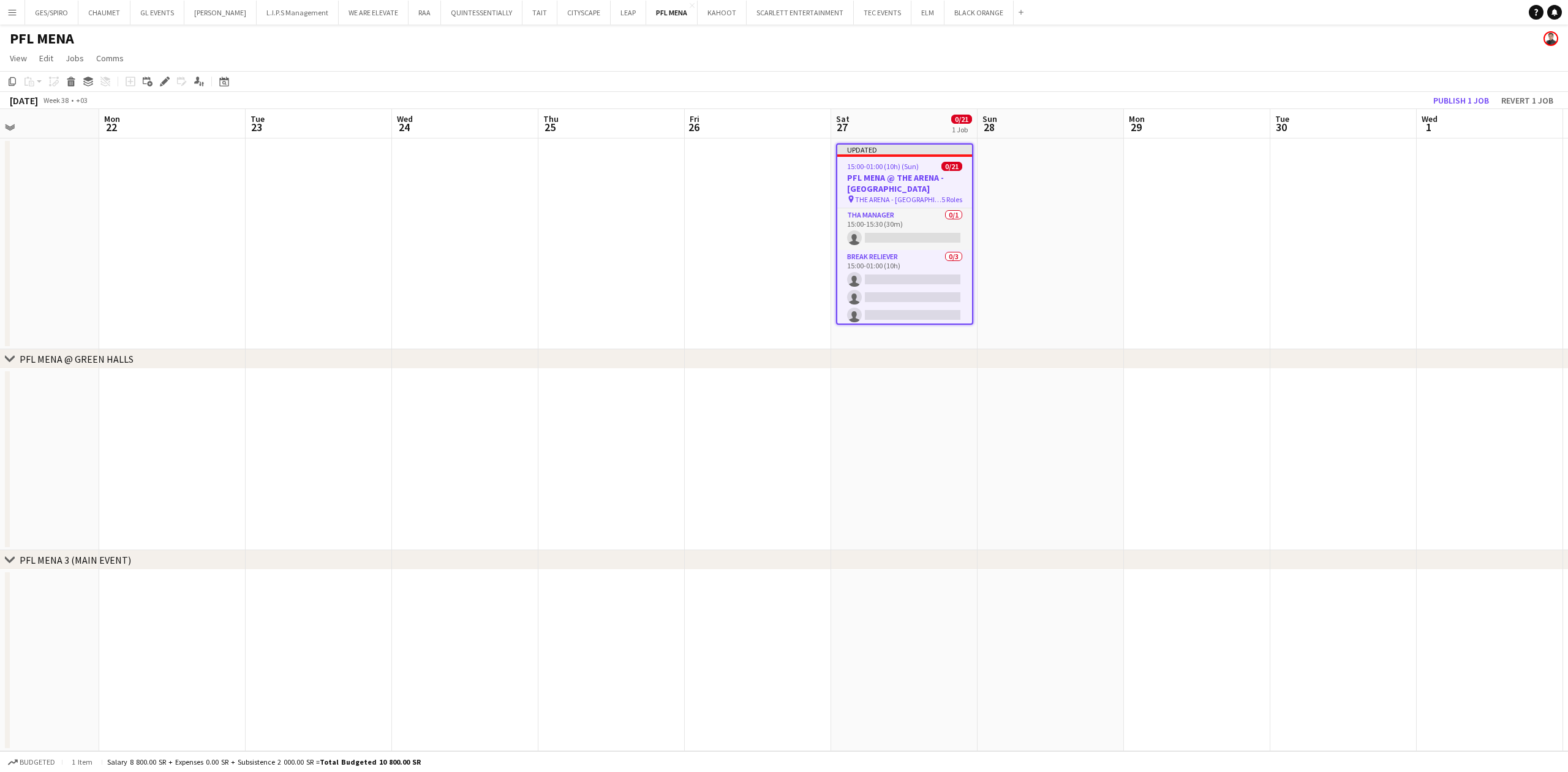
click at [1186, 231] on app-date-cell at bounding box center [1197, 244] width 146 height 211
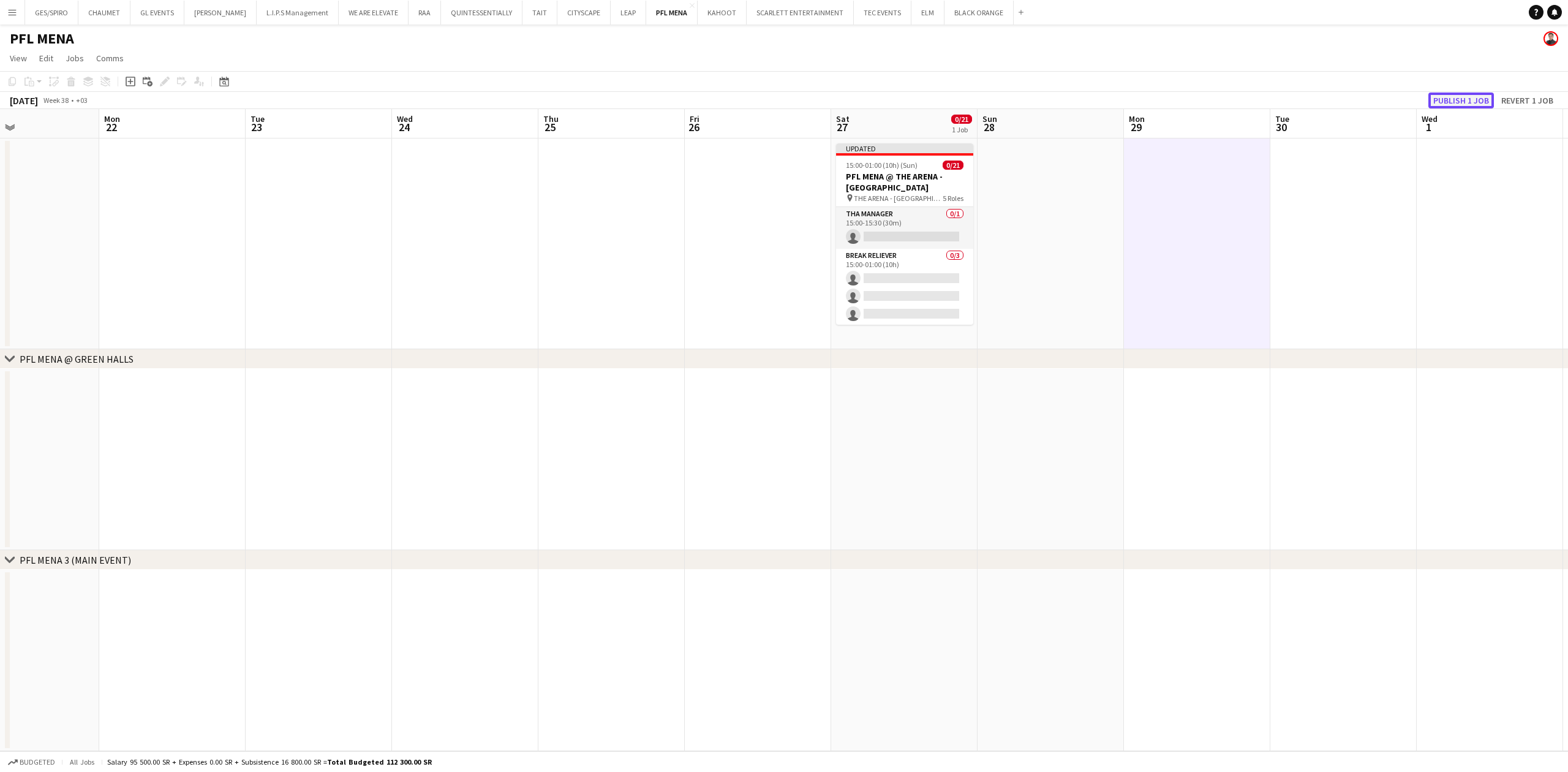
click at [1478, 100] on button "Publish 1 job" at bounding box center [1461, 100] width 66 height 16
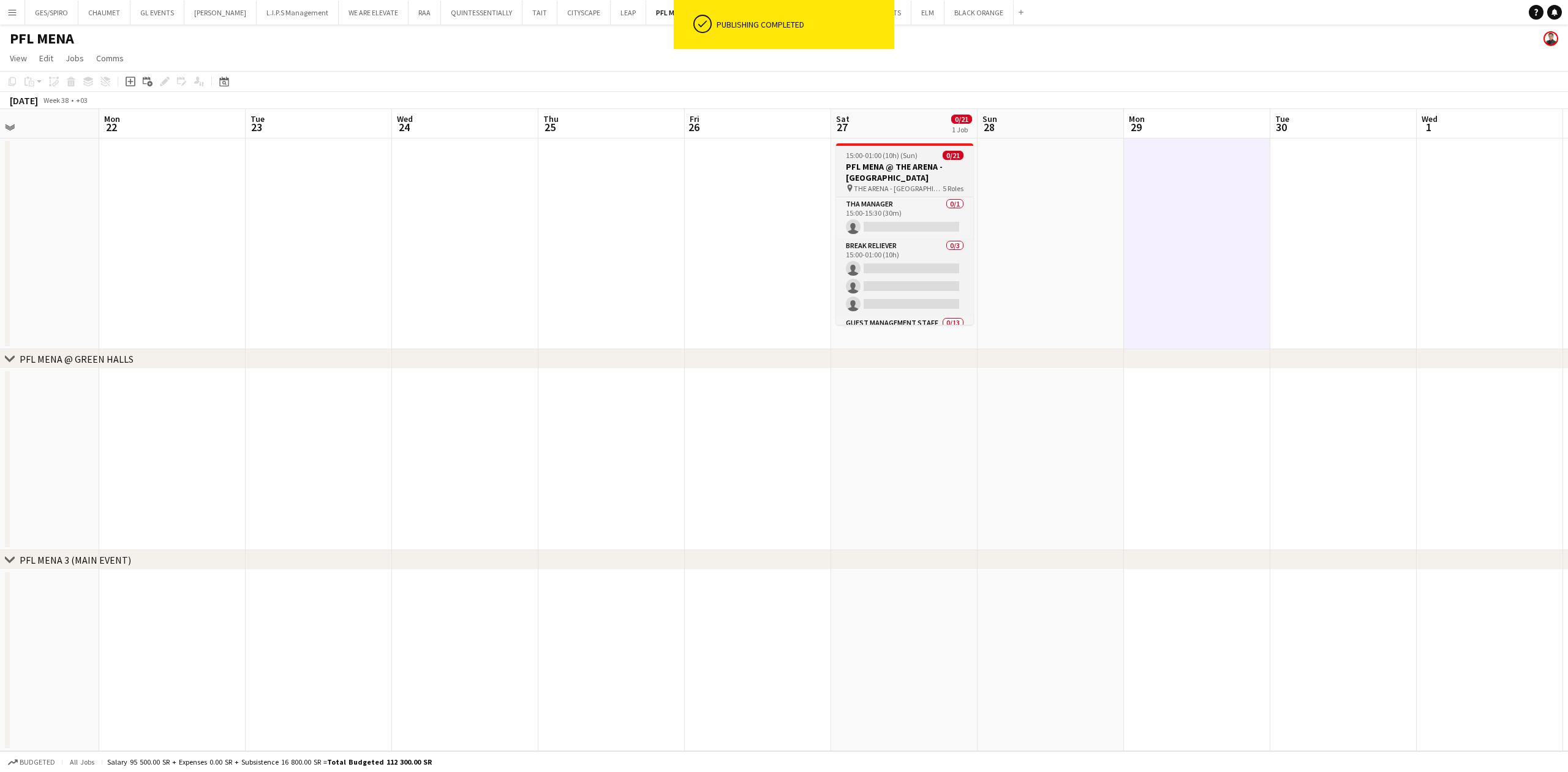
click at [920, 177] on h3 "PFL MENA @ THE ARENA - [GEOGRAPHIC_DATA]" at bounding box center [905, 171] width 137 height 22
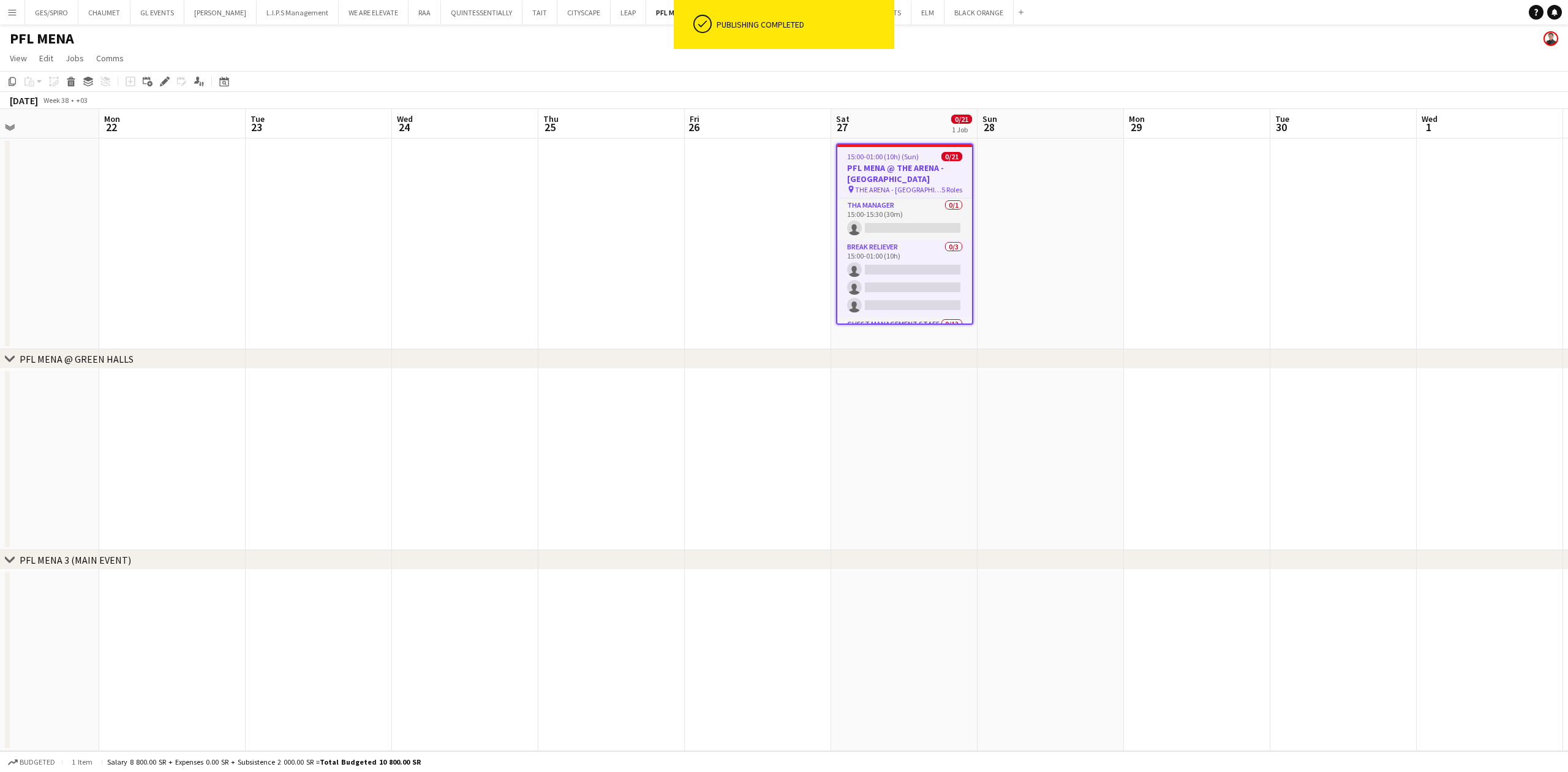
click at [1056, 295] on app-date-cell at bounding box center [1051, 244] width 146 height 211
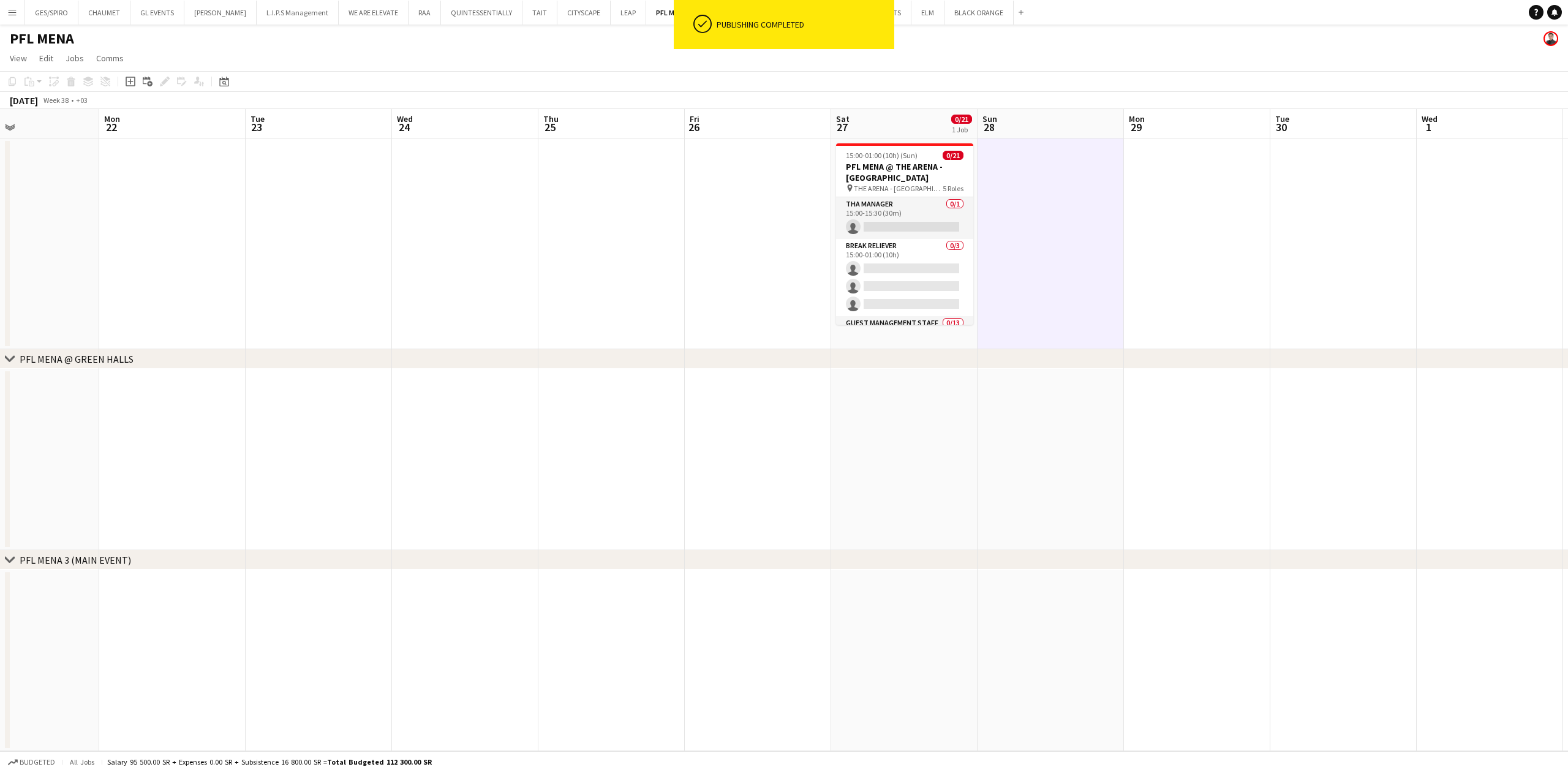
click at [1098, 258] on app-date-cell at bounding box center [1051, 244] width 146 height 211
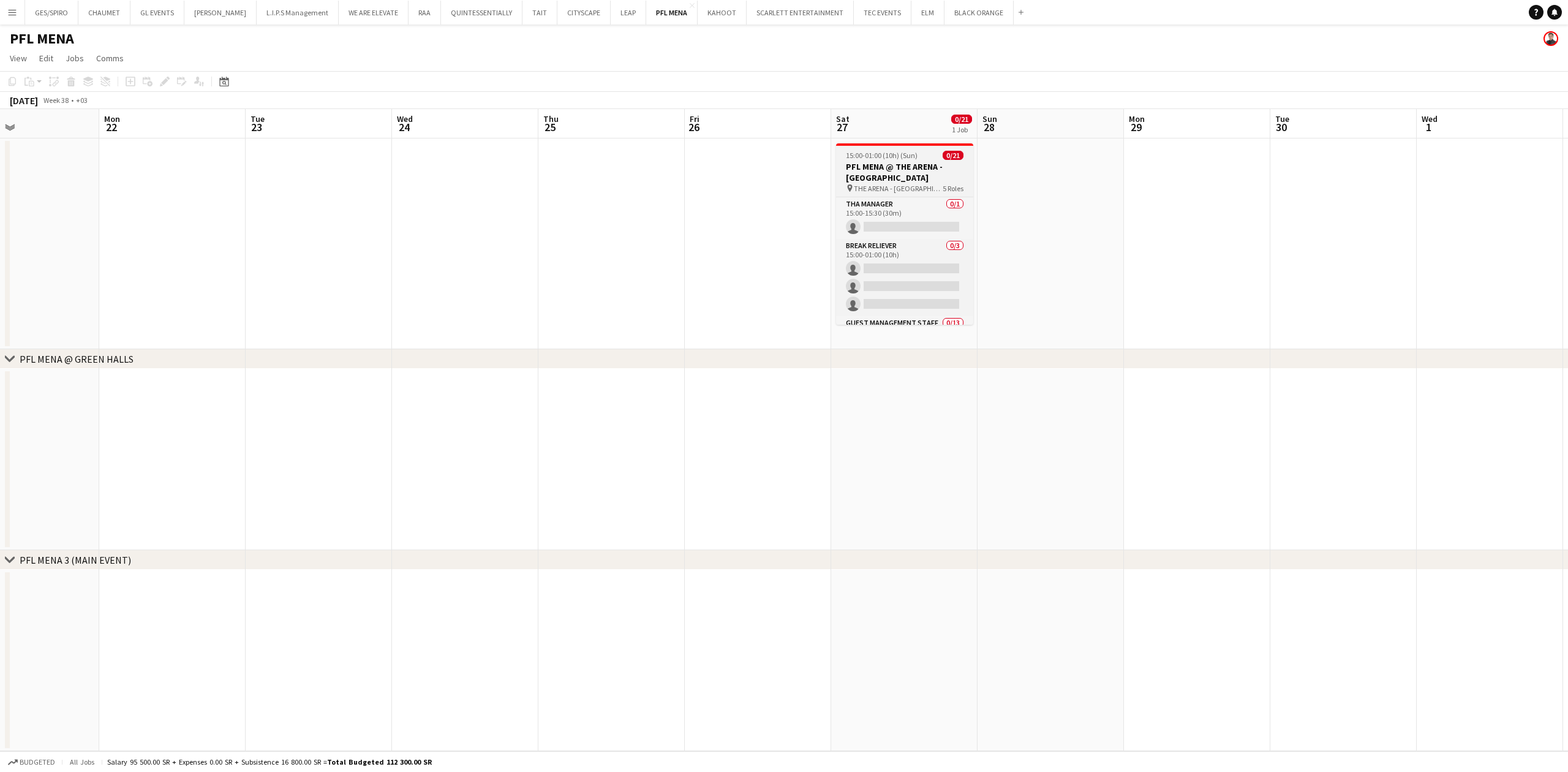
click at [947, 169] on h3 "PFL MENA @ THE ARENA - [GEOGRAPHIC_DATA]" at bounding box center [905, 171] width 137 height 22
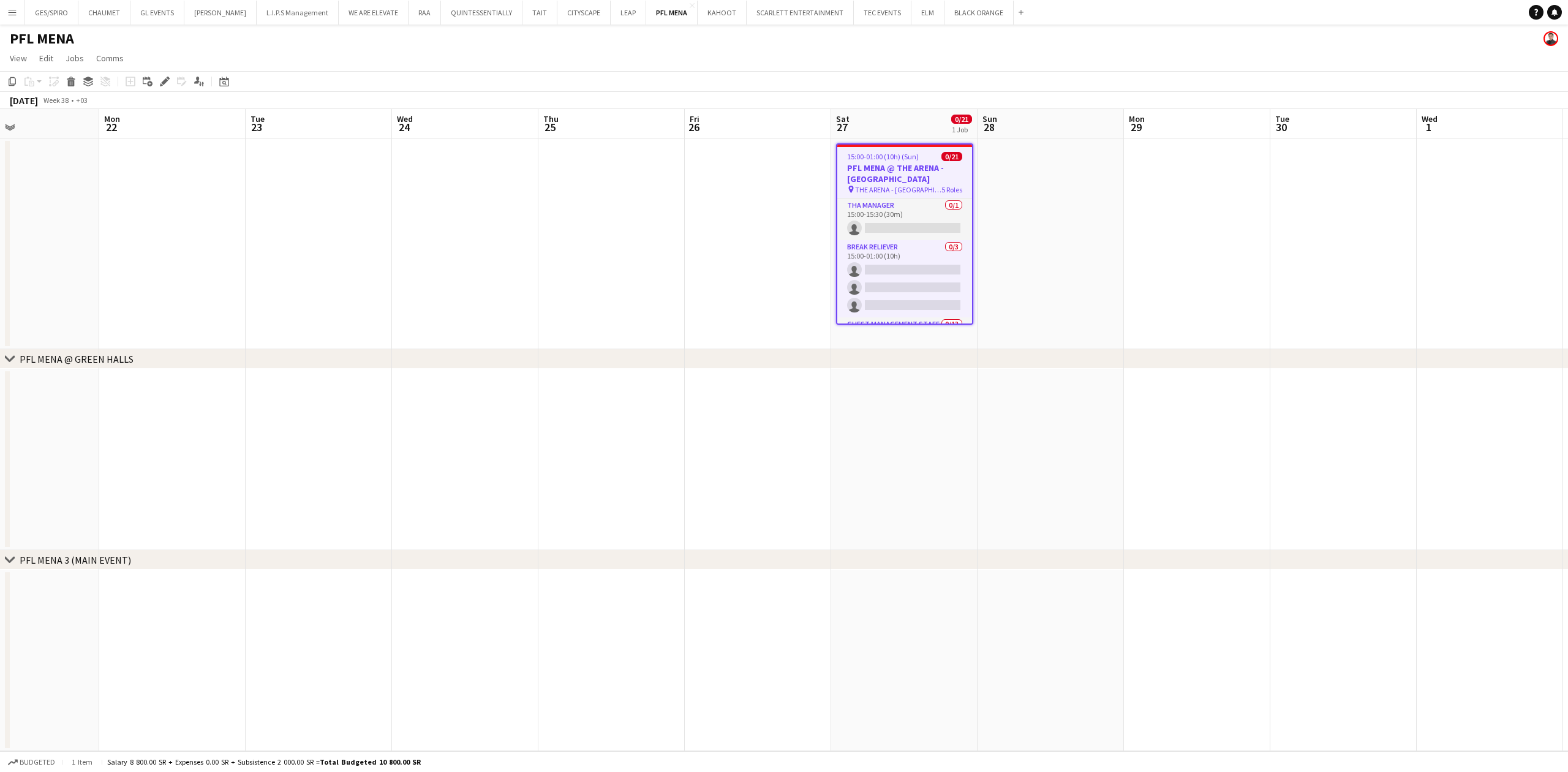
click at [1054, 253] on app-calendar-viewport "Thu 18 Fri 19 Sat 20 Sun 21 Mon 22 Tue 23 Wed 24 Thu 25 Fri 26 Sat 27 0/21 1 Jo…" at bounding box center [784, 430] width 1568 height 642
click at [1052, 255] on app-date-cell at bounding box center [1054, 244] width 146 height 211
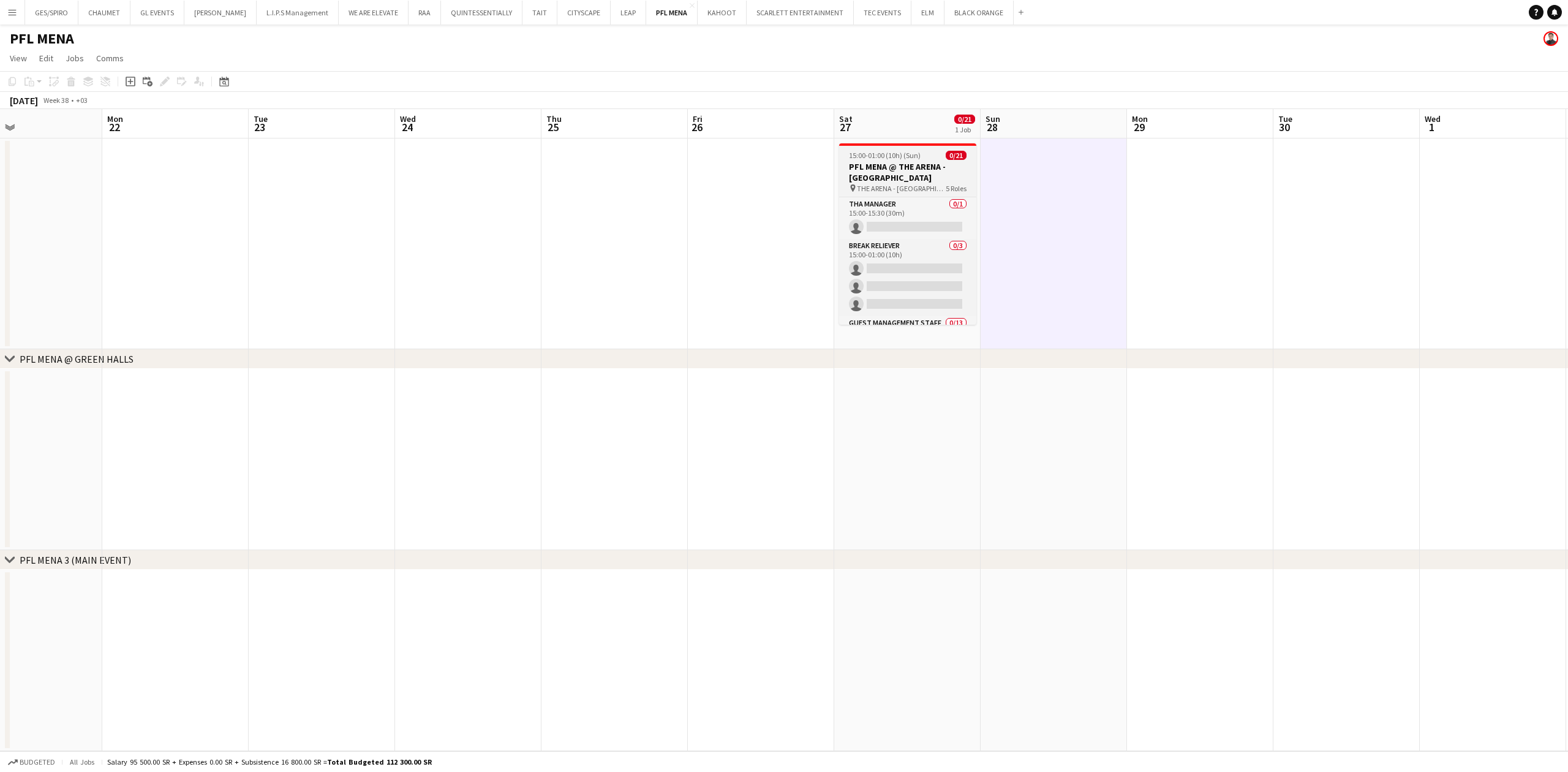
click at [920, 163] on h3 "PFL MENA @ THE ARENA - [GEOGRAPHIC_DATA]" at bounding box center [908, 171] width 137 height 22
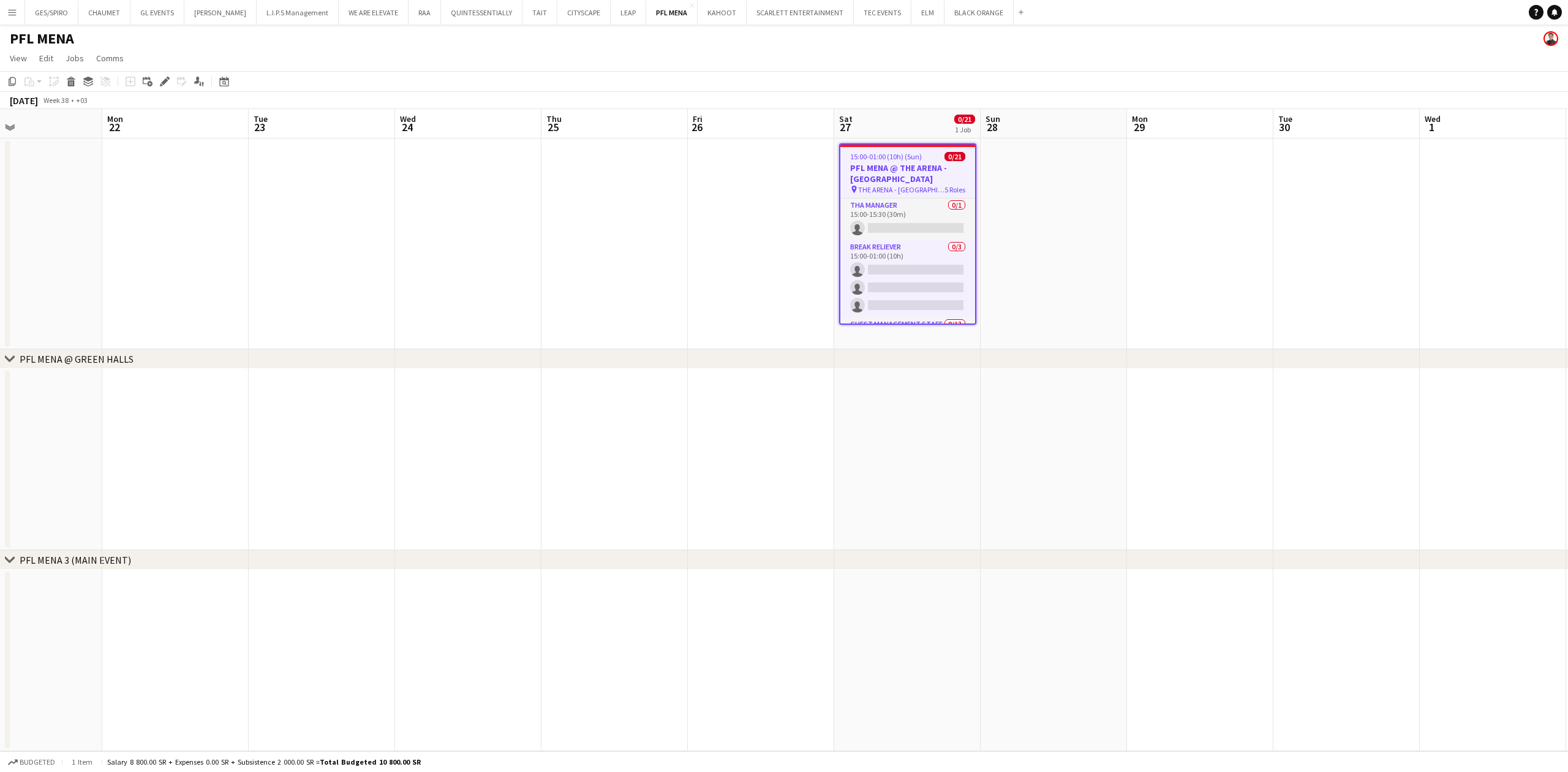
click at [1082, 302] on app-date-cell at bounding box center [1054, 244] width 146 height 211
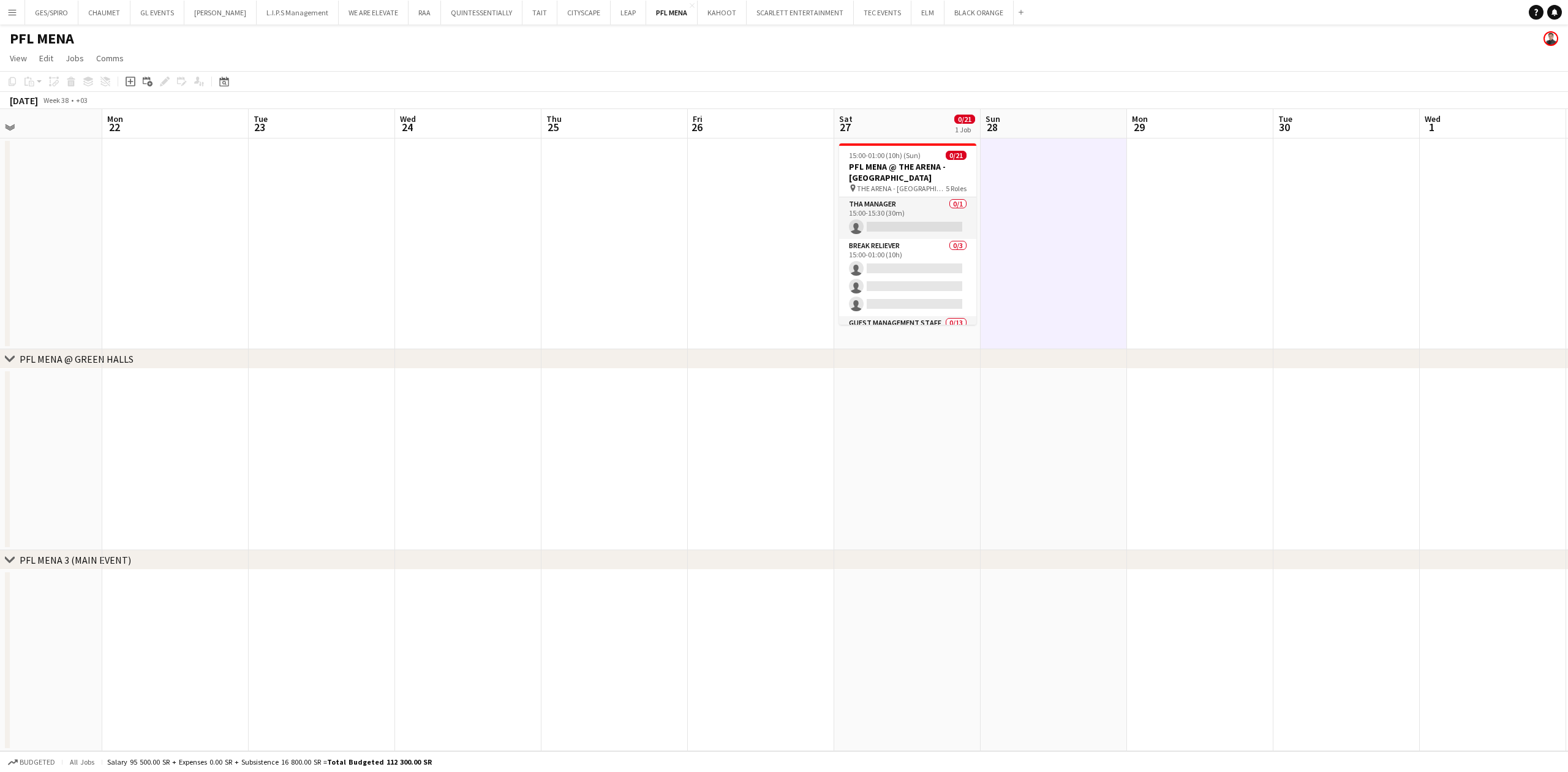
scroll to position [0, 483]
click at [1201, 290] on app-date-cell at bounding box center [1200, 244] width 146 height 211
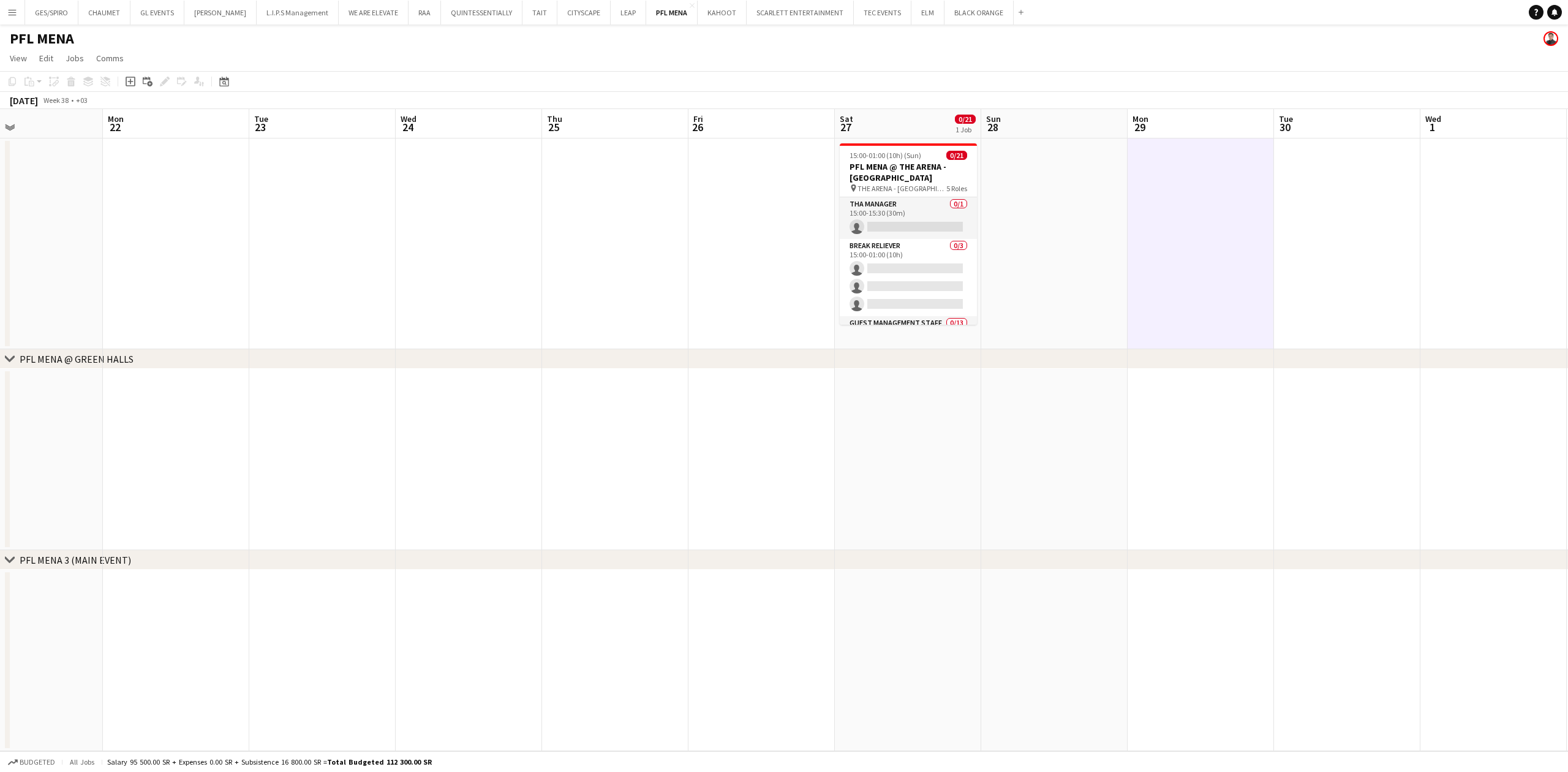
click at [1295, 275] on app-date-cell at bounding box center [1347, 244] width 146 height 211
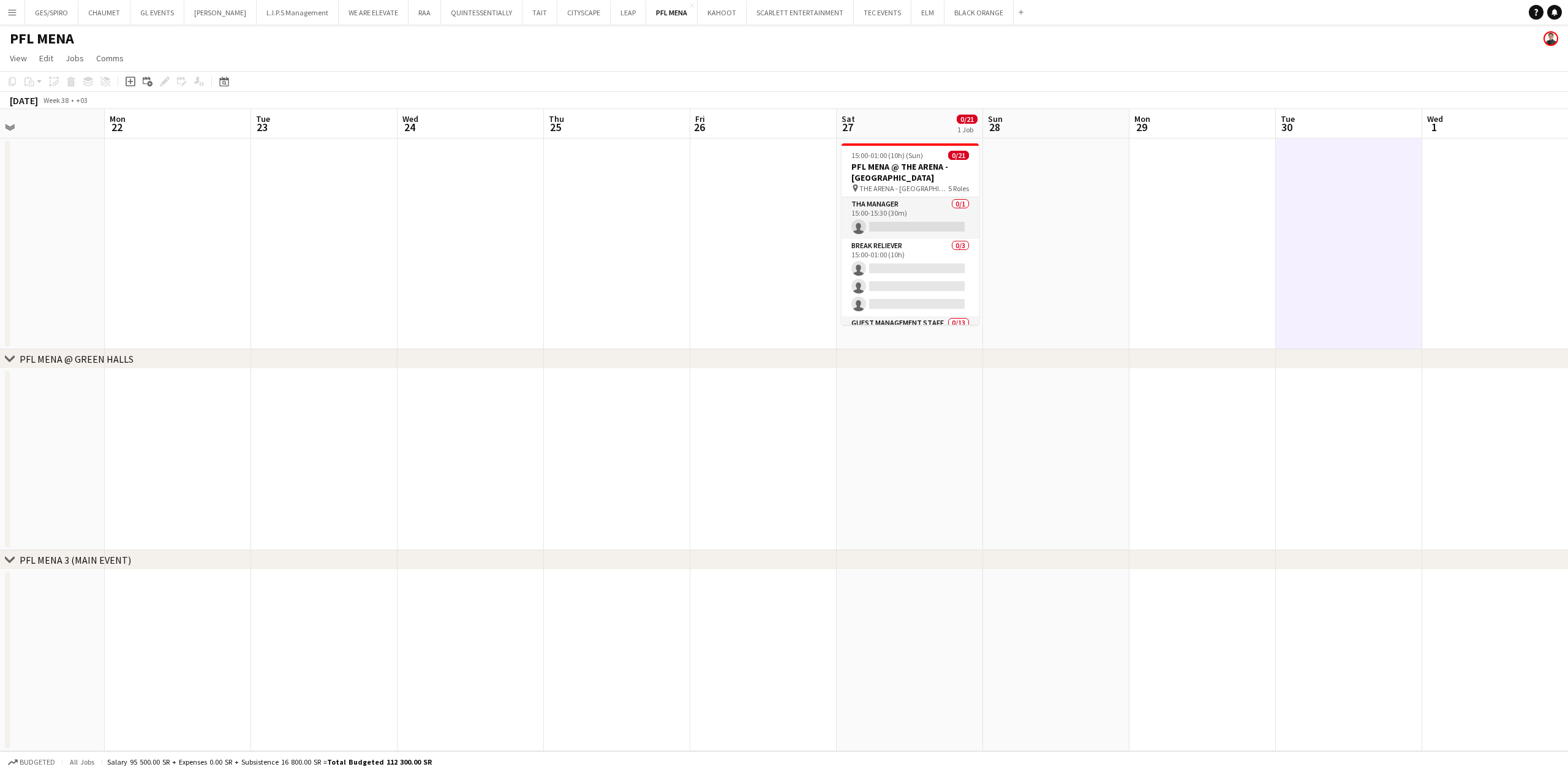
click at [1248, 442] on app-date-cell at bounding box center [1202, 459] width 146 height 181
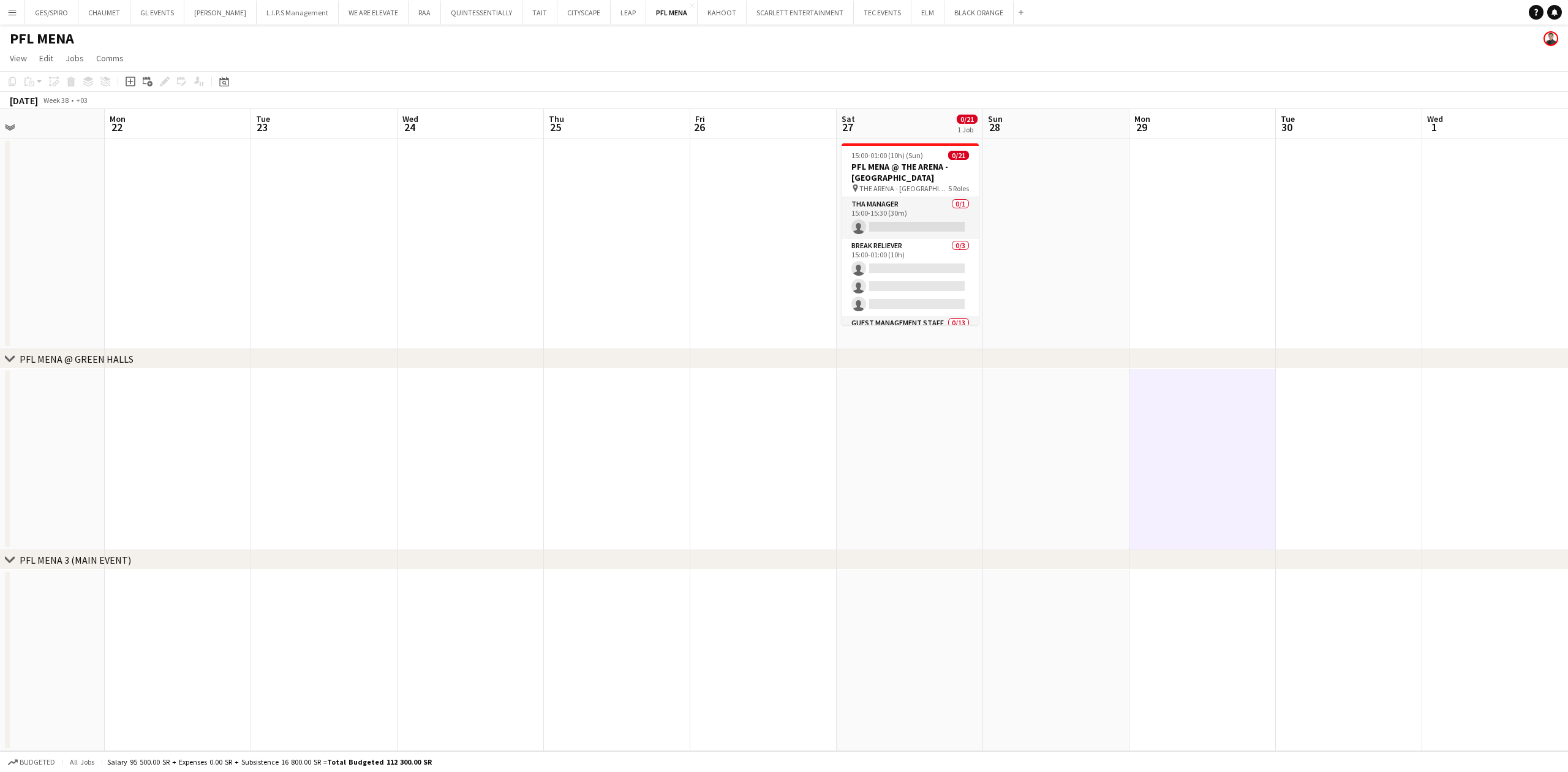
scroll to position [0, 481]
click at [1054, 288] on app-date-cell at bounding box center [1055, 244] width 146 height 211
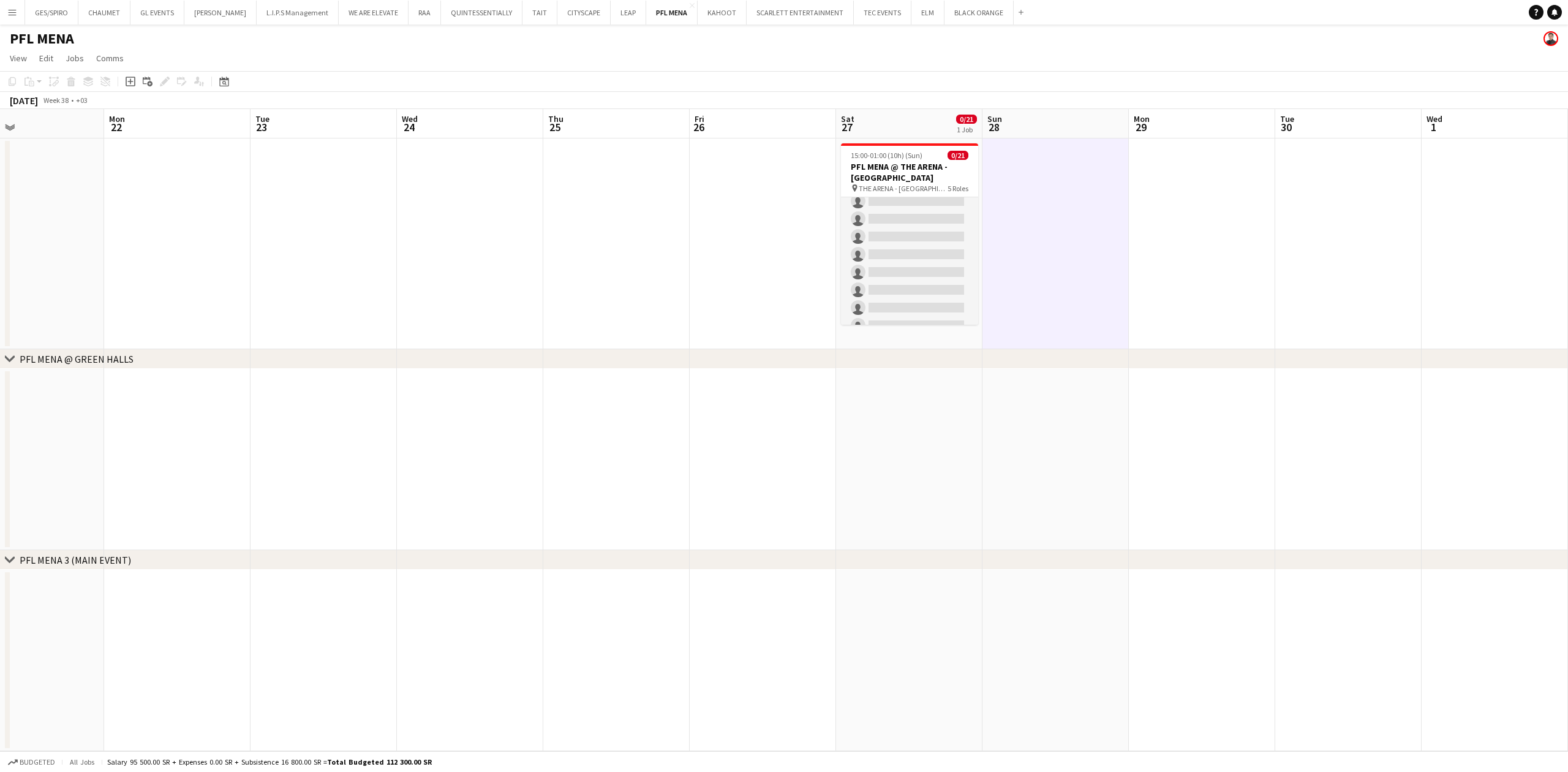
scroll to position [0, 0]
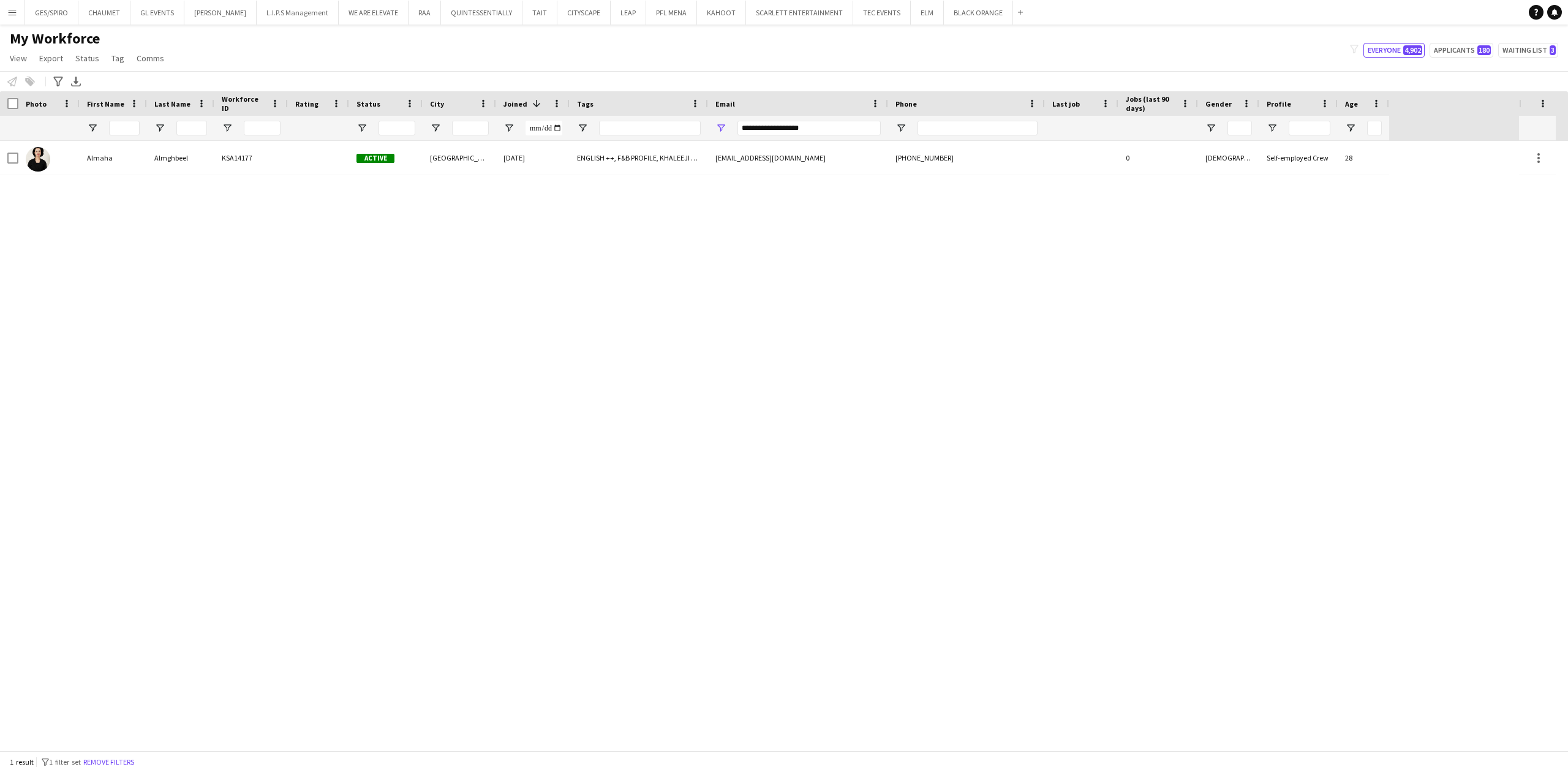
click at [5, 5] on button "Menu" at bounding box center [12, 12] width 25 height 25
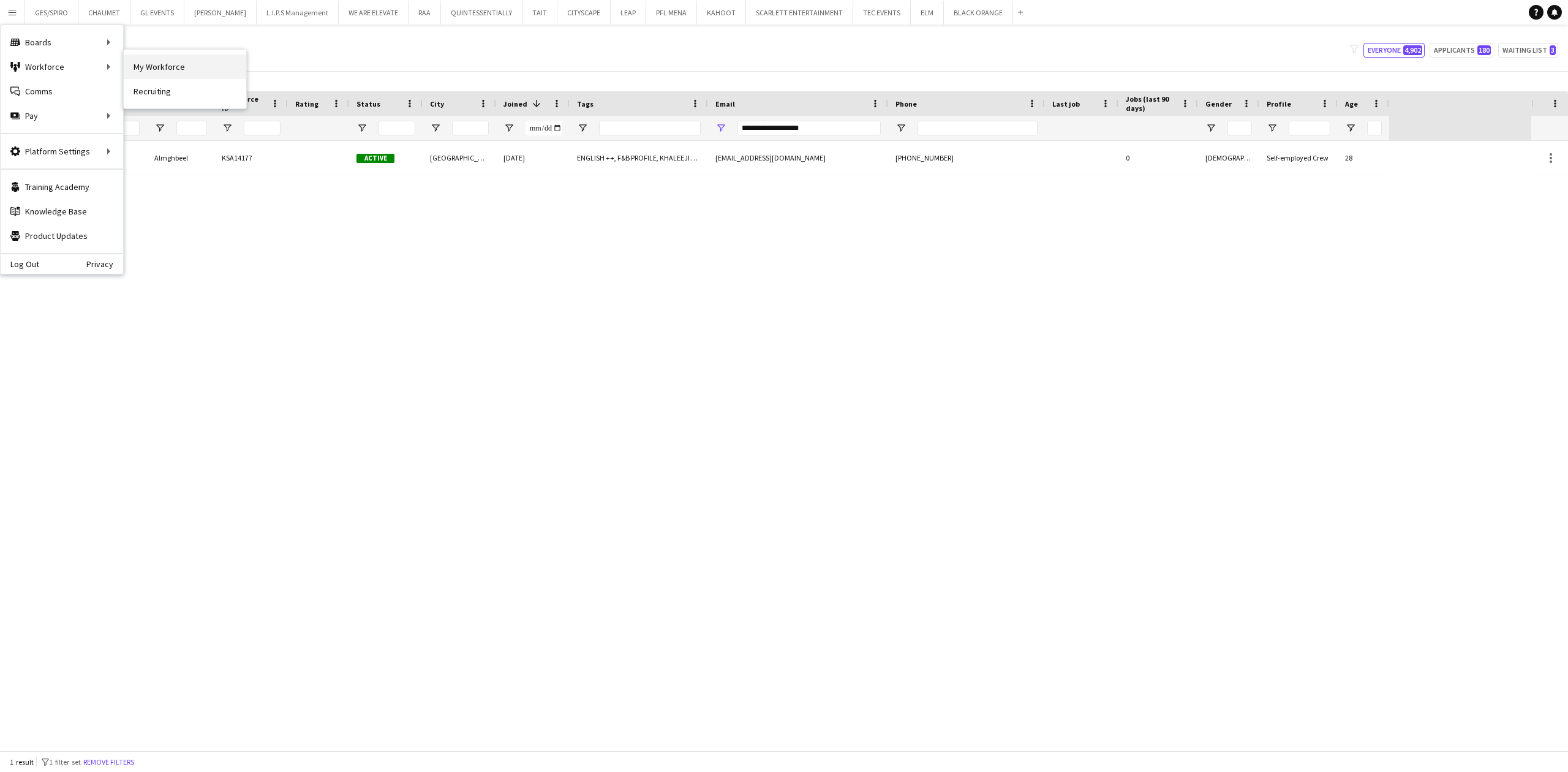
click at [212, 68] on link "My Workforce" at bounding box center [185, 67] width 122 height 25
type input "**********"
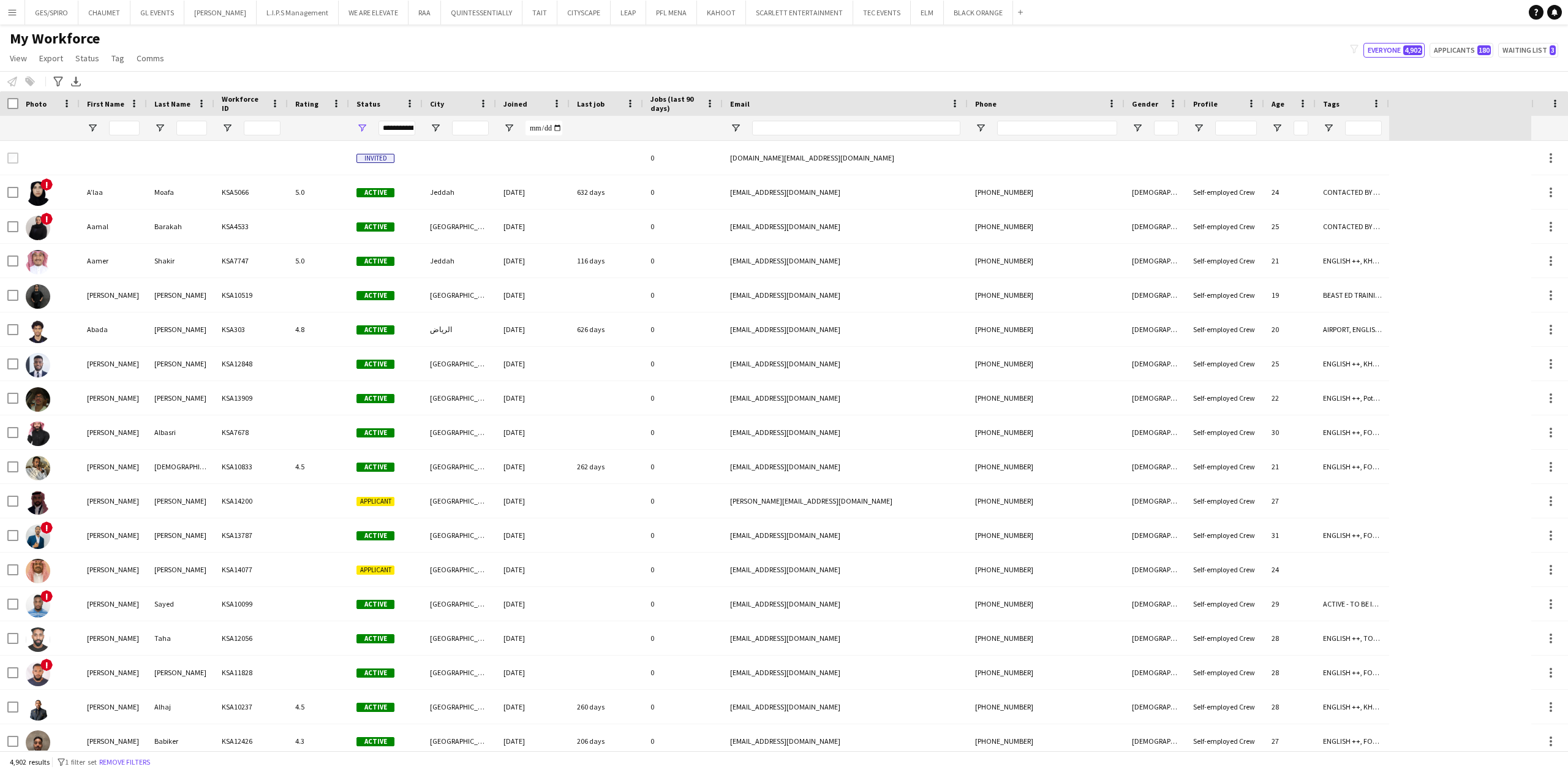
type input "**********"
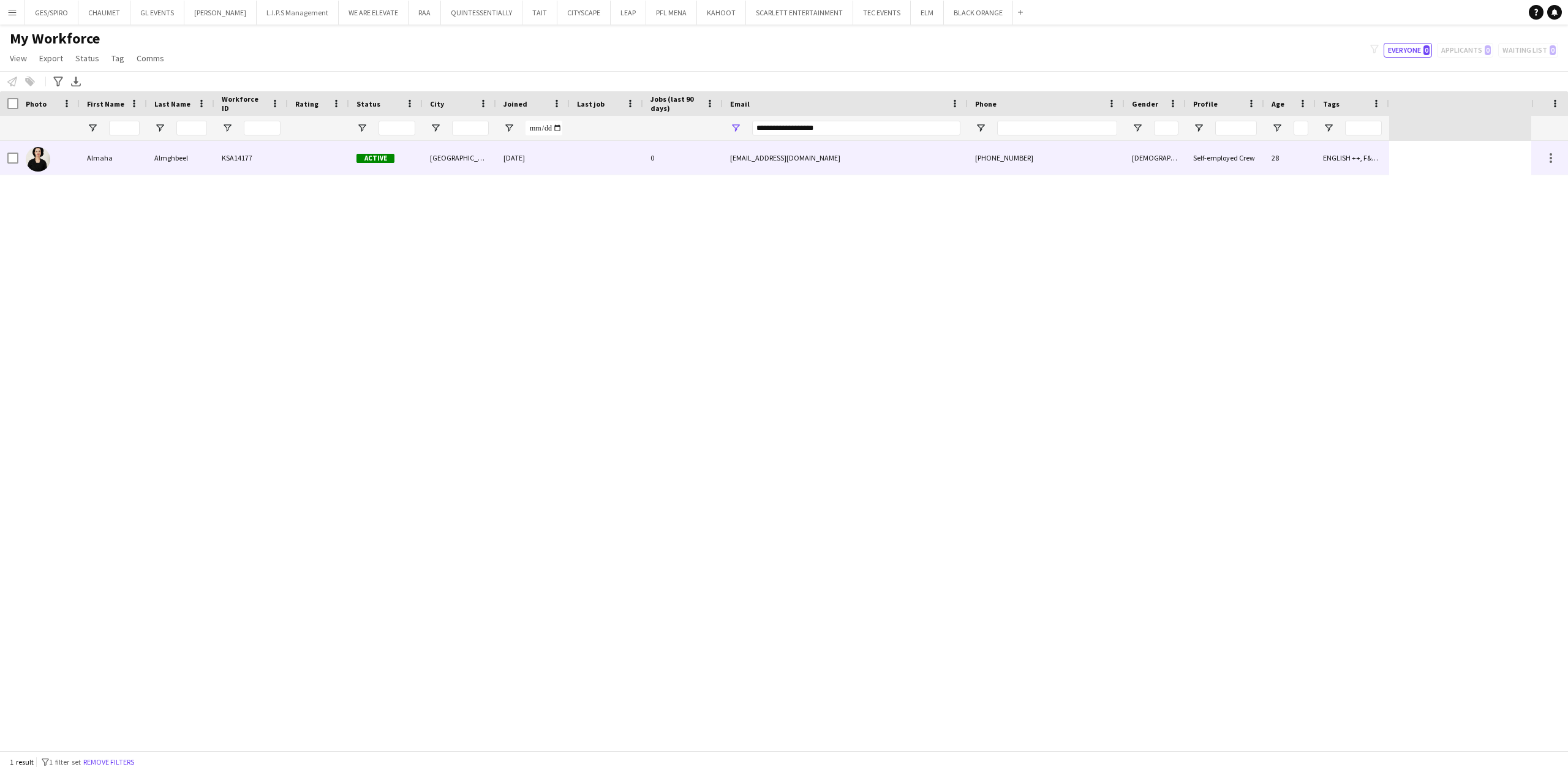
click at [636, 165] on div at bounding box center [607, 157] width 74 height 33
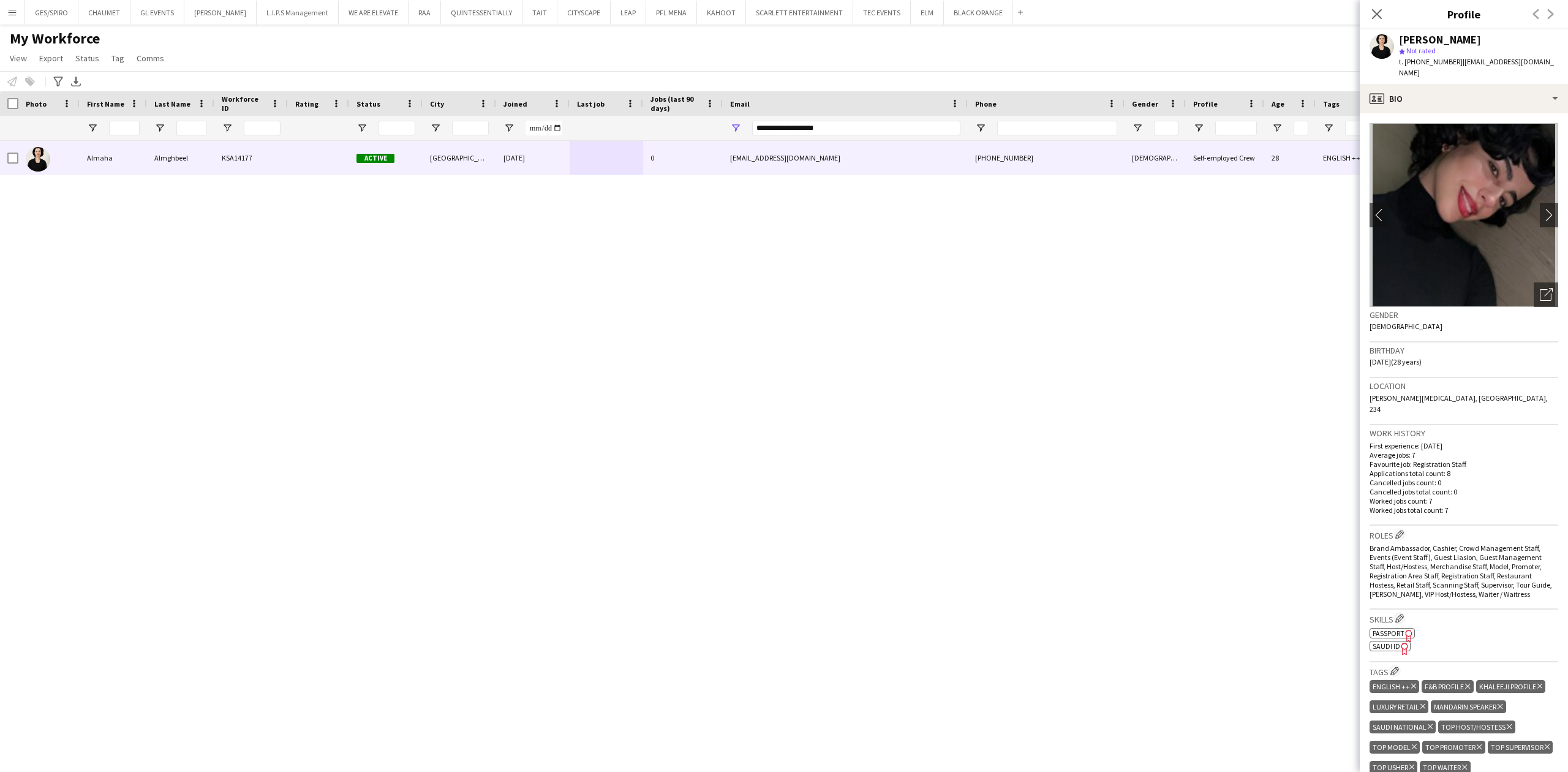
drag, startPoint x: 1396, startPoint y: 41, endPoint x: 1535, endPoint y: 40, distance: 139.0
click at [1535, 40] on div "[PERSON_NAME] star Not rated t. [PHONE_NUMBER] | [EMAIL_ADDRESS][DOMAIN_NAME]" at bounding box center [1463, 56] width 208 height 55
copy div "[PERSON_NAME]"
click at [1540, 288] on icon "Open photos pop-in" at bounding box center [1546, 294] width 13 height 13
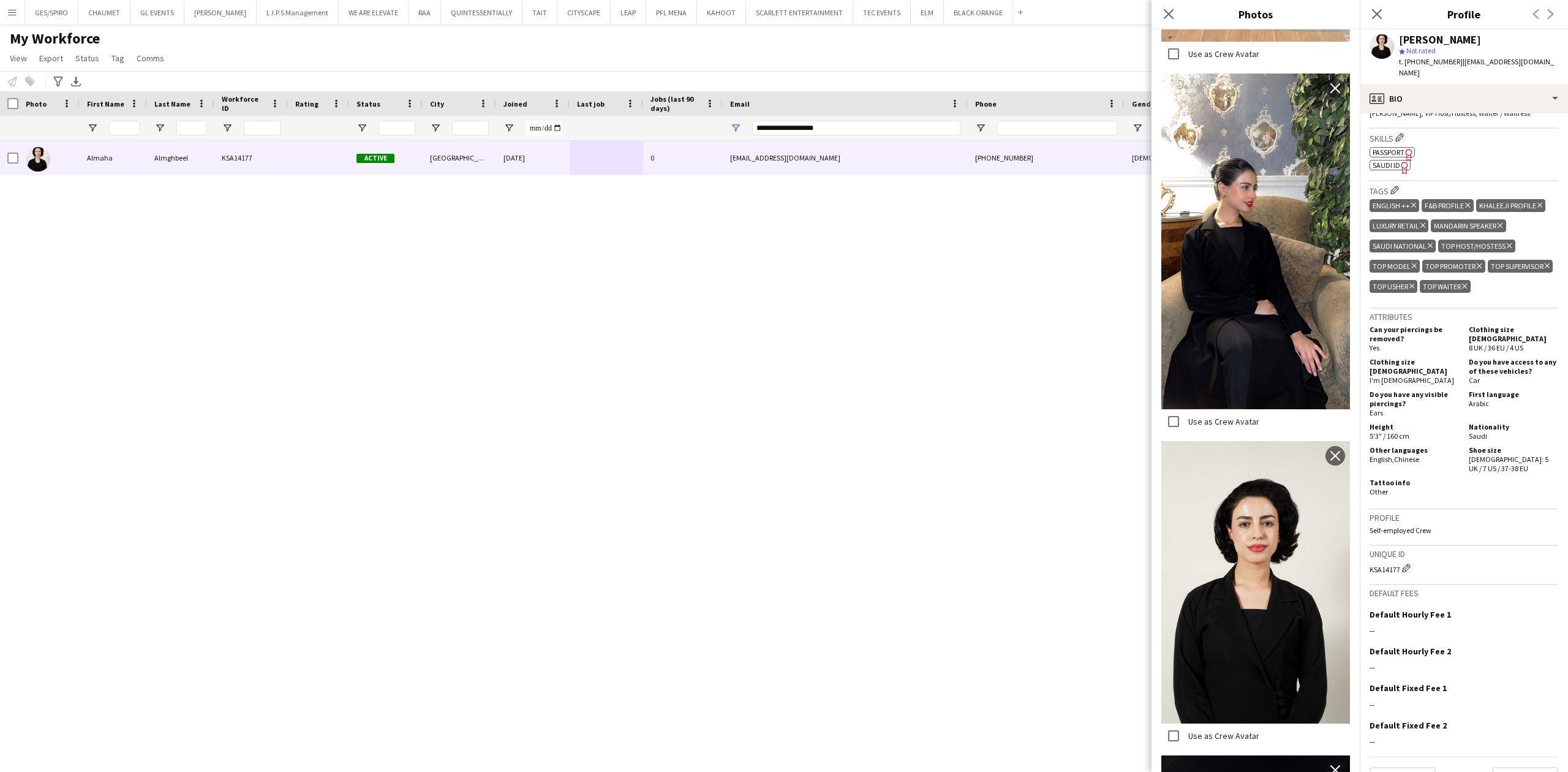
scroll to position [490, 0]
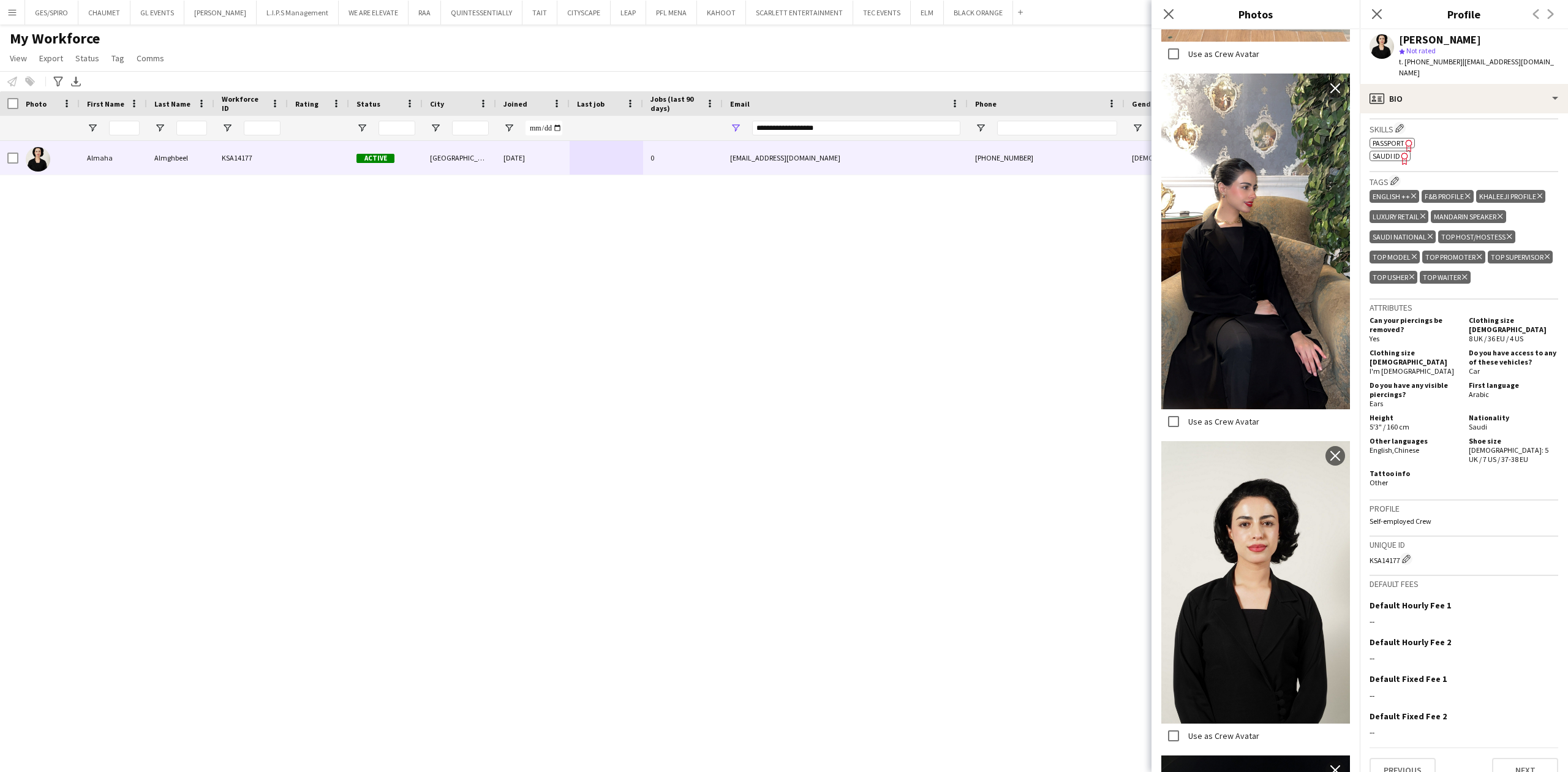
click at [1384, 151] on span "SAUDI ID" at bounding box center [1386, 156] width 27 height 9
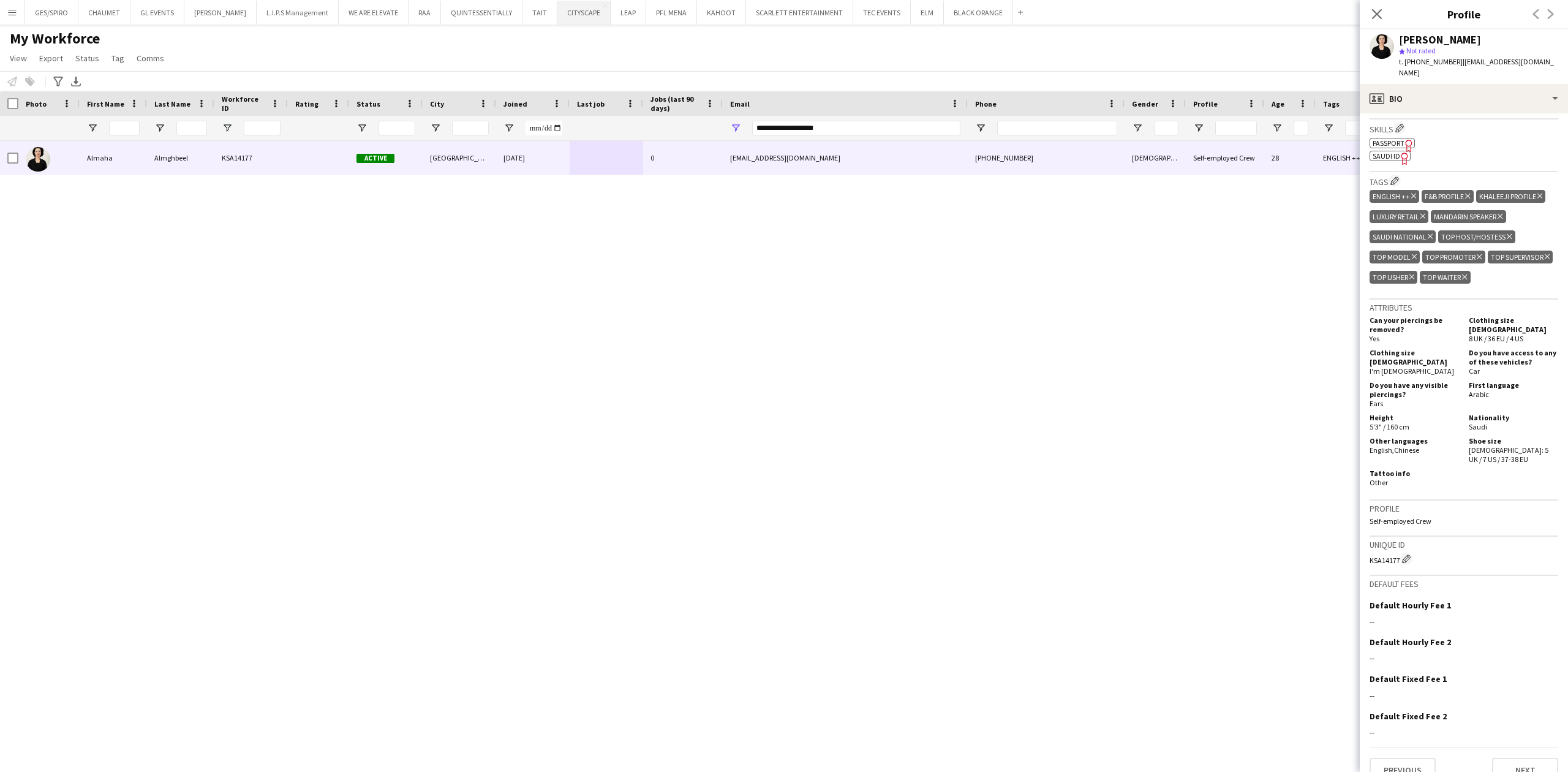
scroll to position [314, 0]
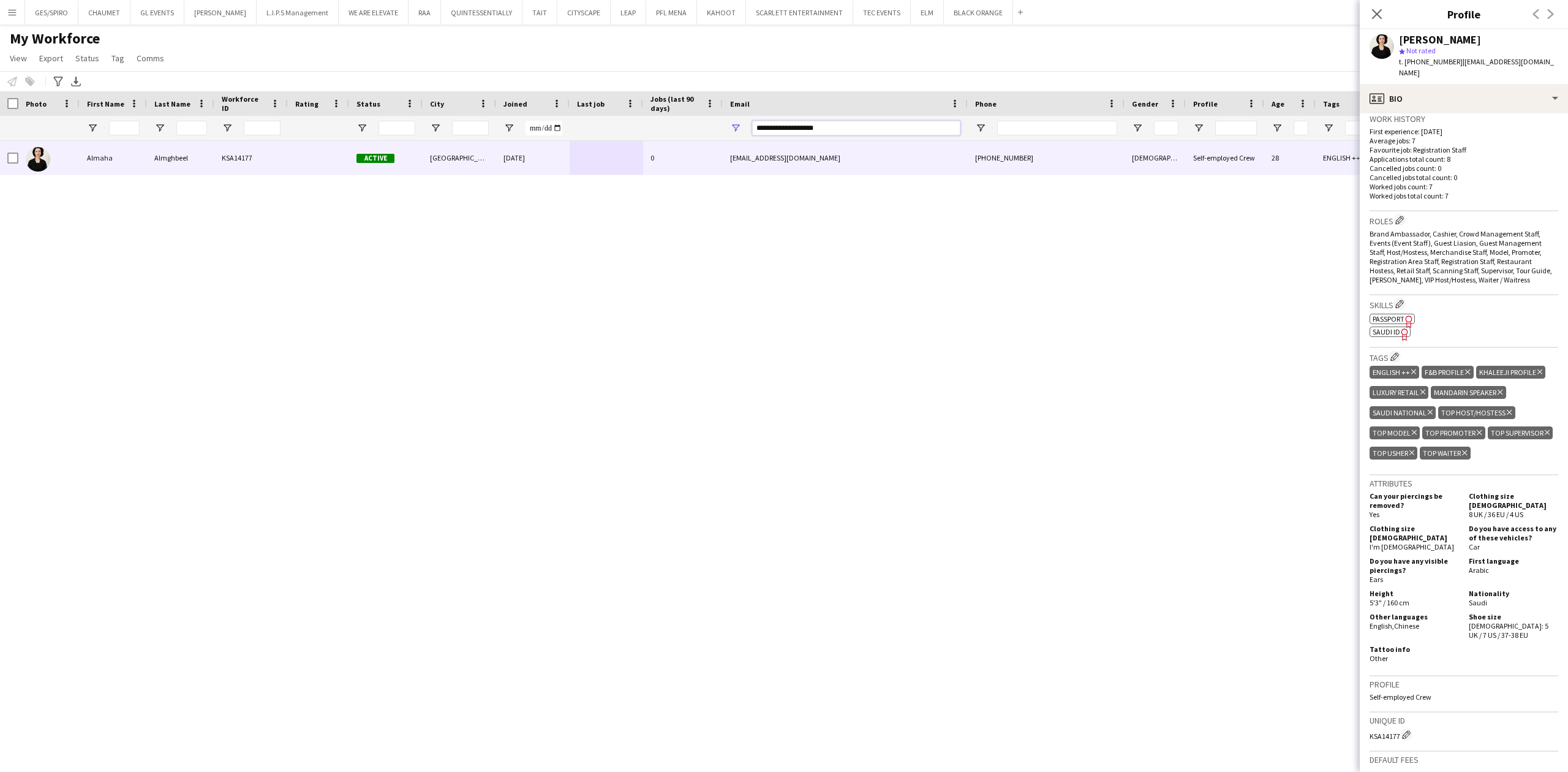
drag, startPoint x: 860, startPoint y: 134, endPoint x: 473, endPoint y: 141, distance: 387.1
click at [498, 137] on div at bounding box center [695, 128] width 1389 height 25
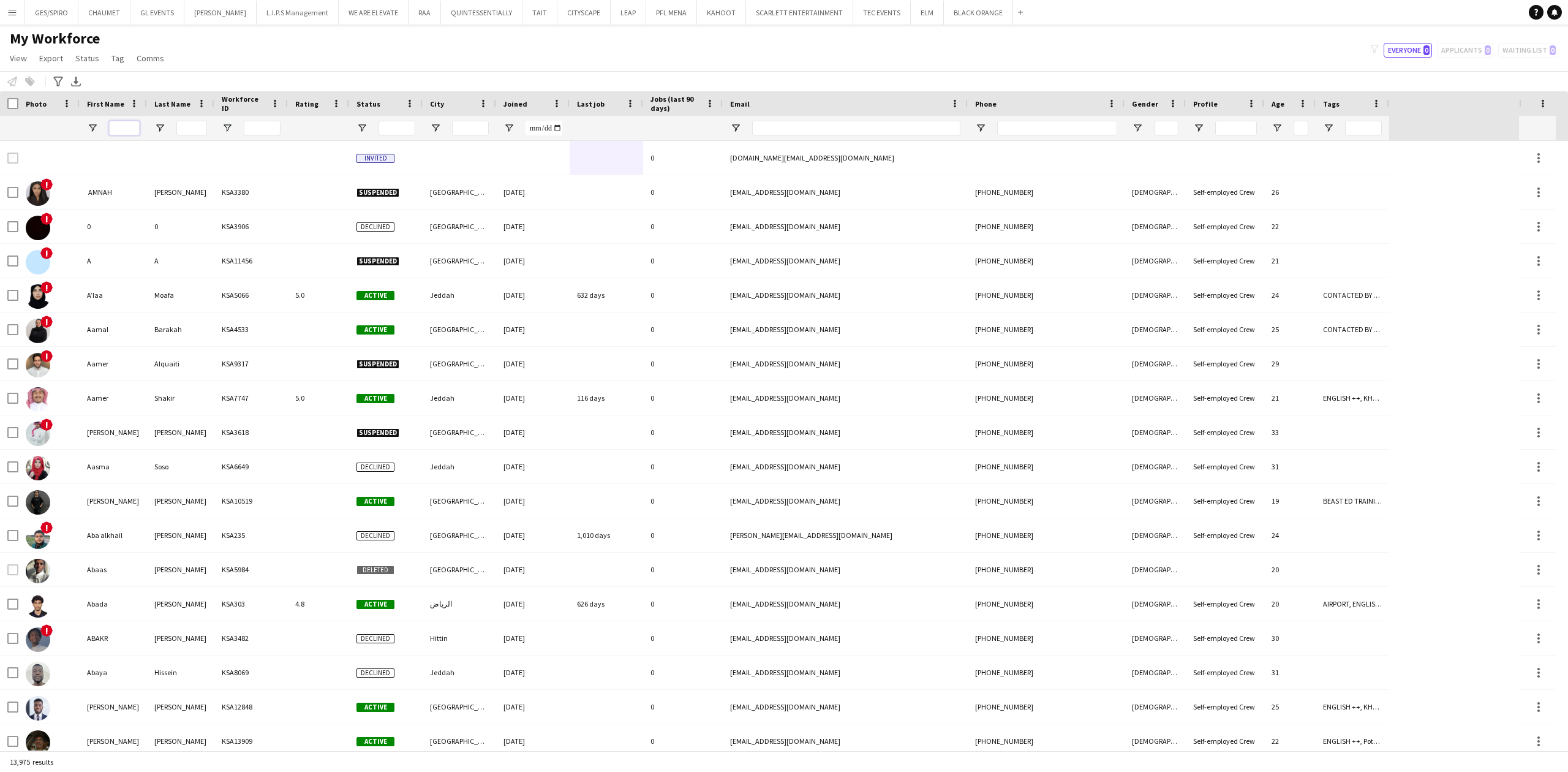
click at [128, 128] on input "First Name Filter Input" at bounding box center [124, 127] width 31 height 15
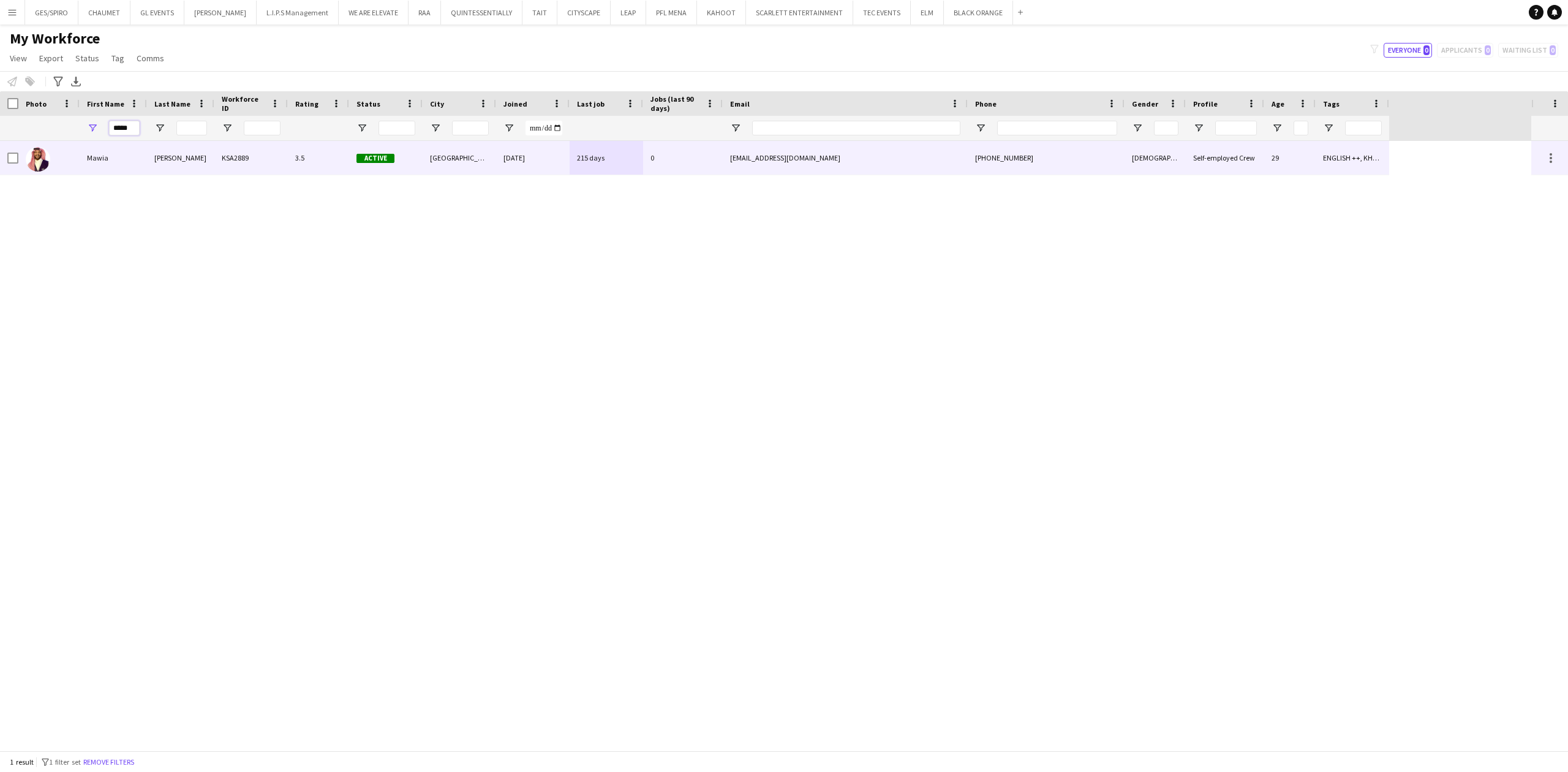
type input "*****"
click at [223, 158] on div "KSA2889" at bounding box center [252, 157] width 74 height 33
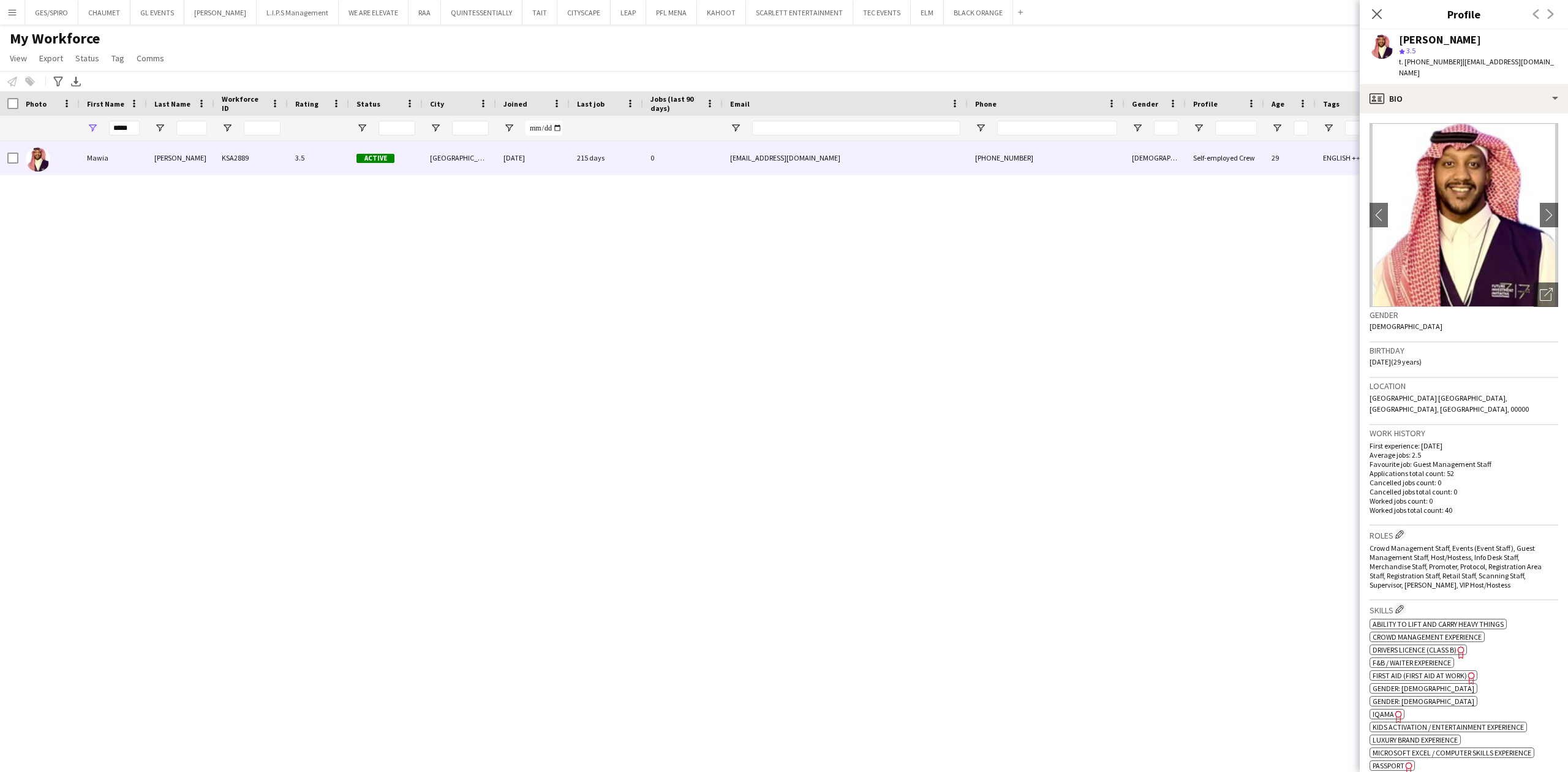
click at [1436, 59] on span "t. [PHONE_NUMBER]" at bounding box center [1431, 62] width 63 height 9
copy span "966561355175"
click at [1064, 126] on input "Phone Filter Input" at bounding box center [1057, 127] width 120 height 15
click at [123, 125] on input "*****" at bounding box center [124, 127] width 31 height 15
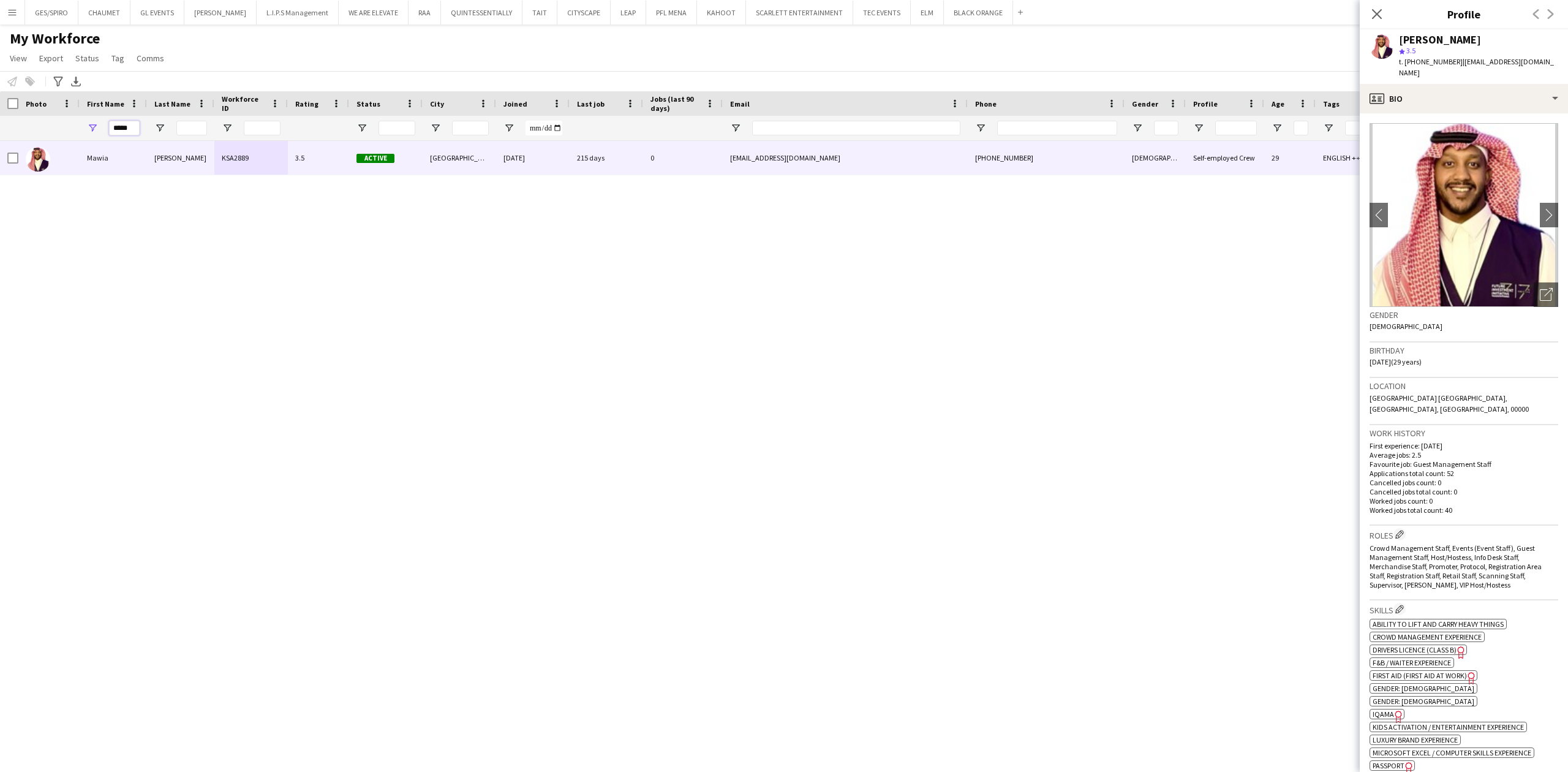
click at [123, 125] on input "*****" at bounding box center [124, 127] width 31 height 15
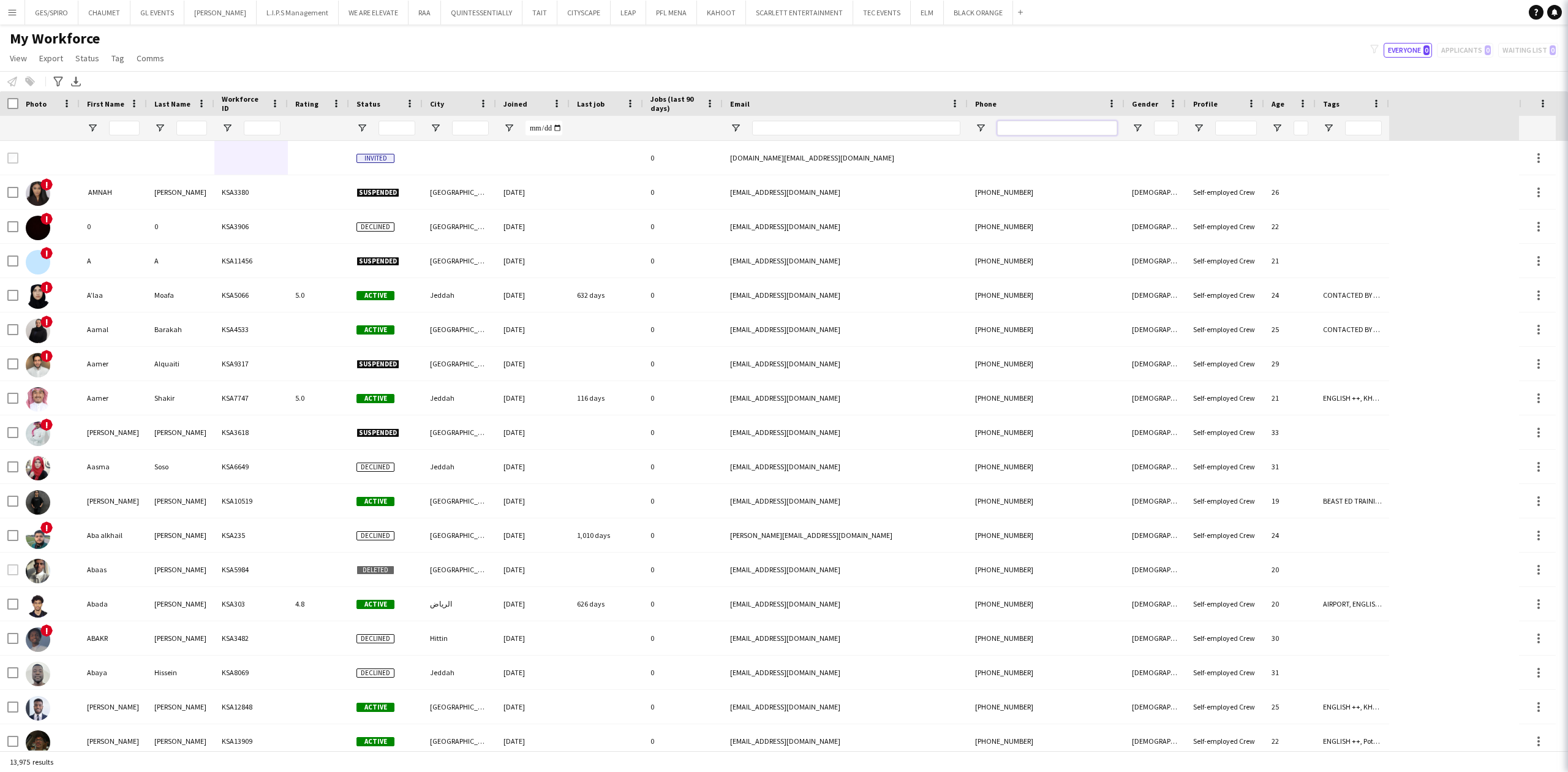
click at [1068, 132] on input "Phone Filter Input" at bounding box center [1057, 127] width 120 height 15
paste input "**********"
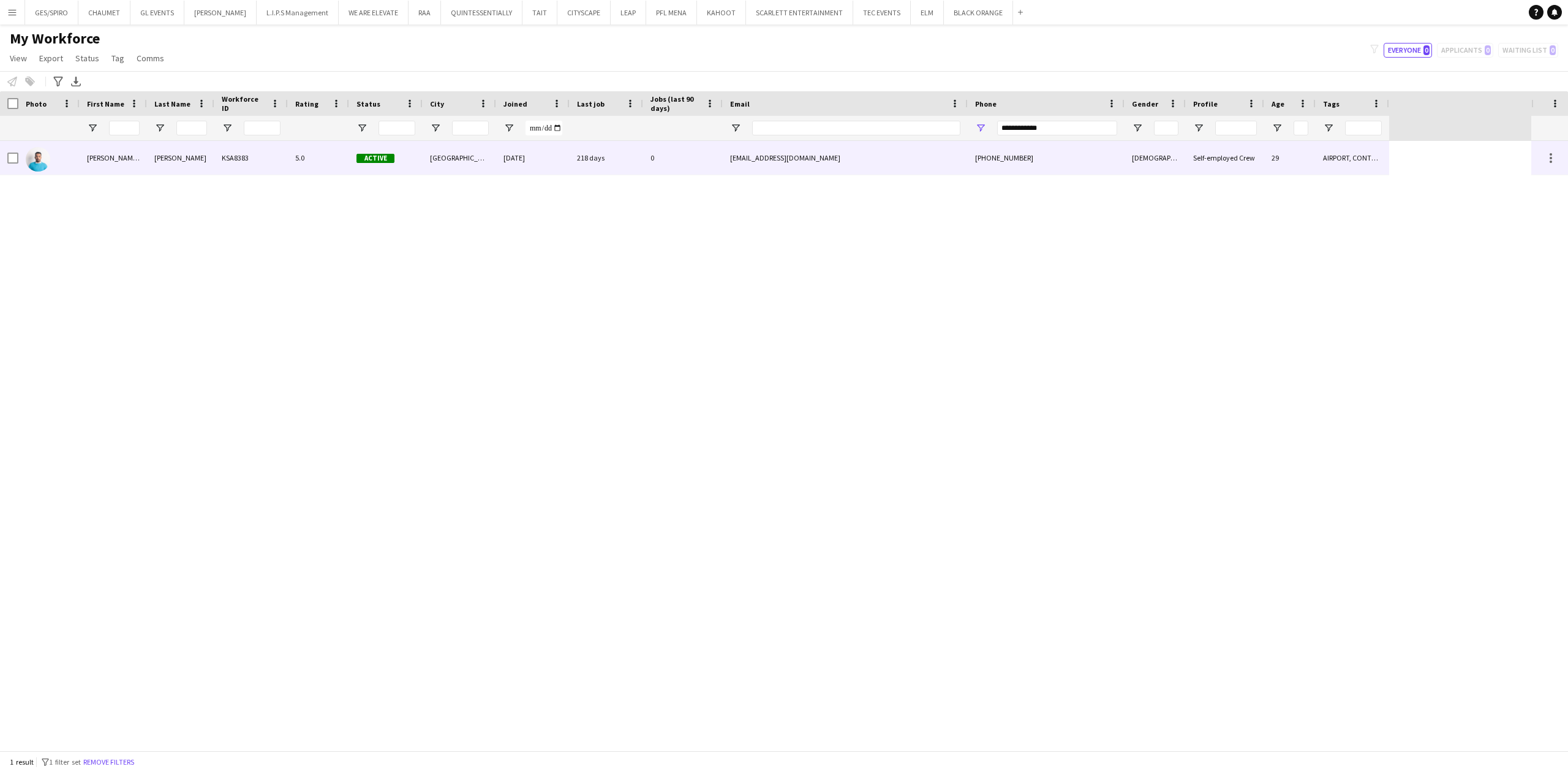
click at [835, 164] on div "[EMAIL_ADDRESS][DOMAIN_NAME]" at bounding box center [845, 157] width 245 height 33
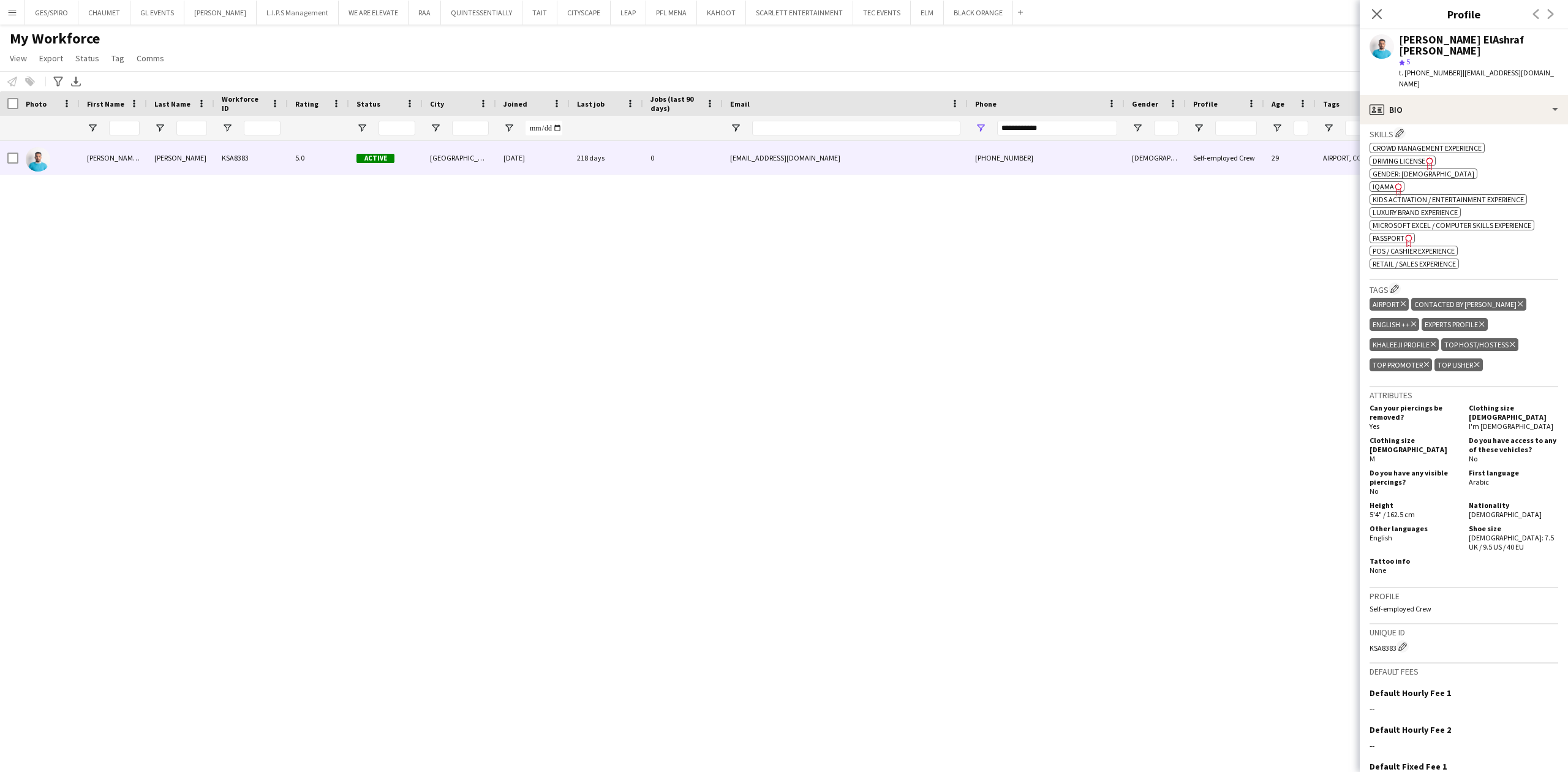
scroll to position [490, 0]
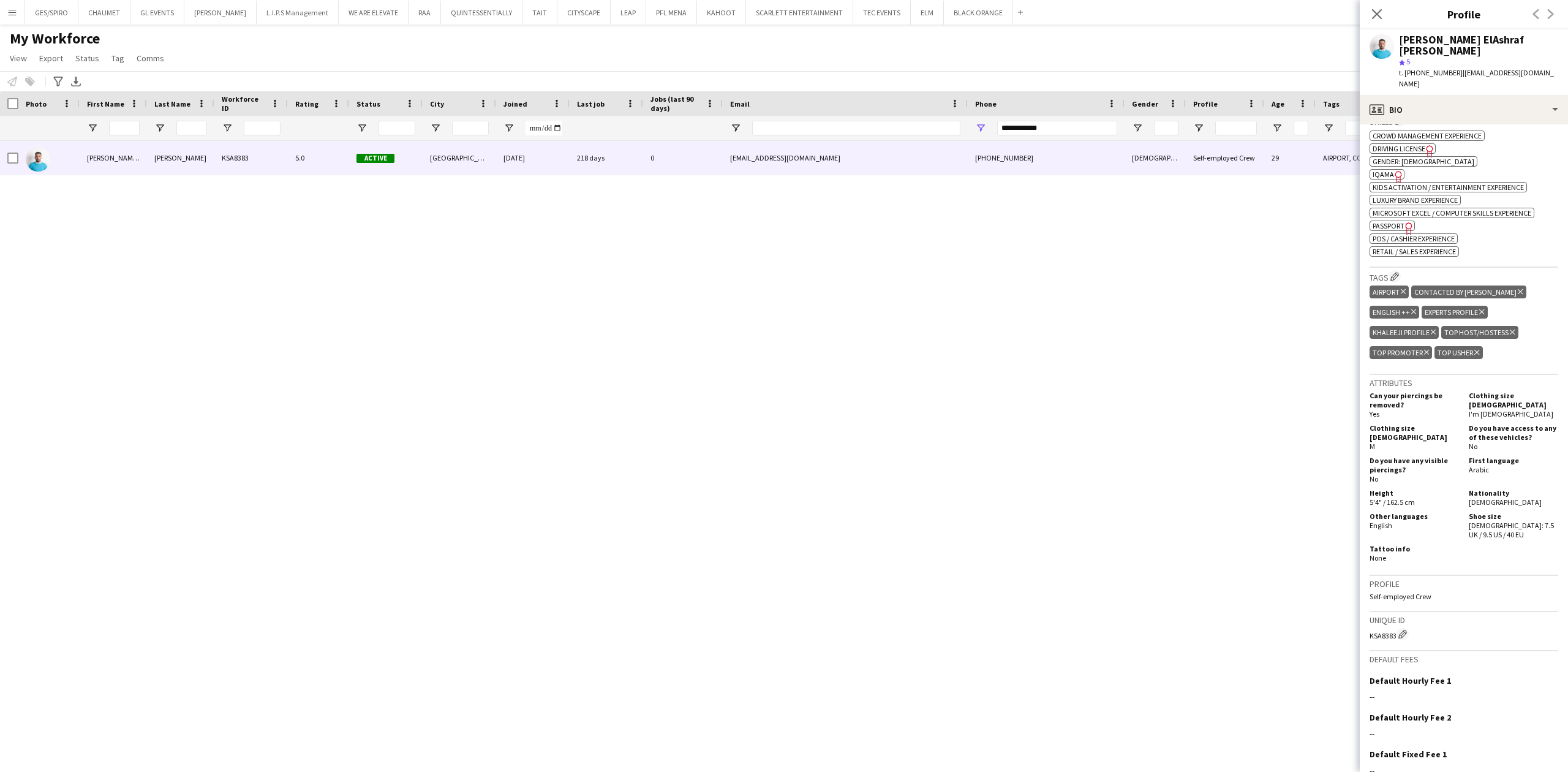
click at [1392, 171] on icon "Freelancer has uploaded a photo validation of skill. Click to see" at bounding box center [1398, 177] width 13 height 13
drag, startPoint x: 1041, startPoint y: 134, endPoint x: 500, endPoint y: 233, distance: 550.0
click at [625, 181] on div "Workforce Details Photo First Name" at bounding box center [784, 420] width 1568 height 659
paste input "Phone Filter Input"
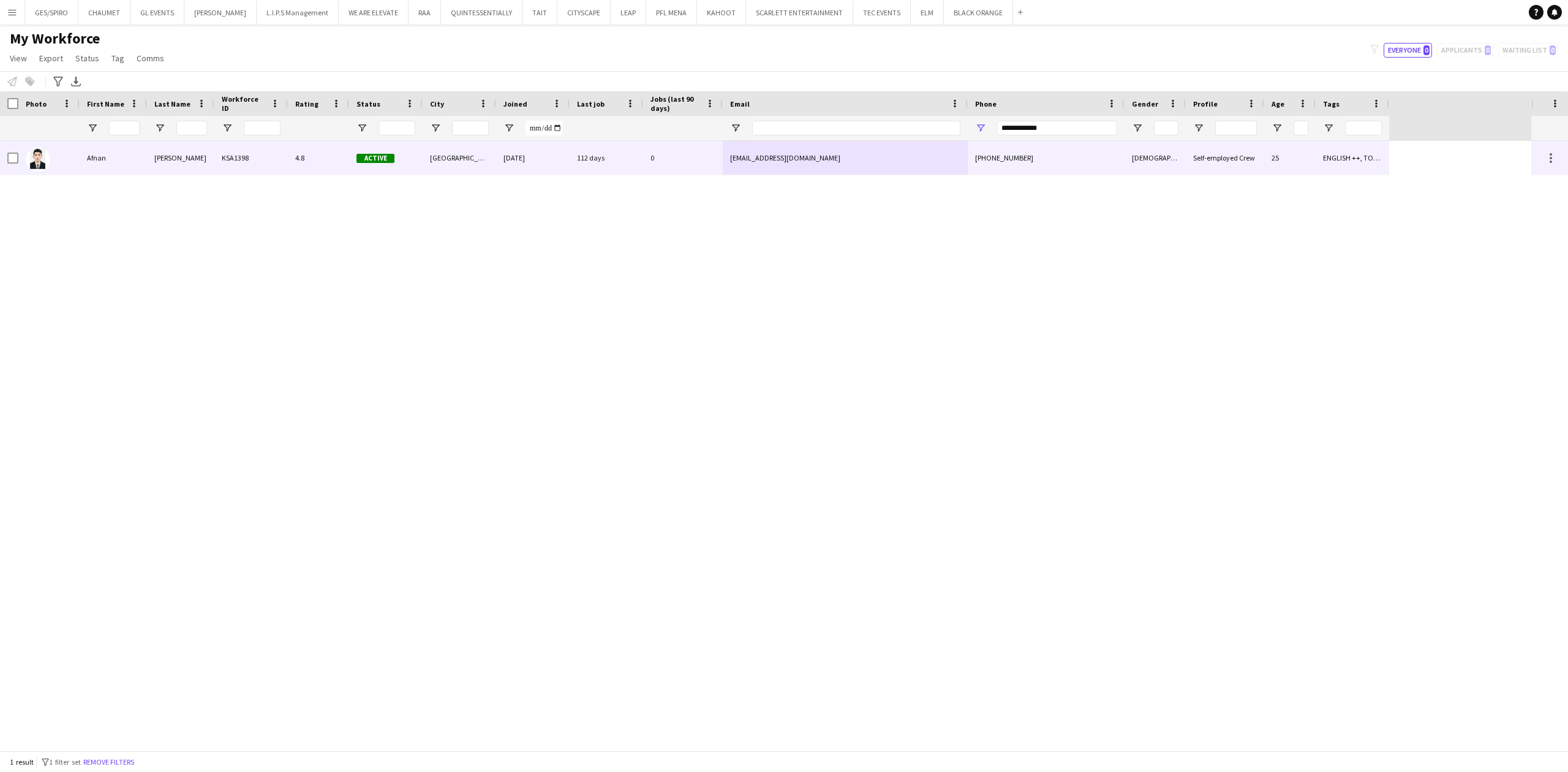
click at [883, 152] on div "[EMAIL_ADDRESS][DOMAIN_NAME]" at bounding box center [845, 157] width 245 height 33
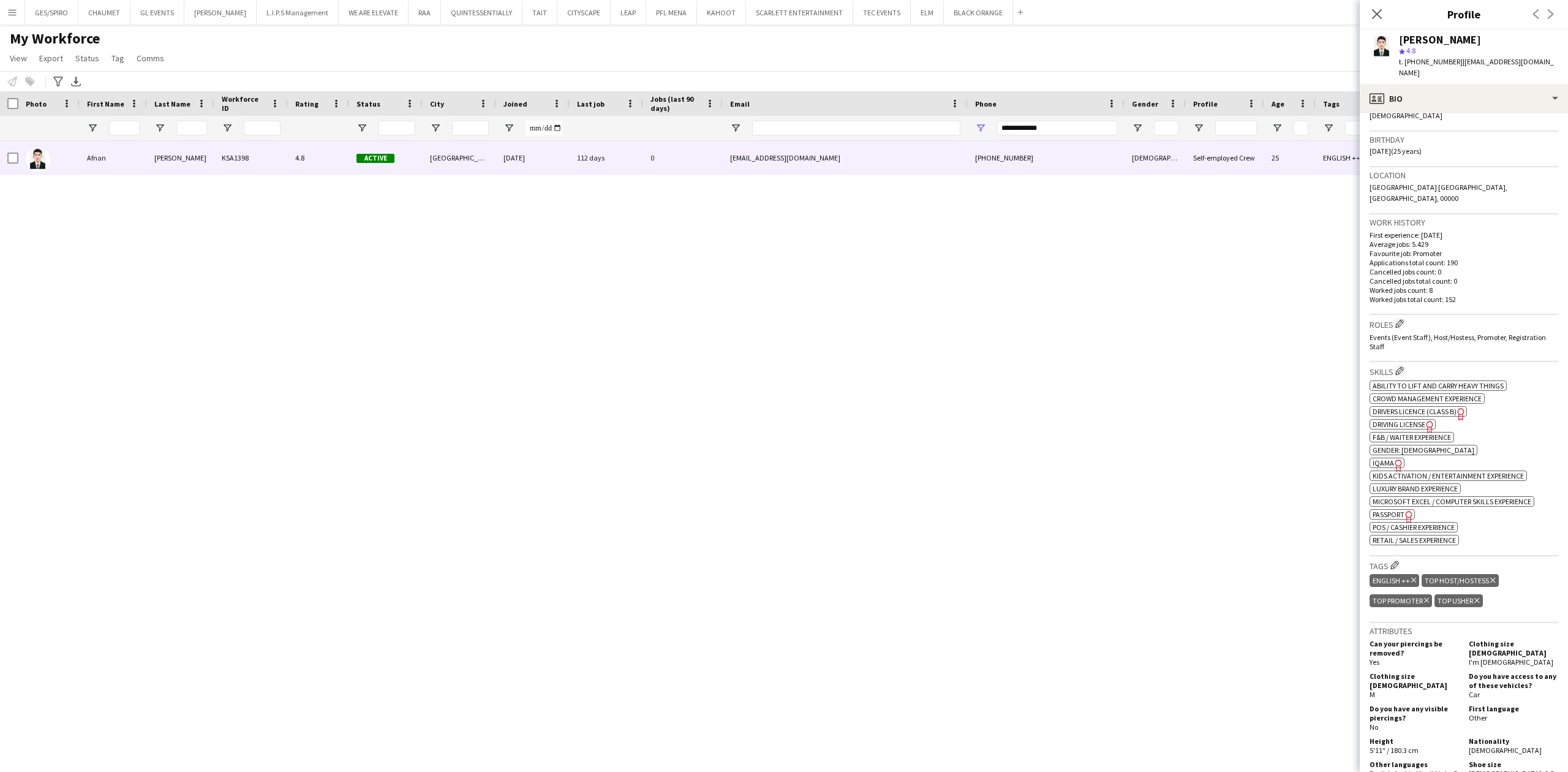
scroll to position [245, 0]
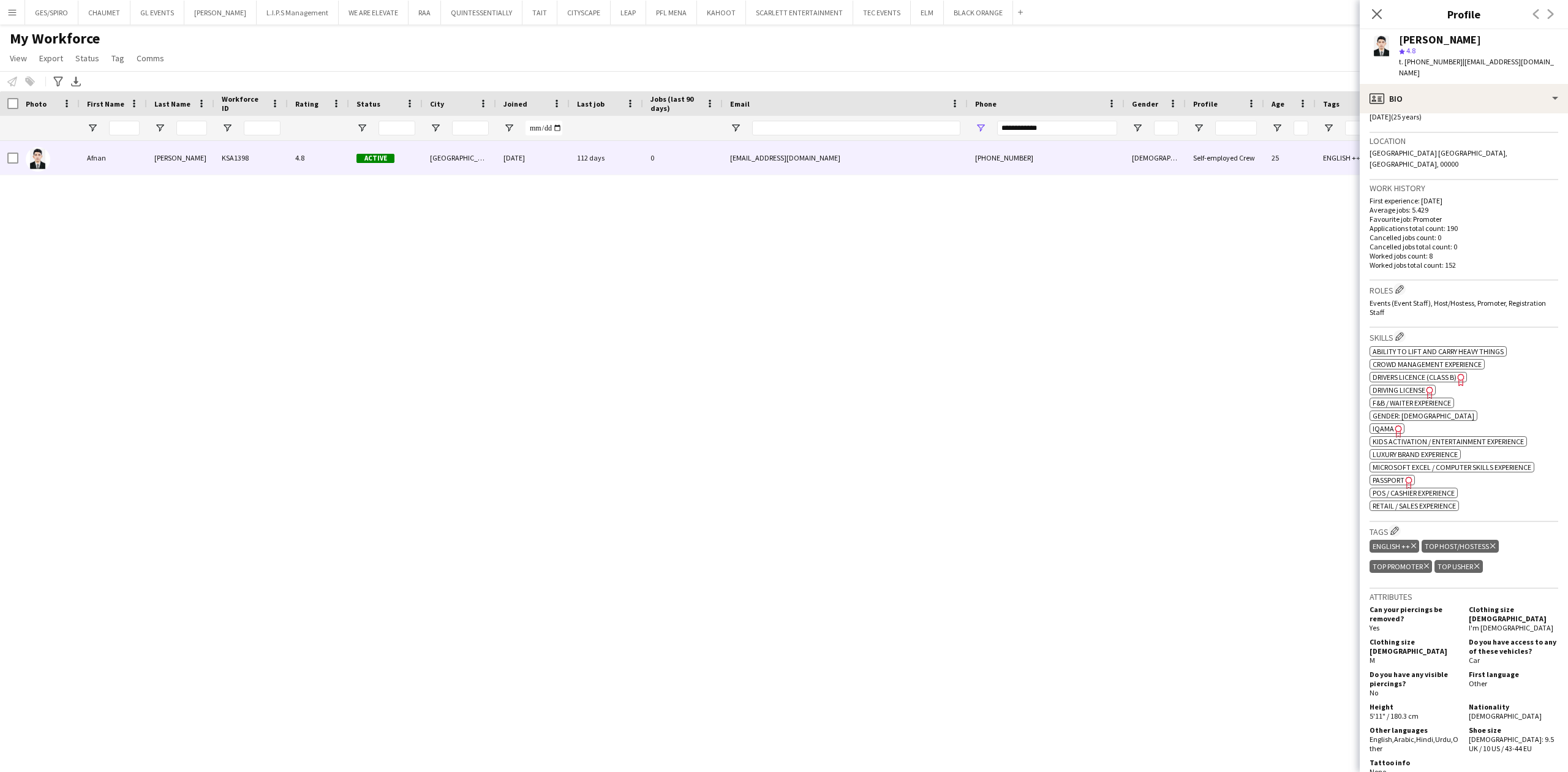
click at [1385, 424] on span "IQAMA" at bounding box center [1383, 428] width 21 height 9
drag, startPoint x: 945, startPoint y: 133, endPoint x: 838, endPoint y: 140, distance: 107.2
click at [838, 140] on div "Workforce Details Photo First Name" at bounding box center [784, 420] width 1568 height 659
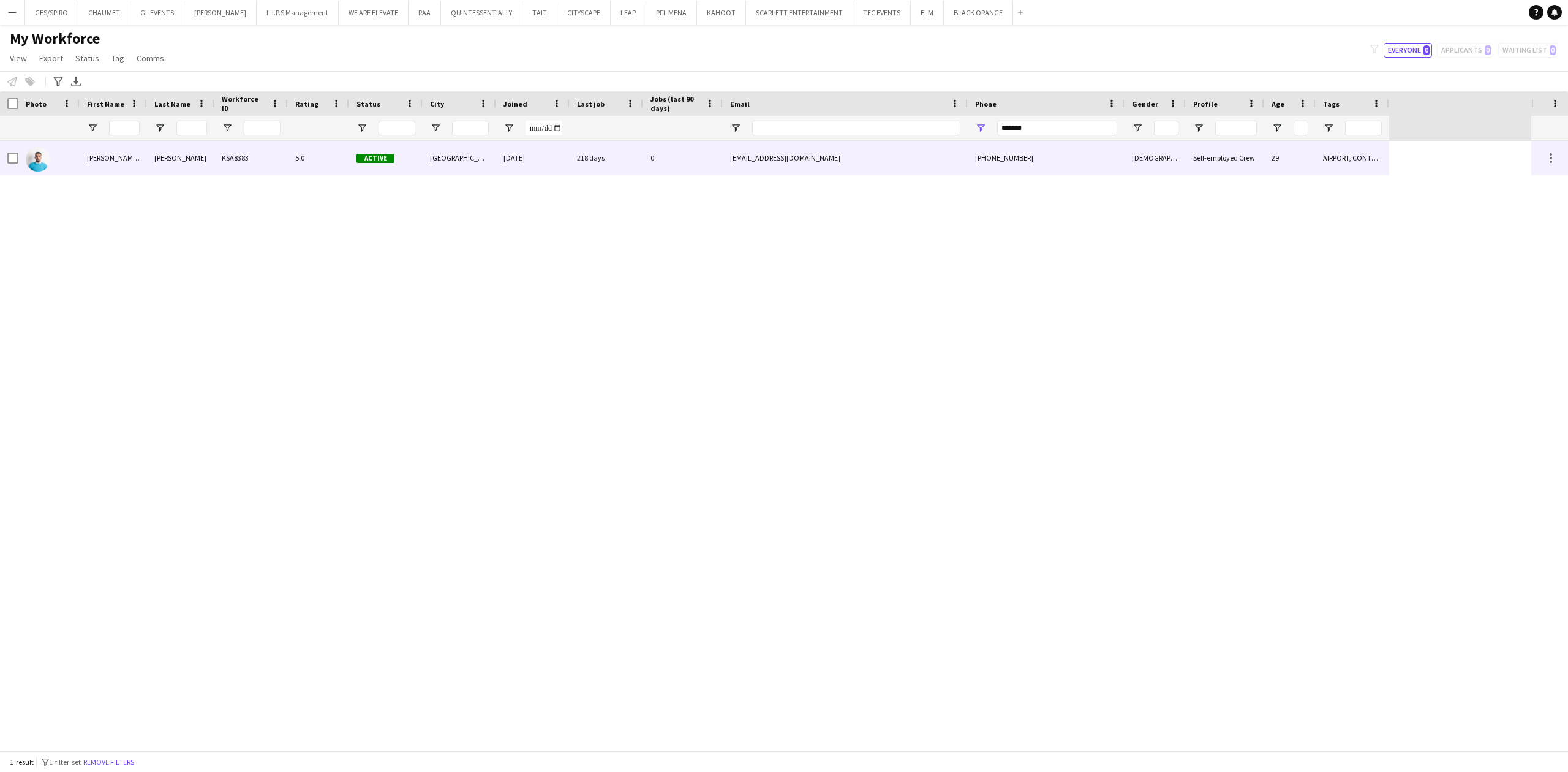
click at [633, 149] on div "218 days" at bounding box center [607, 157] width 74 height 33
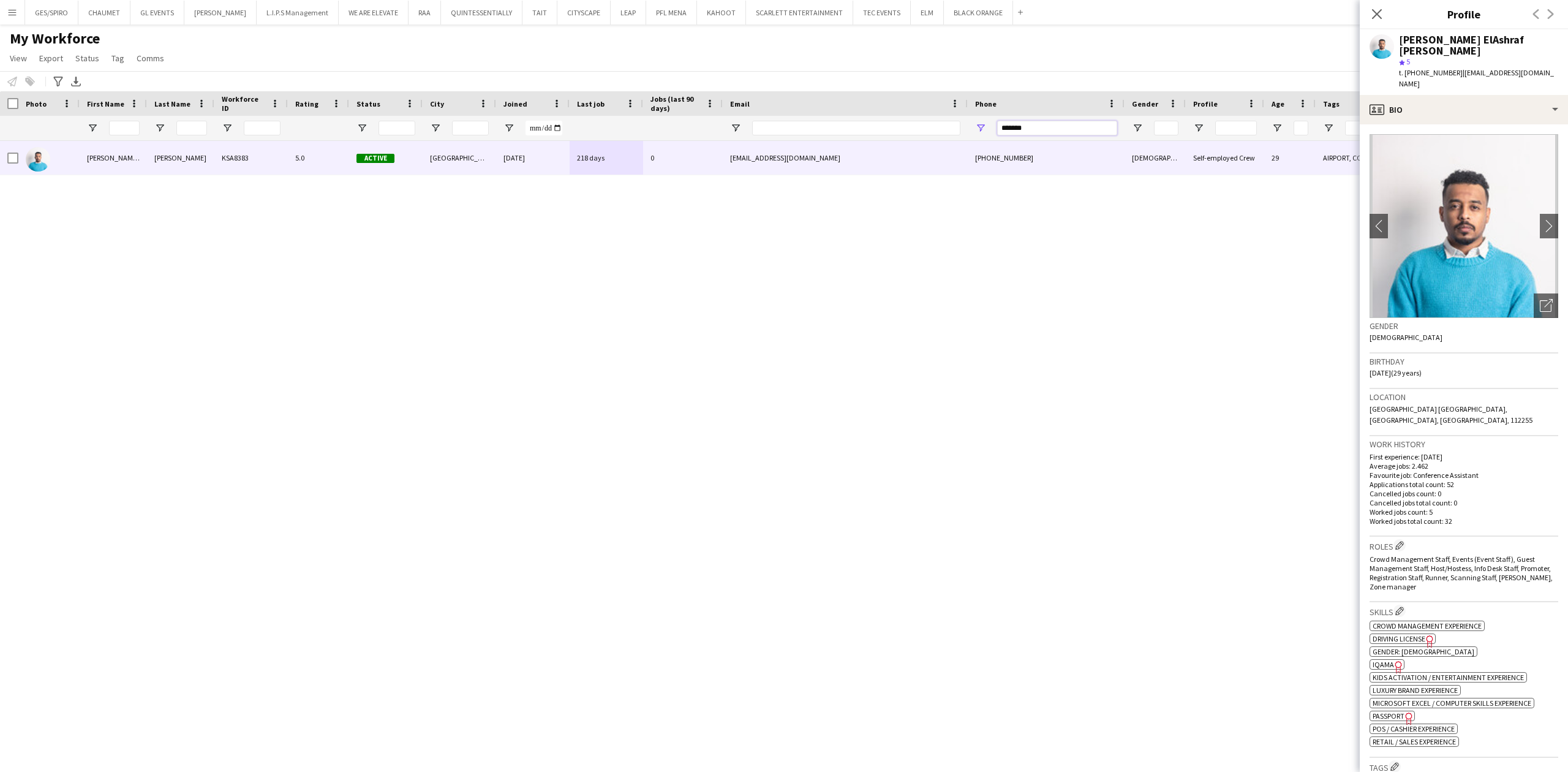
drag, startPoint x: 1049, startPoint y: 130, endPoint x: 835, endPoint y: 131, distance: 214.0
click at [842, 130] on div at bounding box center [695, 128] width 1389 height 25
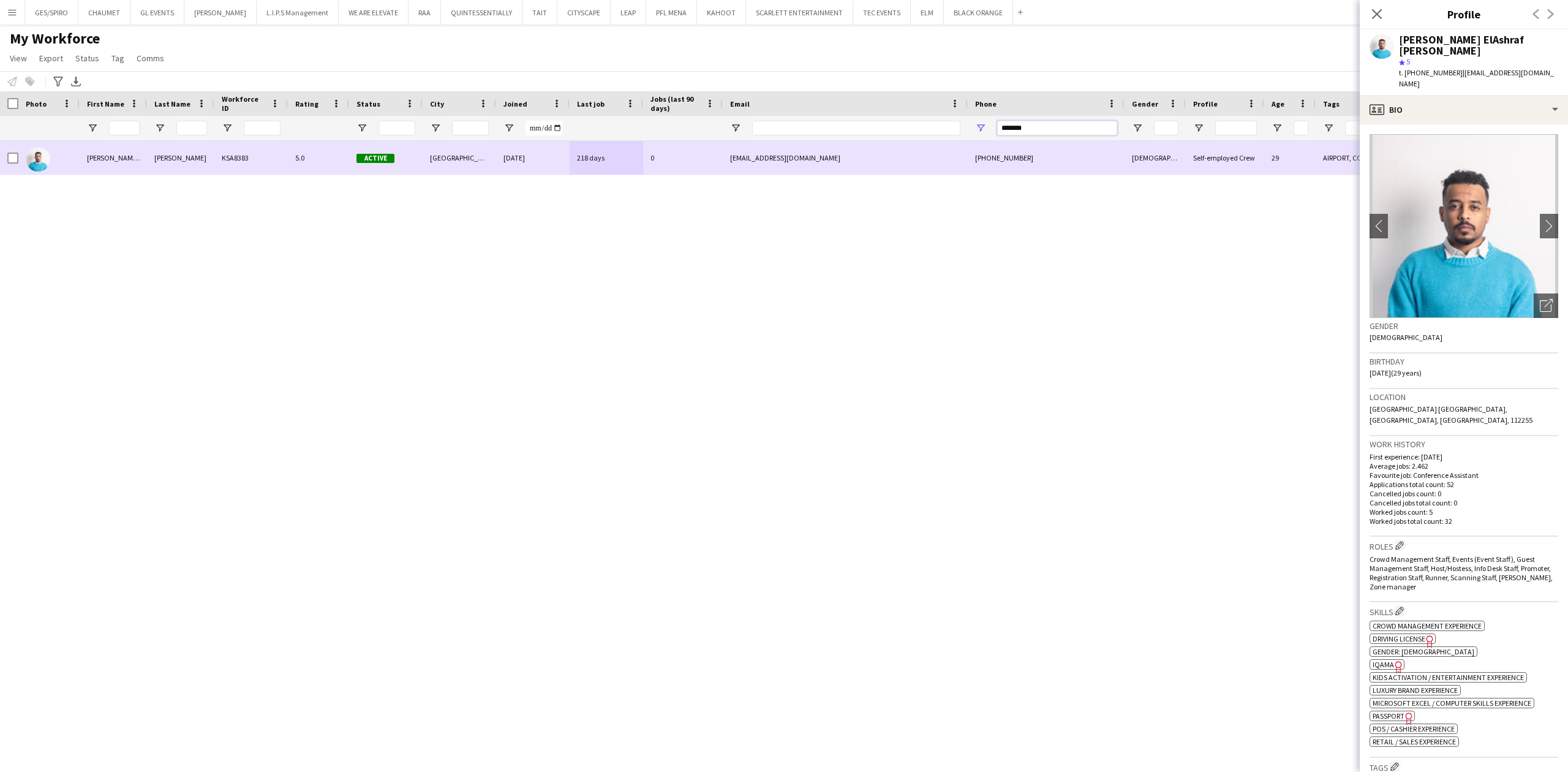
paste input "***"
type input "**********"
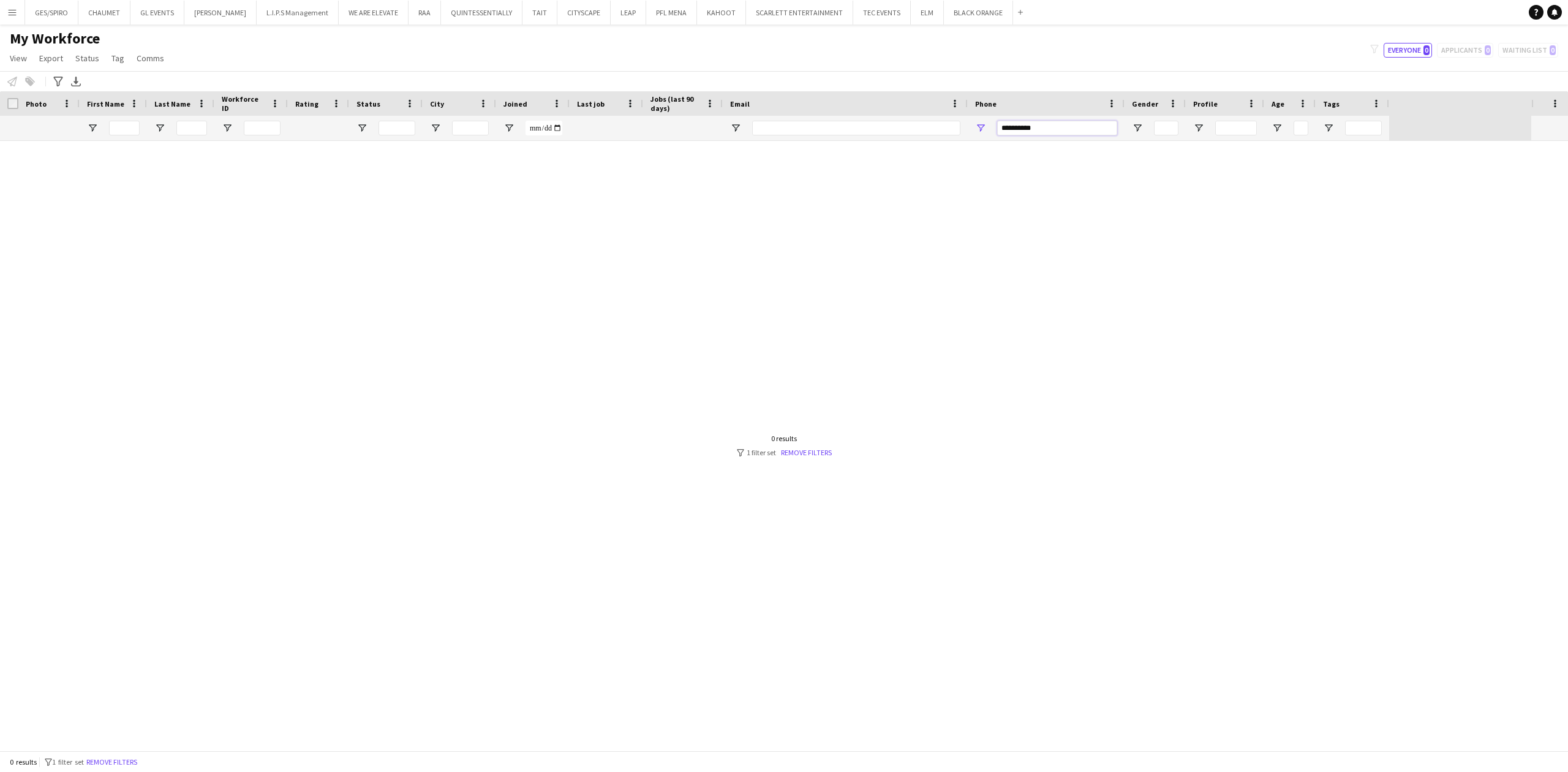
drag, startPoint x: 1067, startPoint y: 128, endPoint x: 681, endPoint y: 138, distance: 386.1
click at [693, 140] on div at bounding box center [695, 128] width 1389 height 25
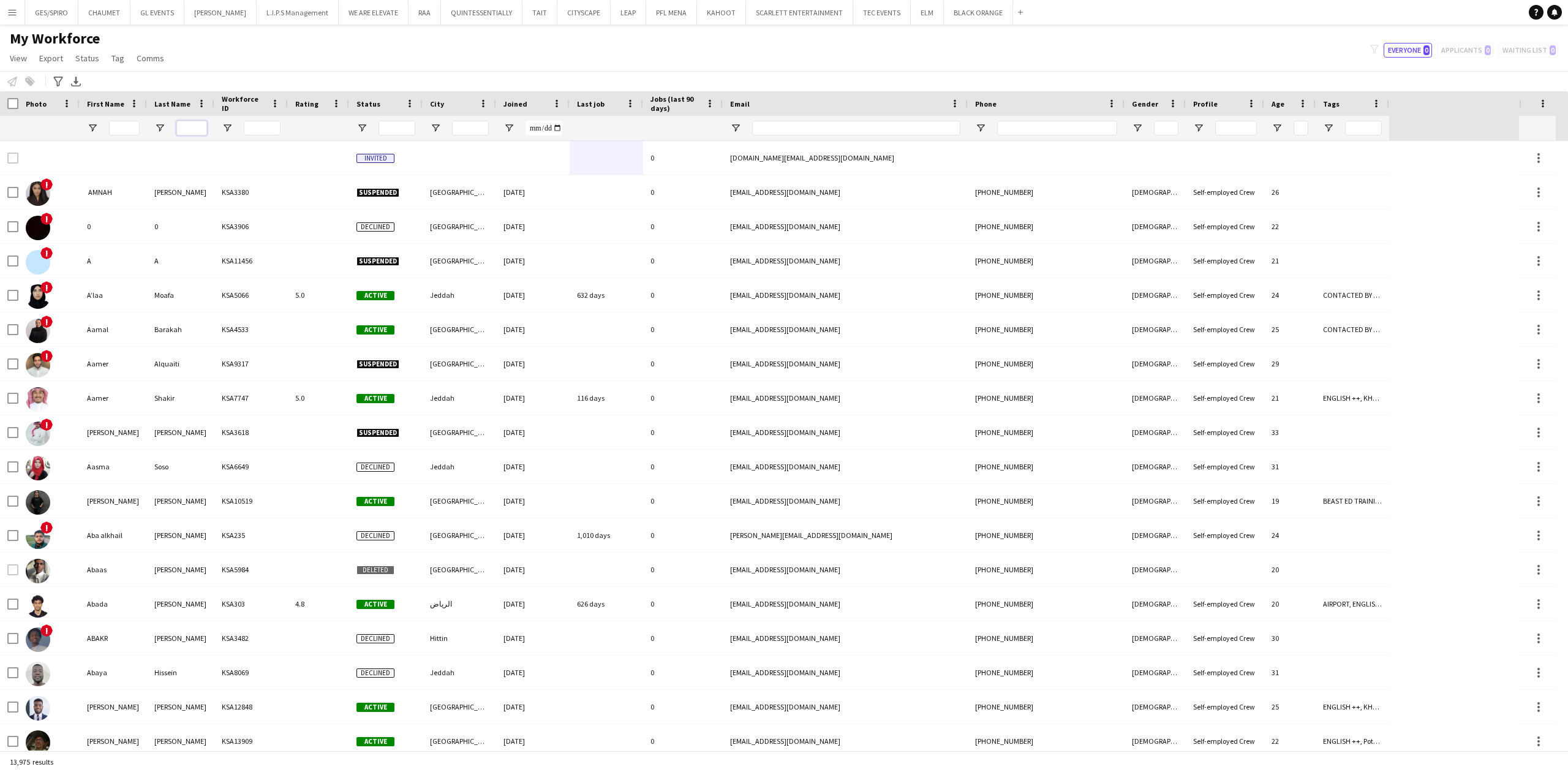
drag, startPoint x: 190, startPoint y: 125, endPoint x: 181, endPoint y: 136, distance: 14.2
click at [190, 125] on input "Last Name Filter Input" at bounding box center [192, 127] width 31 height 15
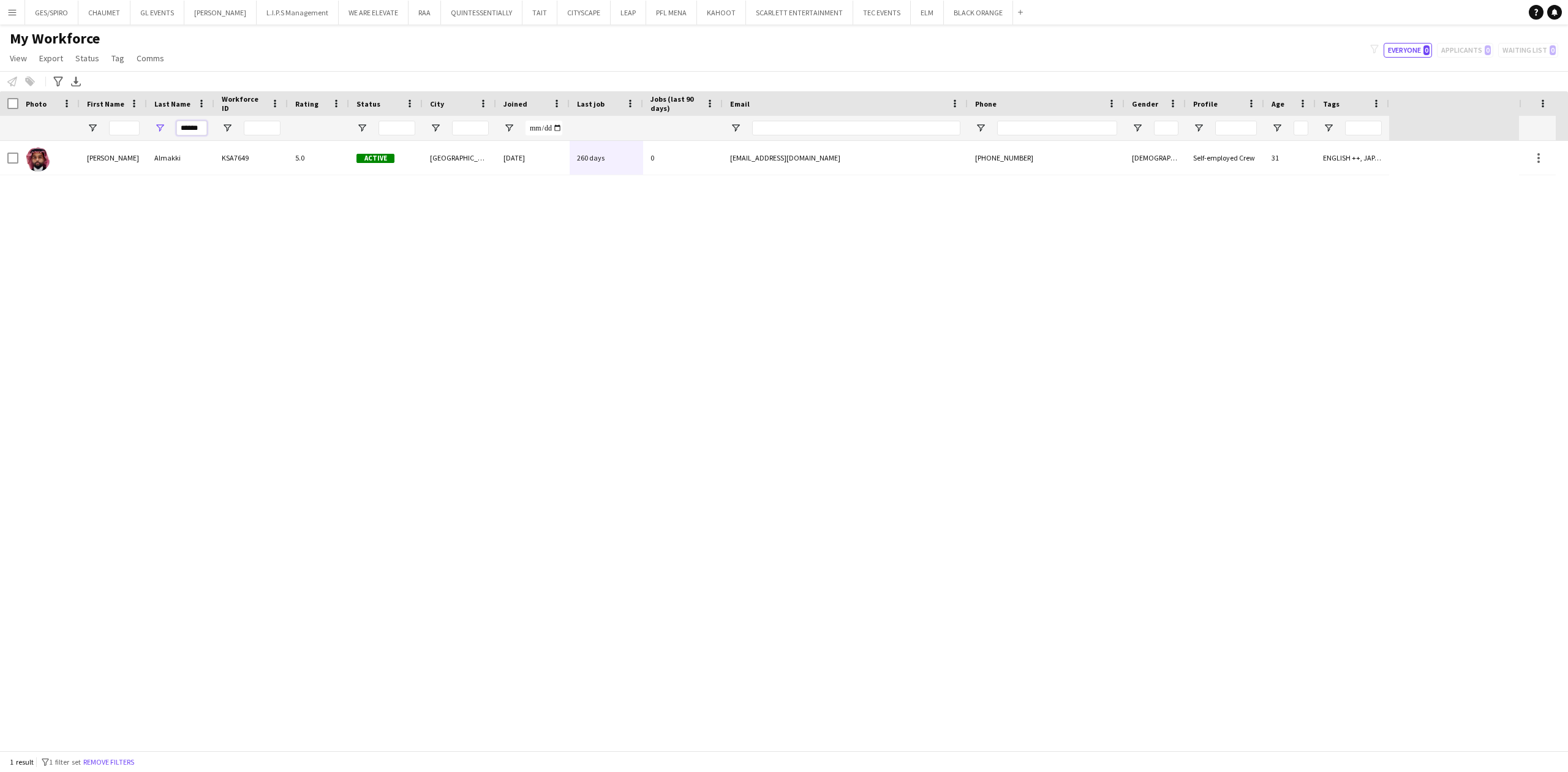
type input "******"
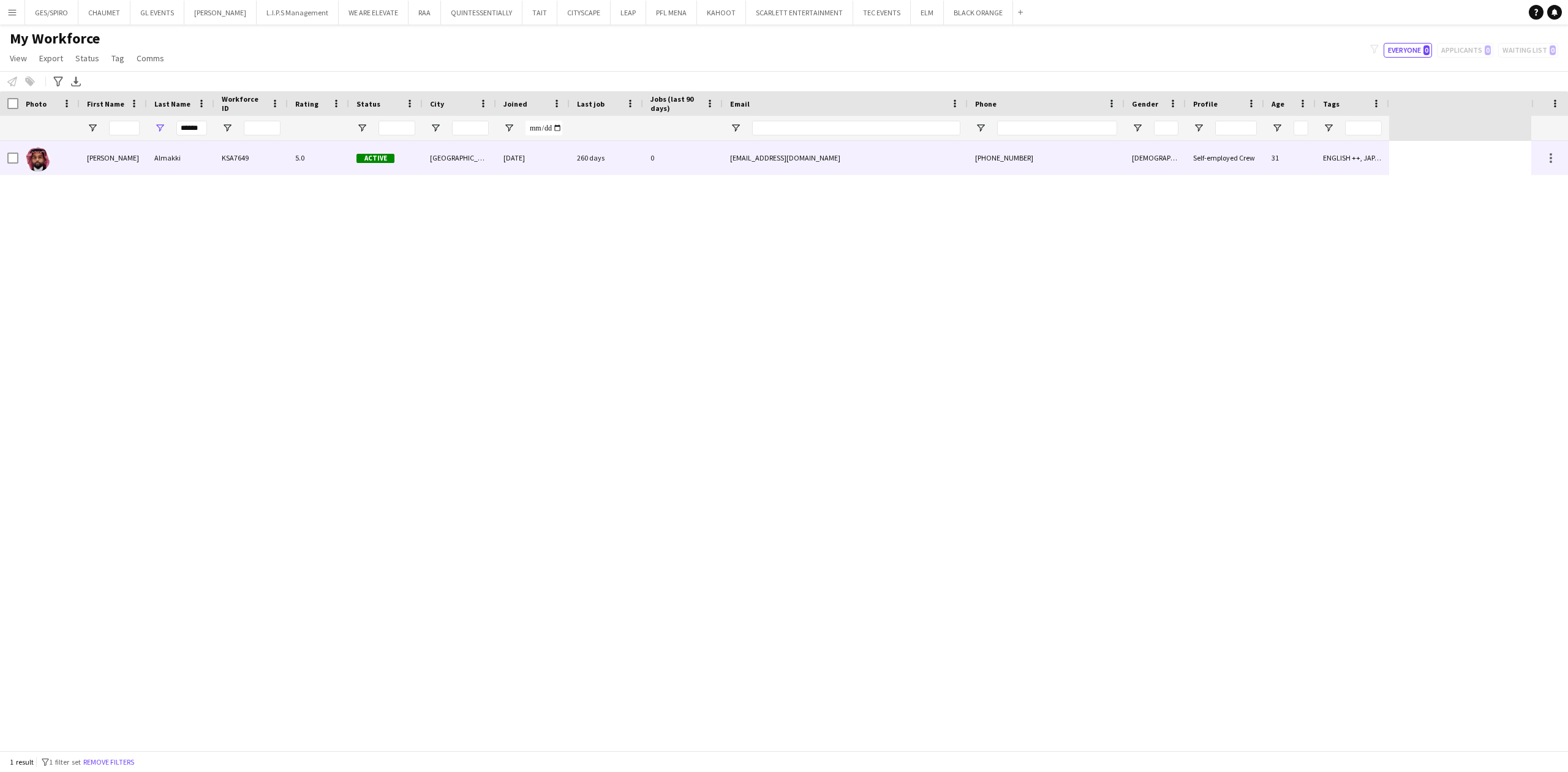
click at [239, 157] on div "KSA7649" at bounding box center [252, 157] width 74 height 33
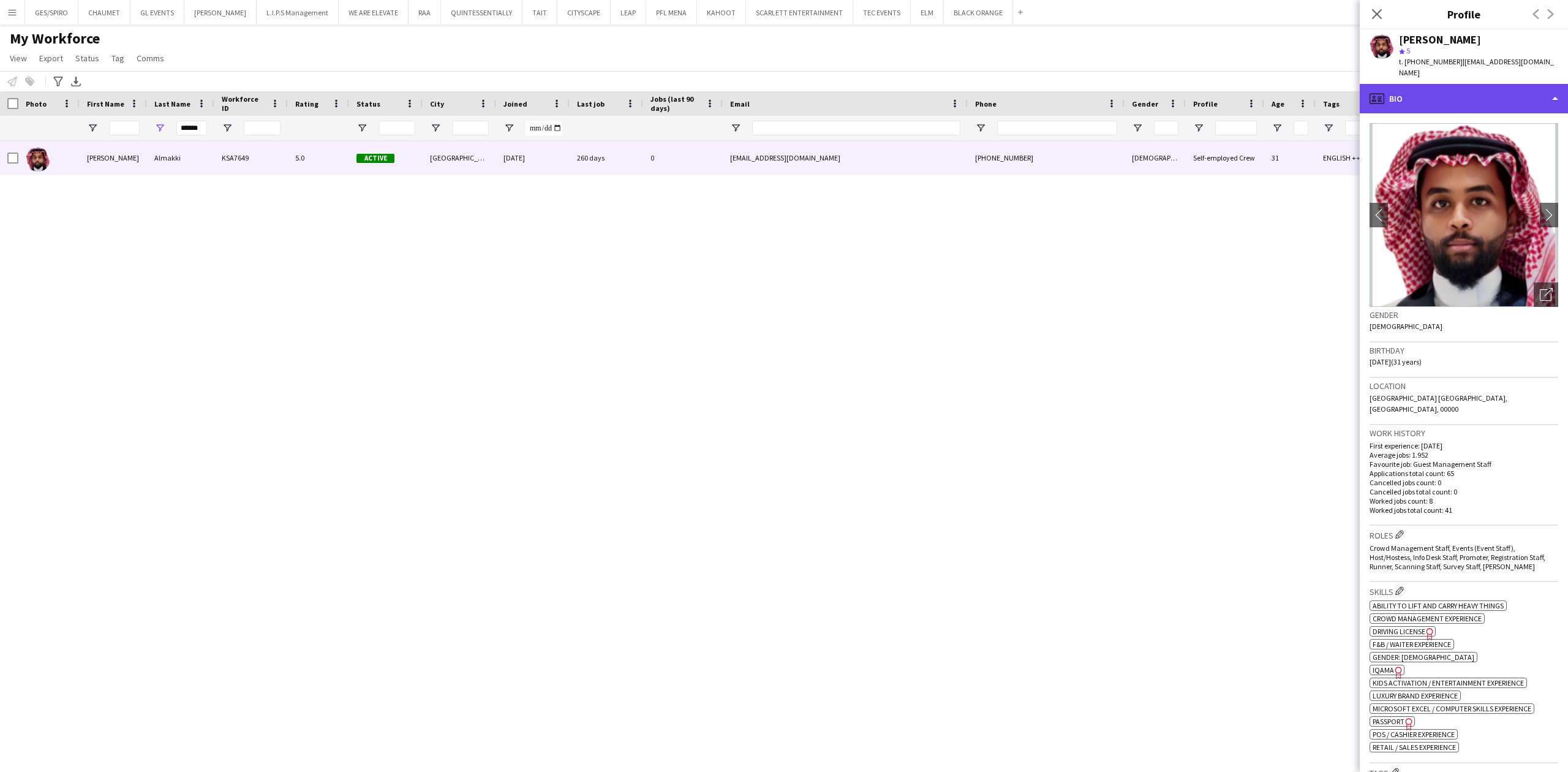
click at [1484, 93] on div "profile Bio" at bounding box center [1463, 98] width 208 height 29
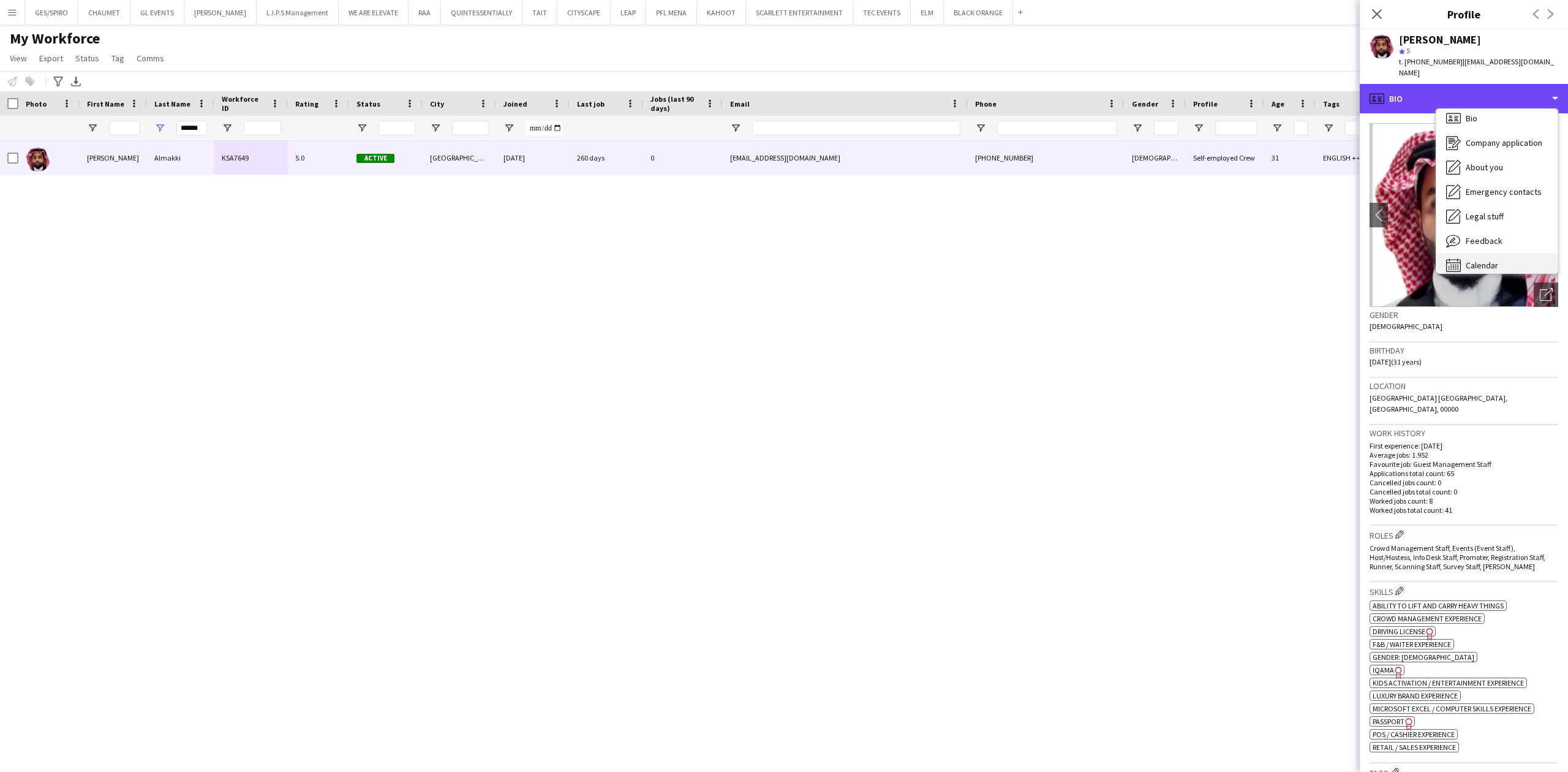
scroll to position [18, 0]
click at [1502, 251] on div "Calendar Calendar" at bounding box center [1497, 256] width 121 height 25
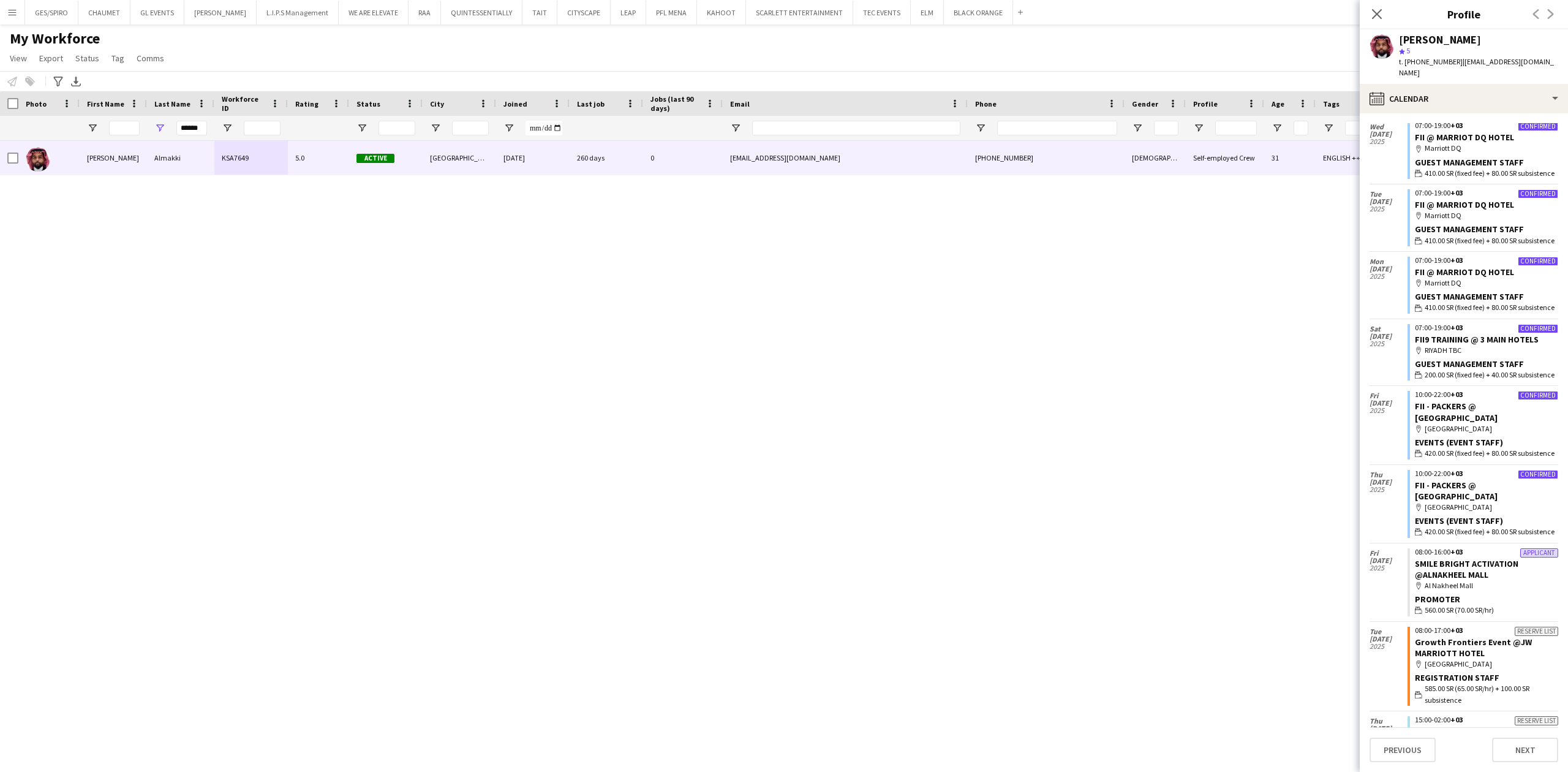
scroll to position [197, 0]
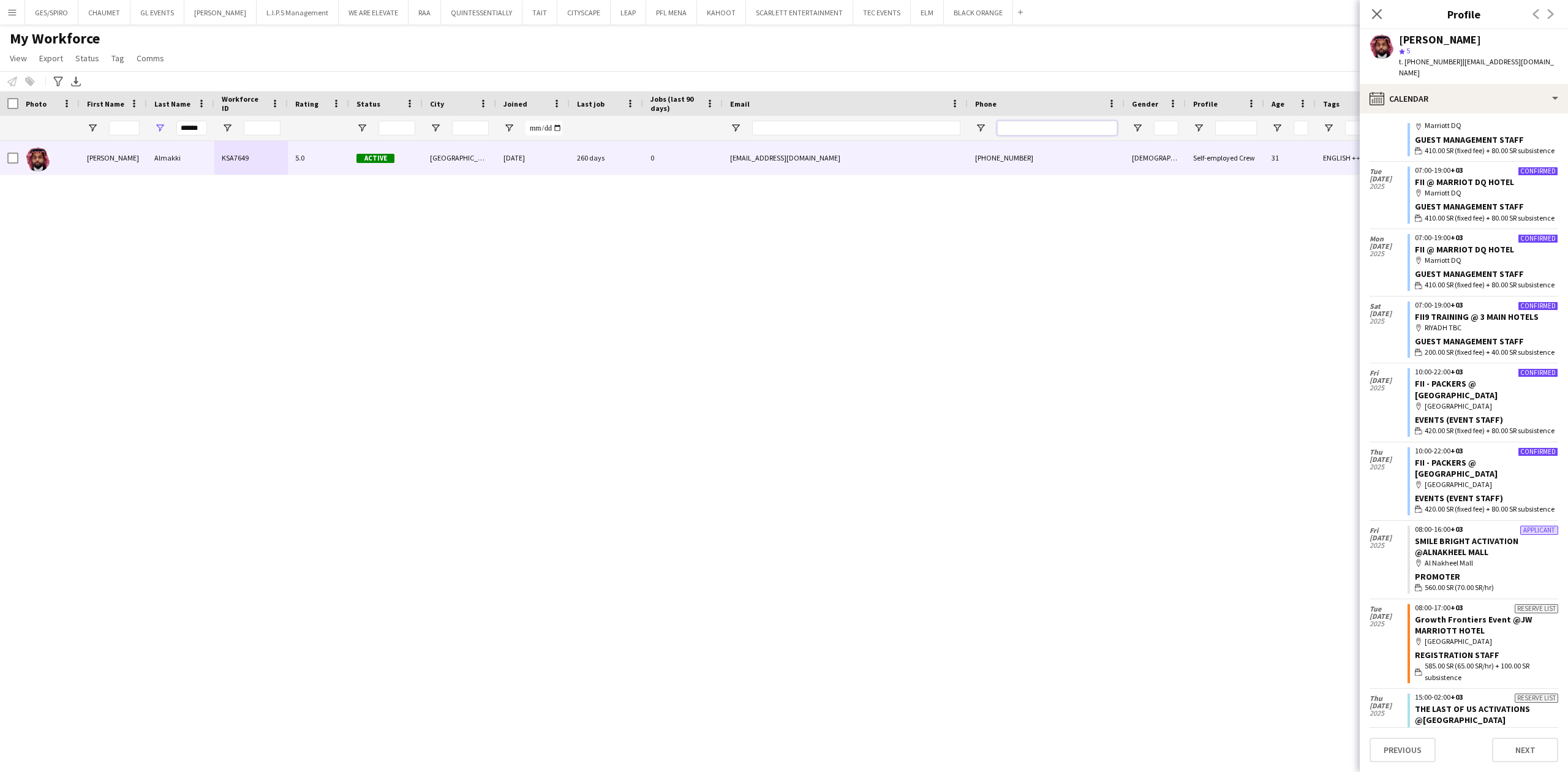
click at [1039, 126] on input "Phone Filter Input" at bounding box center [1057, 127] width 120 height 15
click at [1047, 128] on input "Phone Filter Input" at bounding box center [1057, 127] width 120 height 15
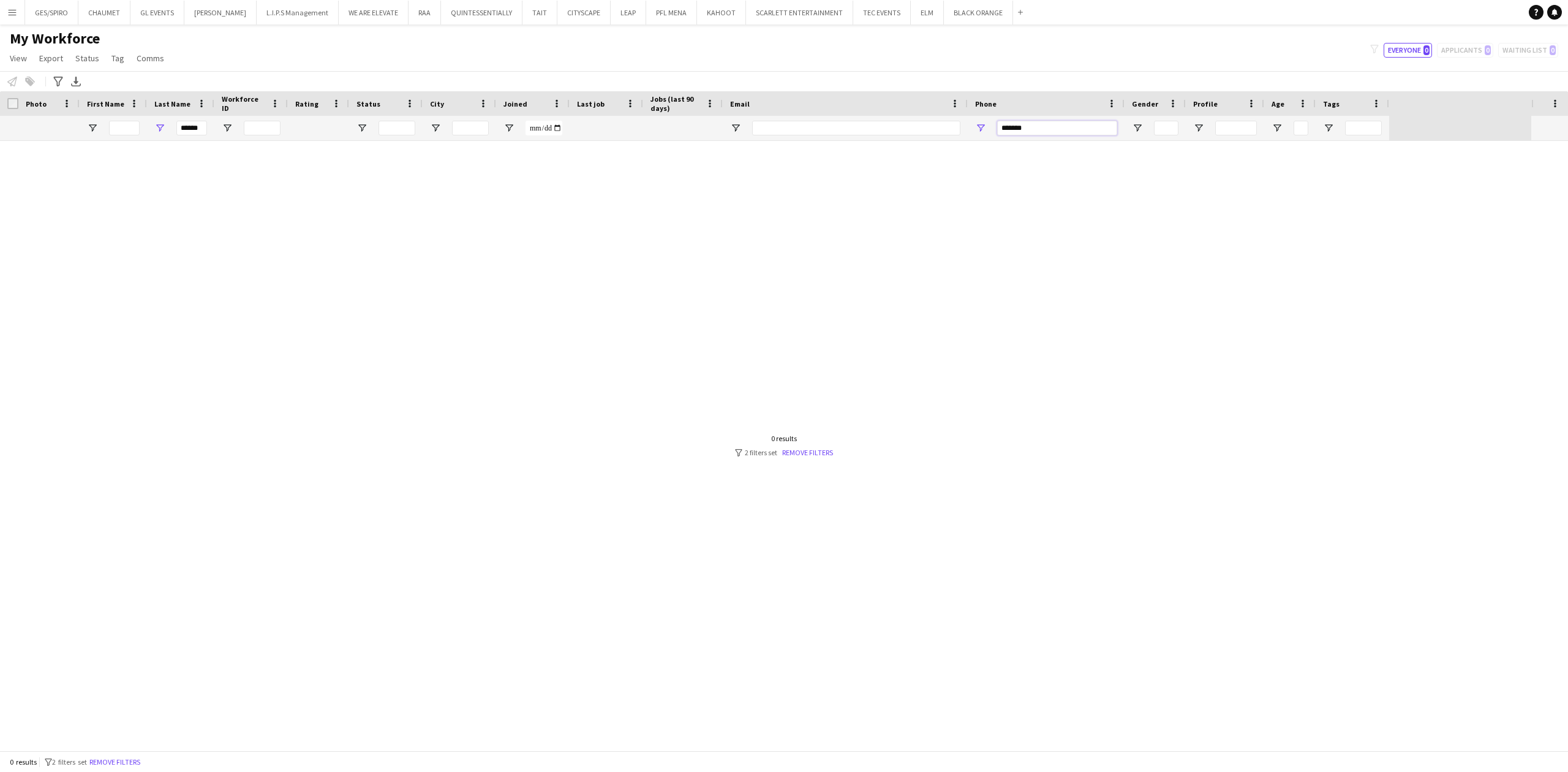
drag, startPoint x: 1029, startPoint y: 127, endPoint x: 860, endPoint y: 174, distance: 175.4
click at [873, 167] on div "Workforce Details Photo First Name" at bounding box center [784, 420] width 1568 height 659
drag, startPoint x: 1025, startPoint y: 127, endPoint x: 909, endPoint y: 125, distance: 116.0
click at [909, 126] on div "****** ***" at bounding box center [695, 128] width 1389 height 25
type input "*****"
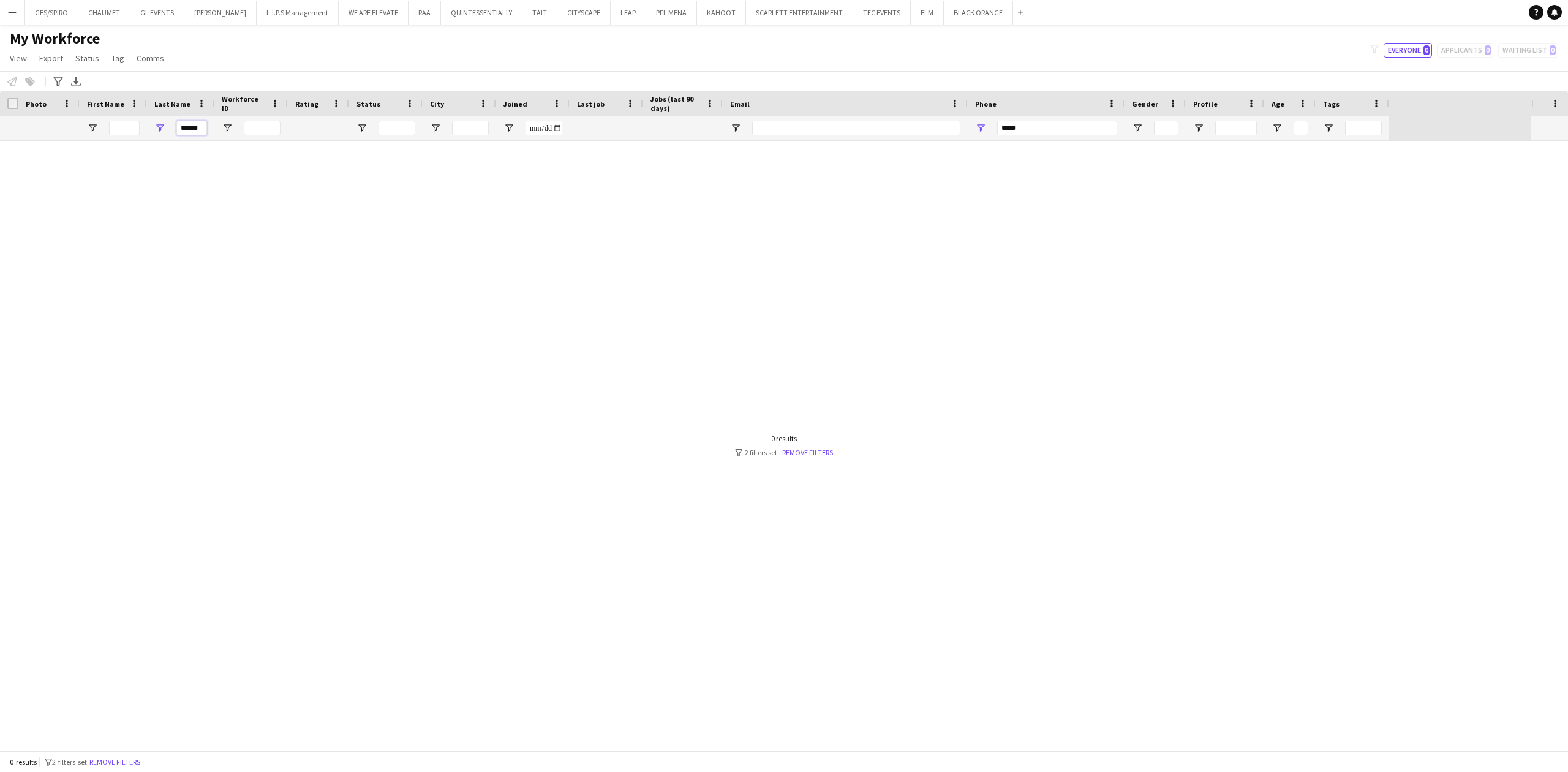
click at [201, 127] on input "******" at bounding box center [192, 127] width 31 height 15
click at [199, 127] on input "******" at bounding box center [192, 127] width 31 height 15
type input "*****"
drag, startPoint x: 208, startPoint y: 120, endPoint x: 199, endPoint y: 120, distance: 9.0
click at [199, 120] on div "*****" at bounding box center [180, 128] width 68 height 25
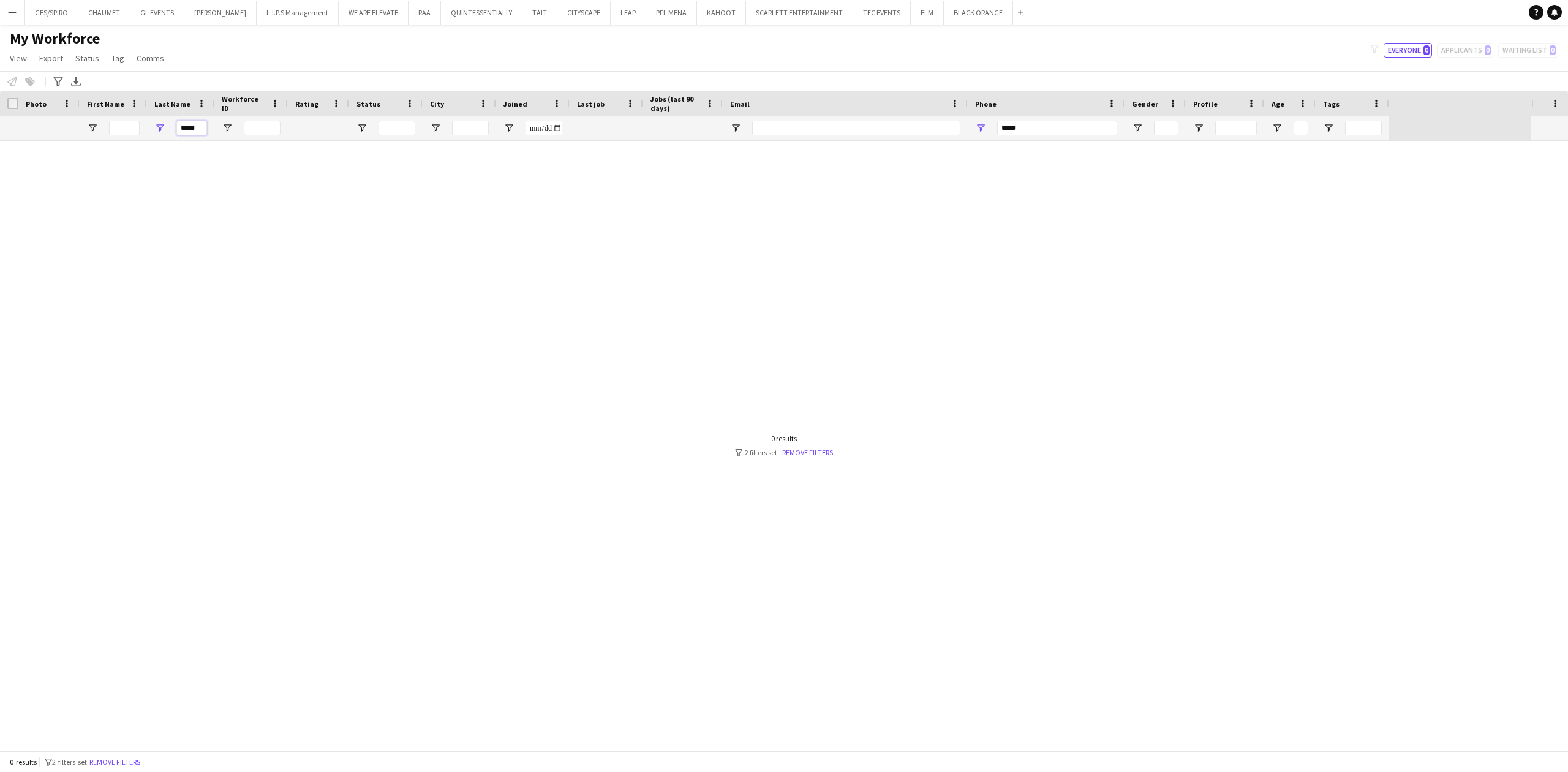
drag, startPoint x: 201, startPoint y: 125, endPoint x: 78, endPoint y: 125, distance: 123.0
click at [78, 125] on div "***** *****" at bounding box center [695, 128] width 1389 height 25
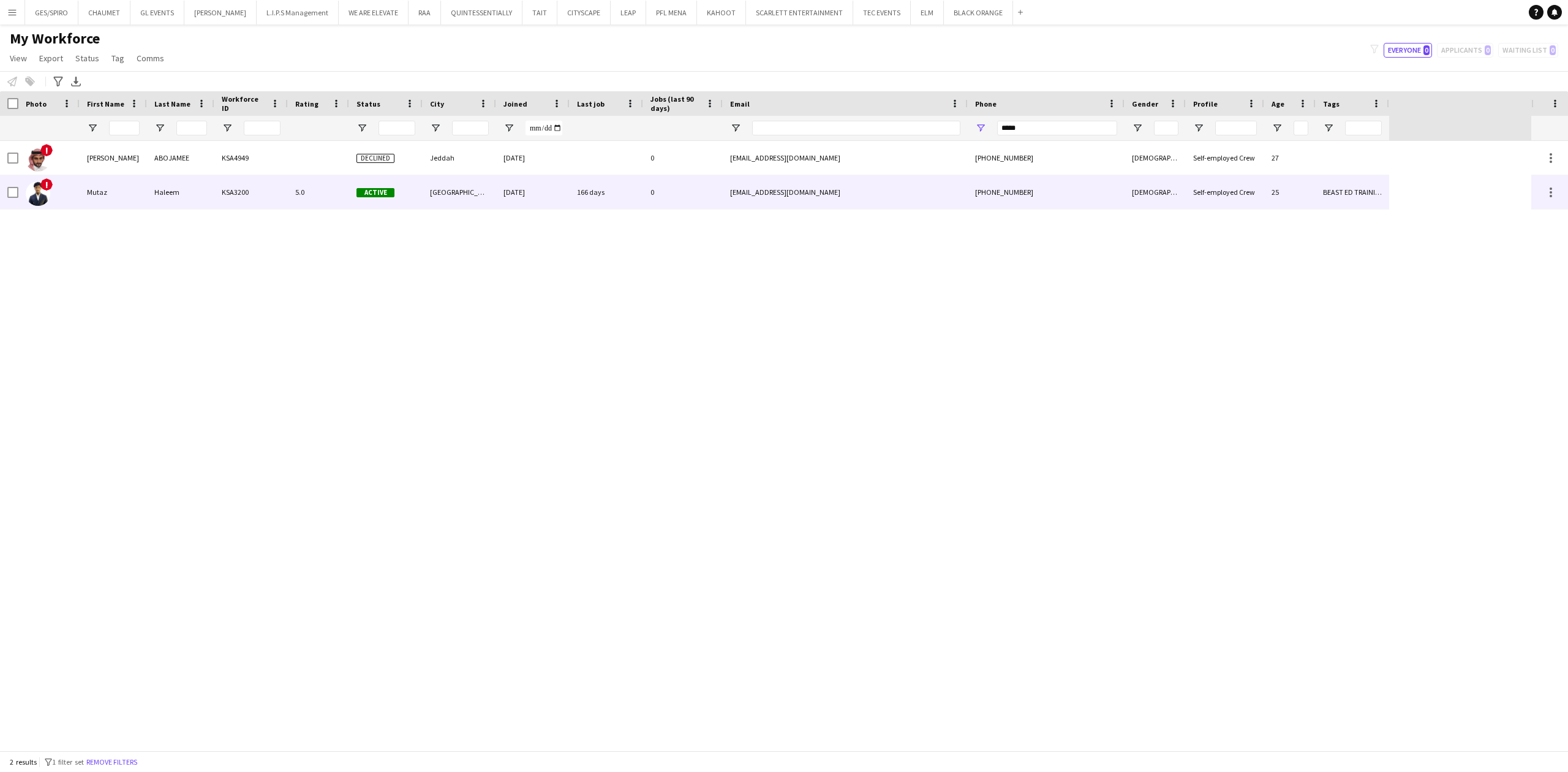
click at [473, 194] on div "[GEOGRAPHIC_DATA]" at bounding box center [460, 192] width 74 height 33
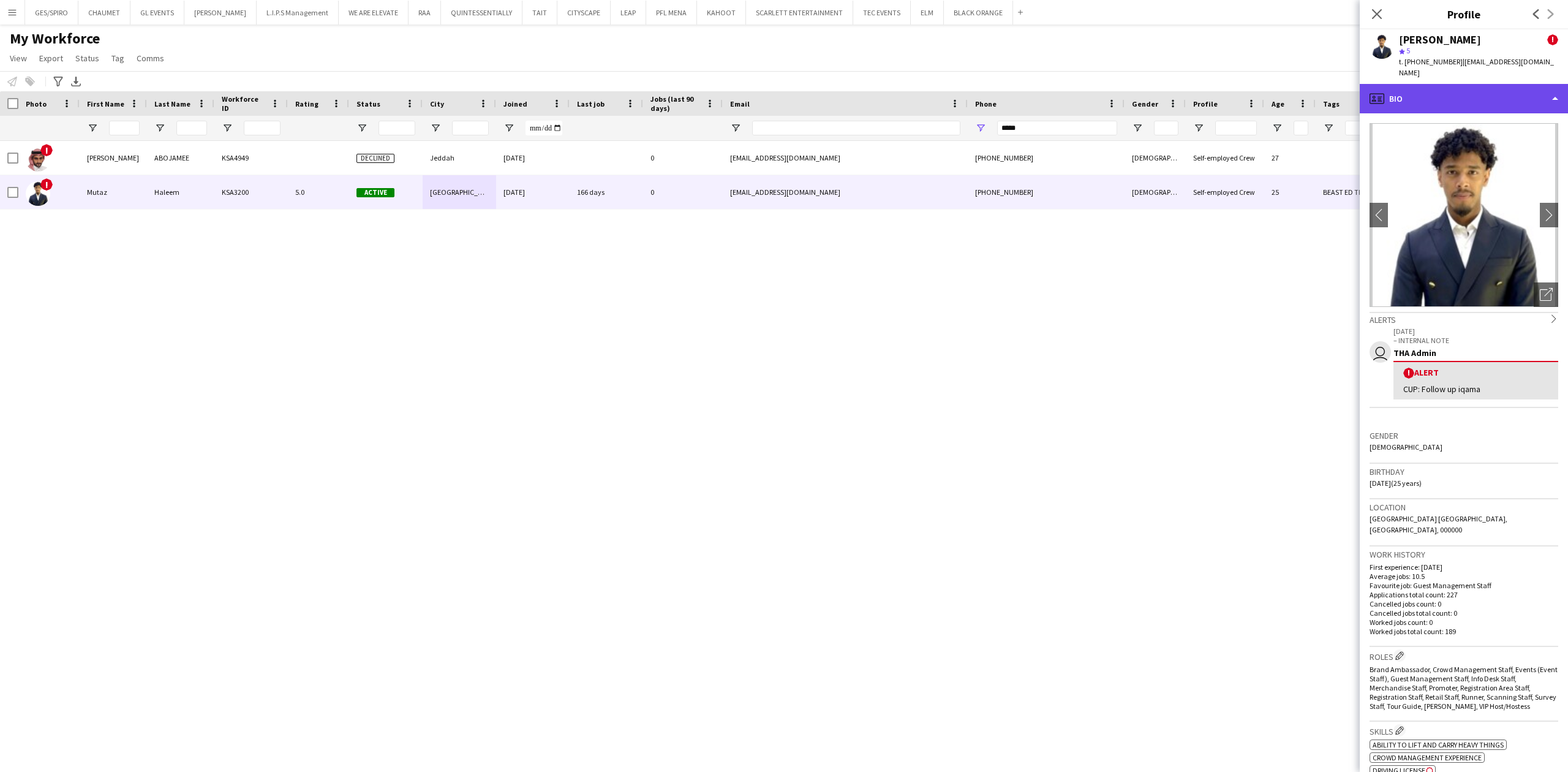
click at [1480, 91] on div "profile Bio" at bounding box center [1463, 98] width 208 height 29
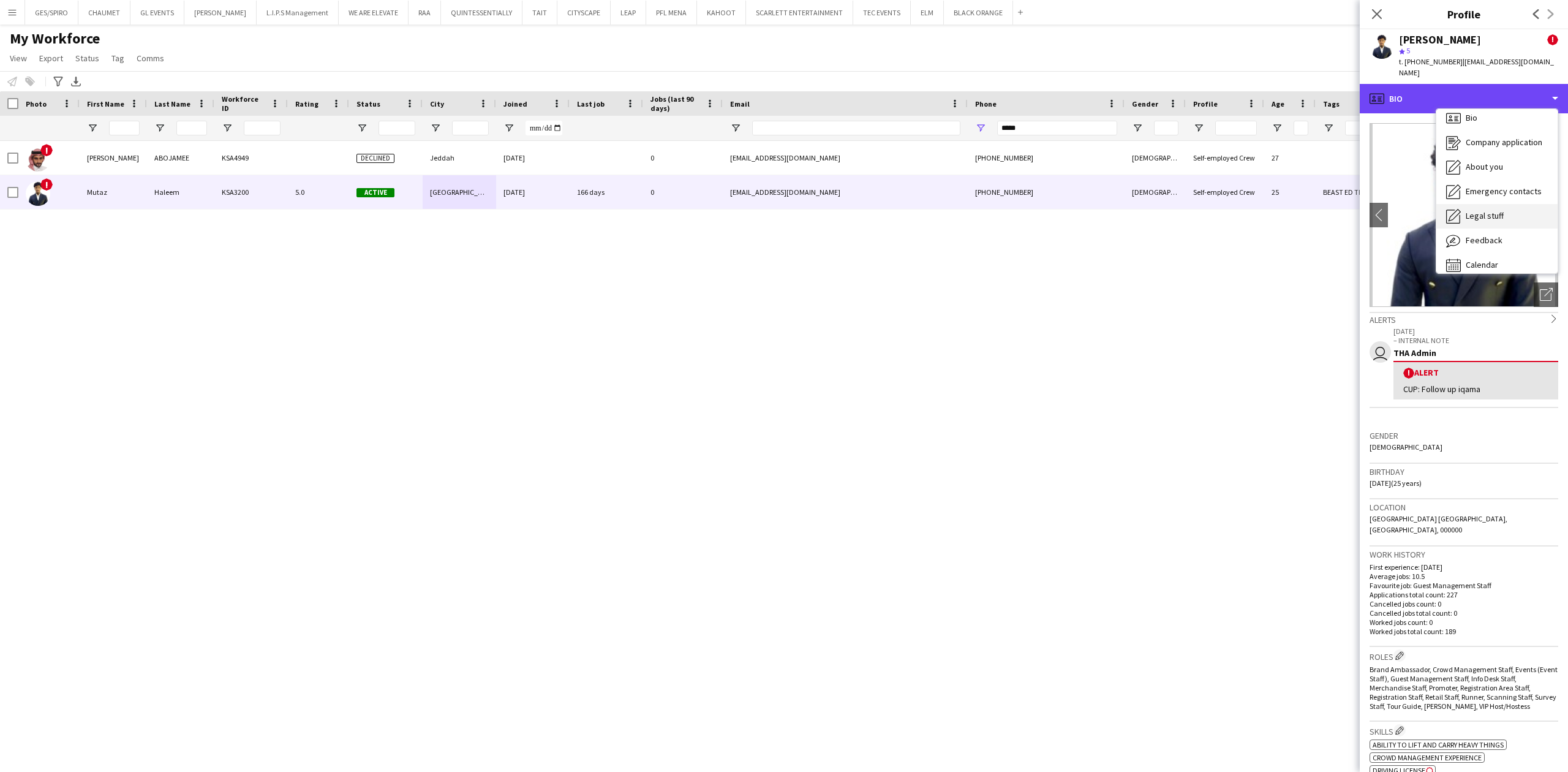
scroll to position [18, 0]
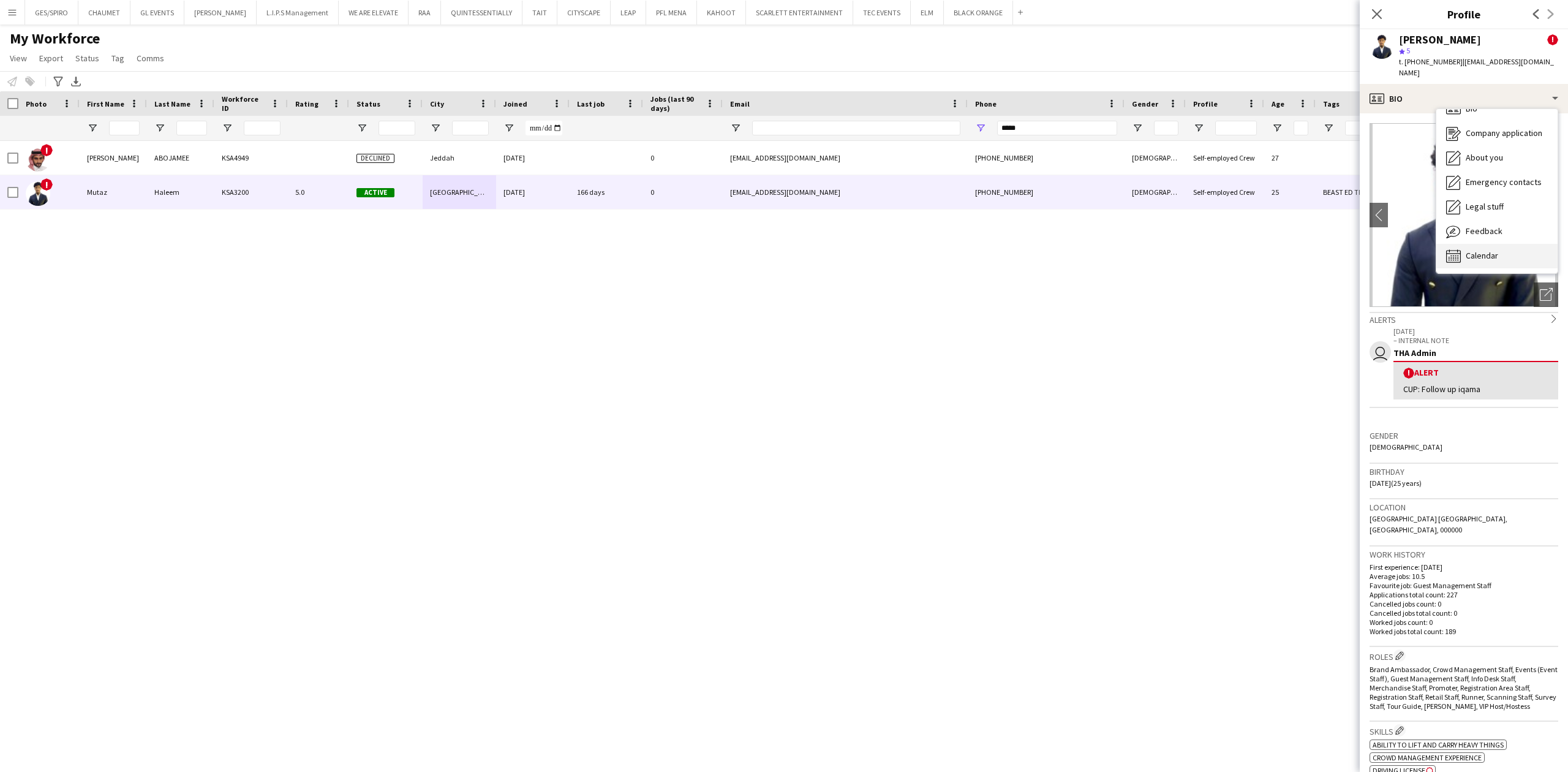
click at [1503, 246] on div "Calendar Calendar" at bounding box center [1497, 256] width 121 height 25
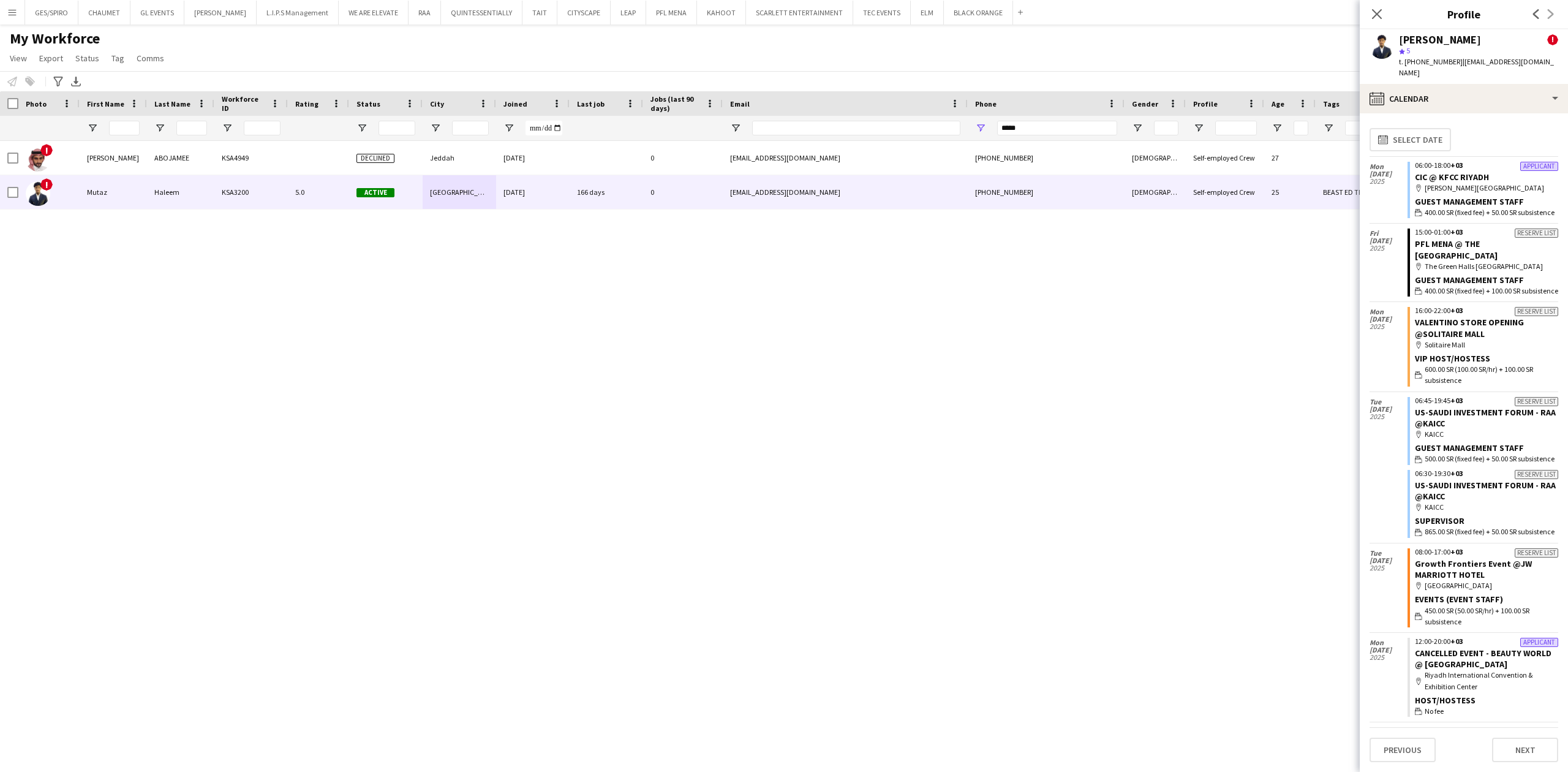
click at [1478, 64] on span "| [EMAIL_ADDRESS][DOMAIN_NAME]" at bounding box center [1477, 67] width 155 height 20
drag, startPoint x: 1478, startPoint y: 86, endPoint x: 1478, endPoint y: 93, distance: 7.0
click at [1478, 91] on div "calendar-full Calendar" at bounding box center [1463, 98] width 208 height 29
click at [1512, 223] on div "Feedback Feedback" at bounding box center [1497, 231] width 121 height 25
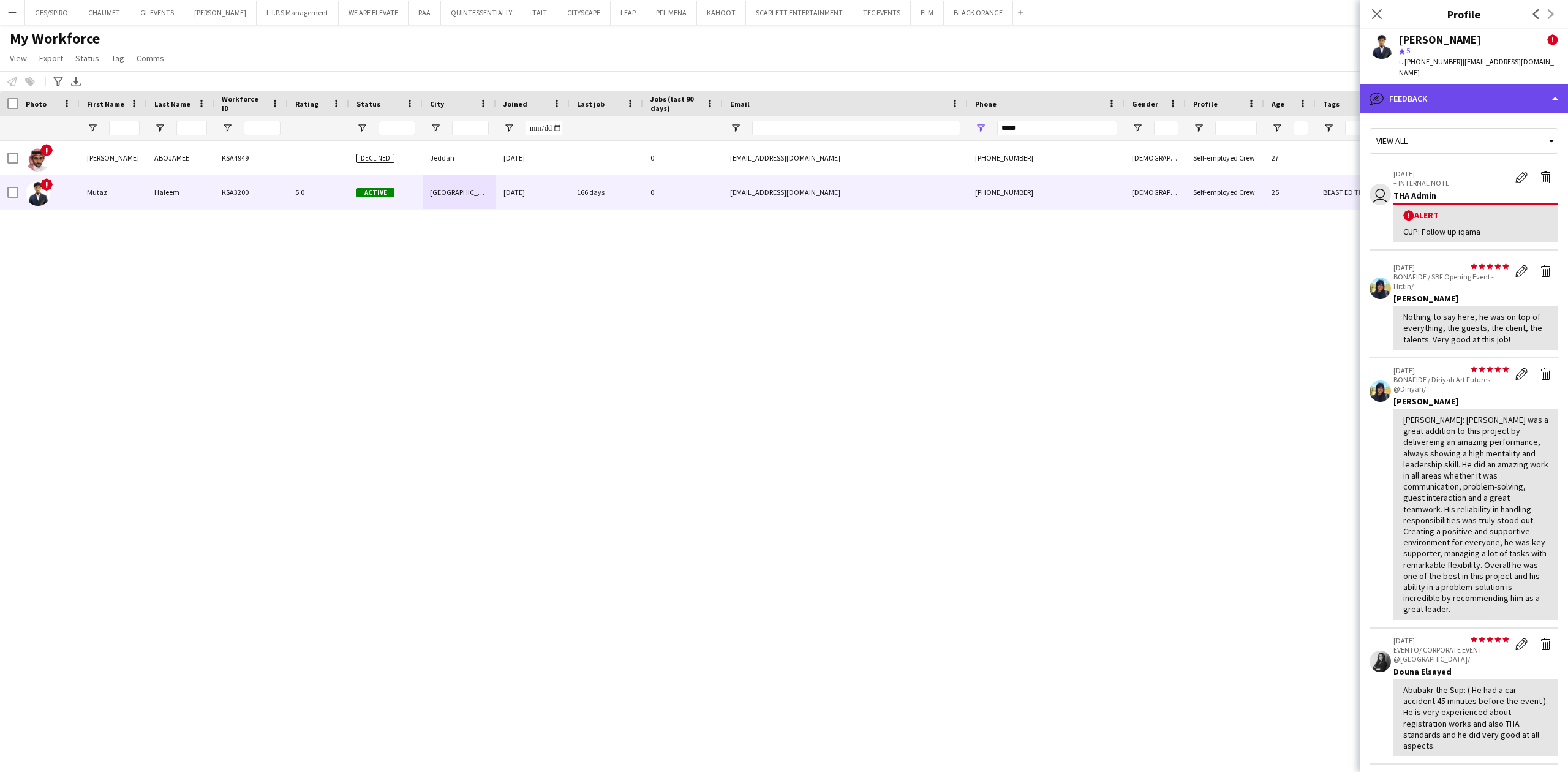
click at [1460, 94] on div "bubble-pencil Feedback" at bounding box center [1463, 98] width 208 height 29
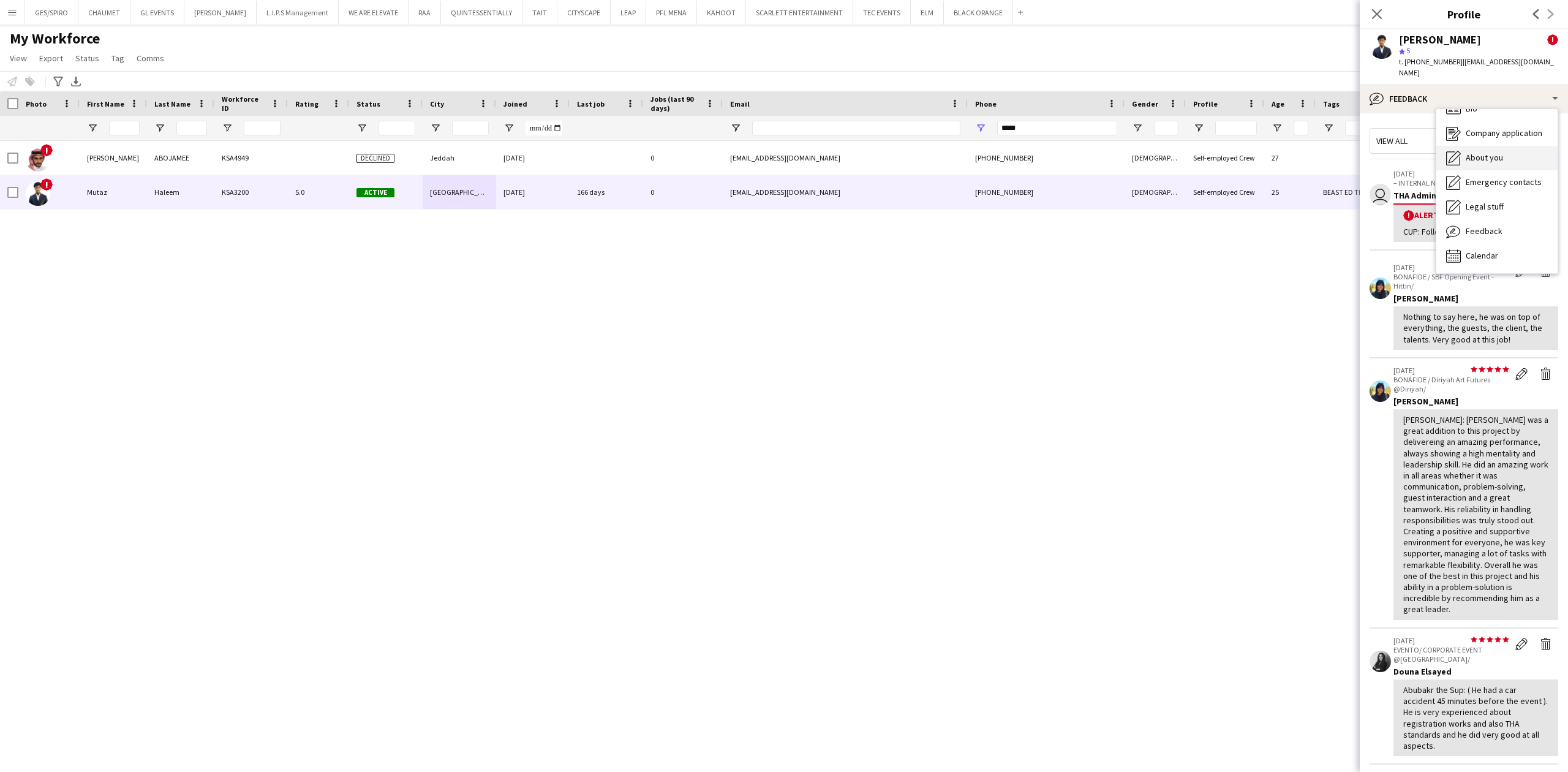
click at [1500, 152] on span "About you" at bounding box center [1484, 157] width 37 height 11
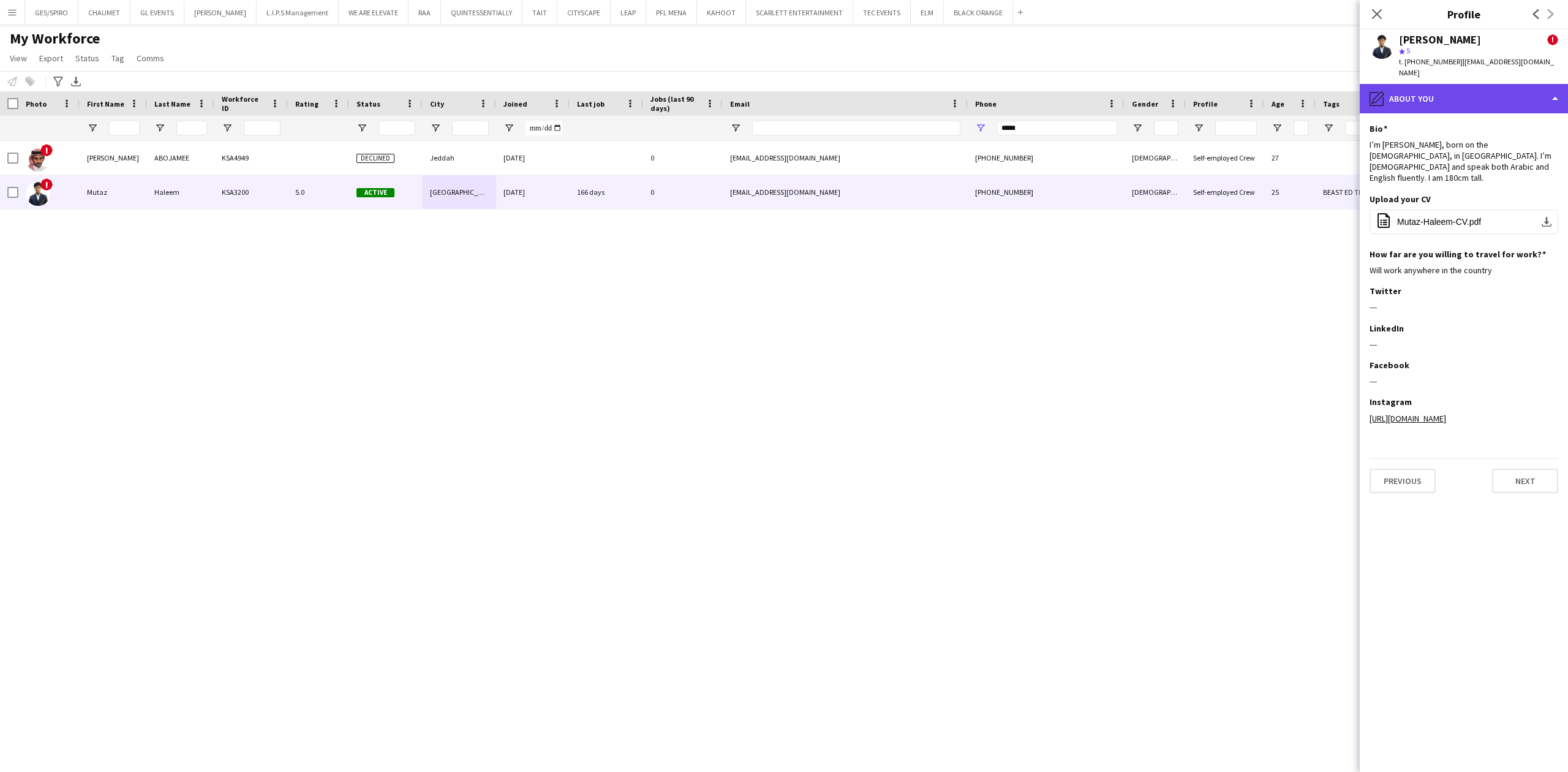
click at [1454, 84] on div "pencil4 About you" at bounding box center [1463, 98] width 208 height 29
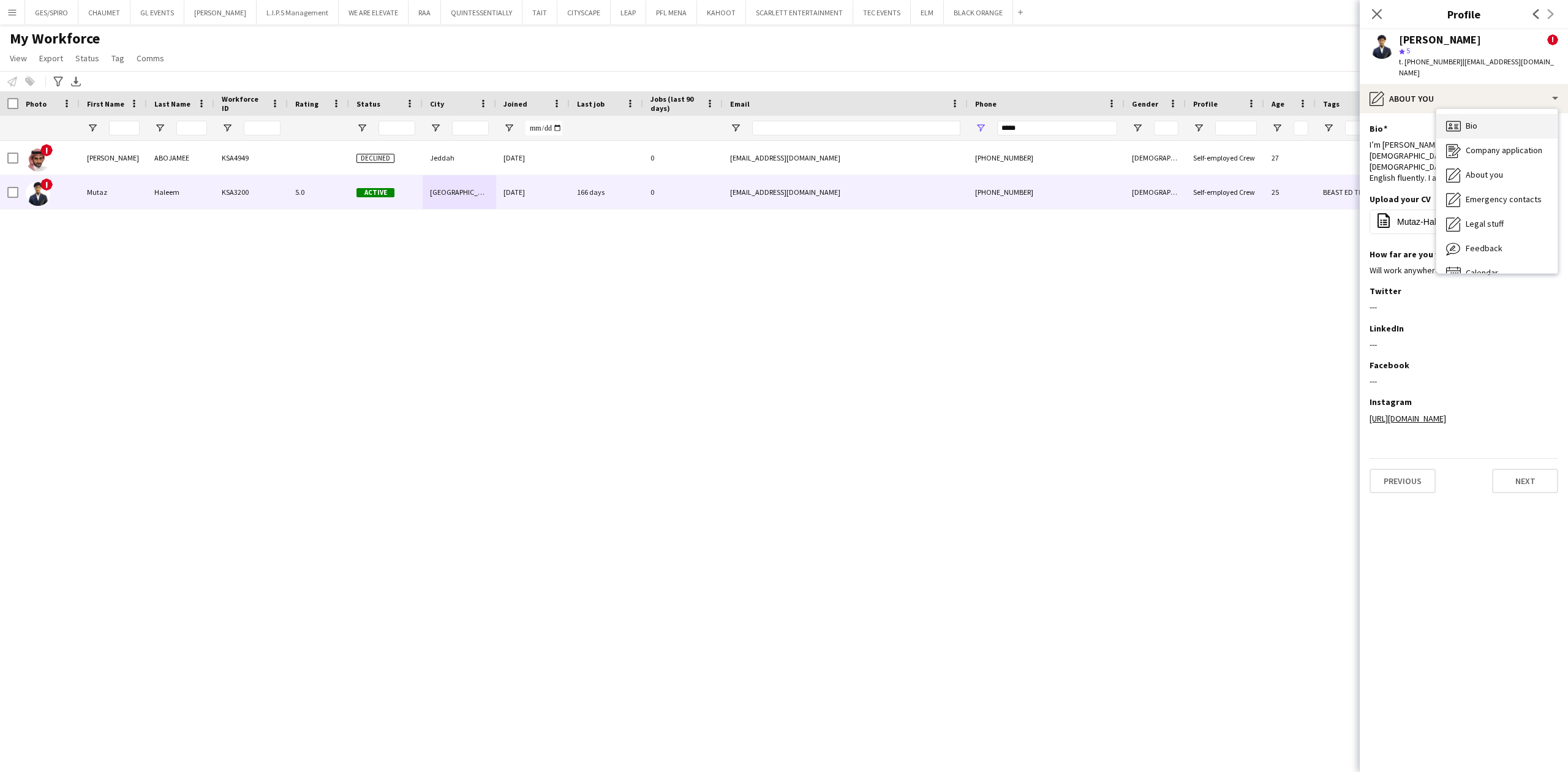
click at [1482, 120] on div "Bio Bio" at bounding box center [1497, 127] width 121 height 25
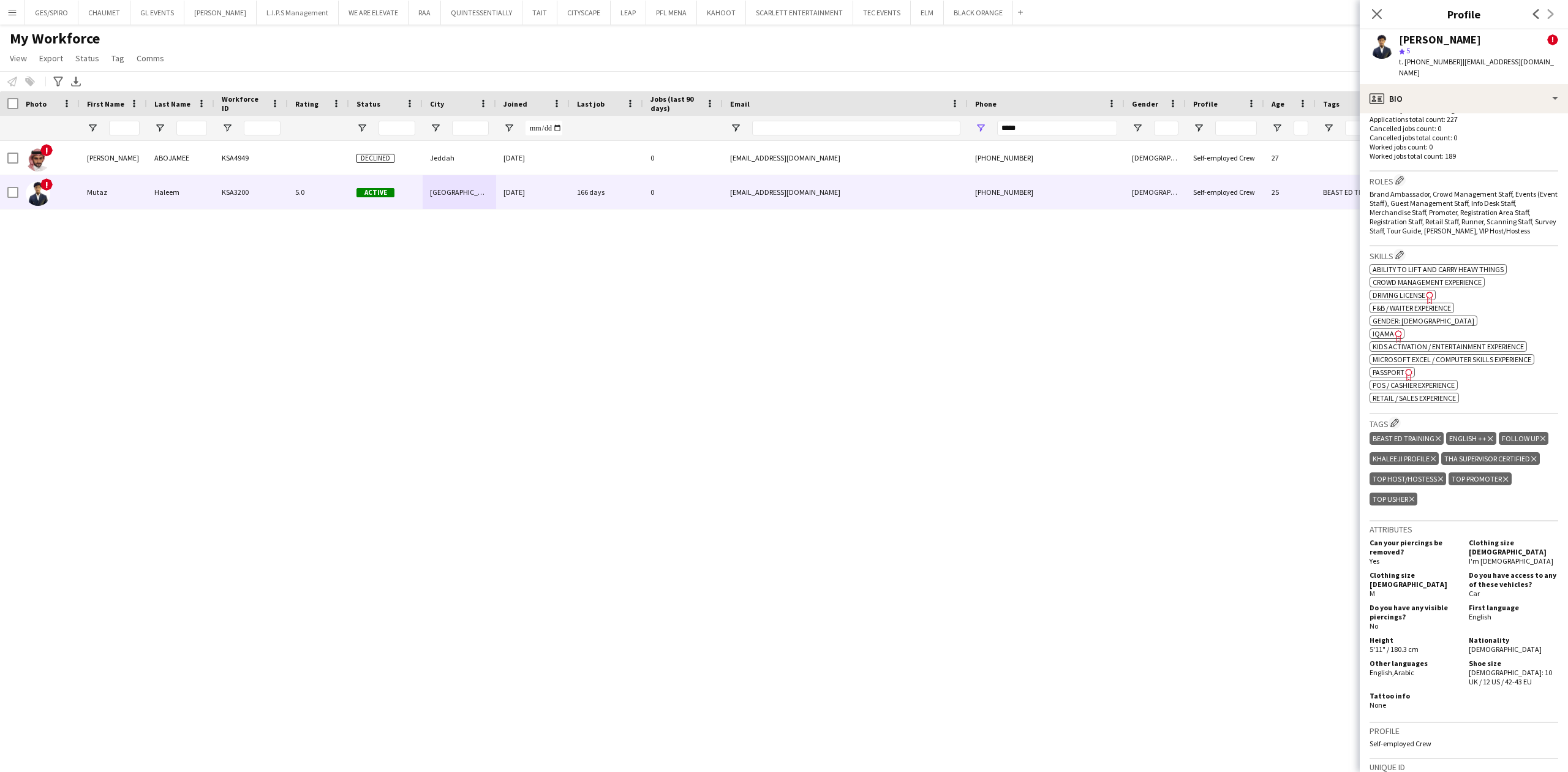
scroll to position [572, 0]
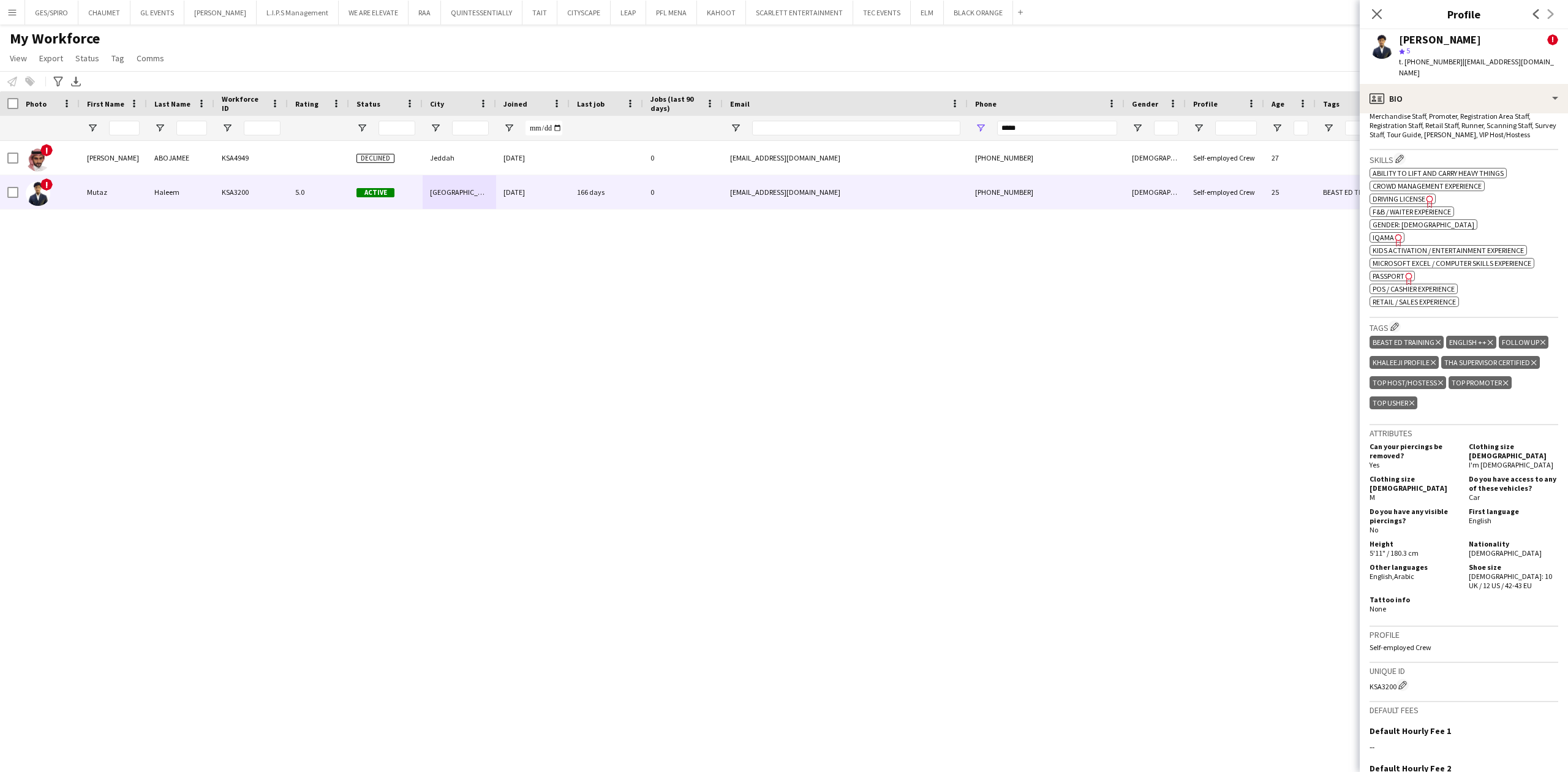
click at [1392, 233] on icon "Freelancer has uploaded a photo validation of skill. Click to see" at bounding box center [1398, 239] width 13 height 13
drag, startPoint x: 1044, startPoint y: 132, endPoint x: 907, endPoint y: 120, distance: 137.5
click at [907, 120] on div at bounding box center [695, 128] width 1389 height 25
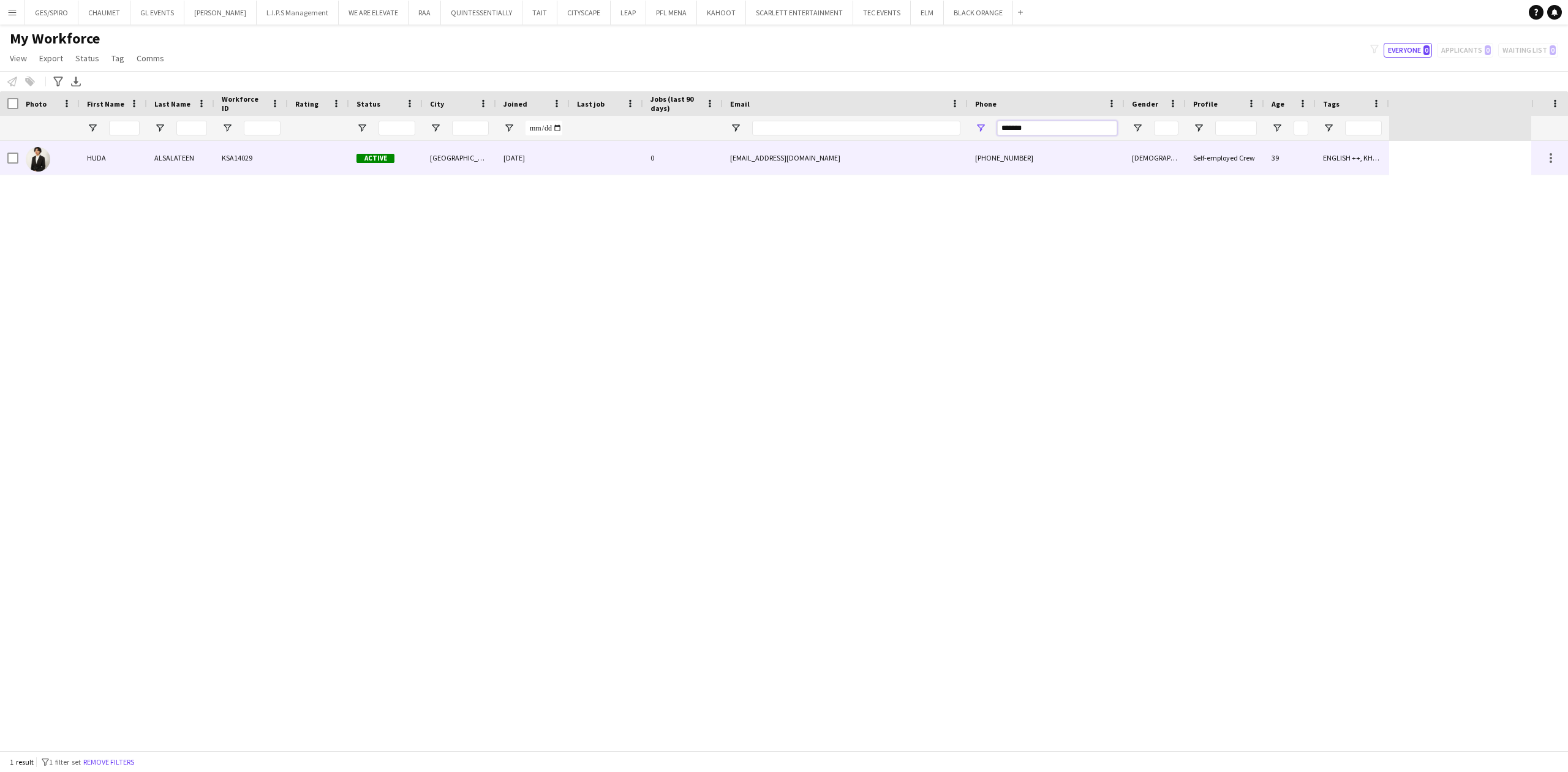
type input "*******"
drag, startPoint x: 761, startPoint y: 153, endPoint x: 773, endPoint y: 155, distance: 12.2
click at [762, 153] on div "[EMAIL_ADDRESS][DOMAIN_NAME]" at bounding box center [845, 157] width 245 height 33
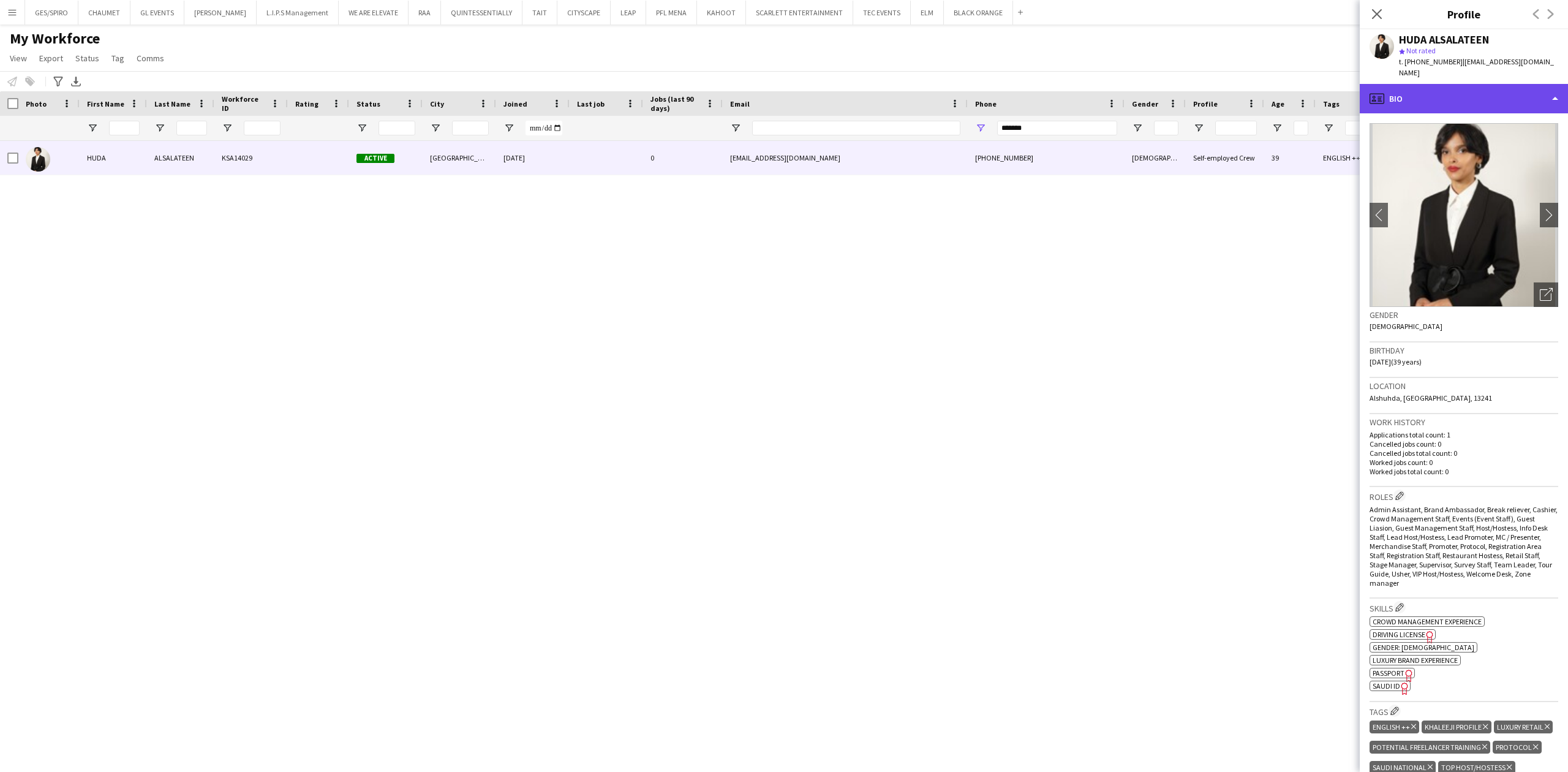
click at [1469, 98] on div "profile Bio" at bounding box center [1463, 98] width 208 height 29
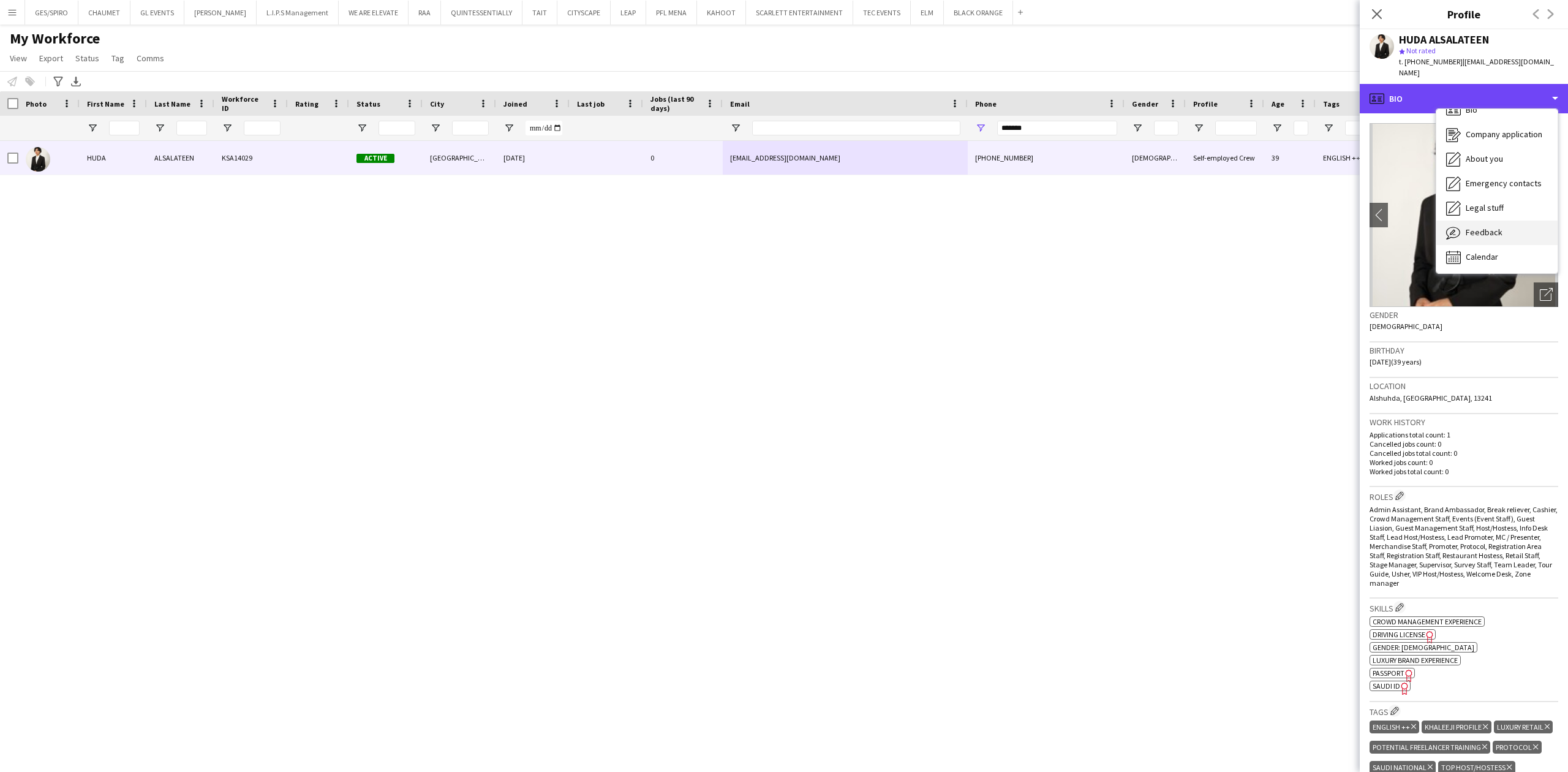
scroll to position [18, 0]
click at [1484, 250] on span "Calendar" at bounding box center [1482, 255] width 33 height 11
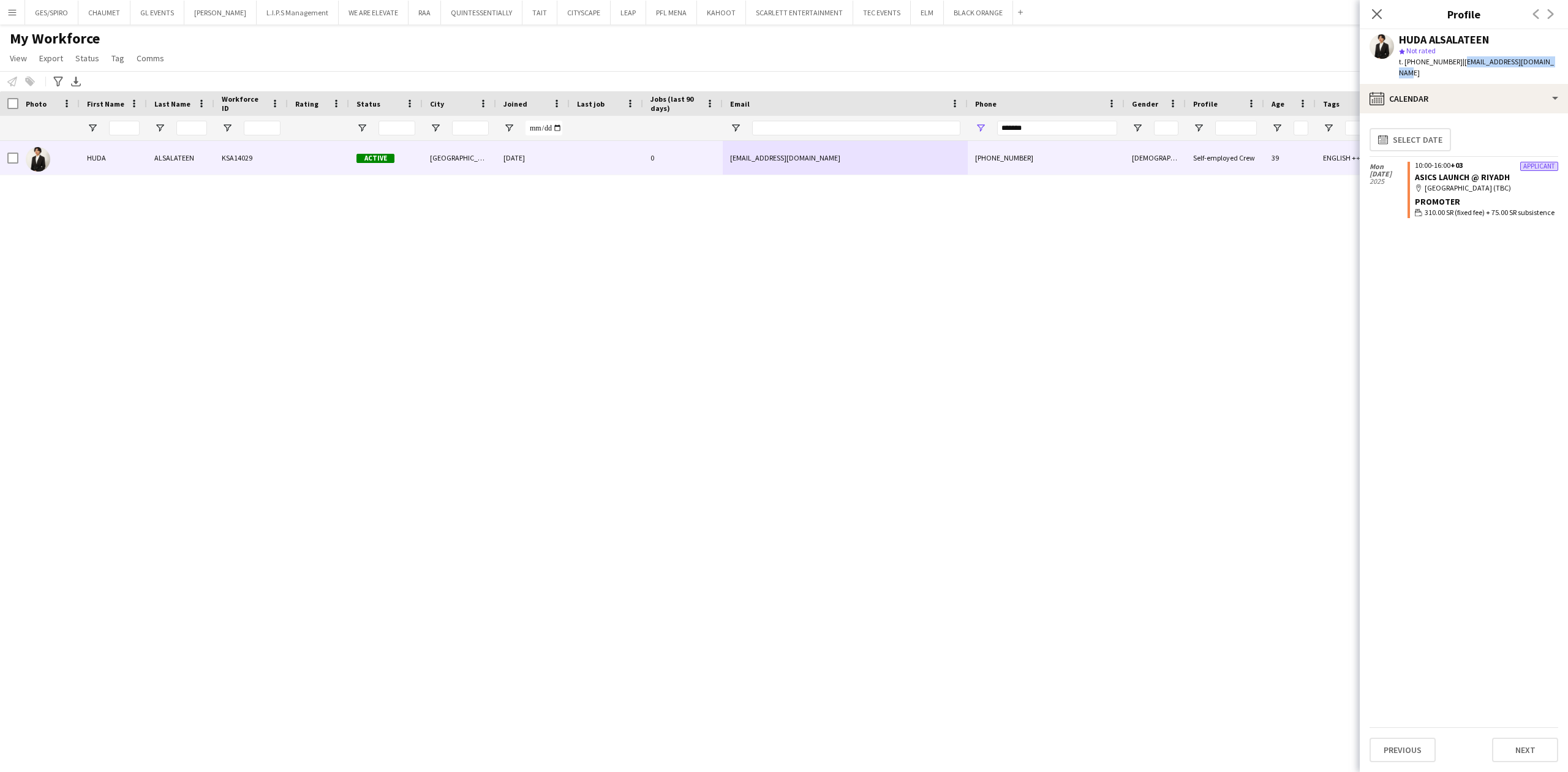
drag, startPoint x: 1456, startPoint y: 60, endPoint x: 1558, endPoint y: 60, distance: 102.0
click at [1558, 60] on app-profile-header "HUDA ALSALATEEN star Not rated t. [PHONE_NUMBER] | [EMAIL_ADDRESS][DOMAIN_NAME]" at bounding box center [1463, 56] width 208 height 55
copy span "[EMAIL_ADDRESS][DOMAIN_NAME]"
drag, startPoint x: 1084, startPoint y: 132, endPoint x: 914, endPoint y: 133, distance: 170.0
click at [914, 133] on div at bounding box center [695, 128] width 1389 height 25
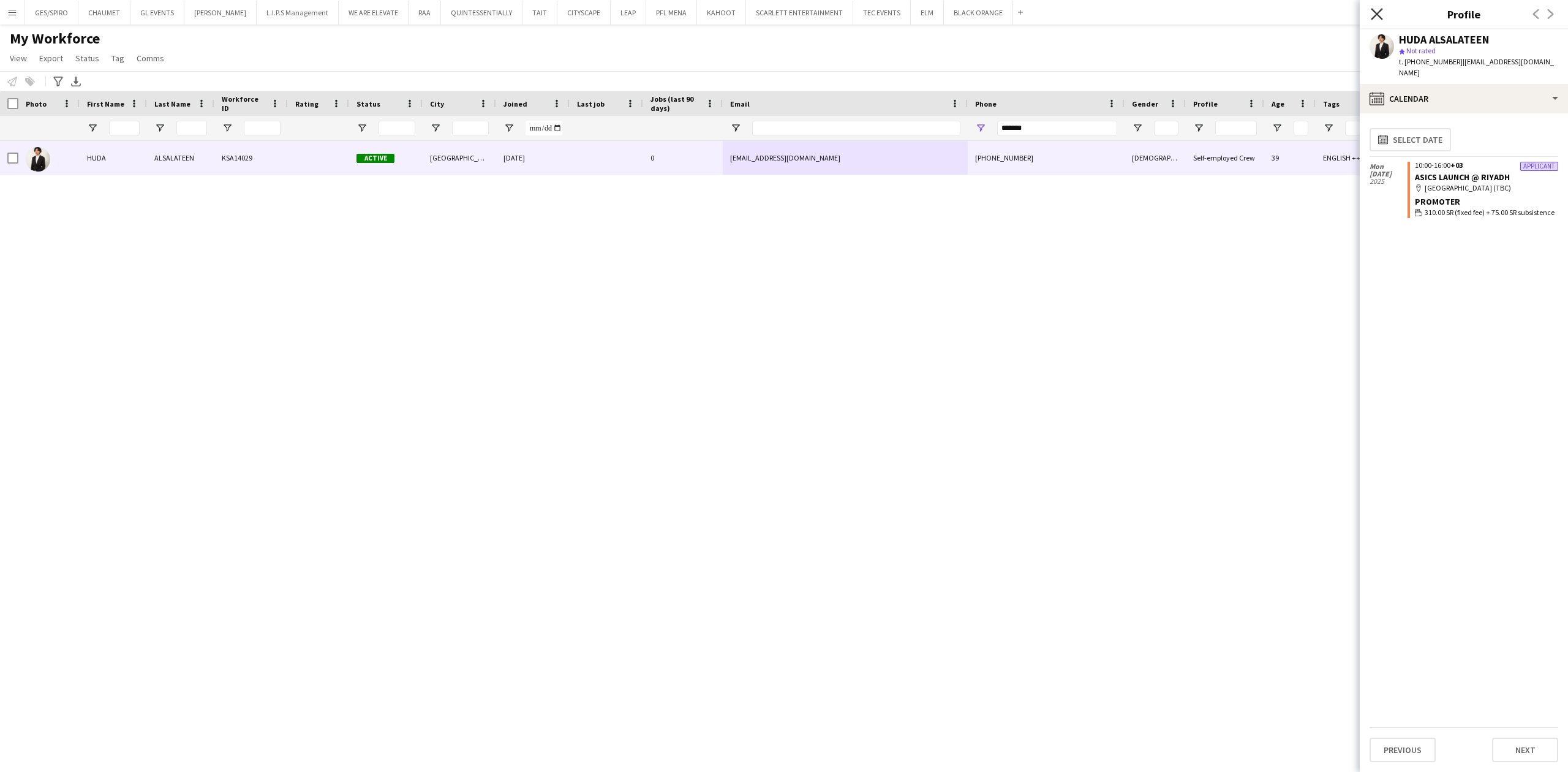
click at [1382, 15] on app-icon "Close pop-in" at bounding box center [1377, 14] width 18 height 18
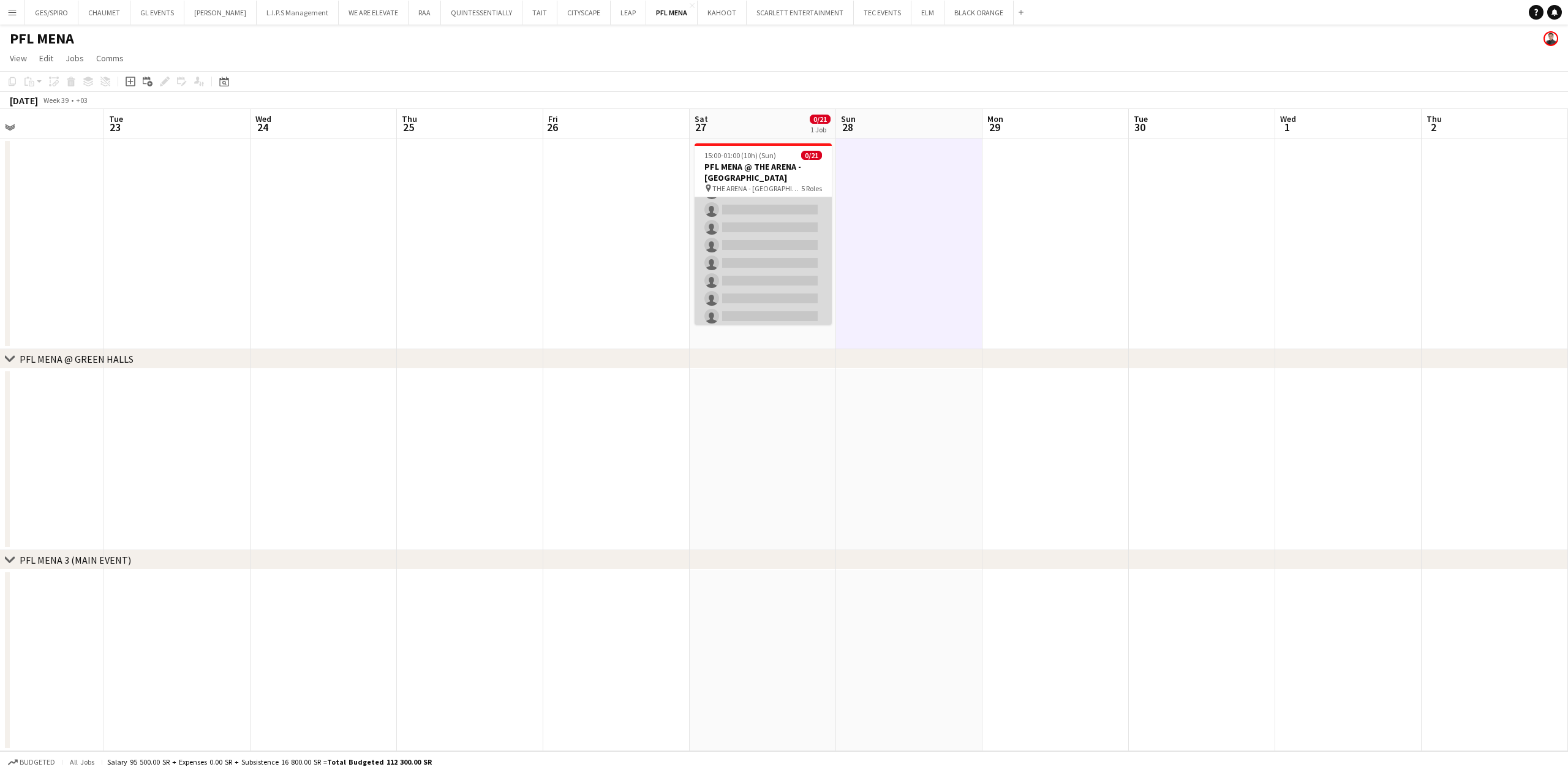
scroll to position [326, 0]
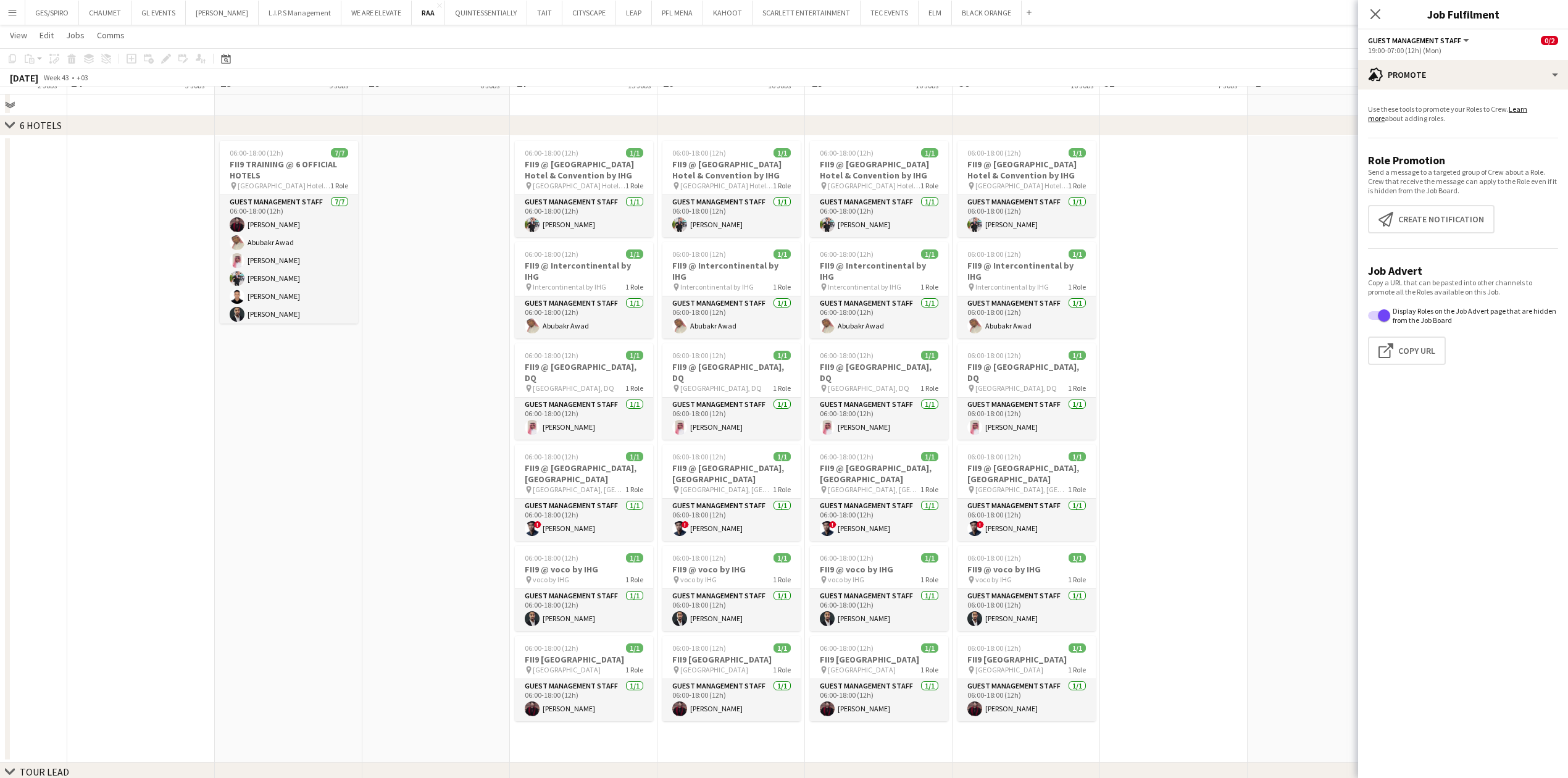
scroll to position [1975, 0]
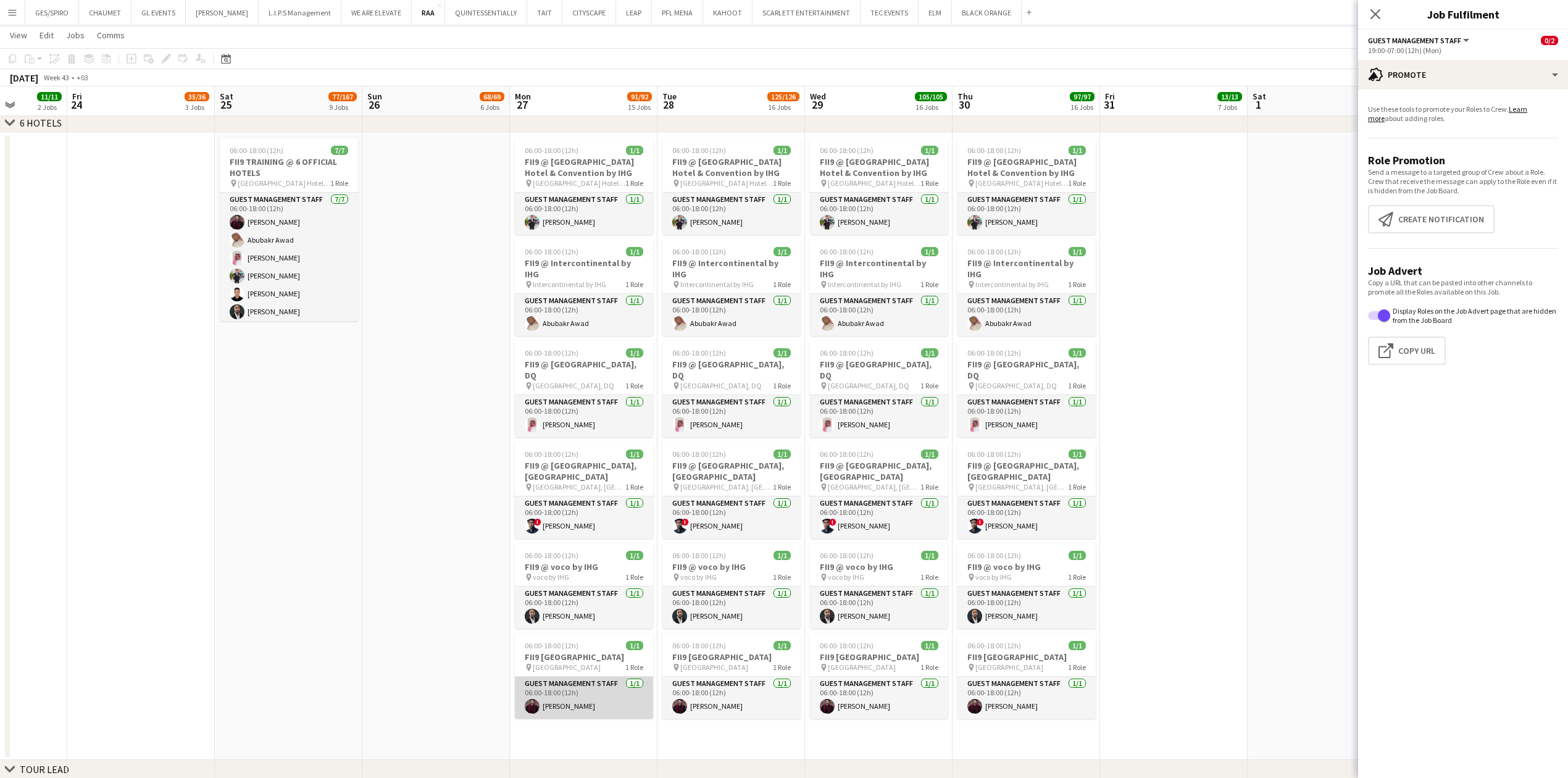
click at [605, 704] on app-card-role "Guest Management Staff [DATE] 06:00-18:00 (12h) [PERSON_NAME]" at bounding box center [584, 696] width 138 height 42
click at [566, 641] on span "06:00-18:00 (12h)" at bounding box center [551, 645] width 54 height 9
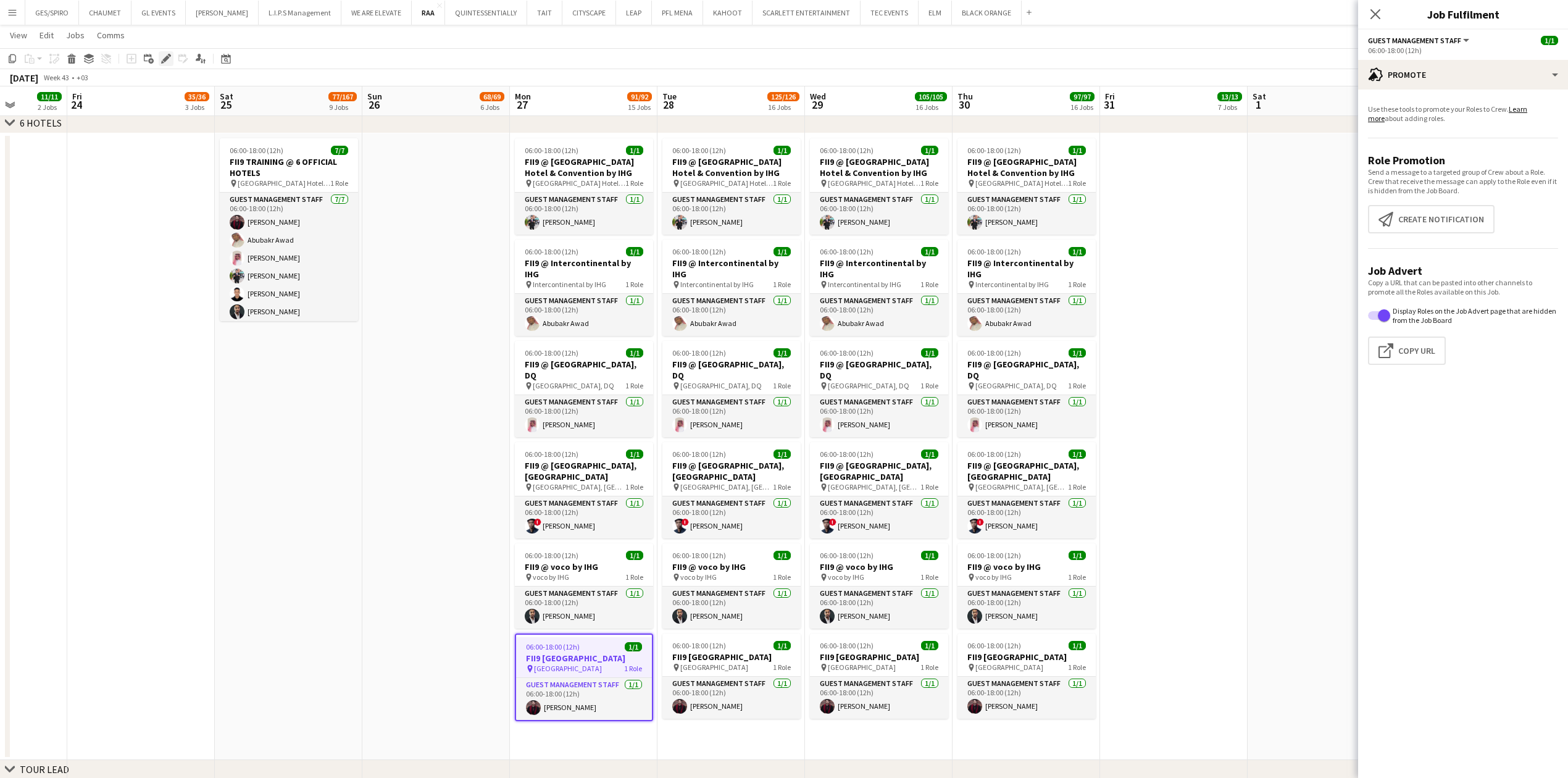
click at [168, 54] on icon "Edit" at bounding box center [166, 58] width 10 height 10
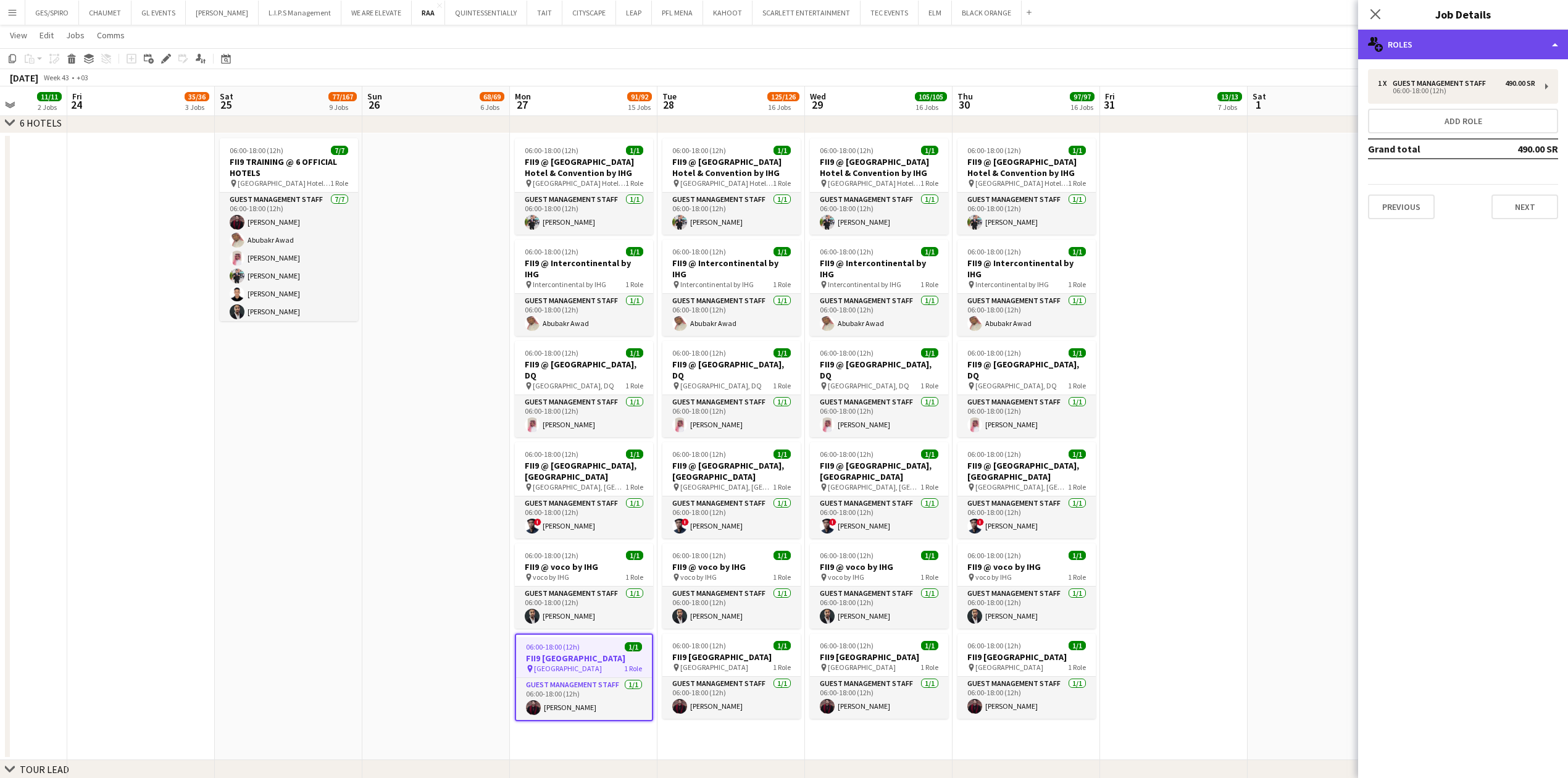
click at [1467, 44] on div "multiple-users-add Roles" at bounding box center [1463, 43] width 210 height 29
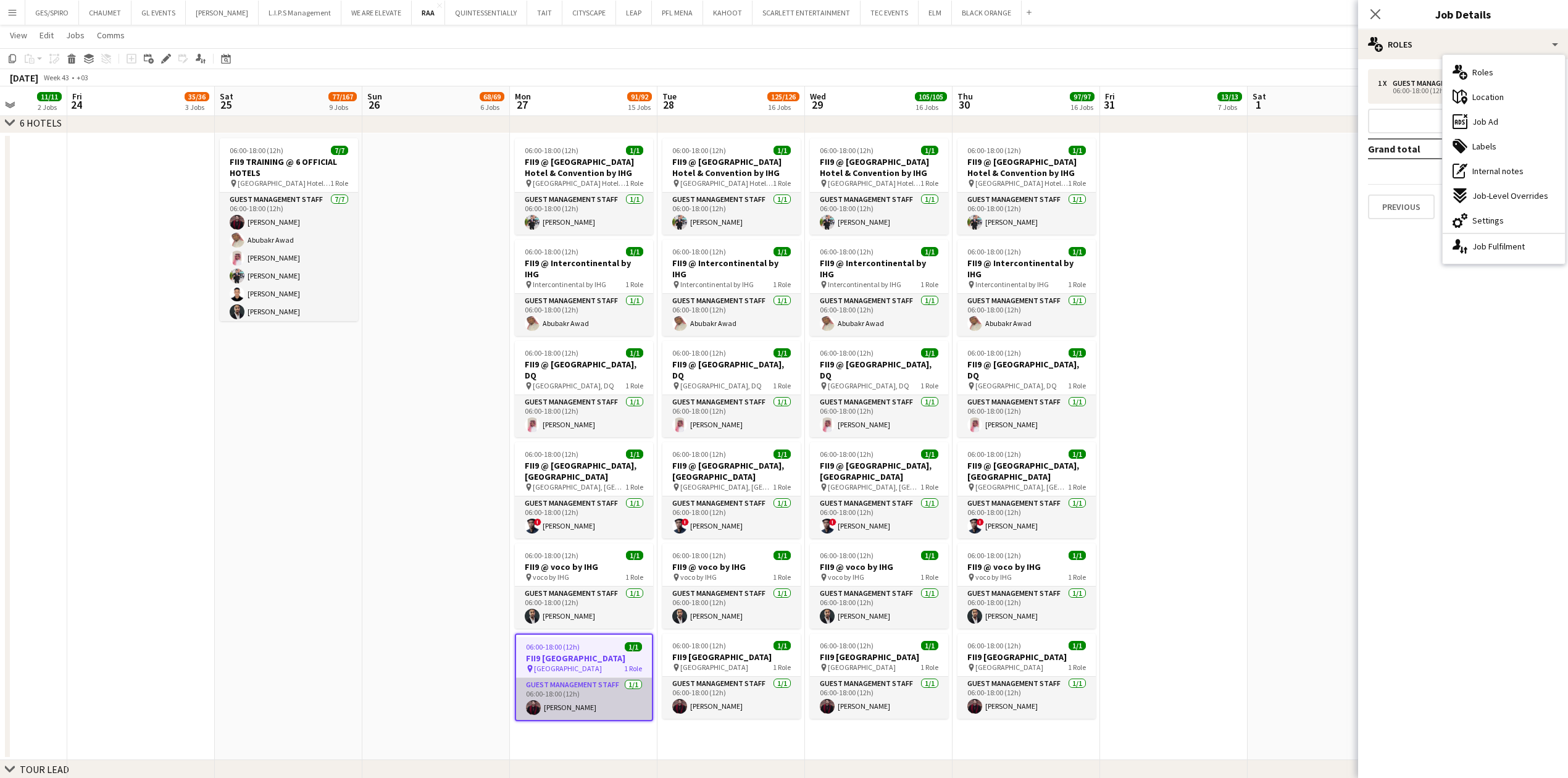
click at [576, 709] on app-card-role "Guest Management Staff [DATE] 06:00-18:00 (12h) [PERSON_NAME]" at bounding box center [583, 698] width 136 height 42
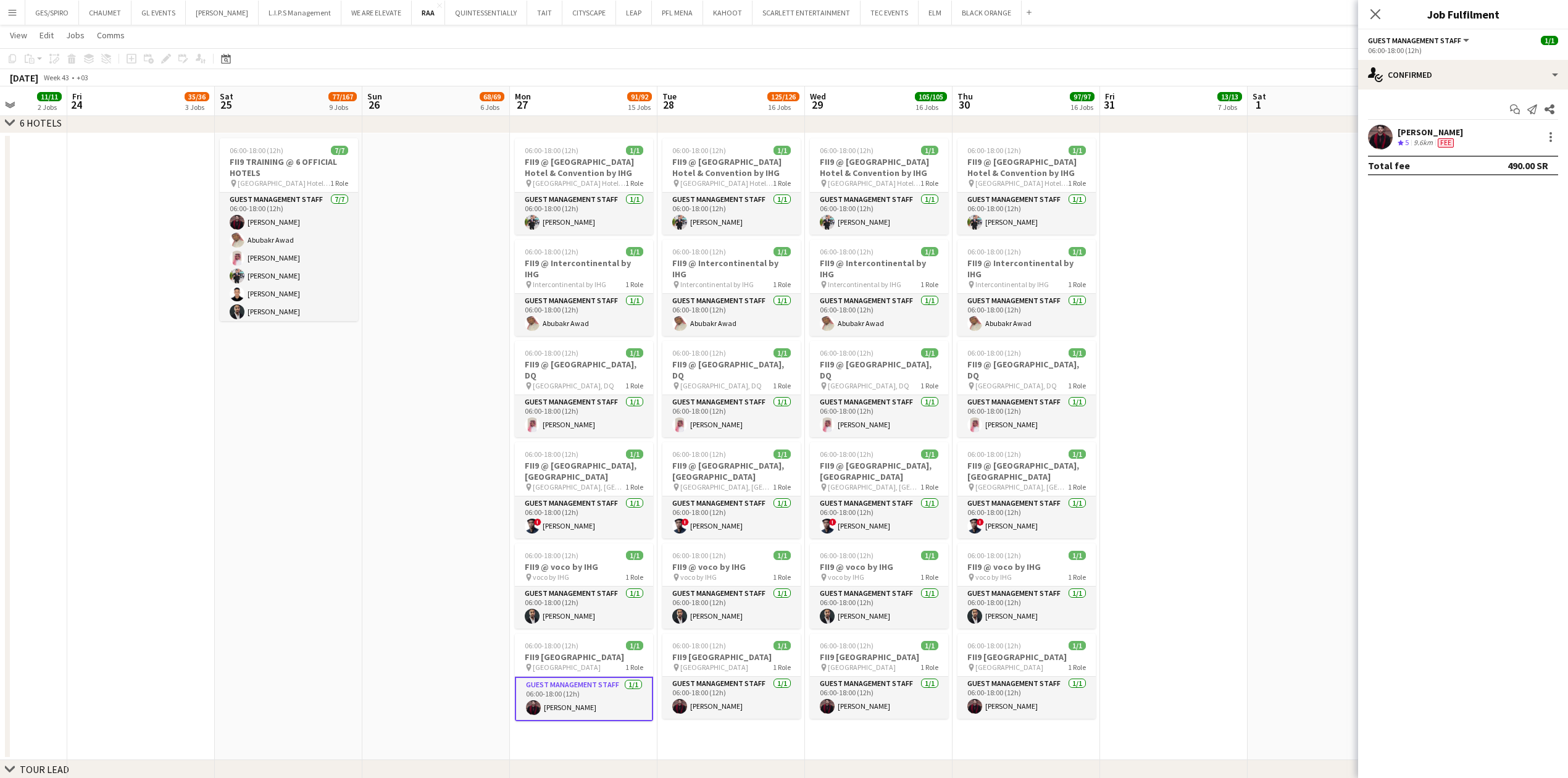
click at [1544, 129] on div at bounding box center [1549, 136] width 18 height 15
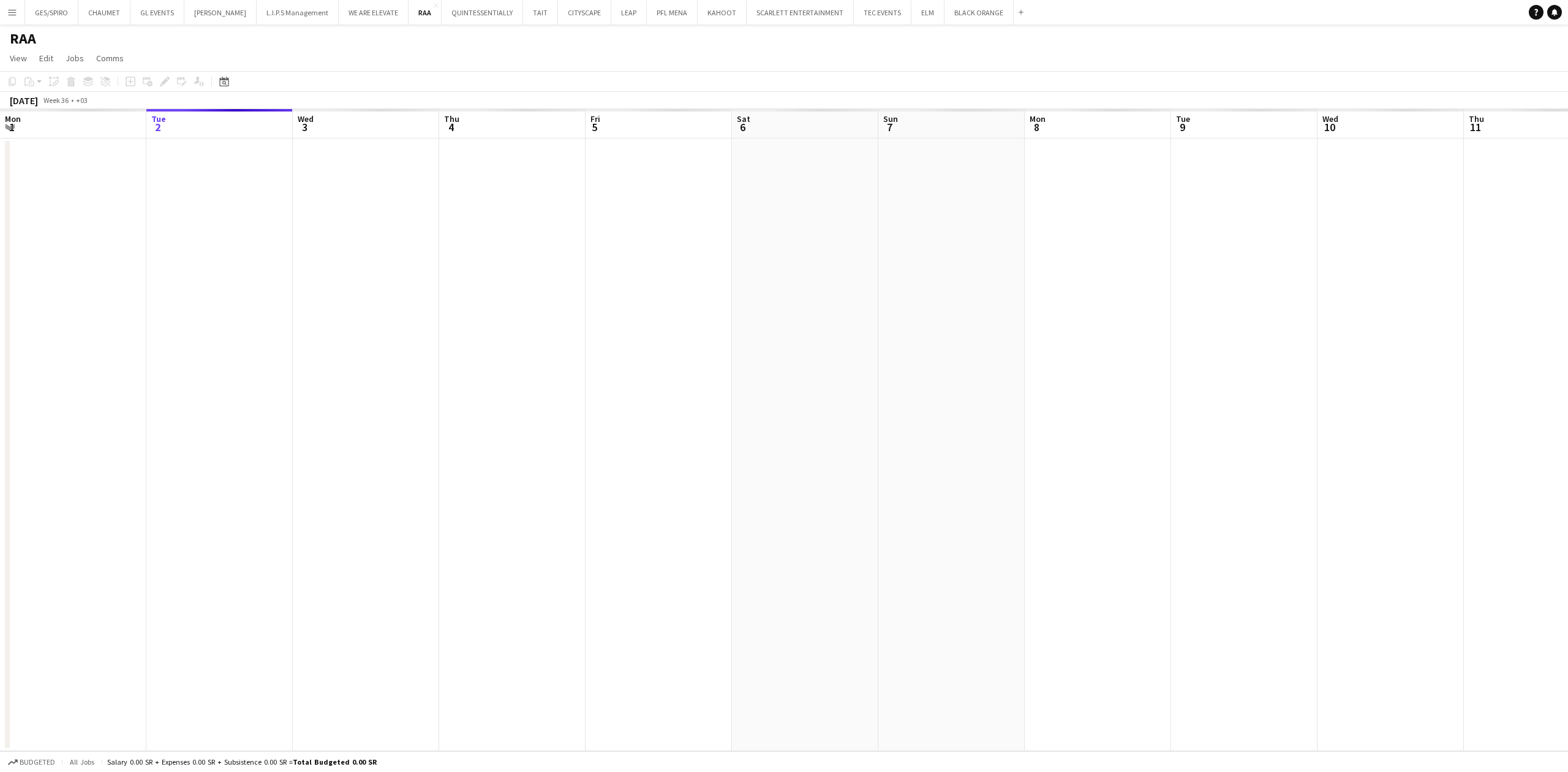
drag, startPoint x: 1081, startPoint y: 407, endPoint x: 1074, endPoint y: 358, distance: 49.5
click at [1081, 404] on app-calendar-viewport "Sat 30 Sun 31 Mon 1 Tue 2 Wed 3 Thu 4 Fri 5 Sat 6 Sun 7 Mon 8 Tue 9 Wed 10 Thu …" at bounding box center [784, 430] width 1568 height 642
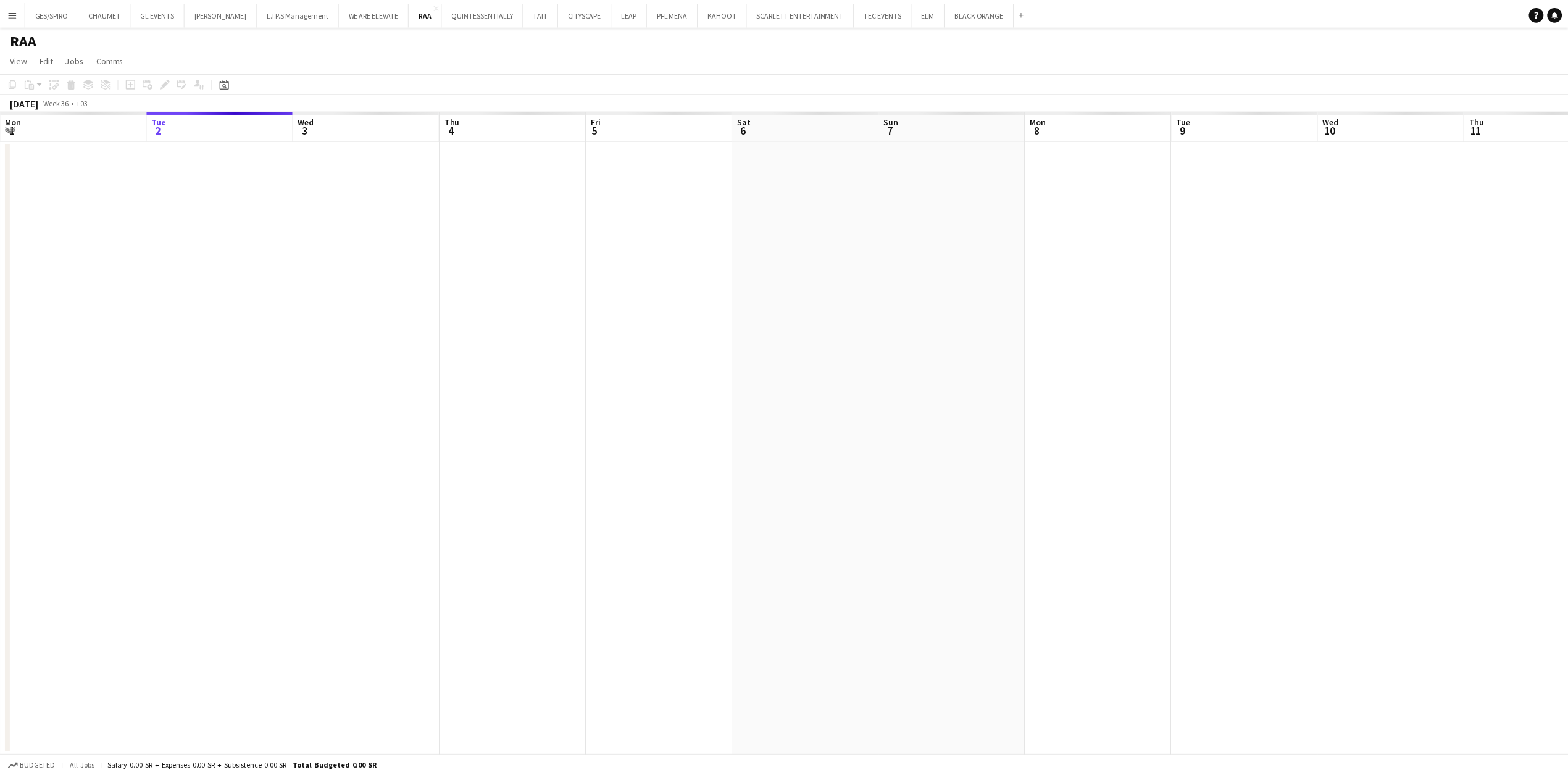
scroll to position [0, 300]
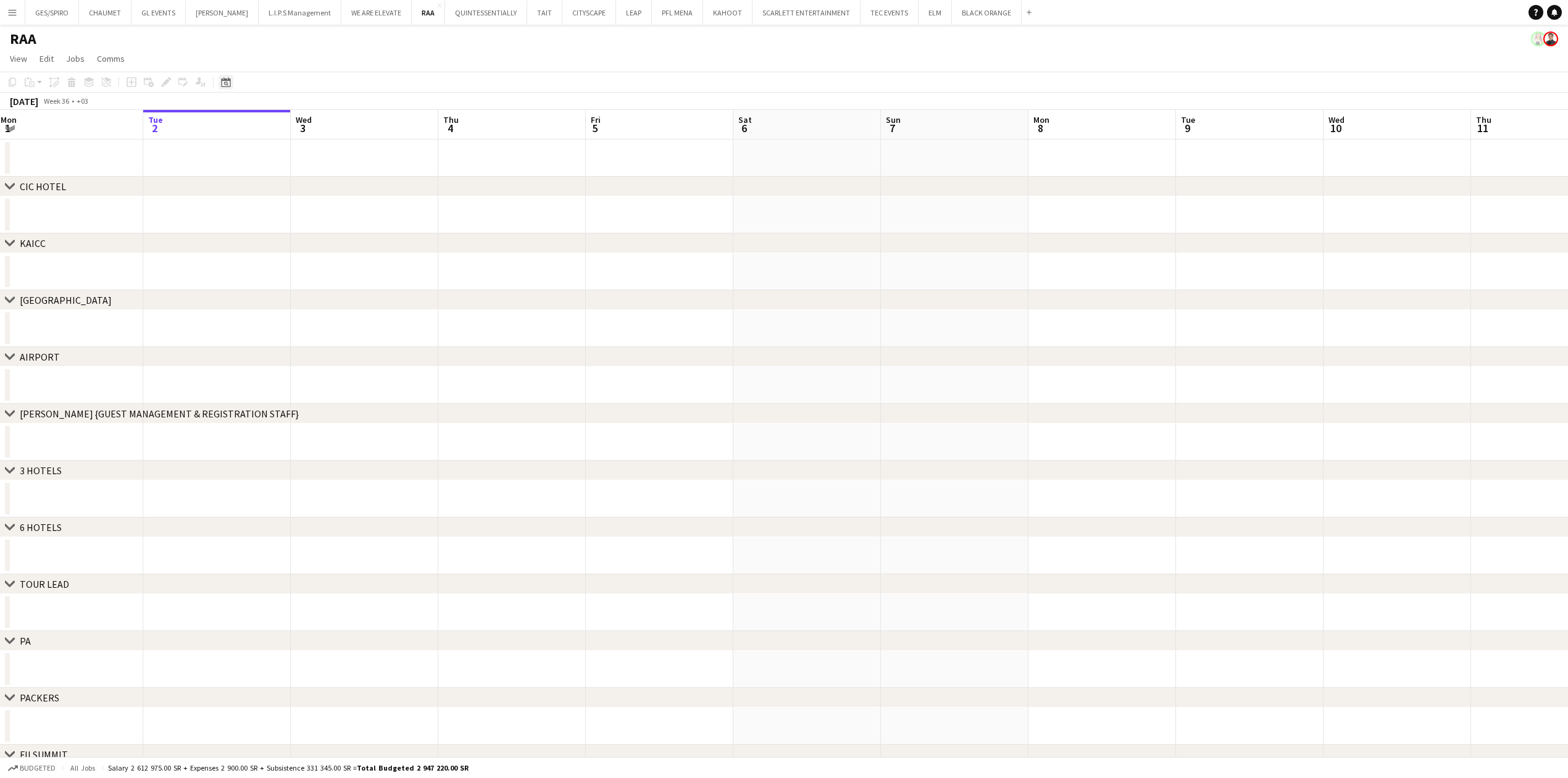
click at [230, 77] on icon "Date picker" at bounding box center [225, 82] width 10 height 10
click at [246, 129] on span "[DATE]" at bounding box center [237, 124] width 23 height 12
click at [258, 184] on span "2025" at bounding box center [262, 188] width 26 height 15
click at [258, 202] on span "OCT" at bounding box center [262, 204] width 26 height 15
click at [265, 253] on span "29" at bounding box center [261, 253] width 15 height 15
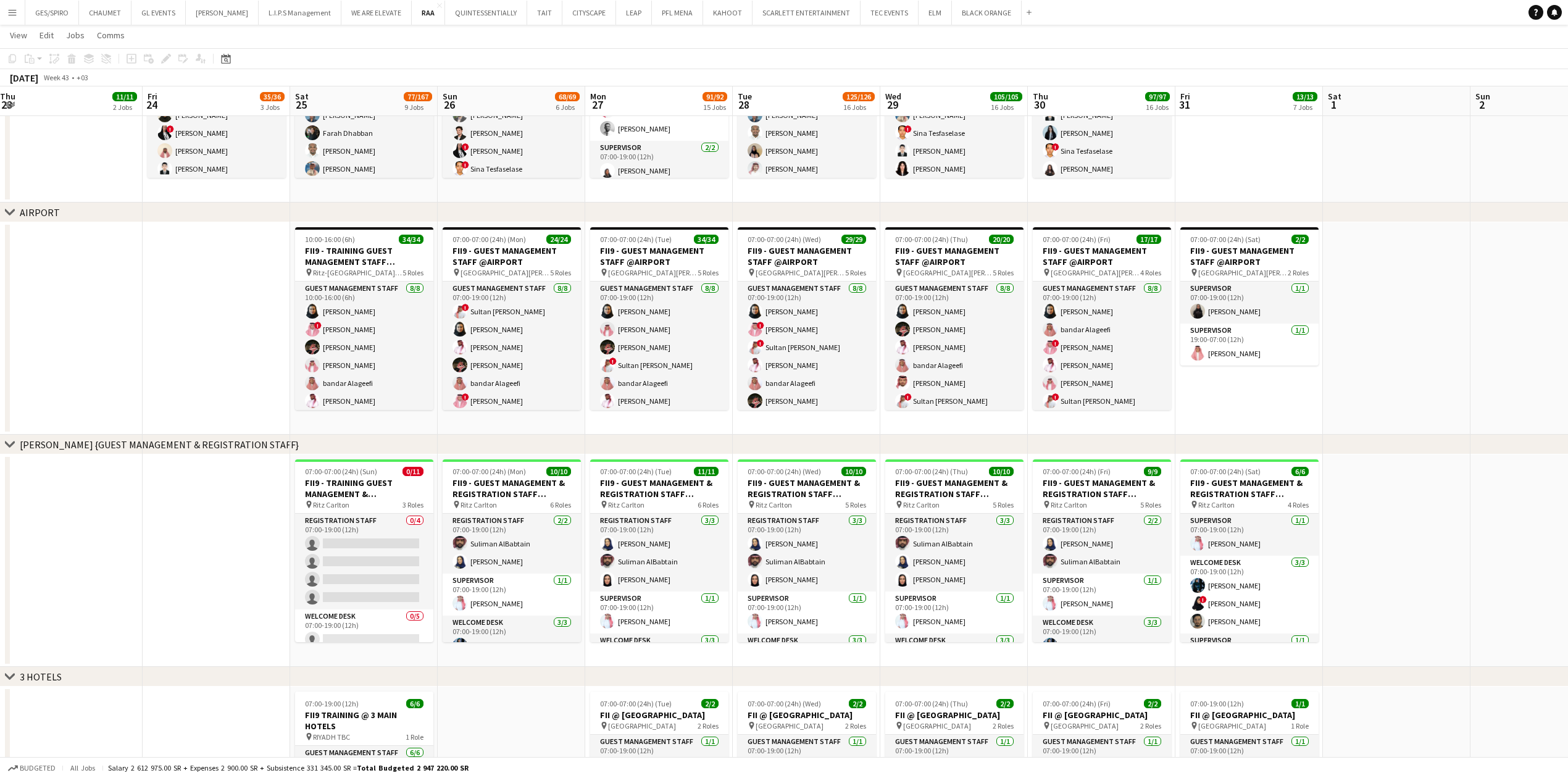
scroll to position [0, 273]
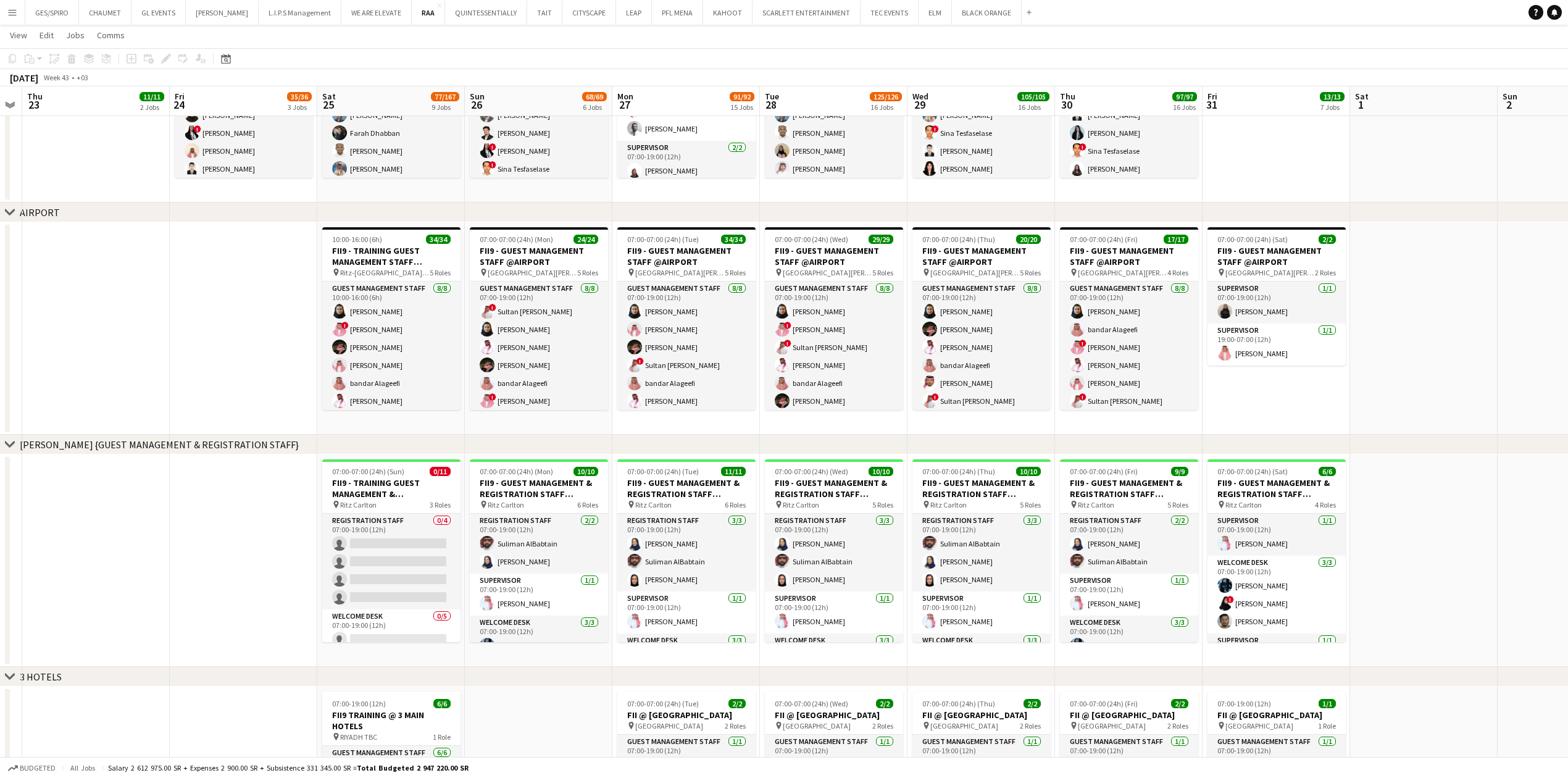
drag, startPoint x: 1242, startPoint y: 591, endPoint x: 1524, endPoint y: 590, distance: 282.0
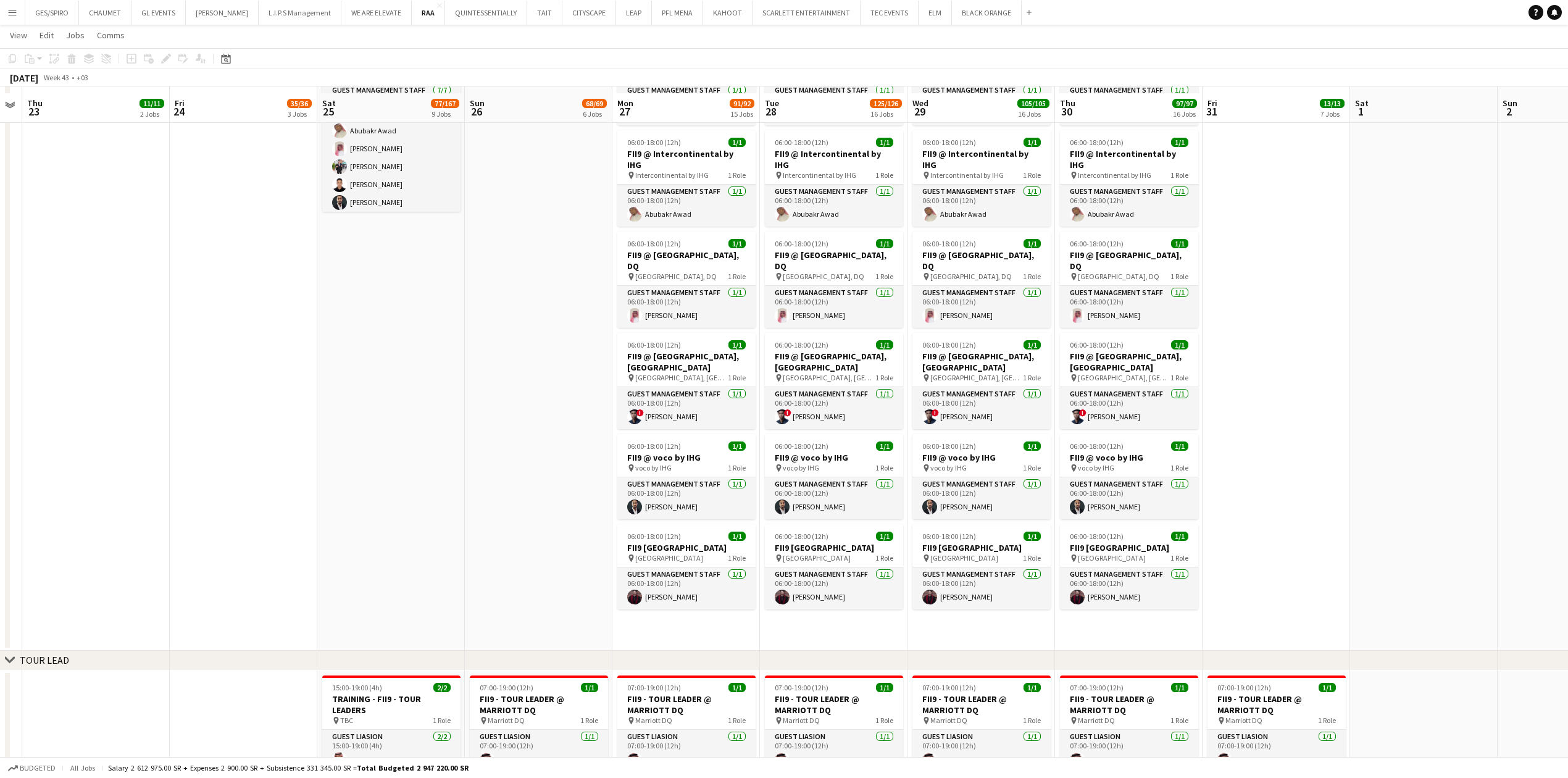
scroll to position [1645, 0]
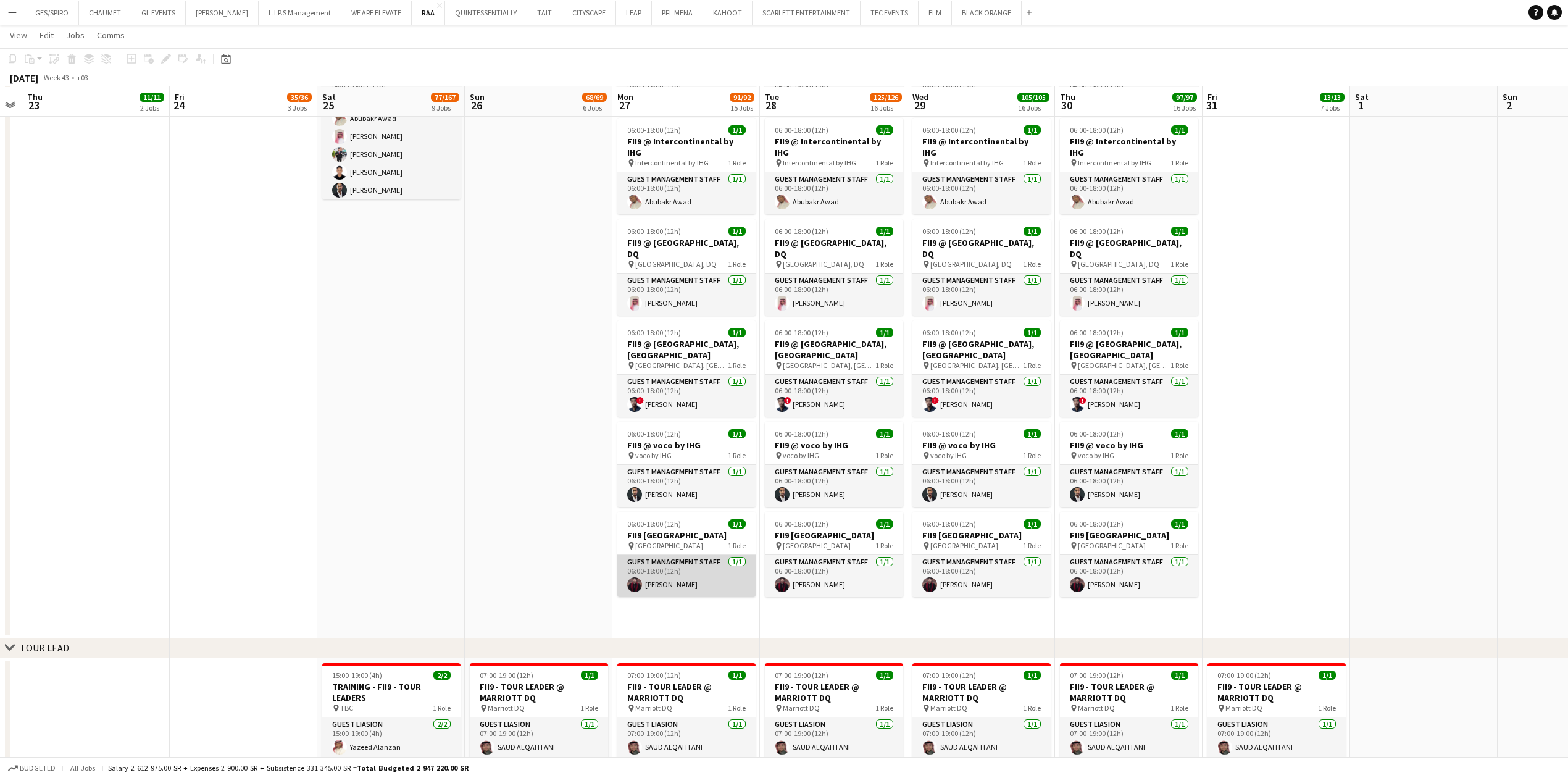
click at [716, 581] on app-card-role "Guest Management Staff 1/1 06:00-18:00 (12h) Abdullah Abdulqader" at bounding box center [686, 575] width 138 height 42
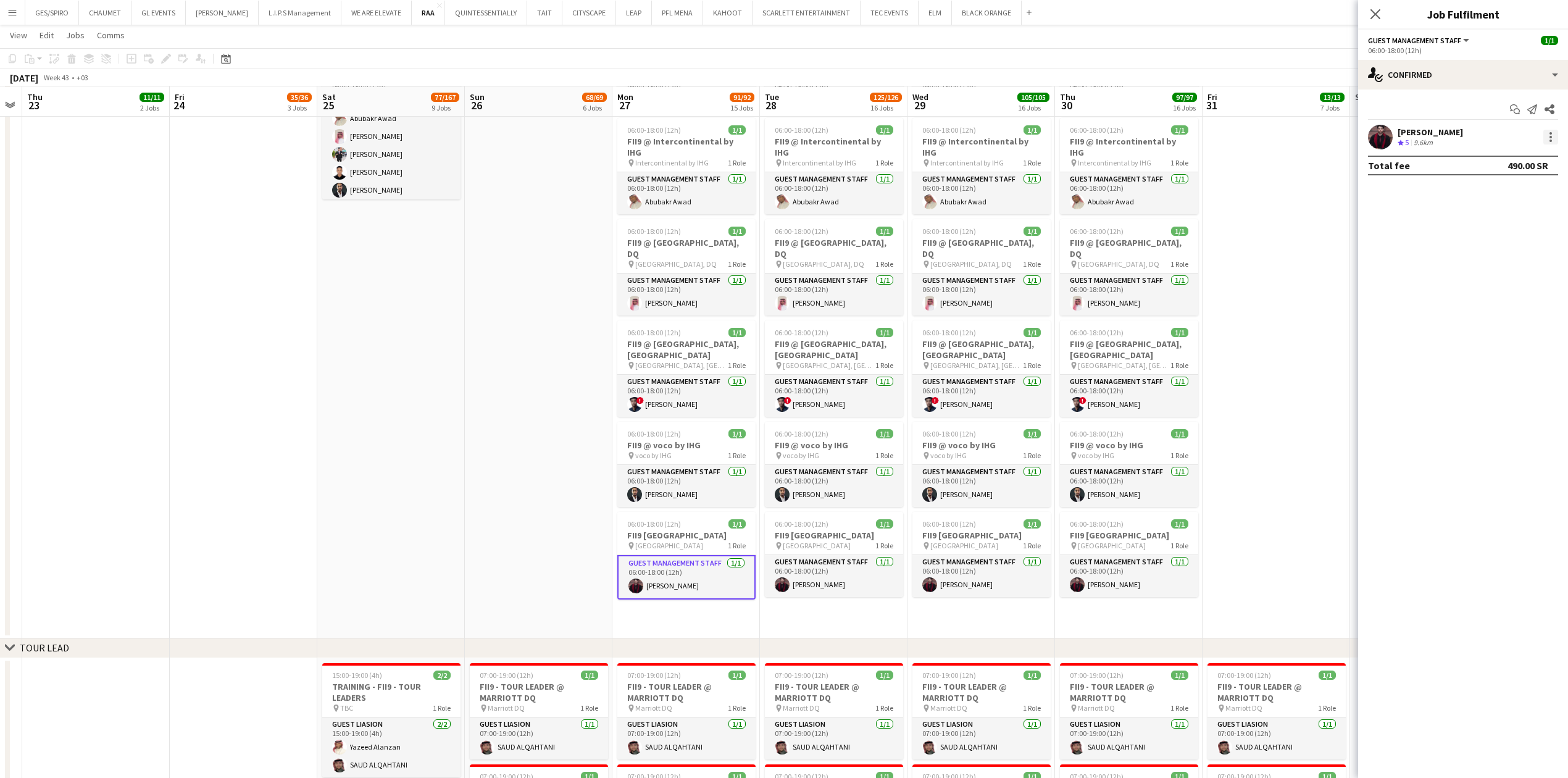
click at [1551, 137] on div at bounding box center [1550, 136] width 3 height 3
click at [1504, 285] on button "Remove" at bounding box center [1509, 278] width 97 height 29
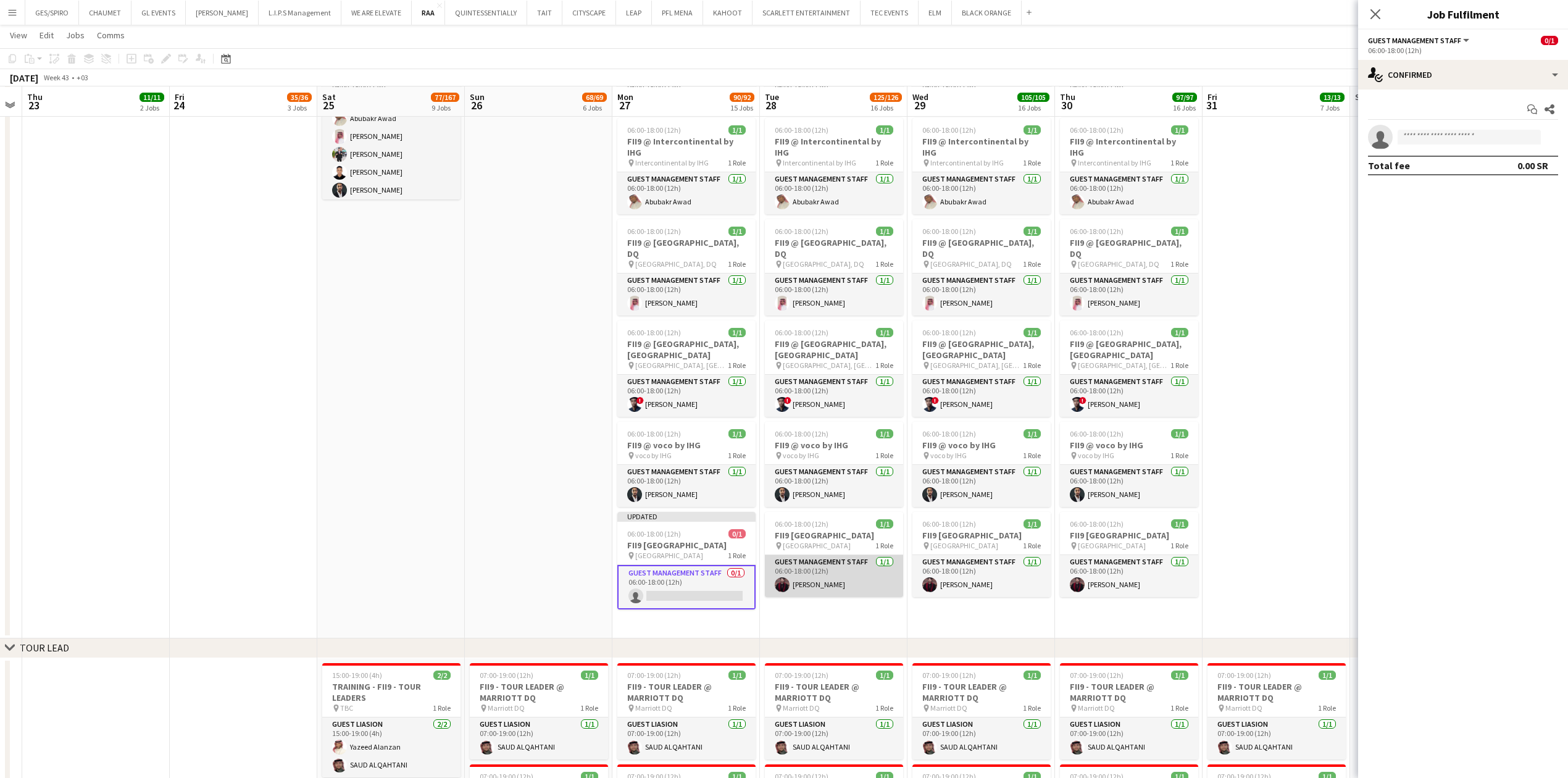
click at [854, 572] on app-card-role "Guest Management Staff 1/1 06:00-18:00 (12h) Abdullah Abdulqader" at bounding box center [834, 575] width 138 height 42
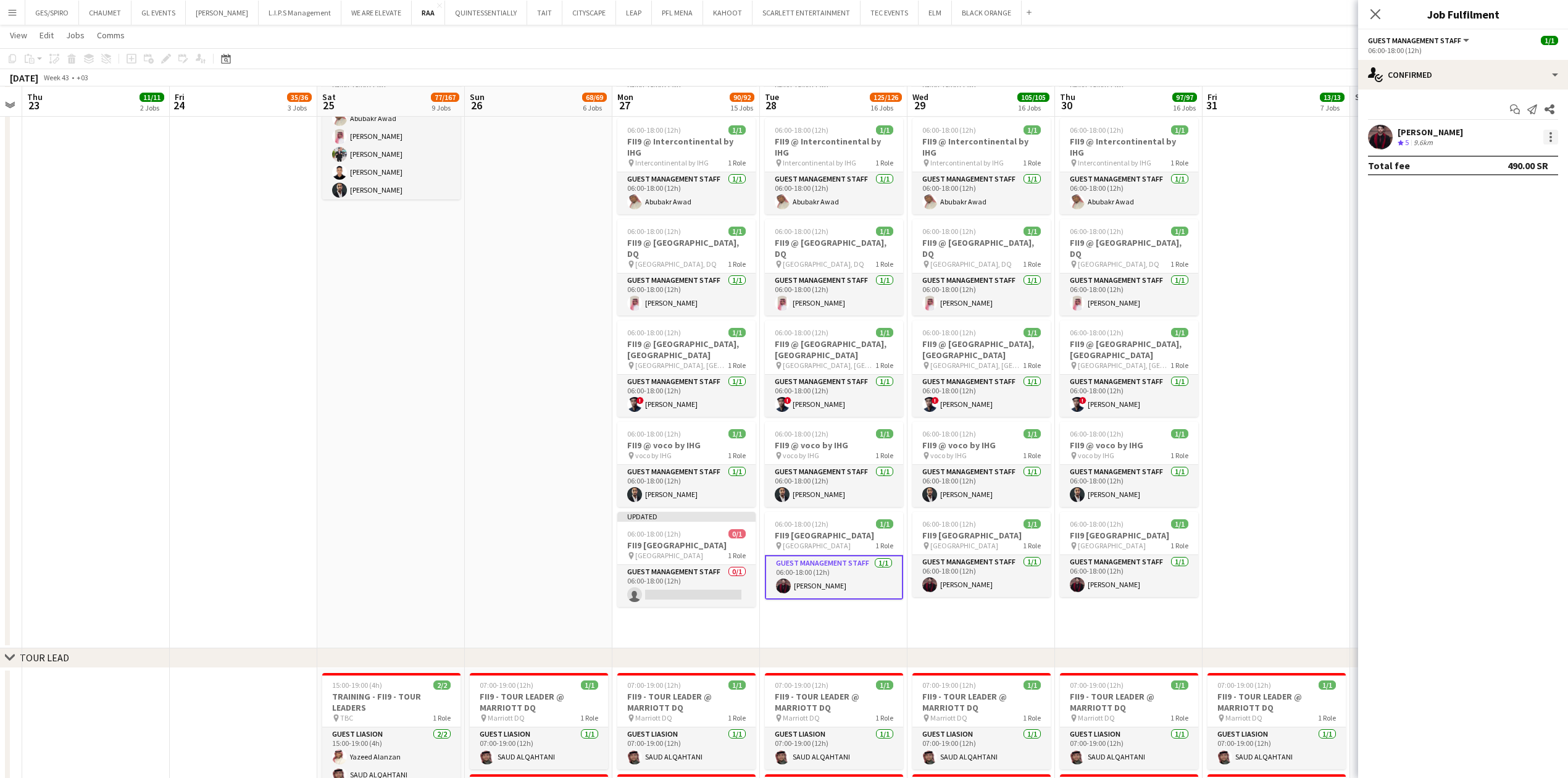
click at [1551, 138] on div at bounding box center [1550, 136] width 15 height 15
click at [1510, 286] on button "Remove" at bounding box center [1509, 278] width 97 height 29
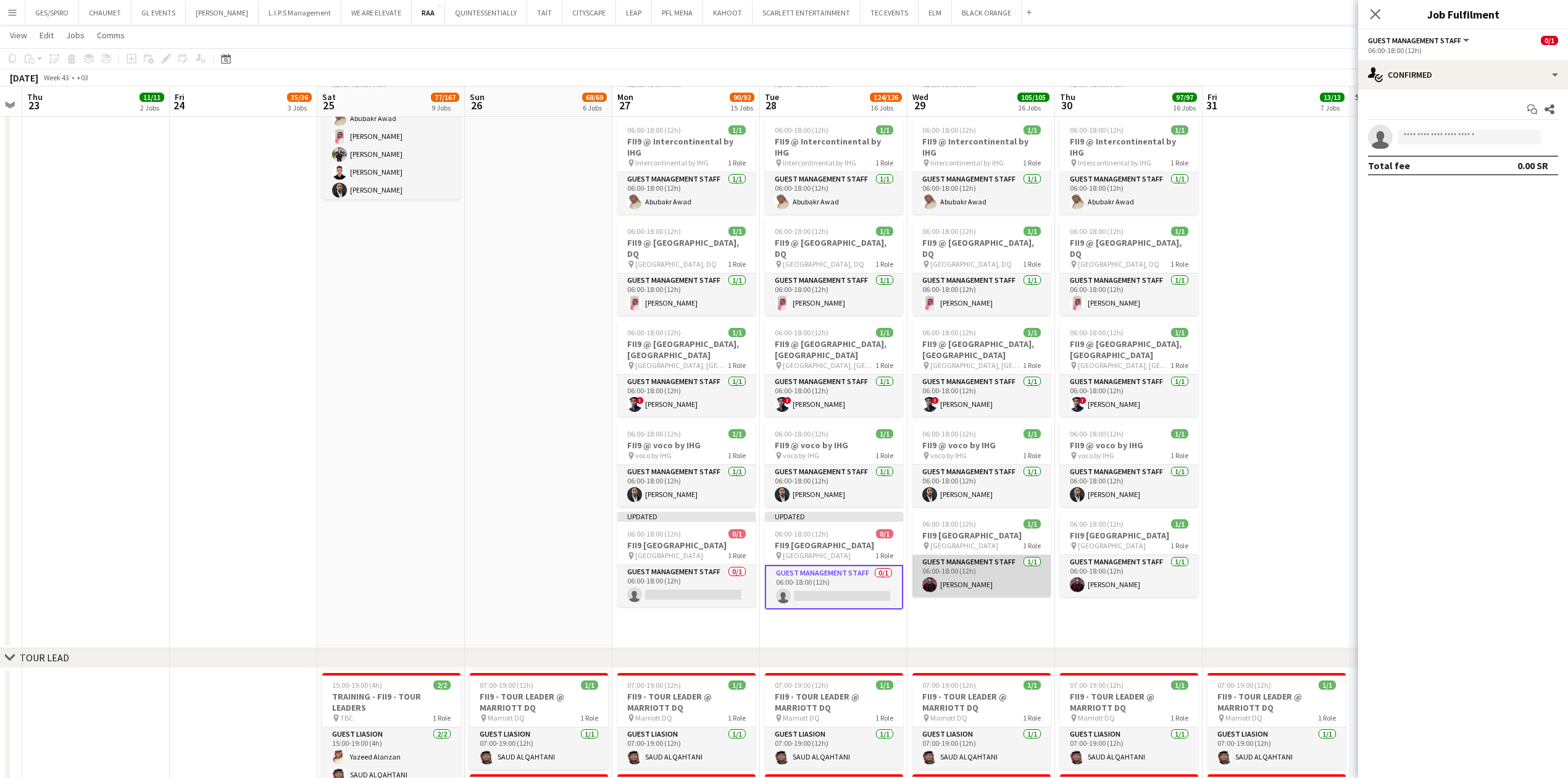
click at [979, 576] on app-card-role "Guest Management Staff 1/1 06:00-18:00 (12h) Abdullah Abdulqader" at bounding box center [981, 575] width 138 height 42
click at [1550, 136] on div at bounding box center [1550, 136] width 3 height 3
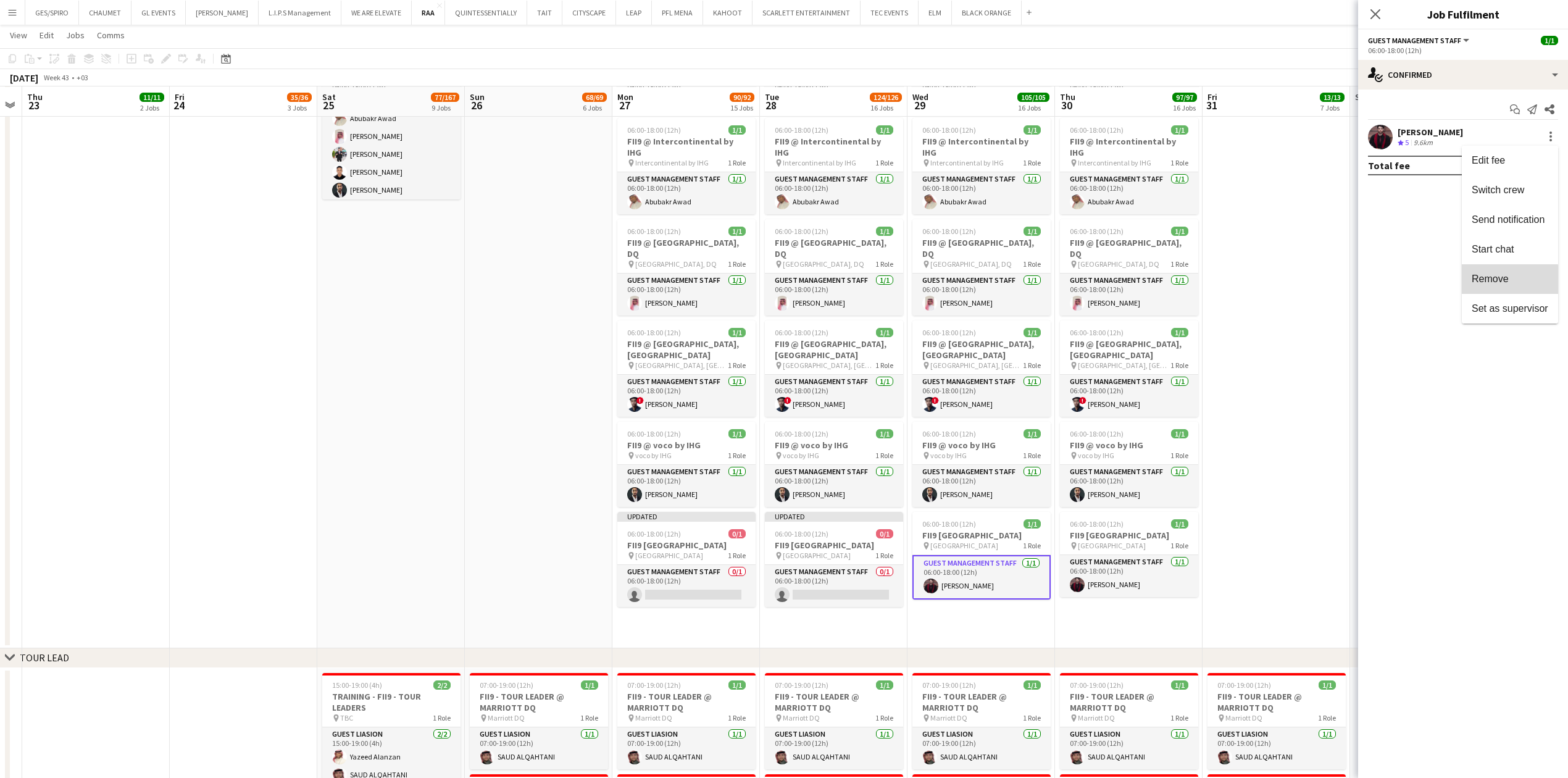
click at [1500, 279] on span "Remove" at bounding box center [1490, 278] width 37 height 11
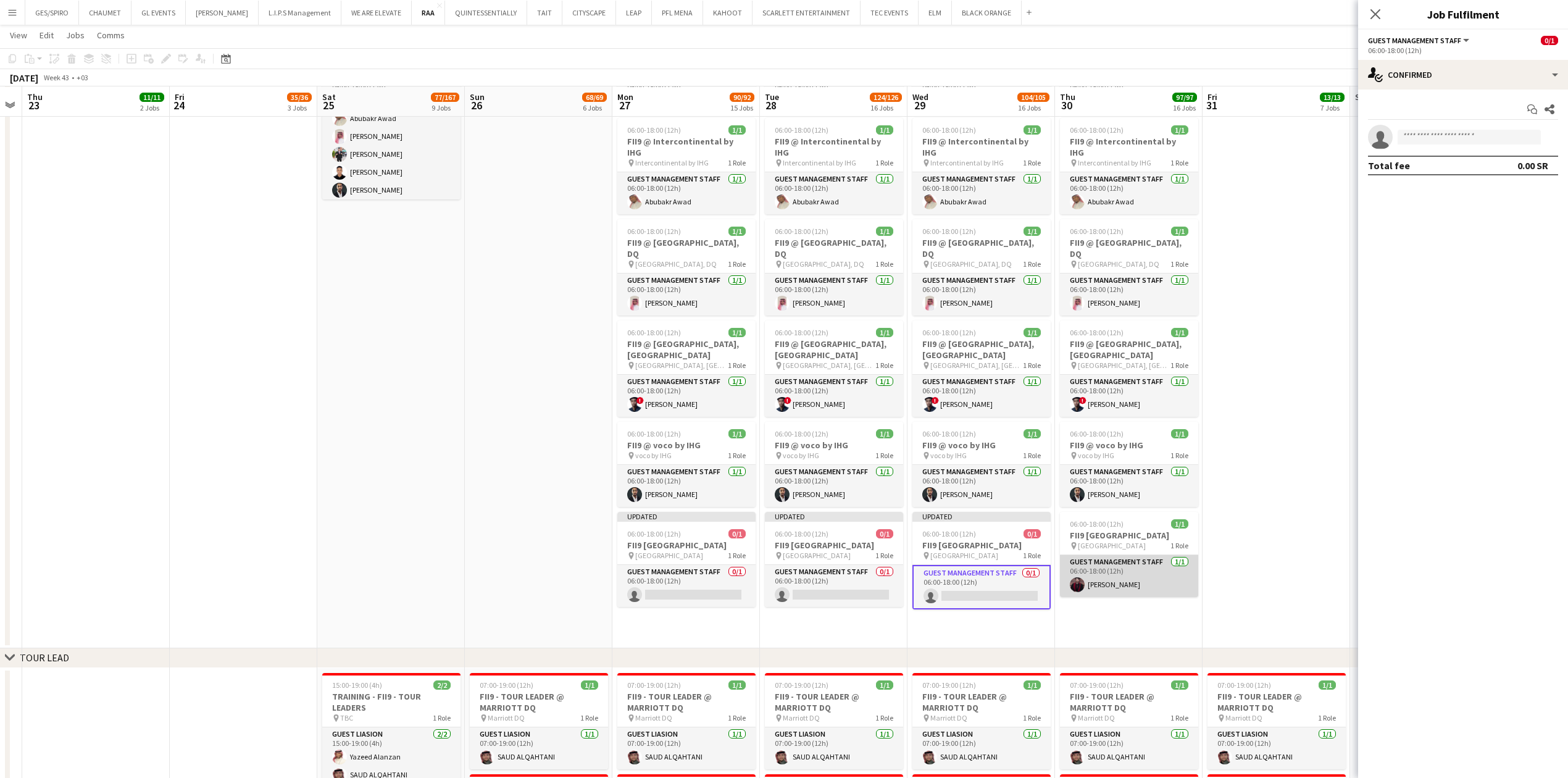
click at [1166, 566] on app-card-role "Guest Management Staff 1/1 06:00-18:00 (12h) Abdullah Abdulqader" at bounding box center [1129, 575] width 138 height 42
click at [1555, 135] on div at bounding box center [1550, 136] width 15 height 15
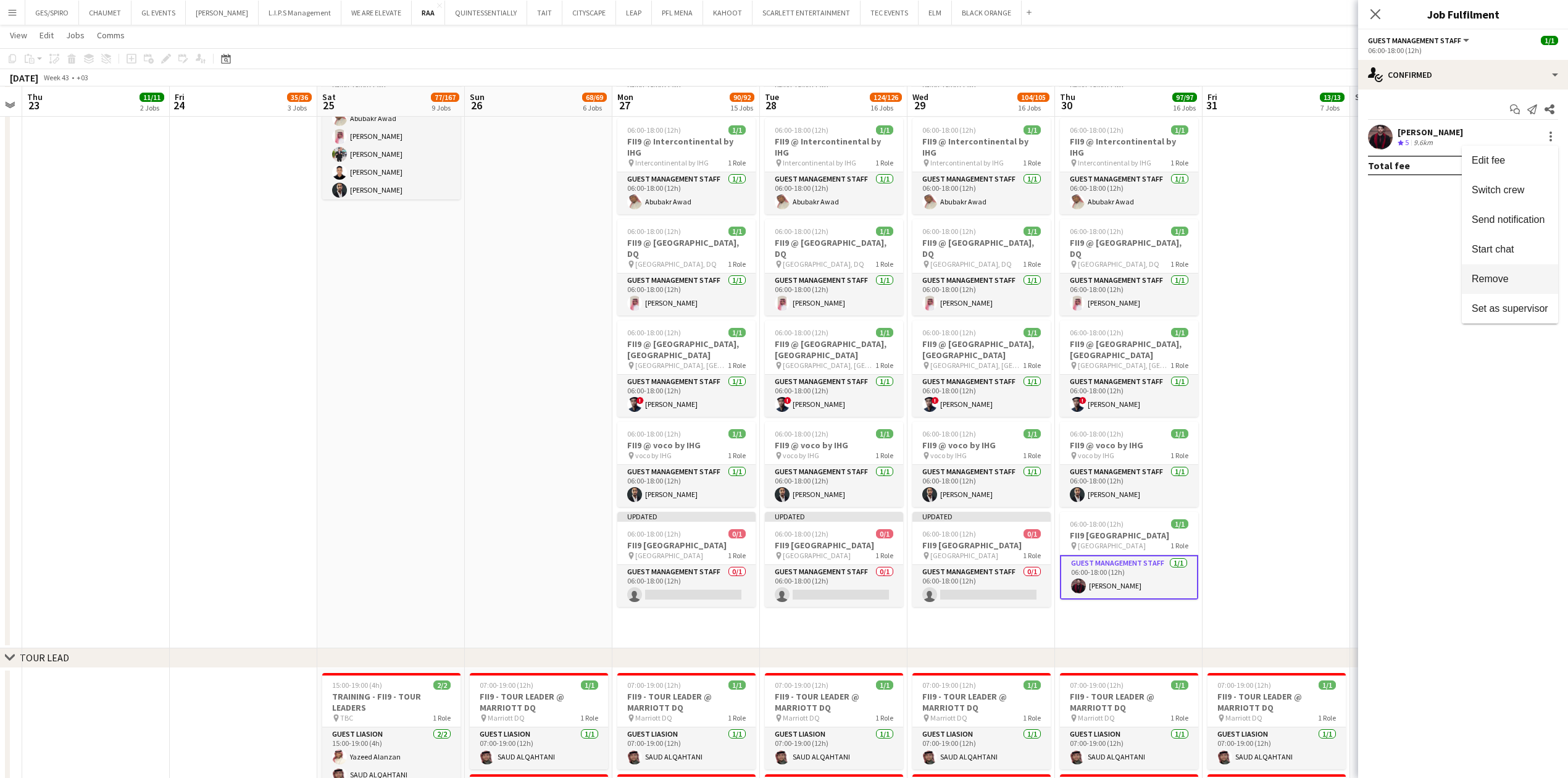
click at [1496, 282] on span "Remove" at bounding box center [1490, 278] width 37 height 11
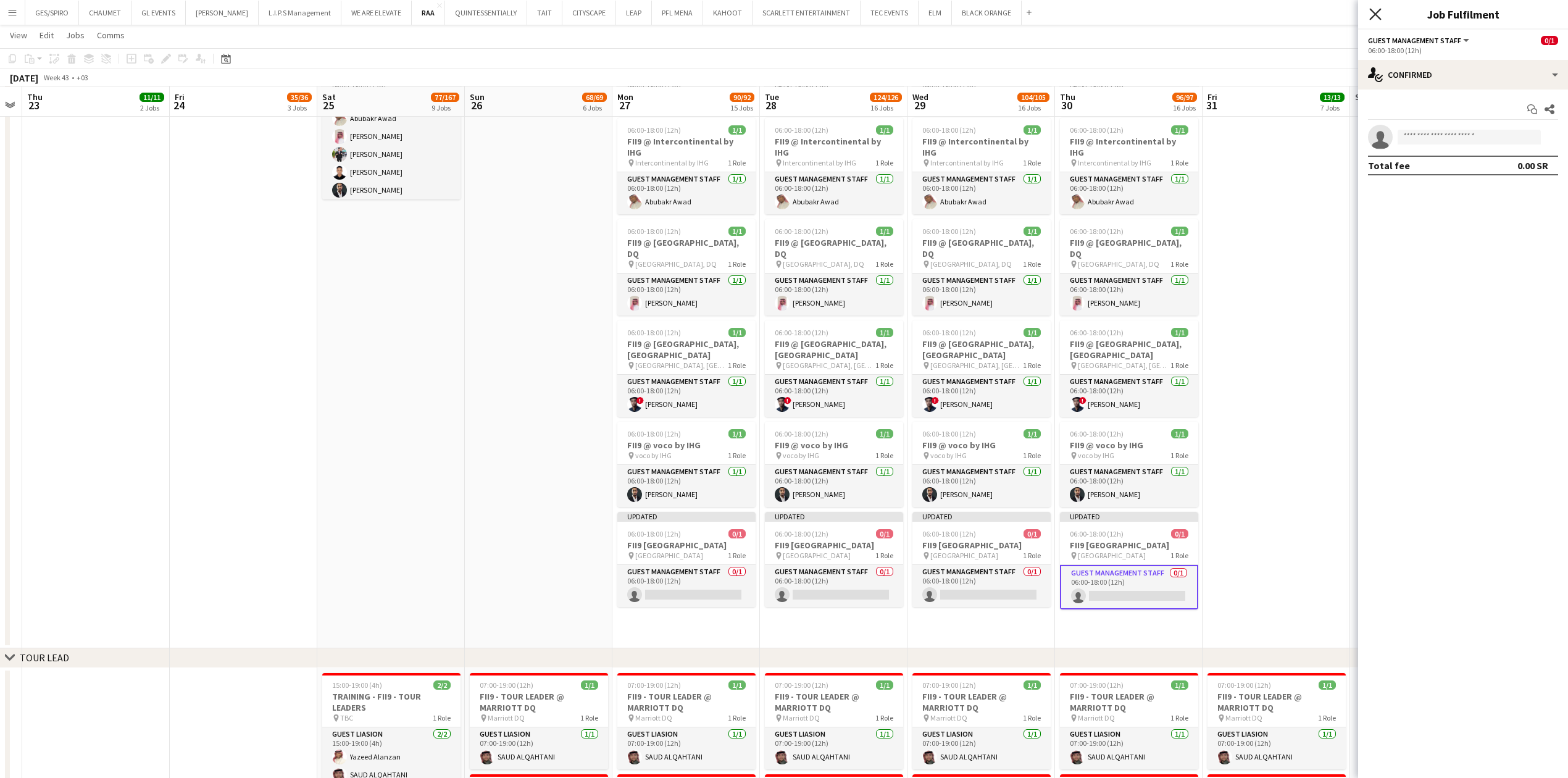
click at [1376, 13] on icon at bounding box center [1375, 13] width 12 height 12
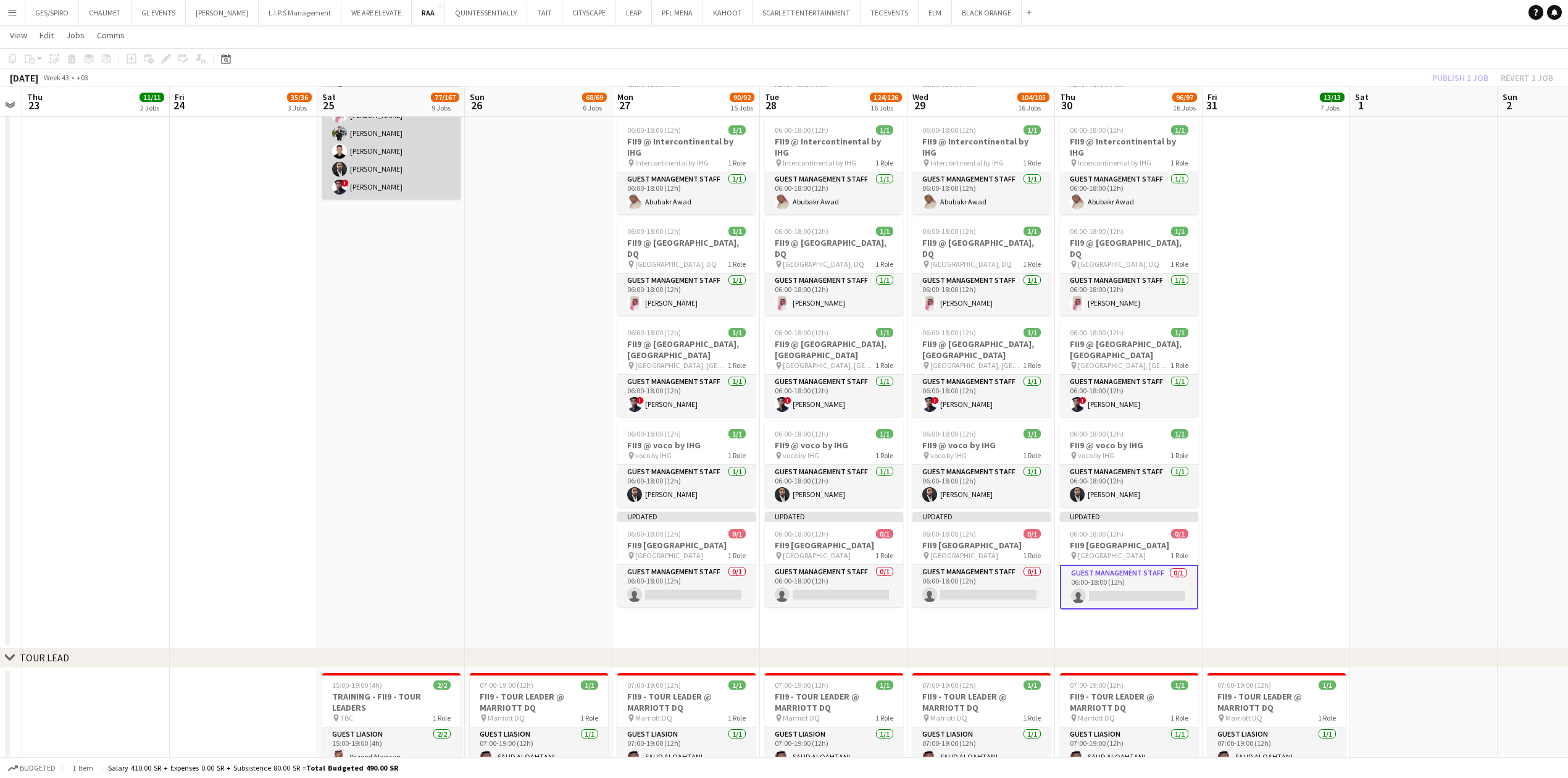
click at [395, 172] on app-card-role "Guest Management Staff 7/7 06:00-18:00 (12h) Abdullah Abdulqader Abubakr Awad I…" at bounding box center [392, 124] width 138 height 150
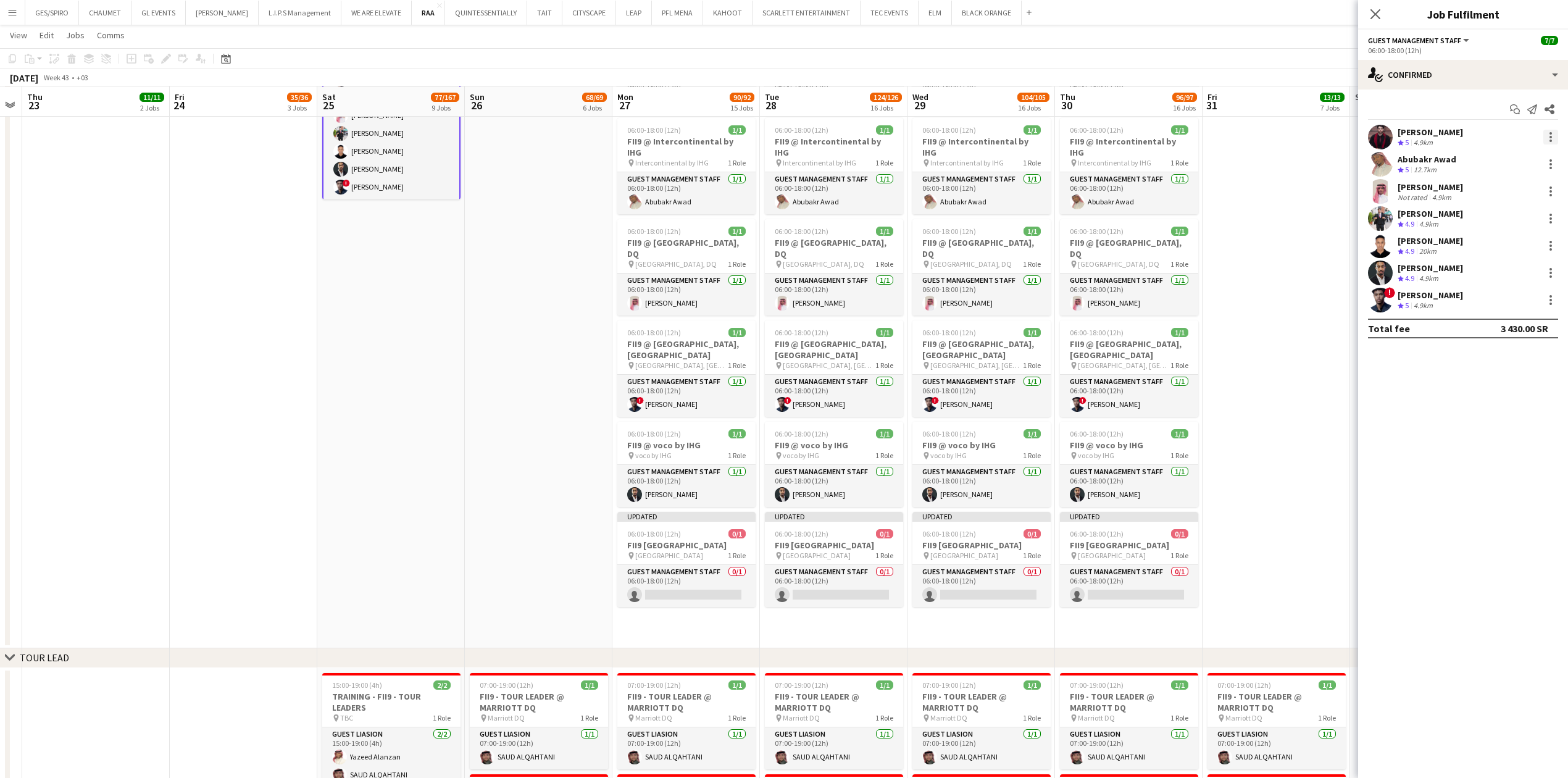
click at [1548, 135] on div at bounding box center [1550, 136] width 15 height 15
click at [1517, 279] on span "Remove" at bounding box center [1509, 278] width 76 height 12
click at [1377, 18] on icon "Close pop-in" at bounding box center [1375, 13] width 12 height 12
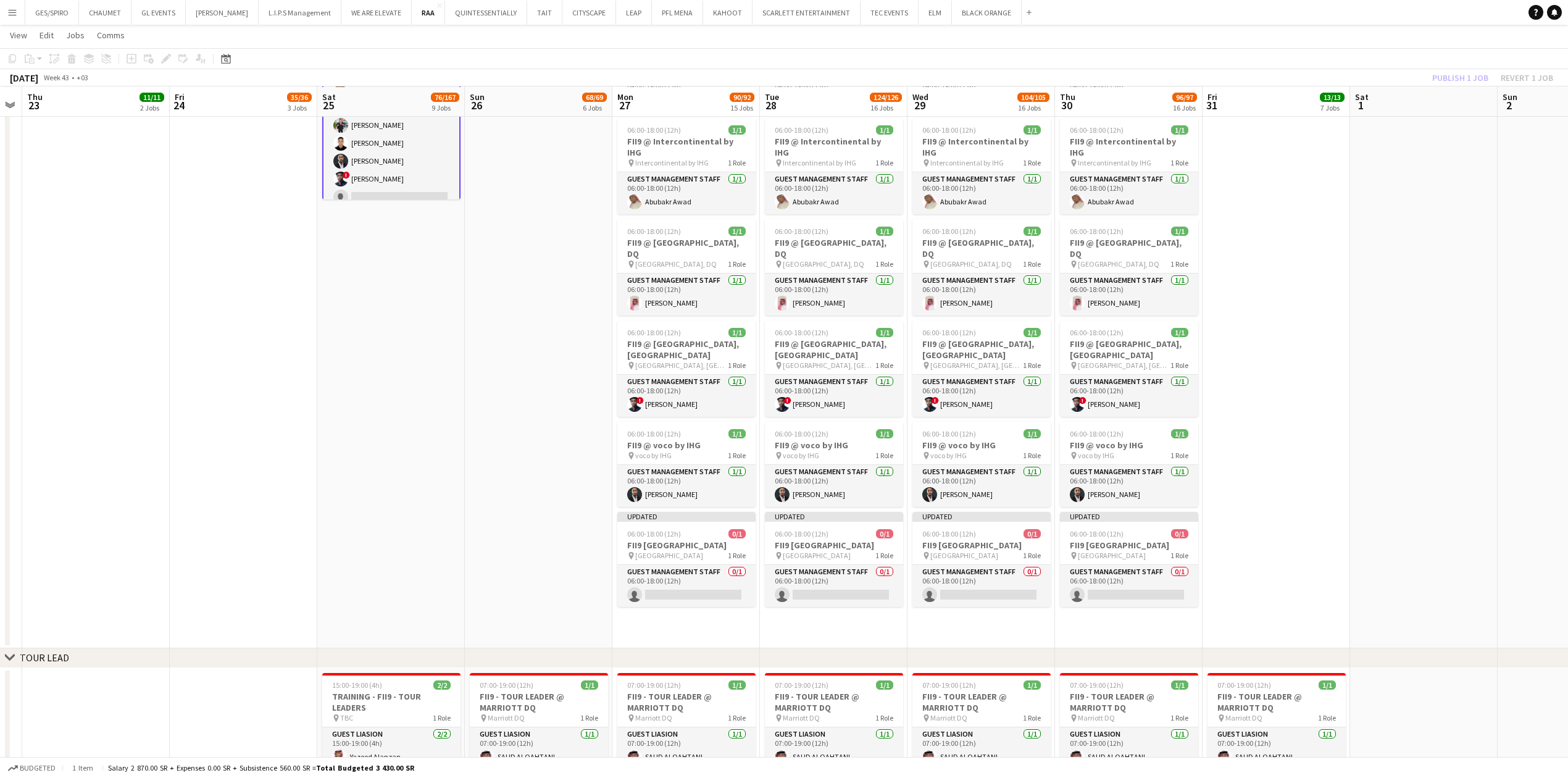
click at [1314, 315] on app-date-cell at bounding box center [1276, 330] width 147 height 636
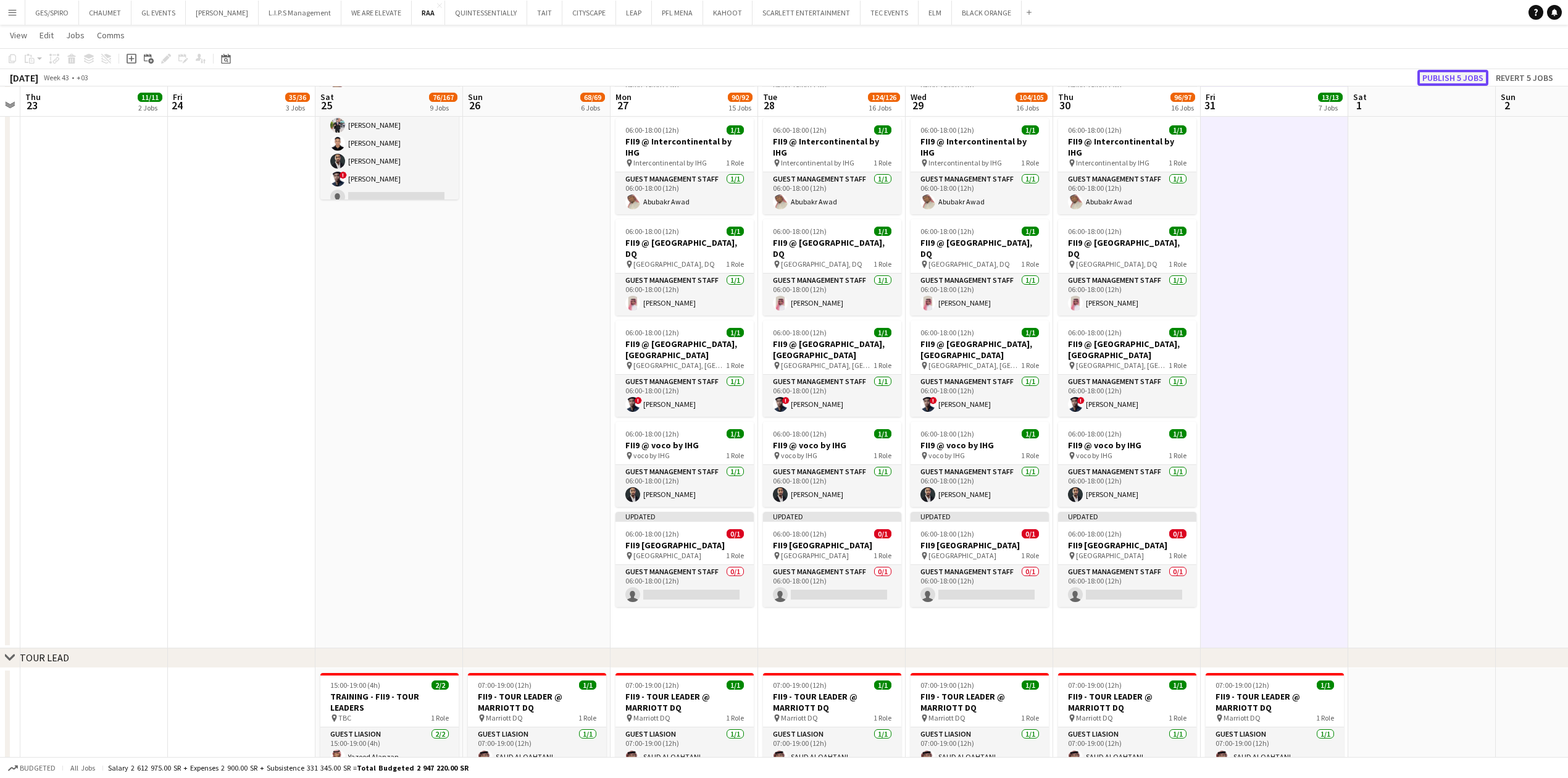
click at [1463, 74] on button "Publish 5 jobs" at bounding box center [1453, 78] width 71 height 16
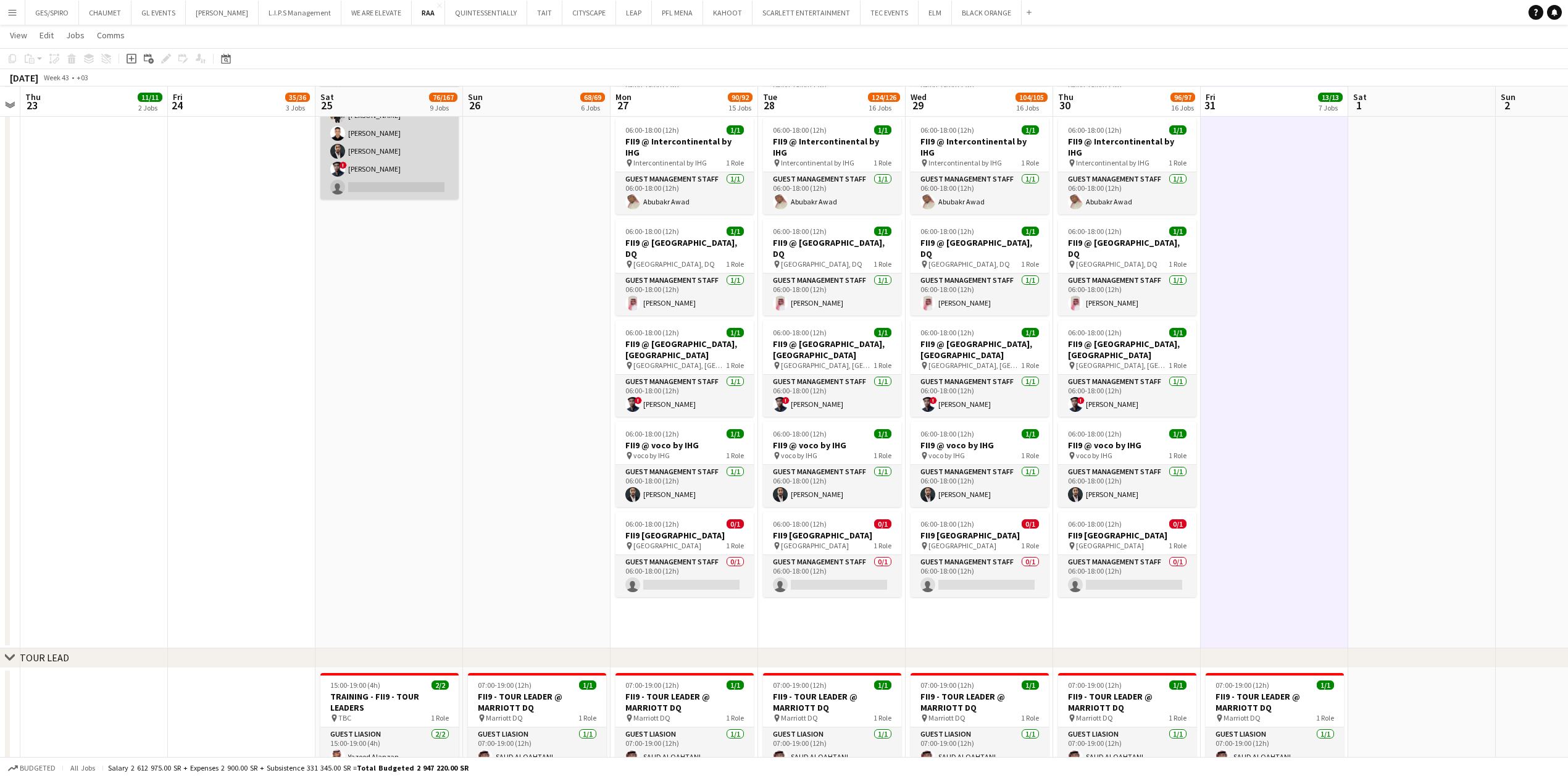
click at [401, 131] on app-card-role "Guest Management Staff 6/7 06:00-18:00 (12h) Abubakr Awad Ibrahim Alhammad Moha…" at bounding box center [389, 124] width 138 height 150
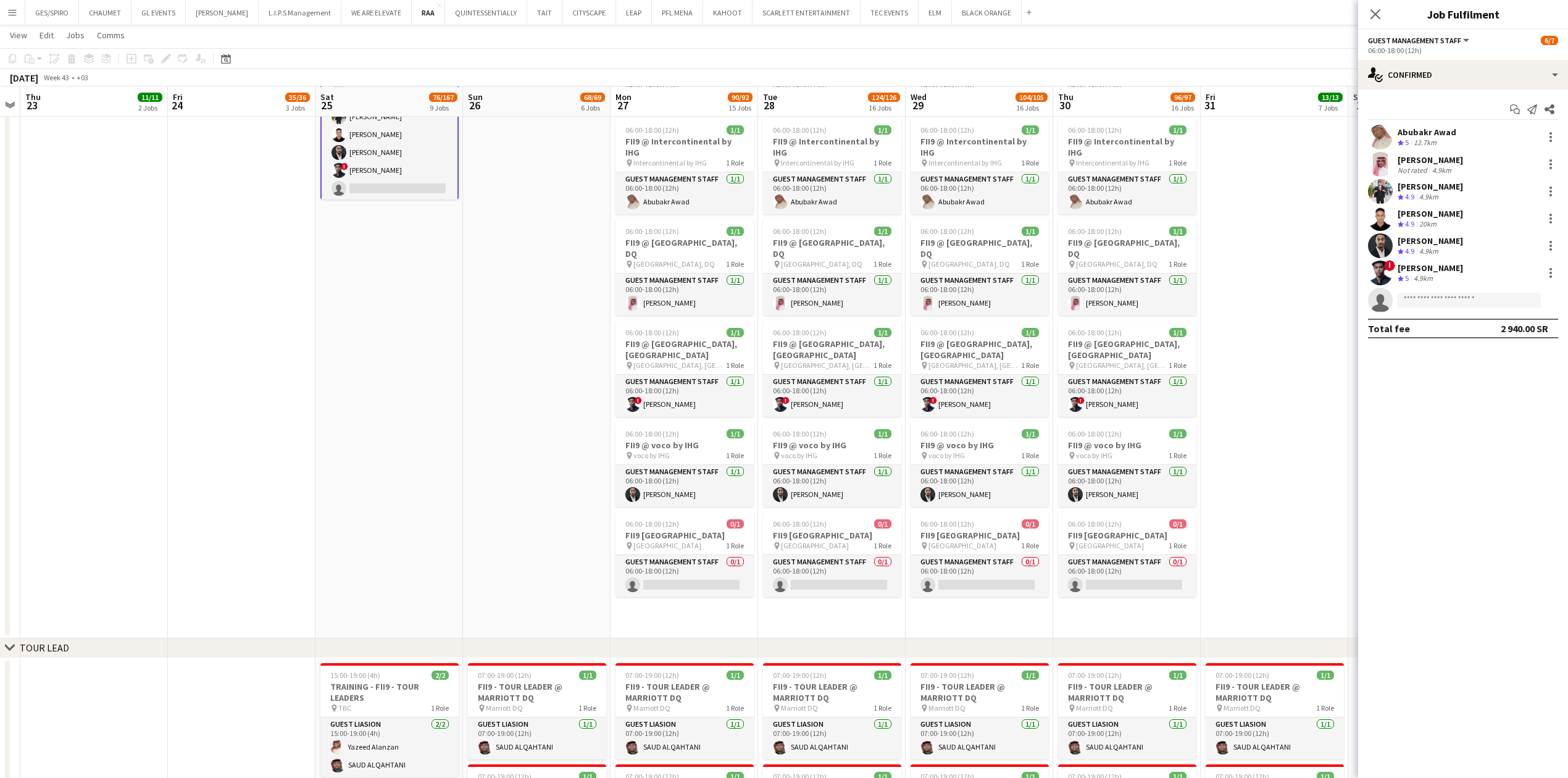
scroll to position [22, 0]
click at [1445, 217] on div "Ahmed Alsheikh" at bounding box center [1431, 214] width 66 height 12
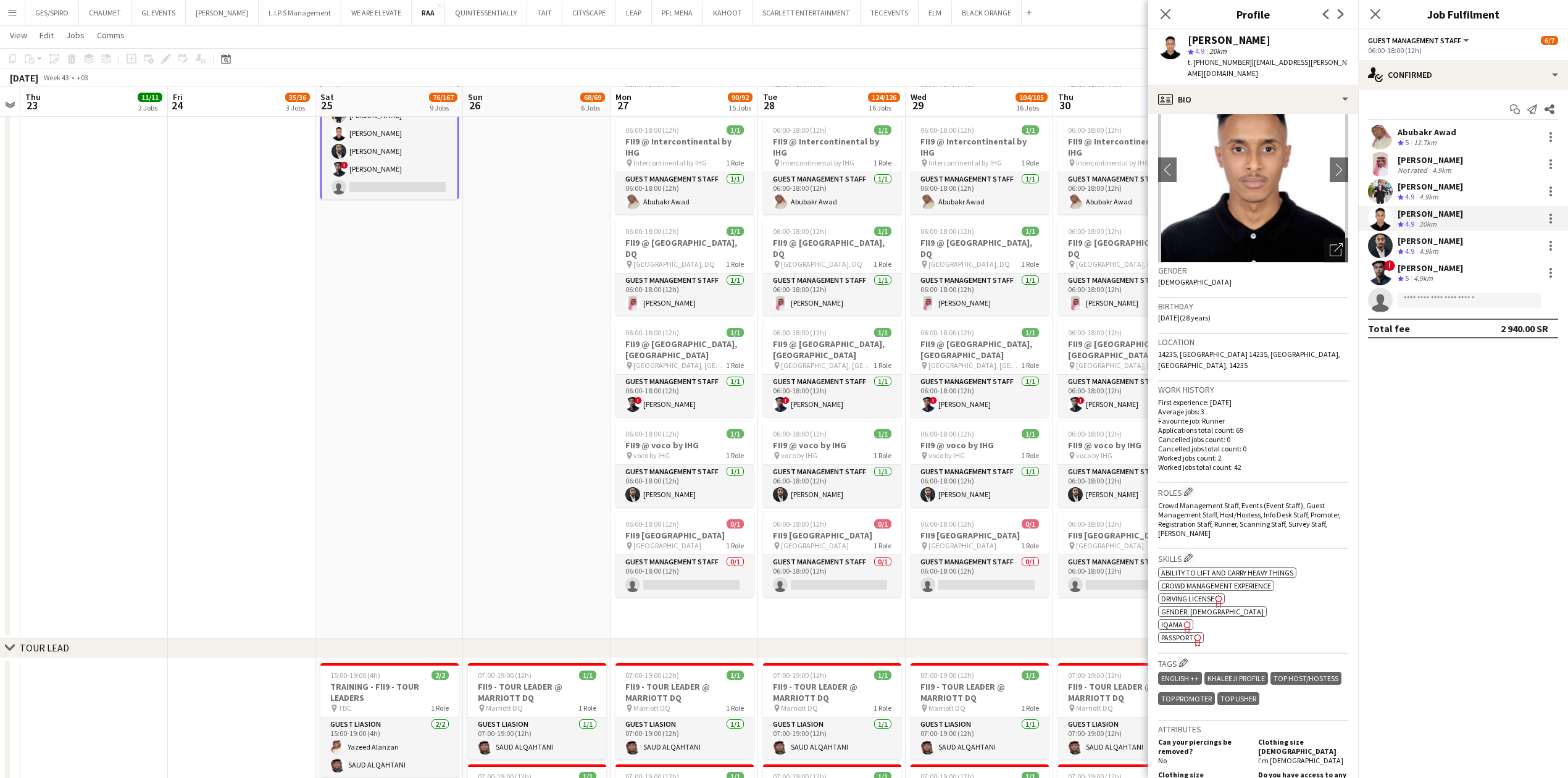
scroll to position [329, 0]
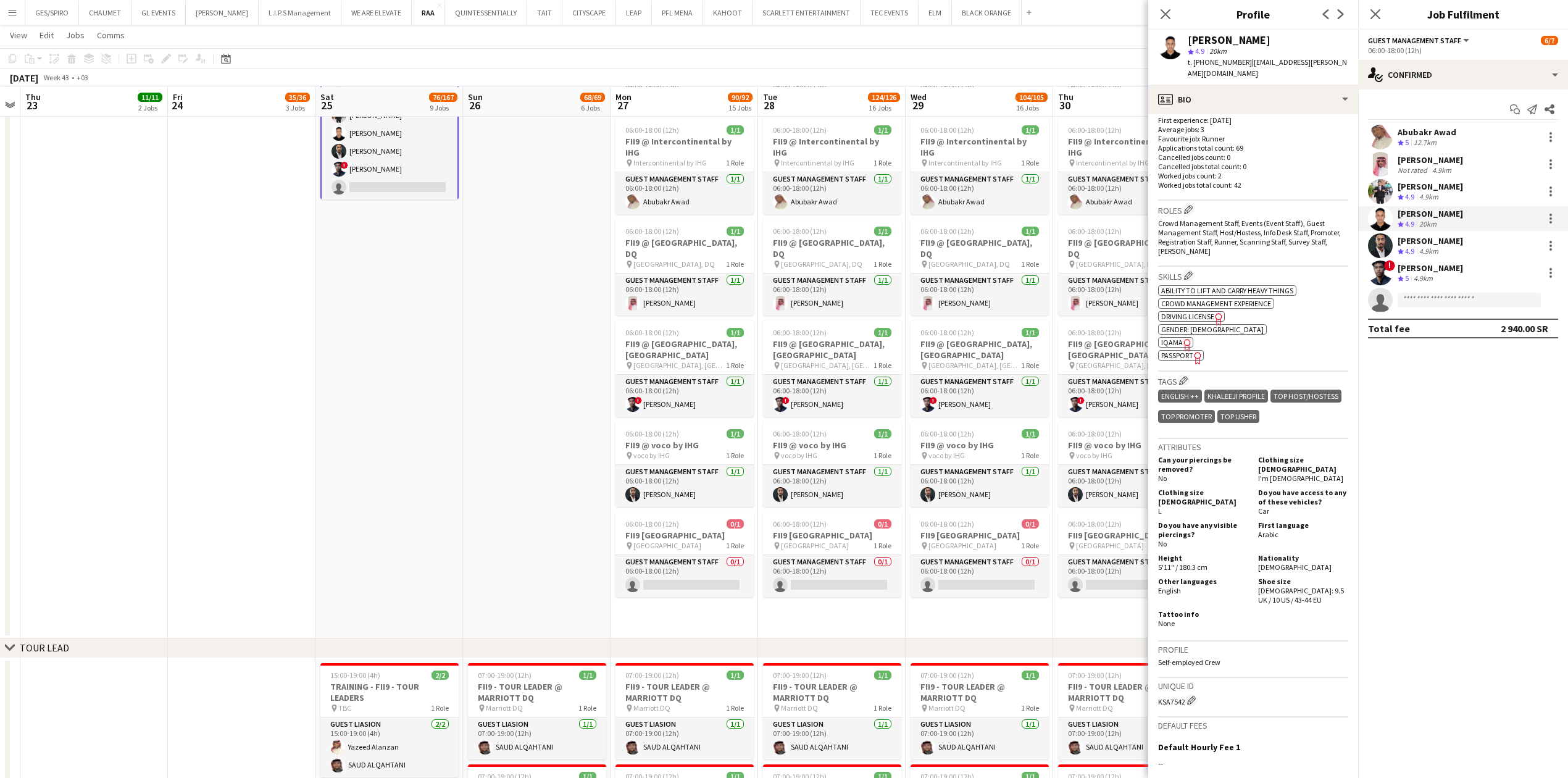
click at [1181, 338] on icon "Freelancer has uploaded a photo validation of skill. Click to see" at bounding box center [1187, 345] width 13 height 13
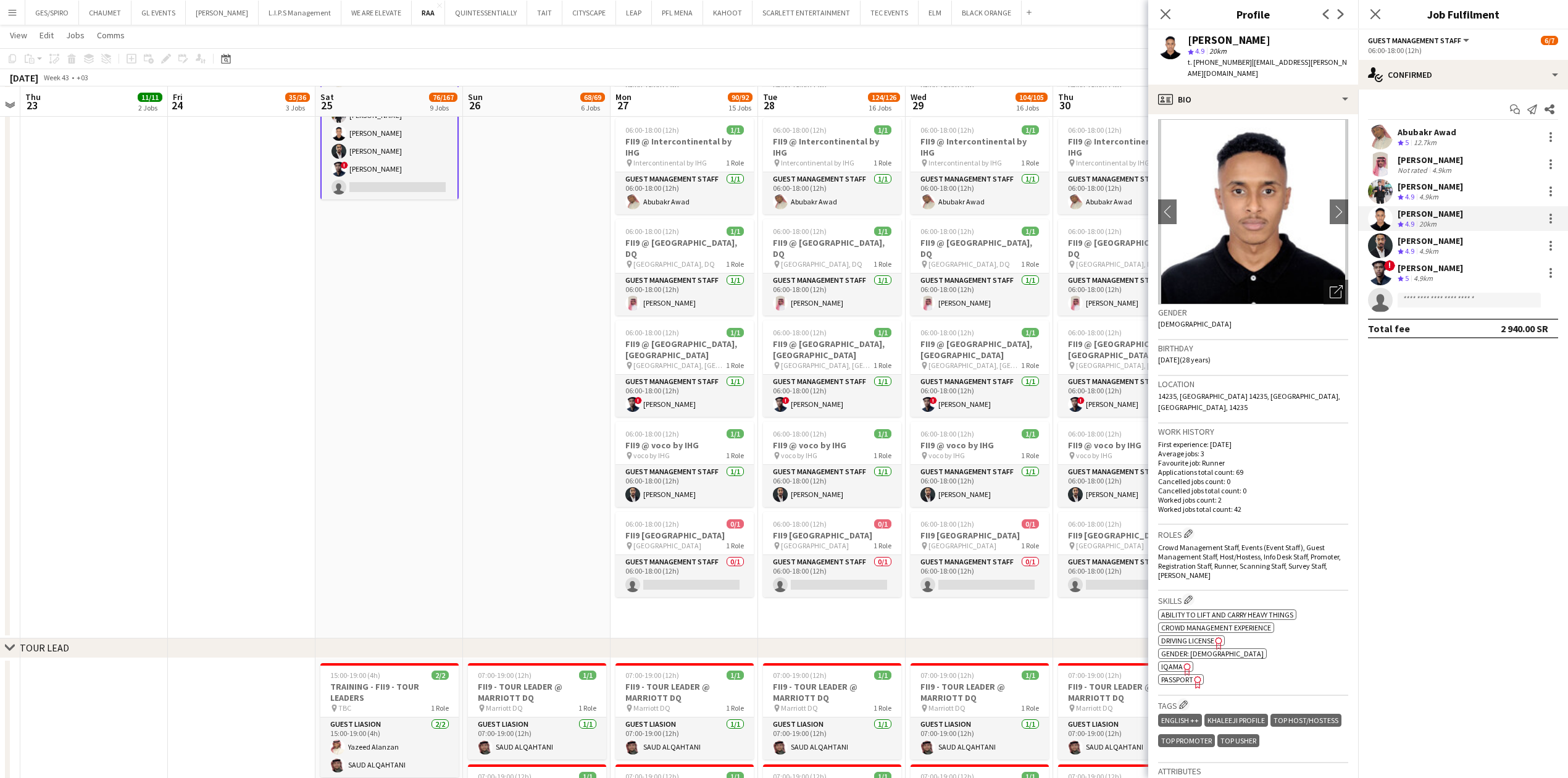
scroll to position [0, 0]
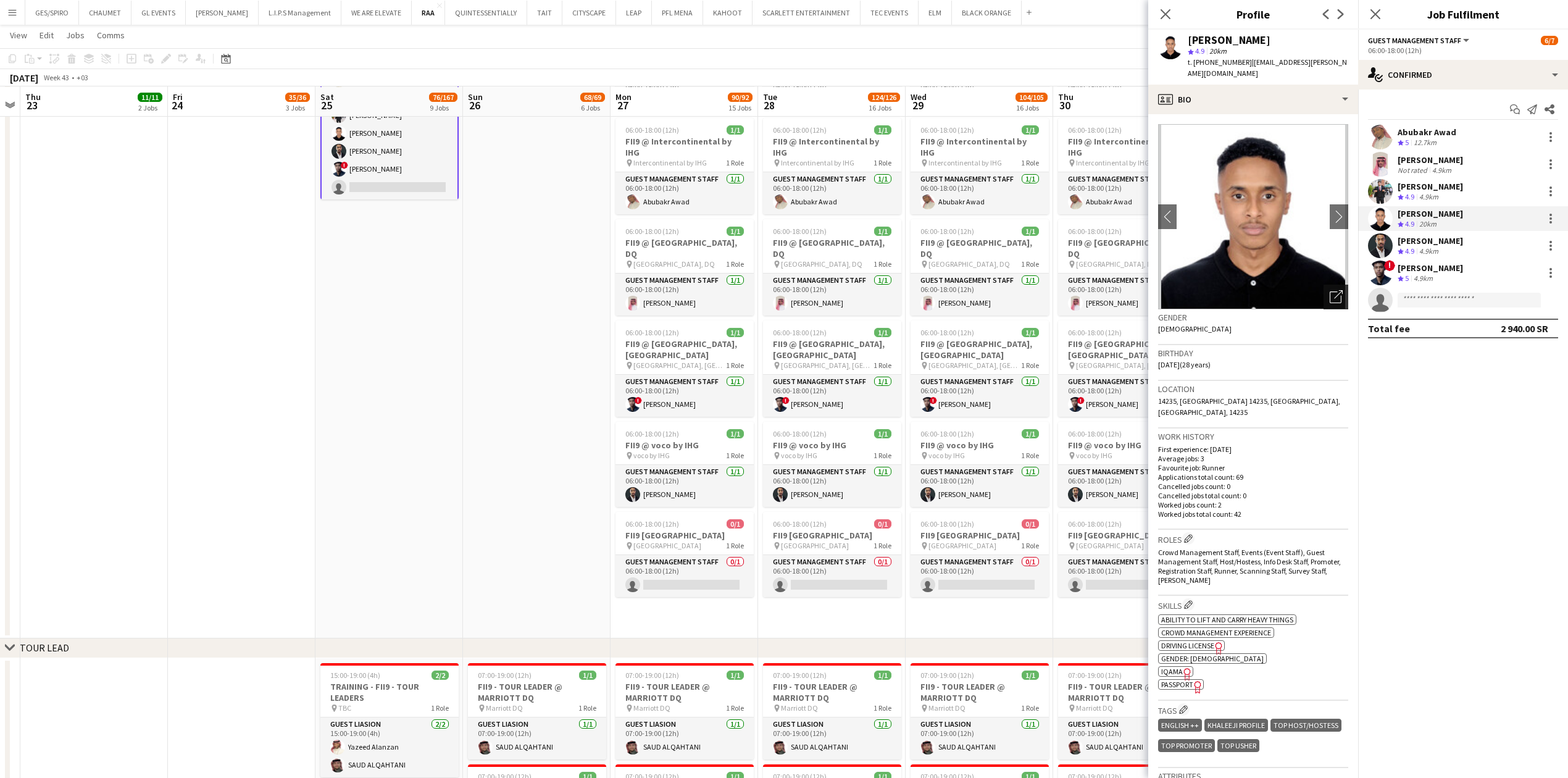
click at [1330, 292] on icon "Open photos pop-in" at bounding box center [1336, 296] width 13 height 13
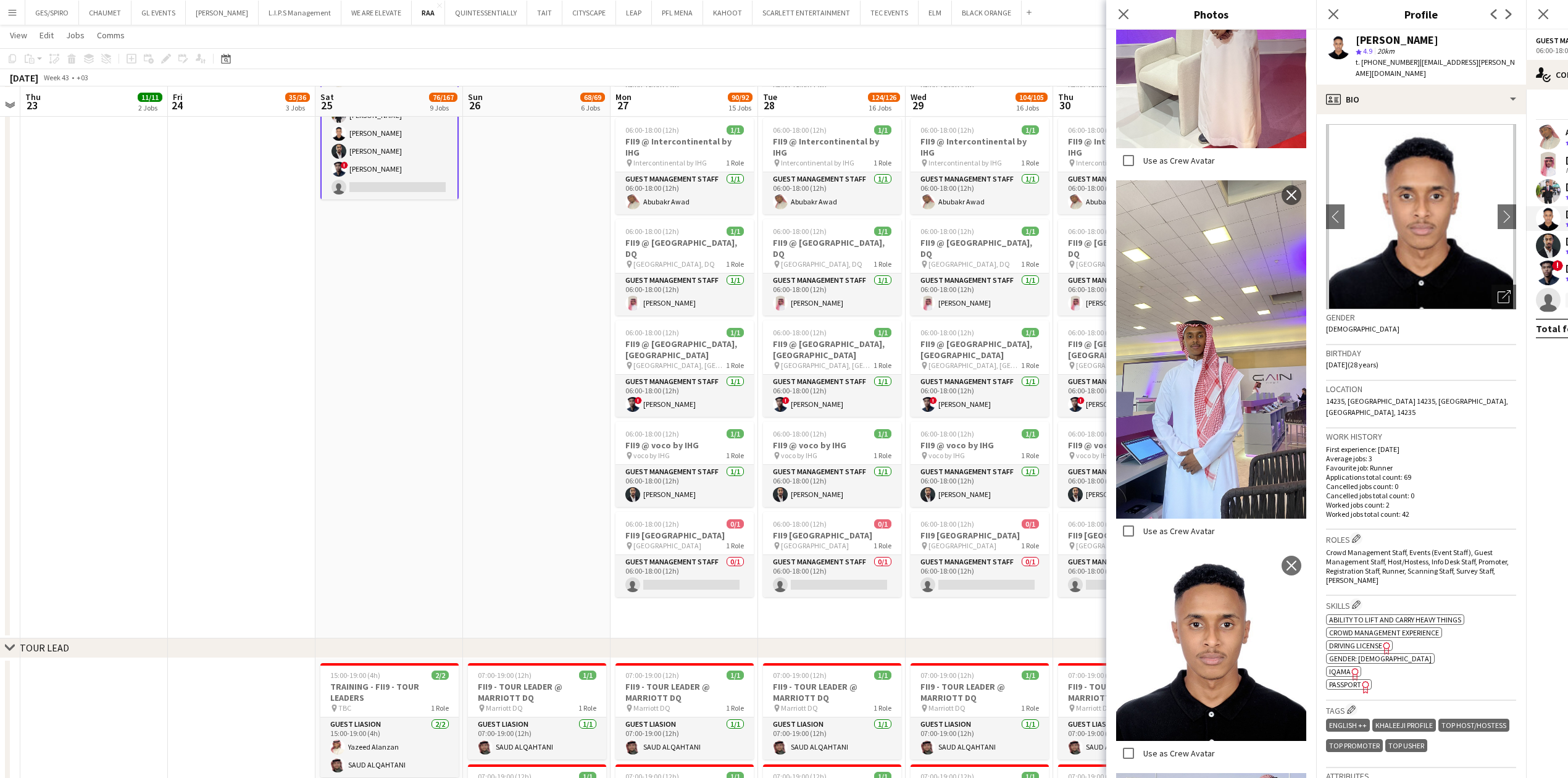
scroll to position [1264, 0]
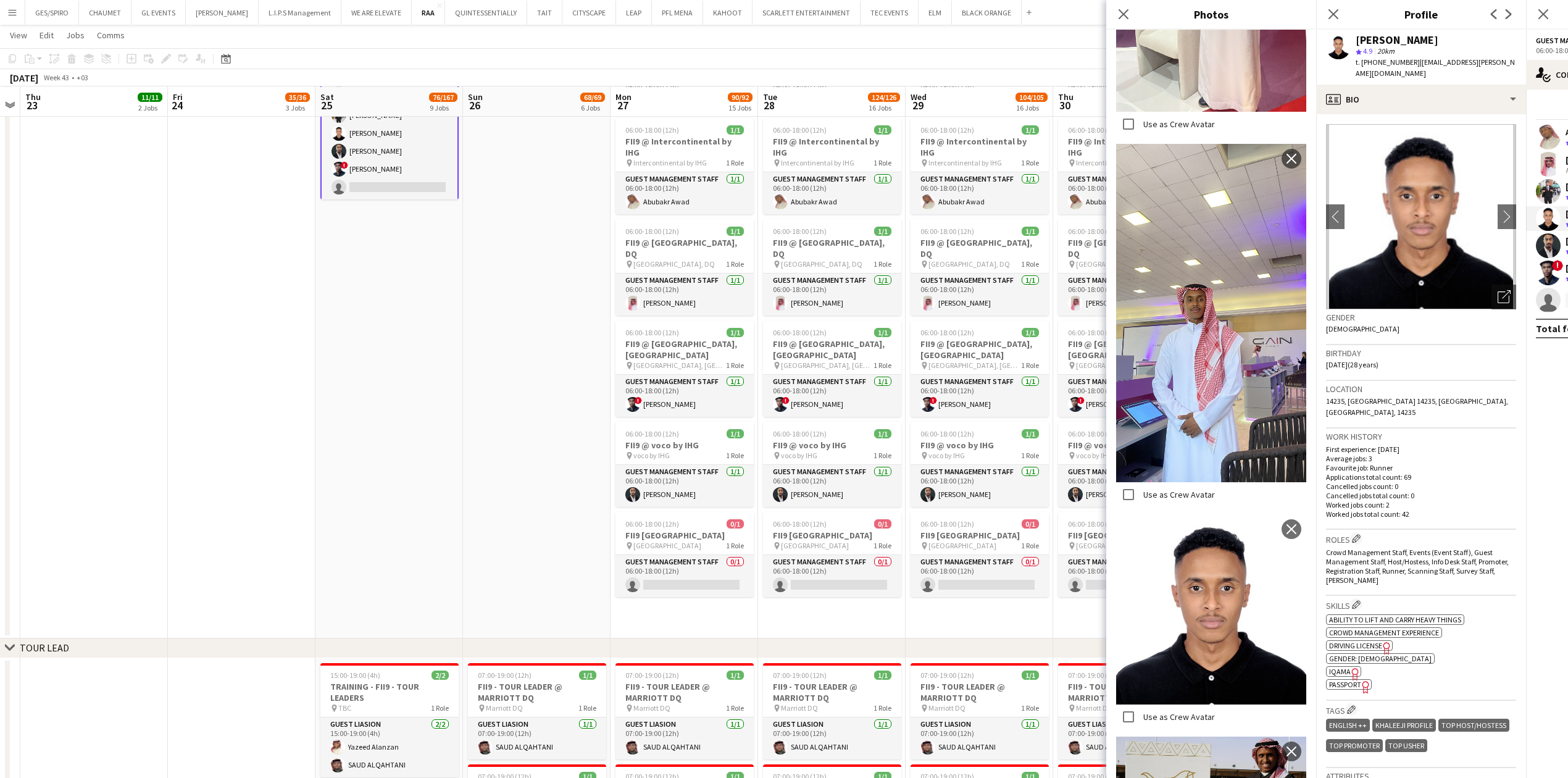
drag, startPoint x: 1357, startPoint y: 34, endPoint x: 1485, endPoint y: 35, distance: 128.0
click at [1485, 35] on div "Ahmed Alsheikh" at bounding box center [1435, 40] width 160 height 12
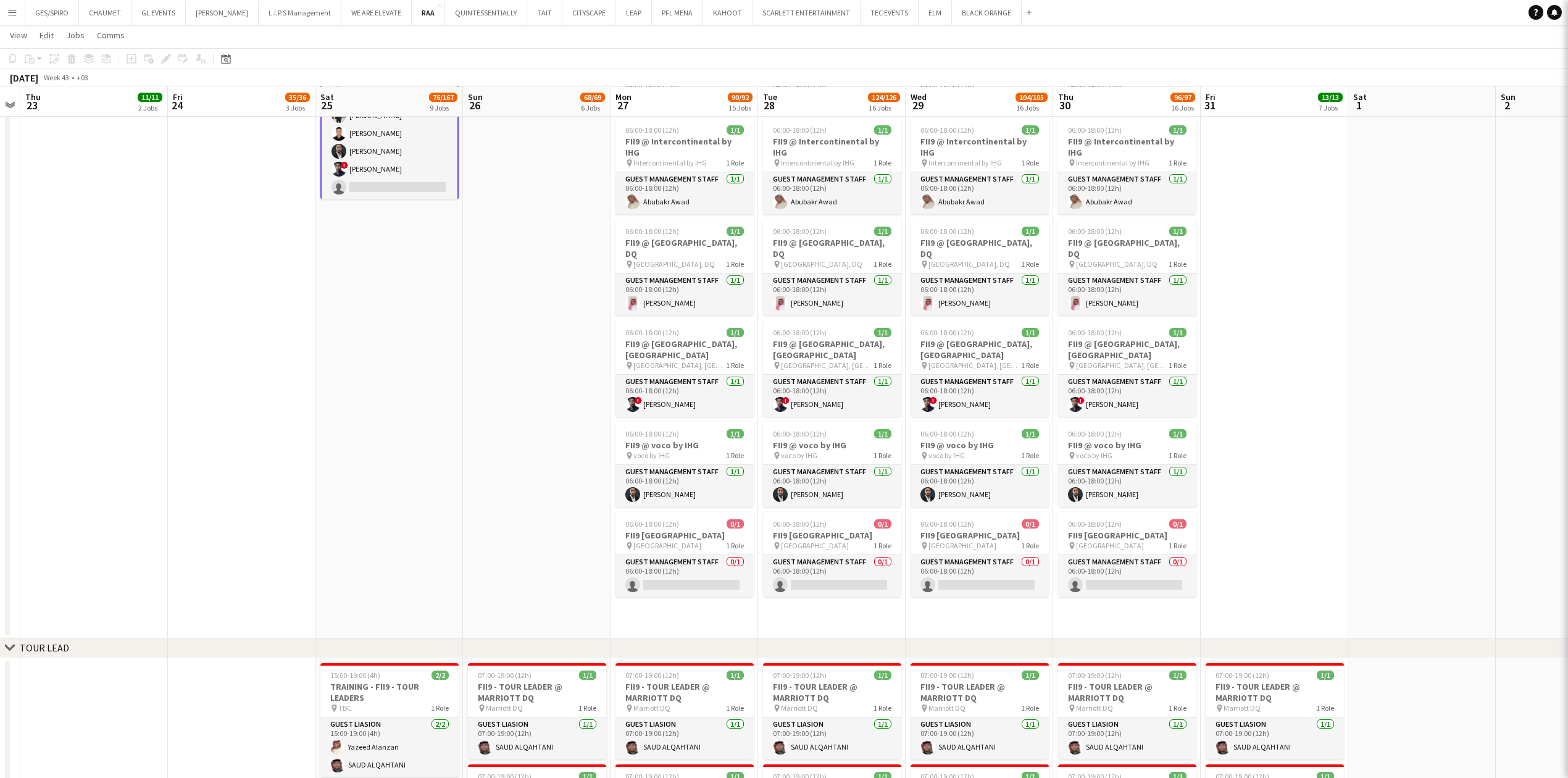
copy div "Ahmed Alsheikh"
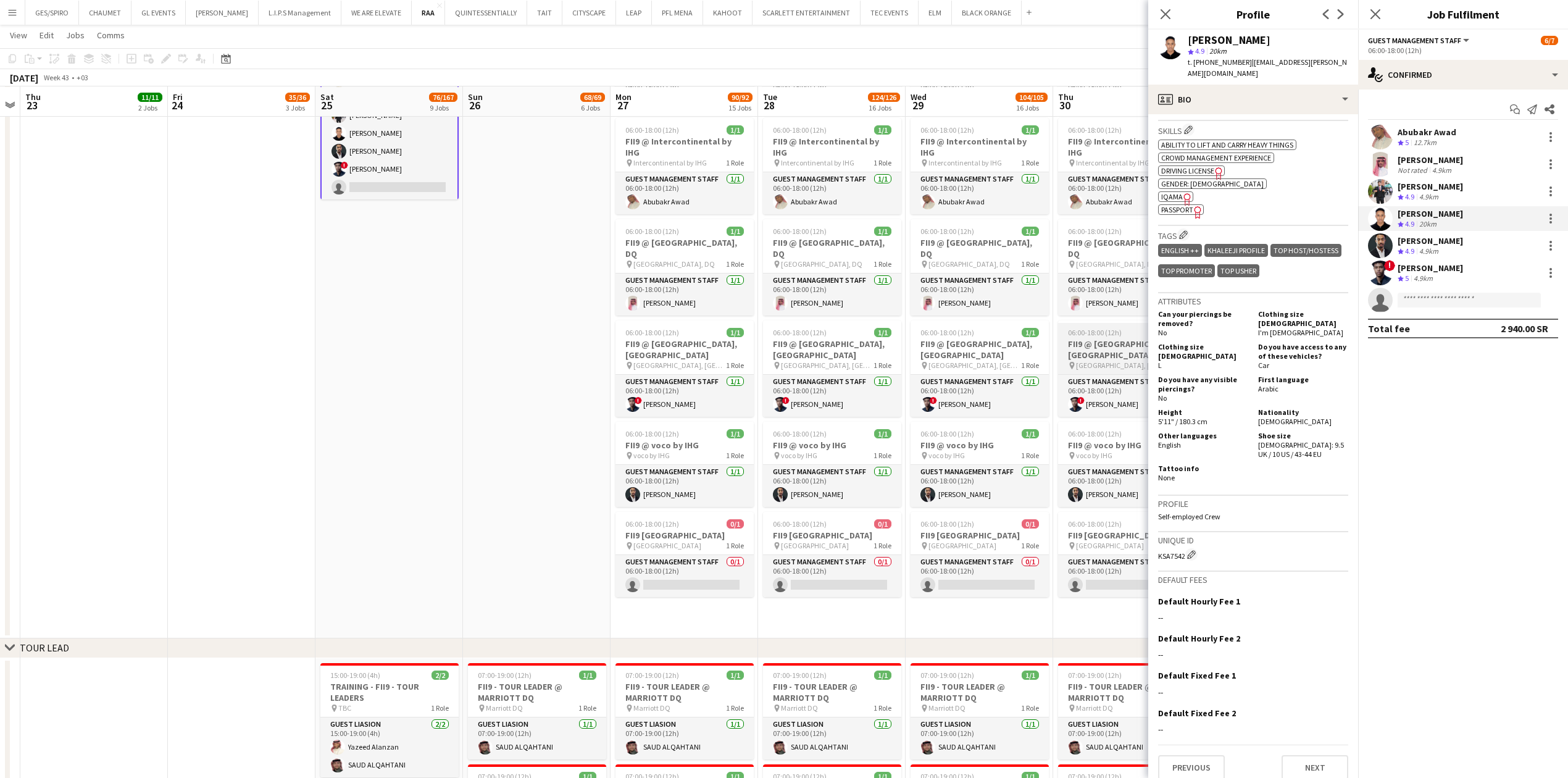
scroll to position [0, 0]
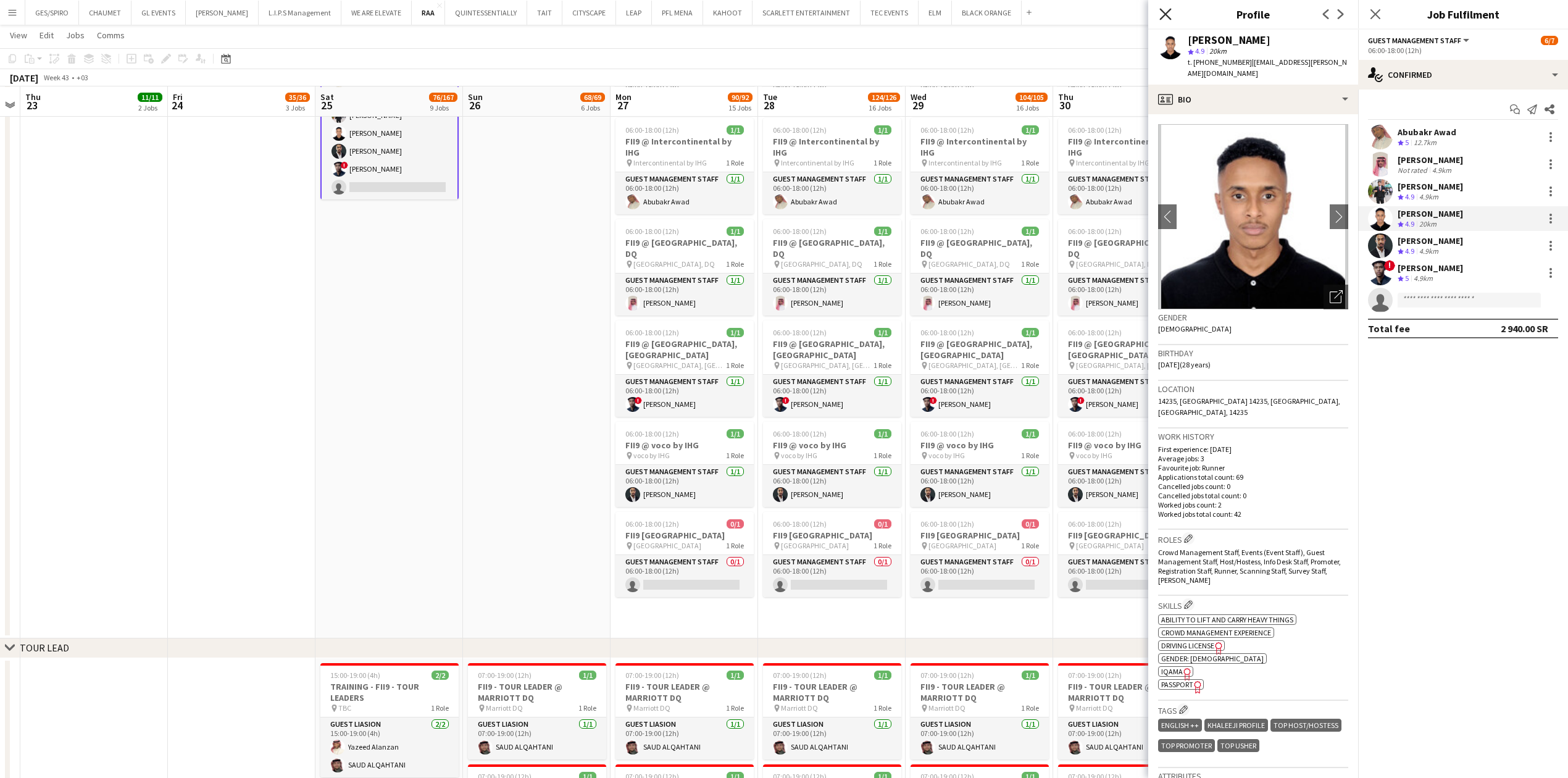
click at [1165, 15] on icon at bounding box center [1165, 13] width 12 height 12
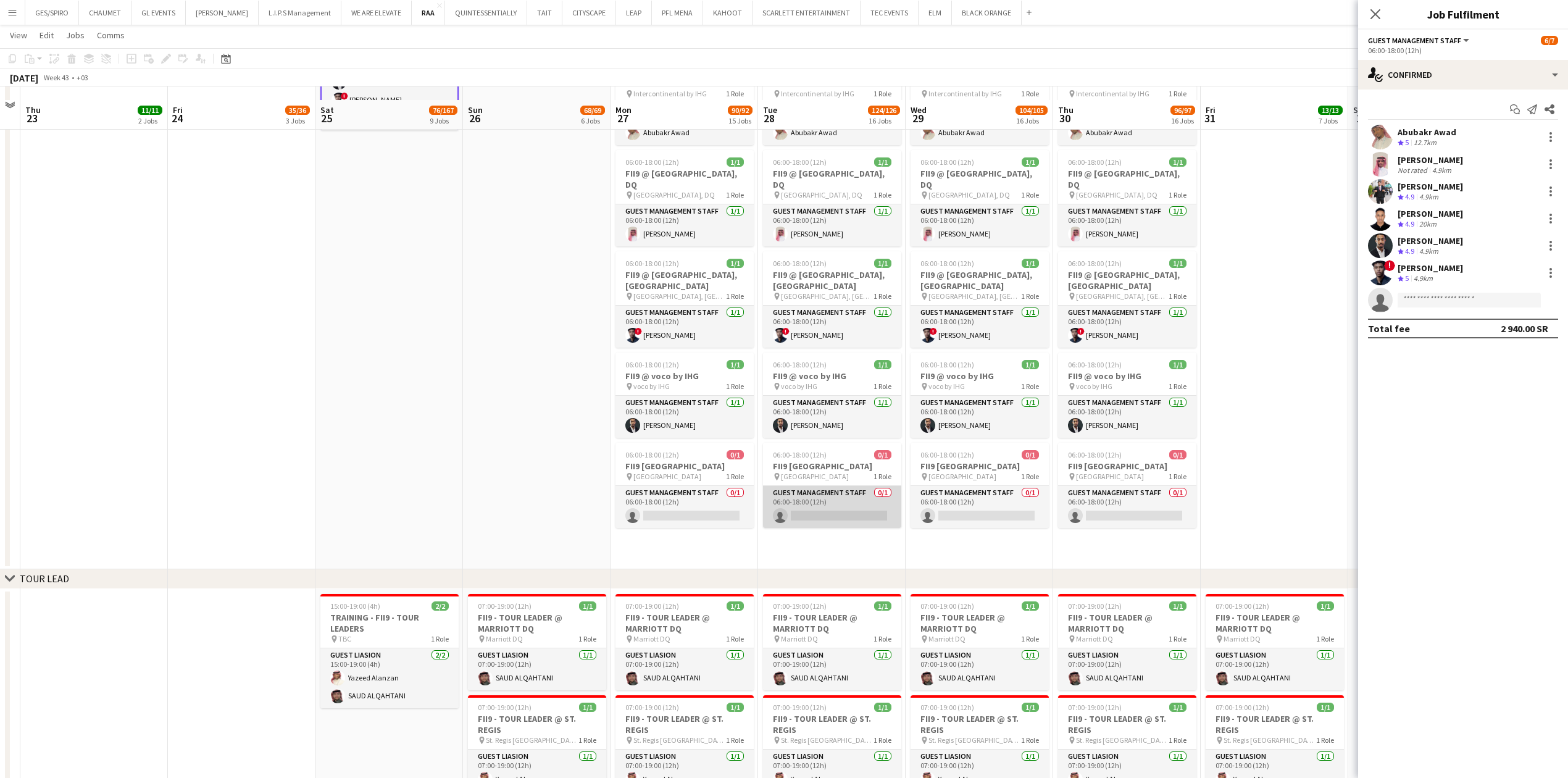
scroll to position [1728, 0]
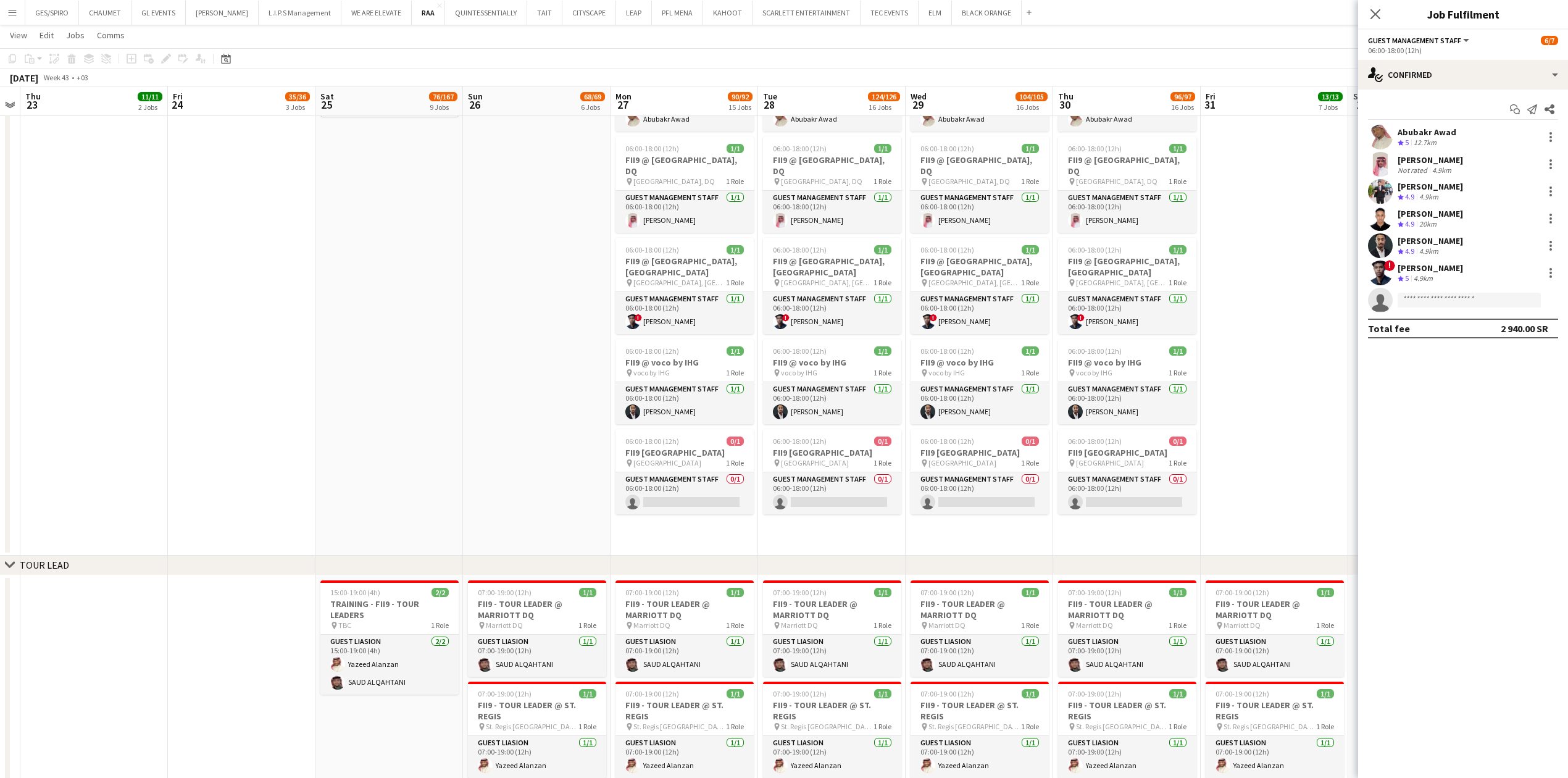
click at [518, 482] on app-date-cell at bounding box center [536, 242] width 147 height 626
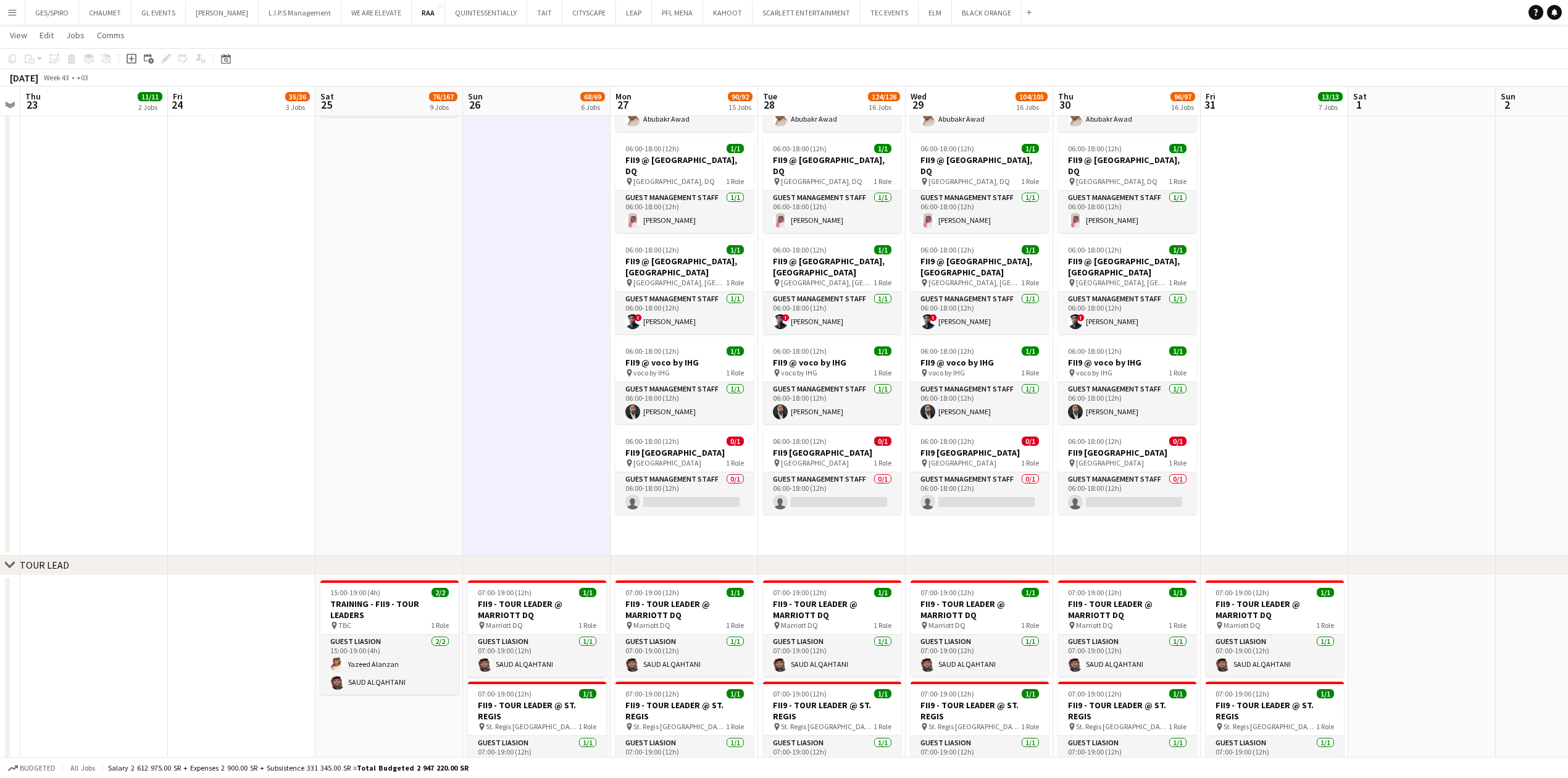
click at [384, 493] on app-date-cell "06:00-18:00 (12h) 6/7 FII9 TRAINING @ 6 OFFICIAL HOTELS pin Crowne Plaza RDC Ho…" at bounding box center [389, 242] width 147 height 626
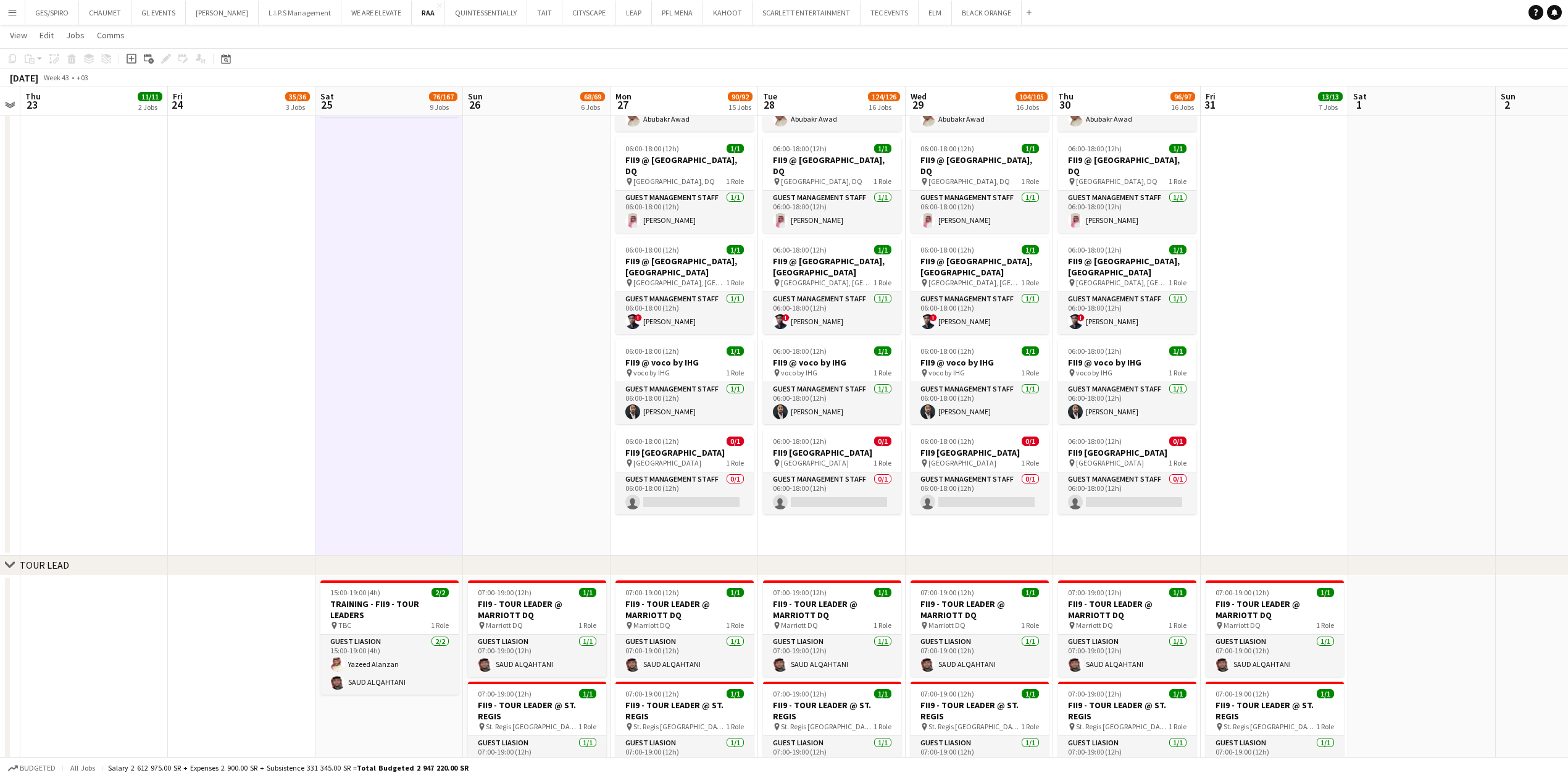
click at [534, 463] on app-date-cell at bounding box center [536, 242] width 147 height 626
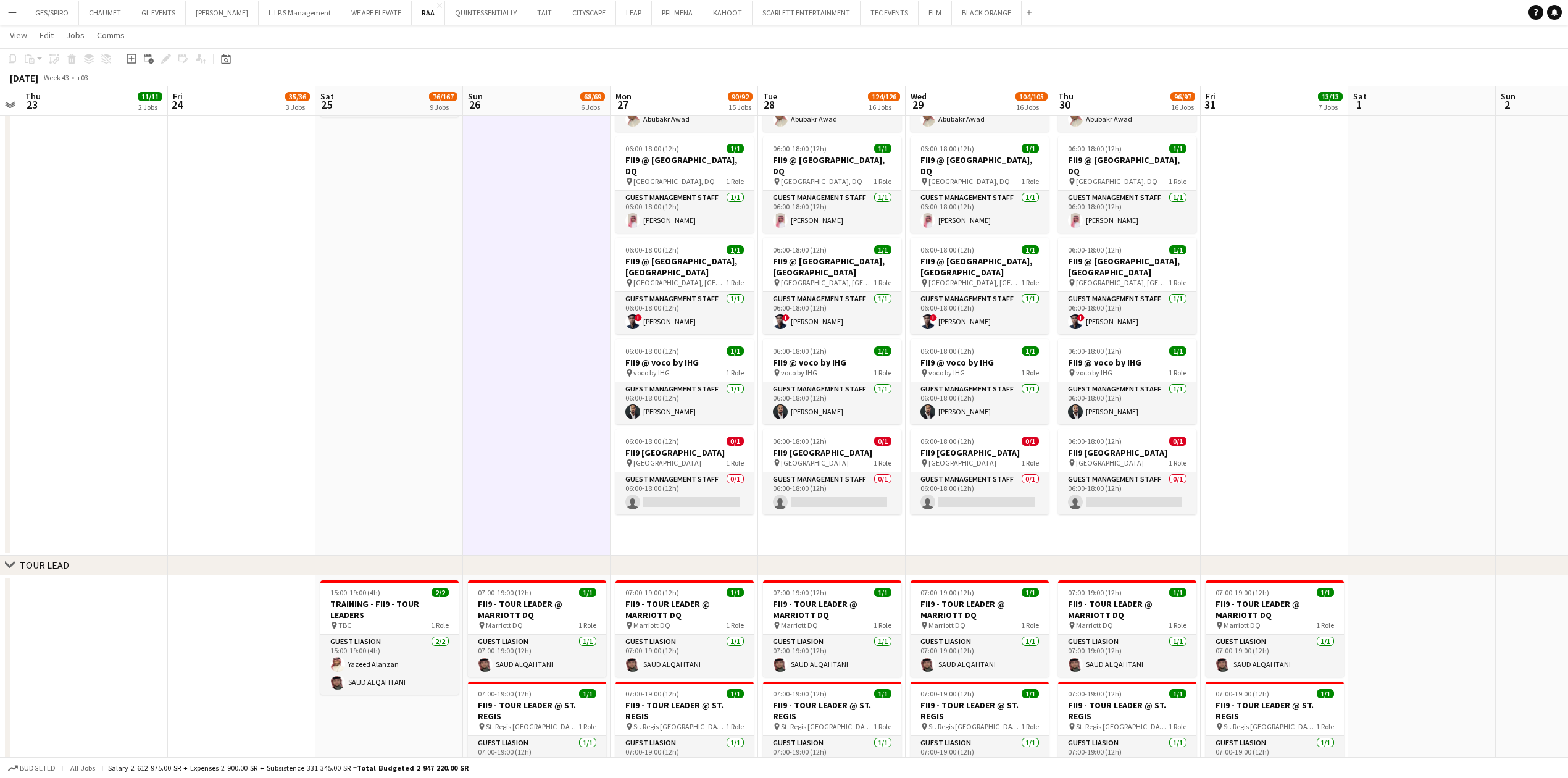
click at [386, 410] on app-date-cell "06:00-18:00 (12h) 6/7 FII9 TRAINING @ 6 OFFICIAL HOTELS pin Crowne Plaza RDC Ho…" at bounding box center [389, 242] width 147 height 626
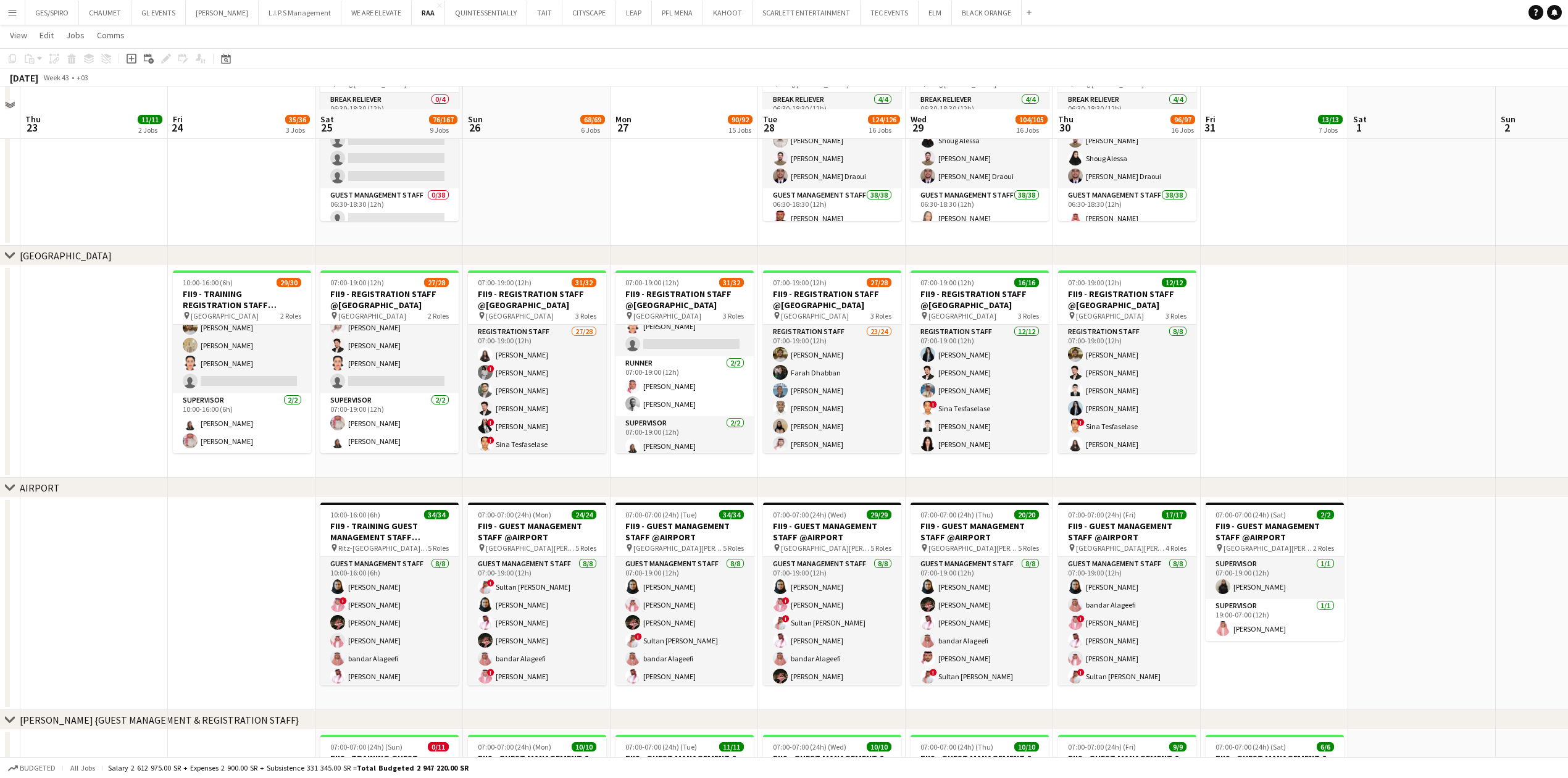
scroll to position [82, 0]
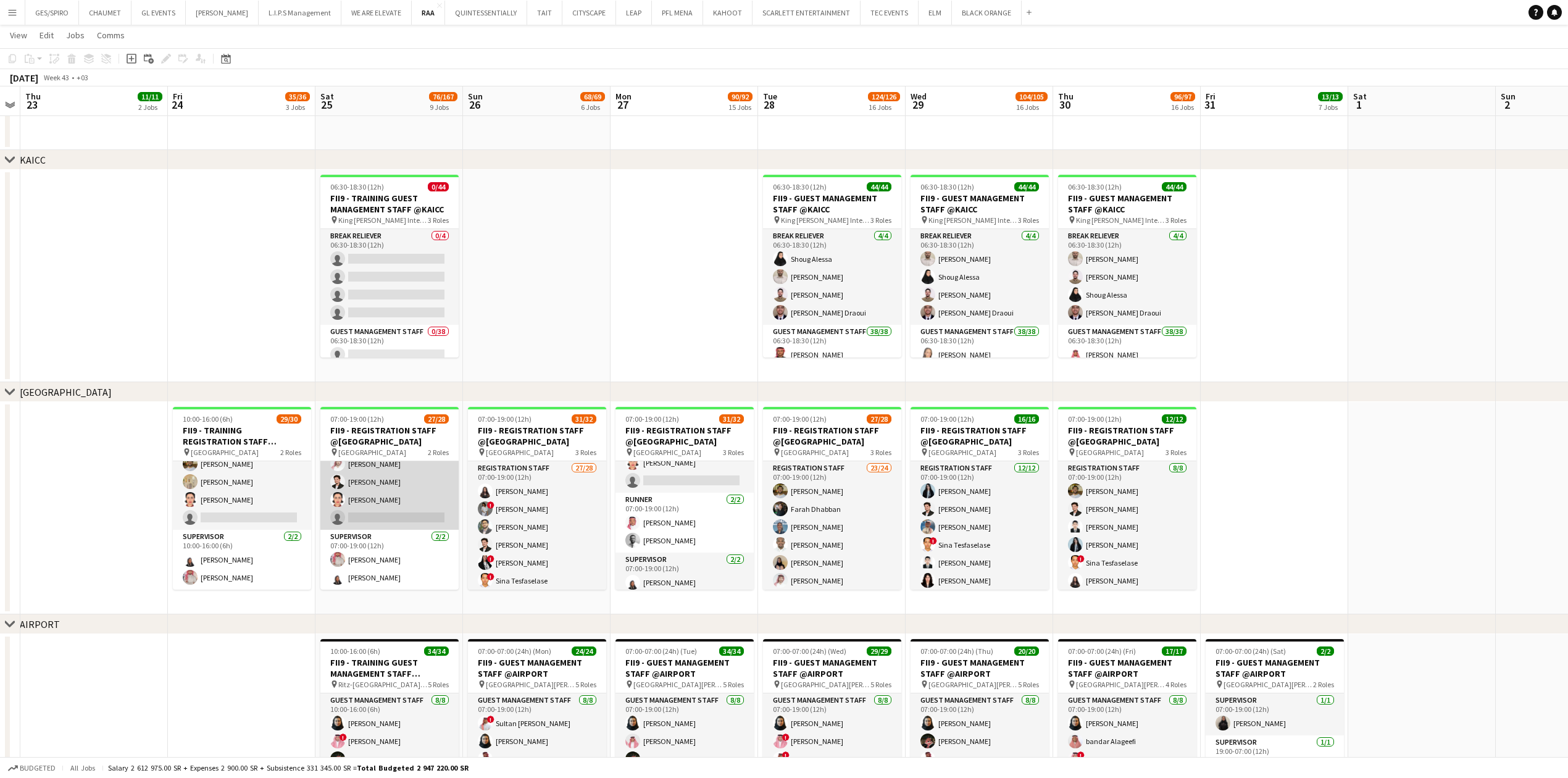
click at [378, 506] on app-card-role "Registration Staff 180A 25/26 07:00-19:00 (12h) Abdullah Altawil ! Salah Elhill…" at bounding box center [389, 284] width 138 height 489
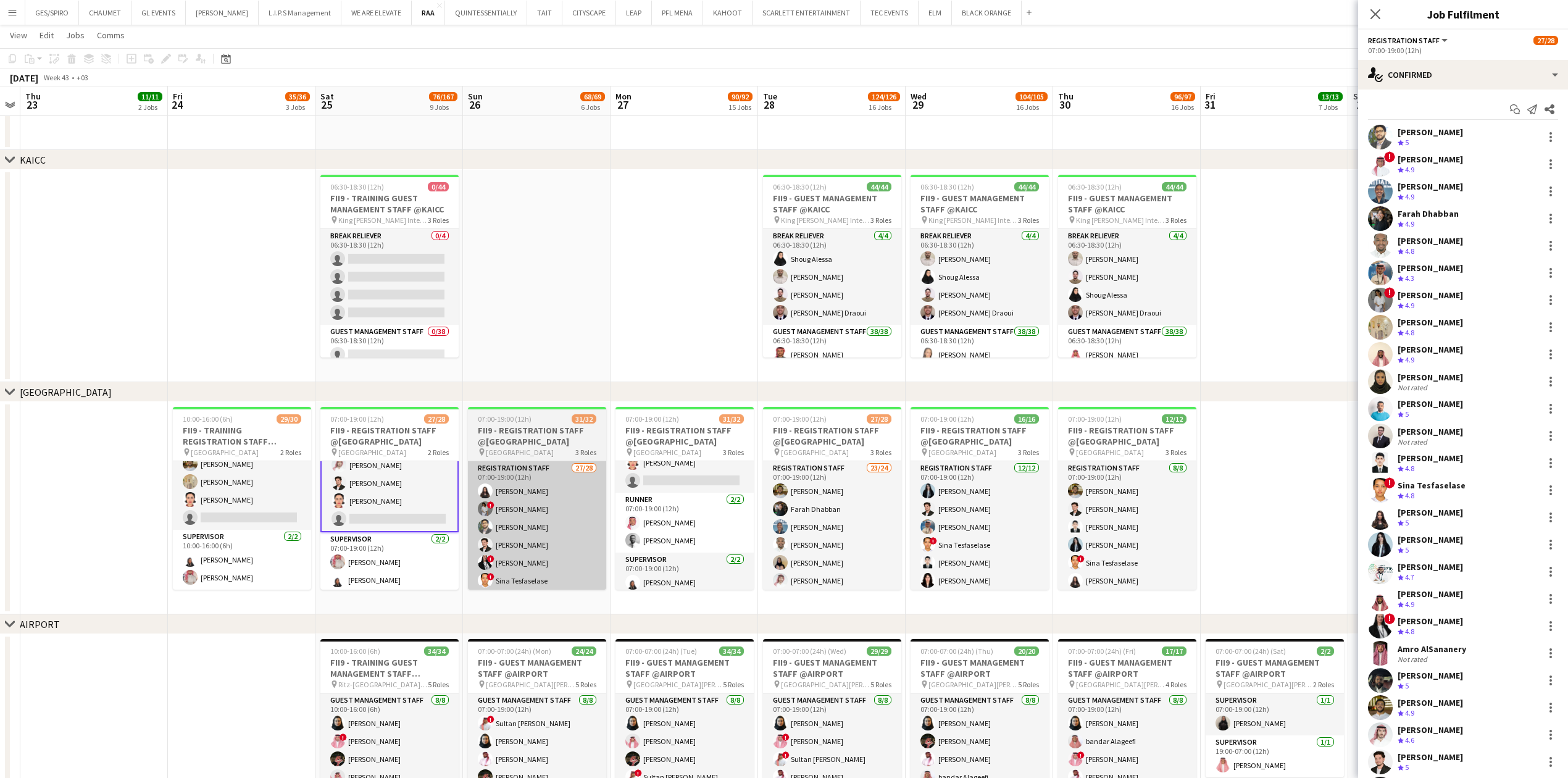
scroll to position [422, 0]
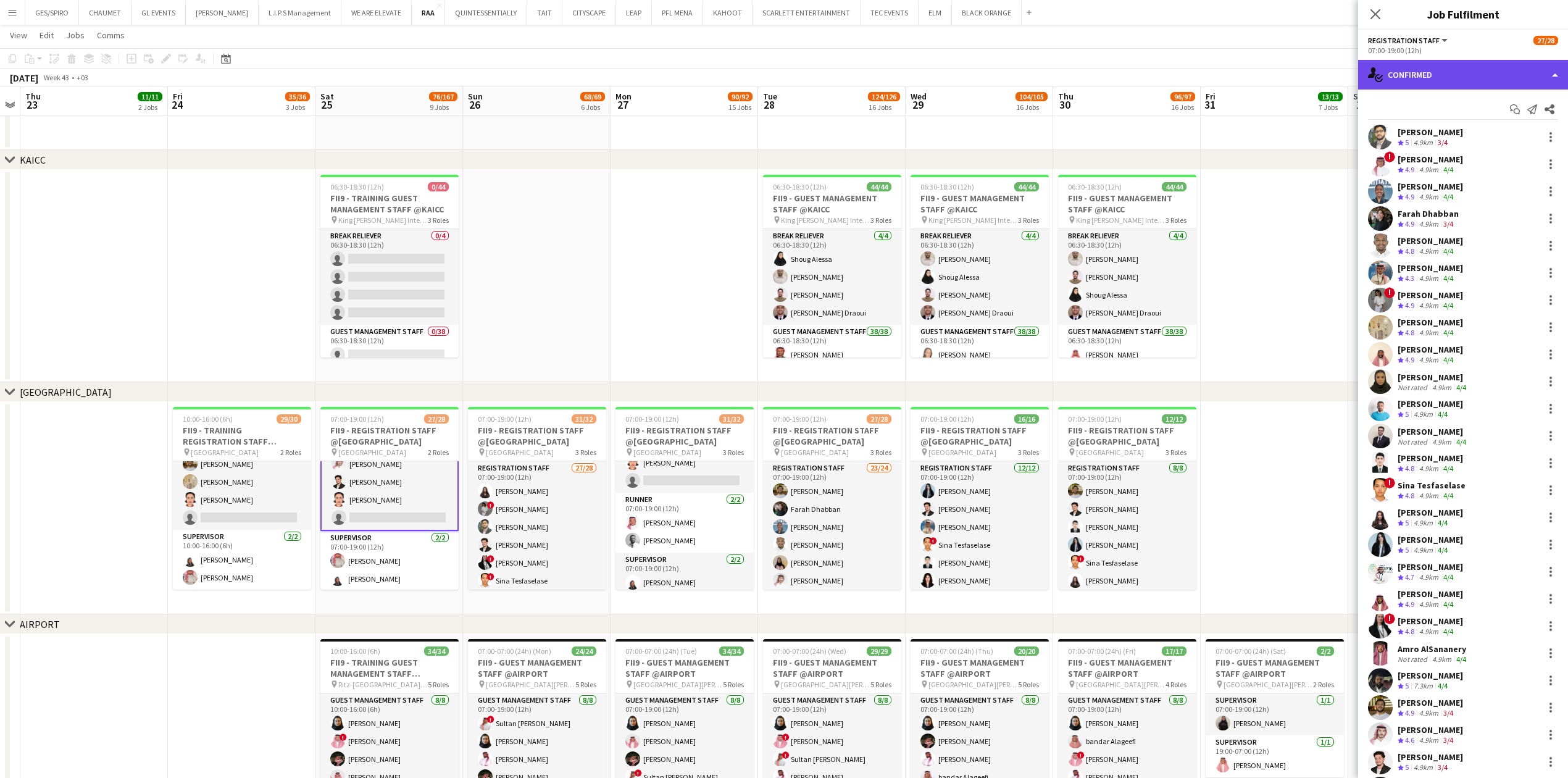
click at [1512, 78] on div "single-neutral-actions-check-2 Confirmed" at bounding box center [1463, 74] width 210 height 29
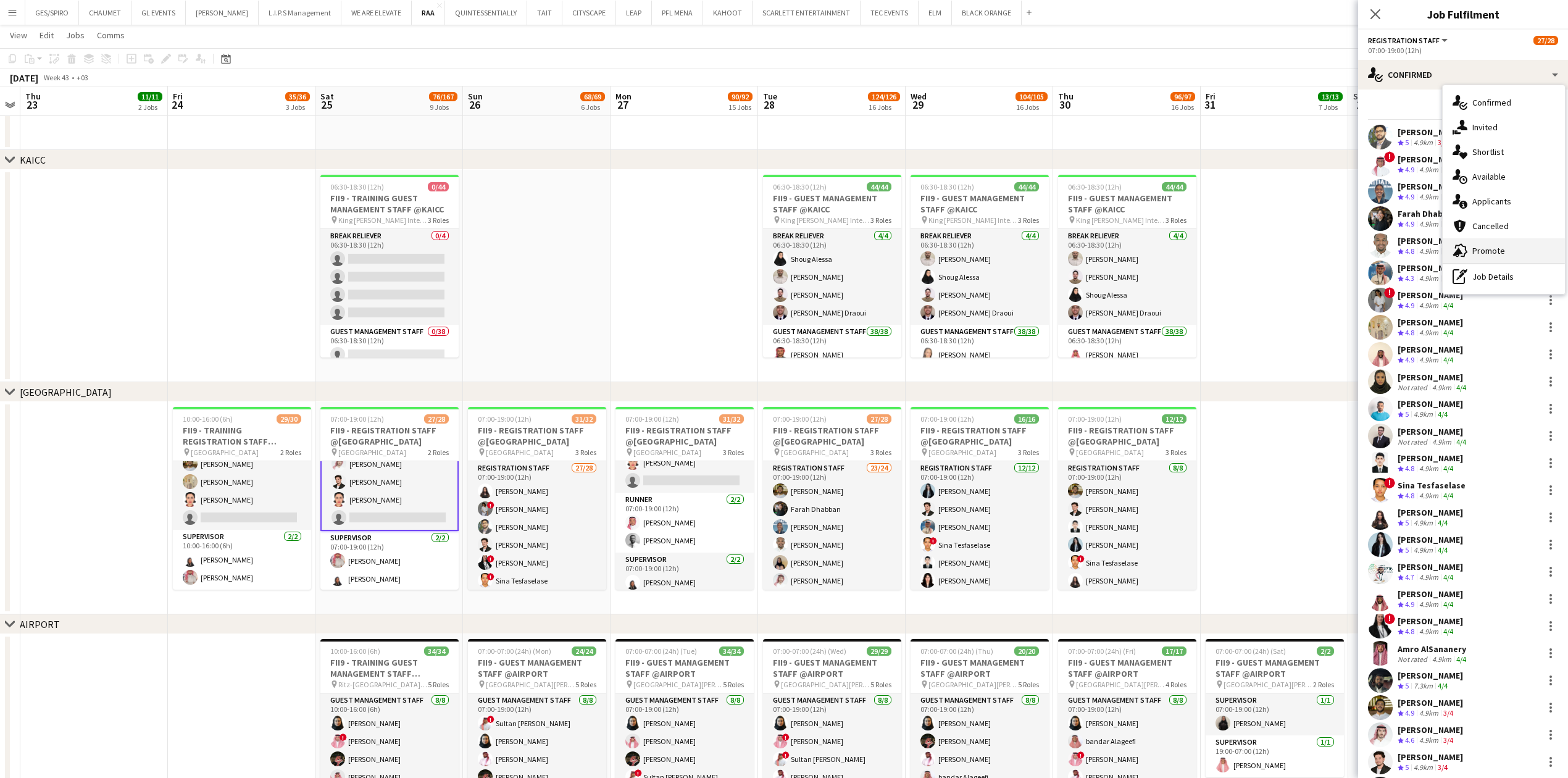
click at [1495, 247] on span "Promote" at bounding box center [1488, 250] width 33 height 12
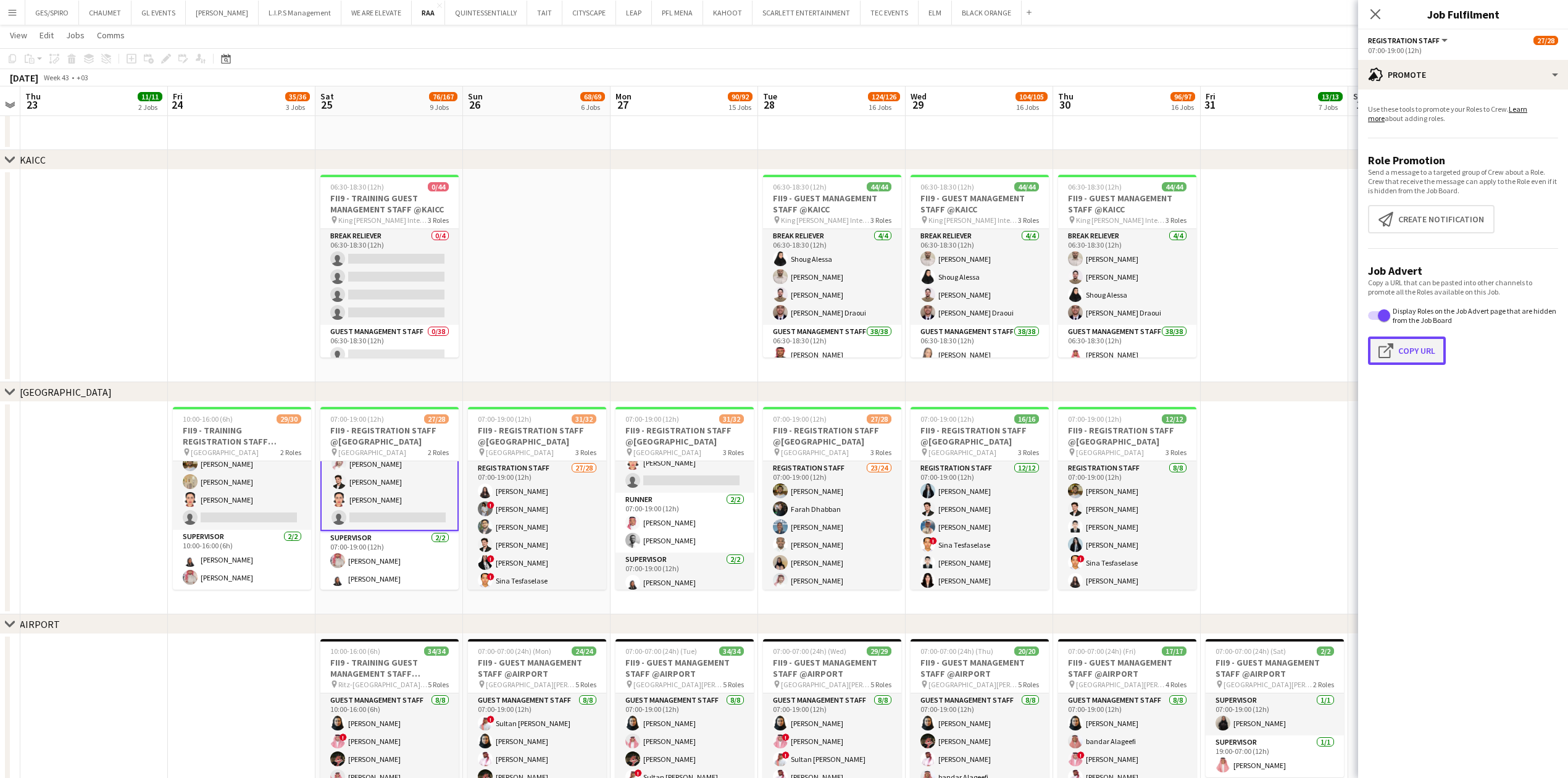
click at [1400, 346] on button "Click to copy URL Copy Url" at bounding box center [1407, 351] width 78 height 28
click at [1484, 74] on div "advertising-megaphone Promote" at bounding box center [1463, 74] width 210 height 29
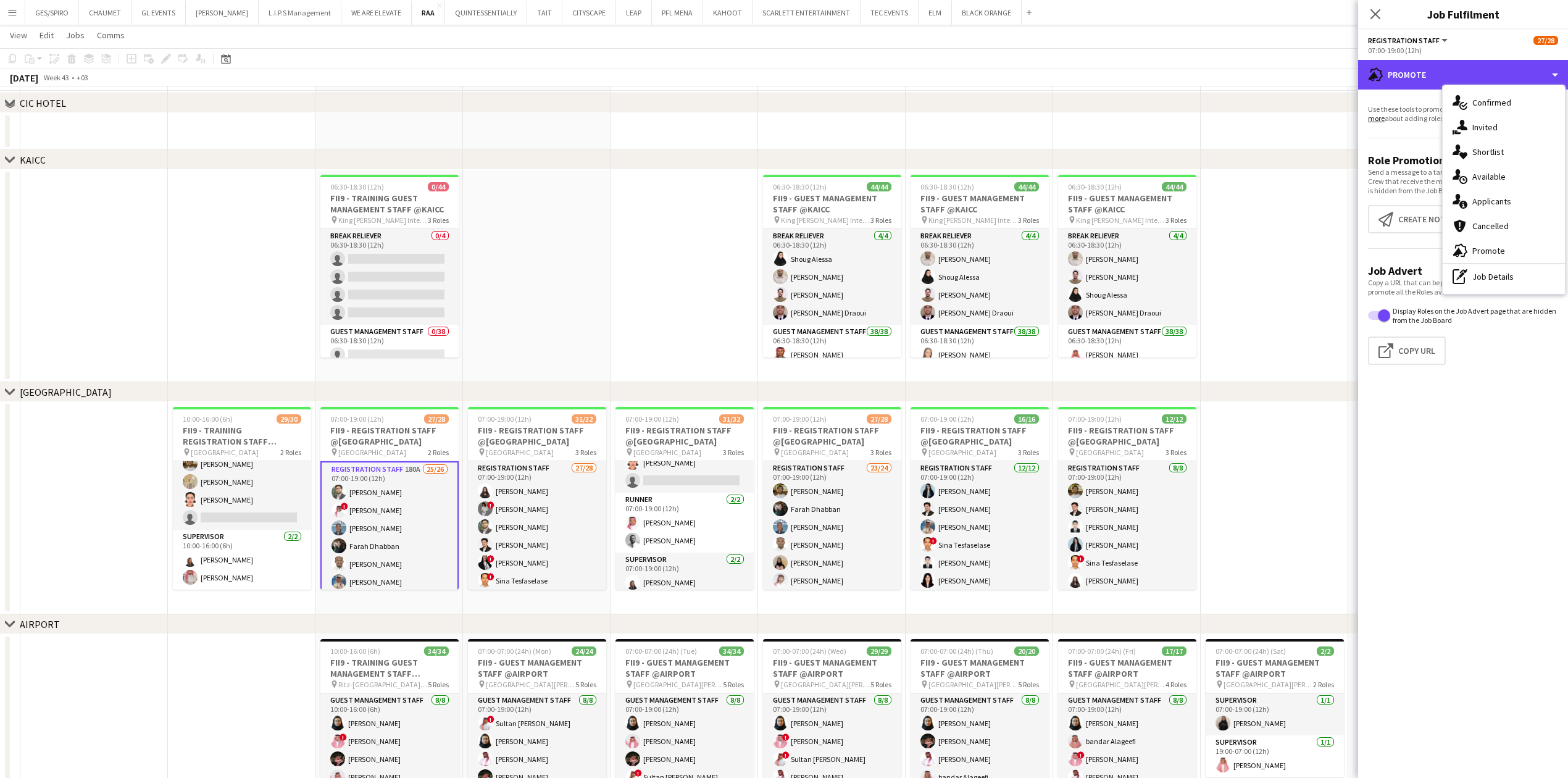
scroll to position [0, 0]
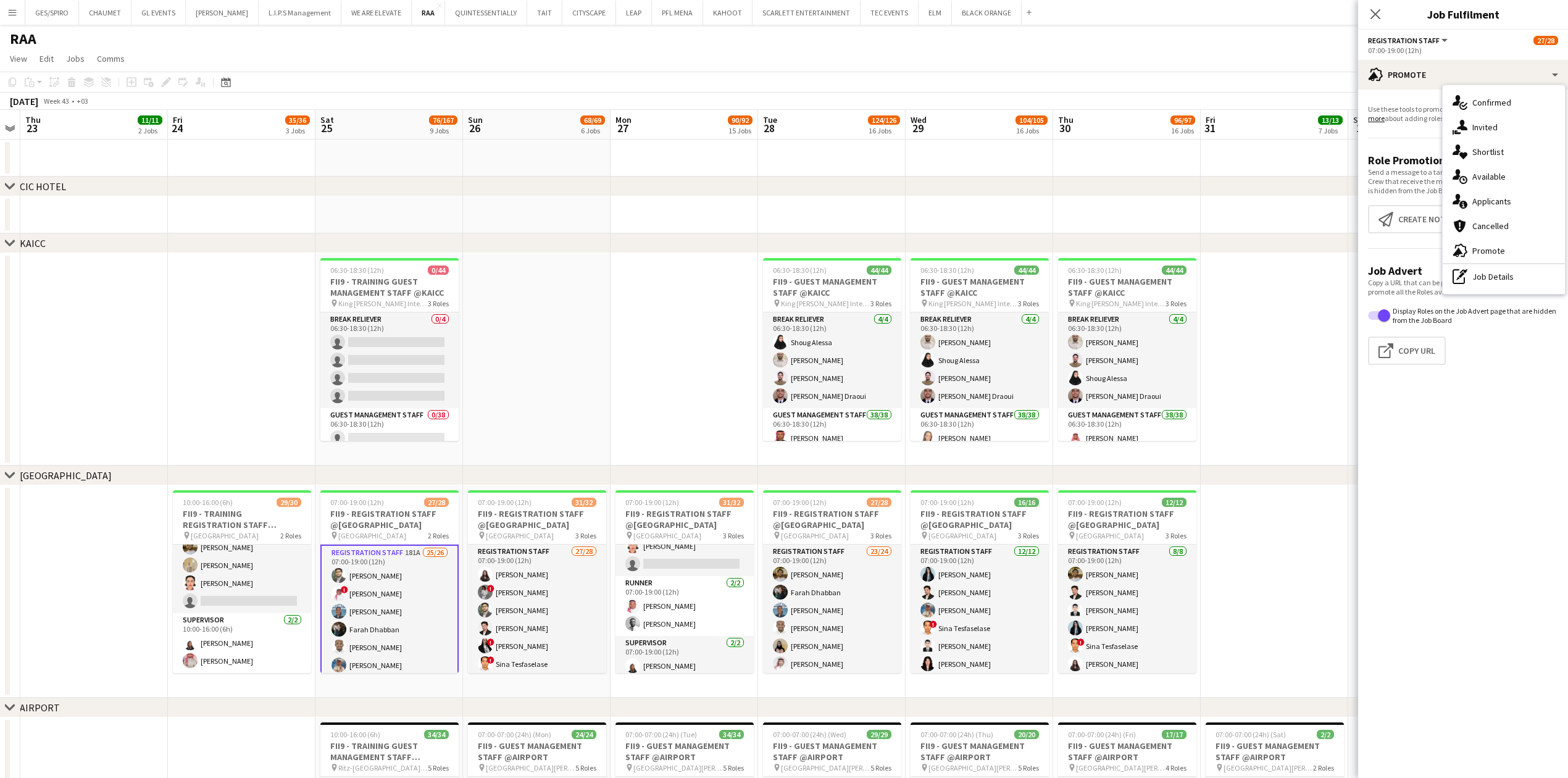
click at [591, 379] on app-date-cell at bounding box center [536, 360] width 147 height 213
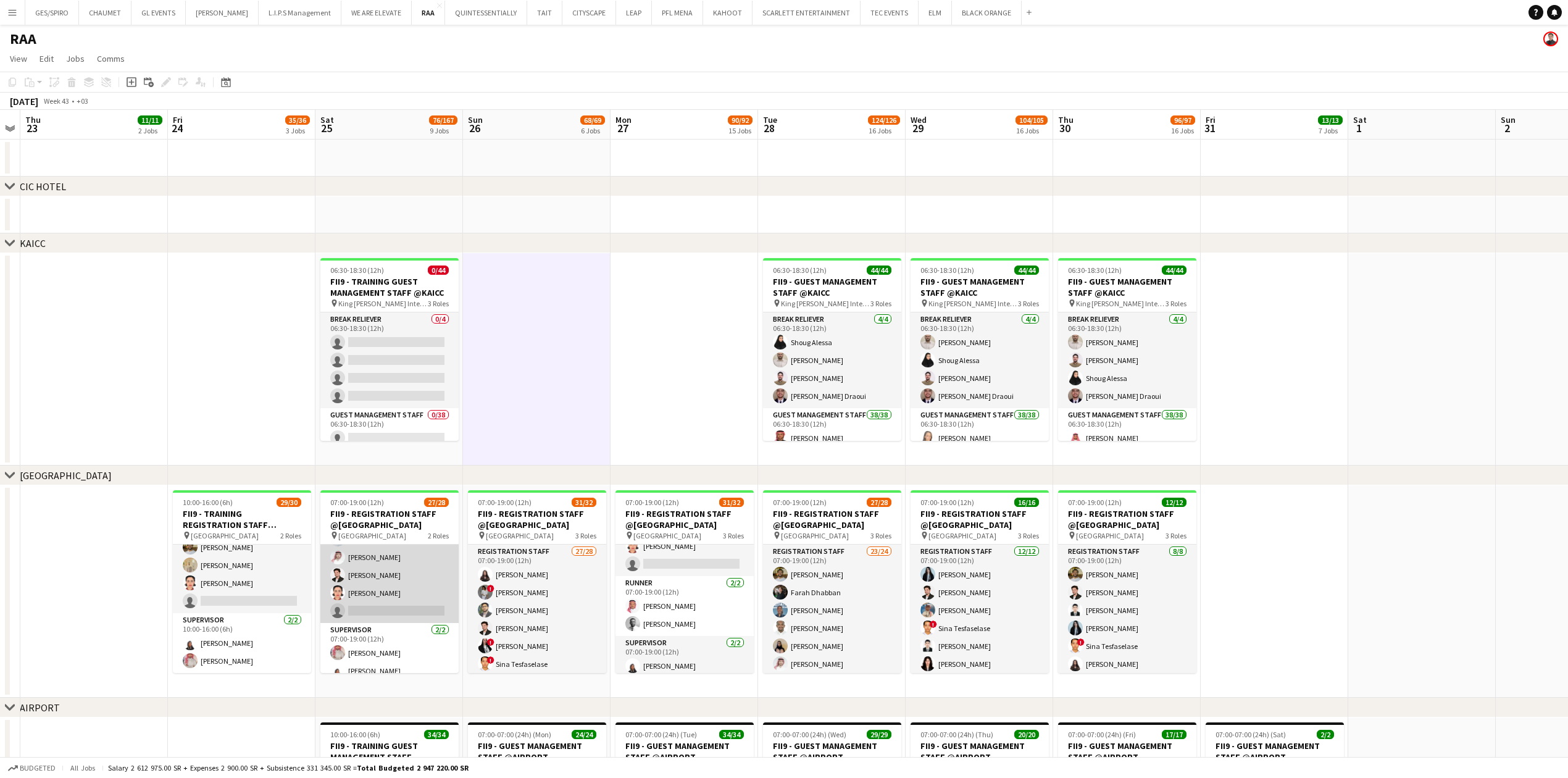
scroll to position [422, 0]
click at [381, 595] on app-card-role "Registration Staff 181A 25/26 07:00-19:00 (12h) Abdullah Altawil ! Salah Elhill…" at bounding box center [389, 368] width 138 height 489
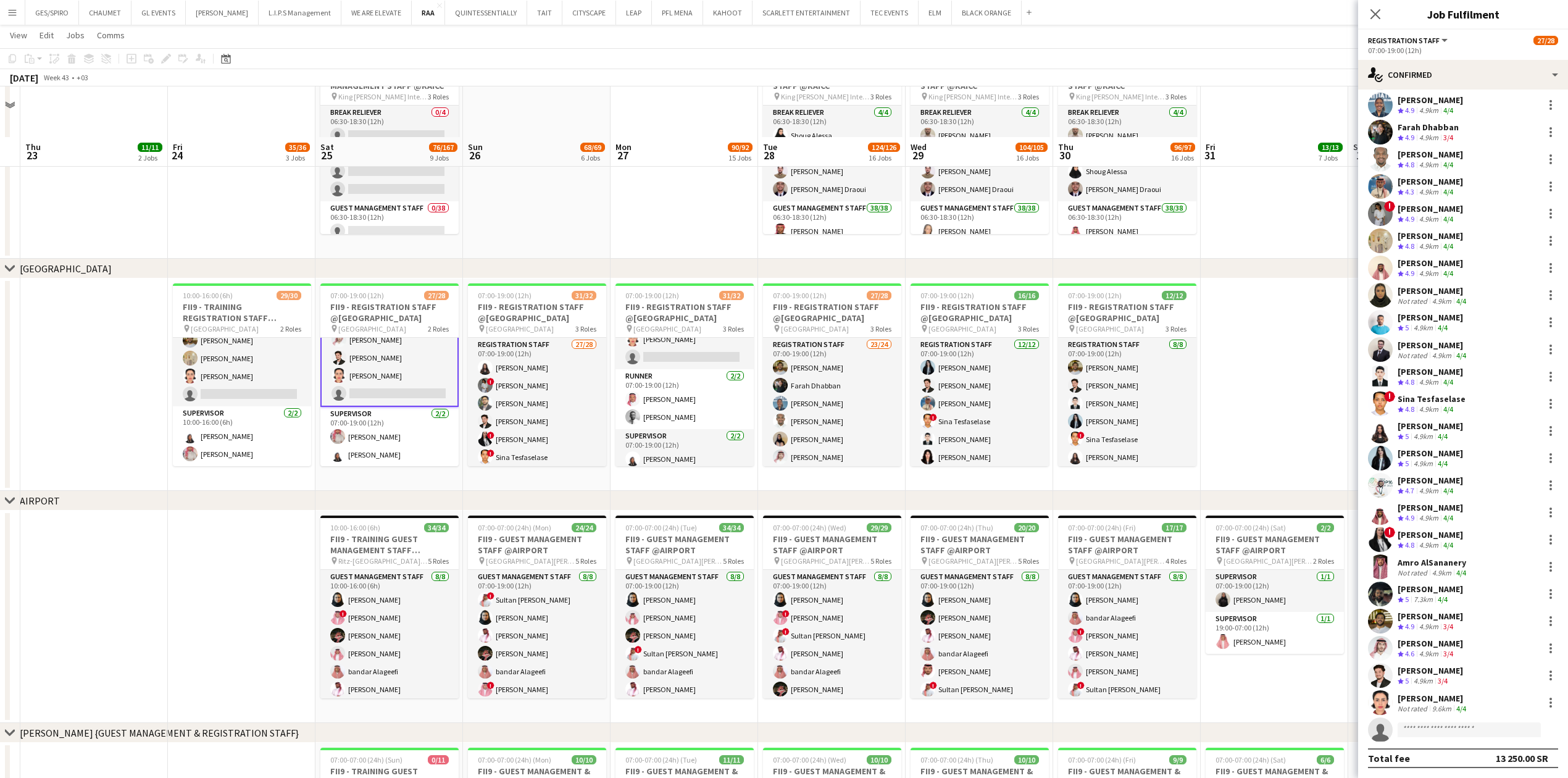
scroll to position [164, 0]
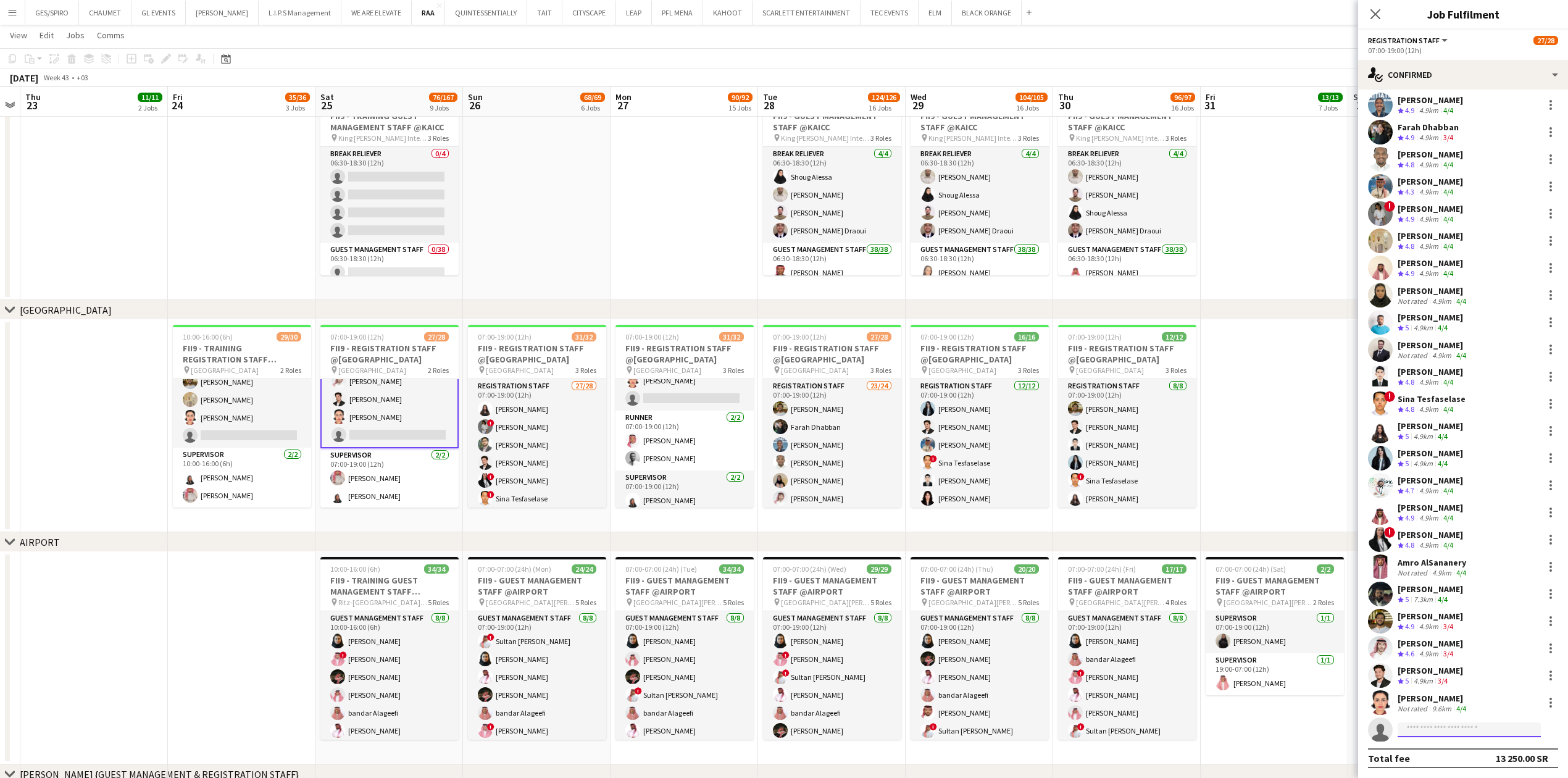
click at [1445, 735] on input at bounding box center [1470, 729] width 144 height 15
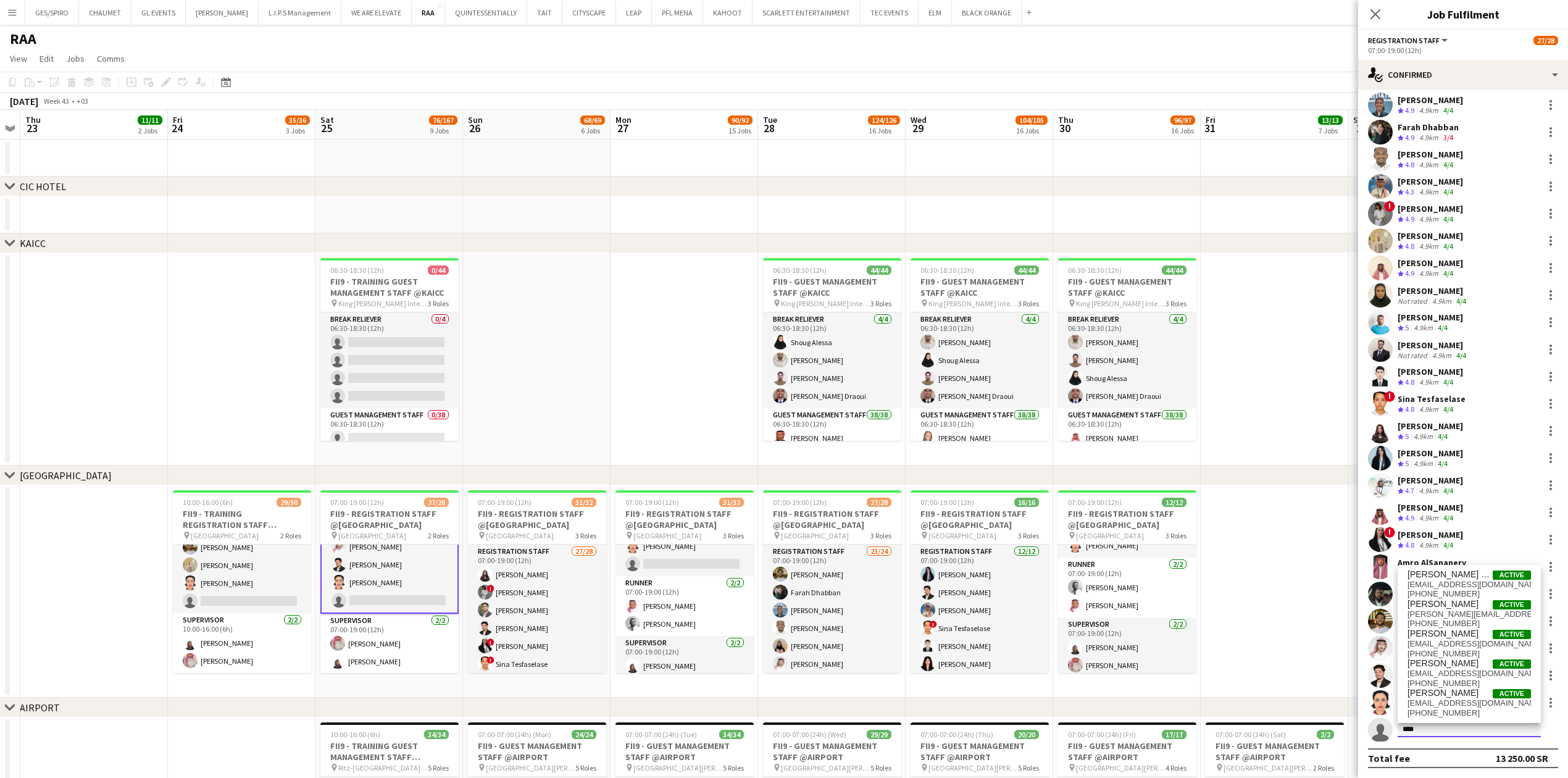
scroll to position [159, 0]
click at [1453, 729] on input "****" at bounding box center [1470, 729] width 144 height 15
type input "****"
drag, startPoint x: 1453, startPoint y: 737, endPoint x: 1287, endPoint y: 734, distance: 166.0
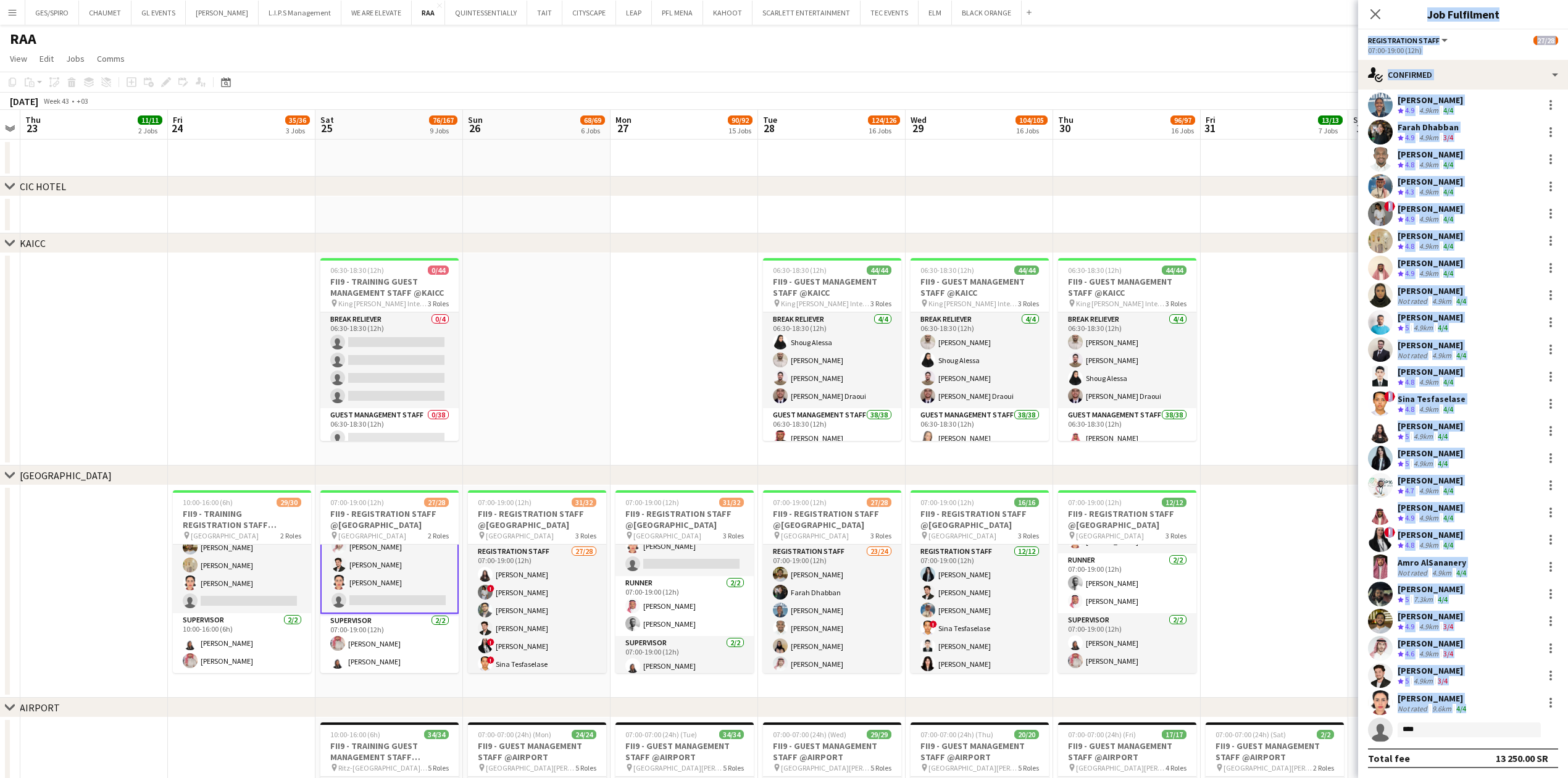
click at [1265, 601] on app-date-cell at bounding box center [1275, 591] width 147 height 213
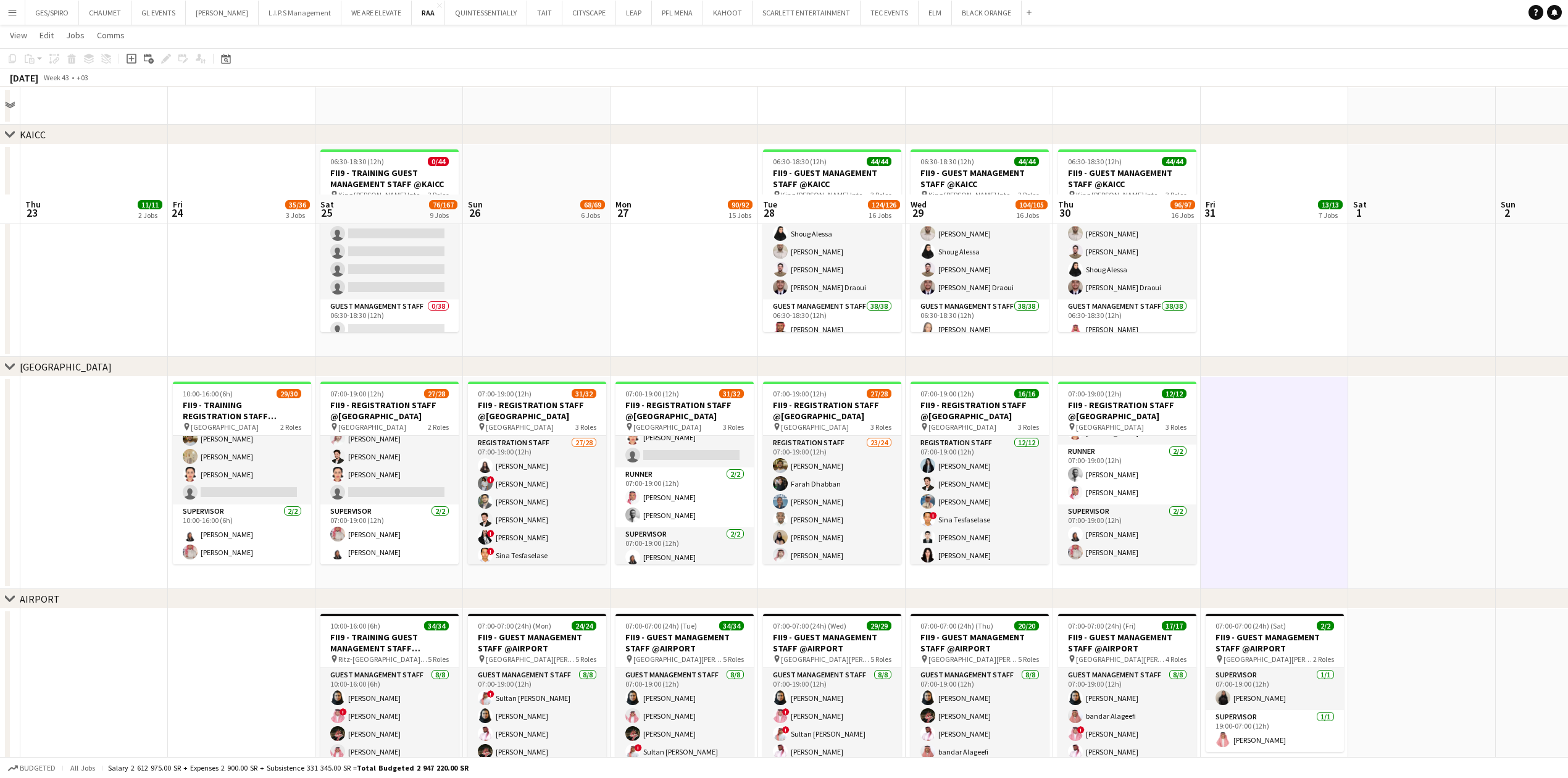
scroll to position [247, 0]
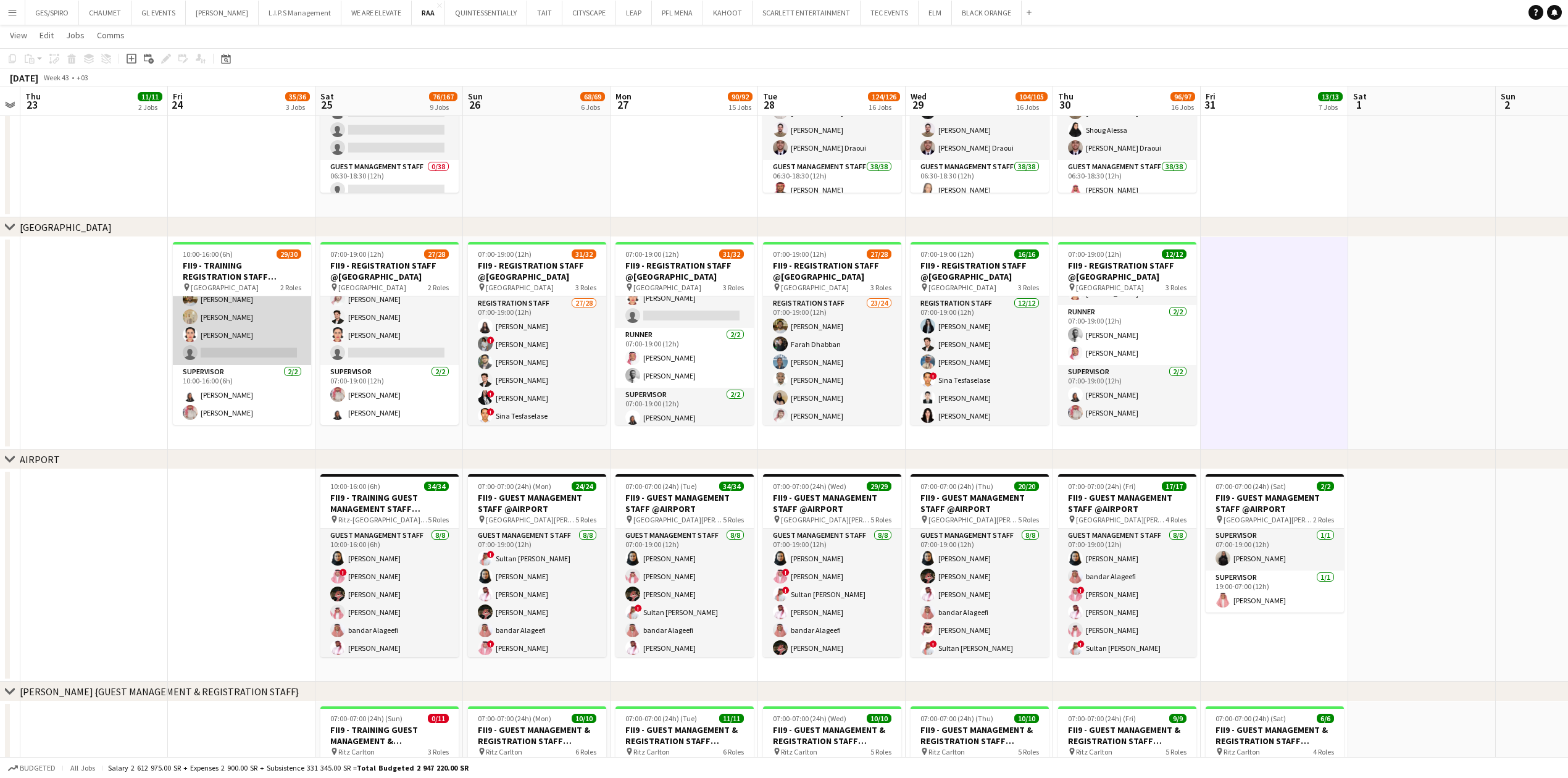
click at [258, 346] on app-card-role "Registration Staff 27/28 10:00-16:00 (6h) Faisal Mahmoud Farah Dhabban Mada Alj…" at bounding box center [242, 102] width 138 height 525
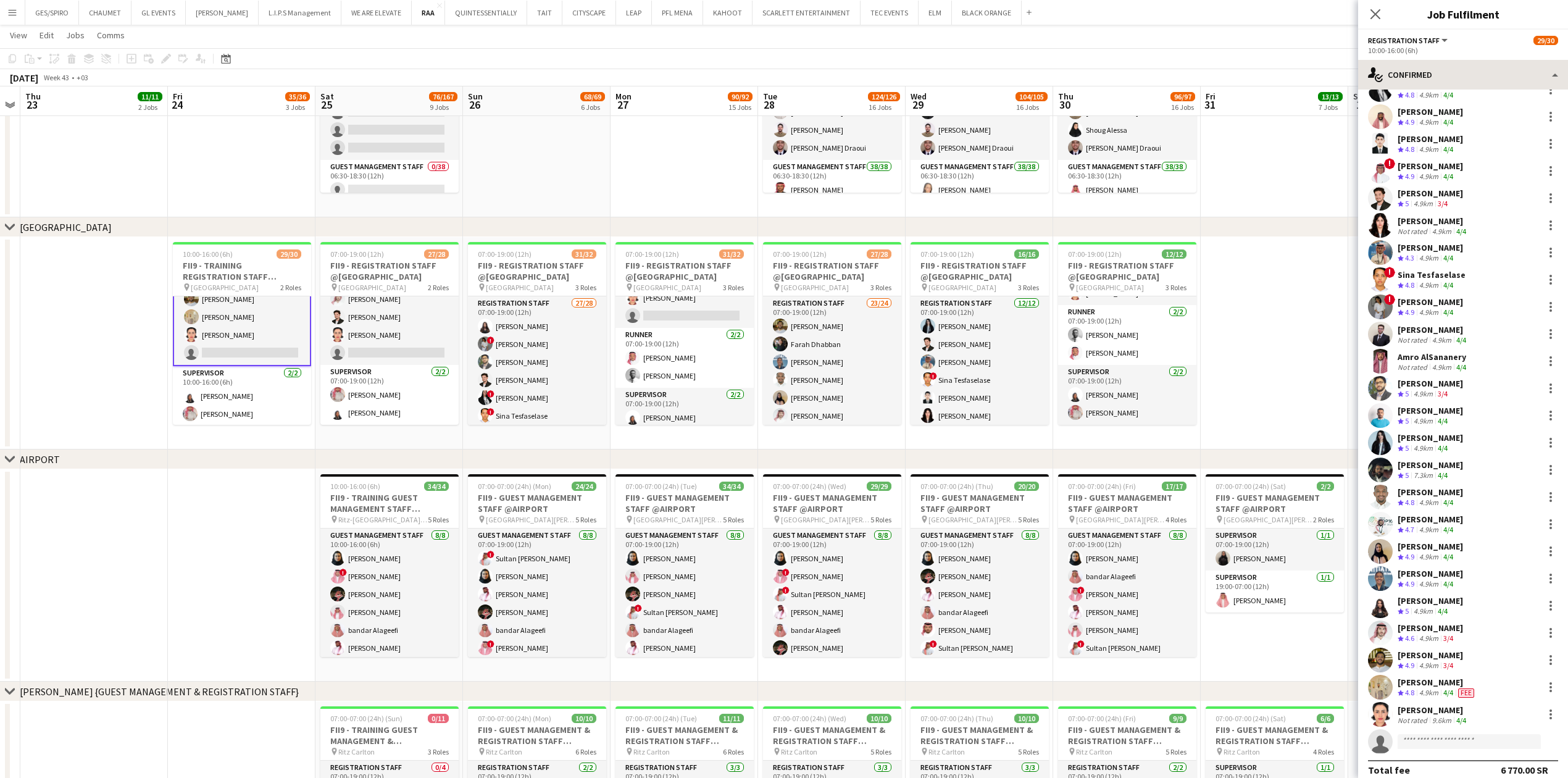
scroll to position [141, 0]
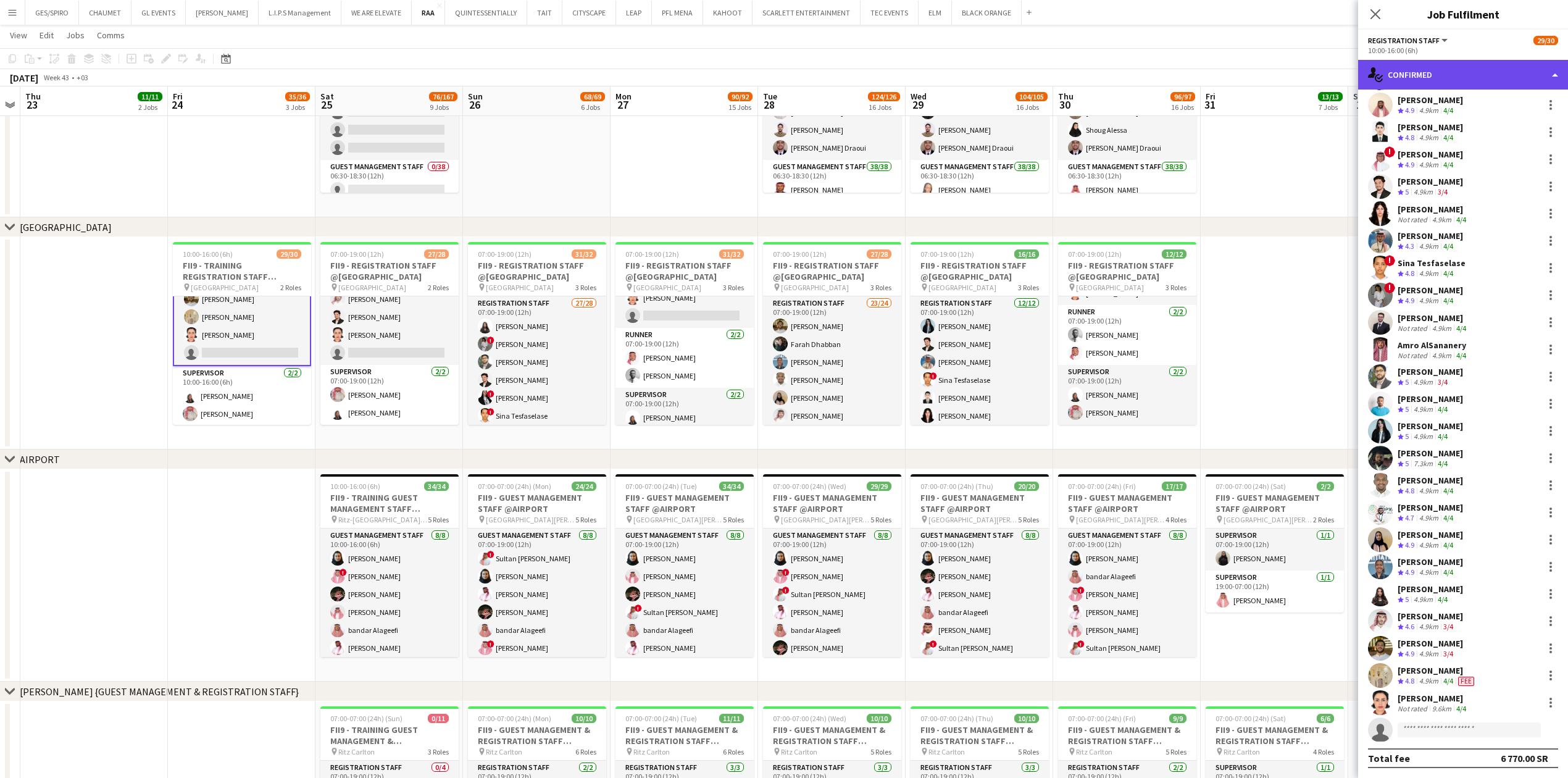
click at [1467, 70] on div "single-neutral-actions-check-2 Confirmed" at bounding box center [1463, 74] width 210 height 29
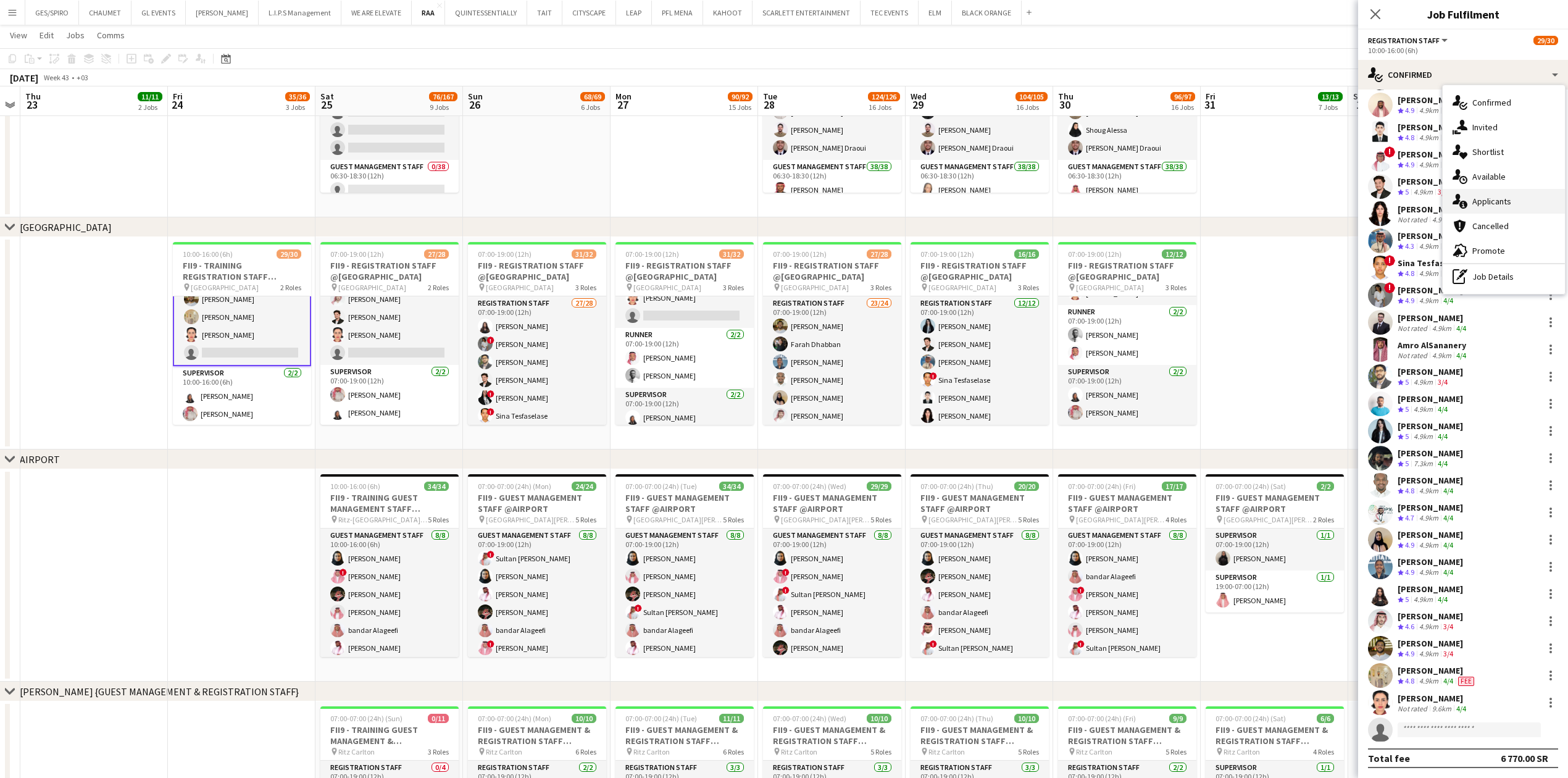
click at [1502, 205] on span "Applicants" at bounding box center [1492, 201] width 39 height 12
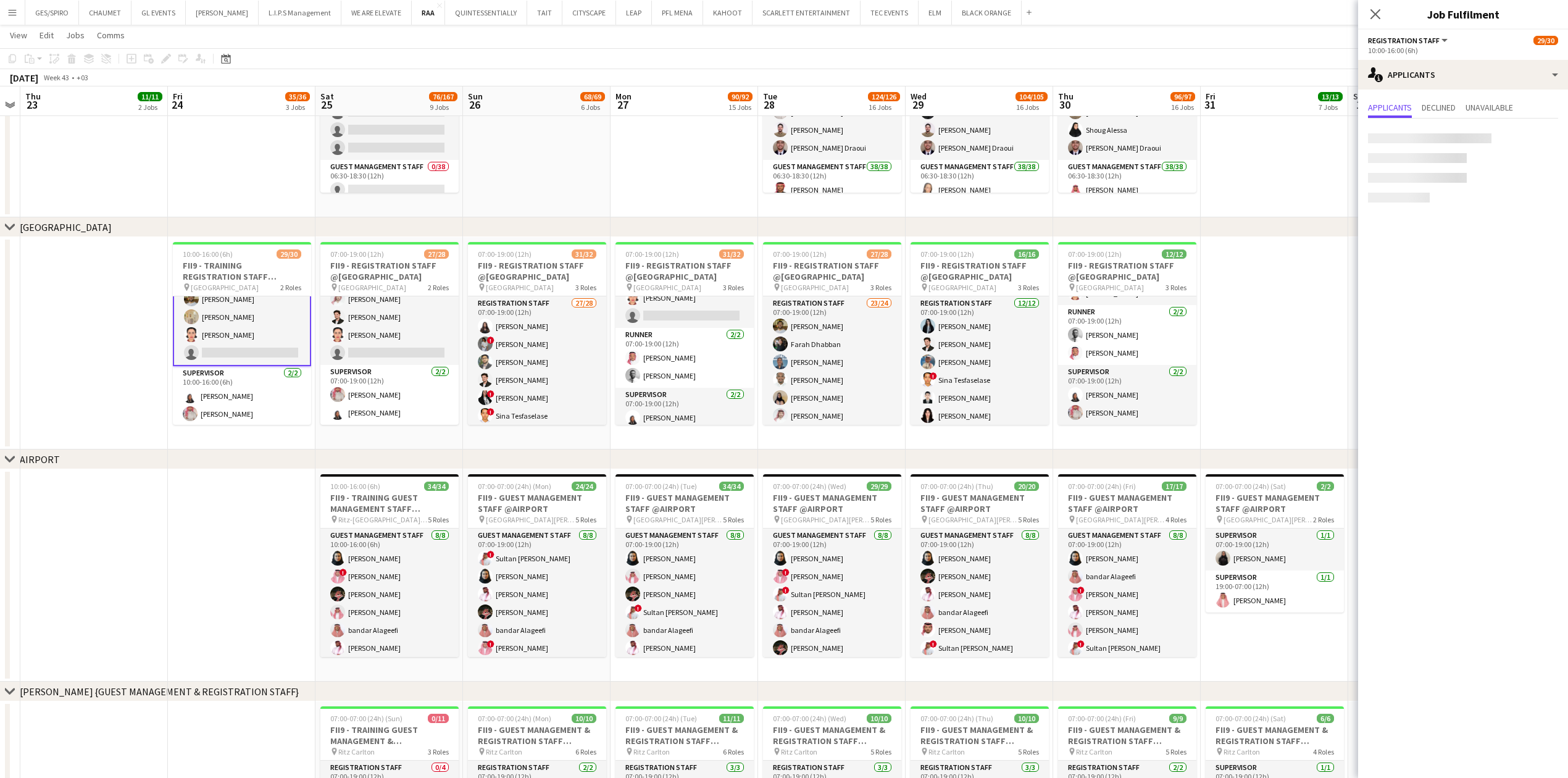
scroll to position [0, 0]
click at [1439, 78] on div "single-neutral-actions-information Applicants" at bounding box center [1463, 74] width 210 height 29
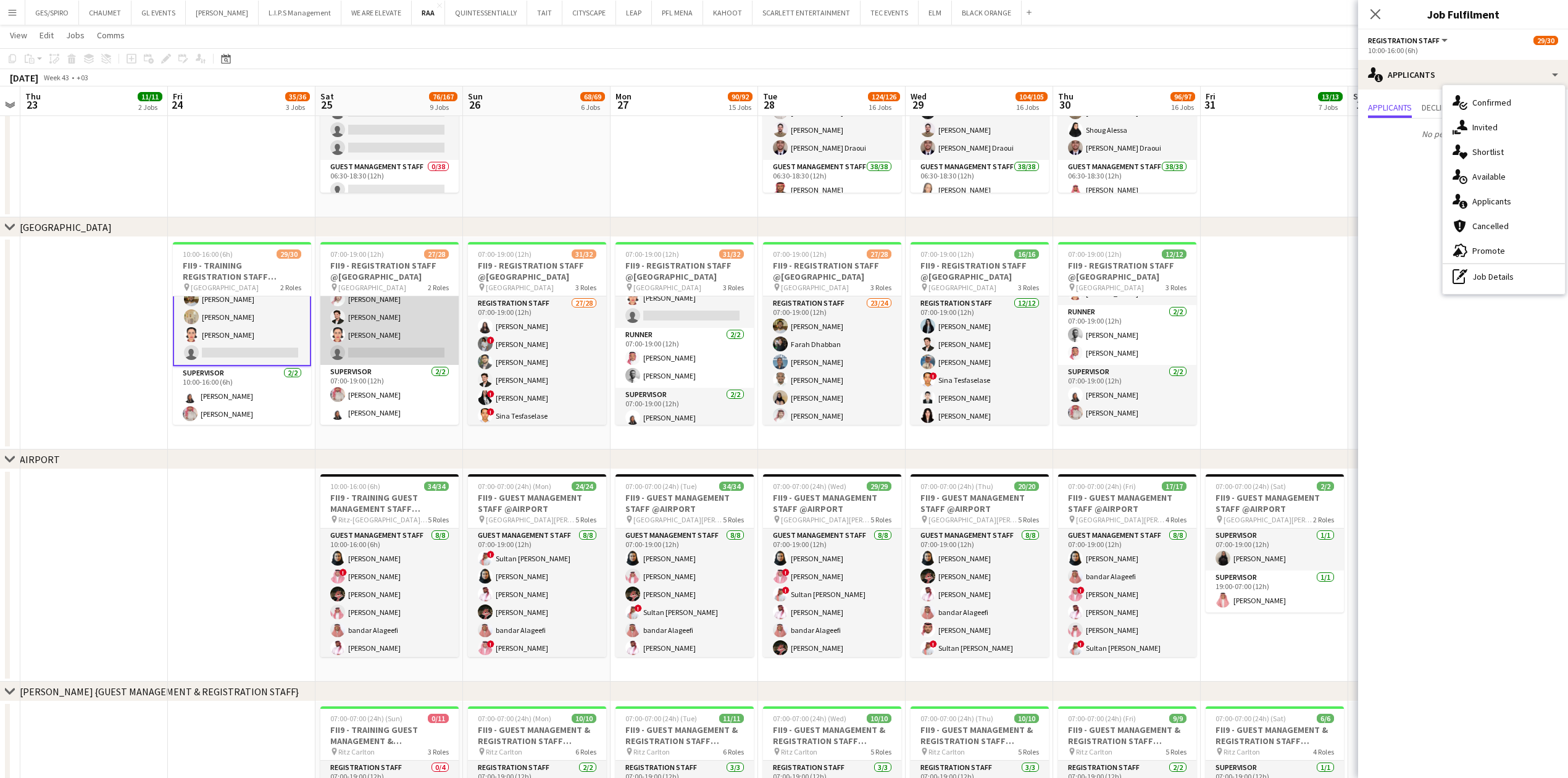
click at [379, 323] on app-card-role "Registration Staff 181A 25/26 07:00-19:00 (12h) Abdullah Altawil ! Salah Elhill…" at bounding box center [389, 120] width 138 height 489
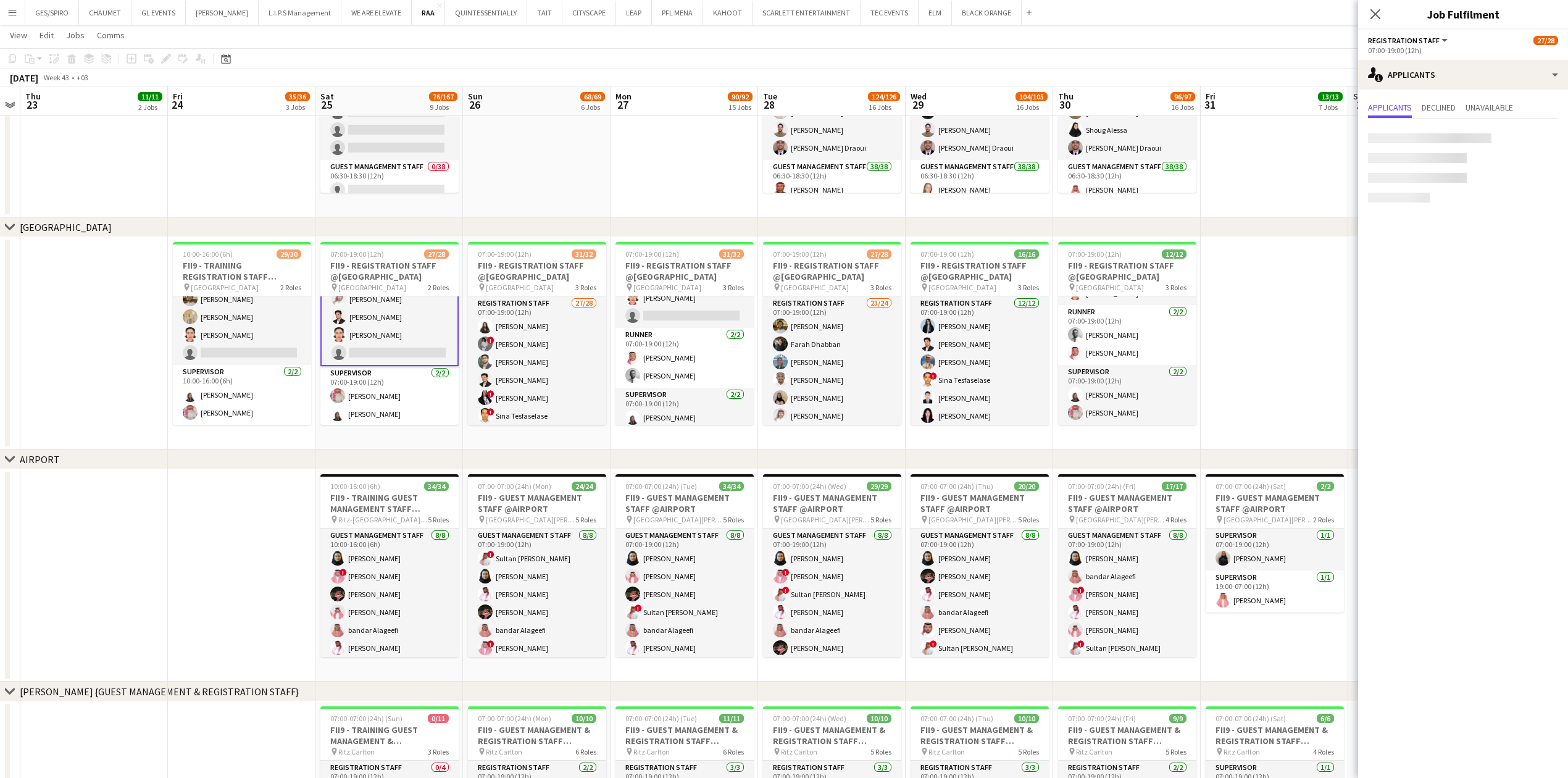
scroll to position [423, 0]
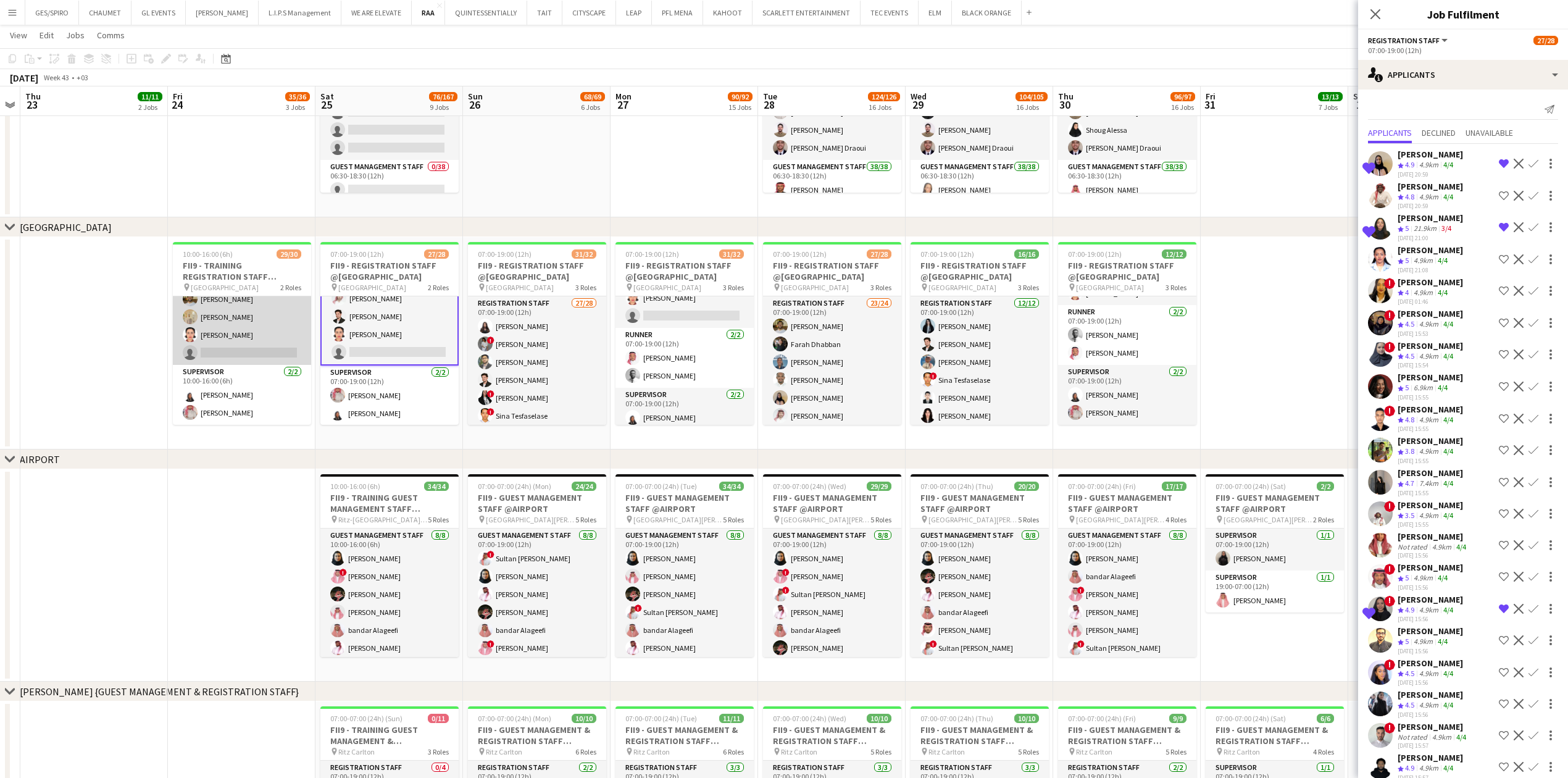
click at [243, 355] on app-card-role "Registration Staff 27/28 10:00-16:00 (6h) Faisal Mahmoud Farah Dhabban Mada Alj…" at bounding box center [242, 102] width 138 height 525
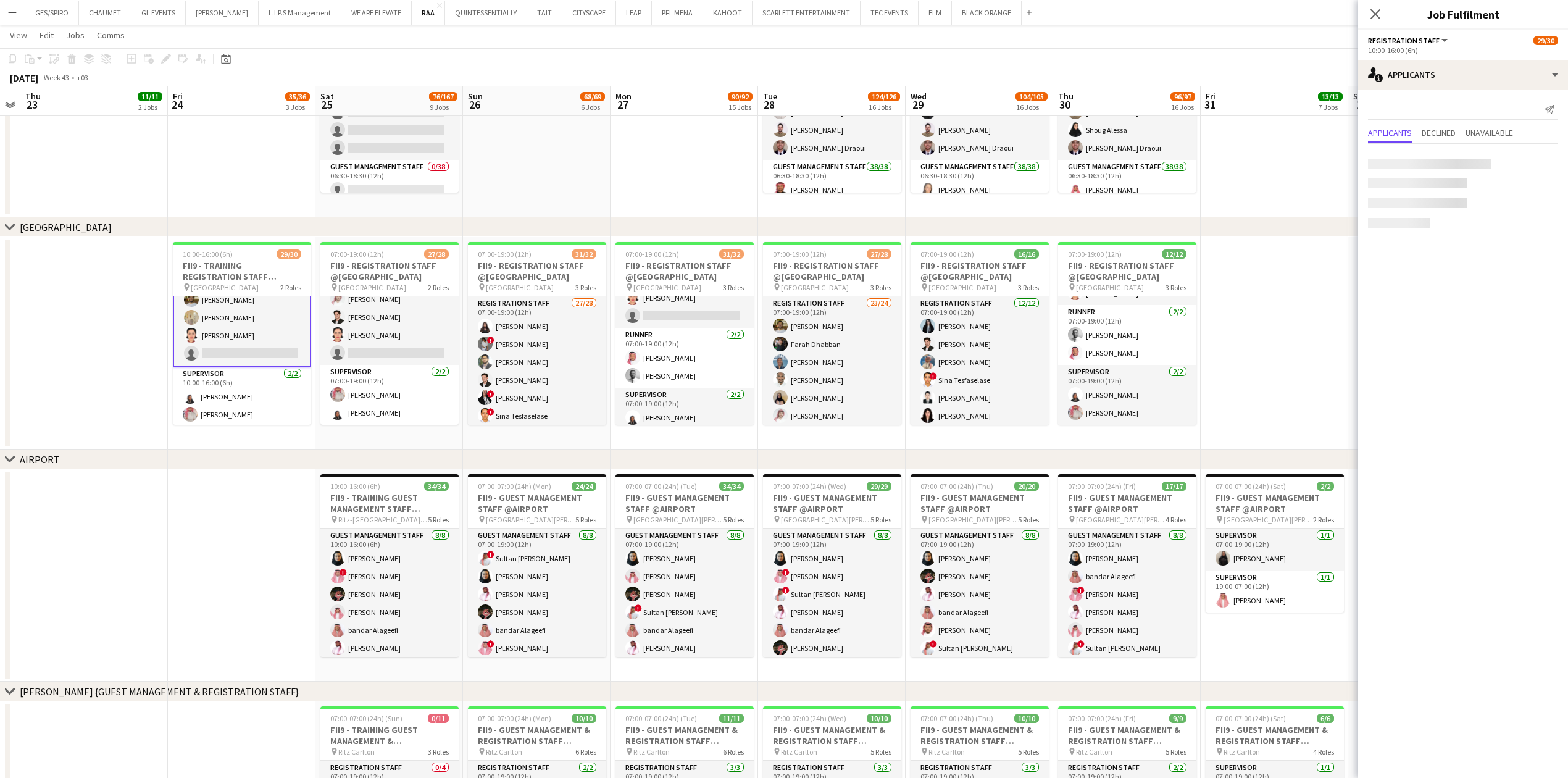
scroll to position [458, 0]
click at [260, 329] on app-card-role "Registration Staff 27/28 10:00-16:00 (6h) Faisal Mahmoud Farah Dhabban Mada Alj…" at bounding box center [242, 102] width 138 height 527
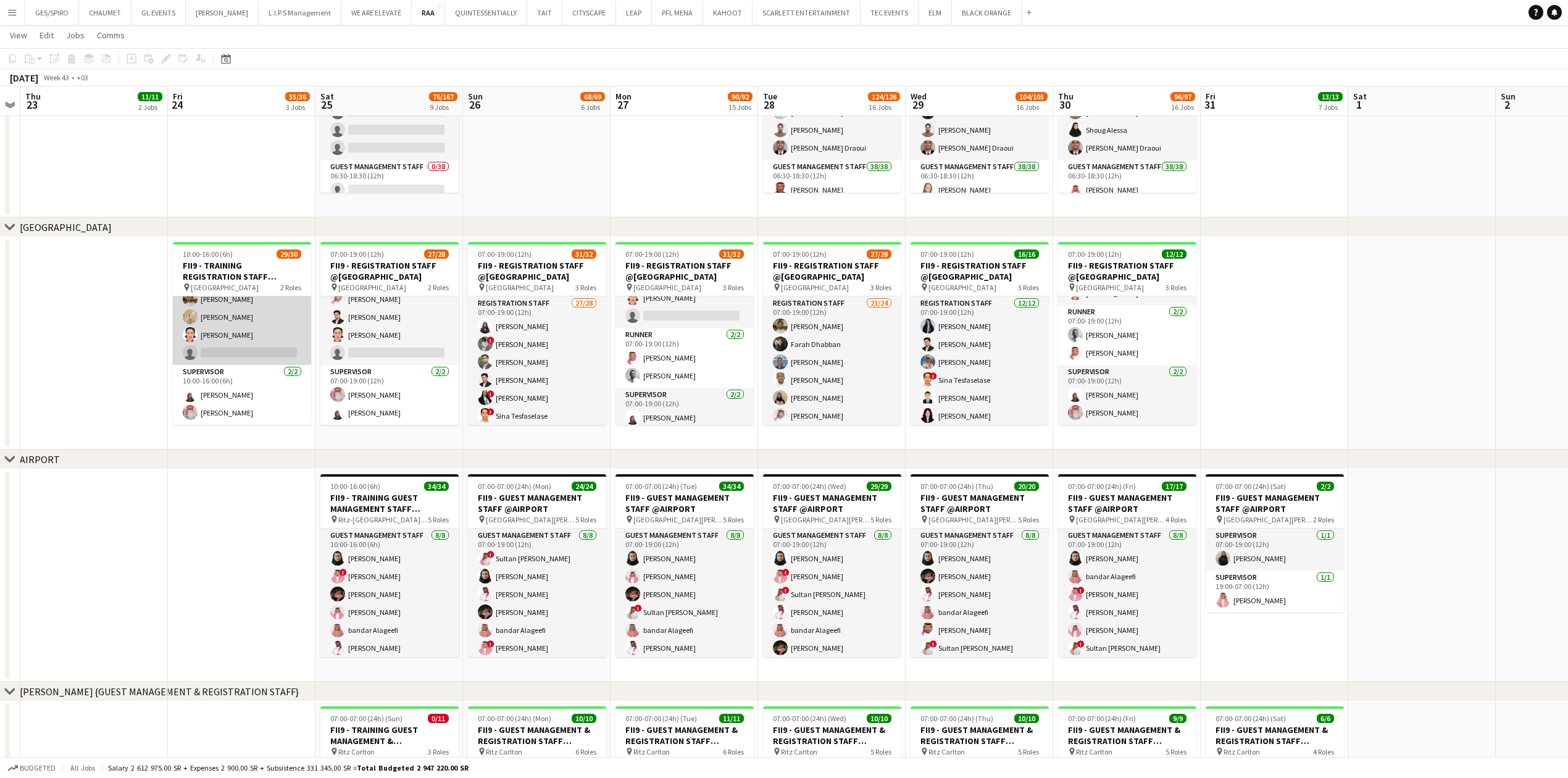
click at [257, 329] on app-card-role "Registration Staff 27/28 10:00-16:00 (6h) Faisal Mahmoud Farah Dhabban Mada Alj…" at bounding box center [242, 102] width 138 height 525
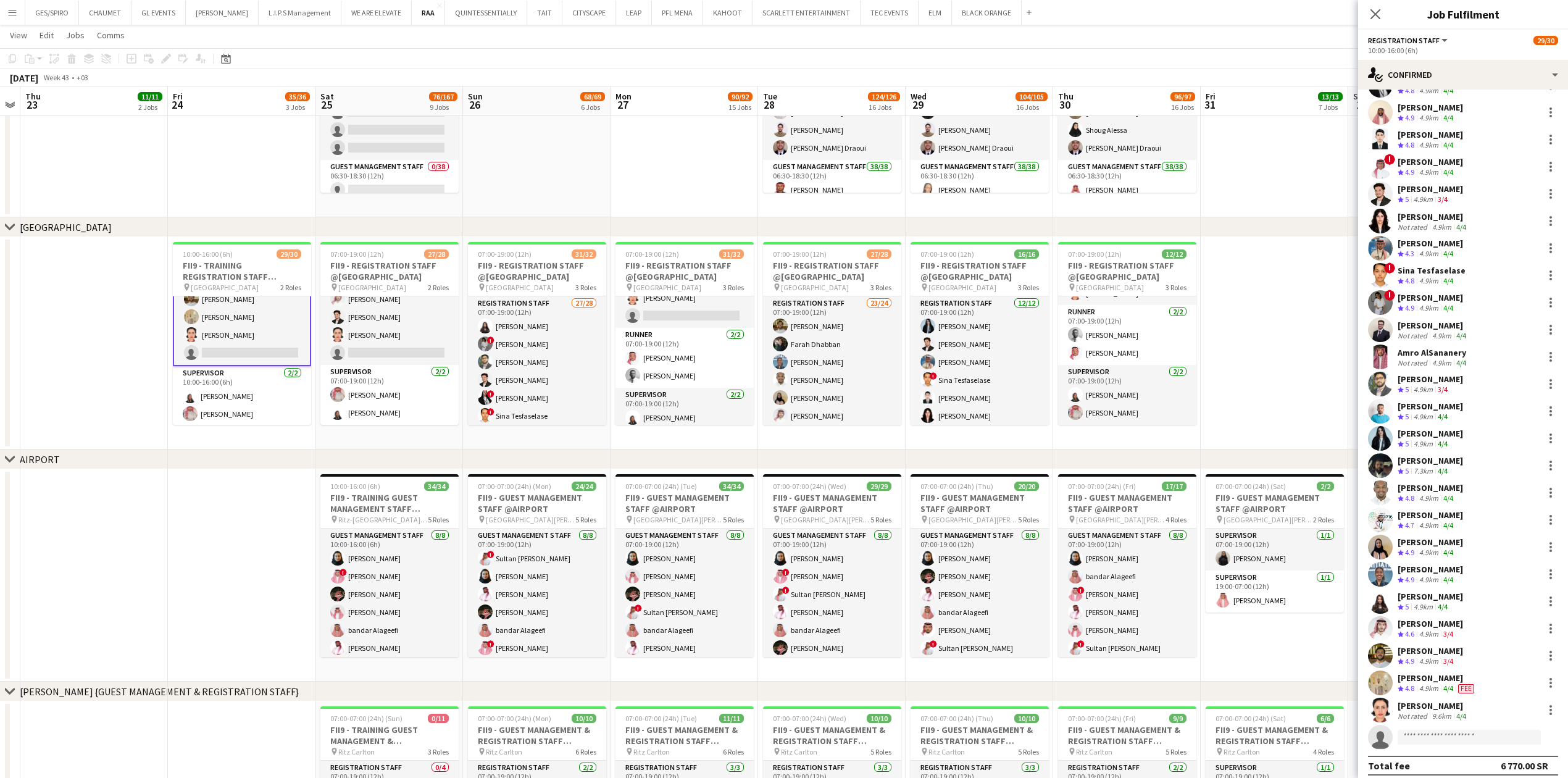
scroll to position [141, 0]
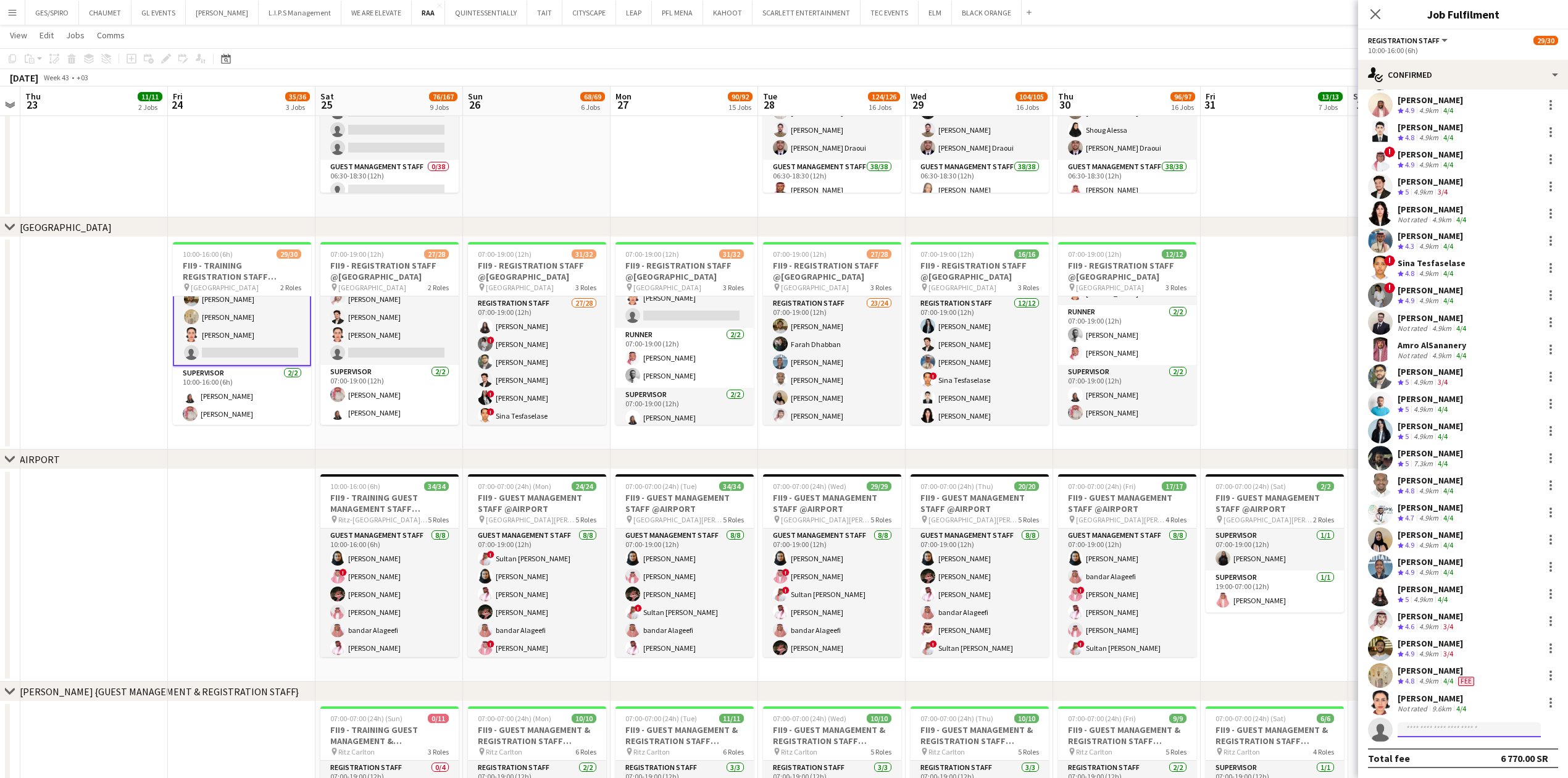
click at [1461, 729] on input at bounding box center [1470, 729] width 144 height 15
paste input "**********"
type input "**********"
click at [1463, 754] on span "huda.alsalateen@gmail.com" at bounding box center [1469, 758] width 123 height 10
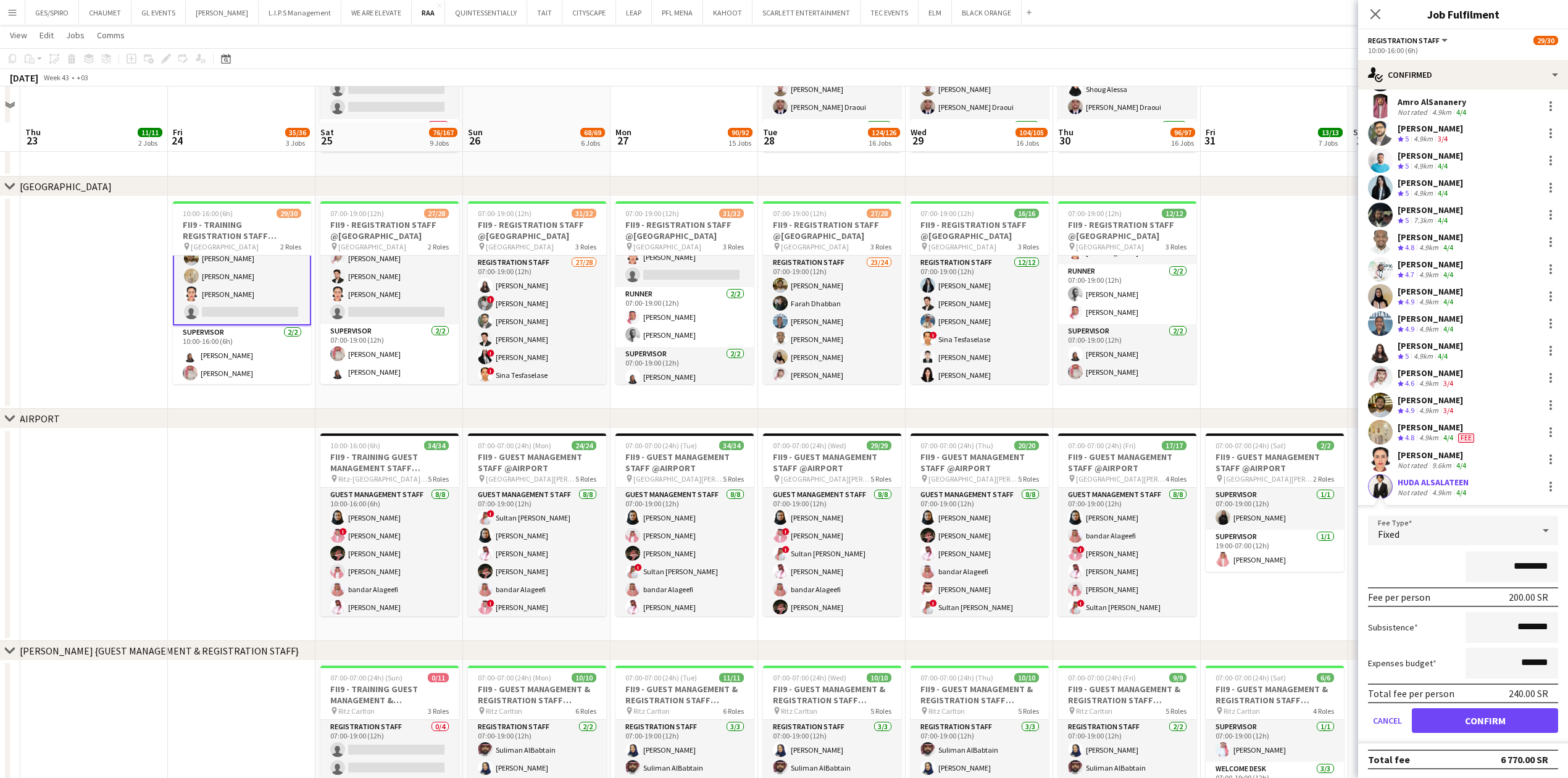
scroll to position [329, 0]
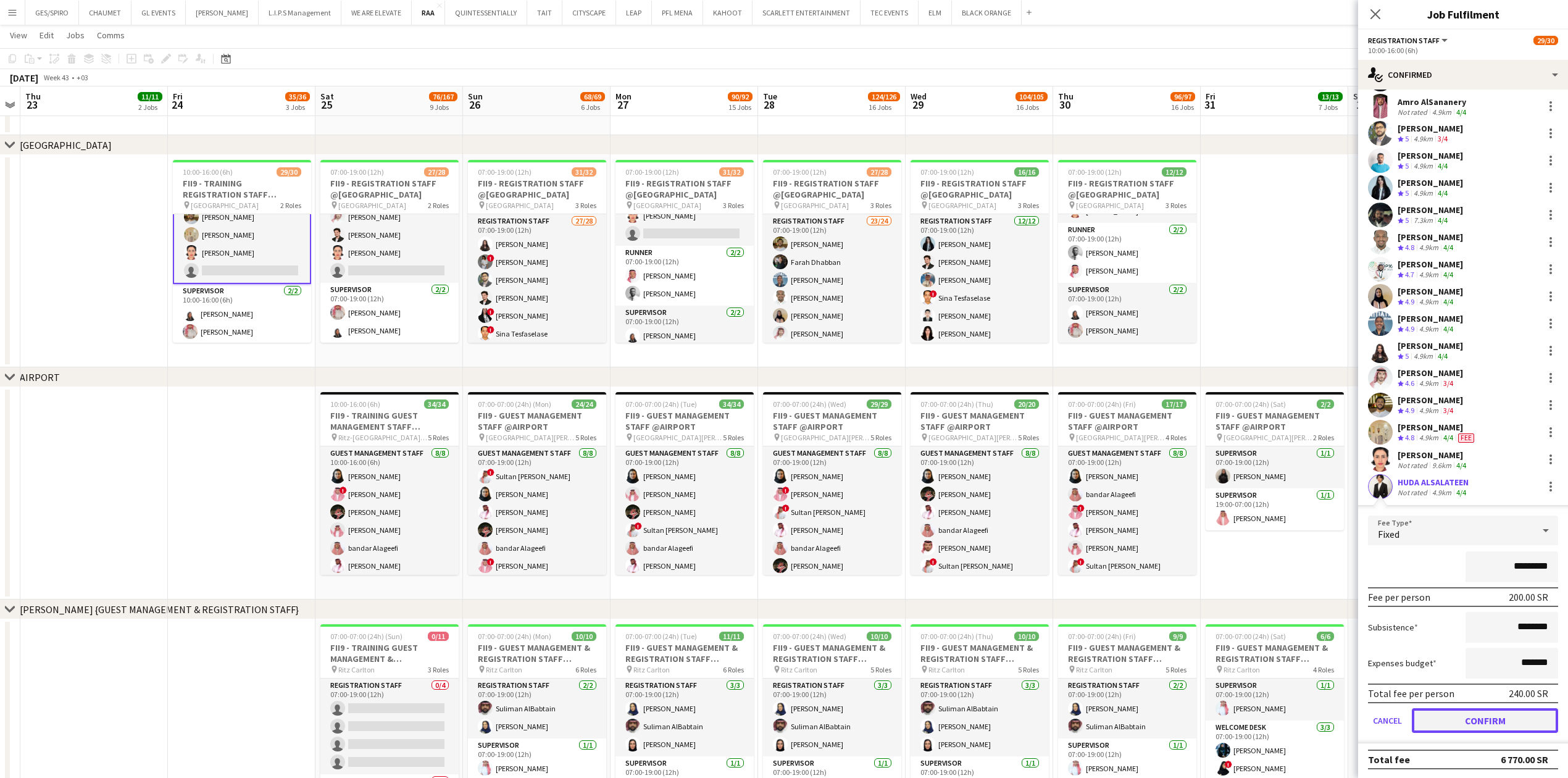
click at [1487, 721] on button "Confirm" at bounding box center [1485, 720] width 146 height 25
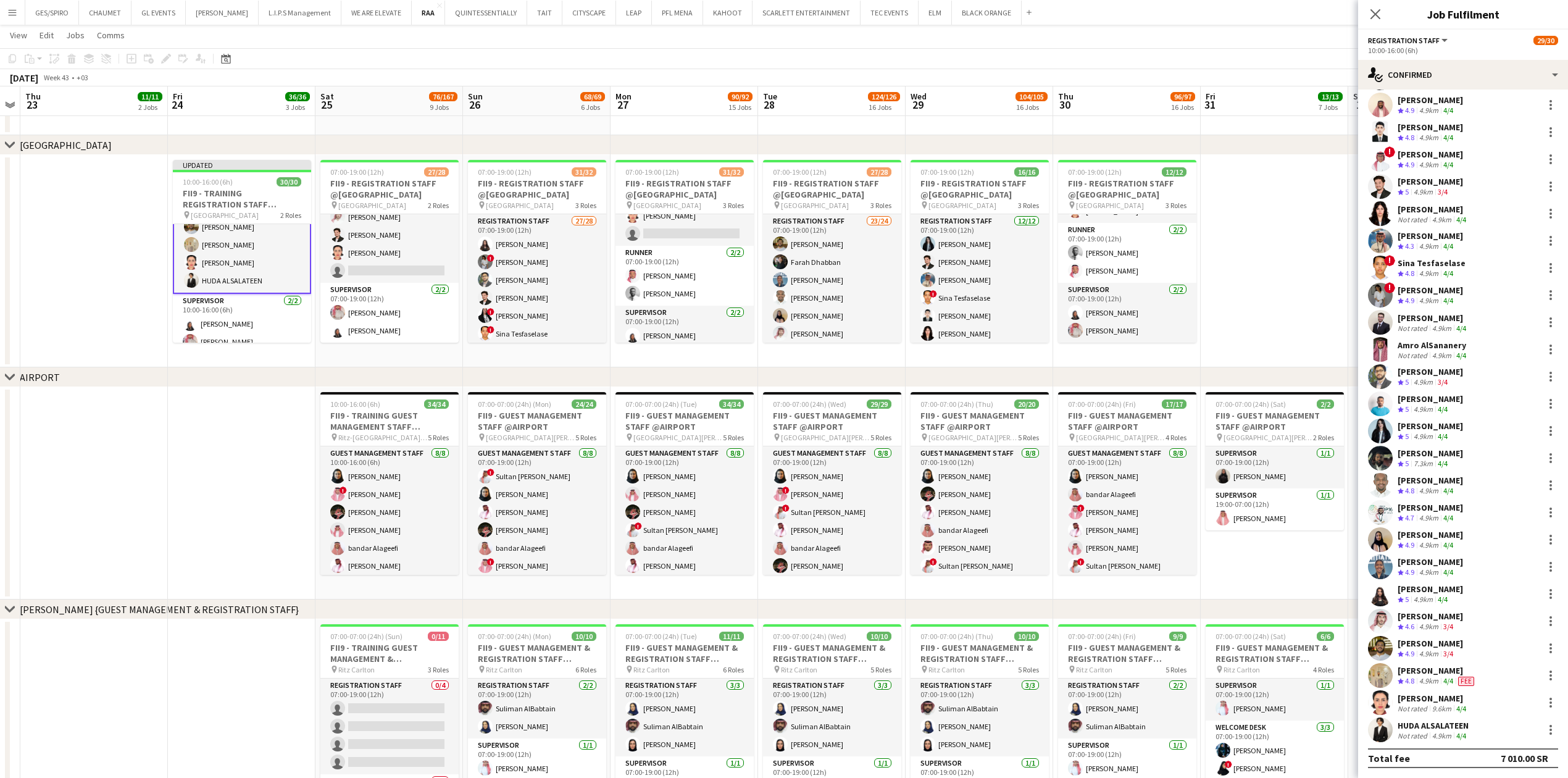
scroll to position [141, 0]
click at [396, 241] on app-card-role "Registration Staff 181A 25/26 07:00-19:00 (12h) Abdullah Altawil ! Salah Elhill…" at bounding box center [389, 38] width 138 height 489
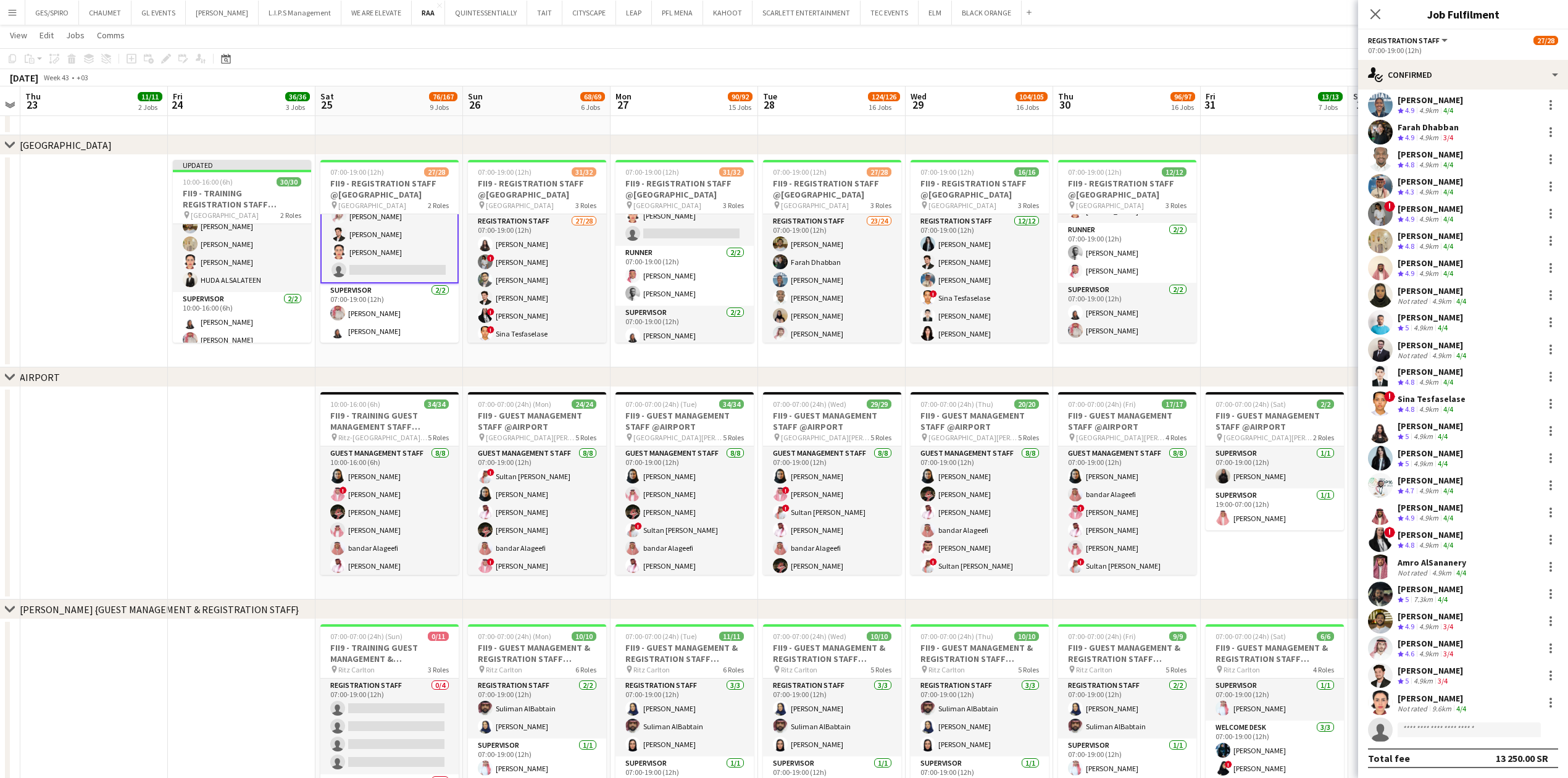
scroll to position [87, 0]
click at [1468, 737] on app-invite-slot "single-neutral-actions" at bounding box center [1463, 729] width 210 height 25
click at [1471, 732] on input at bounding box center [1470, 729] width 144 height 15
paste input "**********"
type input "**********"
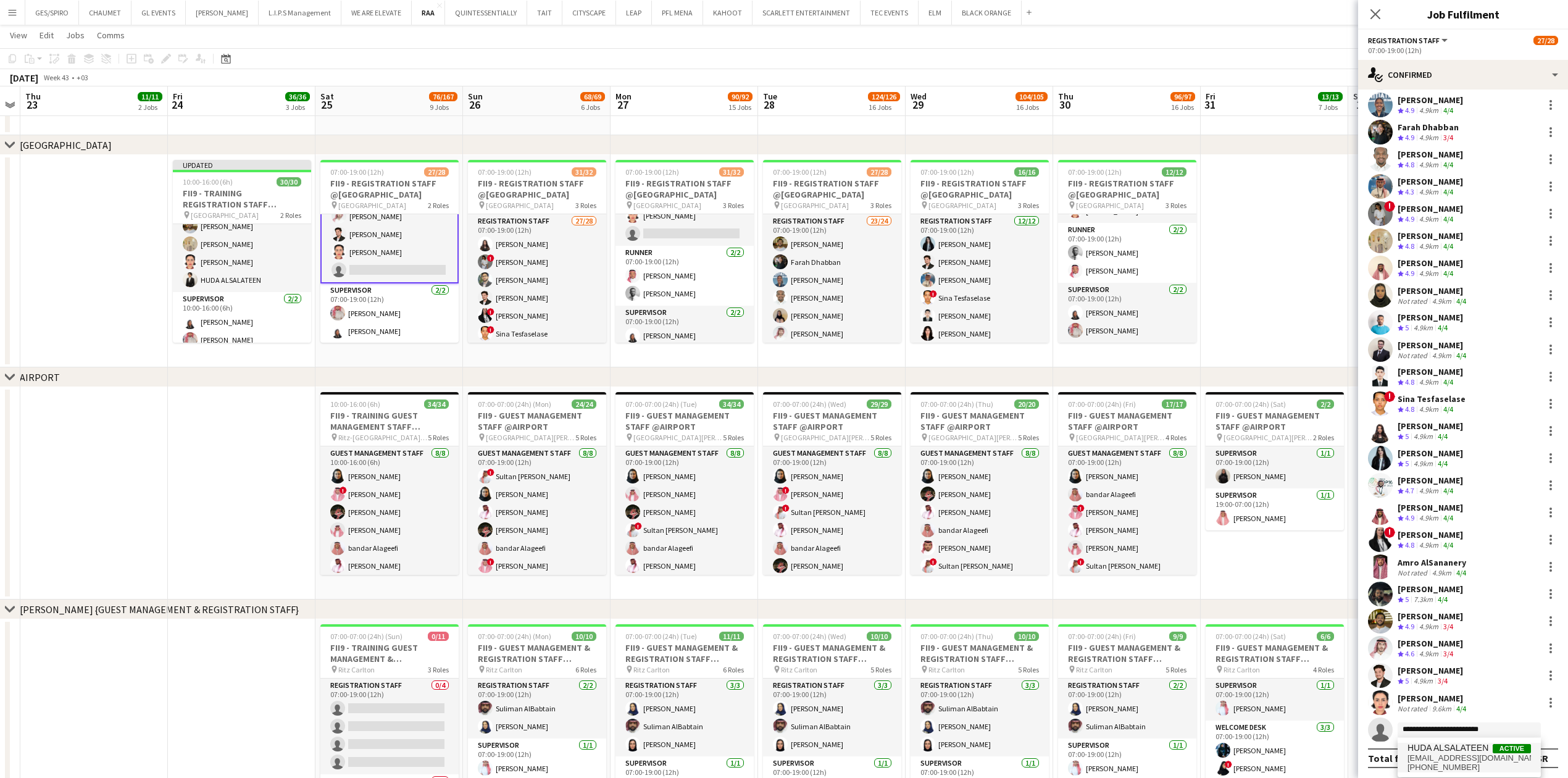
click at [1467, 754] on span "huda.alsalateen@gmail.com" at bounding box center [1469, 758] width 123 height 10
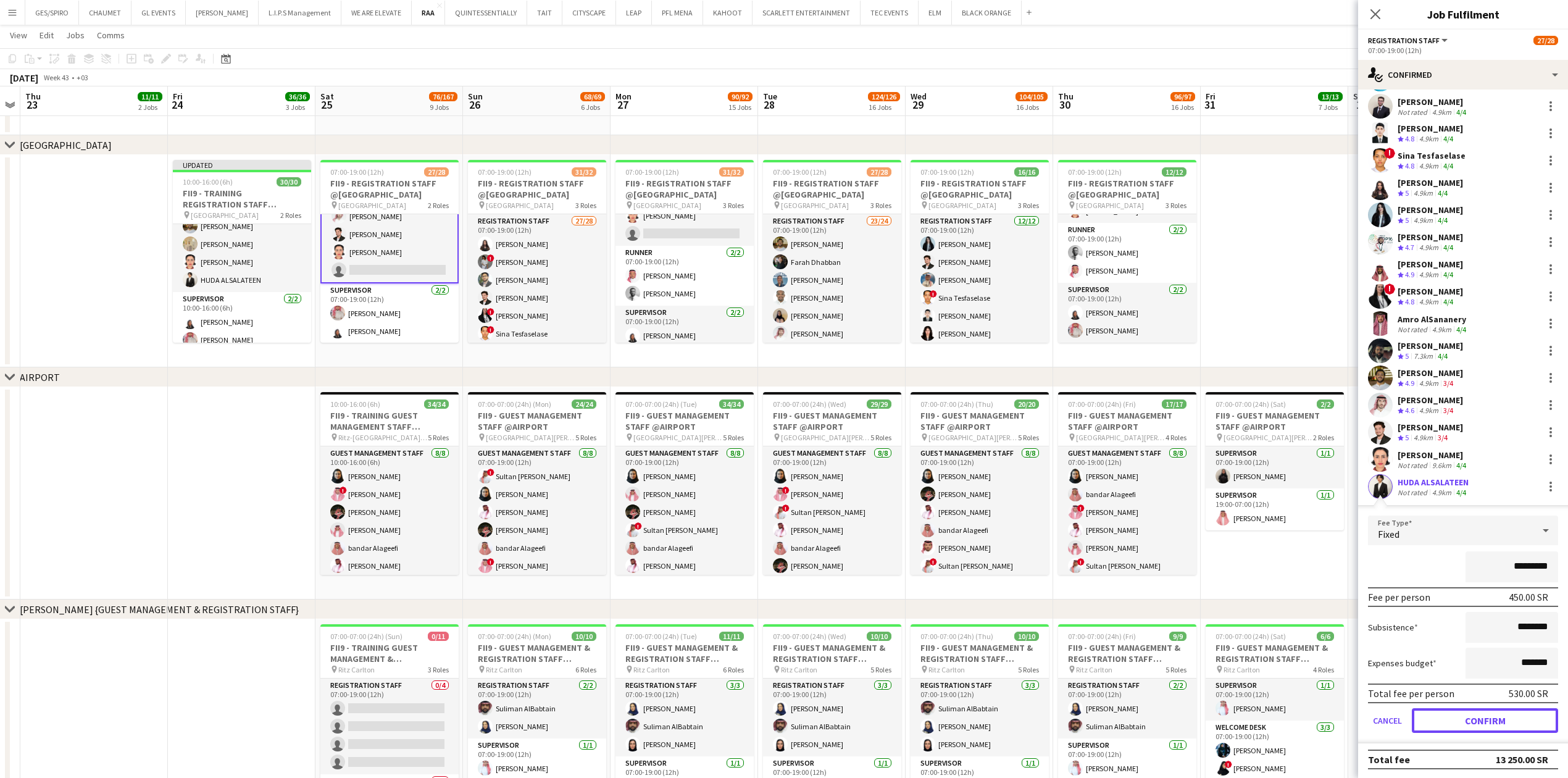
click at [1472, 717] on button "Confirm" at bounding box center [1485, 720] width 146 height 25
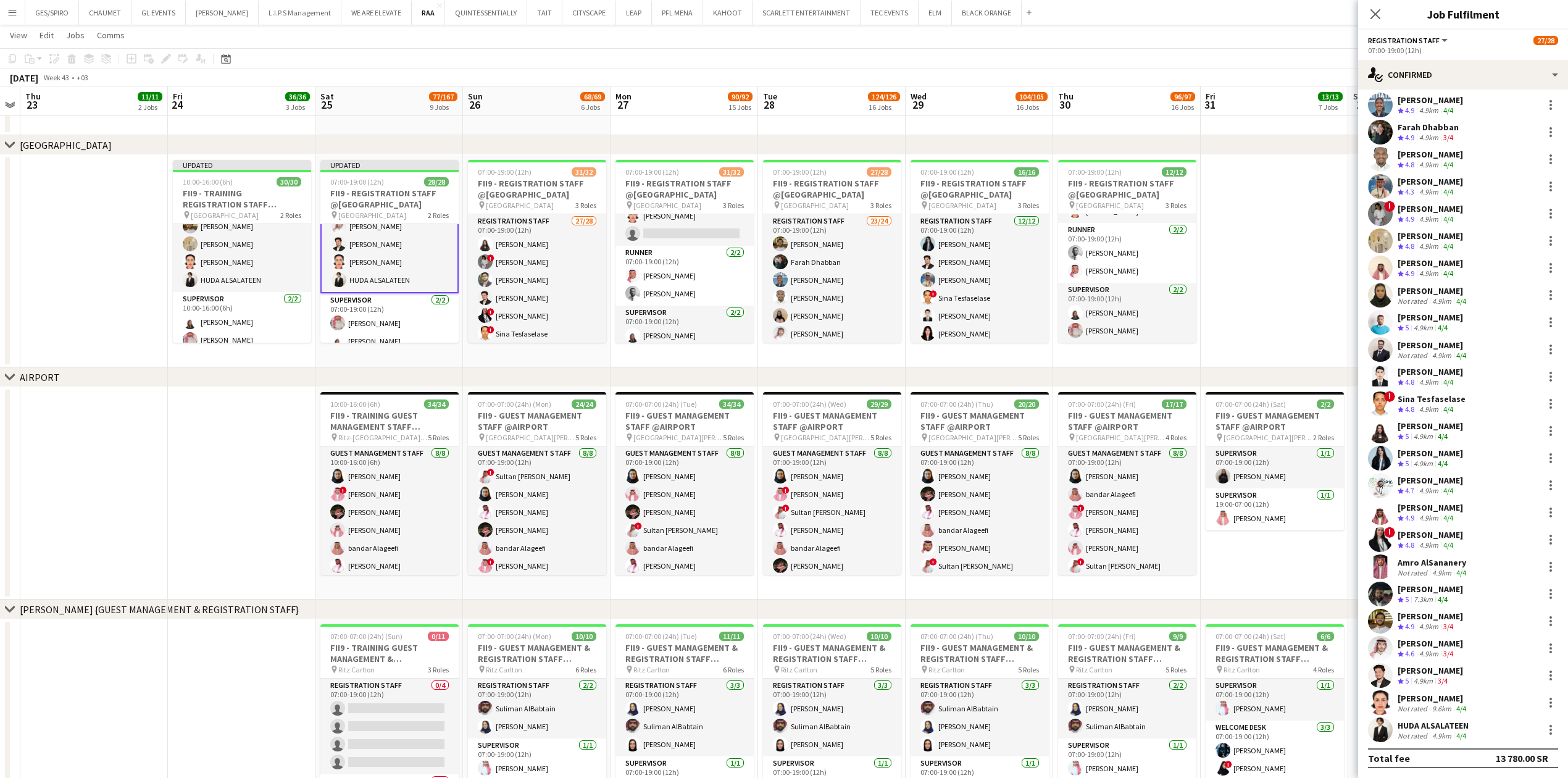
scroll to position [87, 0]
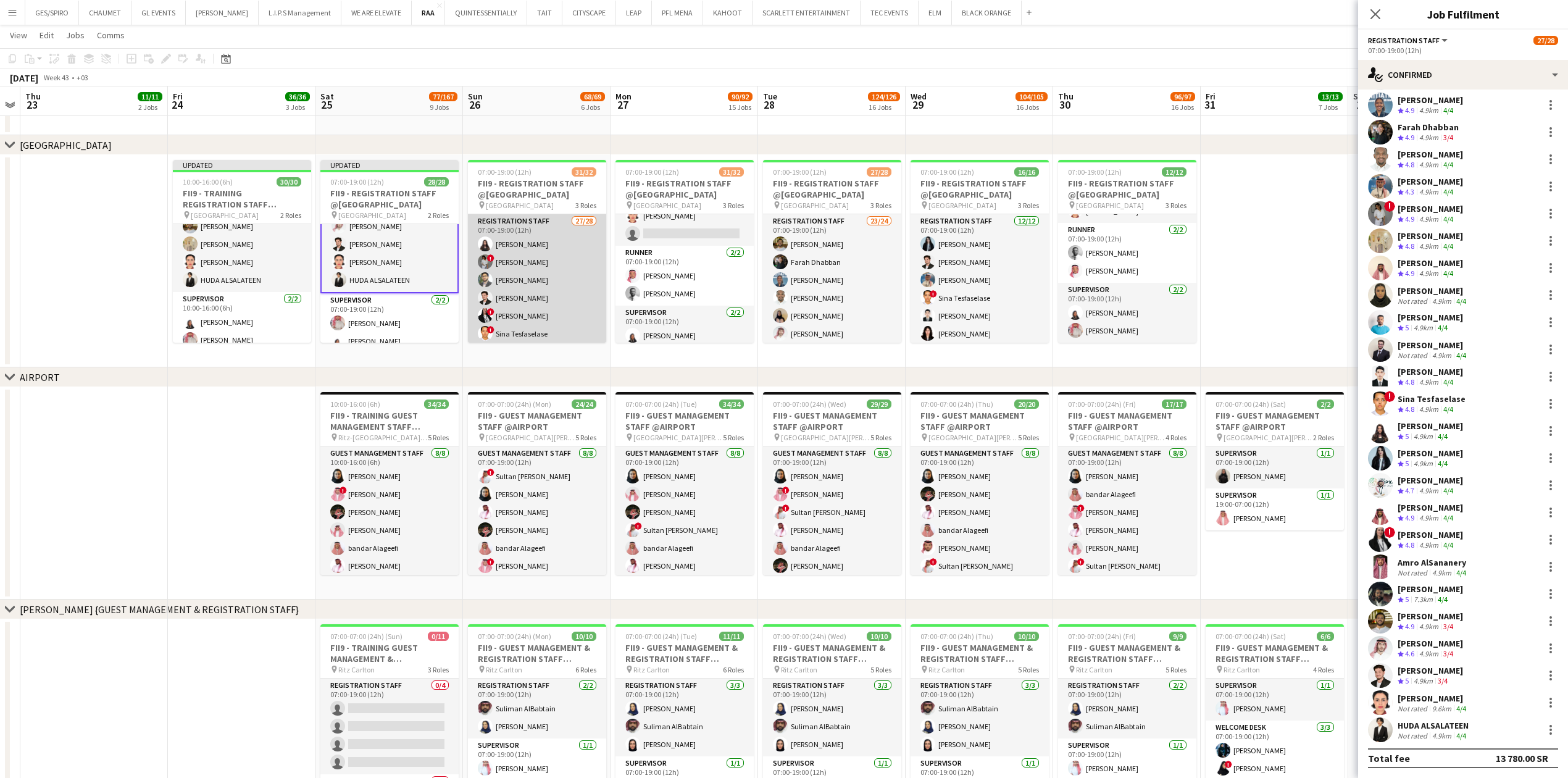
click at [539, 296] on app-card-role "Registration Staff 27/28 07:00-19:00 (12h) Khouloud Ben Mansour ! Haneen Tahir …" at bounding box center [537, 477] width 138 height 525
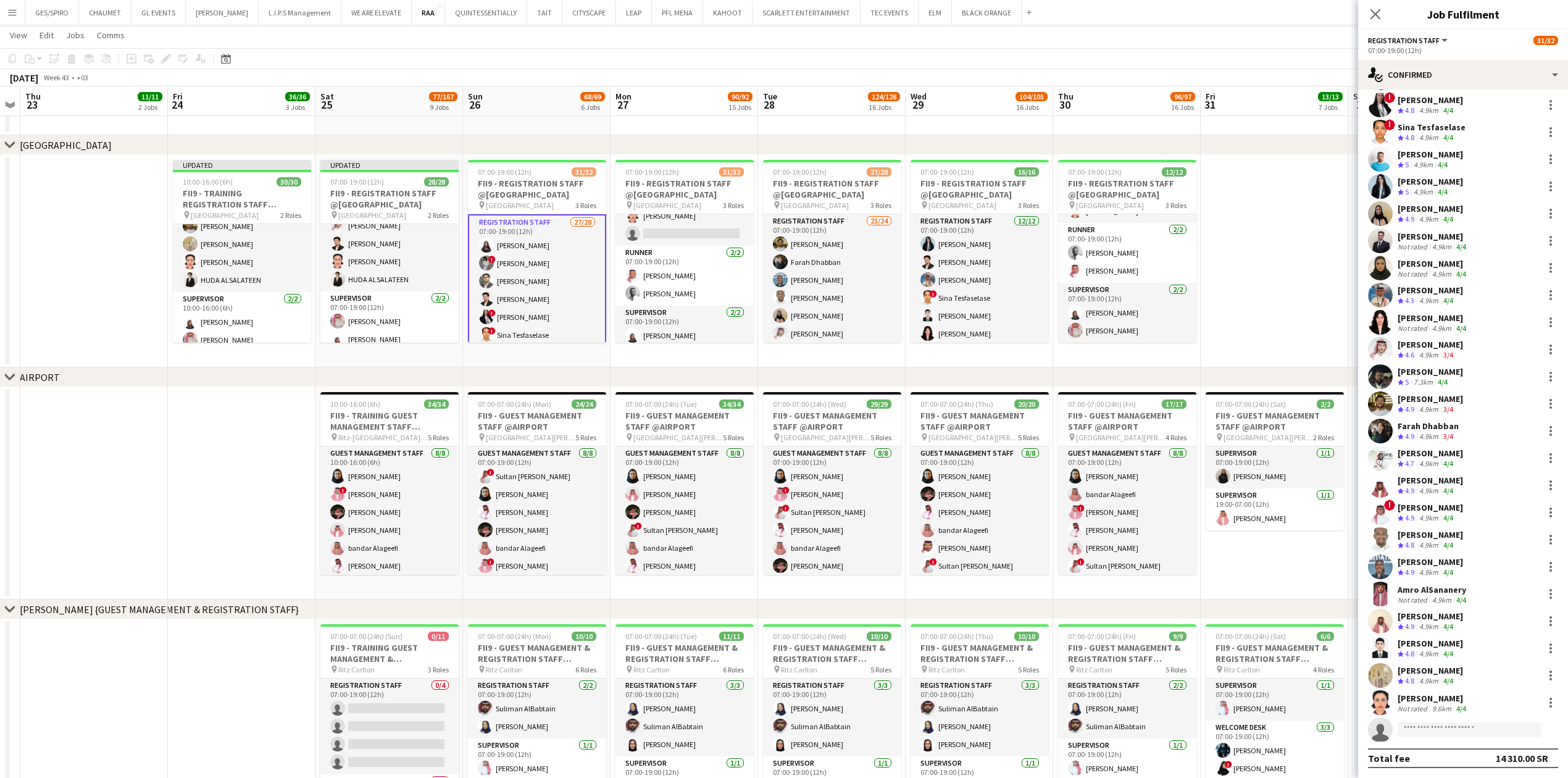
scroll to position [141, 0]
click at [1432, 735] on input at bounding box center [1470, 729] width 144 height 15
paste input "**********"
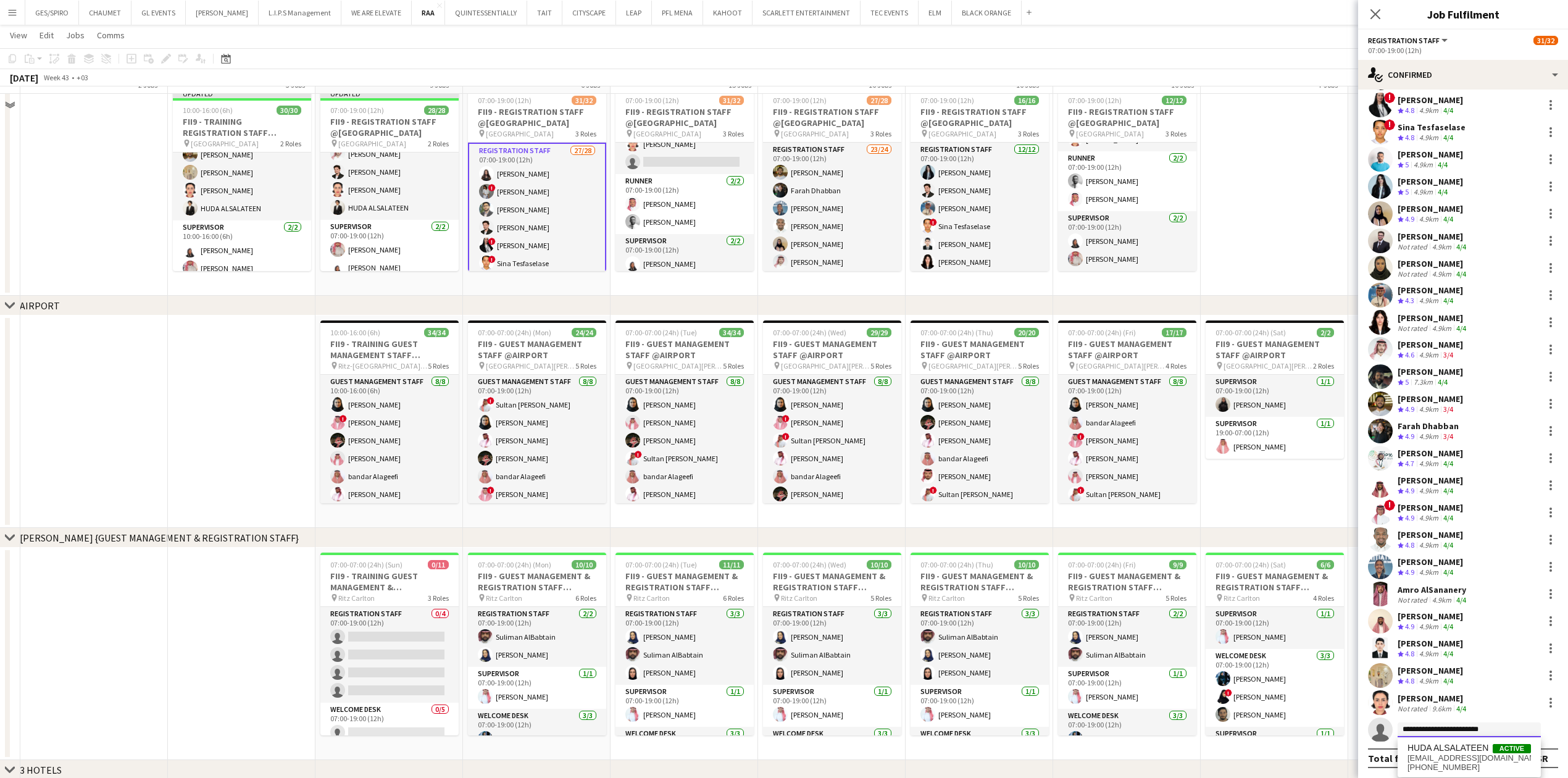
scroll to position [576, 0]
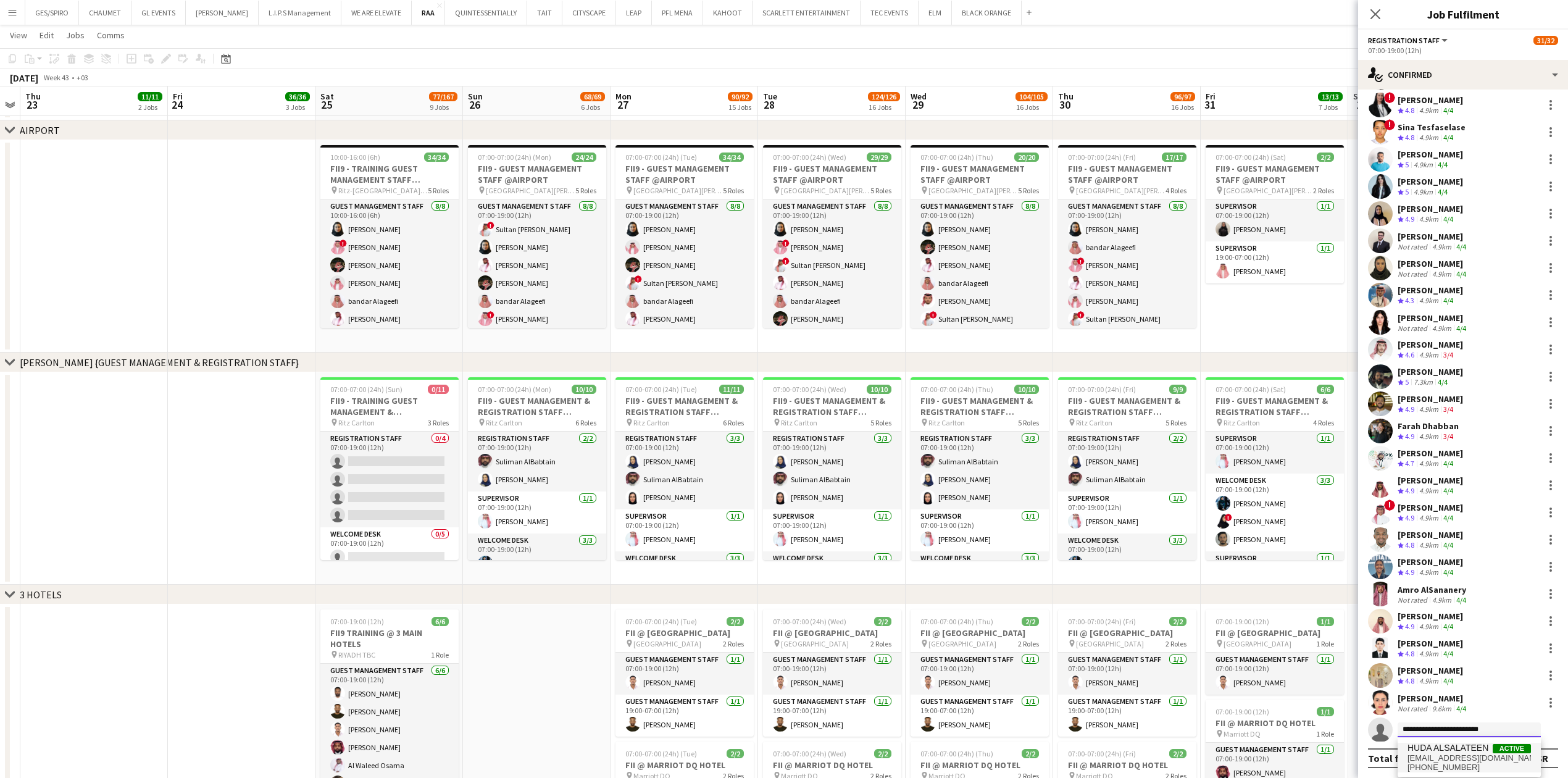
type input "**********"
click at [1468, 760] on span "huda.alsalateen@gmail.com" at bounding box center [1469, 758] width 123 height 10
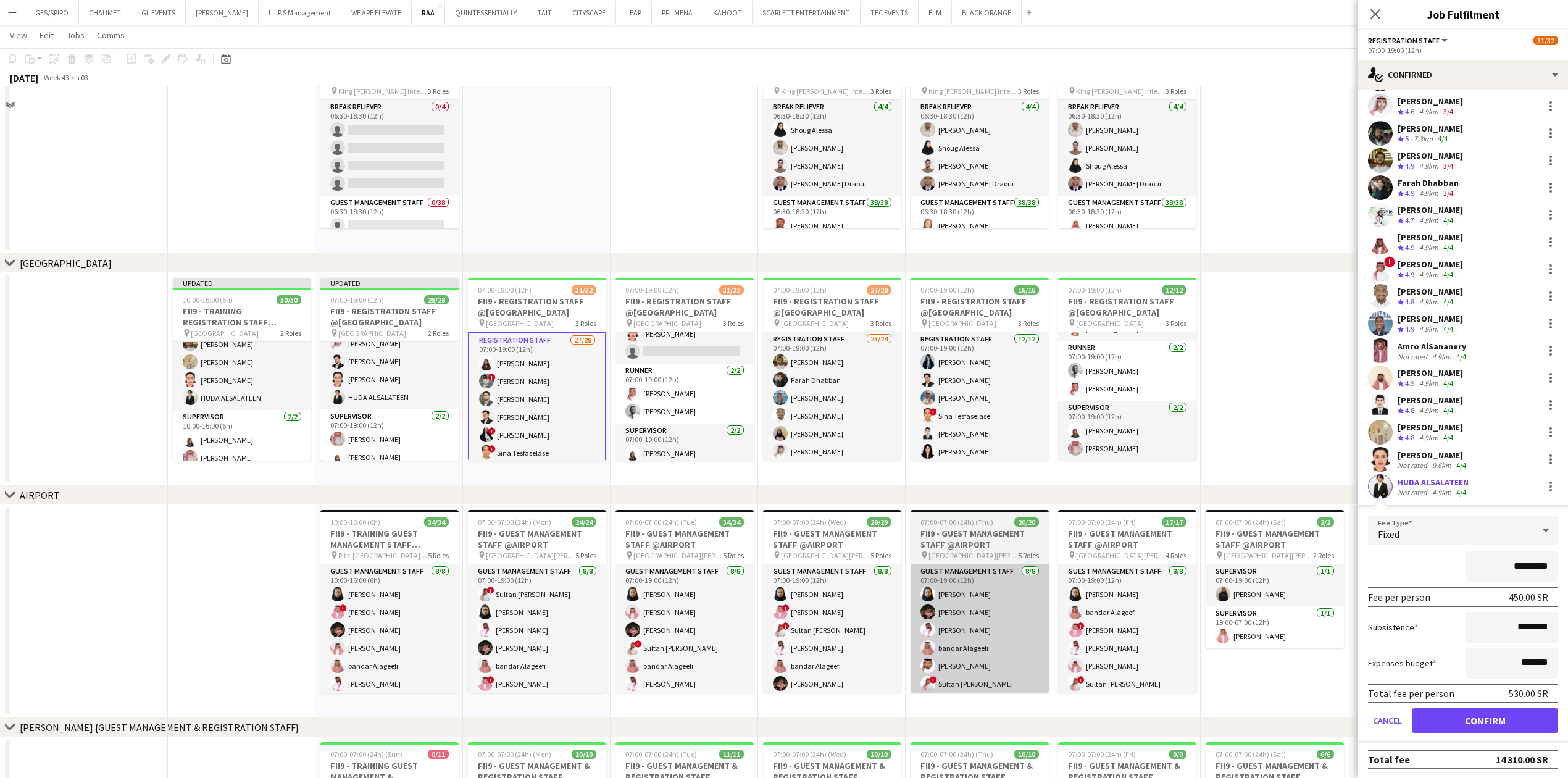
scroll to position [164, 0]
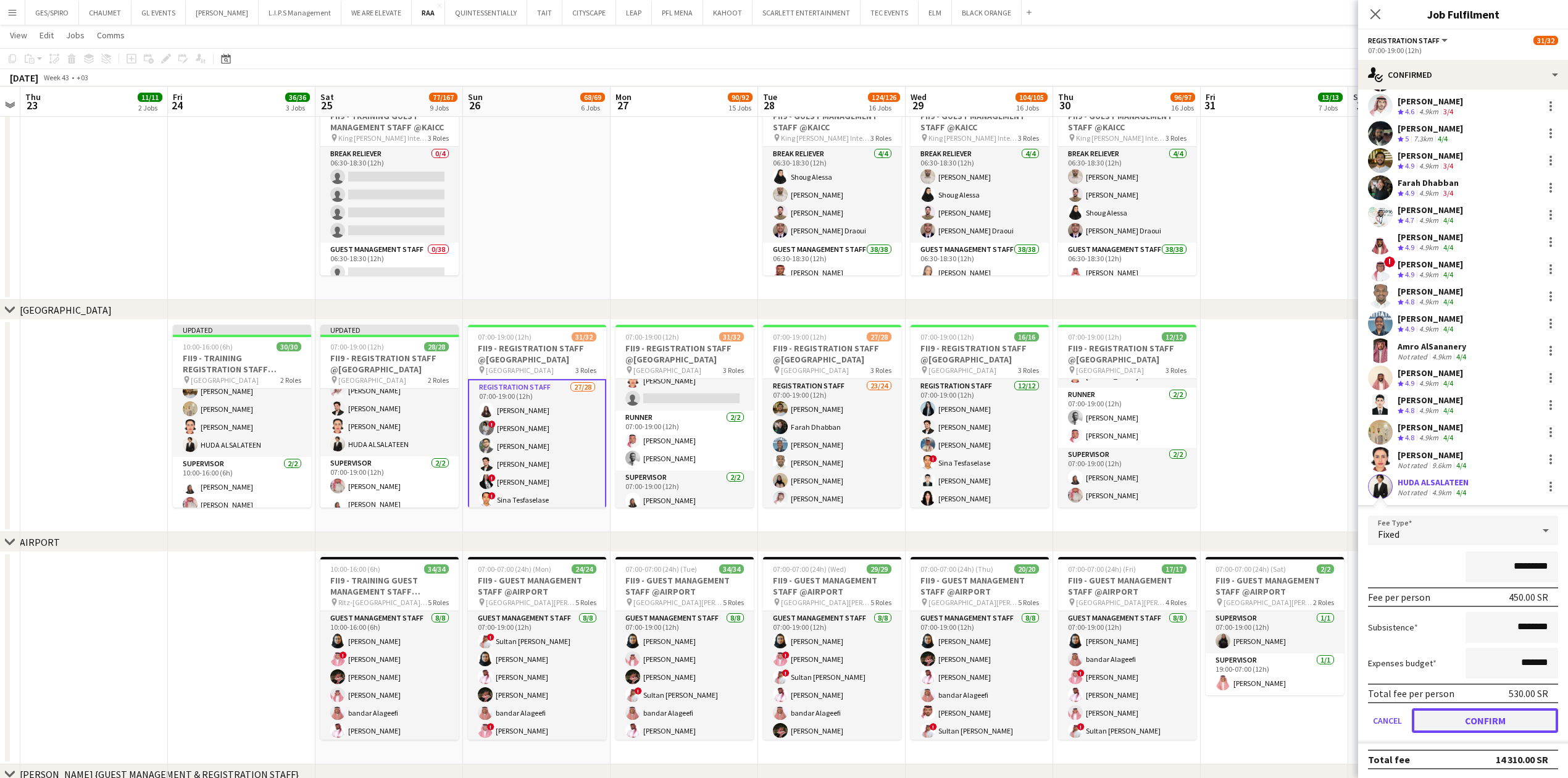
click at [1478, 723] on button "Confirm" at bounding box center [1485, 720] width 146 height 25
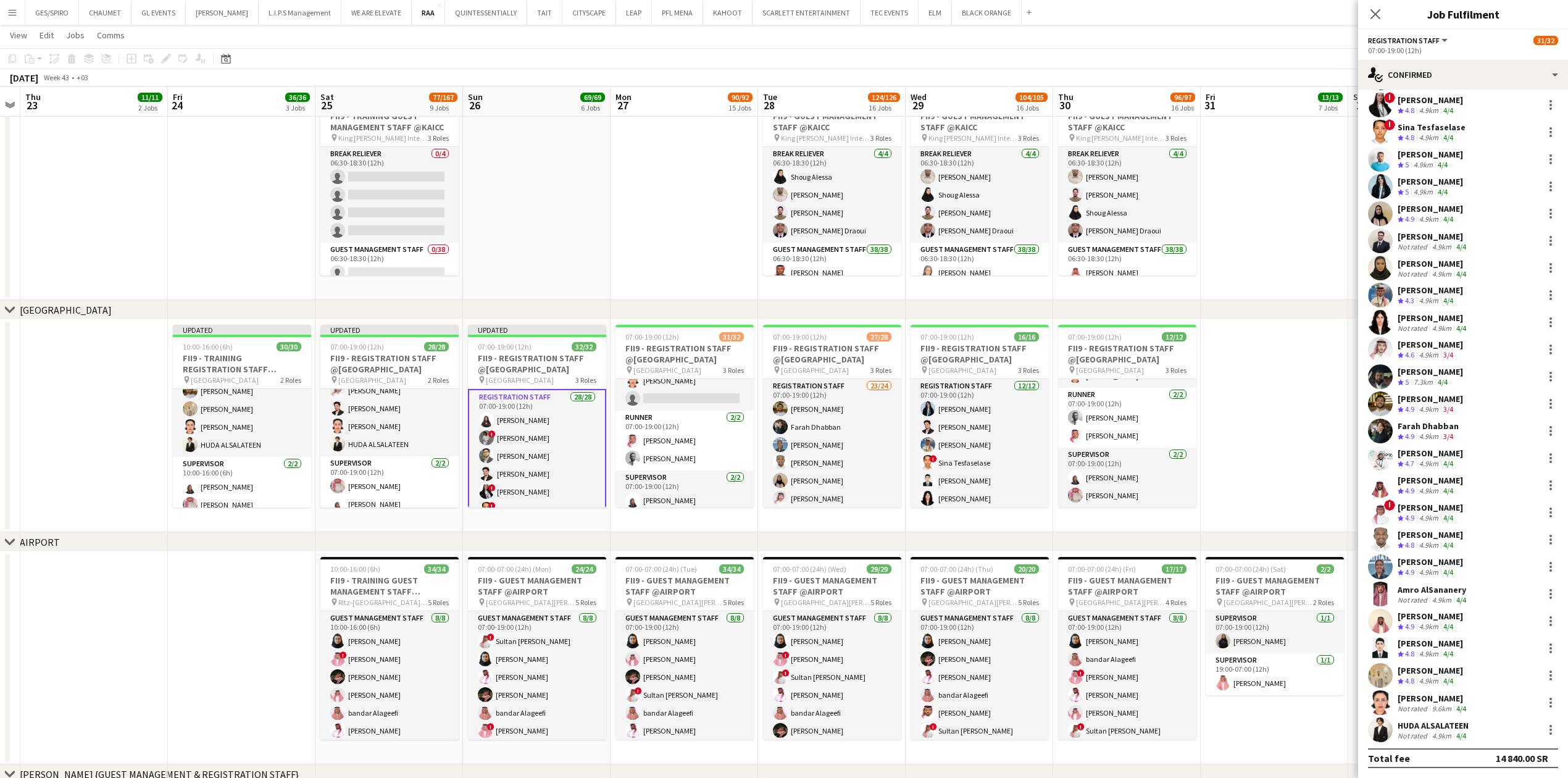
scroll to position [141, 0]
click at [695, 438] on app-card-role "Runner 2/2 07:00-19:00 (12h) Ahmed Saad Mustafa Tahir" at bounding box center [684, 440] width 138 height 60
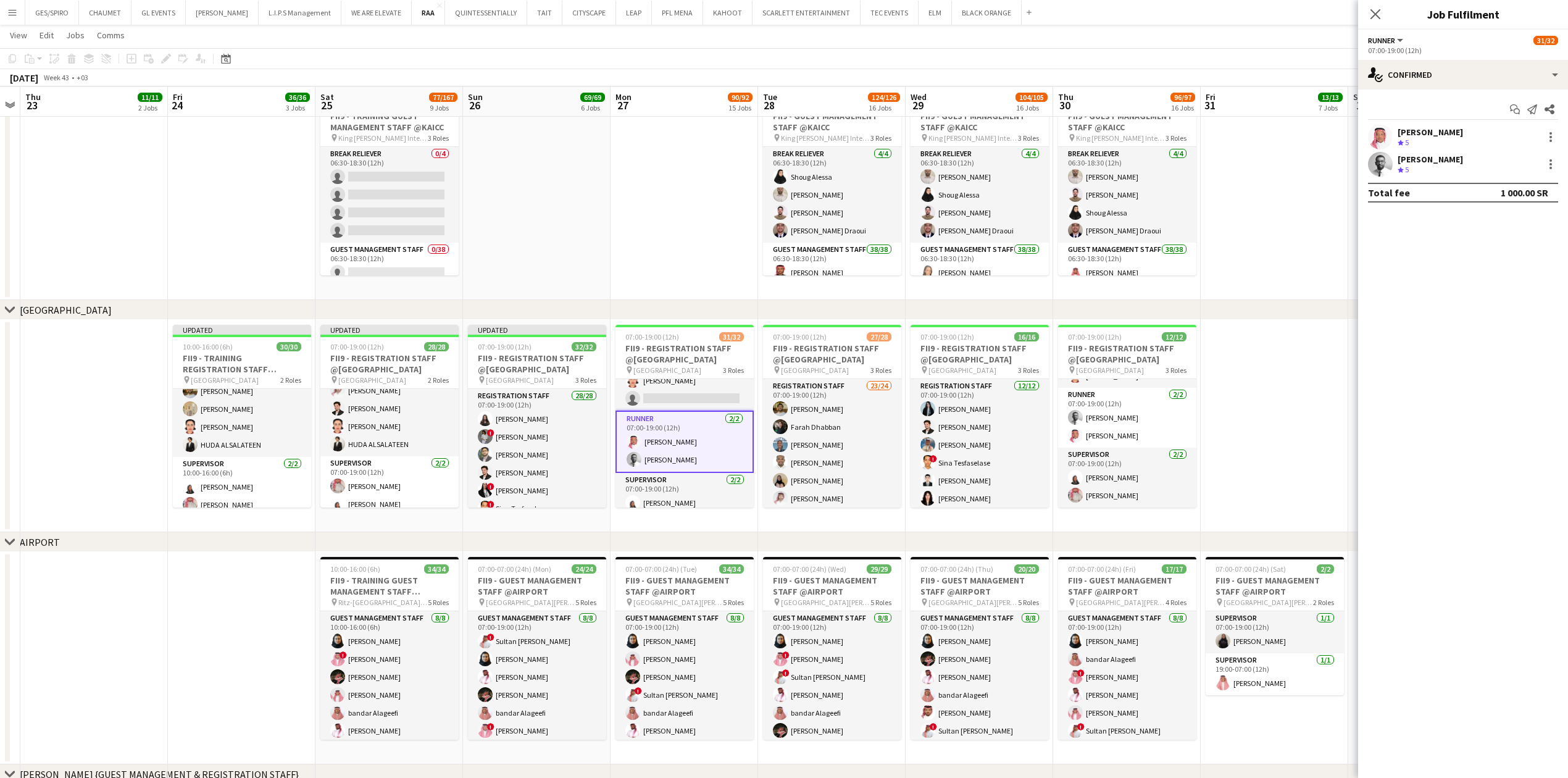
scroll to position [0, 0]
click at [700, 387] on app-card-role "Registration Staff 27/28 07:00-19:00 (12h) Amro AlSananery Faisal Mahmoud Asrar…" at bounding box center [684, 147] width 138 height 525
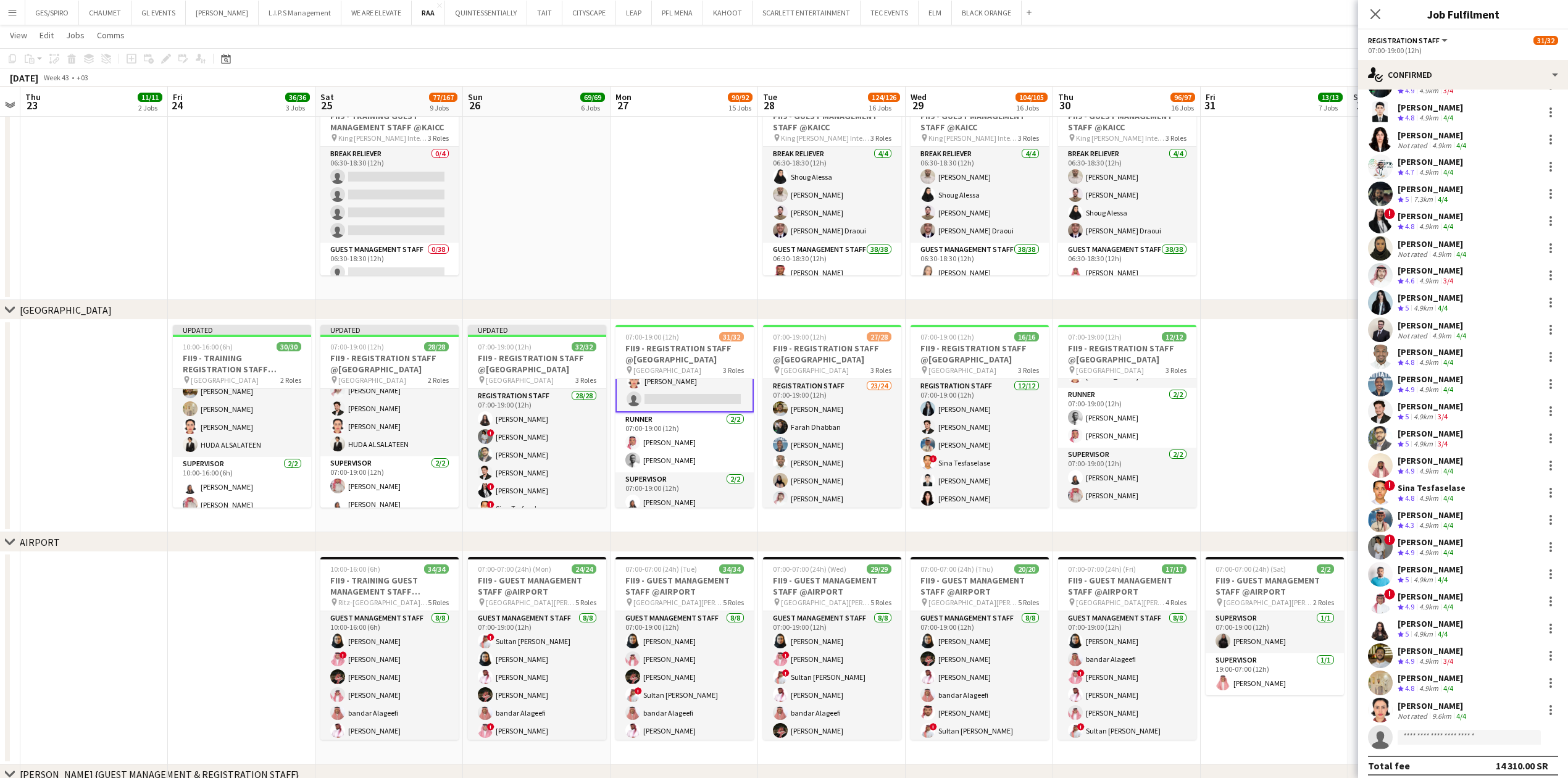
scroll to position [141, 0]
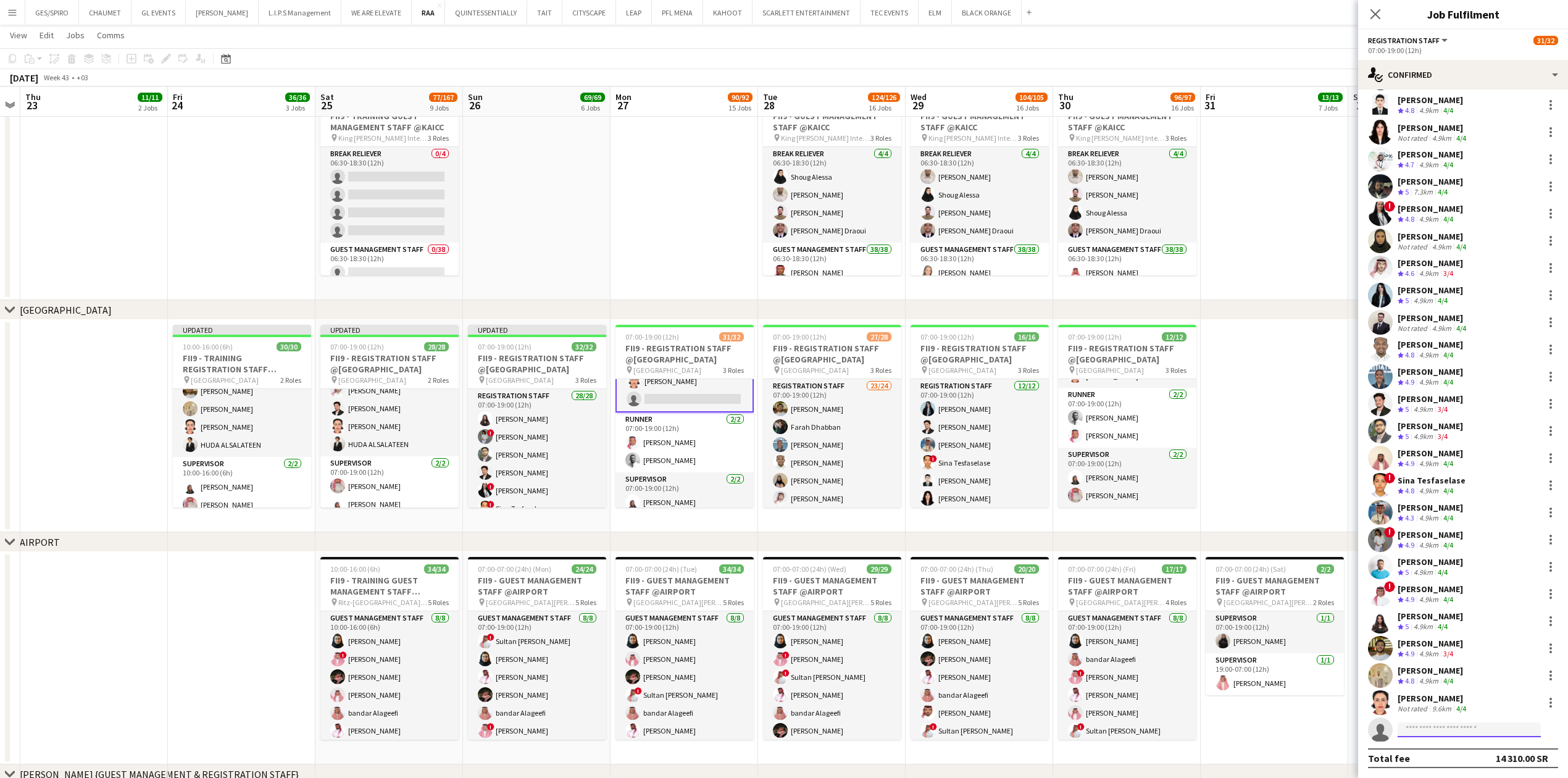
click at [1443, 731] on input at bounding box center [1470, 729] width 144 height 15
paste input "**********"
type input "**********"
click at [1458, 754] on span "huda.alsalateen@gmail.com" at bounding box center [1469, 758] width 123 height 10
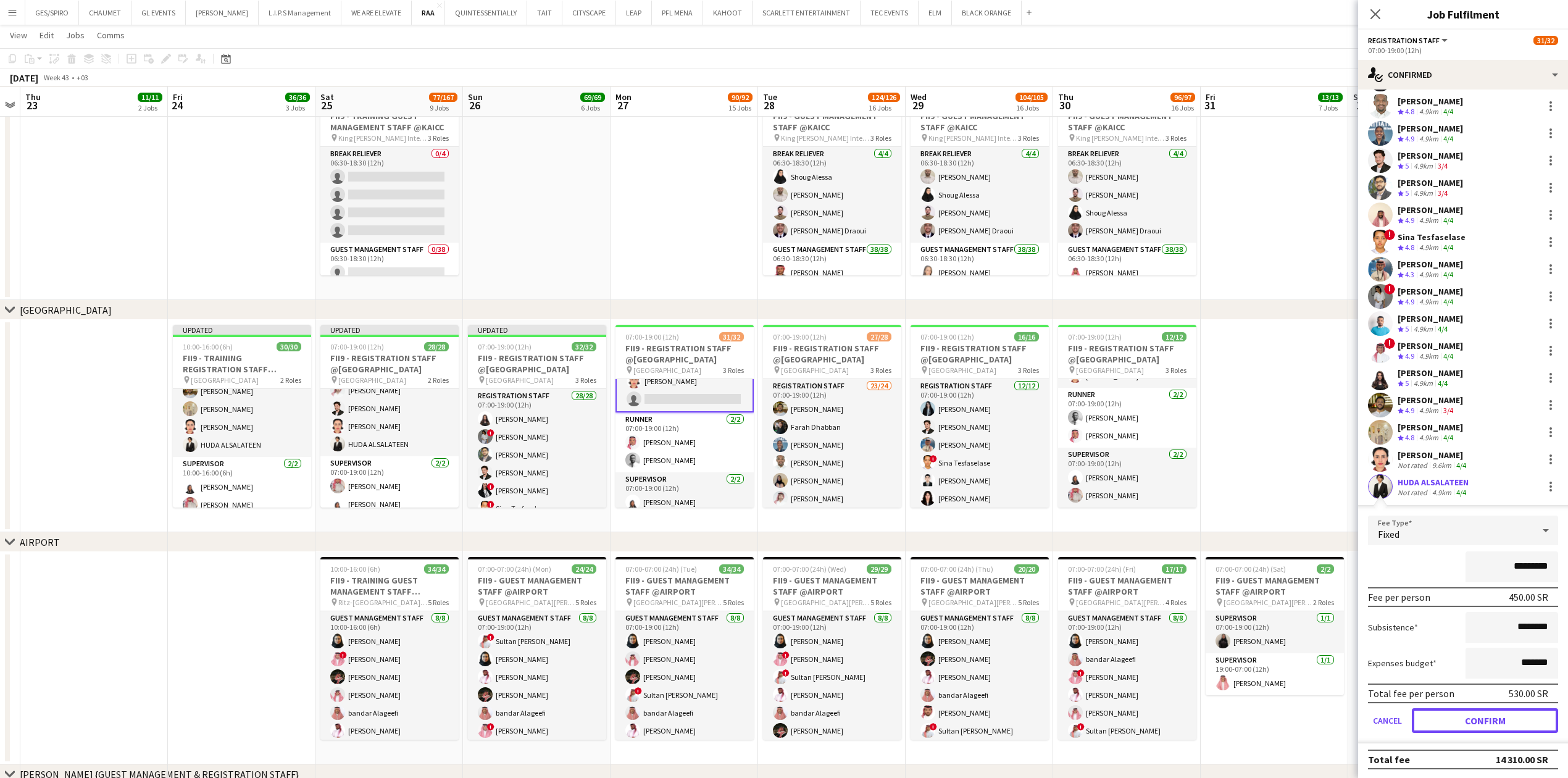
click at [1498, 719] on button "Confirm" at bounding box center [1485, 720] width 146 height 25
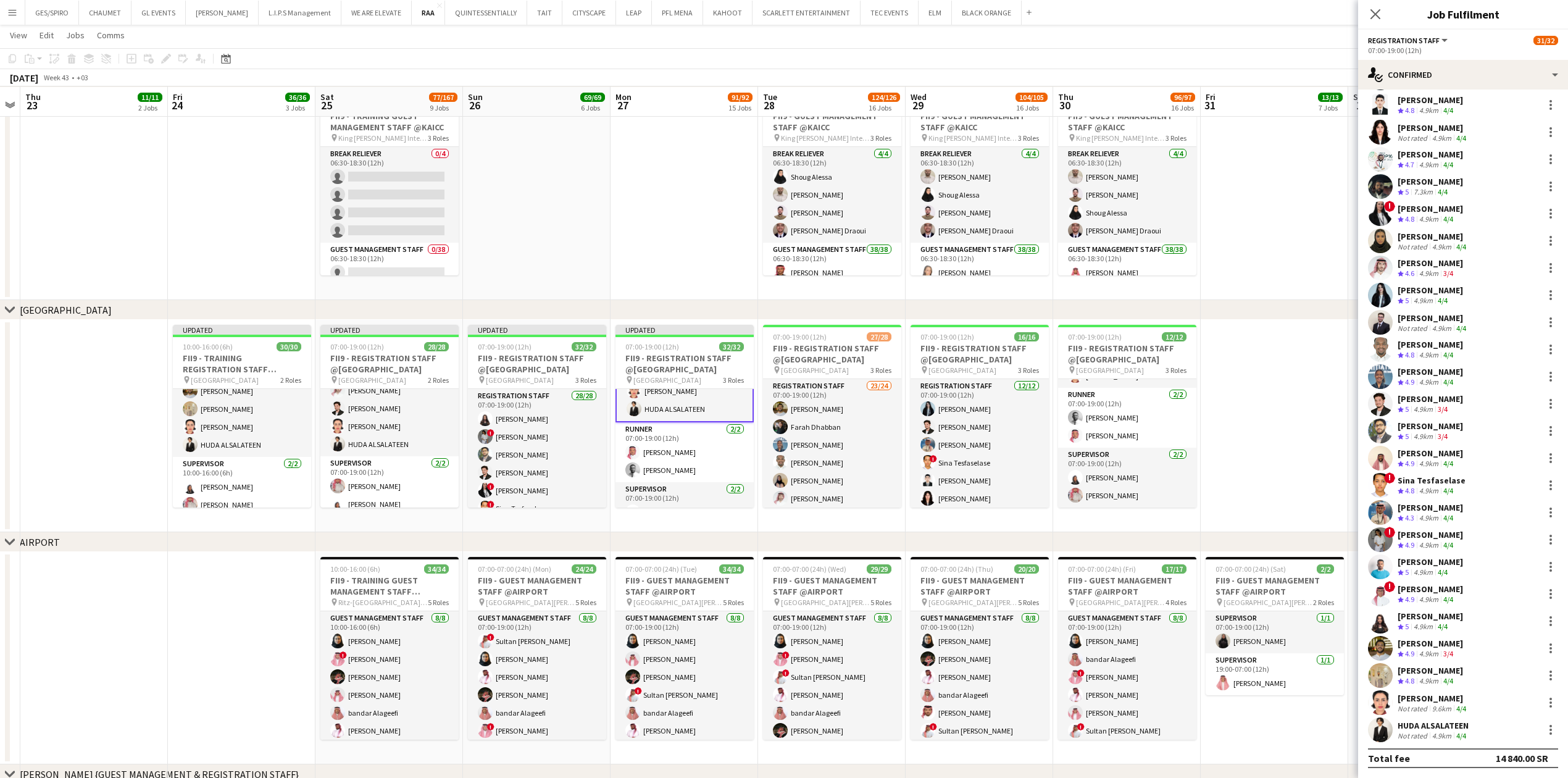
scroll to position [141, 0]
click at [857, 453] on app-card-role "Registration Staff 23/24 07:00-19:00 (12h) Abdullah Wagih Farah Dhabban Yusra I…" at bounding box center [832, 606] width 138 height 454
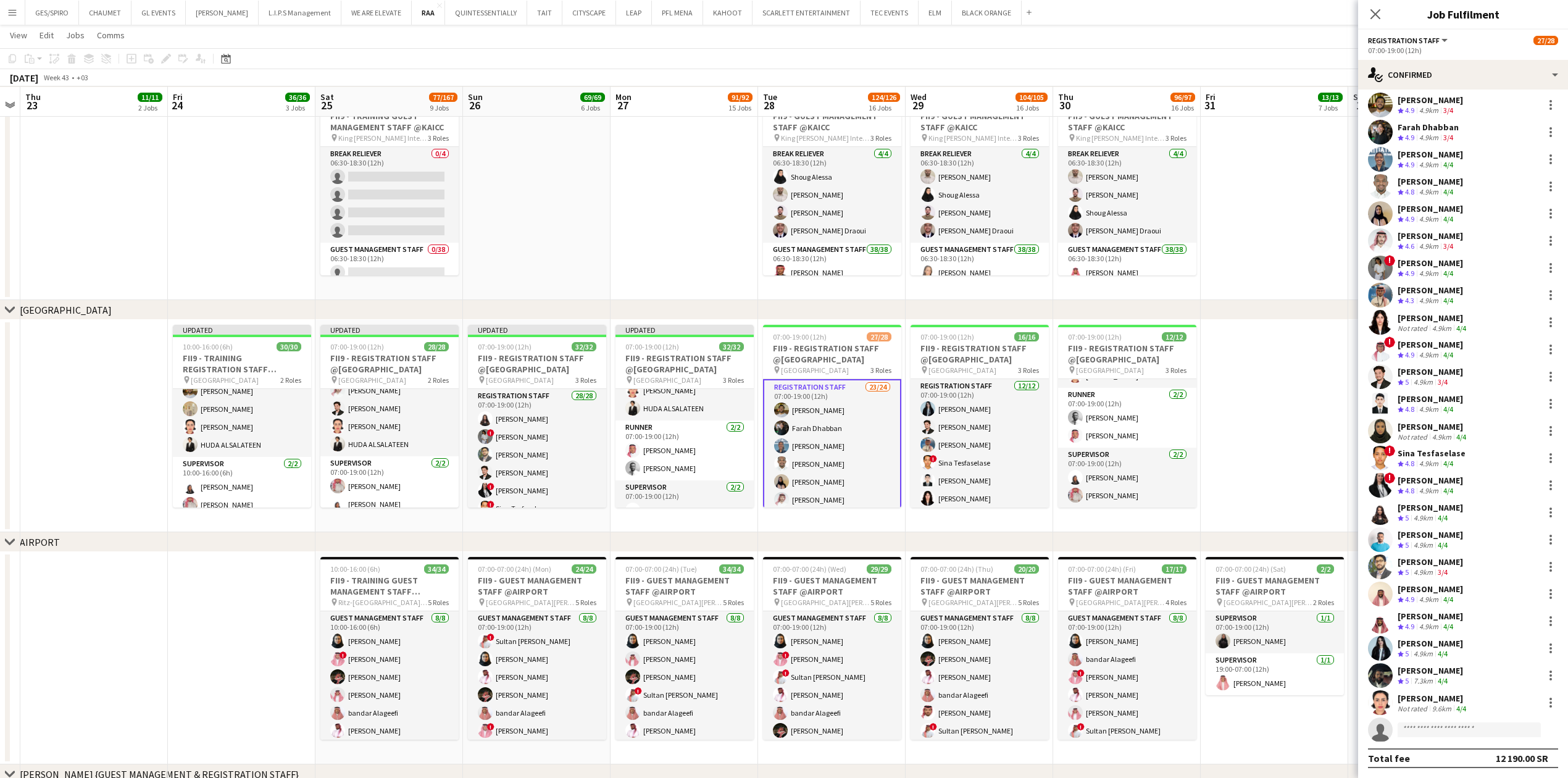
scroll to position [32, 0]
click at [1440, 720] on app-invite-slot "single-neutral-actions" at bounding box center [1463, 729] width 210 height 25
click at [1443, 725] on input at bounding box center [1470, 729] width 144 height 15
paste input "**********"
type input "**********"
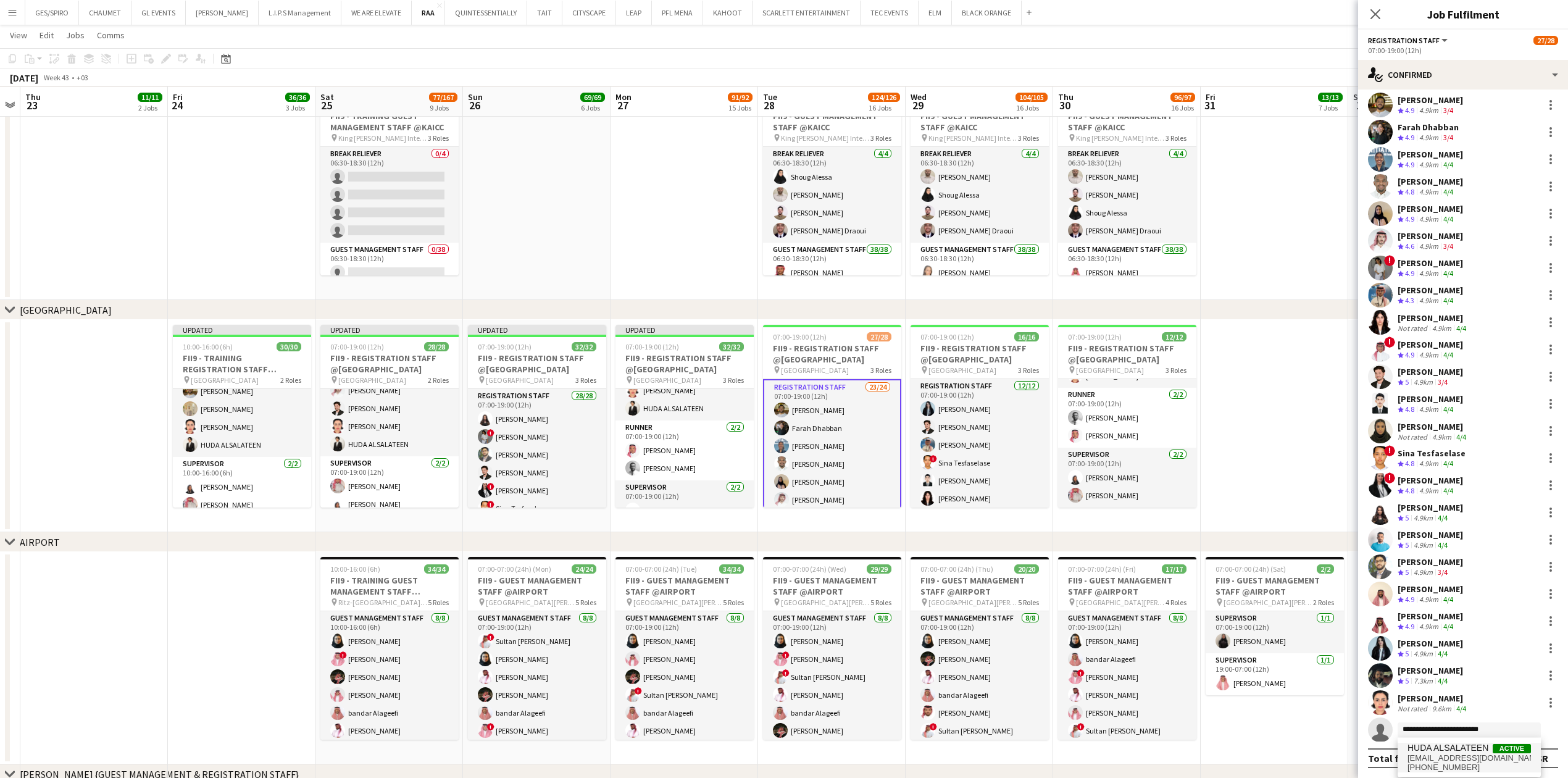
click at [1478, 756] on span "huda.alsalateen@gmail.com" at bounding box center [1469, 758] width 123 height 10
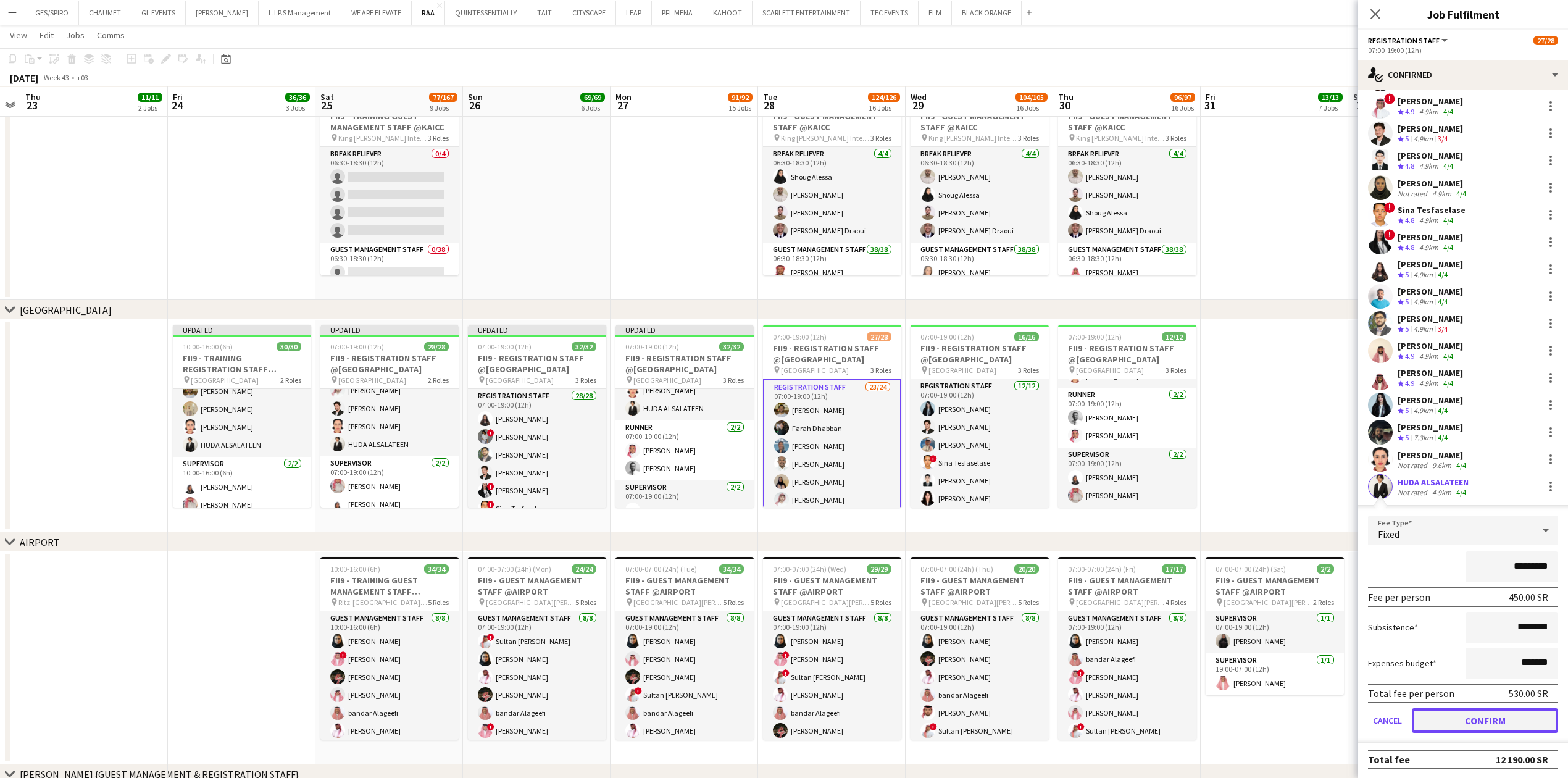
click at [1478, 729] on button "Confirm" at bounding box center [1485, 720] width 146 height 25
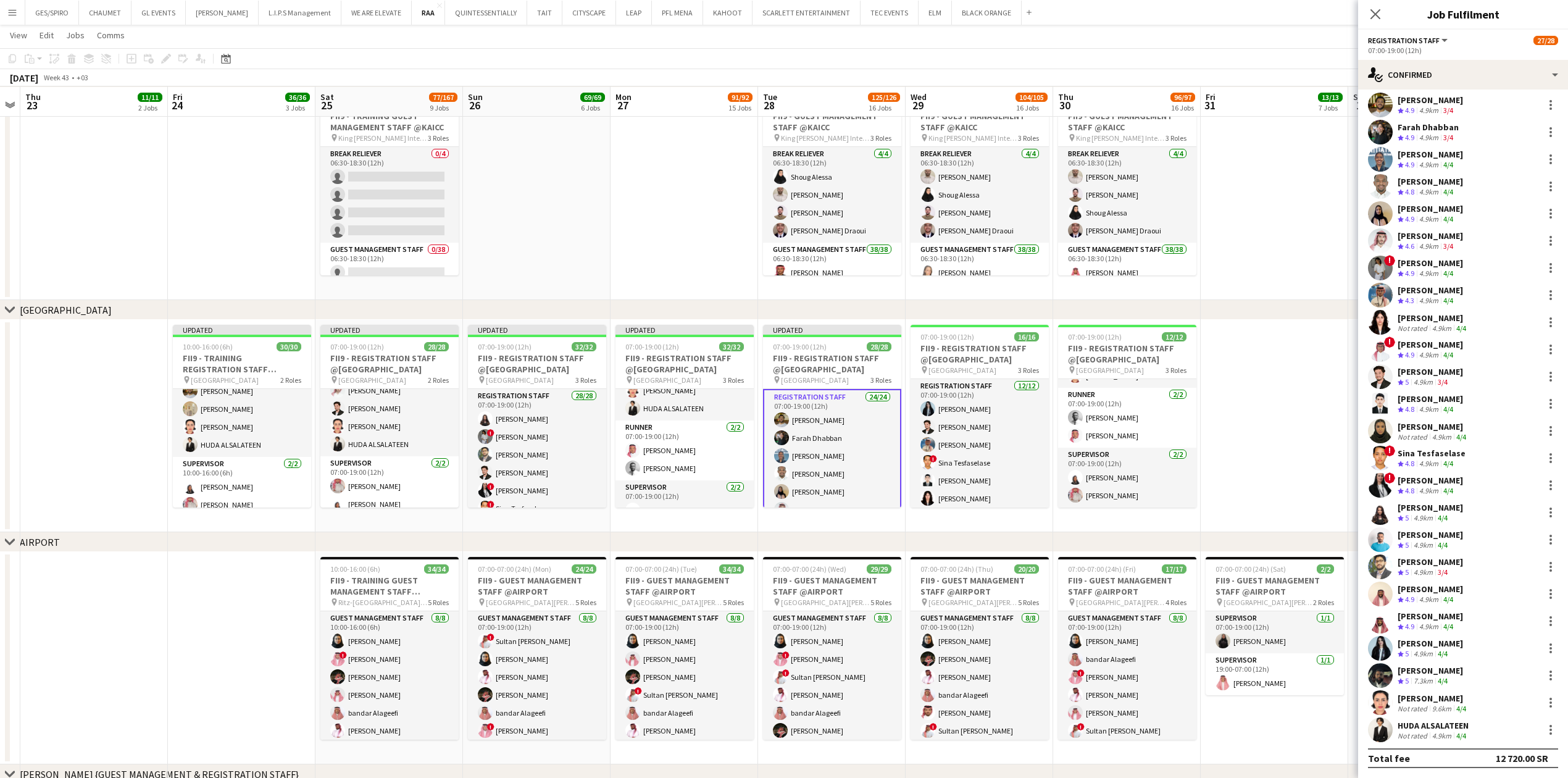
click at [1229, 377] on app-date-cell at bounding box center [1275, 426] width 147 height 213
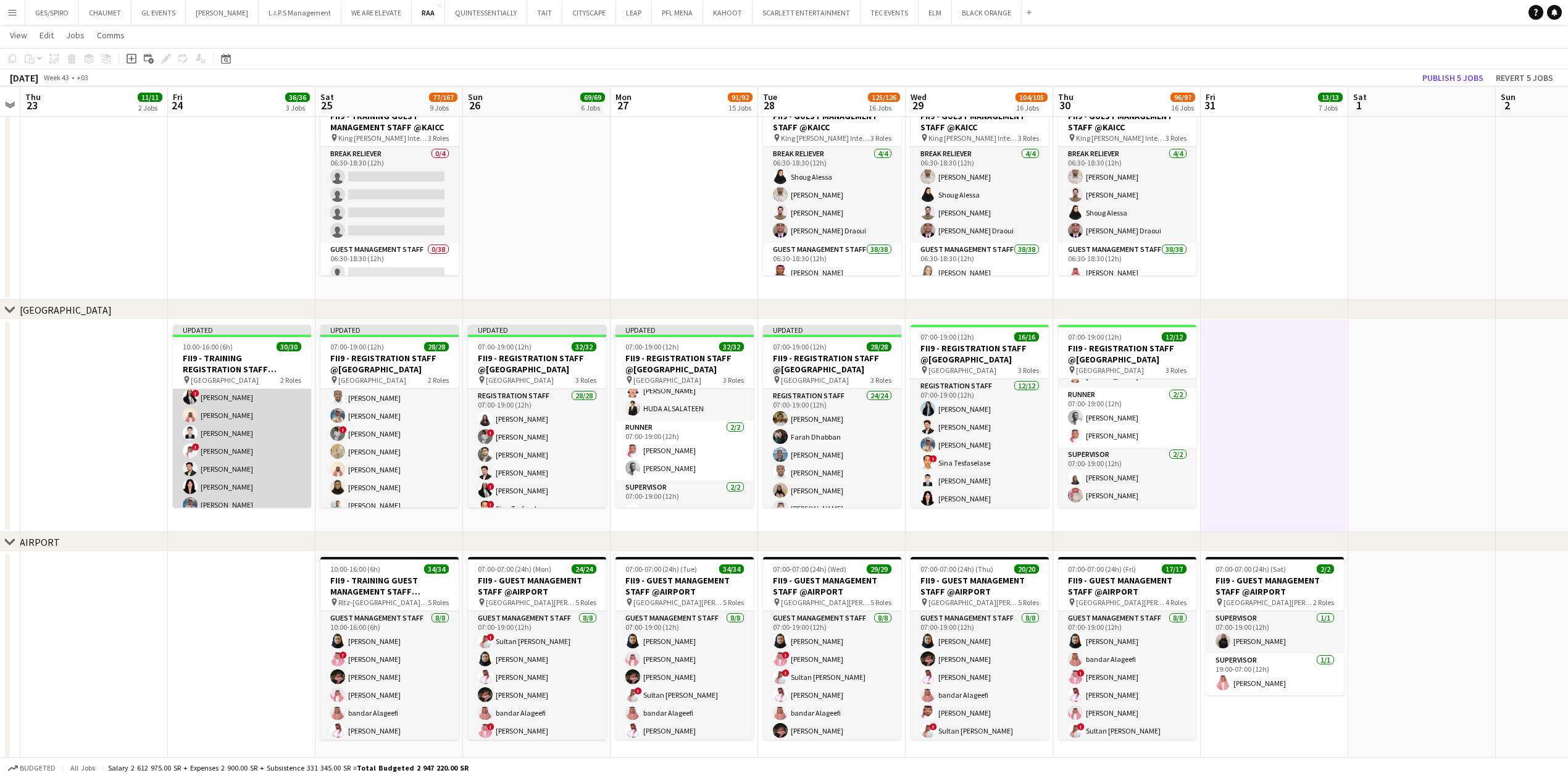
scroll to position [0, 0]
click at [1317, 410] on app-date-cell at bounding box center [1275, 426] width 147 height 213
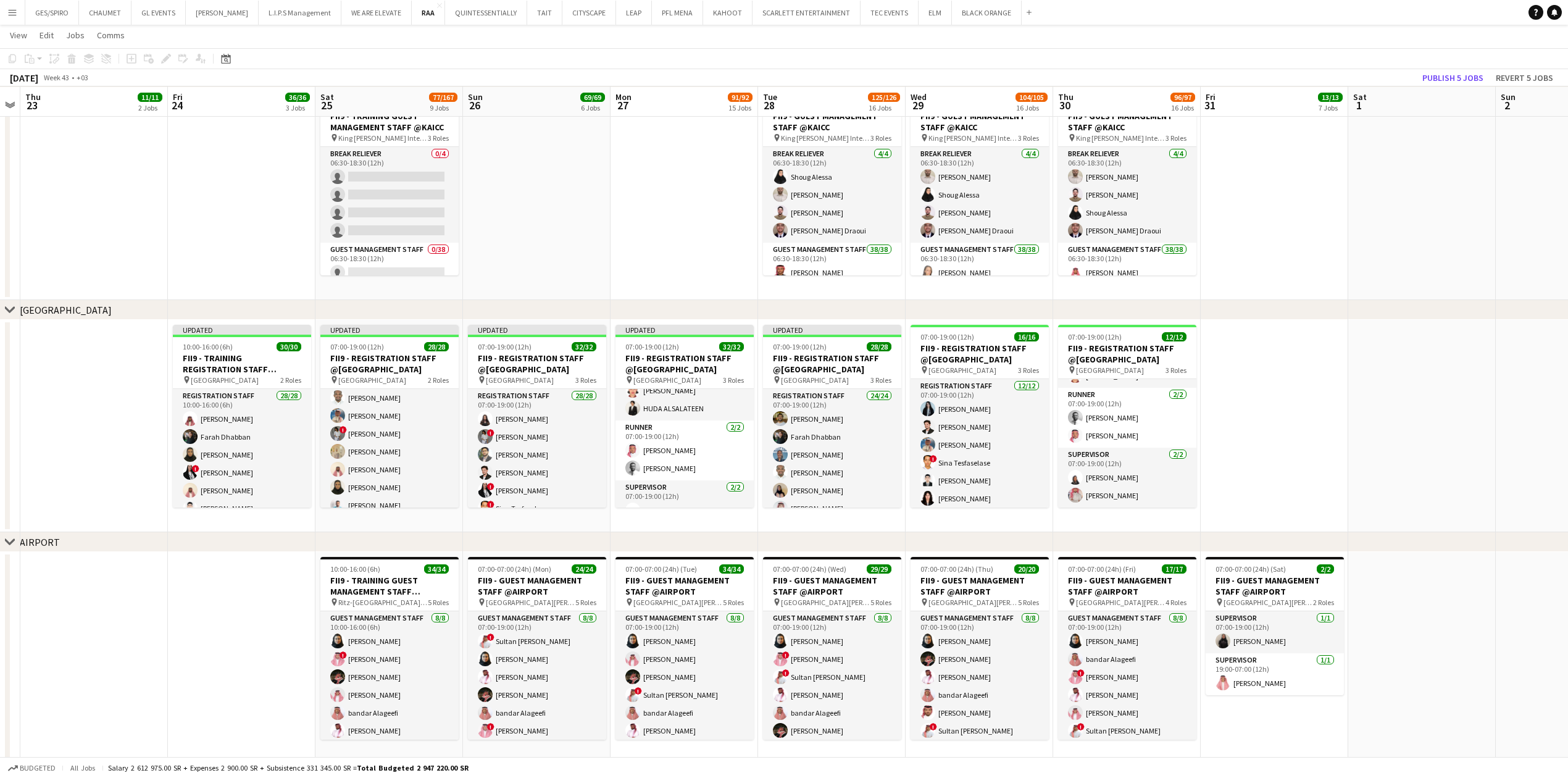
click at [1404, 391] on app-date-cell at bounding box center [1422, 426] width 147 height 213
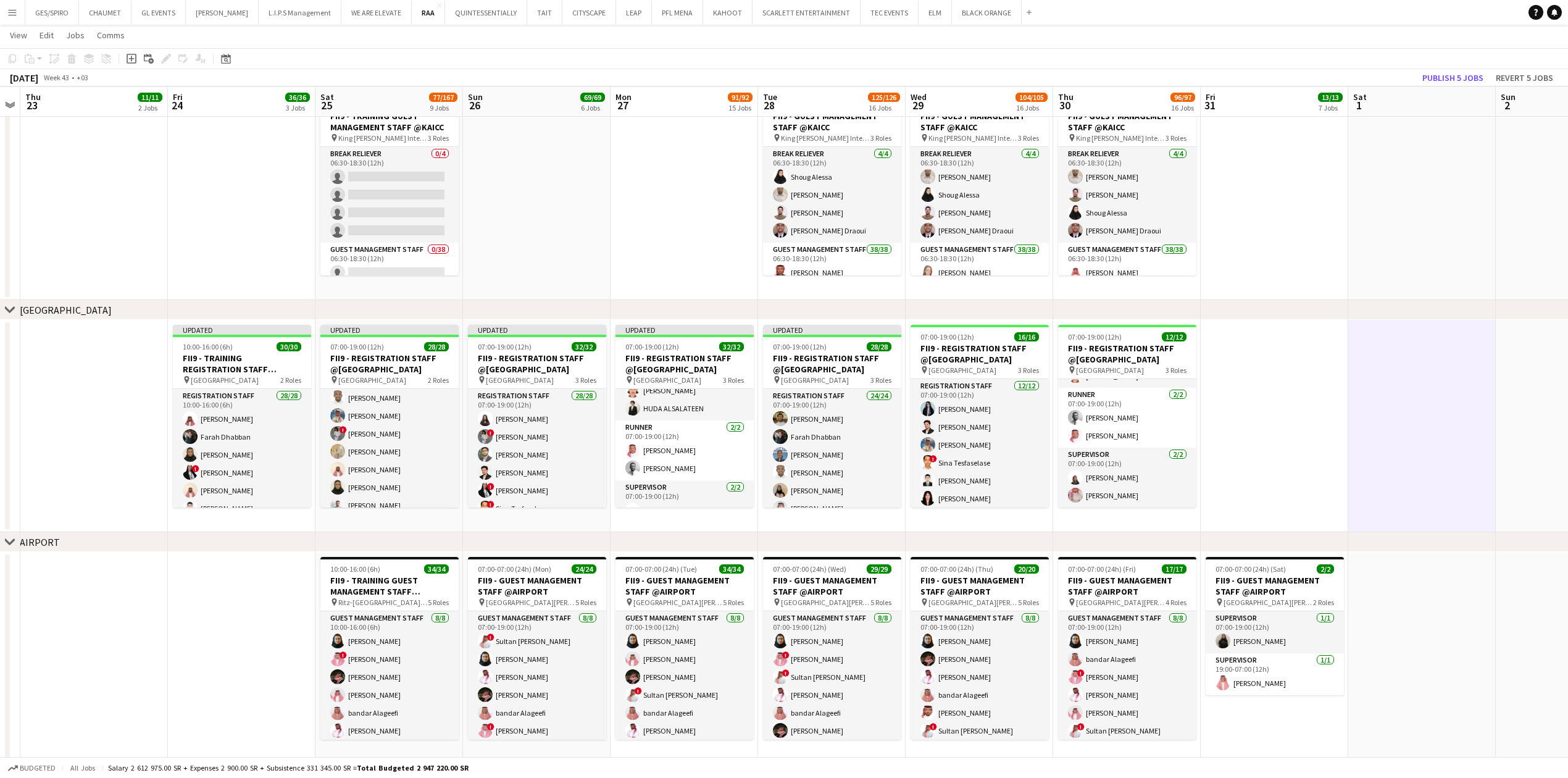
click at [1294, 408] on app-date-cell at bounding box center [1275, 426] width 147 height 213
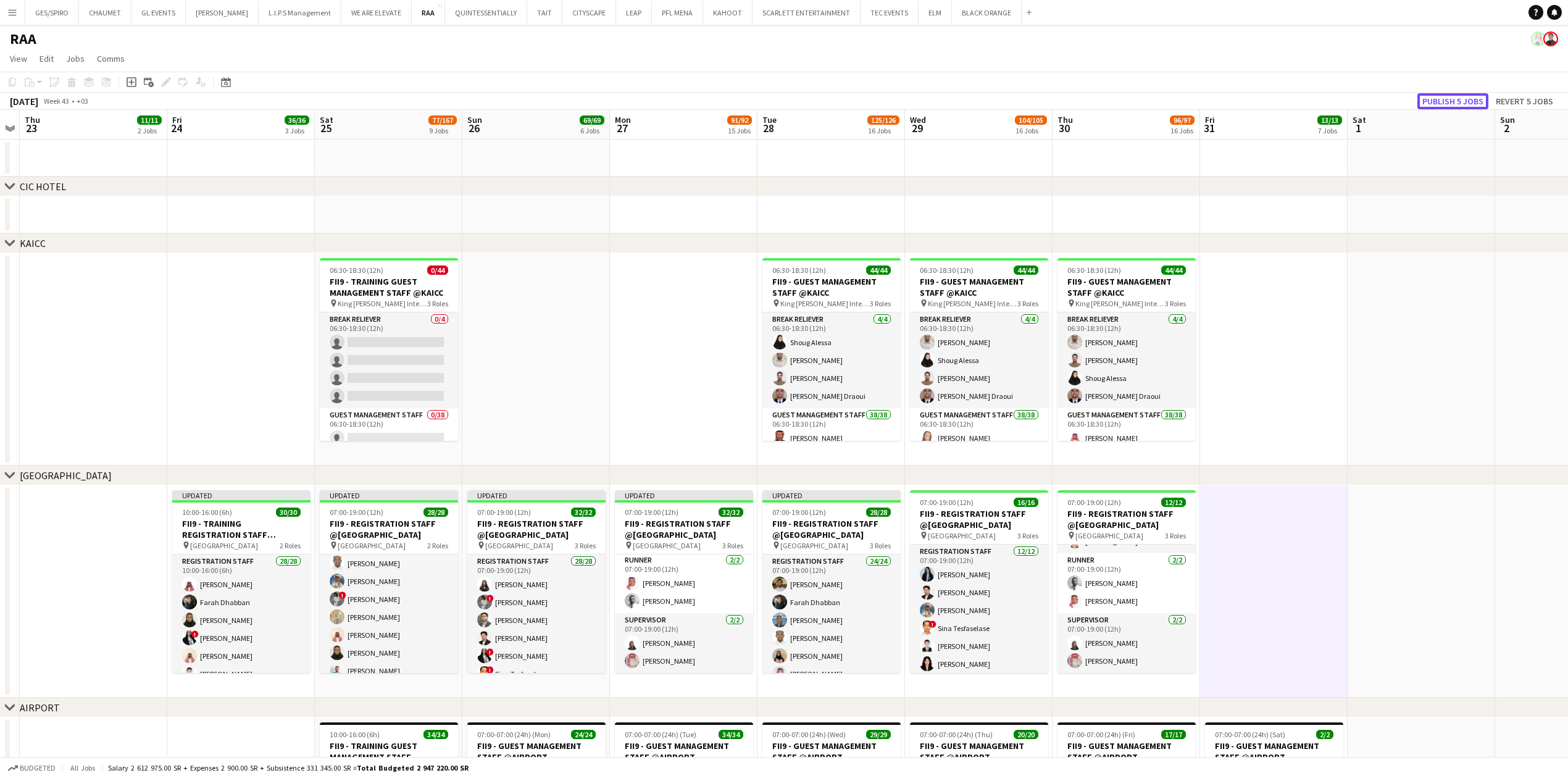
click at [1455, 97] on button "Publish 5 jobs" at bounding box center [1453, 101] width 71 height 16
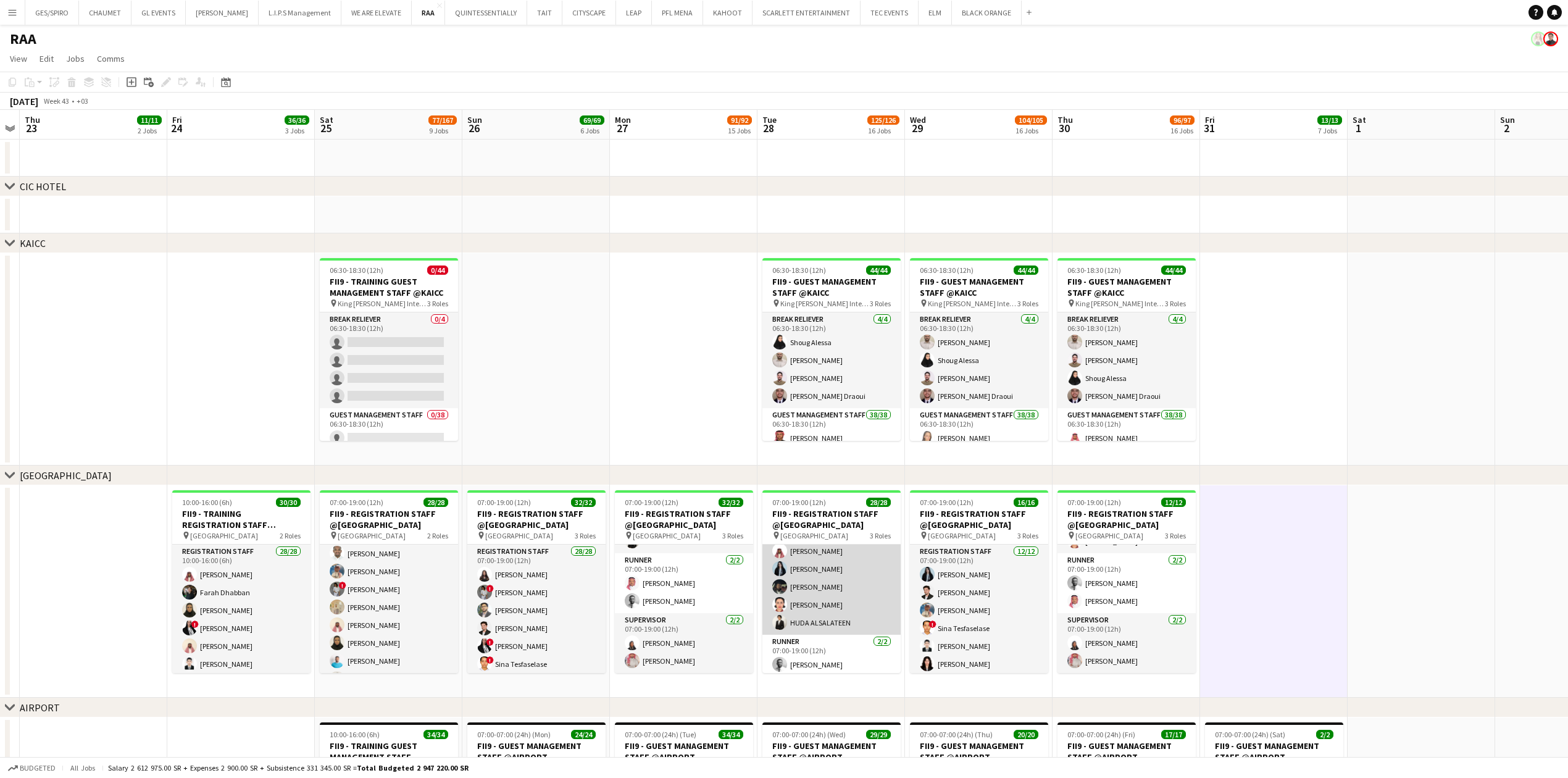
click at [835, 619] on app-card-role "Registration Staff 24/24 07:00-19:00 (12h) Abdullah Wagih Farah Dhabban Yusra I…" at bounding box center [831, 408] width 138 height 454
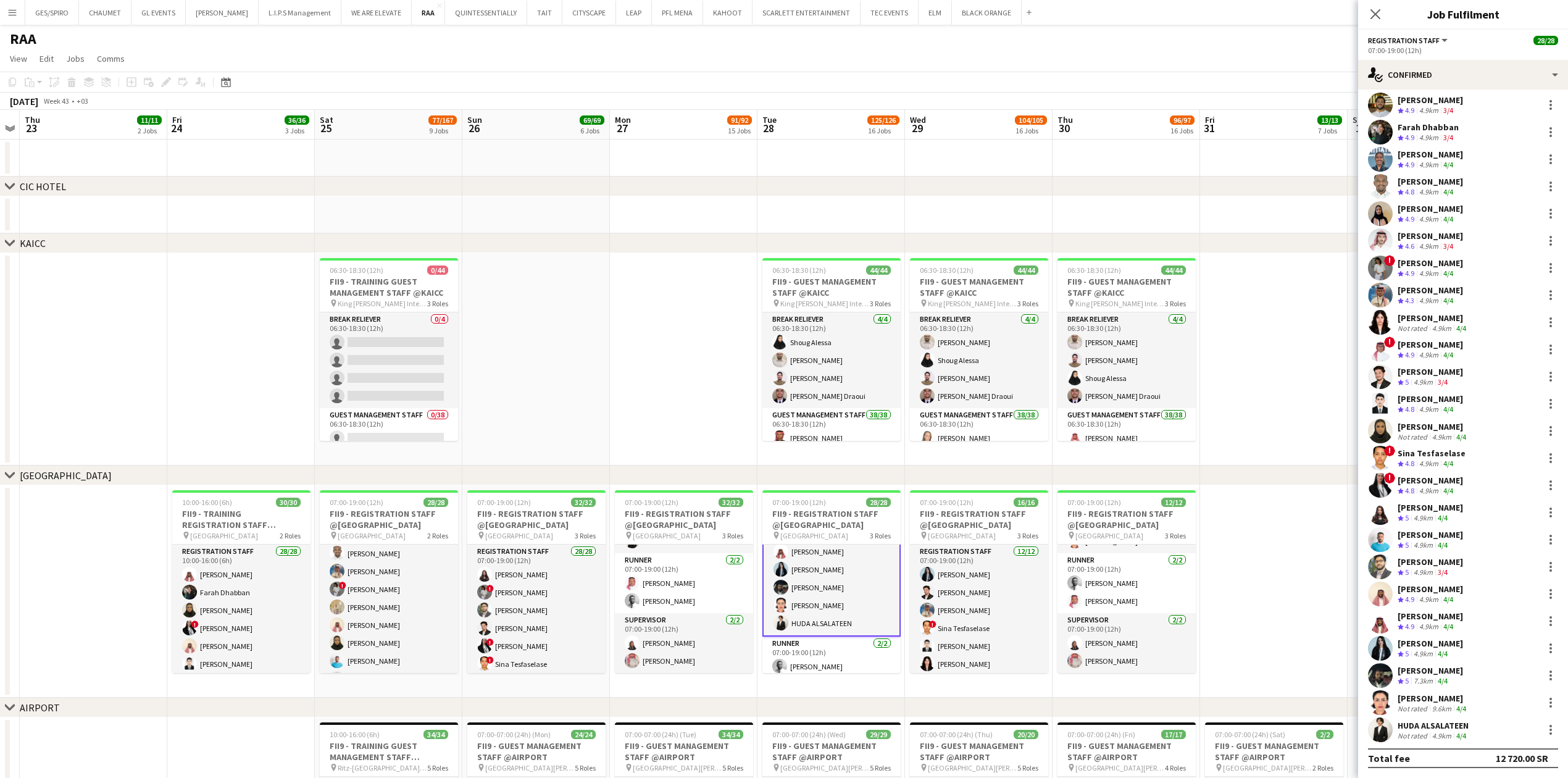
click at [1435, 729] on div "HUDA ALSALATEEN" at bounding box center [1433, 725] width 71 height 12
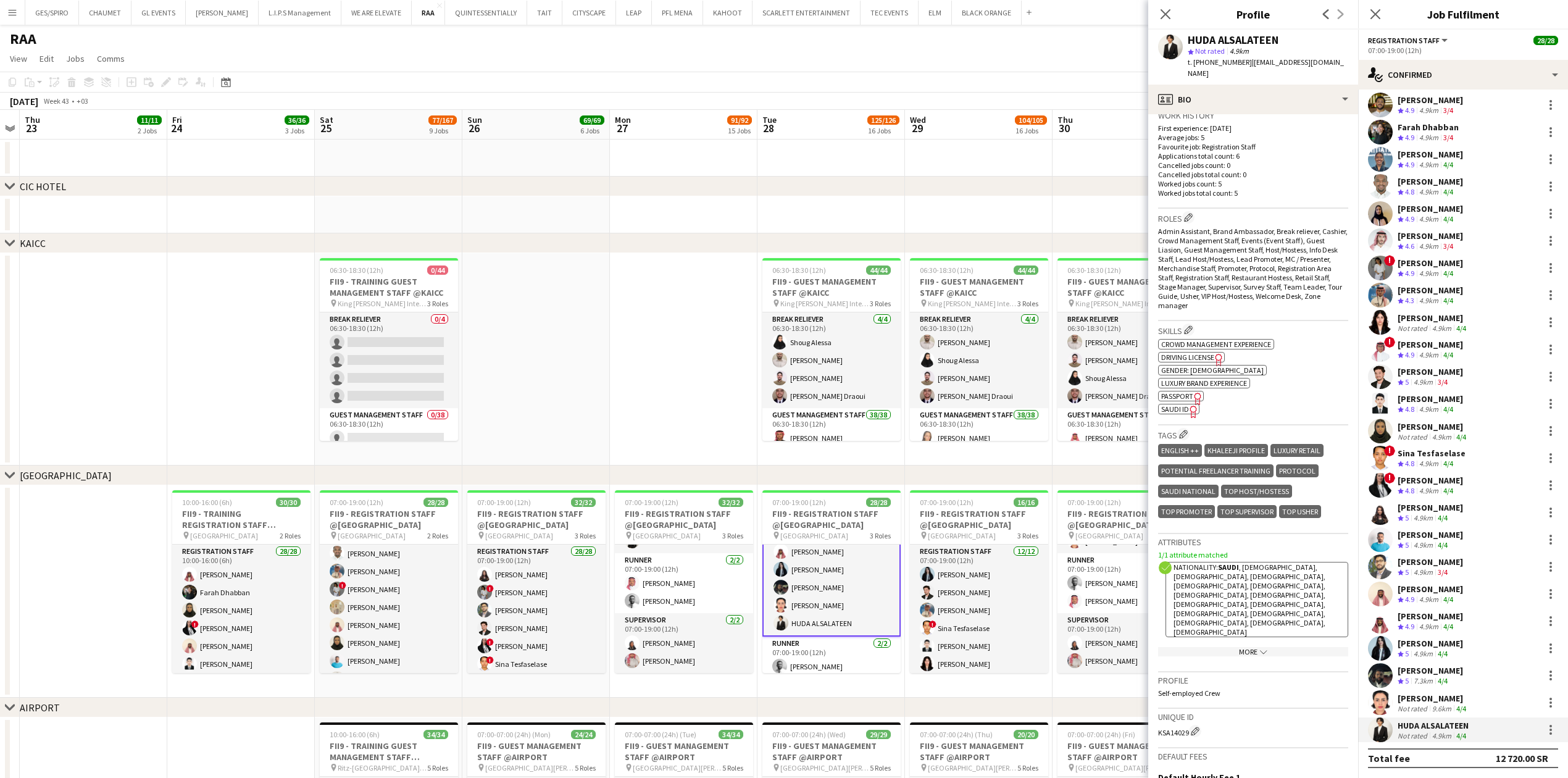
scroll to position [329, 0]
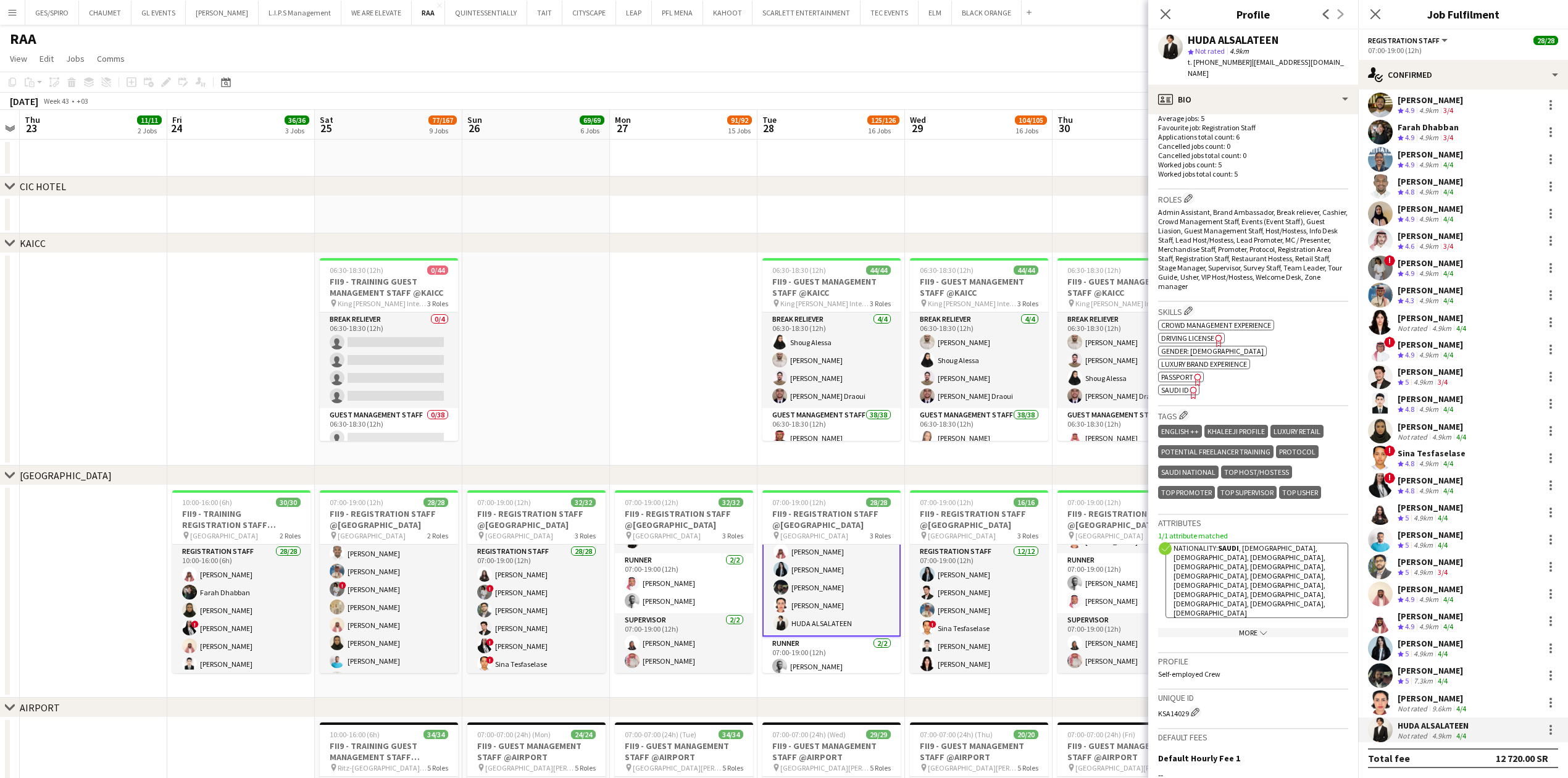
click at [1182, 385] on span "SAUDI ID" at bounding box center [1174, 390] width 27 height 9
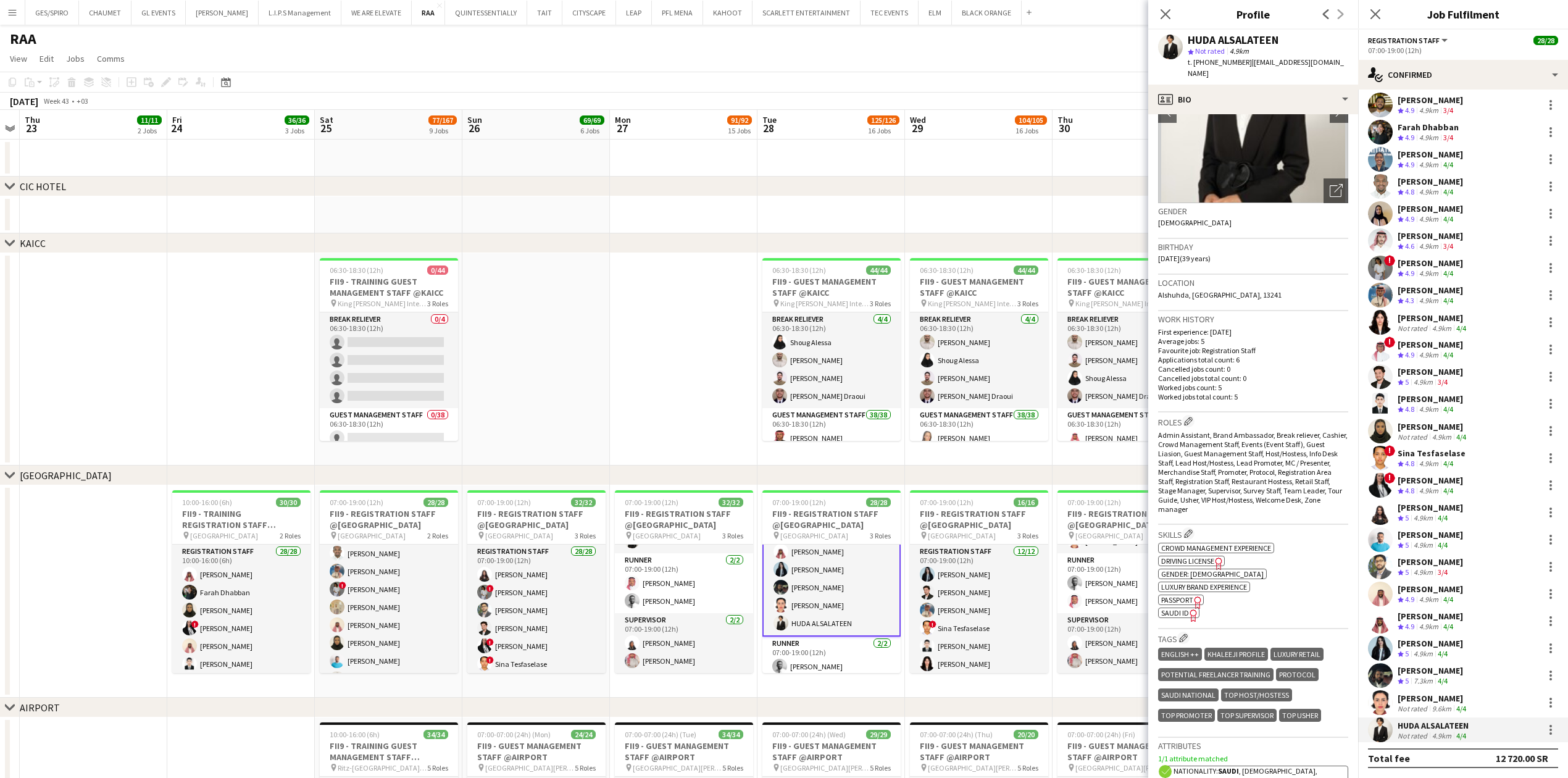
scroll to position [0, 0]
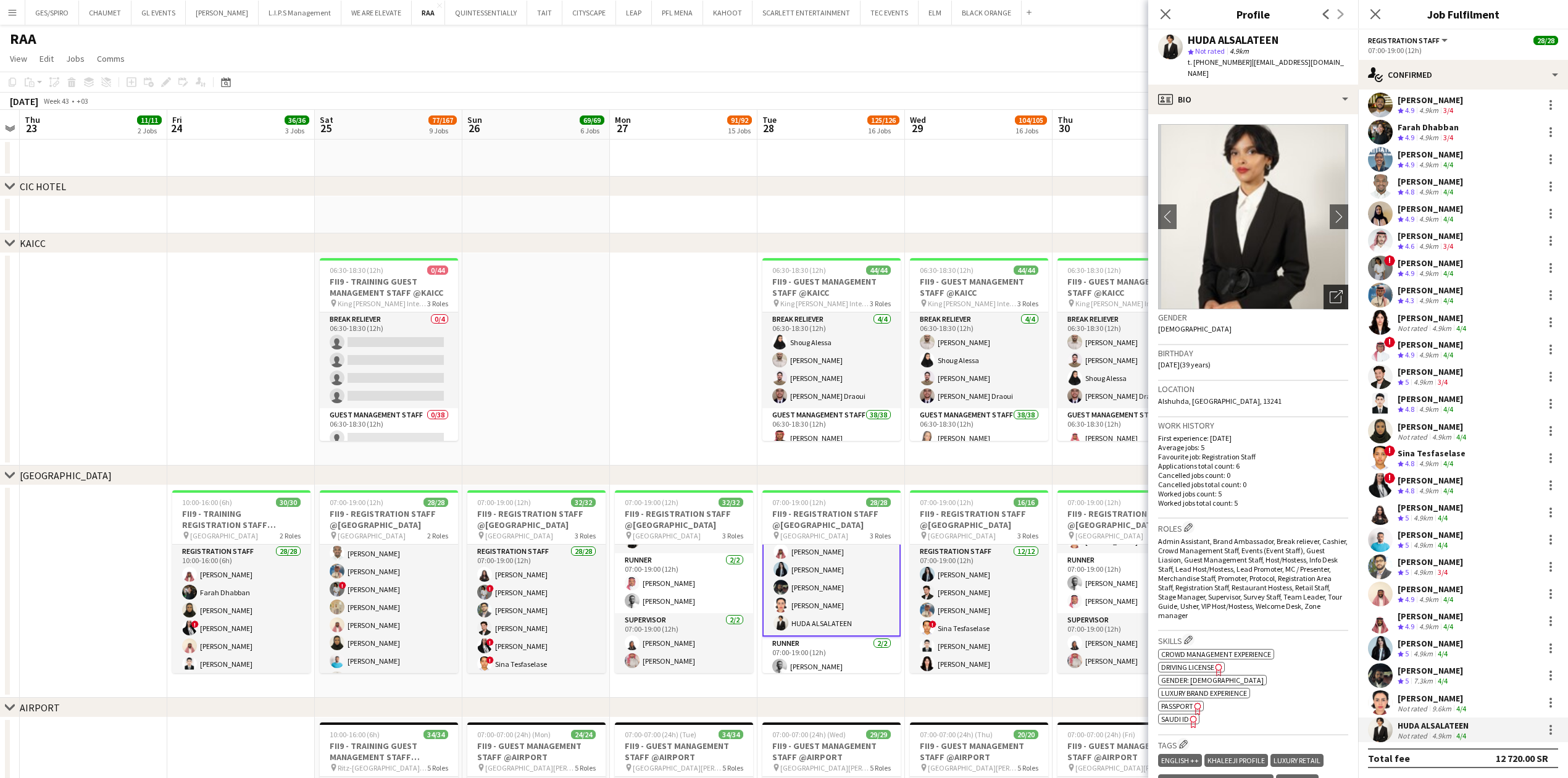
click at [1324, 284] on div "Open photos pop-in" at bounding box center [1336, 297] width 25 height 25
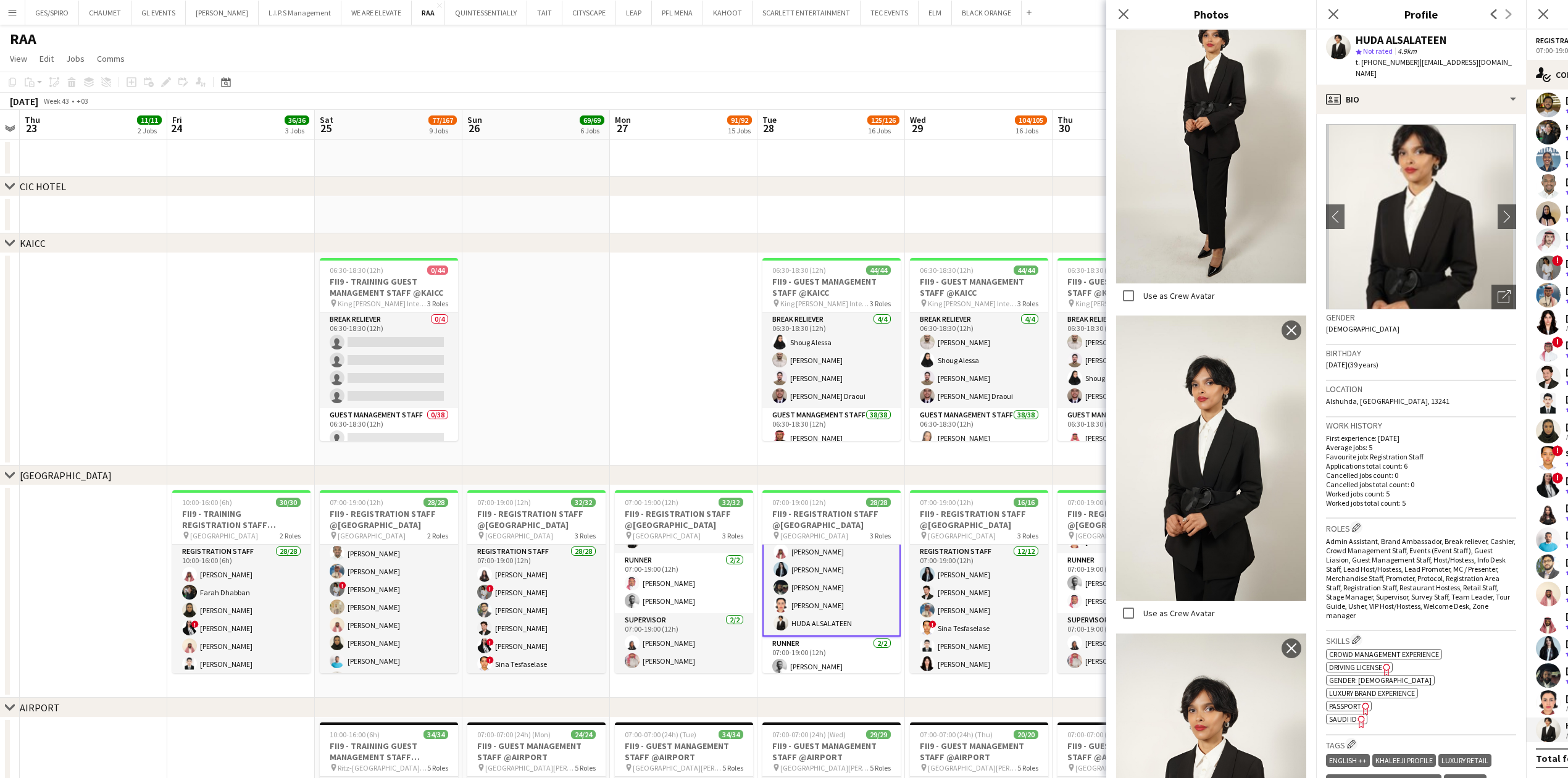
scroll to position [403, 0]
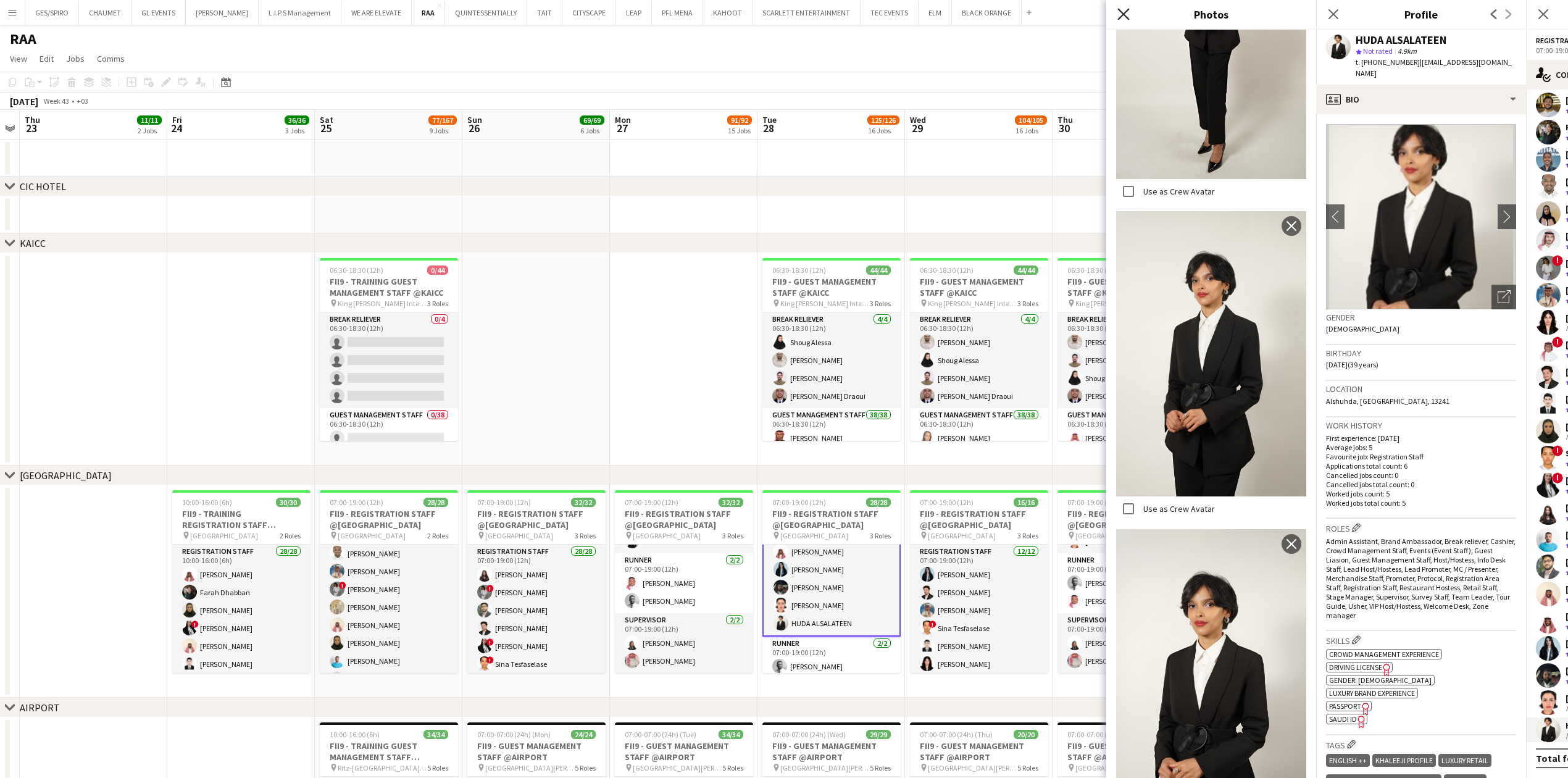
click at [1125, 19] on icon "Close pop-in" at bounding box center [1123, 13] width 12 height 12
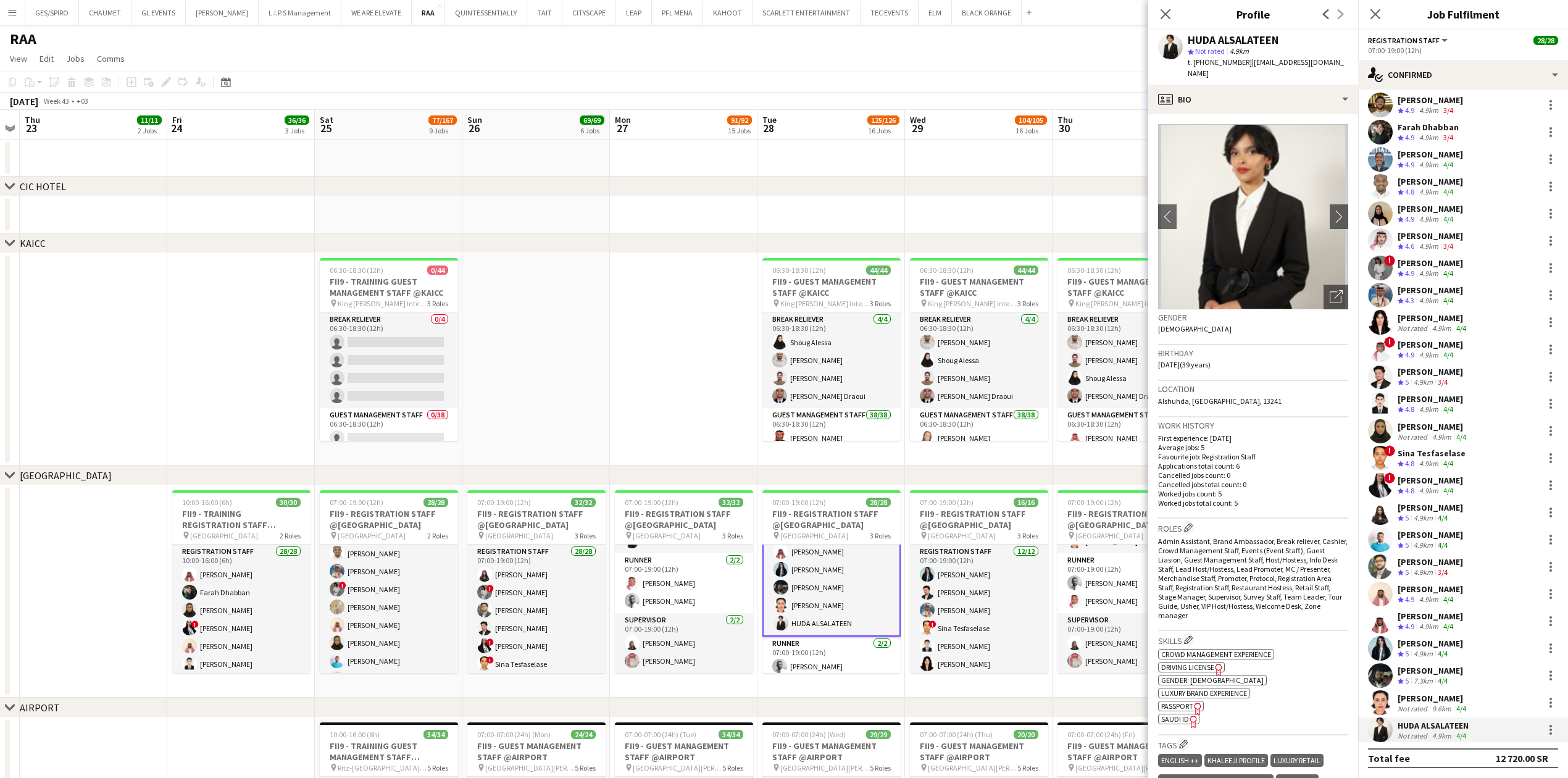
drag, startPoint x: 1189, startPoint y: 37, endPoint x: 1325, endPoint y: 37, distance: 136.0
click at [1325, 37] on div "HUDA ALSALATEEN" at bounding box center [1268, 40] width 160 height 12
copy div "HUDA ALSALATEEN"
click at [1216, 60] on span "t. +966541633346" at bounding box center [1220, 62] width 64 height 9
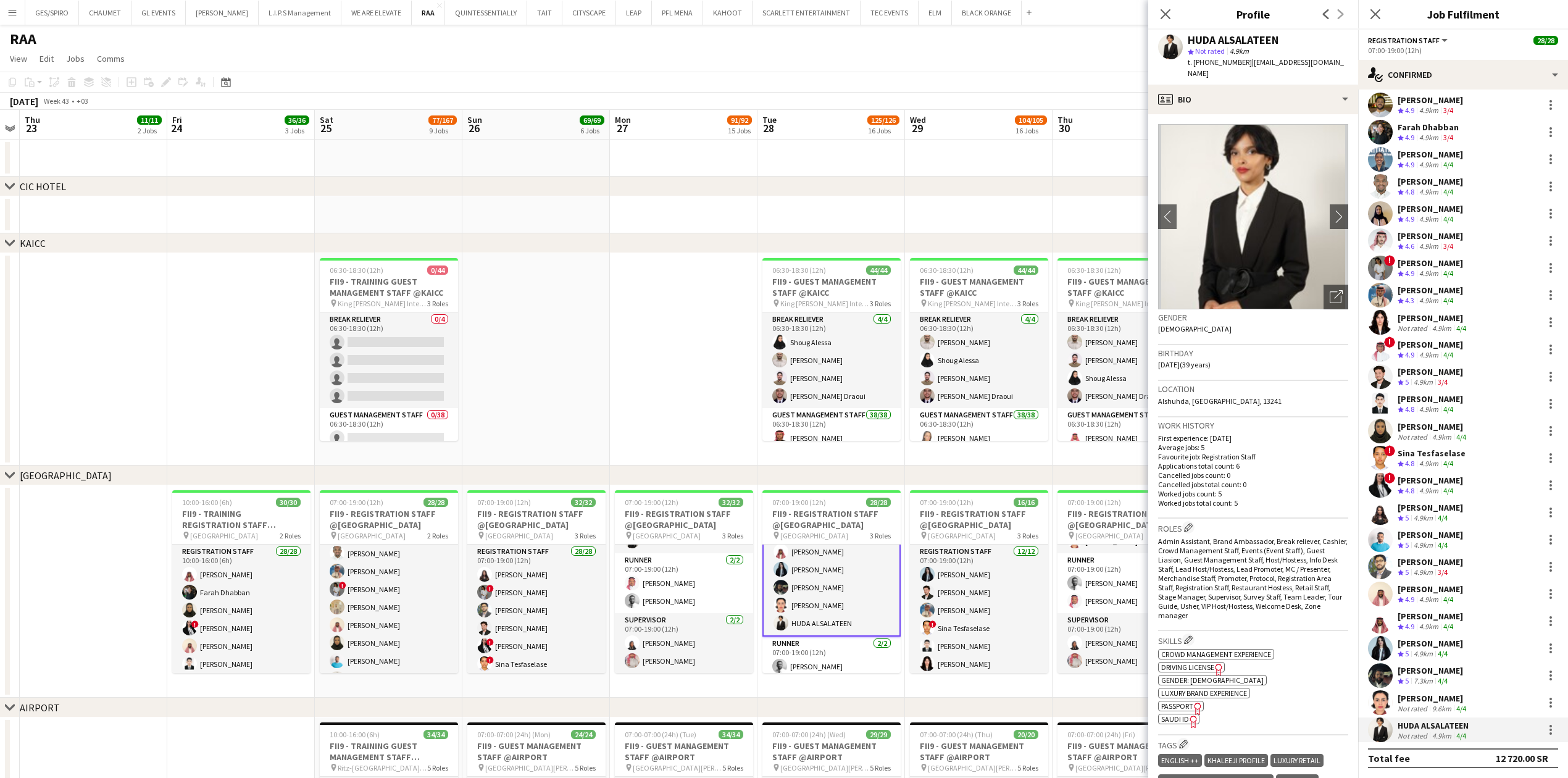
copy span "966541633346"
click at [1158, 11] on app-icon "Close pop-in" at bounding box center [1166, 14] width 18 height 18
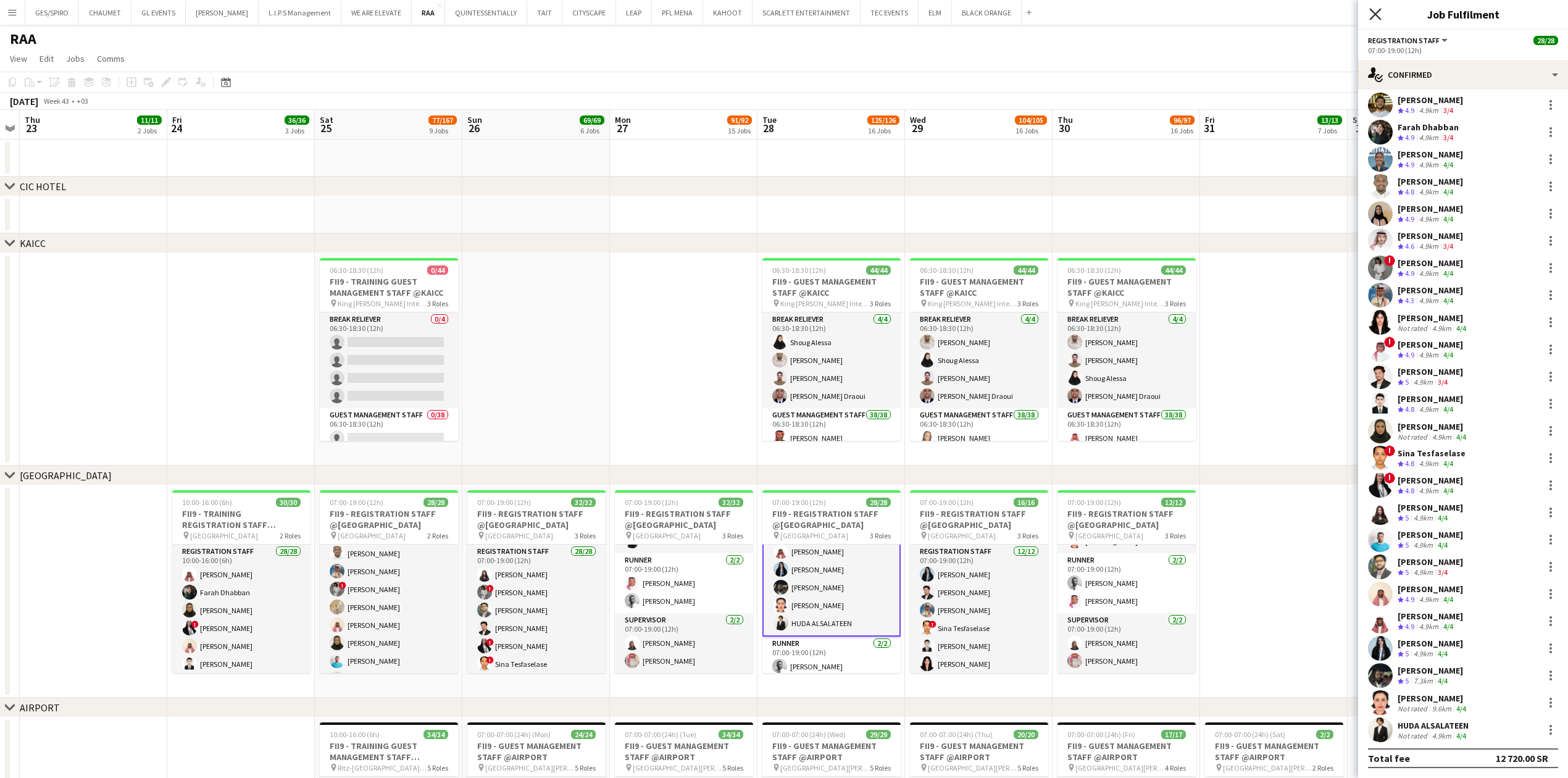
click at [1376, 16] on icon "Close pop-in" at bounding box center [1375, 13] width 12 height 12
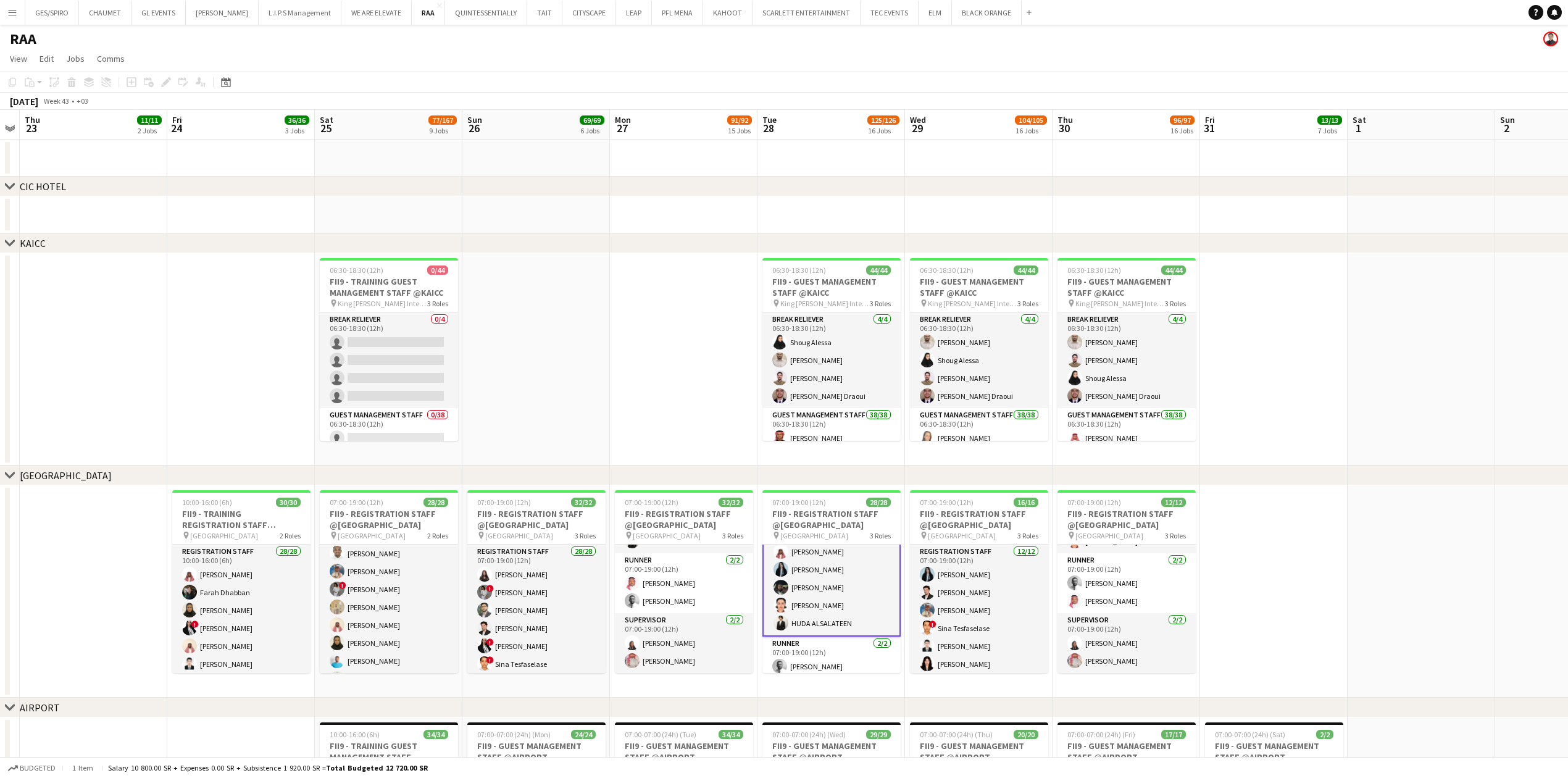
click at [638, 315] on app-date-cell at bounding box center [683, 360] width 147 height 213
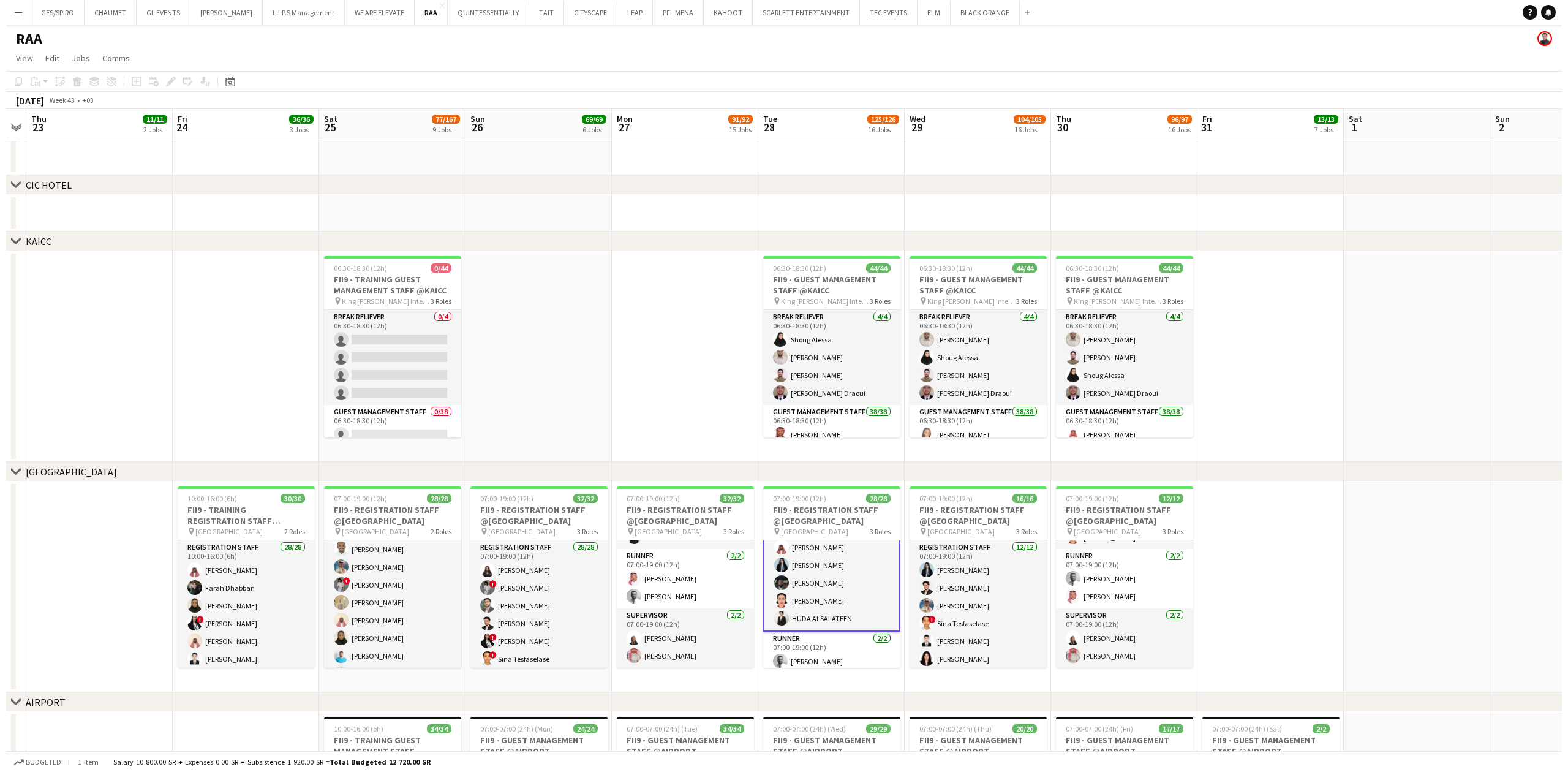
scroll to position [361, 0]
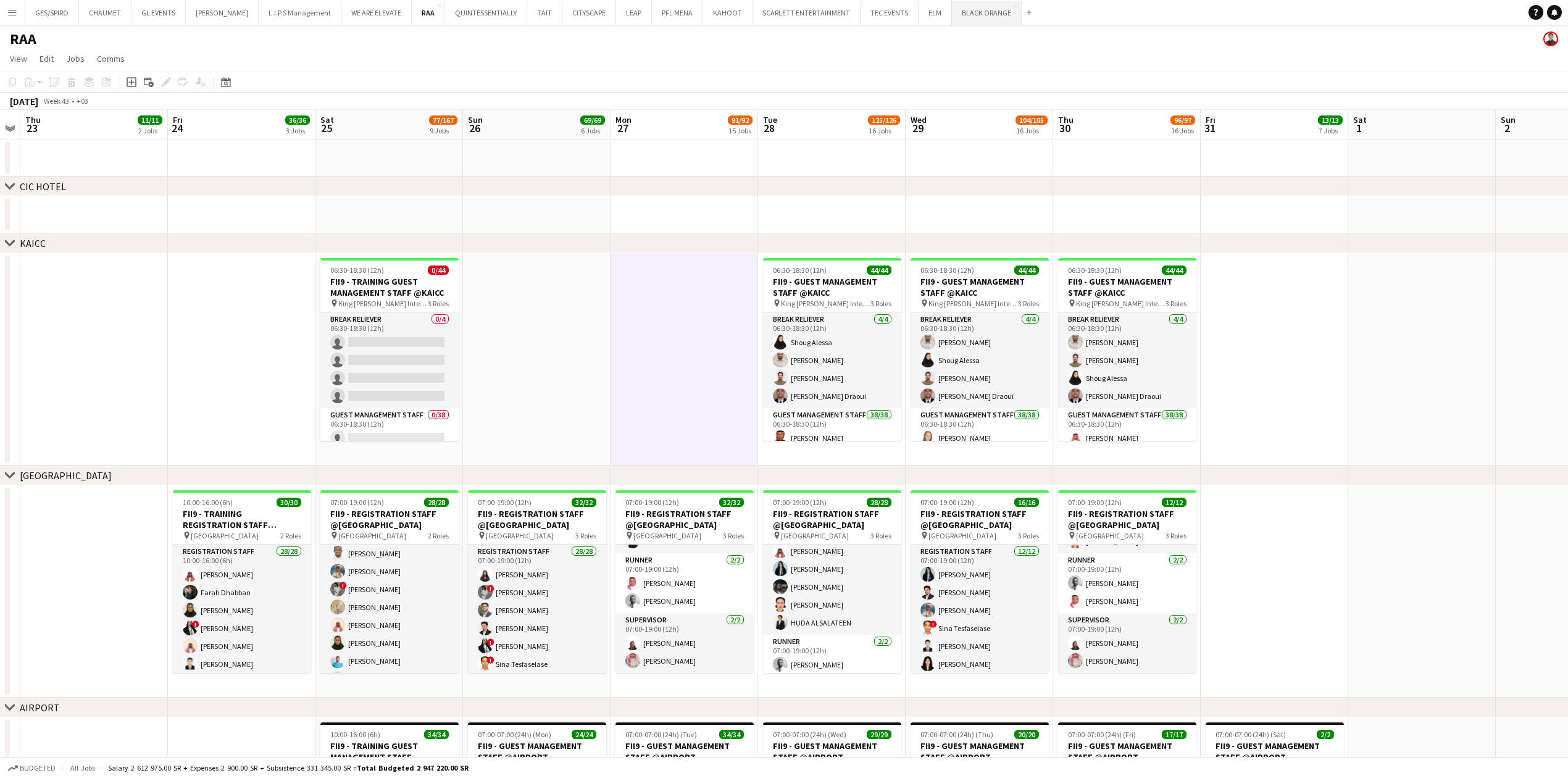
click at [967, 13] on button "BLACK ORANGE Close" at bounding box center [987, 12] width 70 height 24
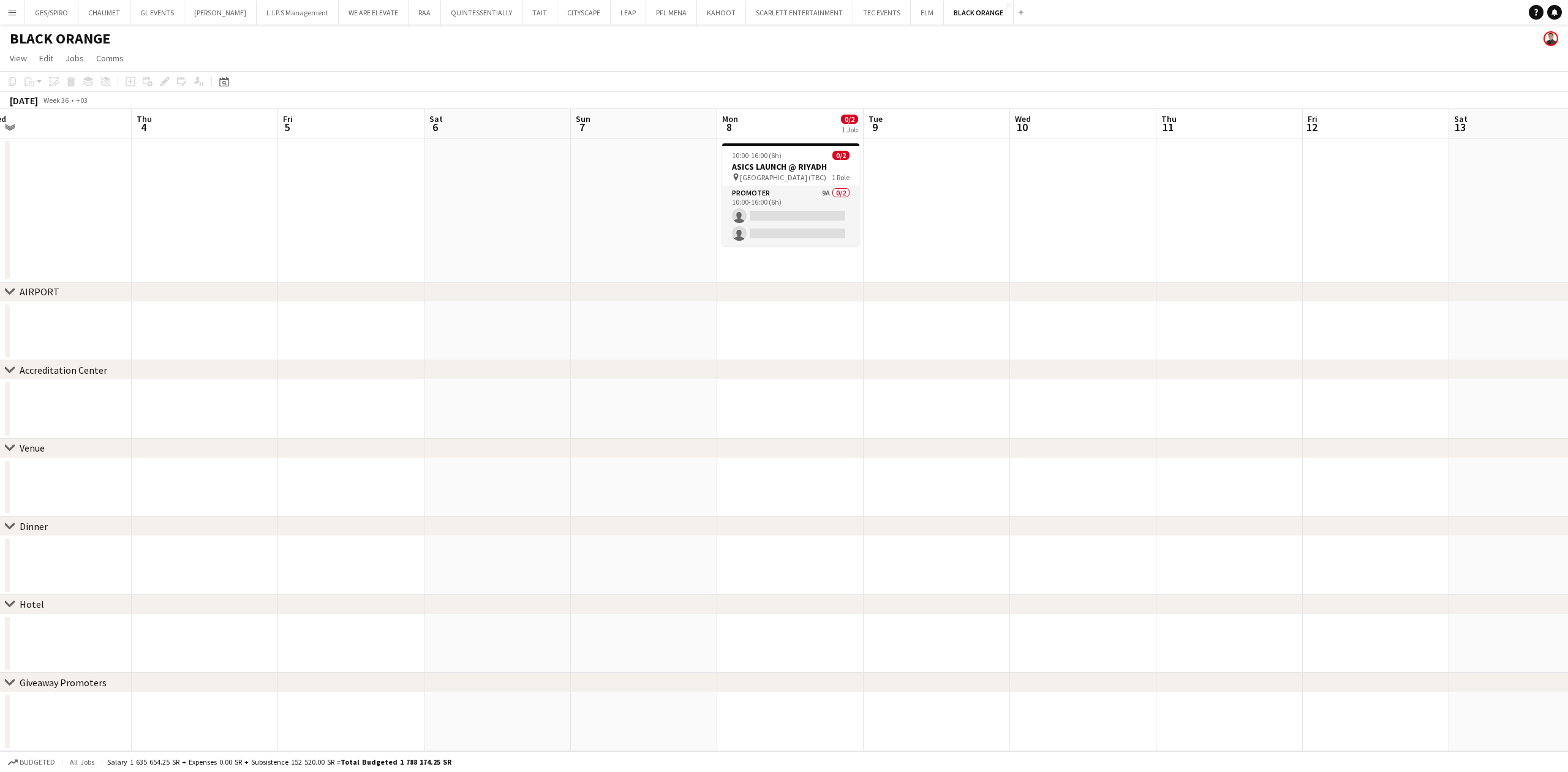
scroll to position [0, 455]
drag, startPoint x: 1039, startPoint y: 384, endPoint x: 732, endPoint y: 403, distance: 307.6
click at [732, 403] on app-calendar-viewport "Sun 31 Mon 1 Tue 2 Wed 3 Thu 4 Fri 5 Sat 6 Sun 7 Mon 8 0/2 1 Job Tue 9 Wed 10 T…" at bounding box center [784, 430] width 1568 height 642
click at [804, 216] on app-card-role "Promoter 9A 0/2 10:00-16:00 (6h) single-neutral-actions single-neutral-actions" at bounding box center [790, 216] width 137 height 60
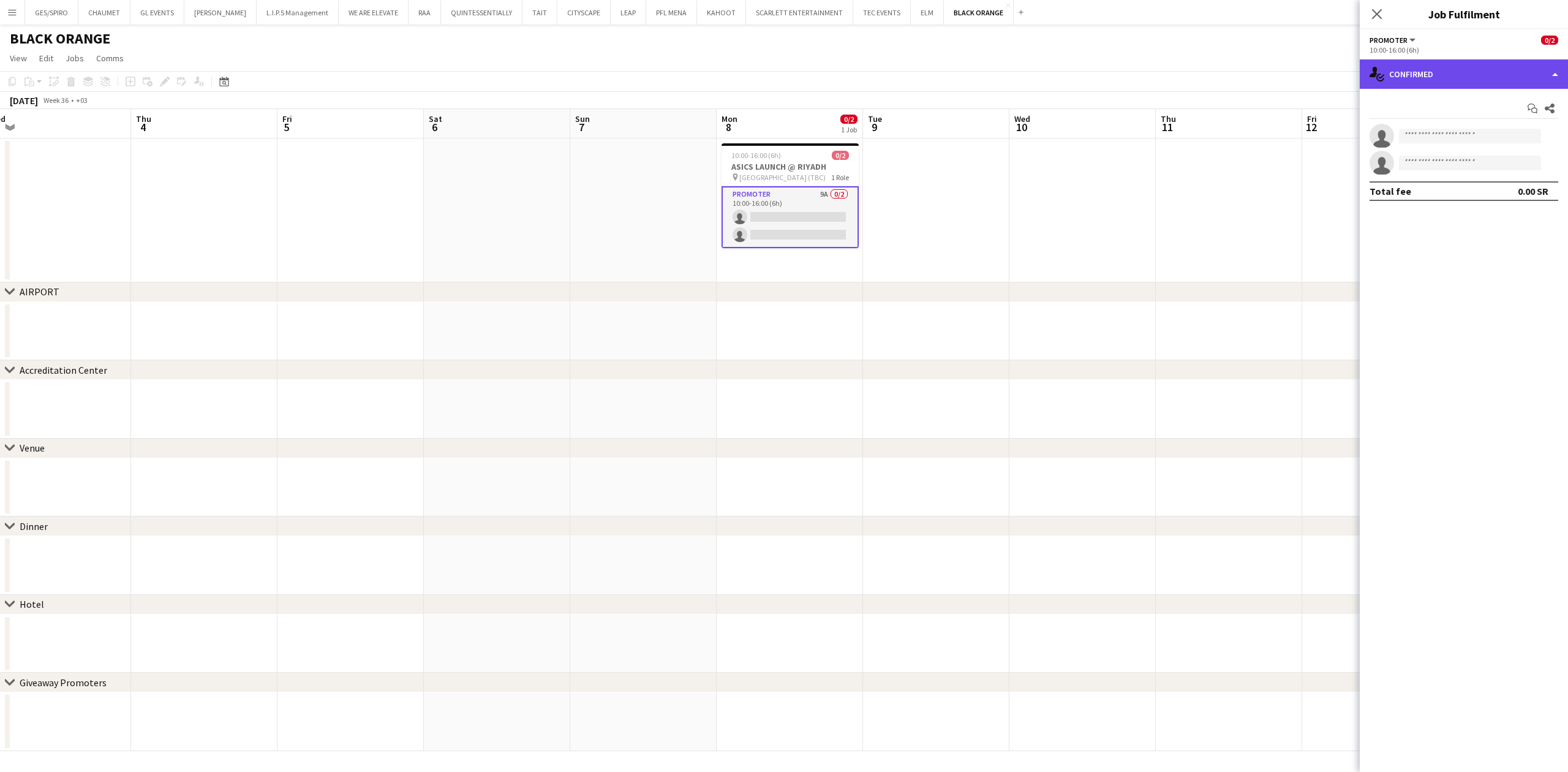
click at [1490, 60] on div "single-neutral-actions-check-2 Confirmed" at bounding box center [1463, 74] width 208 height 29
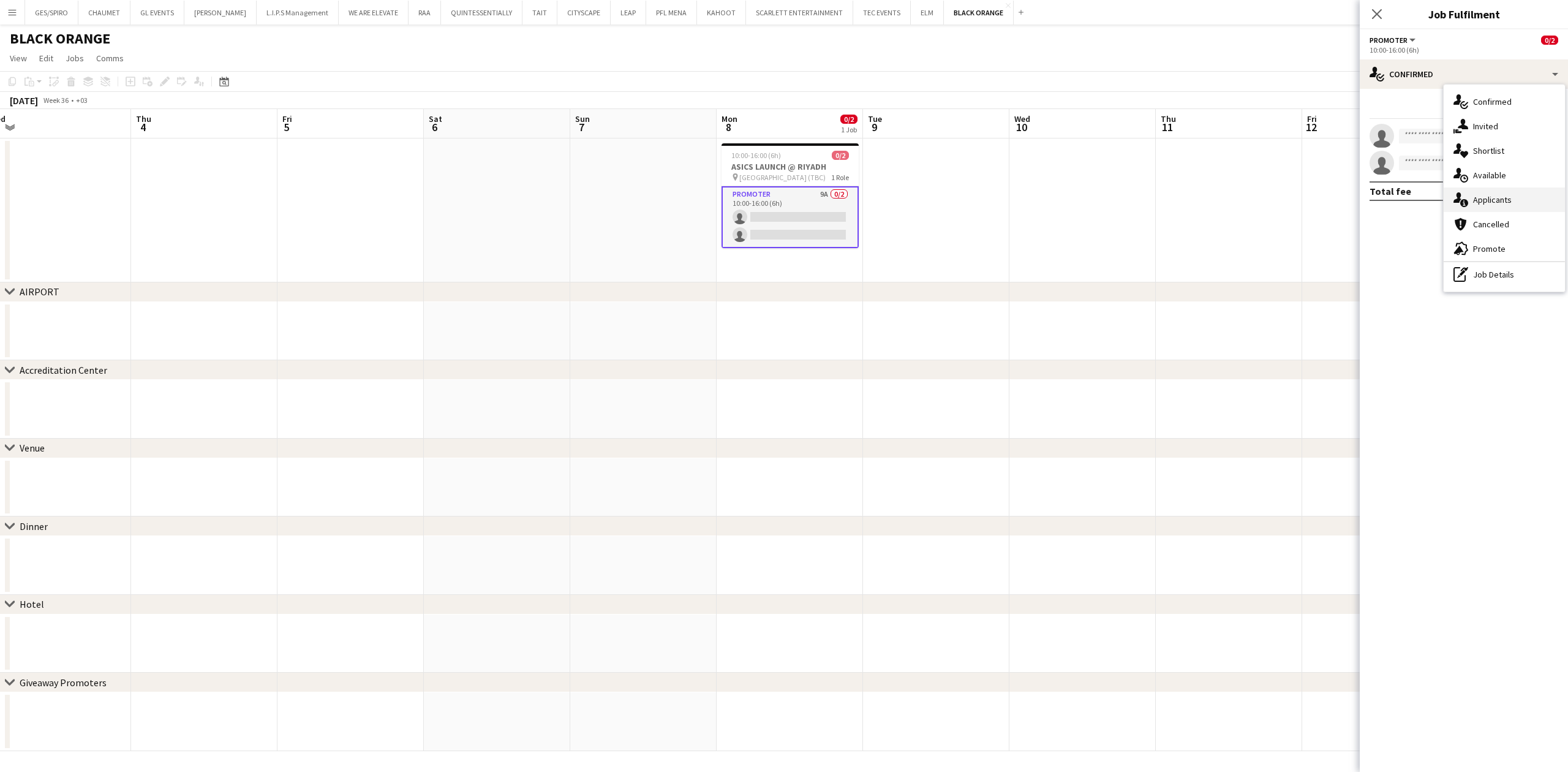
click at [1503, 201] on span "Applicants" at bounding box center [1492, 200] width 39 height 11
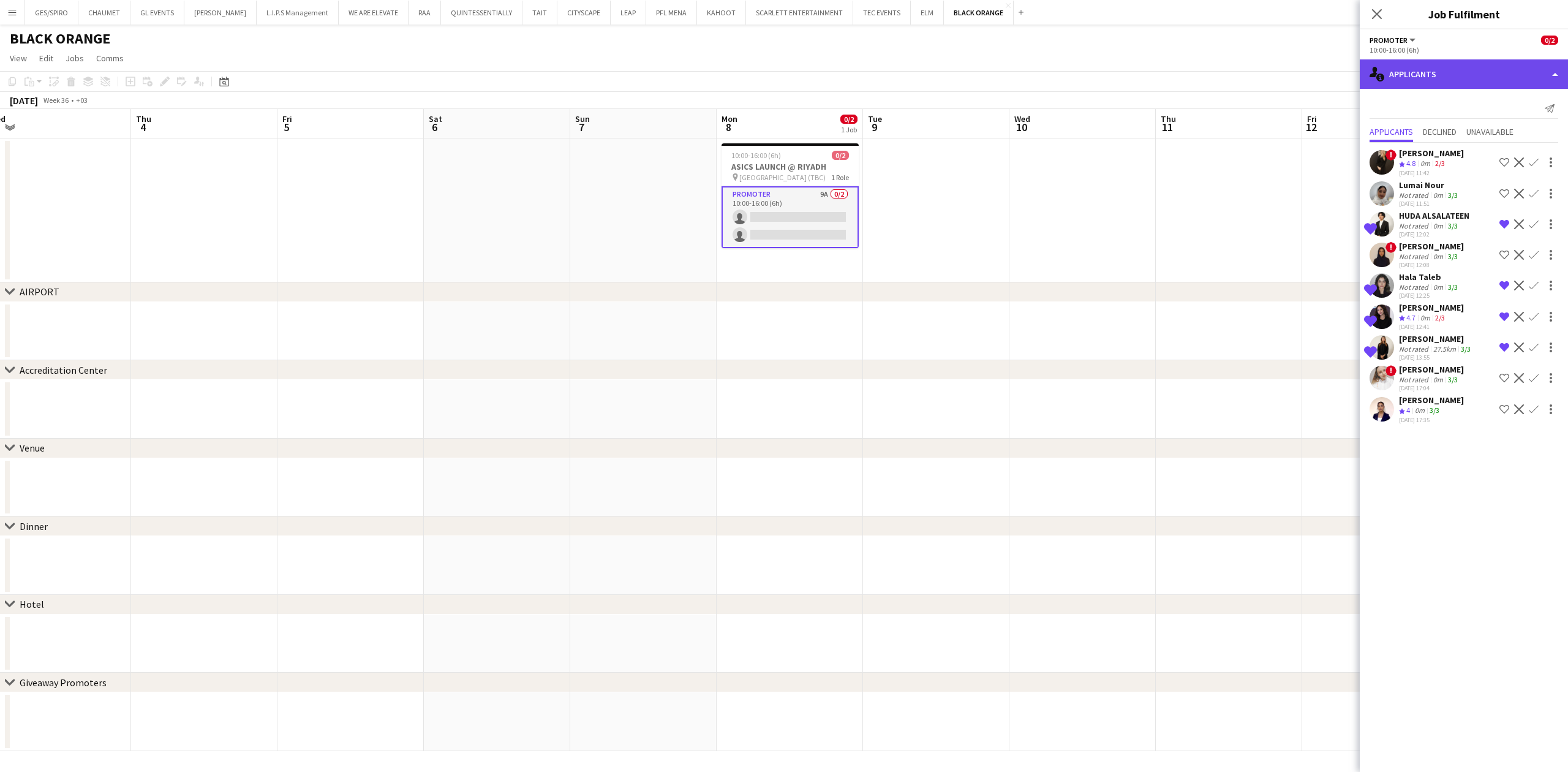
click at [1458, 84] on div "single-neutral-actions-information Applicants" at bounding box center [1463, 74] width 208 height 29
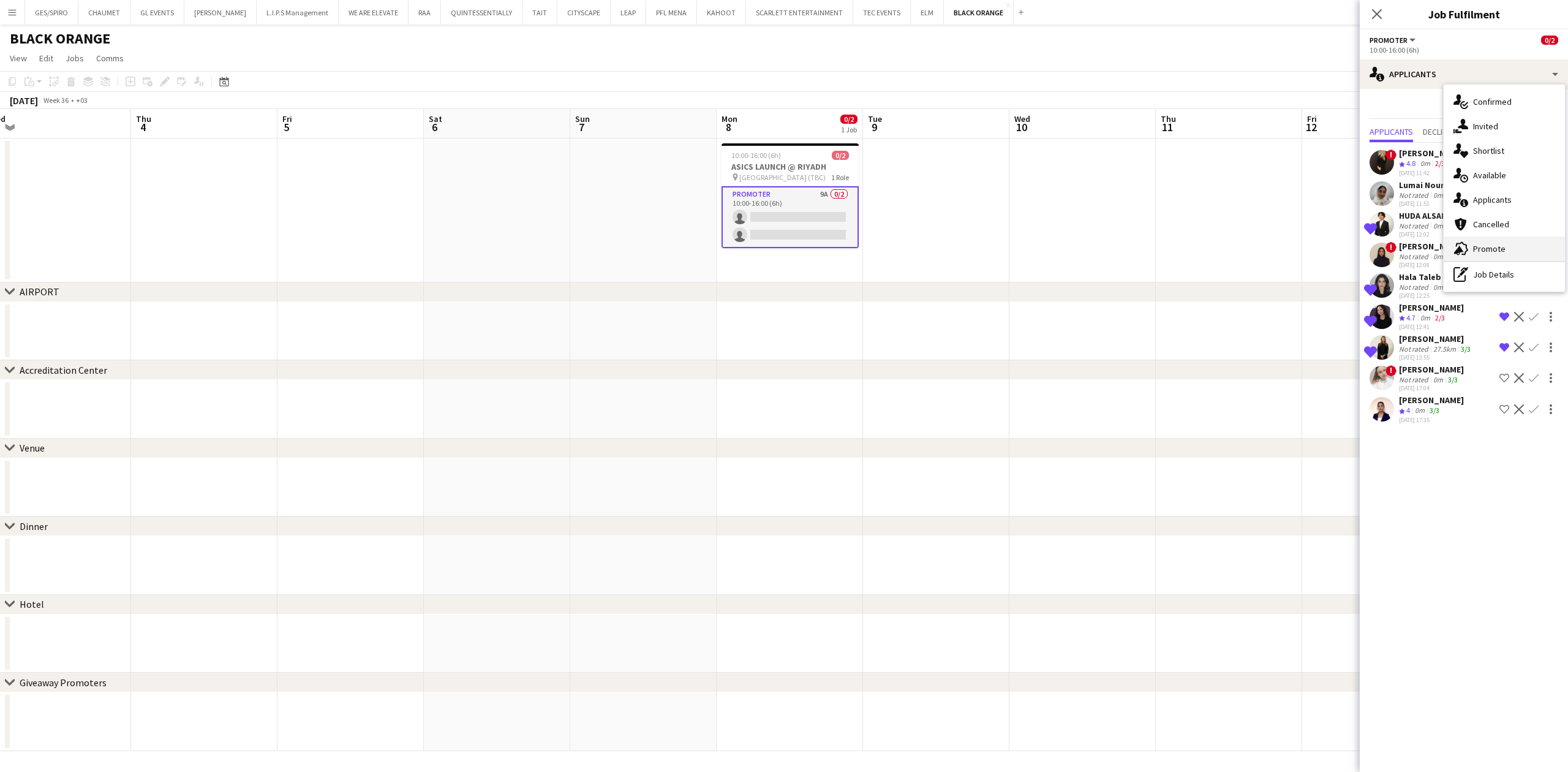
click at [1514, 252] on div "advertising-megaphone Promote" at bounding box center [1505, 249] width 121 height 25
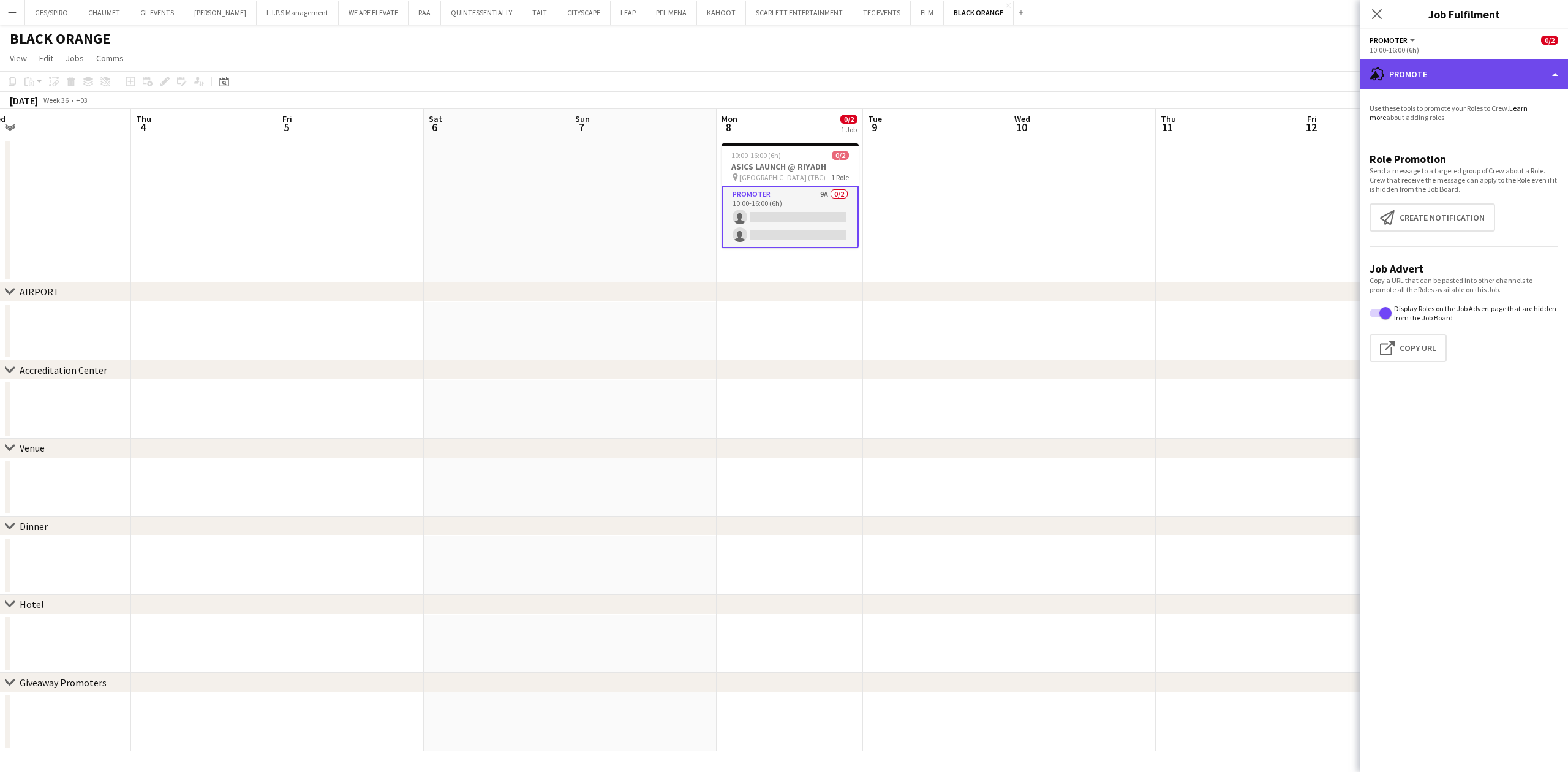
click at [1464, 74] on div "advertising-megaphone Promote" at bounding box center [1463, 74] width 208 height 29
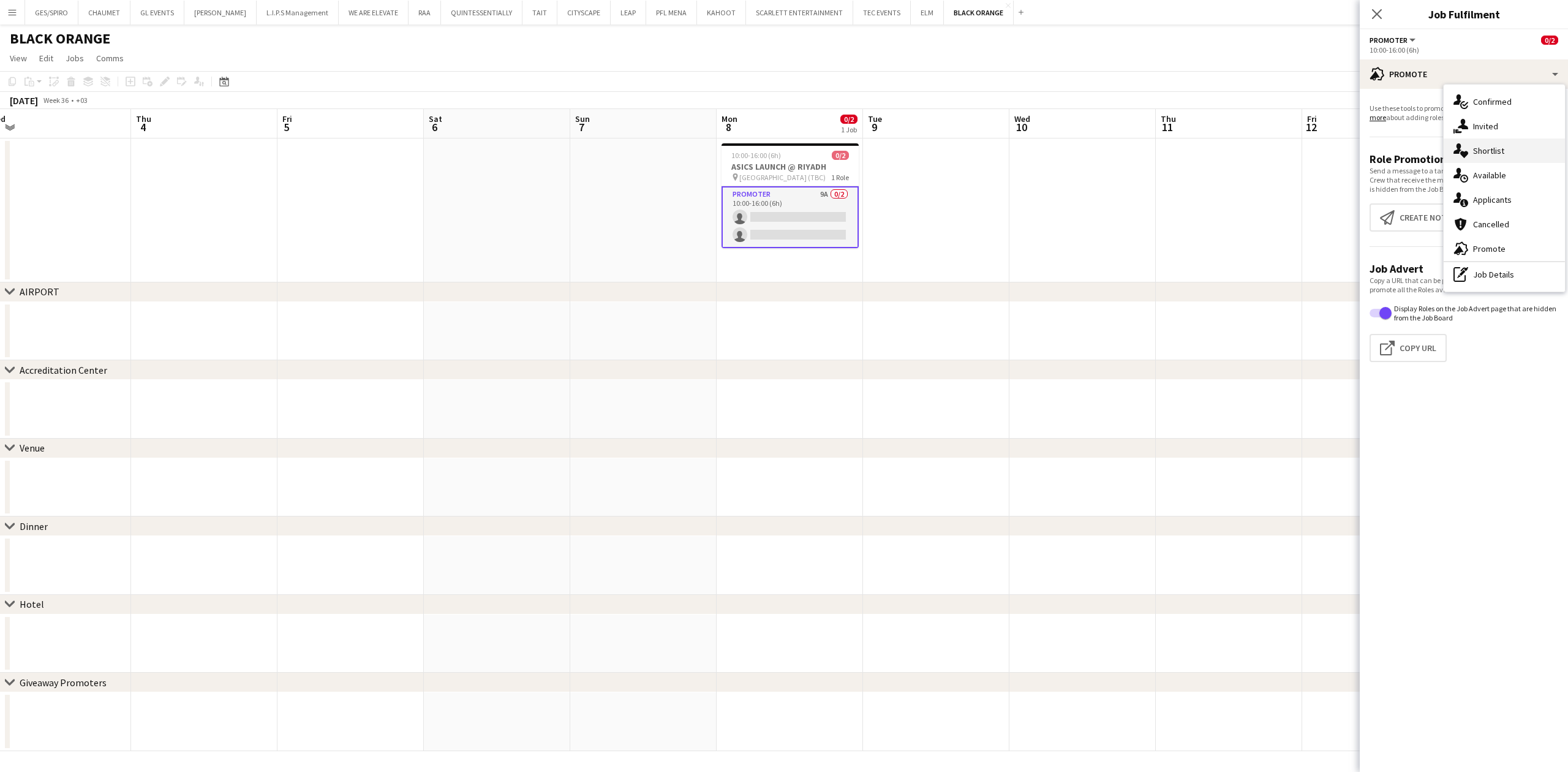
click at [1510, 158] on div "single-neutral-actions-heart Shortlist" at bounding box center [1505, 150] width 121 height 25
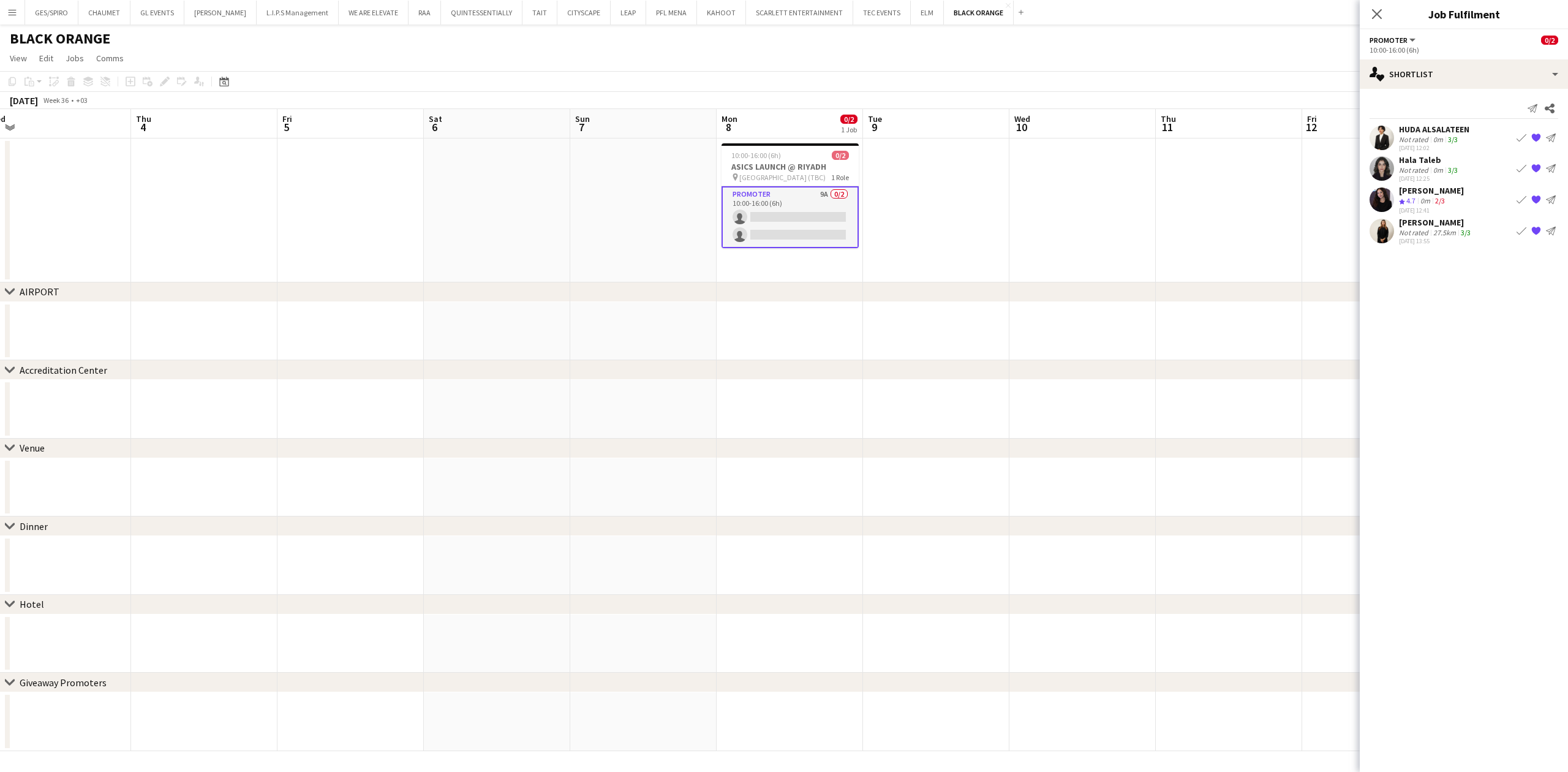
click at [1428, 174] on div "01-09-2025 12:25" at bounding box center [1430, 178] width 62 height 8
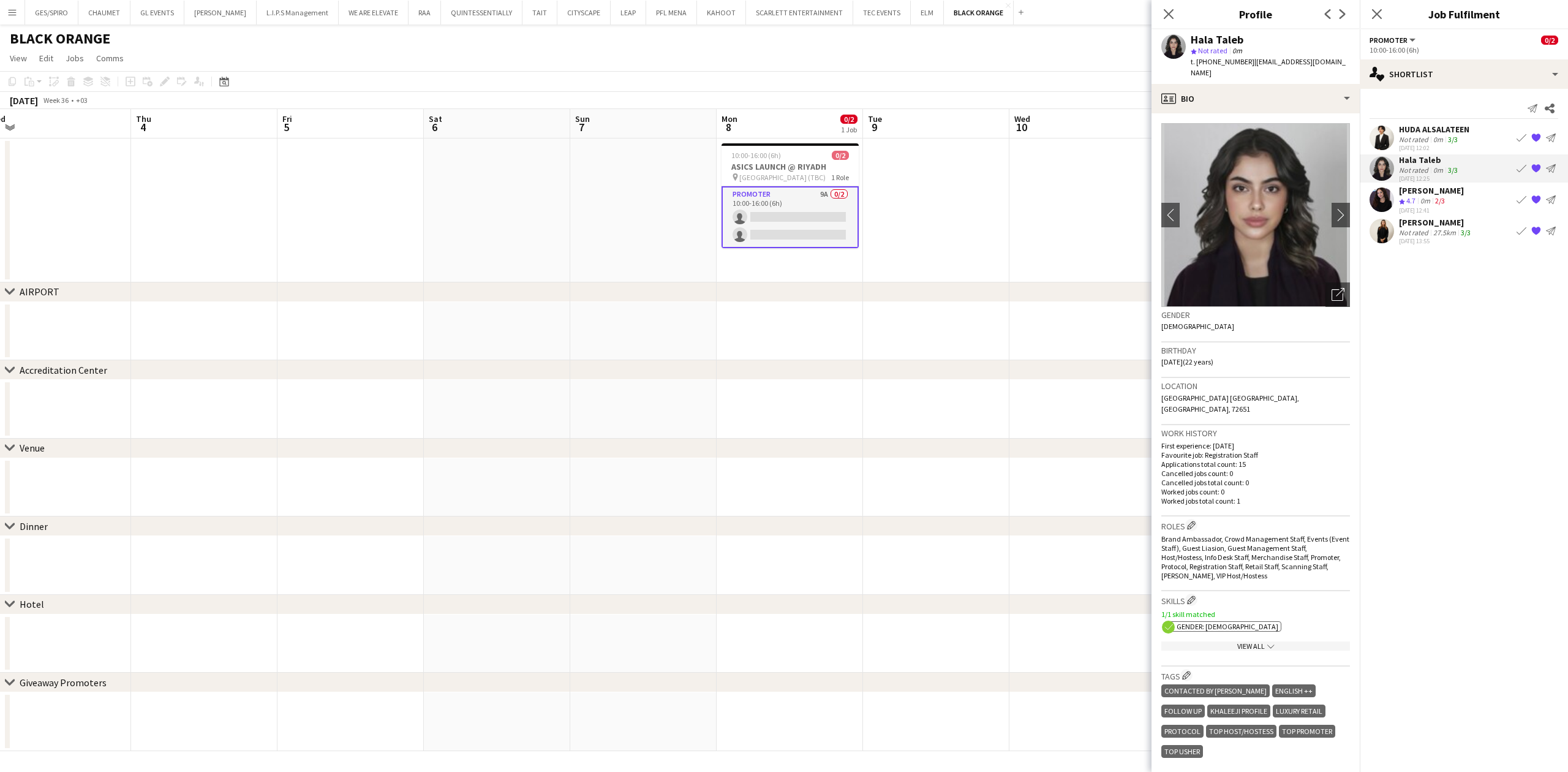
click at [1222, 62] on span "t. +966593676695" at bounding box center [1222, 62] width 63 height 9
click at [1222, 62] on span "t. +966593676695" at bounding box center [1222, 62] width 63 height 9
copy span "966593676695"
click at [1409, 249] on div "Send notification Share HUDA ALSALATEEN Not rated 0m 3/3 01-09-2025 12:02 Book …" at bounding box center [1463, 173] width 208 height 169
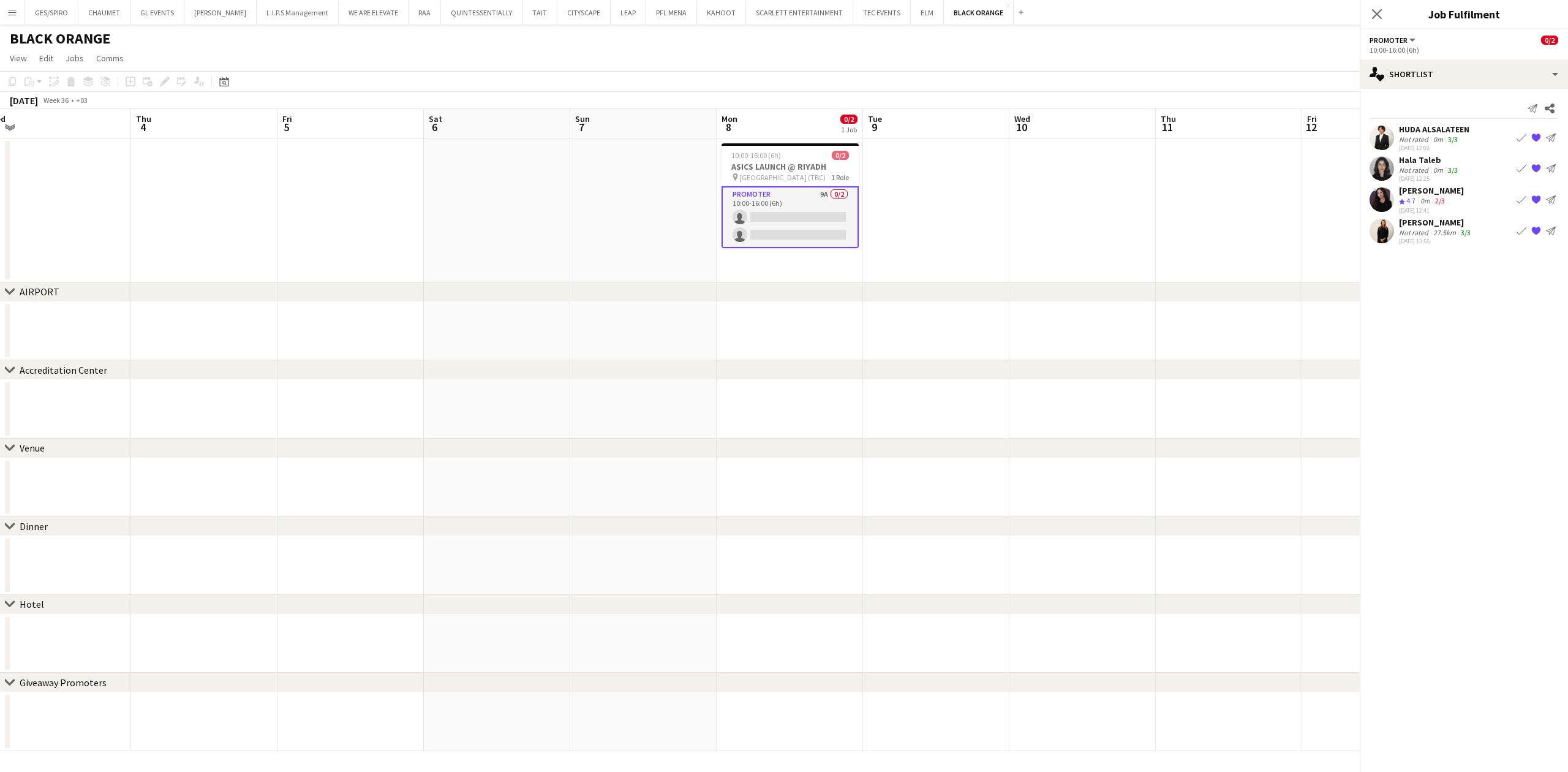
click at [1422, 230] on div "Not rated" at bounding box center [1415, 232] width 32 height 9
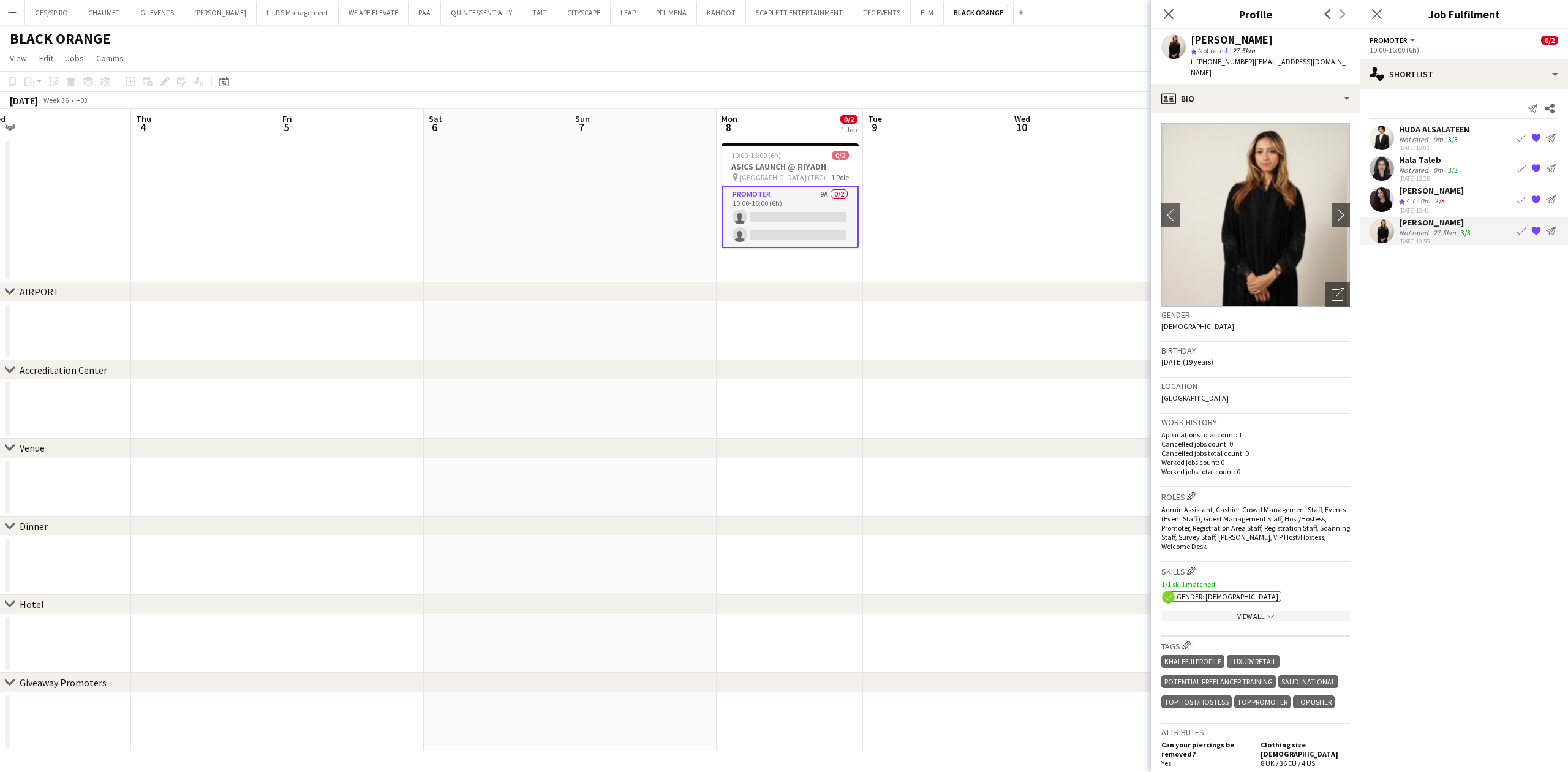
click at [1226, 60] on span "t. +966544976553" at bounding box center [1222, 62] width 63 height 9
copy span "966544976553"
click at [1173, 18] on icon at bounding box center [1168, 13] width 11 height 11
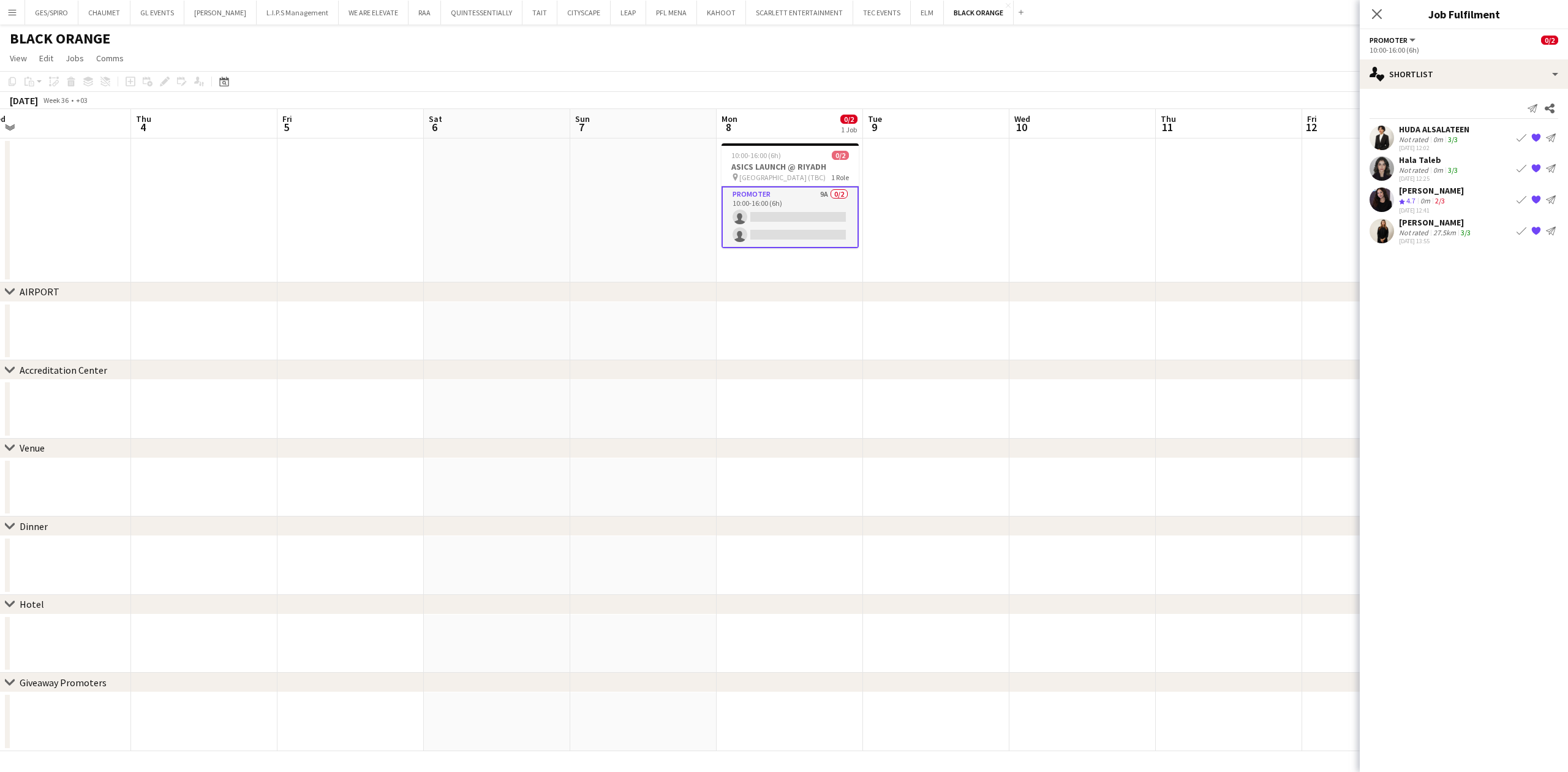
click at [804, 227] on app-card-role "Promoter 9A 0/2 10:00-16:00 (6h) single-neutral-actions single-neutral-actions" at bounding box center [790, 217] width 137 height 62
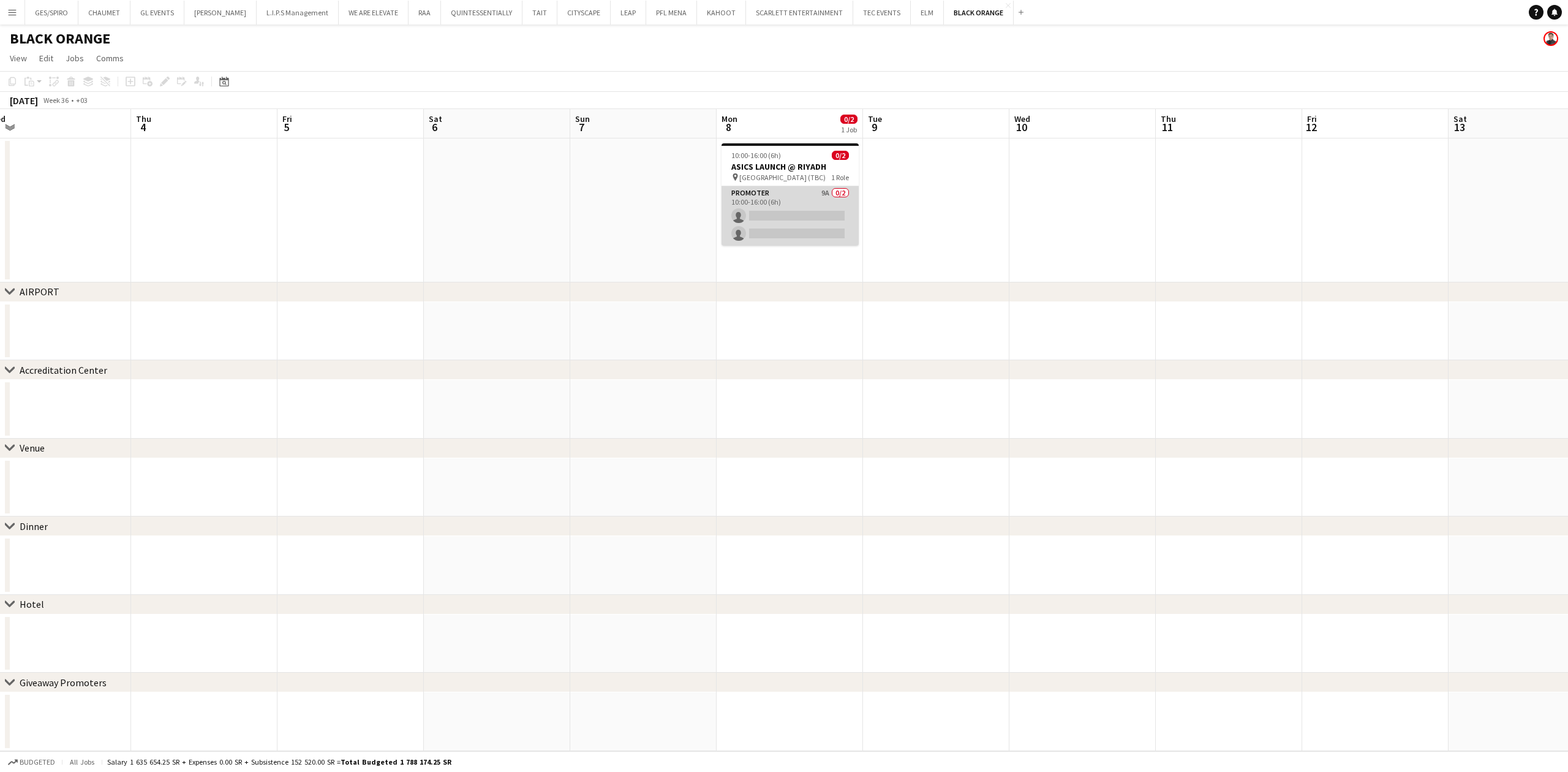
click at [805, 229] on app-card-role "Promoter 9A 0/2 10:00-16:00 (6h) single-neutral-actions single-neutral-actions" at bounding box center [790, 216] width 137 height 60
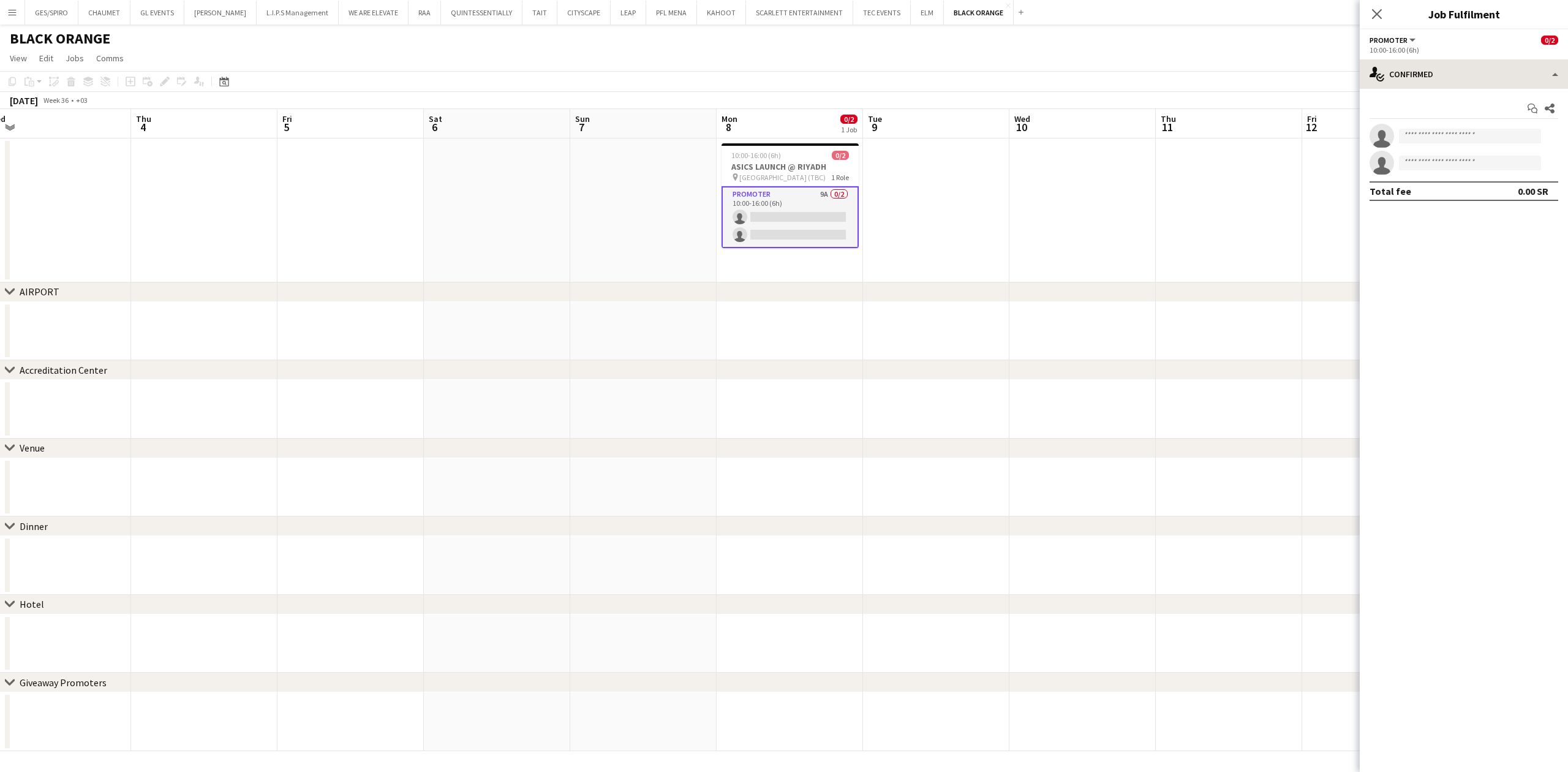
drag, startPoint x: 1456, startPoint y: 57, endPoint x: 1440, endPoint y: 66, distance: 18.4
click at [1455, 57] on app-options-switcher "Promoter All roles Promoter 0/2 10:00-16:00 (6h)" at bounding box center [1463, 44] width 208 height 30
click at [1454, 47] on div "10:00-16:00 (6h)" at bounding box center [1463, 50] width 189 height 9
click at [1455, 72] on div "single-neutral-actions-check-2 Confirmed" at bounding box center [1463, 74] width 208 height 29
click at [1496, 243] on div "advertising-megaphone Promote" at bounding box center [1505, 249] width 121 height 25
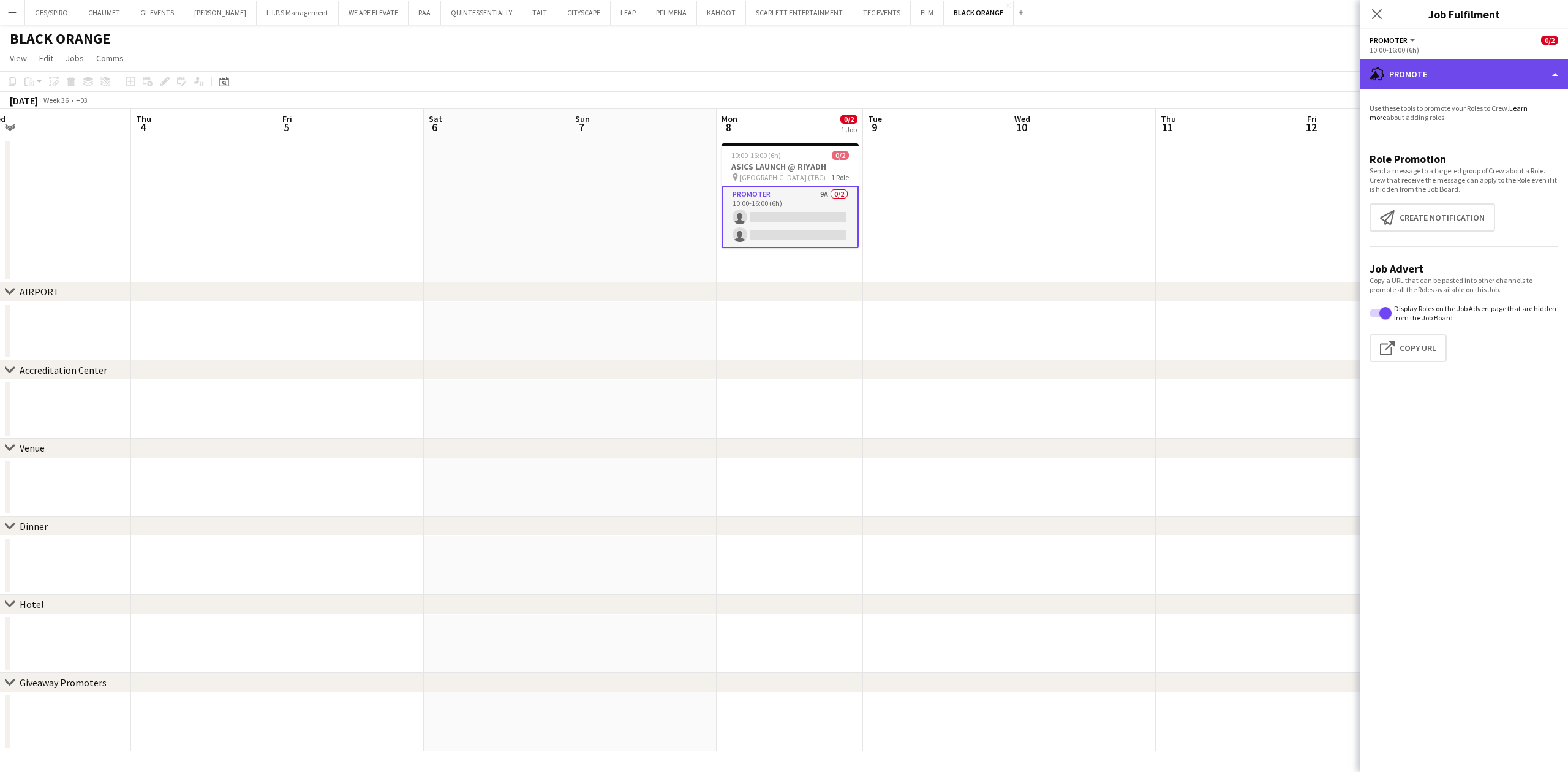
click at [1503, 82] on div "advertising-megaphone Promote" at bounding box center [1463, 74] width 208 height 29
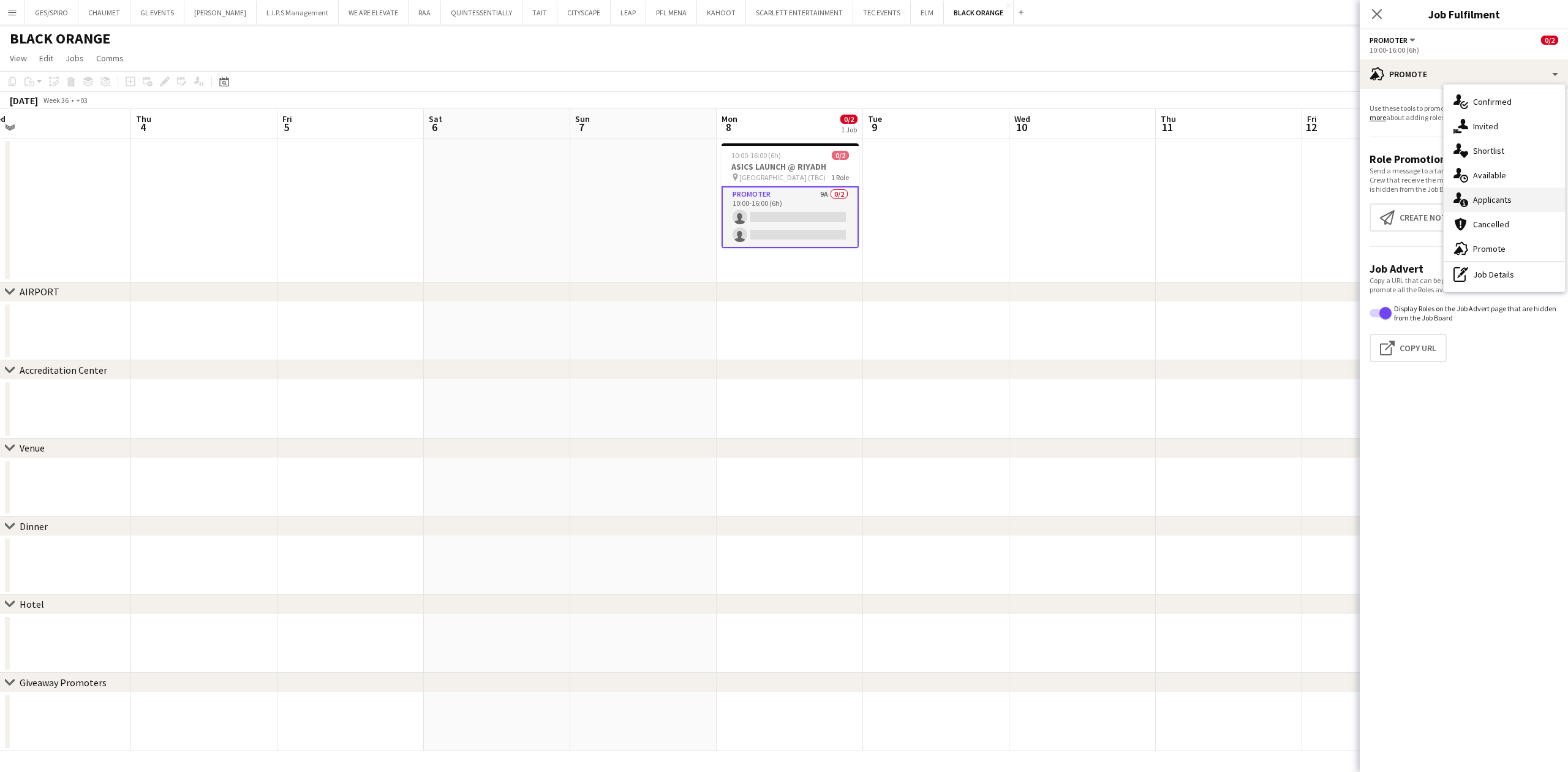
click at [1506, 189] on div "single-neutral-actions-information Applicants" at bounding box center [1505, 200] width 121 height 25
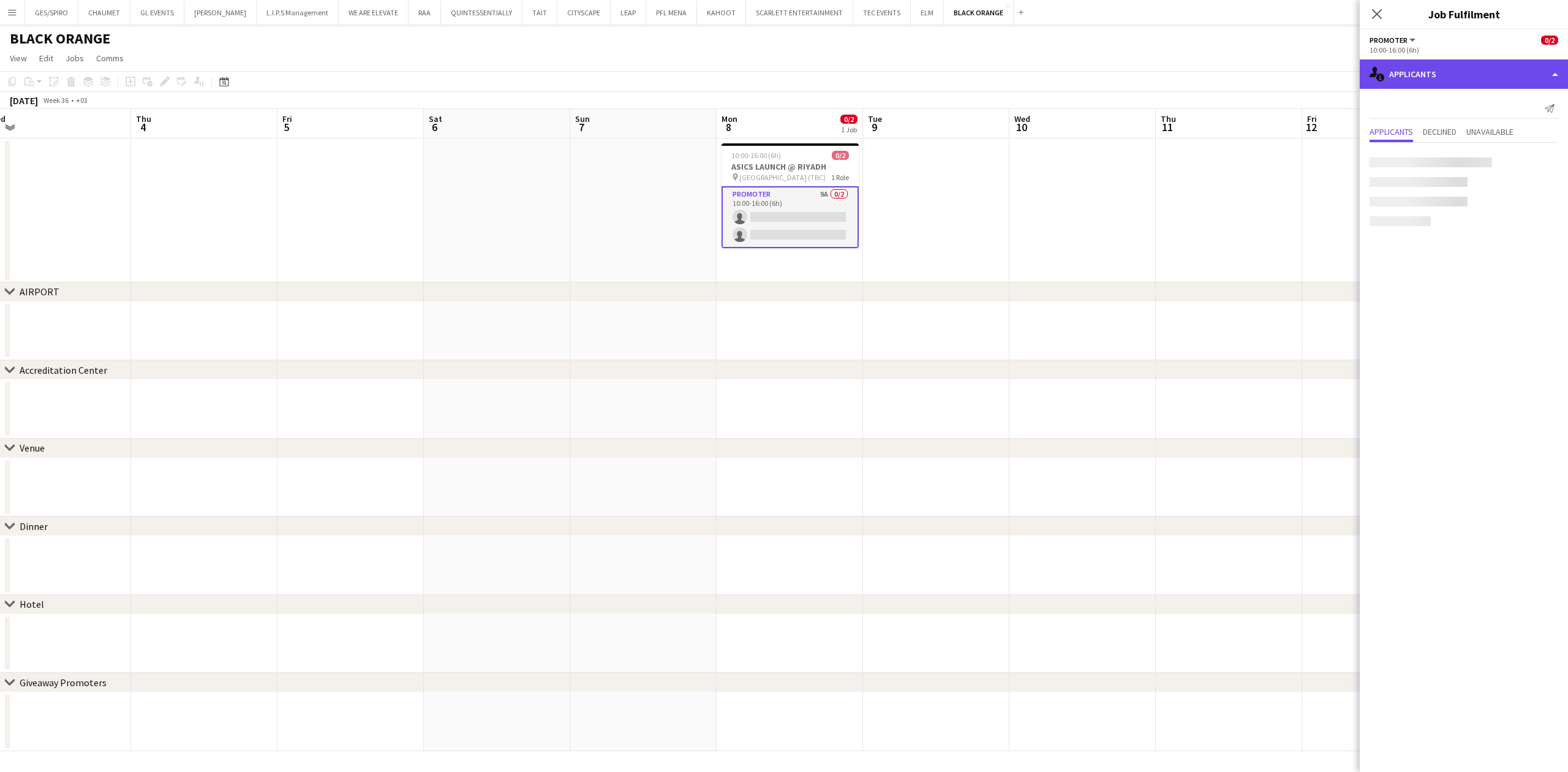
click at [1484, 69] on div "single-neutral-actions-information Applicants" at bounding box center [1463, 74] width 208 height 29
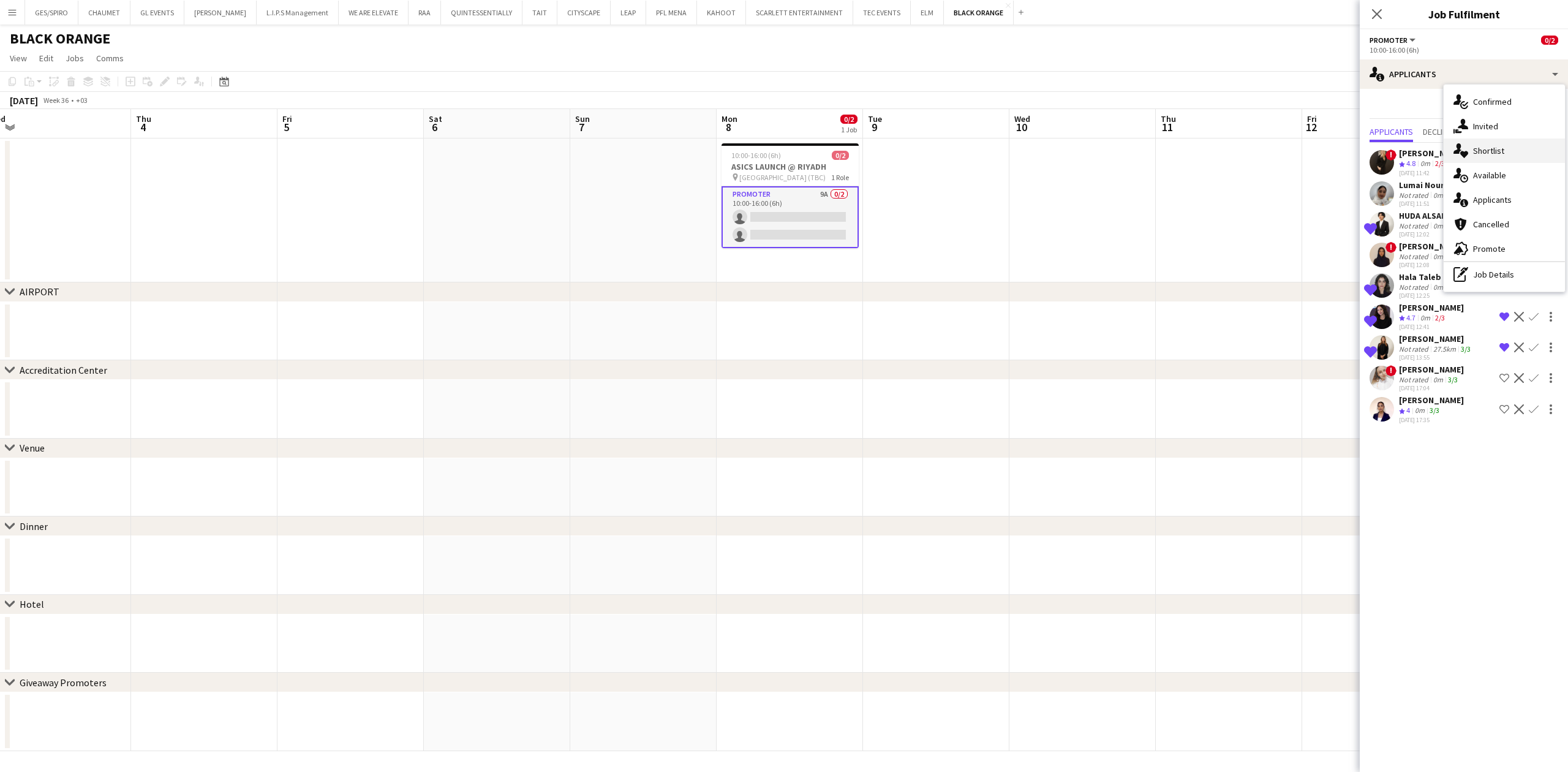
click at [1485, 152] on span "Shortlist" at bounding box center [1489, 150] width 32 height 11
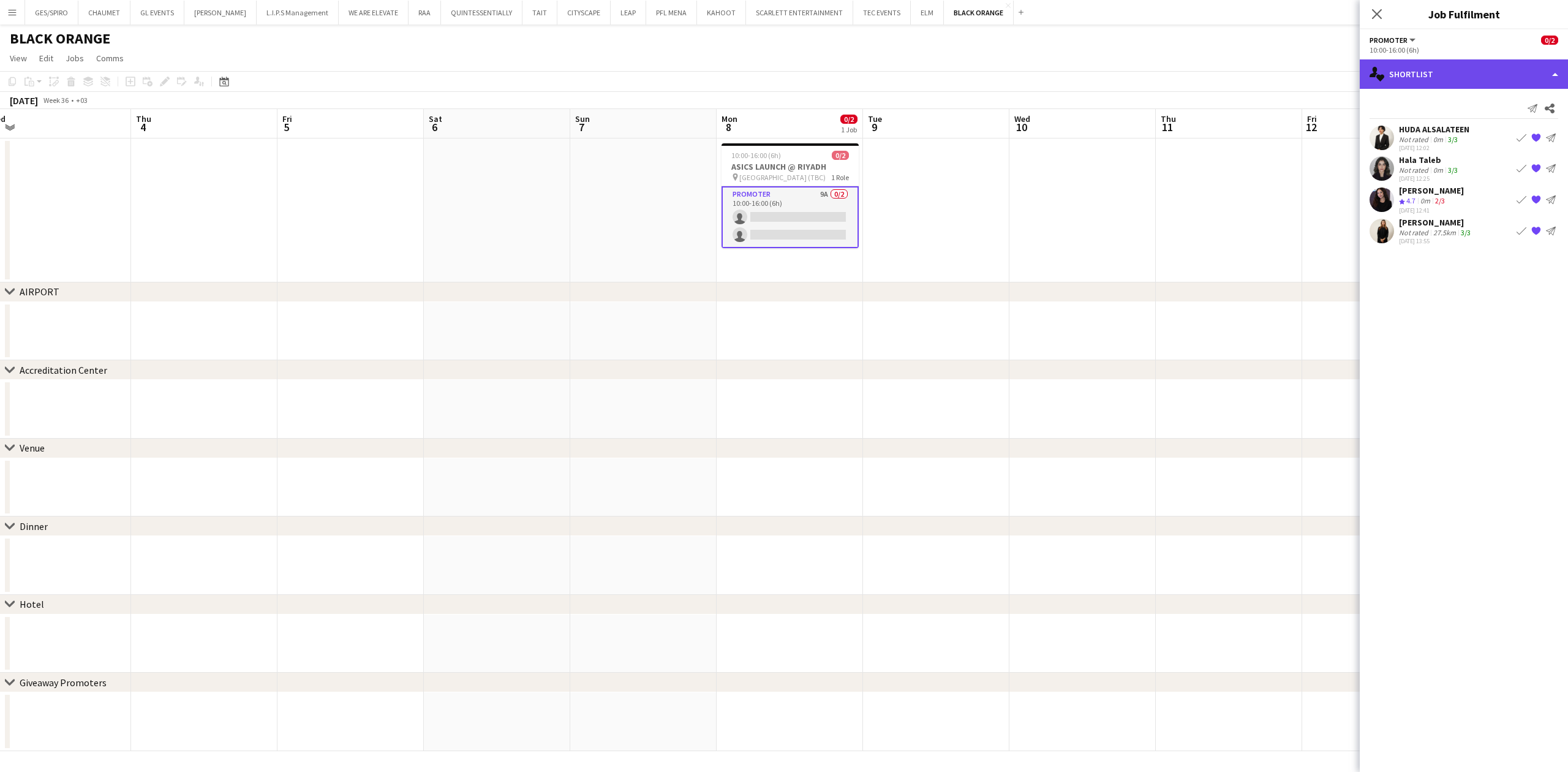
click at [1470, 77] on div "single-neutral-actions-heart Shortlist" at bounding box center [1463, 74] width 208 height 29
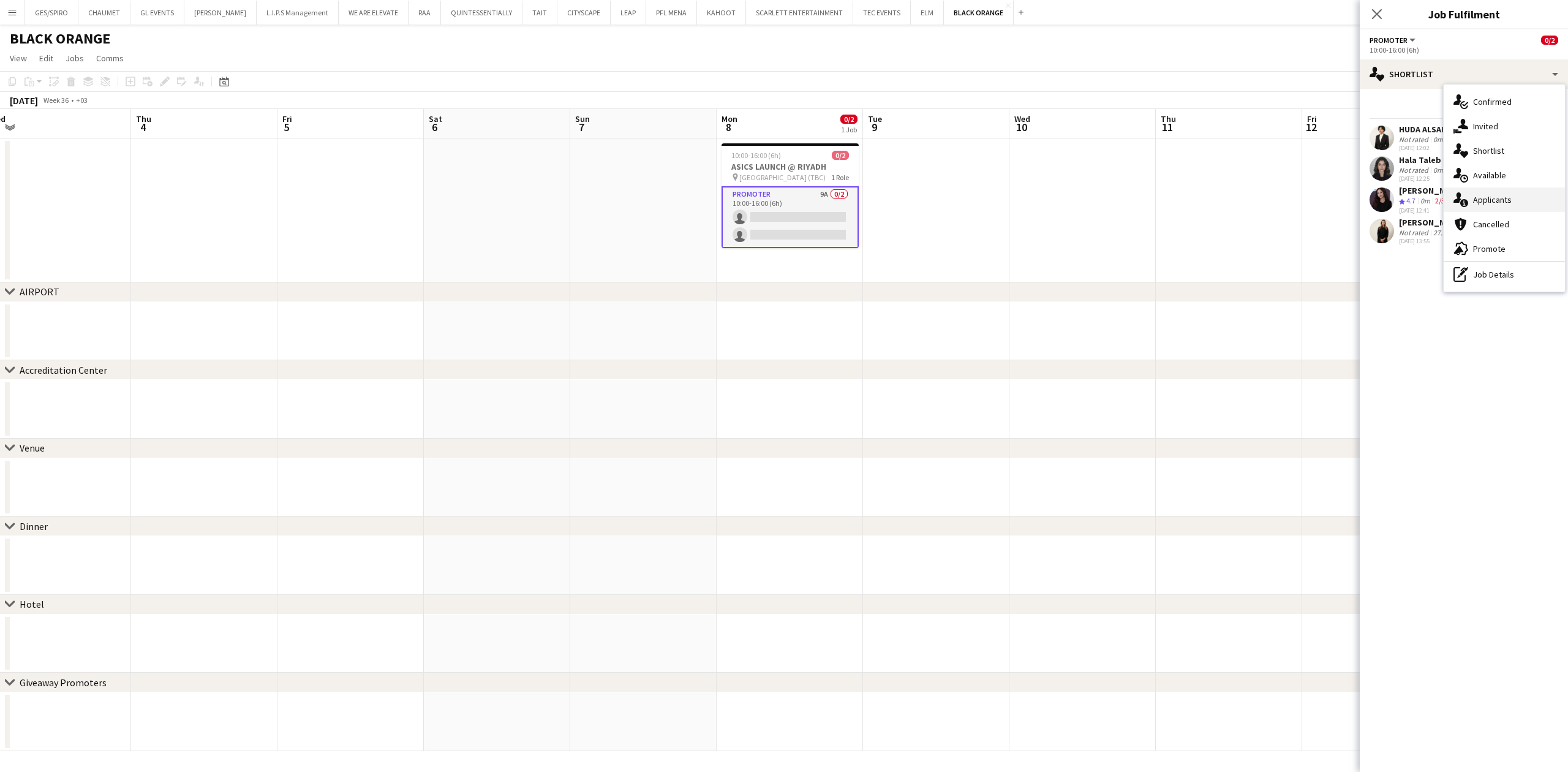
click at [1502, 200] on span "Applicants" at bounding box center [1492, 200] width 39 height 11
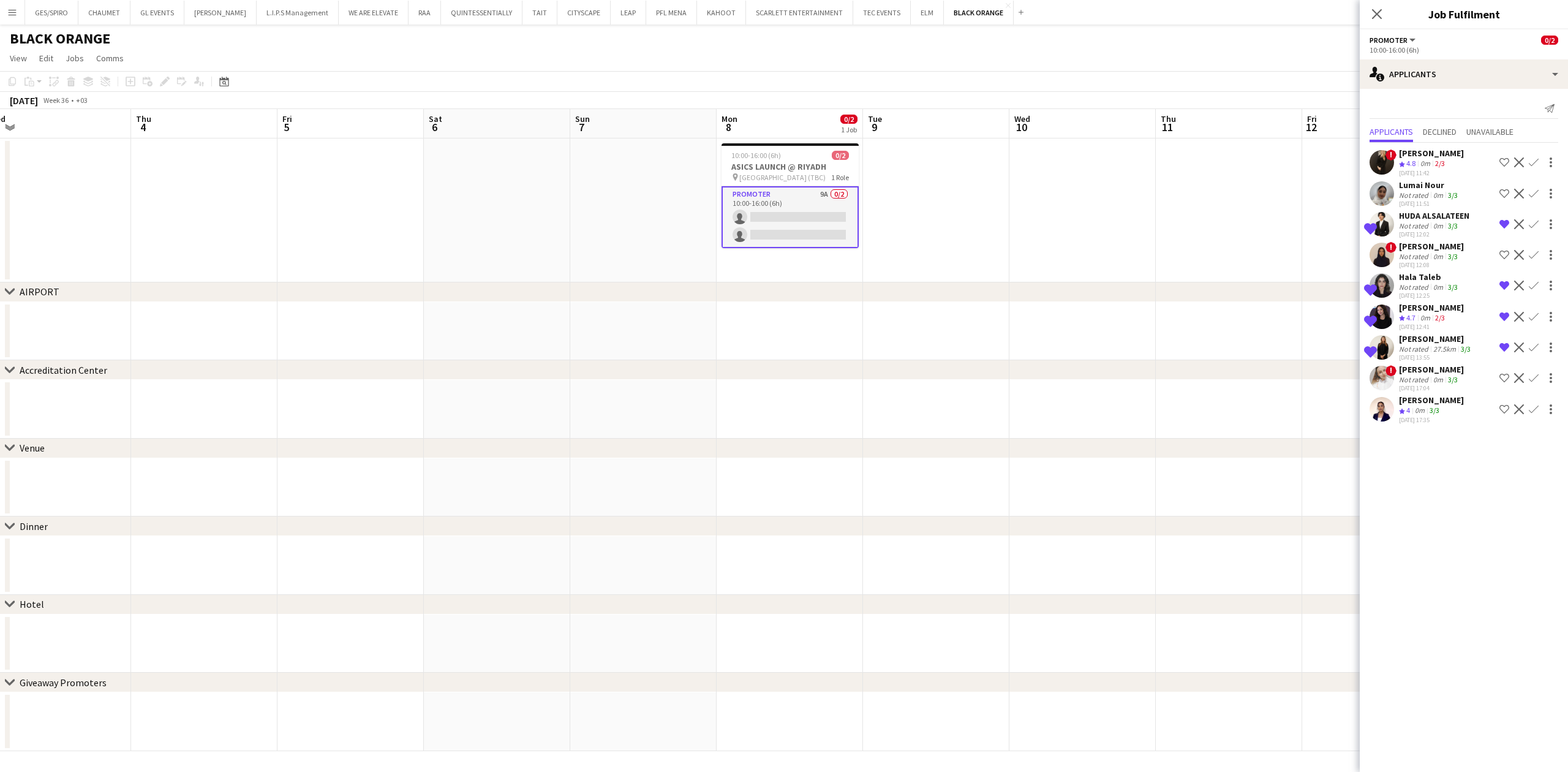
click at [1422, 370] on div "Irina Derbeneva" at bounding box center [1432, 369] width 65 height 11
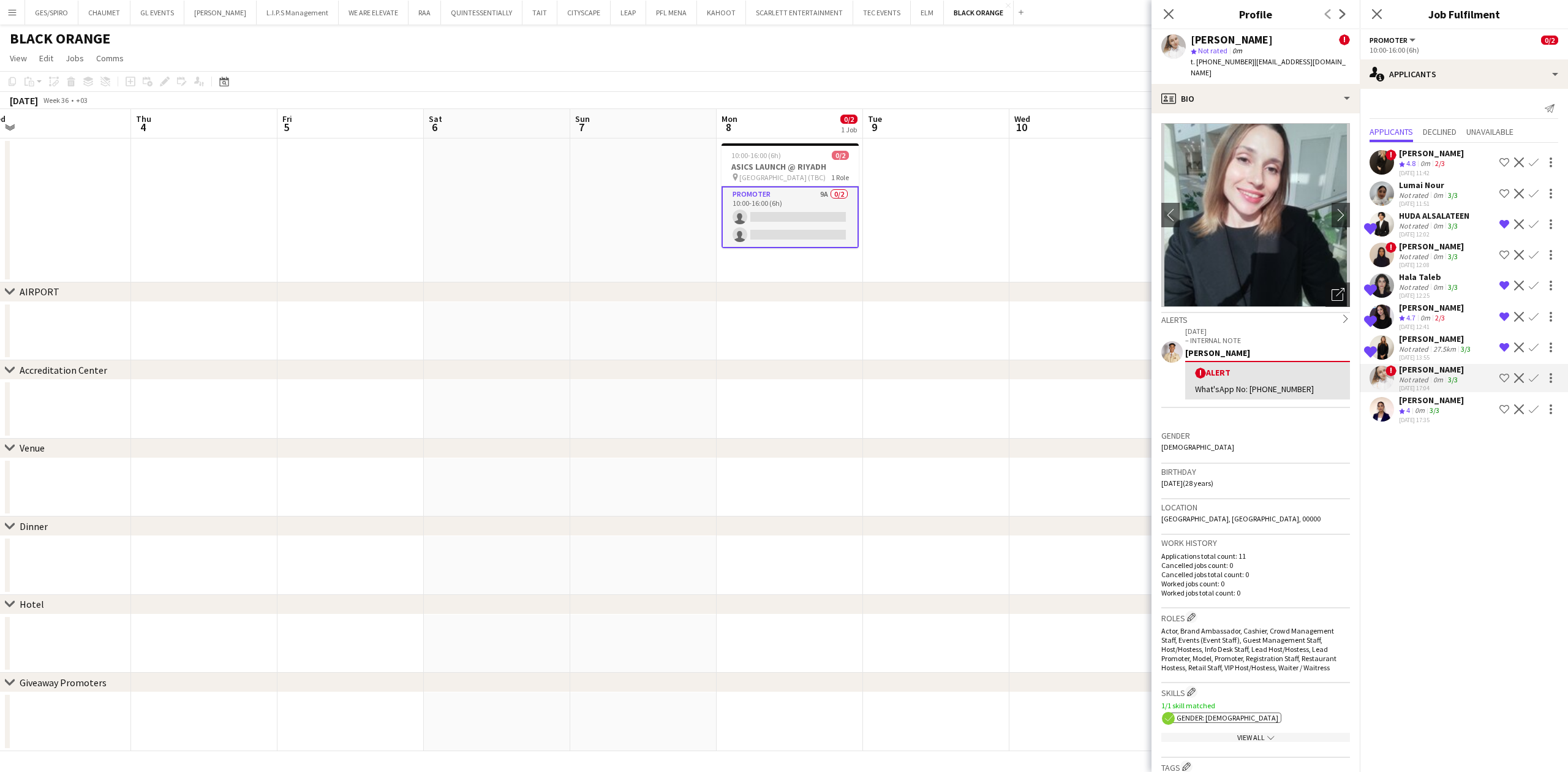
click at [1170, 3] on div "Close pop-in" at bounding box center [1168, 14] width 34 height 28
click at [1170, 12] on icon at bounding box center [1168, 13] width 11 height 11
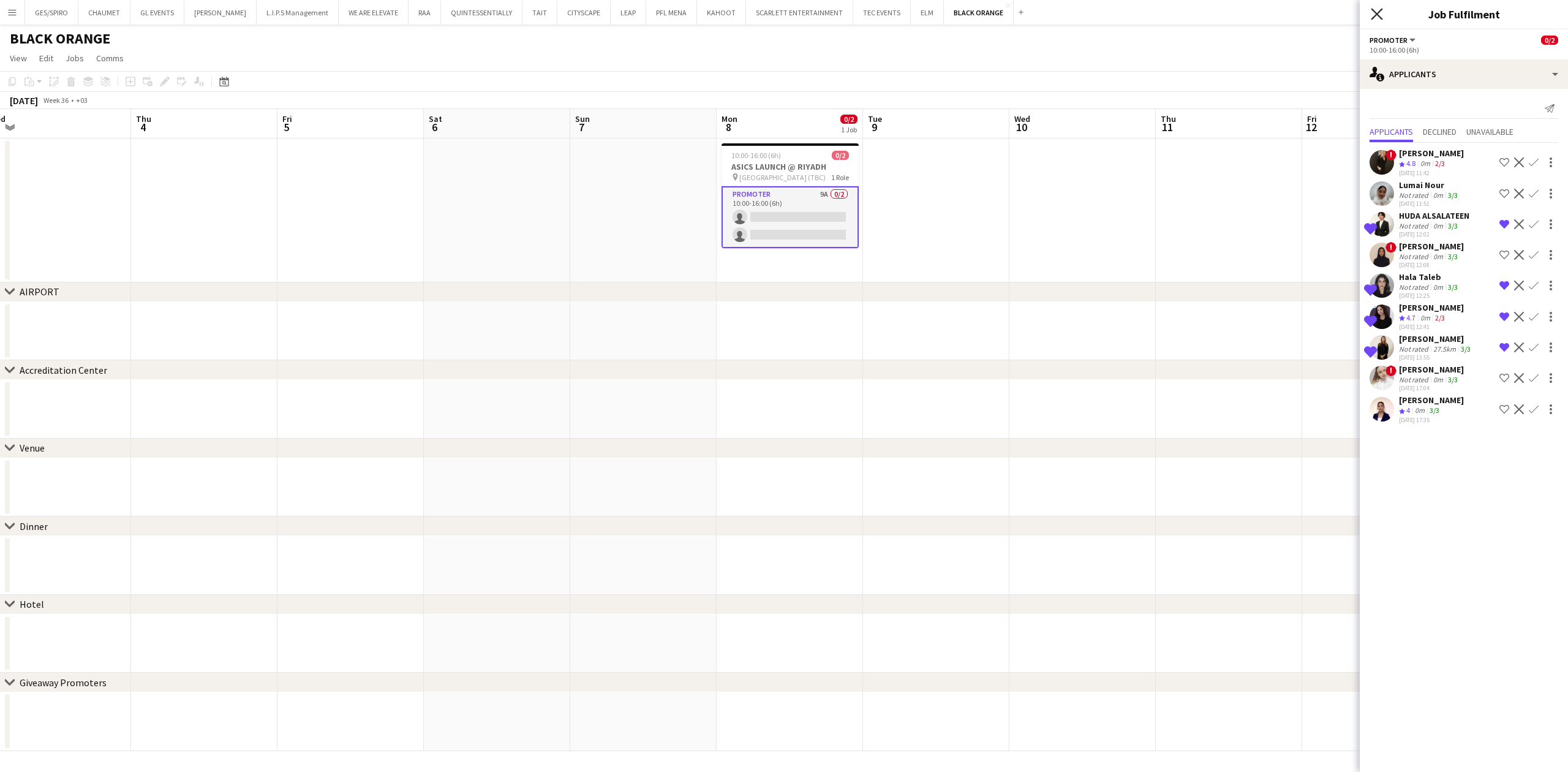
click at [1375, 19] on icon "Close pop-in" at bounding box center [1376, 13] width 11 height 11
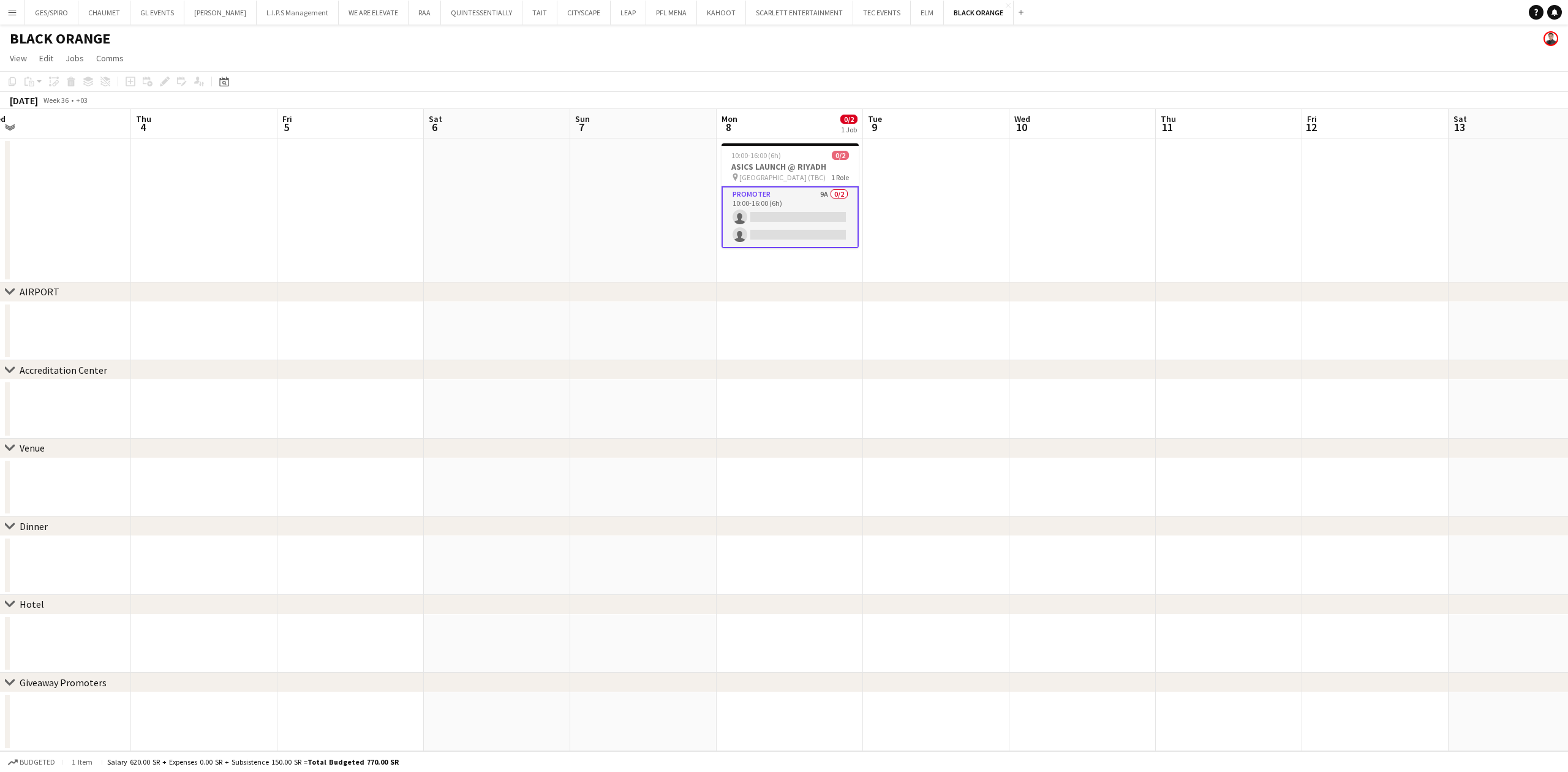
click at [1220, 458] on div "chevron-right Venue" at bounding box center [784, 448] width 1568 height 19
click at [1006, 217] on app-date-cell at bounding box center [936, 210] width 146 height 144
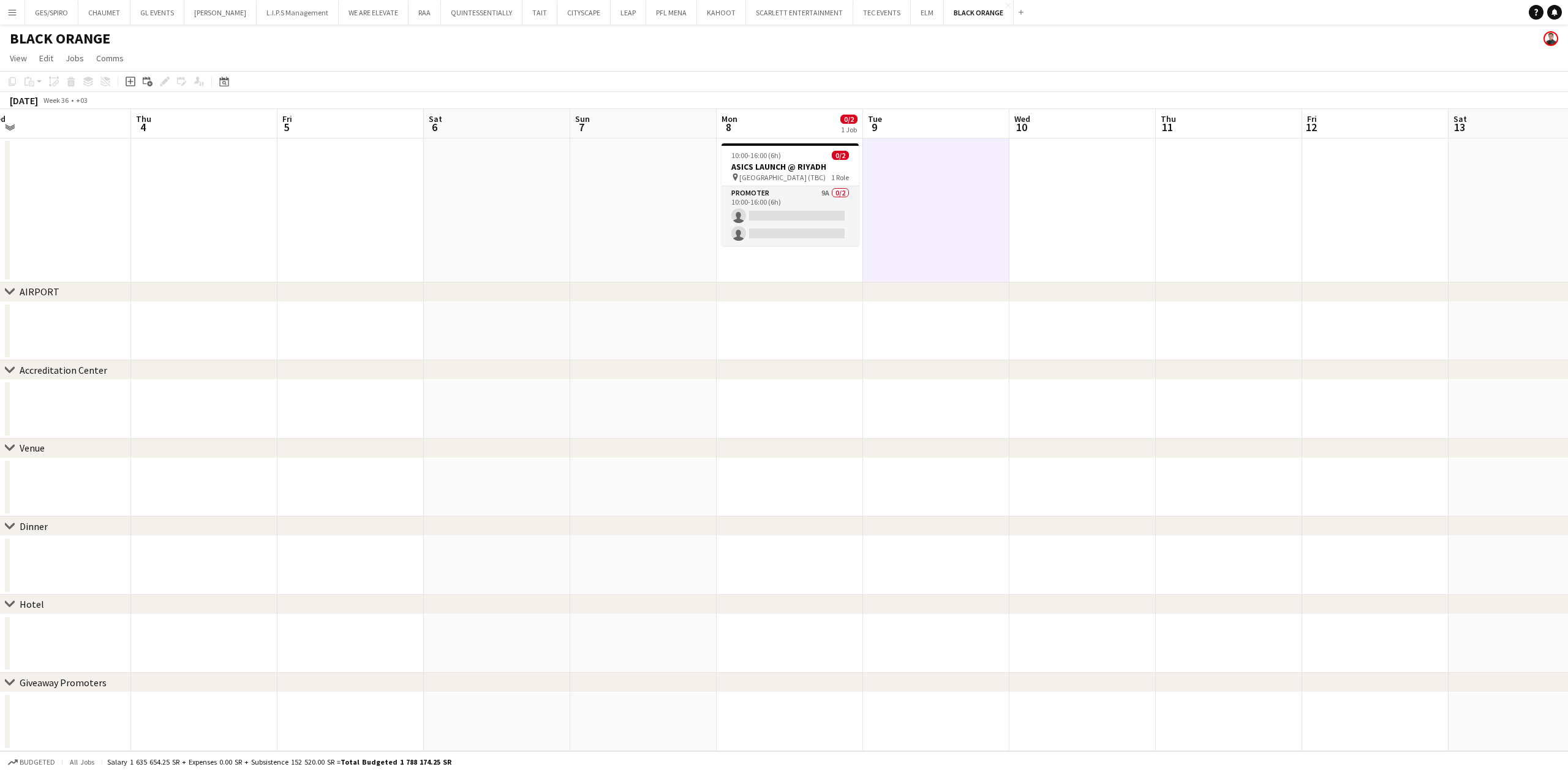
click at [1115, 216] on app-date-cell at bounding box center [1083, 210] width 146 height 144
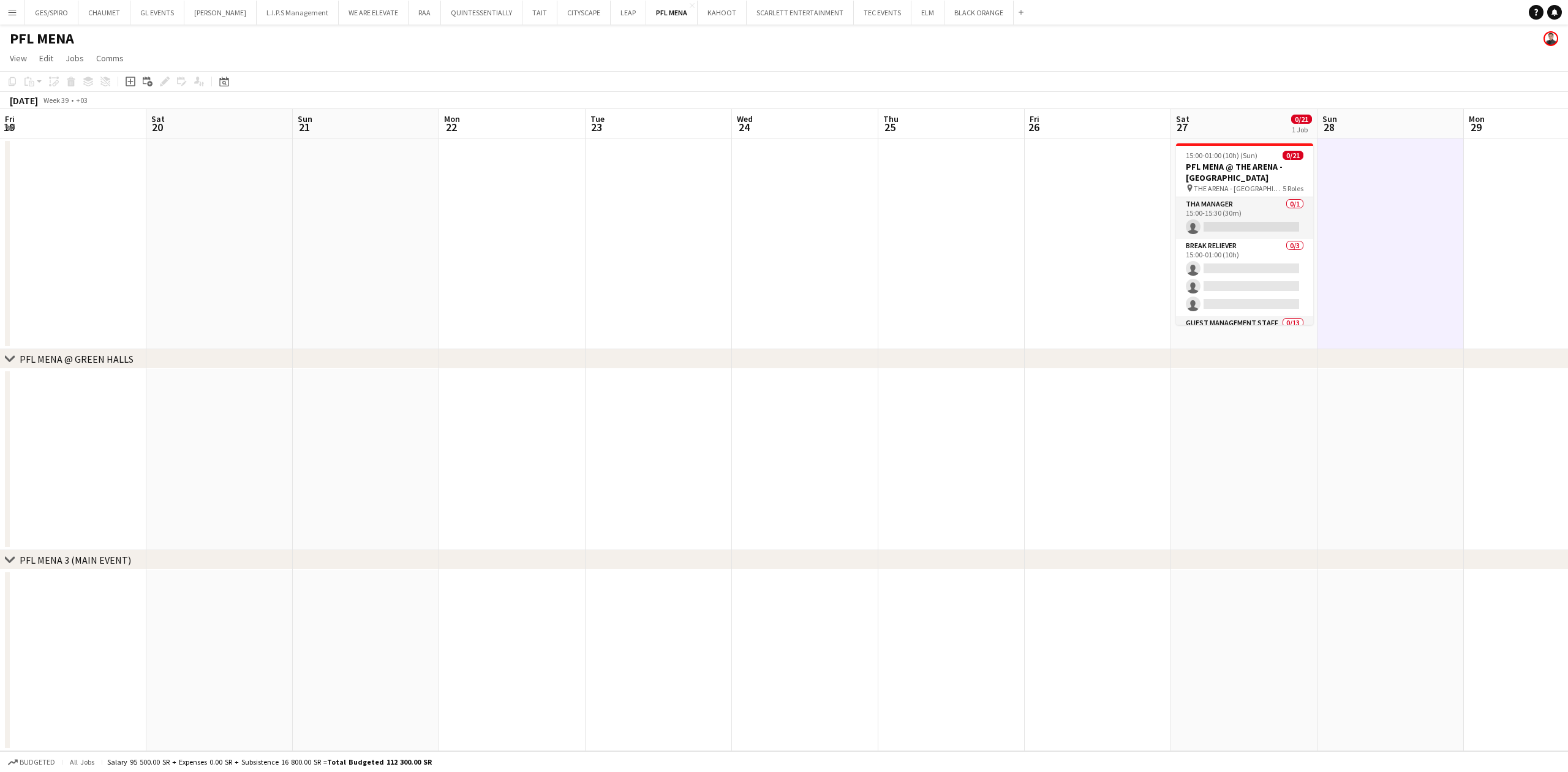
scroll to position [326, 0]
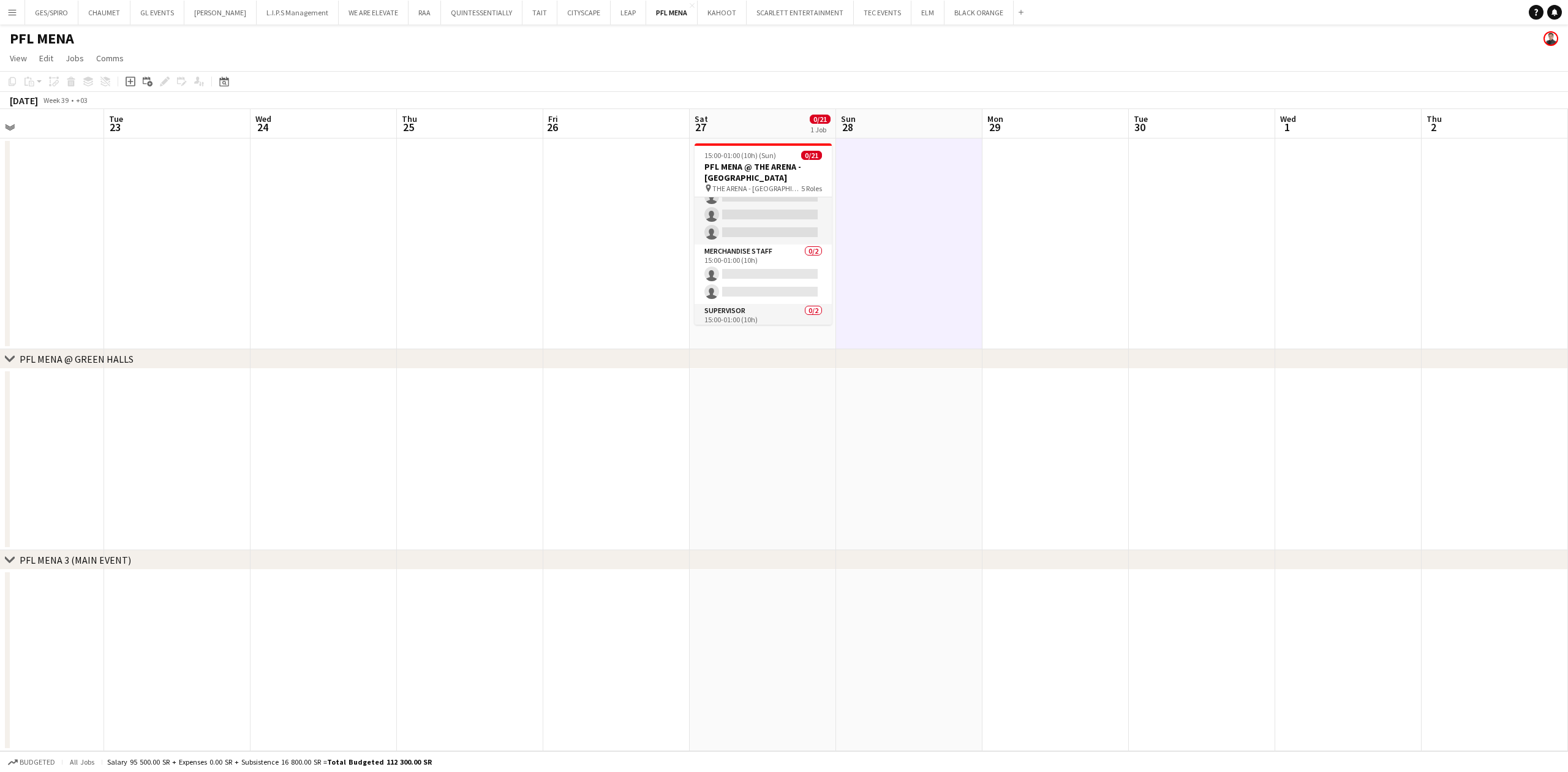
click at [910, 277] on app-date-cell at bounding box center [909, 244] width 146 height 211
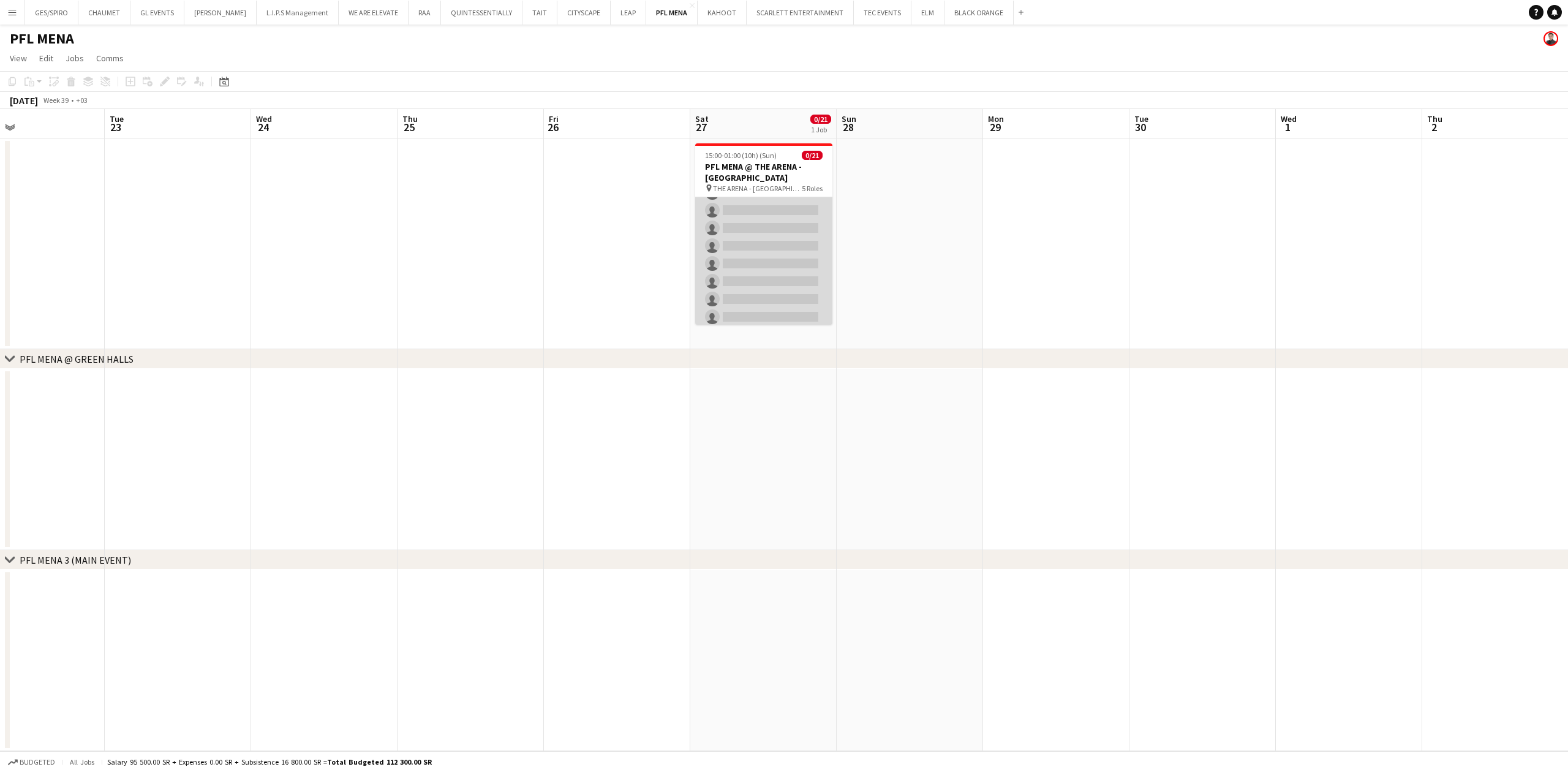
scroll to position [368, 0]
